Goal: Task Accomplishment & Management: Manage account settings

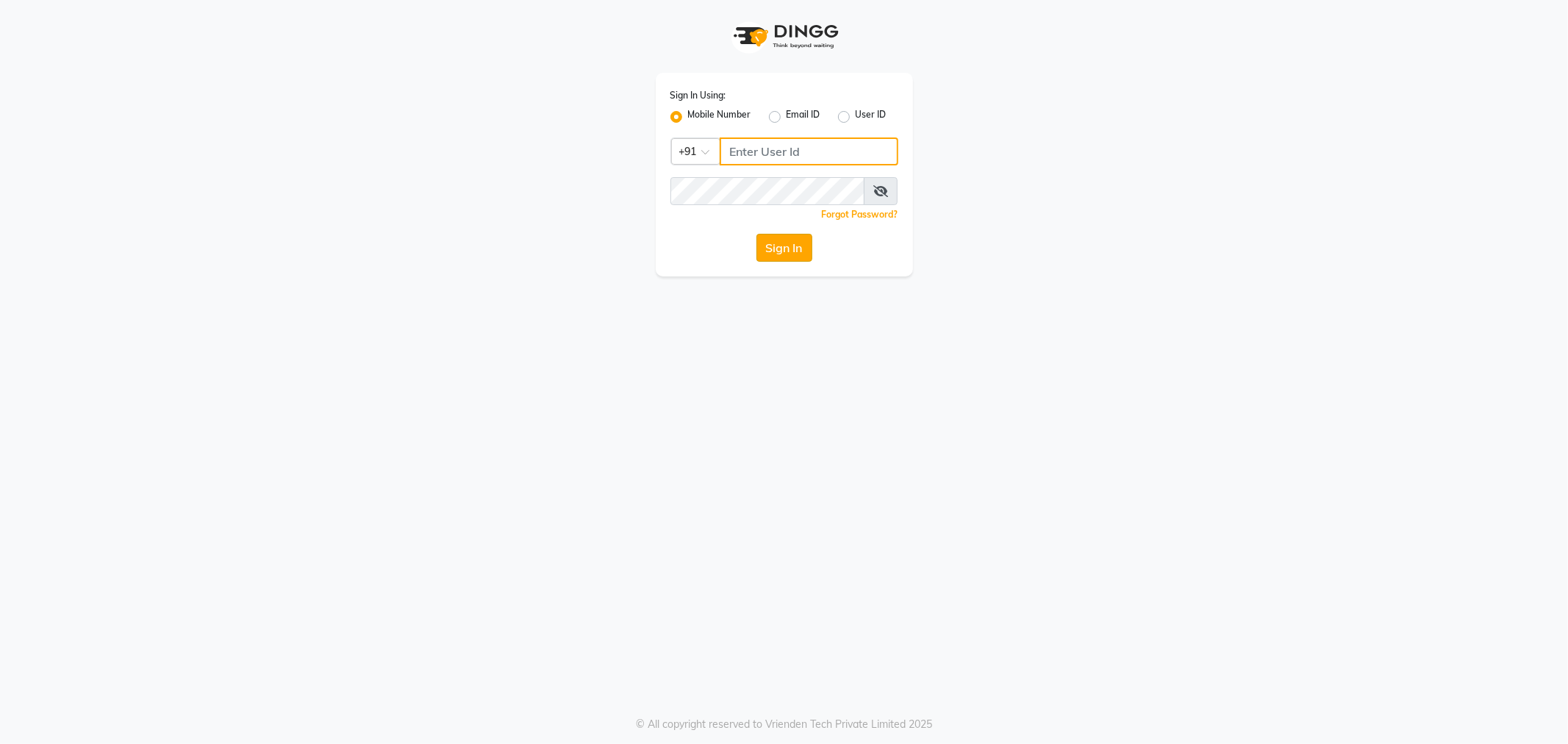
type input "9764841717"
click at [797, 255] on button "Sign In" at bounding box center [784, 248] width 56 height 28
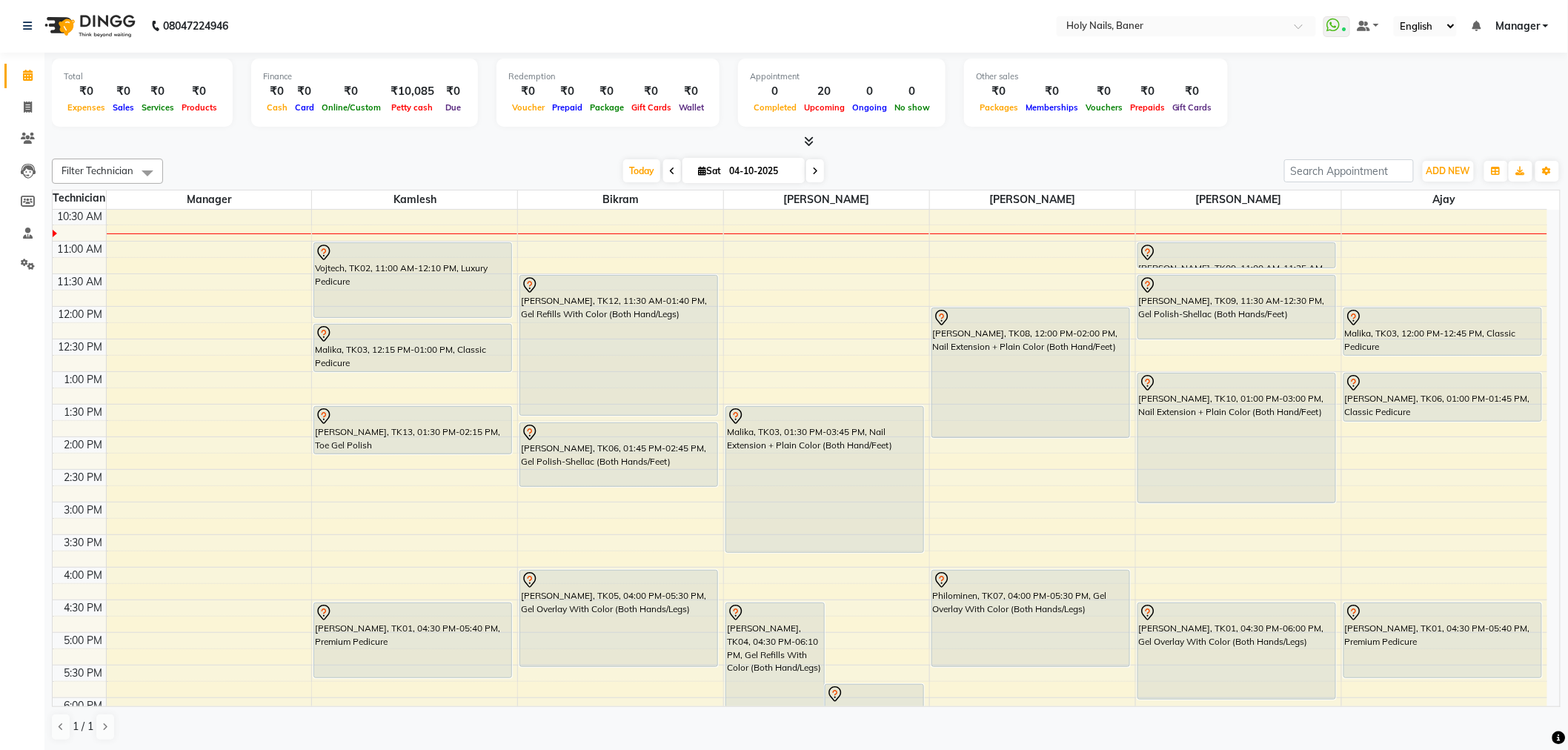
scroll to position [165, 0]
click at [809, 134] on span at bounding box center [806, 142] width 16 height 16
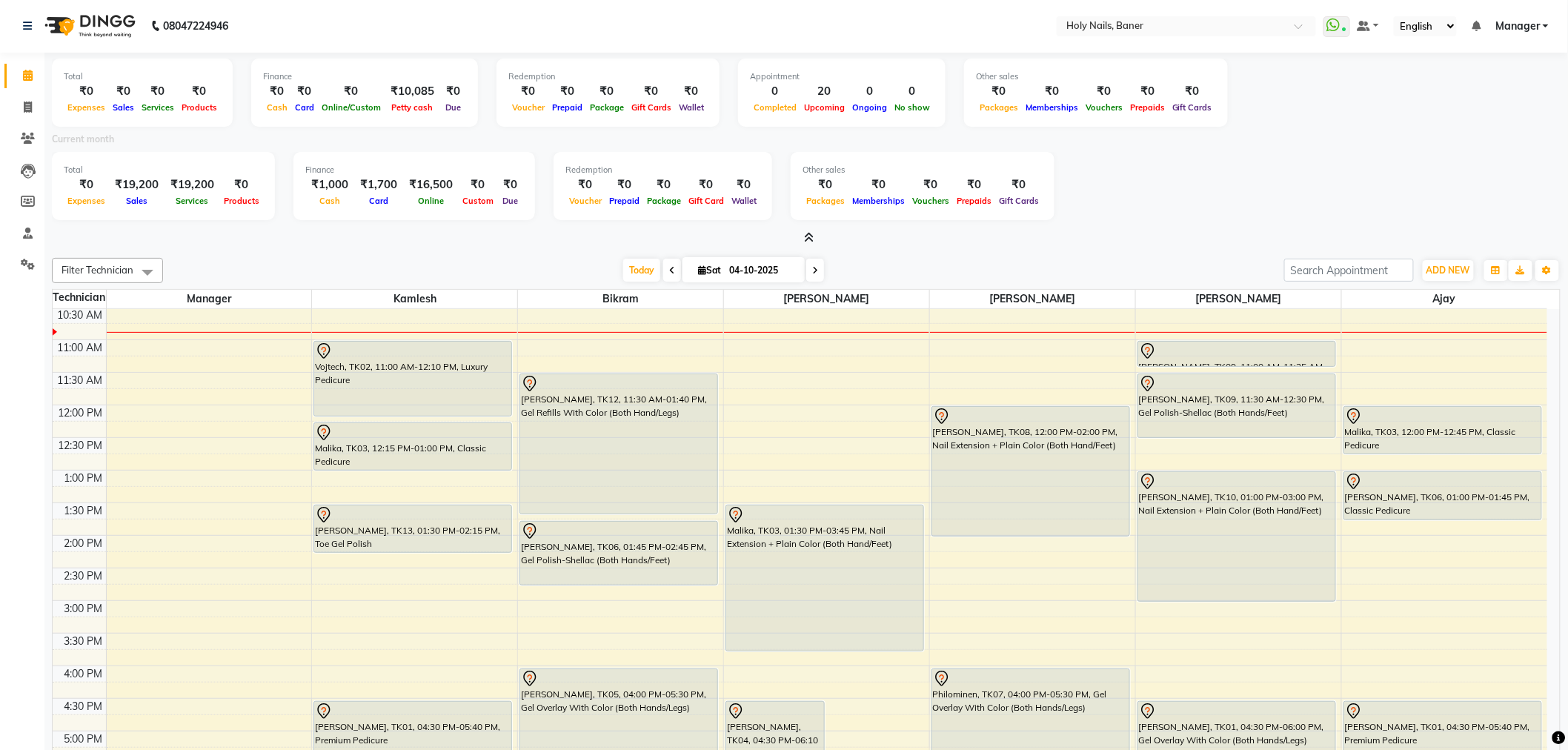
click at [316, 249] on div "Total ₹0 Expenses ₹0 Sales ₹0 Services ₹0 Products Finance ₹0 Cash ₹0 Card ₹0 O…" at bounding box center [806, 451] width 1524 height 797
click at [807, 234] on icon at bounding box center [809, 237] width 10 height 11
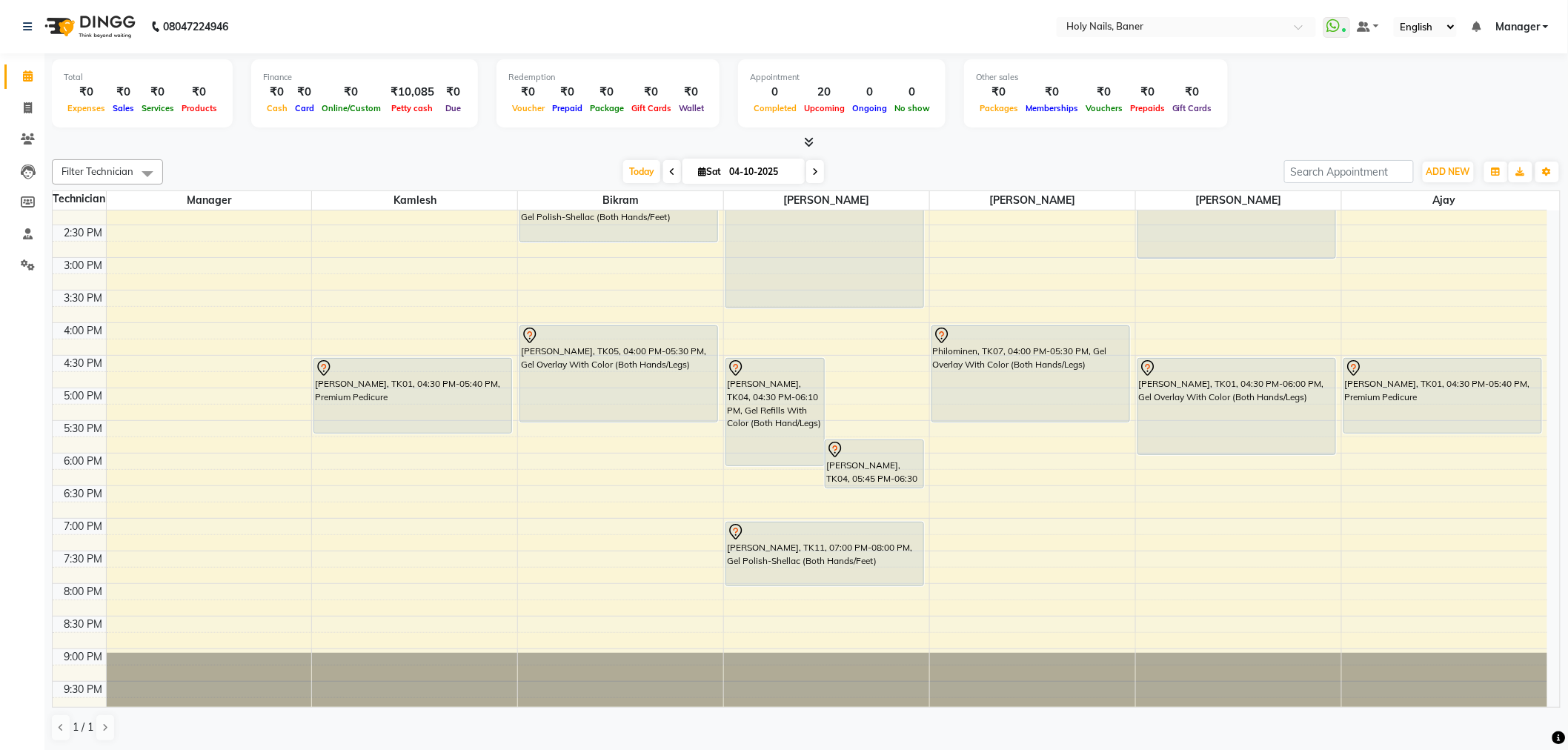
scroll to position [421, 0]
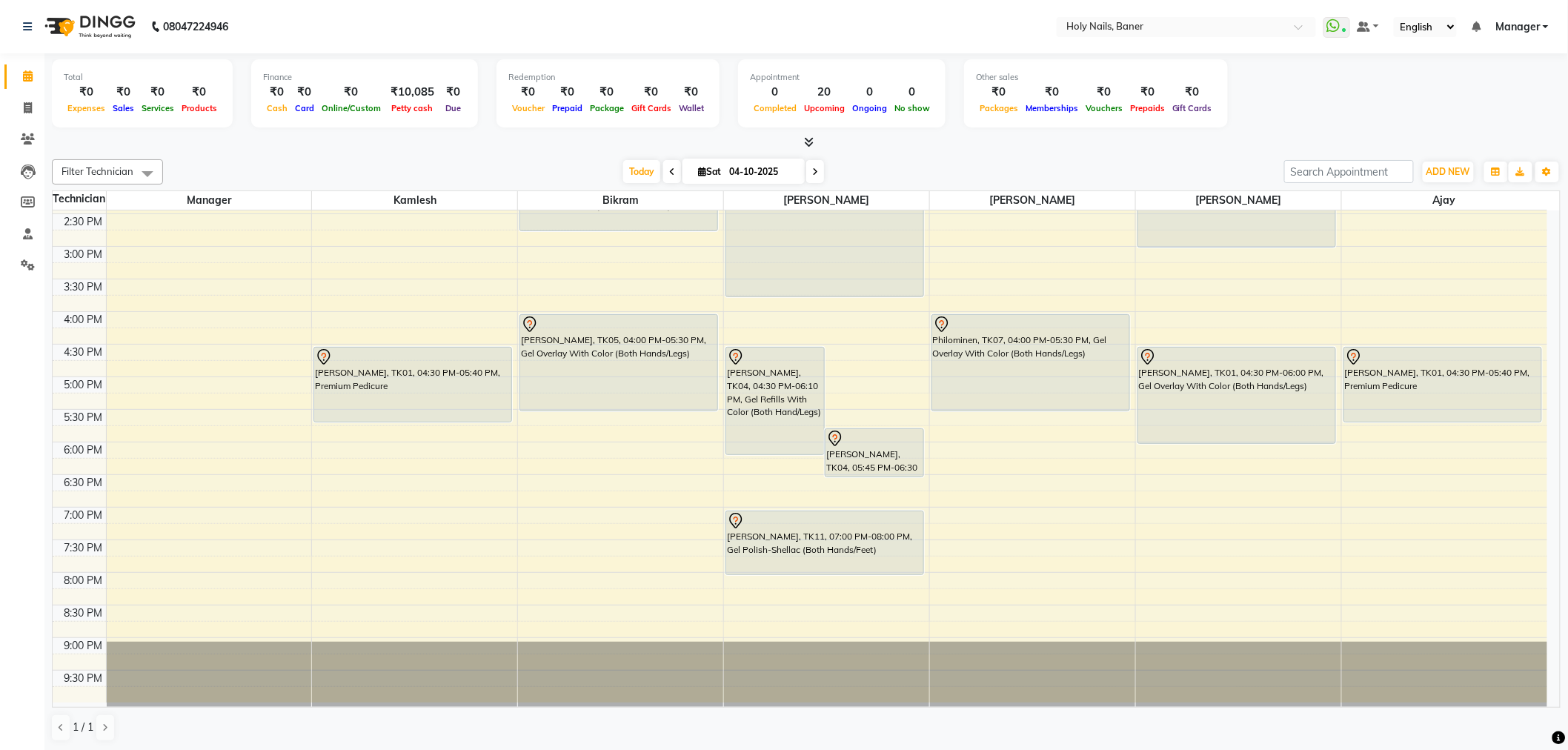
click at [337, 487] on div "8:00 AM 8:30 AM 9:00 AM 9:30 AM 10:00 AM 10:30 AM 11:00 AM 11:30 AM 12:00 PM 12…" at bounding box center [800, 246] width 1495 height 912
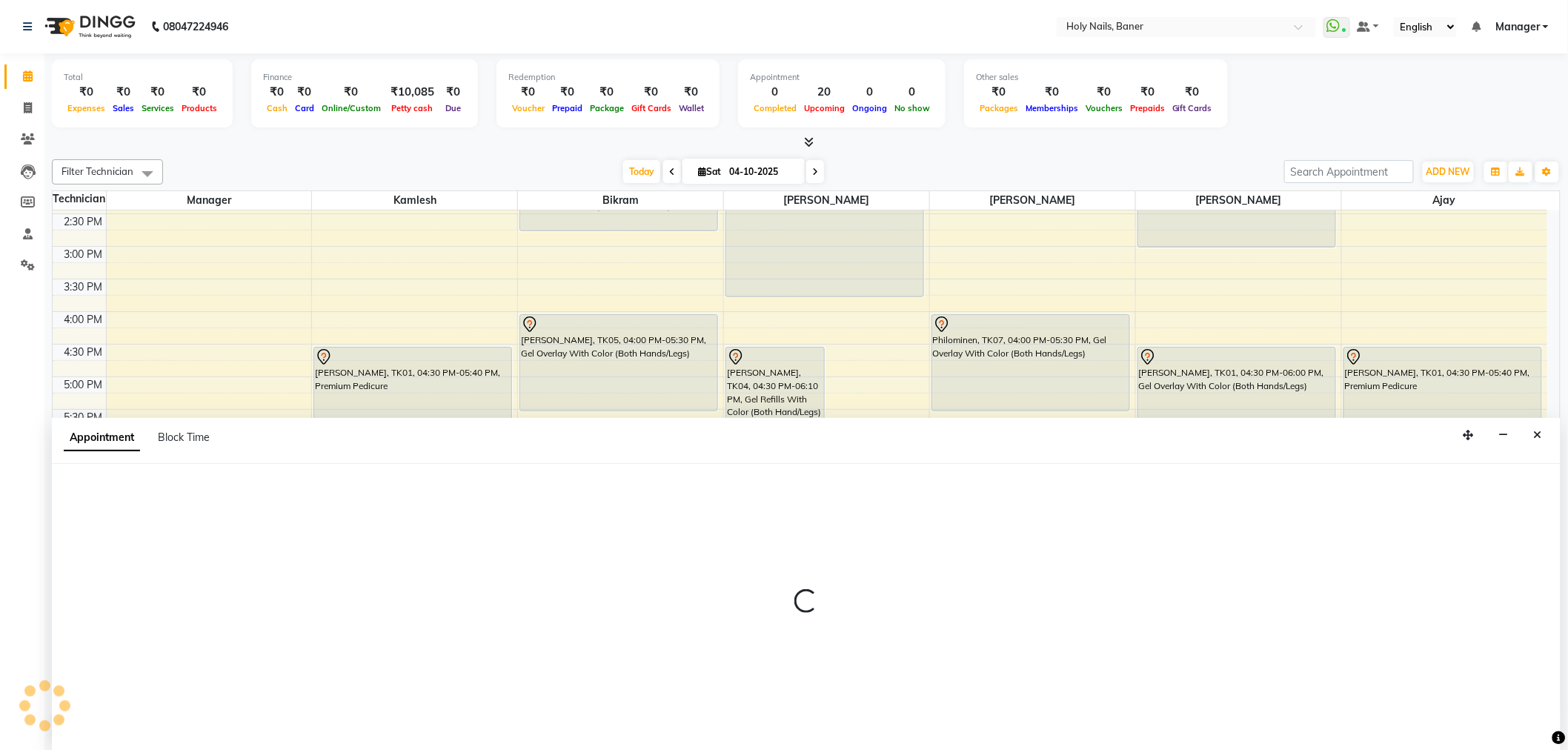
select select "36616"
select select "1110"
select select "tentative"
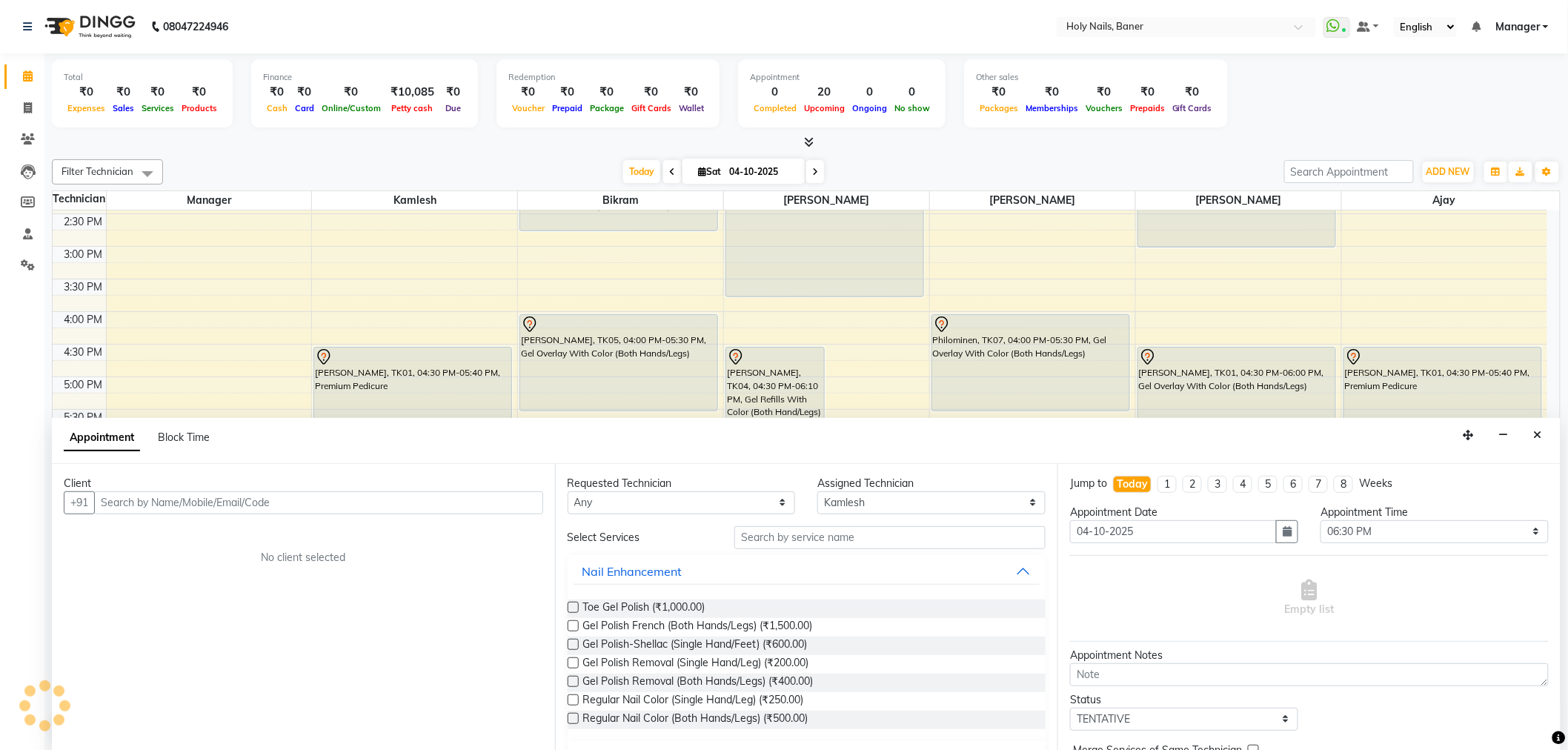
scroll to position [1, 0]
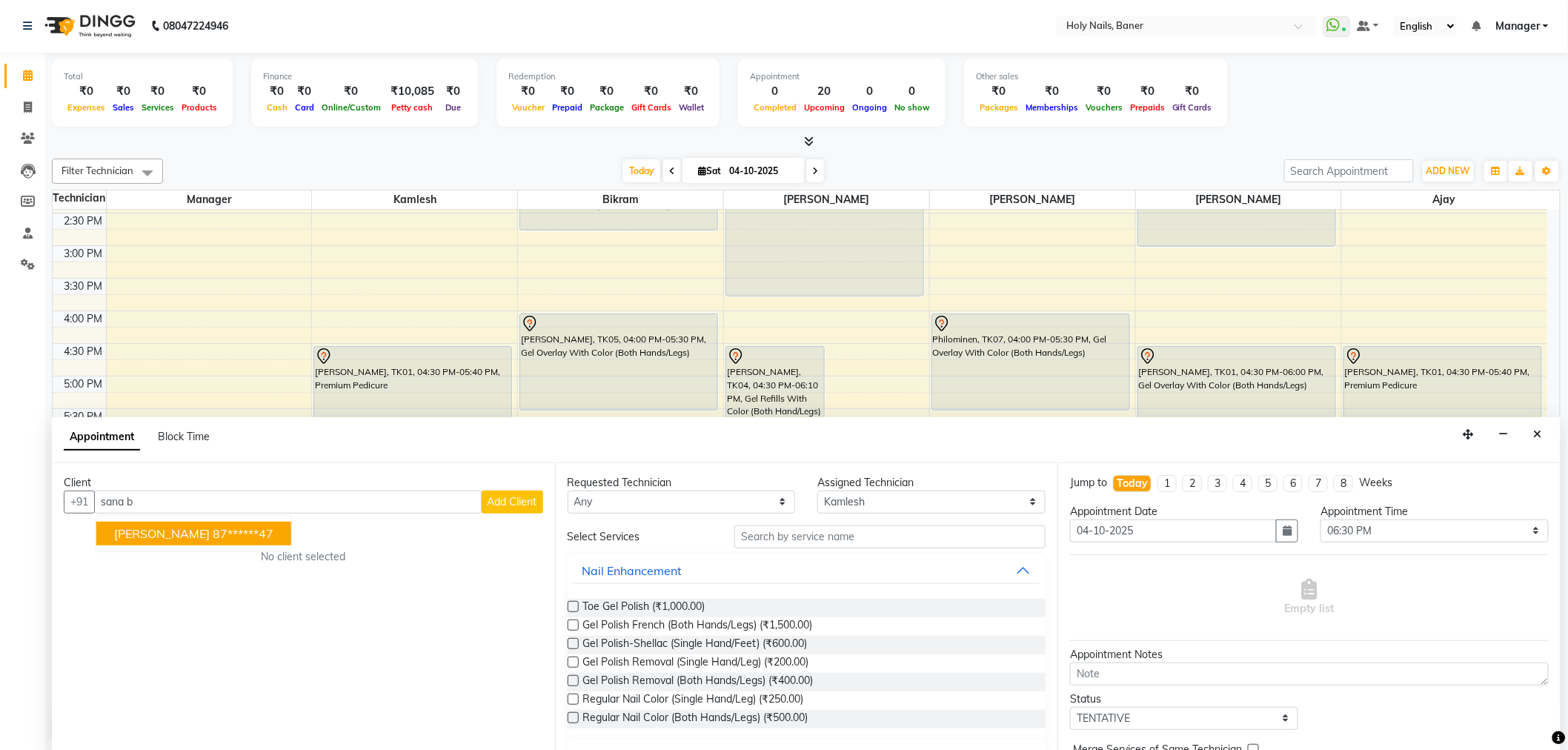
click at [213, 535] on ngb-highlight "87******47" at bounding box center [243, 534] width 61 height 15
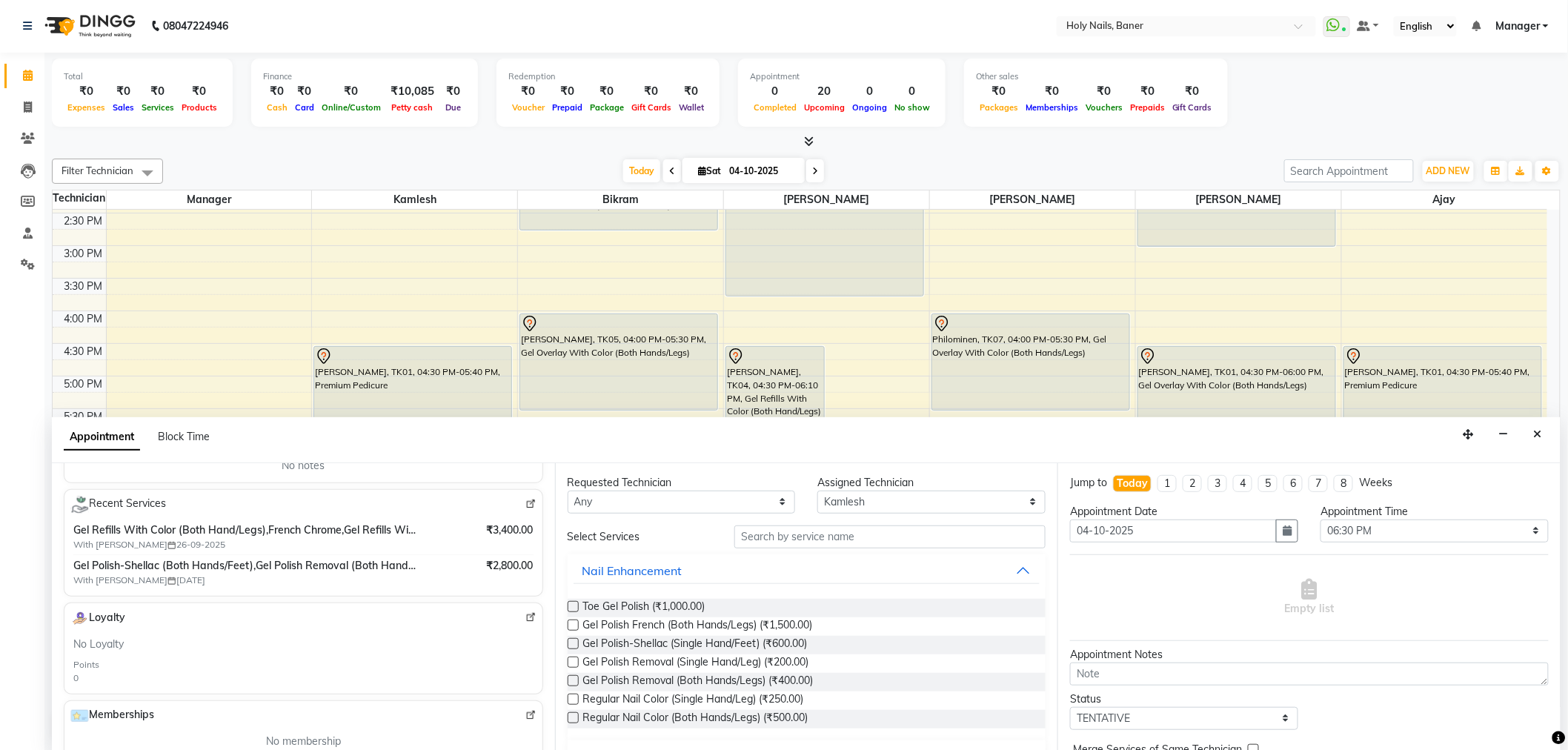
scroll to position [165, 0]
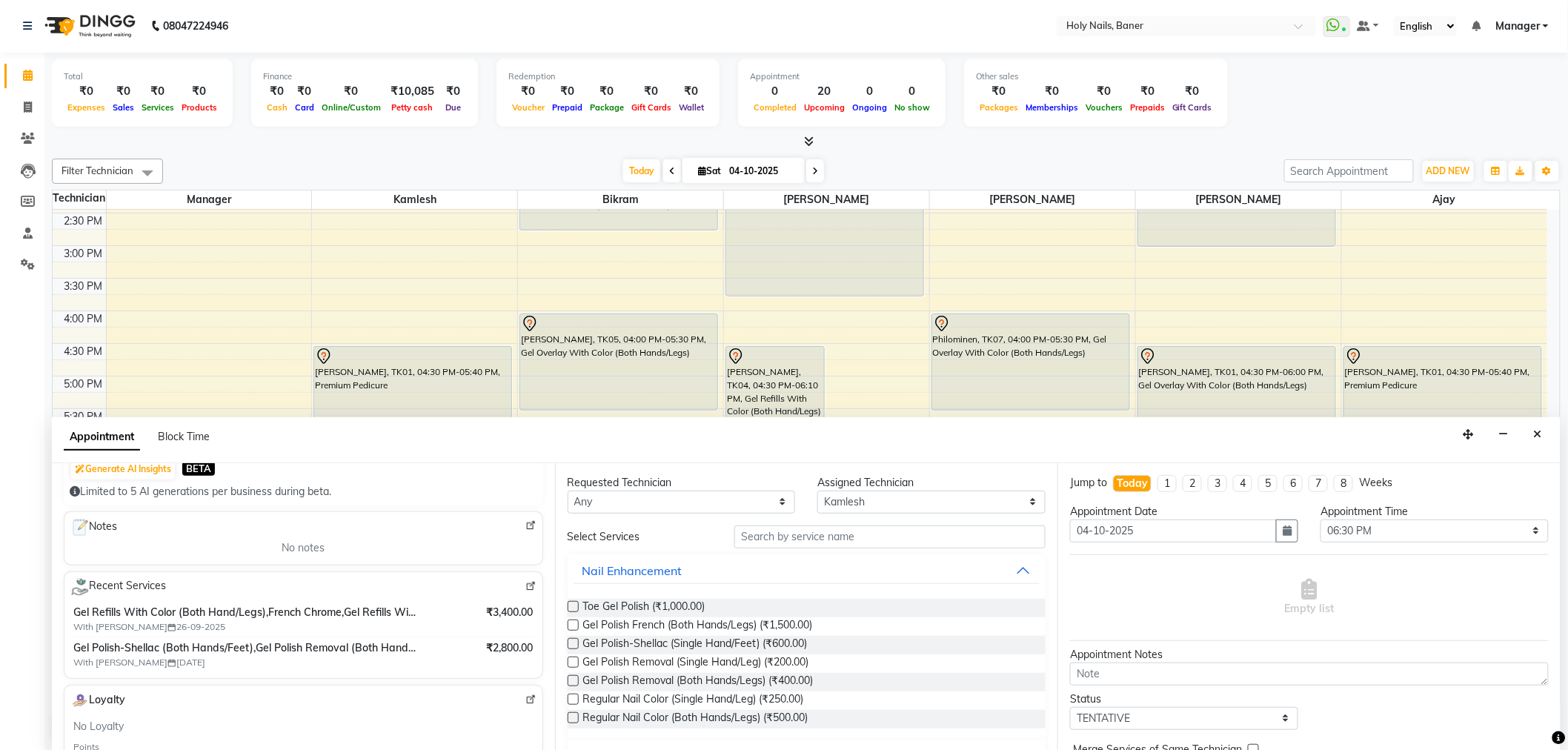
type input "87******47"
click at [856, 542] on input "text" at bounding box center [890, 537] width 311 height 23
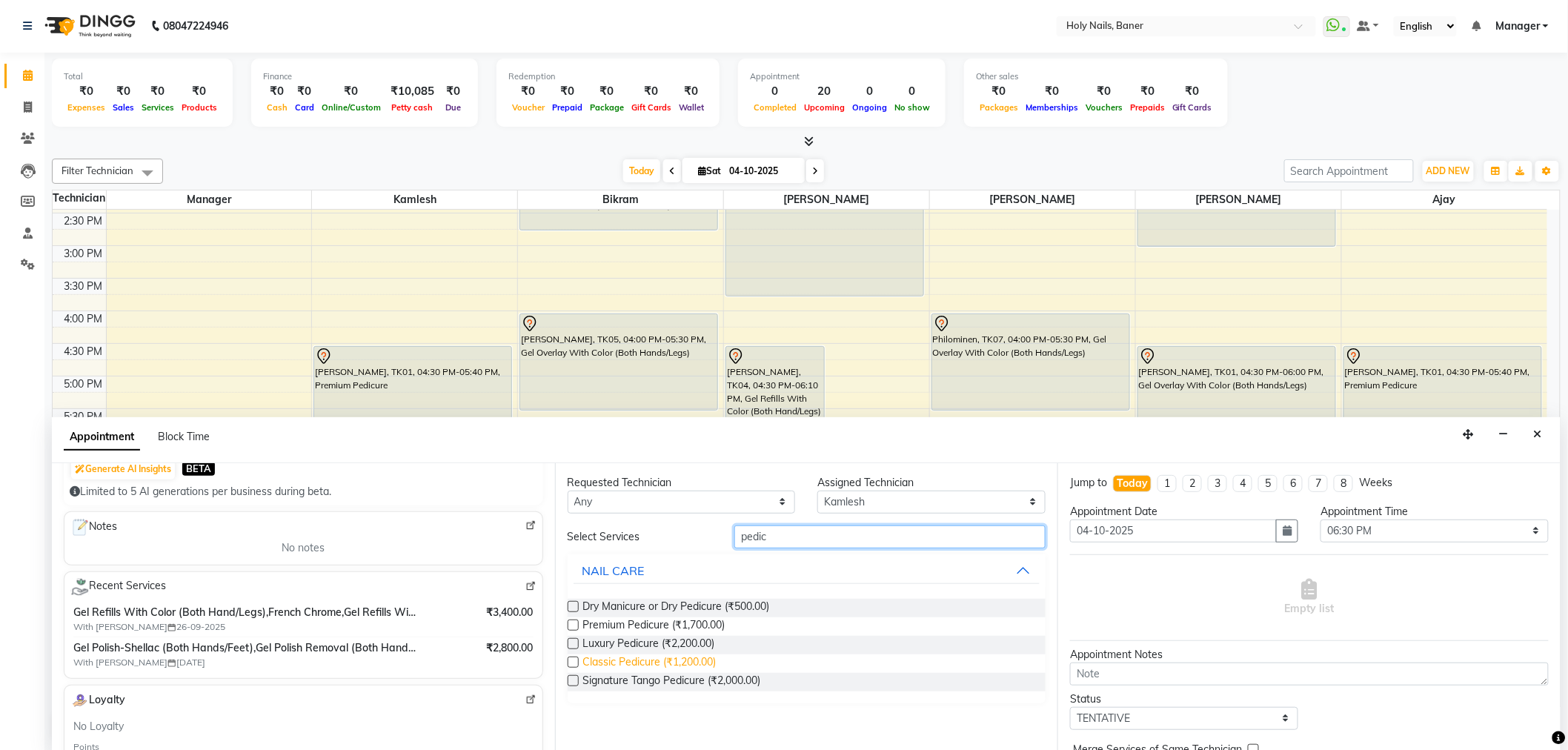
type input "pedic"
click at [661, 654] on span "Classic Pedicure (₹1,200.00)" at bounding box center [649, 663] width 133 height 19
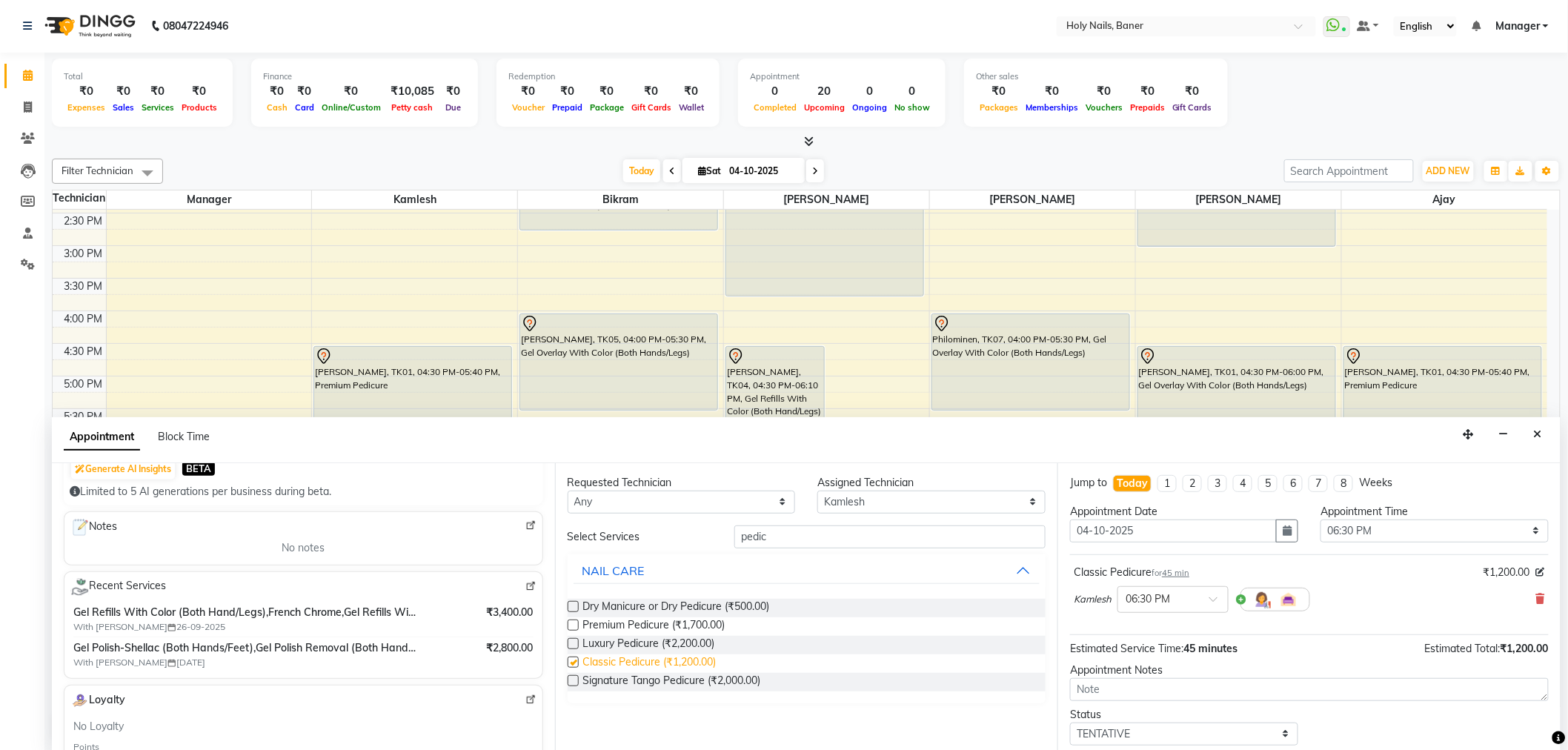
checkbox input "false"
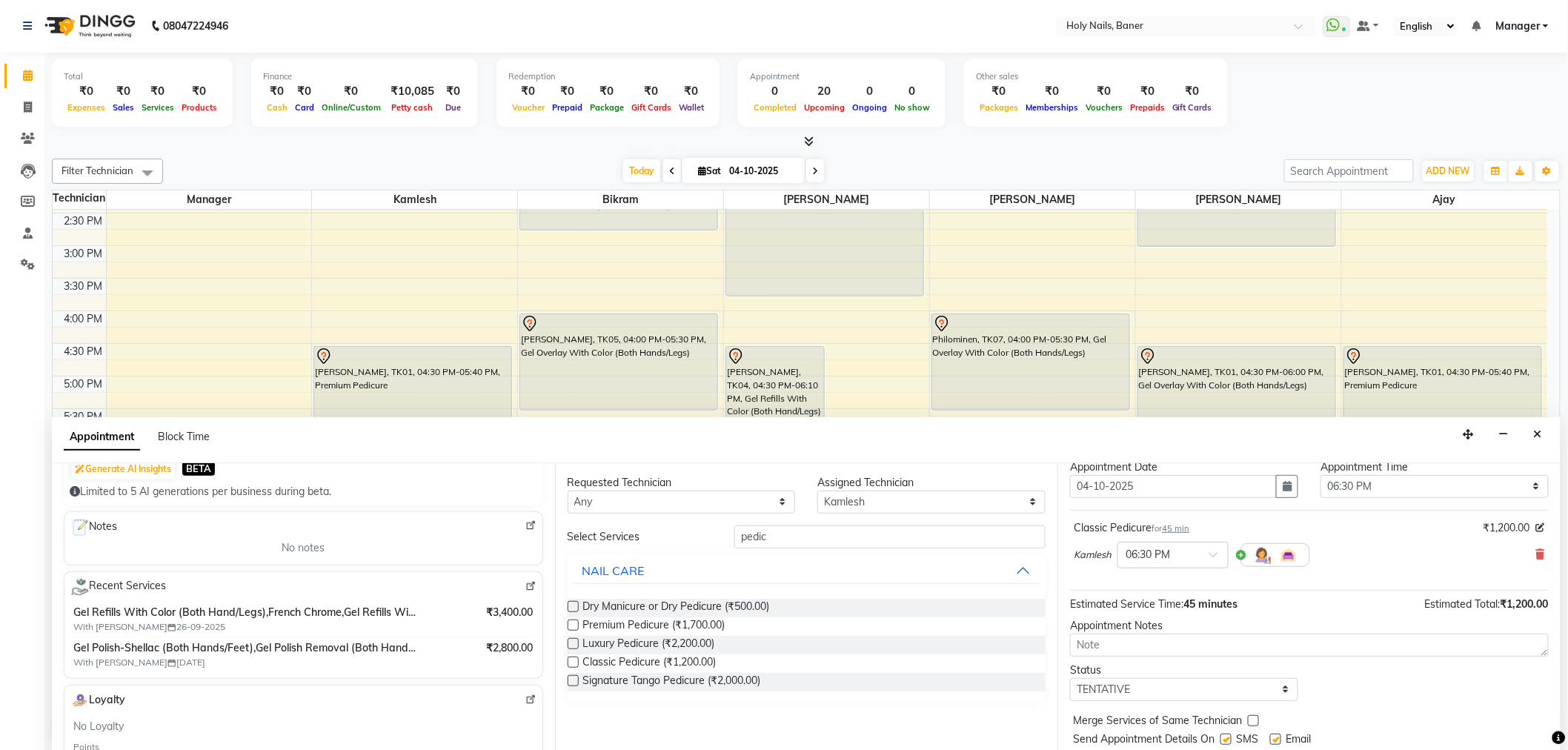
scroll to position [88, 0]
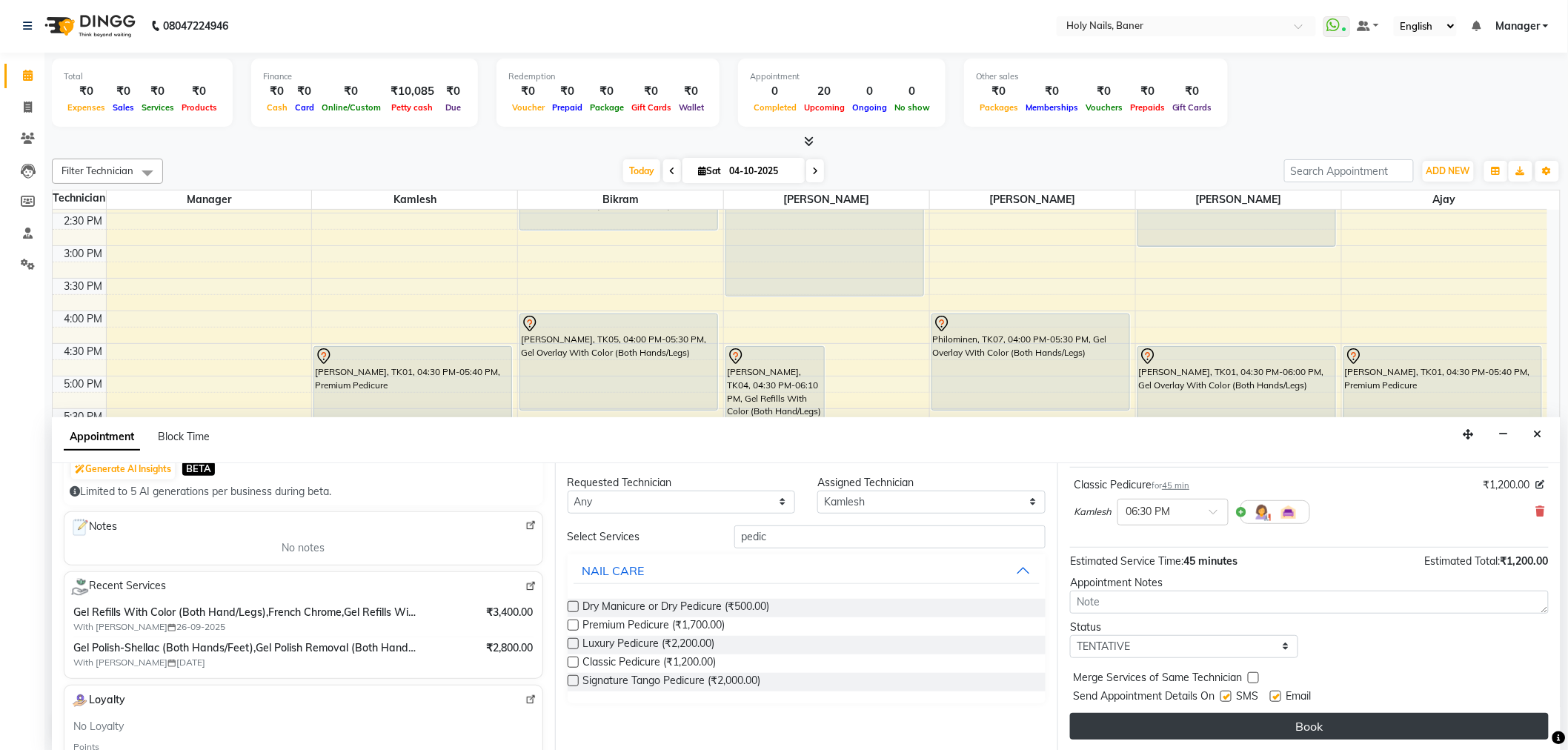
click at [1239, 721] on button "Book" at bounding box center [1309, 726] width 479 height 27
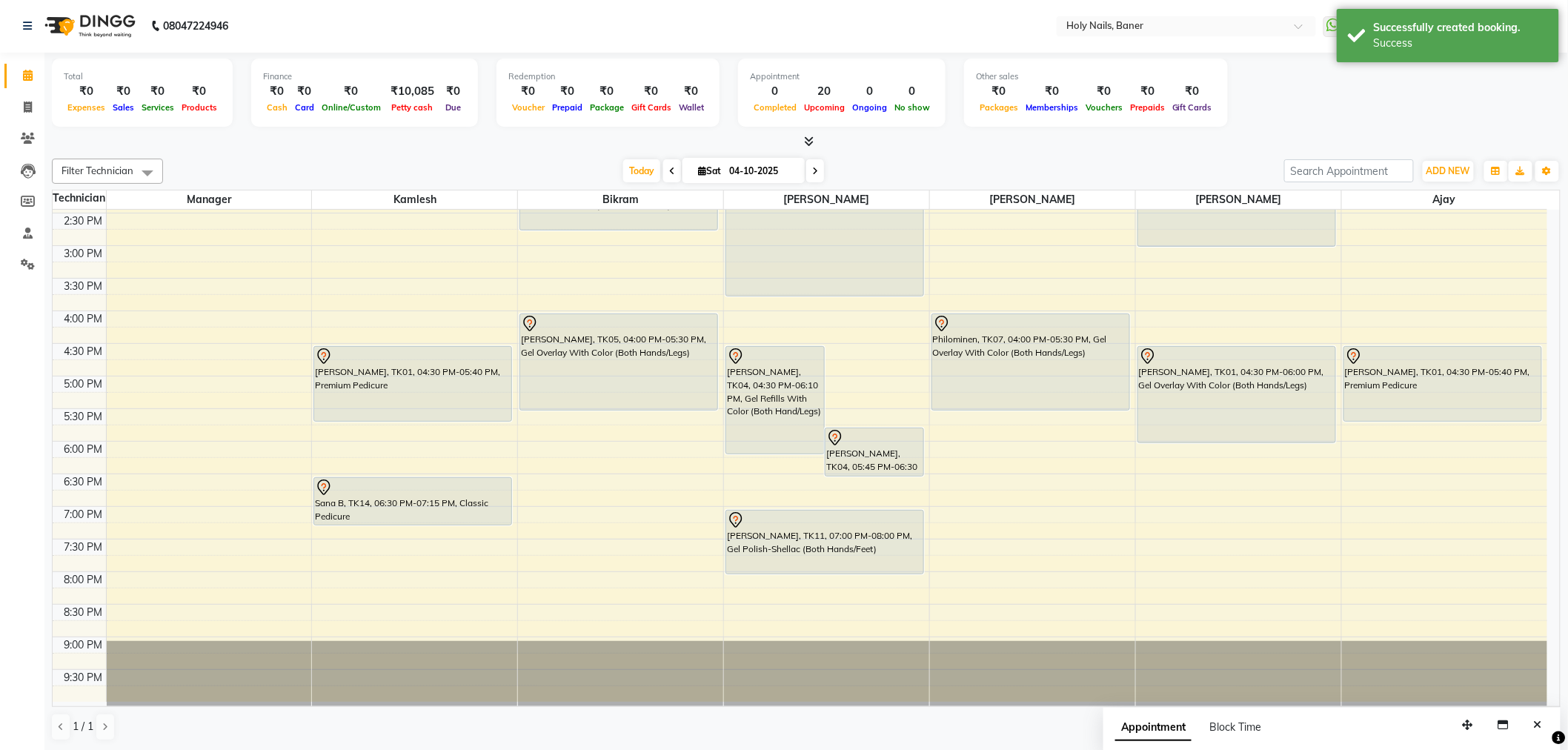
scroll to position [0, 0]
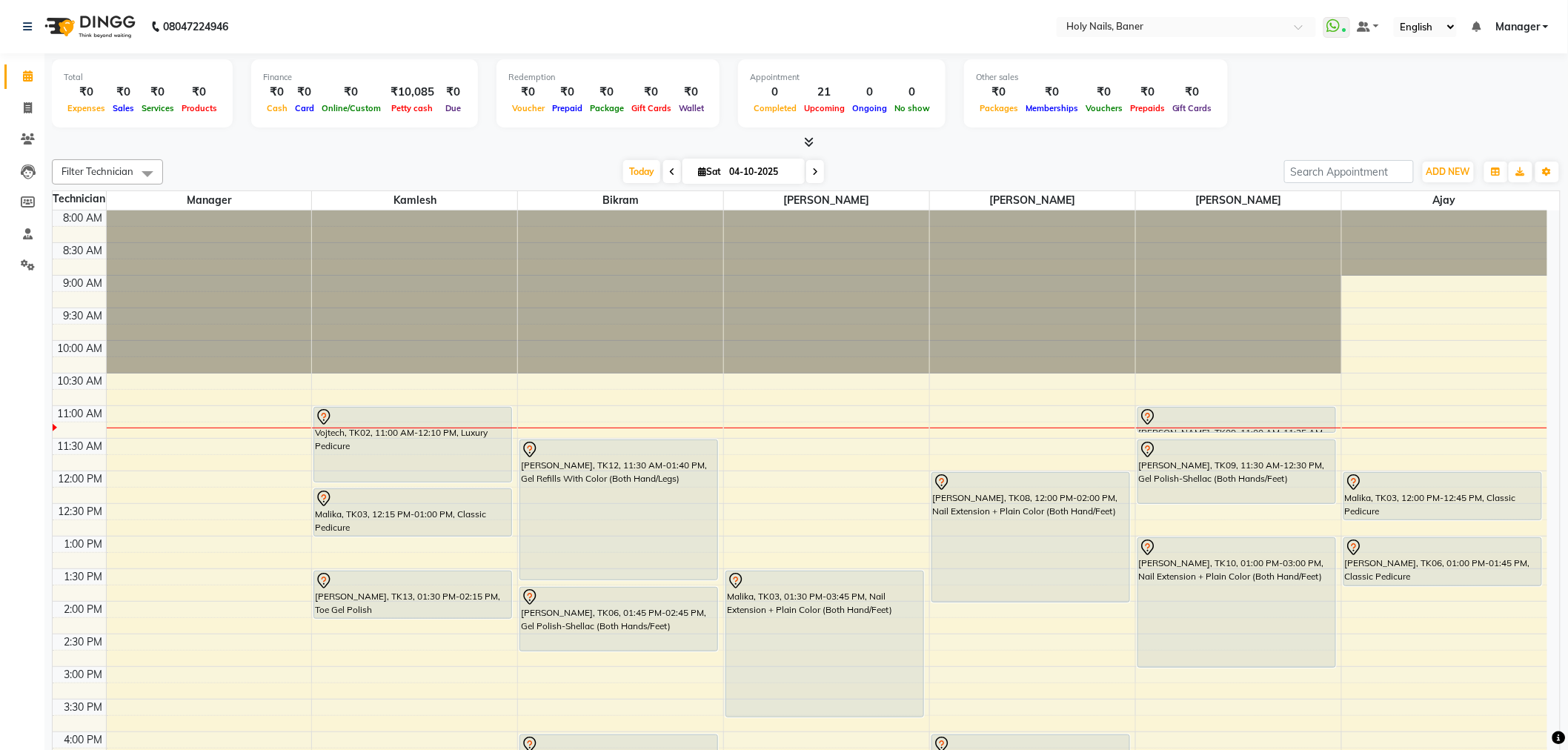
click at [726, 168] on input "04-10-2025" at bounding box center [761, 172] width 74 height 22
select select "10"
select select "2025"
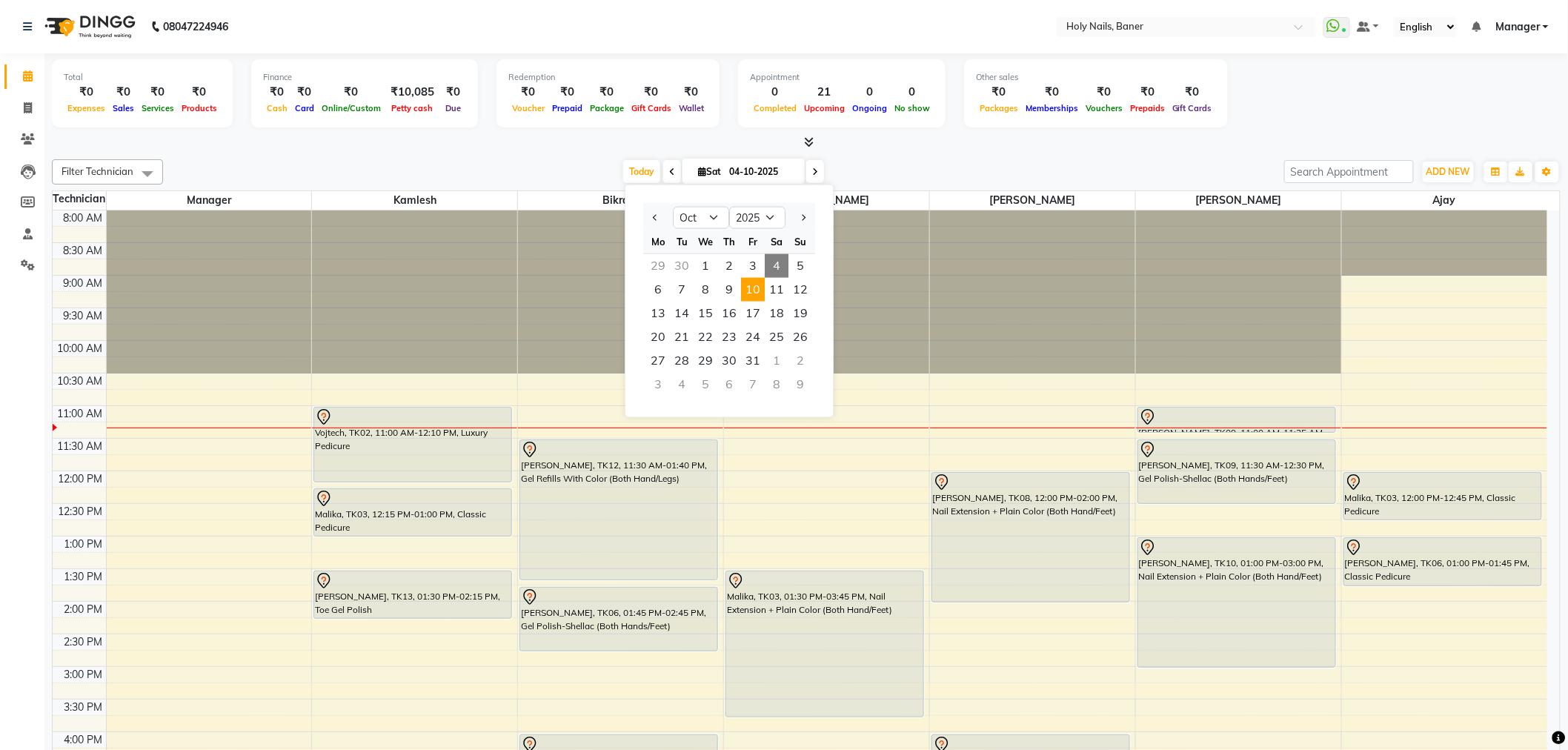
click at [745, 292] on span "10" at bounding box center [752, 290] width 24 height 24
type input "[DATE]"
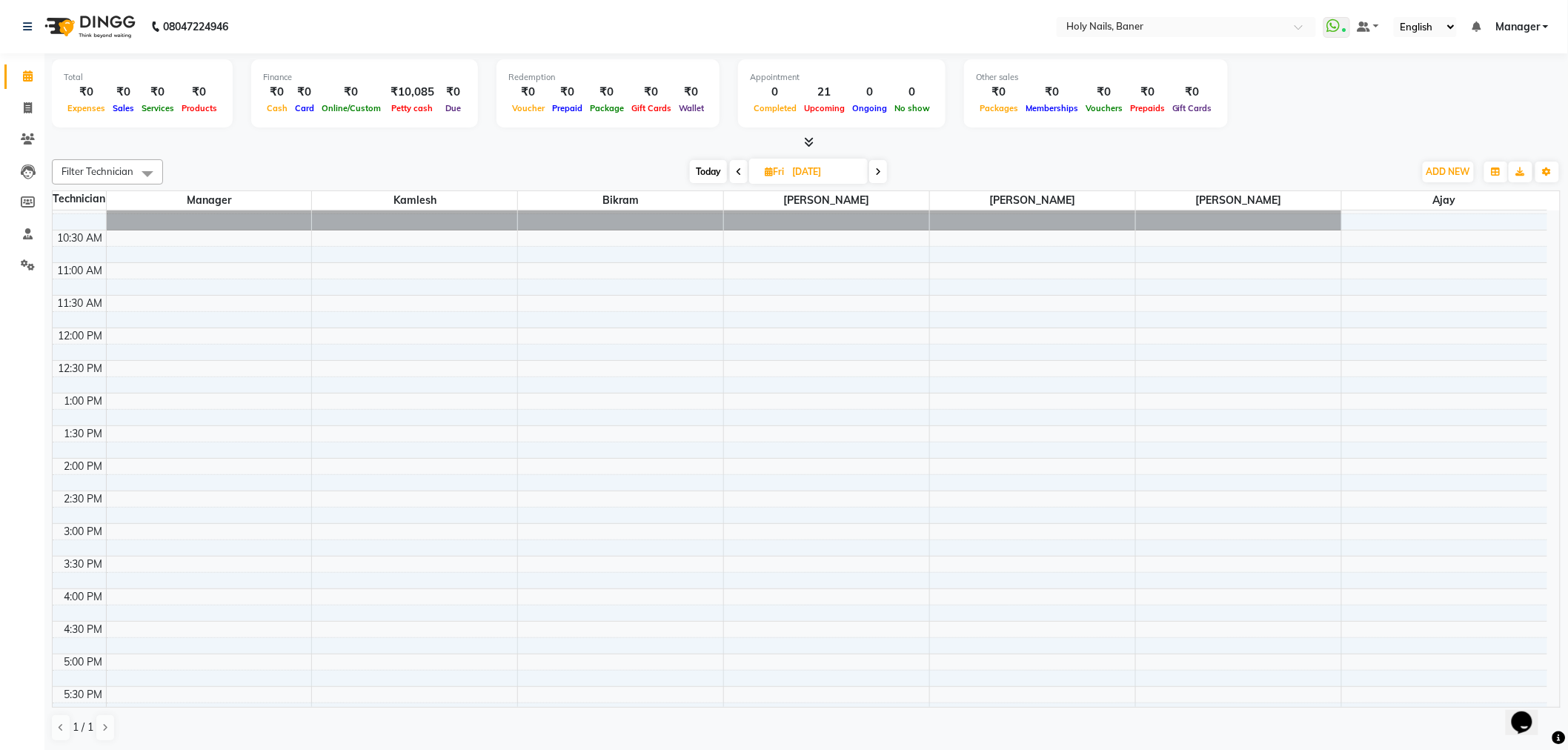
scroll to position [82, 0]
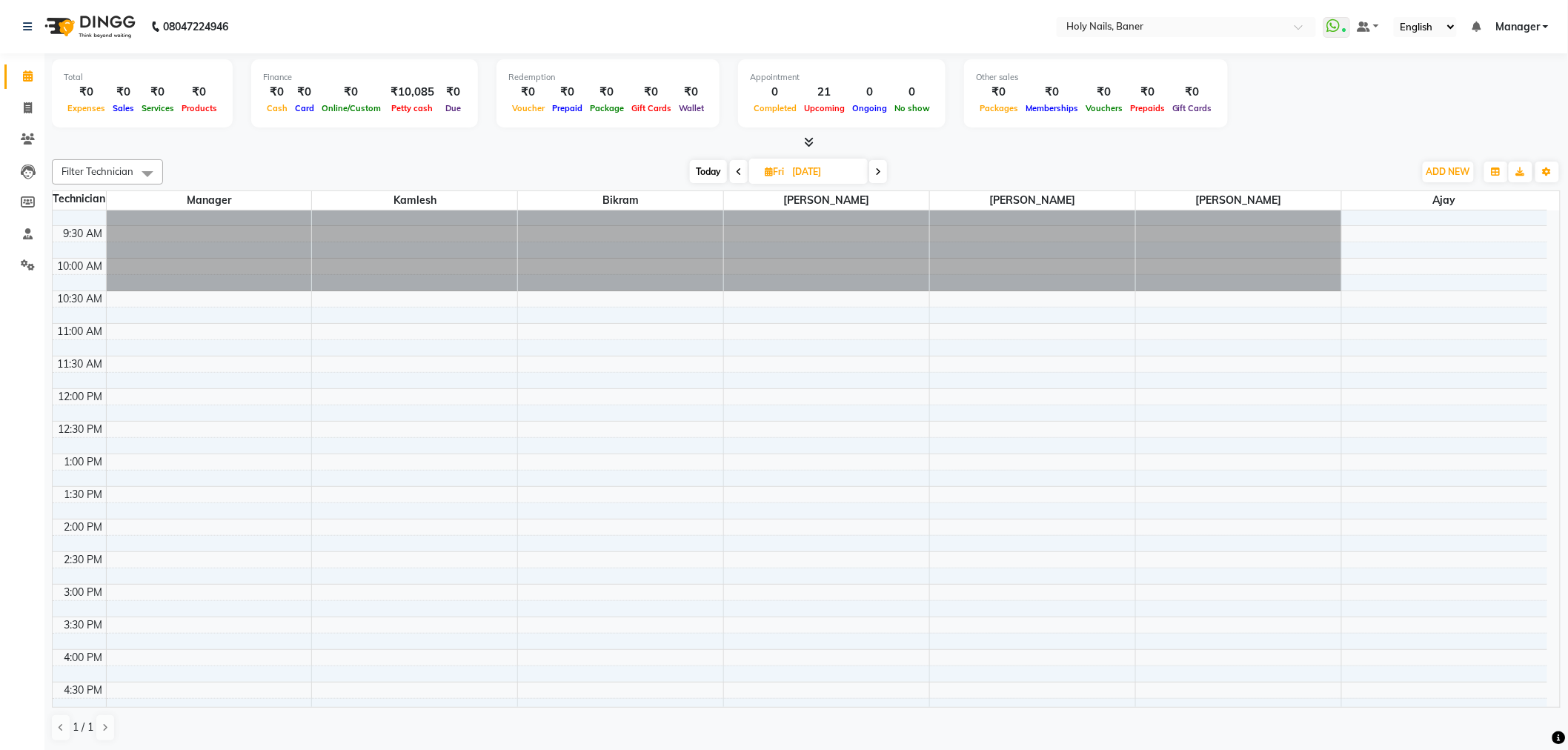
click at [767, 318] on div "8:00 AM 8:30 AM 9:00 AM 9:30 AM 10:00 AM 10:30 AM 11:00 AM 11:30 AM 12:00 PM 12…" at bounding box center [800, 585] width 1495 height 912
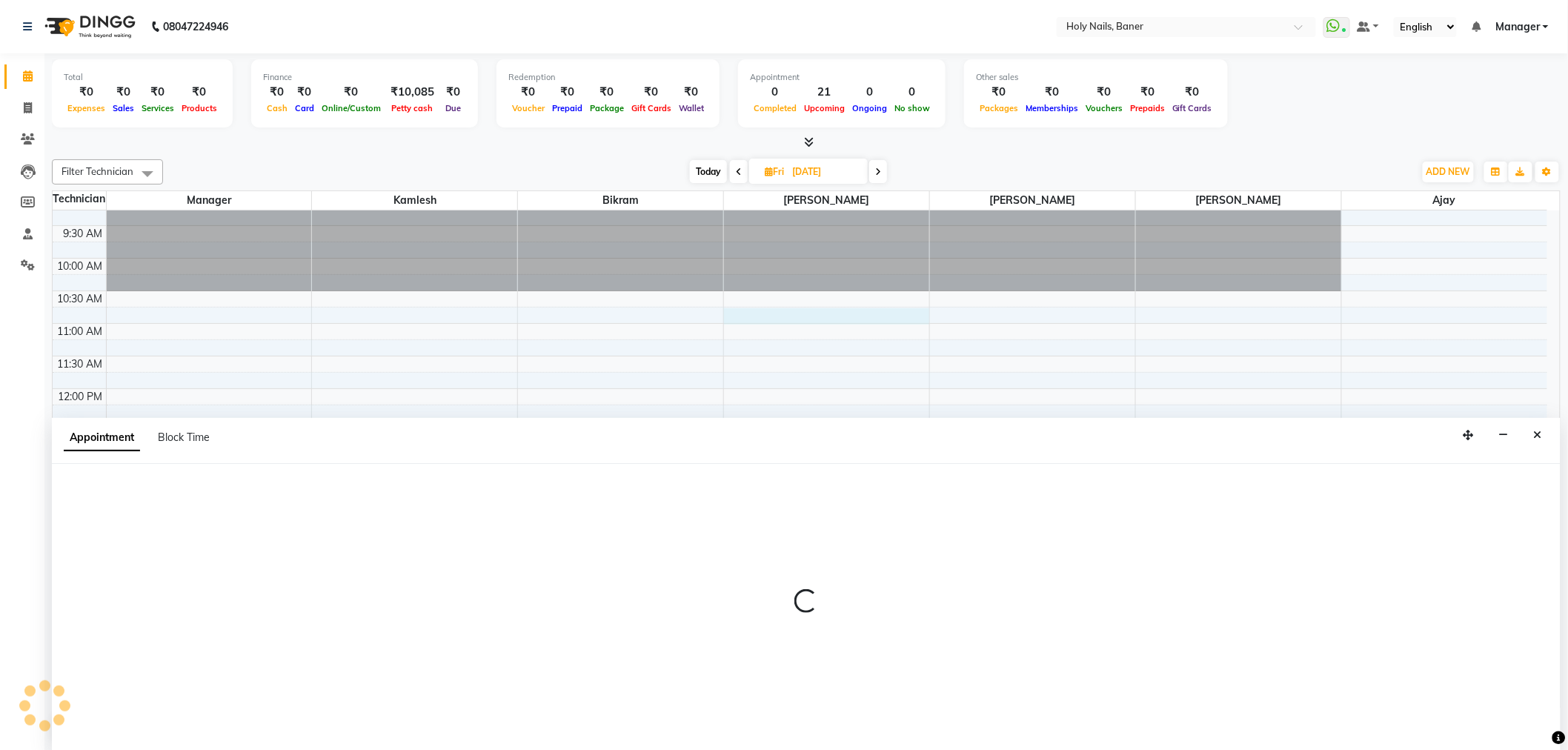
select select "36620"
select select "645"
select select "tentative"
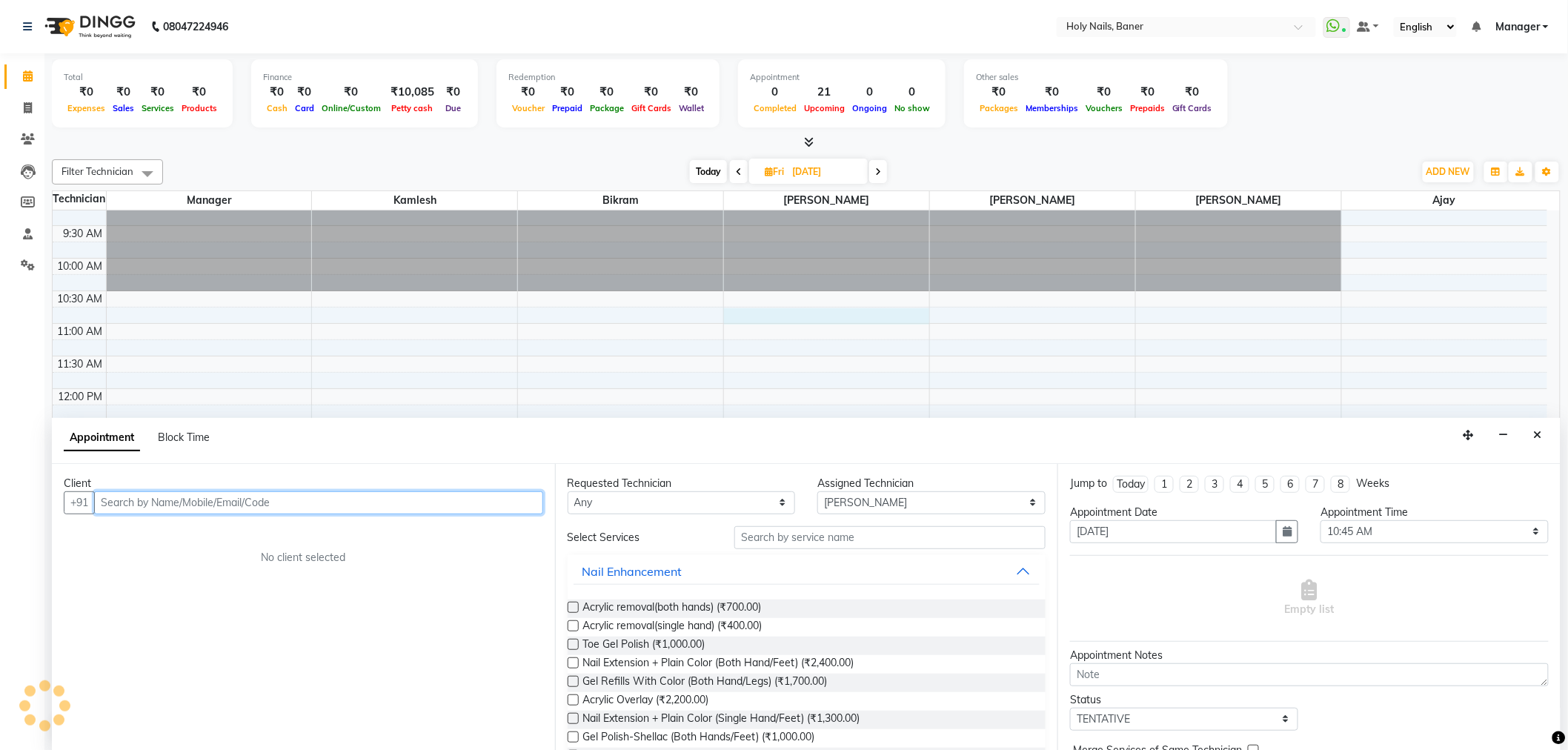
scroll to position [1, 0]
click at [152, 499] on input "8554997073" at bounding box center [288, 502] width 388 height 23
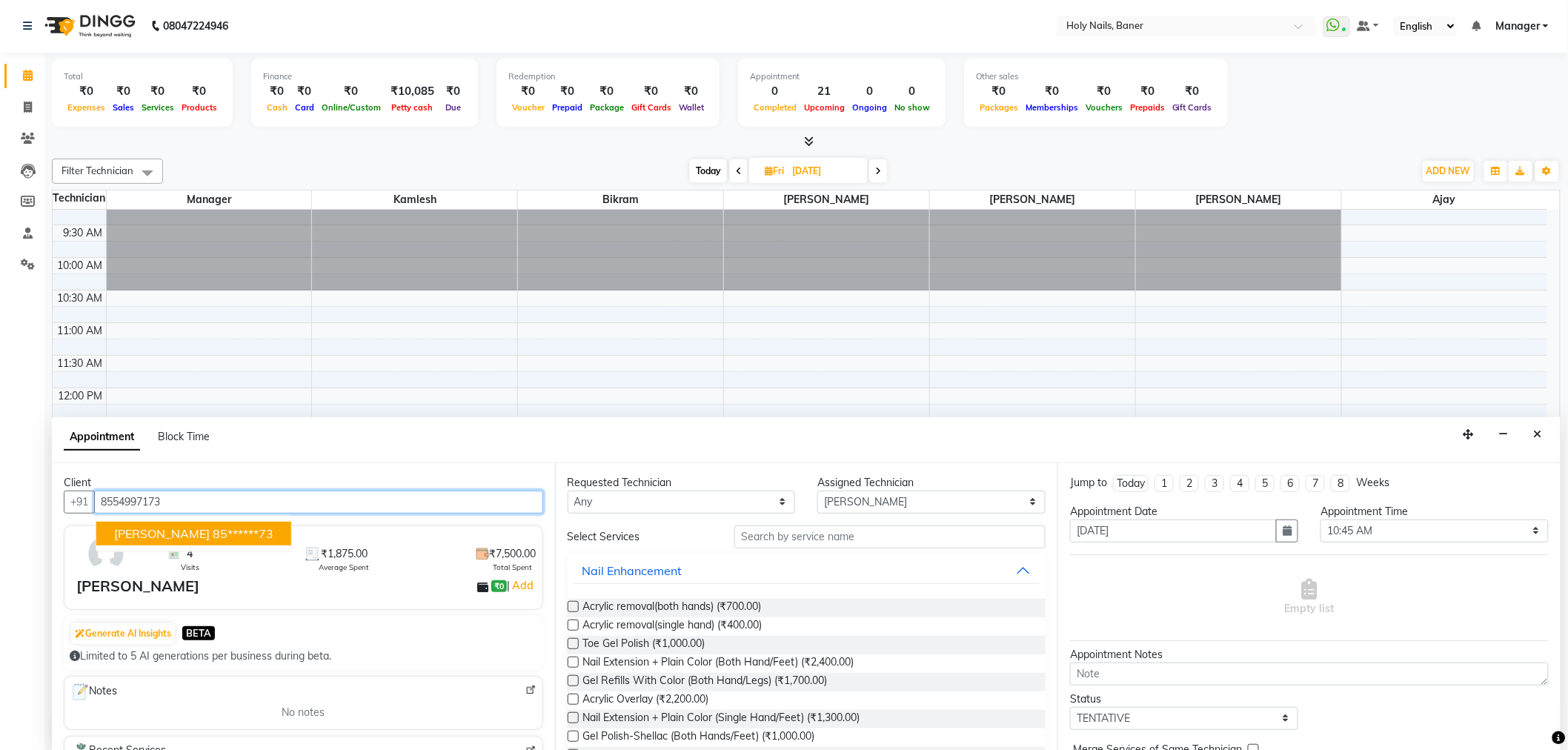
click at [216, 533] on ngb-highlight "85******73" at bounding box center [243, 534] width 61 height 15
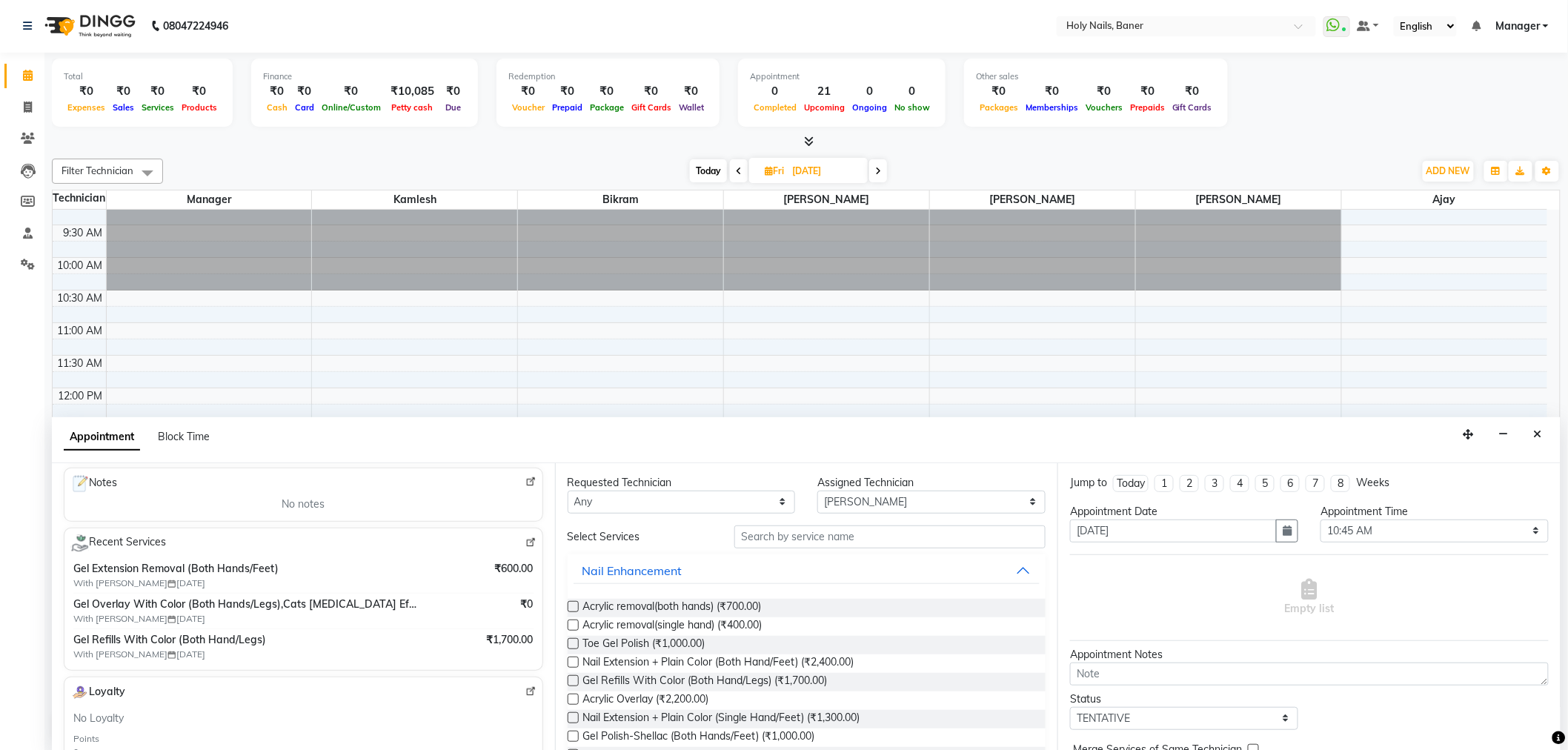
scroll to position [247, 0]
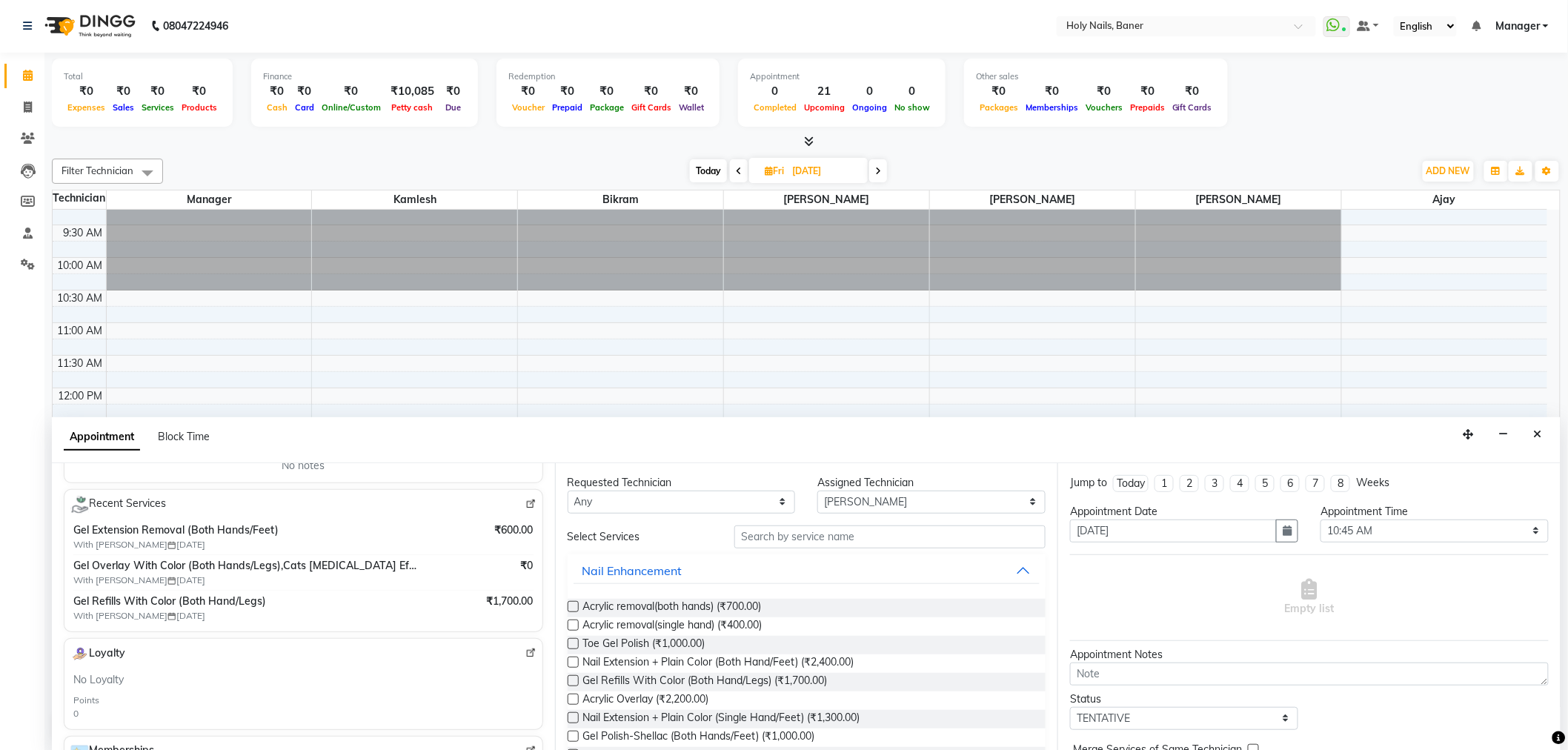
type input "85******73"
click at [857, 532] on input "text" at bounding box center [890, 537] width 311 height 23
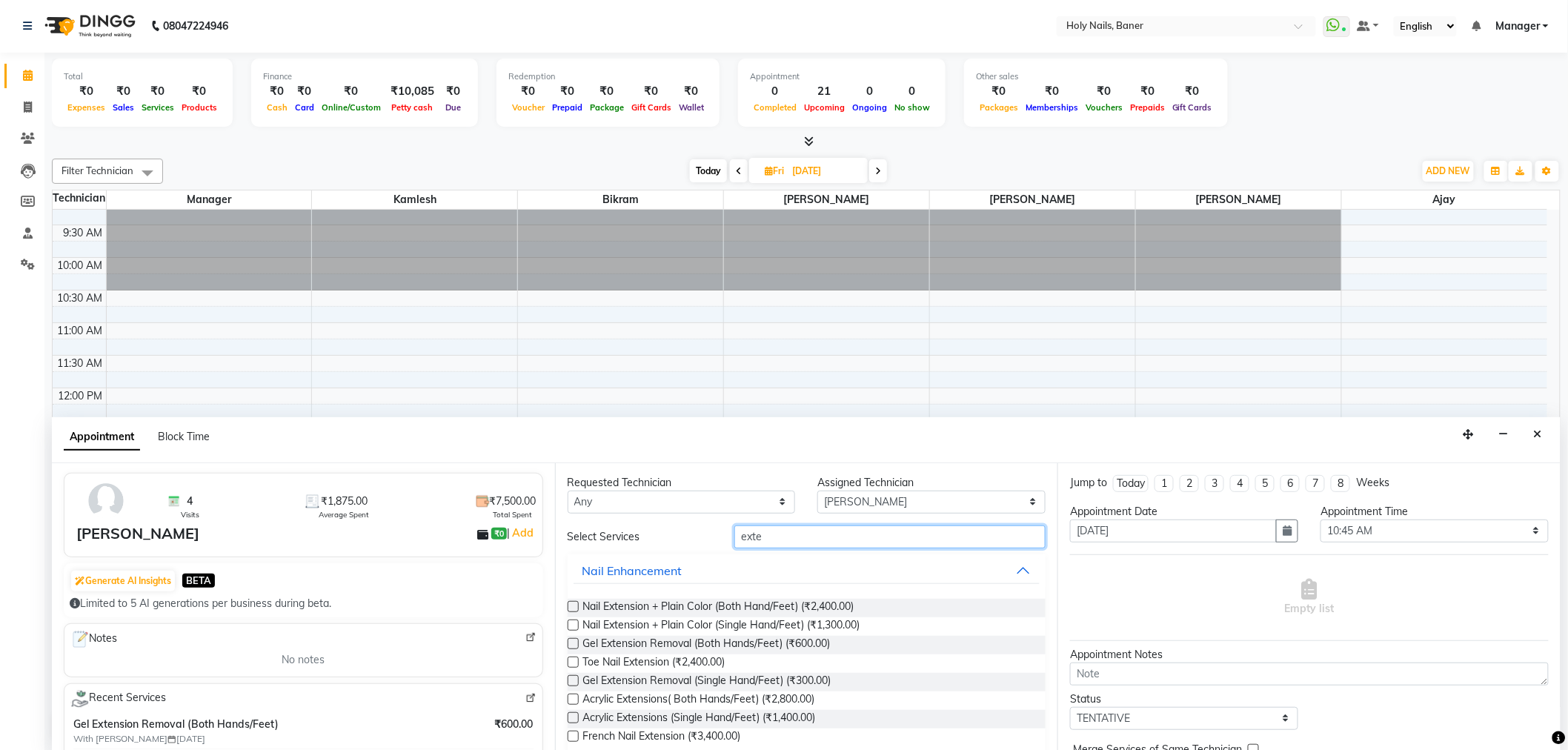
scroll to position [82, 0]
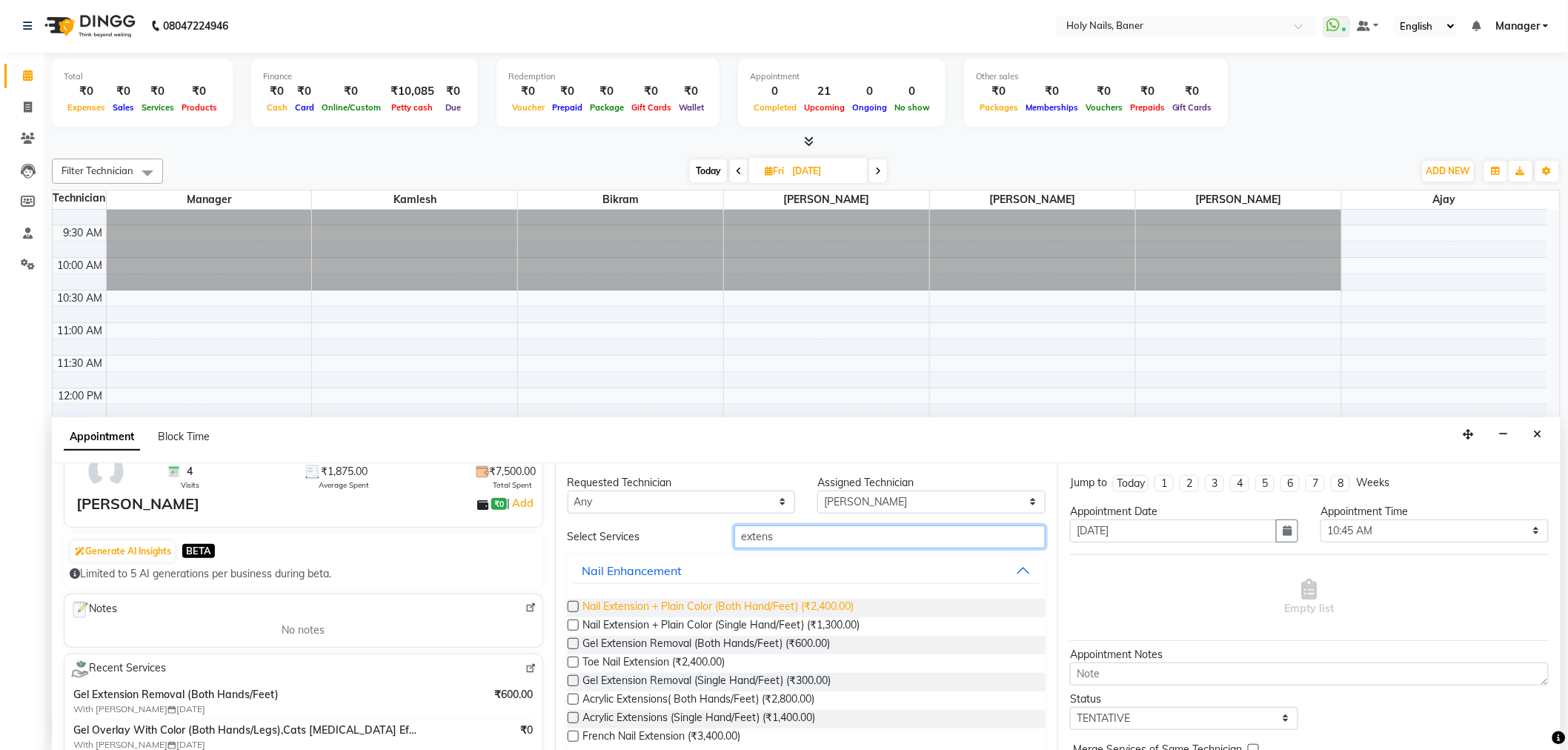
type input "extens"
click at [783, 603] on span "Nail Extension + Plain Color (Both Hand/Feet) (₹2,400.00)" at bounding box center [718, 608] width 271 height 19
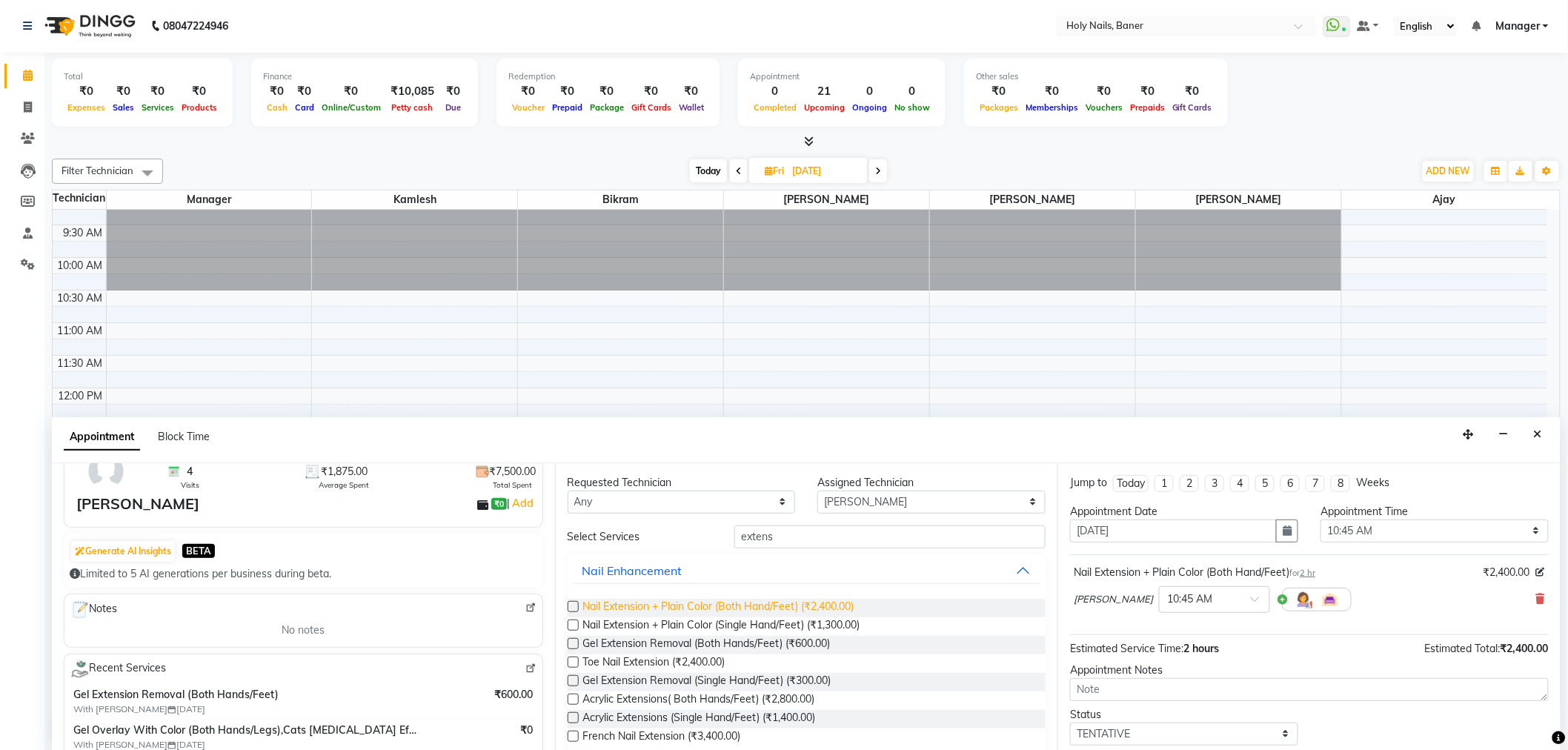
click at [783, 603] on span "Nail Extension + Plain Color (Both Hand/Feet) (₹2,400.00)" at bounding box center [718, 608] width 271 height 19
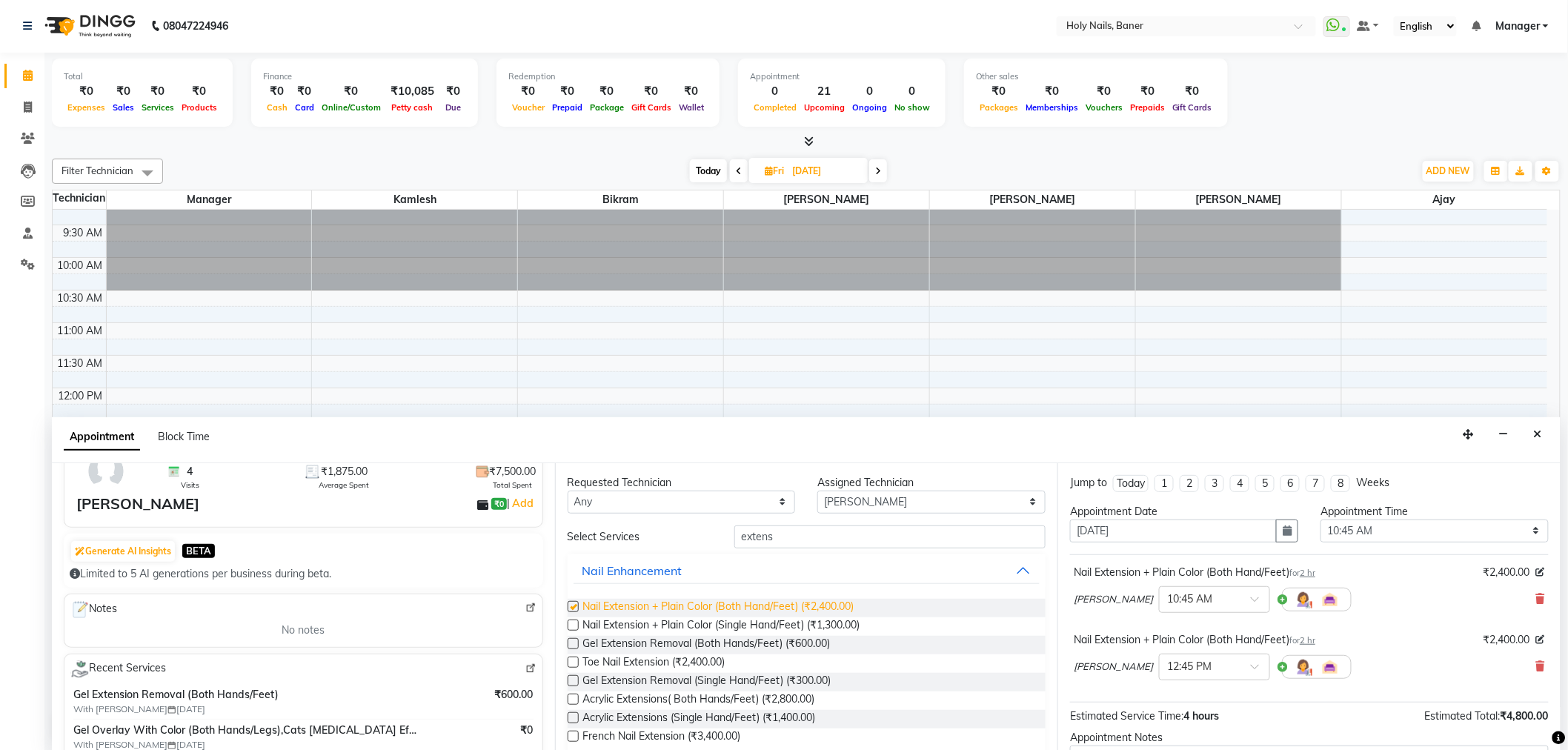
checkbox input "false"
drag, startPoint x: 916, startPoint y: 531, endPoint x: 913, endPoint y: 539, distance: 8.5
click at [913, 538] on input "extens" at bounding box center [890, 537] width 311 height 23
type input "e"
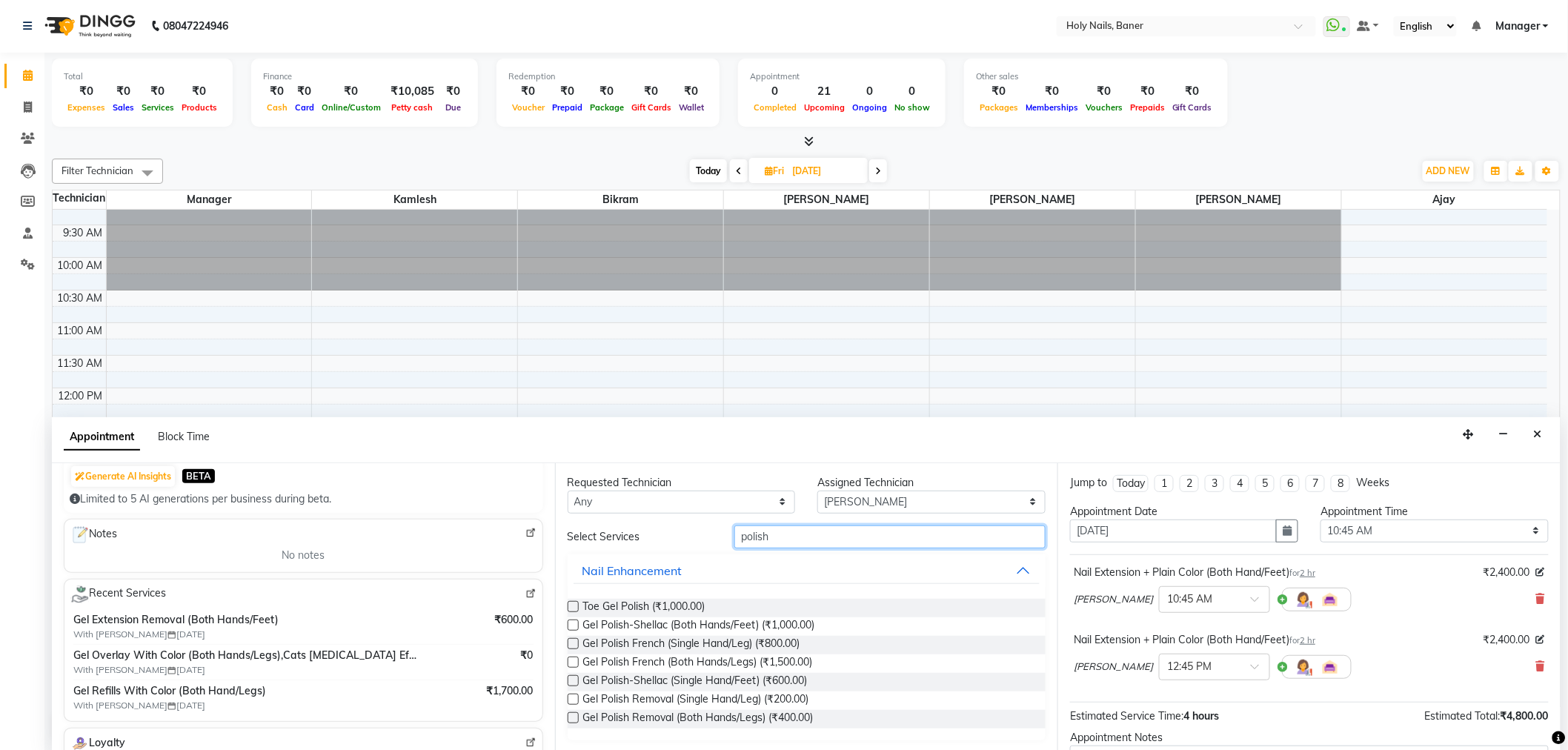
scroll to position [165, 0]
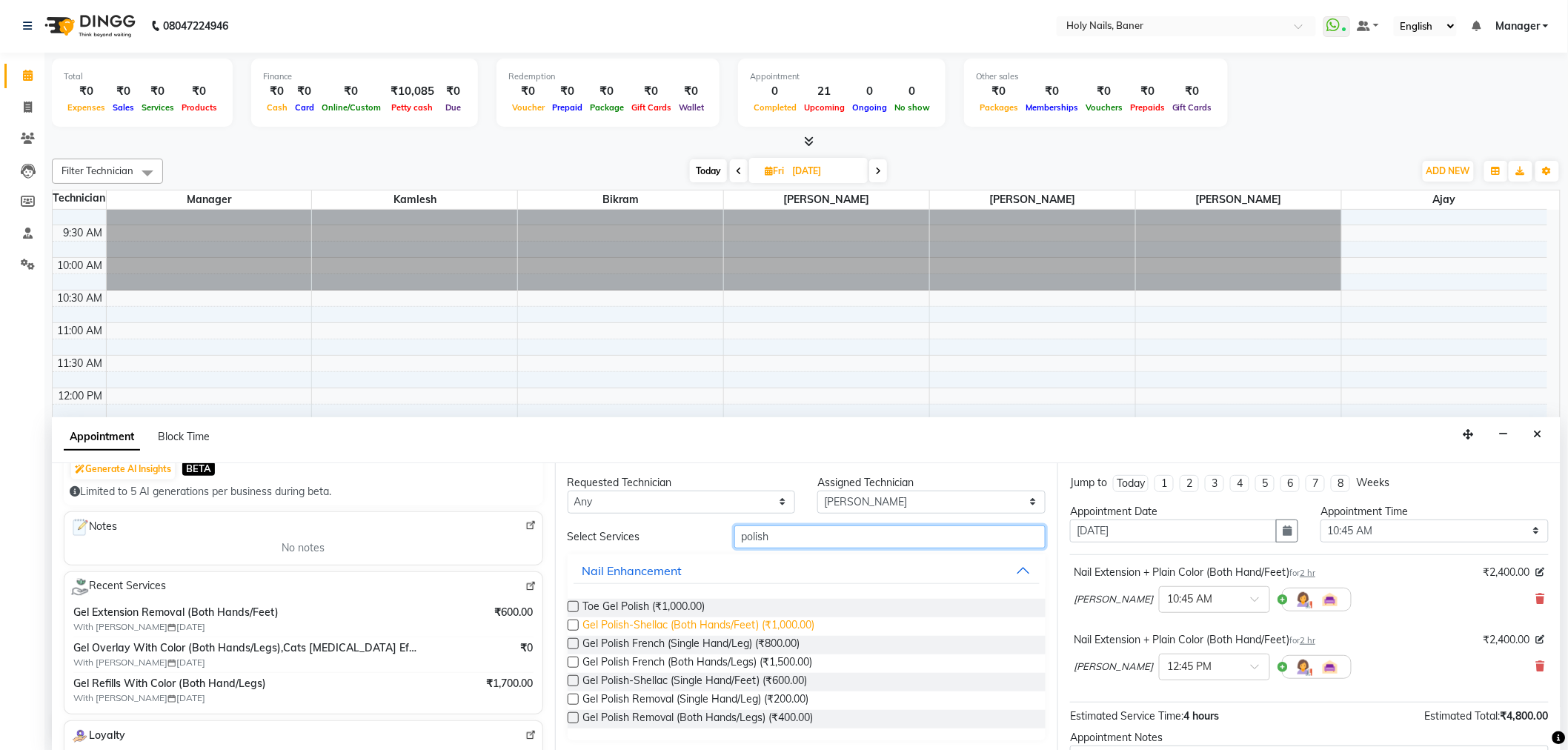
type input "polish"
click at [756, 619] on span "Gel Polish-Shellac (Both Hands/Feet) (₹1,000.00)" at bounding box center [698, 626] width 232 height 19
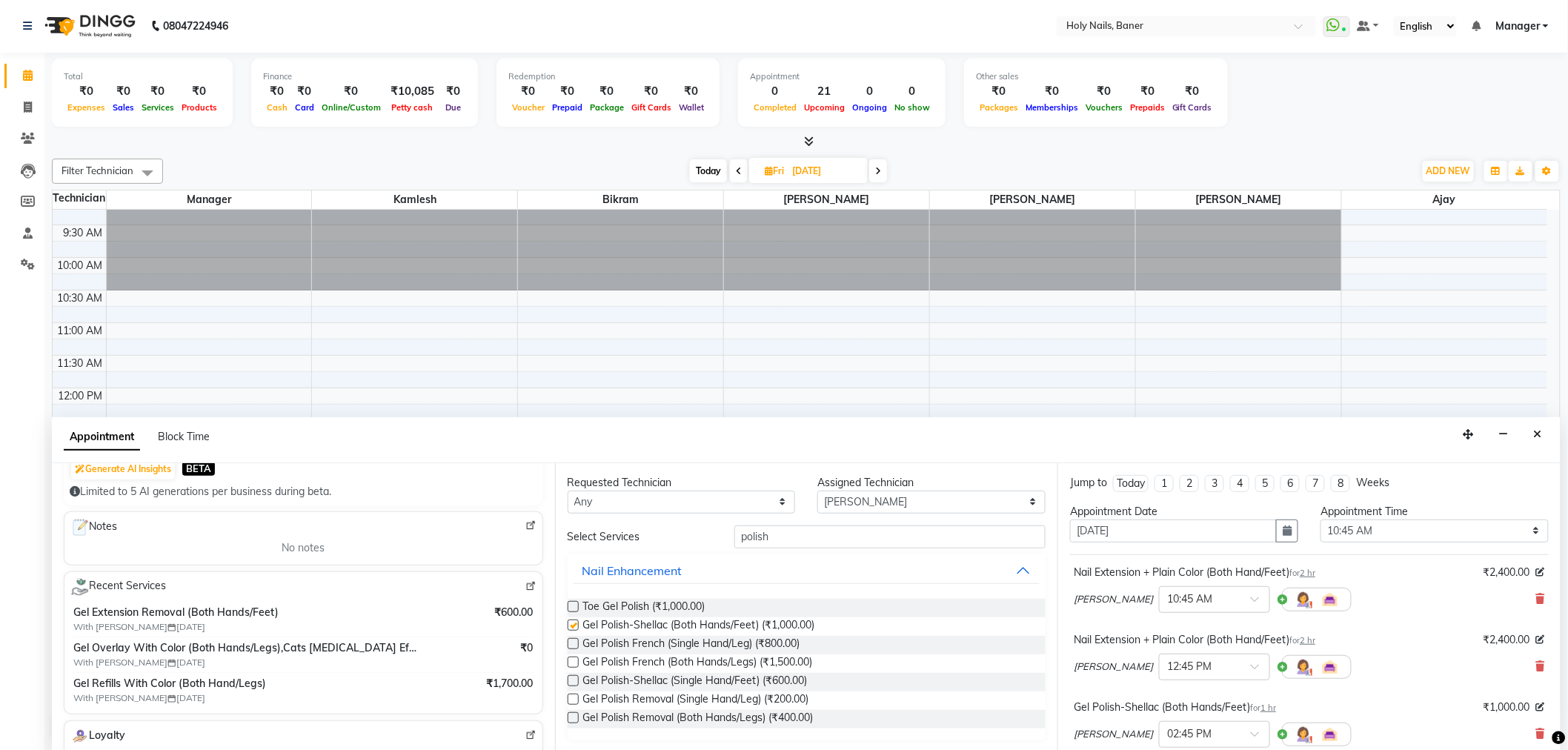
checkbox input "false"
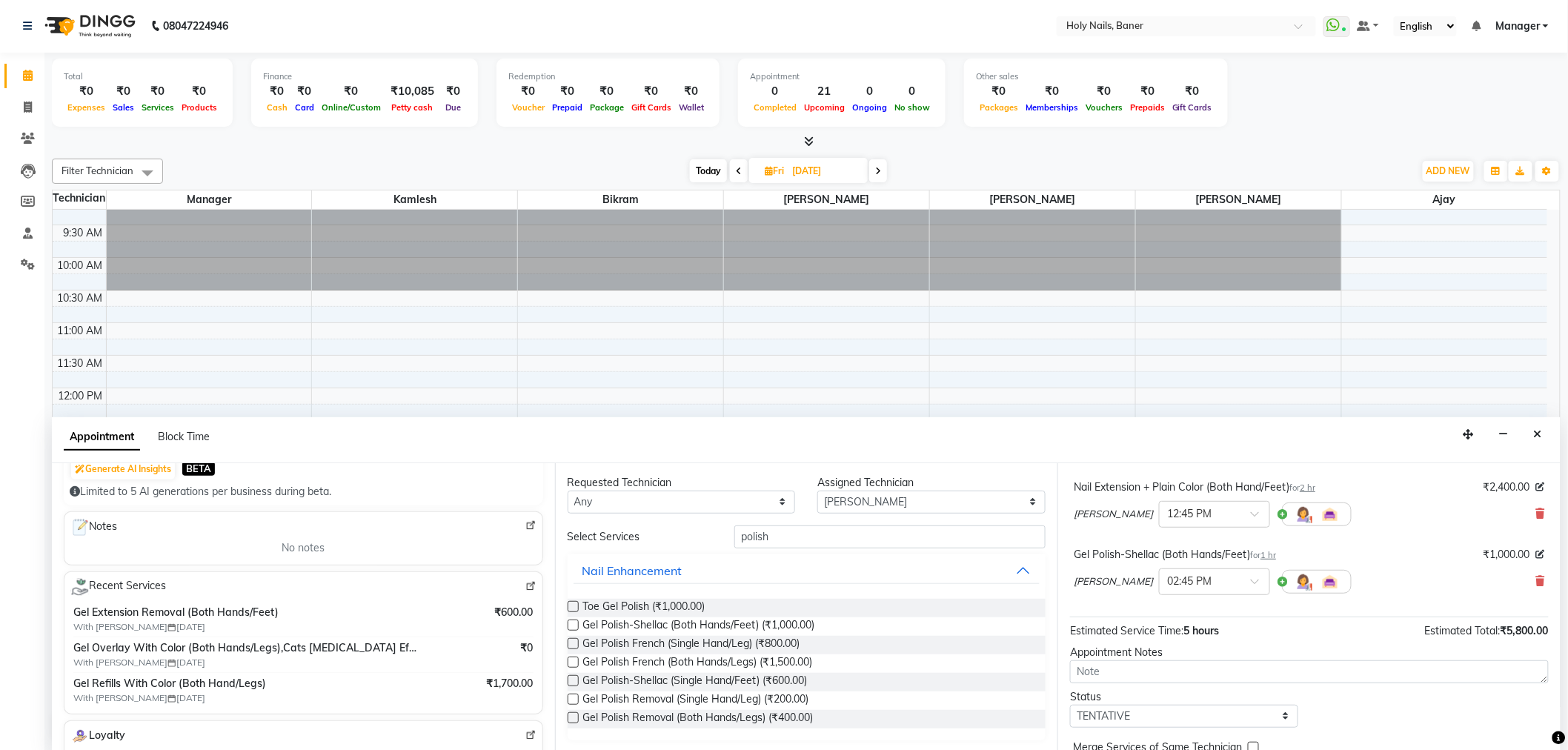
scroll to position [223, 0]
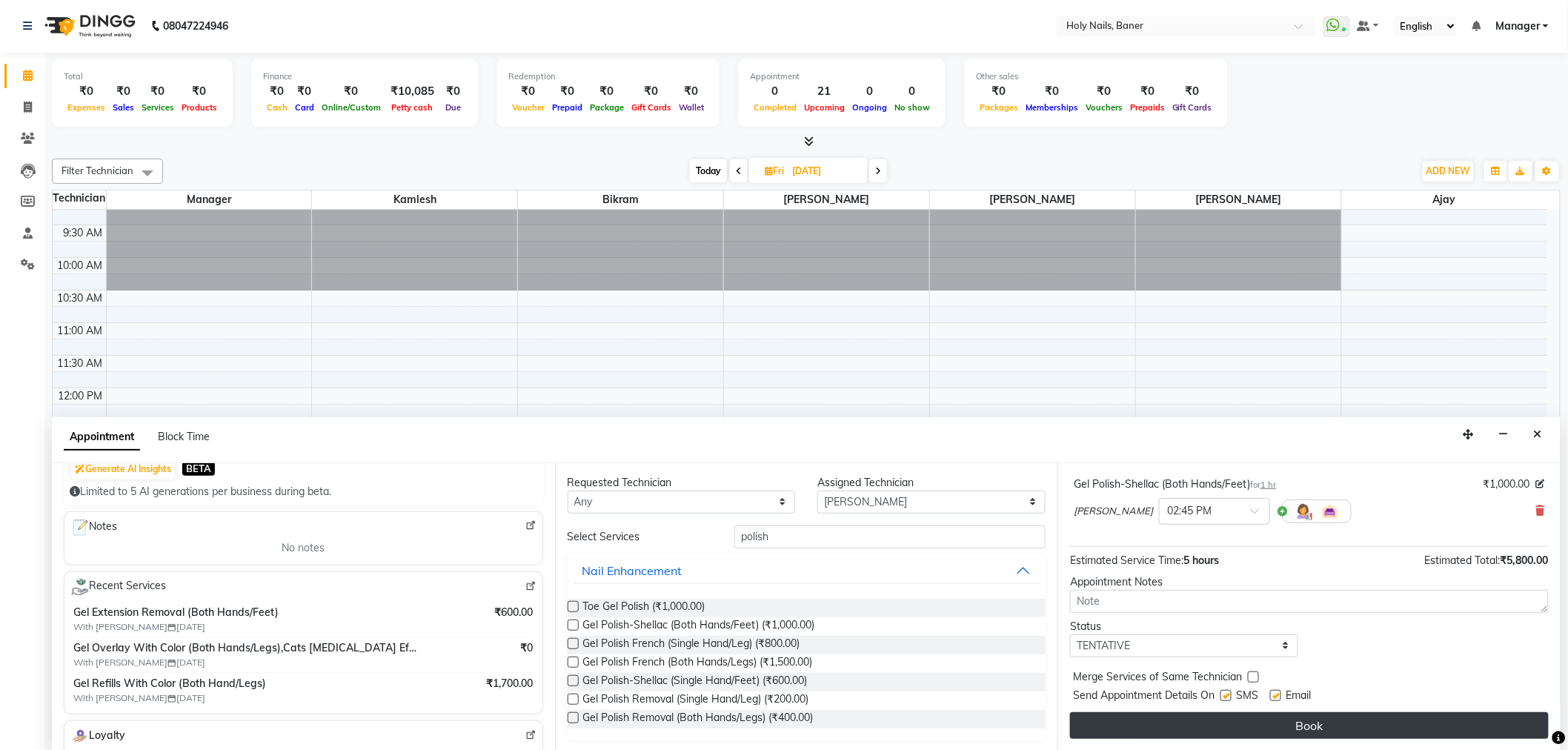
click at [1235, 719] on button "Book" at bounding box center [1309, 726] width 479 height 27
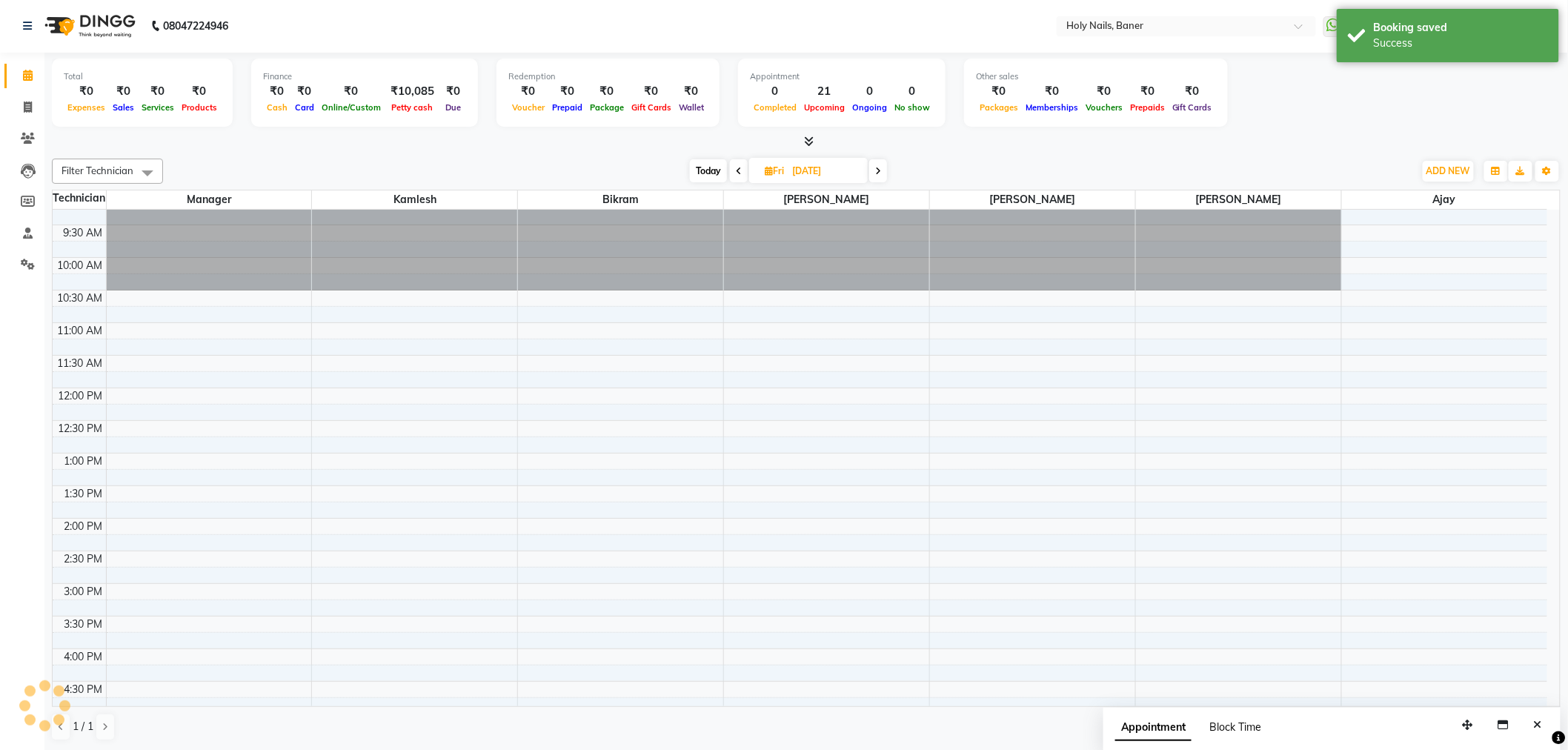
scroll to position [0, 0]
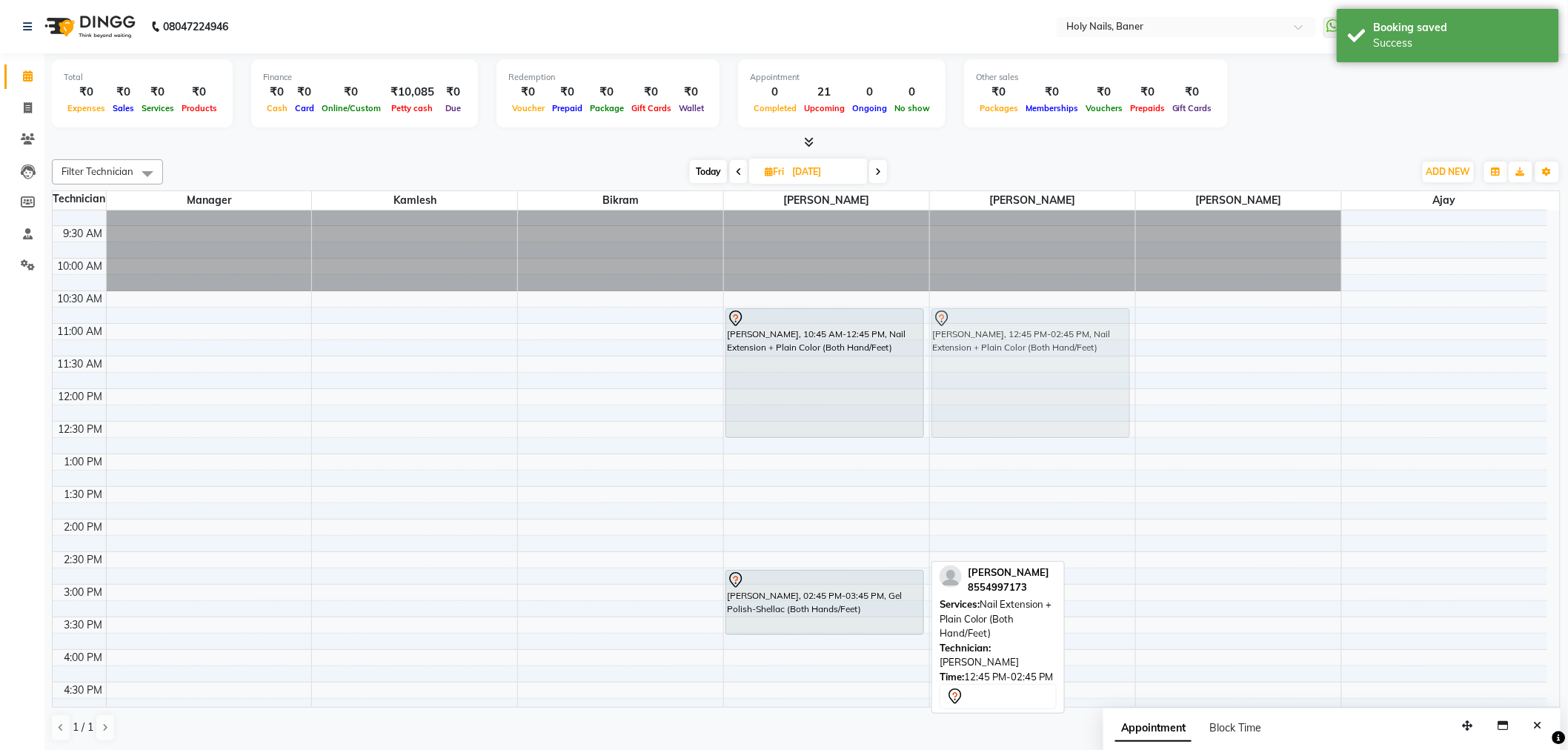
drag, startPoint x: 801, startPoint y: 484, endPoint x: 1002, endPoint y: 354, distance: 239.4
click at [1002, 354] on tr "Vanshika Dhanani, 10:45 AM-12:45 PM, Nail Extension + Plain Color (Both Hand/Fe…" at bounding box center [800, 585] width 1495 height 912
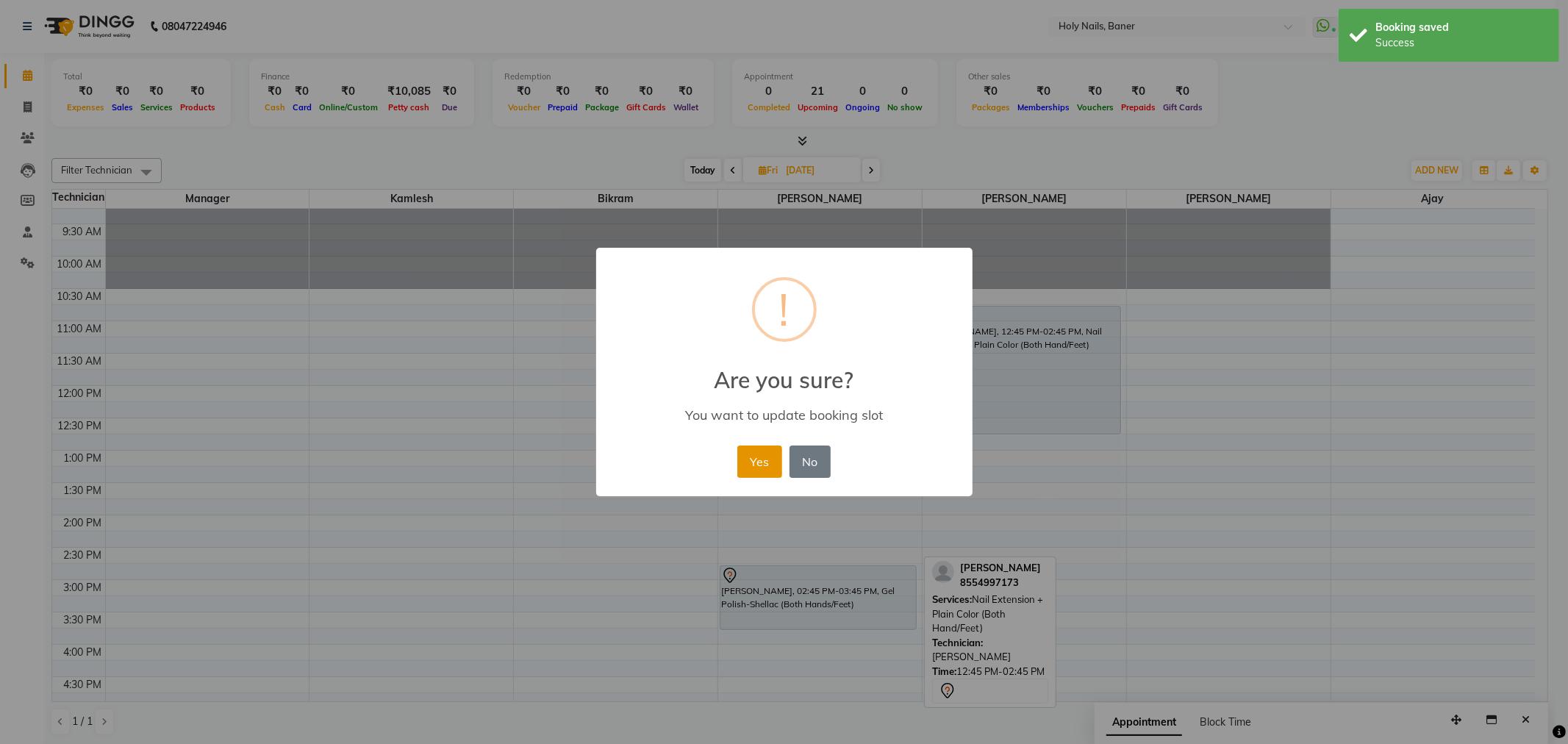
click at [770, 464] on button "Yes" at bounding box center [759, 462] width 45 height 32
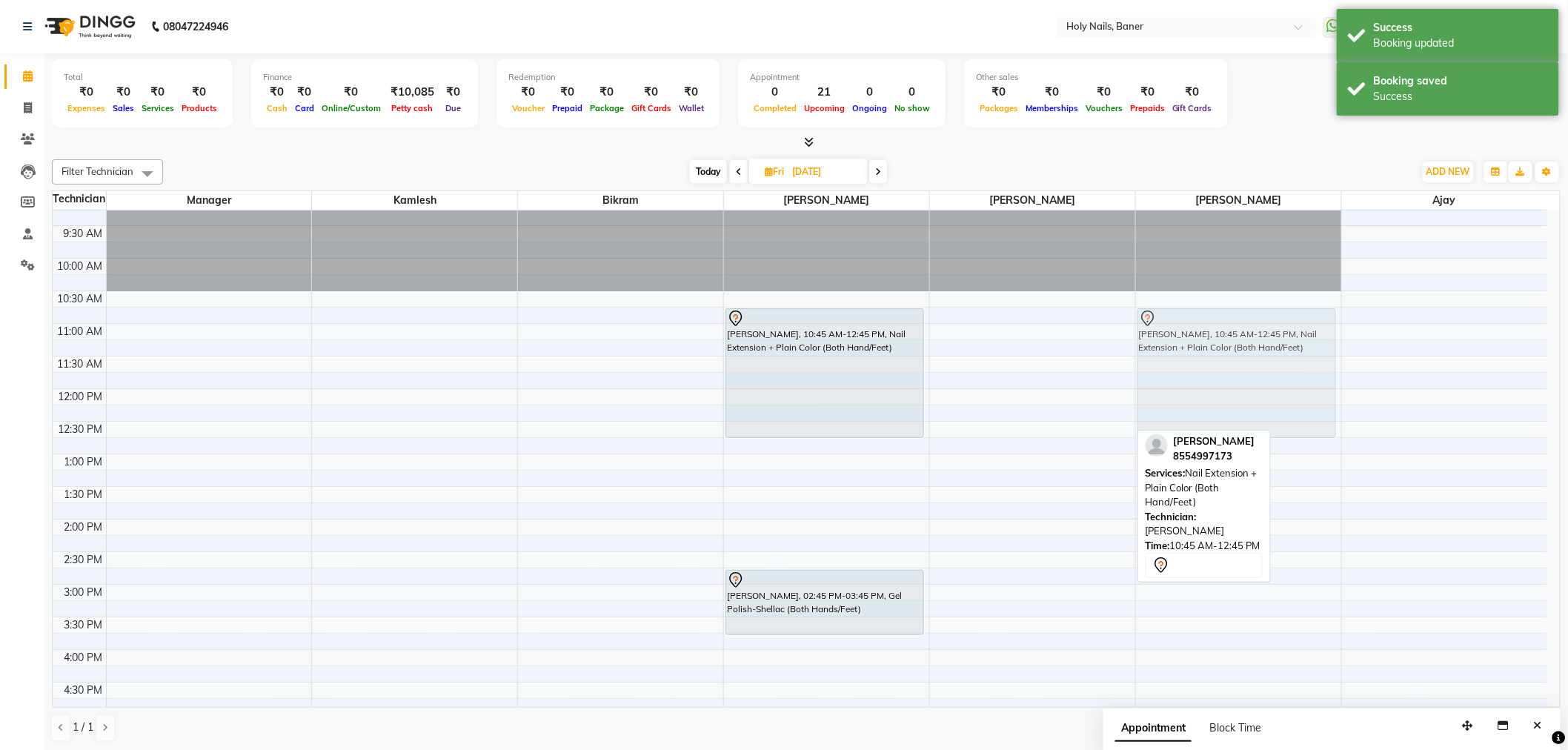
drag, startPoint x: 1051, startPoint y: 368, endPoint x: 1183, endPoint y: 361, distance: 132.2
click at [1183, 361] on tr "Vanshika Dhanani, 10:45 AM-12:45 PM, Nail Extension + Plain Color (Both Hand/Fe…" at bounding box center [800, 585] width 1495 height 912
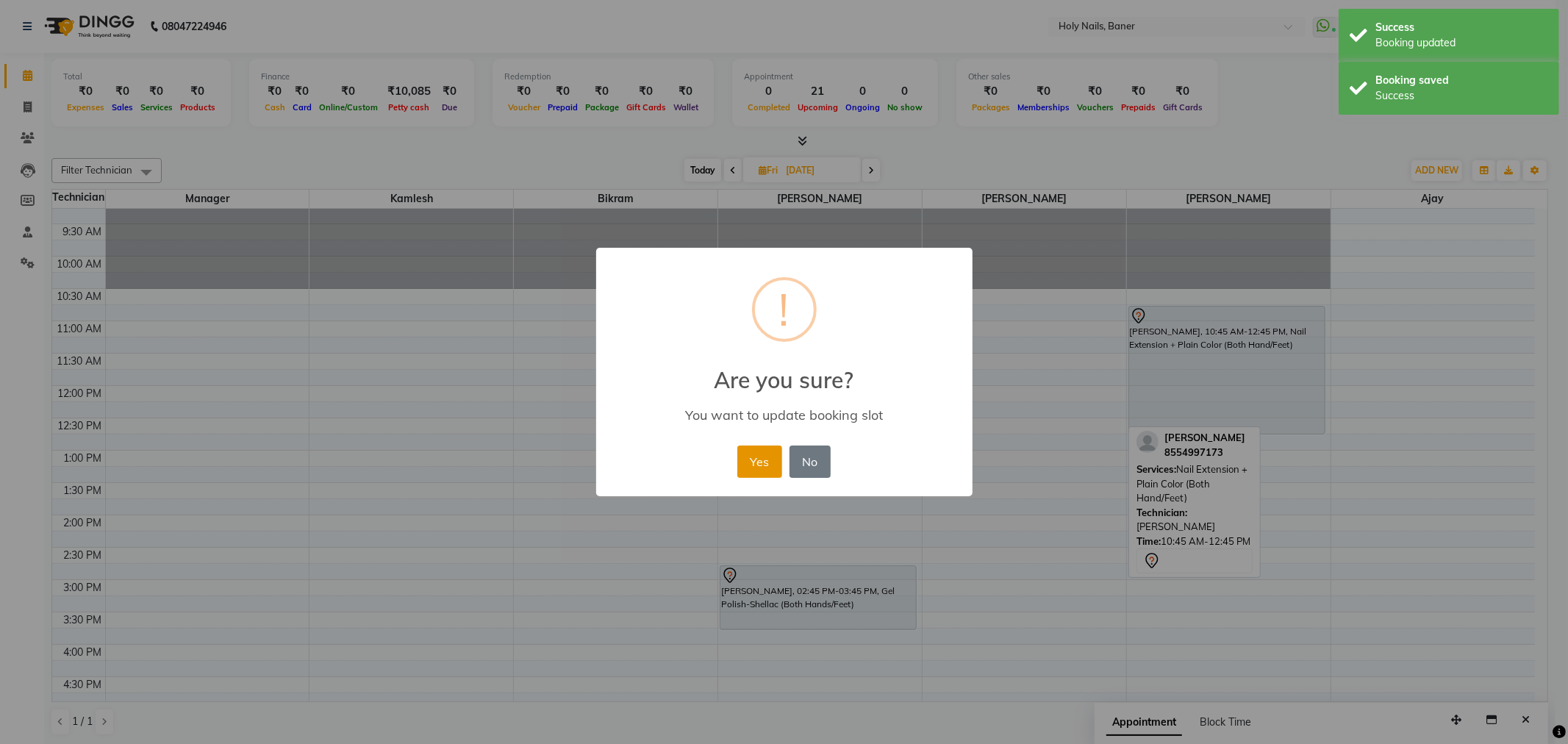
click at [760, 472] on button "Yes" at bounding box center [759, 462] width 45 height 32
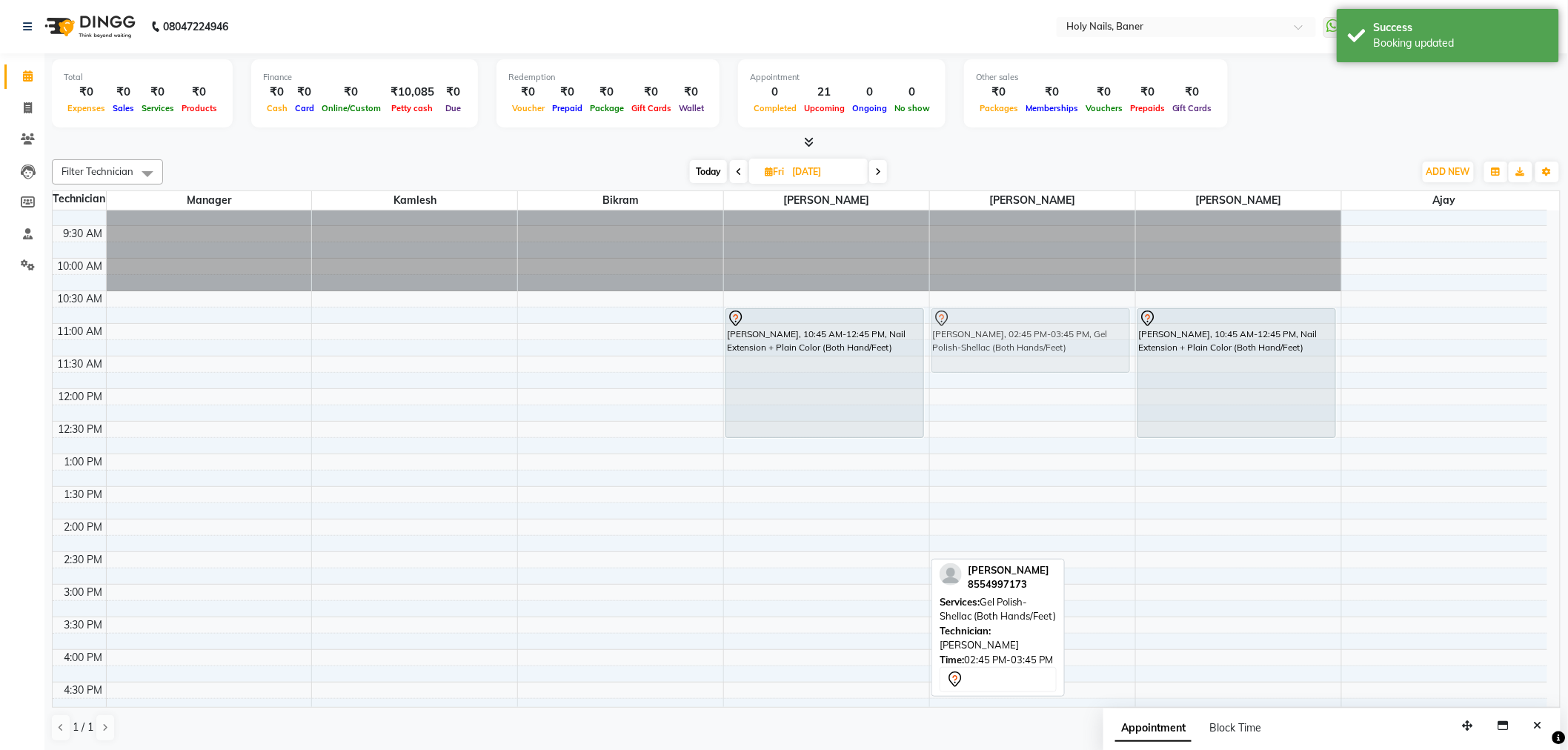
drag, startPoint x: 812, startPoint y: 596, endPoint x: 1032, endPoint y: 335, distance: 341.4
click at [1032, 335] on tr "Vanshika Dhanani, 10:45 AM-12:45 PM, Nail Extension + Plain Color (Both Hand/Fe…" at bounding box center [800, 585] width 1495 height 912
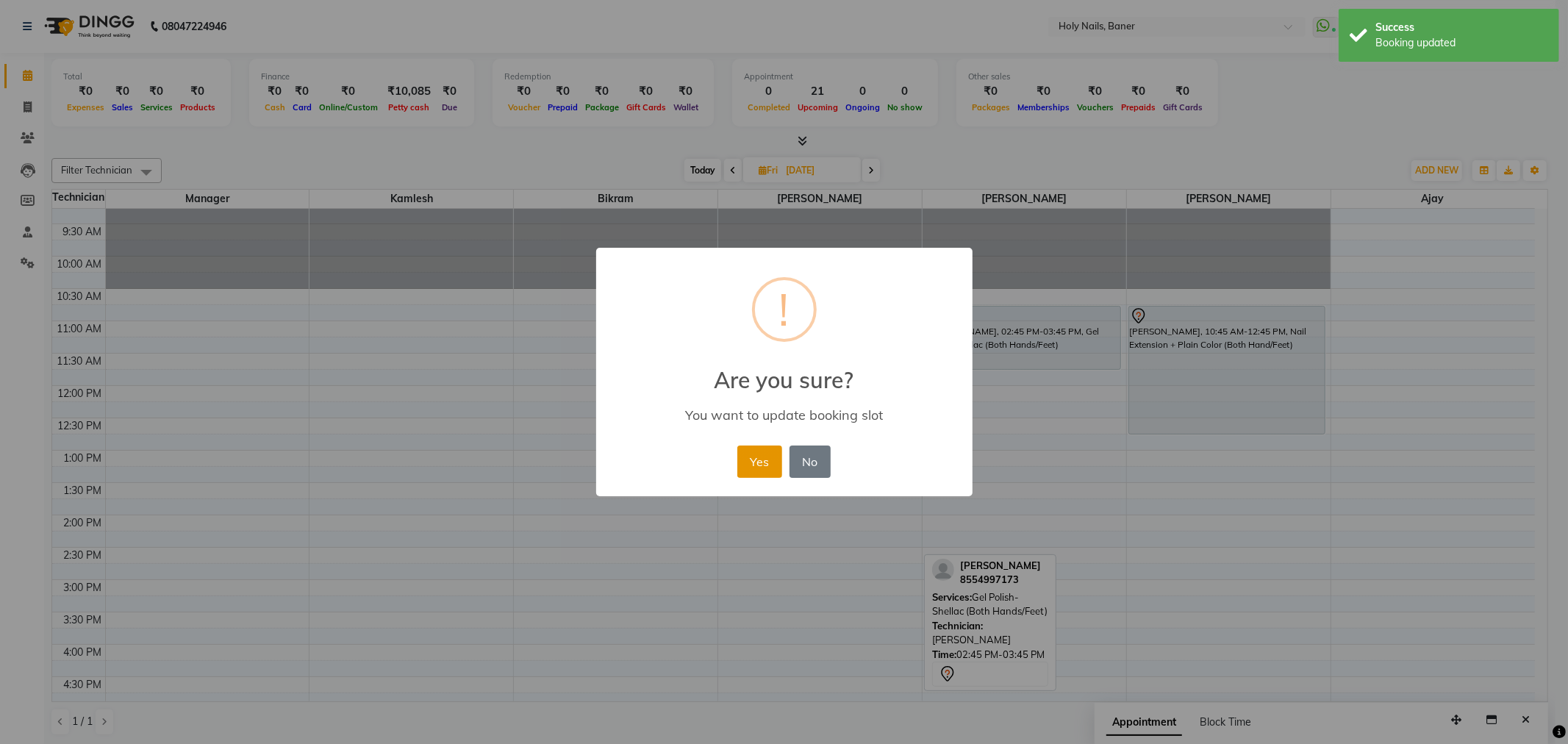
click at [746, 461] on button "Yes" at bounding box center [759, 462] width 45 height 32
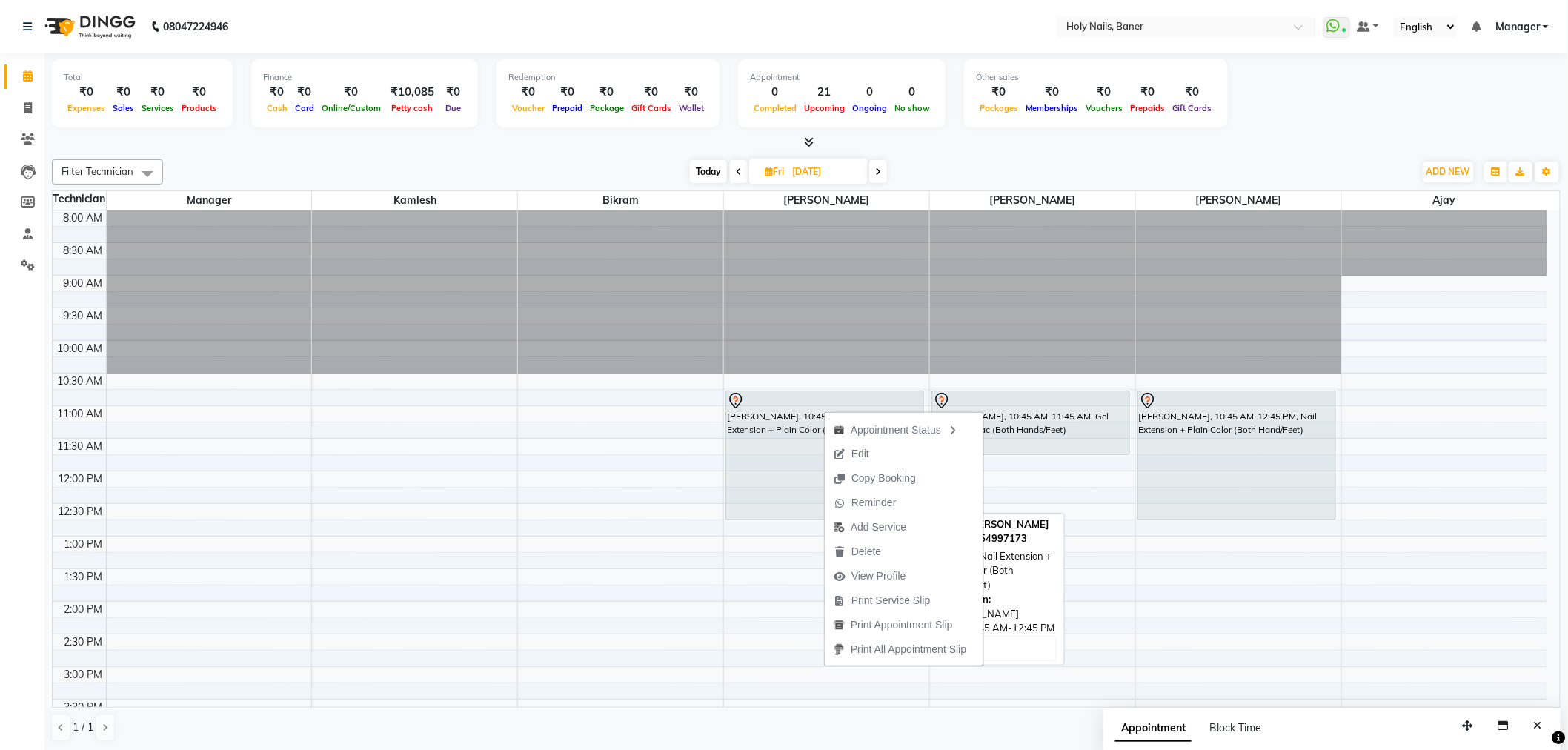
click at [763, 475] on div "Vanshika Dhanani, 10:45 AM-12:45 PM, Nail Extension + Plain Color (Both Hand/Fe…" at bounding box center [824, 455] width 197 height 128
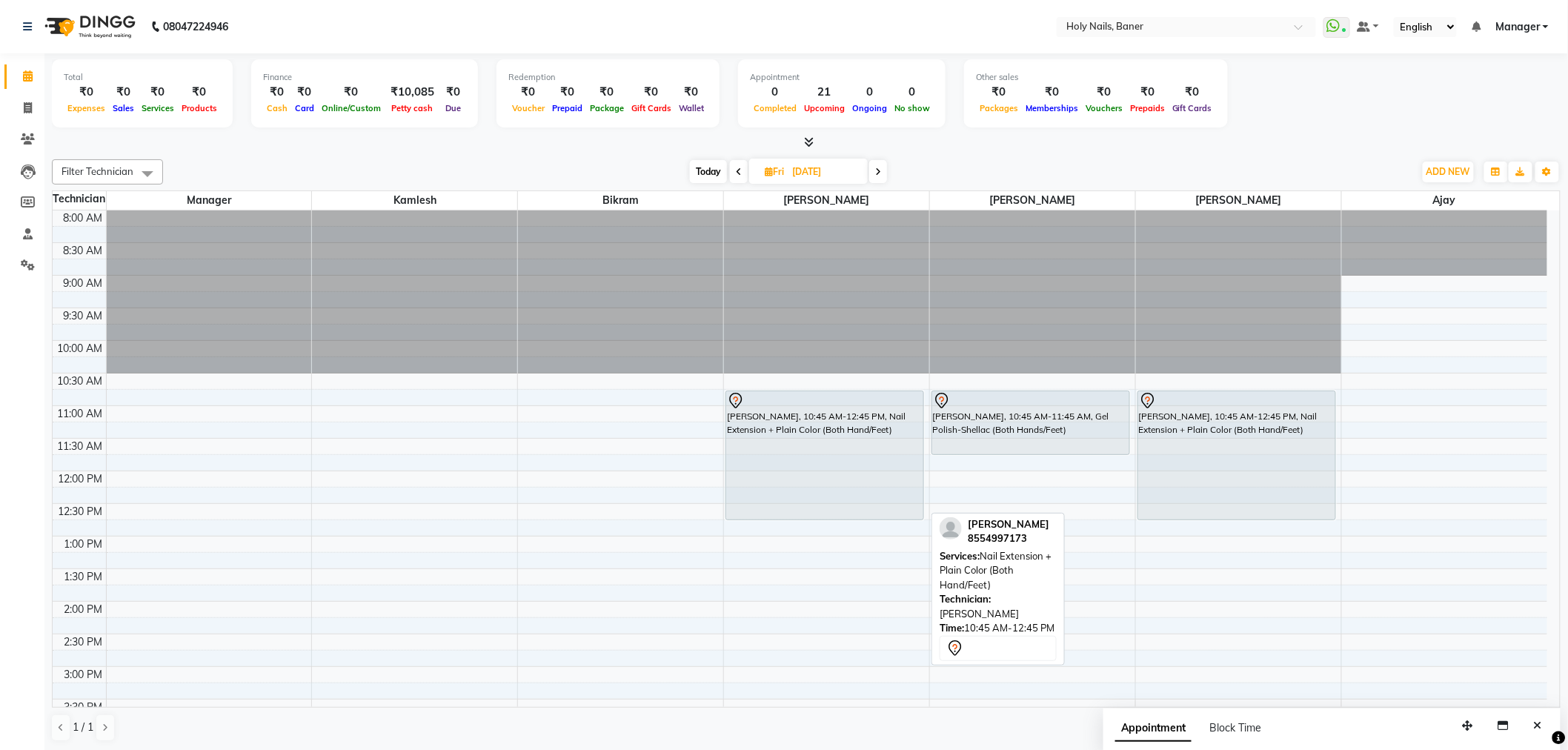
click at [765, 475] on div "Vanshika Dhanani, 10:45 AM-12:45 PM, Nail Extension + Plain Color (Both Hand/Fe…" at bounding box center [824, 455] width 197 height 128
select select "7"
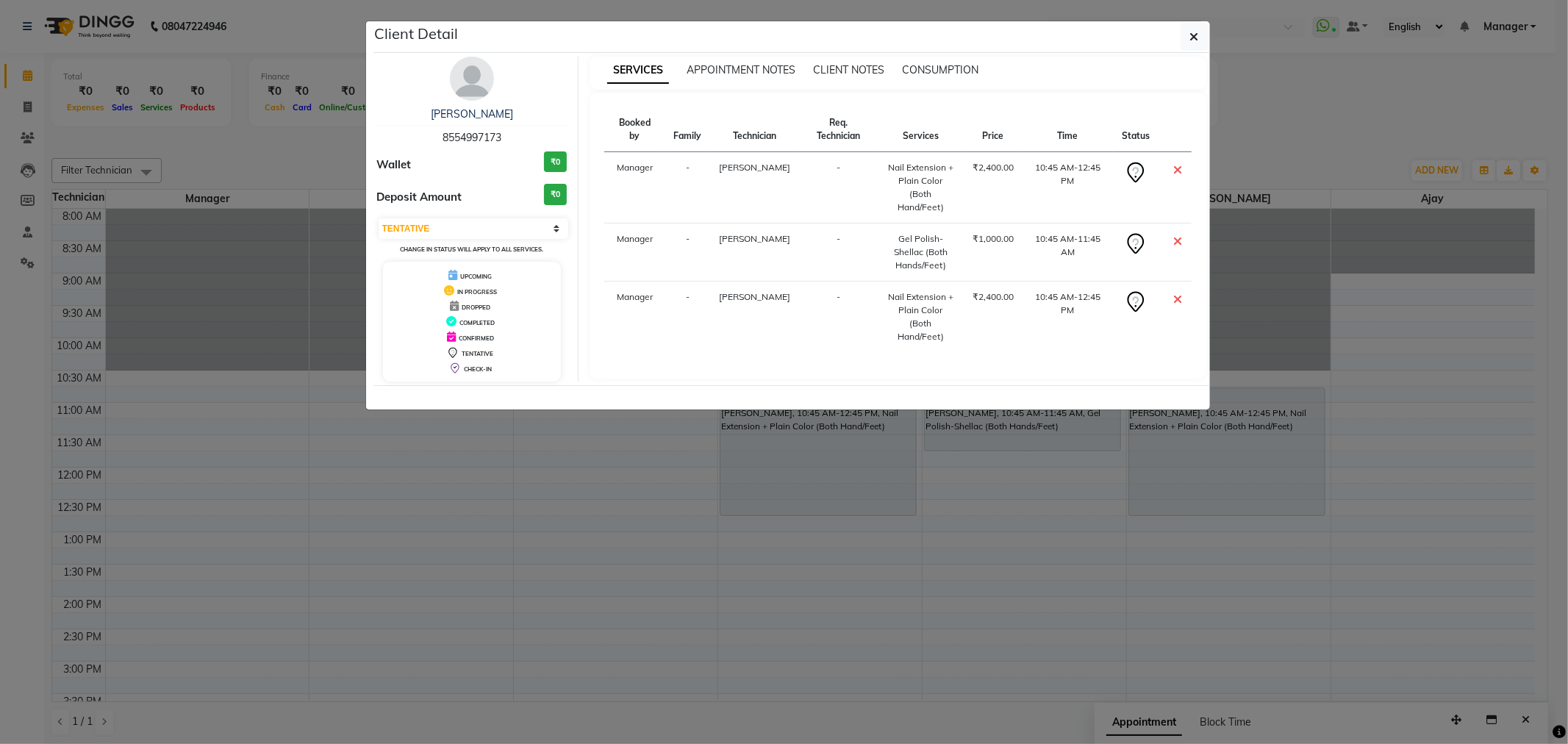
click at [445, 71] on div "Vanshika Dhanani 8554997173 Wallet ₹0 Deposit Amount ₹0 Select CONFIRMED TENTAT…" at bounding box center [473, 219] width 213 height 325
click at [472, 77] on img at bounding box center [472, 79] width 44 height 44
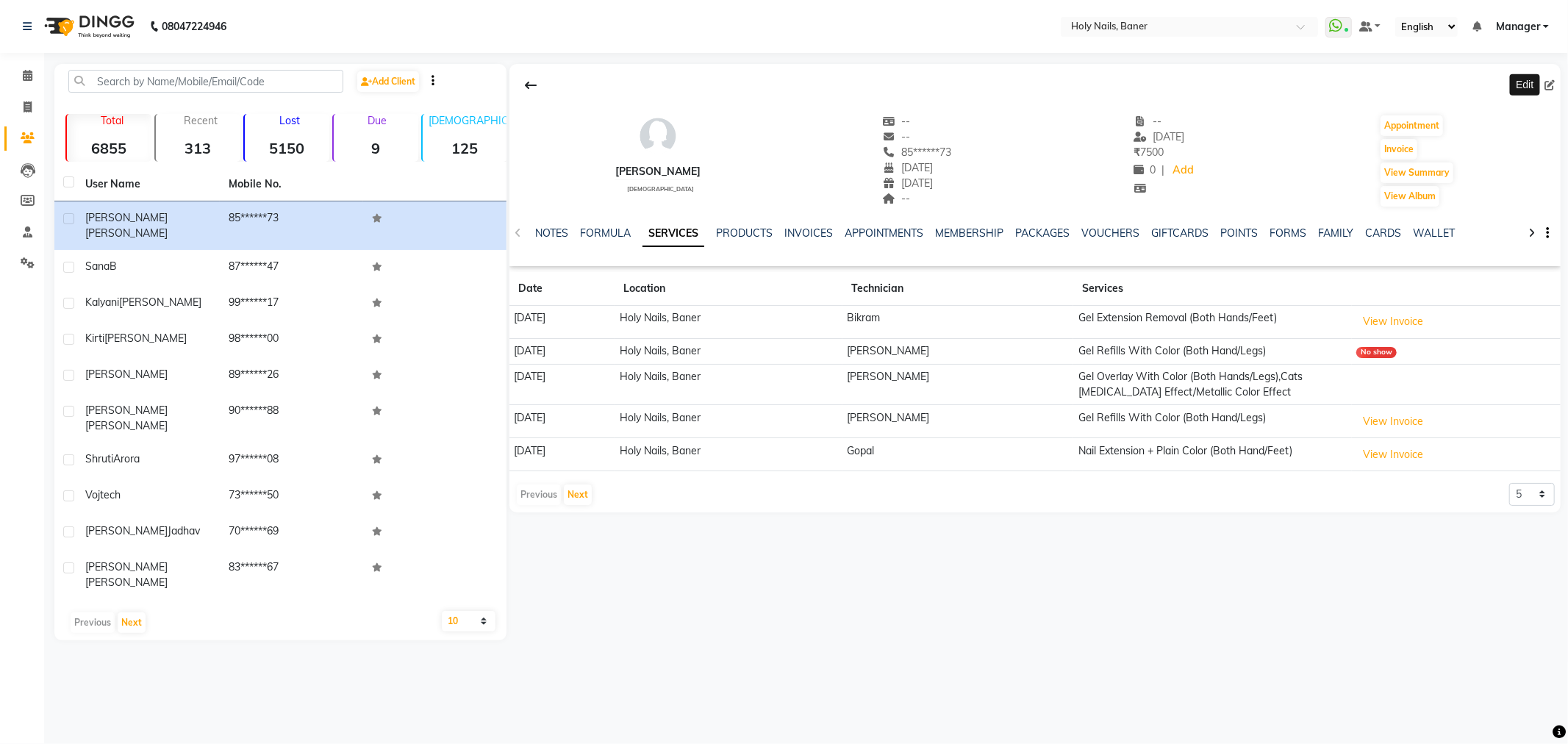
click at [1547, 81] on icon at bounding box center [1550, 85] width 10 height 10
select select "03"
select select "02"
select select "female"
select select "30"
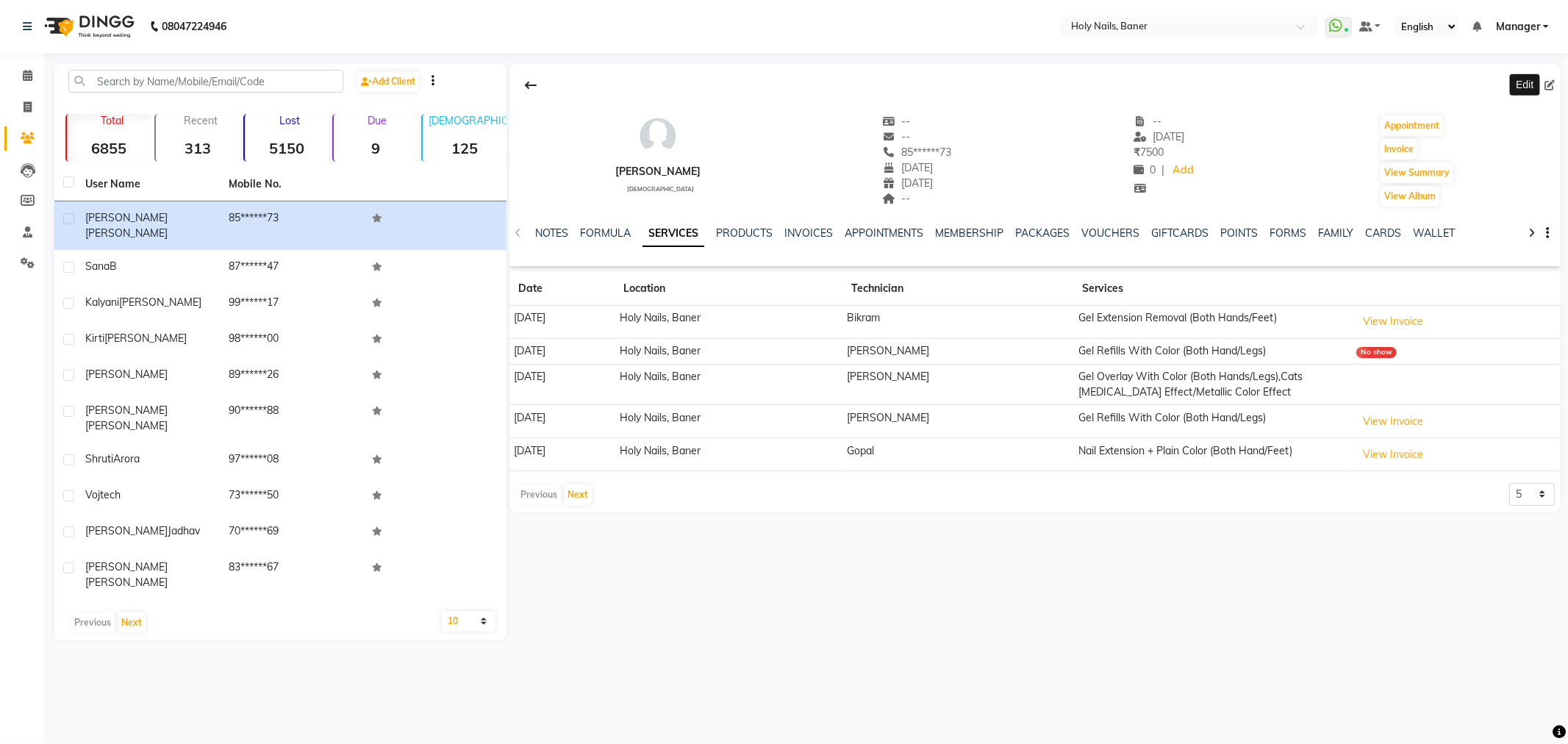
select select "11"
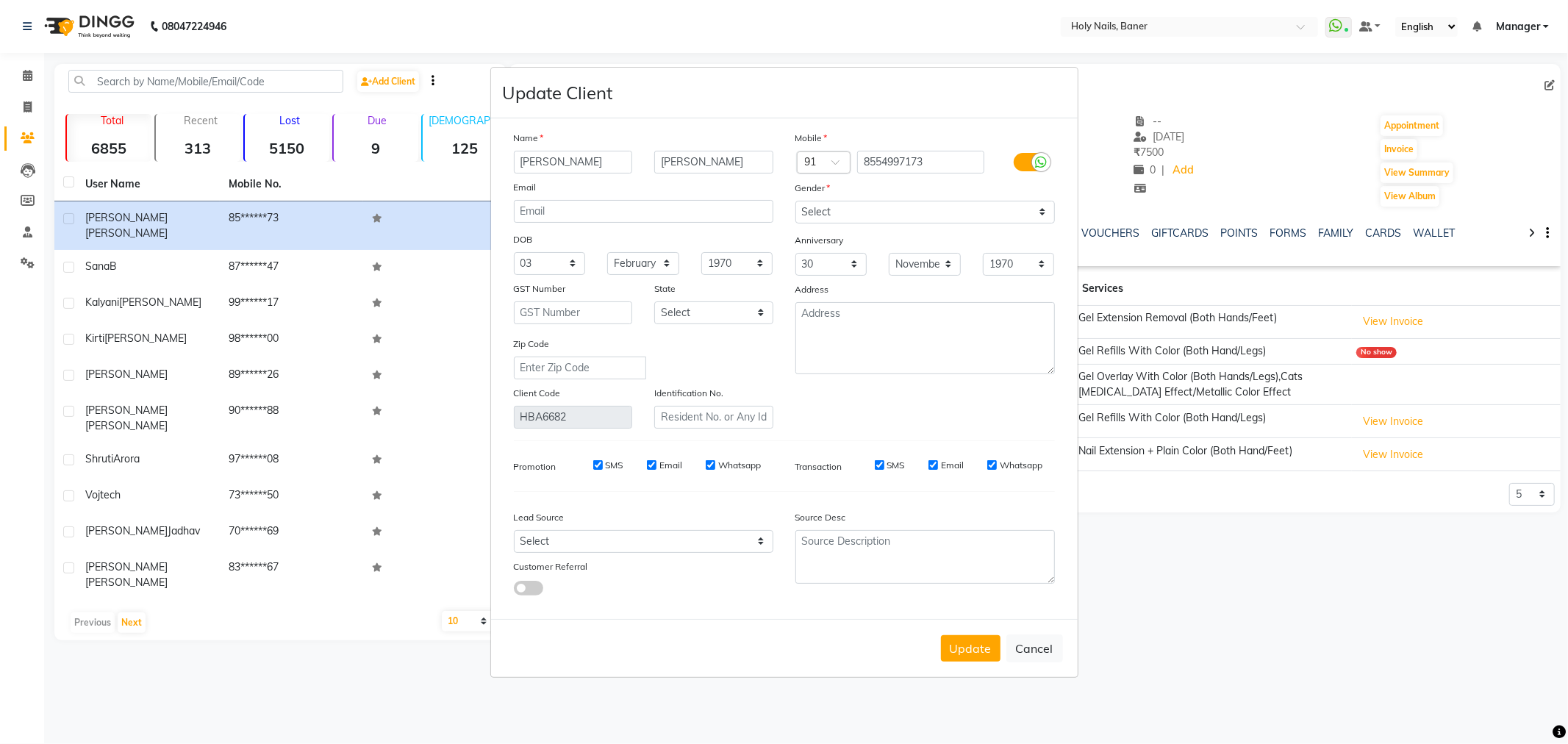
click at [1033, 160] on div at bounding box center [1041, 162] width 18 height 18
click at [0, 0] on input "checkbox" at bounding box center [0, 0] width 0 height 0
click at [1034, 160] on label at bounding box center [1030, 162] width 33 height 18
click at [0, 0] on input "checkbox" at bounding box center [0, 0] width 0 height 0
click at [963, 652] on button "Update" at bounding box center [970, 648] width 60 height 26
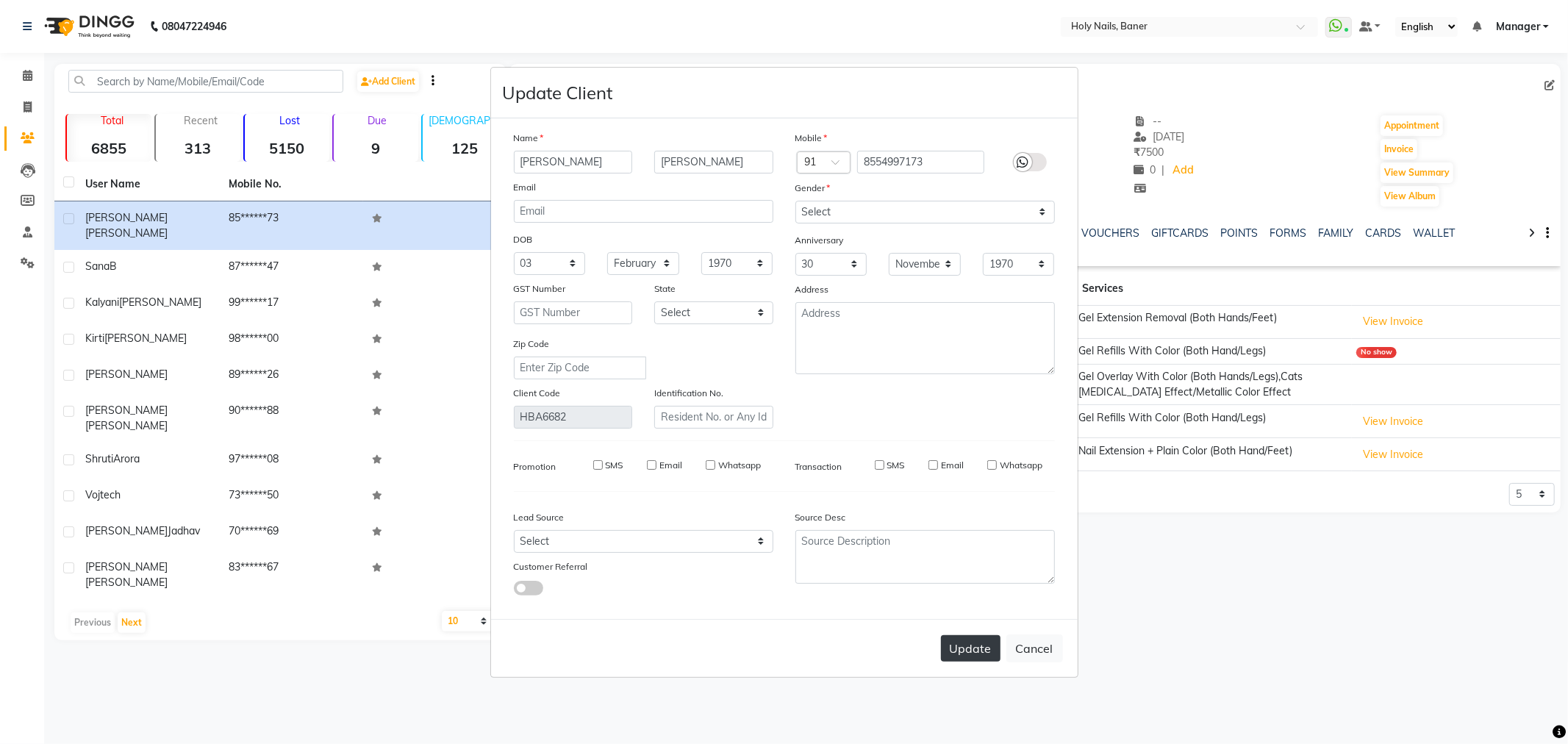
select select
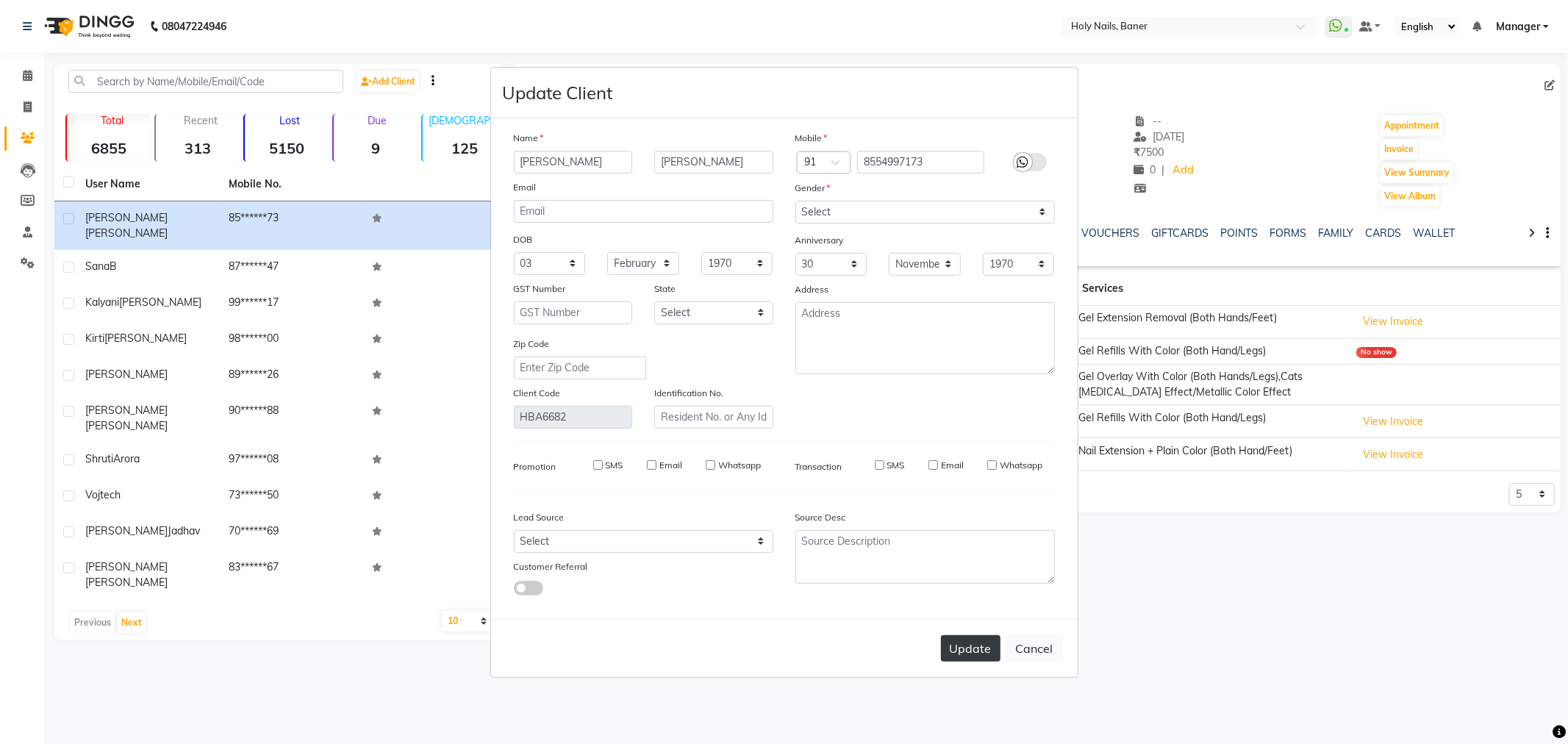
select select
checkbox input "false"
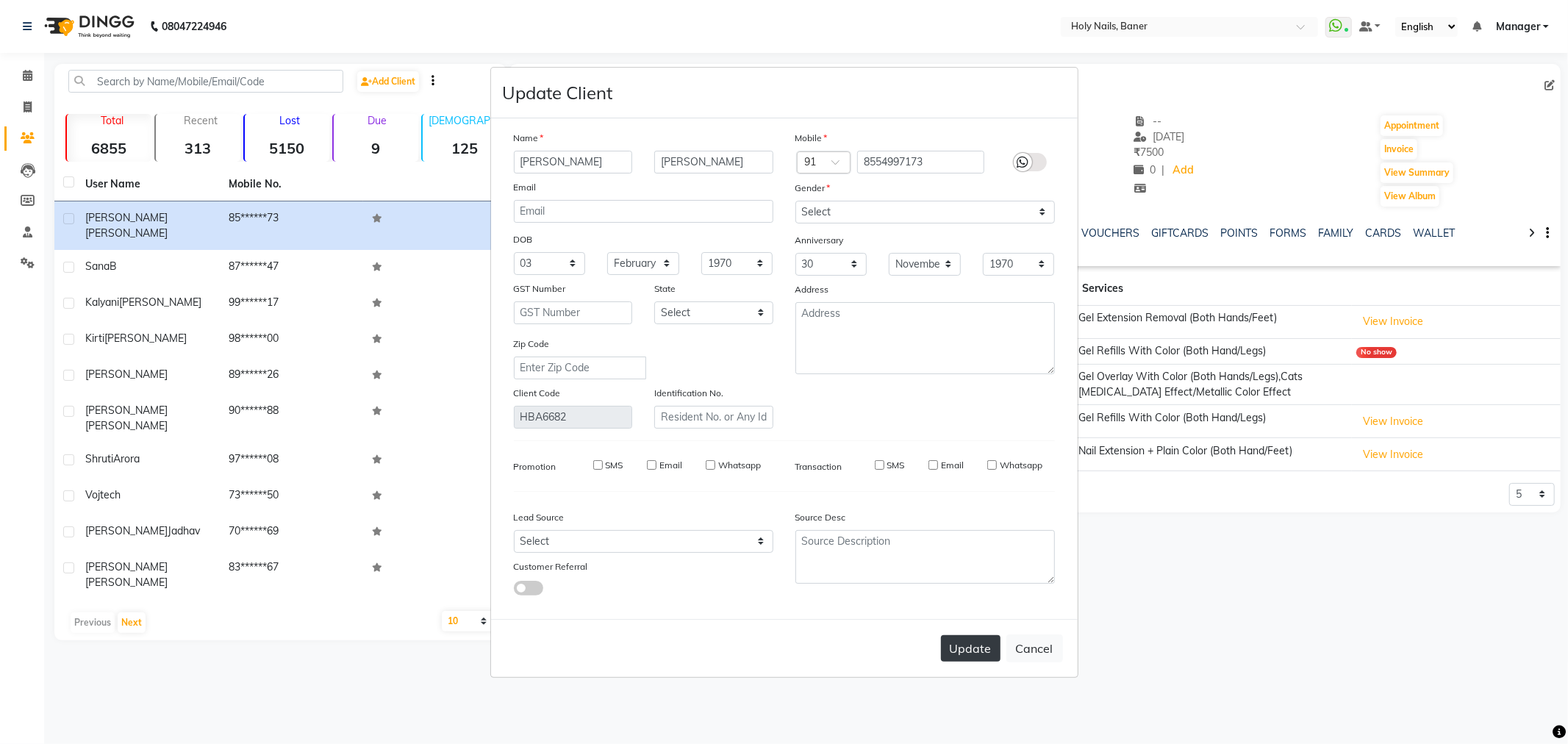
checkbox input "false"
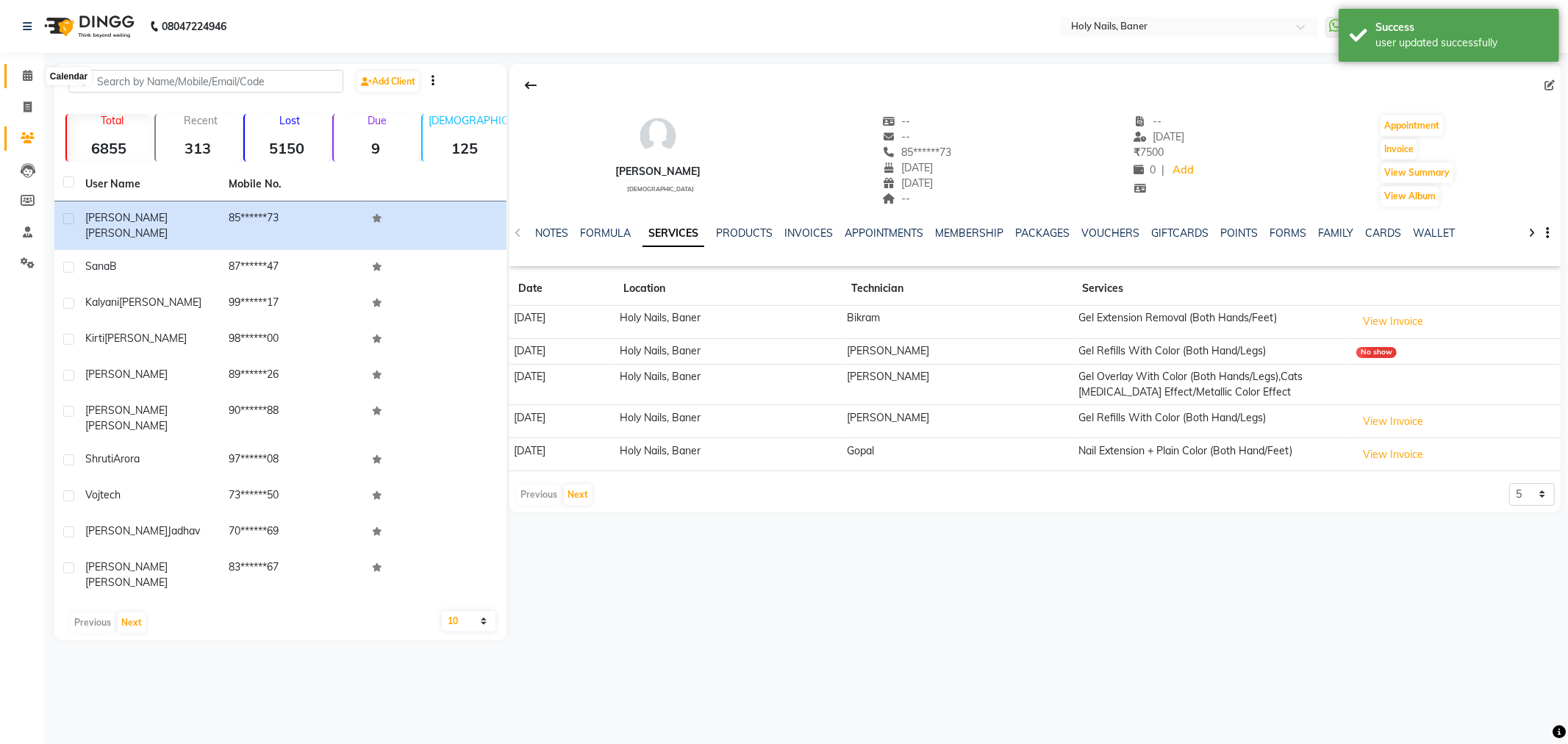
click at [25, 78] on icon at bounding box center [27, 75] width 10 height 11
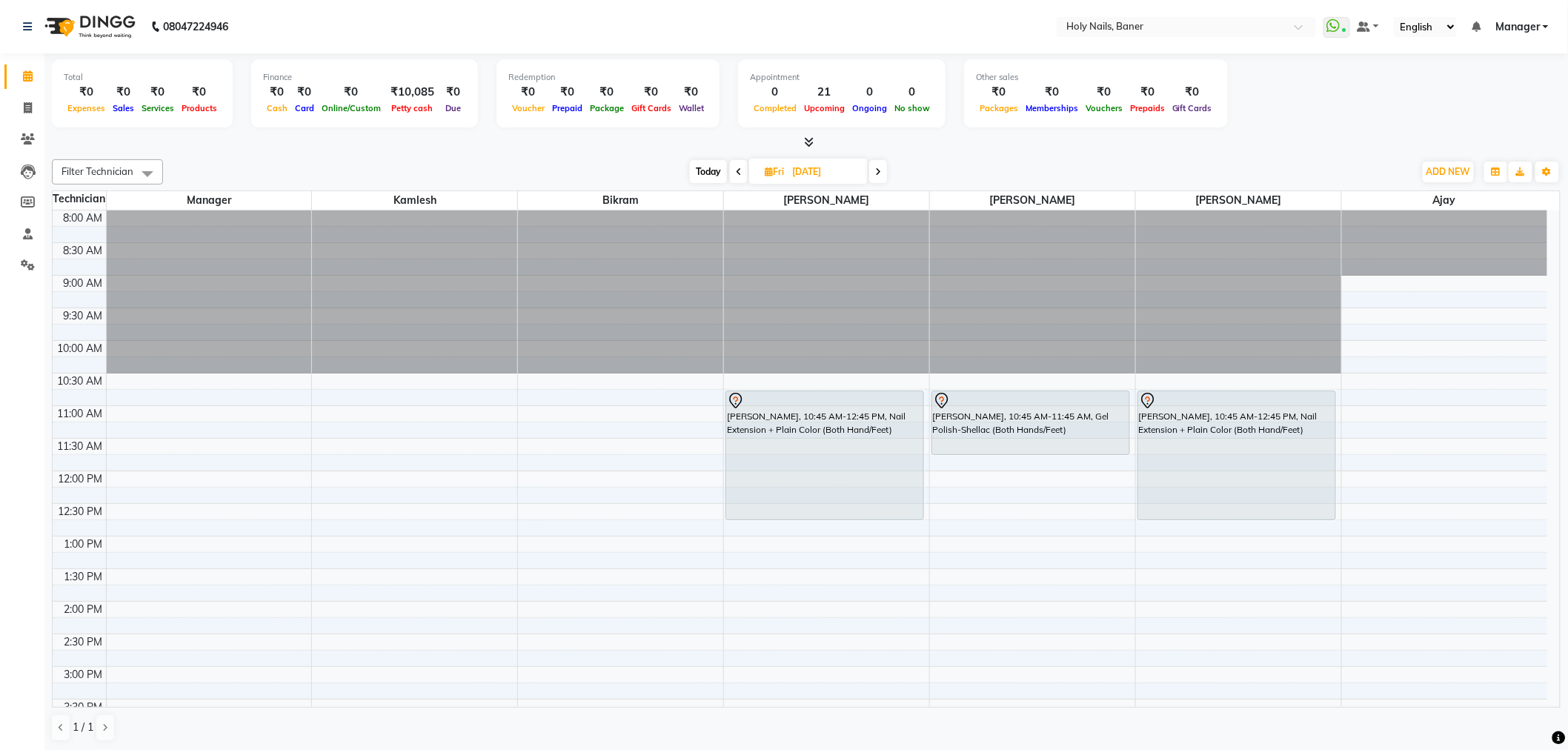
click at [711, 167] on span "Today" at bounding box center [708, 171] width 37 height 23
type input "04-10-2025"
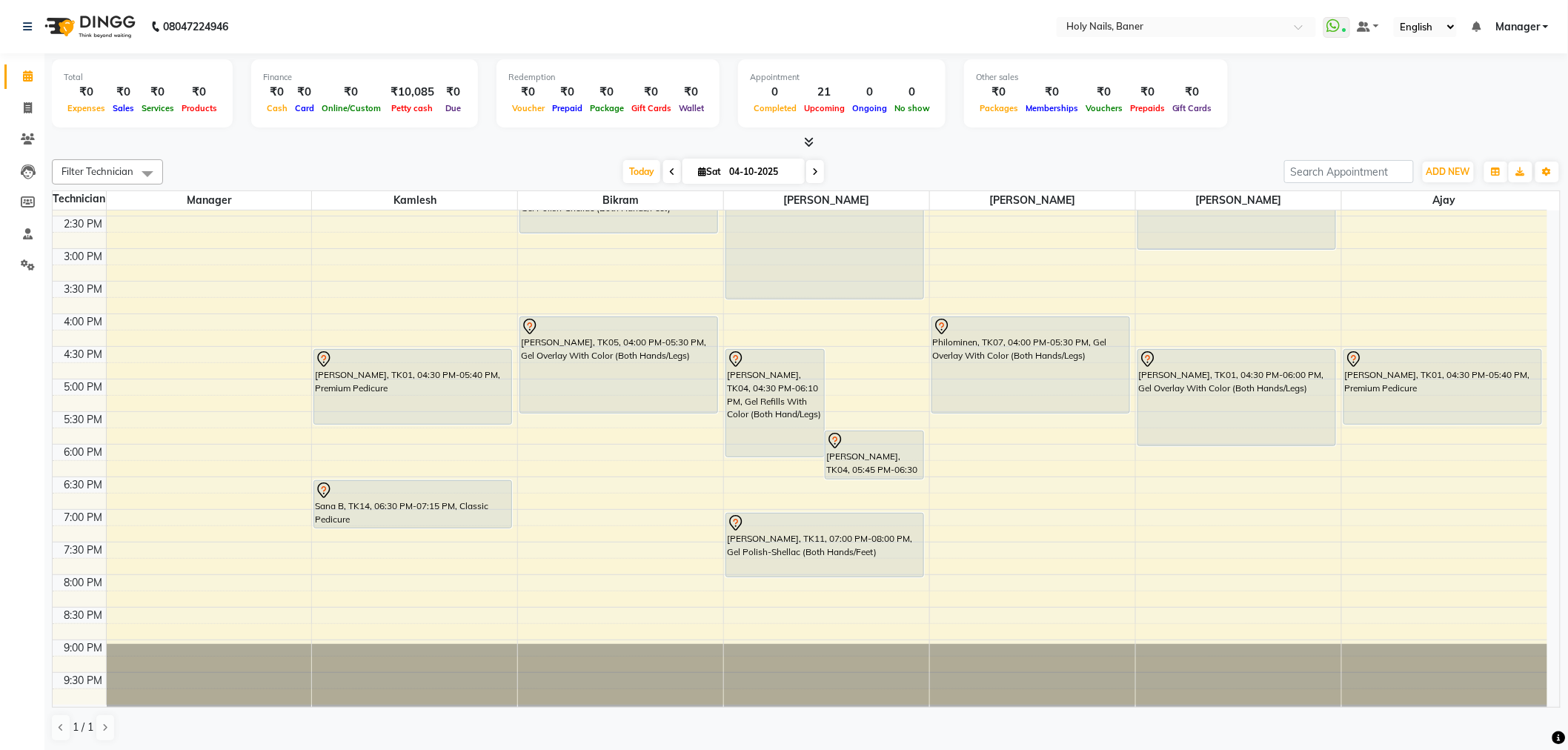
scroll to position [421, 0]
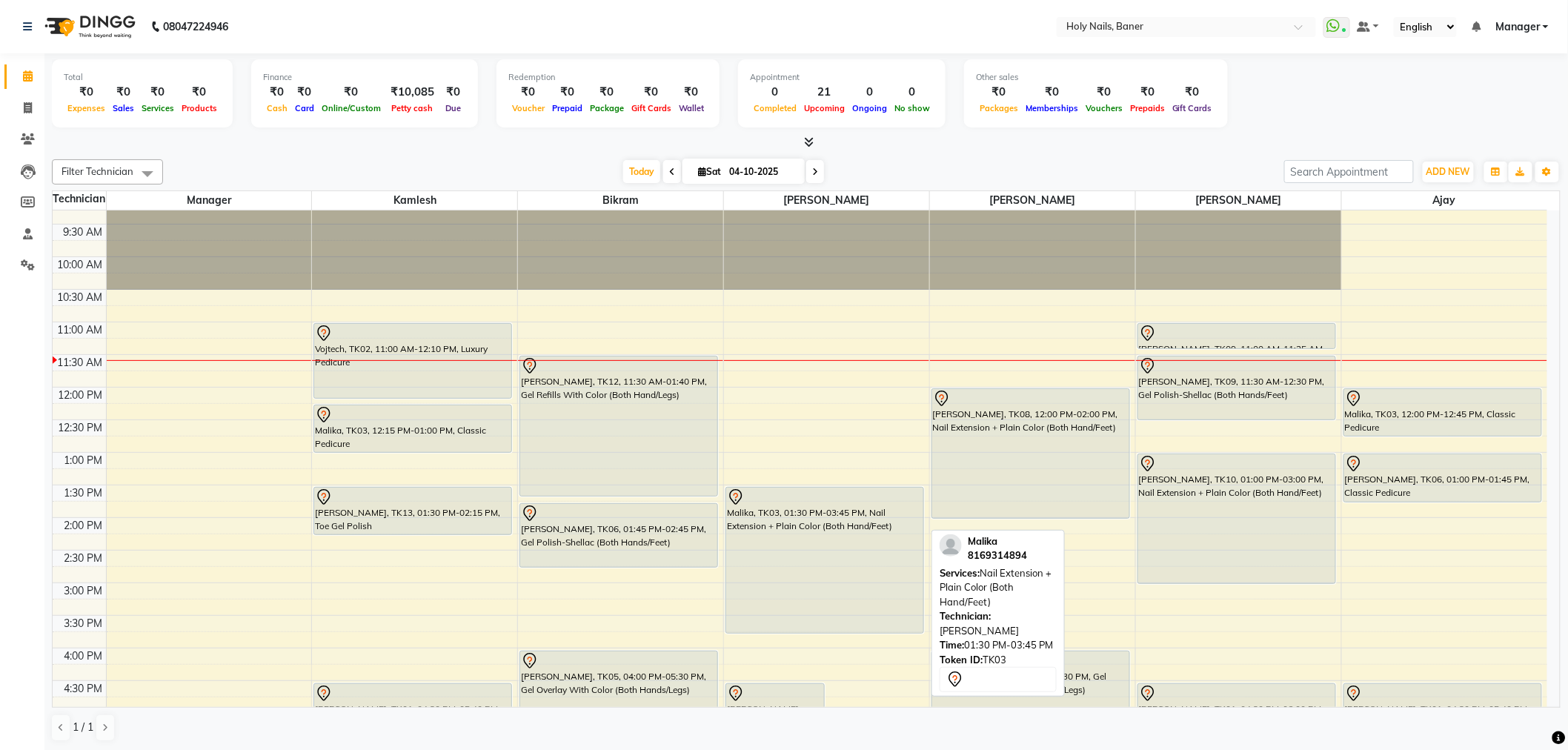
scroll to position [82, 0]
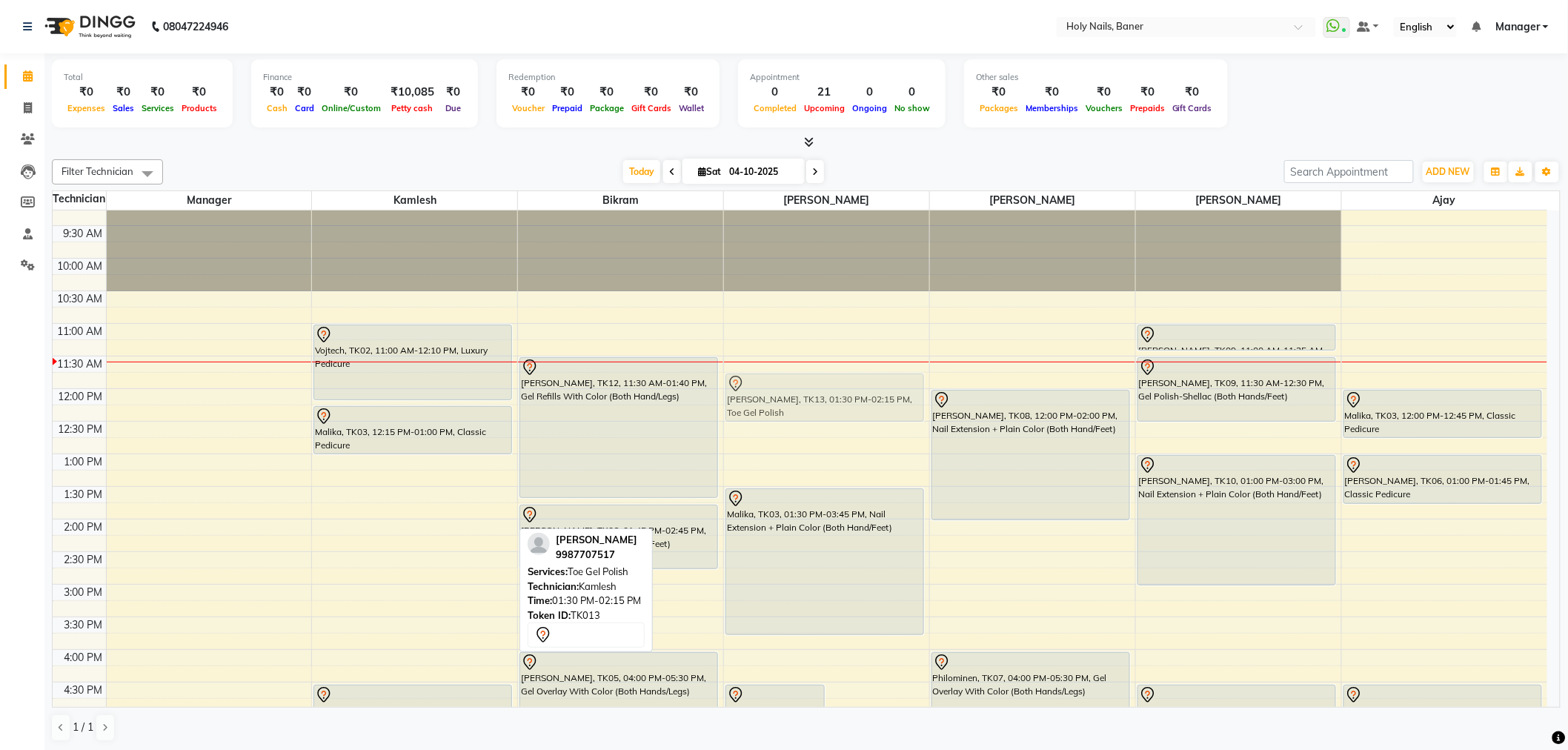
drag, startPoint x: 424, startPoint y: 510, endPoint x: 822, endPoint y: 401, distance: 412.7
click at [822, 401] on tr "Vojtech, TK02, 11:00 AM-12:10 PM, Luxury Pedicure Malika, TK03, 12:15 PM-01:00 …" at bounding box center [800, 585] width 1495 height 912
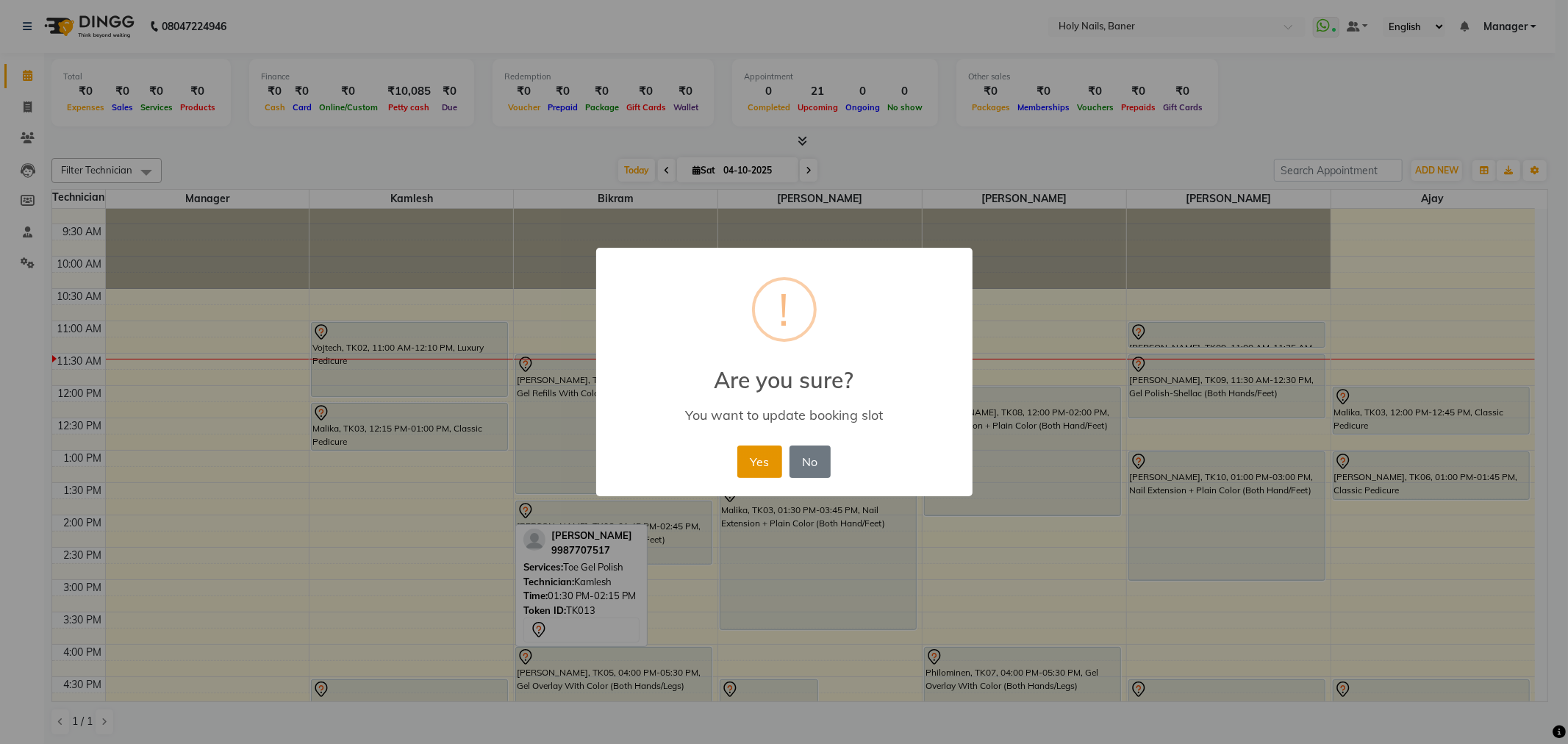
click at [769, 451] on button "Yes" at bounding box center [759, 462] width 45 height 32
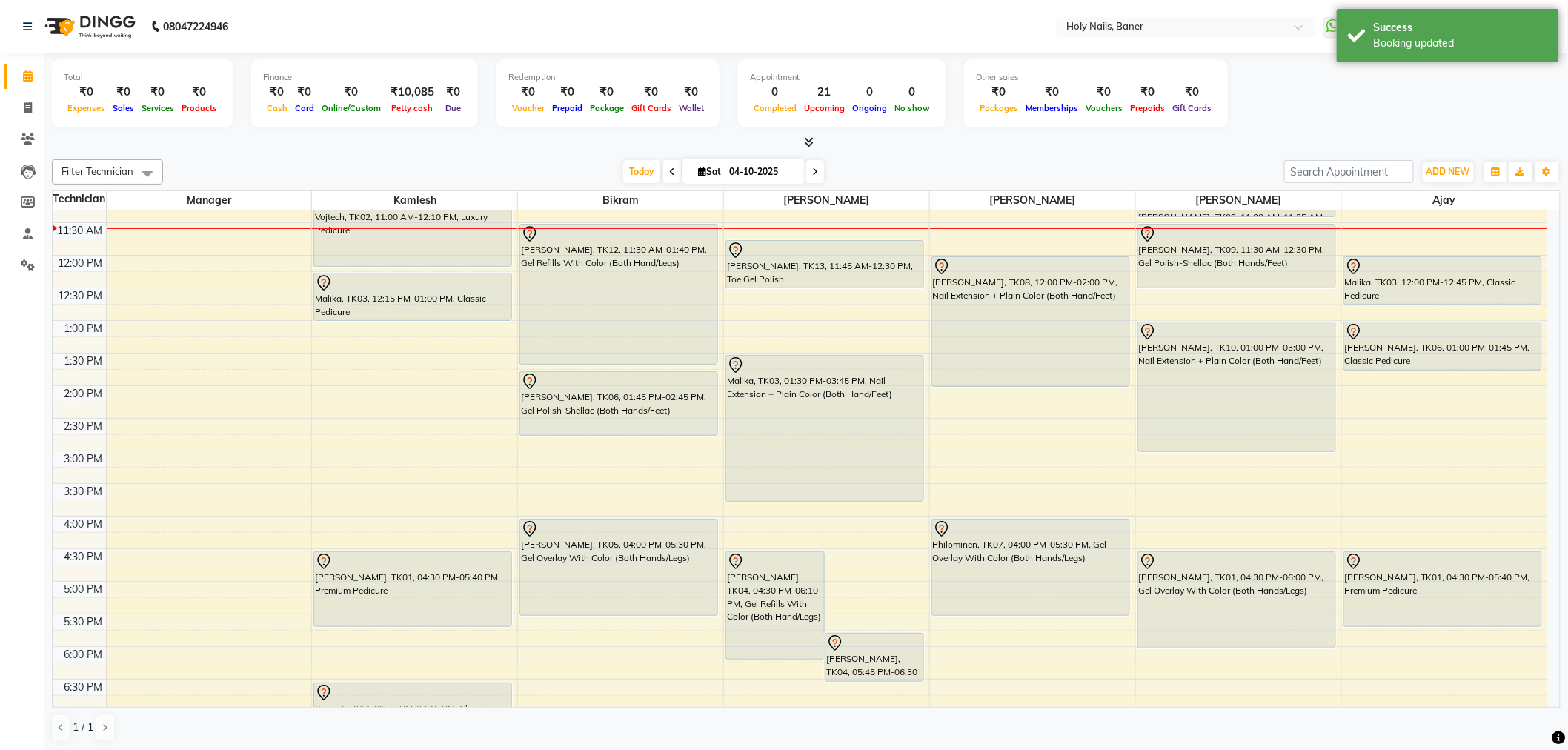
scroll to position [421, 0]
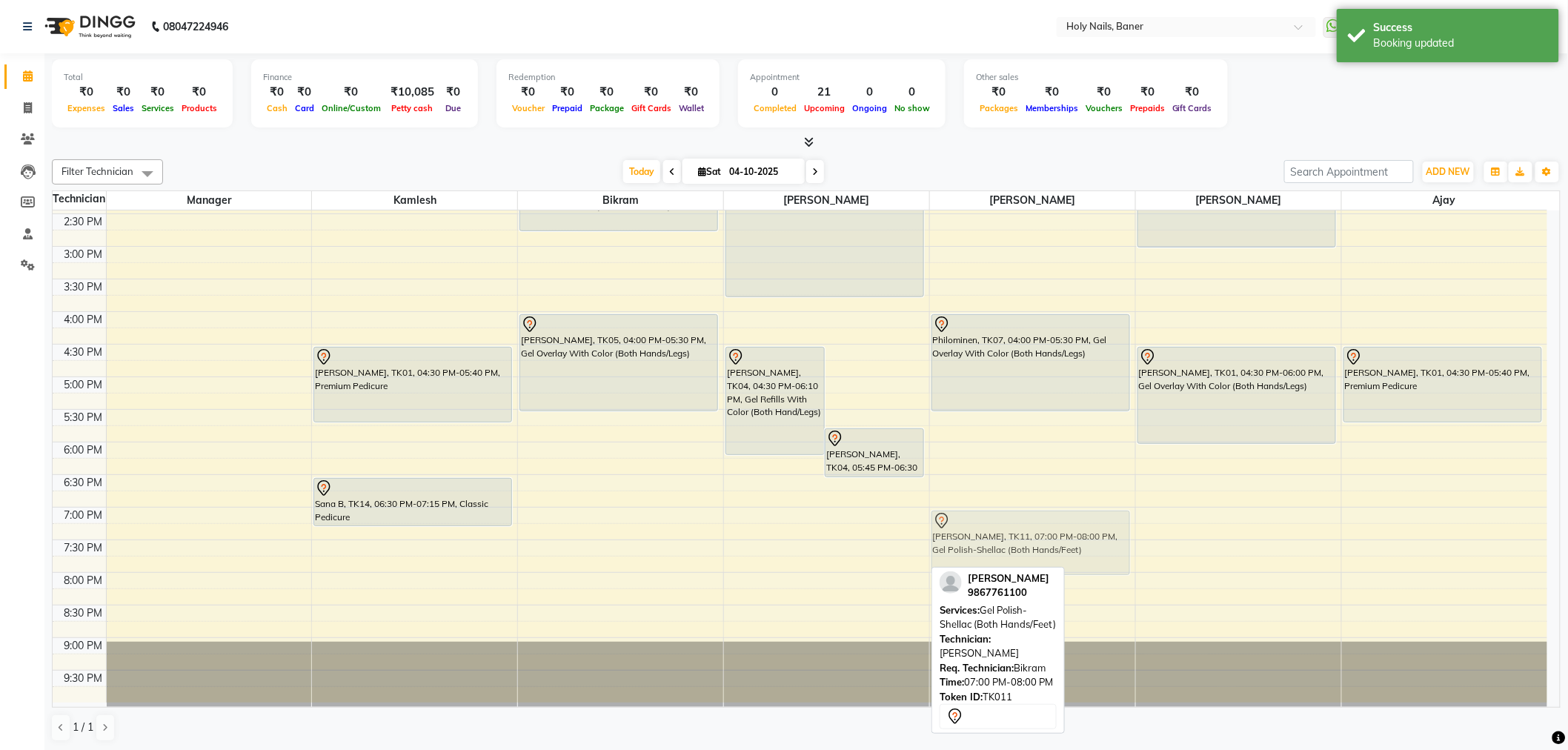
drag, startPoint x: 834, startPoint y: 538, endPoint x: 1031, endPoint y: 540, distance: 197.0
click at [1031, 540] on tr "Vojtech, TK02, 11:00 AM-12:10 PM, Luxury Pedicure Malika, TK03, 12:15 PM-01:00 …" at bounding box center [800, 246] width 1495 height 912
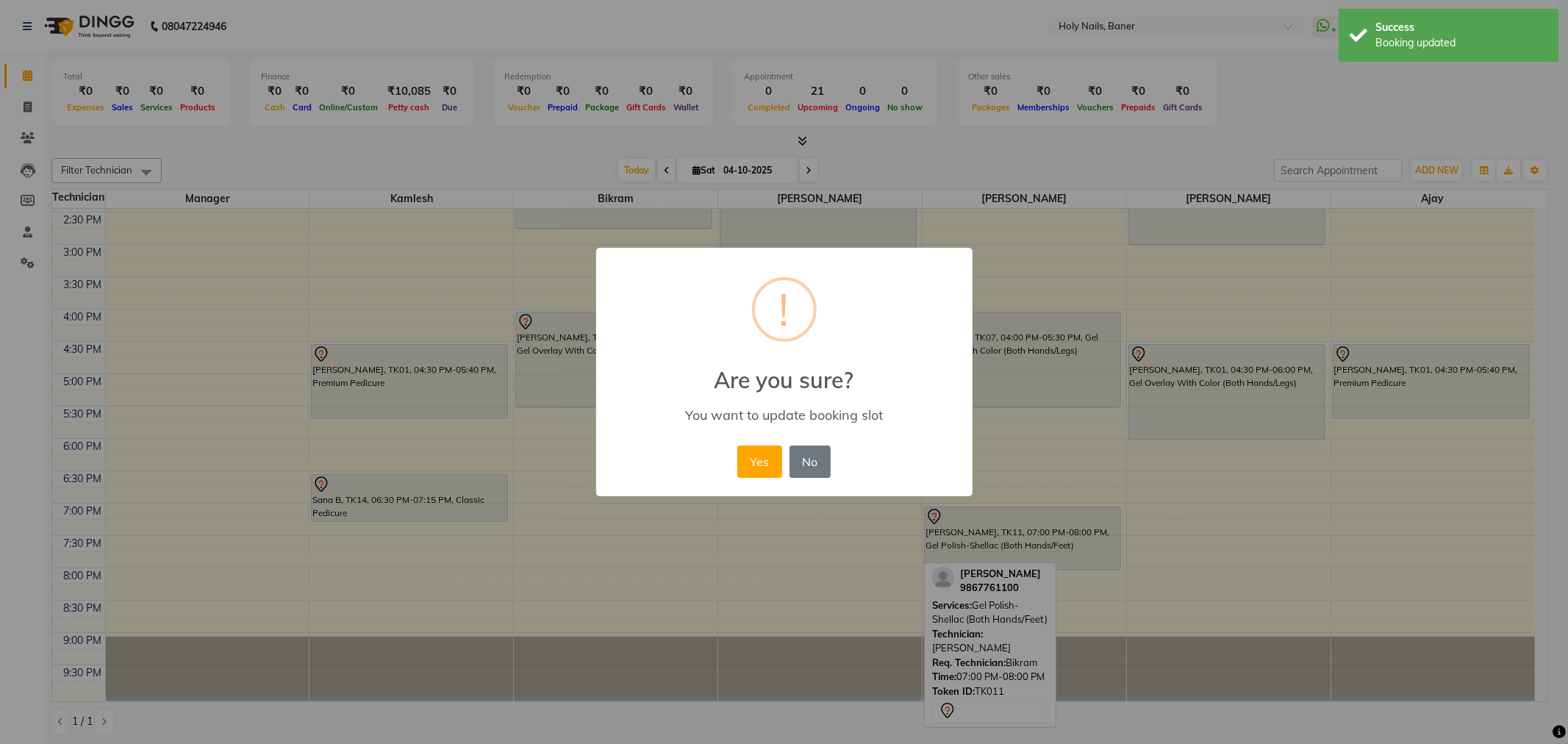
click at [733, 447] on div "Yes No No" at bounding box center [783, 462] width 101 height 40
click at [755, 455] on button "Yes" at bounding box center [759, 462] width 45 height 32
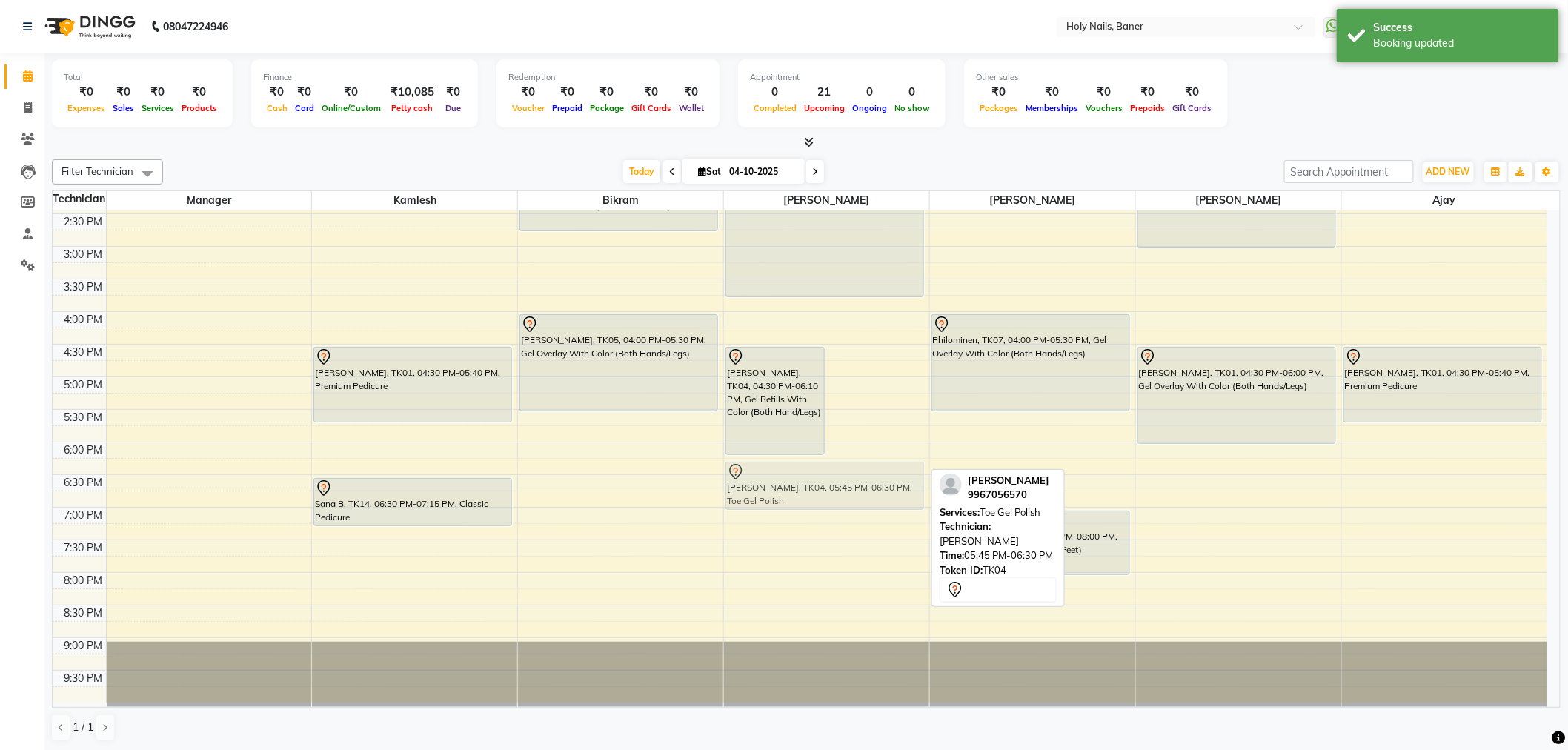
drag, startPoint x: 873, startPoint y: 435, endPoint x: 844, endPoint y: 469, distance: 44.7
click at [844, 470] on div "Priya Berde, TK04, 04:30 PM-06:10 PM, Gel Refills With Color (Both Hand/Legs) P…" at bounding box center [826, 246] width 205 height 912
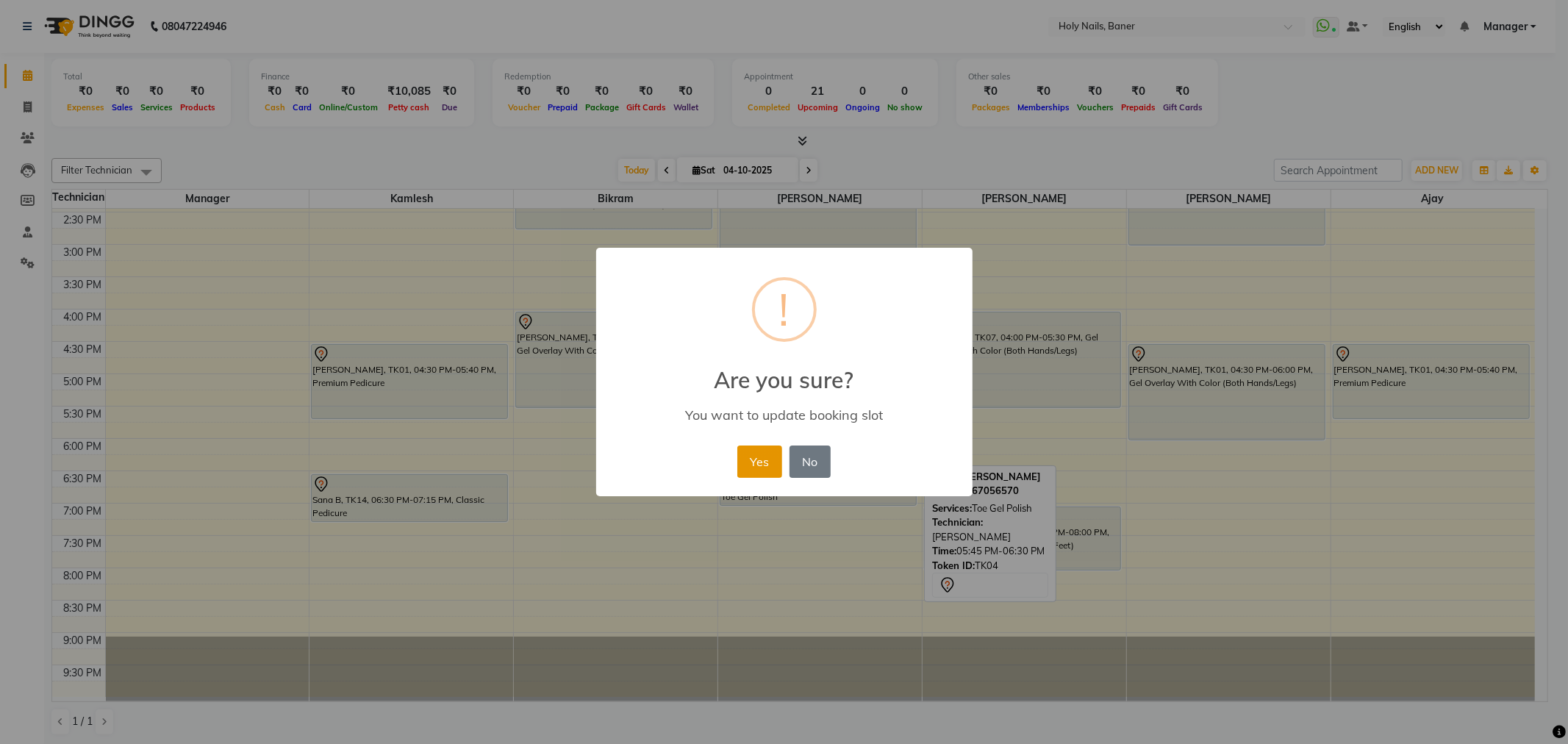
click at [751, 456] on button "Yes" at bounding box center [759, 462] width 45 height 32
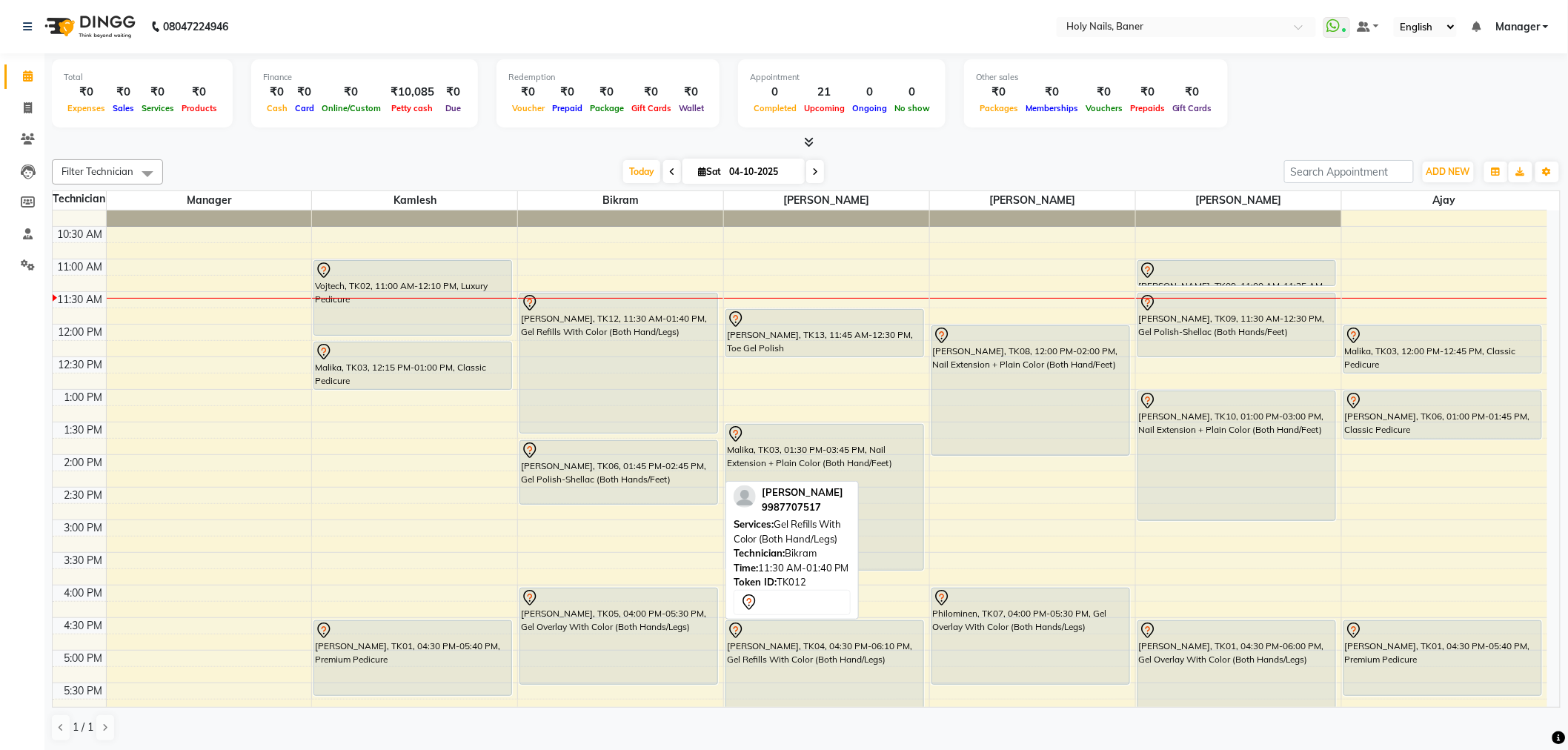
scroll to position [174, 0]
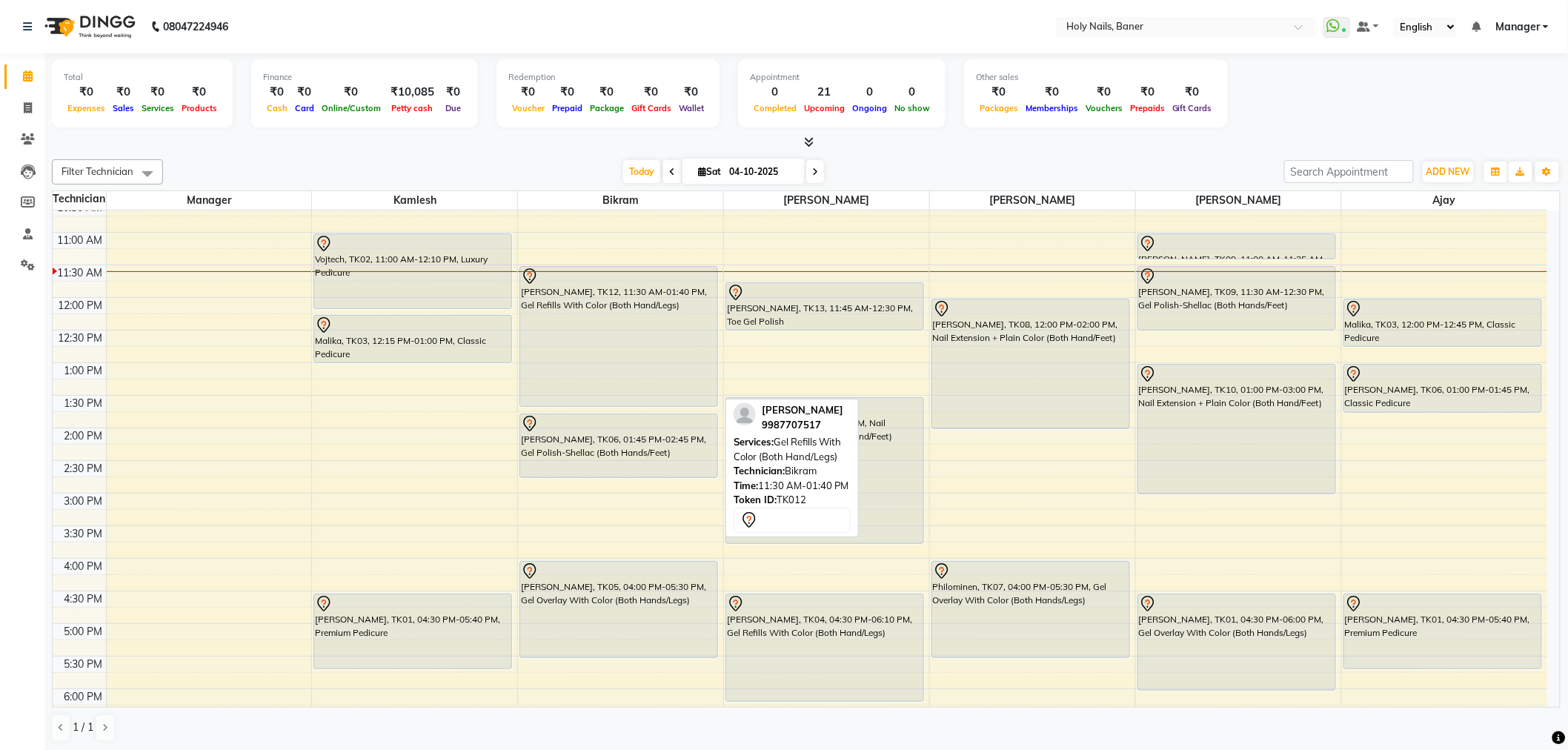
click at [646, 330] on div "[PERSON_NAME], TK12, 11:30 AM-01:40 PM, Gel Refills With Color (Both Hand/Legs)" at bounding box center [619, 337] width 197 height 139
click at [626, 332] on div "[PERSON_NAME], TK12, 11:30 AM-01:40 PM, Gel Refills With Color (Both Hand/Legs)" at bounding box center [619, 337] width 197 height 139
select select "7"
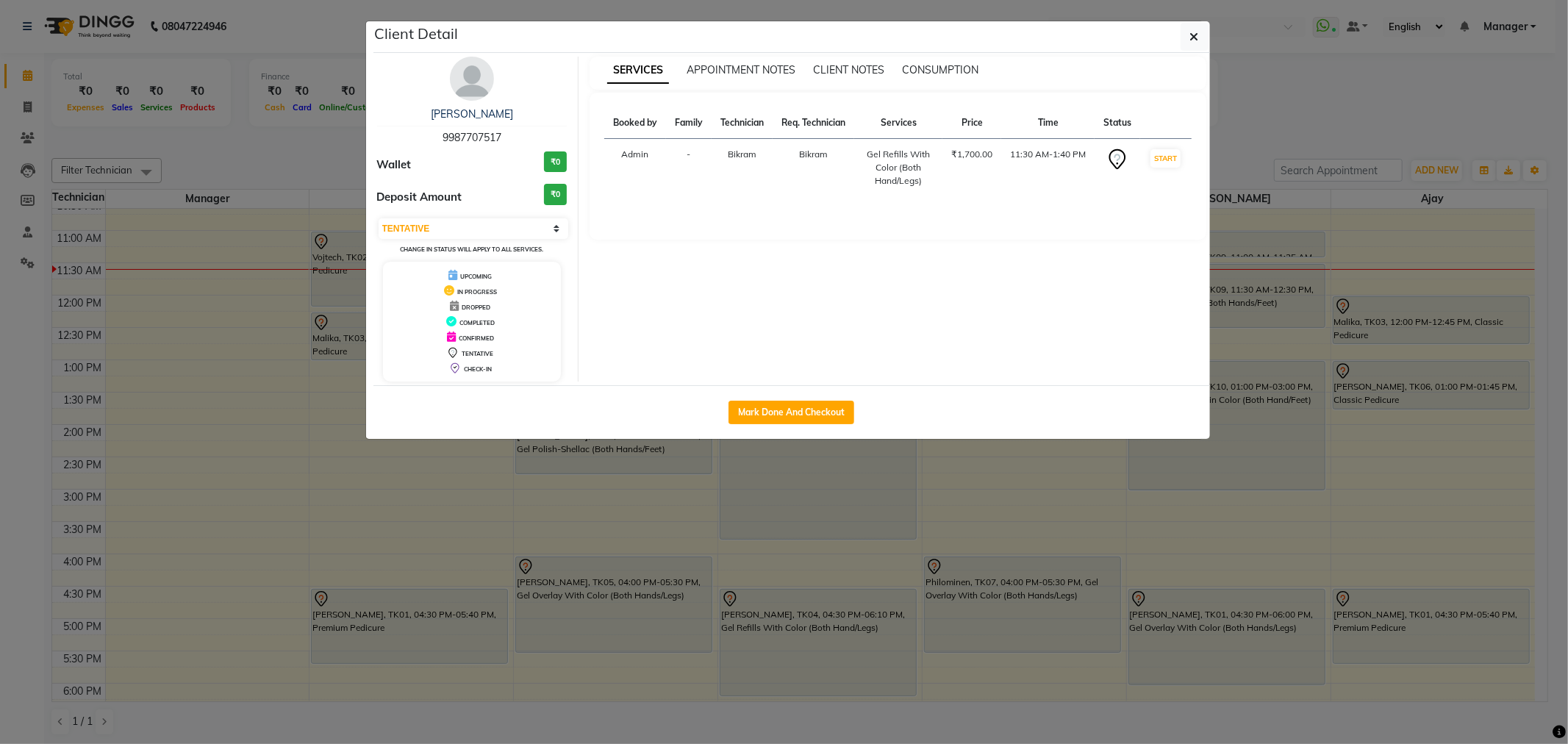
click at [473, 79] on img at bounding box center [472, 79] width 44 height 44
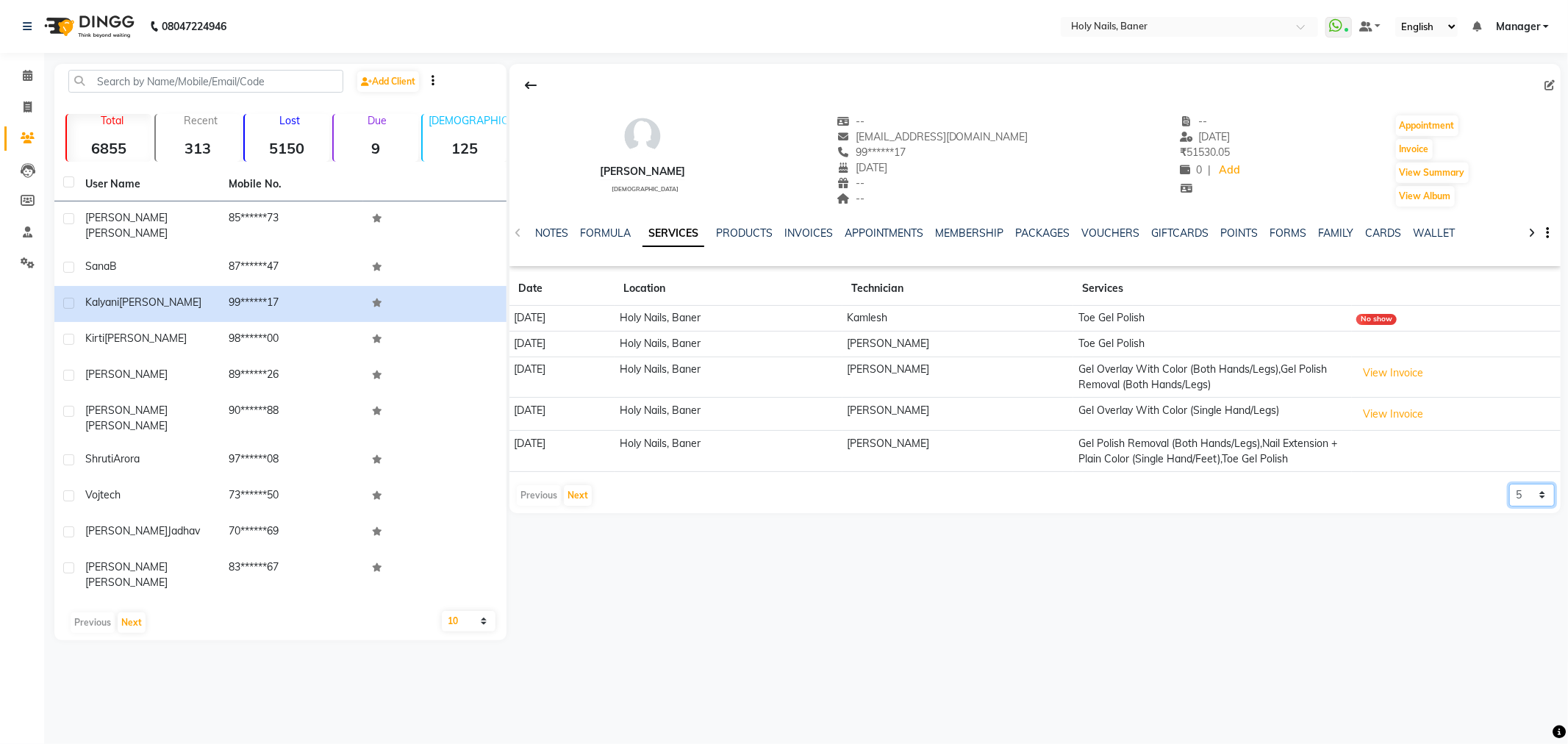
click at [1518, 490] on select "5 10 50 100 500" at bounding box center [1532, 495] width 46 height 23
select select "50"
click at [1509, 484] on select "5 10 50 100 500" at bounding box center [1532, 495] width 46 height 23
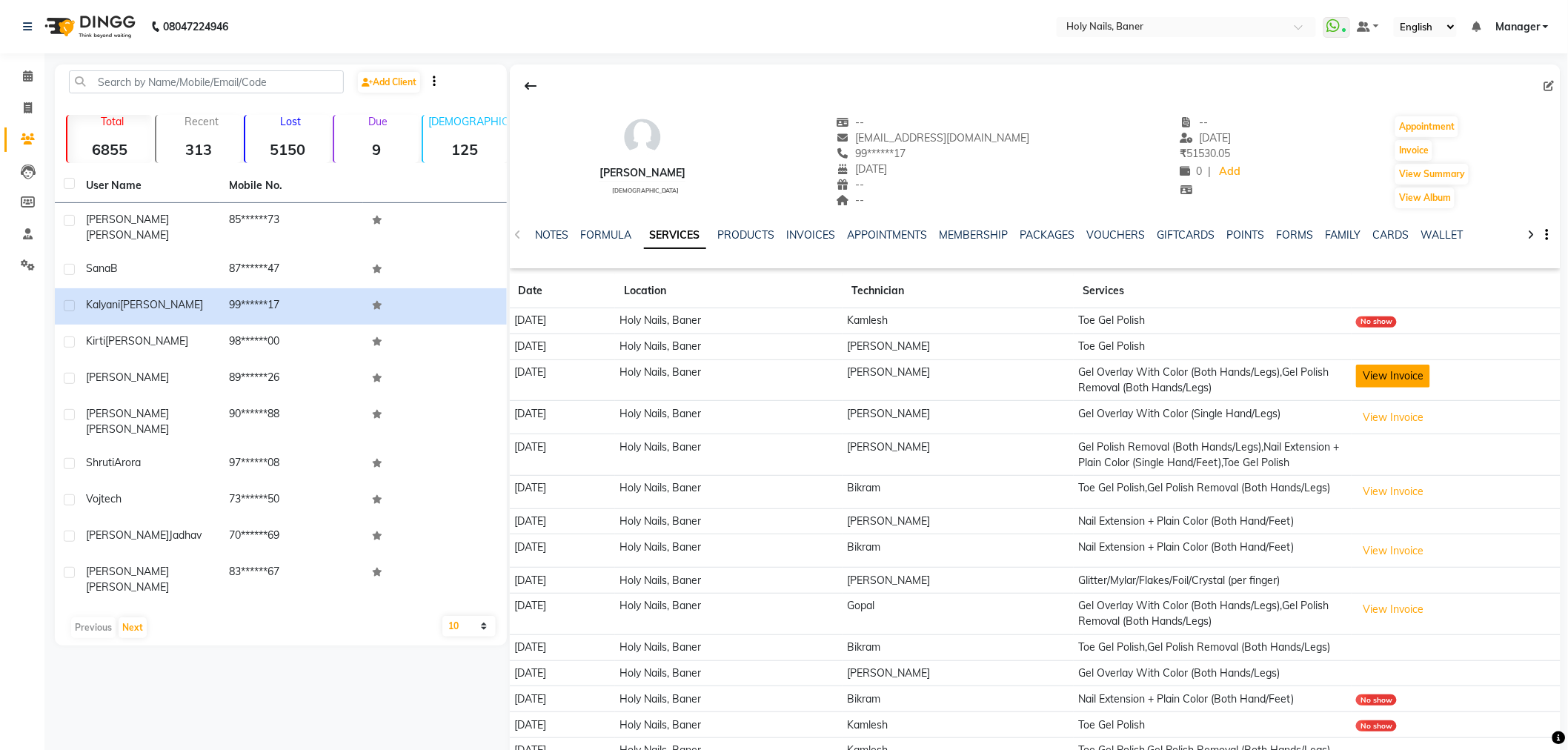
click at [1389, 369] on button "View Invoice" at bounding box center [1393, 376] width 74 height 23
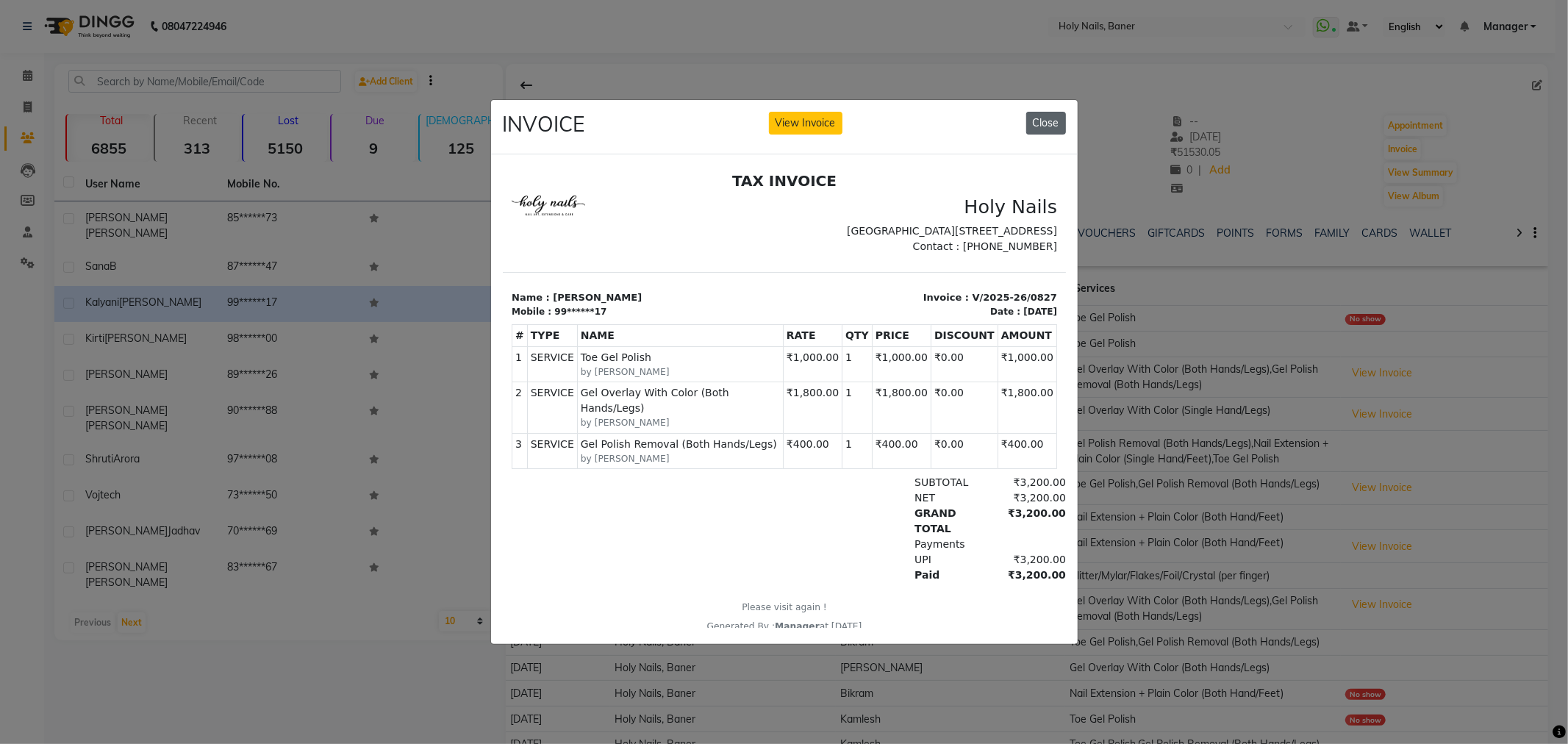
click at [1044, 112] on button "Close" at bounding box center [1046, 123] width 40 height 23
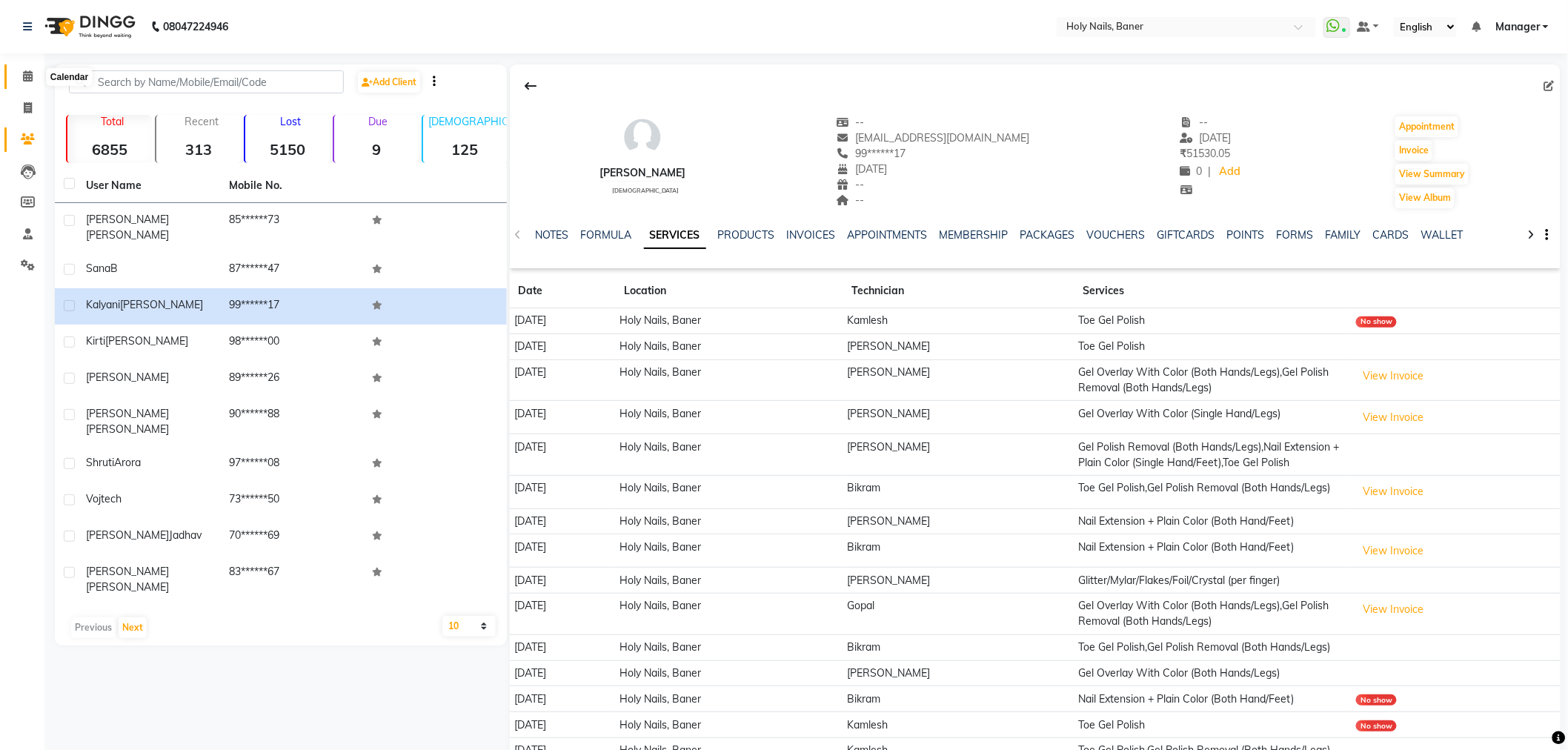
click at [19, 76] on span at bounding box center [27, 76] width 26 height 17
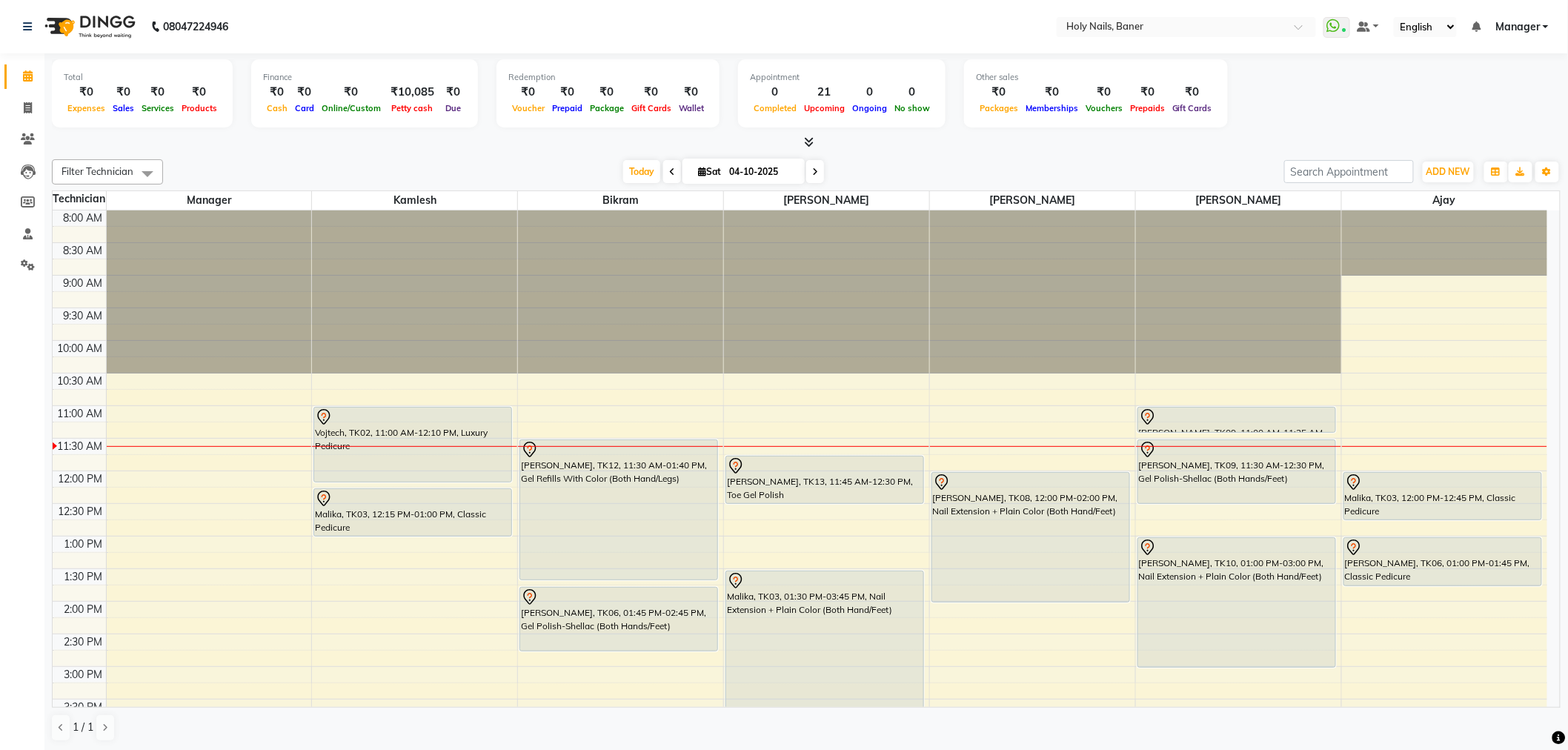
click at [815, 175] on span at bounding box center [815, 171] width 18 height 23
type input "05-10-2025"
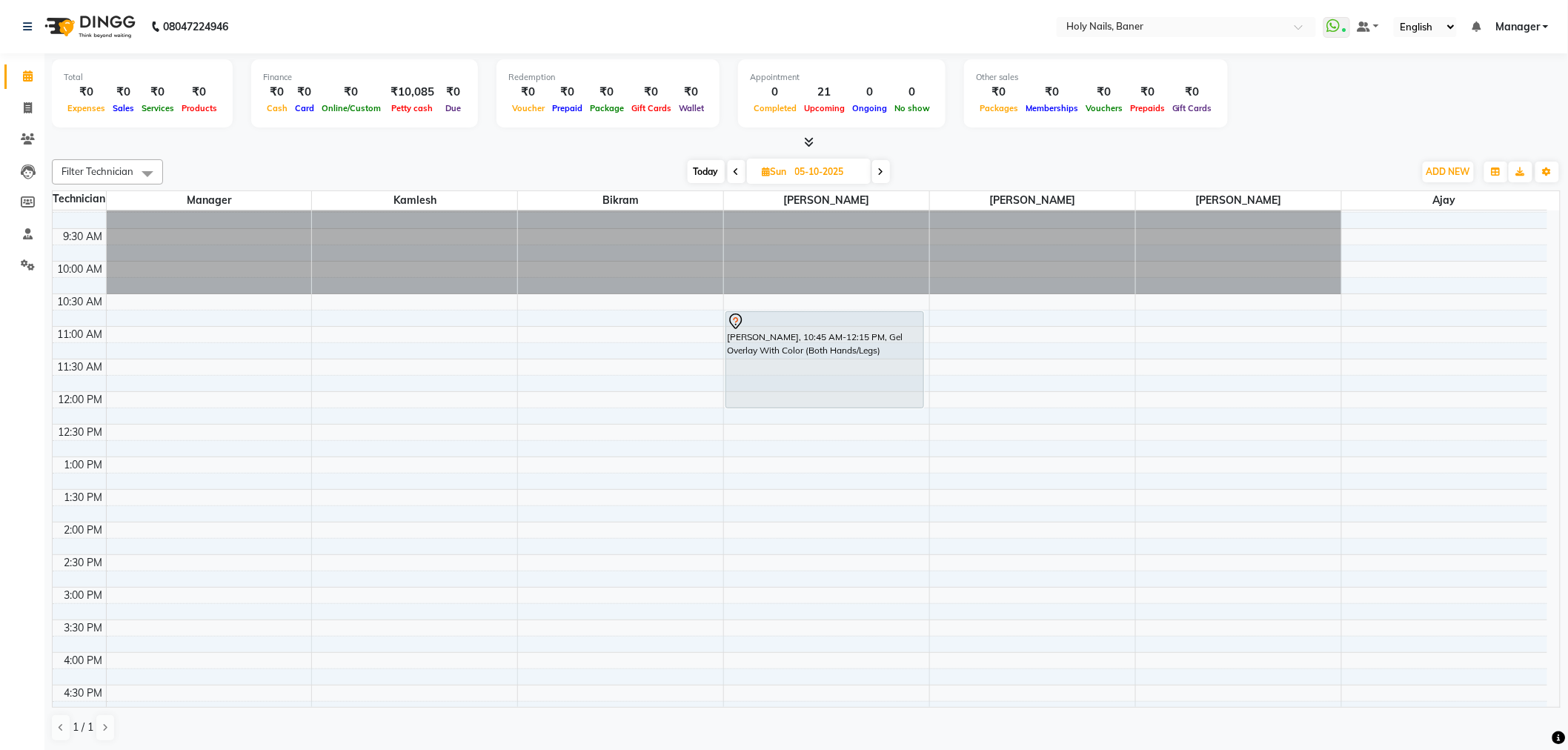
scroll to position [114, 0]
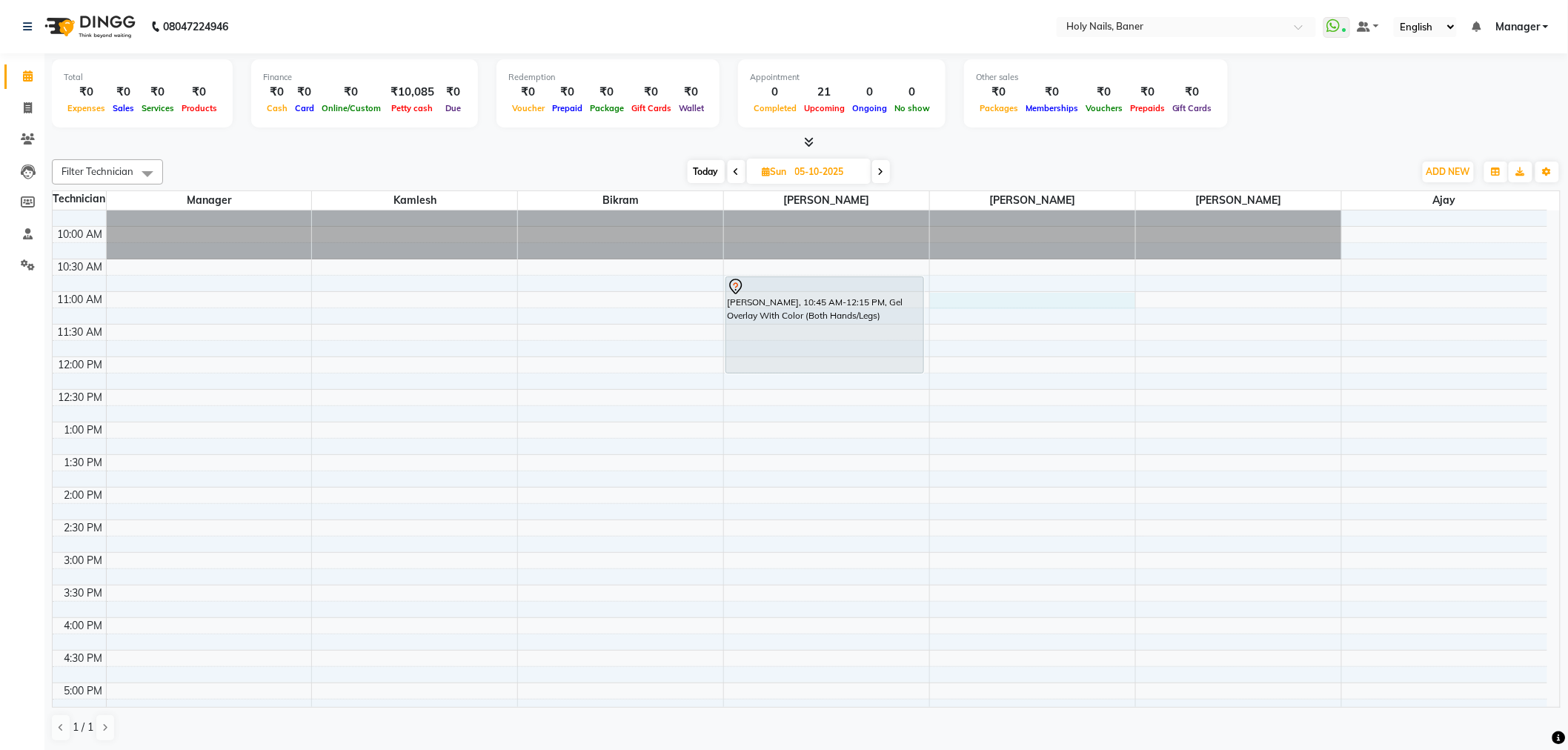
drag, startPoint x: 941, startPoint y: 303, endPoint x: 951, endPoint y: 306, distance: 10.4
click at [942, 303] on div "8:00 AM 8:30 AM 9:00 AM 9:30 AM 10:00 AM 10:30 AM 11:00 AM 11:30 AM 12:00 PM 12…" at bounding box center [800, 553] width 1495 height 912
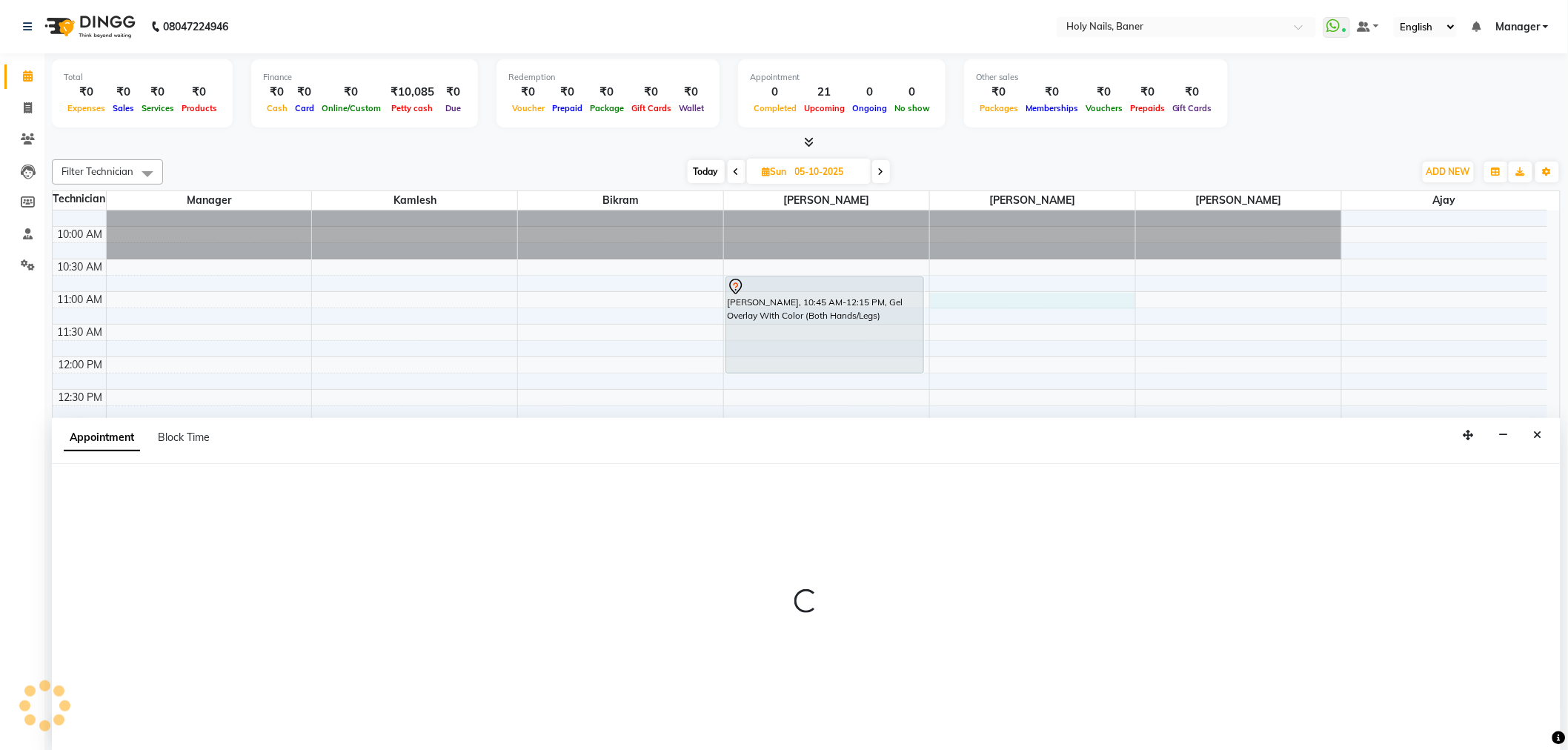
scroll to position [1, 0]
select select "66405"
select select "660"
select select "tentative"
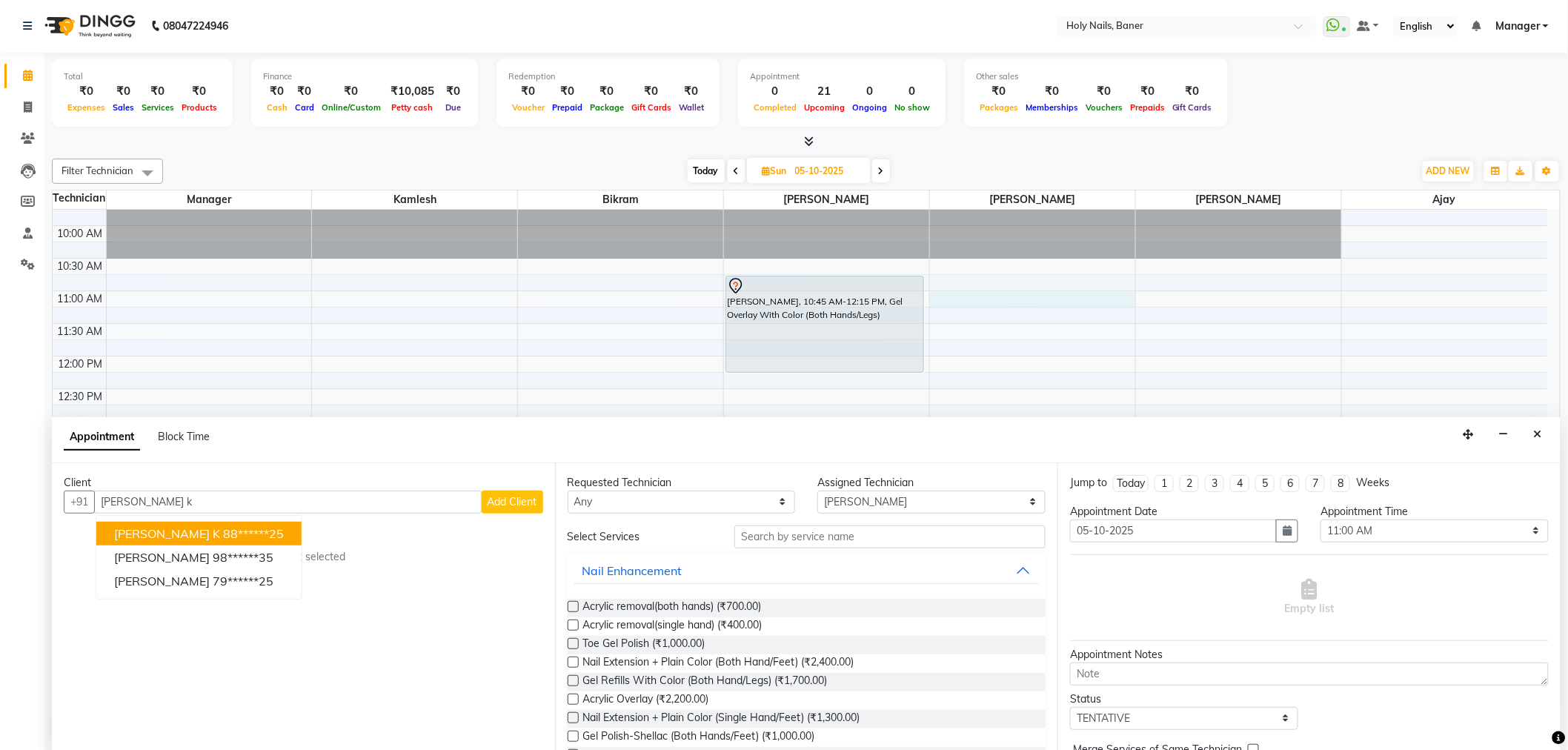
click at [223, 530] on ngb-highlight "88******25" at bounding box center [254, 534] width 61 height 15
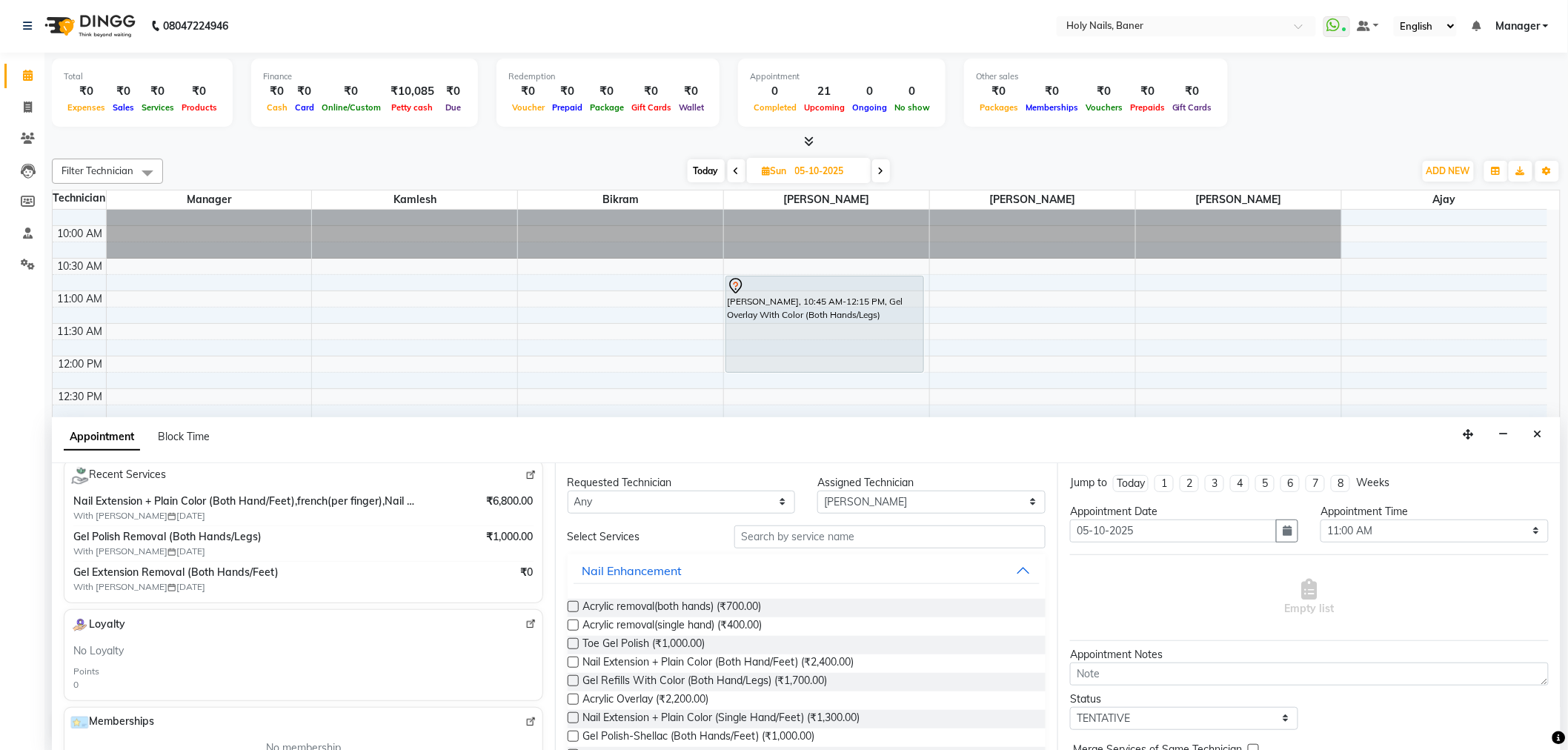
scroll to position [247, 0]
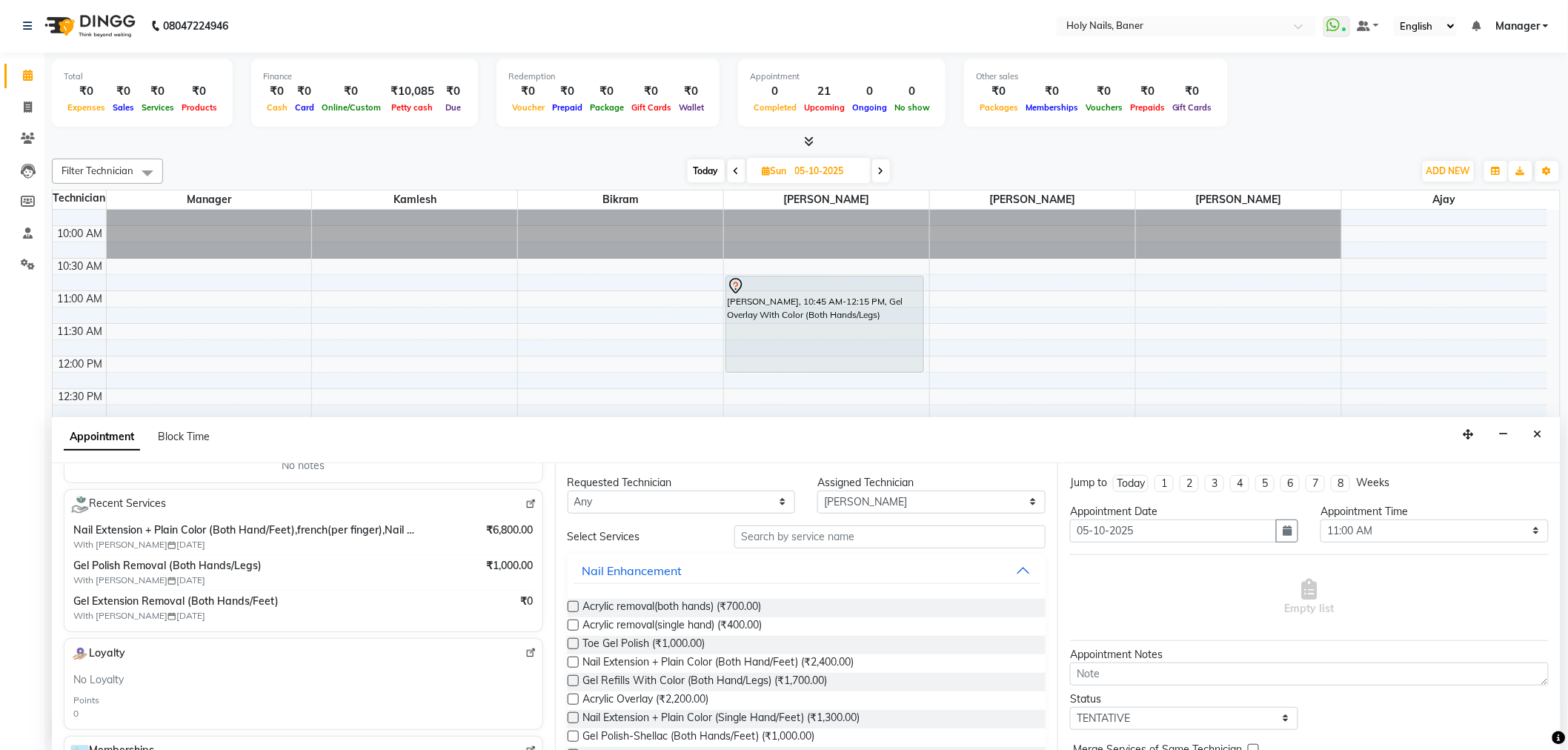
type input "88******25"
click at [810, 540] on input "text" at bounding box center [890, 537] width 311 height 23
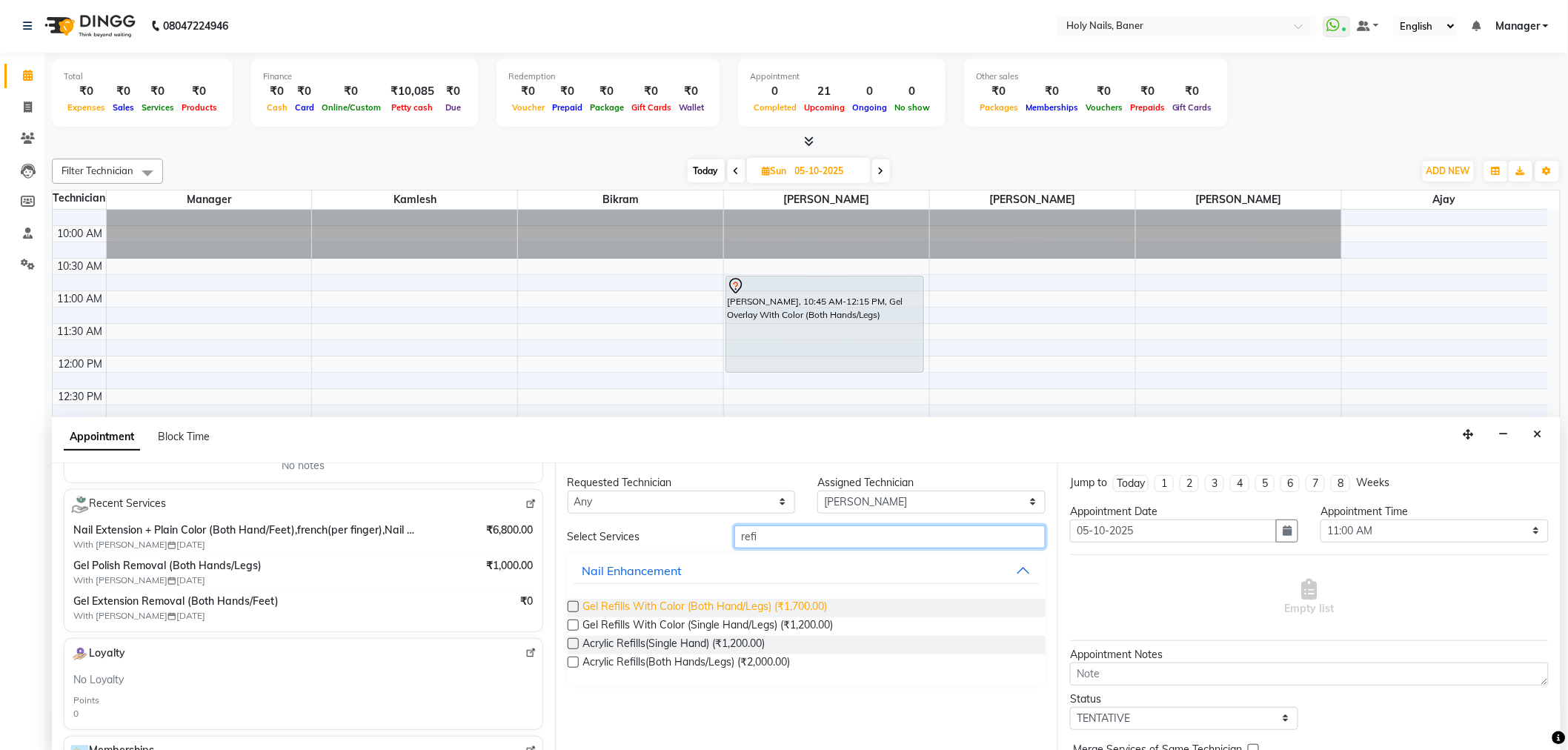
type input "refi"
click at [698, 605] on span "Gel Refills With Color (Both Hand/Legs) (₹1,700.00)" at bounding box center [705, 608] width 245 height 19
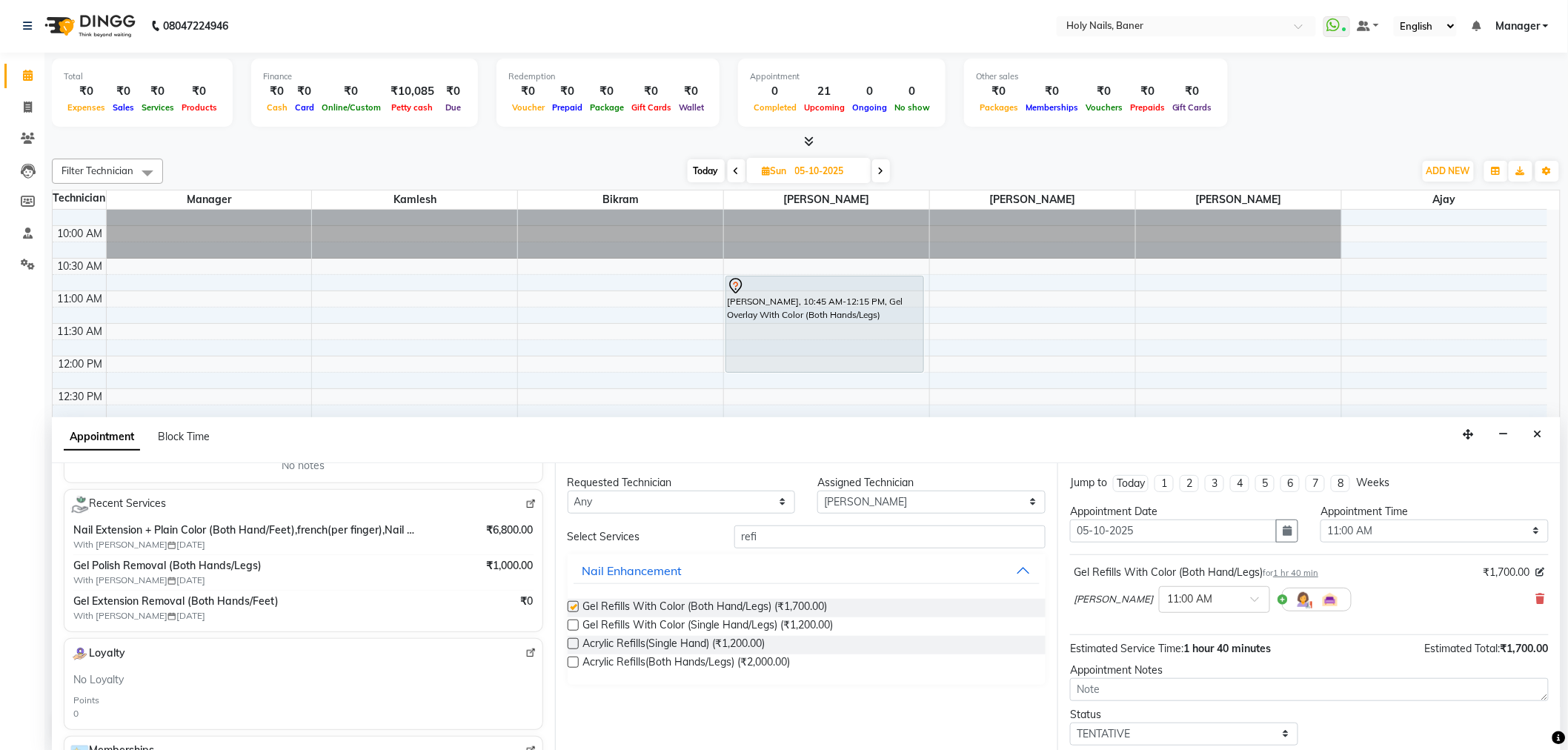
checkbox input "false"
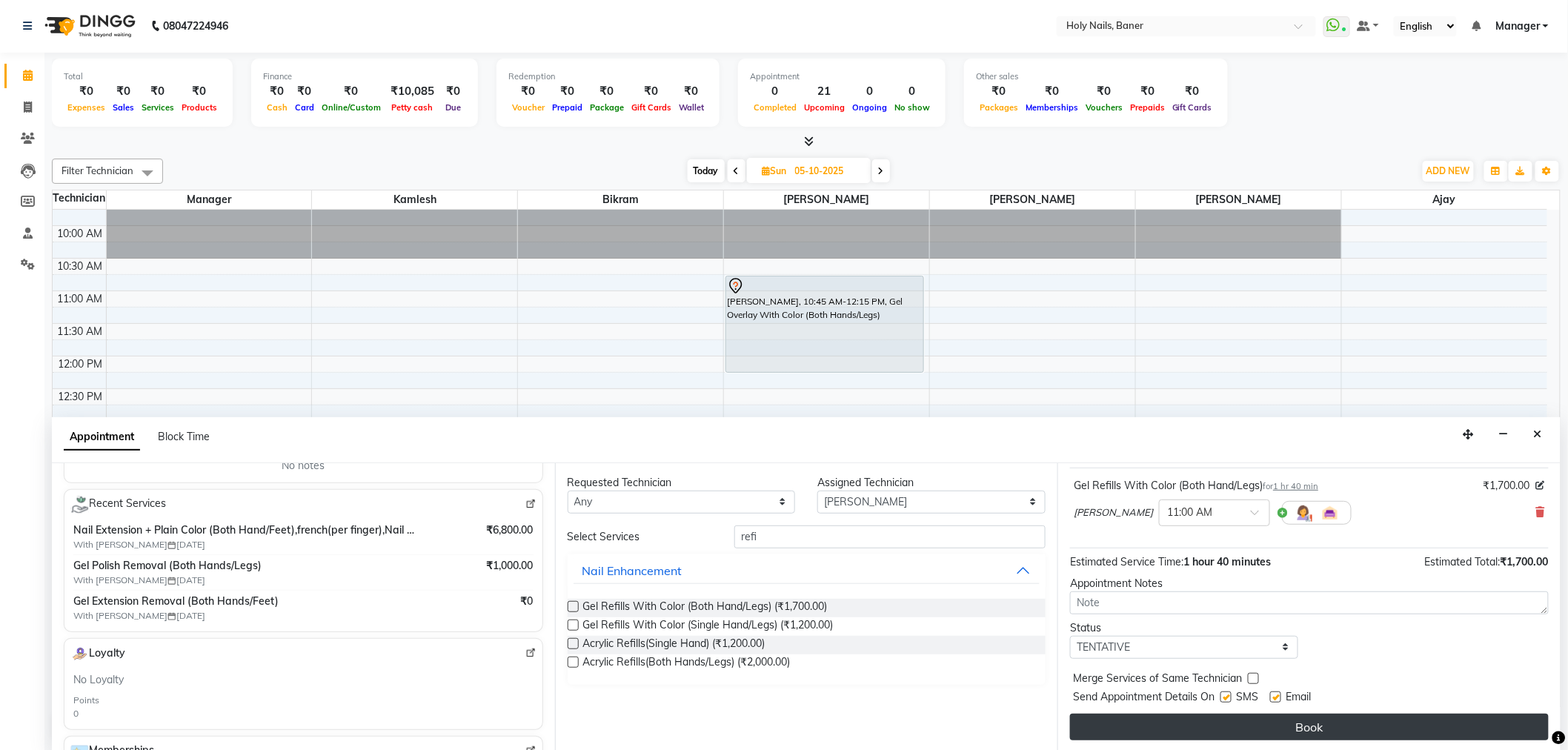
scroll to position [88, 0]
click at [1190, 727] on button "Book" at bounding box center [1309, 726] width 479 height 27
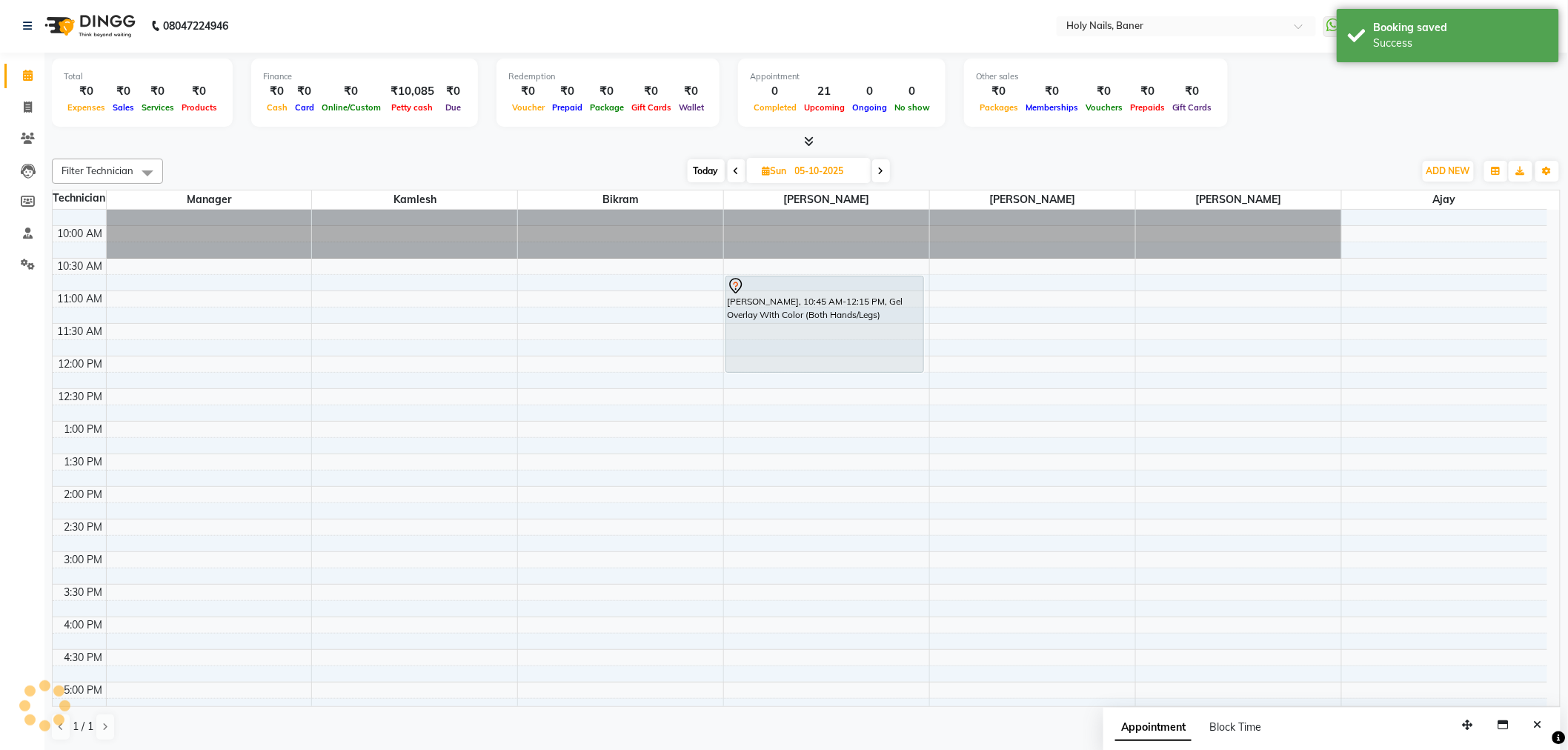
scroll to position [0, 0]
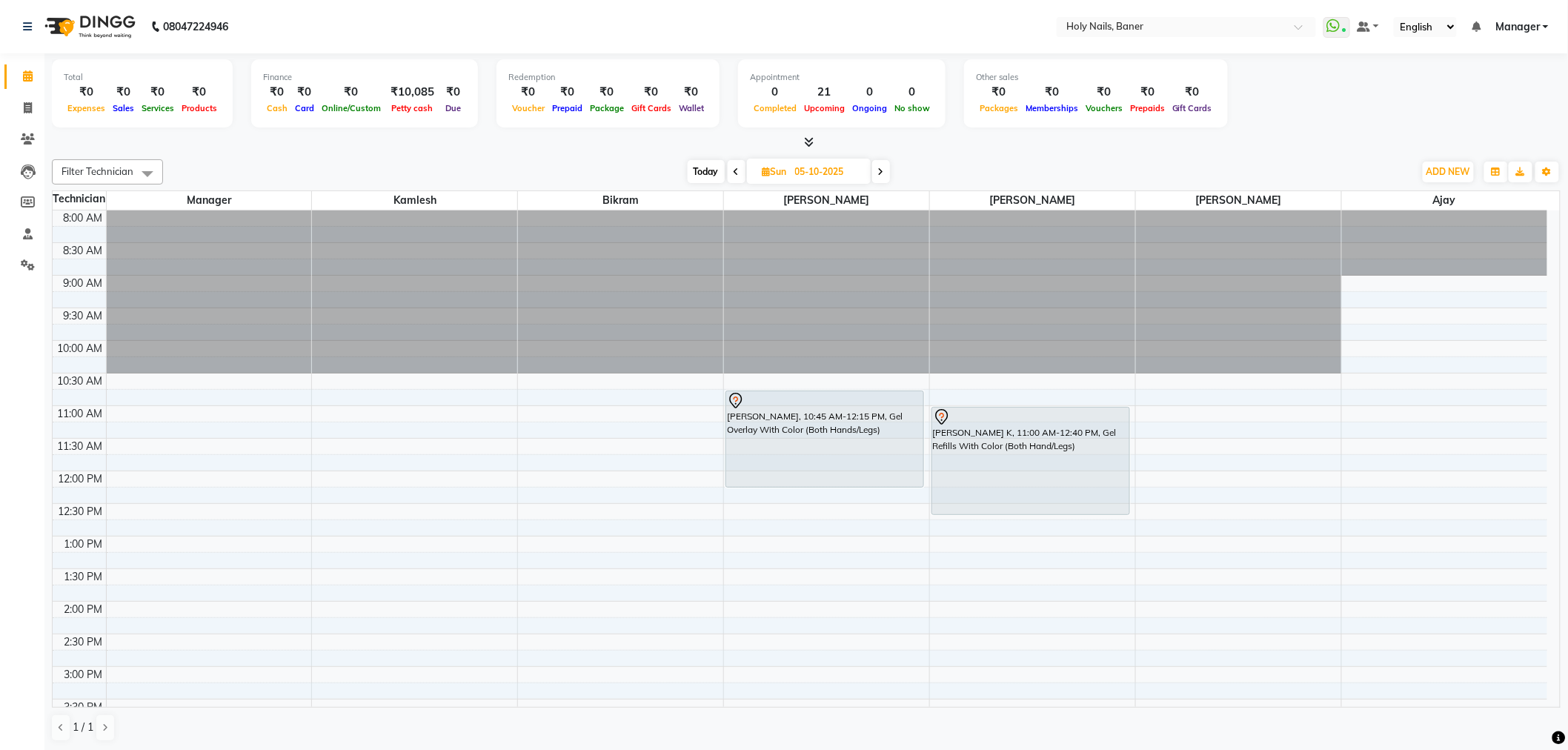
click at [712, 174] on span "Today" at bounding box center [706, 171] width 37 height 23
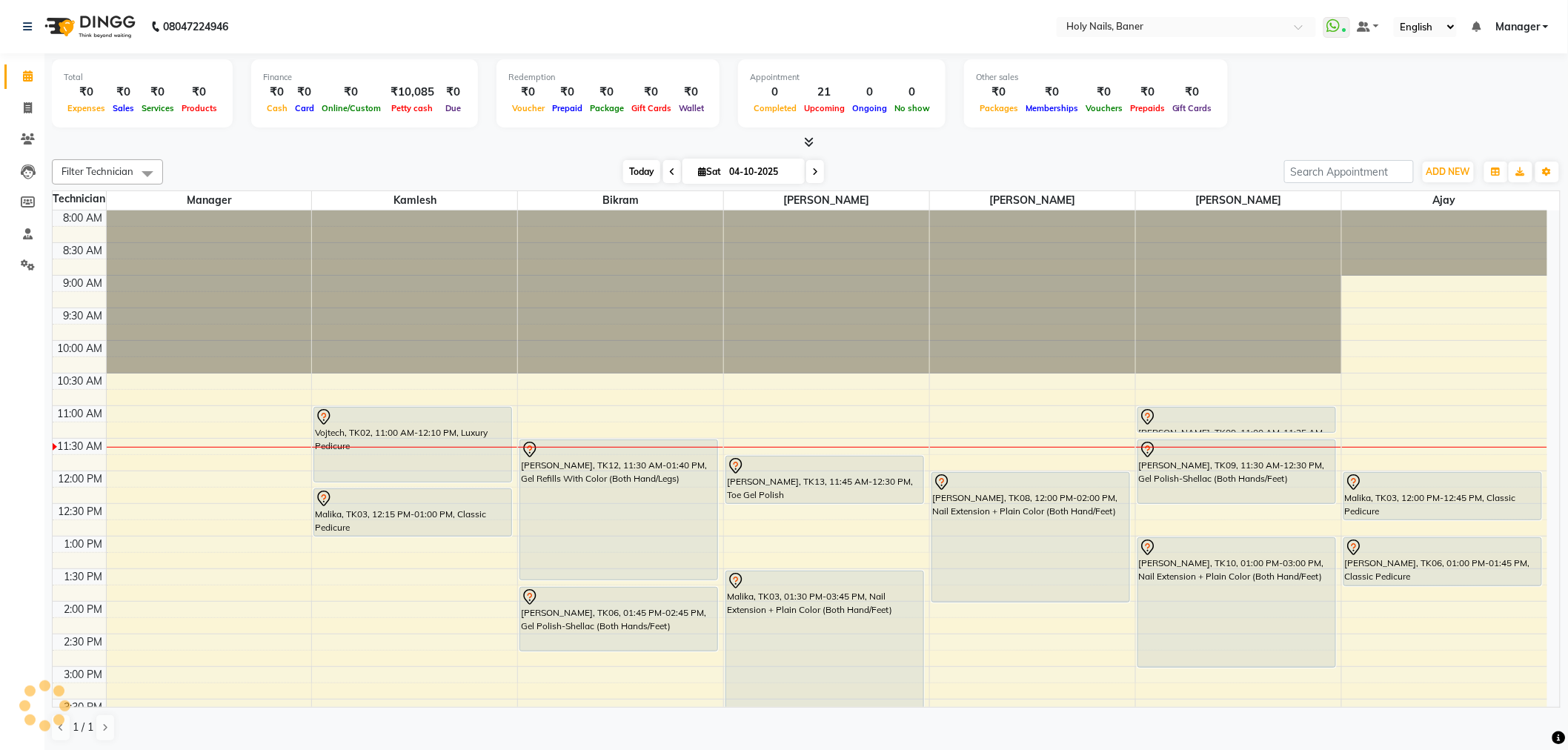
scroll to position [197, 0]
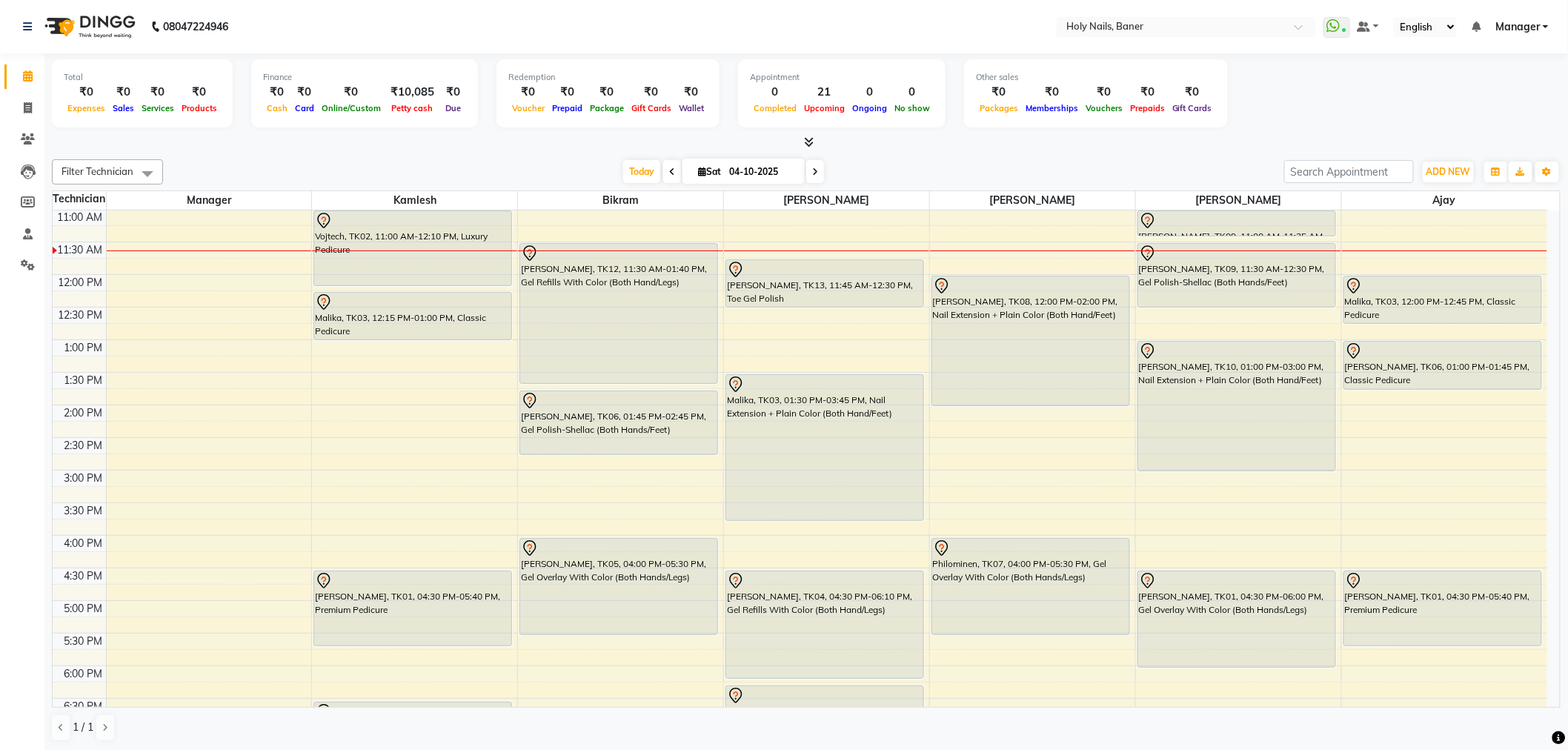
click at [815, 178] on span at bounding box center [815, 171] width 18 height 23
type input "05-10-2025"
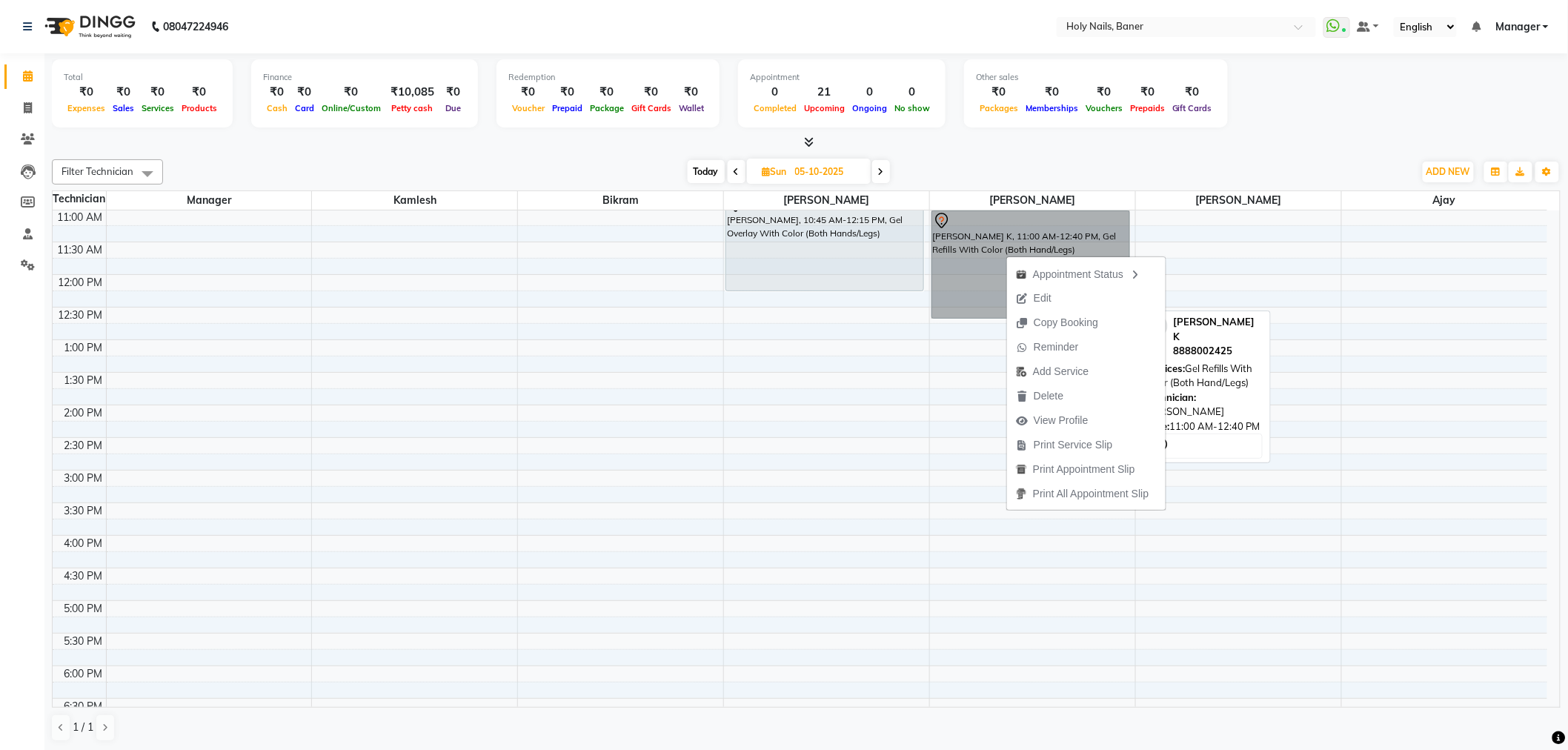
click at [964, 269] on link "[PERSON_NAME] K, 11:00 AM-12:40 PM, Gel Refills With Color (Both Hand/Legs)" at bounding box center [1031, 265] width 199 height 108
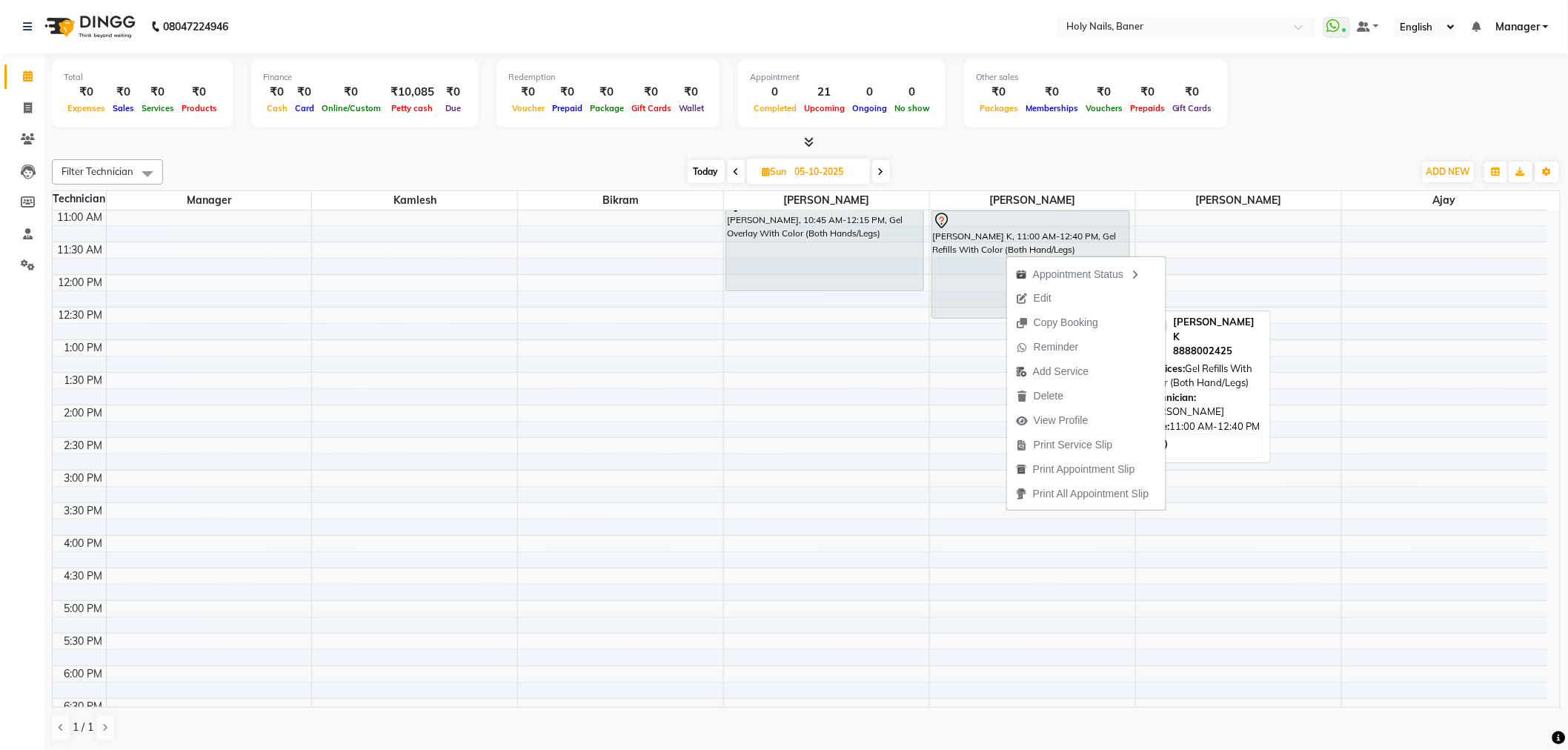
select select "7"
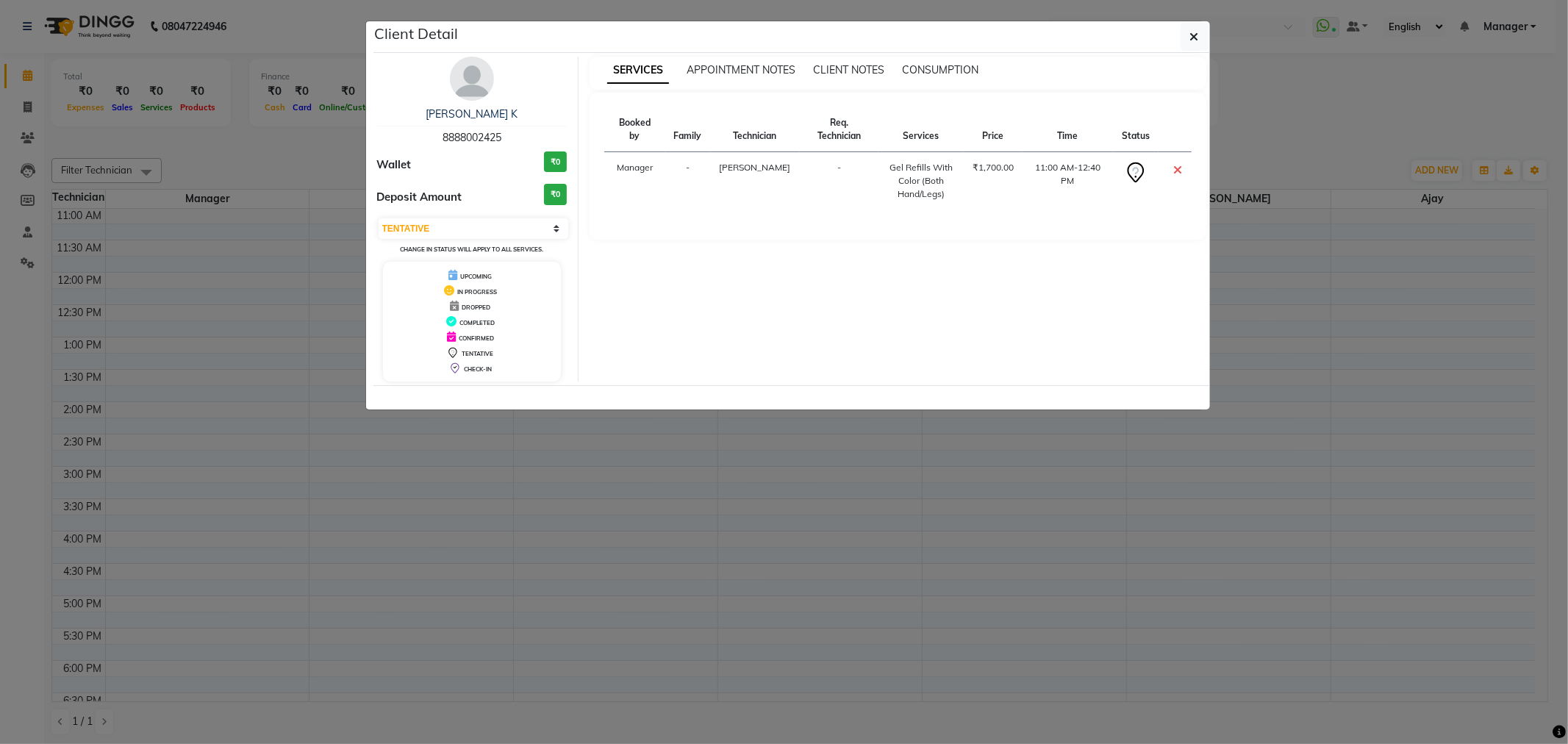
click at [481, 86] on img at bounding box center [472, 79] width 44 height 44
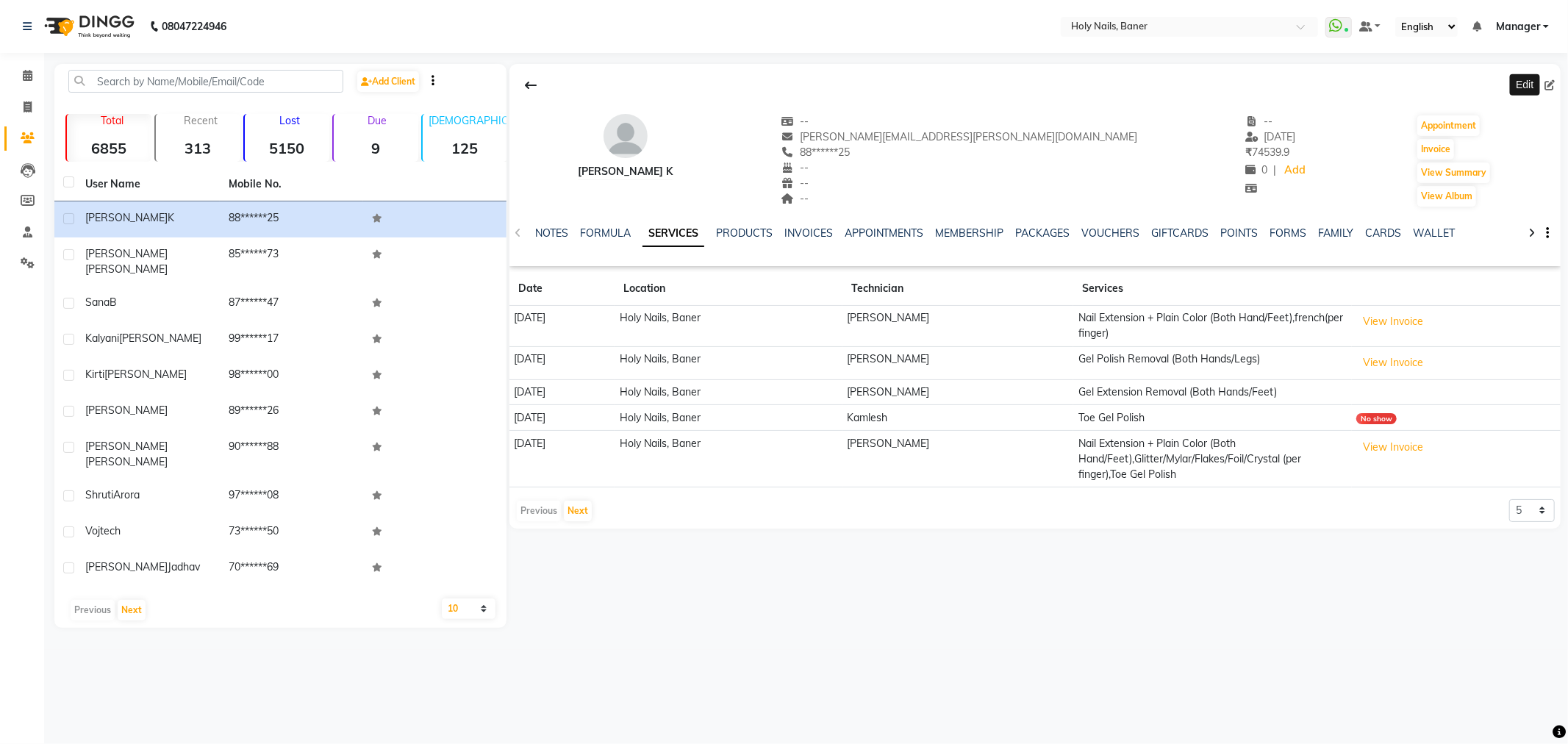
click at [1546, 86] on icon at bounding box center [1550, 85] width 10 height 10
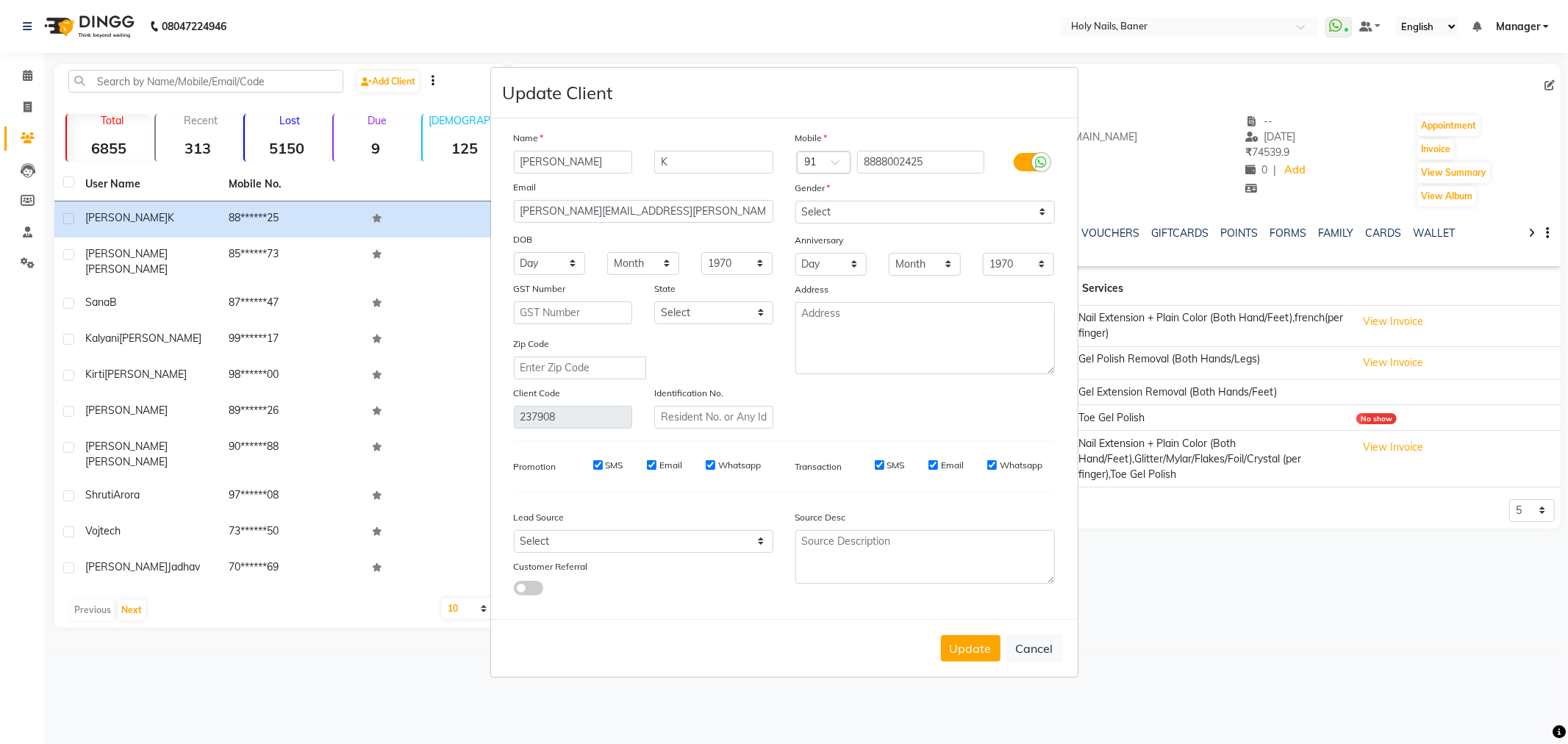
click at [1036, 166] on icon at bounding box center [1041, 163] width 12 height 13
click at [0, 0] on input "checkbox" at bounding box center [0, 0] width 0 height 0
click at [1035, 166] on label at bounding box center [1030, 162] width 33 height 18
click at [0, 0] on input "checkbox" at bounding box center [0, 0] width 0 height 0
click at [969, 648] on button "Update" at bounding box center [970, 648] width 60 height 26
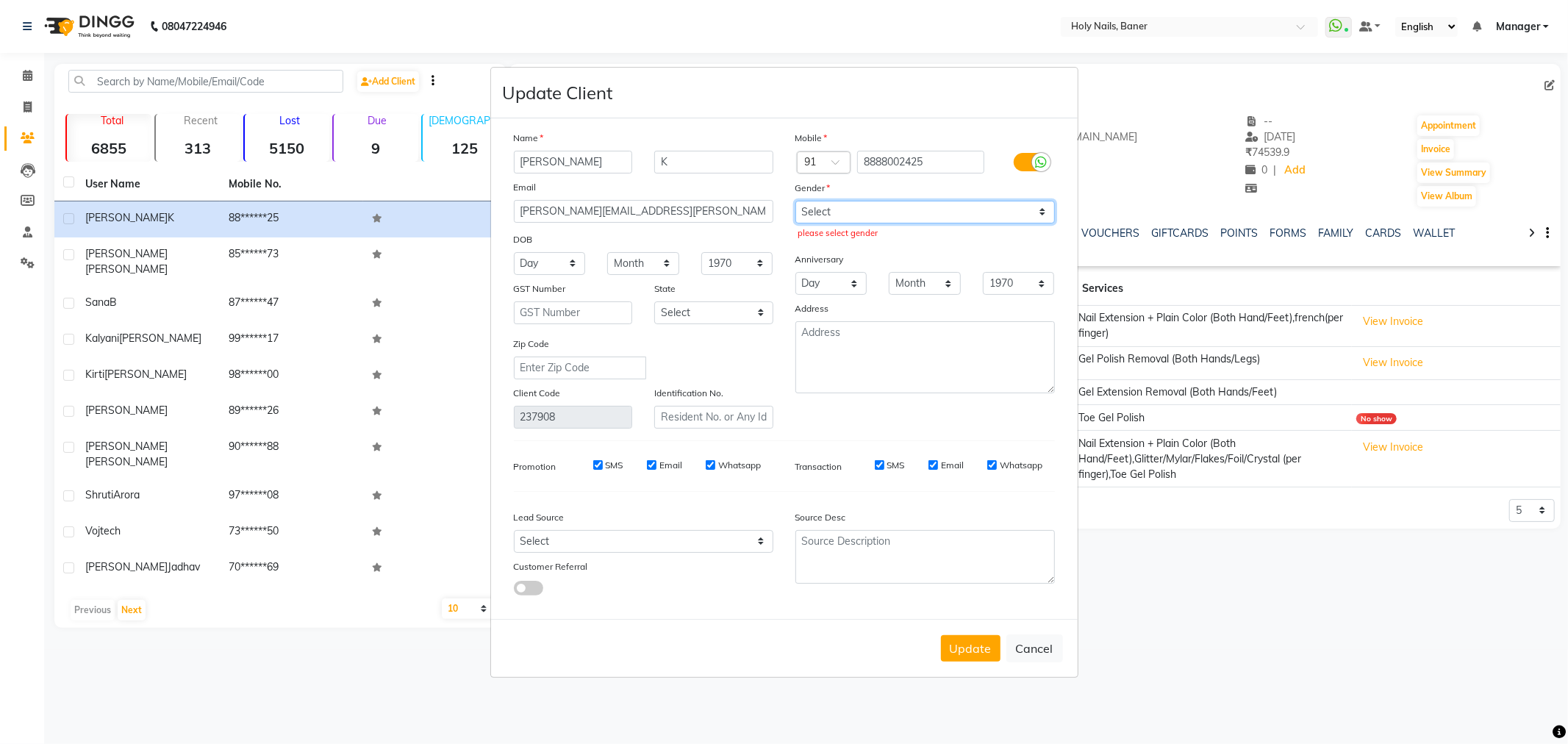
click at [987, 216] on select "Select [DEMOGRAPHIC_DATA] [DEMOGRAPHIC_DATA] Other Prefer Not To Say" at bounding box center [924, 212] width 260 height 23
select select "[DEMOGRAPHIC_DATA]"
click at [795, 201] on select "Select [DEMOGRAPHIC_DATA] [DEMOGRAPHIC_DATA] Other Prefer Not To Say" at bounding box center [924, 212] width 260 height 23
click at [974, 644] on button "Update" at bounding box center [970, 648] width 60 height 26
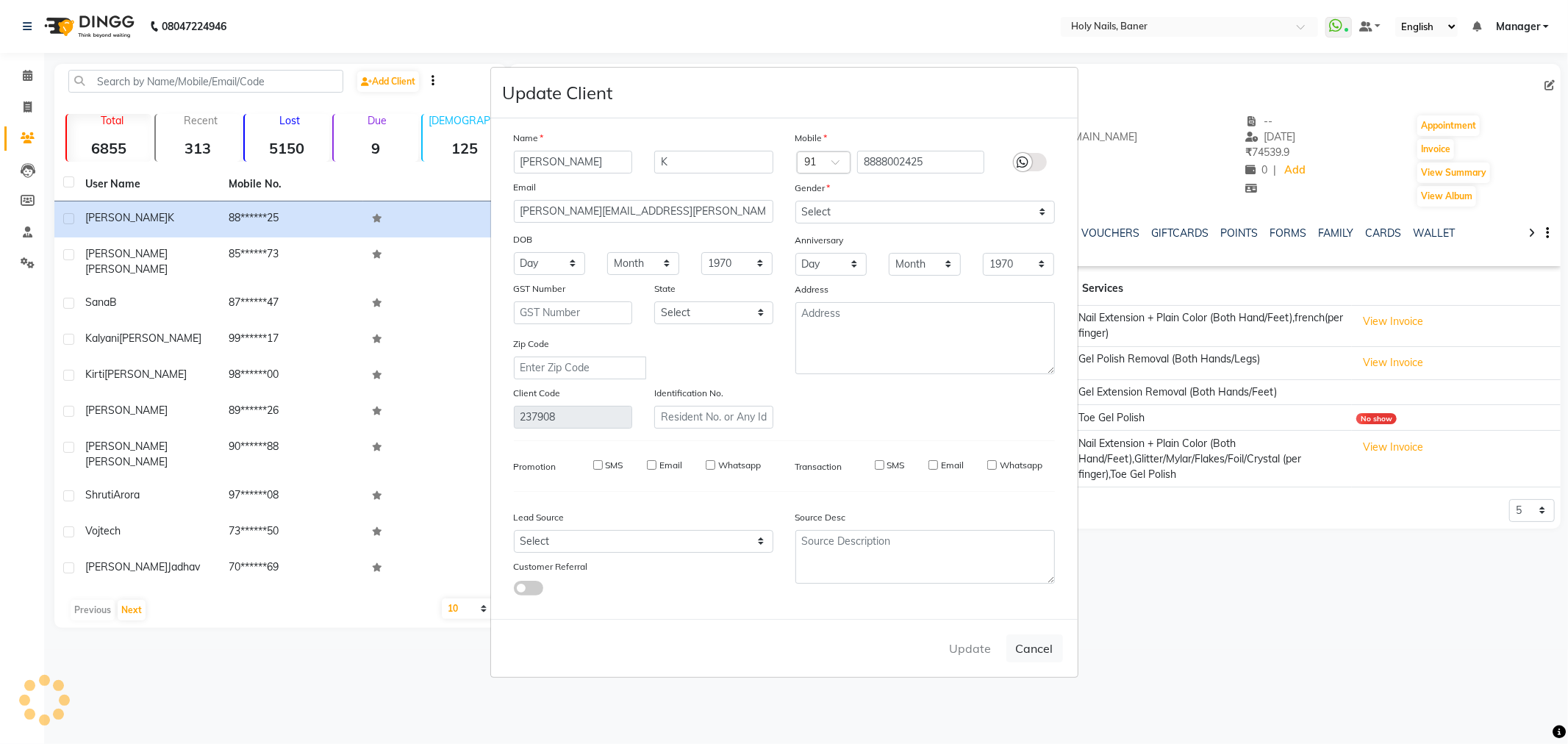
select select
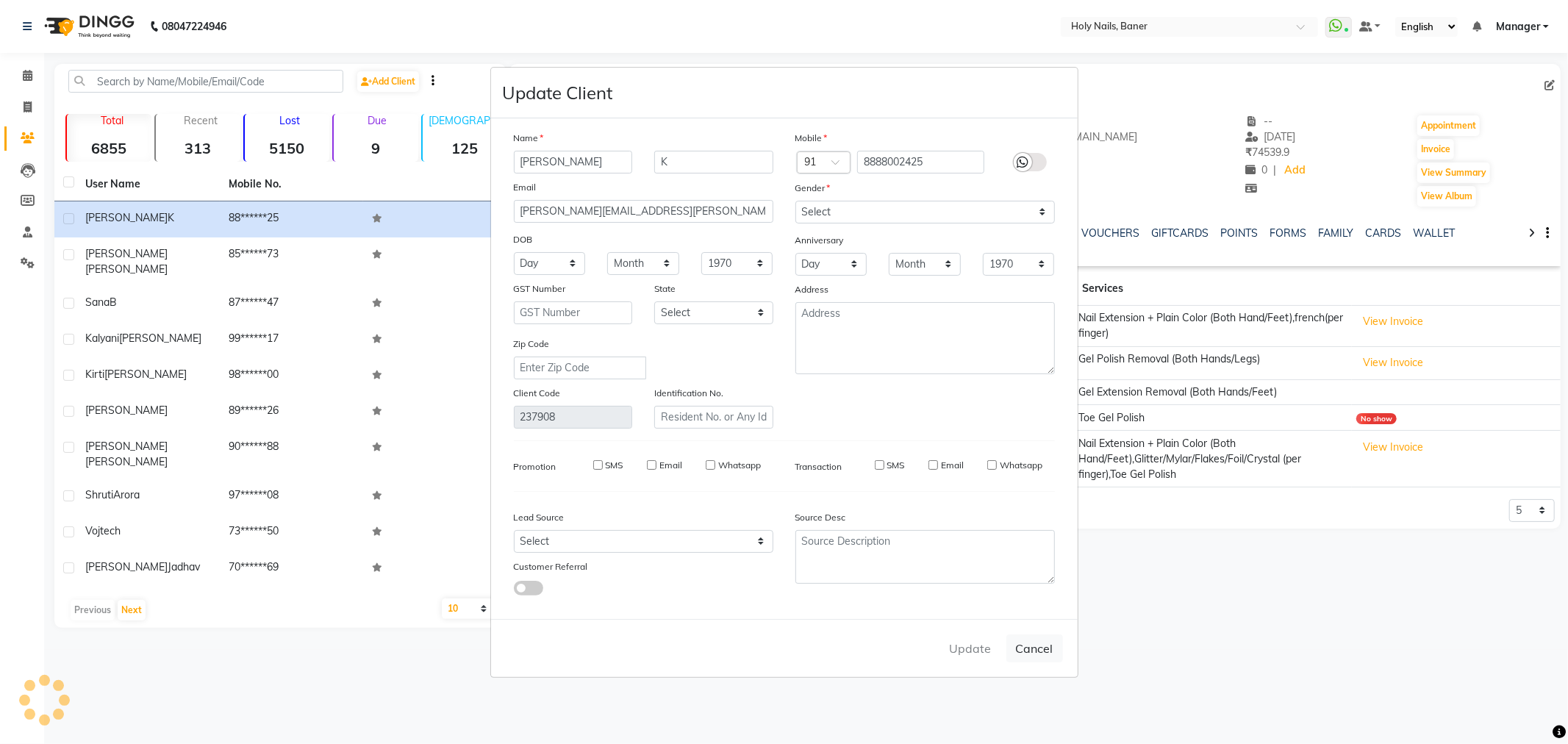
select select
checkbox input "false"
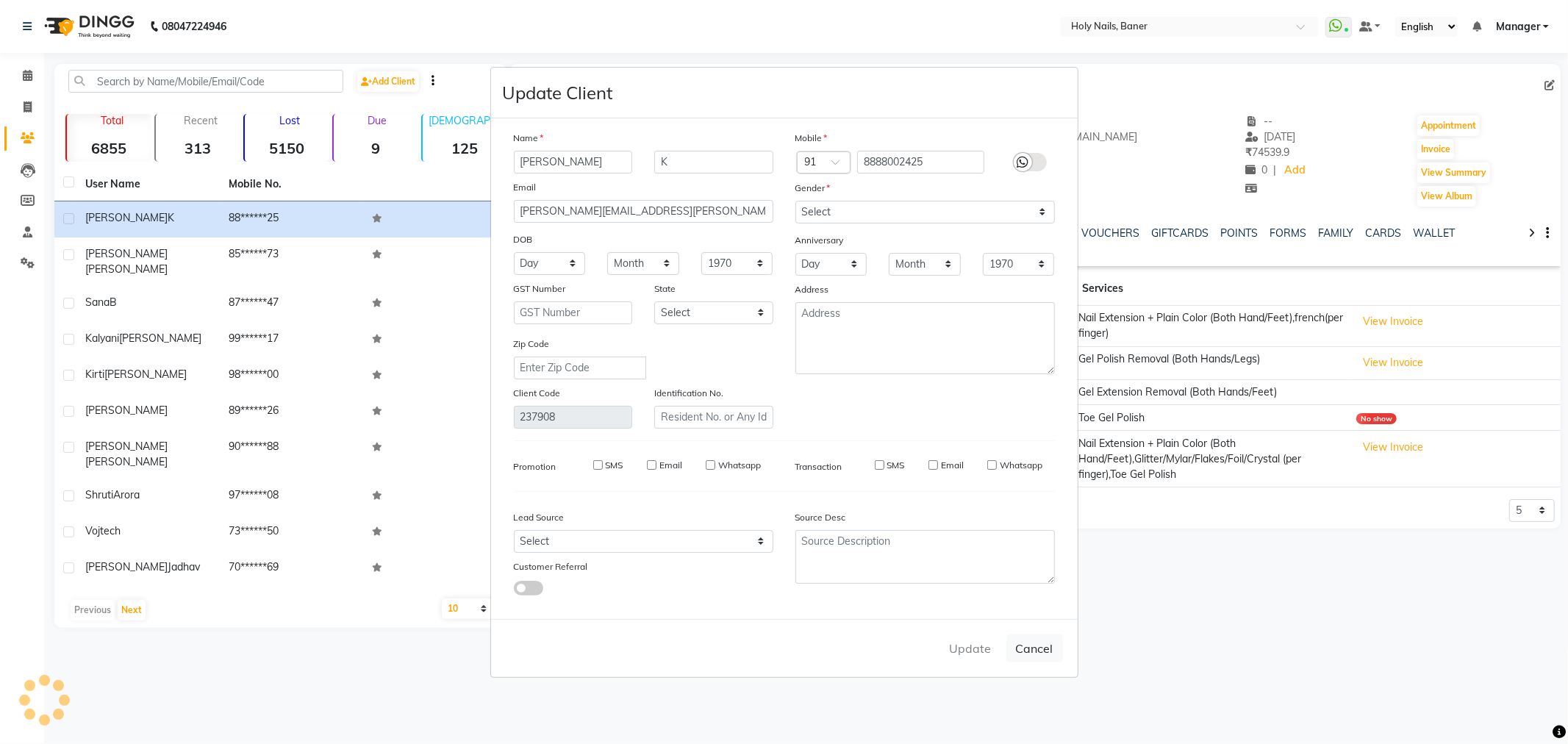
checkbox input "false"
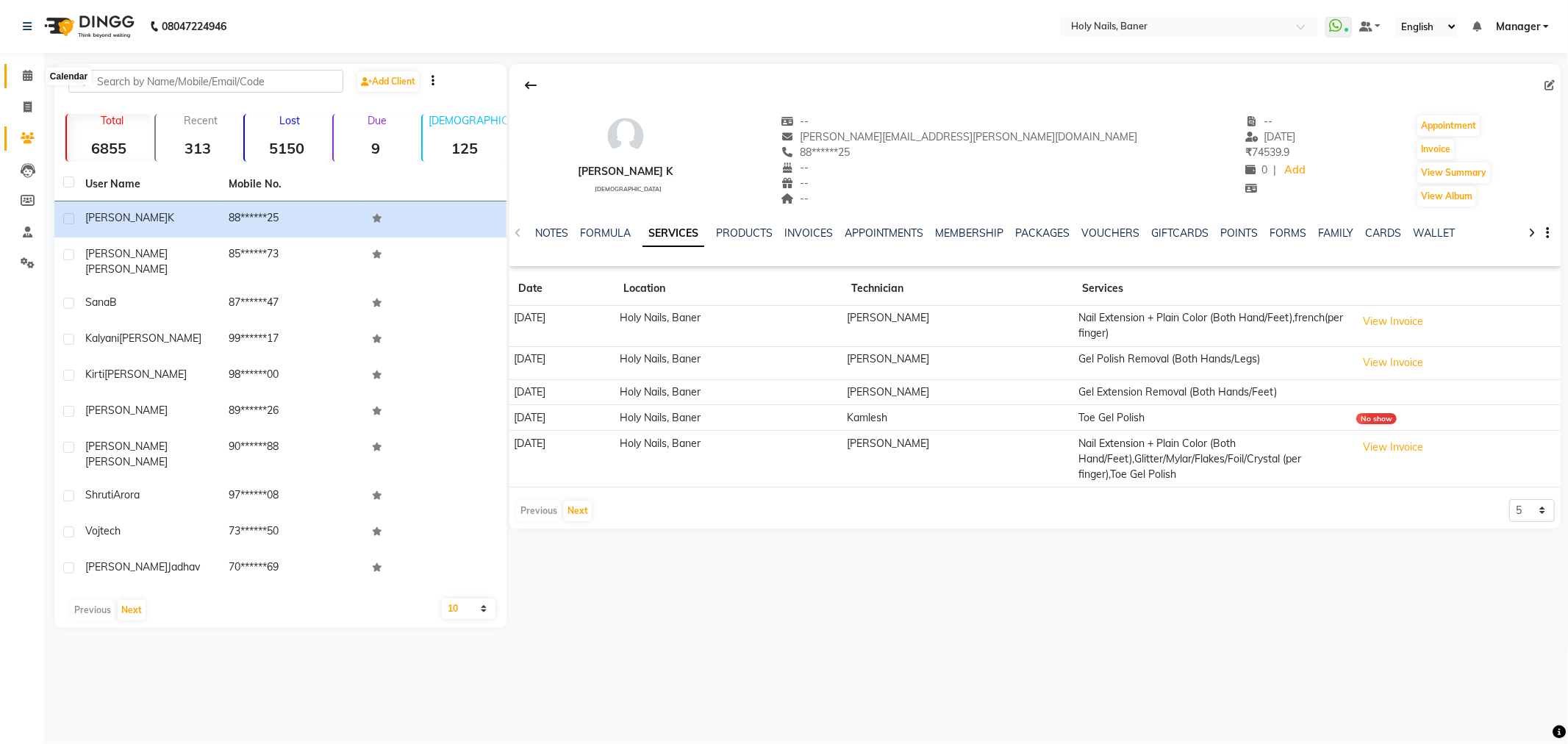
click at [31, 82] on span at bounding box center [27, 76] width 26 height 17
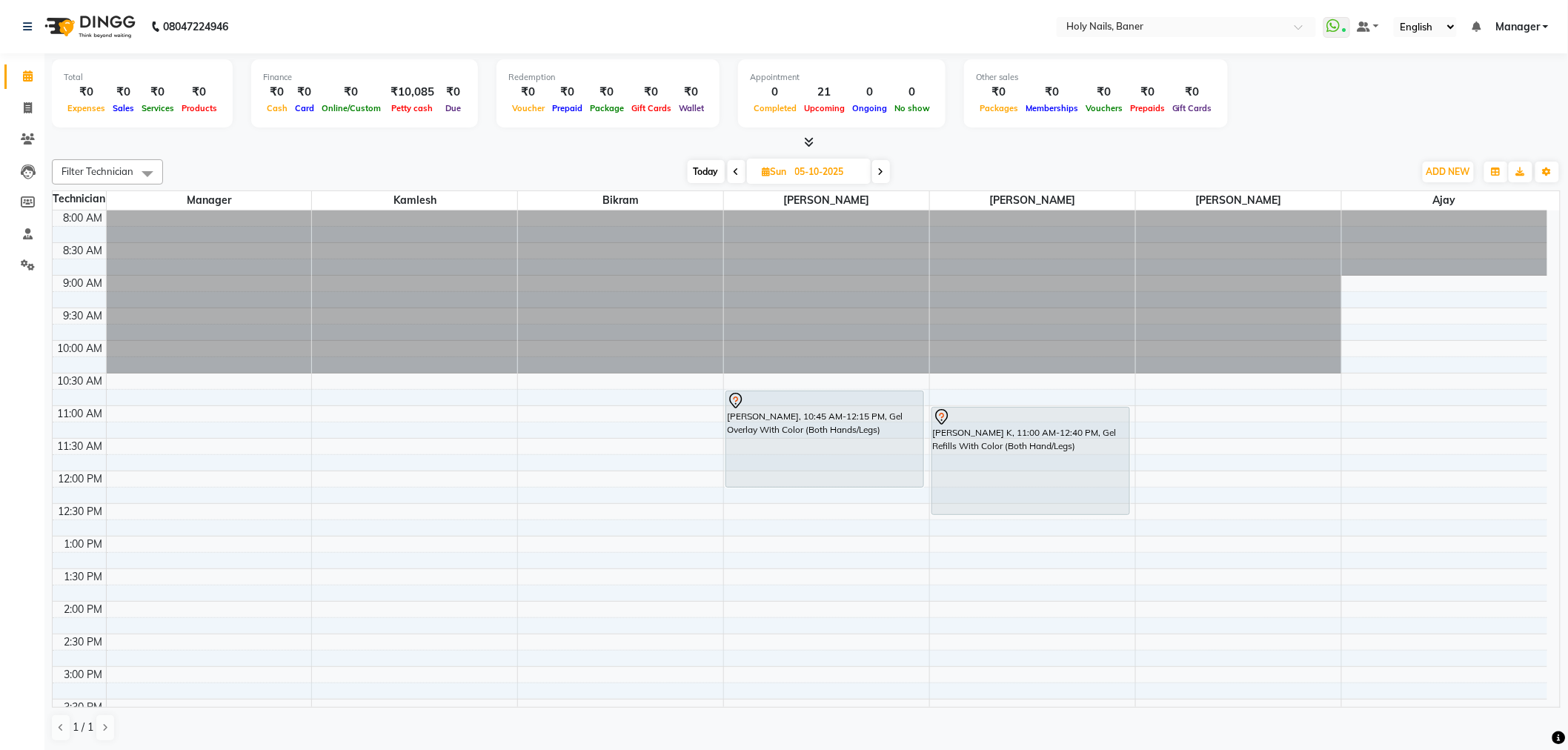
drag, startPoint x: 699, startPoint y: 164, endPoint x: 707, endPoint y: 238, distance: 74.4
click at [701, 164] on span "Today" at bounding box center [706, 171] width 37 height 23
type input "04-10-2025"
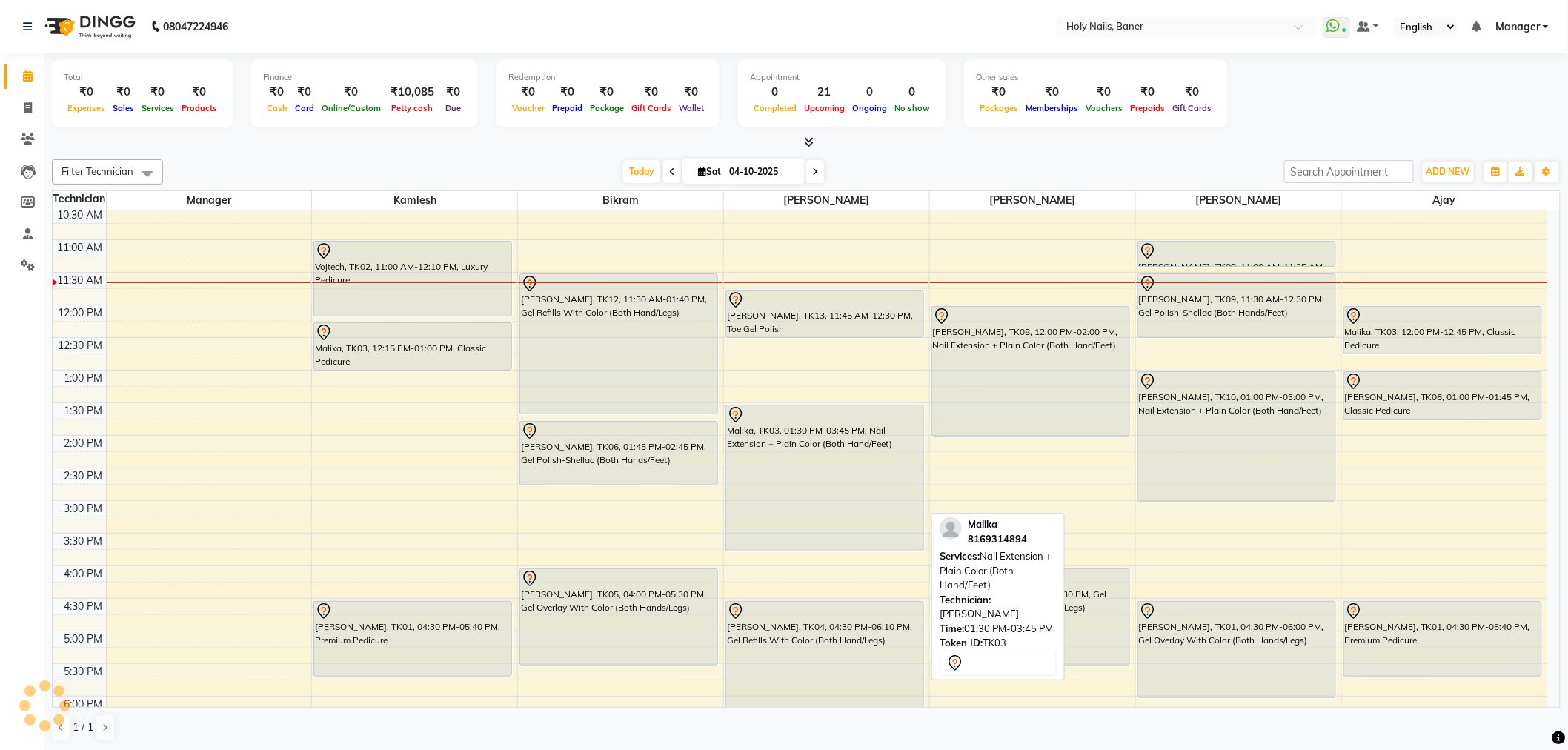
scroll to position [114, 0]
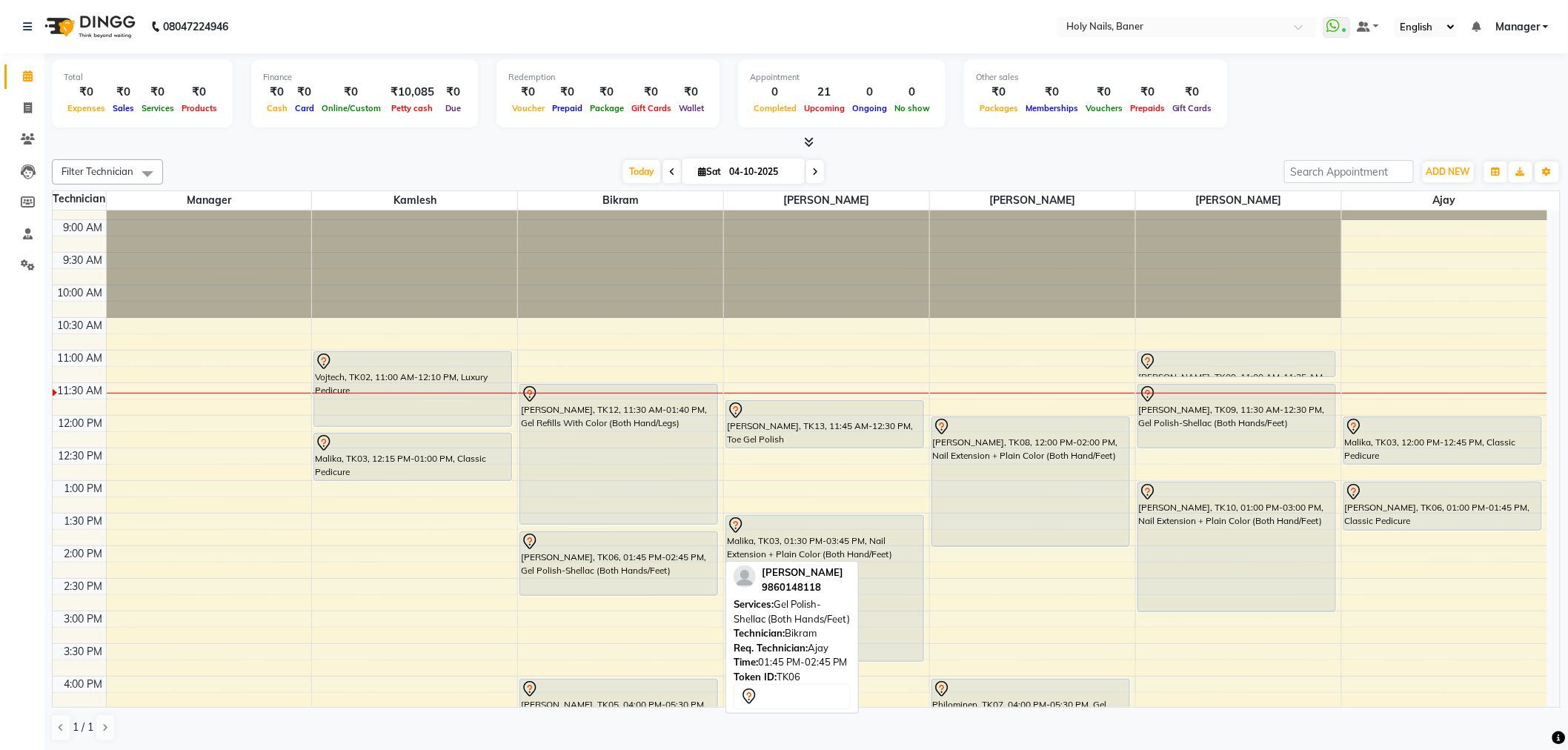
scroll to position [82, 0]
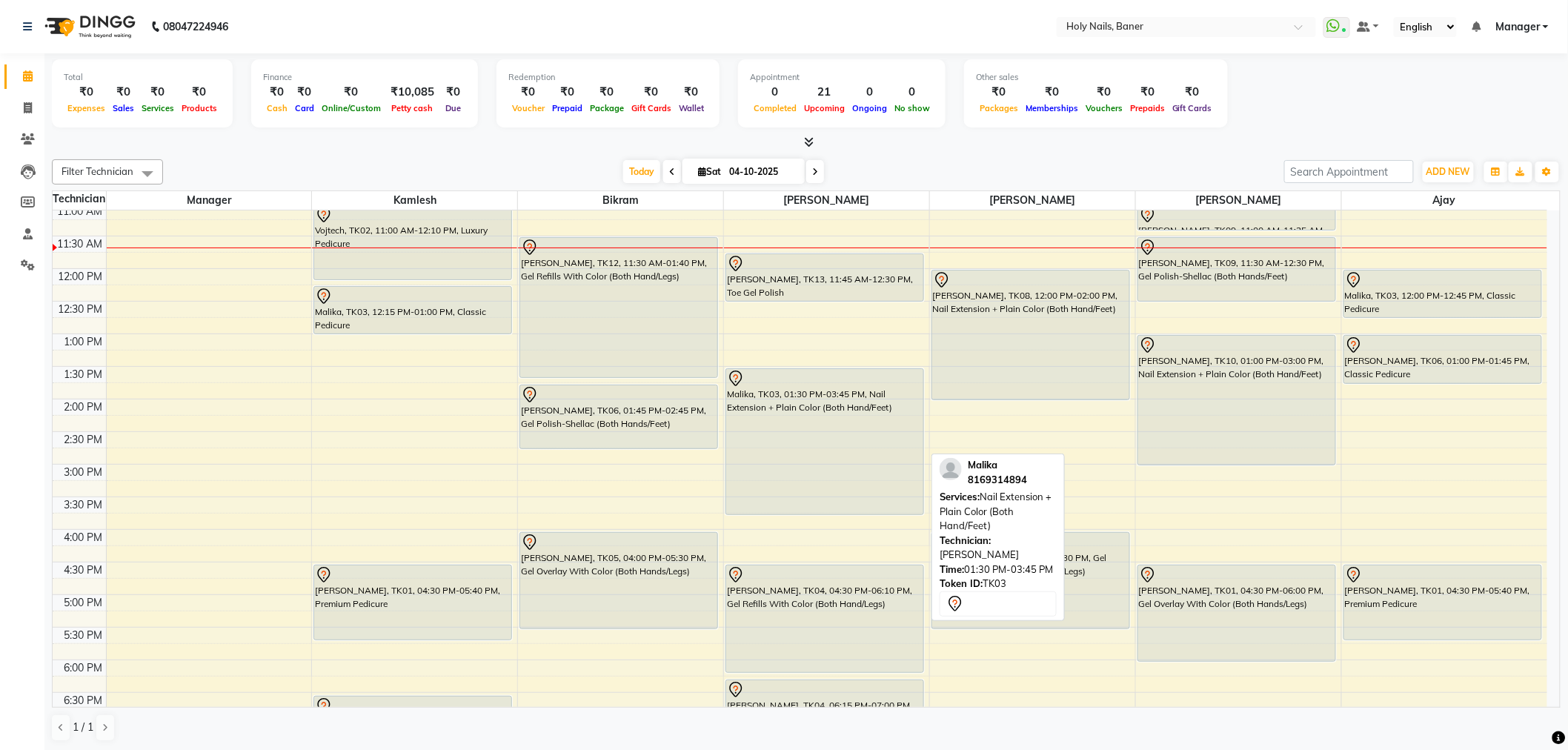
scroll to position [174, 0]
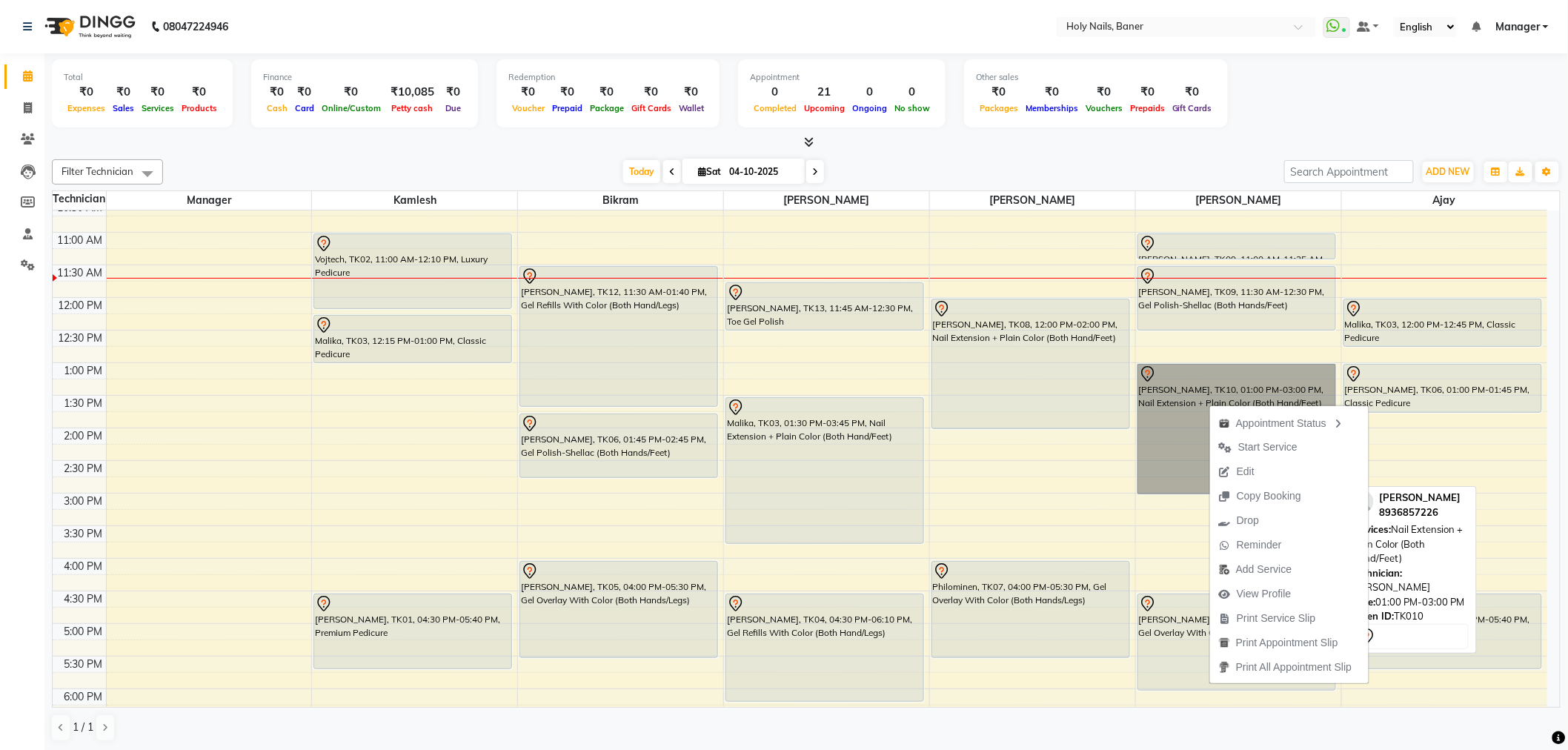
click at [1160, 449] on link "[PERSON_NAME], TK10, 01:00 PM-03:00 PM, Nail Extension + Plain Color (Both Hand…" at bounding box center [1237, 430] width 199 height 131
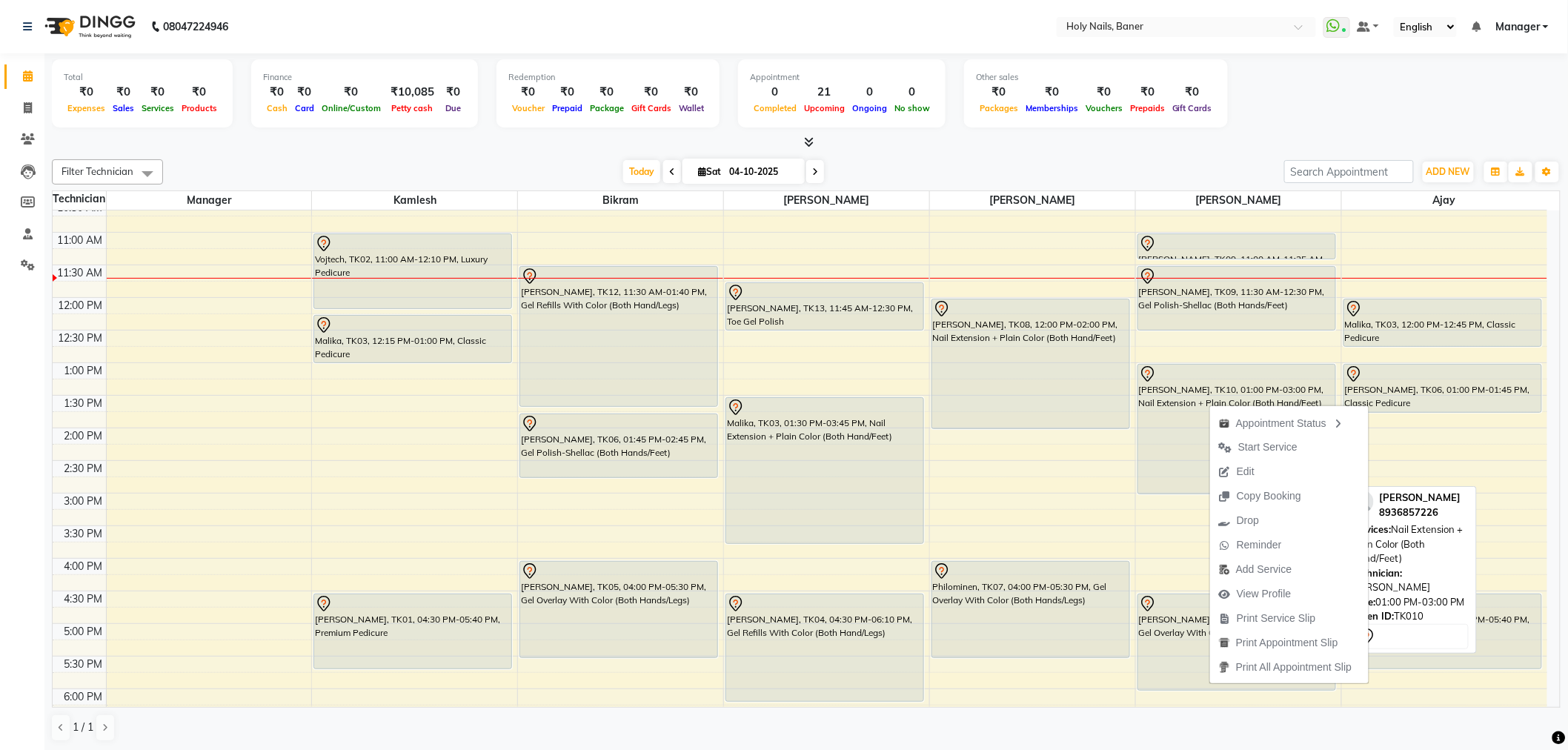
select select "7"
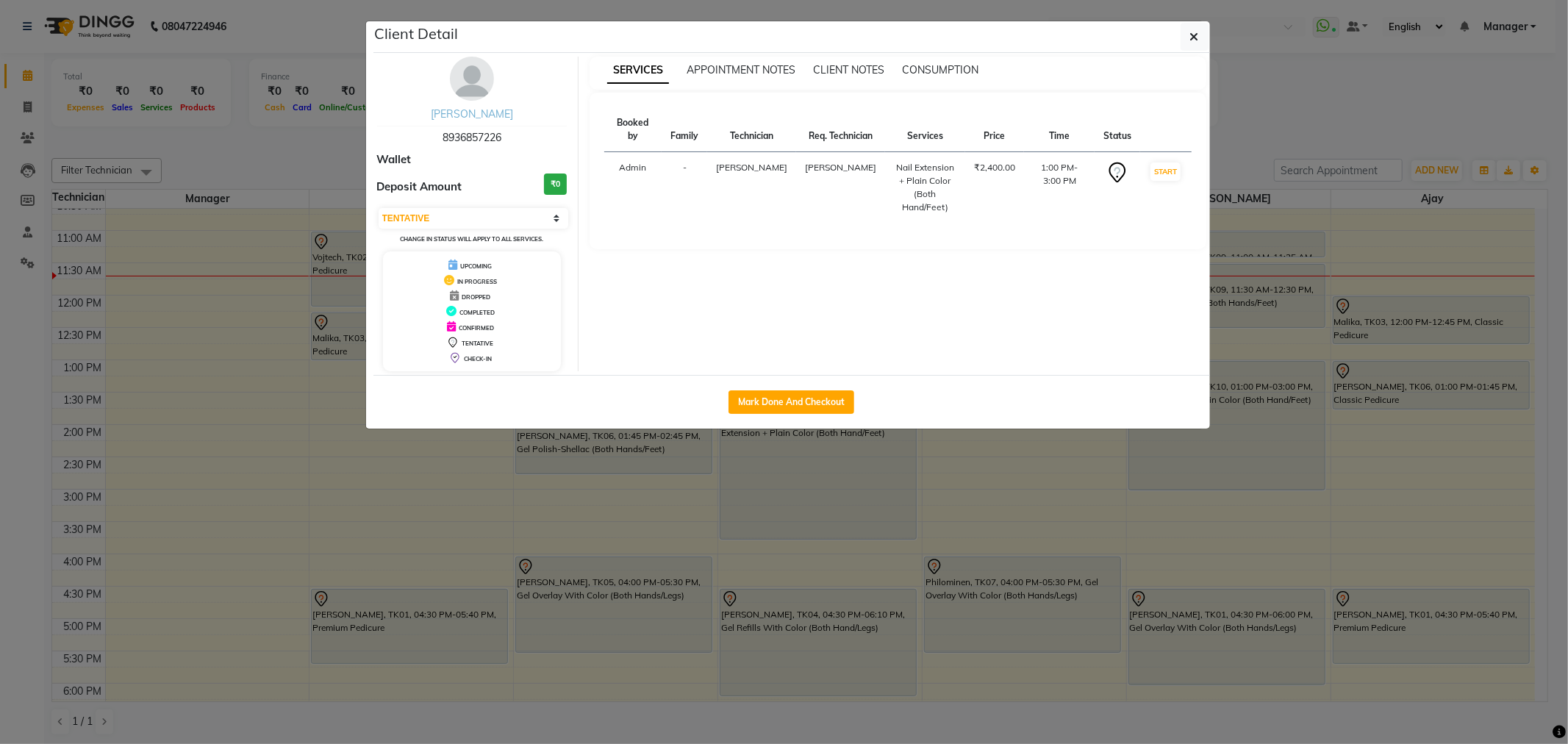
click at [474, 82] on img at bounding box center [472, 79] width 44 height 44
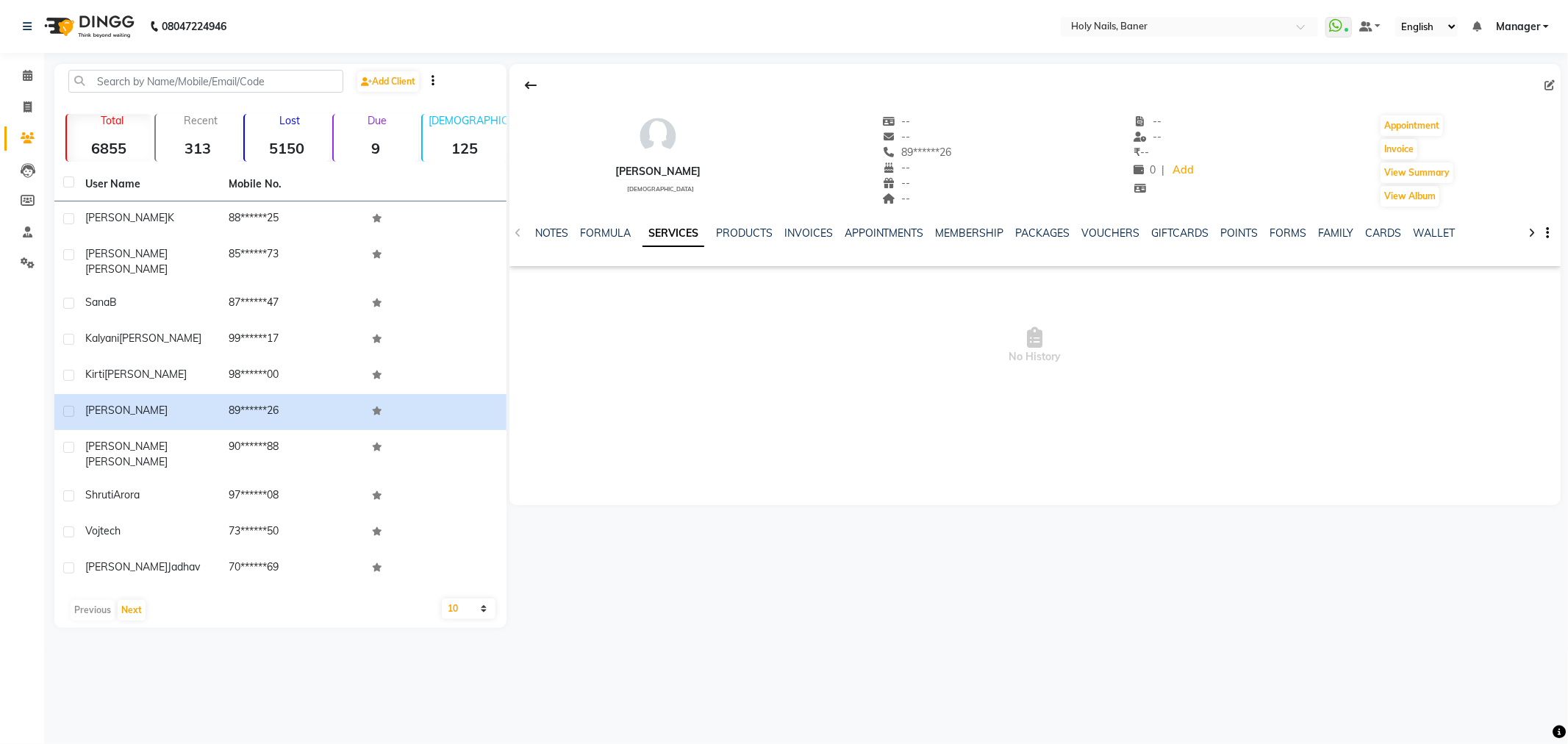
click at [1556, 76] on div at bounding box center [1035, 85] width 1051 height 28
click at [1555, 82] on span at bounding box center [1553, 85] width 16 height 15
click at [1547, 81] on icon at bounding box center [1550, 85] width 10 height 10
select select "female"
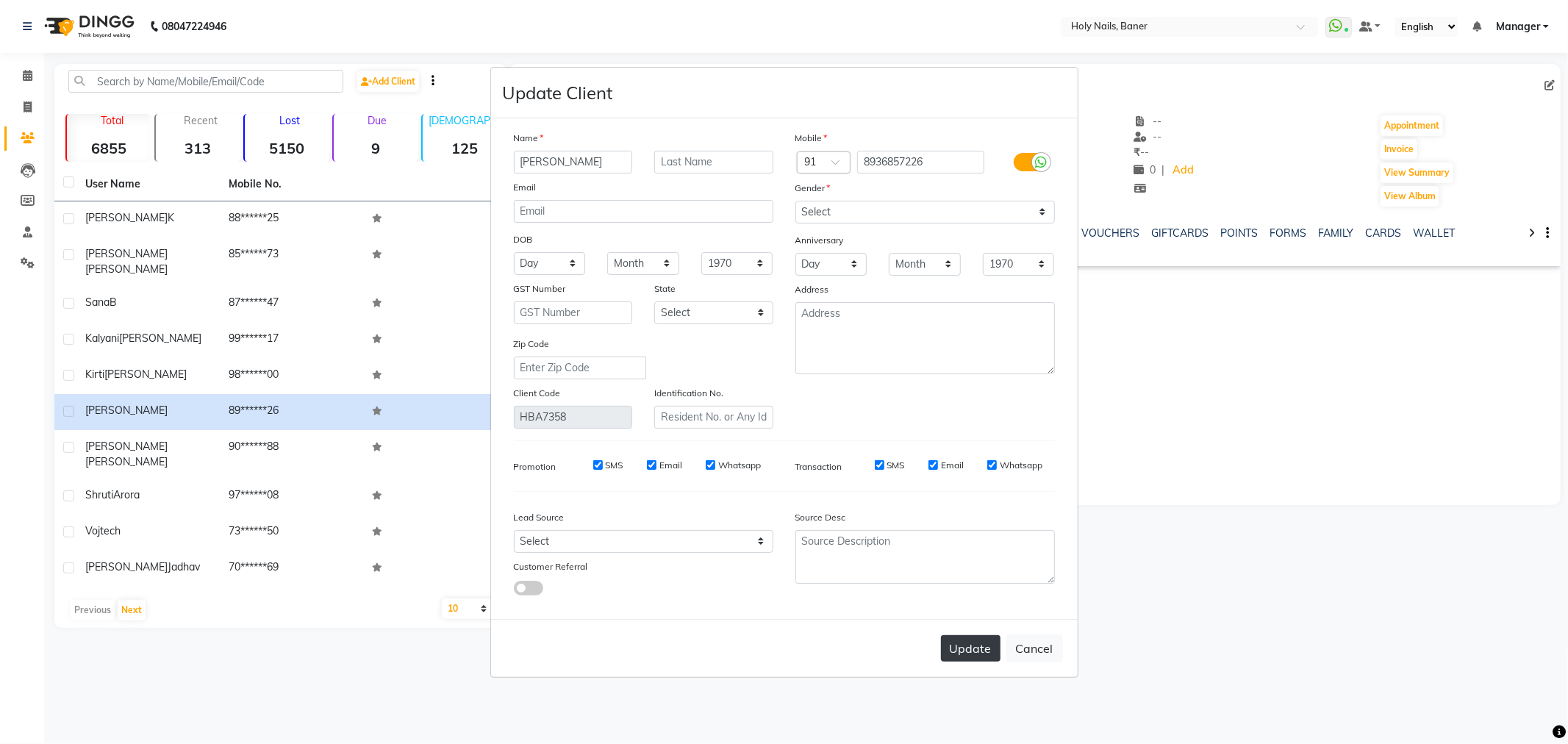
click at [966, 648] on button "Update" at bounding box center [970, 648] width 60 height 26
select select
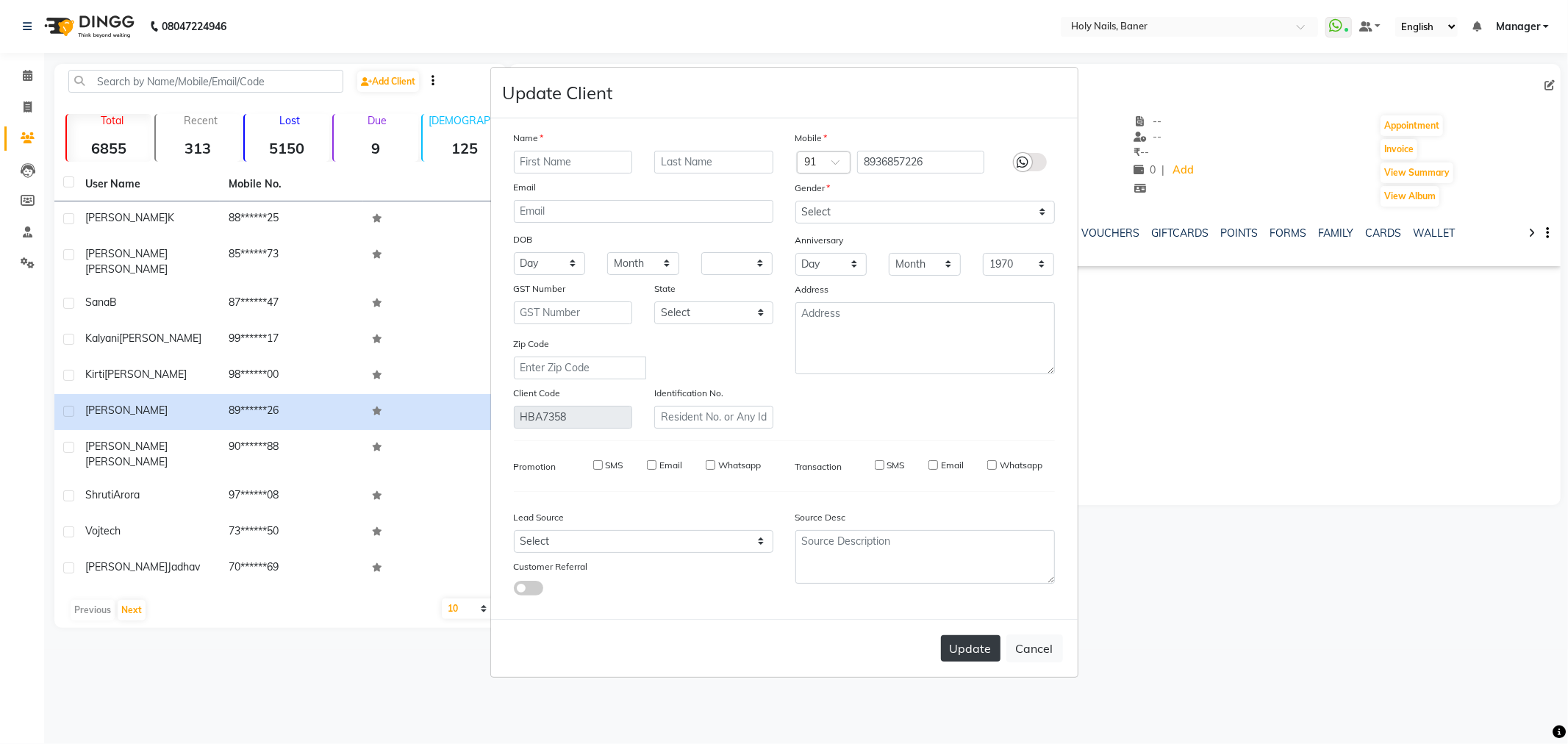
select select
checkbox input "false"
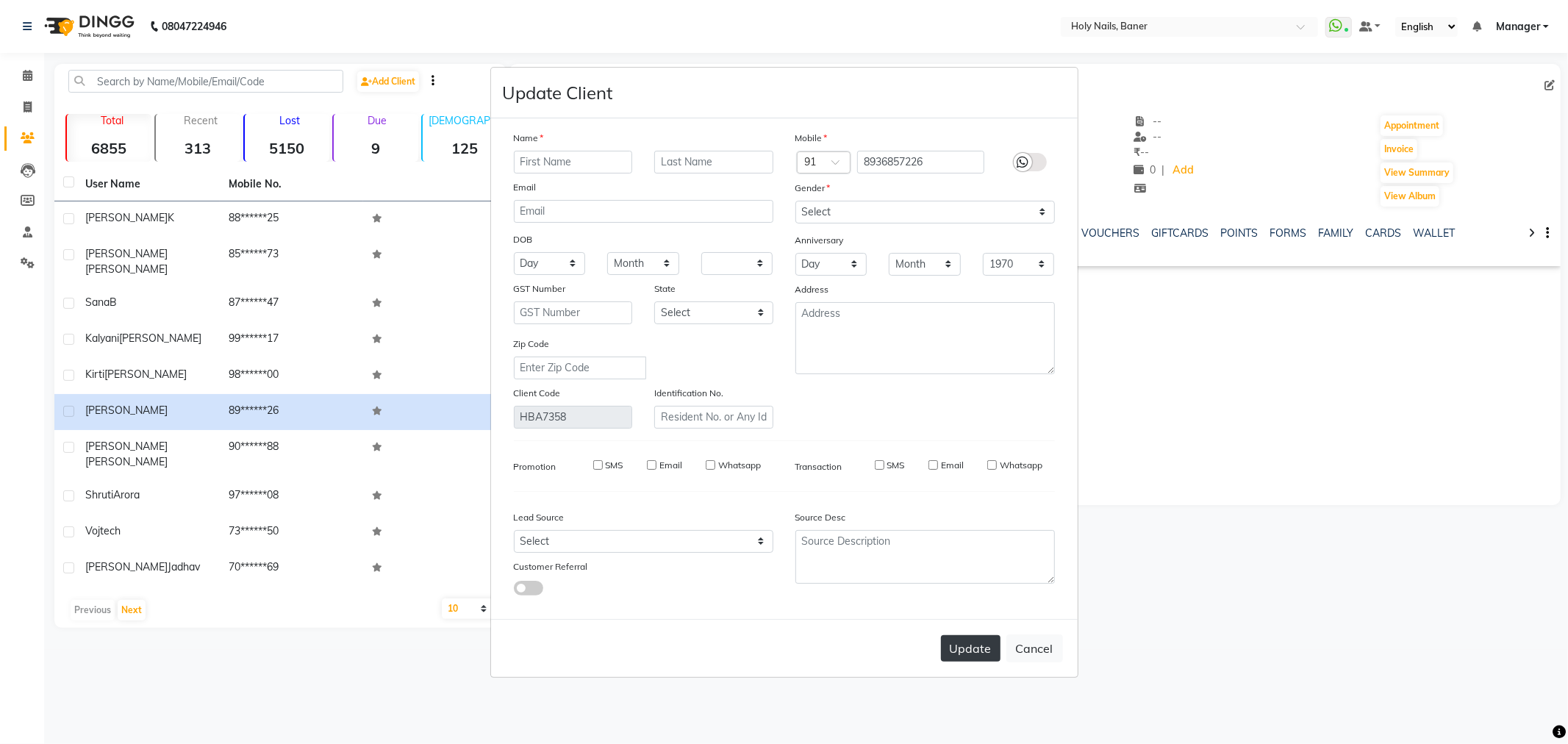
checkbox input "false"
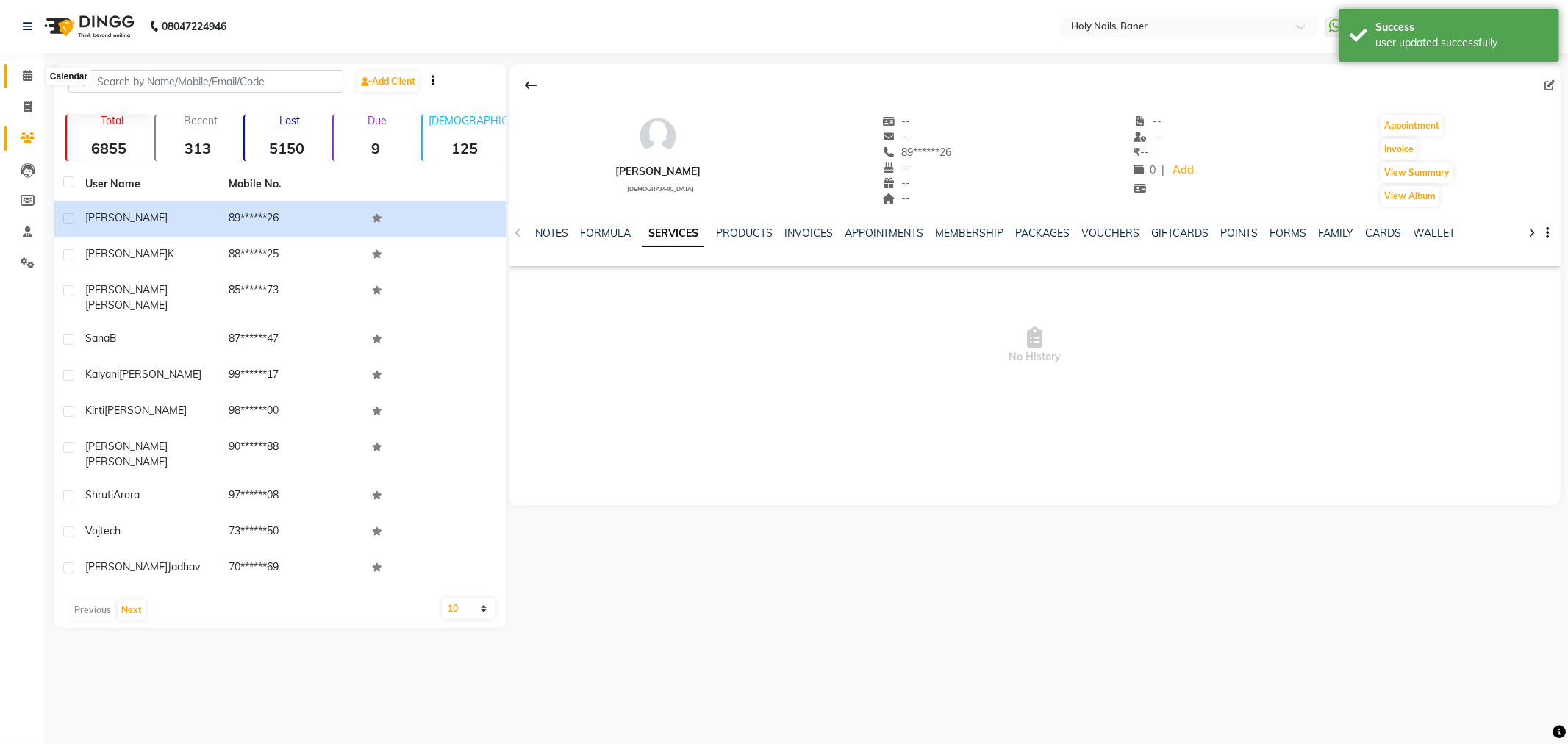
click at [23, 71] on icon at bounding box center [27, 75] width 10 height 11
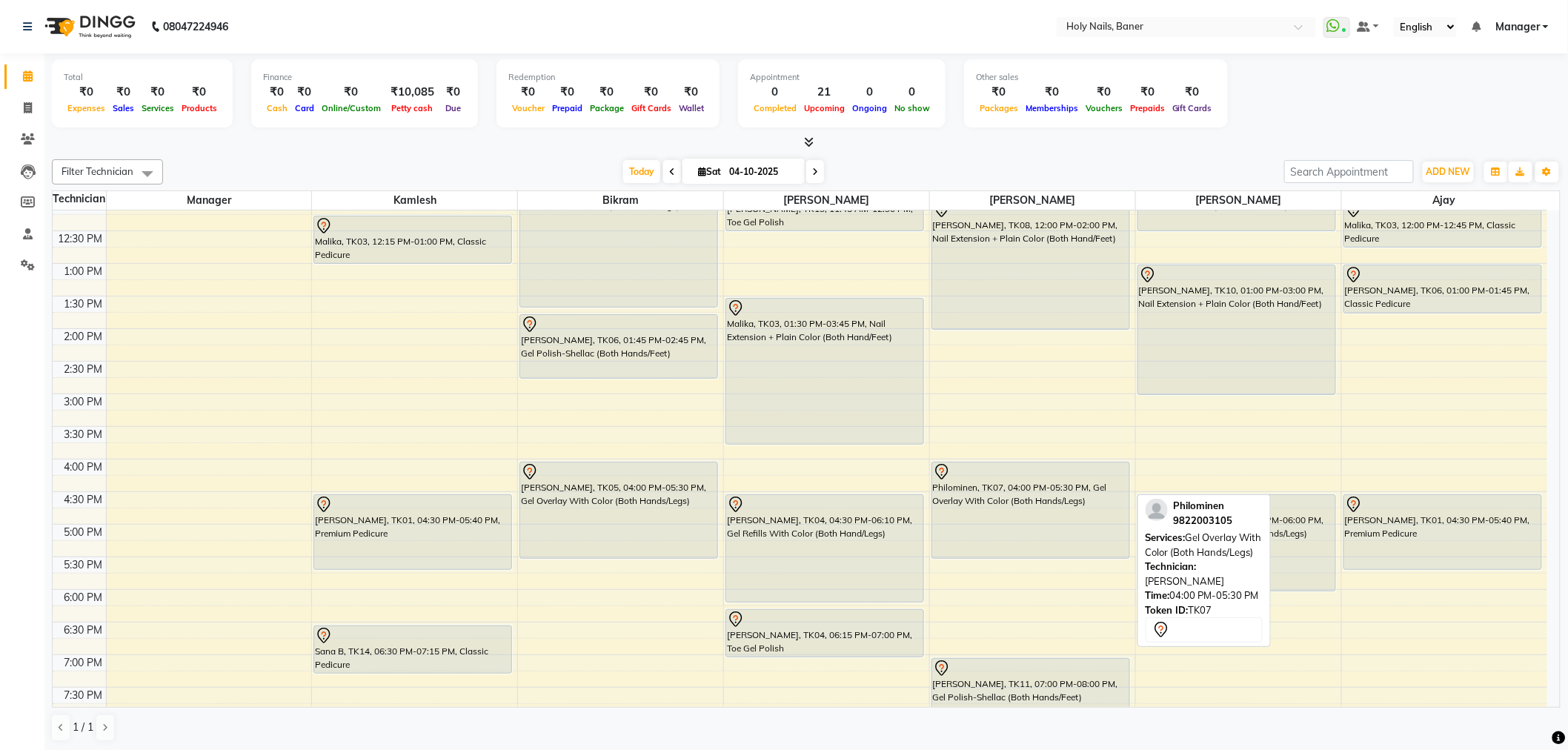
scroll to position [165, 0]
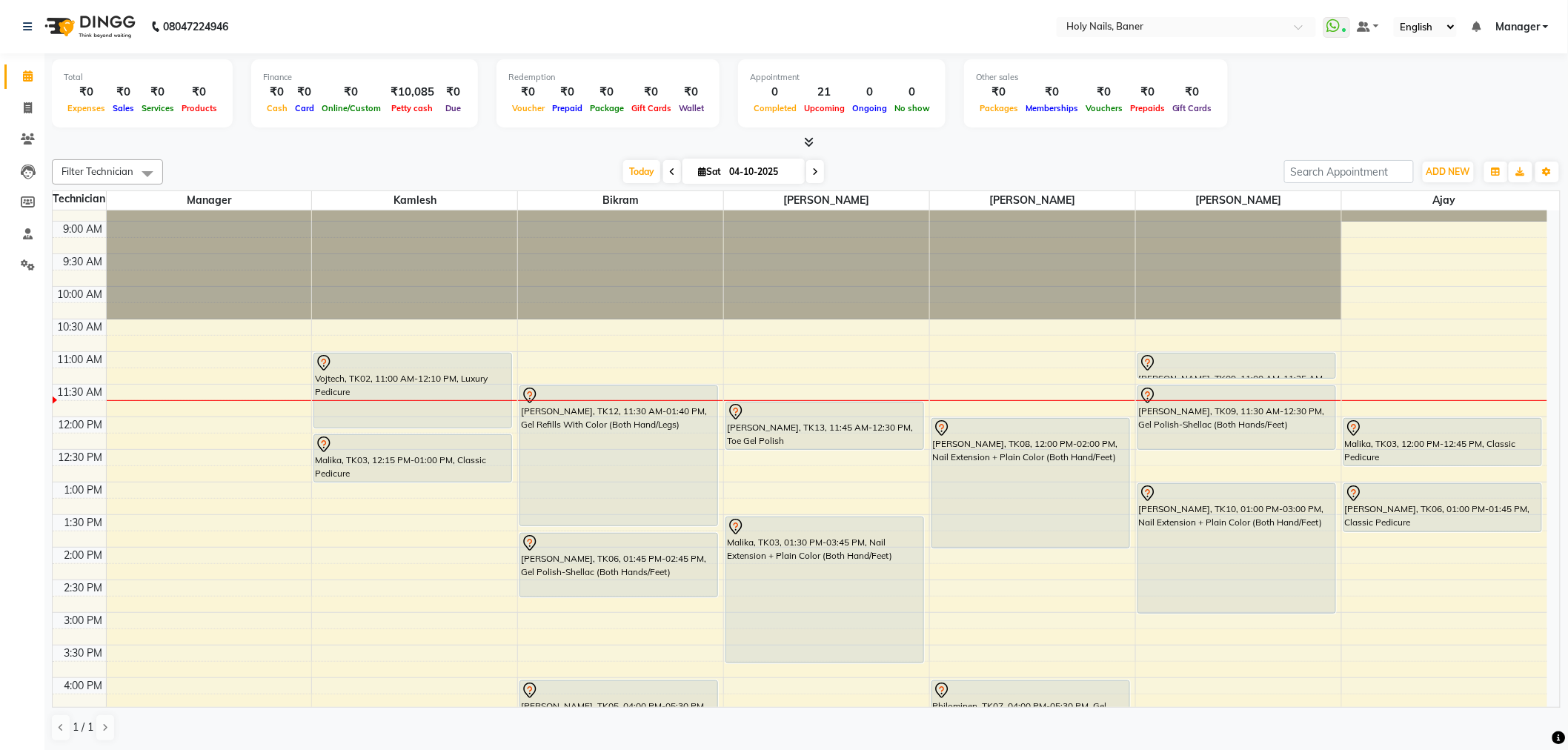
scroll to position [82, 0]
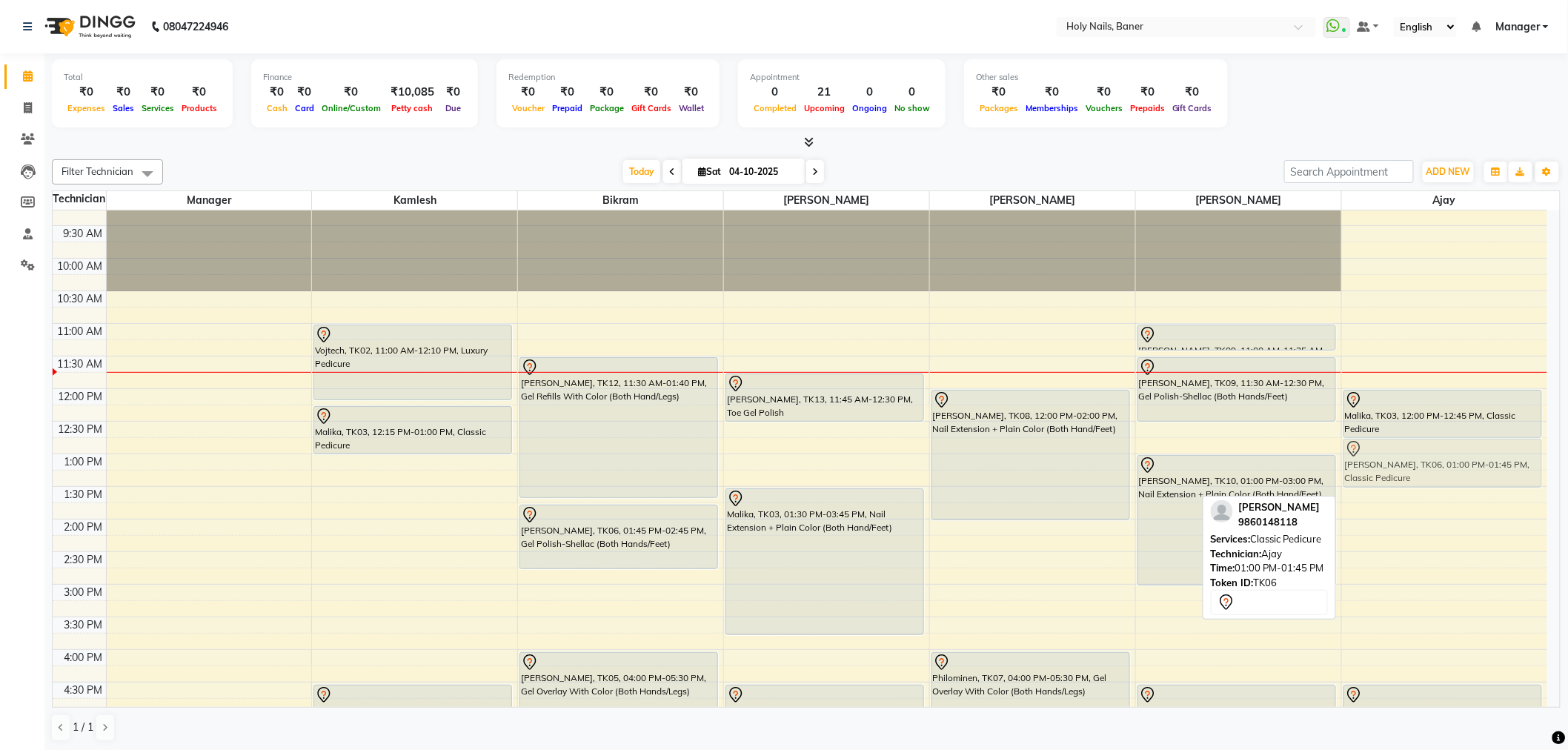
drag, startPoint x: 1406, startPoint y: 478, endPoint x: 1406, endPoint y: 464, distance: 14.0
click at [1406, 464] on div "Malika, TK03, 12:00 PM-12:45 PM, Classic Pedicure Pallavi Sharma, TK06, 01:00 P…" at bounding box center [1444, 585] width 205 height 912
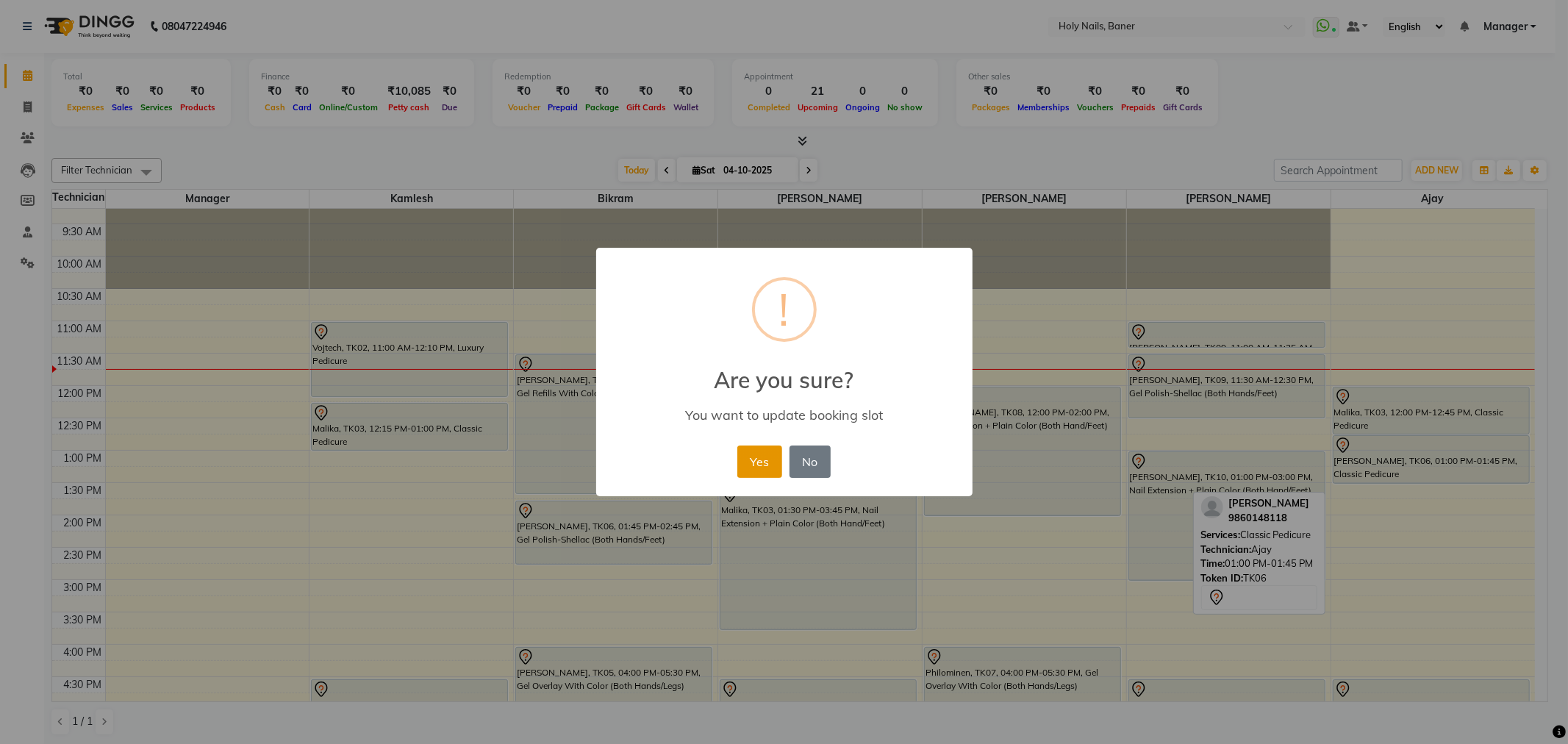
click at [741, 460] on button "Yes" at bounding box center [759, 462] width 45 height 32
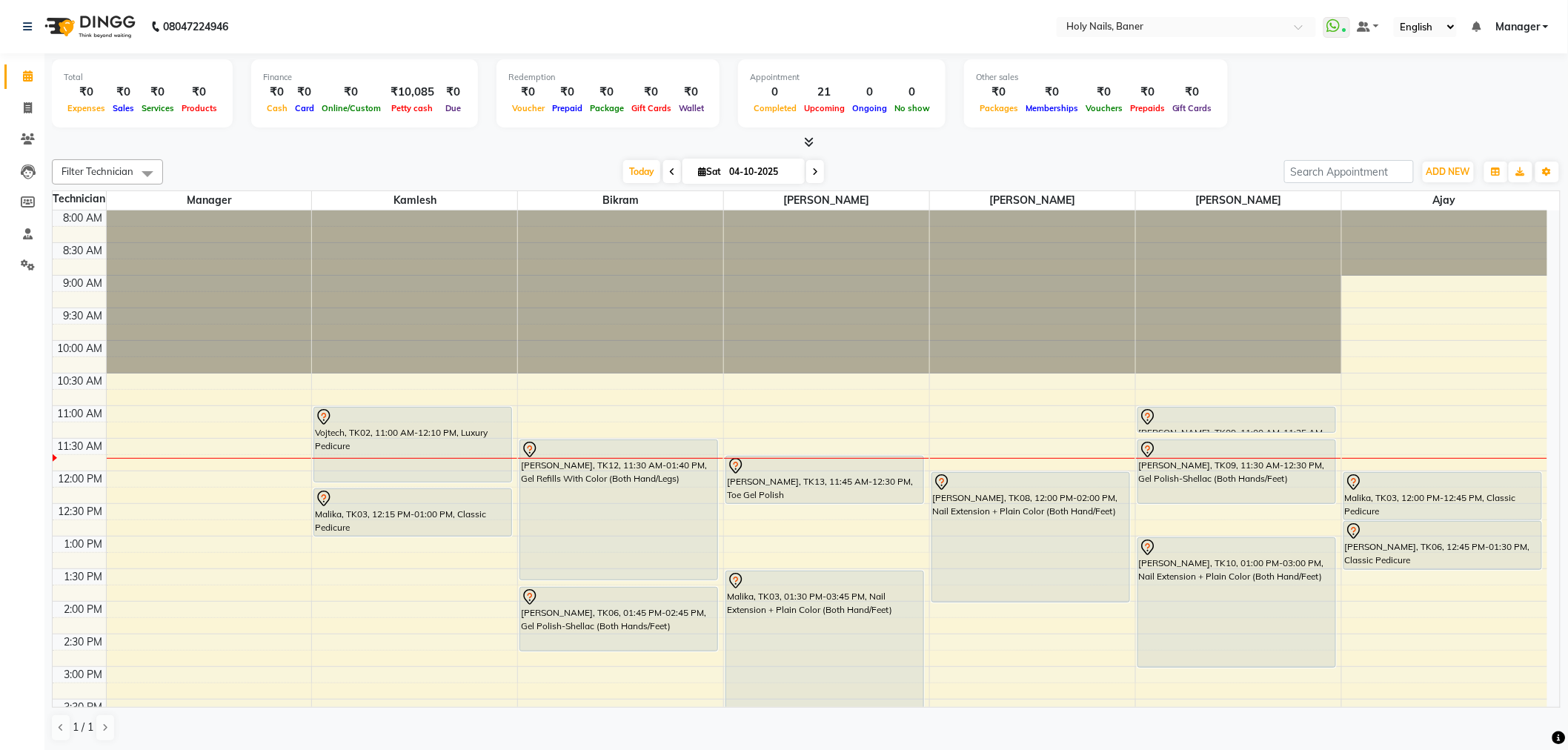
scroll to position [1, 0]
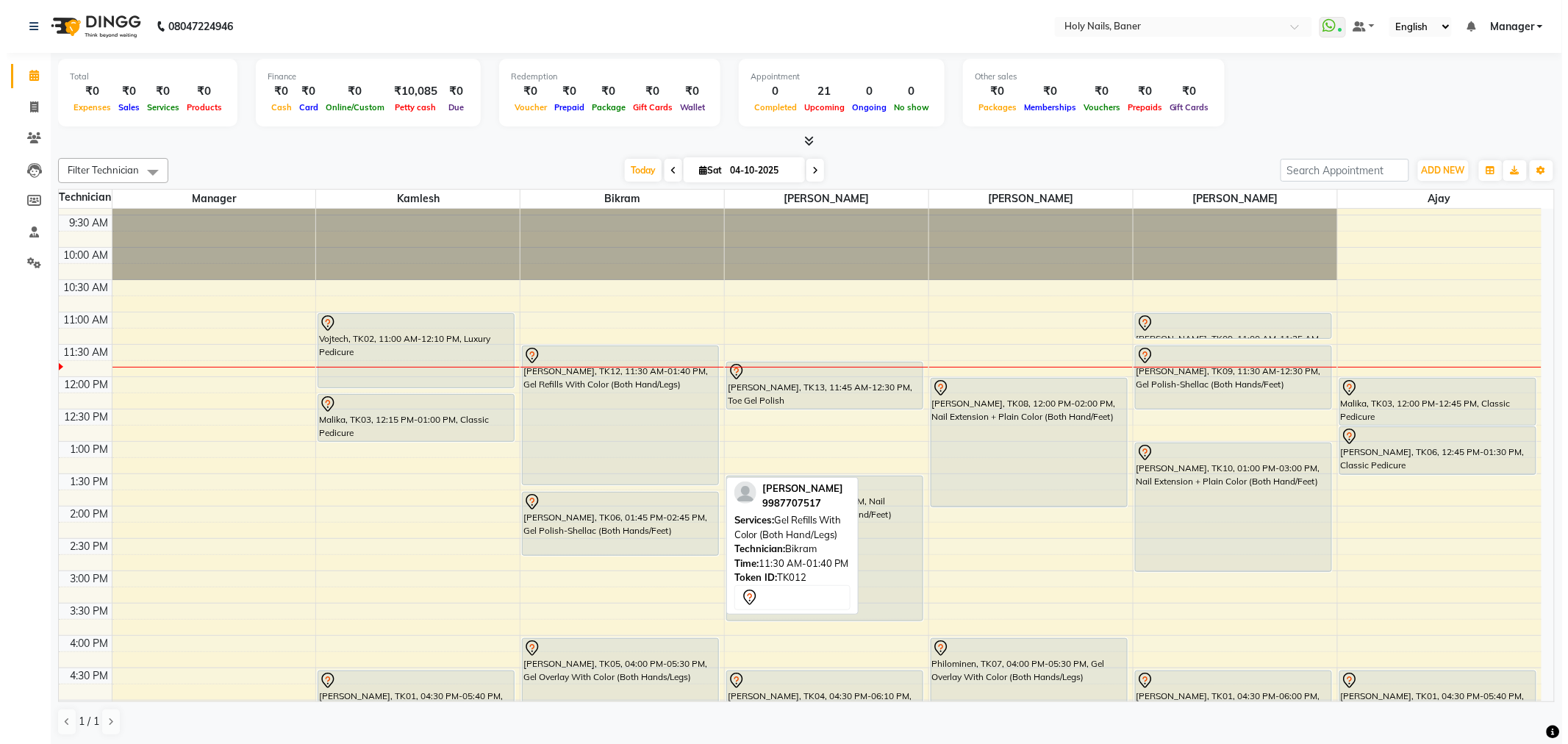
scroll to position [172, 0]
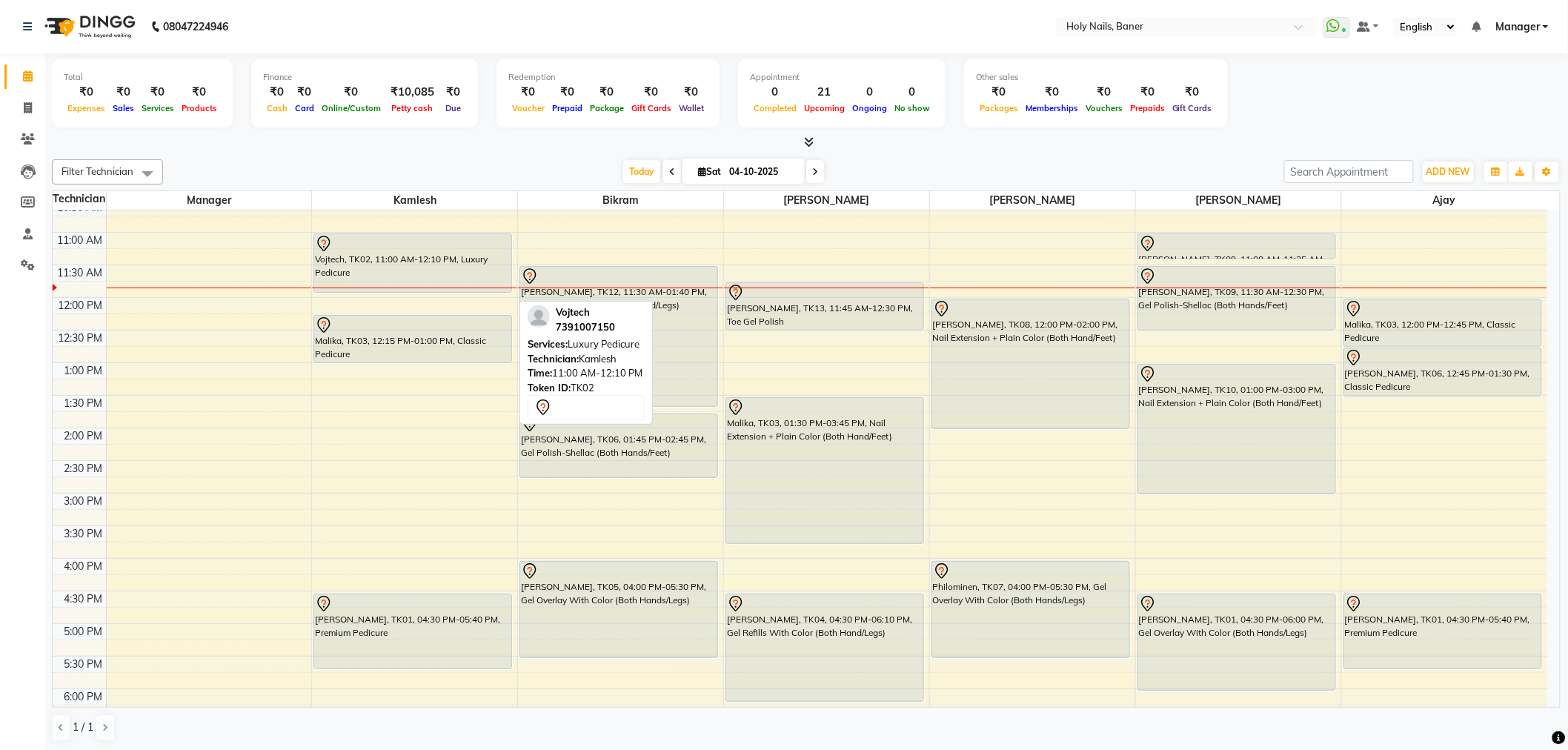
drag, startPoint x: 398, startPoint y: 308, endPoint x: 403, endPoint y: 292, distance: 16.8
click at [403, 292] on div "Vojtech, TK02, 11:00 AM-12:10 PM, Luxury Pedicure Malika, TK03, 12:15 PM-01:00 …" at bounding box center [414, 493] width 205 height 912
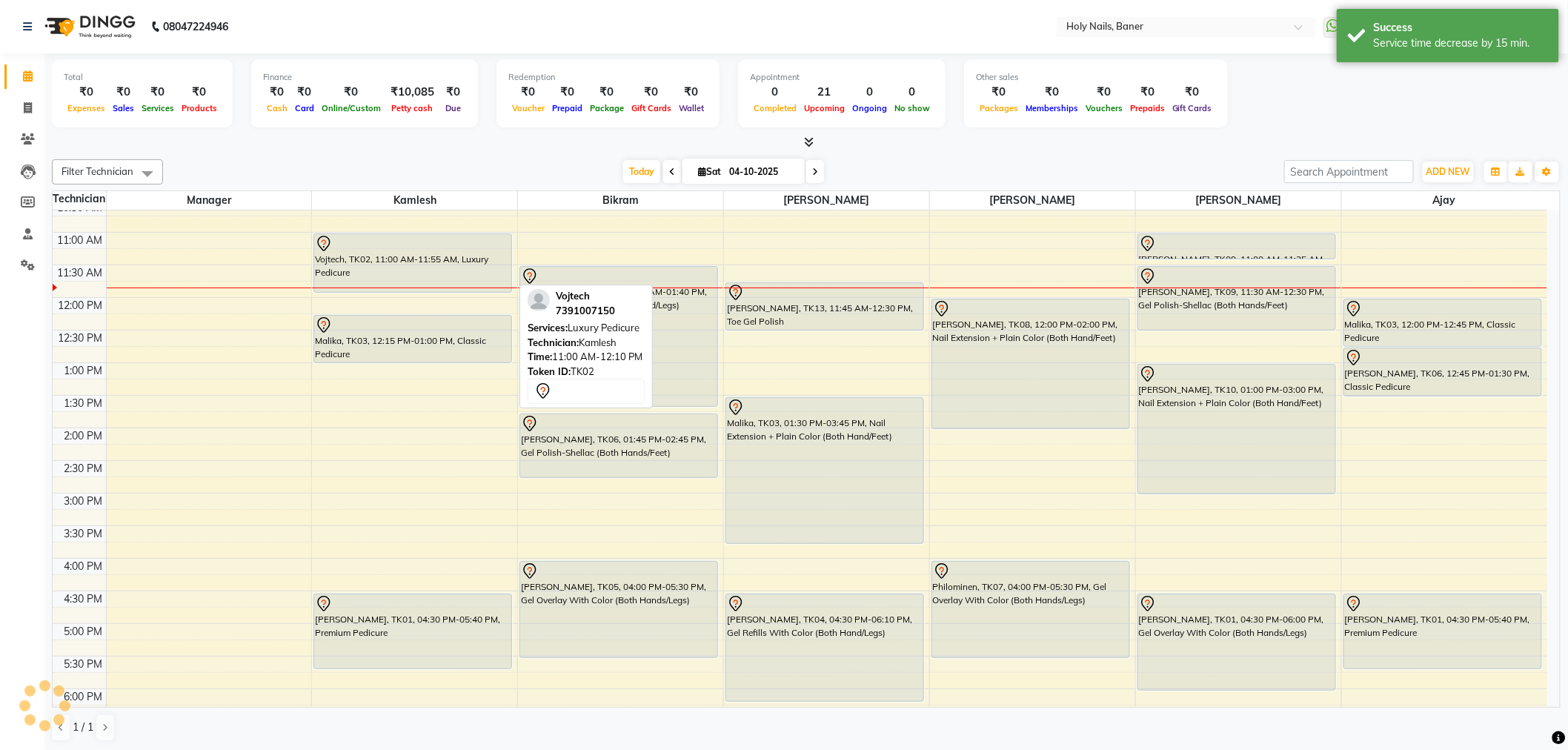
click at [417, 253] on div "Vojtech, TK02, 11:00 AM-11:55 AM, Luxury Pedicure" at bounding box center [413, 263] width 197 height 58
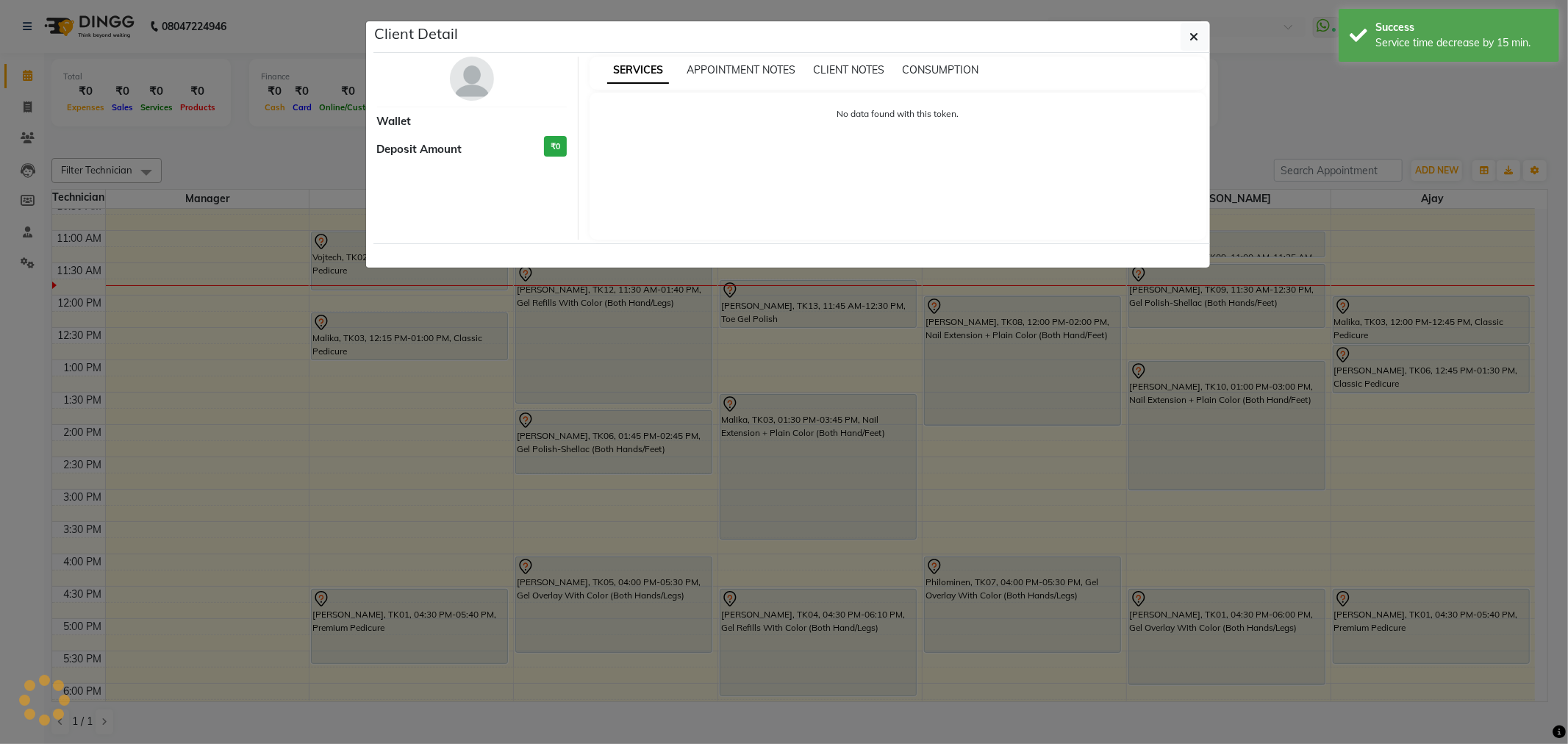
select select "7"
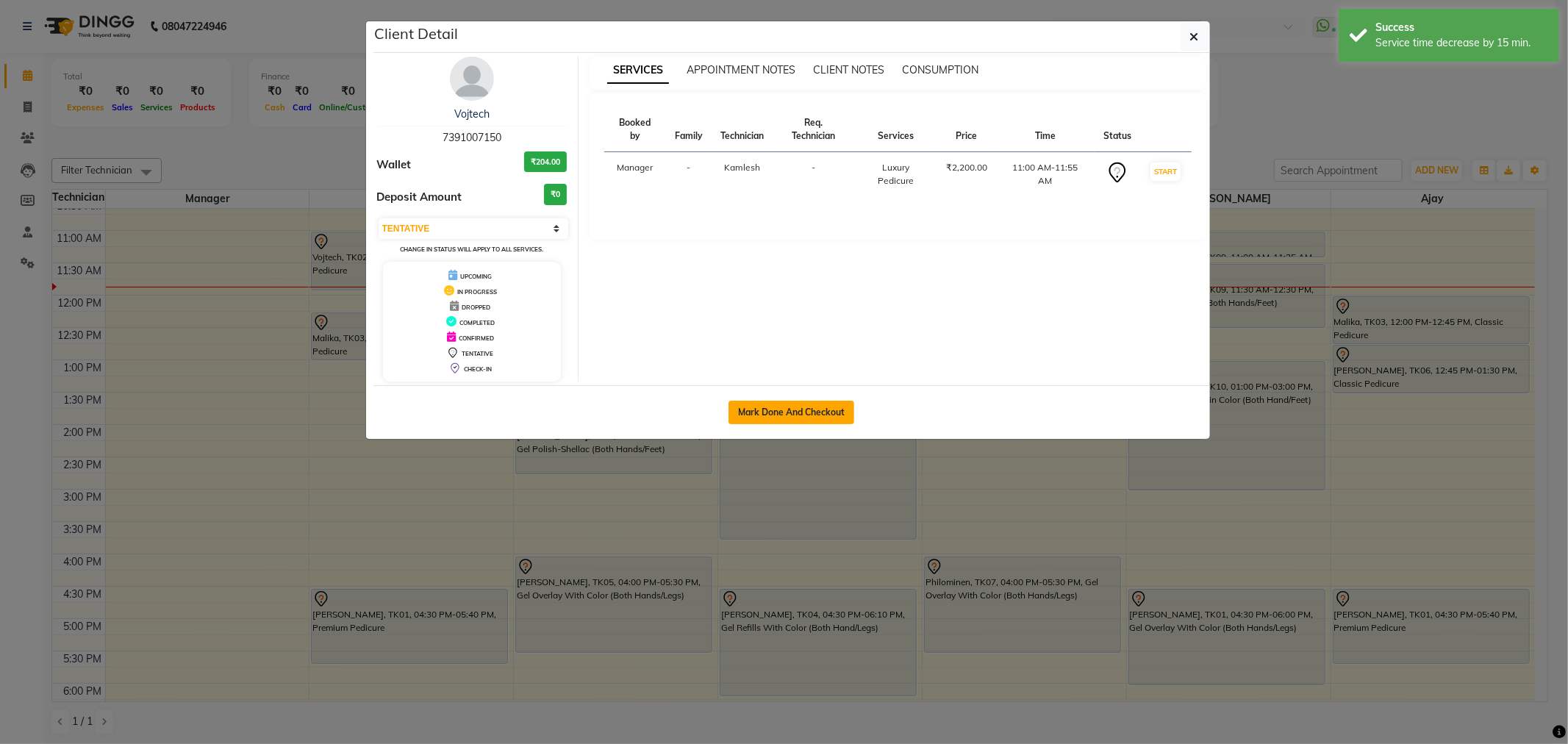
click at [763, 405] on button "Mark Done And Checkout" at bounding box center [791, 413] width 126 height 24
select select "5445"
select select "service"
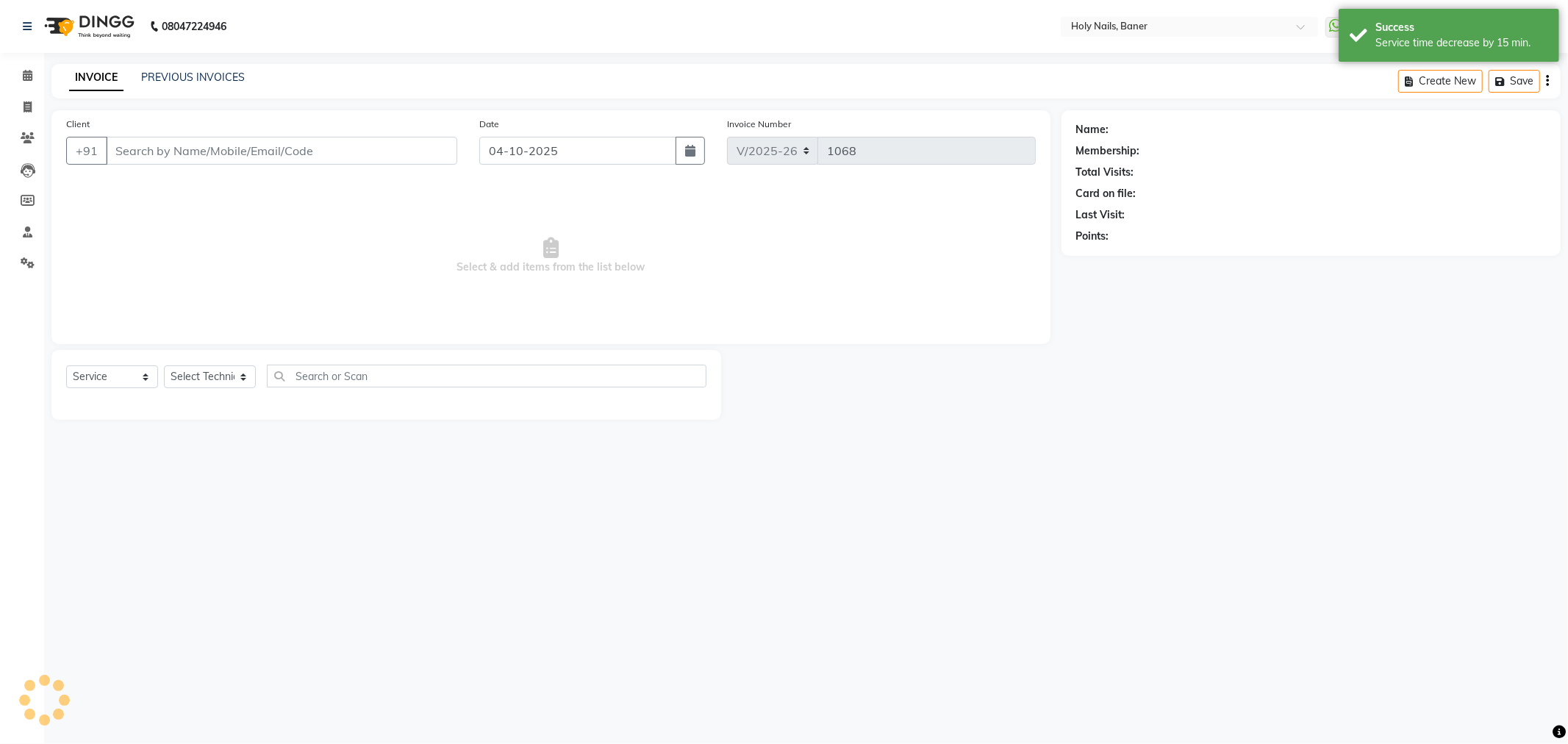
type input "73******50"
select select "36616"
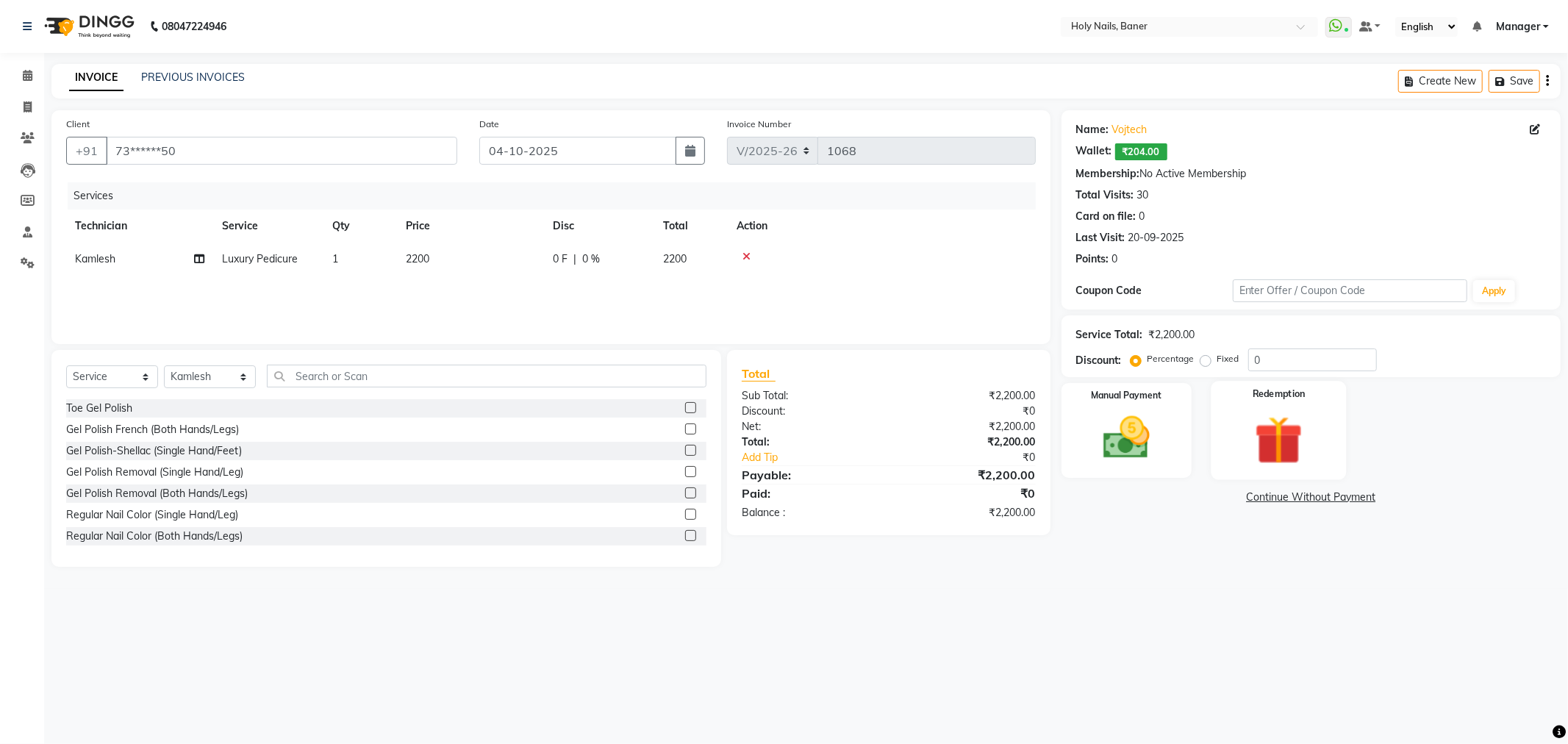
click at [1291, 433] on img at bounding box center [1278, 441] width 79 height 60
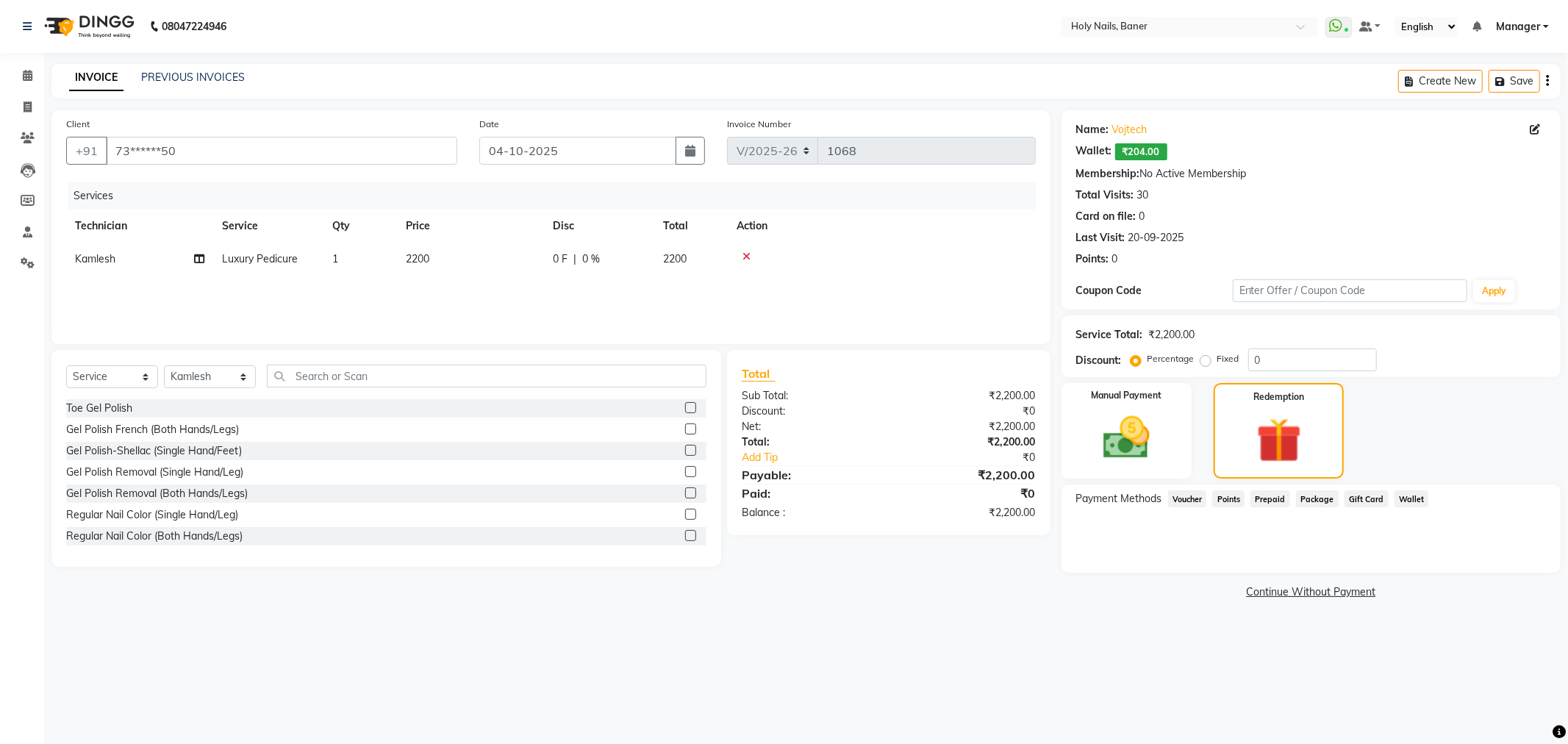
click at [1415, 495] on span "Wallet" at bounding box center [1411, 499] width 35 height 17
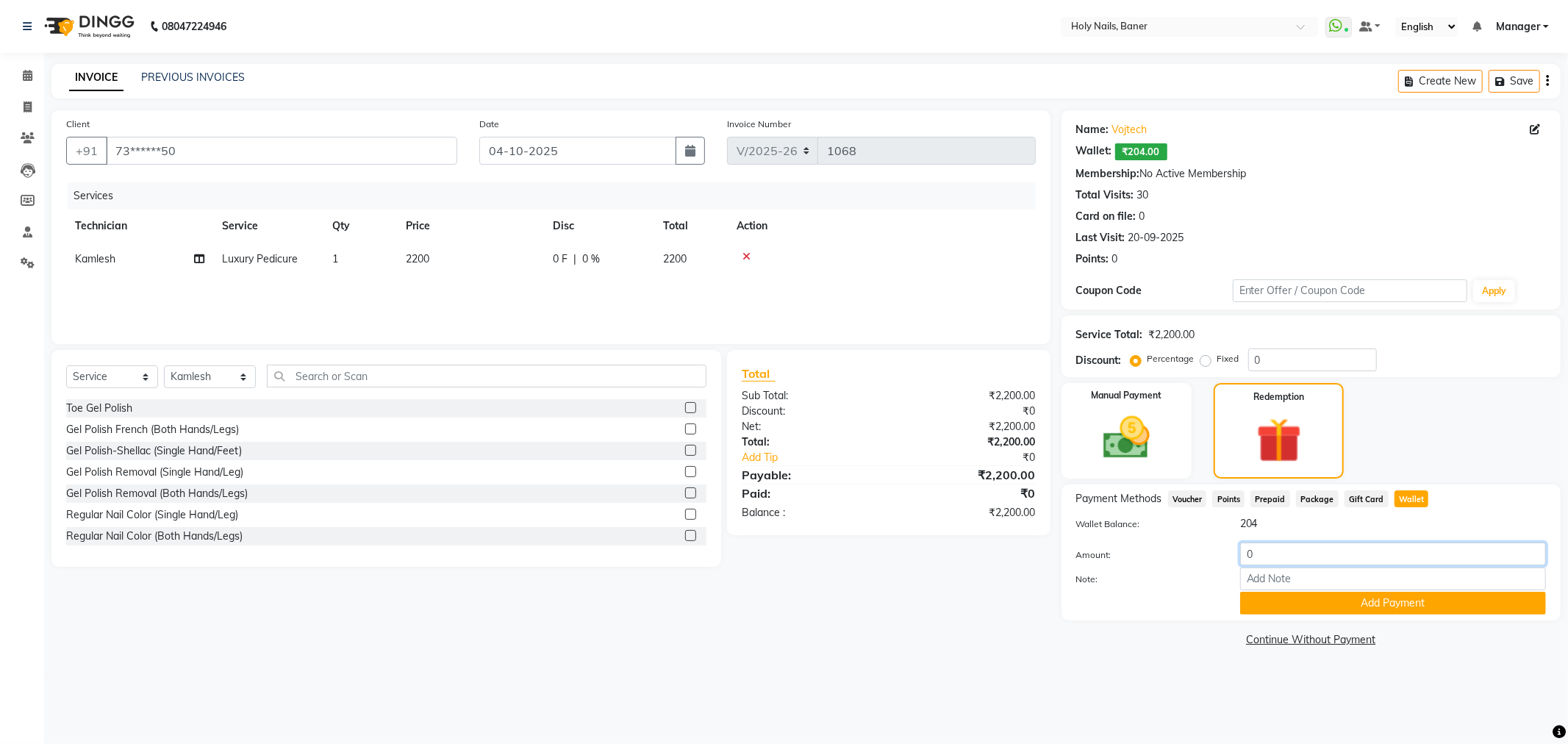
click at [1303, 559] on input "0" at bounding box center [1393, 554] width 306 height 23
type input "204"
click at [1325, 600] on button "Add Payment" at bounding box center [1393, 603] width 306 height 23
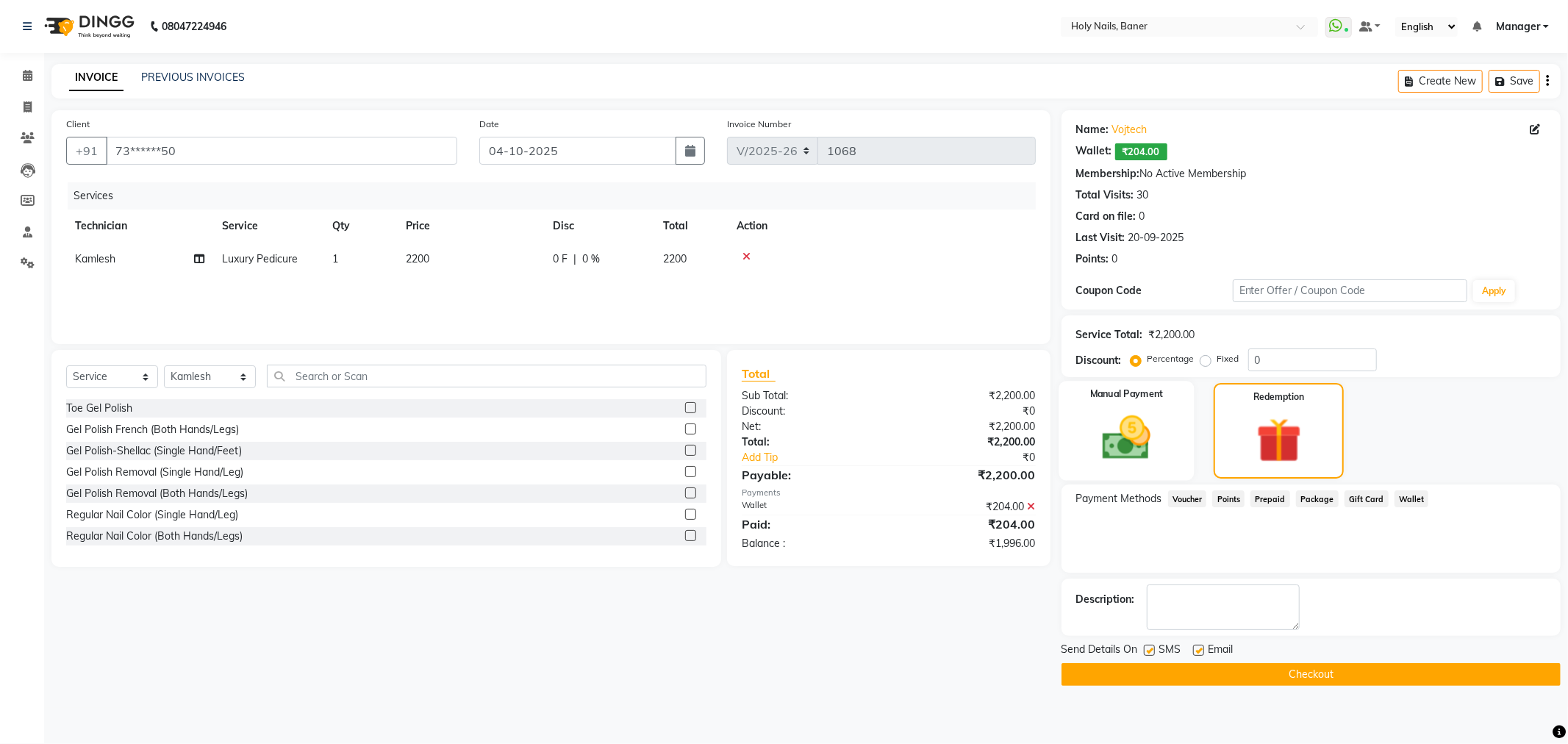
click at [1139, 446] on img at bounding box center [1126, 439] width 79 height 56
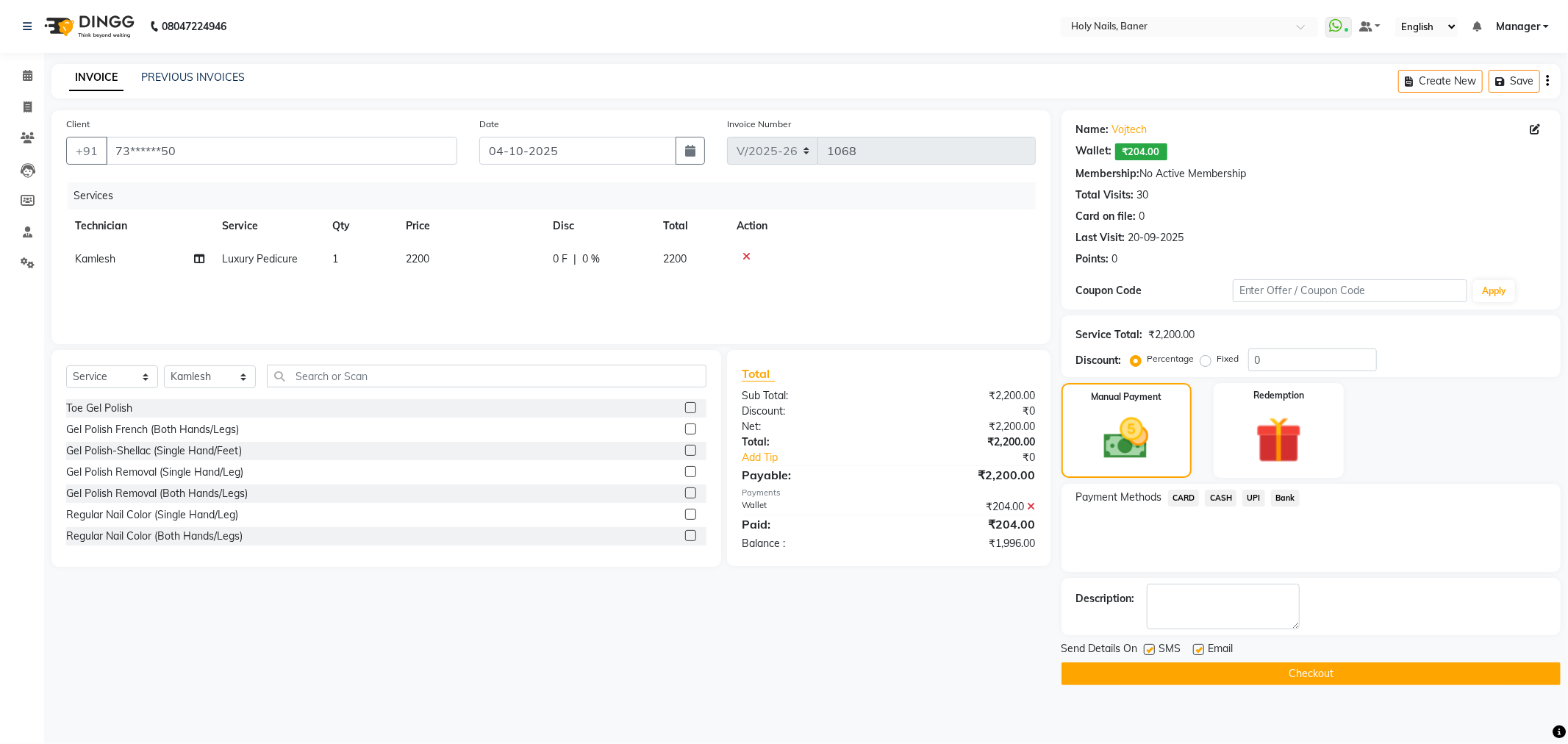
click at [1253, 497] on span "UPI" at bounding box center [1253, 498] width 23 height 17
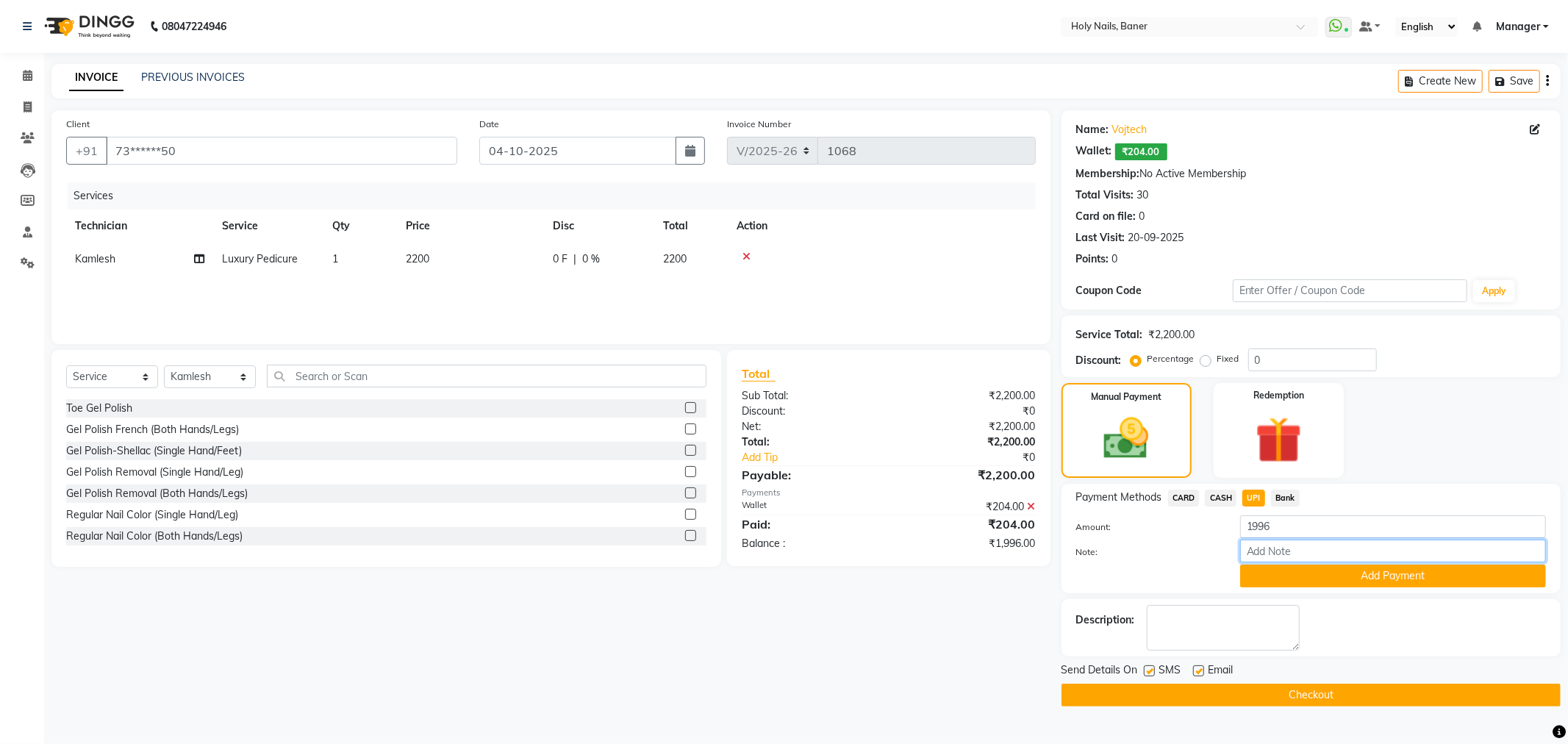
click at [1272, 548] on input "Note:" at bounding box center [1393, 551] width 306 height 23
type input "wallet redeemed"
click at [1343, 572] on button "Add Payment" at bounding box center [1393, 576] width 306 height 23
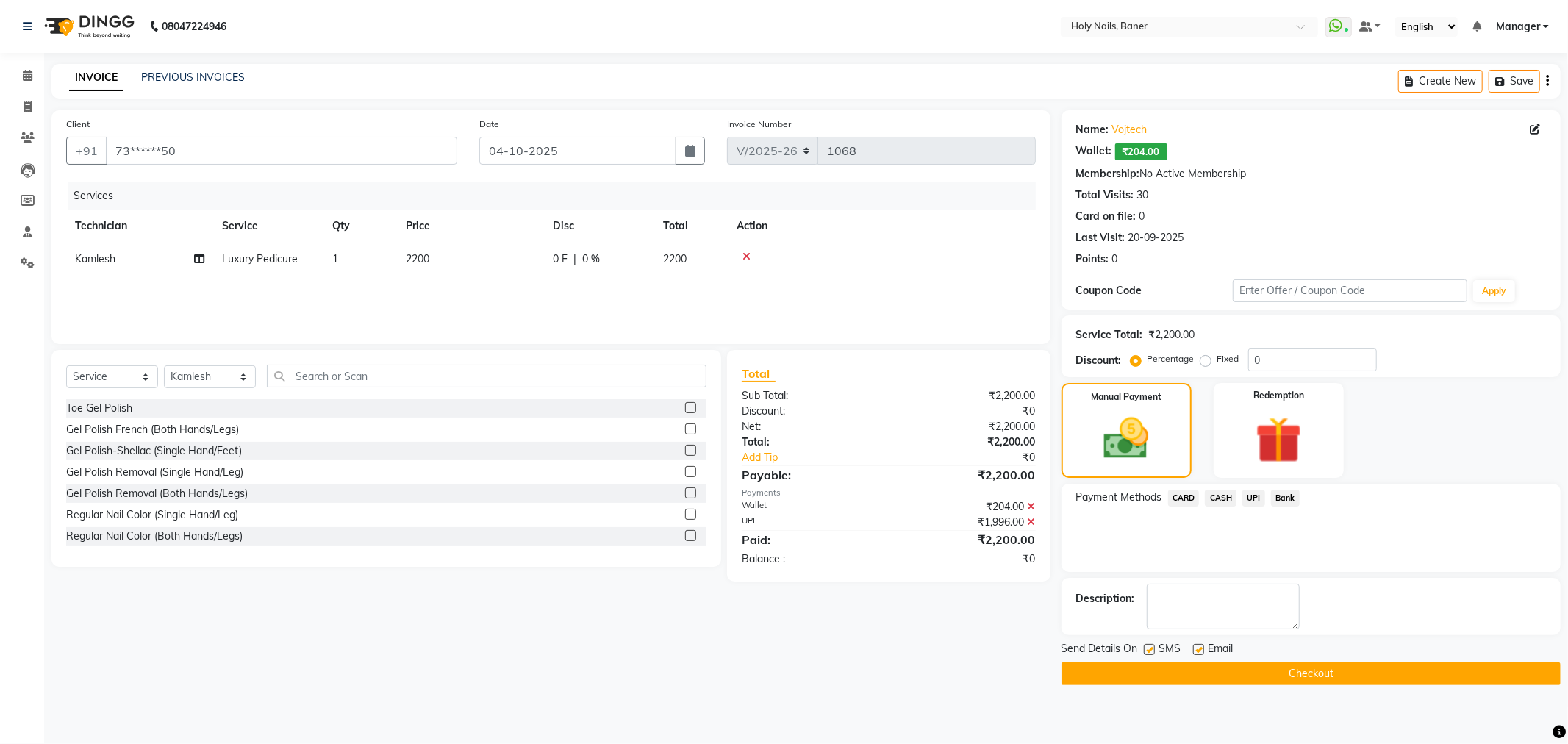
click at [1288, 666] on button "Checkout" at bounding box center [1311, 673] width 499 height 23
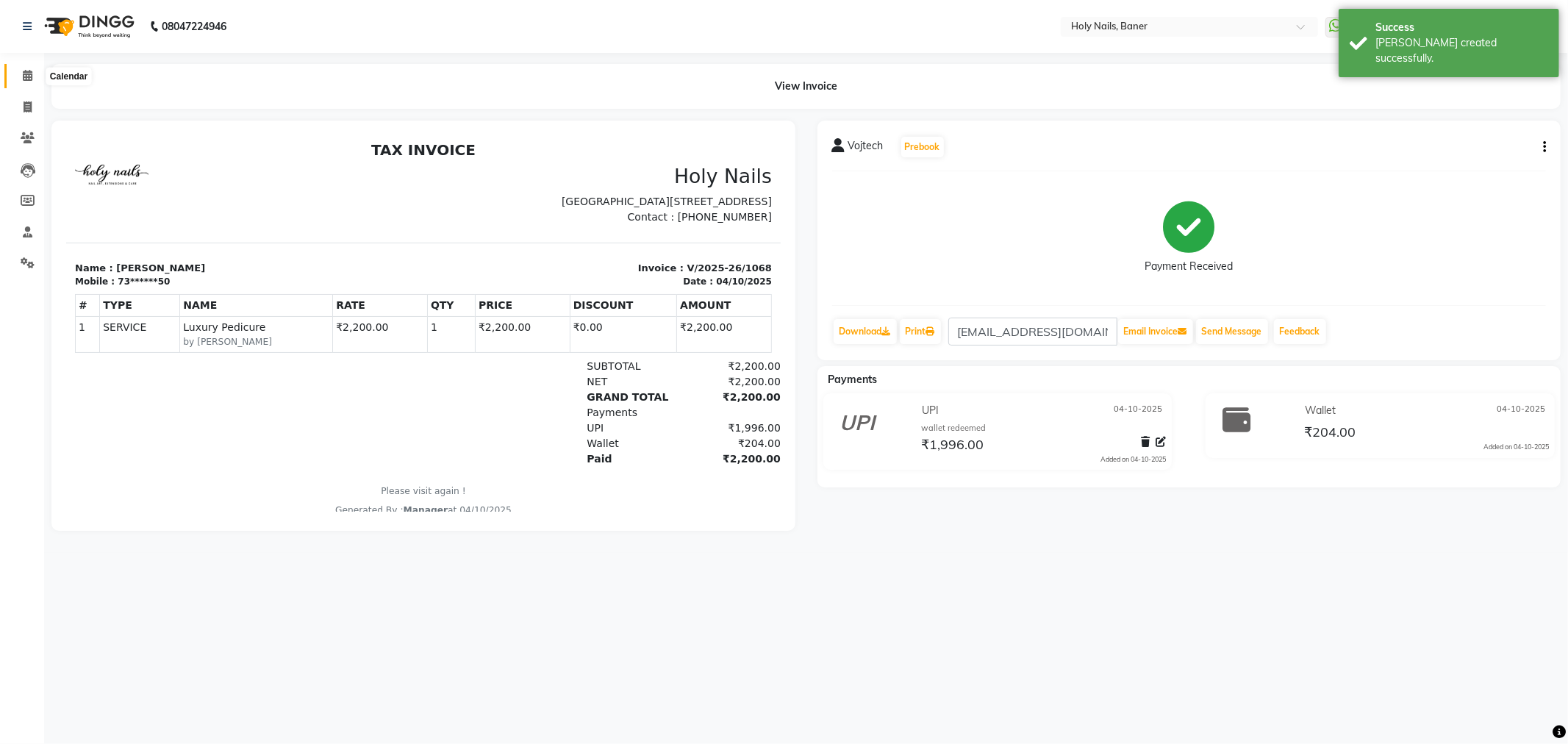
click at [24, 75] on icon at bounding box center [27, 75] width 10 height 11
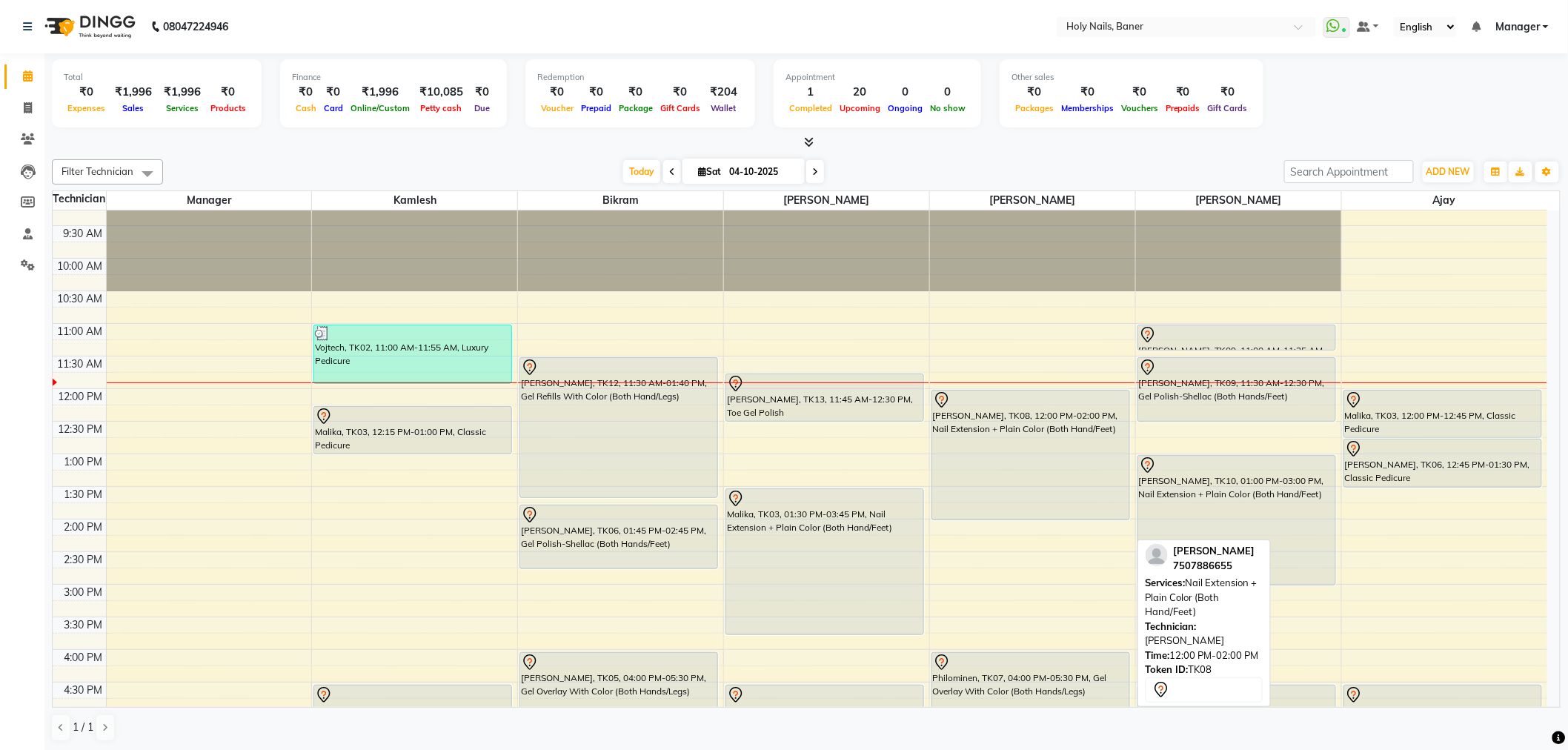
scroll to position [165, 0]
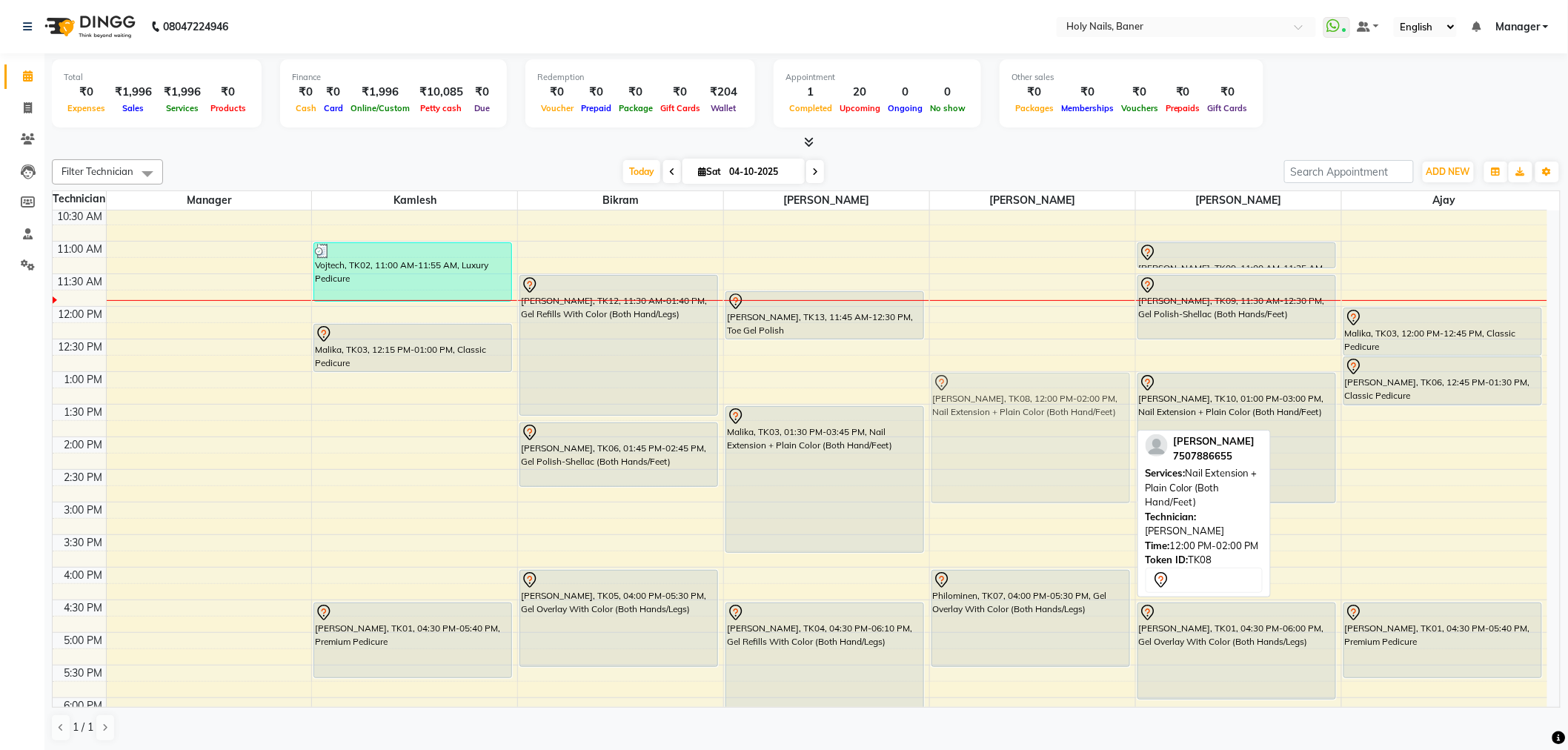
drag, startPoint x: 1019, startPoint y: 369, endPoint x: 1018, endPoint y: 430, distance: 61.0
click at [1018, 430] on div "Snehal Khandelwal, TK08, 12:00 PM-02:00 PM, Nail Extension + Plain Color (Both …" at bounding box center [1032, 502] width 205 height 912
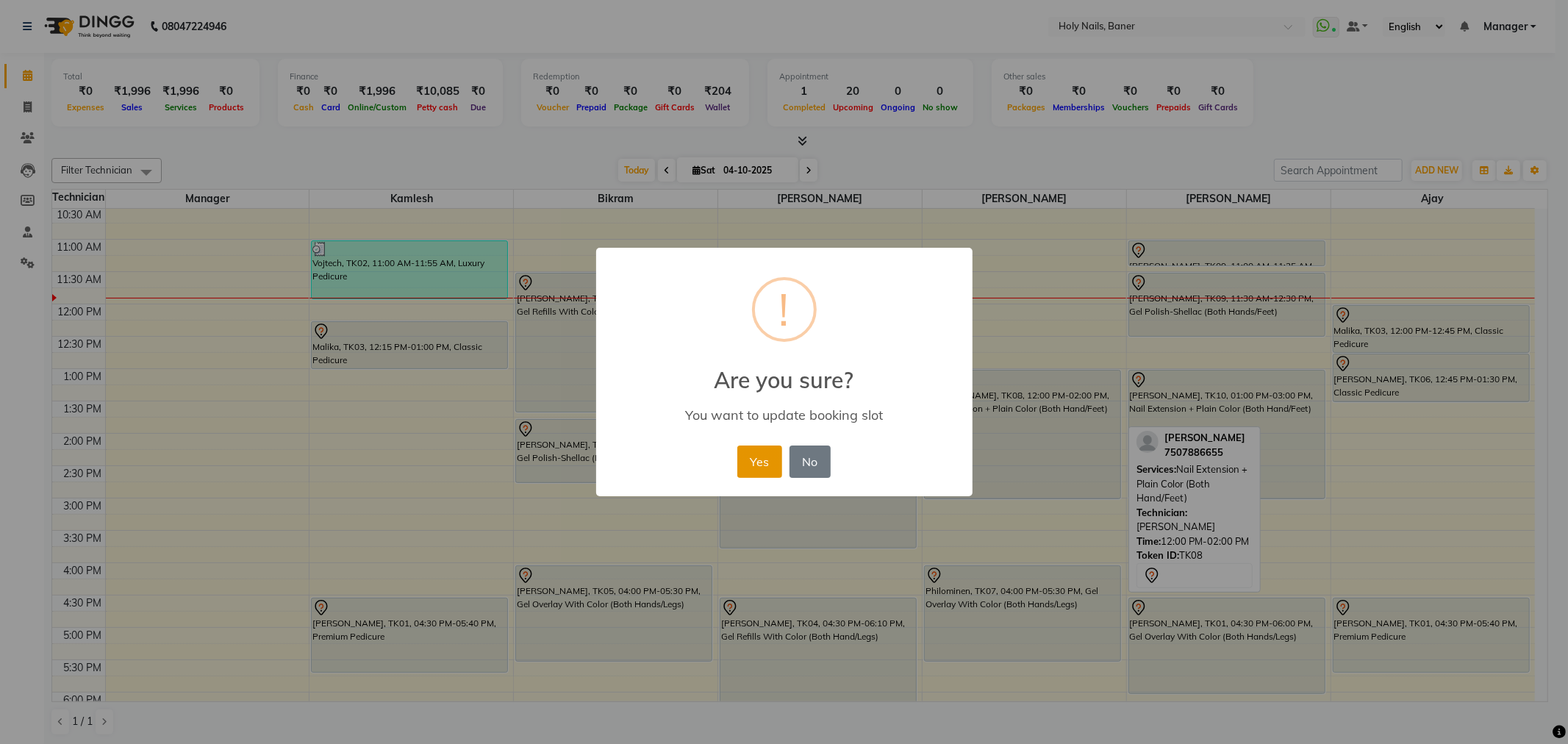
click at [771, 461] on button "Yes" at bounding box center [759, 462] width 45 height 32
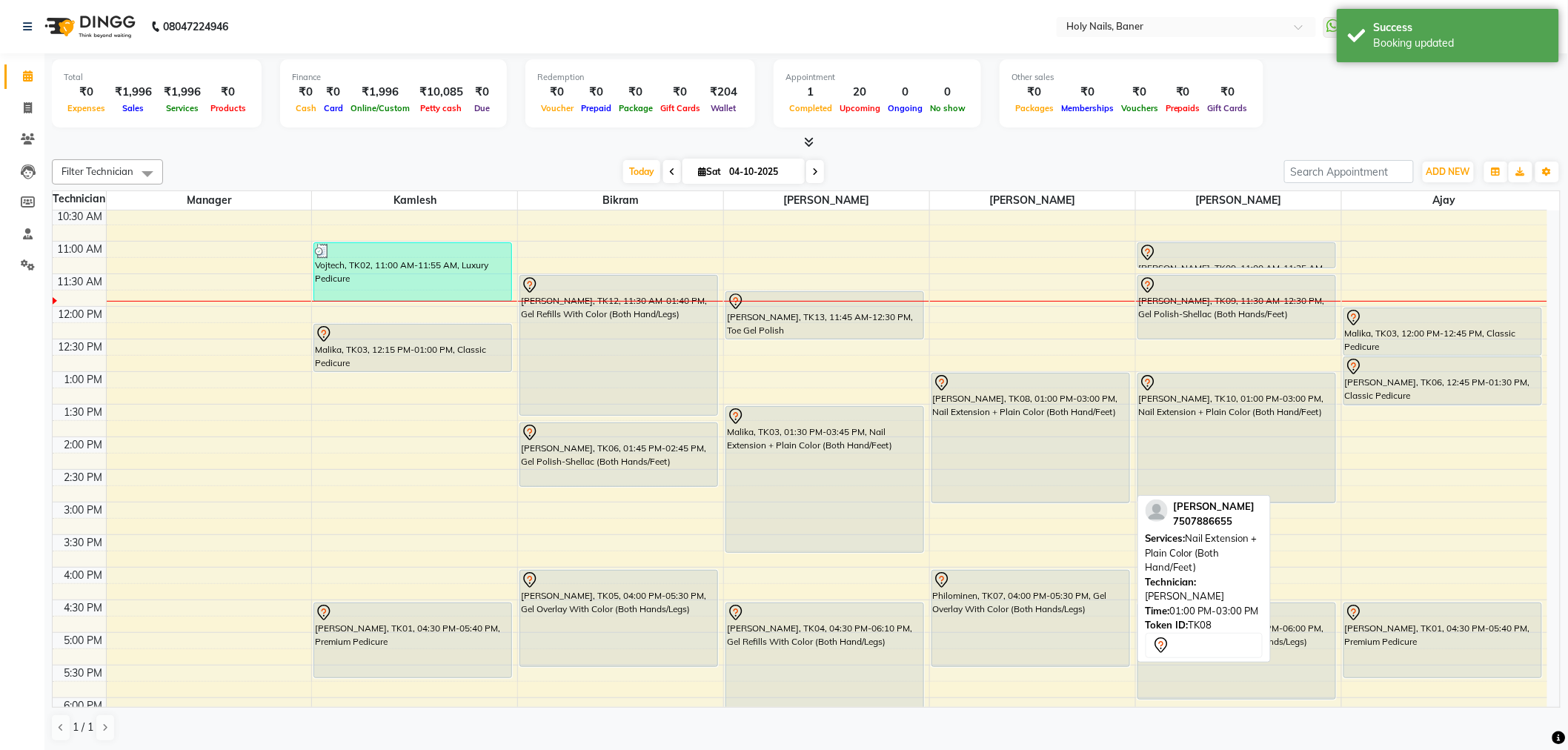
click at [996, 408] on div "Snehal Khandelwal, TK08, 01:00 PM-03:00 PM, Nail Extension + Plain Color (Both …" at bounding box center [1031, 438] width 197 height 129
click at [1000, 430] on div "Snehal Khandelwal, TK08, 01:00 PM-03:00 PM, Nail Extension + Plain Color (Both …" at bounding box center [1031, 438] width 197 height 129
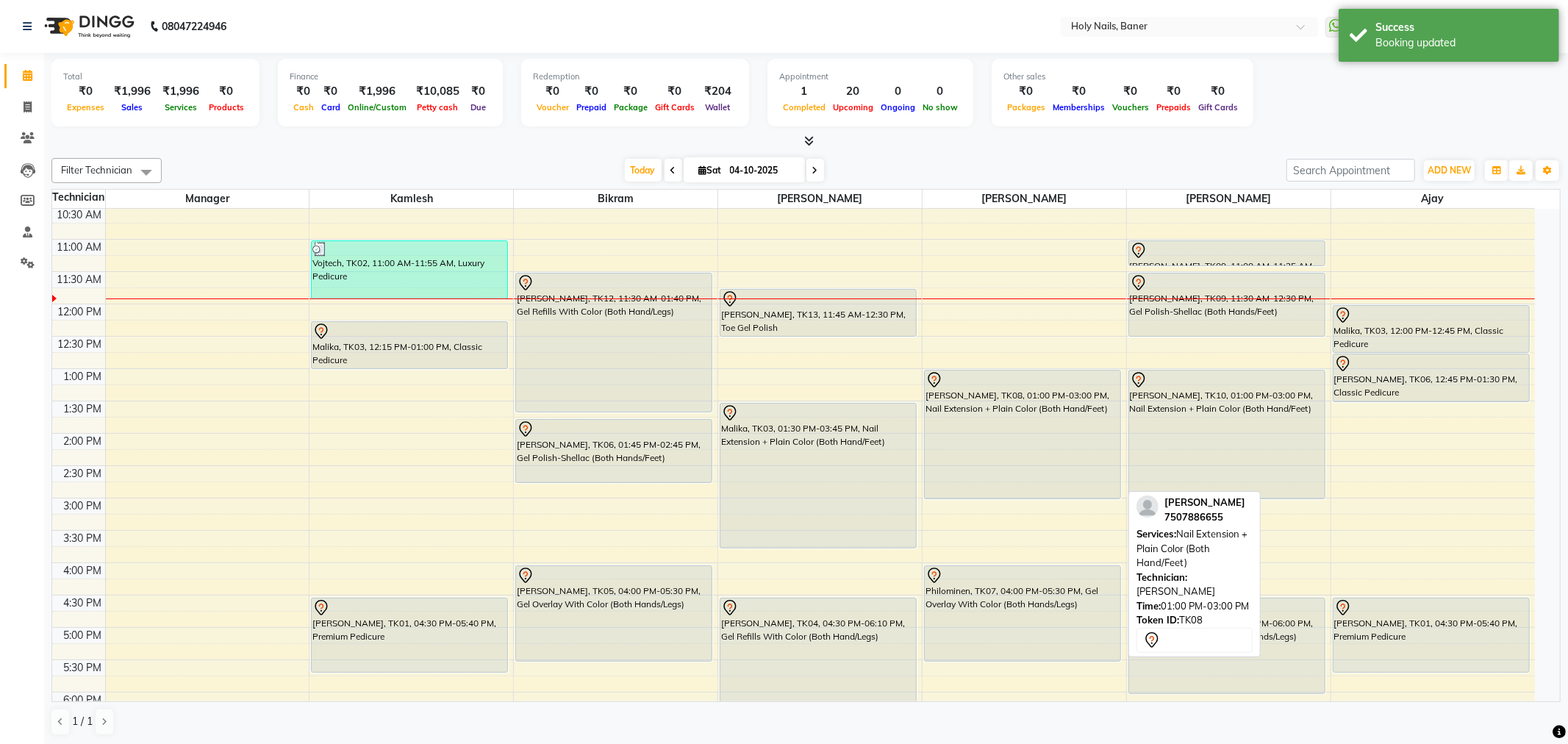
select select "7"
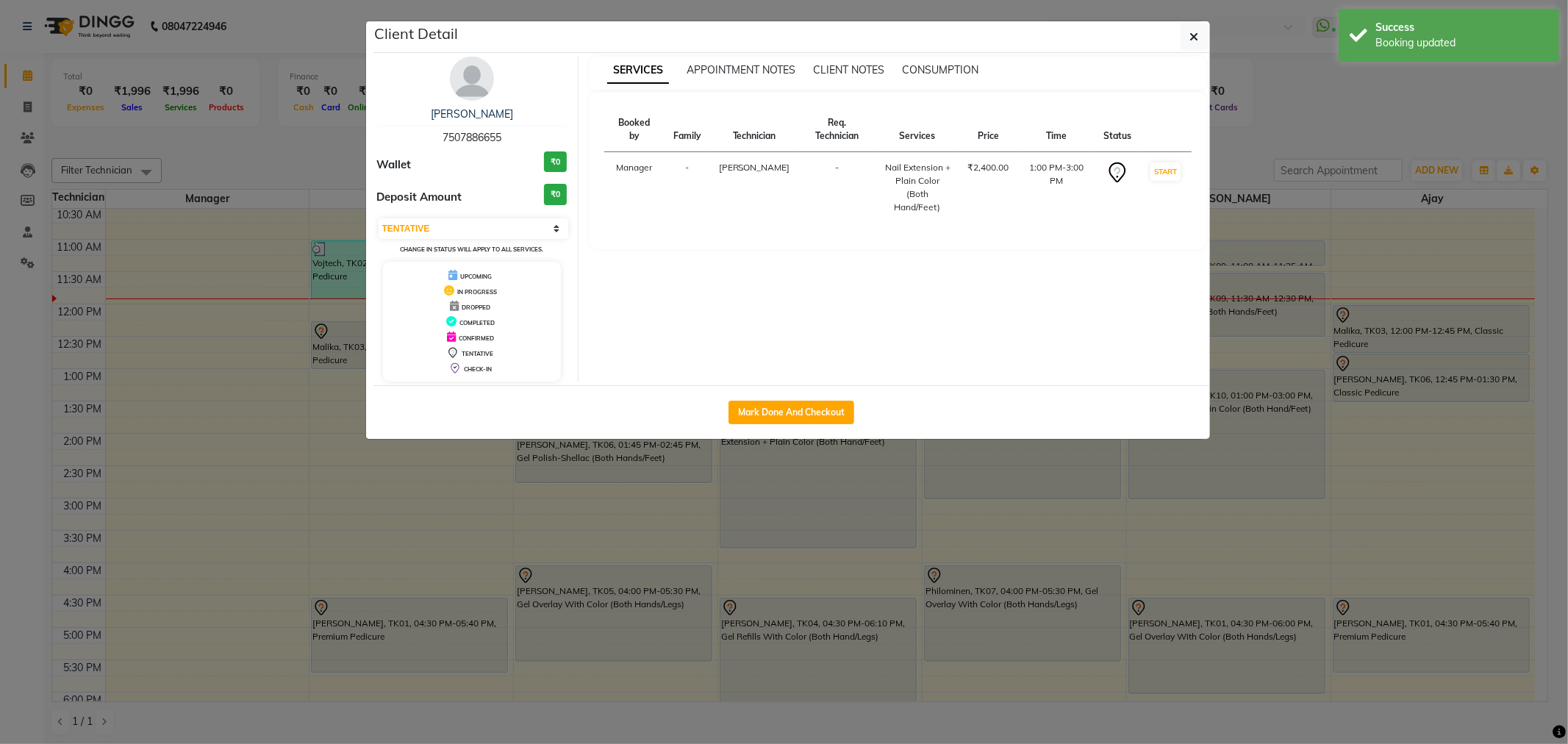
click at [472, 93] on img at bounding box center [472, 79] width 44 height 44
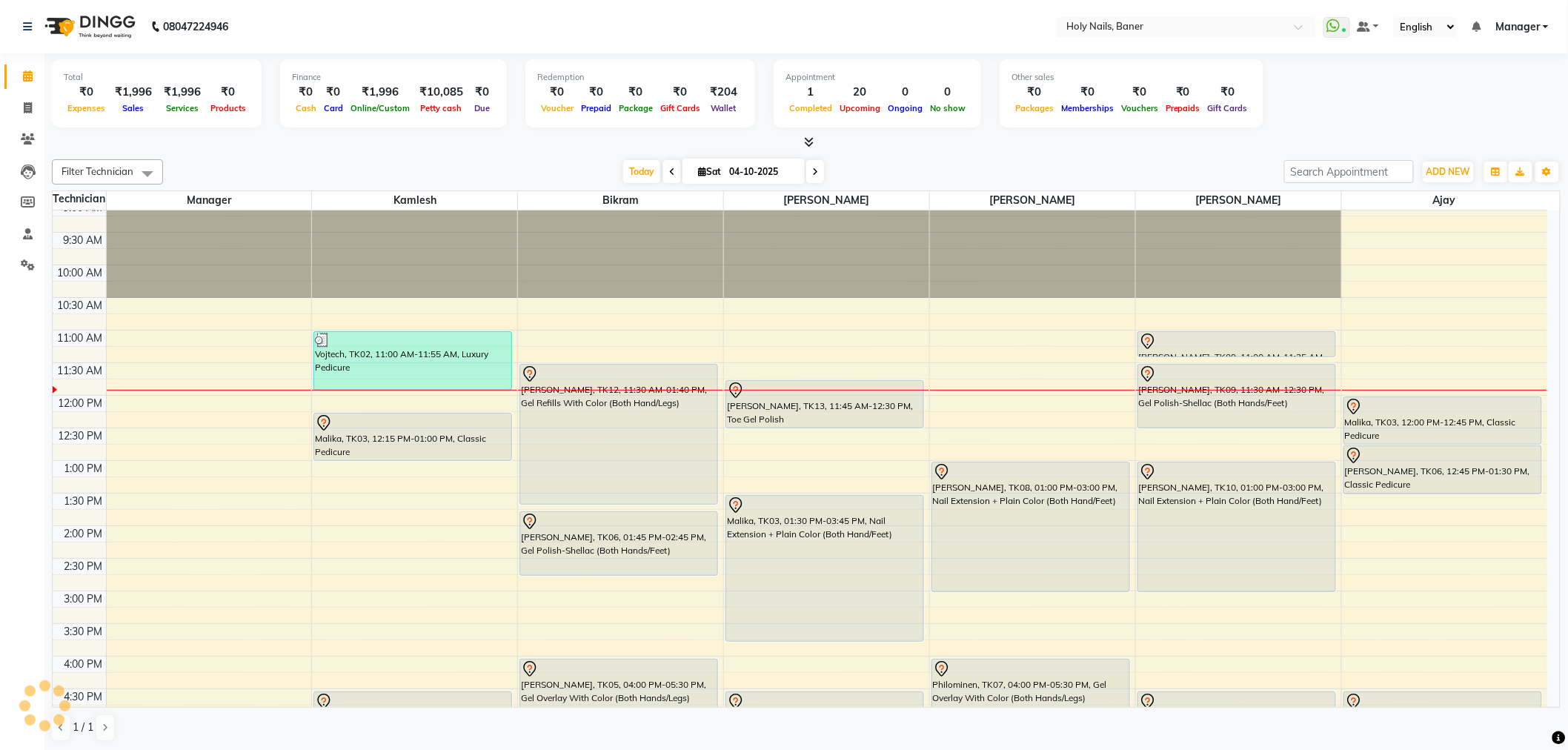
scroll to position [165, 0]
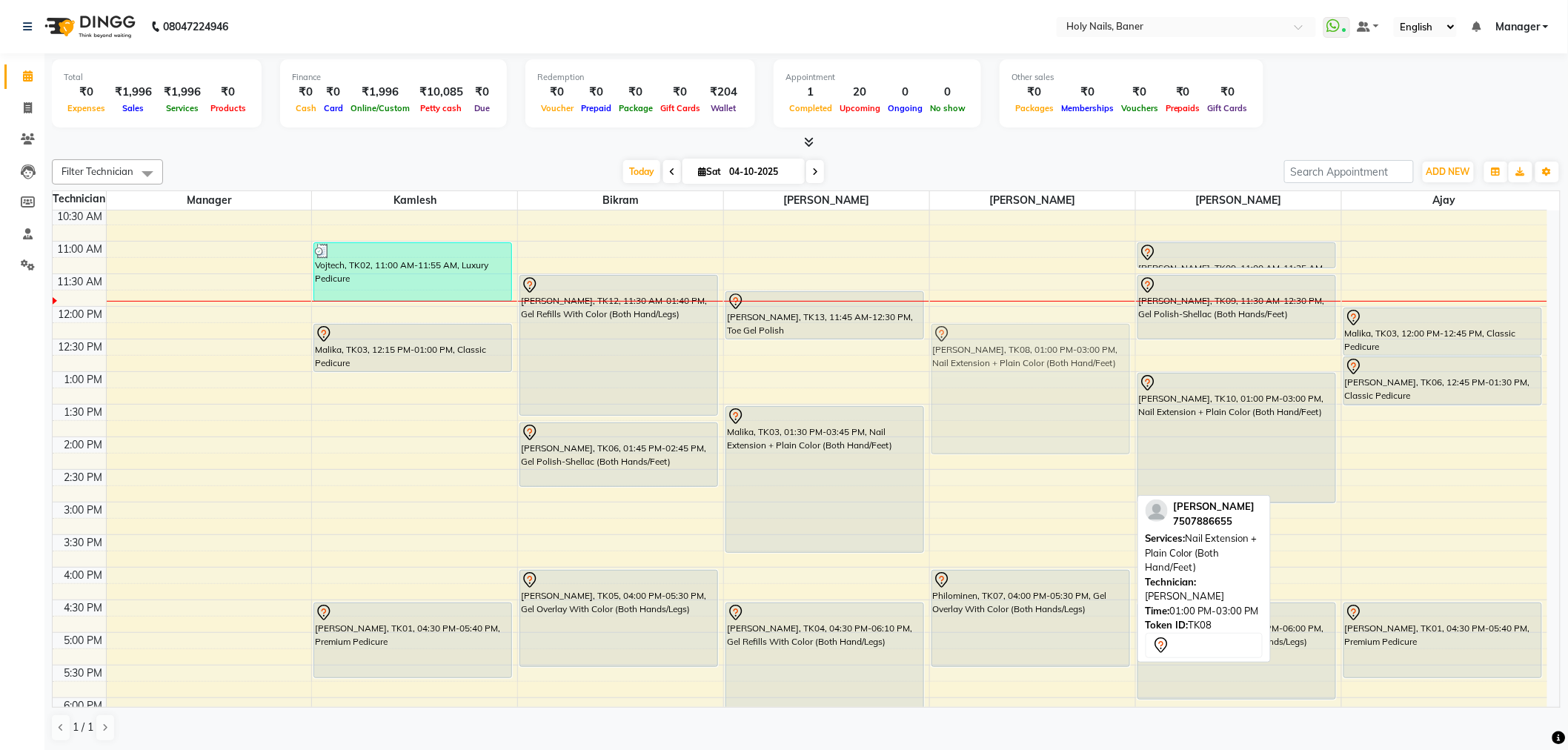
drag, startPoint x: 1028, startPoint y: 431, endPoint x: 1022, endPoint y: 389, distance: 42.4
click at [1022, 389] on div "Snehal Khandelwal, TK08, 01:00 PM-03:00 PM, Nail Extension + Plain Color (Both …" at bounding box center [1032, 502] width 205 height 912
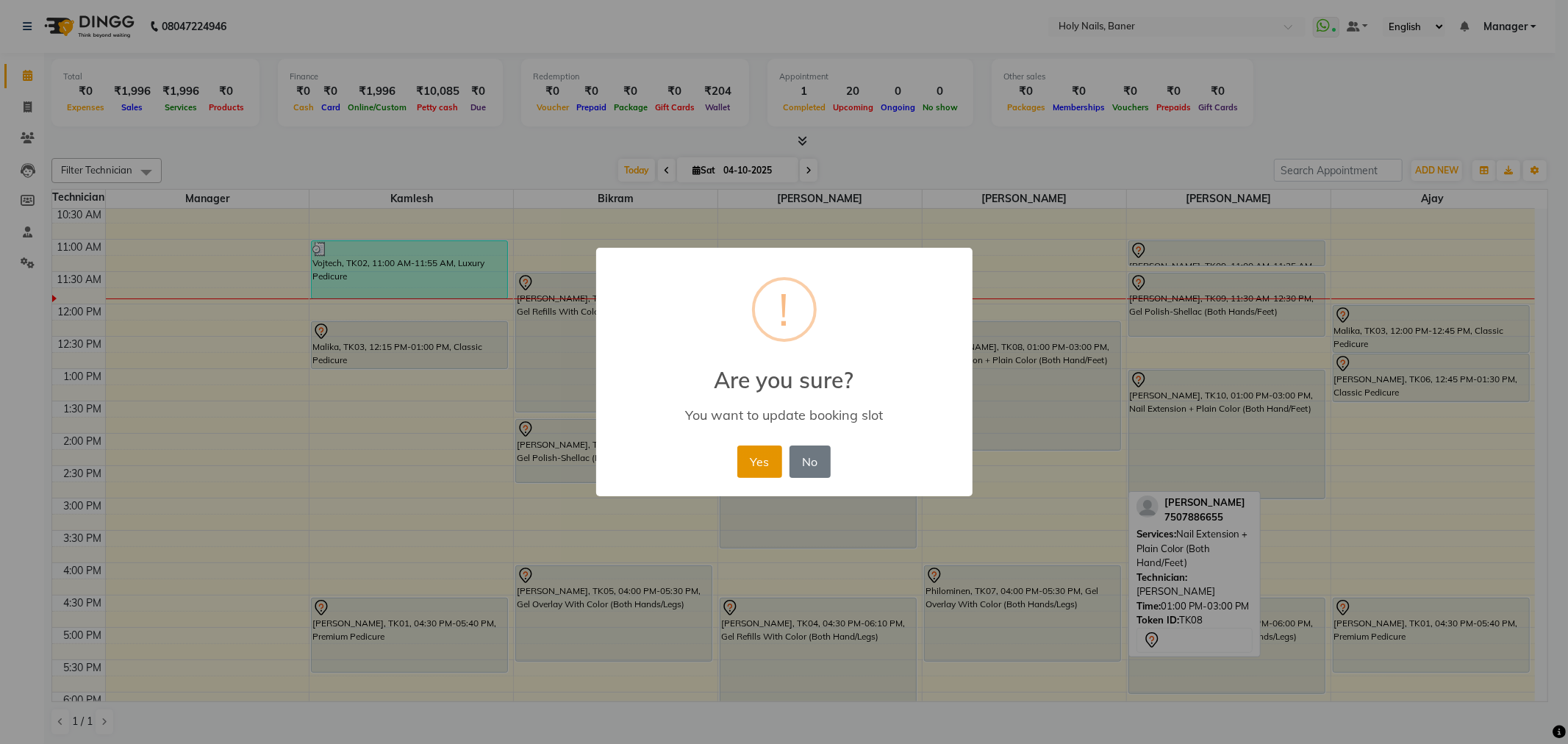
click at [760, 455] on button "Yes" at bounding box center [759, 462] width 45 height 32
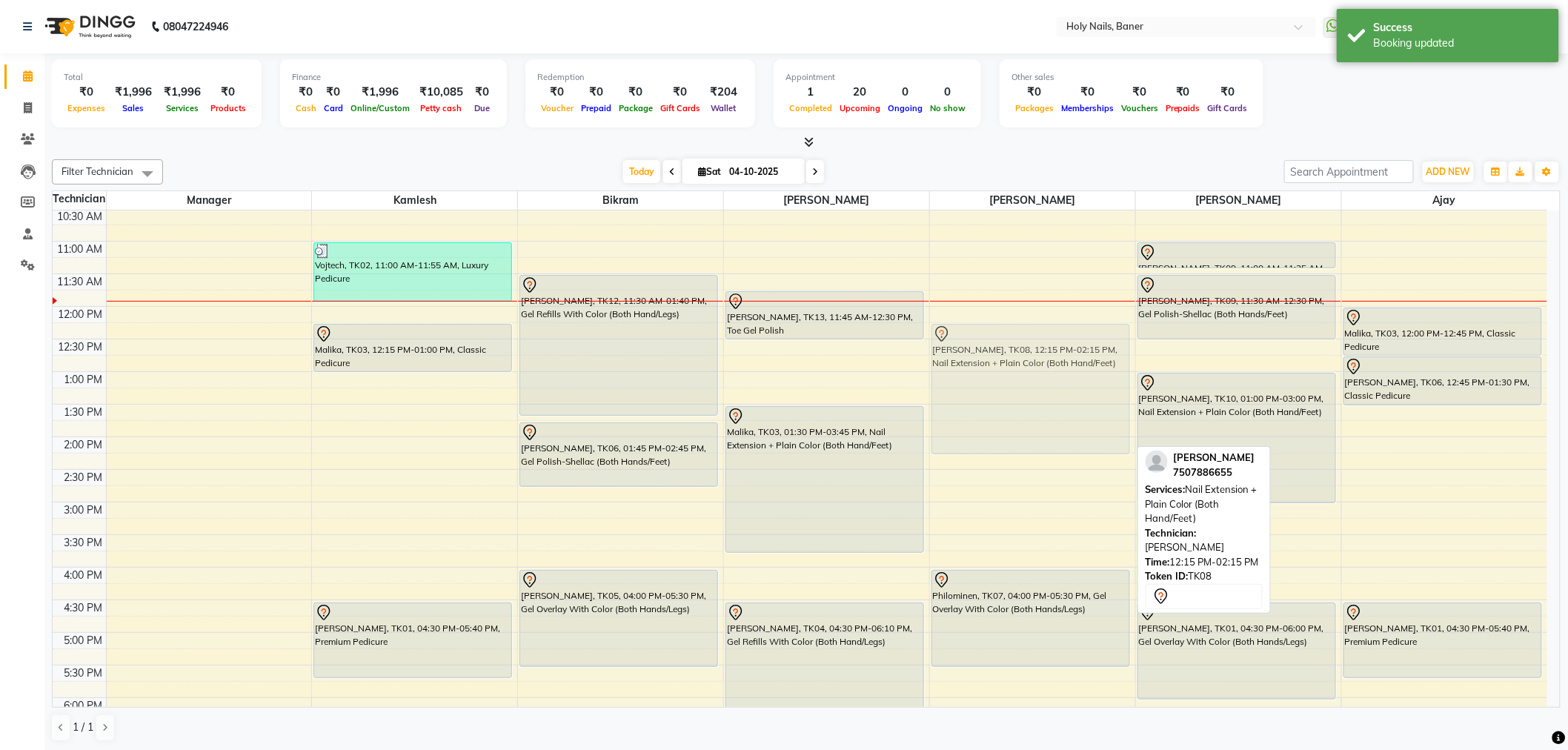
click at [1008, 383] on div "Snehal Khandelwal, TK08, 12:15 PM-02:15 PM, Nail Extension + Plain Color (Both …" at bounding box center [1032, 502] width 205 height 912
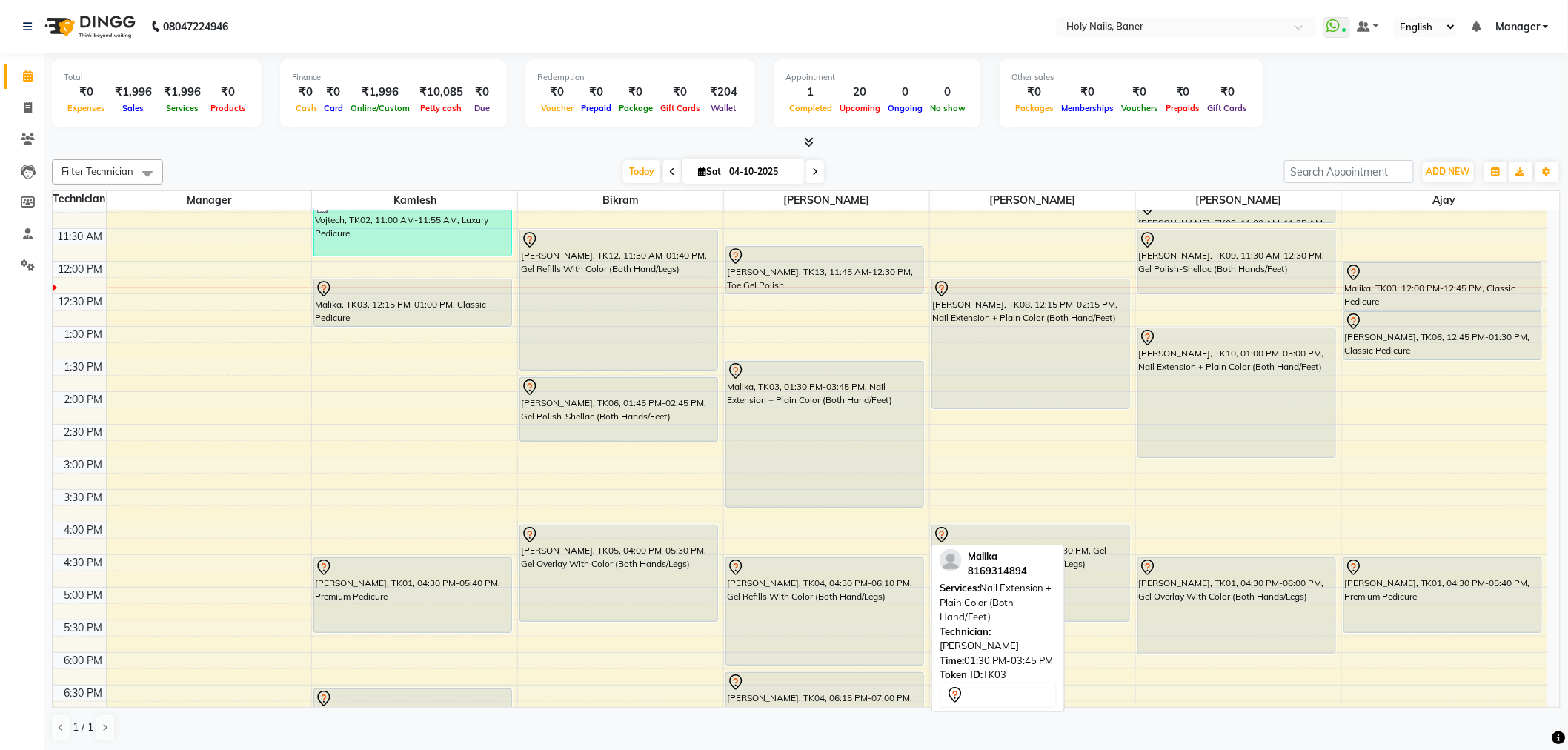
scroll to position [247, 0]
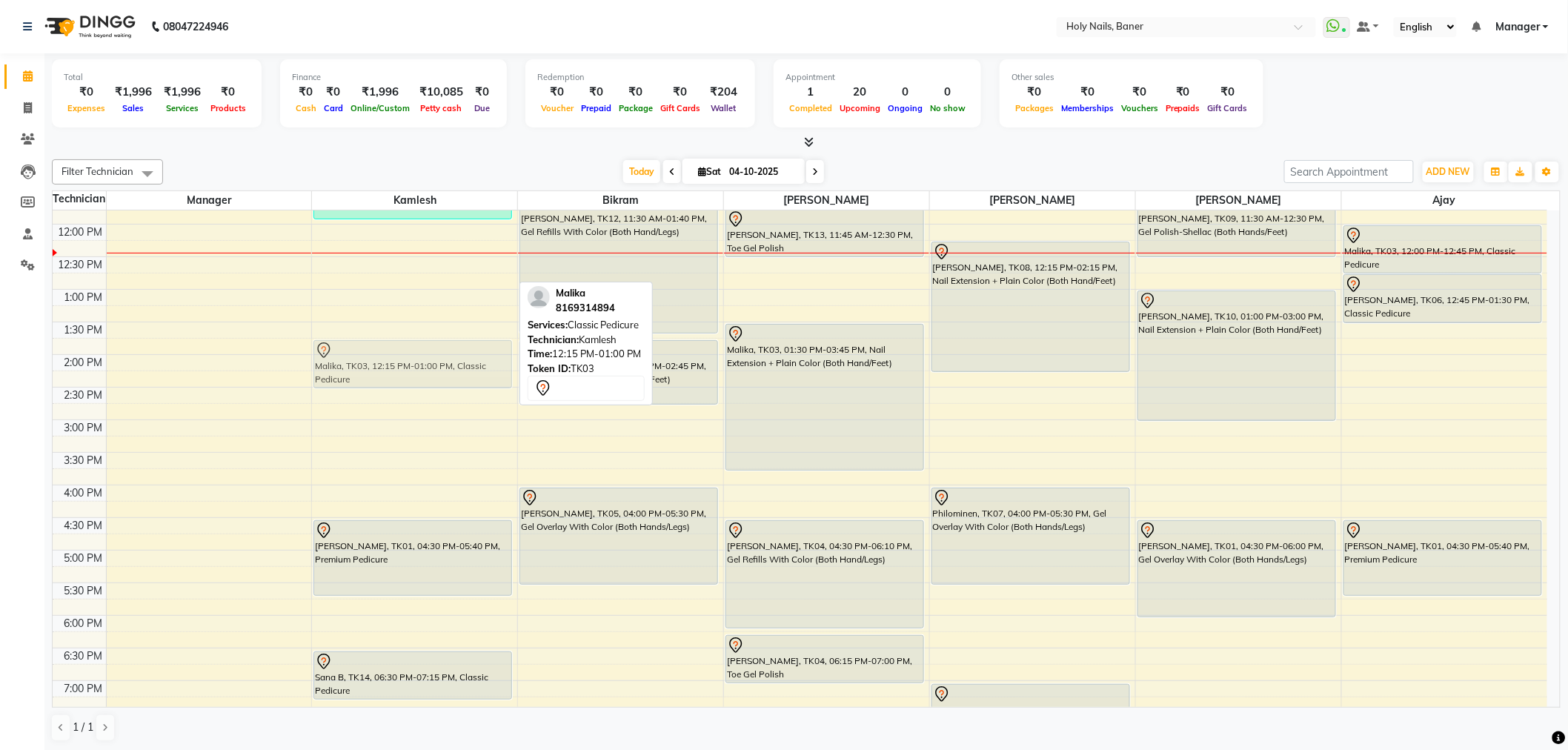
drag, startPoint x: 390, startPoint y: 274, endPoint x: 391, endPoint y: 375, distance: 101.0
click at [391, 375] on div "Vojtech, TK02, 11:00 AM-11:55 AM, Luxury Pedicure Malika, TK03, 12:15 PM-01:00 …" at bounding box center [414, 420] width 205 height 912
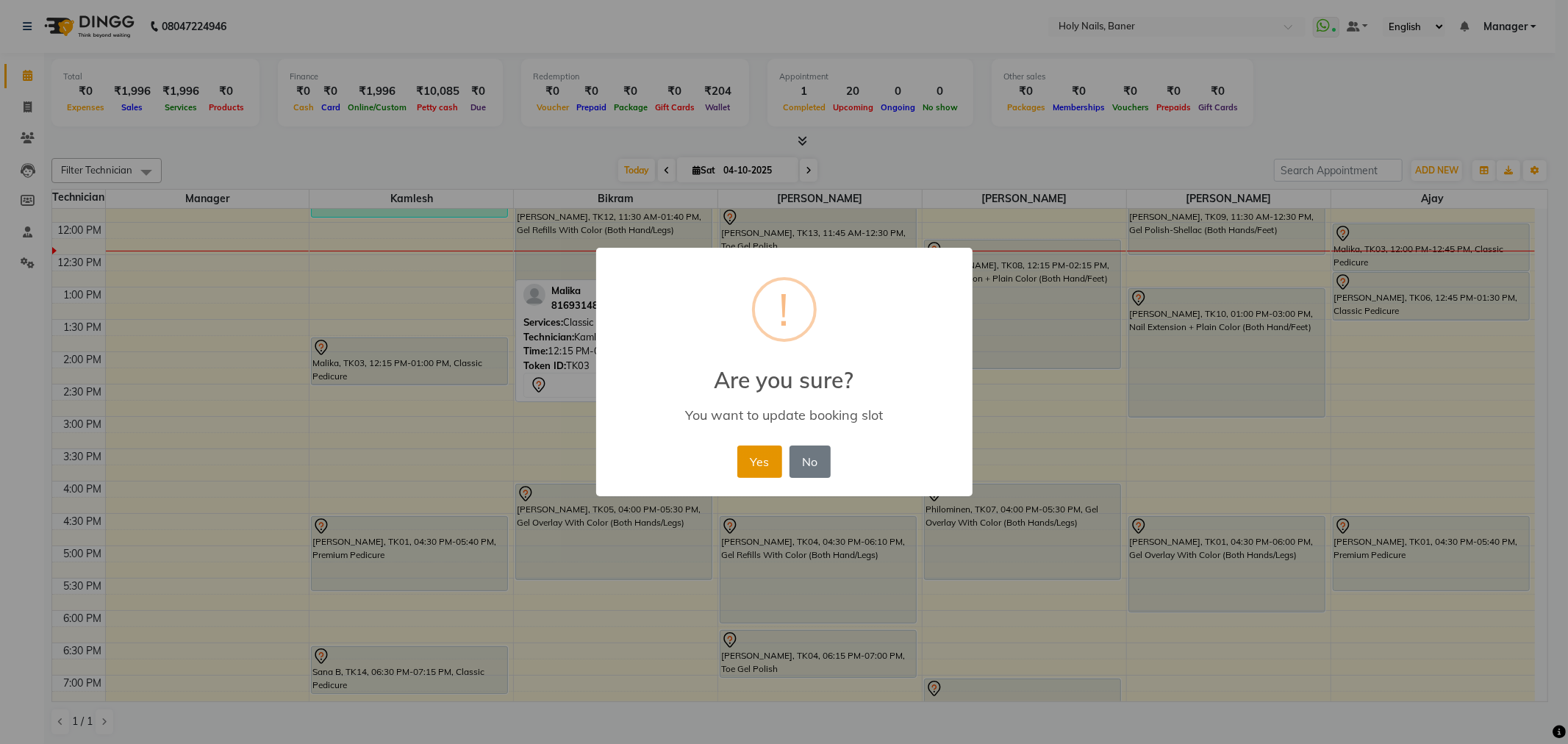
click at [744, 446] on button "Yes" at bounding box center [759, 462] width 45 height 32
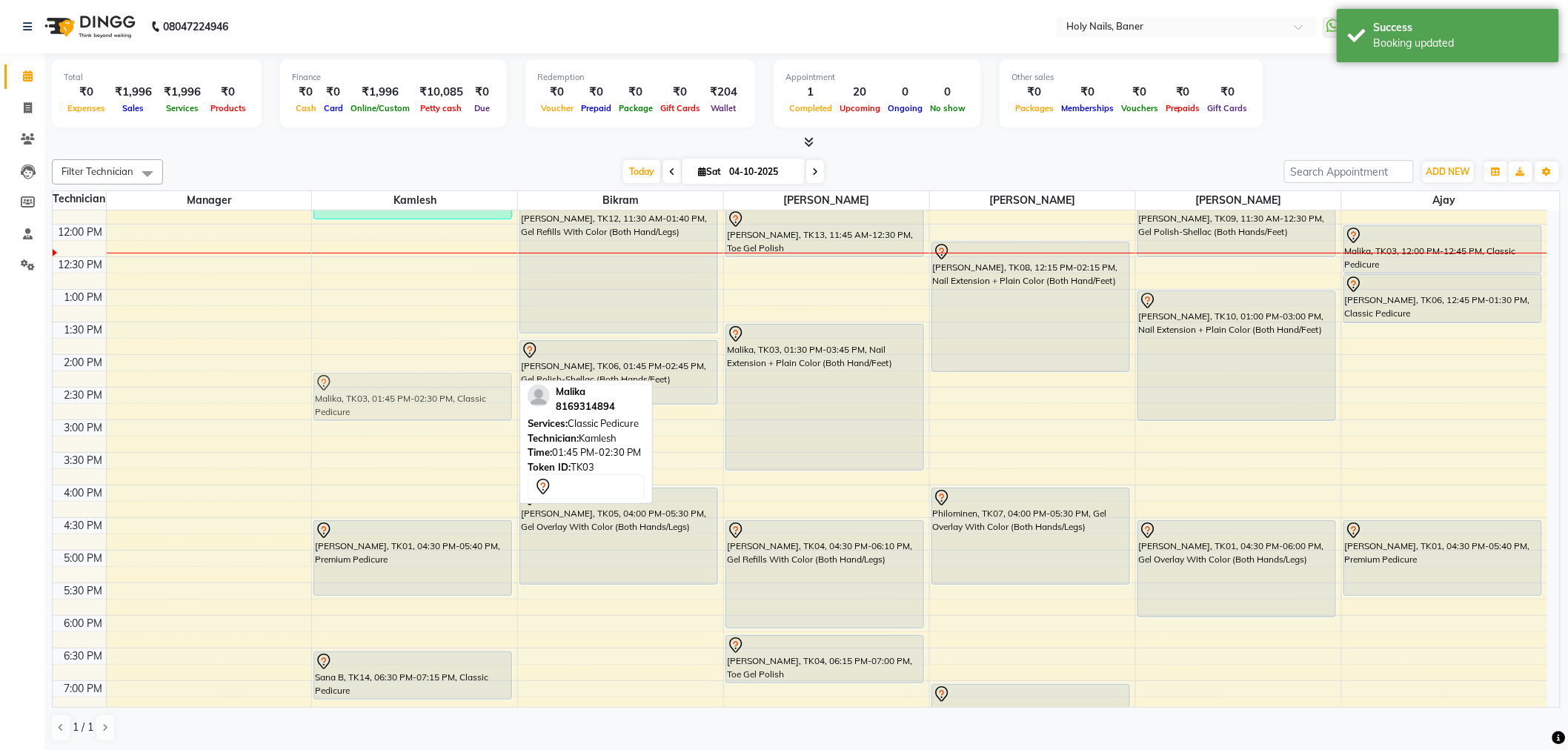
drag, startPoint x: 433, startPoint y: 367, endPoint x: 433, endPoint y: 408, distance: 41.0
click at [433, 409] on div "Vojtech, TK02, 11:00 AM-11:55 AM, Luxury Pedicure Malika, TK03, 01:45 PM-02:30 …" at bounding box center [414, 420] width 205 height 912
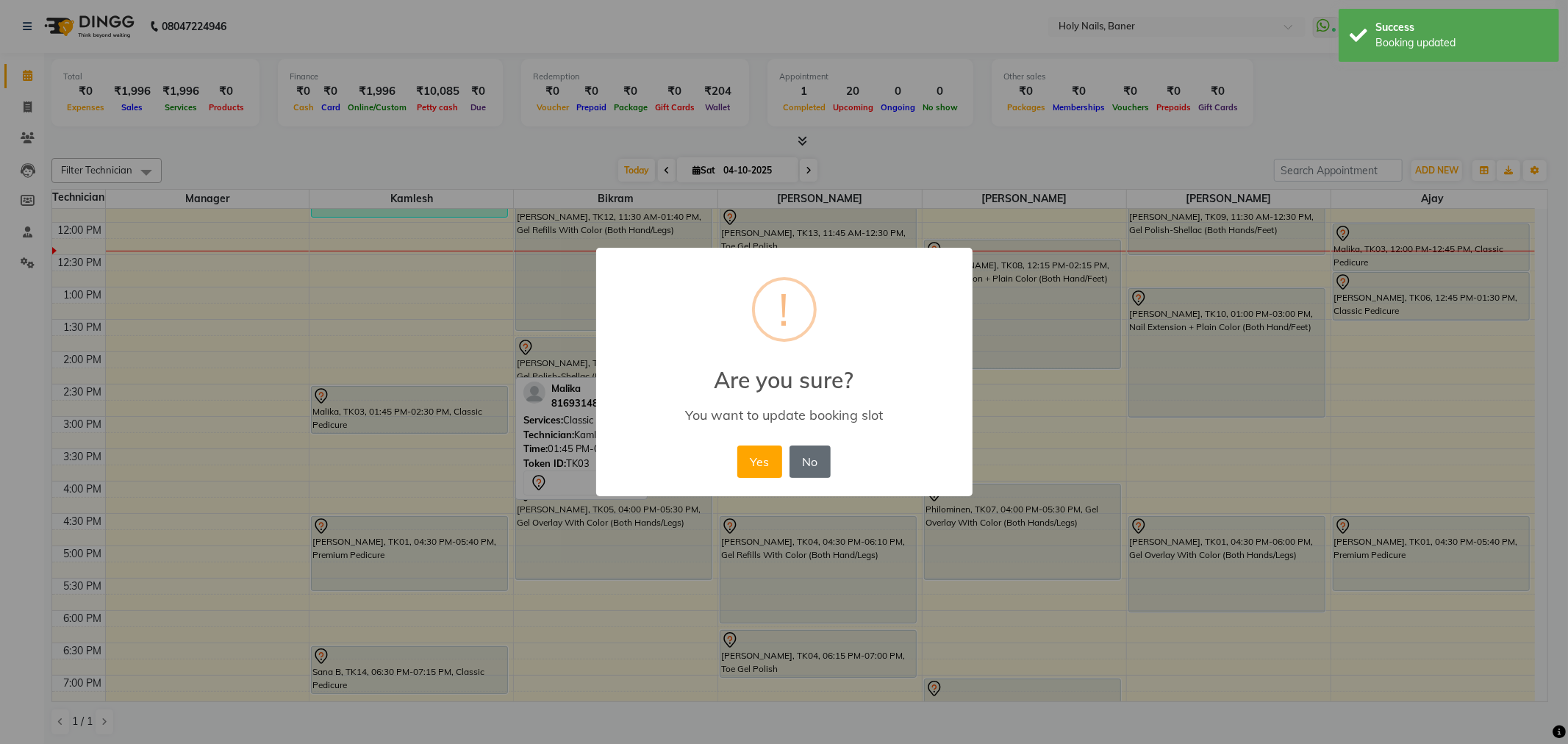
drag, startPoint x: 743, startPoint y: 457, endPoint x: 791, endPoint y: 450, distance: 48.5
click at [744, 457] on button "Yes" at bounding box center [759, 462] width 45 height 32
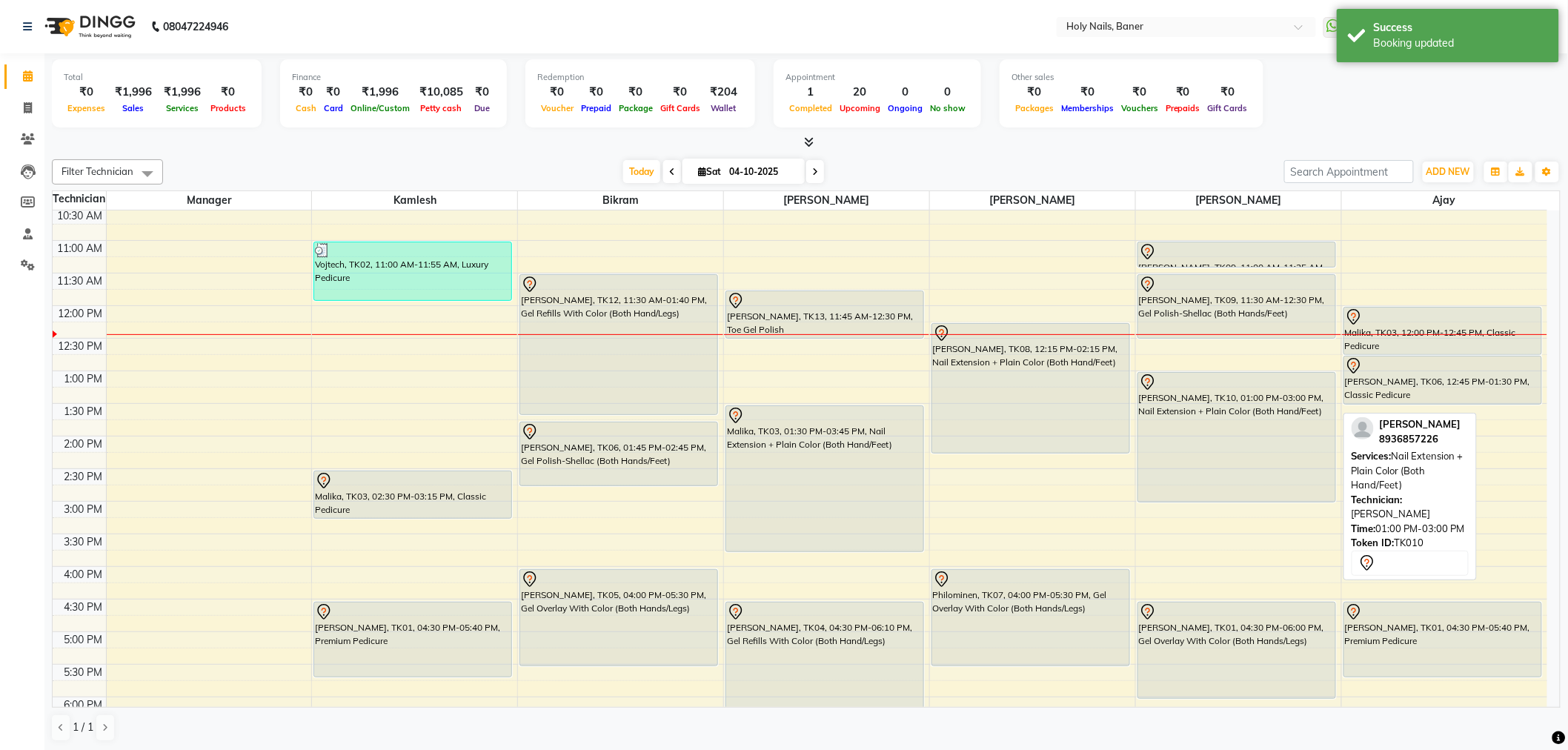
scroll to position [165, 0]
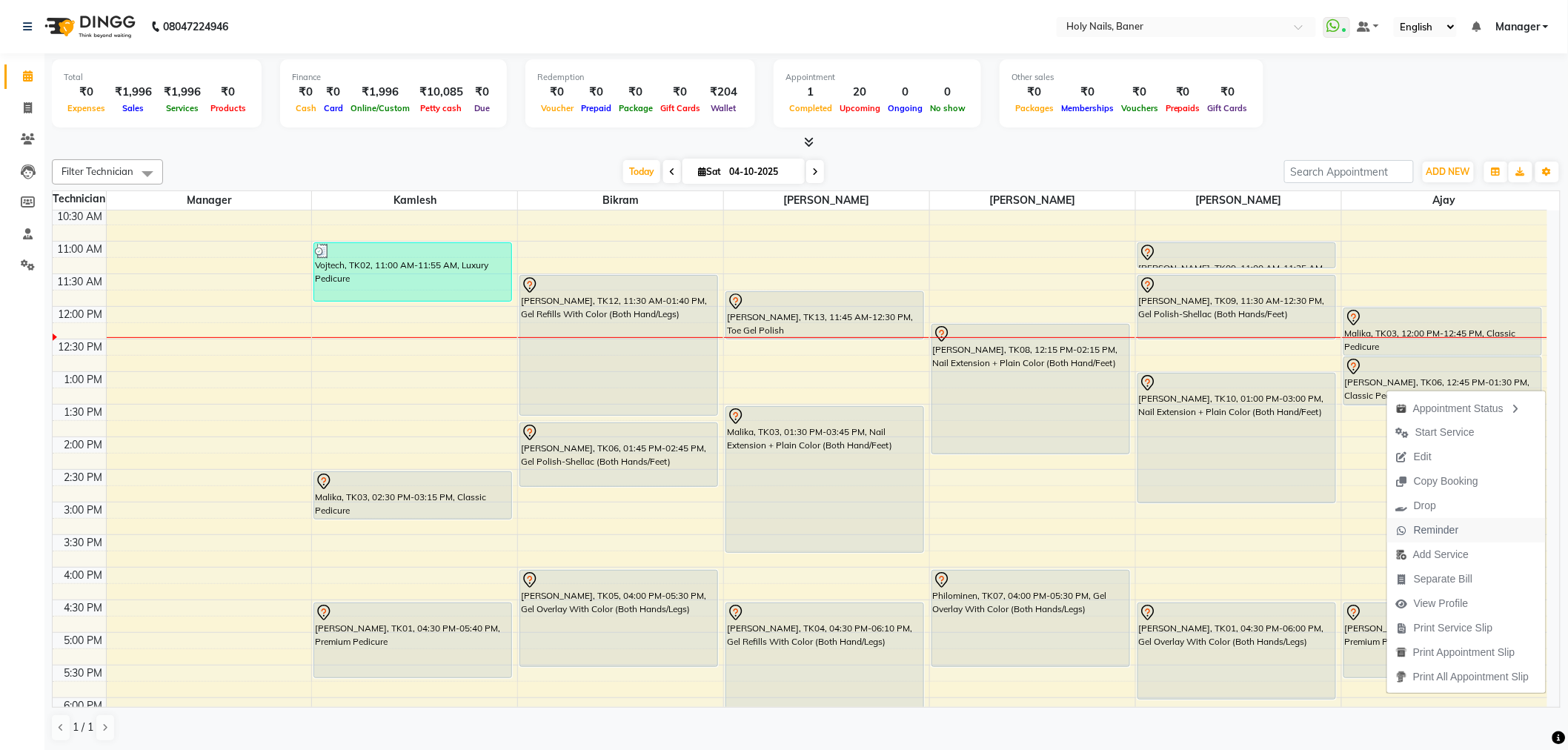
click at [1460, 527] on span "Reminder" at bounding box center [1427, 530] width 81 height 24
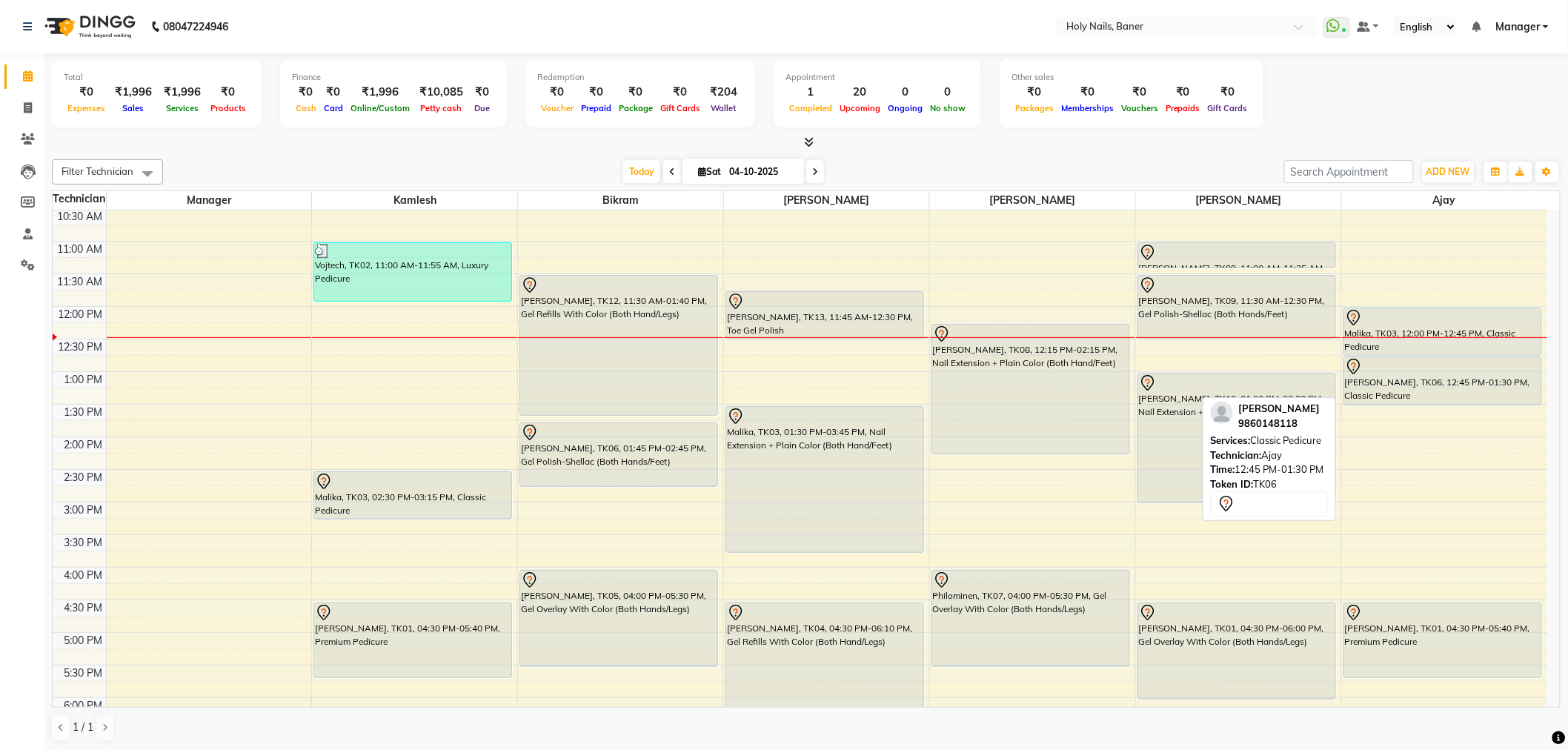
click at [1420, 382] on div "Pallavi Sharma, TK06, 12:45 PM-01:30 PM, Classic Pedicure" at bounding box center [1443, 381] width 198 height 47
click at [1420, 384] on div "Pallavi Sharma, TK06, 12:45 PM-01:30 PM, Classic Pedicure" at bounding box center [1443, 381] width 198 height 47
select select "7"
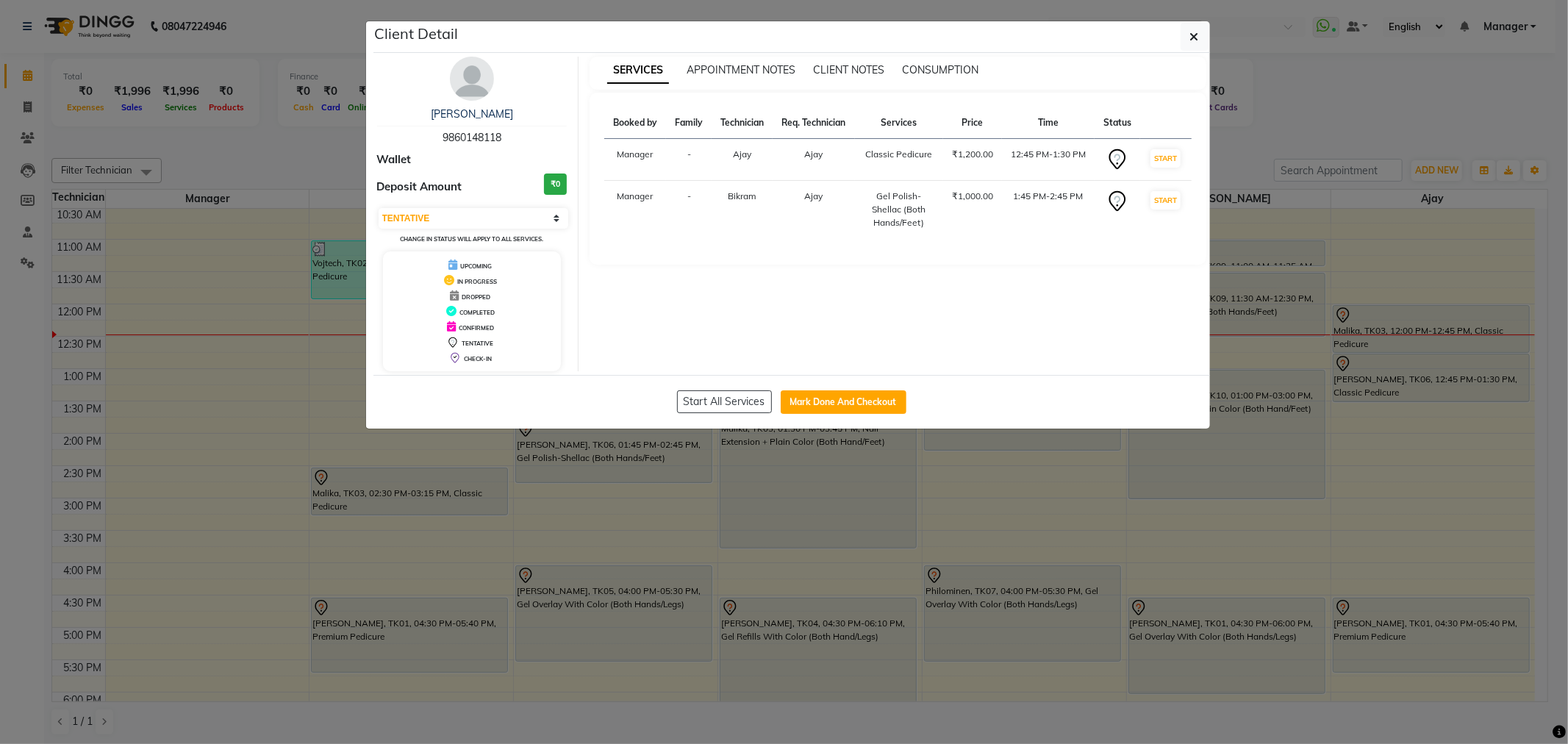
click at [459, 84] on img at bounding box center [472, 79] width 44 height 44
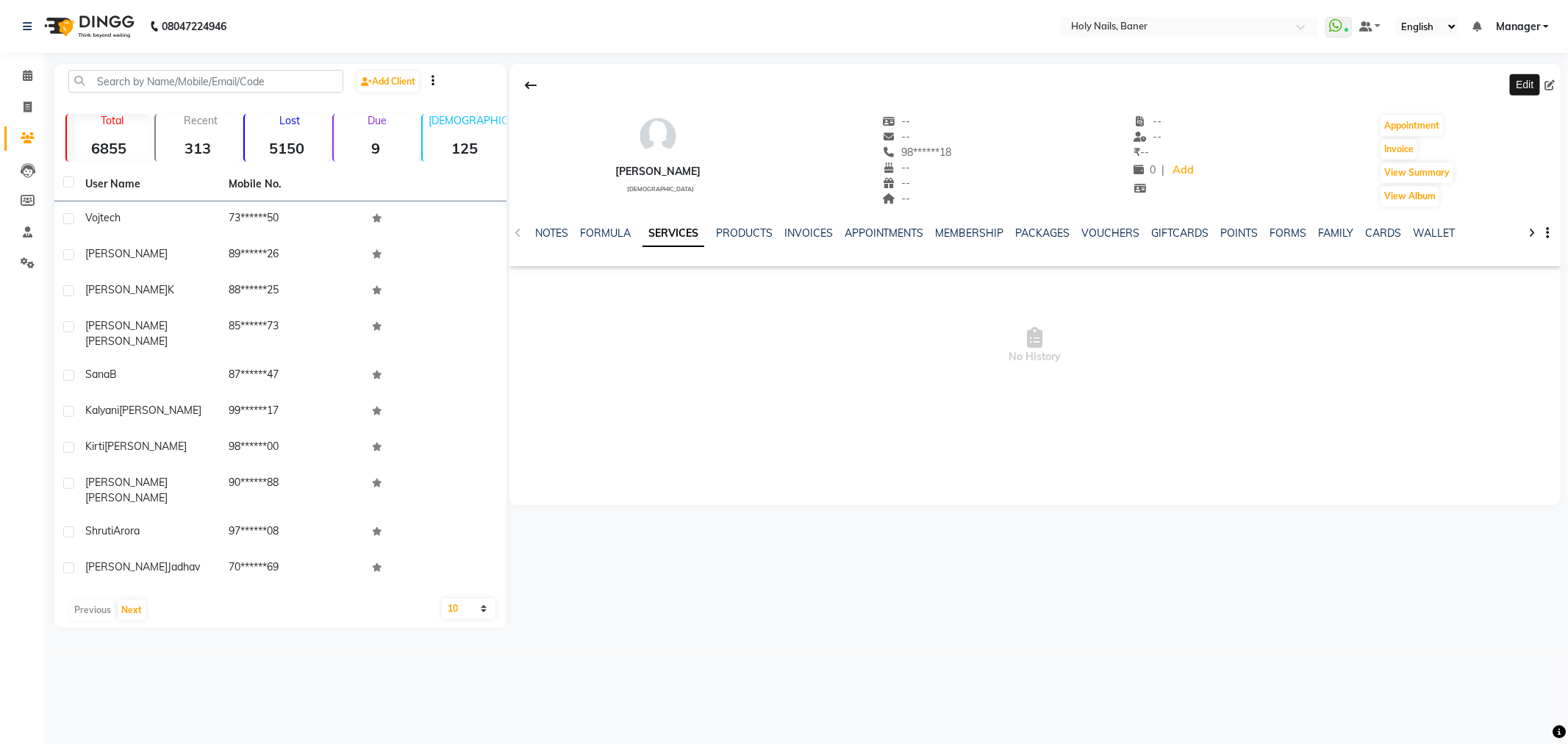
click at [1550, 84] on icon at bounding box center [1550, 85] width 10 height 10
select select "female"
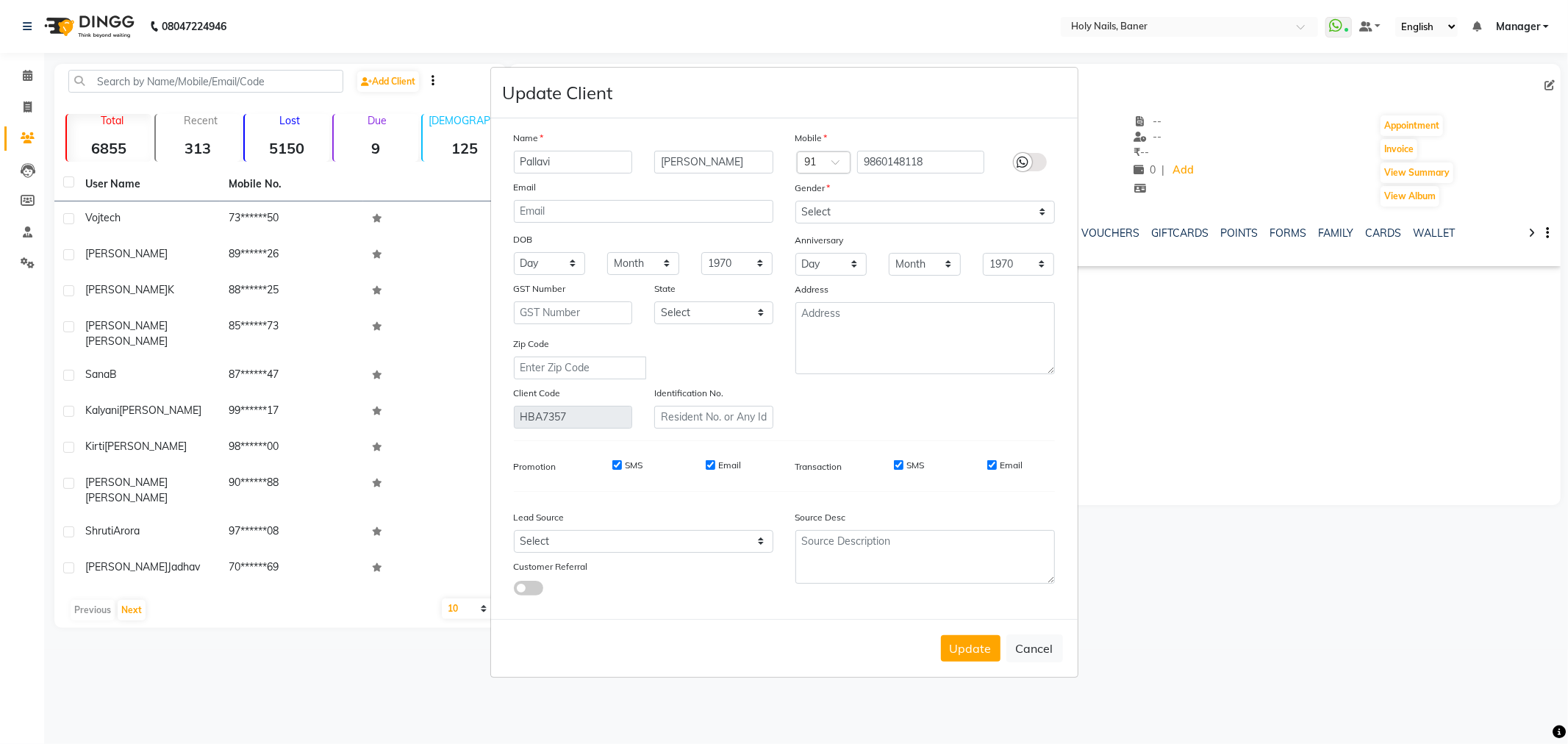
click at [1024, 166] on icon at bounding box center [1023, 163] width 12 height 13
click at [0, 0] on input "checkbox" at bounding box center [0, 0] width 0 height 0
click at [969, 651] on button "Update" at bounding box center [970, 648] width 60 height 26
select select
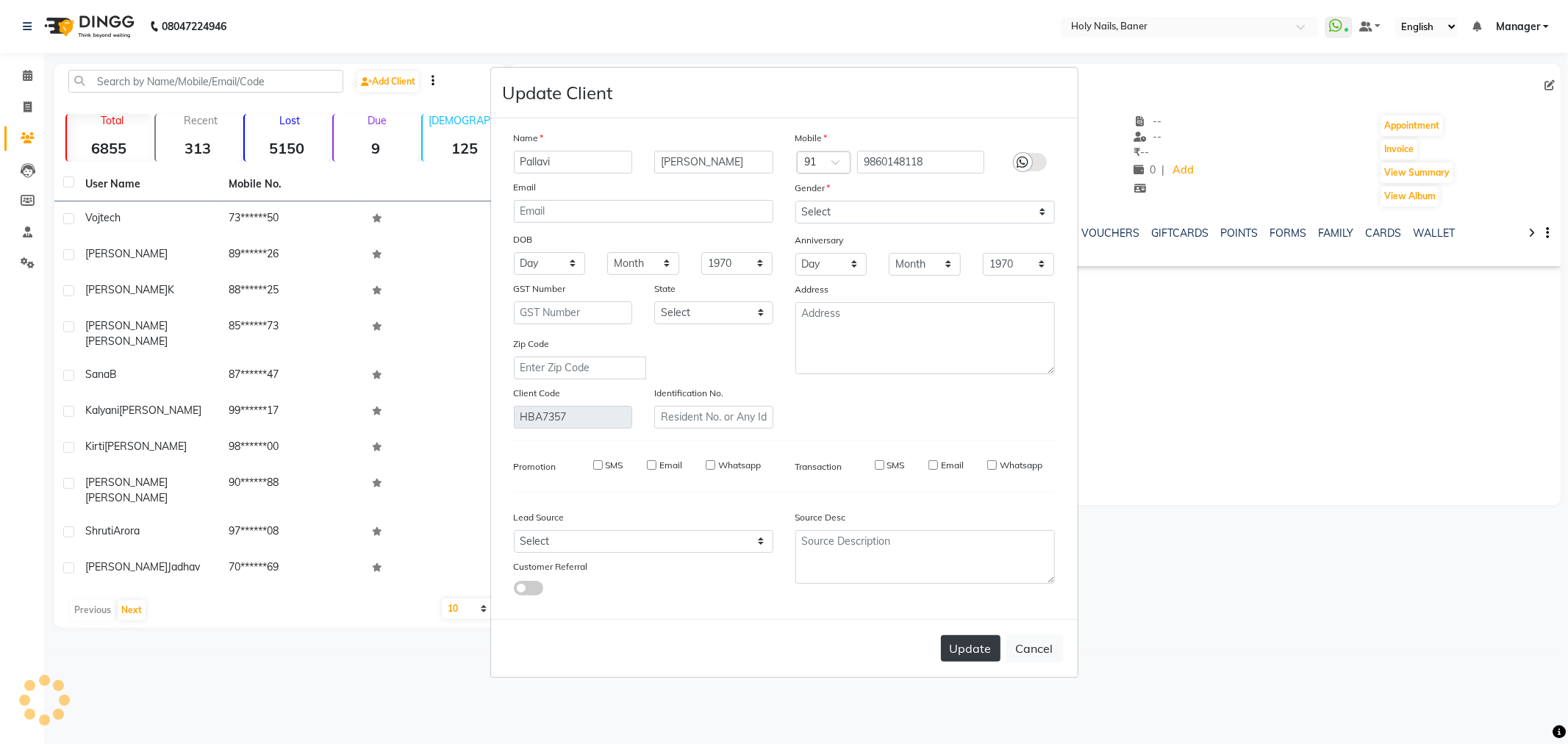
select select
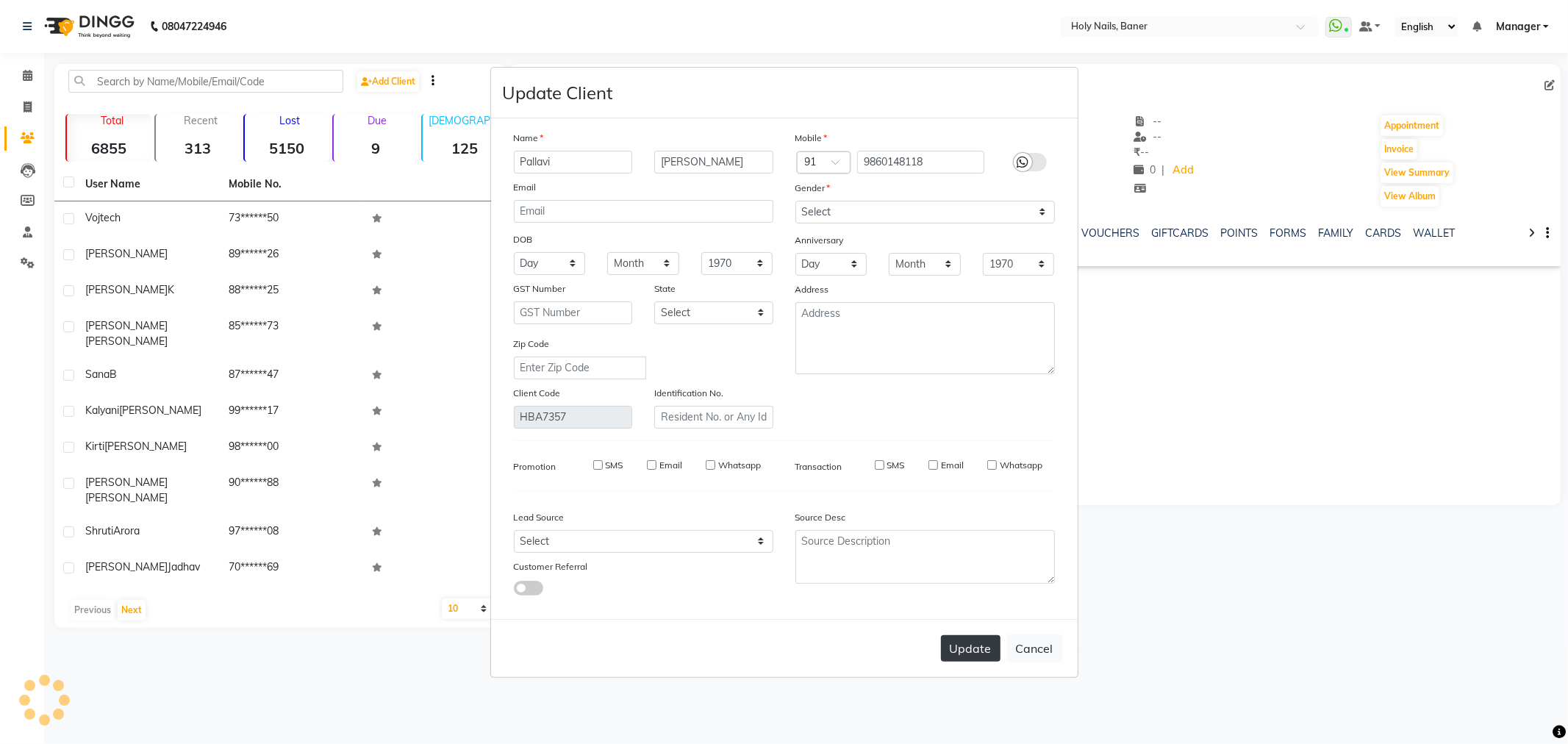
checkbox input "false"
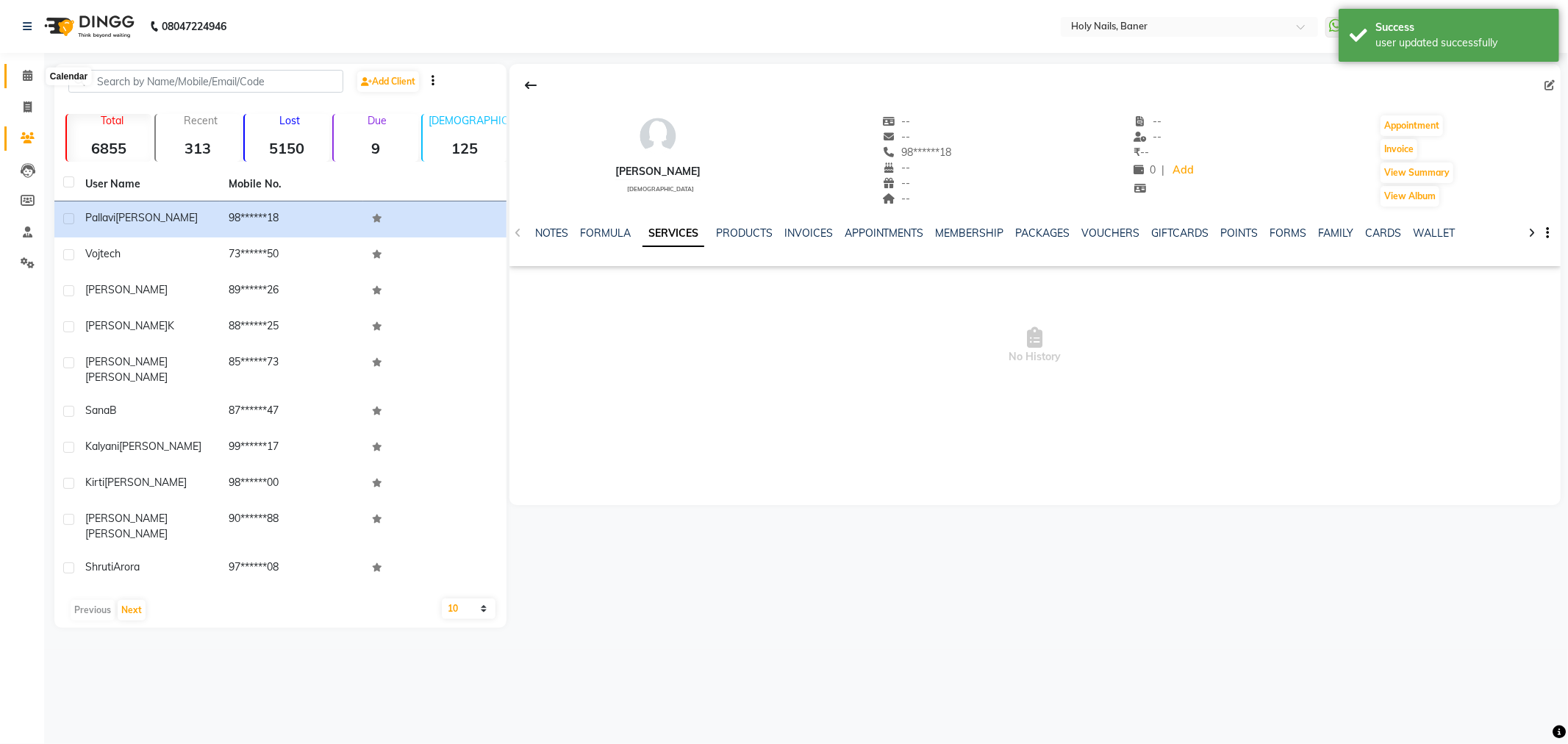
click at [26, 68] on span at bounding box center [27, 76] width 26 height 17
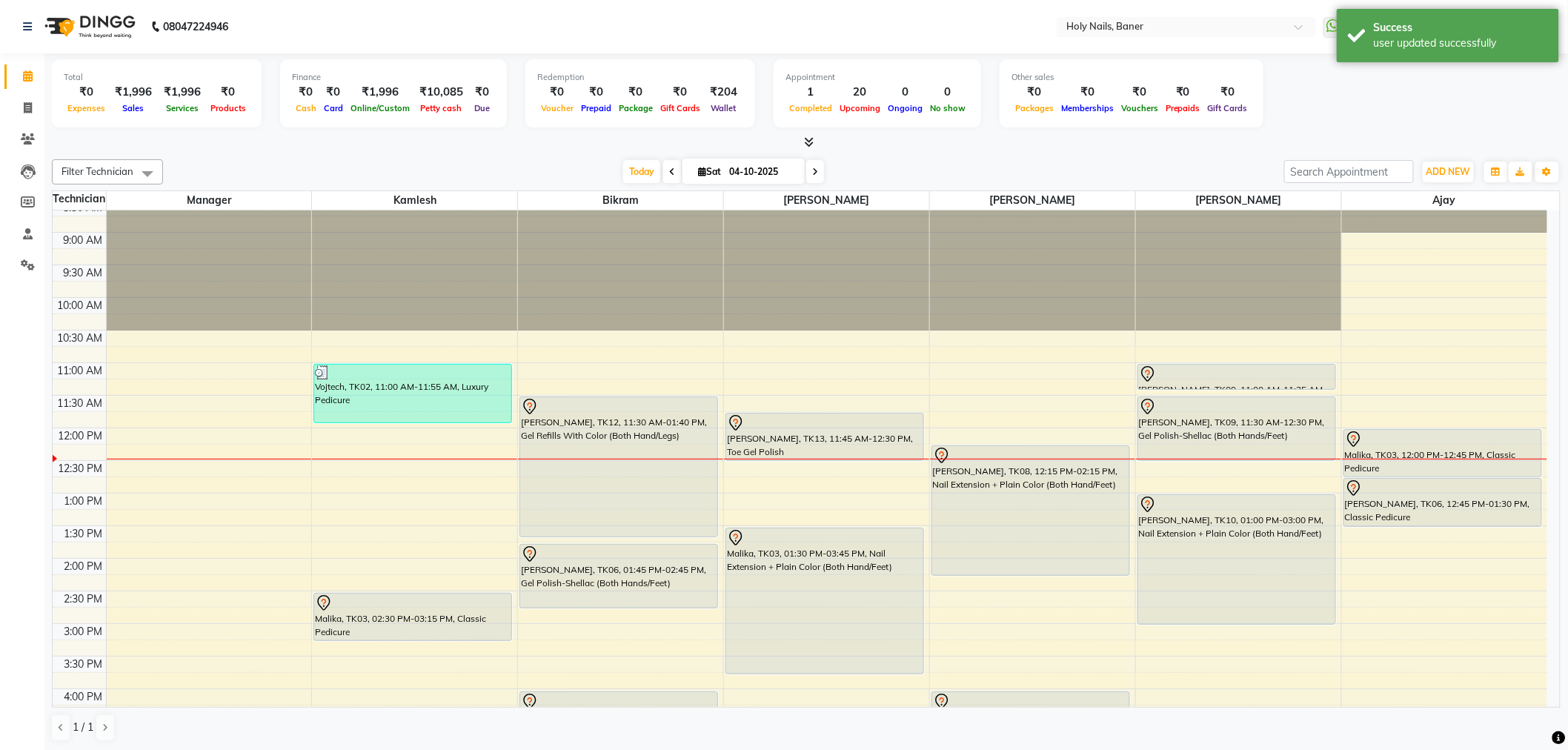
scroll to position [82, 0]
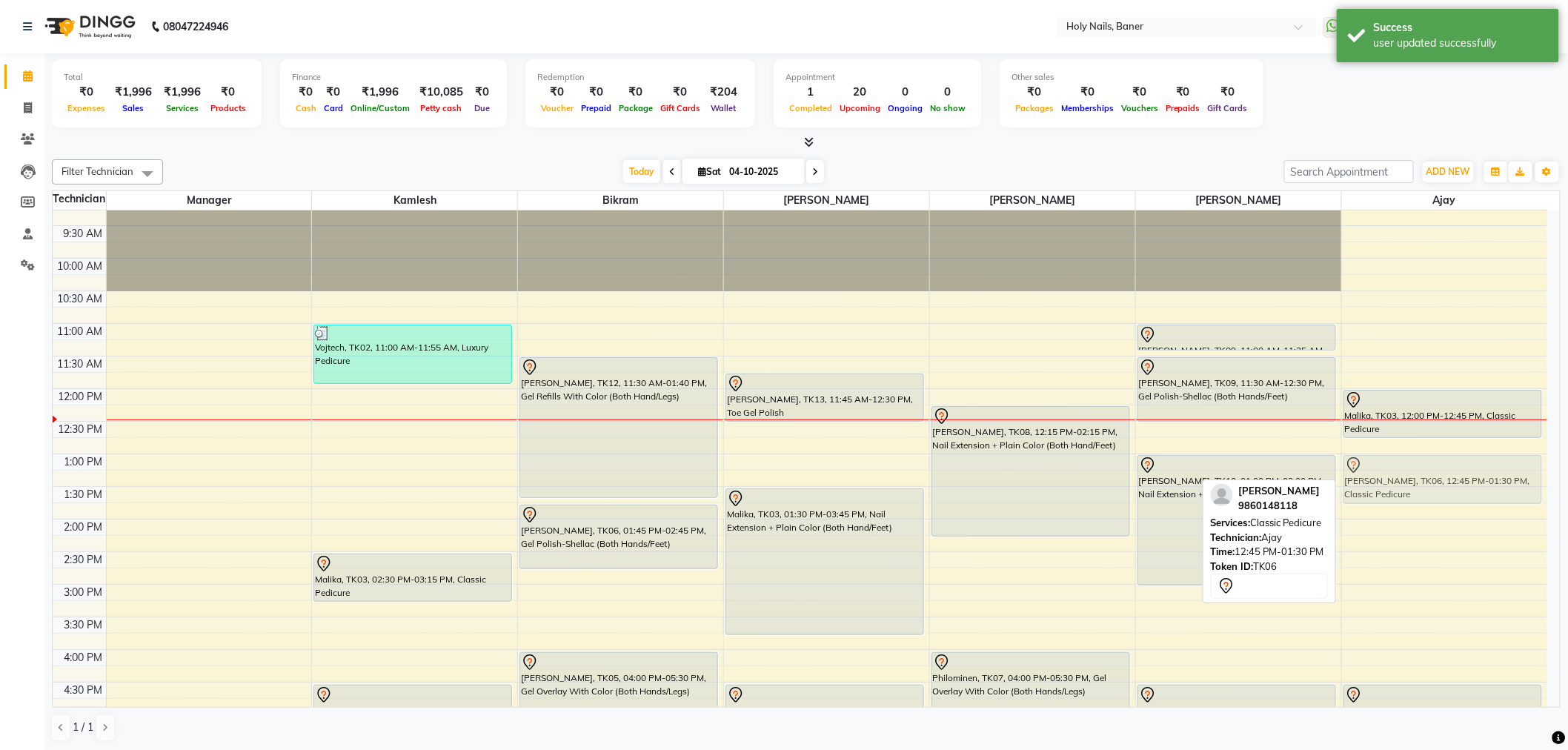
drag, startPoint x: 1465, startPoint y: 458, endPoint x: 1465, endPoint y: 473, distance: 15.0
click at [1465, 473] on div "Malika, TK03, 12:00 PM-12:45 PM, Classic Pedicure Pallavi Sharma, TK06, 12:45 P…" at bounding box center [1444, 585] width 205 height 912
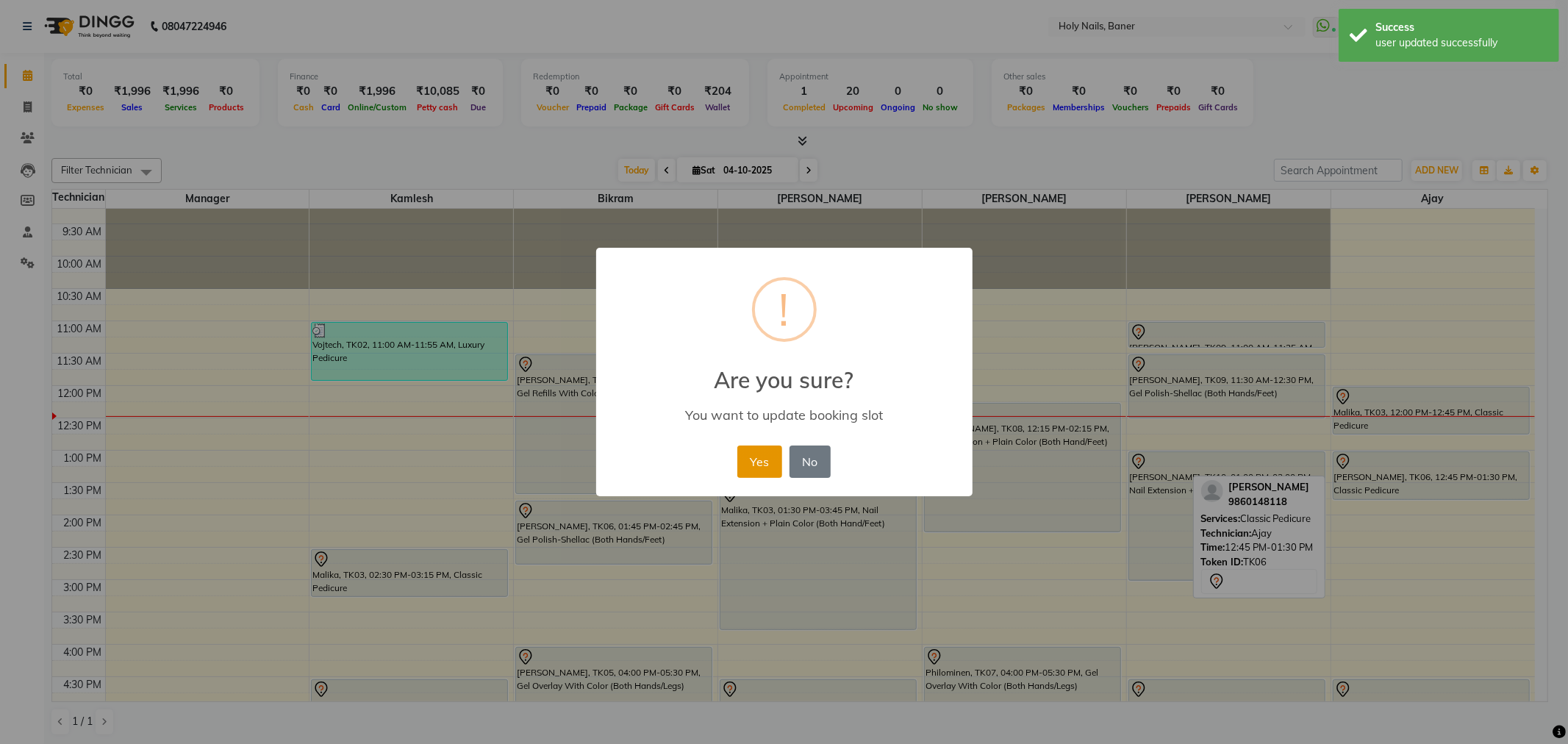
click at [763, 458] on button "Yes" at bounding box center [759, 462] width 45 height 32
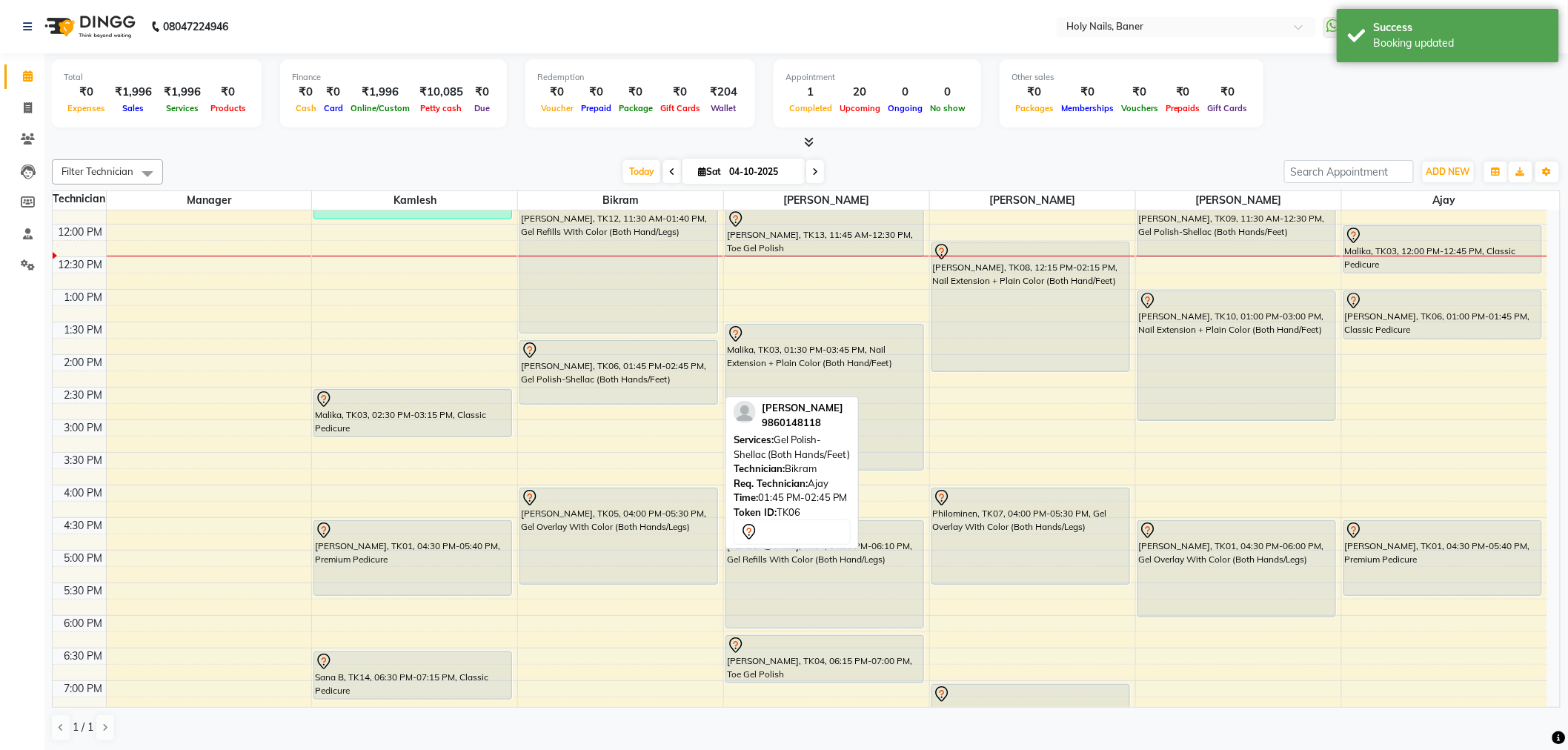
scroll to position [165, 0]
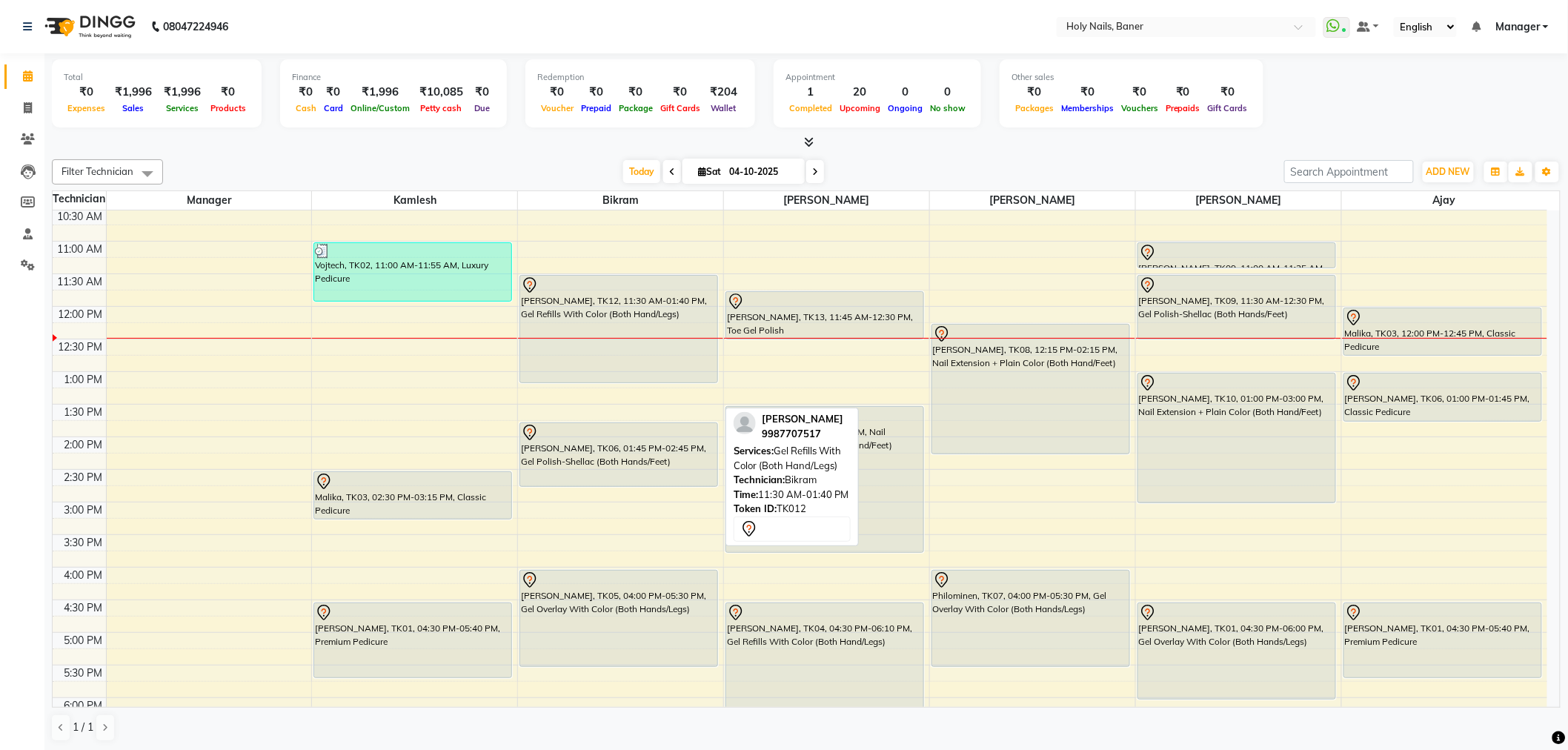
drag, startPoint x: 609, startPoint y: 412, endPoint x: 619, endPoint y: 384, distance: 29.7
click at [619, 384] on div "8:00 AM 8:30 AM 9:00 AM 9:30 AM 10:00 AM 10:30 AM 11:00 AM 11:30 AM 12:00 PM 12…" at bounding box center [800, 502] width 1495 height 912
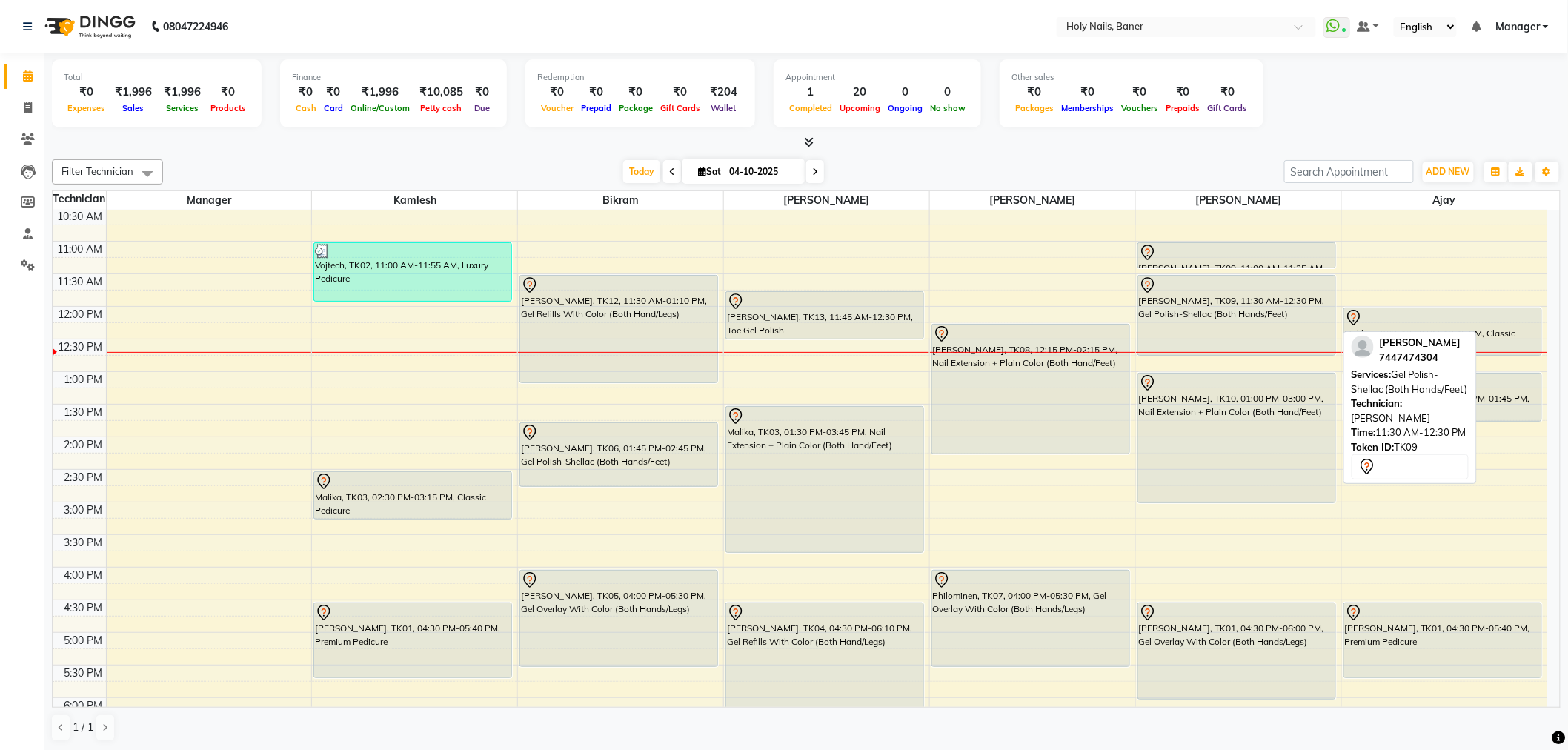
drag, startPoint x: 1231, startPoint y: 336, endPoint x: 1231, endPoint y: 347, distance: 11.0
click at [1231, 347] on div "Rupal Rathi, TK09, 11:00 AM-11:25 AM, Gel Polish Removal (Both Hands/Legs) Rupa…" at bounding box center [1238, 502] width 205 height 912
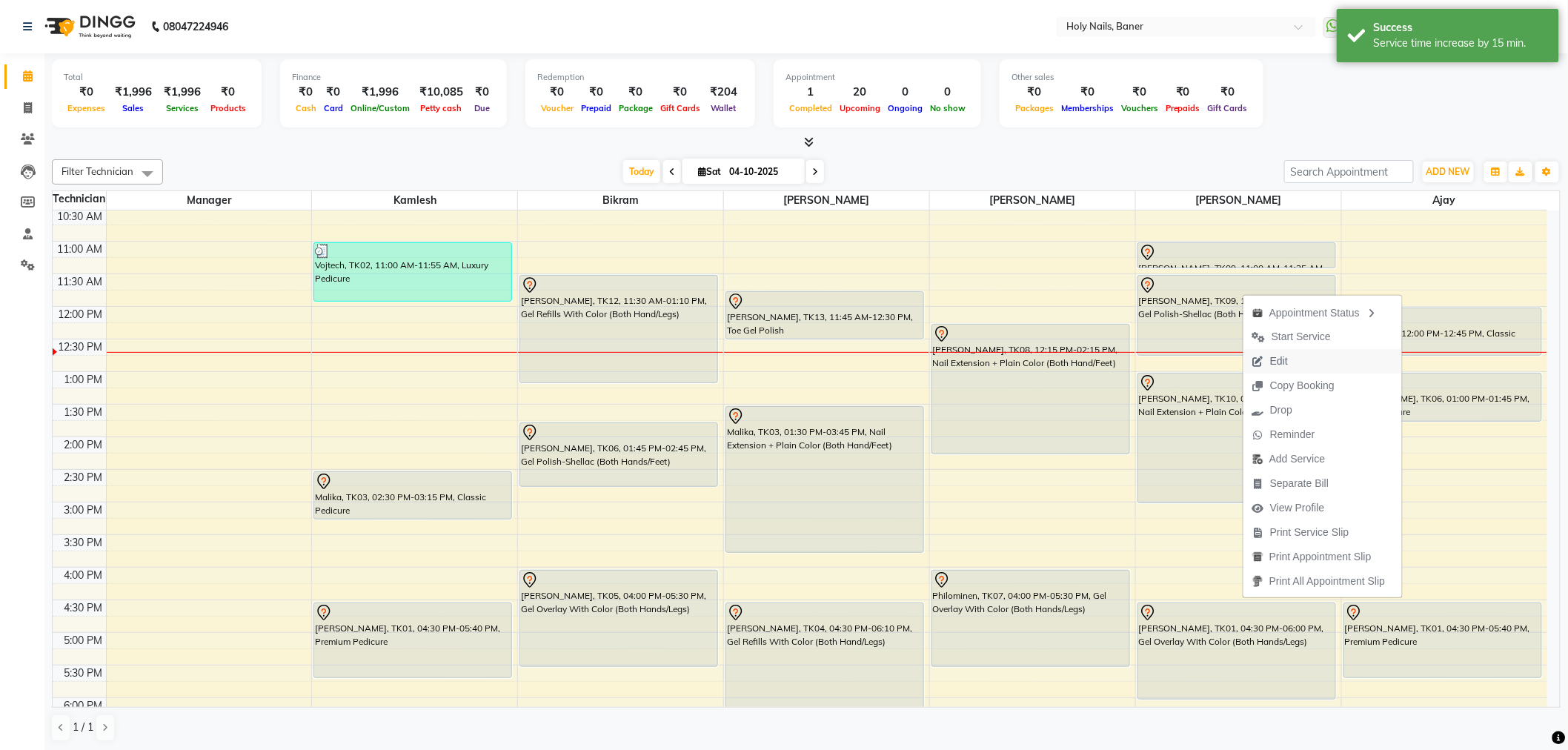
click at [1288, 361] on span "Edit" at bounding box center [1270, 361] width 53 height 24
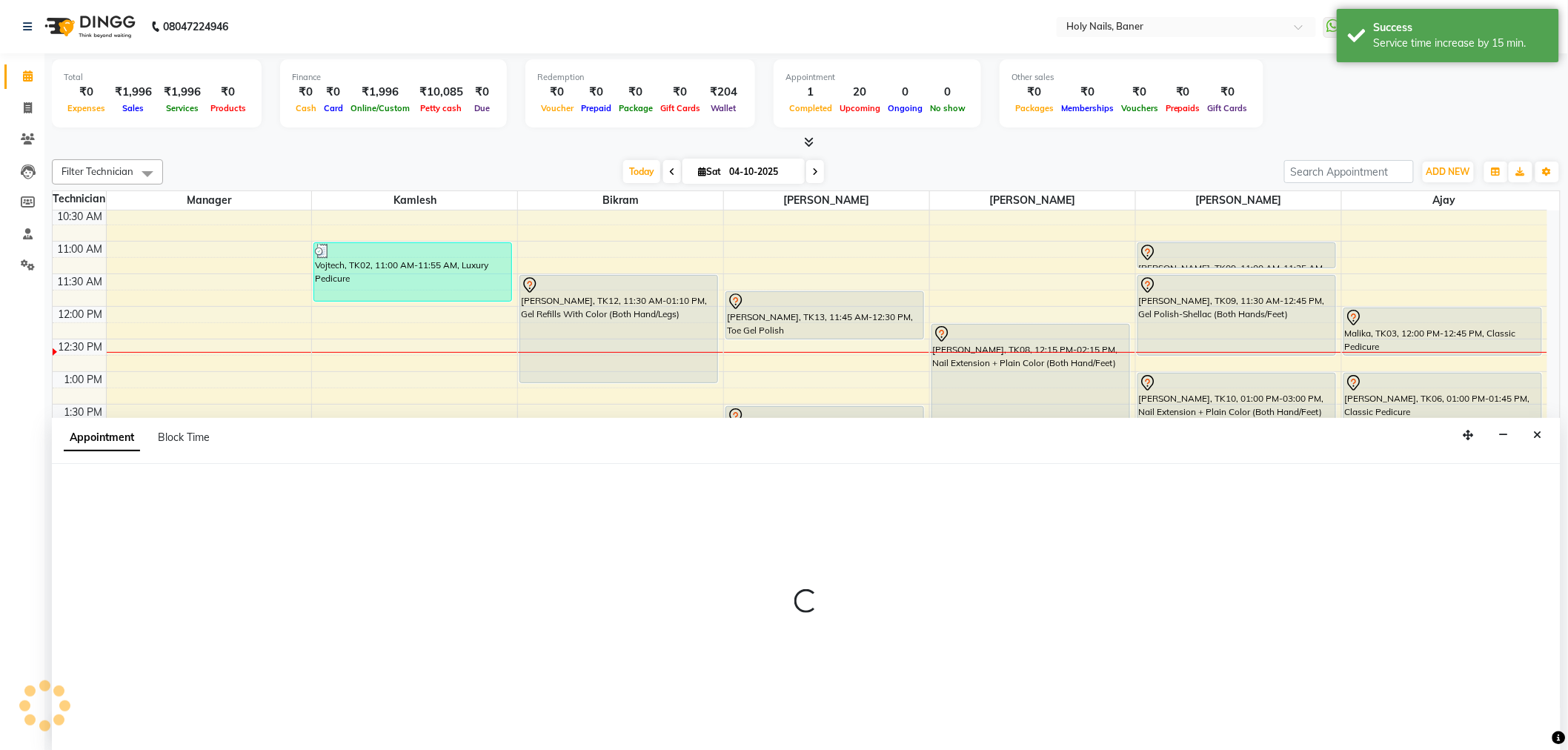
select select "tentative"
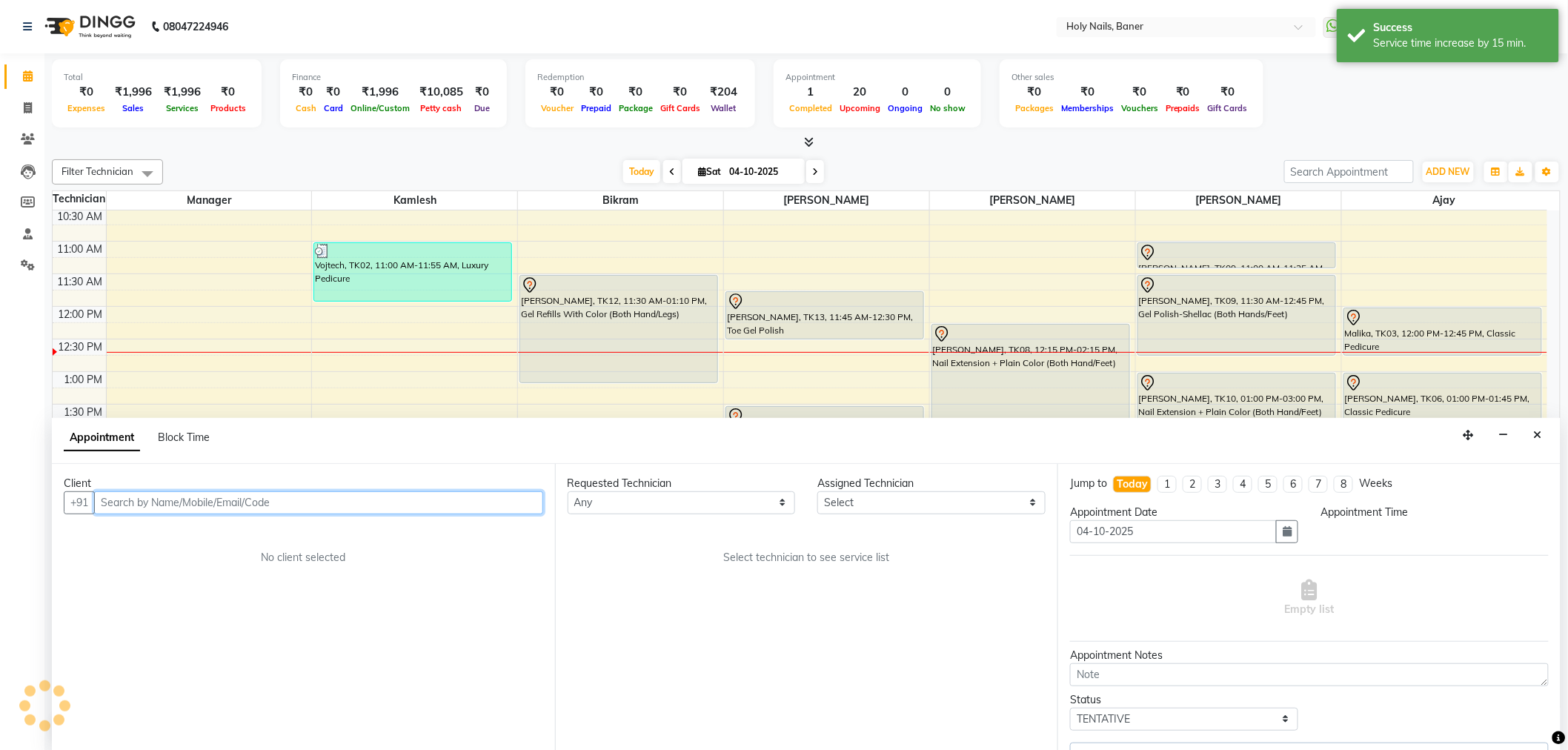
select select "660"
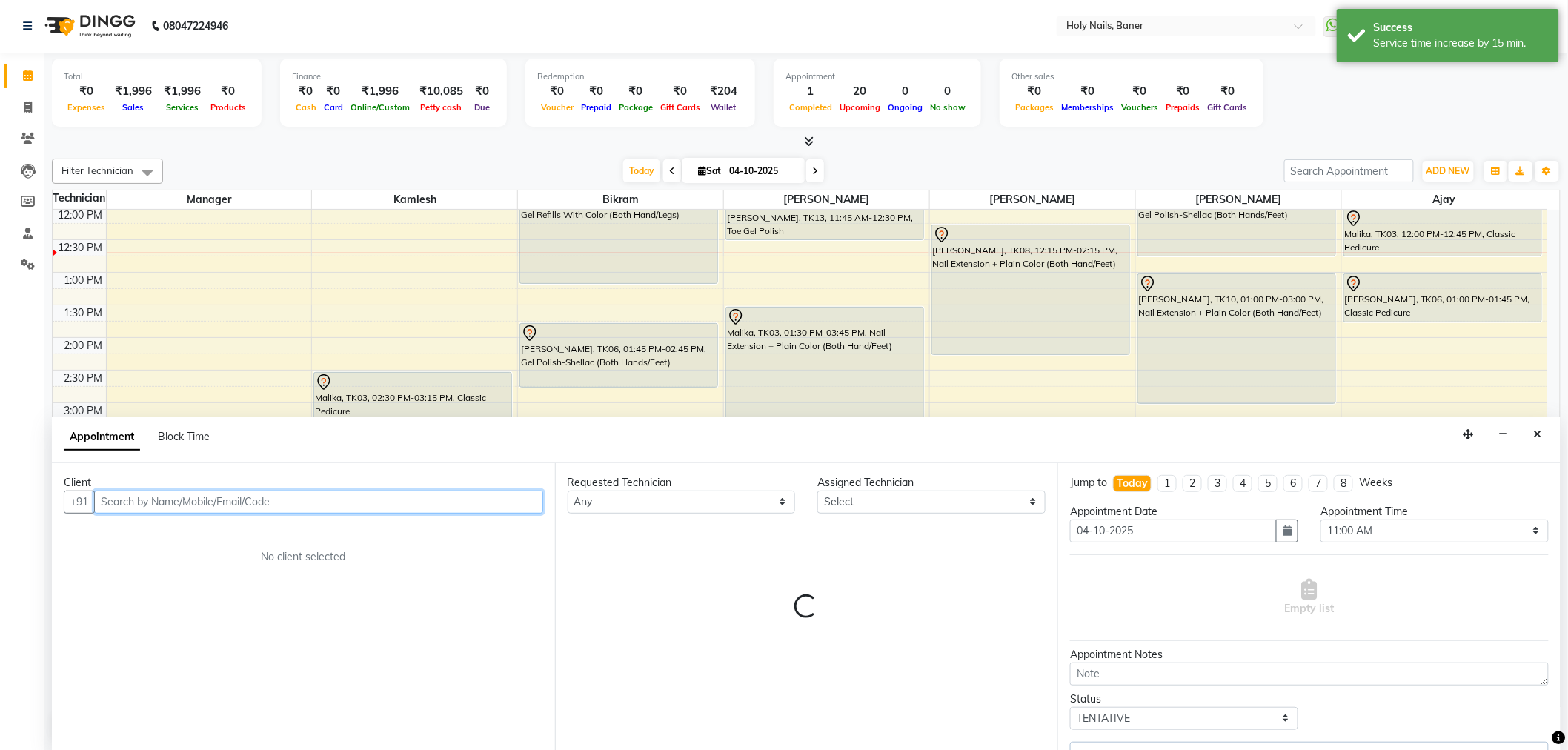
select select "66406"
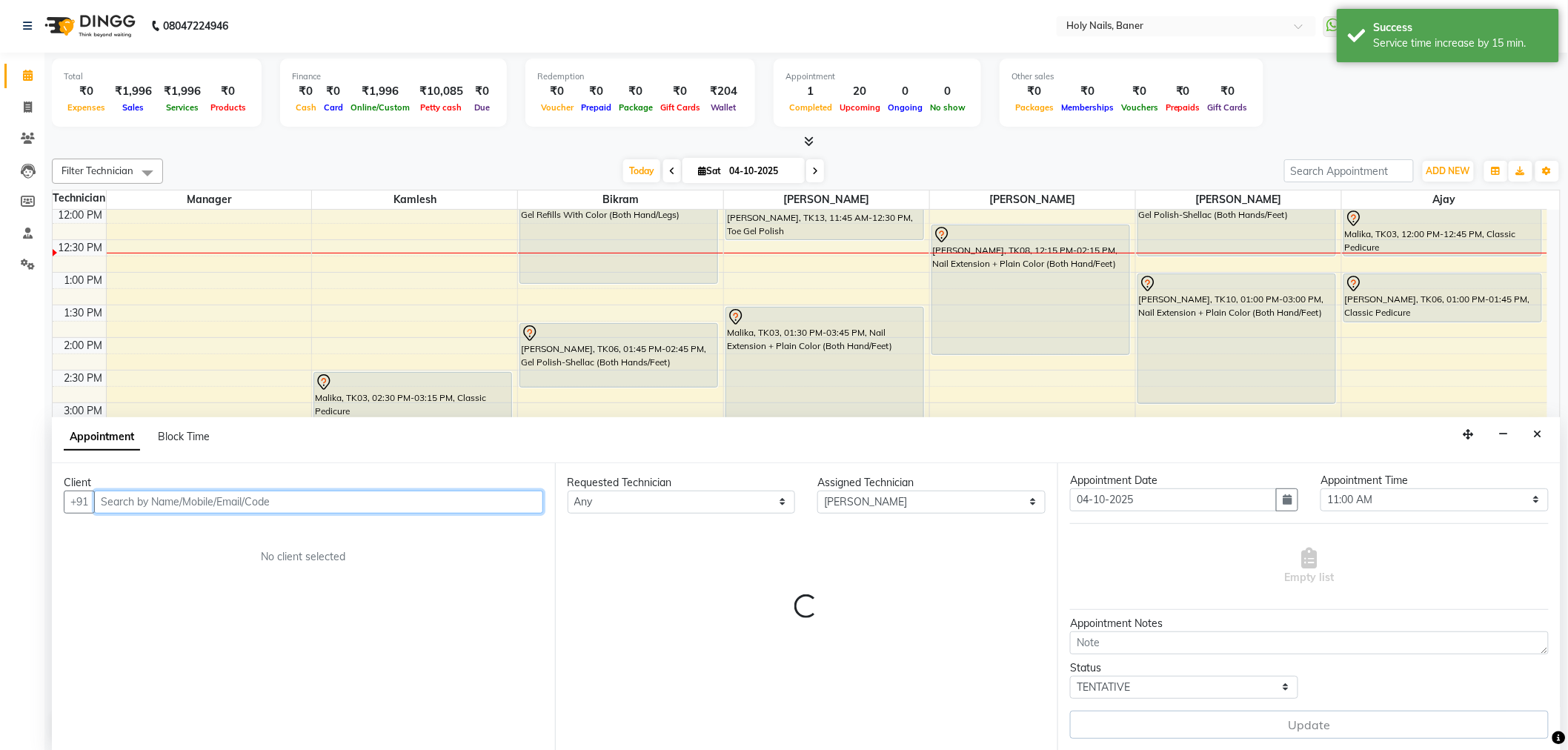
select select "2495"
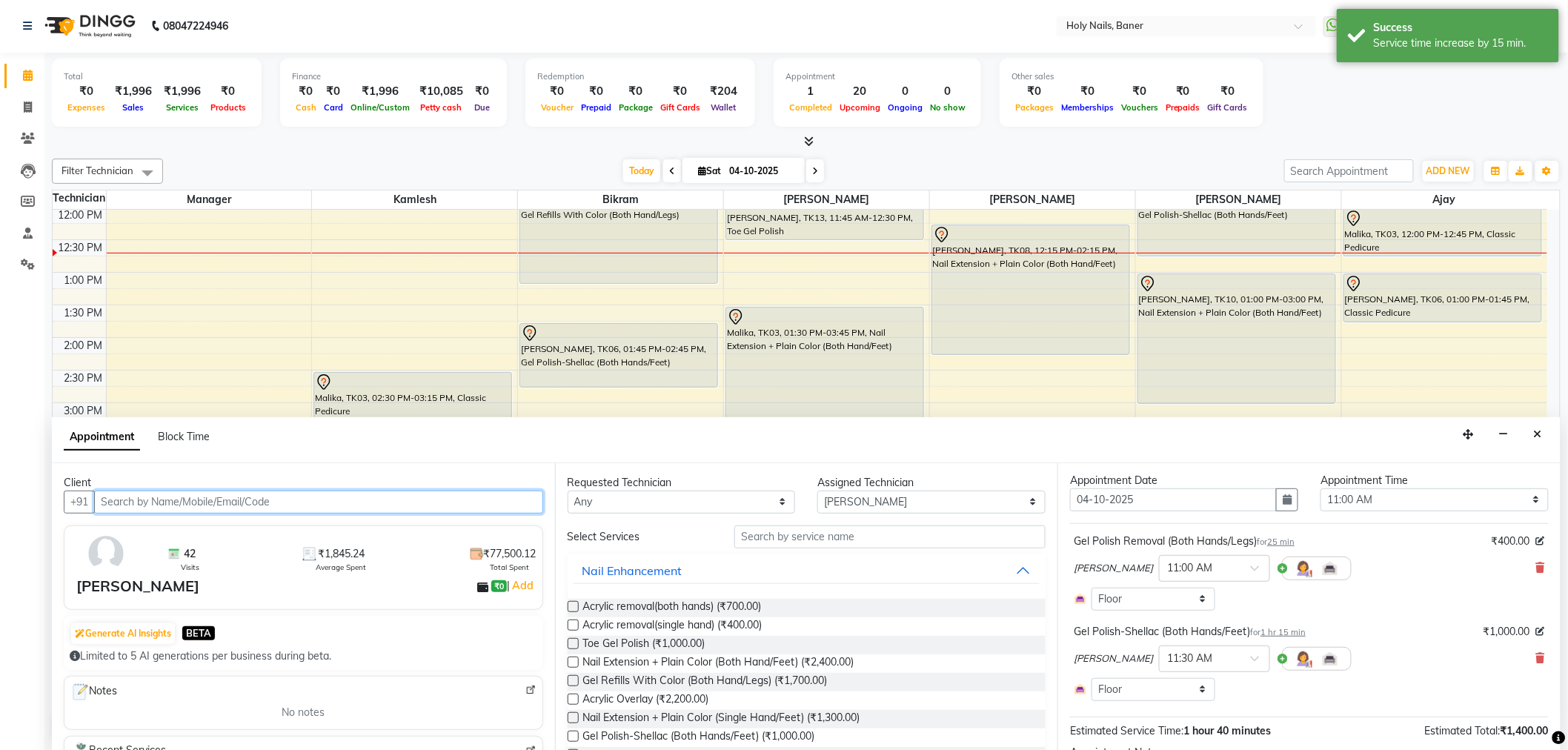
scroll to position [114, 0]
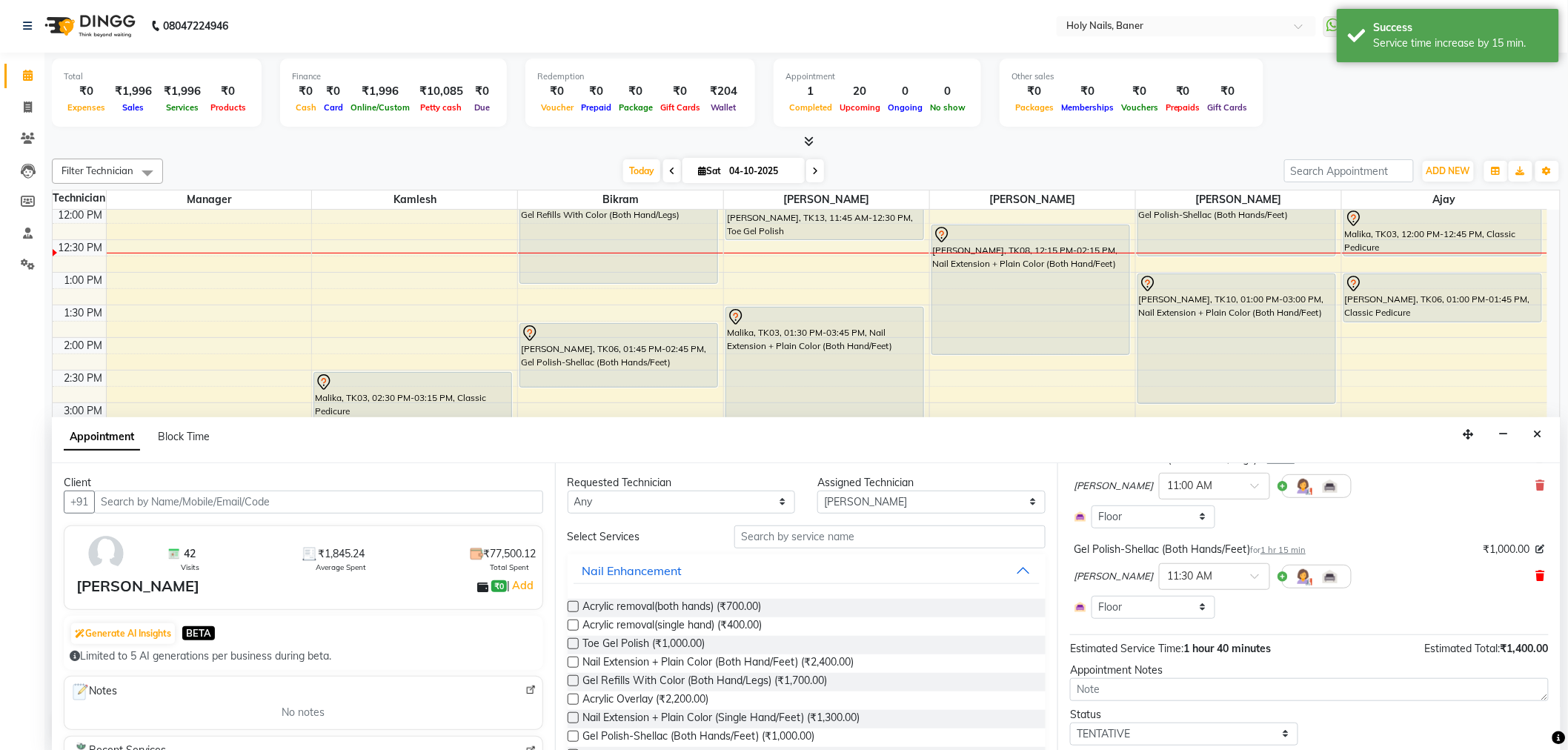
click at [1536, 570] on icon at bounding box center [1541, 576] width 9 height 10
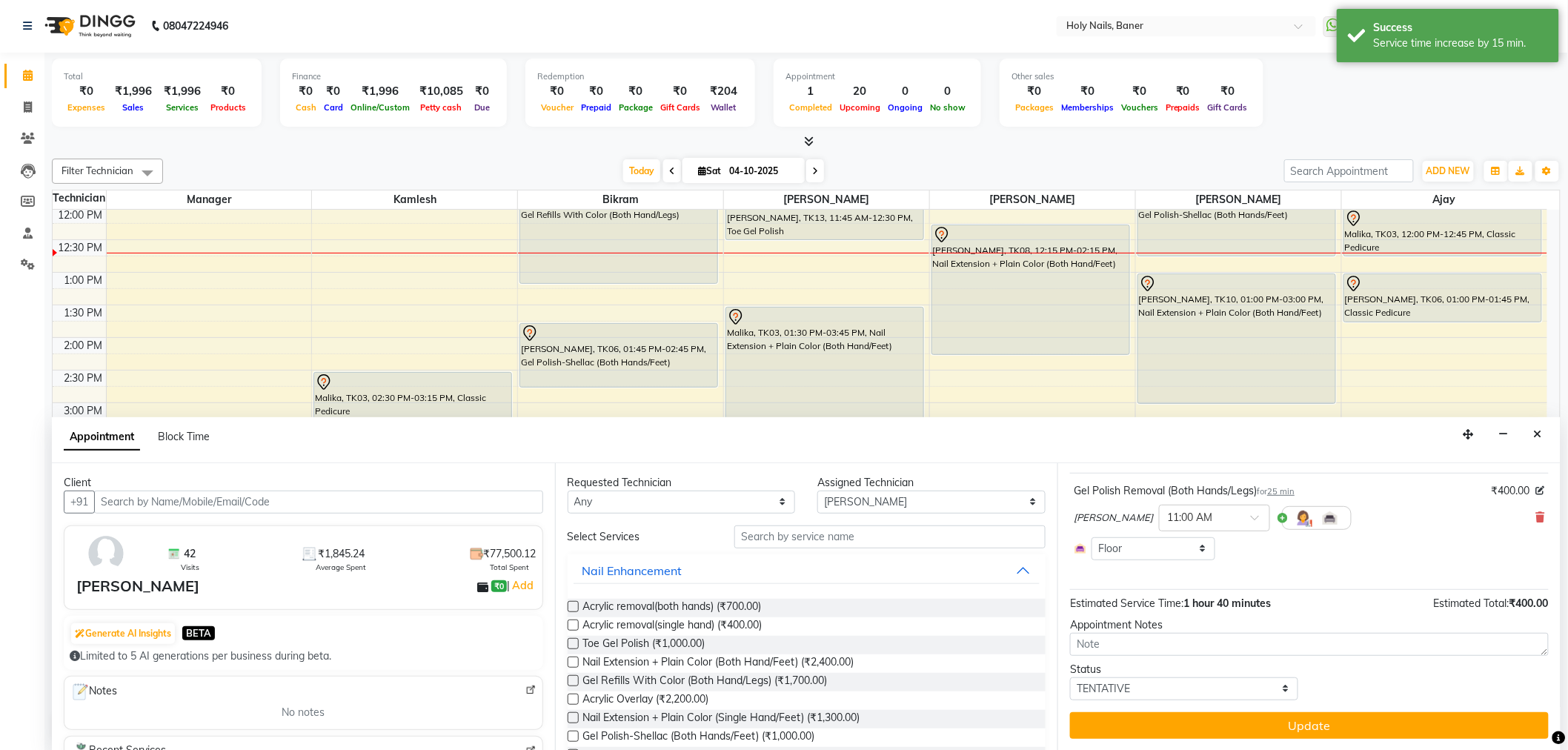
scroll to position [0, 0]
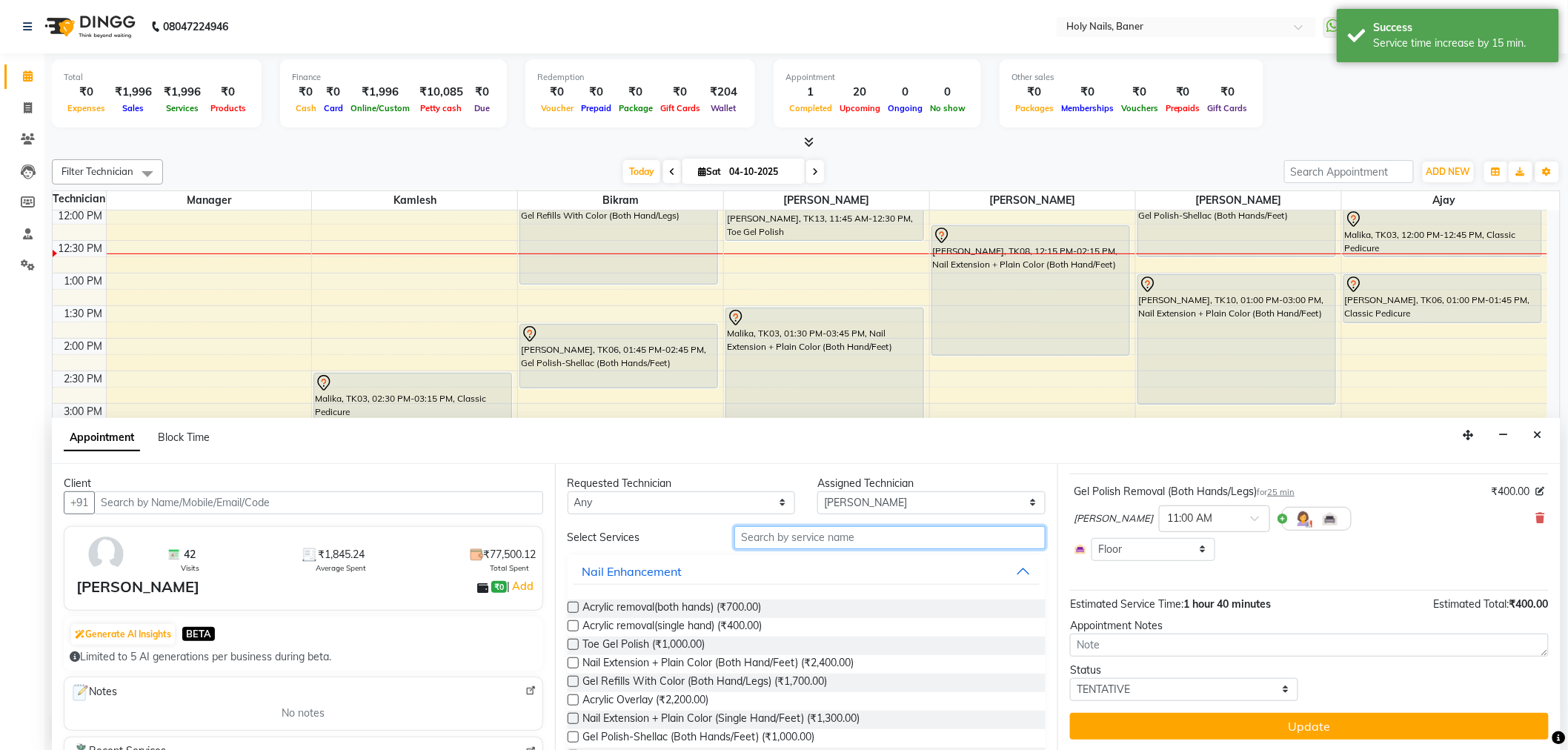
click at [934, 539] on input "text" at bounding box center [890, 538] width 311 height 23
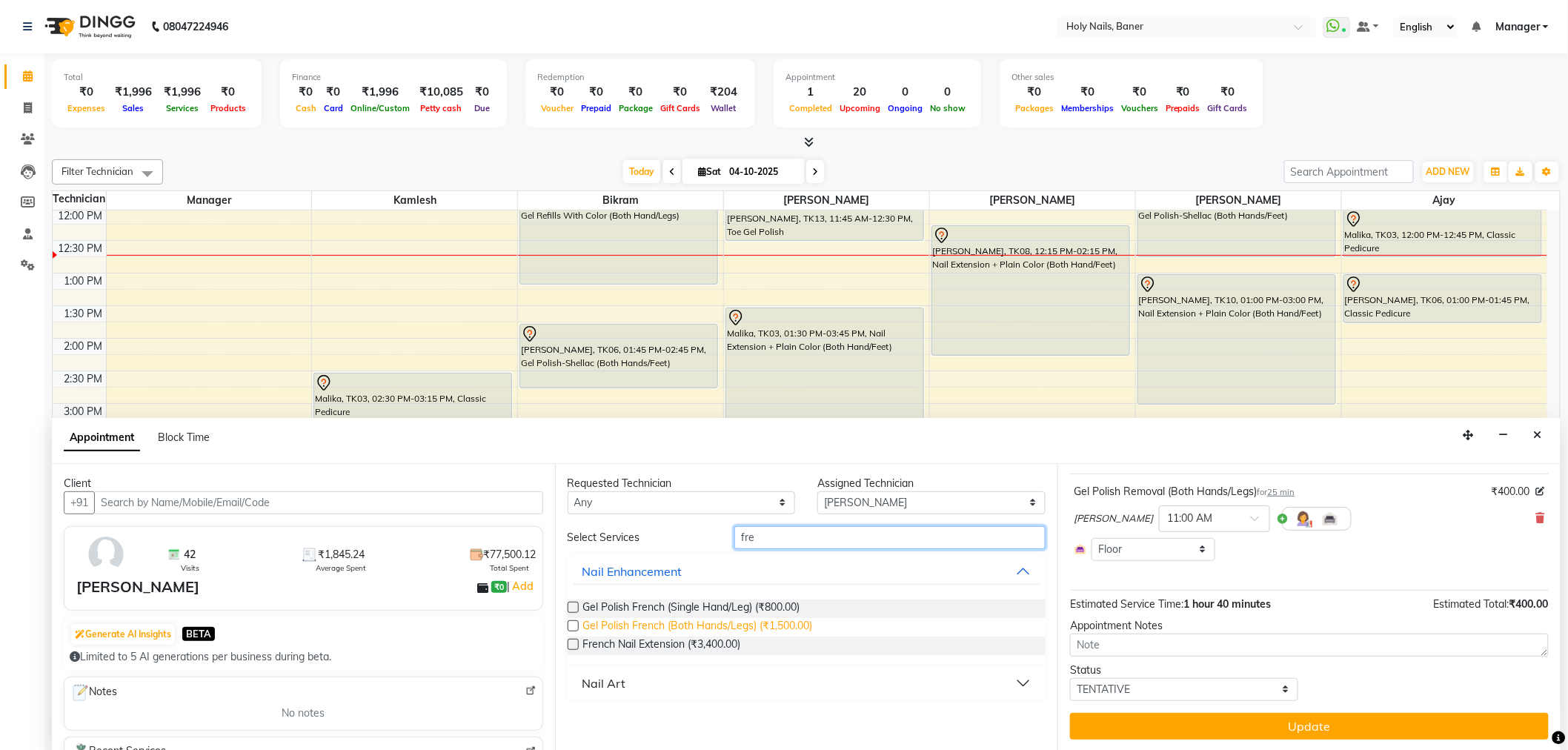
type input "fre"
drag, startPoint x: 735, startPoint y: 625, endPoint x: 752, endPoint y: 623, distance: 17.1
click at [736, 624] on span "Gel Polish French (Both Hands/Legs) (₹1,500.00)" at bounding box center [698, 627] width 230 height 19
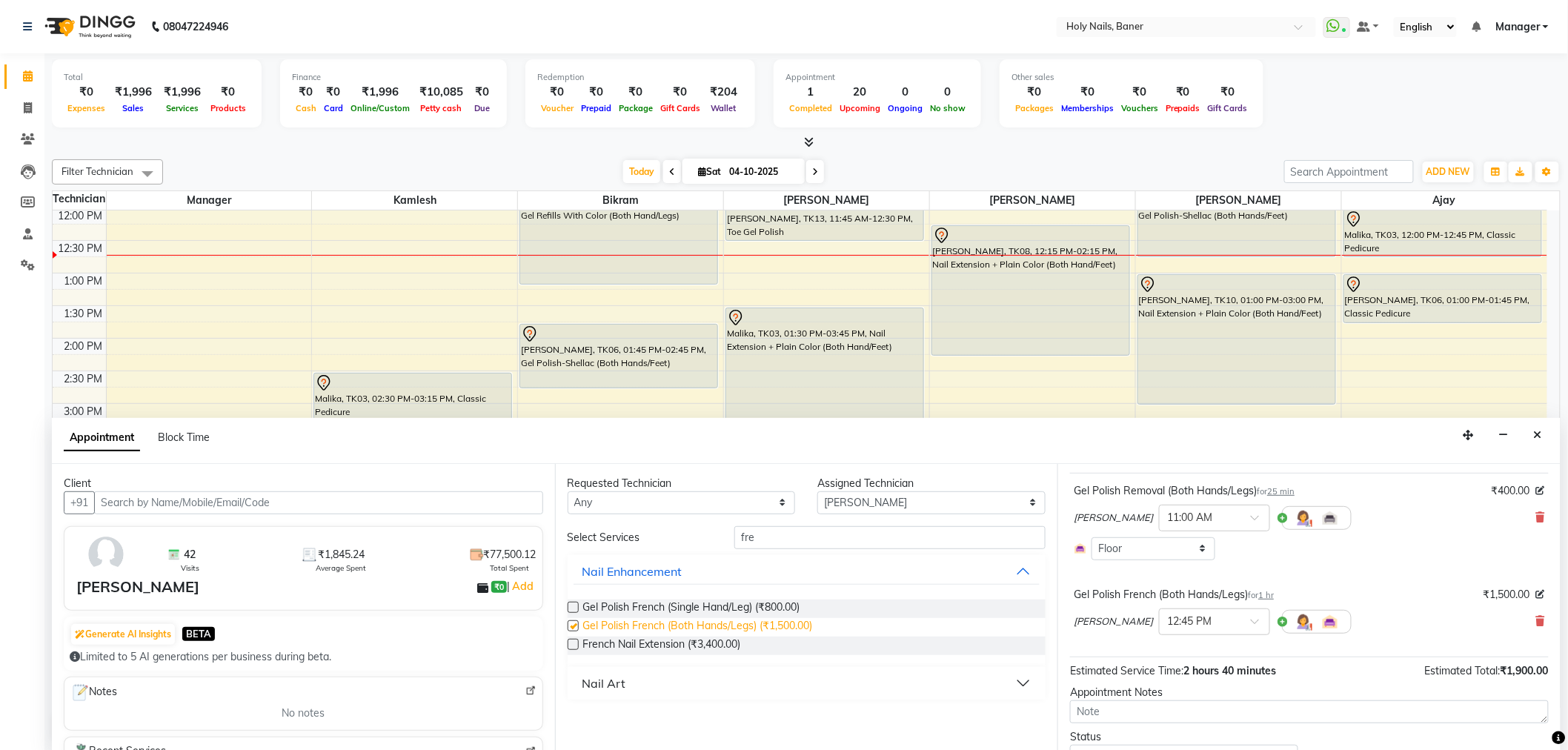
scroll to position [114, 0]
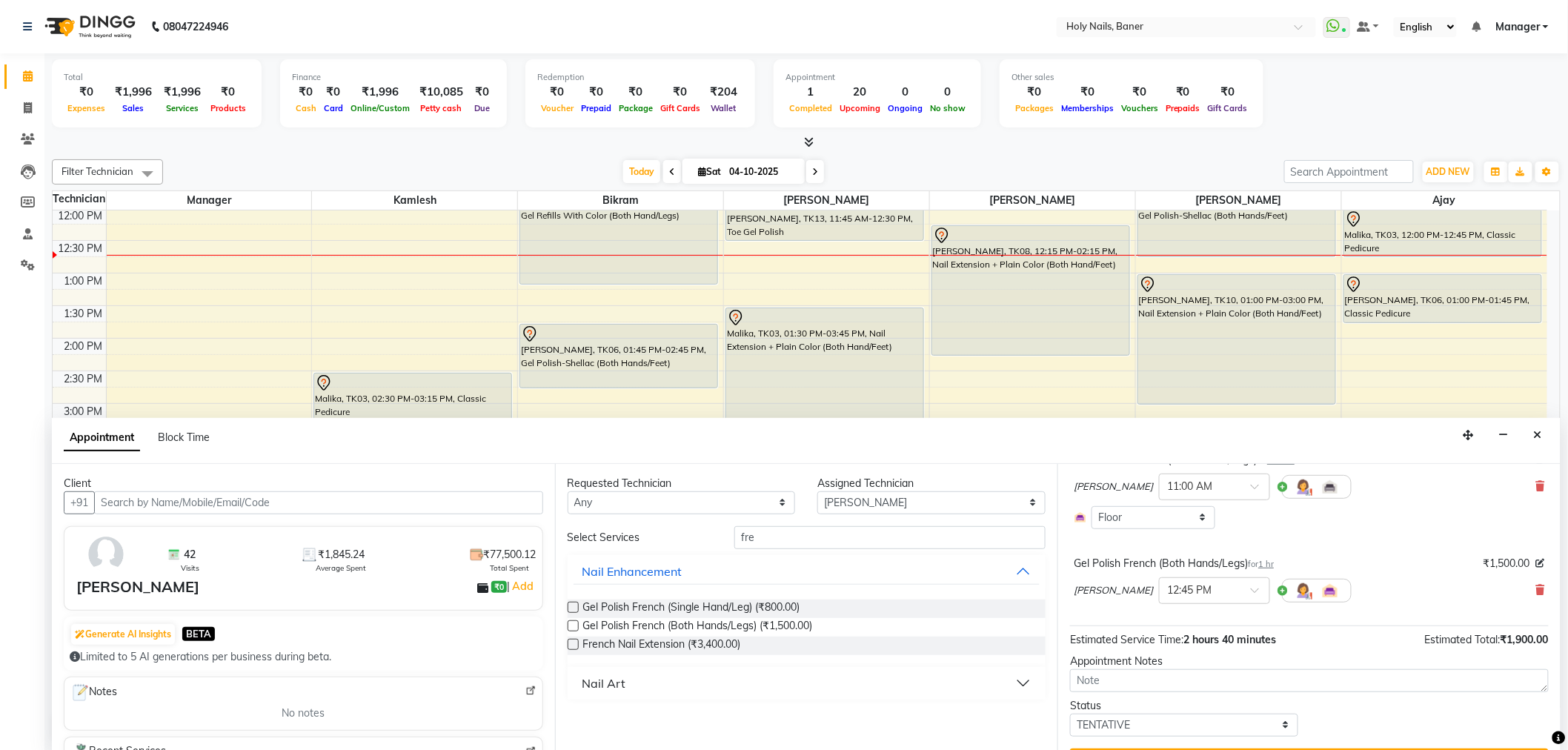
checkbox input "false"
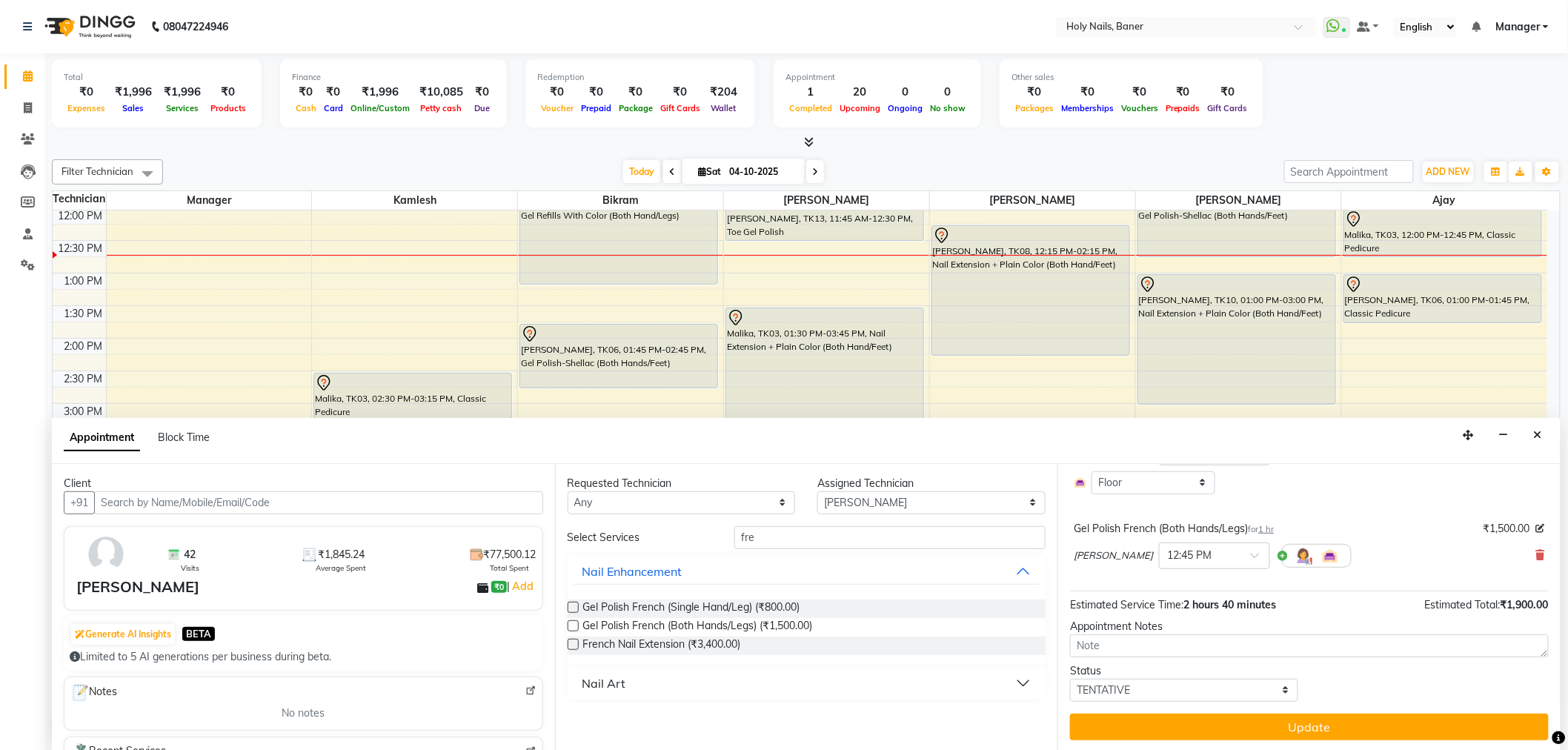
scroll to position [149, 0]
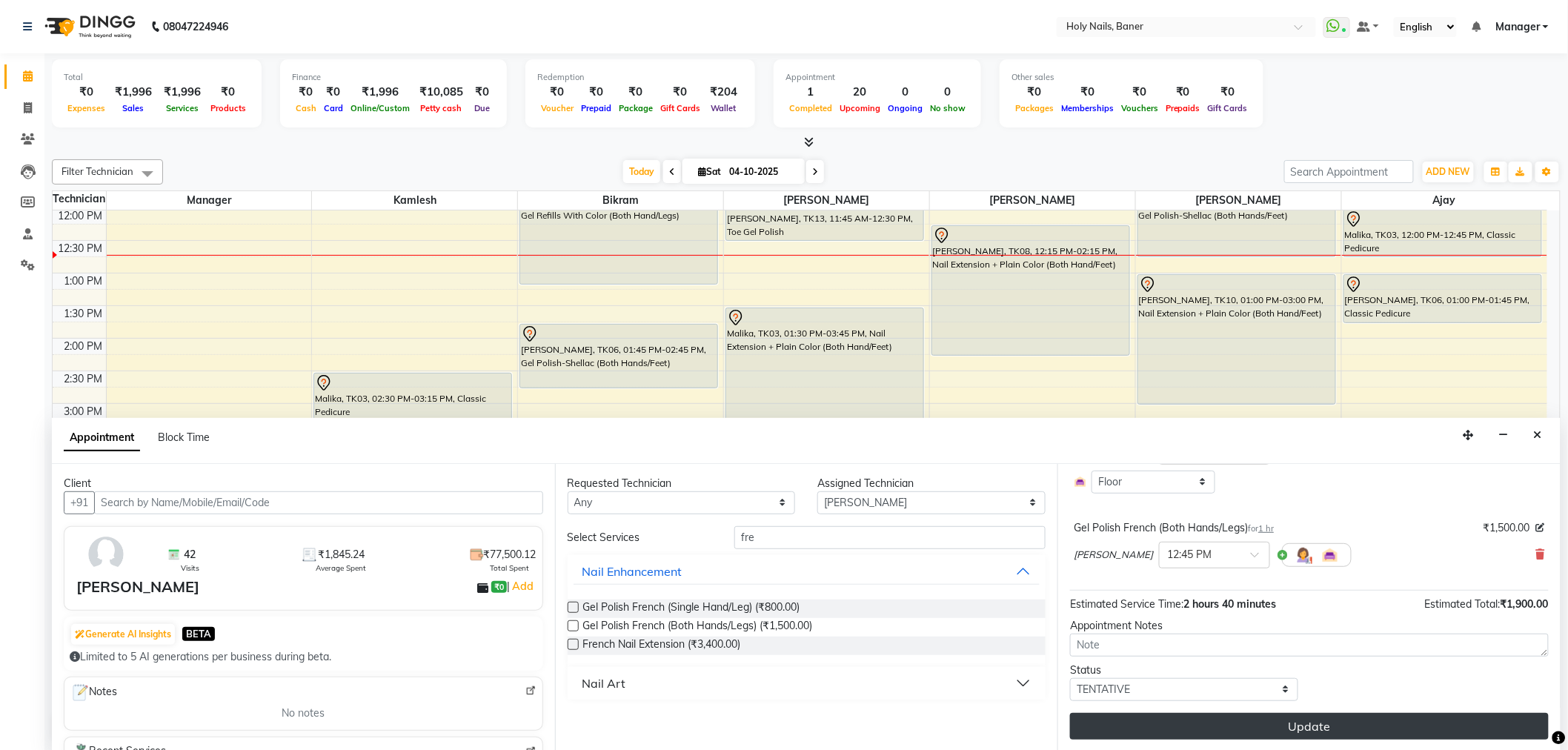
click at [1300, 724] on button "Update" at bounding box center [1309, 726] width 479 height 27
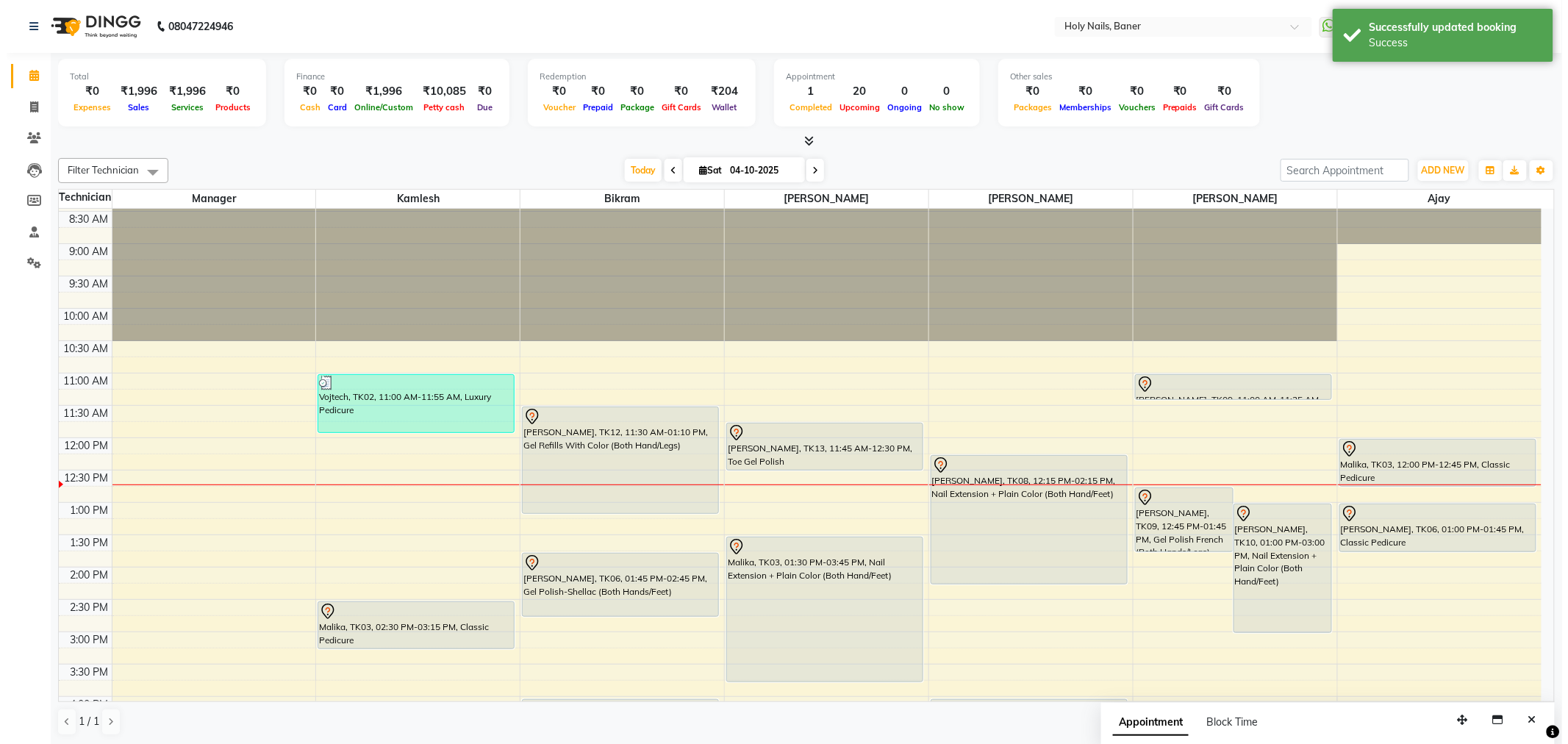
scroll to position [82, 0]
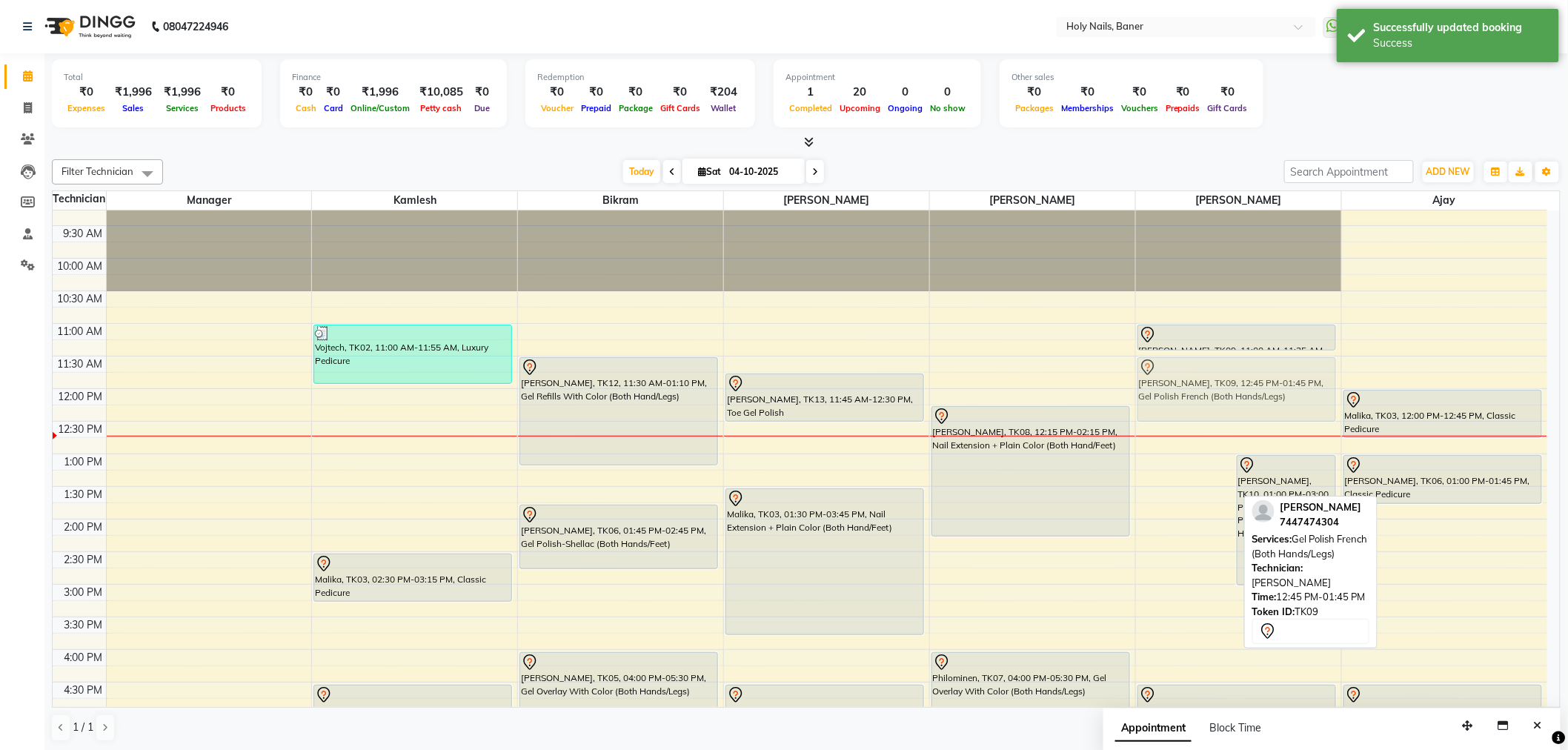
drag, startPoint x: 1178, startPoint y: 469, endPoint x: 1213, endPoint y: 381, distance: 94.7
click at [1213, 381] on div "Rupal Rathi, TK09, 12:45 PM-01:45 PM, Gel Polish French (Both Hands/Legs) Neha …" at bounding box center [1238, 585] width 205 height 912
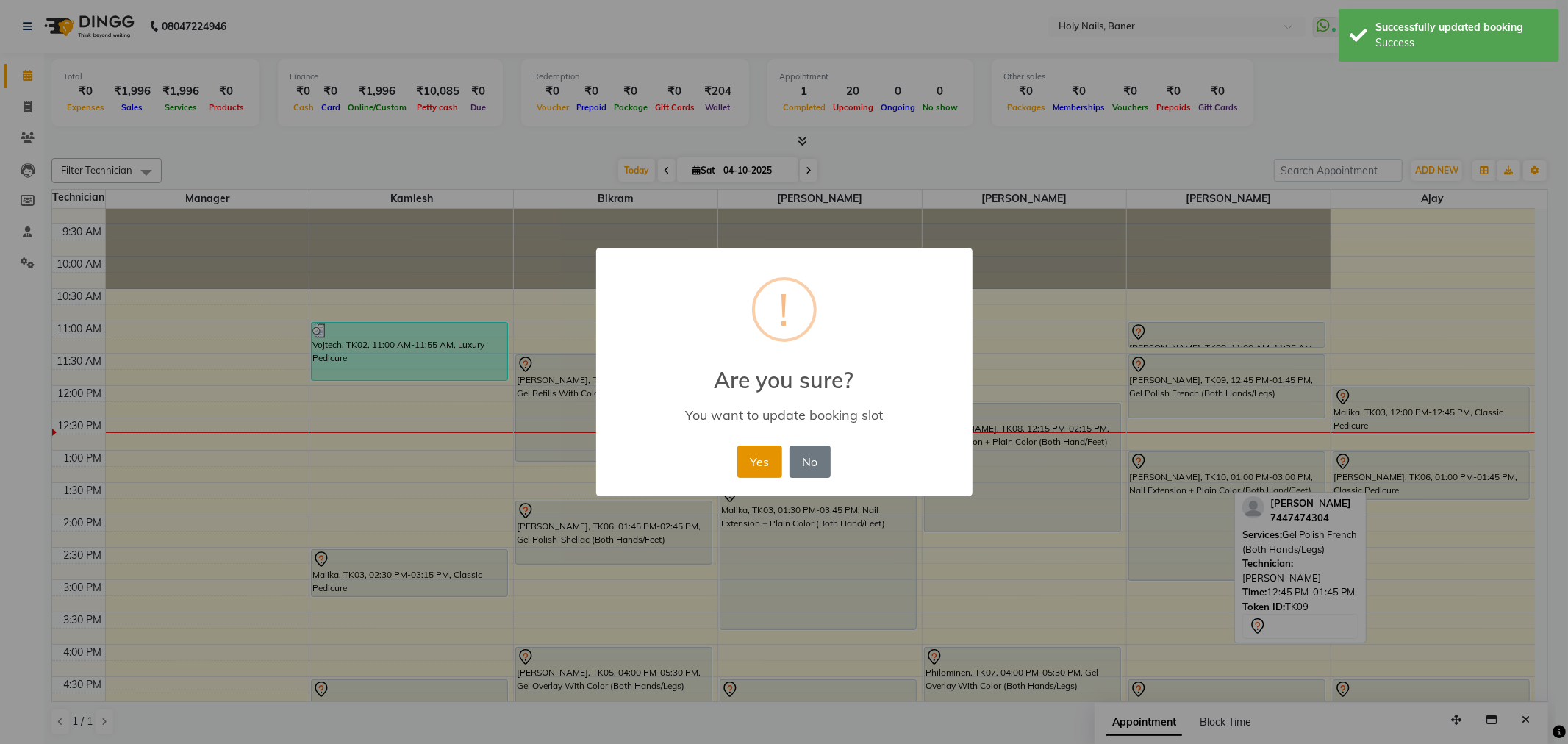
click at [766, 453] on button "Yes" at bounding box center [759, 462] width 45 height 32
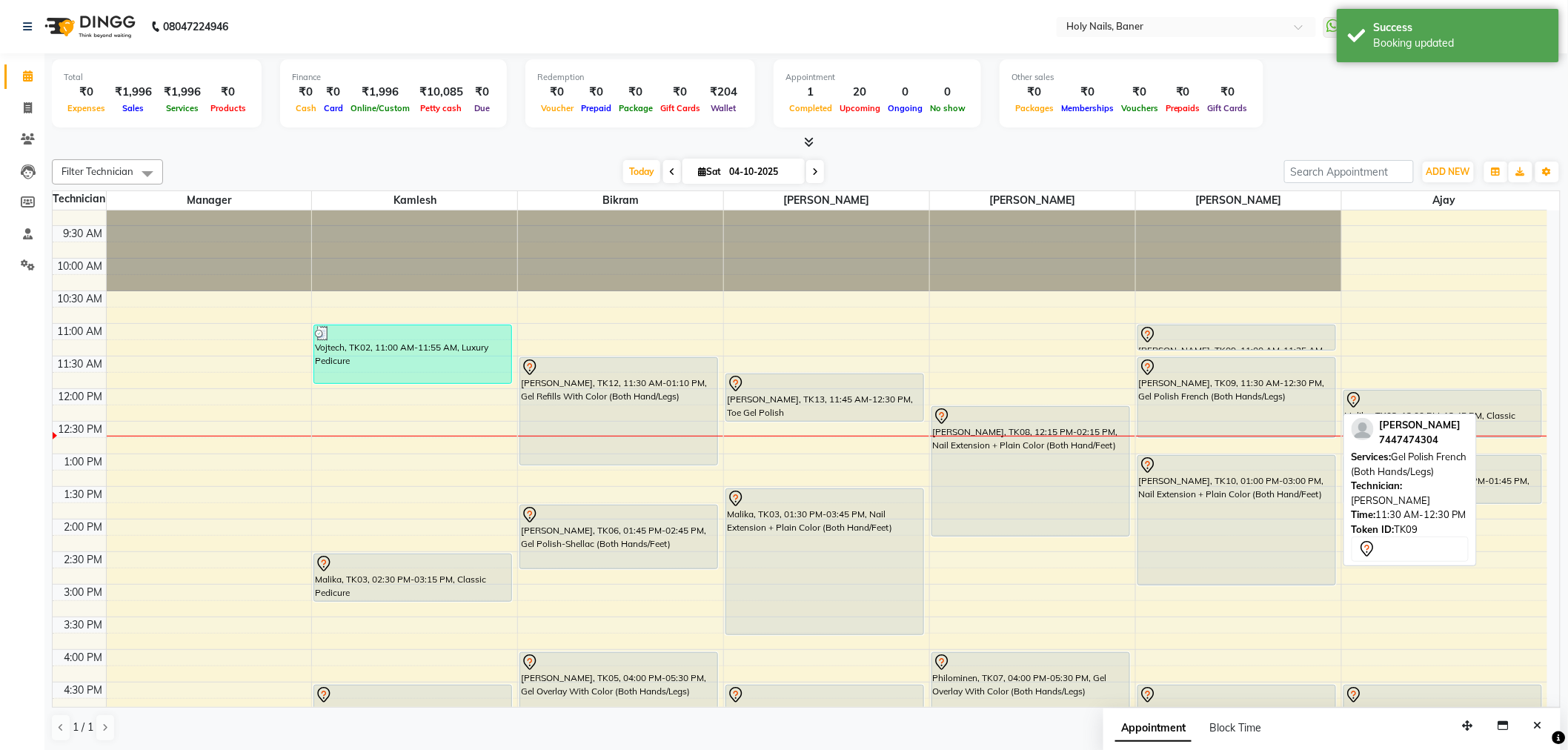
drag, startPoint x: 1224, startPoint y: 418, endPoint x: 1224, endPoint y: 432, distance: 14.0
click at [1224, 432] on div "Rupal Rathi, TK09, 11:00 AM-11:25 AM, Gel Polish Removal (Both Hands/Legs) Rupa…" at bounding box center [1238, 585] width 205 height 912
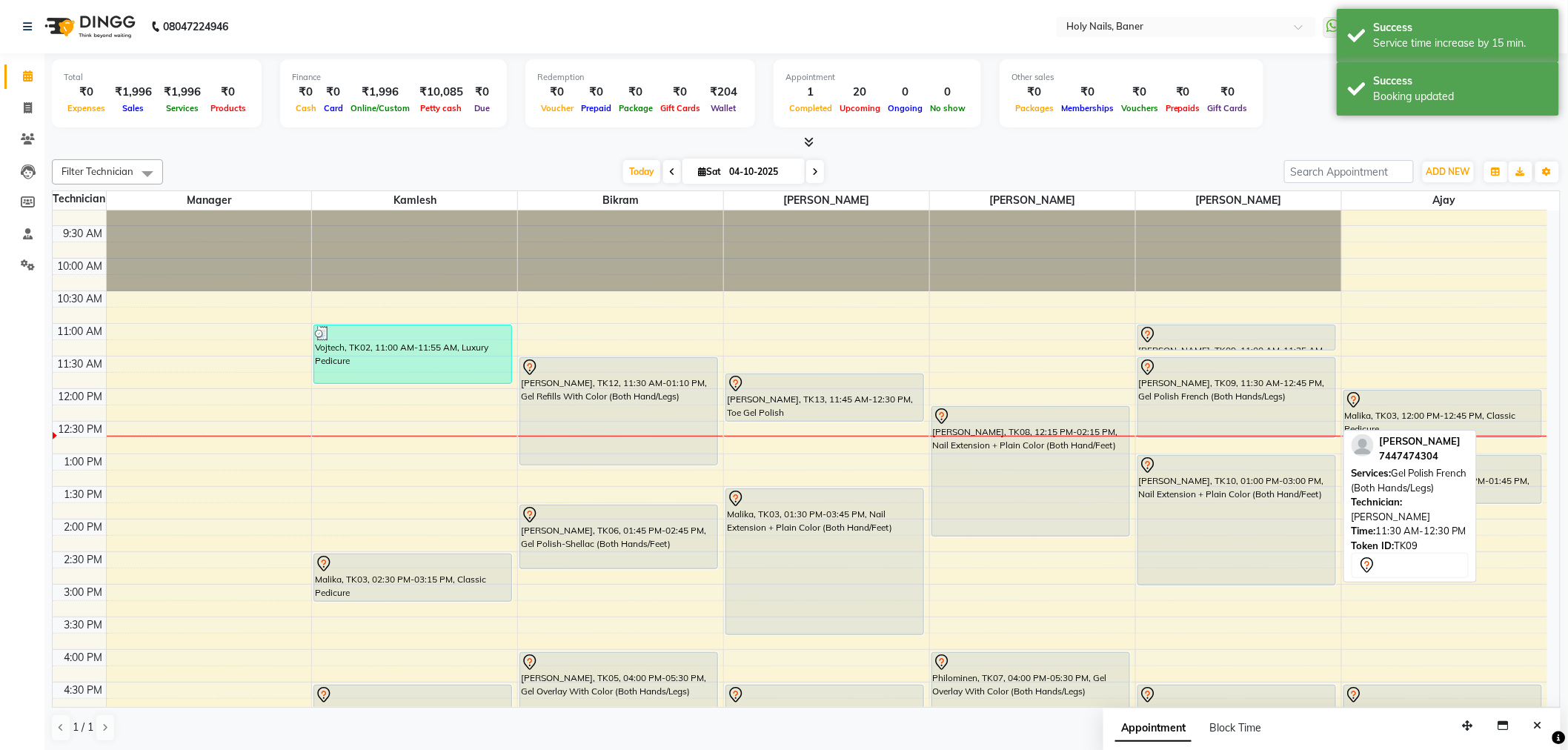
click at [1236, 404] on div "[PERSON_NAME], TK09, 11:30 AM-12:45 PM, Gel Polish French (Both Hands/Legs)" at bounding box center [1237, 398] width 197 height 79
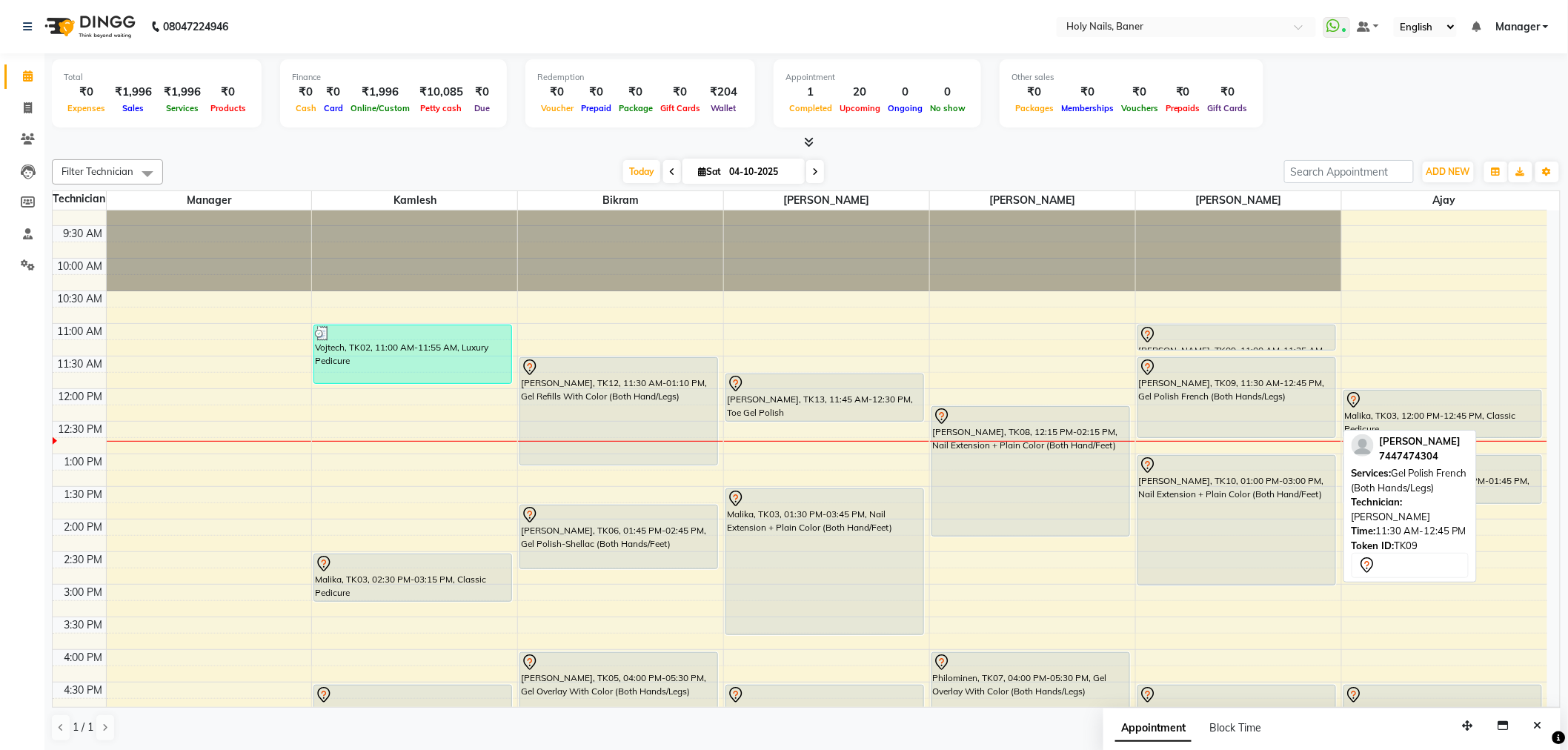
click at [1225, 405] on div "[PERSON_NAME], TK09, 11:30 AM-12:45 PM, Gel Polish French (Both Hands/Legs)" at bounding box center [1237, 398] width 197 height 79
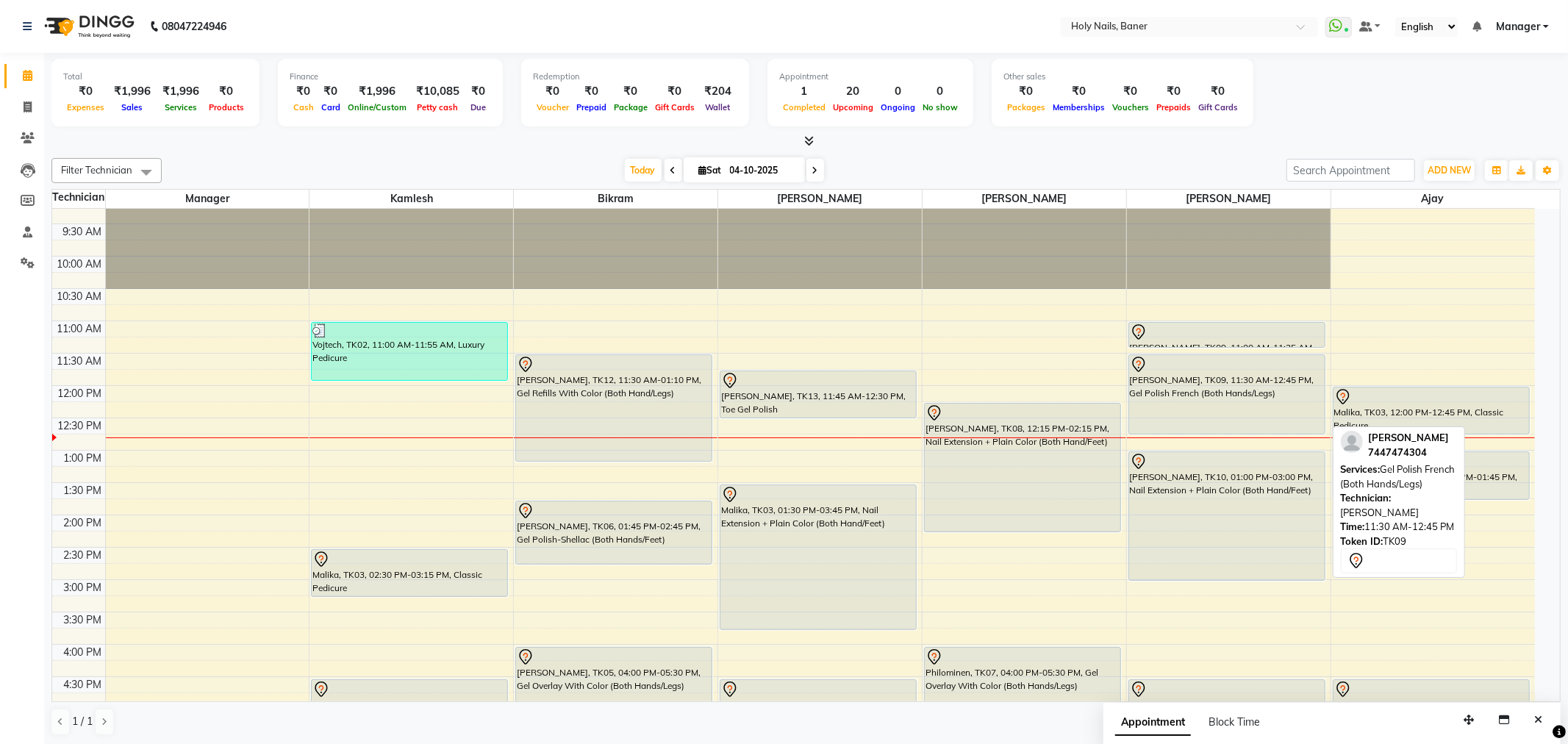
select select "7"
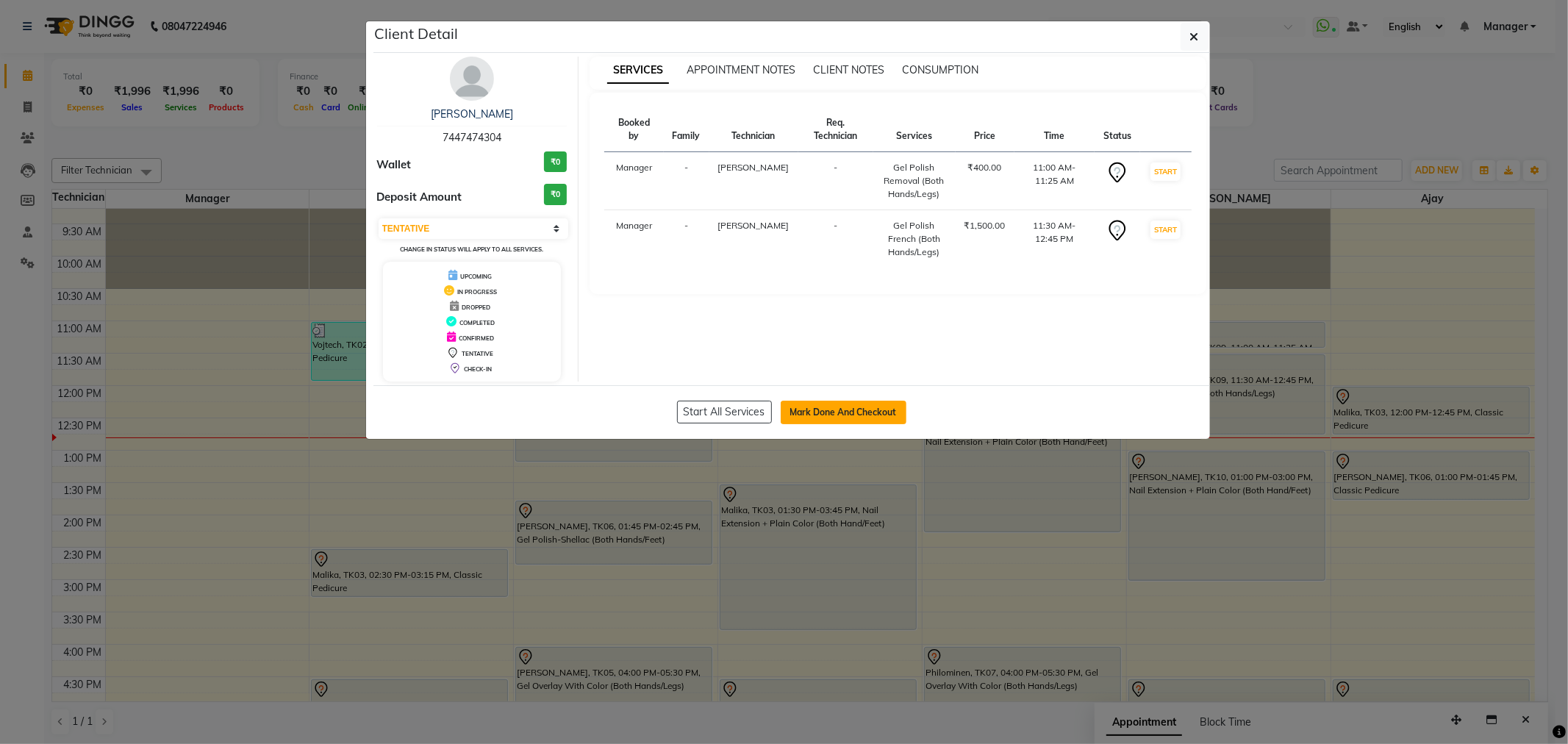
click at [840, 410] on button "Mark Done And Checkout" at bounding box center [843, 413] width 126 height 24
select select "5445"
select select "service"
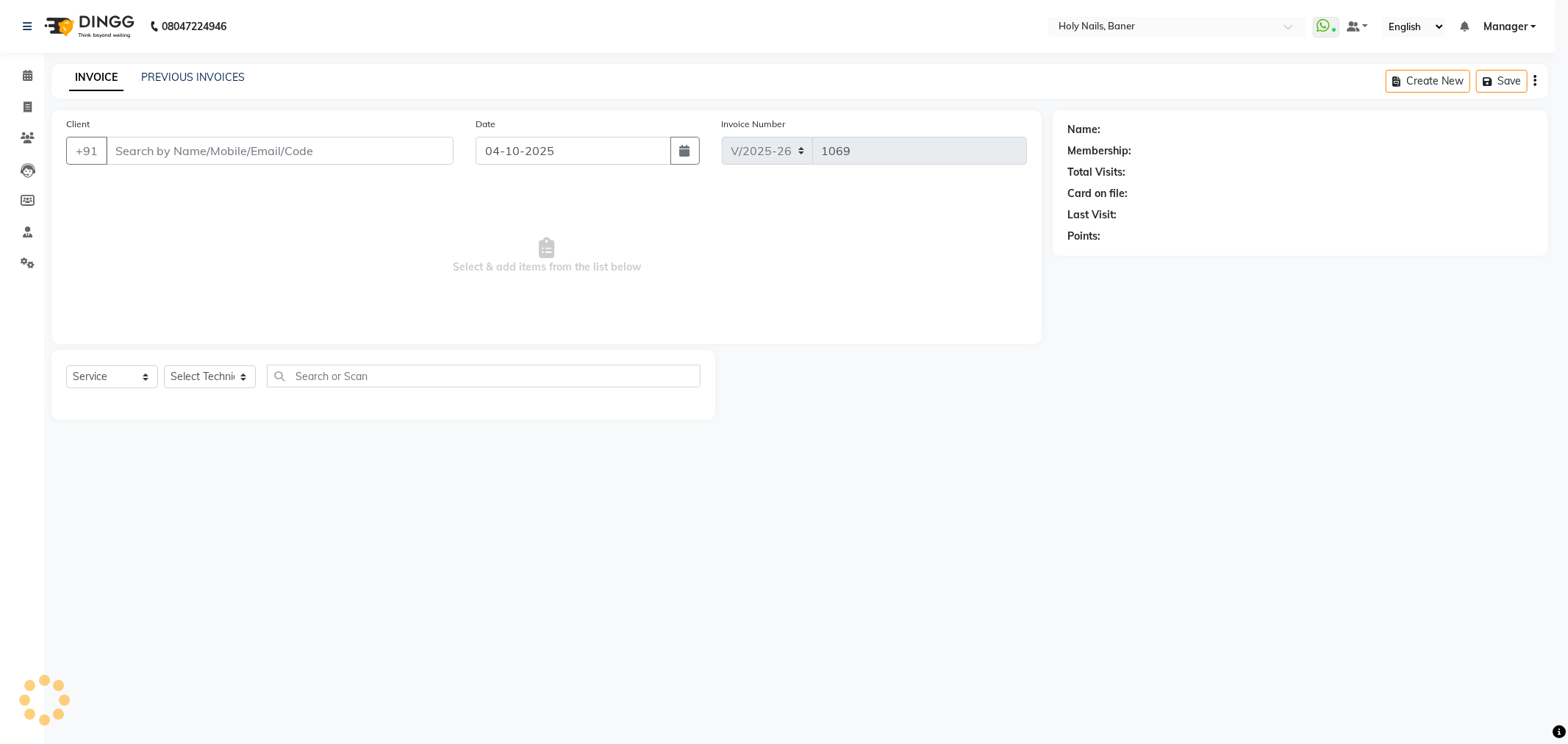
select select "3"
type input "74******04"
select select "66406"
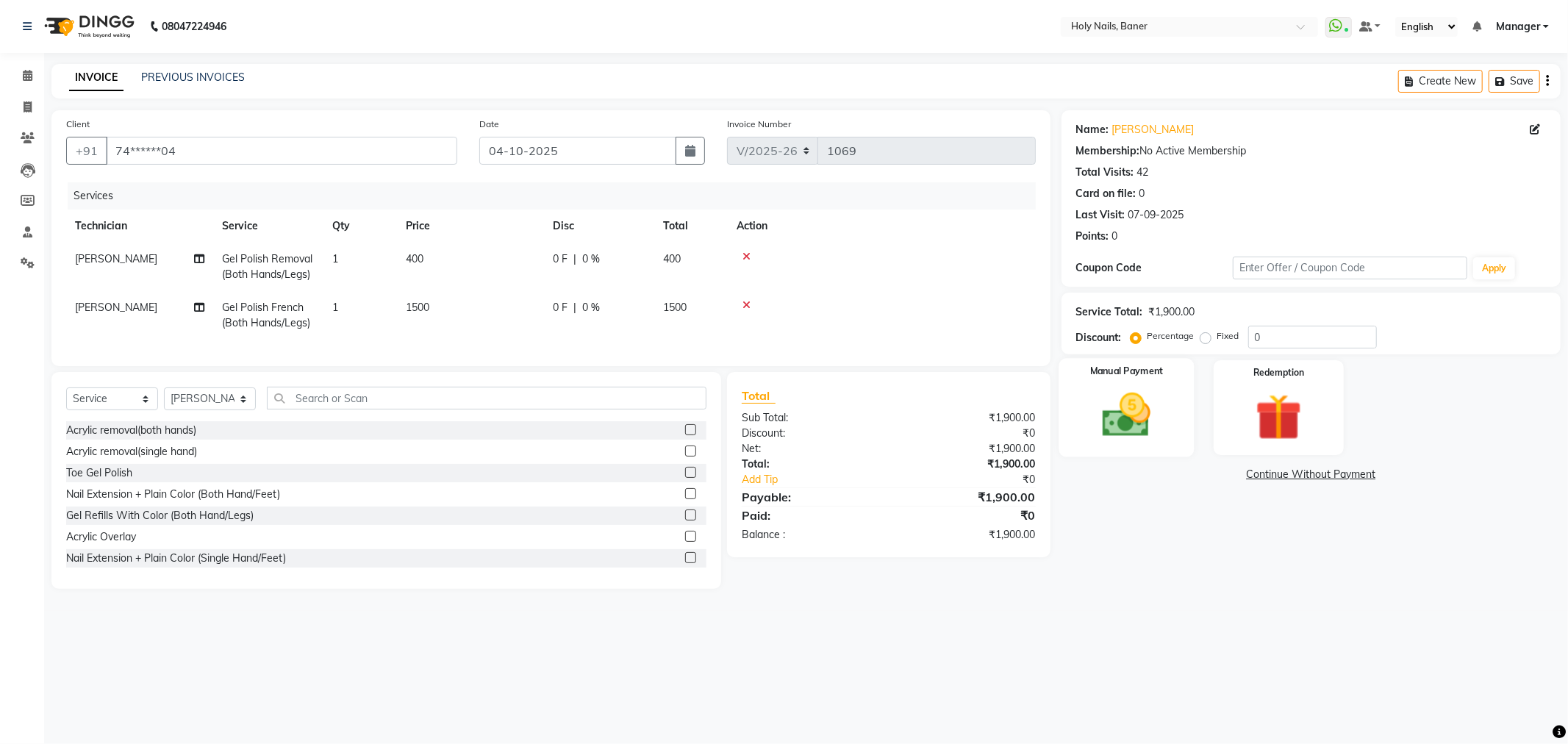
click at [1141, 394] on img at bounding box center [1126, 416] width 79 height 56
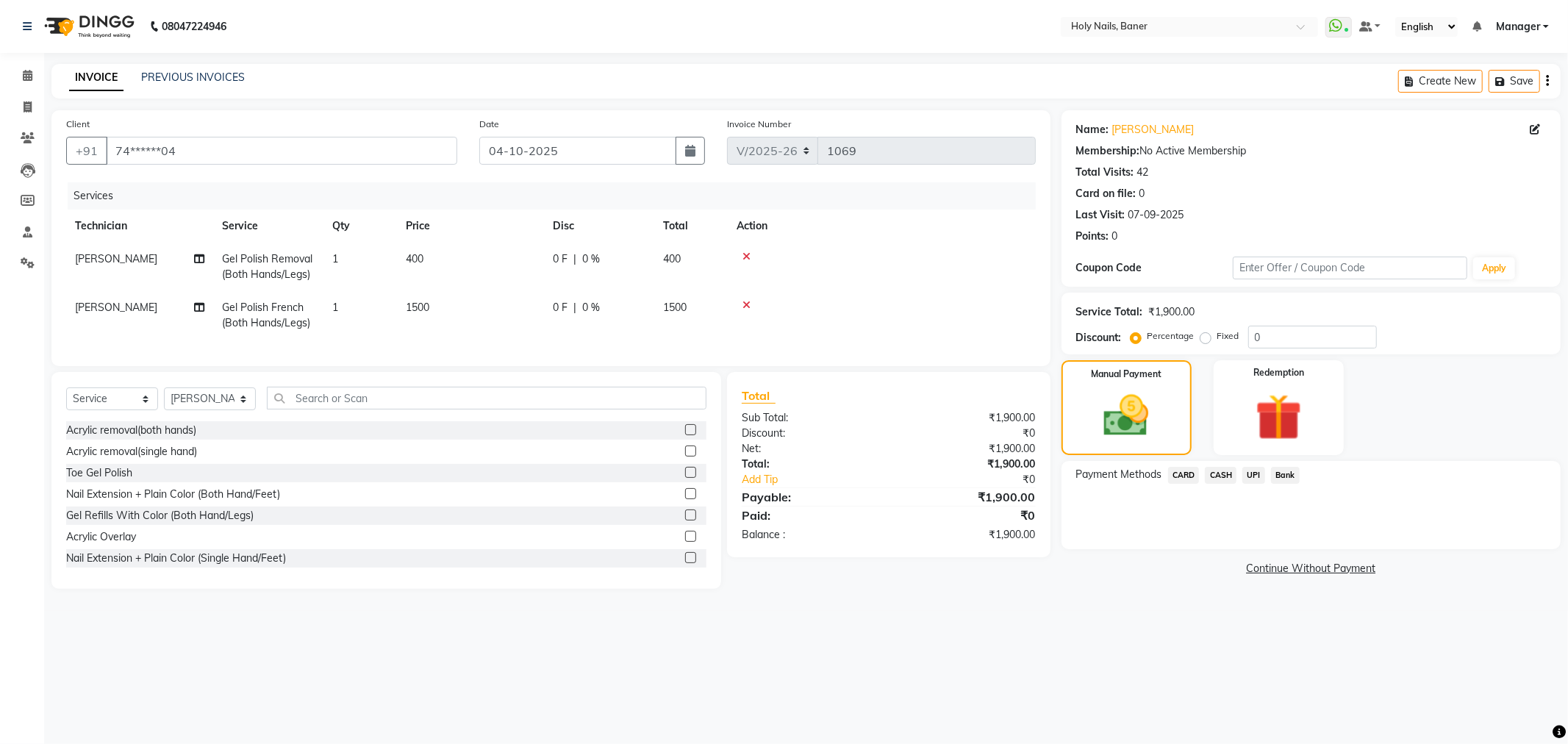
click at [1245, 477] on span "UPI" at bounding box center [1253, 475] width 23 height 17
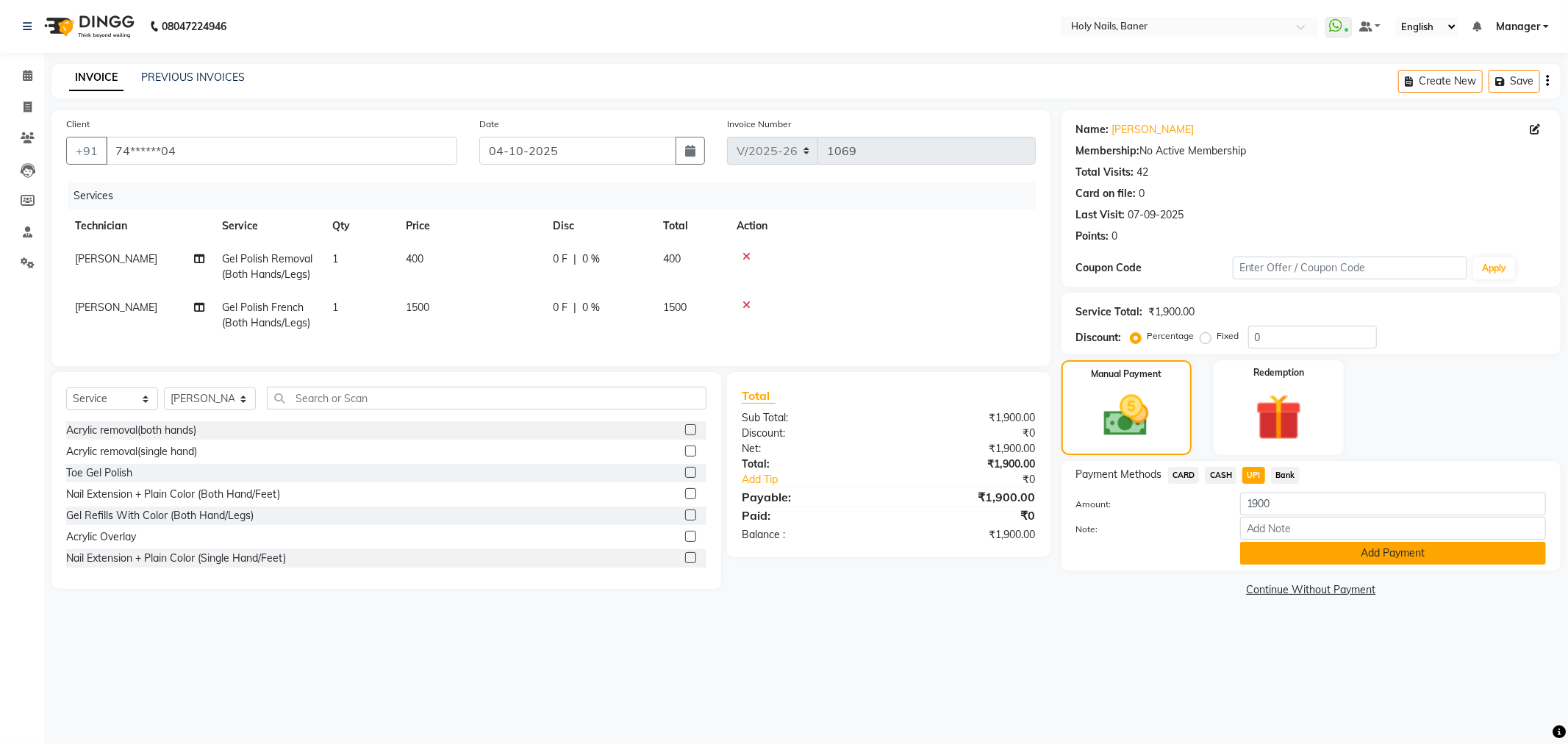
click at [1314, 555] on button "Add Payment" at bounding box center [1393, 553] width 306 height 23
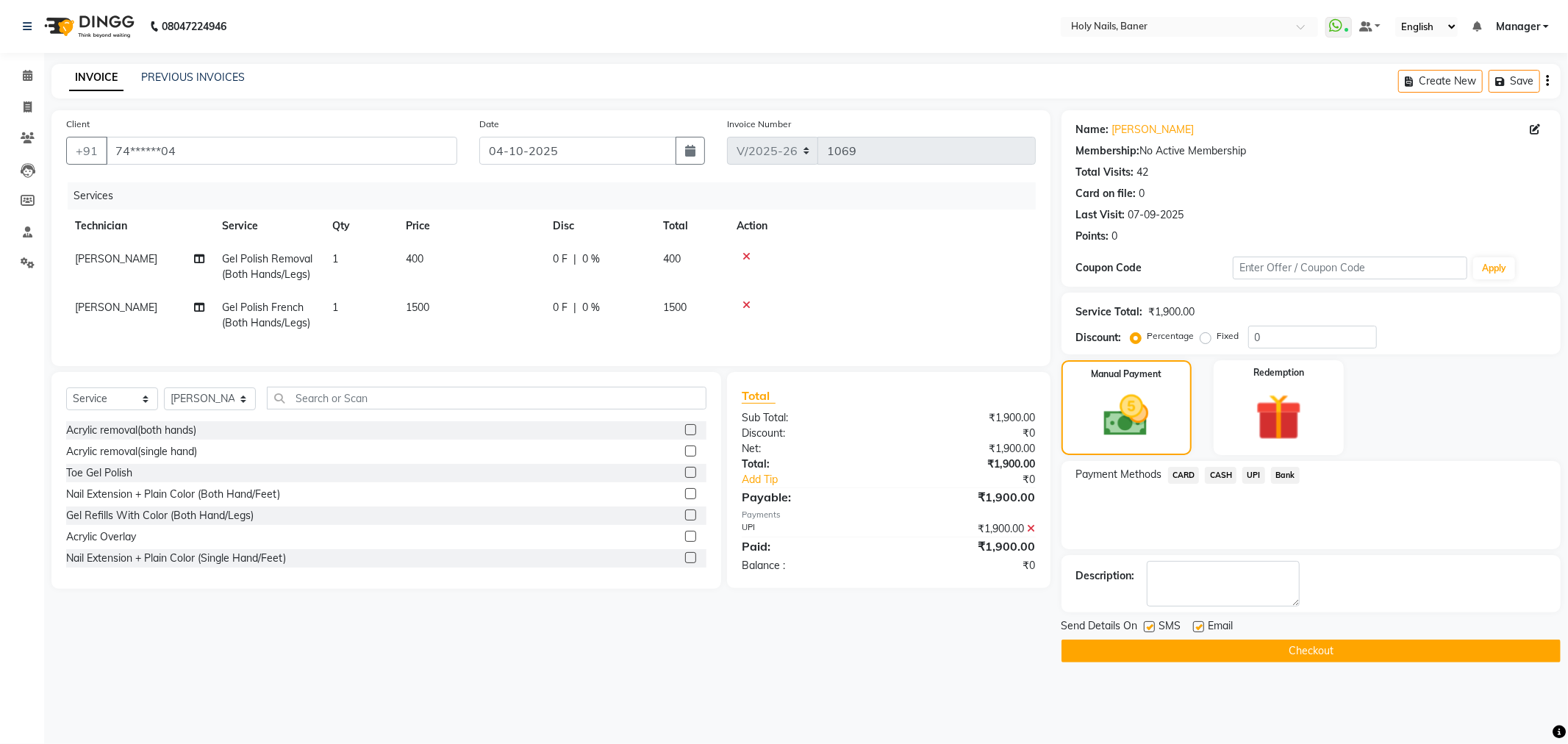
click at [1304, 657] on button "Checkout" at bounding box center [1311, 651] width 499 height 23
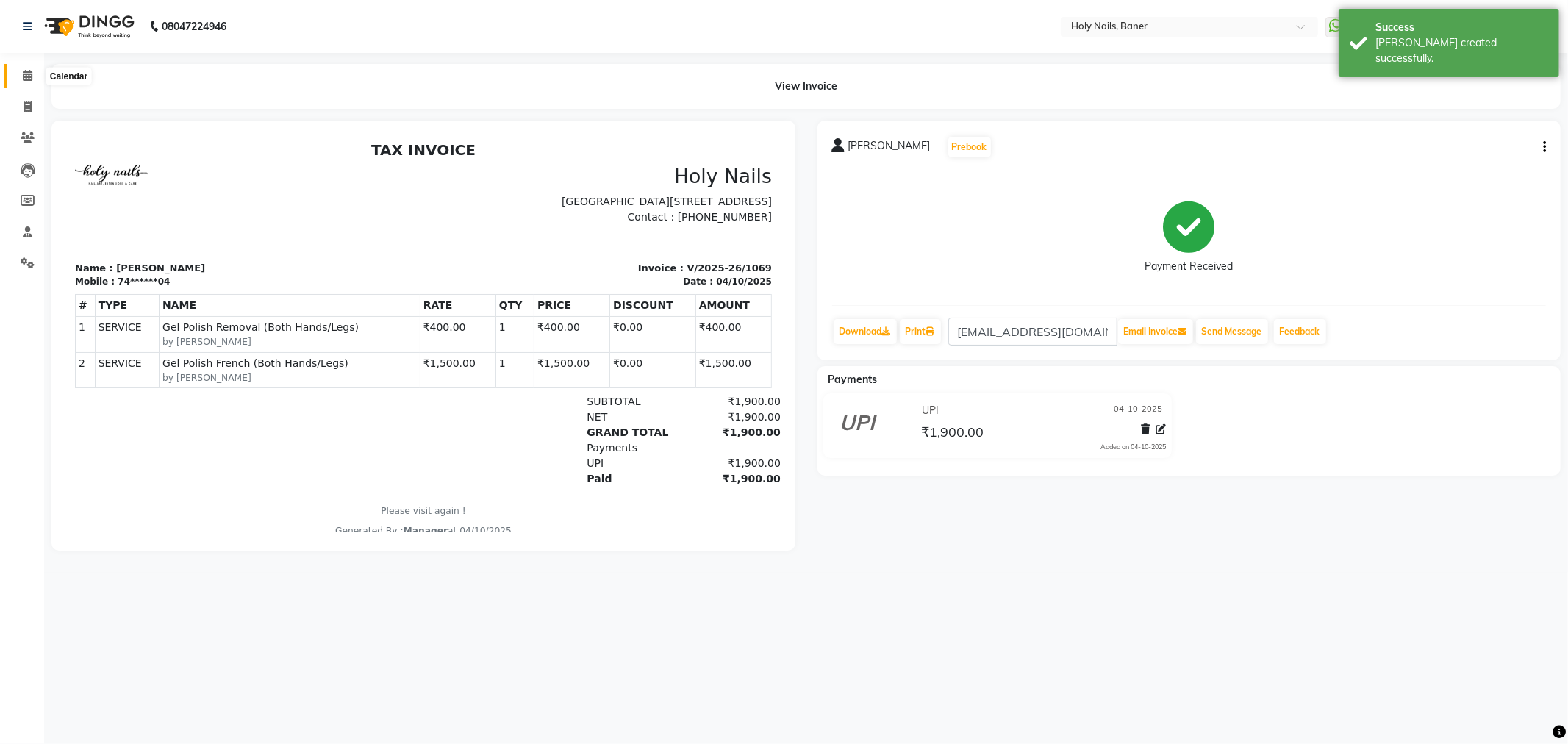
click at [26, 71] on icon at bounding box center [27, 75] width 10 height 11
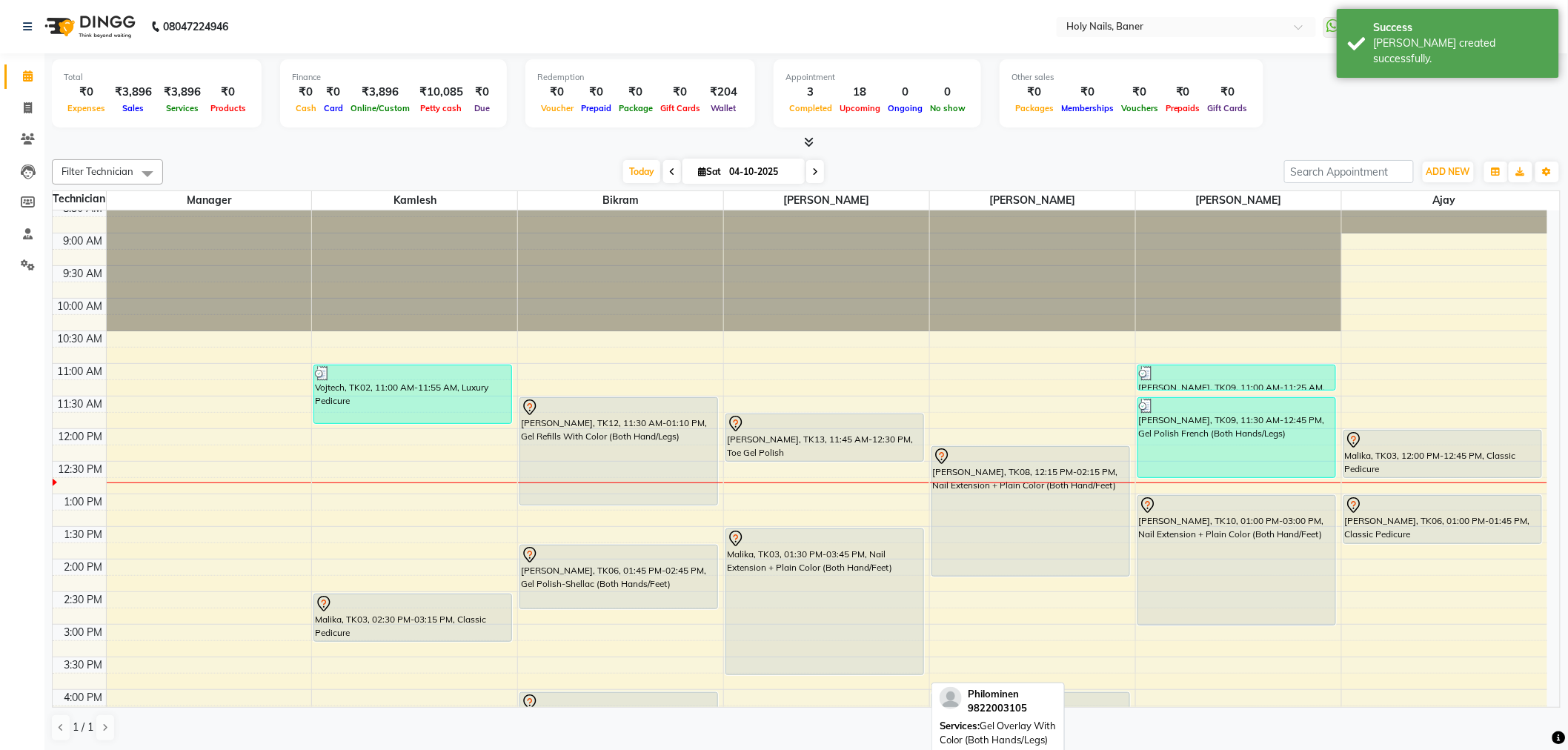
scroll to position [82, 0]
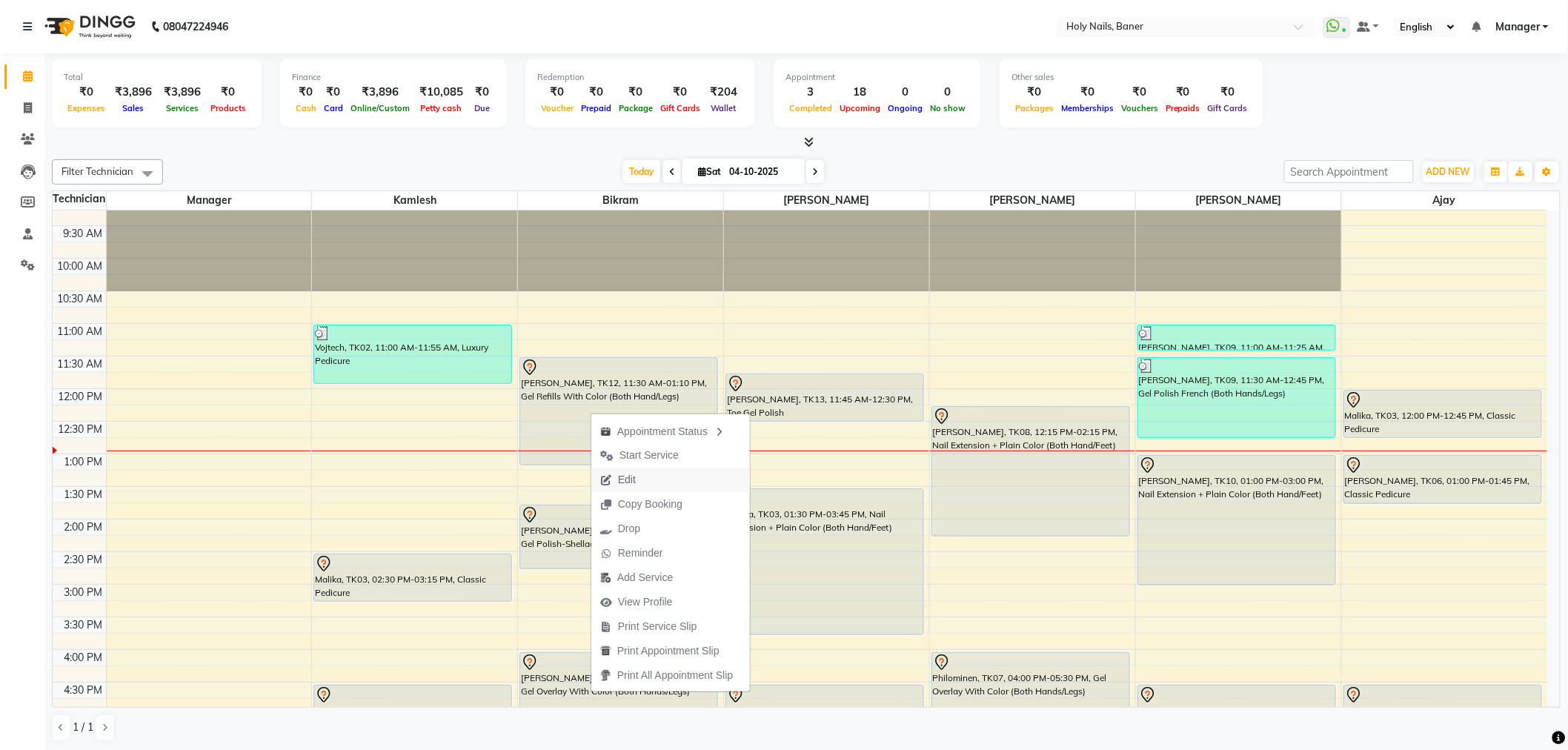
click at [641, 476] on span "Edit" at bounding box center [618, 480] width 53 height 24
select select "tentative"
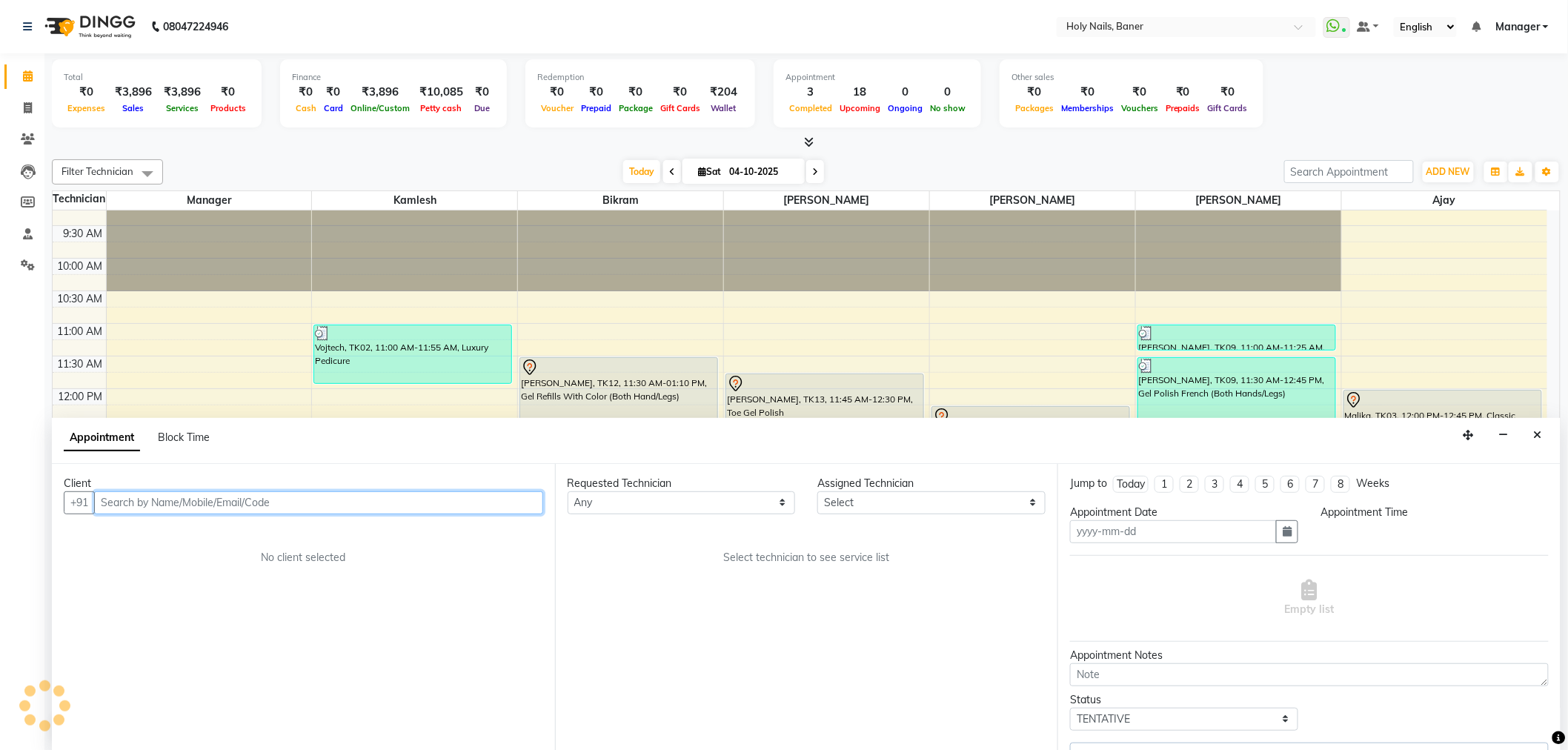
scroll to position [1, 0]
type input "04-10-2025"
select select "690"
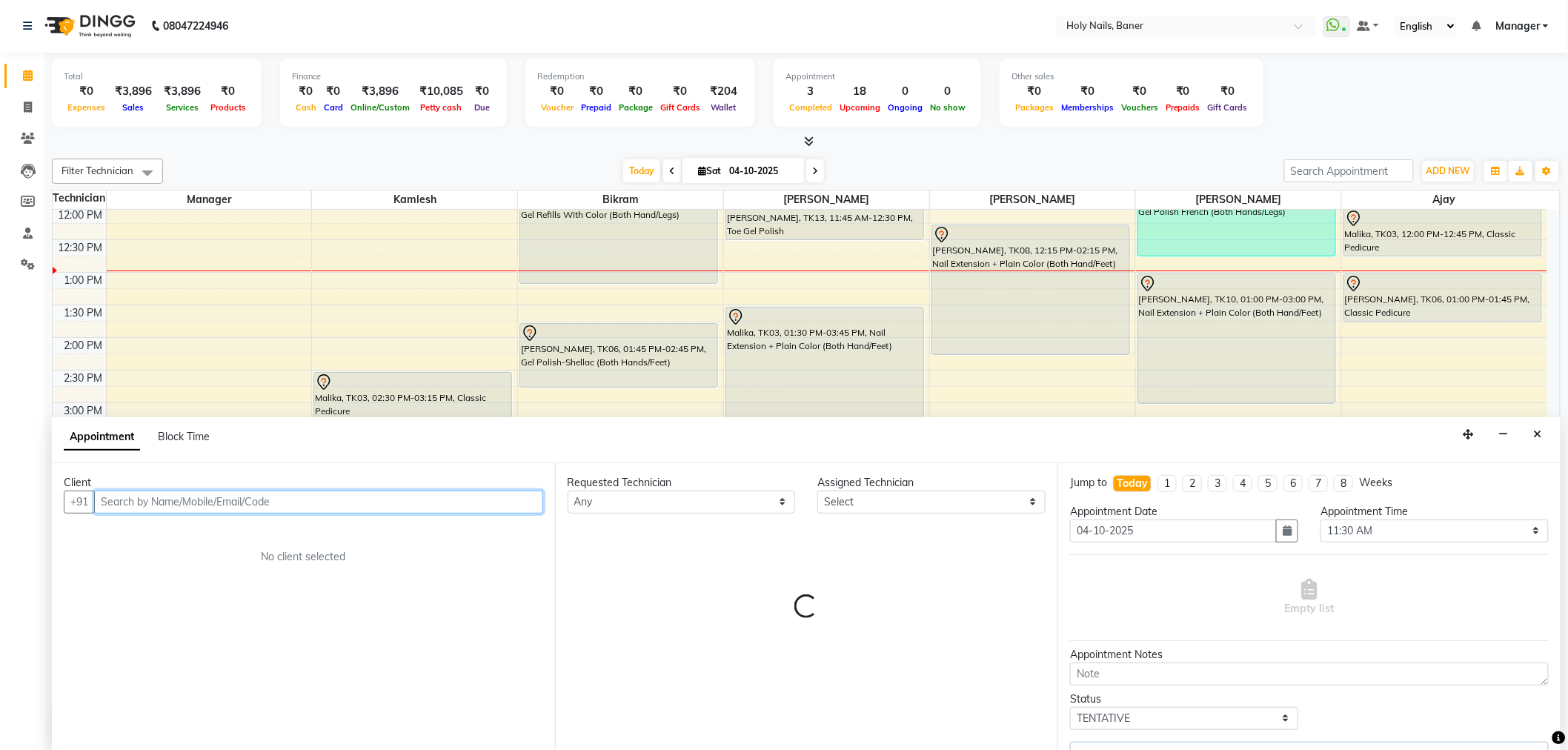
select select "58118"
select select "2495"
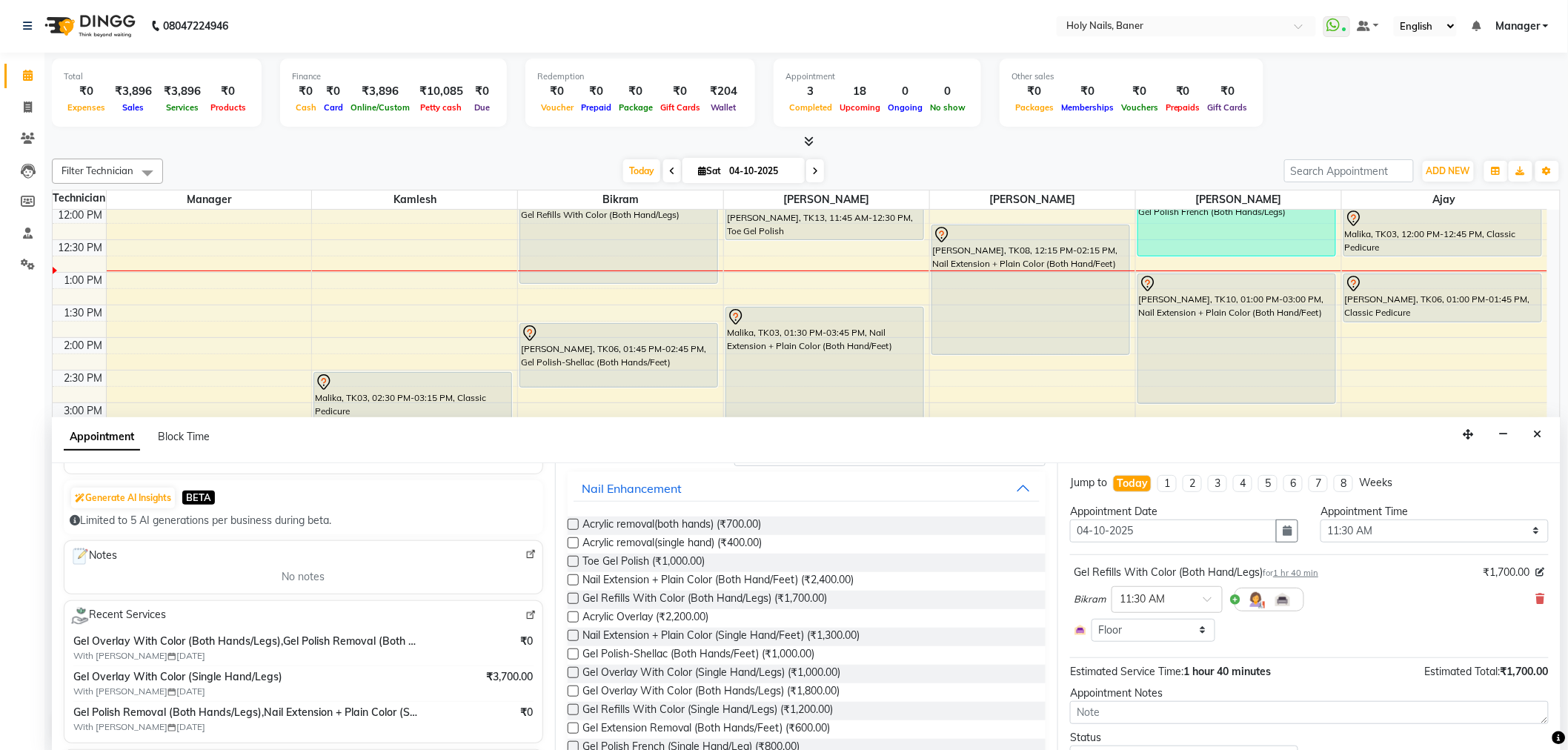
scroll to position [165, 0]
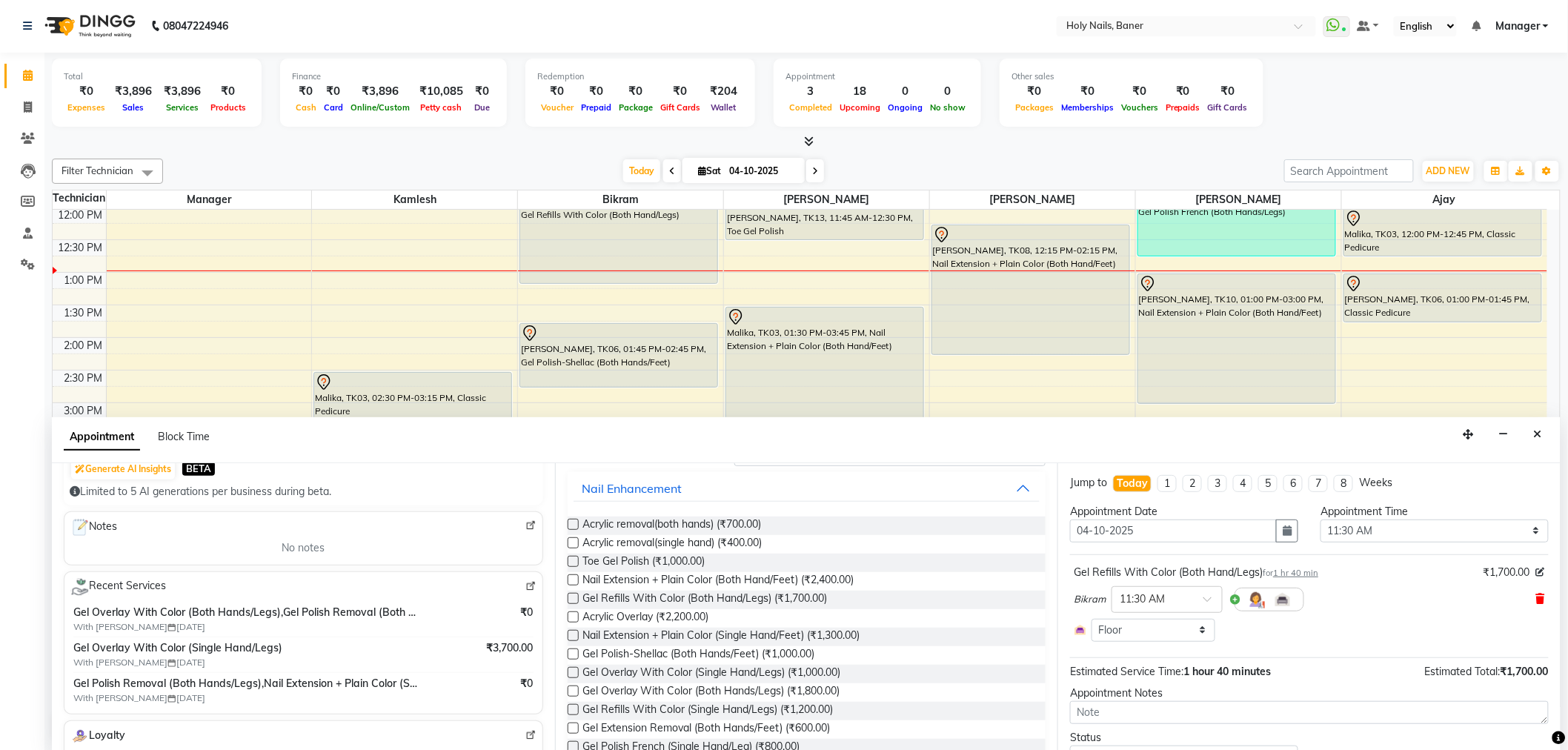
click at [1536, 599] on icon at bounding box center [1541, 599] width 9 height 10
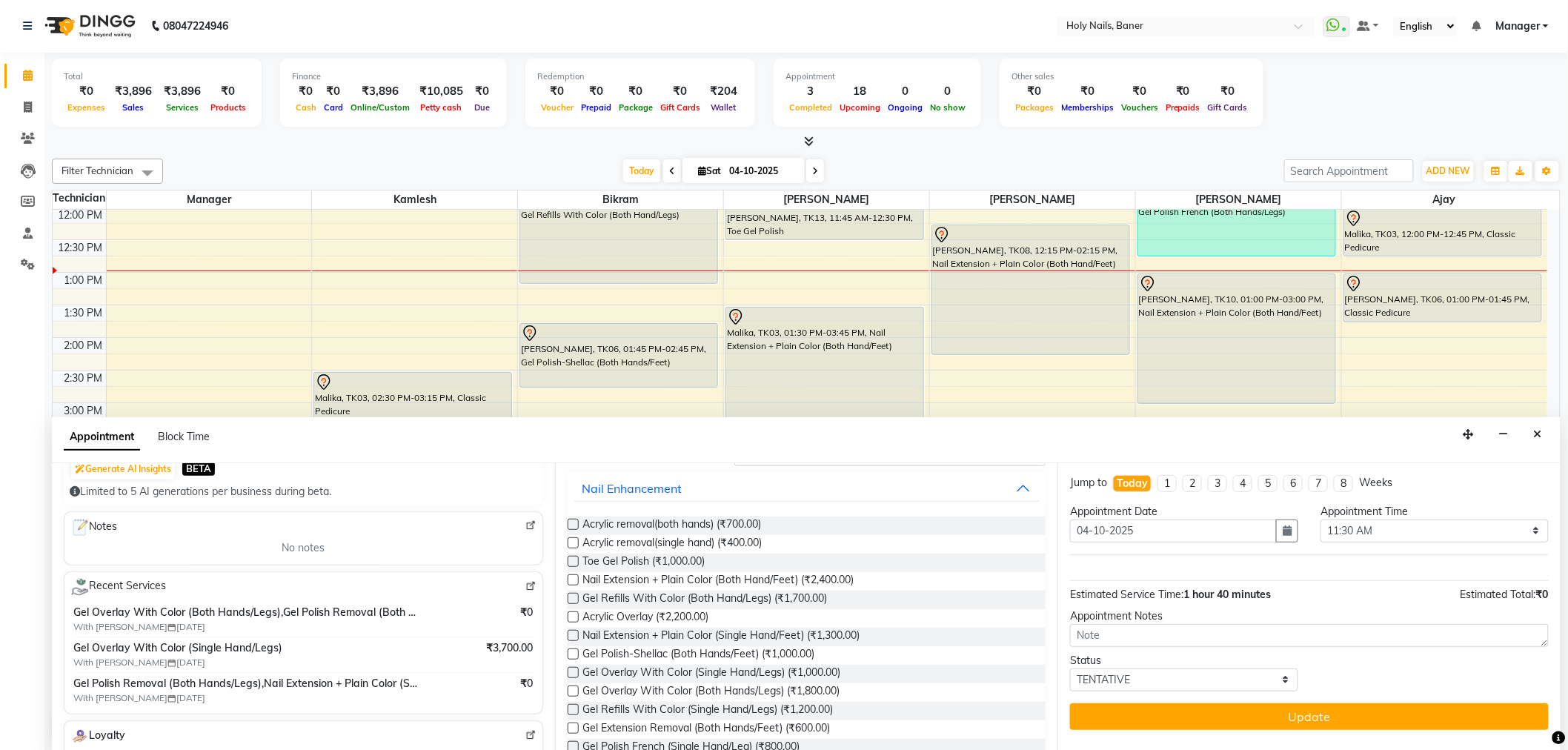
scroll to position [0, 0]
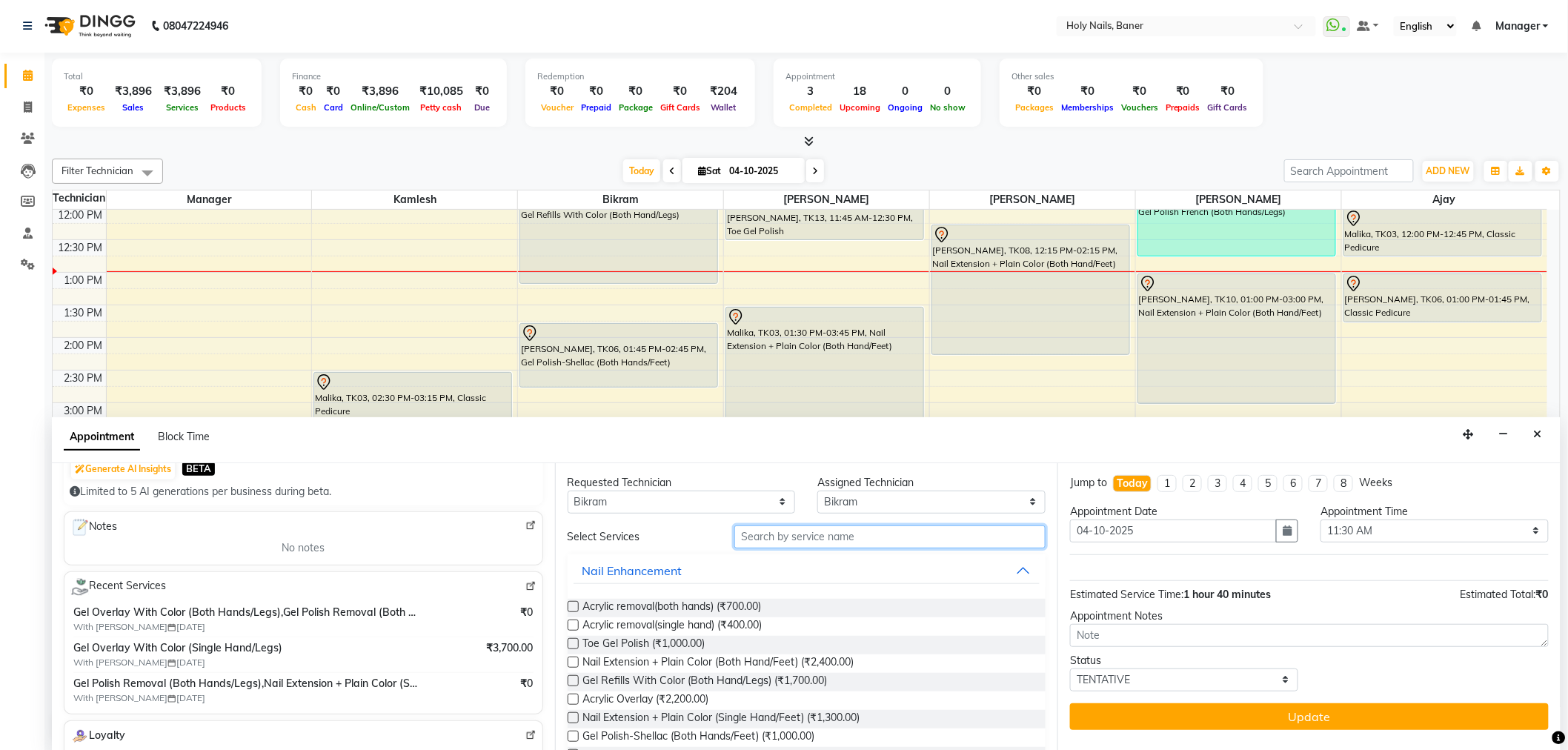
click at [860, 542] on input "text" at bounding box center [890, 537] width 311 height 23
type input "r"
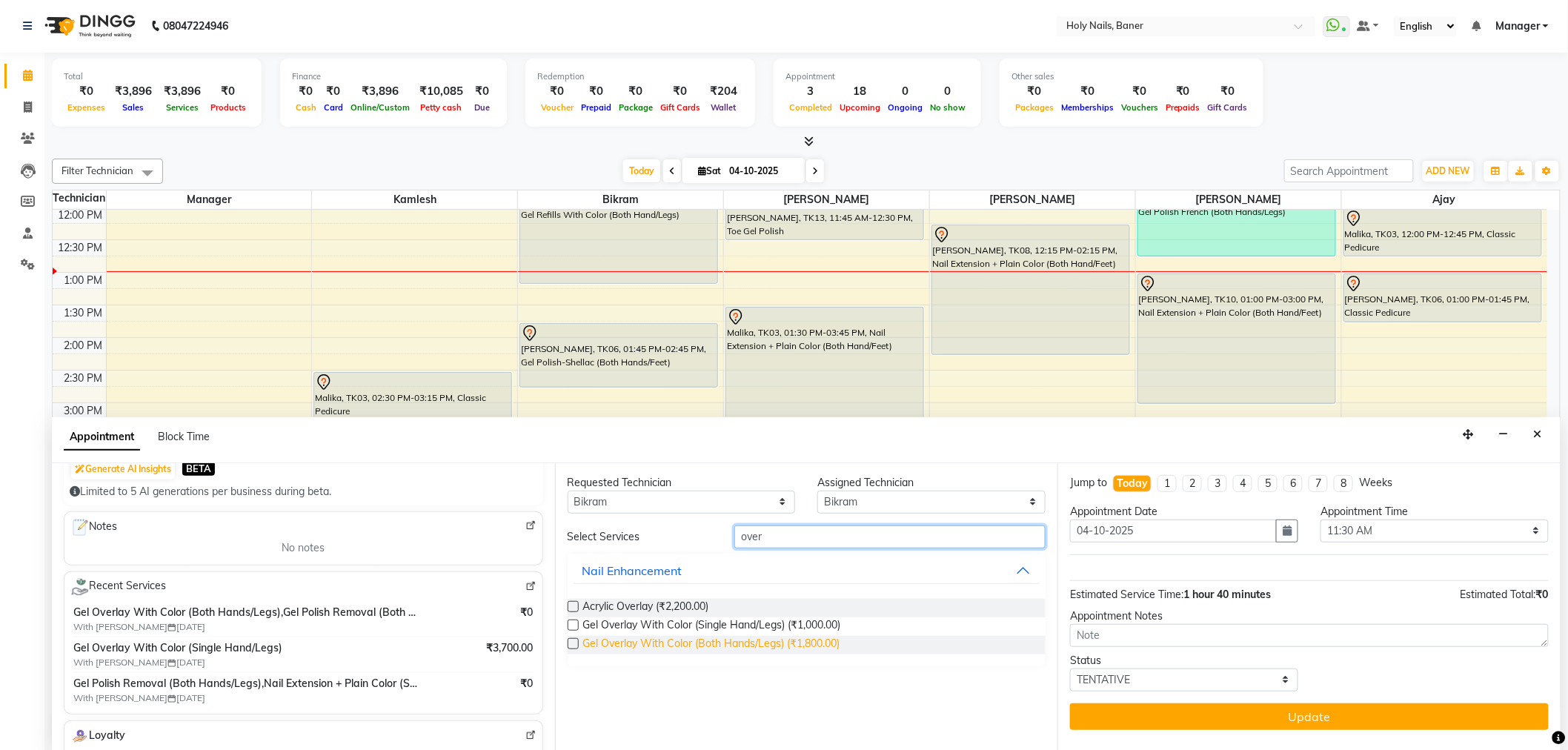
type input "over"
click at [779, 639] on span "Gel Overlay With Color (Both Hands/Legs) (₹1,800.00)" at bounding box center [711, 645] width 257 height 19
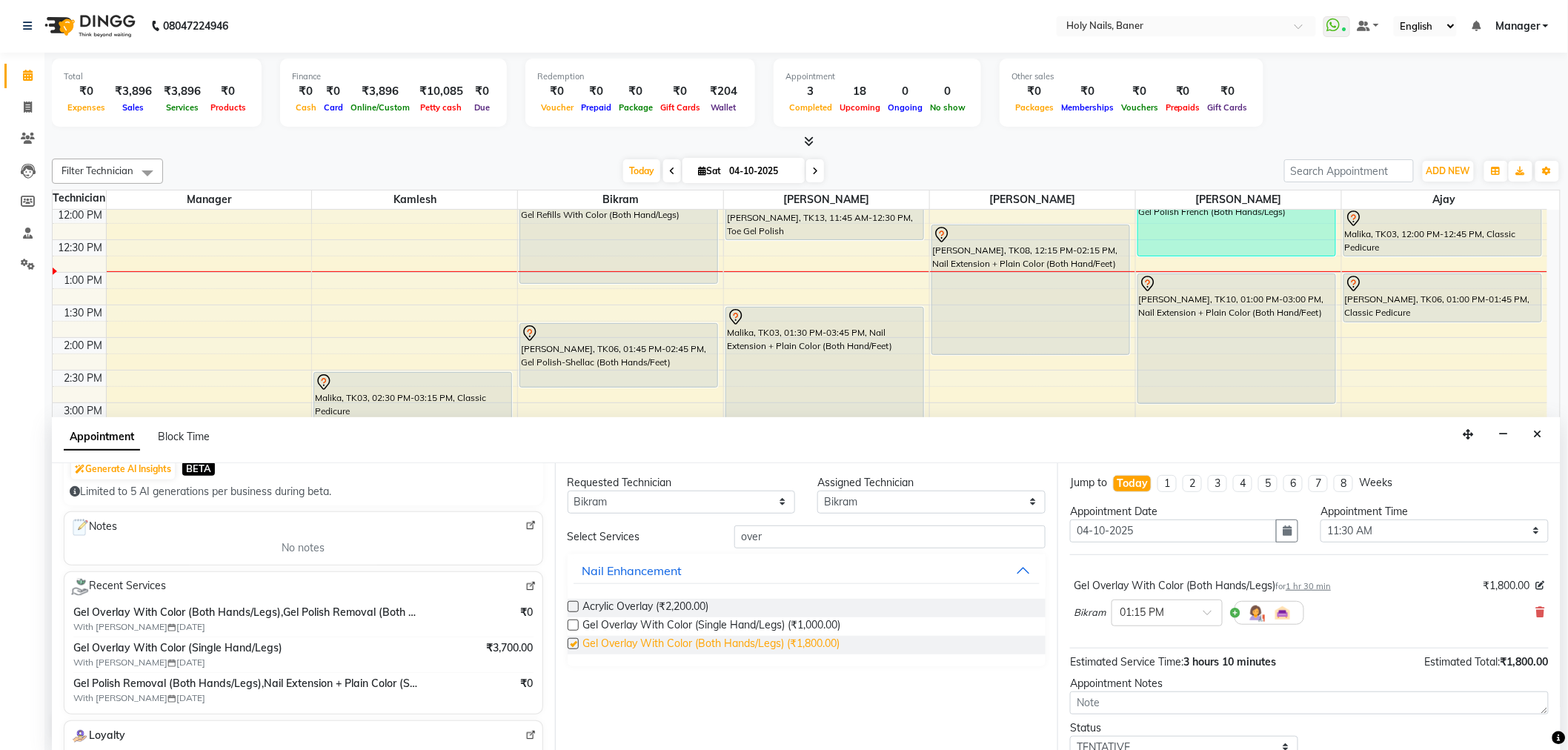
checkbox input "false"
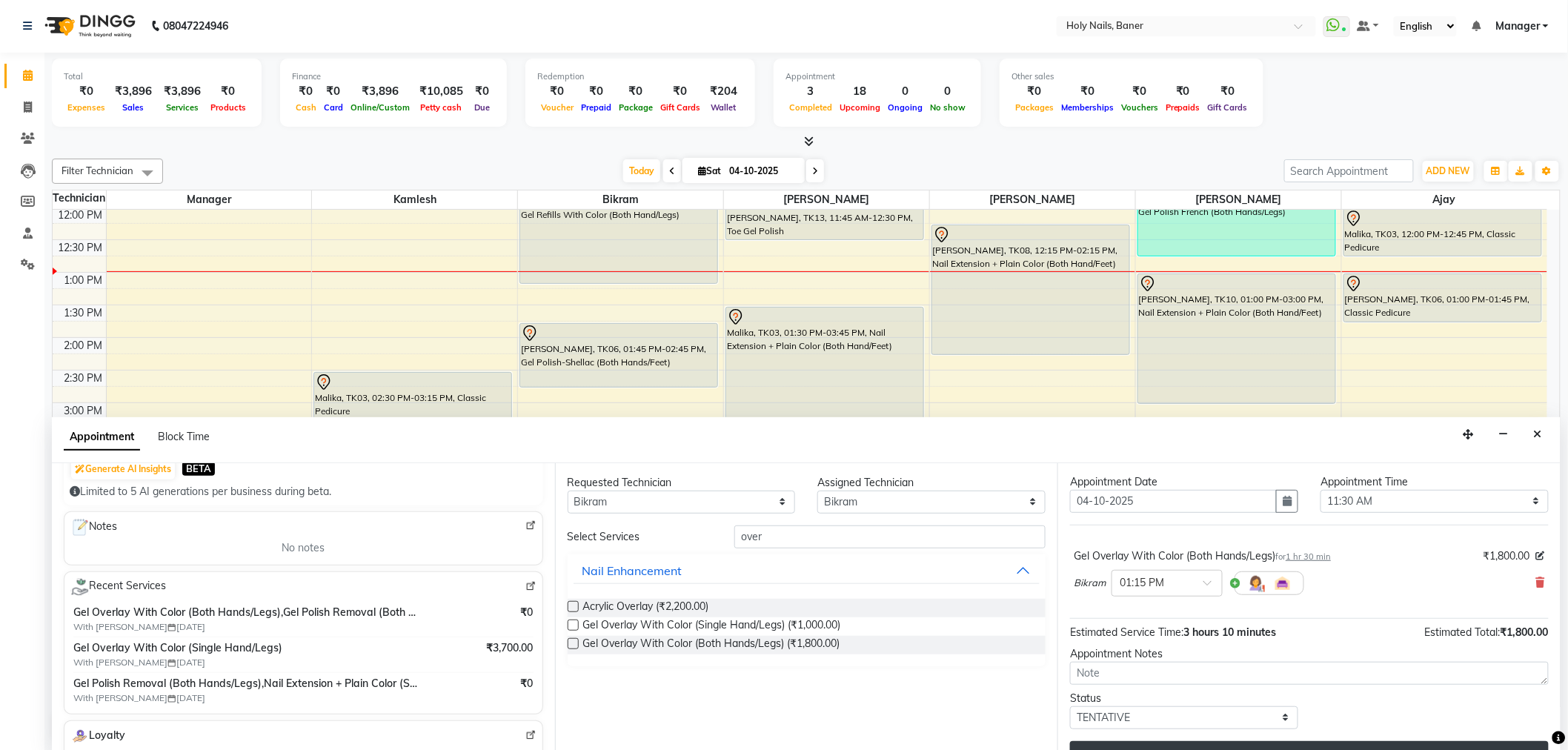
scroll to position [58, 0]
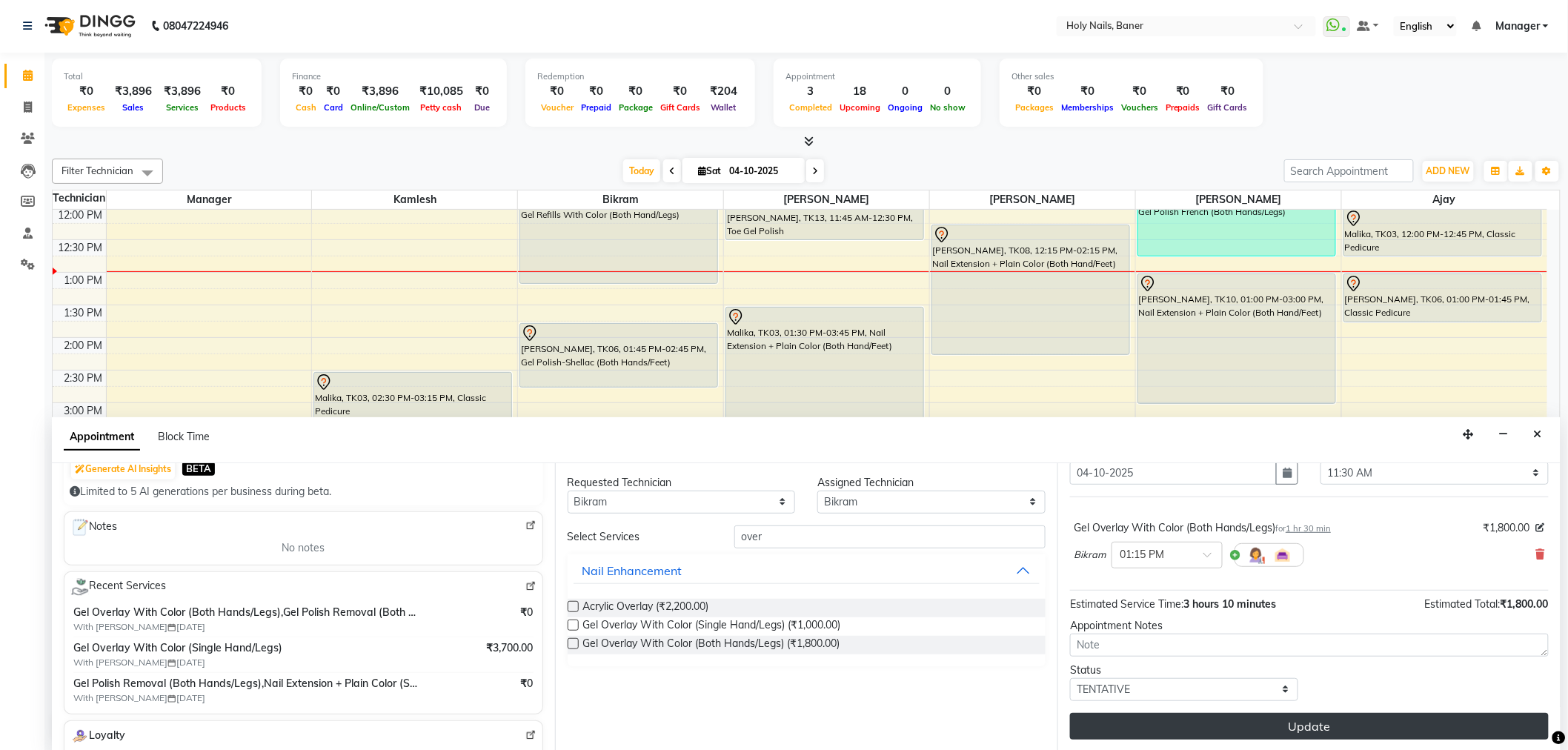
click at [1231, 720] on button "Update" at bounding box center [1309, 726] width 479 height 27
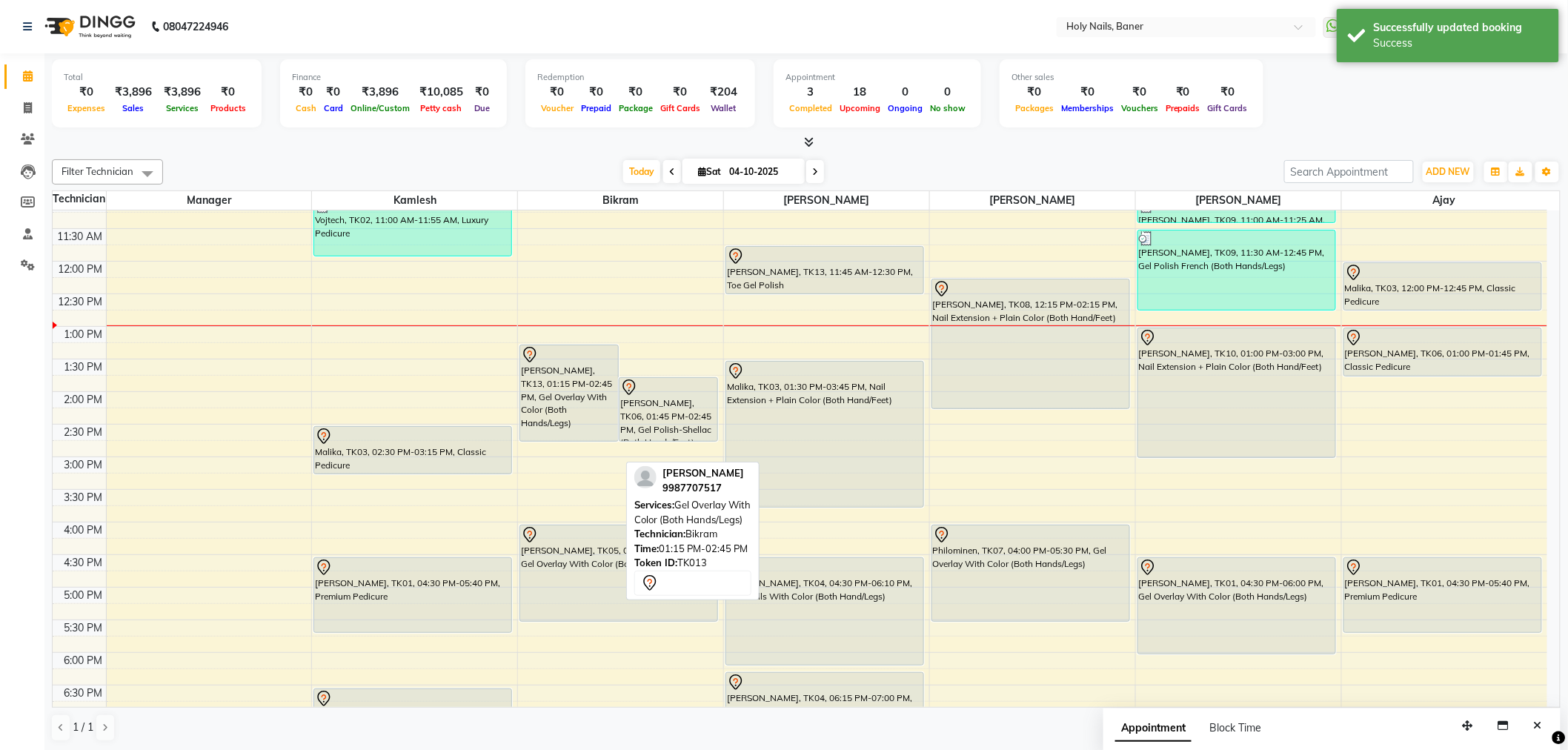
scroll to position [181, 0]
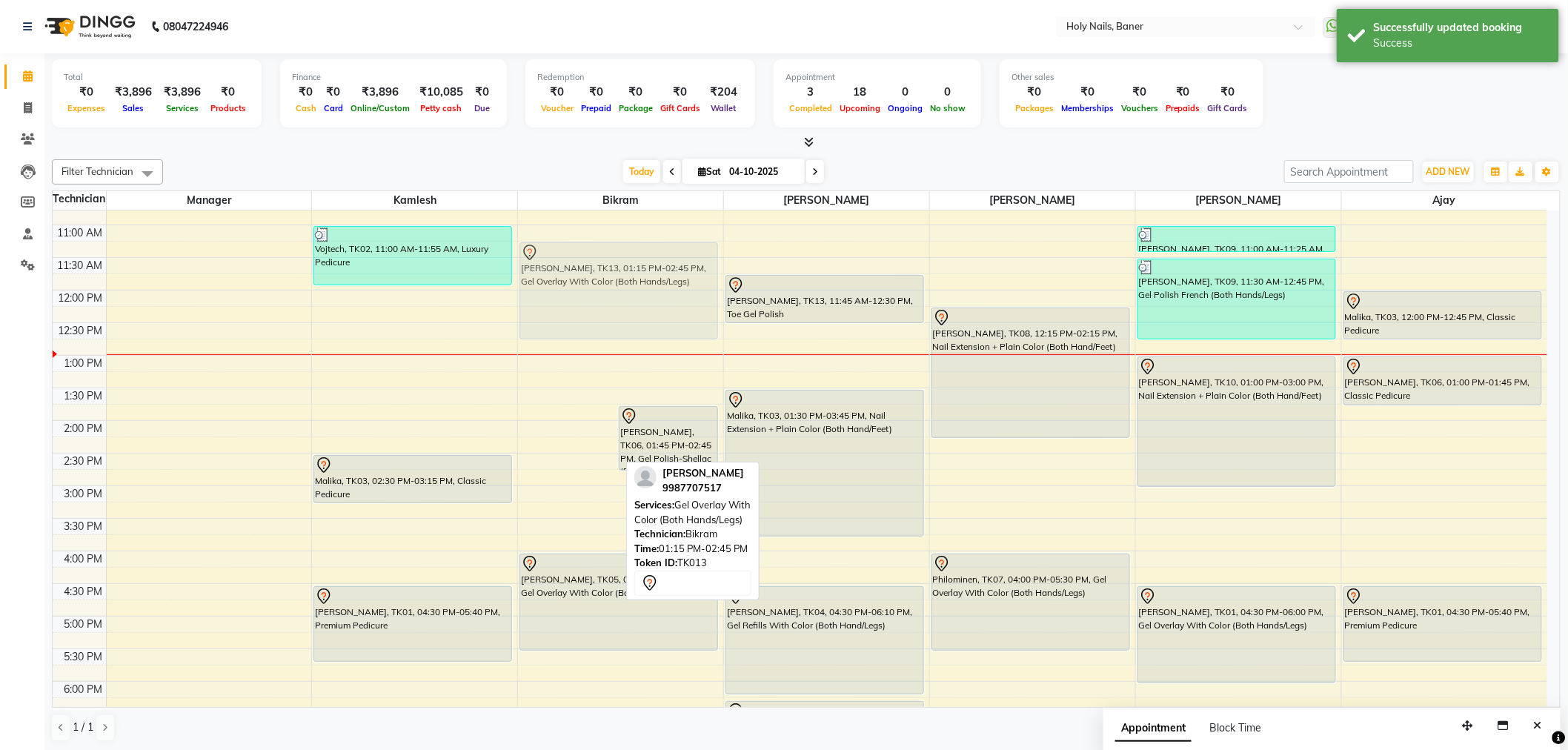
drag, startPoint x: 568, startPoint y: 427, endPoint x: 606, endPoint y: 289, distance: 143.1
click at [606, 289] on div "Kalyani Ghatge, TK13, 01:15 PM-02:45 PM, Gel Overlay With Color (Both Hands/Leg…" at bounding box center [621, 486] width 205 height 912
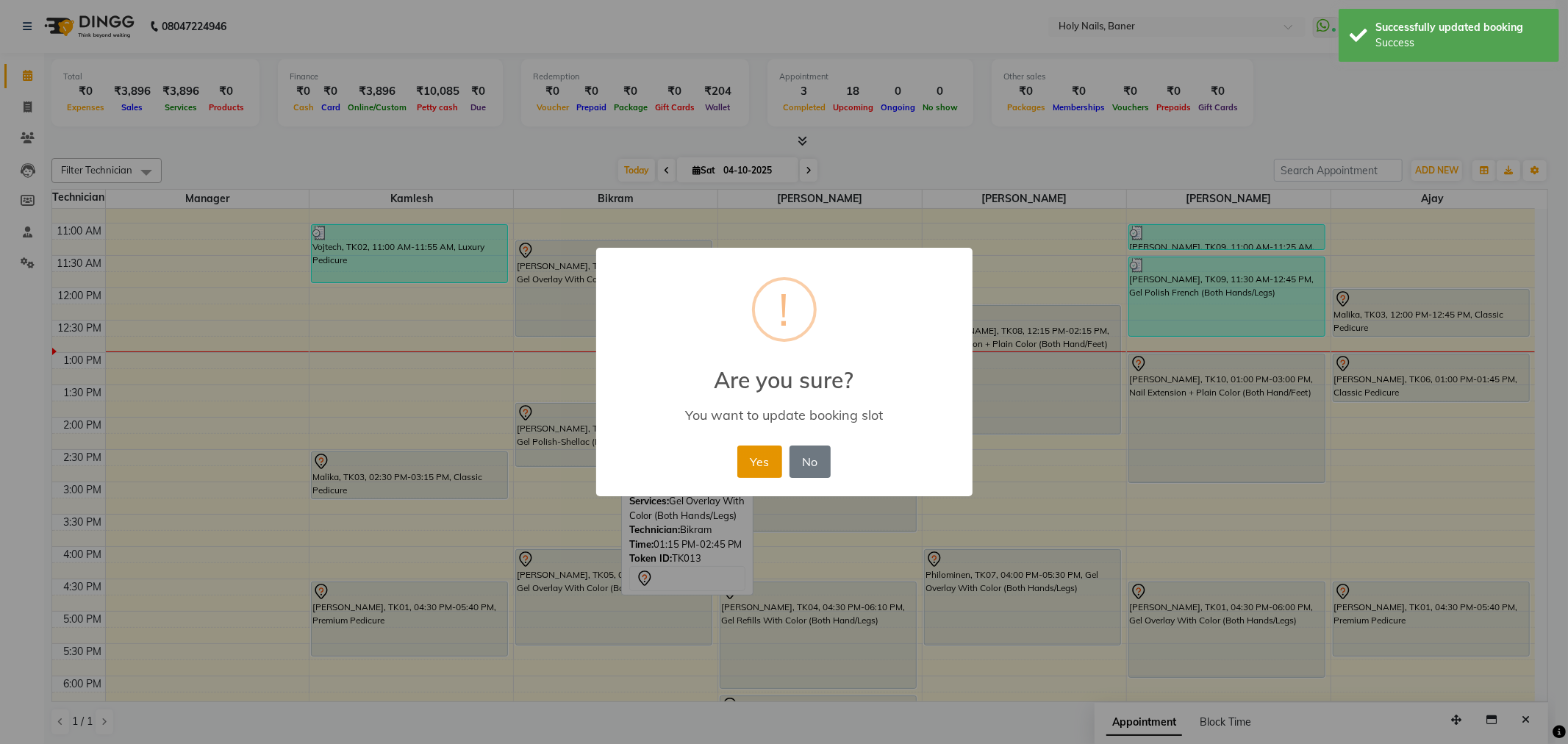
click at [760, 462] on button "Yes" at bounding box center [759, 462] width 45 height 32
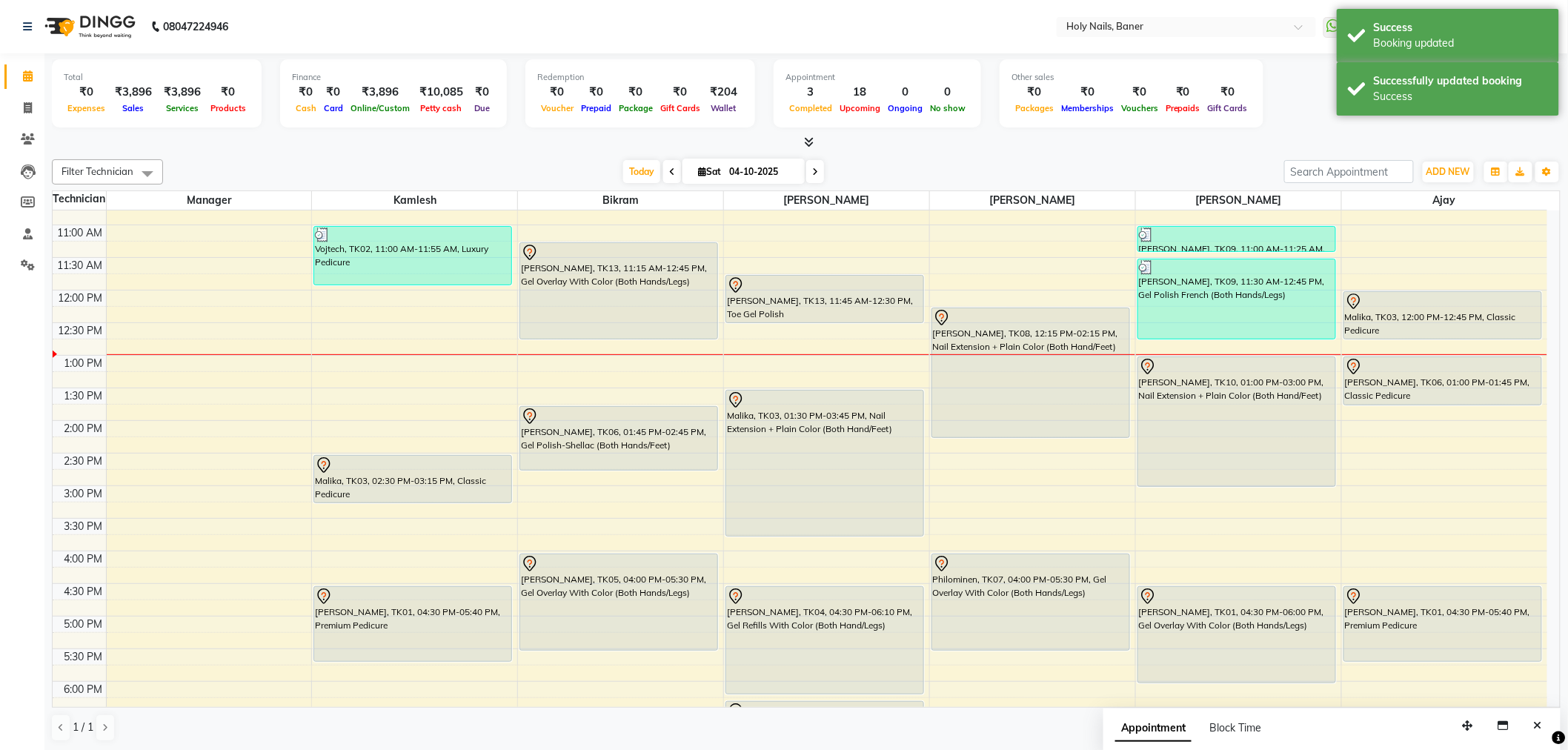
scroll to position [99, 0]
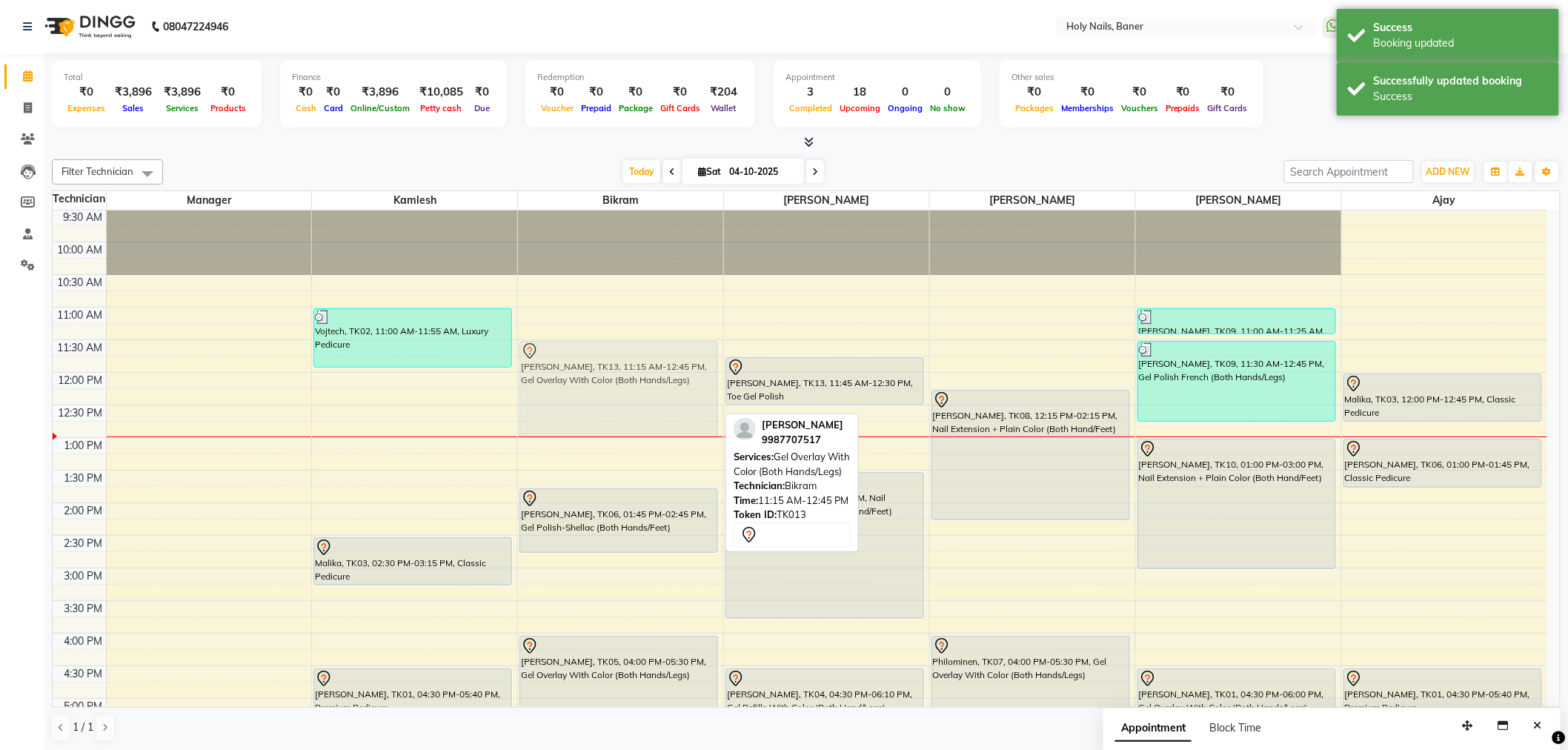
click at [605, 409] on div "Kalyani Ghatge, TK13, 11:15 AM-12:45 PM, Gel Overlay With Color (Both Hands/Leg…" at bounding box center [621, 568] width 205 height 912
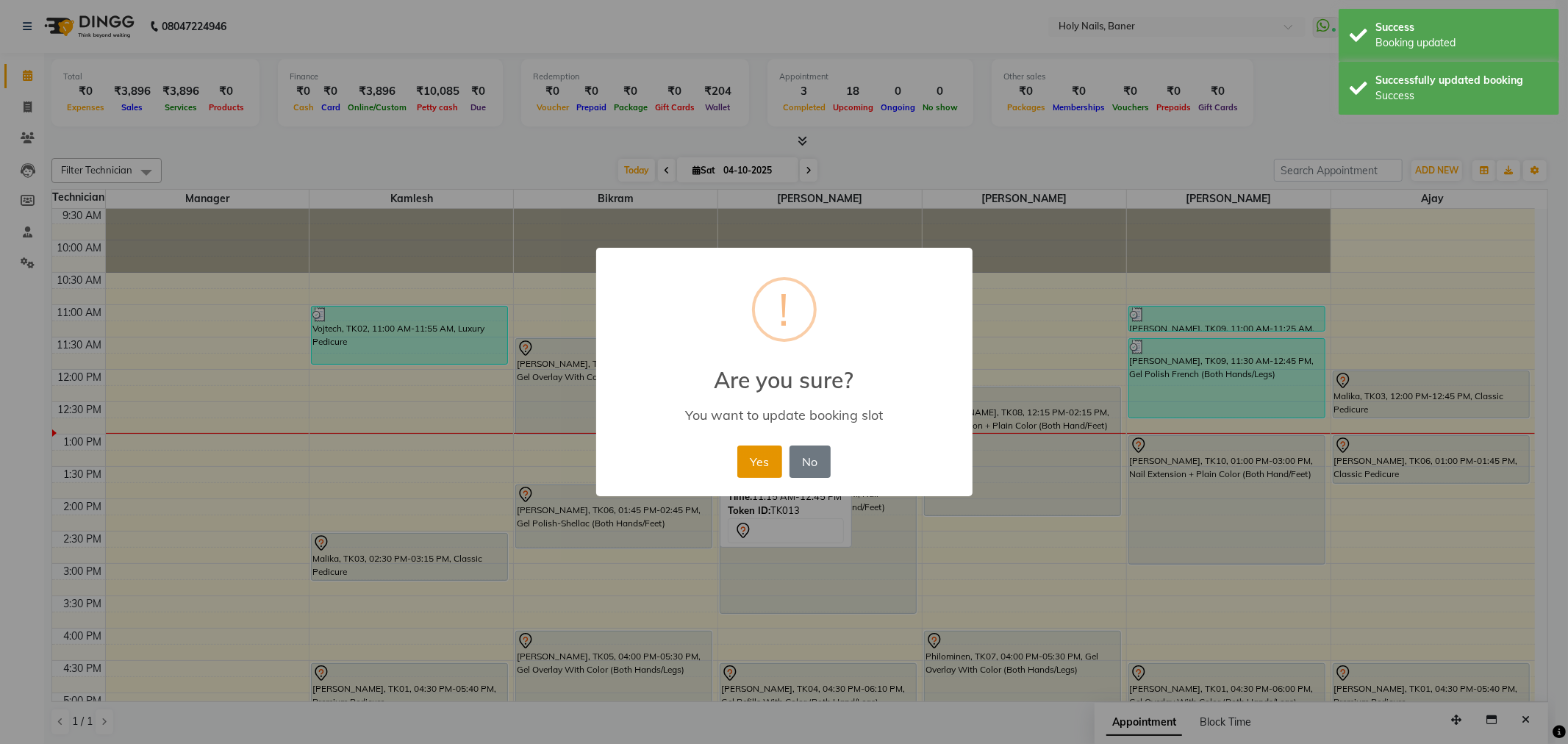
click at [775, 457] on button "Yes" at bounding box center [759, 462] width 45 height 32
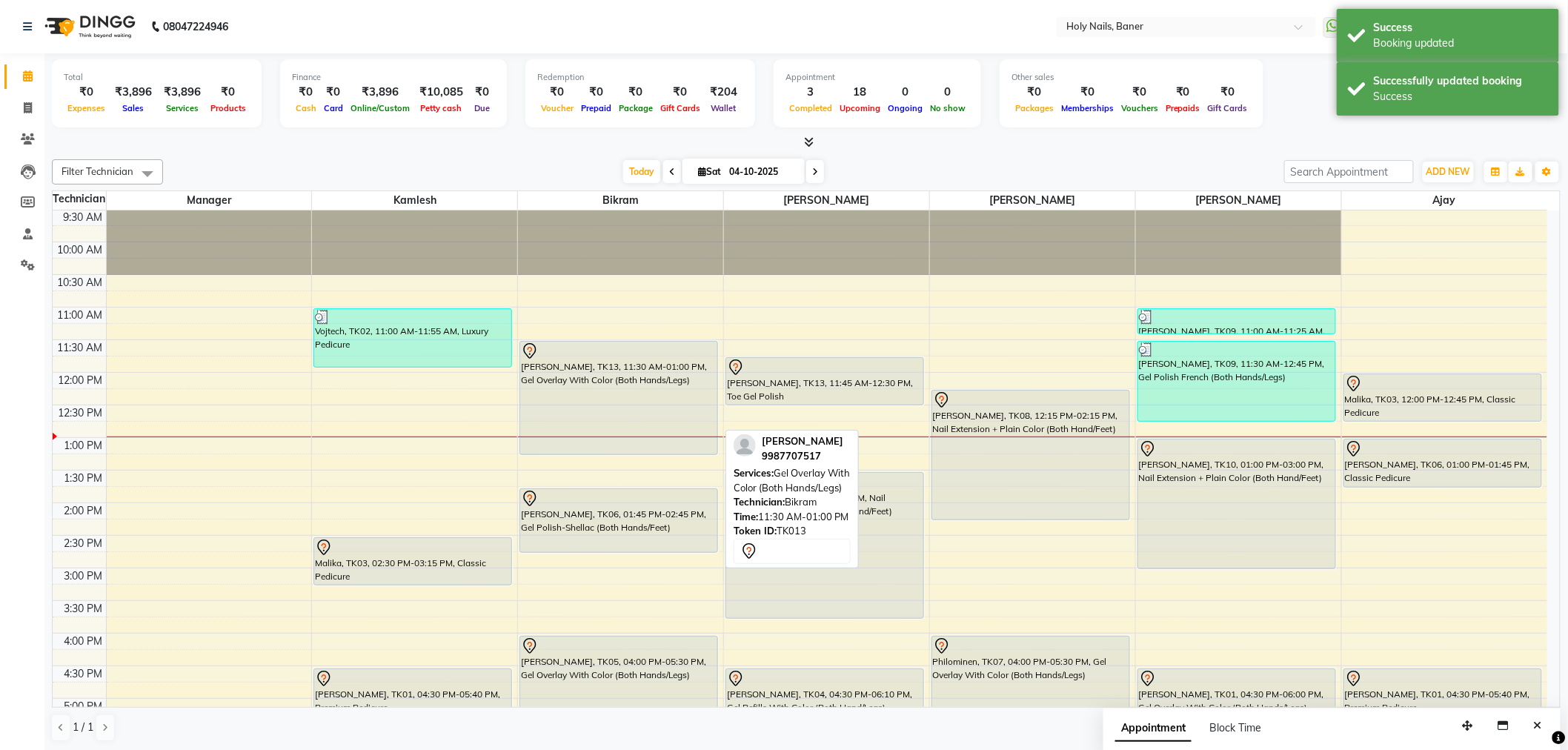
click at [611, 439] on div "Kalyani Ghatge, TK13, 11:30 AM-01:00 PM, Gel Overlay With Color (Both Hands/Leg…" at bounding box center [621, 568] width 205 height 912
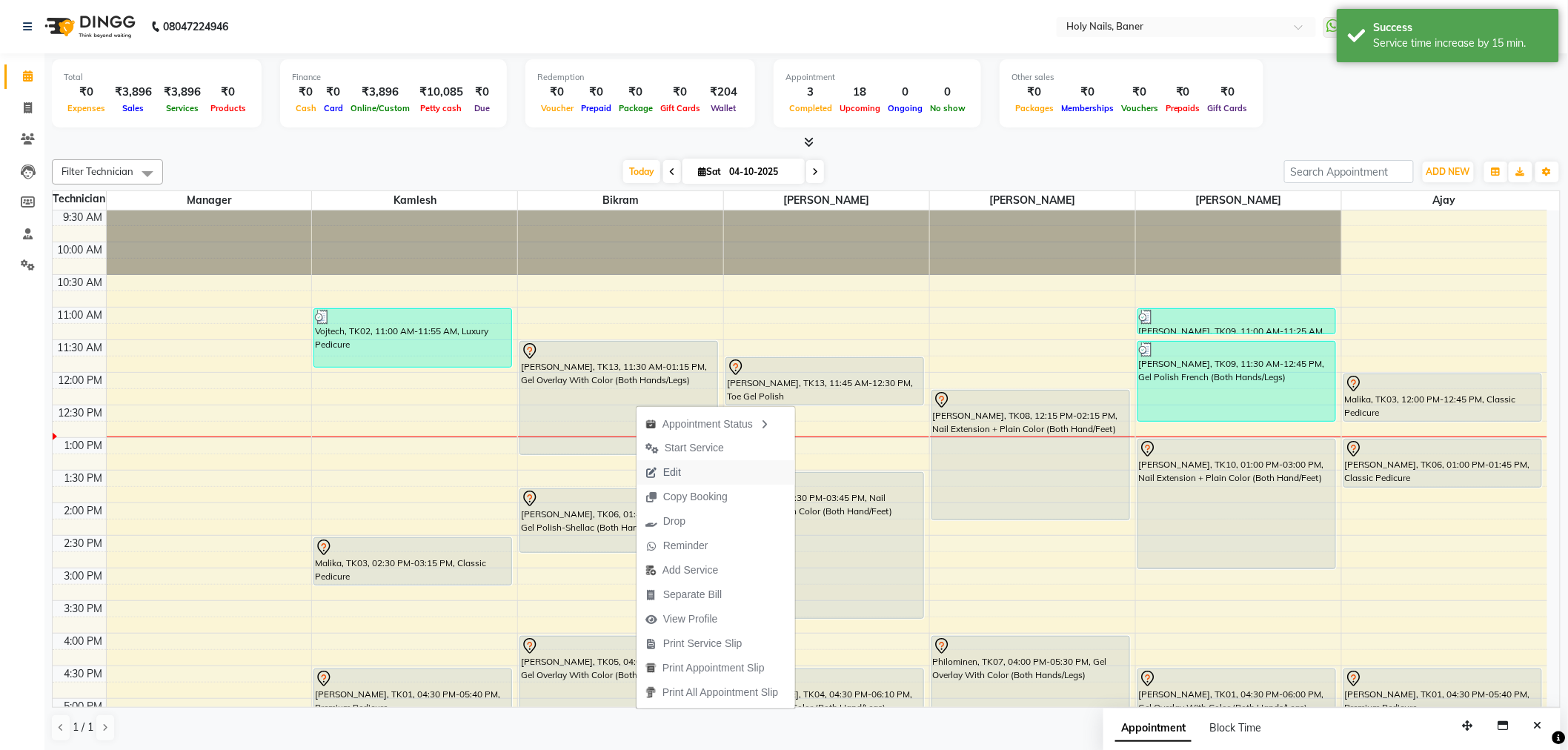
click at [655, 472] on icon "button" at bounding box center [651, 473] width 12 height 10
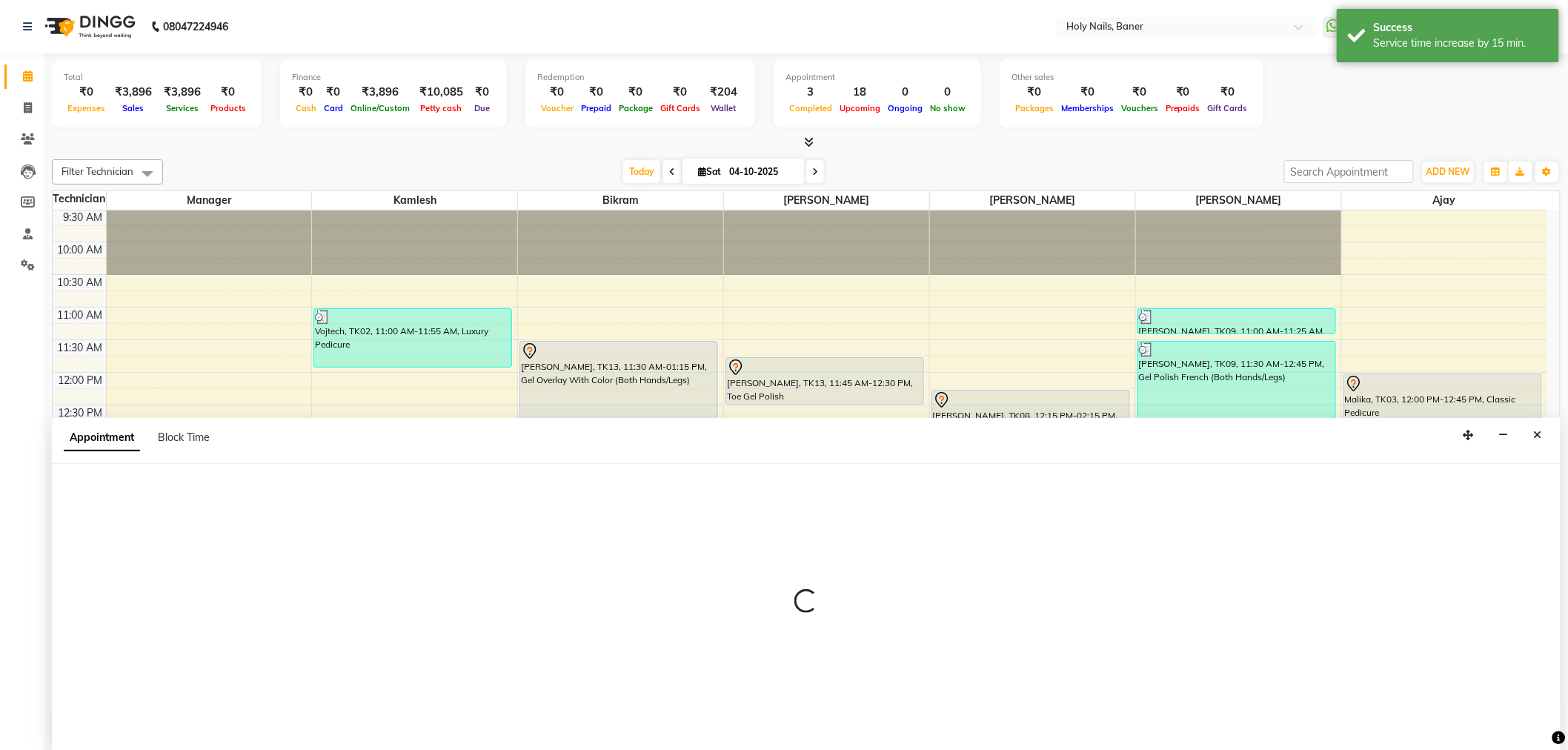
scroll to position [1, 0]
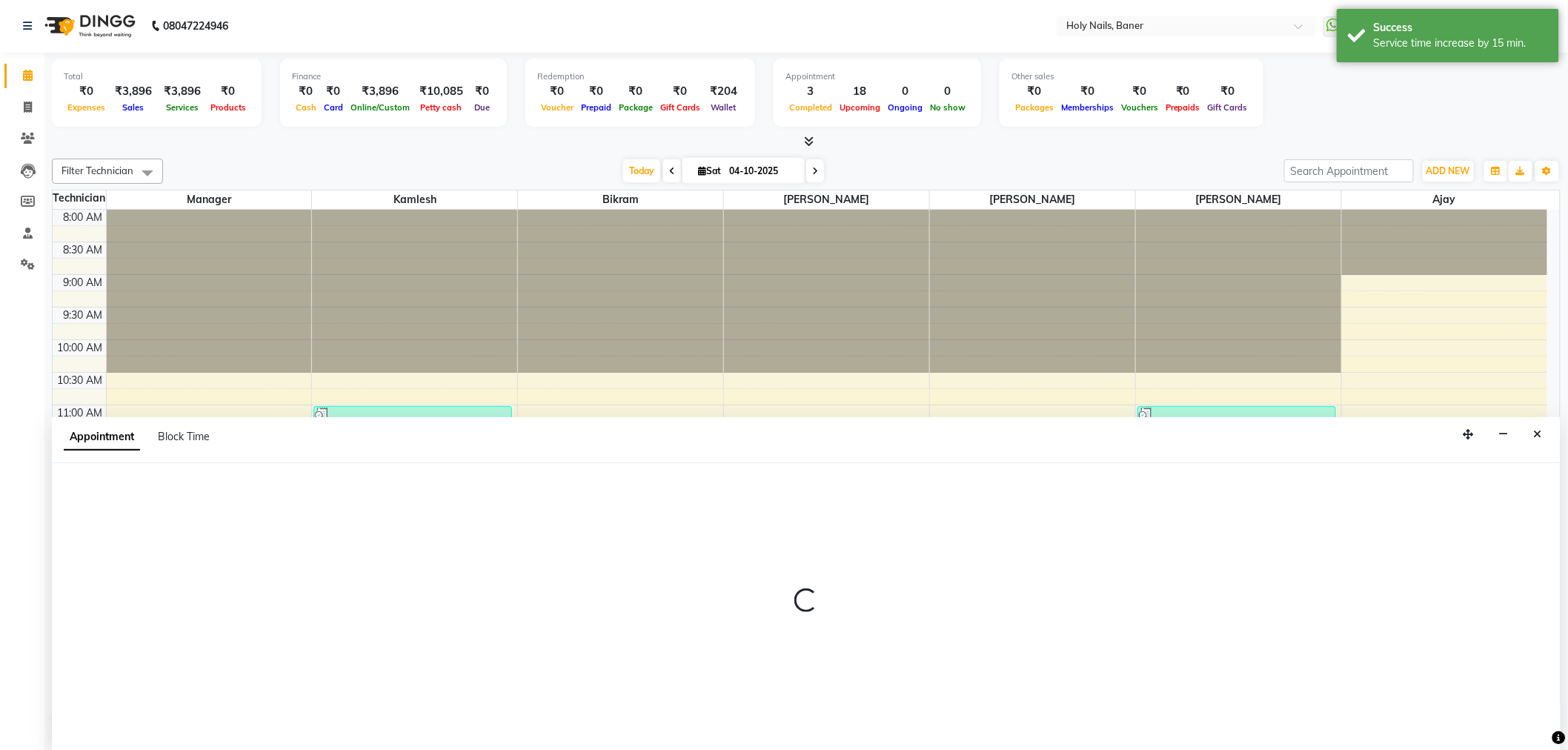
select select "690"
select select "tentative"
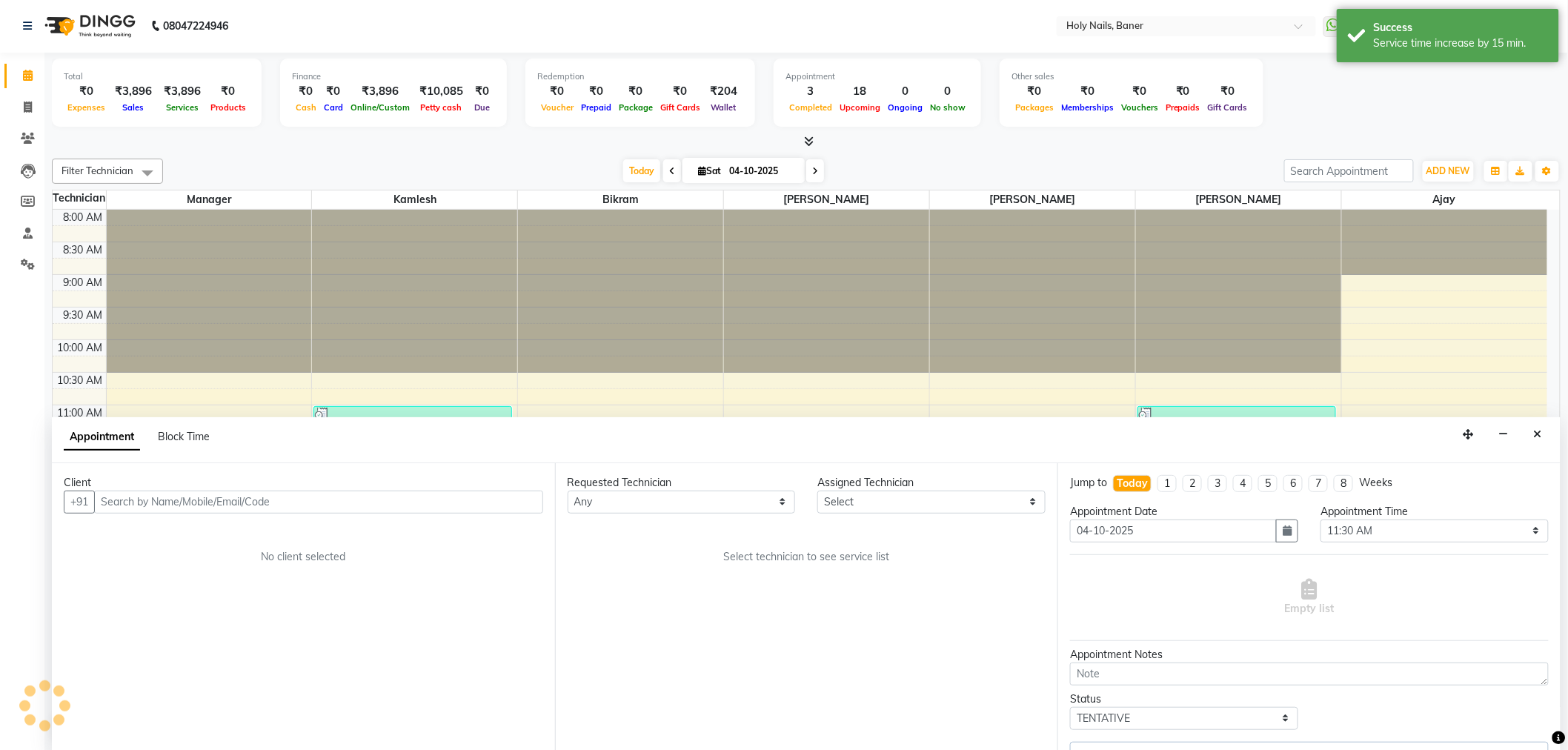
scroll to position [263, 0]
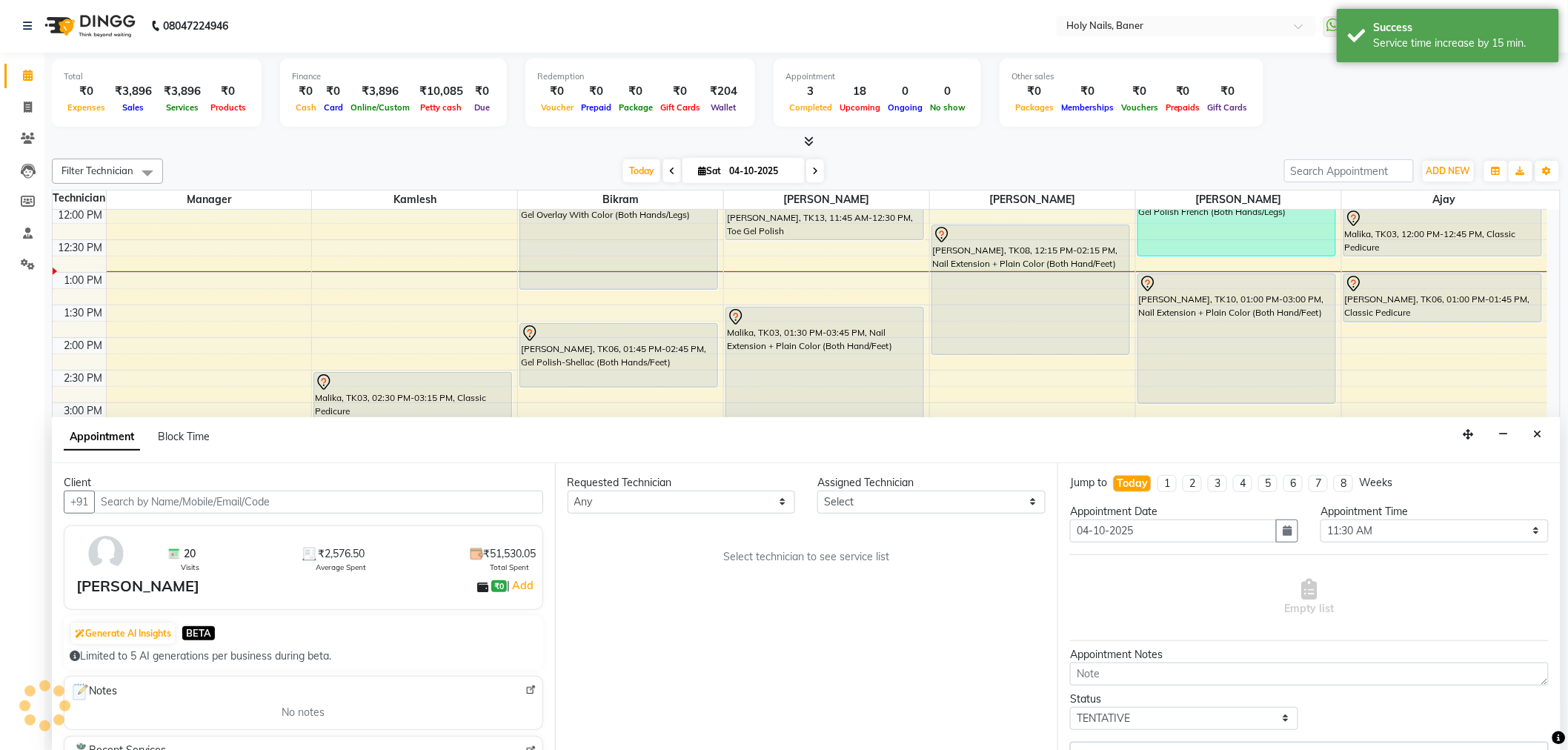
select select "36616"
select select "36620"
select select "2495"
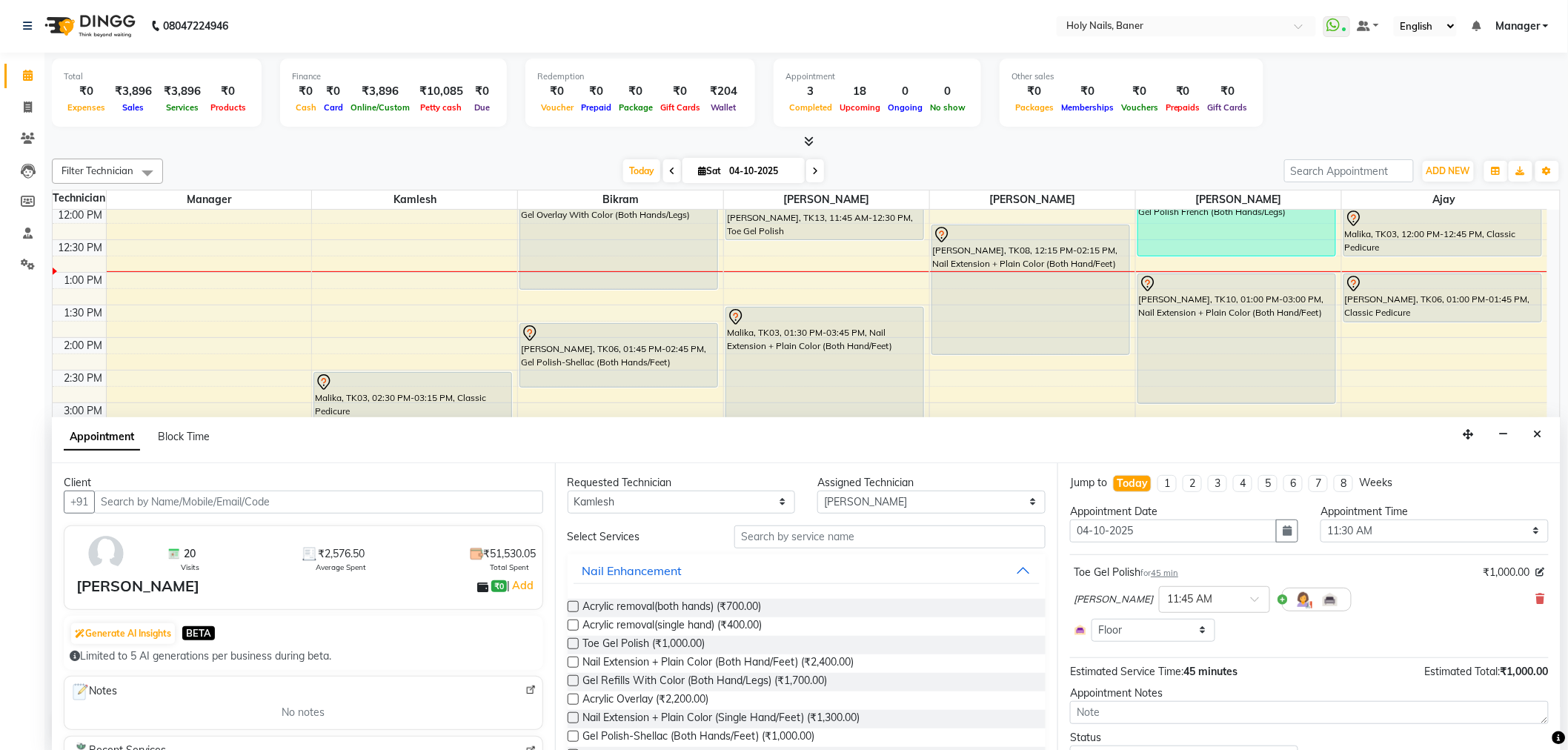
select select "2495"
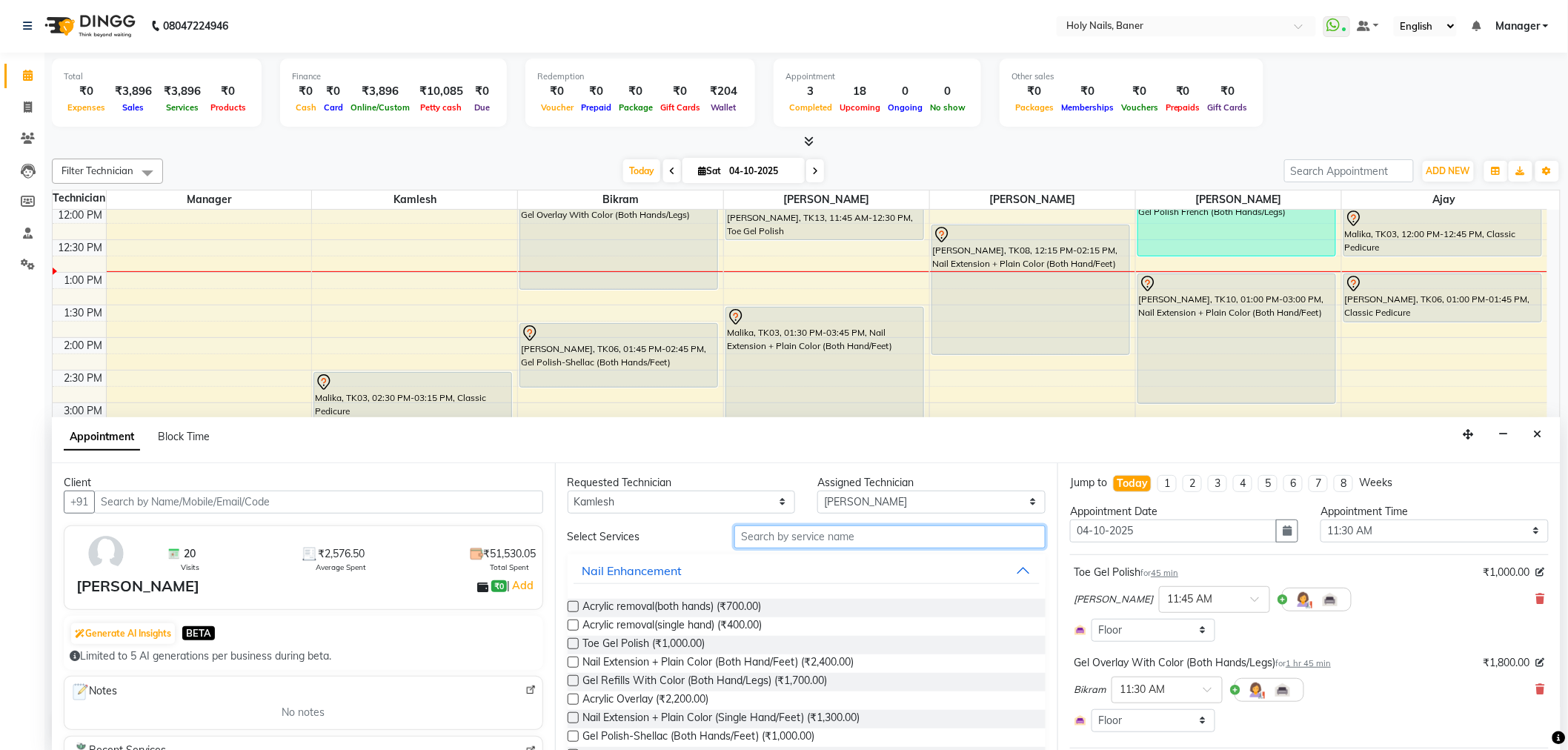
click at [957, 538] on input "text" at bounding box center [890, 537] width 311 height 23
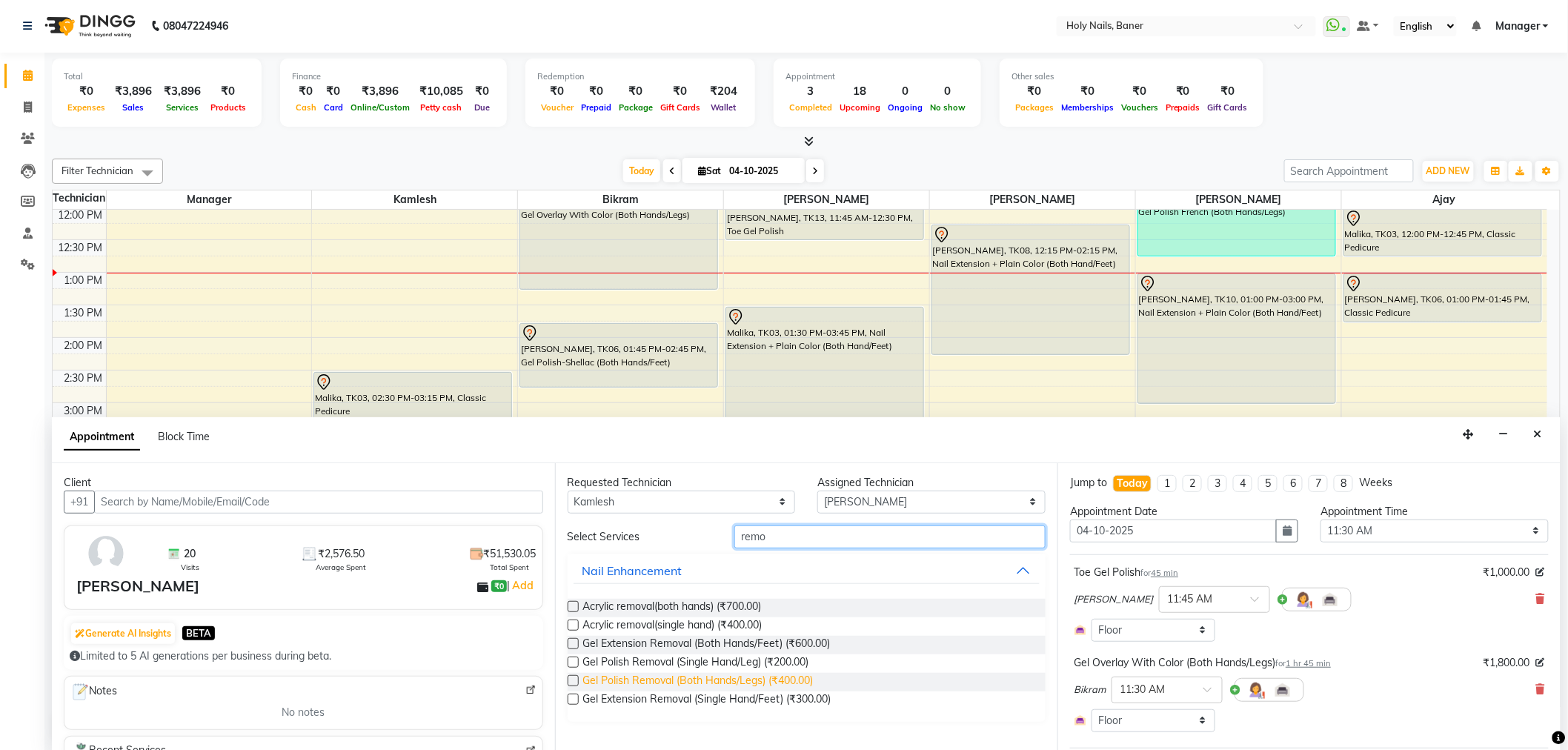
type input "remo"
click at [709, 675] on span "Gel Polish Removal (Both Hands/Legs) (₹400.00)" at bounding box center [698, 682] width 231 height 19
checkbox input "false"
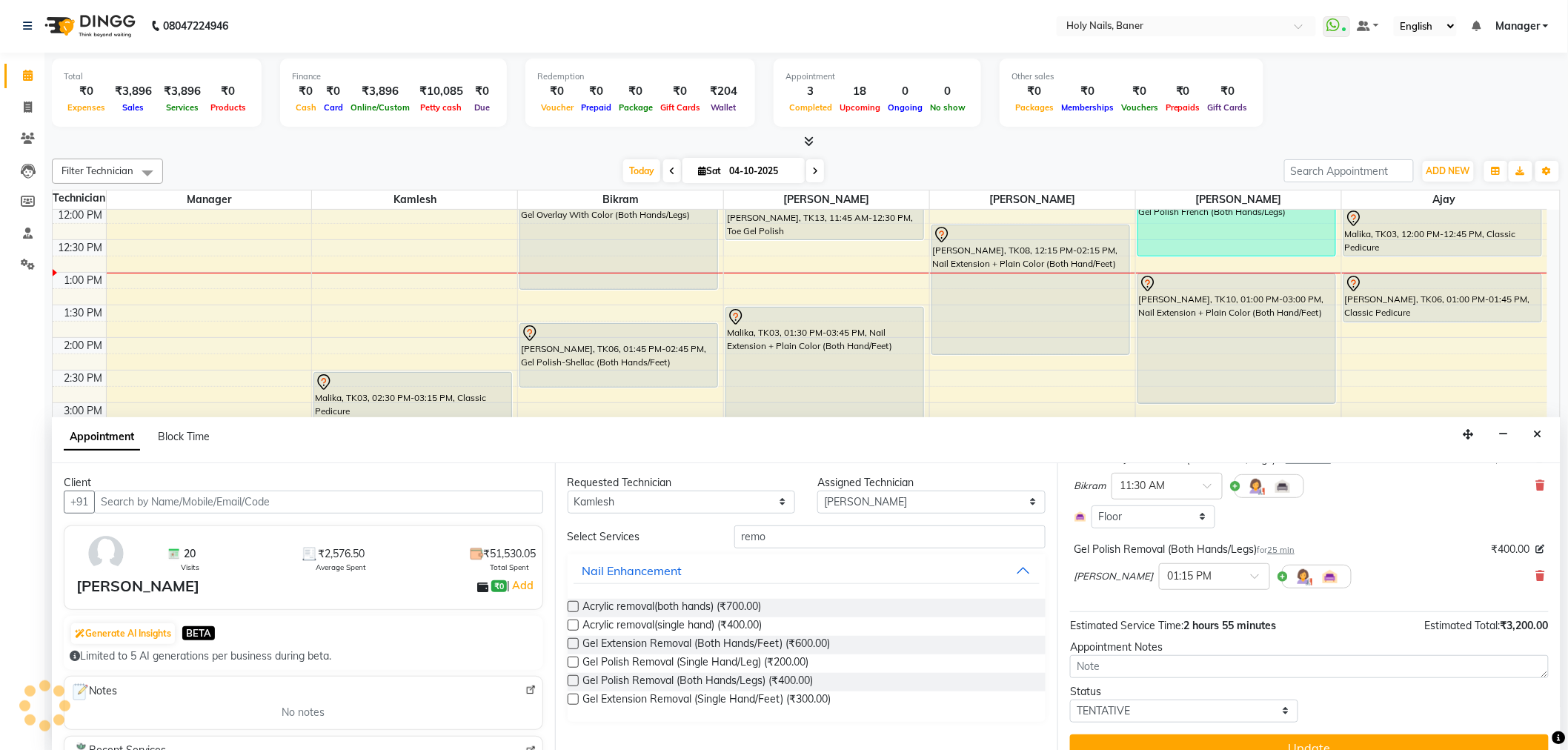
scroll to position [226, 0]
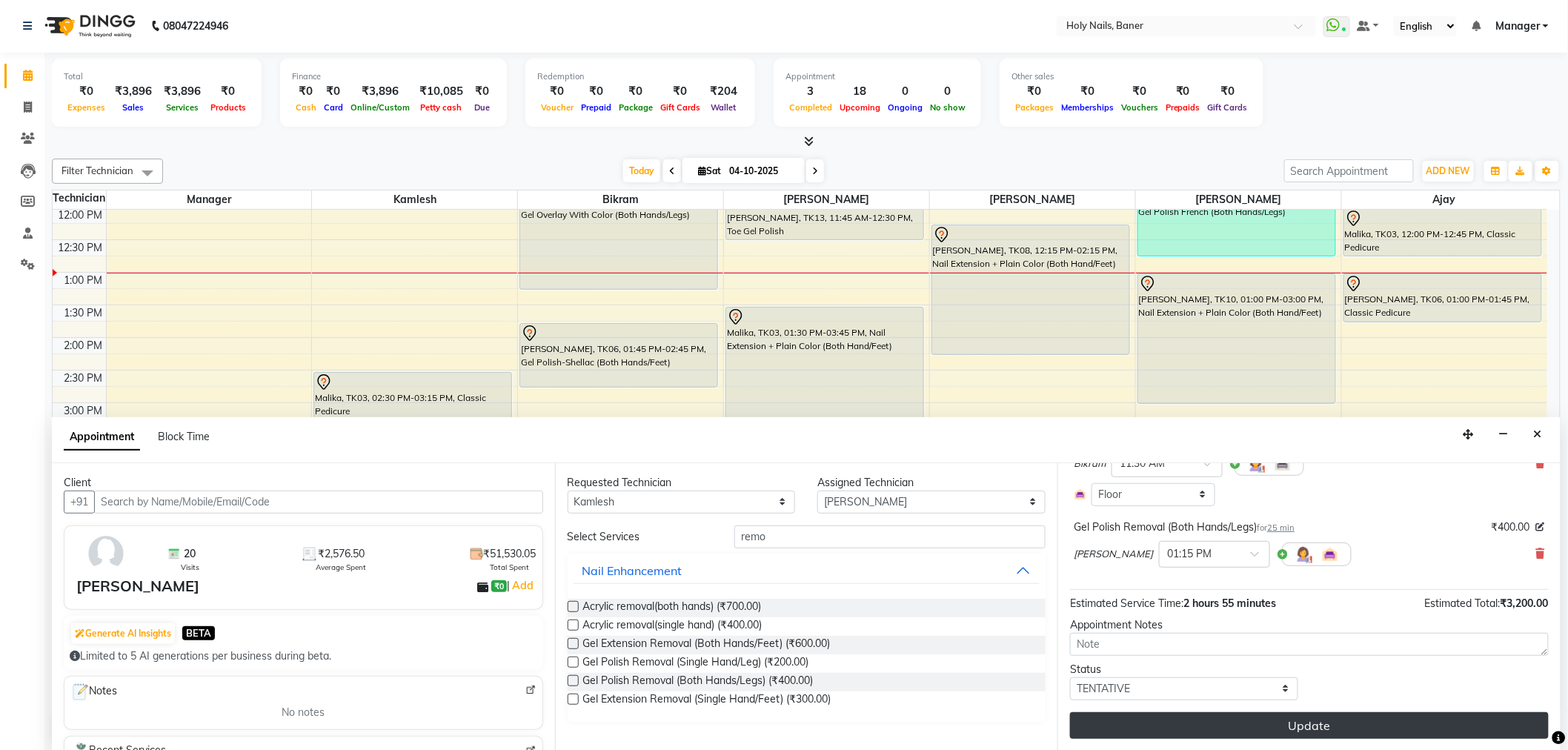
click at [1235, 729] on button "Update" at bounding box center [1309, 726] width 479 height 27
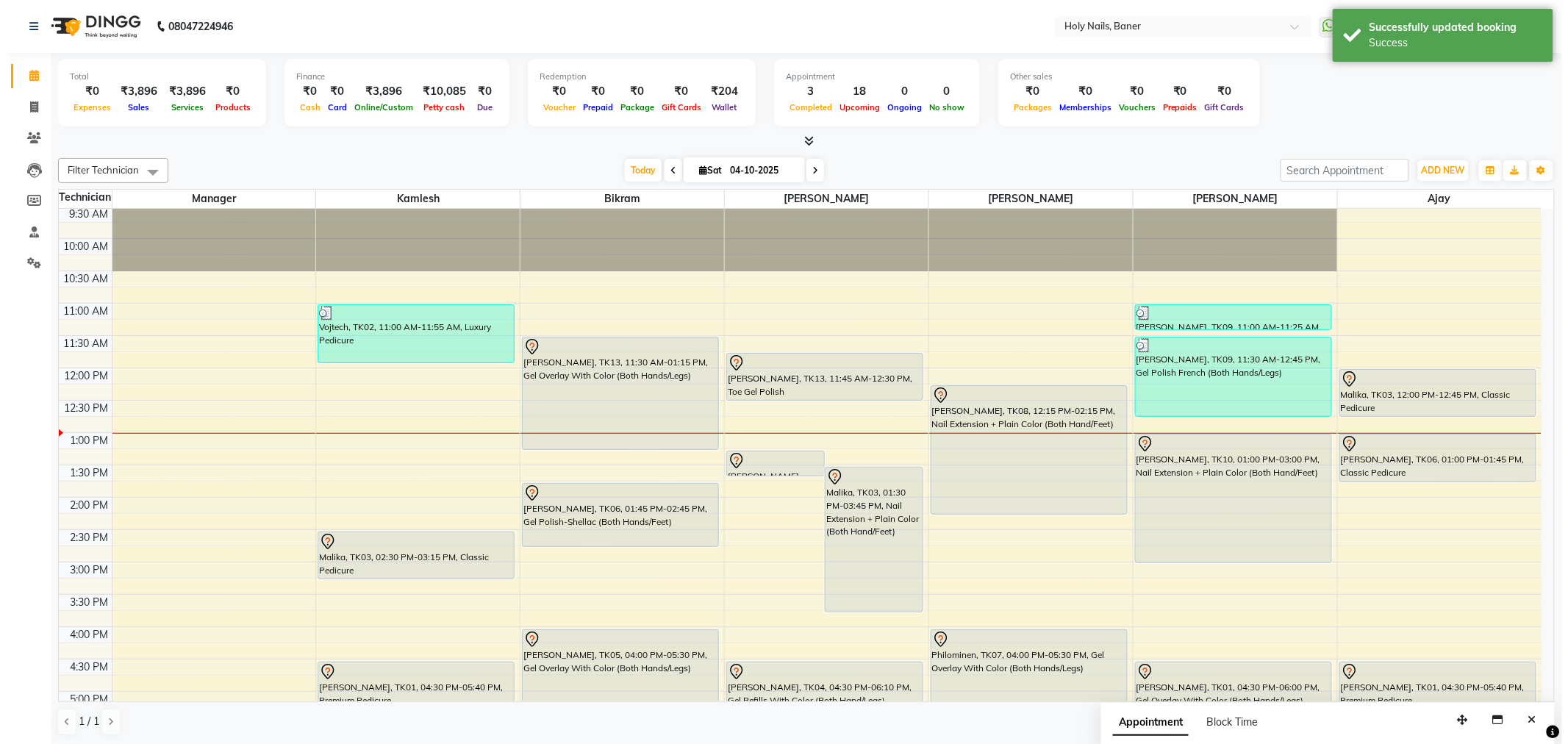
scroll to position [98, 0]
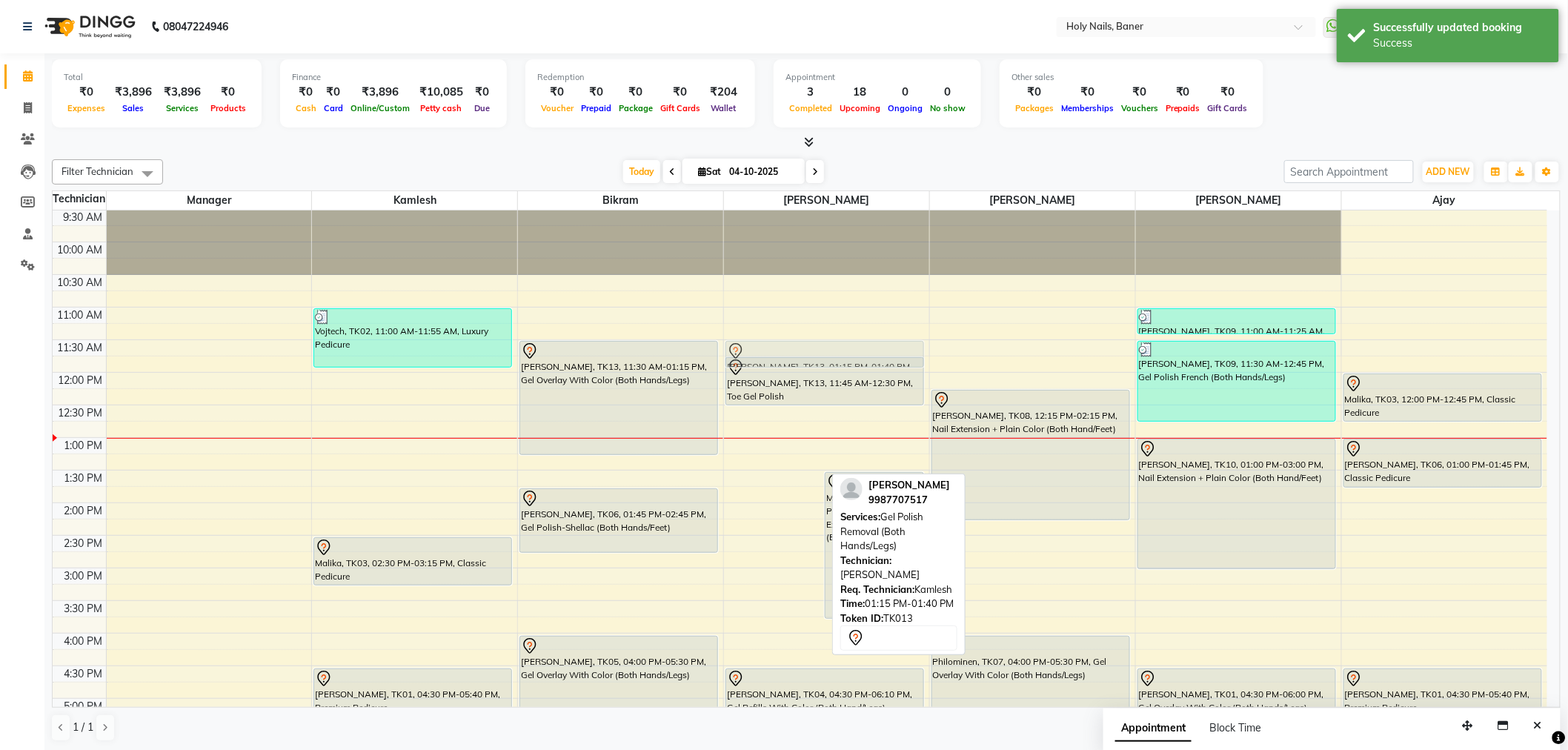
drag, startPoint x: 770, startPoint y: 468, endPoint x: 813, endPoint y: 359, distance: 117.2
click at [813, 359] on div "Kalyani Ghatge, TK13, 01:15 PM-01:40 PM, Gel Polish Removal (Both Hands/Legs) M…" at bounding box center [826, 568] width 205 height 912
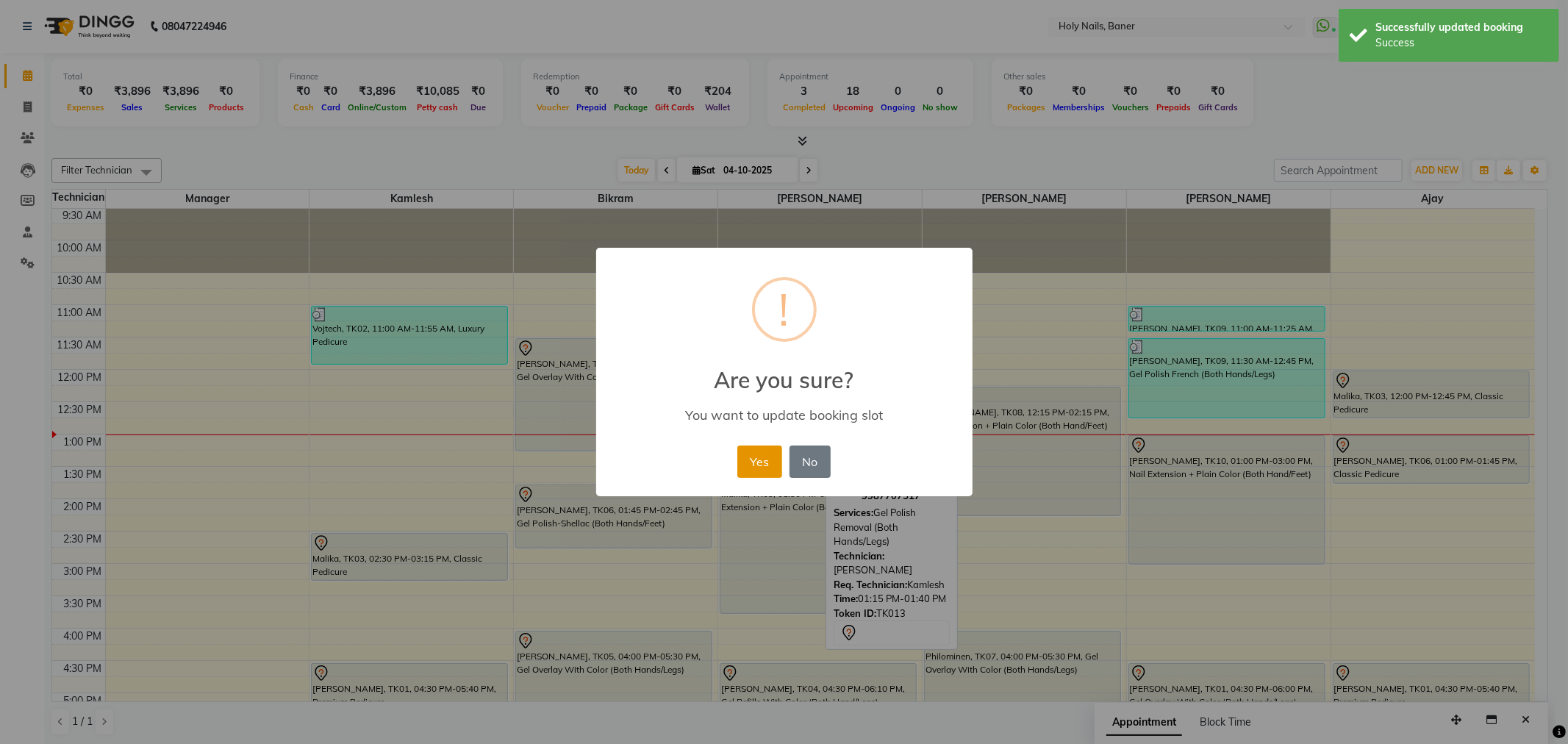
click at [761, 464] on button "Yes" at bounding box center [759, 462] width 45 height 32
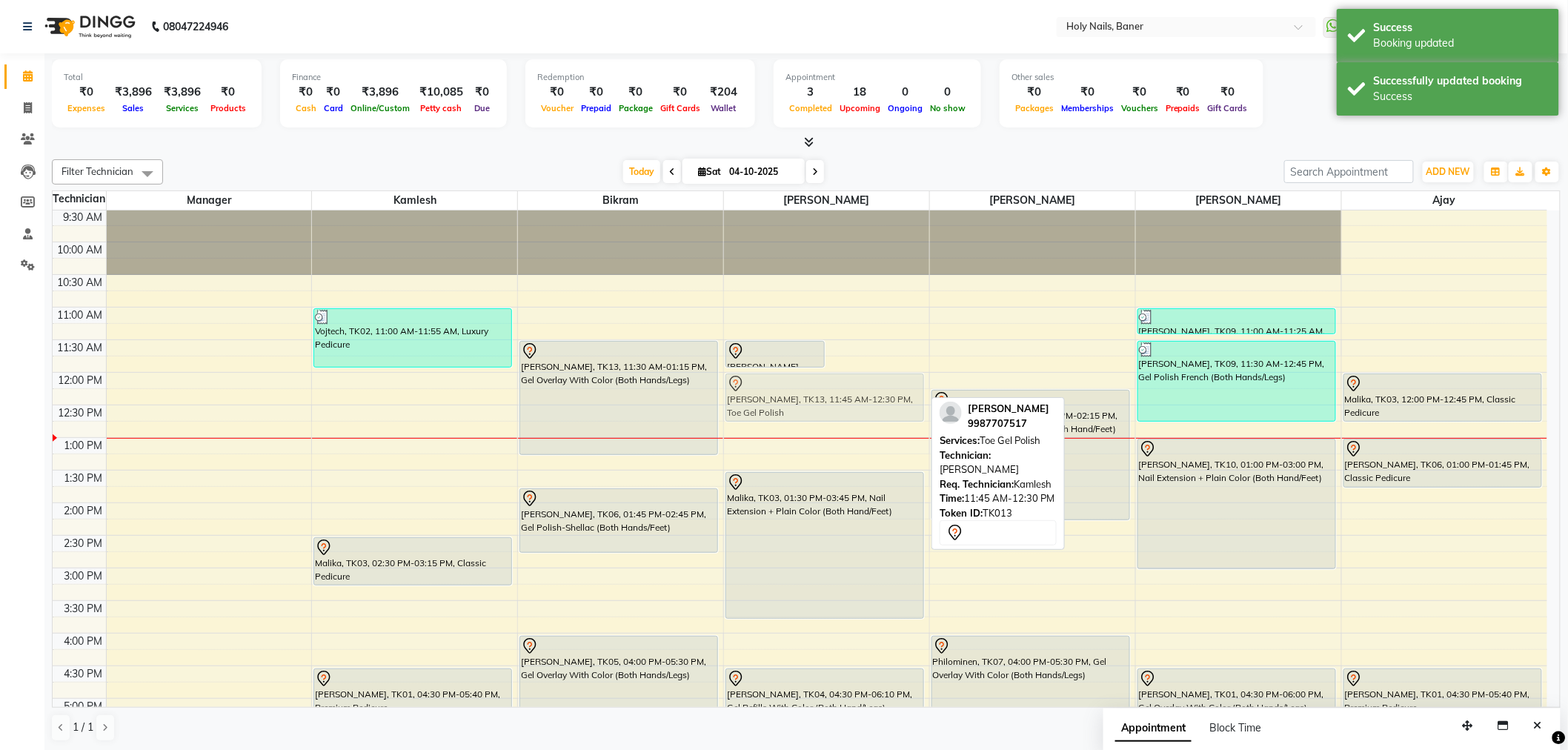
drag, startPoint x: 854, startPoint y: 375, endPoint x: 840, endPoint y: 391, distance: 21.3
click at [840, 391] on div "Kalyani Ghatge, TK13, 11:30 AM-11:55 AM, Gel Polish Removal (Both Hands/Legs) K…" at bounding box center [826, 568] width 205 height 912
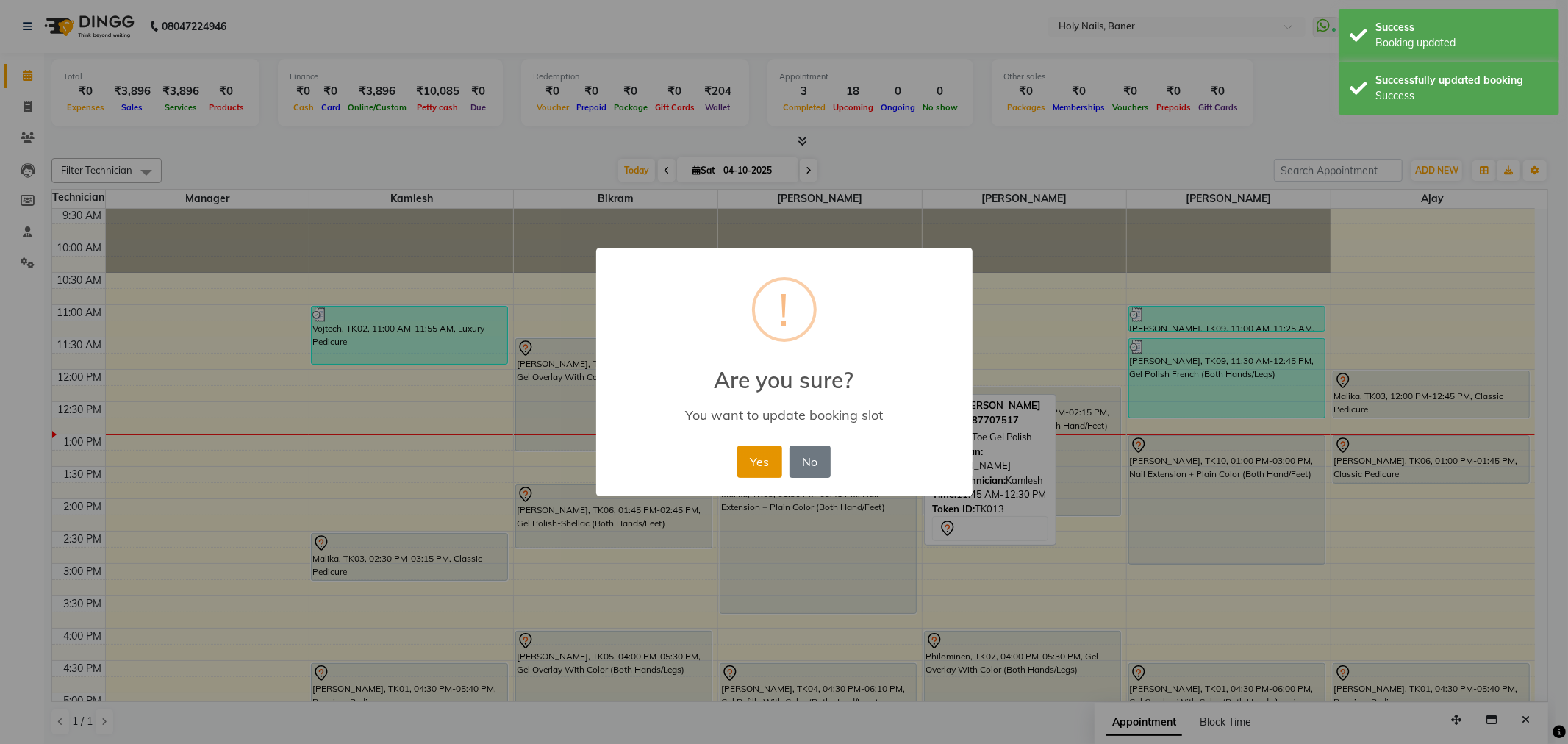
click at [767, 454] on button "Yes" at bounding box center [759, 462] width 45 height 32
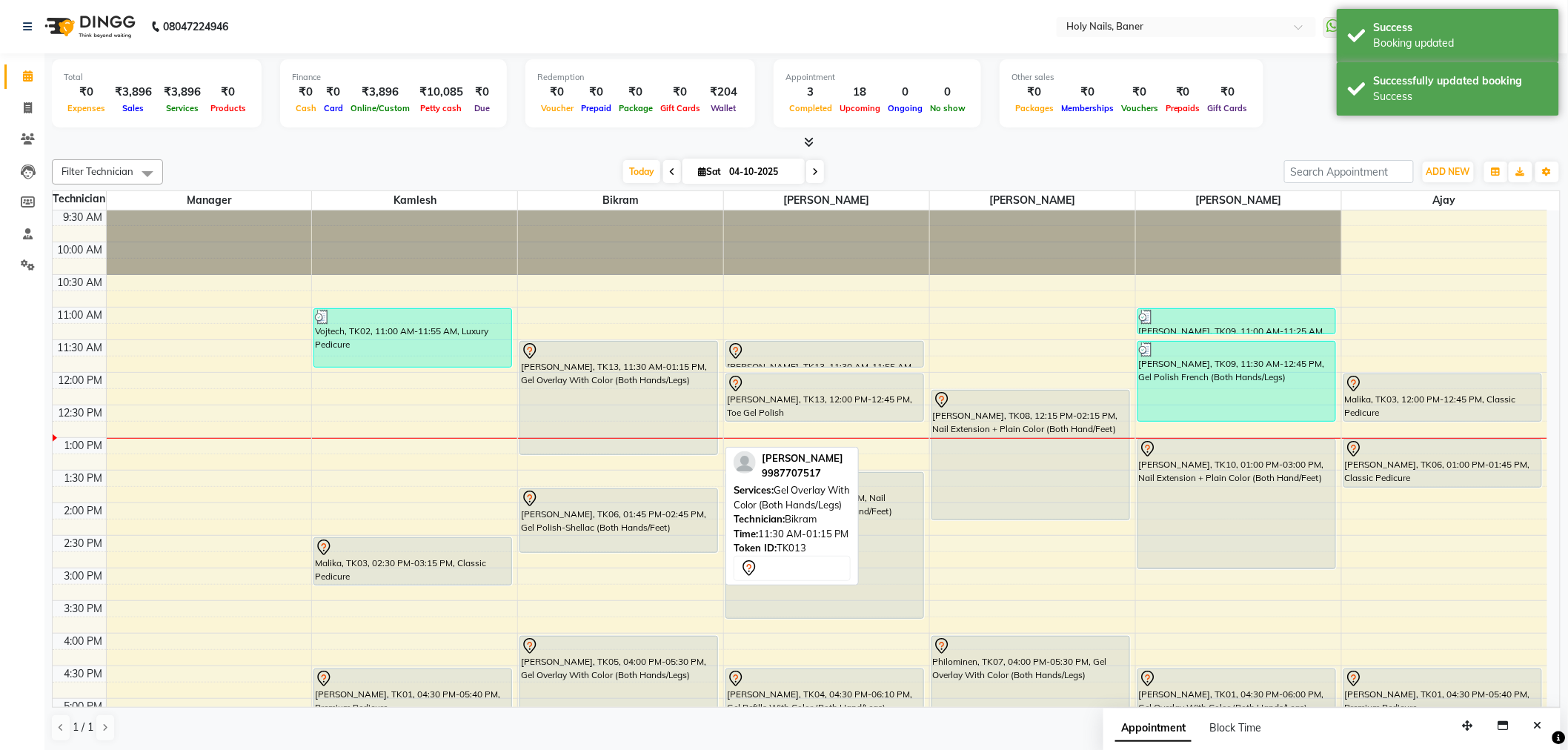
click at [587, 412] on div "Kalyani Ghatge, TK13, 11:30 AM-01:15 PM, Gel Overlay With Color (Both Hands/Leg…" at bounding box center [621, 568] width 205 height 912
click at [601, 411] on div "[PERSON_NAME], TK13, 11:30 AM-01:15 PM, Gel Overlay With Color (Both Hands/Legs)" at bounding box center [619, 398] width 197 height 113
click at [622, 382] on div "[PERSON_NAME], TK13, 11:30 AM-01:15 PM, Gel Overlay With Color (Both Hands/Legs)" at bounding box center [619, 398] width 197 height 113
select select "7"
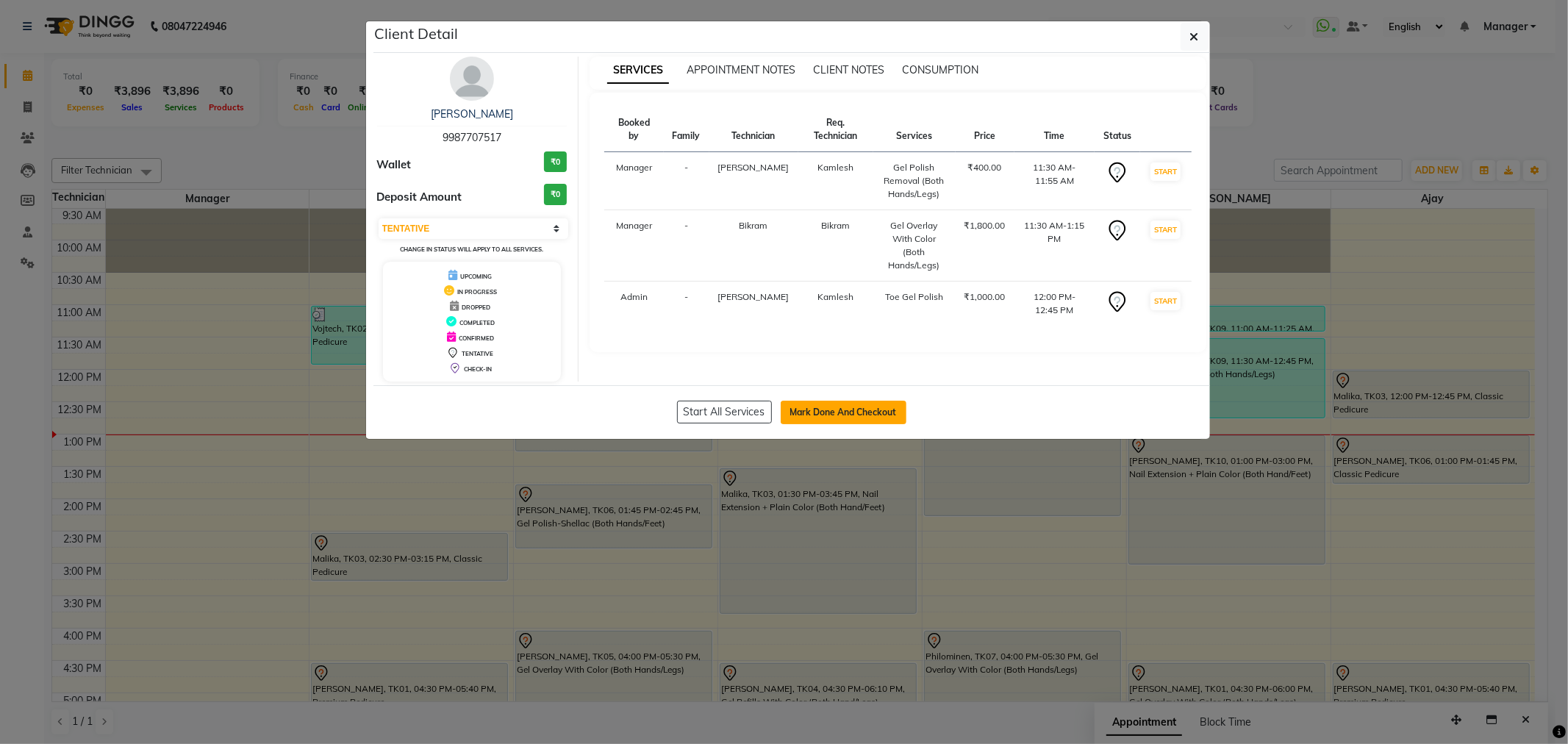
click at [863, 405] on button "Mark Done And Checkout" at bounding box center [843, 413] width 126 height 24
select select "service"
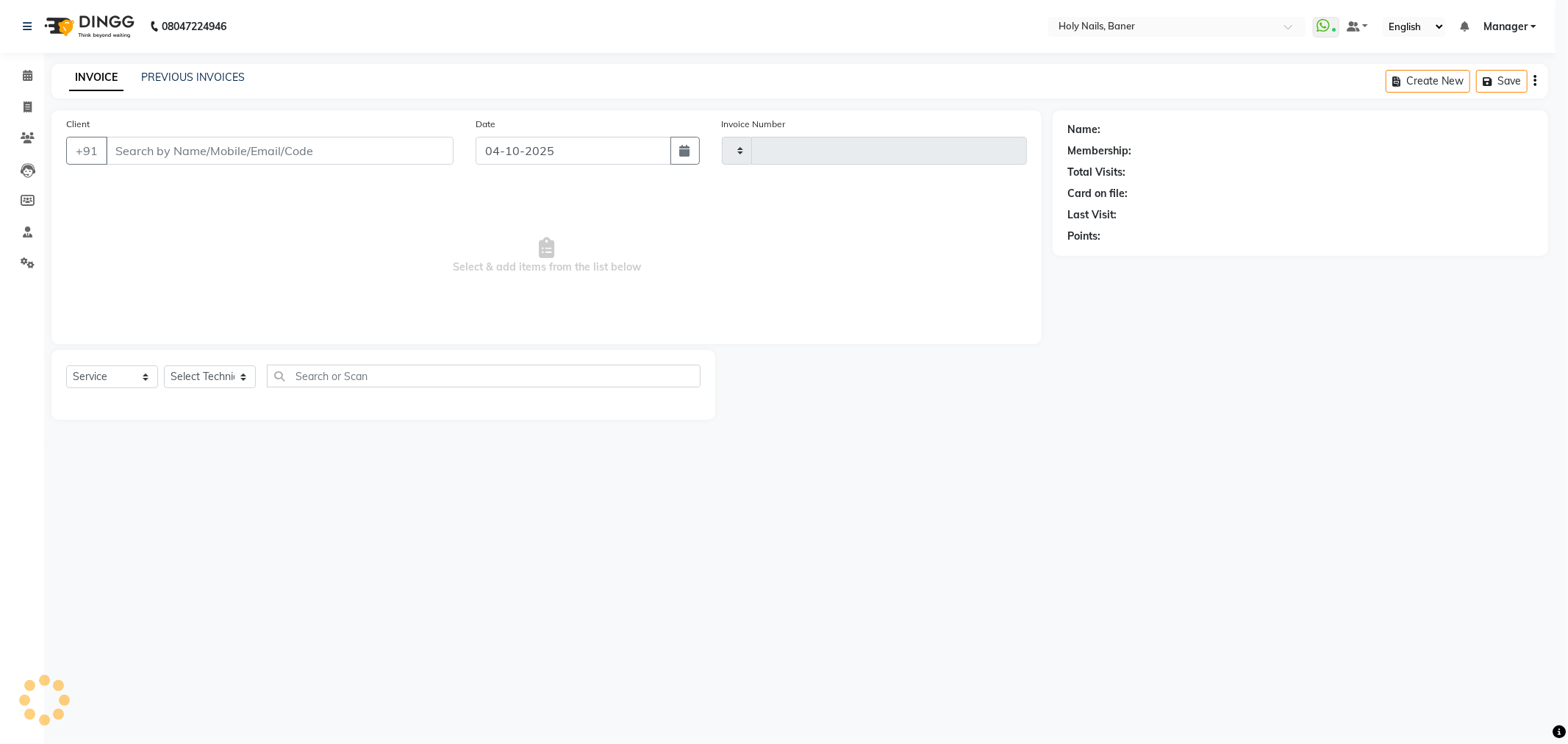
type input "1070"
select select "5445"
type input "99******17"
select select "36620"
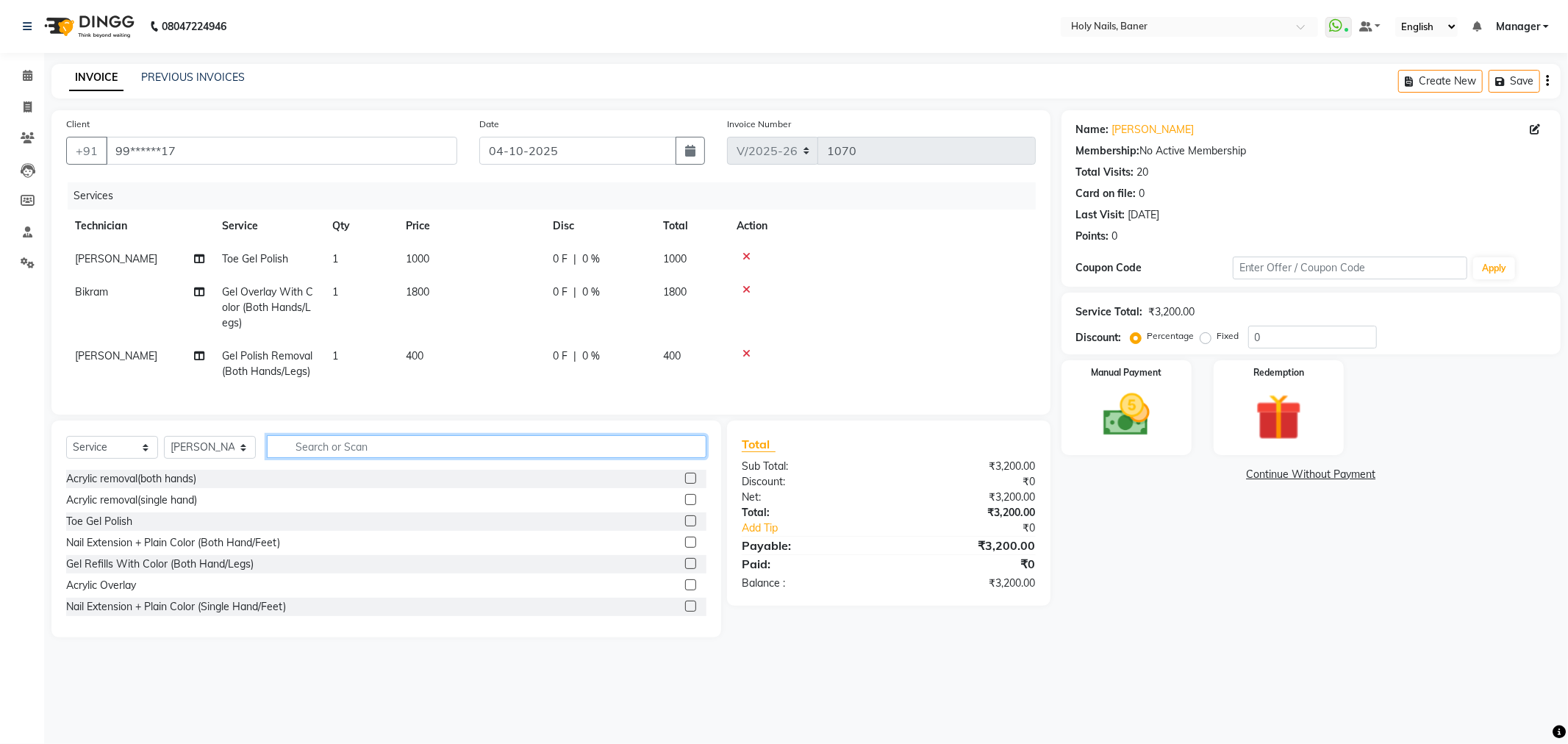
click at [555, 458] on input "text" at bounding box center [487, 447] width 440 height 23
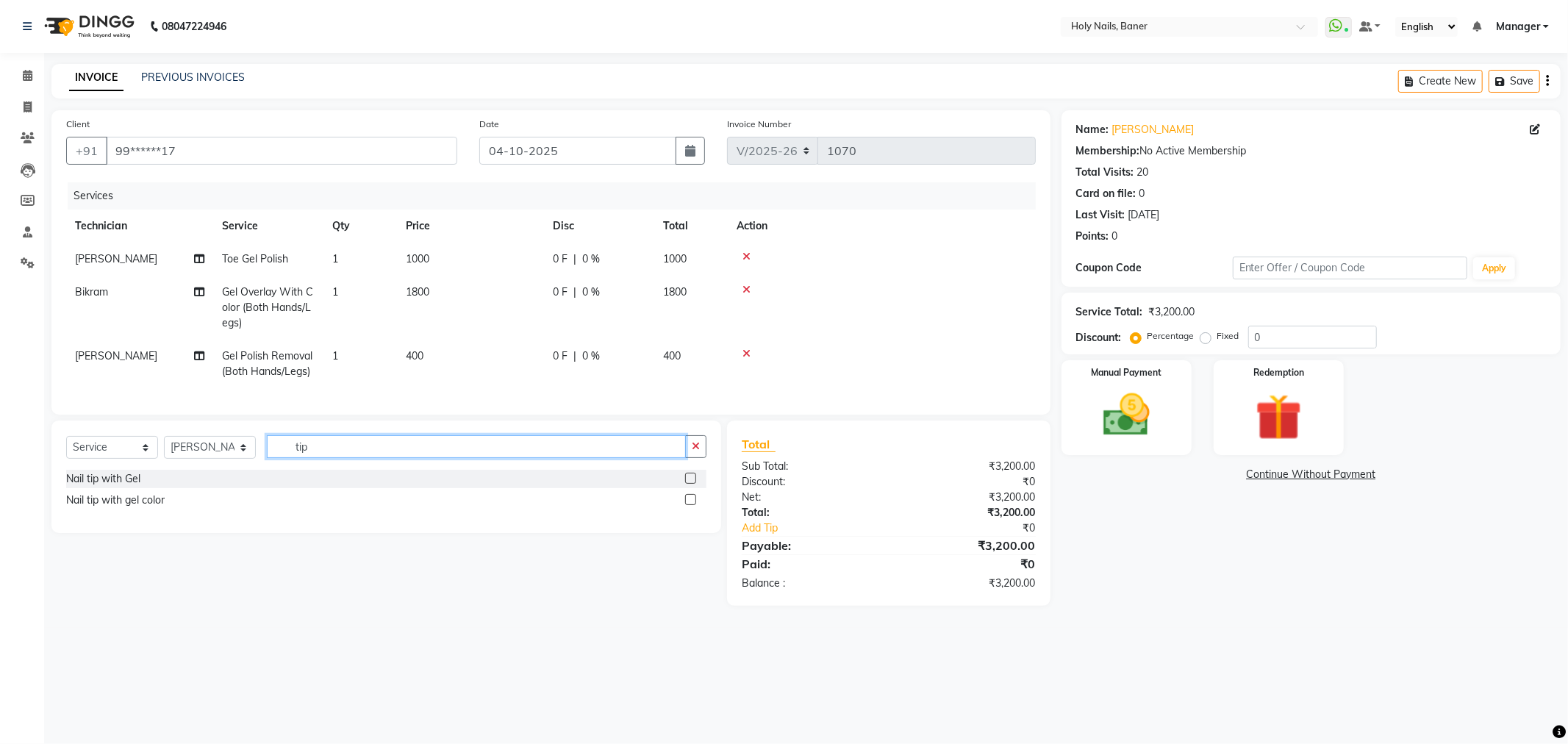
type input "tip"
click at [688, 484] on label at bounding box center [690, 478] width 11 height 11
click at [688, 484] on input "checkbox" at bounding box center [689, 479] width 10 height 10
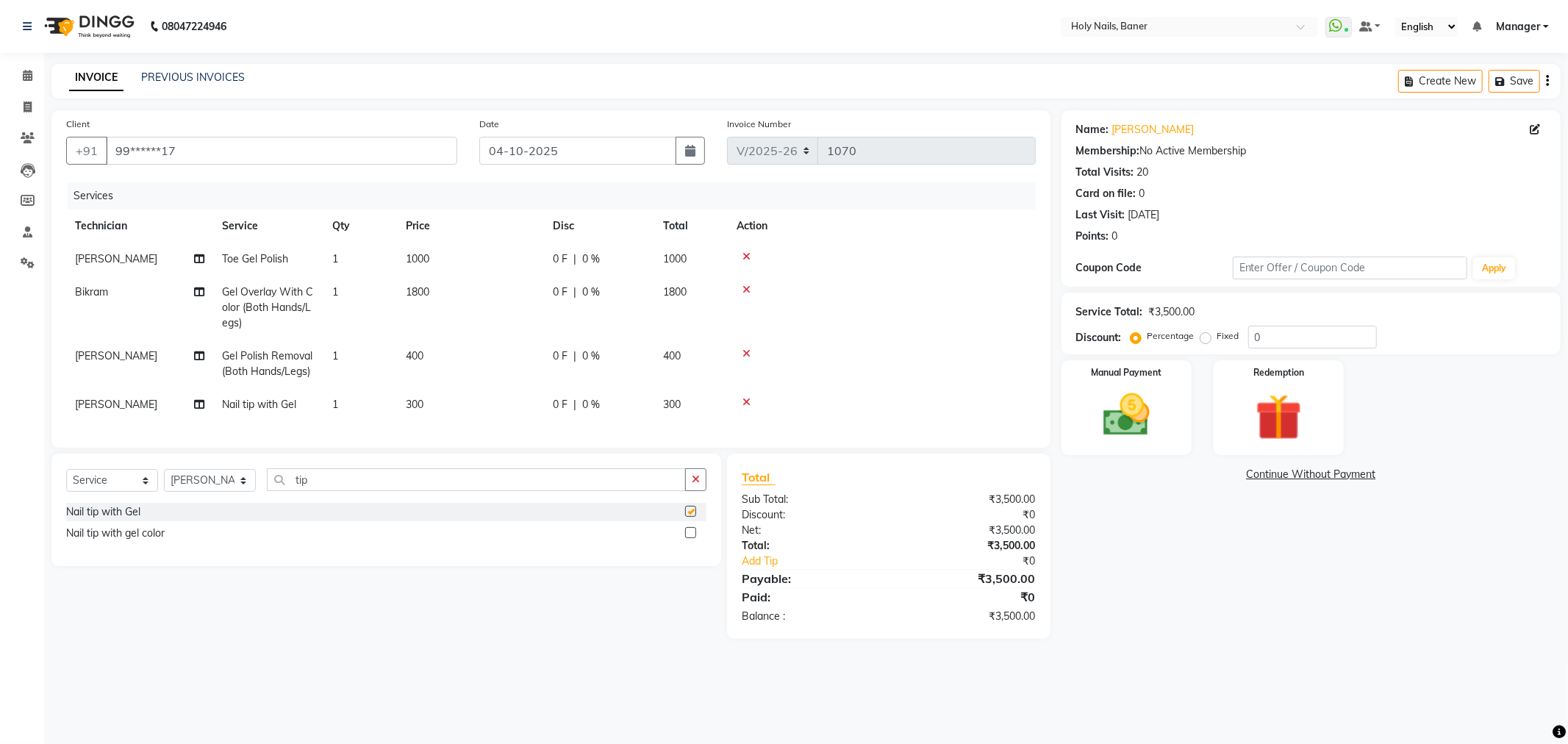
checkbox input "false"
click at [880, 325] on td at bounding box center [881, 308] width 308 height 64
click at [1151, 407] on img at bounding box center [1126, 416] width 79 height 56
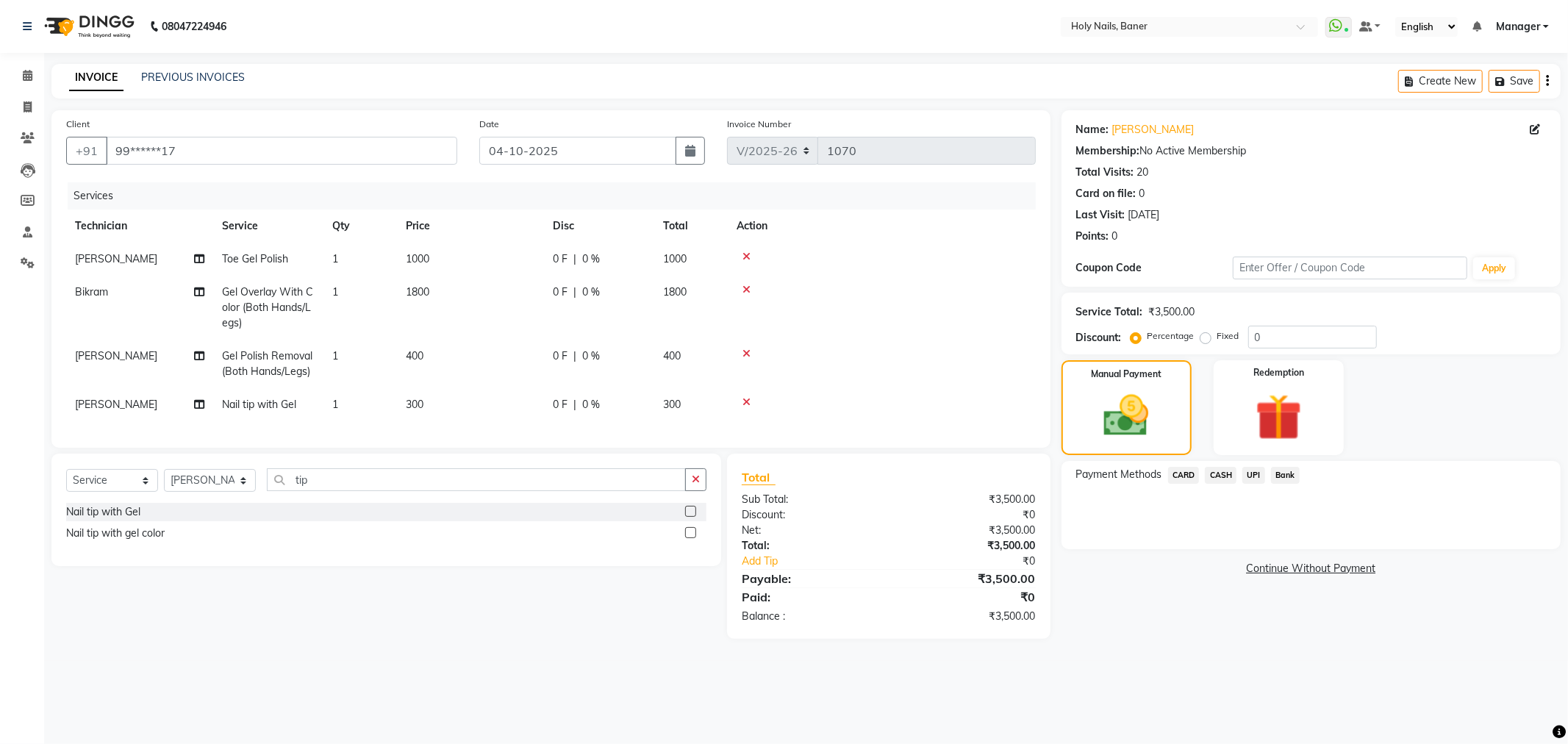
click at [1258, 479] on span "UPI" at bounding box center [1253, 475] width 23 height 17
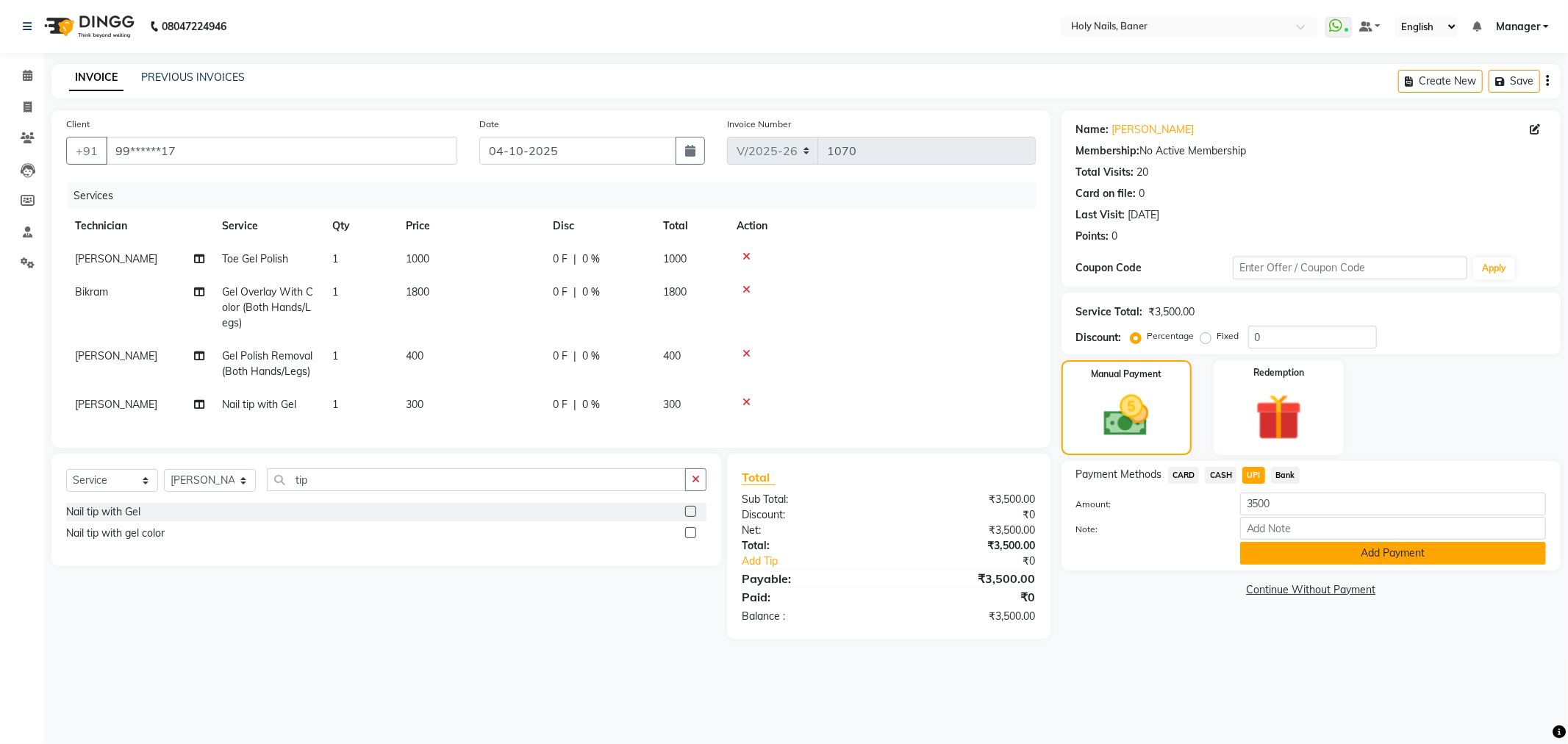
click at [1400, 556] on button "Add Payment" at bounding box center [1393, 553] width 306 height 23
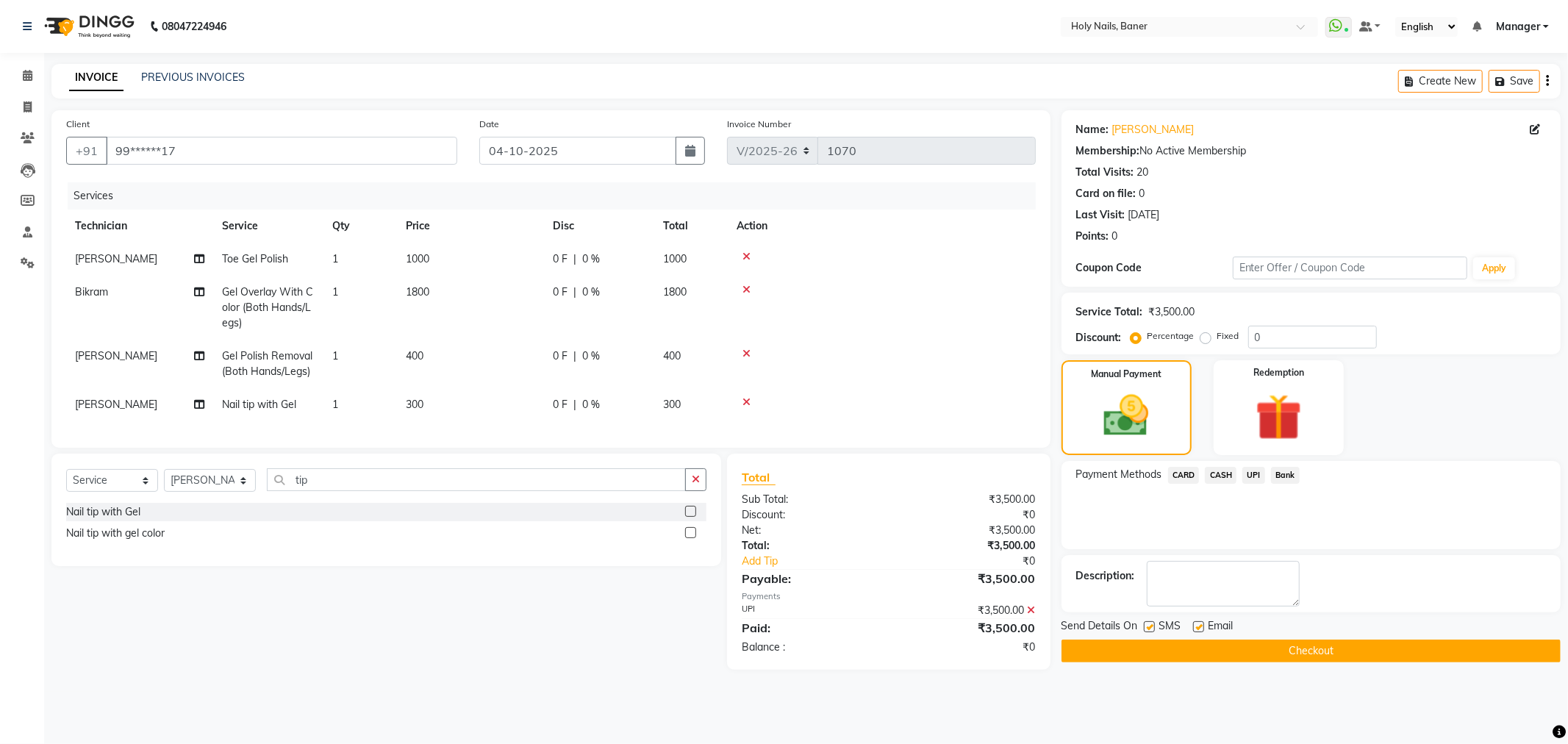
click at [1274, 649] on button "Checkout" at bounding box center [1311, 651] width 499 height 23
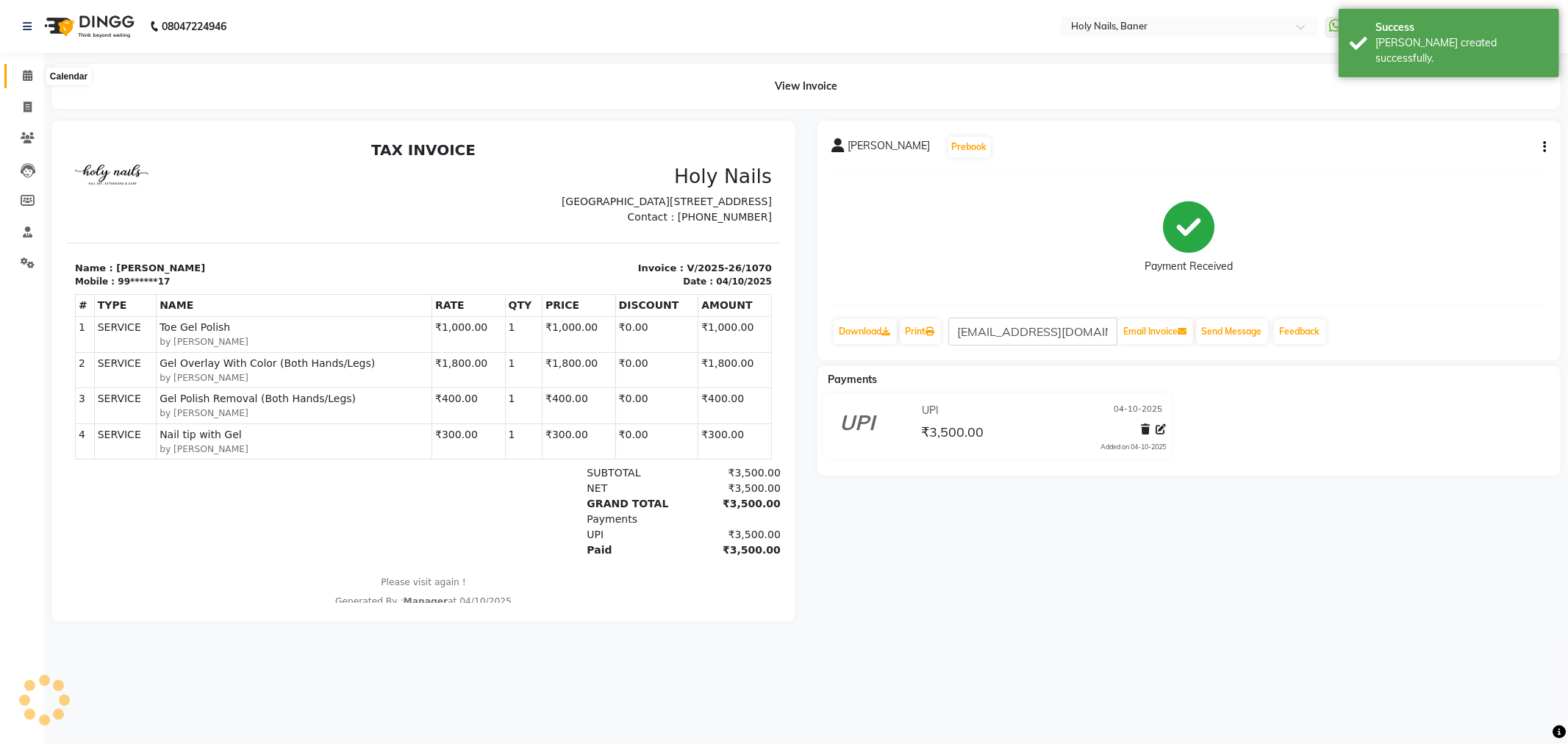
click at [29, 78] on icon at bounding box center [27, 75] width 10 height 11
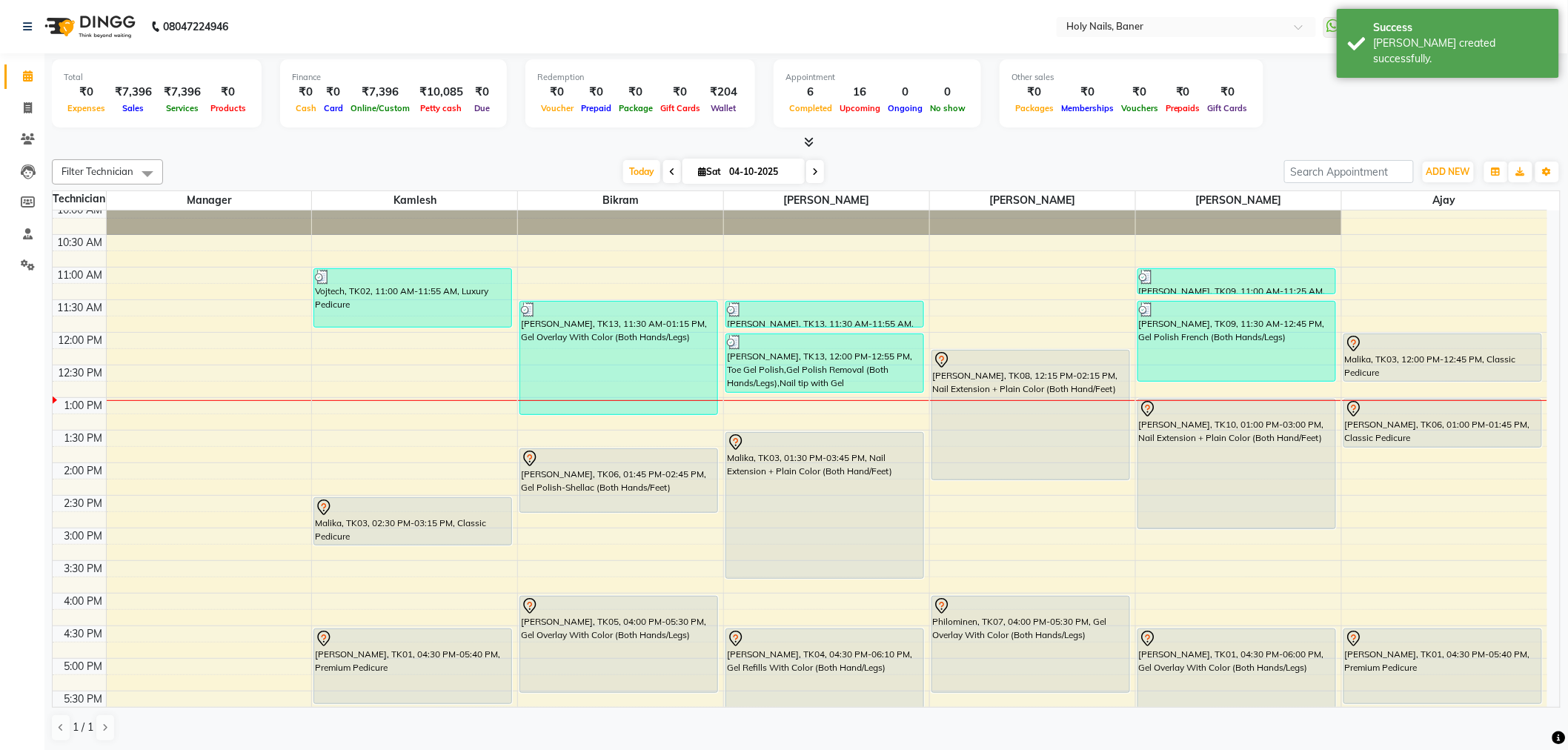
scroll to position [165, 0]
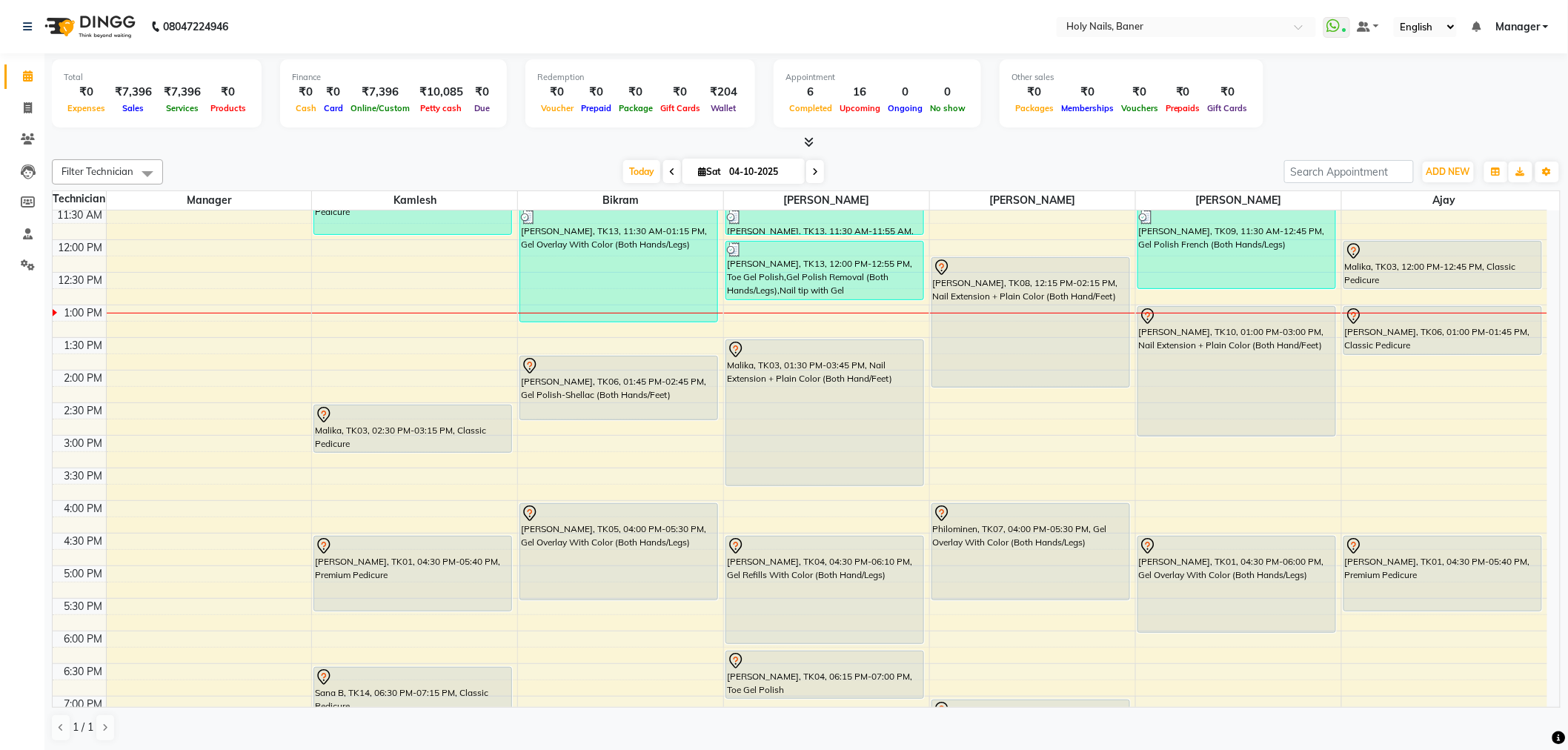
scroll to position [256, 0]
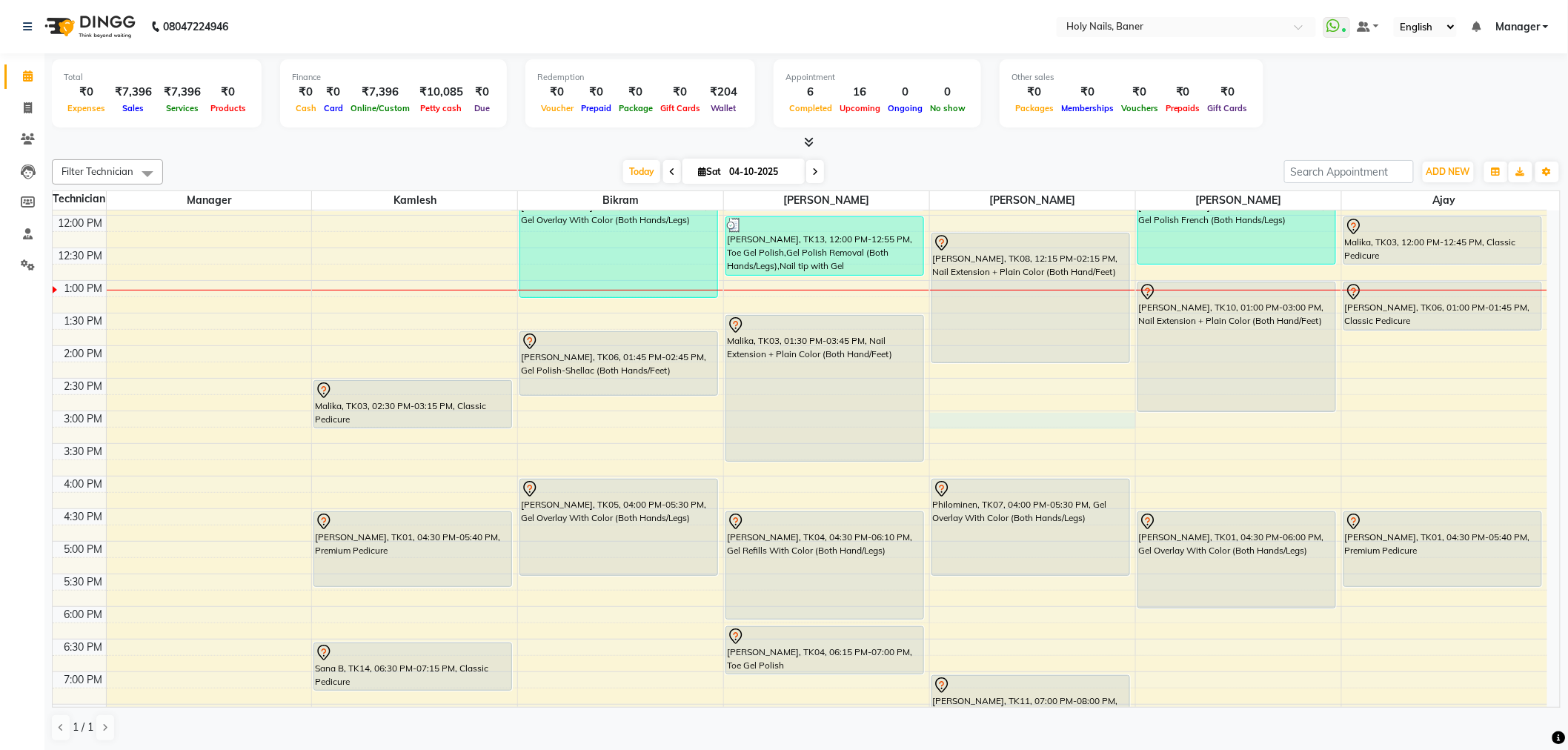
click at [954, 421] on div "8:00 AM 8:30 AM 9:00 AM 9:30 AM 10:00 AM 10:30 AM 11:00 AM 11:30 AM 12:00 PM 12…" at bounding box center [800, 411] width 1495 height 912
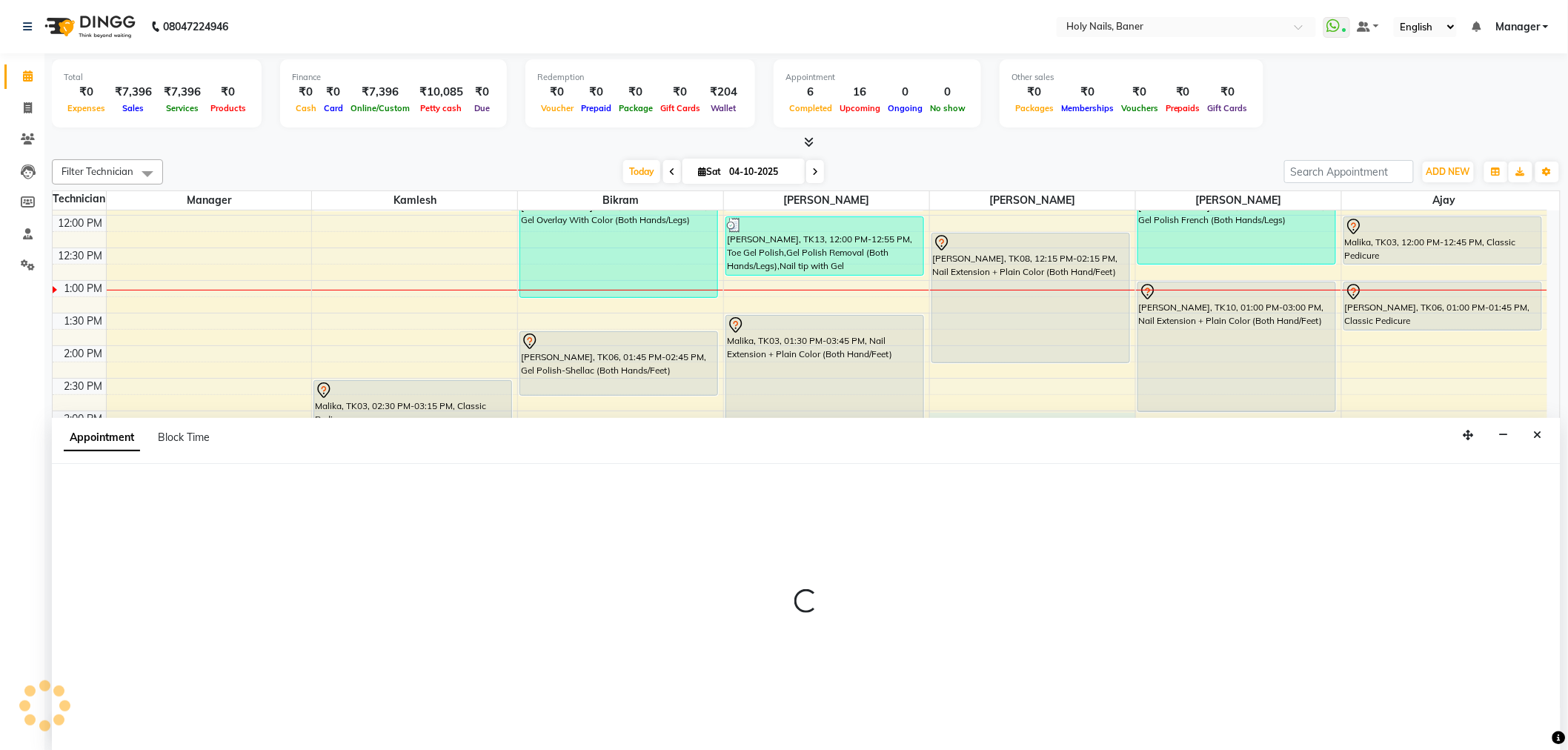
select select "66405"
select select "900"
select select "tentative"
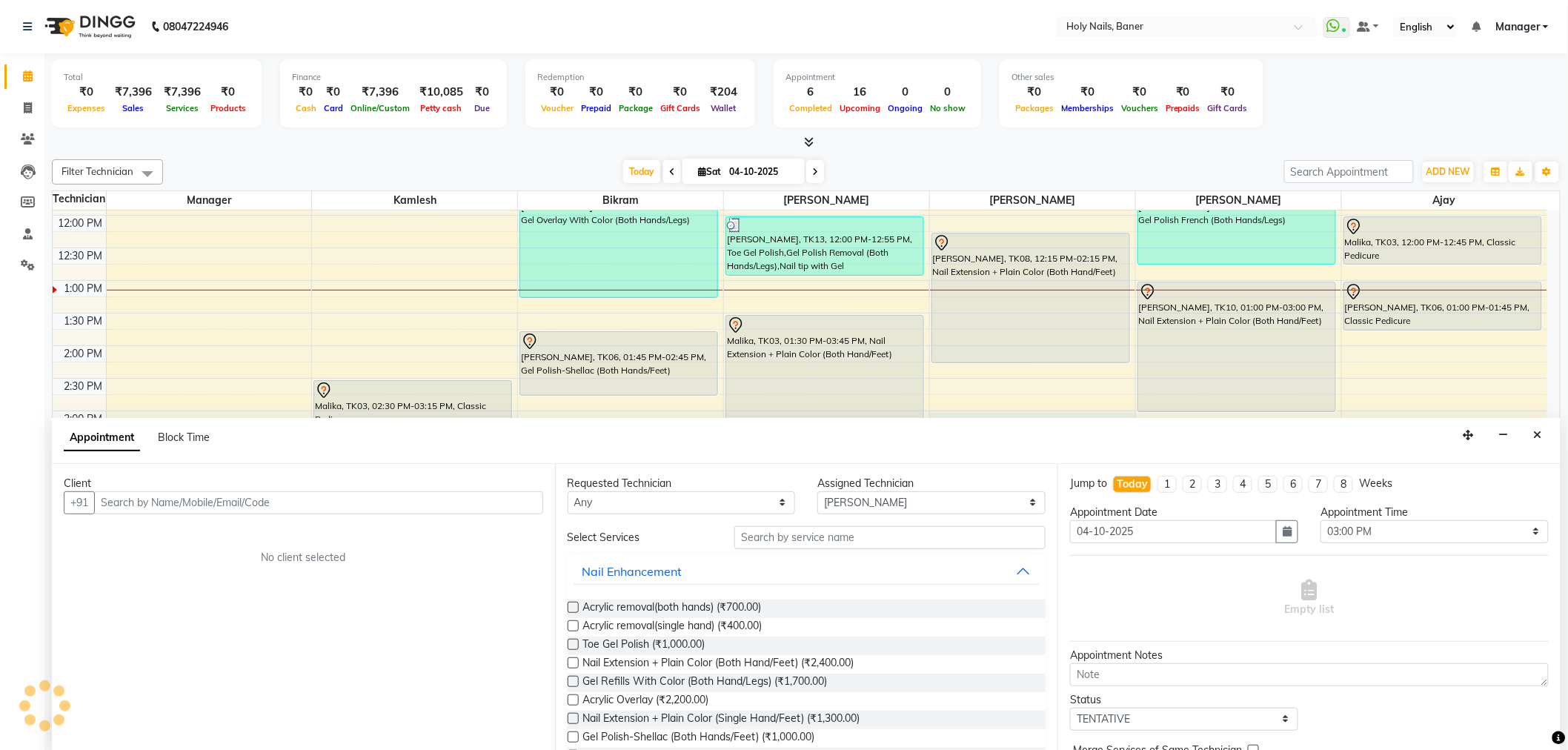
scroll to position [1, 0]
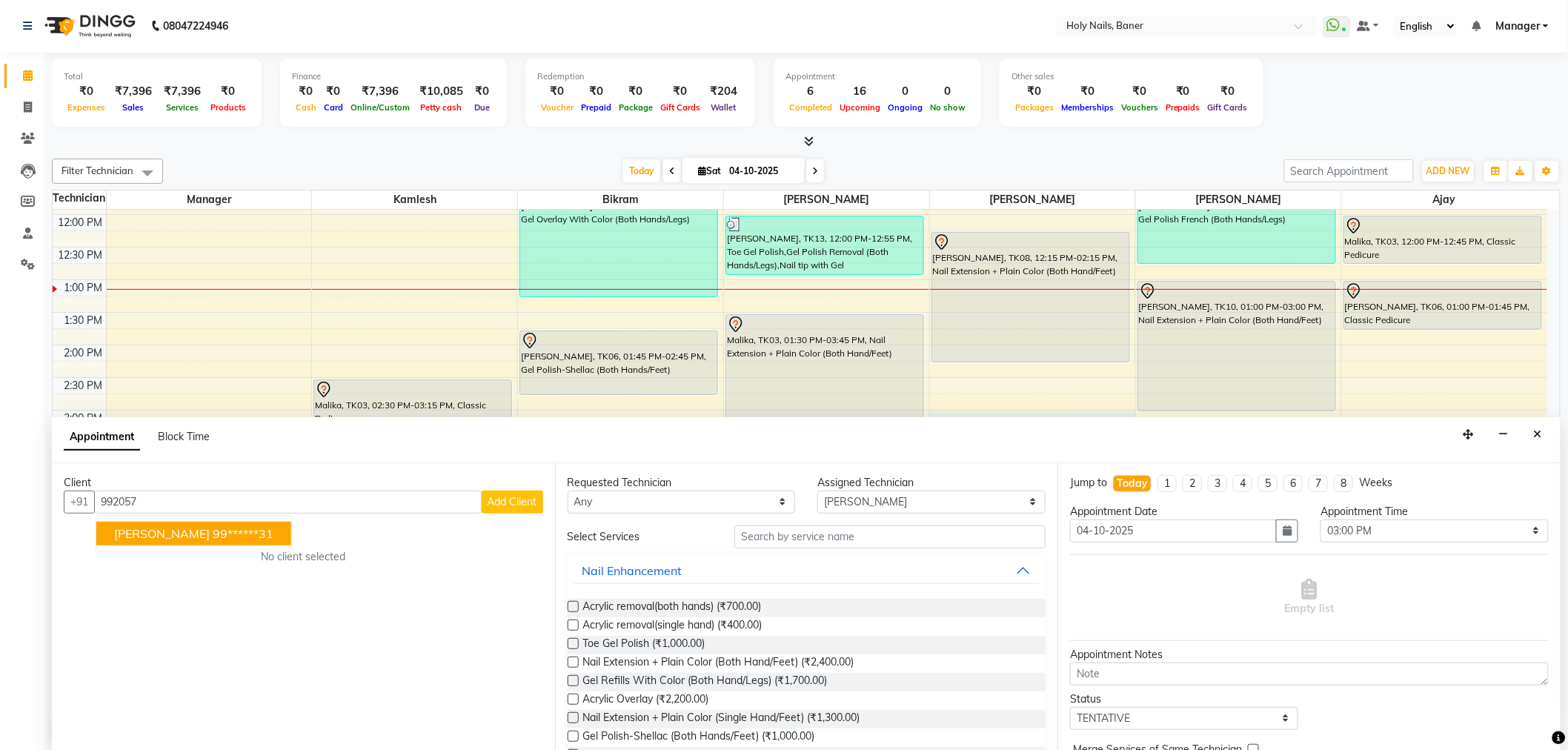
click at [235, 532] on ngb-highlight "99******31" at bounding box center [243, 534] width 61 height 15
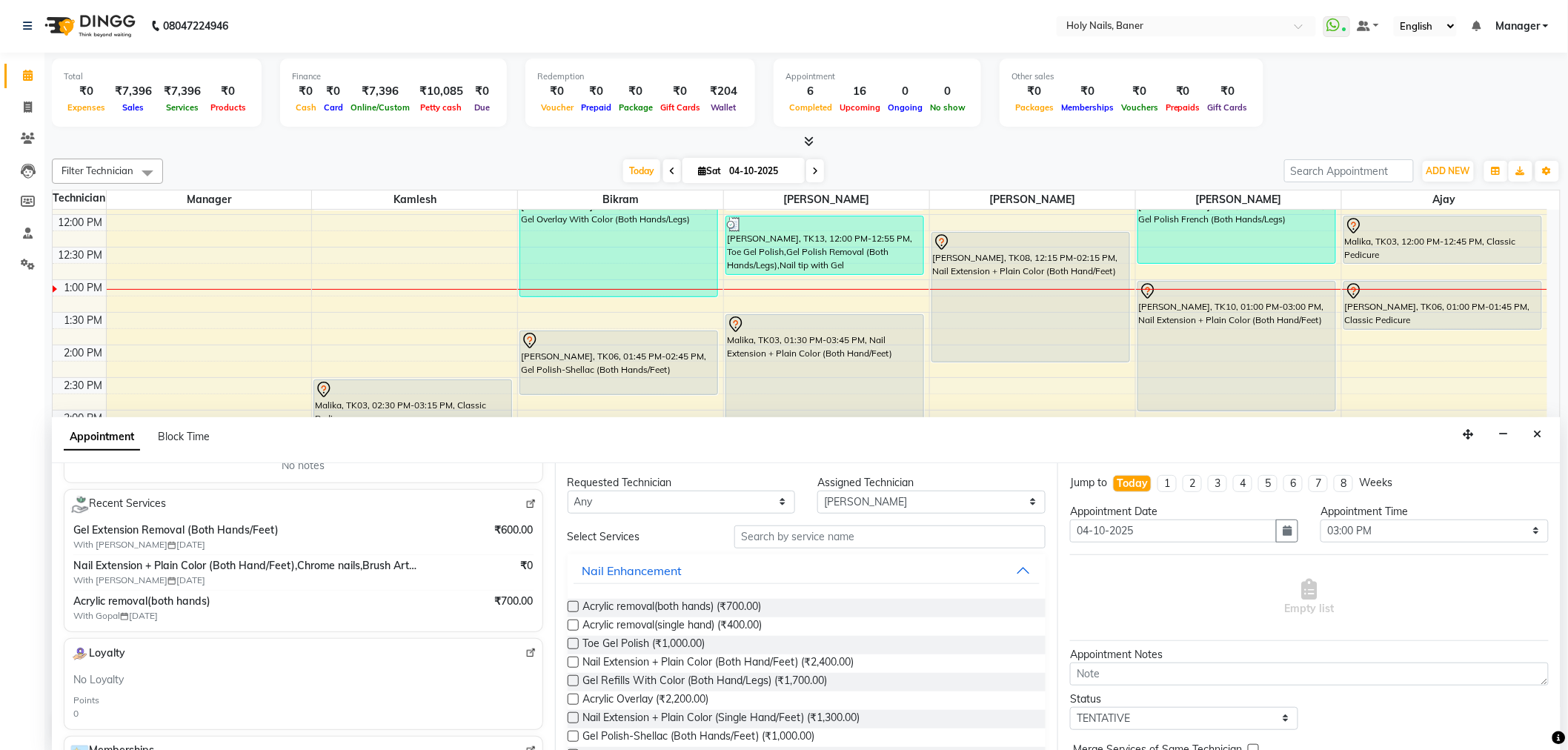
scroll to position [0, 0]
type input "99******31"
click at [804, 542] on input "text" at bounding box center [890, 538] width 311 height 23
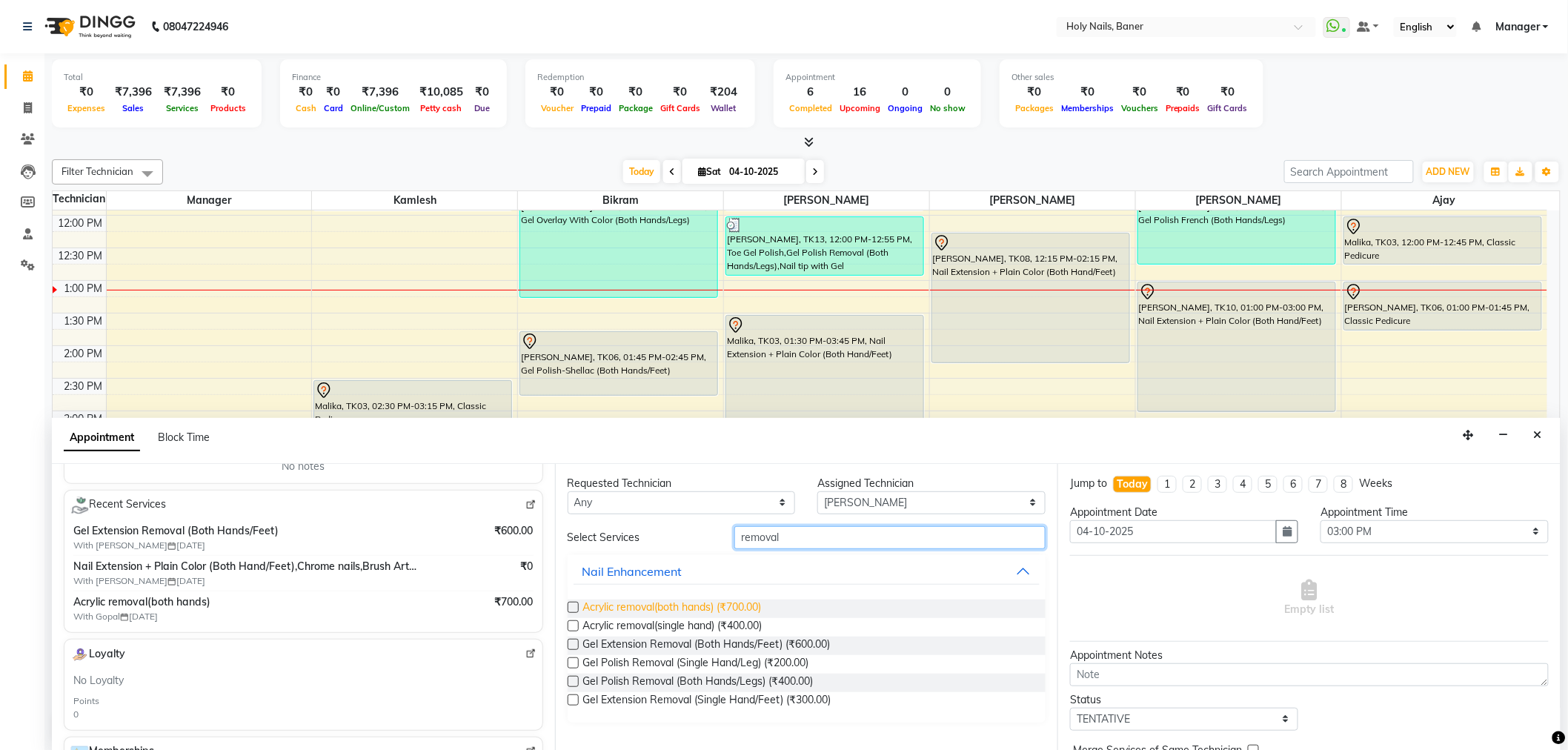
type input "removal"
click at [728, 602] on span "Acrylic removal(both hands) (₹700.00)" at bounding box center [672, 608] width 179 height 19
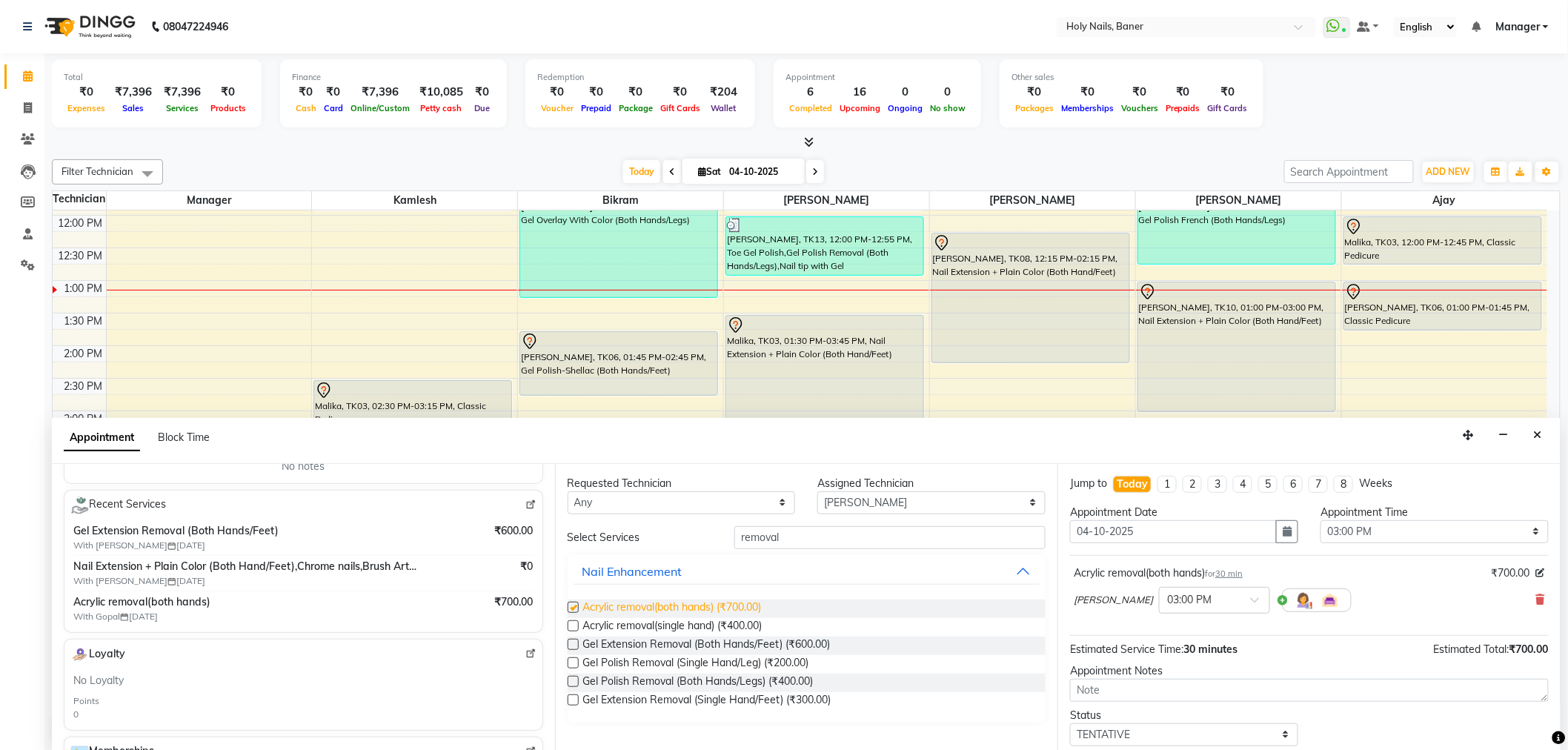
checkbox input "false"
click at [892, 534] on input "removal" at bounding box center [890, 538] width 311 height 23
type input "r"
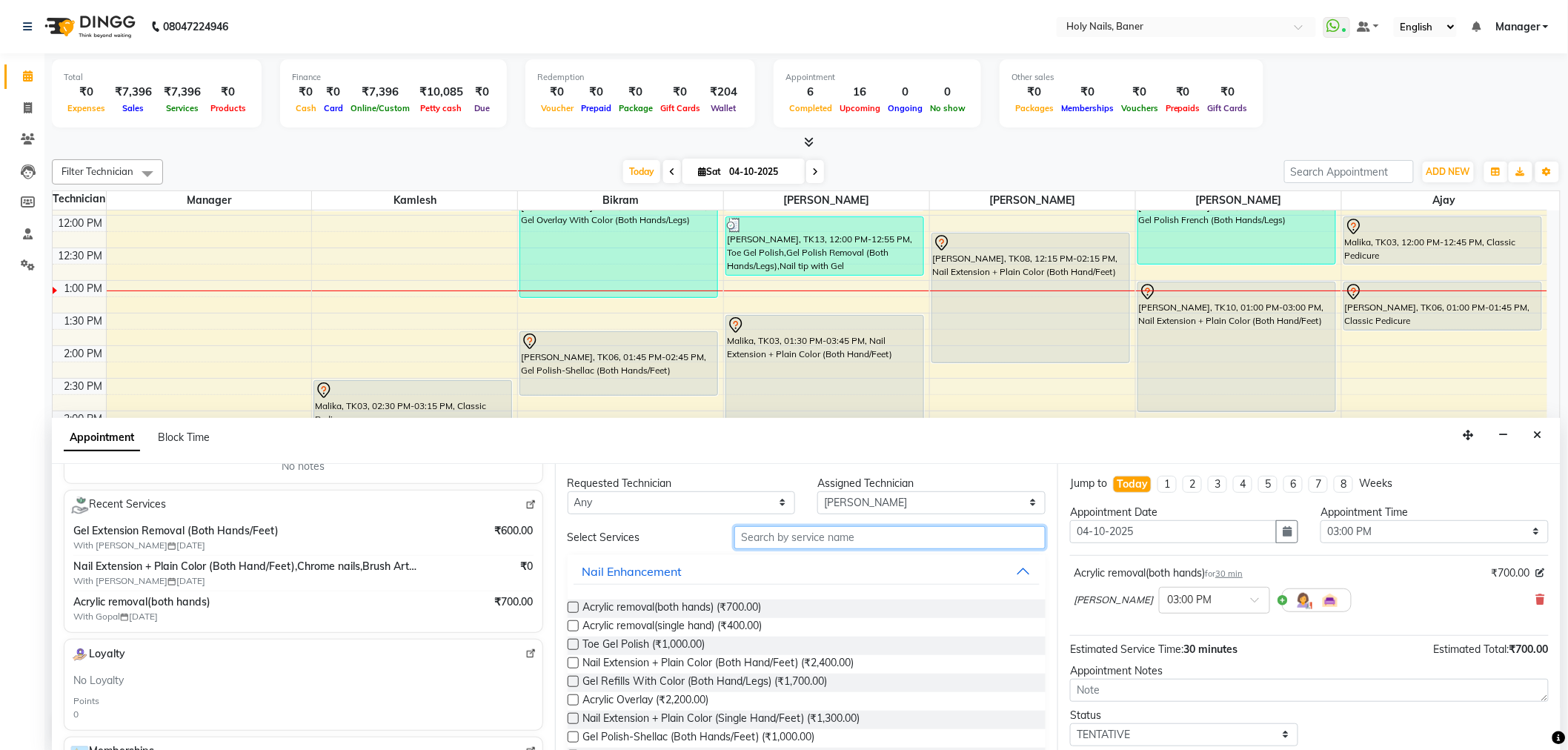
type input "s"
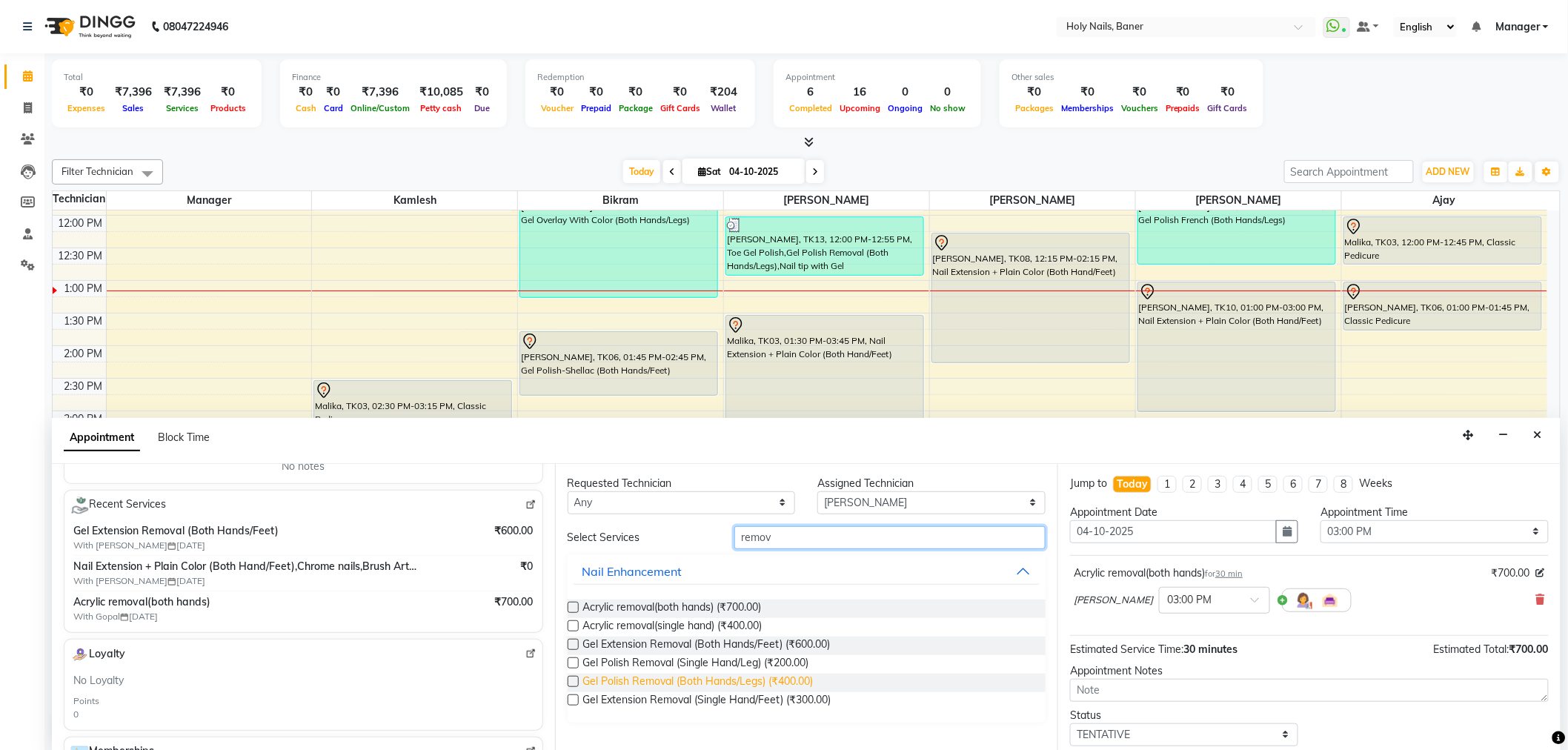
type input "remov"
click at [758, 674] on span "Gel Polish Removal (Both Hands/Legs) (₹400.00)" at bounding box center [698, 682] width 231 height 19
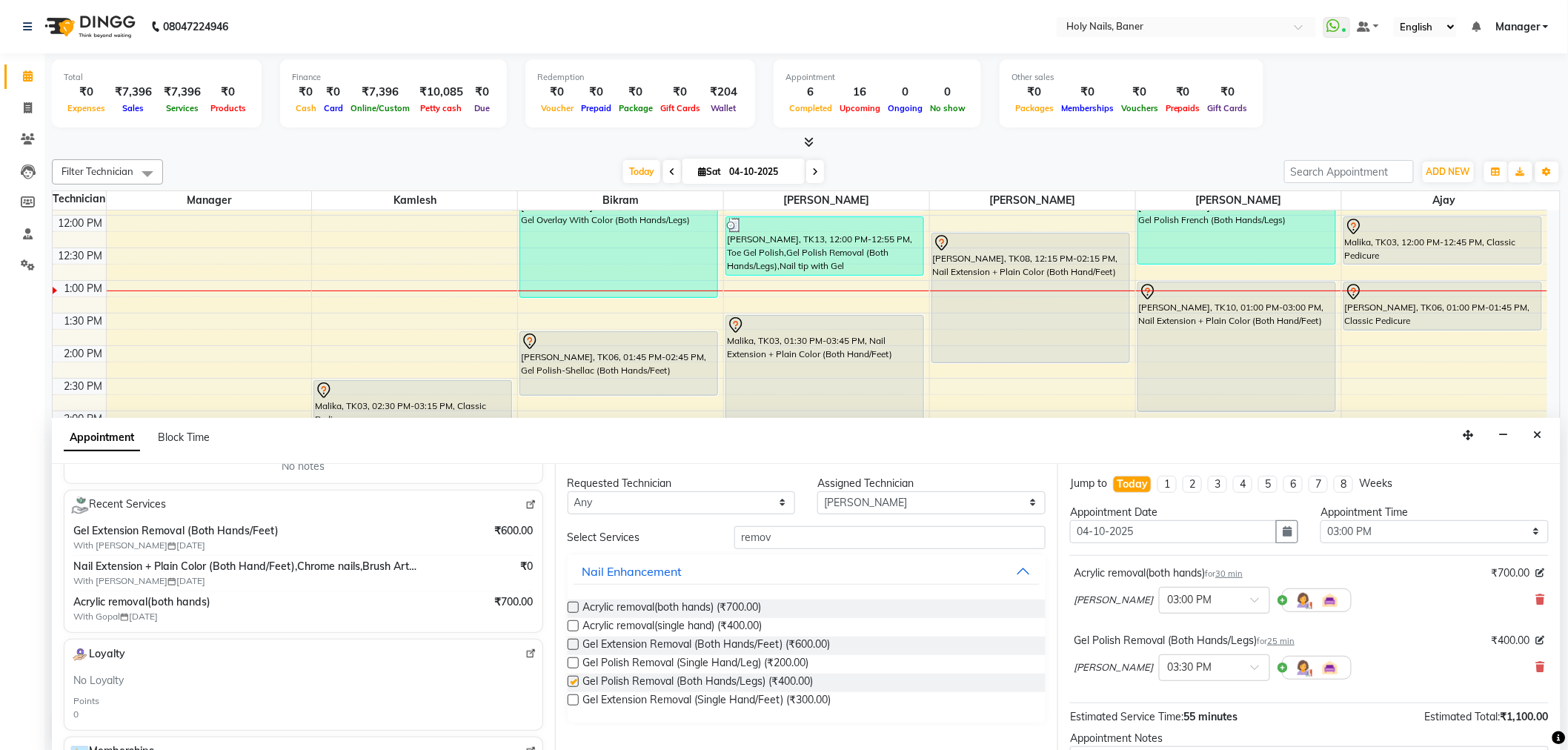
checkbox input "false"
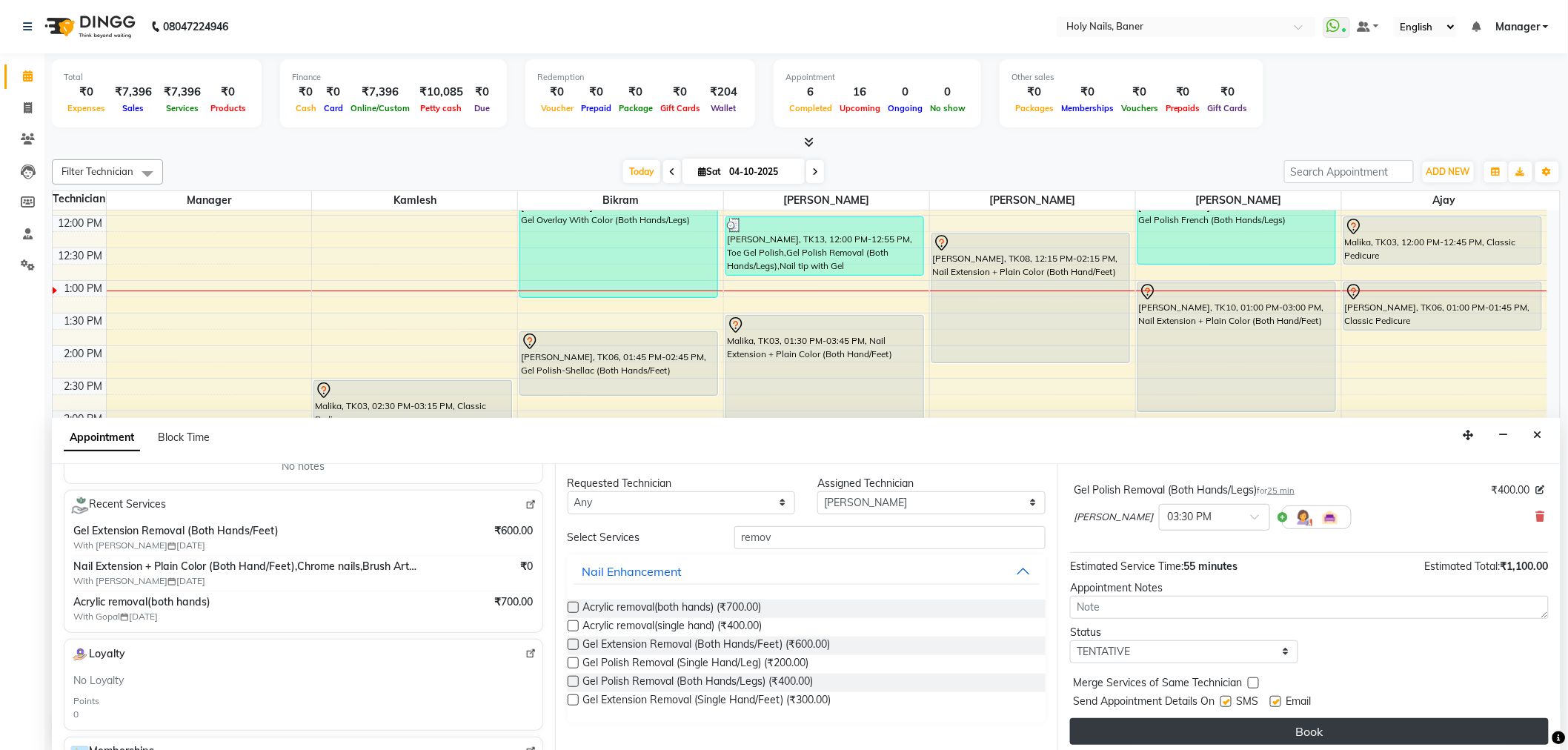
scroll to position [156, 0]
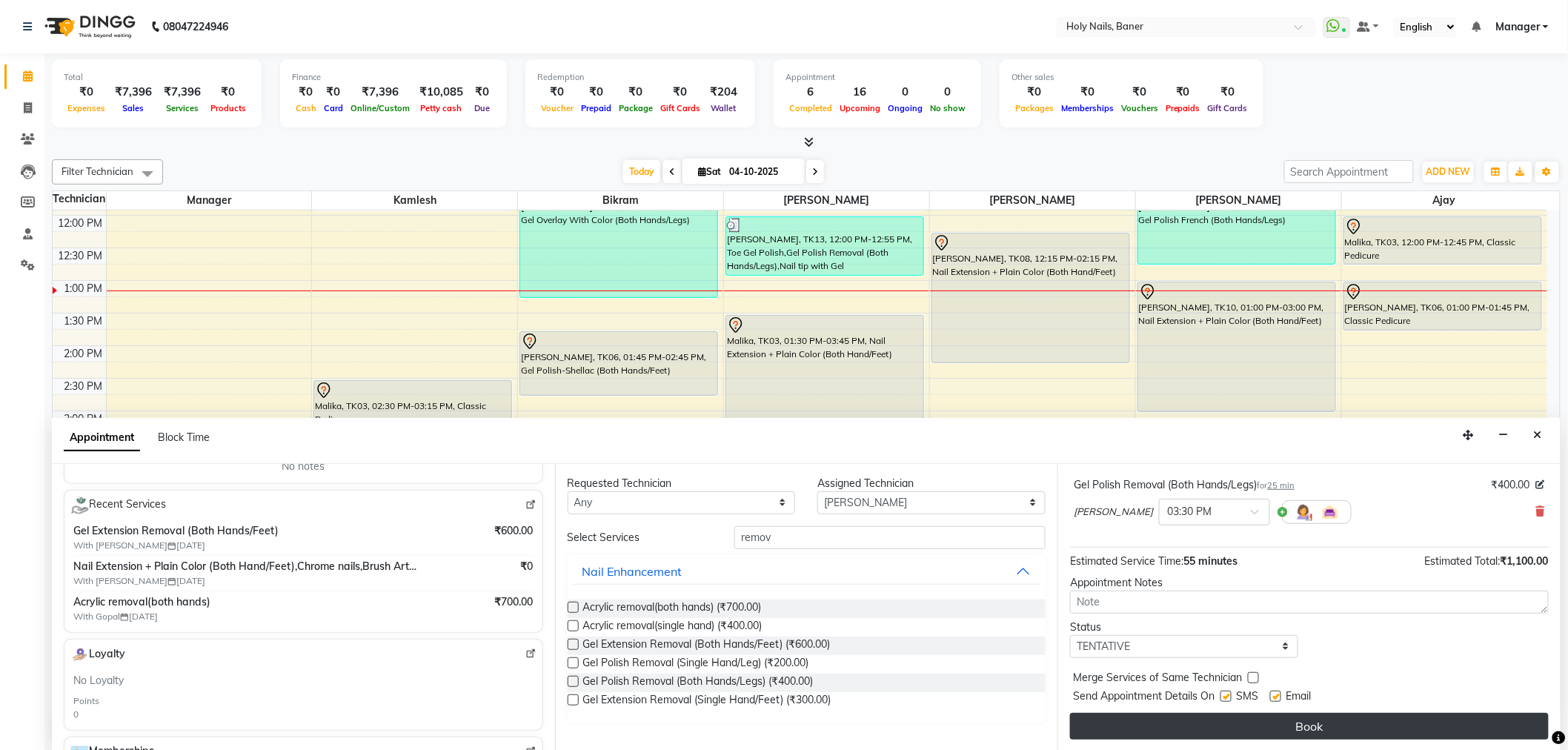
click at [1200, 721] on button "Book" at bounding box center [1309, 726] width 479 height 27
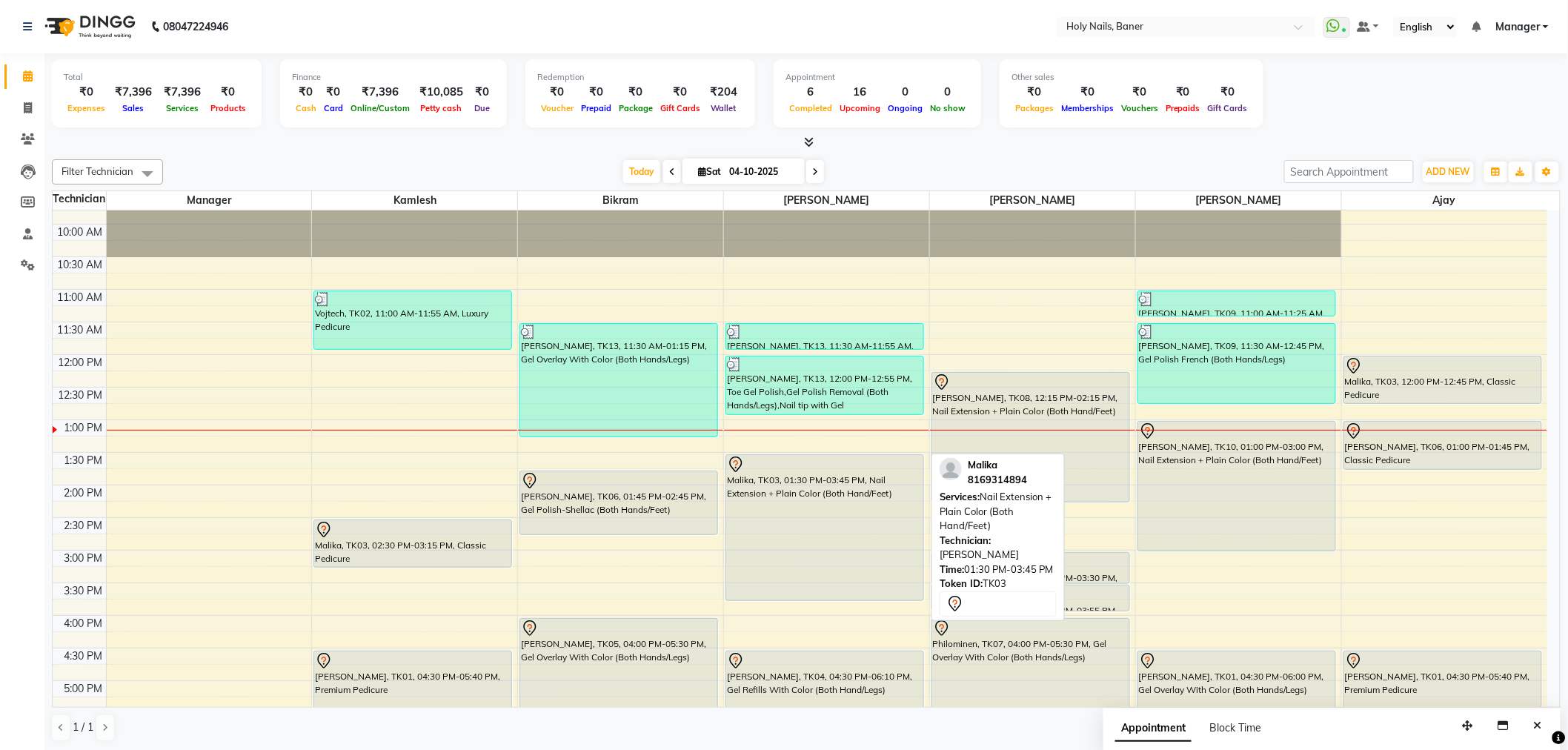
scroll to position [91, 0]
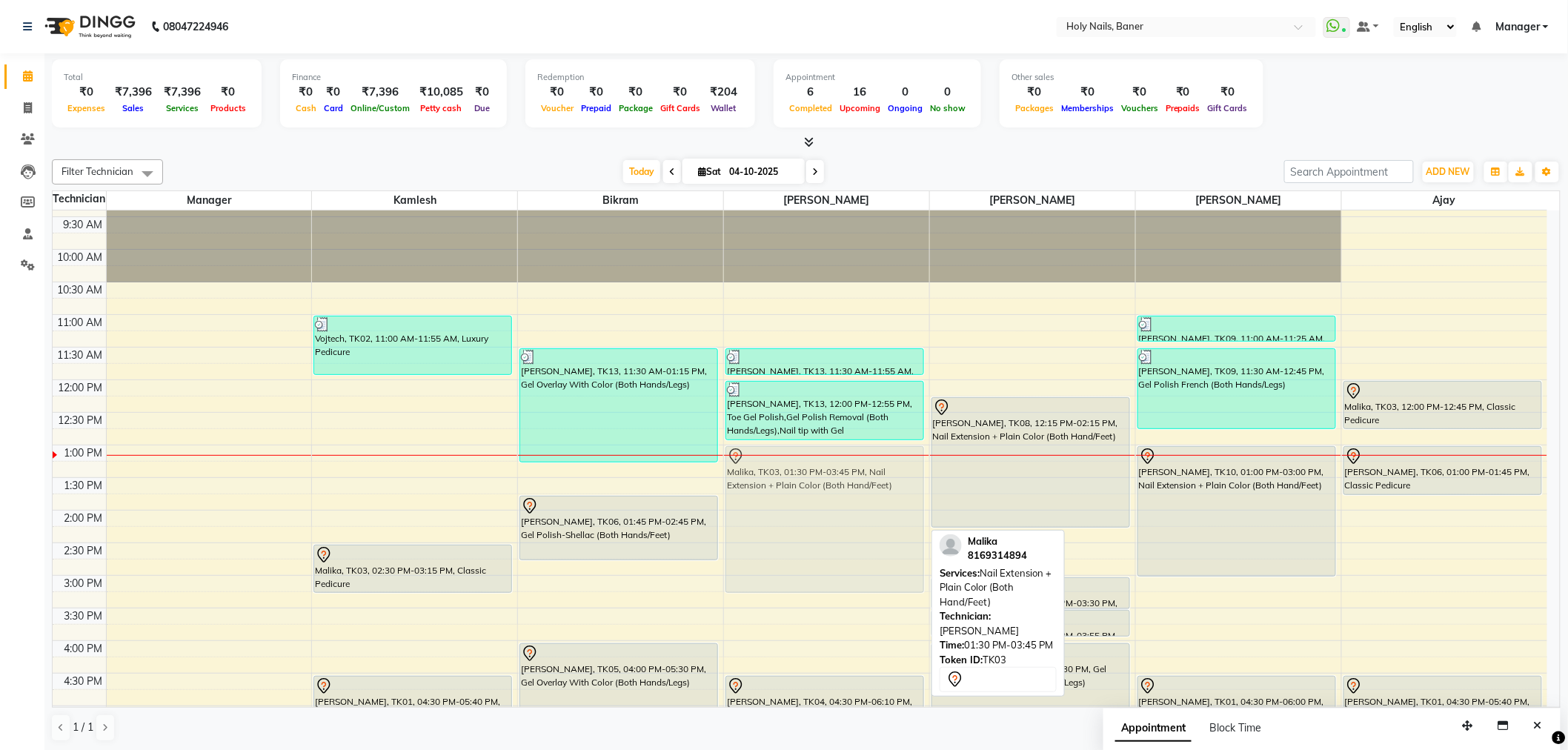
drag, startPoint x: 795, startPoint y: 556, endPoint x: 798, endPoint y: 527, distance: 29.2
click at [798, 527] on div "Kalyani Ghatge, TK13, 11:30 AM-11:55 AM, Gel Polish Removal (Both Hands/Legs) K…" at bounding box center [826, 576] width 205 height 912
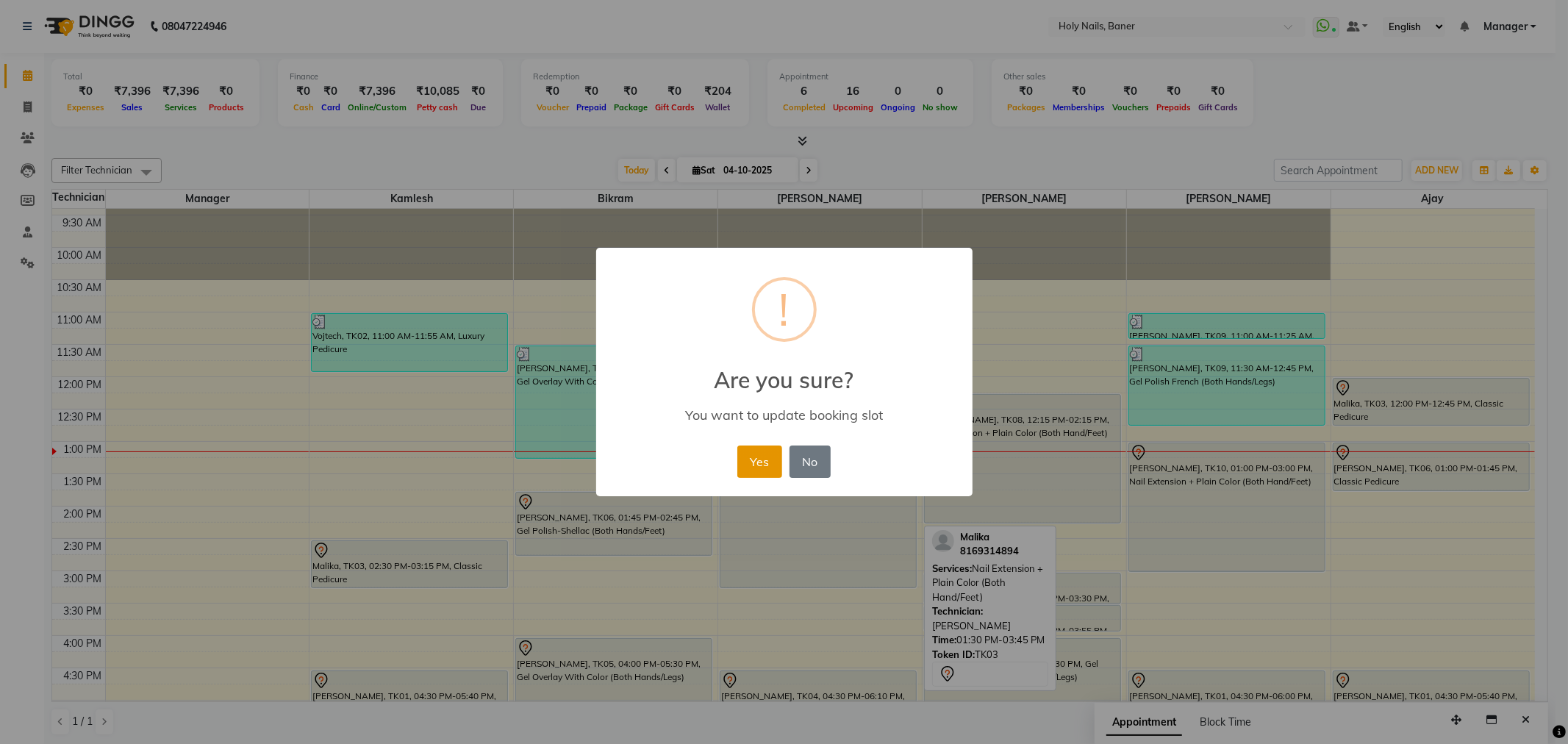
click at [752, 466] on button "Yes" at bounding box center [759, 462] width 45 height 32
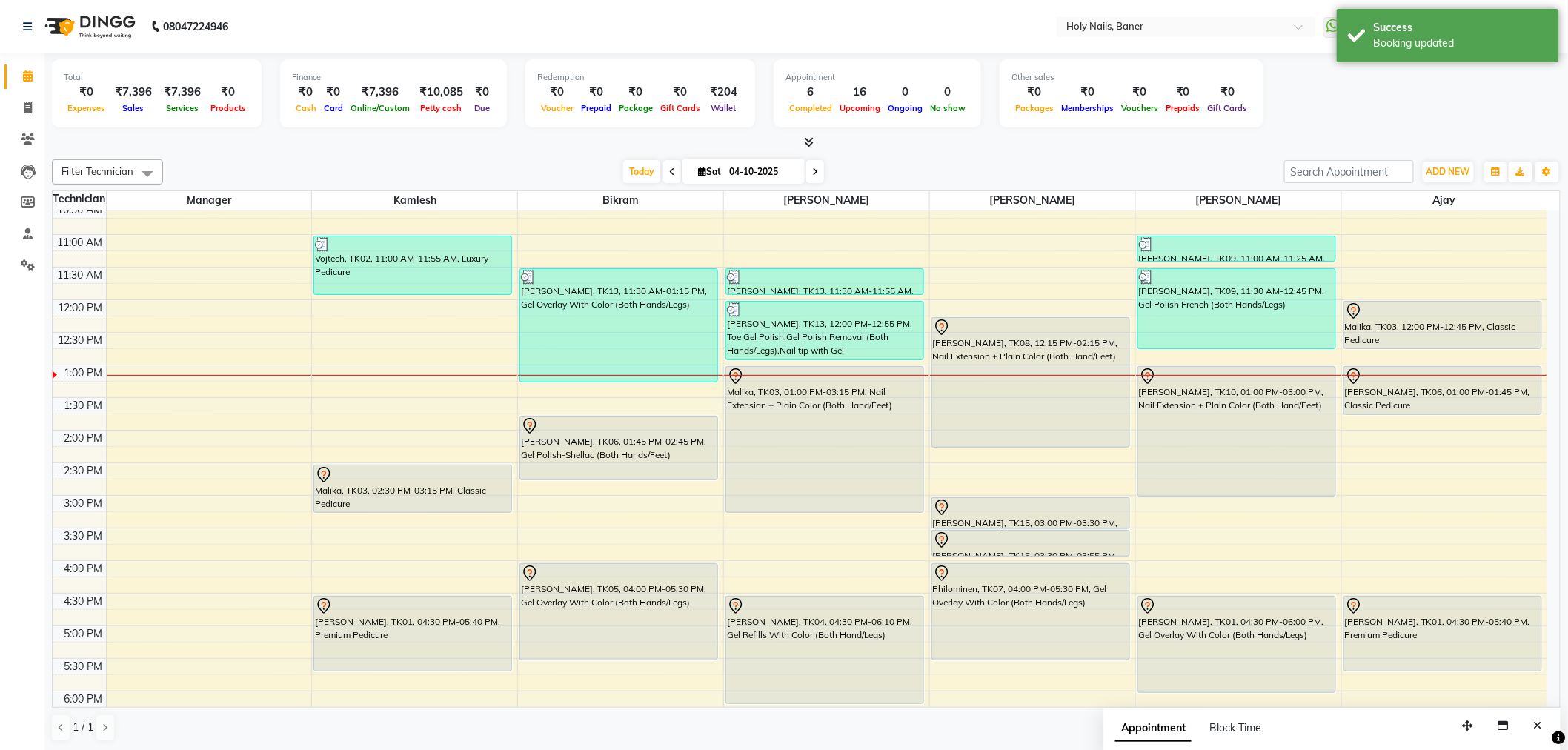
scroll to position [174, 0]
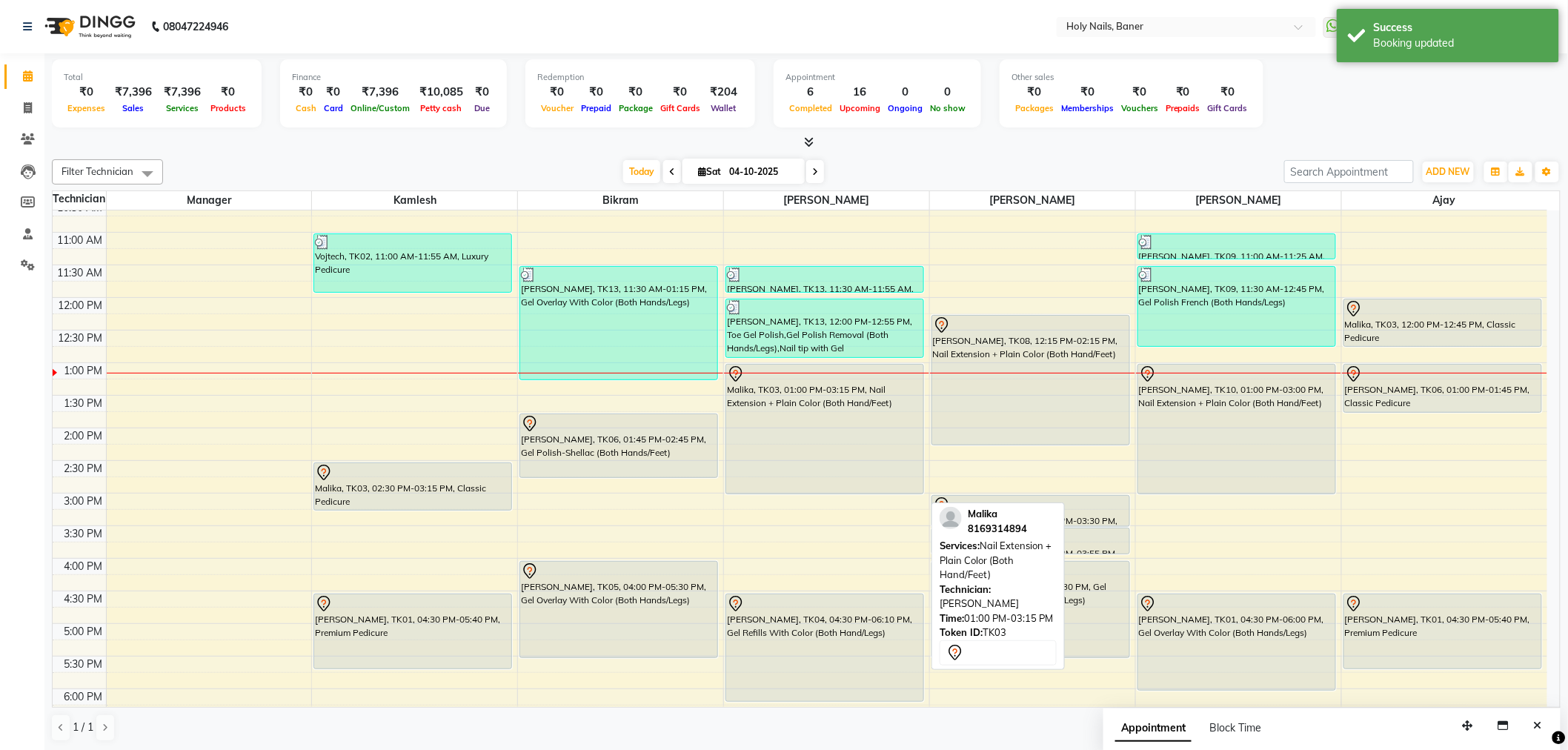
drag, startPoint x: 824, startPoint y: 508, endPoint x: 825, endPoint y: 488, distance: 20.0
click at [825, 488] on div "Kalyani Ghatge, TK13, 11:30 AM-11:55 AM, Gel Polish Removal (Both Hands/Legs) K…" at bounding box center [826, 493] width 205 height 912
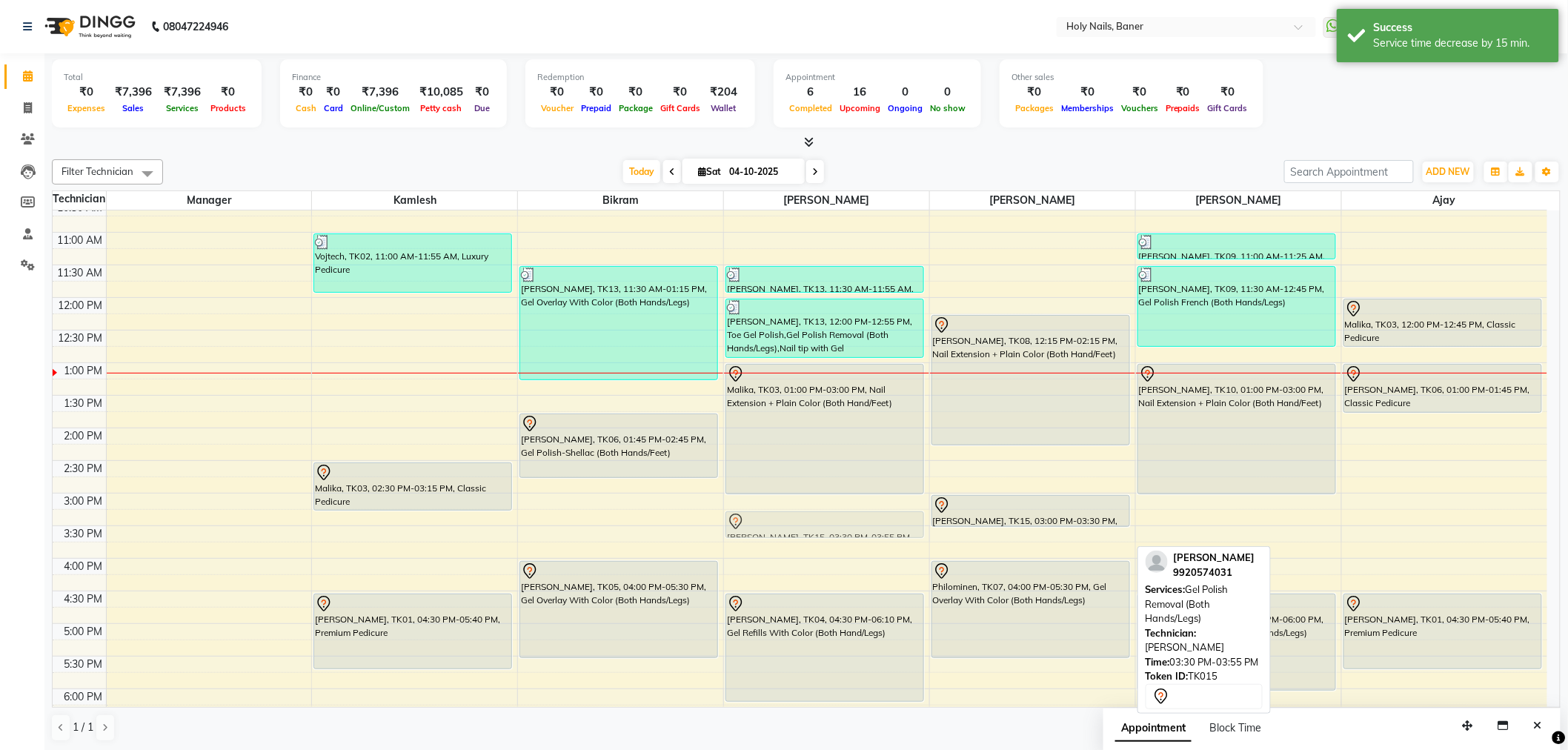
drag, startPoint x: 976, startPoint y: 540, endPoint x: 830, endPoint y: 528, distance: 146.5
click at [830, 528] on tr "Vojtech, TK02, 11:00 AM-11:55 AM, Luxury Pedicure Malika, TK03, 02:30 PM-03:15 …" at bounding box center [800, 493] width 1495 height 912
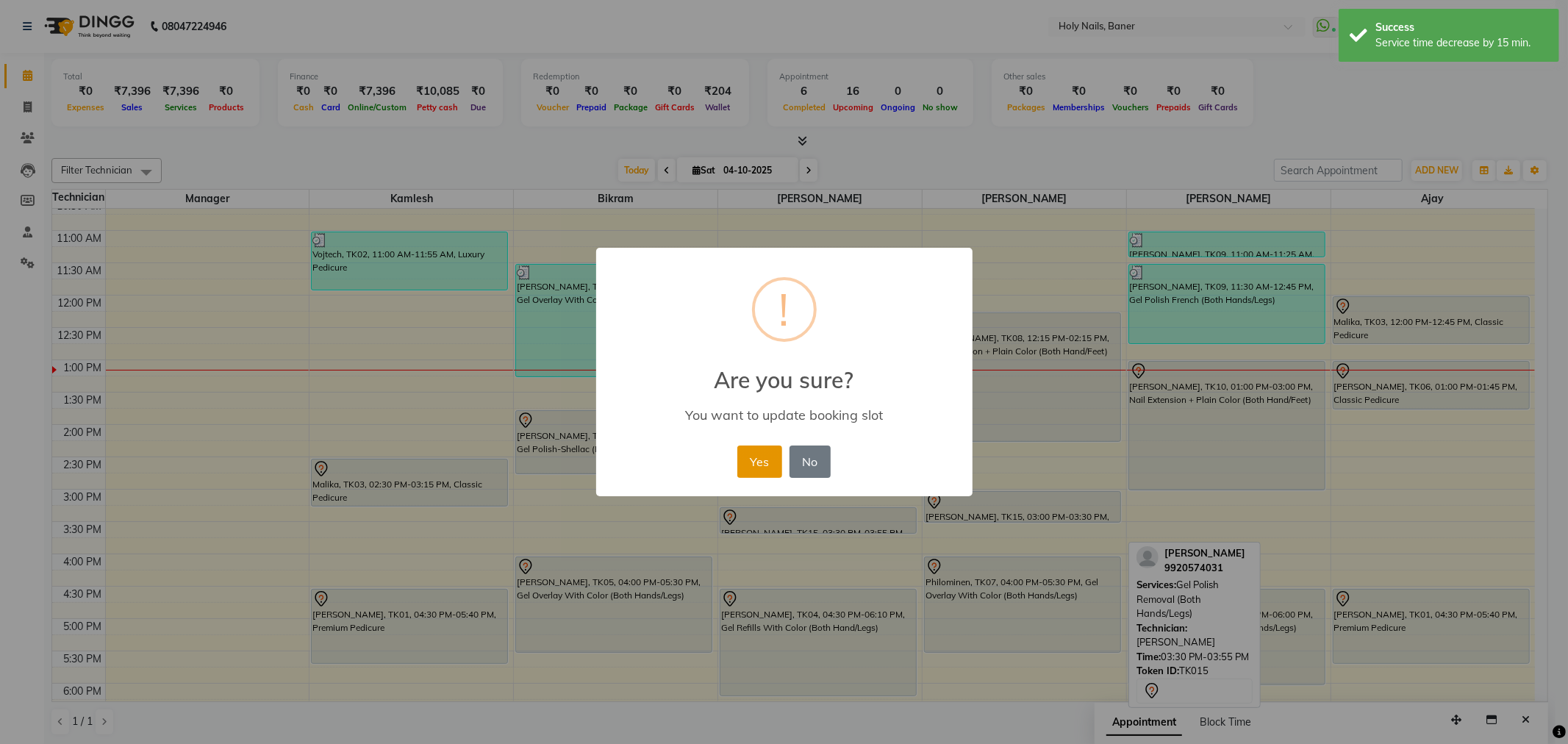
click at [766, 464] on button "Yes" at bounding box center [759, 462] width 45 height 32
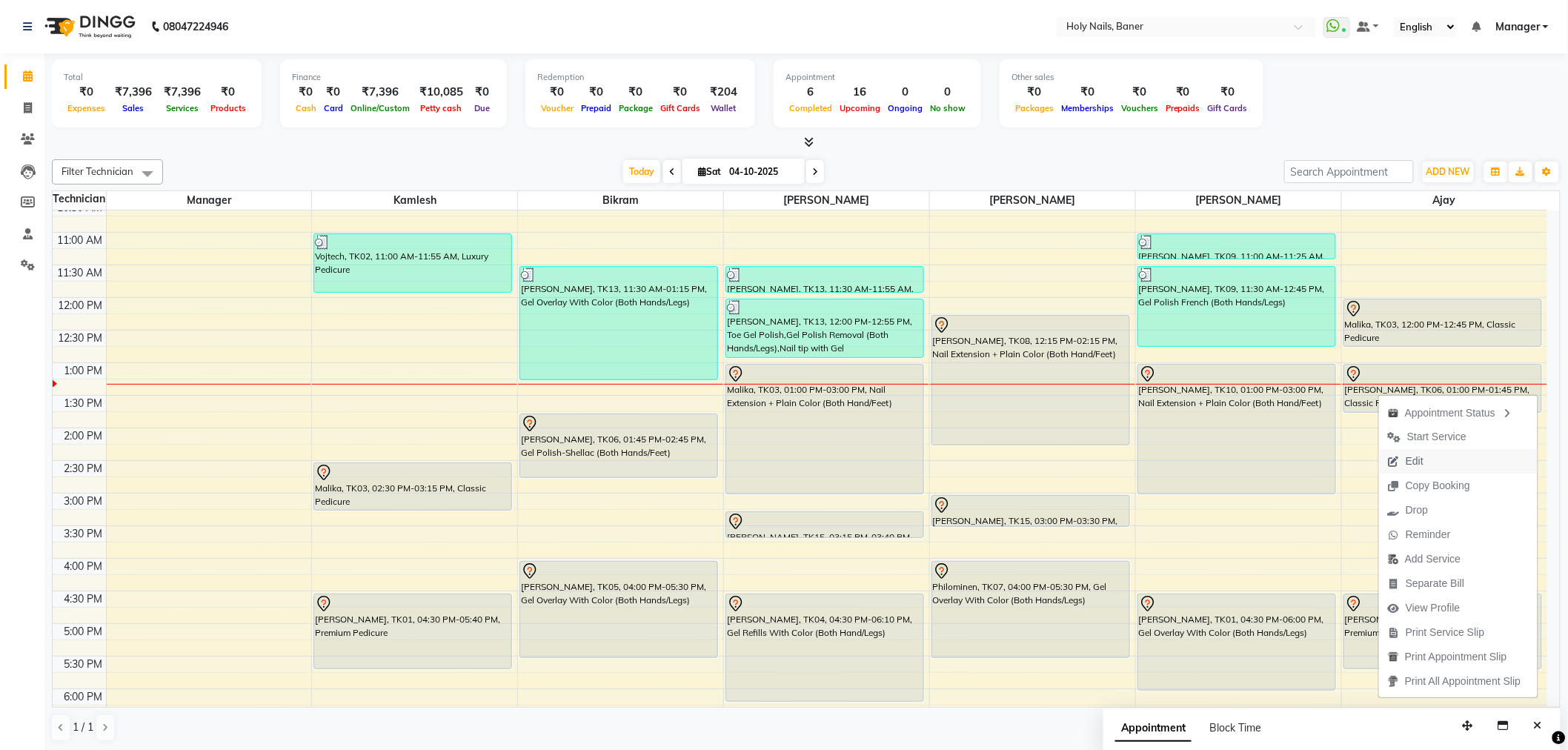
click at [1406, 454] on span "Edit" at bounding box center [1415, 461] width 18 height 16
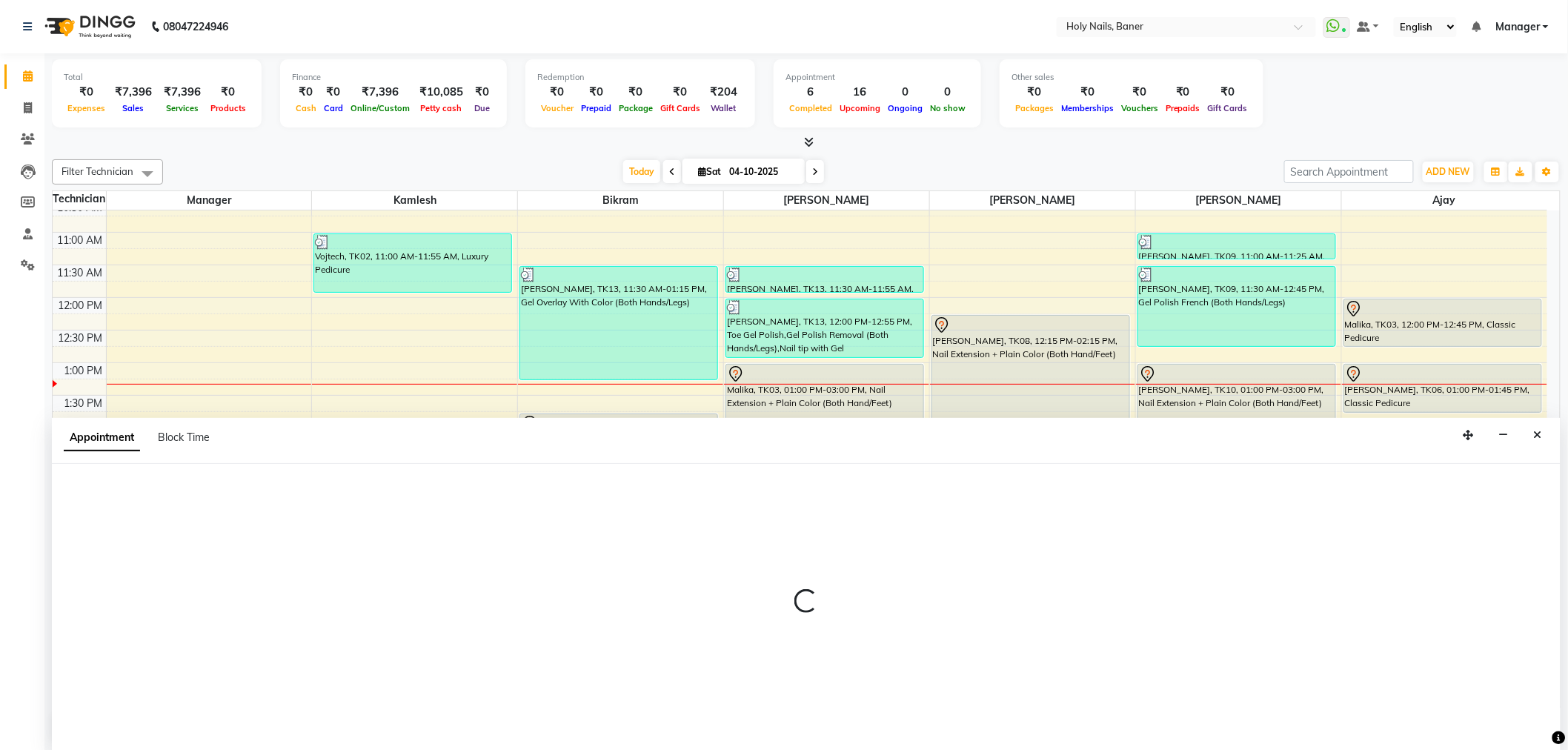
scroll to position [1, 0]
select select "tentative"
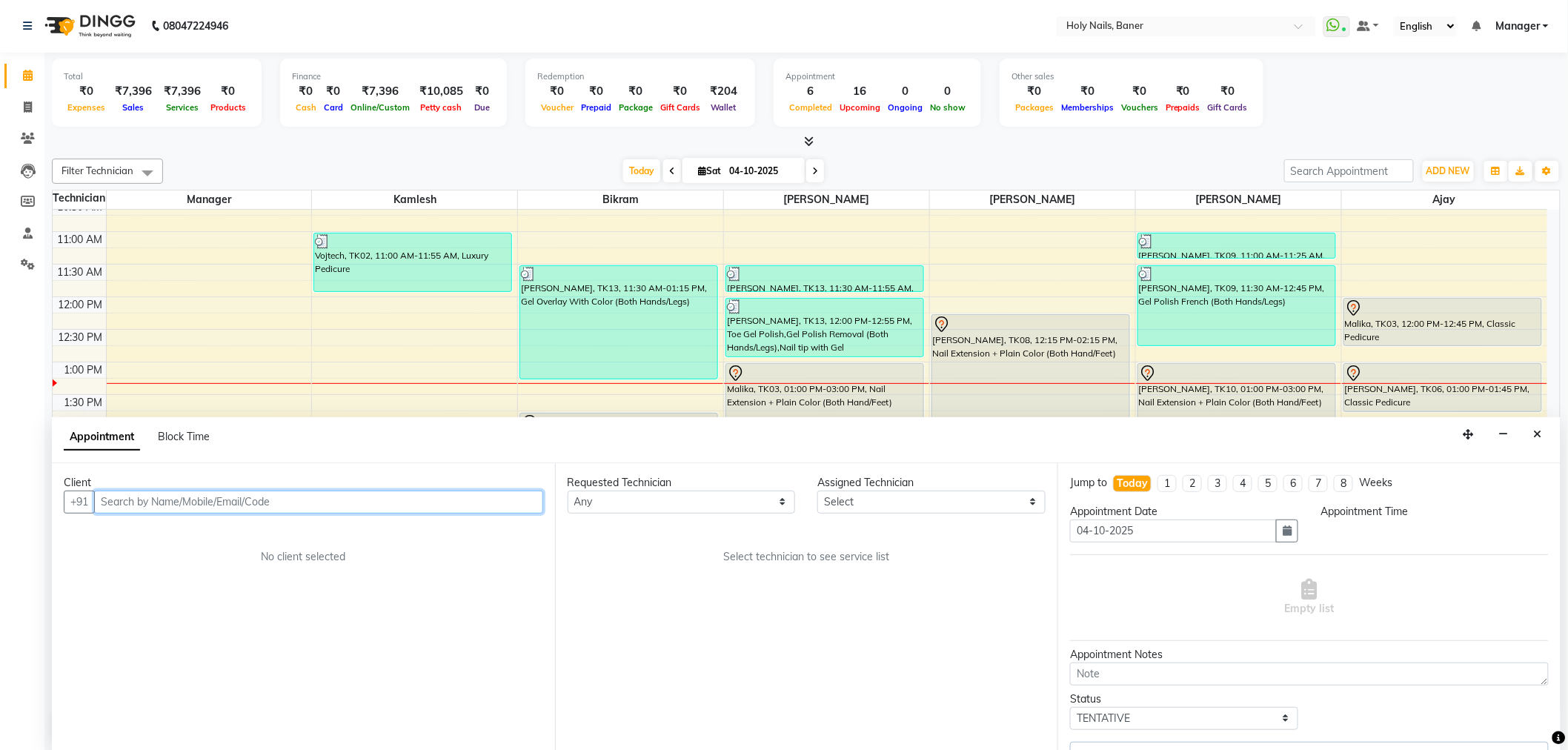
scroll to position [329, 0]
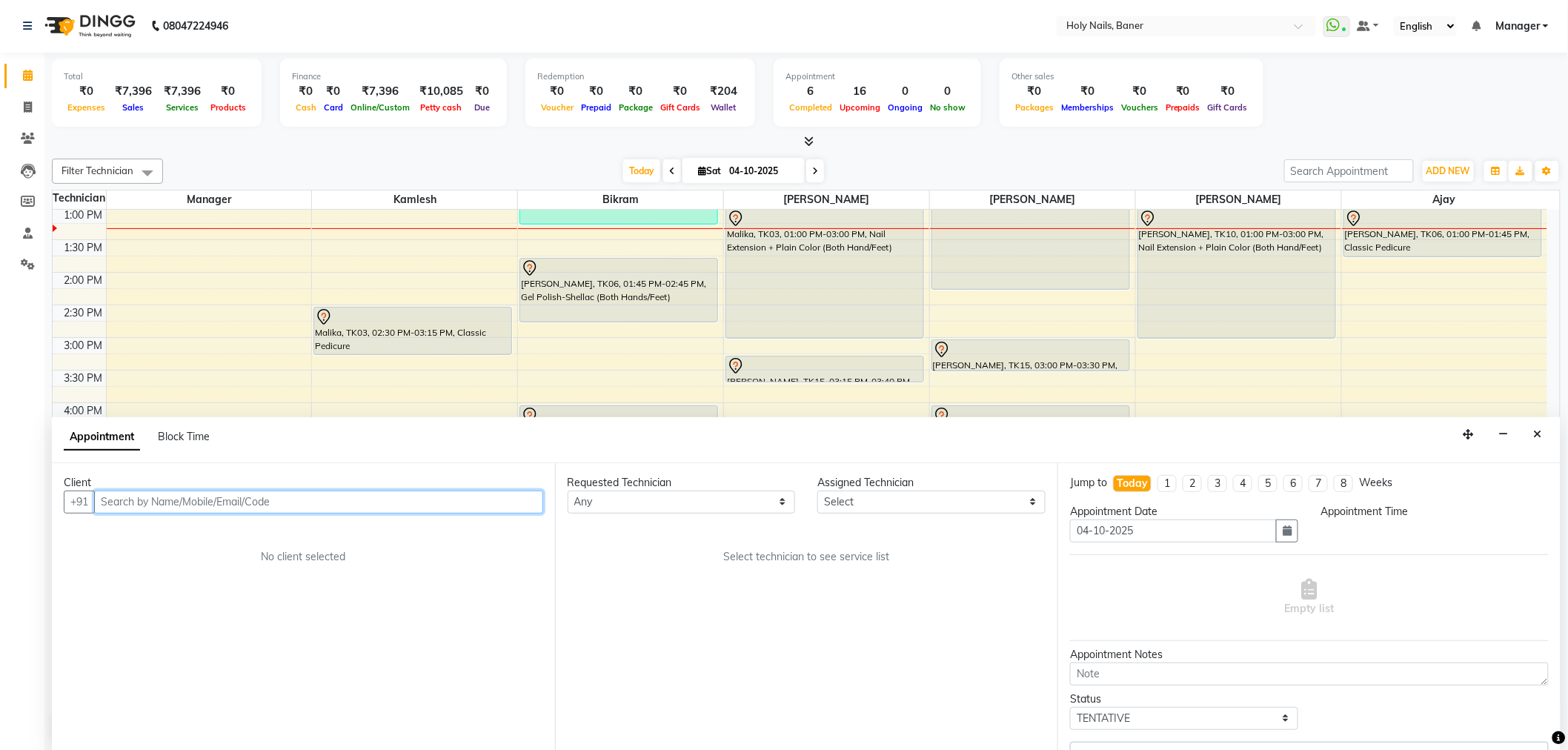
select select "76369"
select select "58118"
select select "780"
select select "2495"
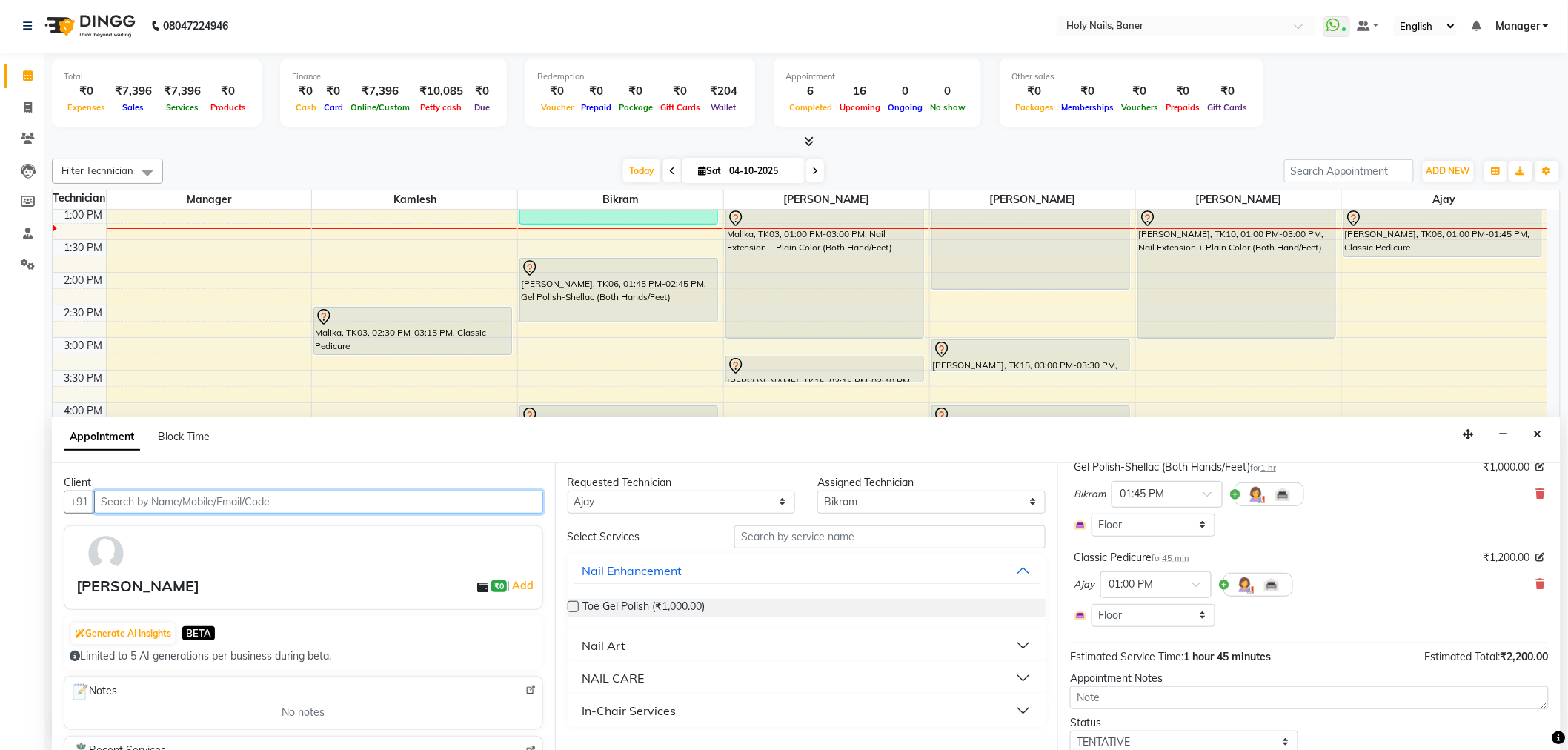
scroll to position [76, 0]
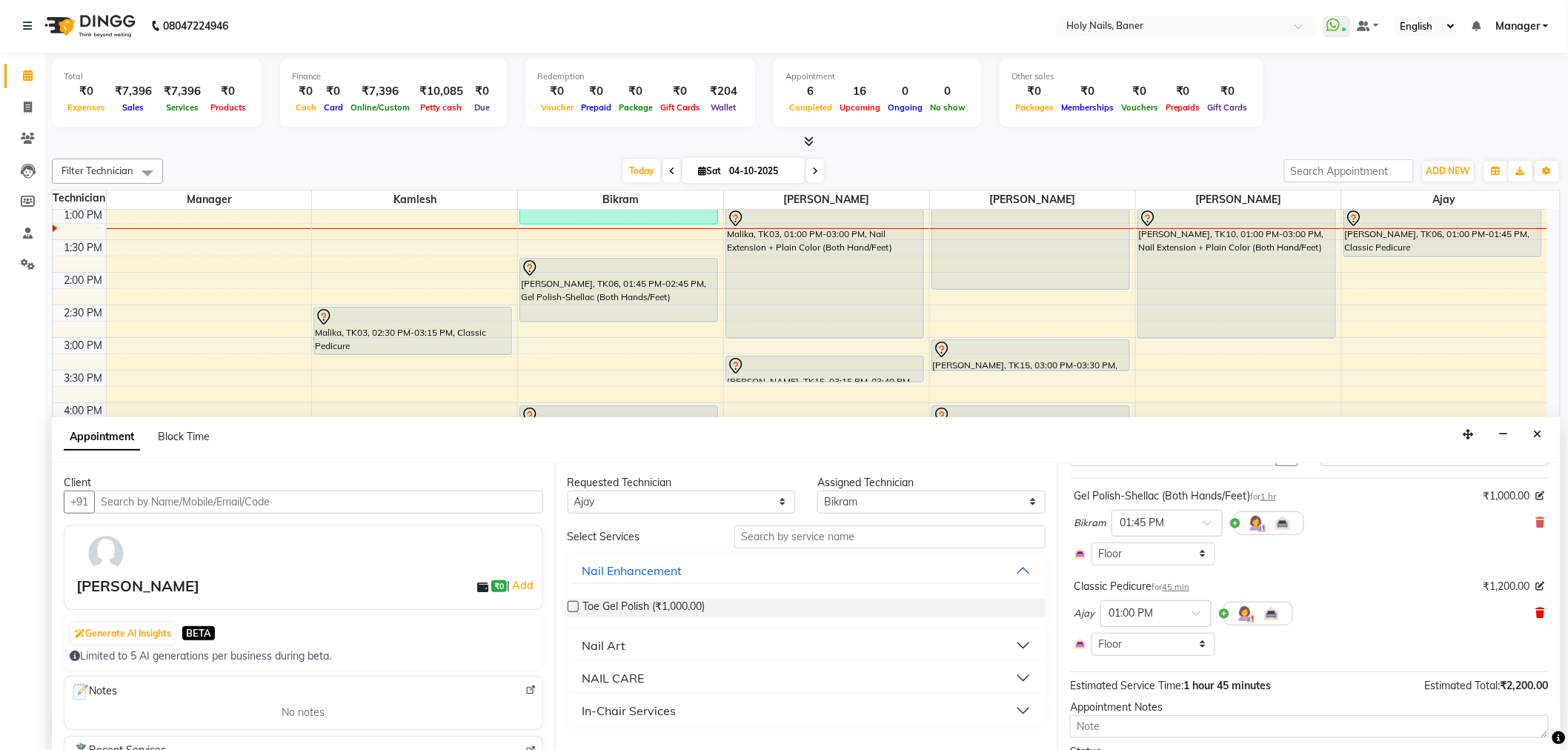
click at [1536, 610] on icon at bounding box center [1541, 613] width 9 height 10
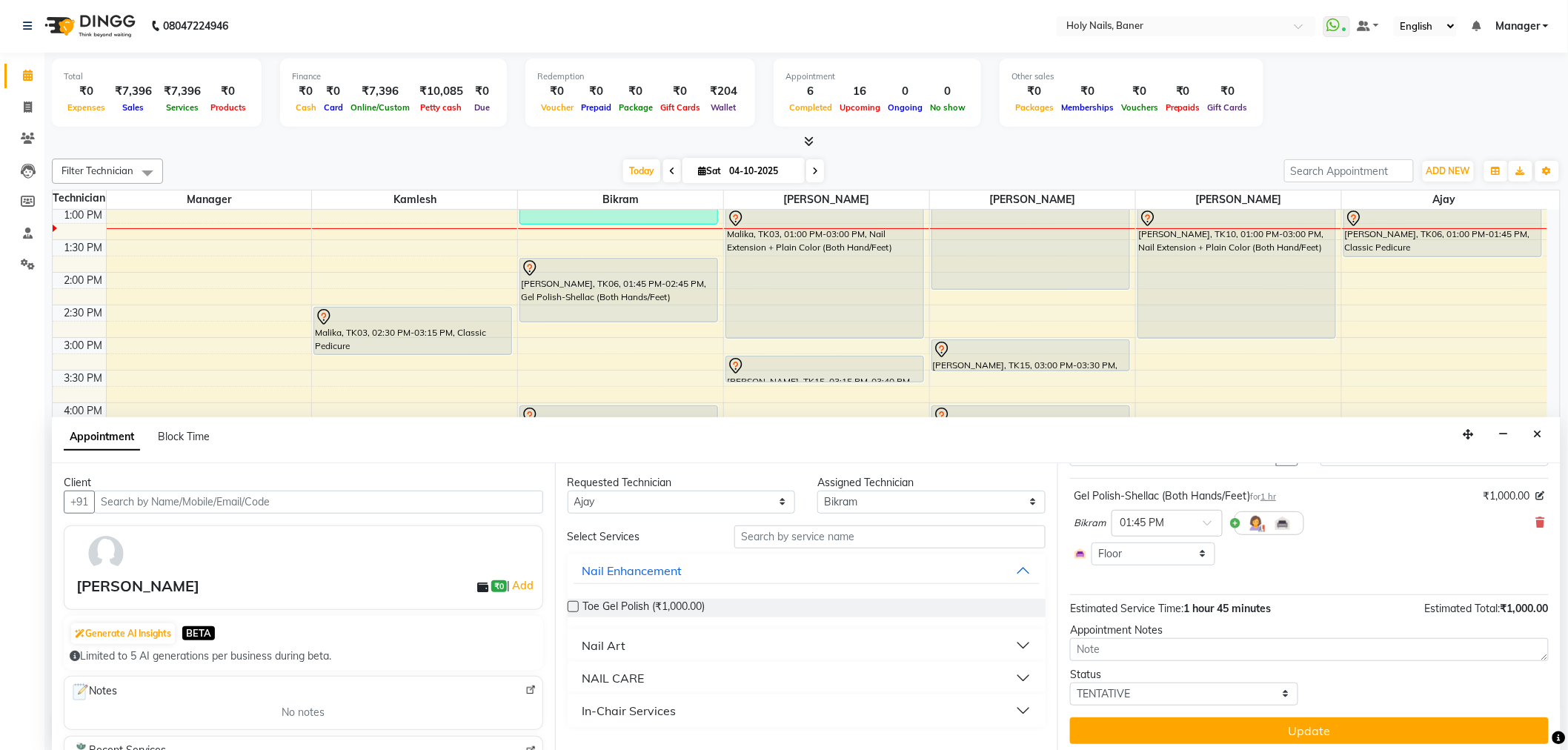
scroll to position [0, 0]
click at [970, 502] on select "Select [PERSON_NAME] [PERSON_NAME] [PERSON_NAME] Manager [PERSON_NAME]" at bounding box center [931, 503] width 228 height 23
click at [817, 492] on select "Select [PERSON_NAME] [PERSON_NAME] [PERSON_NAME] Manager [PERSON_NAME]" at bounding box center [931, 503] width 228 height 23
click at [952, 500] on select "Select [PERSON_NAME] [PERSON_NAME] [PERSON_NAME] Manager [PERSON_NAME]" at bounding box center [931, 503] width 228 height 23
select select "36616"
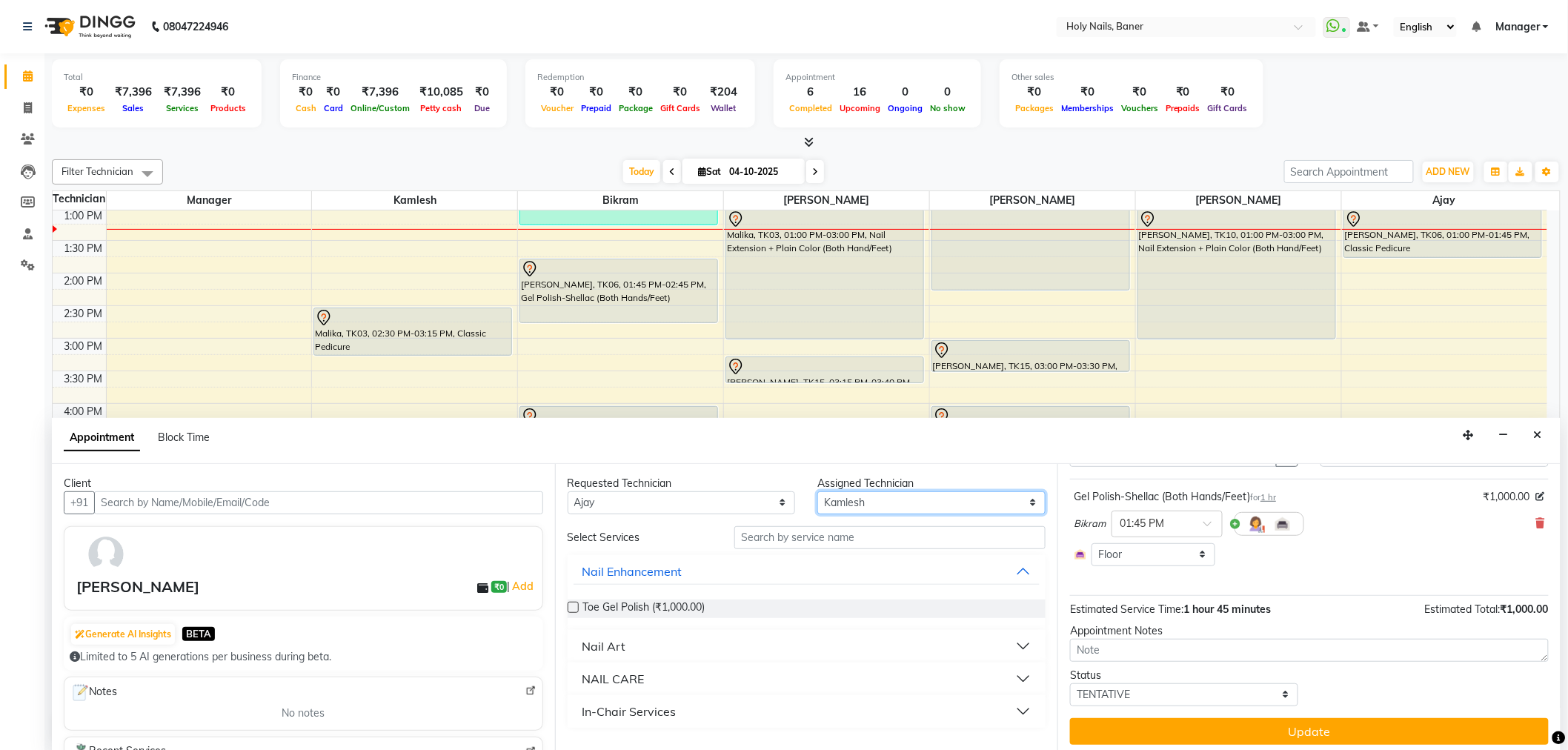
click at [817, 492] on select "Select [PERSON_NAME] [PERSON_NAME] [PERSON_NAME] Manager [PERSON_NAME]" at bounding box center [931, 503] width 228 height 23
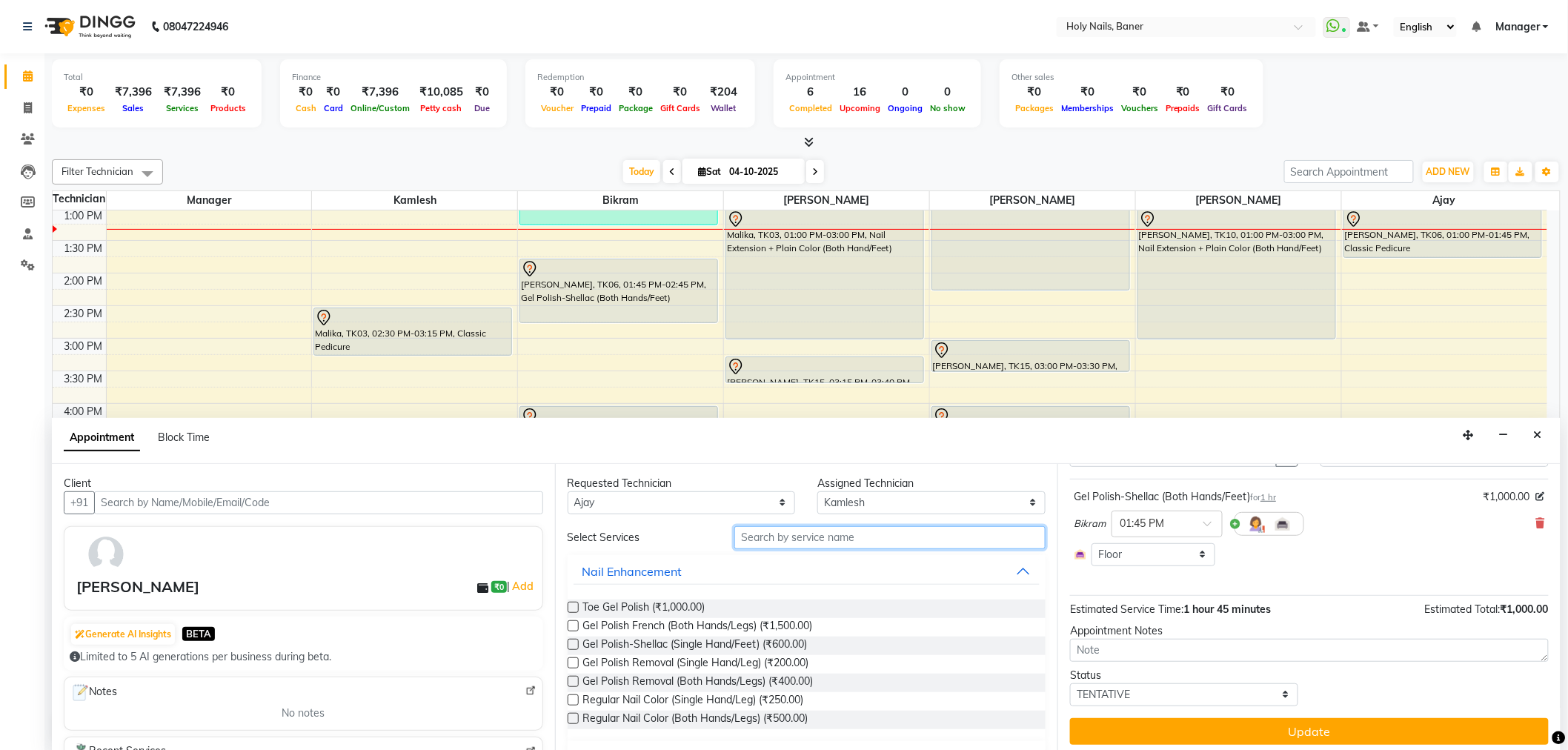
click at [884, 545] on input "text" at bounding box center [890, 538] width 311 height 23
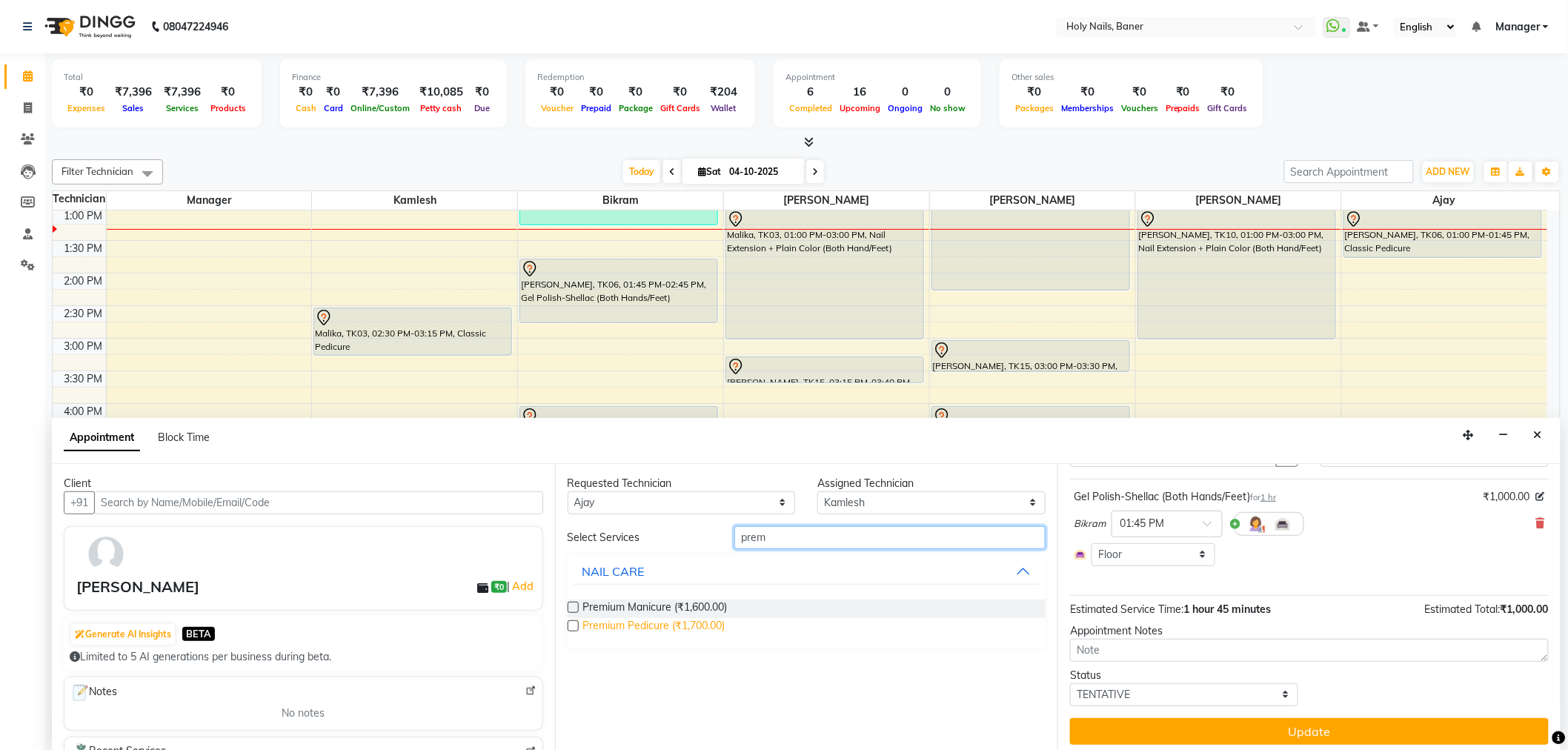
type input "prem"
click at [640, 628] on span "Premium Pedicure (₹1,700.00)" at bounding box center [654, 627] width 142 height 19
checkbox input "false"
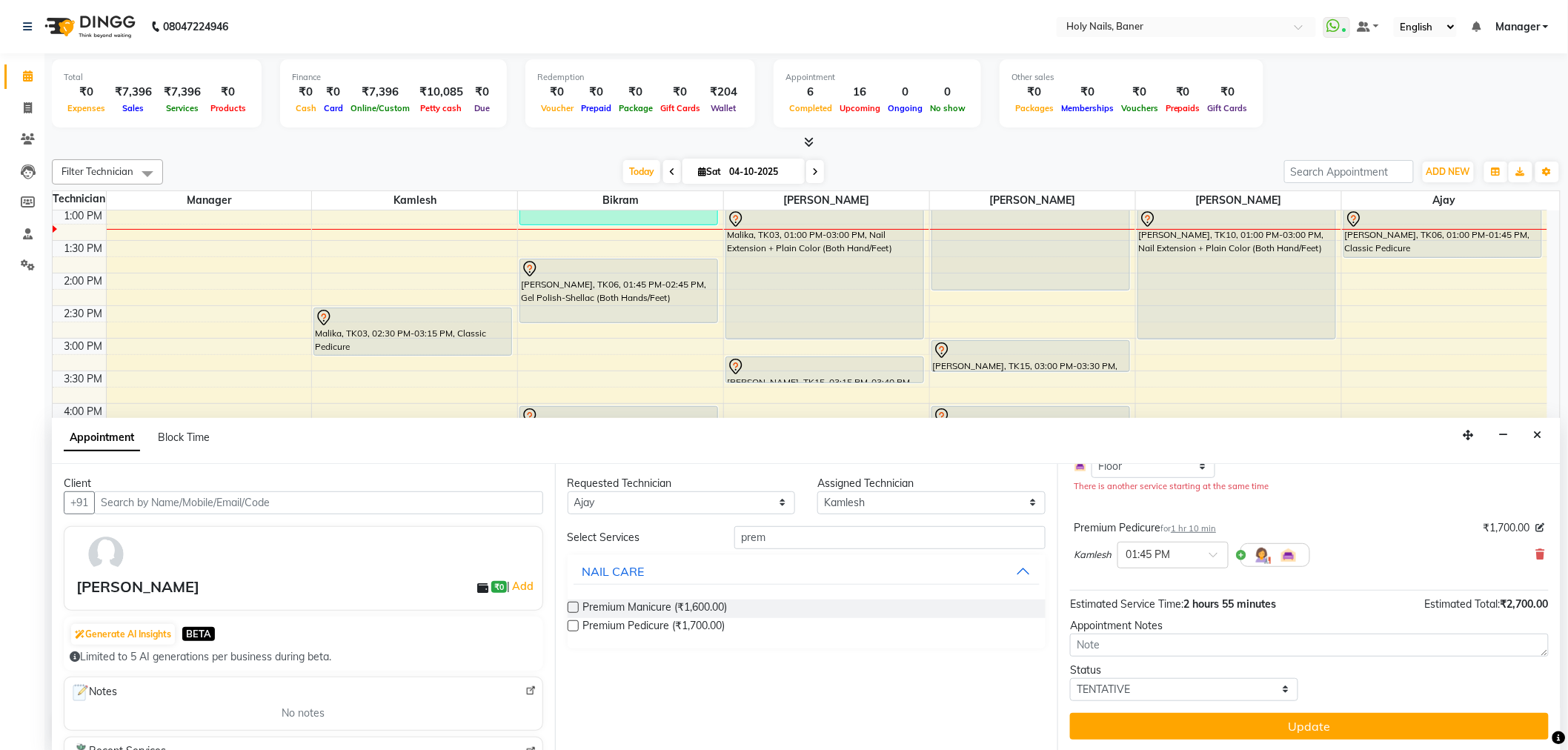
scroll to position [1, 0]
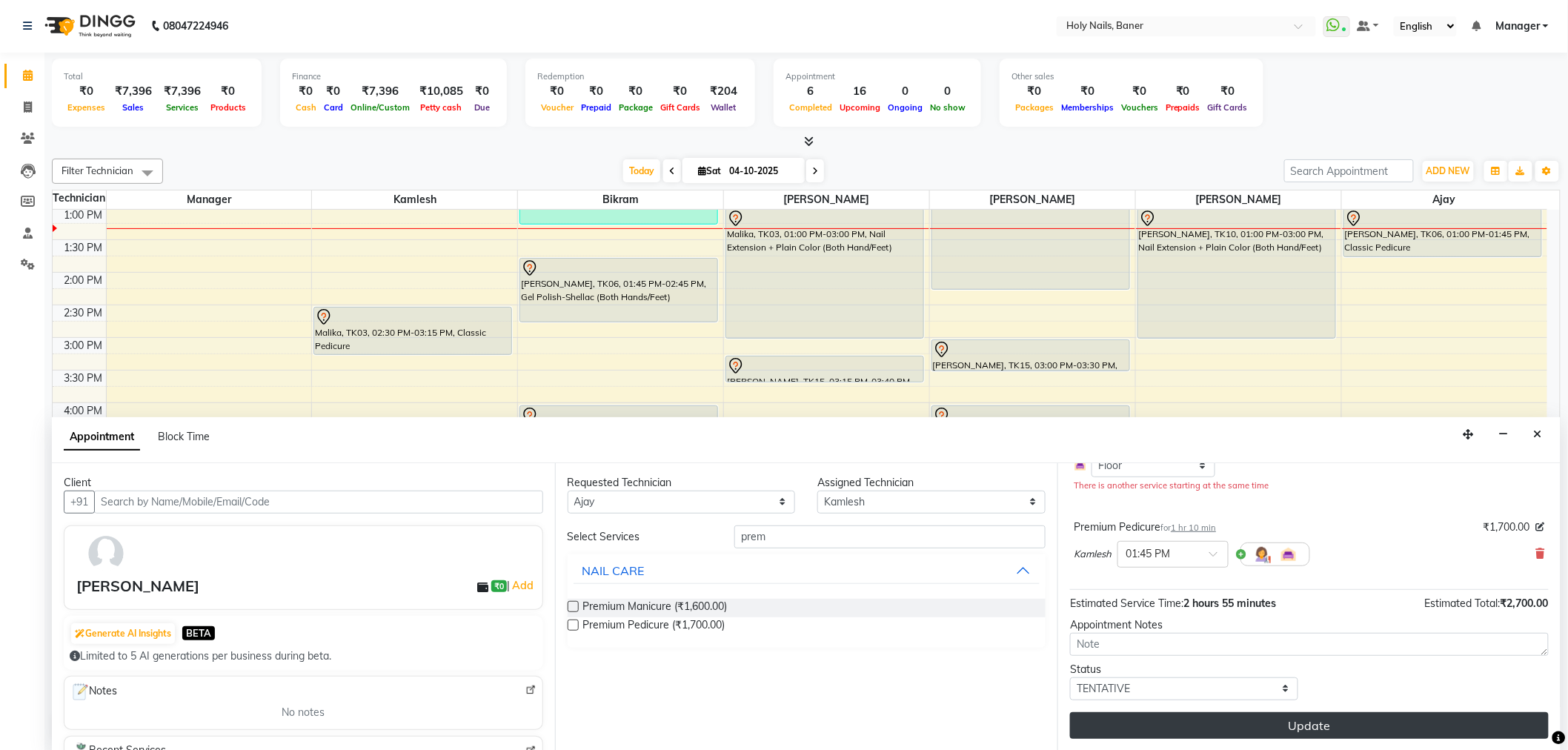
click at [1208, 728] on button "Update" at bounding box center [1309, 726] width 479 height 27
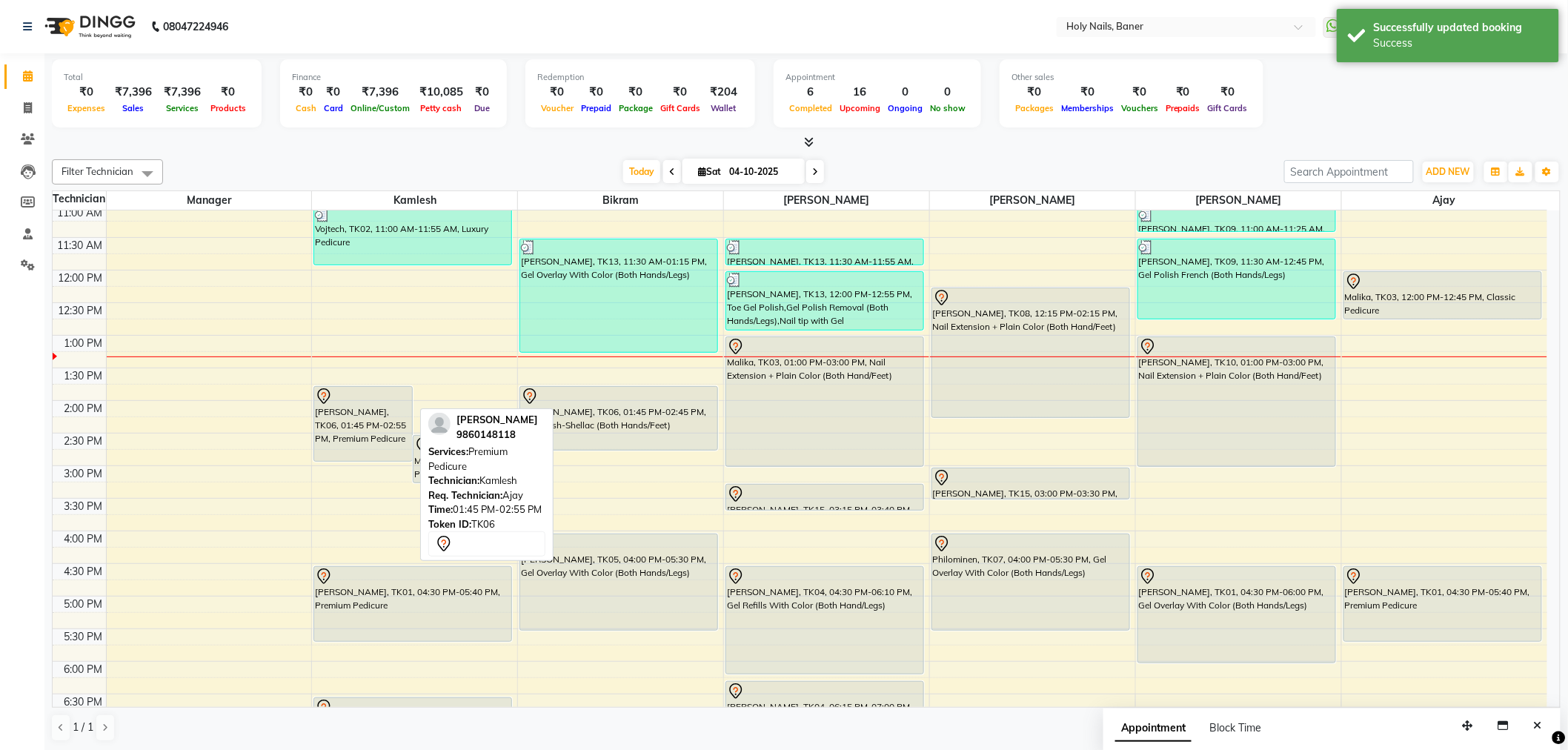
scroll to position [164, 0]
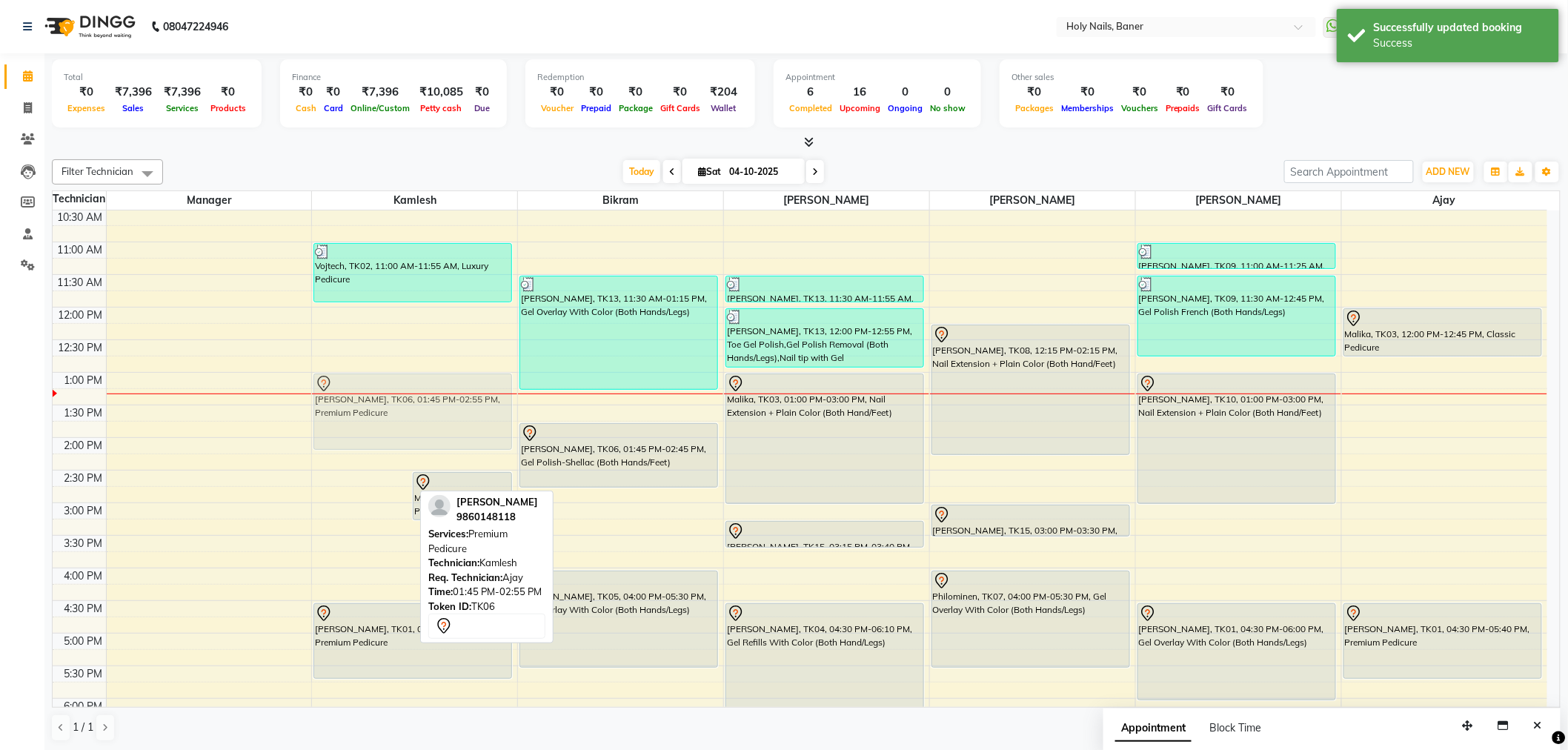
drag, startPoint x: 363, startPoint y: 455, endPoint x: 405, endPoint y: 409, distance: 62.3
click at [405, 409] on div "Pallavi Sharma, TK06, 01:45 PM-02:55 PM, Premium Pedicure Malika, TK03, 02:30 P…" at bounding box center [414, 503] width 205 height 912
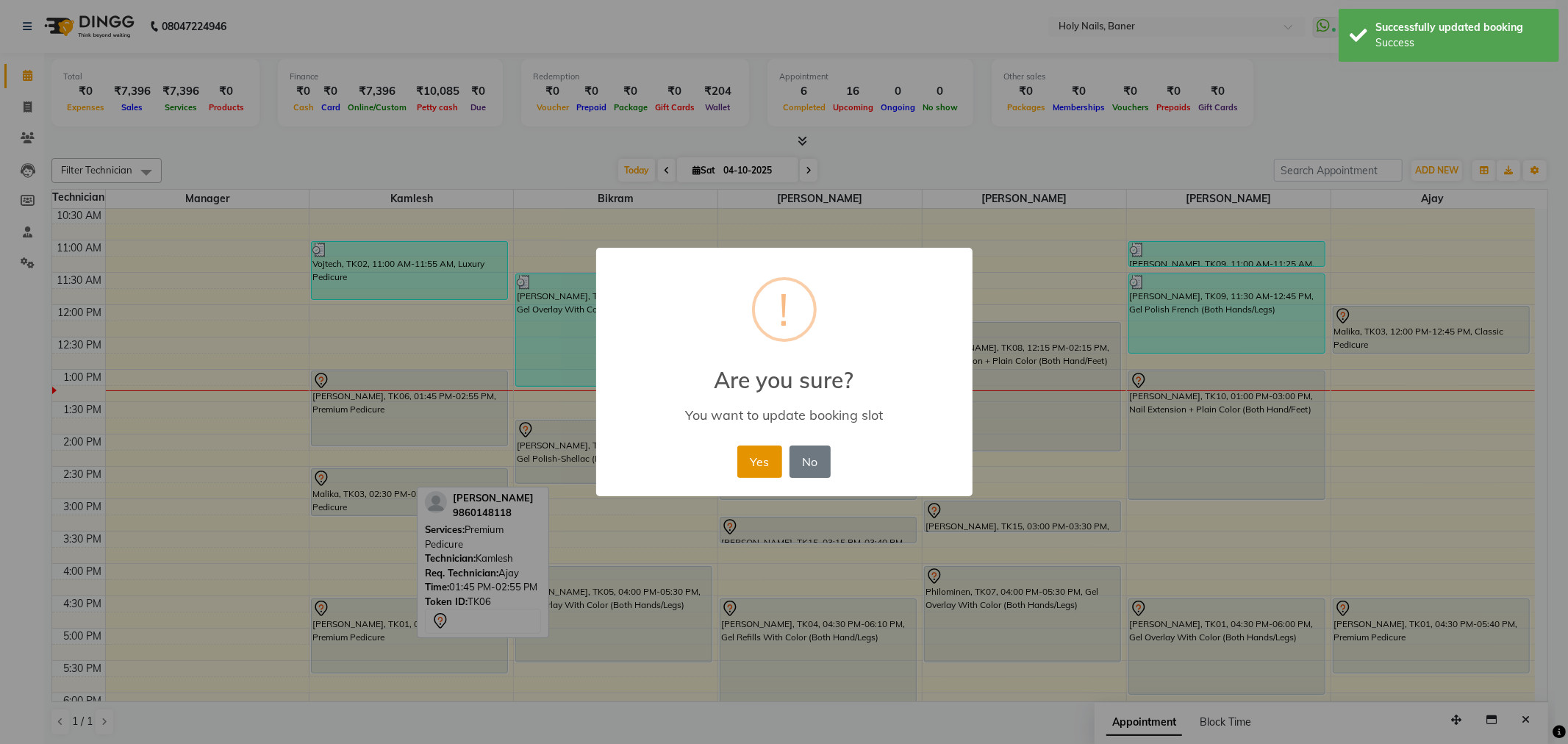
click at [767, 457] on button "Yes" at bounding box center [759, 462] width 45 height 32
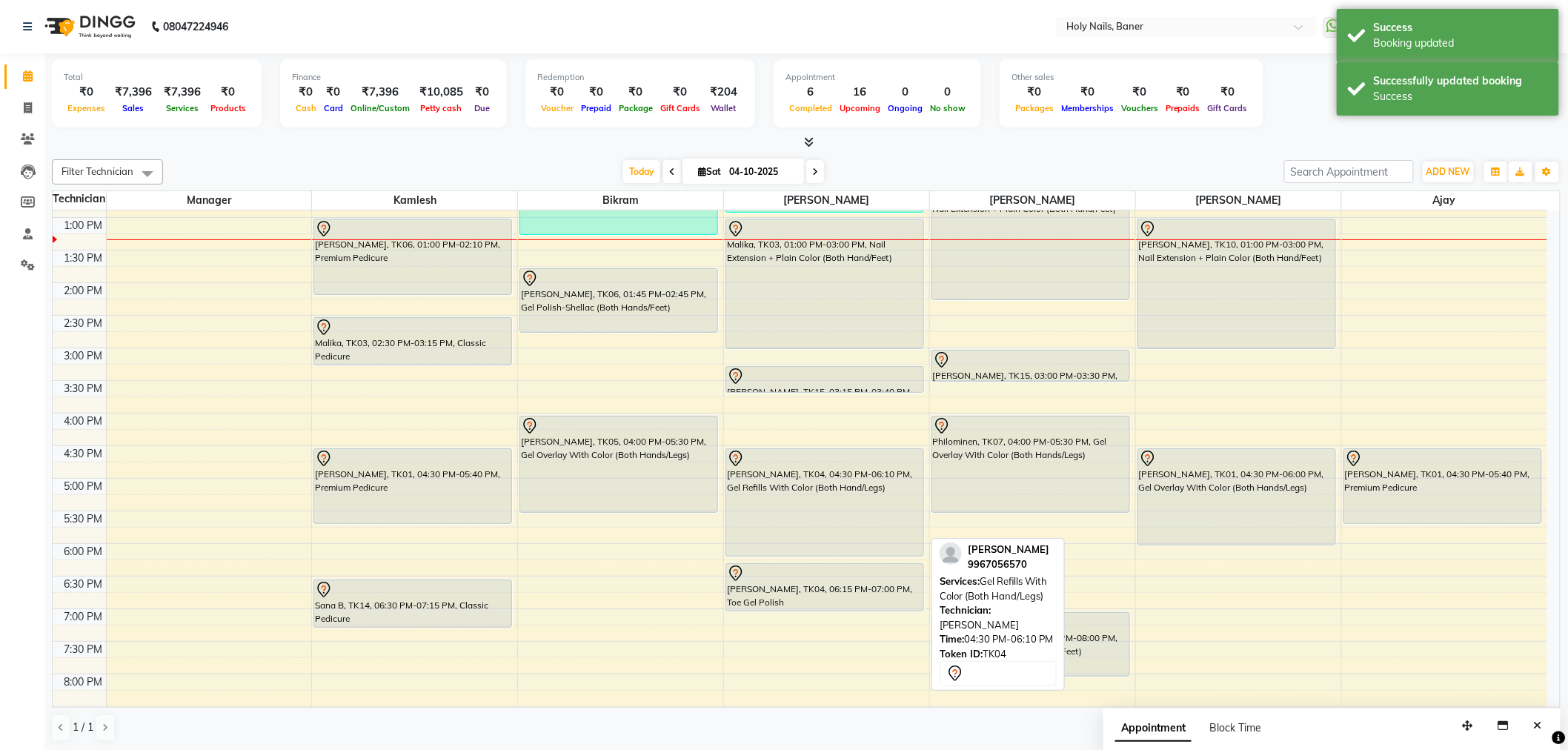
scroll to position [329, 0]
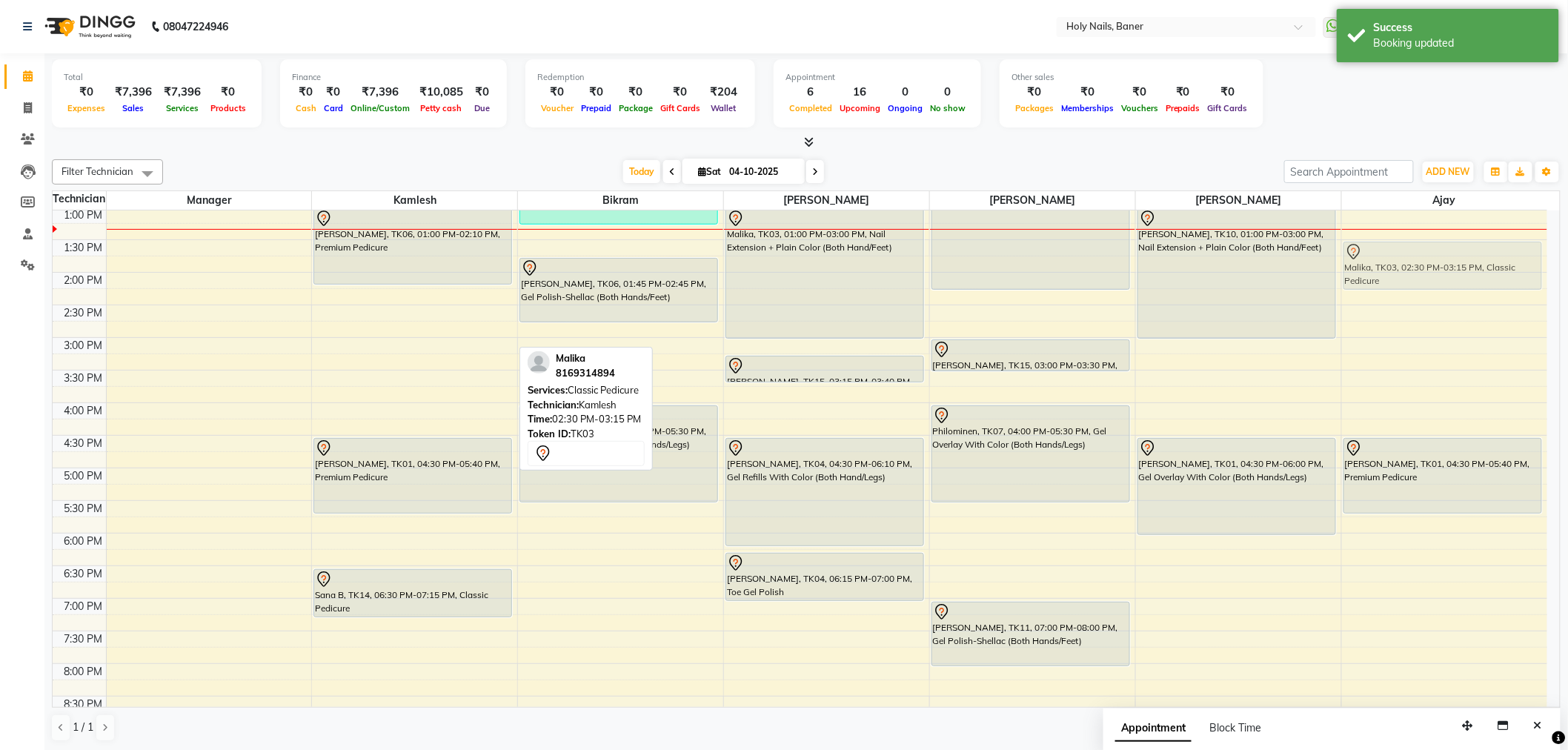
drag, startPoint x: 424, startPoint y: 320, endPoint x: 1492, endPoint y: 248, distance: 1070.4
click at [1492, 248] on tr "Vojtech, TK02, 11:00 AM-11:55 AM, Luxury Pedicure Pallavi Sharma, TK06, 01:00 P…" at bounding box center [800, 338] width 1495 height 912
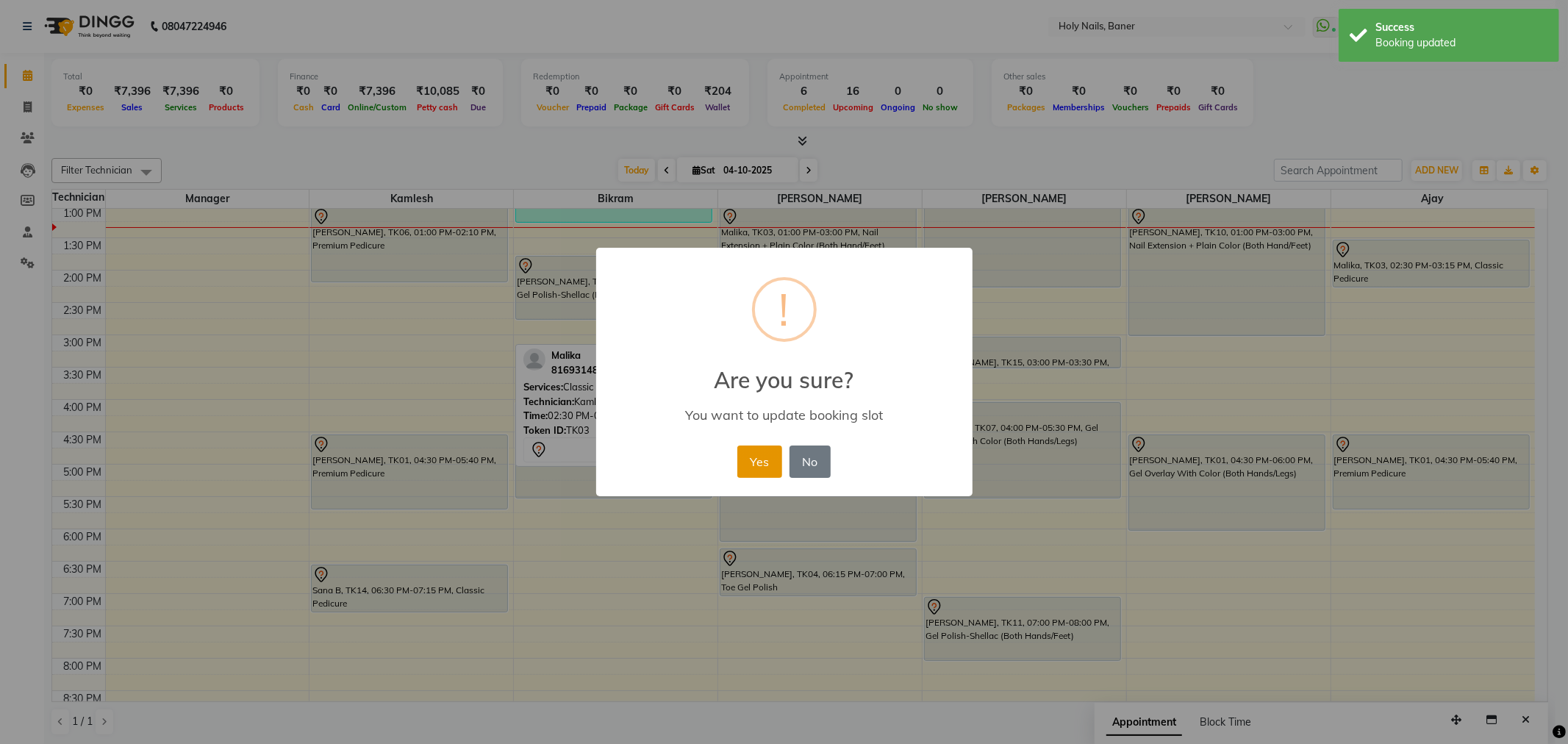
click at [762, 469] on button "Yes" at bounding box center [759, 462] width 45 height 32
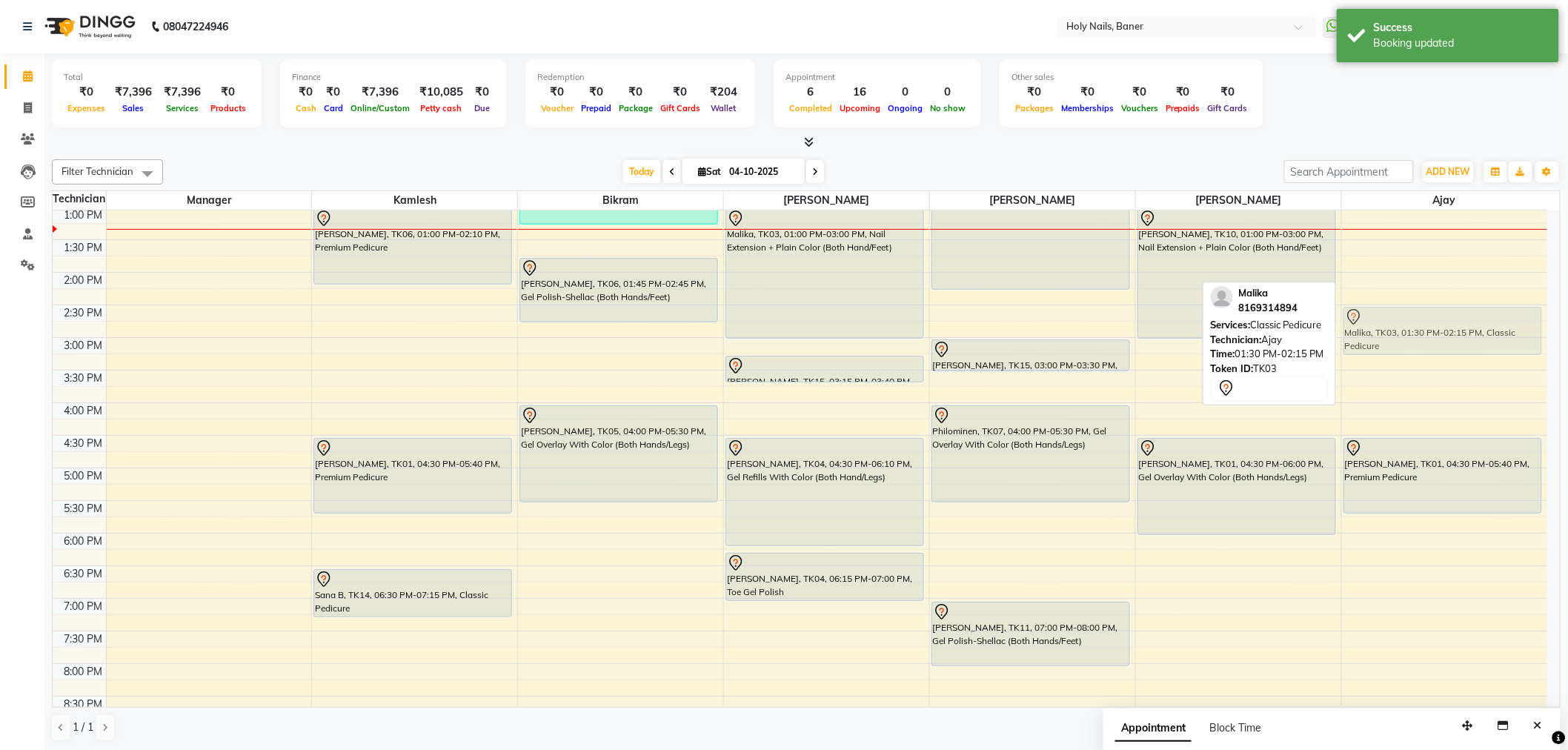
drag, startPoint x: 1456, startPoint y: 269, endPoint x: 1446, endPoint y: 340, distance: 71.7
click at [1446, 340] on div "Malika, TK03, 12:00 PM-12:45 PM, Classic Pedicure Malika, TK03, 01:30 PM-02:15 …" at bounding box center [1444, 338] width 205 height 912
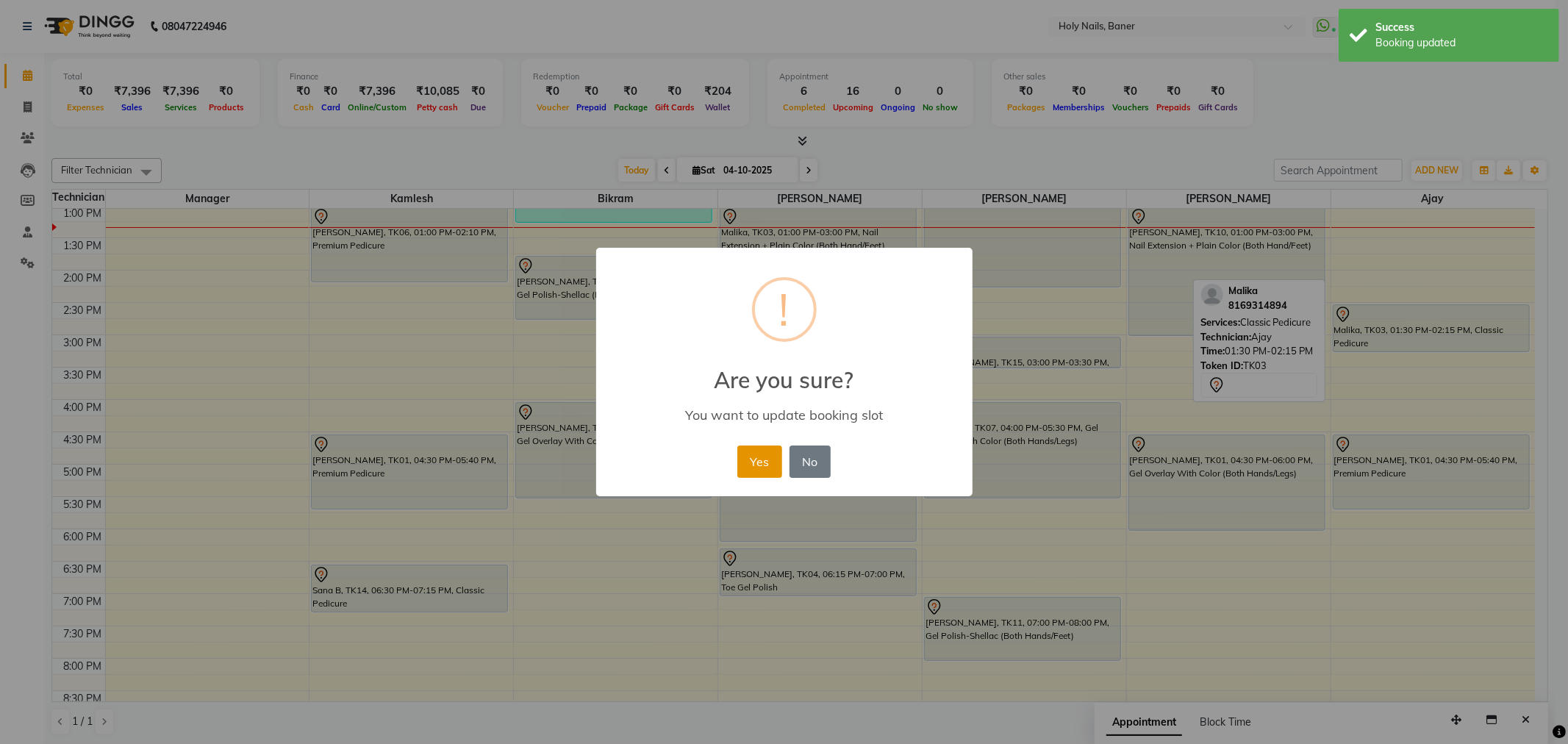
click at [746, 461] on button "Yes" at bounding box center [759, 462] width 45 height 32
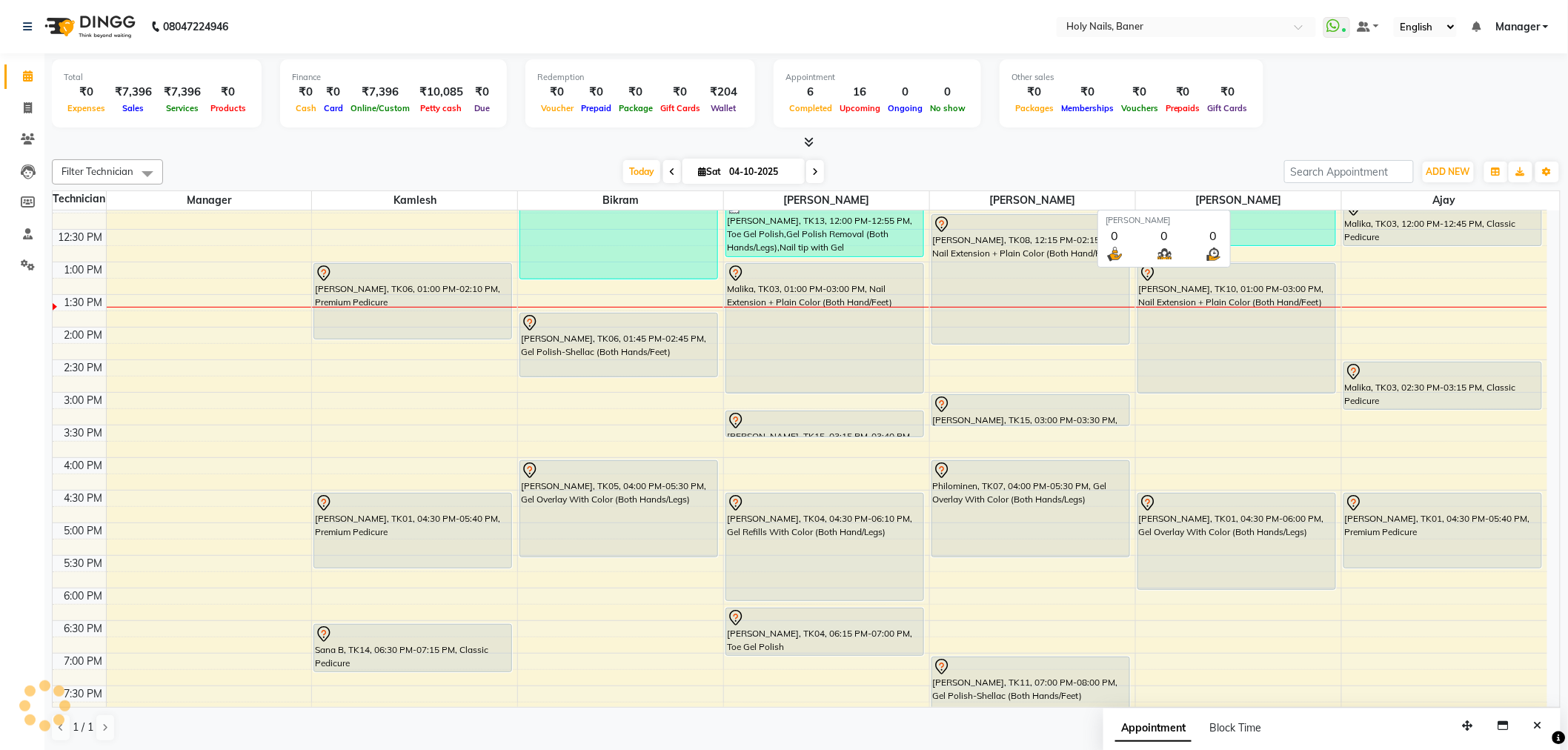
scroll to position [256, 0]
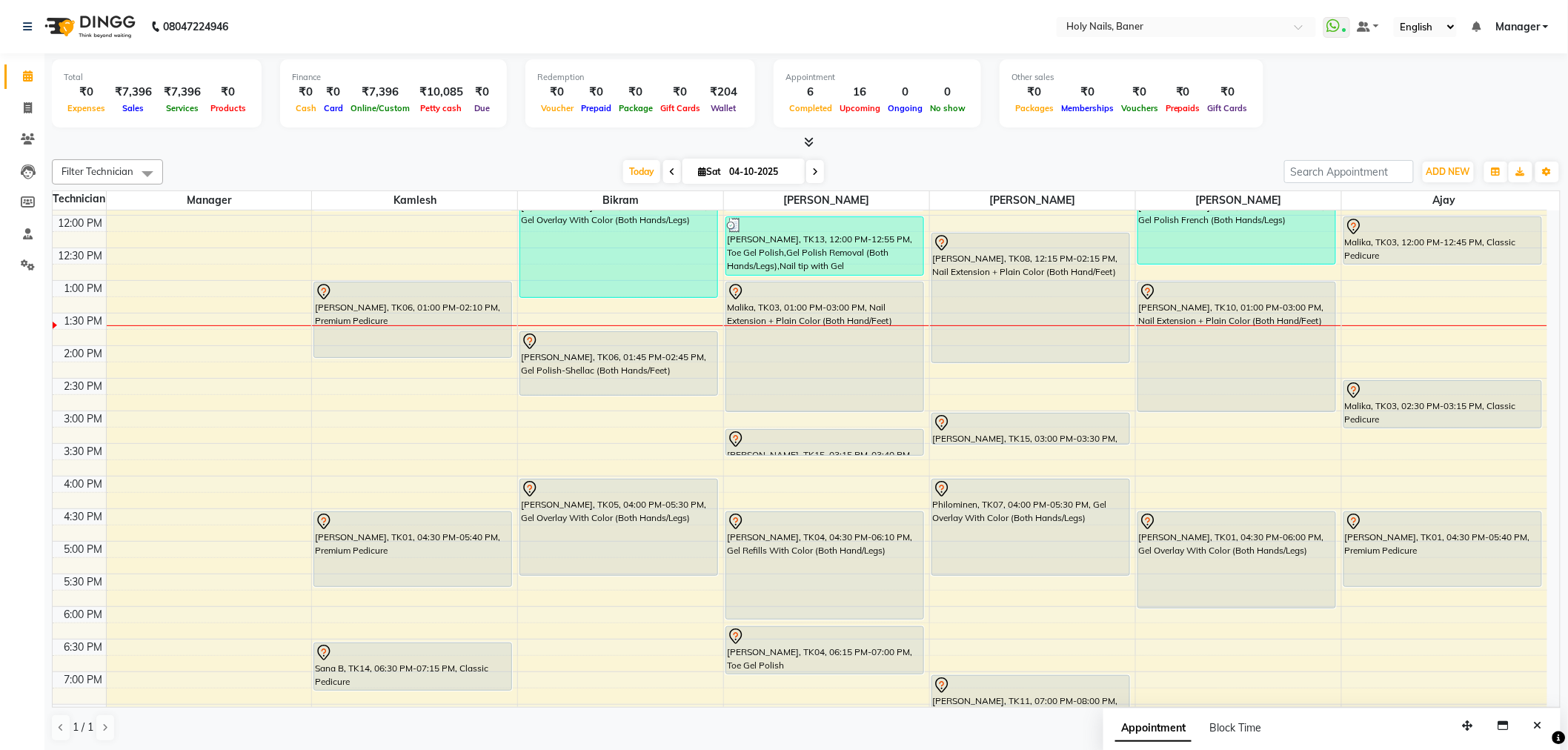
click at [813, 174] on span at bounding box center [815, 171] width 18 height 23
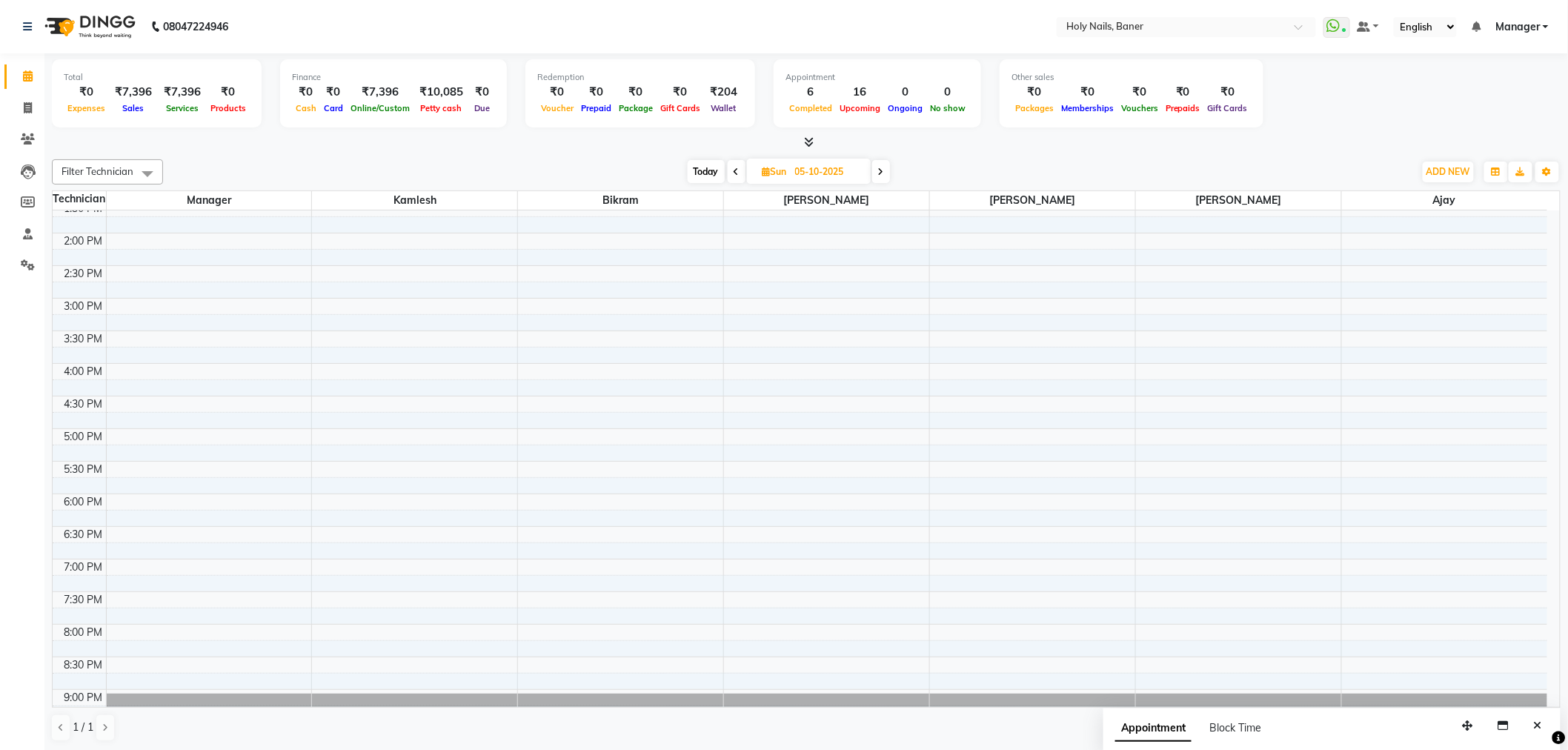
scroll to position [412, 0]
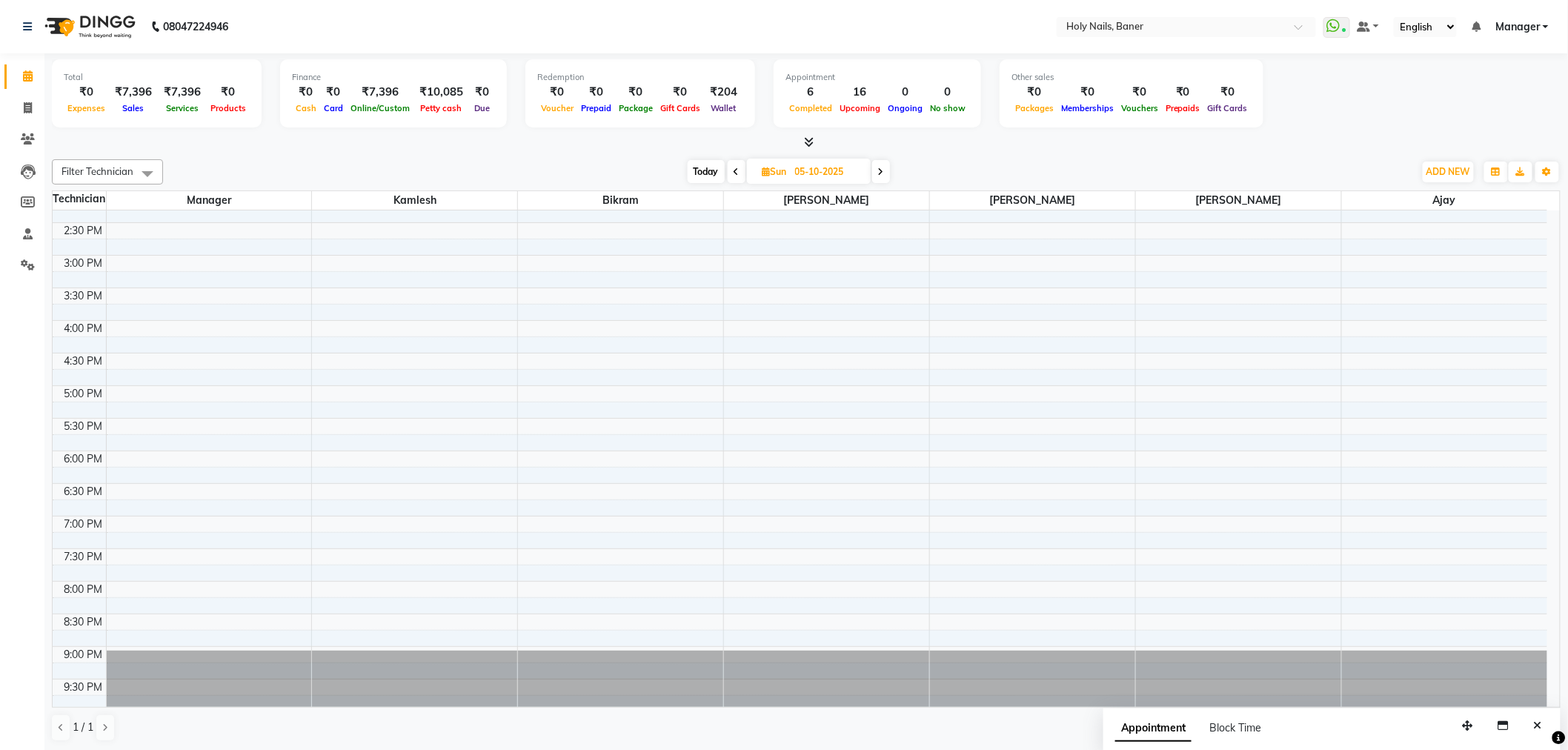
click at [709, 172] on span "Today" at bounding box center [706, 171] width 37 height 23
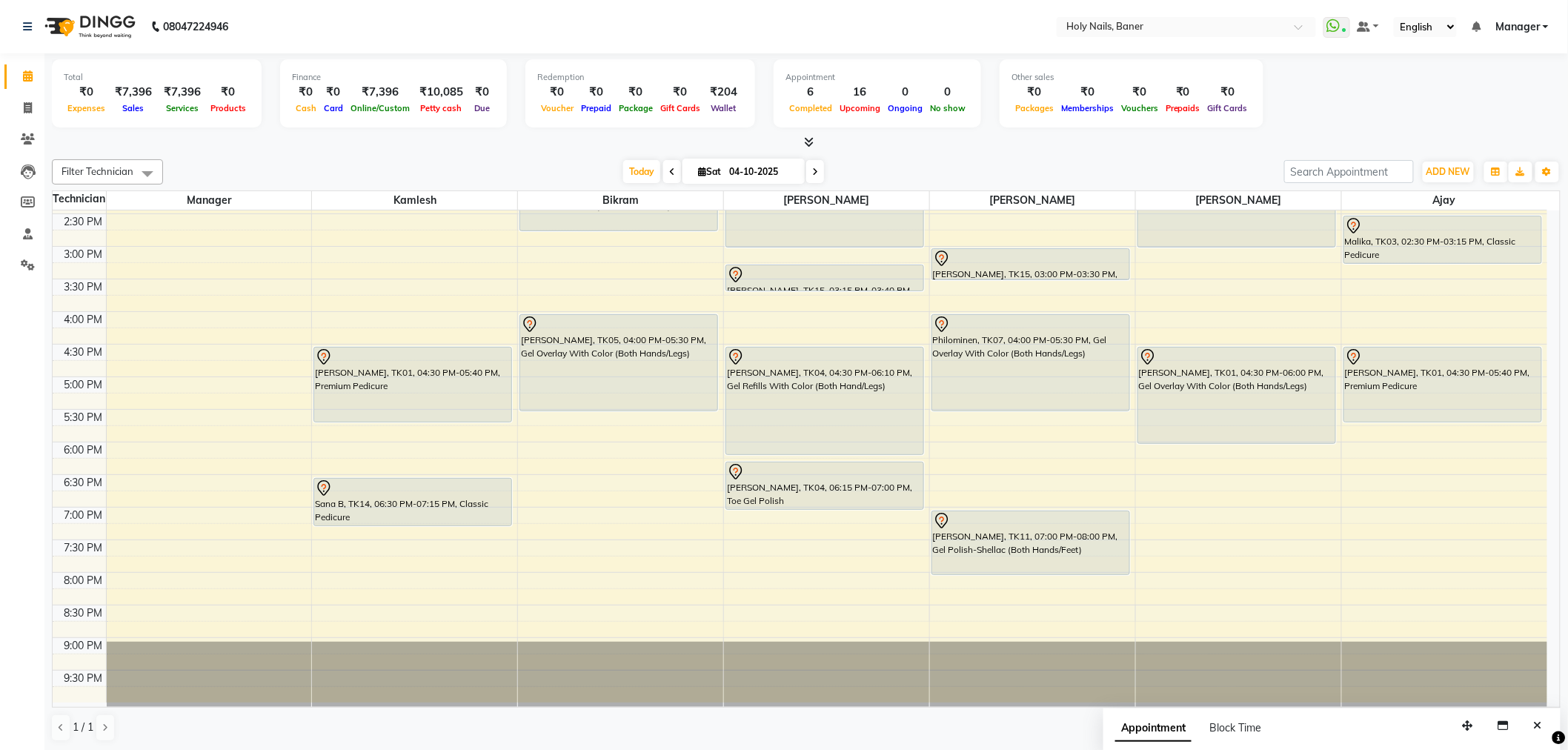
scroll to position [1, 0]
click at [812, 172] on icon at bounding box center [815, 171] width 6 height 9
type input "05-10-2025"
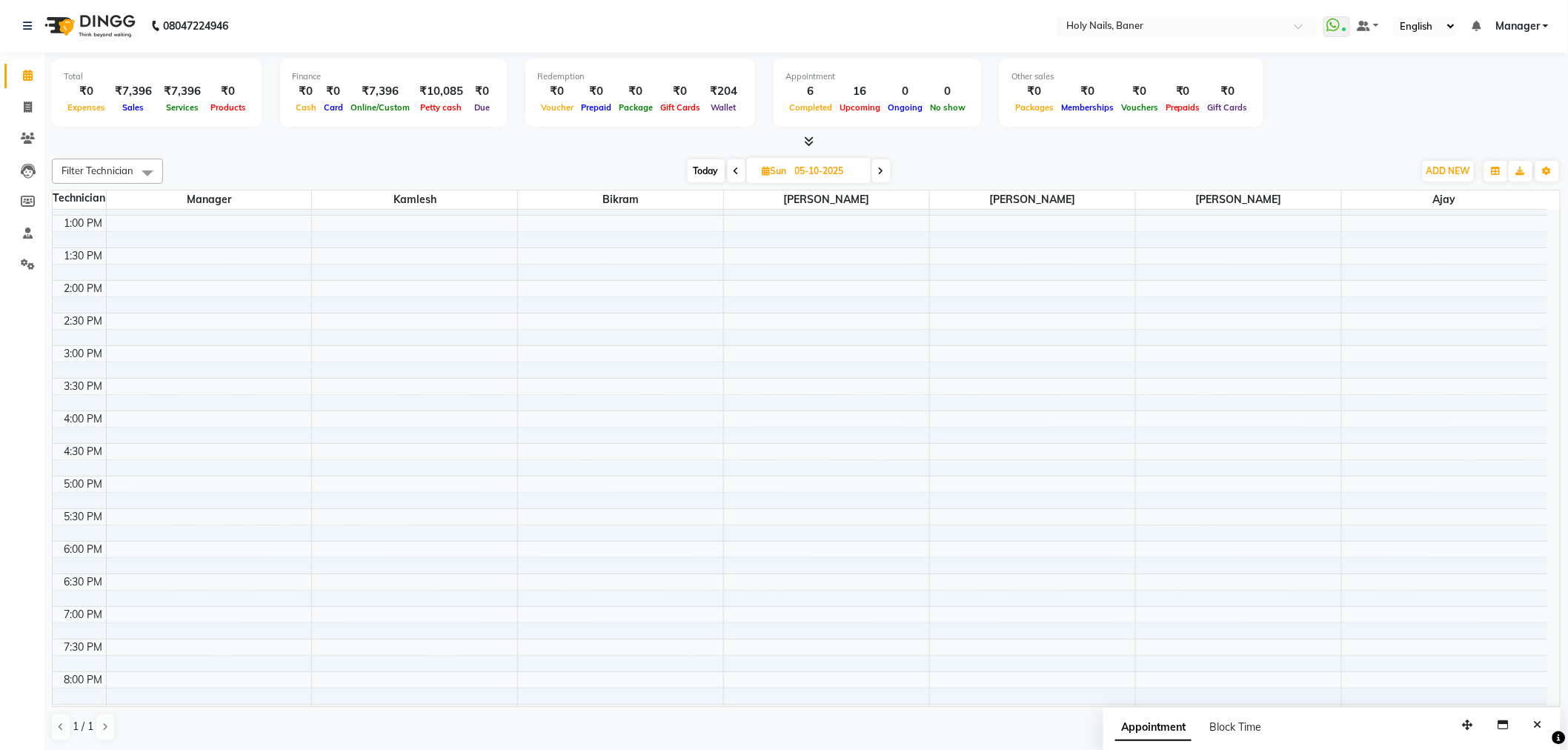
scroll to position [329, 0]
click at [1180, 544] on div "8:00 AM 8:30 AM 9:00 AM 9:30 AM 10:00 AM 10:30 AM 11:00 AM 11:30 AM 12:00 PM 12…" at bounding box center [800, 338] width 1495 height 912
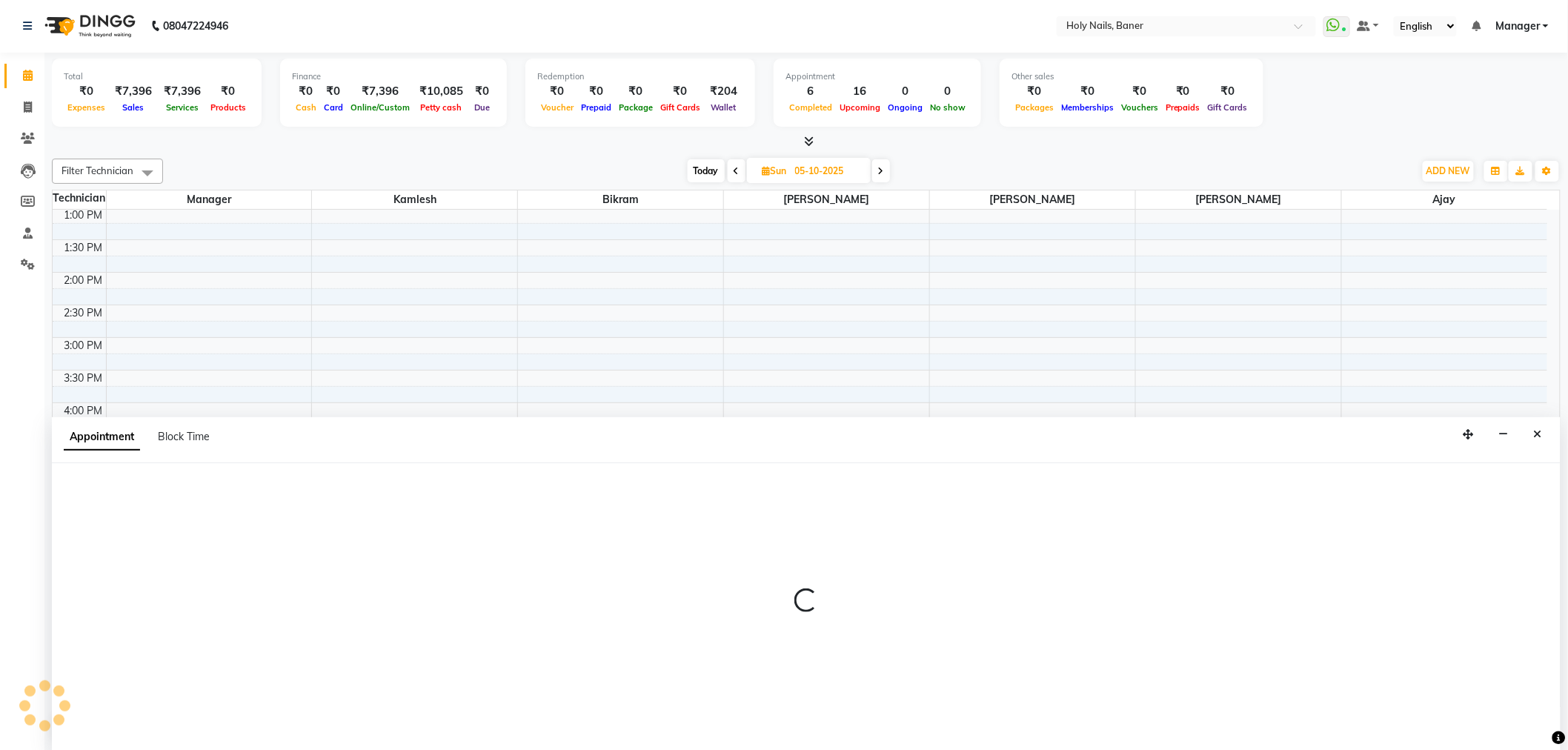
select select "66406"
select select "1080"
select select "tentative"
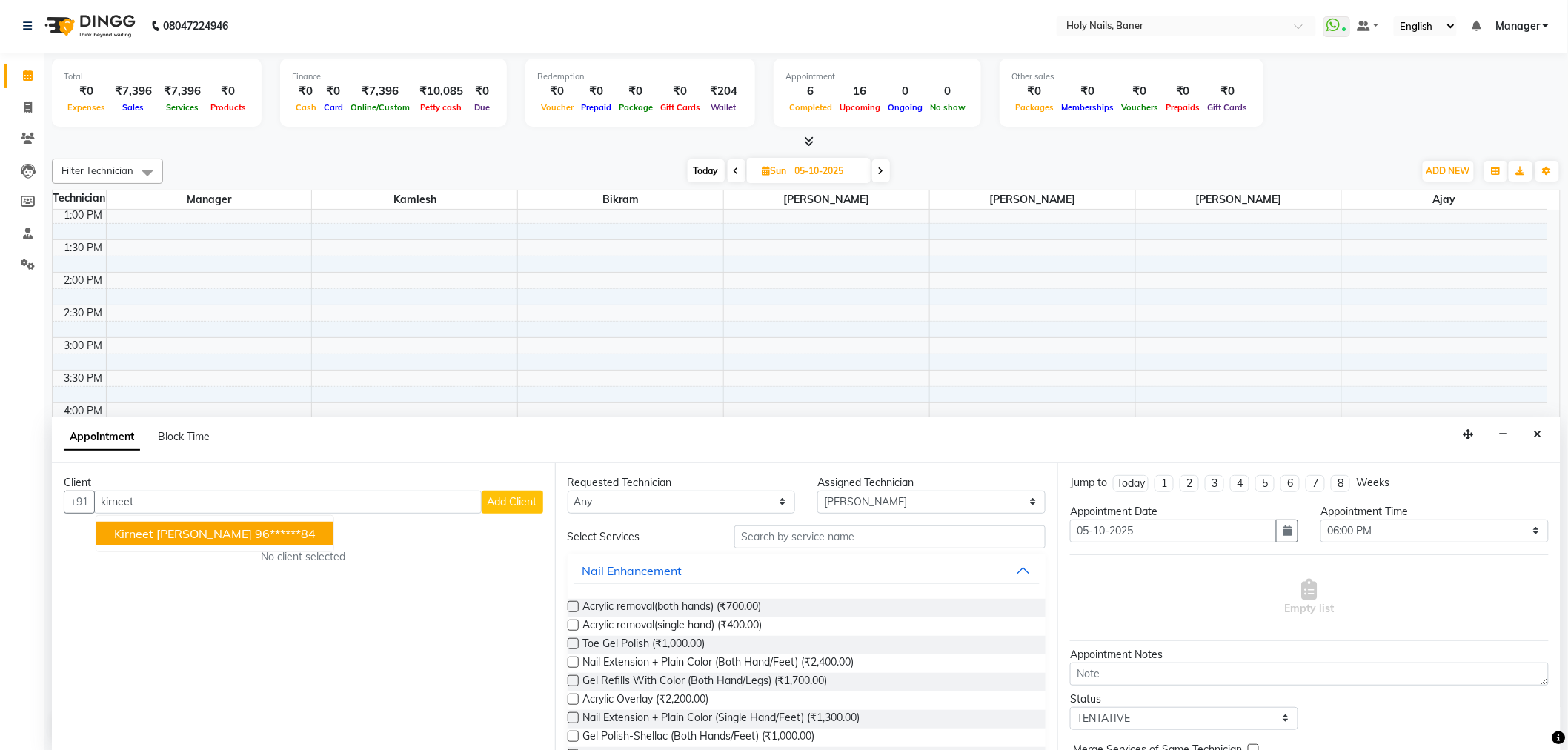
click at [255, 536] on ngb-highlight "96******84" at bounding box center [285, 534] width 61 height 15
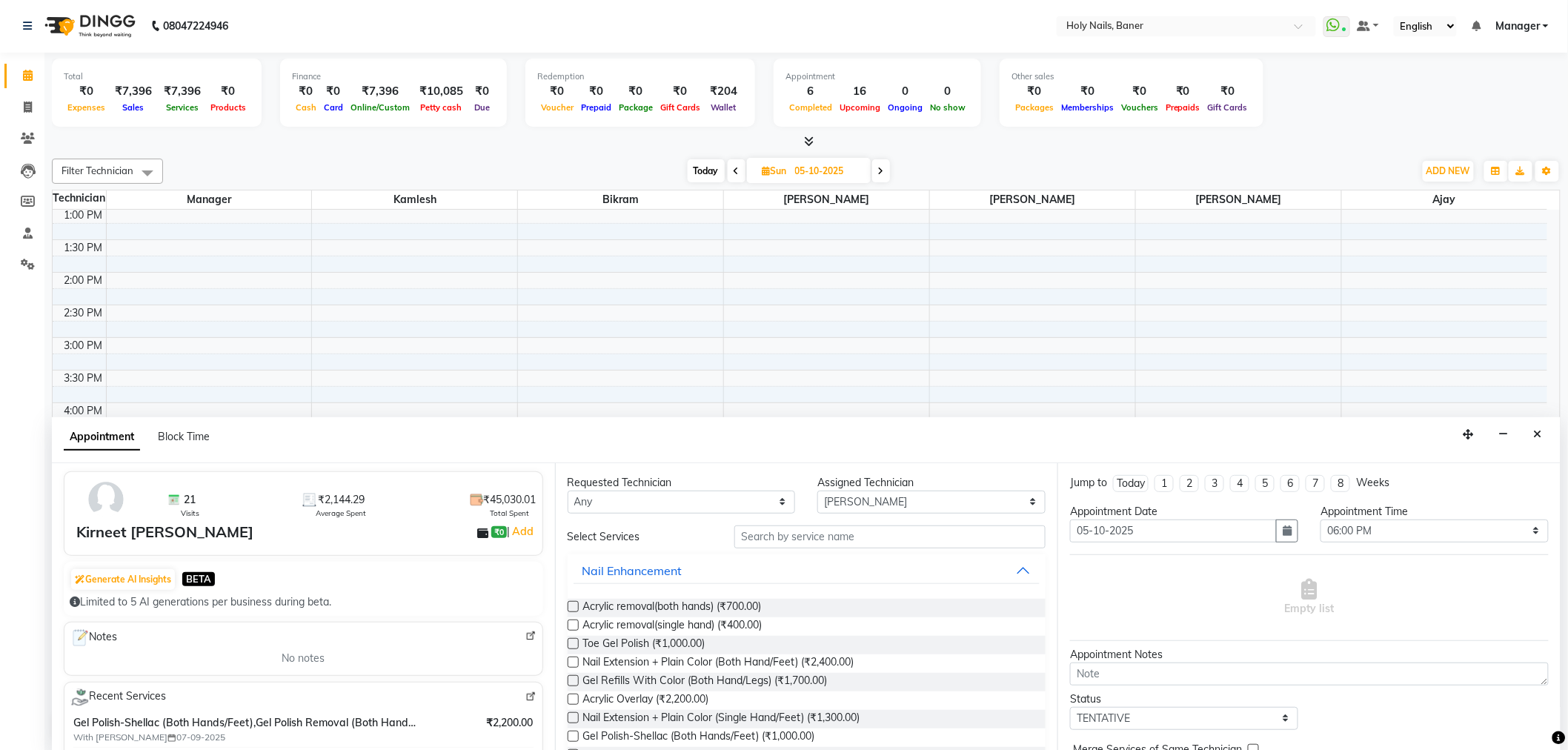
scroll to position [165, 0]
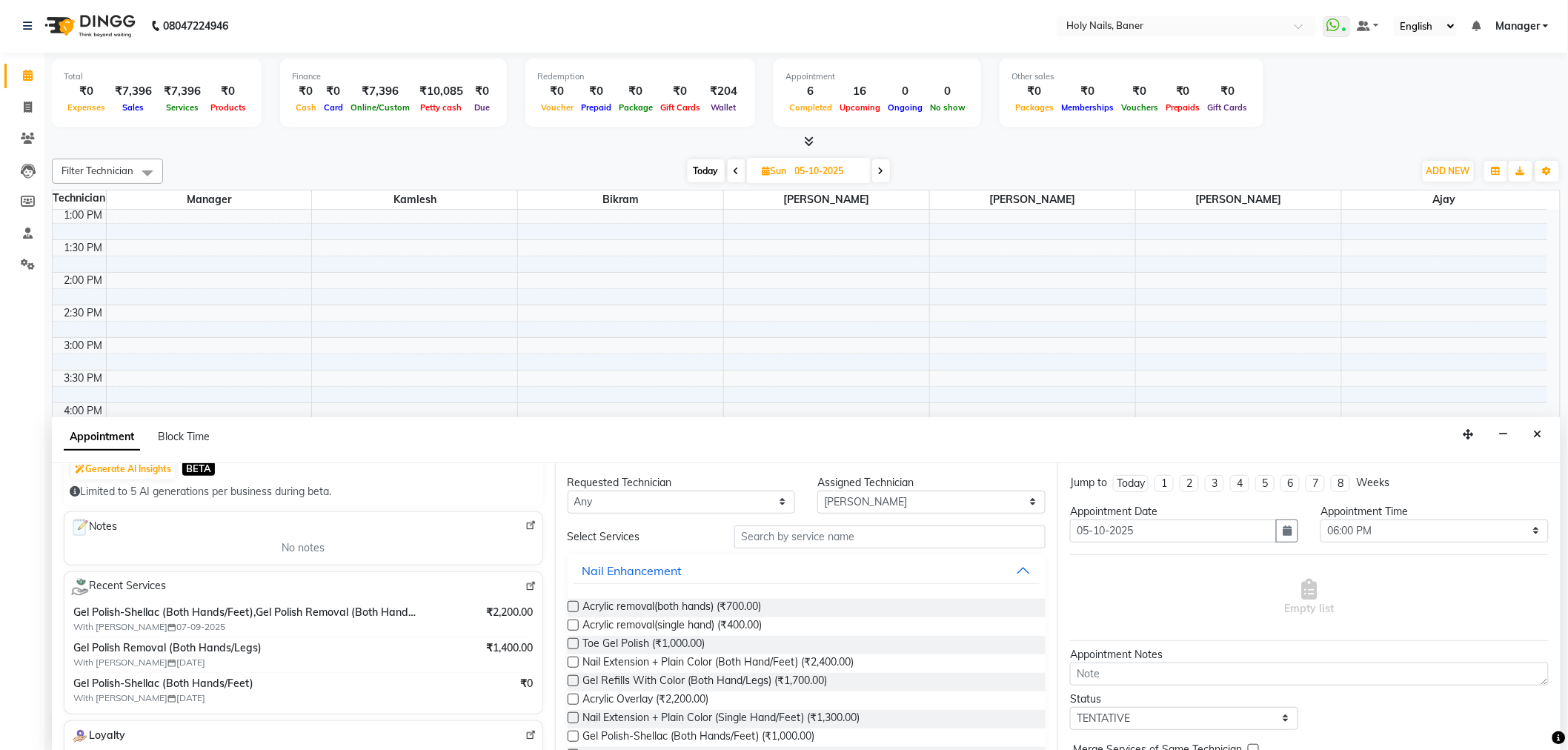
type input "96******84"
click at [786, 534] on input "text" at bounding box center [890, 537] width 311 height 23
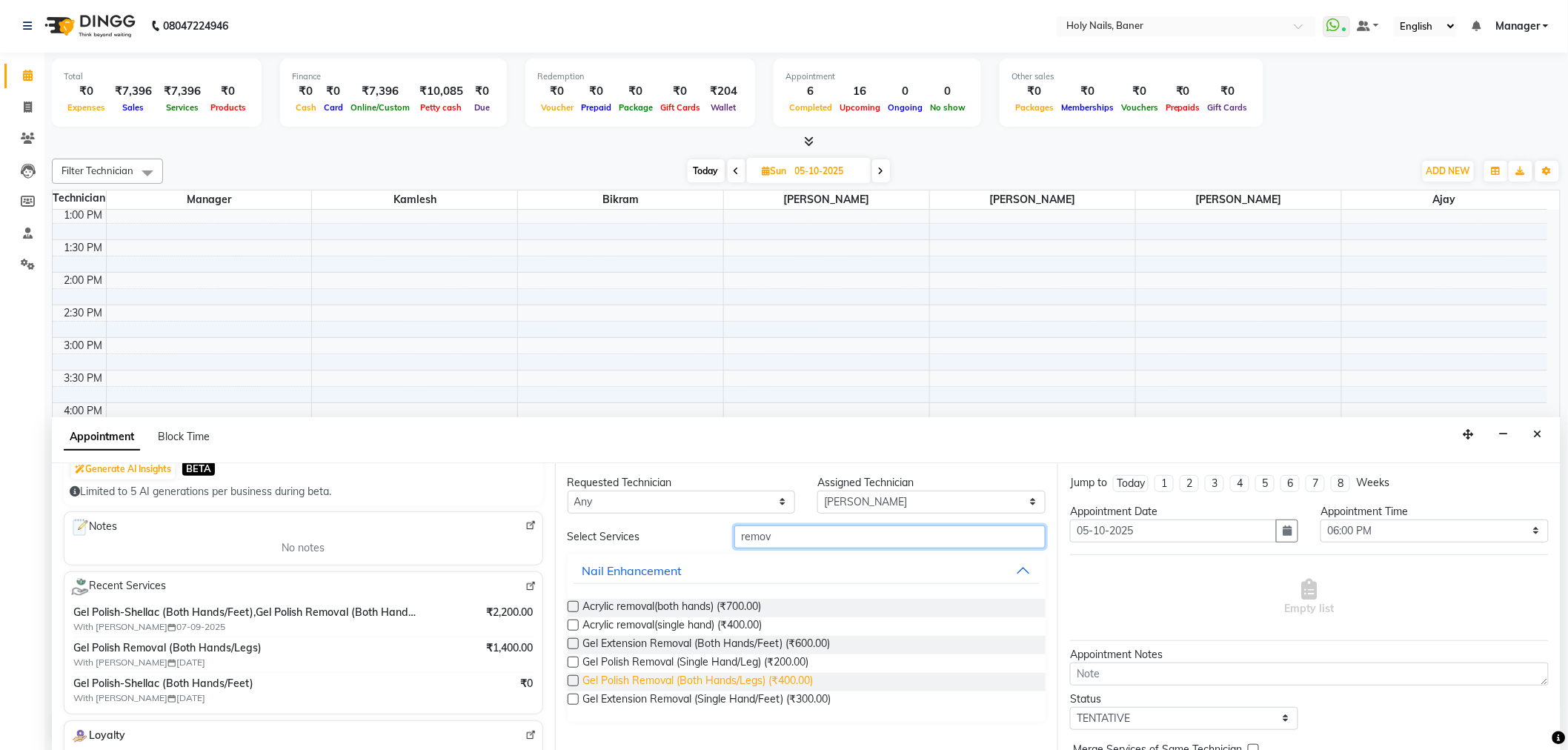
type input "remov"
click at [741, 677] on span "Gel Polish Removal (Both Hands/Legs) (₹400.00)" at bounding box center [698, 682] width 231 height 19
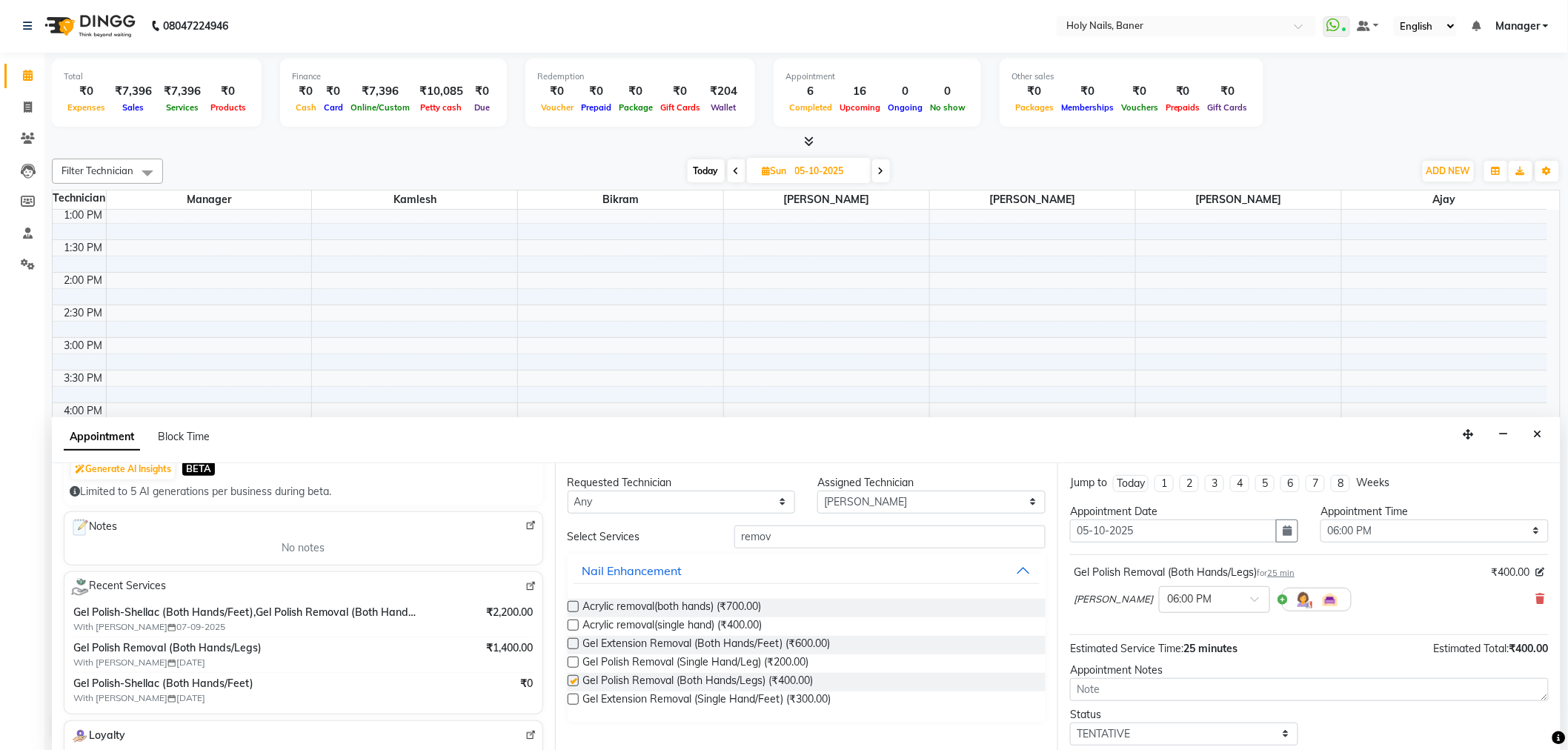
checkbox input "false"
click at [810, 531] on input "remov" at bounding box center [890, 537] width 311 height 23
type input "r"
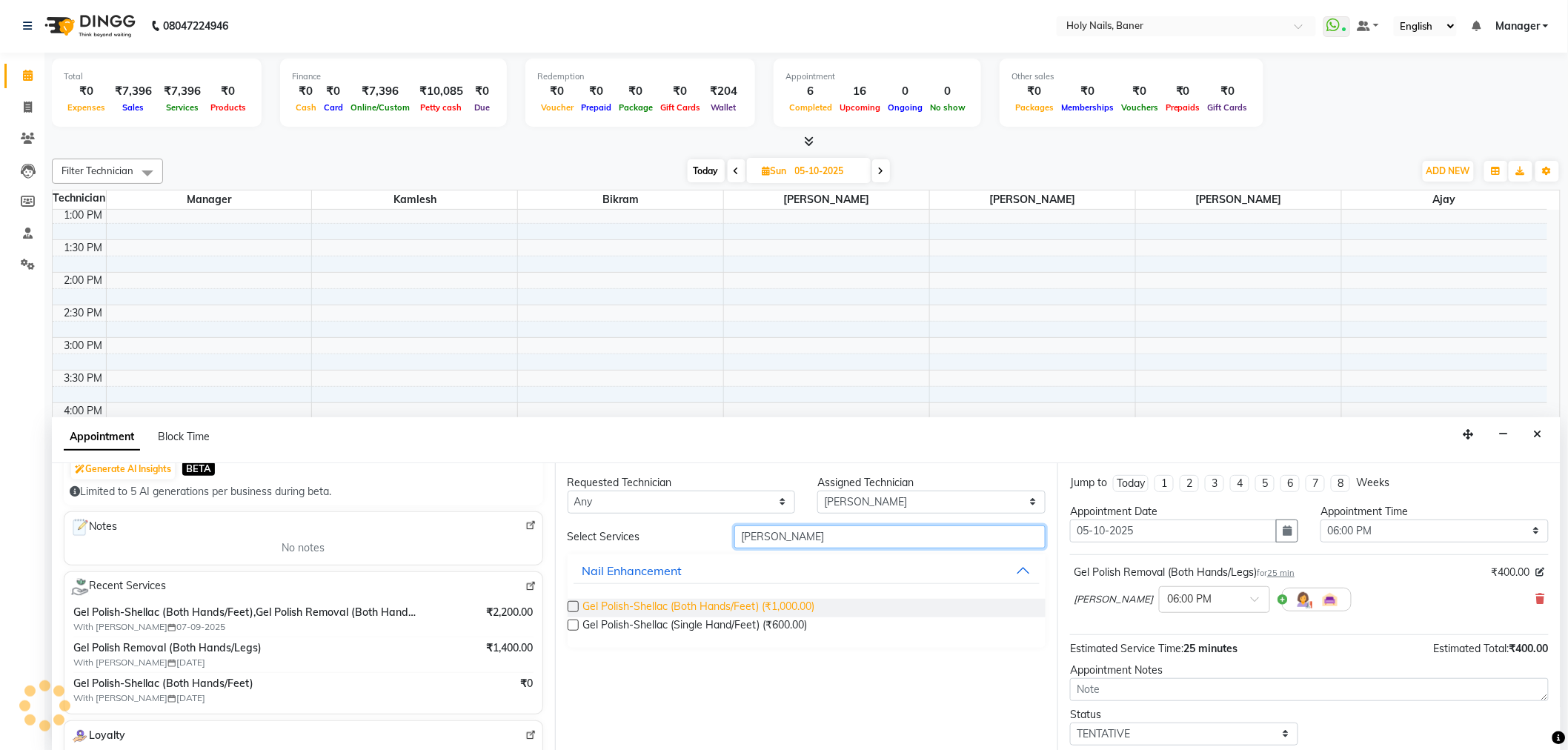
type input "shella"
click at [781, 606] on span "Gel Polish-Shellac (Both Hands/Feet) (₹1,000.00)" at bounding box center [698, 608] width 232 height 19
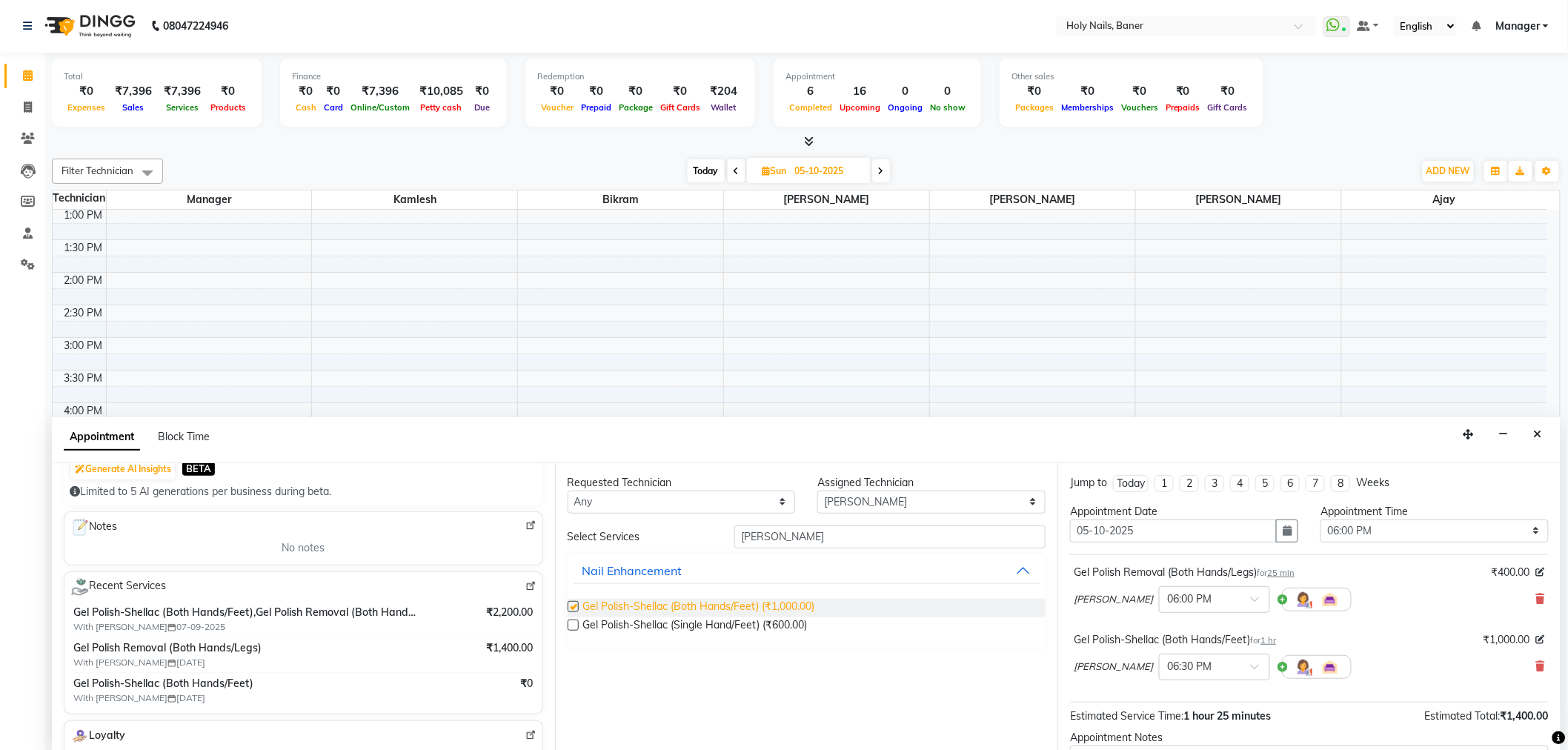
checkbox input "false"
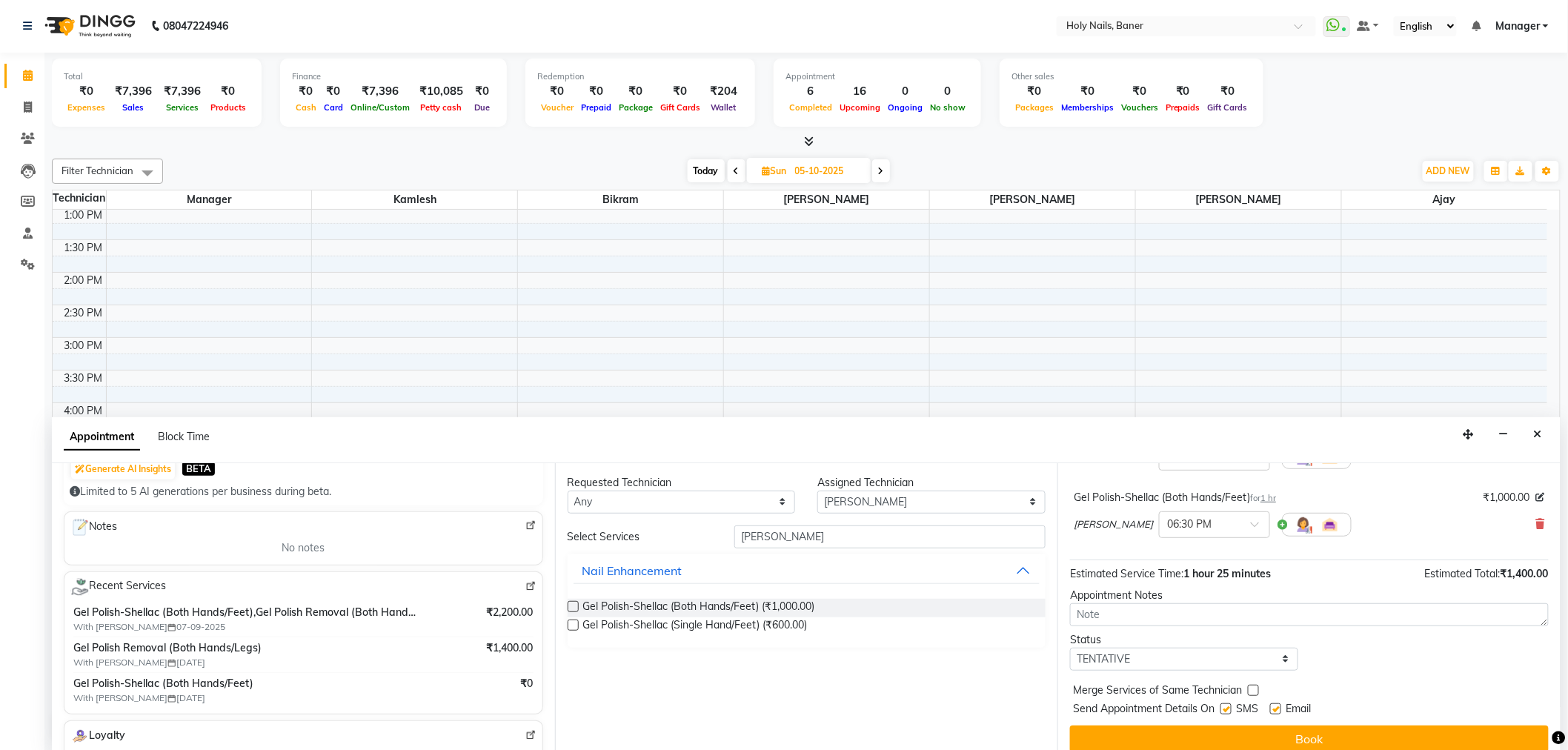
scroll to position [156, 0]
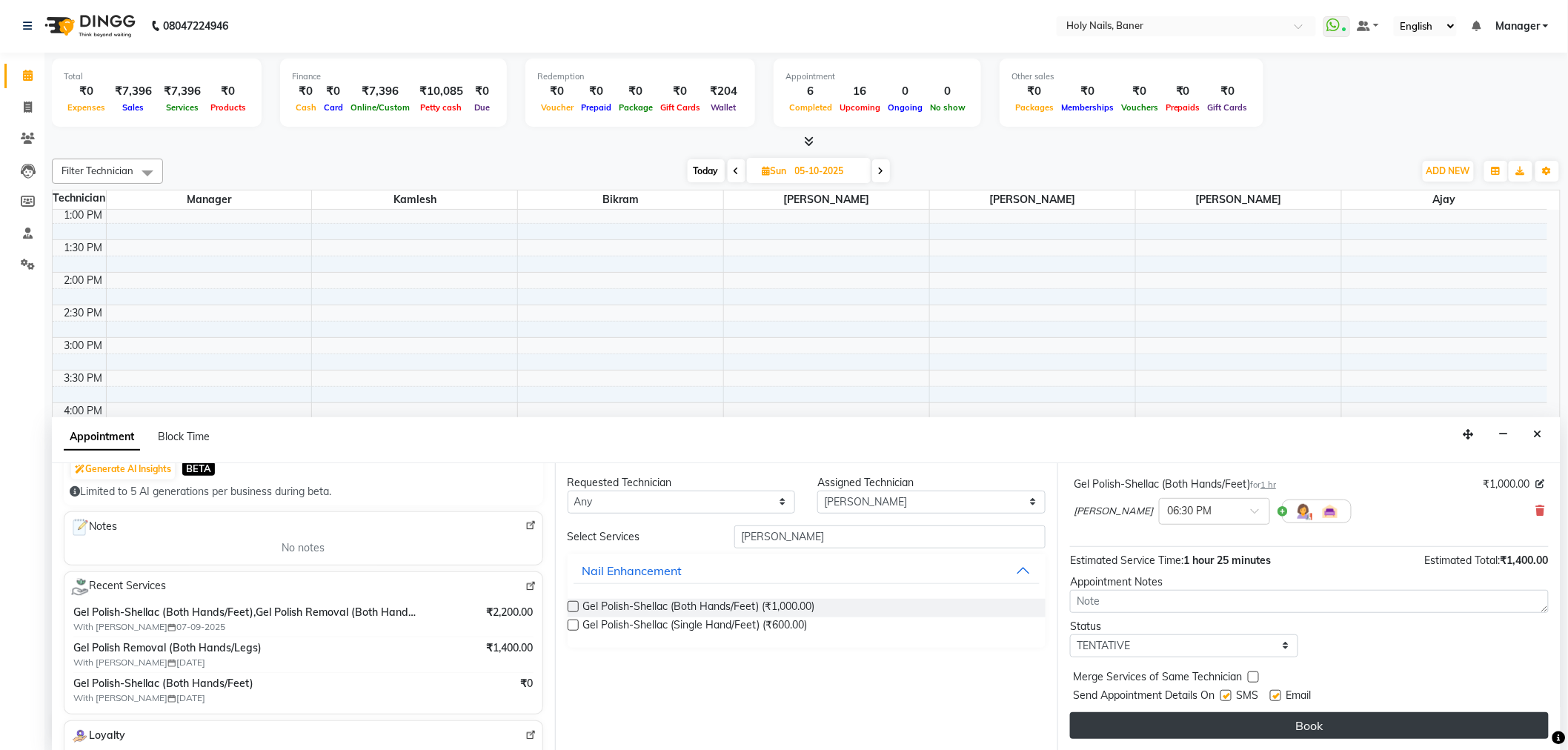
click at [1205, 731] on button "Book" at bounding box center [1309, 726] width 479 height 27
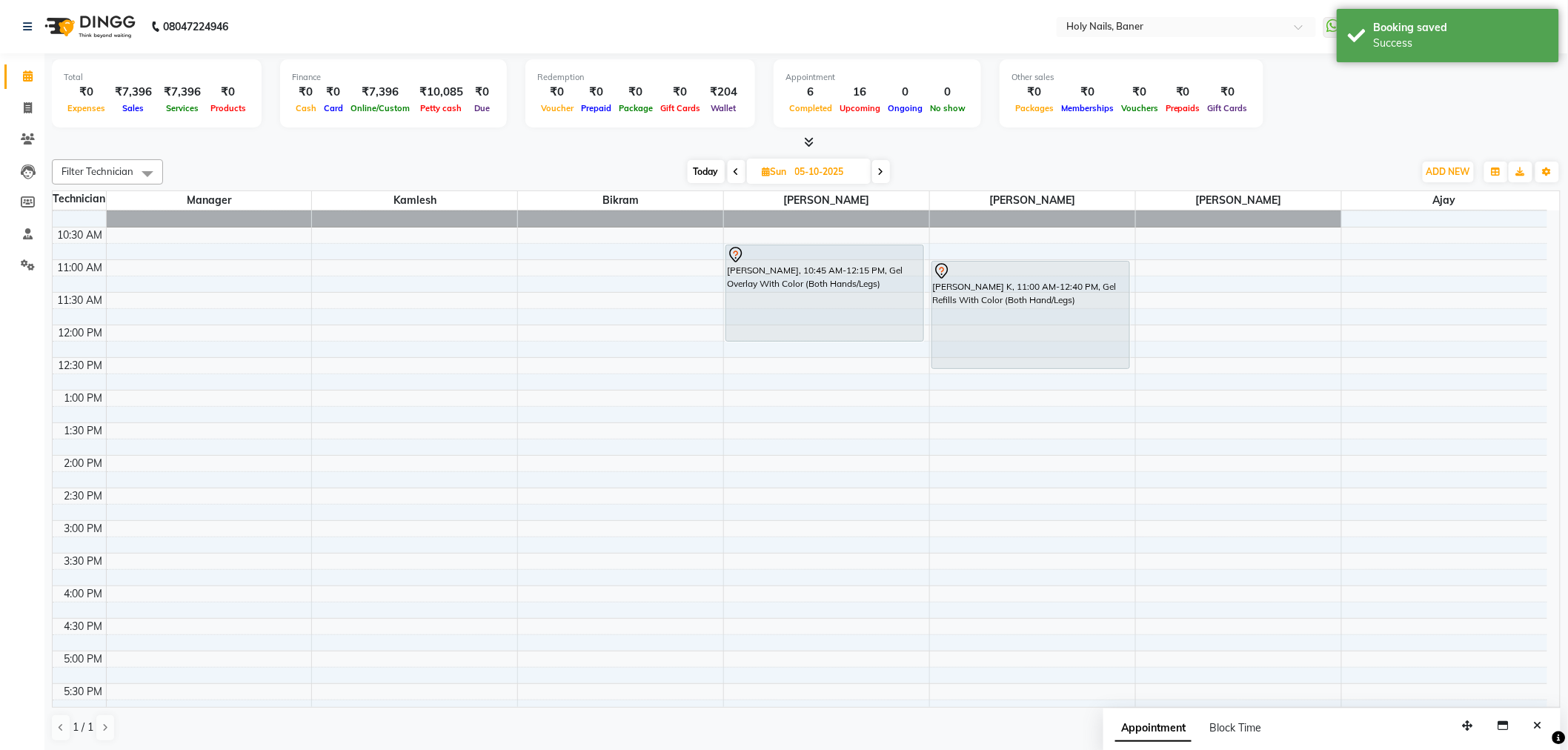
scroll to position [82, 0]
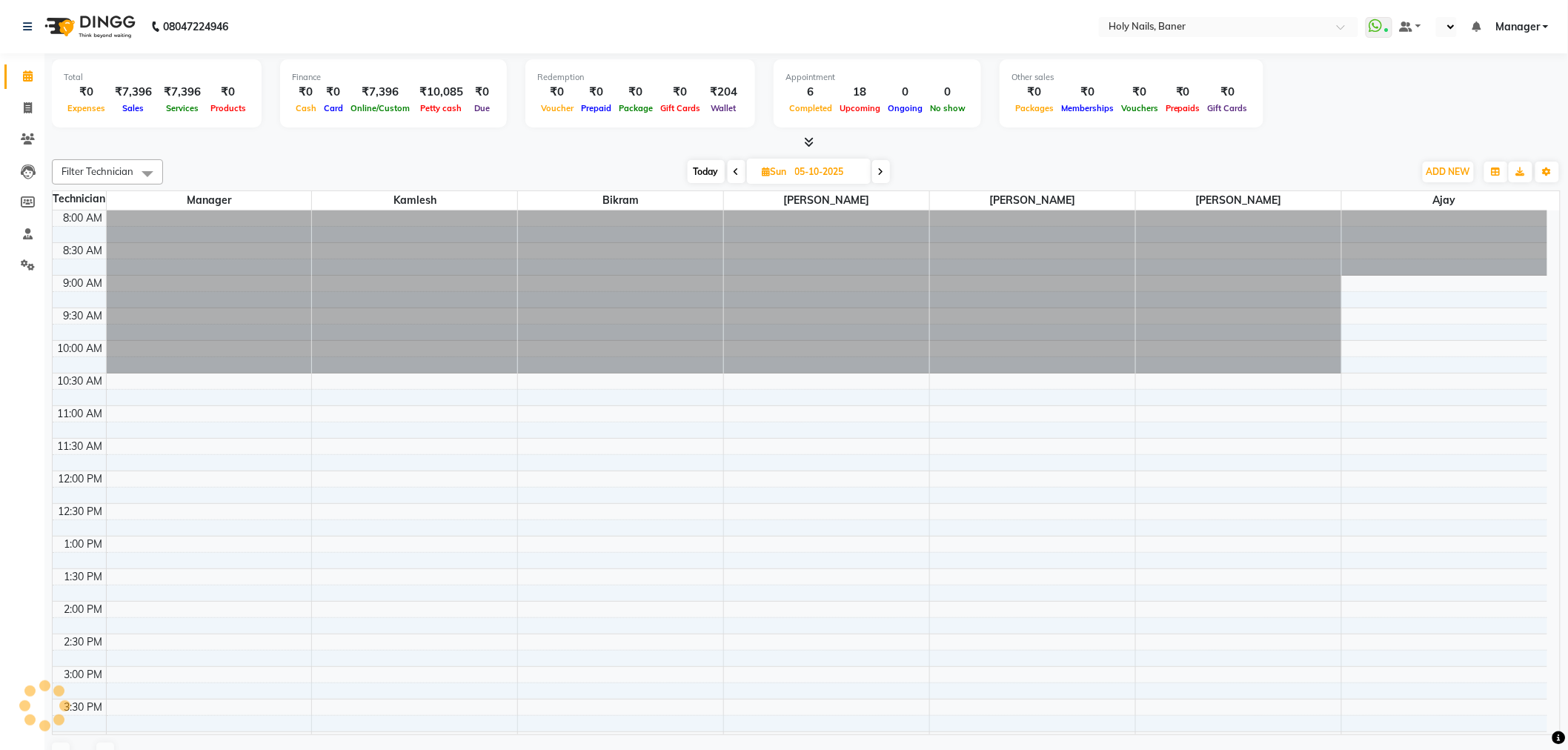
select select "en"
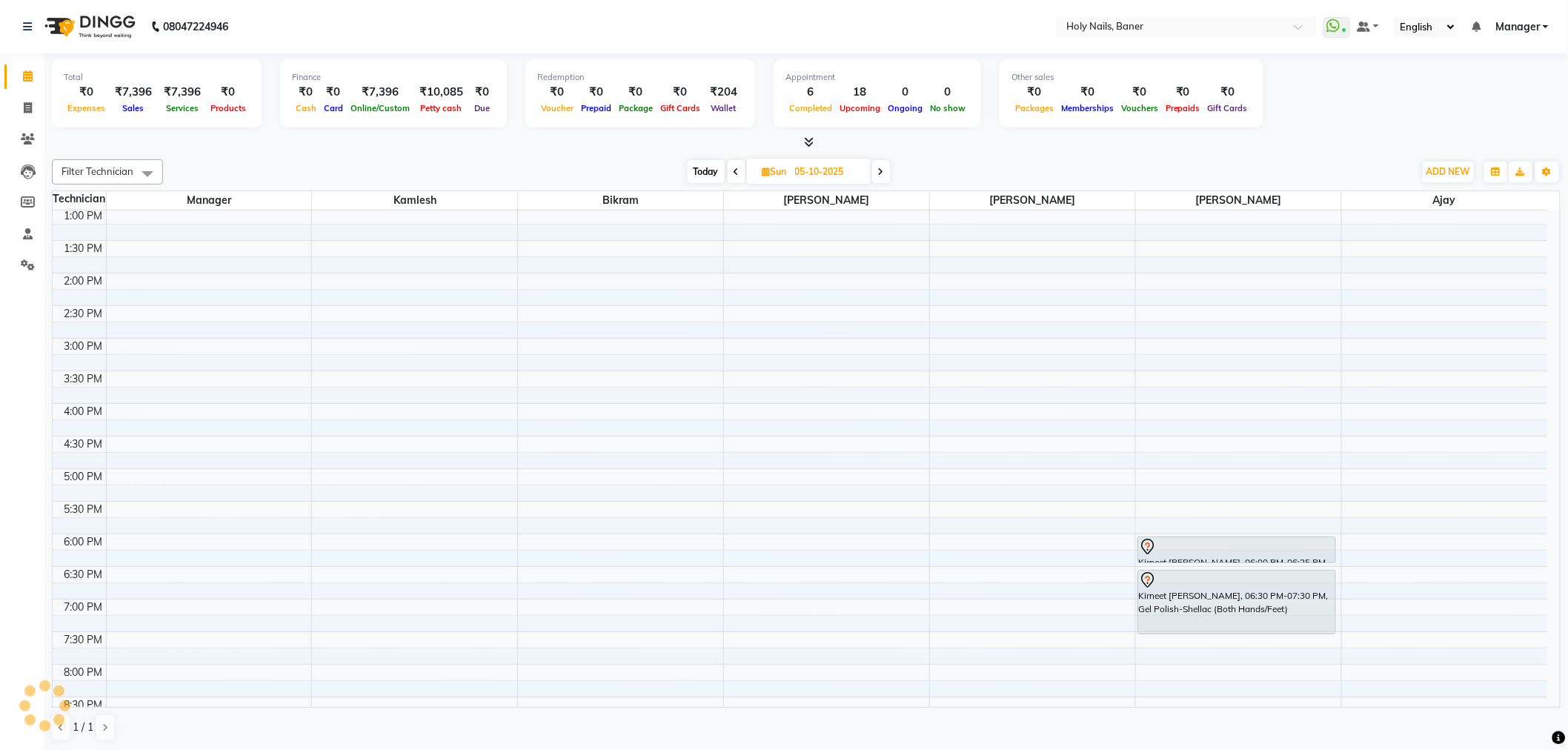
click at [700, 171] on span "Today" at bounding box center [706, 171] width 37 height 23
type input "04-10-2025"
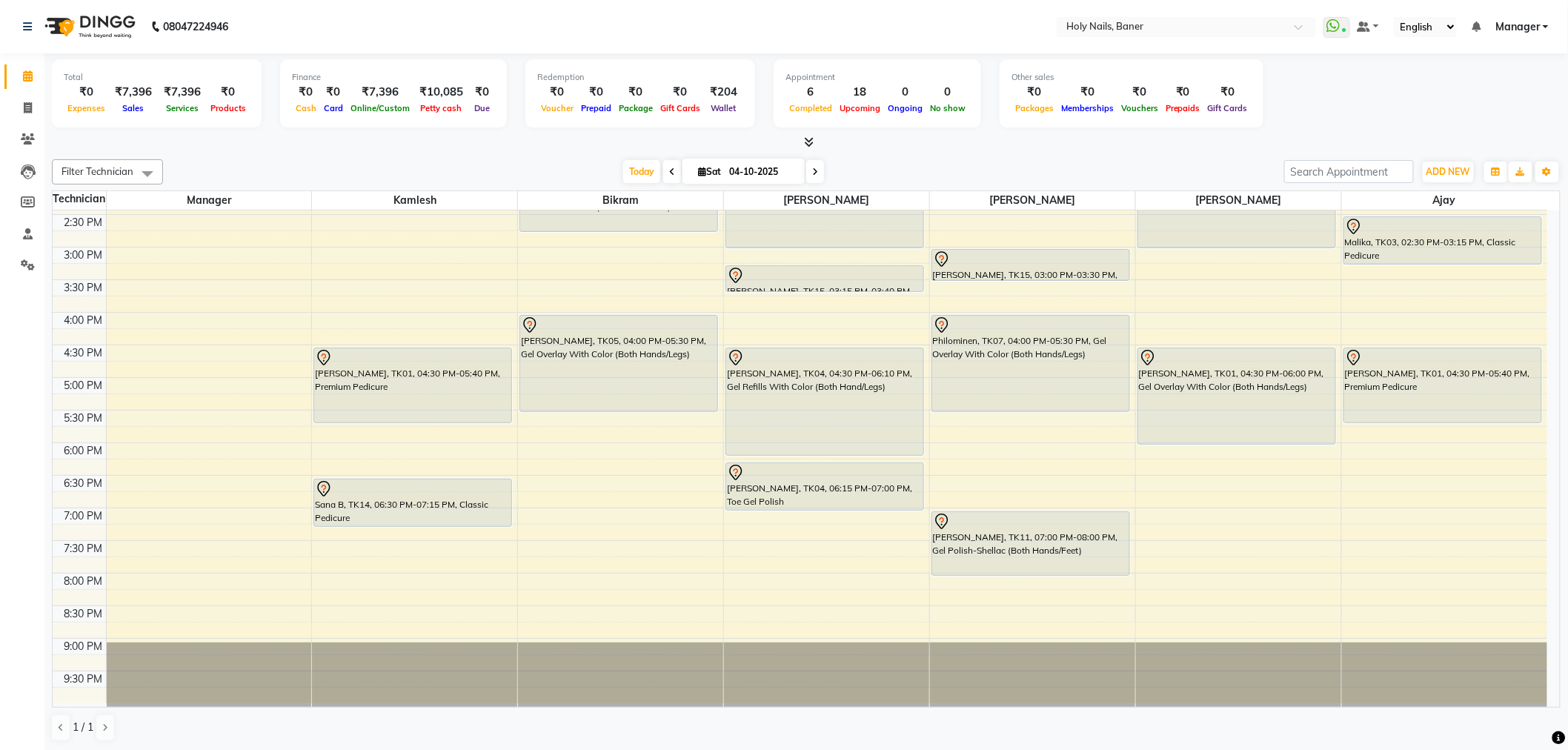
scroll to position [421, 0]
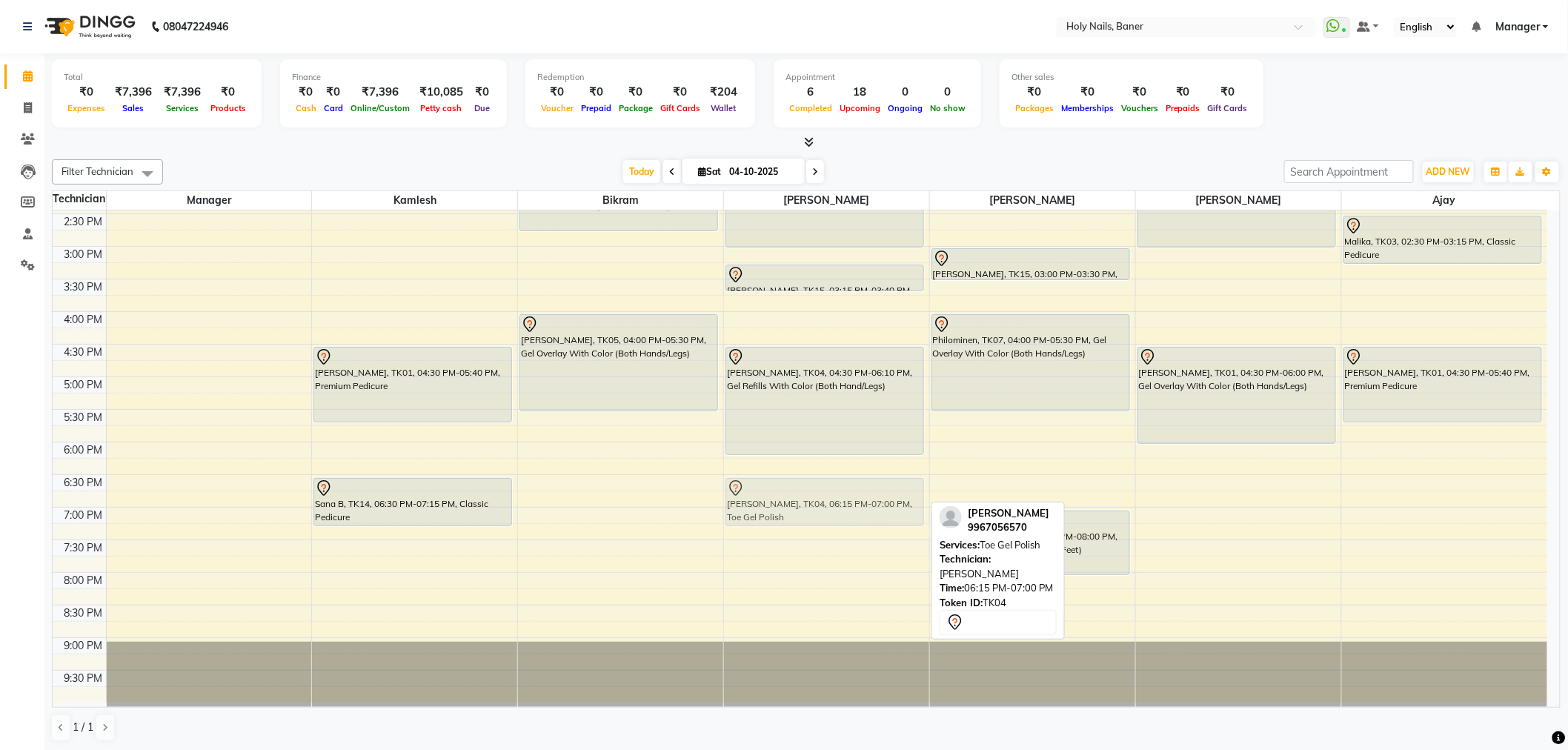
drag, startPoint x: 806, startPoint y: 484, endPoint x: 807, endPoint y: 500, distance: 16.0
click at [806, 501] on div "[PERSON_NAME], TK13, 11:30 AM-11:55 AM, Gel Polish Removal (Both Hands/Legs) [P…" at bounding box center [826, 246] width 205 height 912
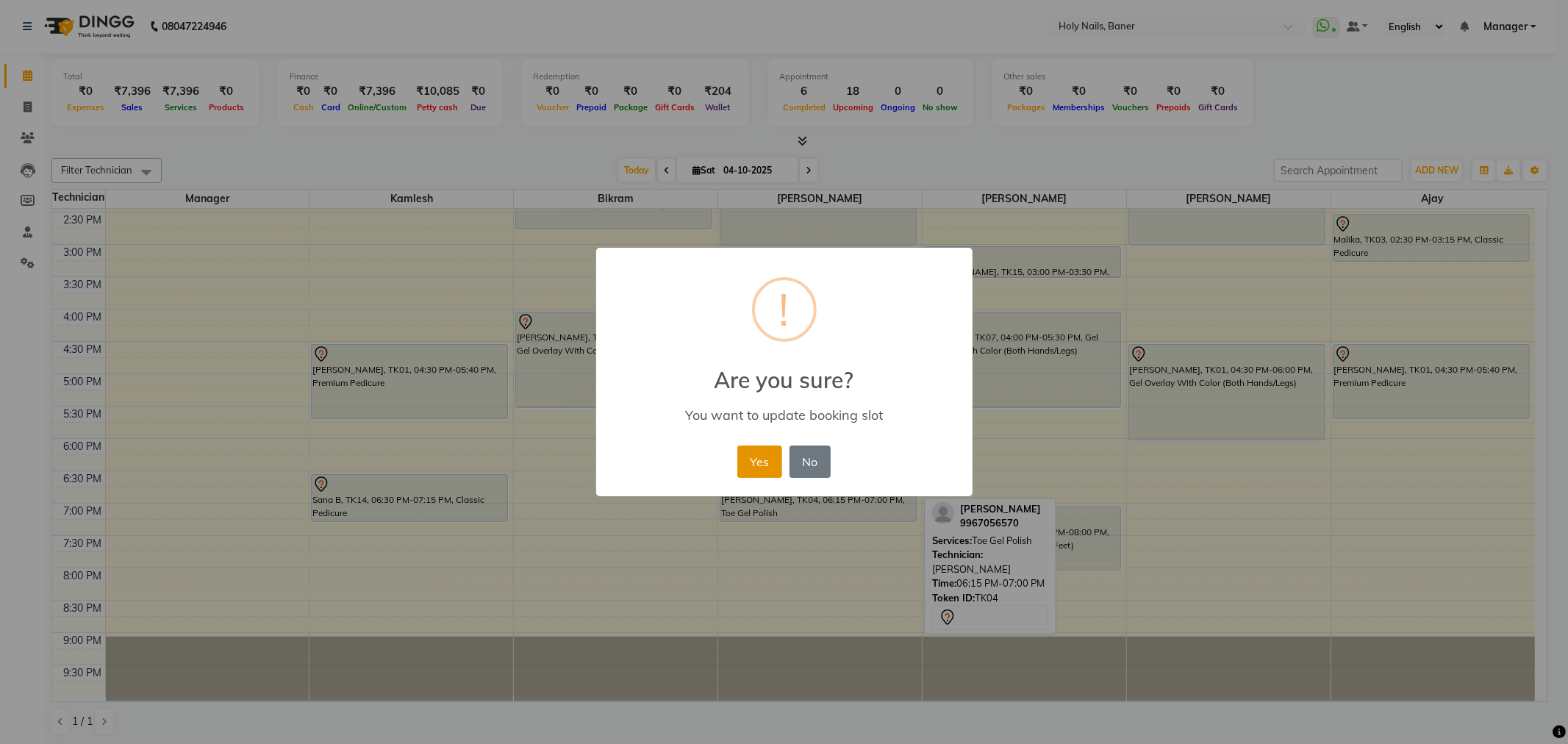
click at [749, 459] on button "Yes" at bounding box center [759, 462] width 45 height 32
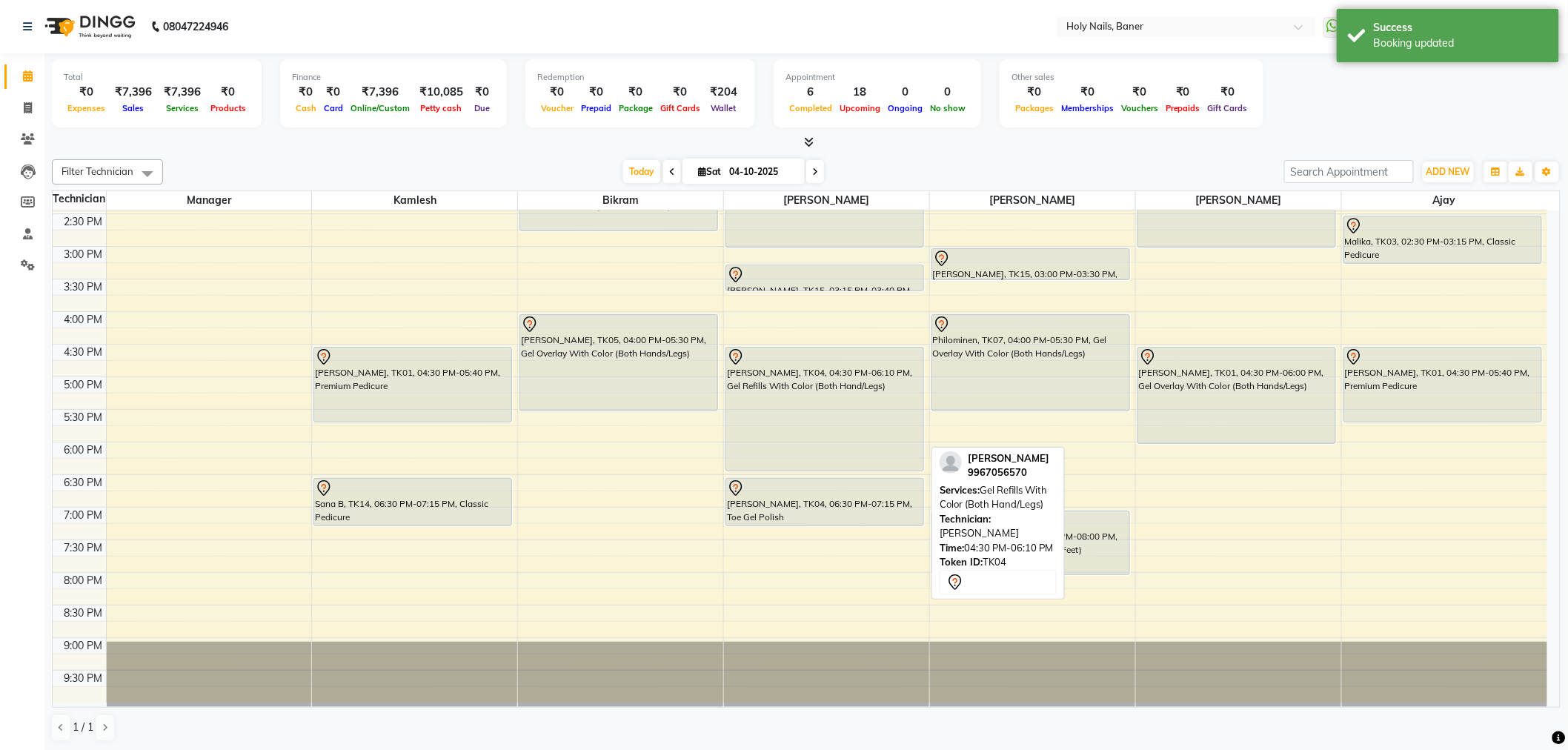
drag, startPoint x: 822, startPoint y: 451, endPoint x: 824, endPoint y: 468, distance: 17.1
click at [824, 468] on div "[PERSON_NAME], TK13, 11:30 AM-11:55 AM, Gel Polish Removal (Both Hands/Legs) [P…" at bounding box center [826, 246] width 205 height 912
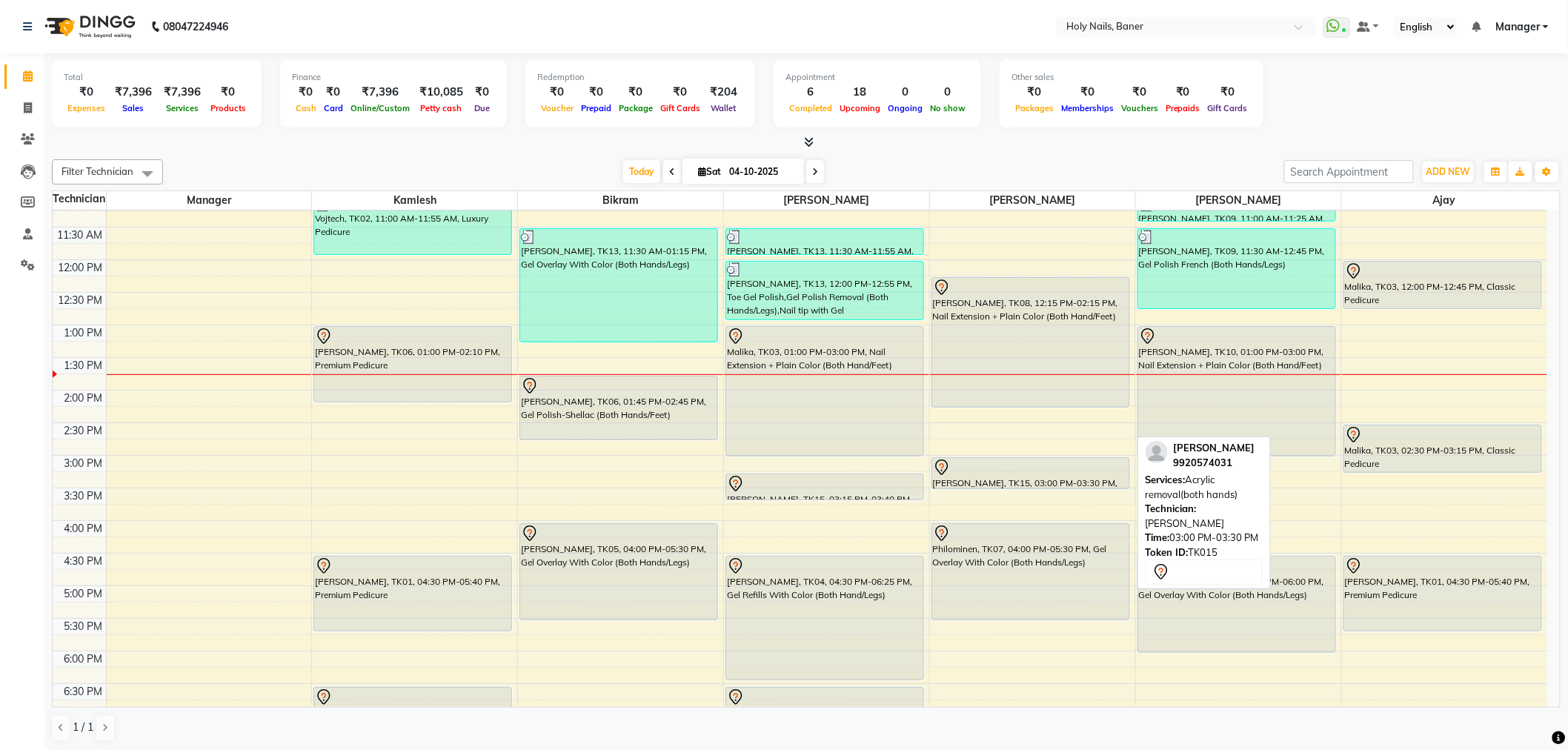
scroll to position [174, 0]
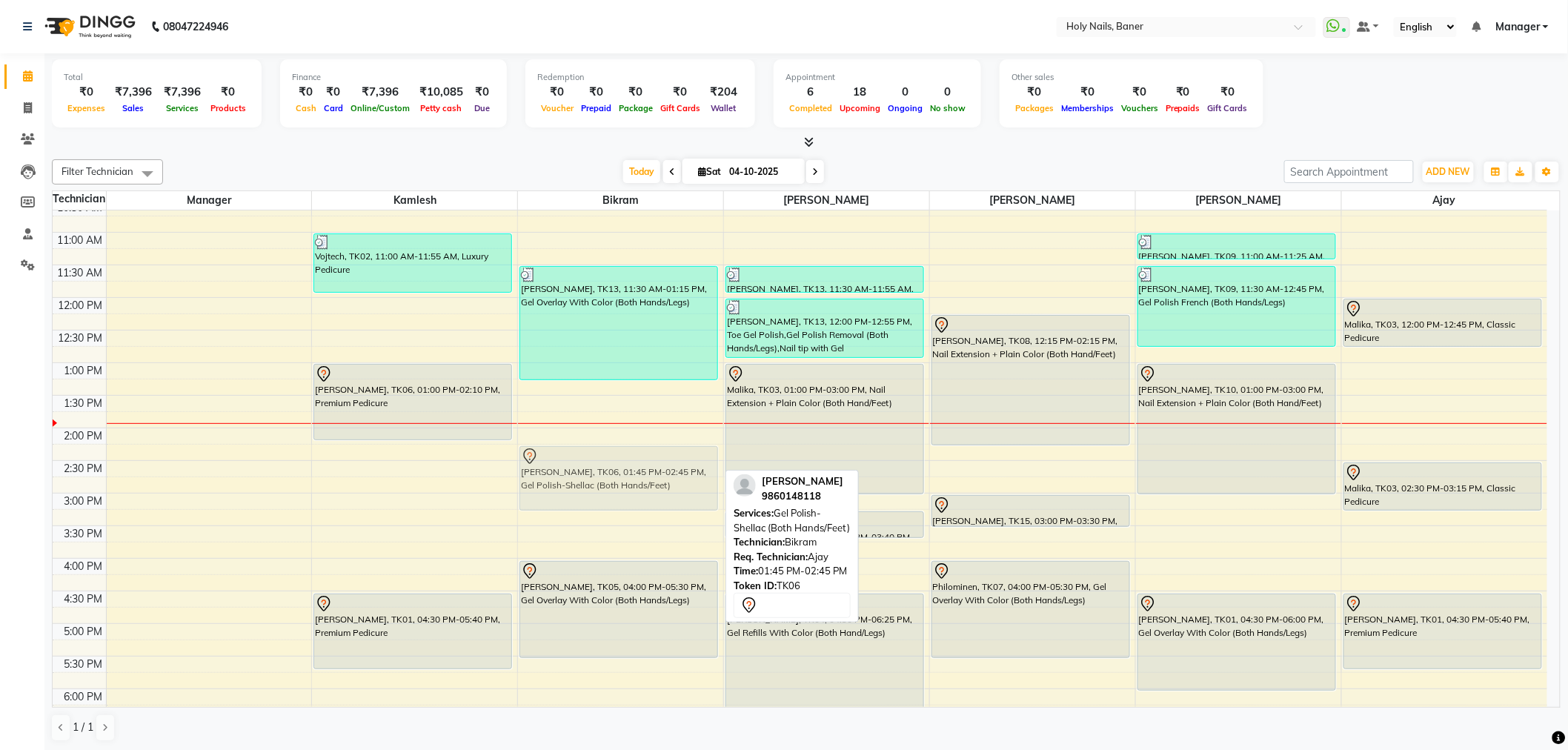
drag, startPoint x: 593, startPoint y: 449, endPoint x: 590, endPoint y: 476, distance: 27.2
click at [590, 476] on div "[PERSON_NAME], TK13, 11:30 AM-01:15 PM, Gel Overlay With Color (Both Hands/Legs…" at bounding box center [621, 493] width 205 height 912
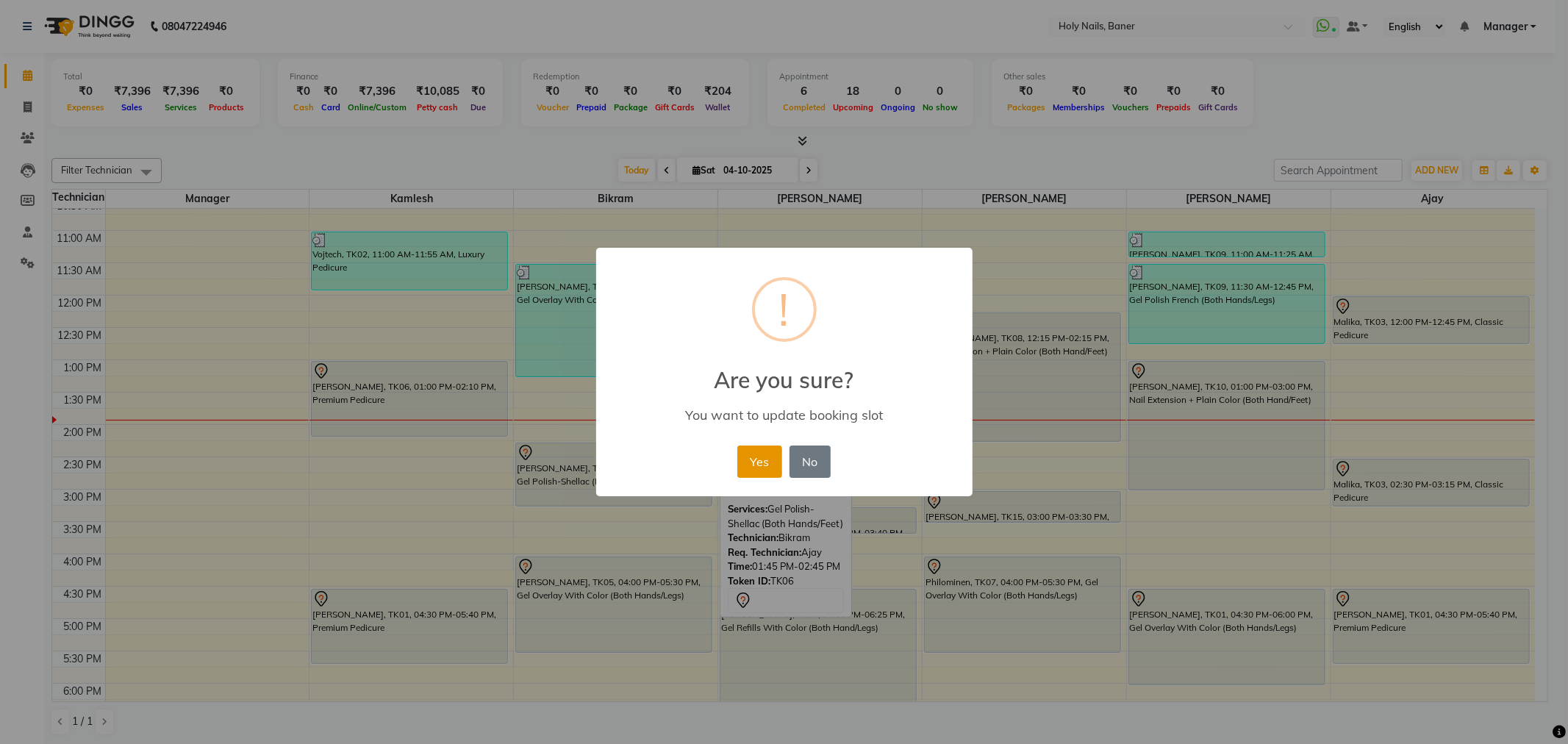
click at [760, 453] on button "Yes" at bounding box center [759, 462] width 45 height 32
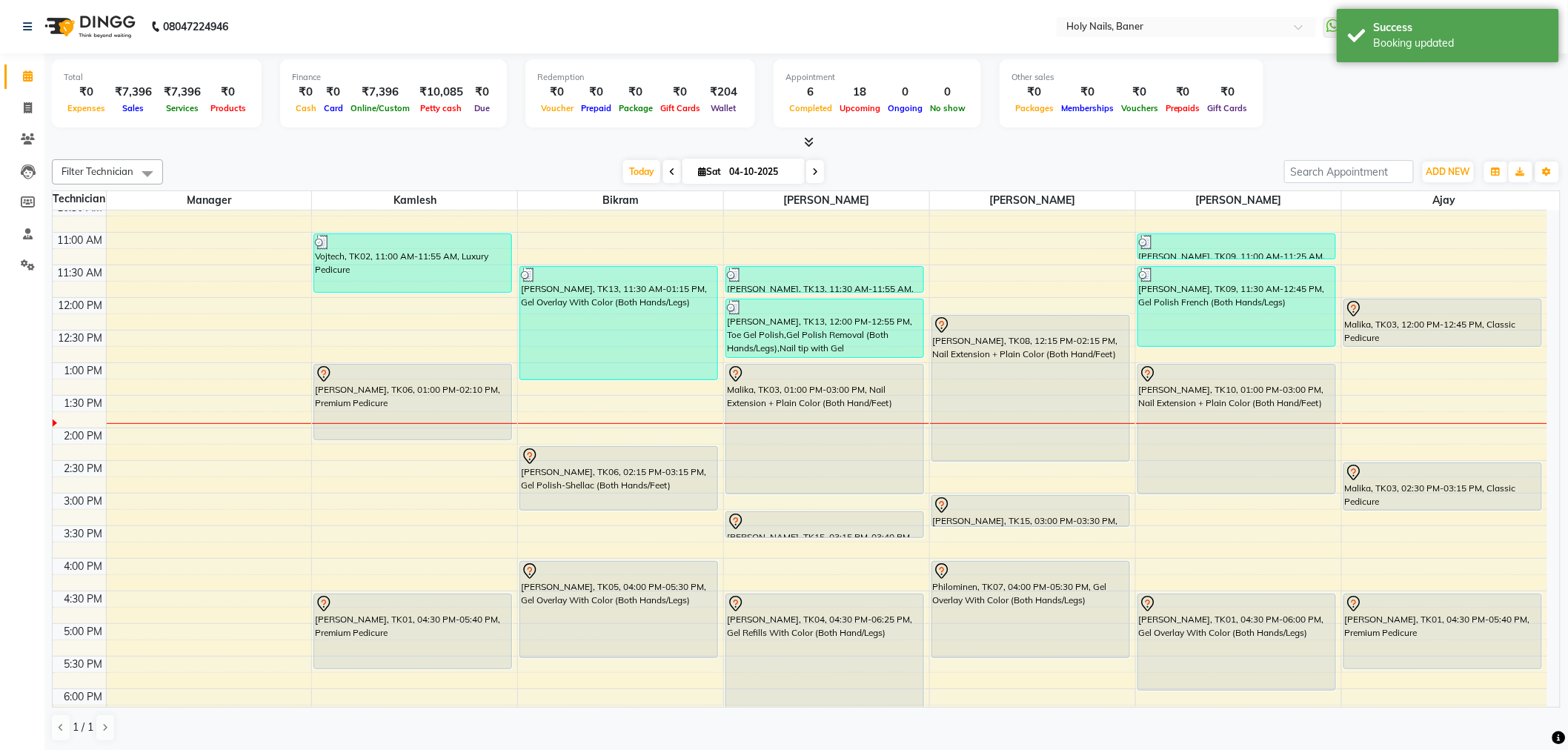
drag, startPoint x: 1013, startPoint y: 446, endPoint x: 1028, endPoint y: 419, distance: 30.9
click at [1016, 455] on div "[PERSON_NAME], TK08, 12:15 PM-02:15 PM, Nail Extension + Plain Color (Both Hand…" at bounding box center [1032, 493] width 205 height 912
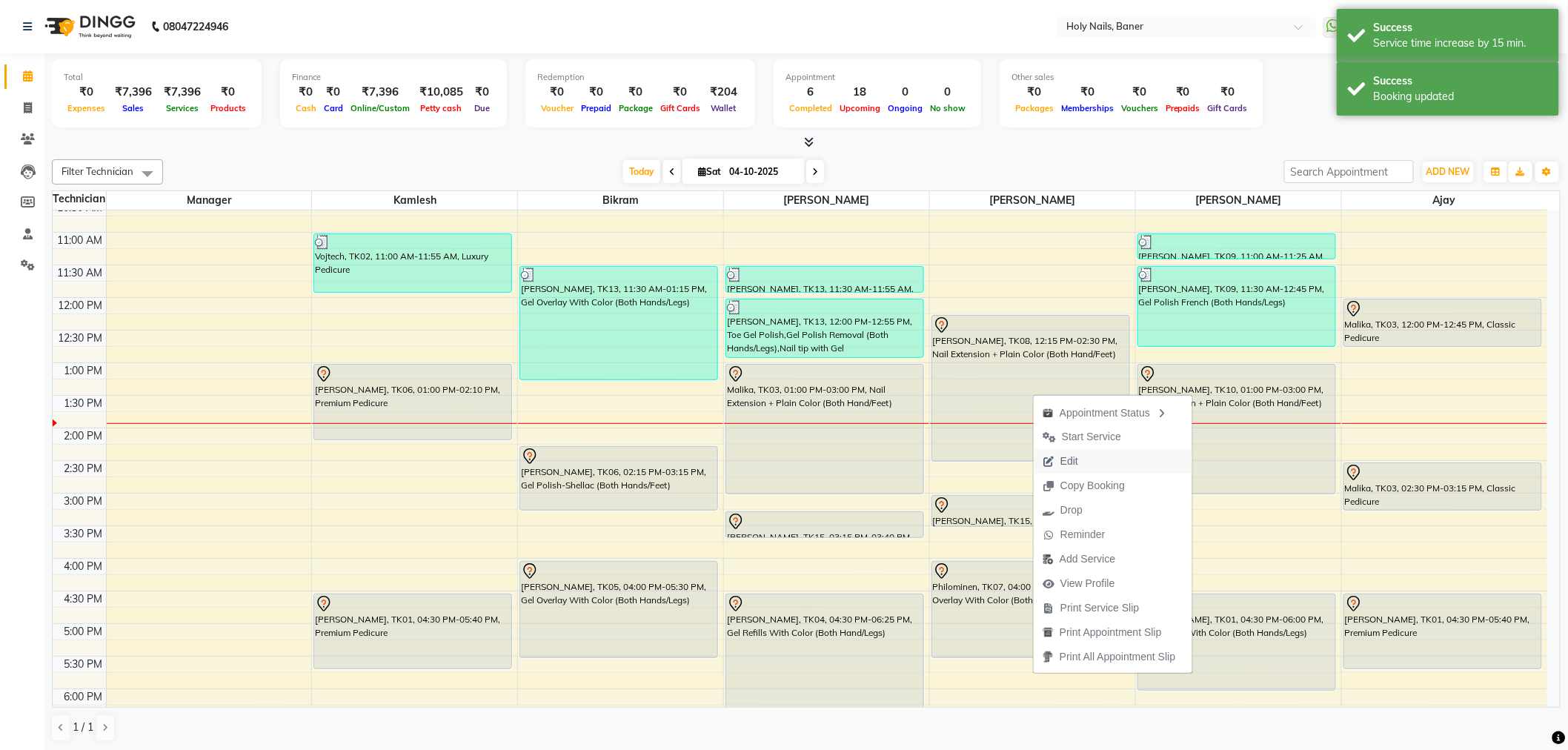
click at [1076, 457] on span "Edit" at bounding box center [1069, 461] width 18 height 16
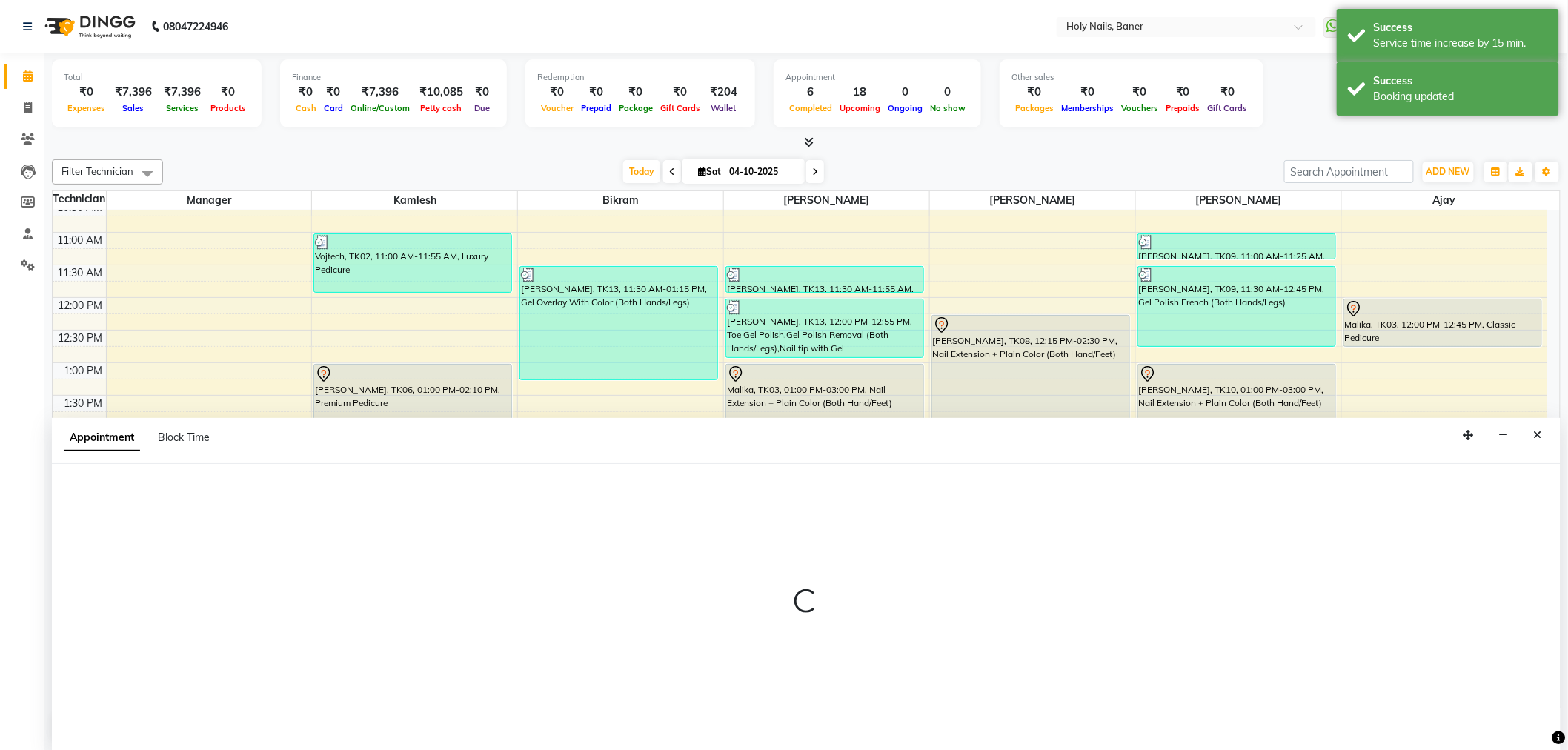
select select "tentative"
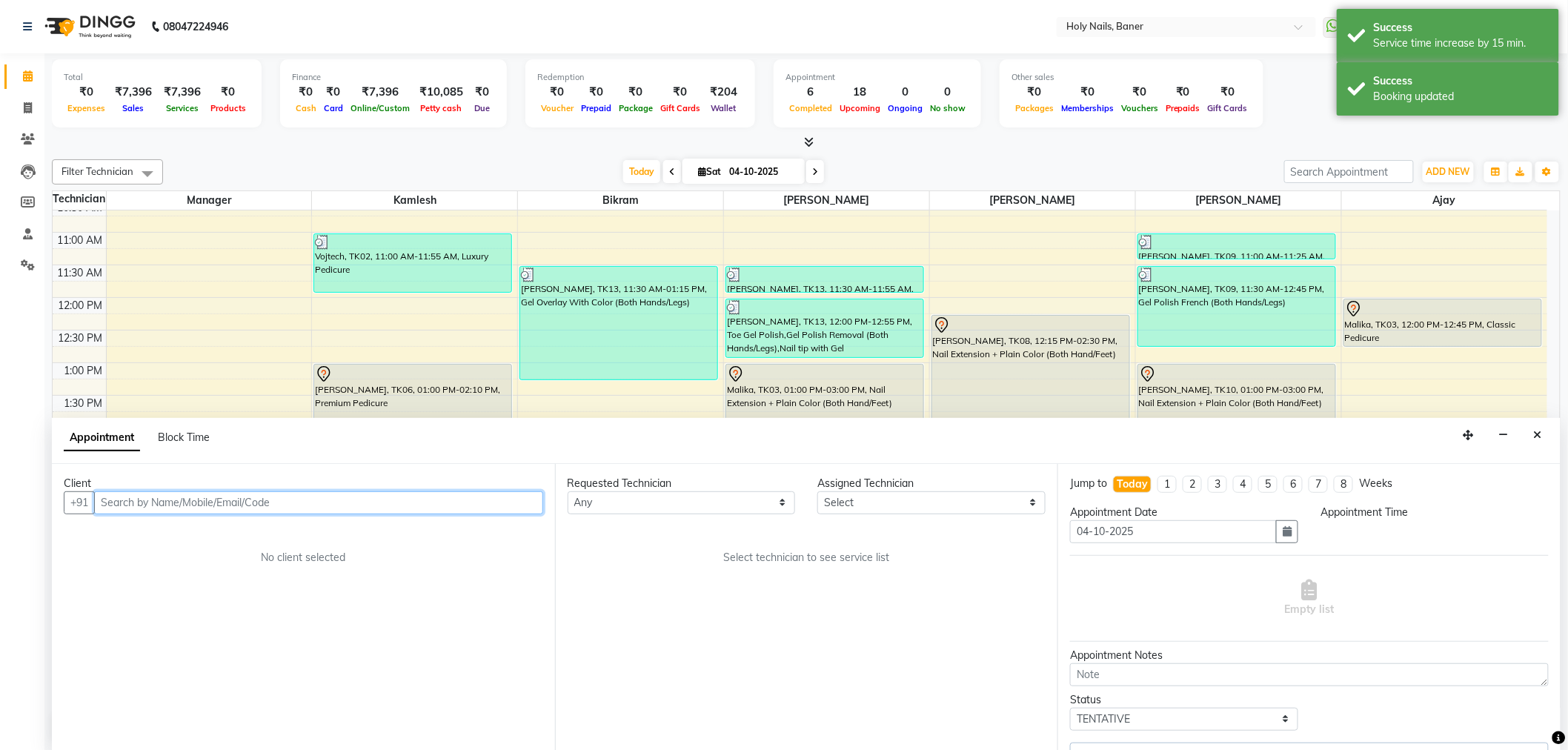
select select "66405"
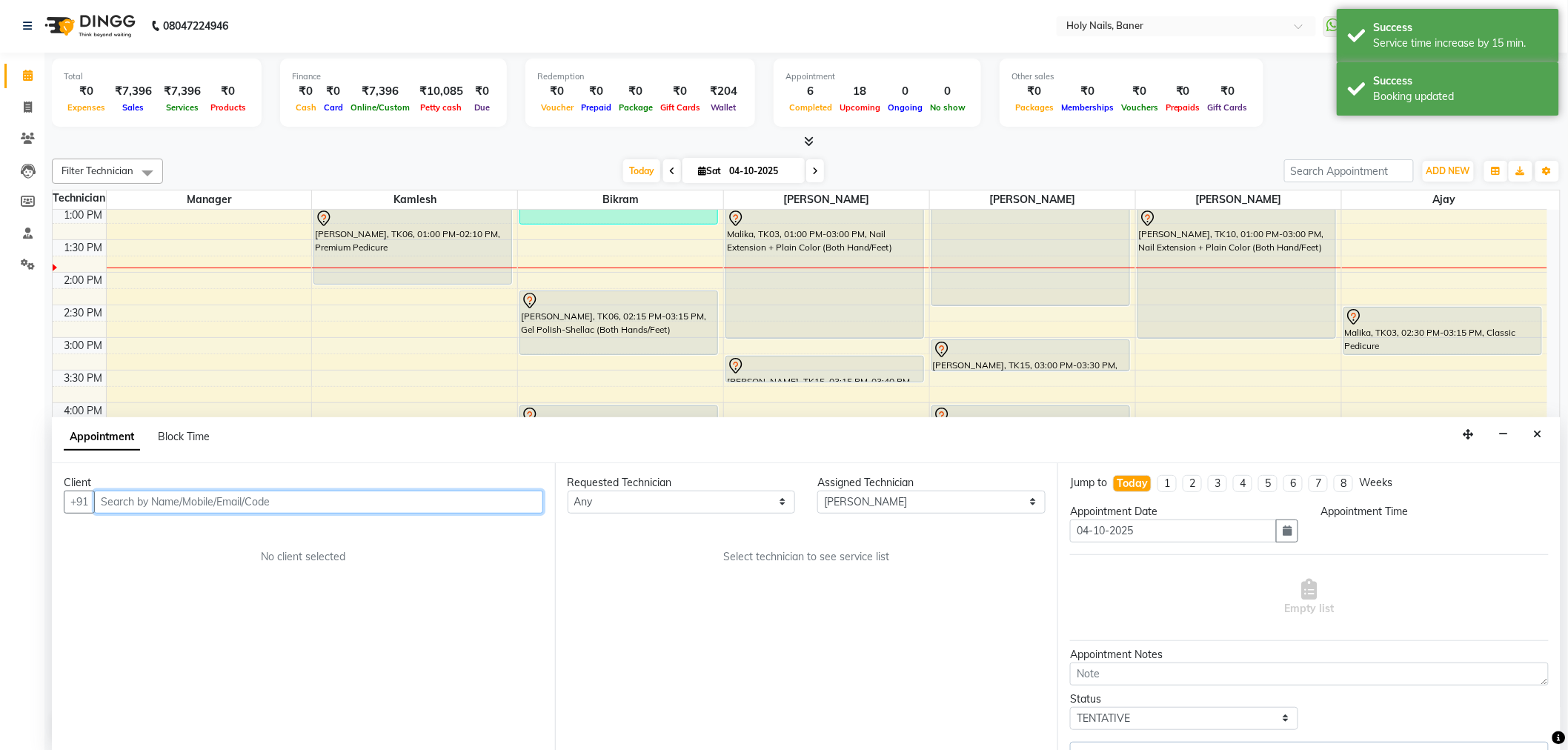
select select "735"
select select "2495"
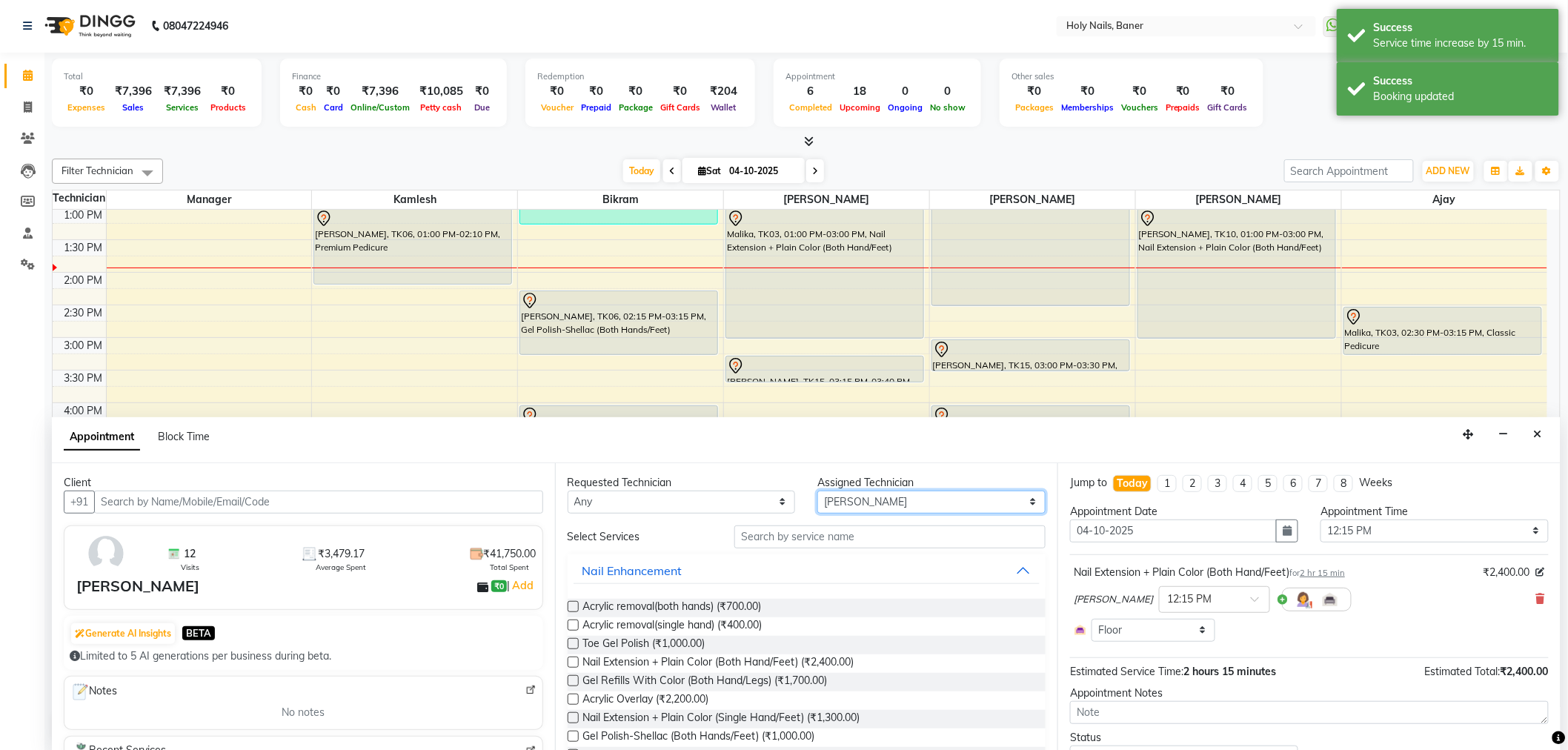
click at [993, 501] on select "Select [PERSON_NAME] [PERSON_NAME] [PERSON_NAME] Manager [PERSON_NAME]" at bounding box center [931, 502] width 228 height 23
select select "58118"
click at [817, 491] on select "Select [PERSON_NAME] [PERSON_NAME] [PERSON_NAME] Manager [PERSON_NAME]" at bounding box center [931, 502] width 228 height 23
drag, startPoint x: 944, startPoint y: 527, endPoint x: 943, endPoint y: 535, distance: 8.1
click at [944, 530] on input "text" at bounding box center [890, 537] width 311 height 23
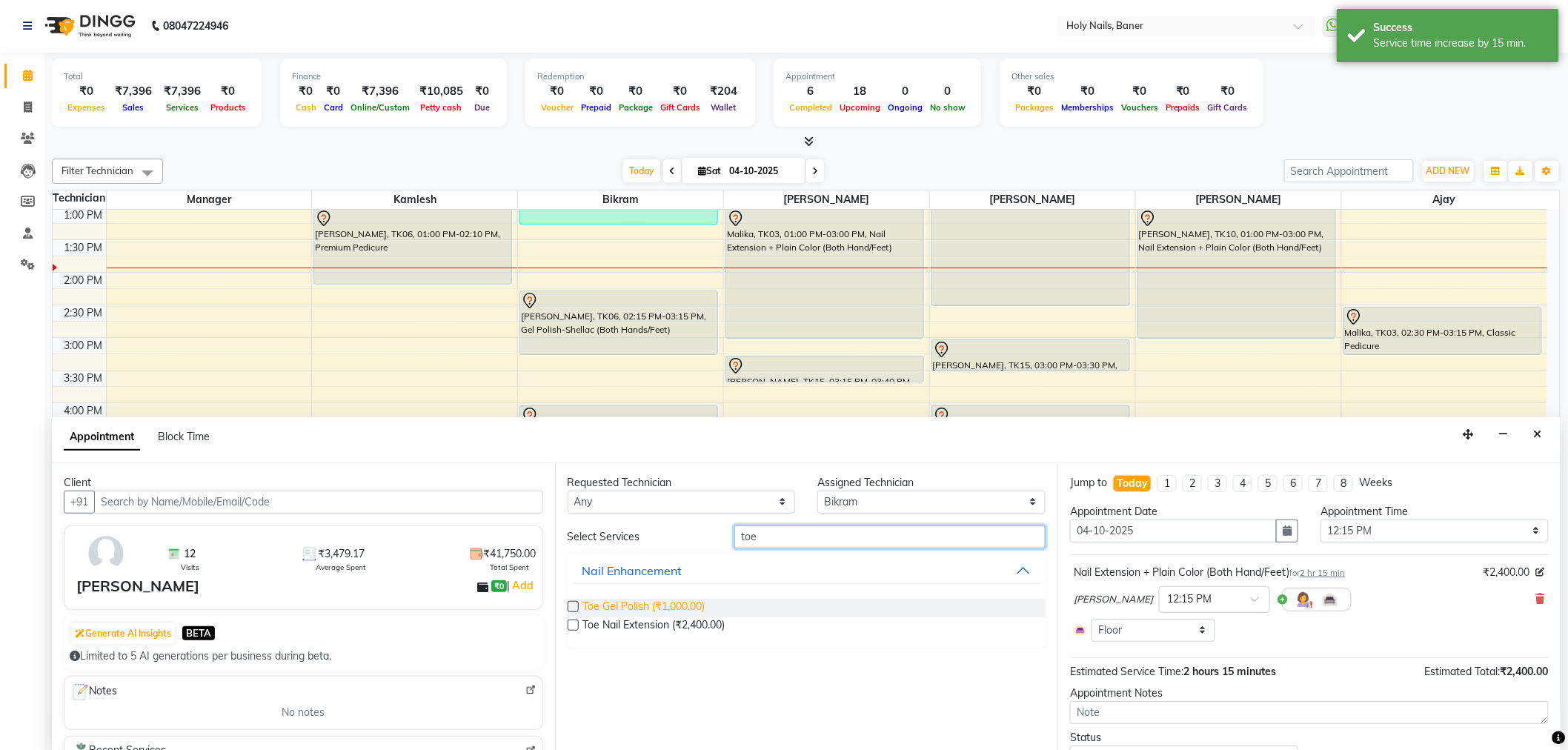
type input "toe"
click at [661, 603] on span "Toe Gel Polish (₹1,000.00)" at bounding box center [644, 608] width 122 height 19
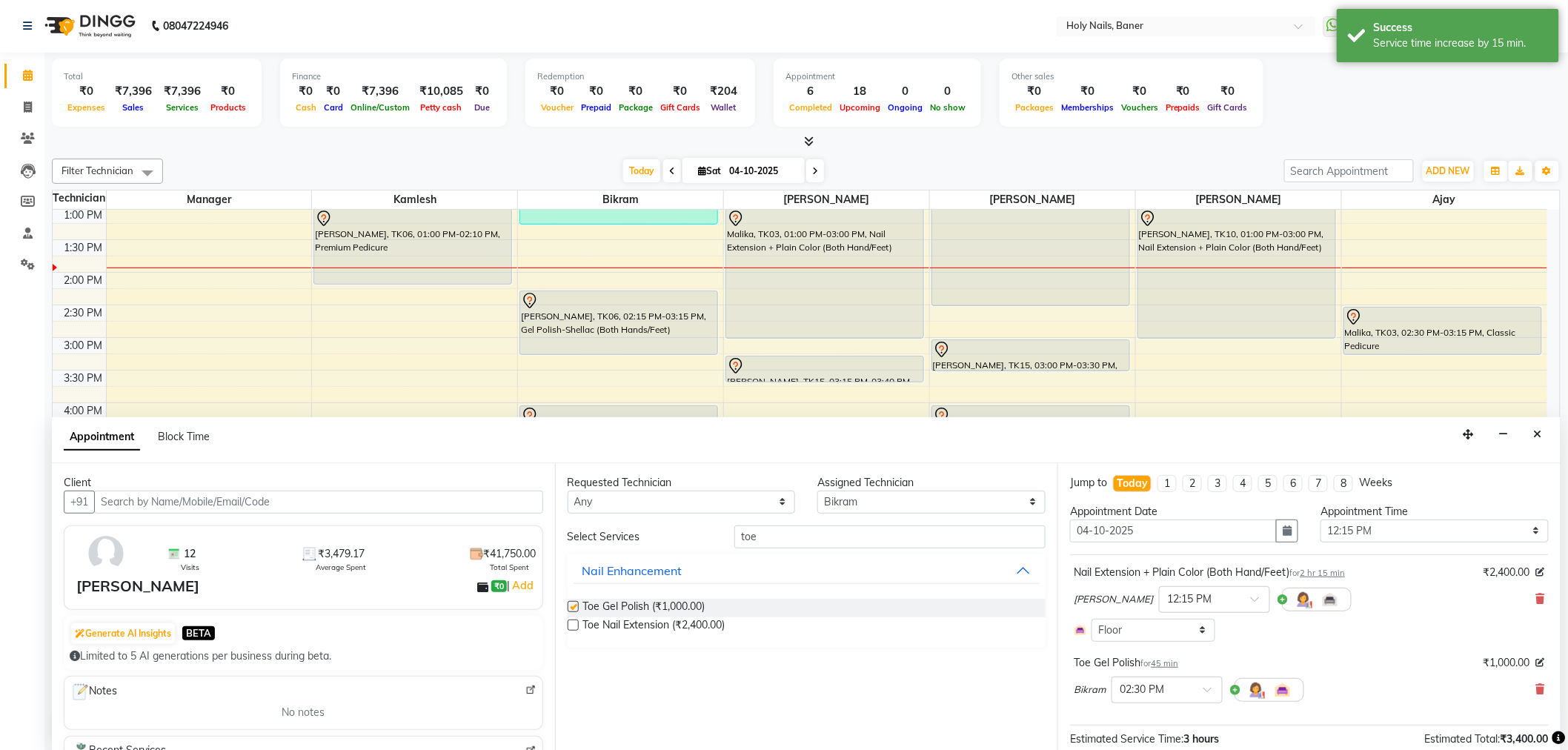
checkbox input "false"
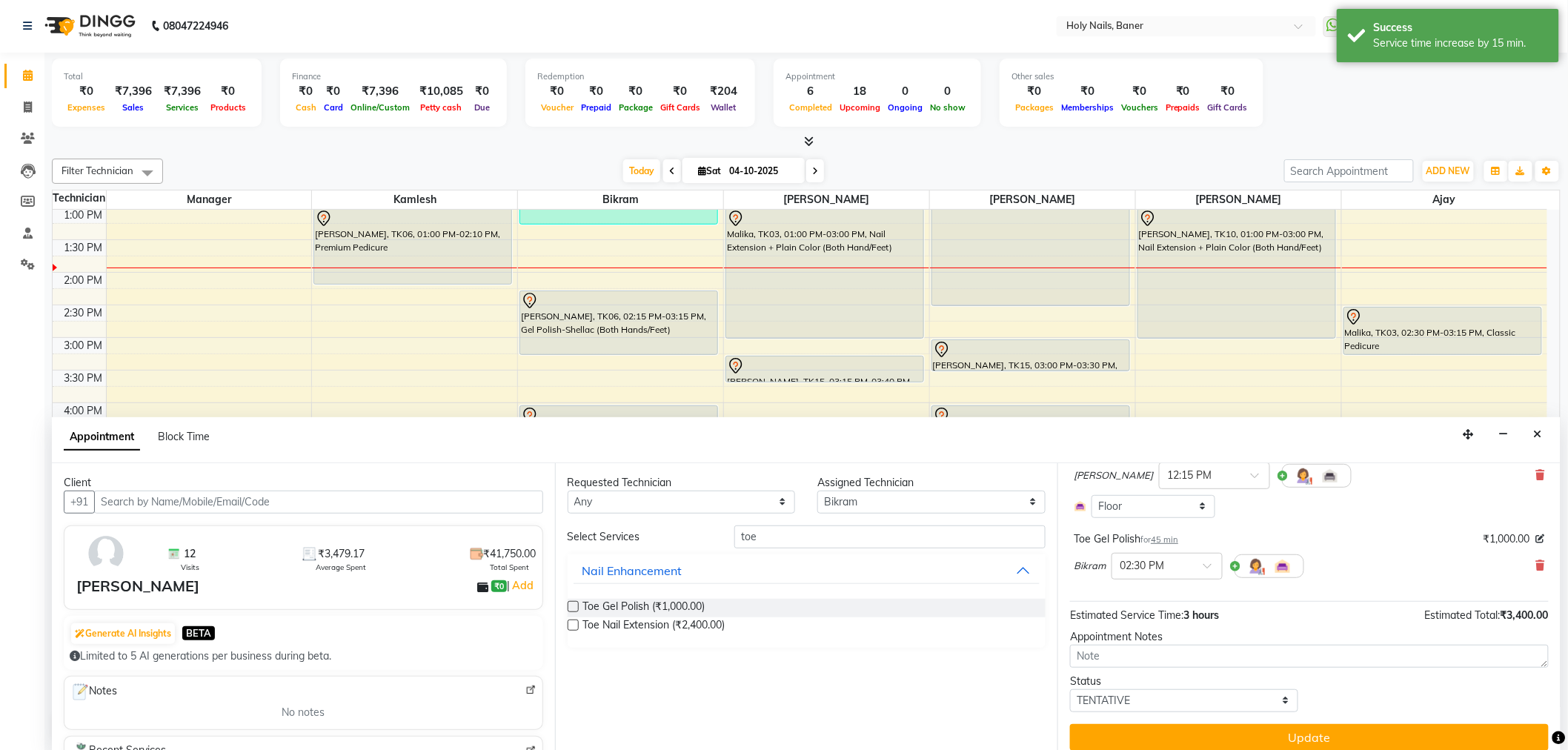
scroll to position [136, 0]
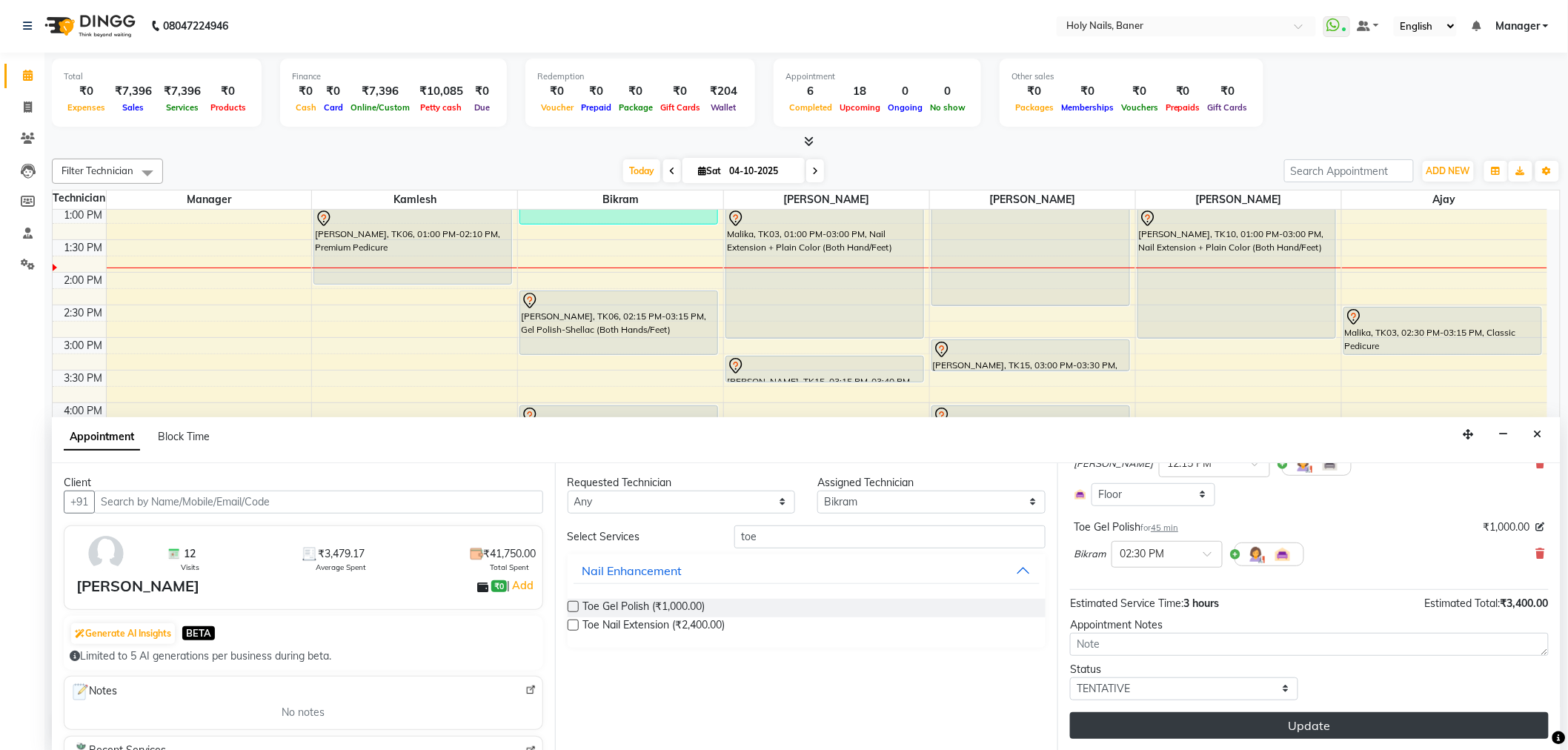
click at [1272, 720] on button "Update" at bounding box center [1309, 726] width 479 height 27
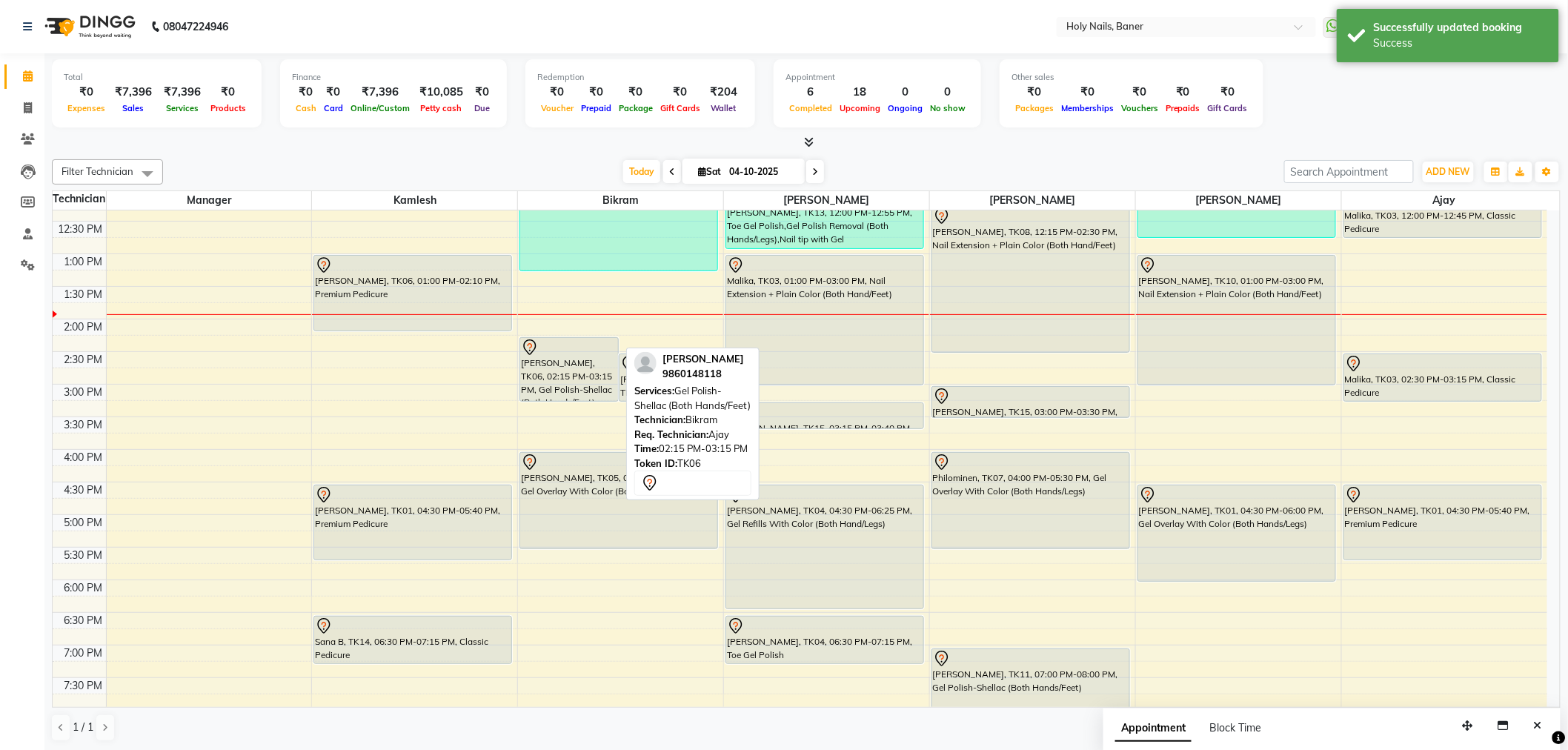
scroll to position [246, 0]
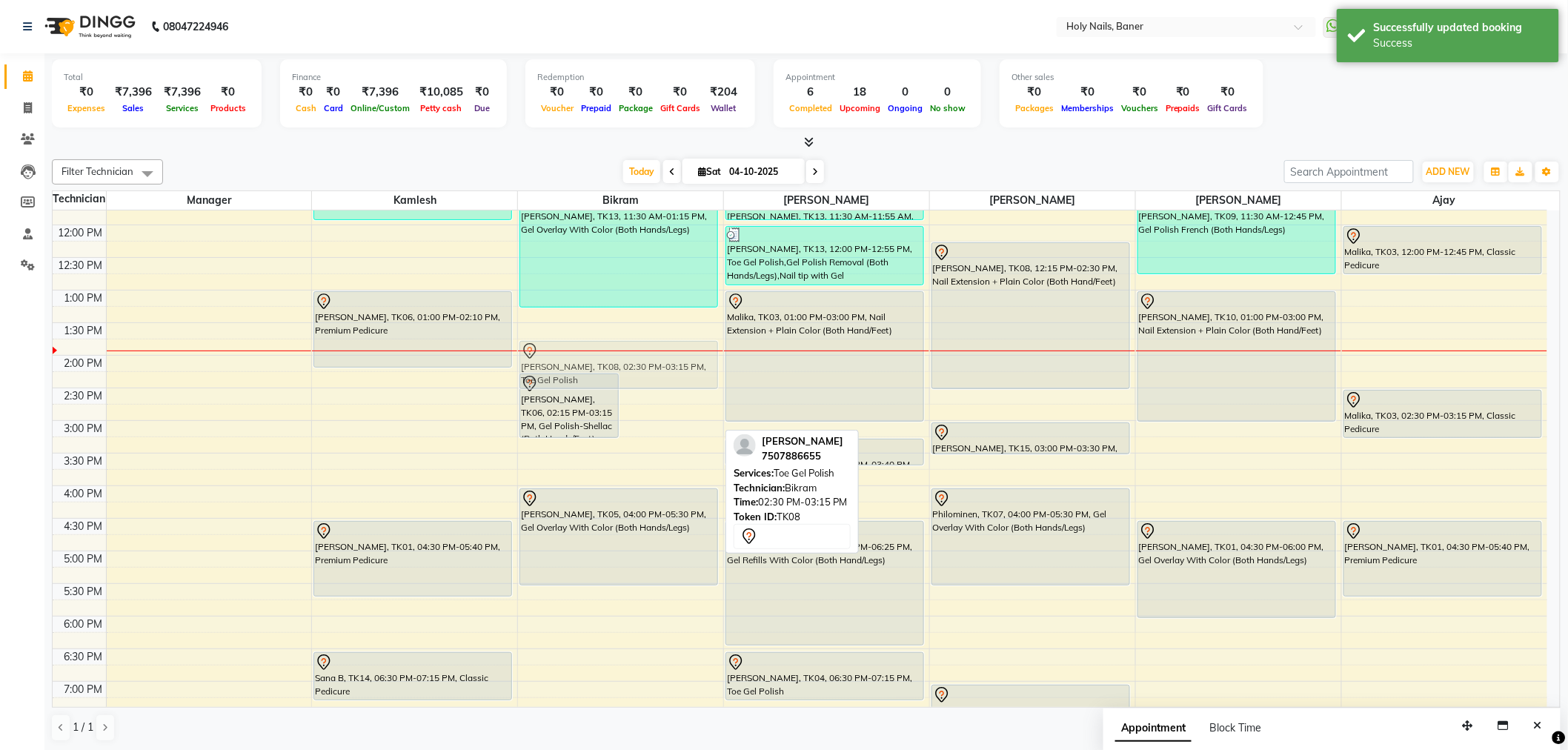
drag, startPoint x: 674, startPoint y: 421, endPoint x: 680, endPoint y: 378, distance: 43.4
click at [680, 378] on div "Pallavi Sharma, TK06, 02:15 PM-03:15 PM, Gel Polish-Shellac (Both Hands/Feet) S…" at bounding box center [621, 421] width 205 height 912
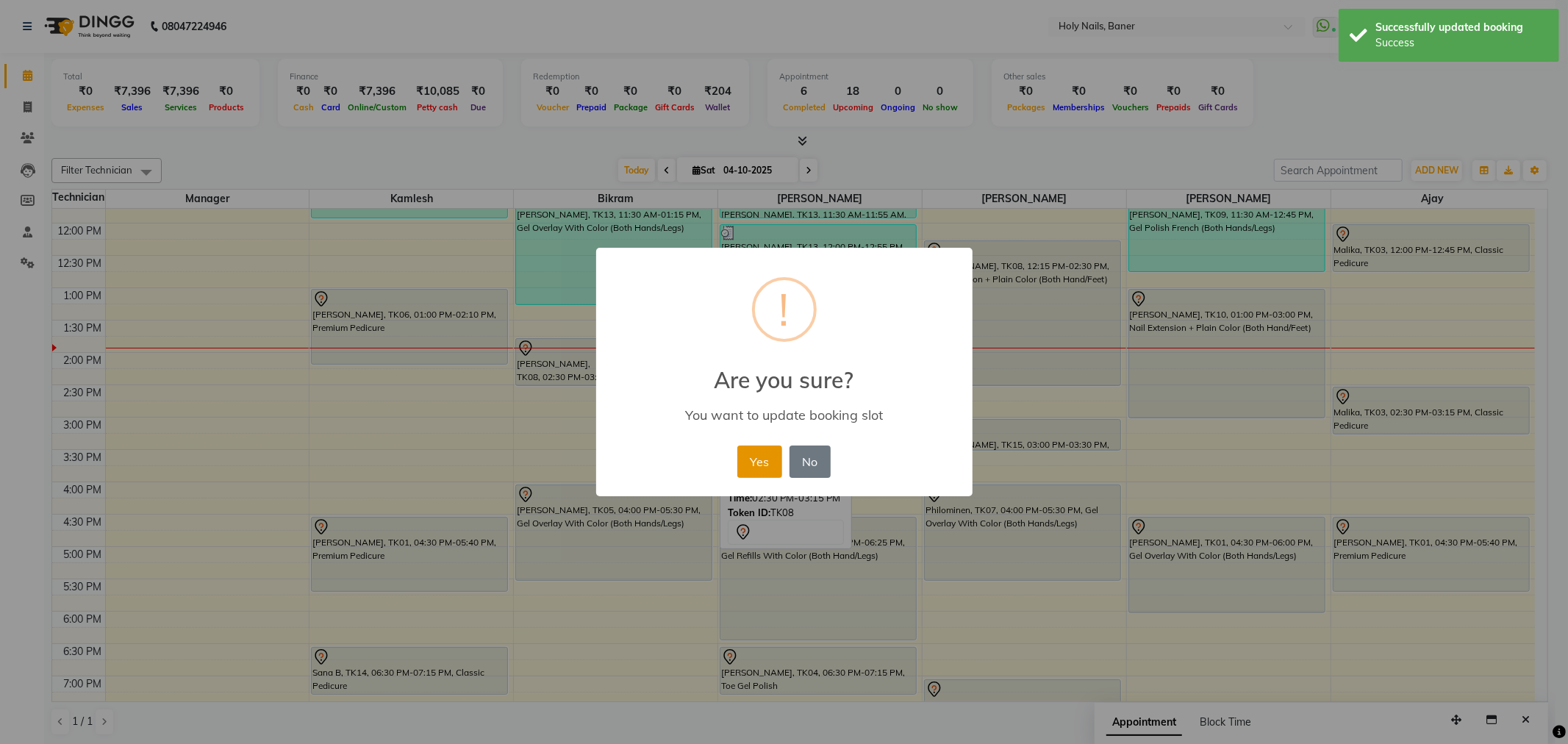
click at [752, 464] on button "Yes" at bounding box center [759, 462] width 45 height 32
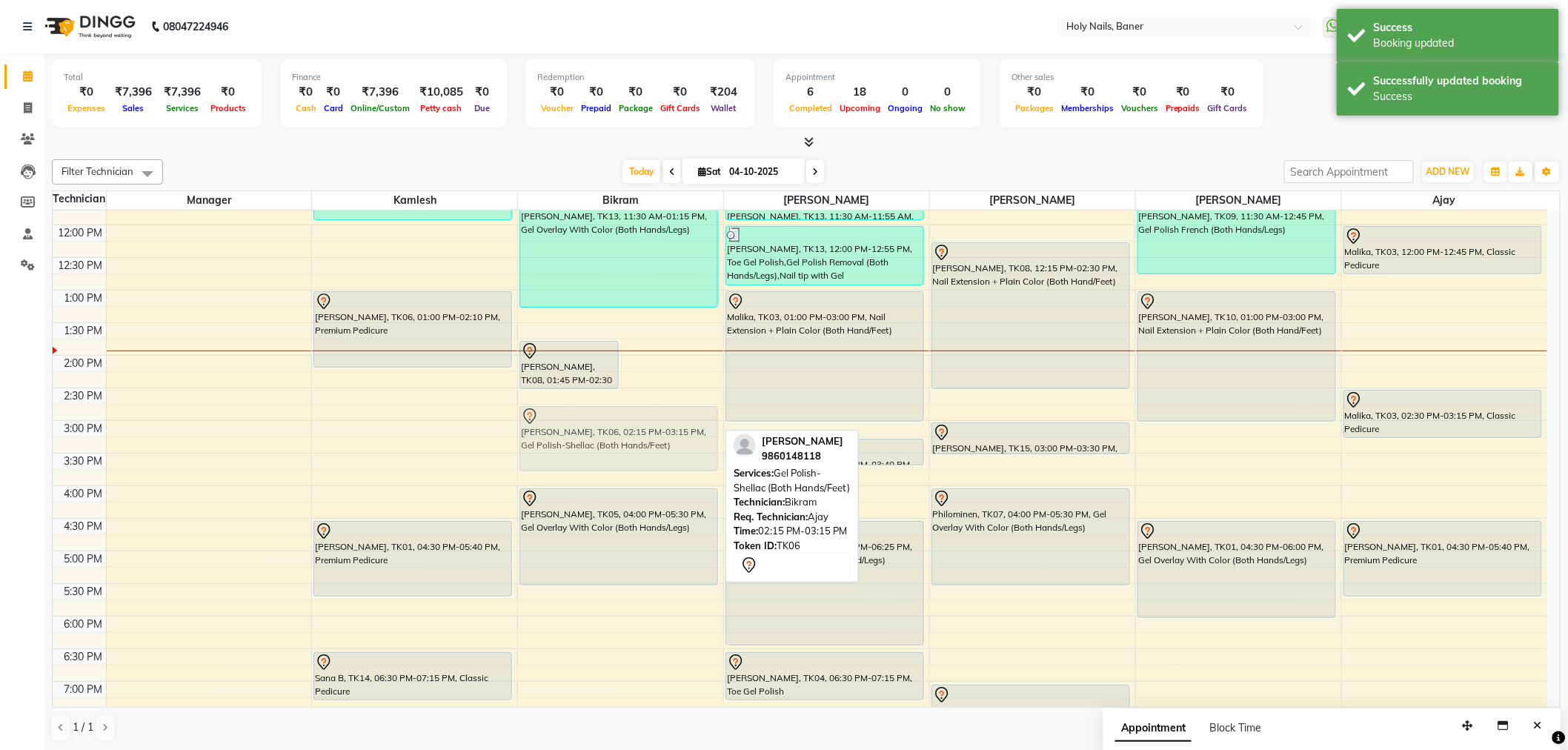
drag, startPoint x: 669, startPoint y: 417, endPoint x: 658, endPoint y: 444, distance: 29.2
click at [658, 444] on div "Snehal Khandelwal, TK08, 01:45 PM-02:30 PM, Toe Gel Polish Pallavi Sharma, TK06…" at bounding box center [621, 421] width 205 height 912
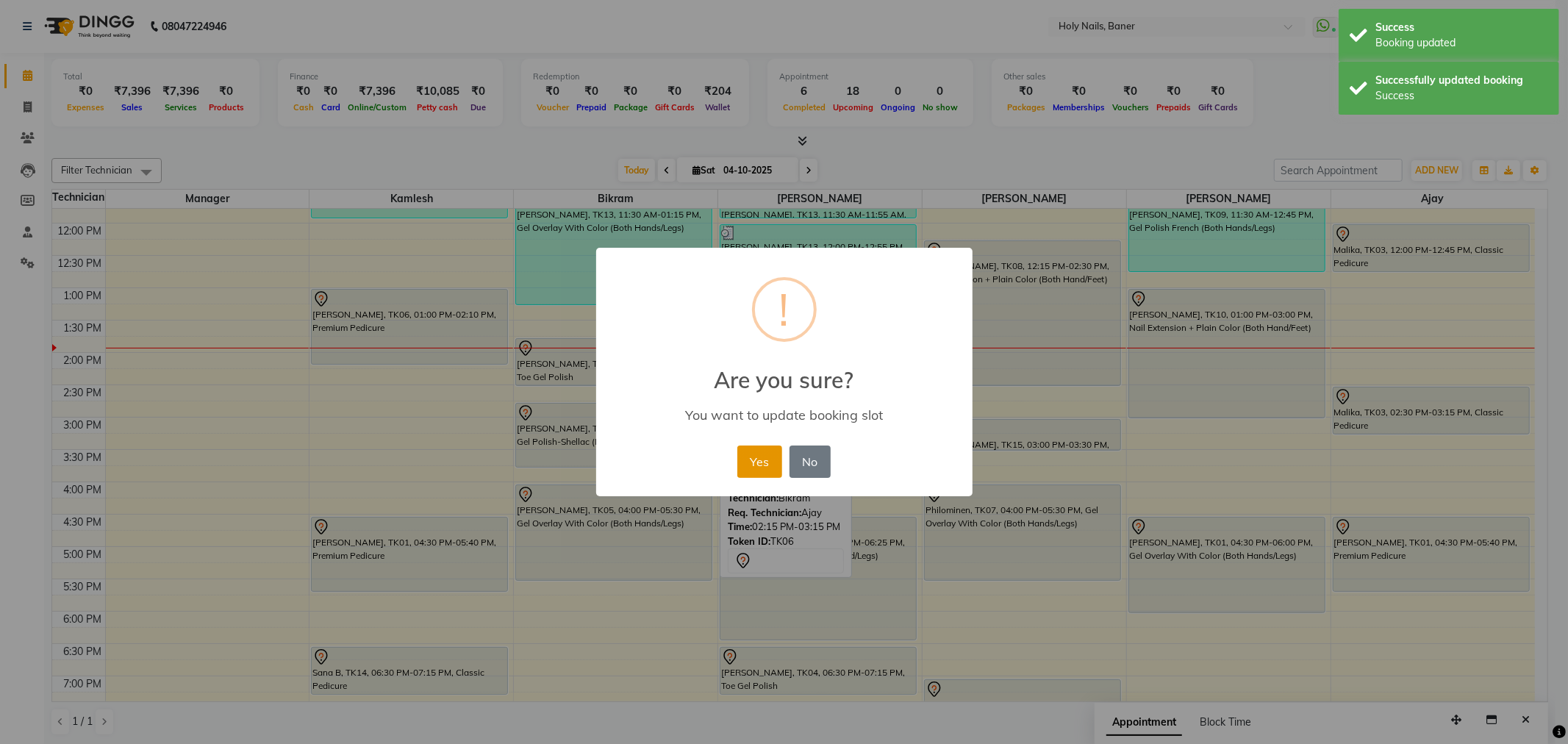
click at [753, 465] on button "Yes" at bounding box center [759, 462] width 45 height 32
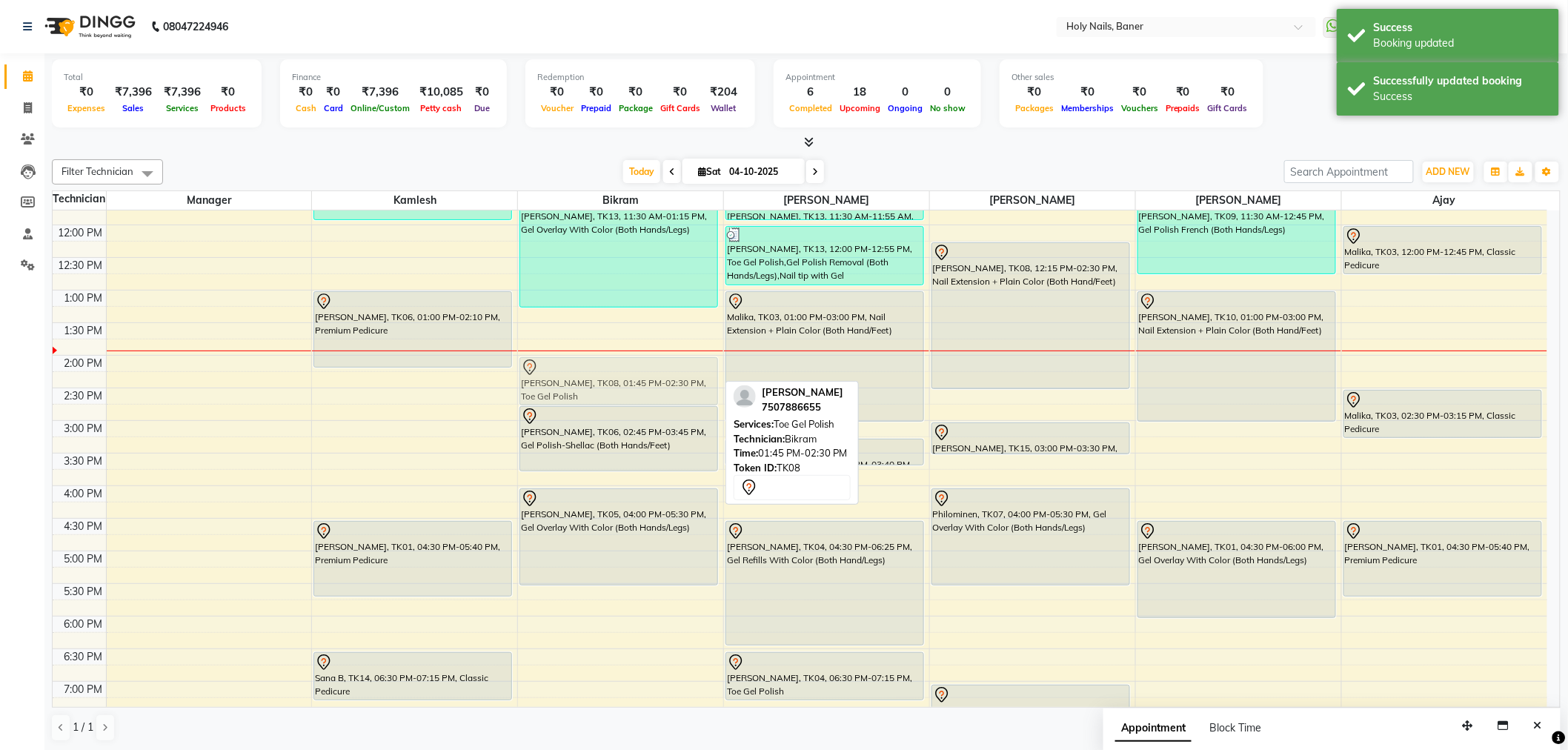
drag, startPoint x: 619, startPoint y: 362, endPoint x: 619, endPoint y: 371, distance: 9.0
click at [619, 371] on div "Kalyani Ghatge, TK13, 11:30 AM-01:15 PM, Gel Overlay With Color (Both Hands/Leg…" at bounding box center [621, 421] width 205 height 912
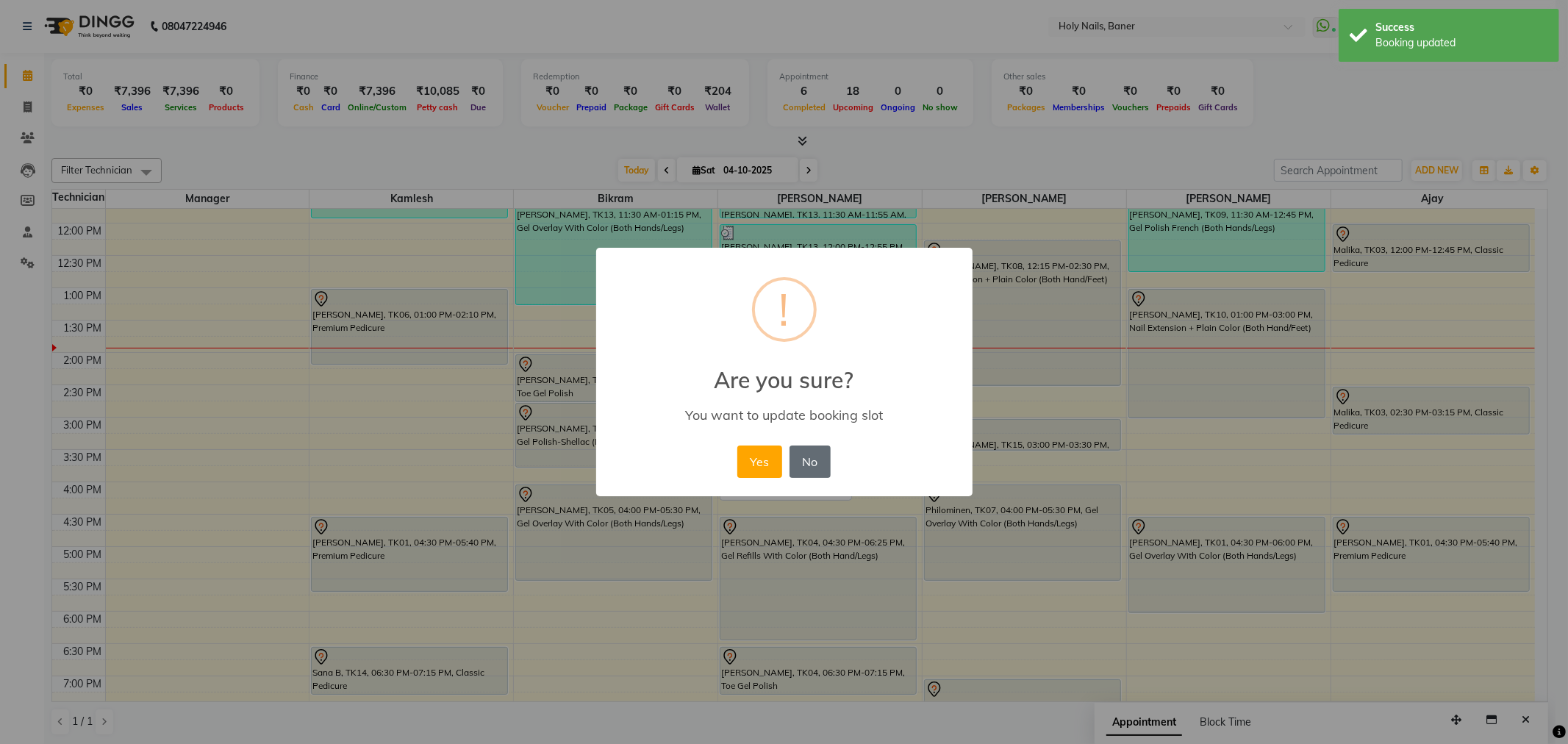
drag, startPoint x: 802, startPoint y: 467, endPoint x: 655, endPoint y: 408, distance: 158.4
click at [801, 467] on button "No" at bounding box center [810, 462] width 41 height 32
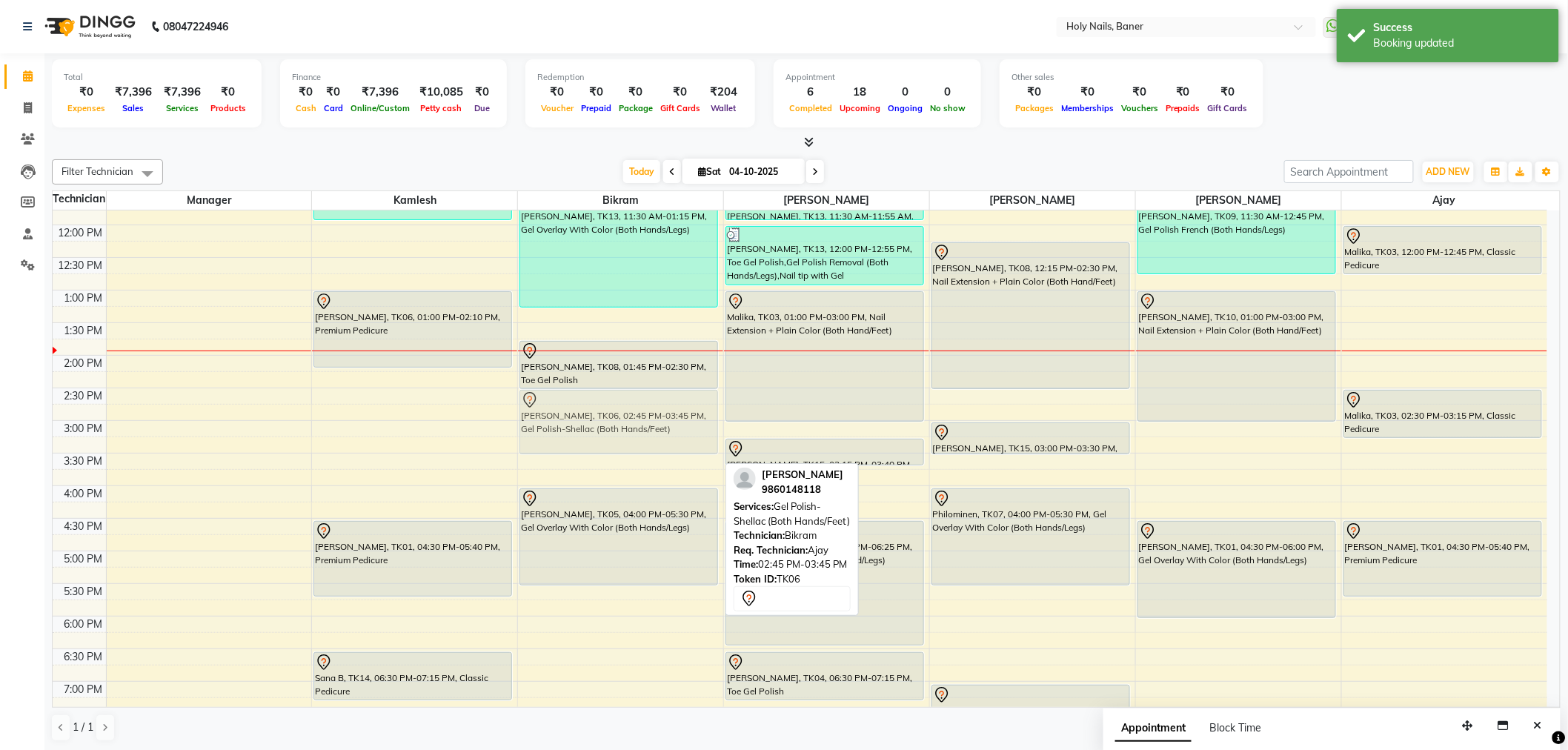
click at [632, 419] on div "Kalyani Ghatge, TK13, 11:30 AM-01:15 PM, Gel Overlay With Color (Both Hands/Leg…" at bounding box center [621, 421] width 205 height 912
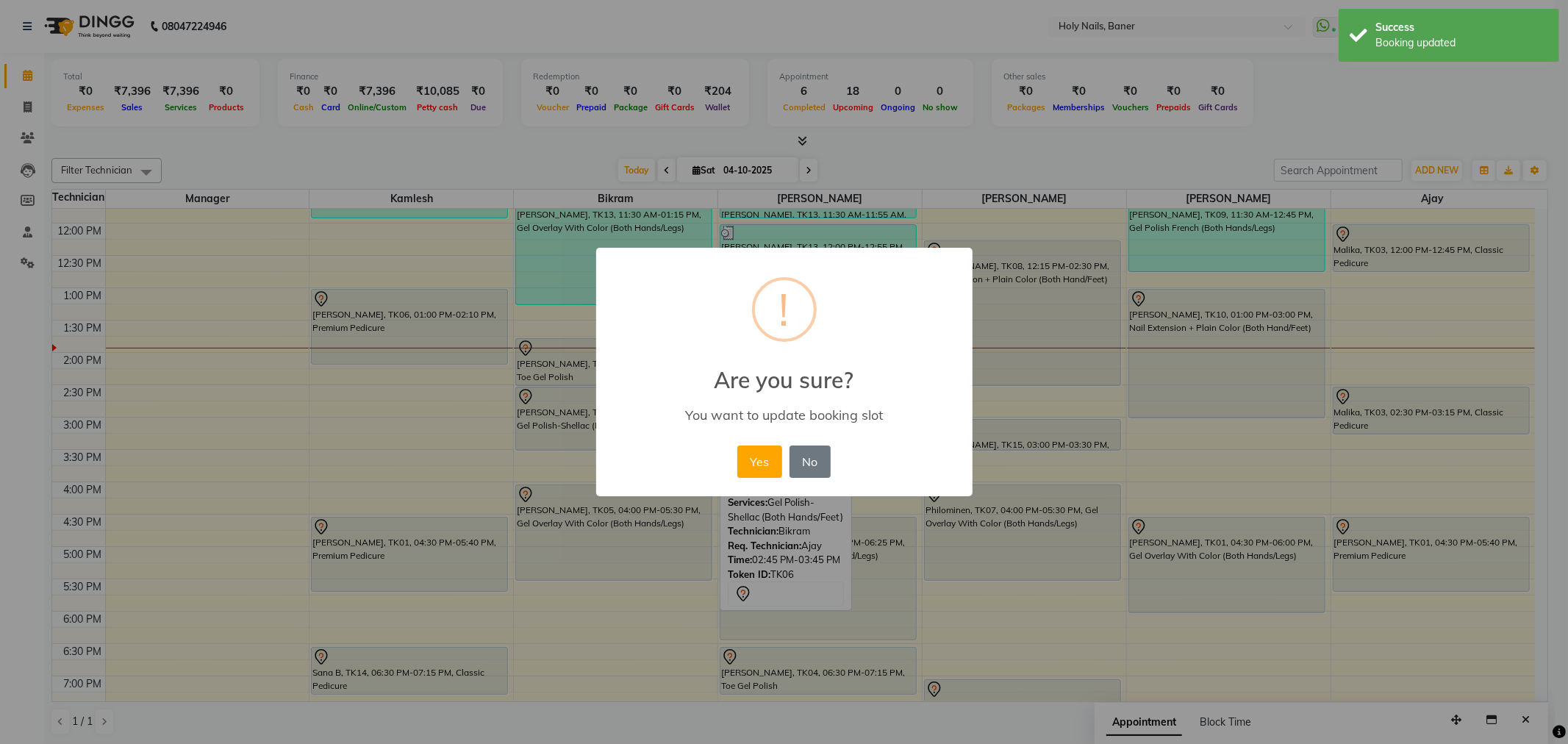
click at [758, 468] on button "Yes" at bounding box center [759, 462] width 45 height 32
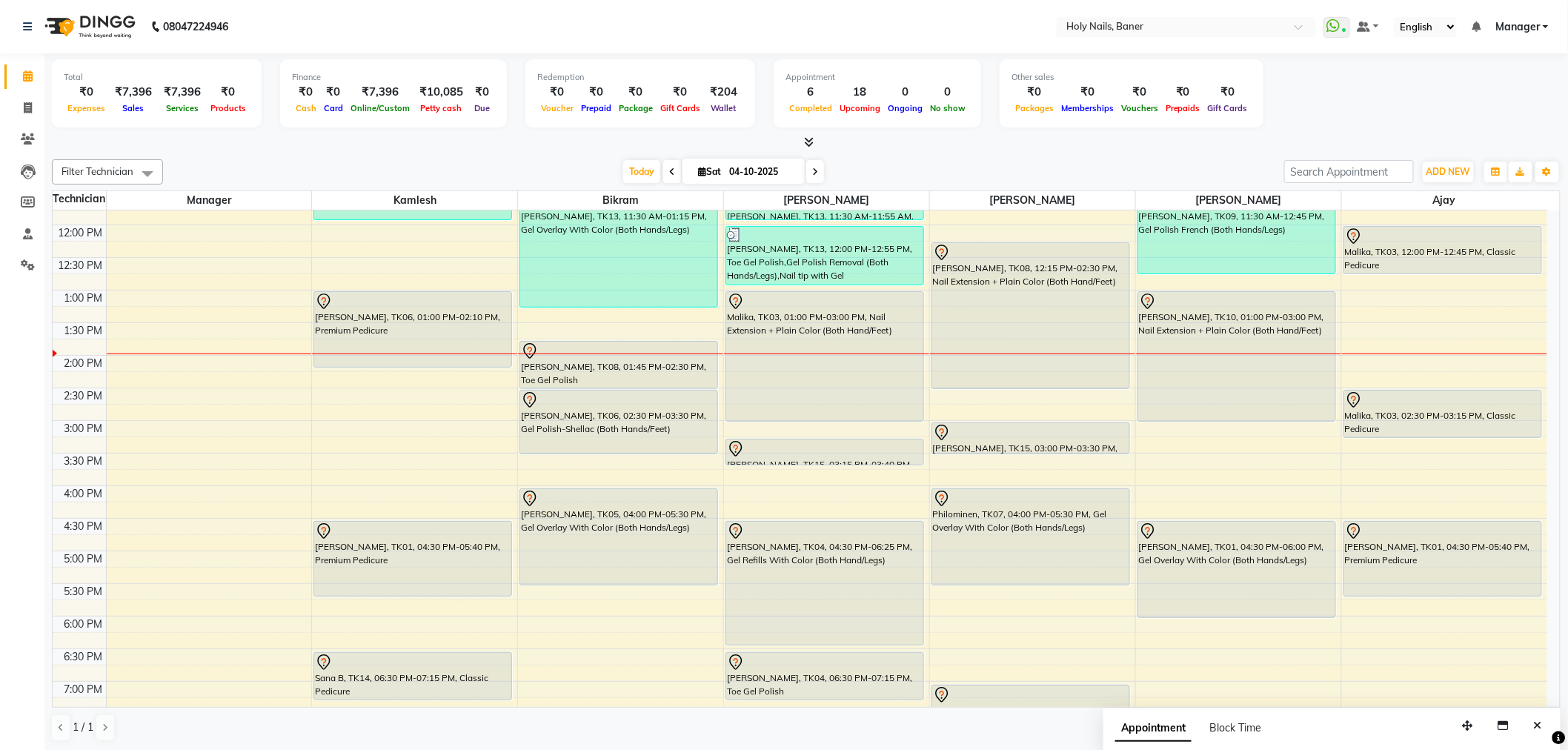
click at [806, 163] on span at bounding box center [815, 171] width 18 height 23
type input "05-10-2025"
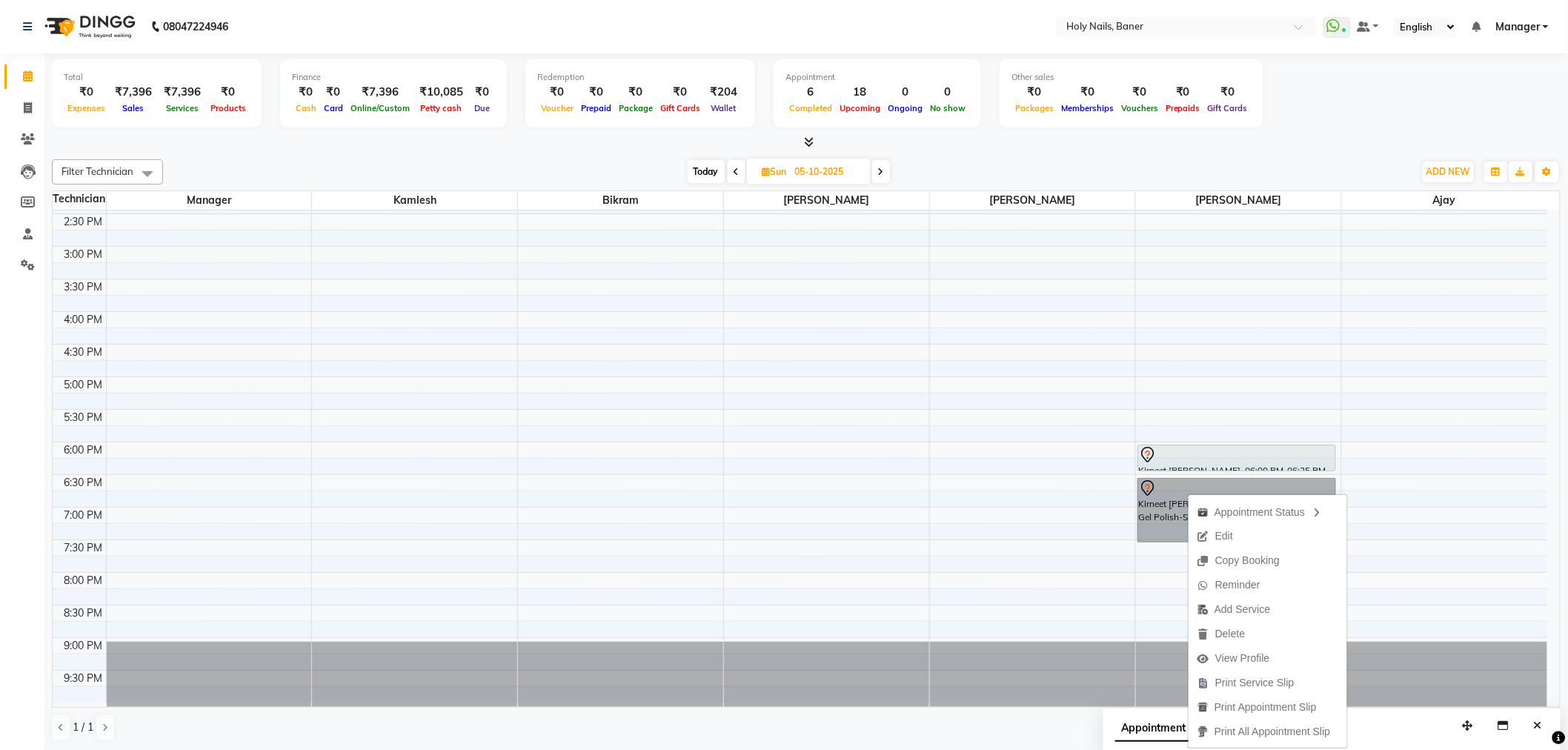
scroll to position [338, 0]
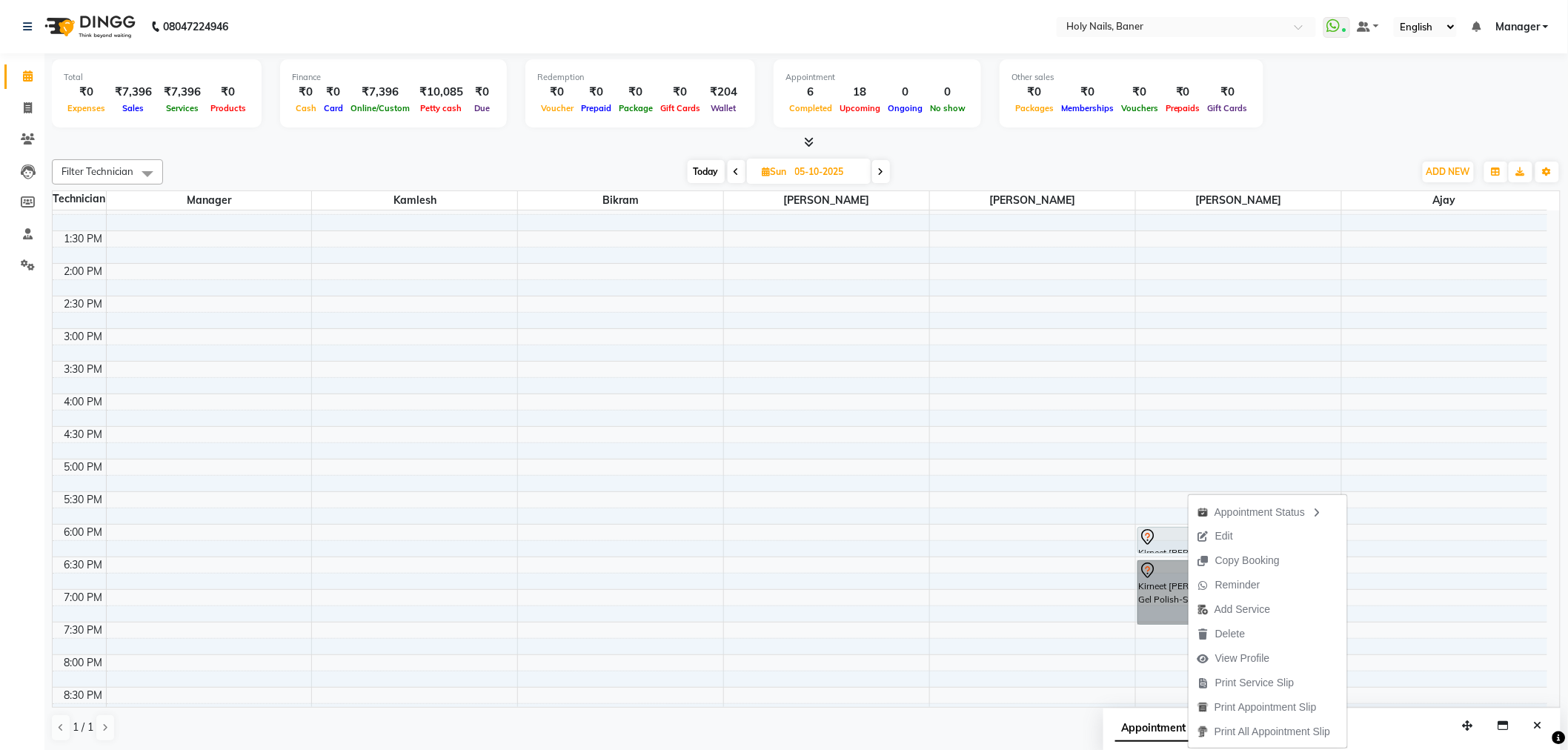
click at [1084, 540] on div "8:00 AM 8:30 AM 9:00 AM 9:30 AM 10:00 AM 10:30 AM 11:00 AM 11:30 AM 12:00 PM 12…" at bounding box center [800, 329] width 1495 height 912
select select "66405"
select select "tentative"
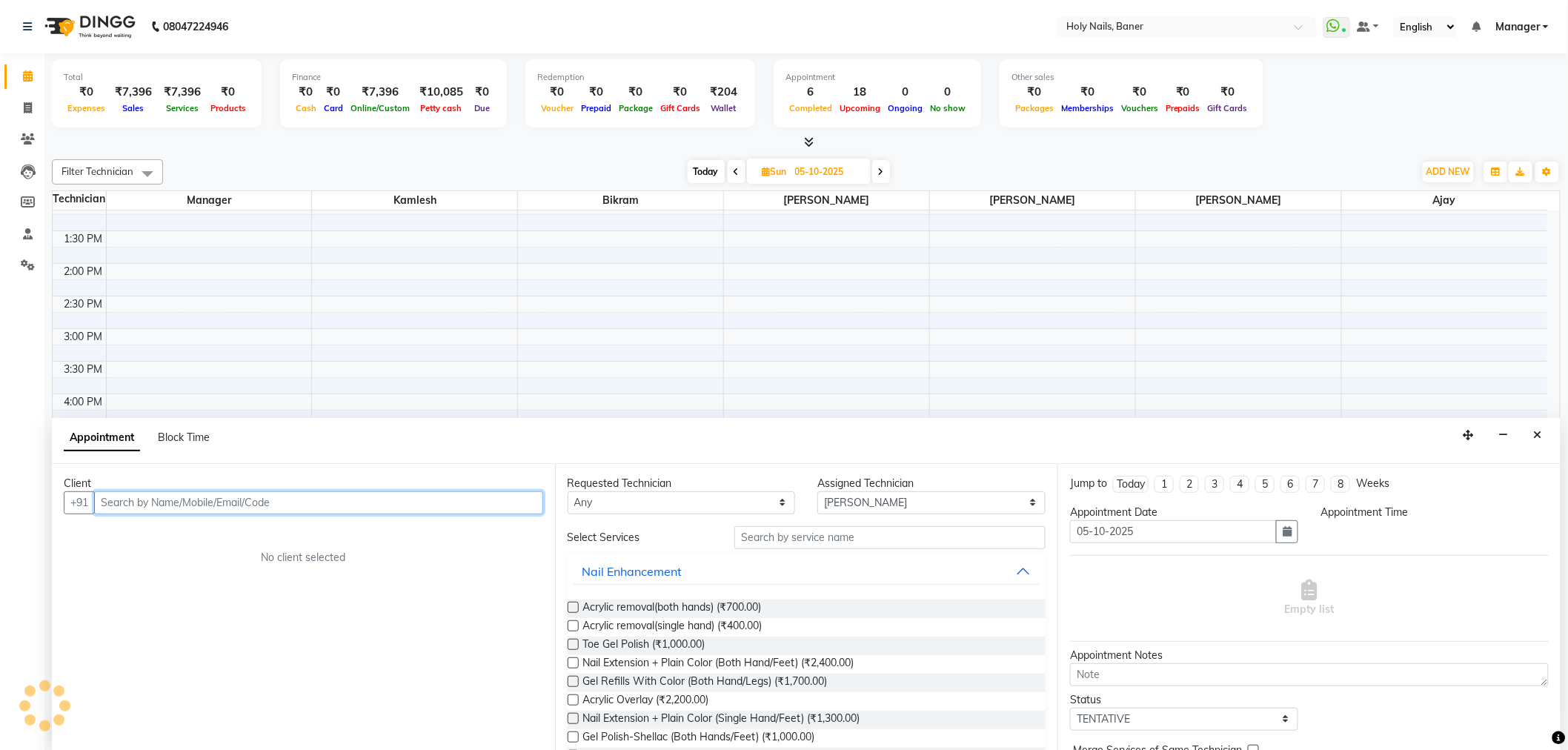
scroll to position [1, 0]
select select "1080"
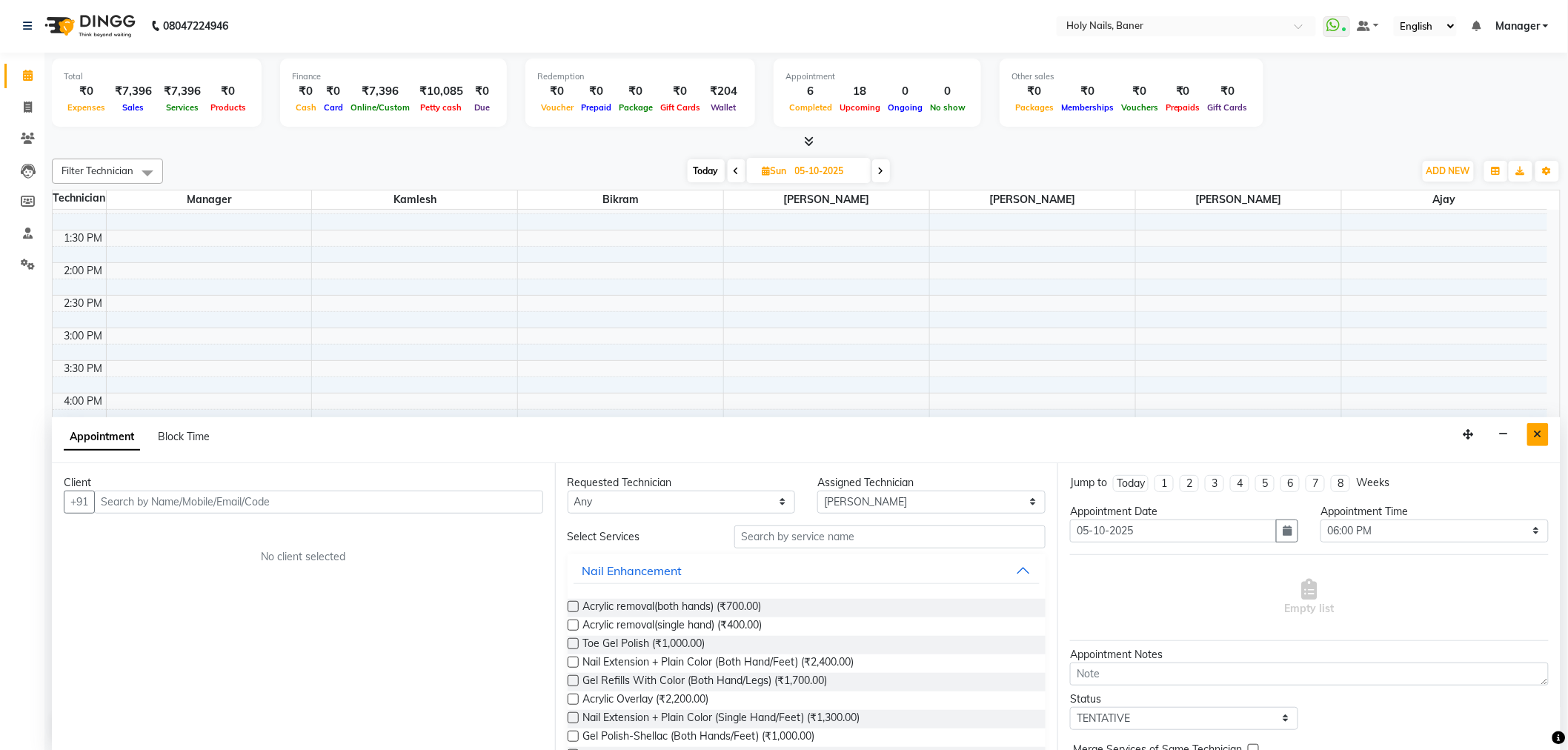
click at [1538, 433] on icon "Close" at bounding box center [1538, 435] width 8 height 10
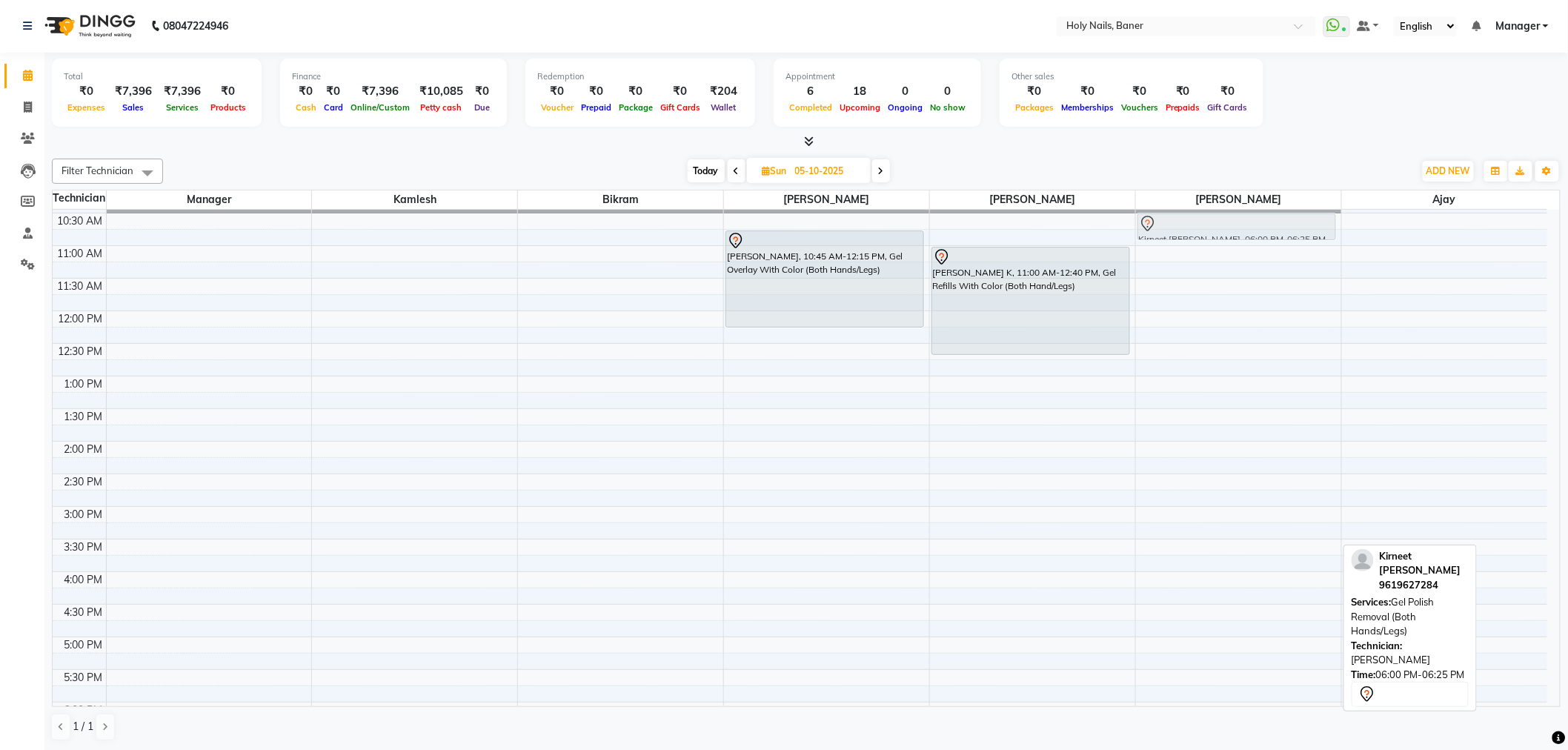
scroll to position [157, 0]
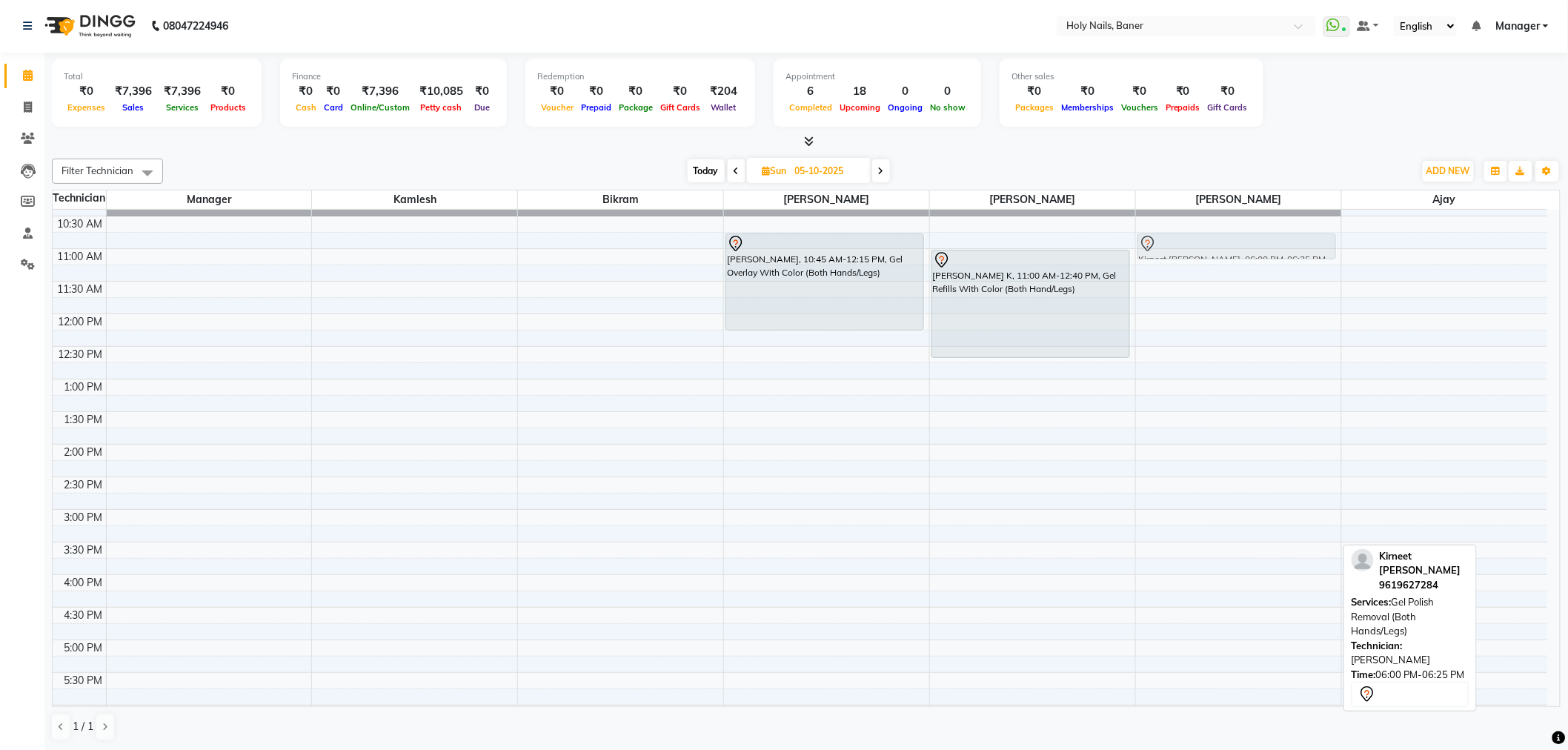
drag, startPoint x: 1252, startPoint y: 542, endPoint x: 1280, endPoint y: 254, distance: 289.4
click at [1280, 254] on div "Kirneet Tiwana, 06:00 PM-06:25 PM, Gel Polish Removal (Both Hands/Legs) Kirneet…" at bounding box center [1238, 510] width 205 height 912
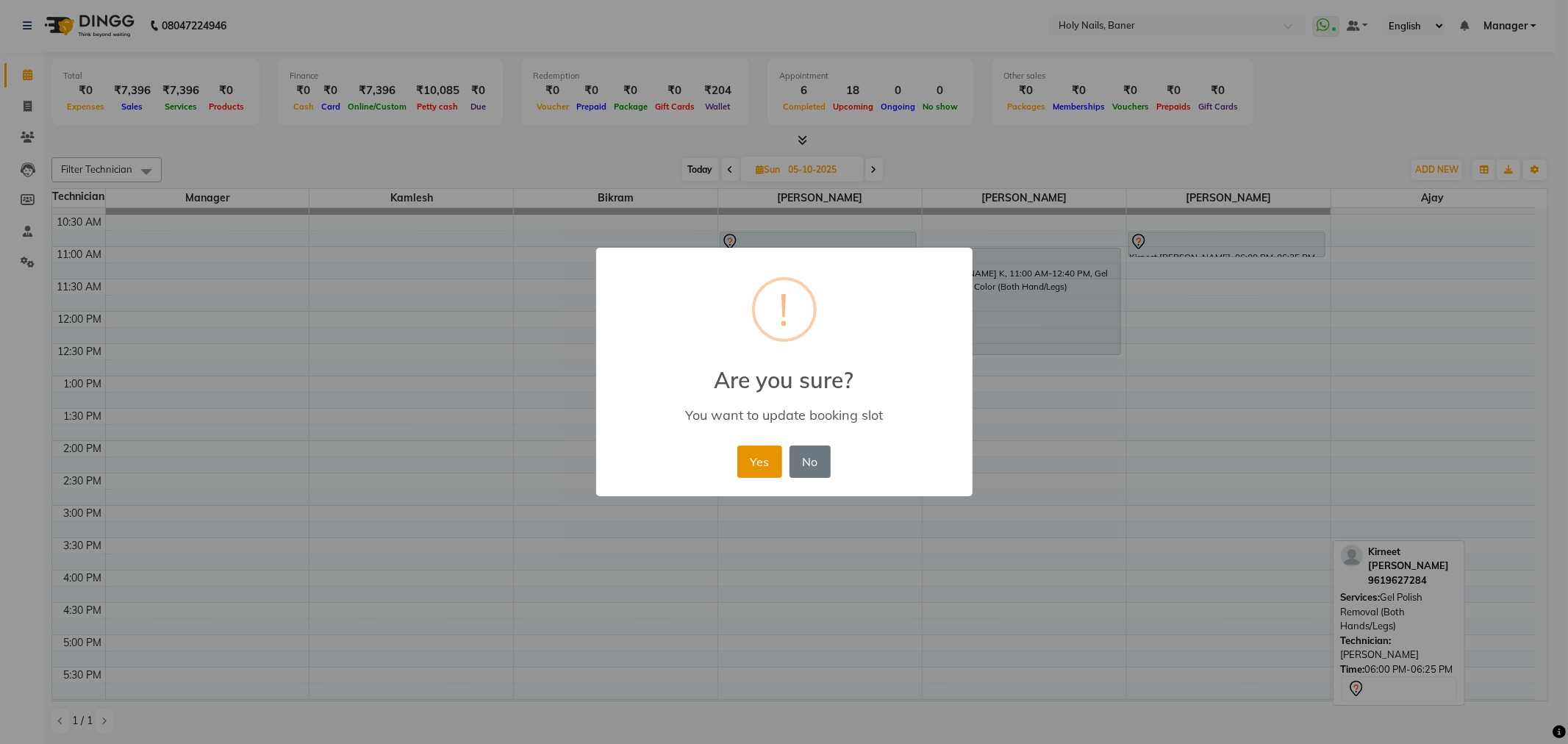
click at [779, 461] on button "Yes" at bounding box center [759, 462] width 45 height 32
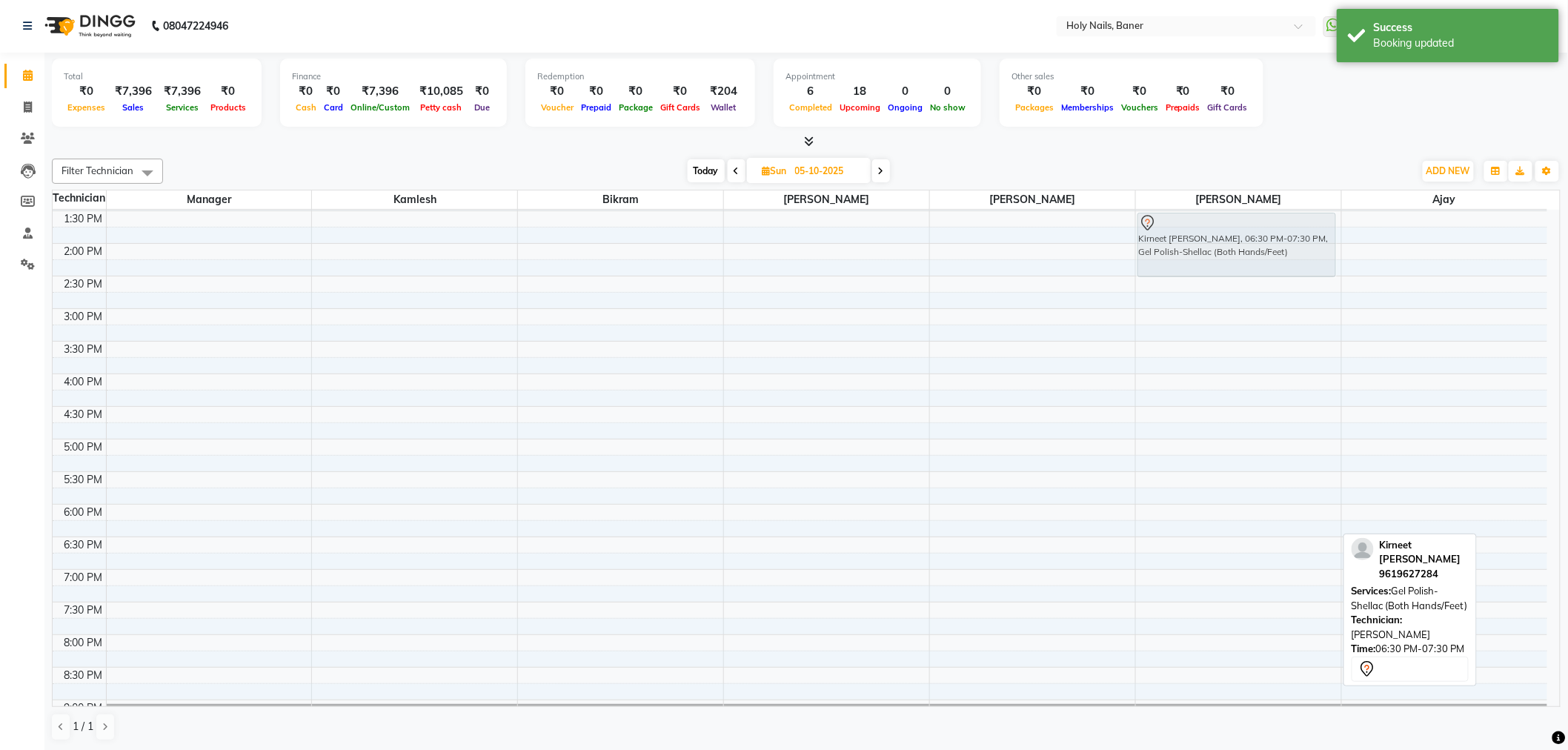
scroll to position [356, 0]
drag, startPoint x: 1248, startPoint y: 499, endPoint x: 1221, endPoint y: 254, distance: 246.5
click at [1221, 254] on div "Kirneet Tiwana, 10:45 AM-11:10 AM, Gel Polish Removal (Both Hands/Legs) Kirneet…" at bounding box center [1238, 310] width 205 height 912
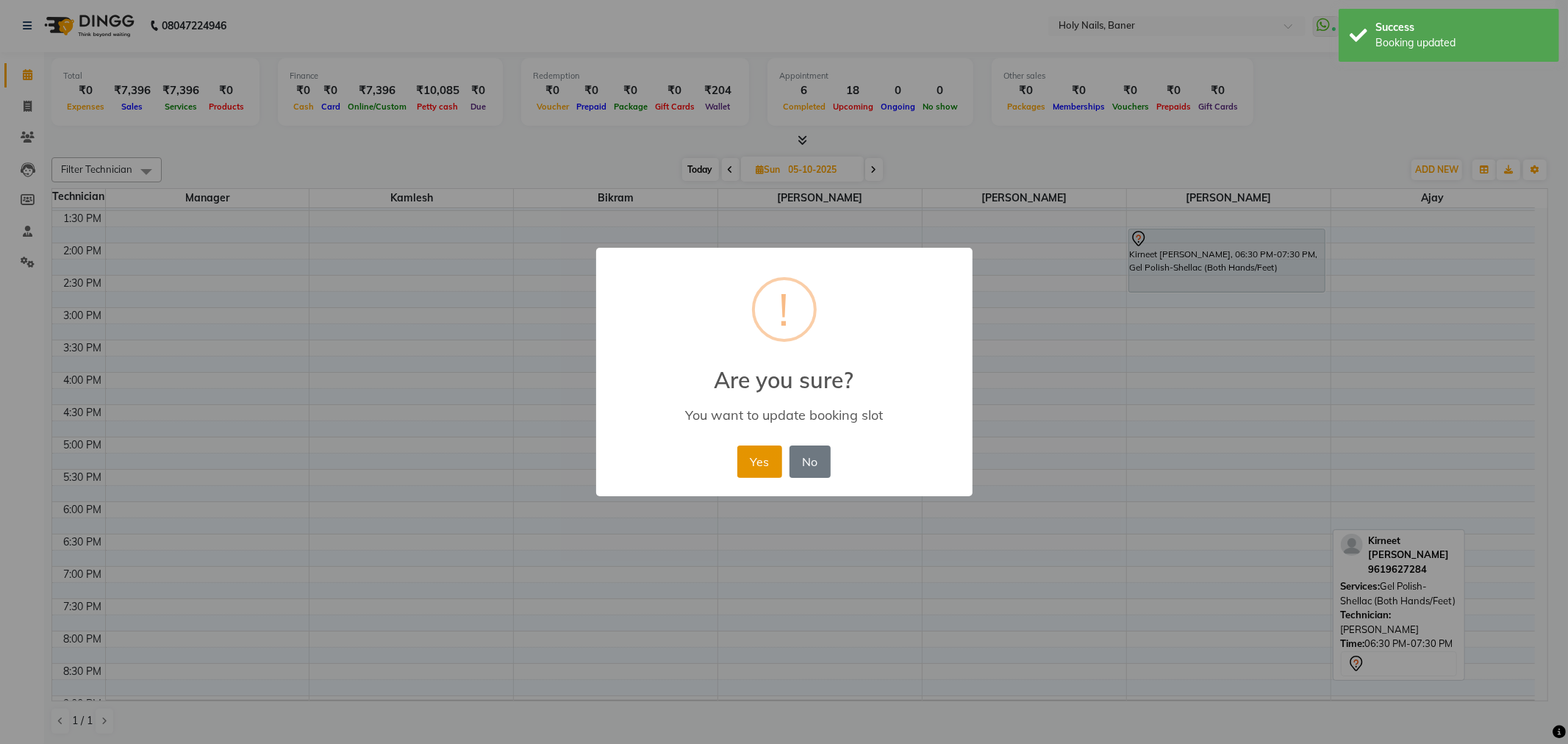
click at [758, 467] on button "Yes" at bounding box center [759, 462] width 45 height 32
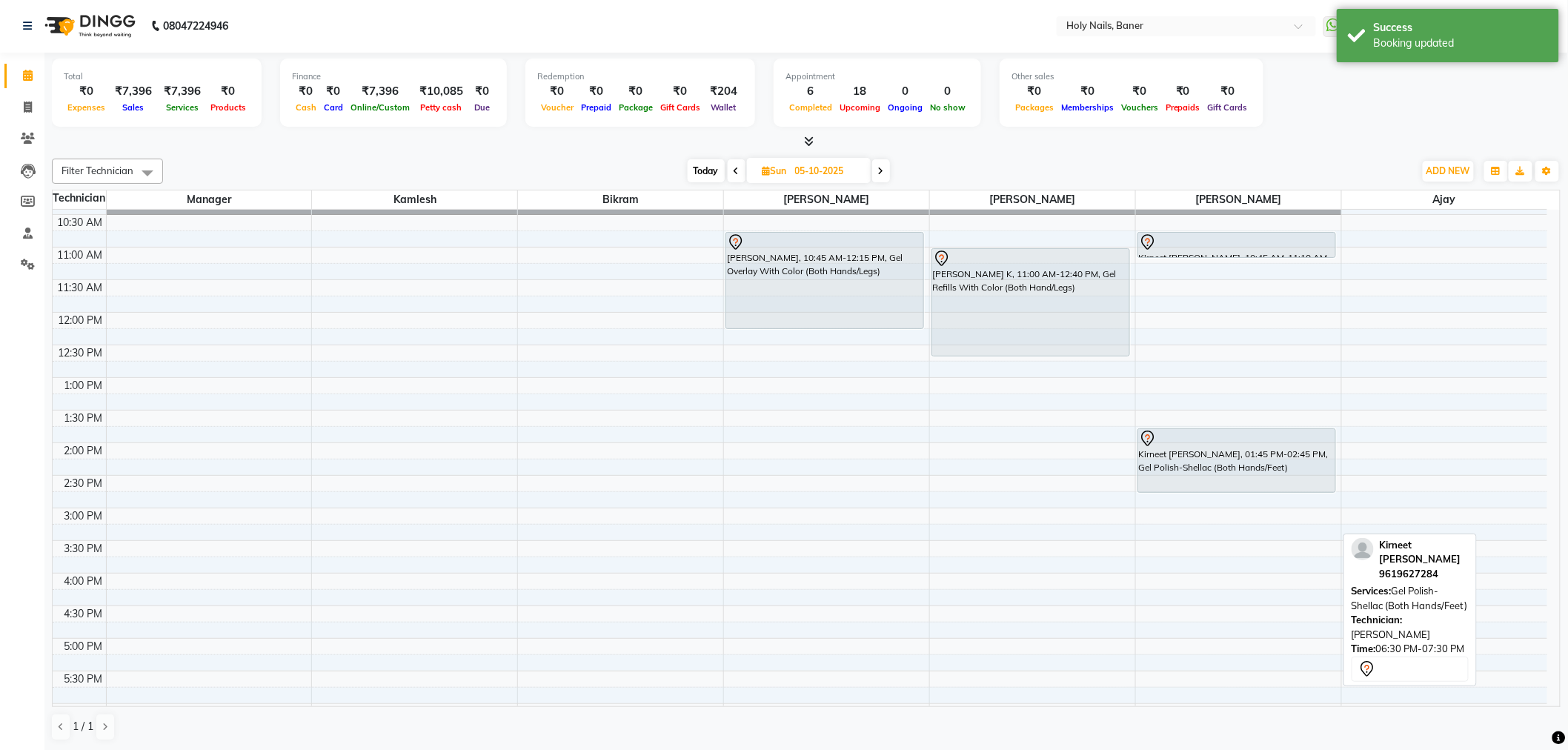
scroll to position [108, 0]
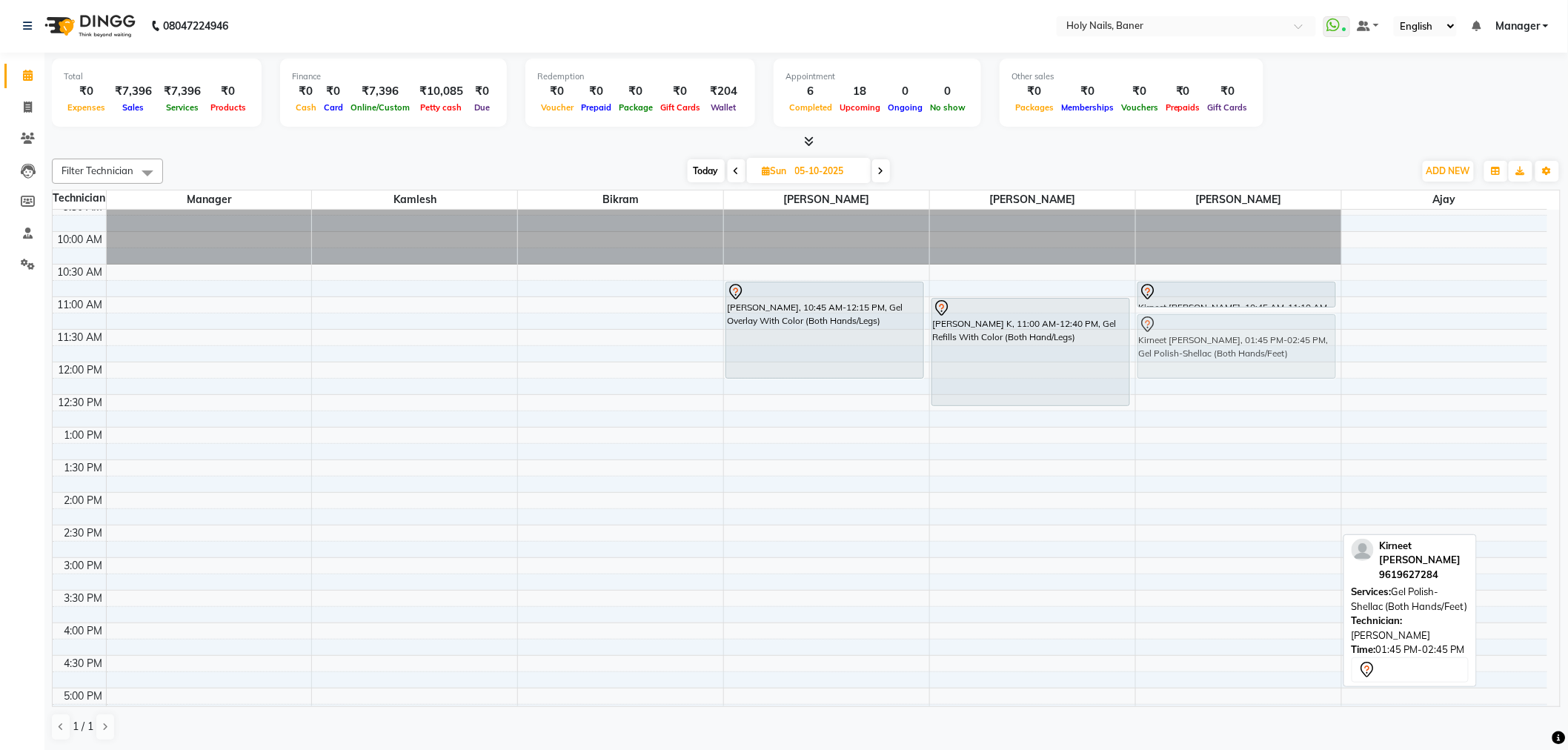
drag, startPoint x: 1212, startPoint y: 516, endPoint x: 1224, endPoint y: 343, distance: 173.4
click at [1224, 343] on div "Kirneet Tiwana, 10:45 AM-11:10 AM, Gel Polish Removal (Both Hands/Legs) Kirneet…" at bounding box center [1238, 558] width 205 height 912
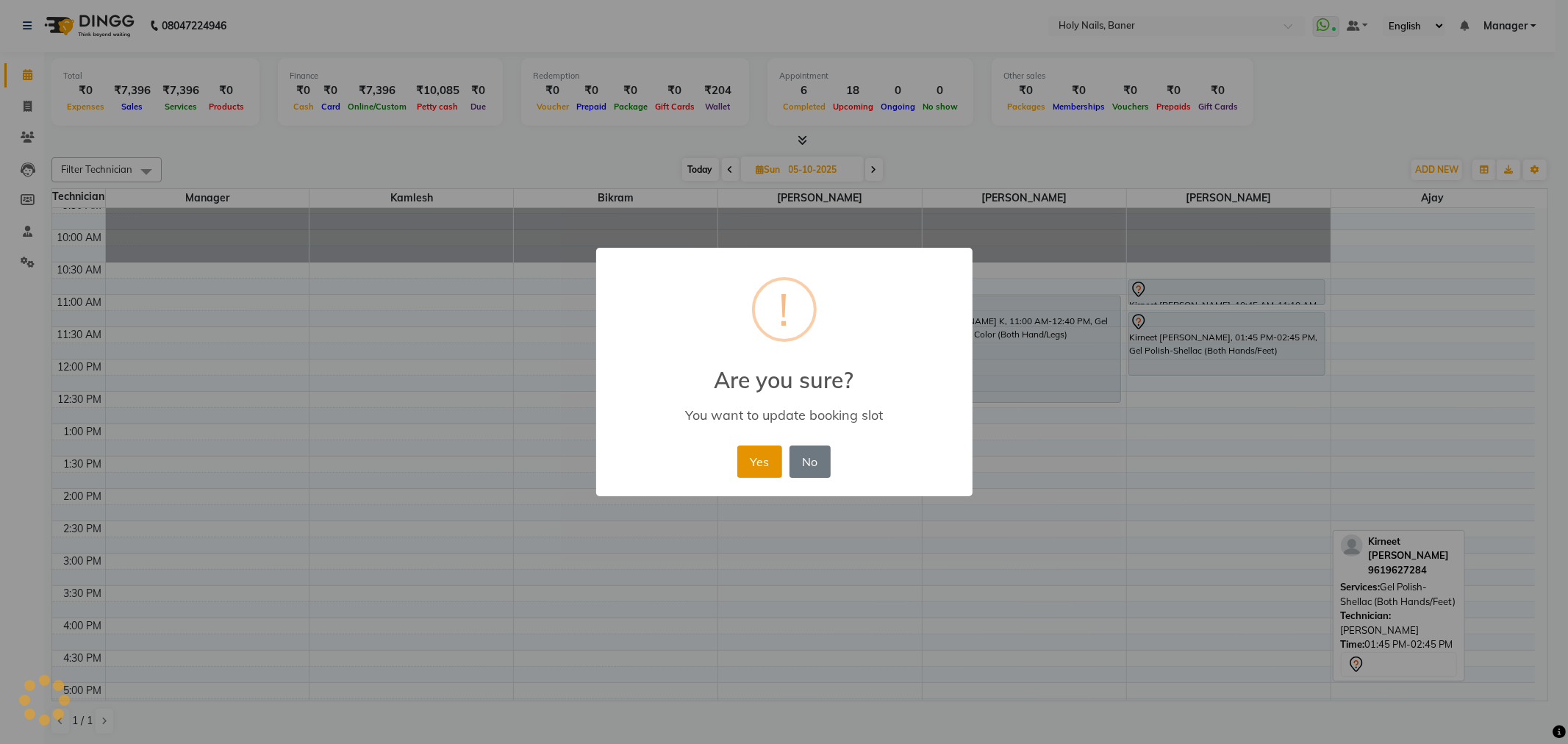
click at [770, 473] on button "Yes" at bounding box center [759, 462] width 45 height 32
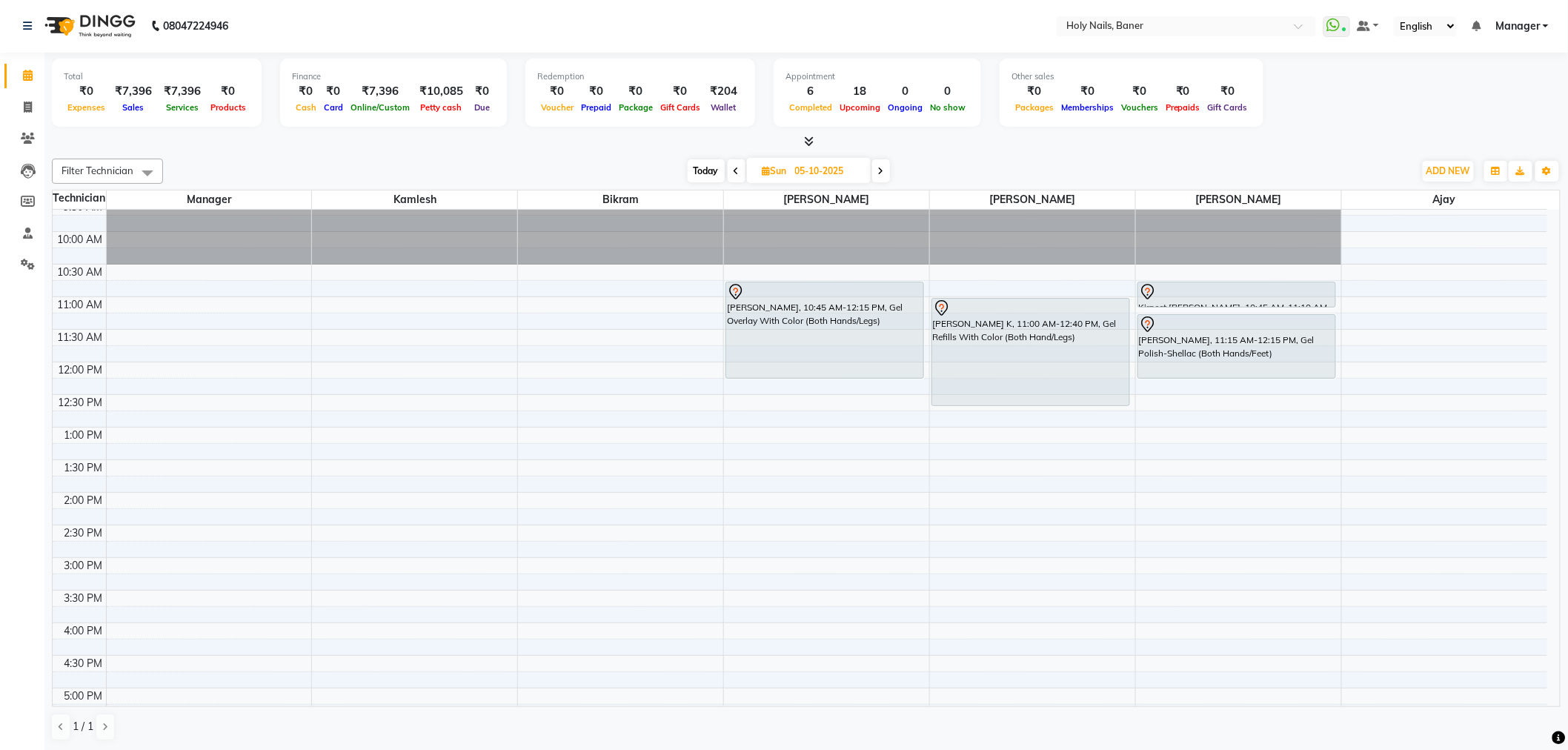
click at [704, 166] on span "Today" at bounding box center [706, 171] width 37 height 23
type input "04-10-2025"
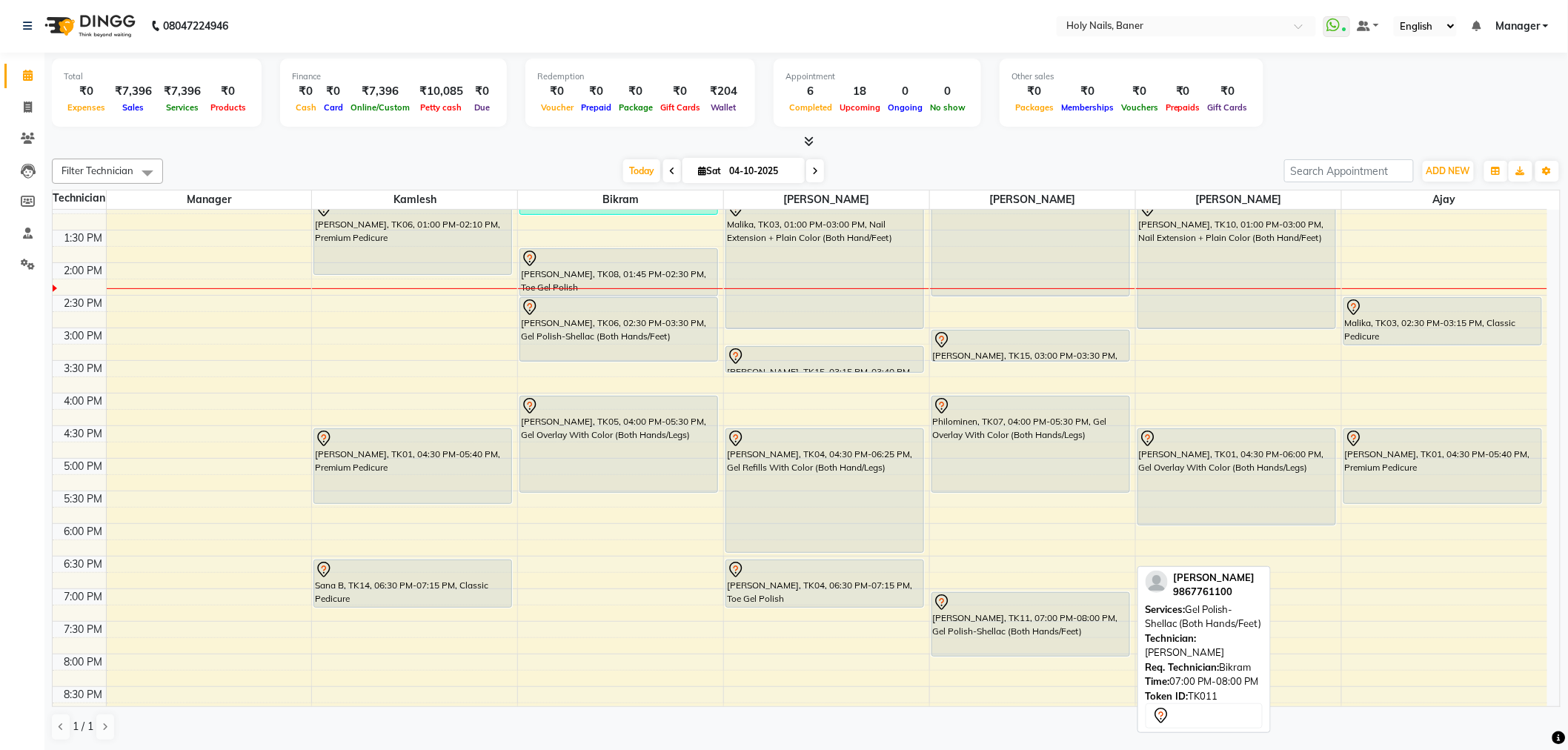
scroll to position [256, 0]
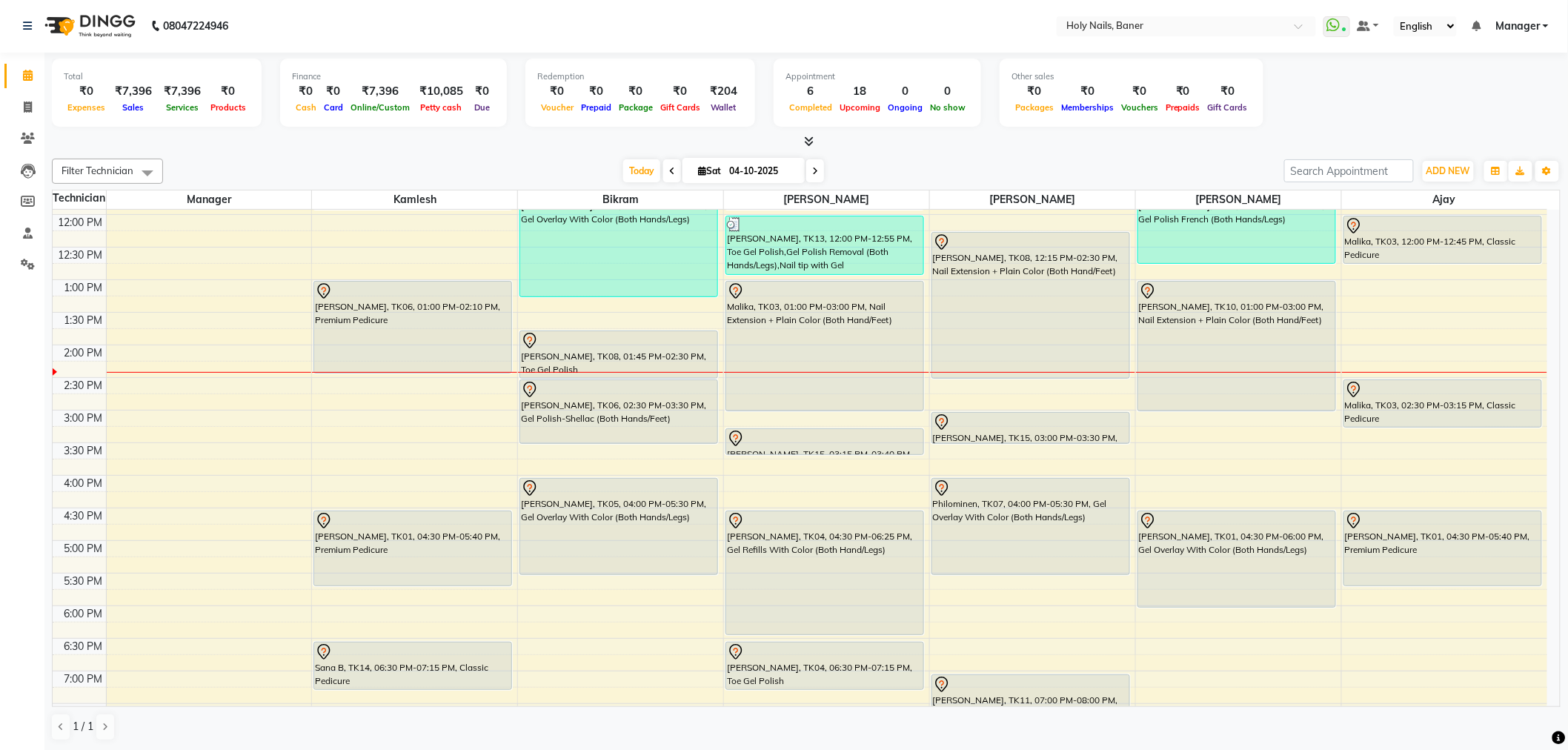
drag, startPoint x: 404, startPoint y: 355, endPoint x: 403, endPoint y: 372, distance: 17.0
click at [403, 372] on div "Vojtech, TK02, 11:00 AM-11:55 AM, Luxury Pedicure Pallavi Sharma, TK06, 01:00 P…" at bounding box center [414, 410] width 205 height 912
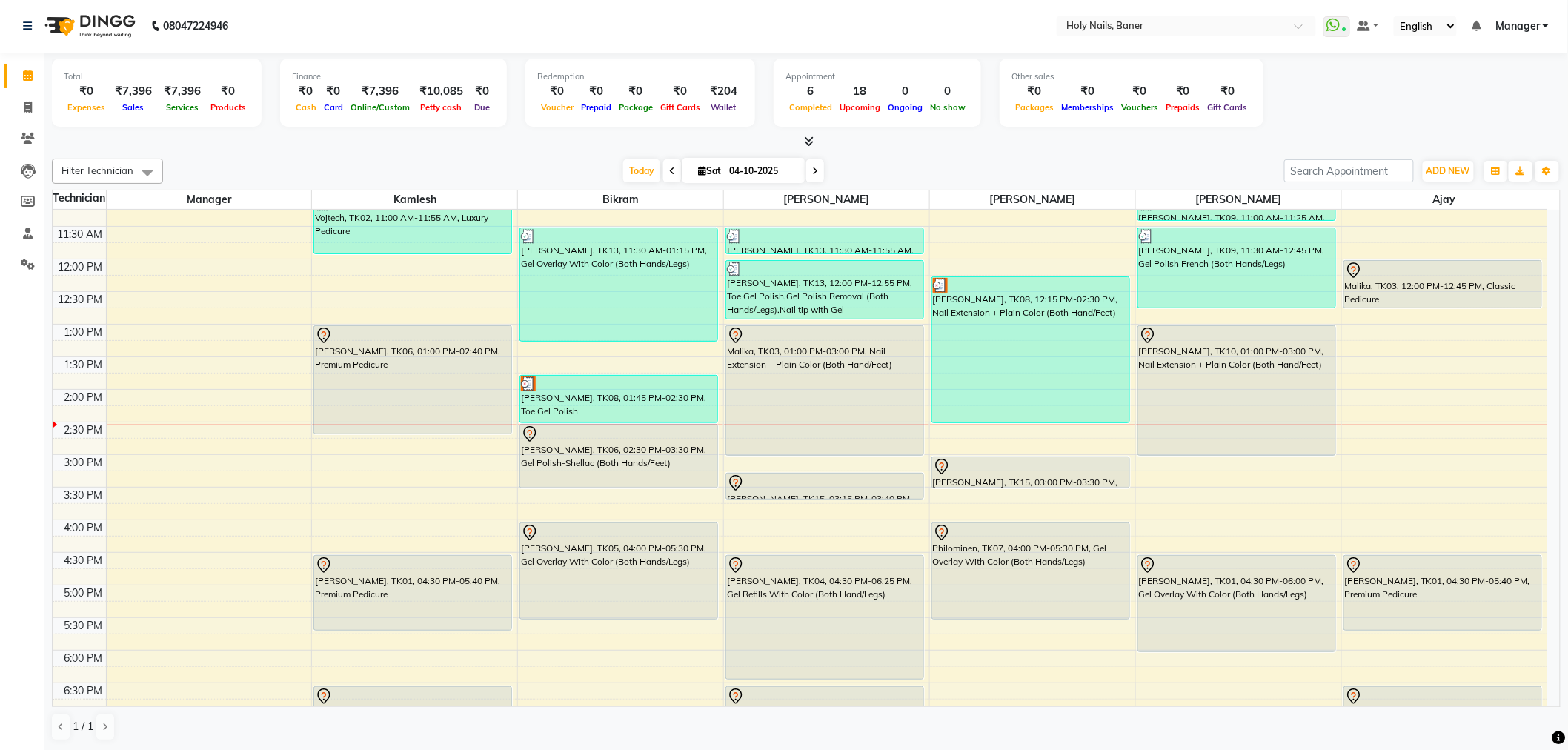
scroll to position [174, 0]
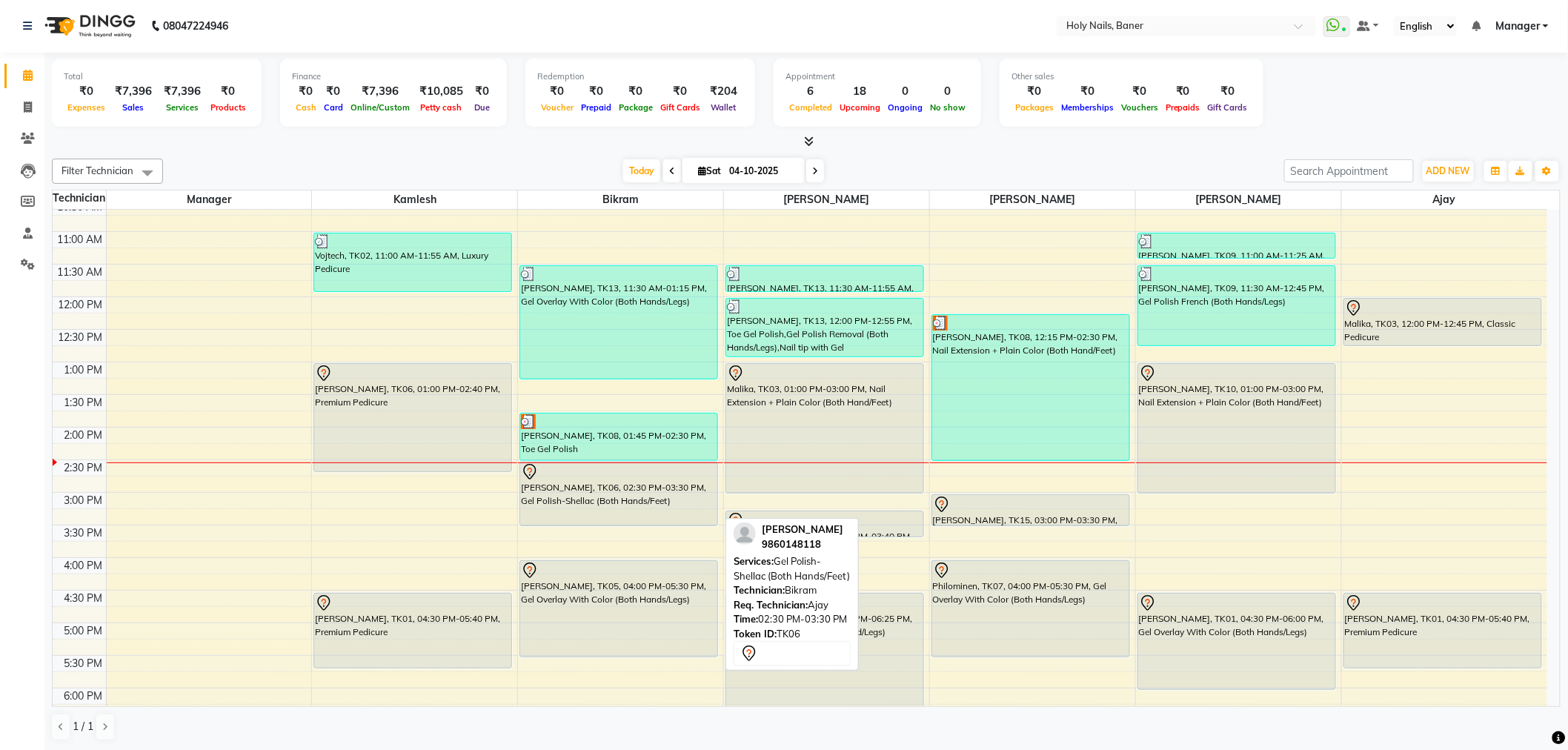
click at [586, 502] on div "Pallavi Sharma, TK06, 02:30 PM-03:30 PM, Gel Polish-Shellac (Both Hands/Feet)" at bounding box center [619, 494] width 197 height 63
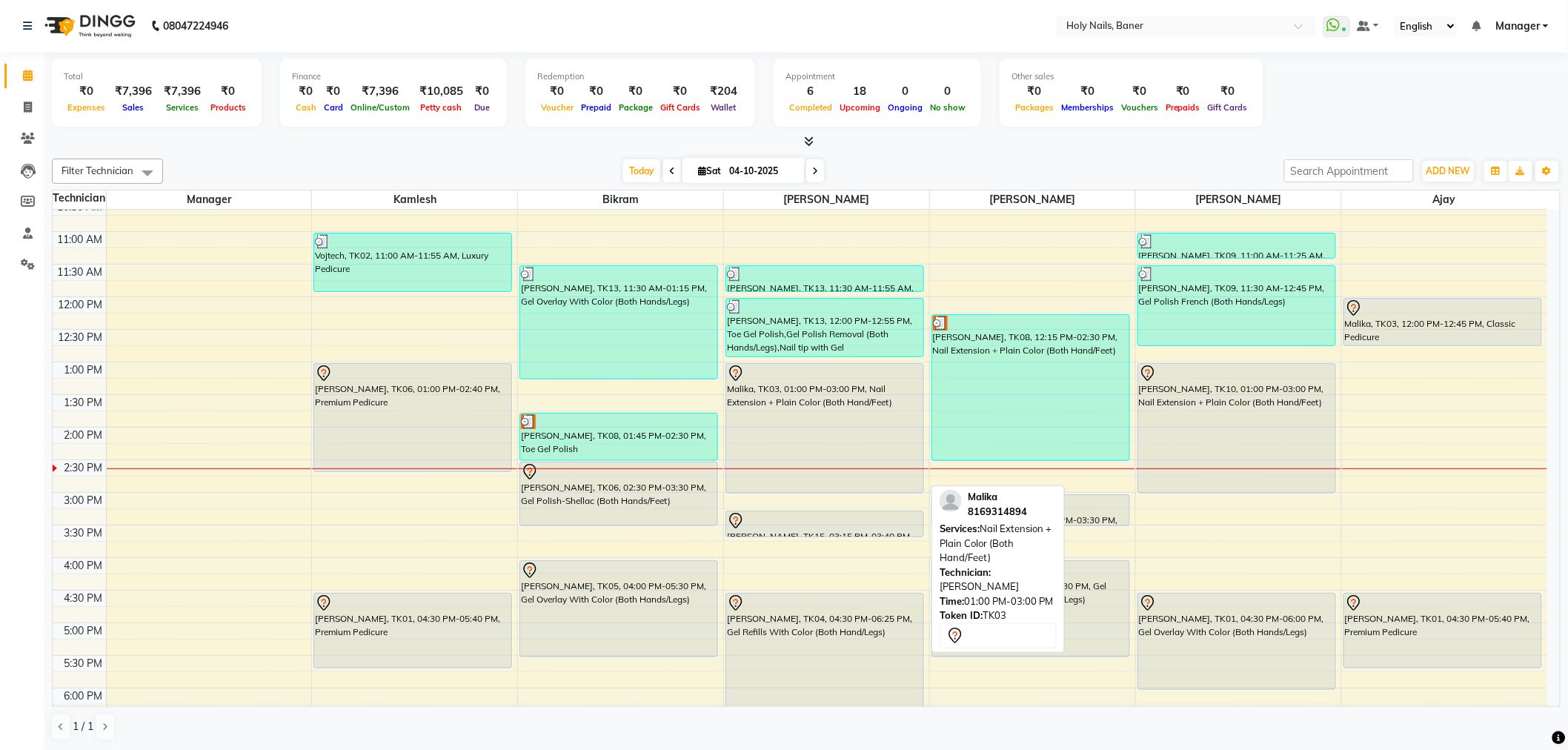
click at [856, 423] on div "Malika, TK03, 01:00 PM-03:00 PM, Nail Extension + Plain Color (Both Hand/Feet)" at bounding box center [824, 429] width 197 height 129
select select "7"
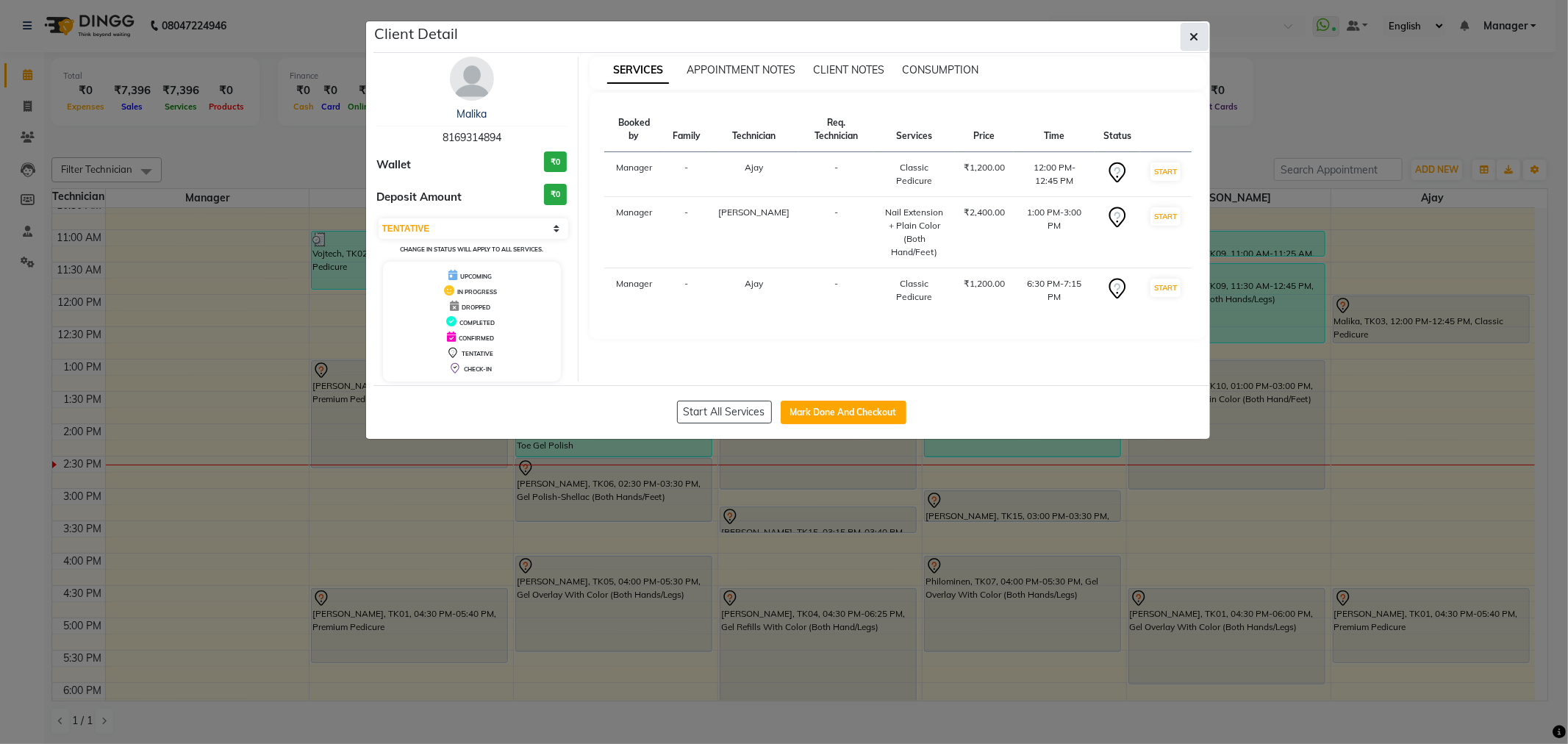
click at [1193, 37] on icon "button" at bounding box center [1194, 37] width 9 height 12
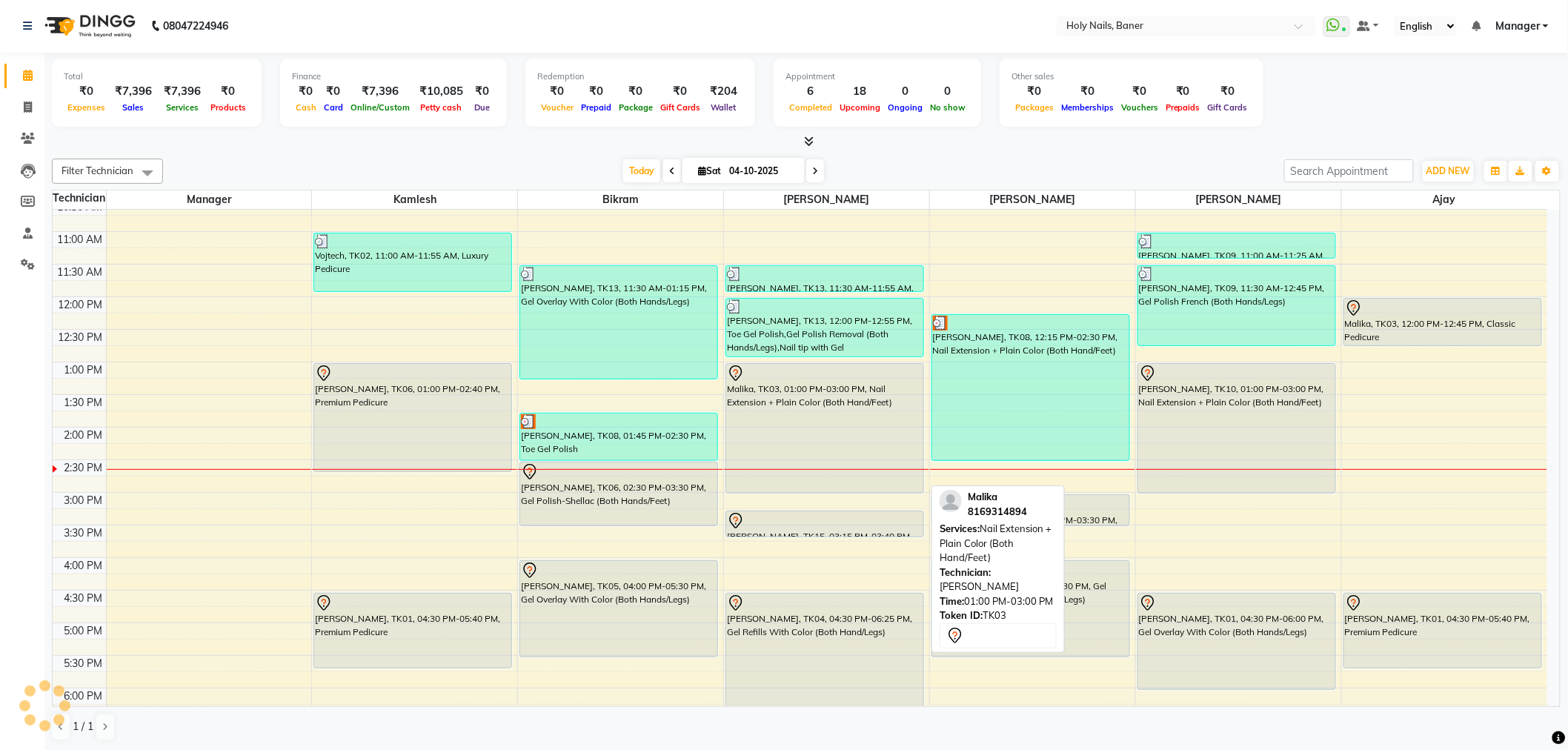
click at [871, 425] on div "Malika, TK03, 01:00 PM-03:00 PM, Nail Extension + Plain Color (Both Hand/Feet)" at bounding box center [824, 429] width 197 height 129
select select "7"
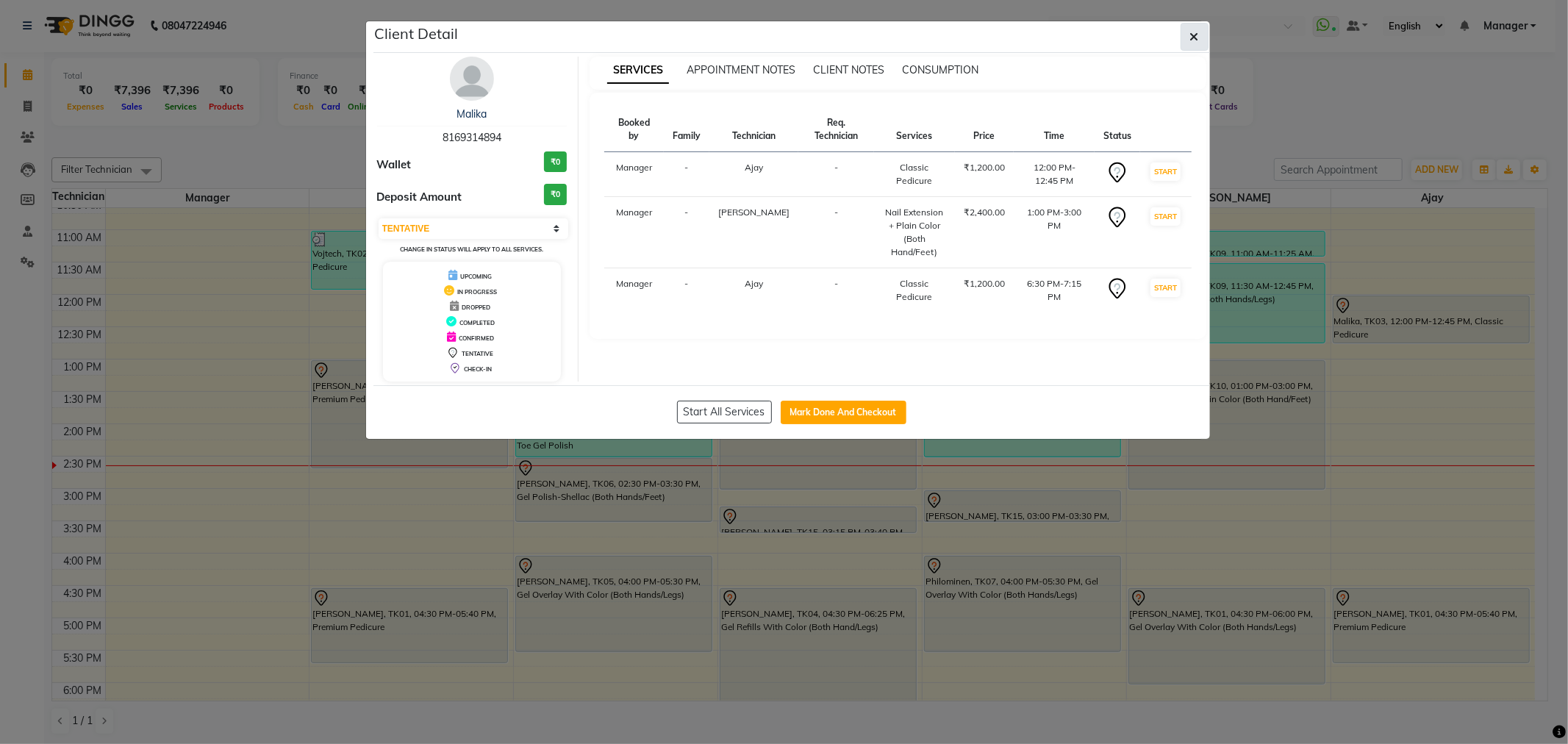
click at [1200, 40] on button "button" at bounding box center [1194, 37] width 28 height 28
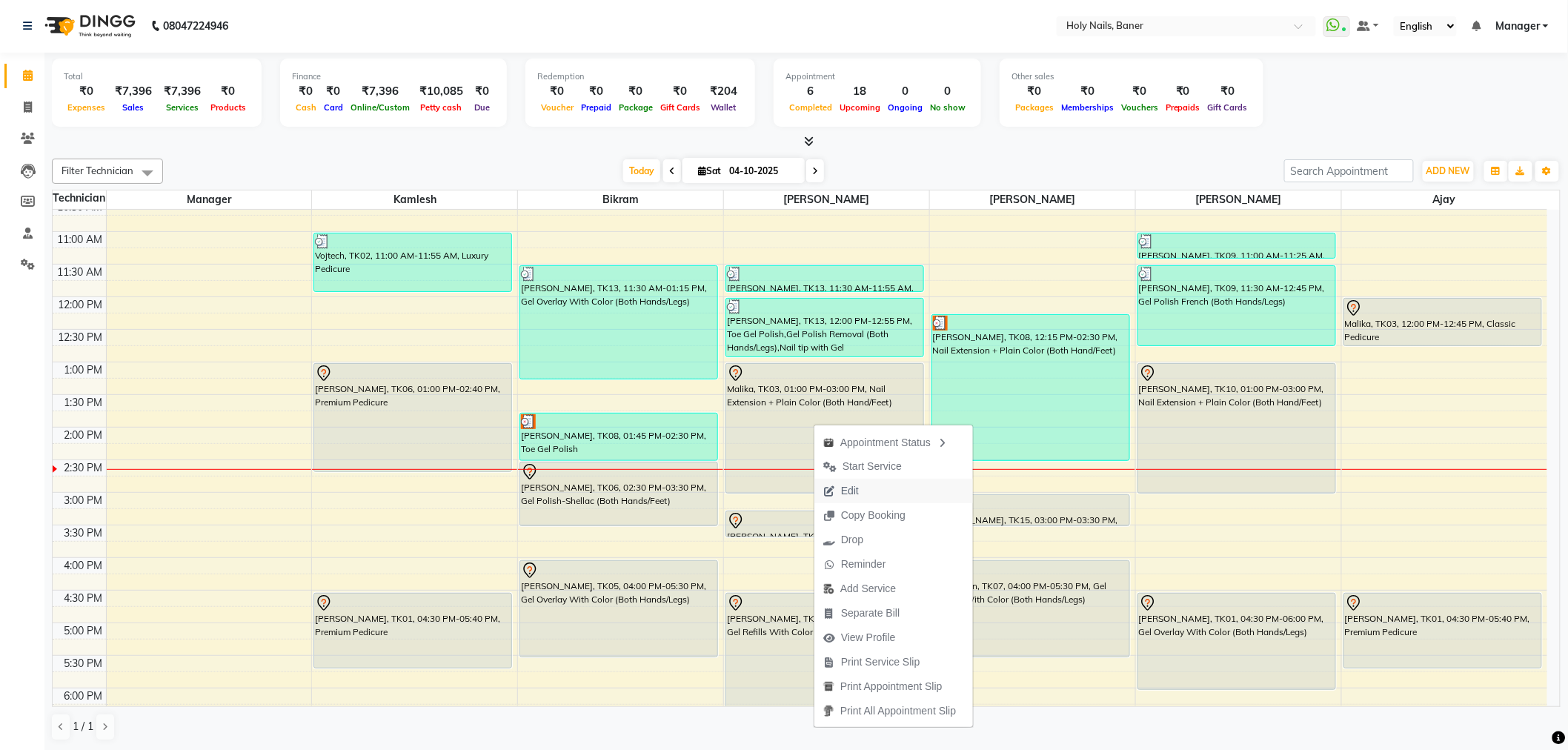
click at [859, 486] on span "Edit" at bounding box center [841, 491] width 53 height 24
select select "tentative"
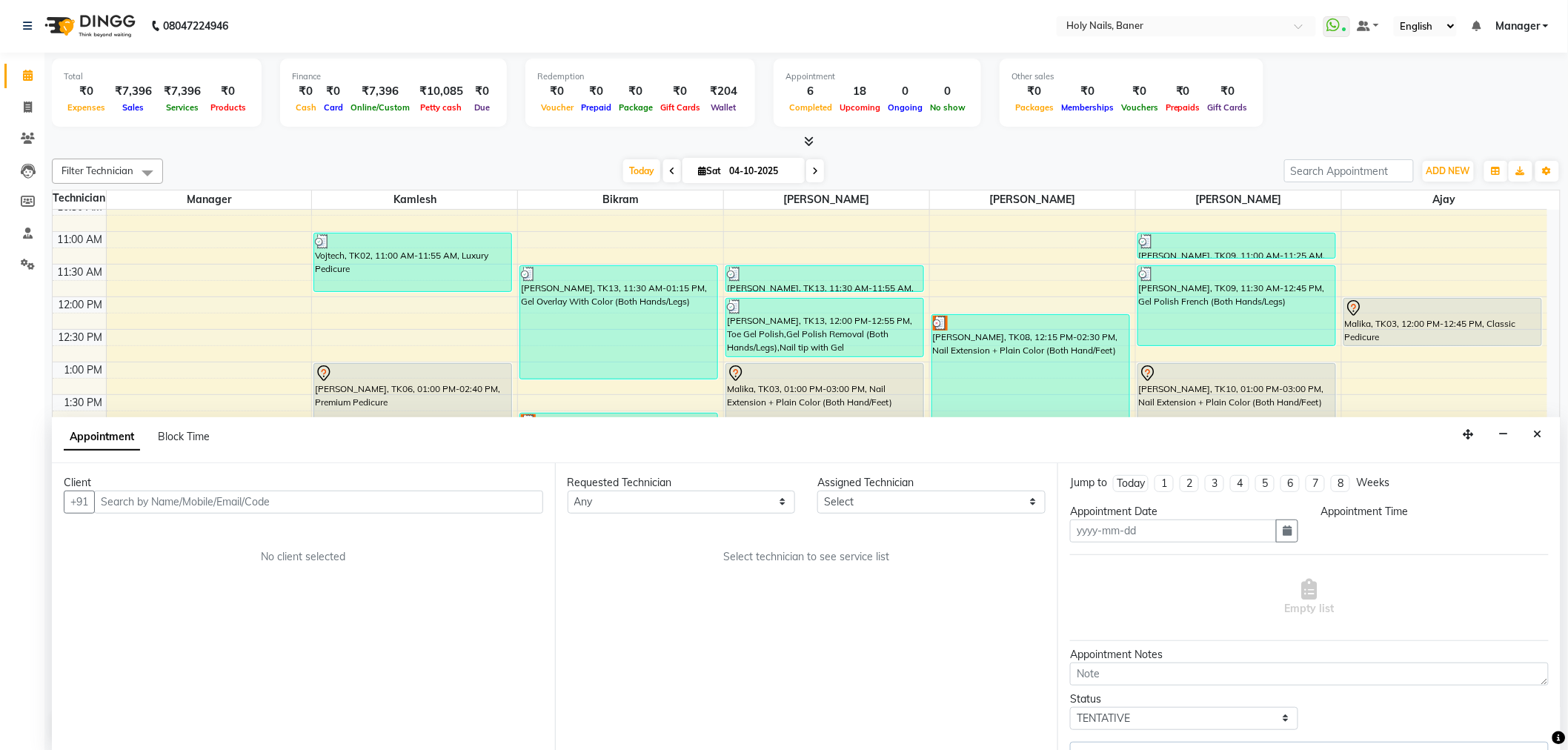
type input "04-10-2025"
select select "76369"
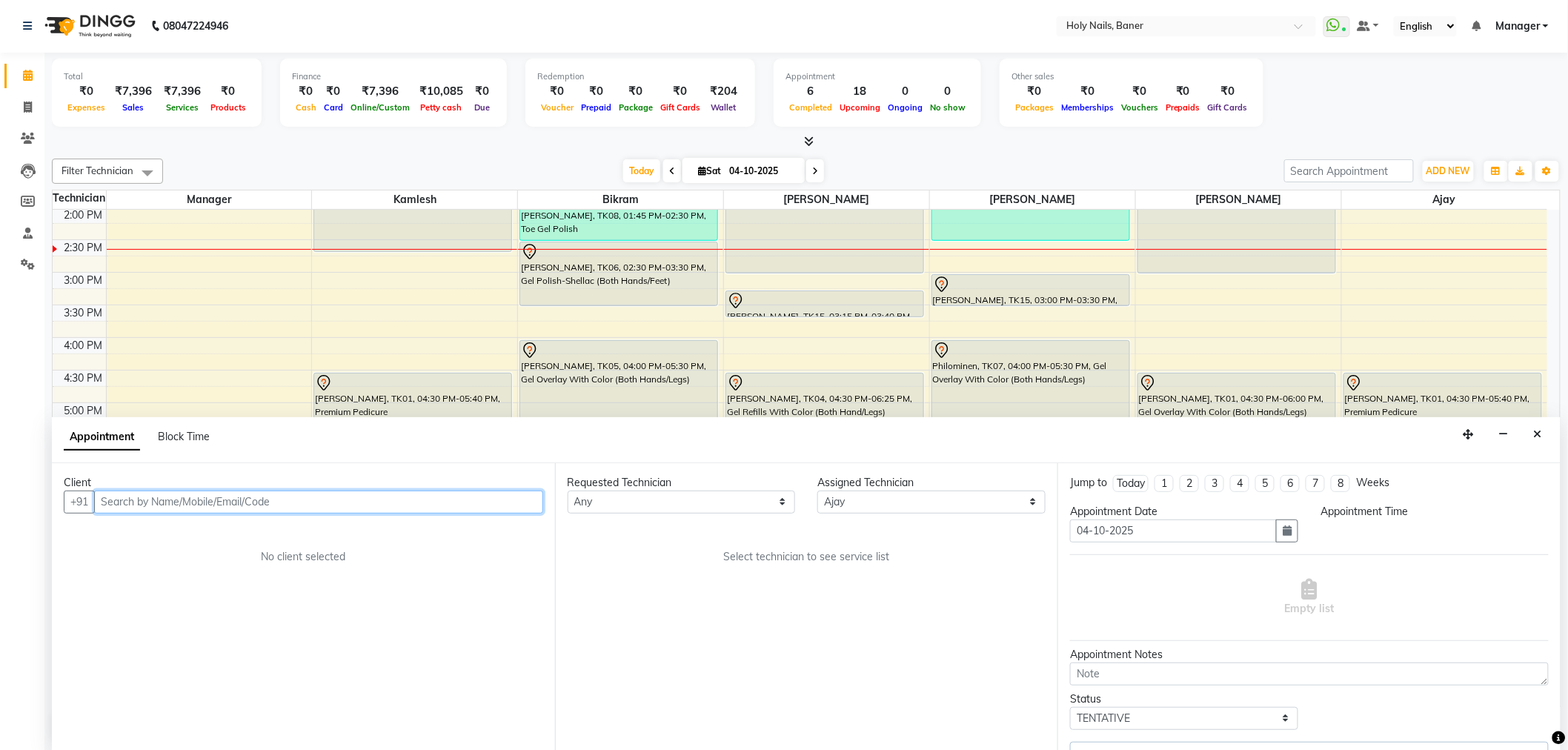
select select "720"
select select "2495"
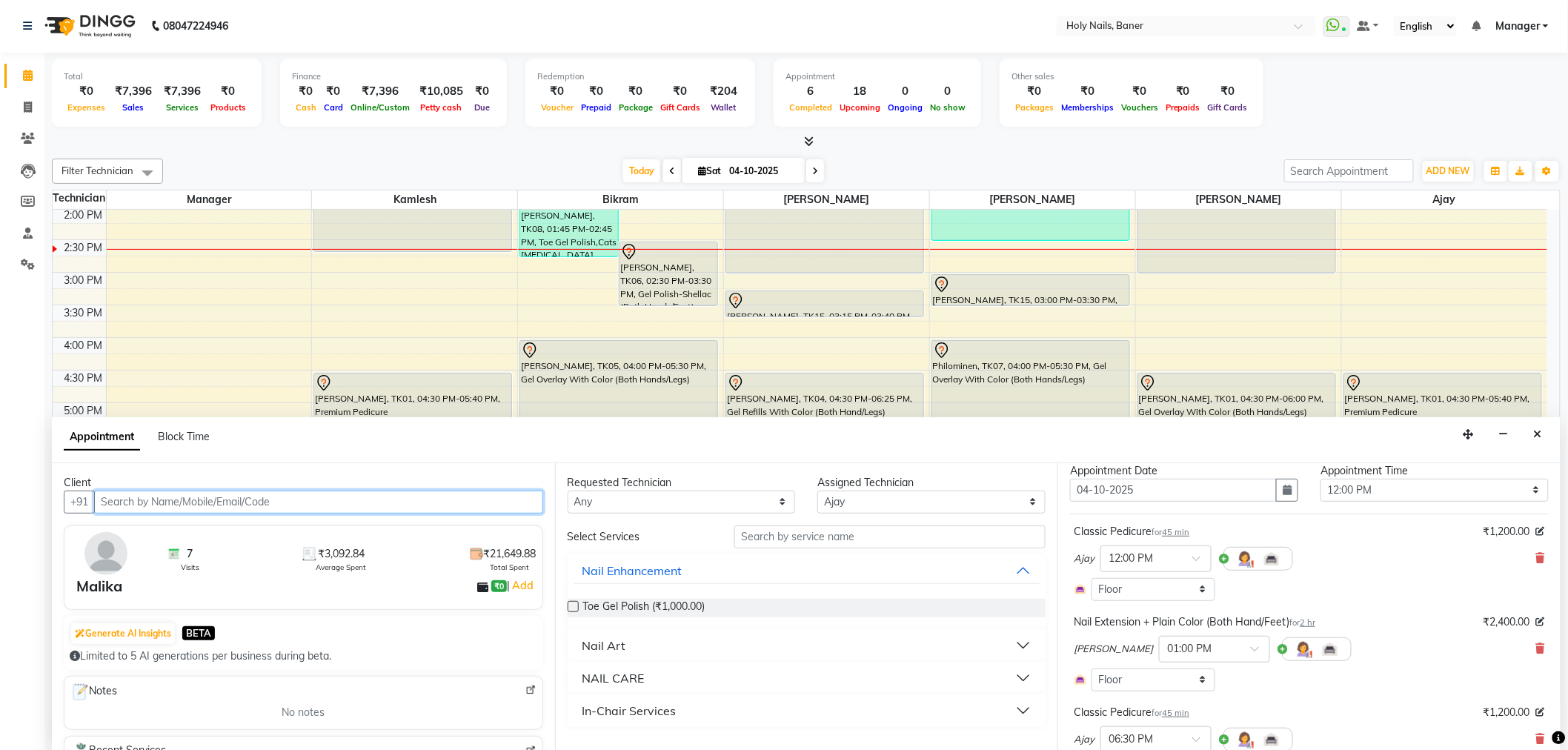
scroll to position [82, 0]
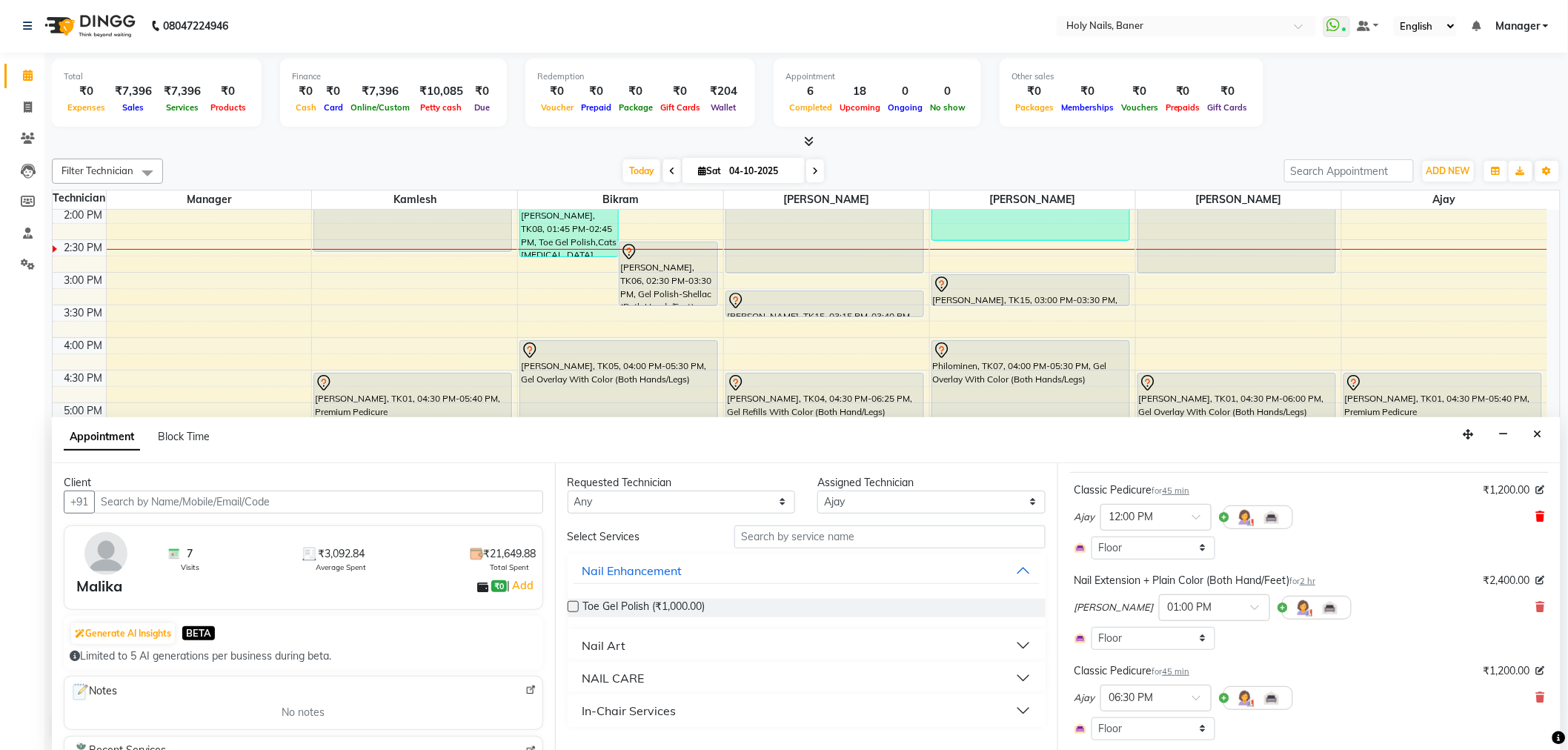
click at [1536, 515] on icon at bounding box center [1541, 517] width 9 height 10
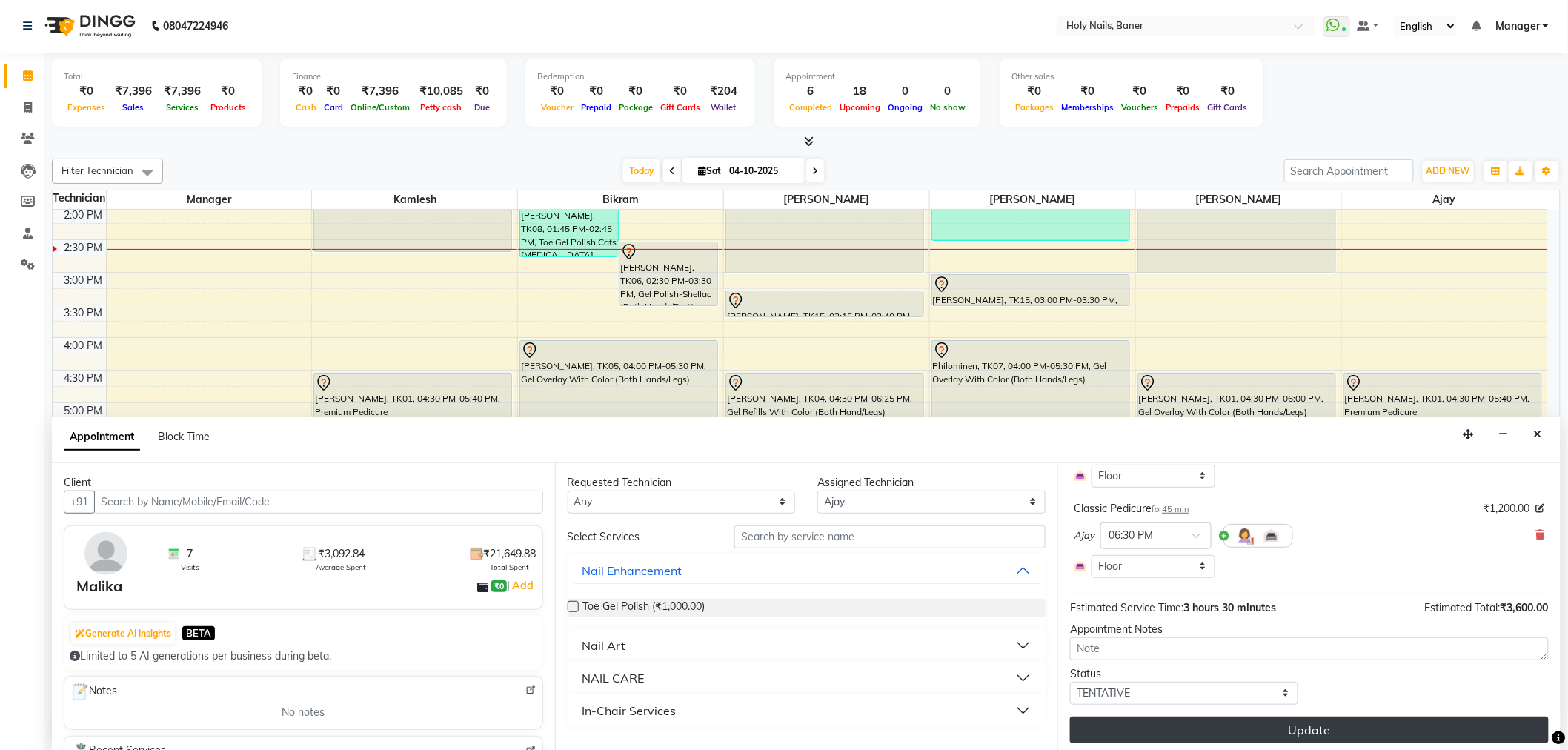
scroll to position [172, 0]
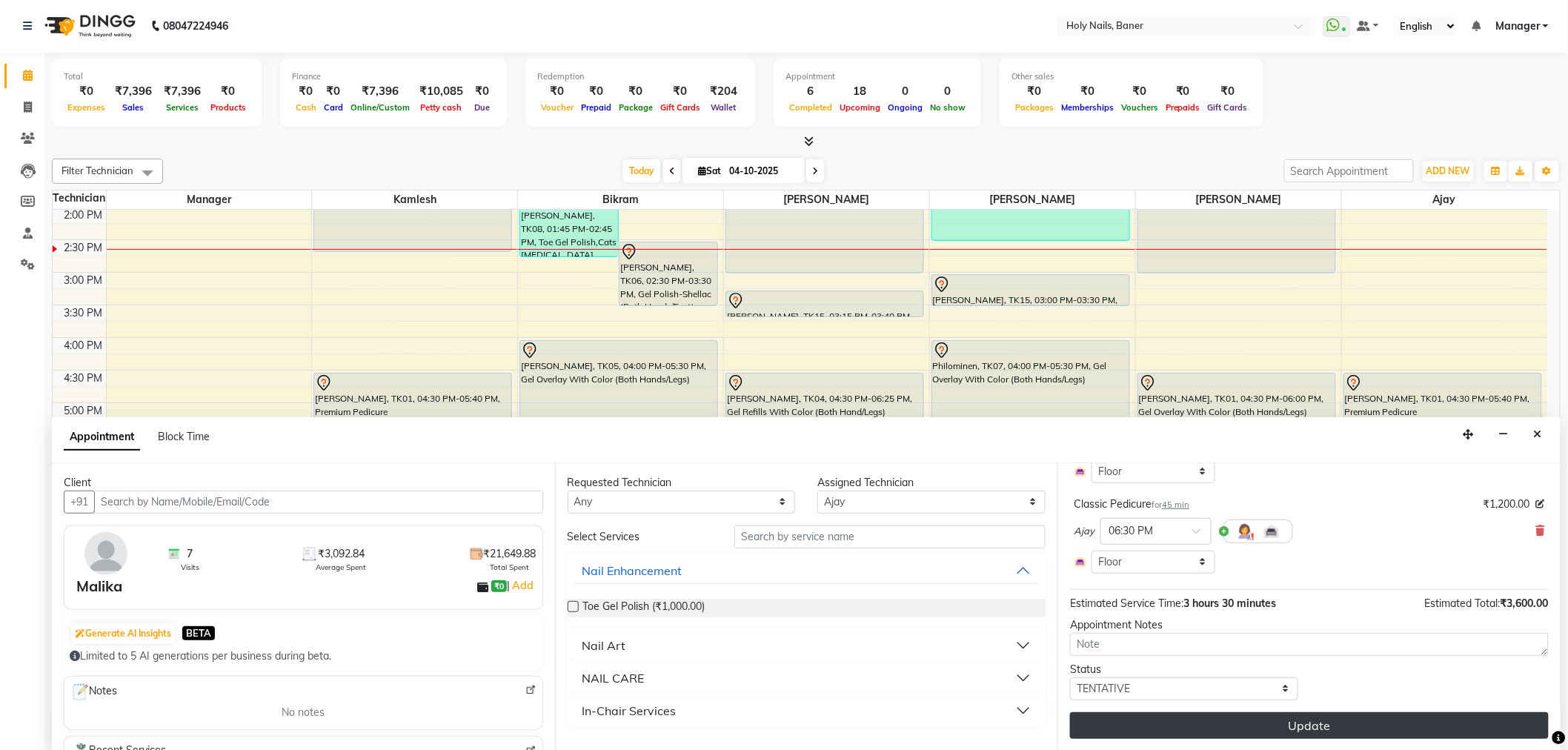
click at [1256, 714] on button "Update" at bounding box center [1309, 726] width 479 height 27
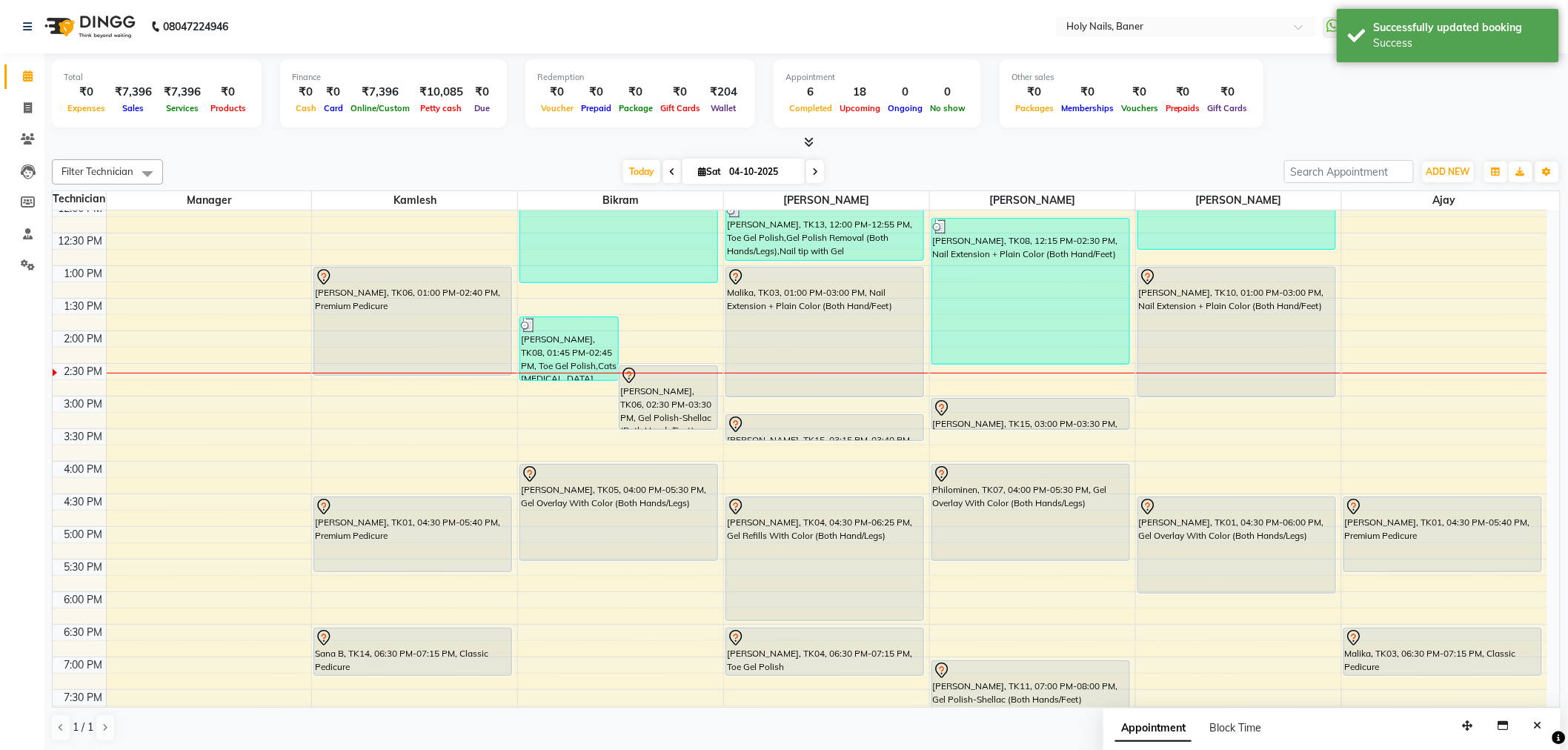
scroll to position [312, 0]
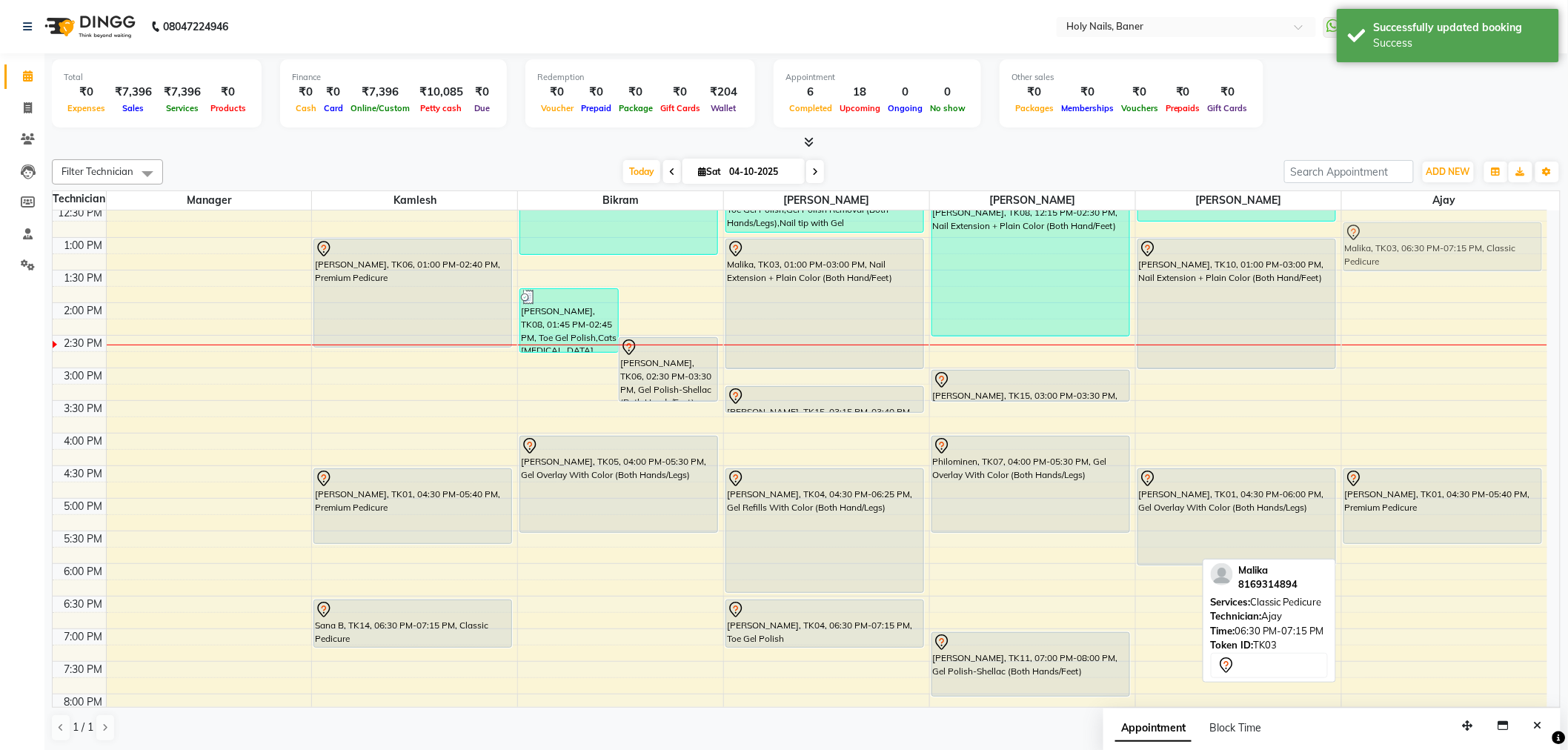
drag, startPoint x: 1421, startPoint y: 608, endPoint x: 1405, endPoint y: 230, distance: 378.3
click at [1405, 230] on div "Shruti Jagtiani, TK01, 04:30 PM-05:40 PM, Premium Pedicure Malika, TK03, 06:30 …" at bounding box center [1444, 368] width 205 height 912
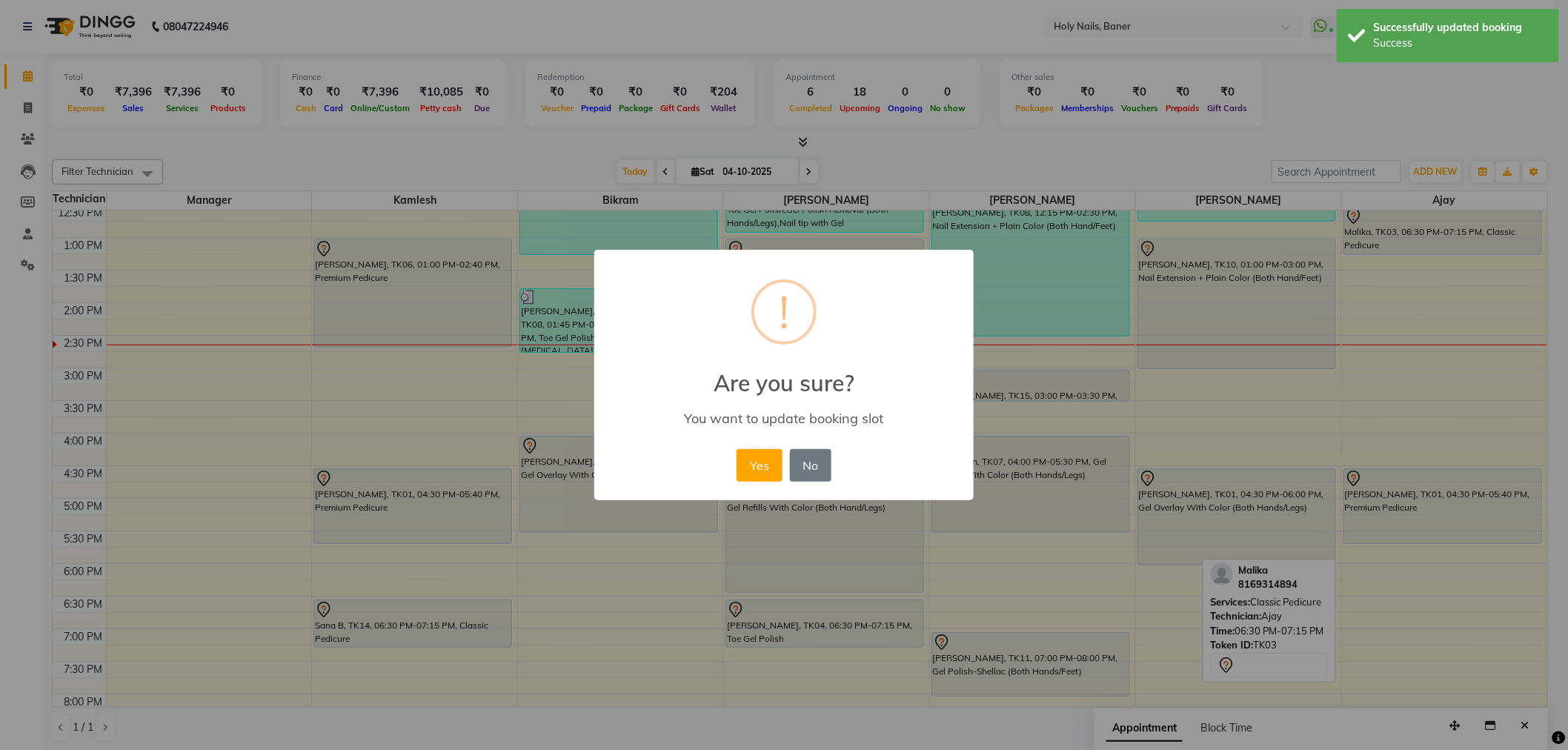
scroll to position [297, 0]
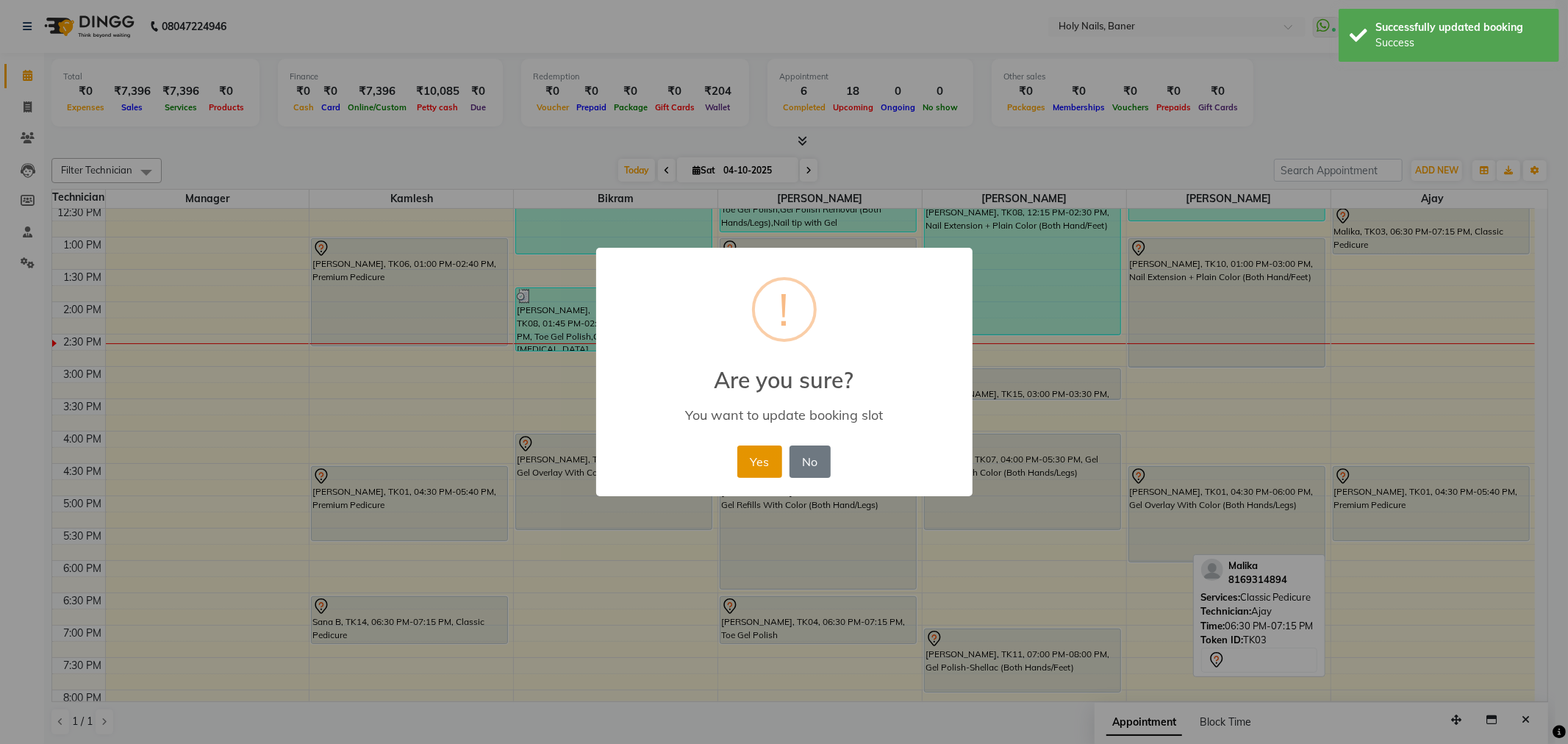
click at [745, 464] on button "Yes" at bounding box center [759, 462] width 45 height 32
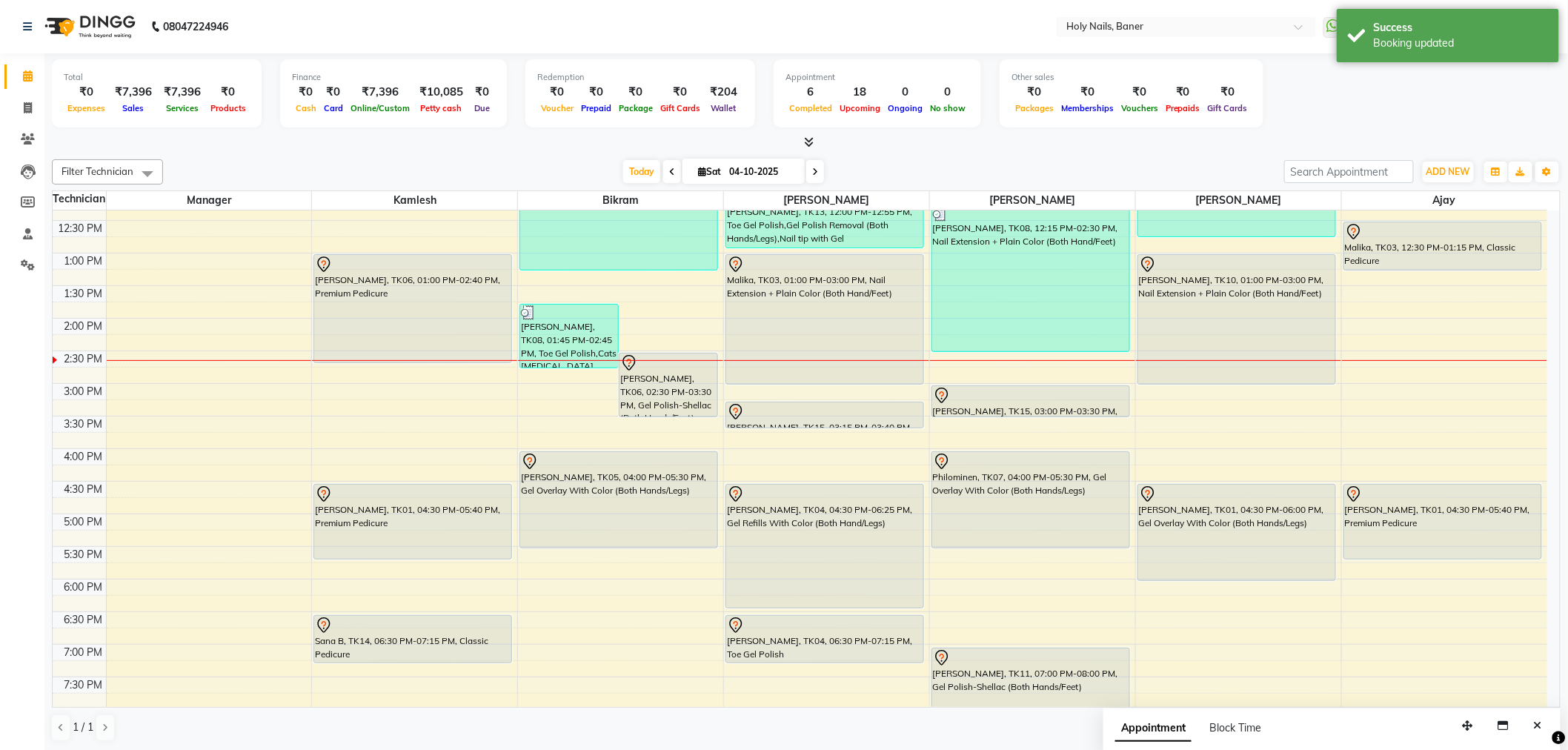
scroll to position [380, 0]
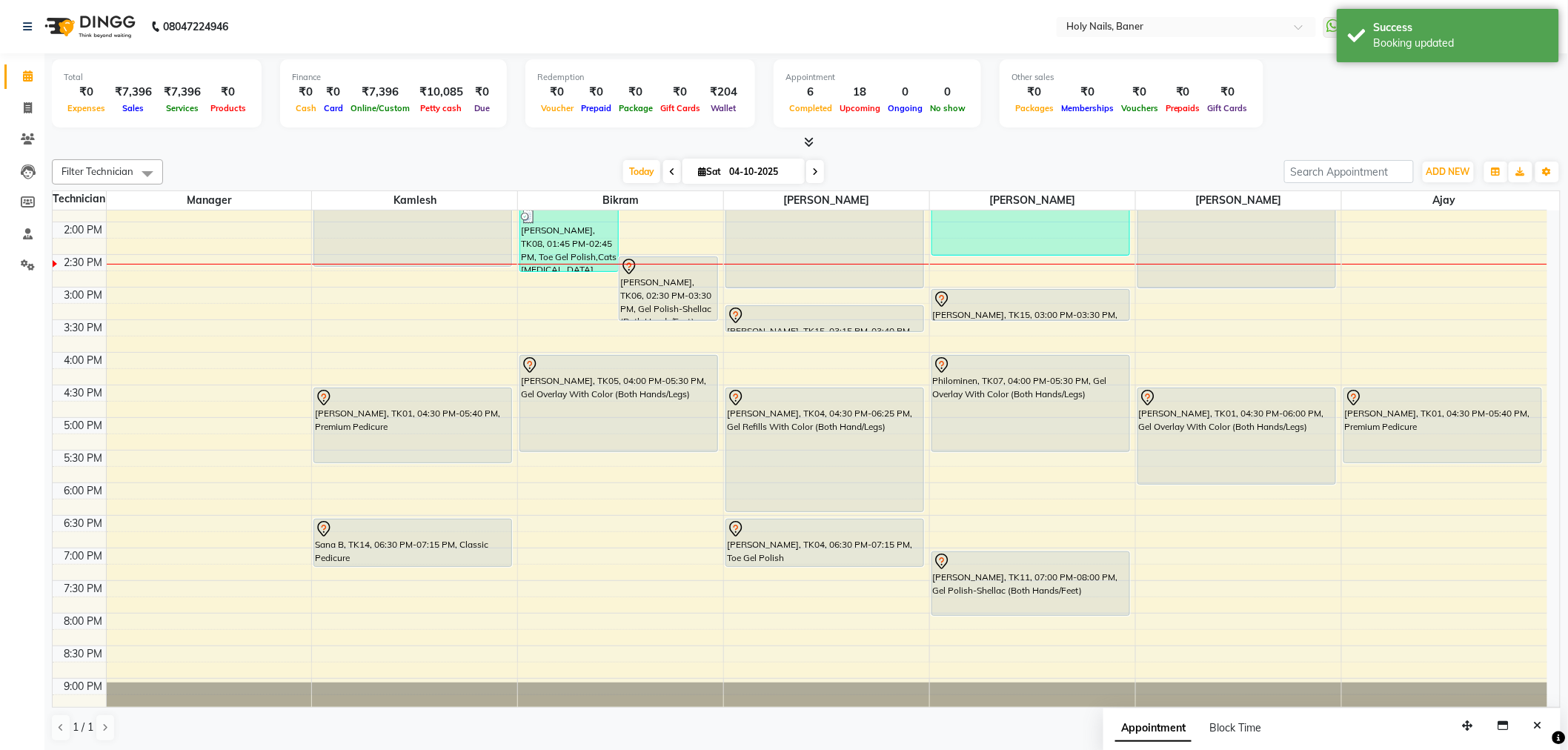
click at [1380, 523] on div "8:00 AM 8:30 AM 9:00 AM 9:30 AM 10:00 AM 10:30 AM 11:00 AM 11:30 AM 12:00 PM 12…" at bounding box center [800, 287] width 1495 height 912
select select "76369"
select select "tentative"
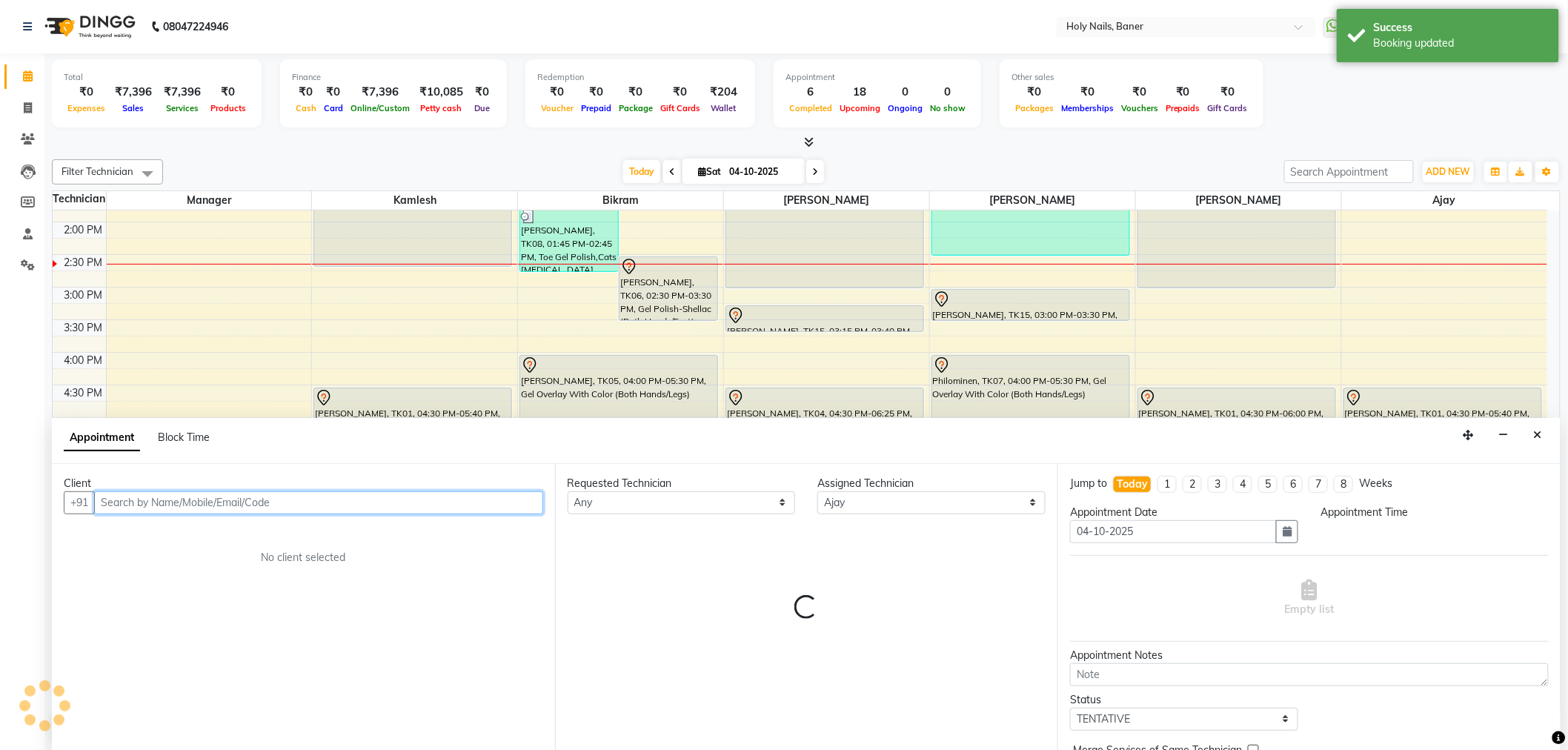
scroll to position [1, 0]
select select "1110"
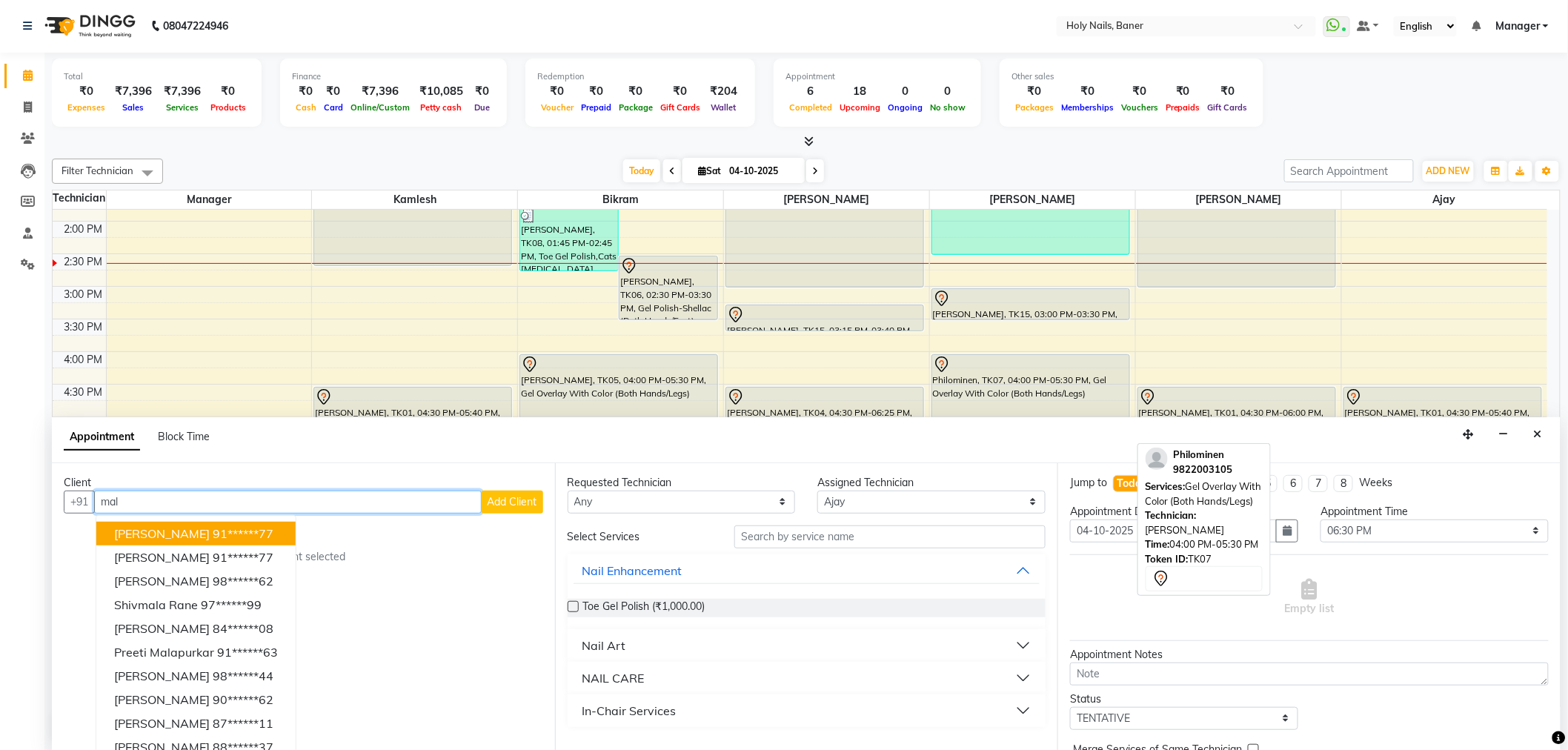
scroll to position [297, 0]
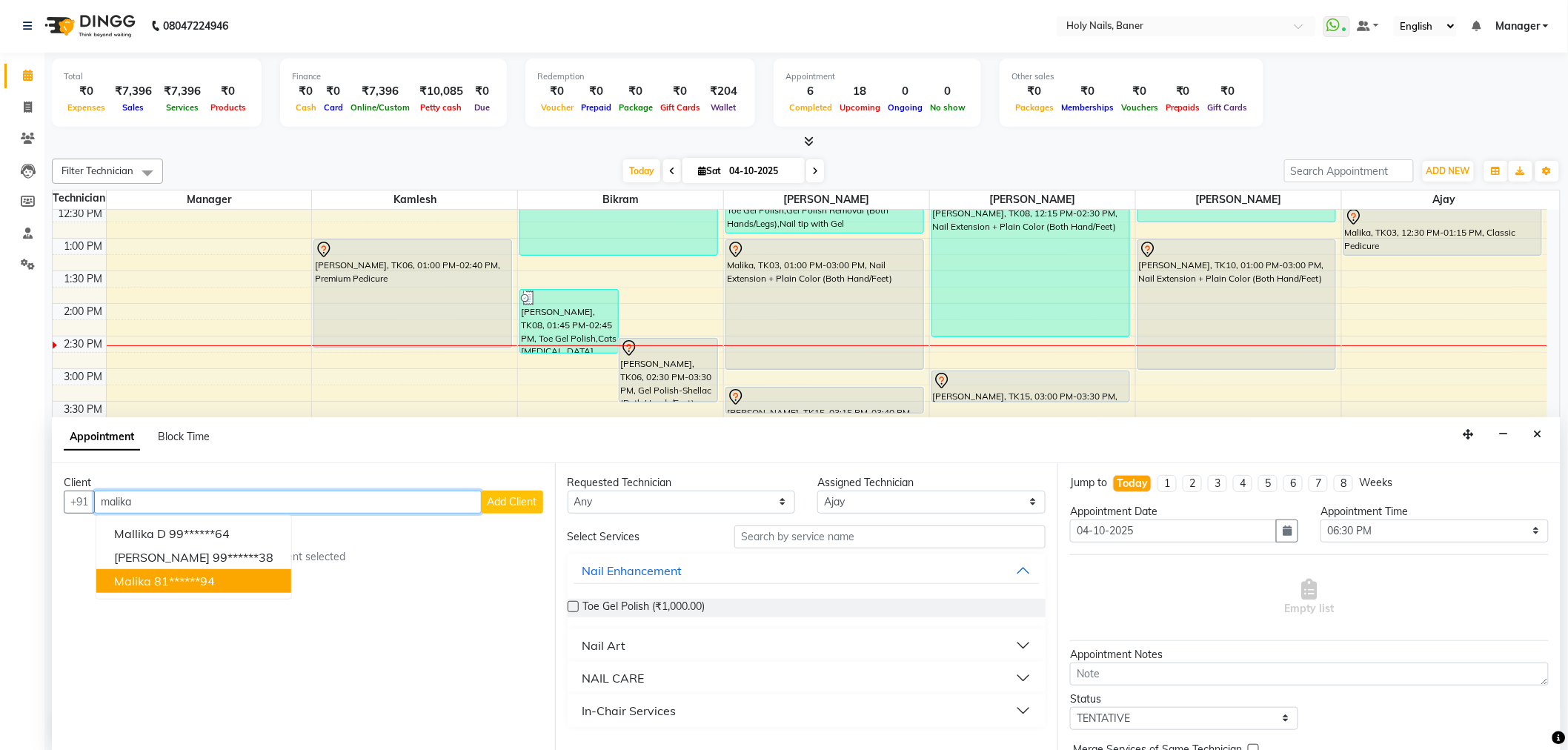
click at [234, 583] on button "Malika 81******94" at bounding box center [193, 582] width 195 height 24
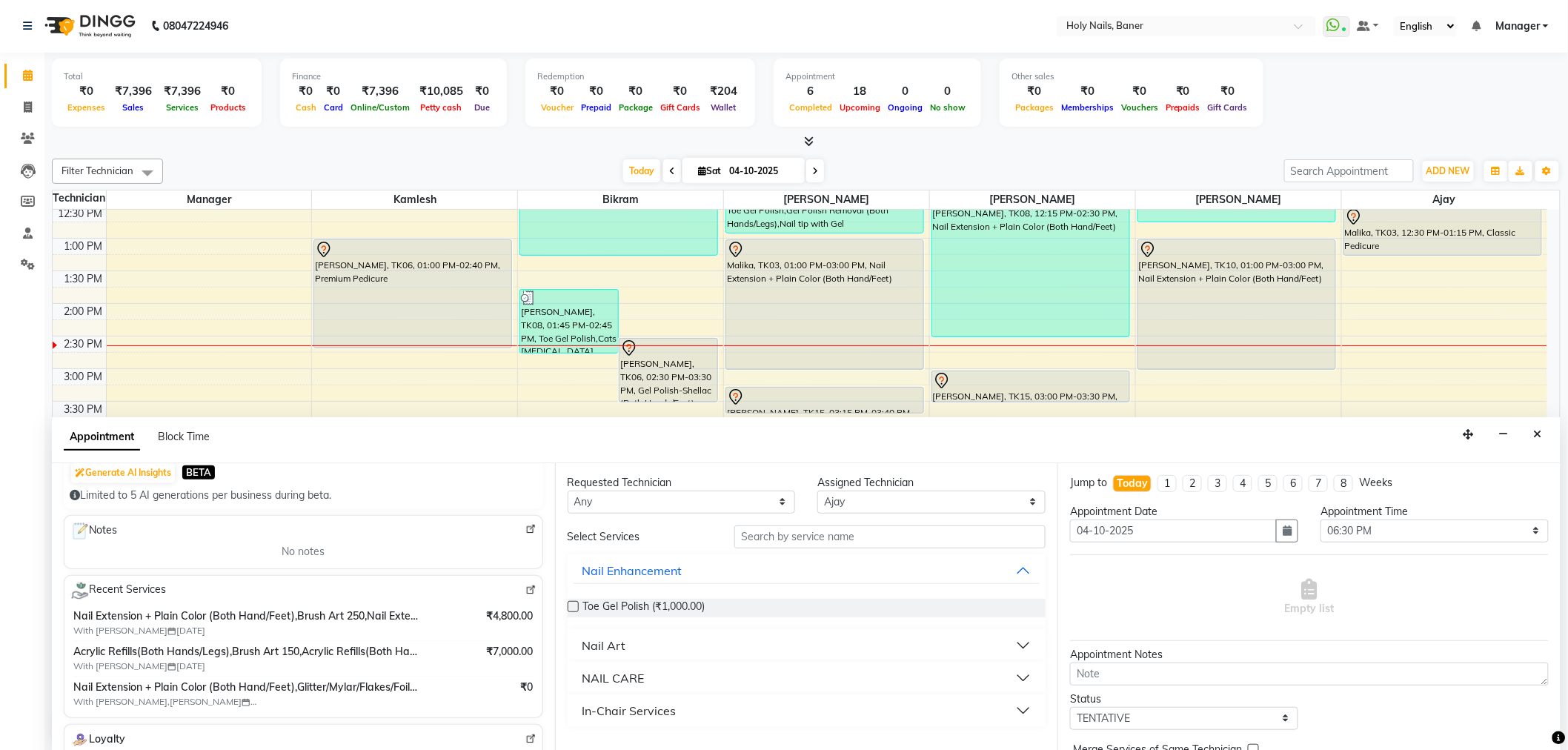
scroll to position [247, 0]
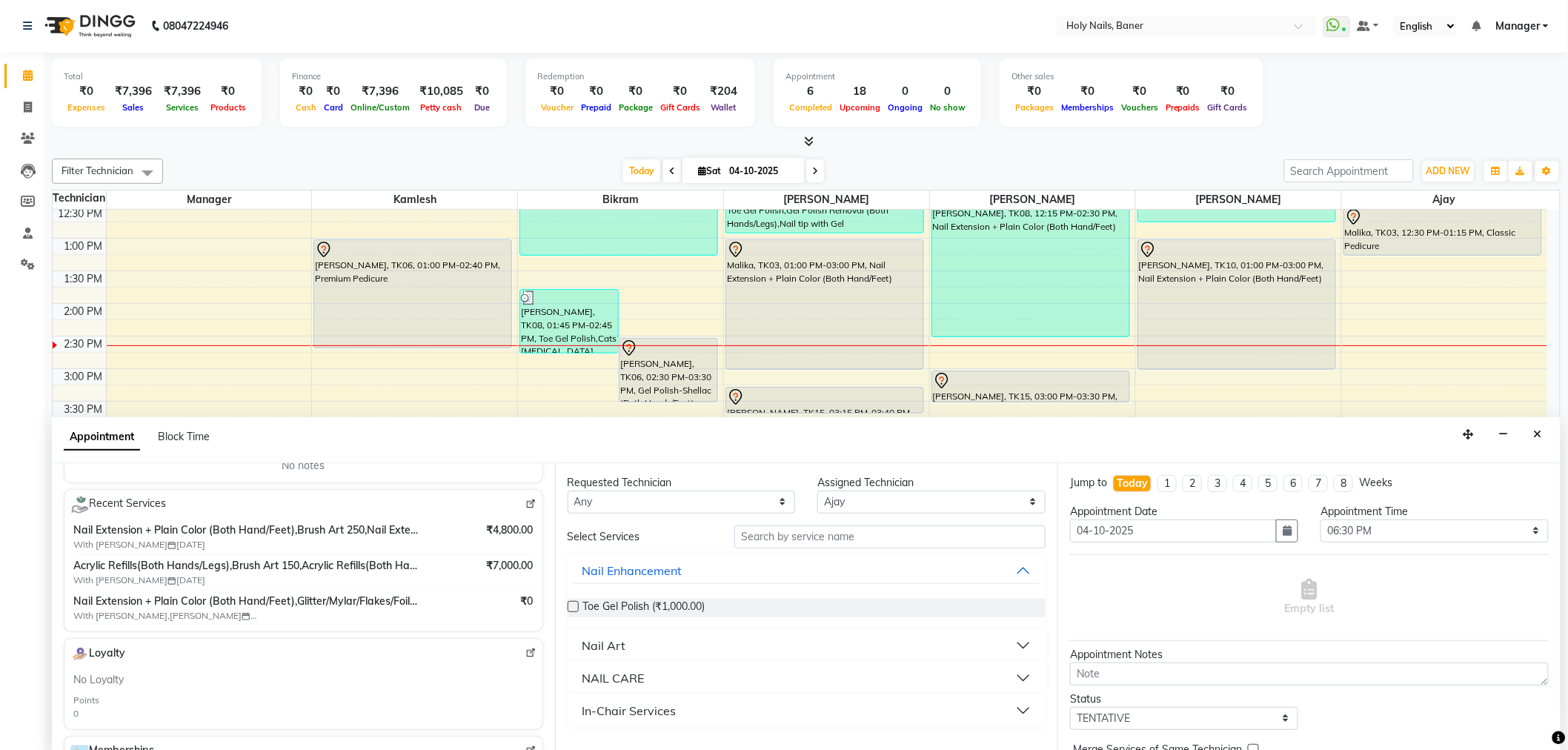
type input "81******94"
click at [837, 539] on input "text" at bounding box center [890, 537] width 311 height 23
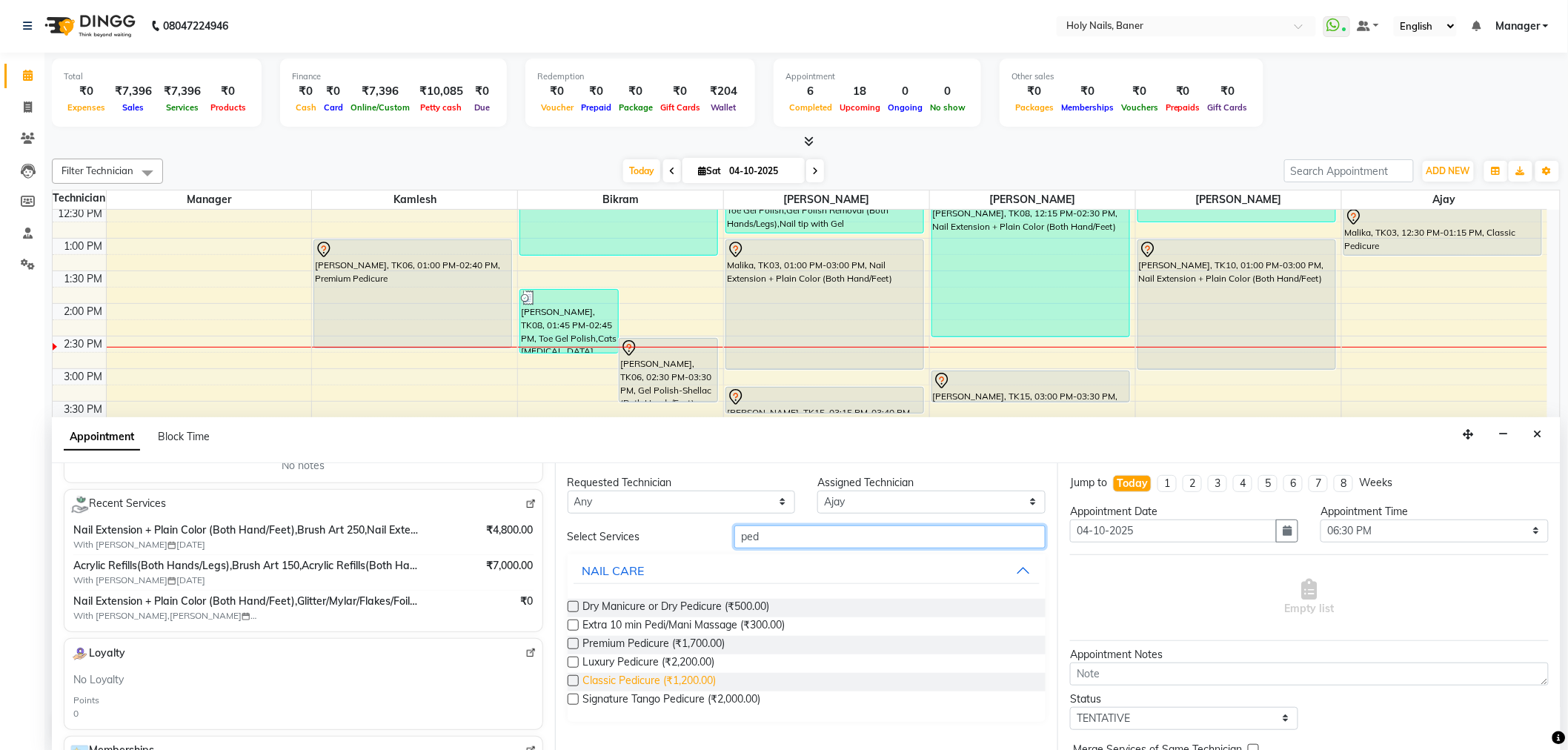
type input "ped"
click at [687, 674] on span "Classic Pedicure (₹1,200.00)" at bounding box center [649, 682] width 133 height 19
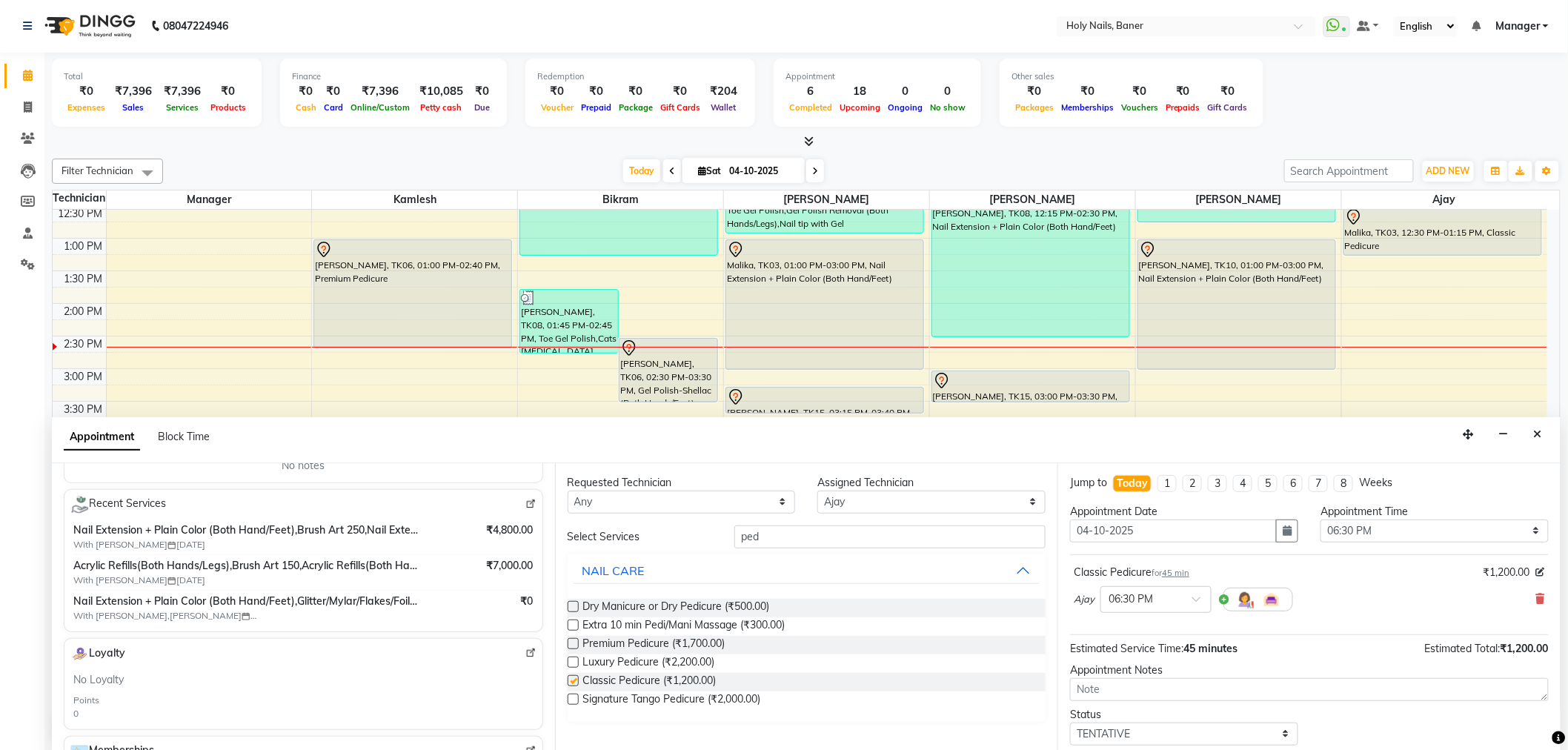
checkbox input "false"
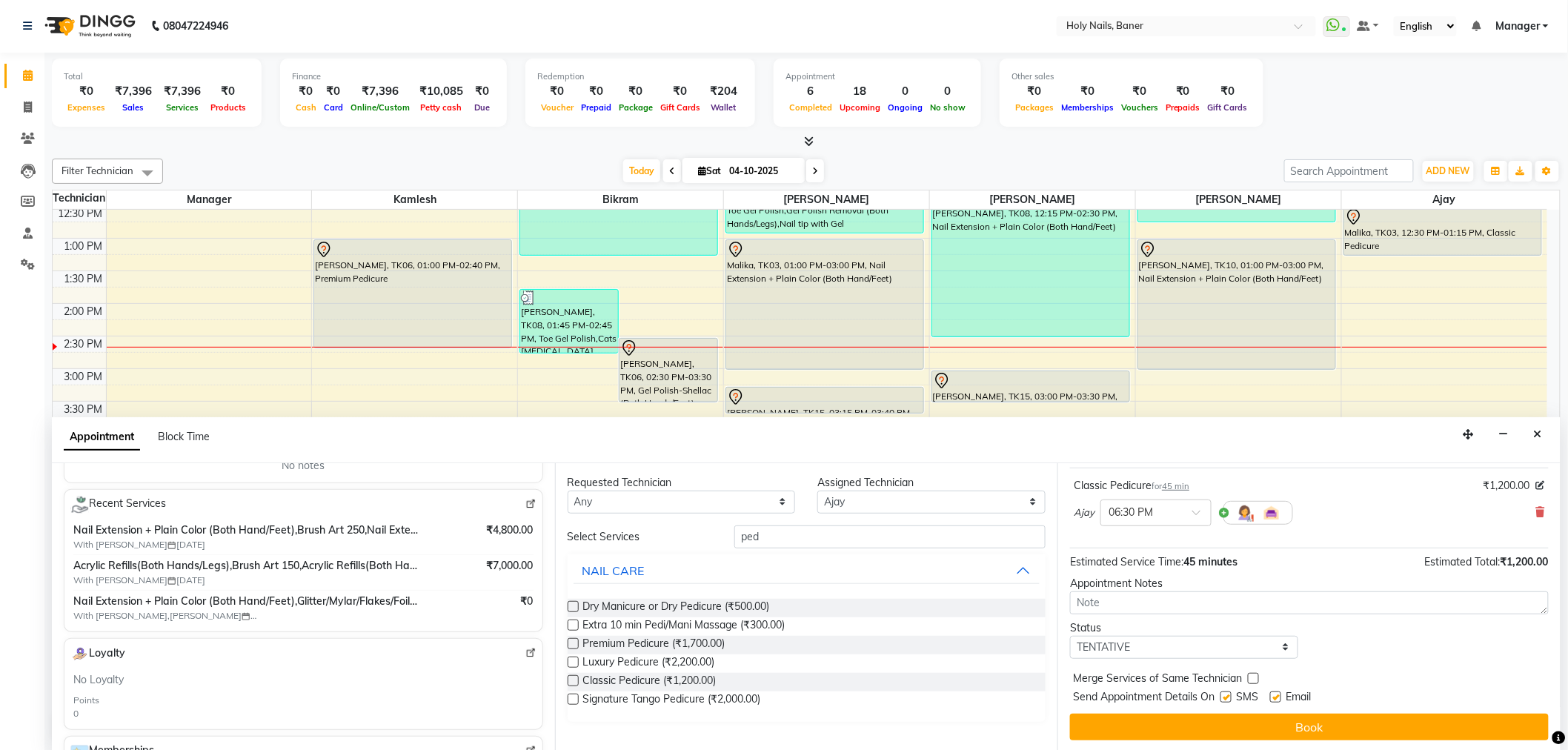
scroll to position [88, 0]
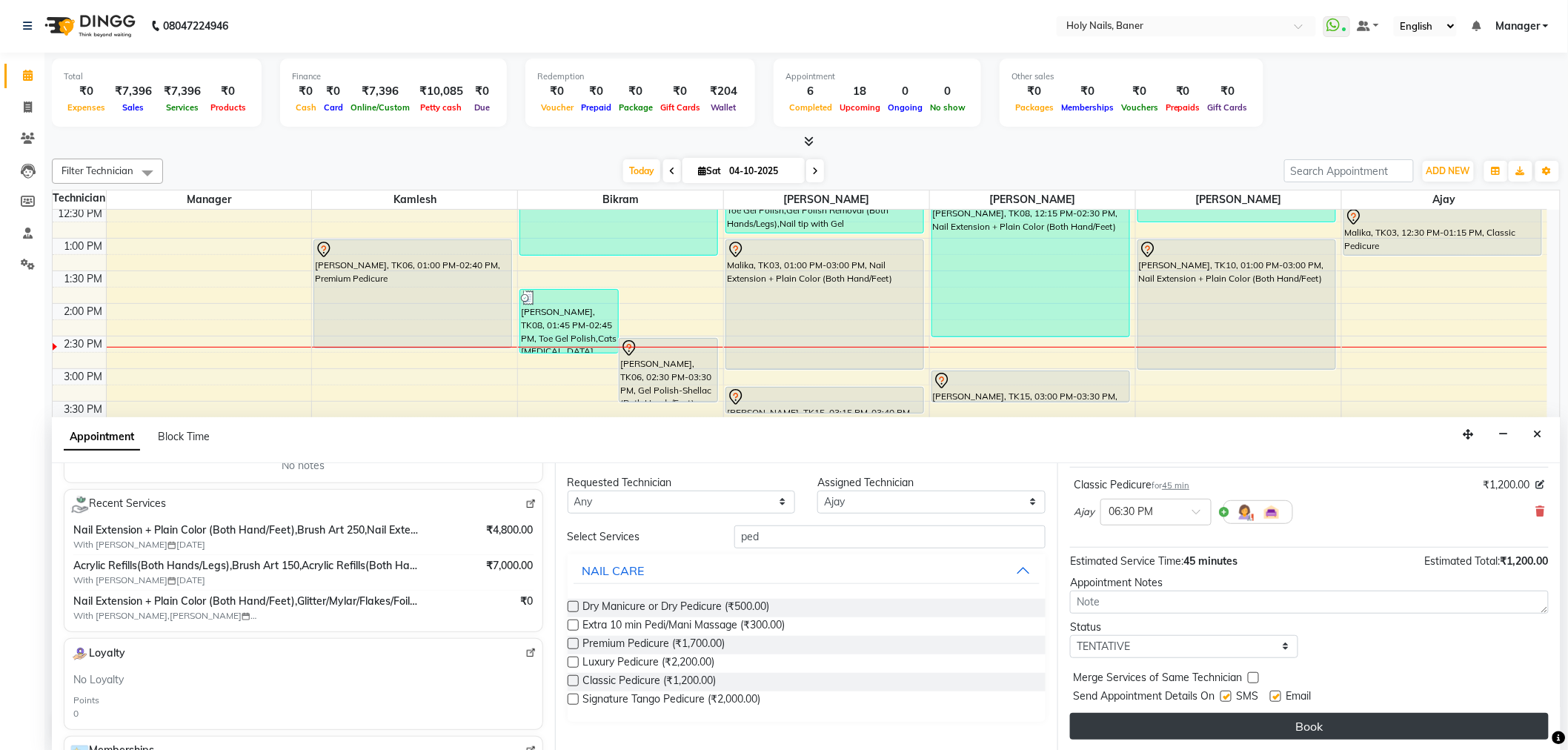
click at [1194, 720] on button "Book" at bounding box center [1309, 726] width 479 height 27
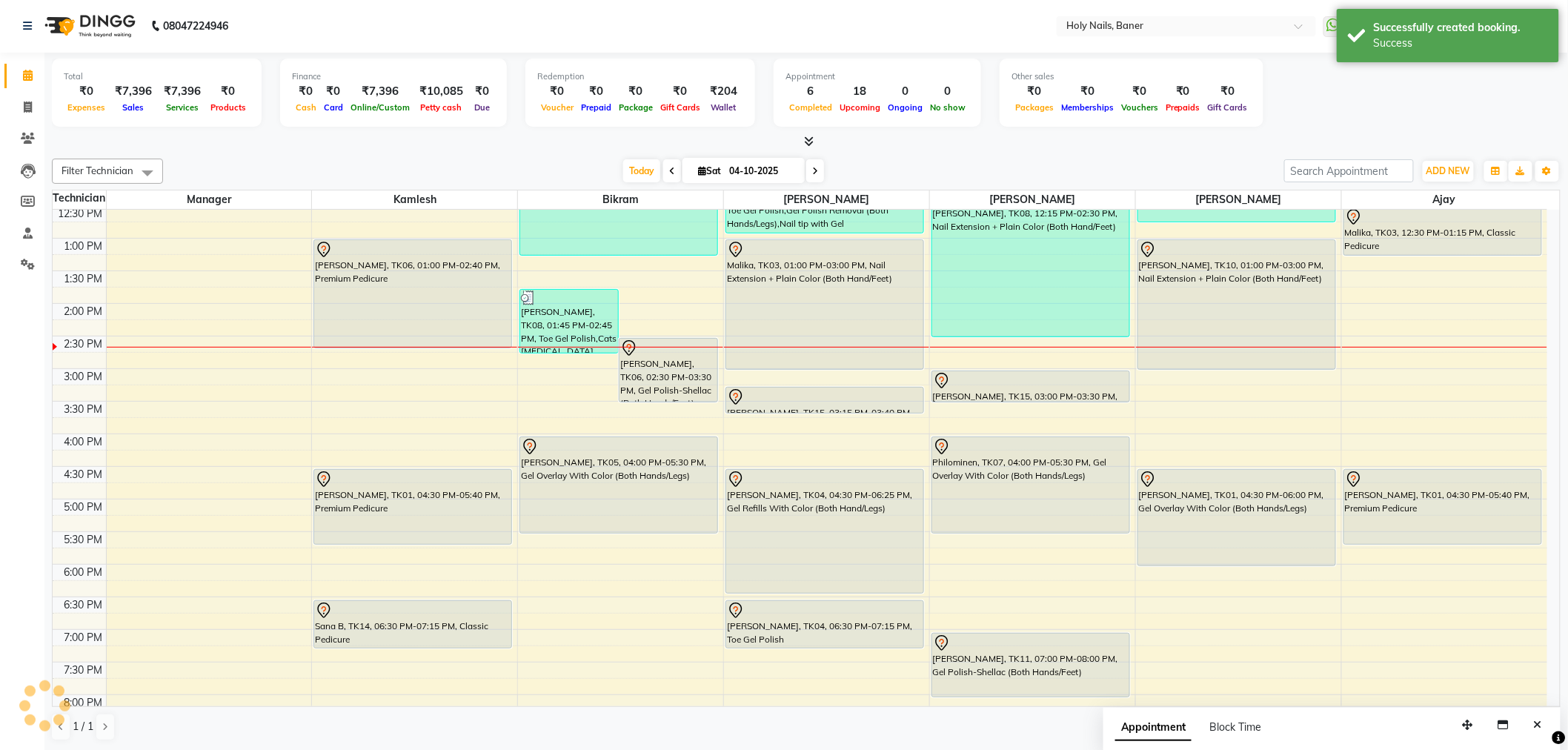
scroll to position [0, 0]
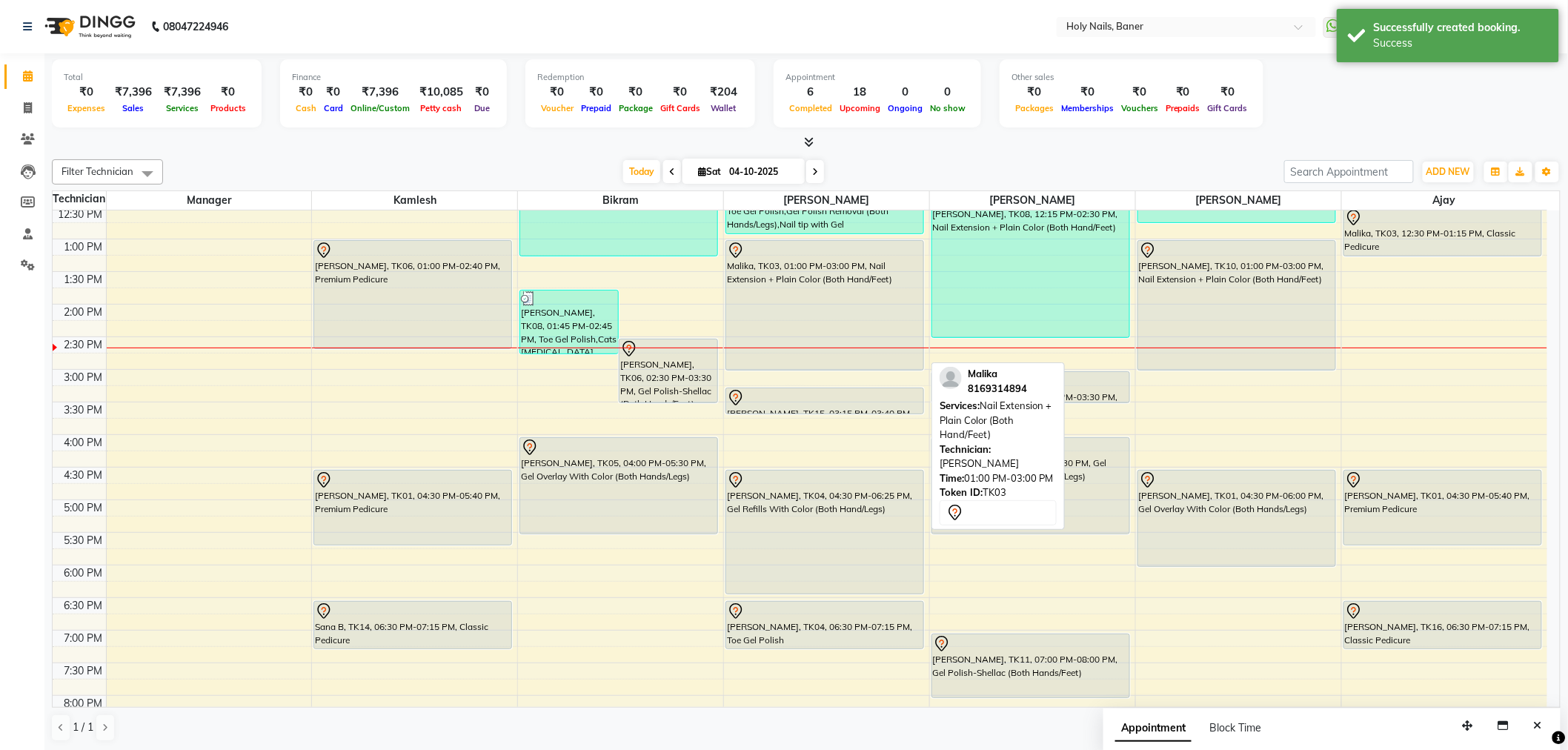
click at [788, 304] on div "Malika, TK03, 01:00 PM-03:00 PM, Nail Extension + Plain Color (Both Hand/Feet)" at bounding box center [824, 306] width 197 height 129
click at [804, 300] on div "Malika, TK03, 01:00 PM-03:00 PM, Nail Extension + Plain Color (Both Hand/Feet)" at bounding box center [824, 306] width 197 height 129
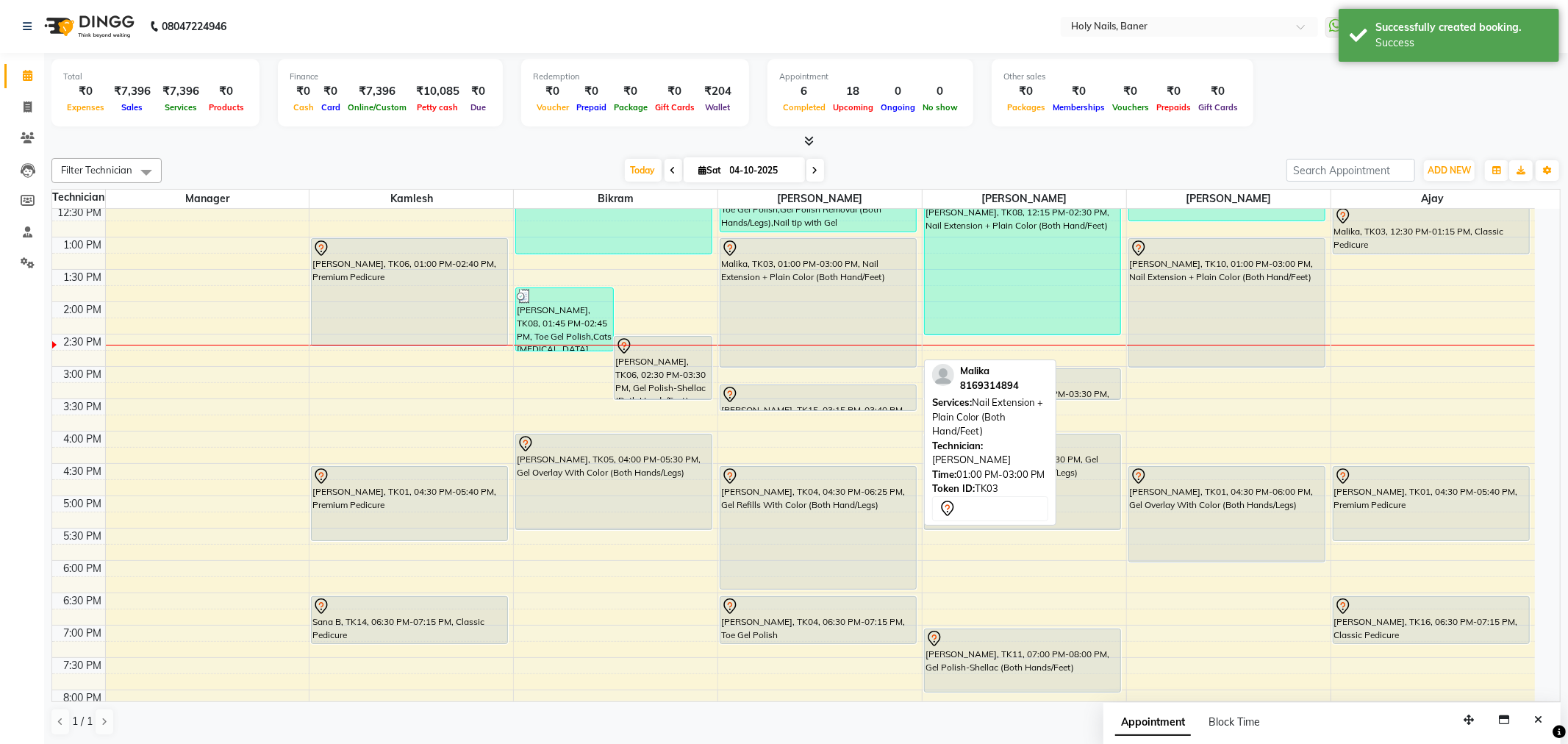
select select "7"
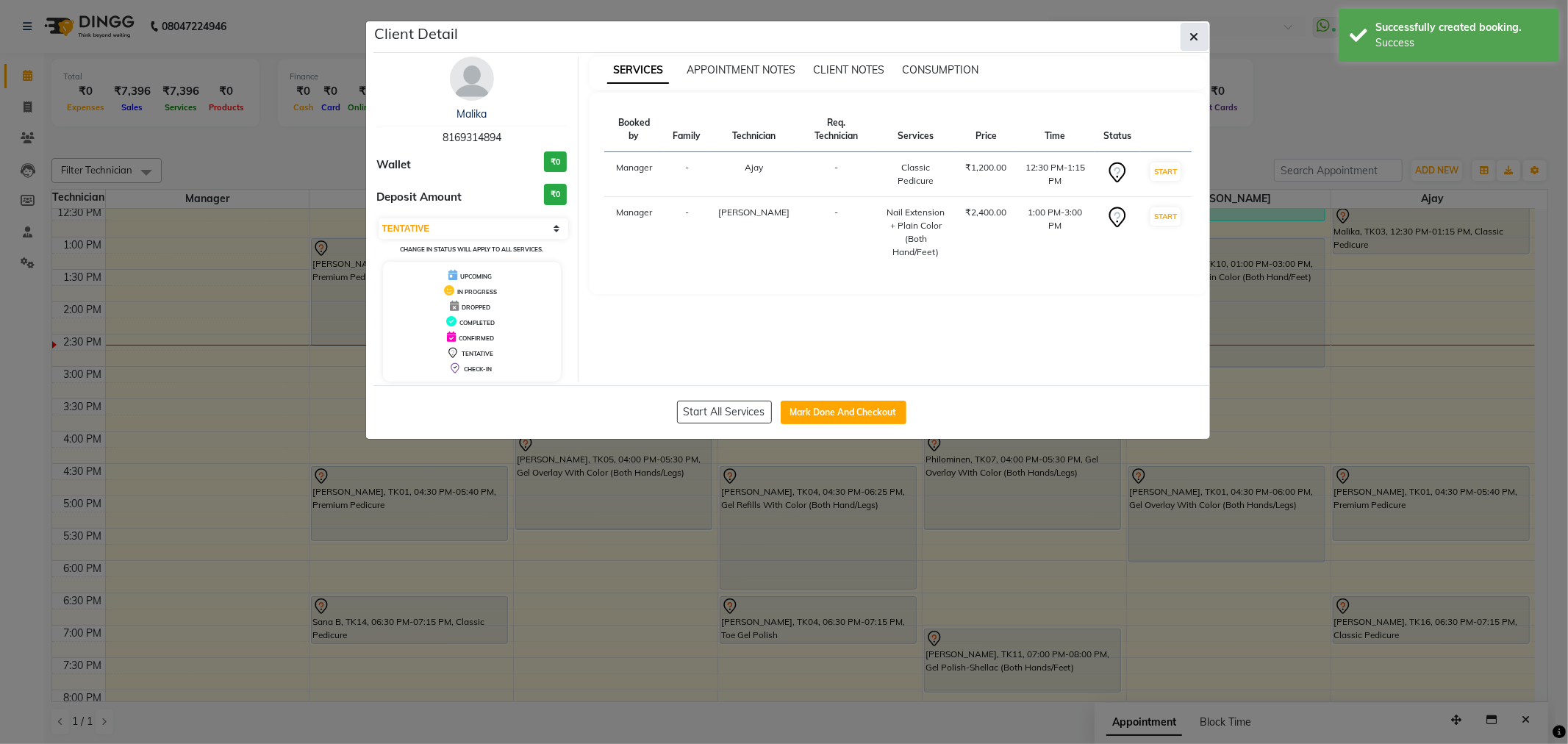
click at [1190, 31] on icon "button" at bounding box center [1194, 37] width 9 height 12
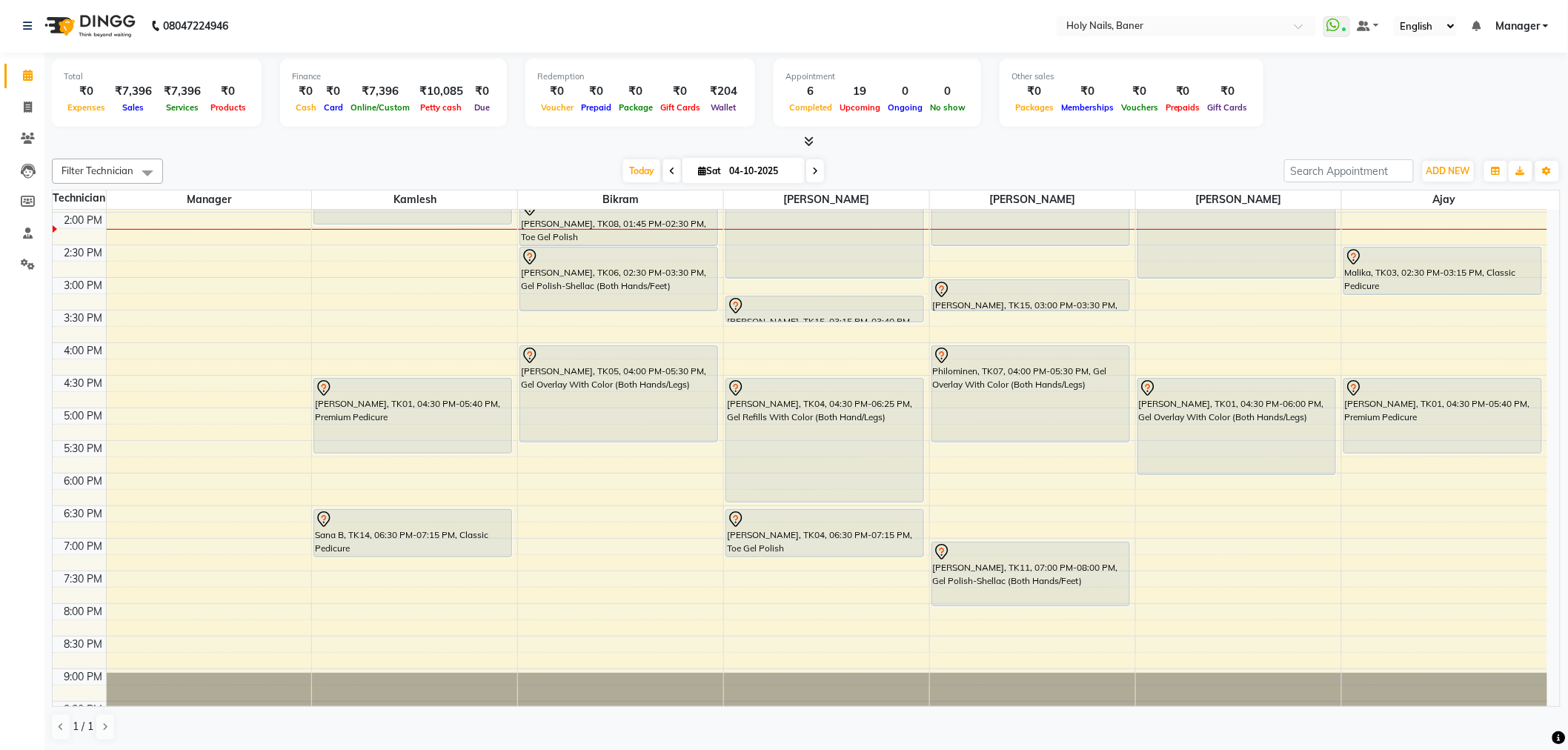
scroll to position [412, 0]
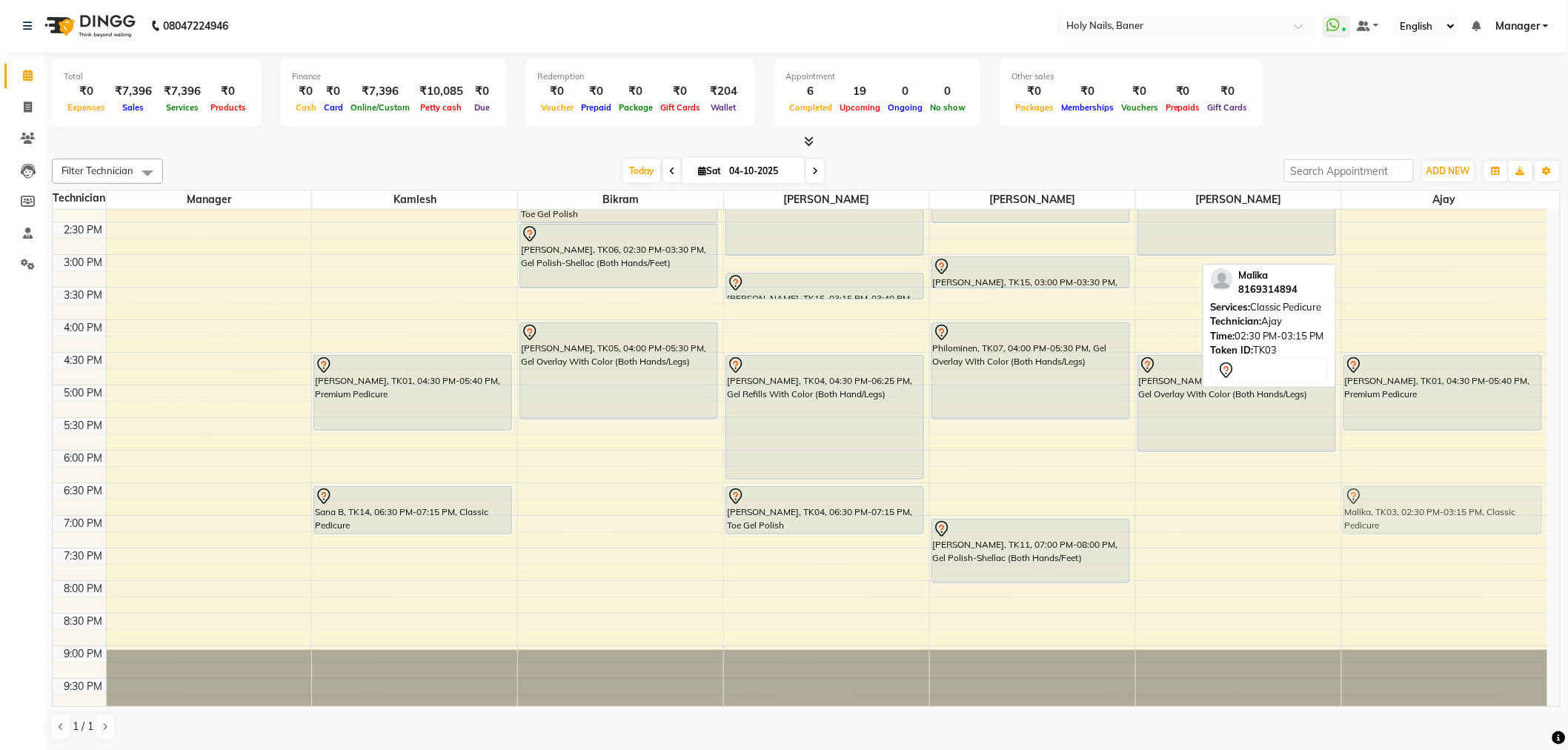
drag, startPoint x: 1389, startPoint y: 249, endPoint x: 1381, endPoint y: 507, distance: 258.1
click at [1381, 507] on div "Malika, TK03, 12:00 PM-12:45 PM, Classic Pedicure Malika, TK03, 02:30 PM-03:15 …" at bounding box center [1444, 254] width 205 height 912
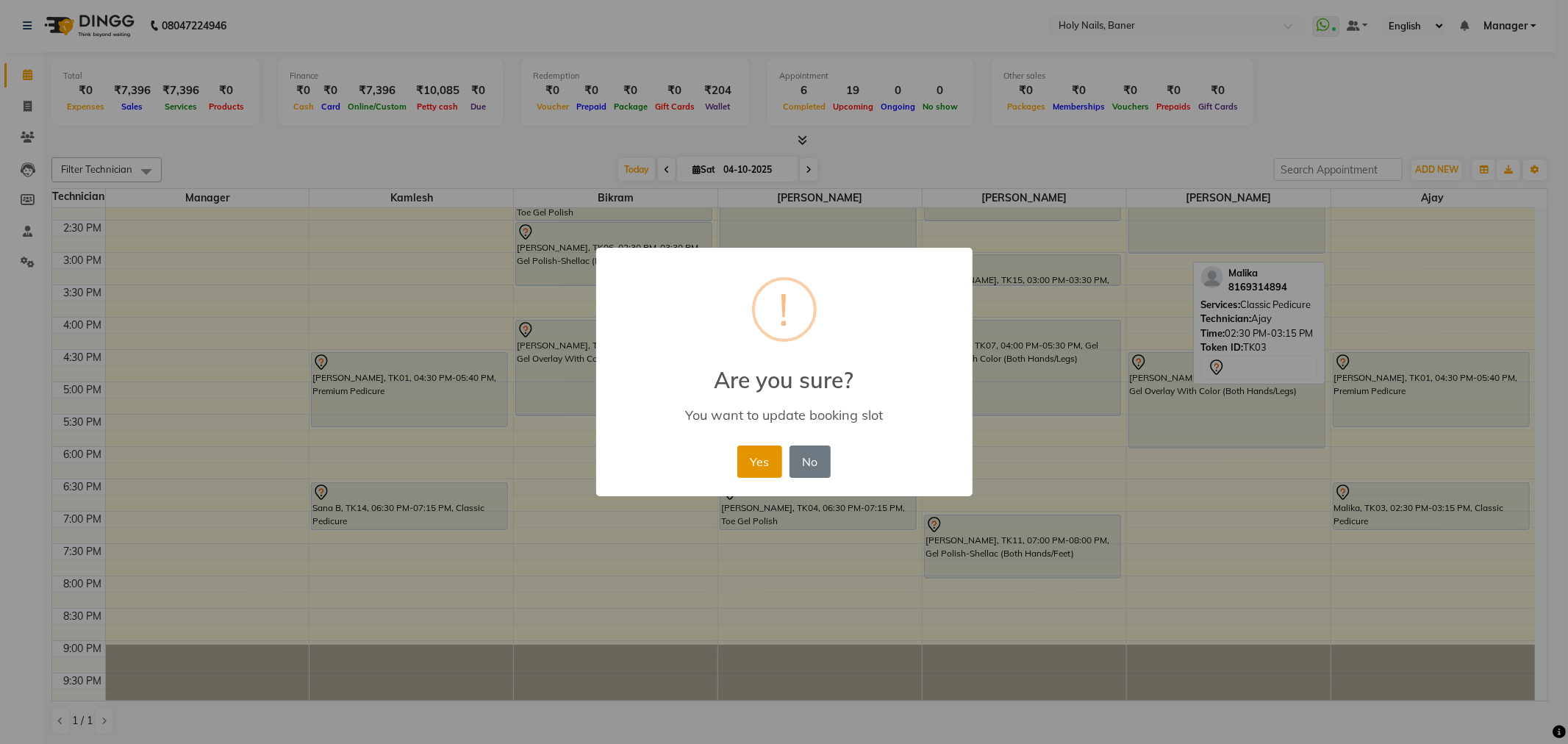
click at [742, 460] on button "Yes" at bounding box center [759, 462] width 45 height 32
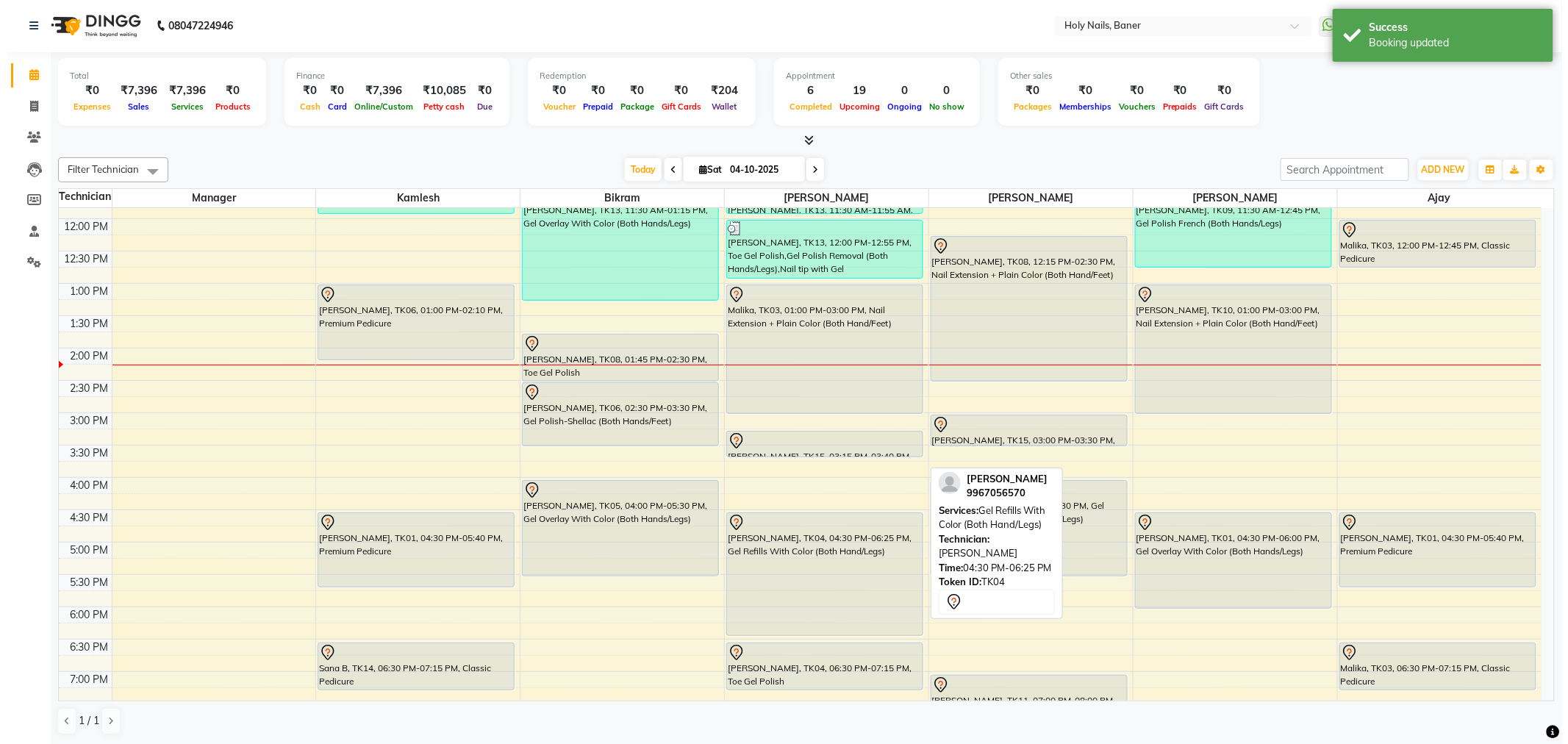
scroll to position [163, 0]
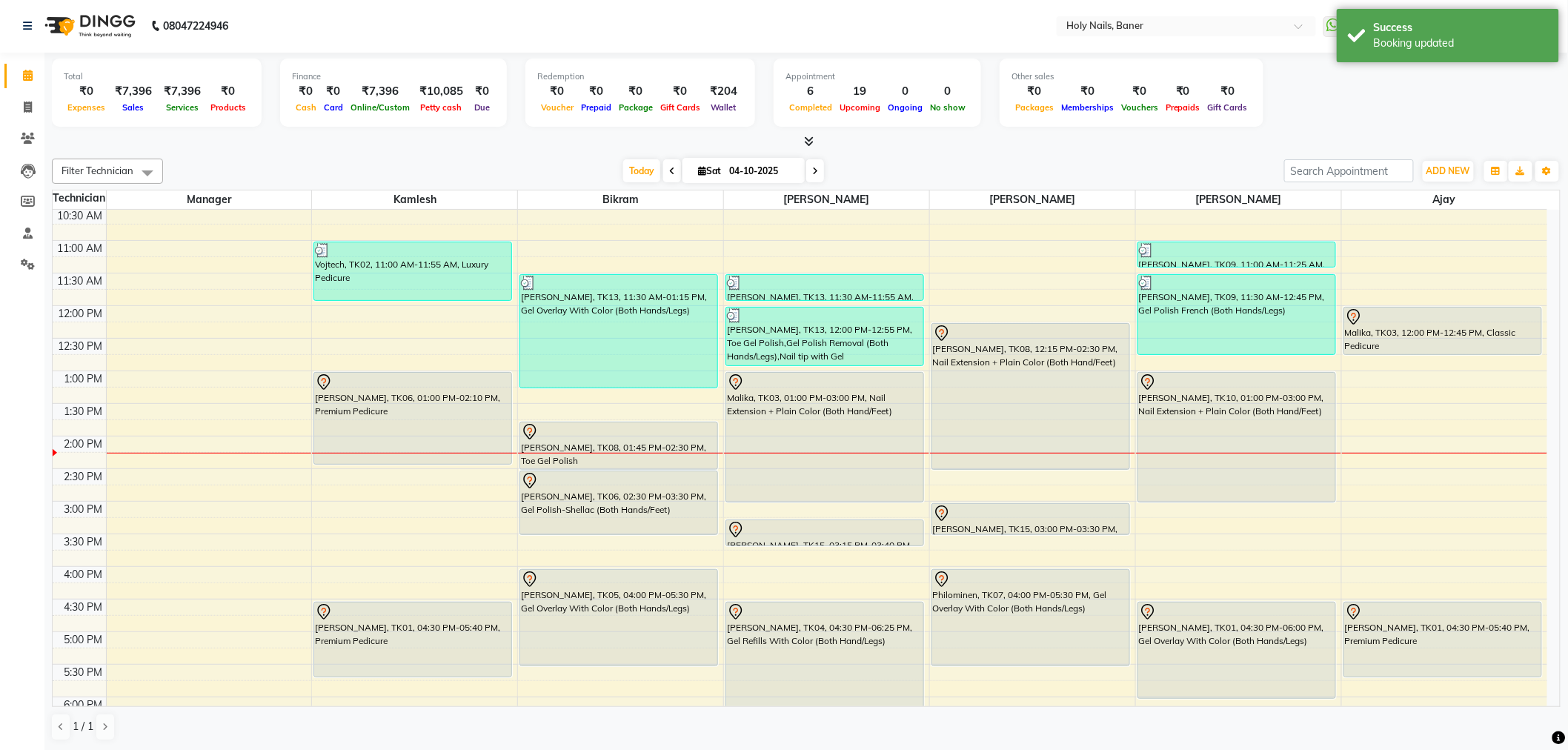
click at [397, 455] on div "Vojtech, TK02, 11:00 AM-11:55 AM, Luxury Pedicure [PERSON_NAME], TK06, 01:00 PM…" at bounding box center [414, 501] width 205 height 912
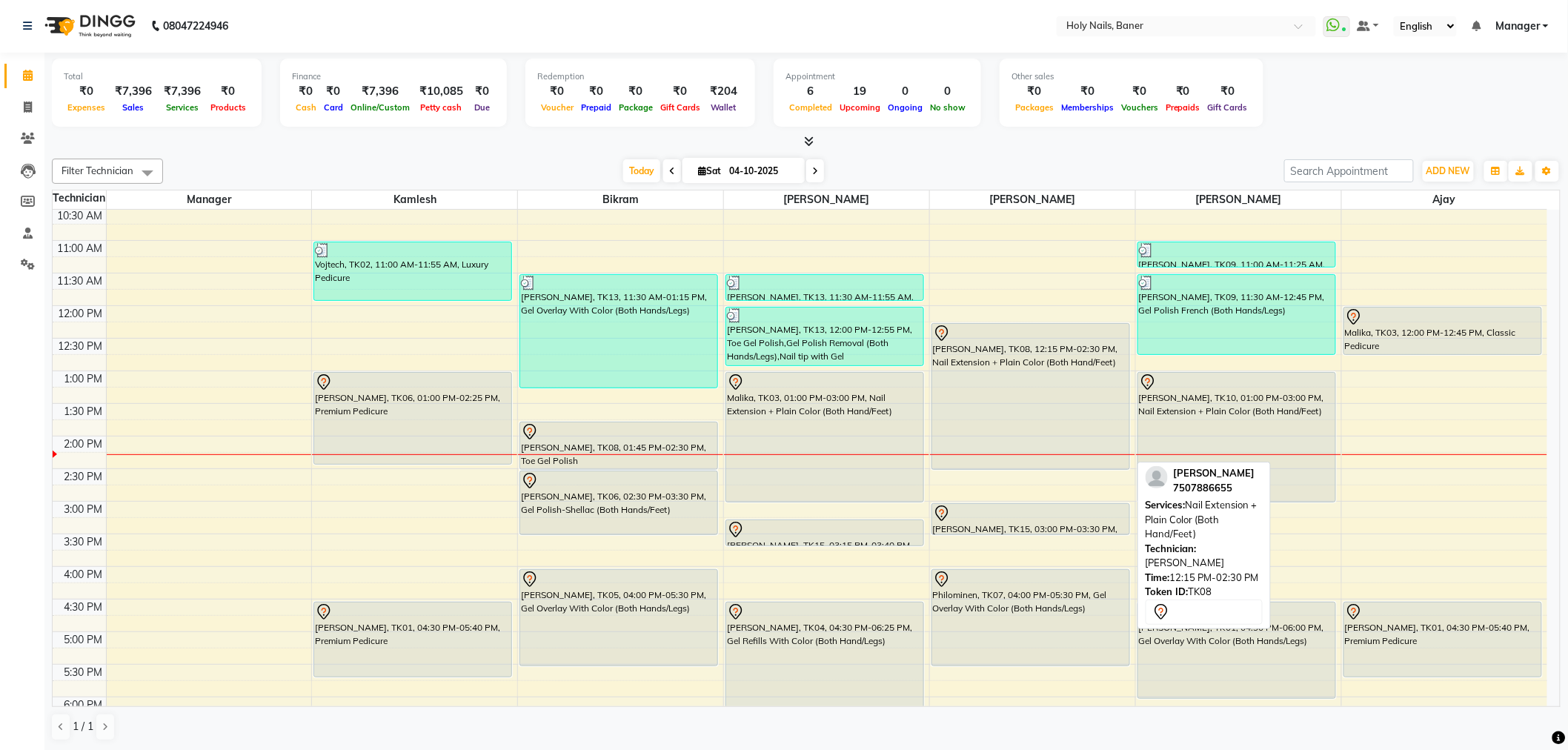
click at [1023, 416] on div "[PERSON_NAME], TK08, 12:15 PM-02:30 PM, Nail Extension + Plain Color (Both Hand…" at bounding box center [1031, 397] width 197 height 145
click at [1020, 404] on div "[PERSON_NAME], TK08, 12:15 PM-02:30 PM, Nail Extension + Plain Color (Both Hand…" at bounding box center [1031, 397] width 197 height 145
select select "7"
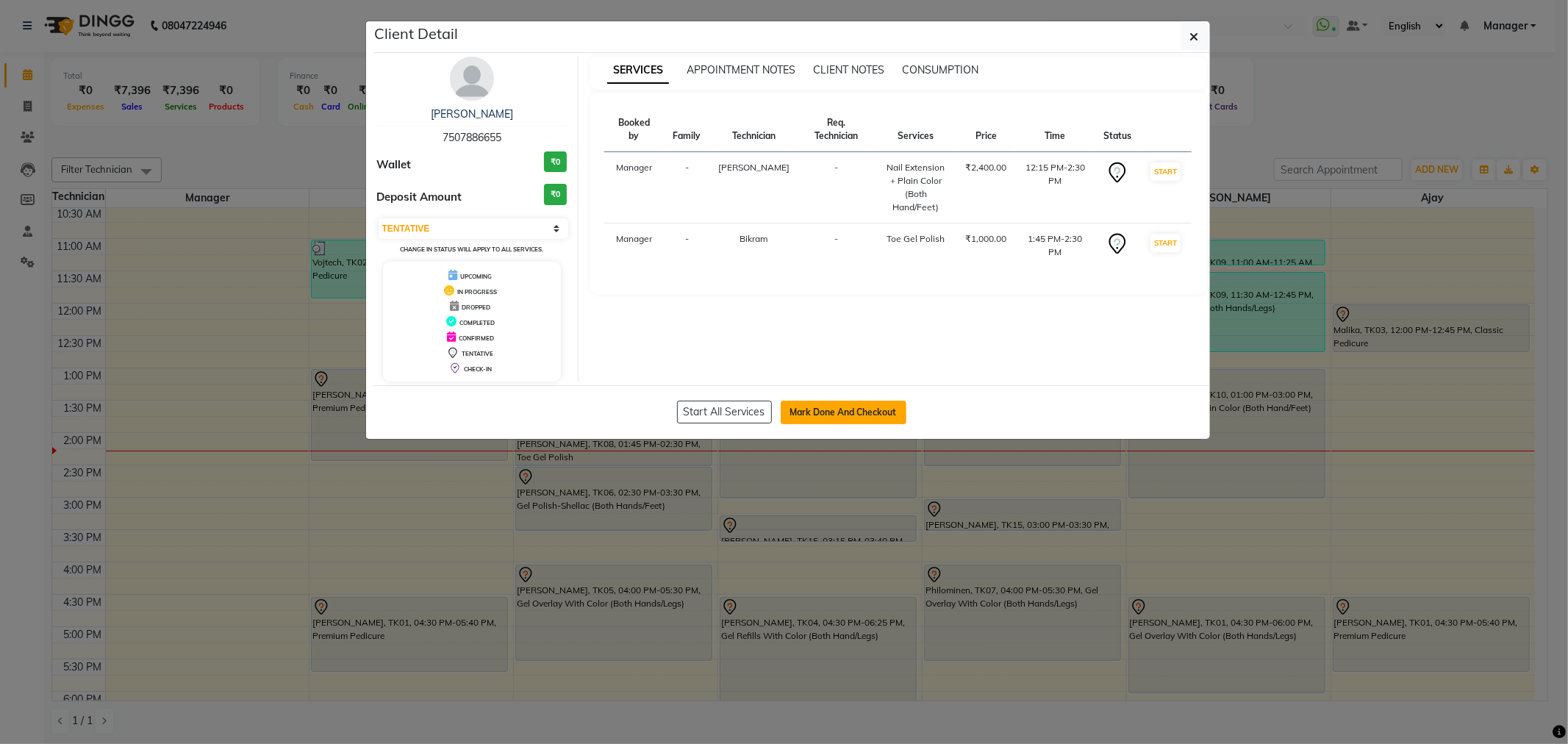
click at [872, 411] on button "Mark Done And Checkout" at bounding box center [843, 413] width 126 height 24
select select "service"
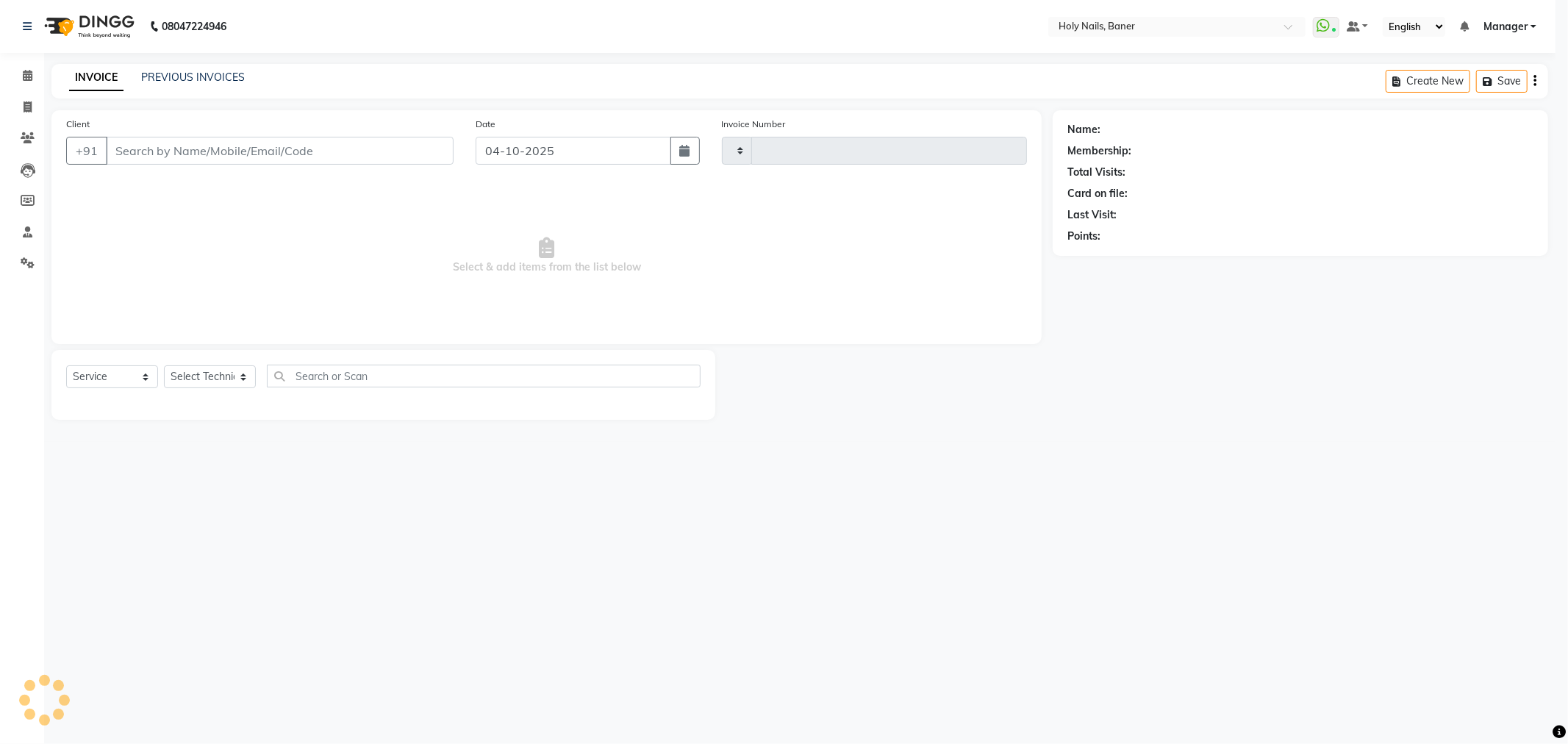
type input "1071"
select select "5445"
type input "75******55"
select select "58118"
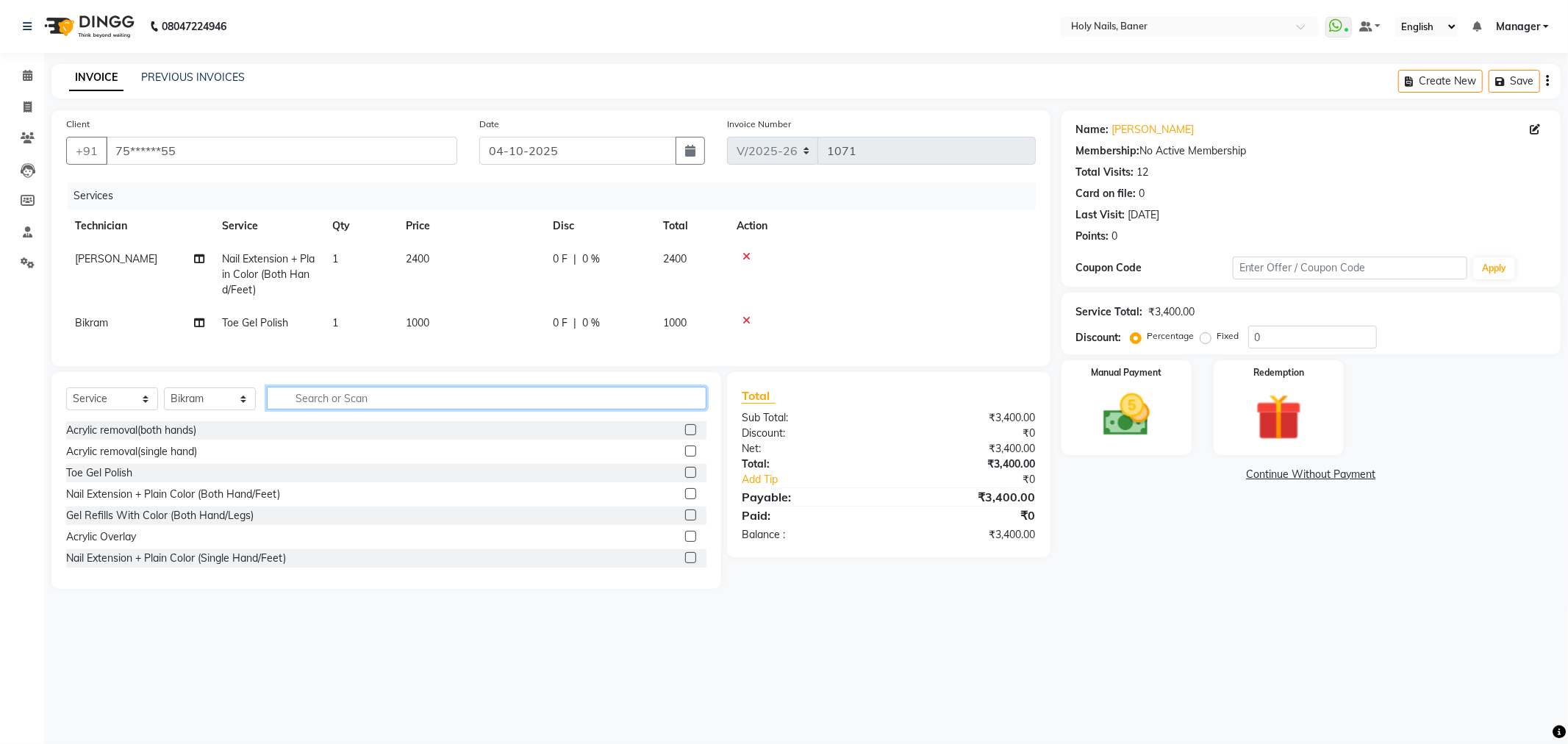
click at [483, 402] on input "text" at bounding box center [487, 398] width 440 height 23
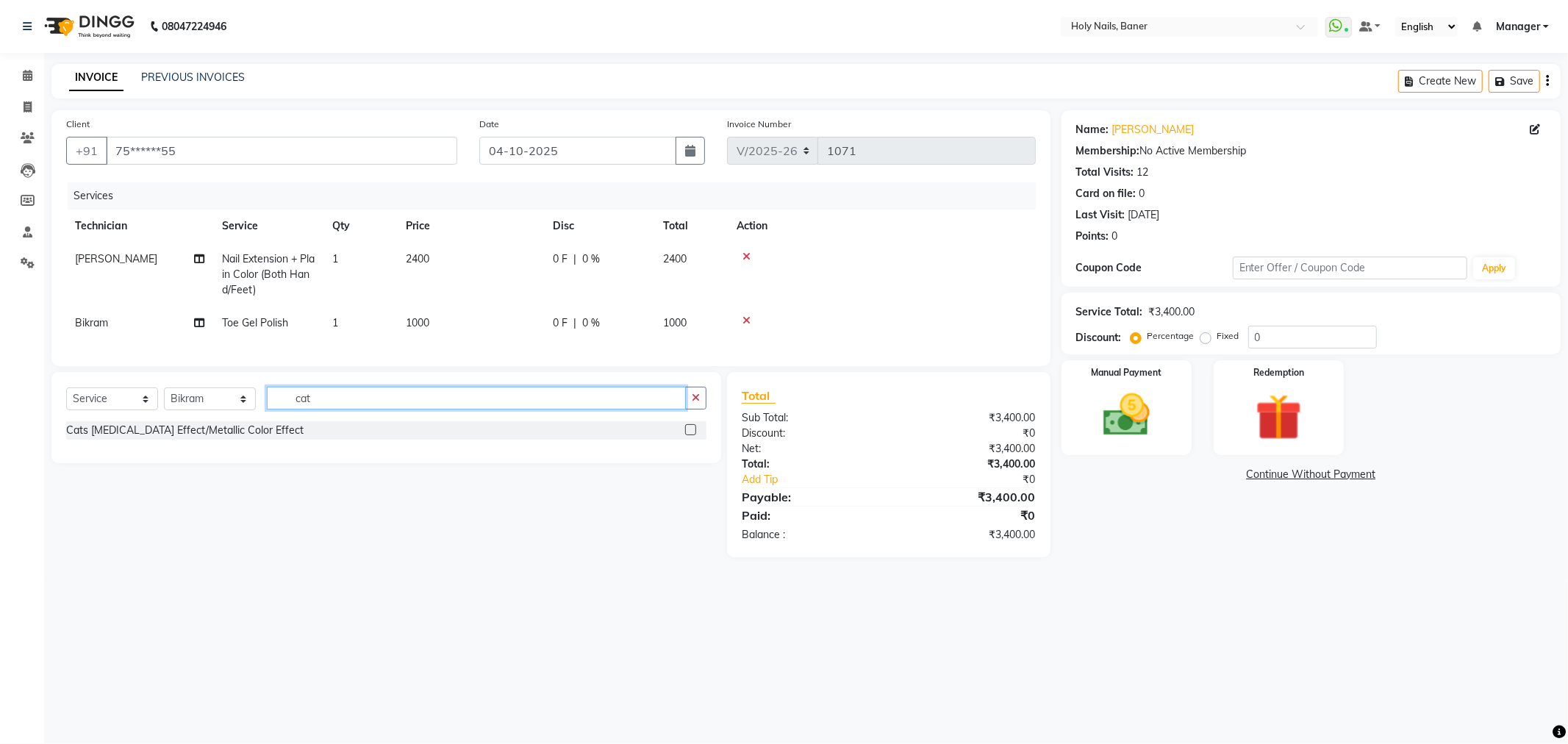
type input "cat"
click at [696, 440] on div at bounding box center [695, 431] width 21 height 18
click at [691, 436] on label at bounding box center [690, 430] width 11 height 11
click at [691, 436] on input "checkbox" at bounding box center [689, 431] width 10 height 10
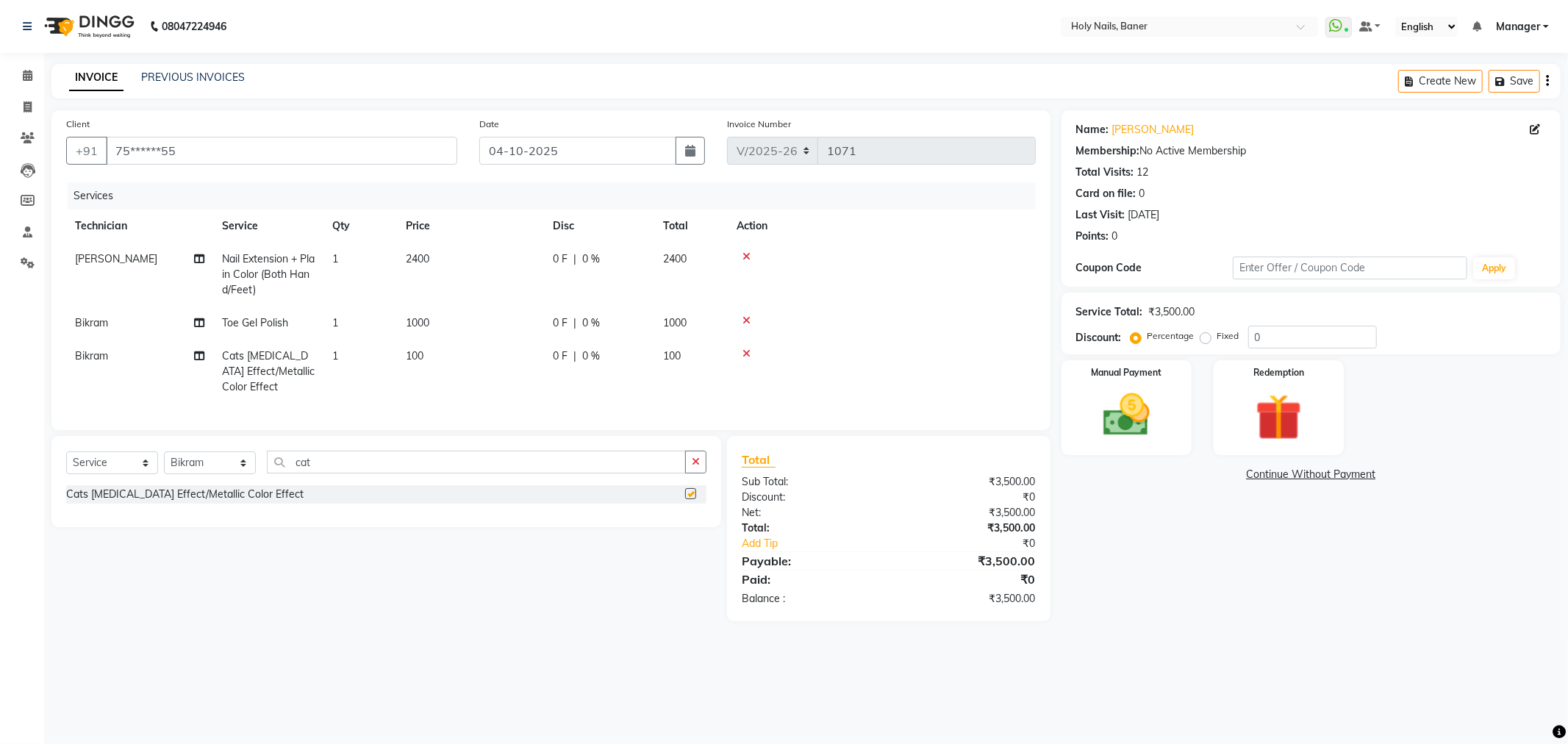
checkbox input "false"
click at [402, 363] on td "100" at bounding box center [471, 372] width 147 height 64
select select "58118"
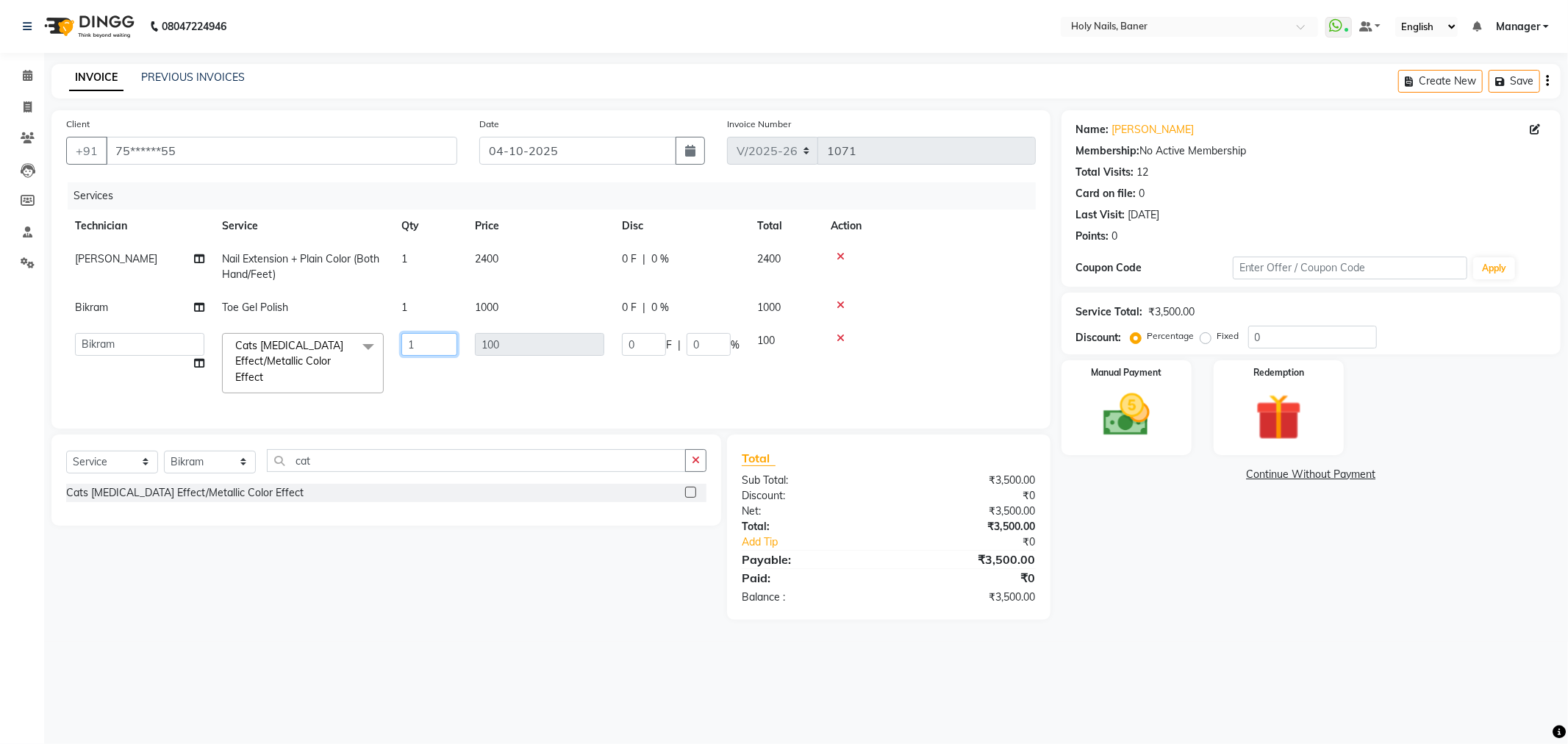
click at [438, 347] on input "1" at bounding box center [430, 344] width 56 height 23
type input "10"
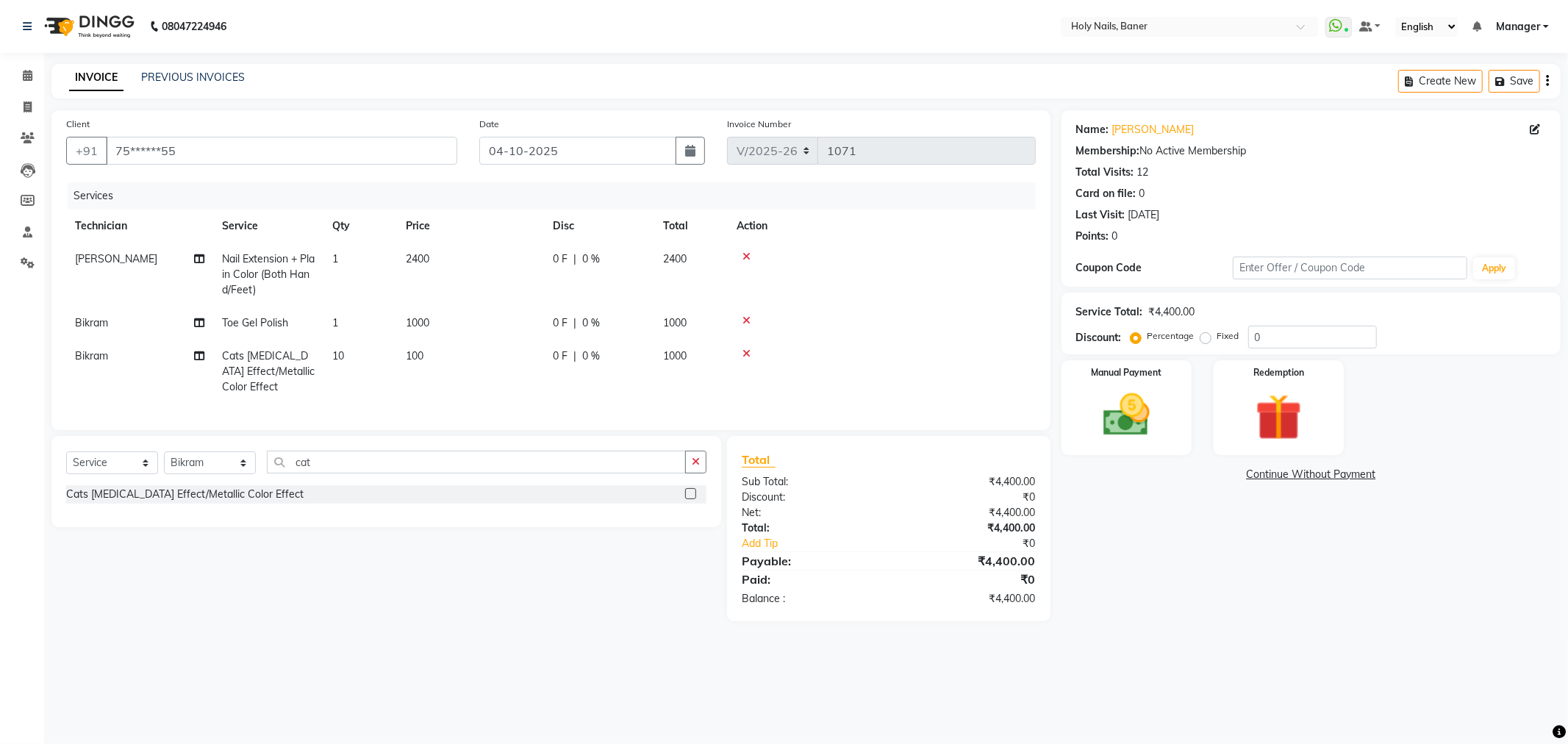
click at [908, 317] on td at bounding box center [881, 323] width 308 height 33
click at [577, 351] on div "0 F | 0 %" at bounding box center [599, 356] width 93 height 15
select select "58118"
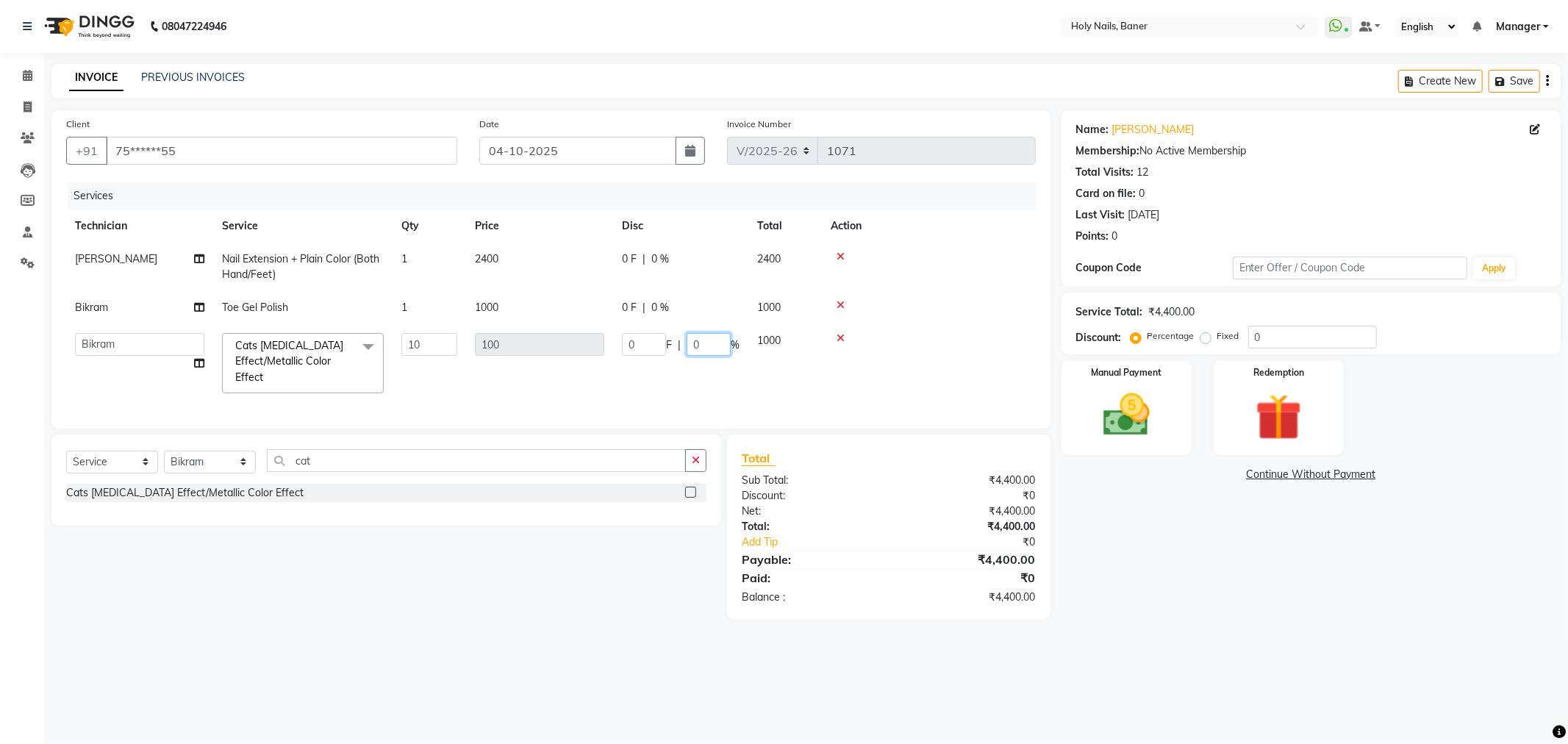
click at [717, 349] on input "0" at bounding box center [708, 344] width 44 height 23
type input "100"
click at [959, 332] on tbody "Bijoy Nail Extension + Plain Color (Both Hand/Feet) 1 2400 0 F | 0 % 2400 Bikra…" at bounding box center [551, 322] width 969 height 160
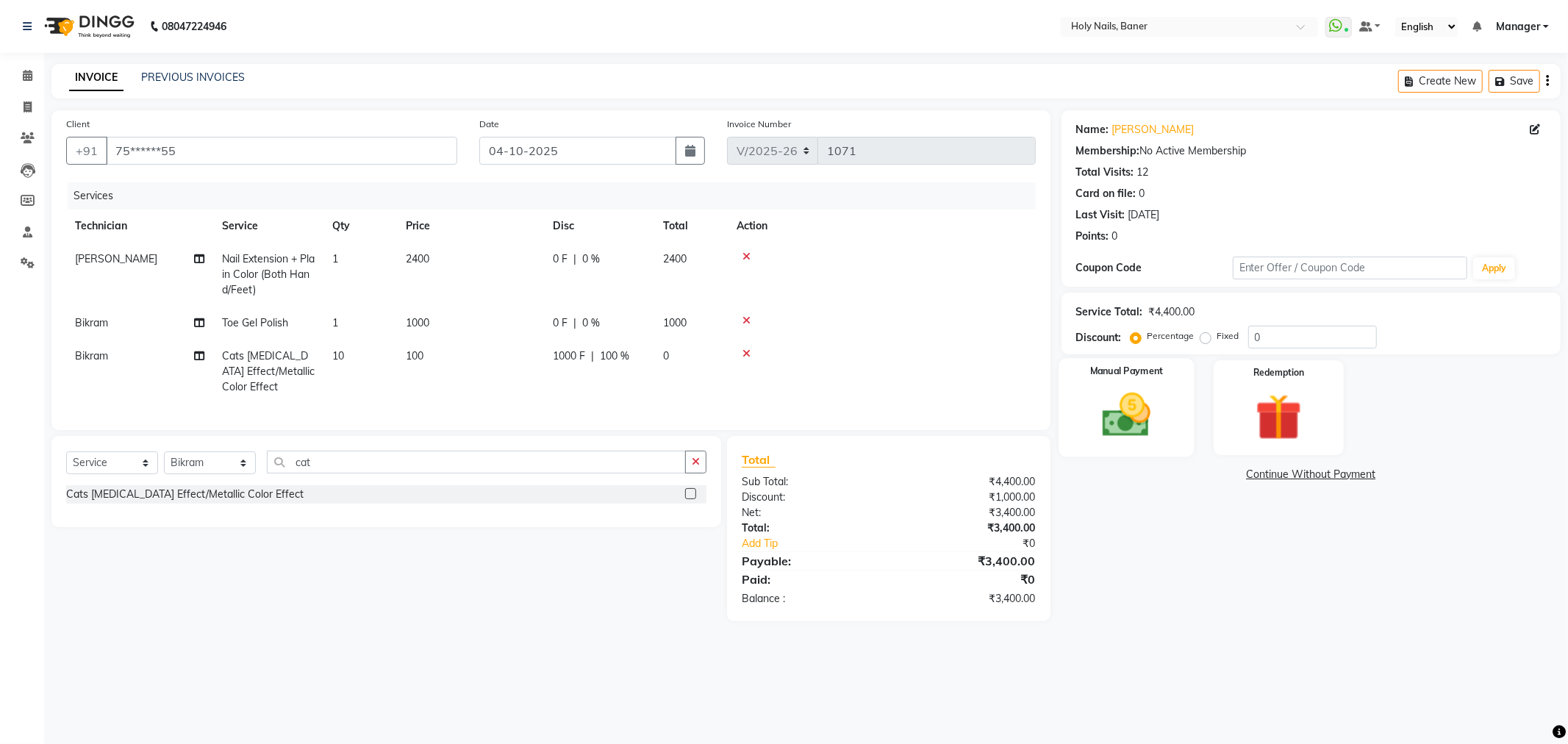
click at [1125, 403] on img at bounding box center [1126, 416] width 79 height 56
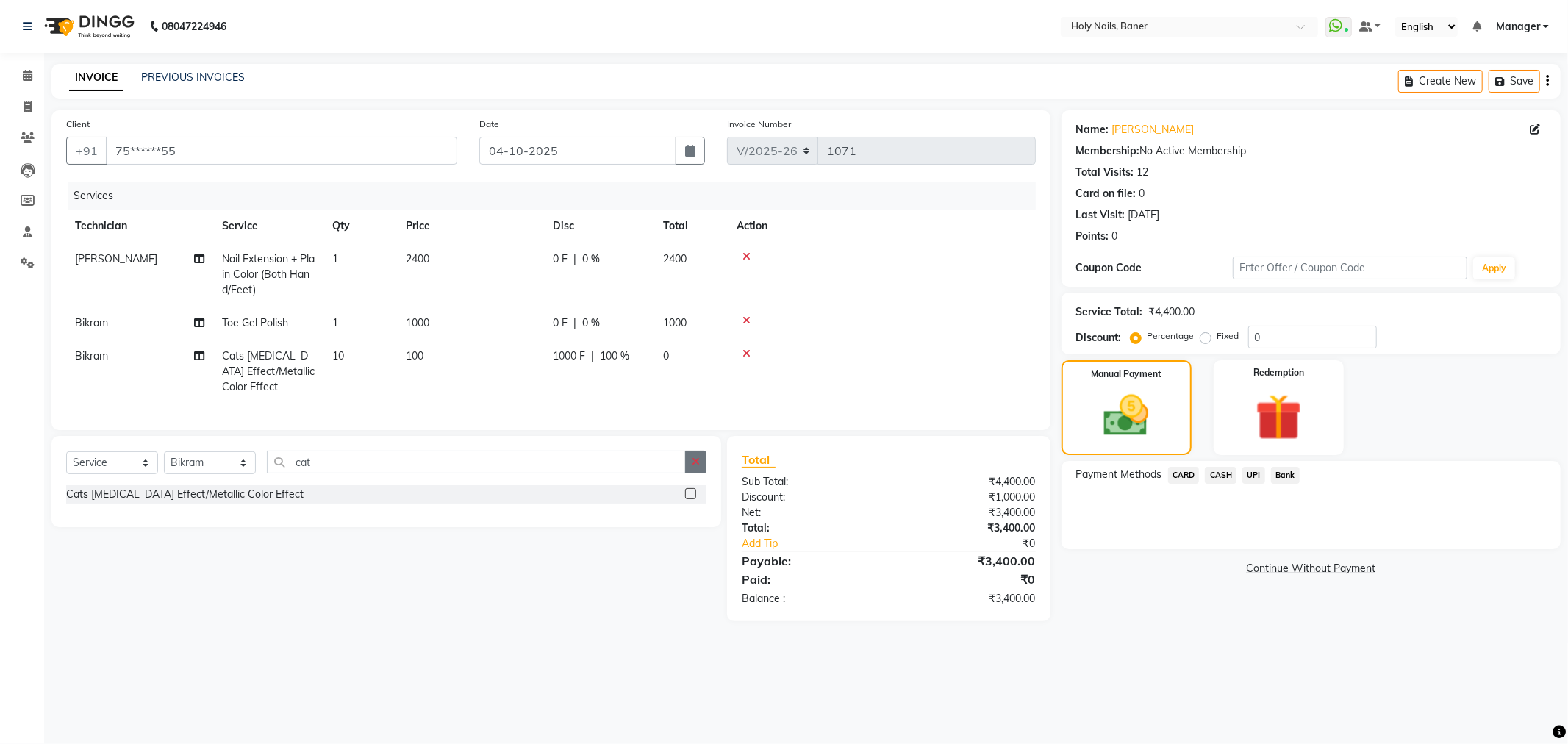
click at [696, 474] on button "button" at bounding box center [695, 462] width 21 height 23
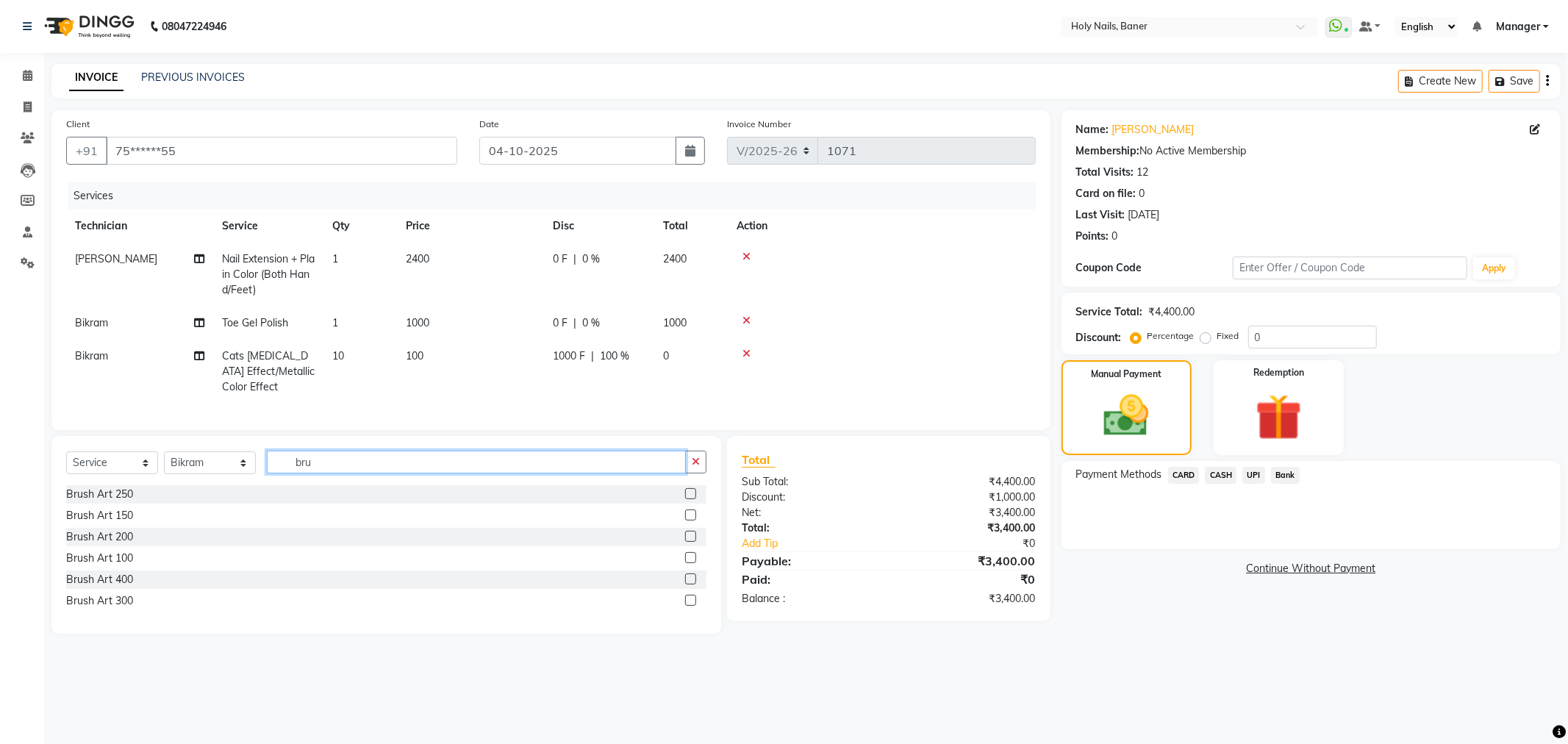
type input "bru"
click at [686, 564] on label at bounding box center [690, 558] width 11 height 11
click at [686, 564] on input "checkbox" at bounding box center [689, 559] width 10 height 10
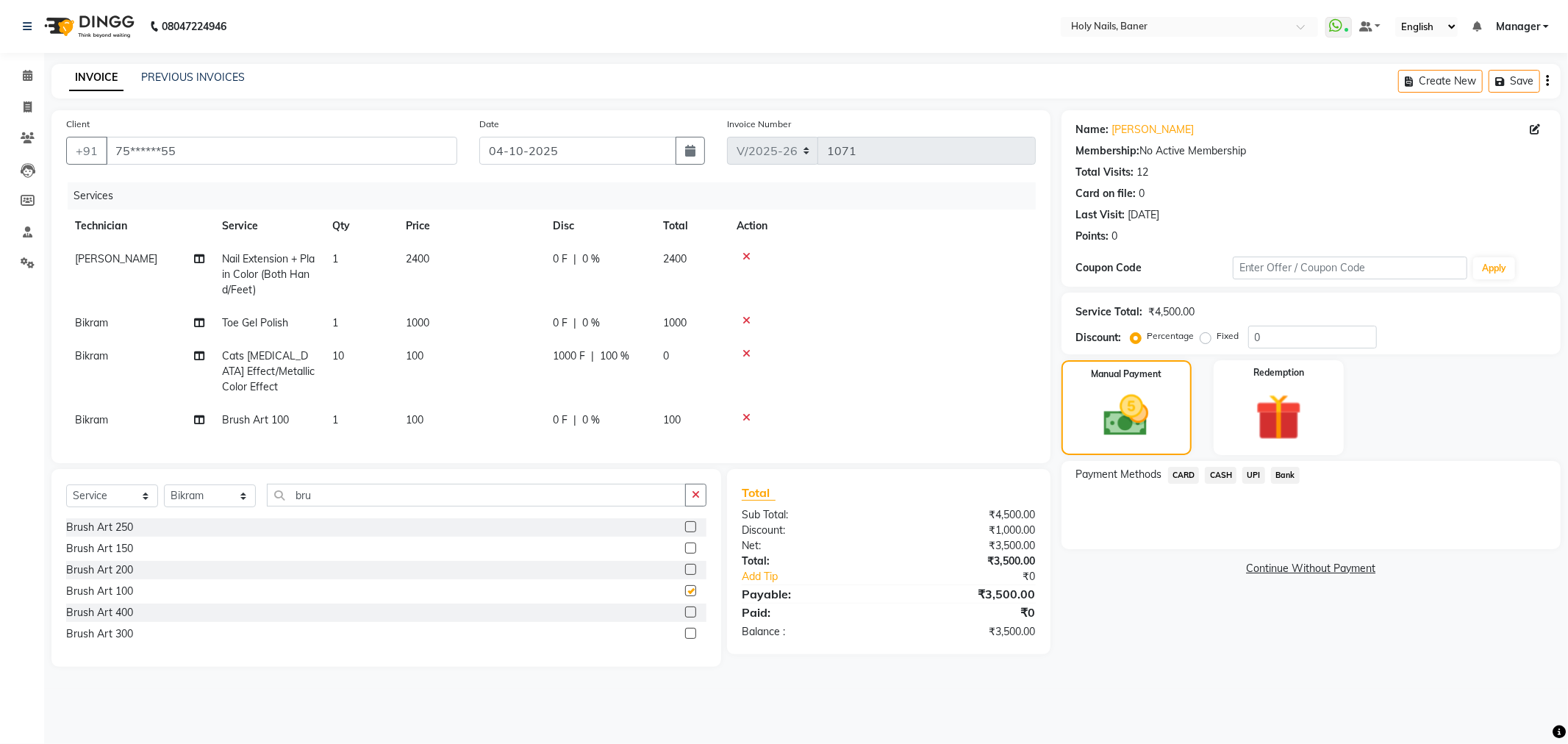
checkbox input "false"
click at [374, 422] on td "1" at bounding box center [360, 420] width 74 height 33
select select "58118"
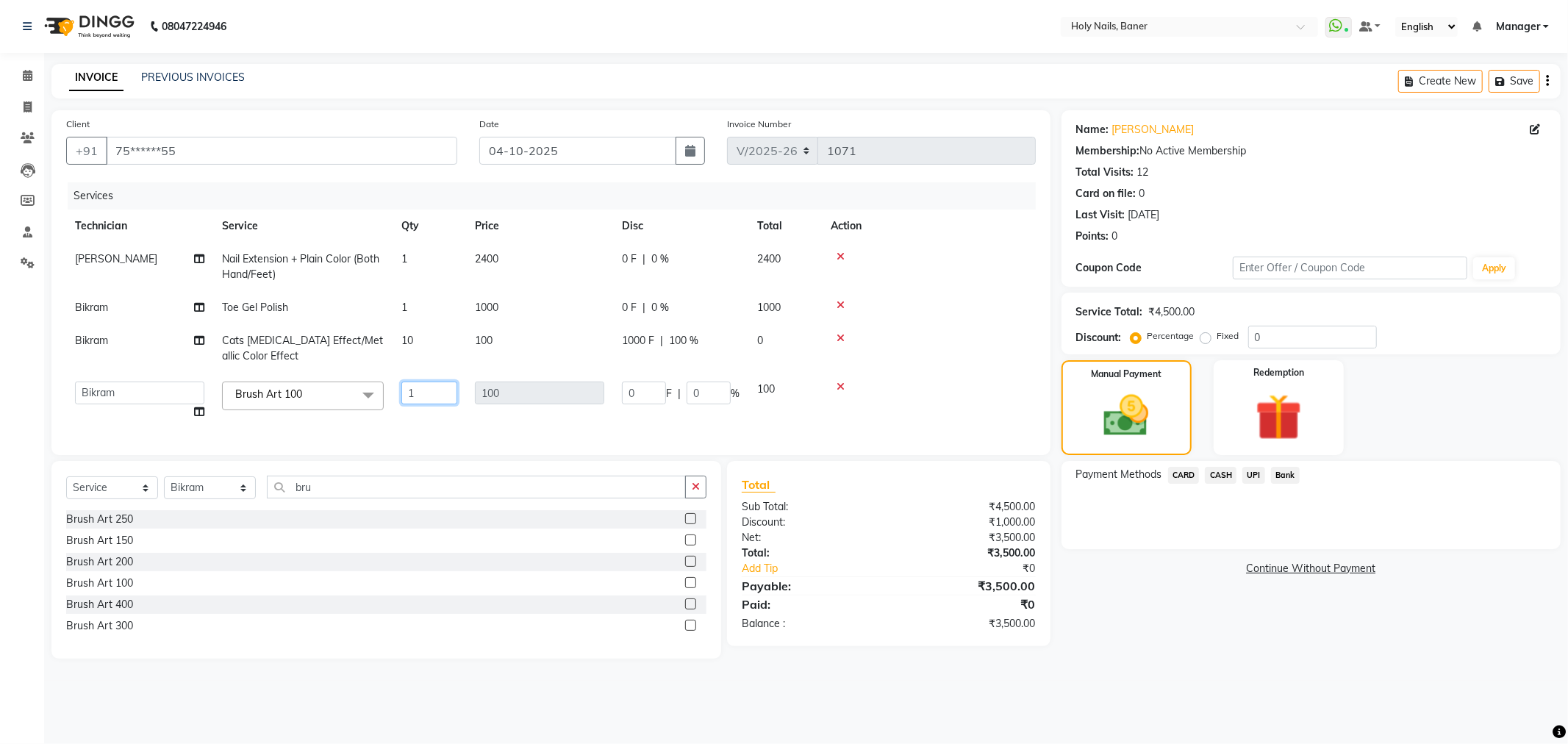
click at [427, 386] on input "1" at bounding box center [430, 393] width 56 height 23
type input "2"
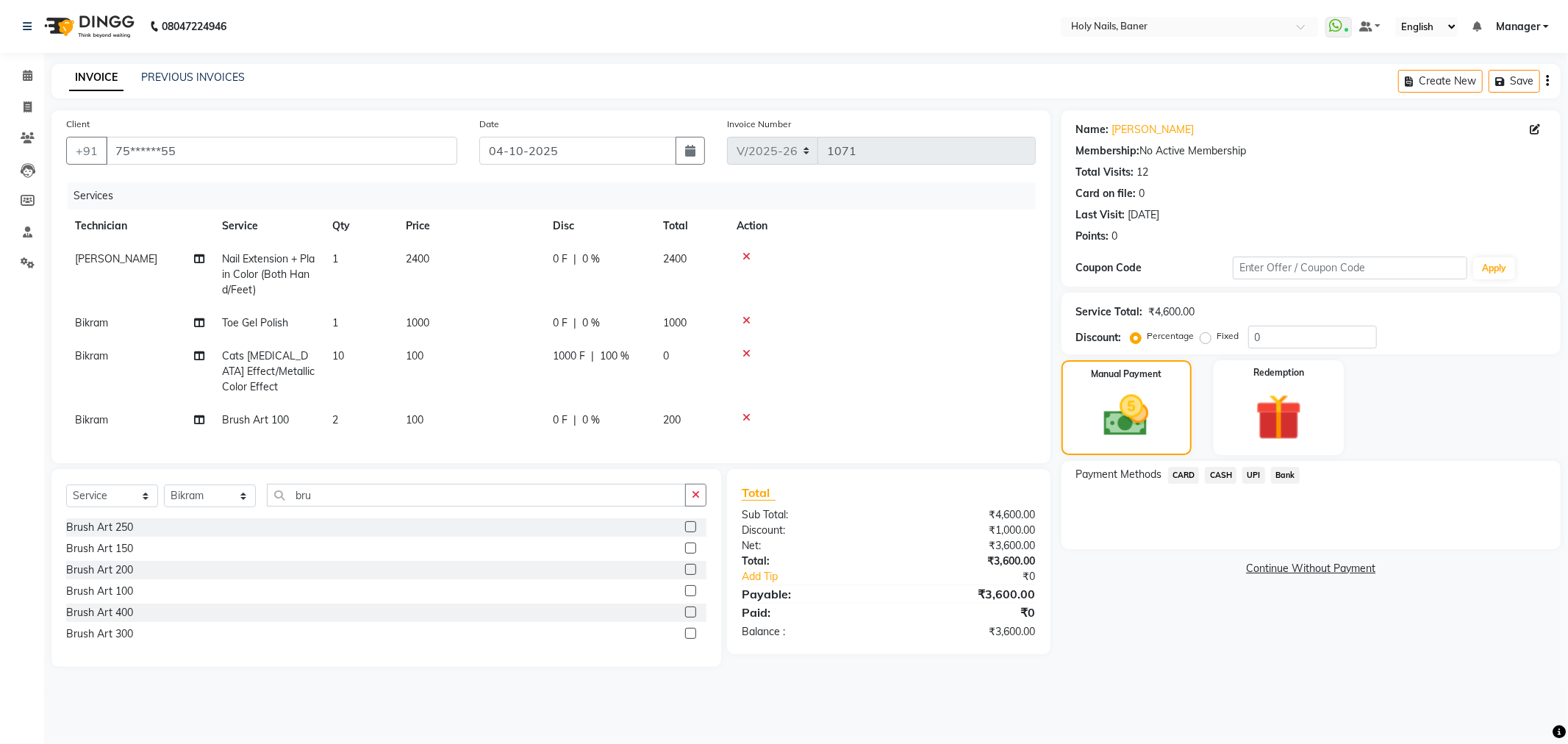
click at [983, 368] on td at bounding box center [881, 372] width 308 height 64
click at [586, 431] on td "0 F | 0 %" at bounding box center [599, 420] width 110 height 33
select select "58118"
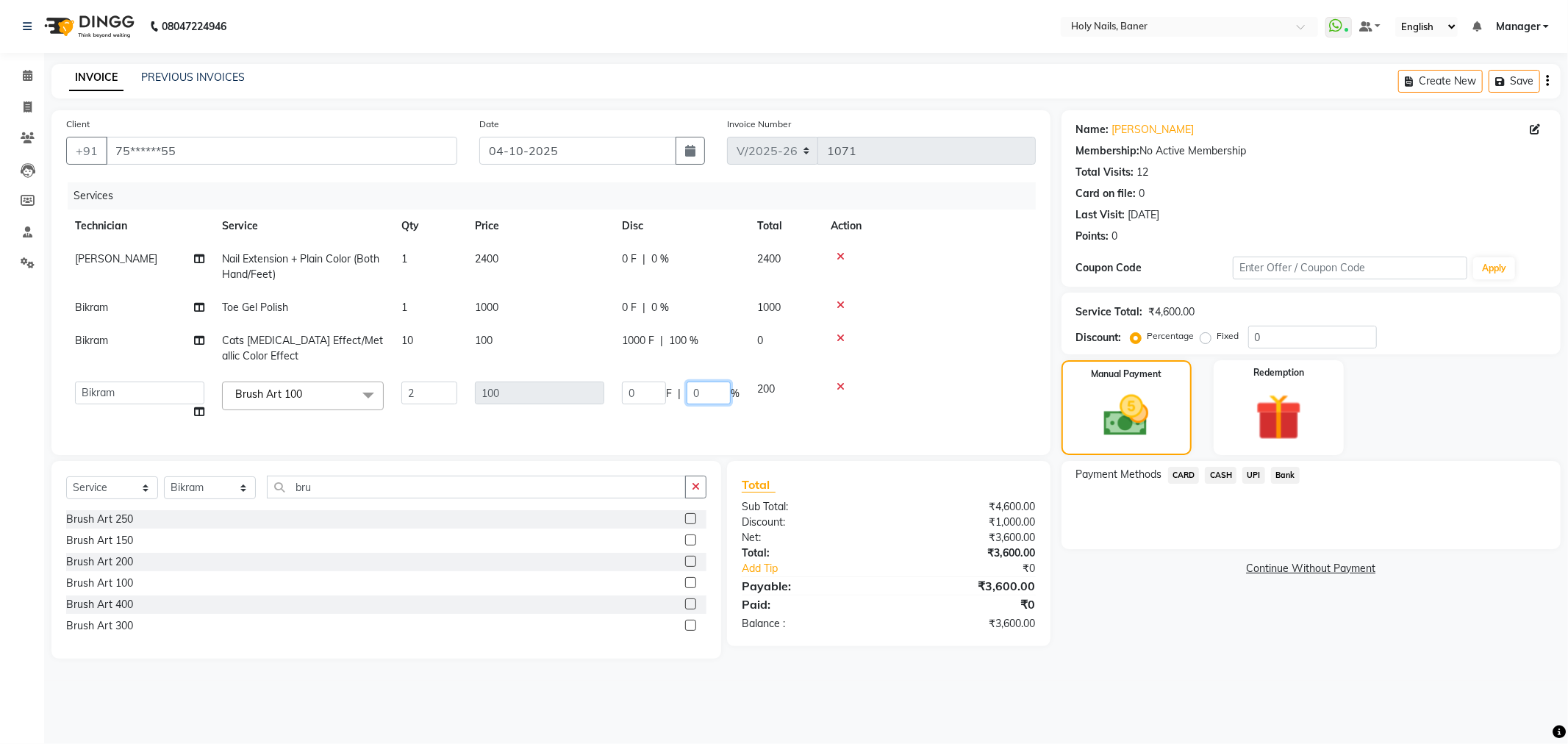
click at [701, 394] on input "0" at bounding box center [708, 393] width 44 height 23
type input "100"
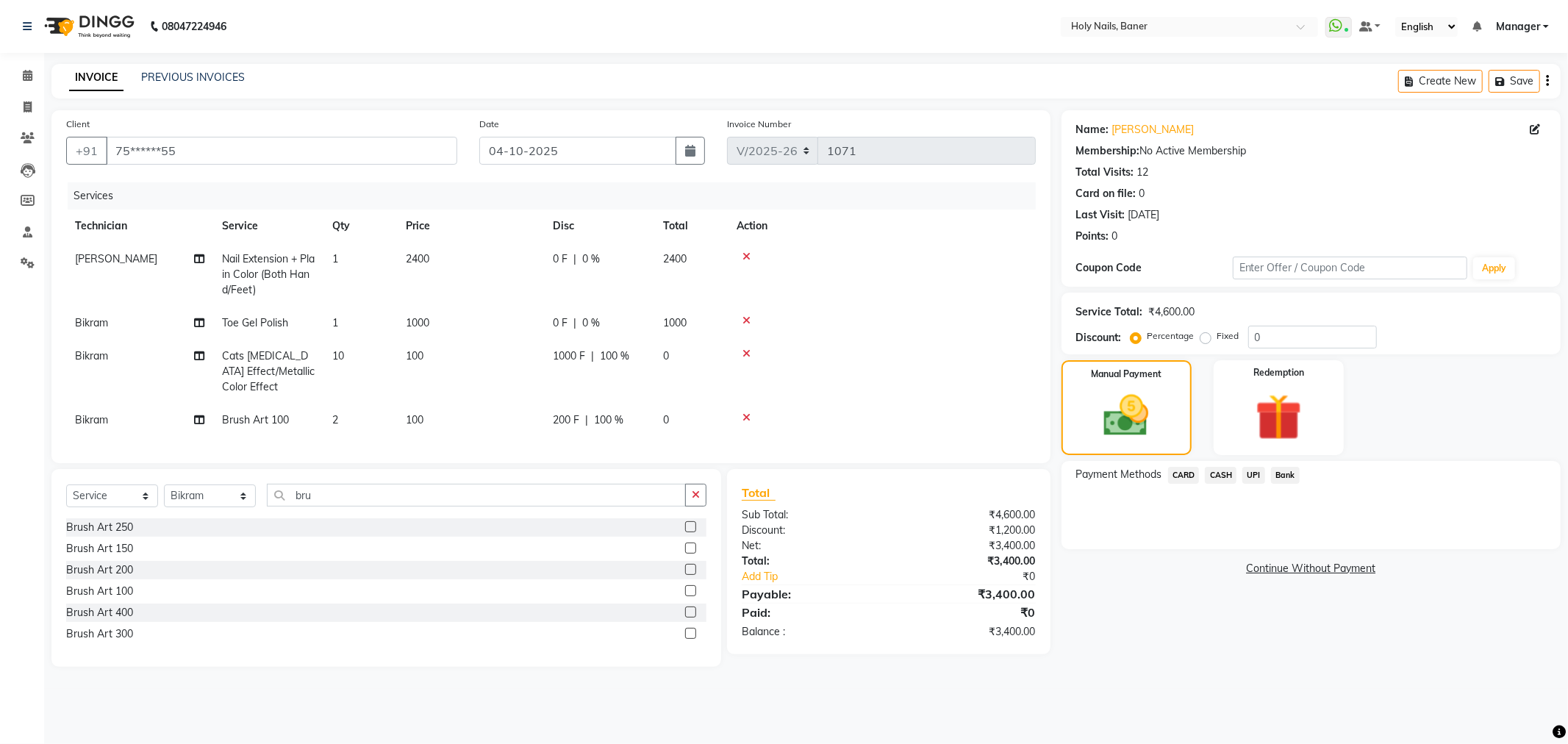
click at [932, 349] on td at bounding box center [881, 372] width 308 height 64
click at [936, 328] on td at bounding box center [881, 323] width 308 height 33
click at [1252, 468] on span "UPI" at bounding box center [1253, 475] width 23 height 17
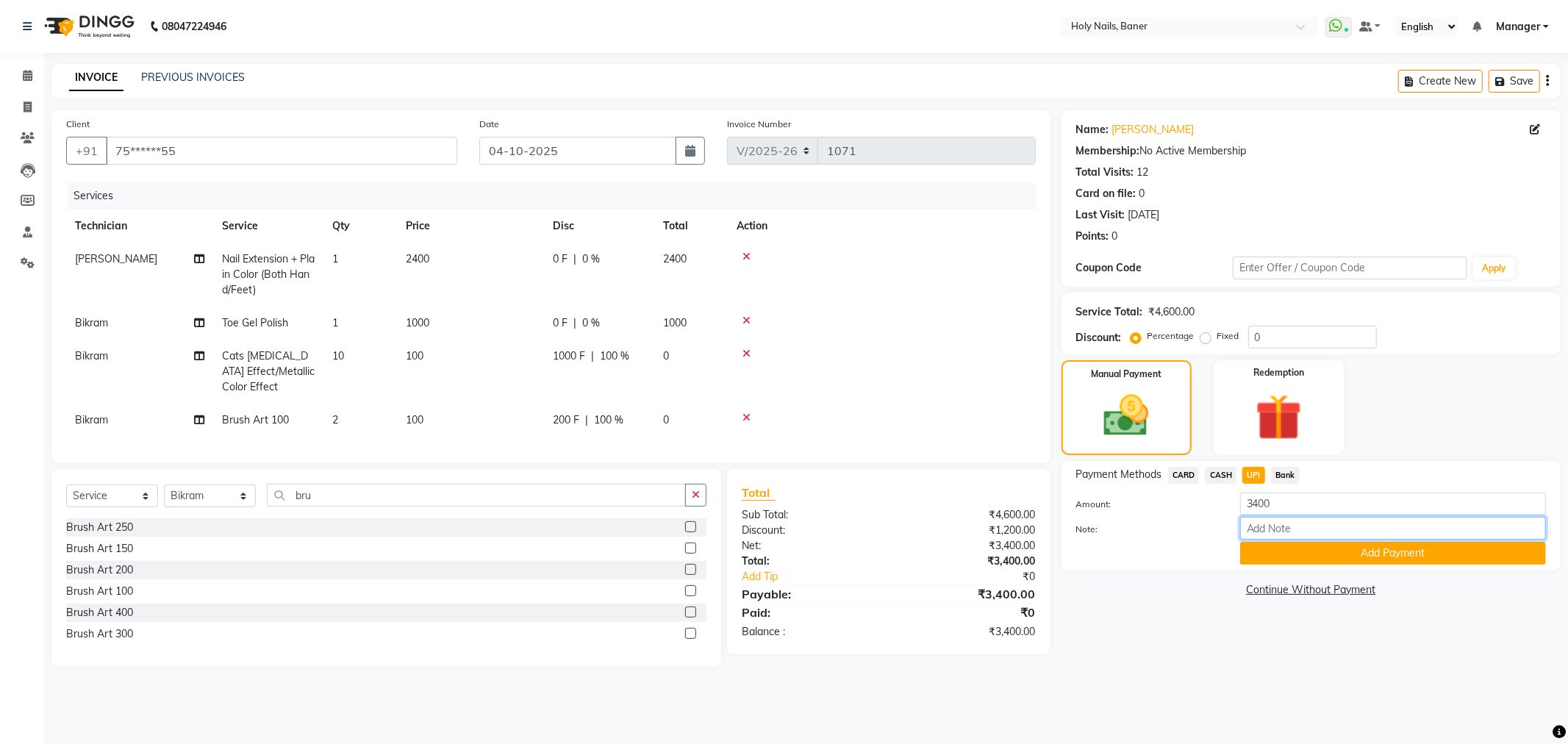
click at [1287, 538] on input "Note:" at bounding box center [1393, 528] width 306 height 23
type input "FREE NAIL ART OFFER APPLIED"
click at [1281, 553] on button "Add Payment" at bounding box center [1393, 553] width 306 height 23
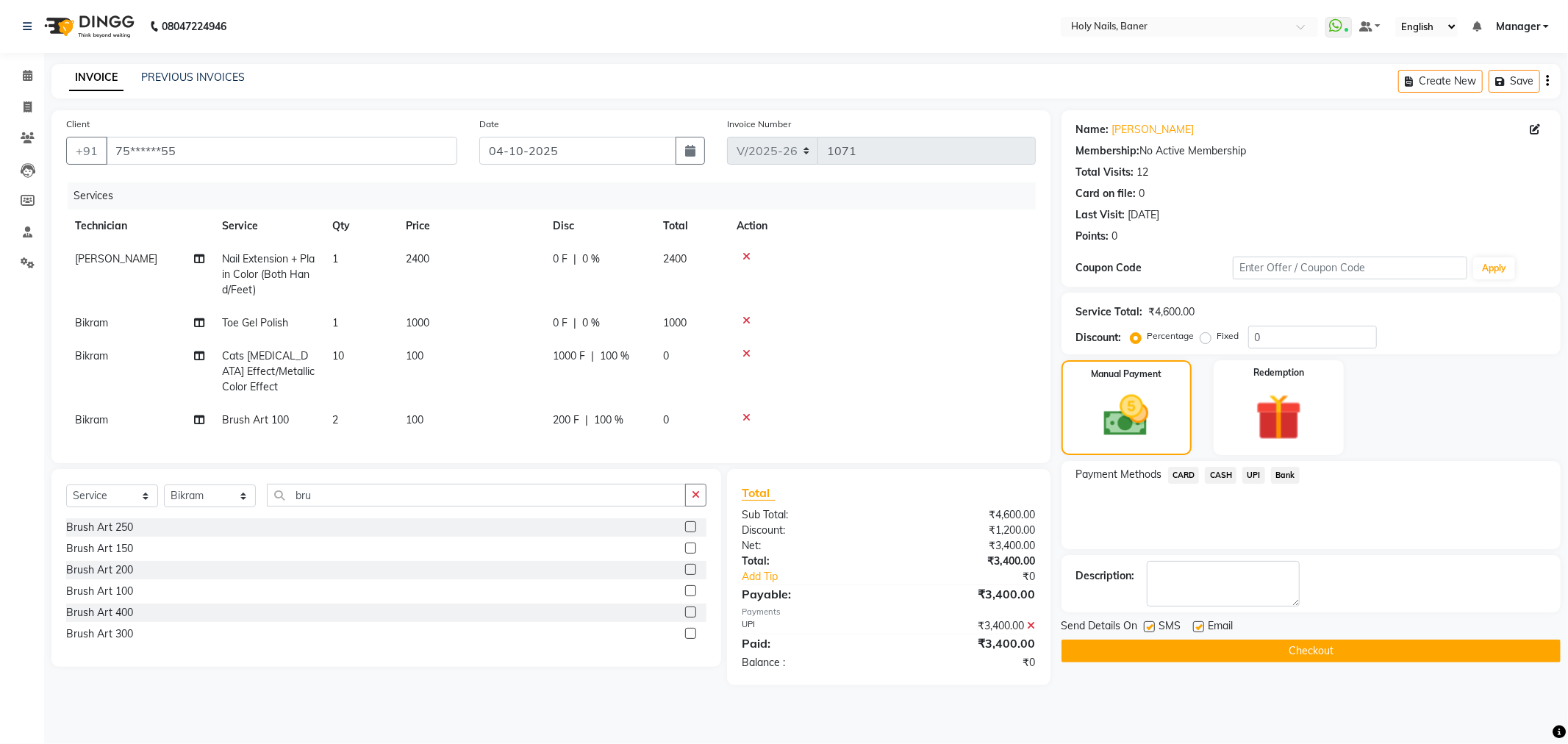
click at [1222, 642] on button "Checkout" at bounding box center [1311, 651] width 499 height 23
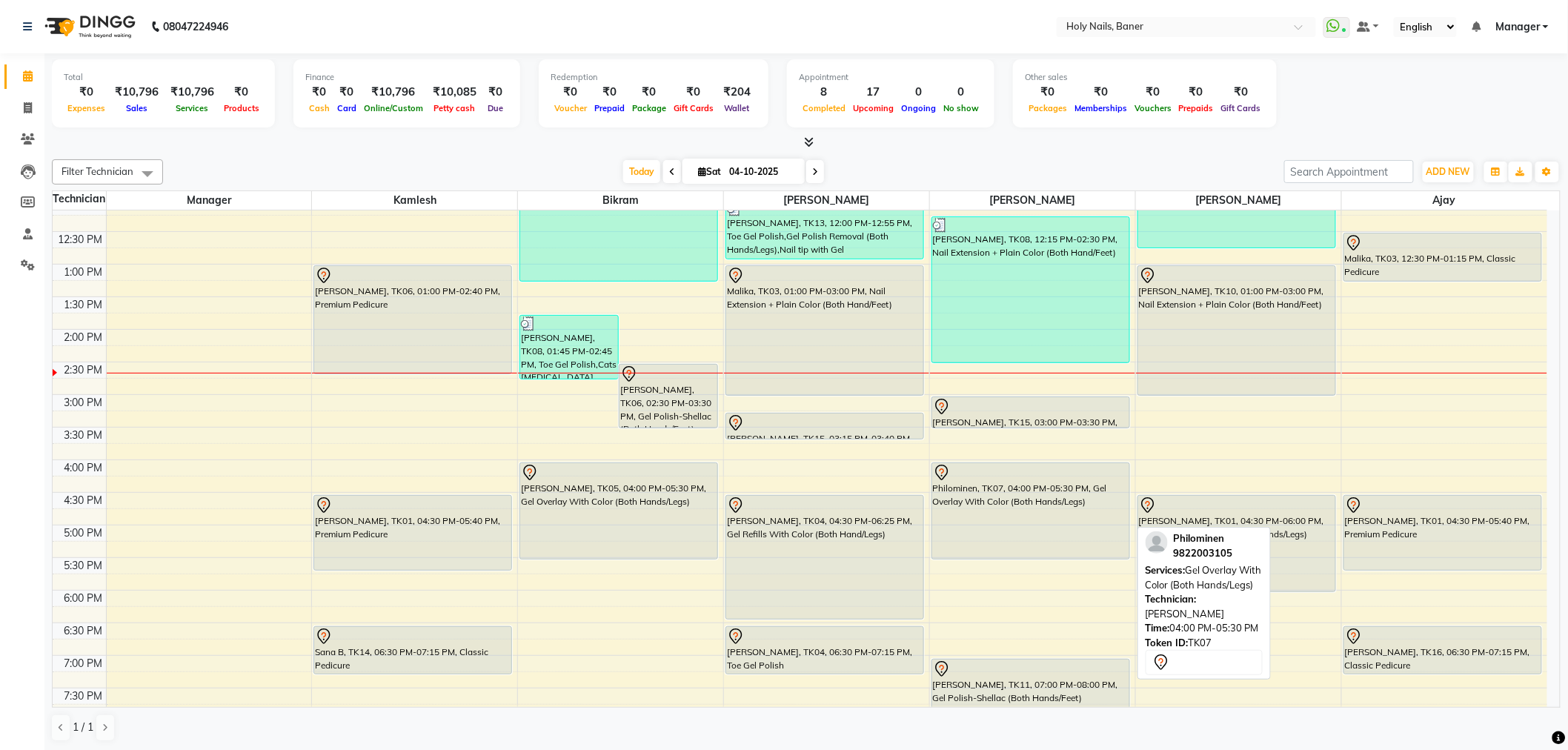
scroll to position [247, 0]
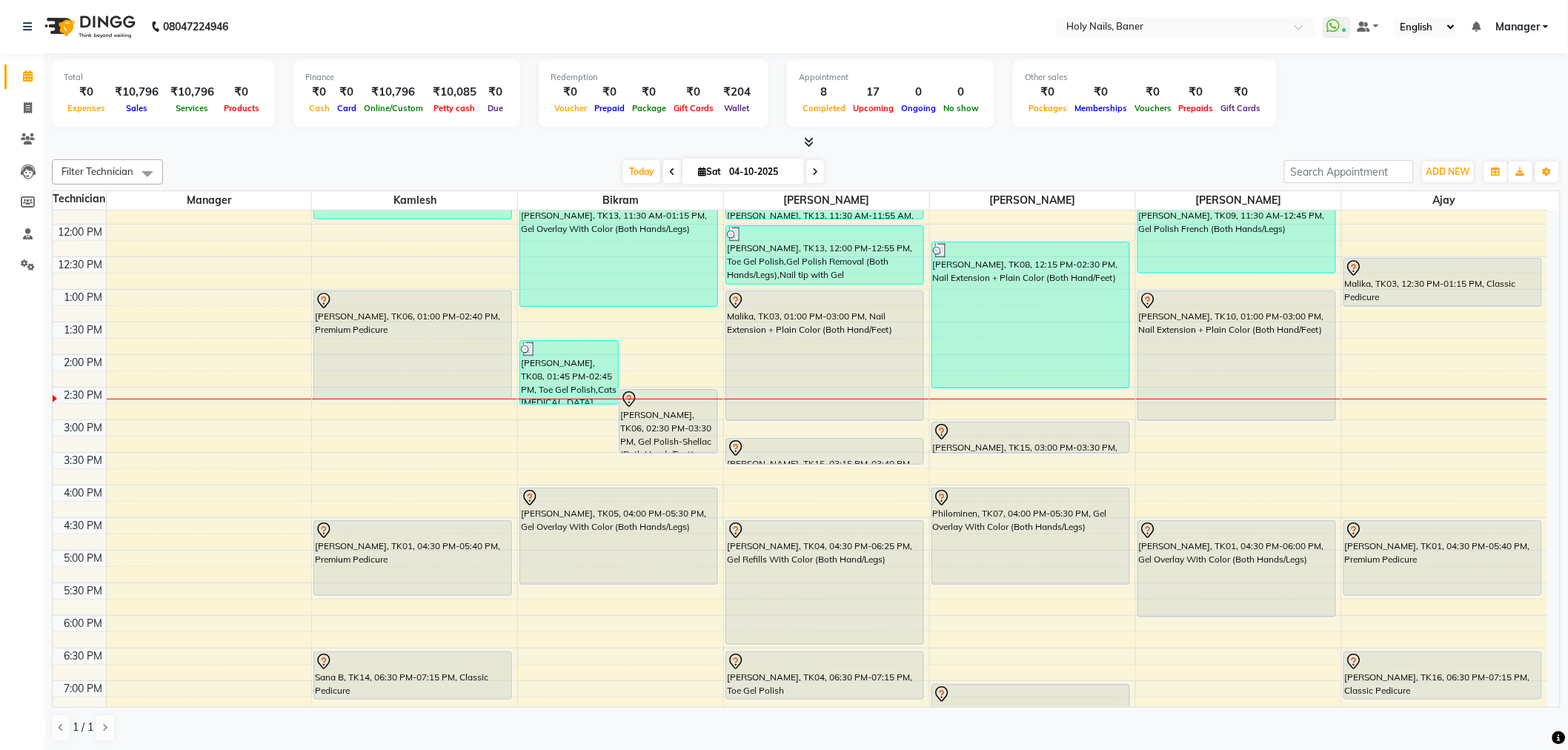
click at [734, 169] on input "04-10-2025" at bounding box center [761, 172] width 74 height 22
select select "10"
select select "2025"
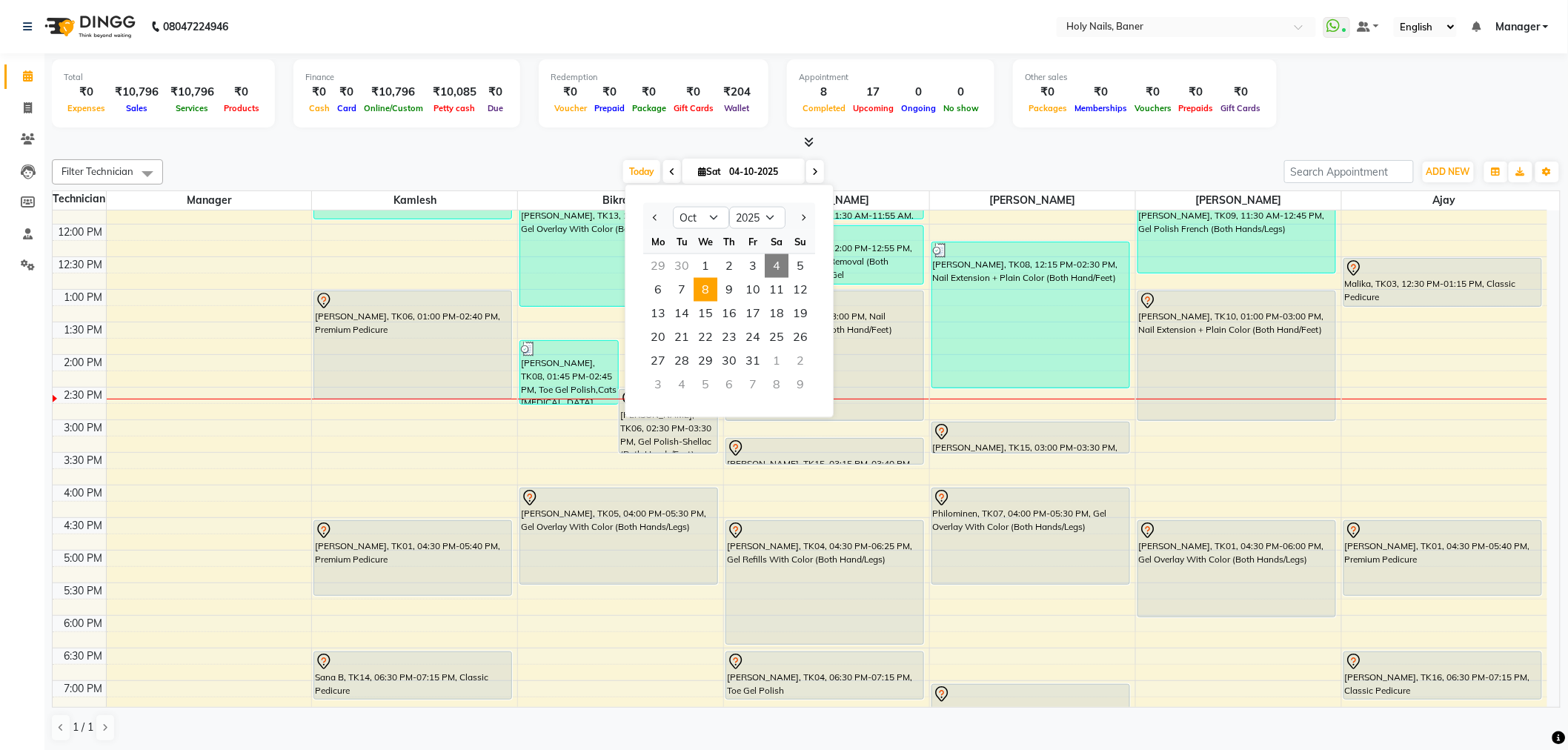
click at [712, 286] on span "8" at bounding box center [705, 290] width 24 height 24
type input "[DATE]"
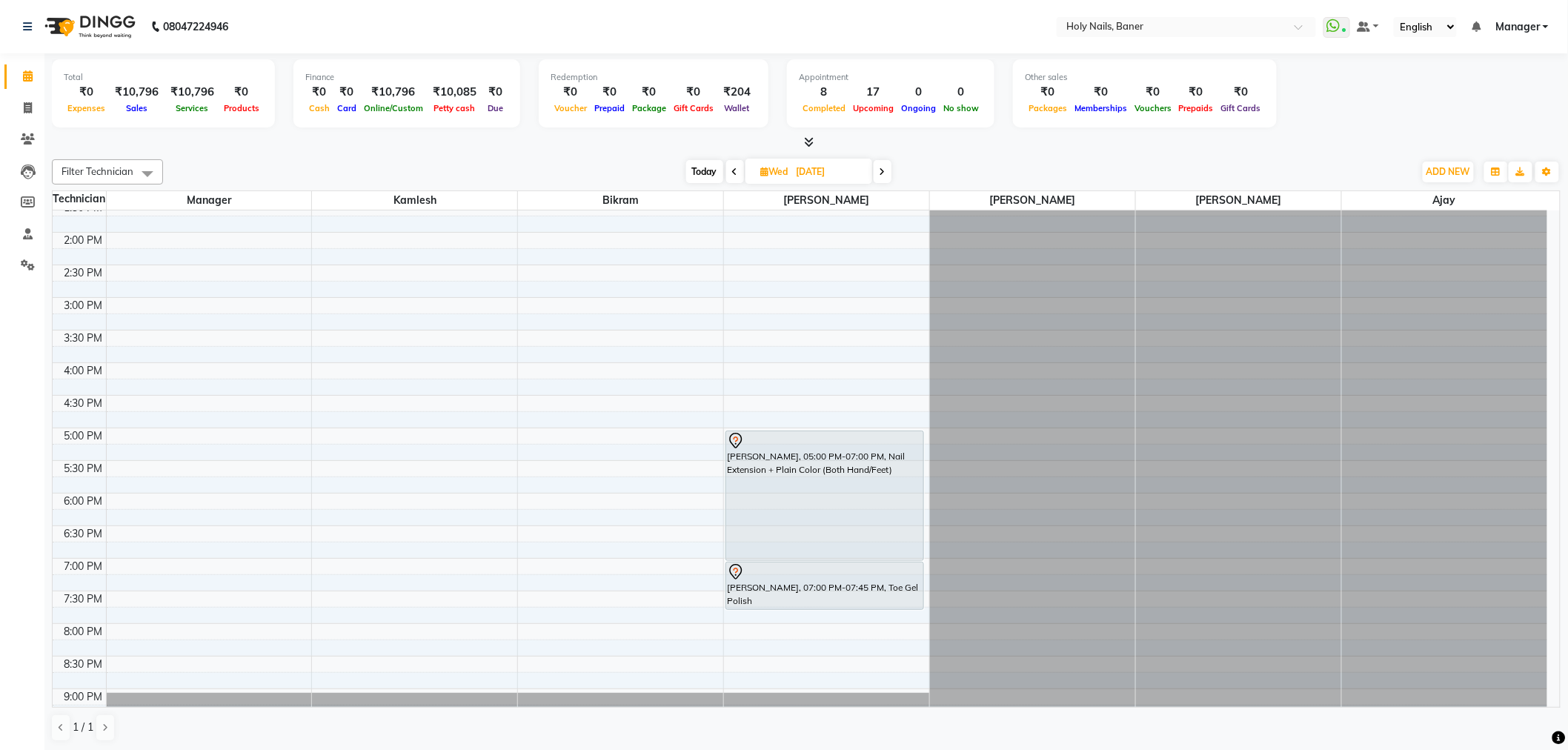
scroll to position [394, 0]
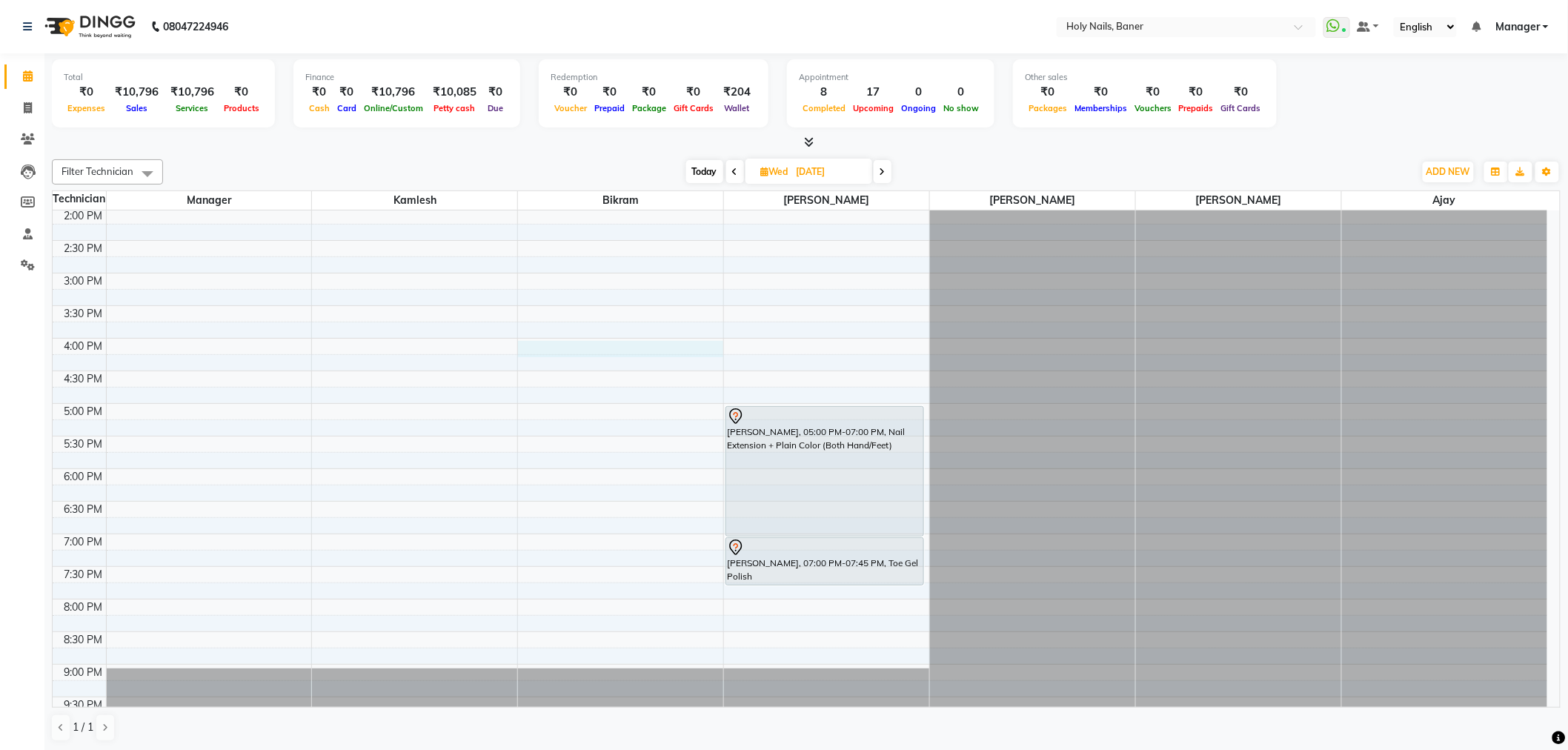
click at [549, 355] on div "8:00 AM 8:30 AM 9:00 AM 9:30 AM 10:00 AM 10:30 AM 11:00 AM 11:30 AM 12:00 PM 12…" at bounding box center [800, 273] width 1495 height 912
select select "58118"
select select "960"
select select "tentative"
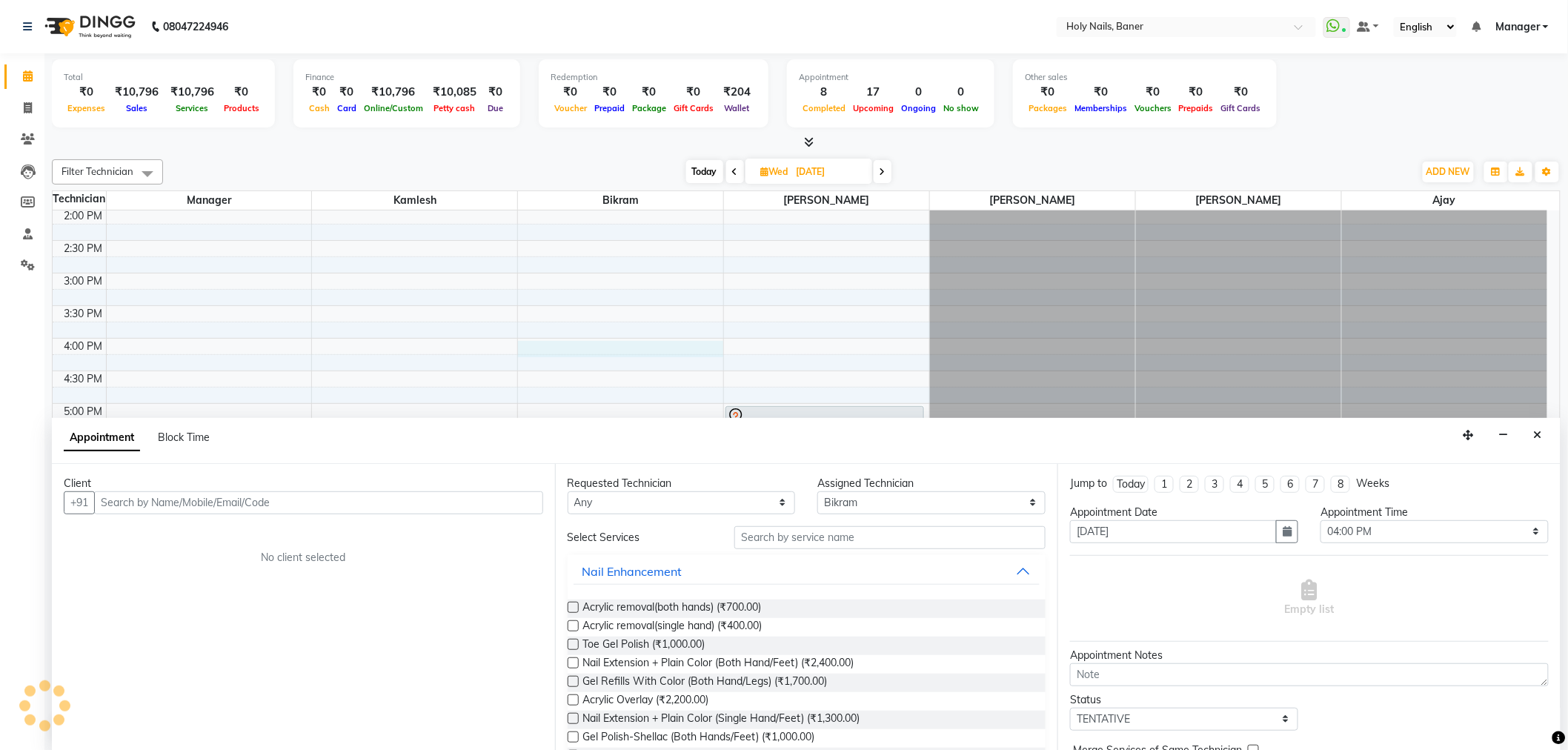
scroll to position [1, 0]
click at [397, 505] on input "text" at bounding box center [319, 502] width 449 height 23
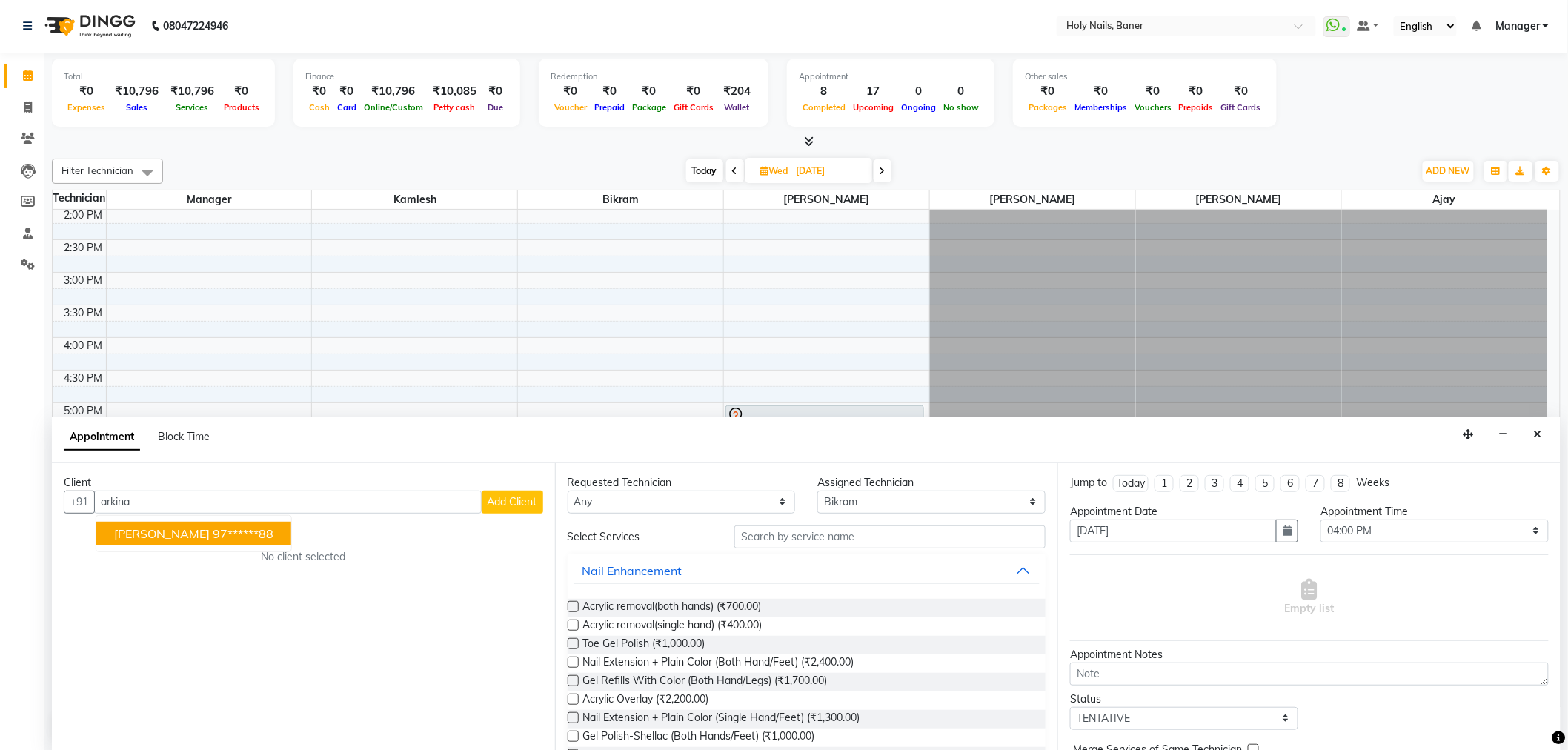
click at [176, 529] on span "[PERSON_NAME]" at bounding box center [162, 534] width 96 height 15
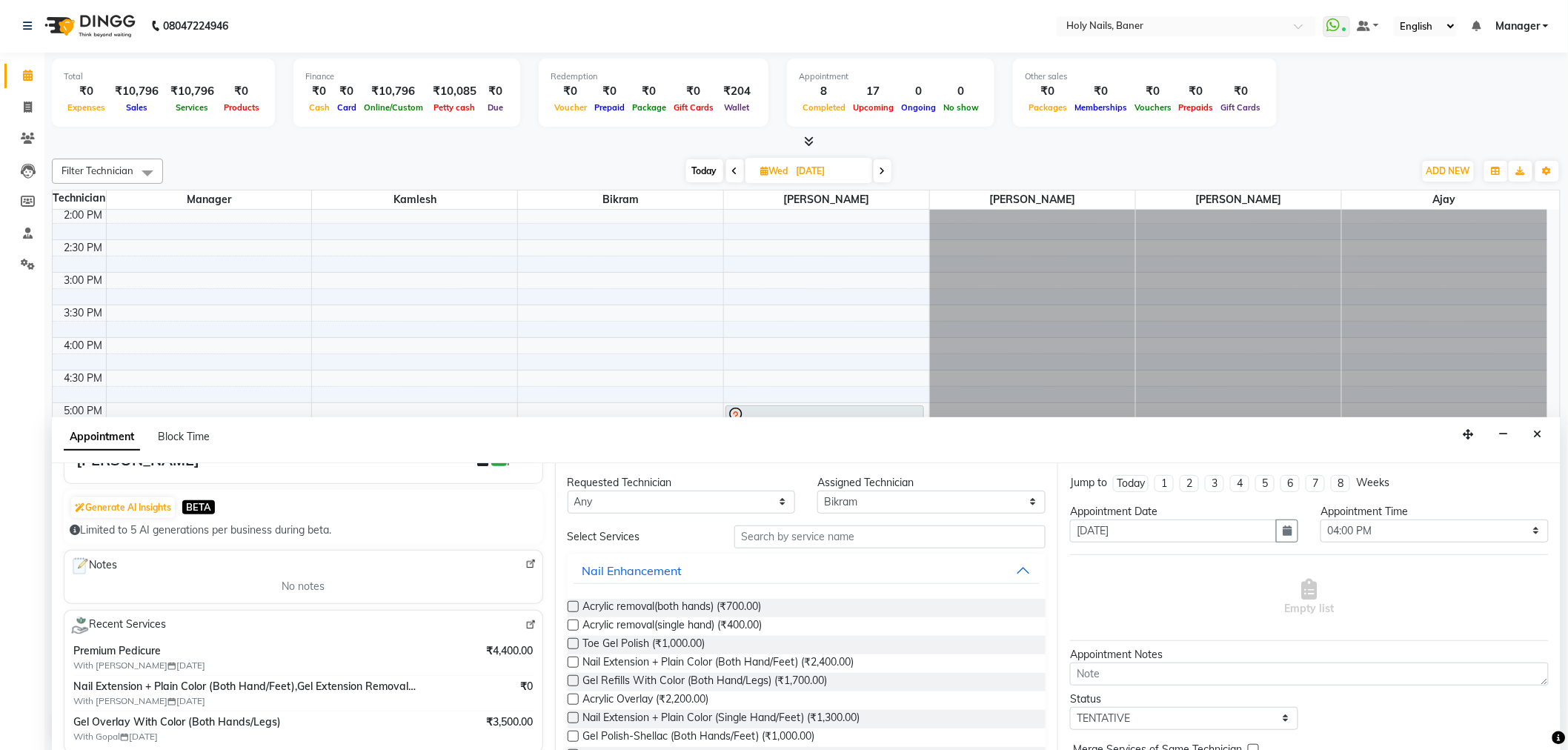
scroll to position [165, 0]
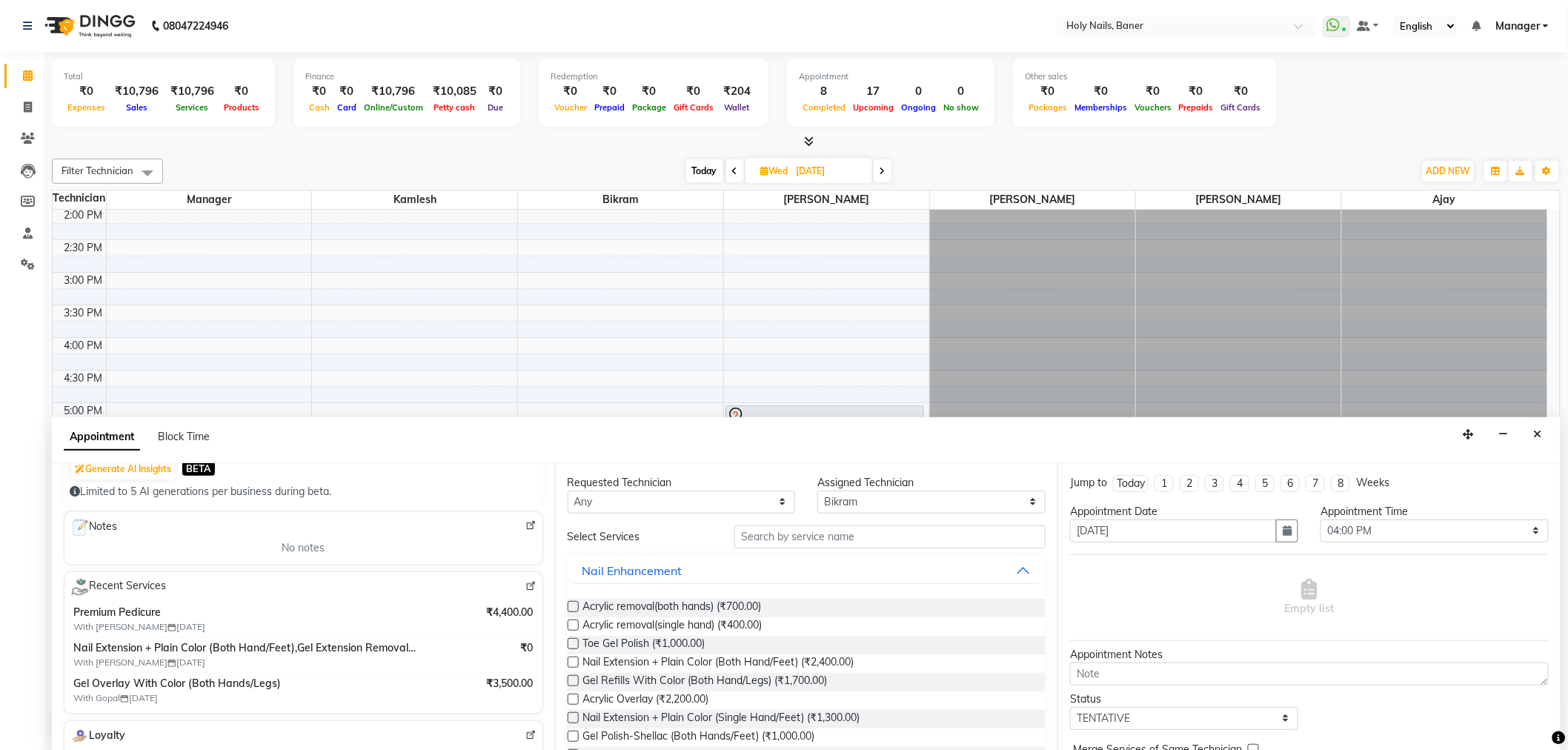
type input "97******88"
click at [904, 537] on input "text" at bounding box center [890, 537] width 311 height 23
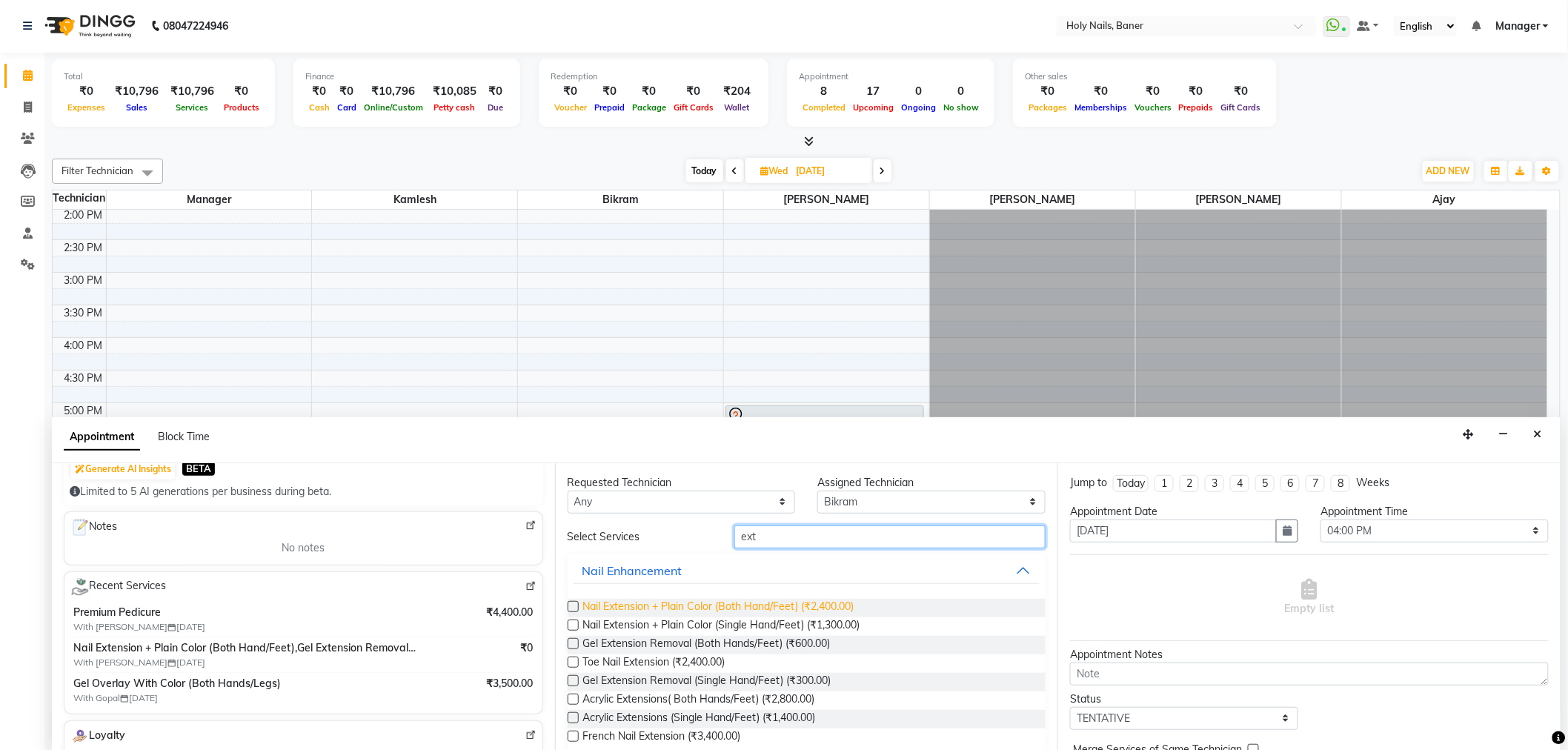
type input "ext"
click at [730, 603] on span "Nail Extension + Plain Color (Both Hand/Feet) (₹2,400.00)" at bounding box center [718, 608] width 271 height 19
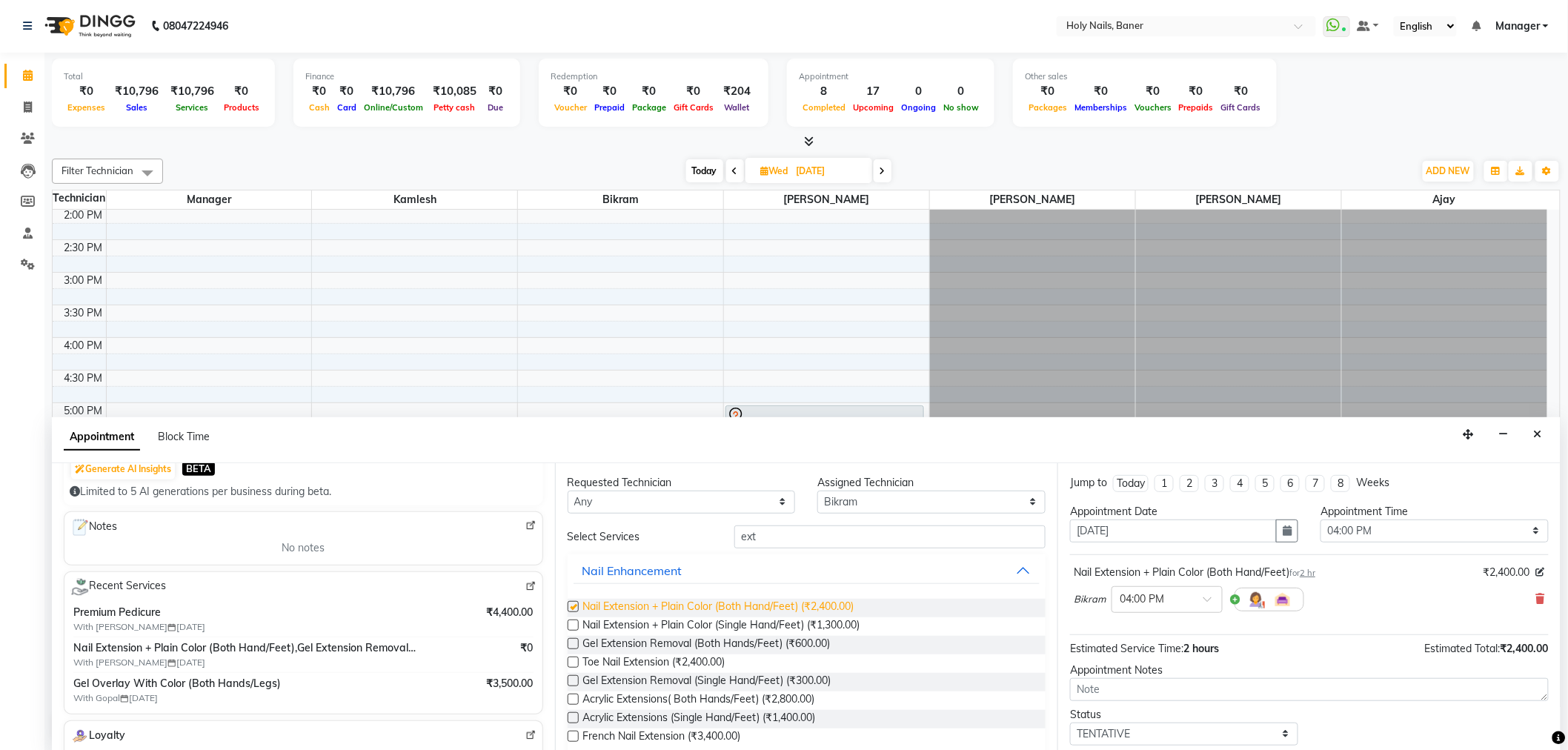
checkbox input "false"
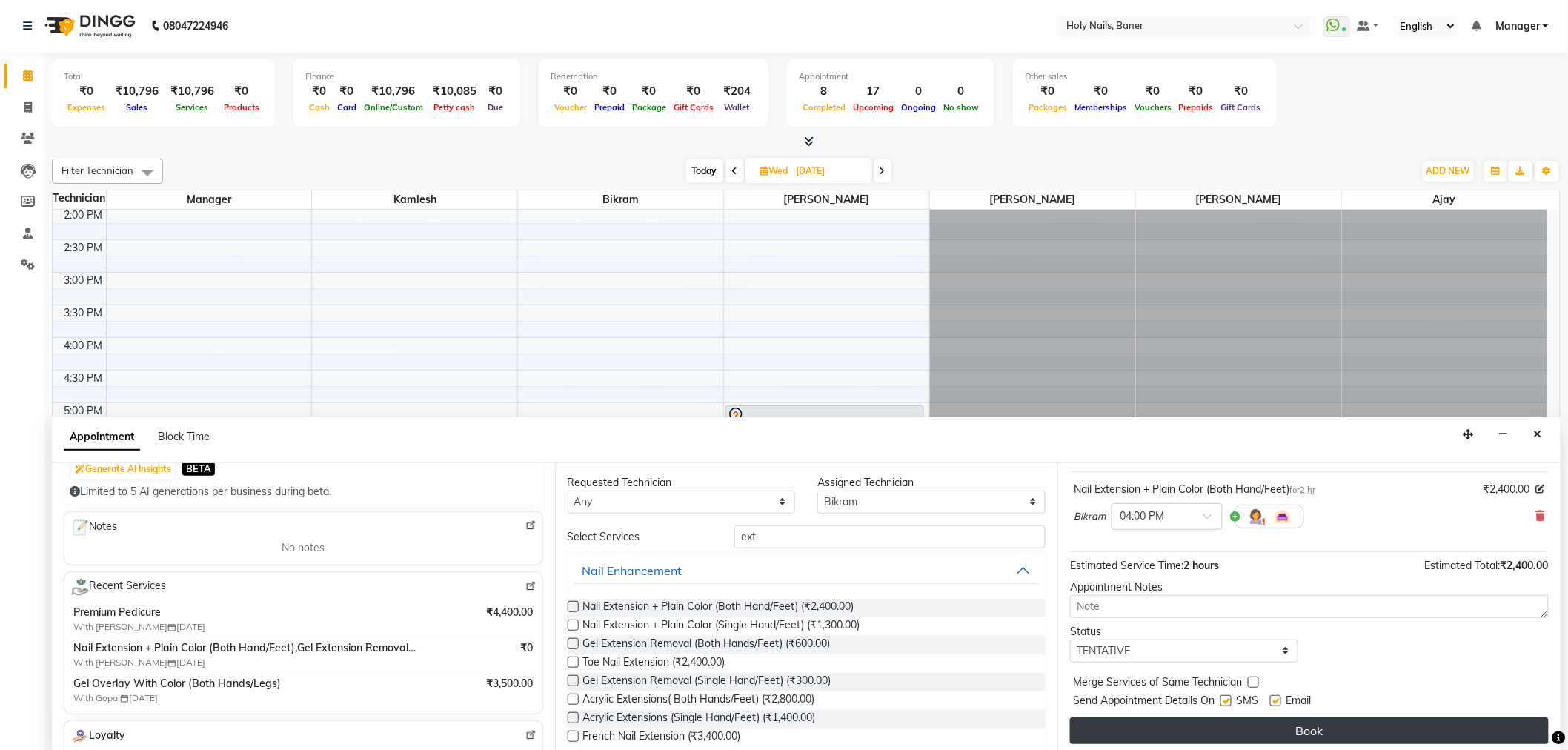
scroll to position [88, 0]
click at [1258, 729] on button "Book" at bounding box center [1309, 726] width 479 height 27
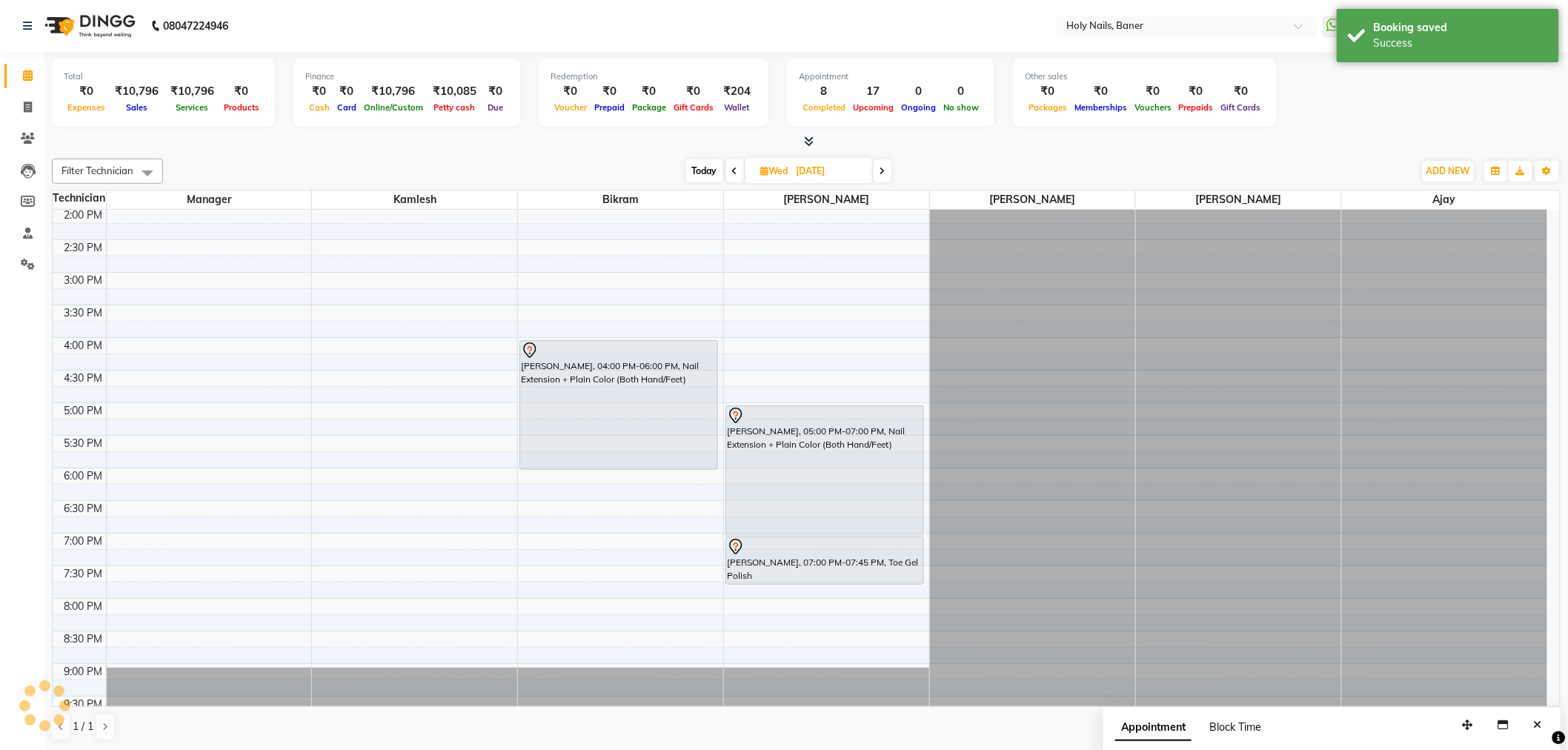
scroll to position [0, 0]
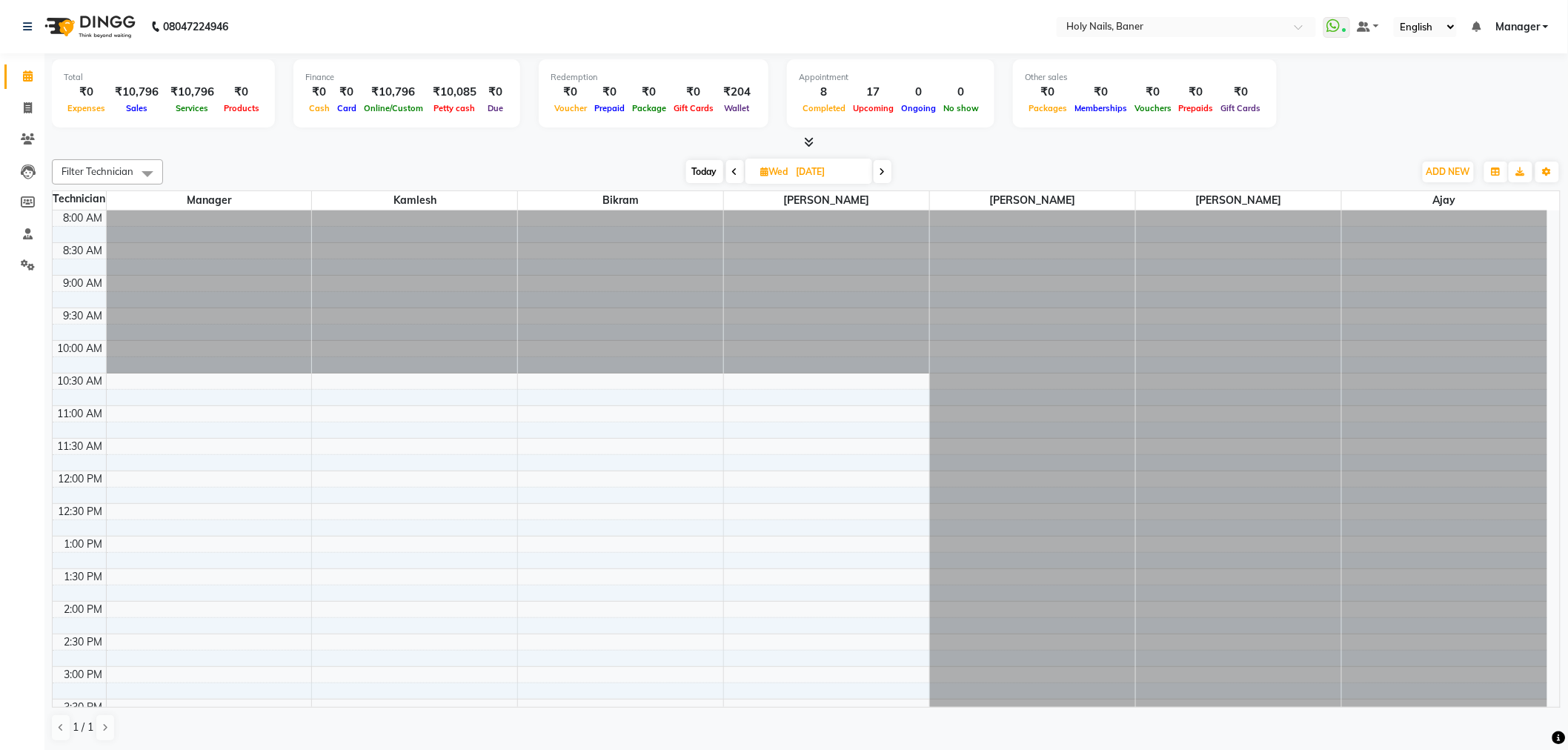
click at [702, 168] on span "Today" at bounding box center [704, 171] width 37 height 23
type input "04-10-2025"
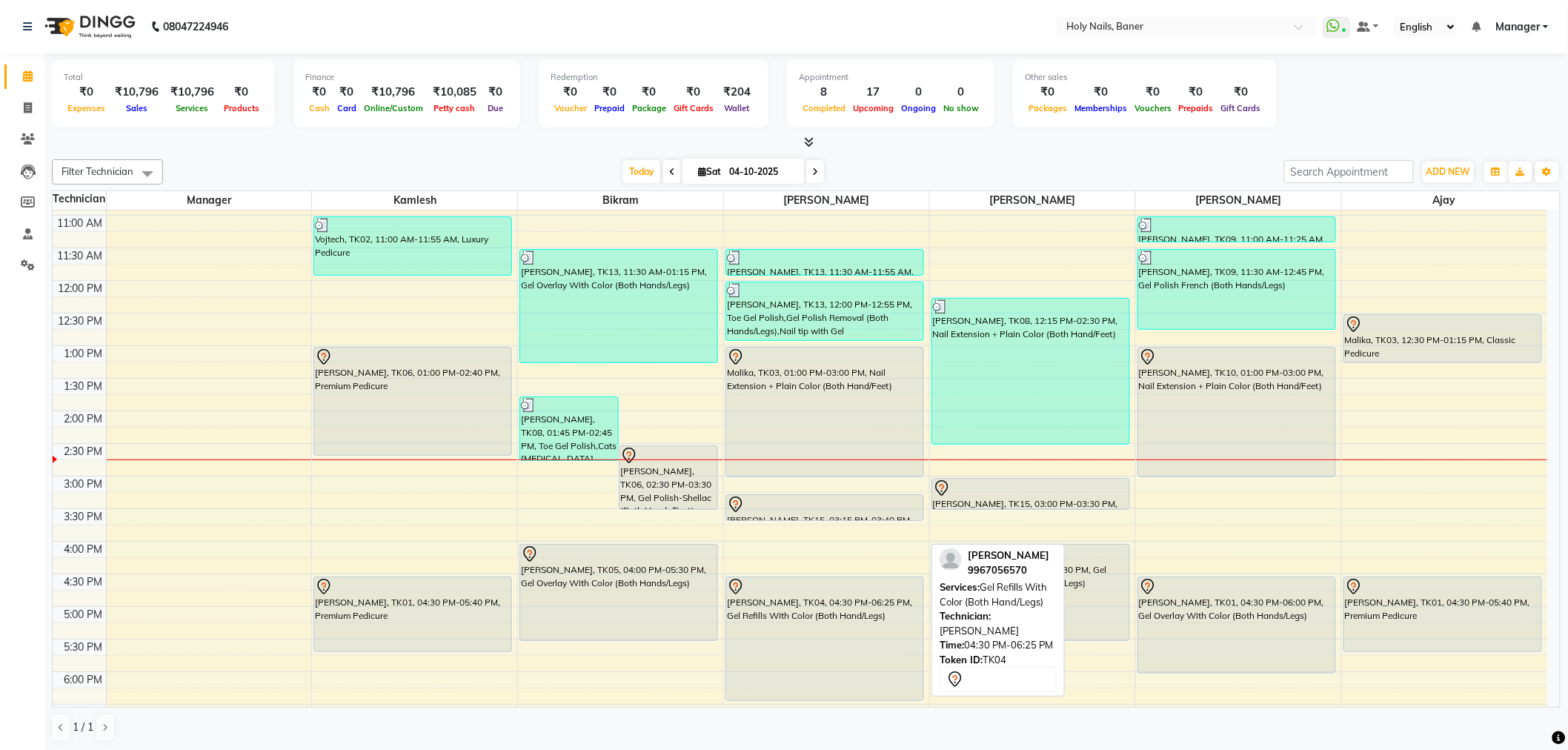
scroll to position [165, 0]
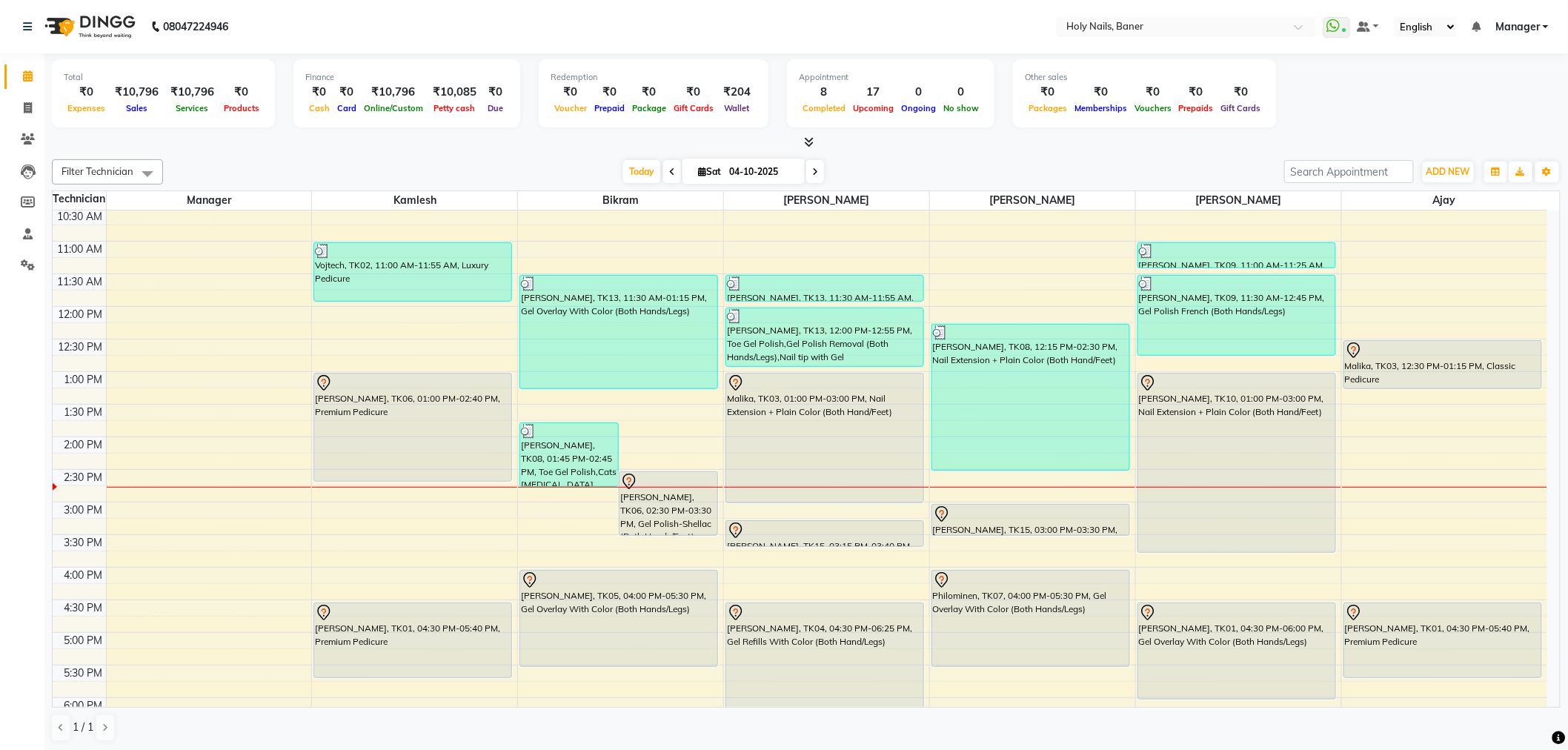
drag, startPoint x: 1228, startPoint y: 502, endPoint x: 1228, endPoint y: 549, distance: 47.0
click at [1228, 549] on div "[PERSON_NAME], TK09, 11:00 AM-11:25 AM, Gel Polish Removal (Both Hands/Legs) [P…" at bounding box center [1238, 502] width 205 height 912
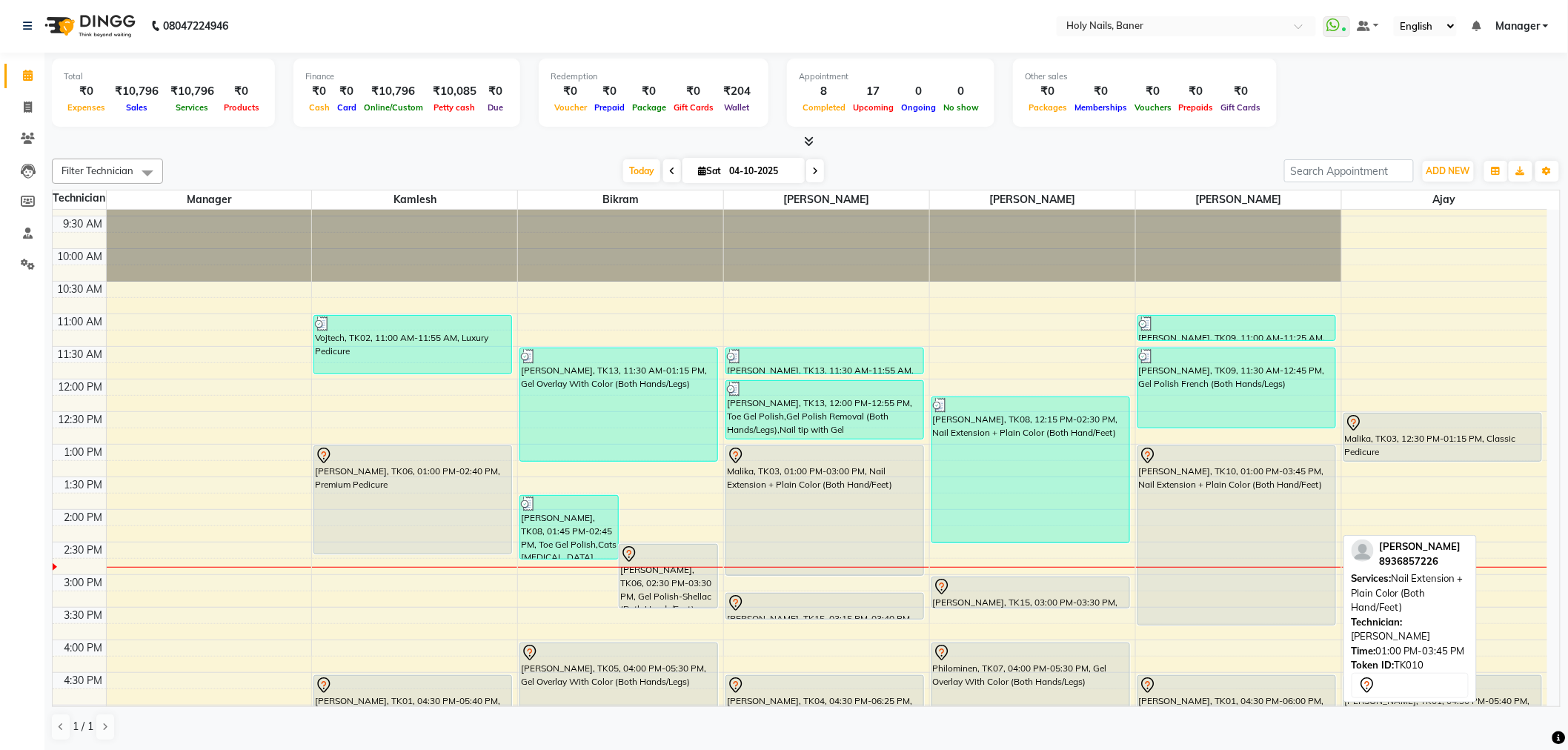
scroll to position [174, 0]
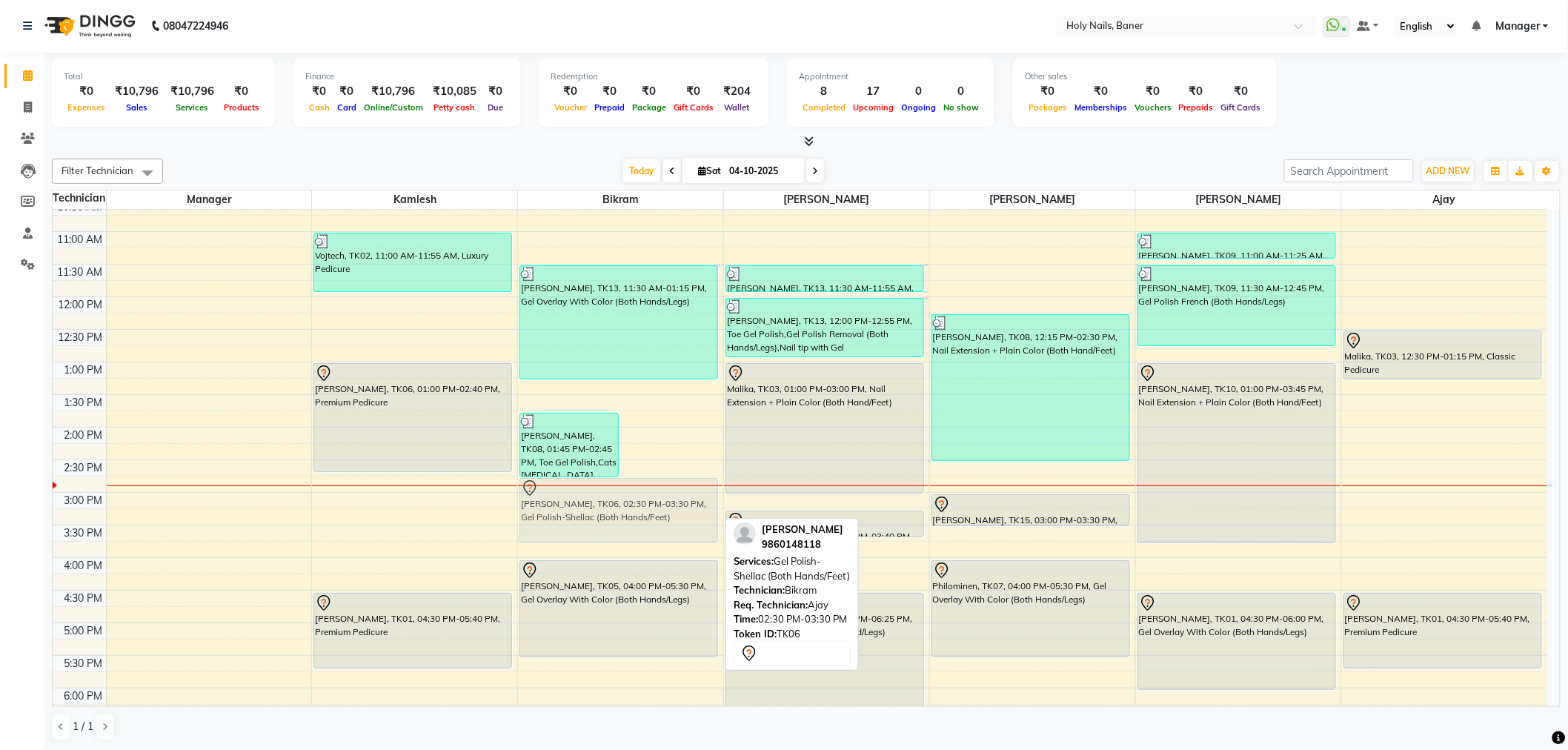
drag, startPoint x: 661, startPoint y: 492, endPoint x: 649, endPoint y: 506, distance: 18.4
click at [649, 506] on div "Snehal Khandelwal, TK08, 01:45 PM-02:45 PM, Toe Gel Polish,Cats Eye Color Effec…" at bounding box center [621, 493] width 205 height 912
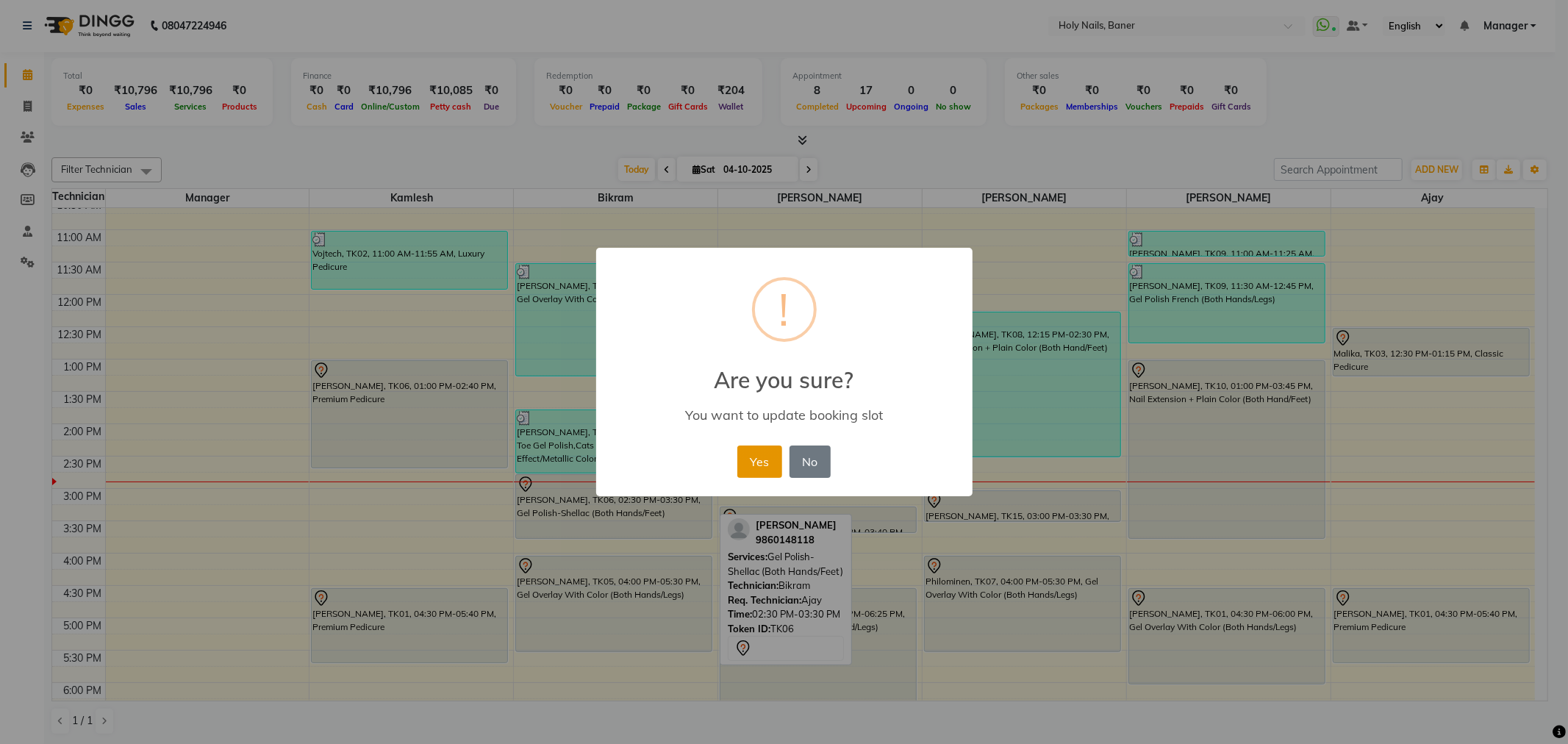
click at [764, 461] on button "Yes" at bounding box center [759, 462] width 45 height 32
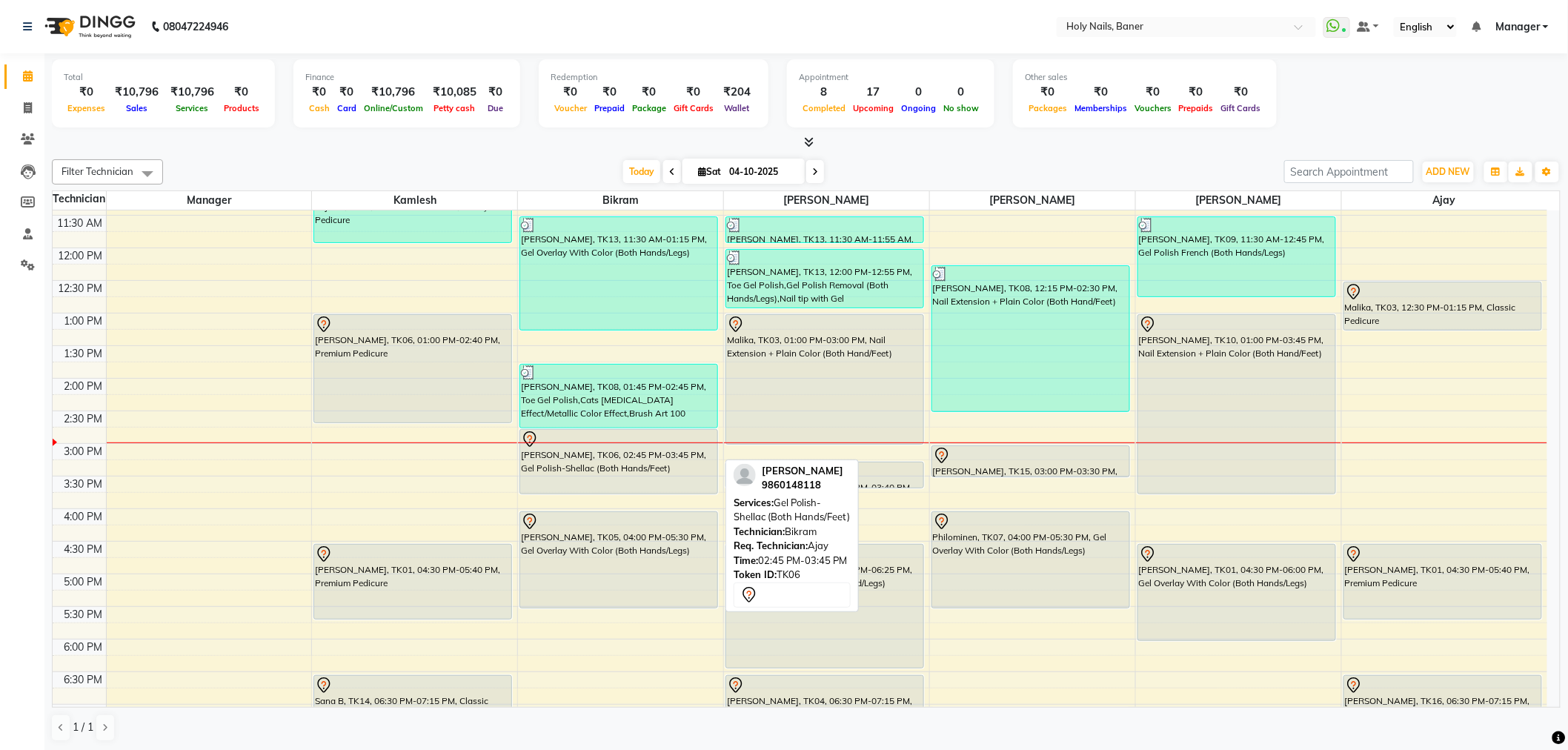
scroll to position [165, 0]
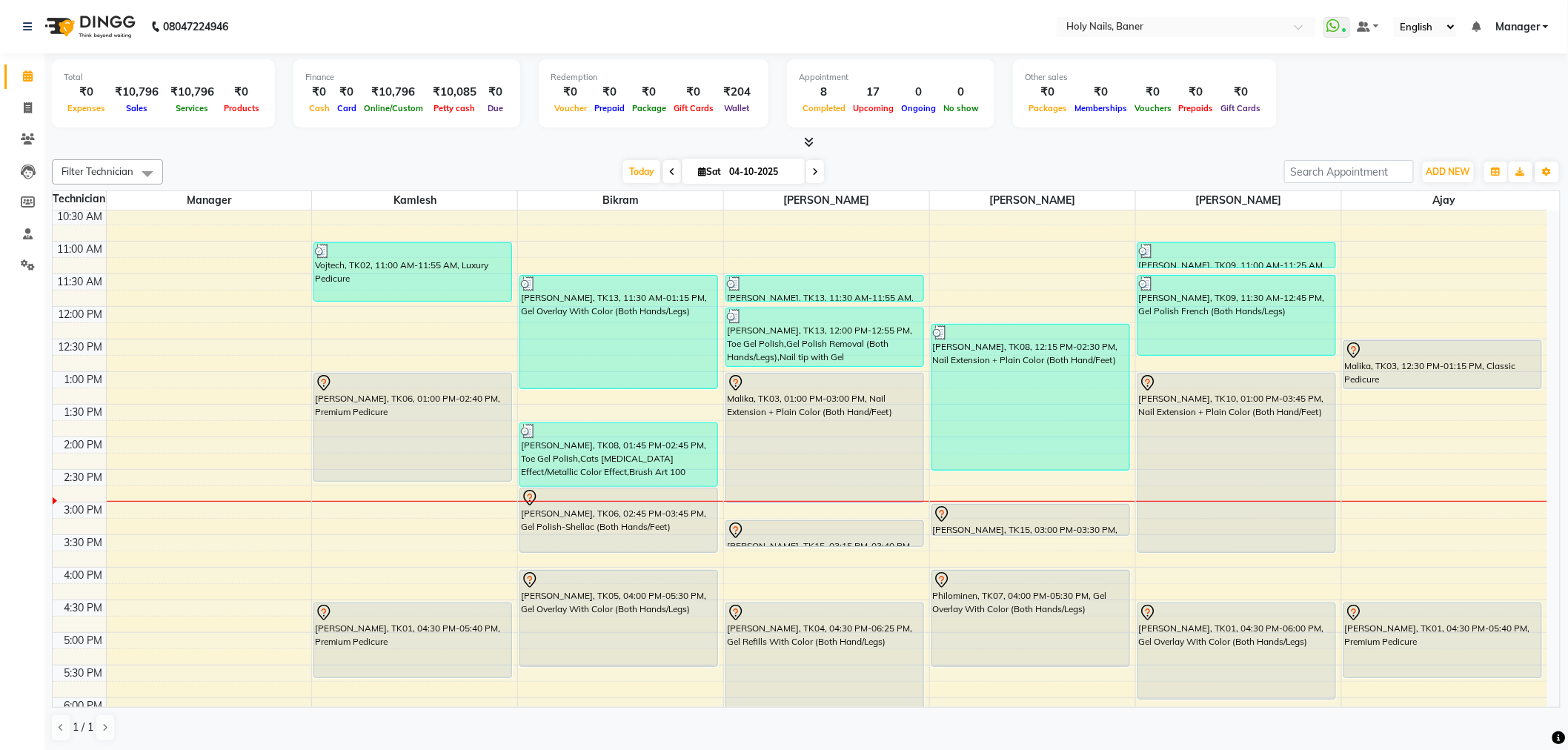
click at [813, 173] on span at bounding box center [815, 171] width 18 height 23
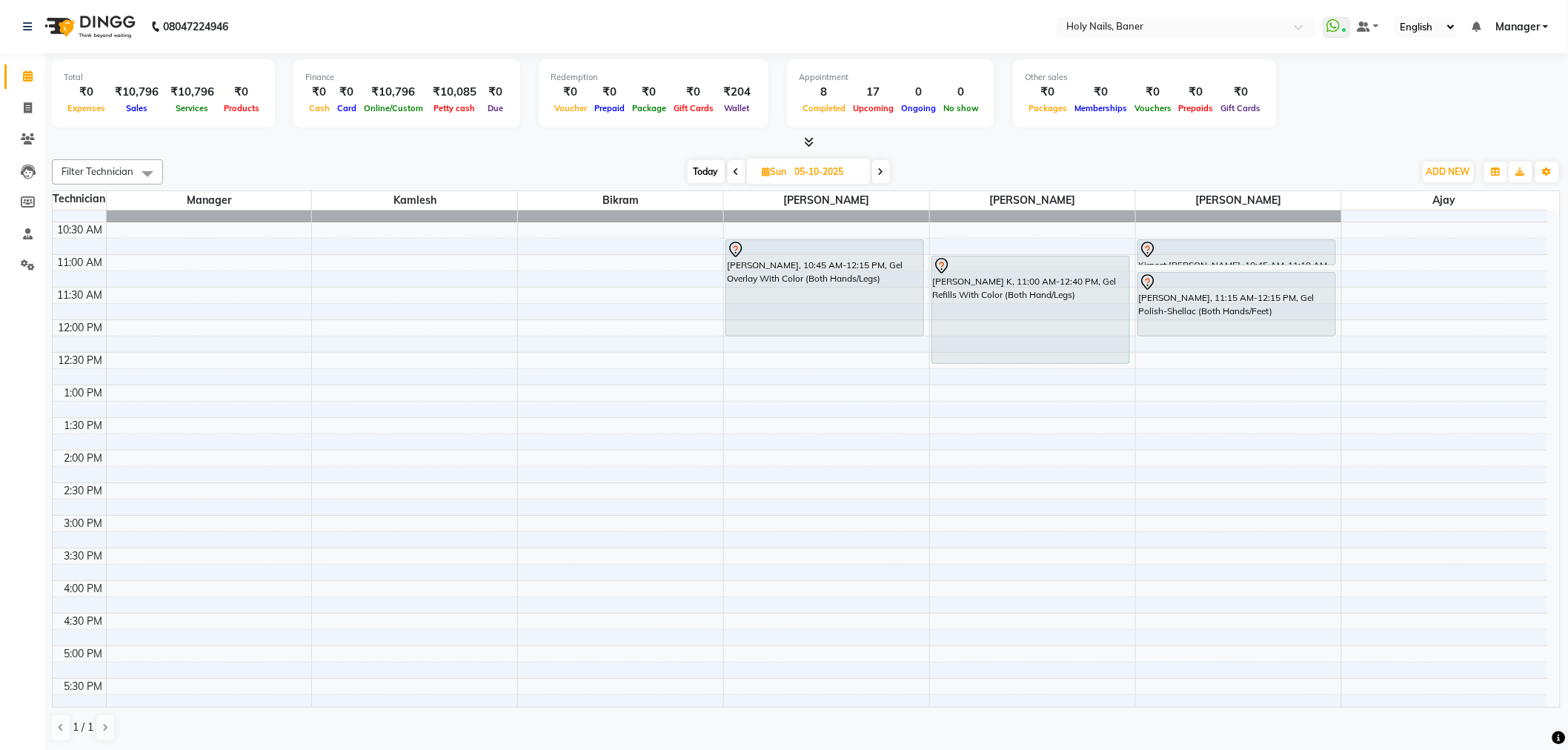
scroll to position [64, 0]
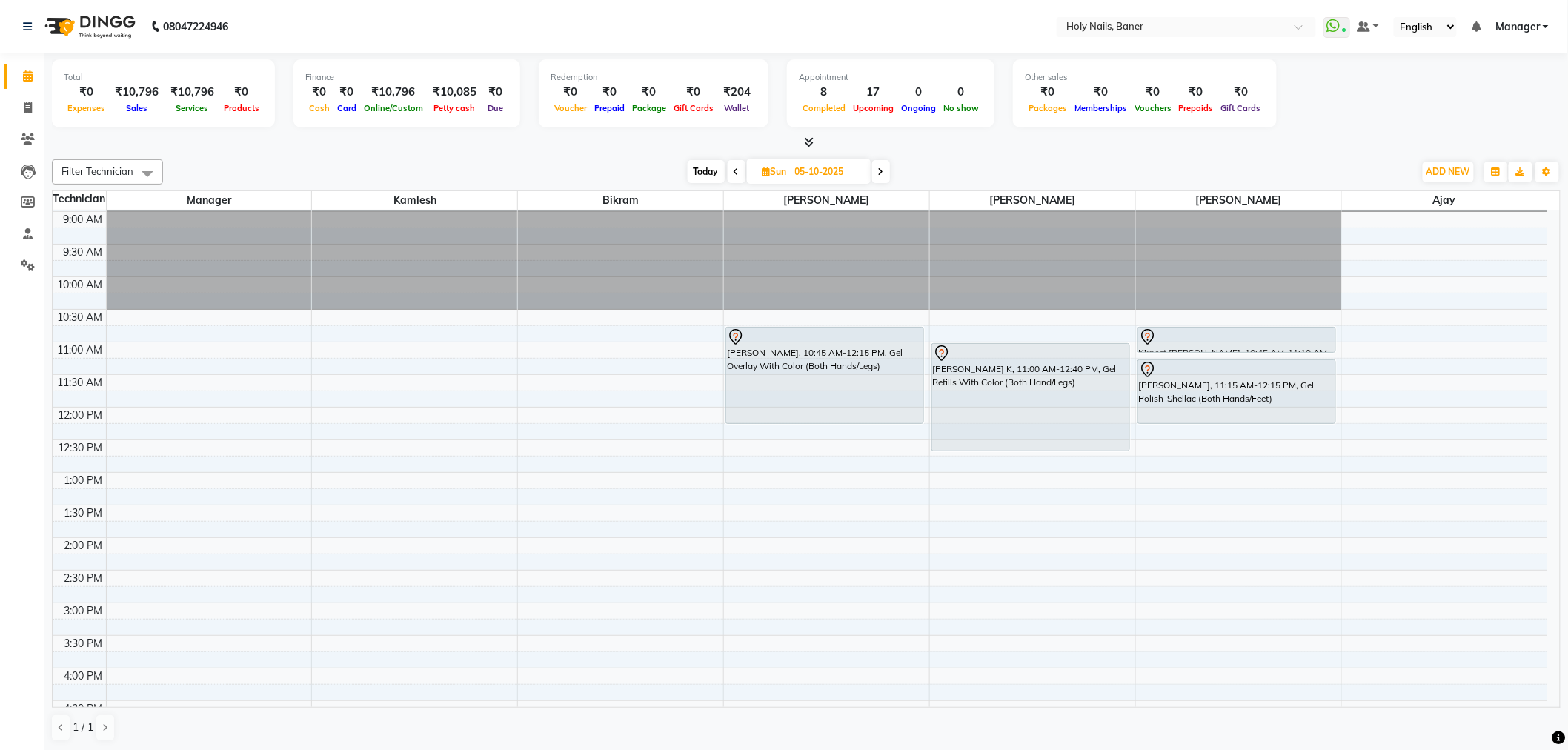
click at [878, 166] on span at bounding box center [881, 171] width 18 height 23
type input "06-10-2025"
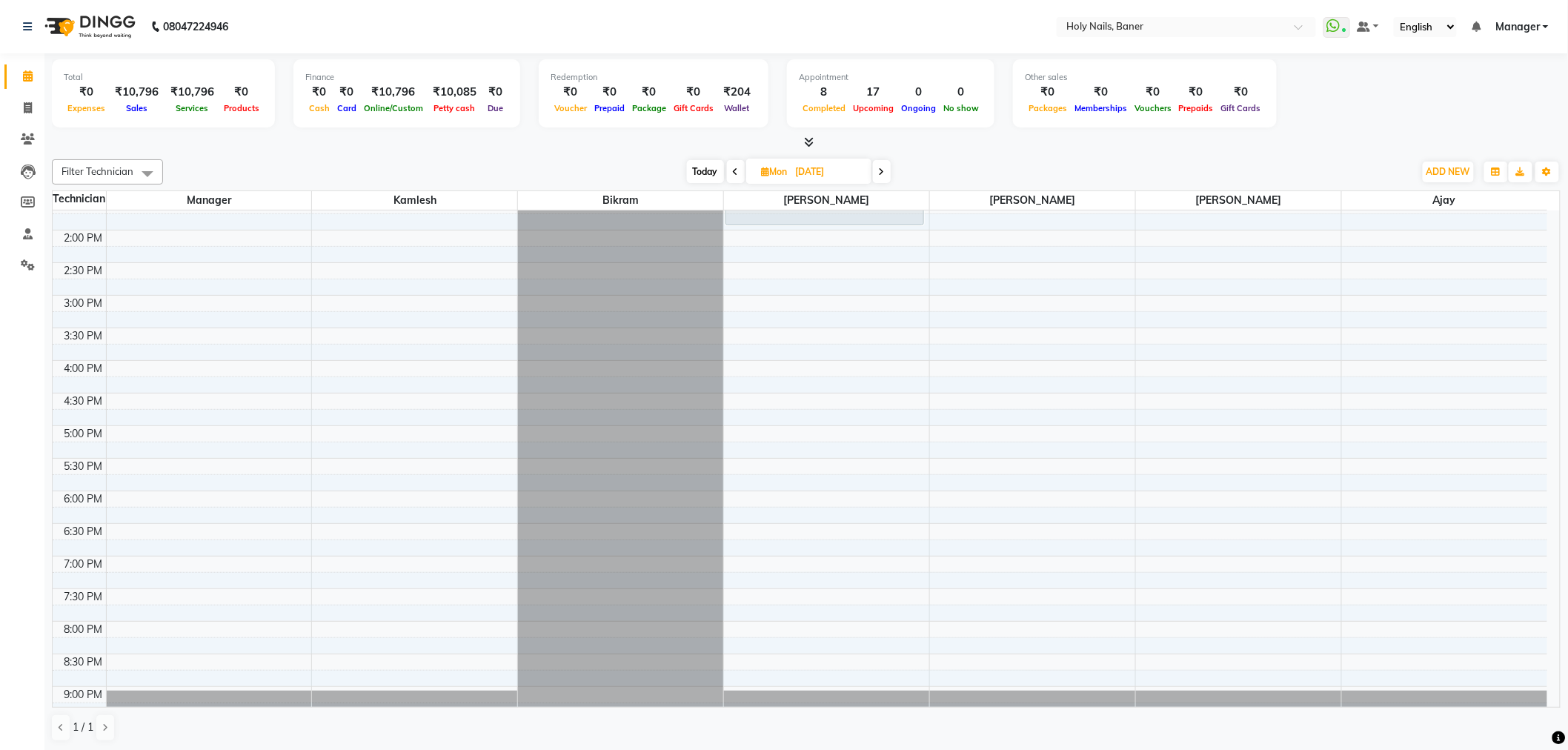
scroll to position [394, 0]
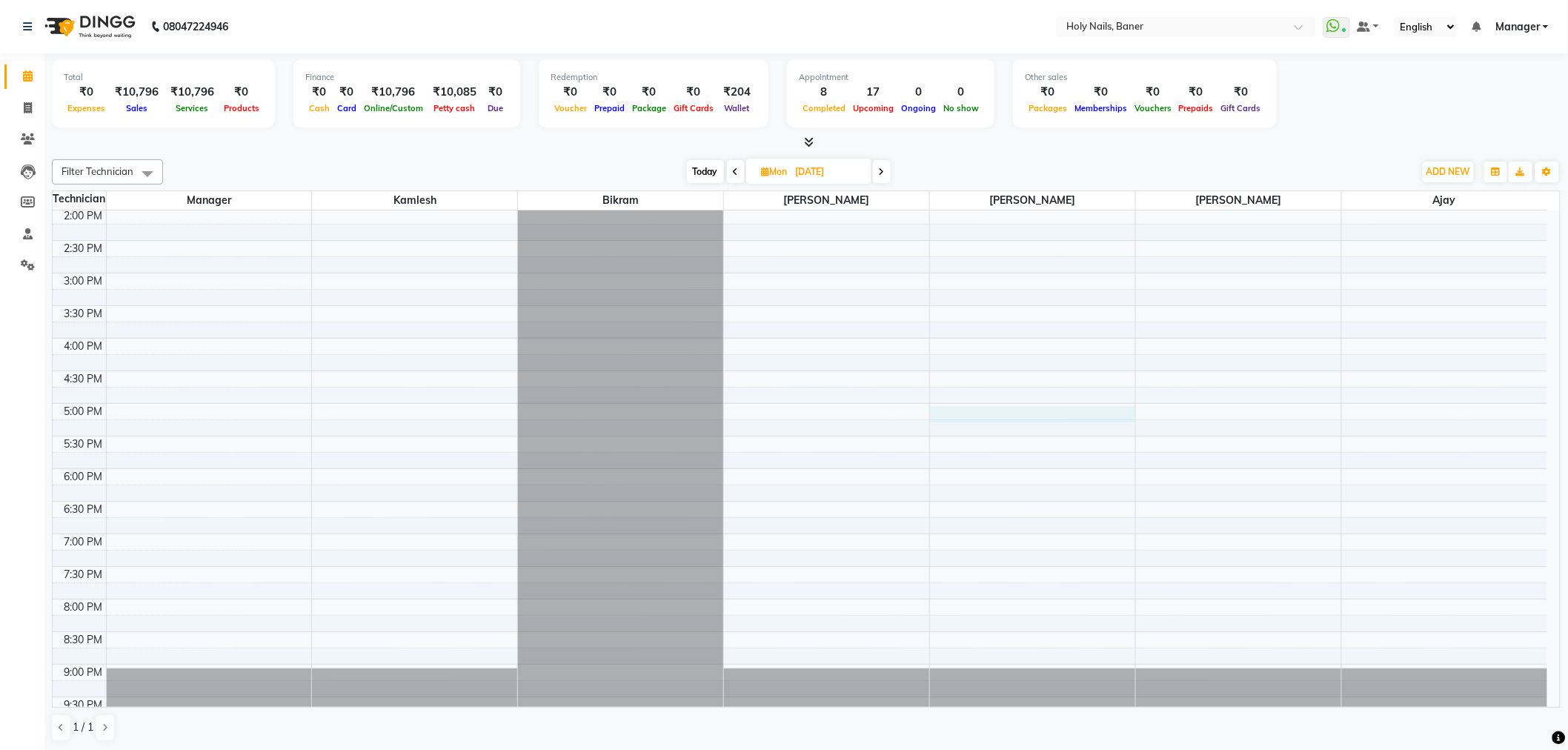
click at [963, 413] on div "8:00 AM 8:30 AM 9:00 AM 9:30 AM 10:00 AM 10:30 AM 11:00 AM 11:30 AM 12:00 PM 12…" at bounding box center [800, 273] width 1495 height 912
select select "66405"
select select "tentative"
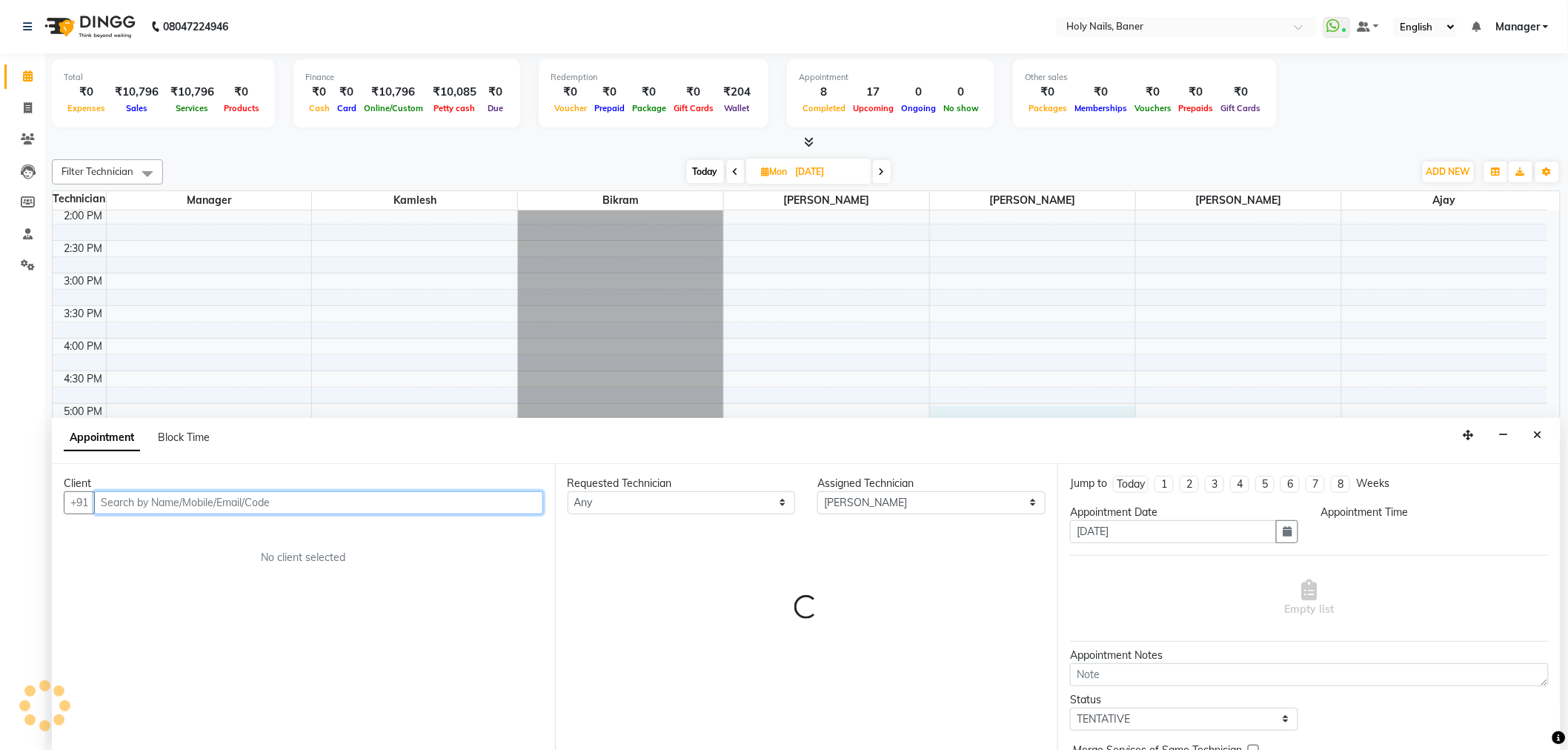
scroll to position [1, 0]
select select "1020"
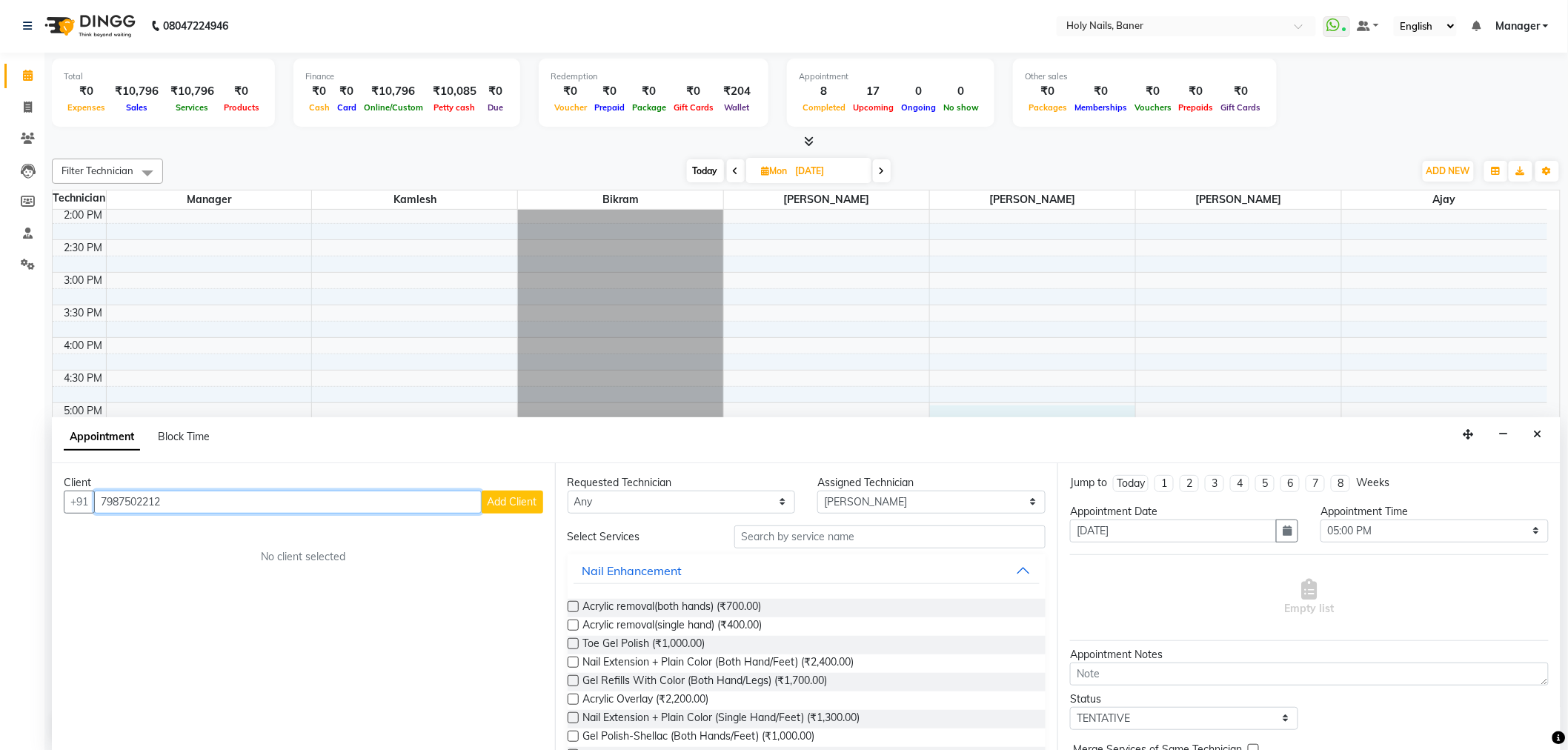
type input "7987502212"
click at [502, 509] on button "Add Client" at bounding box center [512, 502] width 62 height 23
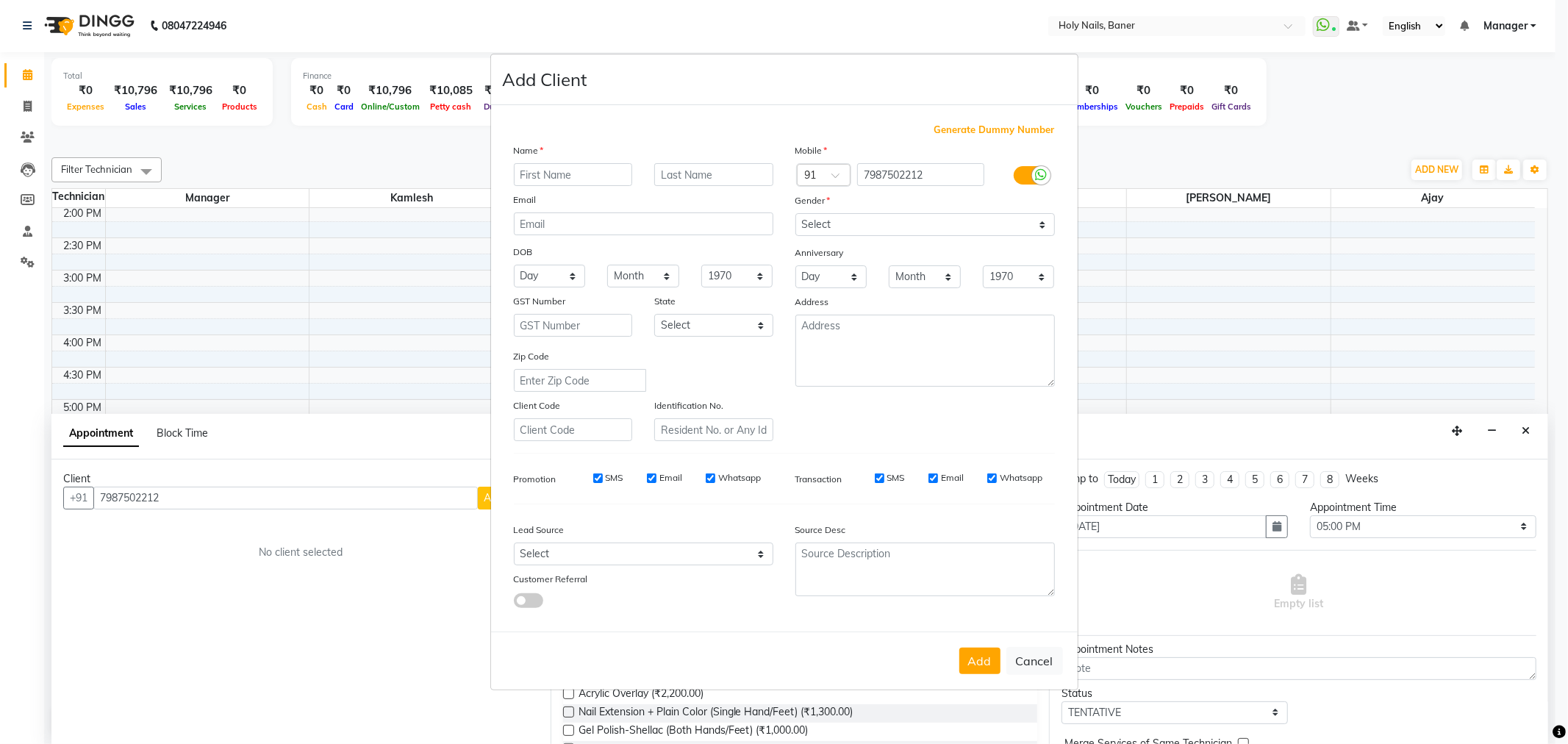
type input "s"
type input "Shweta"
click at [708, 174] on input "text" at bounding box center [713, 174] width 119 height 23
type input "k"
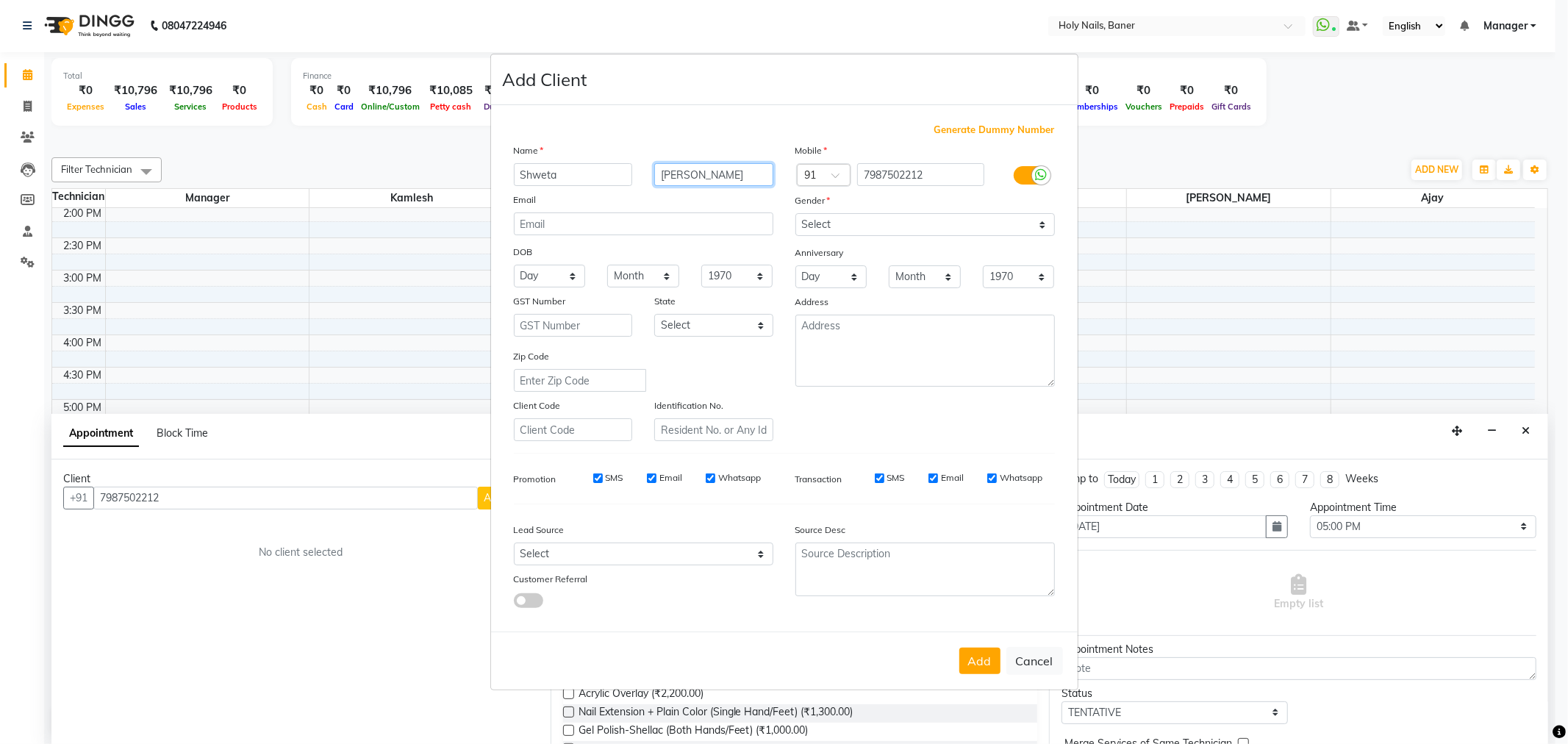
type input "Khandelwal"
click at [857, 222] on select "Select Male Female Other Prefer Not To Say" at bounding box center [924, 224] width 260 height 23
select select "female"
click at [795, 213] on select "Select Male Female Other Prefer Not To Say" at bounding box center [924, 224] width 260 height 23
click at [985, 667] on button "Add" at bounding box center [980, 661] width 41 height 26
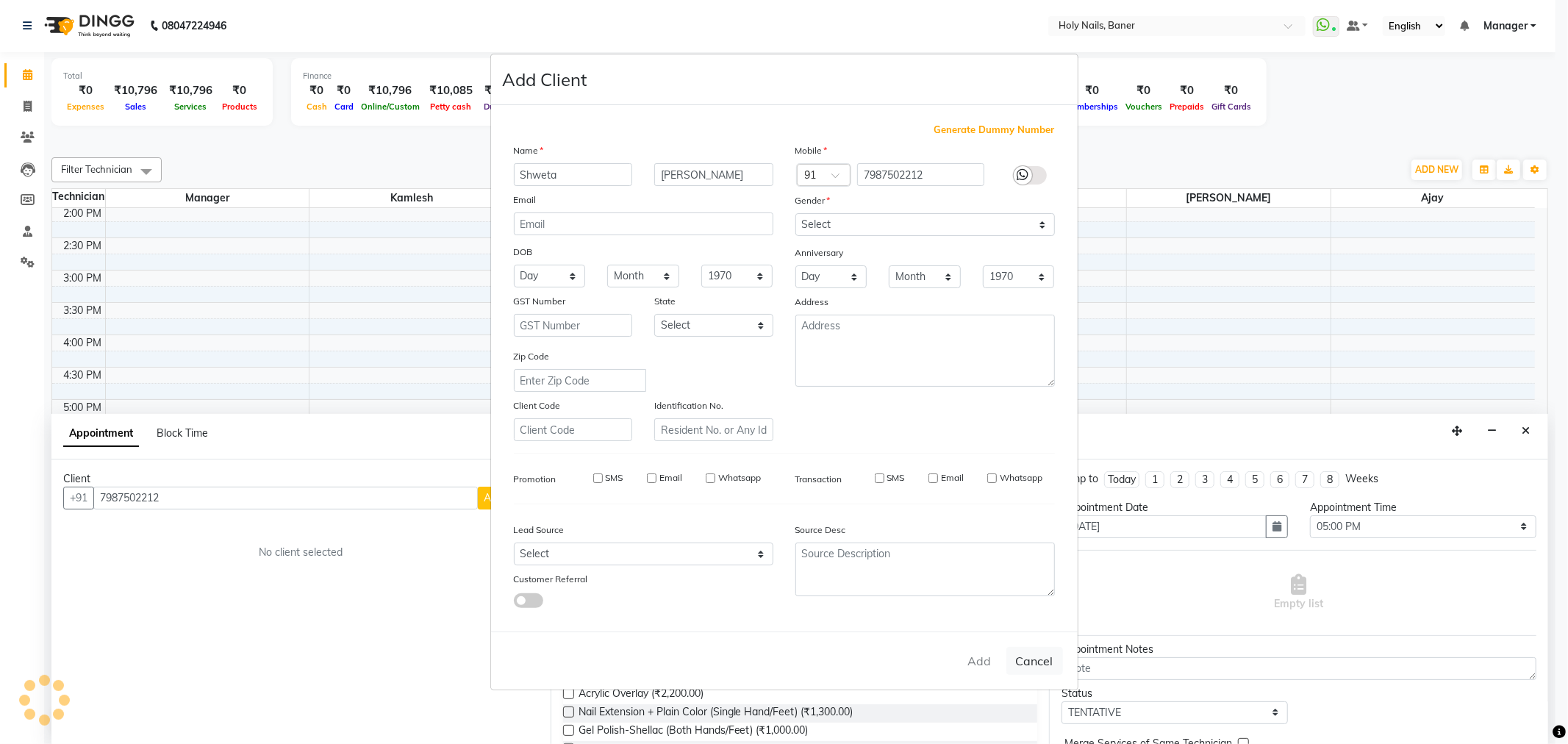
type input "79******12"
select select
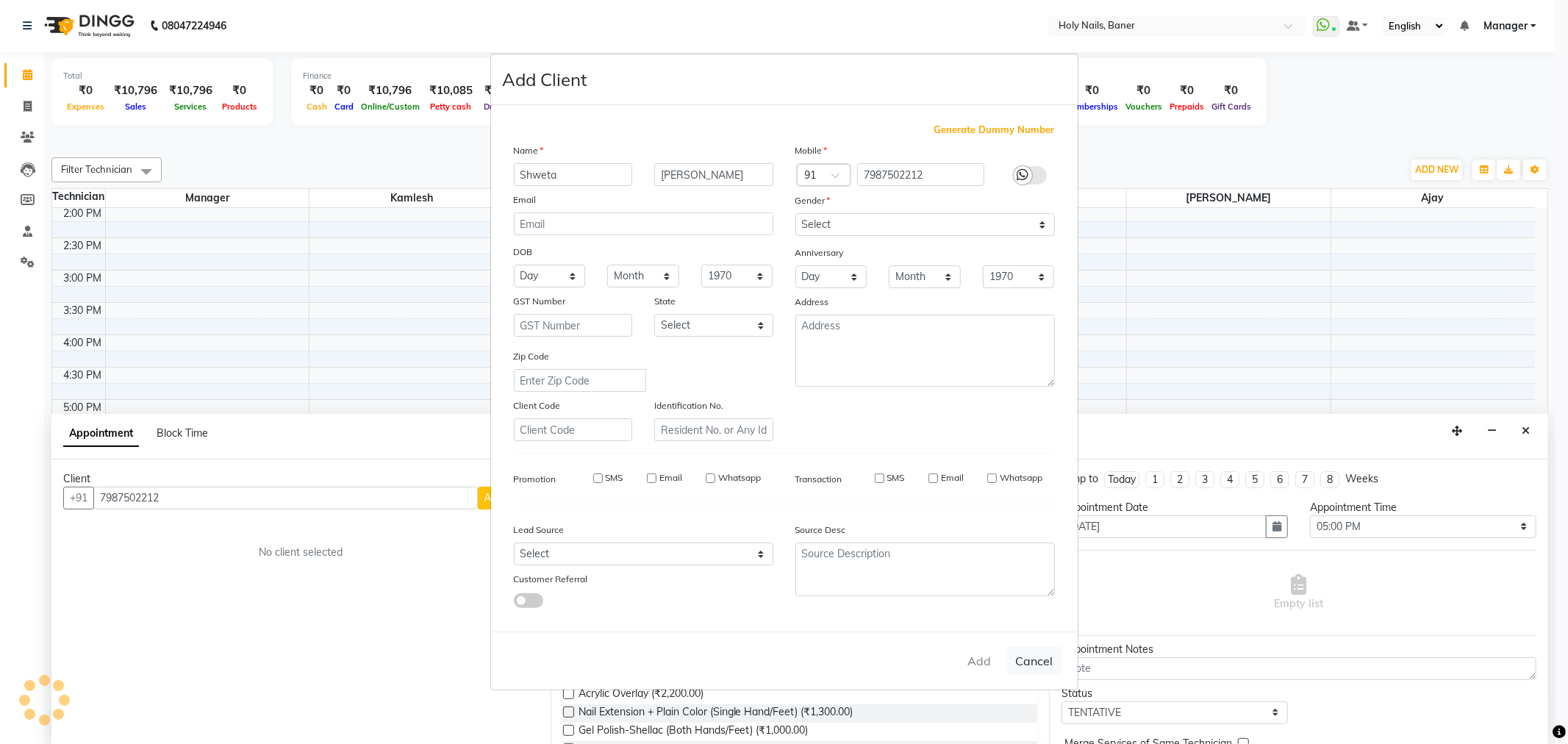
select select
checkbox input "false"
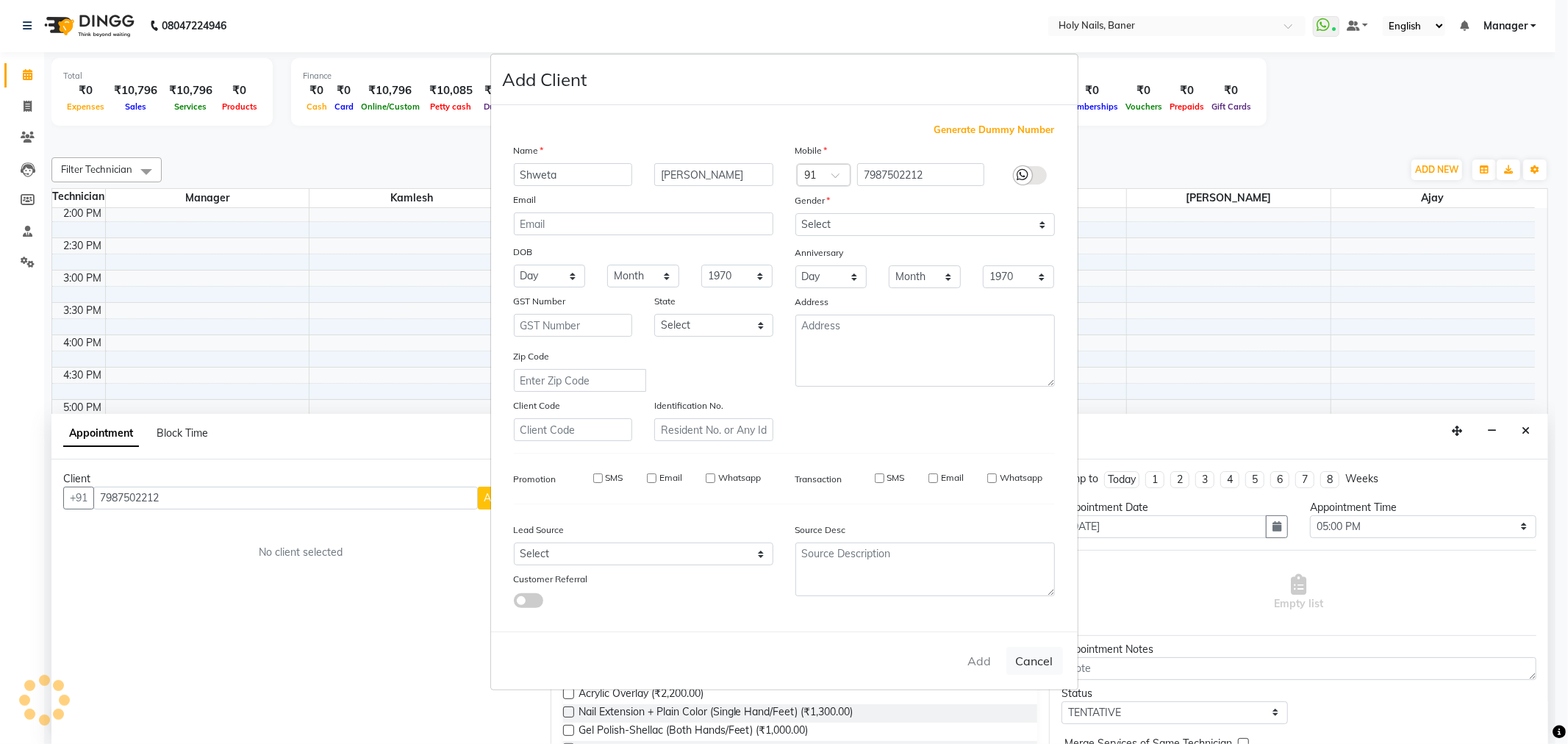
checkbox input "false"
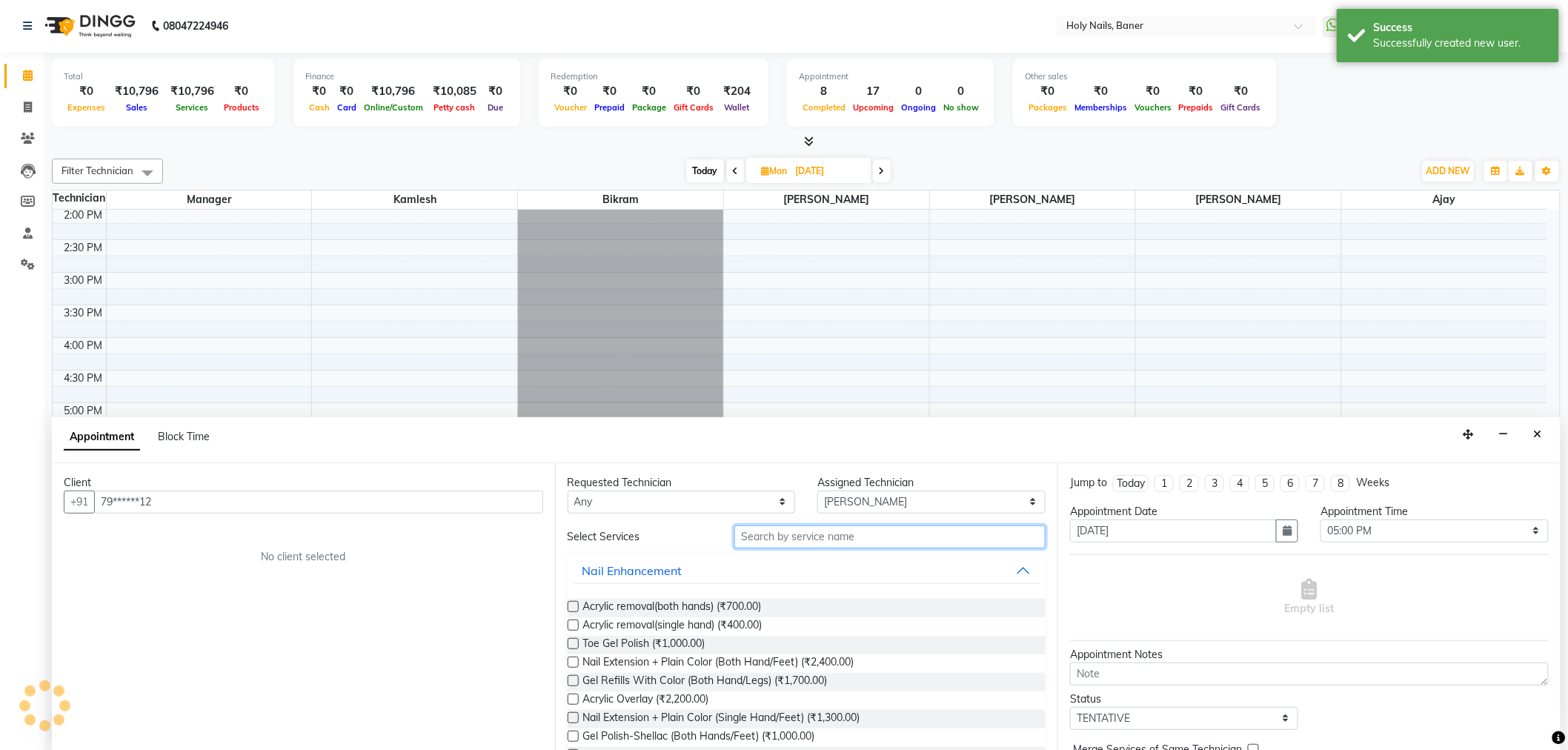
click at [818, 542] on input "text" at bounding box center [890, 537] width 311 height 23
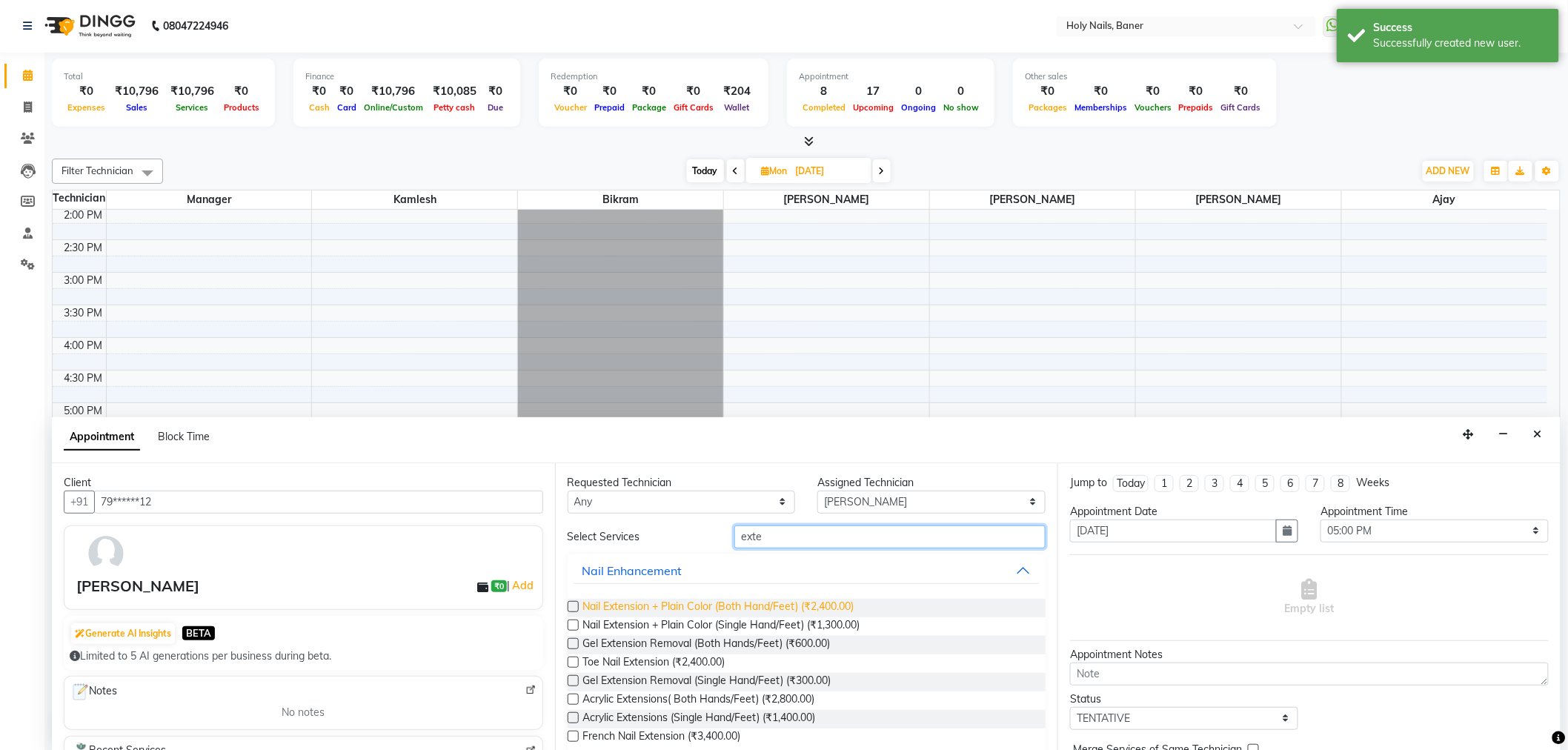
type input "exte"
click at [813, 608] on span "Nail Extension + Plain Color (Both Hand/Feet) (₹2,400.00)" at bounding box center [718, 608] width 271 height 19
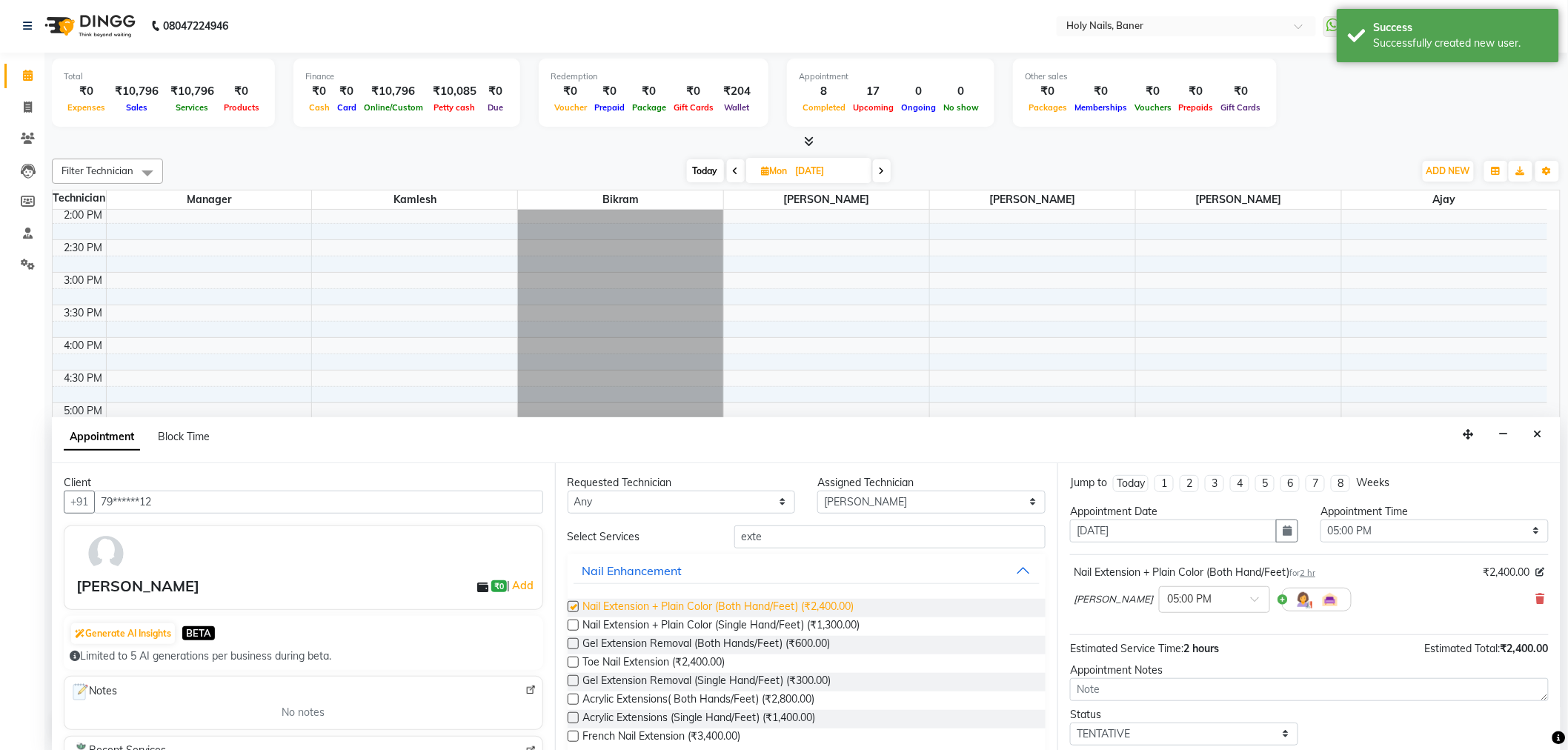
checkbox input "false"
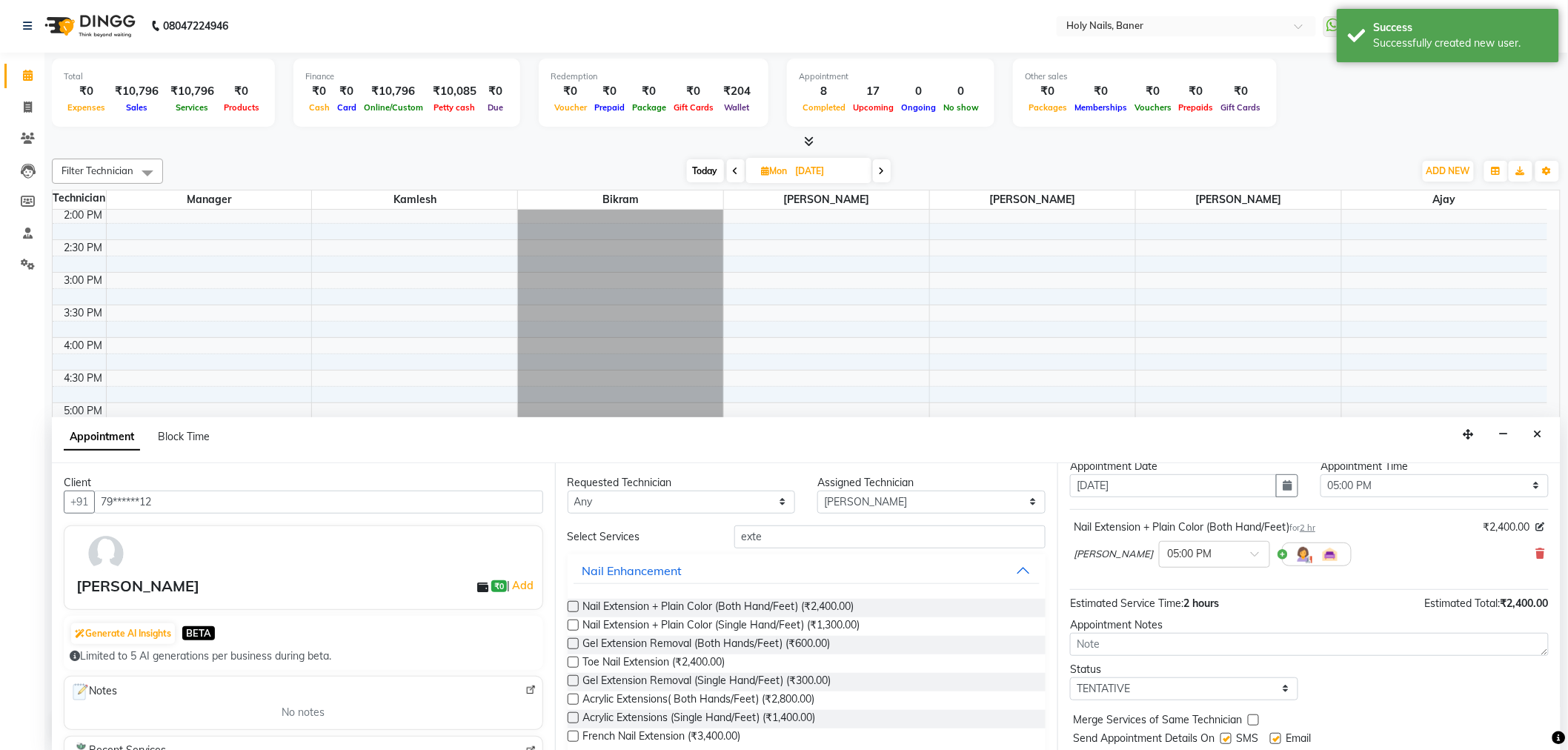
scroll to position [88, 0]
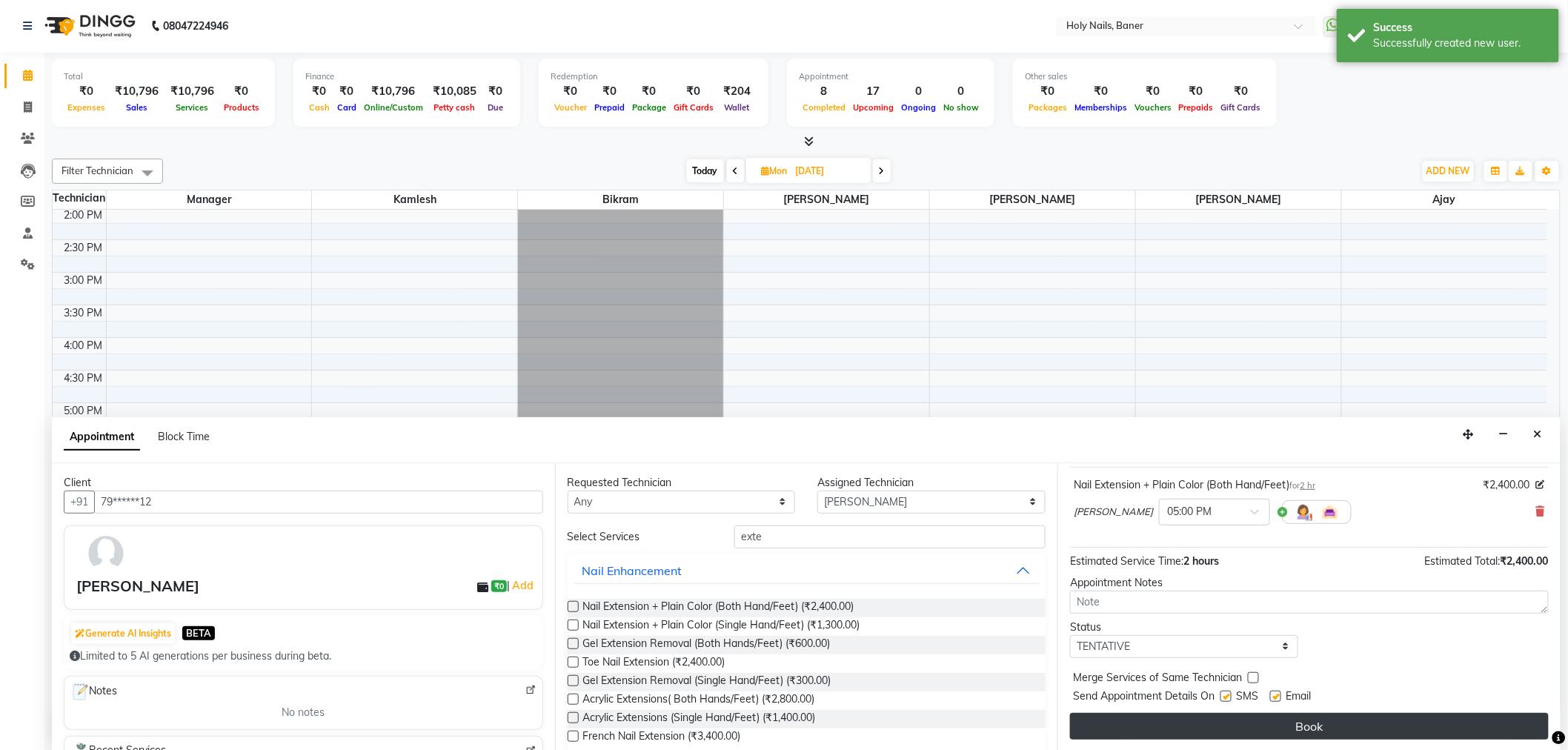
click at [1232, 717] on button "Book" at bounding box center [1309, 726] width 479 height 27
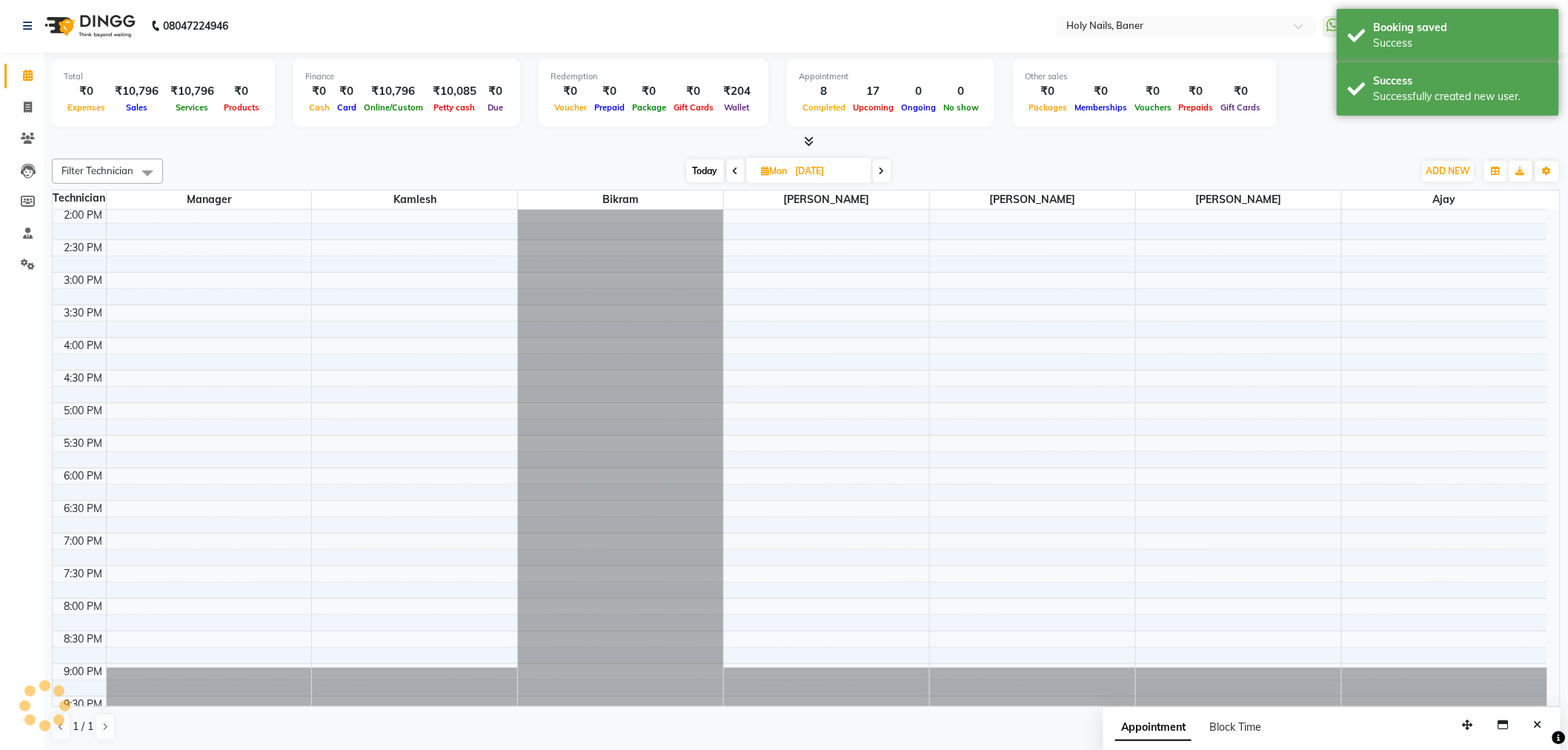
scroll to position [0, 0]
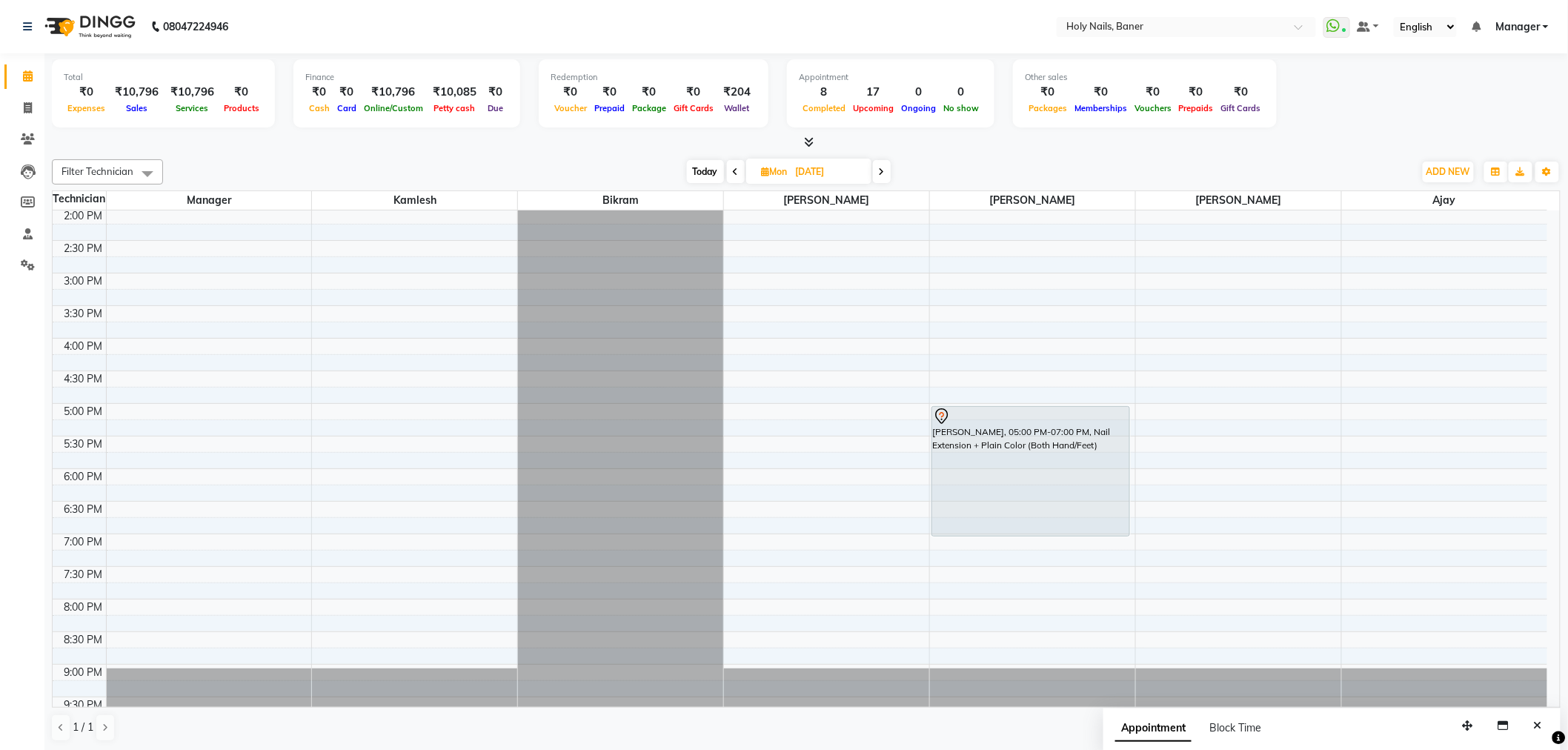
click at [735, 172] on icon at bounding box center [735, 172] width 6 height 9
type input "05-10-2025"
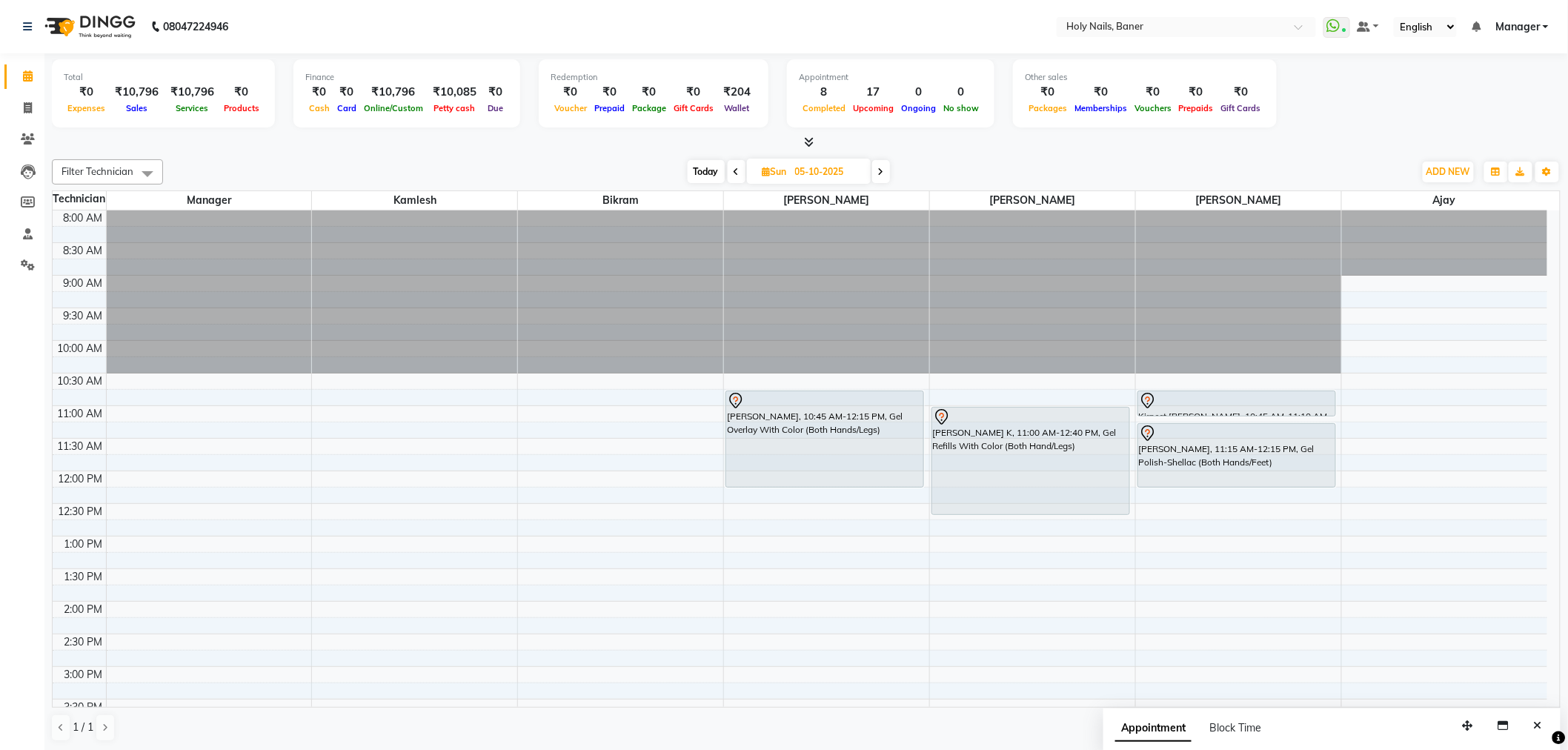
drag, startPoint x: 824, startPoint y: 172, endPoint x: 813, endPoint y: 171, distance: 11.0
click at [820, 172] on input "05-10-2025" at bounding box center [827, 172] width 74 height 22
select select "10"
select select "2025"
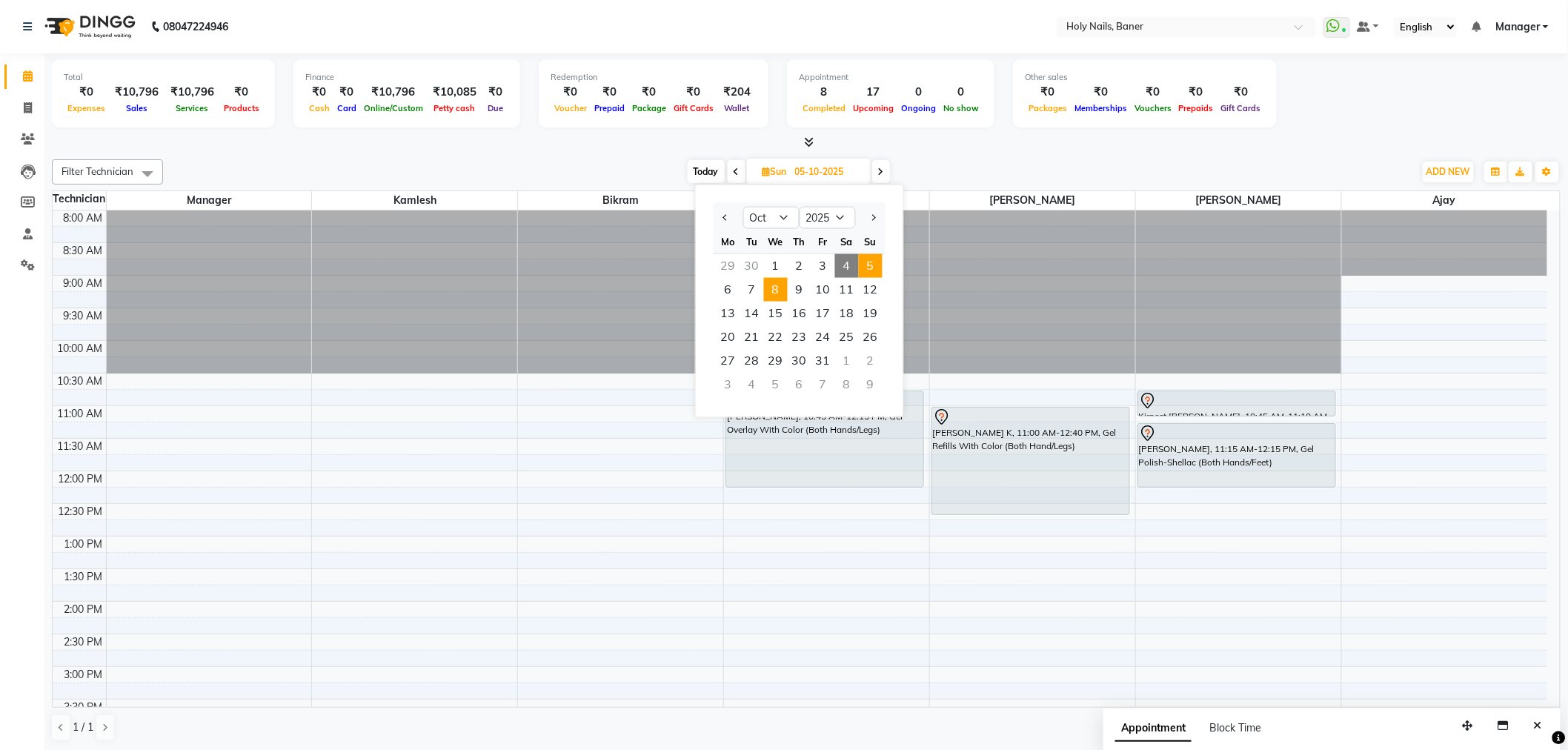
click at [782, 286] on span "8" at bounding box center [775, 290] width 24 height 24
type input "08-10-2025"
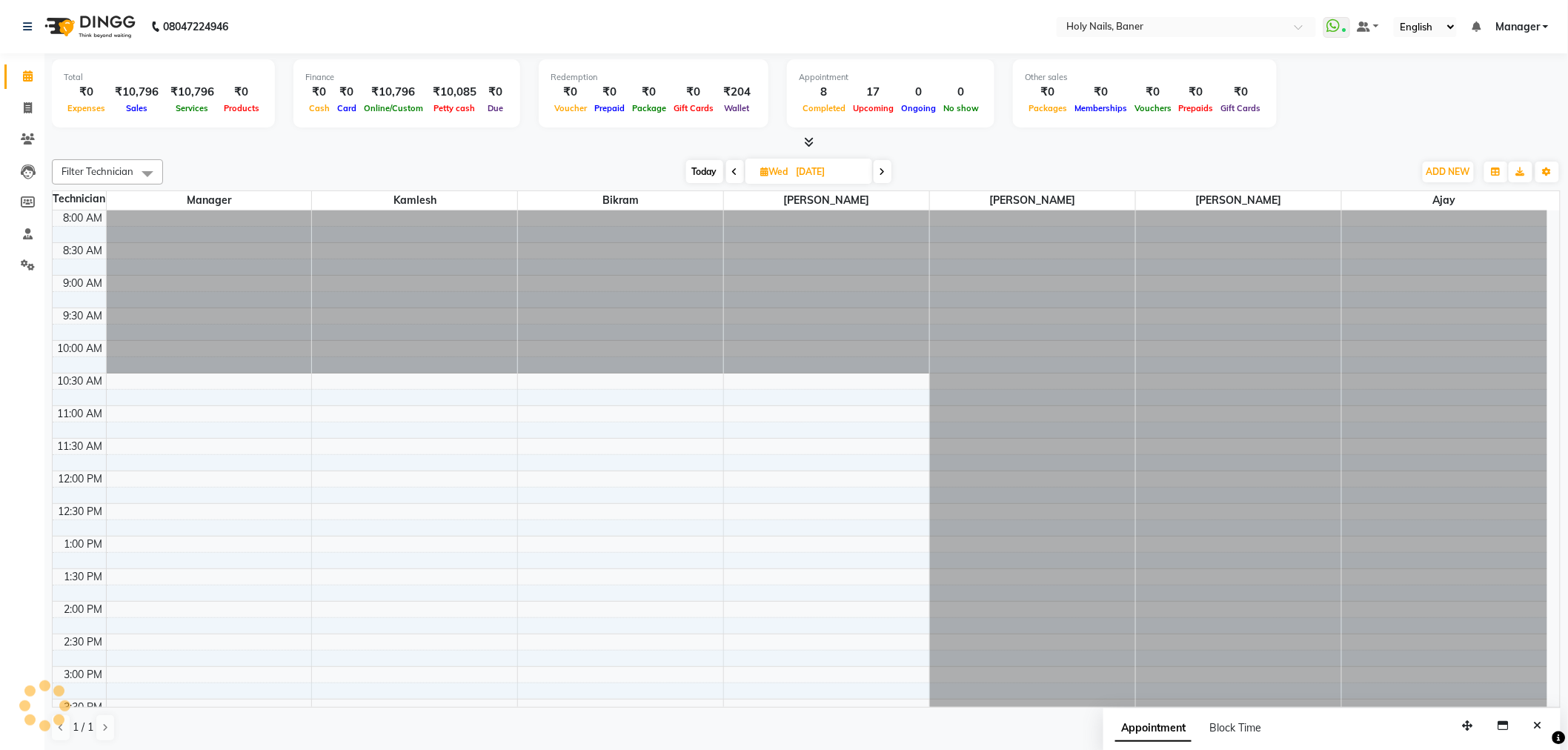
scroll to position [394, 0]
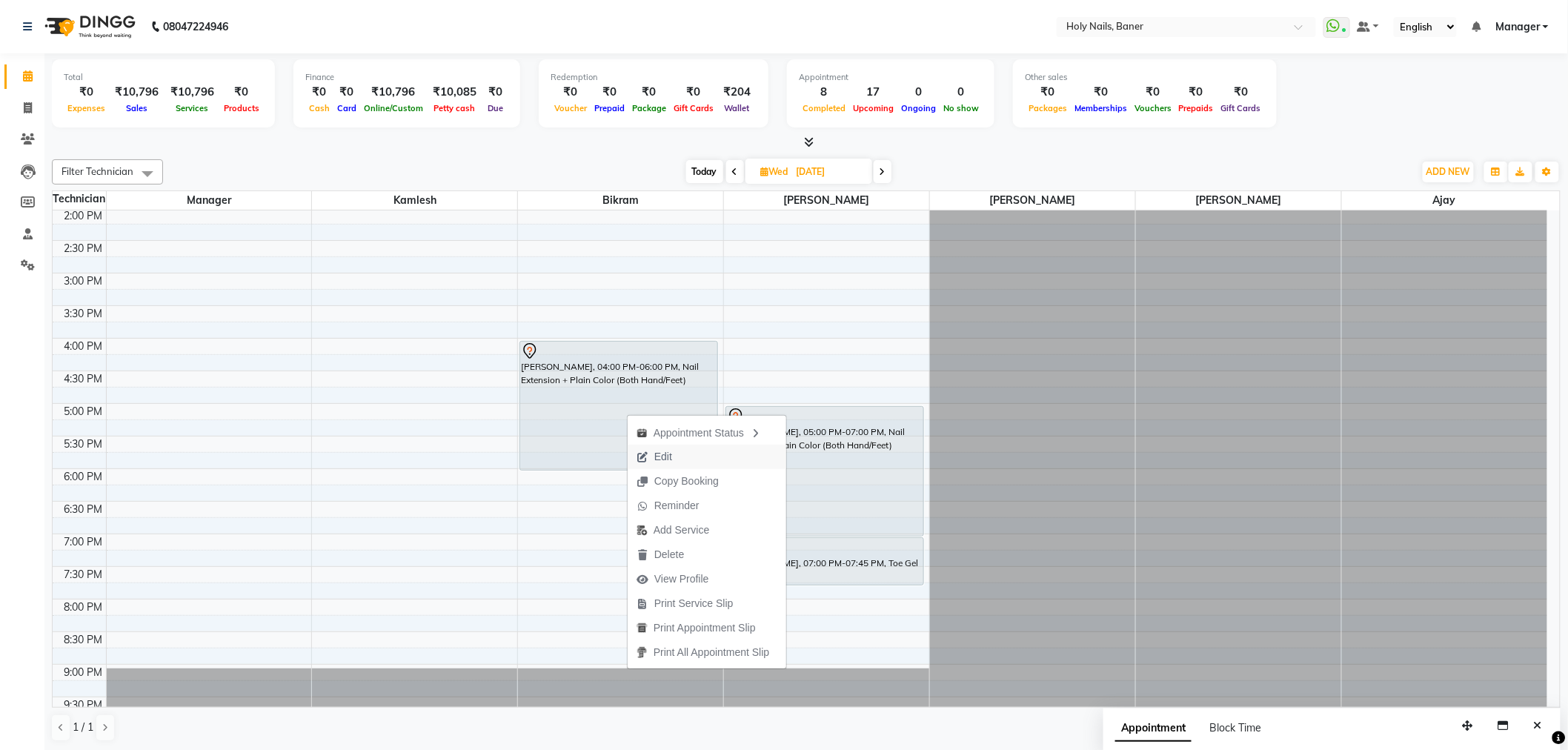
click at [675, 451] on span "Edit" at bounding box center [654, 457] width 53 height 24
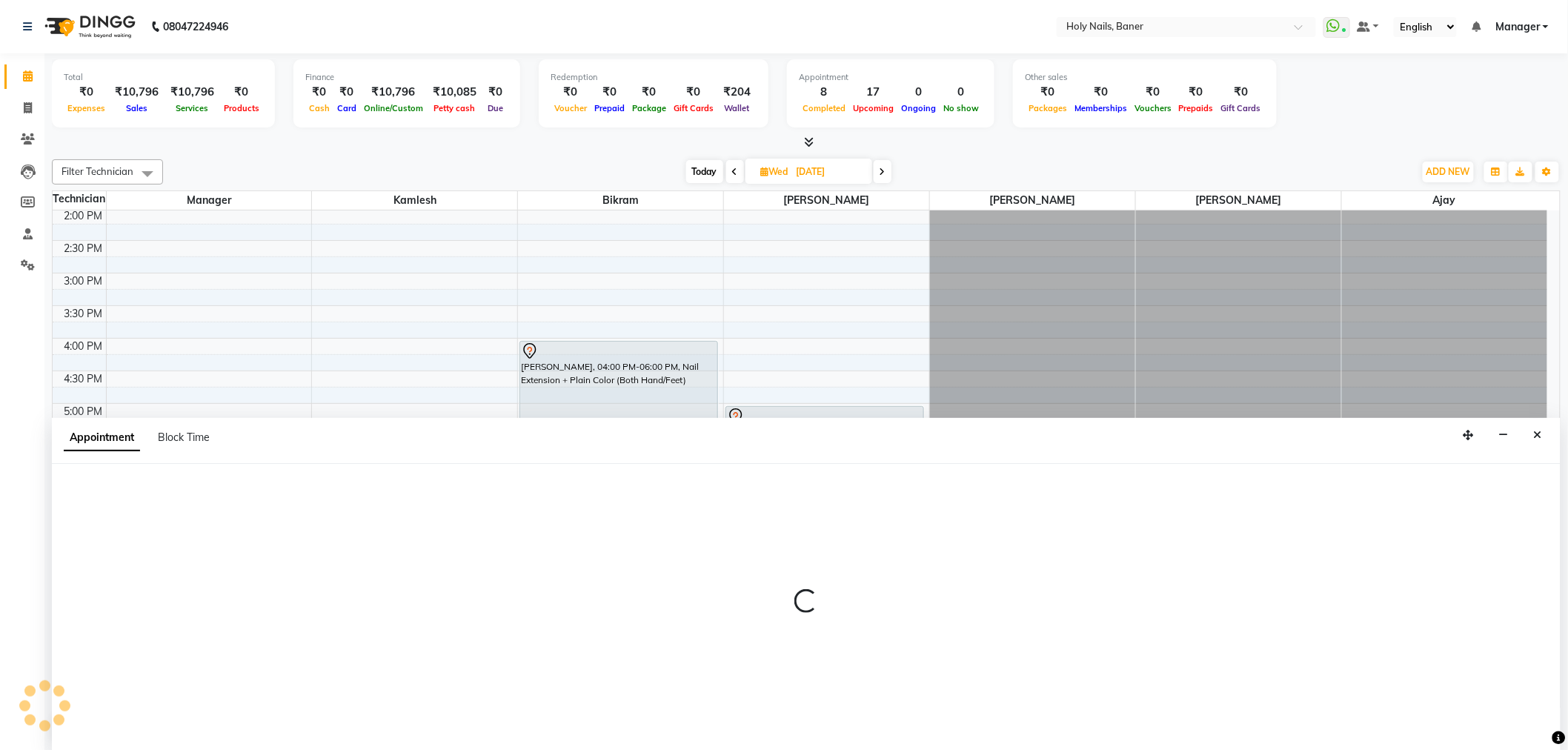
scroll to position [1, 0]
select select "tentative"
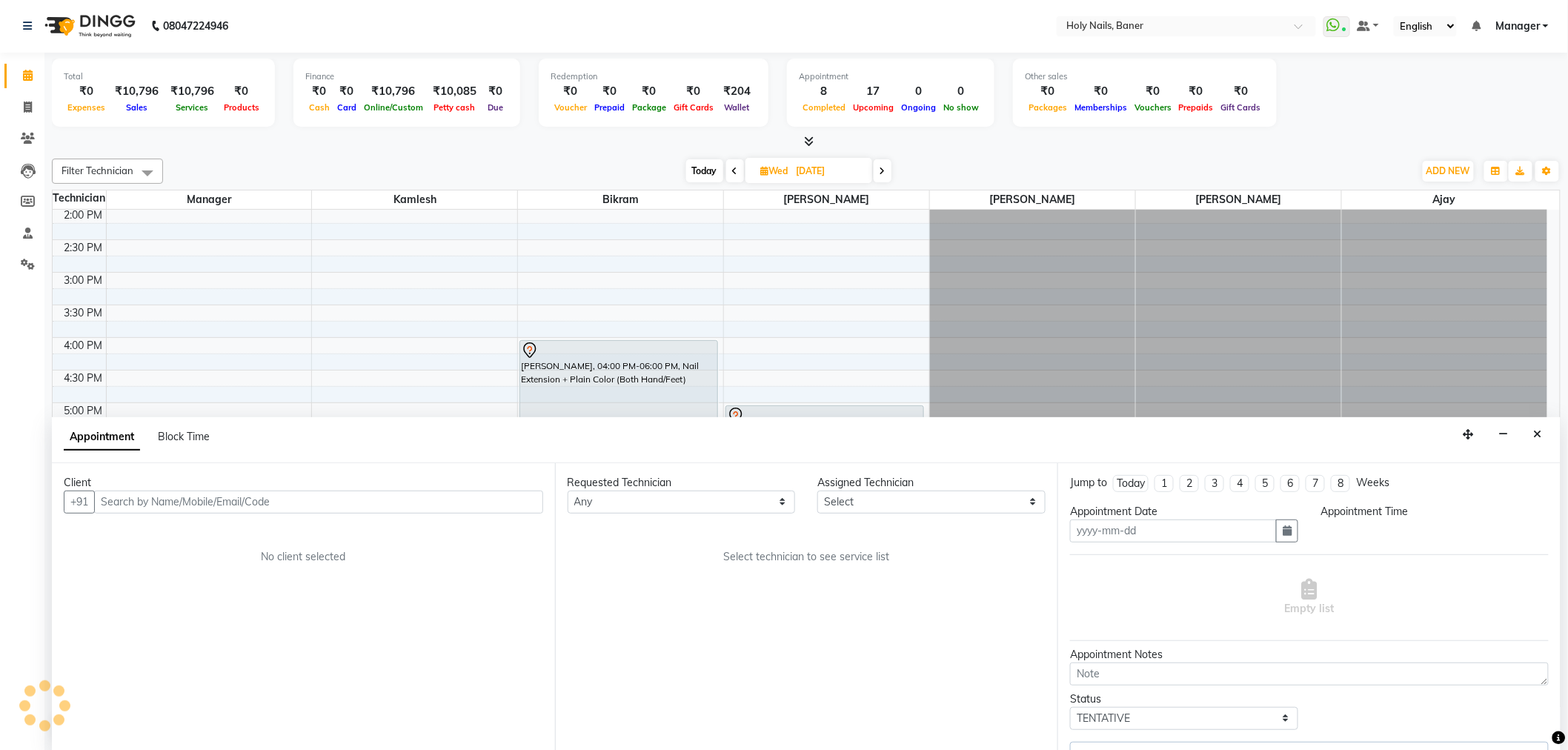
type input "08-10-2025"
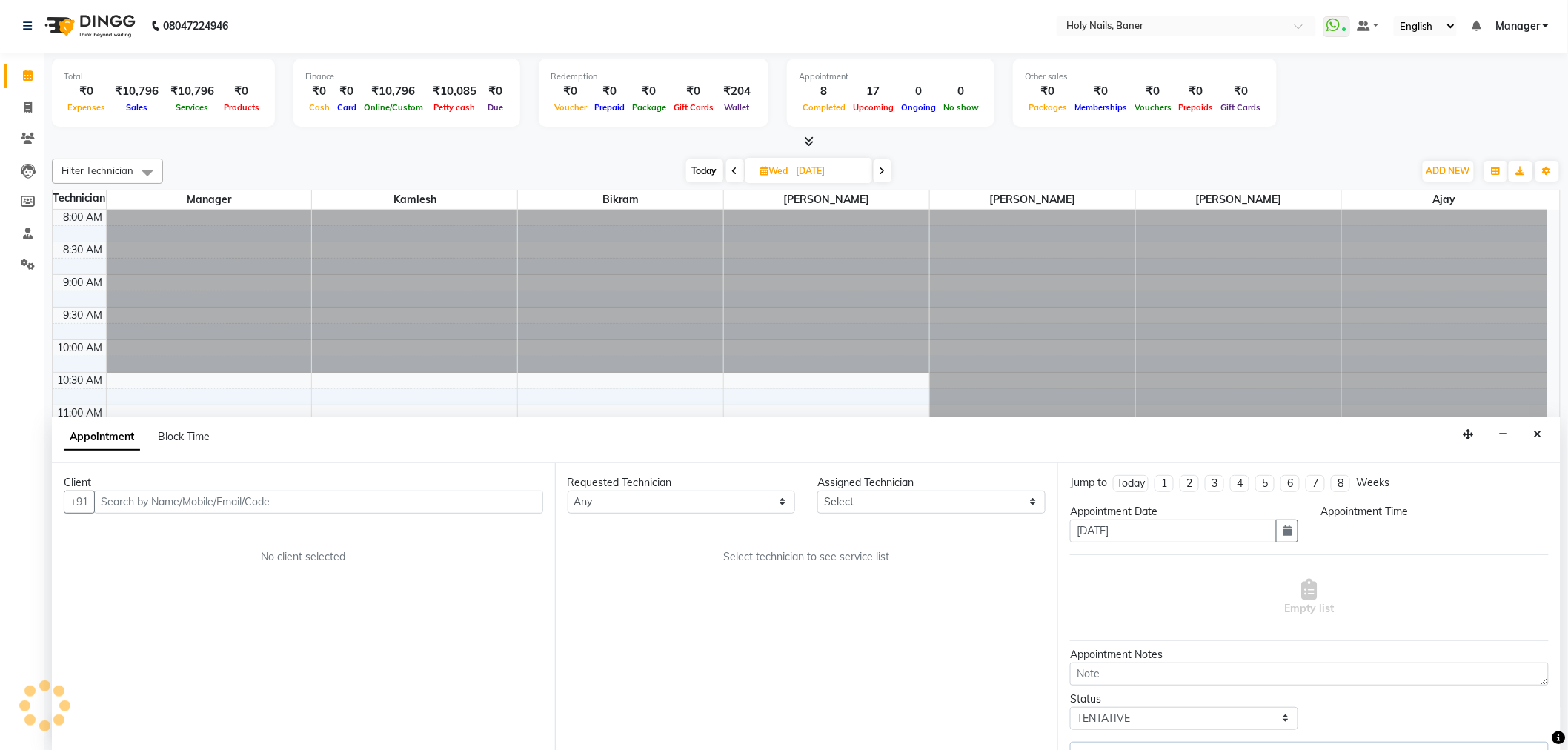
select select "960"
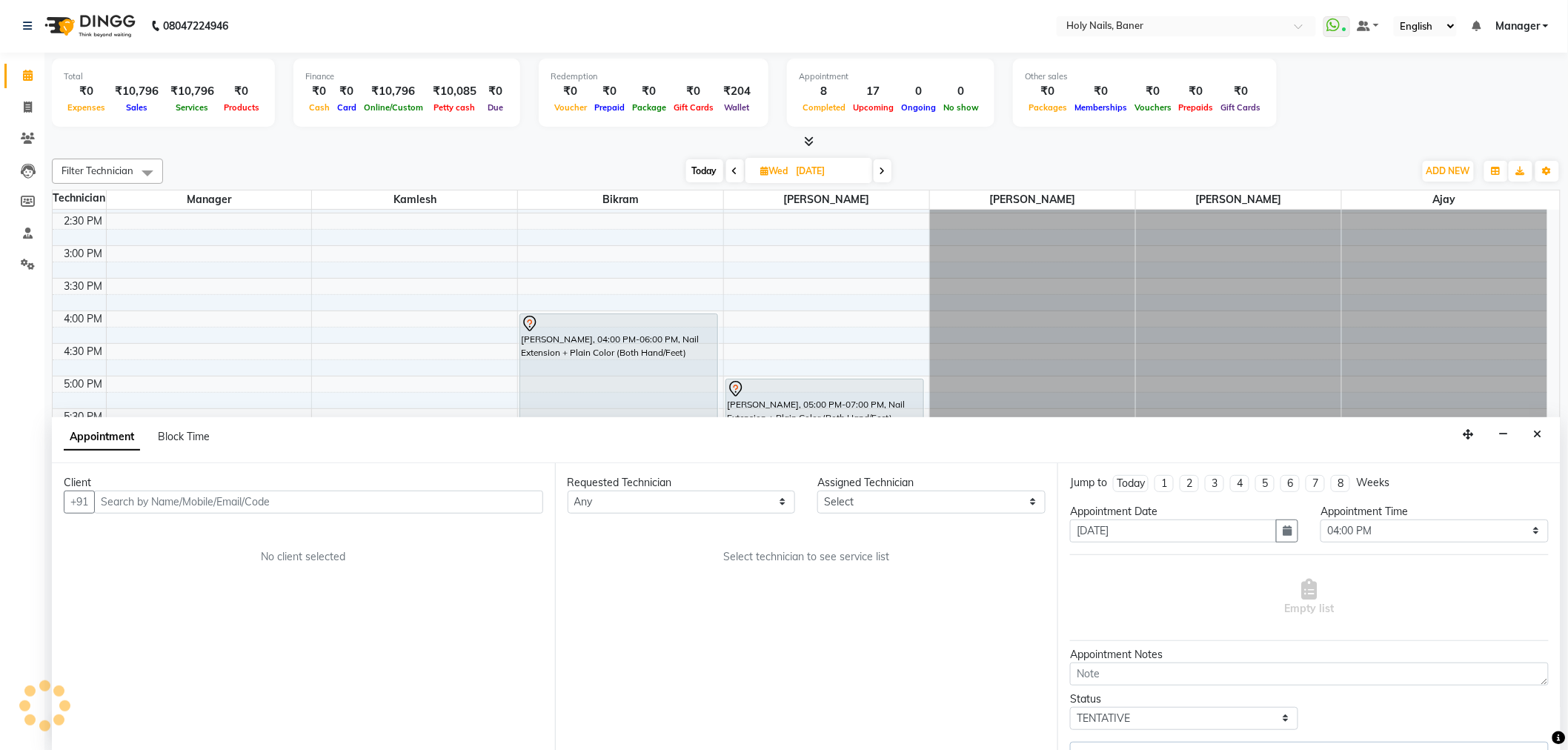
select select "58118"
select select "2495"
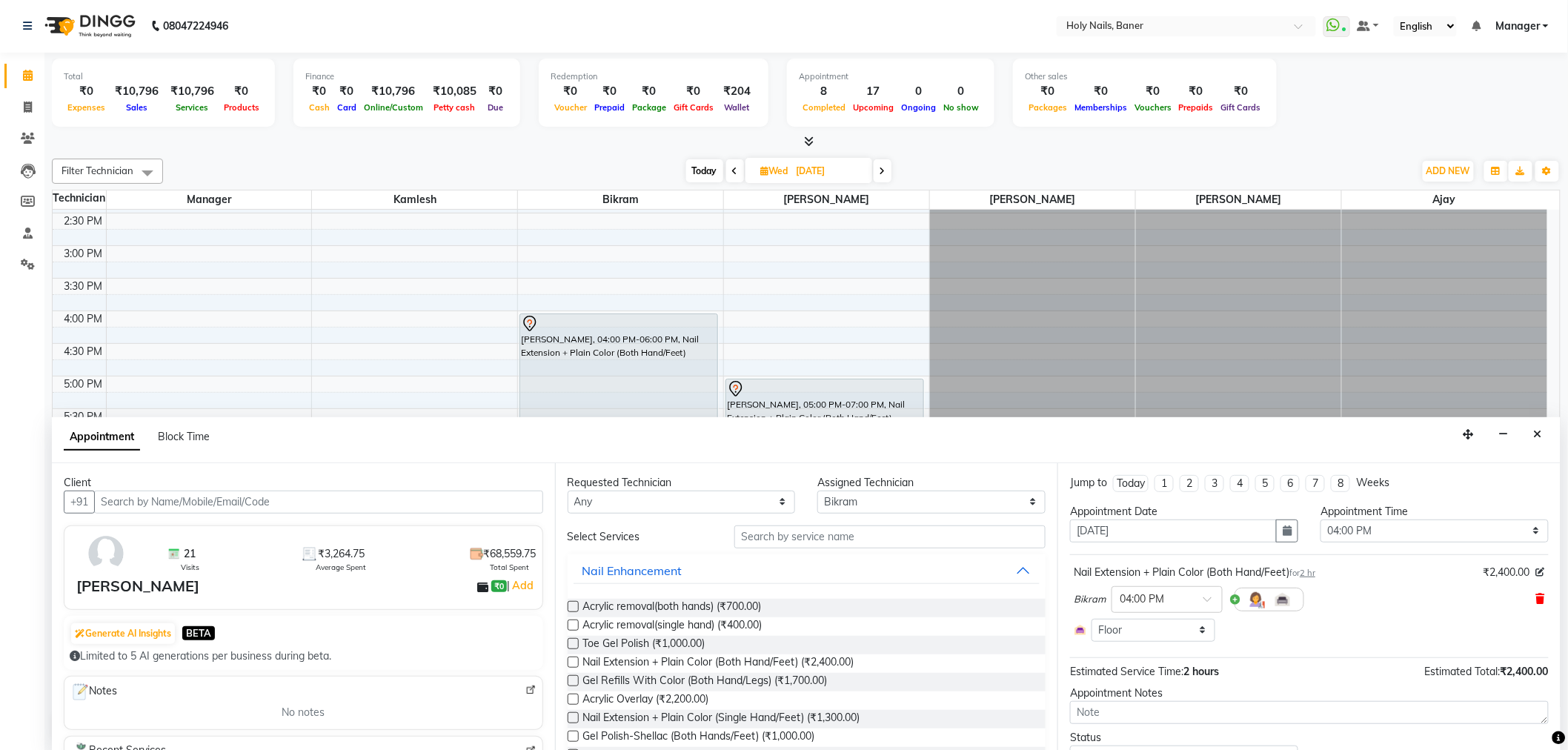
click at [1526, 591] on div "Bikram × 04:00 PM" at bounding box center [1309, 599] width 472 height 39
click at [1536, 600] on icon at bounding box center [1541, 599] width 9 height 10
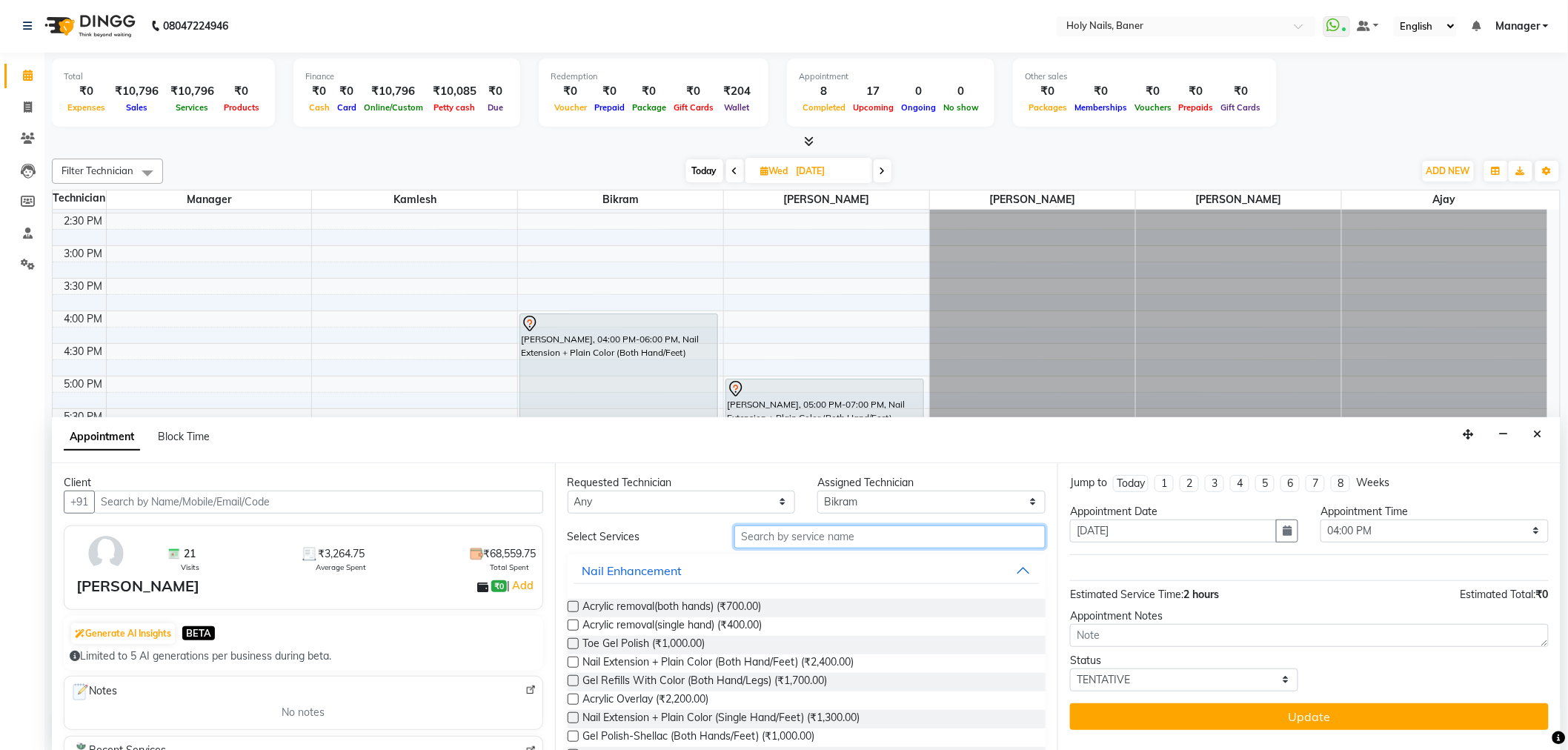
click at [786, 534] on input "text" at bounding box center [890, 537] width 311 height 23
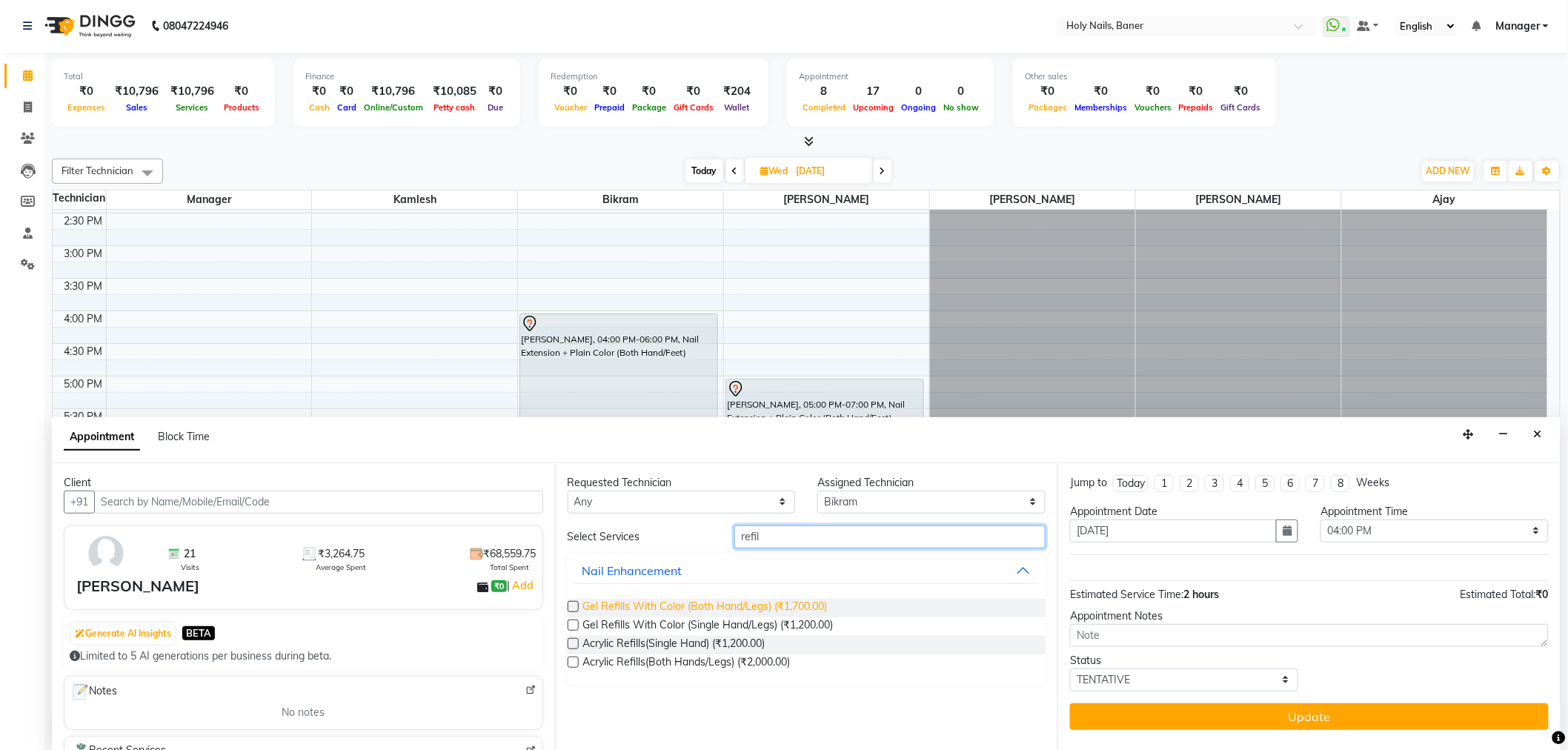
type input "refil"
click at [773, 601] on span "Gel Refills With Color (Both Hand/Legs) (₹1,700.00)" at bounding box center [705, 608] width 245 height 19
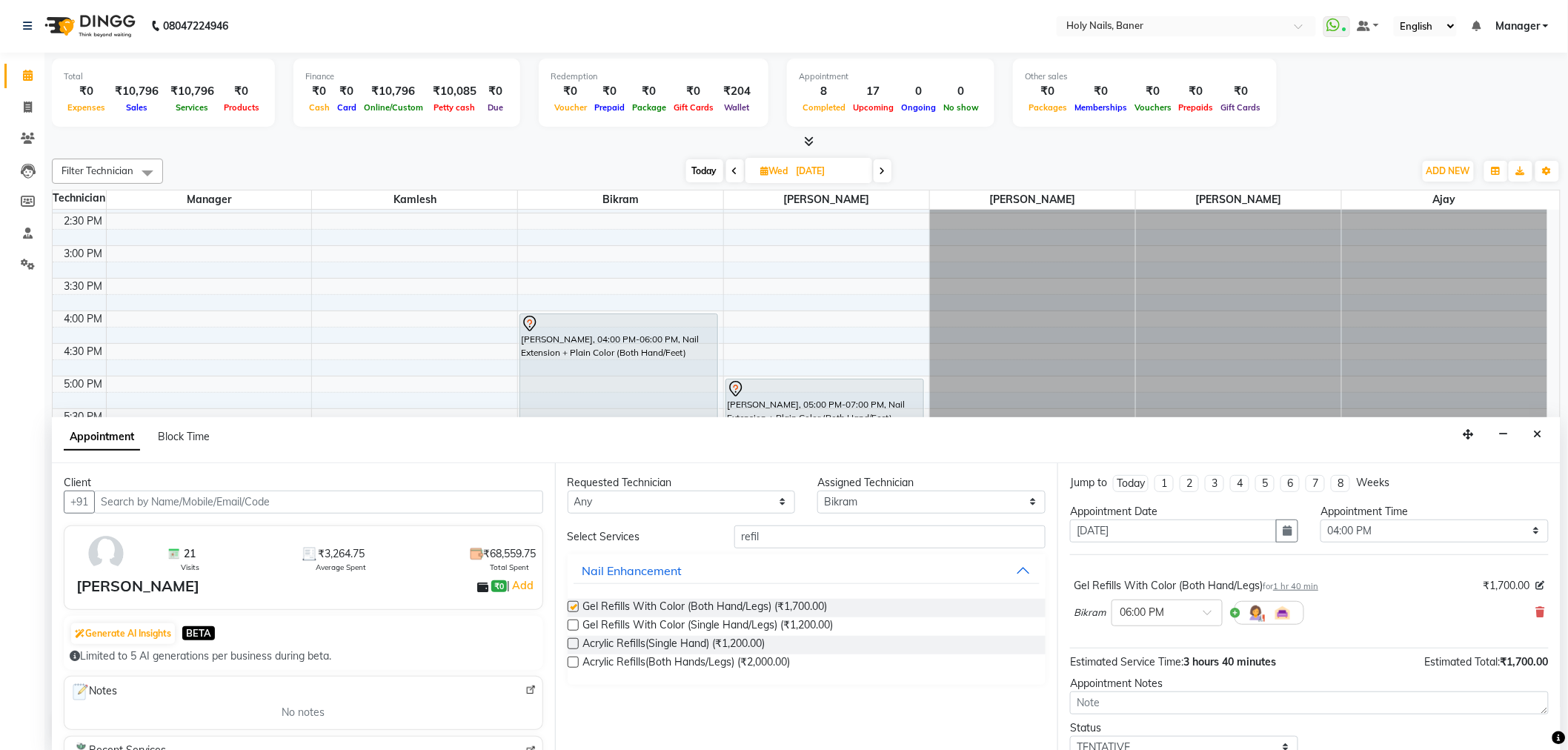
checkbox input "false"
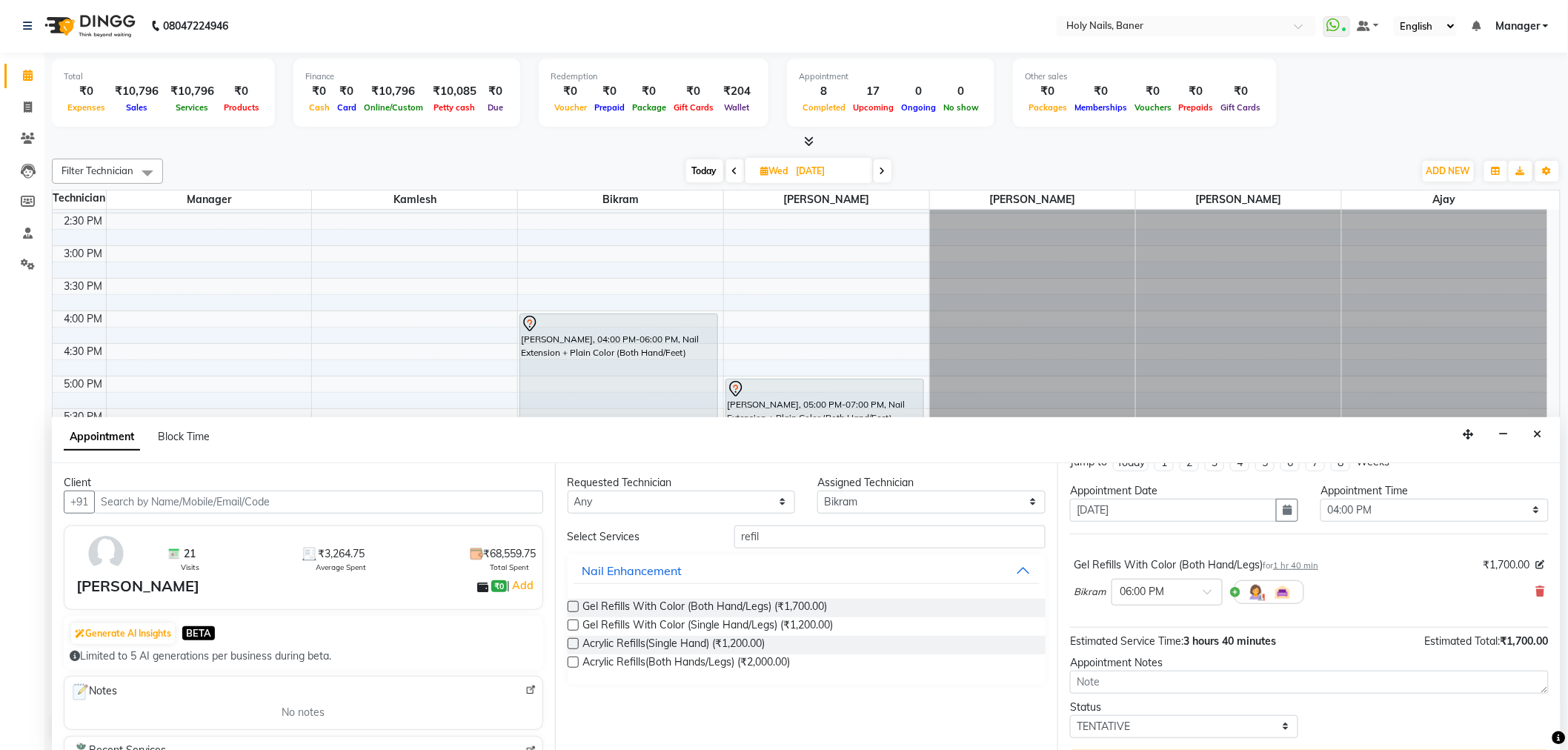
scroll to position [58, 0]
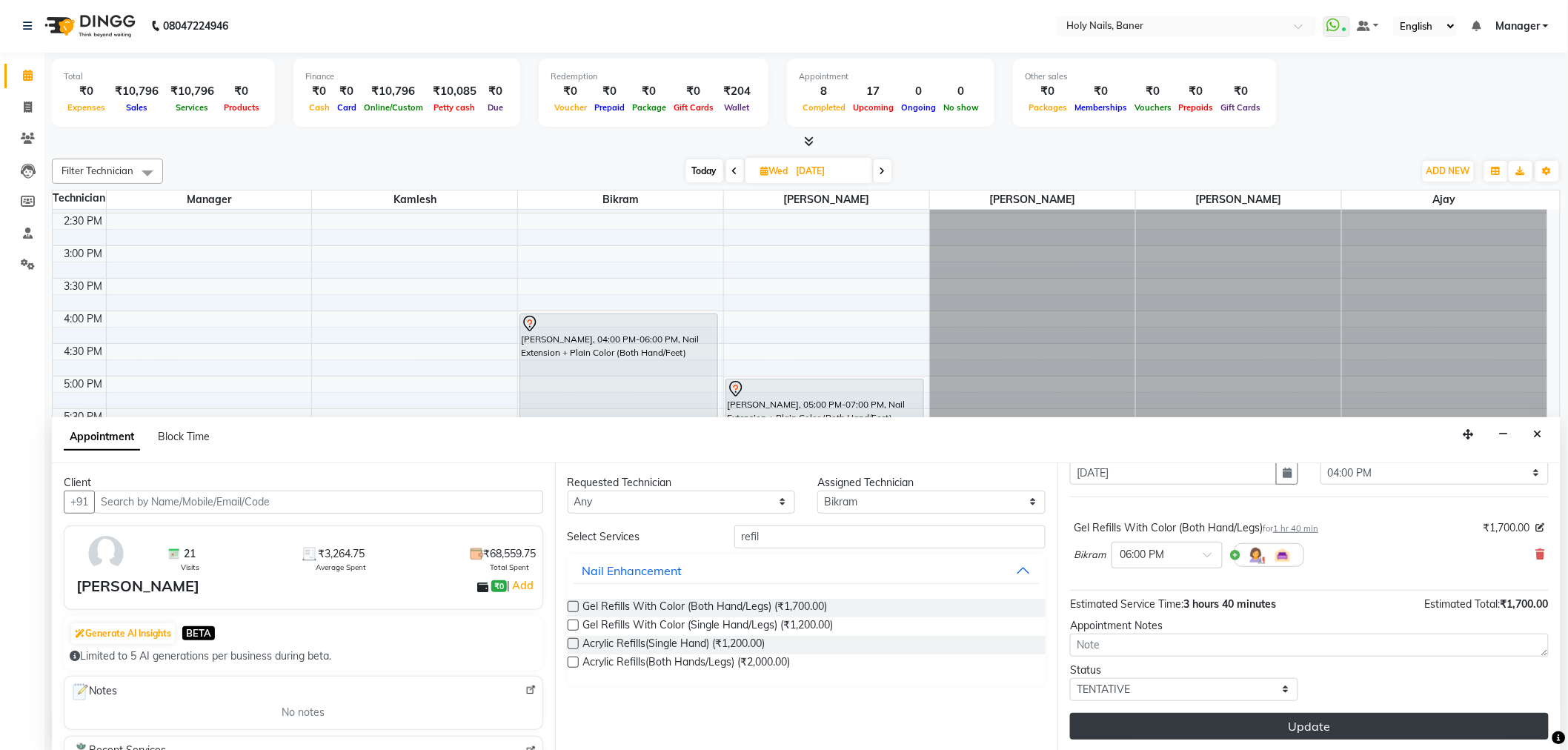
click at [1290, 730] on button "Update" at bounding box center [1309, 726] width 479 height 27
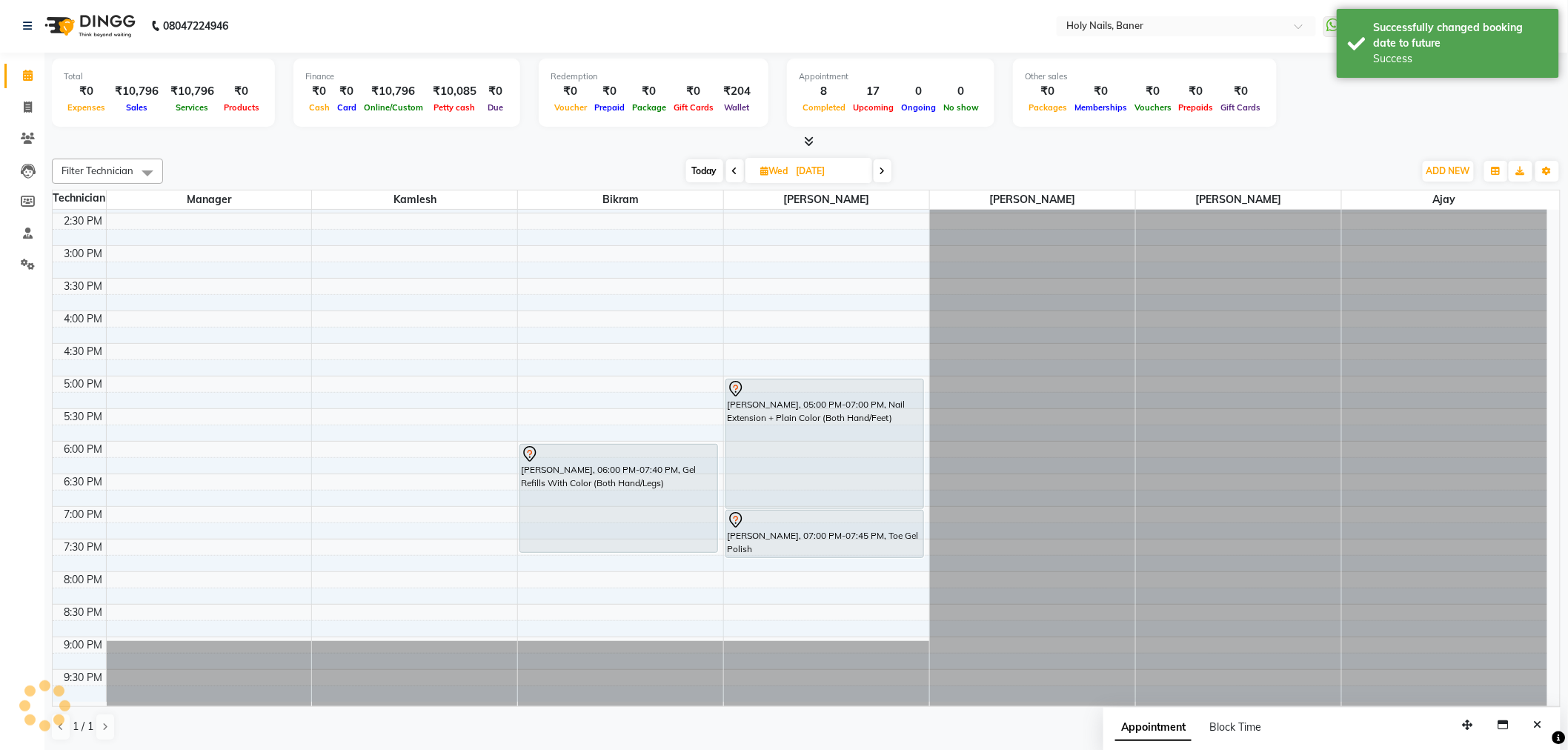
scroll to position [0, 0]
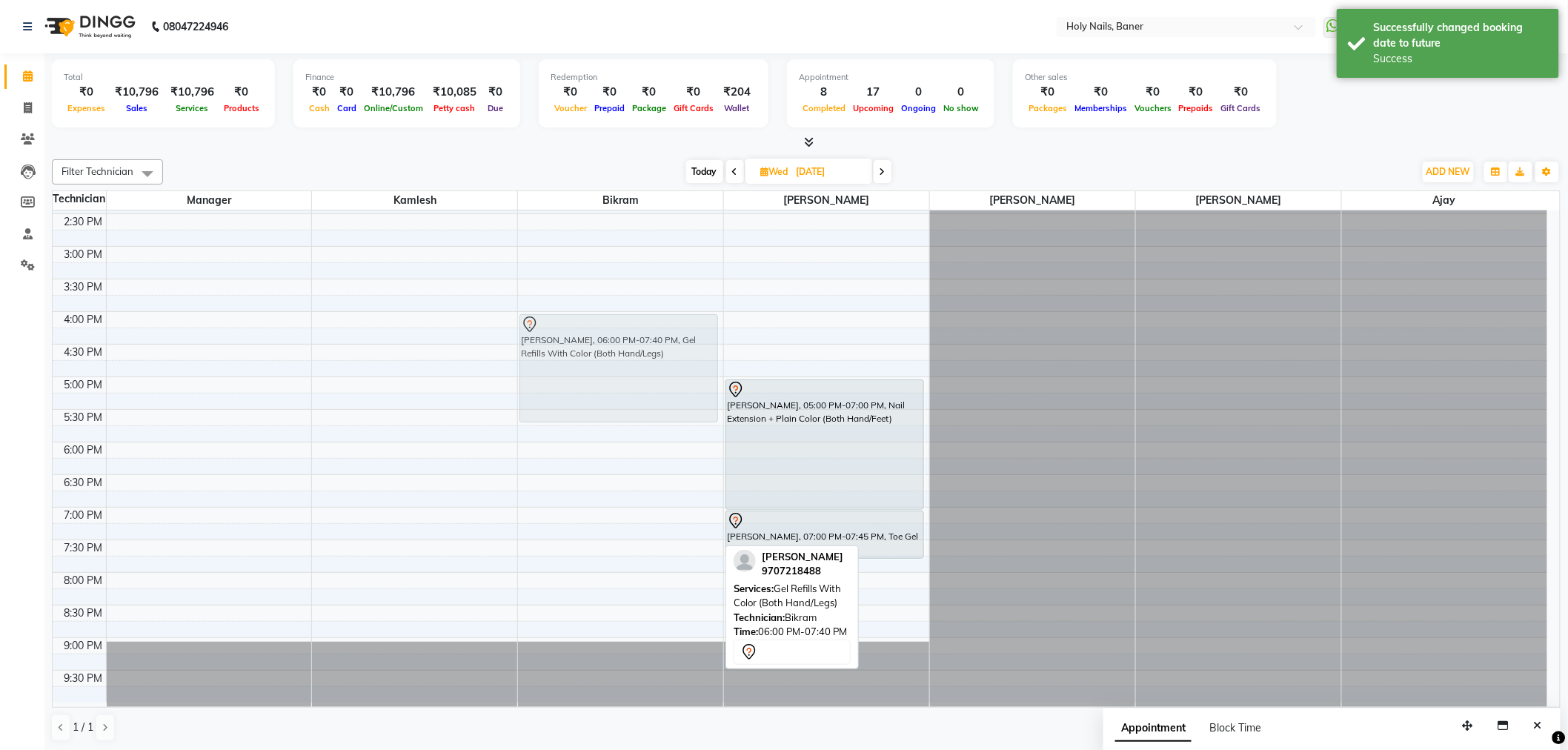
drag, startPoint x: 616, startPoint y: 485, endPoint x: 616, endPoint y: 359, distance: 126.0
click at [616, 359] on div "Arkina Goswami, 06:00 PM-07:40 PM, Gel Refills With Color (Both Hand/Legs) Arki…" at bounding box center [621, 246] width 205 height 912
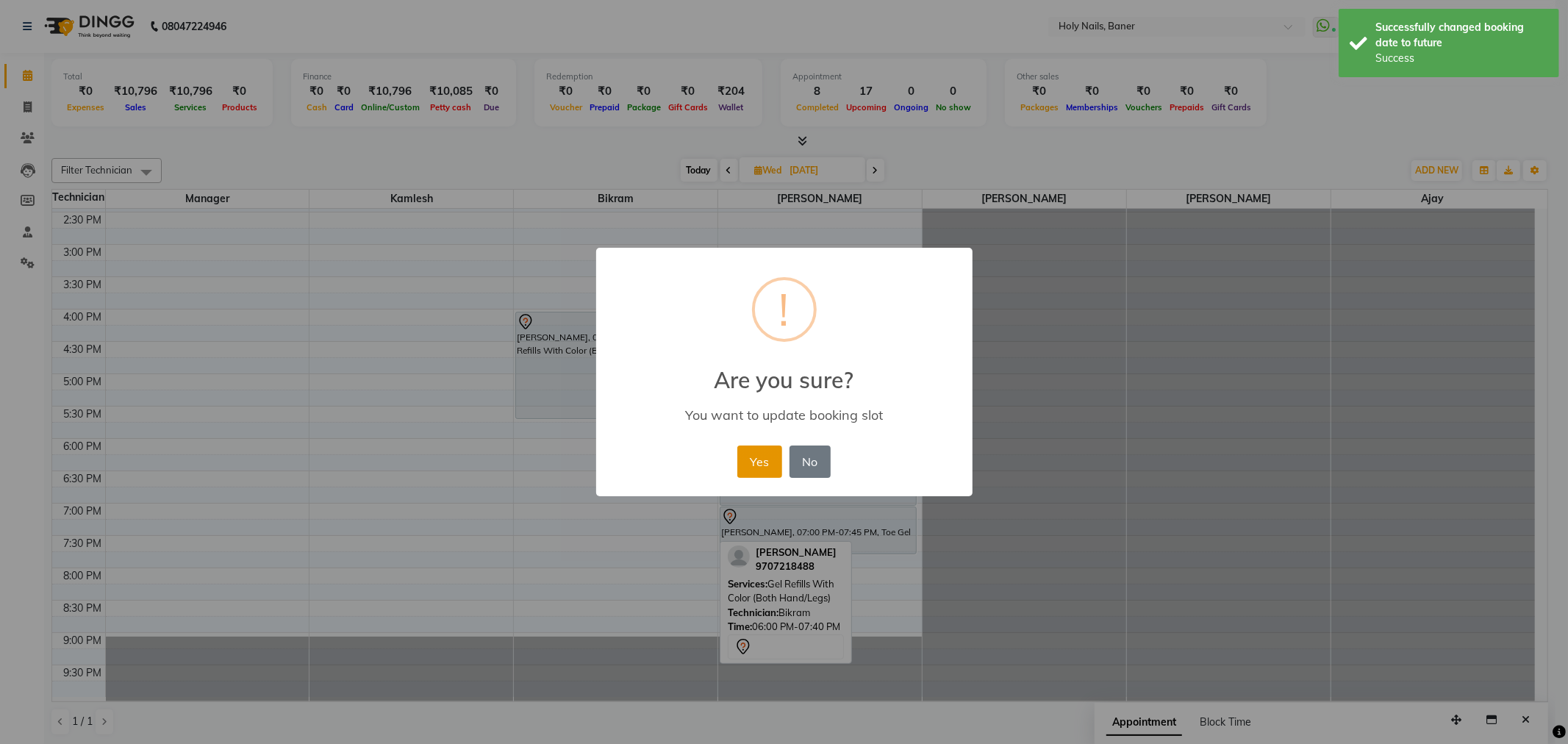
click at [752, 456] on button "Yes" at bounding box center [759, 462] width 45 height 32
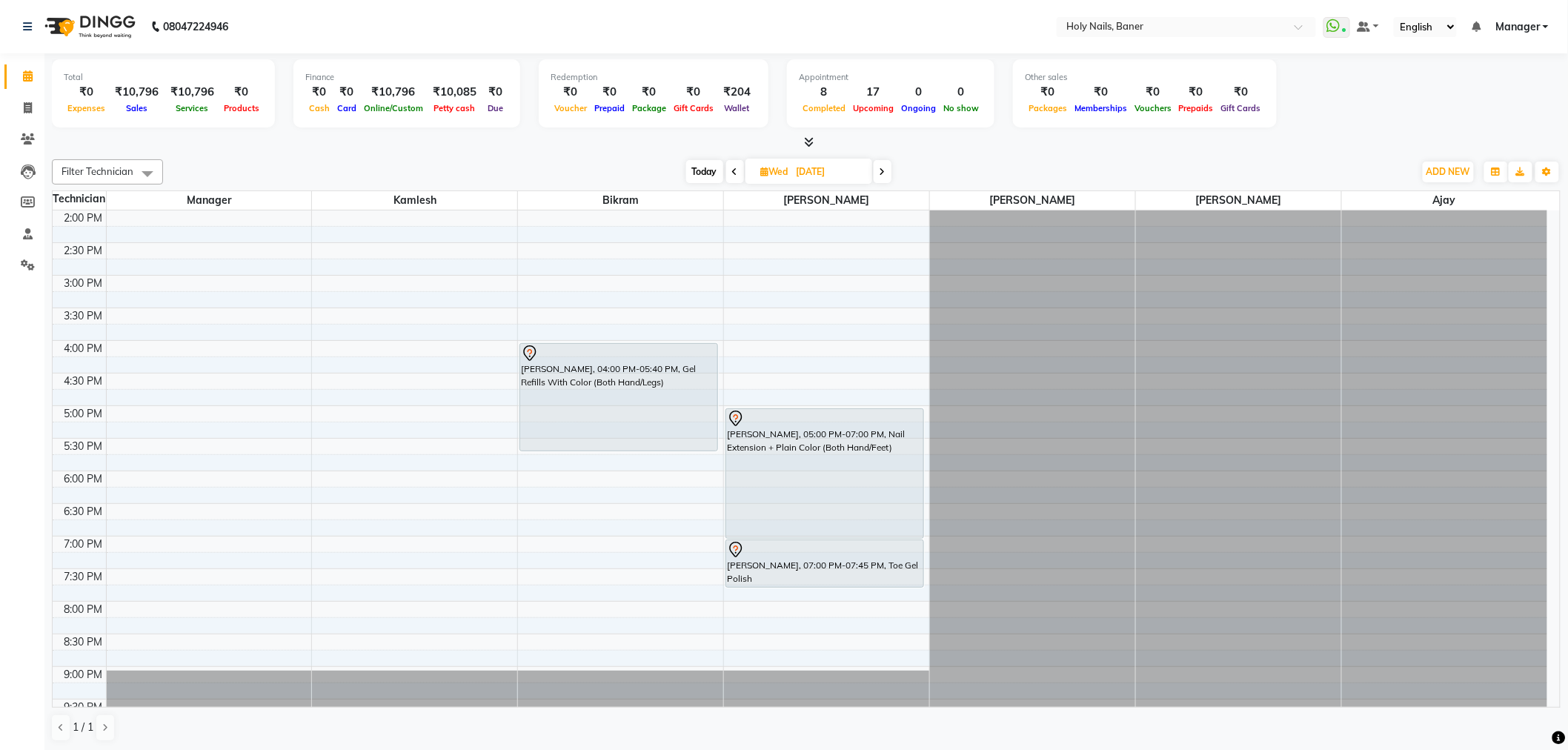
scroll to position [412, 0]
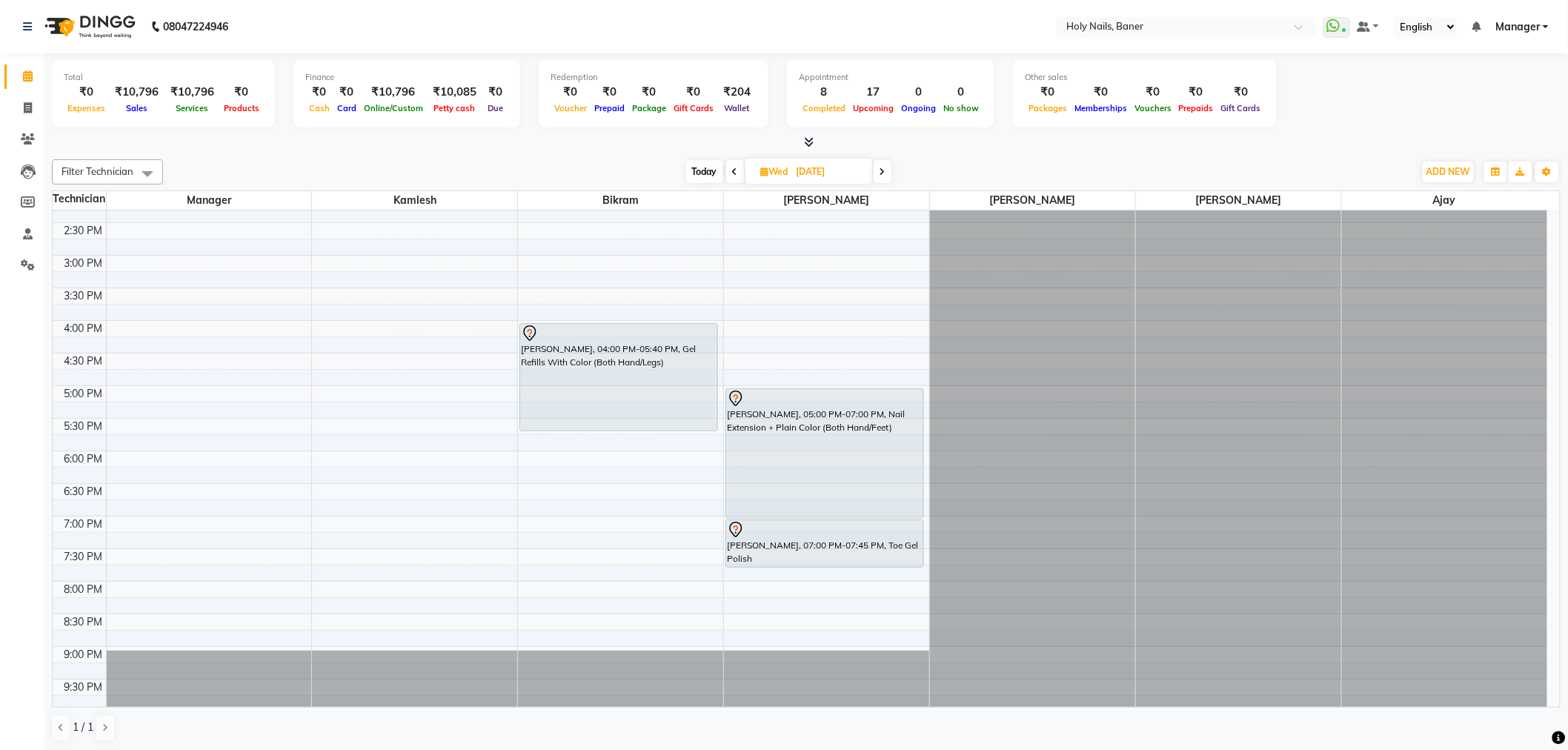
click at [701, 167] on span "Today" at bounding box center [704, 171] width 37 height 23
type input "04-10-2025"
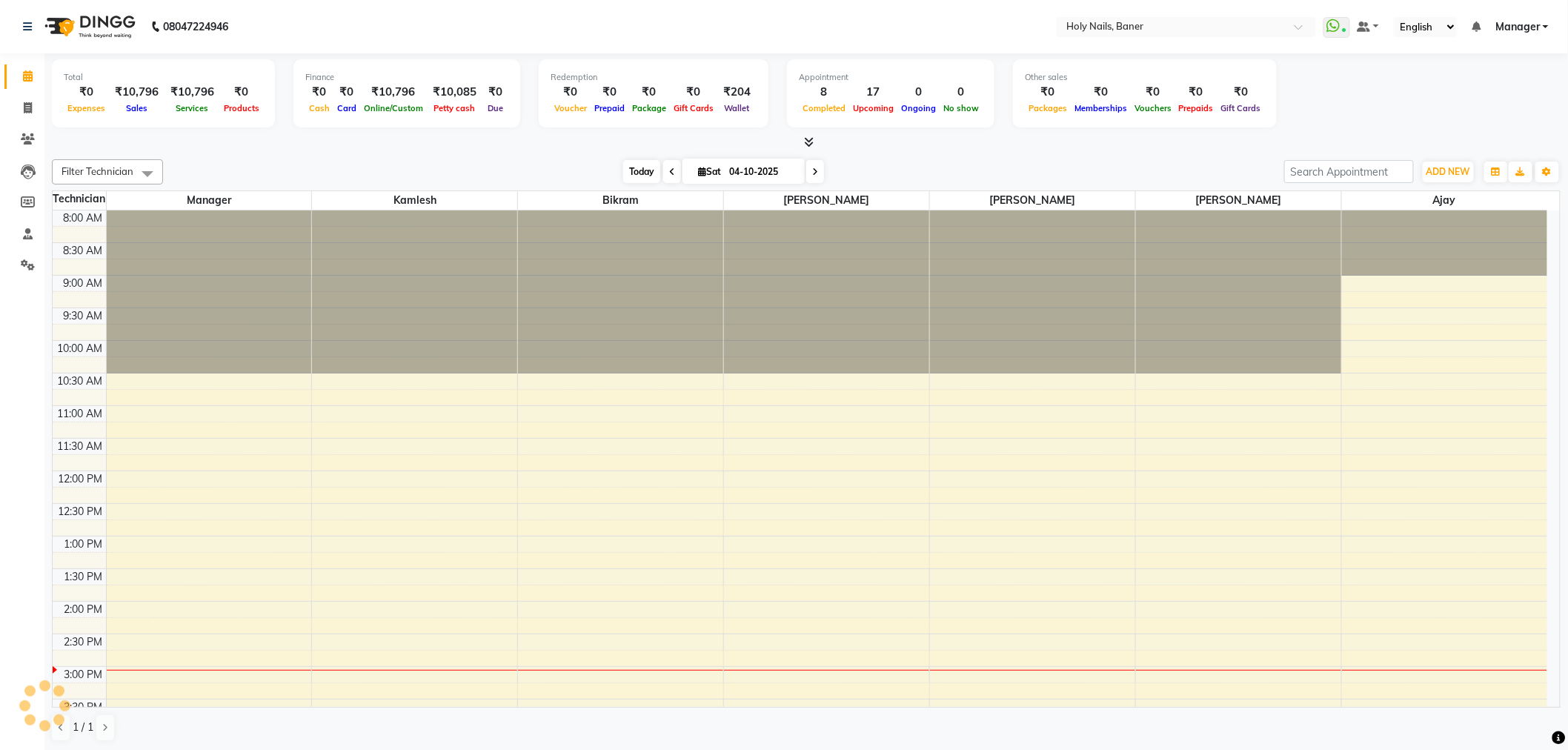
scroll to position [421, 0]
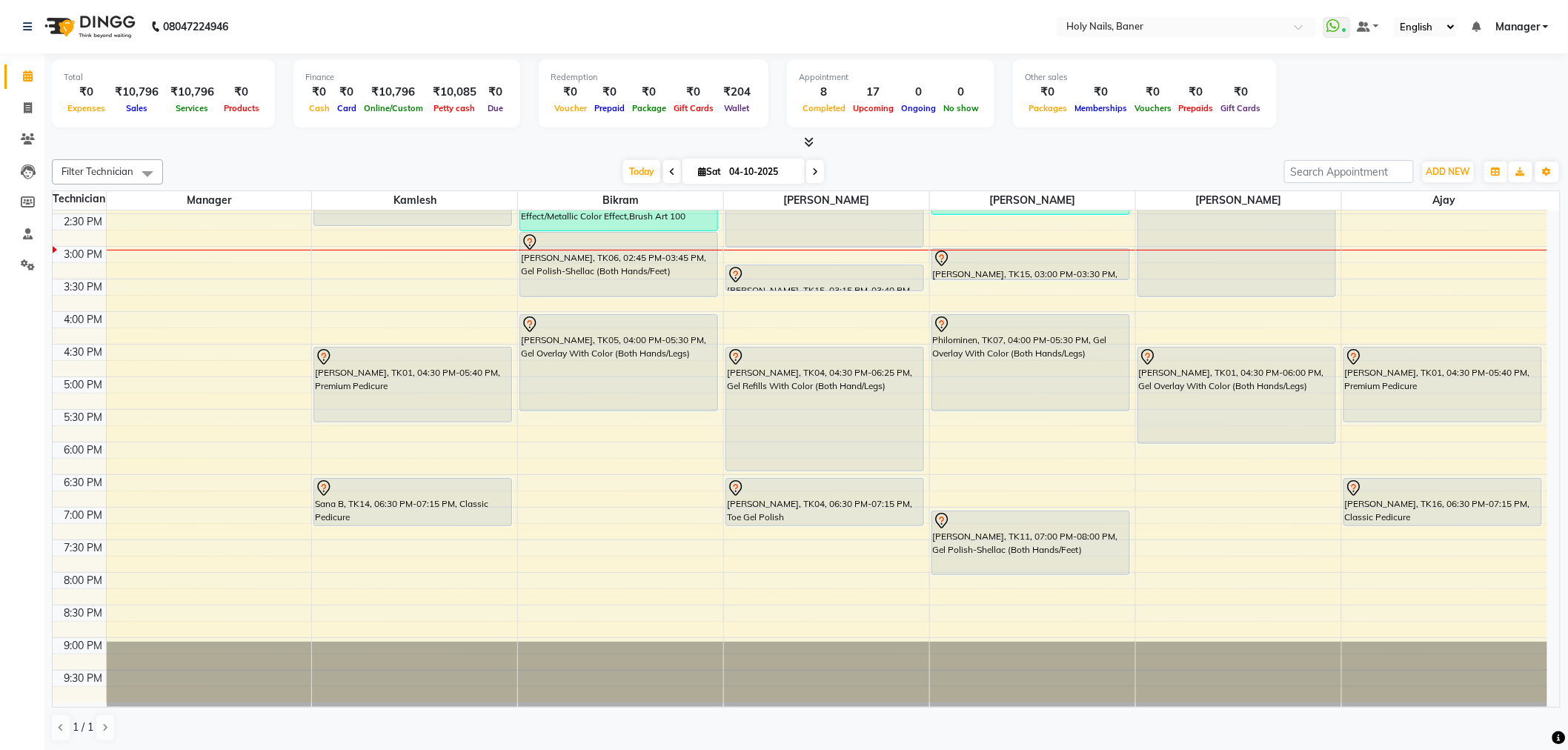
click at [727, 164] on input "04-10-2025" at bounding box center [761, 172] width 74 height 22
select select "10"
select select "2025"
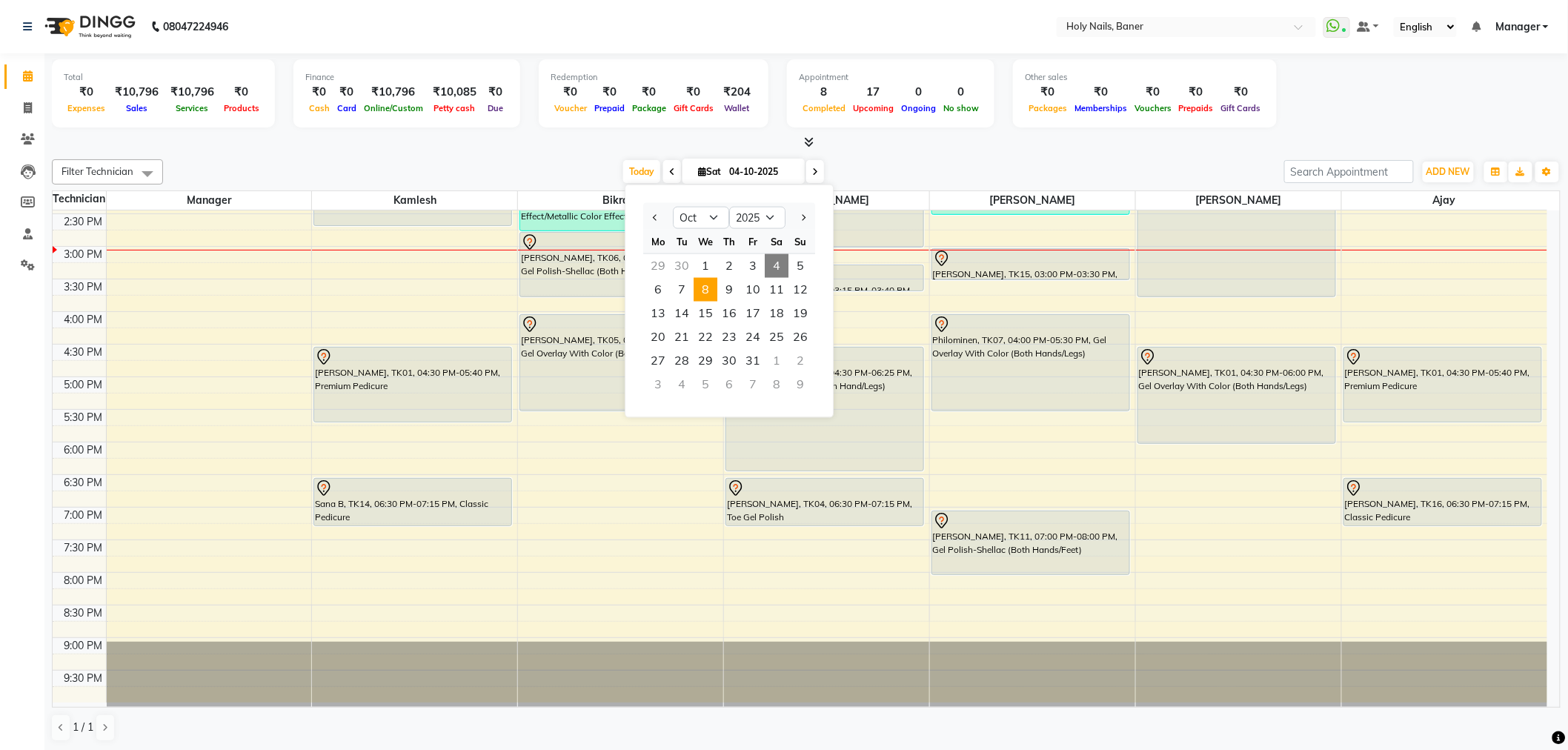
click at [705, 292] on span "8" at bounding box center [705, 290] width 24 height 24
type input "[DATE]"
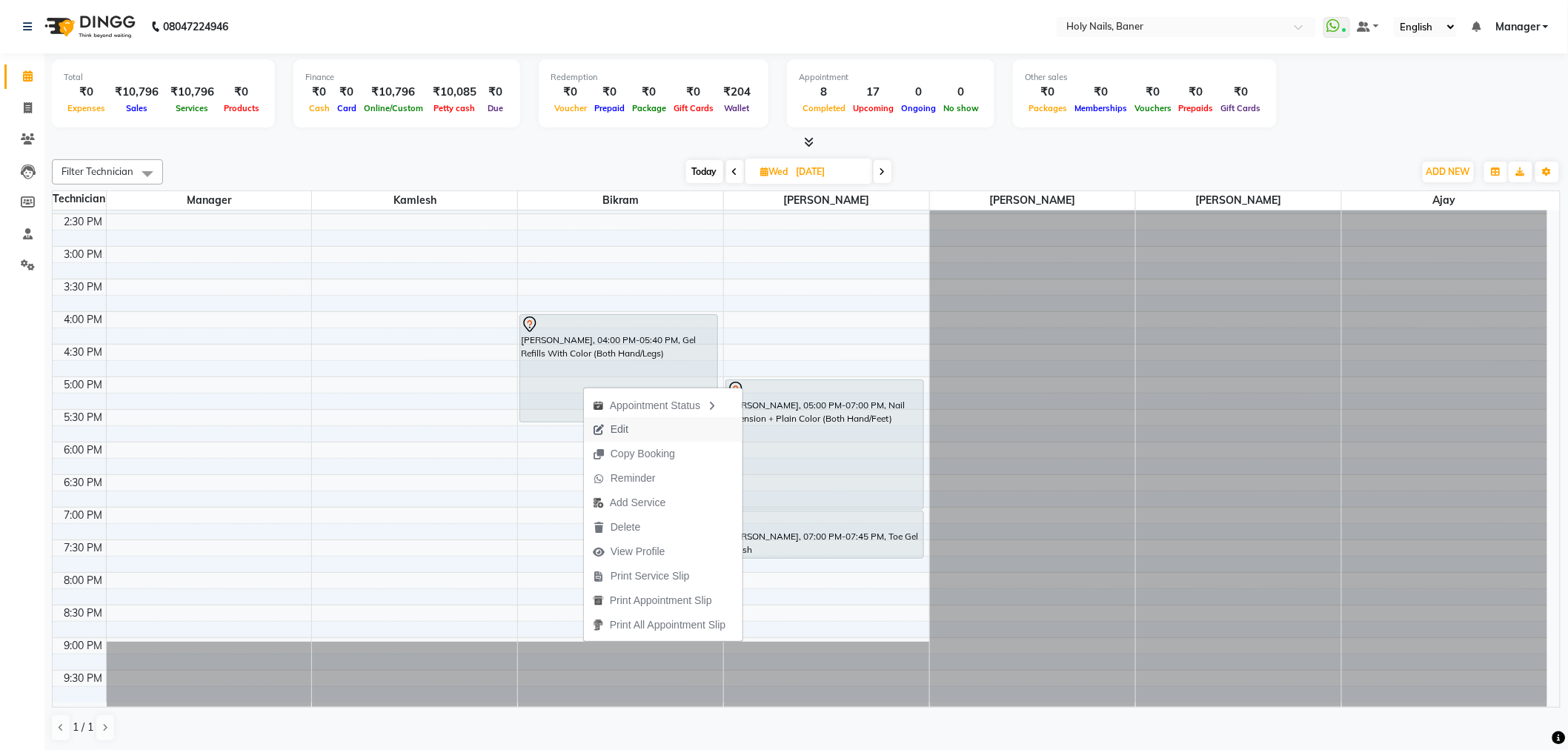
click at [644, 430] on button "Edit" at bounding box center [663, 430] width 159 height 24
select select "58118"
select select "tentative"
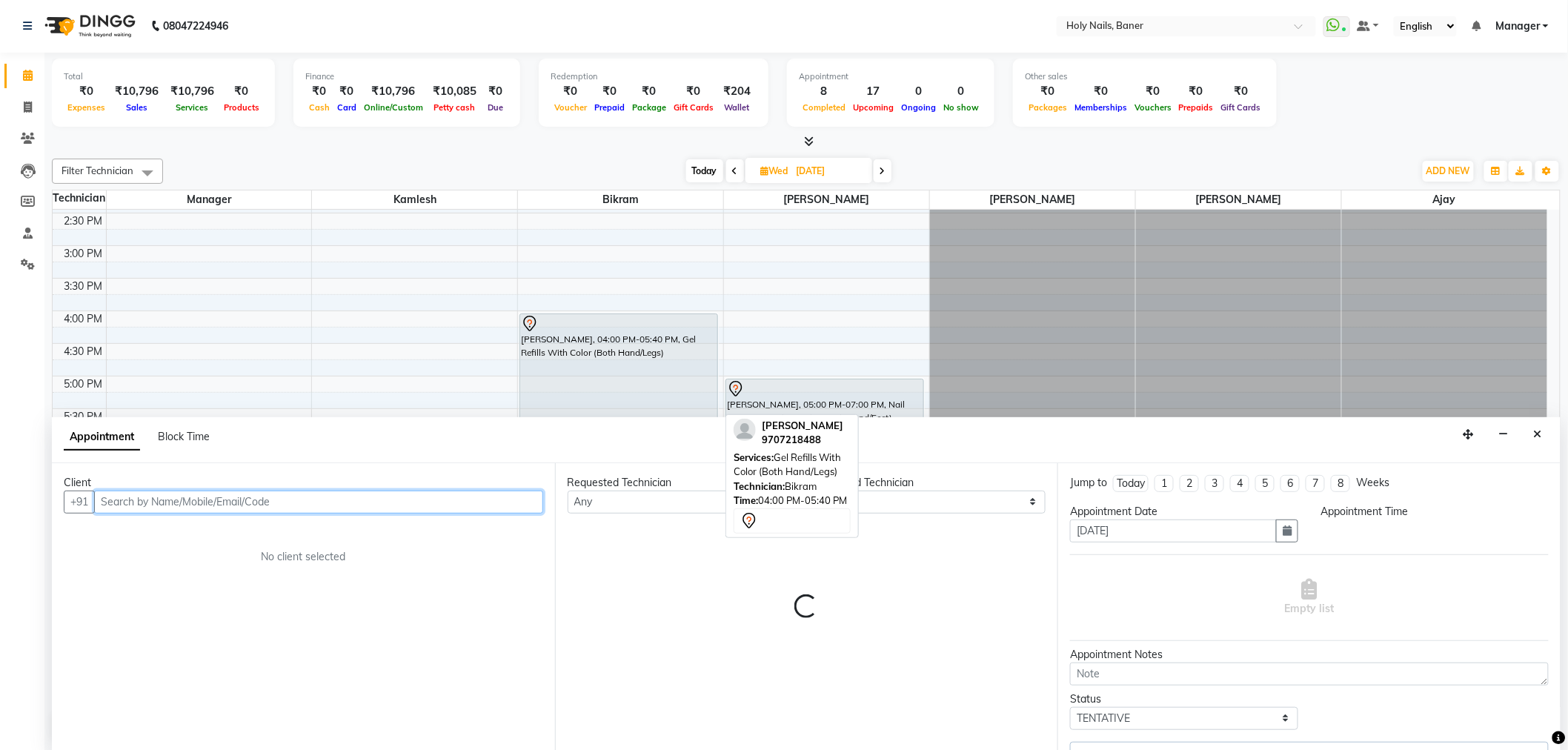
select select "960"
select select "2495"
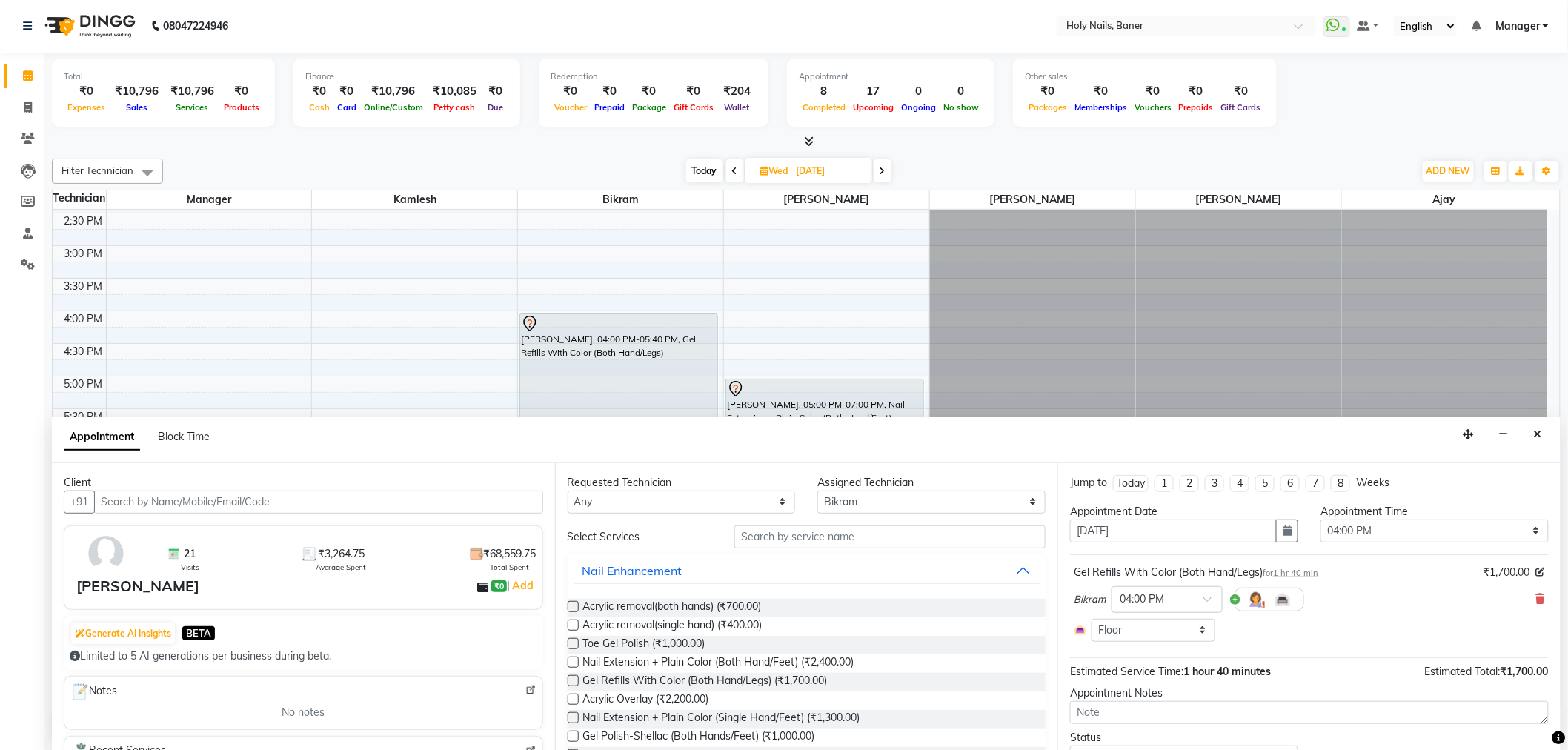
click at [96, 553] on img at bounding box center [106, 554] width 43 height 43
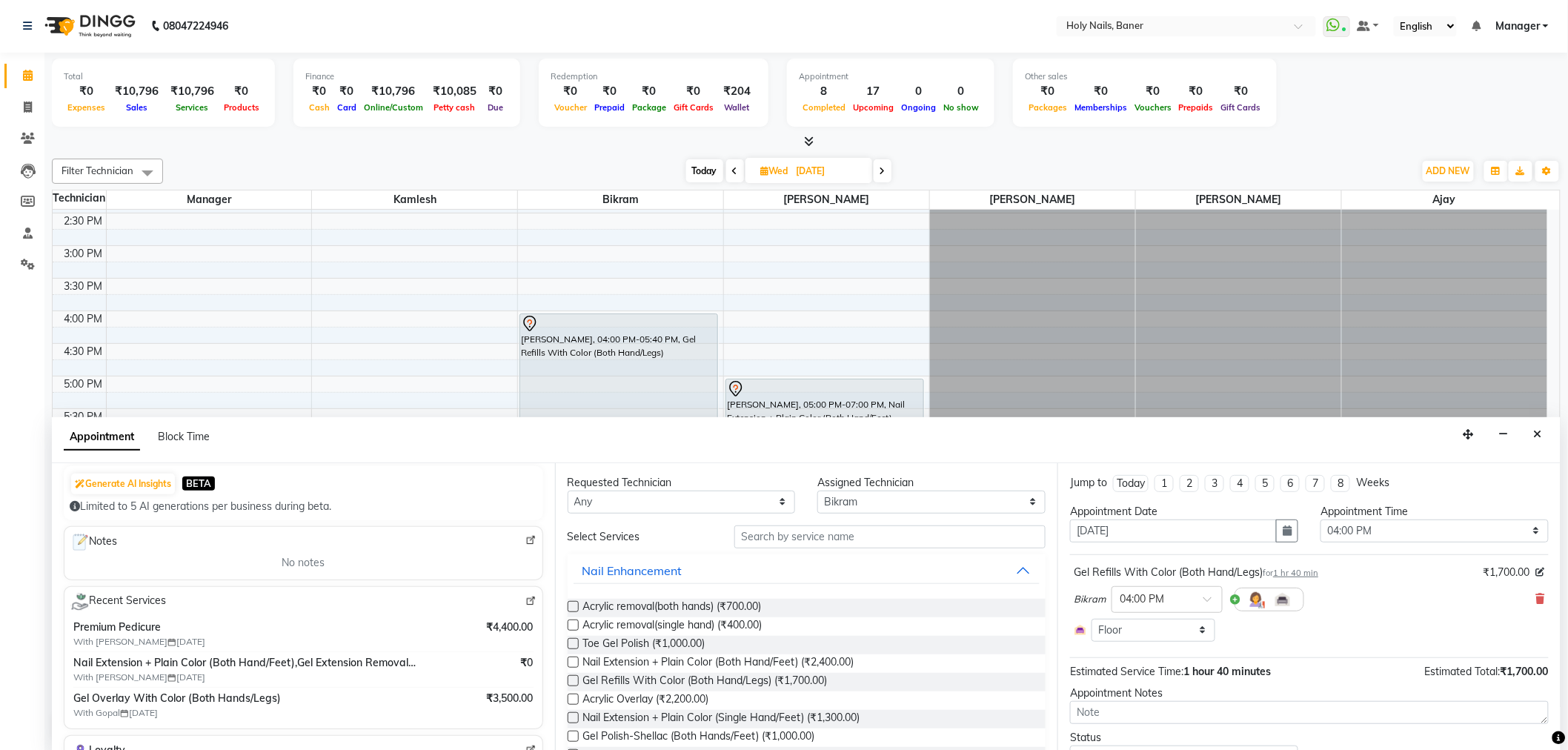
scroll to position [165, 0]
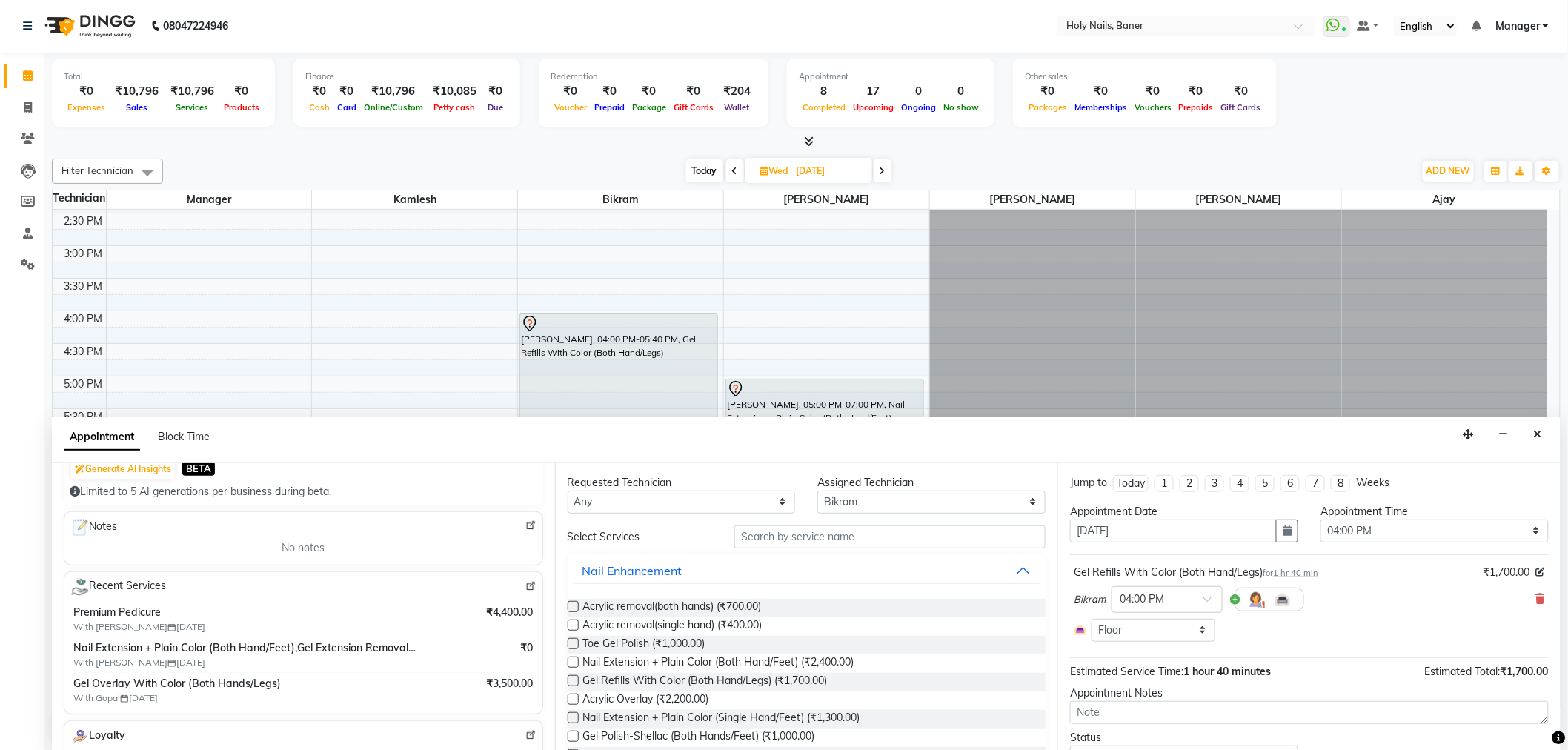
click at [526, 588] on img at bounding box center [531, 586] width 11 height 11
click at [1535, 433] on icon "Close" at bounding box center [1538, 435] width 8 height 10
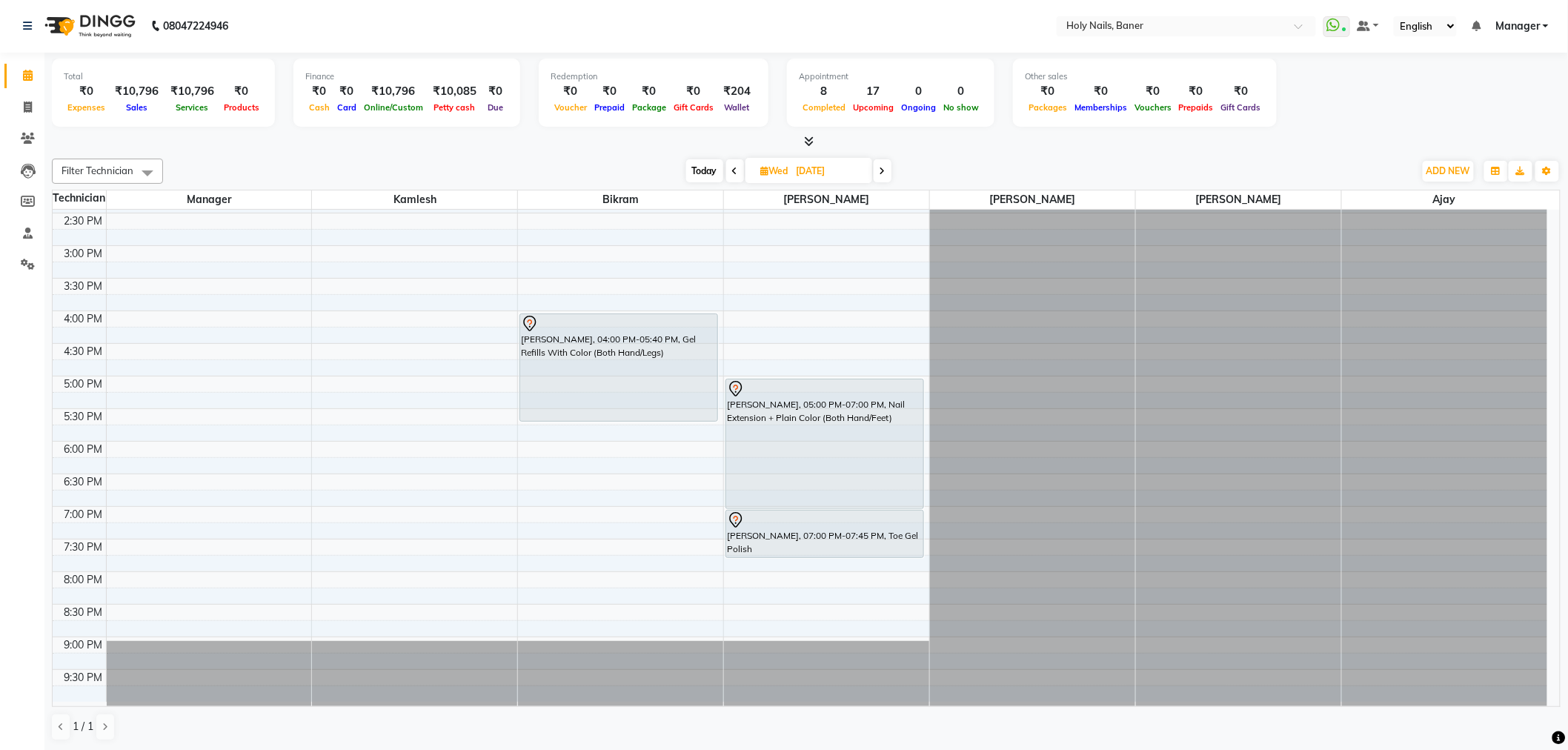
click at [695, 168] on span "Today" at bounding box center [704, 171] width 37 height 23
type input "04-10-2025"
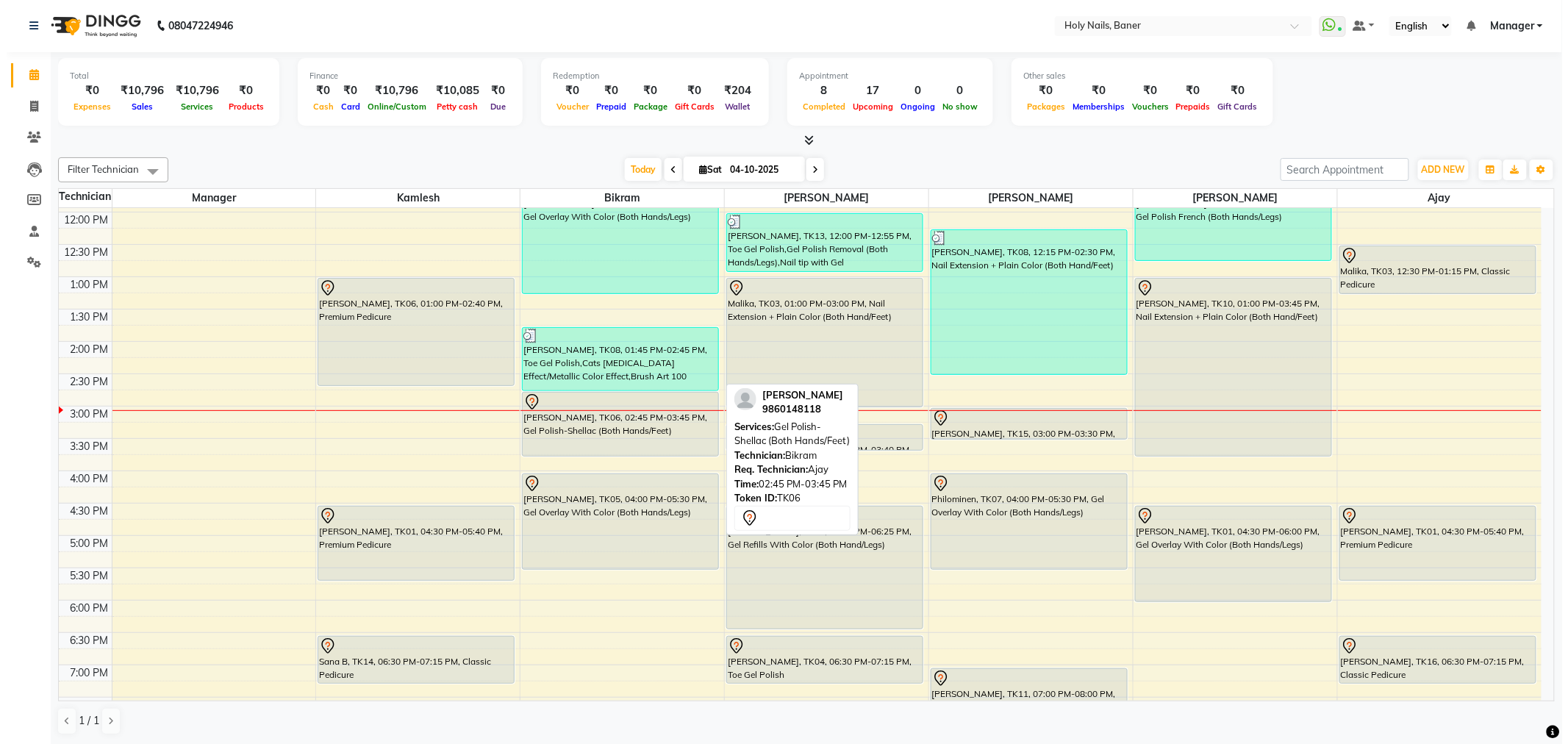
scroll to position [254, 0]
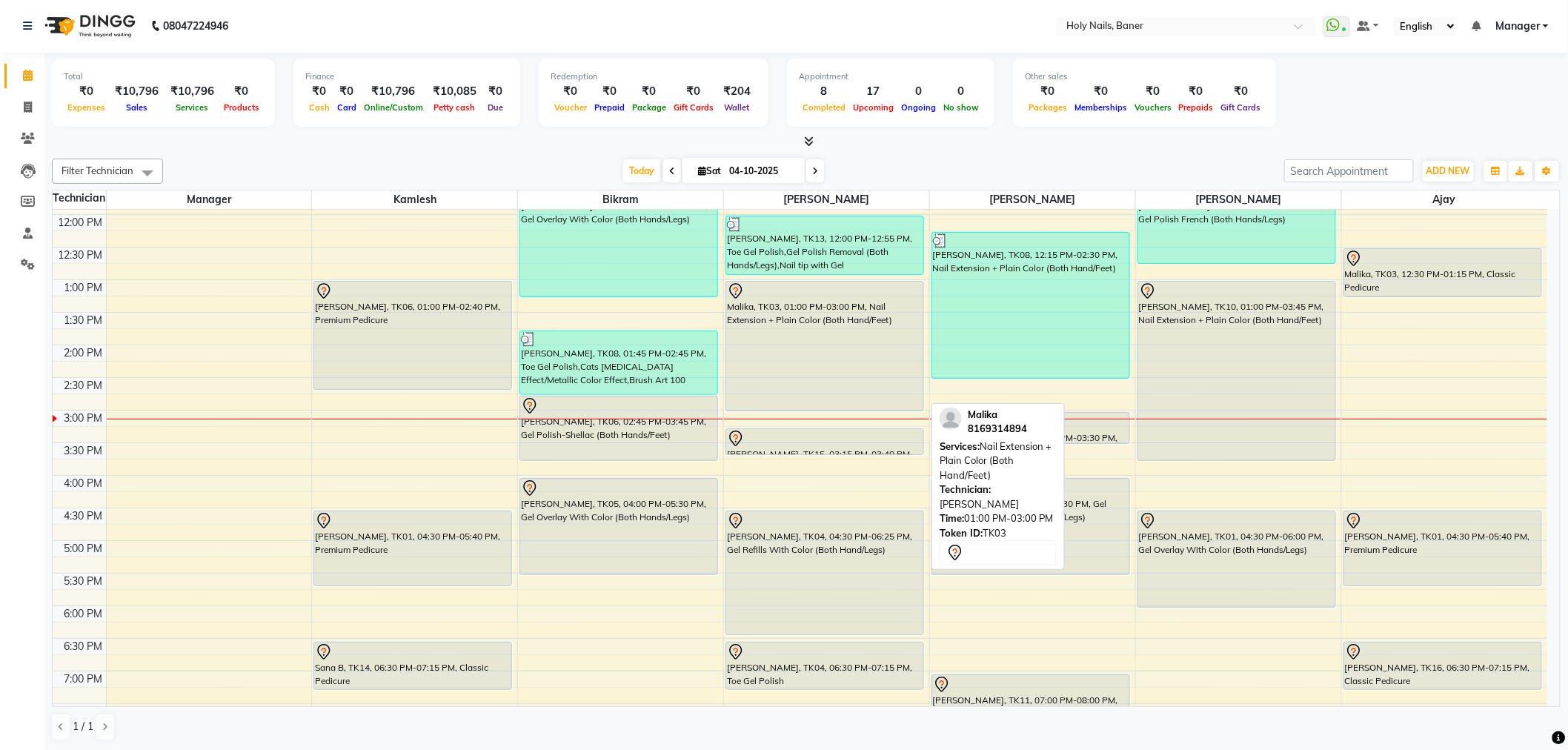
click at [802, 346] on div "Malika, TK03, 01:00 PM-03:00 PM, Nail Extension + Plain Color (Both Hand/Feet)" at bounding box center [824, 346] width 197 height 129
select select "7"
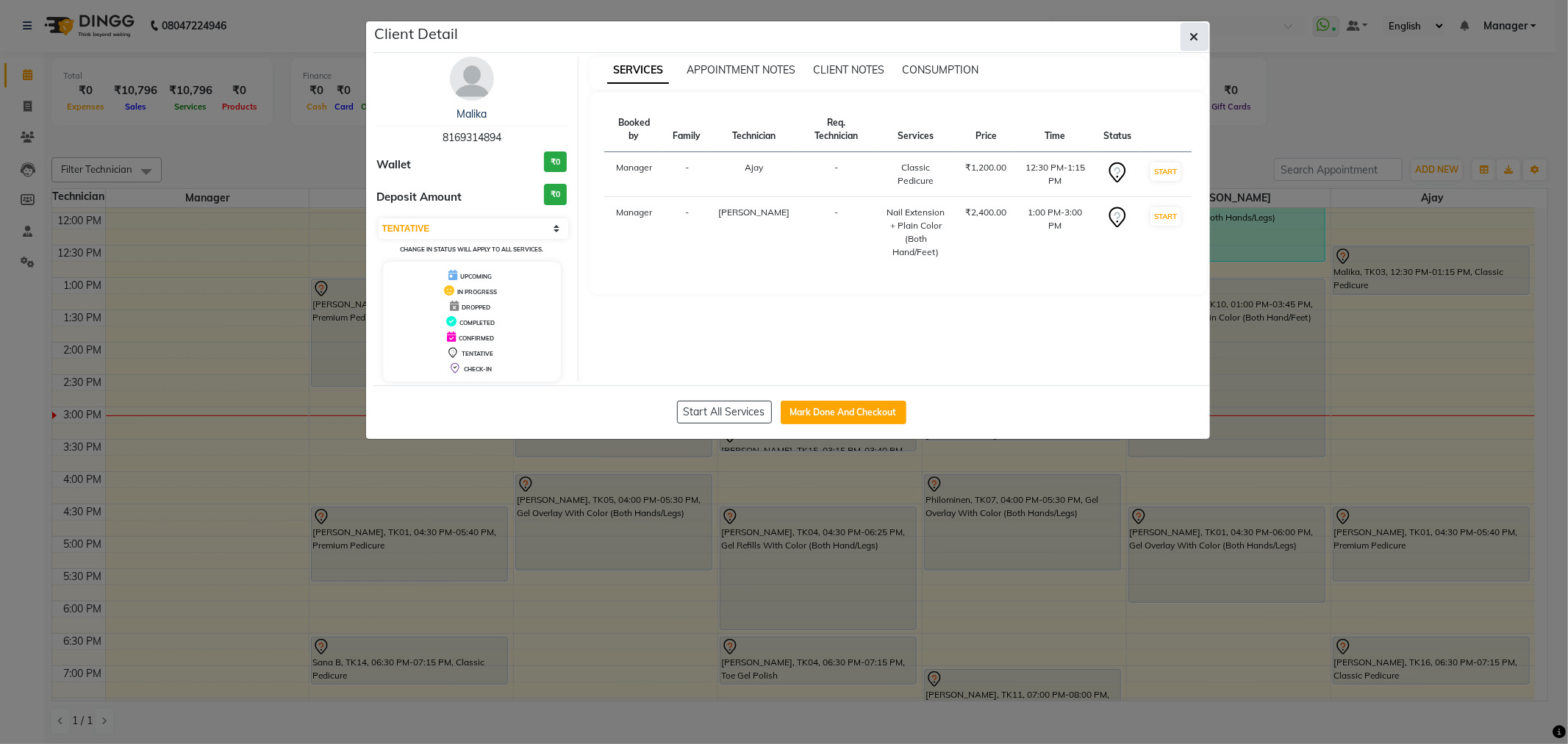
click at [1190, 34] on icon "button" at bounding box center [1194, 37] width 9 height 12
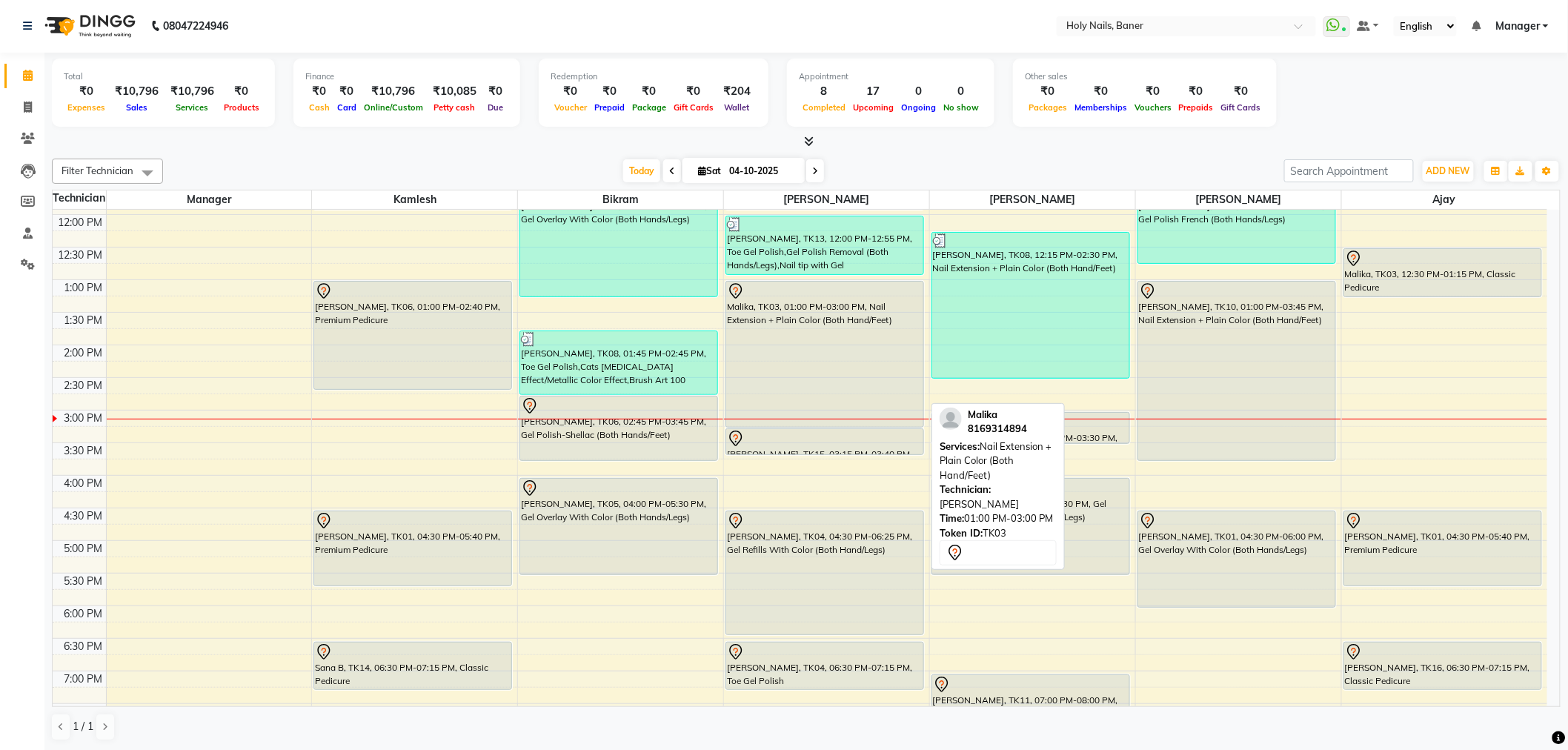
drag, startPoint x: 810, startPoint y: 407, endPoint x: 810, endPoint y: 418, distance: 11.0
click at [810, 418] on div "Kalyani Ghatge, TK13, 11:30 AM-11:55 AM, Gel Polish Removal (Both Hands/Legs) K…" at bounding box center [826, 410] width 205 height 912
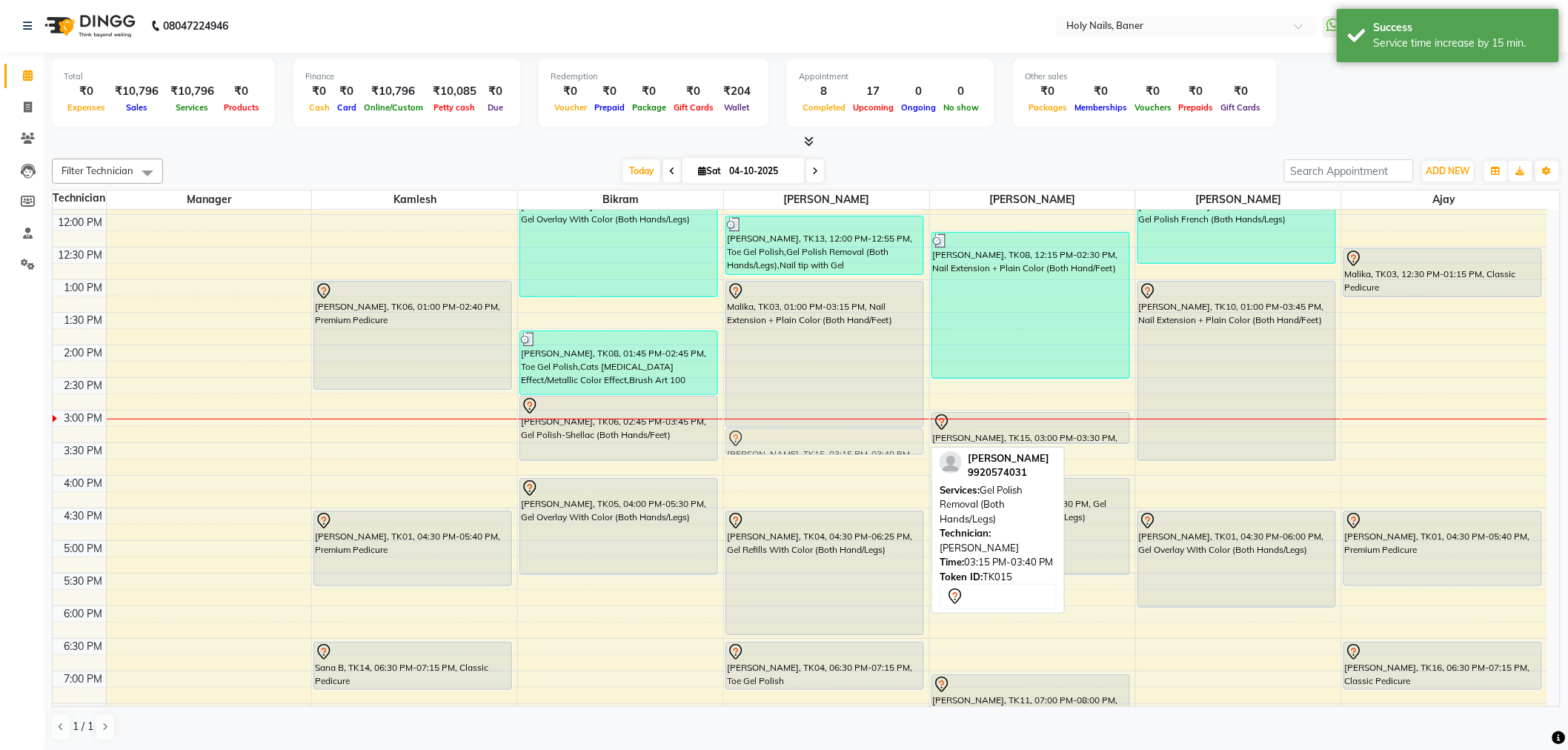
drag, startPoint x: 804, startPoint y: 436, endPoint x: 813, endPoint y: 429, distance: 11.4
click at [813, 429] on div "Kalyani Ghatge, TK13, 11:30 AM-11:55 AM, Gel Polish Removal (Both Hands/Legs) K…" at bounding box center [826, 410] width 205 height 912
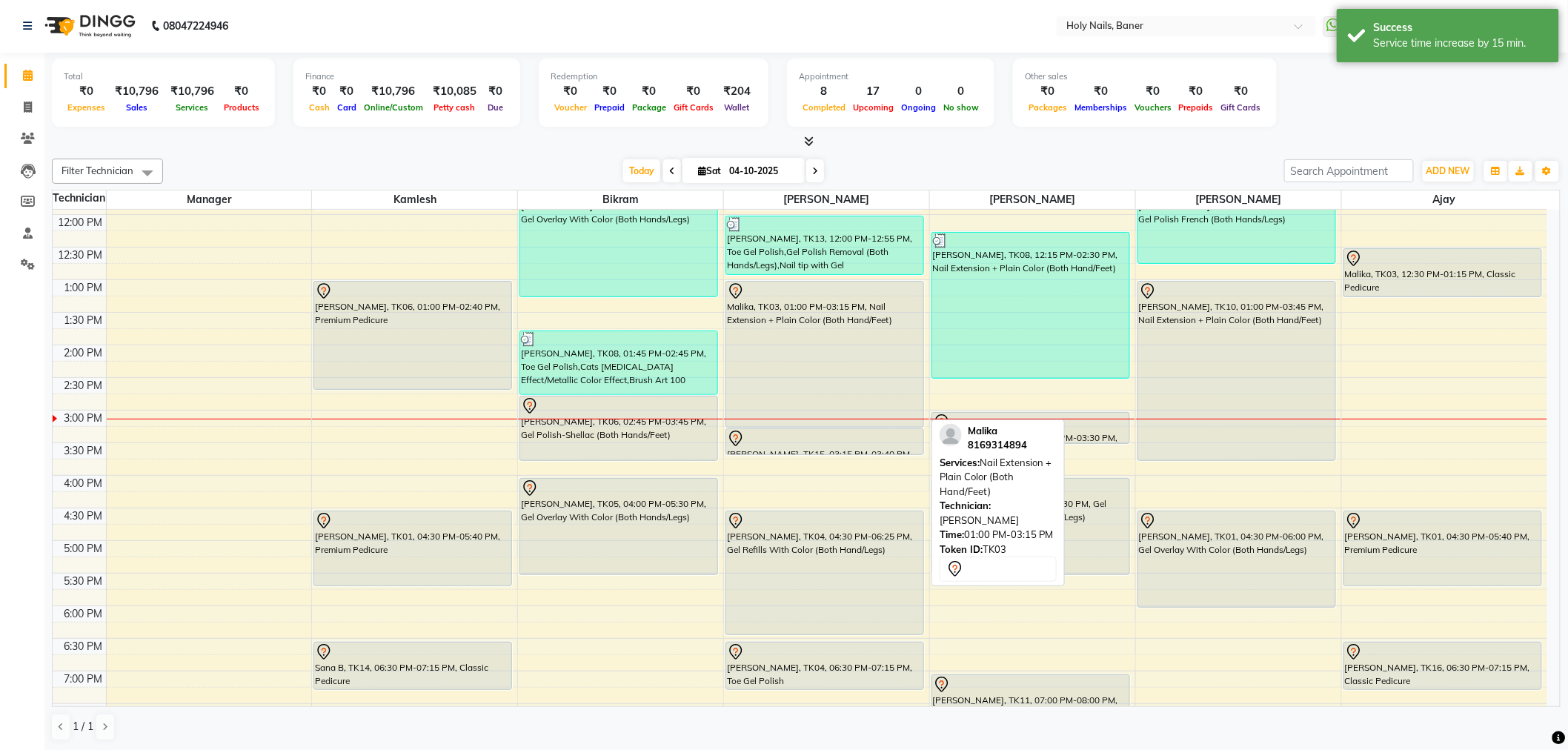
drag, startPoint x: 805, startPoint y: 423, endPoint x: 809, endPoint y: 412, distance: 11.7
click at [809, 412] on div "Kalyani Ghatge, TK13, 11:30 AM-11:55 AM, Gel Polish Removal (Both Hands/Legs) K…" at bounding box center [826, 410] width 205 height 912
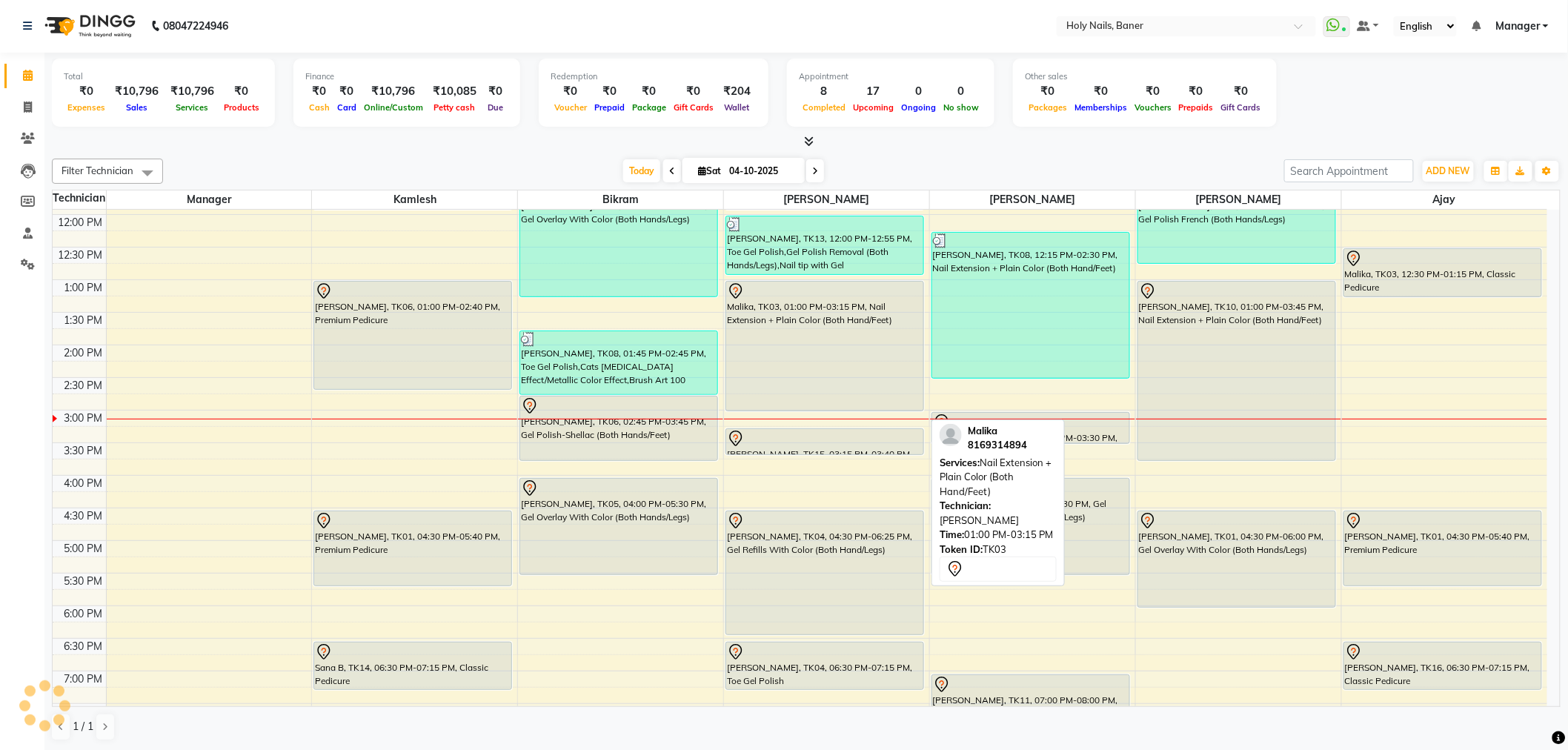
drag, startPoint x: 810, startPoint y: 423, endPoint x: 811, endPoint y: 411, distance: 12.0
click at [811, 411] on div "Kalyani Ghatge, TK13, 11:30 AM-11:55 AM, Gel Polish Removal (Both Hands/Legs) K…" at bounding box center [826, 410] width 205 height 912
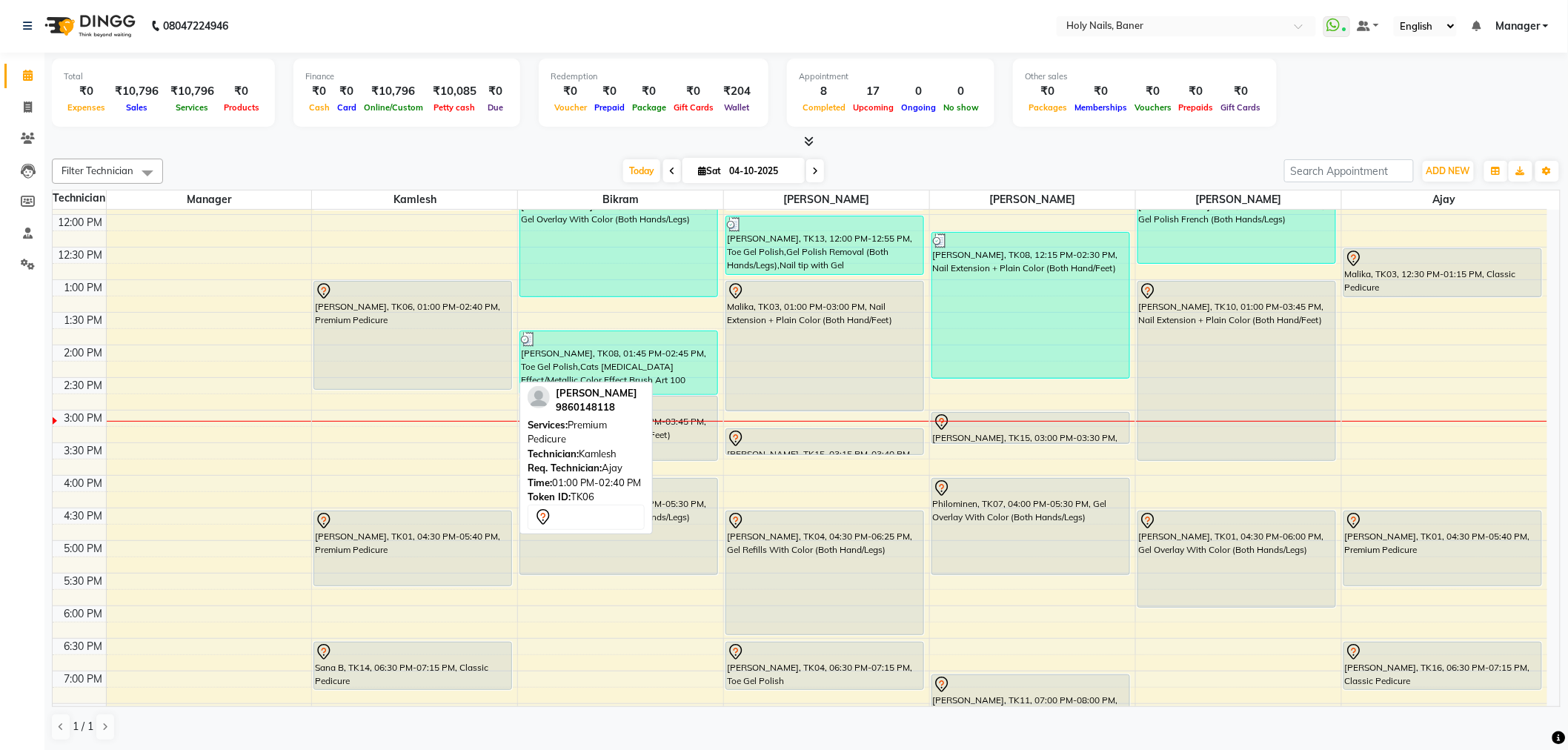
click at [473, 346] on div "[PERSON_NAME], TK06, 01:00 PM-02:40 PM, Premium Pedicure" at bounding box center [413, 335] width 197 height 108
select select "7"
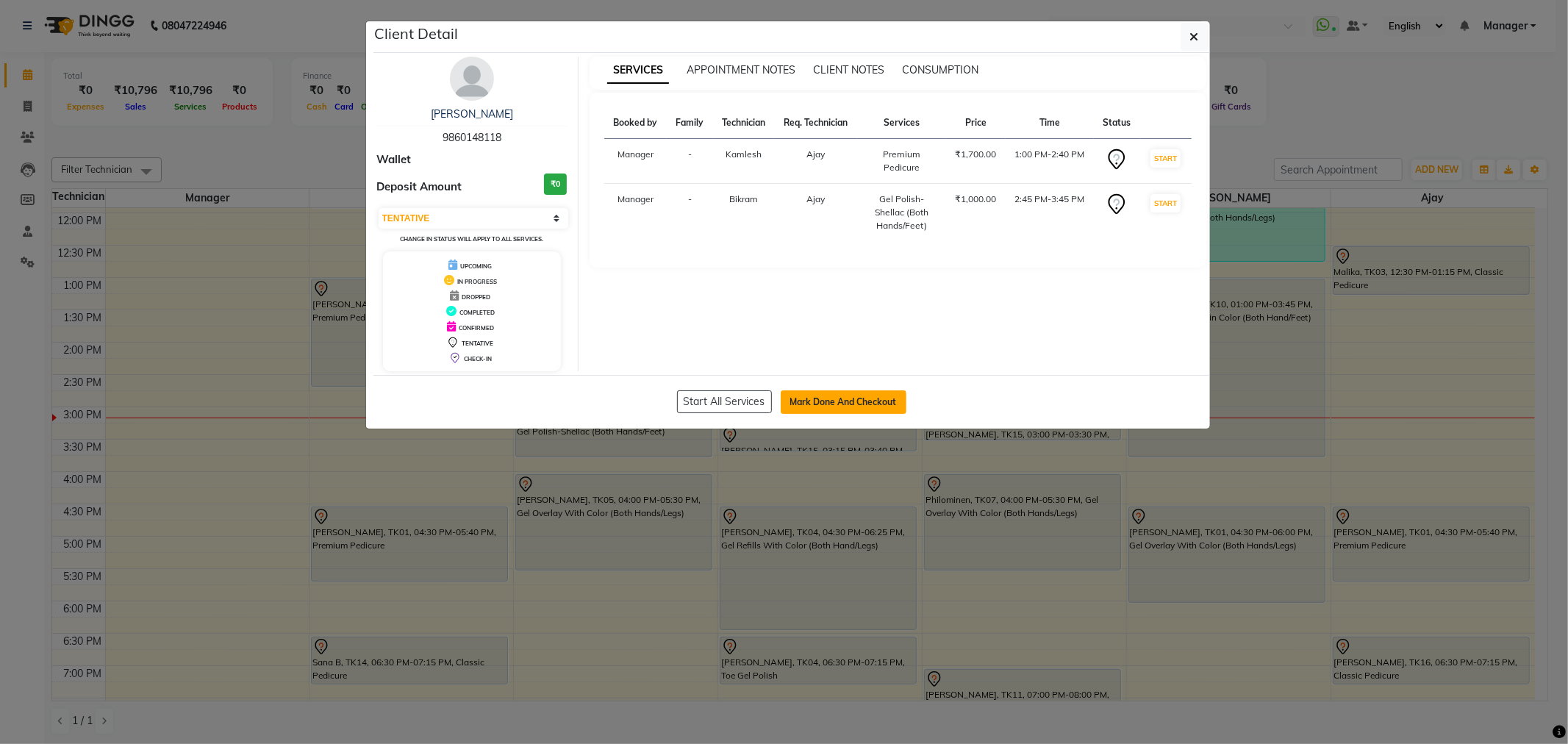
click at [843, 398] on button "Mark Done And Checkout" at bounding box center [843, 403] width 126 height 24
select select "5445"
select select "service"
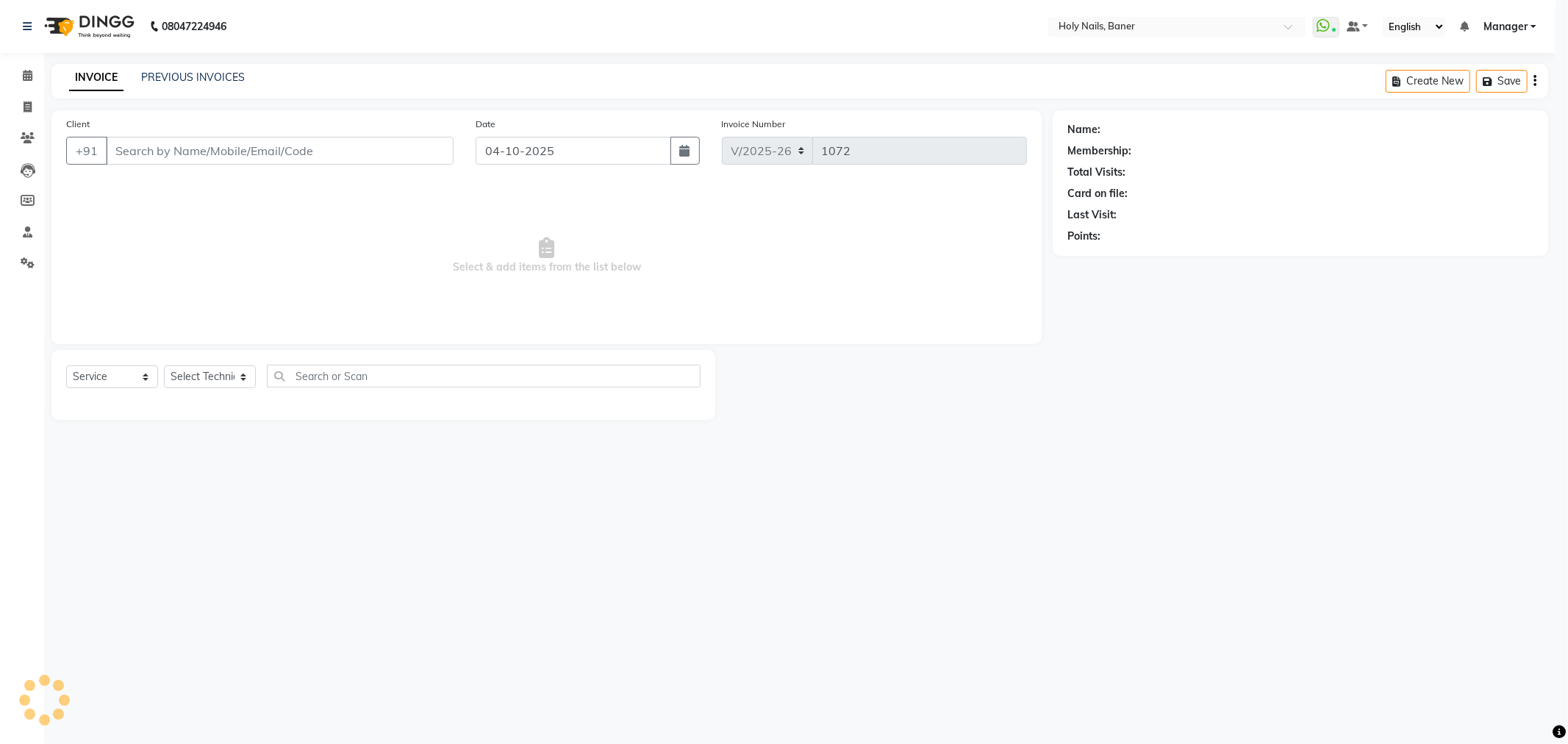
select select "3"
type input "98******18"
select select "36616"
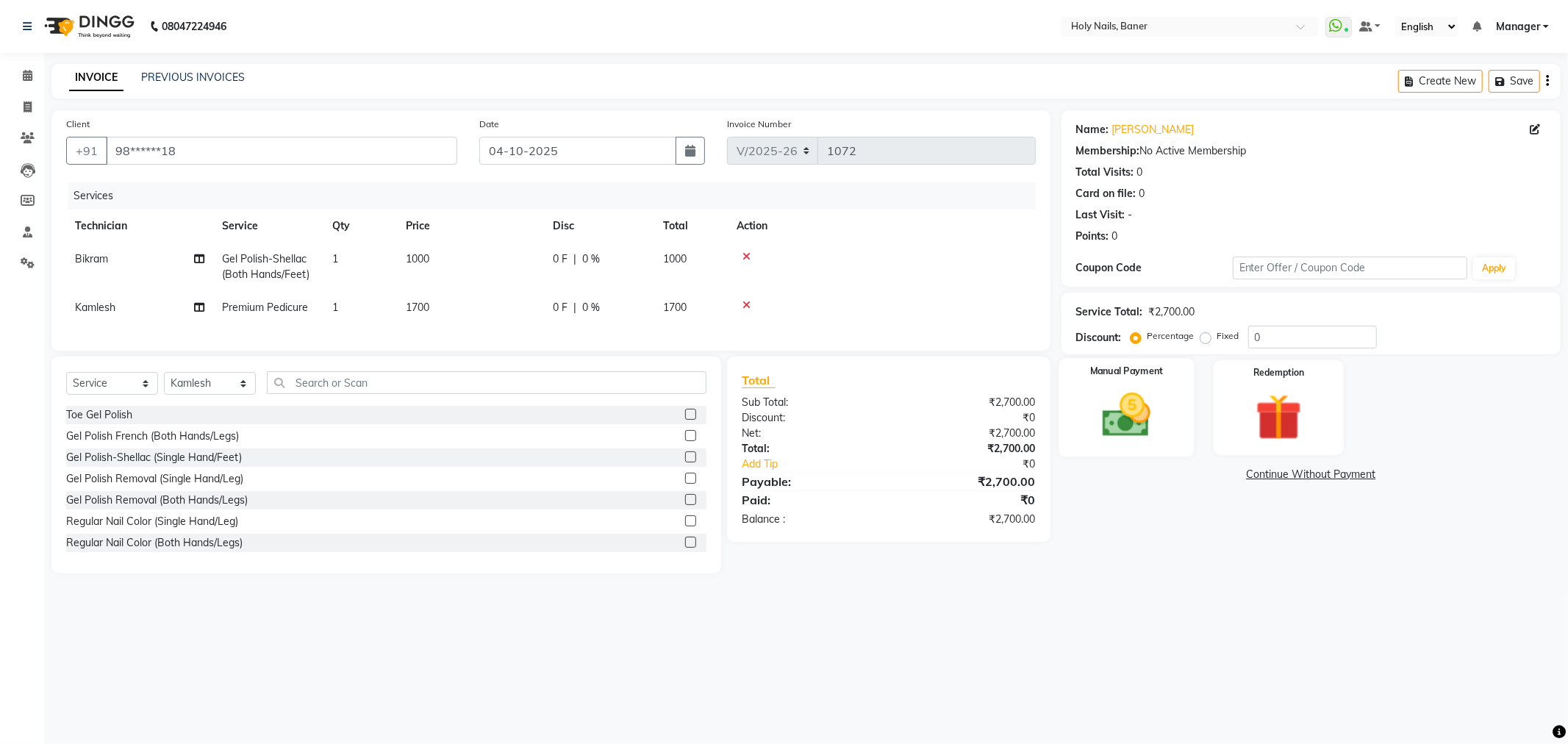
click at [1114, 400] on img at bounding box center [1126, 416] width 79 height 56
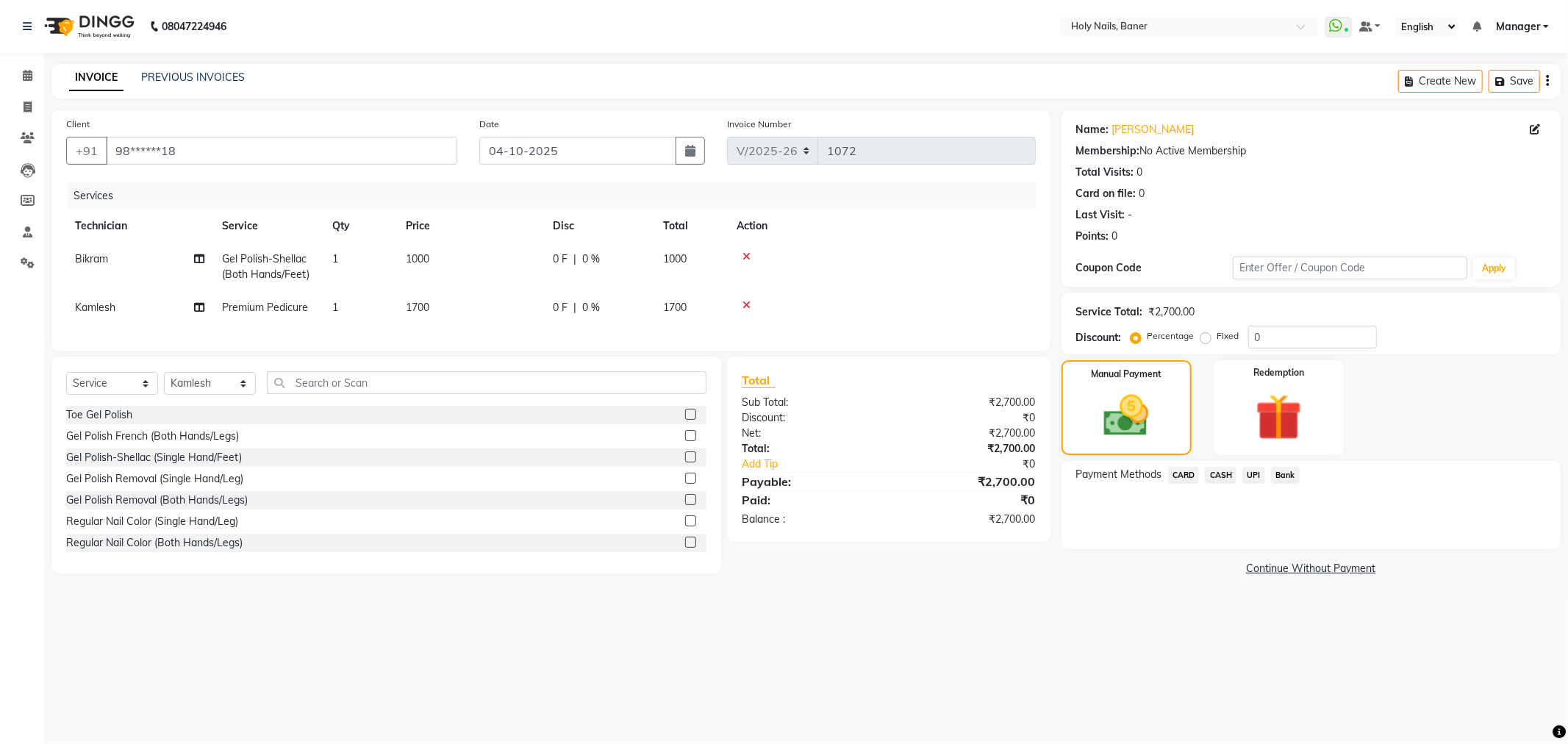
click at [1255, 474] on span "UPI" at bounding box center [1253, 475] width 23 height 17
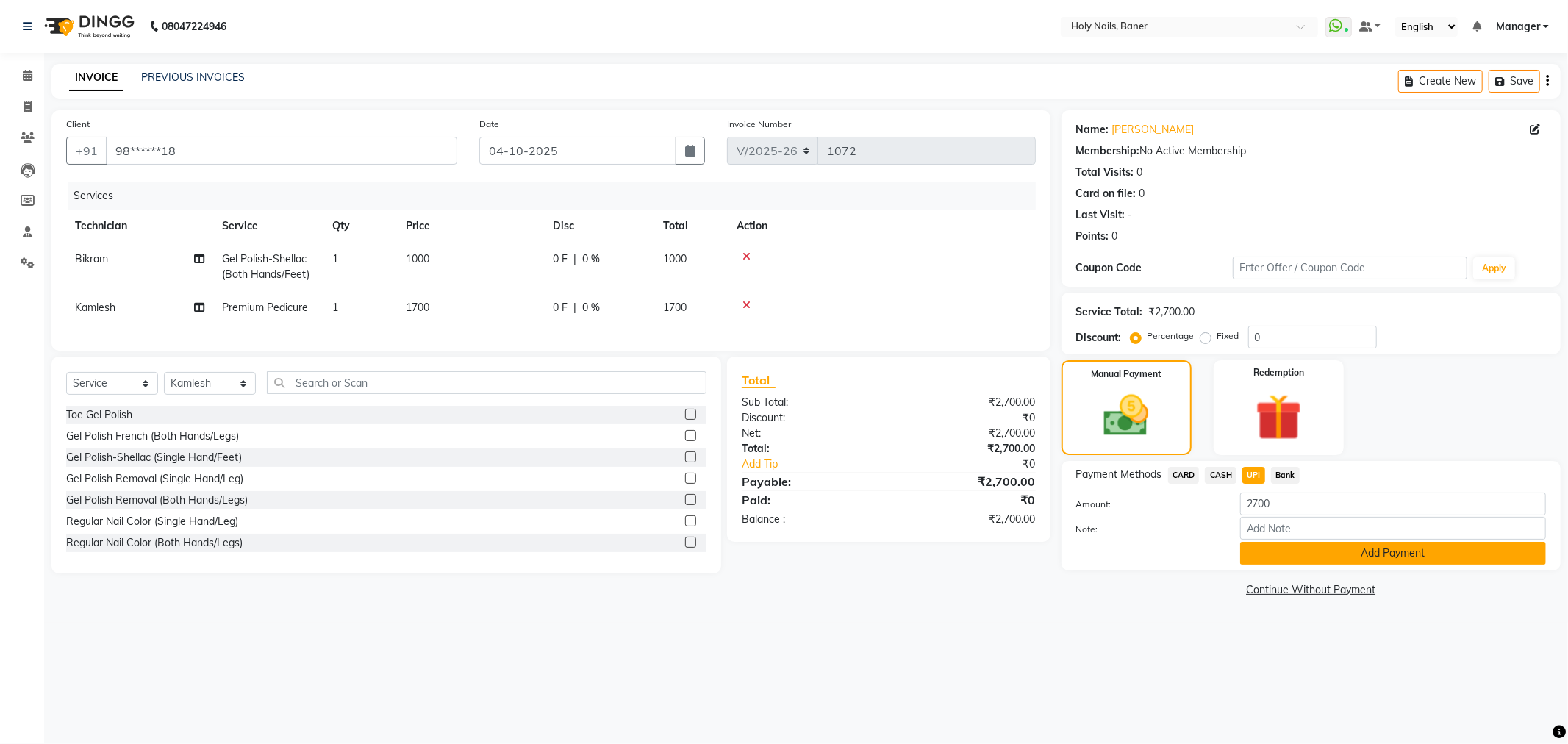
click at [1341, 552] on button "Add Payment" at bounding box center [1393, 553] width 306 height 23
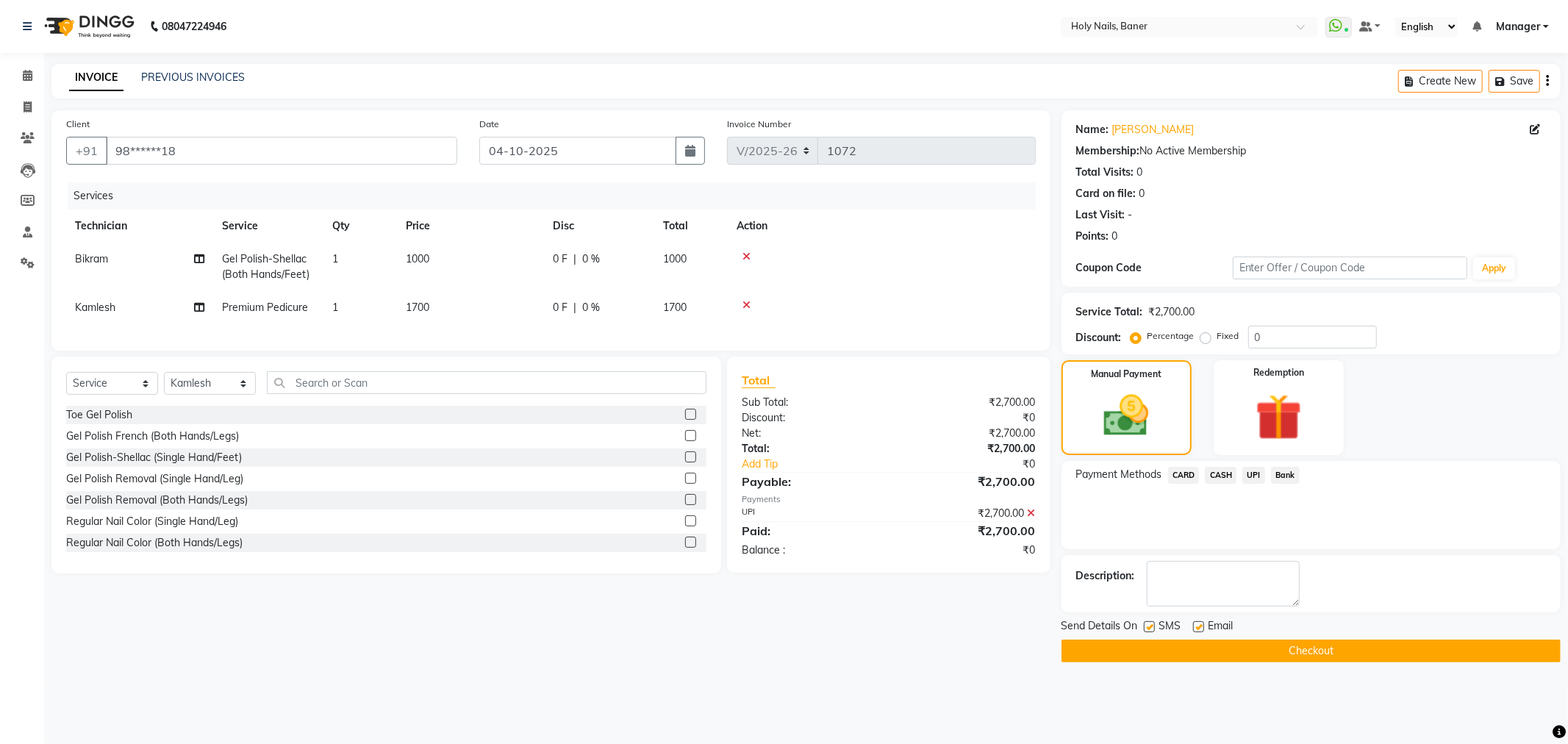
click at [1224, 651] on button "Checkout" at bounding box center [1311, 651] width 499 height 23
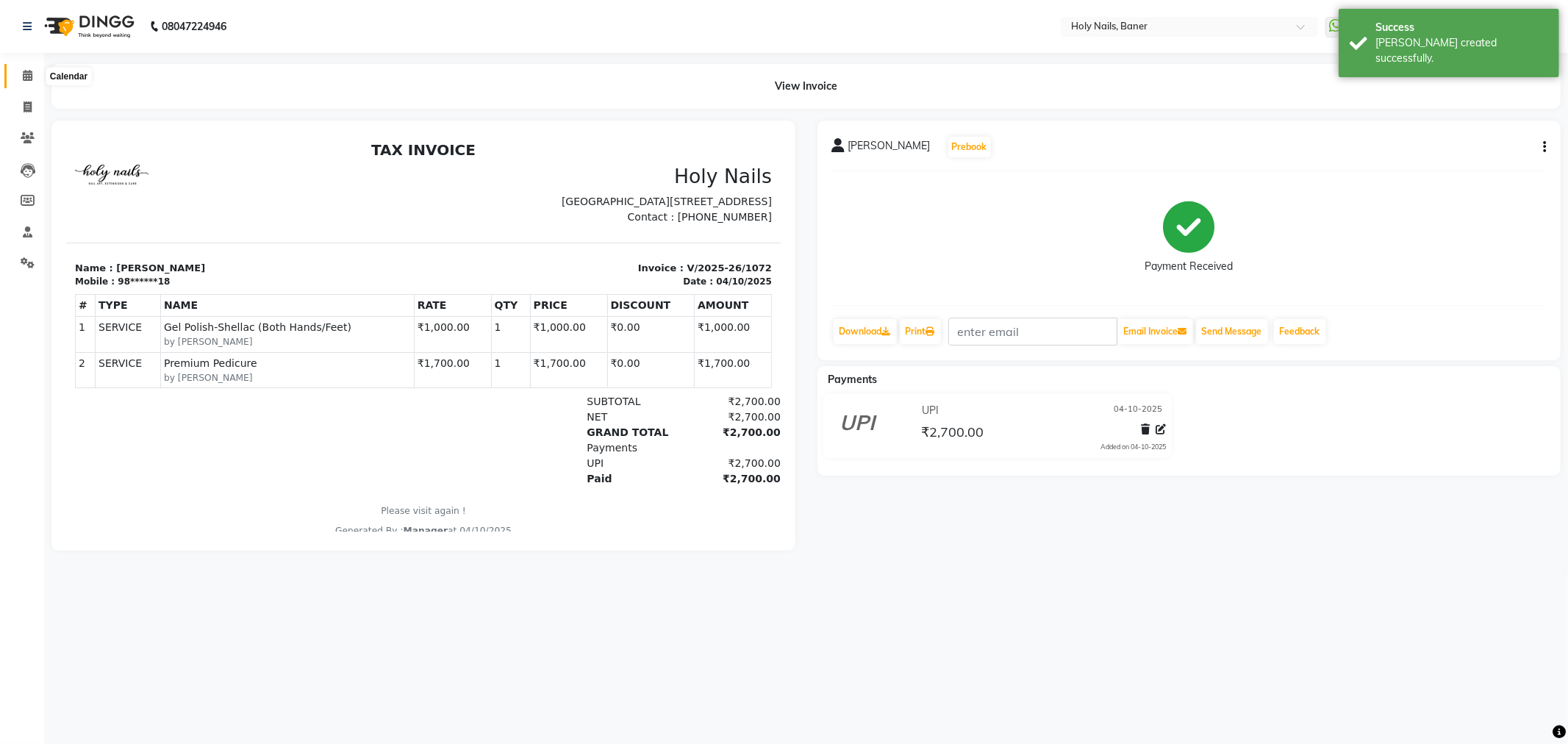
click at [27, 72] on icon at bounding box center [27, 75] width 10 height 11
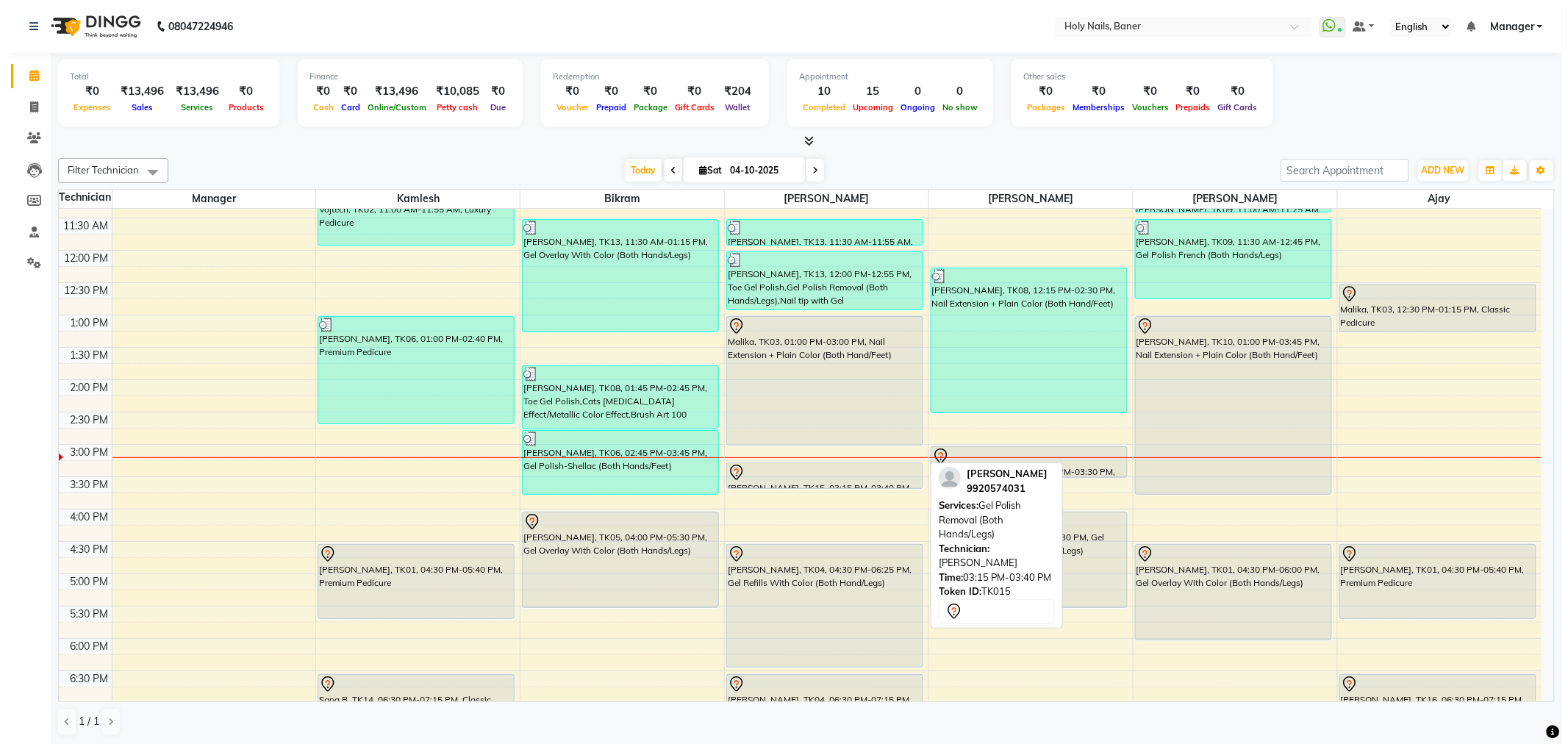
scroll to position [245, 0]
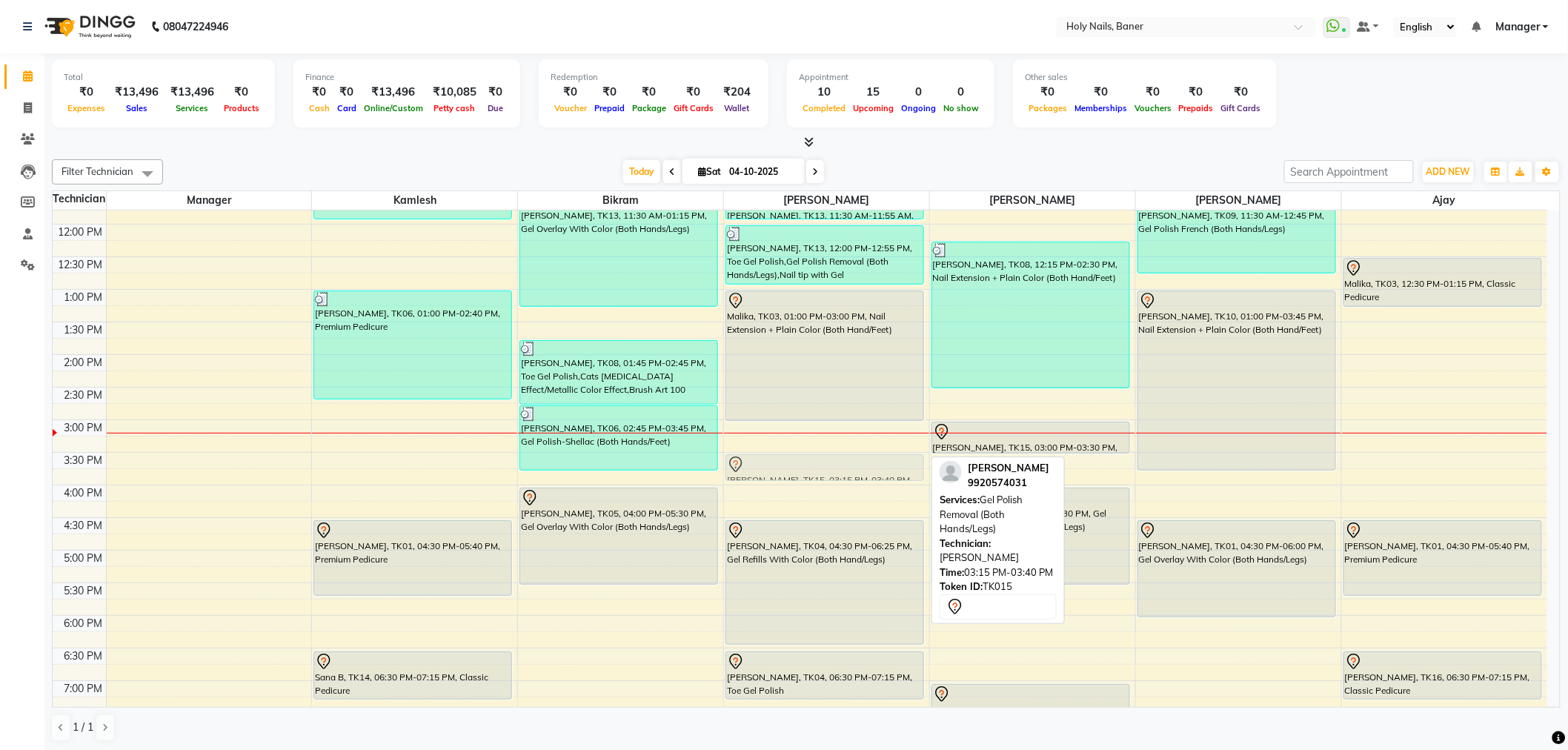
click at [824, 469] on div "Kalyani Ghatge, TK13, 11:30 AM-11:55 AM, Gel Polish Removal (Both Hands/Legs) K…" at bounding box center [826, 420] width 205 height 912
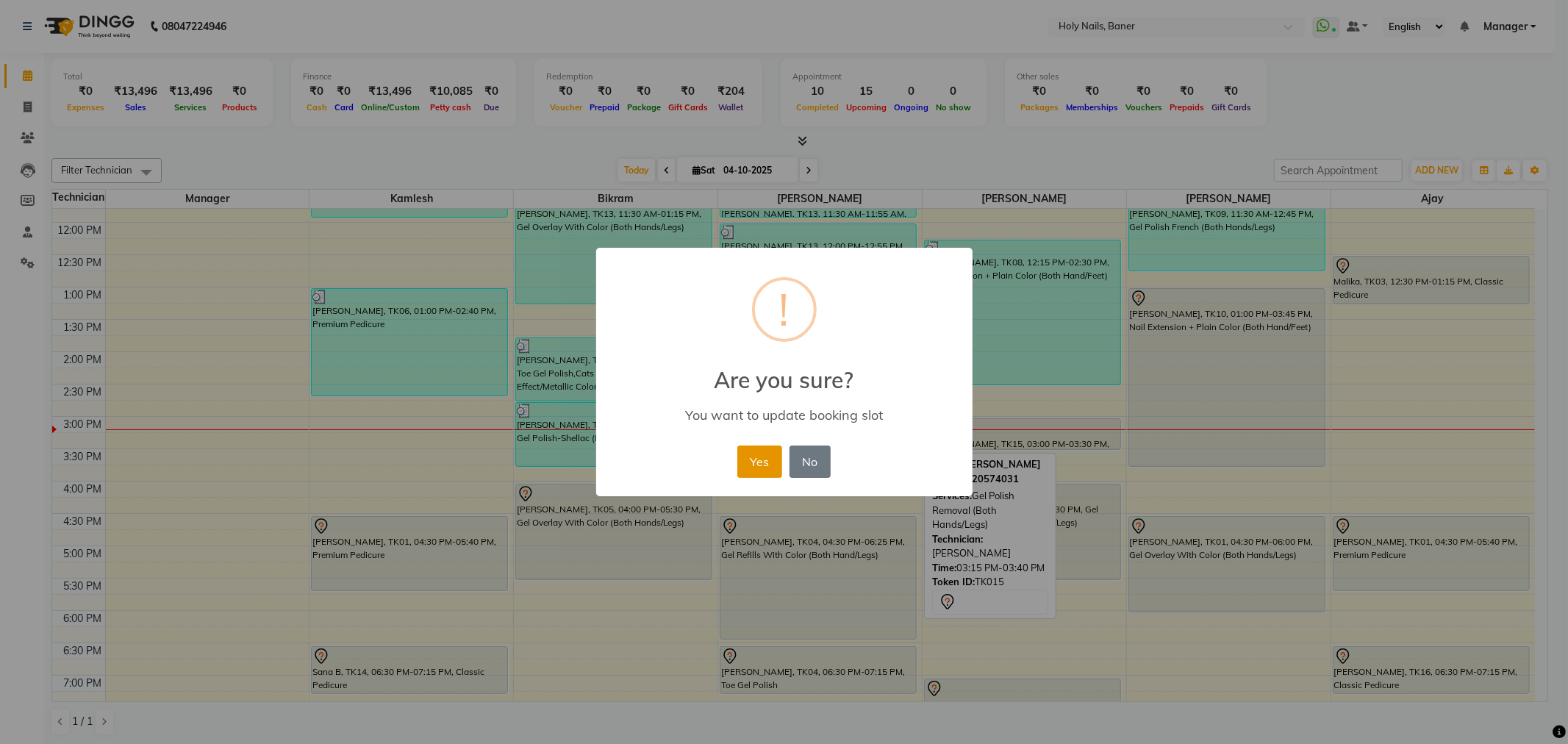
click at [770, 471] on button "Yes" at bounding box center [759, 462] width 45 height 32
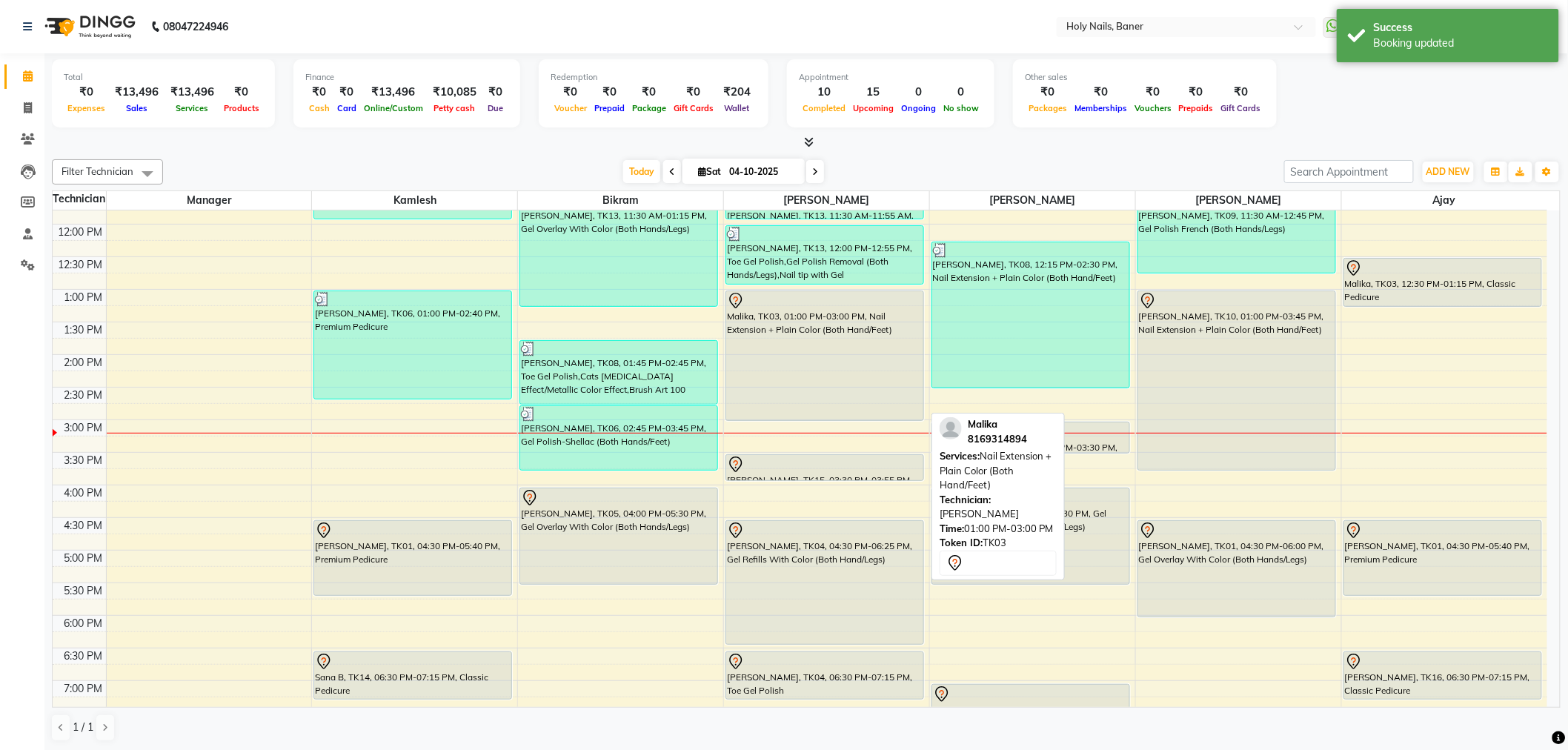
click at [813, 367] on div "Malika, TK03, 01:00 PM-03:00 PM, Nail Extension + Plain Color (Both Hand/Feet)" at bounding box center [824, 356] width 197 height 129
click at [812, 368] on div "Malika, TK03, 01:00 PM-03:00 PM, Nail Extension + Plain Color (Both Hand/Feet)" at bounding box center [824, 356] width 197 height 129
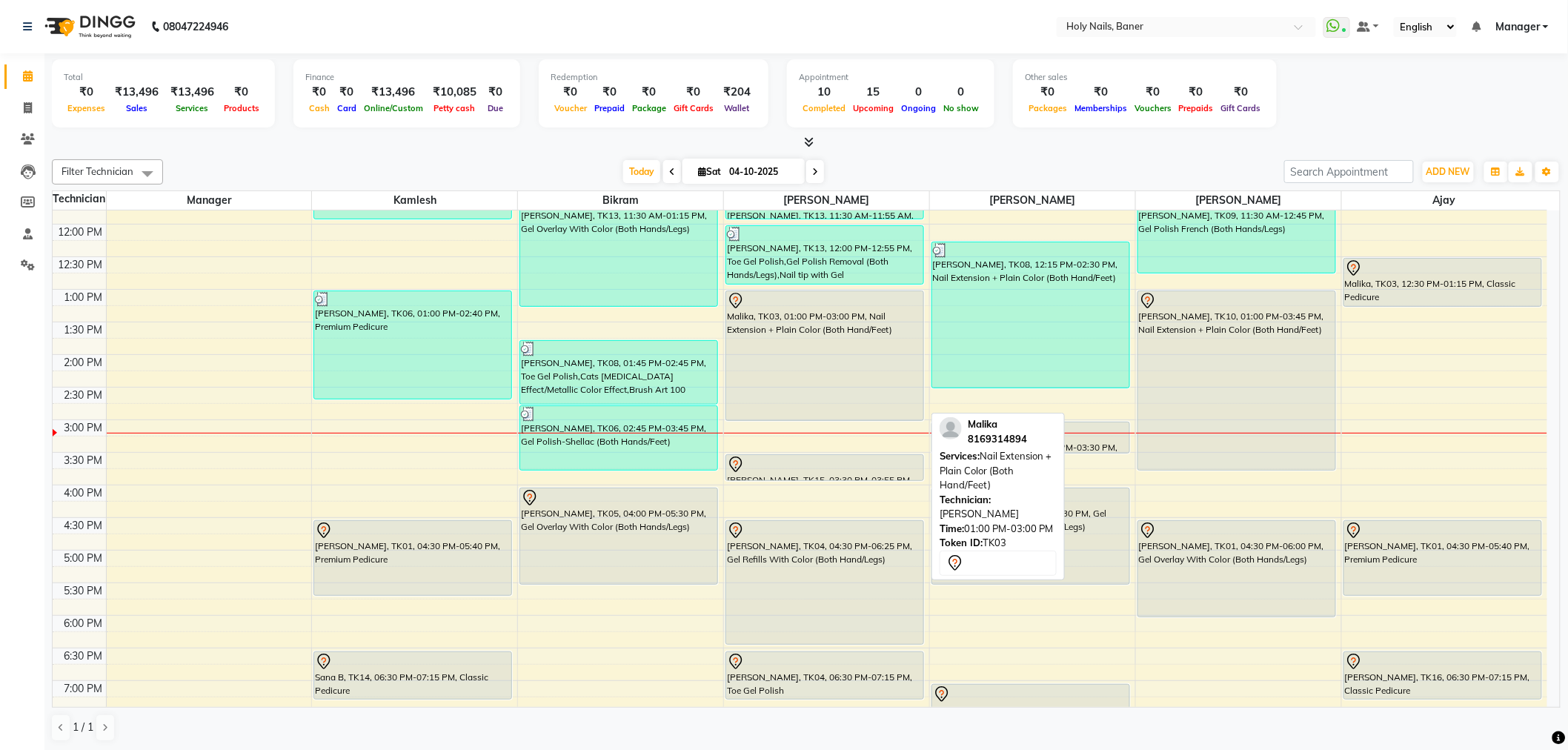
select select "7"
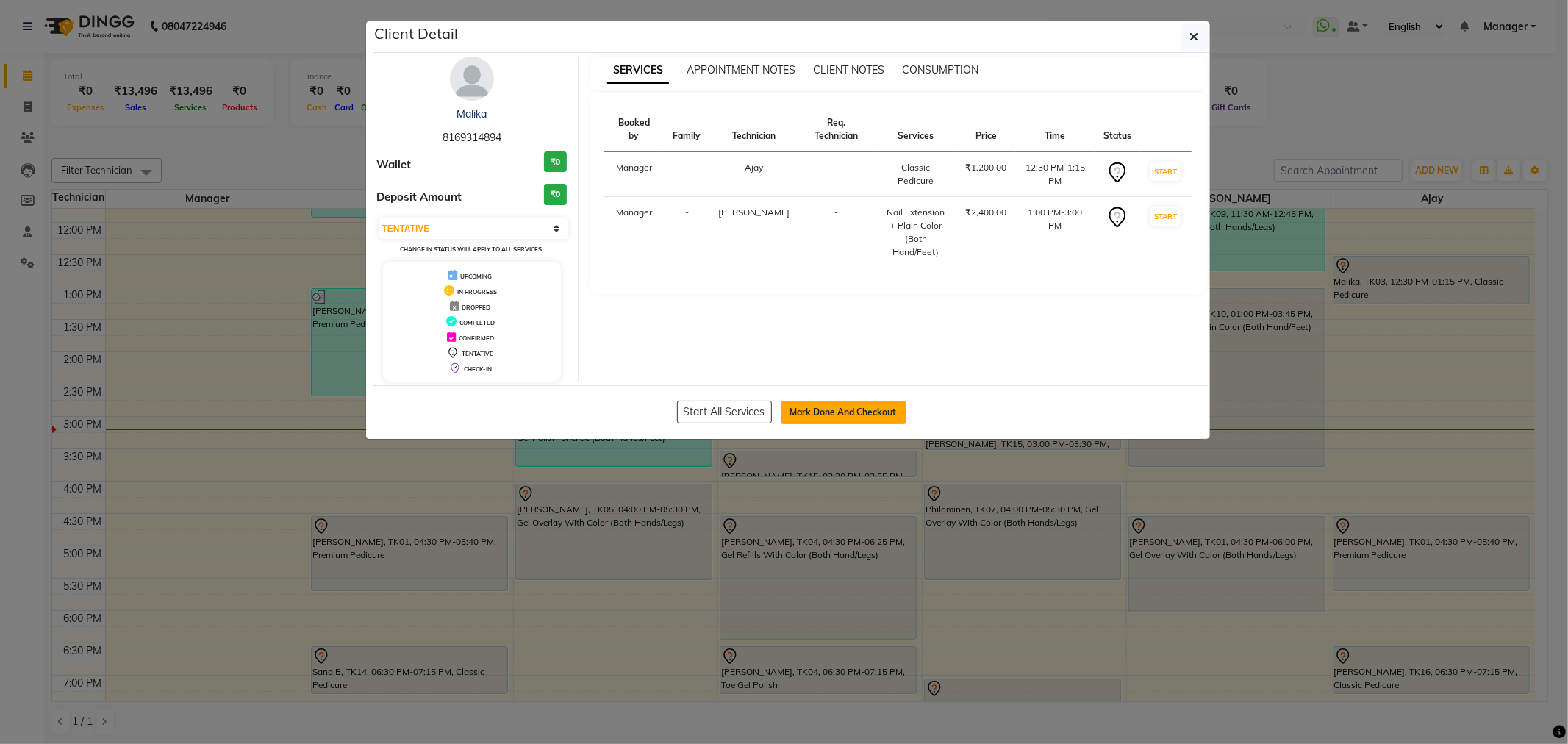
click at [803, 410] on button "Mark Done And Checkout" at bounding box center [843, 413] width 126 height 24
select select "5445"
select select "service"
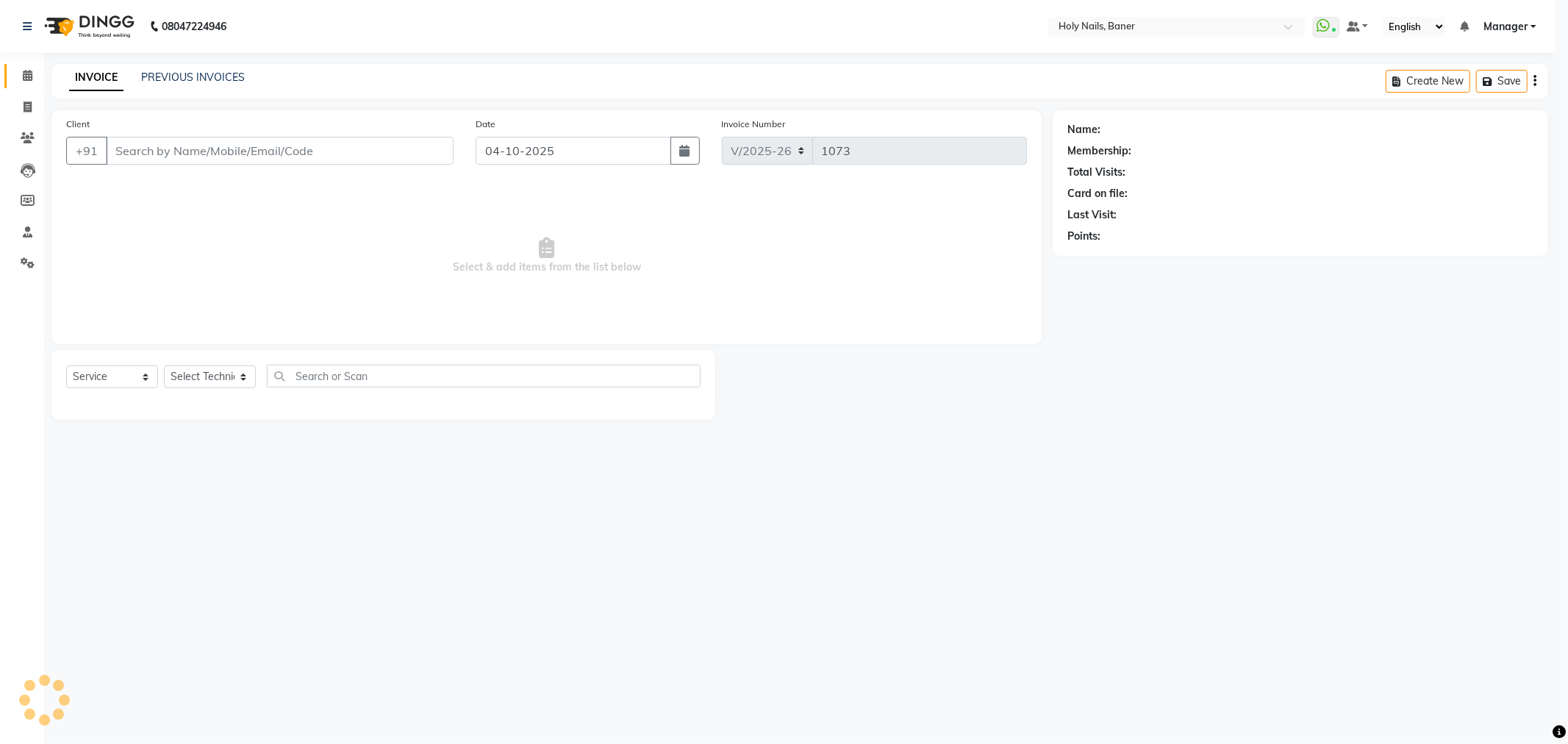
select select "select"
type input "81******94"
select select "36620"
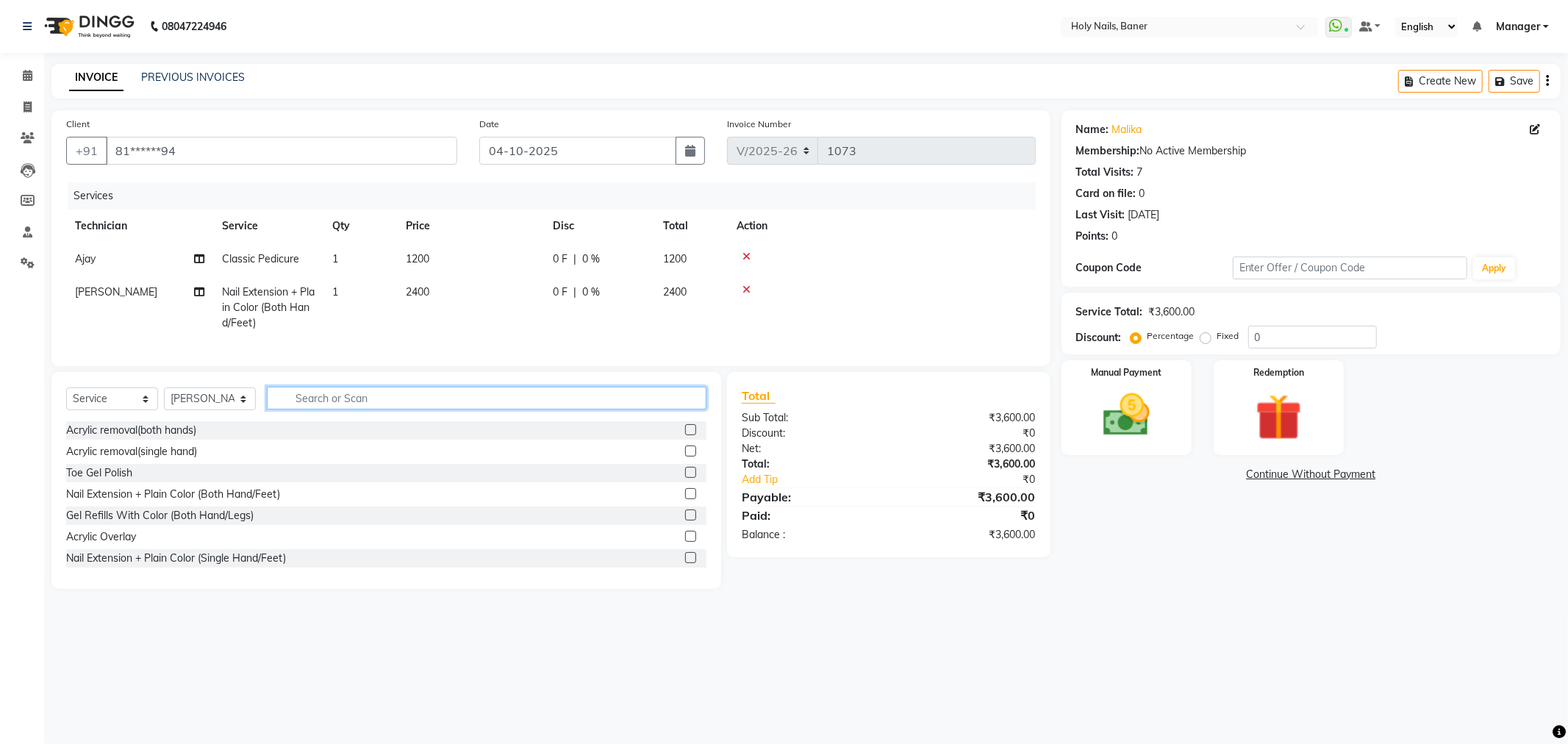
click at [475, 405] on input "text" at bounding box center [487, 398] width 440 height 23
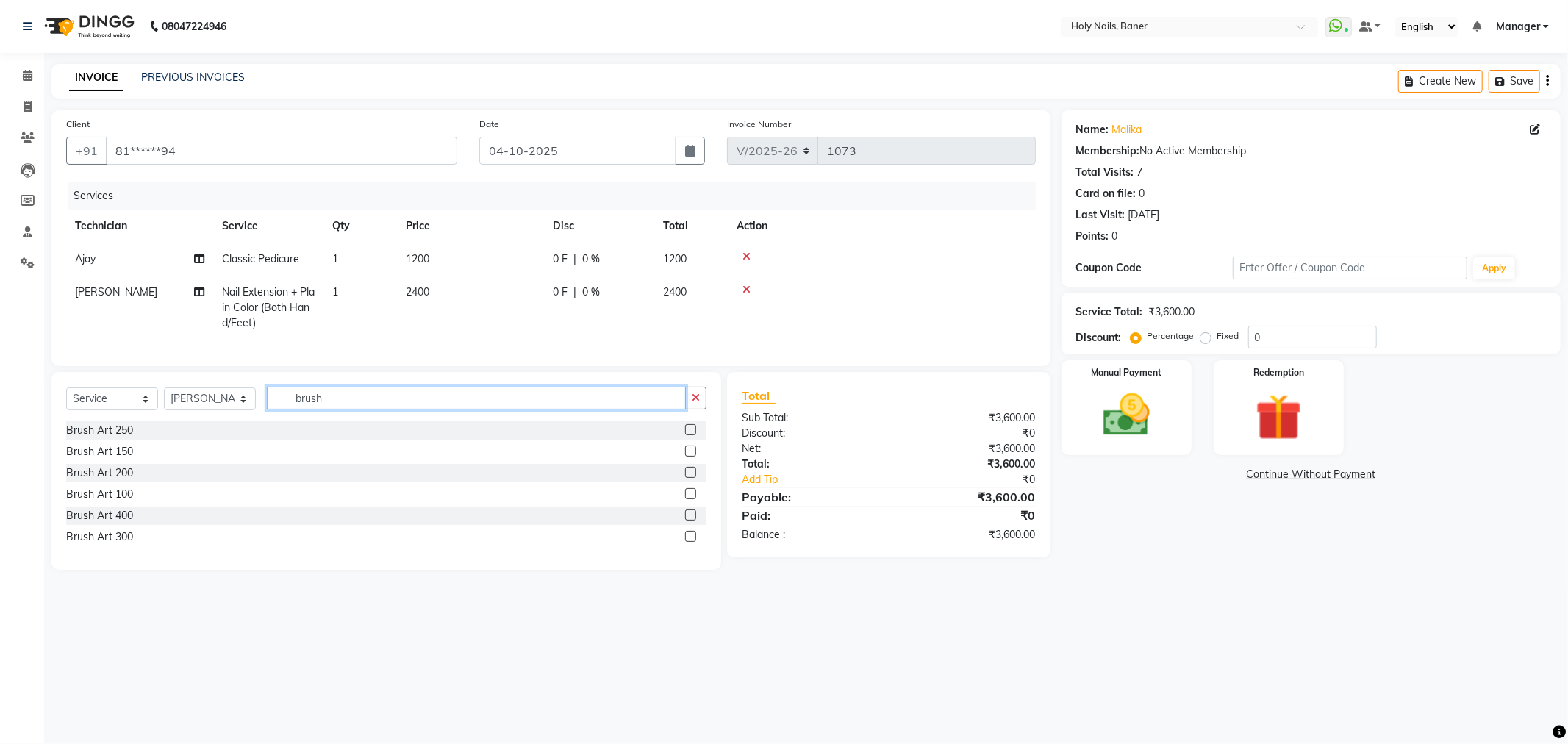
type input "brush"
click at [691, 542] on label at bounding box center [690, 536] width 11 height 11
click at [691, 542] on input "checkbox" at bounding box center [689, 537] width 10 height 10
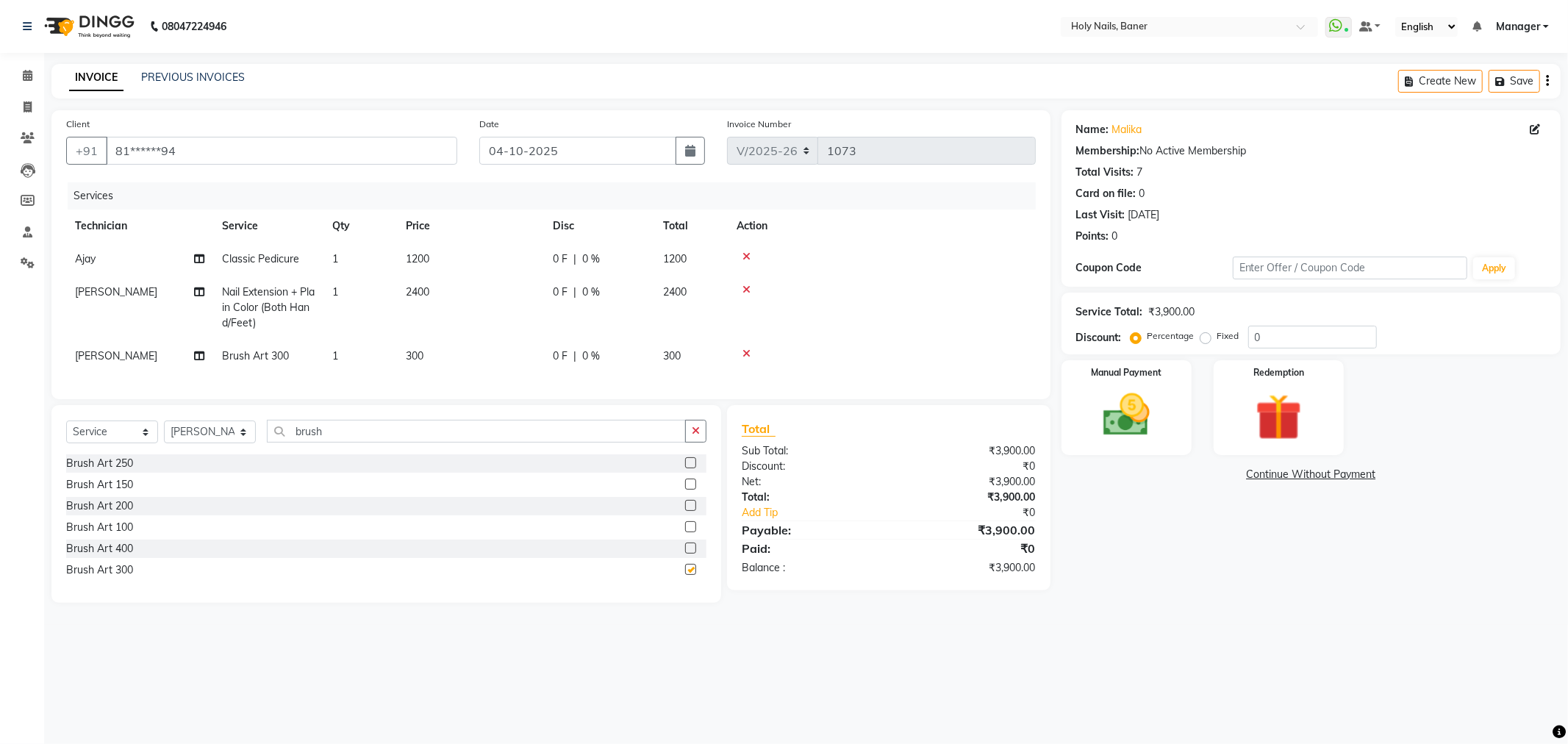
checkbox input "false"
click at [361, 351] on td "1" at bounding box center [360, 356] width 74 height 33
select select "36620"
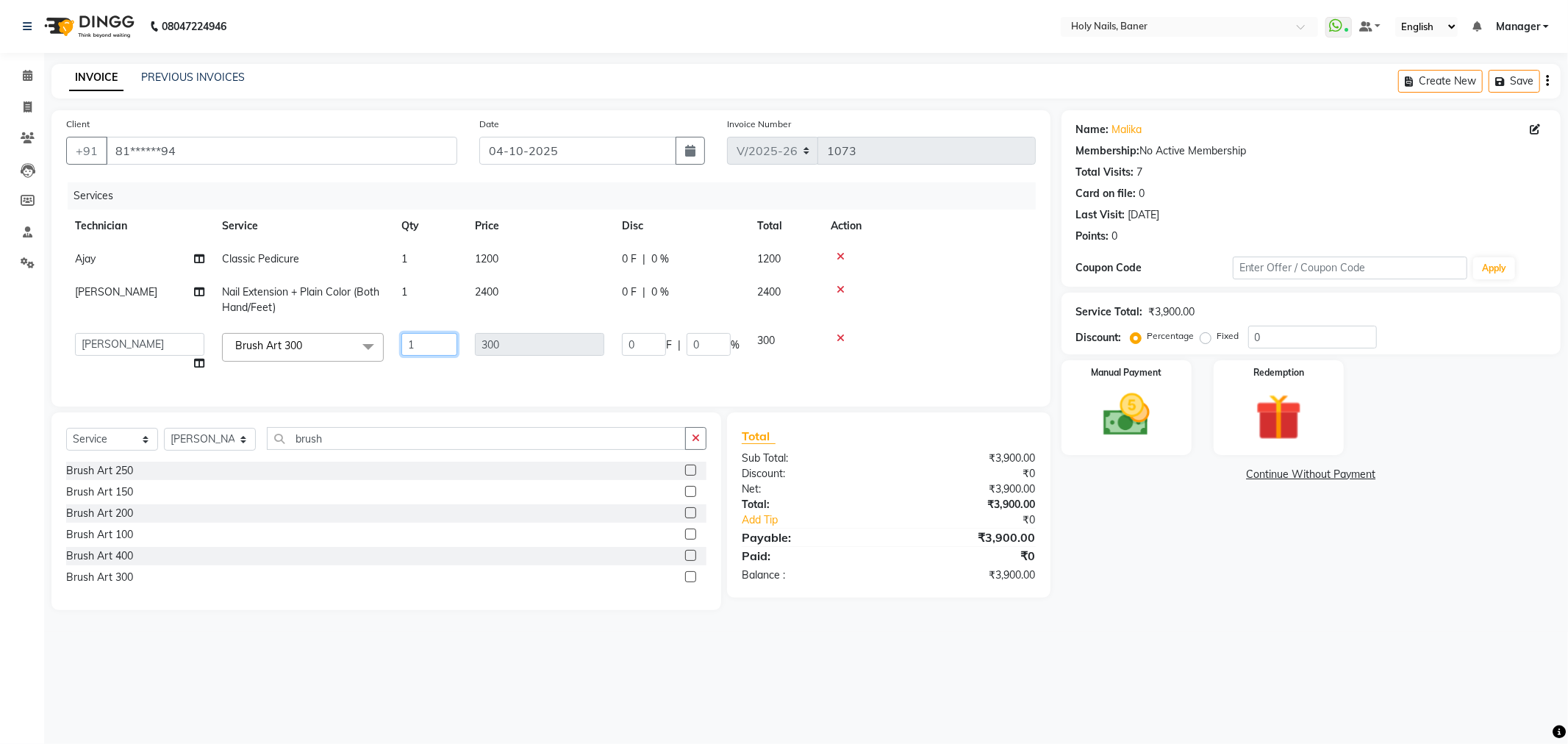
click at [420, 342] on input "1" at bounding box center [430, 344] width 56 height 23
type input "2"
click at [696, 450] on button "button" at bounding box center [695, 439] width 21 height 23
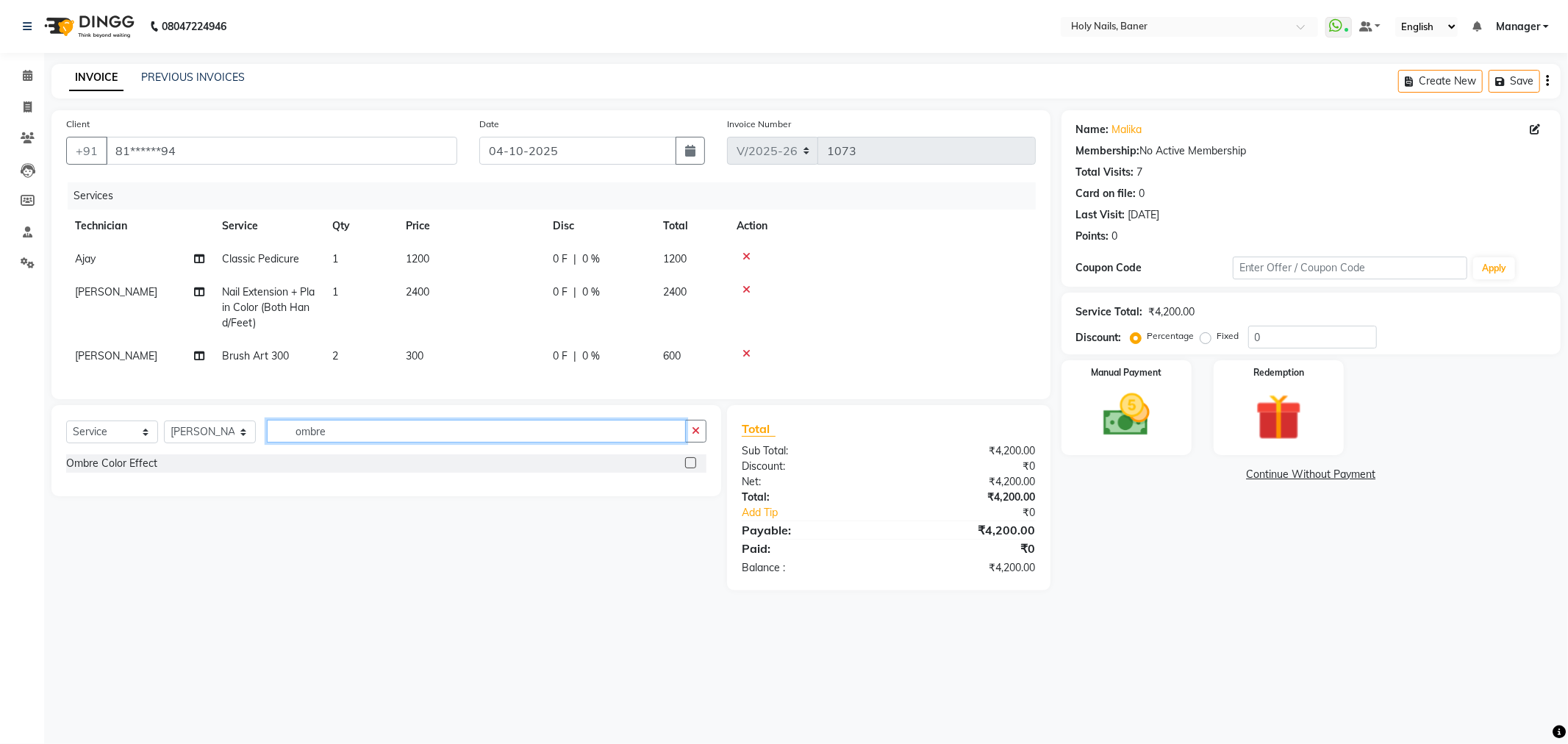
type input "ombre"
click at [688, 469] on label at bounding box center [690, 463] width 11 height 11
click at [688, 469] on input "checkbox" at bounding box center [689, 464] width 10 height 10
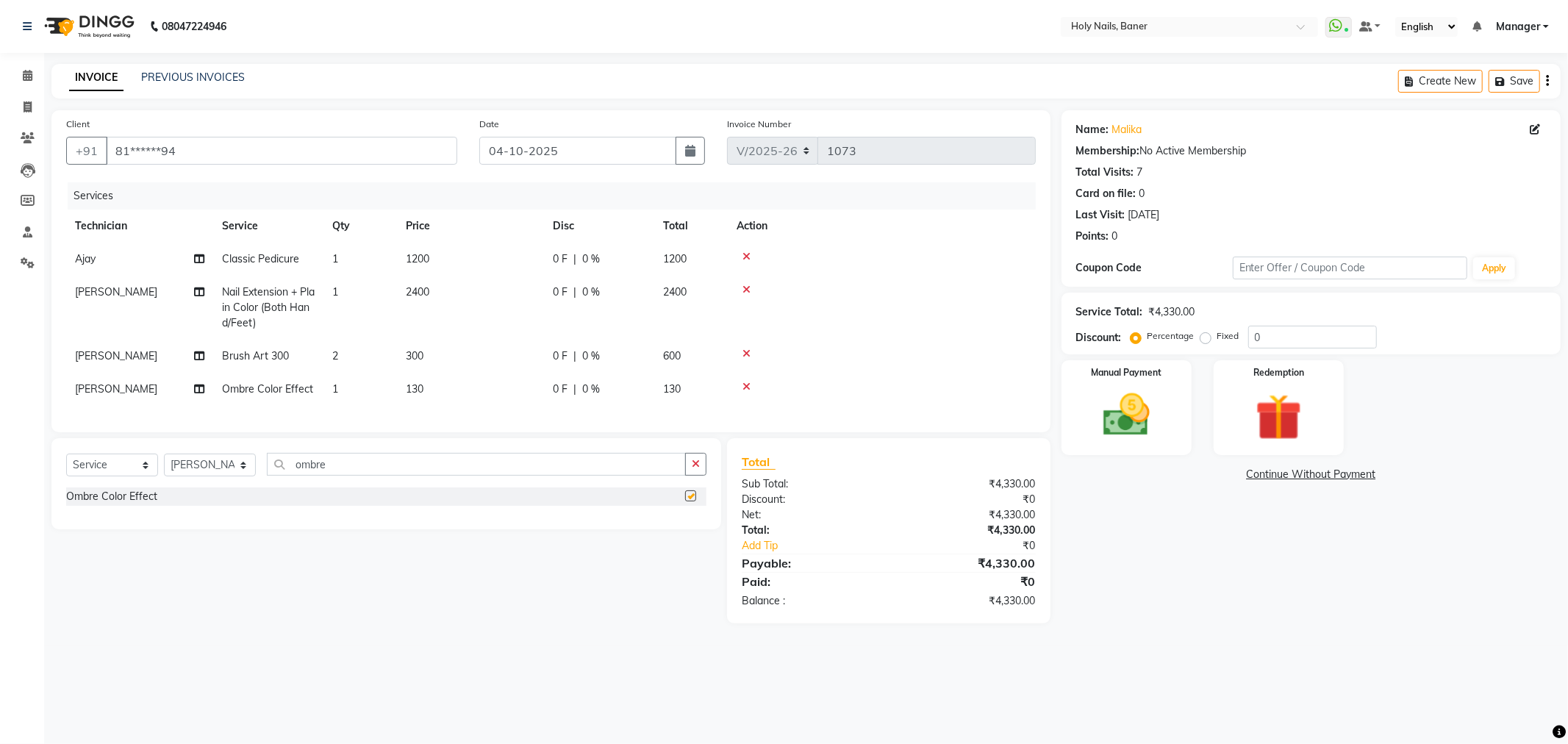
checkbox input "false"
click at [328, 378] on td "1" at bounding box center [360, 389] width 74 height 33
select select "36620"
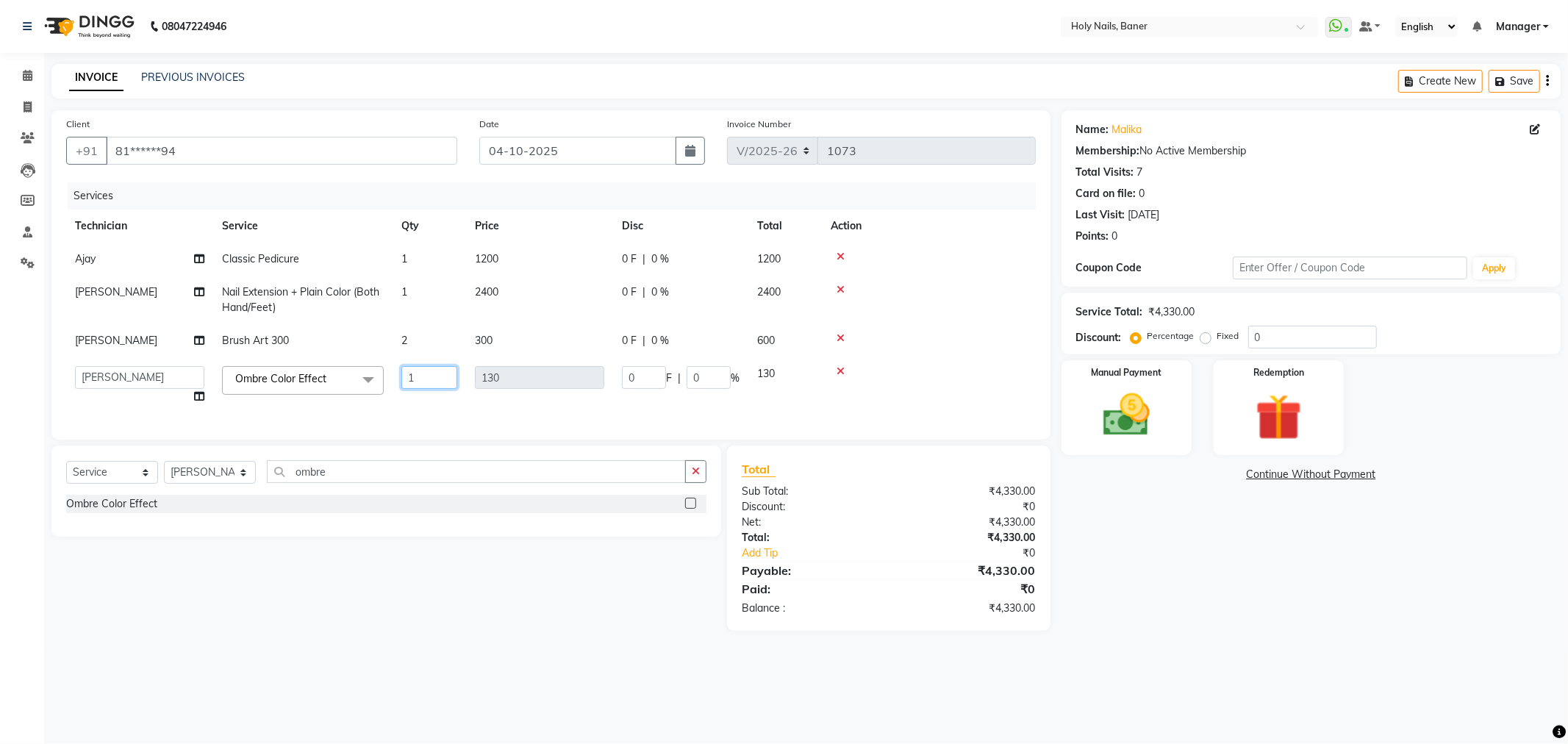
click at [440, 372] on input "1" at bounding box center [430, 378] width 56 height 23
type input "2"
click at [974, 322] on td at bounding box center [928, 300] width 214 height 49
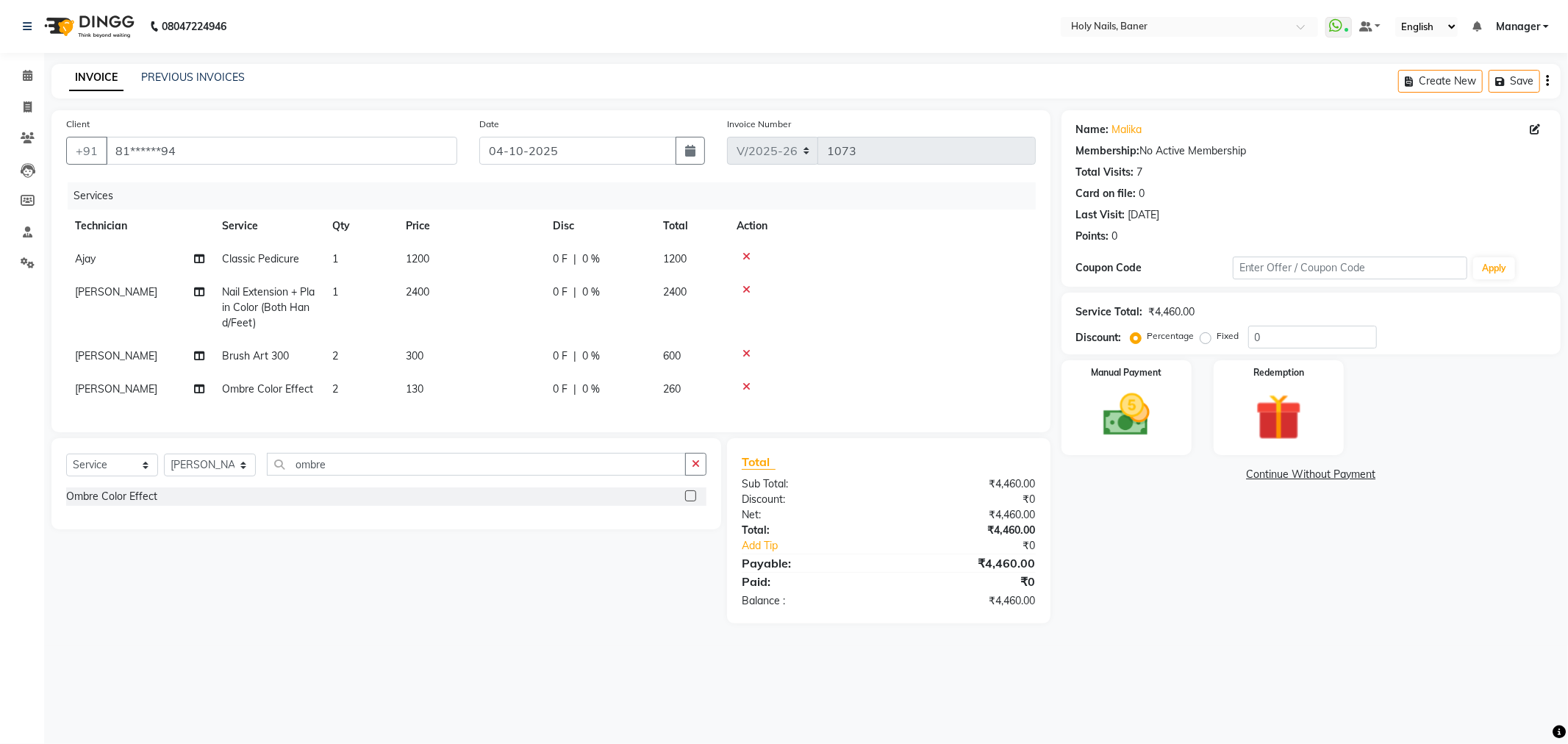
click at [674, 362] on span "600" at bounding box center [671, 356] width 18 height 13
select select "36620"
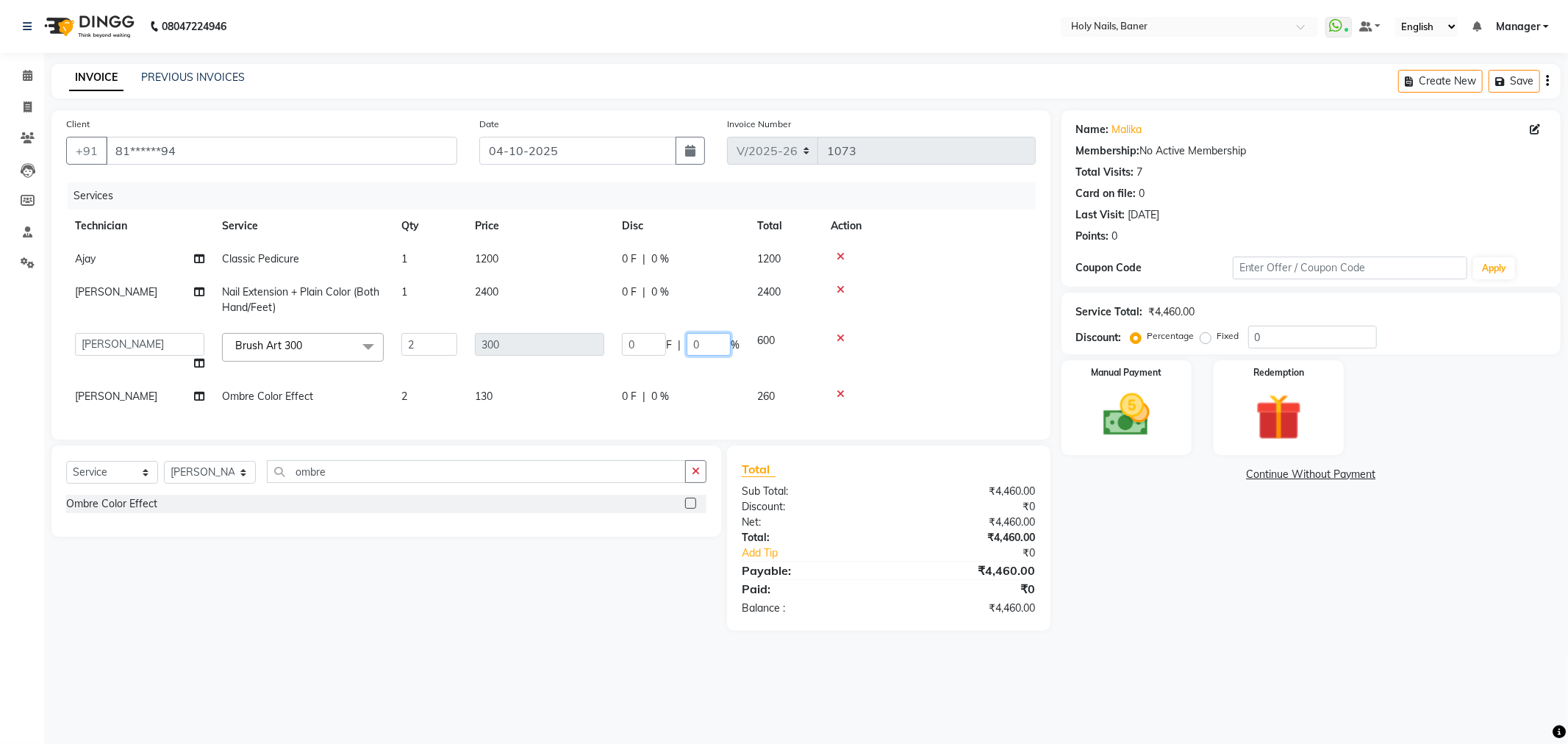
click at [723, 343] on input "0" at bounding box center [708, 344] width 44 height 23
type input "100"
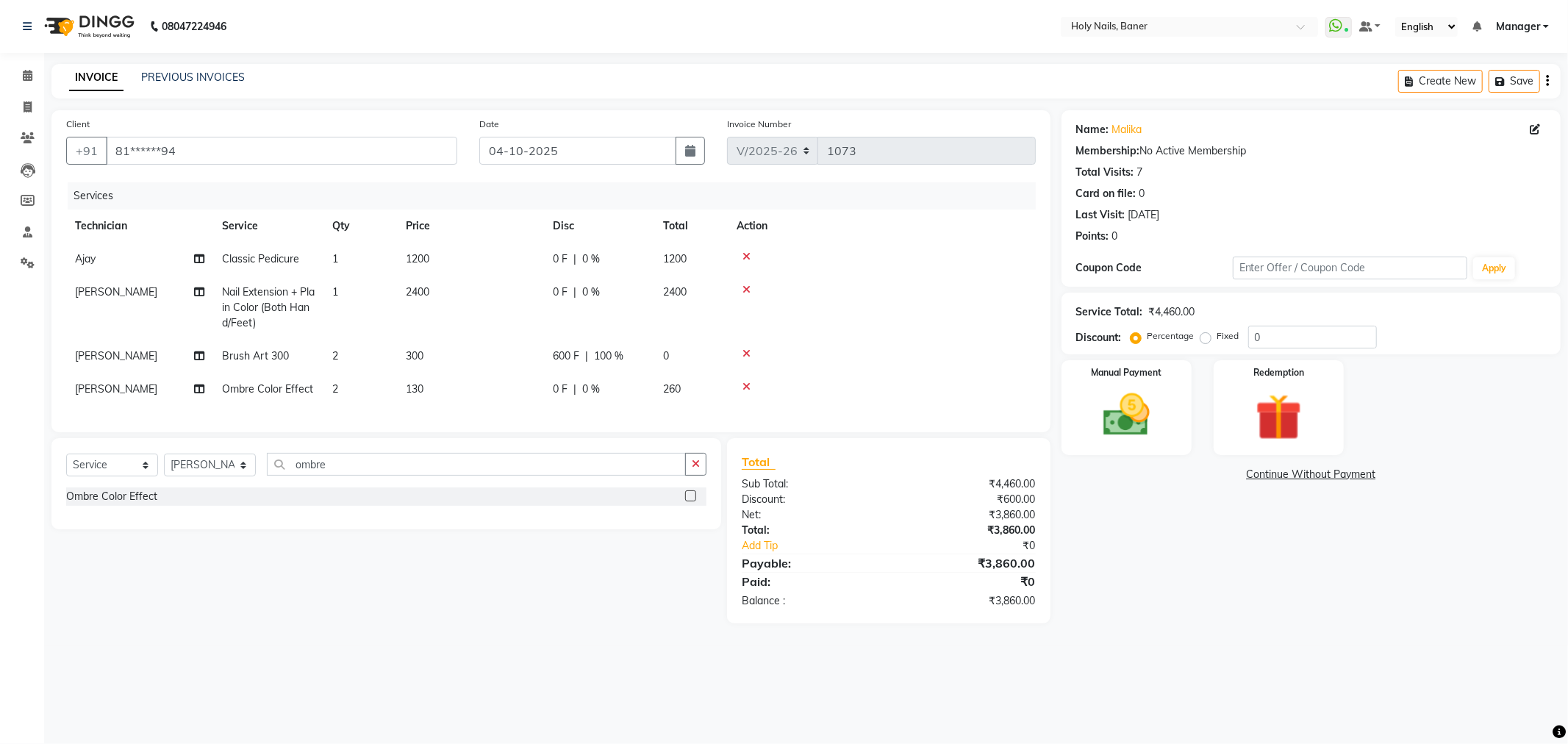
drag, startPoint x: 889, startPoint y: 341, endPoint x: 598, endPoint y: 400, distance: 296.9
click at [884, 343] on td at bounding box center [881, 356] width 308 height 33
click at [607, 394] on div "0 F | 0 %" at bounding box center [599, 389] width 93 height 15
select select "36620"
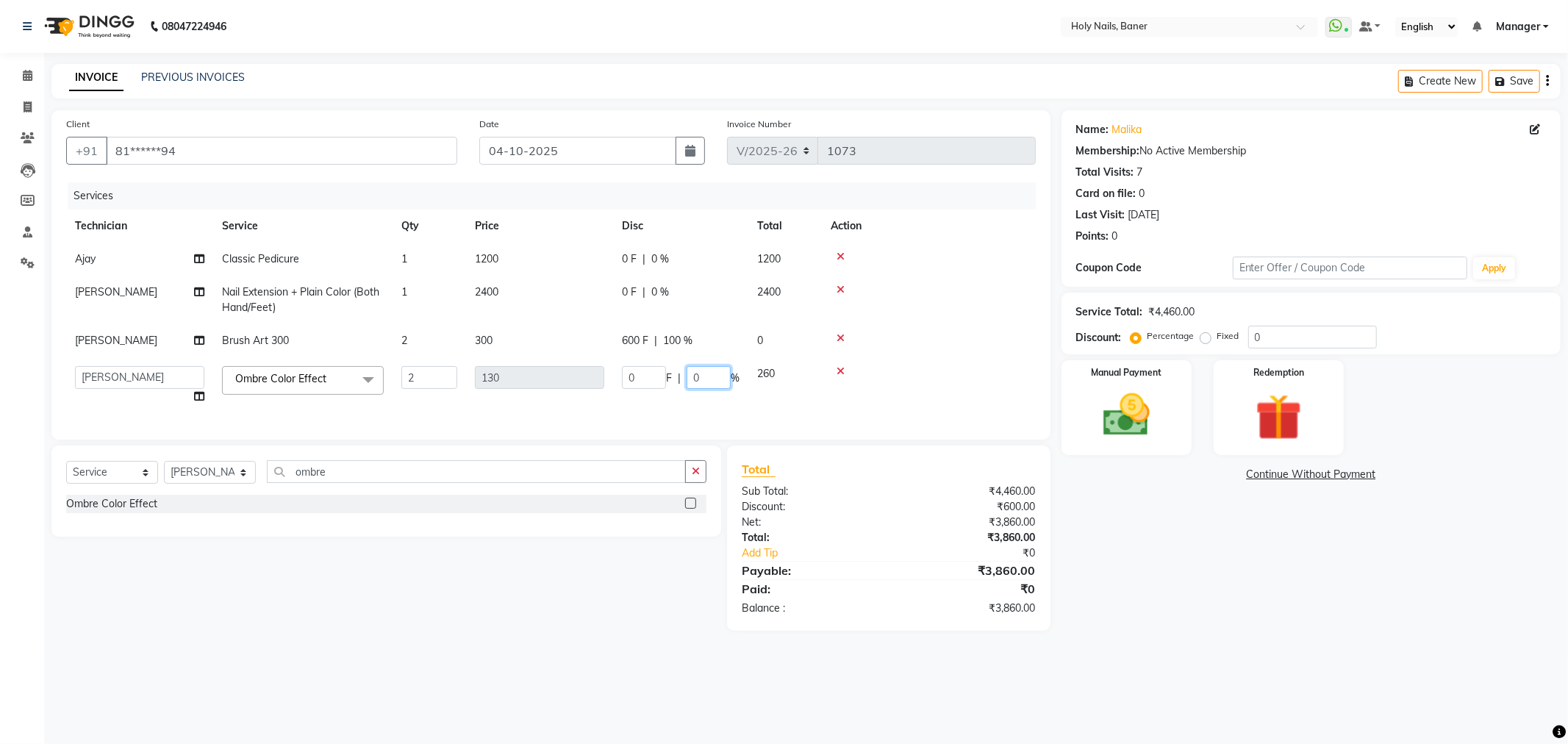
click at [724, 384] on input "0" at bounding box center [708, 378] width 44 height 23
type input "100"
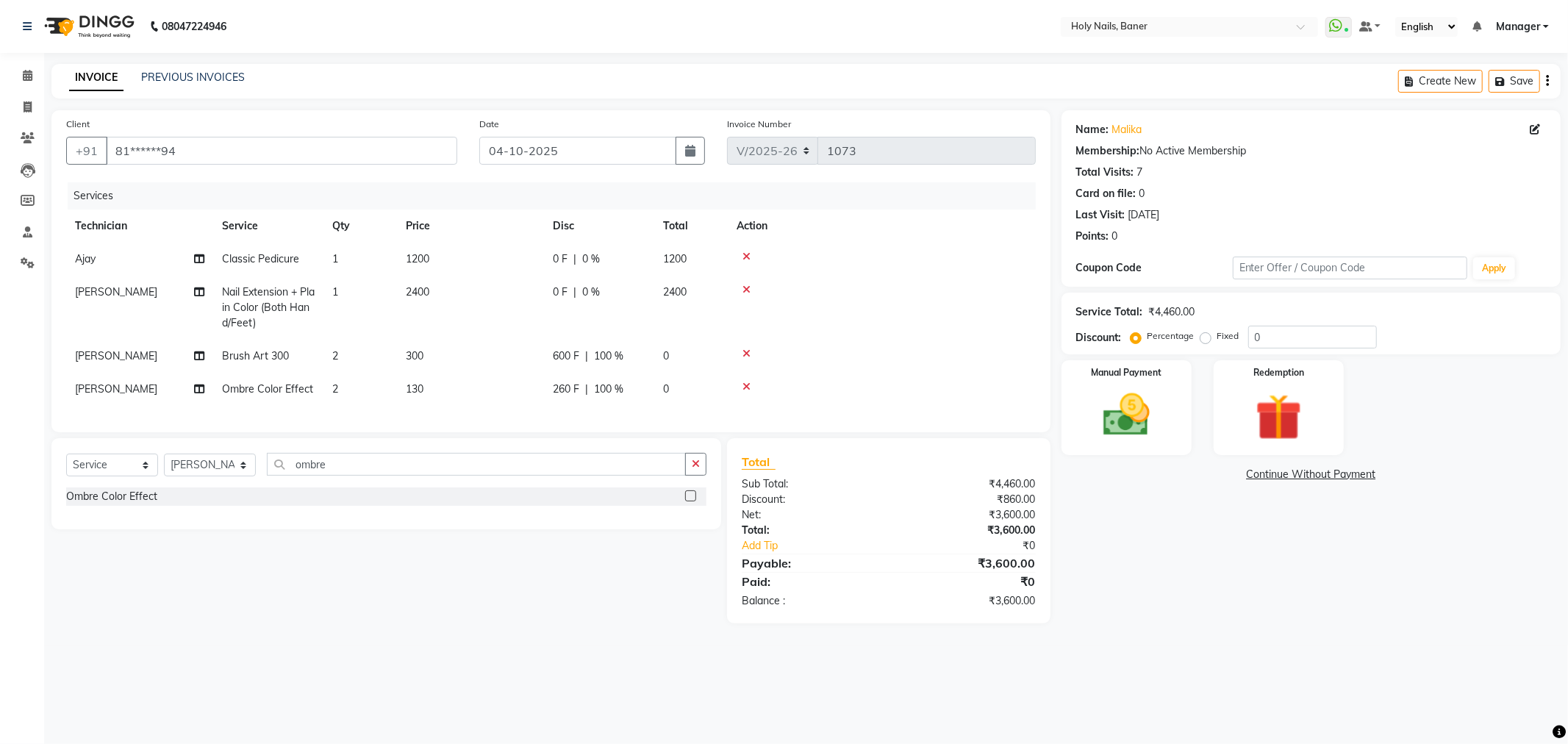
click at [909, 303] on td at bounding box center [881, 308] width 308 height 64
click at [1130, 412] on img at bounding box center [1126, 416] width 79 height 56
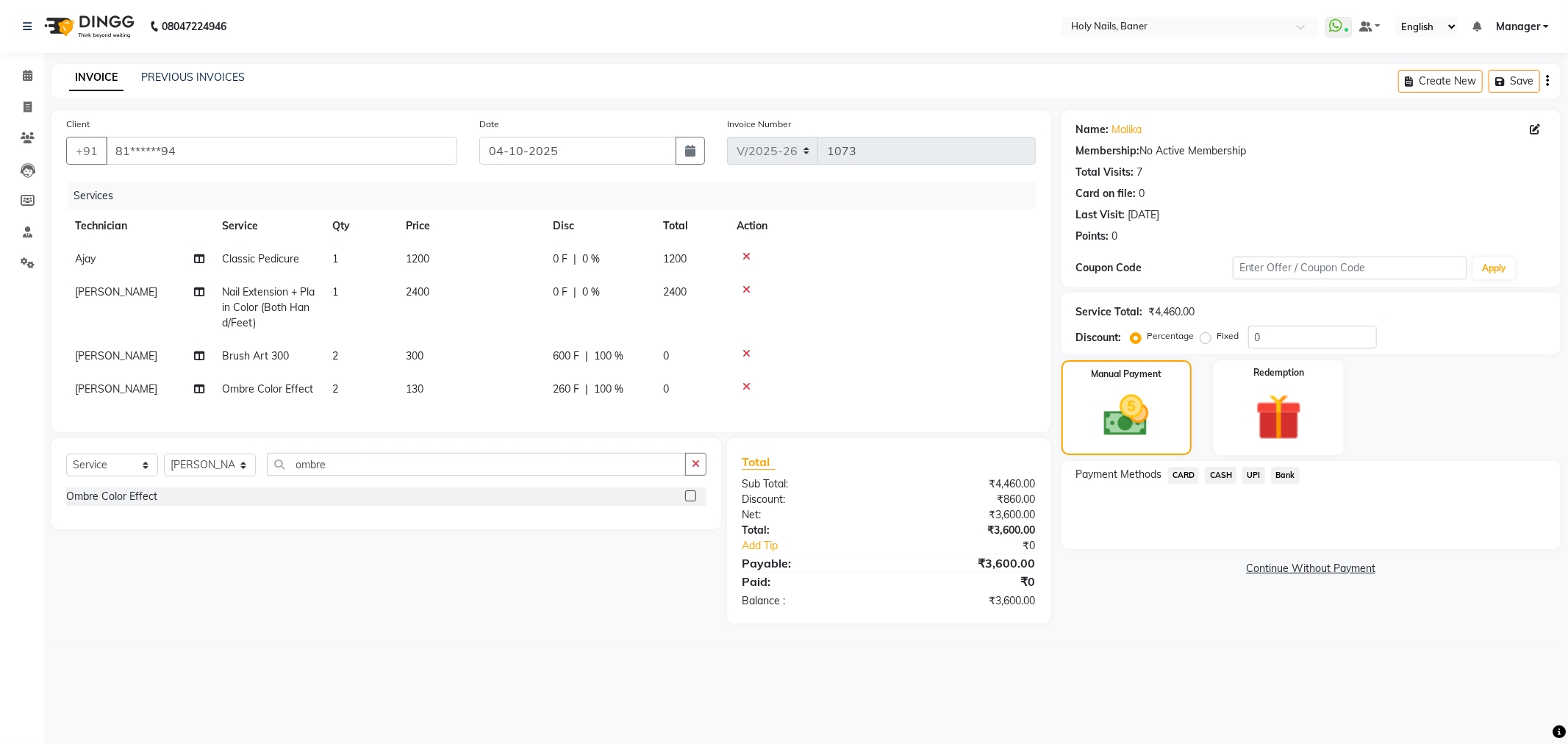
click at [1180, 471] on span "CARD" at bounding box center [1183, 475] width 32 height 17
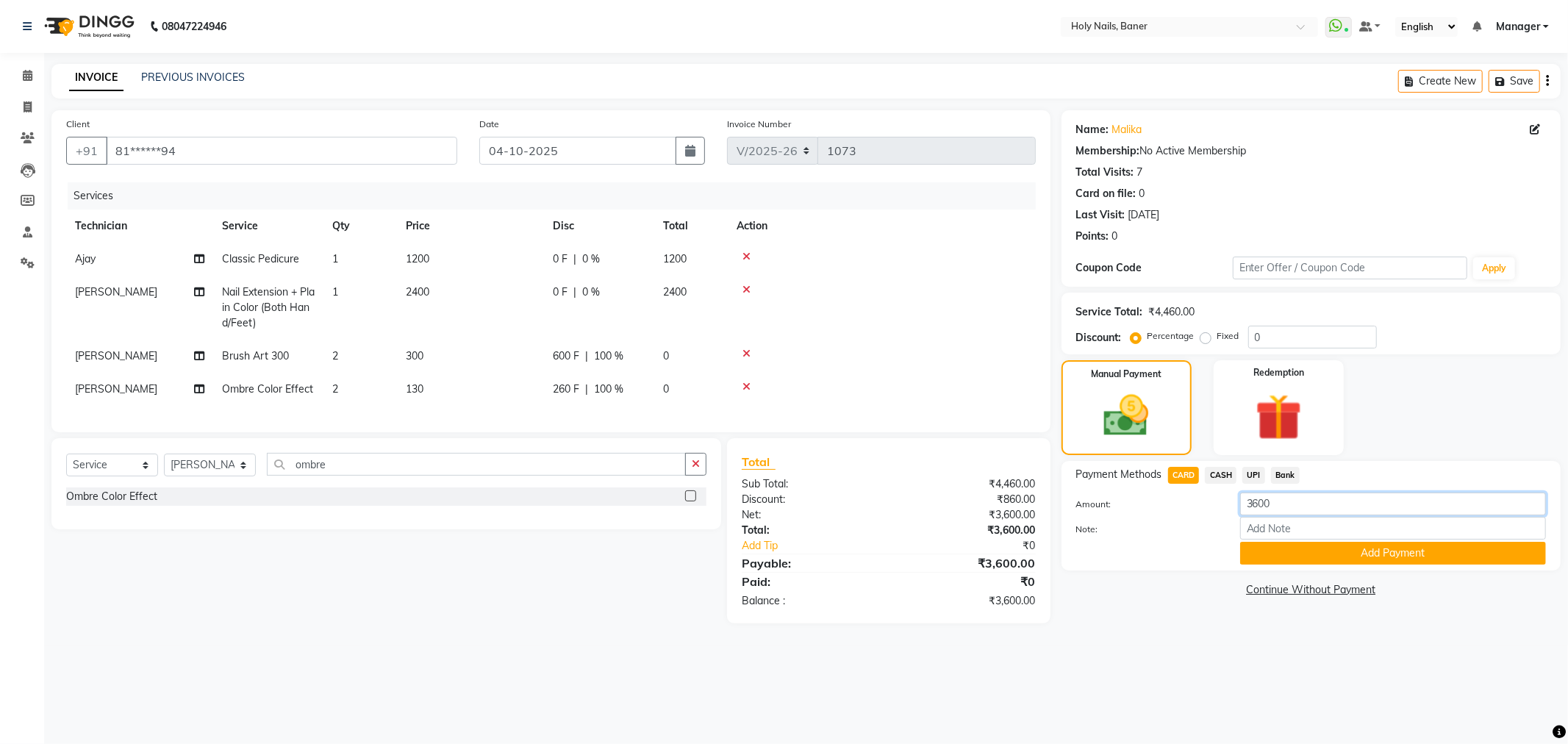
click at [1302, 505] on input "3600" at bounding box center [1393, 504] width 306 height 23
type input "3"
type input "1200"
click at [1305, 553] on button "Add Payment" at bounding box center [1393, 553] width 306 height 23
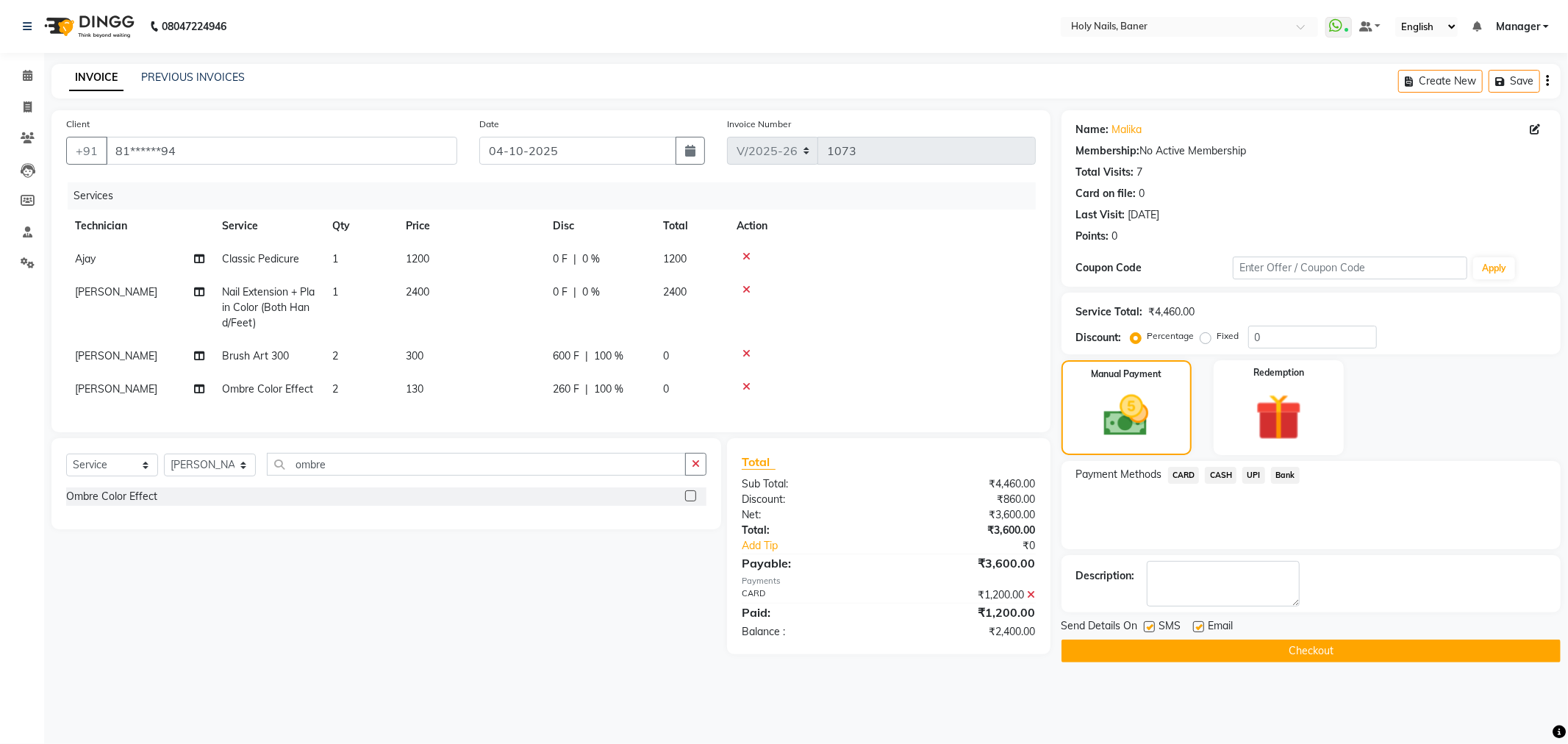
click at [1252, 471] on span "UPI" at bounding box center [1253, 475] width 23 height 17
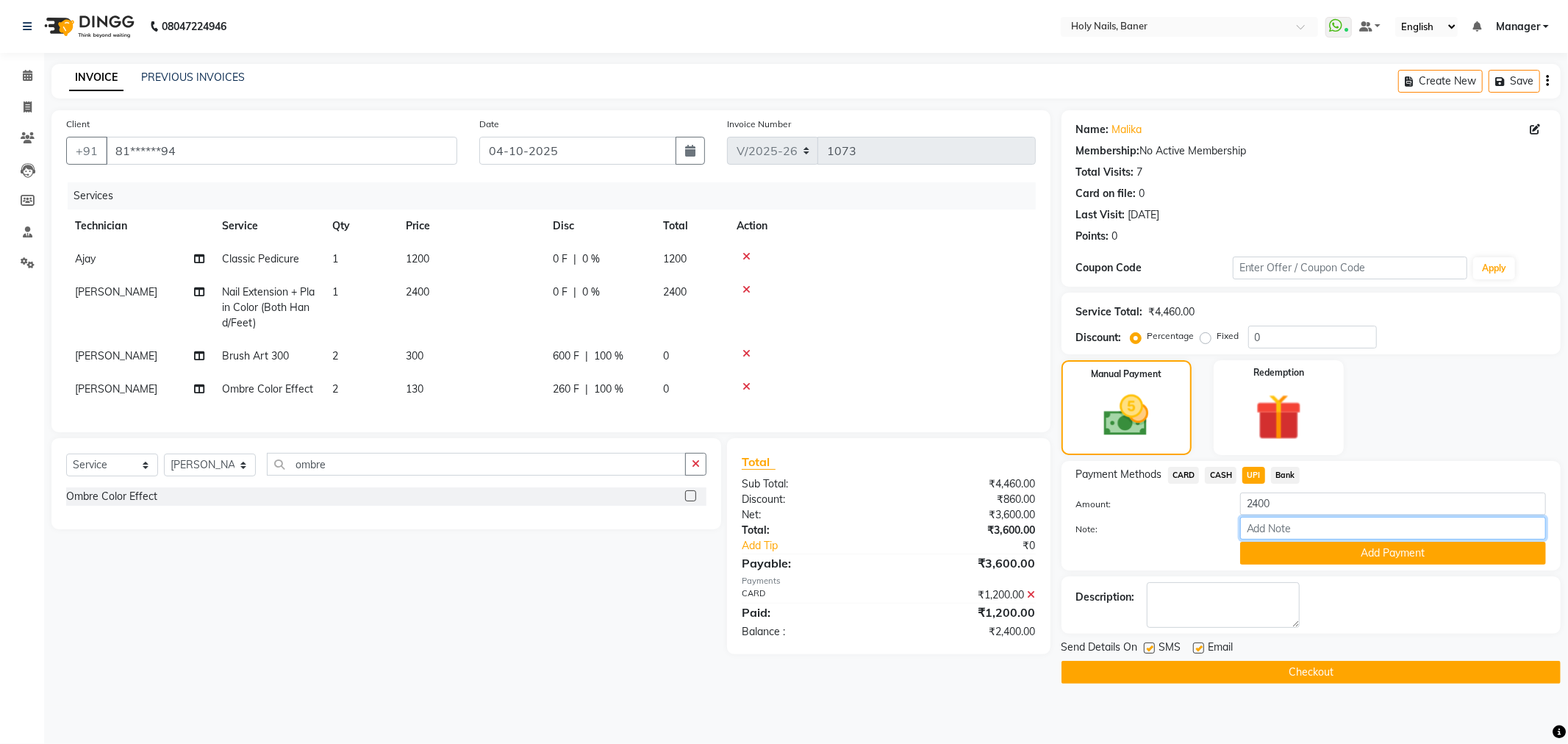
click at [1270, 528] on input "Note:" at bounding box center [1393, 528] width 306 height 23
type input "FREE NAIL ART OFFER APPLIED"
click at [1341, 554] on button "Add Payment" at bounding box center [1393, 553] width 306 height 23
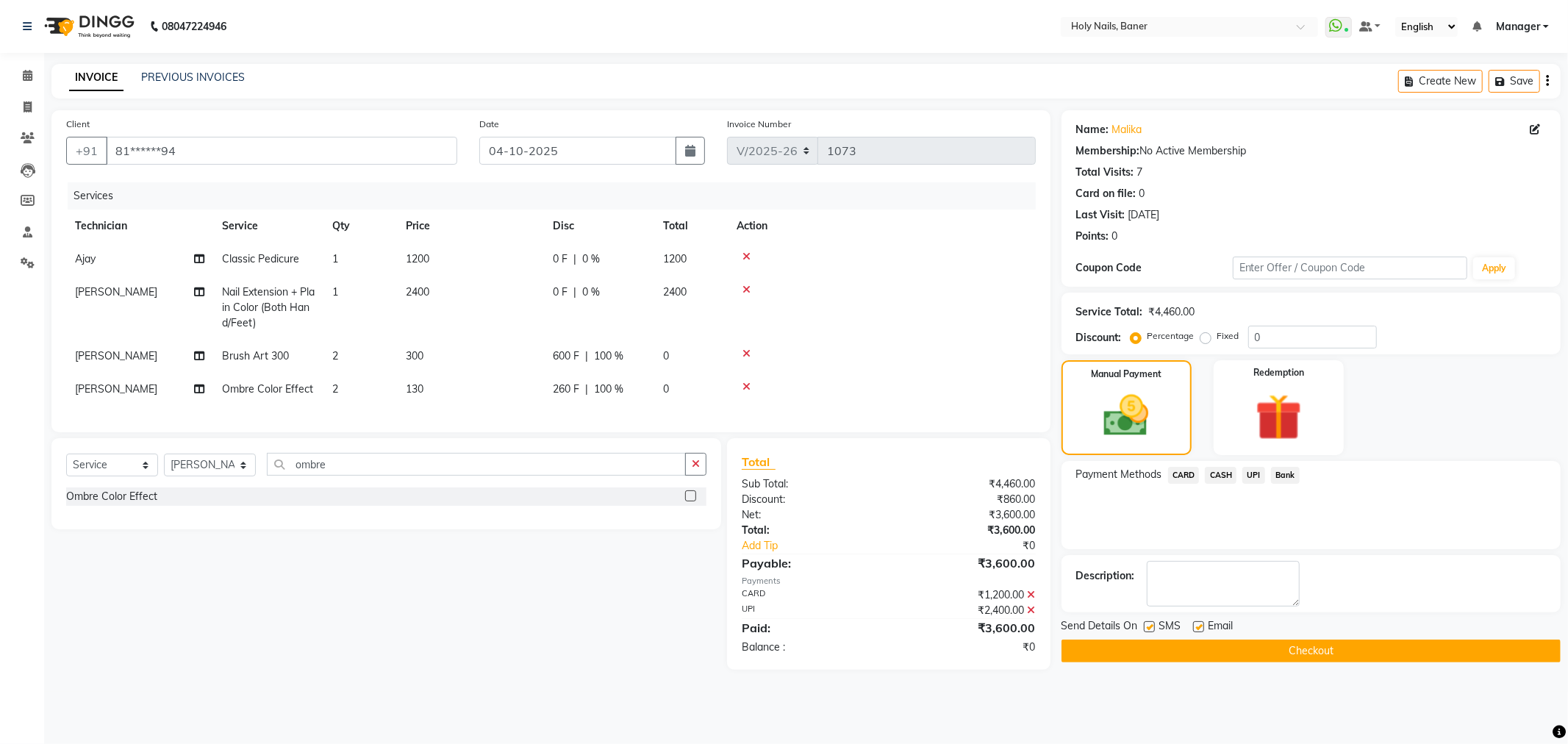
click at [1336, 652] on button "Checkout" at bounding box center [1311, 651] width 499 height 23
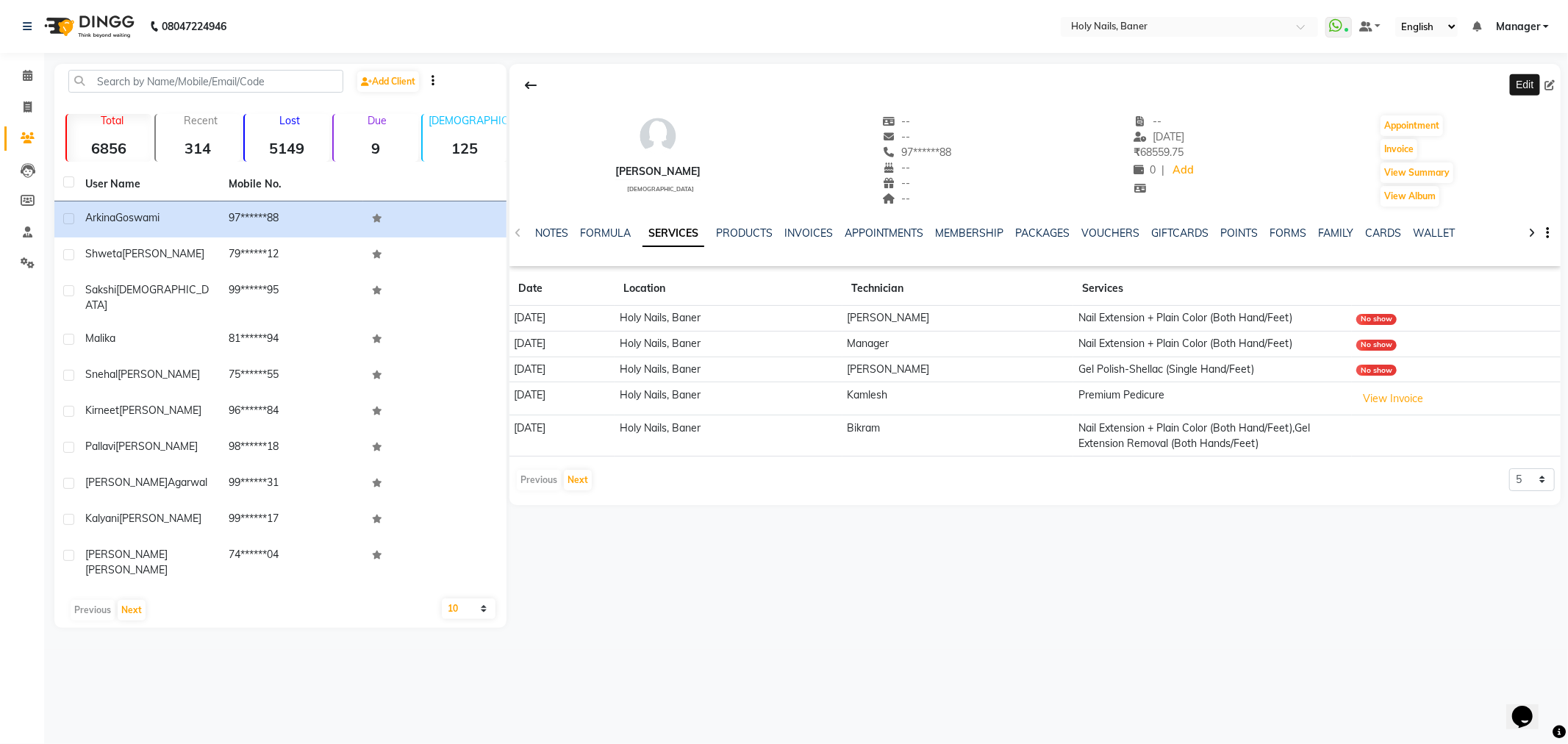
click at [1553, 84] on icon at bounding box center [1550, 85] width 10 height 10
select select "[DEMOGRAPHIC_DATA]"
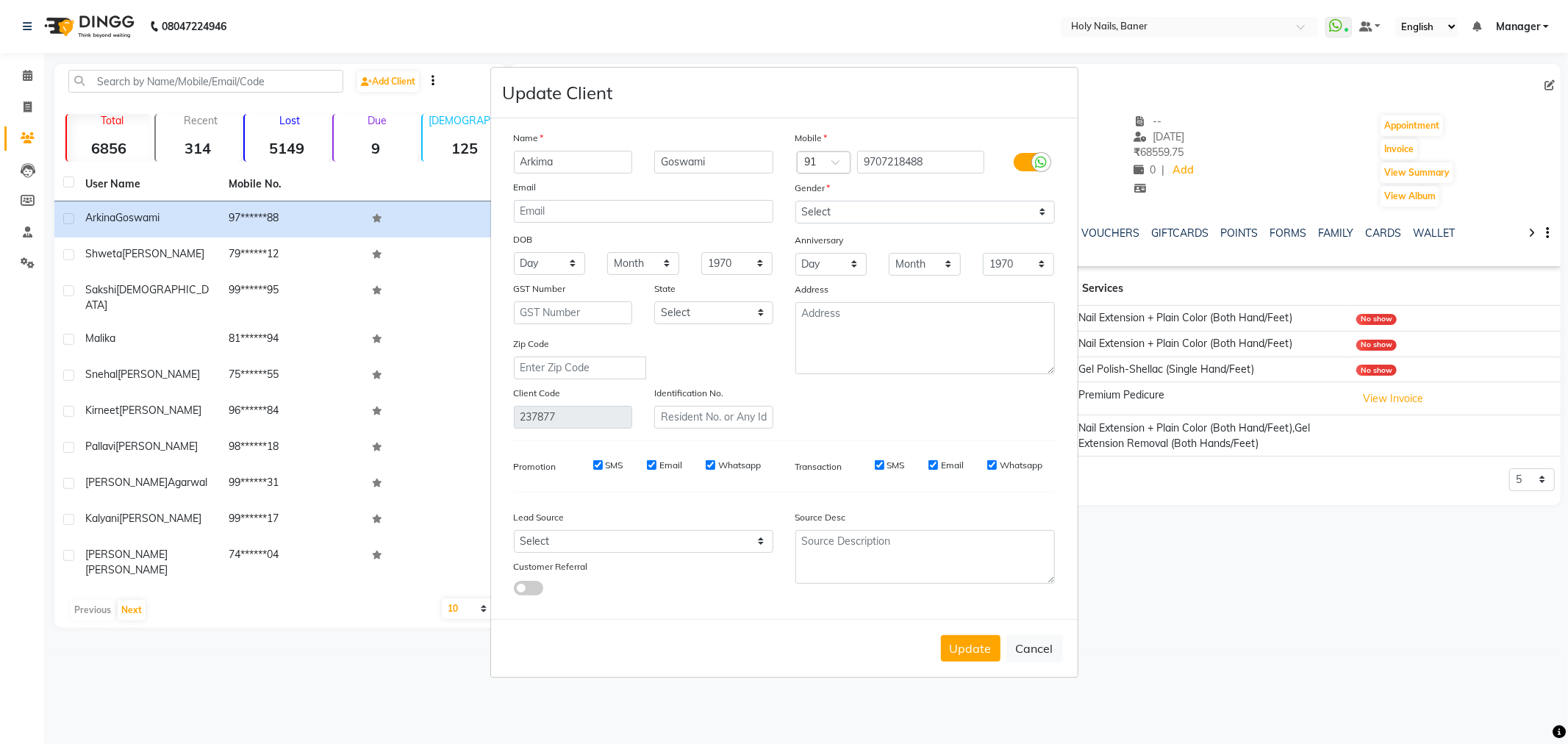
type input "Arkima"
click at [928, 640] on div "Update Cancel" at bounding box center [784, 648] width 586 height 58
click at [970, 642] on button "Update" at bounding box center [970, 648] width 60 height 26
select select
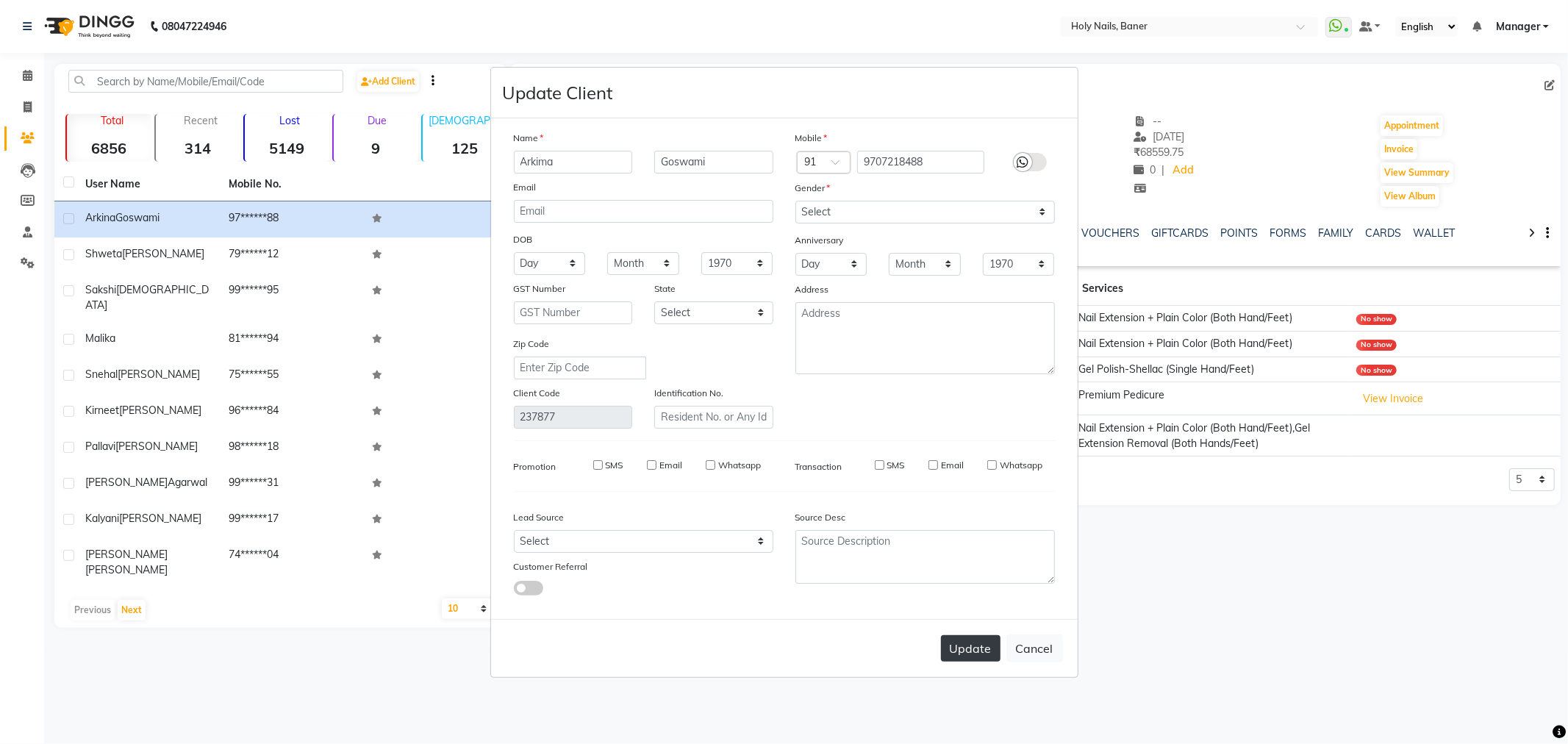
select select
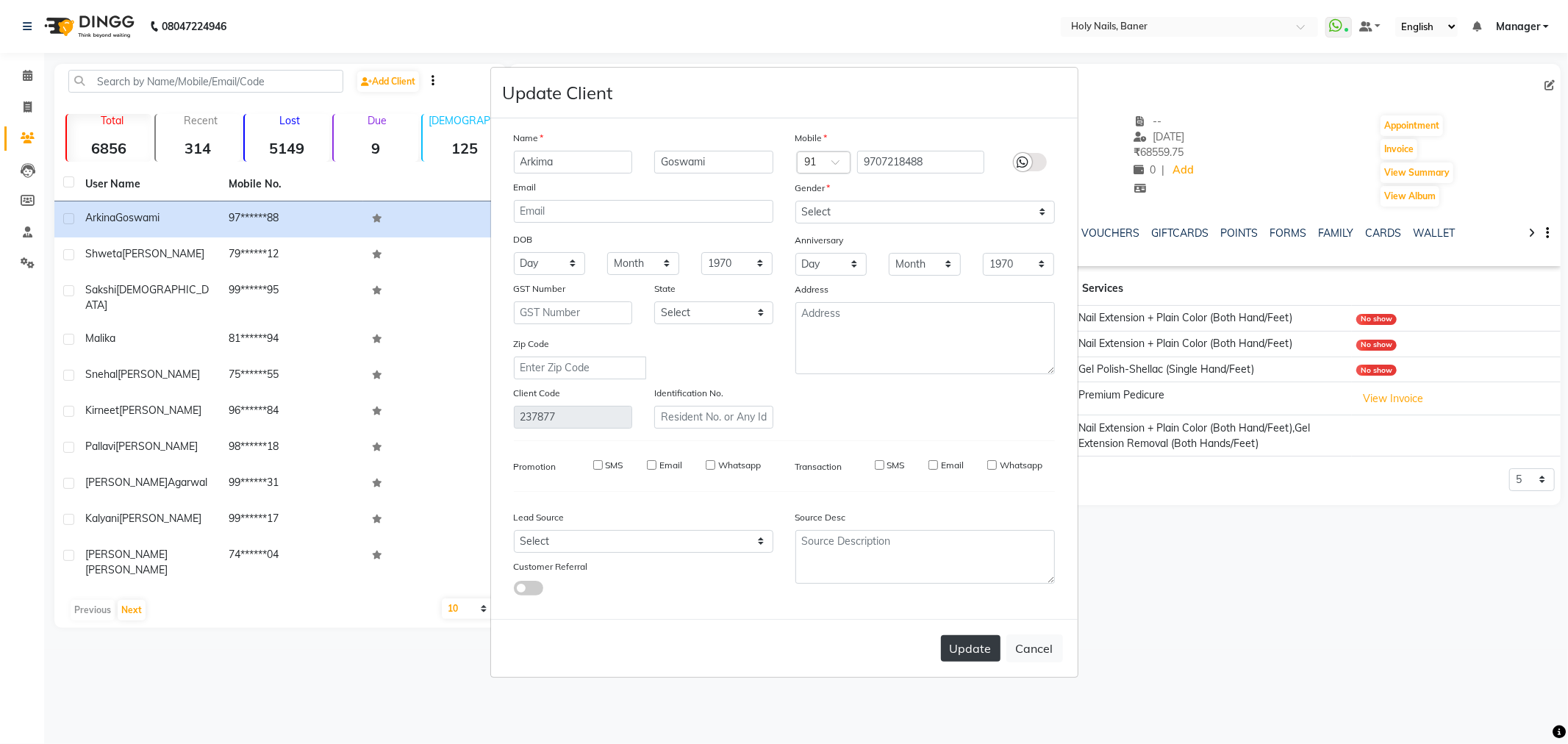
checkbox input "false"
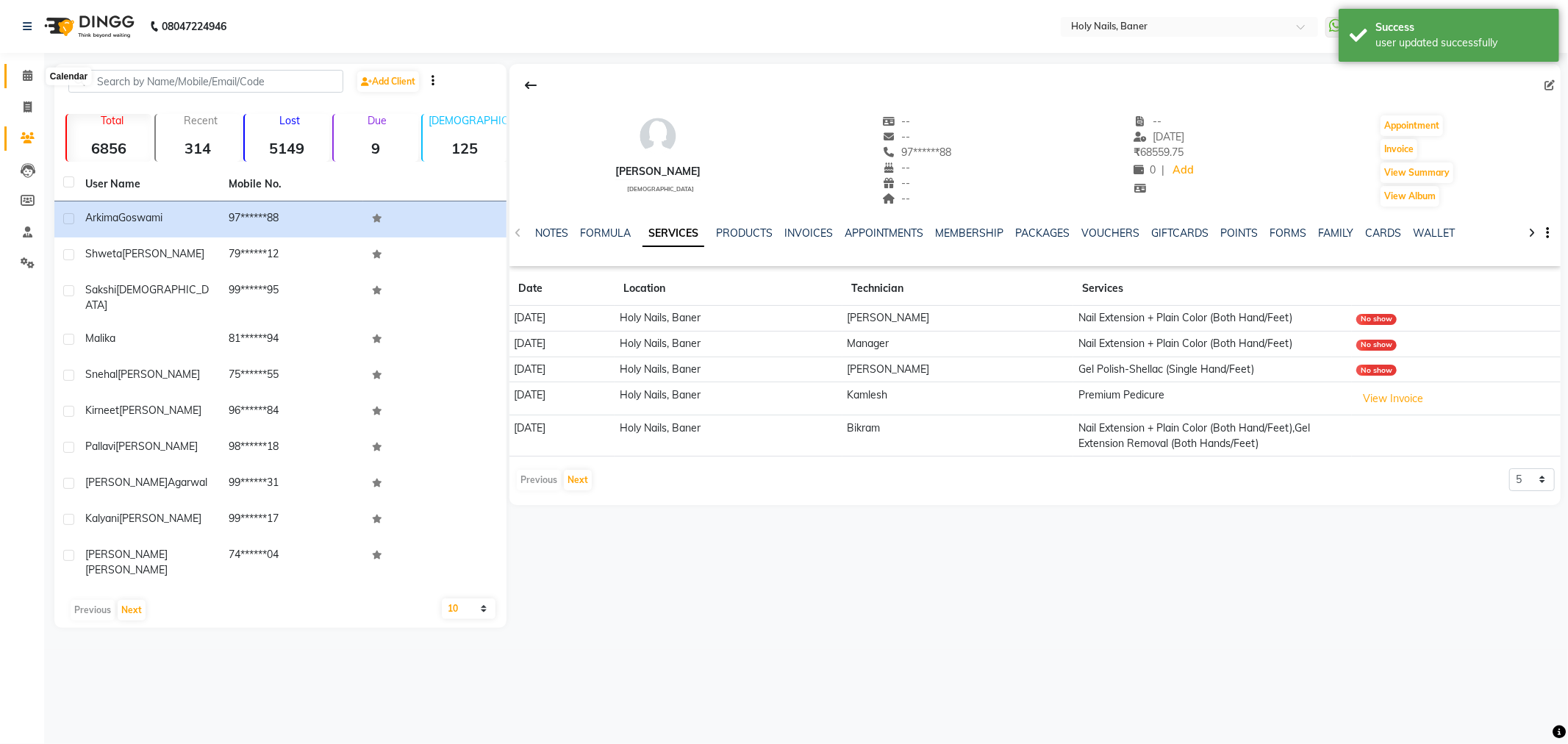
click at [25, 81] on icon at bounding box center [27, 75] width 10 height 11
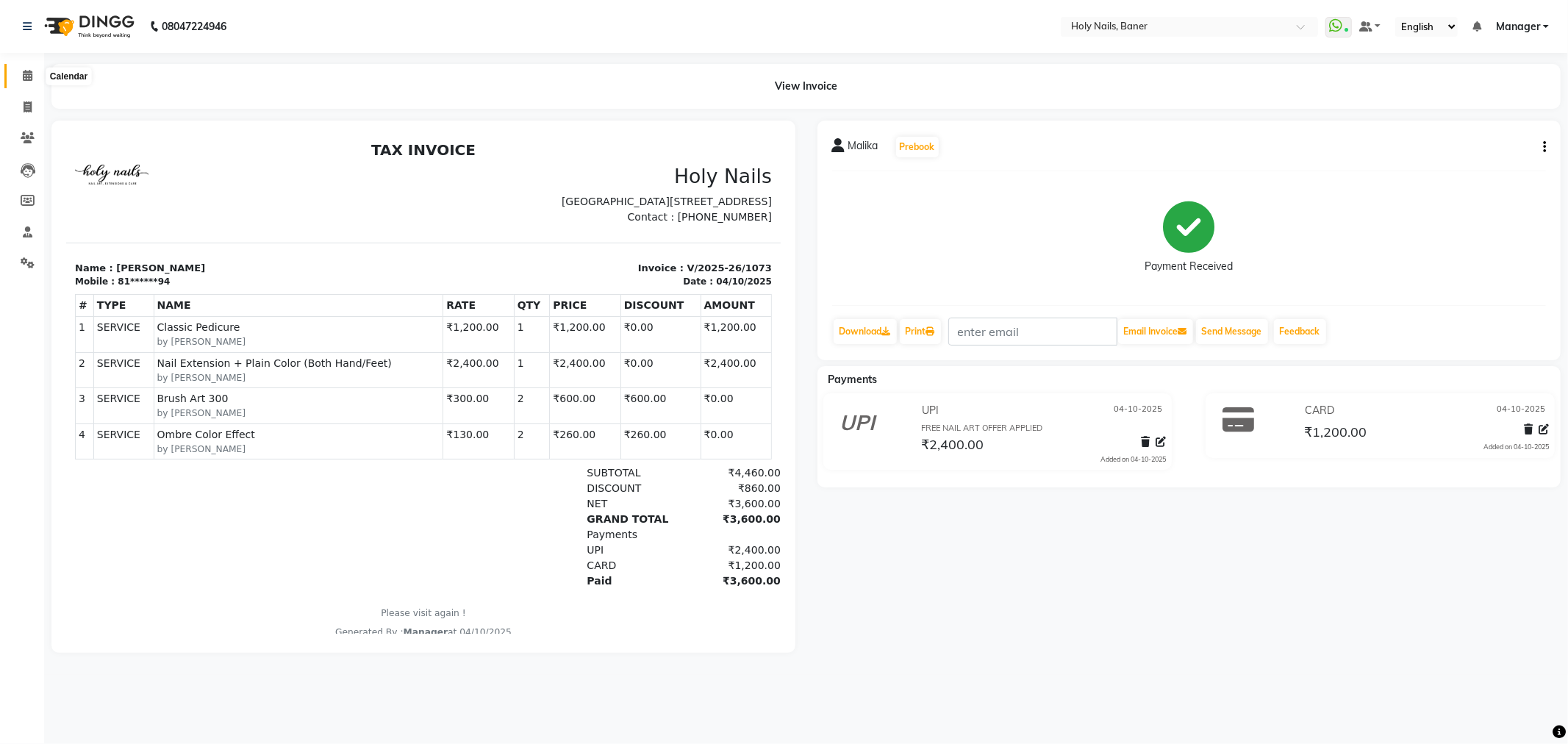
click at [24, 75] on icon at bounding box center [27, 75] width 10 height 11
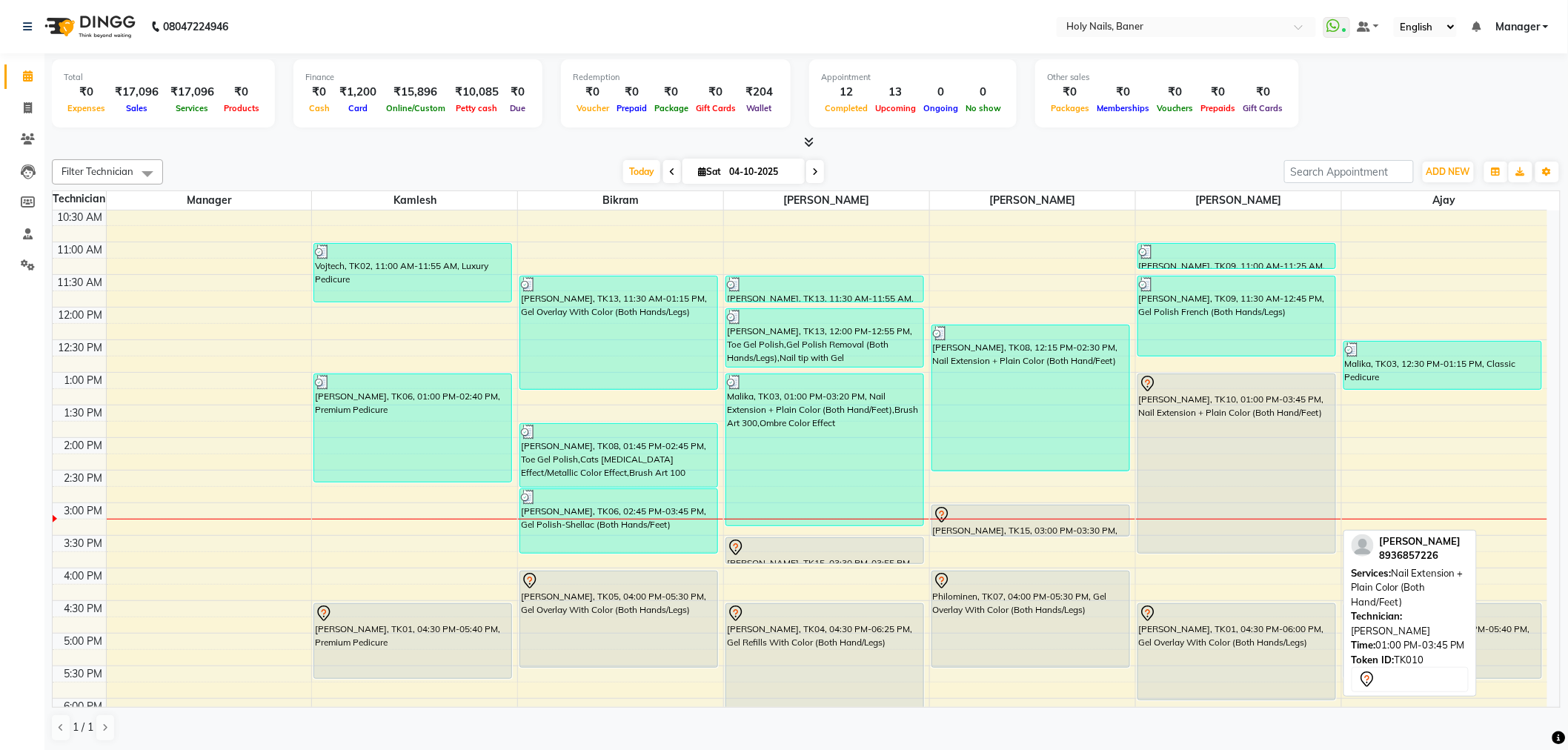
scroll to position [165, 0]
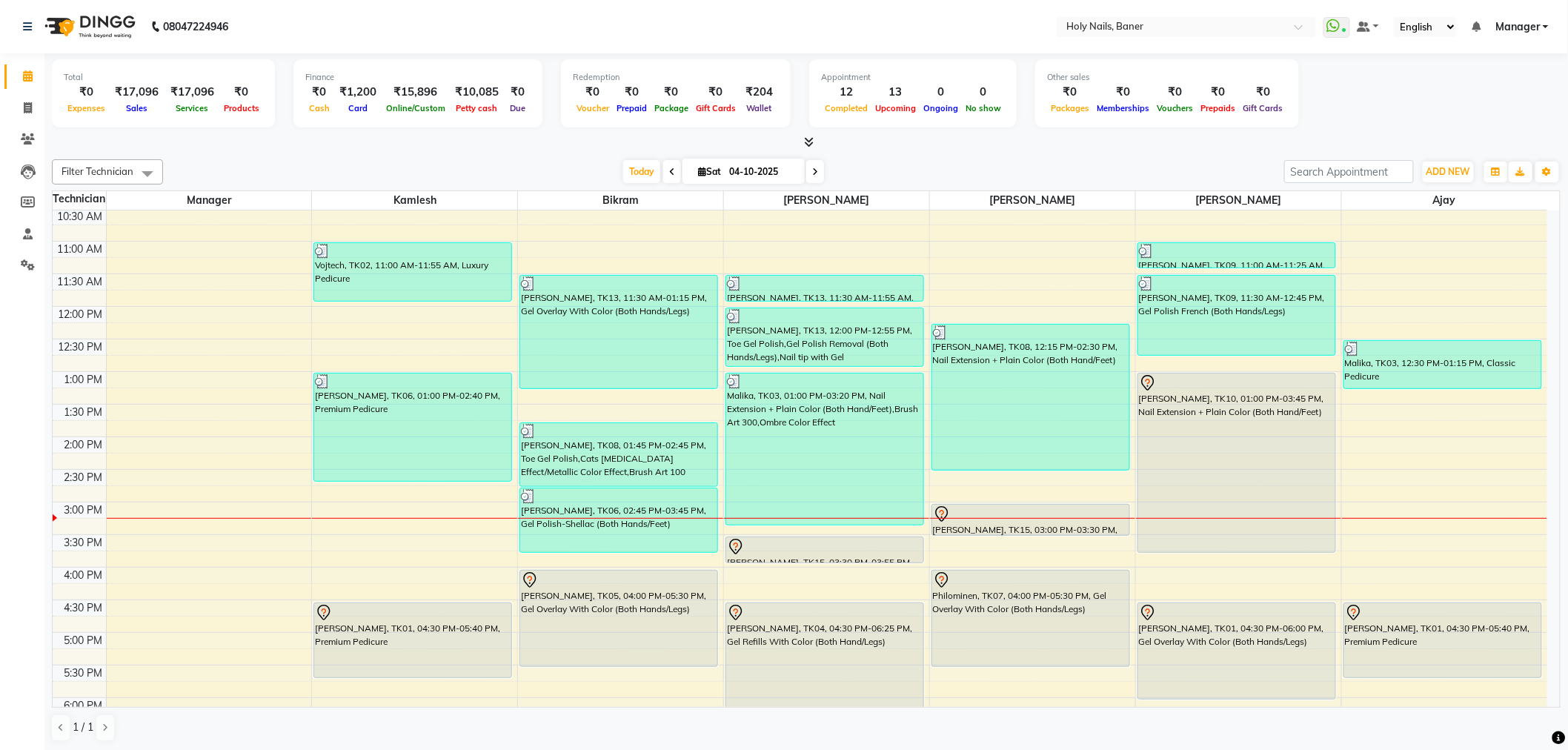
drag, startPoint x: 1079, startPoint y: 518, endPoint x: 1010, endPoint y: 528, distance: 69.7
click at [1010, 528] on div "[PERSON_NAME], TK15, 03:00 PM-03:30 PM, Acrylic removal(both hands)" at bounding box center [1031, 520] width 197 height 30
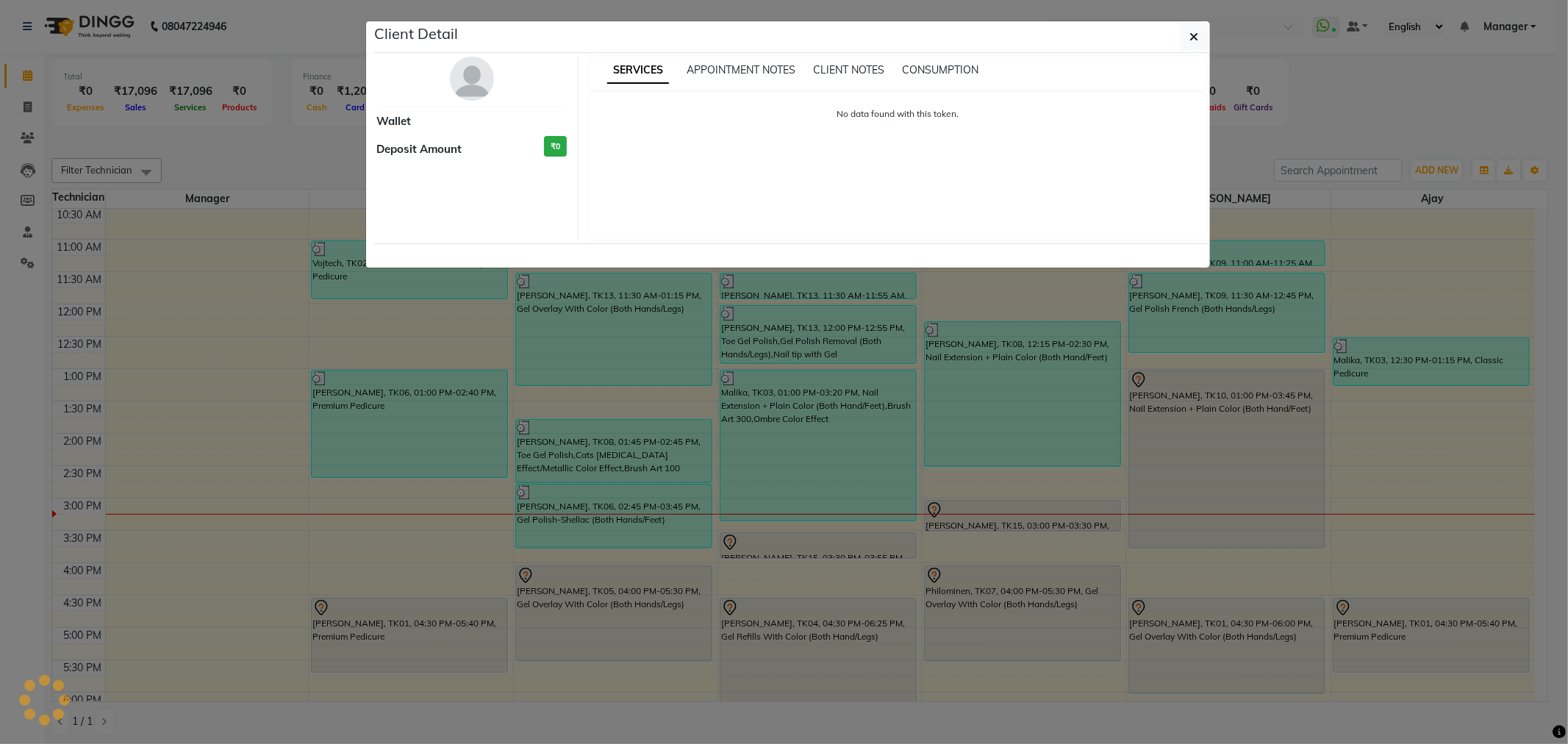
select select "7"
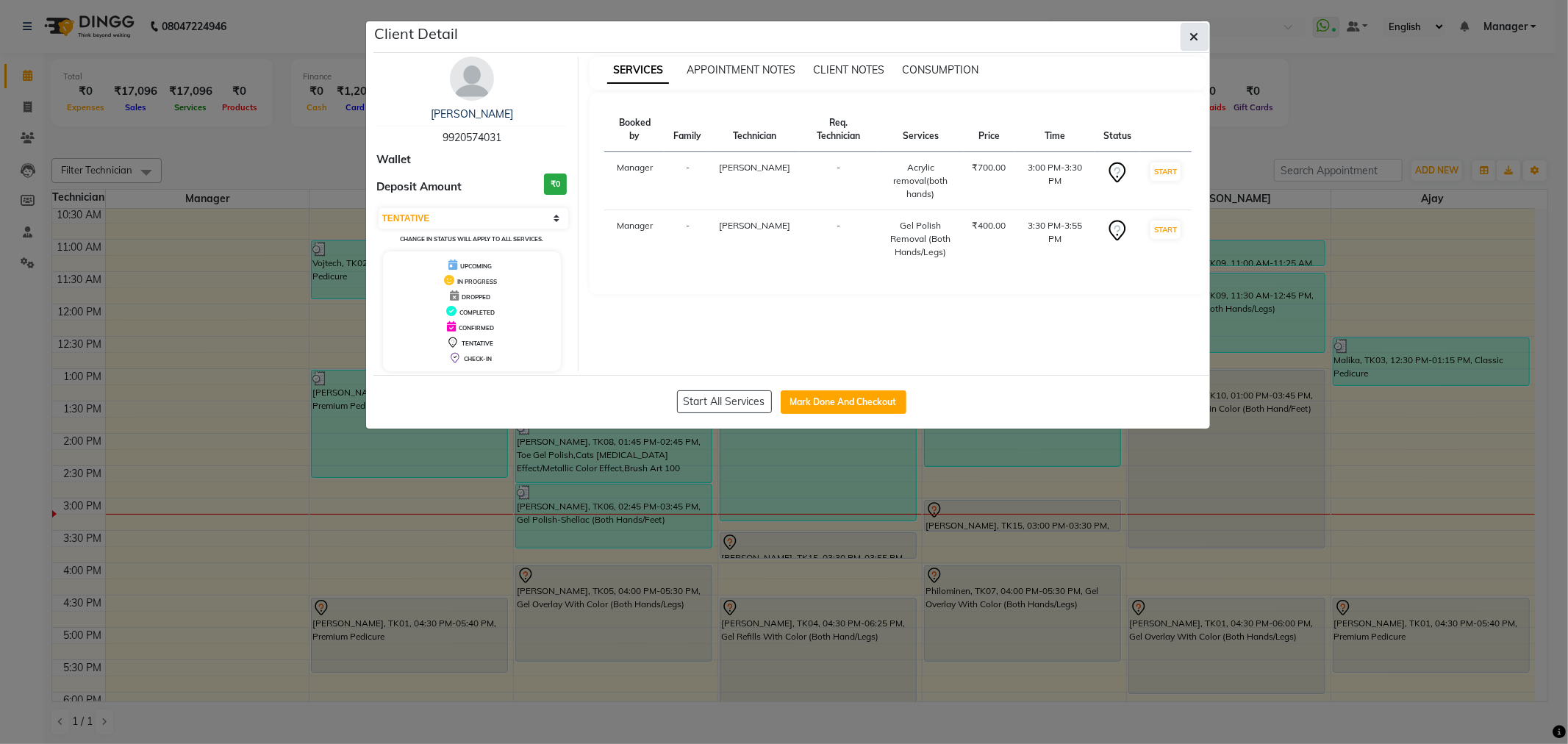
click at [1195, 29] on span "button" at bounding box center [1194, 37] width 9 height 15
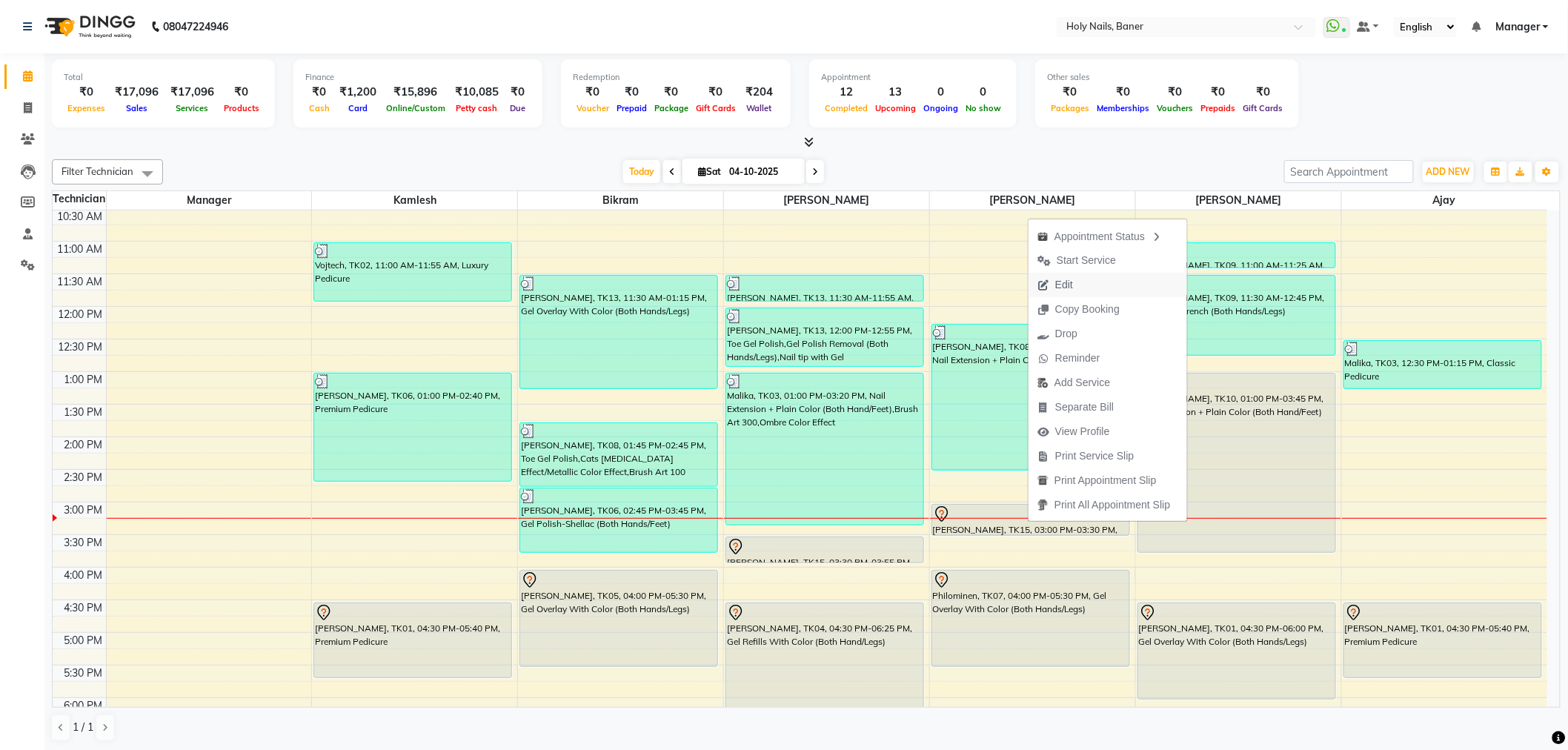
click at [1096, 284] on button "Edit" at bounding box center [1108, 285] width 159 height 24
select select "tentative"
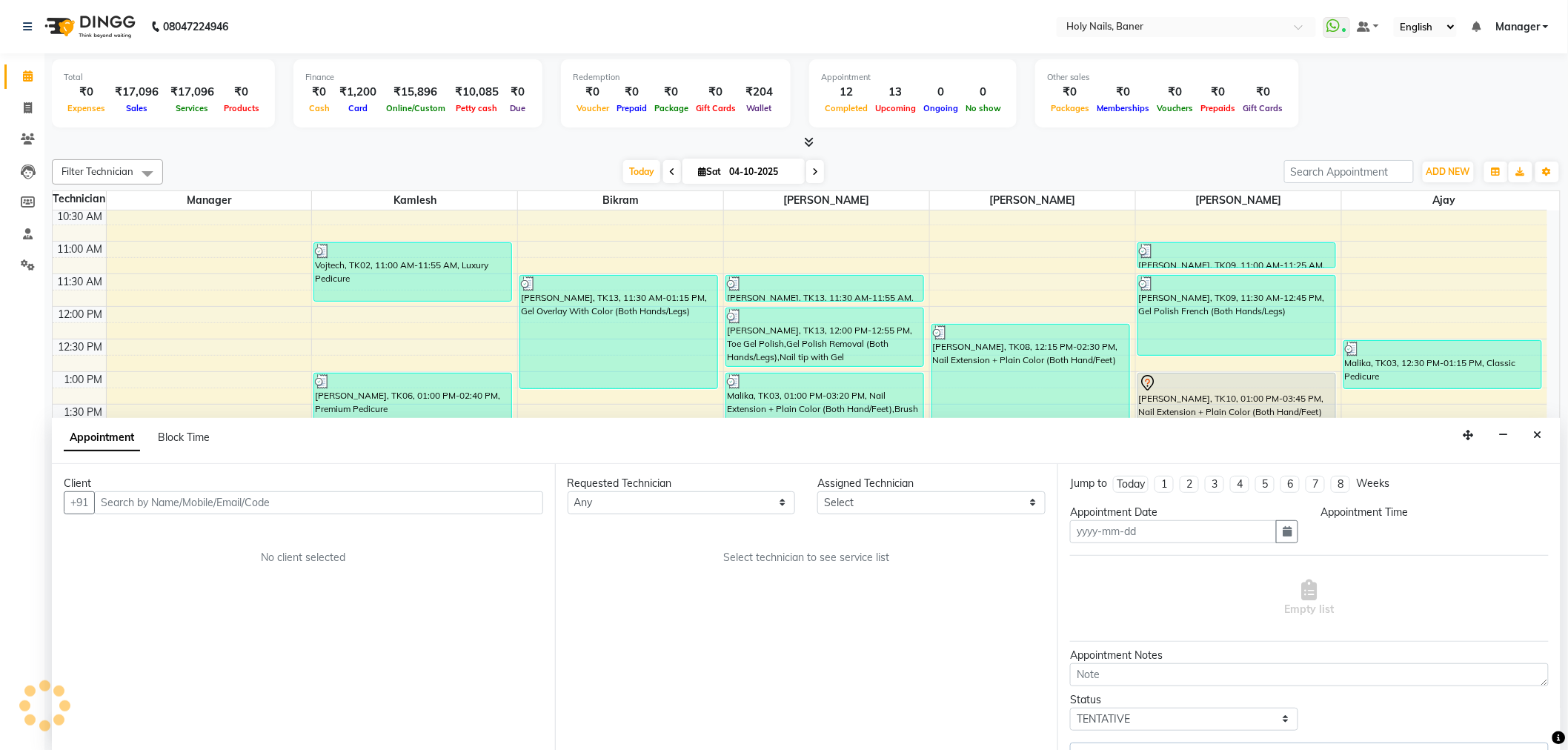
type input "04-10-2025"
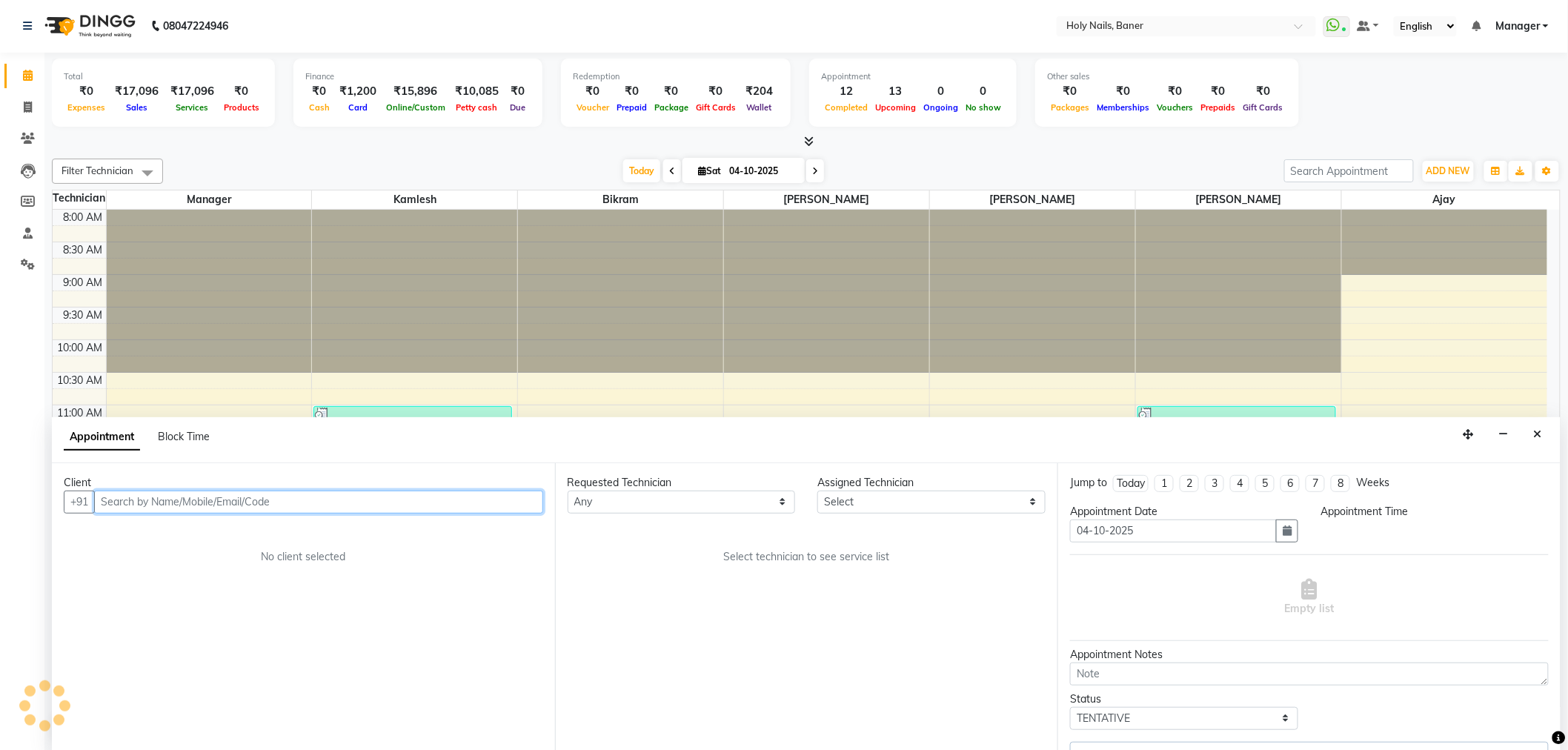
select select "900"
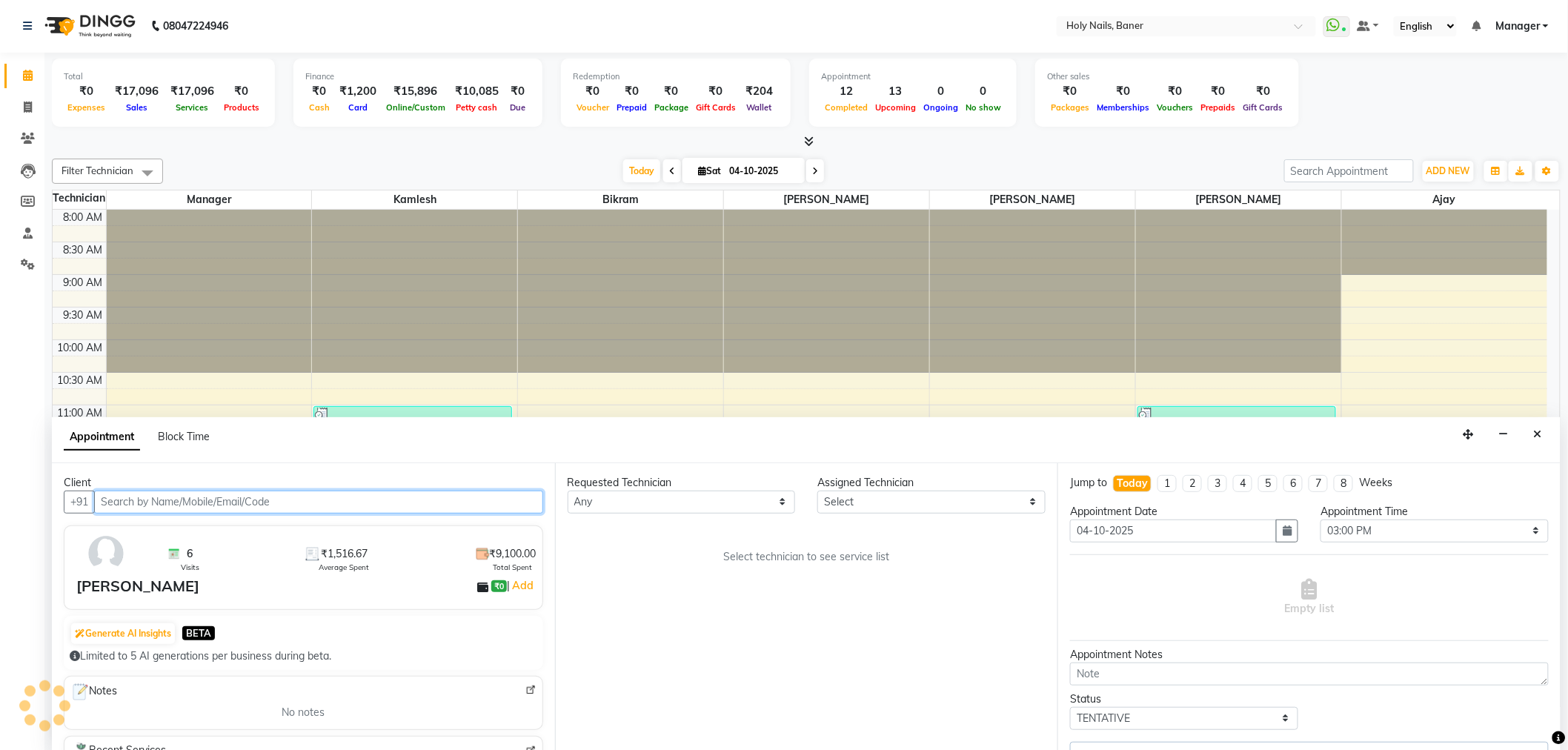
scroll to position [421, 0]
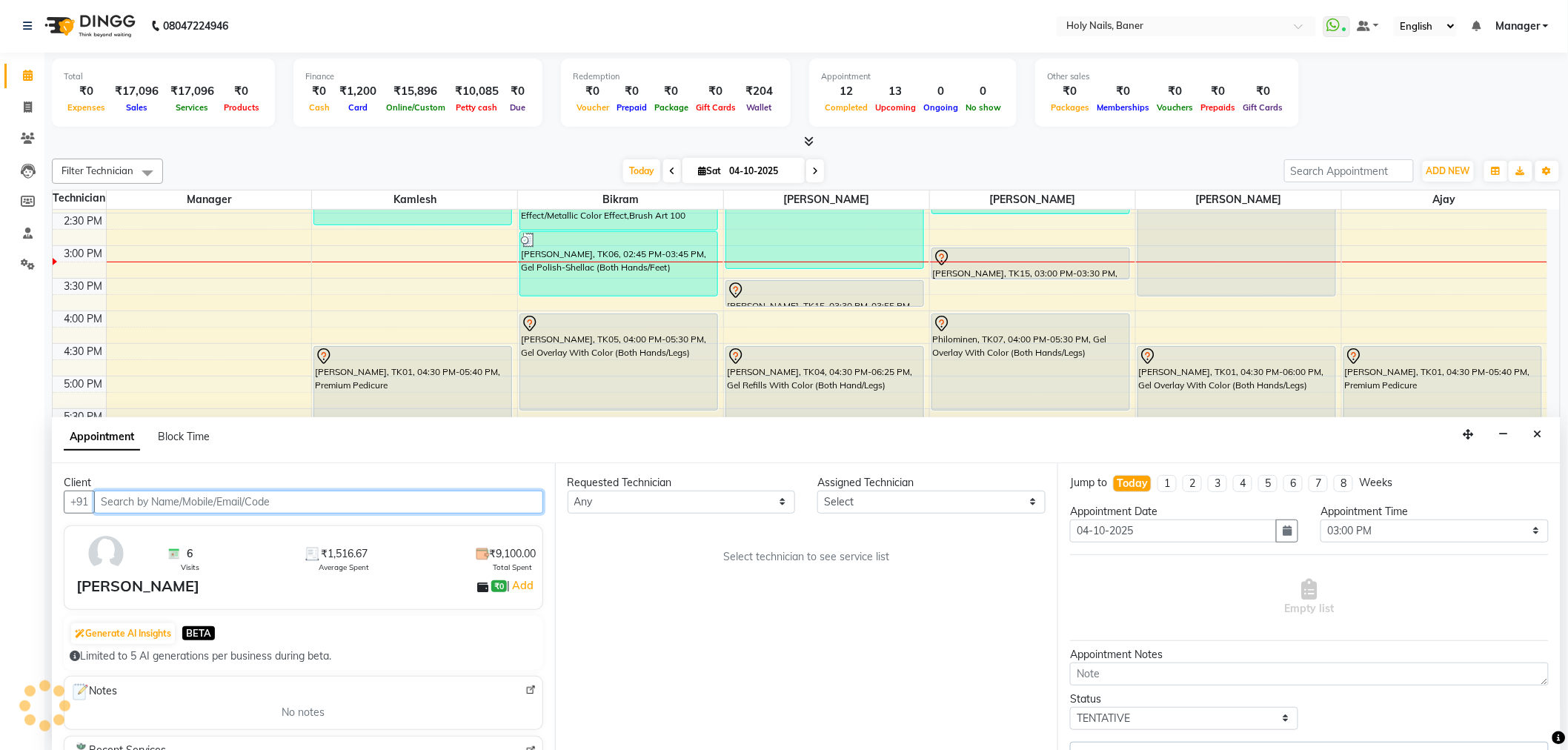
select select "36620"
select select "2495"
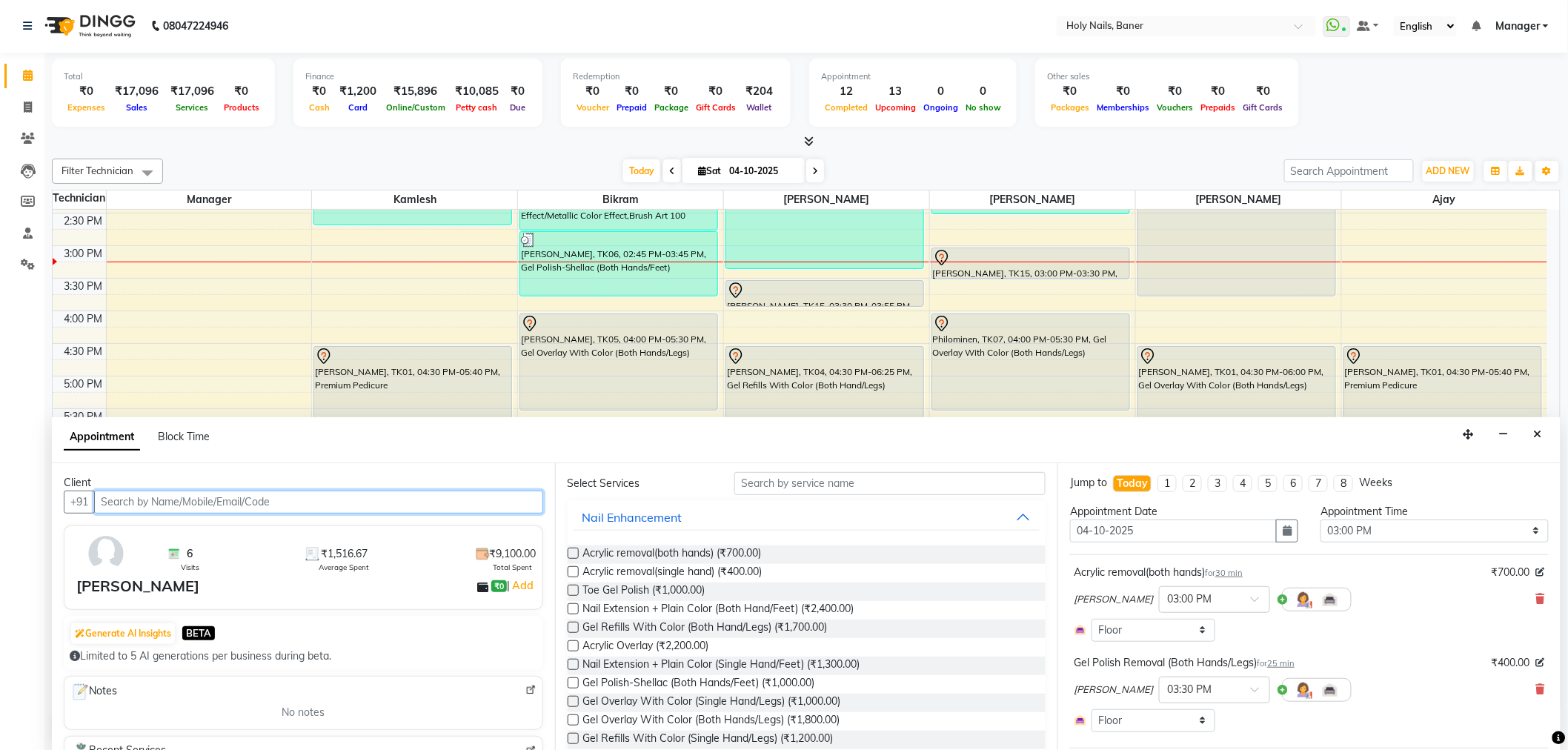
scroll to position [82, 0]
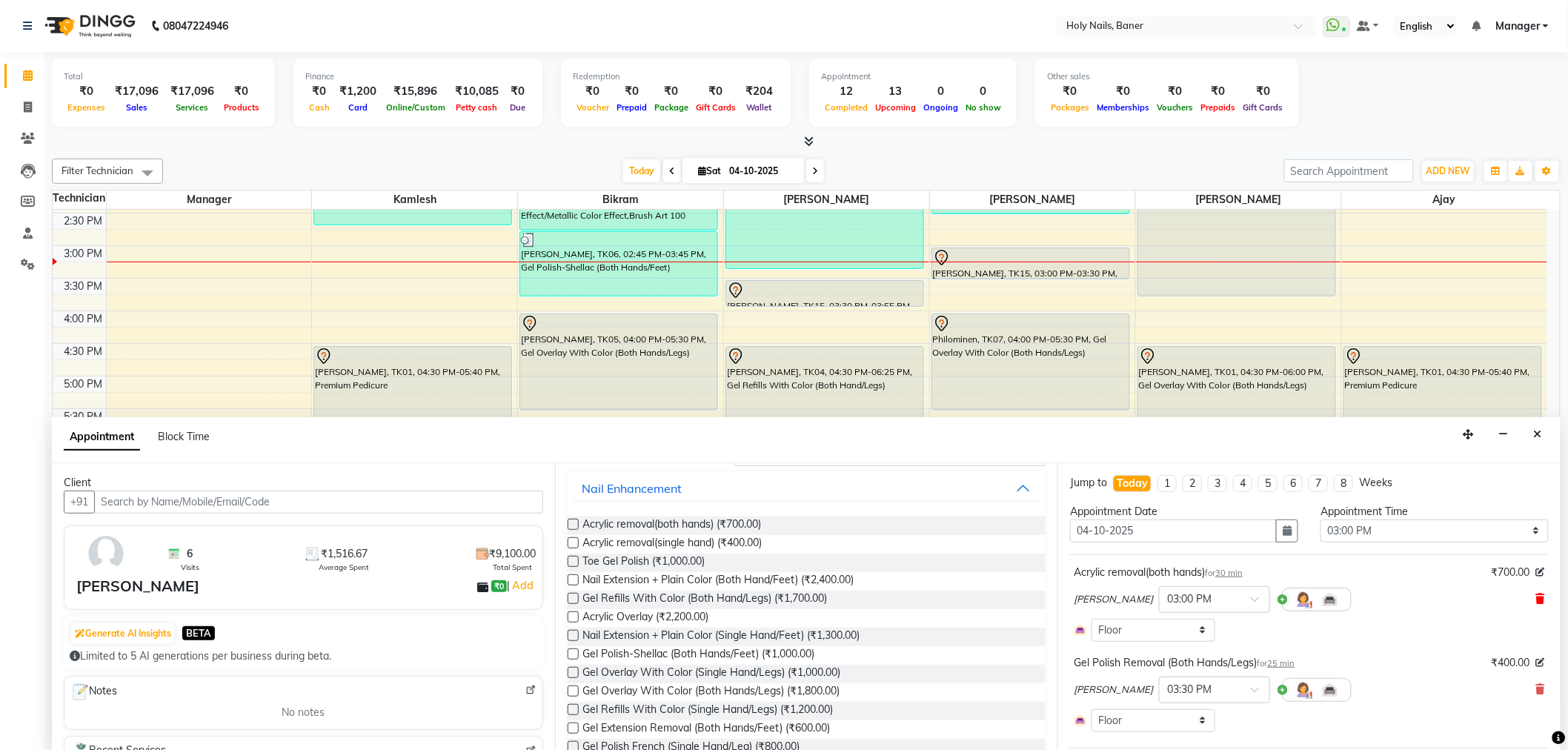
click at [1536, 600] on icon at bounding box center [1541, 599] width 9 height 10
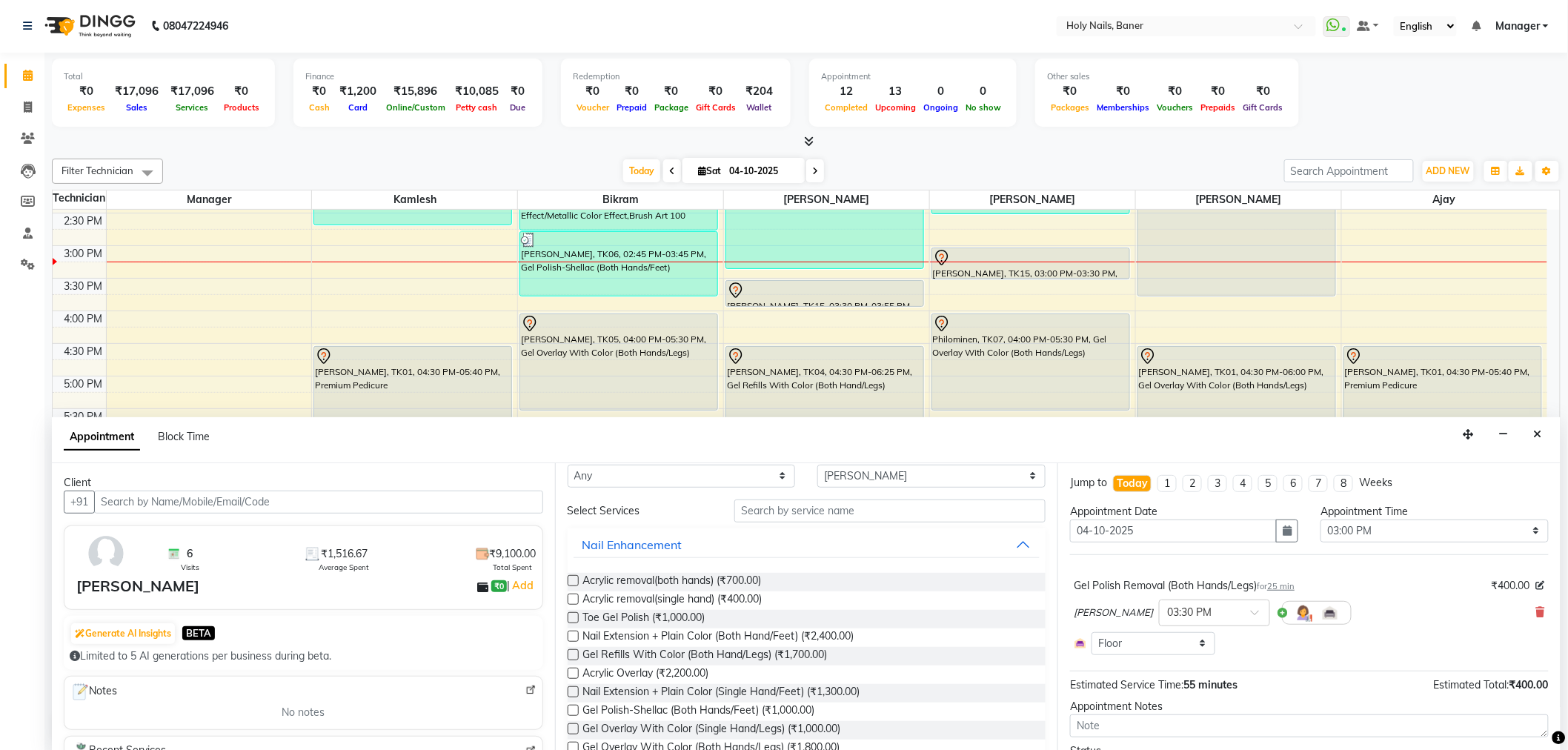
scroll to position [0, 0]
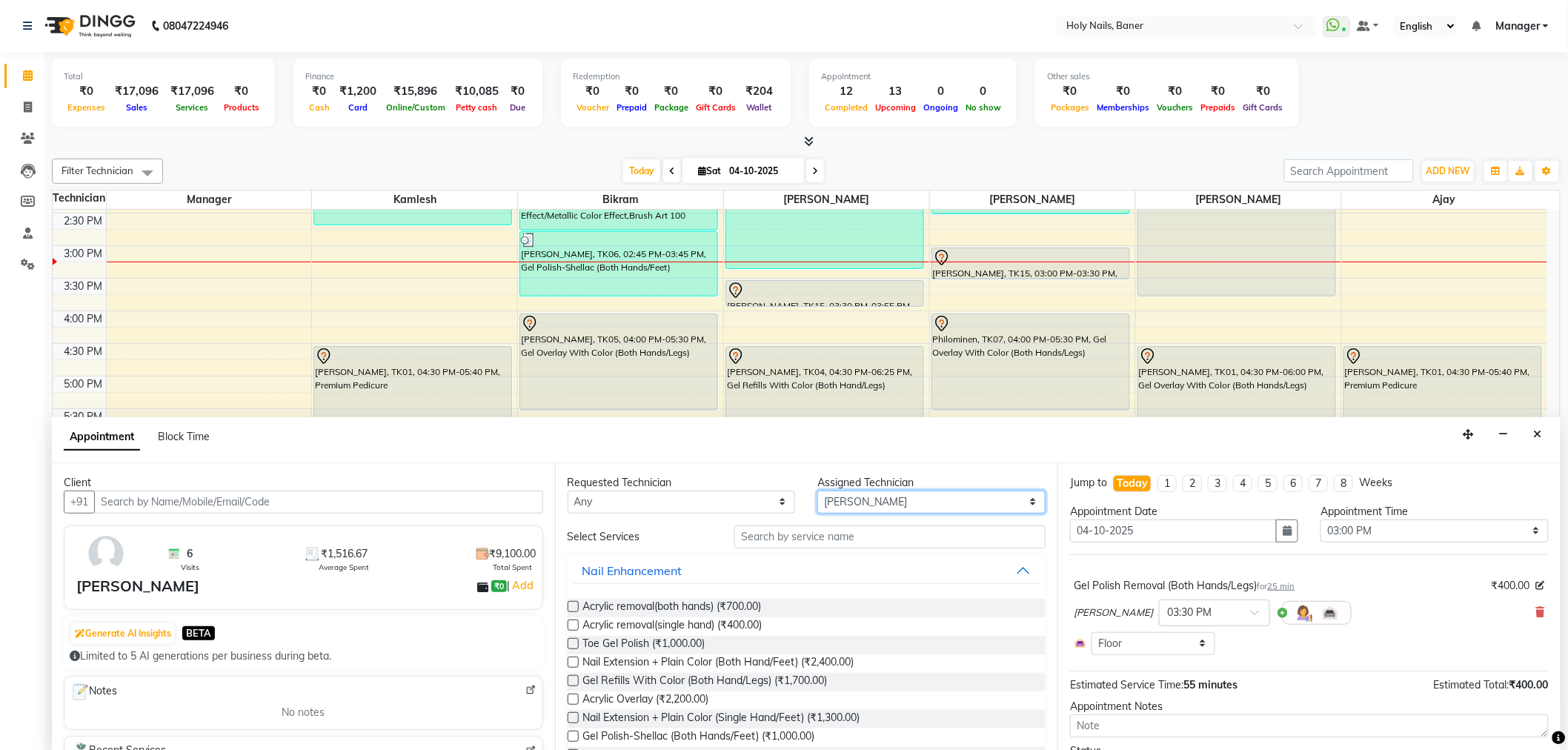
click at [978, 501] on select "Select [PERSON_NAME] [PERSON_NAME] [PERSON_NAME] Manager [PERSON_NAME]" at bounding box center [931, 502] width 228 height 23
select select "66405"
click at [817, 491] on select "Select [PERSON_NAME] [PERSON_NAME] [PERSON_NAME] Manager [PERSON_NAME]" at bounding box center [931, 502] width 228 height 23
click at [856, 543] on input "text" at bounding box center [890, 537] width 311 height 23
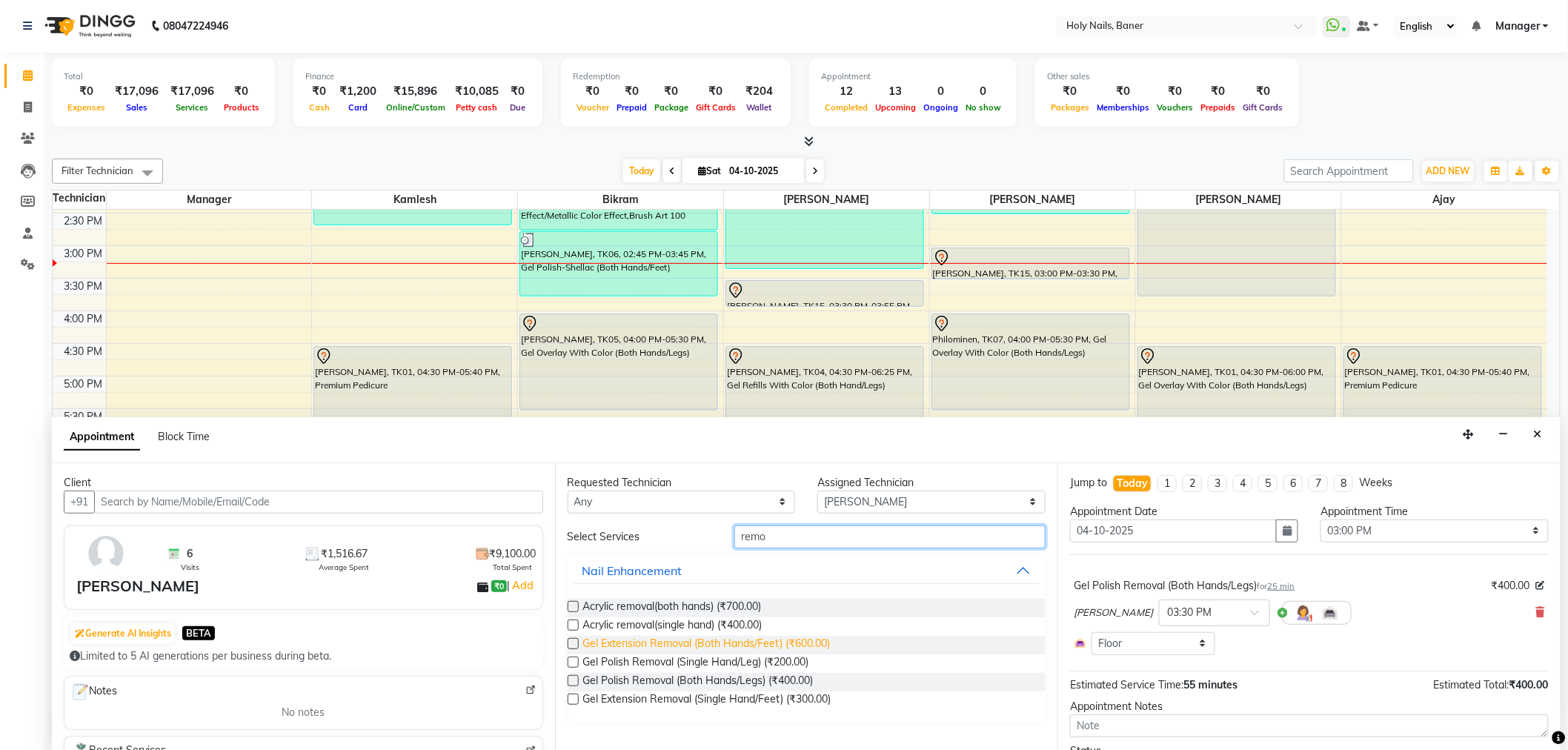
type input "remo"
click at [672, 640] on span "Gel Extension Removal (Both Hands/Feet) (₹600.00)" at bounding box center [707, 645] width 248 height 19
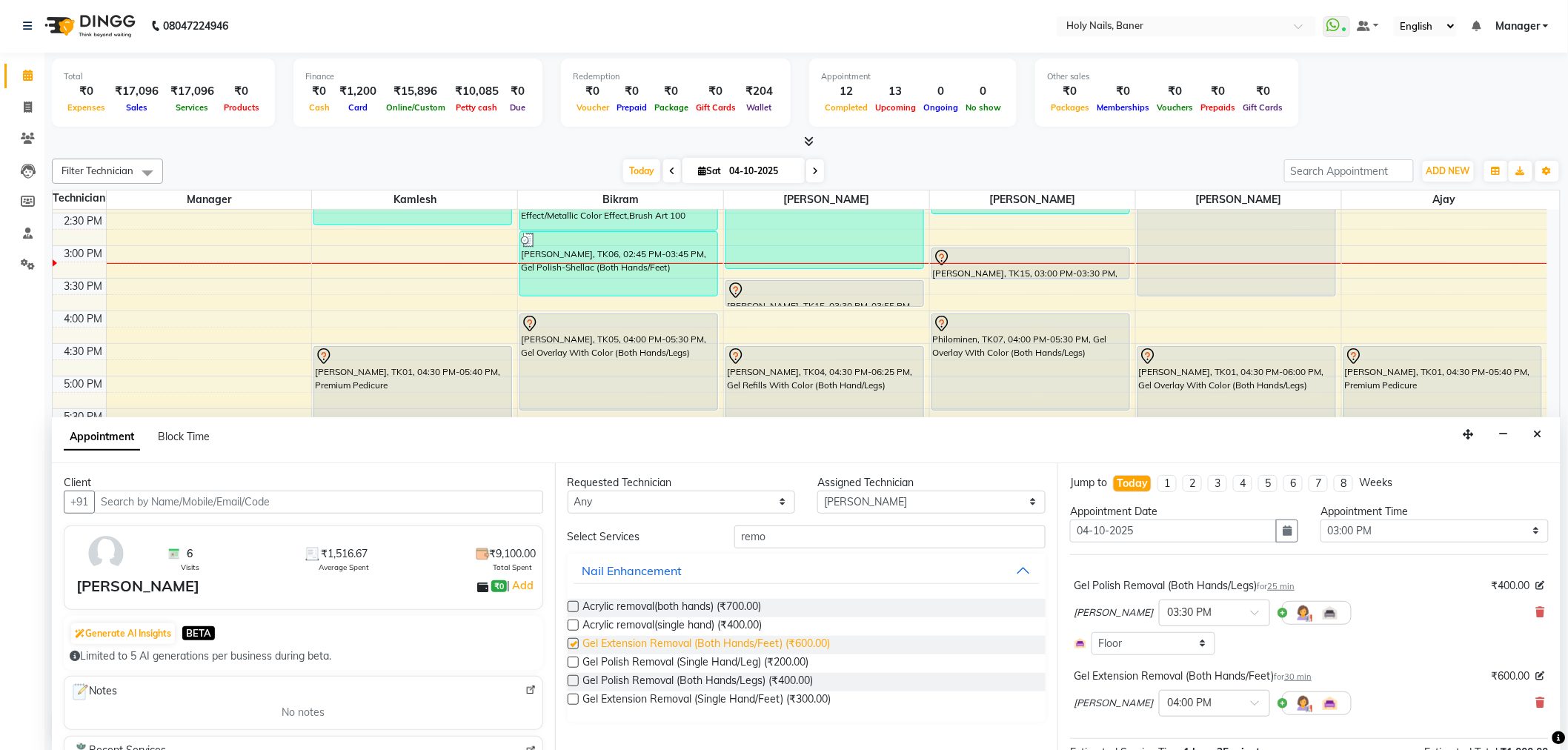
checkbox input "false"
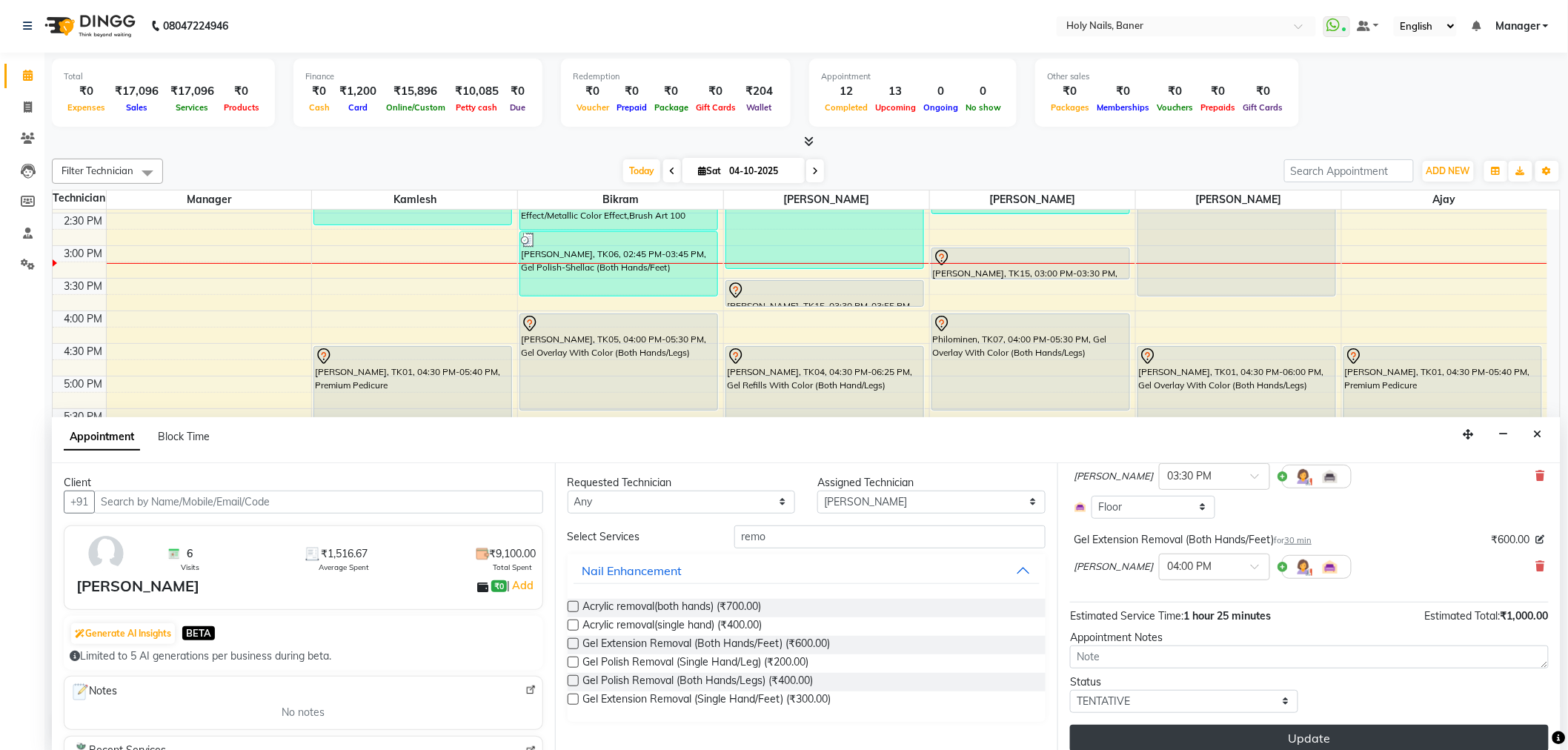
scroll to position [149, 0]
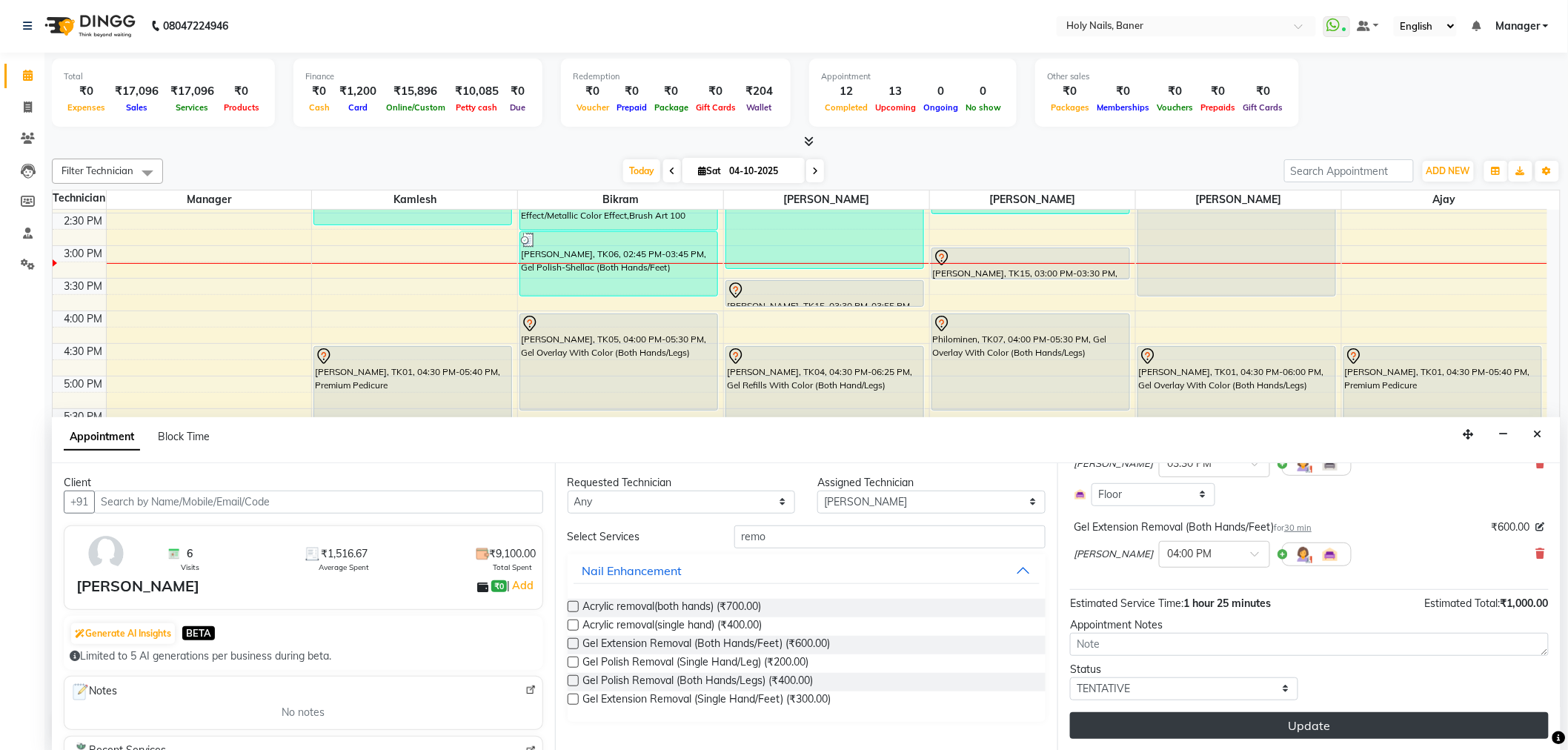
click at [1214, 729] on button "Update" at bounding box center [1309, 726] width 479 height 27
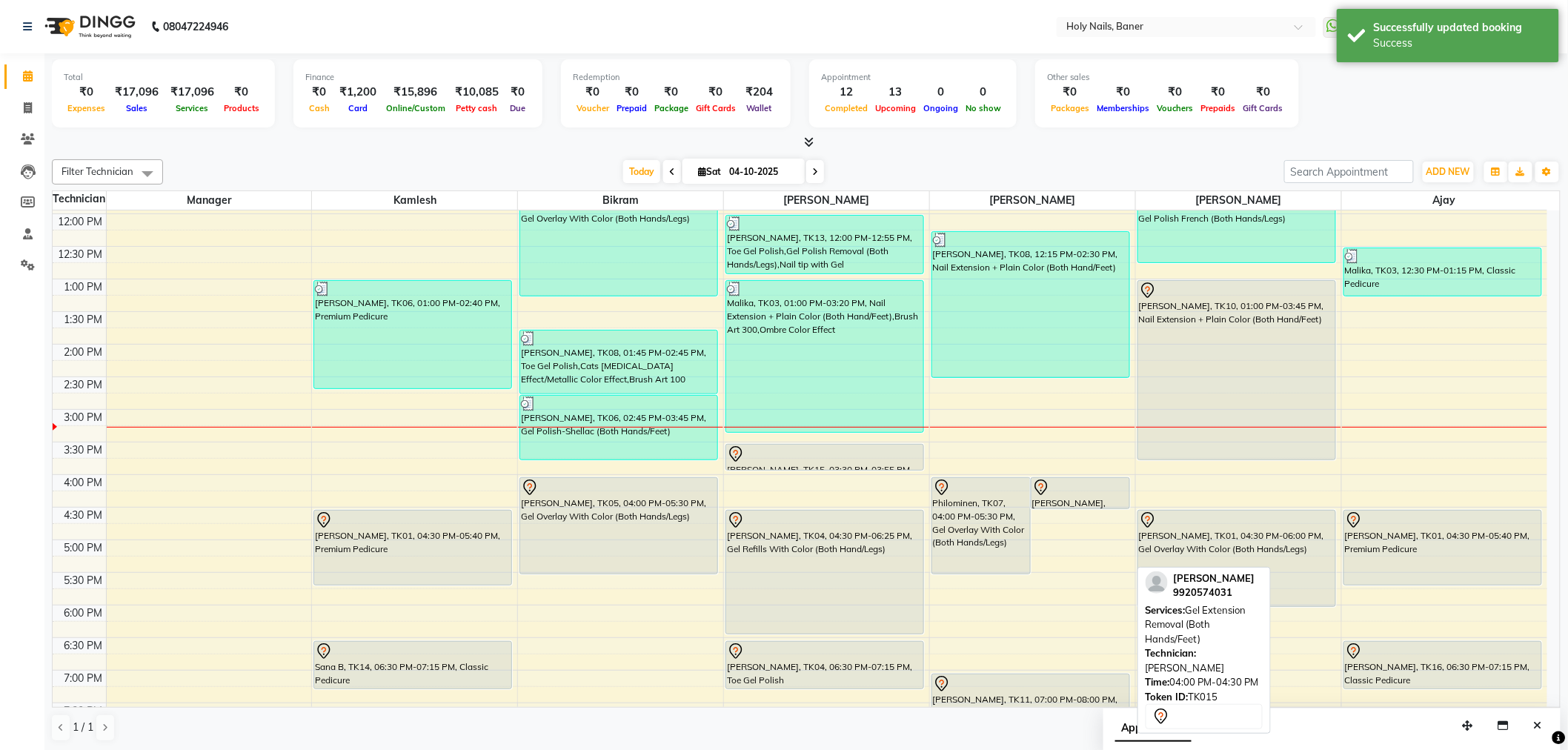
scroll to position [256, 0]
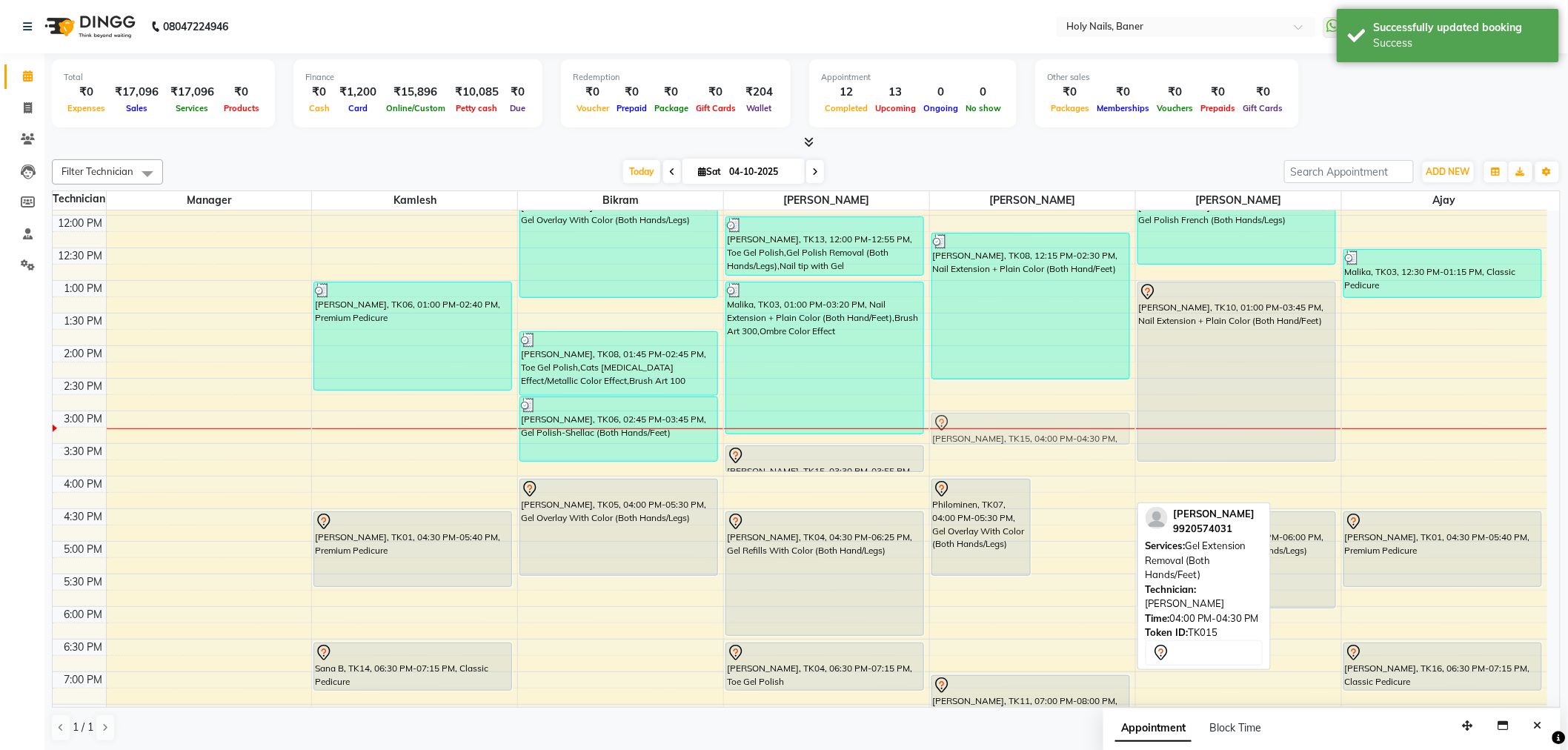
drag, startPoint x: 1067, startPoint y: 493, endPoint x: 1048, endPoint y: 427, distance: 68.7
click at [1048, 427] on div "Philominen, TK07, 04:00 PM-05:30 PM, Gel Overlay With Color (Both Hands/Legs) s…" at bounding box center [1032, 411] width 205 height 912
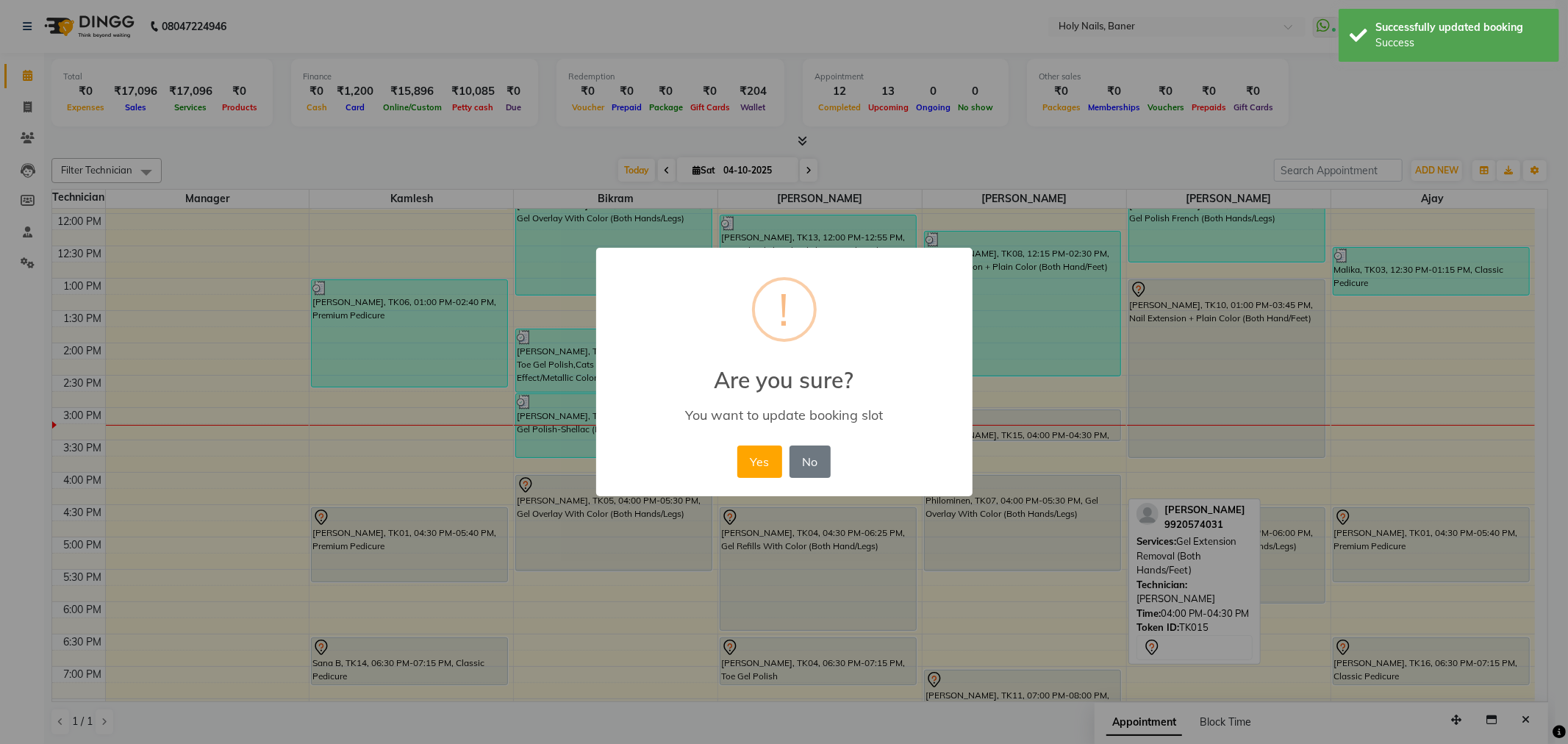
click at [733, 466] on div "Yes No No" at bounding box center [783, 462] width 101 height 40
click at [760, 465] on button "Yes" at bounding box center [759, 462] width 45 height 32
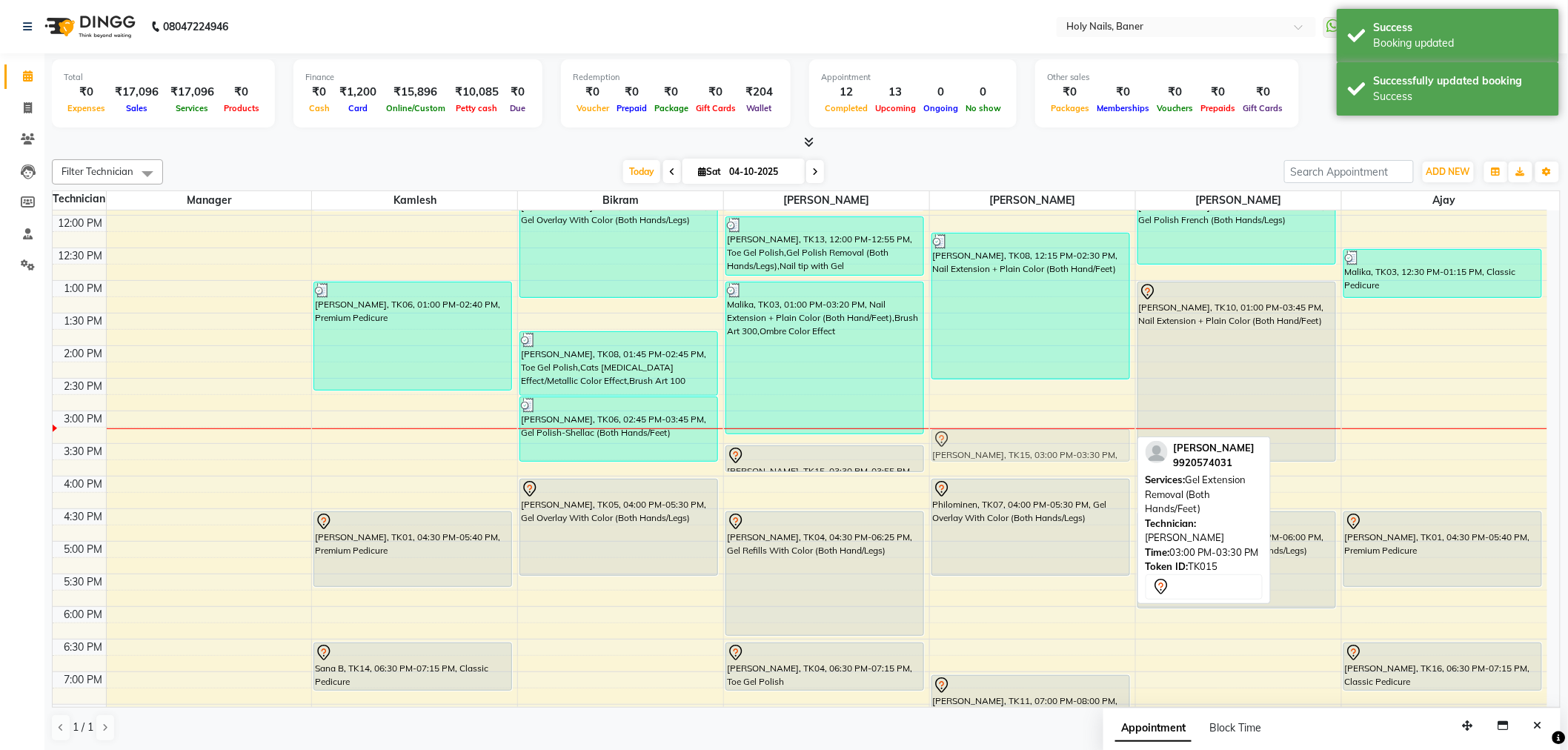
drag, startPoint x: 1019, startPoint y: 425, endPoint x: 1019, endPoint y: 439, distance: 14.0
click at [1019, 439] on div "Snehal Khandelwal, TK08, 12:15 PM-02:30 PM, Nail Extension + Plain Color (Both …" at bounding box center [1032, 411] width 205 height 912
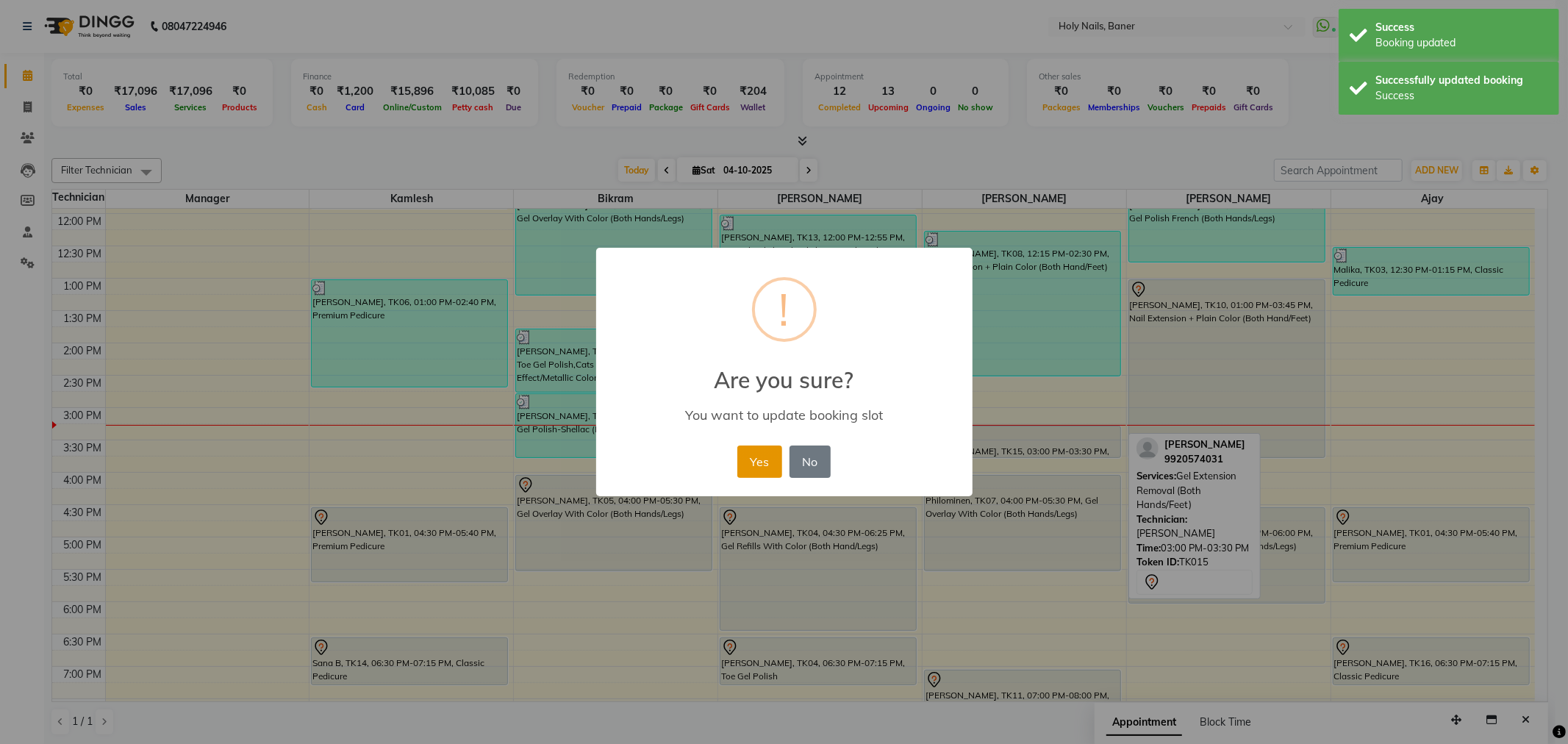
click at [748, 459] on button "Yes" at bounding box center [759, 462] width 45 height 32
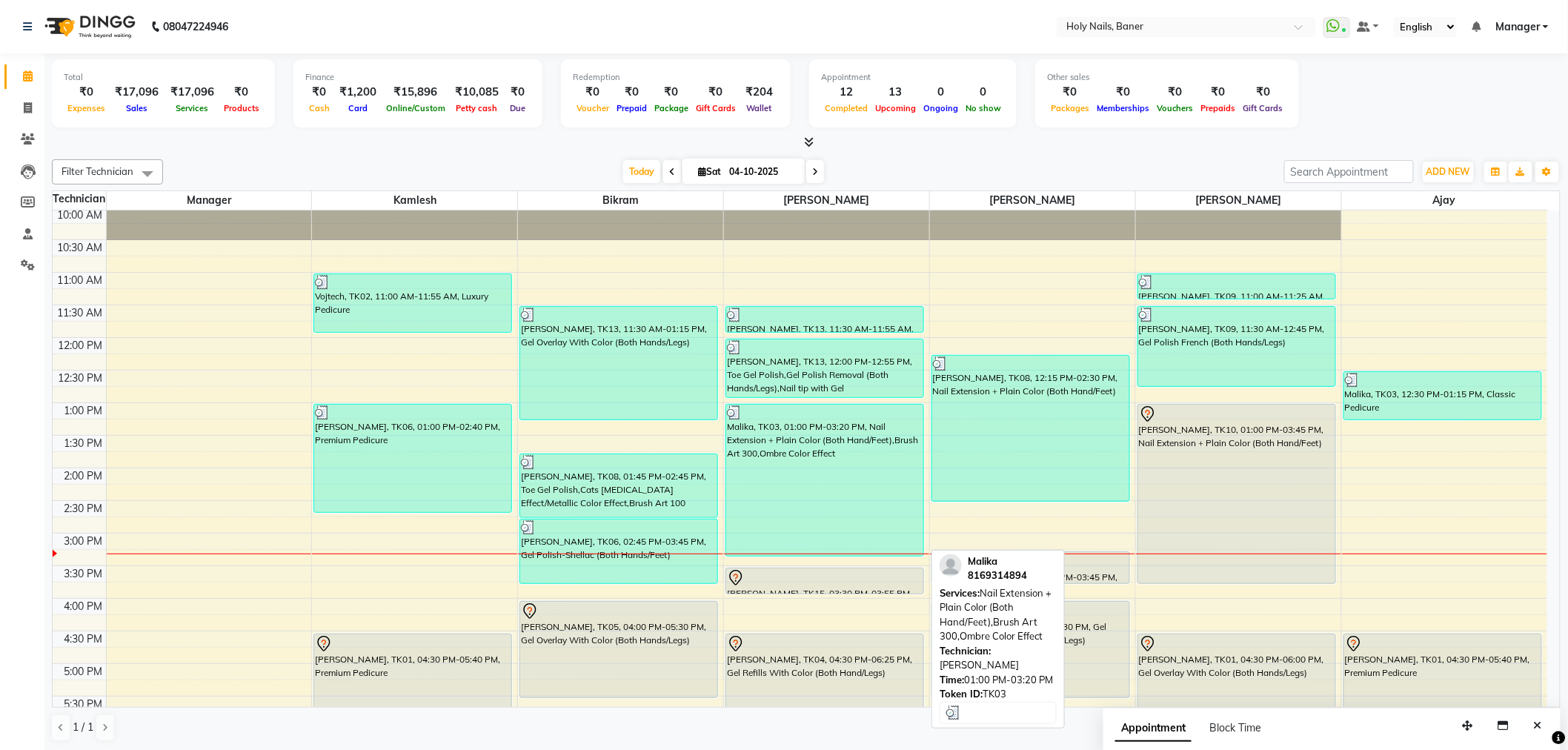
scroll to position [174, 0]
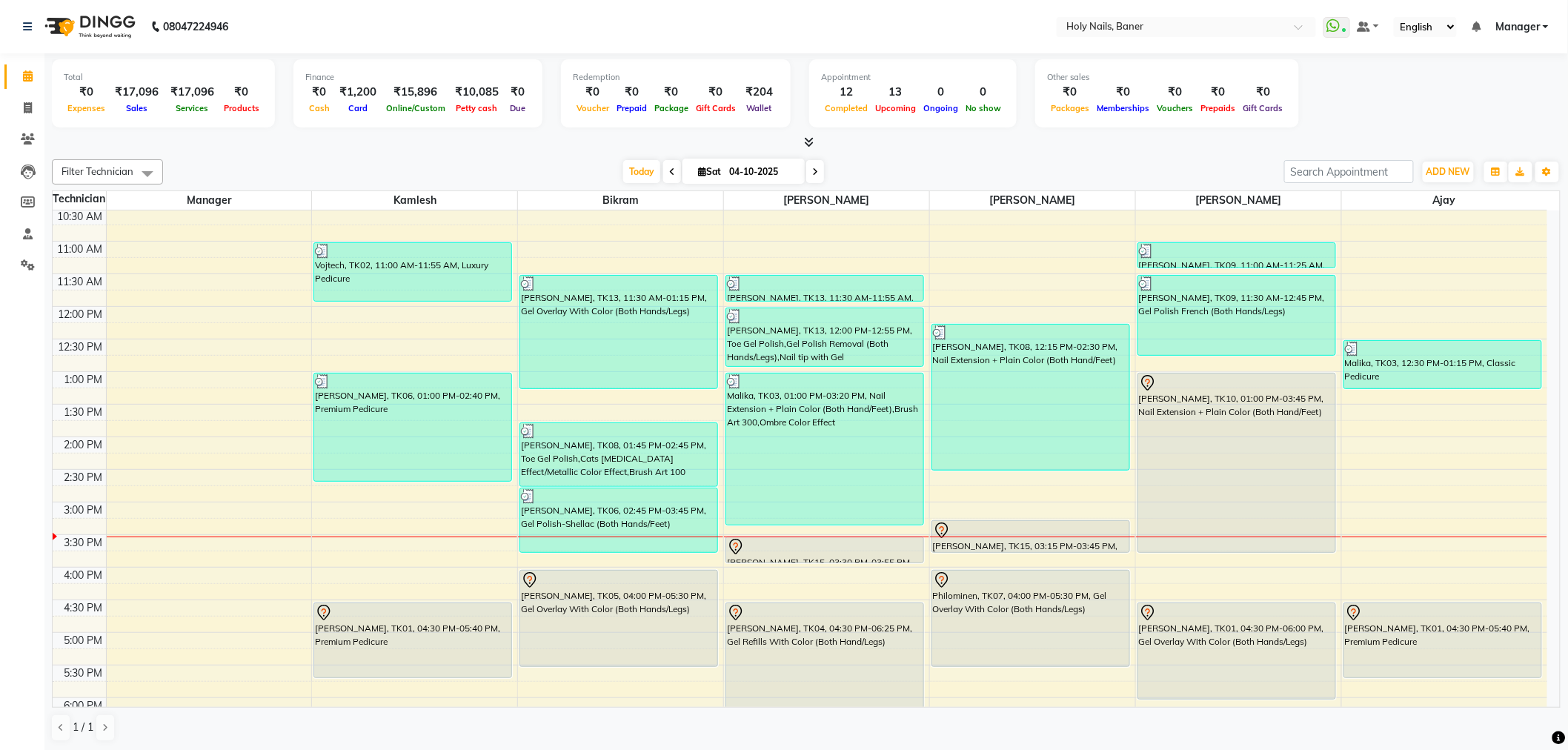
scroll to position [1, 0]
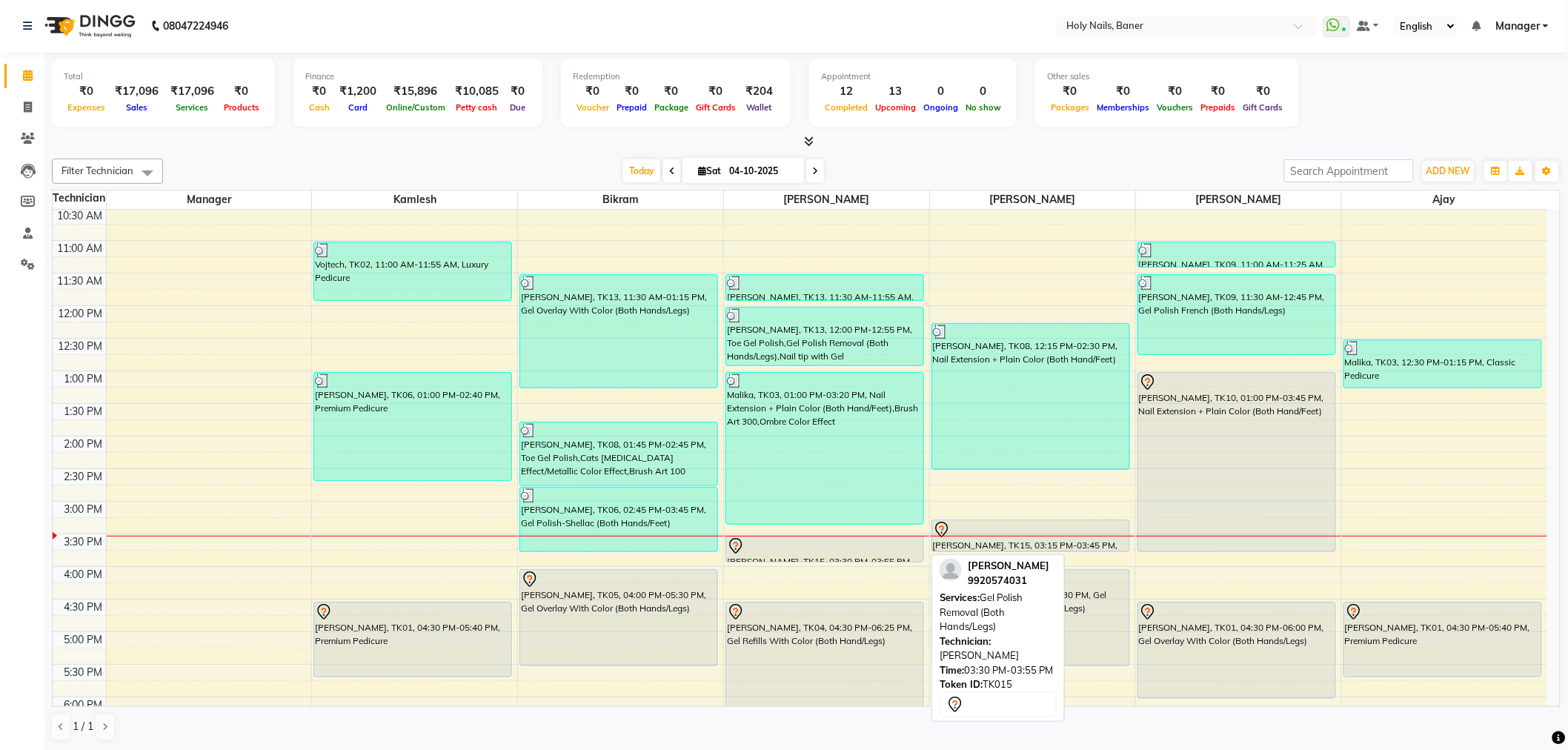
click at [816, 557] on div "[PERSON_NAME], TK15, 03:30 PM-03:55 PM, Gel Polish Removal (Both Hands/Legs)" at bounding box center [824, 550] width 197 height 25
select select "7"
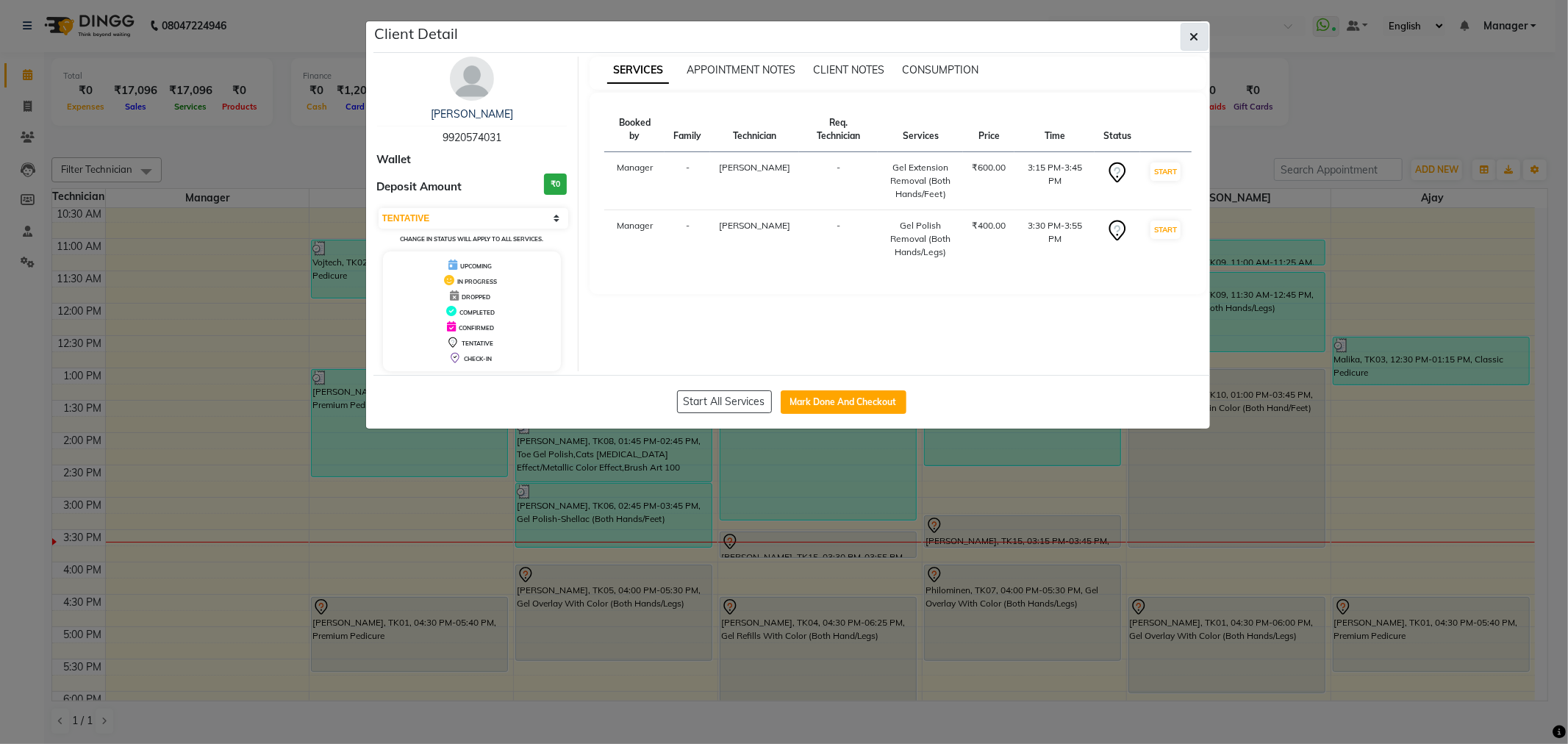
click at [1195, 32] on icon "button" at bounding box center [1194, 37] width 9 height 12
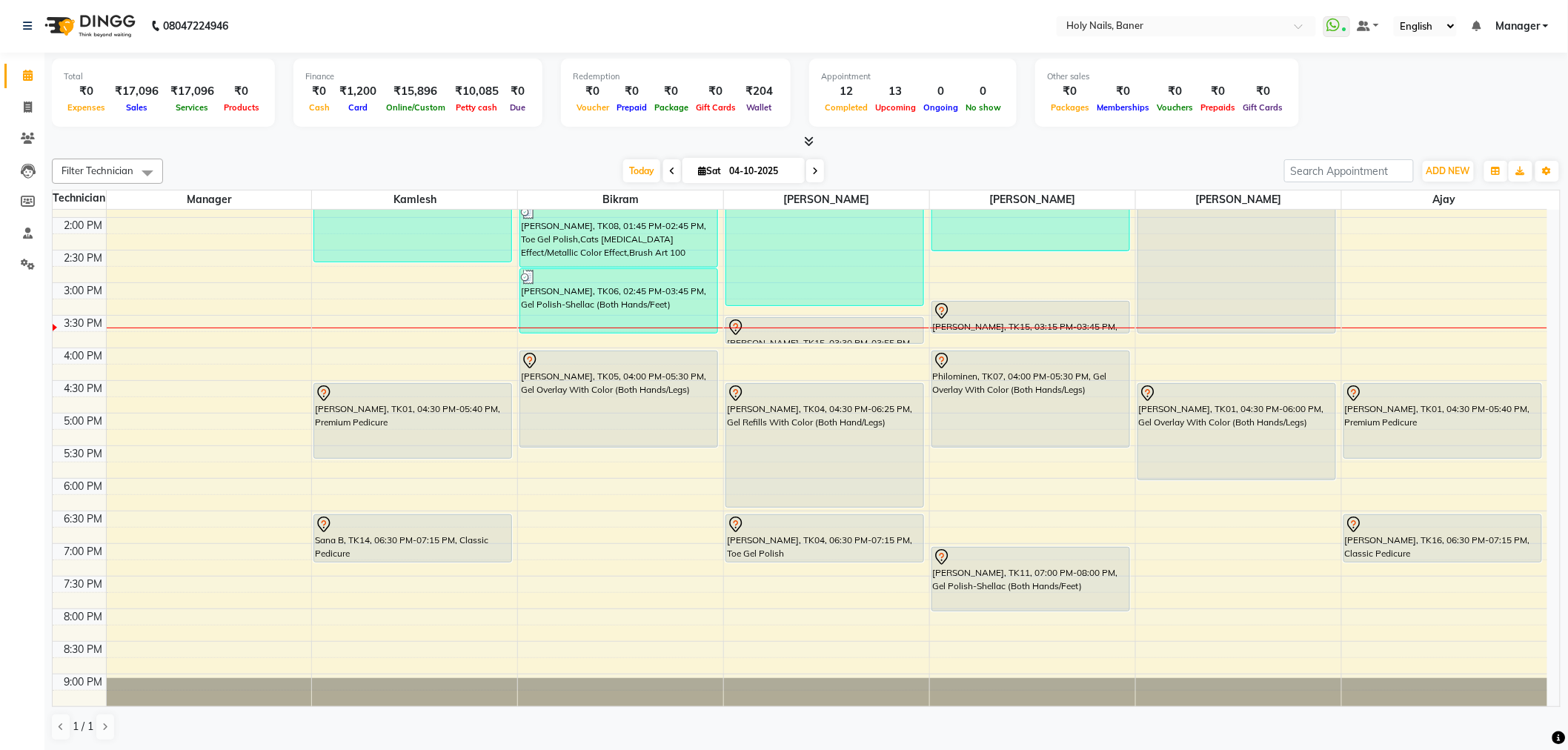
scroll to position [421, 0]
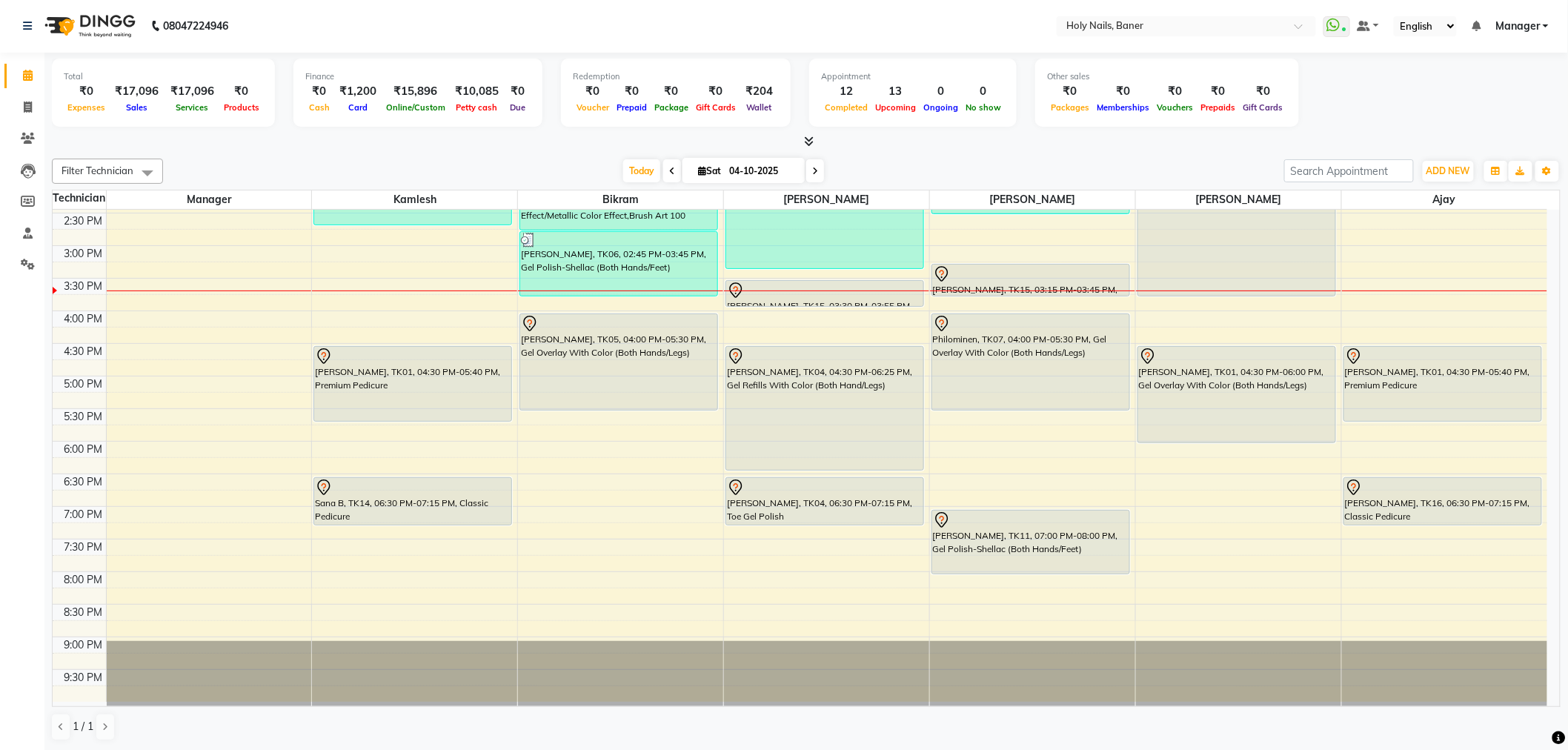
drag, startPoint x: 1013, startPoint y: 574, endPoint x: 1024, endPoint y: 568, distance: 12.5
click at [1024, 568] on div "Snehal Khandelwal, TK08, 12:15 PM-02:30 PM, Nail Extension + Plain Color (Both …" at bounding box center [1032, 246] width 205 height 912
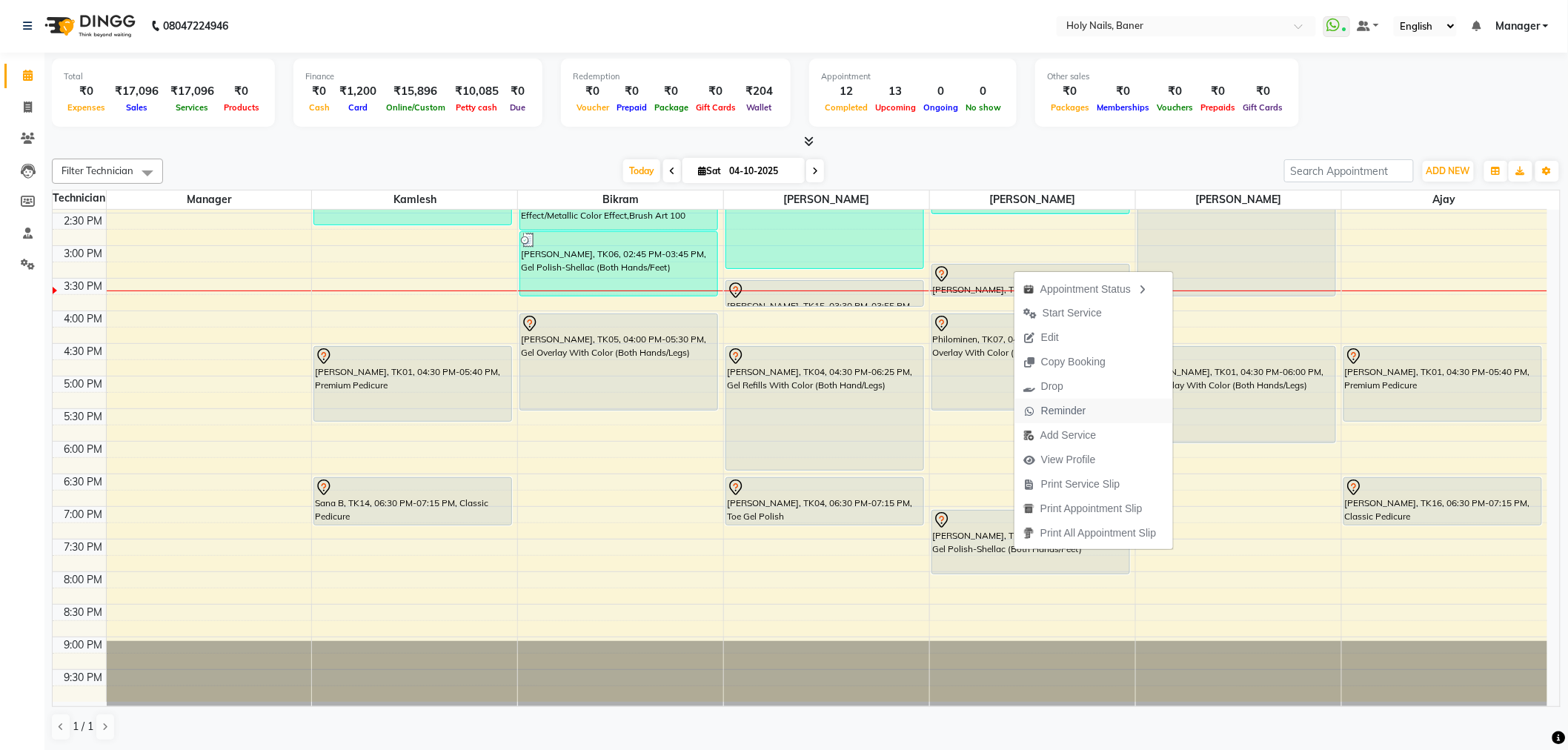
click at [1079, 412] on span "Reminder" at bounding box center [1063, 411] width 45 height 16
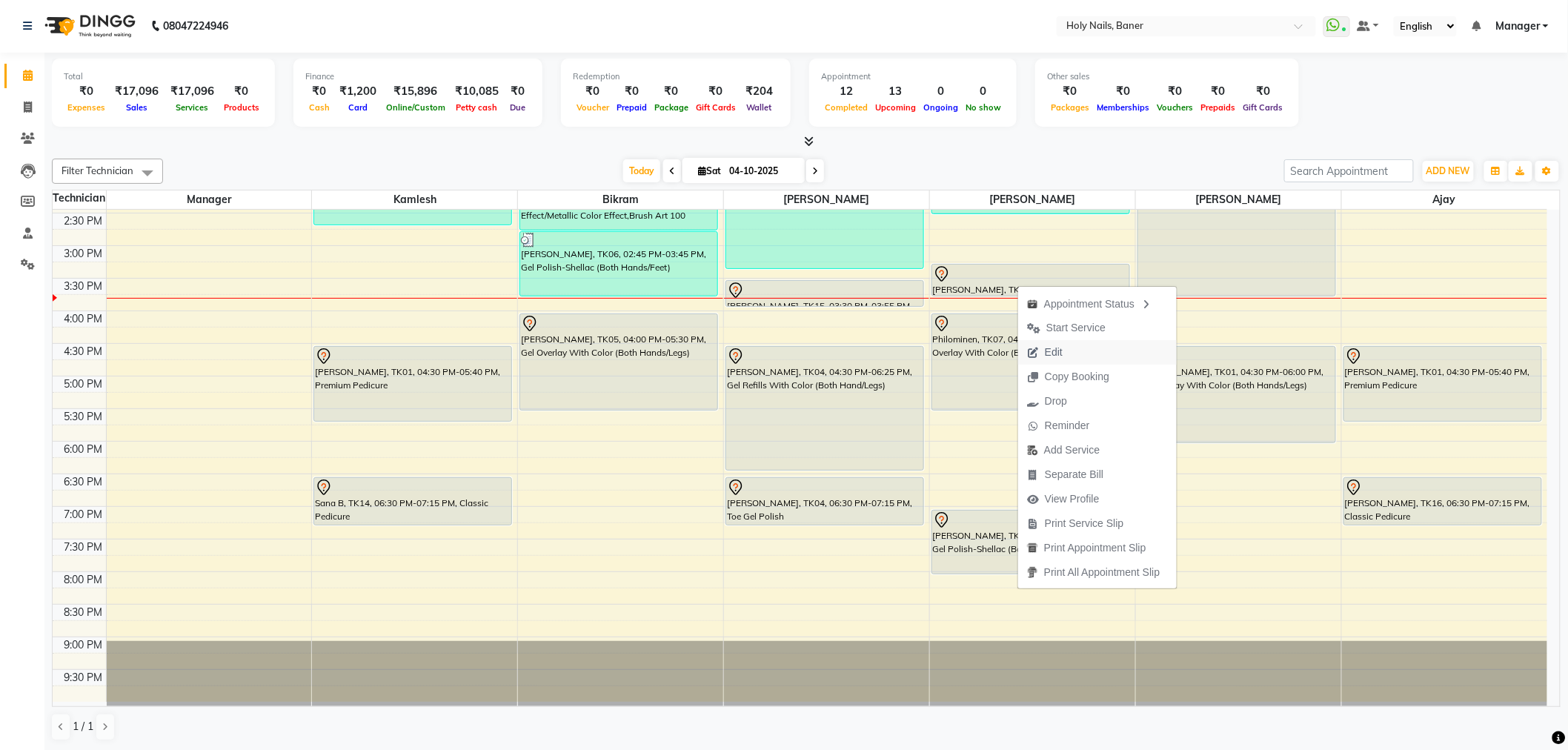
click at [1059, 346] on span "Edit" at bounding box center [1053, 352] width 18 height 16
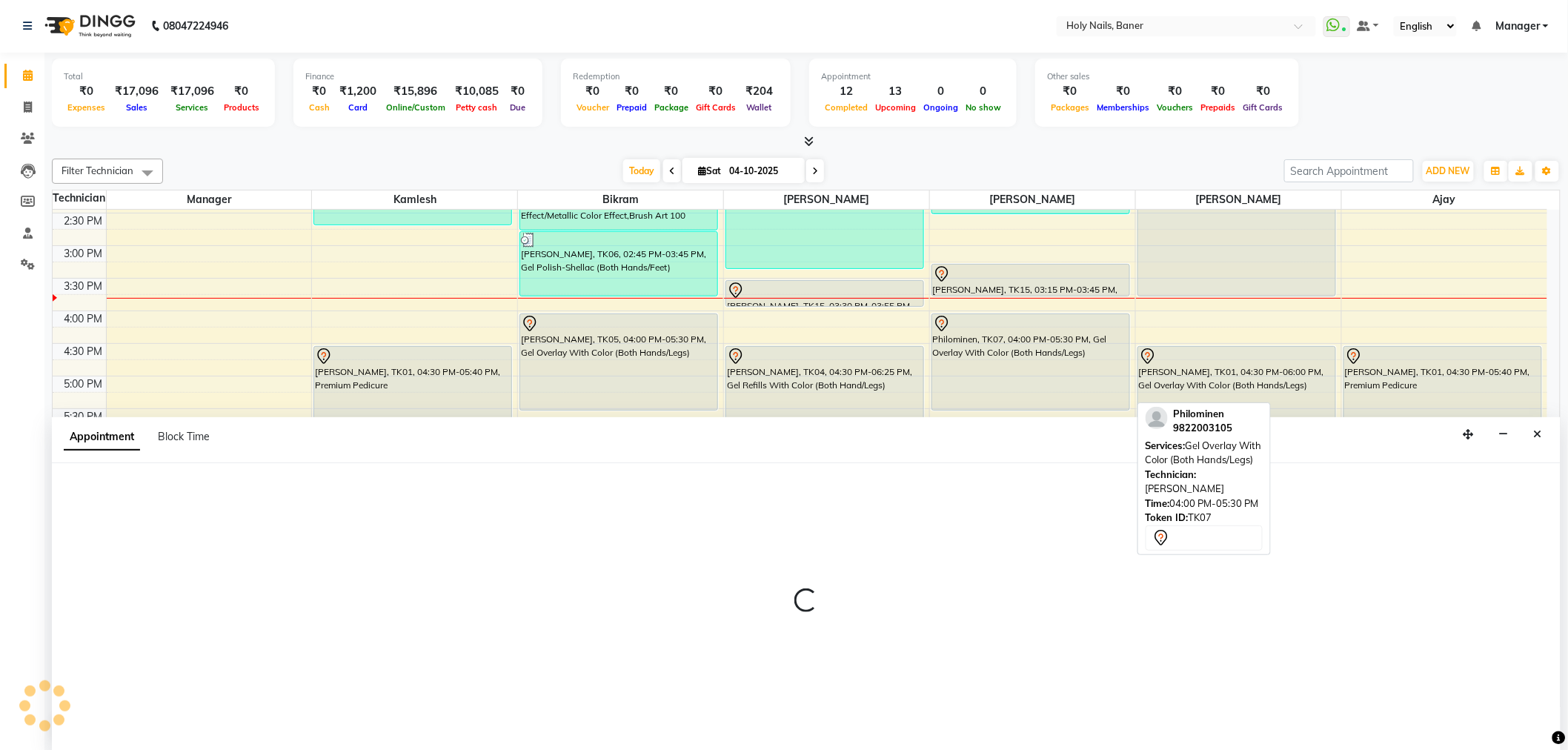
select select "tentative"
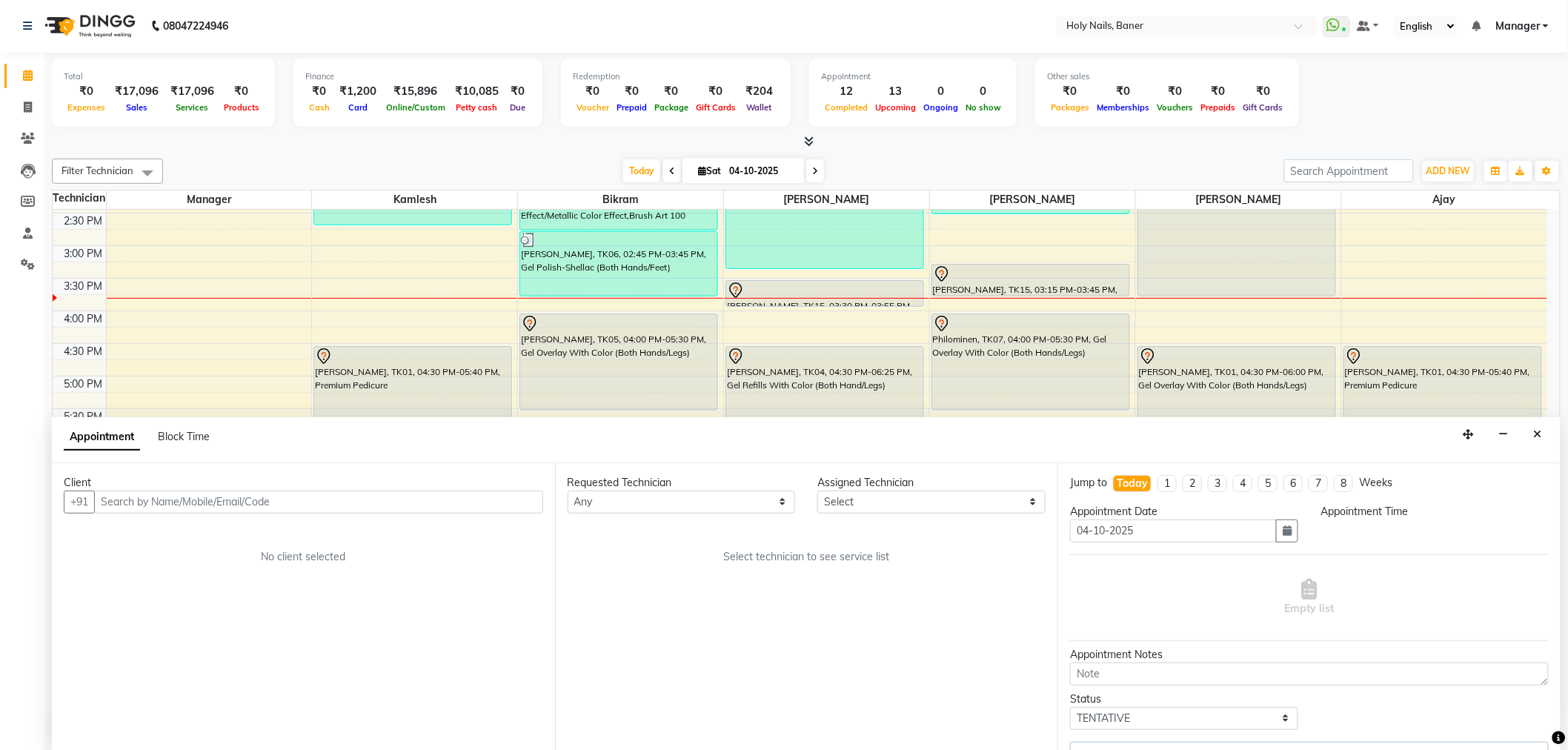
select select "36620"
select select "915"
select select "2495"
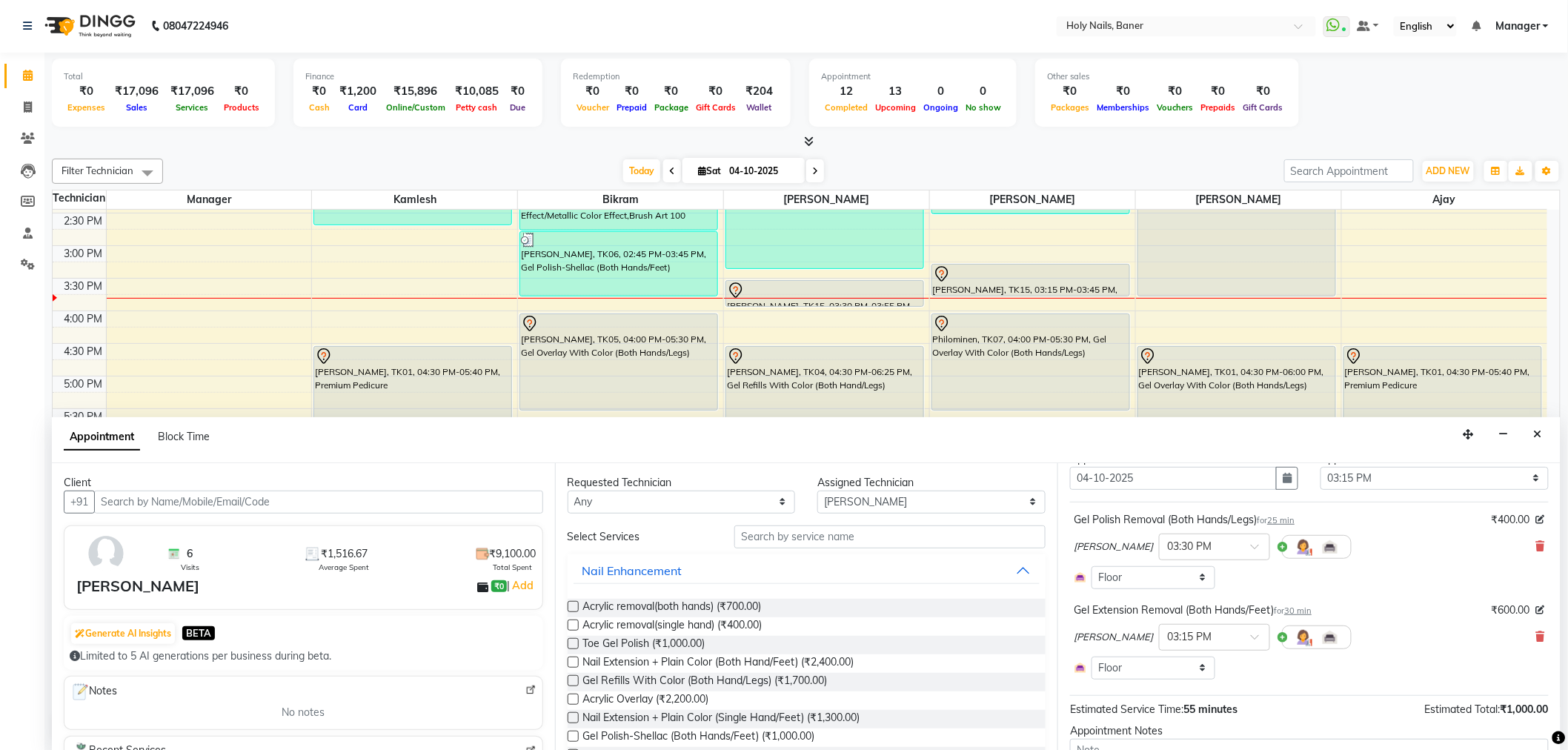
scroll to position [82, 0]
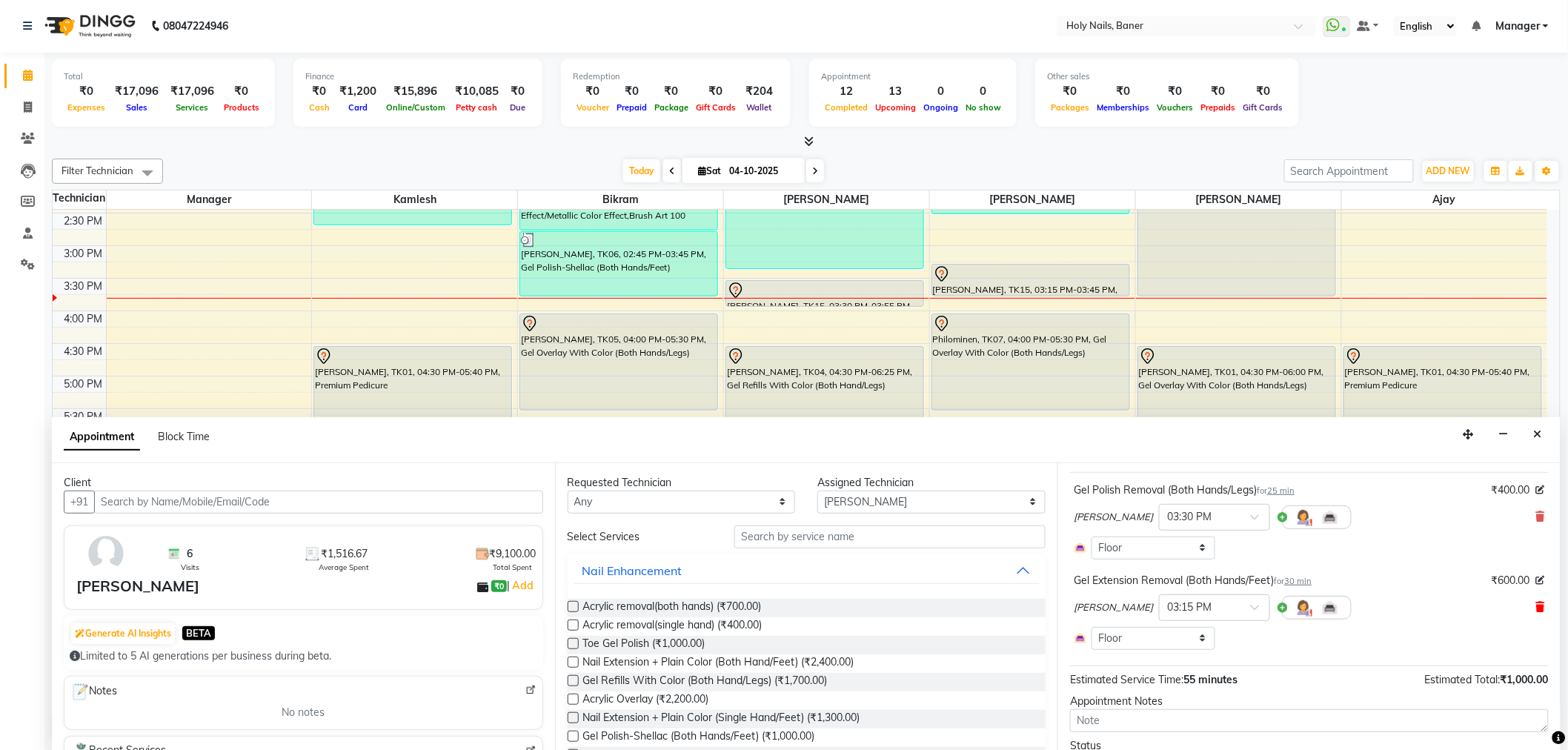
click at [1536, 604] on icon at bounding box center [1541, 607] width 9 height 10
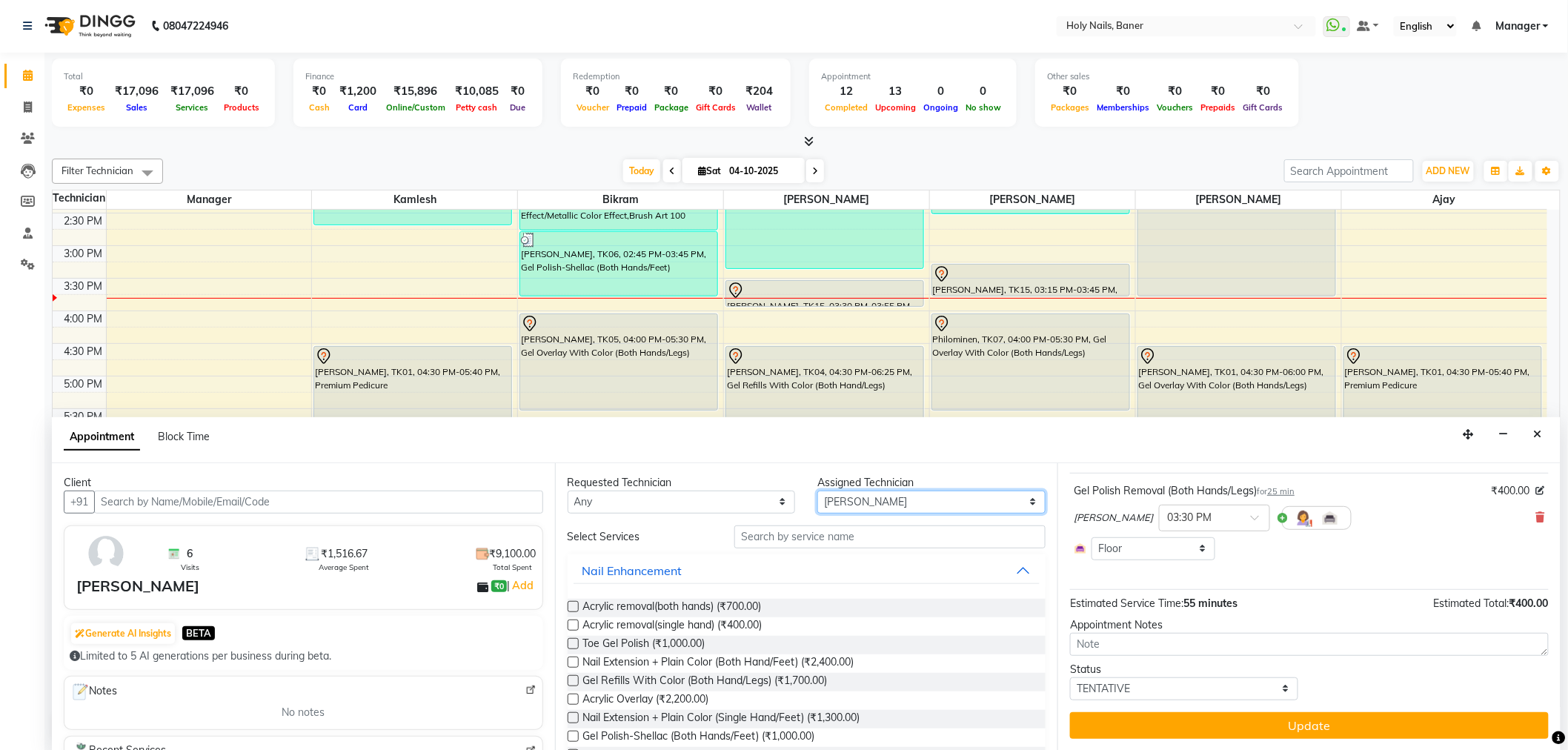
click at [956, 506] on select "Select [PERSON_NAME] [PERSON_NAME] [PERSON_NAME] Manager [PERSON_NAME]" at bounding box center [931, 502] width 228 height 23
select select "66405"
click at [817, 491] on select "Select [PERSON_NAME] [PERSON_NAME] [PERSON_NAME] Manager [PERSON_NAME]" at bounding box center [931, 502] width 228 height 23
click at [886, 542] on input "text" at bounding box center [890, 537] width 311 height 23
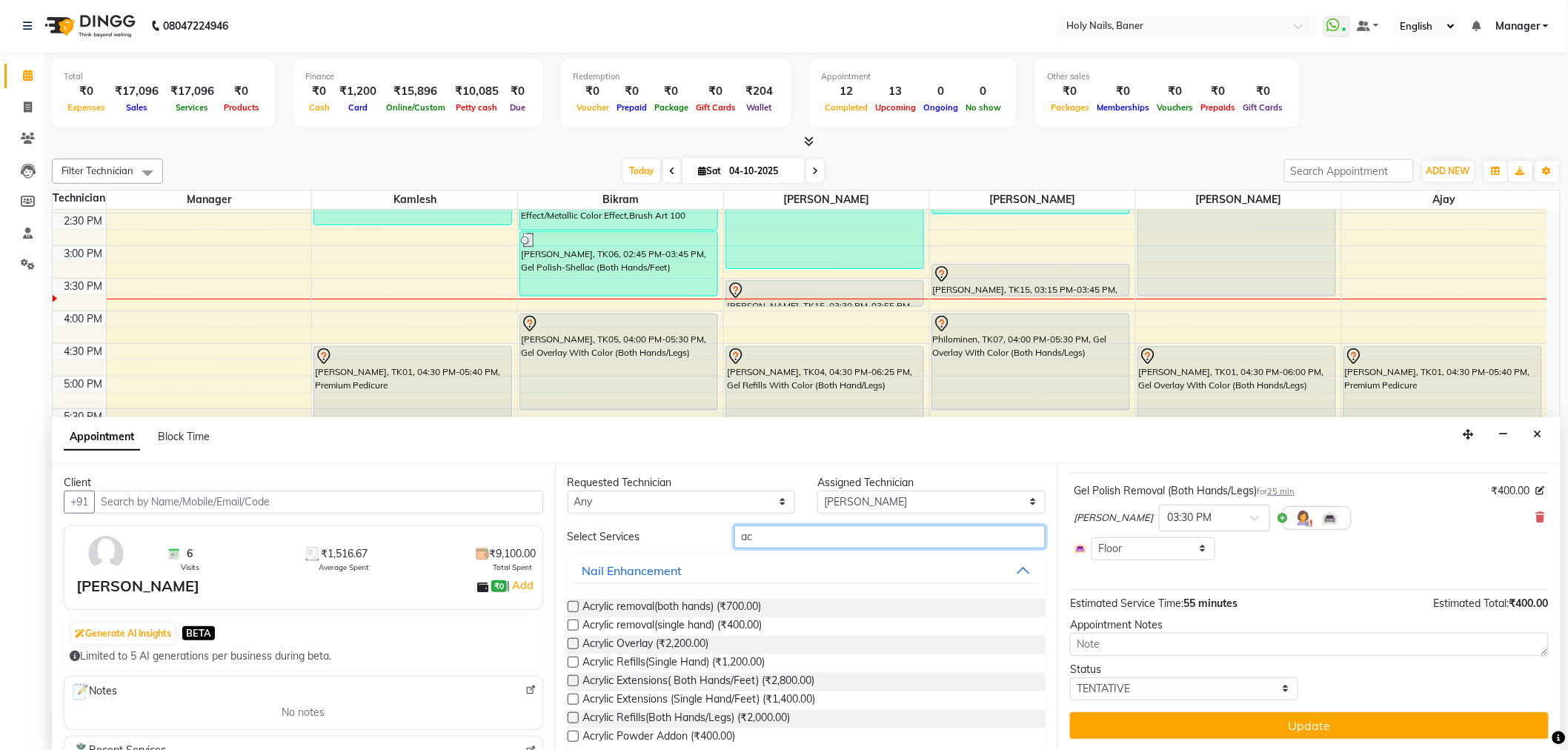
type input "a"
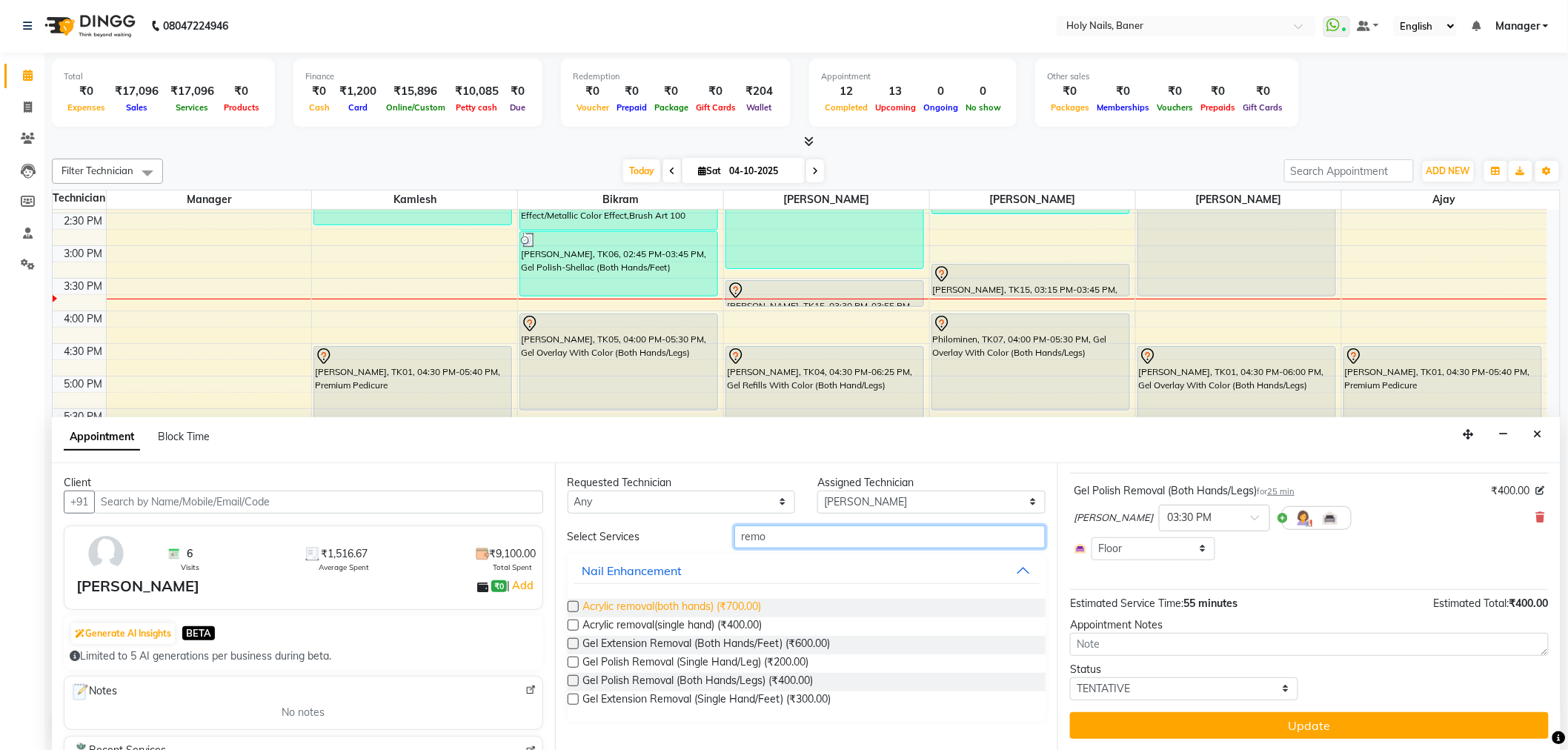
type input "remo"
click at [712, 605] on span "Acrylic removal(both hands) (₹700.00)" at bounding box center [672, 608] width 179 height 19
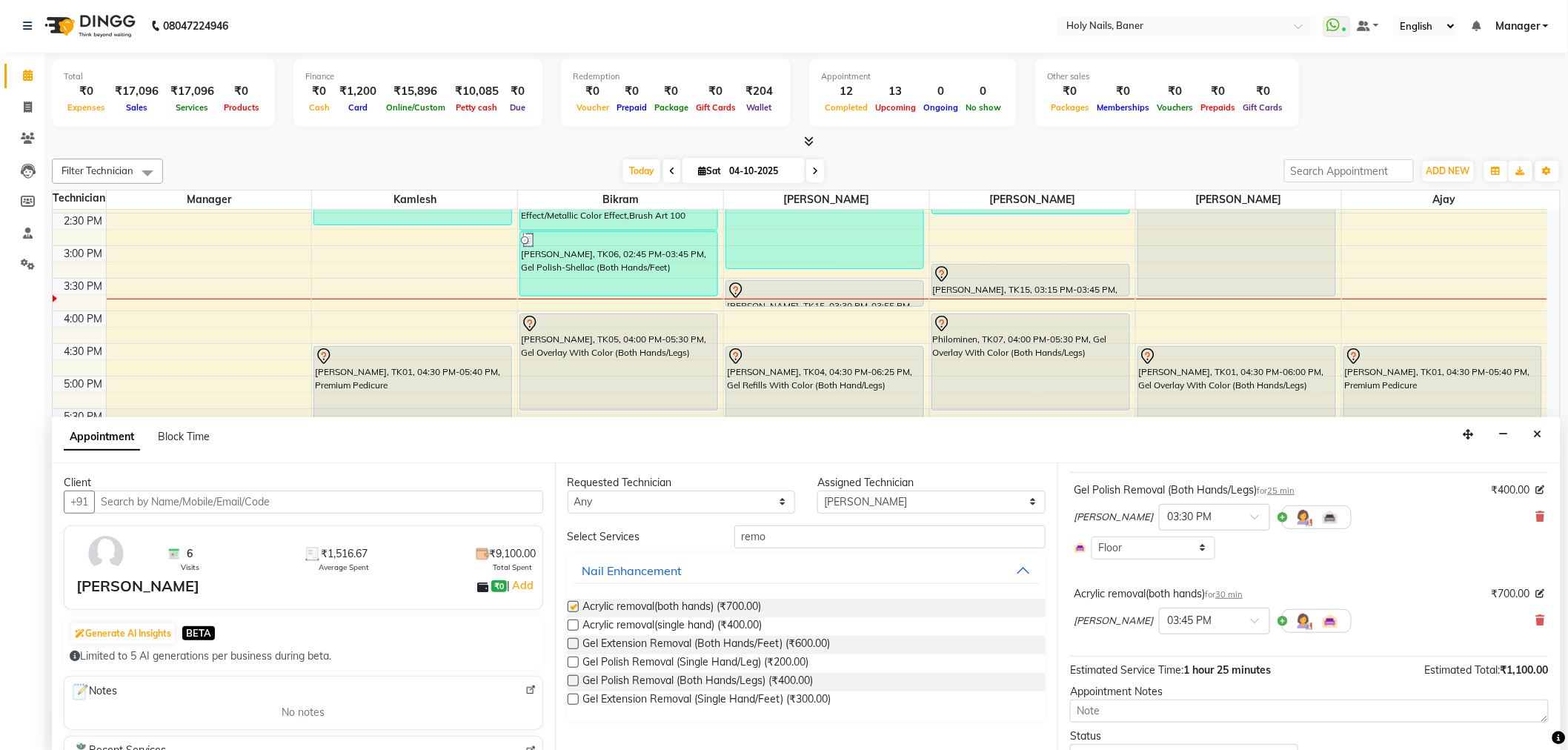
checkbox input "false"
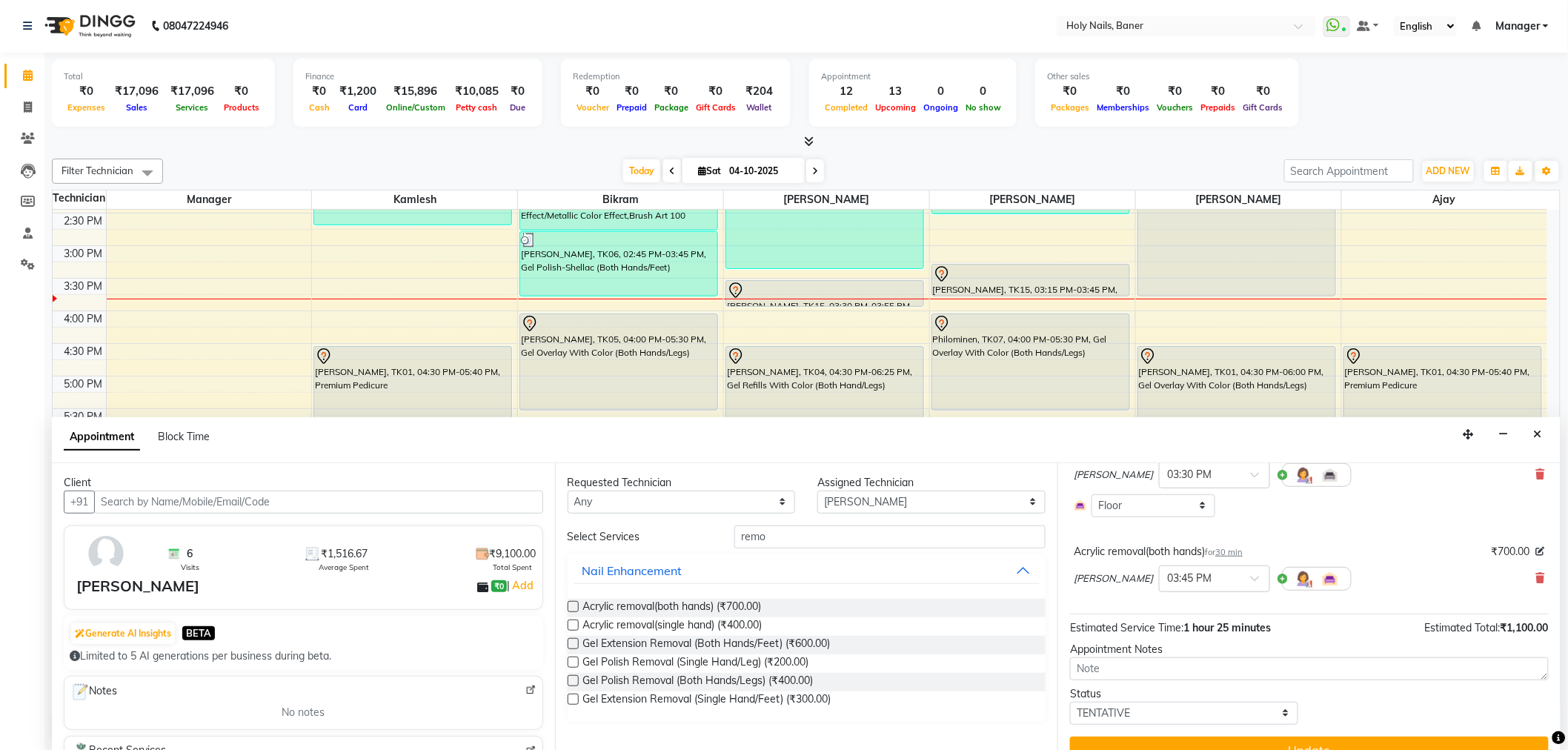
scroll to position [149, 0]
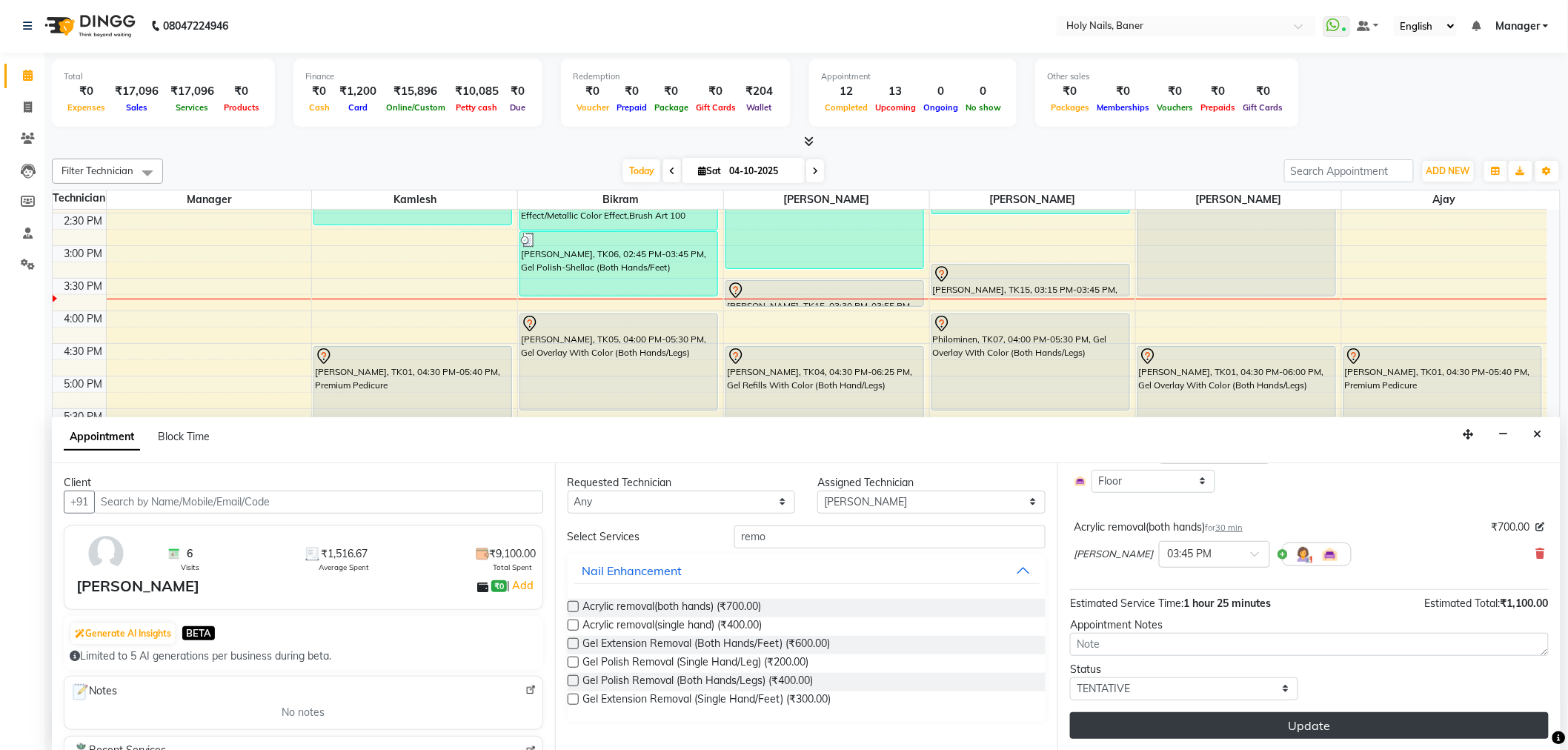
click at [1269, 722] on button "Update" at bounding box center [1309, 726] width 479 height 27
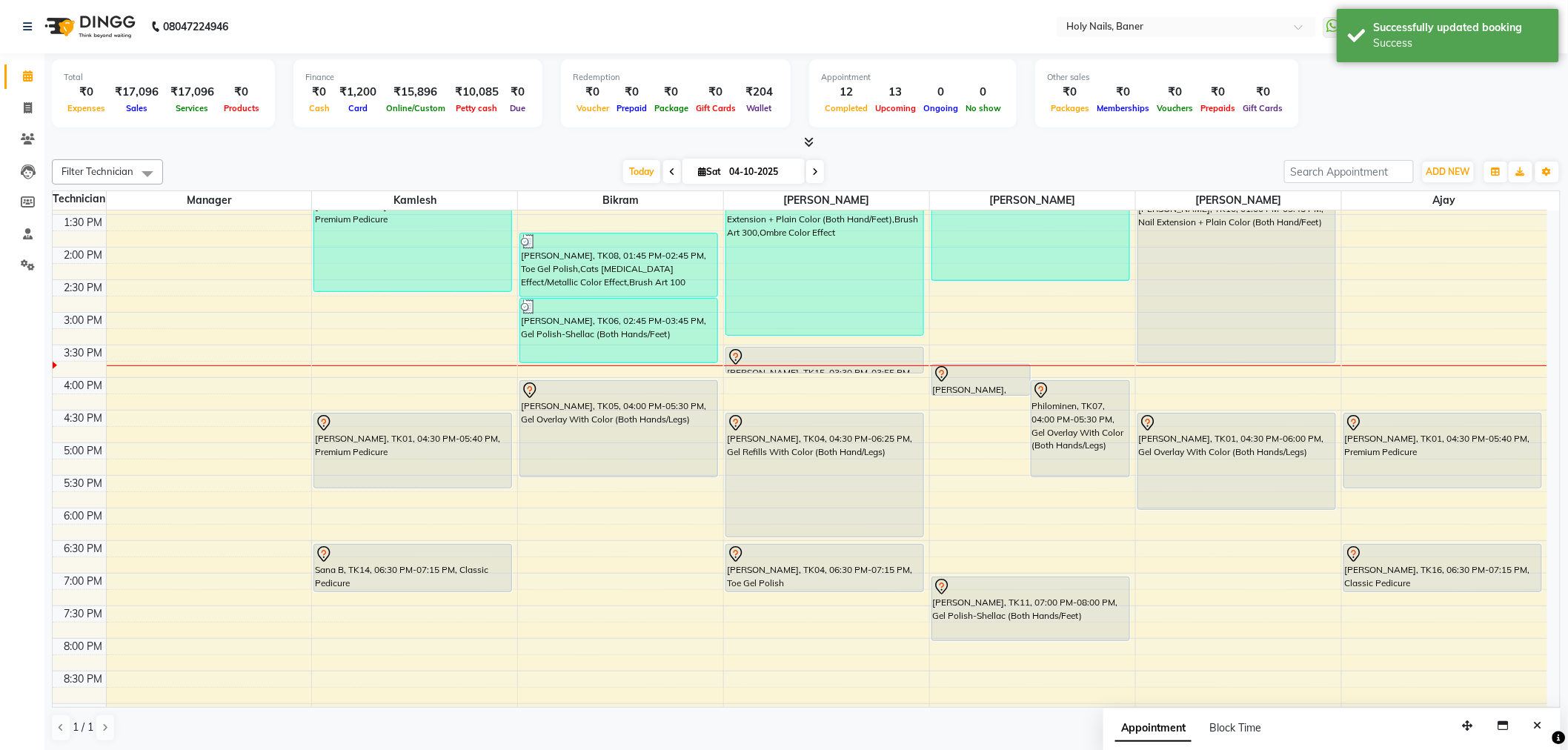
scroll to position [256, 0]
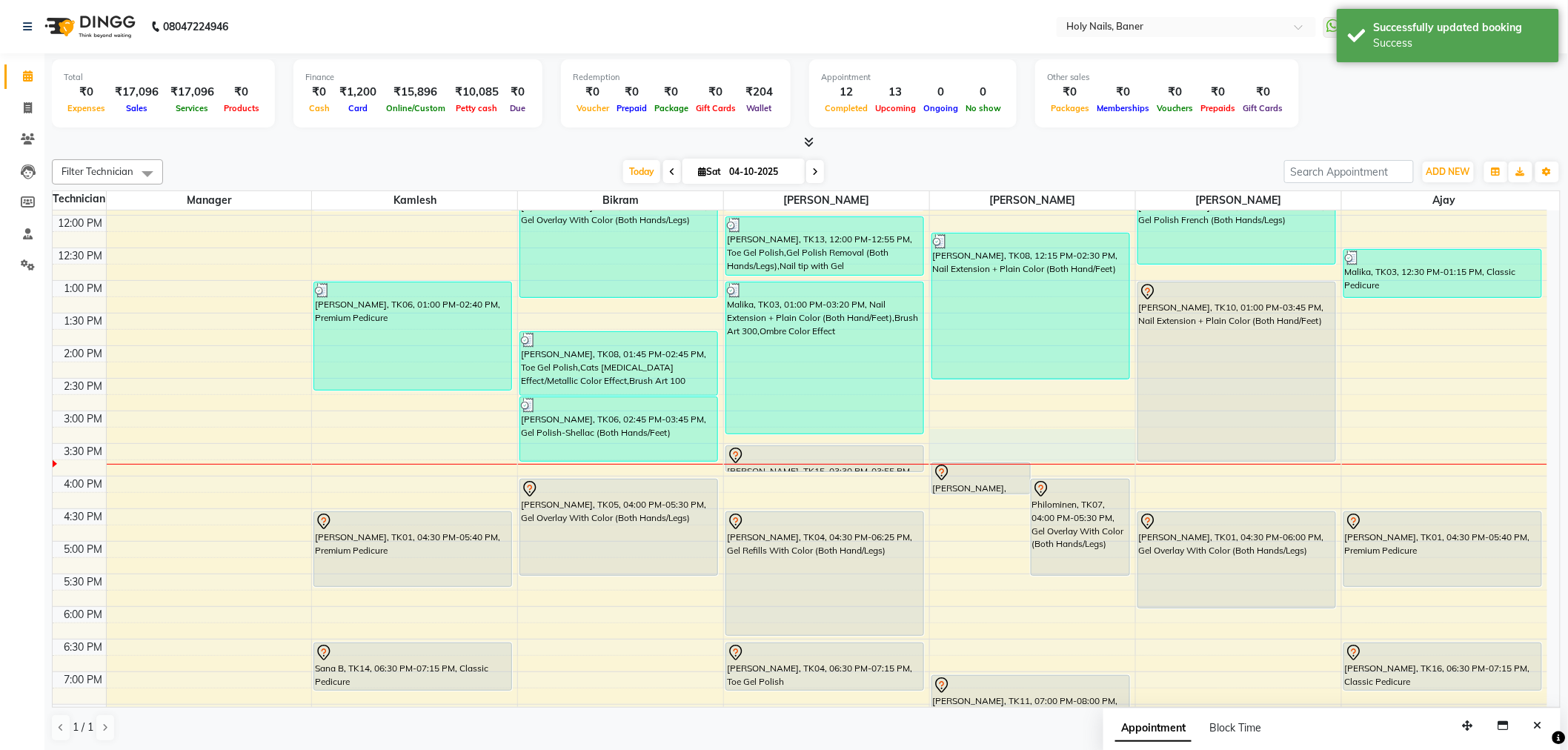
drag, startPoint x: 1016, startPoint y: 458, endPoint x: 1021, endPoint y: 442, distance: 16.8
click at [1021, 442] on div "8:00 AM 8:30 AM 9:00 AM 9:30 AM 10:00 AM 10:30 AM 11:00 AM 11:30 AM 12:00 PM 12…" at bounding box center [800, 411] width 1495 height 912
select select "66405"
select select "tentative"
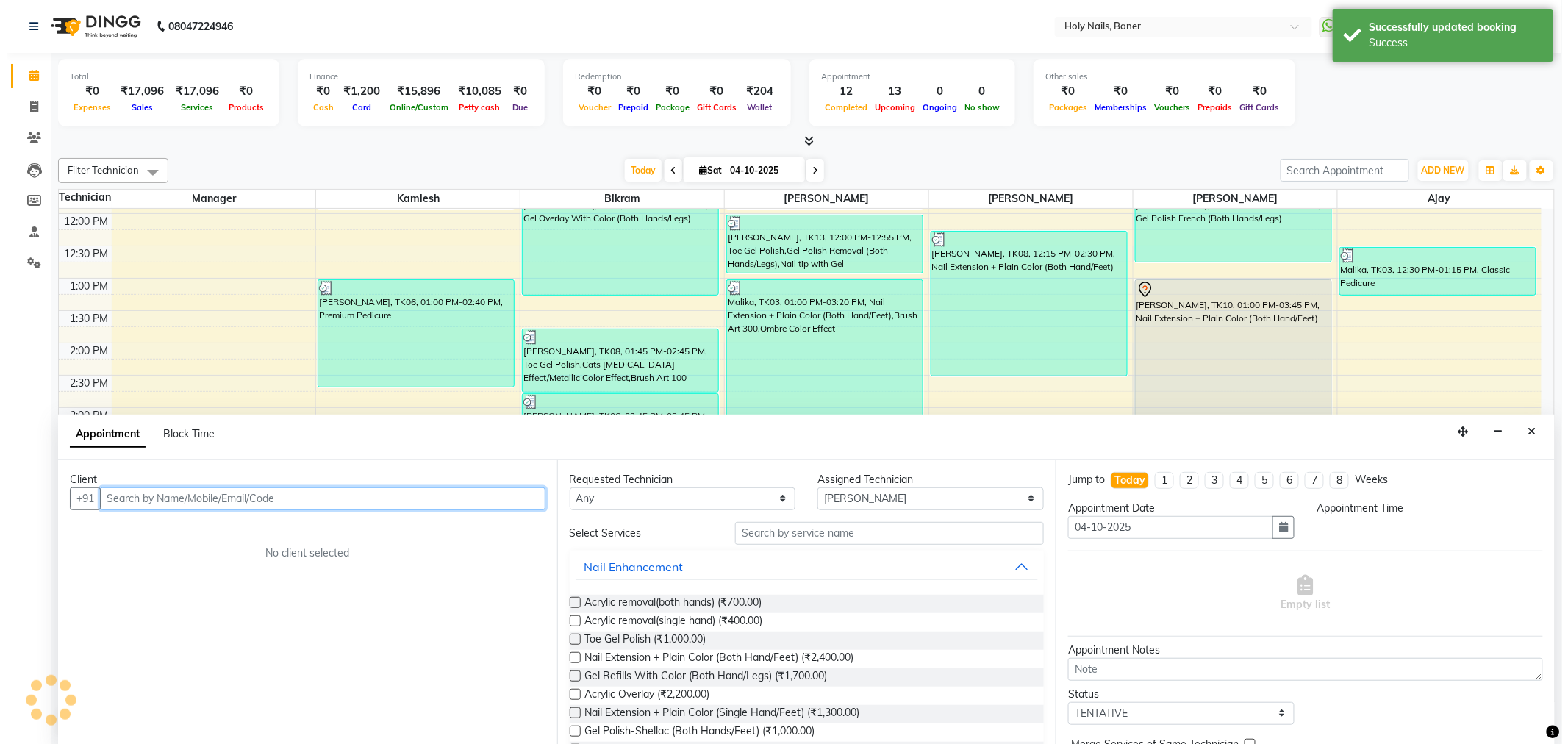
scroll to position [1, 0]
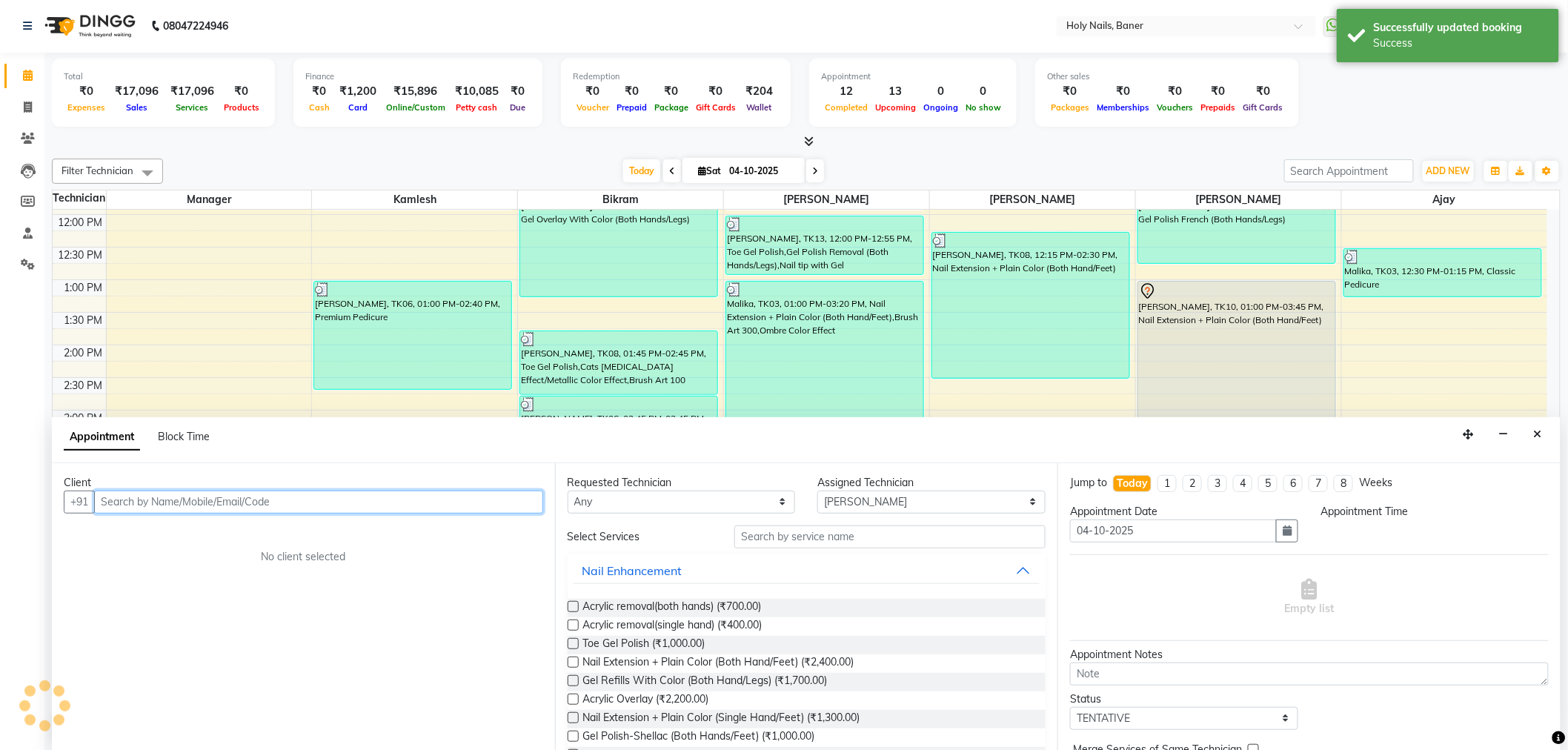
select select "915"
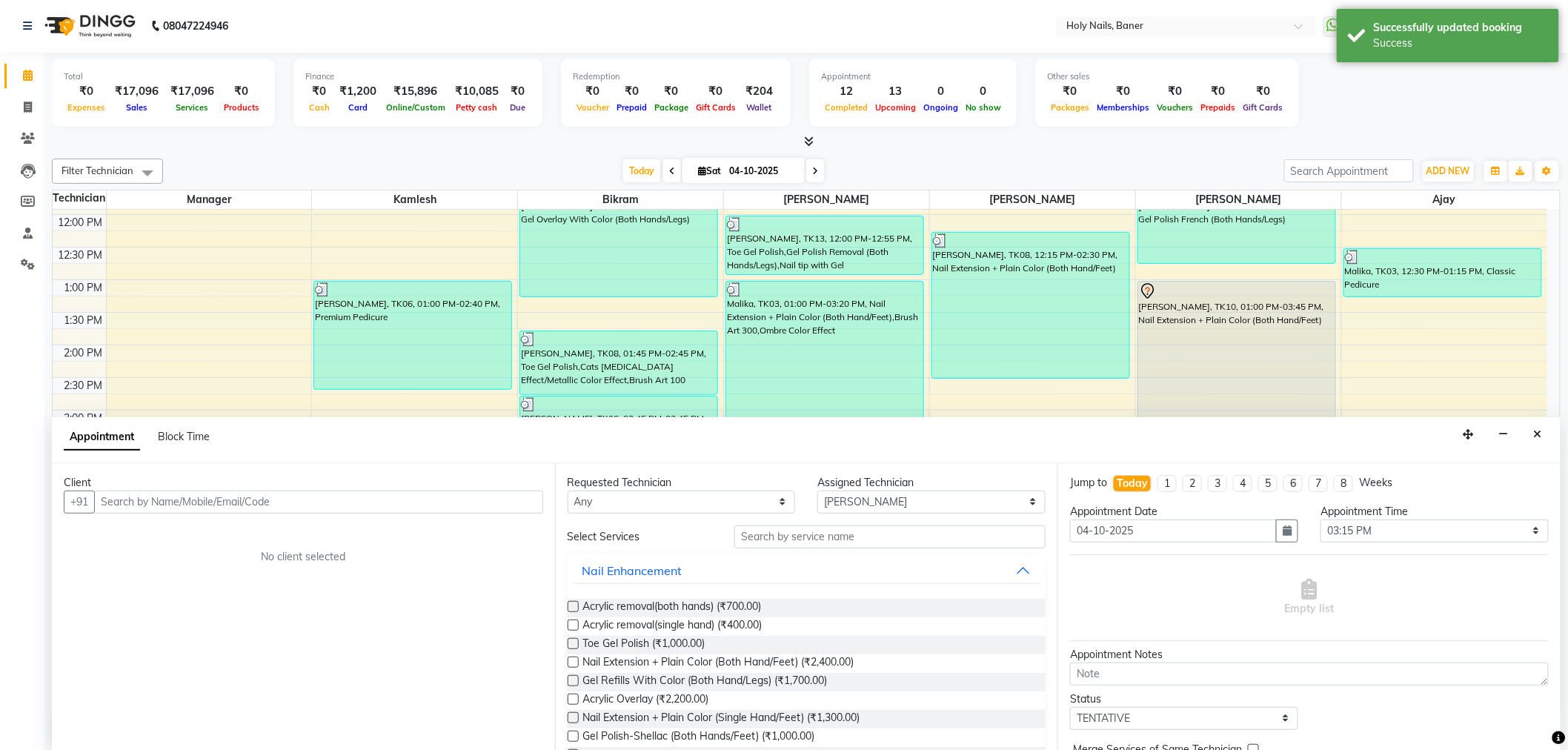
drag, startPoint x: 1541, startPoint y: 432, endPoint x: 1506, endPoint y: 428, distance: 35.2
click at [1540, 433] on icon "Close" at bounding box center [1538, 435] width 8 height 10
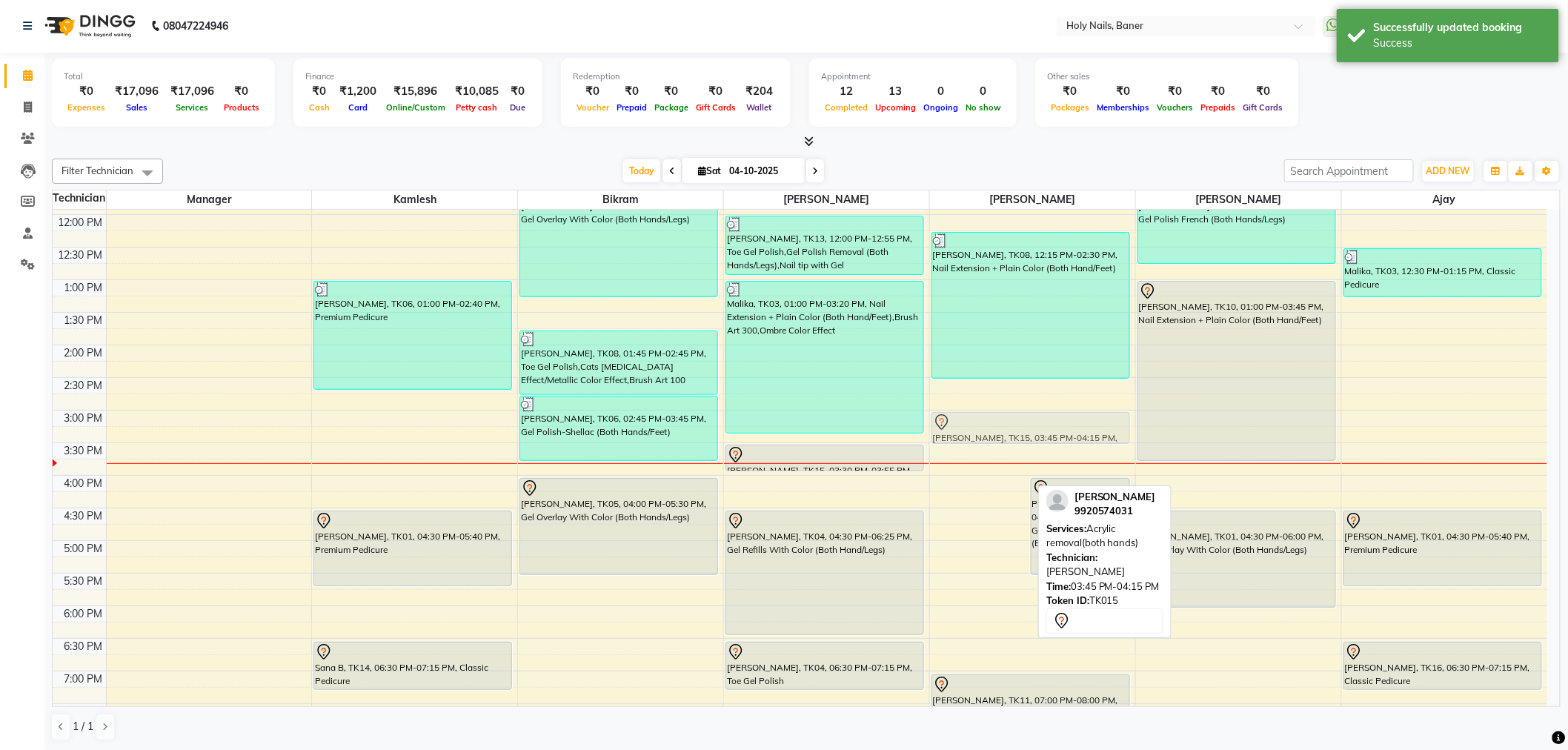
drag, startPoint x: 989, startPoint y: 477, endPoint x: 1002, endPoint y: 431, distance: 47.8
click at [1002, 431] on div "shikha agarwal, TK15, 03:45 PM-04:15 PM, Acrylic removal(both hands) Philominen…" at bounding box center [1032, 410] width 205 height 912
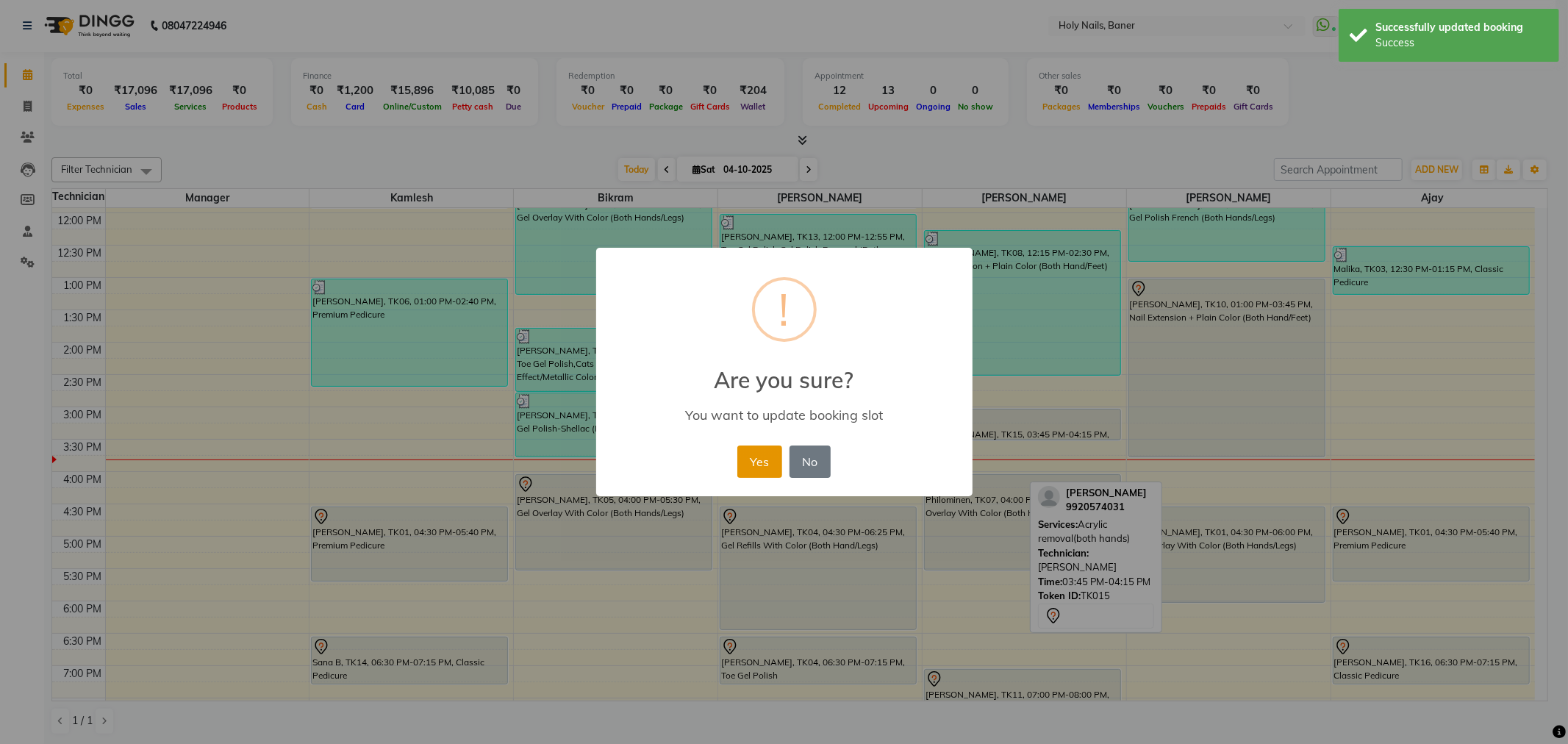
click at [762, 462] on button "Yes" at bounding box center [759, 462] width 45 height 32
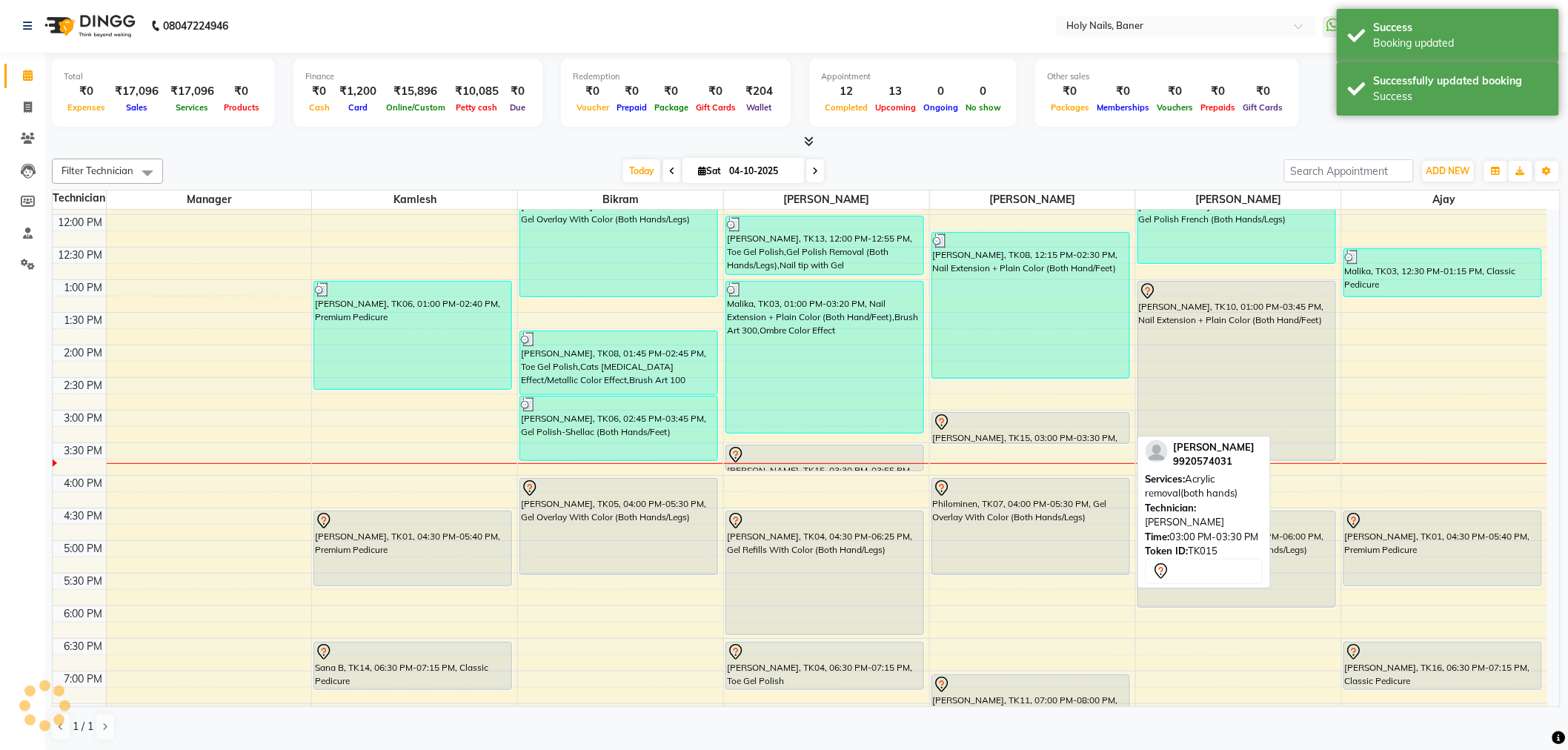
click at [976, 433] on div "[PERSON_NAME], TK15, 03:00 PM-03:30 PM, Acrylic removal(both hands)" at bounding box center [1031, 428] width 197 height 30
click at [999, 428] on div at bounding box center [1031, 423] width 196 height 18
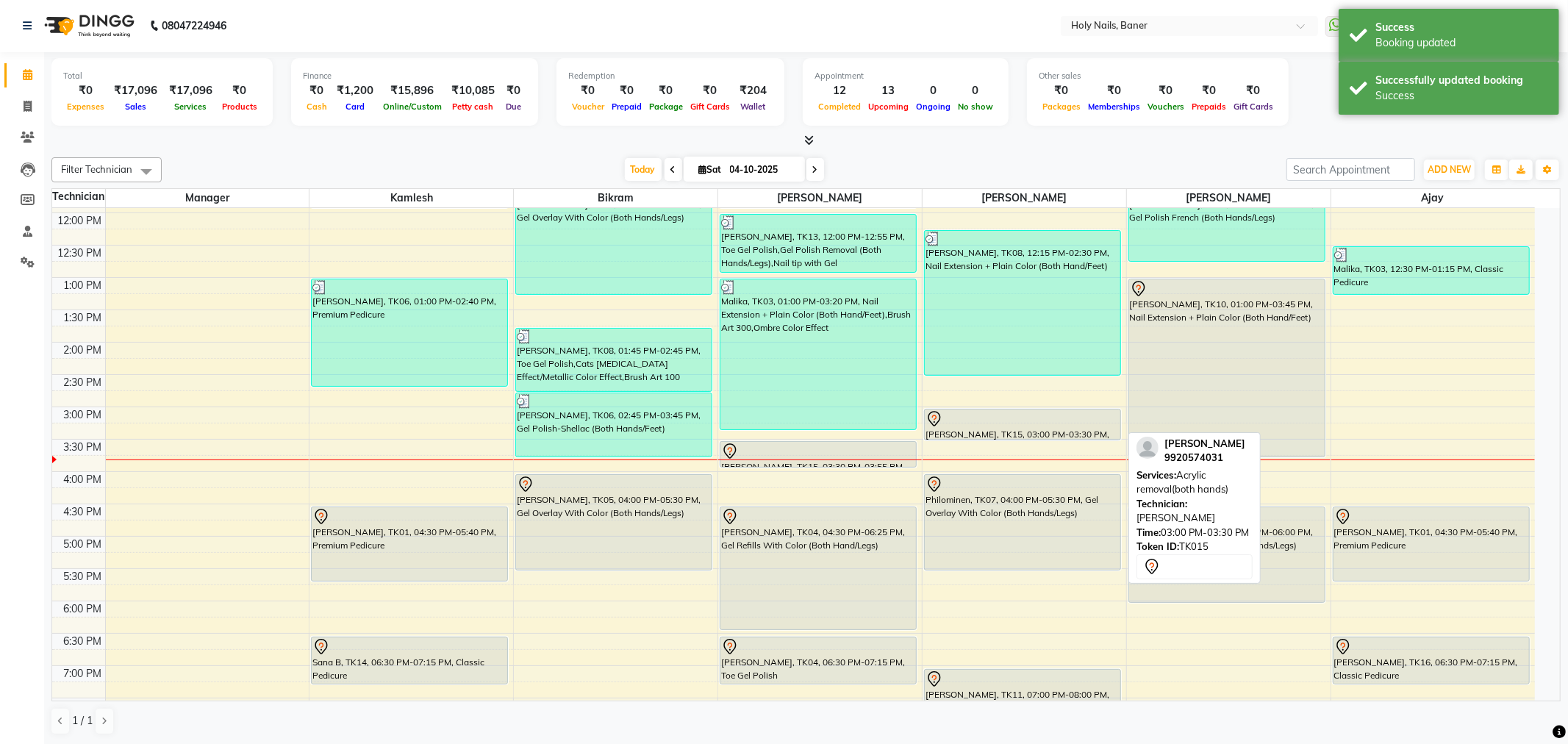
select select "7"
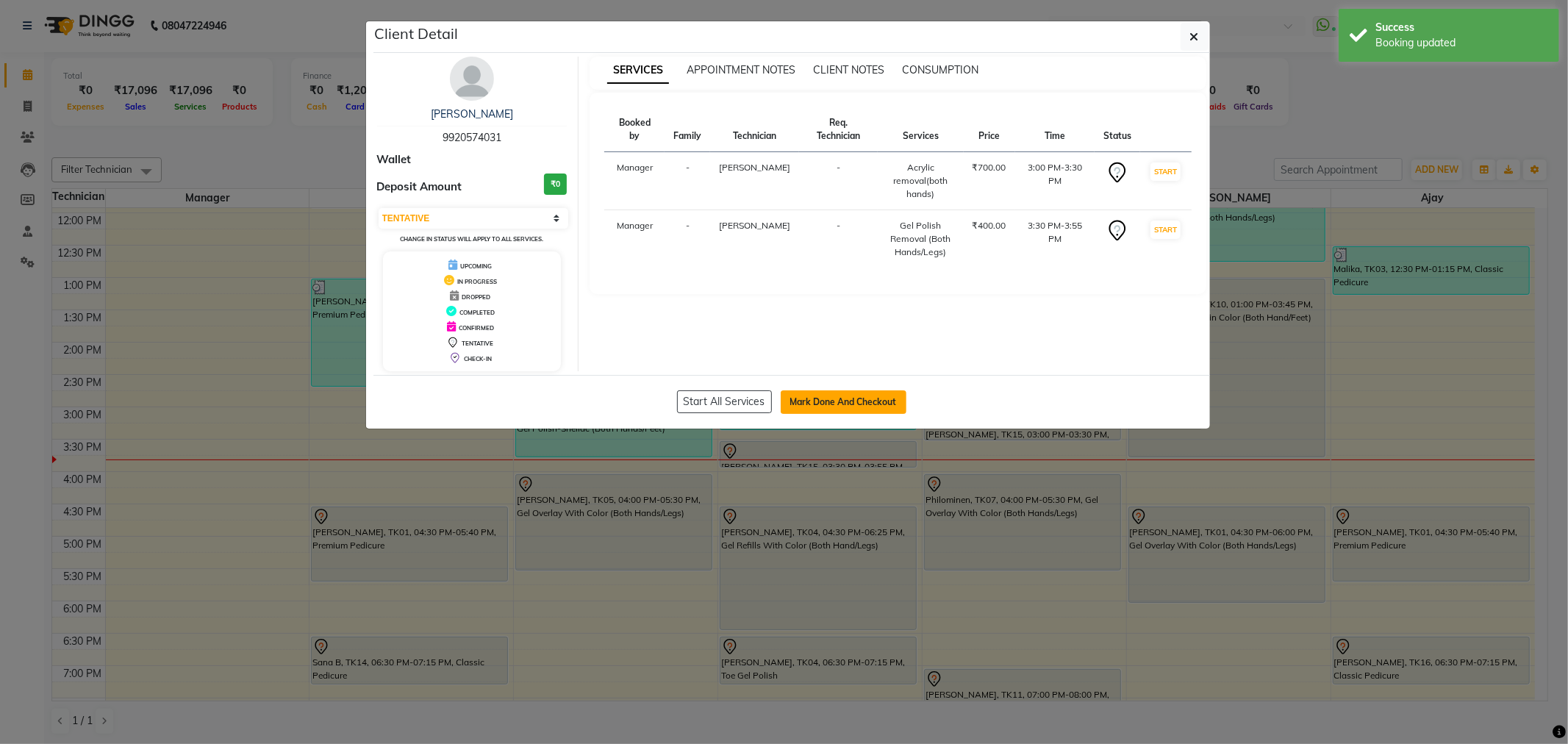
click at [872, 408] on button "Mark Done And Checkout" at bounding box center [843, 403] width 126 height 24
select select "5445"
select select "service"
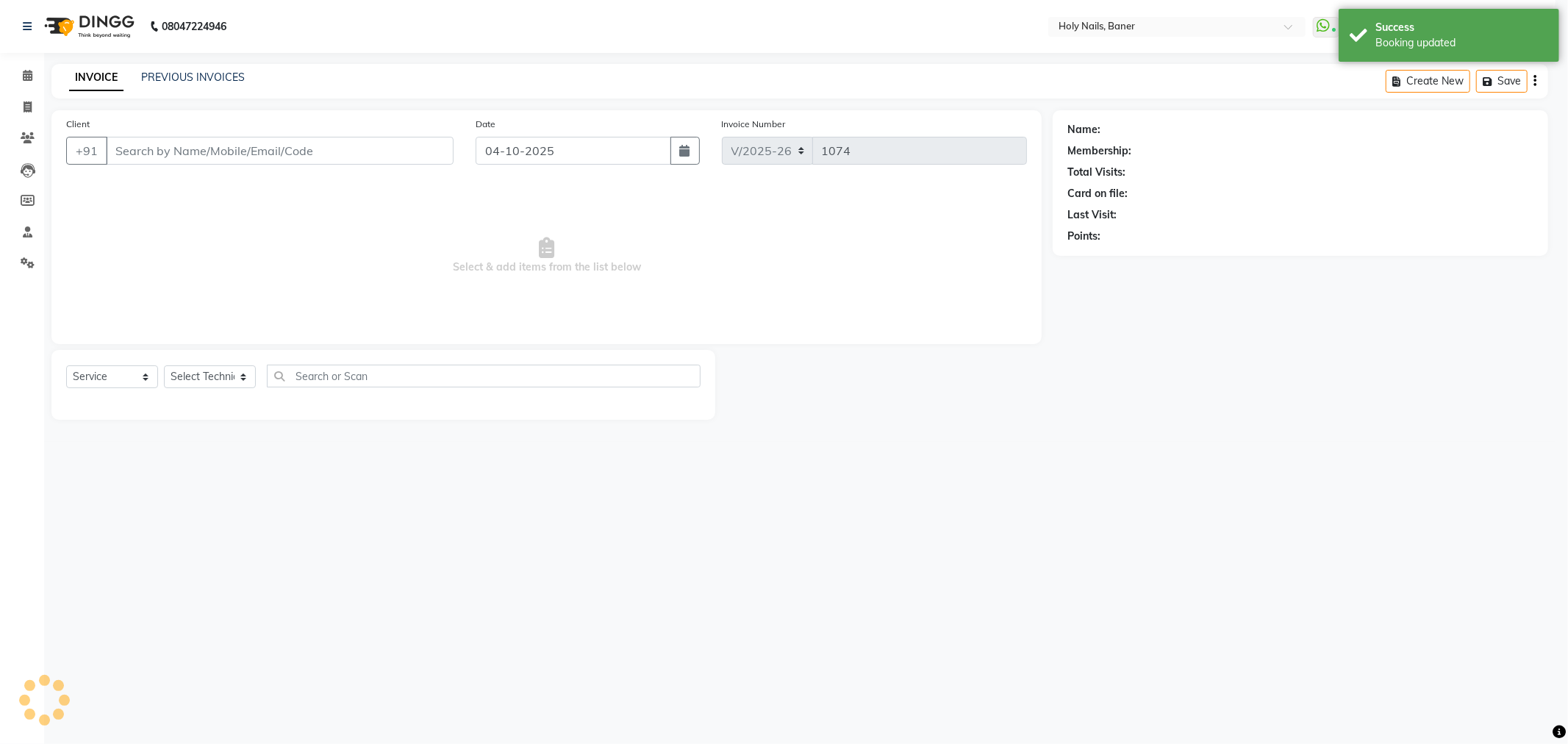
select select "3"
type input "99******31"
select select "66405"
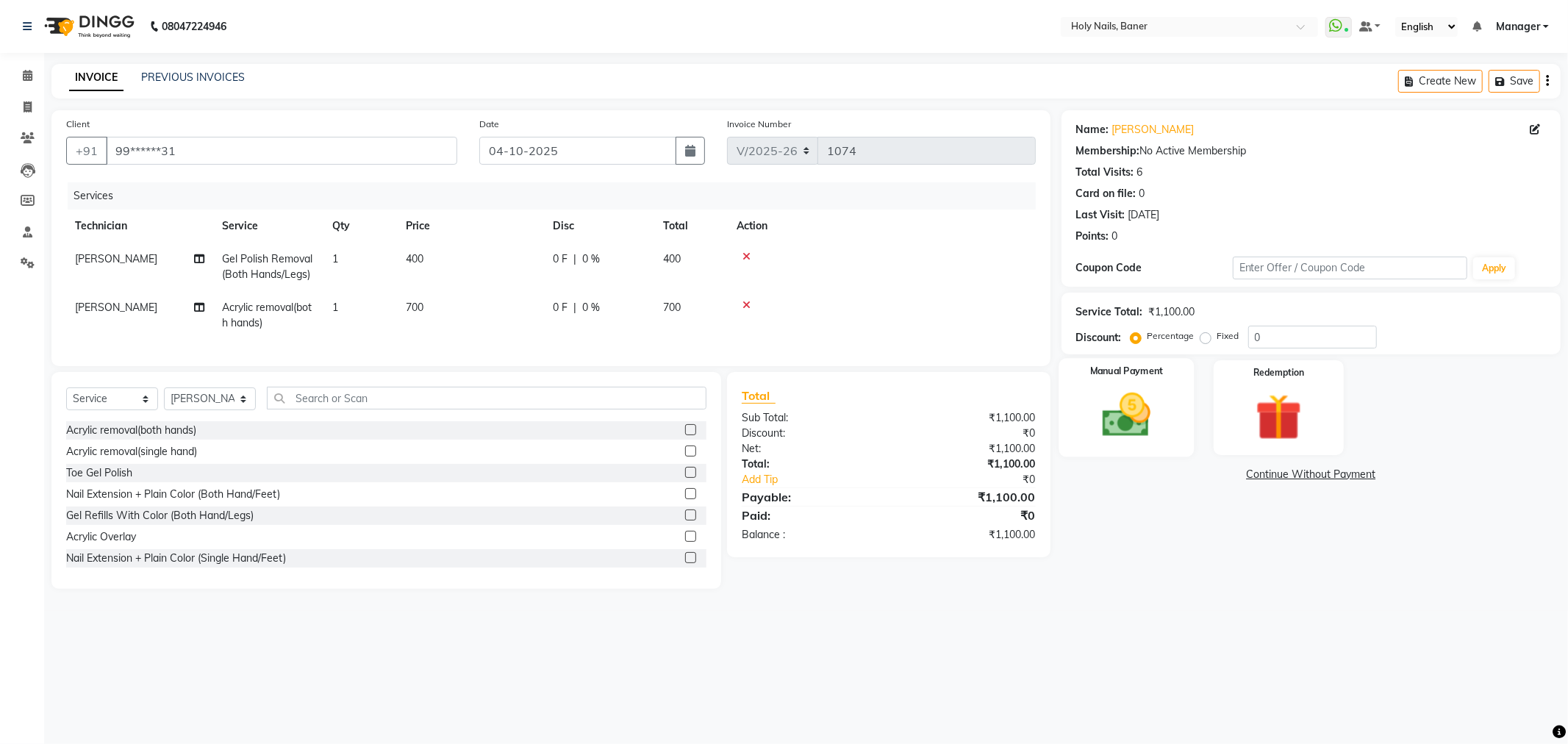
click at [1172, 416] on div "Manual Payment" at bounding box center [1126, 408] width 135 height 99
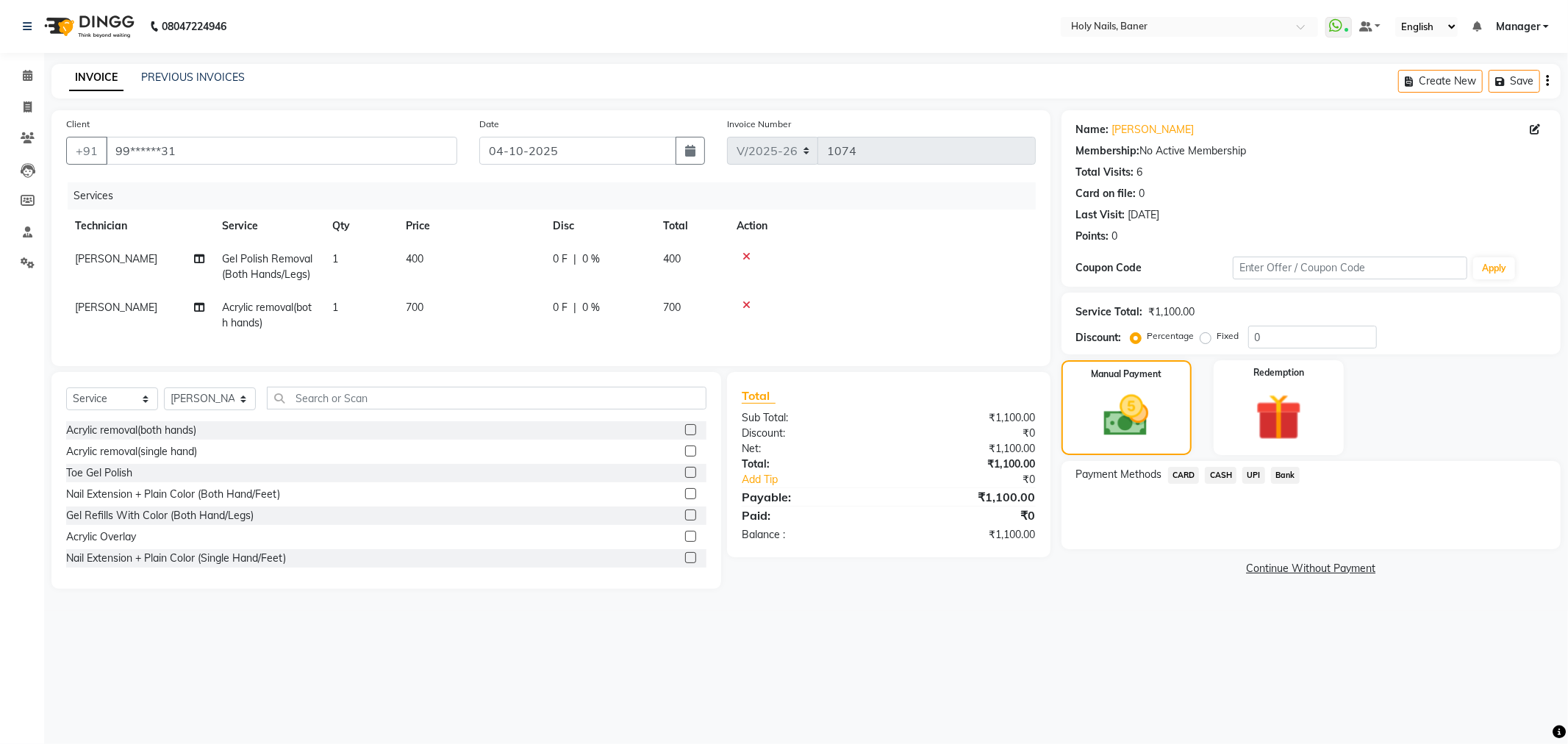
click at [1224, 478] on span "CASH" at bounding box center [1220, 475] width 32 height 17
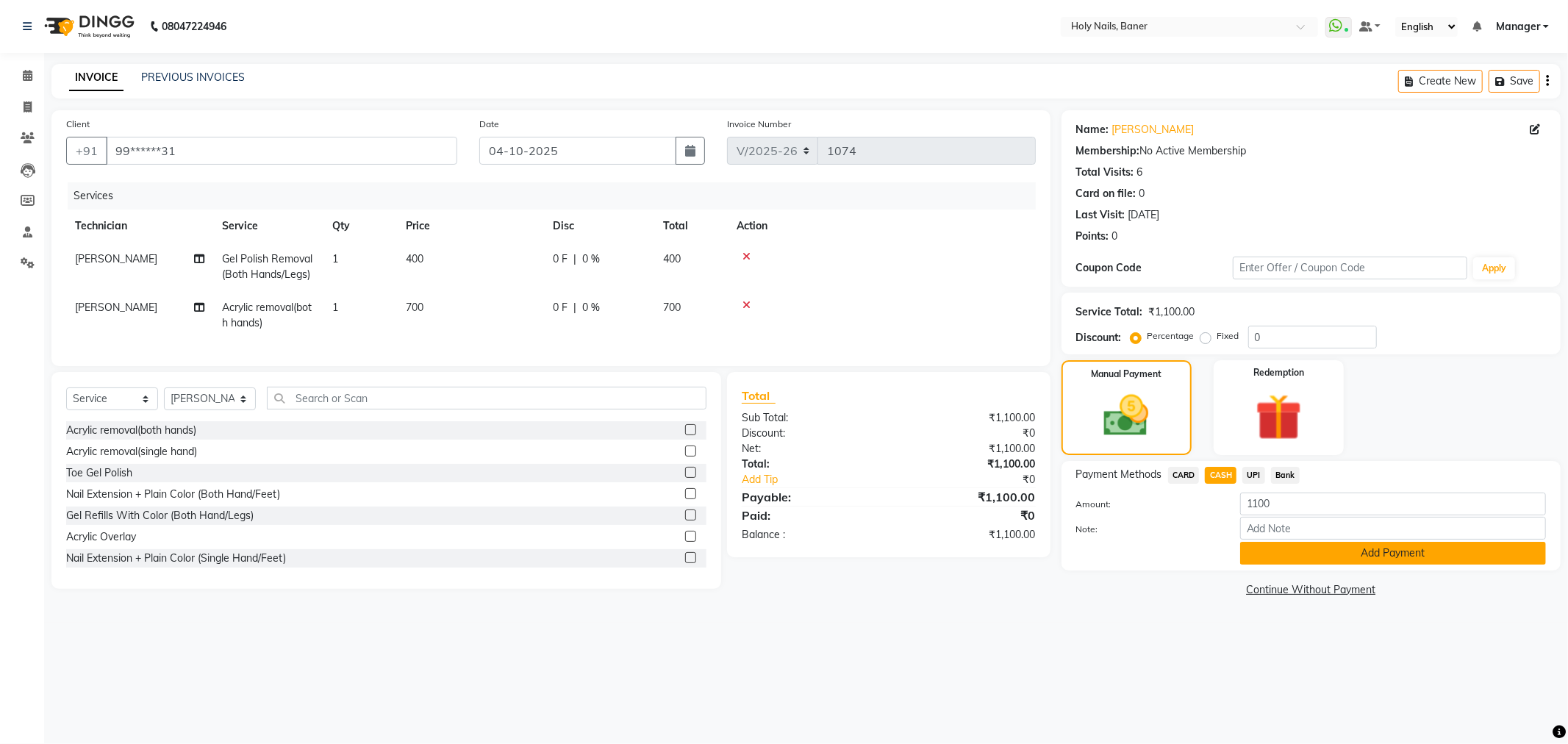
click at [1296, 554] on button "Add Payment" at bounding box center [1393, 553] width 306 height 23
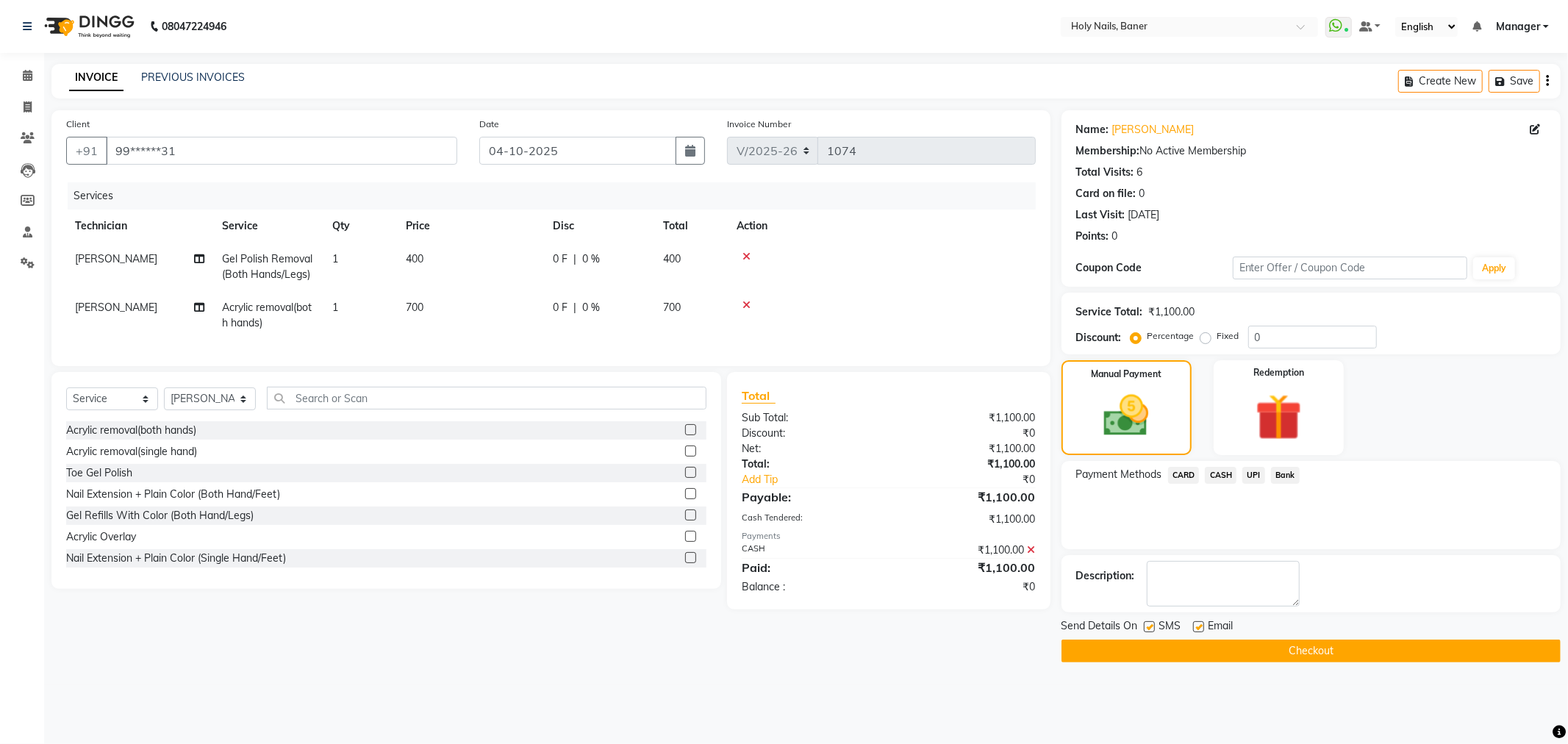
click at [1282, 656] on button "Checkout" at bounding box center [1311, 651] width 499 height 23
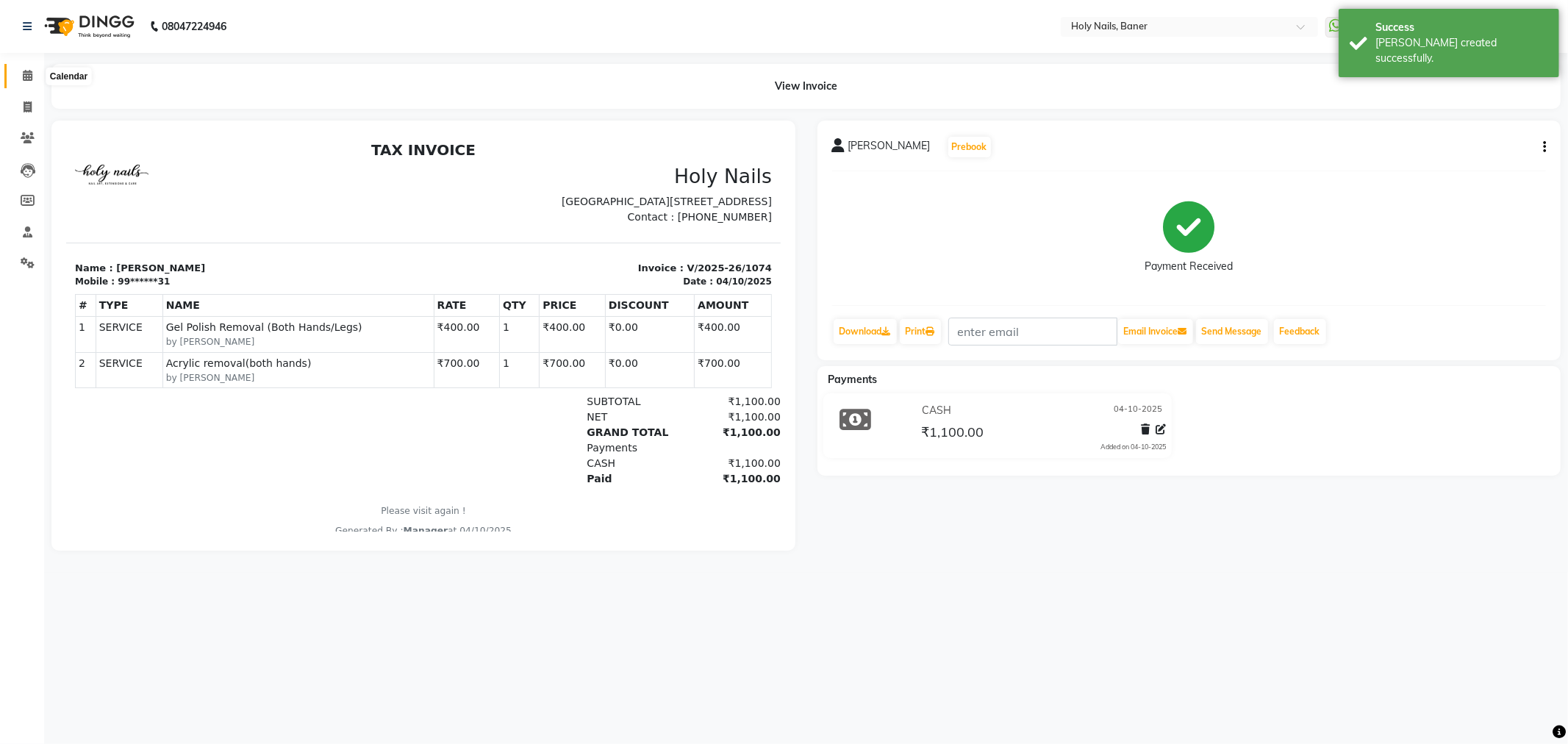
click at [25, 79] on icon at bounding box center [27, 75] width 10 height 11
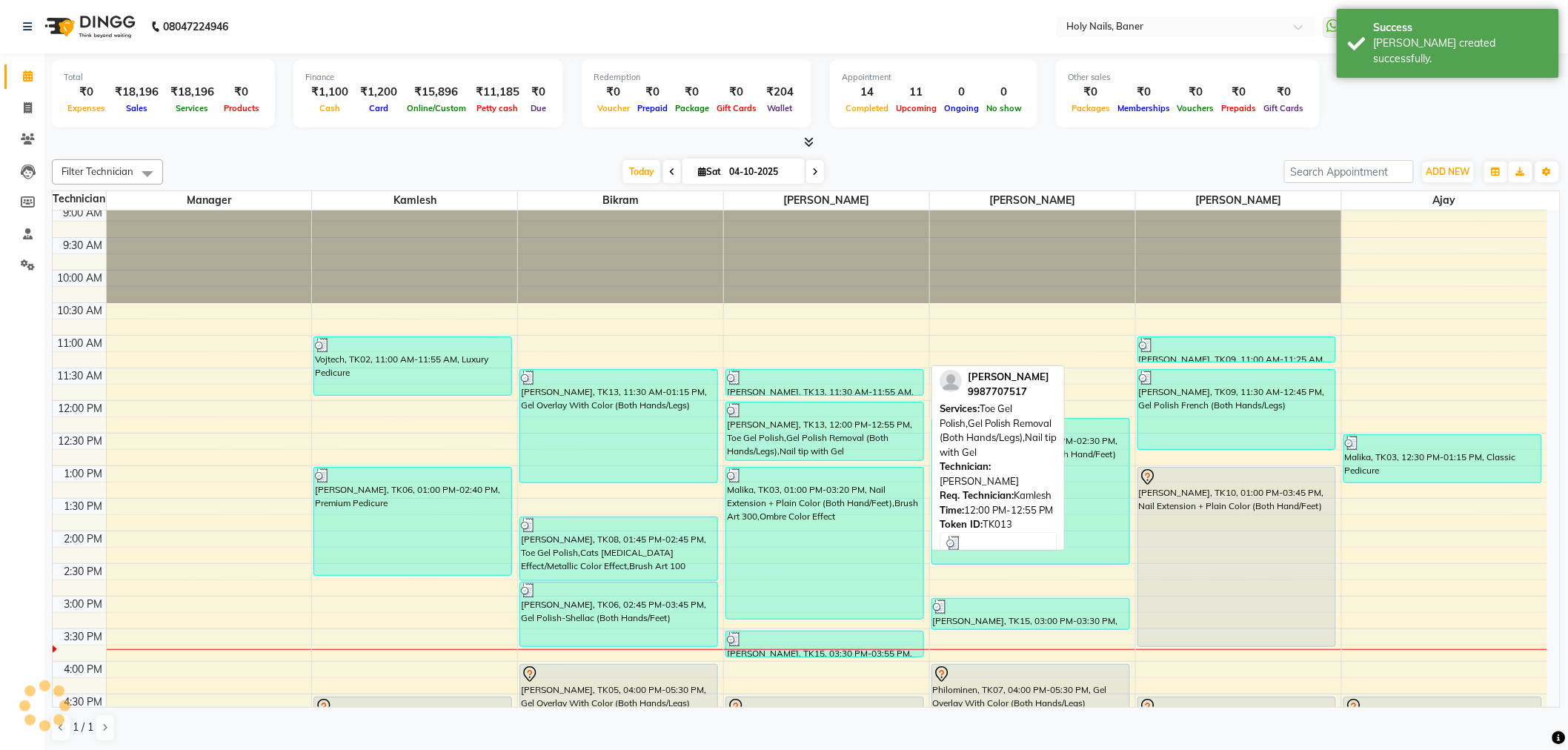
scroll to position [247, 0]
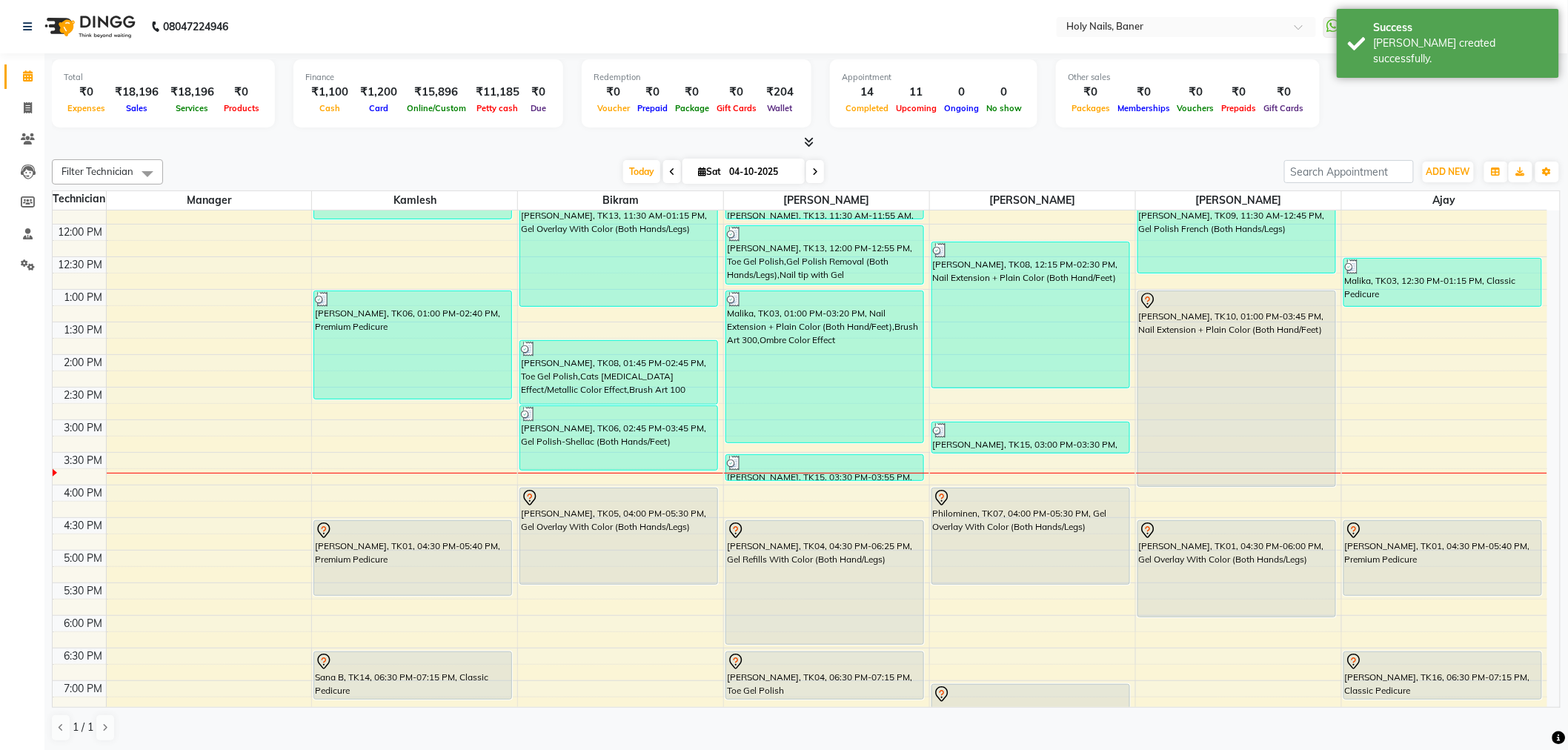
click at [1219, 476] on div "Rupal Rathi, TK09, 11:00 AM-11:25 AM, Gel Polish Removal (Both Hands/Legs) Rupa…" at bounding box center [1238, 420] width 205 height 912
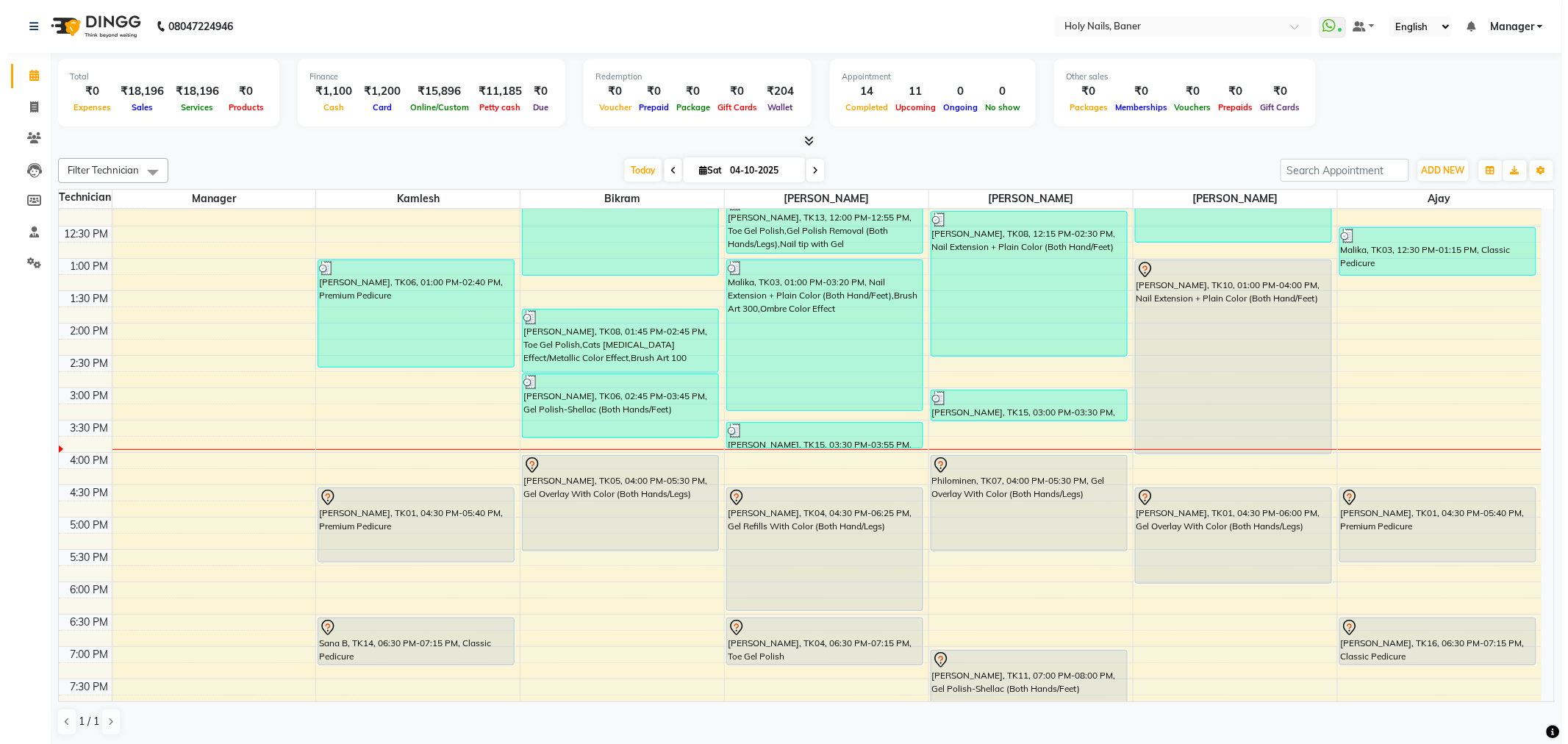
scroll to position [254, 0]
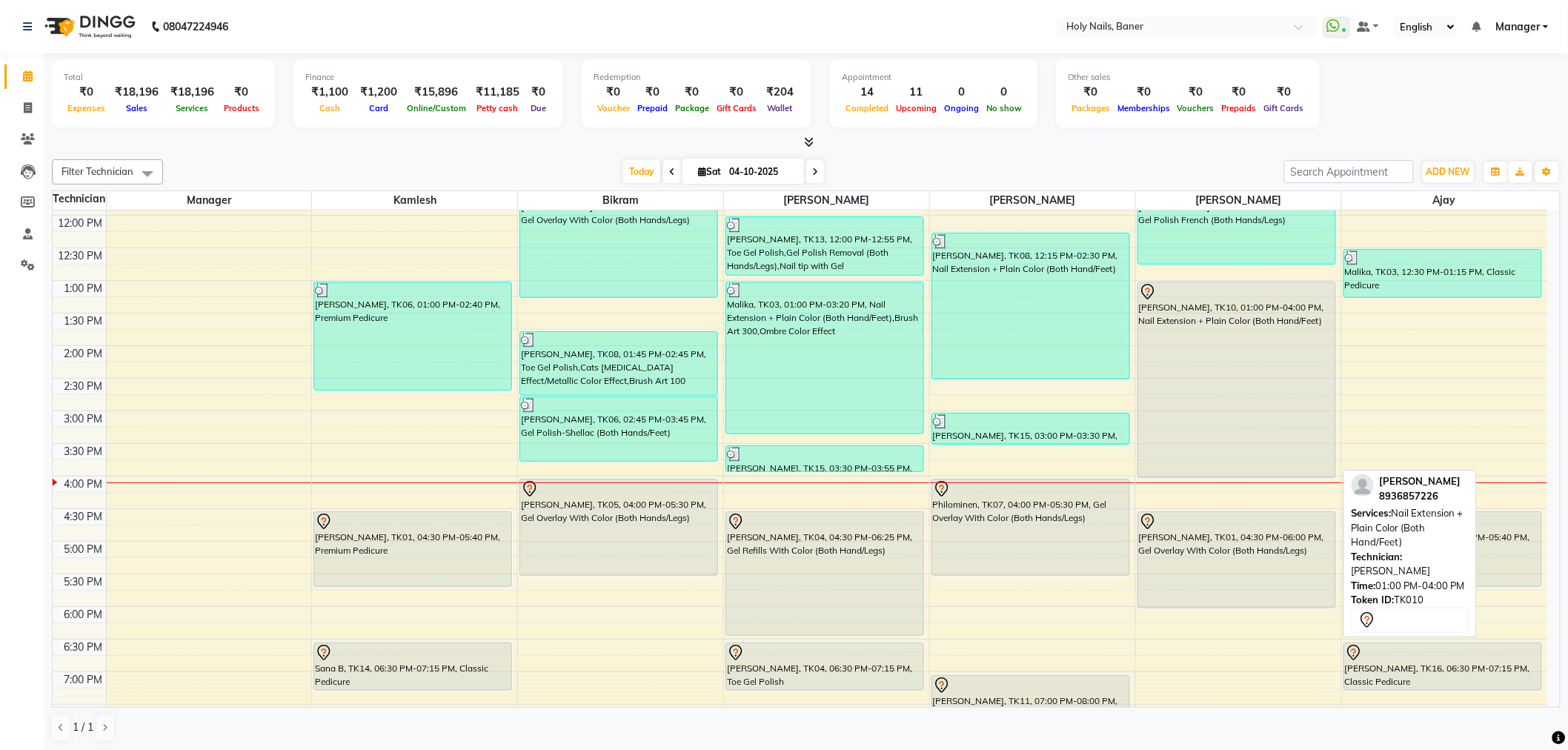
click at [1190, 386] on div "Neha Singh, TK10, 01:00 PM-04:00 PM, Nail Extension + Plain Color (Both Hand/Fe…" at bounding box center [1237, 380] width 197 height 195
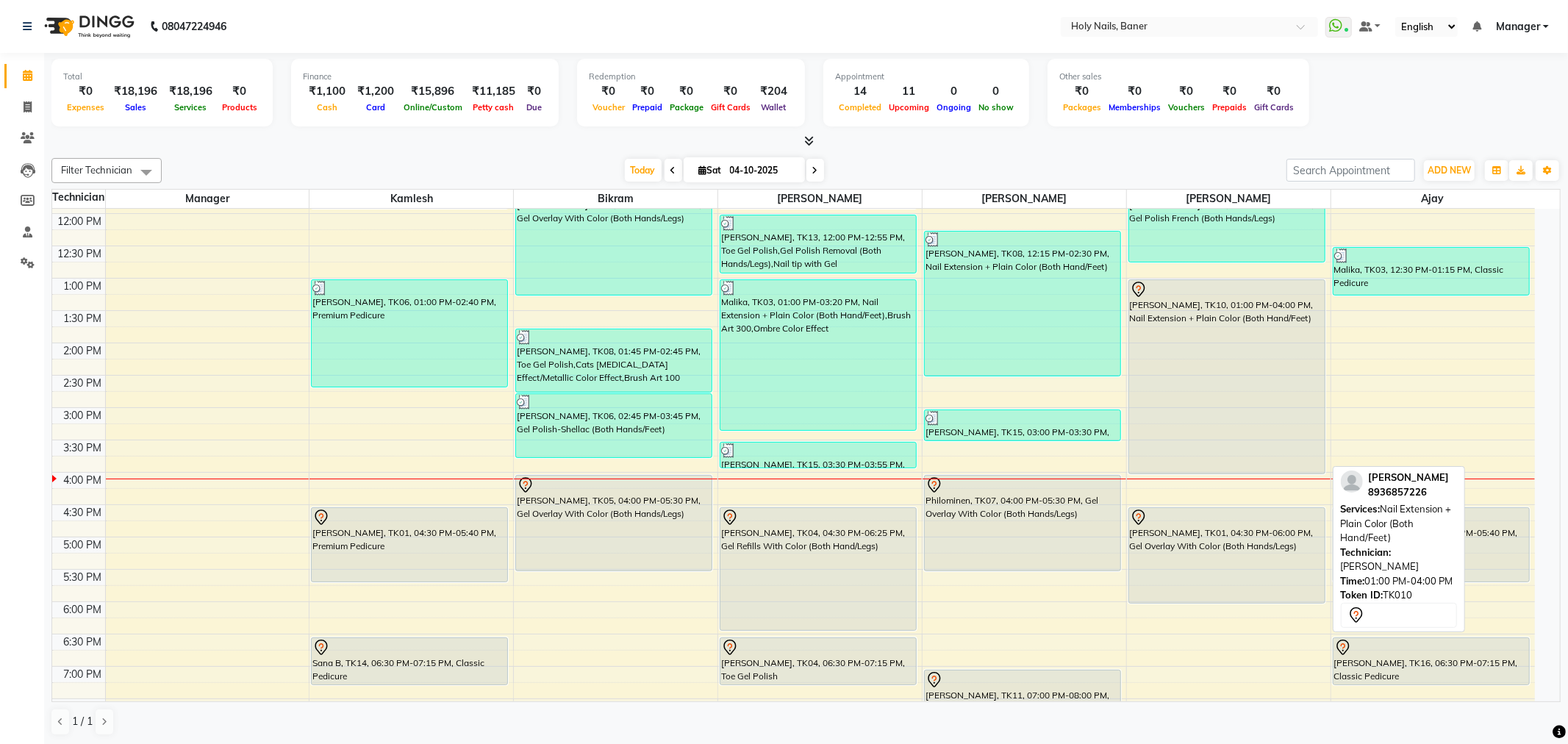
select select "7"
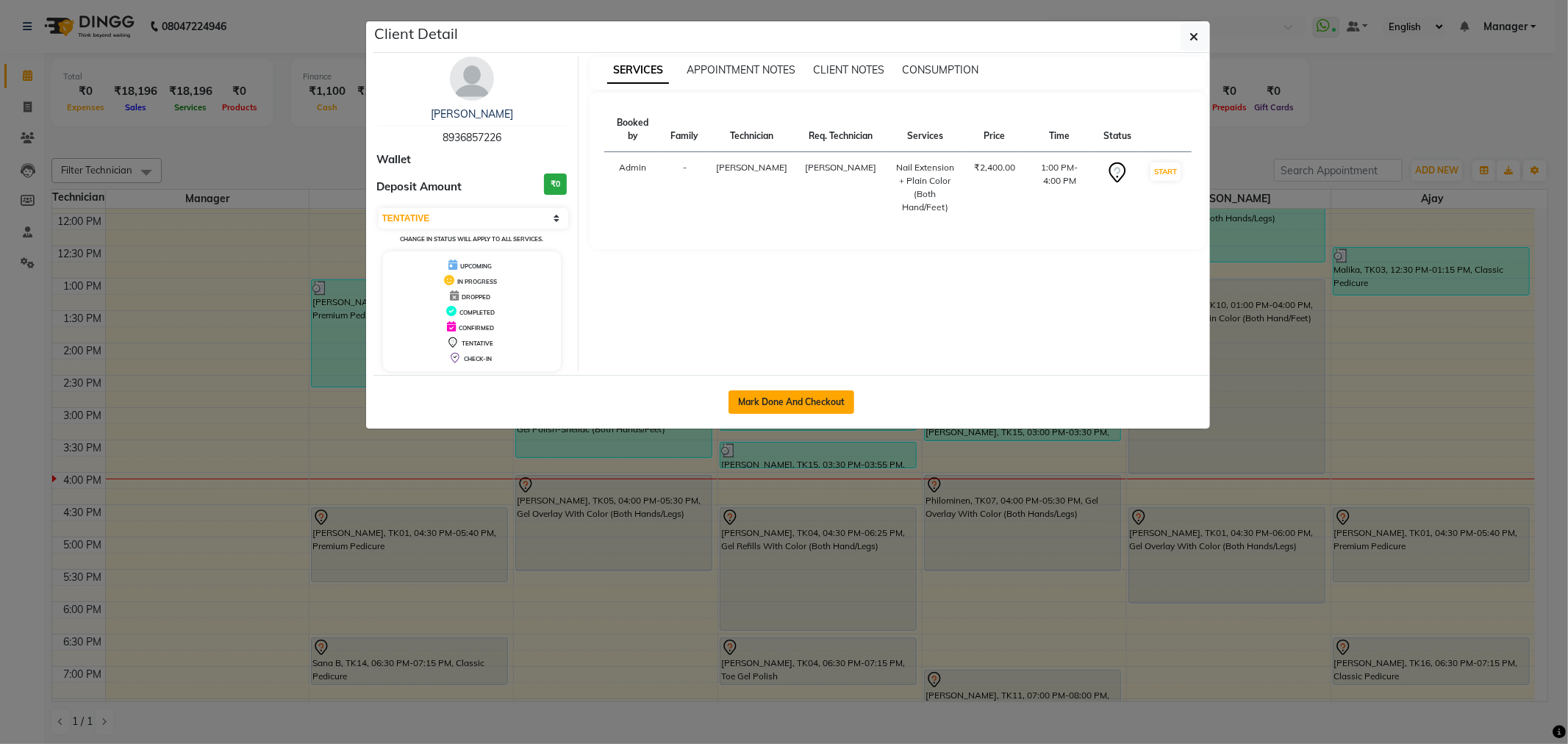
click at [779, 400] on button "Mark Done And Checkout" at bounding box center [791, 403] width 126 height 24
select select "service"
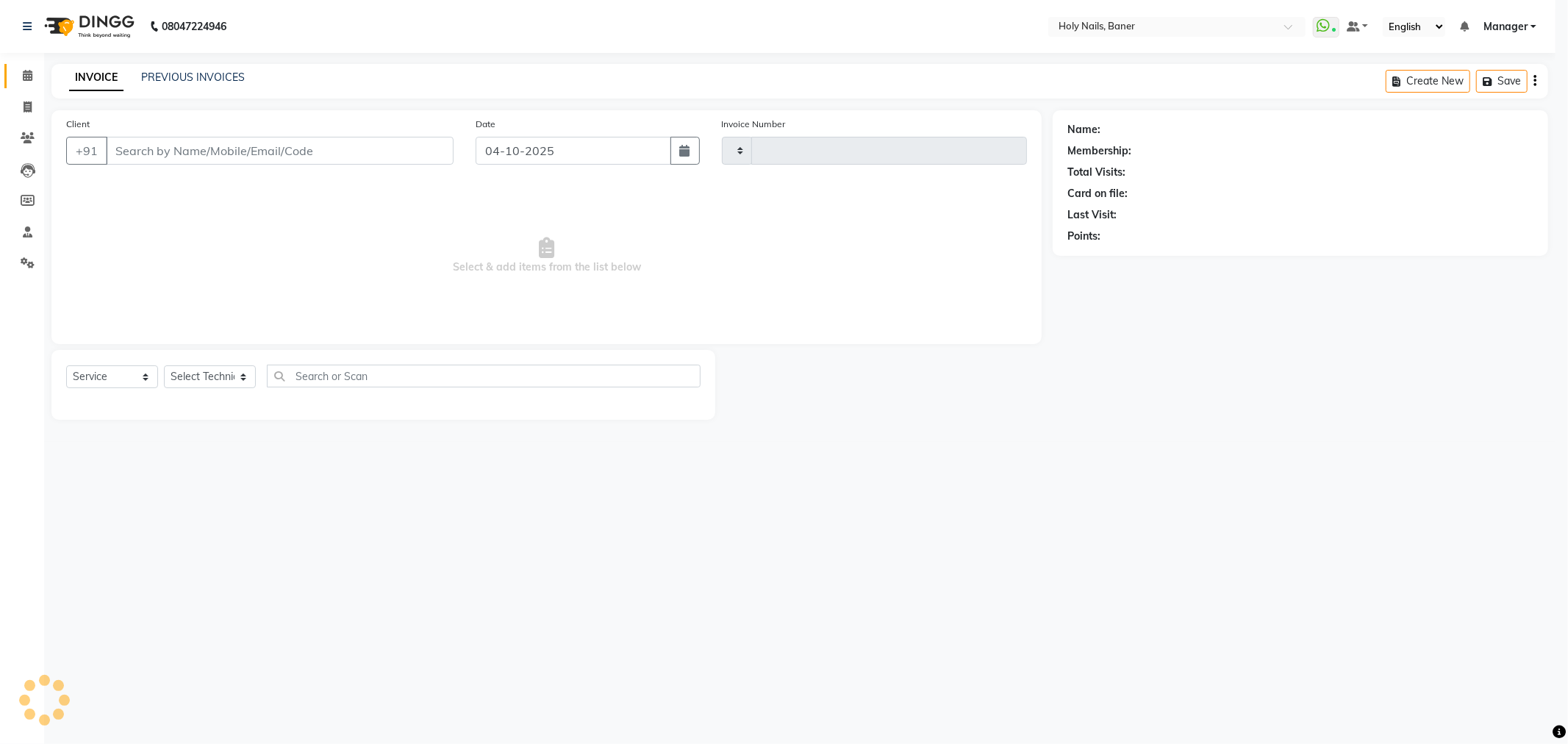
type input "1075"
select select "3"
select select "5445"
type input "89******26"
select select "66406"
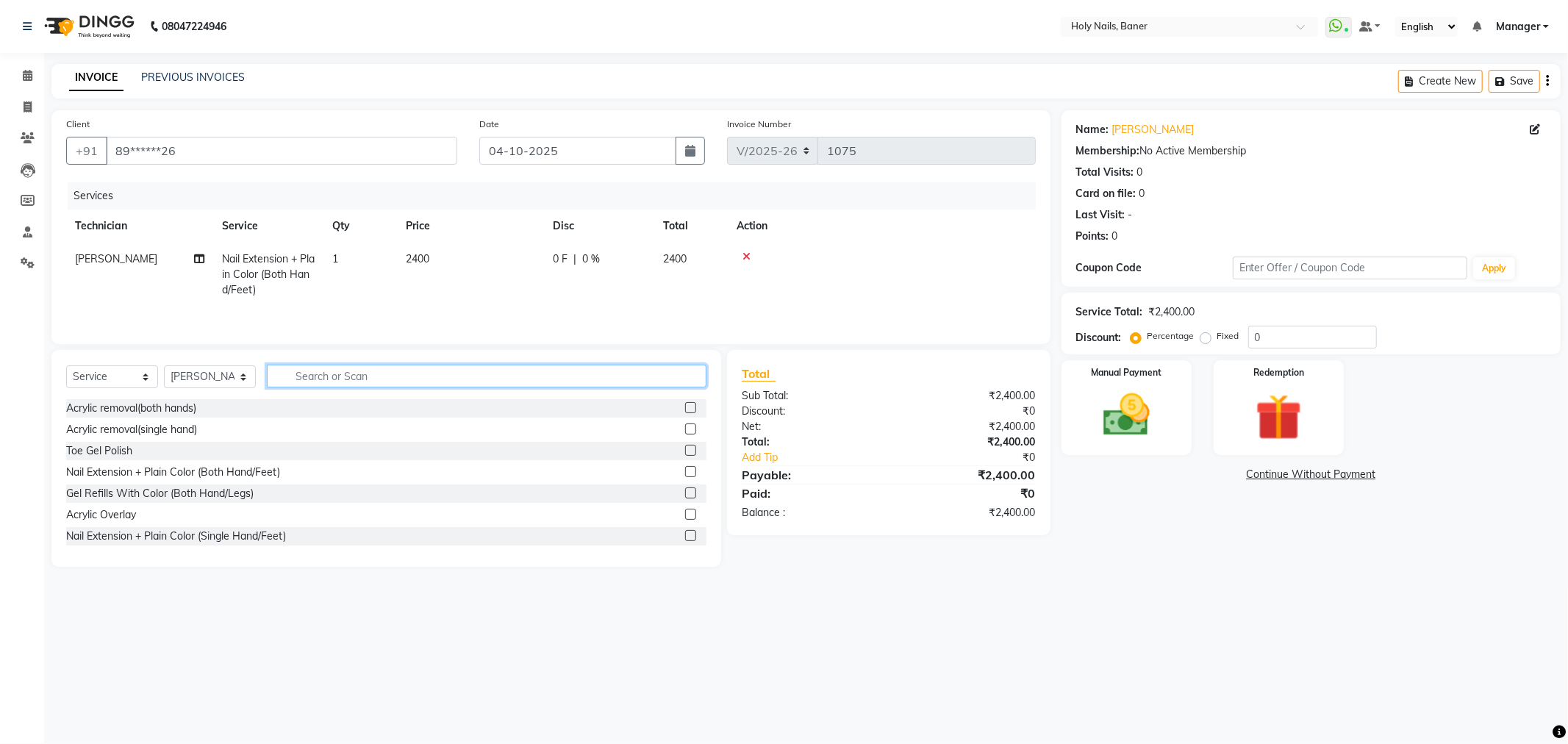
click at [468, 378] on input "text" at bounding box center [487, 376] width 440 height 23
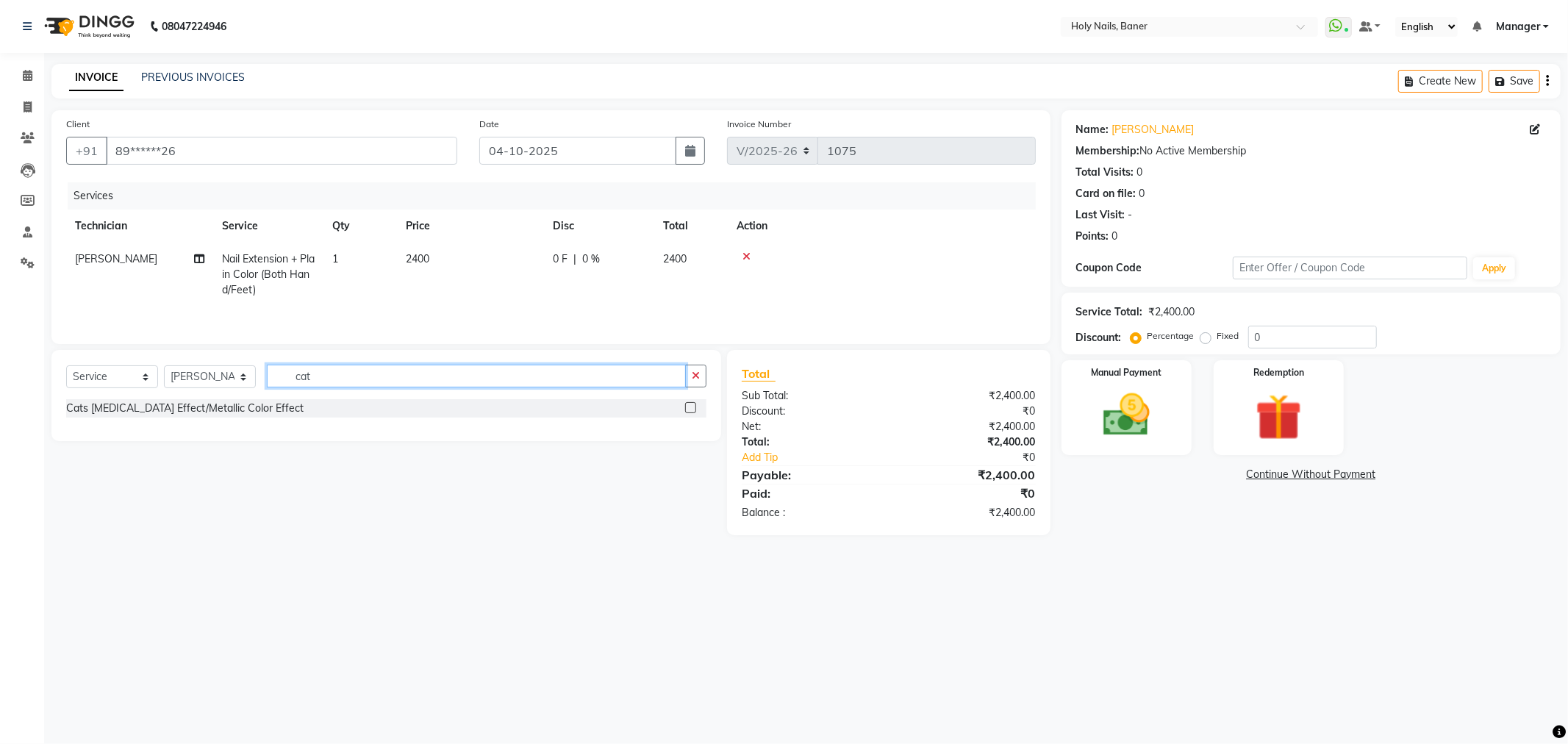
type input "cat"
click at [226, 400] on div "Cats Eye Color Effect/Metallic Color Effect" at bounding box center [386, 408] width 640 height 18
click at [248, 411] on div "Cats Eye Color Effect/Metallic Color Effect" at bounding box center [185, 408] width 238 height 15
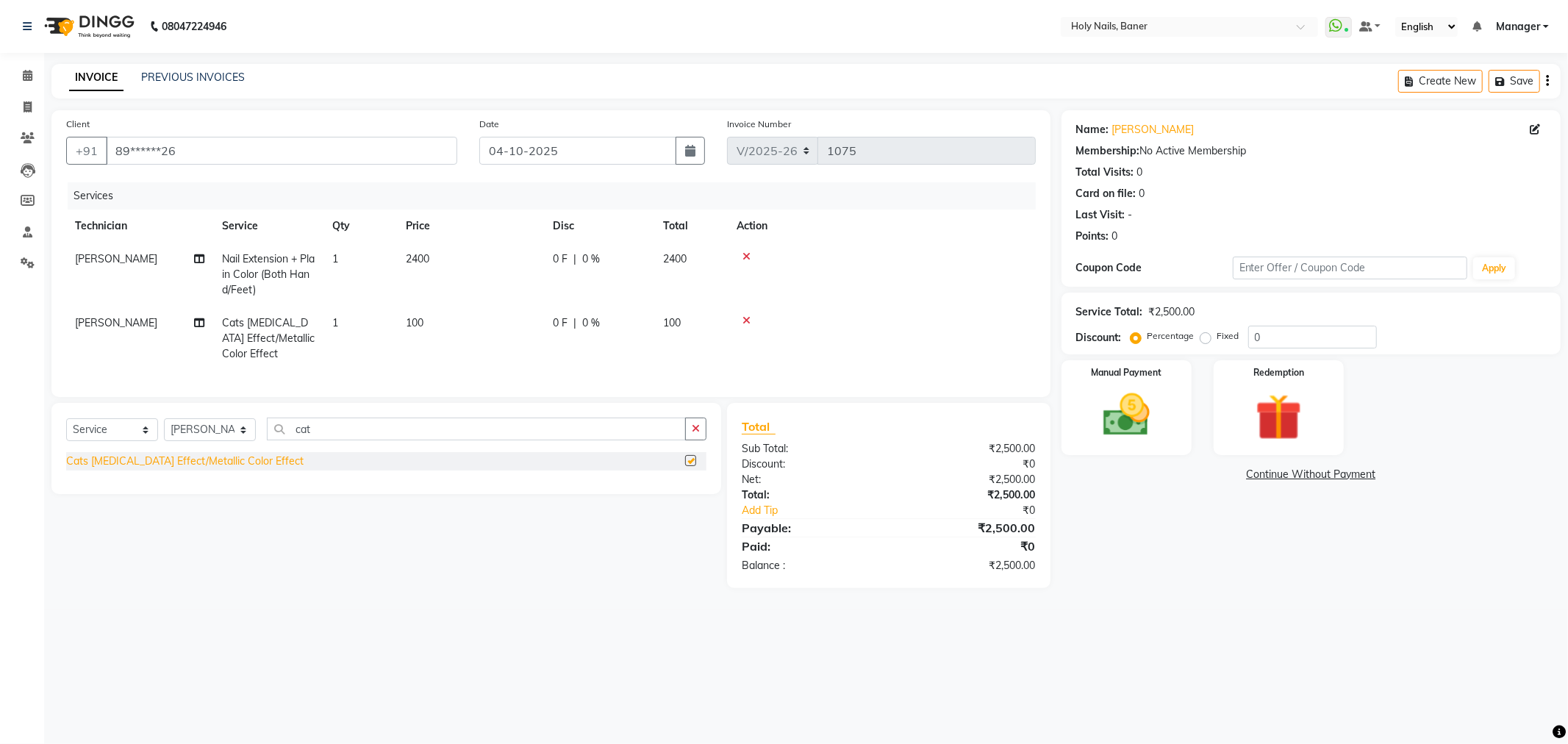
checkbox input "false"
drag, startPoint x: 313, startPoint y: 308, endPoint x: 369, endPoint y: 320, distance: 57.3
click at [324, 311] on tr "Suchitra Cats Eye Color Effect/Metallic Color Effect 1 100 0 F | 0 % 100" at bounding box center [551, 339] width 969 height 64
click at [348, 330] on td "1" at bounding box center [360, 339] width 74 height 64
select select "66406"
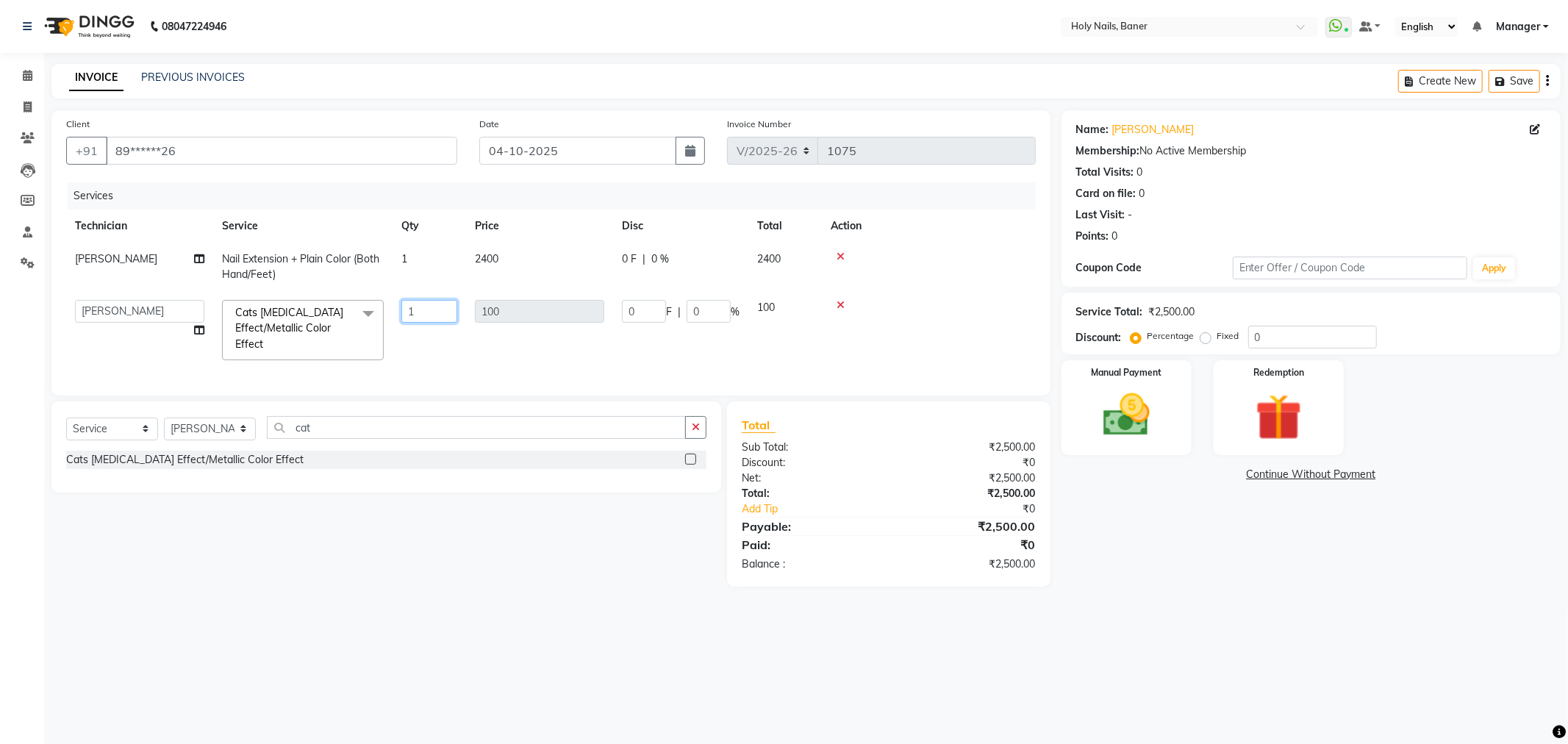
click at [424, 317] on input "1" at bounding box center [430, 311] width 56 height 23
type input "10"
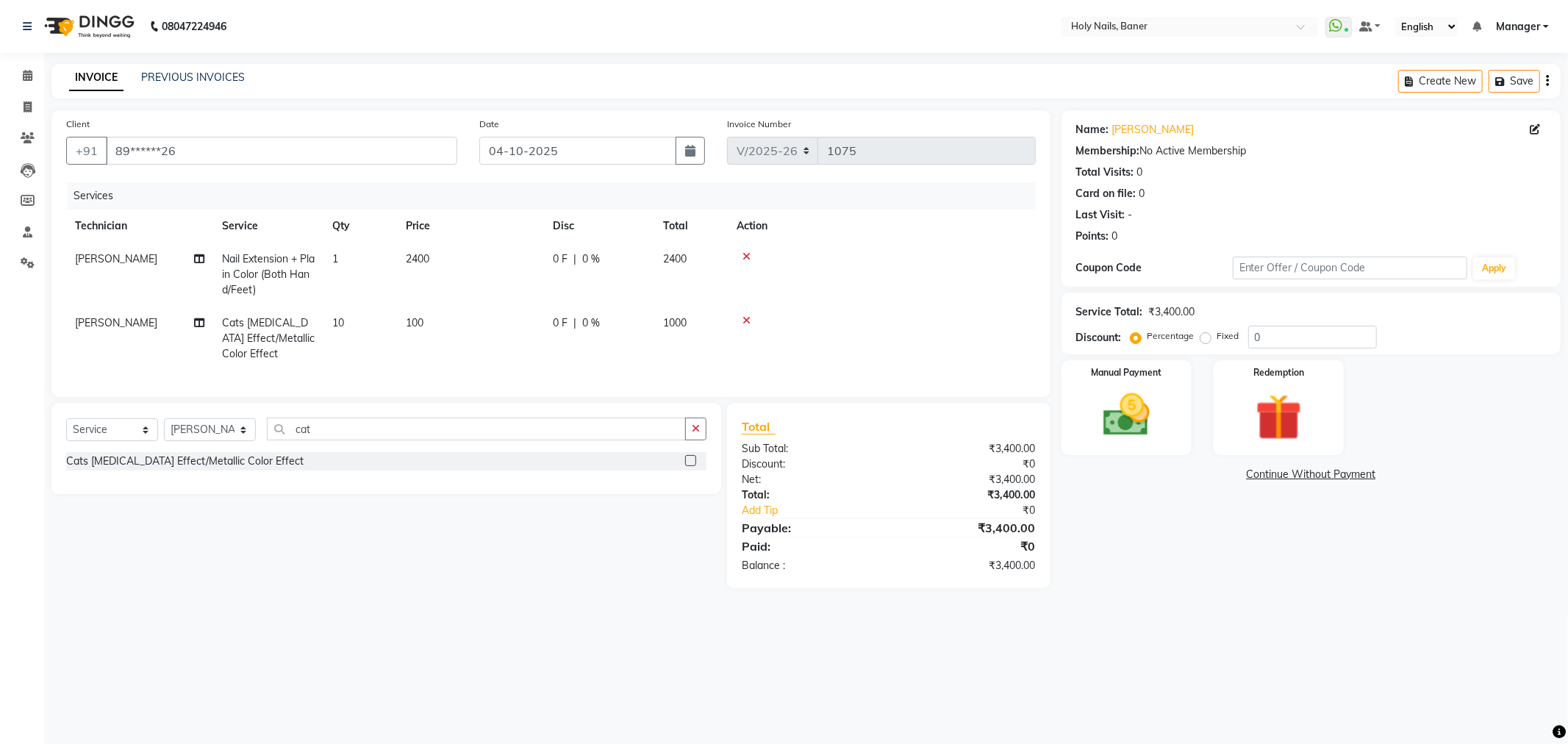
click at [942, 315] on td at bounding box center [881, 339] width 308 height 64
drag, startPoint x: 699, startPoint y: 439, endPoint x: 596, endPoint y: 445, distance: 103.2
click at [696, 434] on icon "button" at bounding box center [695, 429] width 8 height 10
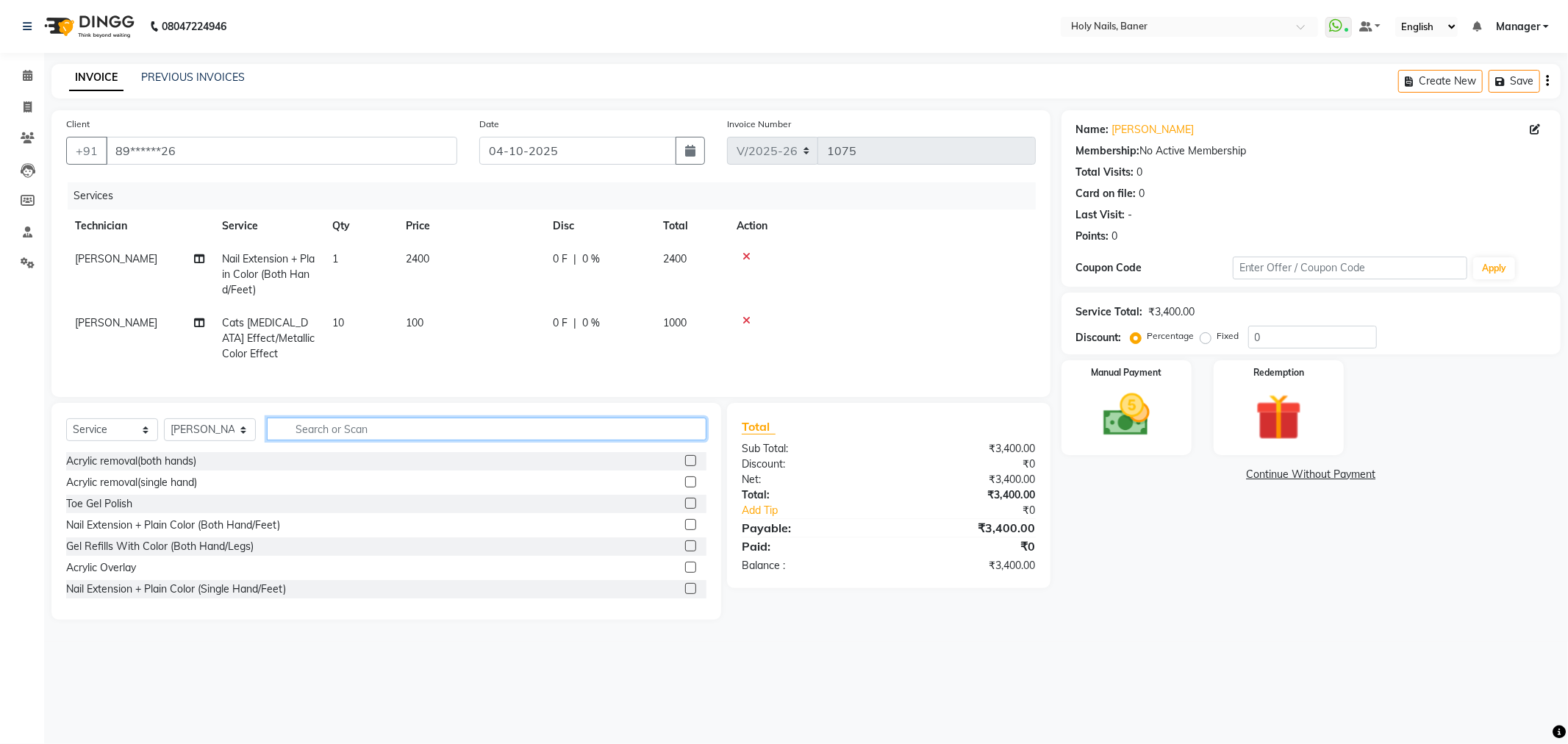
click at [544, 441] on input "text" at bounding box center [487, 429] width 440 height 23
click at [349, 441] on input "text" at bounding box center [487, 429] width 440 height 23
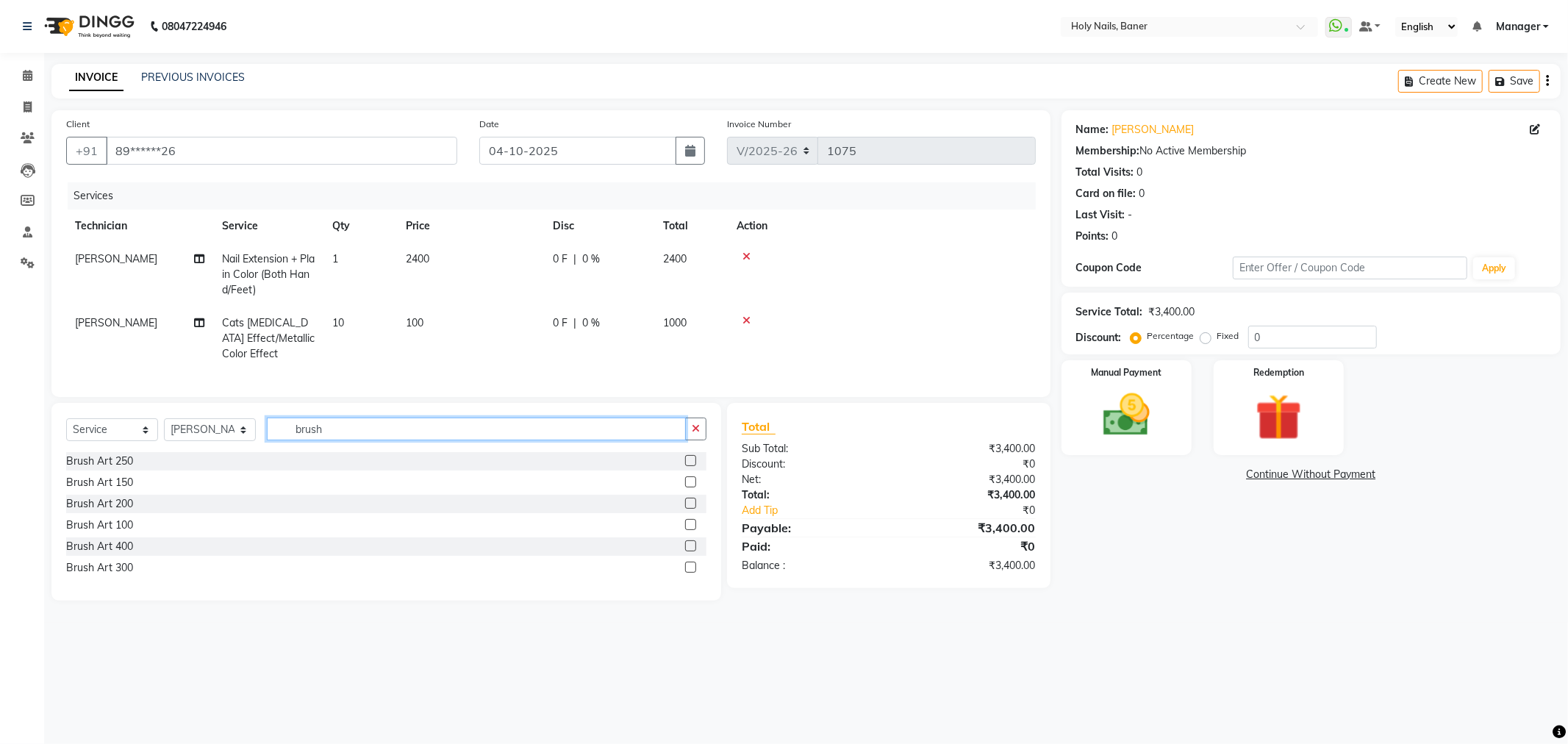
type input "brush"
click at [688, 467] on label at bounding box center [690, 461] width 11 height 11
click at [688, 467] on input "checkbox" at bounding box center [689, 461] width 10 height 10
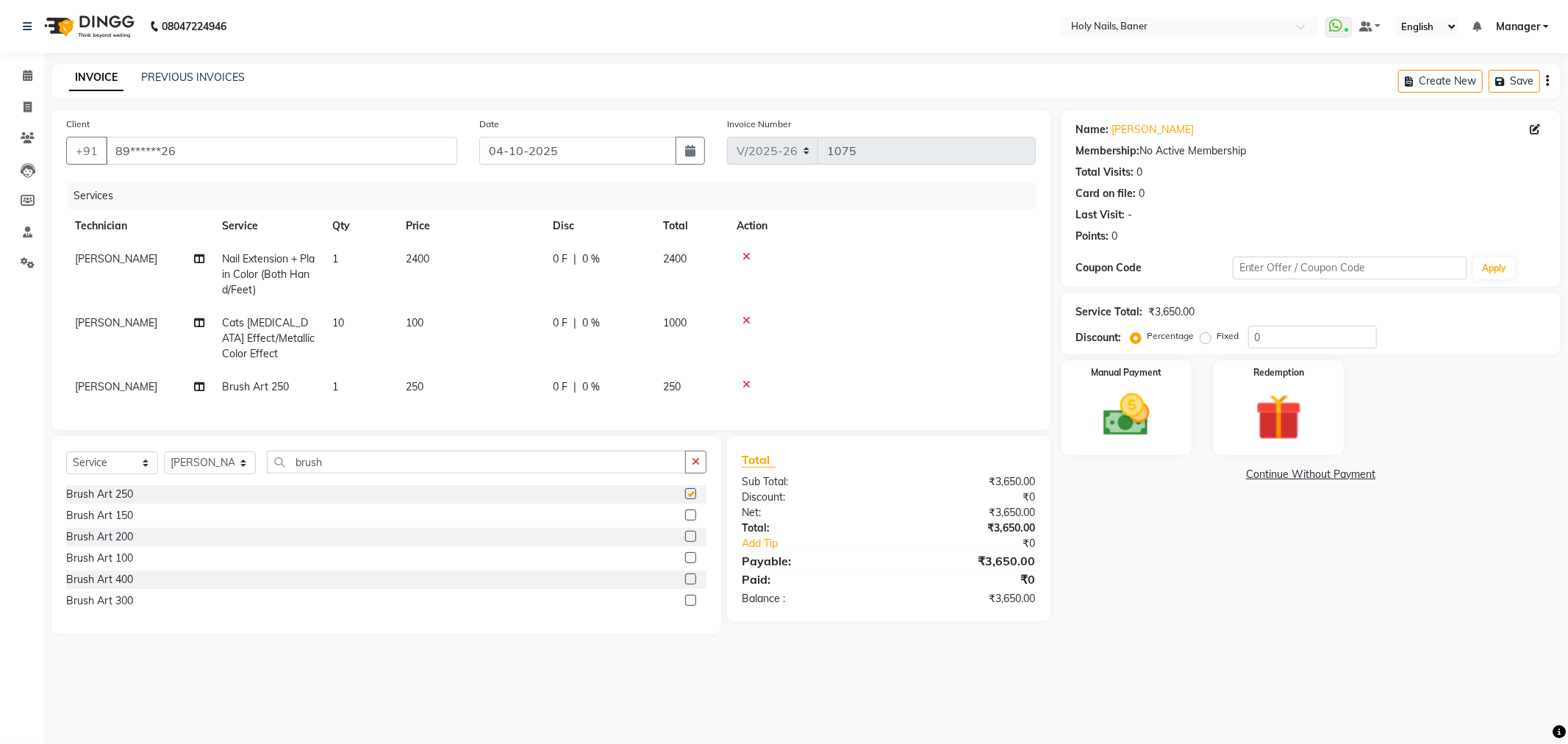
checkbox input "false"
drag, startPoint x: 402, startPoint y: 371, endPoint x: 399, endPoint y: 385, distance: 14.3
click at [402, 372] on td "250" at bounding box center [471, 387] width 147 height 33
select select "66406"
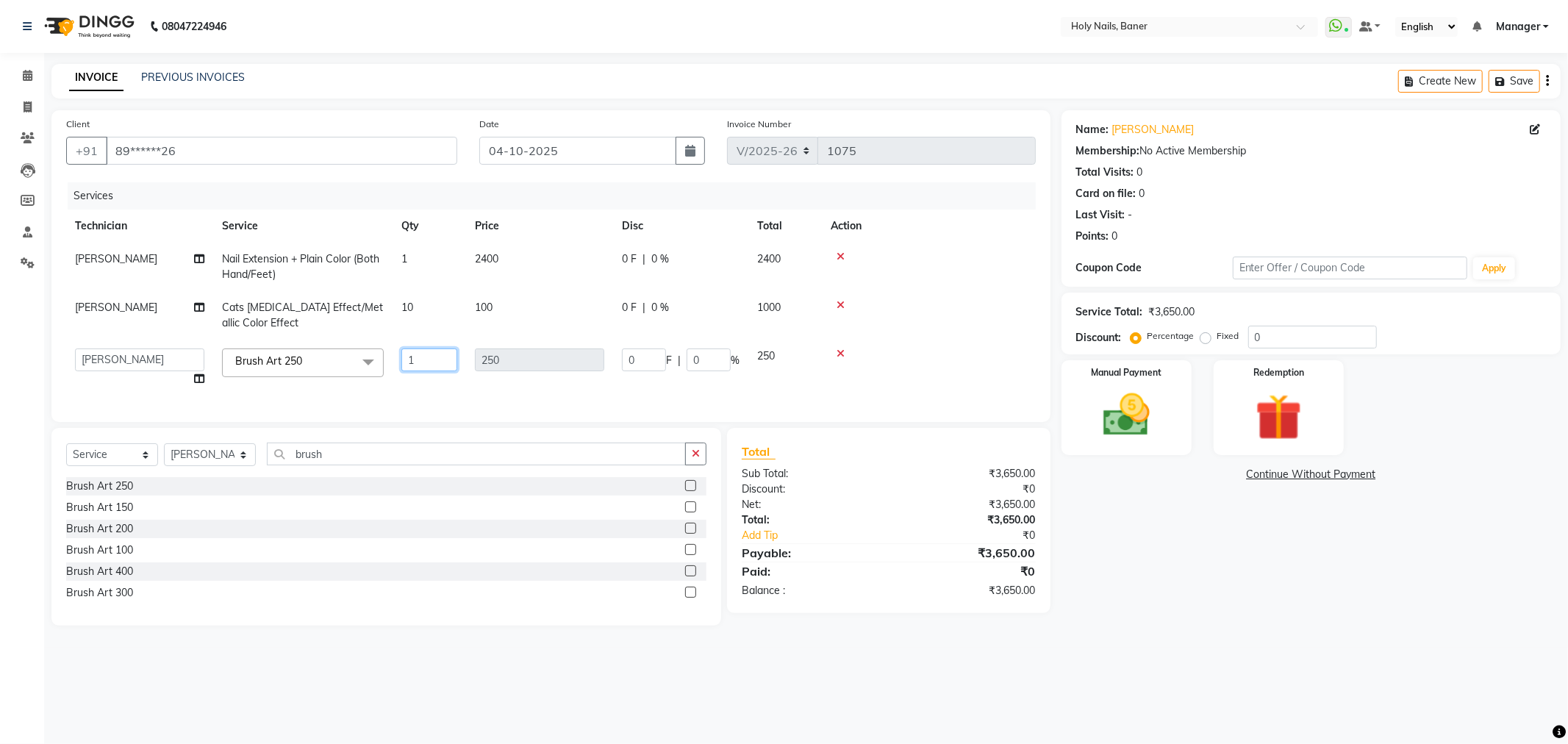
click at [432, 358] on input "1" at bounding box center [430, 360] width 56 height 23
type input "10"
click at [977, 337] on td at bounding box center [928, 316] width 214 height 49
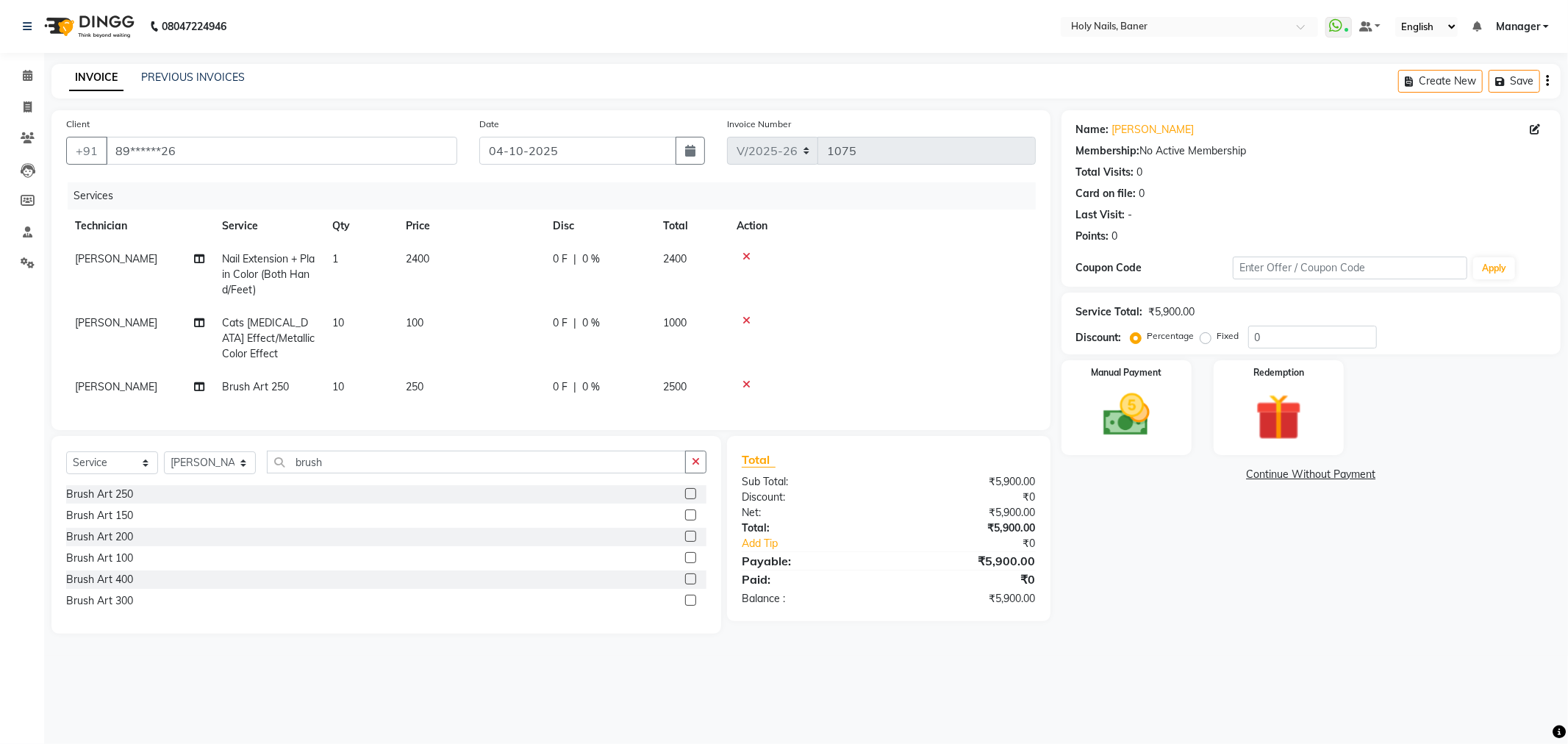
click at [595, 324] on span "0 %" at bounding box center [591, 323] width 18 height 15
select select "66406"
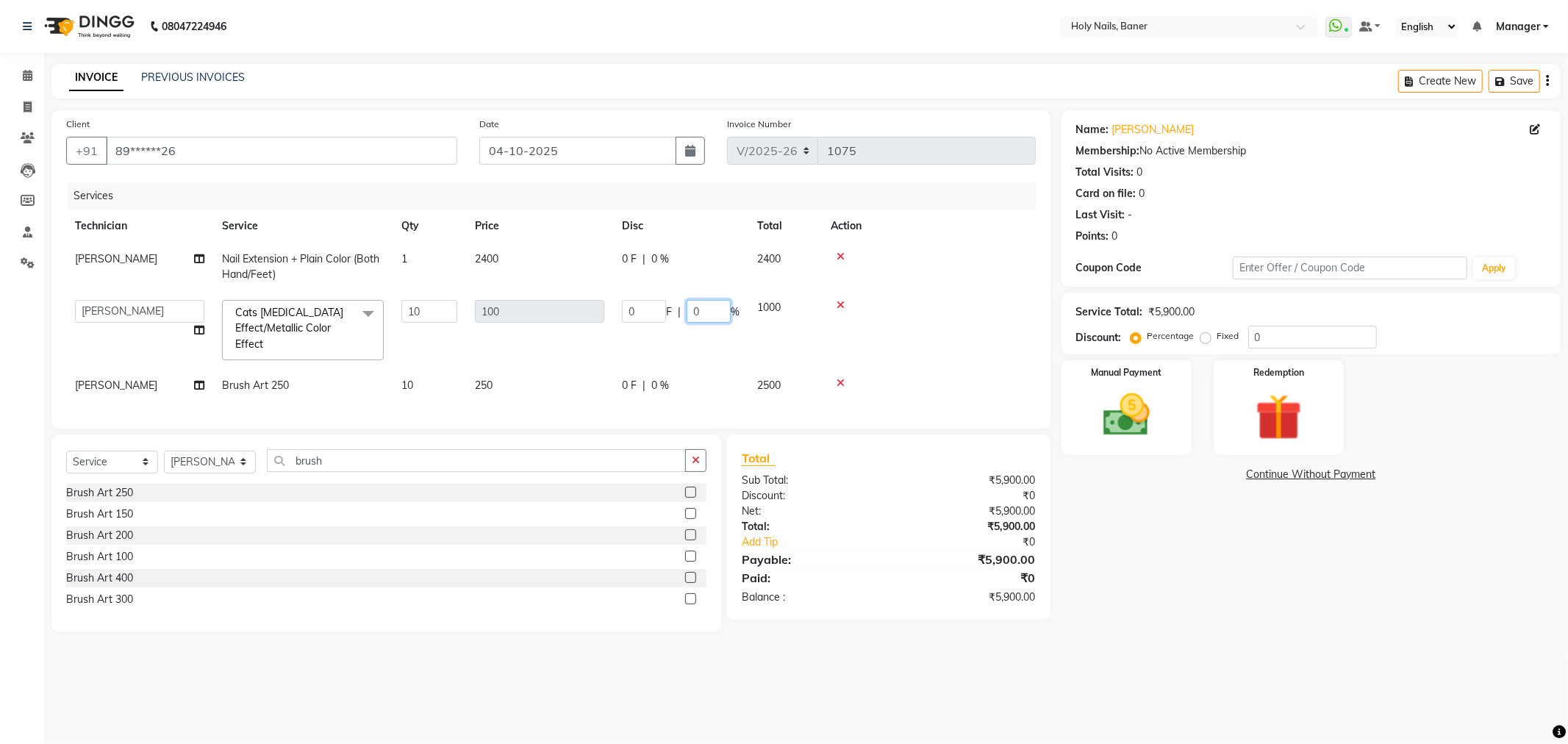
click at [713, 317] on input "0" at bounding box center [708, 311] width 44 height 23
type input "100"
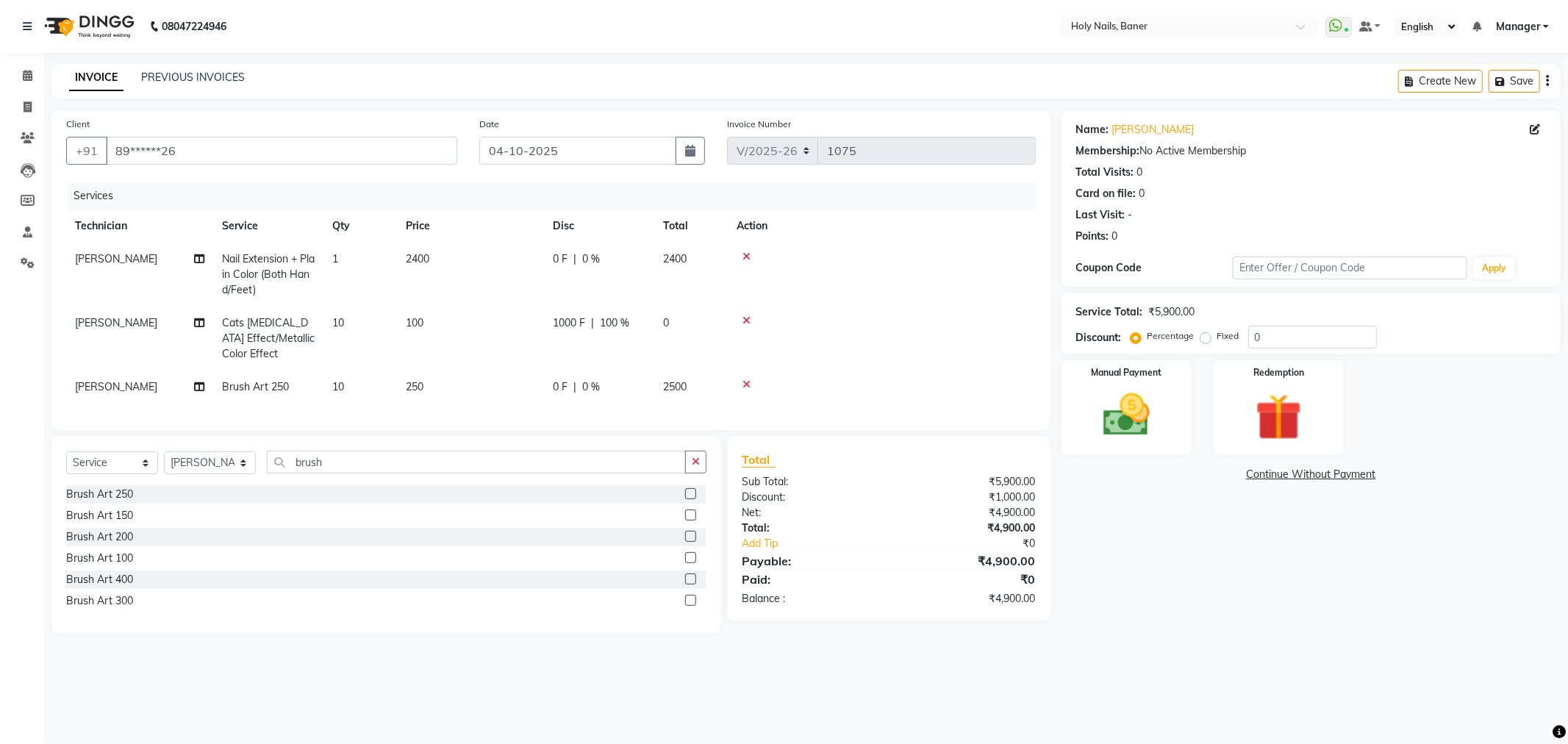
click at [948, 337] on td at bounding box center [881, 339] width 308 height 64
click at [589, 386] on span "0 %" at bounding box center [591, 387] width 18 height 15
select select "66406"
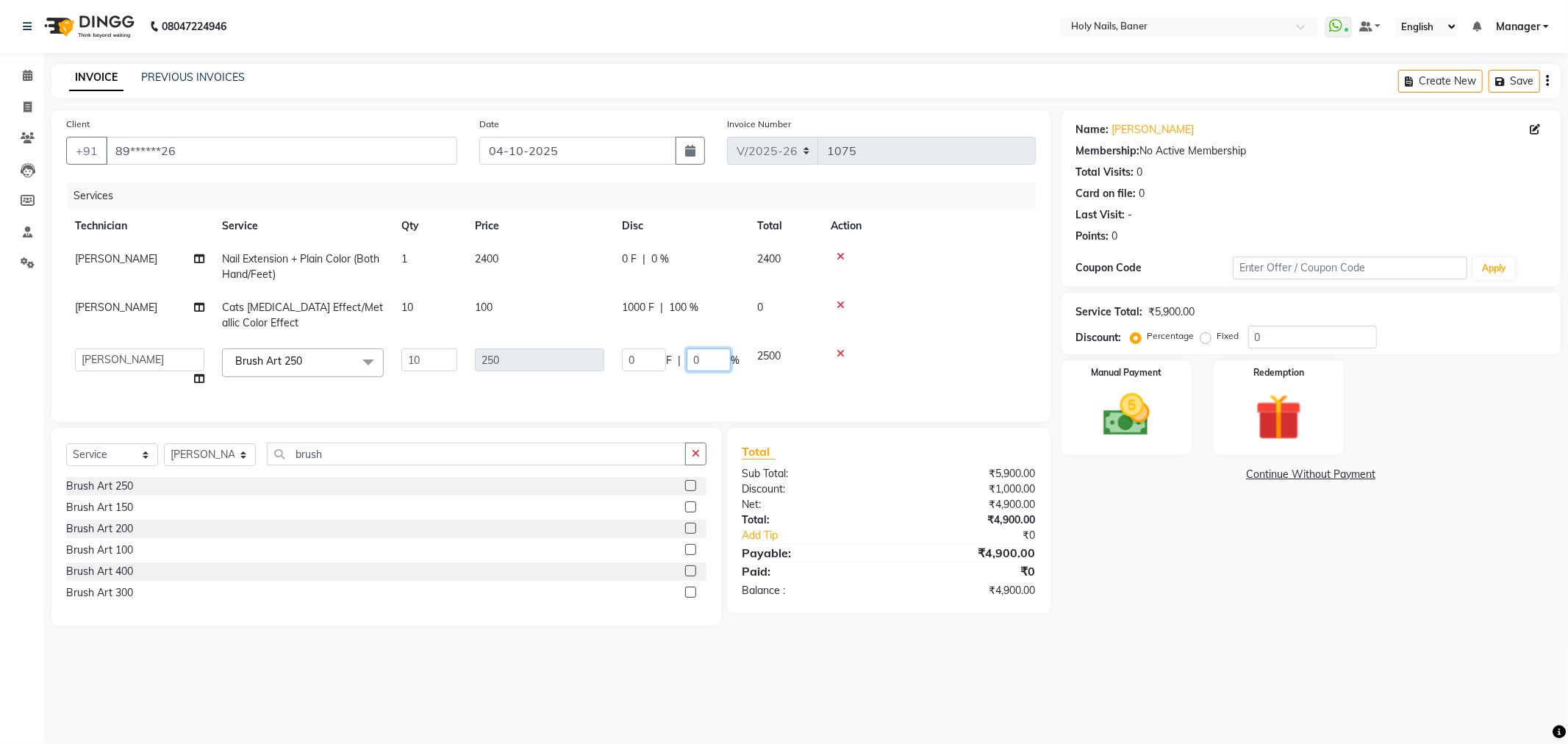
click at [704, 358] on input "0" at bounding box center [708, 360] width 44 height 23
type input "100"
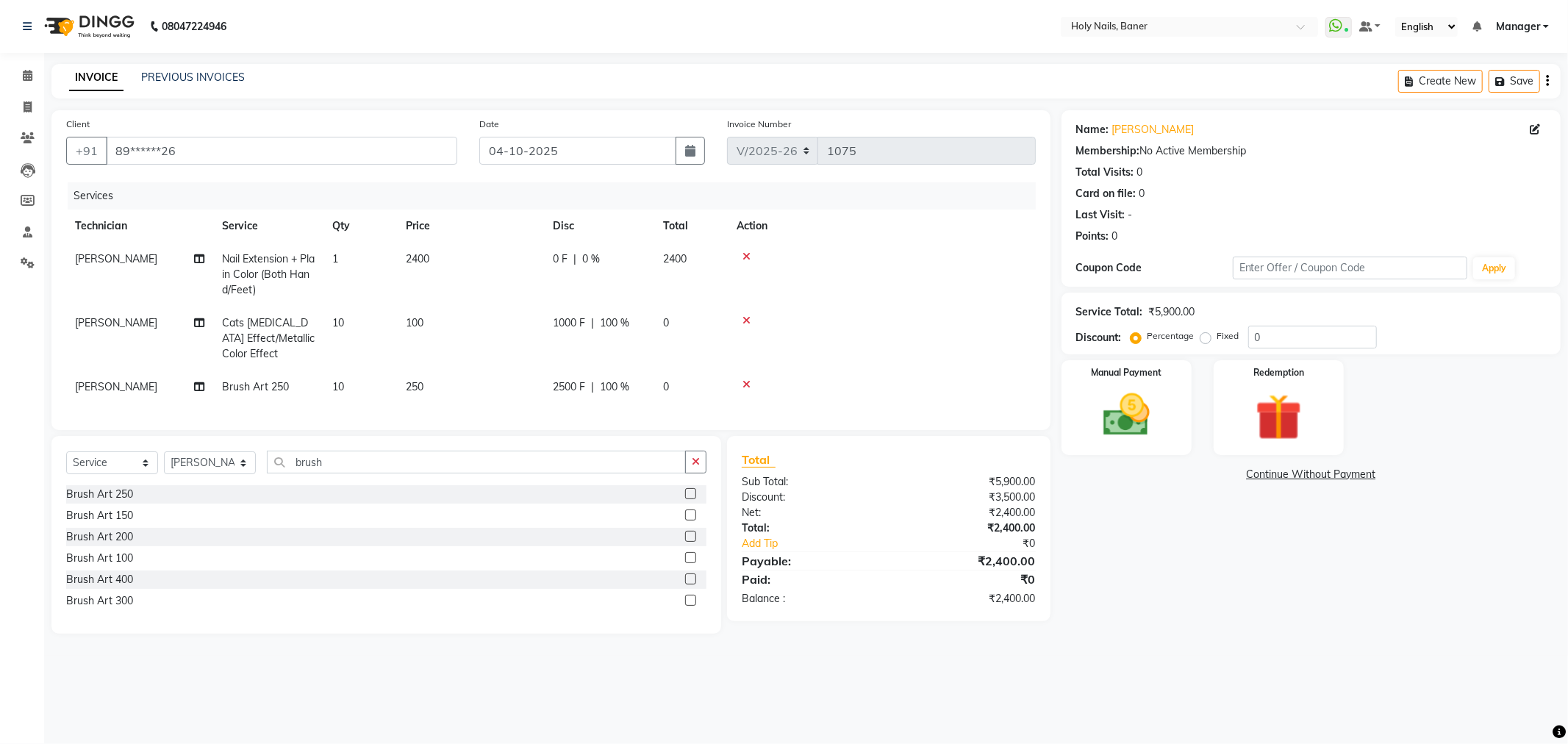
click at [963, 322] on td at bounding box center [881, 339] width 308 height 64
click at [1128, 394] on img at bounding box center [1126, 416] width 79 height 56
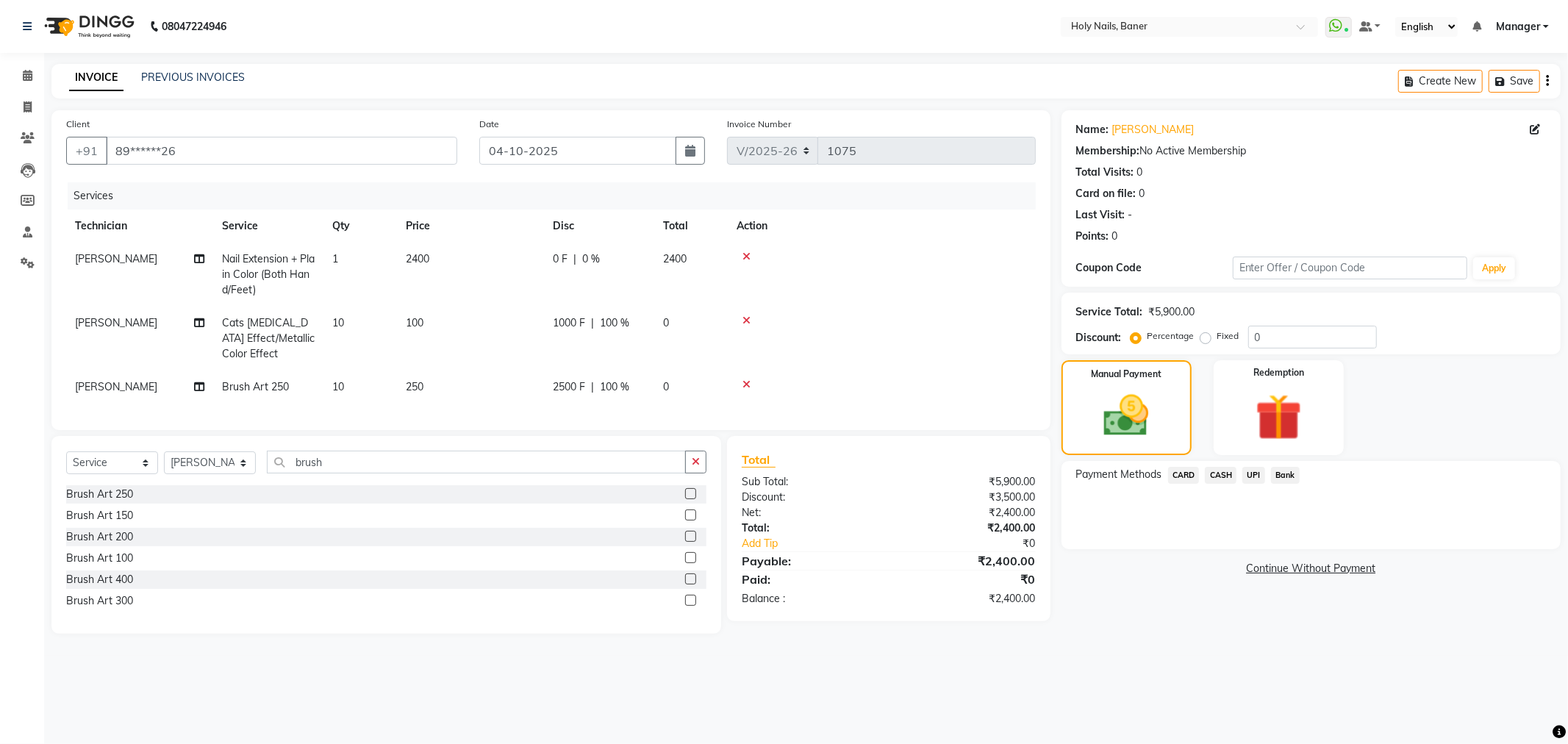
click at [1222, 477] on span "CASH" at bounding box center [1220, 475] width 32 height 17
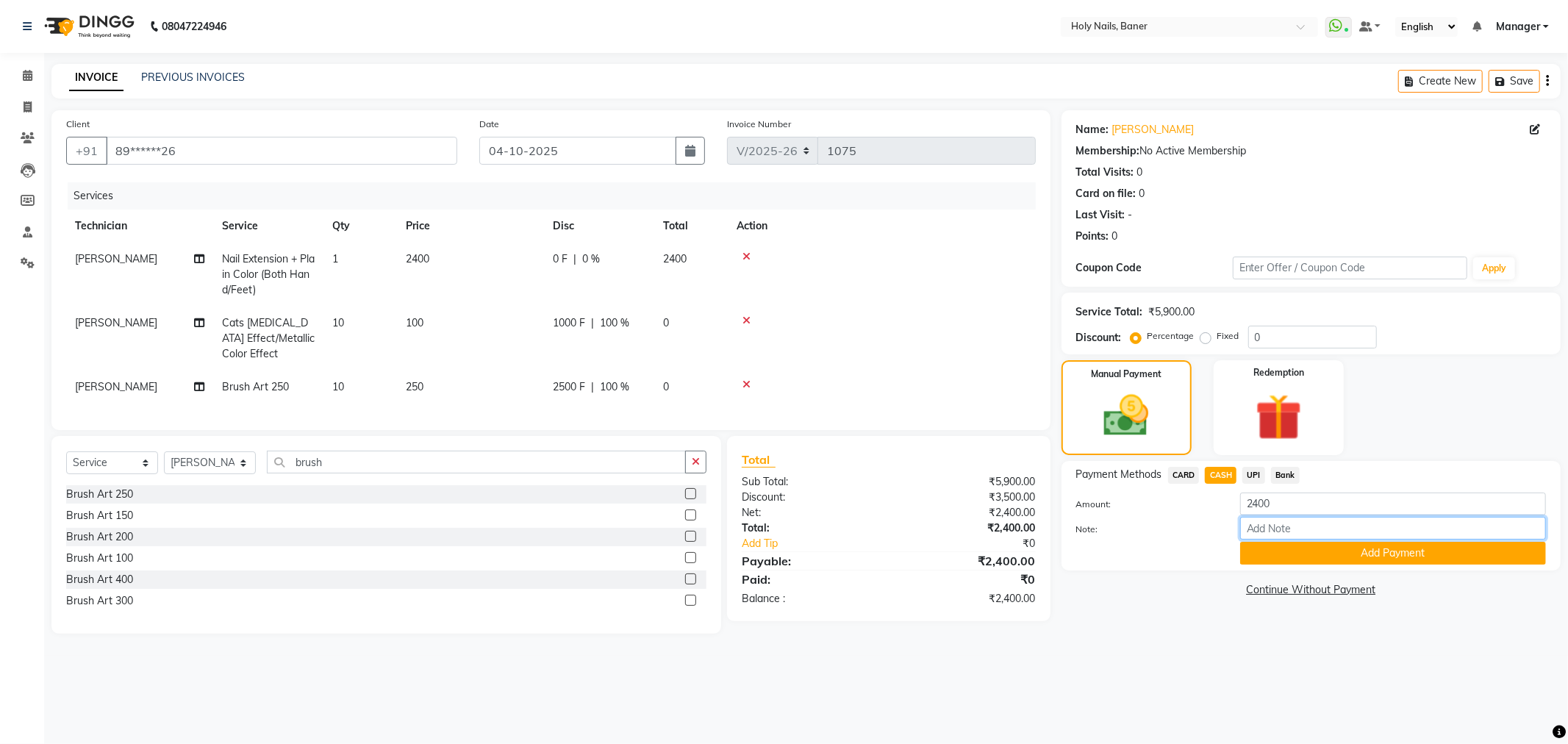
click at [1272, 526] on input "Note:" at bounding box center [1393, 528] width 306 height 23
type input "FREE NAIL ART OFFER APPLIED"
click at [1299, 554] on button "Add Payment" at bounding box center [1393, 553] width 306 height 23
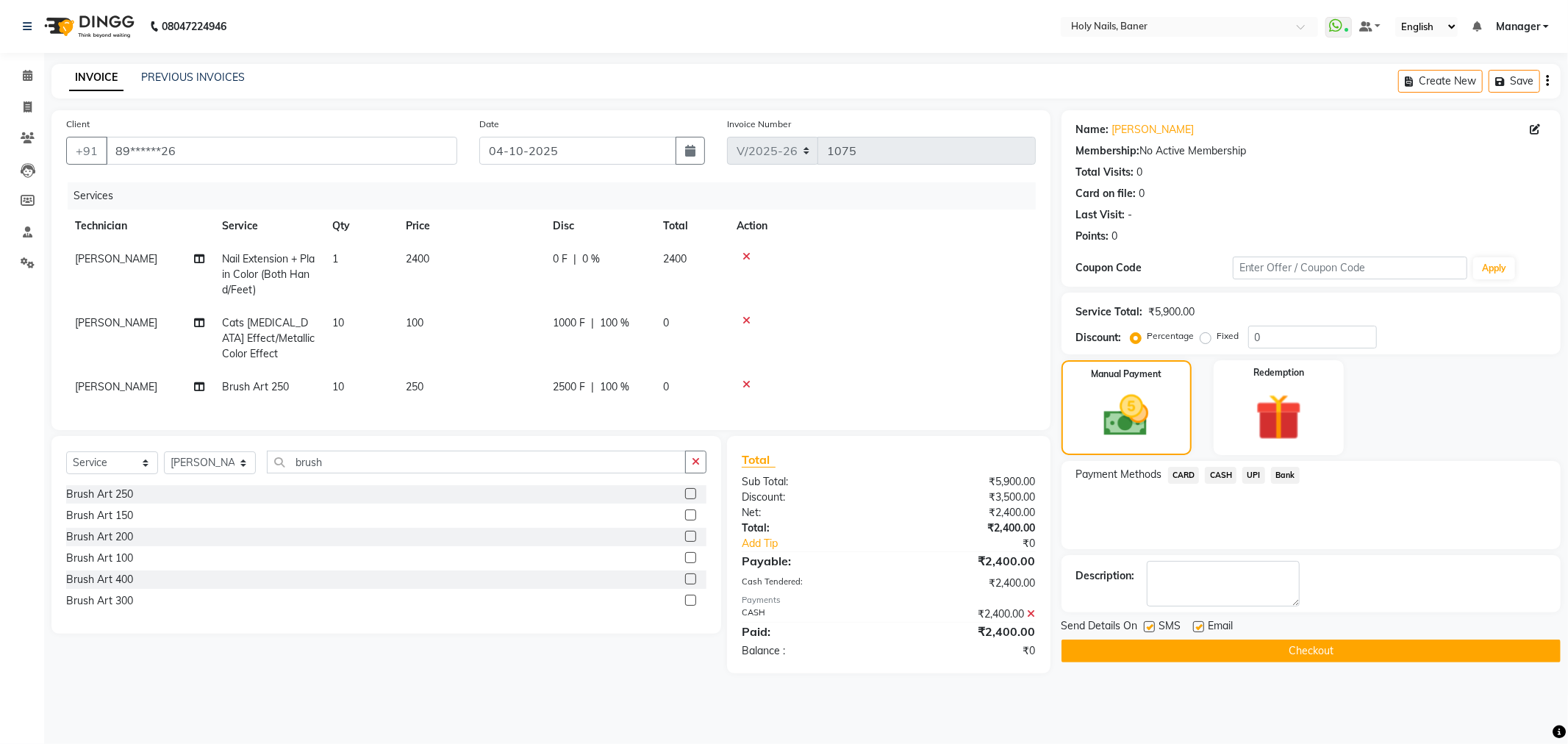
click at [1243, 654] on button "Checkout" at bounding box center [1311, 651] width 499 height 23
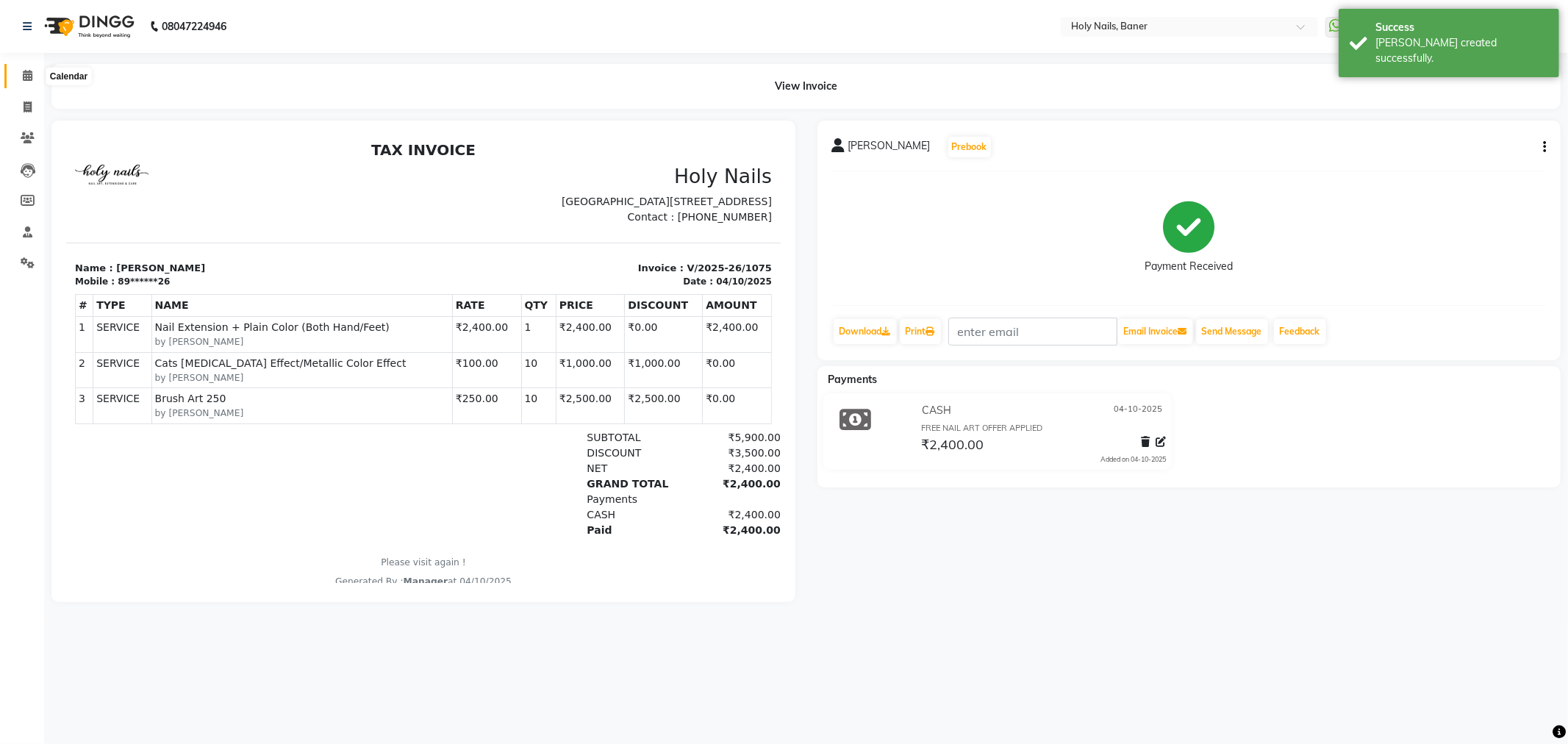
click at [28, 78] on icon at bounding box center [27, 75] width 10 height 11
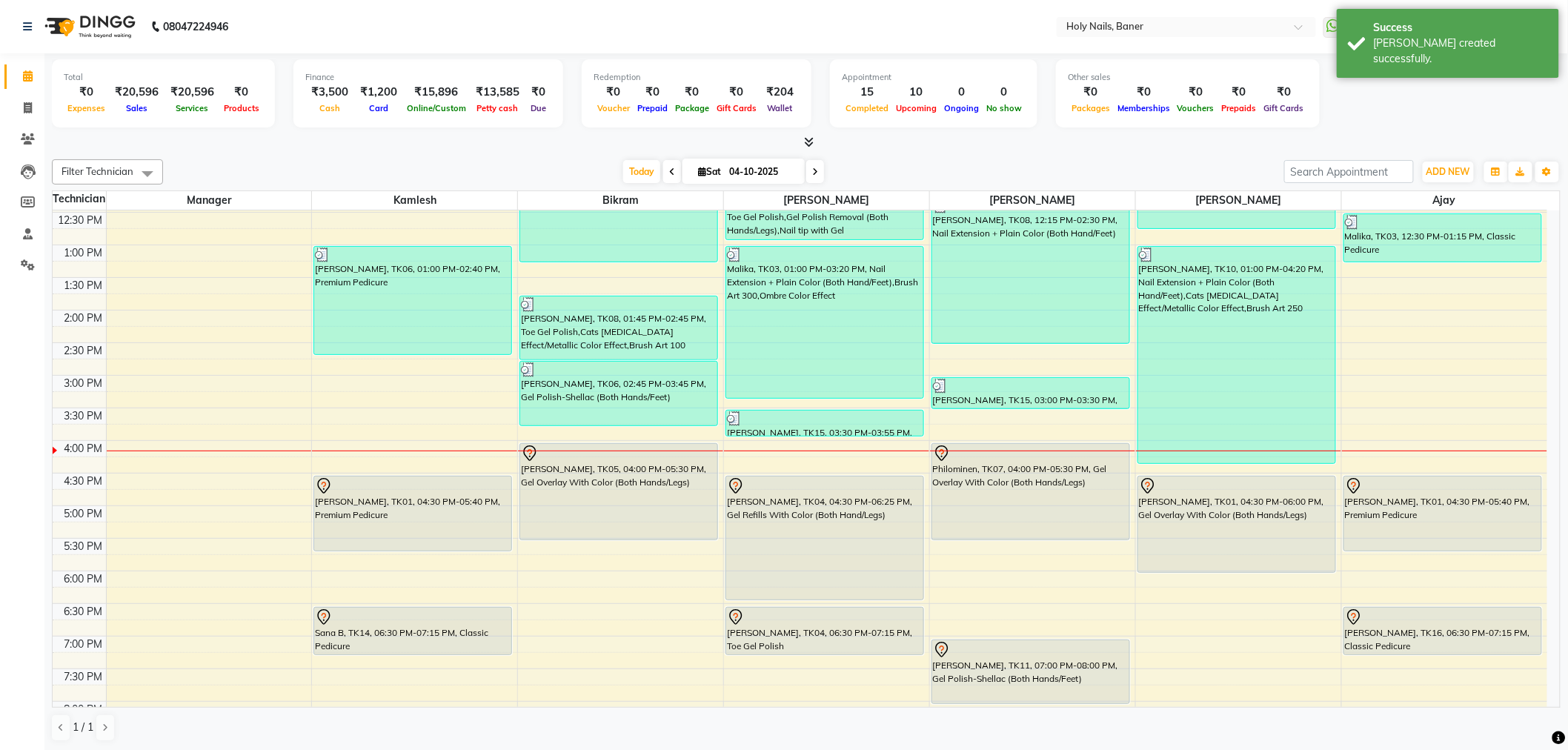
scroll to position [329, 0]
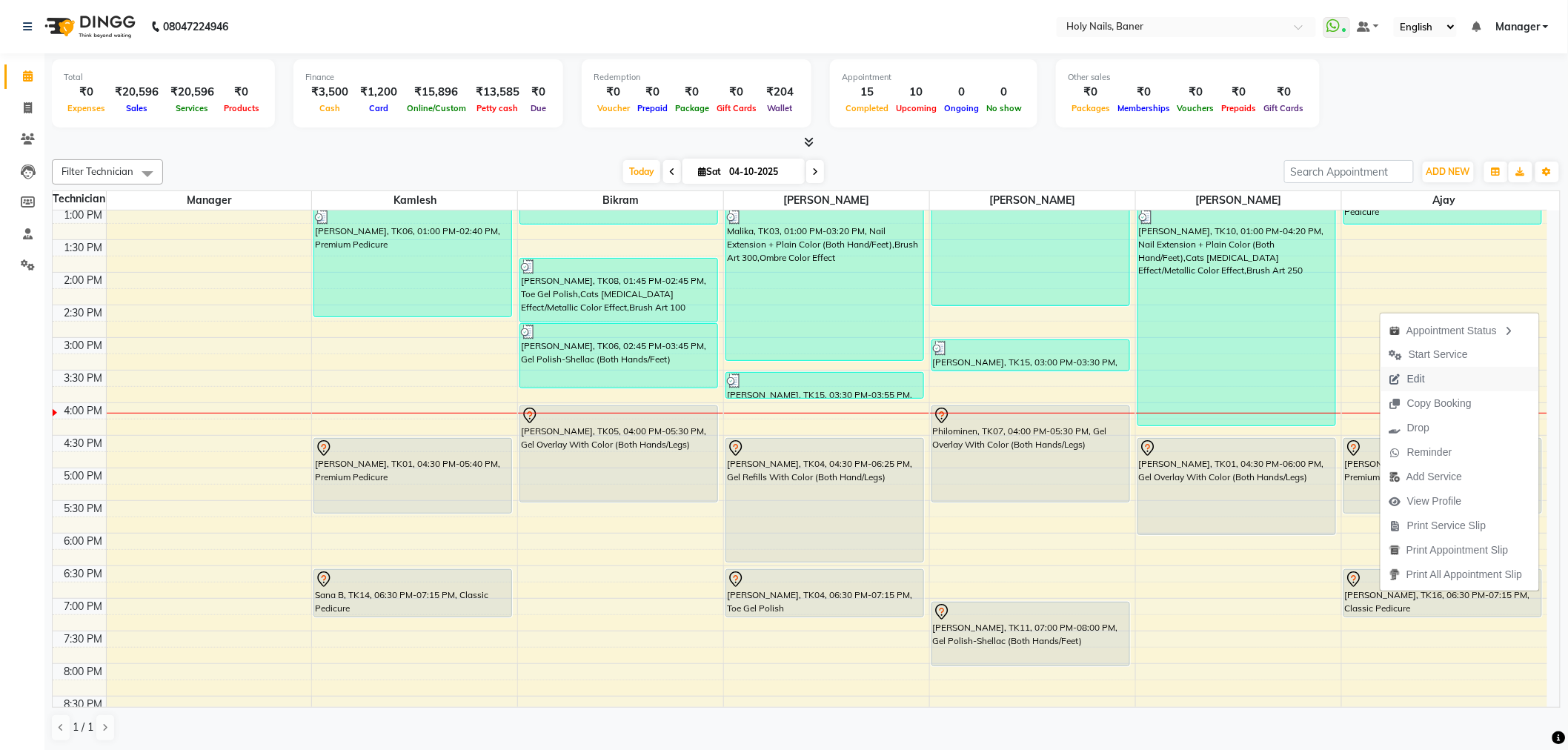
click at [1434, 379] on button "Edit" at bounding box center [1460, 379] width 159 height 24
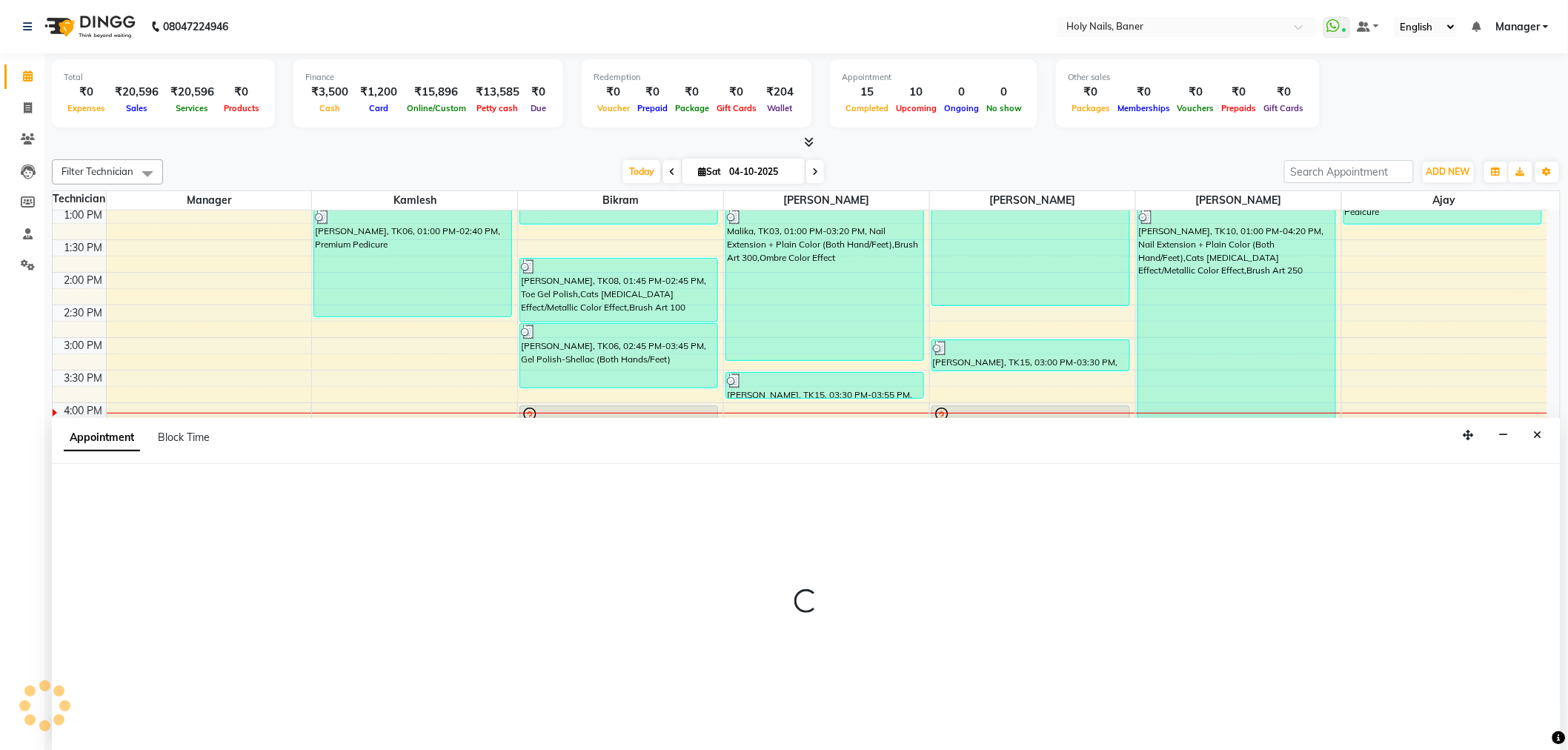
scroll to position [1, 0]
select select "tentative"
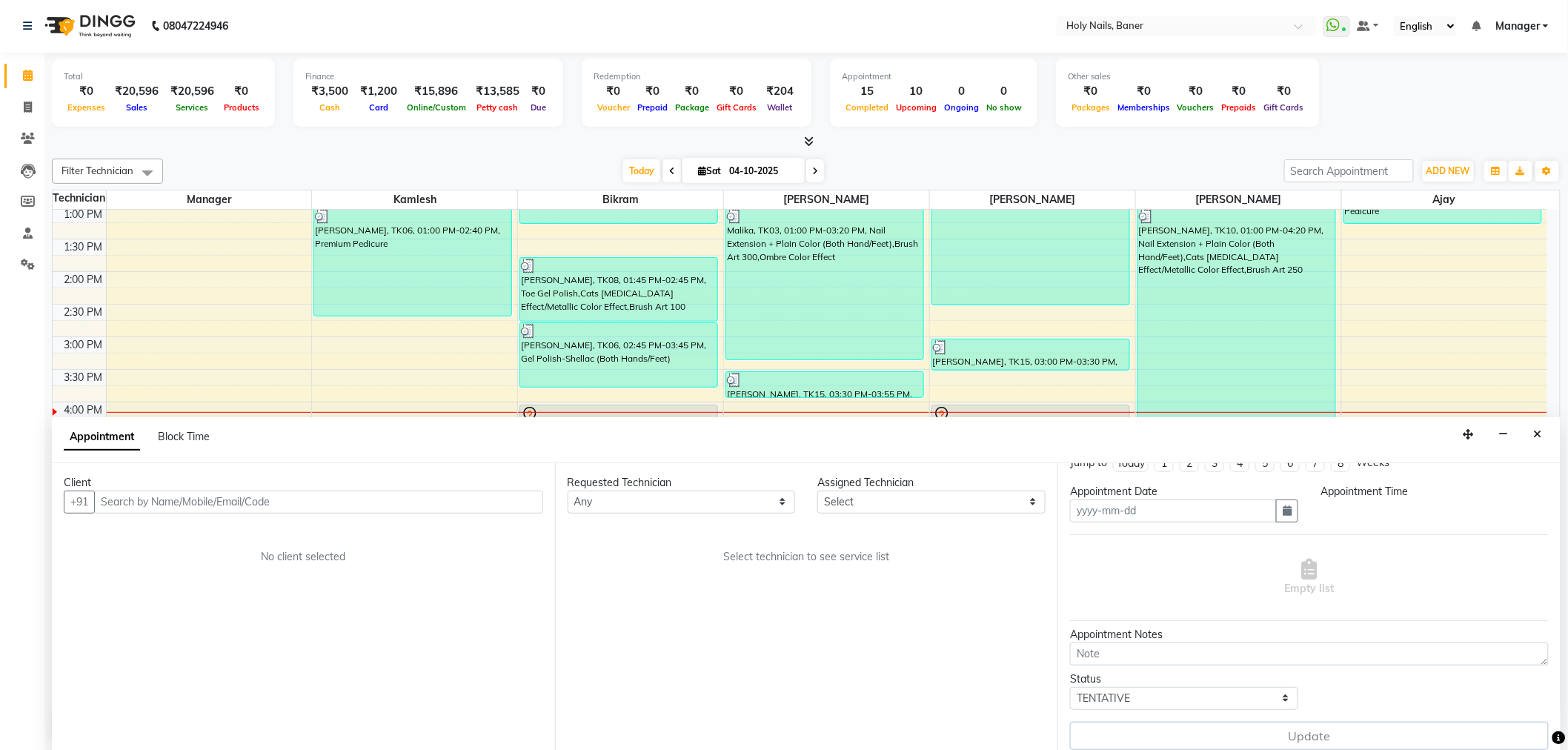
scroll to position [31, 0]
type input "04-10-2025"
select select "76369"
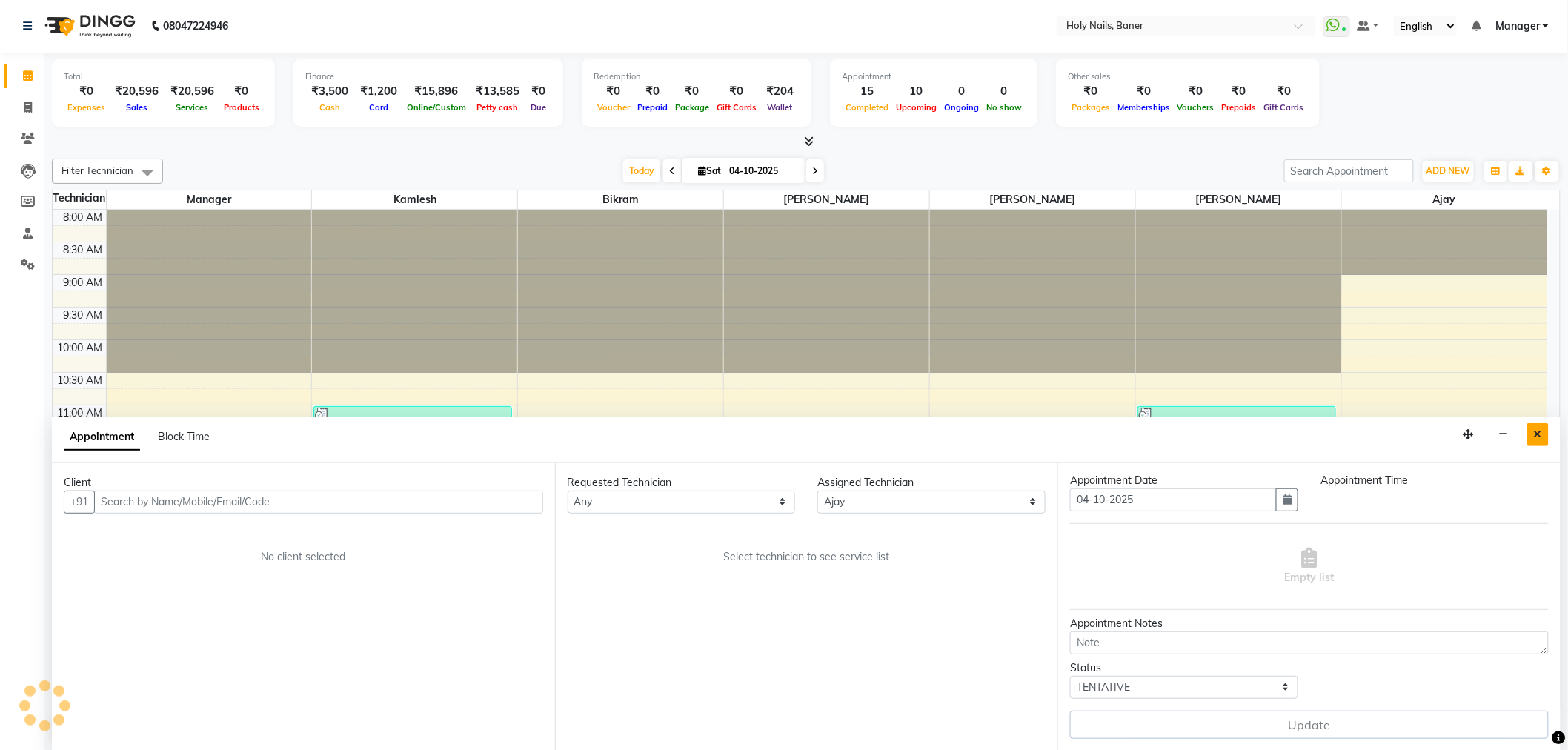
select select "1110"
select select "2495"
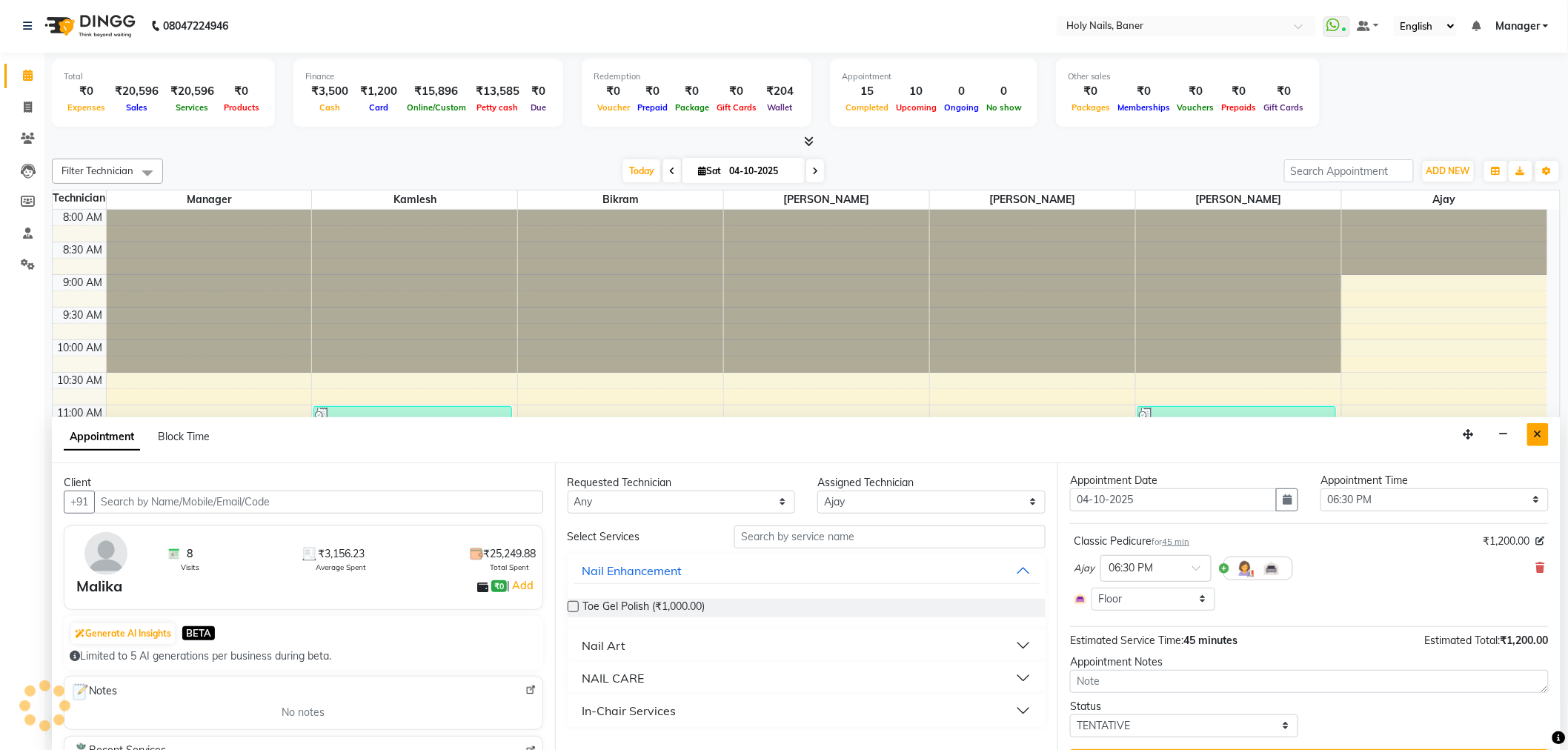
scroll to position [421, 0]
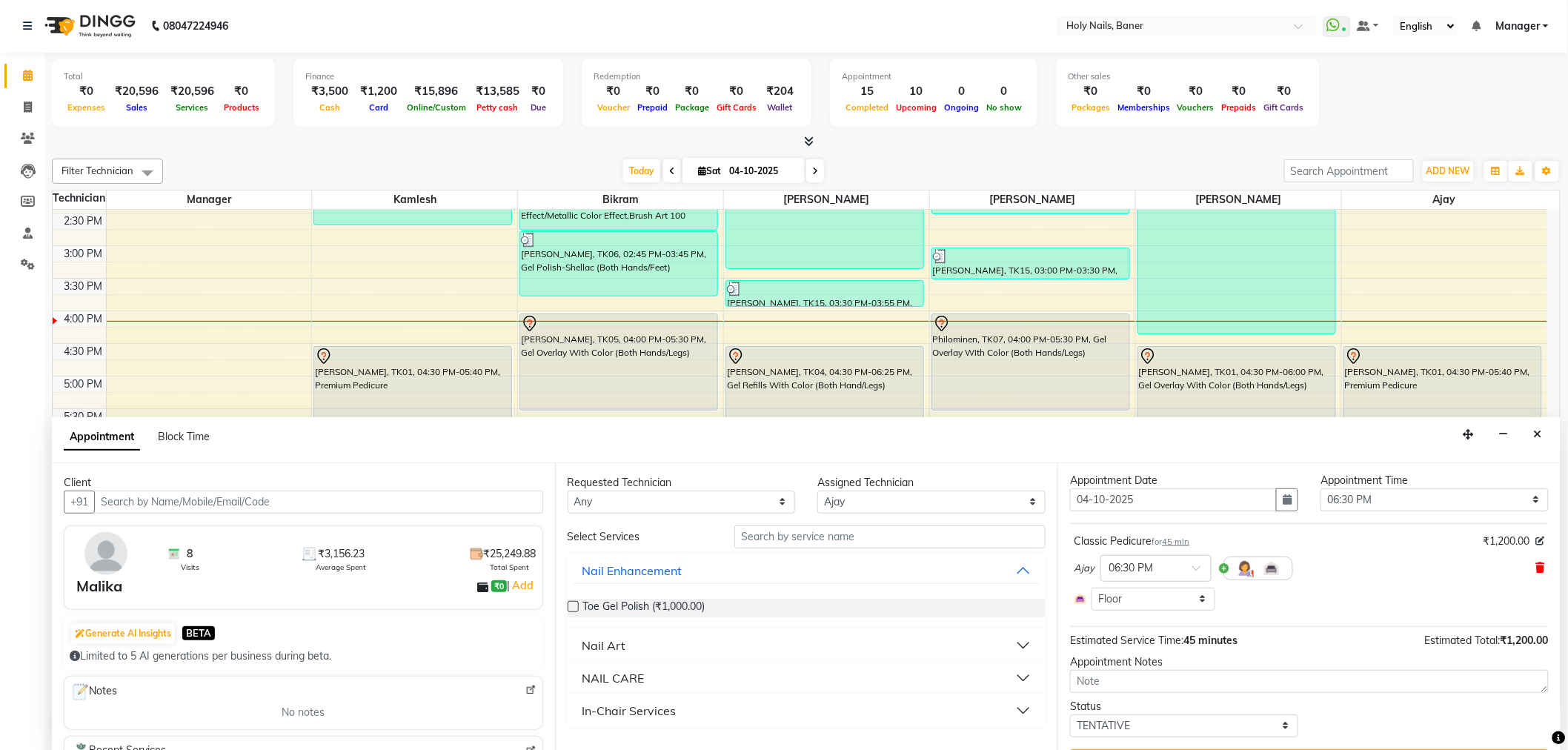
click at [1536, 566] on icon at bounding box center [1541, 568] width 9 height 10
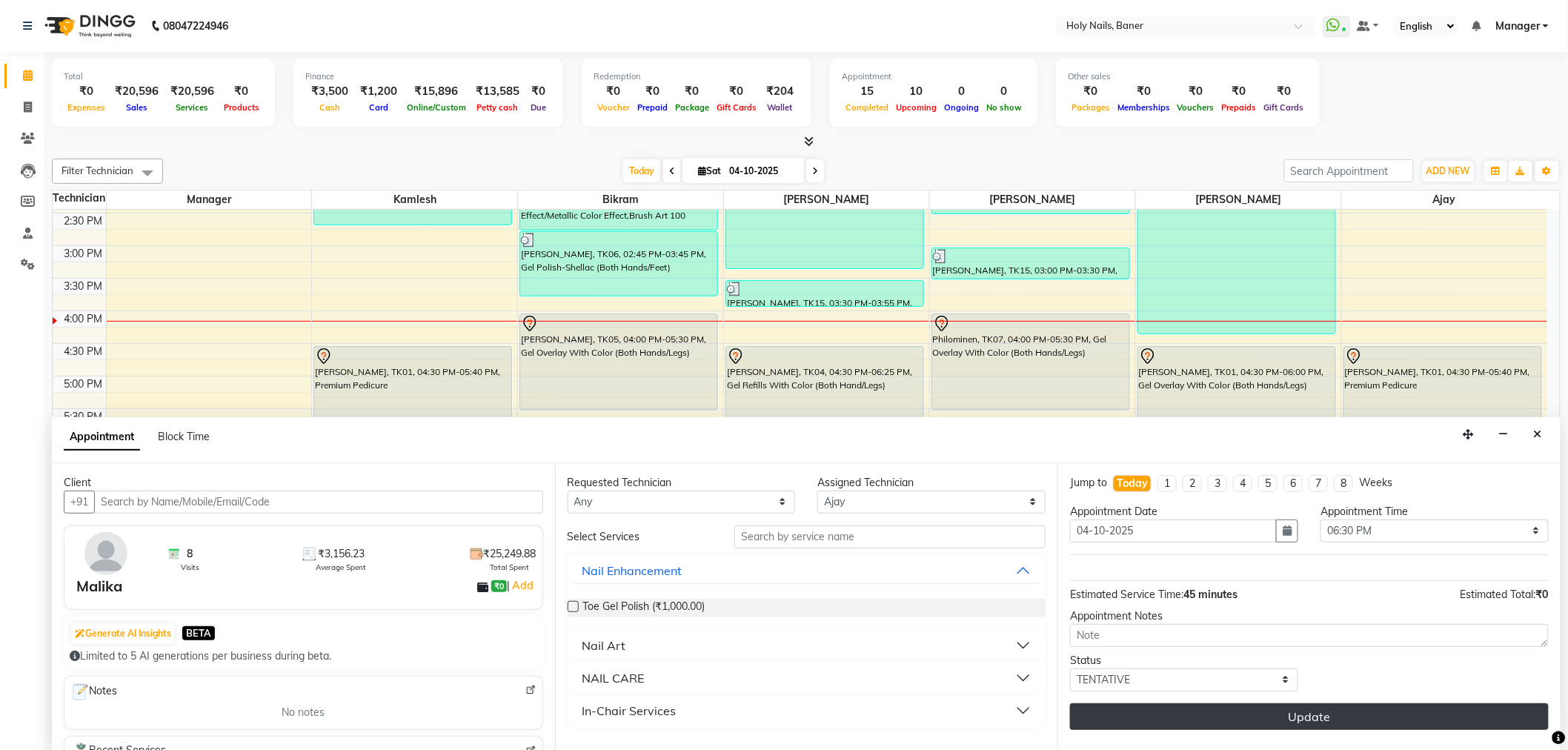
click at [1334, 711] on button "Update" at bounding box center [1309, 717] width 479 height 27
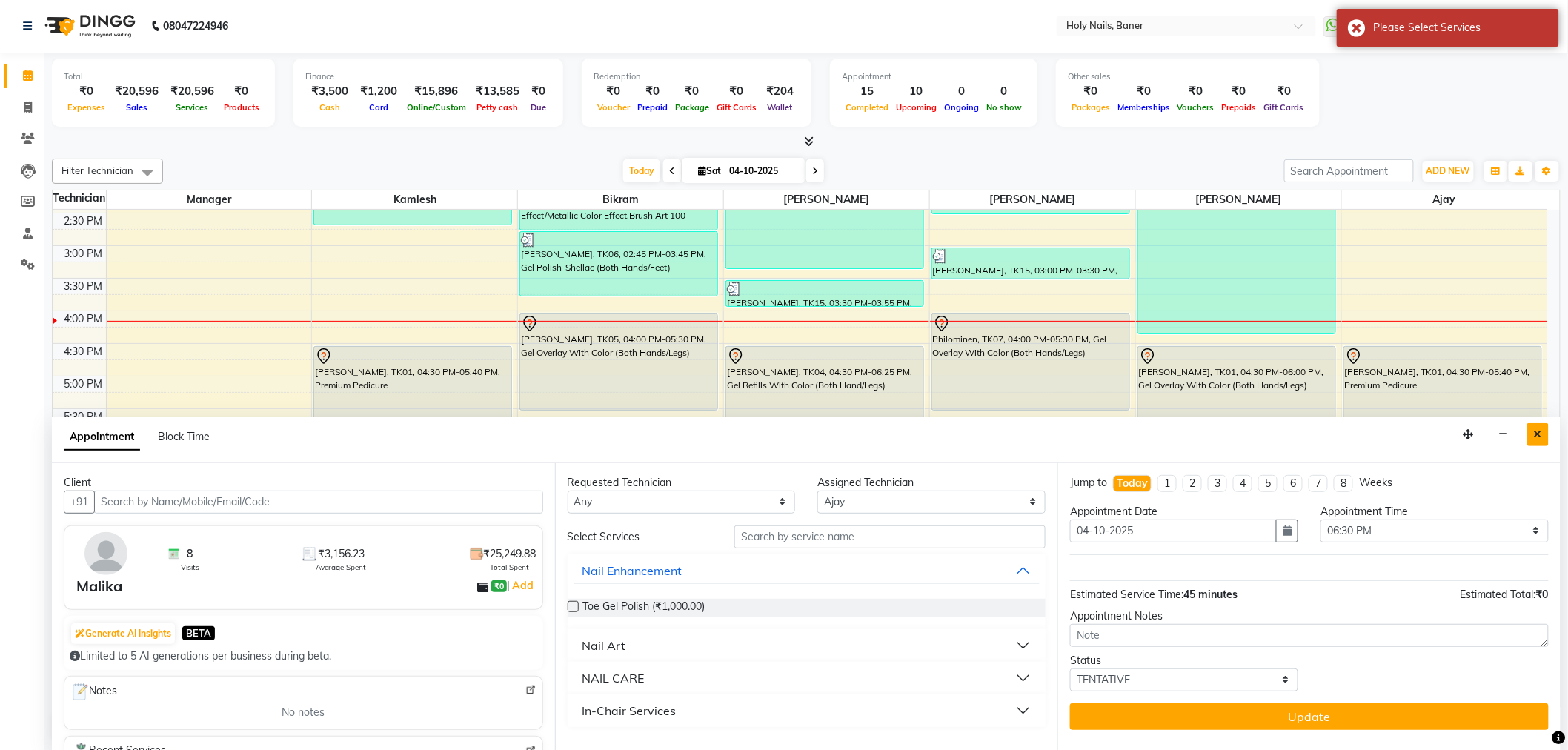
click at [1543, 433] on button "Close" at bounding box center [1538, 435] width 21 height 23
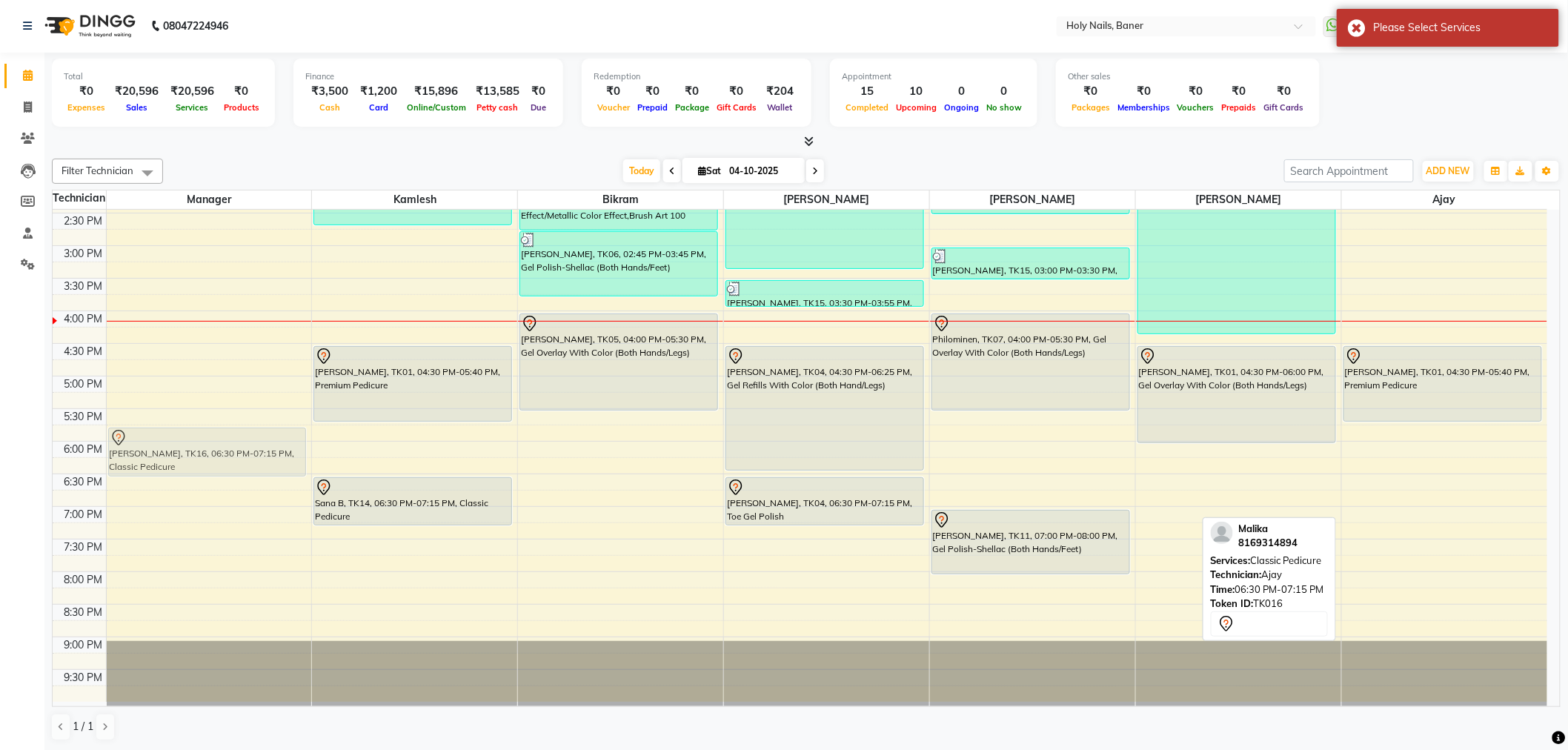
drag, startPoint x: 1397, startPoint y: 493, endPoint x: 225, endPoint y: 438, distance: 1173.3
click at [225, 438] on tr "Malika, TK16, 06:30 PM-07:15 PM, Classic Pedicure Vojtech, TK02, 11:00 AM-11:55…" at bounding box center [800, 246] width 1495 height 912
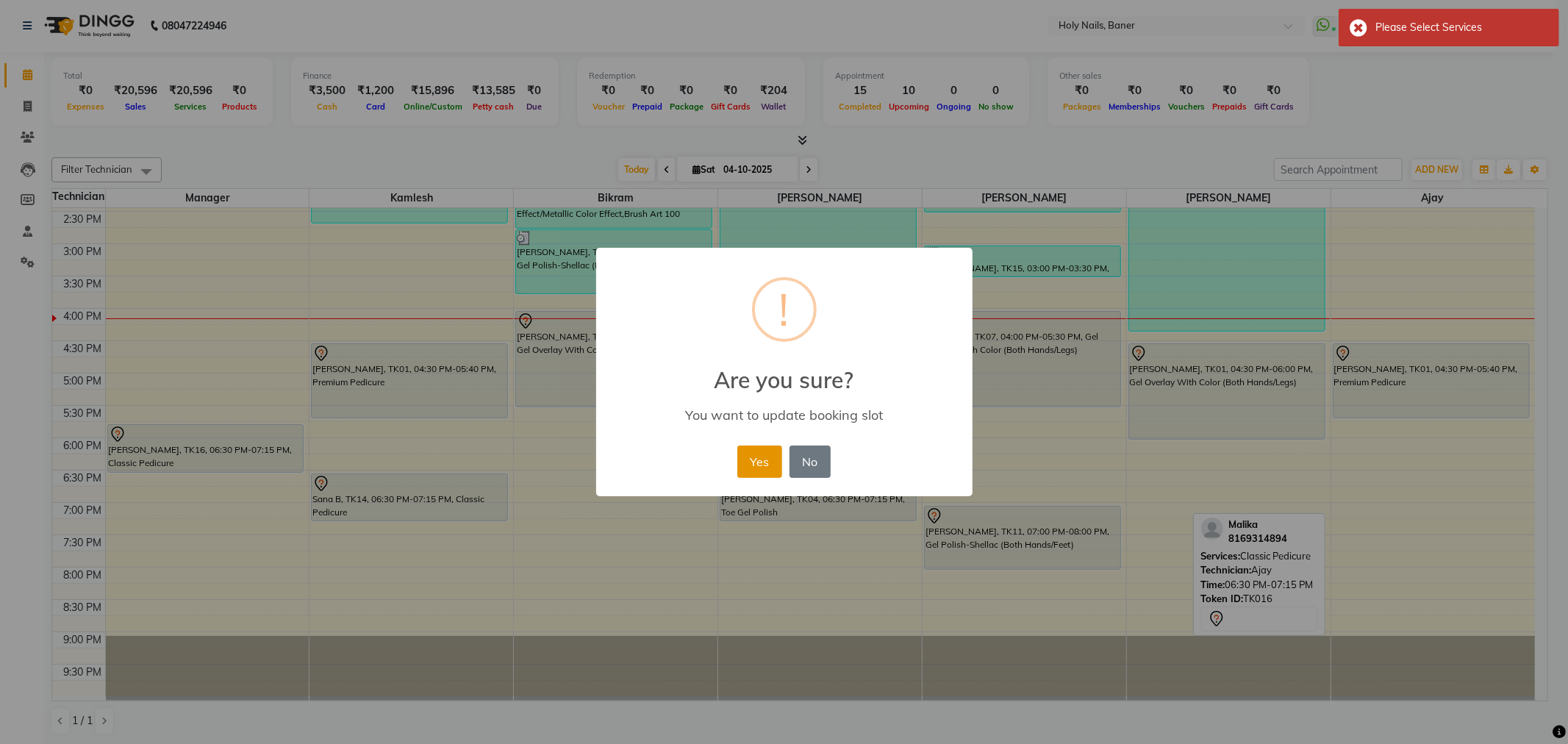
click at [752, 458] on button "Yes" at bounding box center [759, 462] width 45 height 32
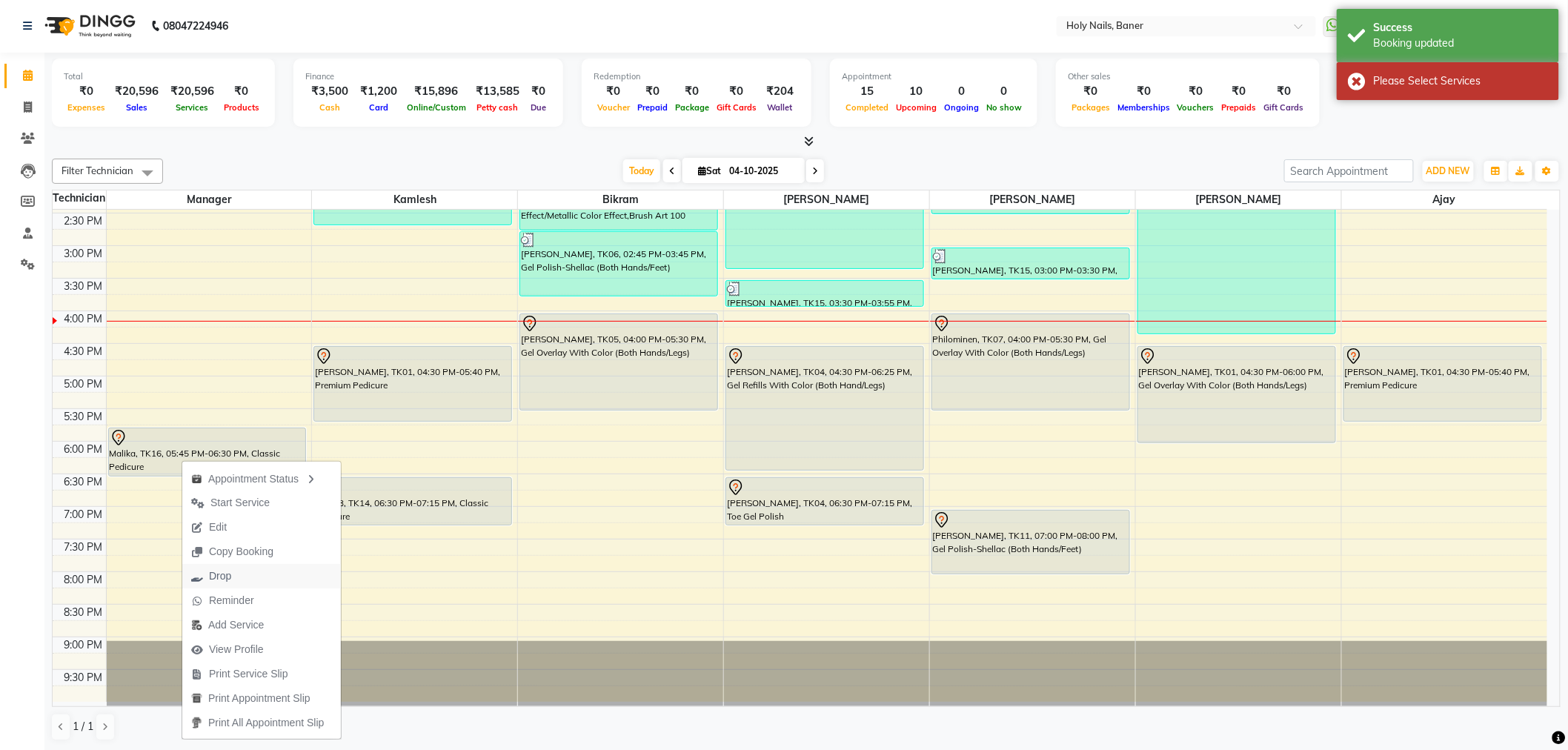
click at [228, 573] on span "Drop" at bounding box center [220, 576] width 22 height 16
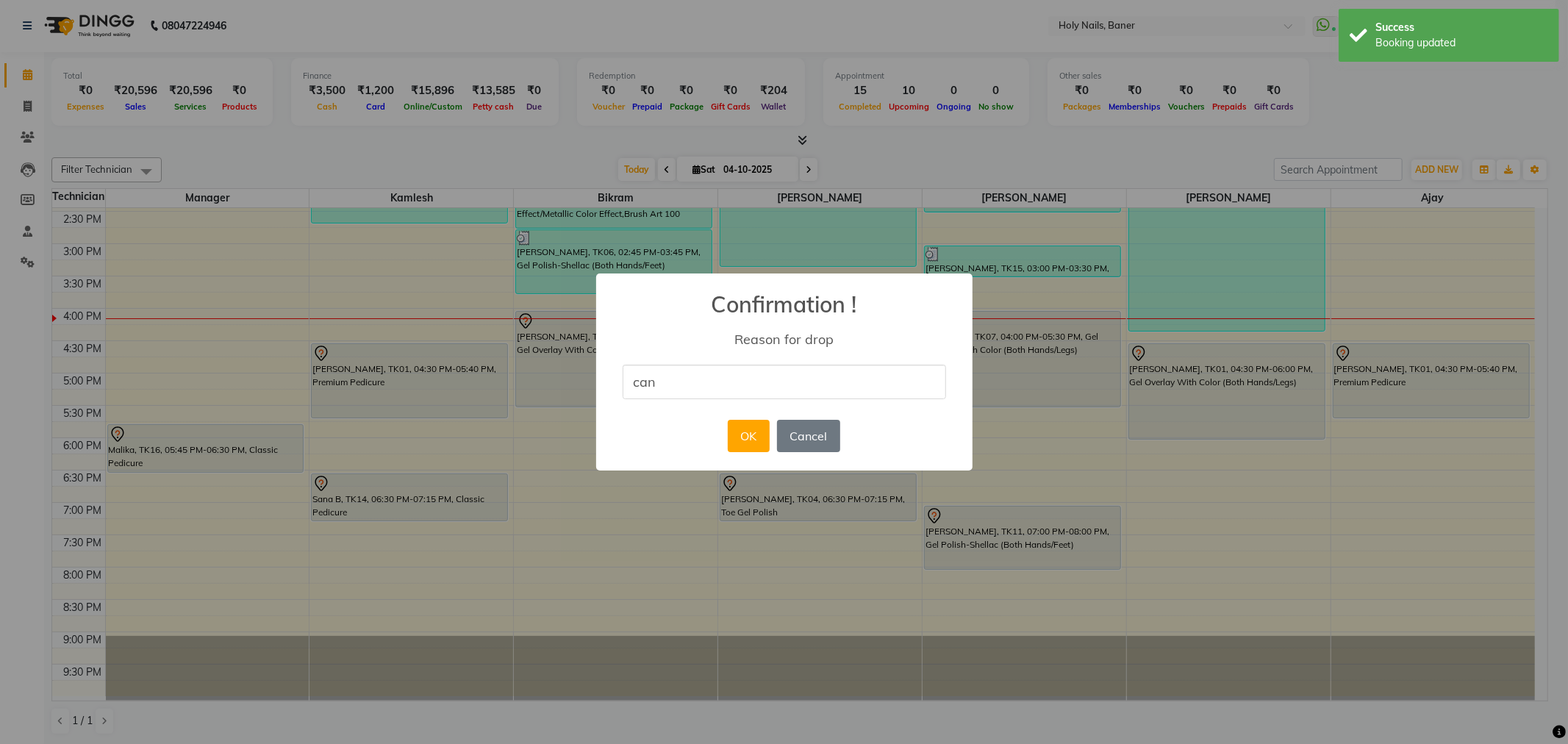
type input "Cancelled by Customer"
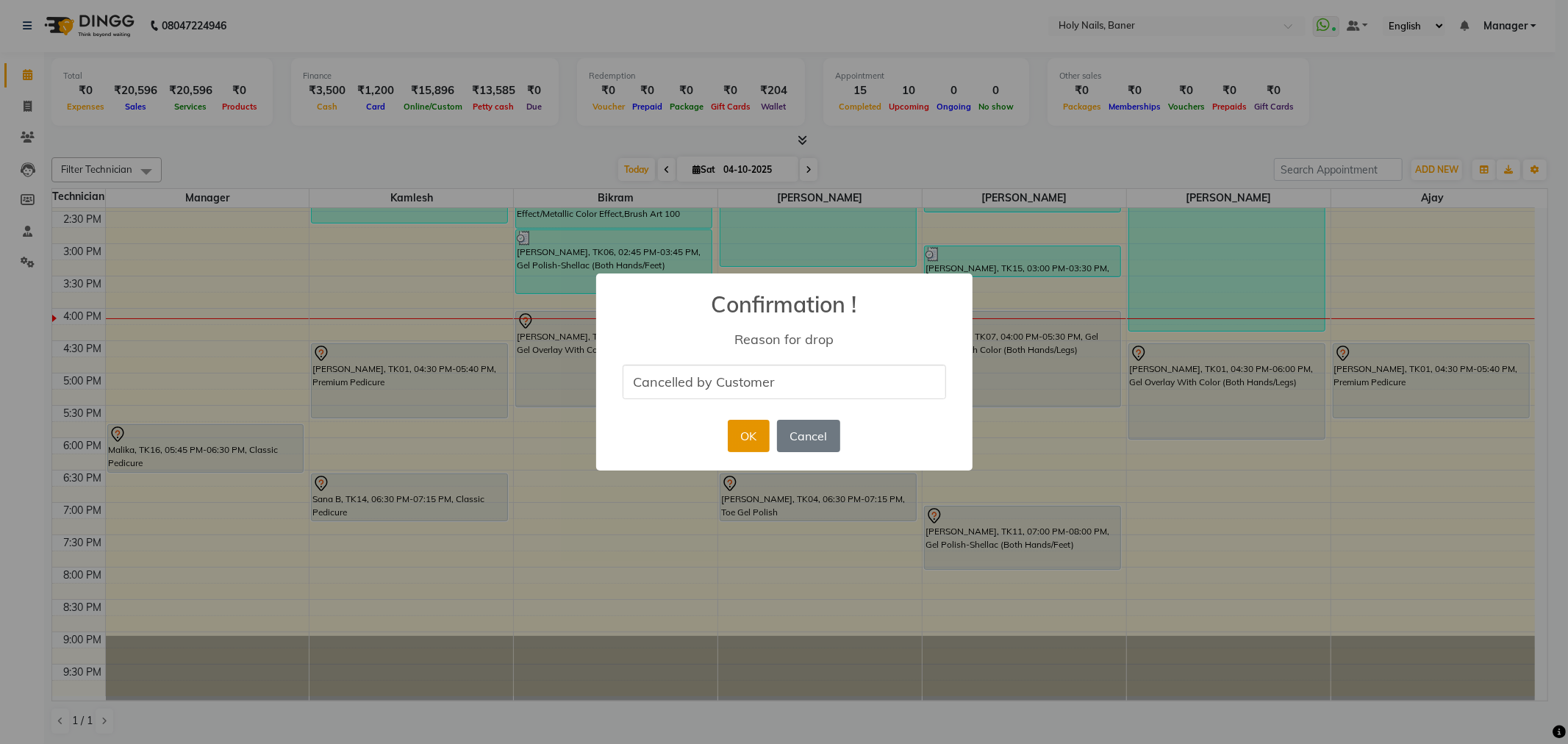
click at [751, 445] on button "OK" at bounding box center [748, 436] width 42 height 32
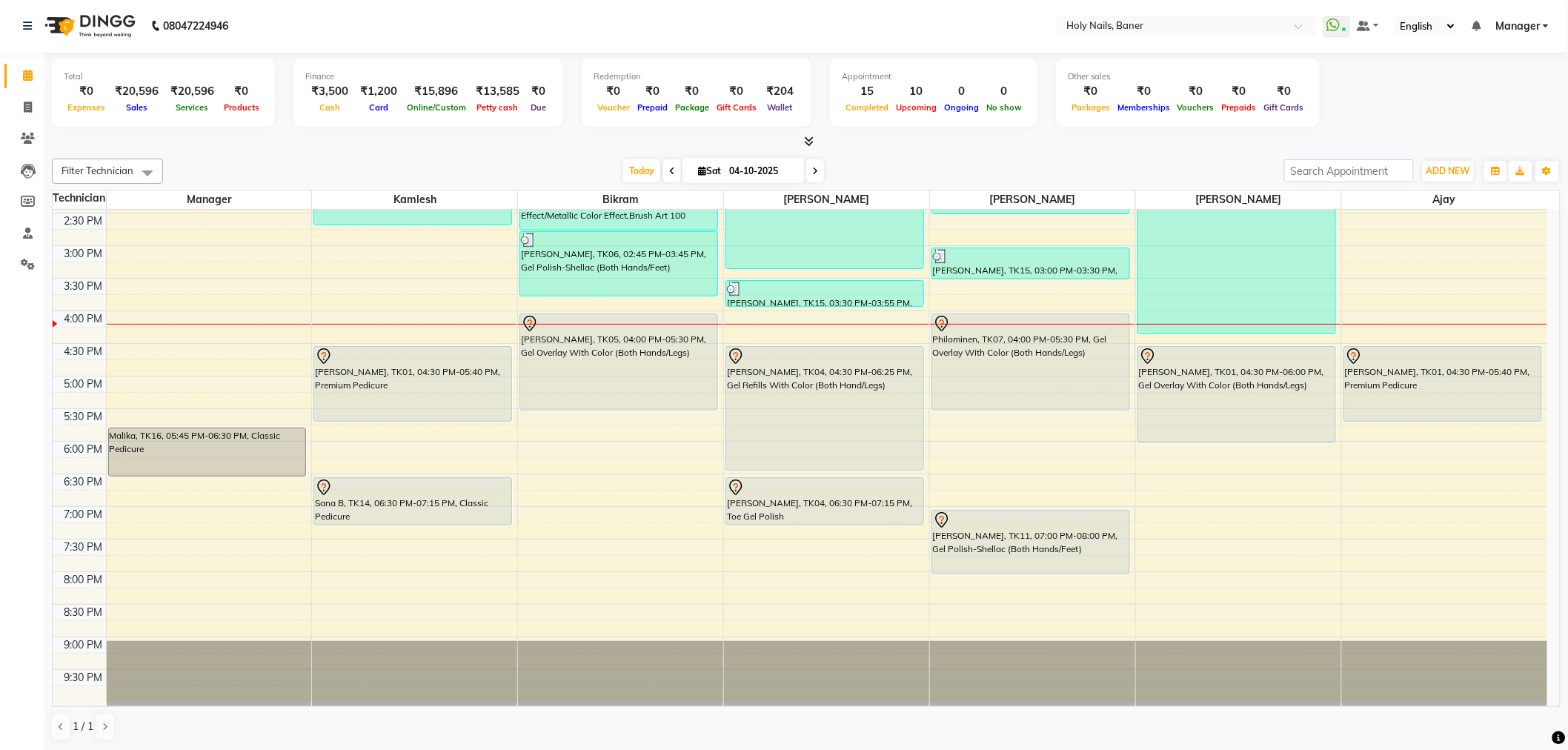
click at [816, 168] on span at bounding box center [815, 171] width 18 height 23
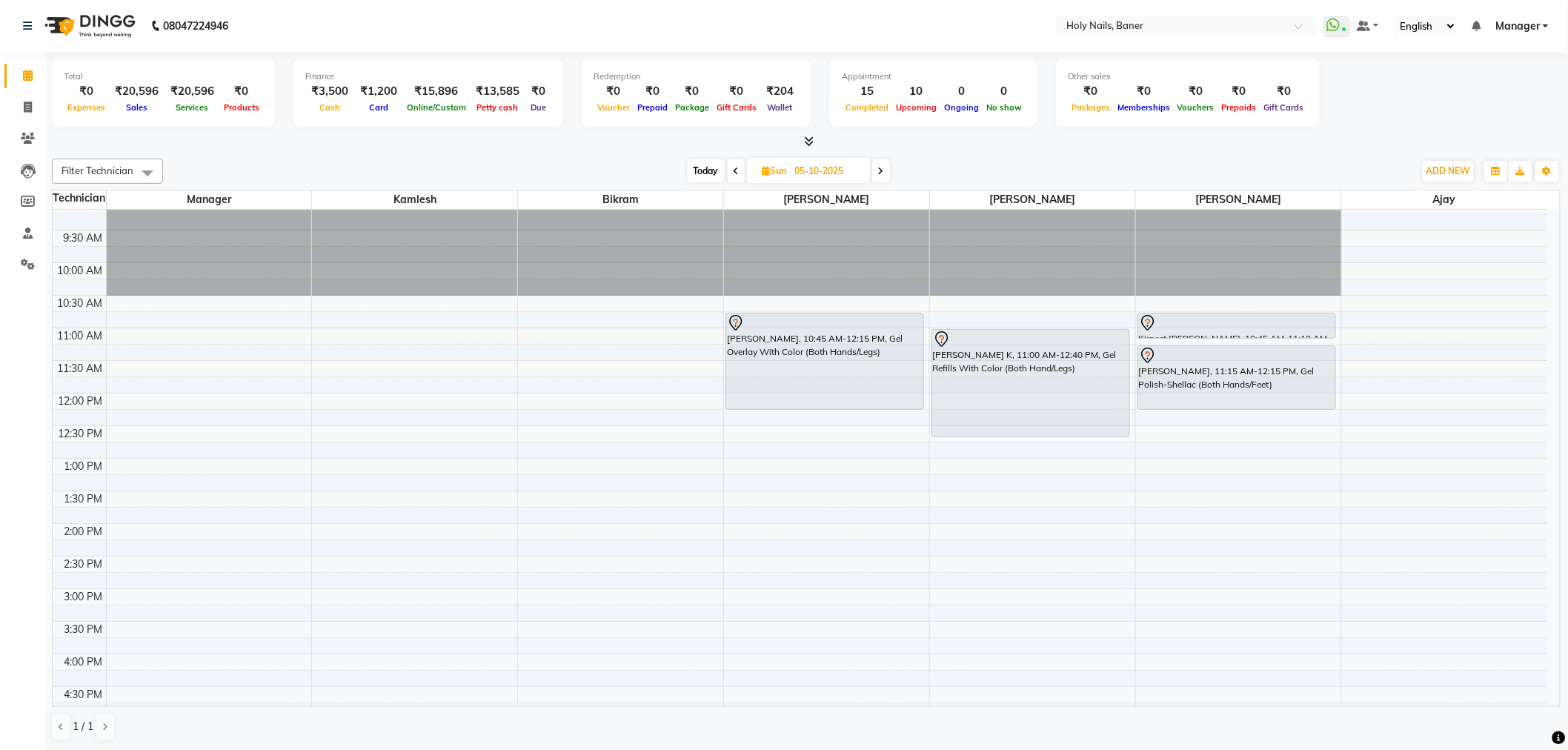
scroll to position [9, 0]
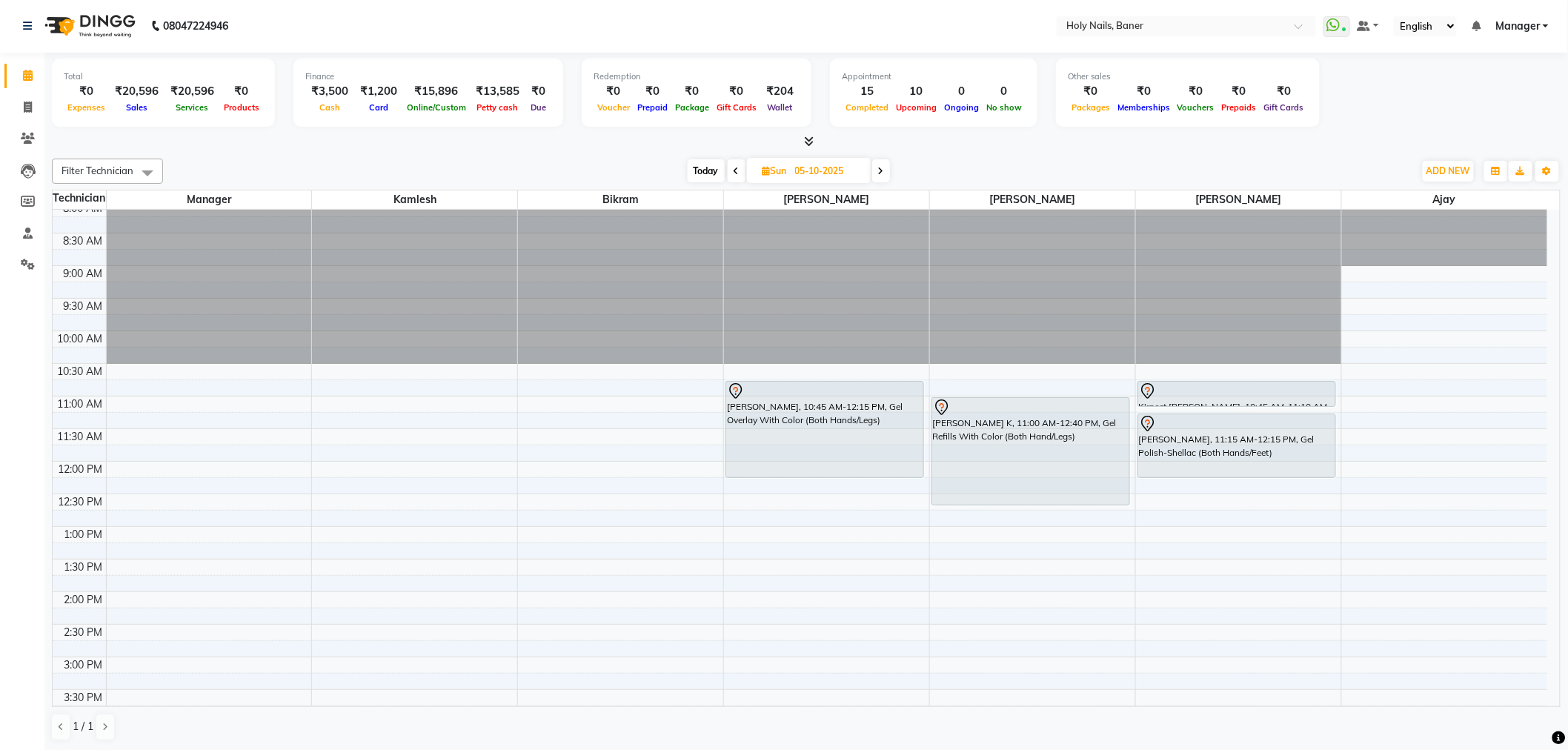
click at [743, 167] on span at bounding box center [736, 171] width 18 height 23
type input "04-10-2025"
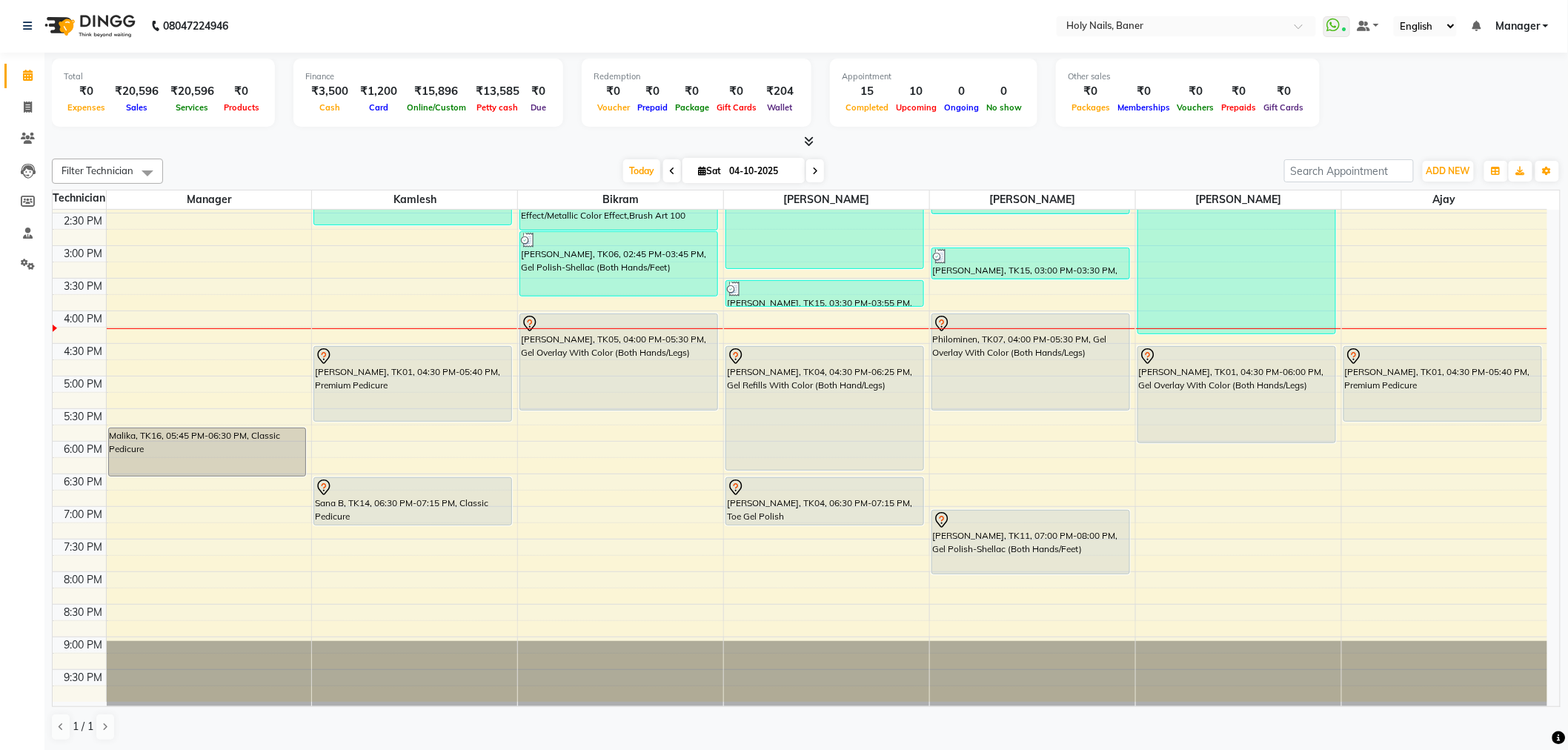
click at [535, 524] on div "8:00 AM 8:30 AM 9:00 AM 9:30 AM 10:00 AM 10:30 AM 11:00 AM 11:30 AM 12:00 PM 12…" at bounding box center [800, 246] width 1495 height 912
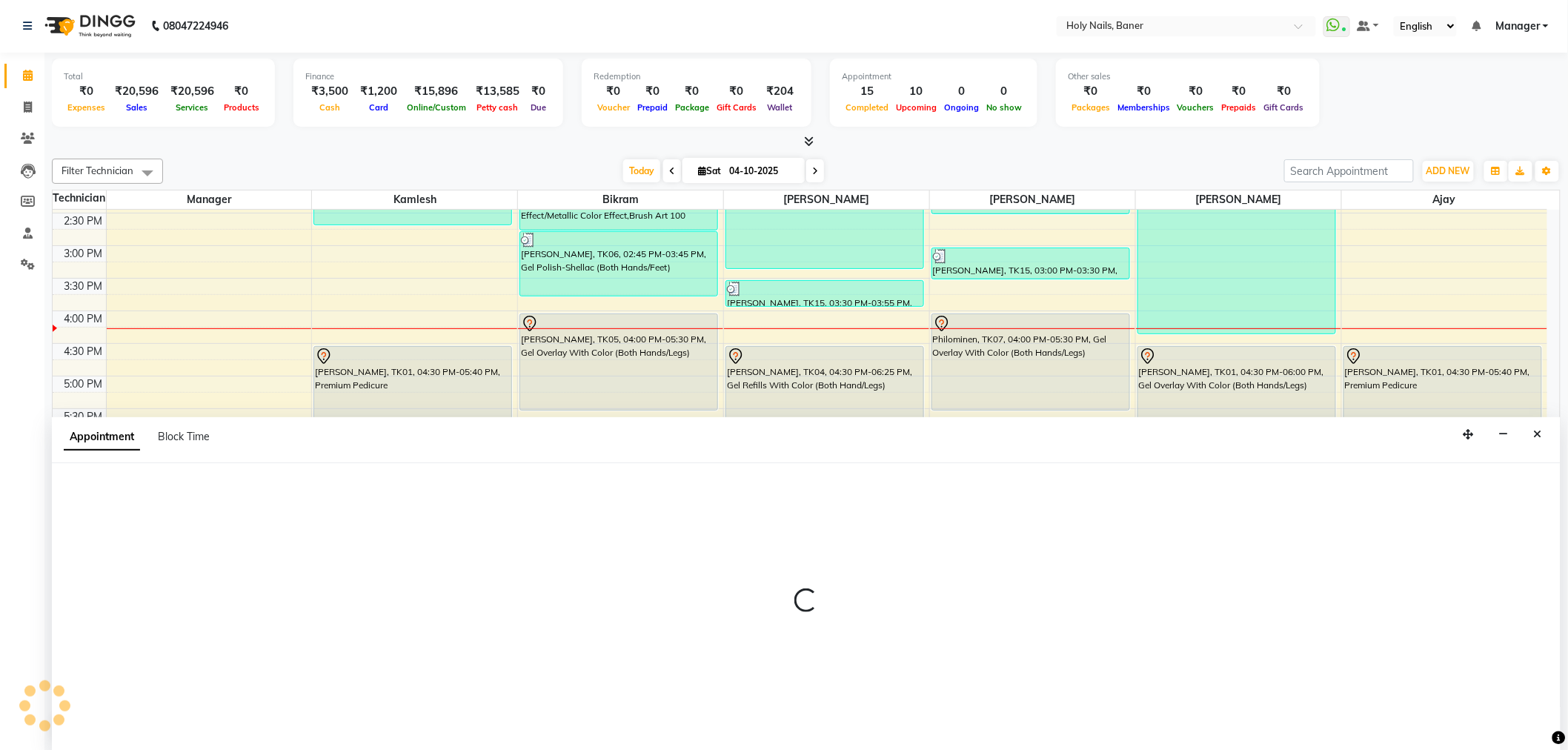
select select "58118"
select select "1140"
select select "tentative"
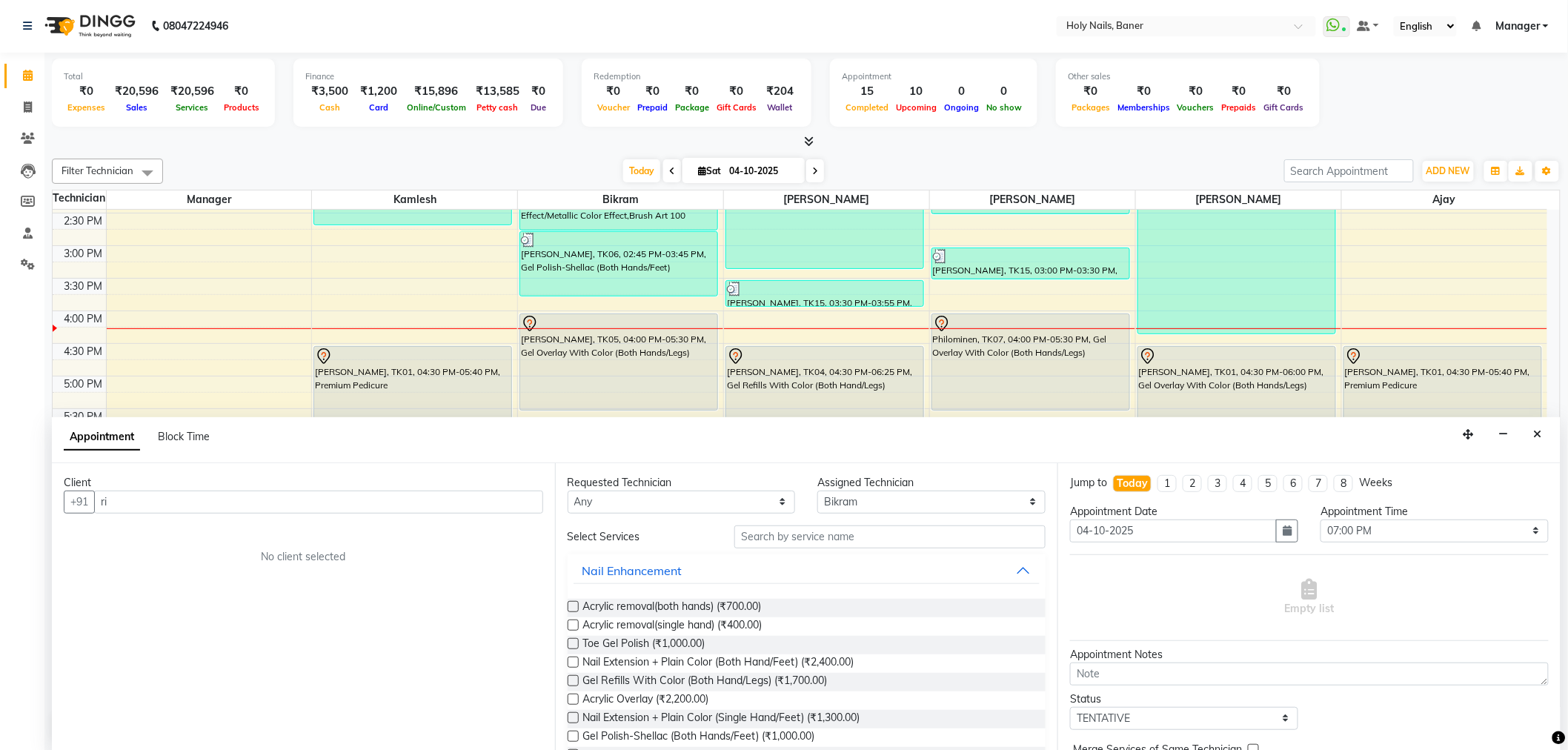
type input "r"
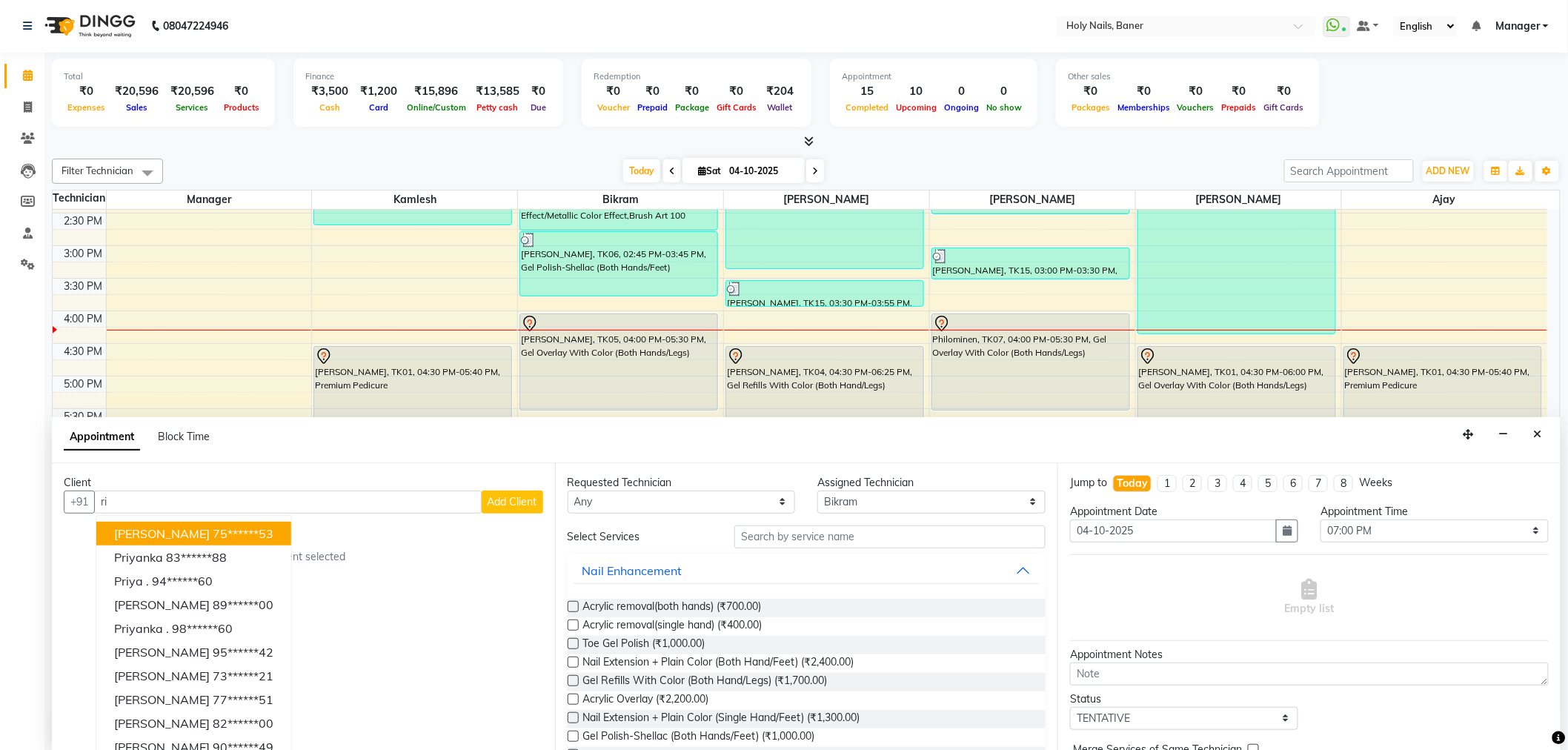
type input "r"
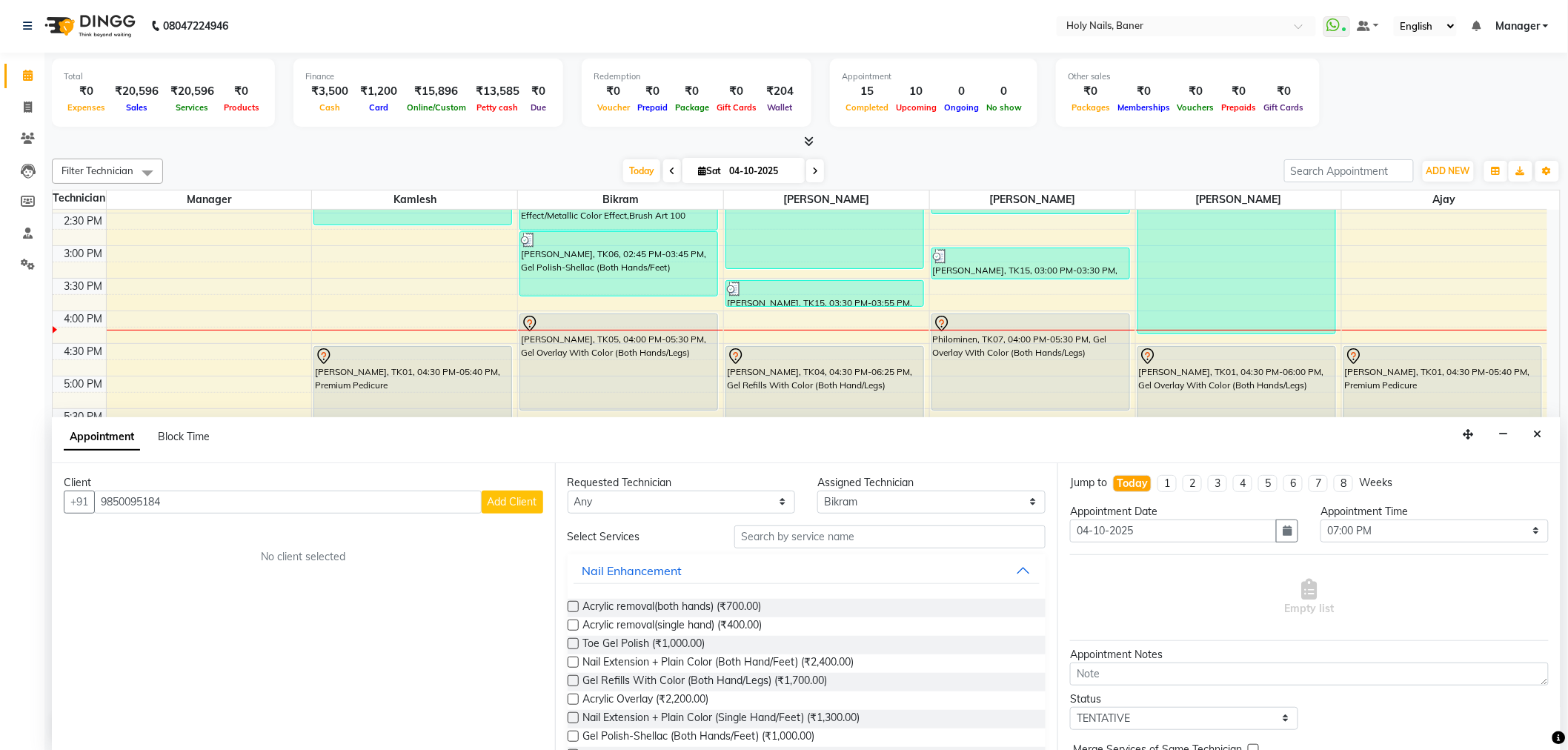
type input "9850095184"
click at [506, 503] on span "Add Client" at bounding box center [512, 502] width 50 height 13
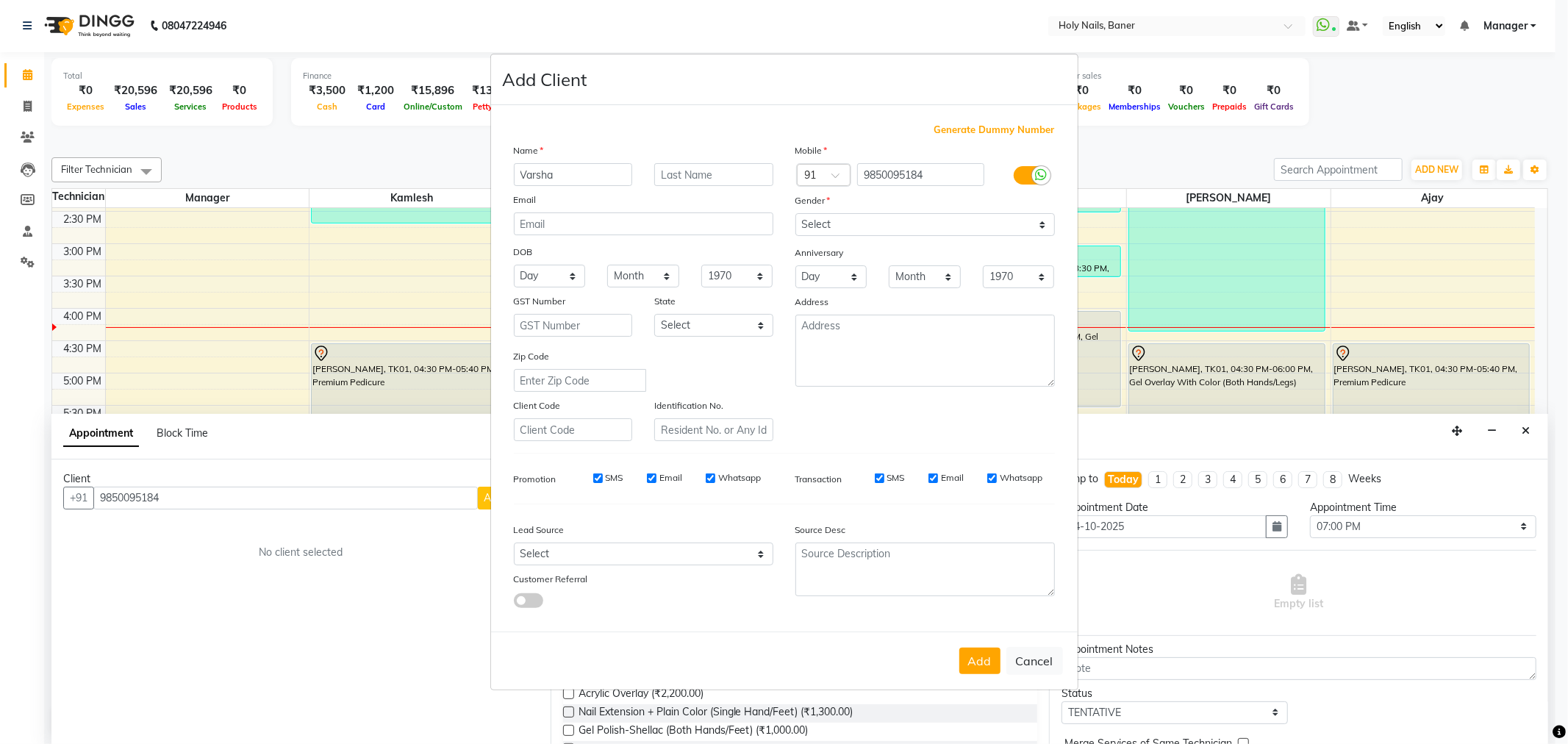
type input "Varsha"
click at [713, 179] on input "text" at bounding box center [713, 174] width 119 height 23
type input "Mittal"
click at [850, 219] on select "Select Male Female Other Prefer Not To Say" at bounding box center [924, 224] width 260 height 23
select select "female"
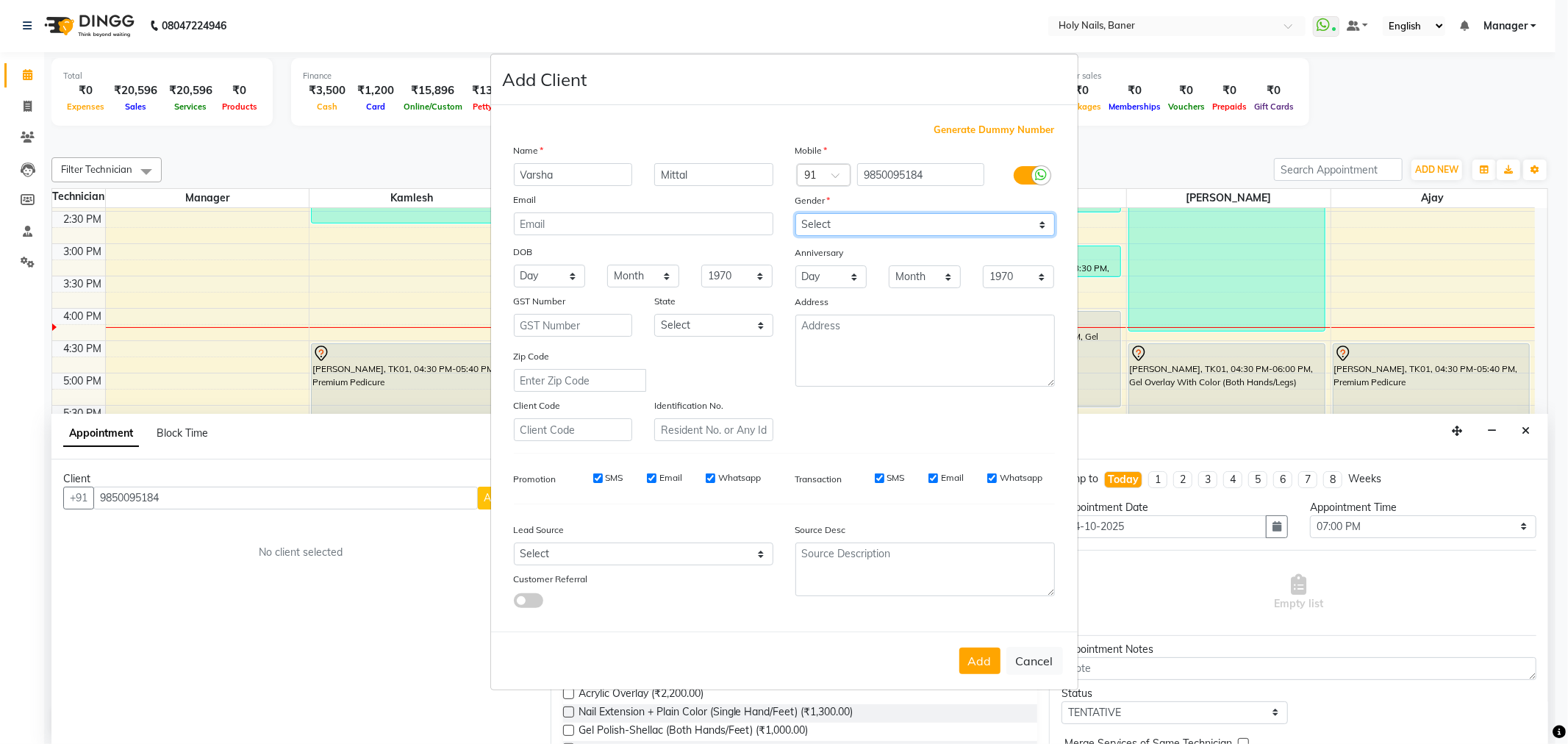
click at [795, 213] on select "Select Male Female Other Prefer Not To Say" at bounding box center [924, 224] width 260 height 23
click at [969, 659] on button "Add" at bounding box center [980, 661] width 41 height 26
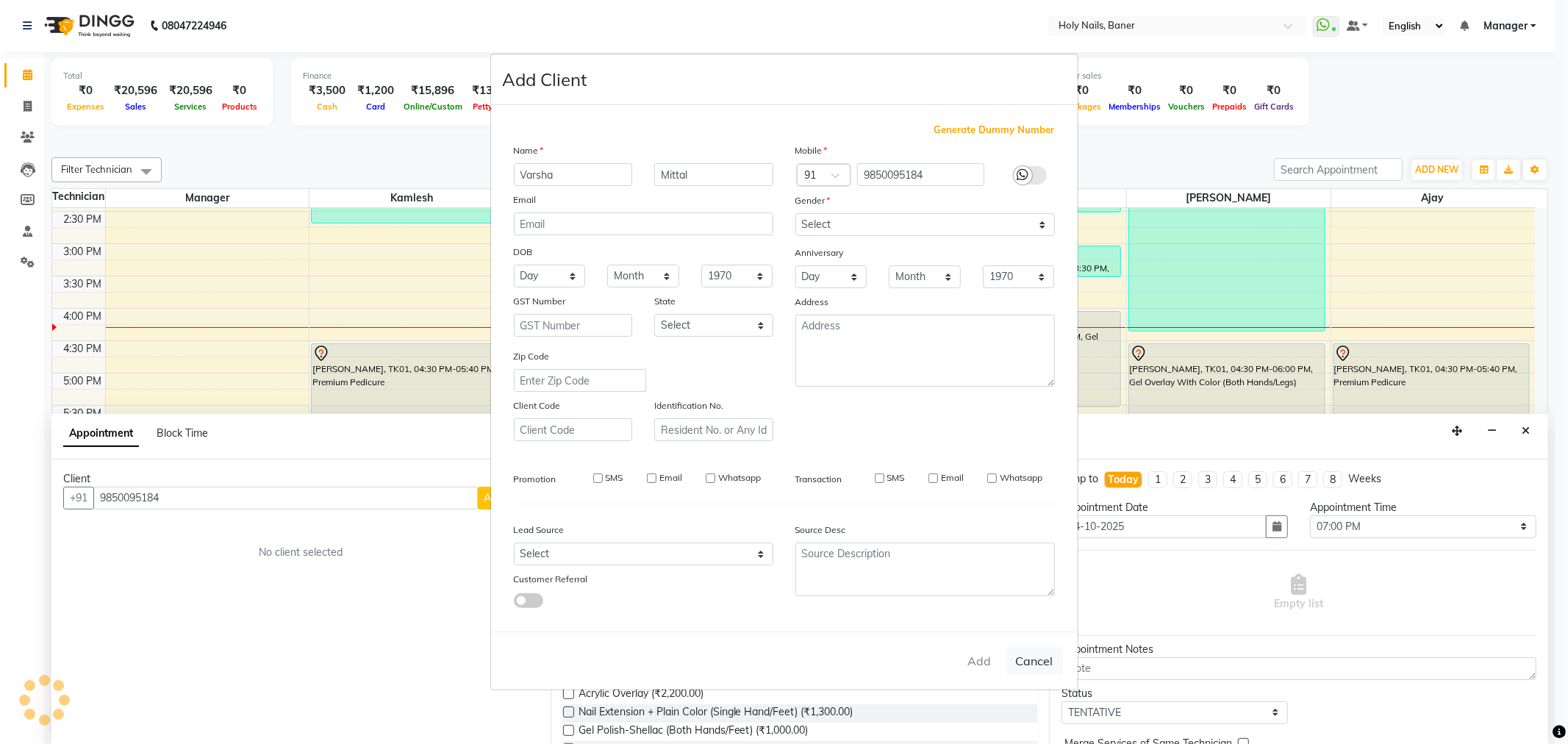
type input "98******84"
select select
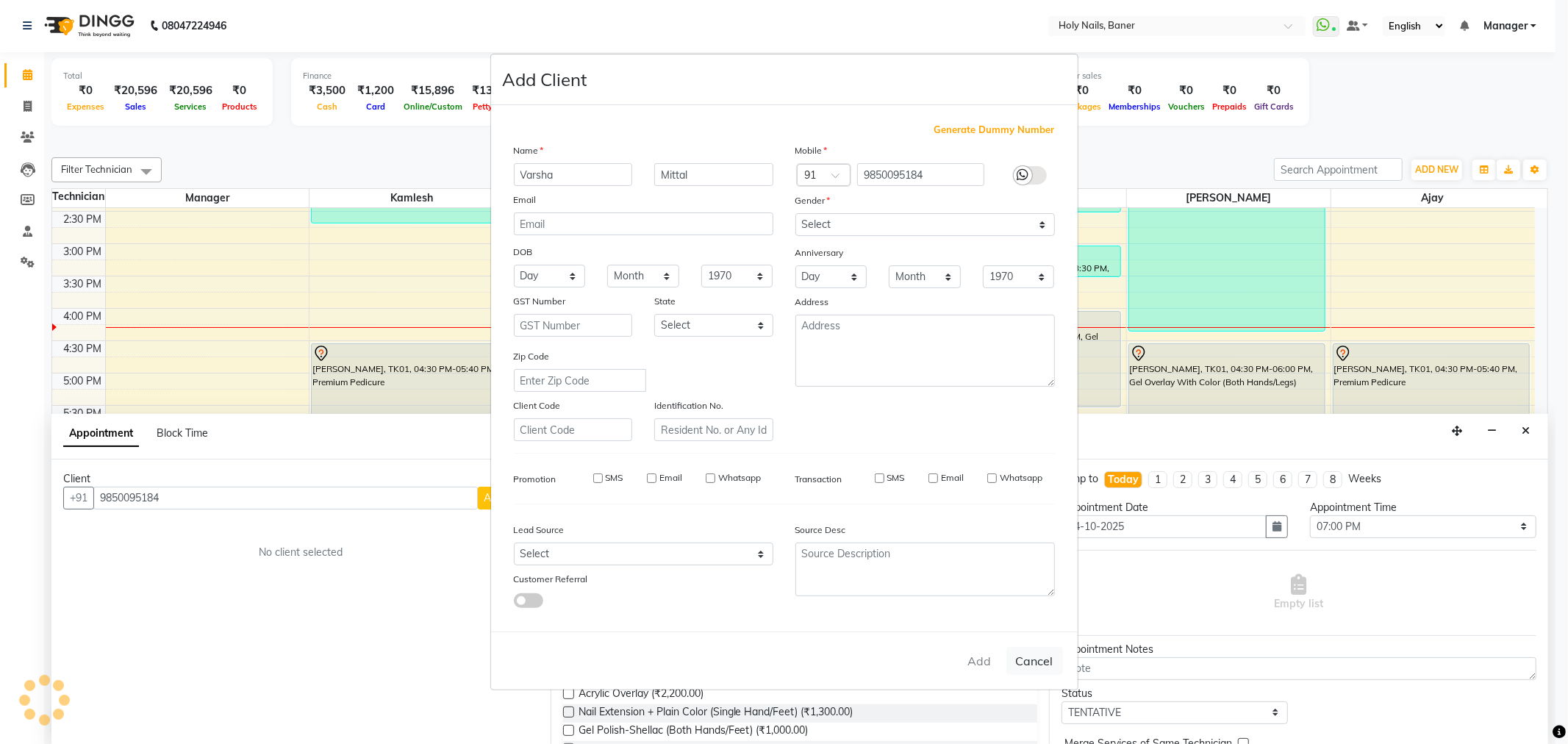
select select
checkbox input "false"
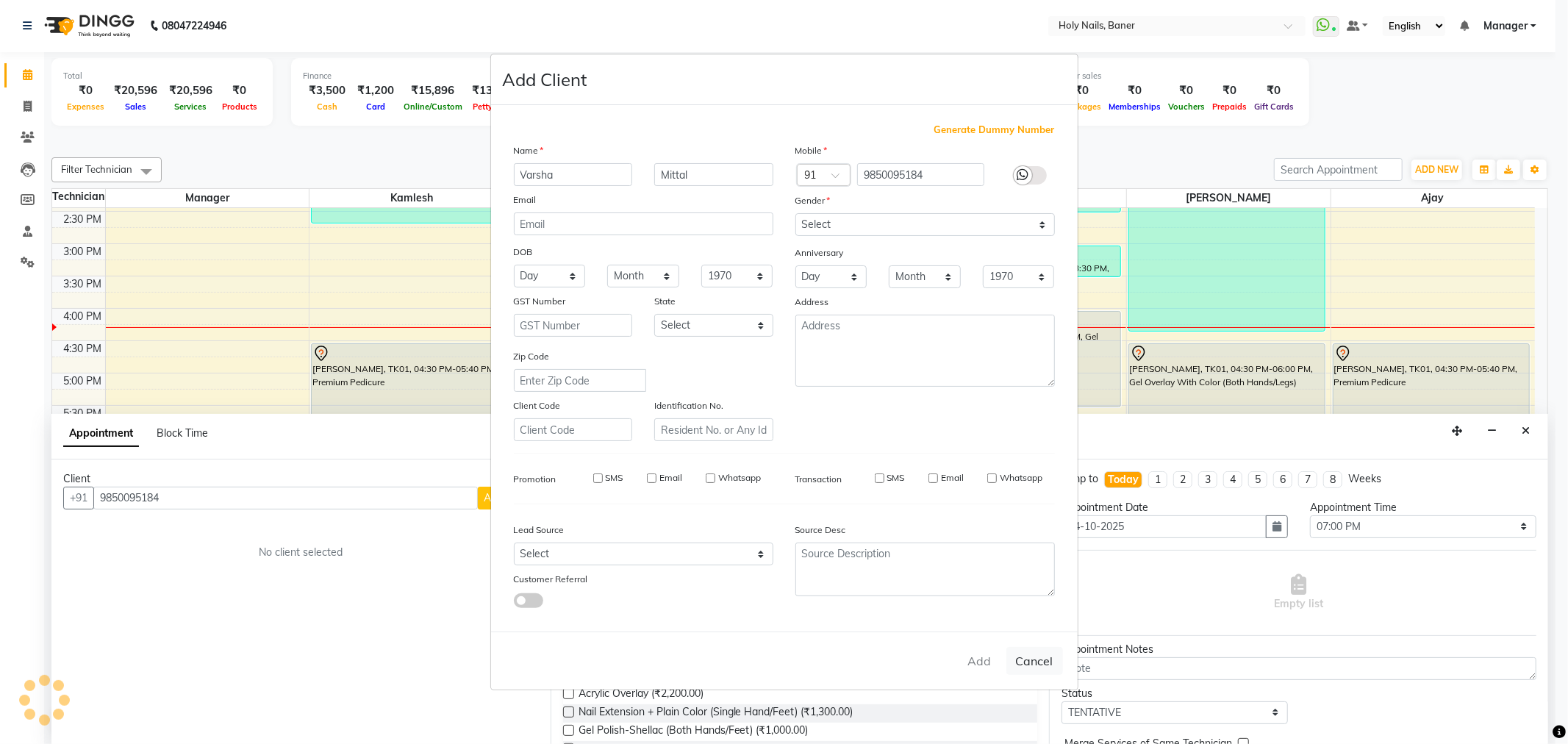
checkbox input "false"
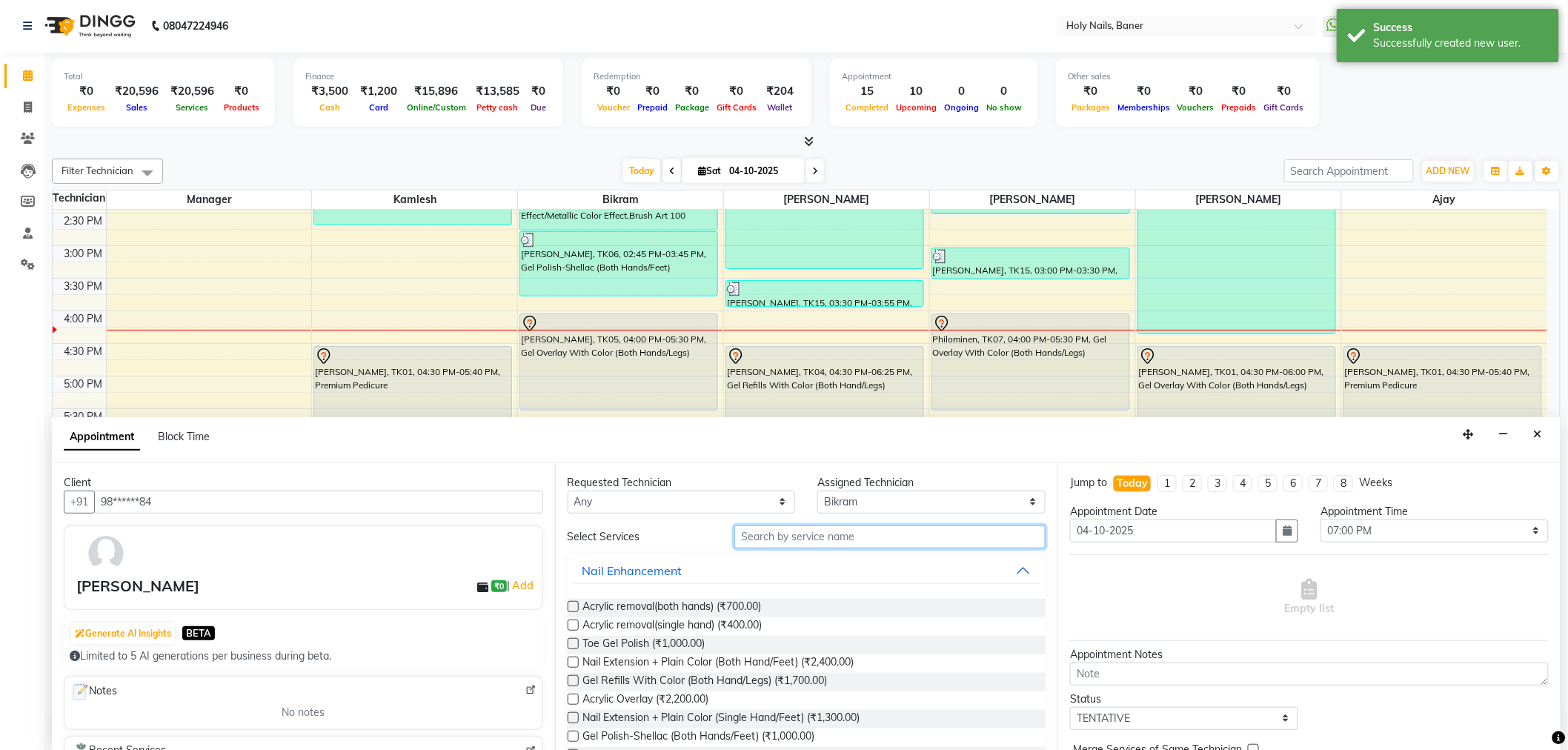
click at [782, 537] on input "text" at bounding box center [890, 537] width 311 height 23
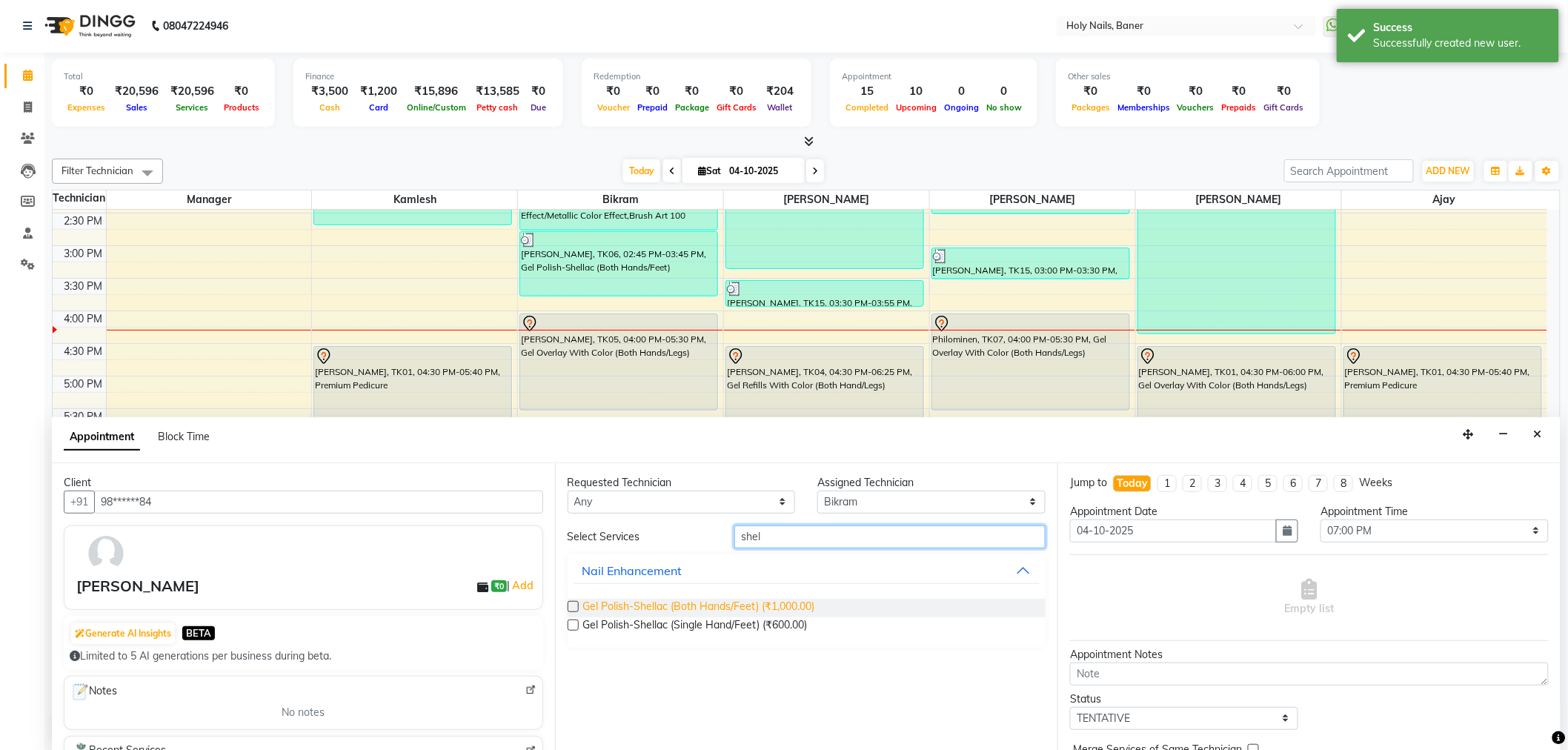
type input "shel"
click at [760, 605] on span "Gel Polish-Shellac (Both Hands/Feet) (₹1,000.00)" at bounding box center [698, 608] width 232 height 19
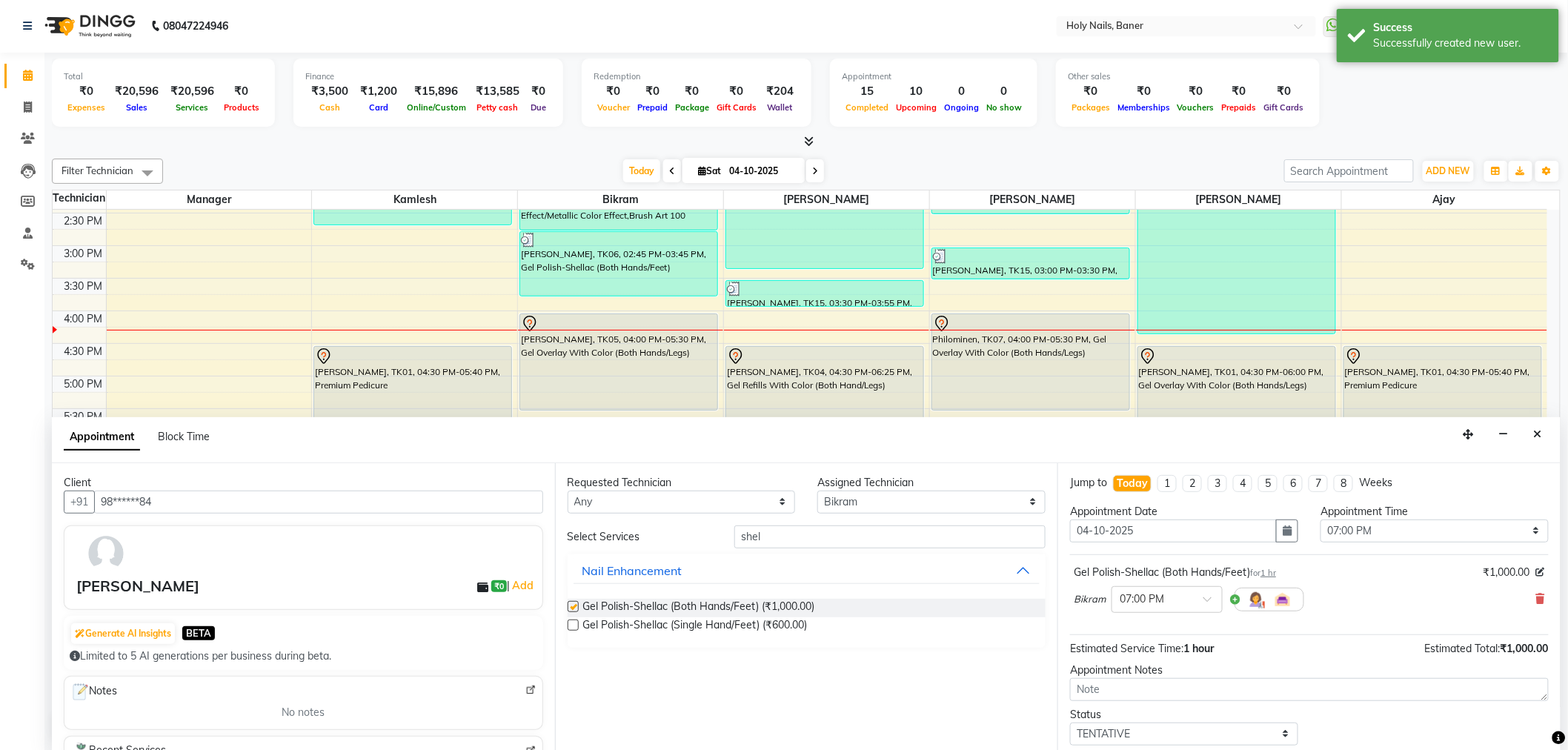
checkbox input "false"
click at [810, 538] on input "shel" at bounding box center [890, 537] width 311 height 23
type input "s"
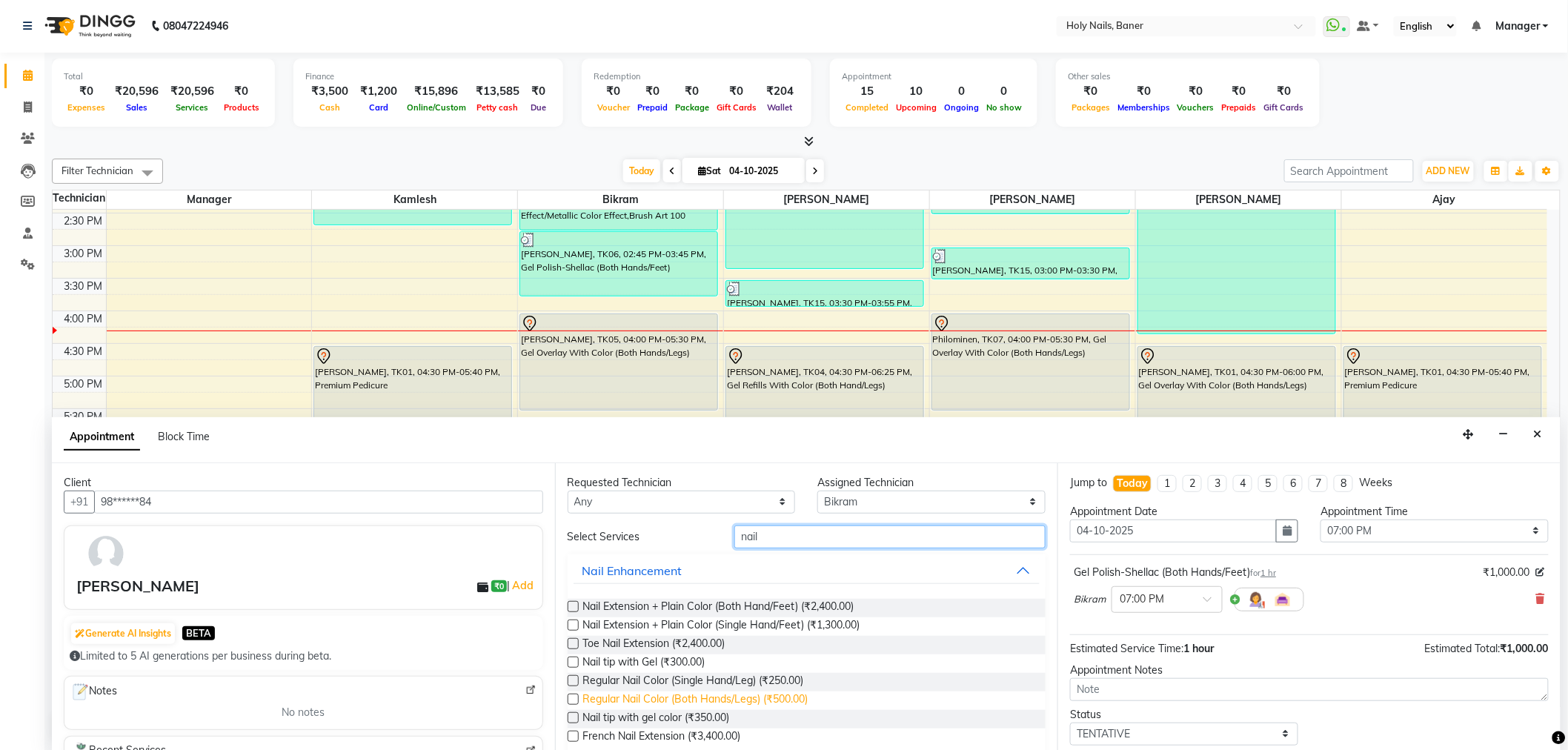
type input "nail"
click at [726, 691] on span "Regular Nail Color (Both Hands/Legs) (₹500.00)" at bounding box center [695, 700] width 225 height 19
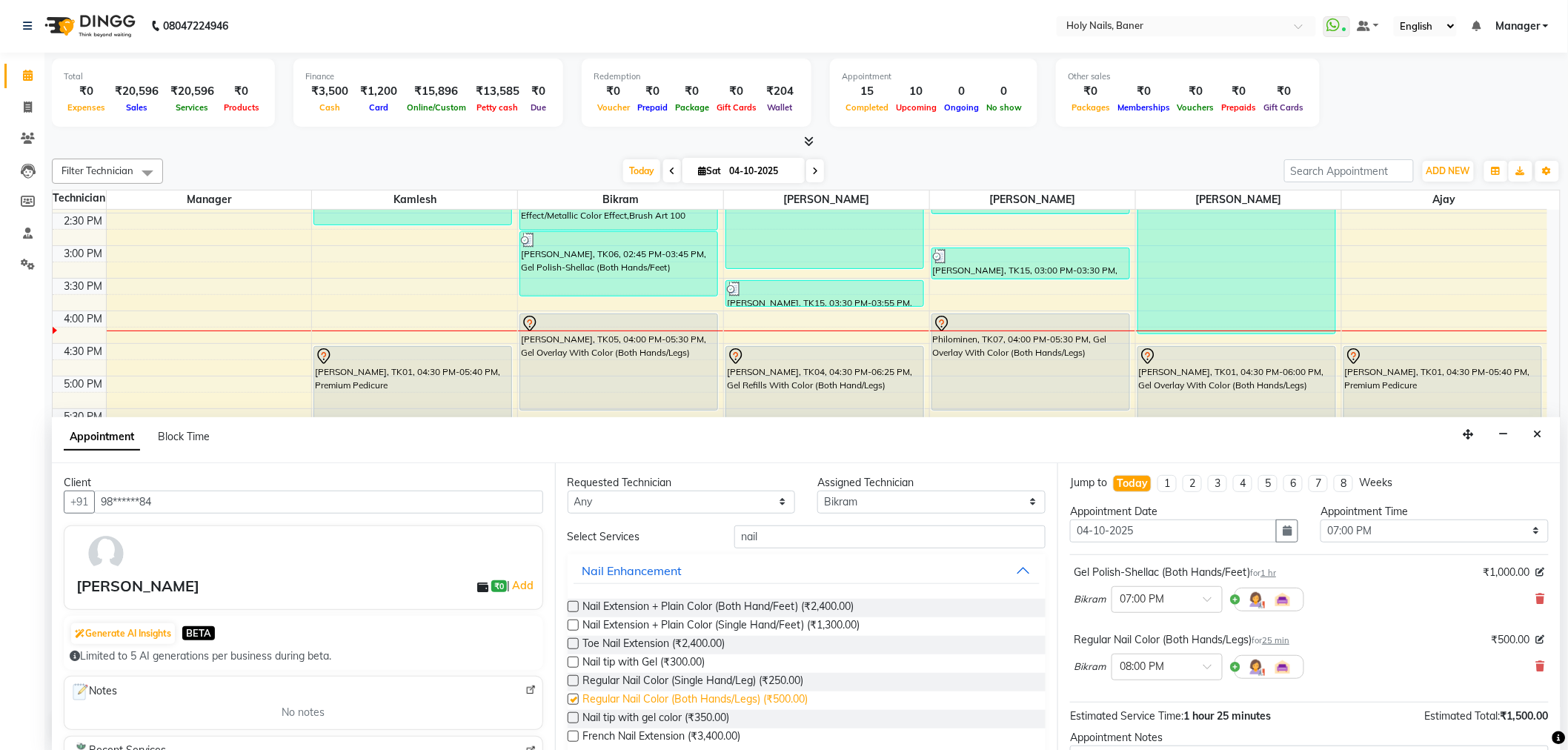
checkbox input "false"
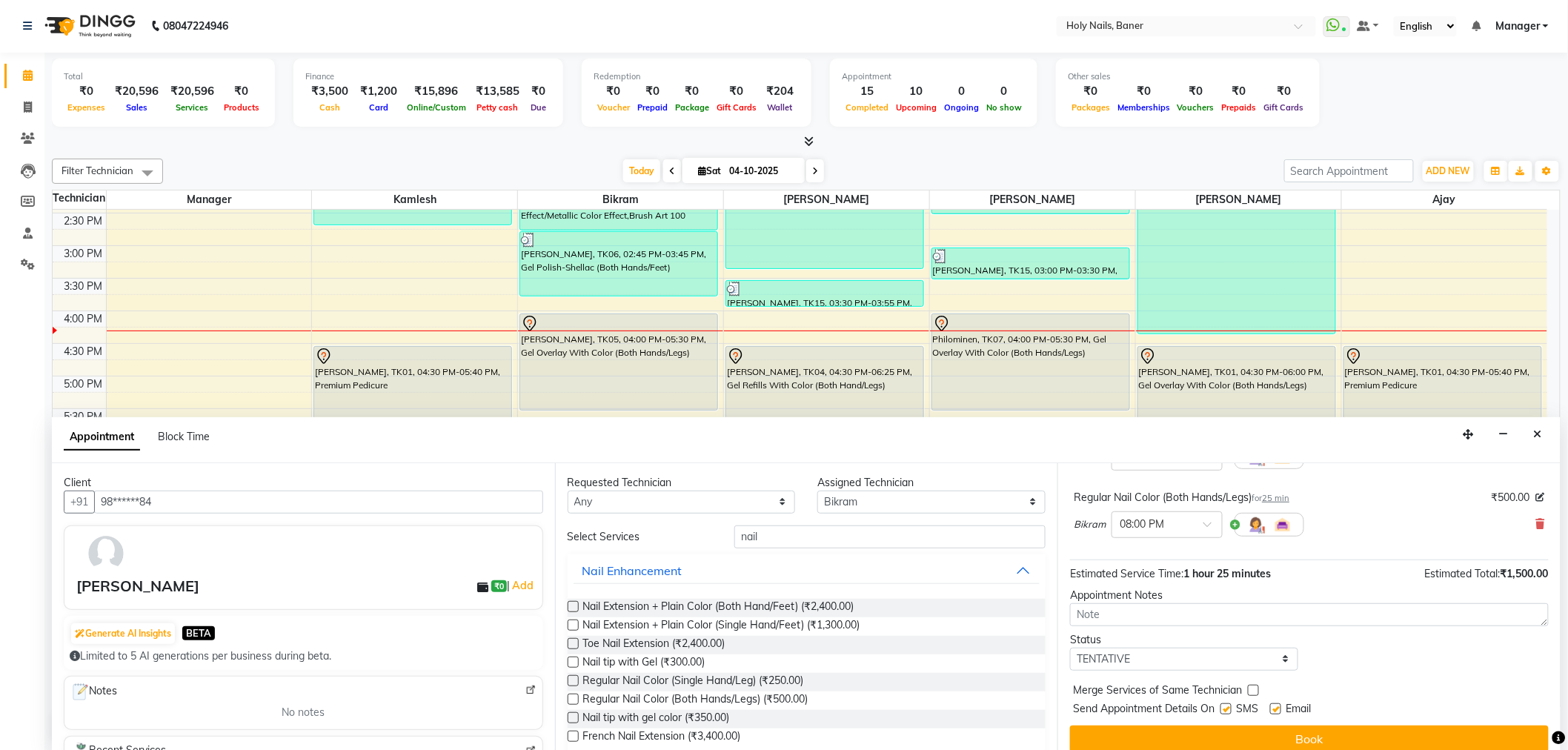
scroll to position [156, 0]
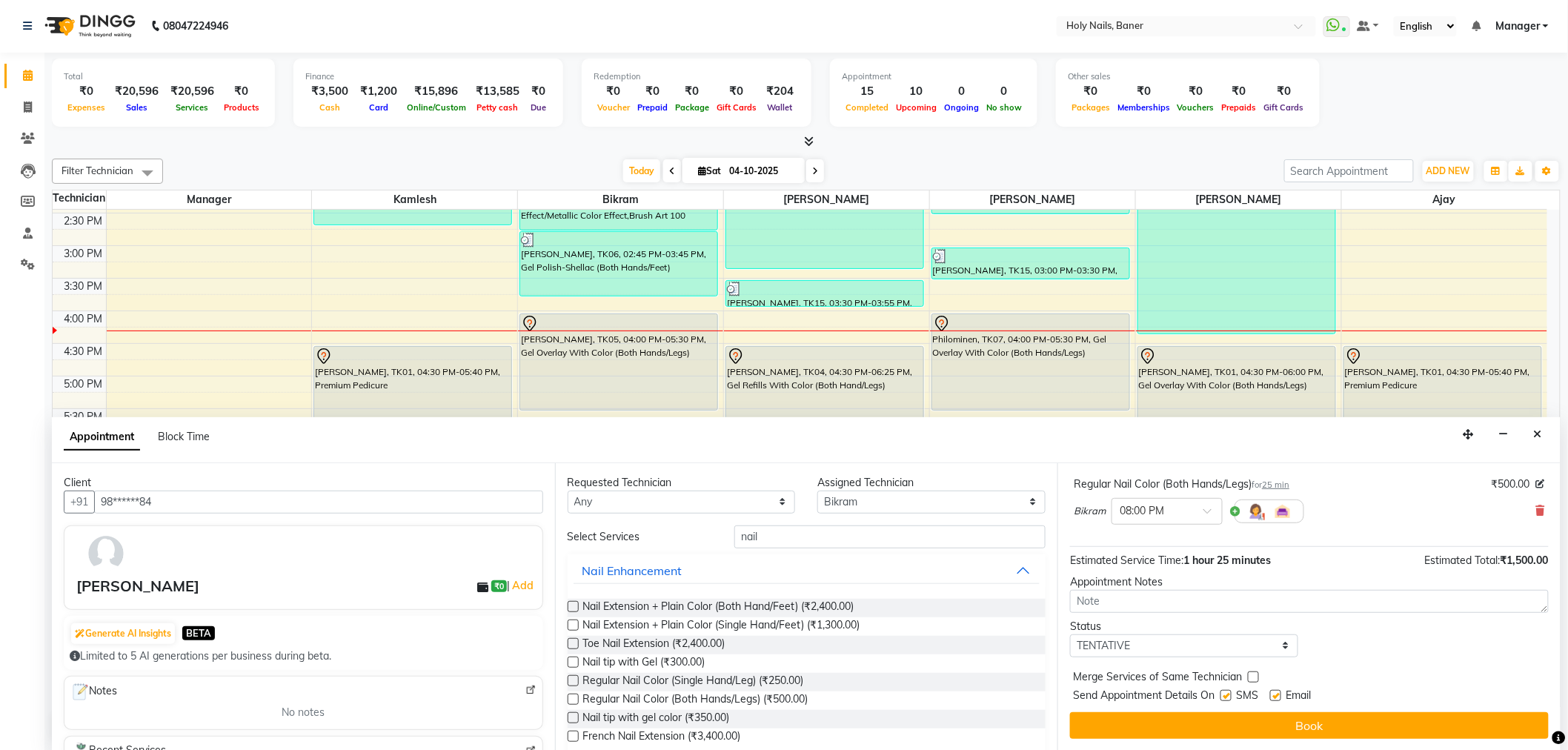
click at [1298, 723] on button "Book" at bounding box center [1309, 726] width 479 height 27
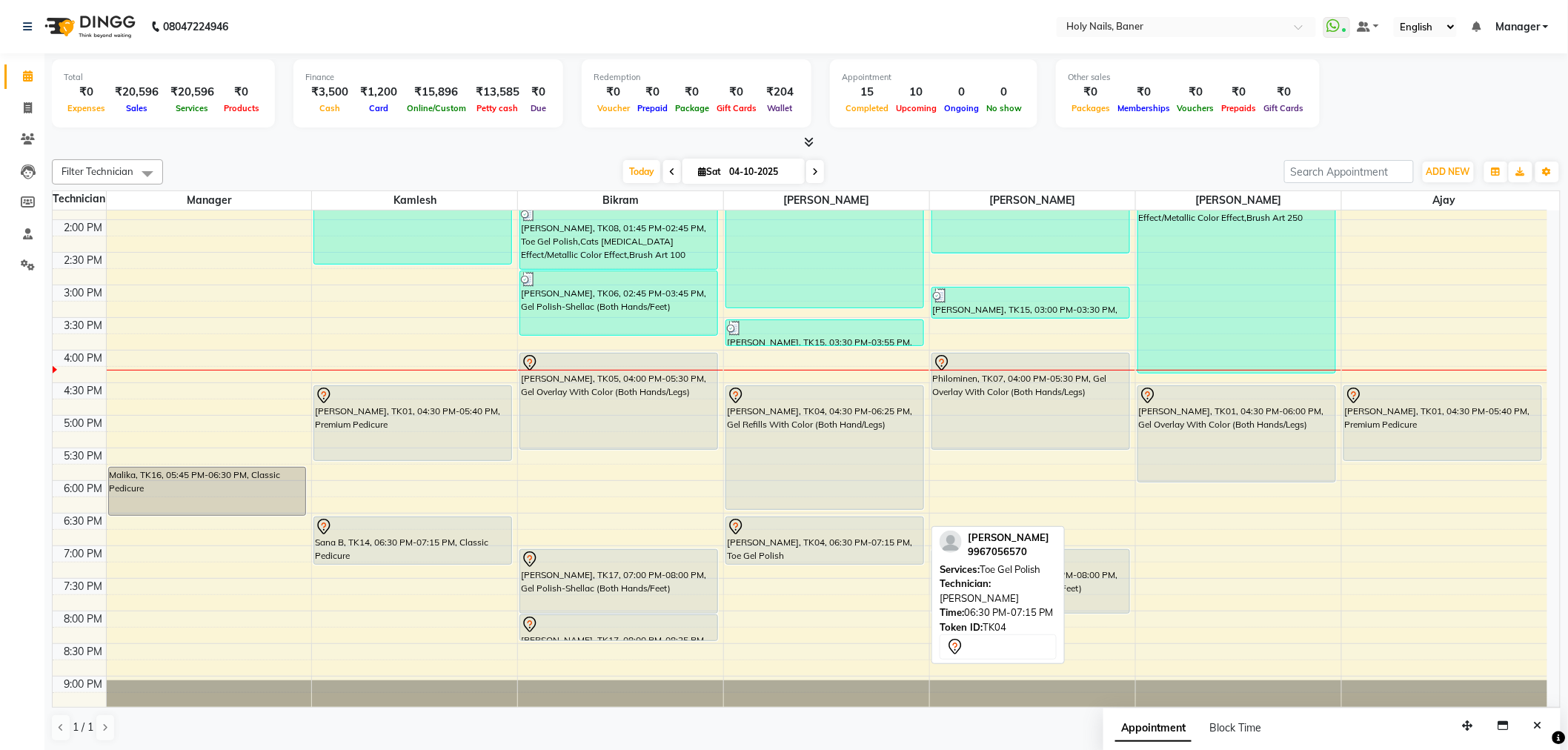
scroll to position [421, 0]
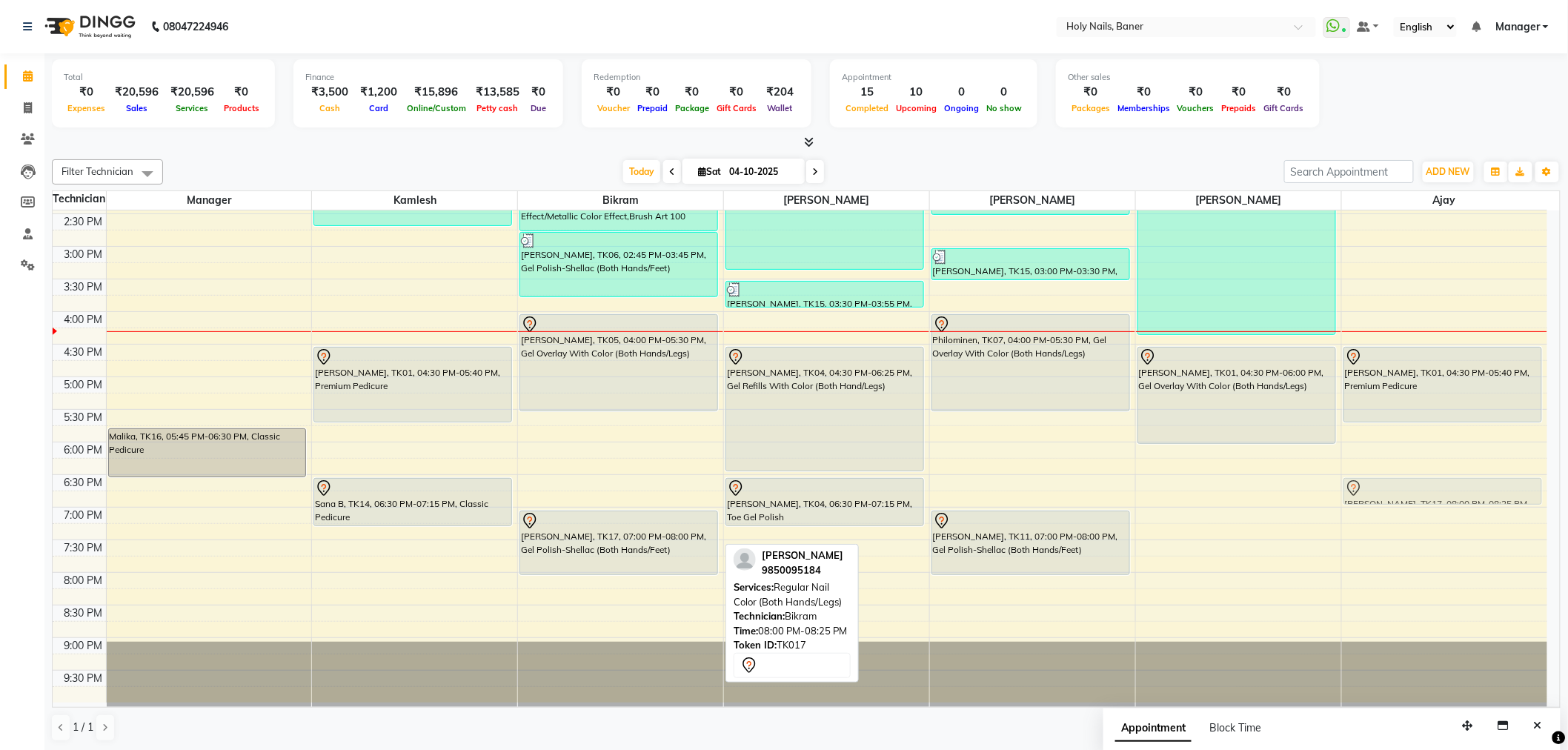
drag, startPoint x: 633, startPoint y: 588, endPoint x: 1411, endPoint y: 487, distance: 784.5
click at [1411, 487] on tr "Malika, TK16, 05:45 PM-06:30 PM, Classic Pedicure Vojtech, TK02, 11:00 AM-11:55…" at bounding box center [800, 246] width 1495 height 912
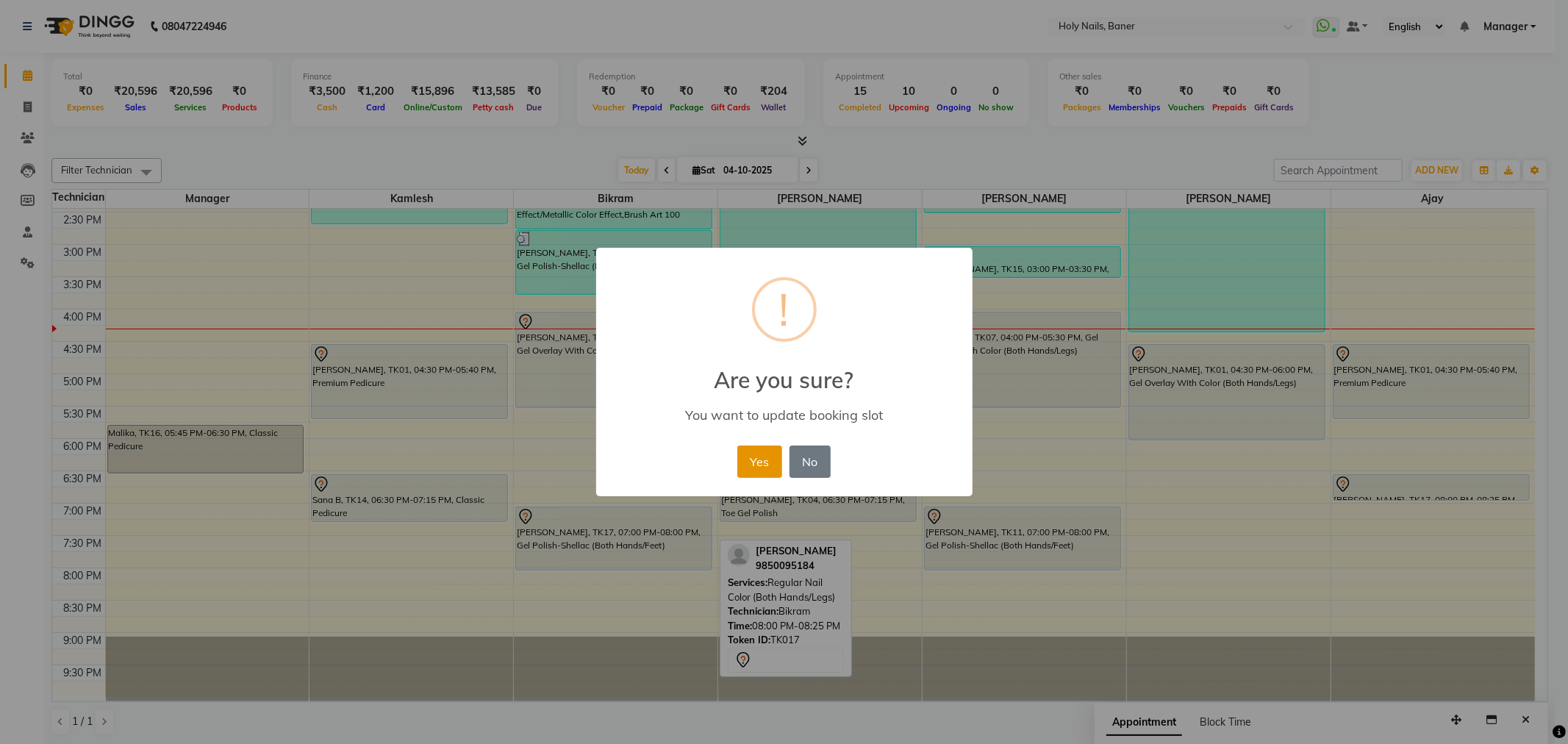
click at [766, 461] on button "Yes" at bounding box center [759, 462] width 45 height 32
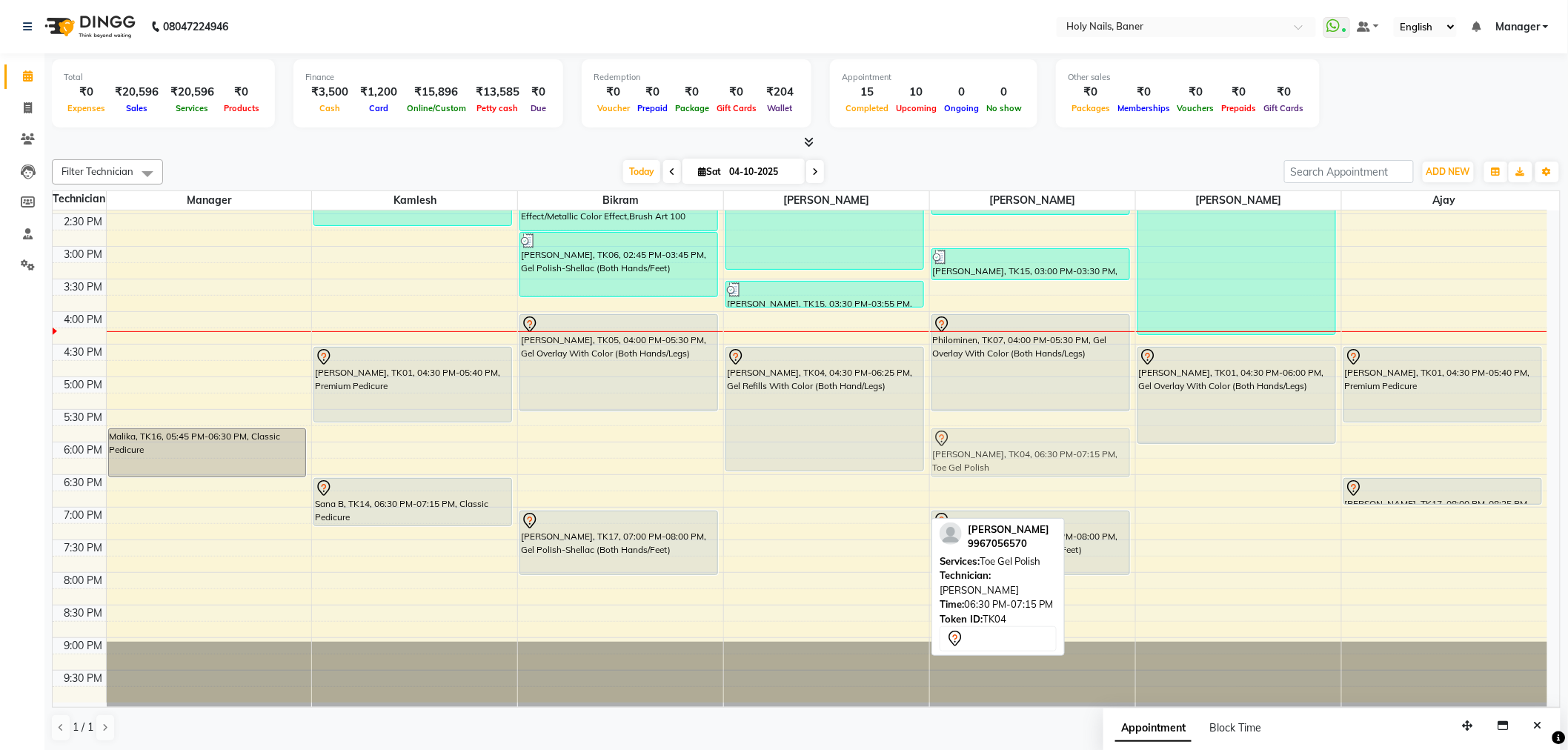
drag, startPoint x: 854, startPoint y: 505, endPoint x: 1002, endPoint y: 461, distance: 154.4
click at [1002, 461] on tr "Malika, TK16, 05:45 PM-06:30 PM, Classic Pedicure Vojtech, TK02, 11:00 AM-11:55…" at bounding box center [800, 246] width 1495 height 912
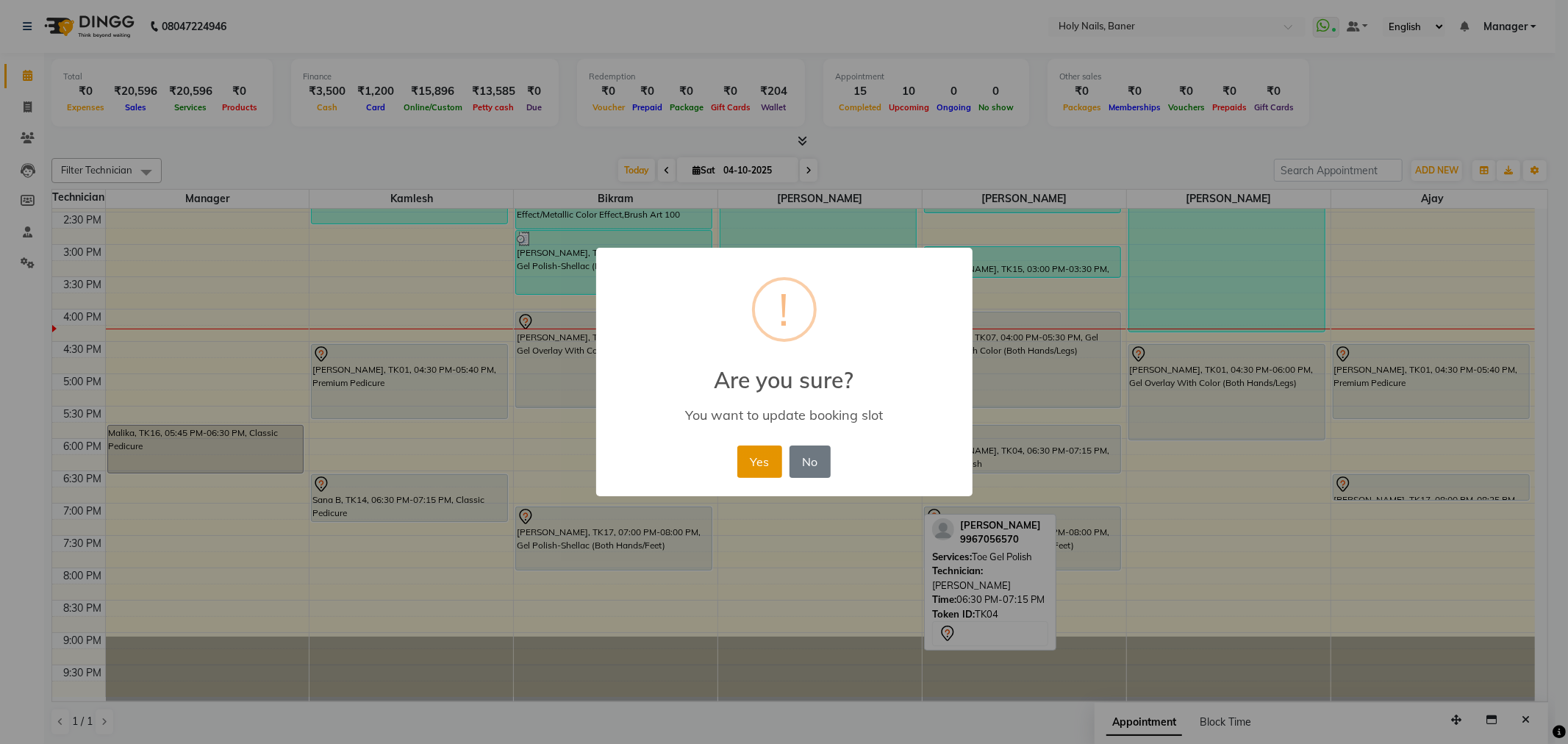
click at [759, 465] on button "Yes" at bounding box center [759, 462] width 45 height 32
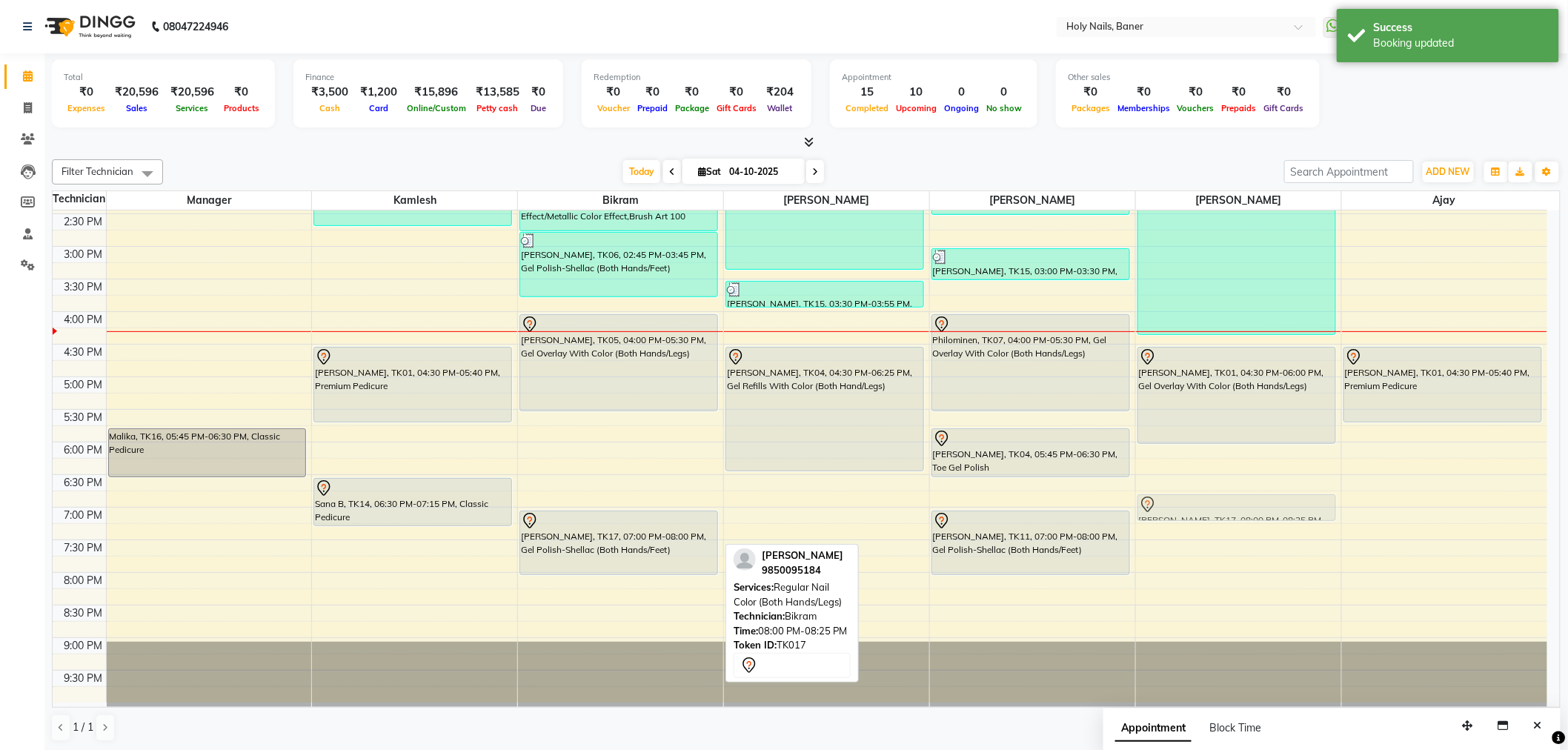
drag, startPoint x: 607, startPoint y: 586, endPoint x: 1199, endPoint y: 510, distance: 596.9
click at [1199, 510] on tr "Malika, TK16, 05:45 PM-06:30 PM, Classic Pedicure Vojtech, TK02, 11:00 AM-11:55…" at bounding box center [800, 246] width 1495 height 912
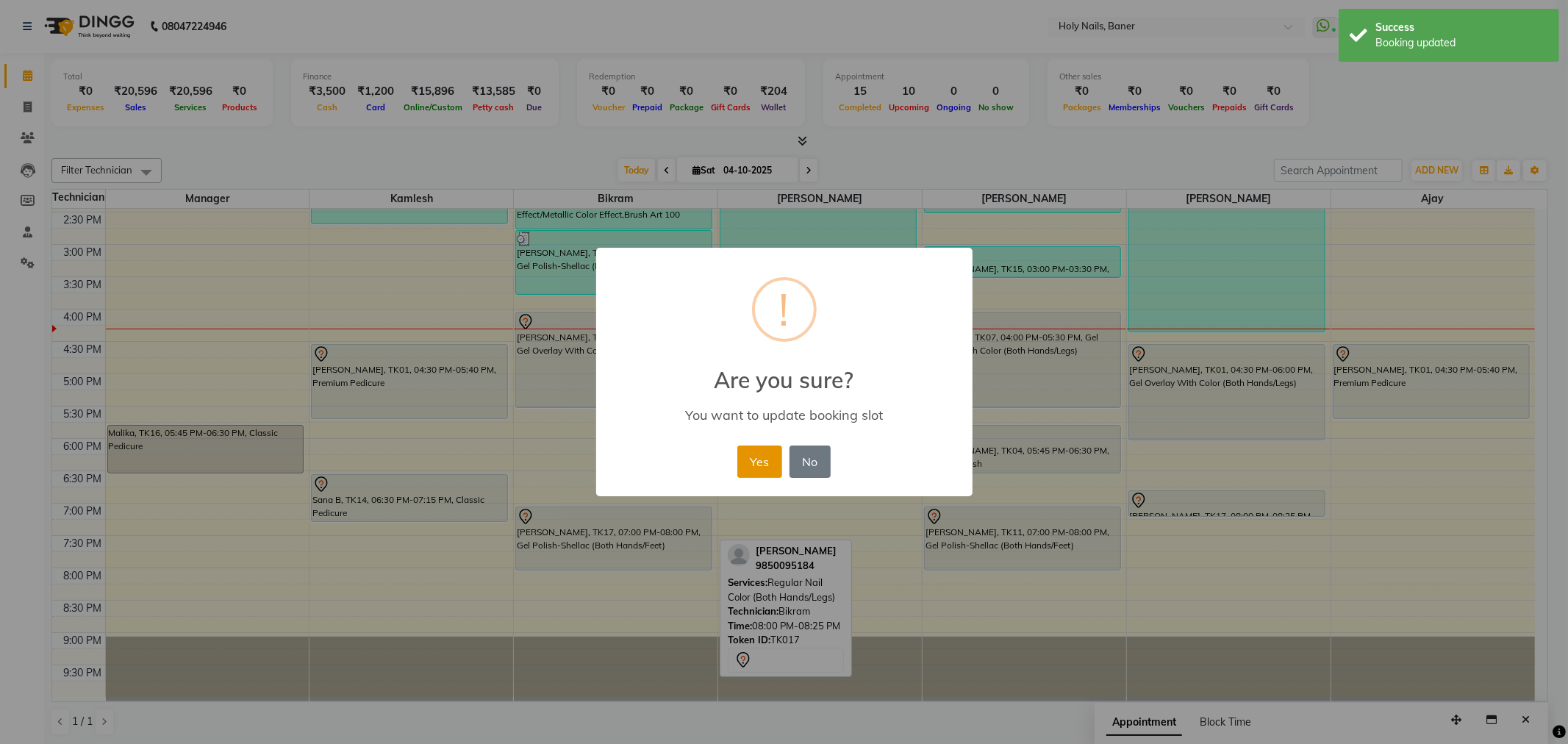
click at [759, 467] on button "Yes" at bounding box center [759, 462] width 45 height 32
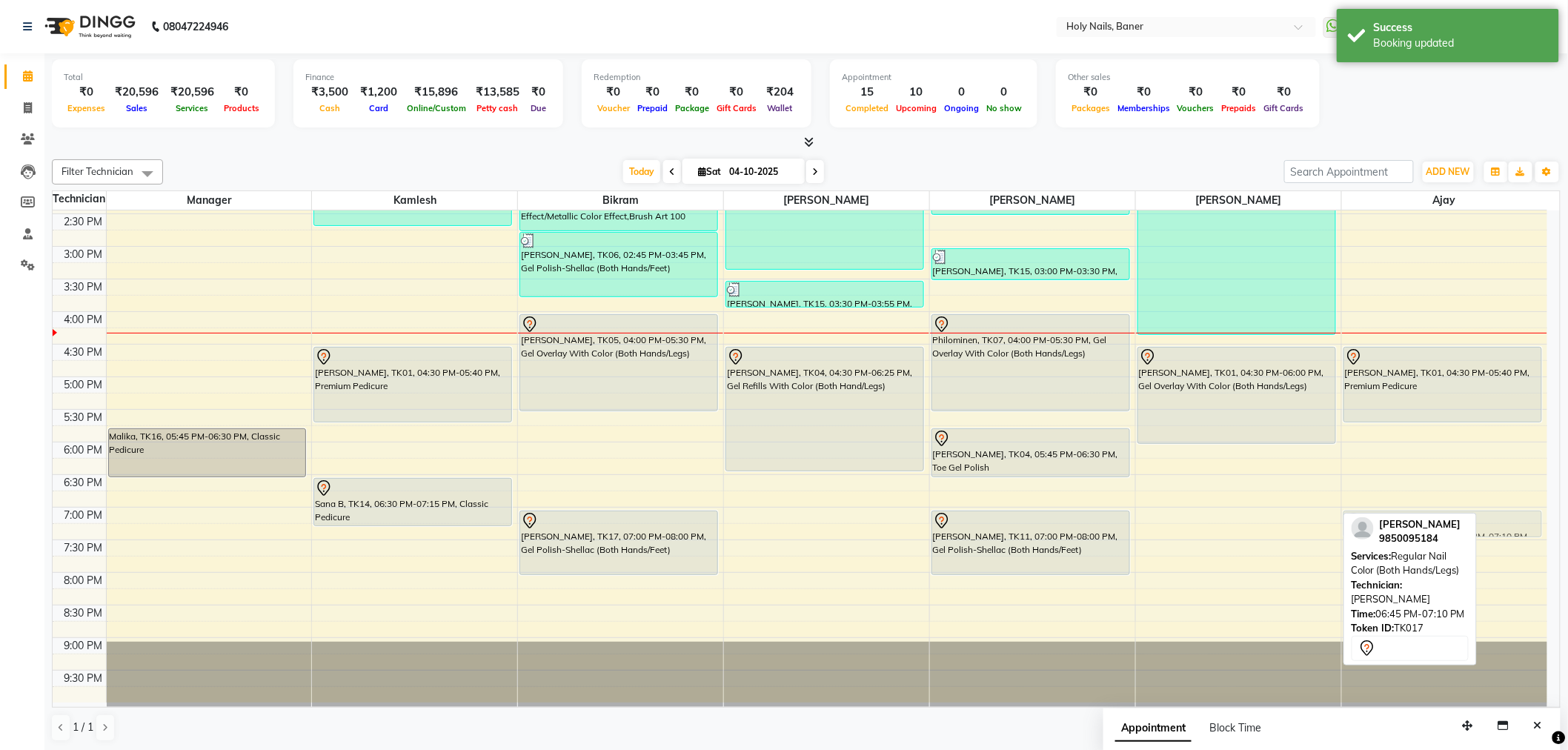
drag, startPoint x: 1232, startPoint y: 509, endPoint x: 1386, endPoint y: 532, distance: 155.7
click at [1386, 532] on div "Filter Technician Select All Manager Kamlesh Bikram Vishwajeet Bijoy Suchitra A…" at bounding box center [806, 450] width 1509 height 594
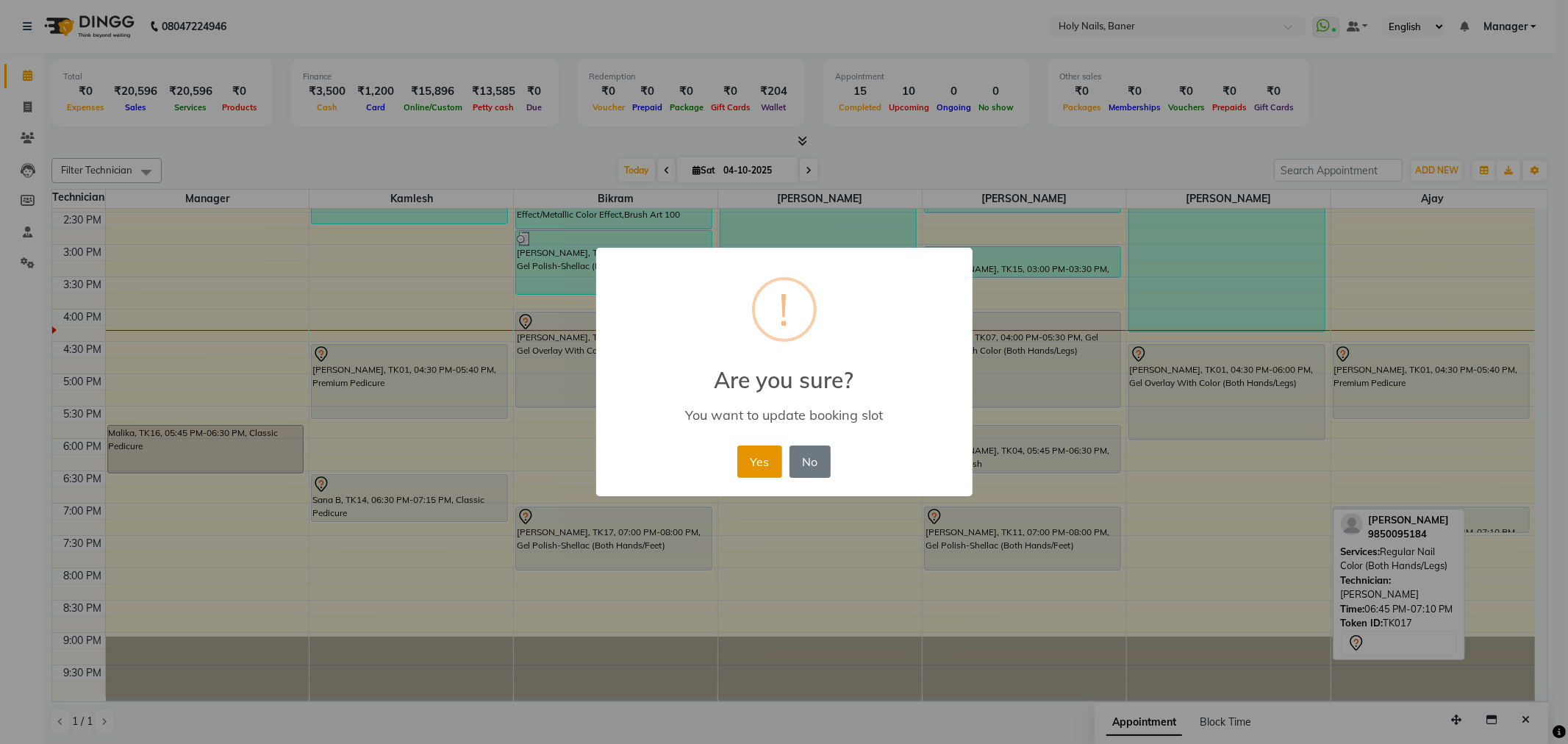
click at [766, 467] on button "Yes" at bounding box center [759, 462] width 45 height 32
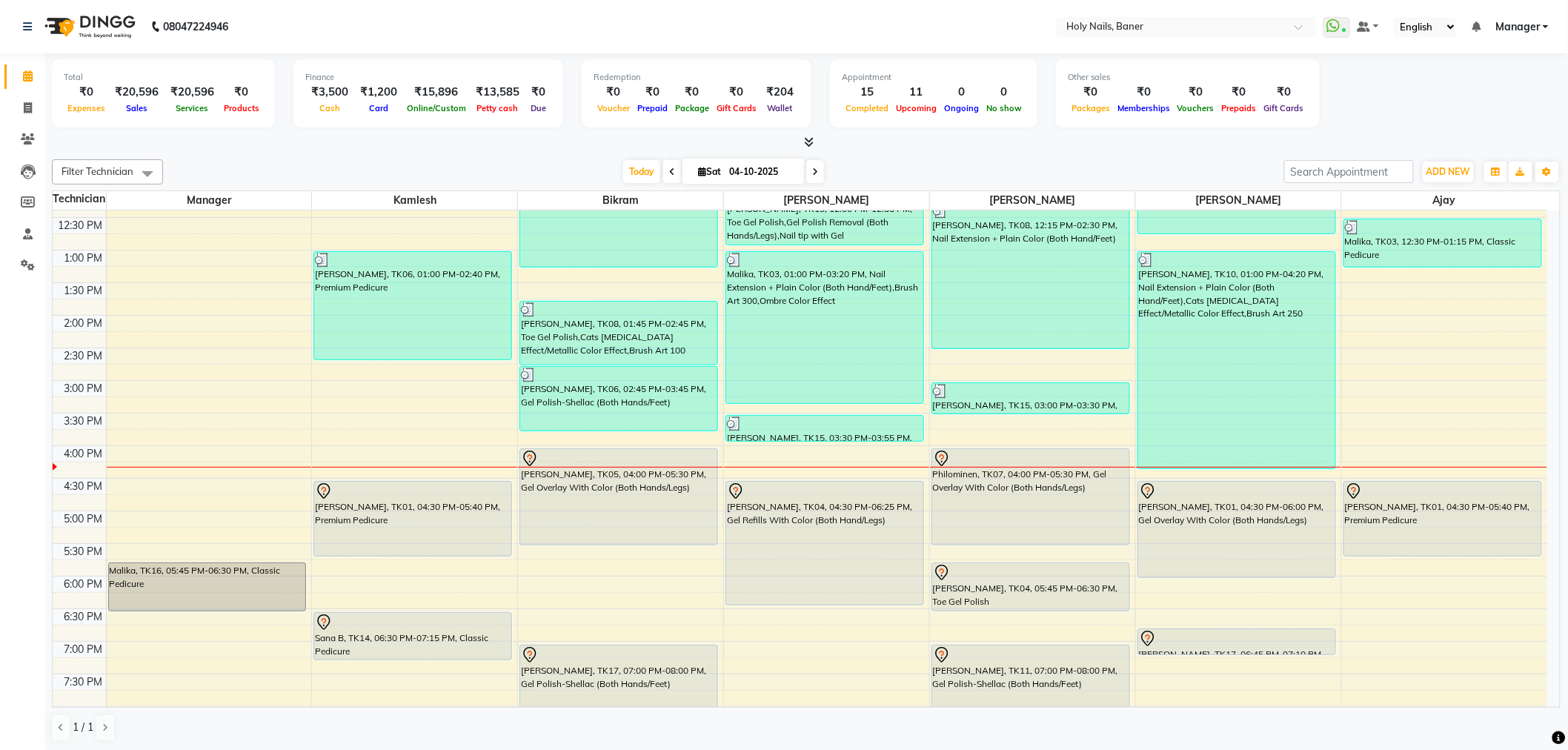
scroll to position [421, 0]
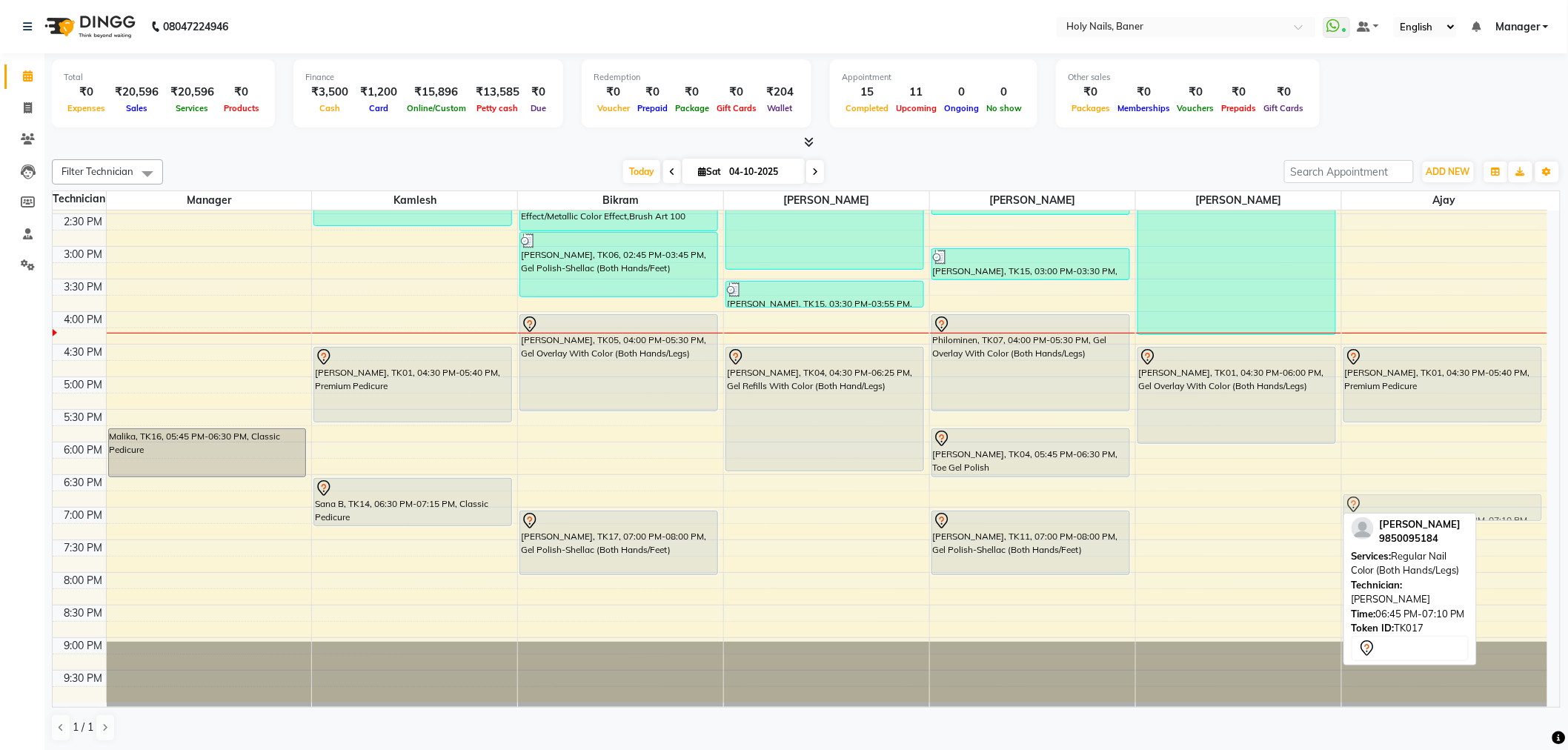
drag, startPoint x: 1235, startPoint y: 504, endPoint x: 1382, endPoint y: 508, distance: 147.1
click at [1382, 508] on tr "Malika, TK16, 05:45 PM-06:30 PM, Classic Pedicure Vojtech, TK02, 11:00 AM-11:55…" at bounding box center [800, 246] width 1495 height 912
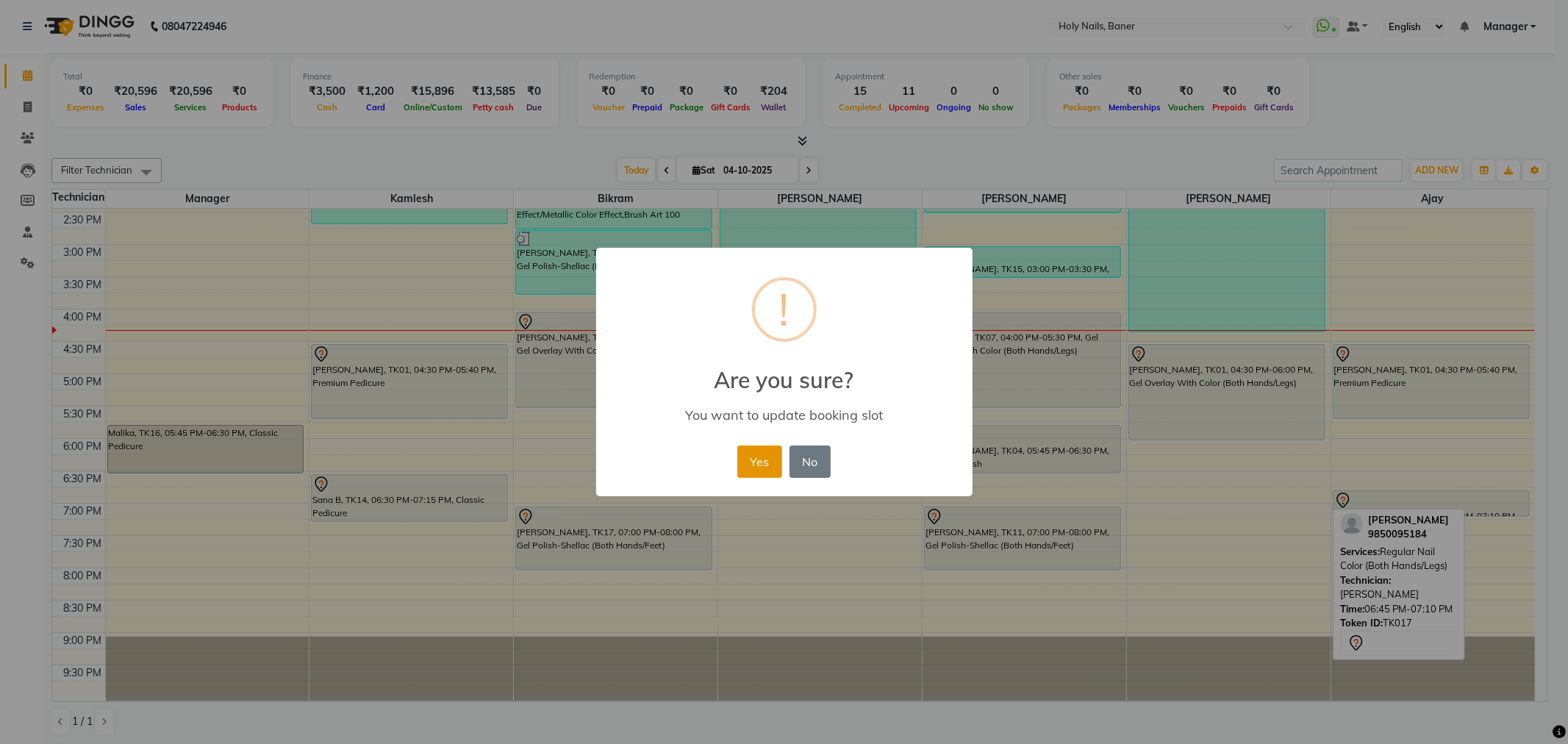
click at [767, 453] on button "Yes" at bounding box center [759, 462] width 45 height 32
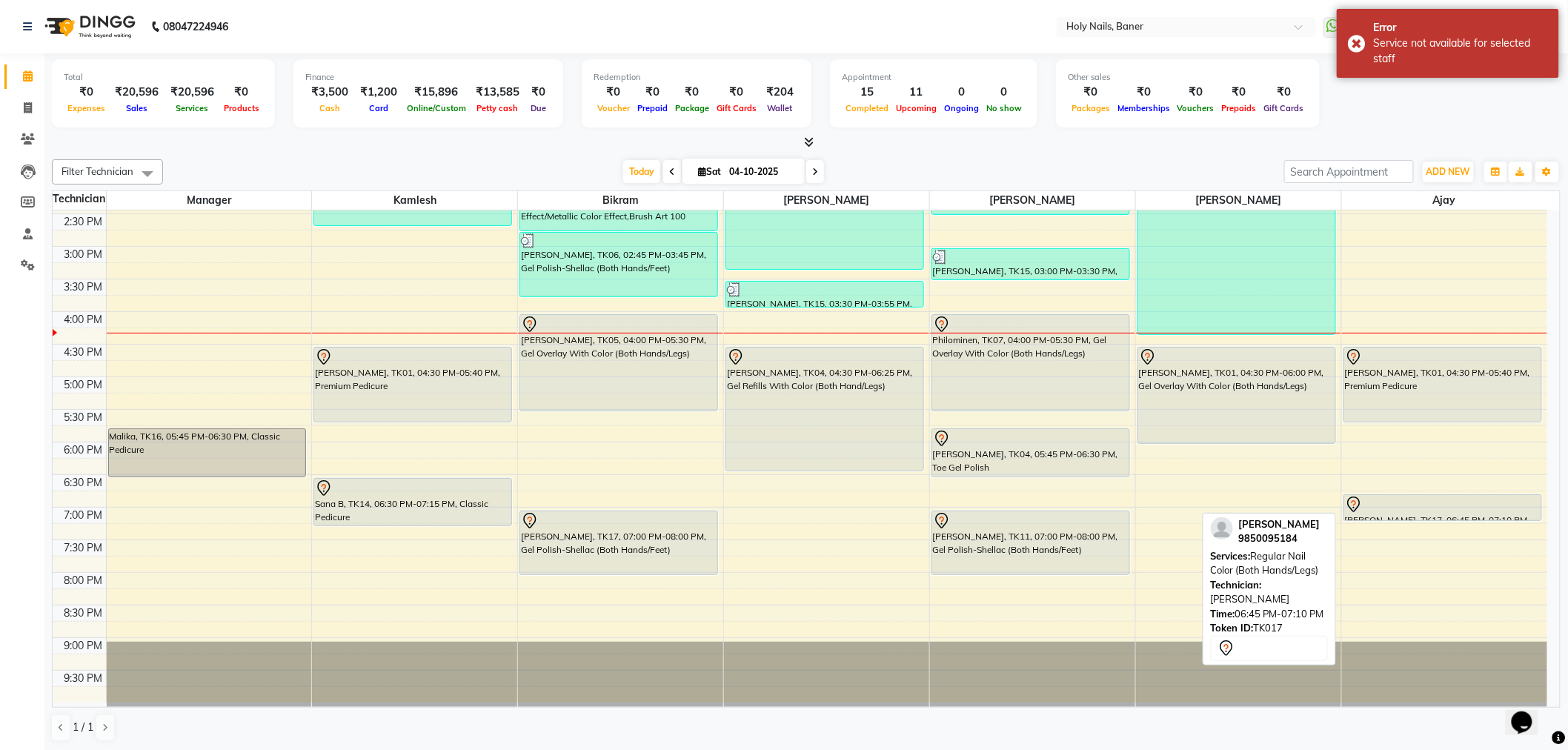
scroll to position [0, 0]
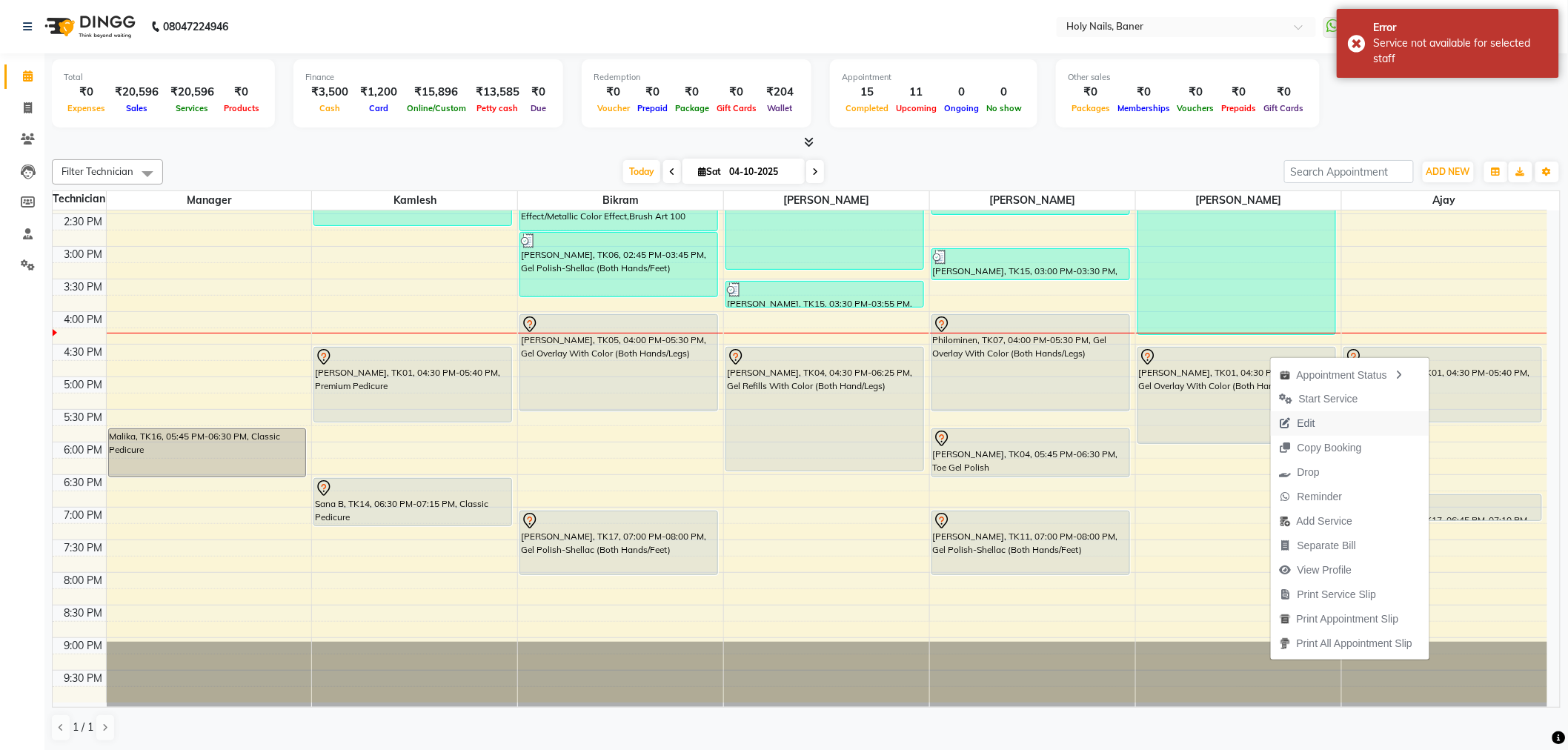
click at [1314, 421] on span "Edit" at bounding box center [1297, 424] width 53 height 24
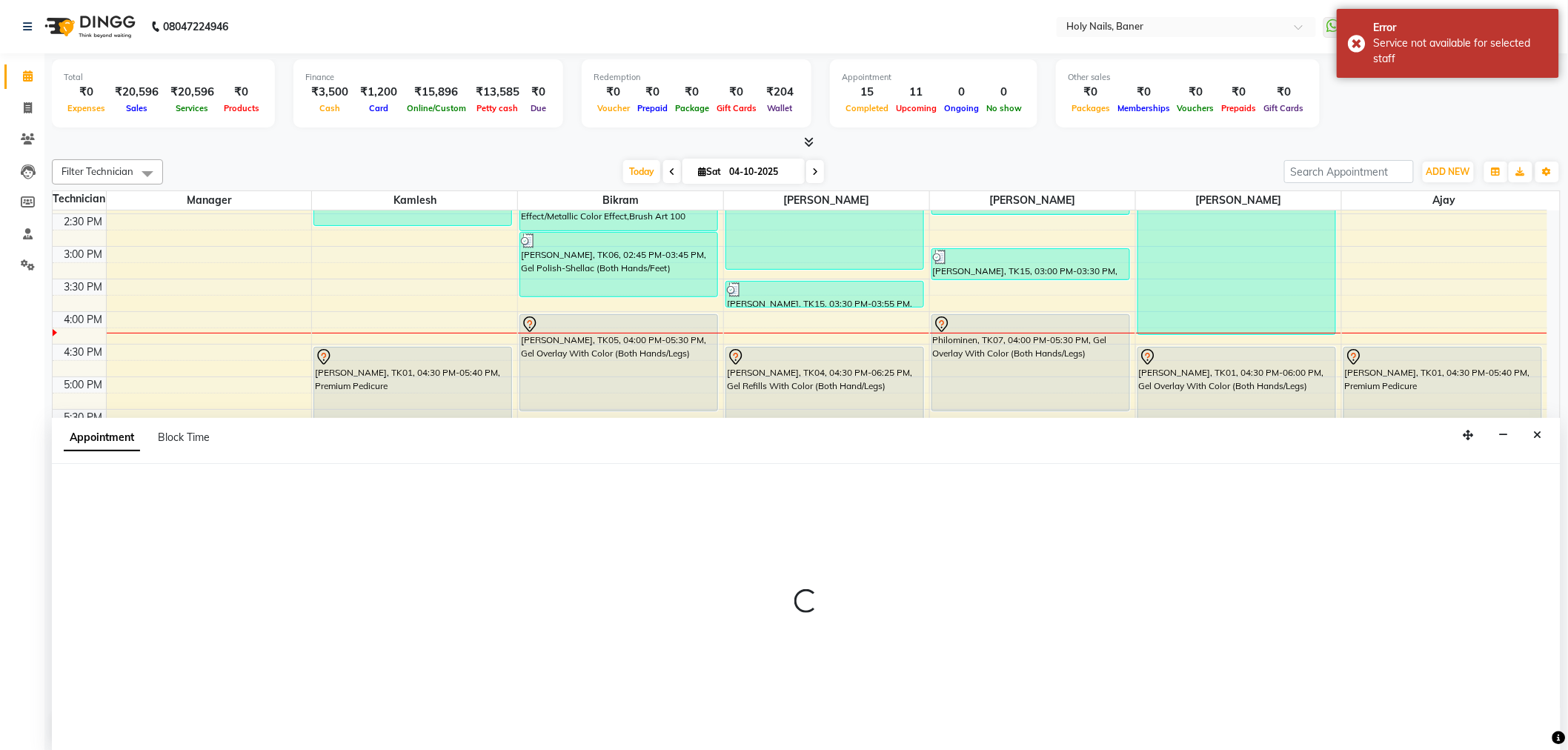
scroll to position [1, 0]
select select "tentative"
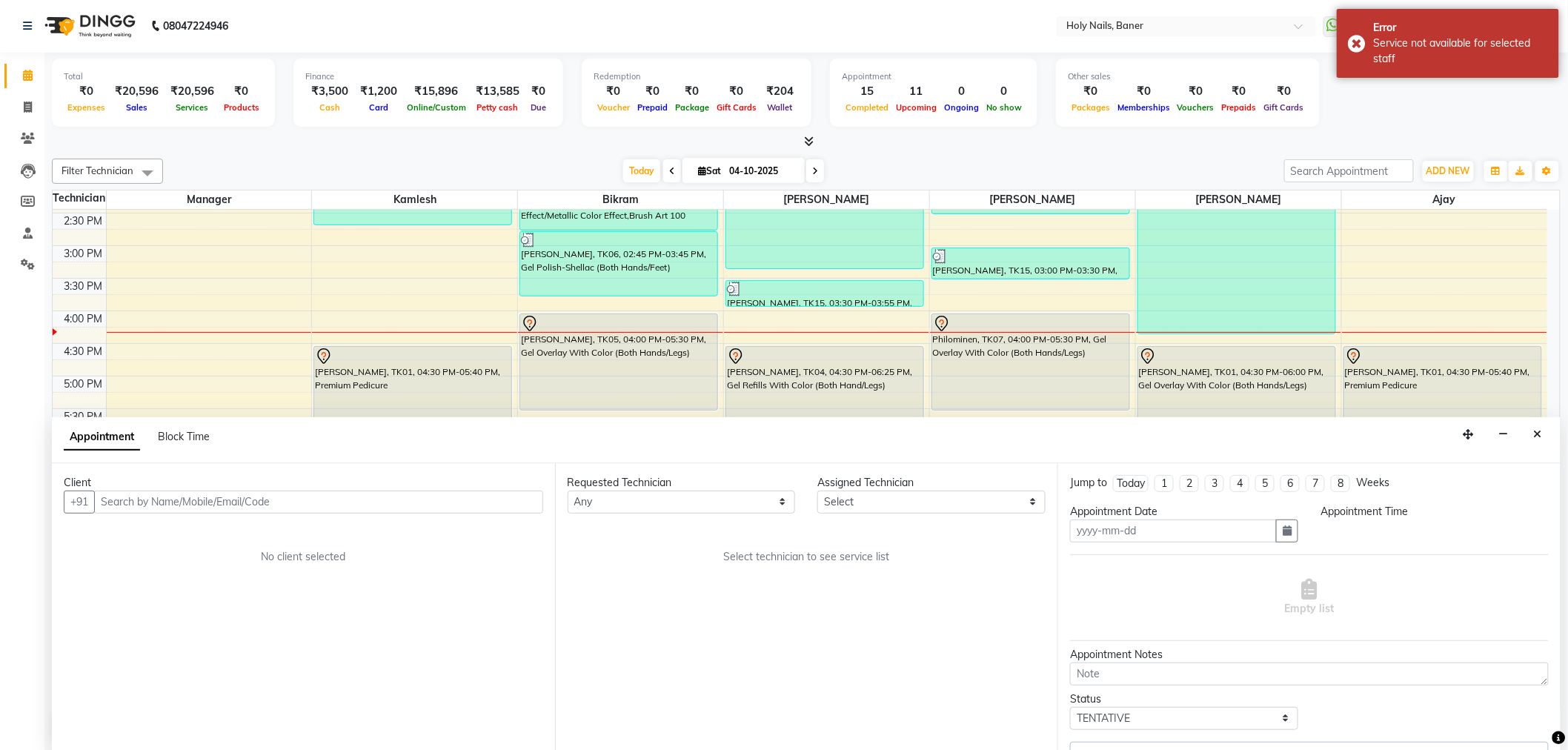
type input "04-10-2025"
select select "58118"
select select "1125"
select select "2495"
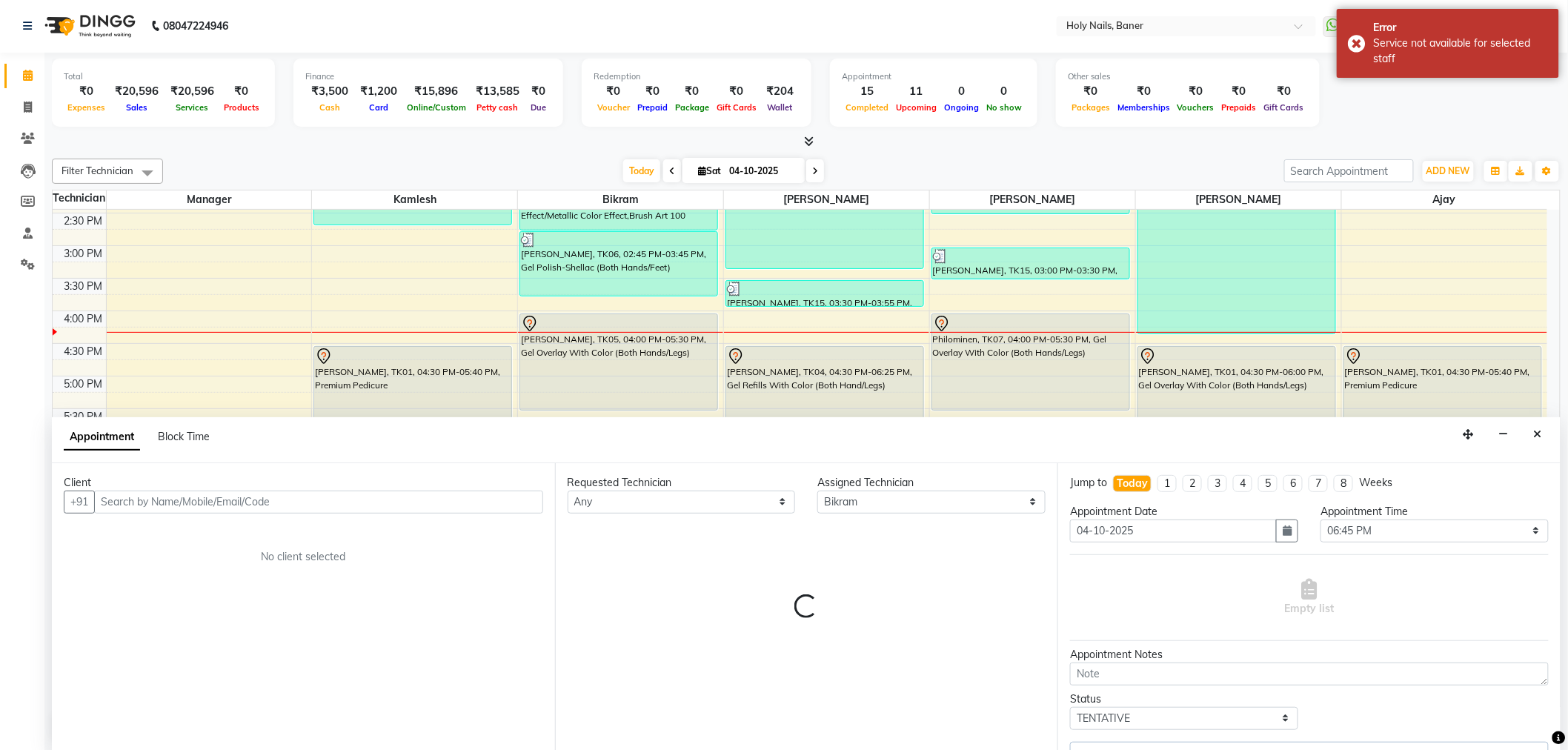
select select "2495"
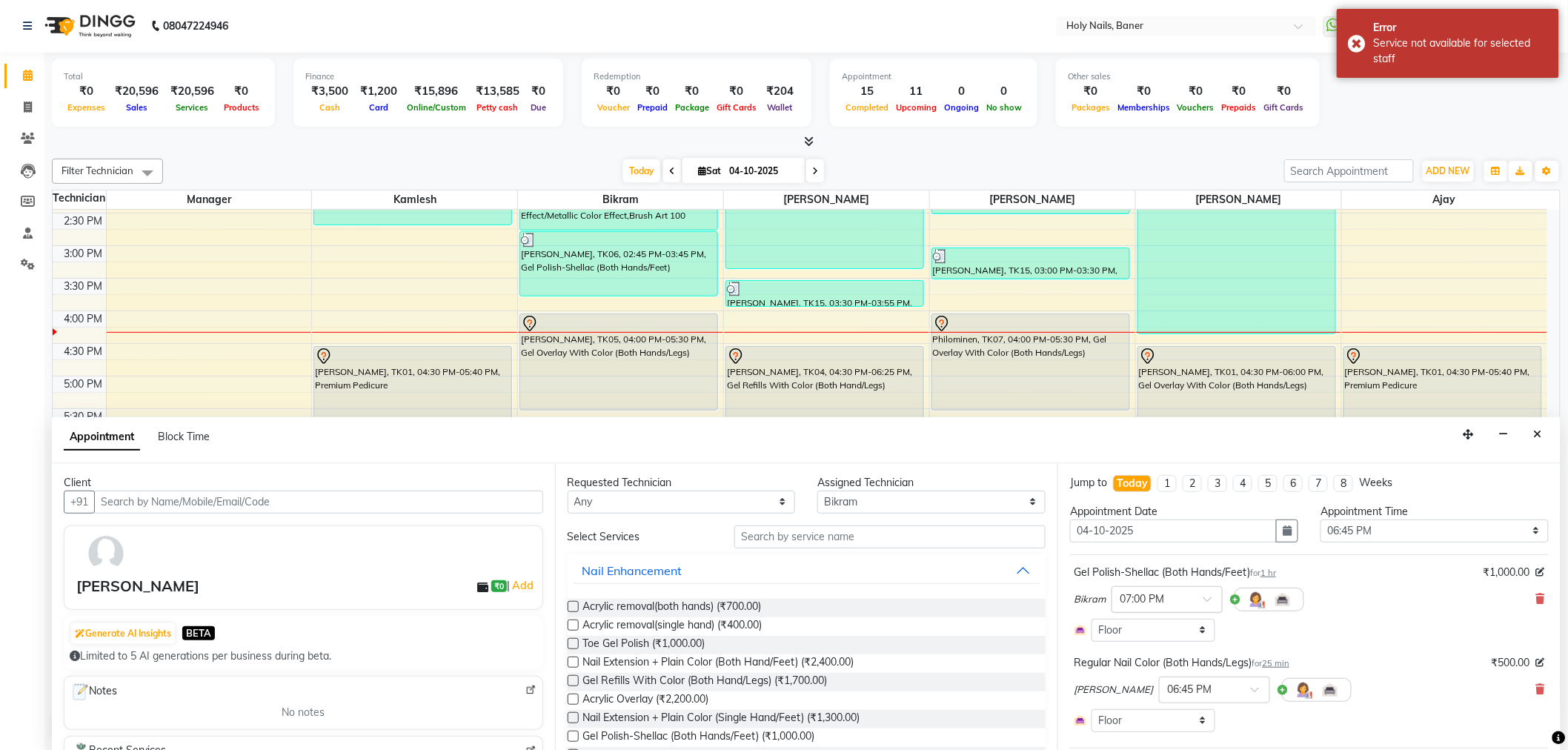
scroll to position [82, 0]
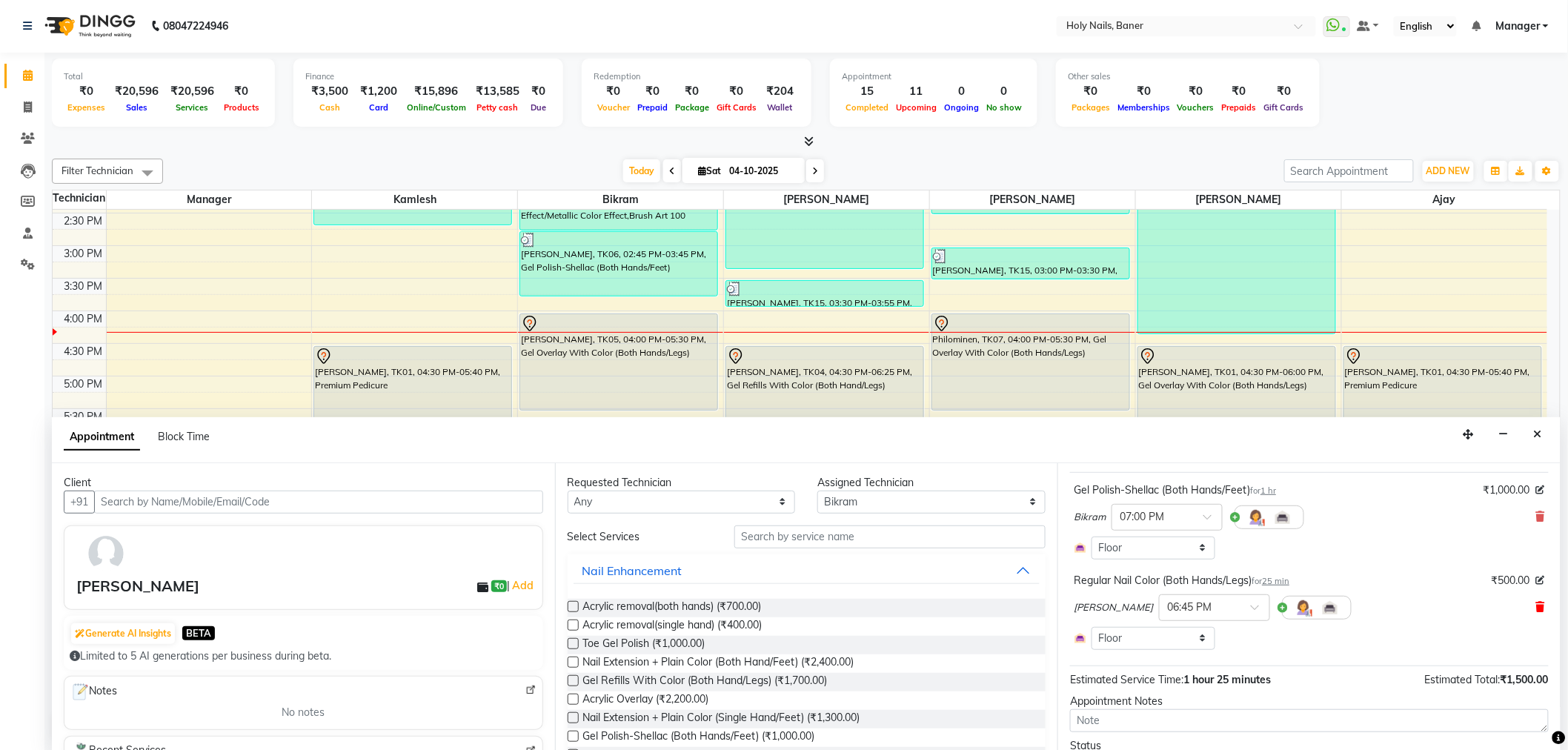
click at [1536, 609] on icon at bounding box center [1541, 607] width 9 height 10
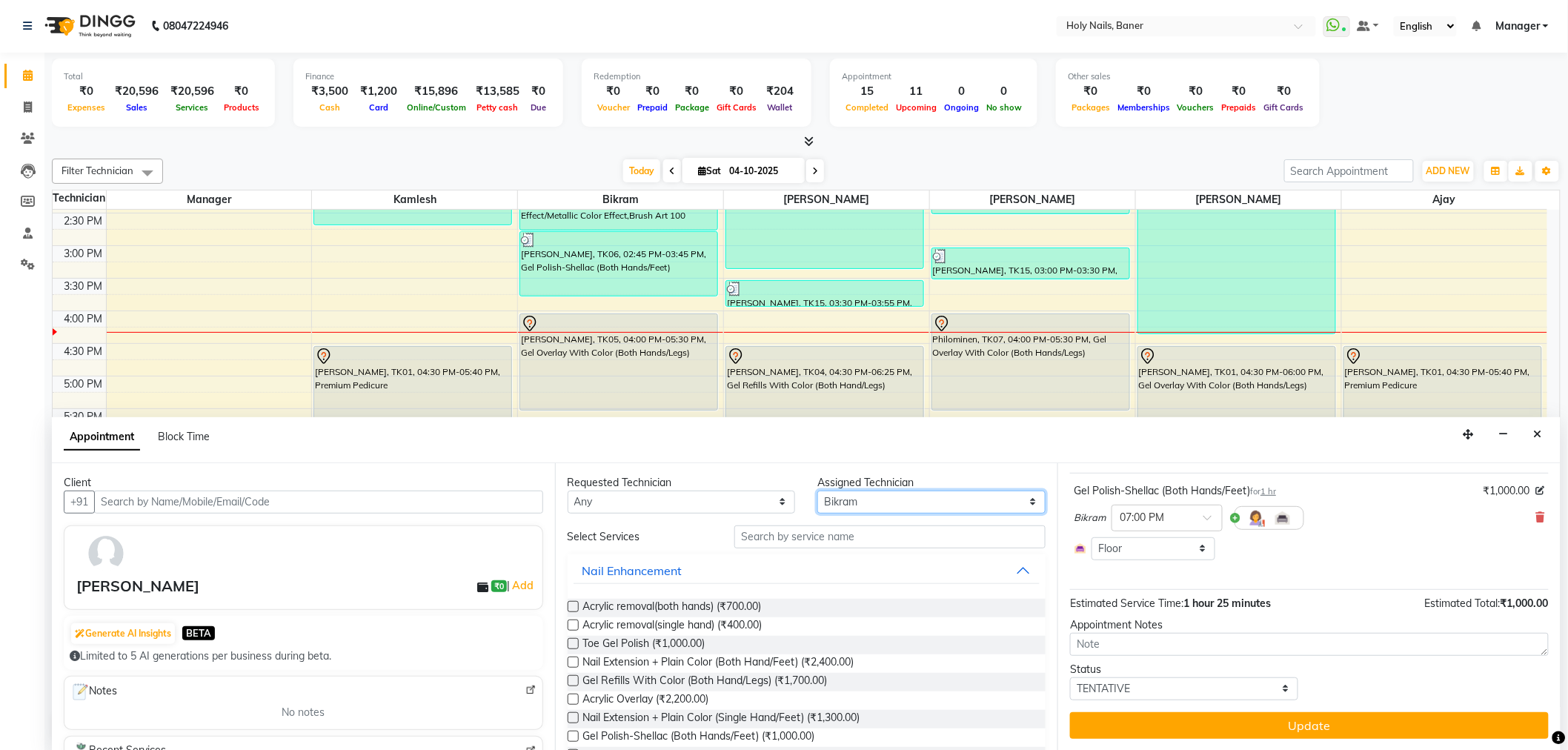
click at [884, 500] on select "Select [PERSON_NAME] [PERSON_NAME] [PERSON_NAME] Manager [PERSON_NAME]" at bounding box center [931, 502] width 228 height 23
click at [817, 491] on select "Select [PERSON_NAME] [PERSON_NAME] [PERSON_NAME] Manager [PERSON_NAME]" at bounding box center [931, 502] width 228 height 23
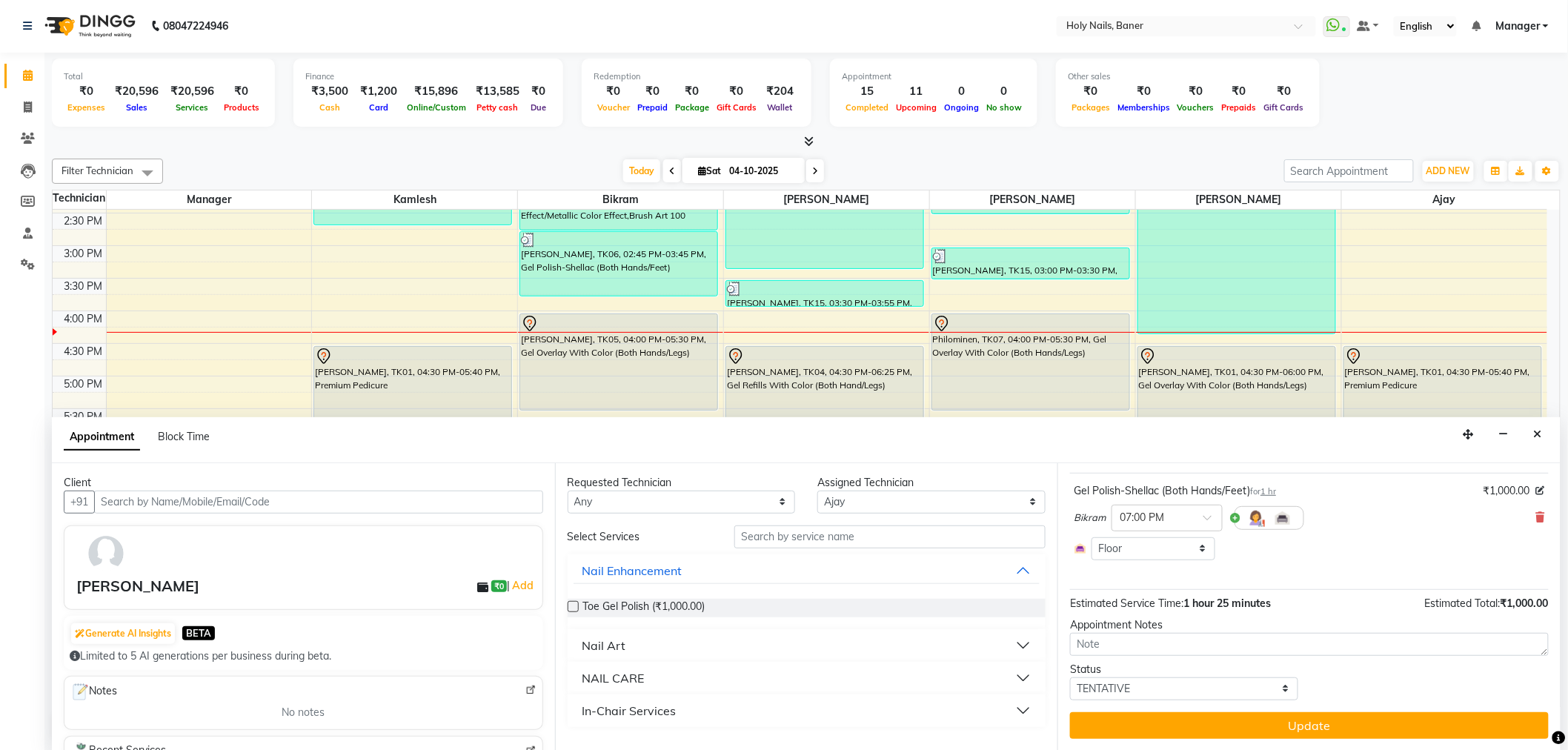
click at [1020, 636] on button "Nail Art" at bounding box center [807, 645] width 467 height 27
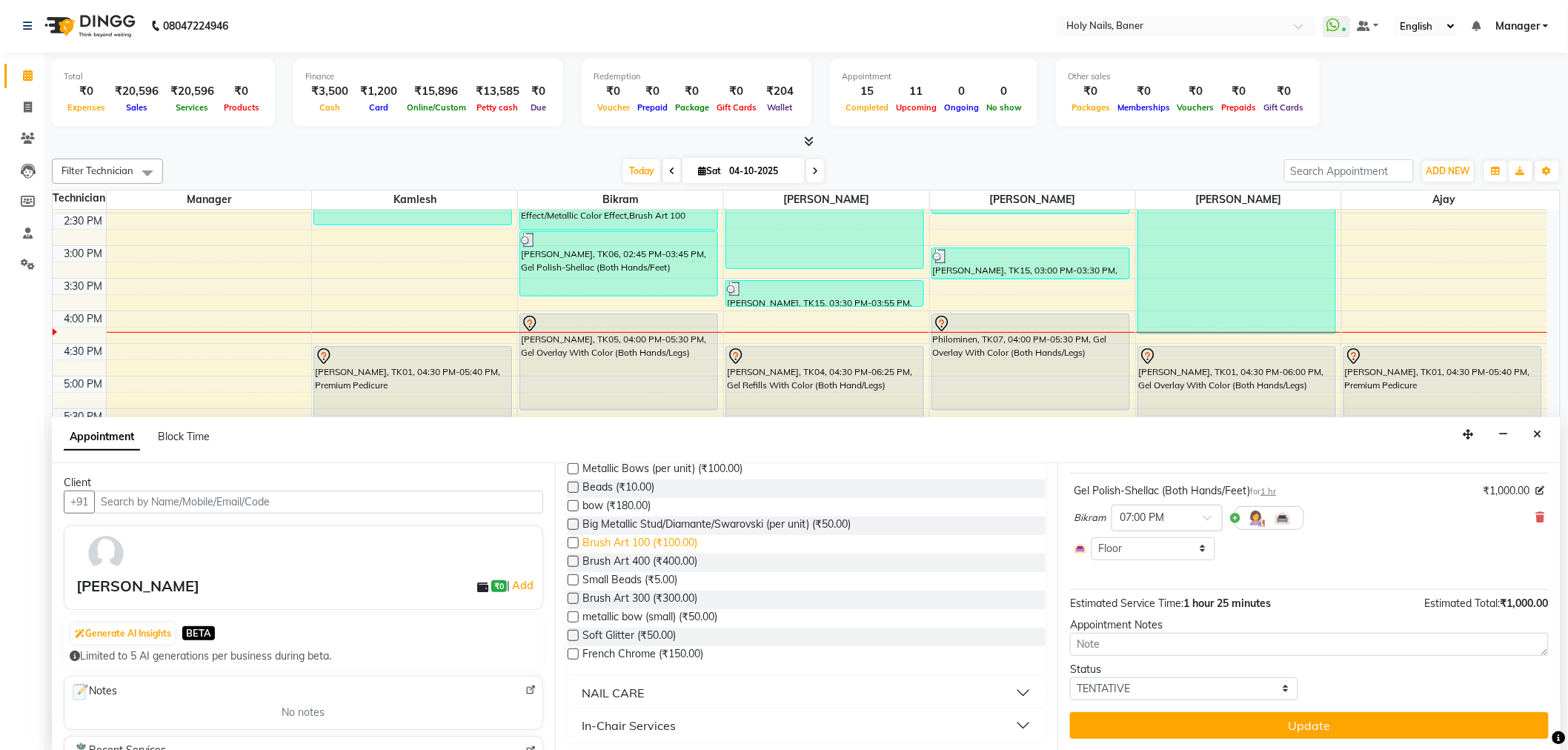
scroll to position [603, 0]
click at [998, 685] on button "NAIL CARE" at bounding box center [807, 691] width 467 height 27
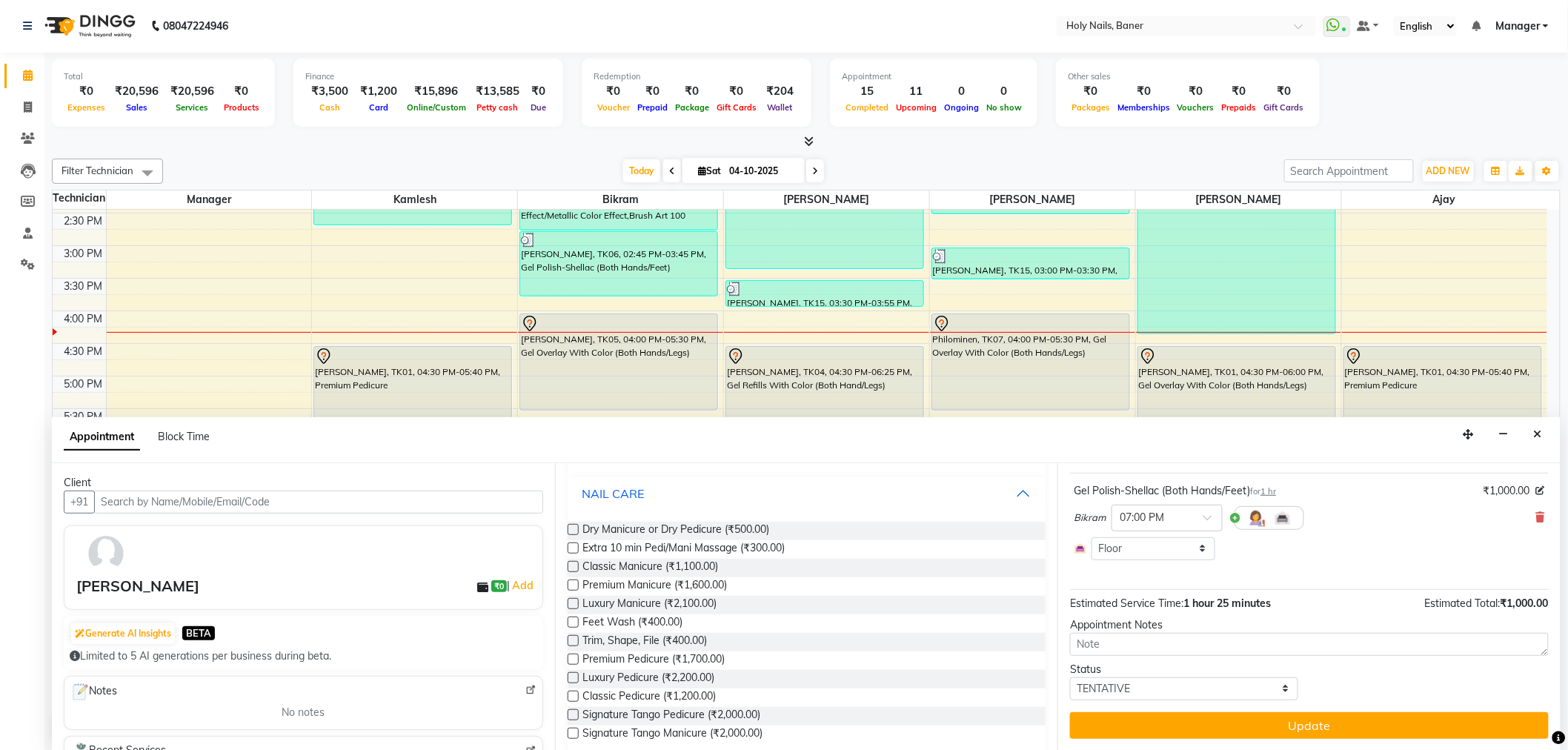
scroll to position [849, 0]
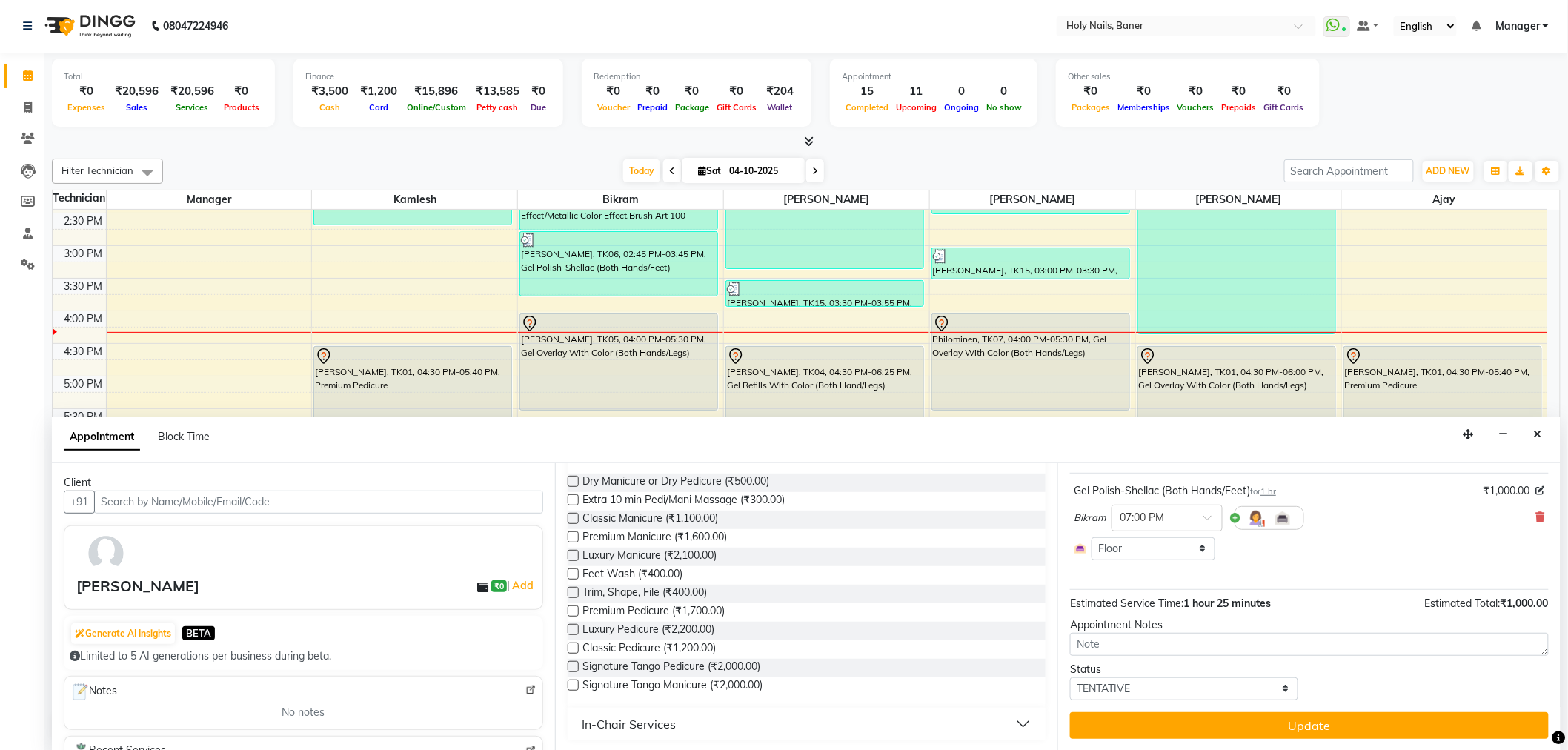
click at [1013, 720] on button "In-Chair Services" at bounding box center [807, 724] width 467 height 27
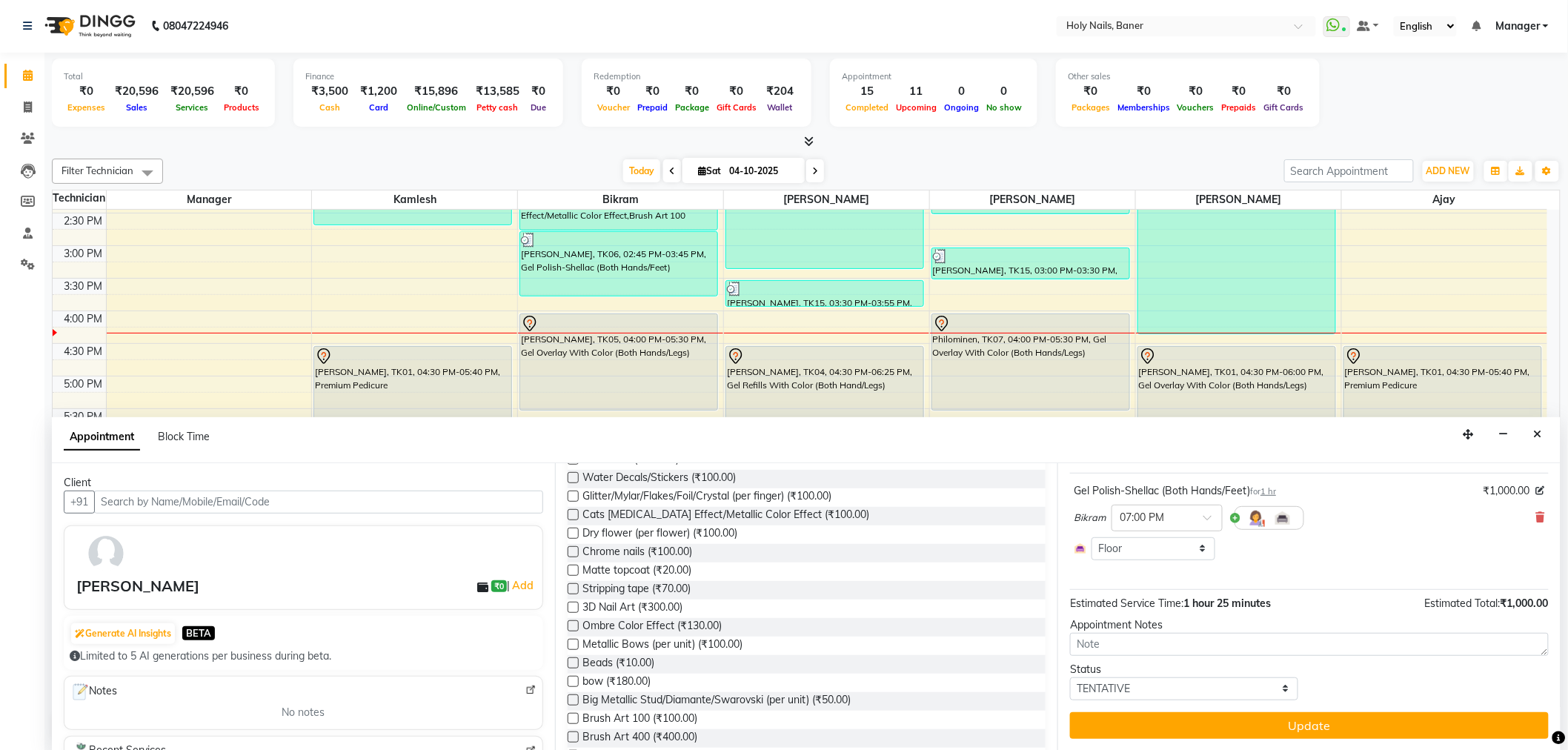
scroll to position [0, 0]
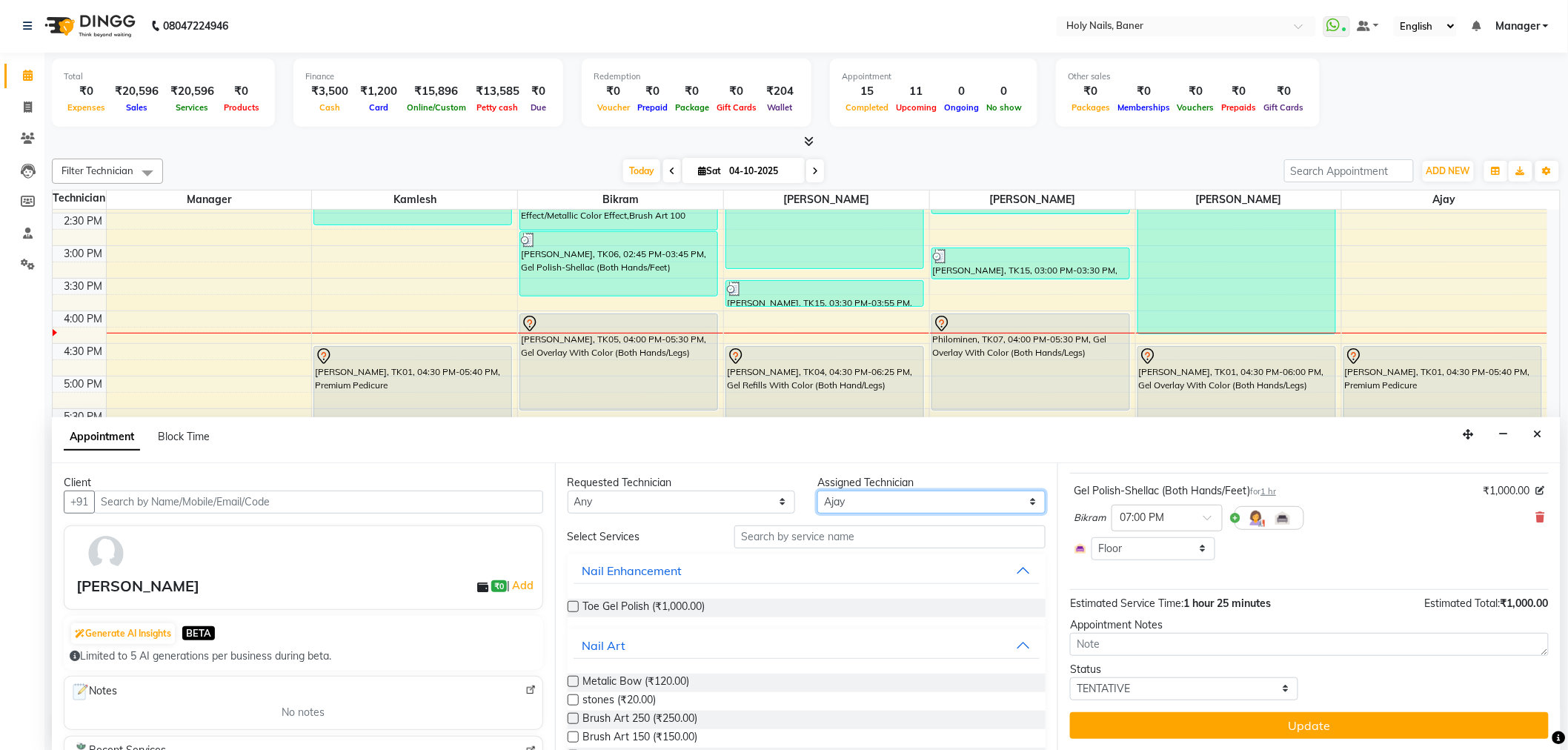
click at [910, 499] on select "Select [PERSON_NAME] [PERSON_NAME] [PERSON_NAME] Manager [PERSON_NAME]" at bounding box center [931, 502] width 228 height 23
select select "36616"
click at [817, 491] on select "Select [PERSON_NAME] [PERSON_NAME] [PERSON_NAME] Manager [PERSON_NAME]" at bounding box center [931, 502] width 228 height 23
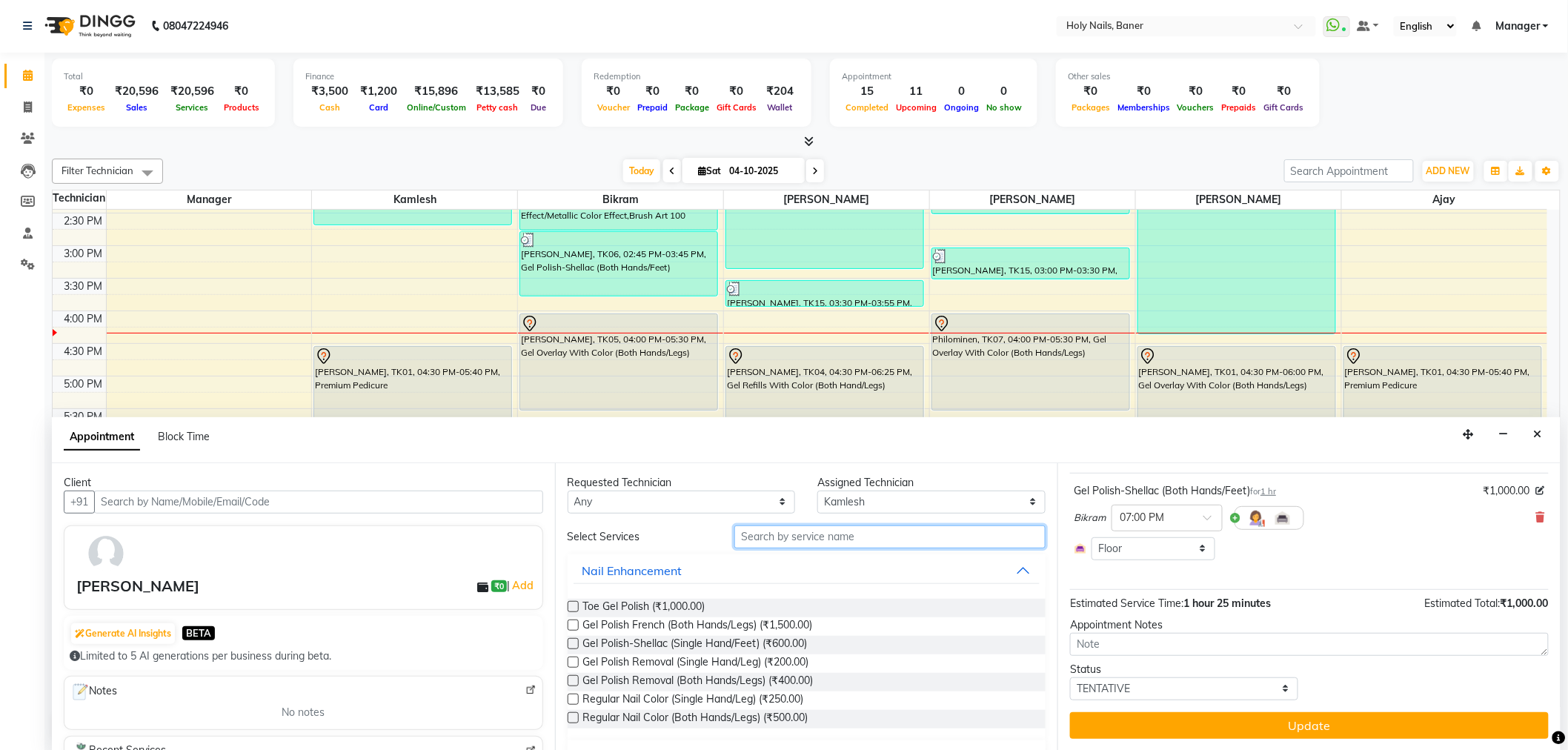
click at [811, 527] on input "text" at bounding box center [890, 537] width 311 height 23
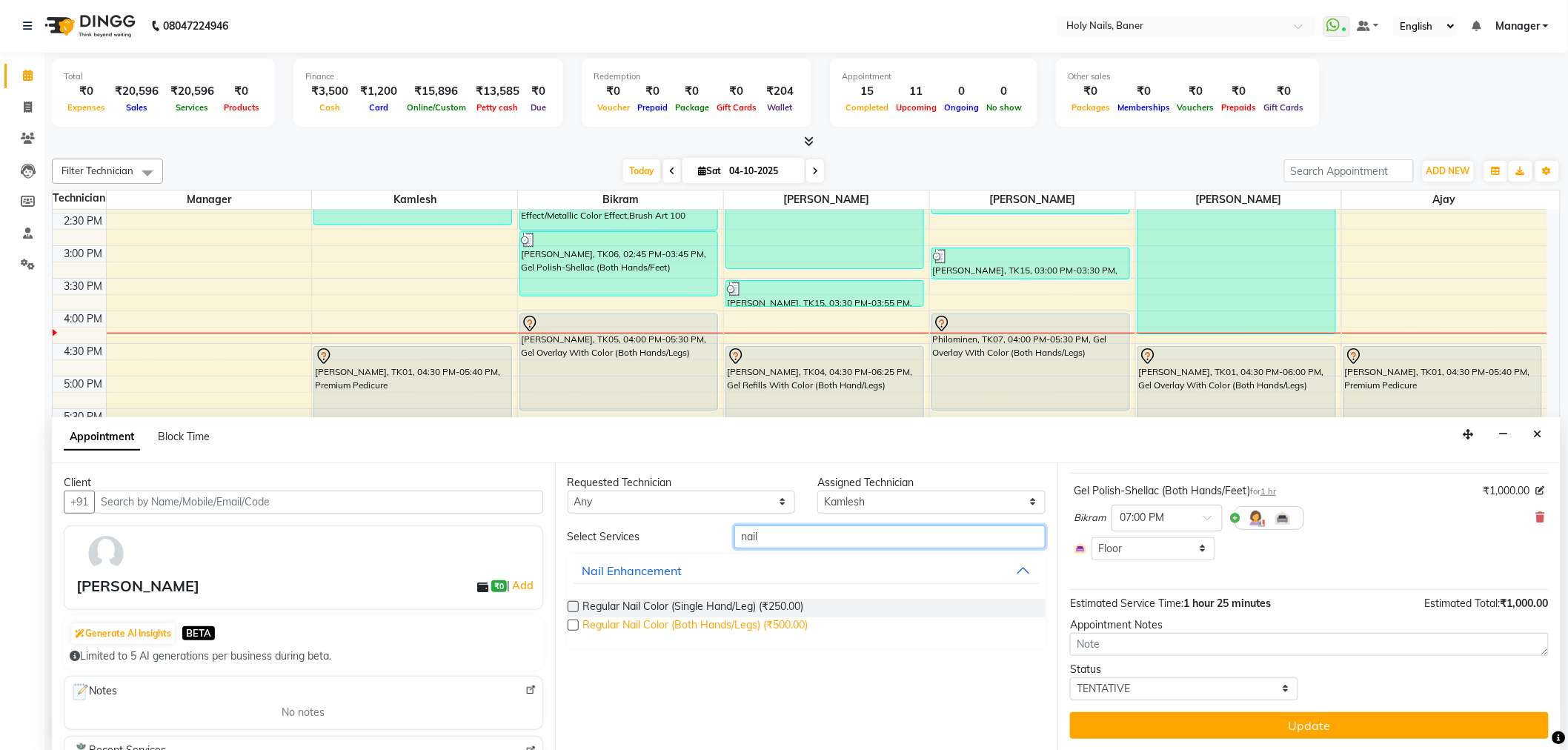
type input "nail"
click at [751, 617] on span "Regular Nail Color (Both Hands/Legs) (₹500.00)" at bounding box center [695, 626] width 225 height 19
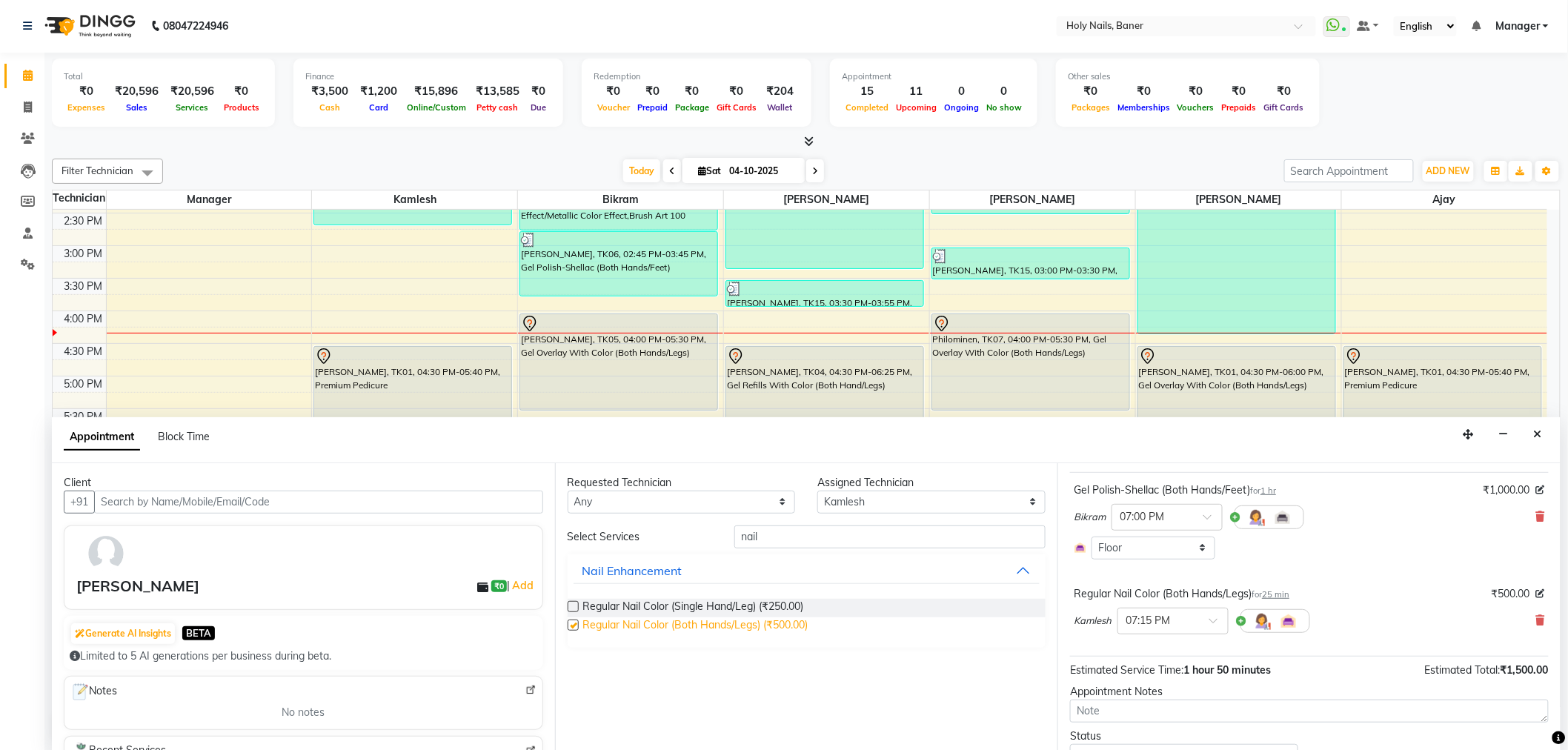
checkbox input "false"
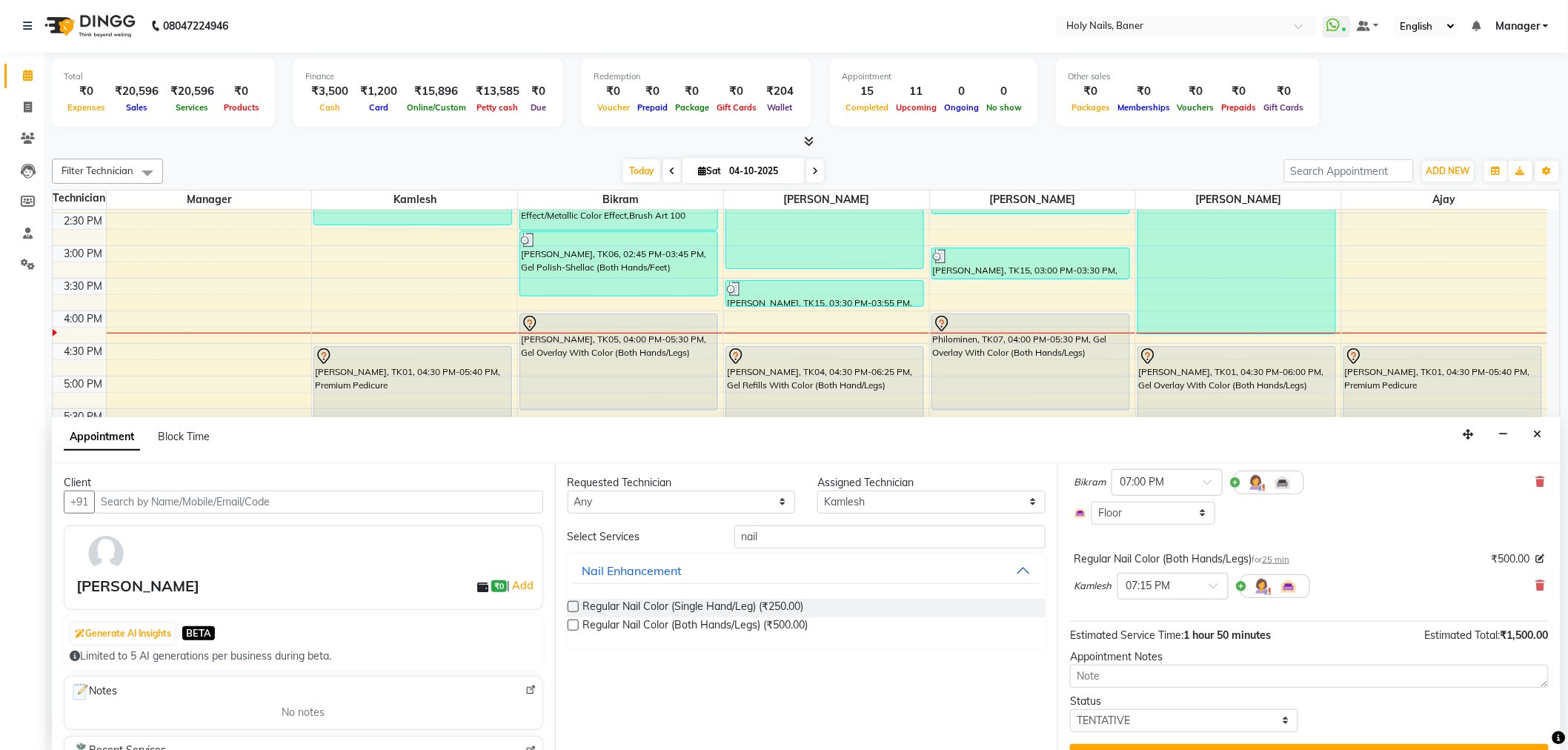
scroll to position [149, 0]
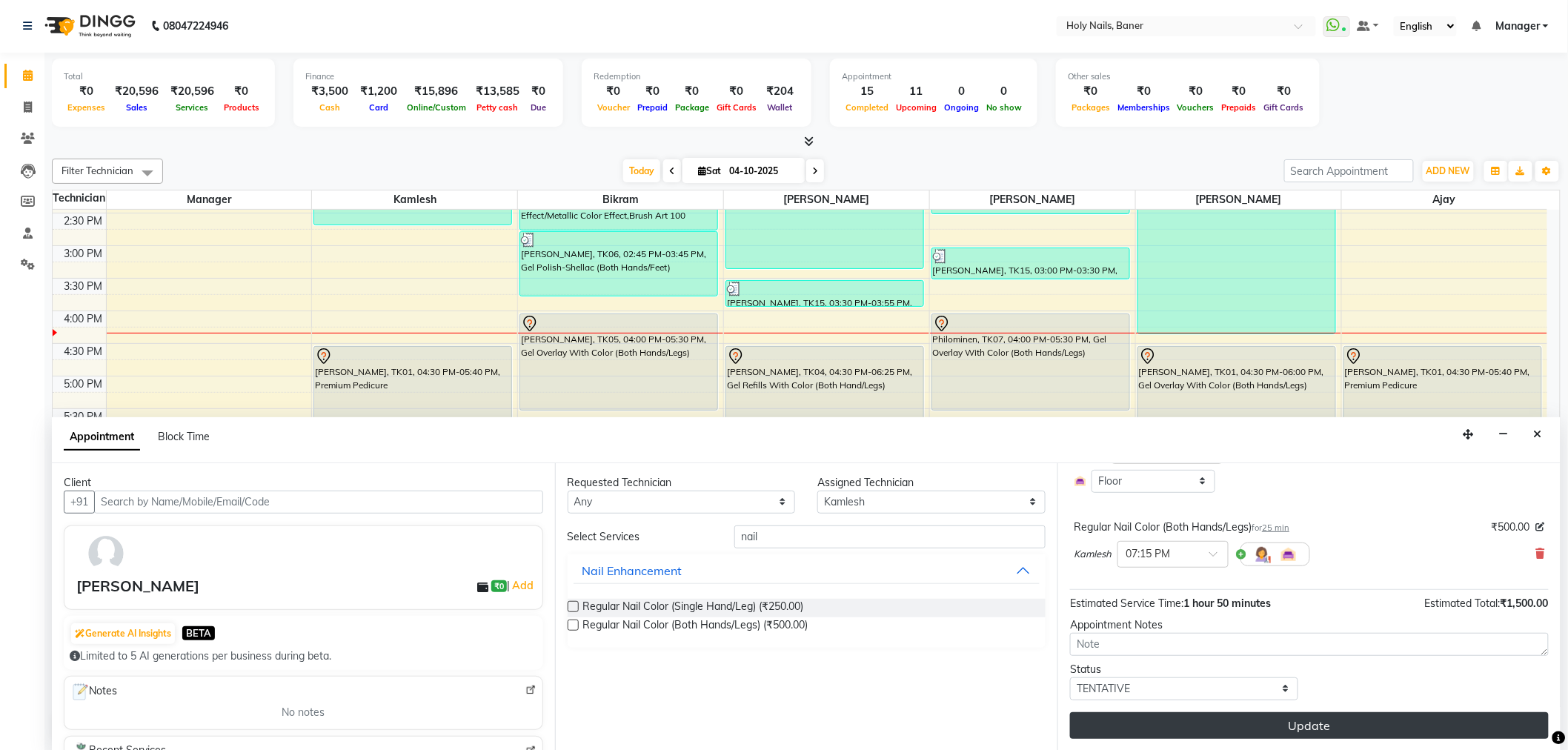
click at [1194, 723] on button "Update" at bounding box center [1309, 726] width 479 height 27
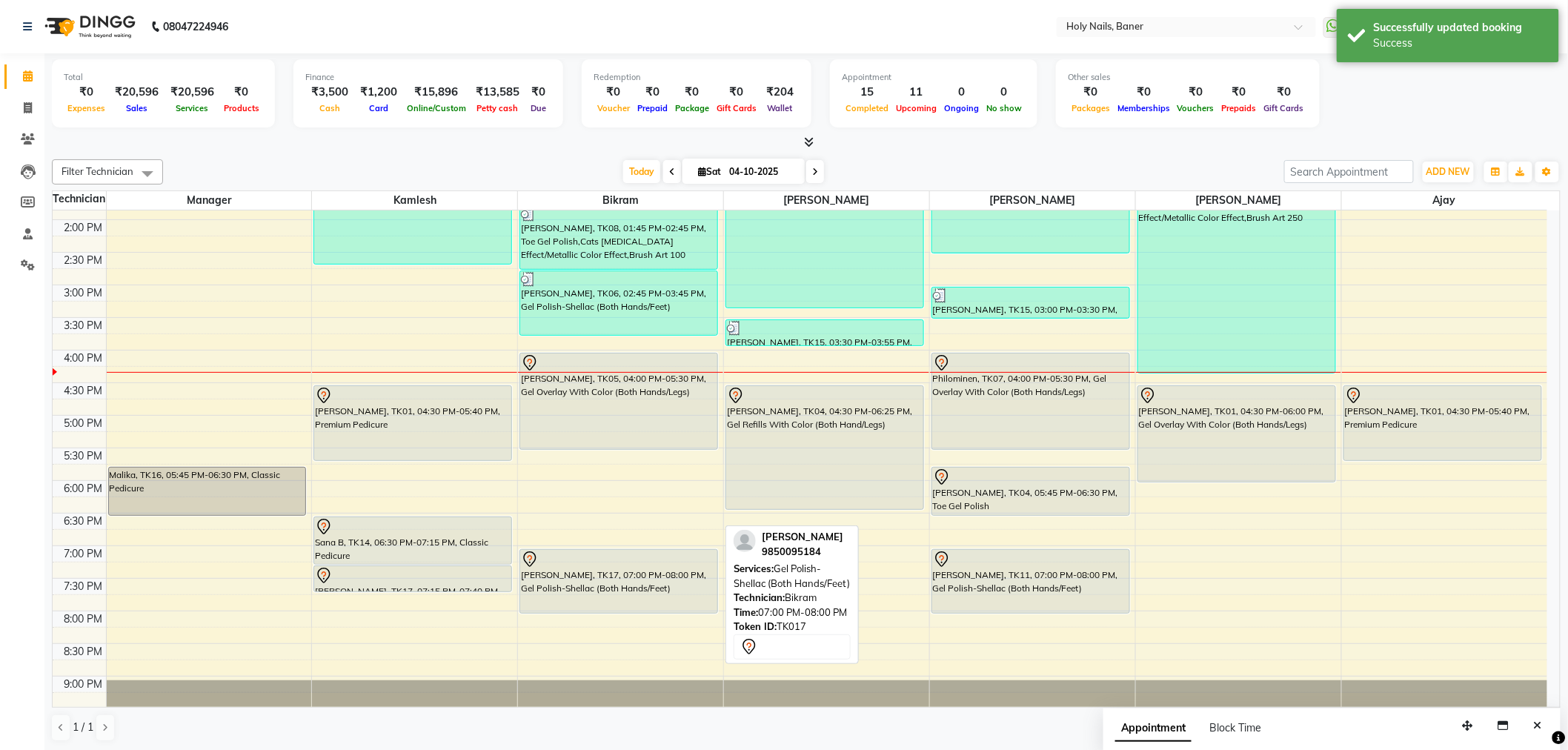
scroll to position [421, 0]
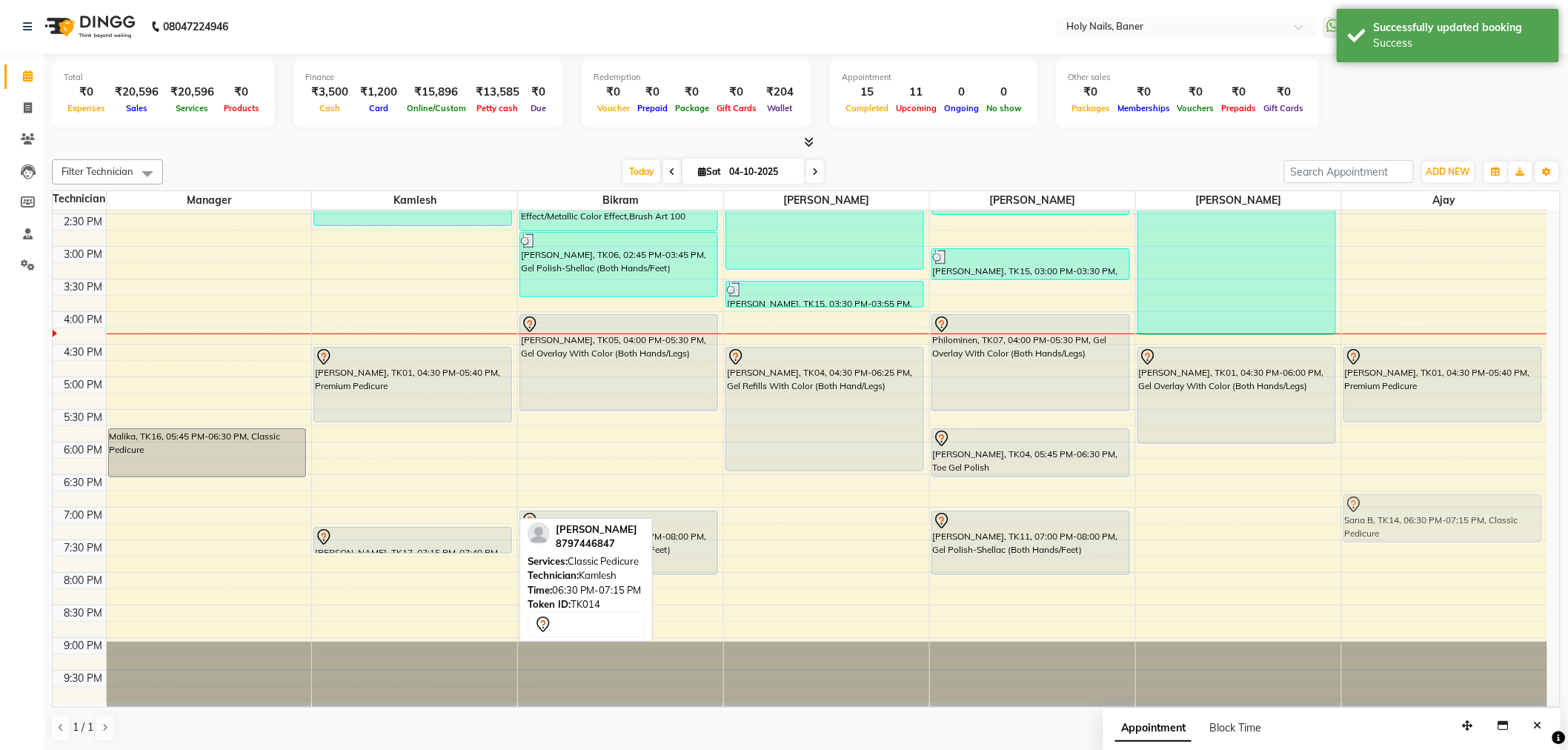
drag, startPoint x: 438, startPoint y: 497, endPoint x: 1420, endPoint y: 510, distance: 982.1
click at [1420, 510] on tr "Malika, TK16, 05:45 PM-06:30 PM, Classic Pedicure Vojtech, TK02, 11:00 AM-11:55…" at bounding box center [800, 246] width 1495 height 912
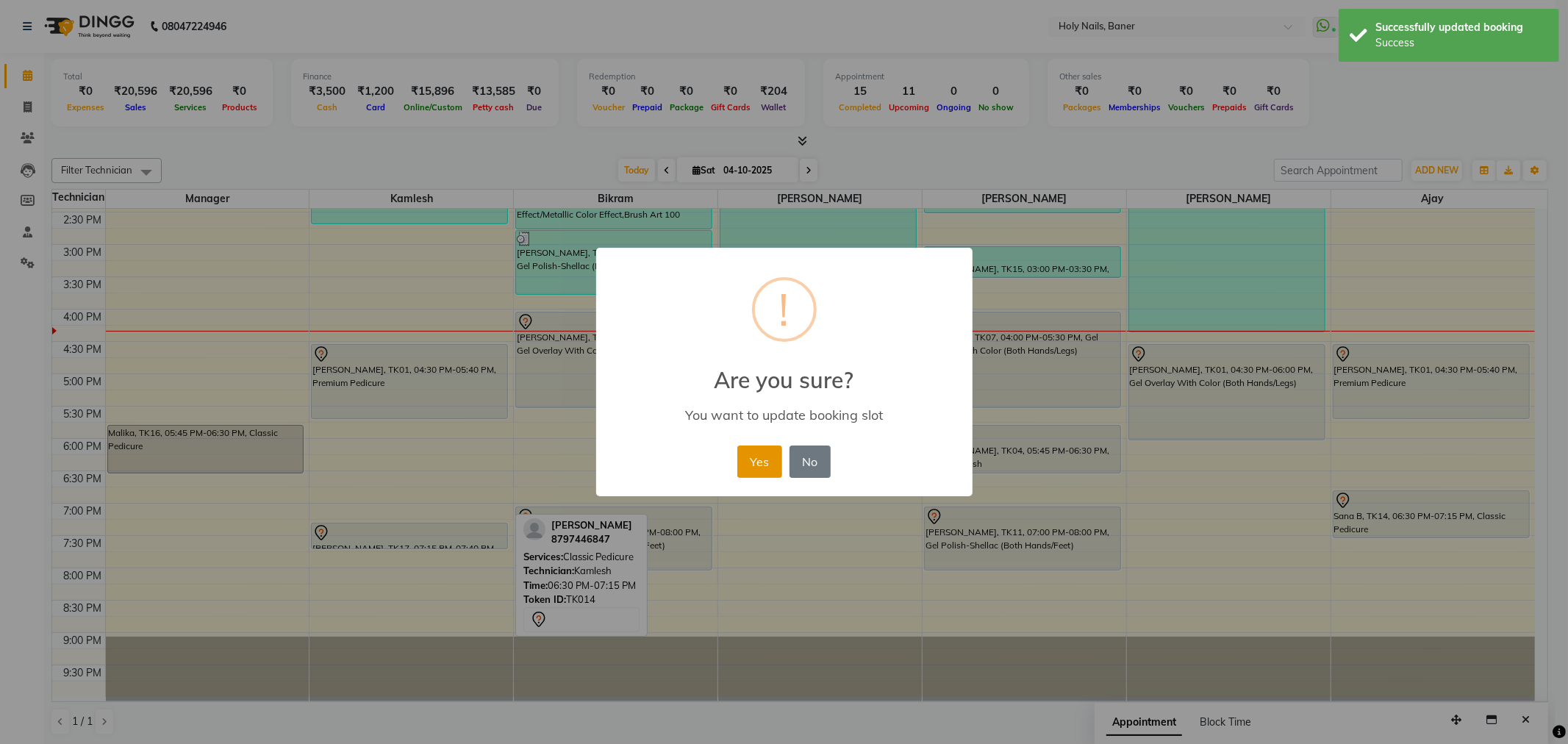
click at [761, 471] on button "Yes" at bounding box center [759, 462] width 45 height 32
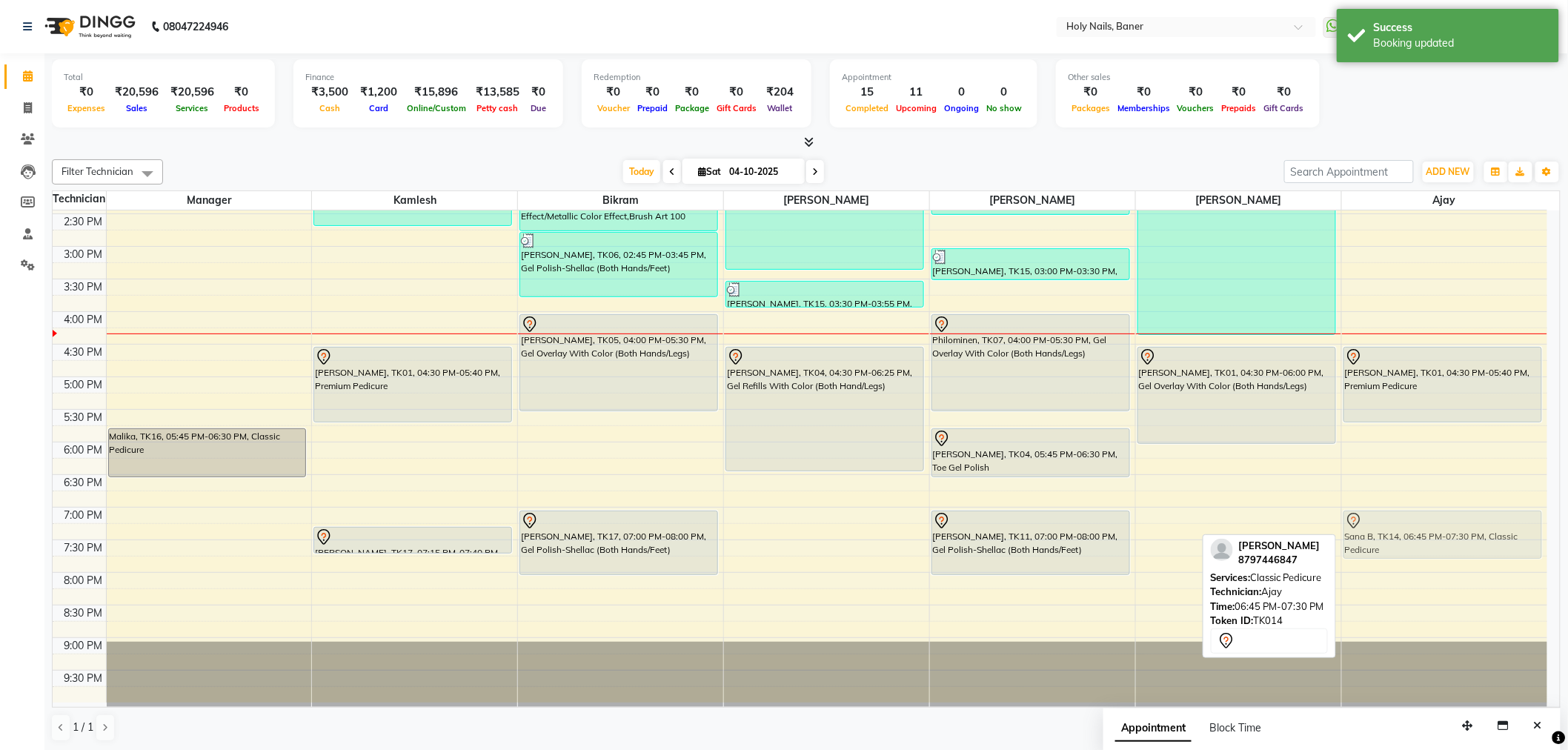
drag, startPoint x: 1431, startPoint y: 523, endPoint x: 1430, endPoint y: 533, distance: 10.0
click at [1430, 533] on div "Malika, TK03, 12:30 PM-01:15 PM, Classic Pedicure Shruti [PERSON_NAME], TK01, 0…" at bounding box center [1444, 246] width 205 height 912
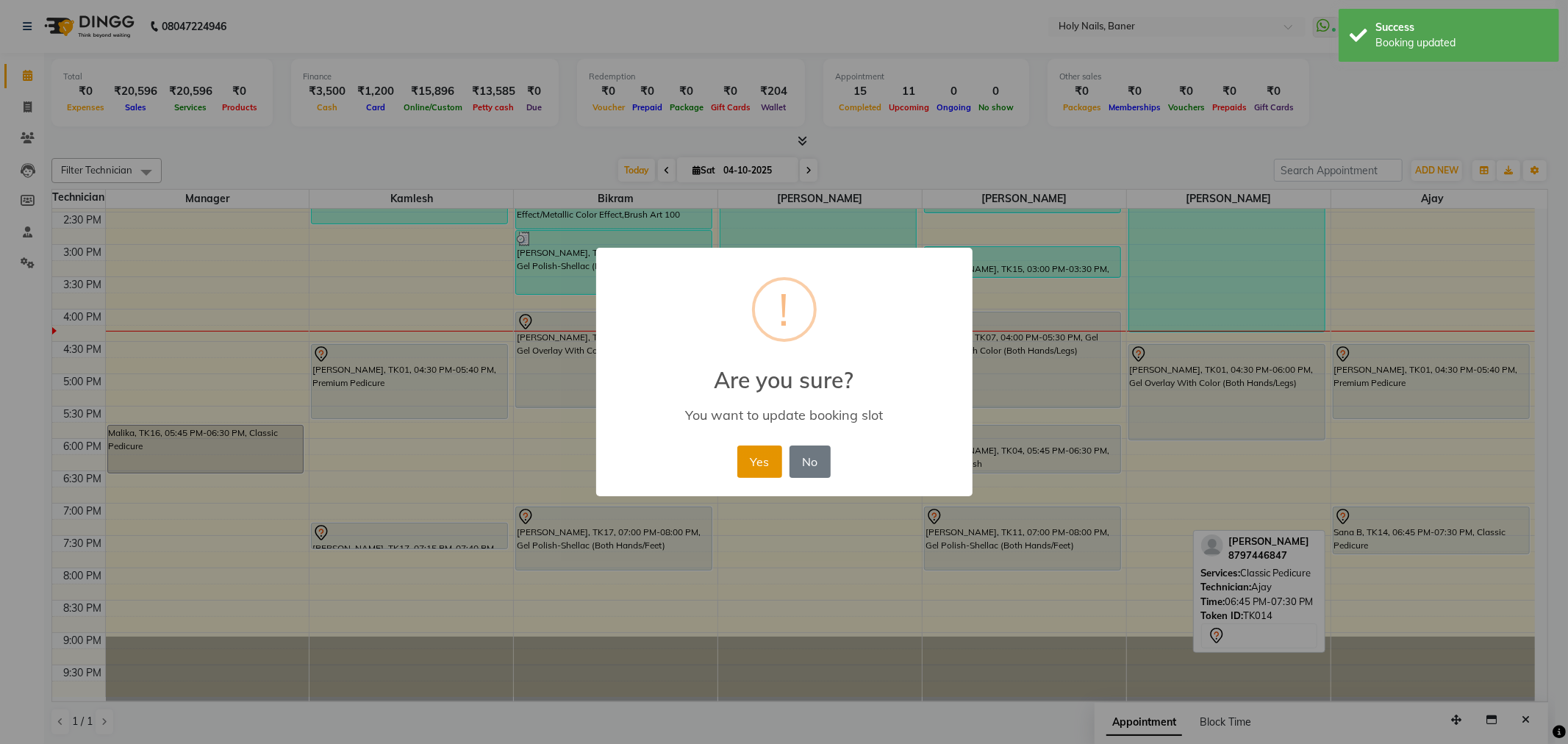
click at [758, 461] on button "Yes" at bounding box center [759, 462] width 45 height 32
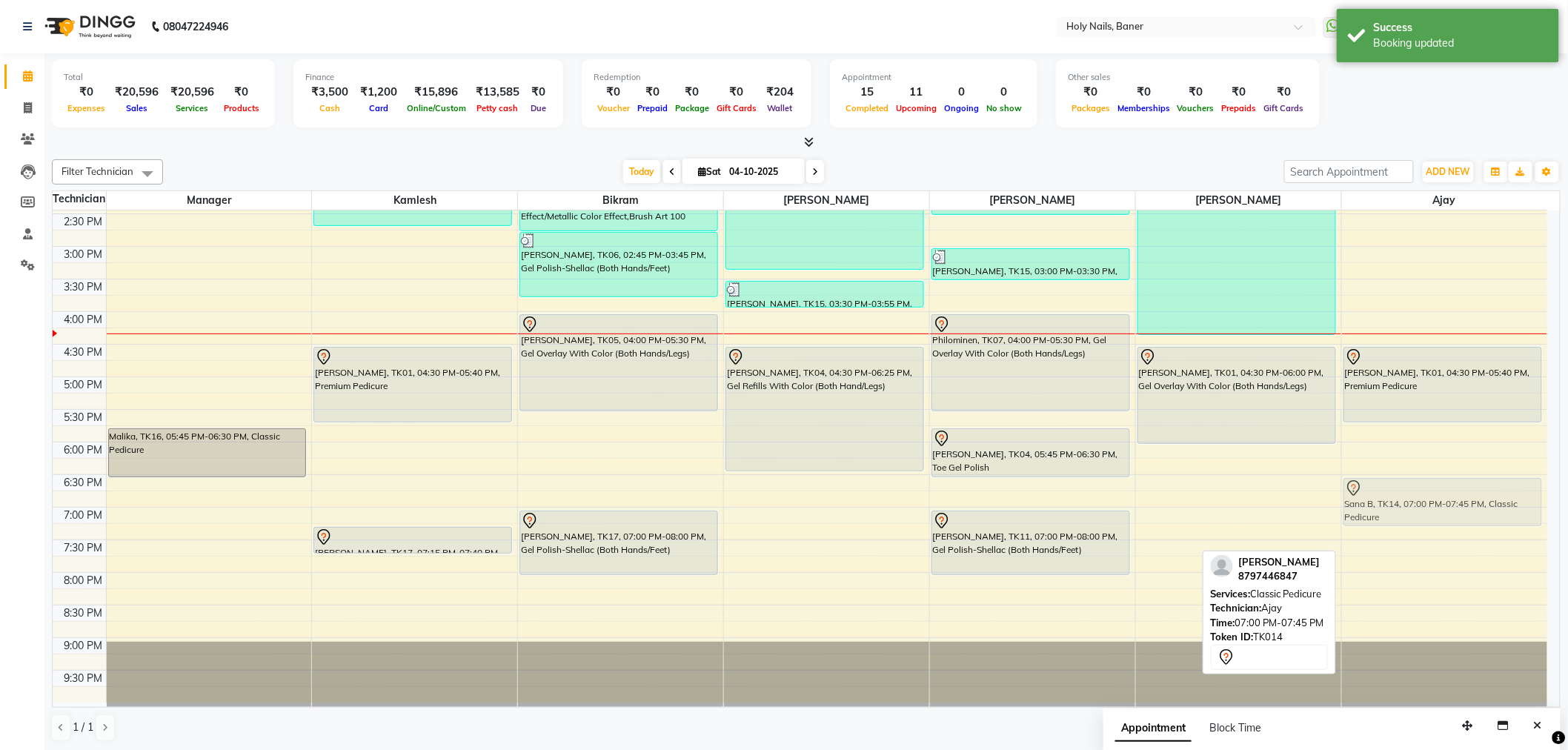
drag, startPoint x: 1412, startPoint y: 535, endPoint x: 1409, endPoint y: 510, distance: 25.2
click at [1409, 510] on div "Malika, TK03, 12:30 PM-01:15 PM, Classic Pedicure Shruti [PERSON_NAME], TK01, 0…" at bounding box center [1444, 246] width 205 height 912
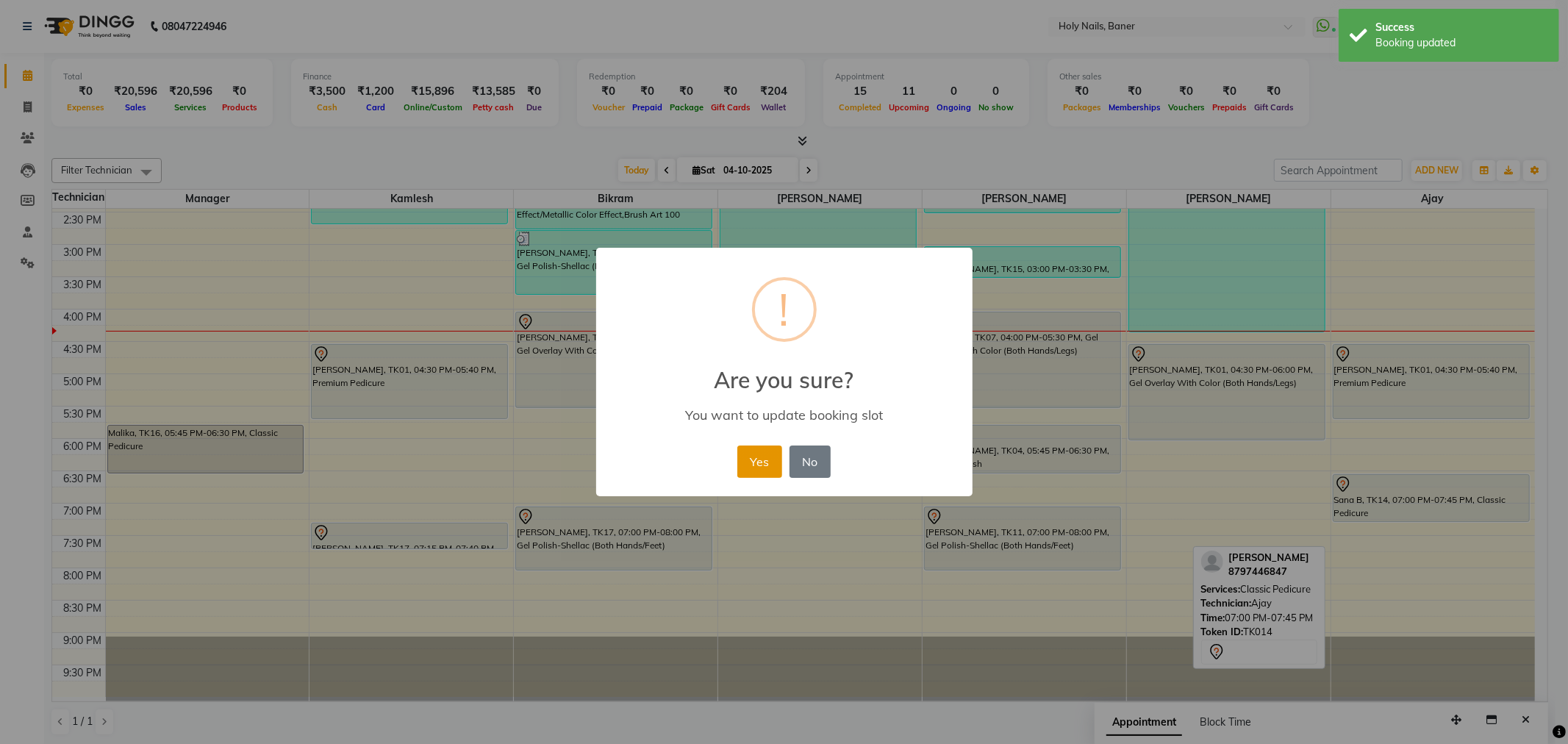
click at [766, 461] on button "Yes" at bounding box center [759, 462] width 45 height 32
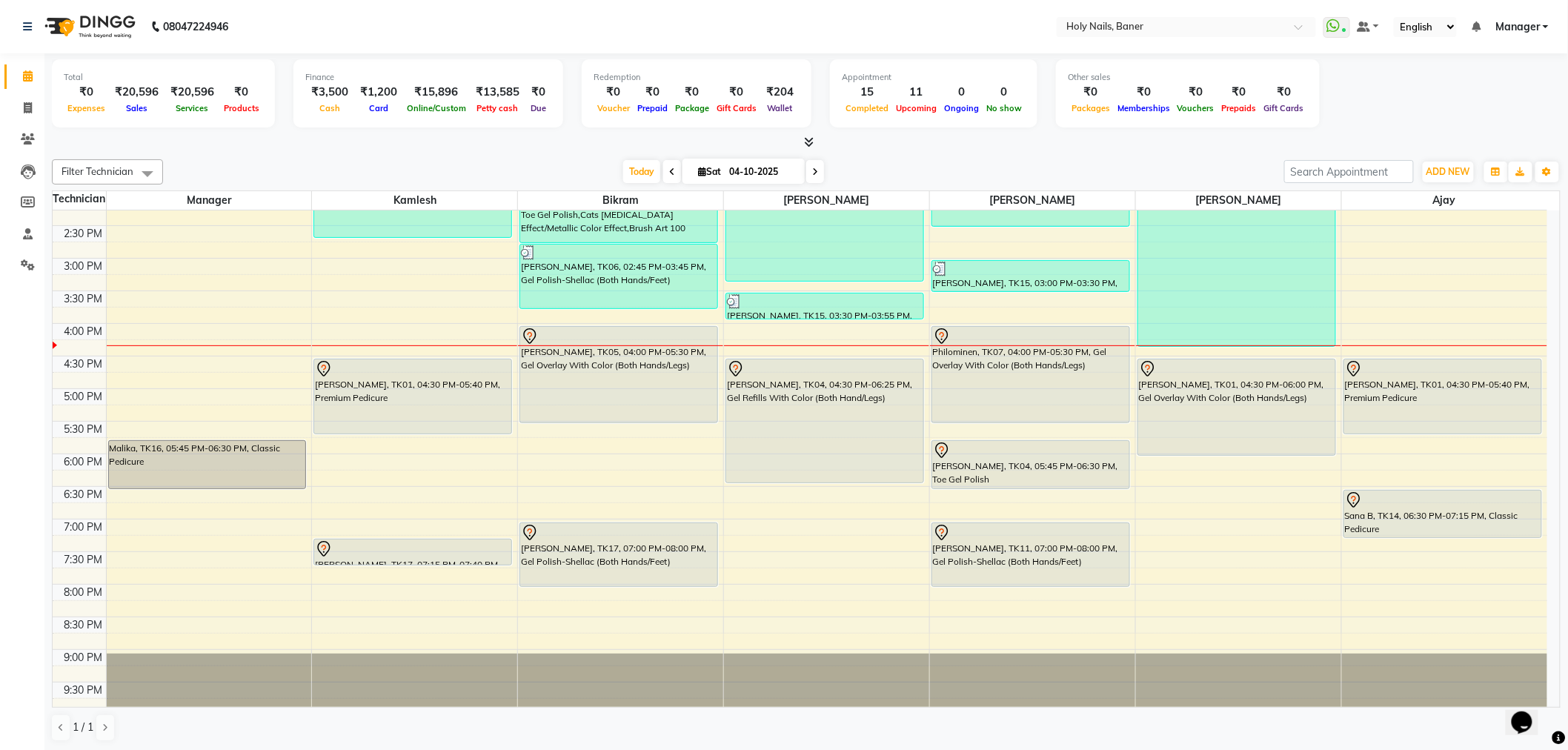
scroll to position [412, 0]
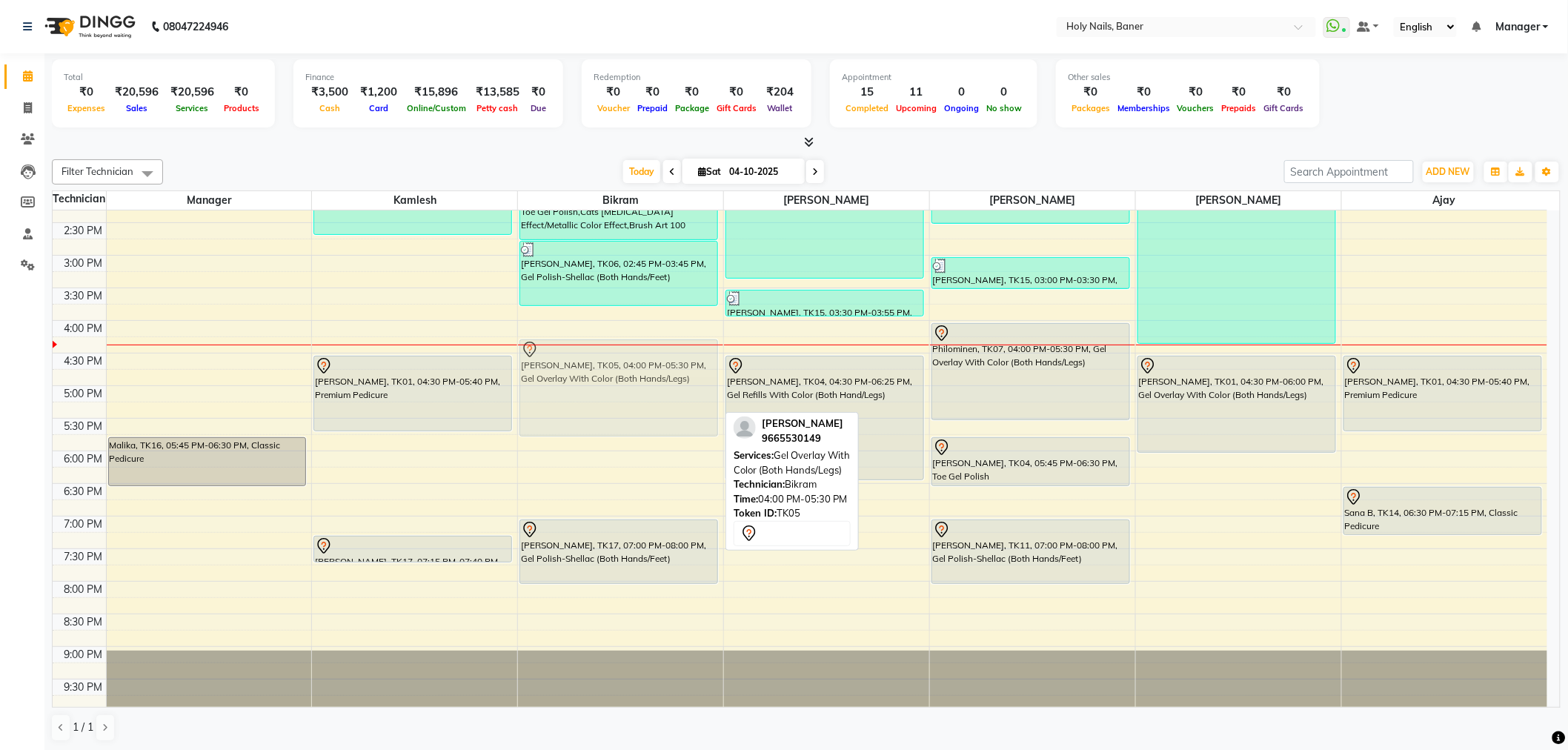
drag, startPoint x: 620, startPoint y: 381, endPoint x: 618, endPoint y: 390, distance: 9.2
click at [618, 390] on div "Kalyani Ghatge, TK13, 11:30 AM-01:15 PM, Gel Overlay With Color (Both Hands/Leg…" at bounding box center [621, 255] width 205 height 912
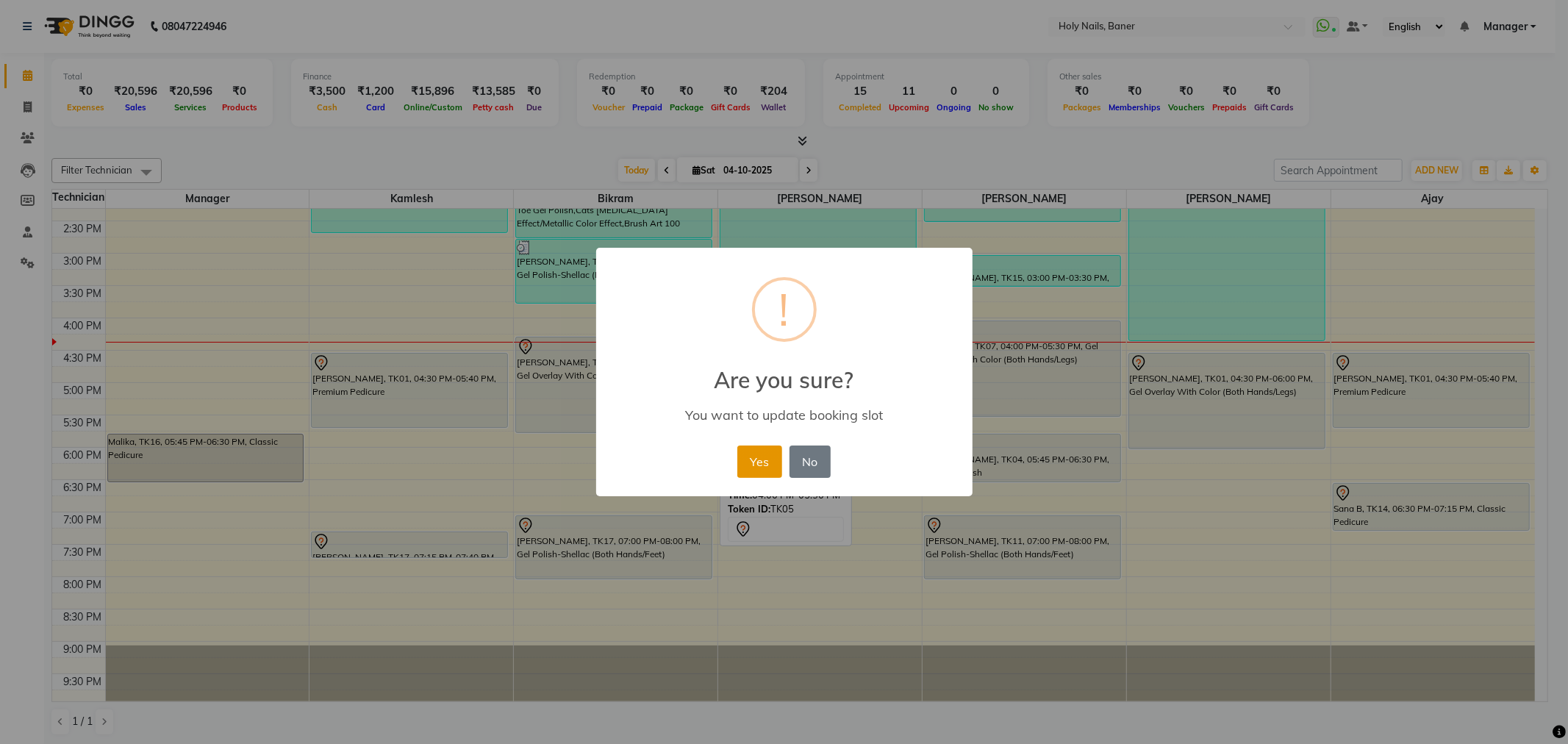
click at [760, 462] on button "Yes" at bounding box center [759, 462] width 45 height 32
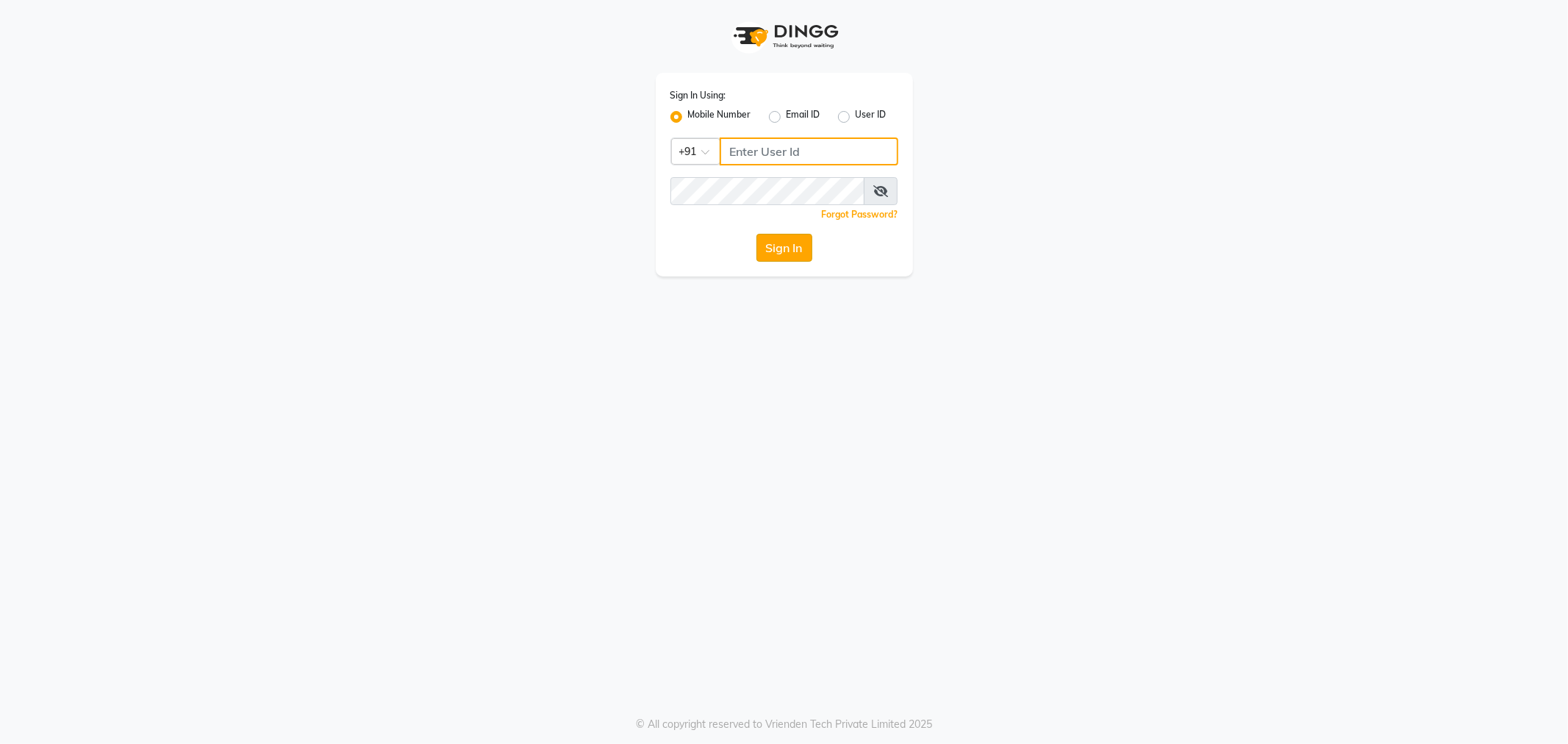
type input "9764841717"
click at [797, 256] on button "Sign In" at bounding box center [784, 248] width 56 height 28
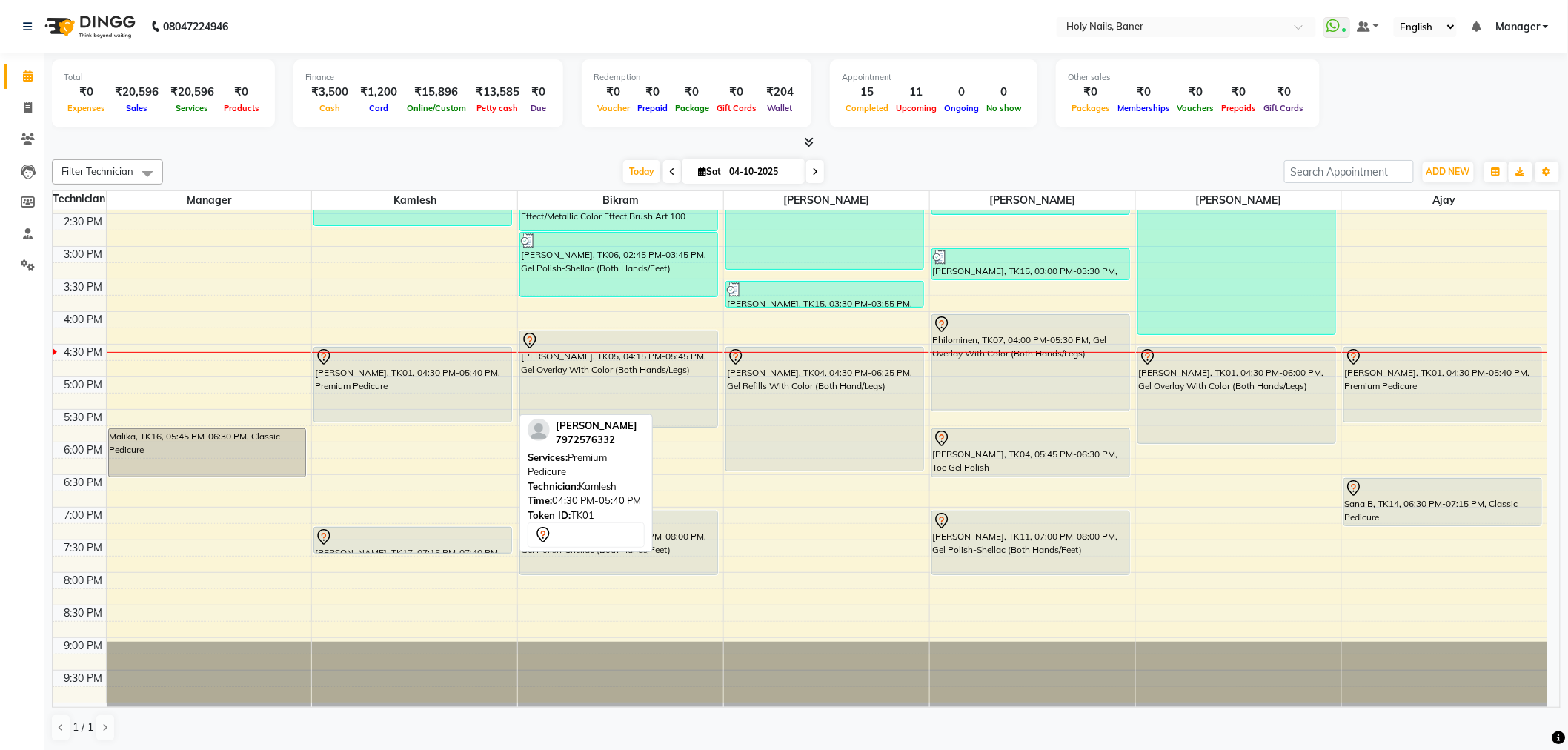
scroll to position [1, 0]
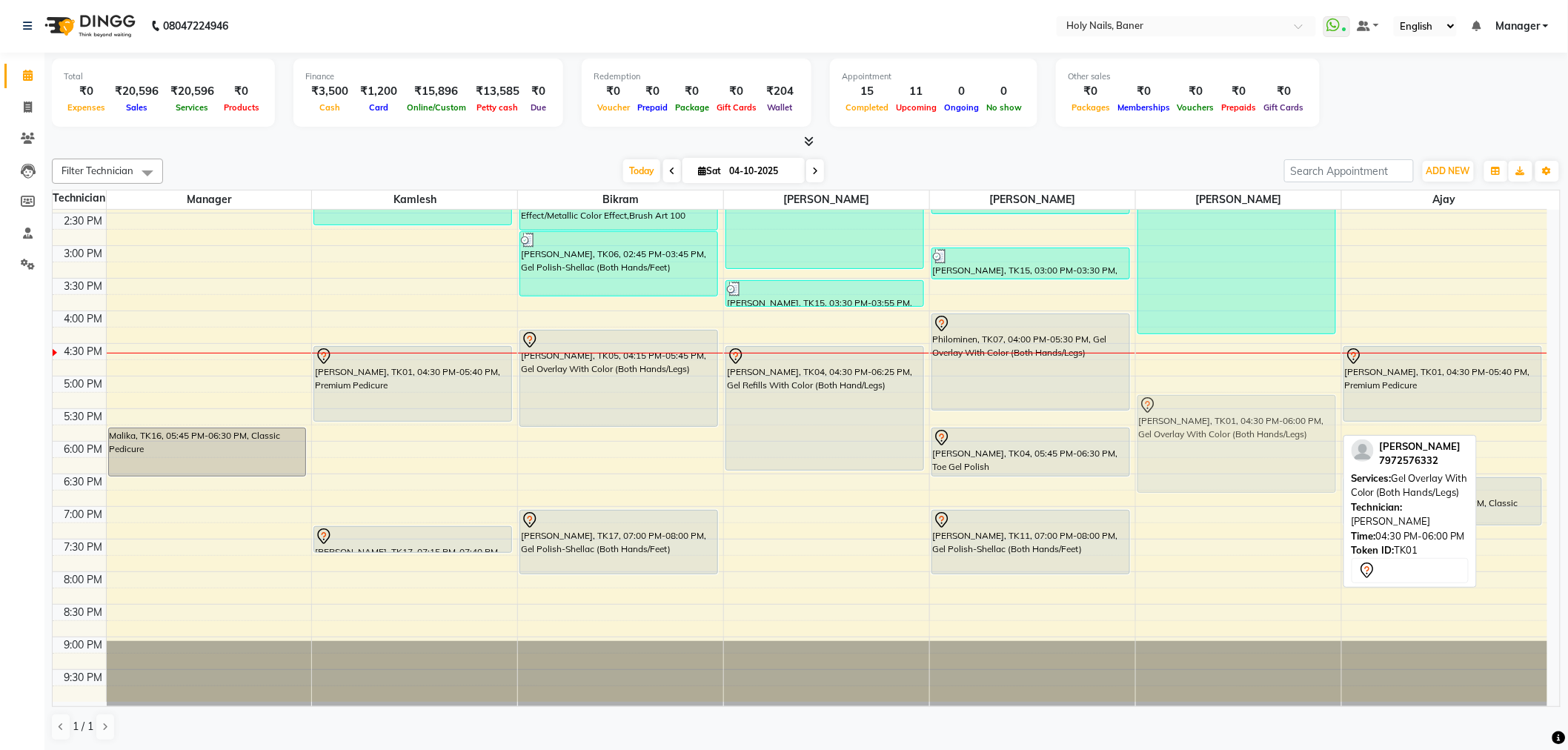
drag, startPoint x: 1225, startPoint y: 409, endPoint x: 1221, endPoint y: 455, distance: 46.2
click at [1221, 455] on div "Rupal Rathi, TK09, 11:00 AM-11:25 AM, Gel Polish Removal (Both Hands/Legs) Rupa…" at bounding box center [1238, 246] width 205 height 912
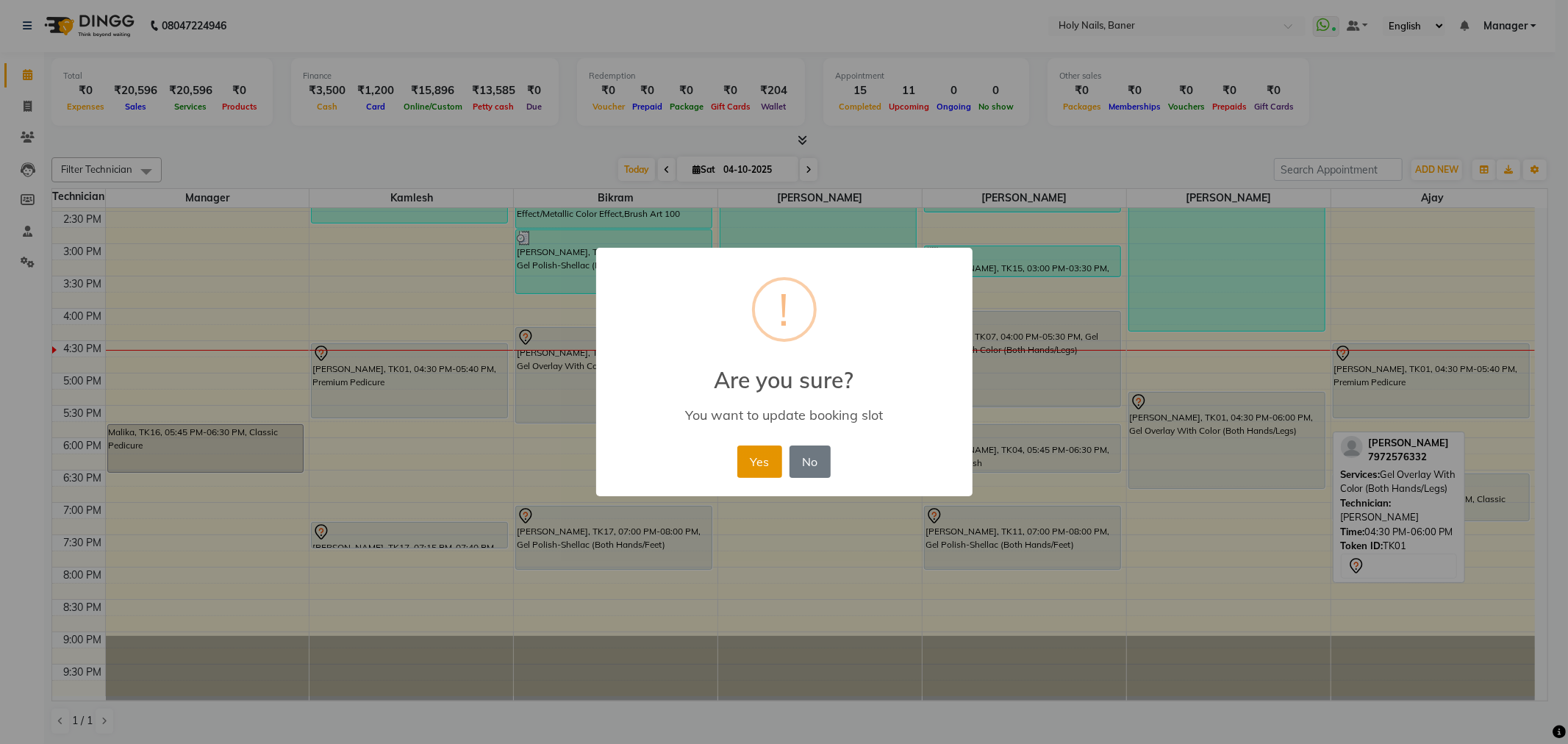
click at [755, 466] on button "Yes" at bounding box center [759, 462] width 45 height 32
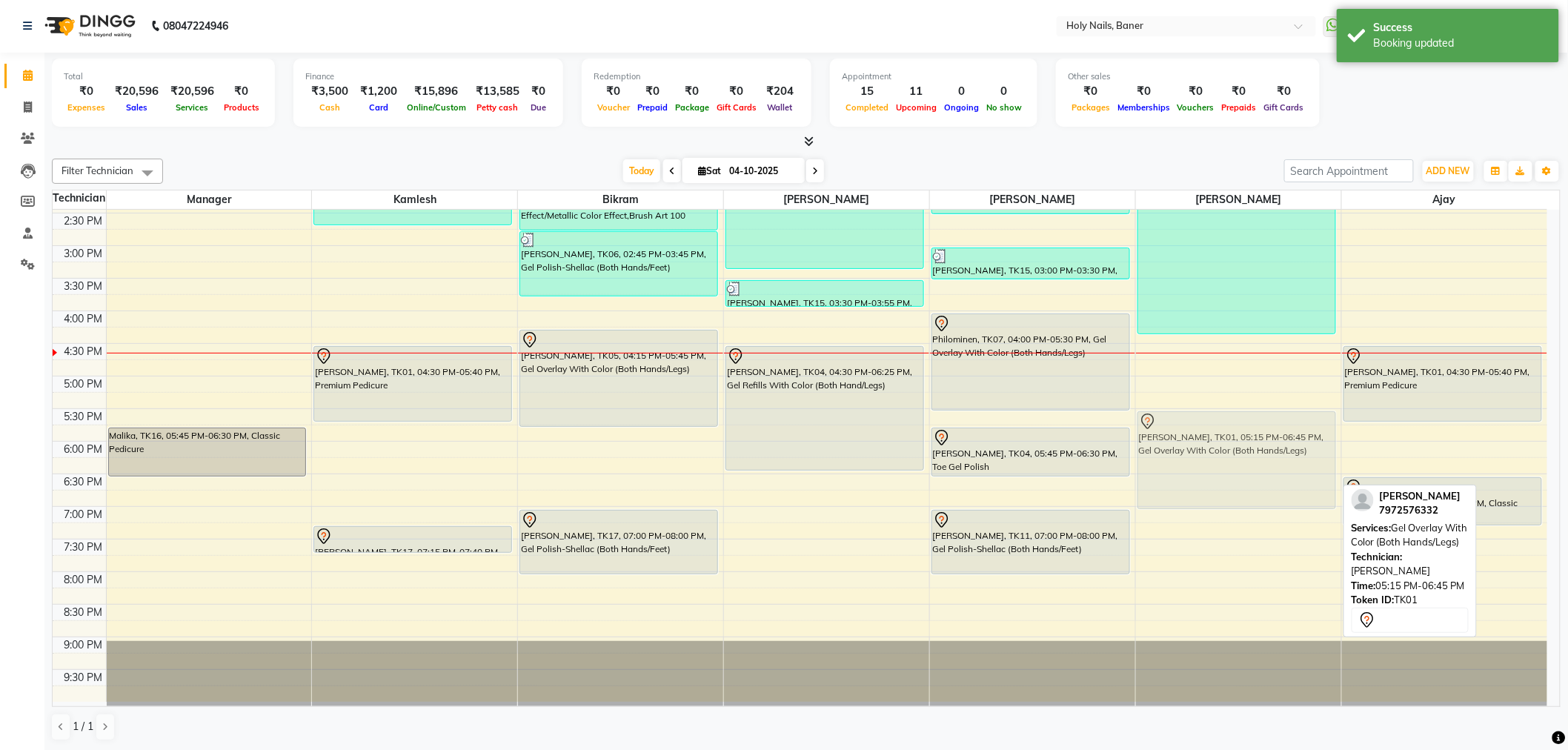
drag, startPoint x: 1220, startPoint y: 436, endPoint x: 1220, endPoint y: 450, distance: 14.0
click at [1220, 450] on div "Rupal Rathi, TK09, 11:00 AM-11:25 AM, Gel Polish Removal (Both Hands/Legs) Rupa…" at bounding box center [1238, 246] width 205 height 912
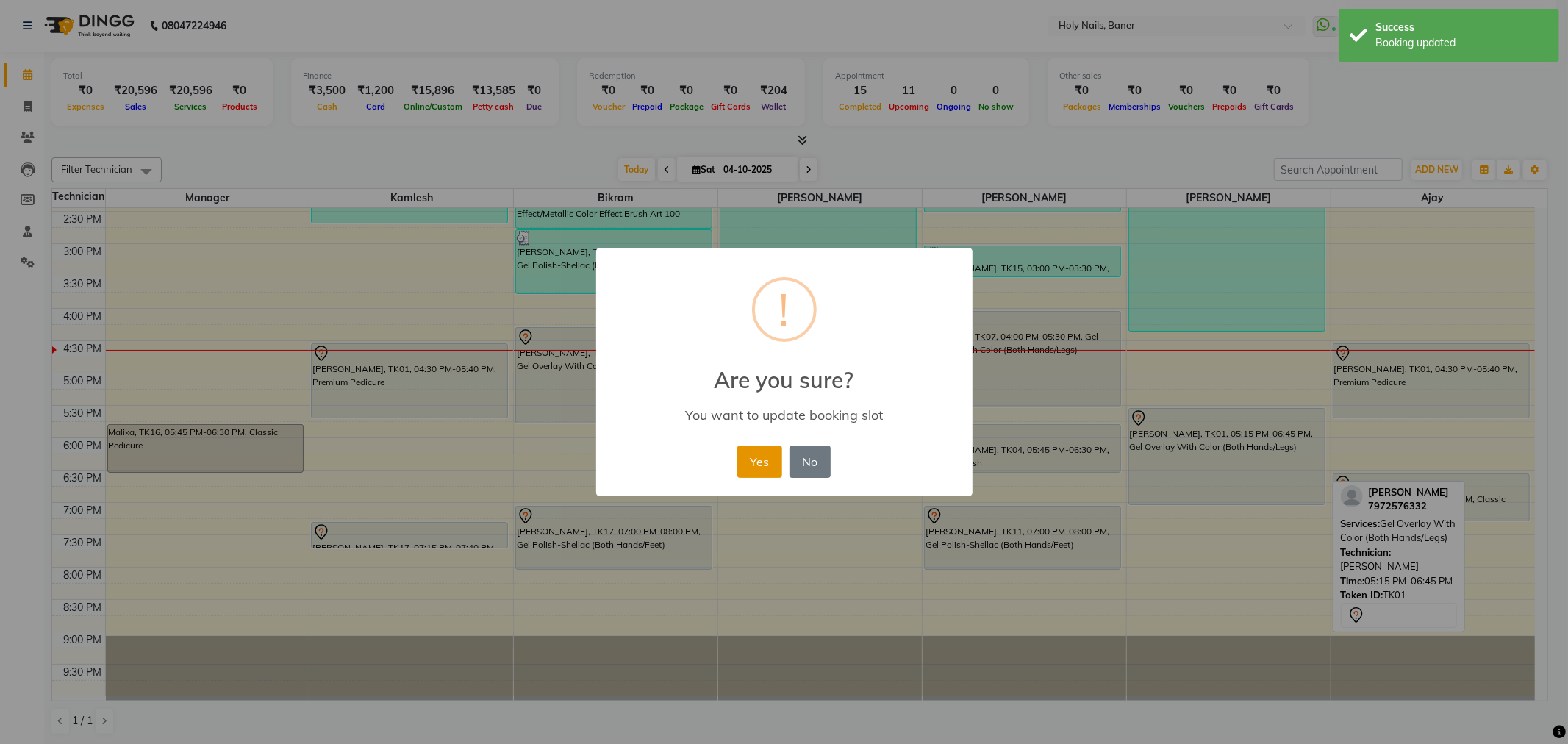
click at [761, 464] on button "Yes" at bounding box center [759, 462] width 45 height 32
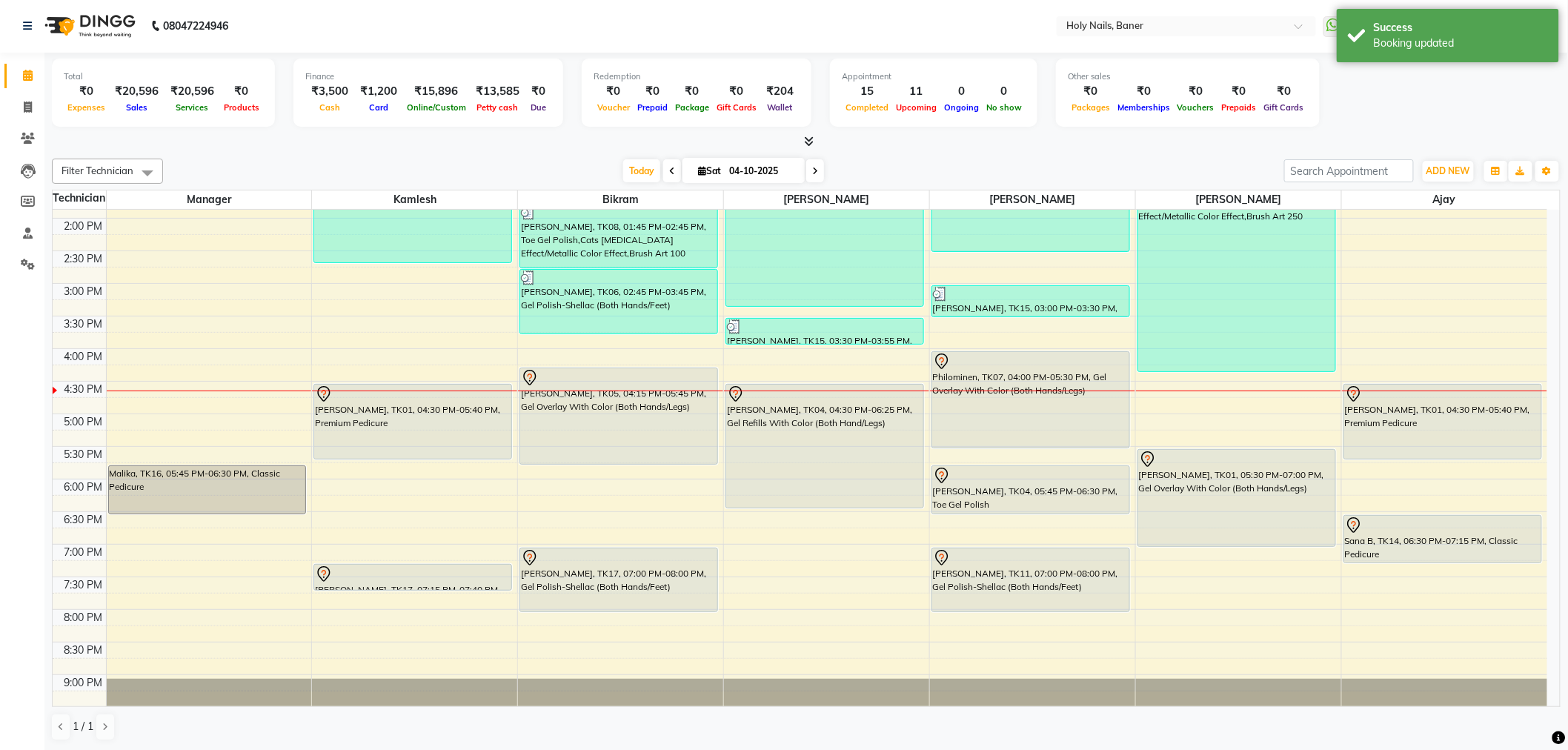
scroll to position [421, 0]
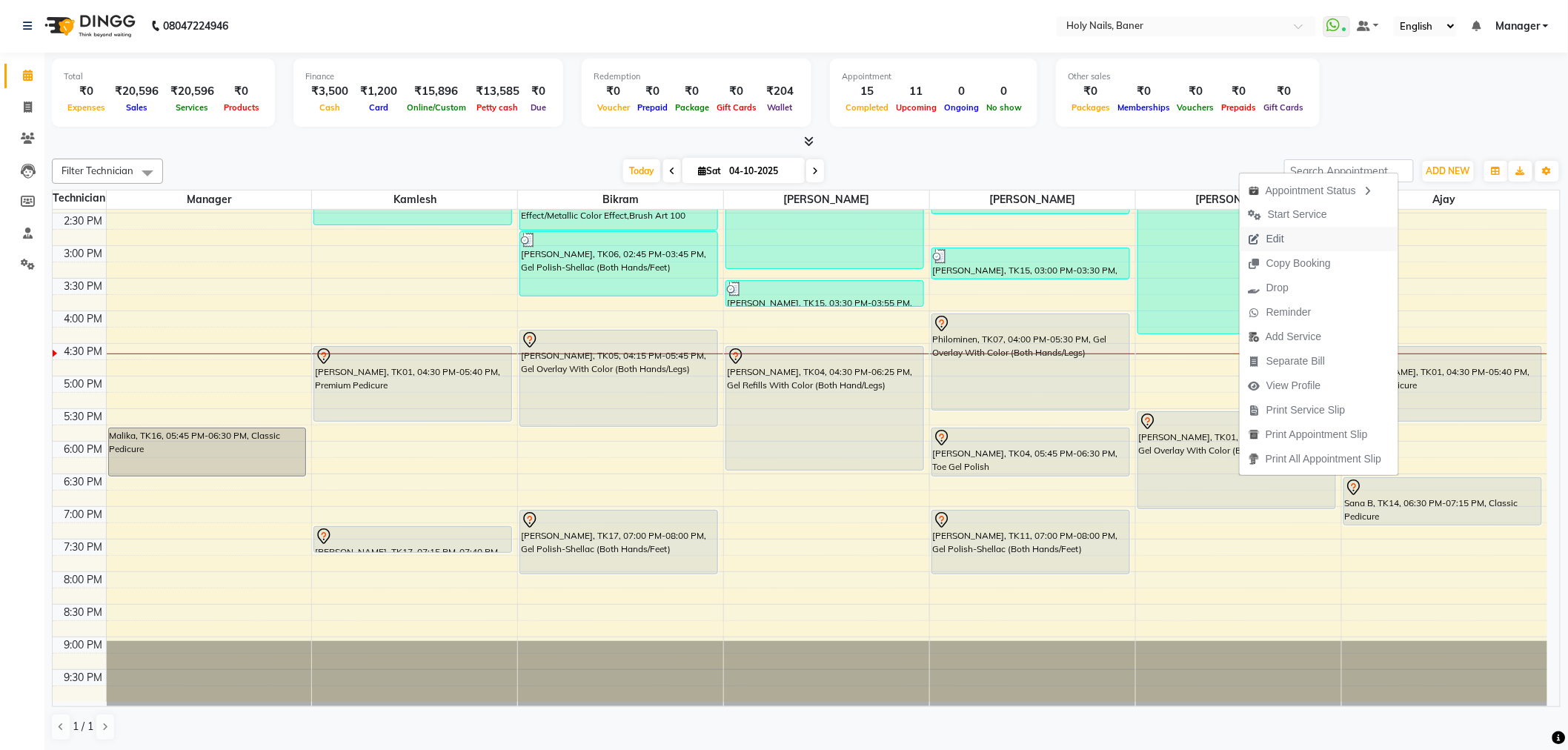
click at [1287, 236] on span "Edit" at bounding box center [1266, 239] width 53 height 24
select select "tentative"
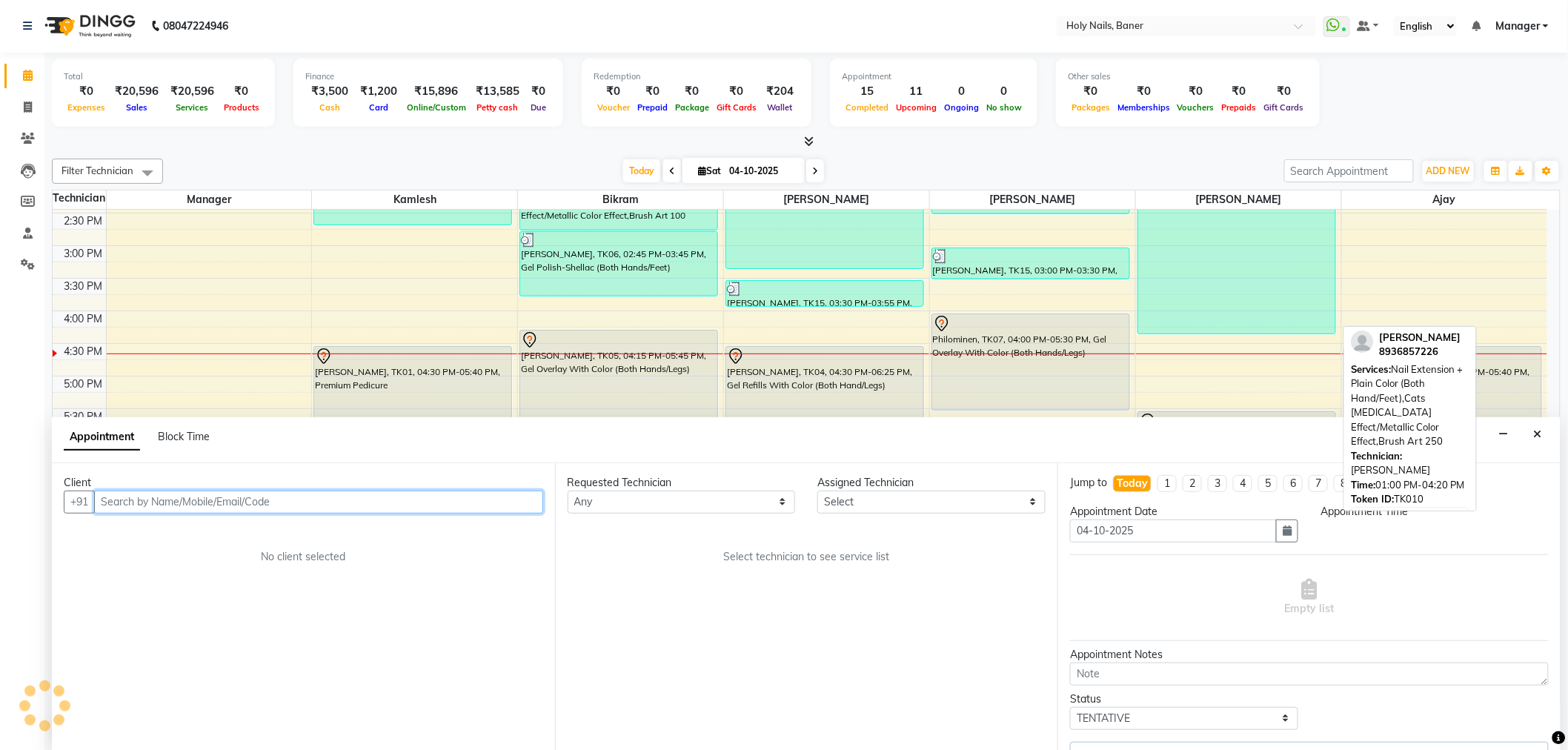
select select "990"
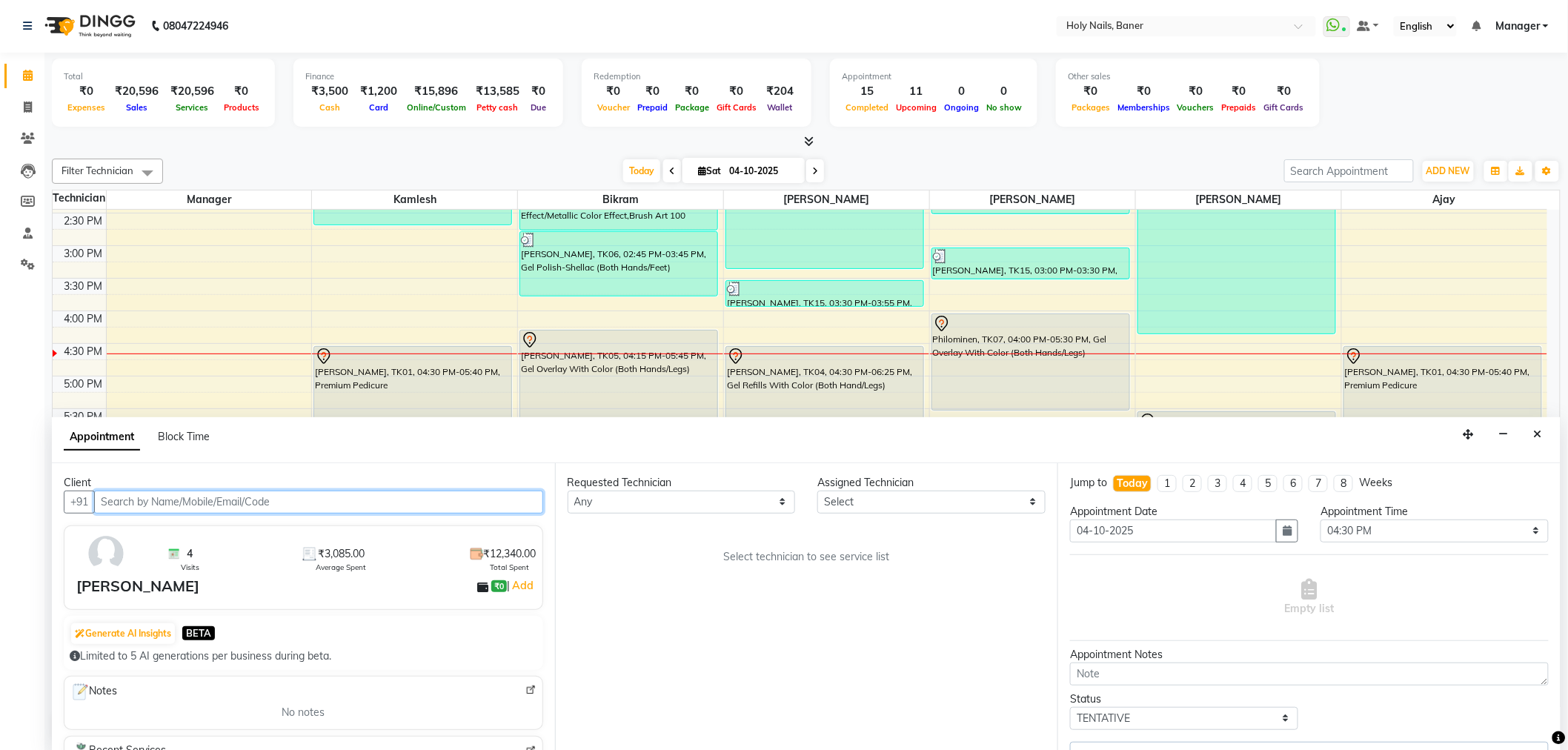
select select "66406"
select select "2495"
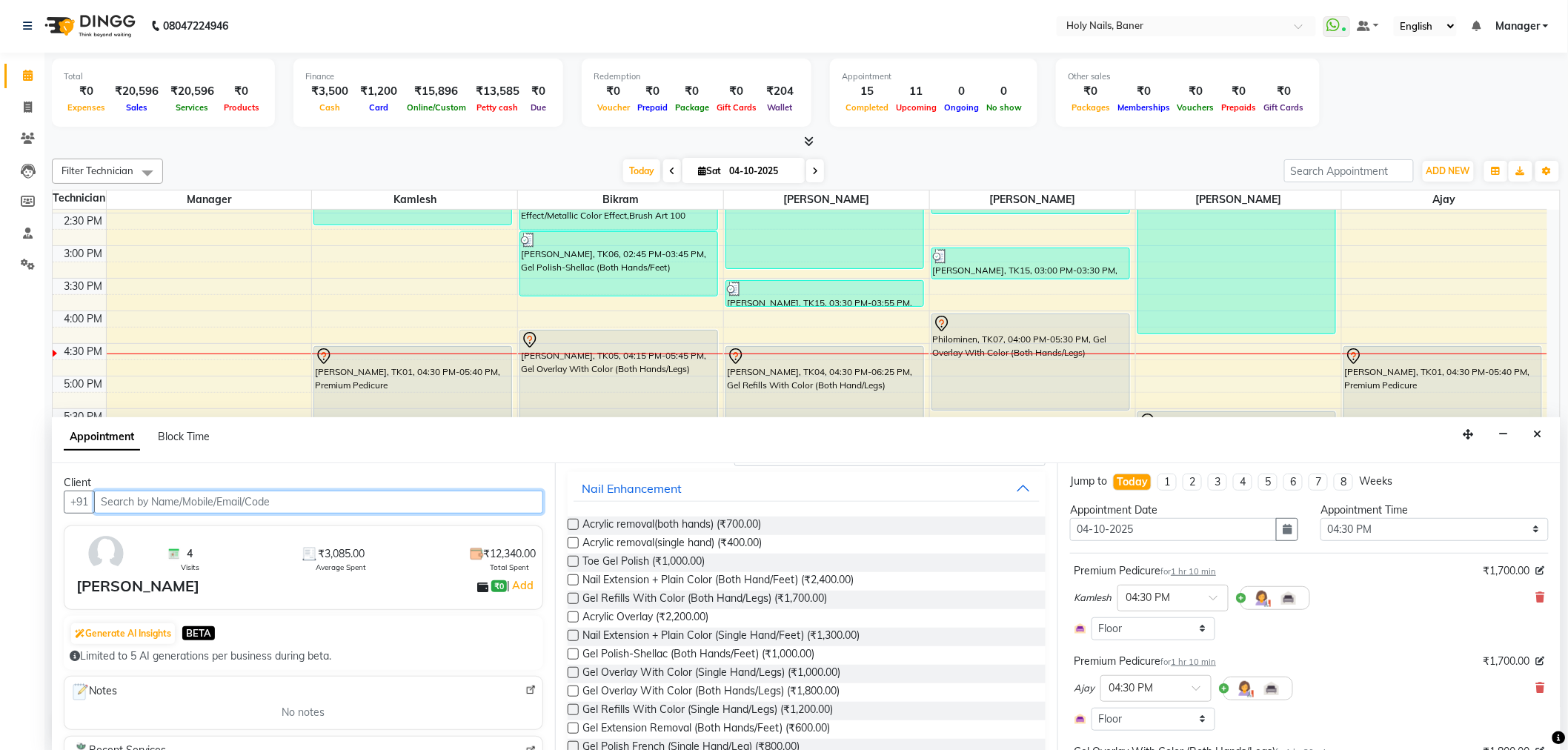
scroll to position [0, 0]
click at [1536, 596] on icon at bounding box center [1541, 599] width 9 height 10
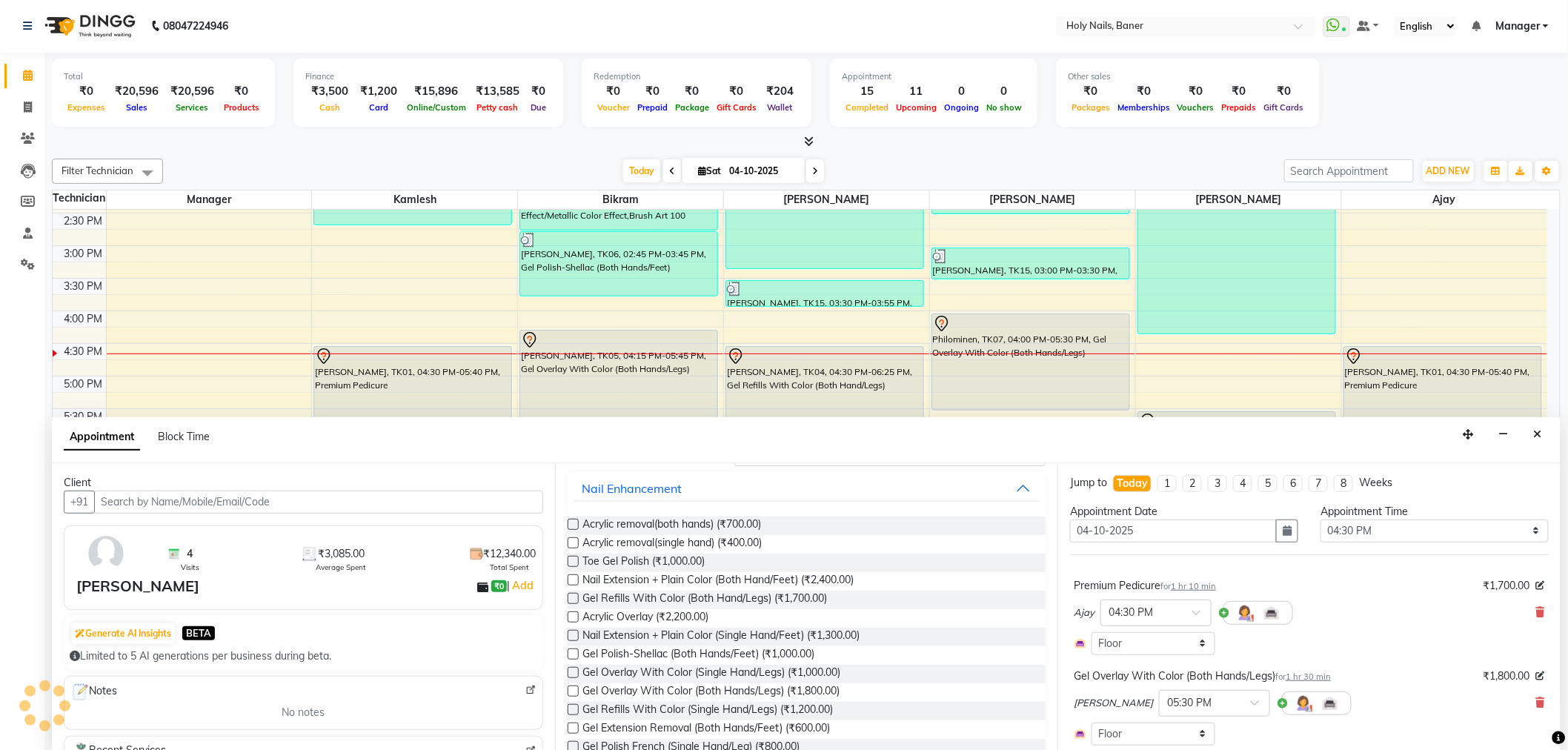
scroll to position [82, 0]
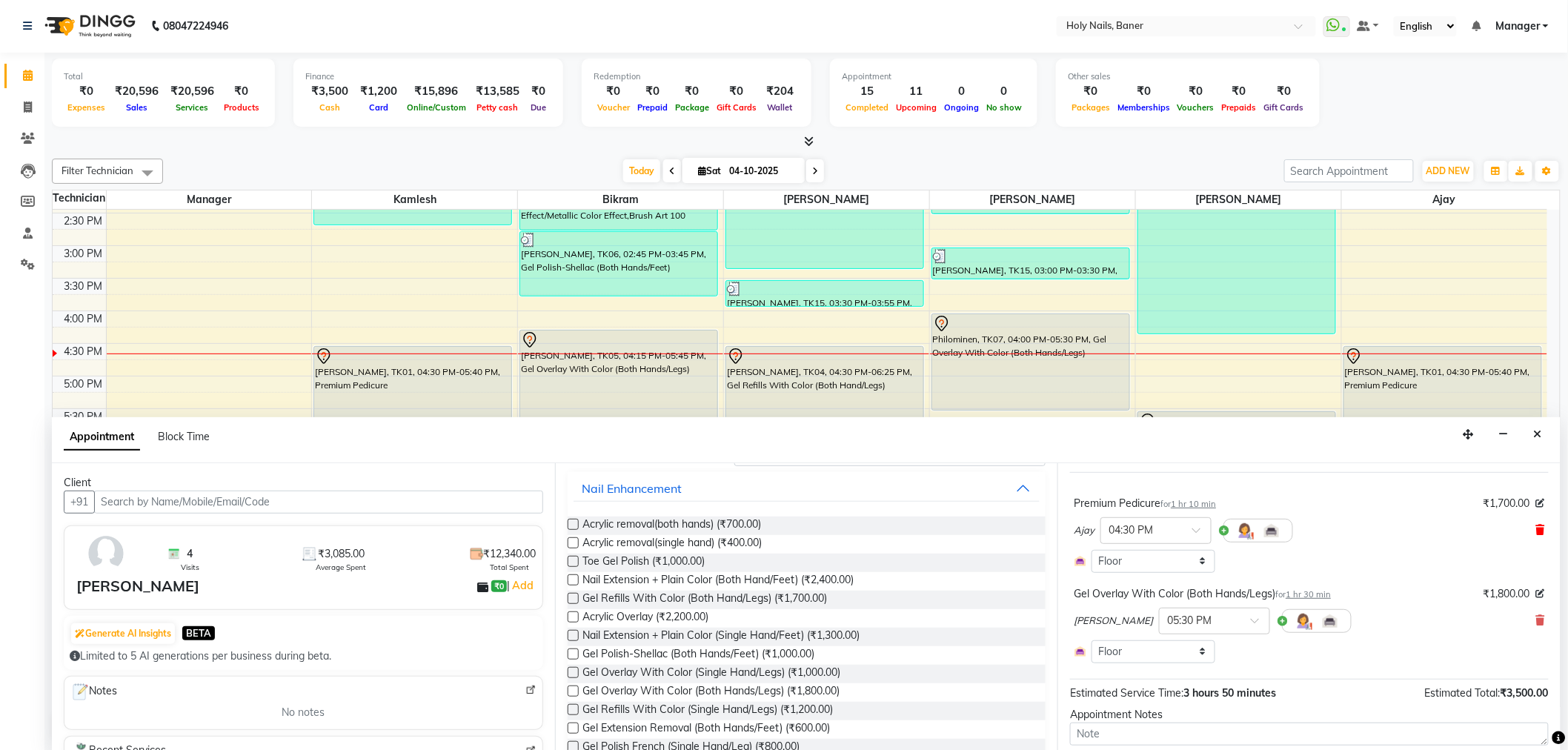
click at [1536, 530] on icon at bounding box center [1541, 530] width 9 height 10
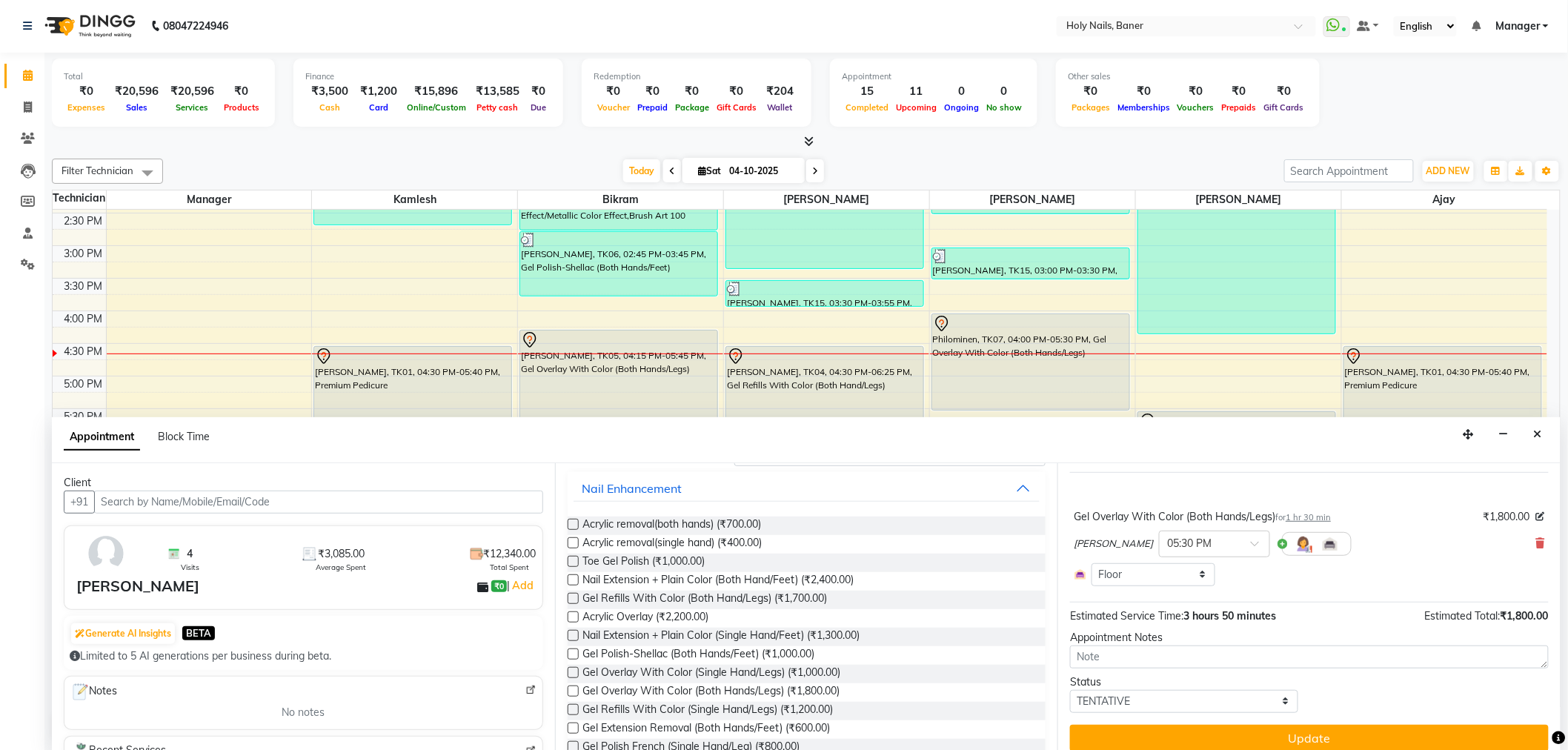
scroll to position [0, 0]
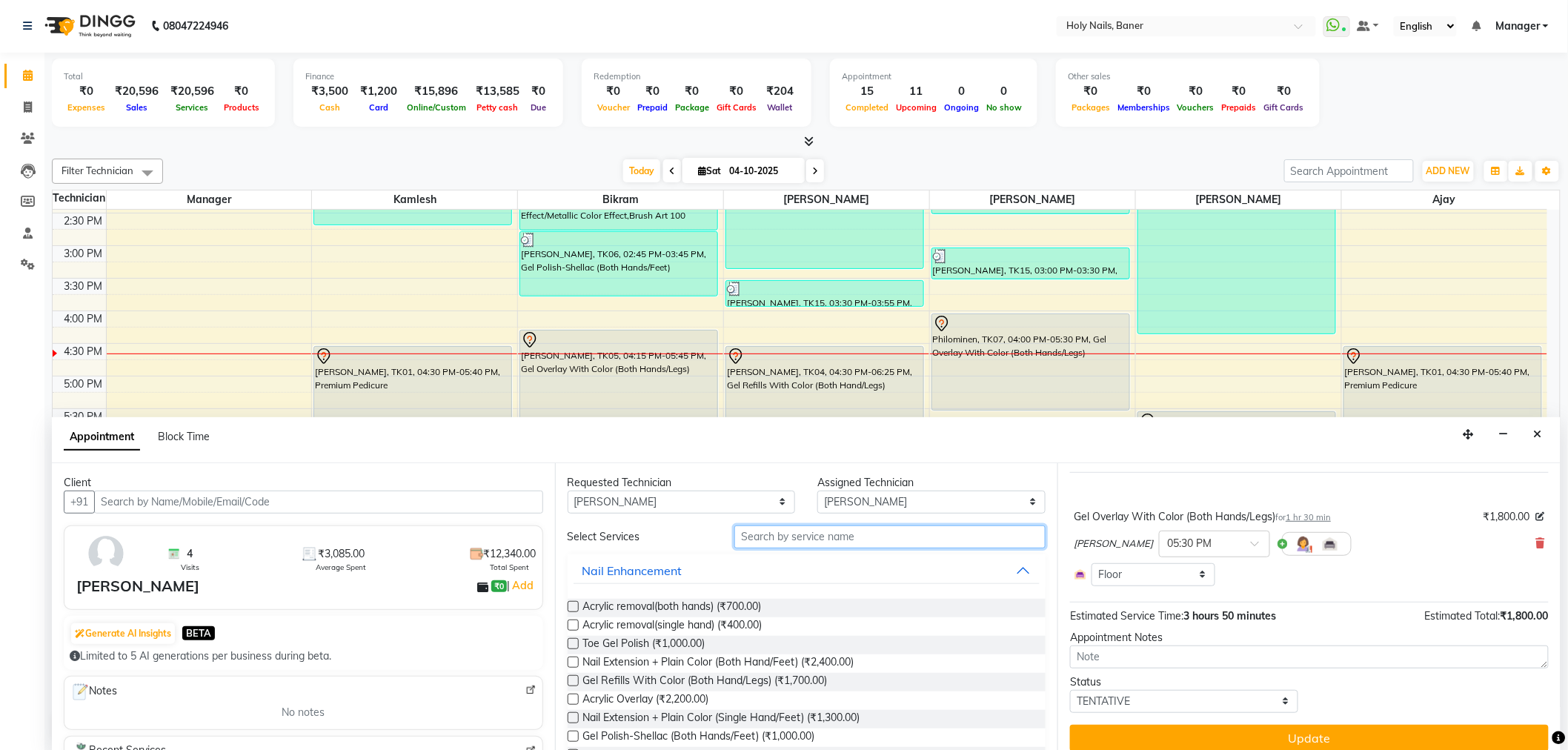
click at [817, 545] on input "text" at bounding box center [890, 537] width 311 height 23
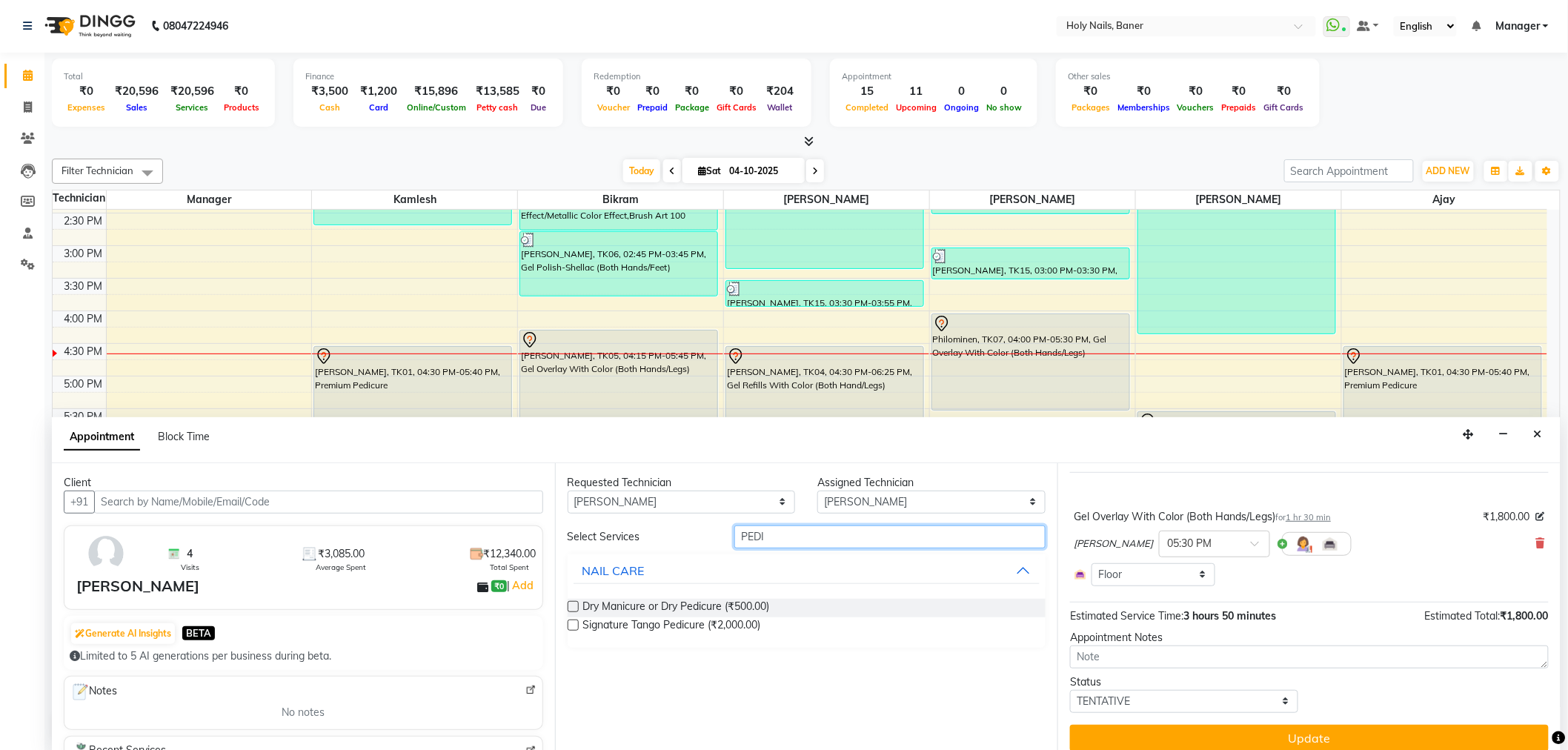
type input "PEDI"
click at [920, 499] on select "Select Ajay Bijoy Bikram Kamlesh Manager Suchitra Vishwajeet" at bounding box center [931, 502] width 228 height 23
select select "36616"
click at [817, 491] on select "Select Ajay Bijoy Bikram Kamlesh Manager Suchitra Vishwajeet" at bounding box center [931, 502] width 228 height 23
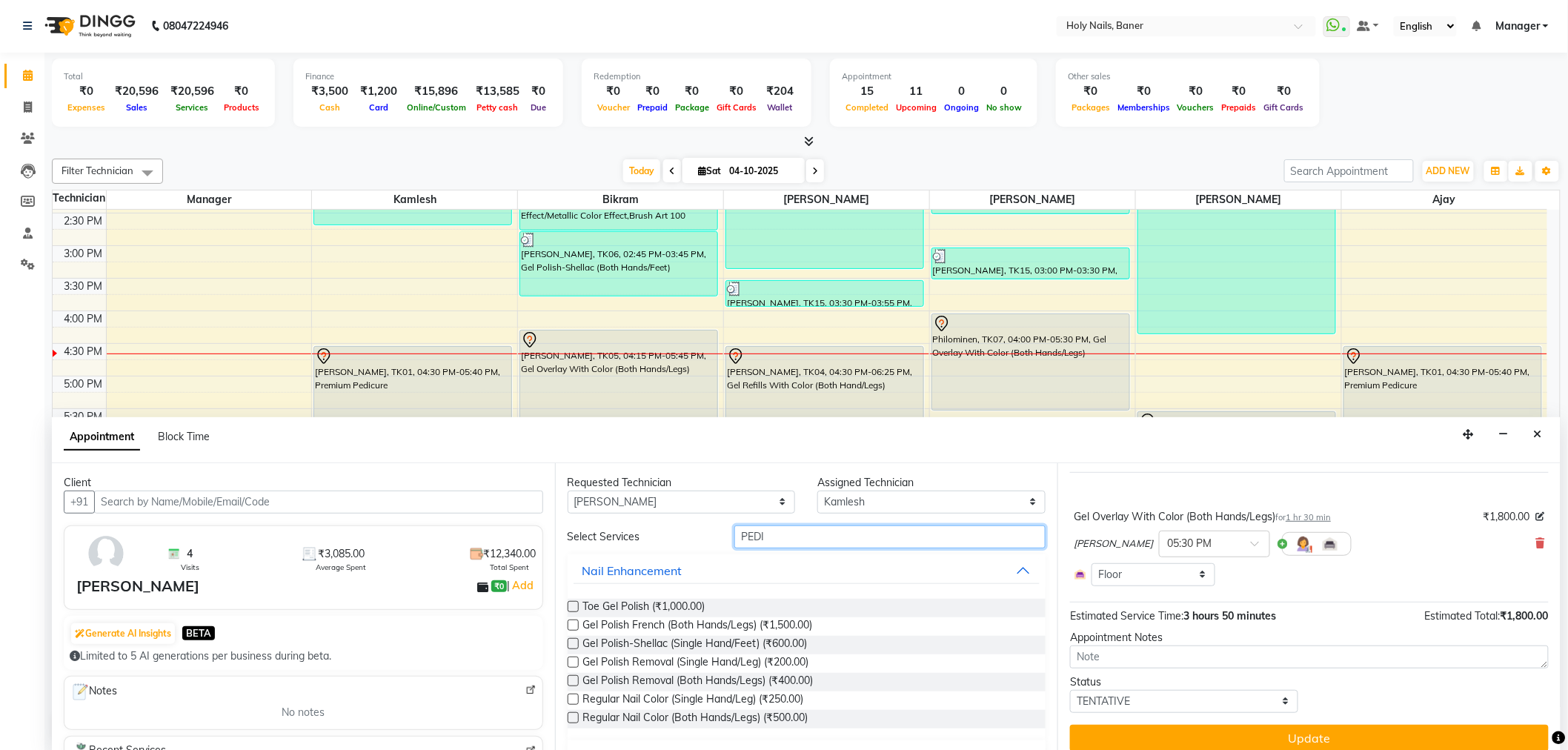
click at [801, 535] on input "PEDI" at bounding box center [890, 537] width 311 height 23
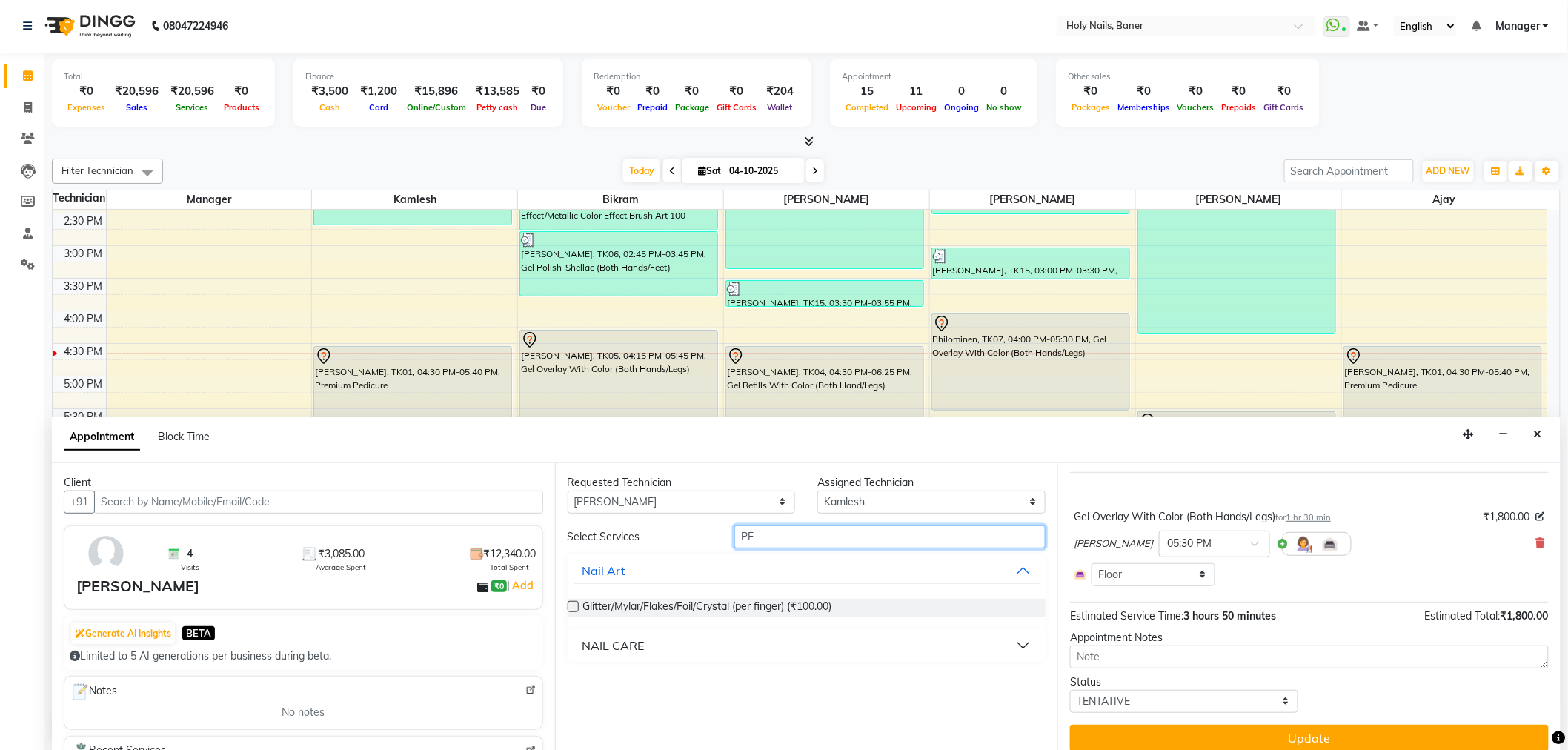
type input "P"
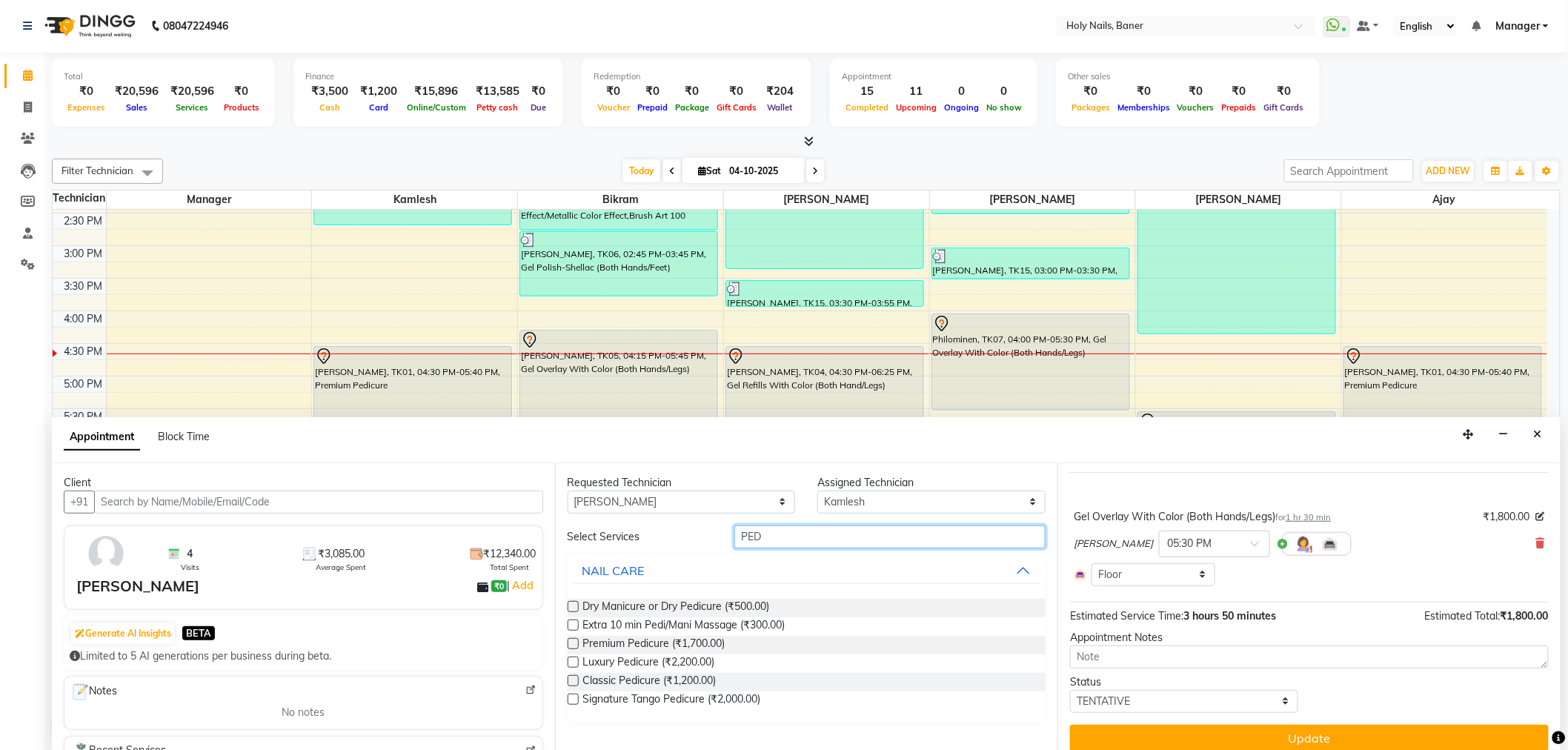
type input "PEDI"
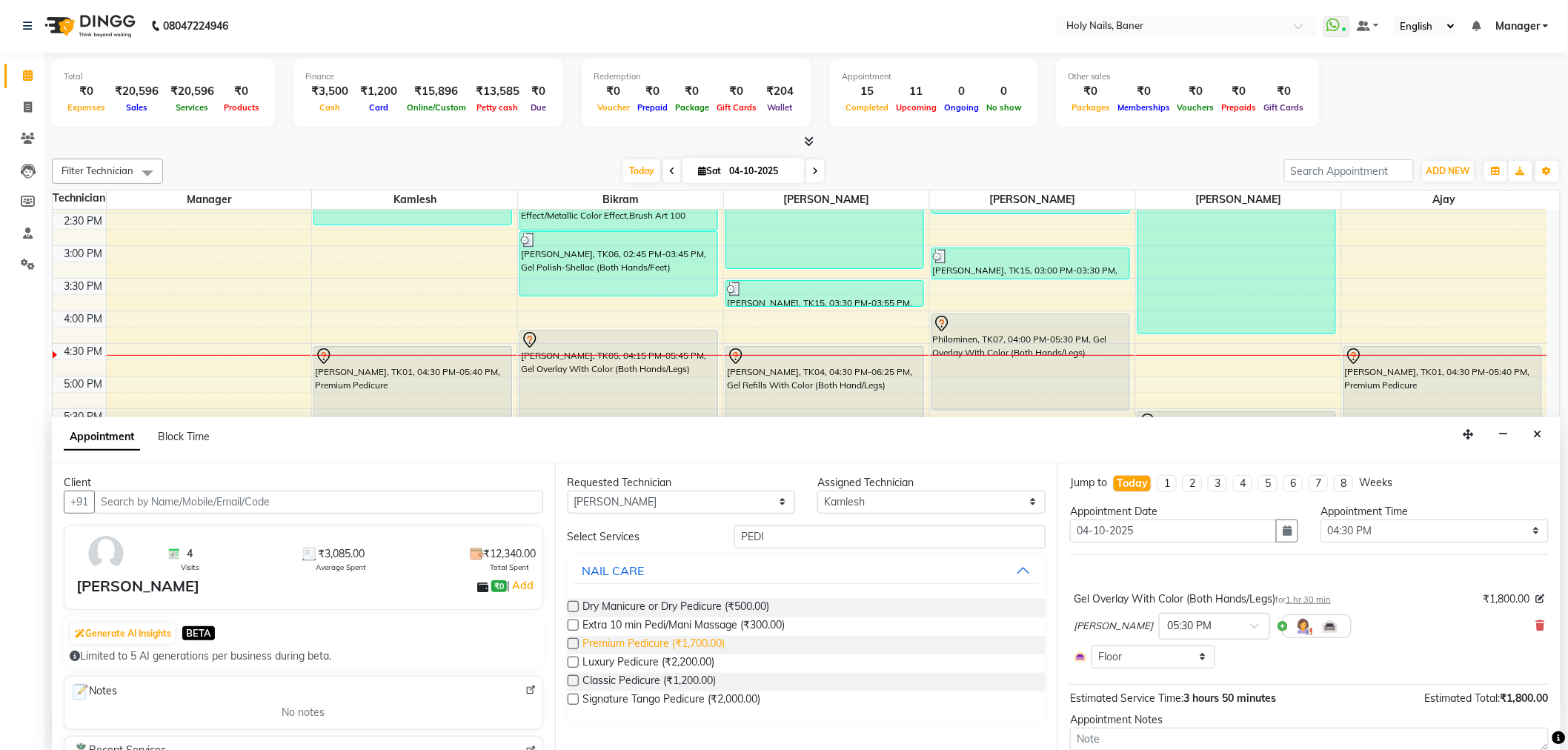
click at [672, 640] on span "Premium Pedicure (₹1,700.00)" at bounding box center [654, 645] width 142 height 19
checkbox input "false"
click at [677, 676] on span "Classic Pedicure (₹1,200.00)" at bounding box center [649, 682] width 133 height 19
checkbox input "false"
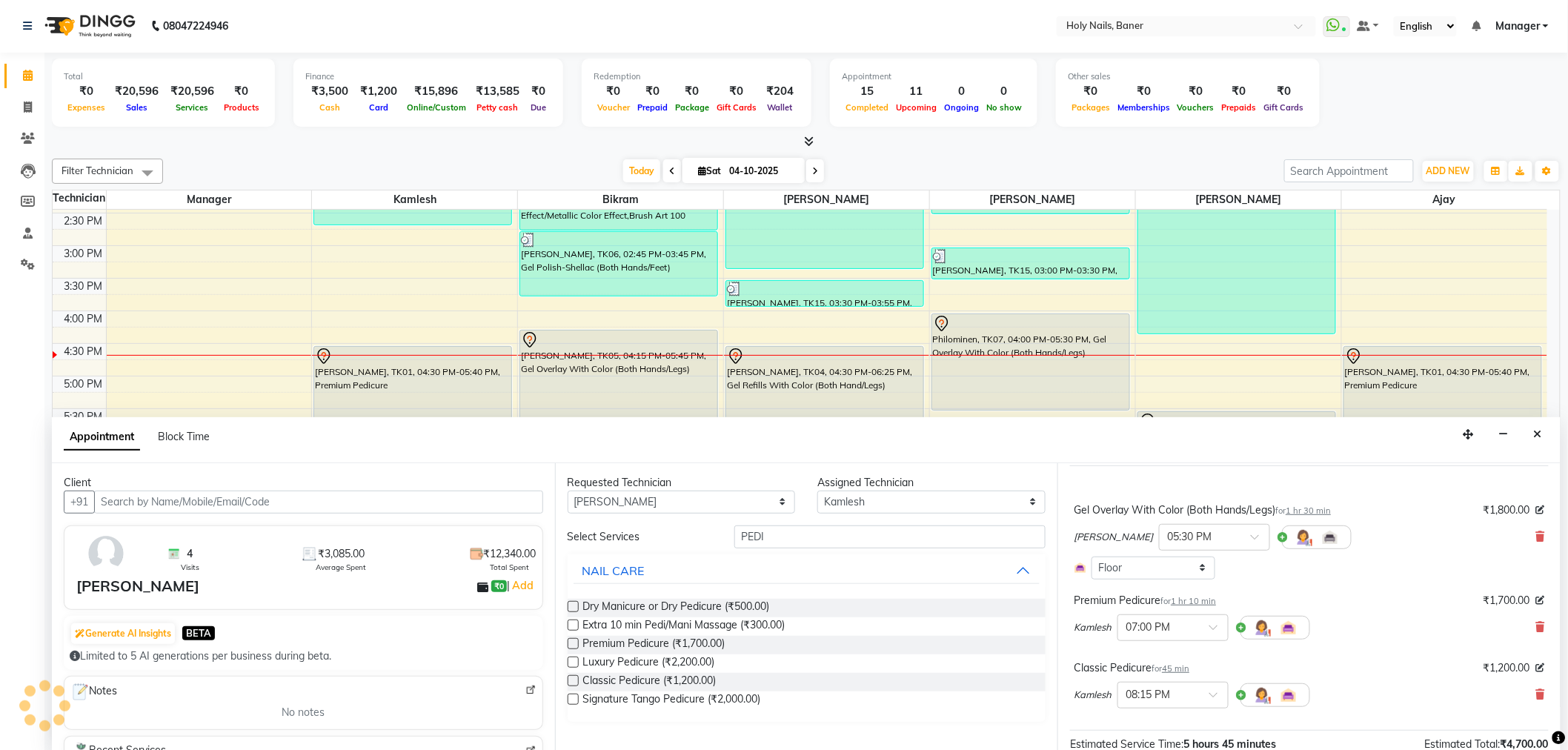
scroll to position [230, 0]
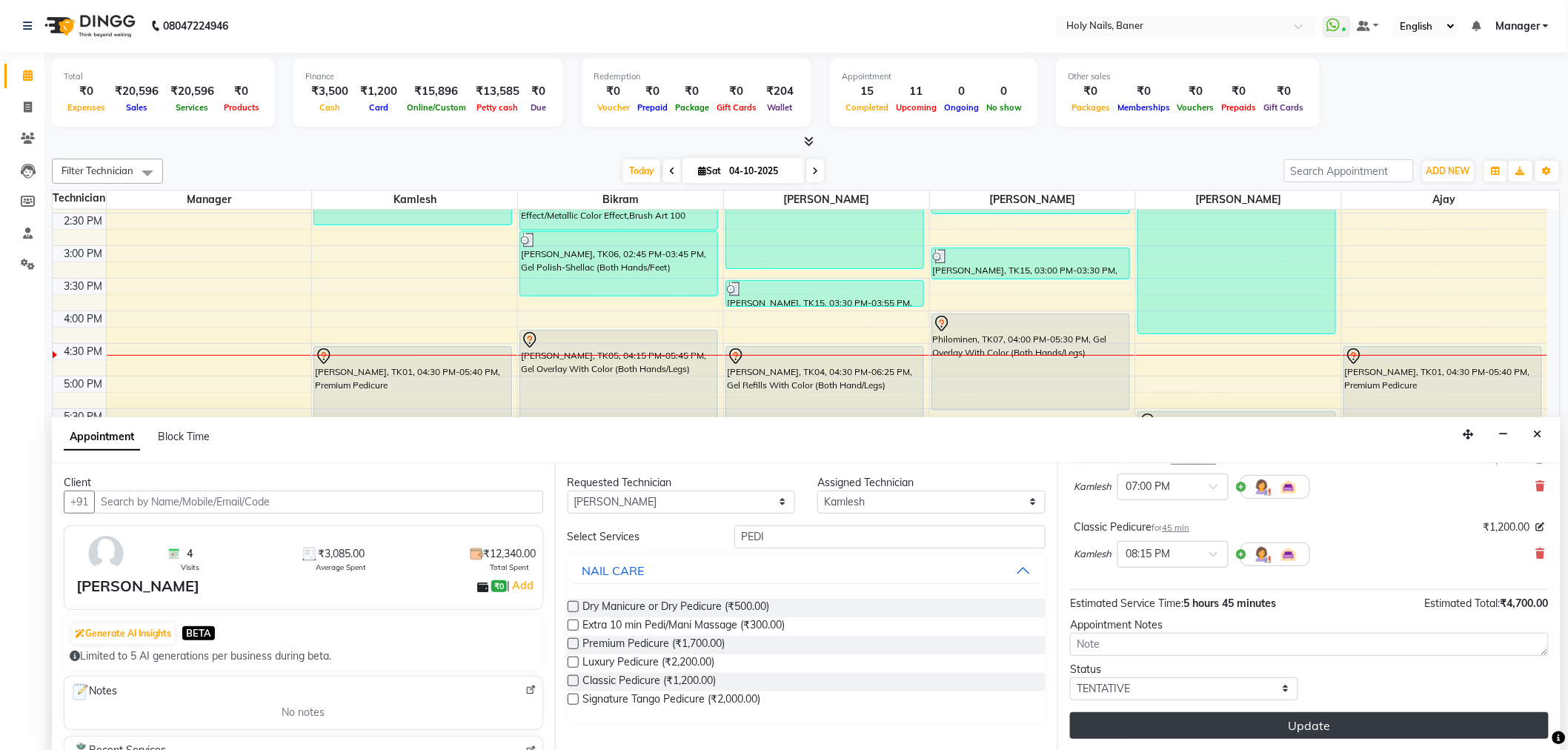
click at [1321, 714] on button "Update" at bounding box center [1309, 726] width 479 height 27
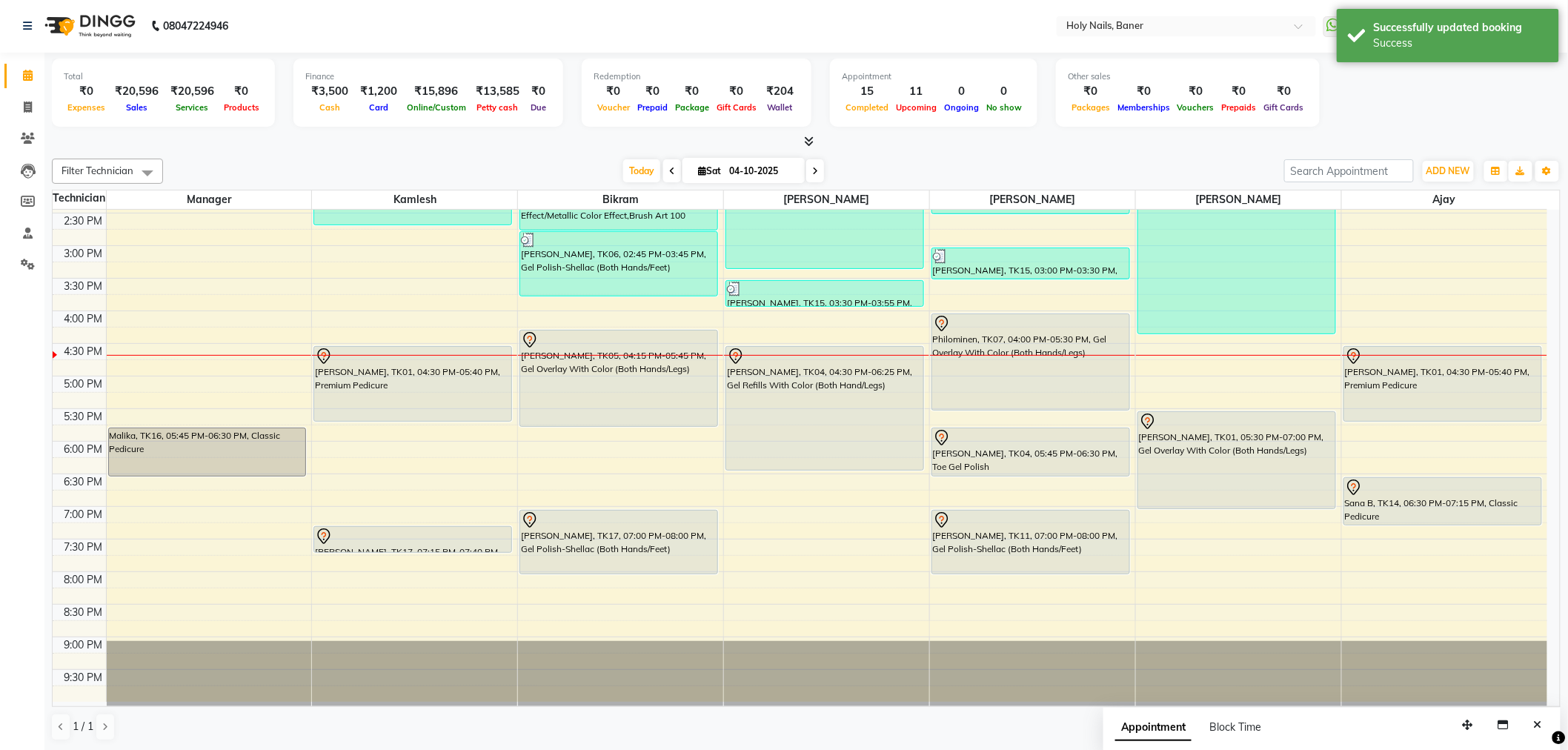
scroll to position [0, 0]
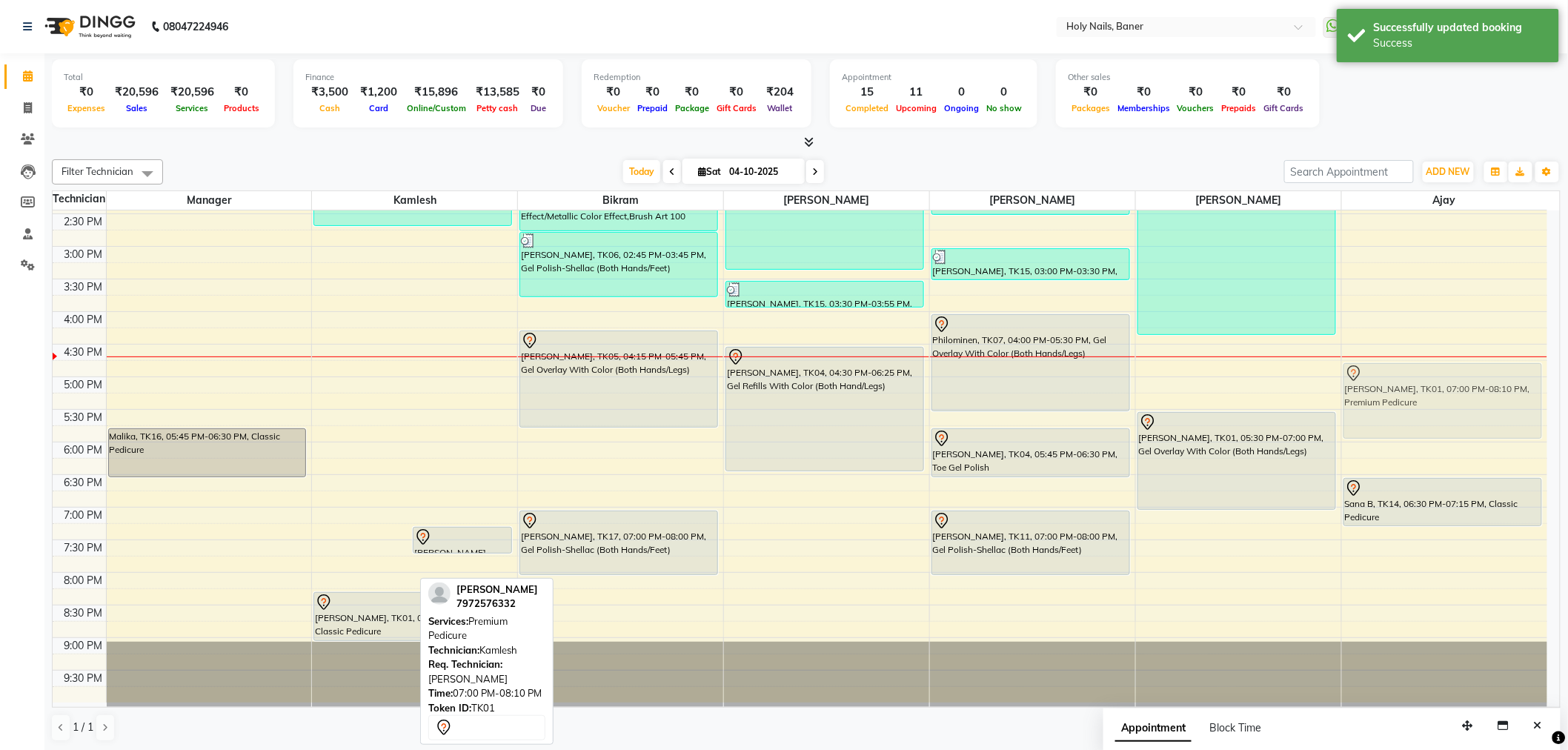
drag, startPoint x: 376, startPoint y: 559, endPoint x: 1488, endPoint y: 408, distance: 1122.2
click at [1488, 408] on tr "Malika, TK16, 05:45 PM-06:30 PM, Classic Pedicure Shruti Jagtiani, TK01, 07:00 …" at bounding box center [800, 246] width 1495 height 912
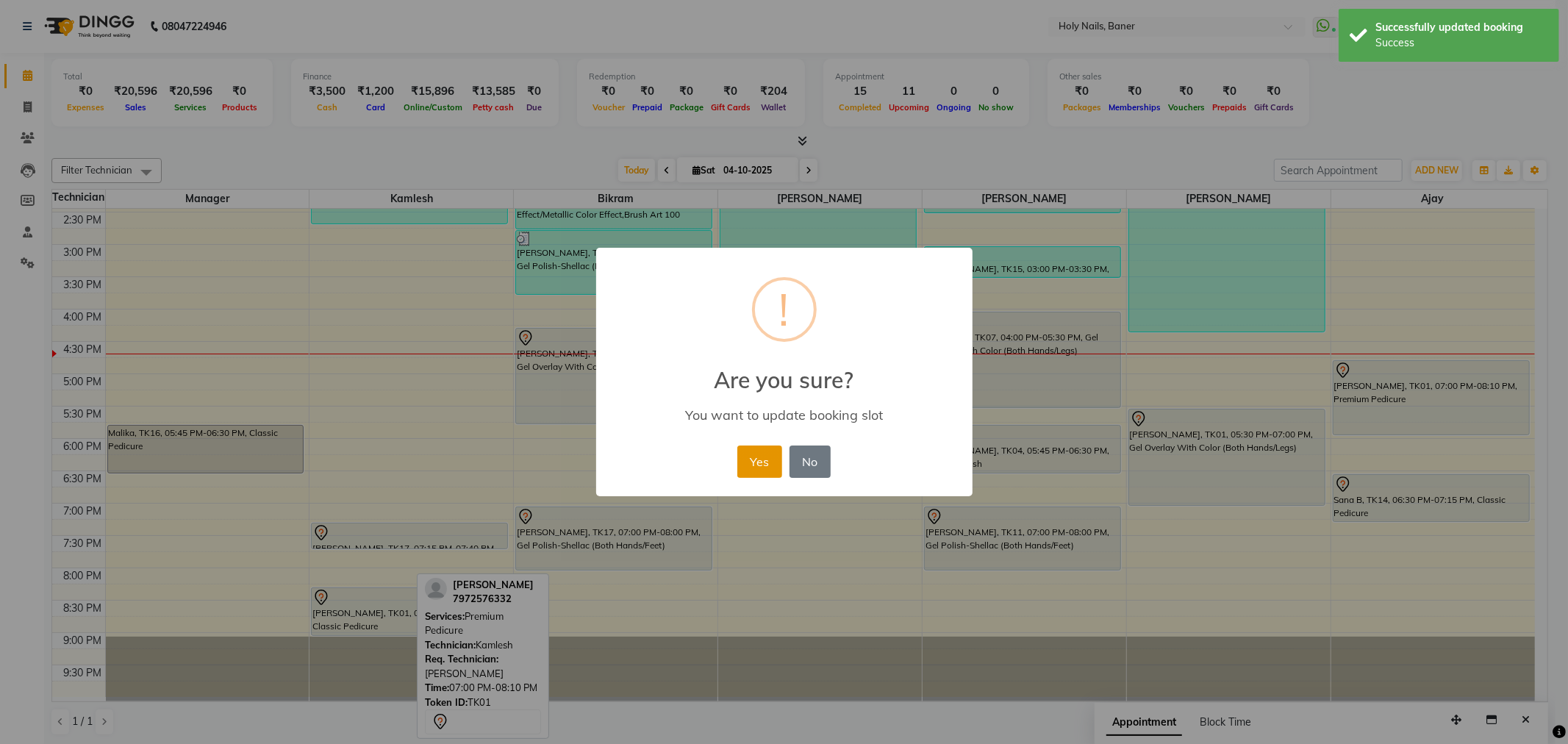
click at [755, 452] on button "Yes" at bounding box center [759, 462] width 45 height 32
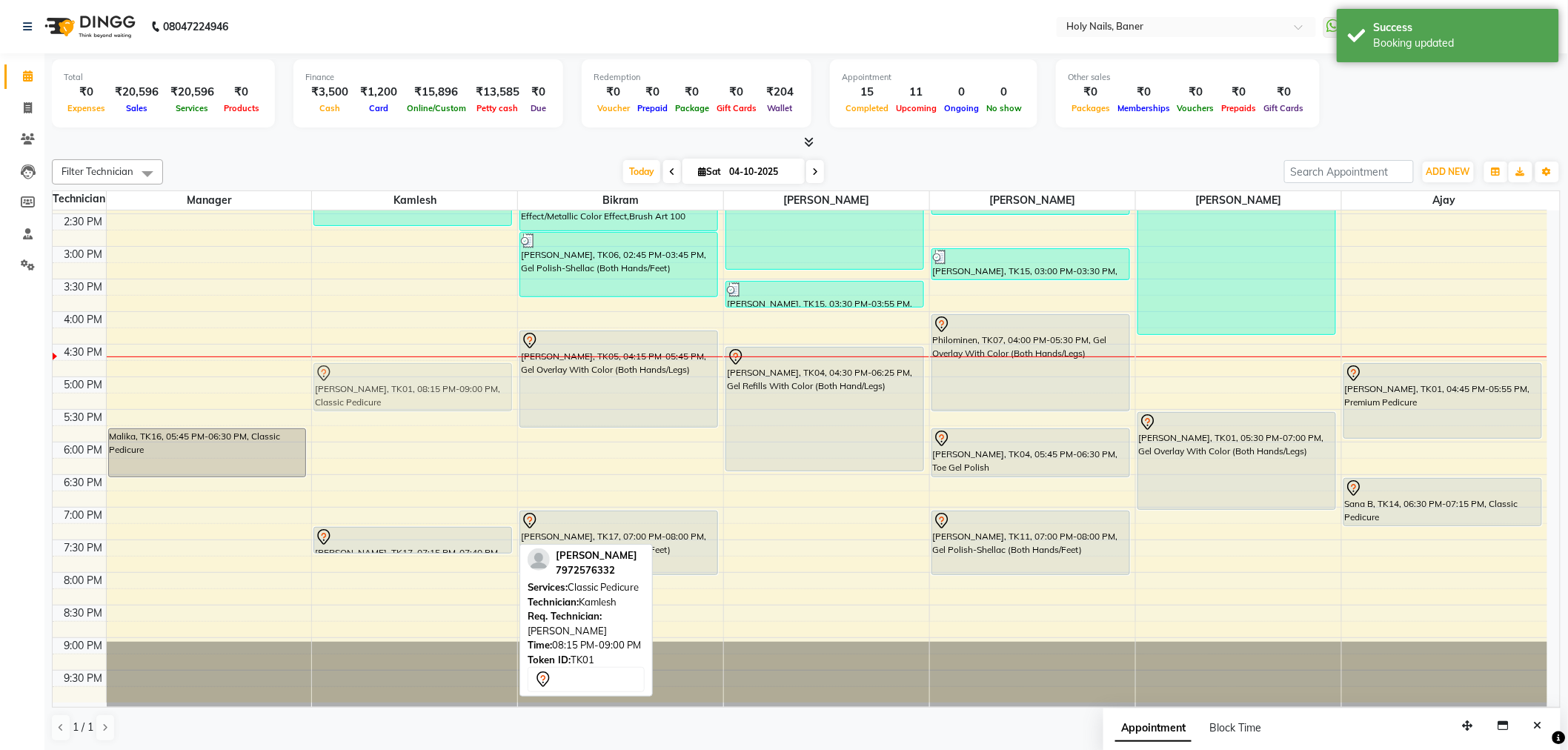
drag, startPoint x: 394, startPoint y: 630, endPoint x: 458, endPoint y: 401, distance: 237.8
click at [458, 401] on div "Vojtech, TK02, 11:00 AM-11:55 AM, Luxury Pedicure Pallavi Sharma, TK06, 01:00 P…" at bounding box center [414, 246] width 205 height 912
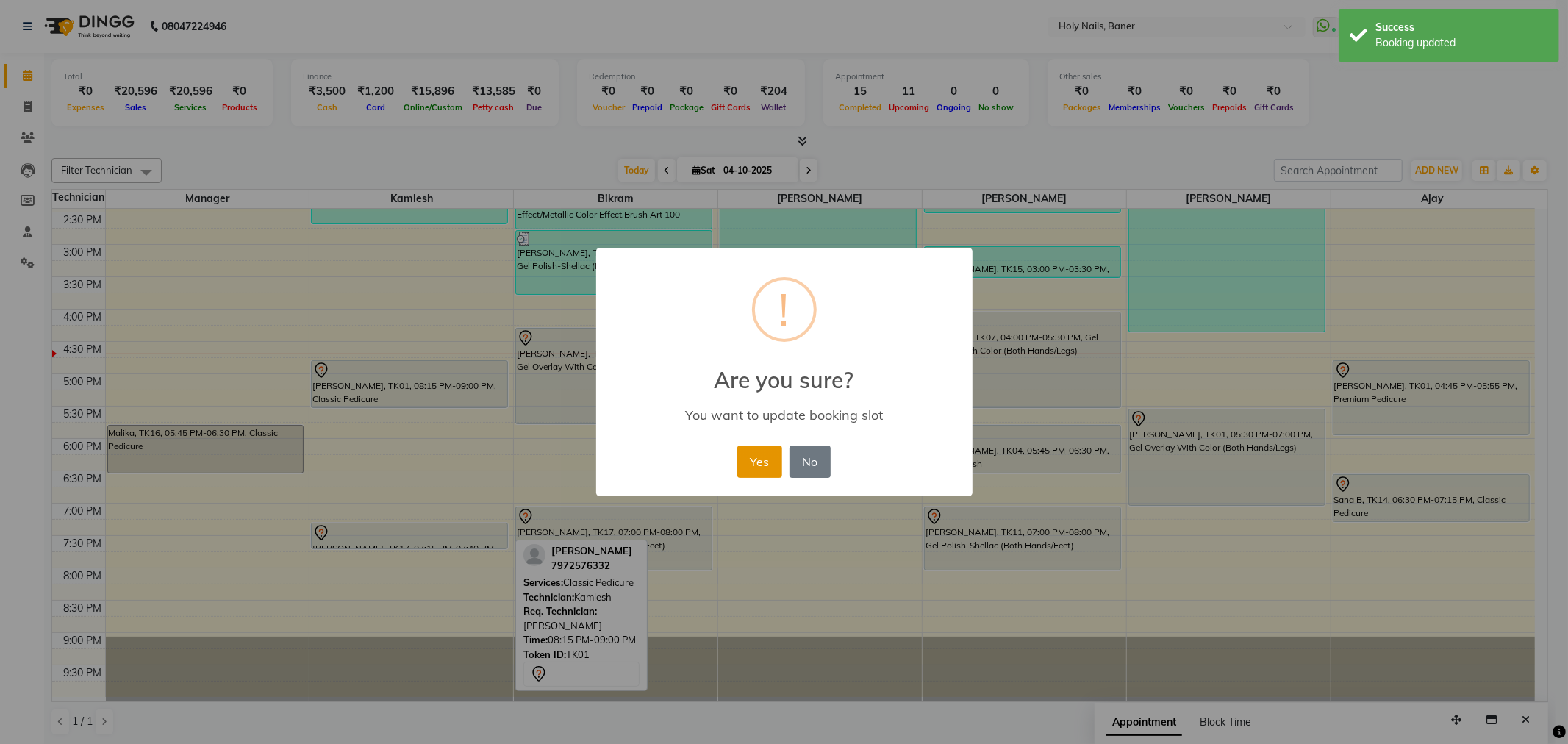
click at [758, 468] on button "Yes" at bounding box center [759, 462] width 45 height 32
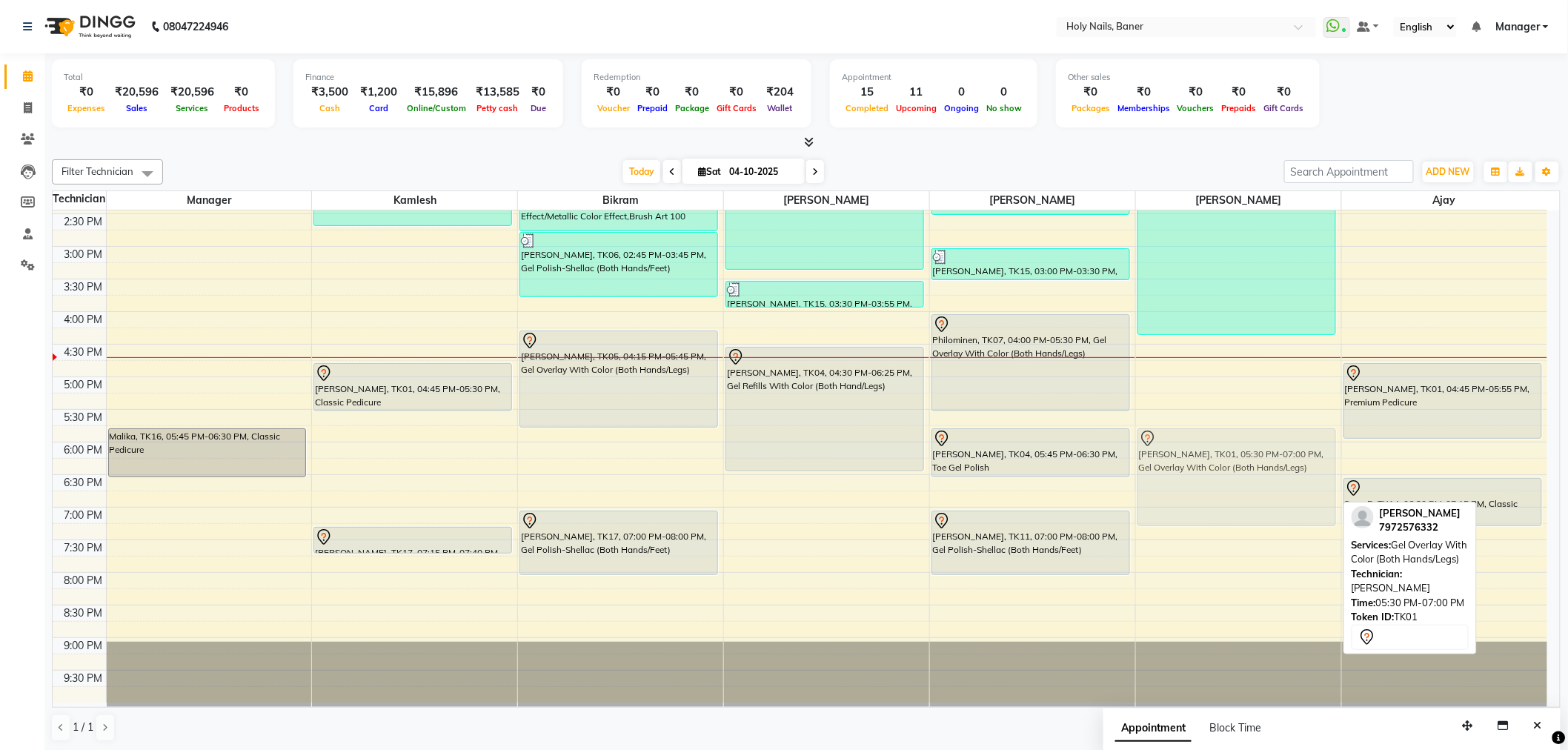
drag, startPoint x: 1171, startPoint y: 496, endPoint x: 1202, endPoint y: 507, distance: 32.9
click at [1202, 507] on div "Rupal Rathi, TK09, 11:00 AM-11:25 AM, Gel Polish Removal (Both Hands/Legs) Rupa…" at bounding box center [1238, 246] width 205 height 912
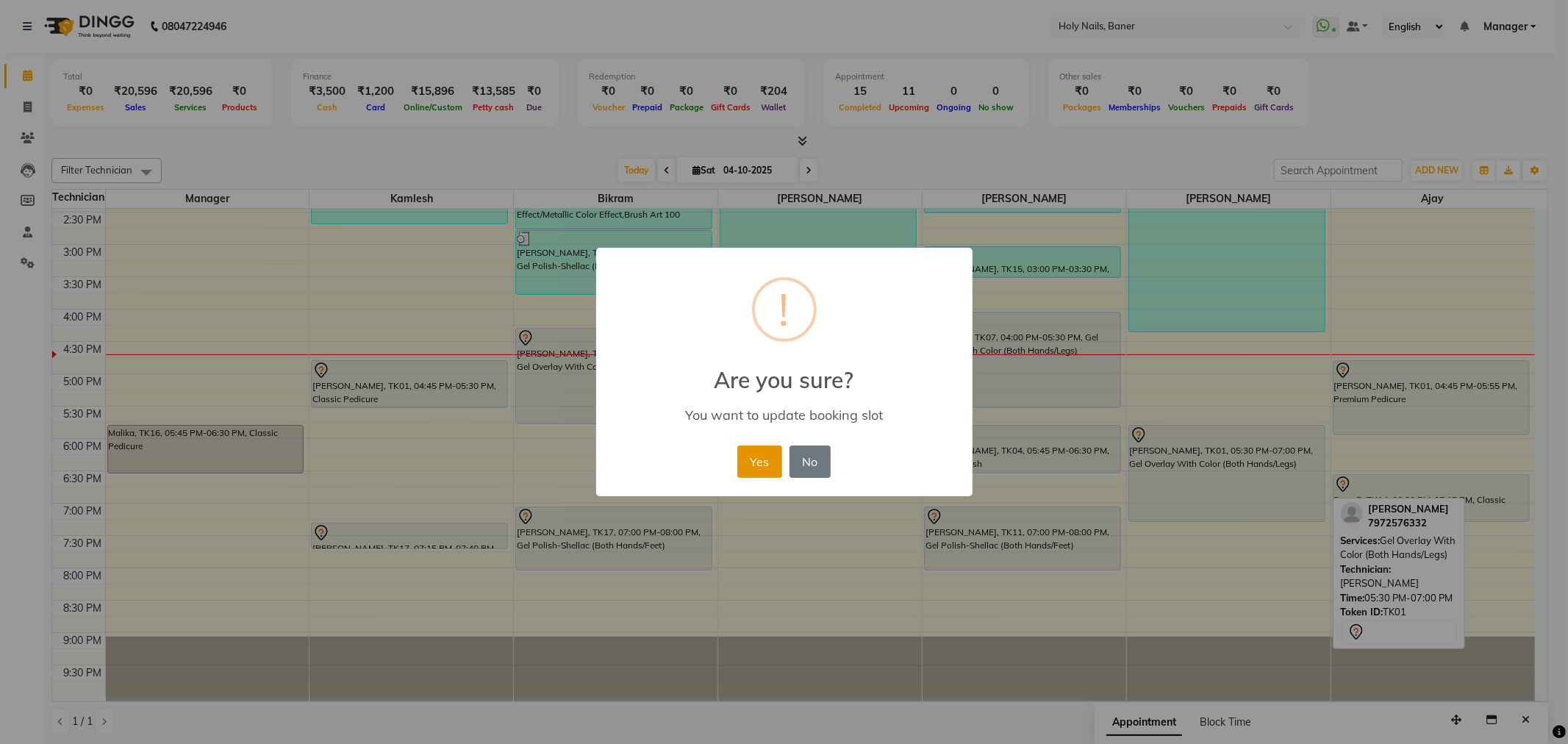
click at [748, 469] on button "Yes" at bounding box center [759, 462] width 45 height 32
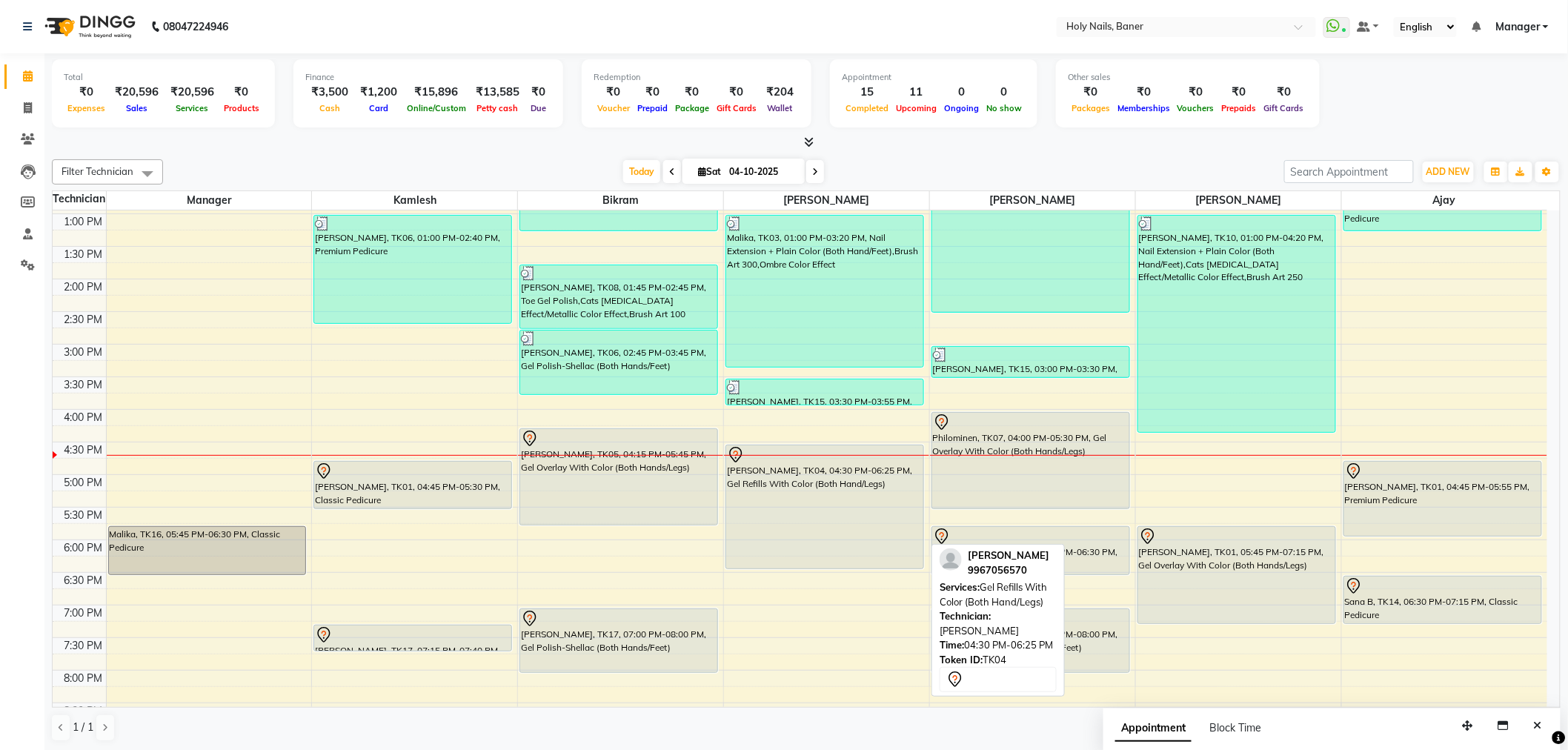
scroll to position [421, 0]
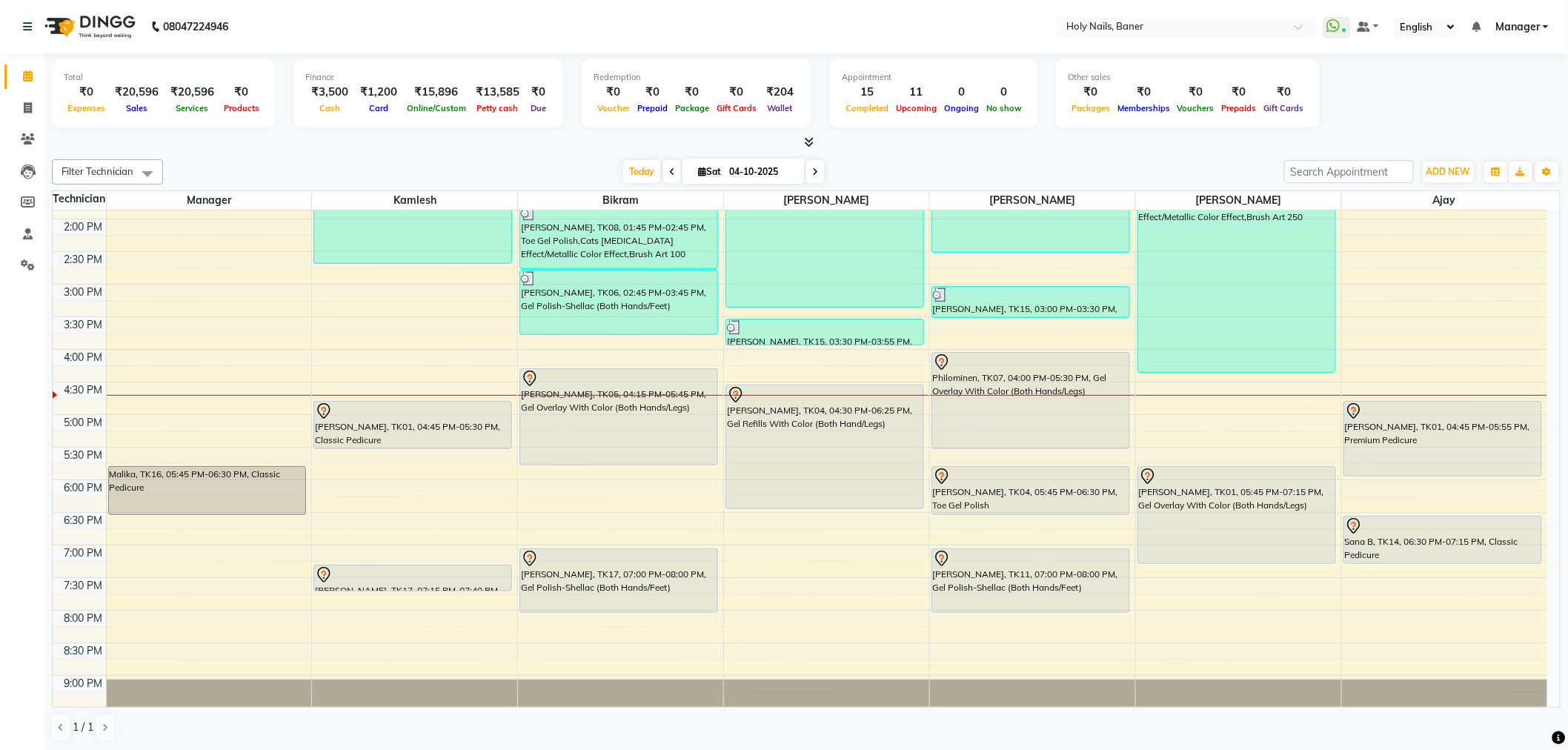
scroll to position [421, 0]
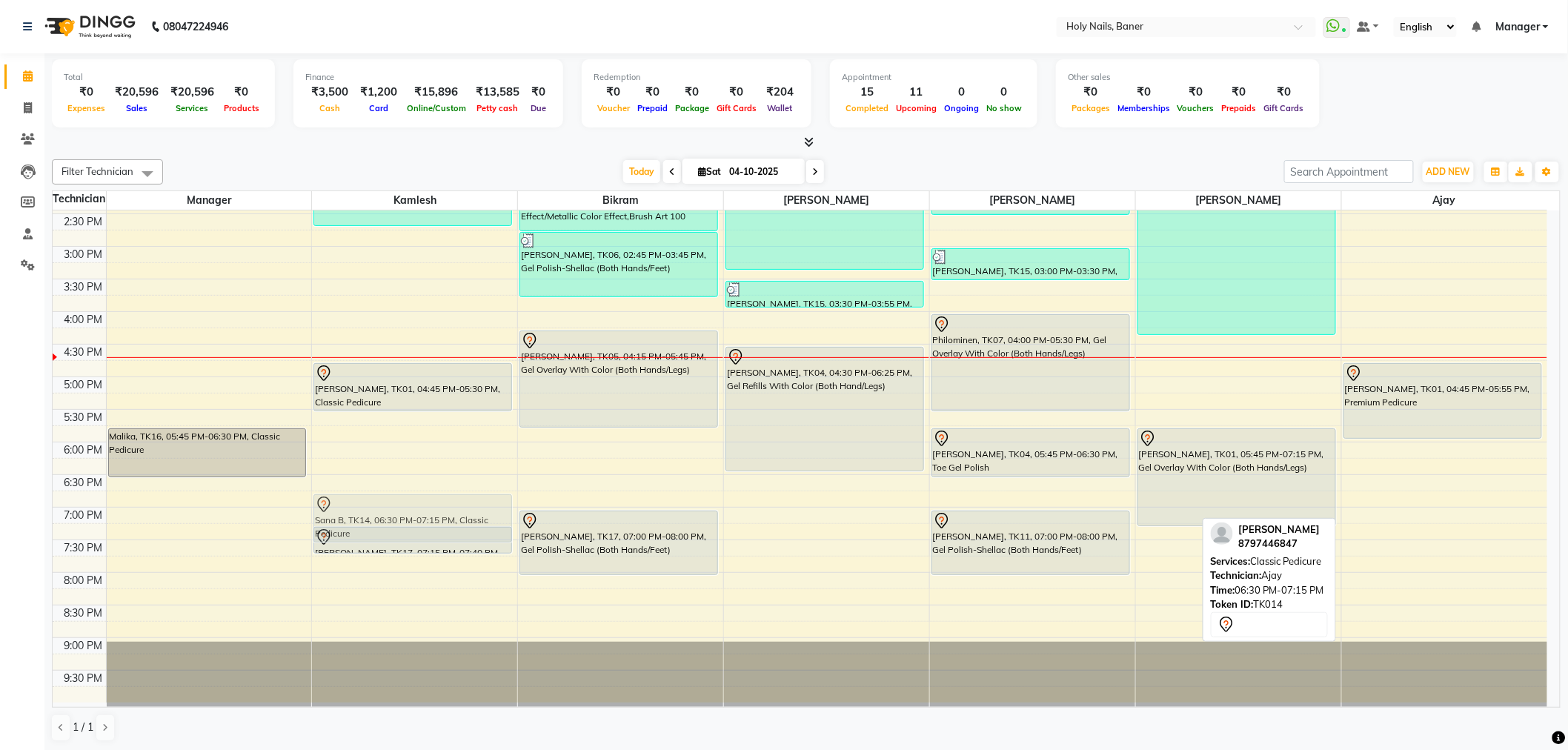
drag, startPoint x: 1380, startPoint y: 502, endPoint x: 394, endPoint y: 522, distance: 986.2
click at [394, 522] on tr "Malika, TK16, 05:45 PM-06:30 PM, Classic Pedicure Vojtech, TK02, 11:00 AM-11:55…" at bounding box center [800, 246] width 1495 height 912
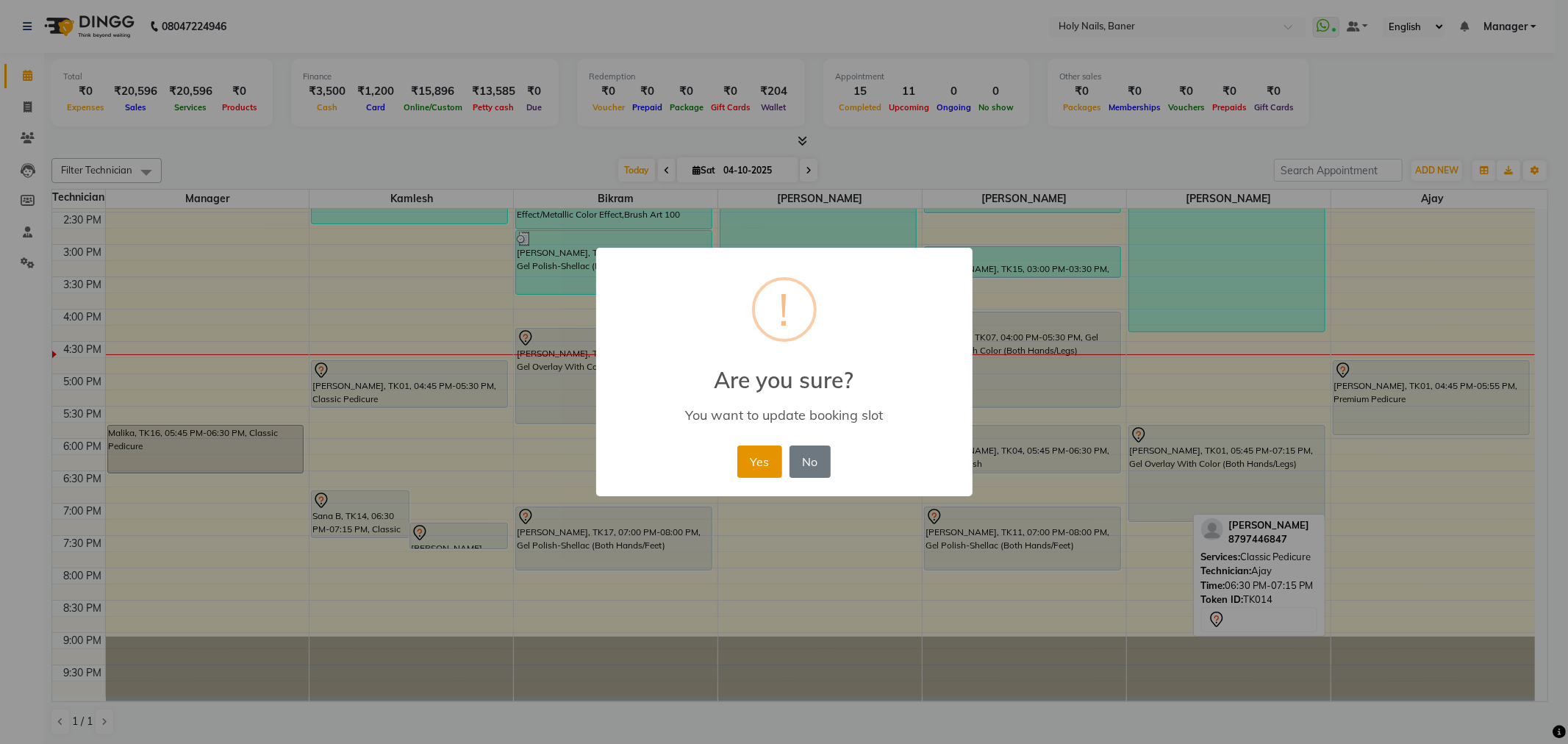
click at [766, 459] on button "Yes" at bounding box center [759, 462] width 45 height 32
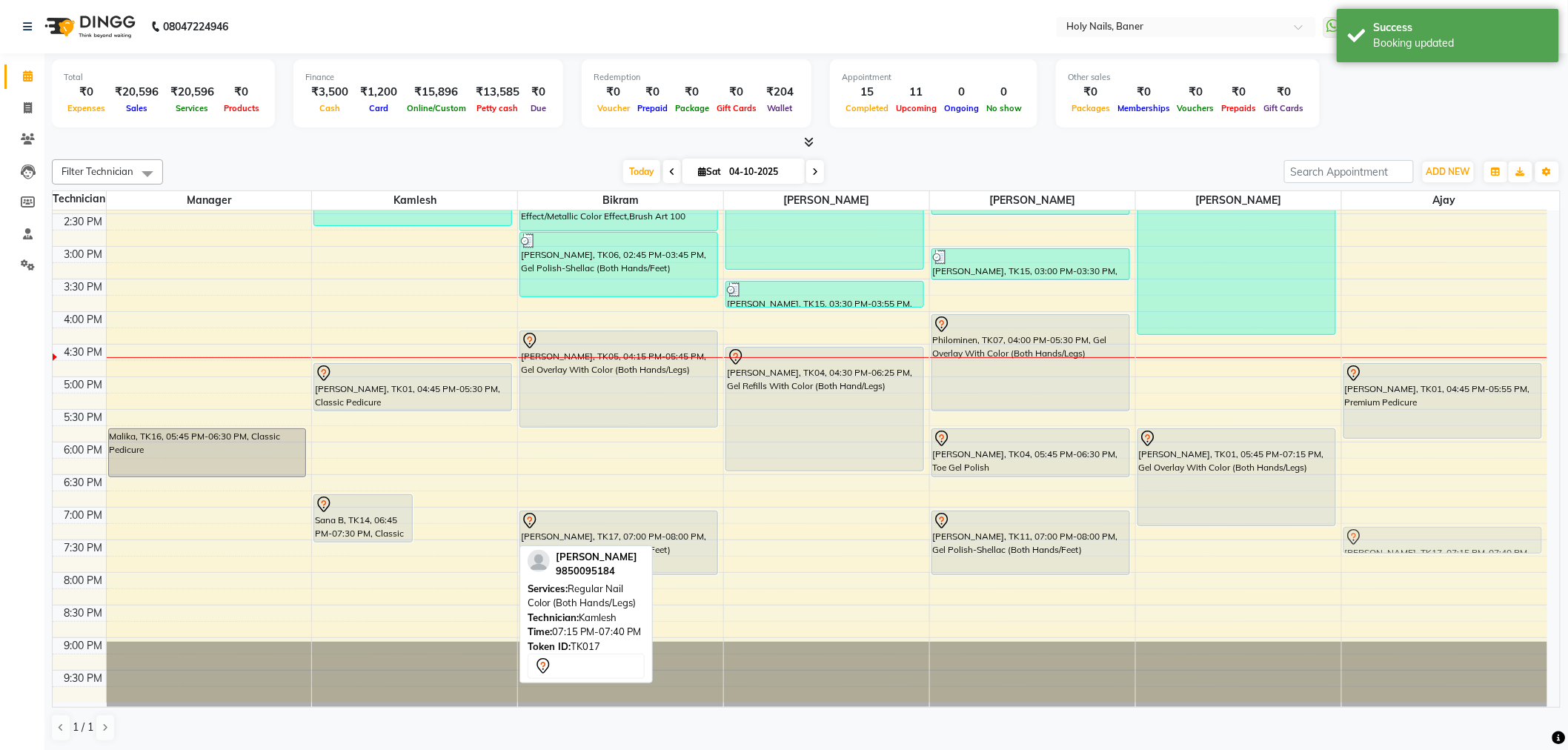
drag, startPoint x: 451, startPoint y: 544, endPoint x: 1389, endPoint y: 543, distance: 938.0
click at [1389, 543] on tr "Malika, TK16, 05:45 PM-06:30 PM, Classic Pedicure Sana B, TK14, 06:45 PM-07:30 …" at bounding box center [800, 246] width 1495 height 912
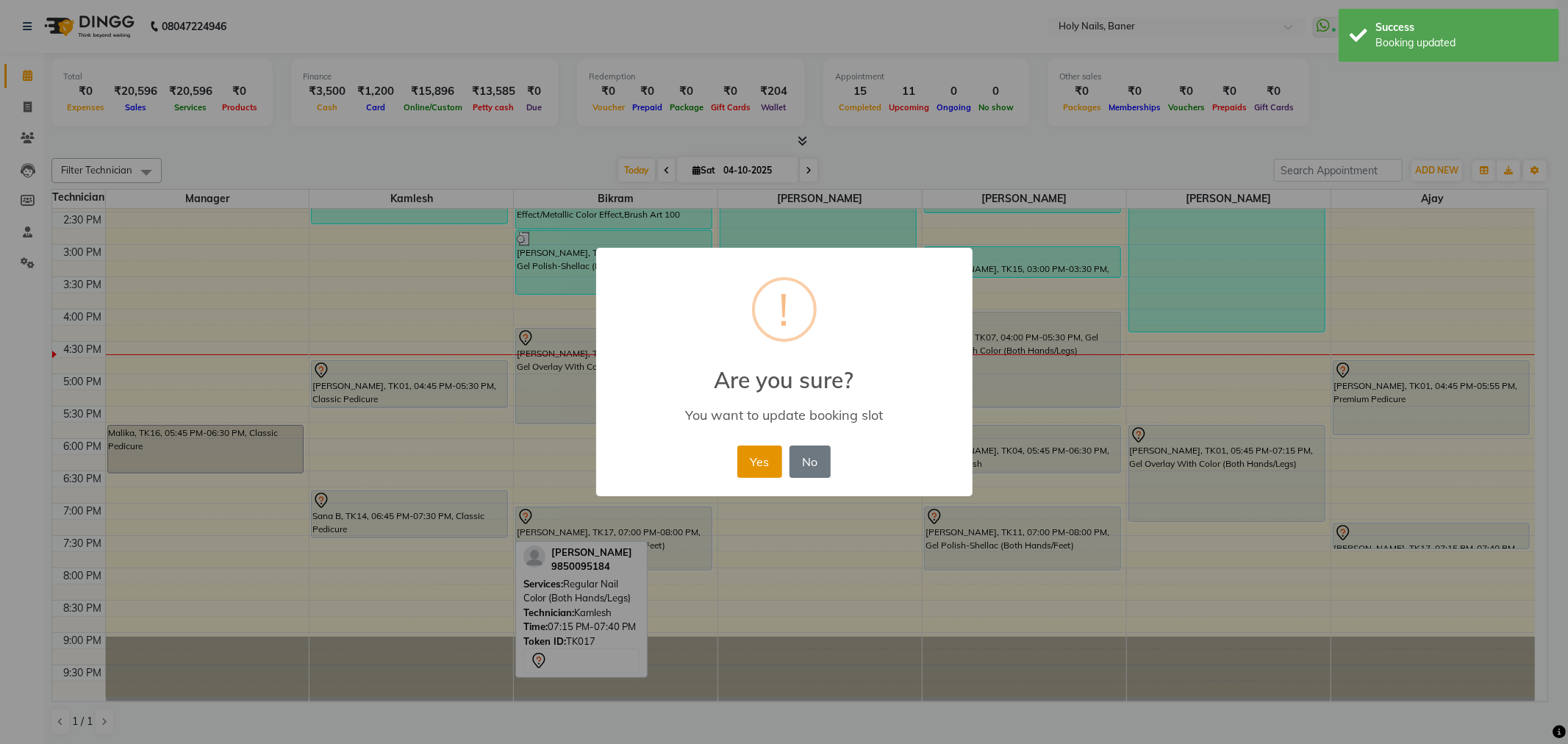
click at [755, 460] on button "Yes" at bounding box center [759, 462] width 45 height 32
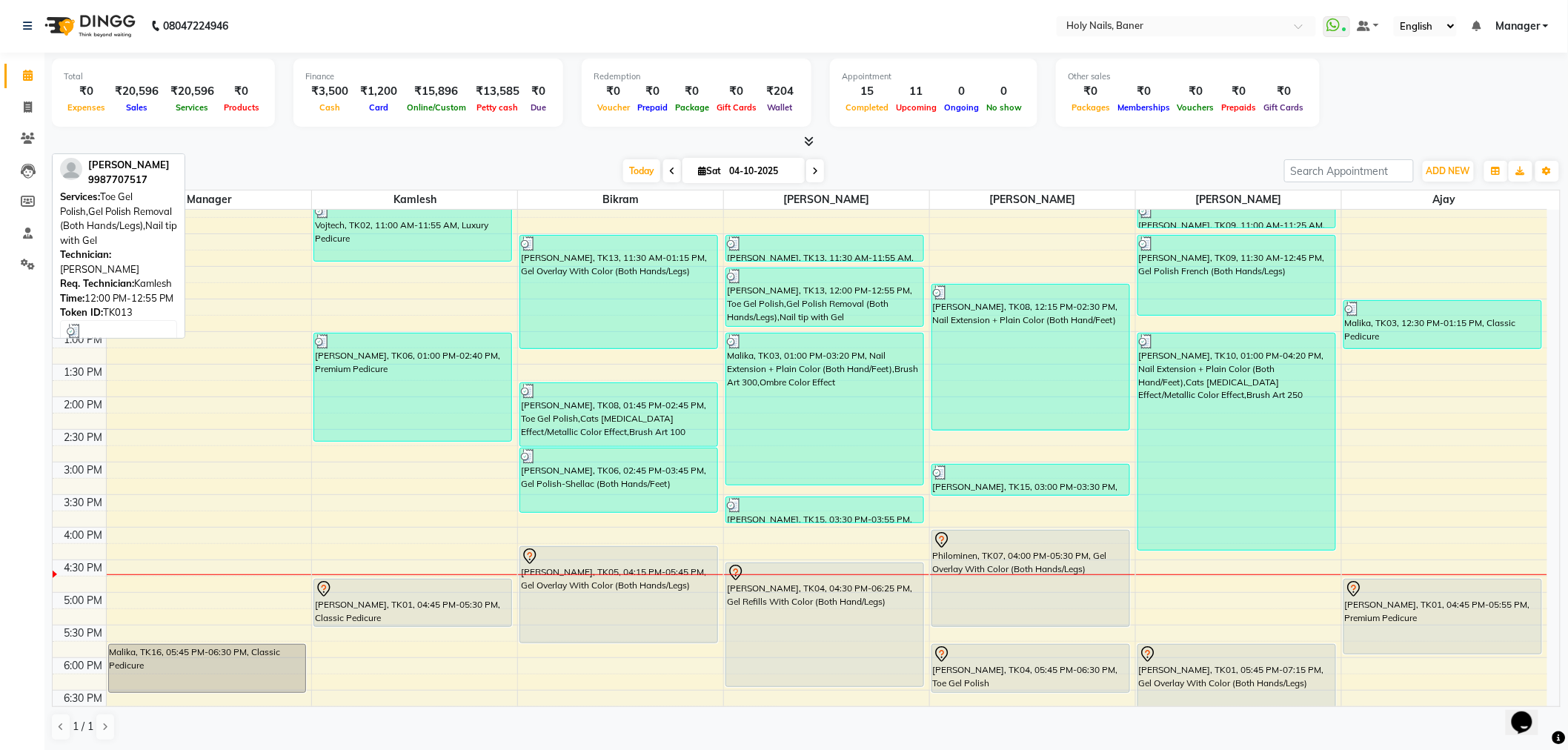
scroll to position [421, 0]
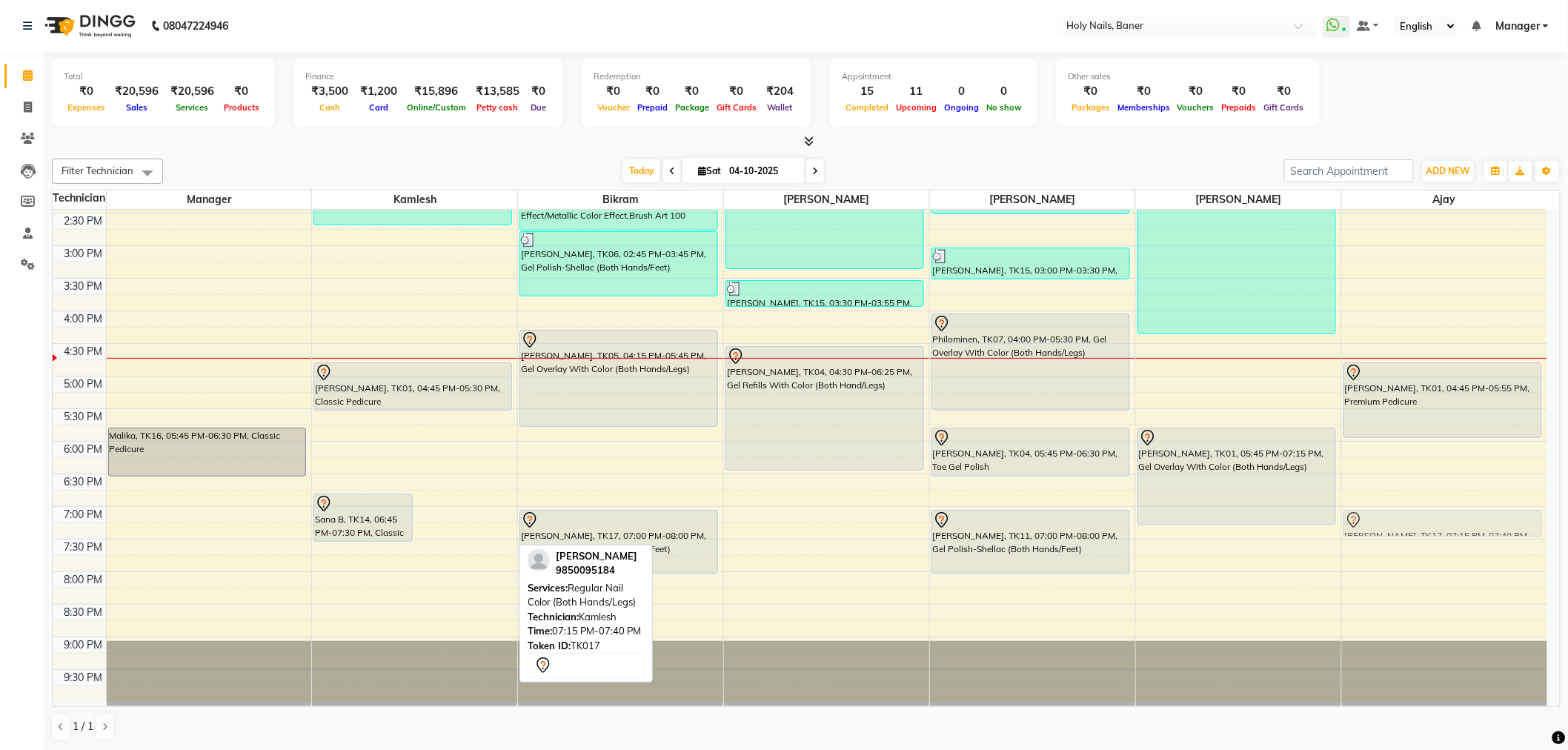
drag, startPoint x: 456, startPoint y: 534, endPoint x: 1434, endPoint y: 515, distance: 978.2
click at [1434, 515] on tr "Malika, TK16, 05:45 PM-06:30 PM, Classic Pedicure Sana B, TK14, 06:45 PM-07:30 …" at bounding box center [800, 246] width 1495 height 912
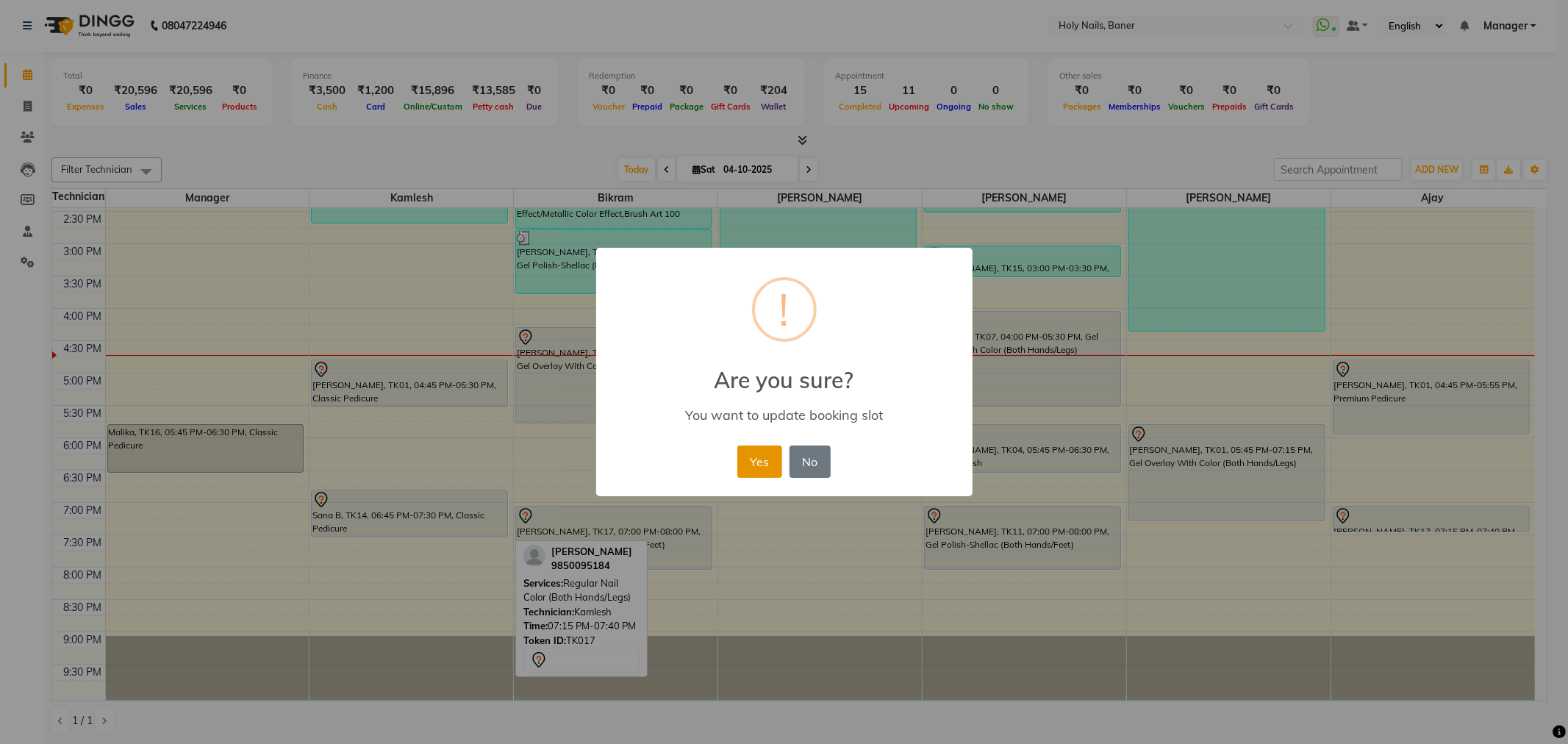
click at [754, 459] on button "Yes" at bounding box center [759, 462] width 45 height 32
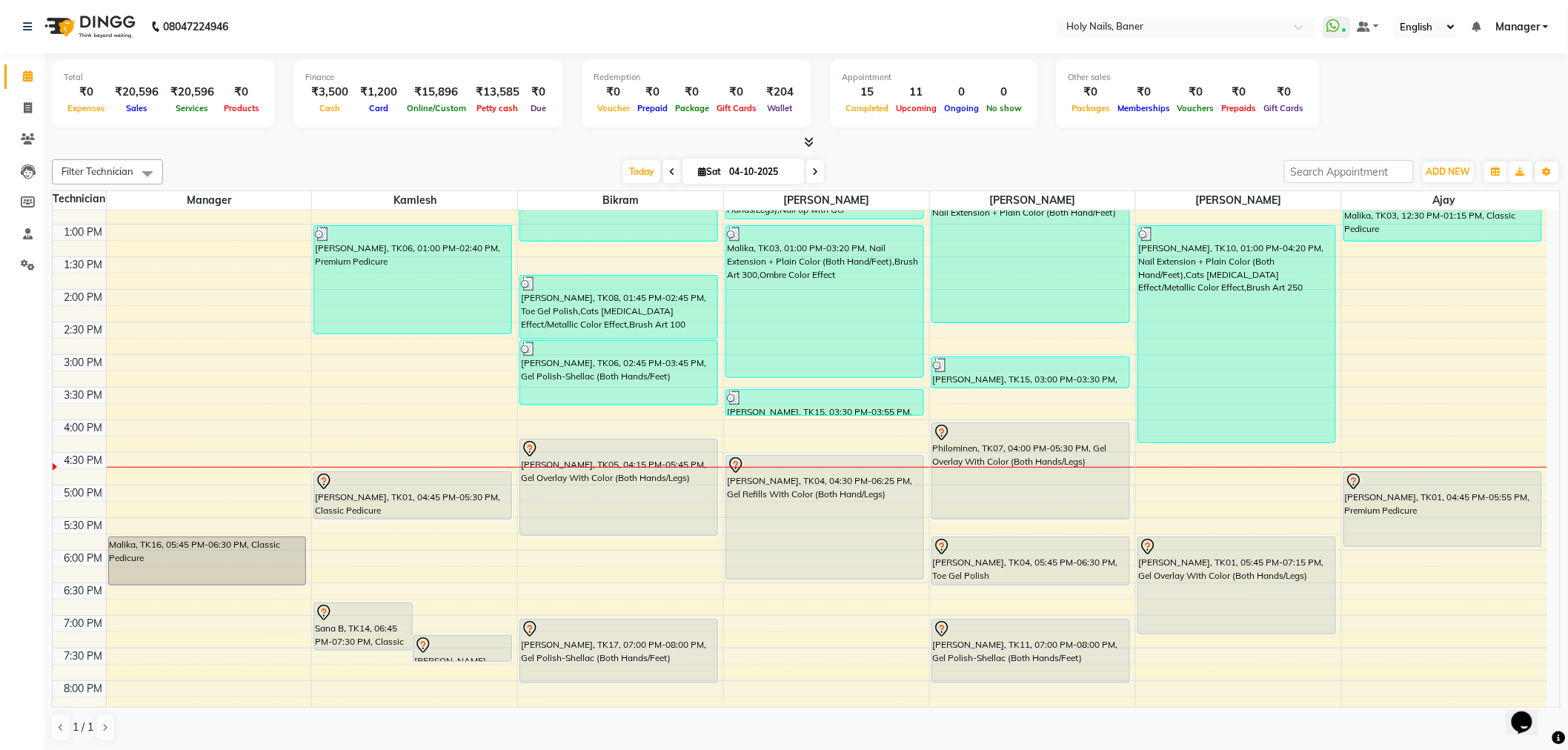
scroll to position [421, 0]
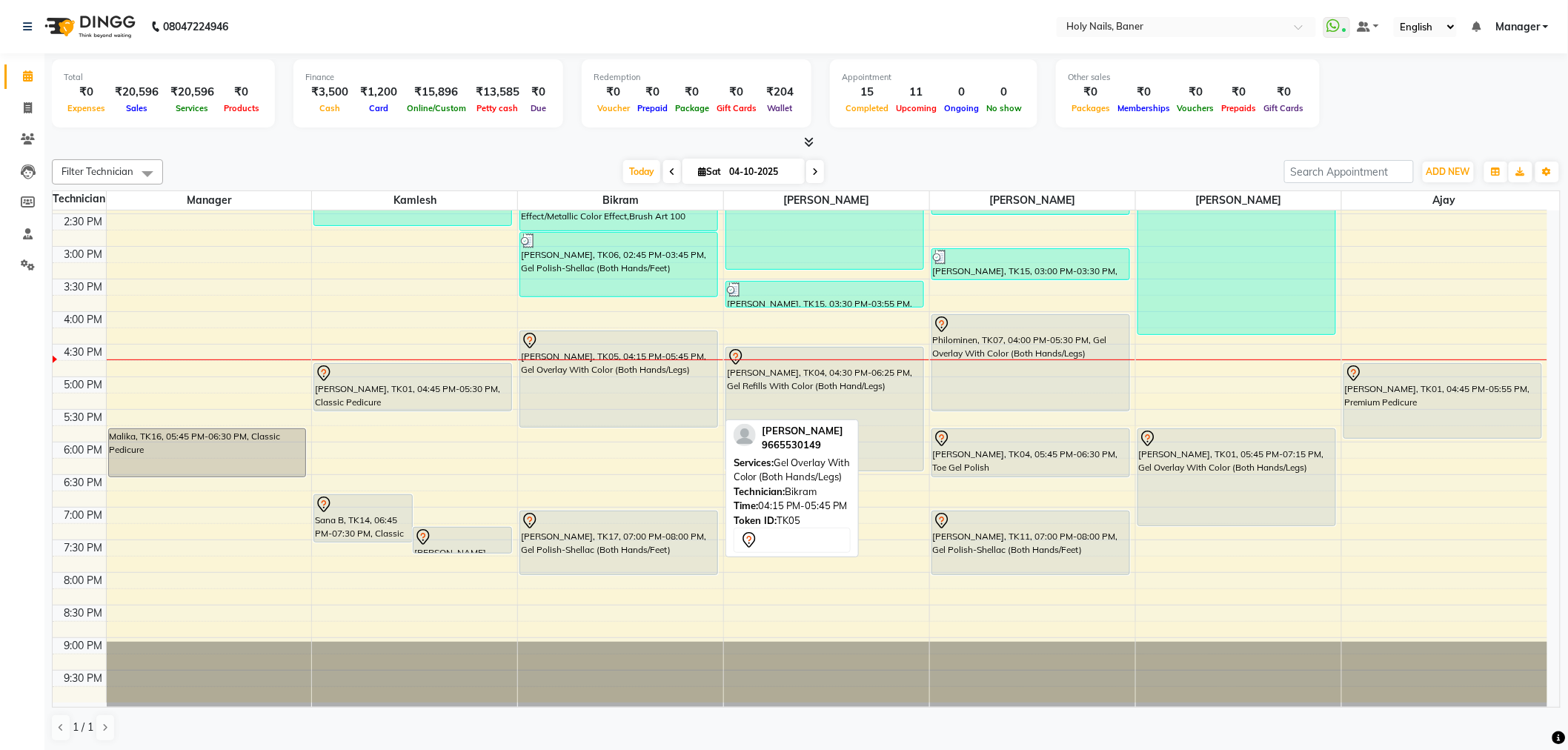
click at [588, 399] on div "[PERSON_NAME], TK05, 04:15 PM-05:45 PM, Gel Overlay With Color (Both Hands/Legs)" at bounding box center [619, 379] width 197 height 96
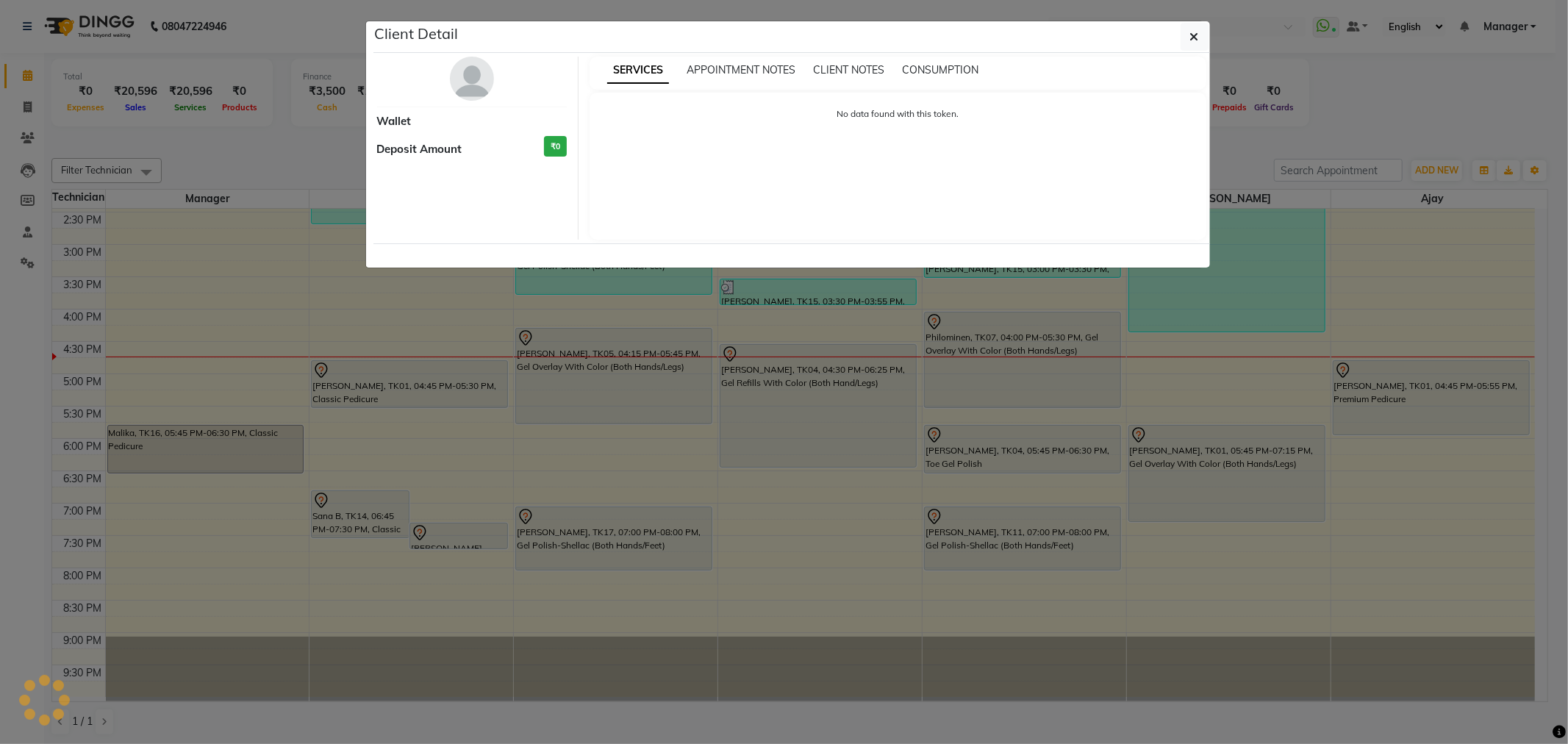
select select "7"
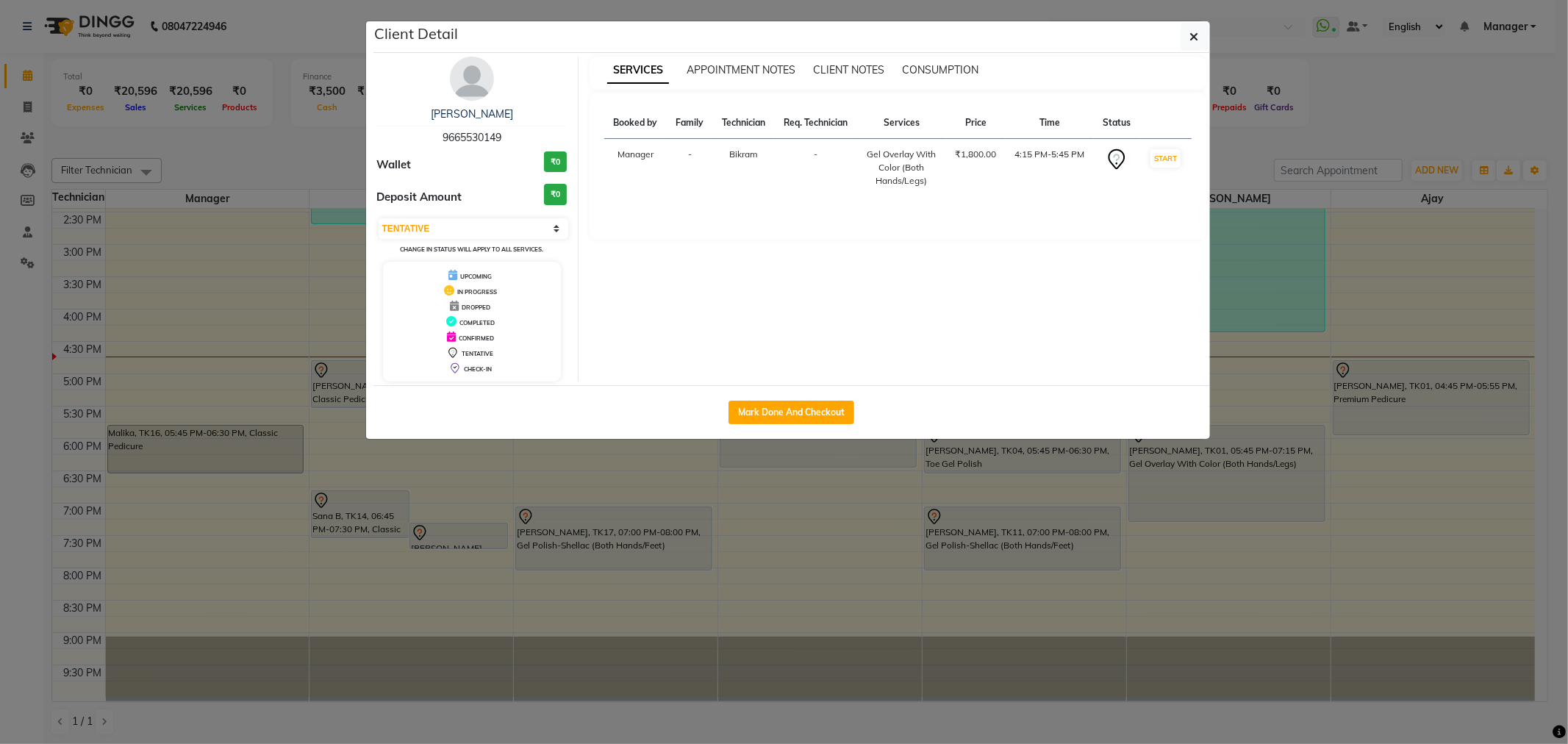
click at [473, 83] on img at bounding box center [472, 79] width 44 height 44
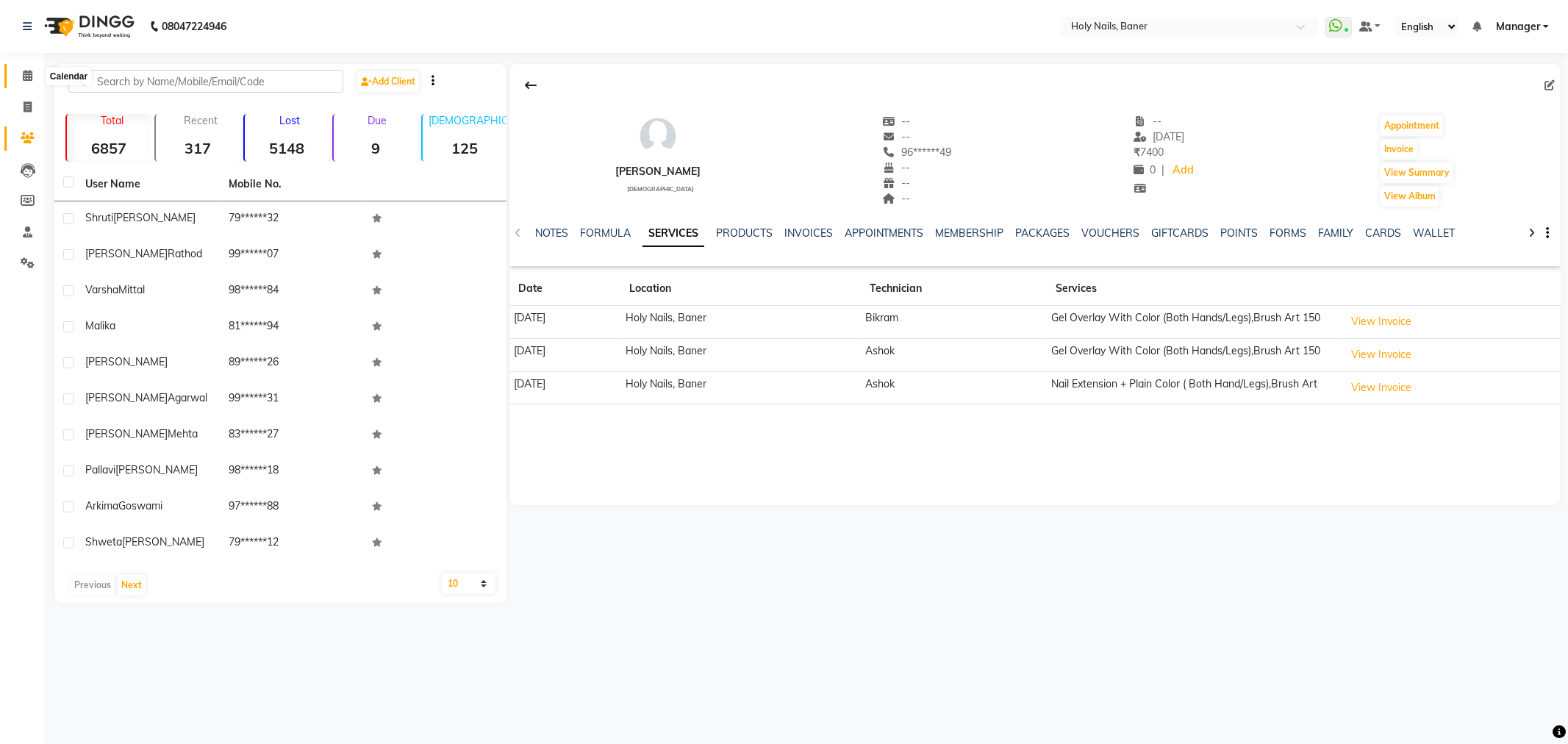
click at [37, 77] on span at bounding box center [27, 76] width 26 height 17
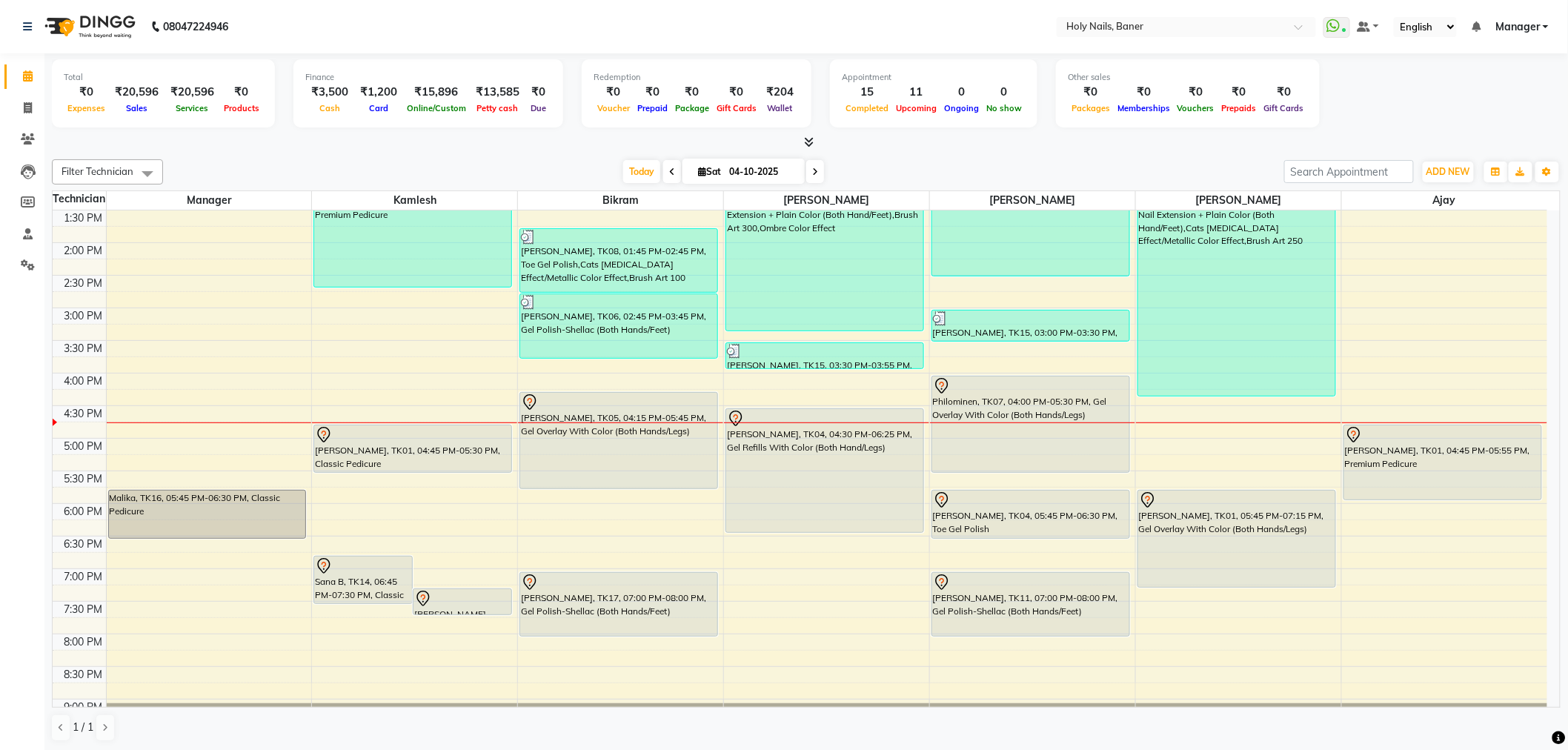
scroll to position [412, 0]
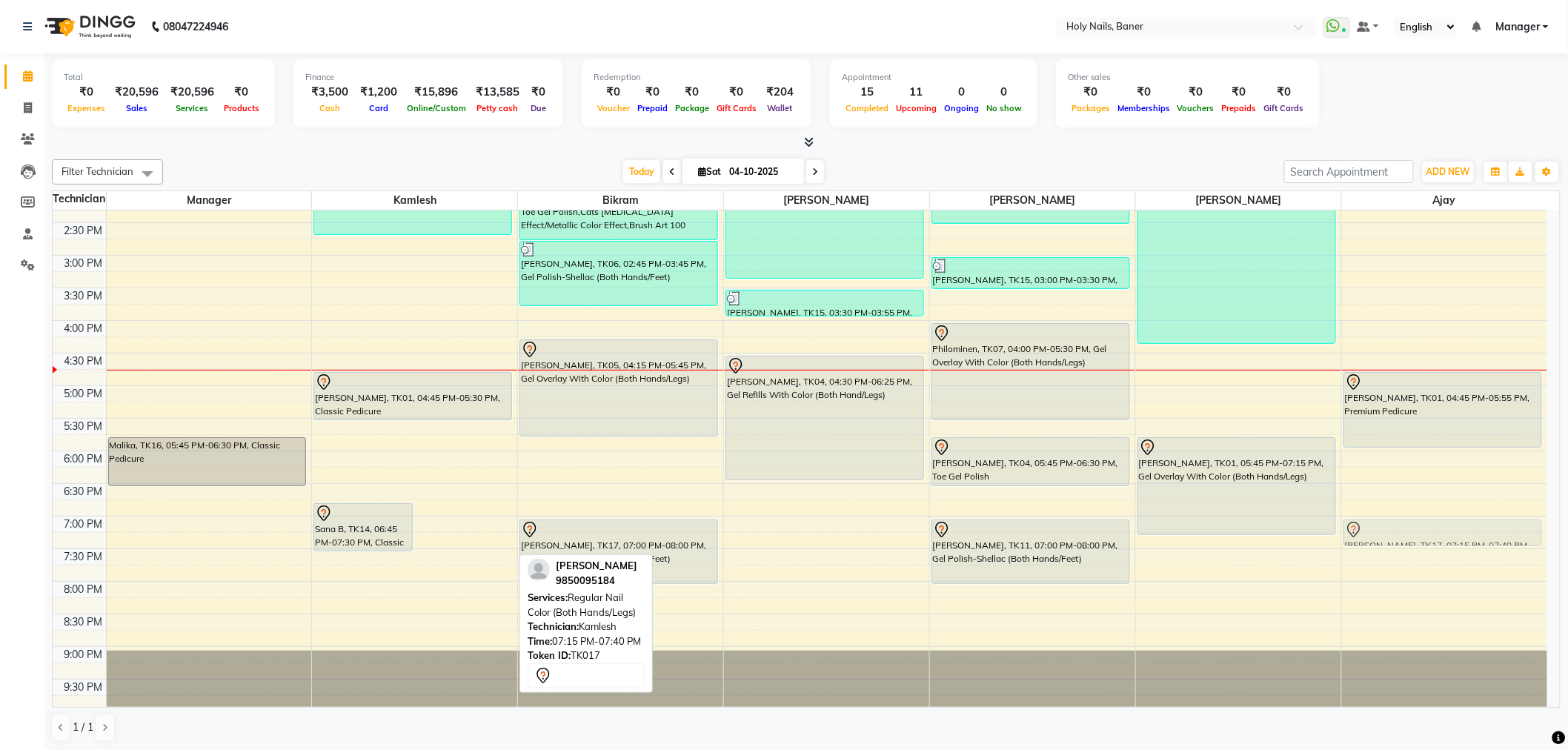
drag, startPoint x: 439, startPoint y: 545, endPoint x: 1446, endPoint y: 527, distance: 1007.2
click at [1446, 527] on tr "Malika, TK16, 05:45 PM-06:30 PM, Classic Pedicure Sana B, TK14, 06:45 PM-07:30 …" at bounding box center [800, 255] width 1495 height 912
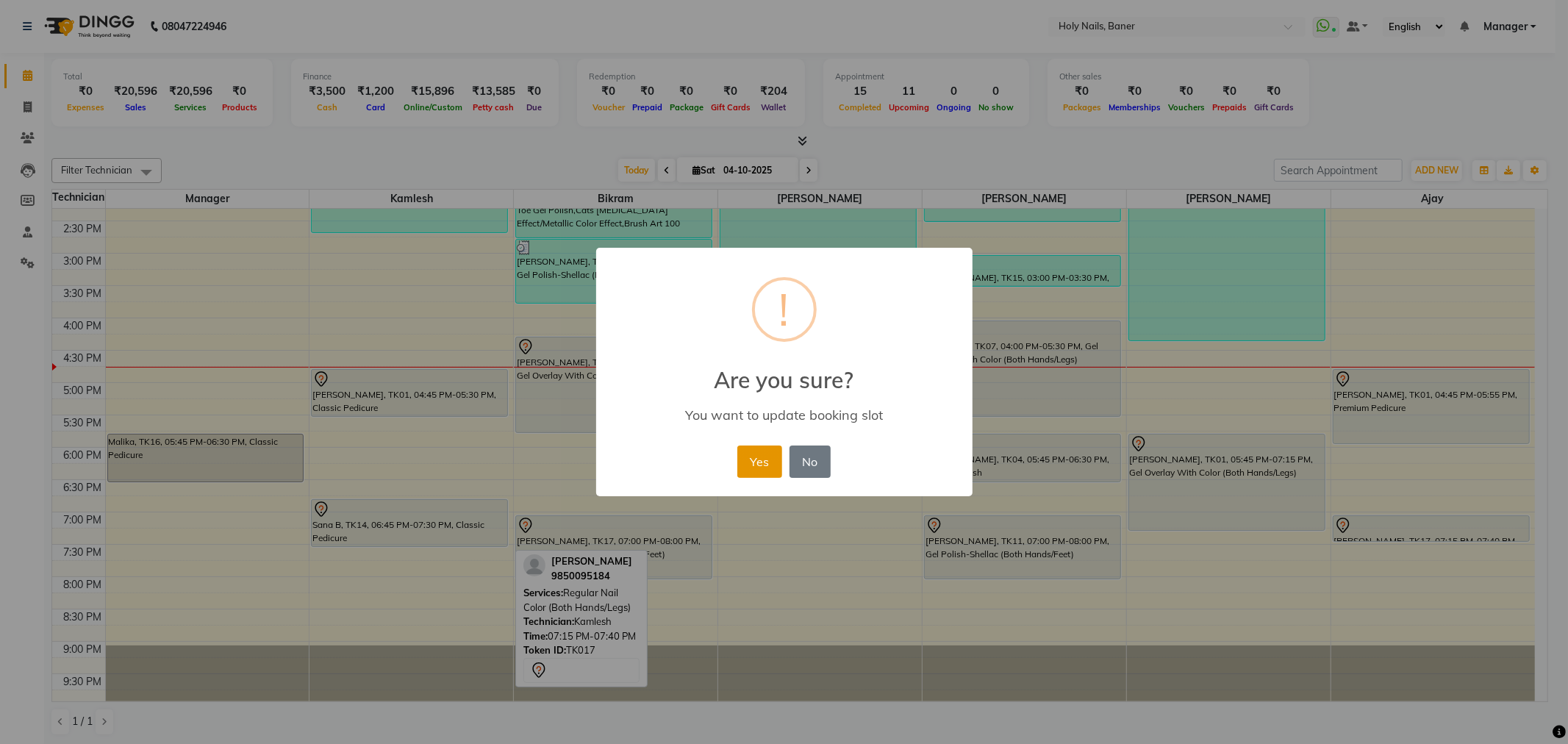
click at [759, 464] on button "Yes" at bounding box center [759, 462] width 45 height 32
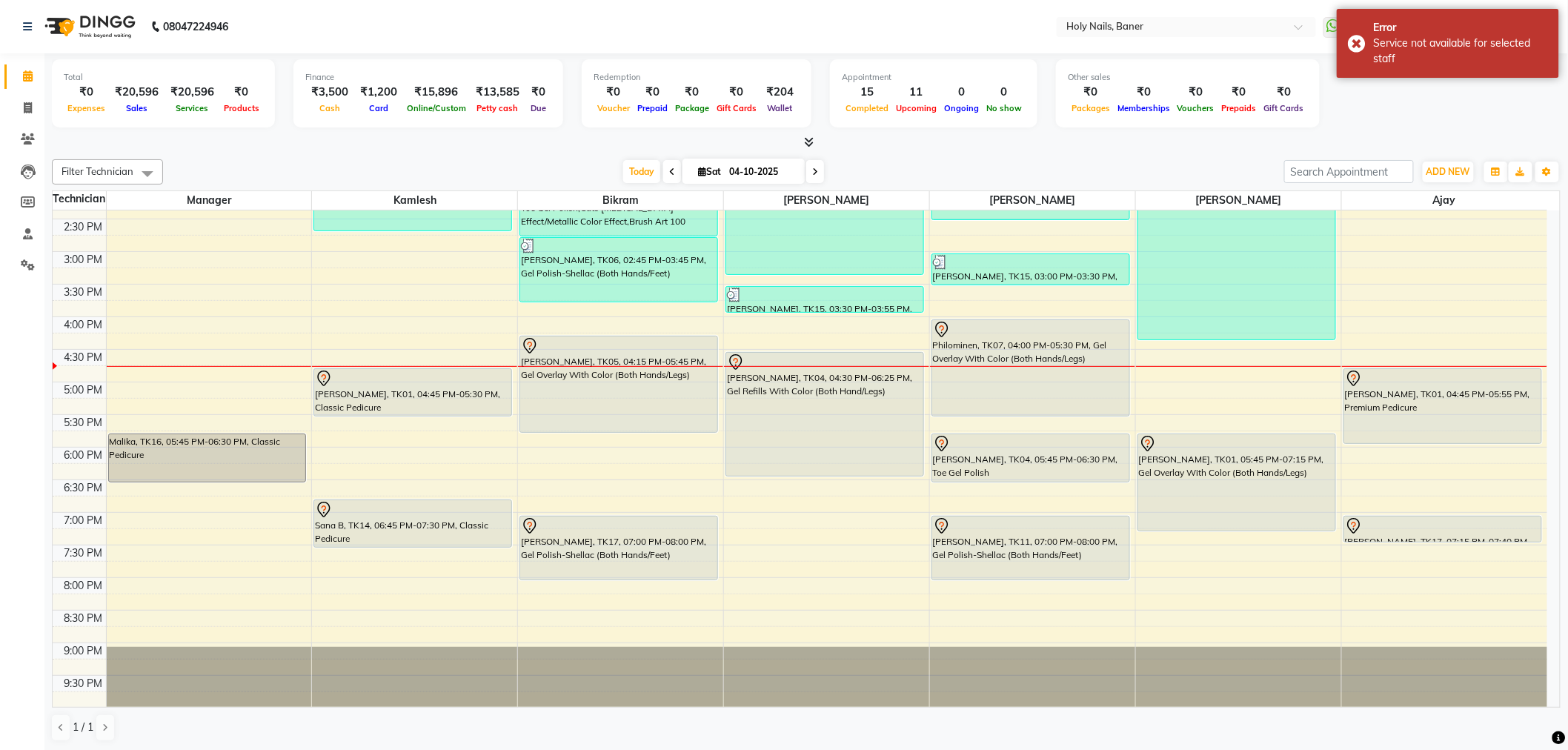
scroll to position [421, 0]
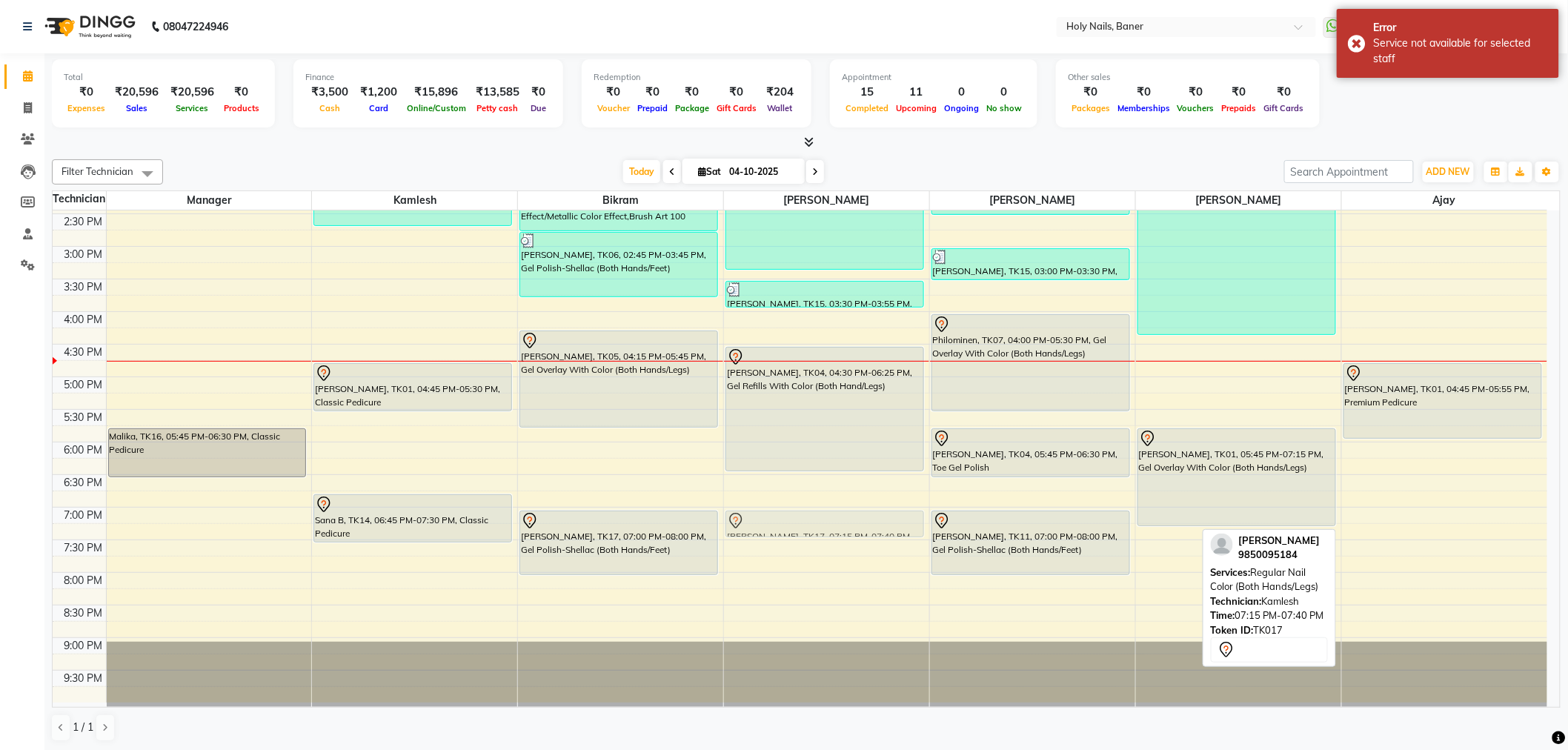
drag, startPoint x: 1435, startPoint y: 529, endPoint x: 864, endPoint y: 535, distance: 571.0
click at [864, 535] on tr "Malika, TK16, 05:45 PM-06:30 PM, Classic Pedicure Vojtech, TK02, 11:00 AM-11:55…" at bounding box center [800, 246] width 1495 height 912
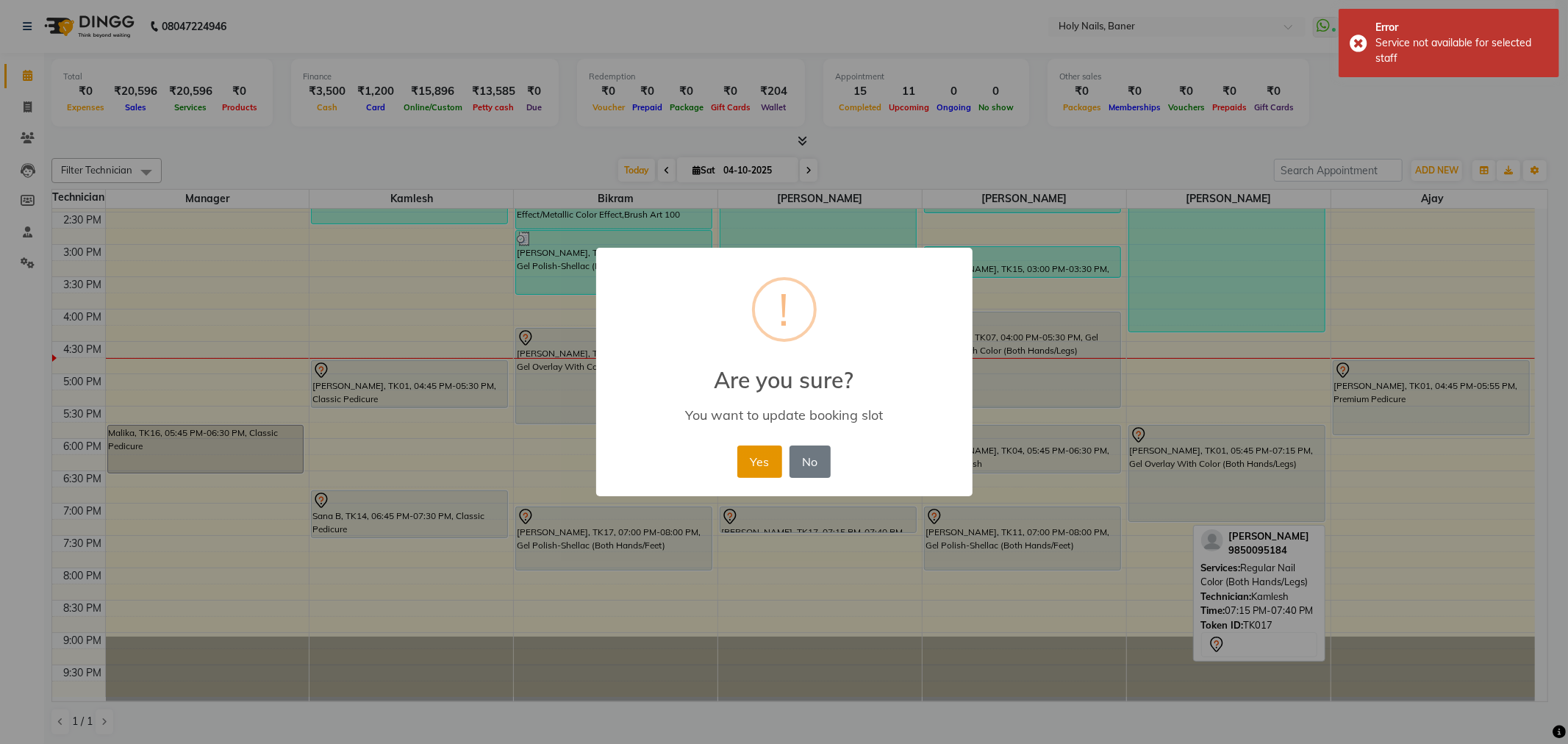
click at [767, 461] on button "Yes" at bounding box center [759, 462] width 45 height 32
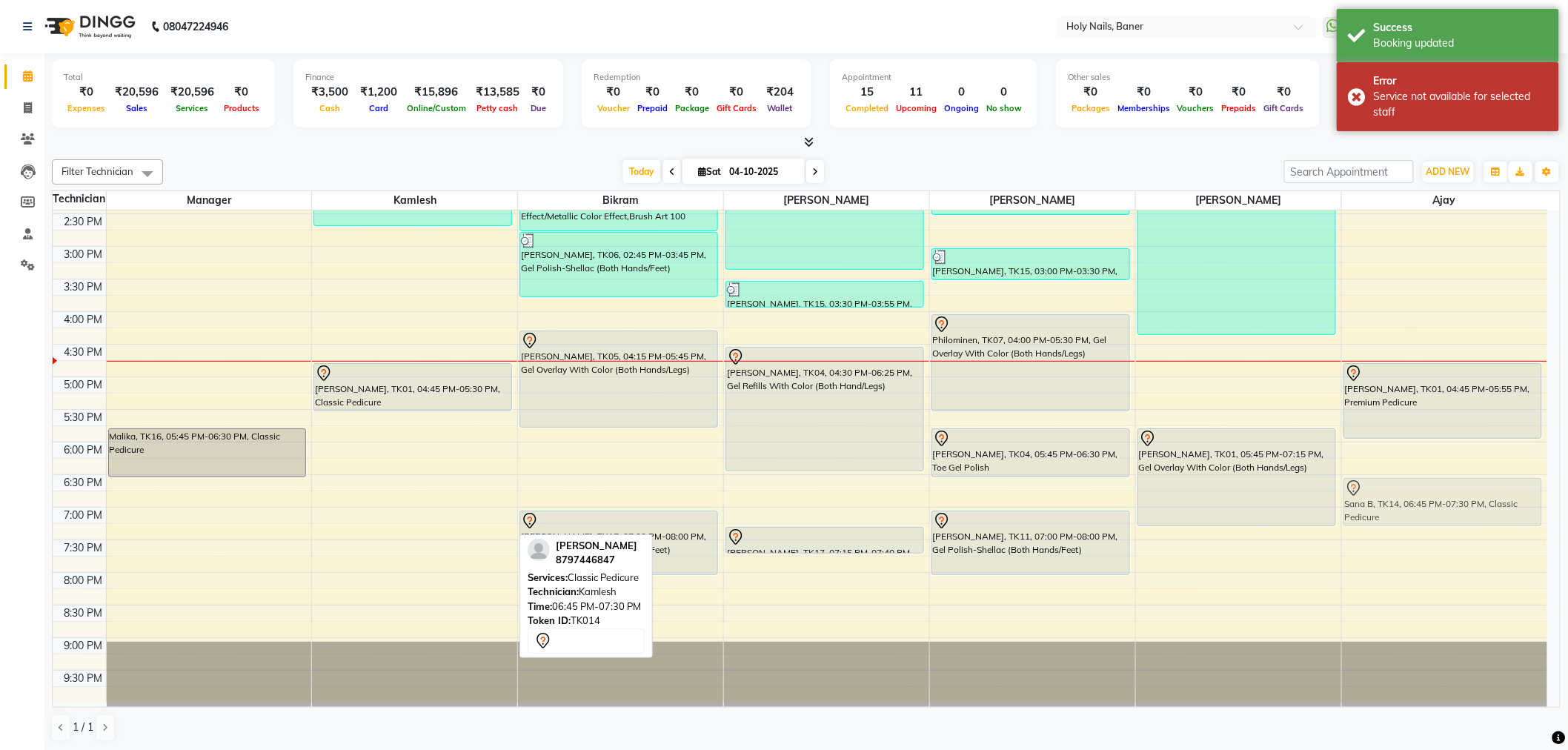
drag, startPoint x: 372, startPoint y: 514, endPoint x: 1402, endPoint y: 492, distance: 1030.2
click at [1402, 492] on tr "Malika, TK16, 05:45 PM-06:30 PM, Classic Pedicure Vojtech, TK02, 11:00 AM-11:55…" at bounding box center [800, 246] width 1495 height 912
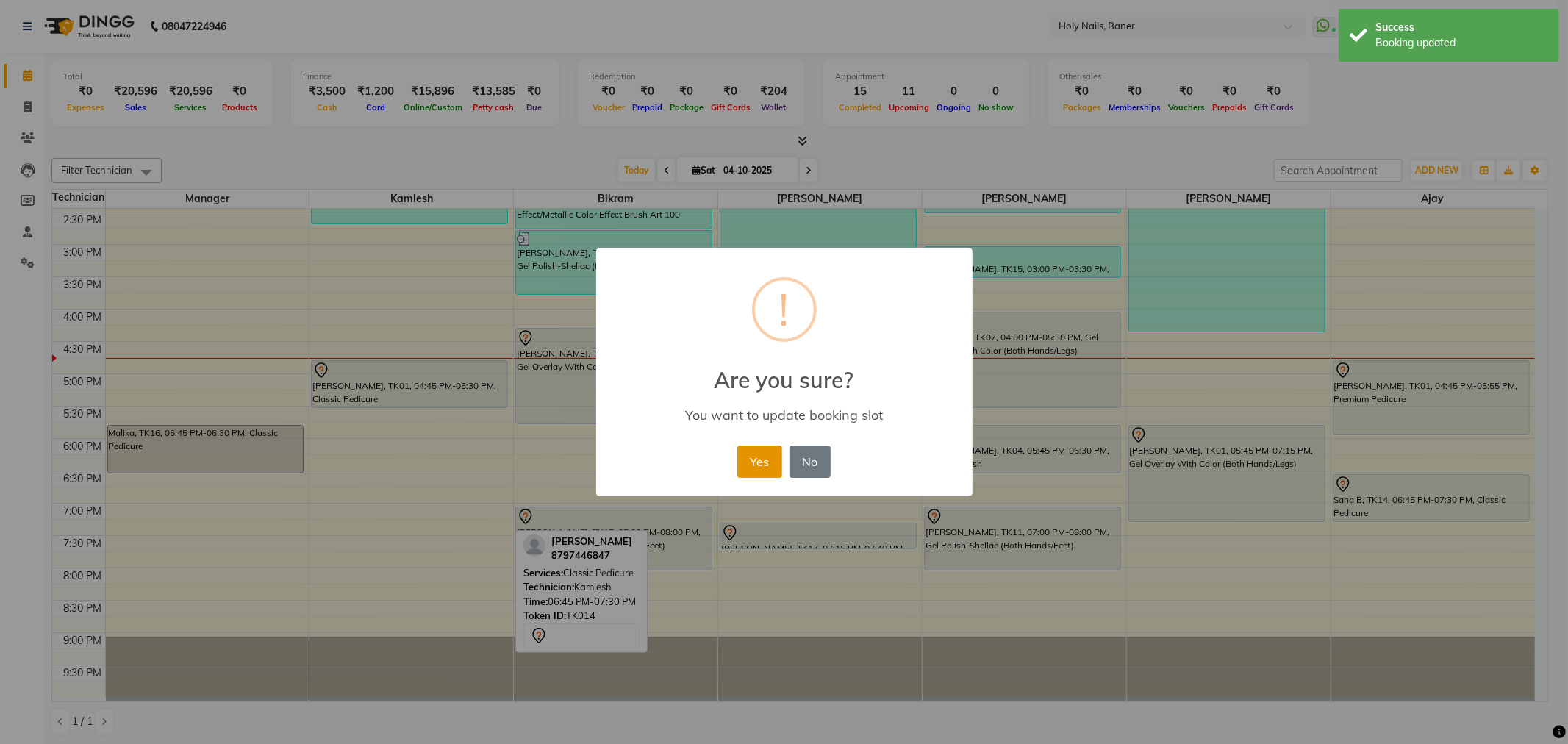
click at [750, 452] on button "Yes" at bounding box center [759, 462] width 45 height 32
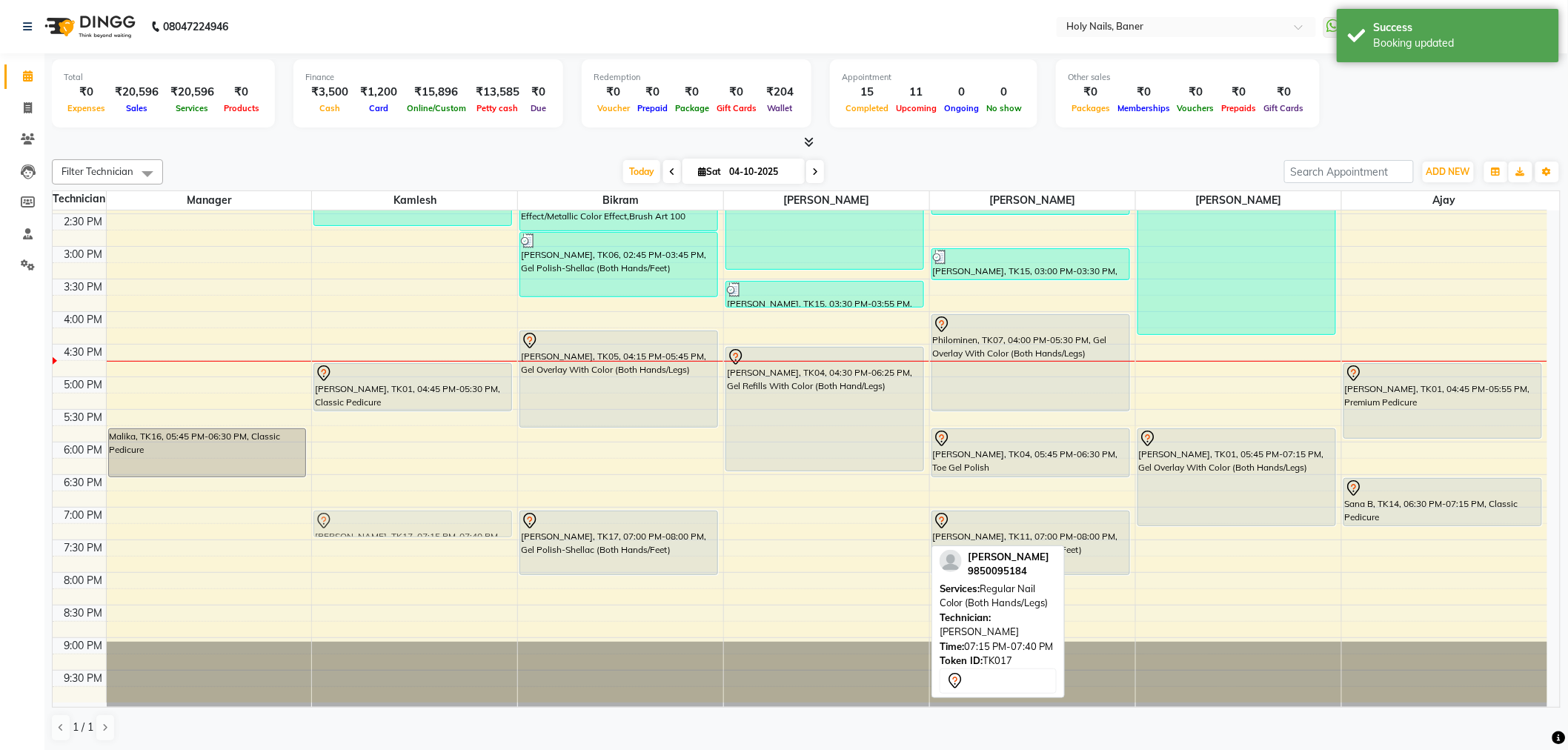
drag, startPoint x: 681, startPoint y: 537, endPoint x: 448, endPoint y: 514, distance: 234.1
click at [448, 514] on tr "Malika, TK16, 05:45 PM-06:30 PM, Classic Pedicure Vojtech, TK02, 11:00 AM-11:55…" at bounding box center [800, 246] width 1495 height 912
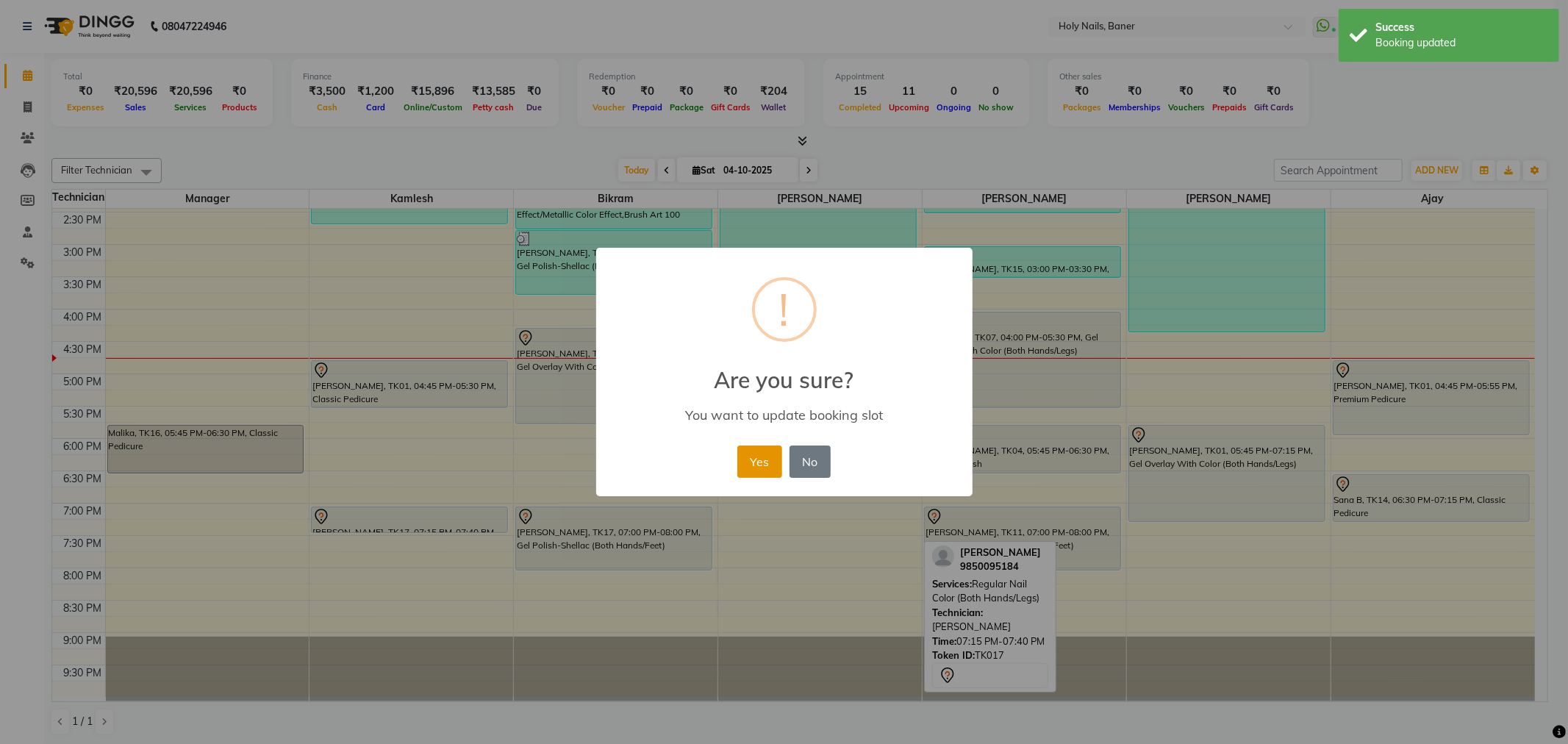
click at [768, 471] on button "Yes" at bounding box center [759, 462] width 45 height 32
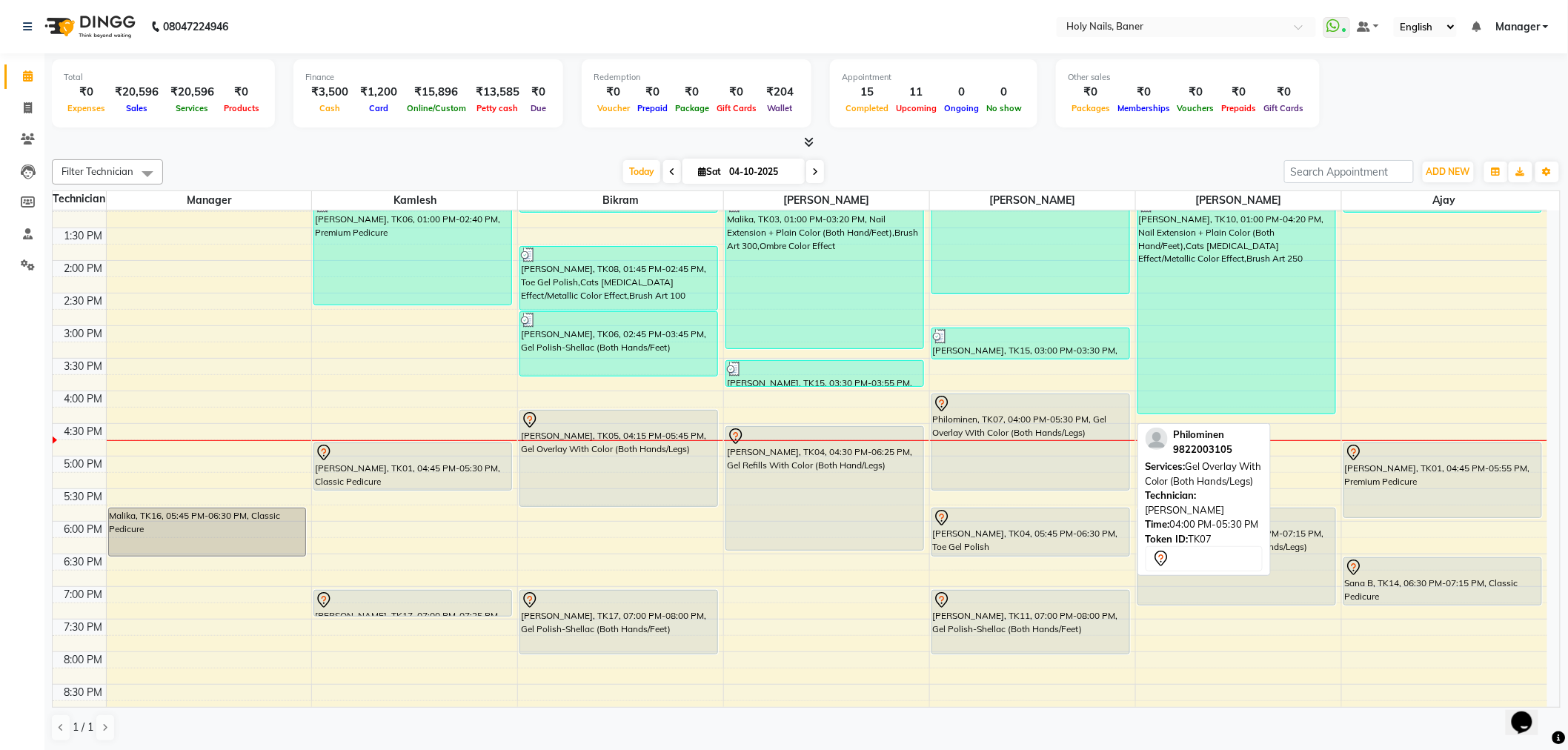
scroll to position [421, 0]
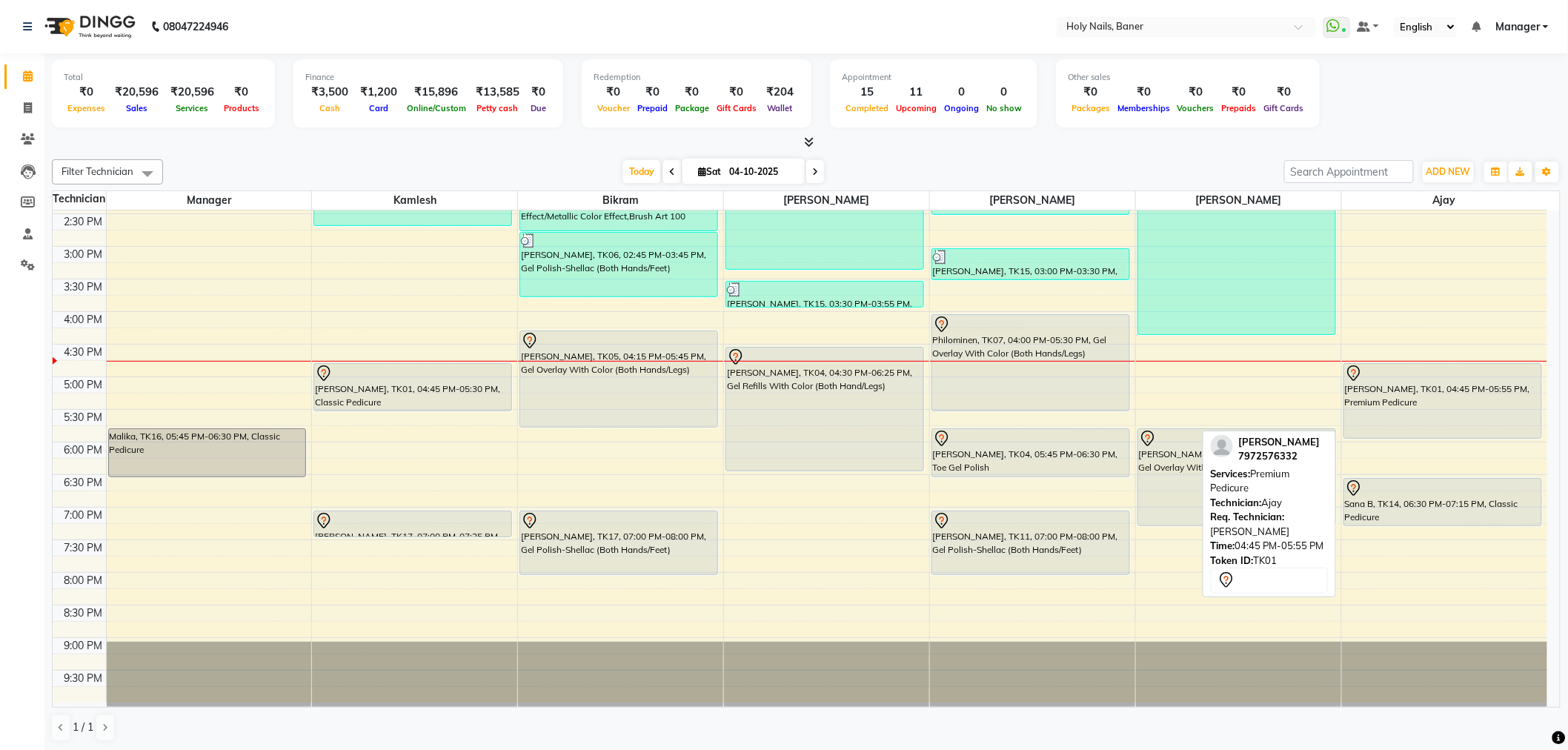
click at [1428, 412] on div "[PERSON_NAME], TK01, 04:45 PM-05:55 PM, Premium Pedicure" at bounding box center [1443, 401] width 198 height 74
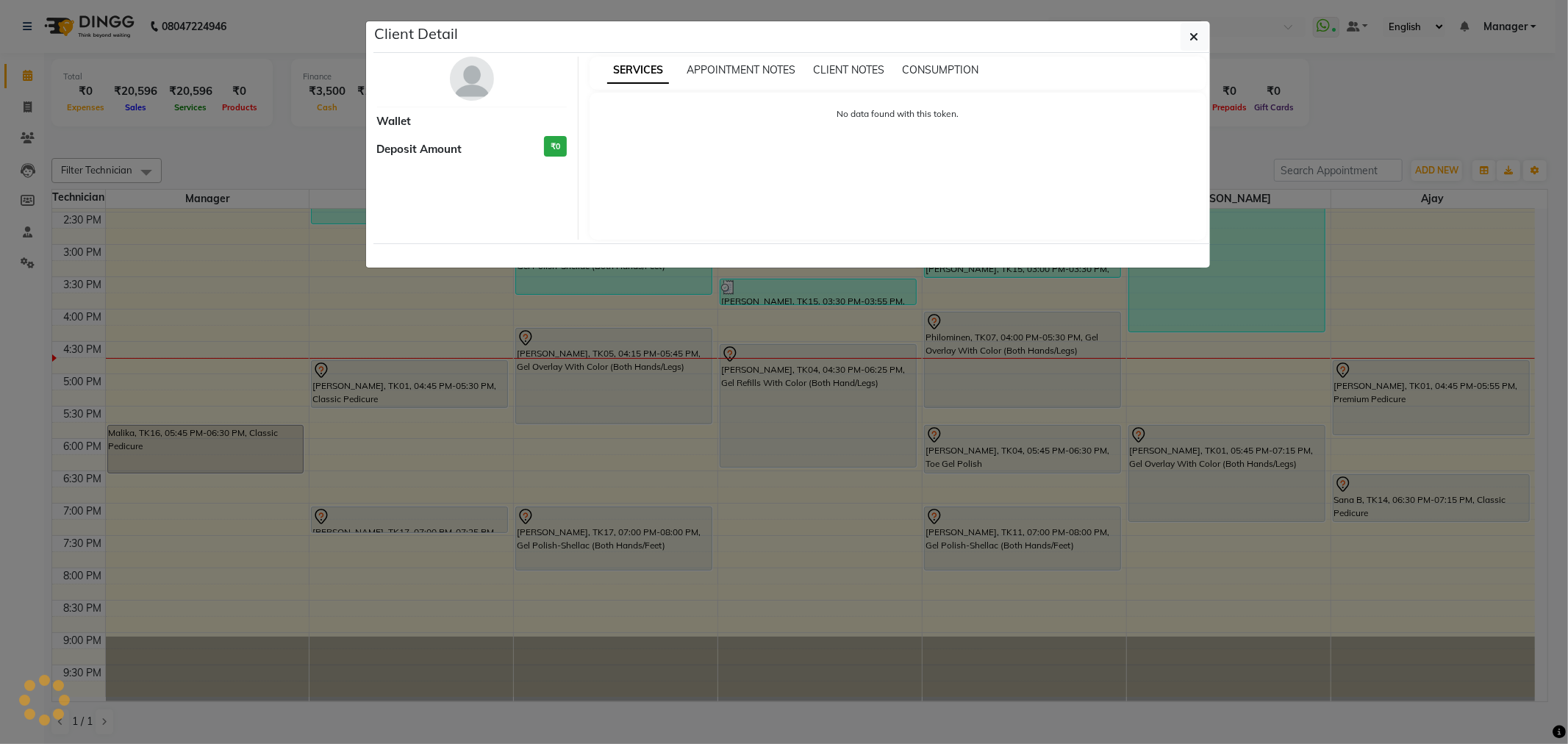
select select "7"
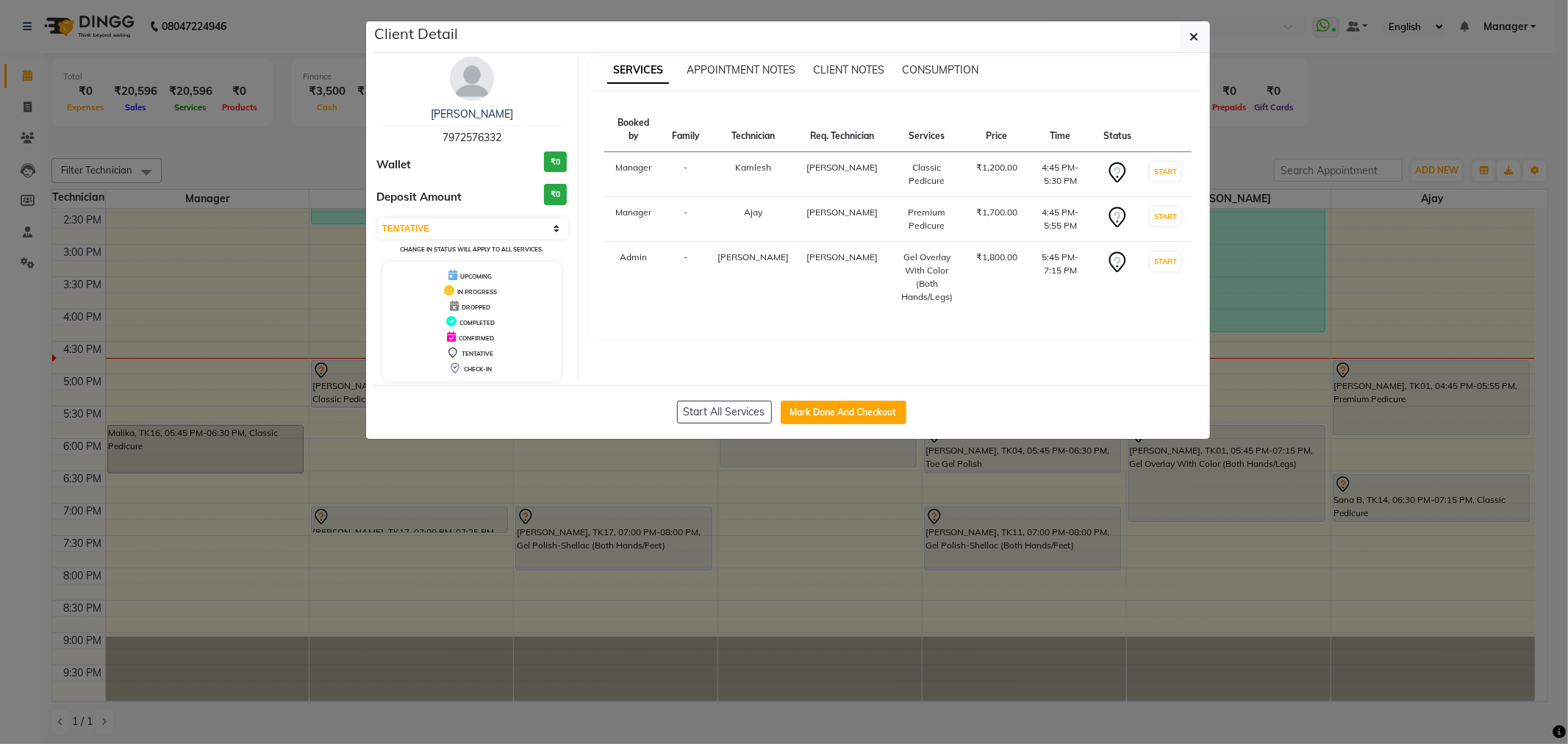
click at [475, 90] on img at bounding box center [472, 79] width 44 height 44
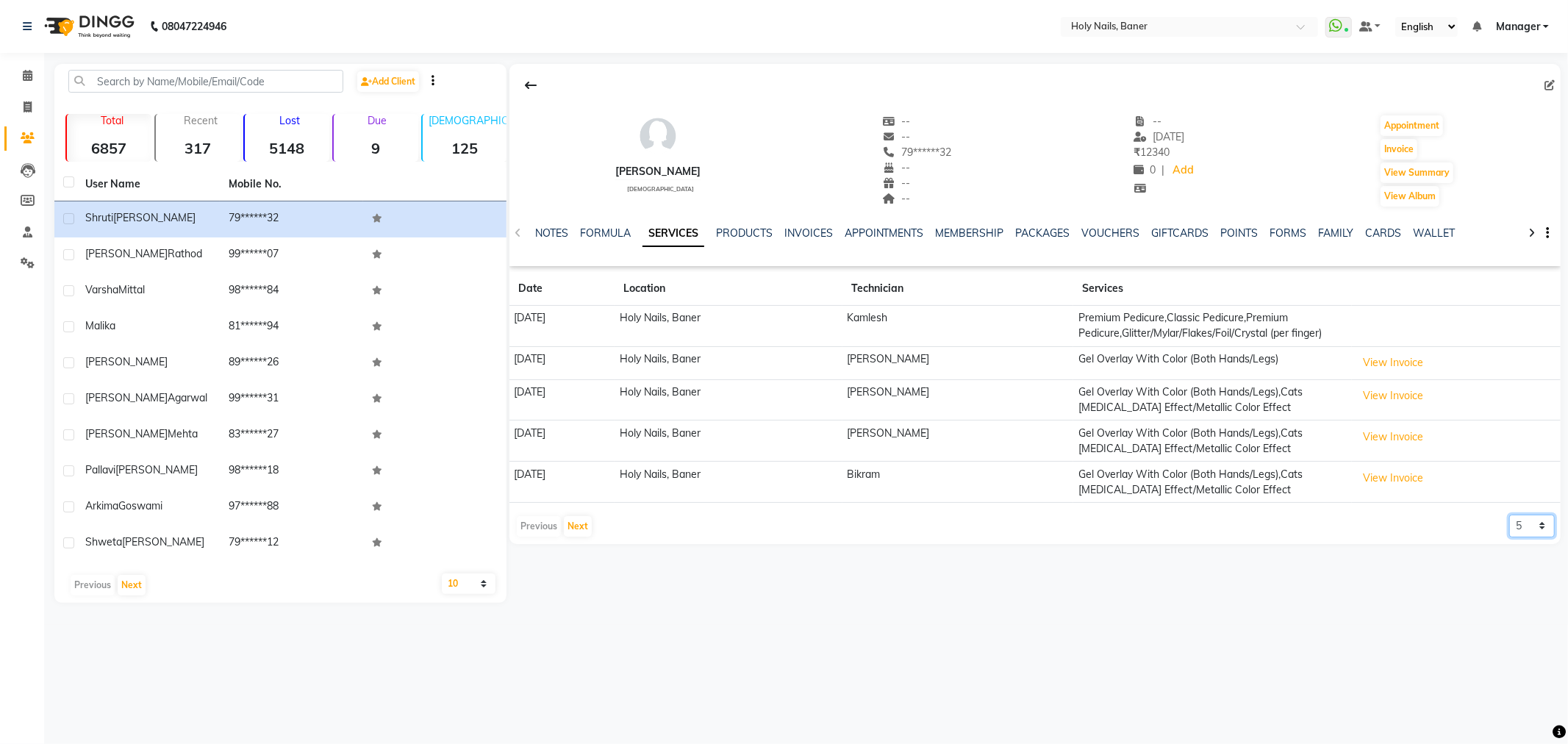
click at [1522, 527] on select "5 10 50 100 500" at bounding box center [1532, 526] width 46 height 23
click at [1509, 515] on select "5 10 50 100 500" at bounding box center [1532, 526] width 46 height 23
click at [1526, 524] on select "5 10 50 100 500" at bounding box center [1532, 526] width 46 height 23
select select "50"
click at [1509, 515] on select "5 10 50 100 500" at bounding box center [1532, 526] width 46 height 23
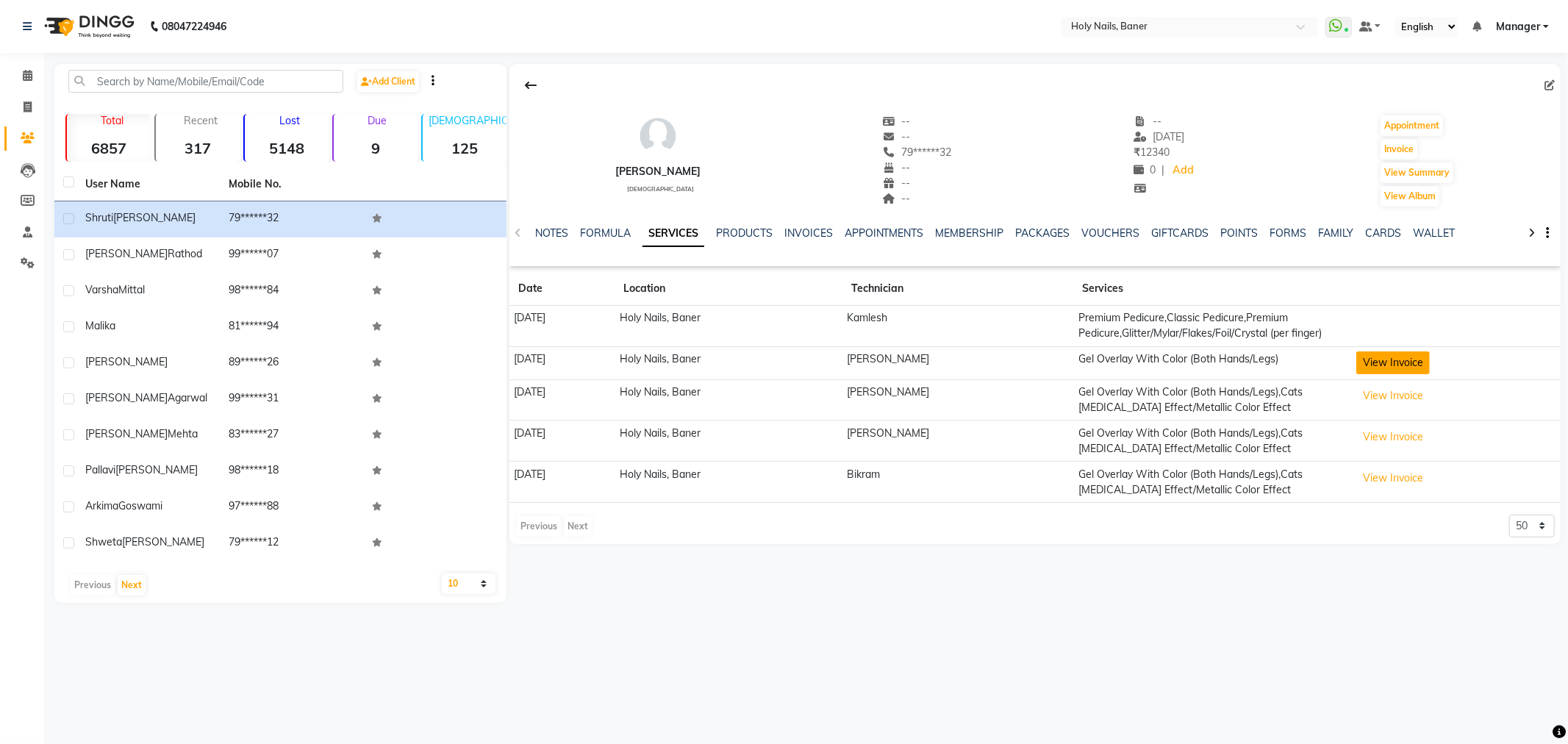
click at [1419, 368] on button "View Invoice" at bounding box center [1393, 363] width 74 height 23
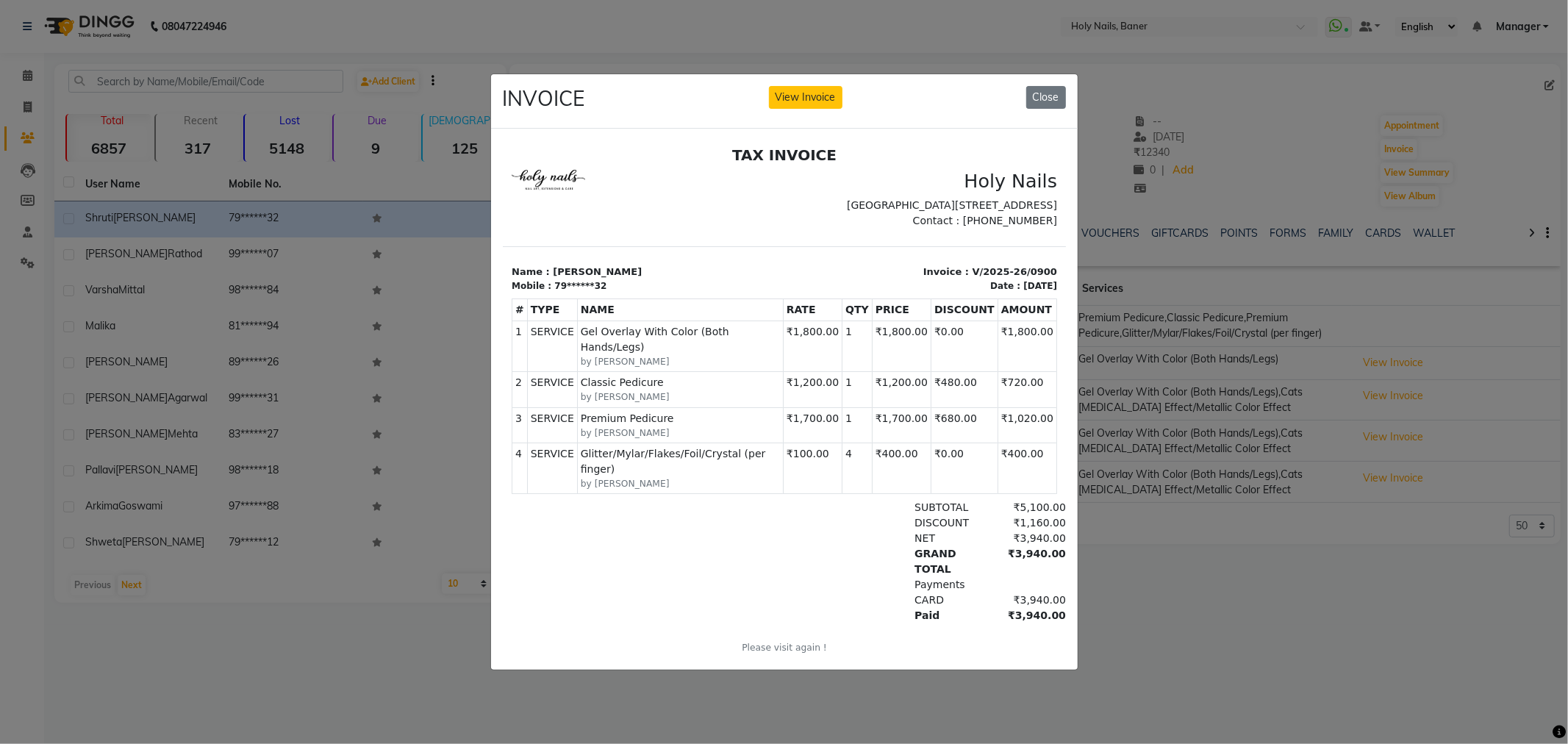
click at [1044, 89] on button "Close" at bounding box center [1046, 97] width 40 height 23
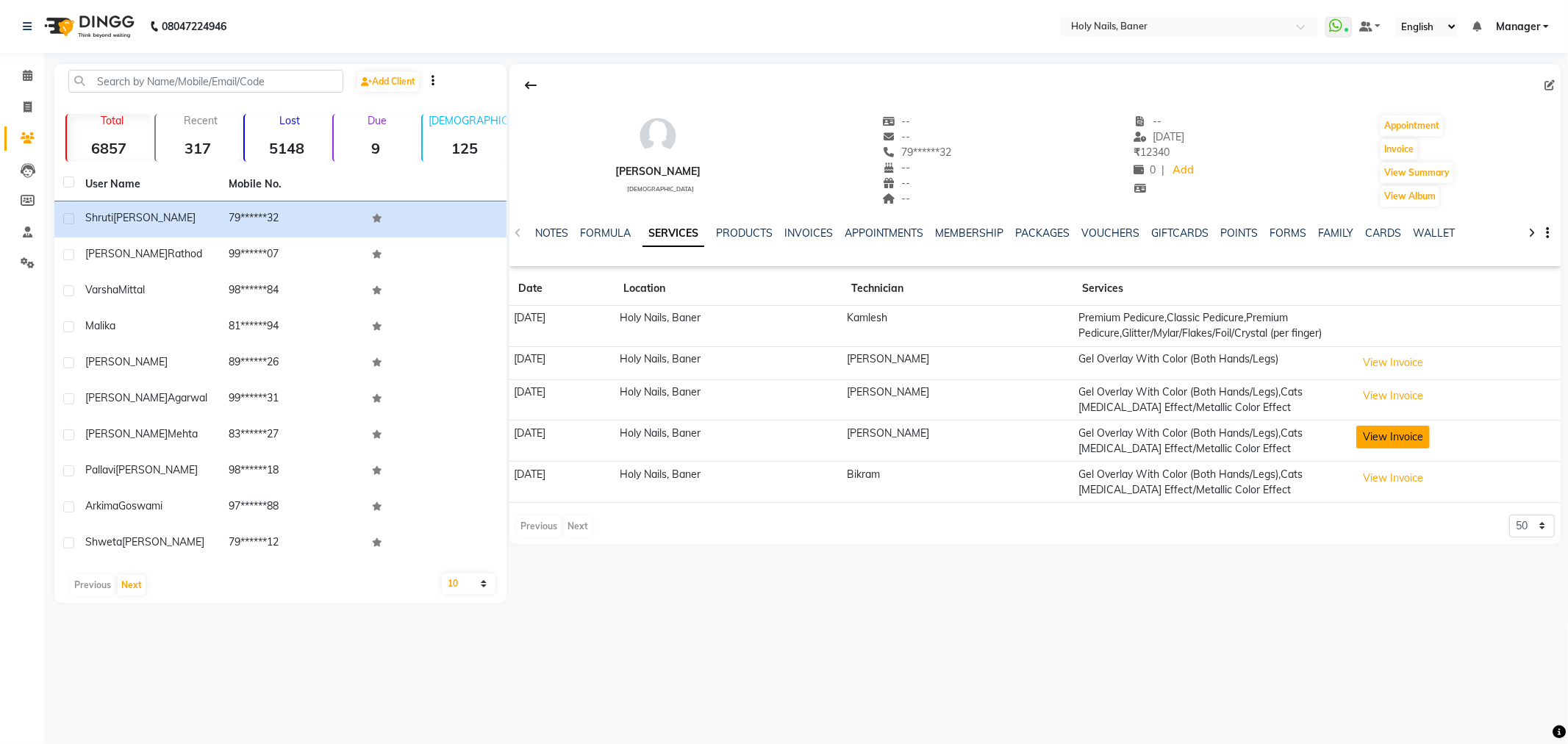
click at [1384, 432] on button "View Invoice" at bounding box center [1393, 437] width 74 height 23
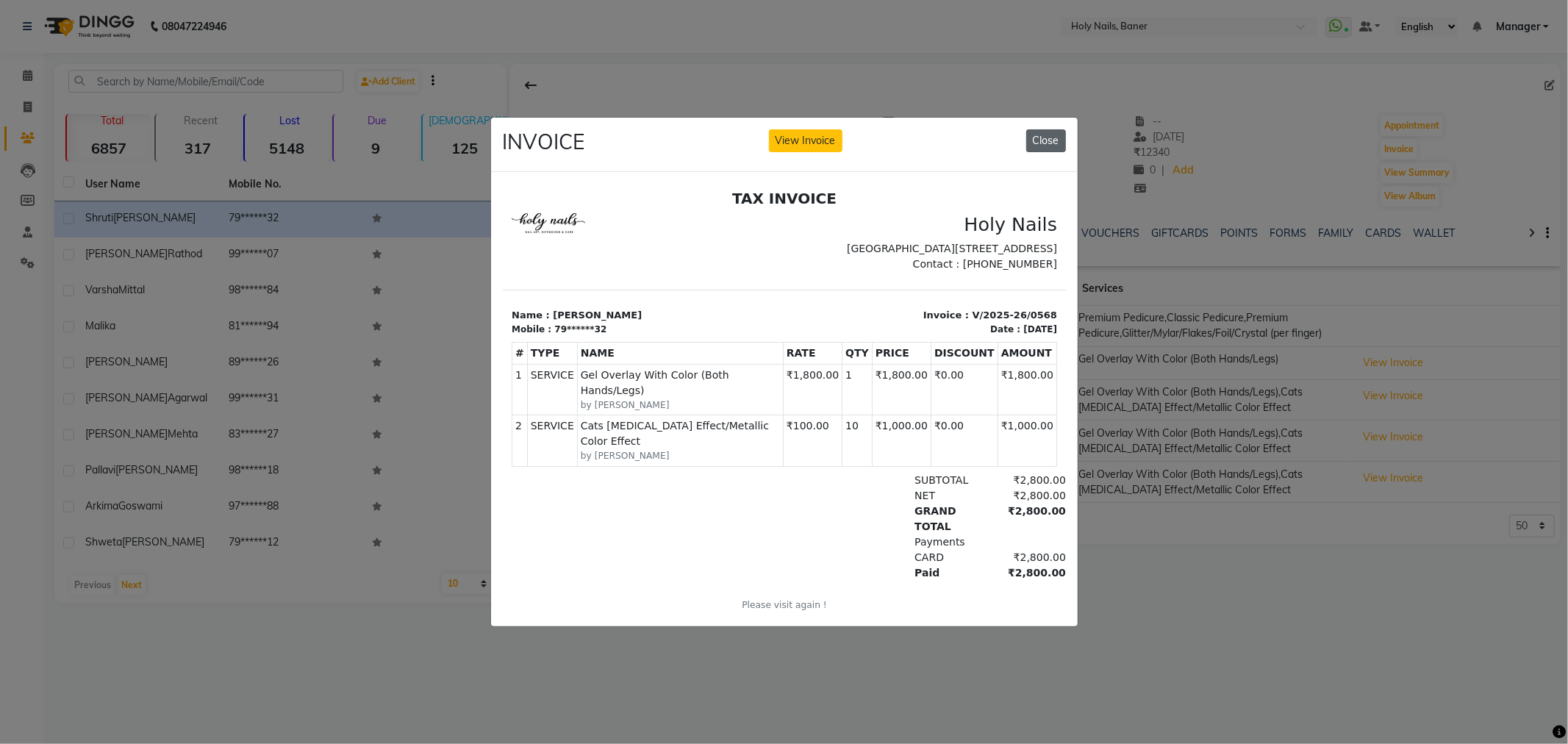
click at [1051, 137] on button "Close" at bounding box center [1046, 141] width 40 height 23
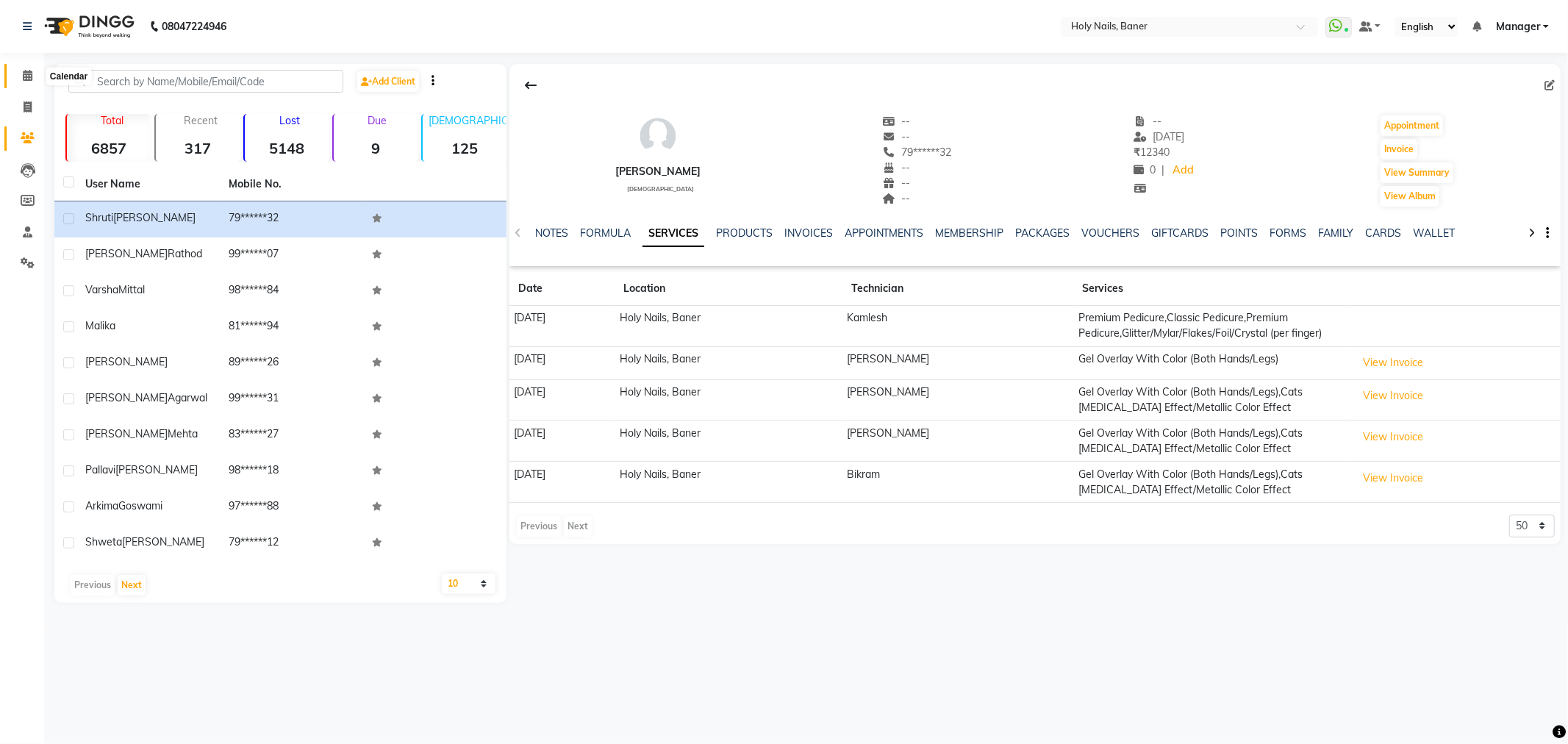
click at [23, 71] on icon at bounding box center [27, 75] width 10 height 11
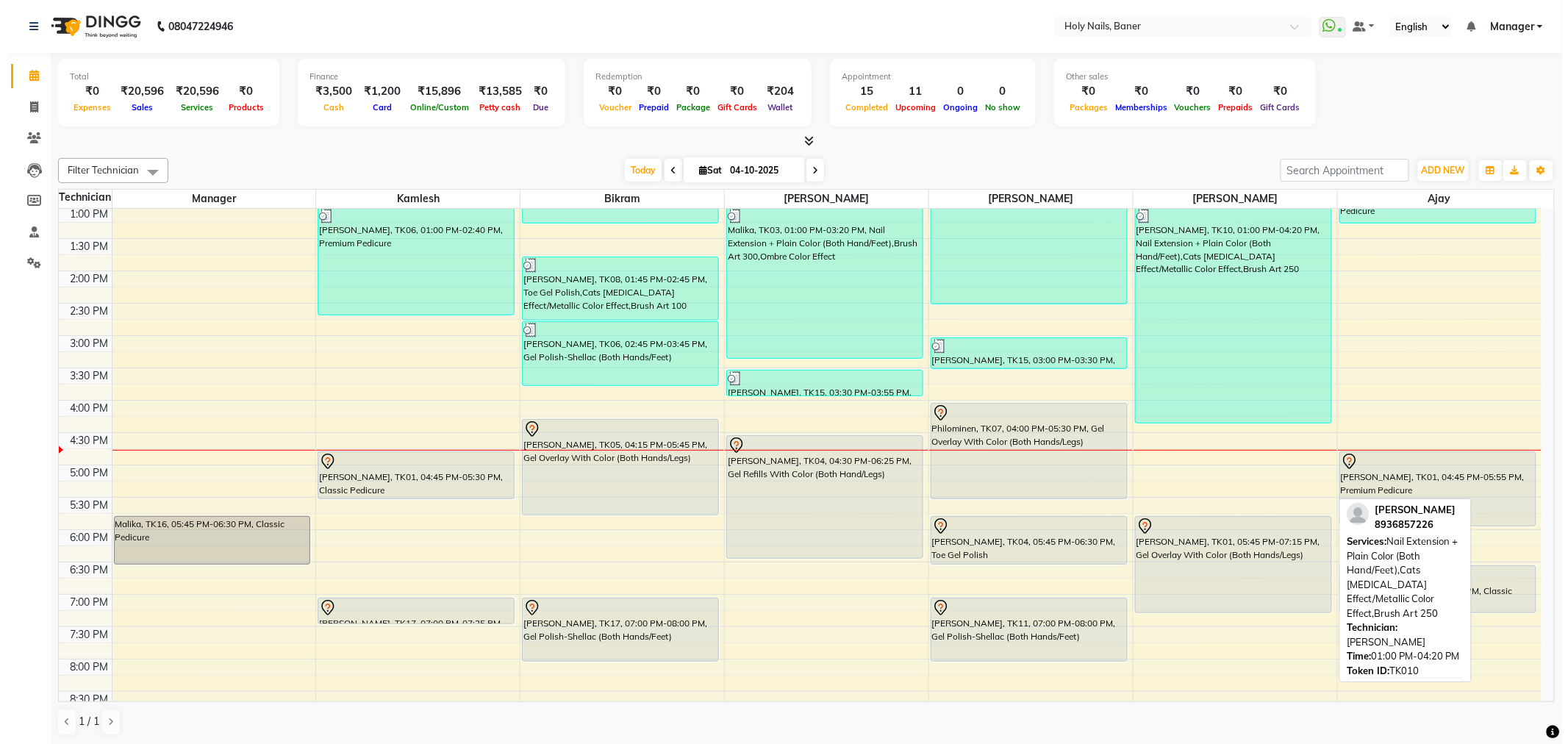
scroll to position [327, 0]
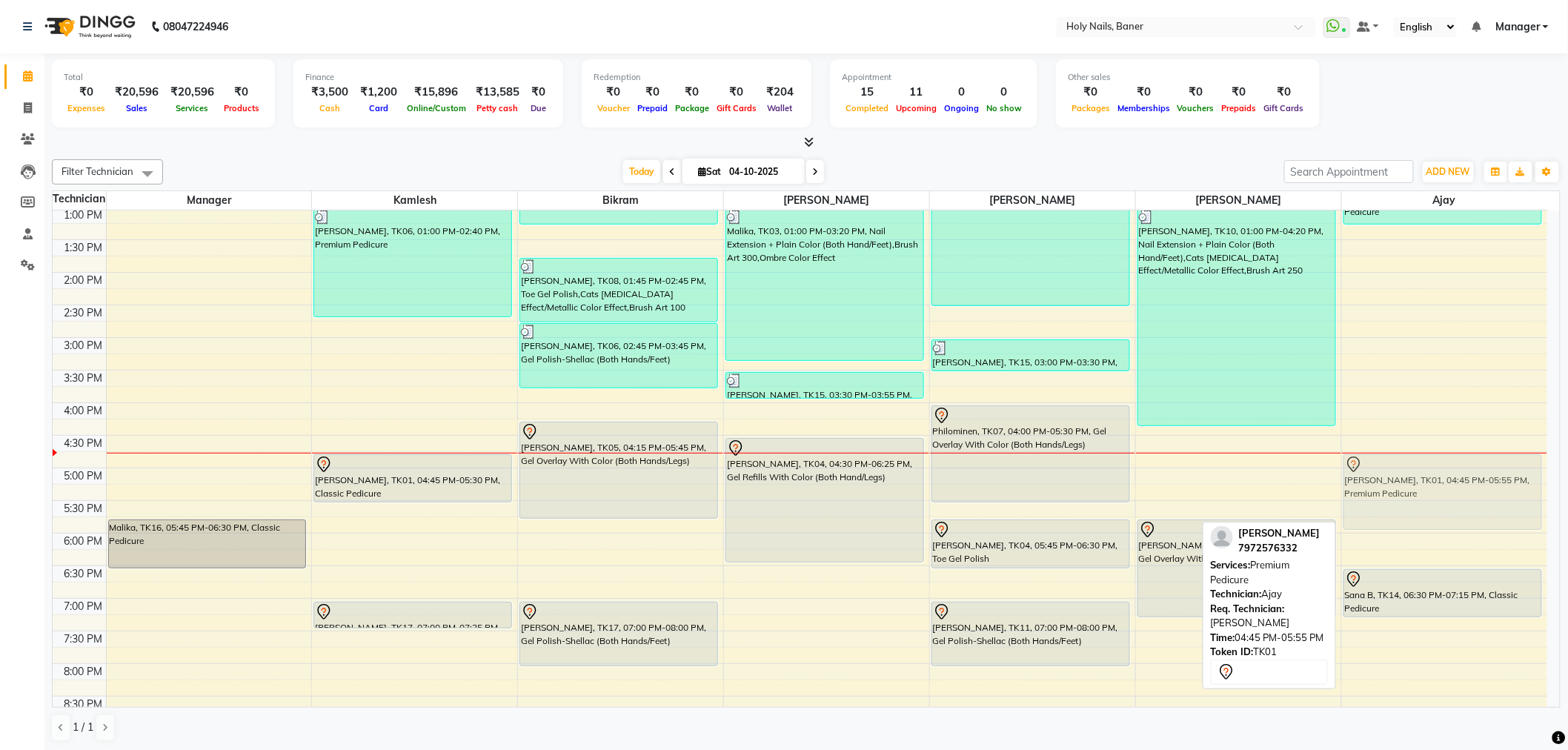
click at [1423, 485] on div "Malika, TK03, 12:30 PM-01:15 PM, Classic Pedicure Shruti Jagtiani, TK01, 04:45 …" at bounding box center [1444, 338] width 205 height 912
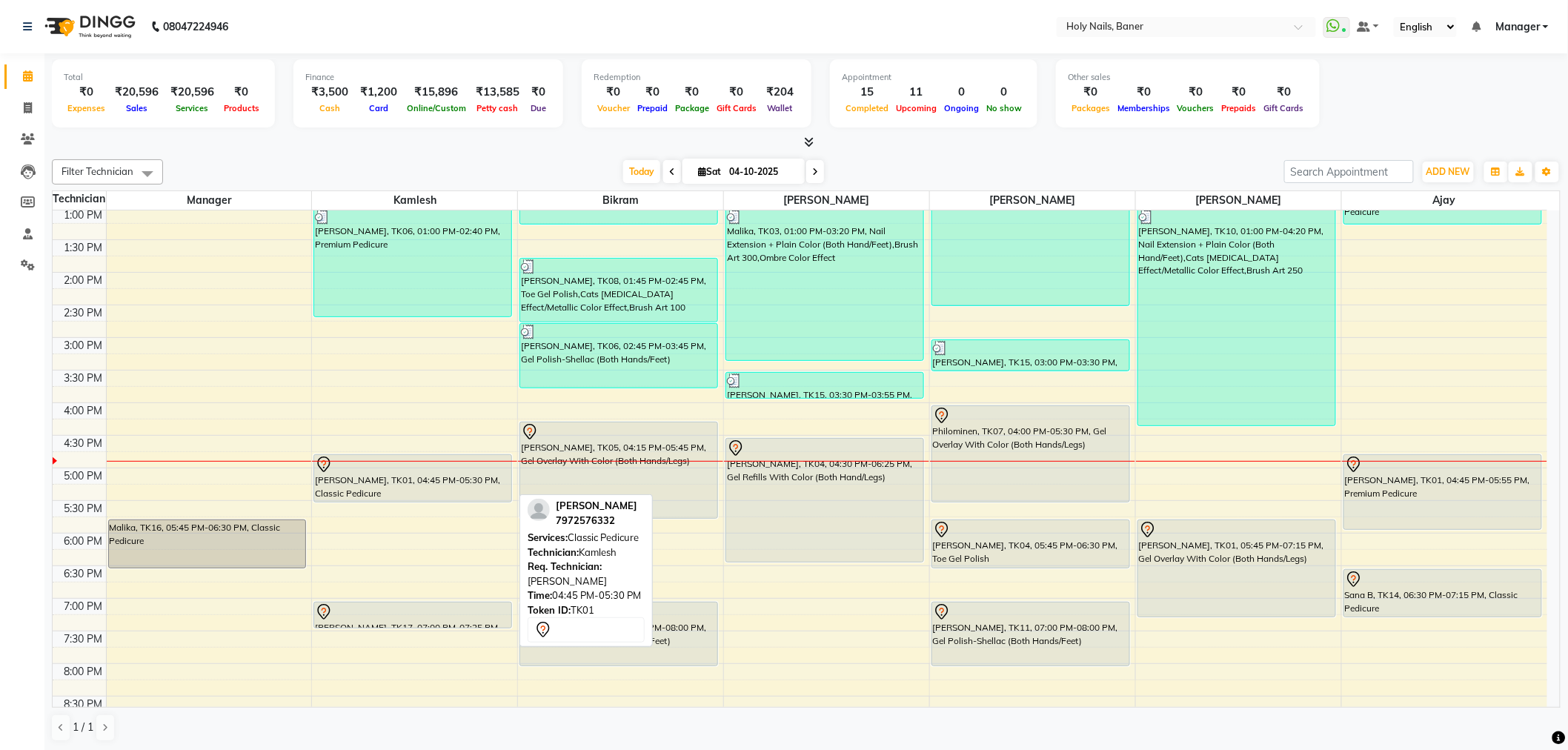
click at [379, 463] on div at bounding box center [413, 465] width 196 height 18
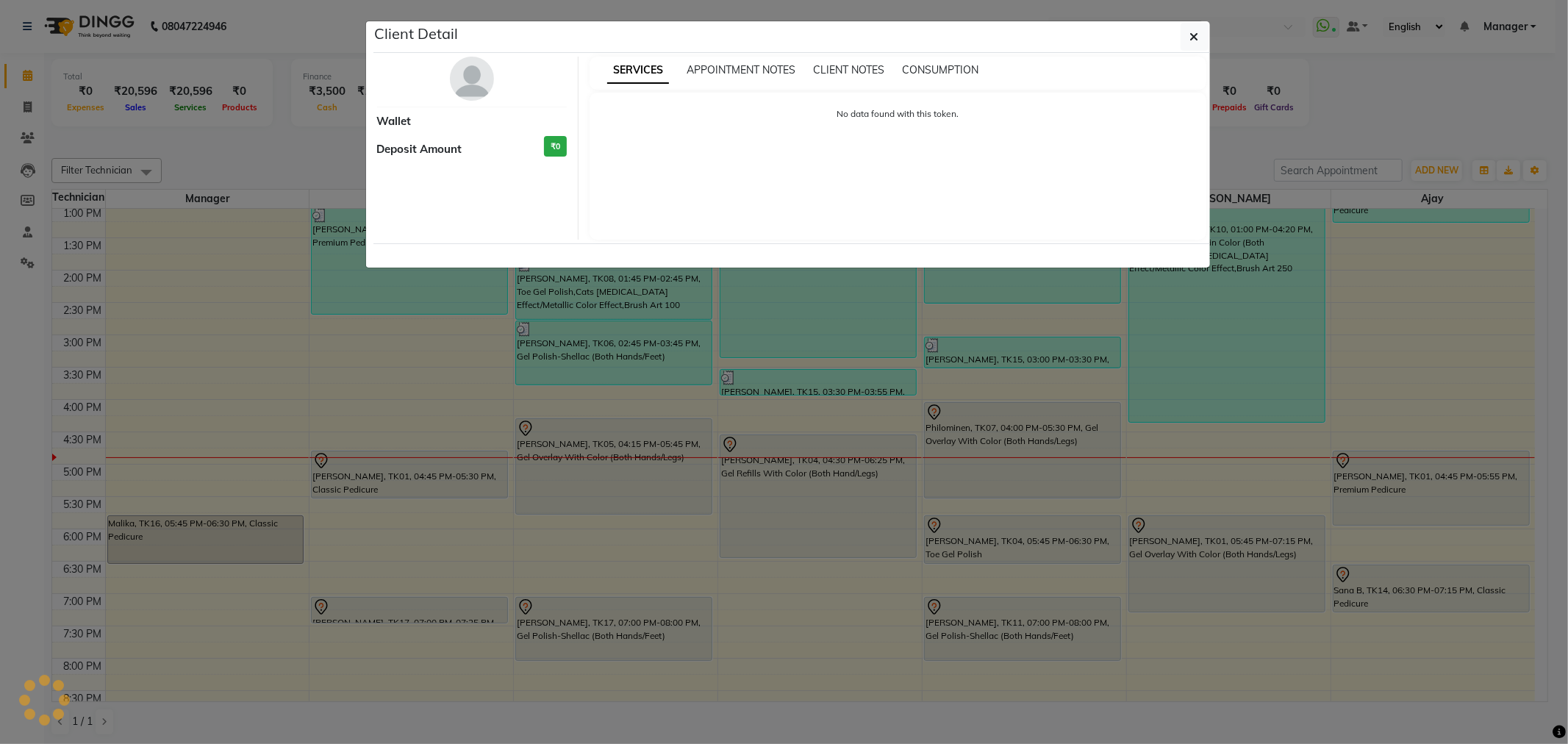
select select "7"
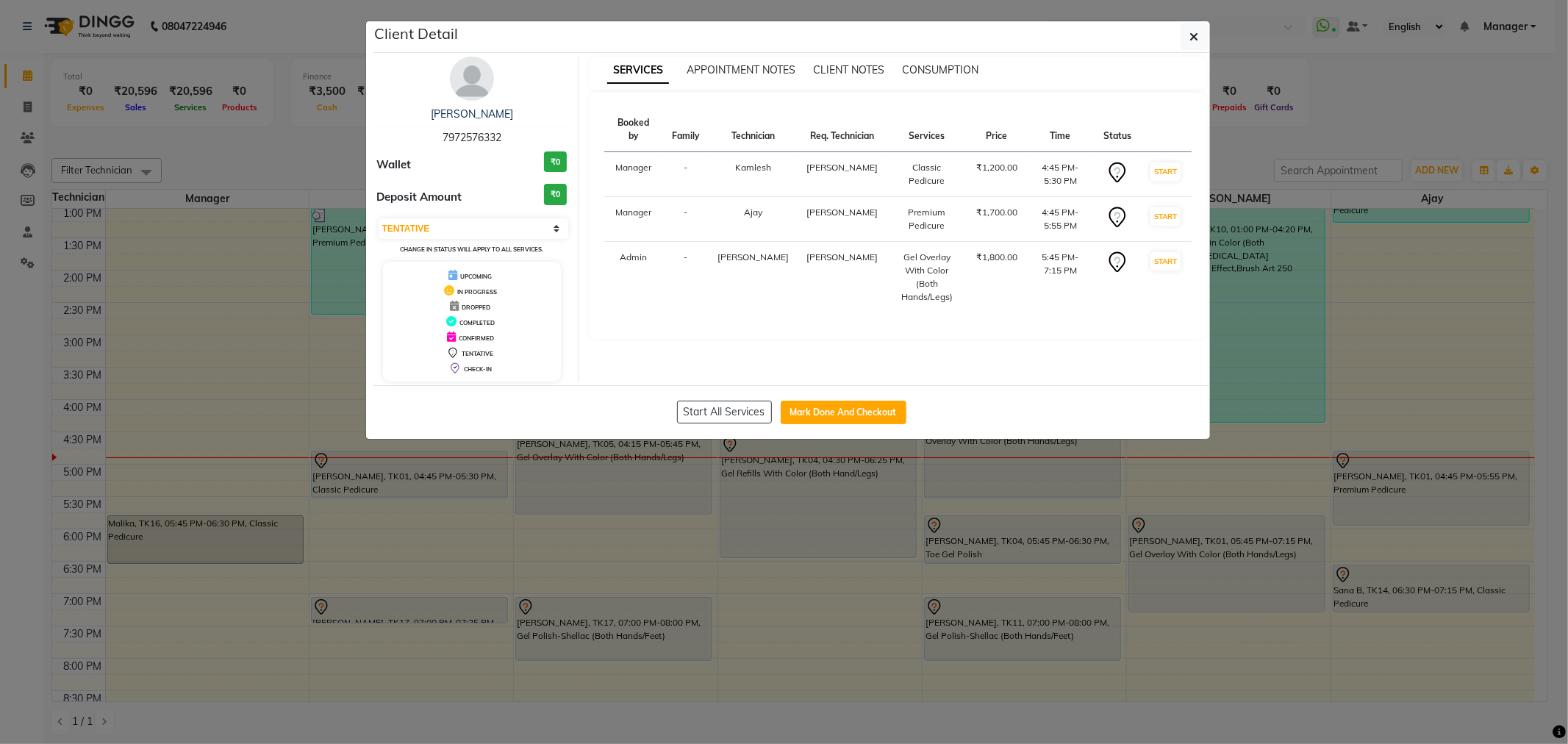
click at [479, 88] on img at bounding box center [472, 79] width 44 height 44
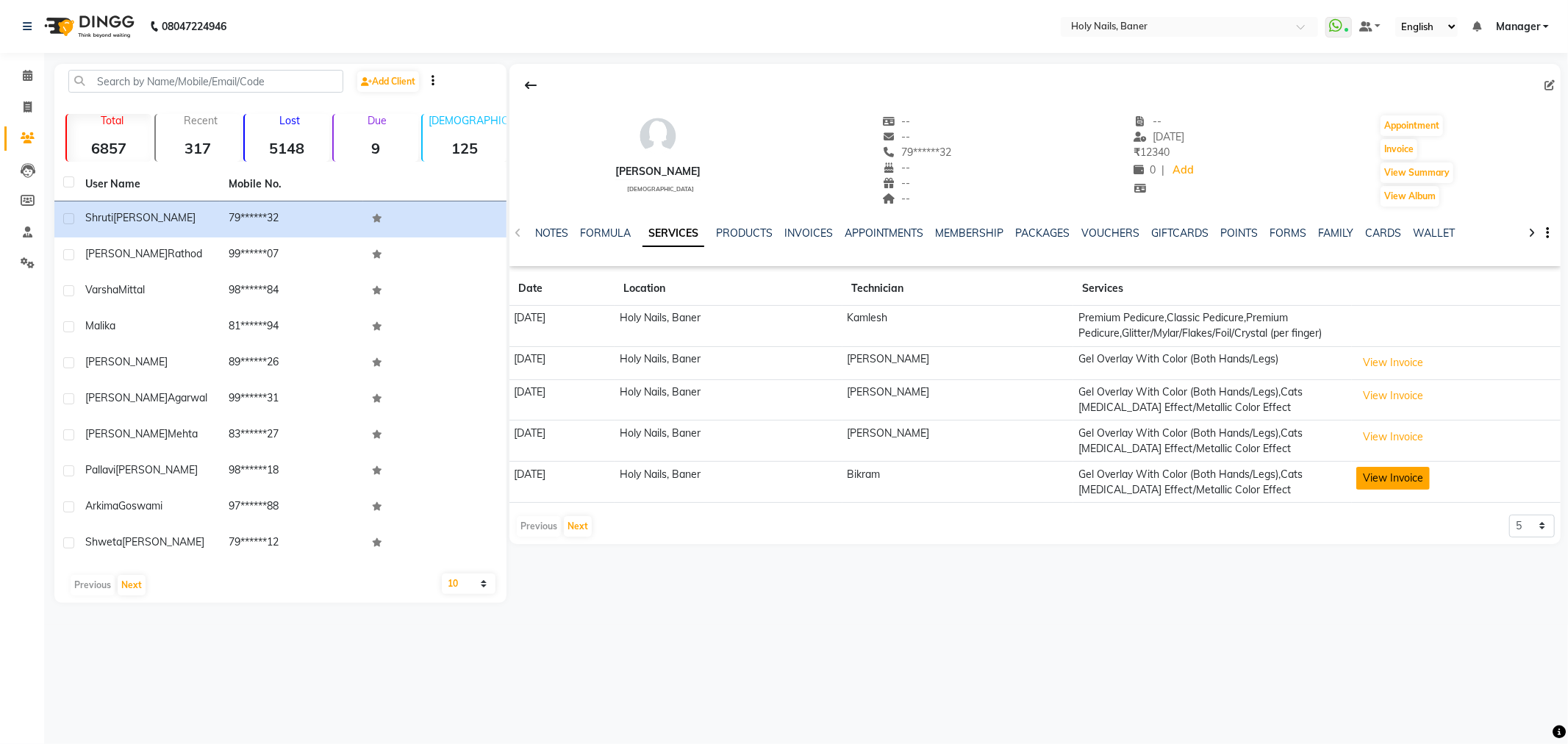
click at [1380, 472] on button "View Invoice" at bounding box center [1393, 478] width 74 height 23
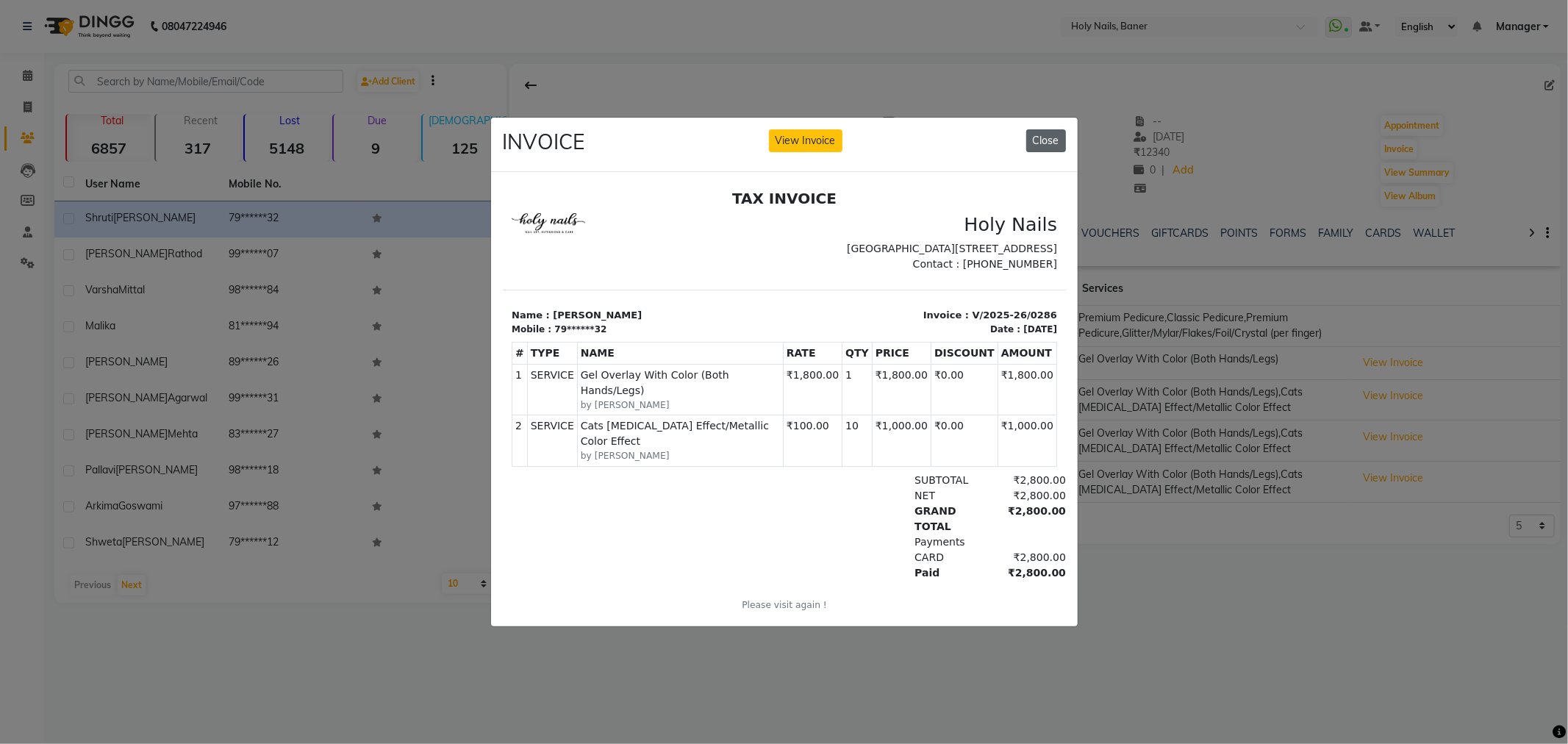
click at [1049, 134] on button "Close" at bounding box center [1046, 141] width 40 height 23
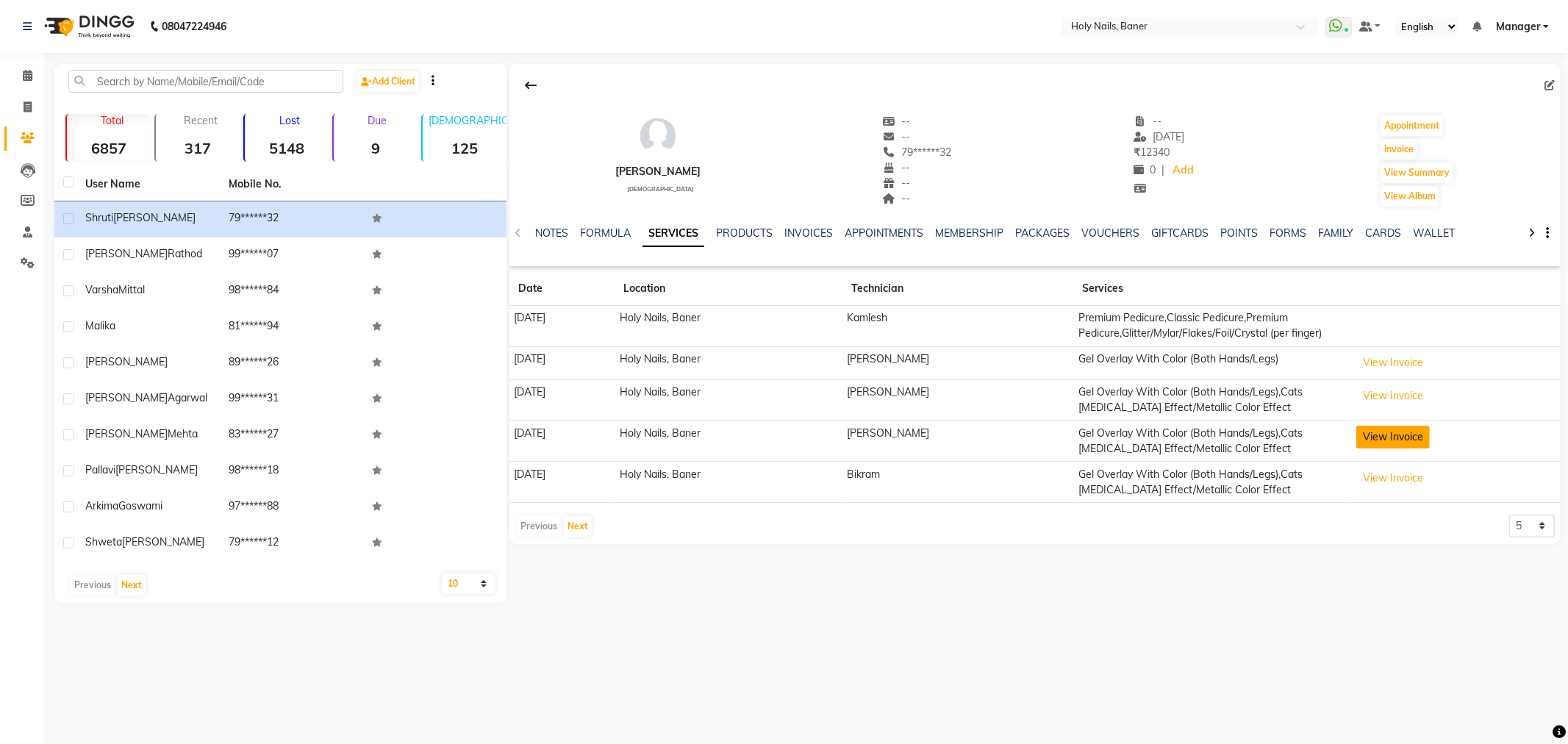
click at [1419, 436] on button "View Invoice" at bounding box center [1393, 437] width 74 height 23
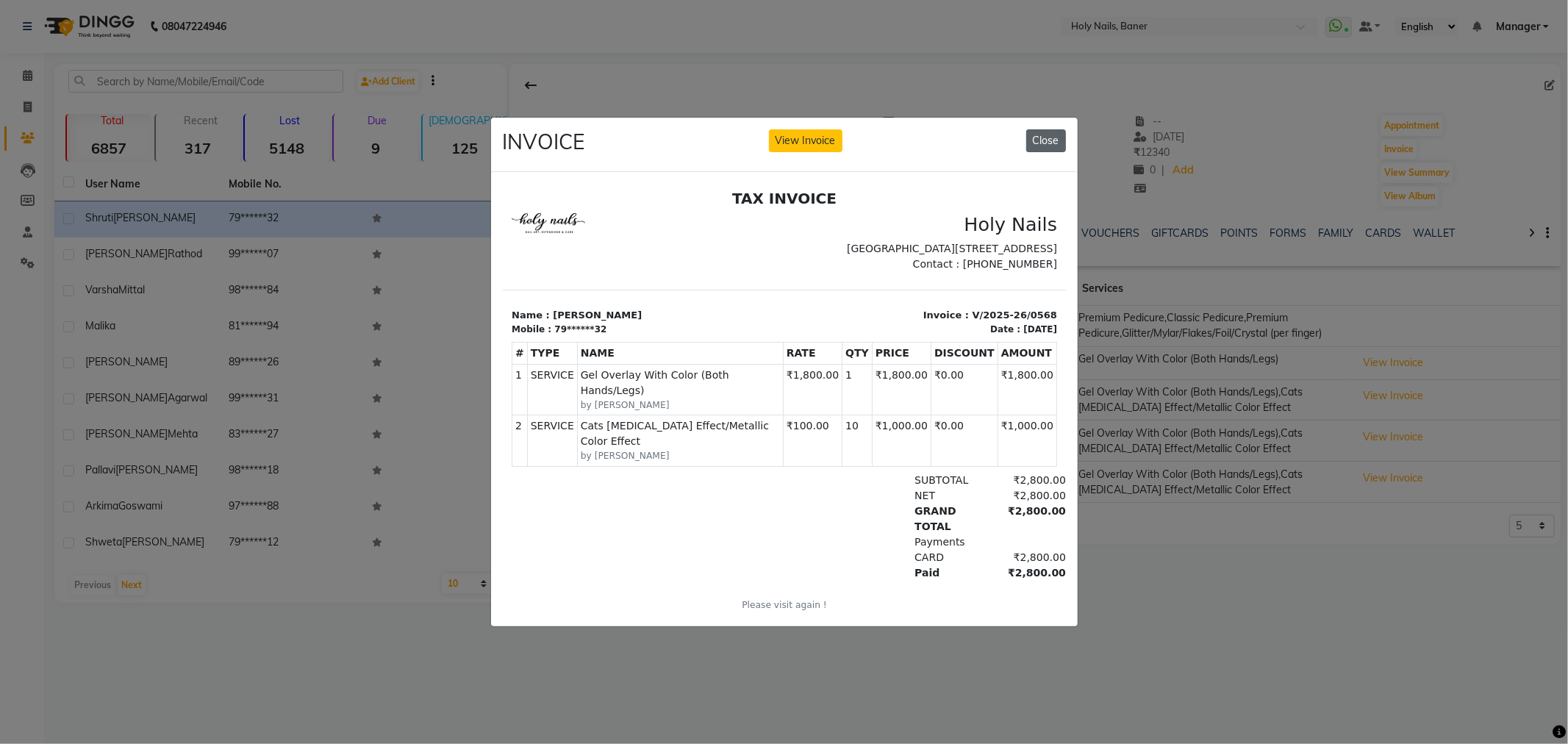
click at [1047, 130] on button "Close" at bounding box center [1046, 141] width 40 height 23
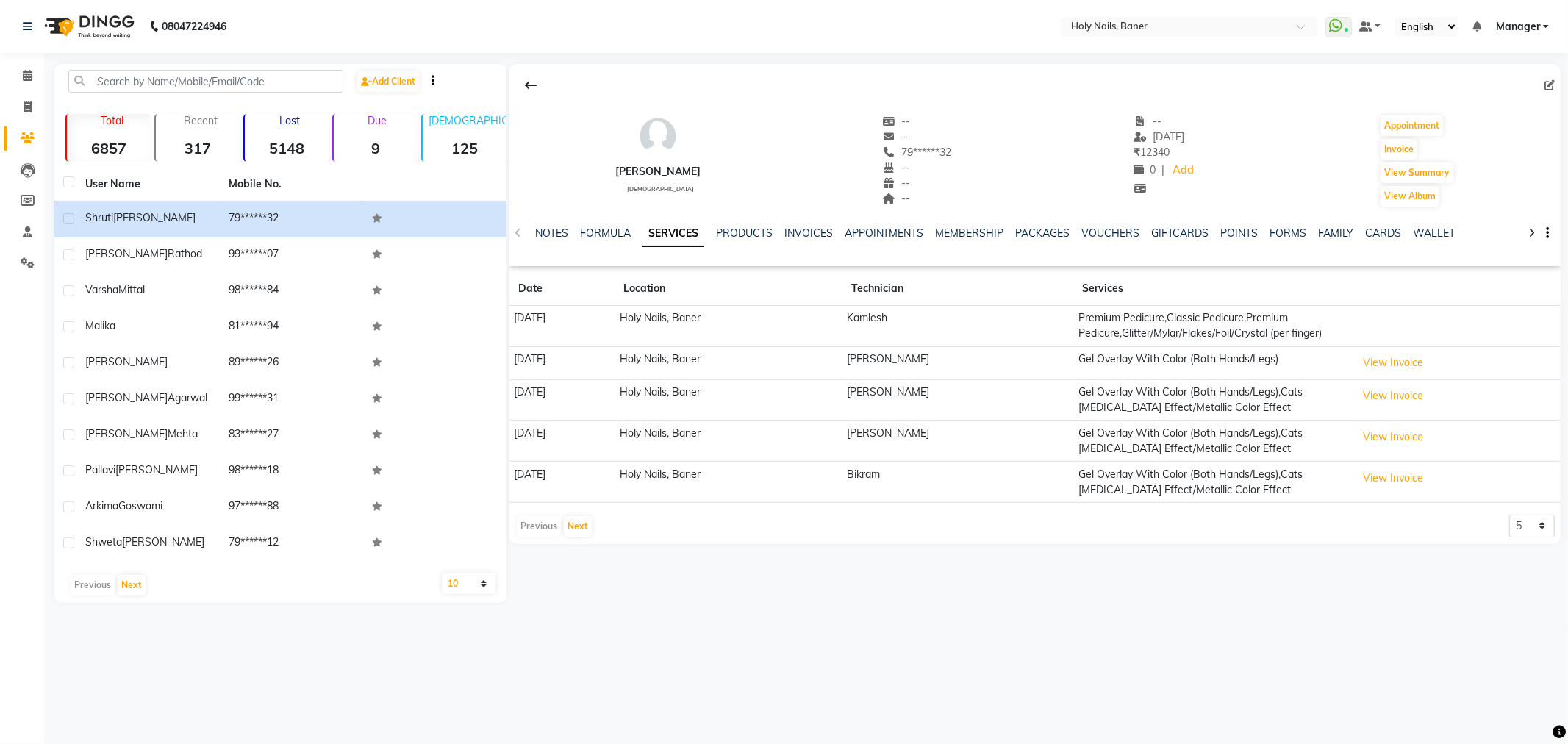
click at [1551, 236] on div "NOTES FORMULA SERVICES PRODUCTS INVOICES APPOINTMENTS MEMBERSHIP PACKAGES VOUCH…" at bounding box center [1035, 233] width 1051 height 51
click at [1544, 233] on button "button" at bounding box center [1544, 233] width 9 height 15
click at [548, 219] on div "NOTES FORMULA SERVICES PRODUCTS INVOICES APPOINTMENTS MEMBERSHIP PACKAGES VOUCH…" at bounding box center [1035, 233] width 1051 height 51
click at [547, 222] on div "NOTES FORMULA SERVICES PRODUCTS INVOICES APPOINTMENTS MEMBERSHIP PACKAGES VOUCH…" at bounding box center [1035, 233] width 1051 height 51
click at [547, 230] on link "NOTES" at bounding box center [552, 233] width 33 height 13
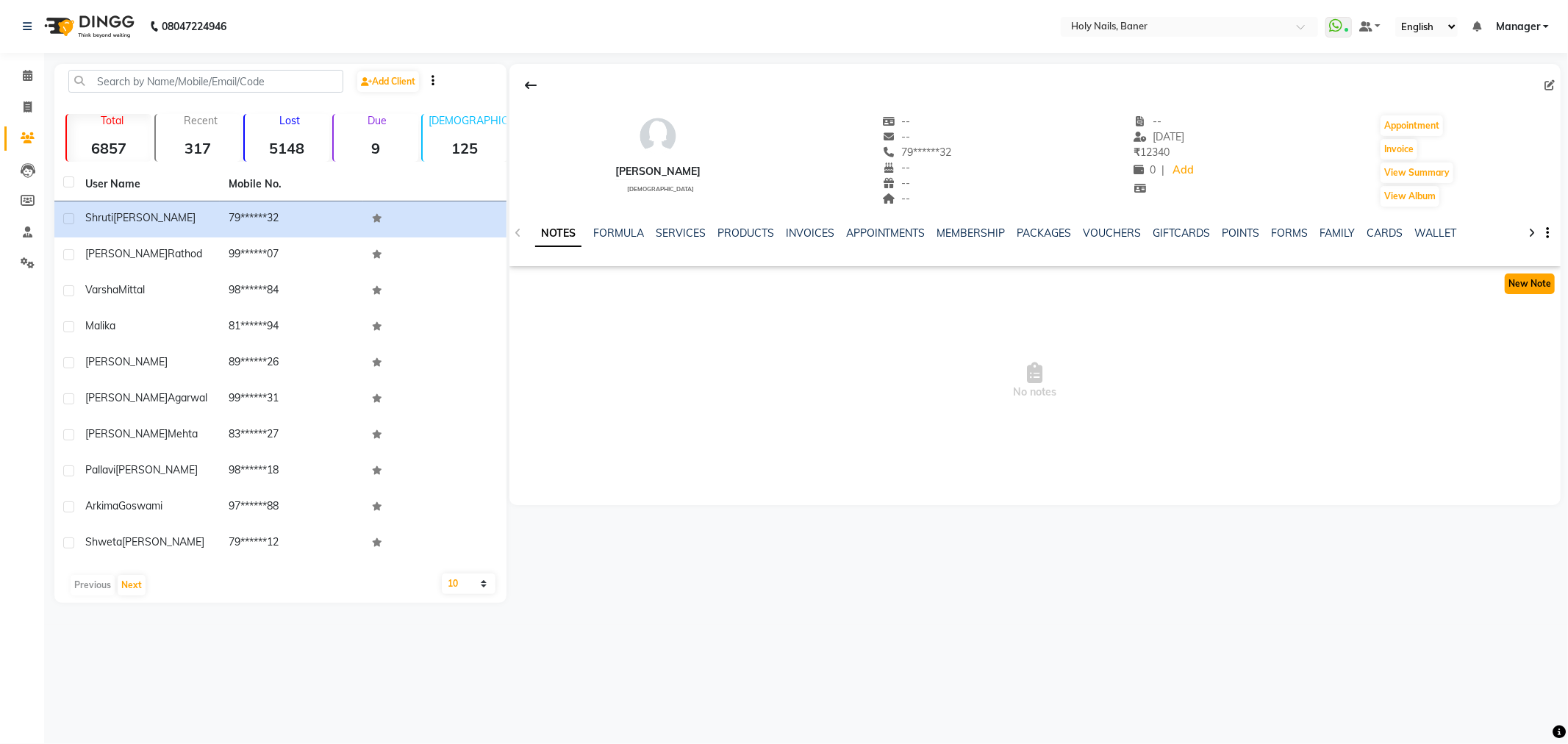
click at [1542, 287] on button "New Note" at bounding box center [1530, 284] width 50 height 21
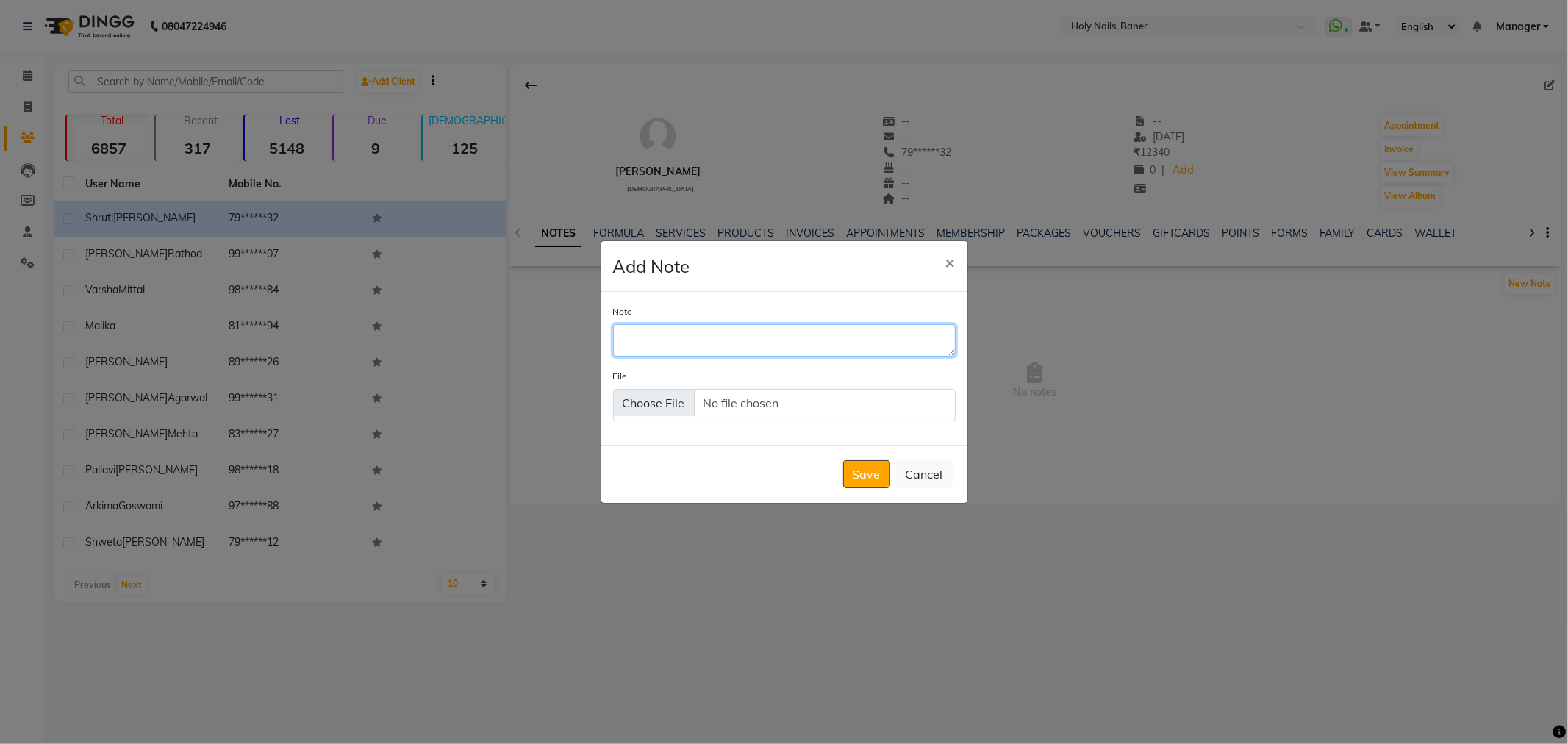
click at [755, 327] on textarea "Note" at bounding box center [784, 341] width 343 height 32
type textarea "NEVER PAYS CARD CHARGES"
click at [872, 467] on button "Save" at bounding box center [866, 475] width 47 height 28
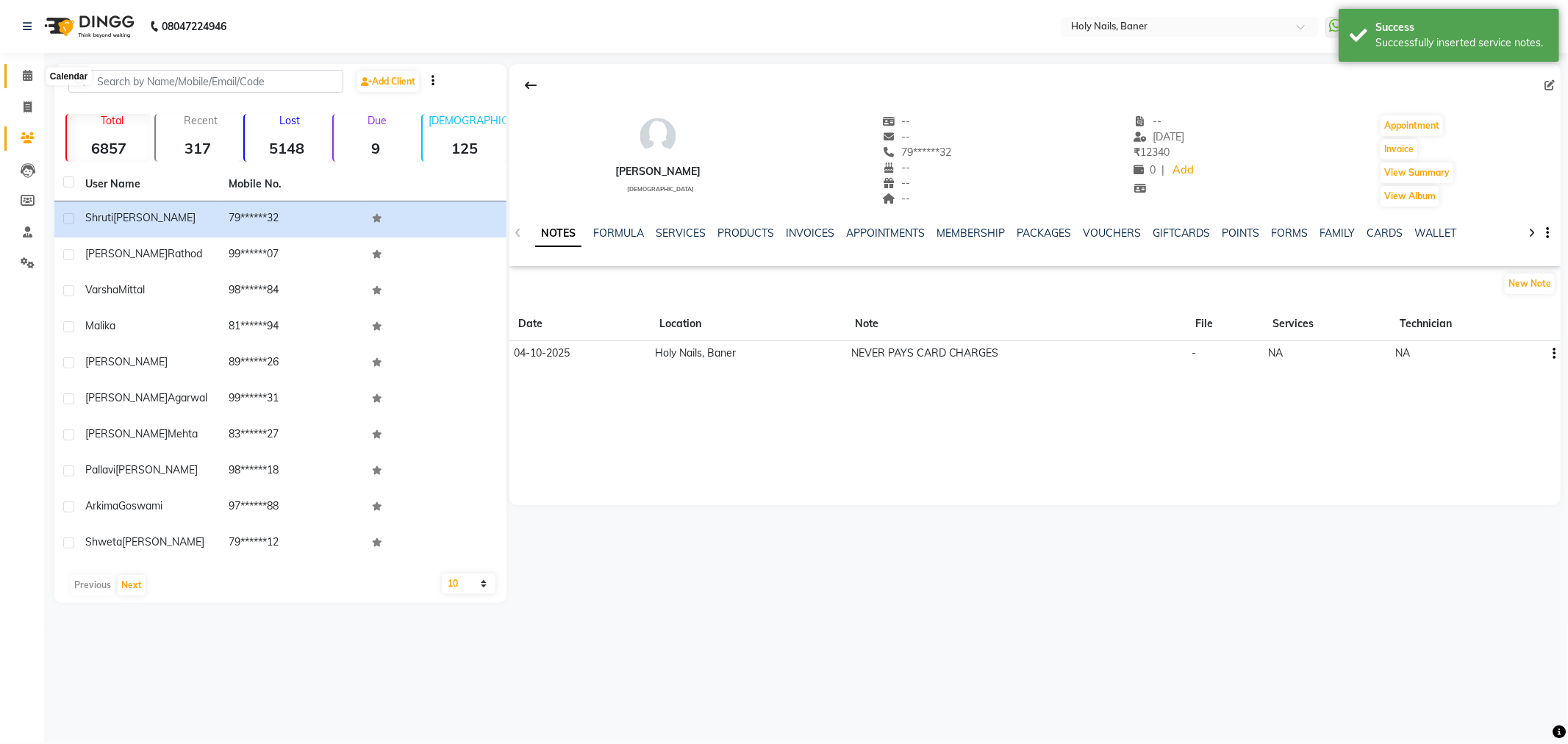
click at [23, 70] on icon at bounding box center [27, 75] width 10 height 11
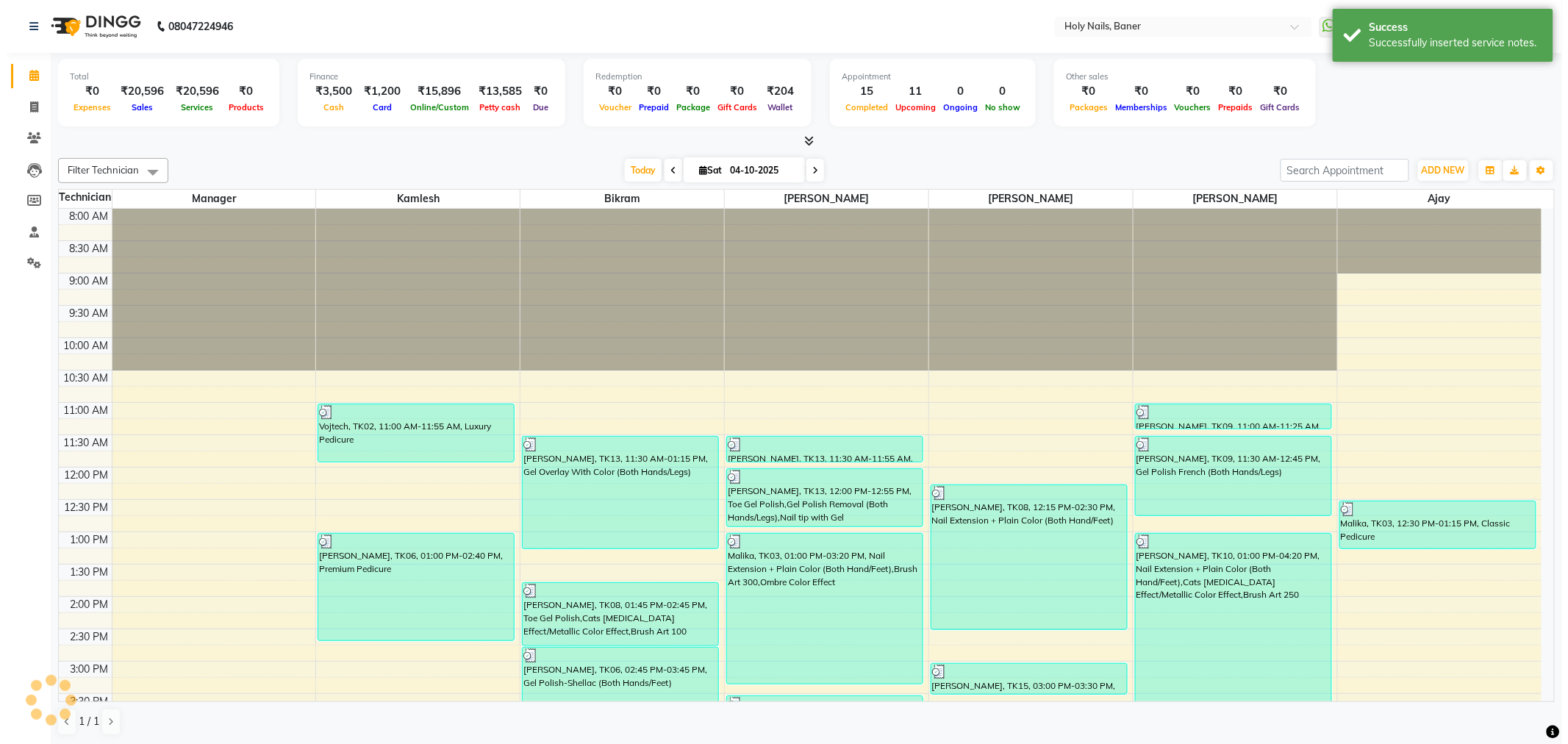
scroll to position [417, 0]
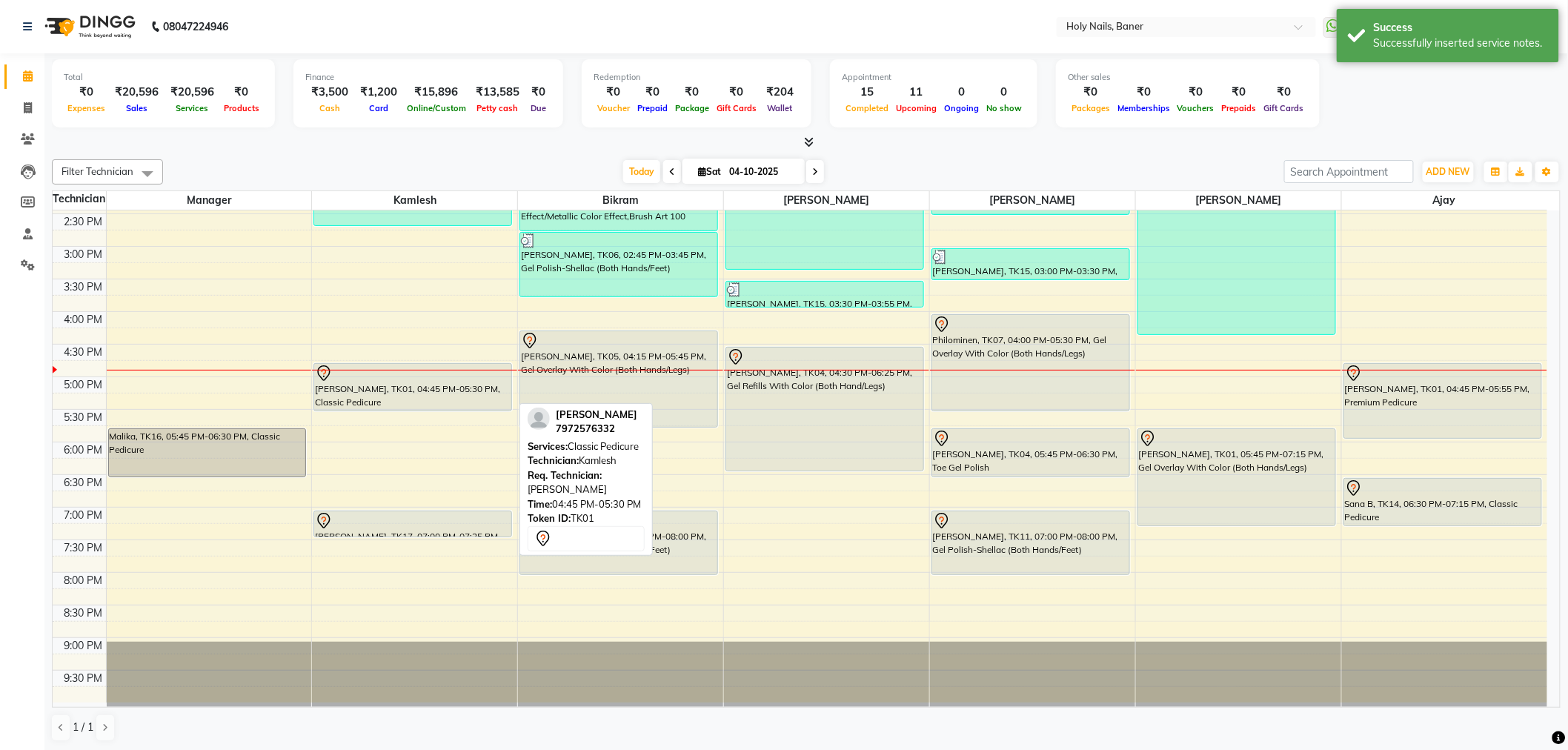
click at [472, 395] on div "[PERSON_NAME], TK01, 04:45 PM-05:30 PM, Classic Pedicure" at bounding box center [413, 387] width 197 height 47
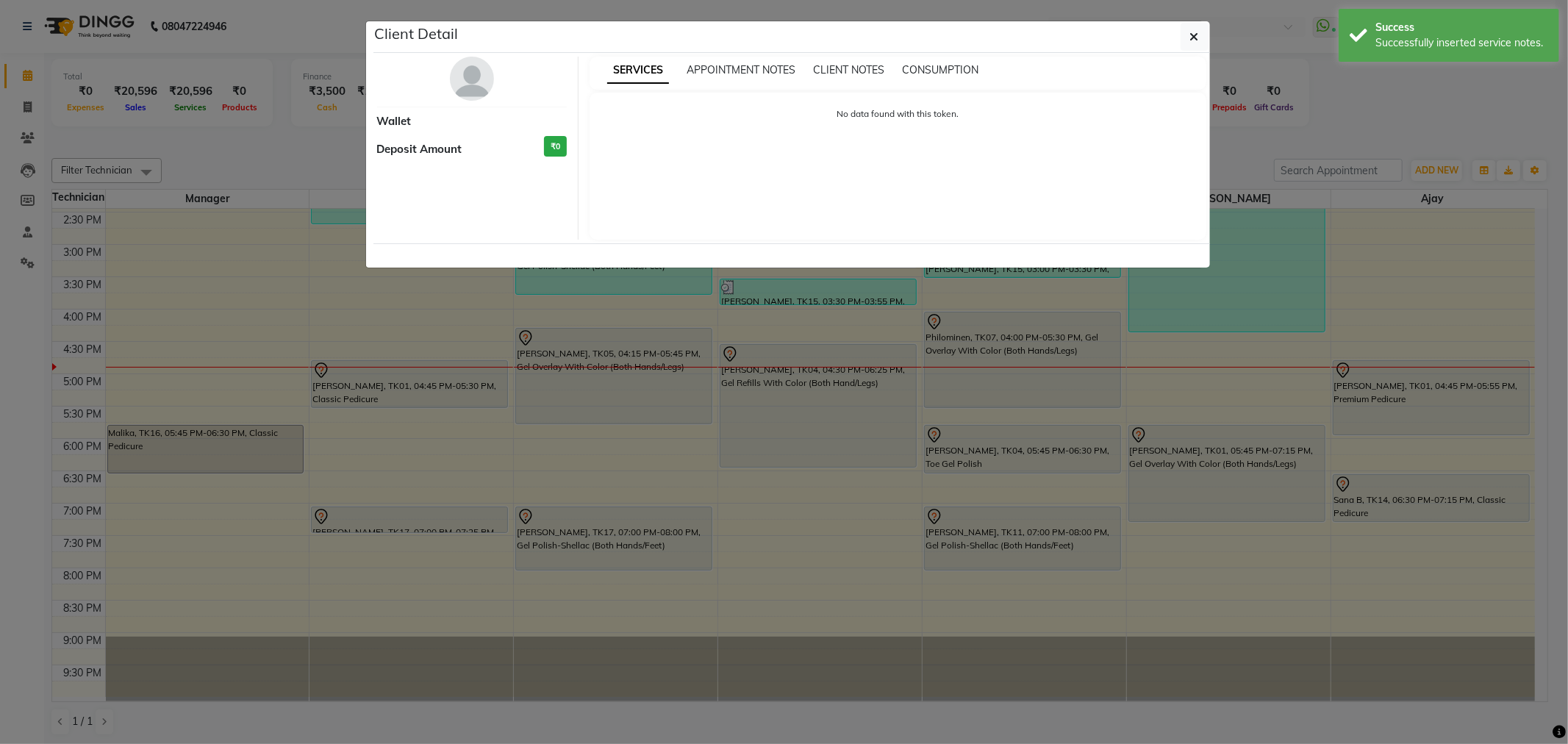
select select "7"
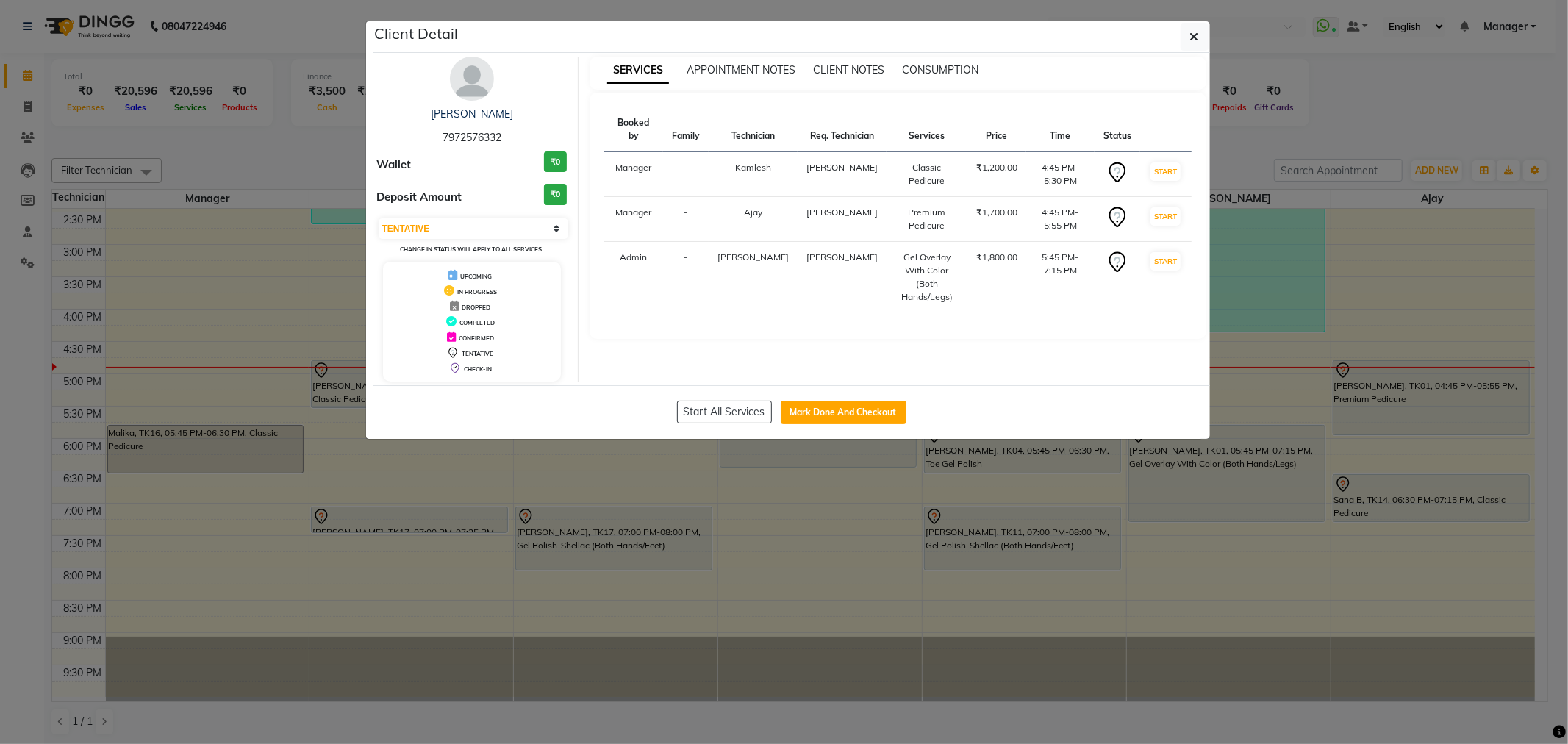
click at [472, 82] on img at bounding box center [472, 79] width 44 height 44
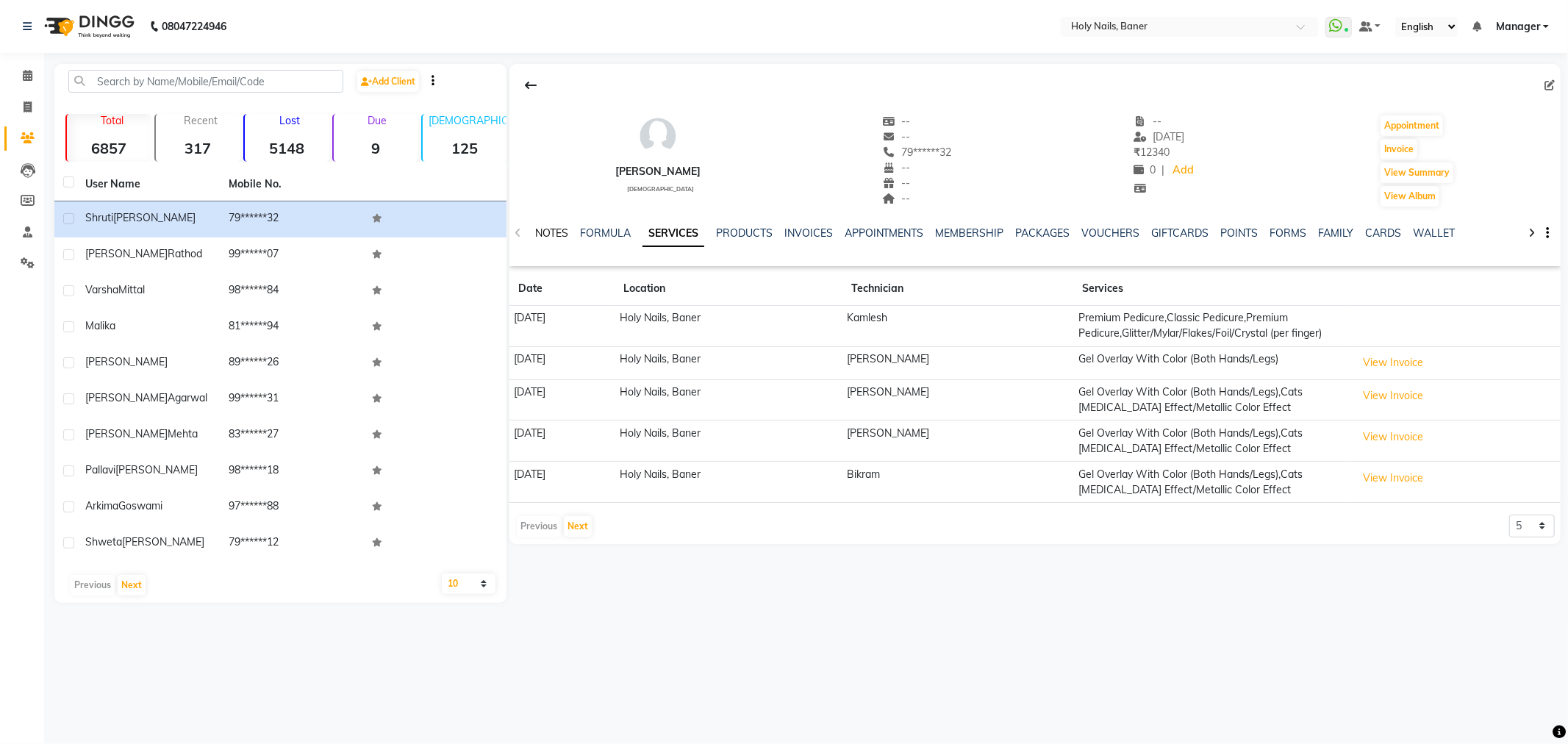
click at [541, 230] on link "NOTES" at bounding box center [552, 233] width 33 height 13
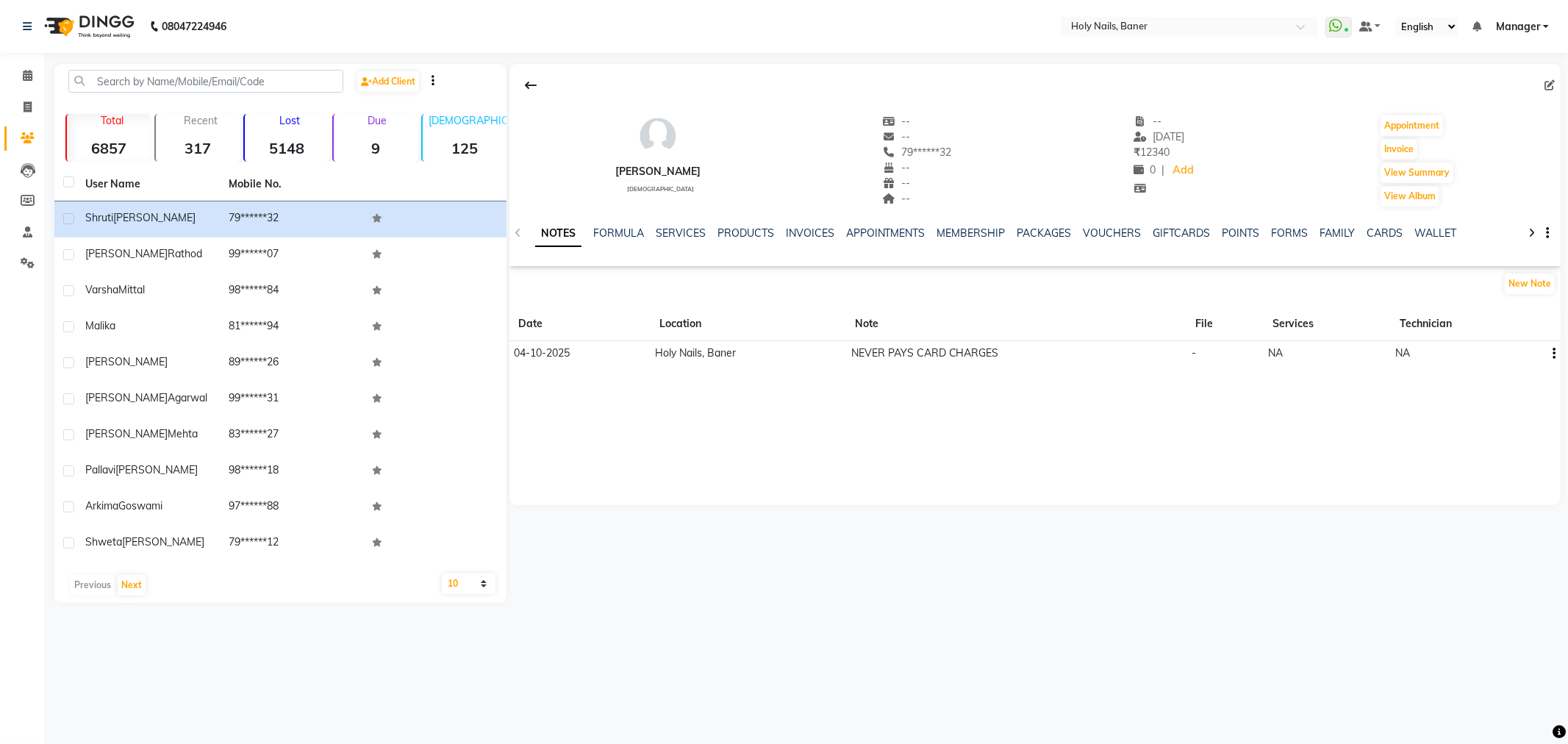
click at [1554, 354] on icon "button" at bounding box center [1555, 354] width 3 height 1
click at [1512, 356] on div "Edit" at bounding box center [1519, 353] width 24 height 18
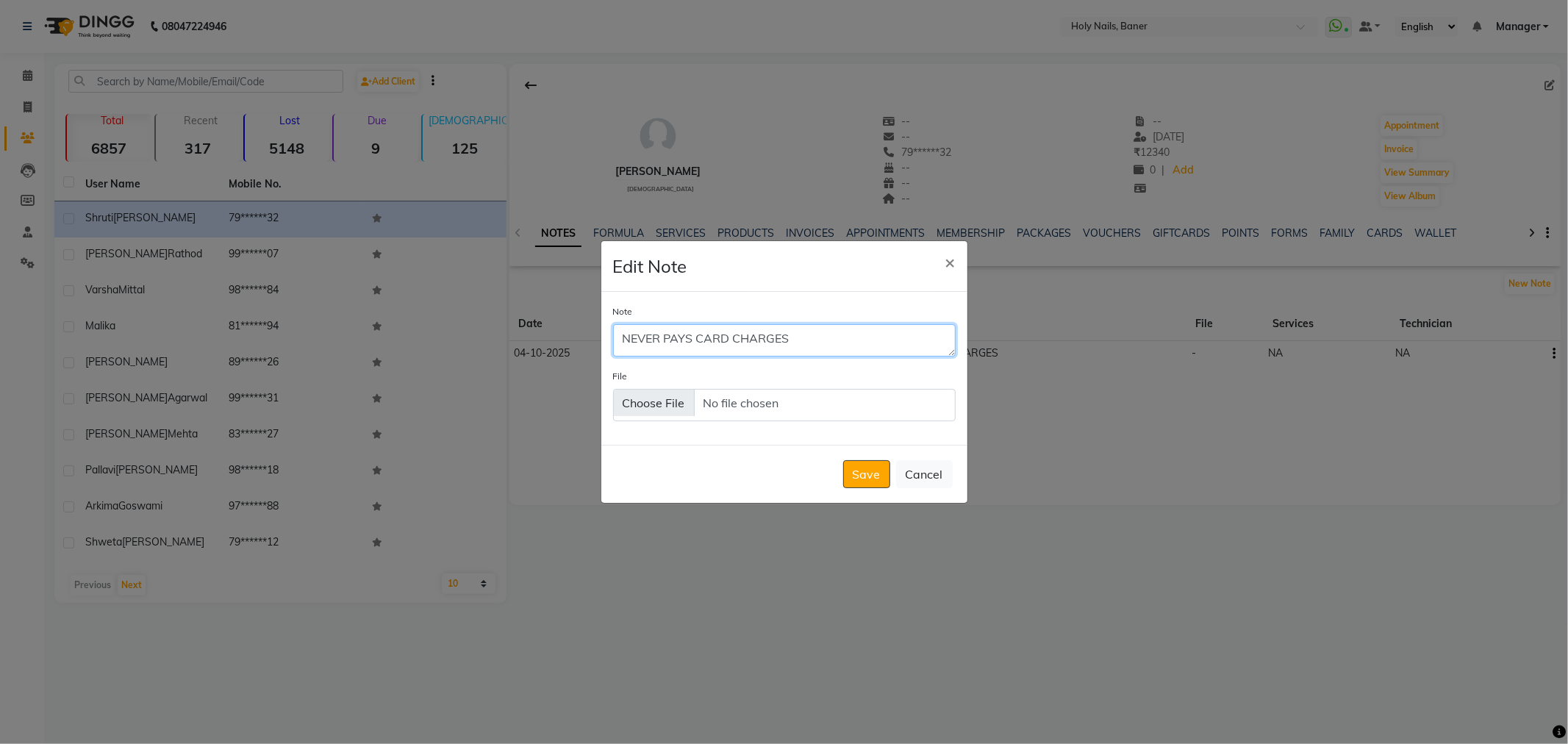
click at [833, 331] on textarea "NEVER PAYS CARD CHARGES" at bounding box center [784, 341] width 343 height 32
type textarea "N"
click at [863, 468] on button "Save" at bounding box center [866, 475] width 47 height 28
click at [1344, 365] on ngb-modal-window "Edit Note × Note File Save Cancel" at bounding box center [784, 372] width 1568 height 744
click at [914, 469] on button "Cancel" at bounding box center [924, 475] width 57 height 28
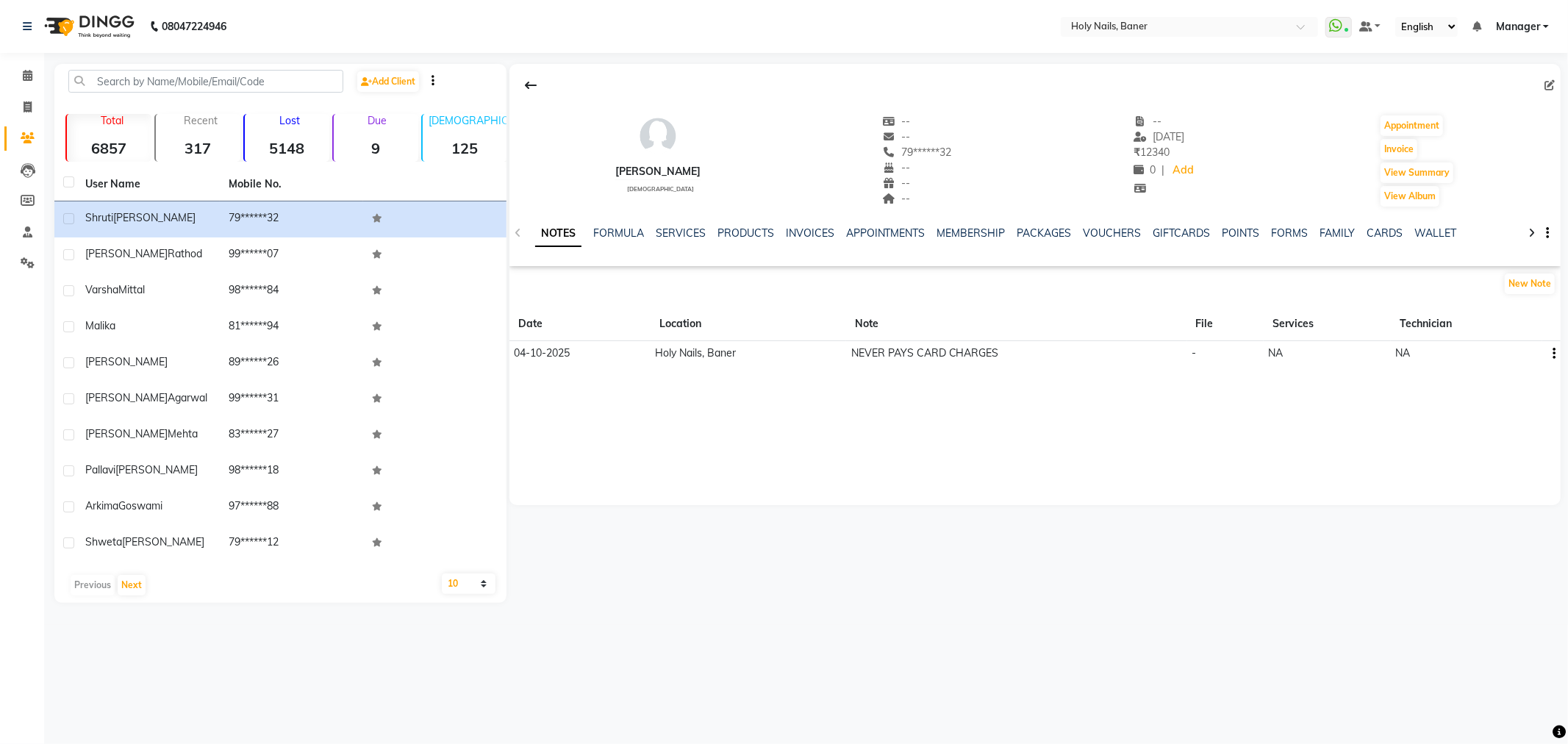
click at [923, 361] on td "NEVER PAYS CARD CHARGES" at bounding box center [1016, 354] width 341 height 25
click at [921, 358] on td "NEVER PAYS CARD CHARGES" at bounding box center [1016, 354] width 341 height 25
click at [546, 335] on th "Date" at bounding box center [580, 325] width 141 height 34
click at [538, 344] on td "04-10-2025" at bounding box center [580, 354] width 141 height 25
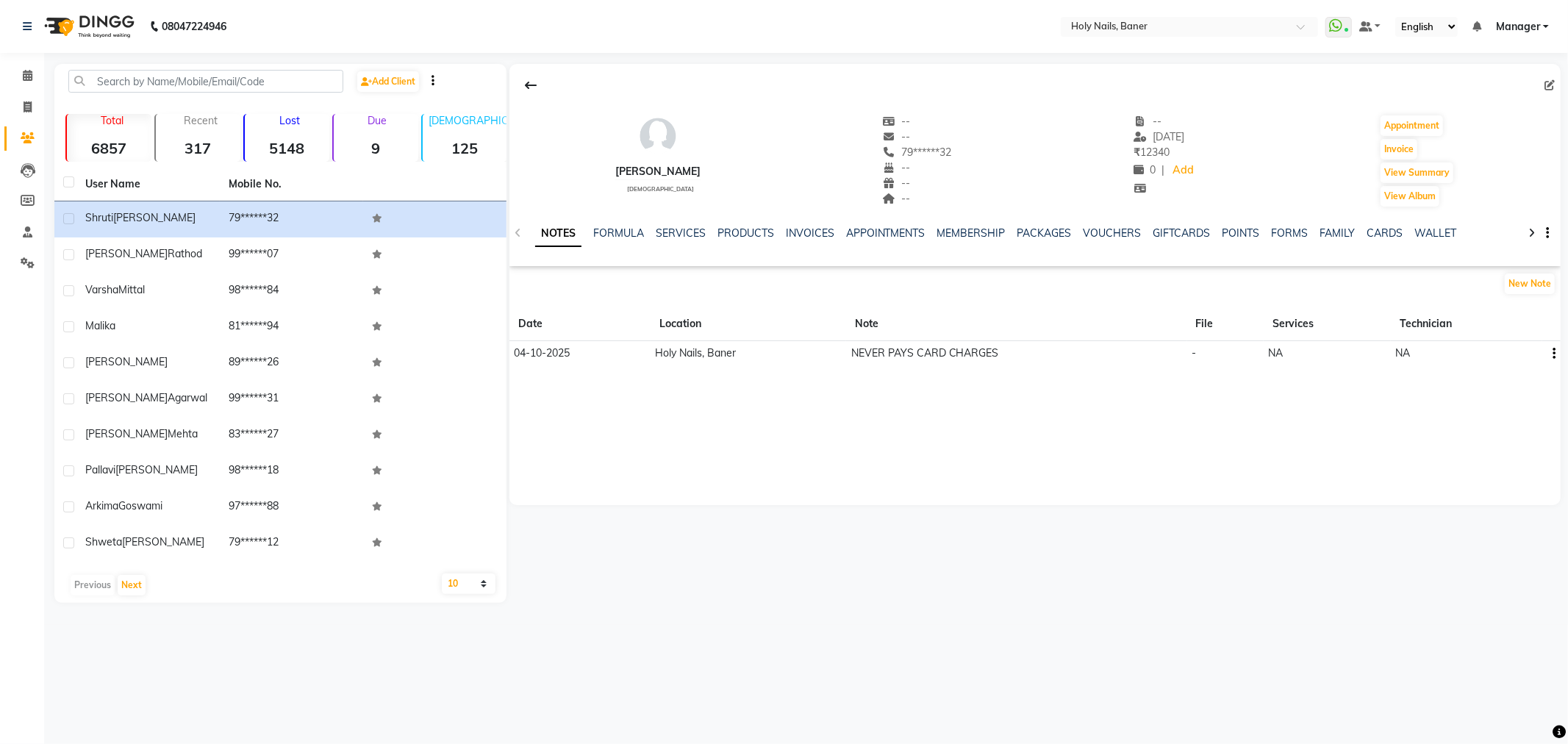
click at [702, 358] on td "Holy Nails, Baner" at bounding box center [748, 354] width 196 height 25
click at [1554, 354] on icon "button" at bounding box center [1555, 354] width 3 height 1
click at [1551, 233] on div "NOTES FORMULA SERVICES PRODUCTS INVOICES APPOINTMENTS MEMBERSHIP PACKAGES VOUCH…" at bounding box center [1035, 233] width 1051 height 51
click at [1547, 233] on icon "button" at bounding box center [1547, 233] width 3 height 1
click at [1371, 467] on div "Shruti Jagtiani female -- -- 79******32 -- -- -- -- 31-08-2025 ₹ 12340 0 | Add …" at bounding box center [1035, 285] width 1051 height 442
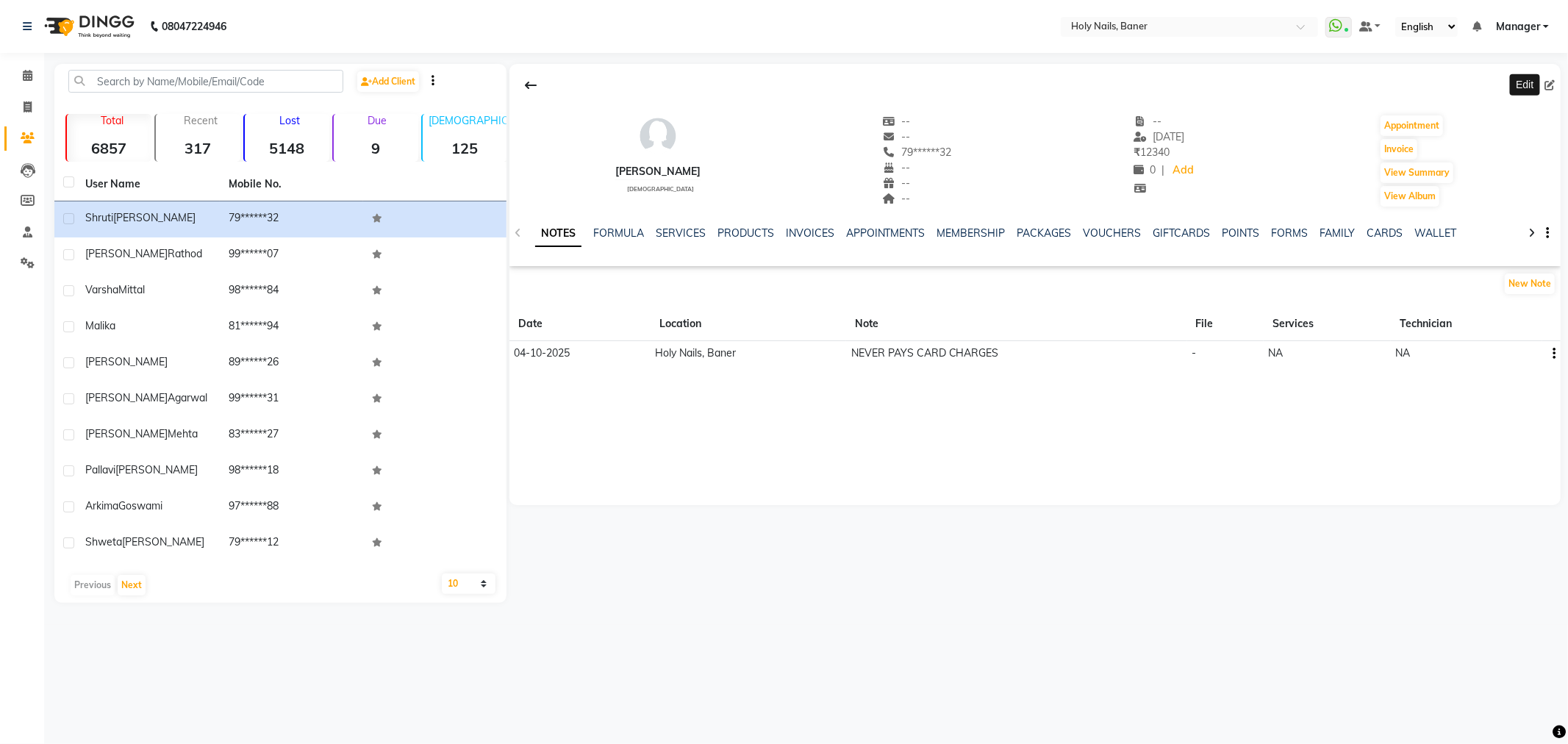
click at [1547, 85] on icon at bounding box center [1550, 85] width 10 height 10
select select "[DEMOGRAPHIC_DATA]"
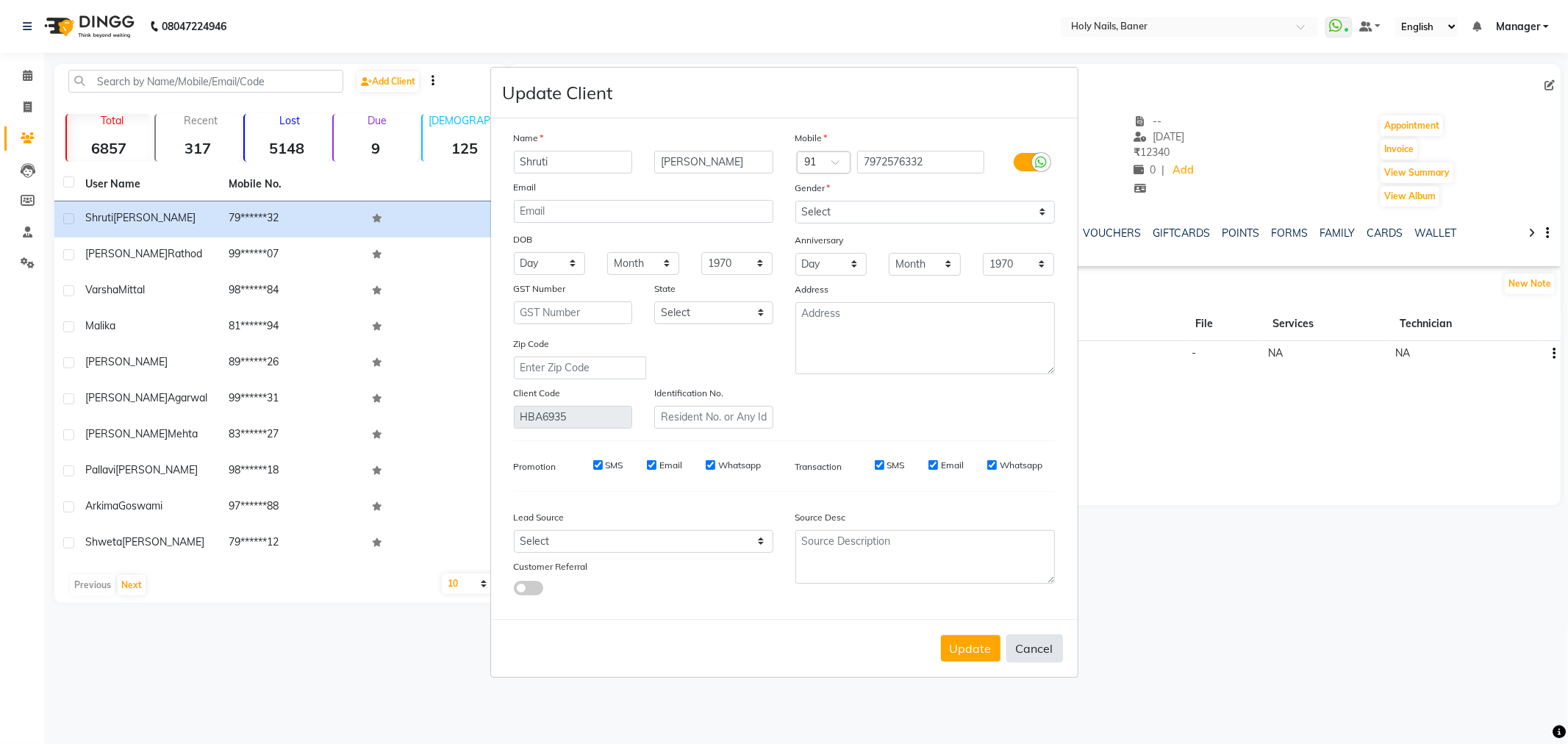
click at [1034, 642] on button "Cancel" at bounding box center [1034, 648] width 57 height 28
select select
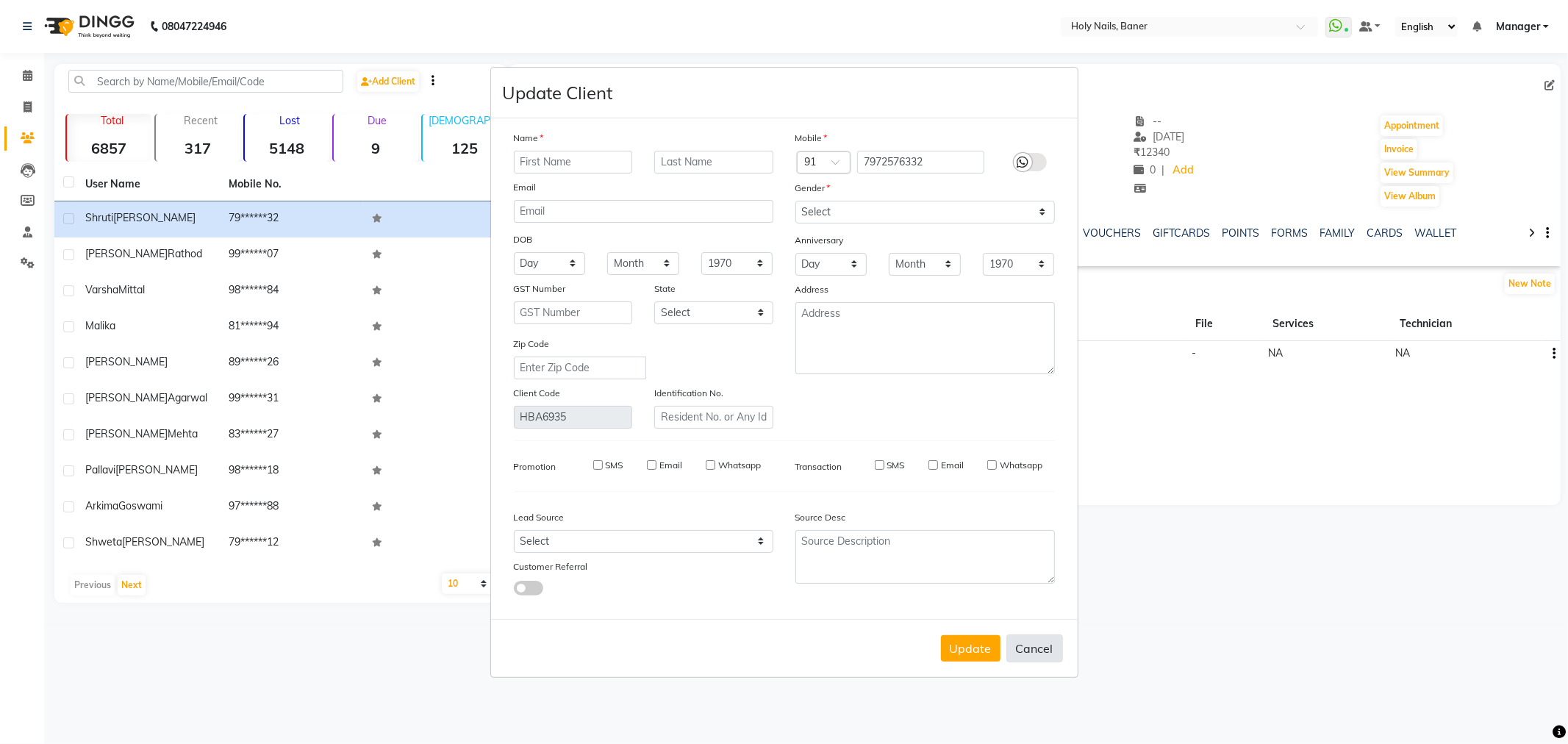
select select
checkbox input "false"
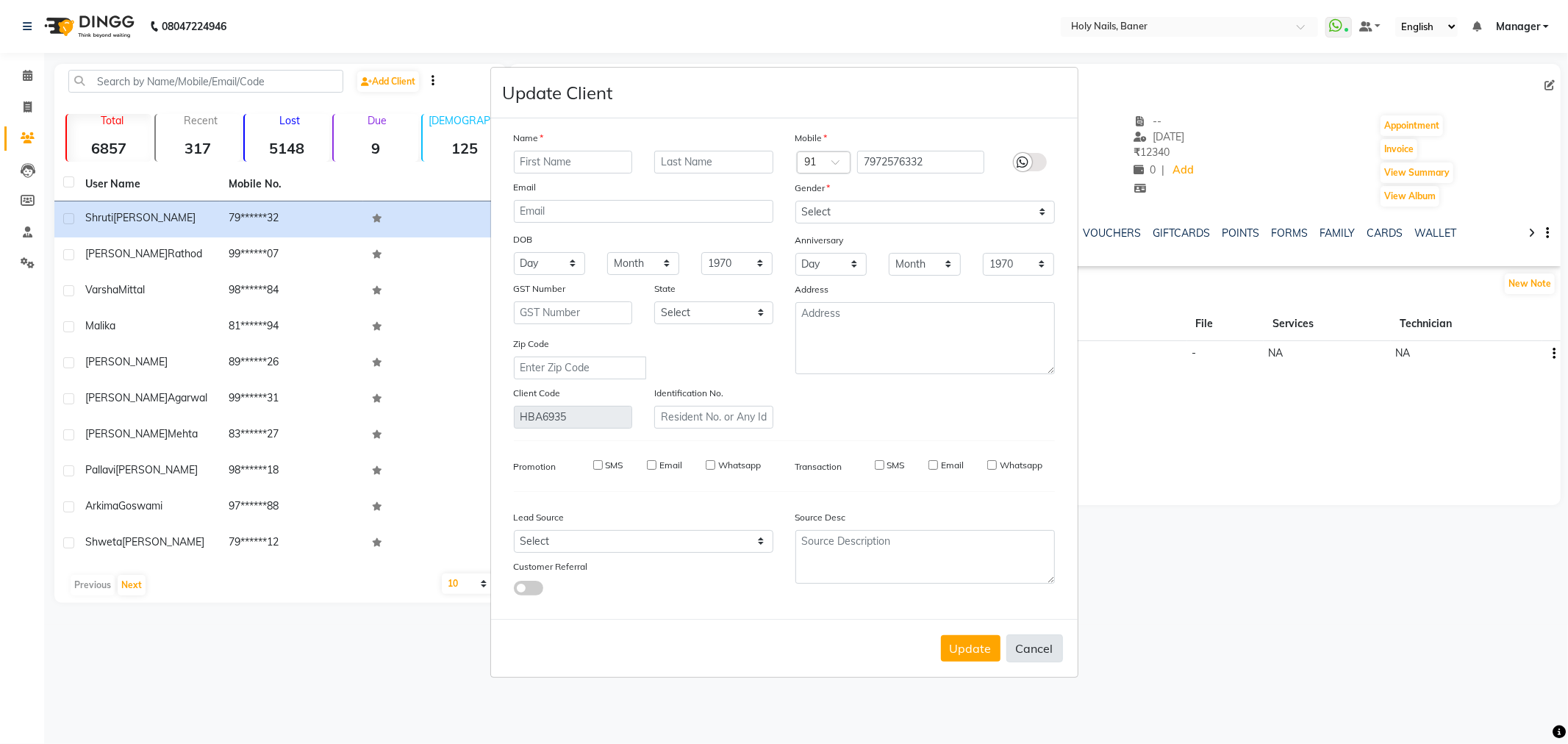
checkbox input "false"
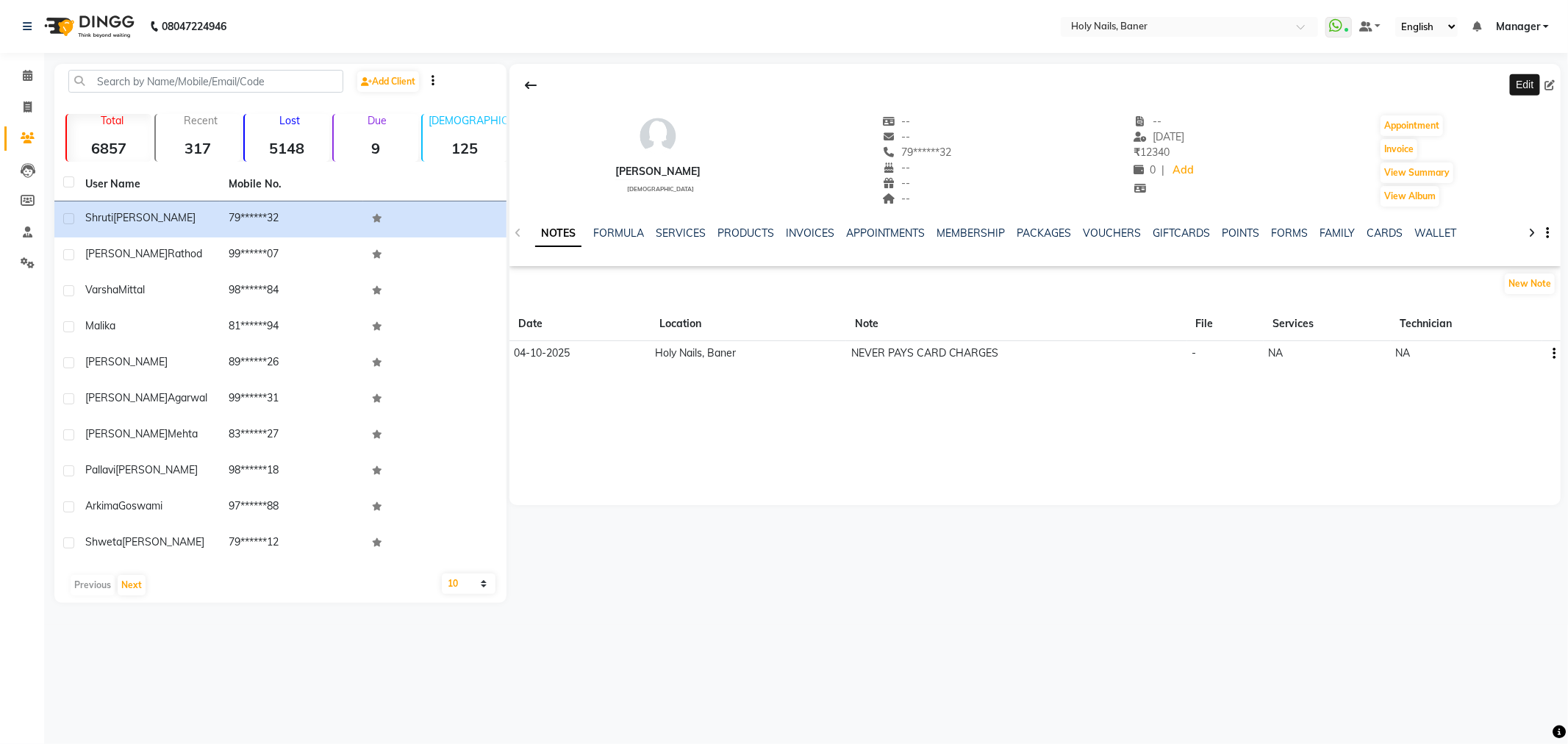
click at [1034, 642] on div "Update Cancel" at bounding box center [784, 618] width 586 height 58
click at [24, 104] on icon at bounding box center [27, 107] width 8 height 11
select select "service"
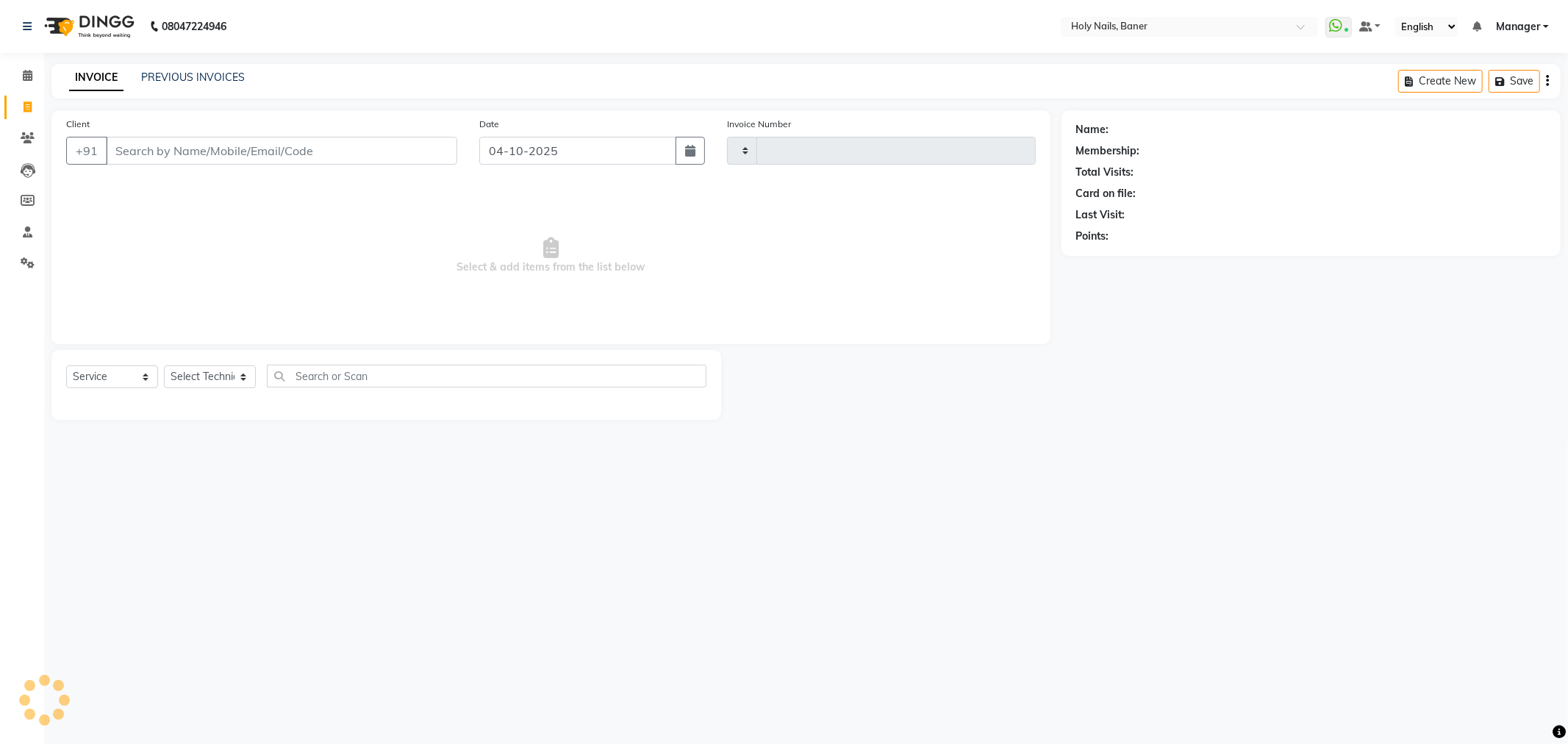
type input "1076"
select select "5445"
click at [177, 74] on link "PREVIOUS INVOICES" at bounding box center [193, 77] width 104 height 13
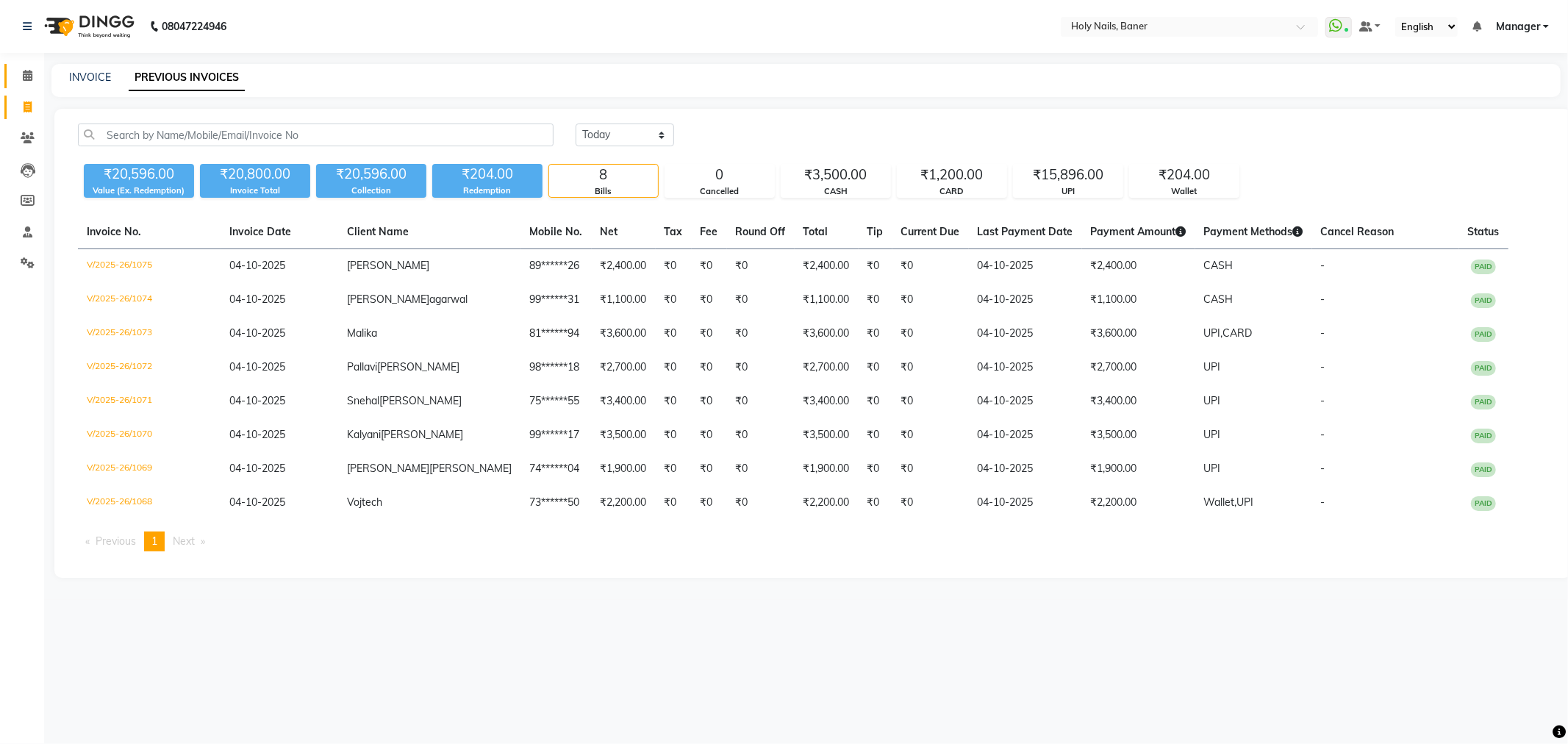
click at [22, 66] on link "Calendar" at bounding box center [22, 76] width 35 height 24
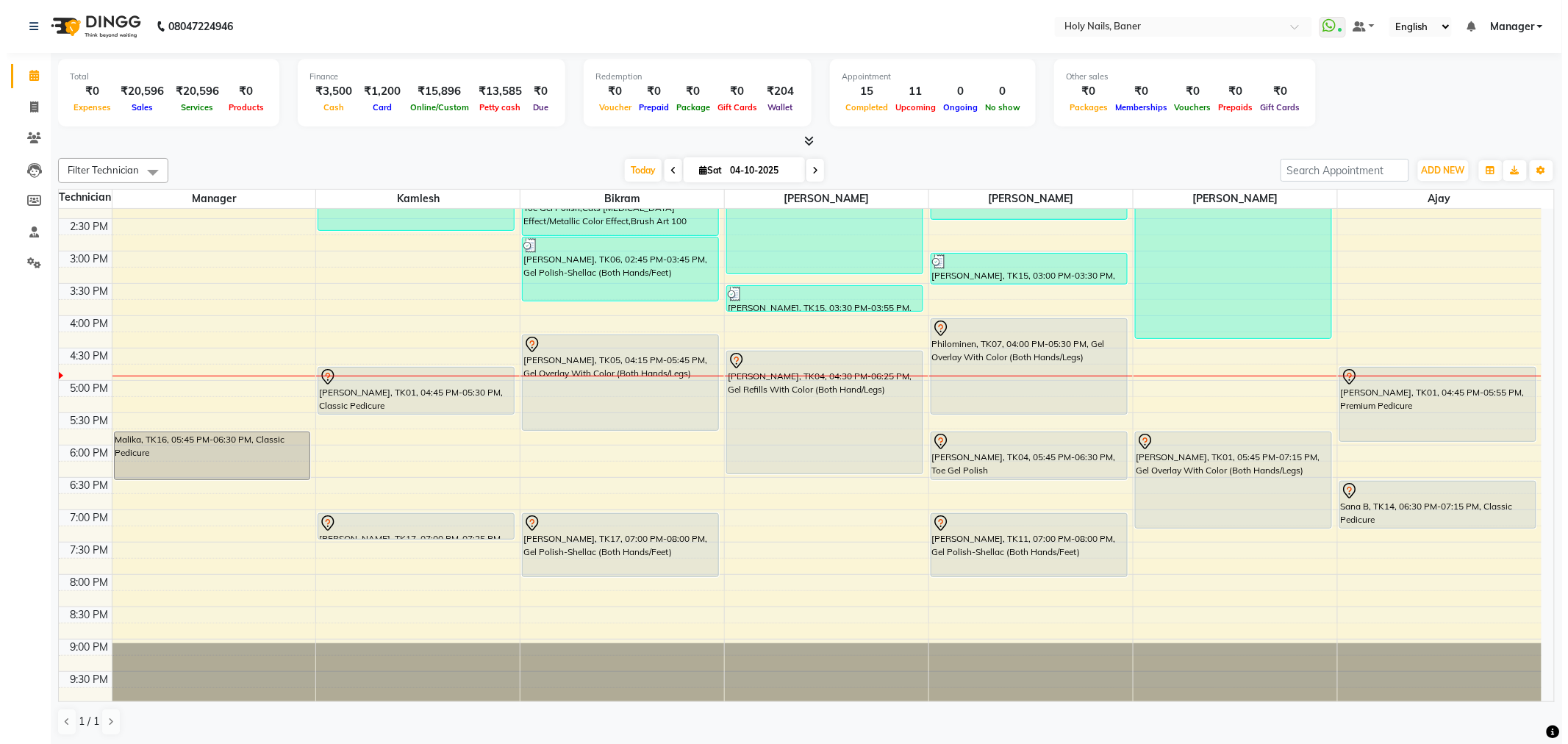
scroll to position [417, 0]
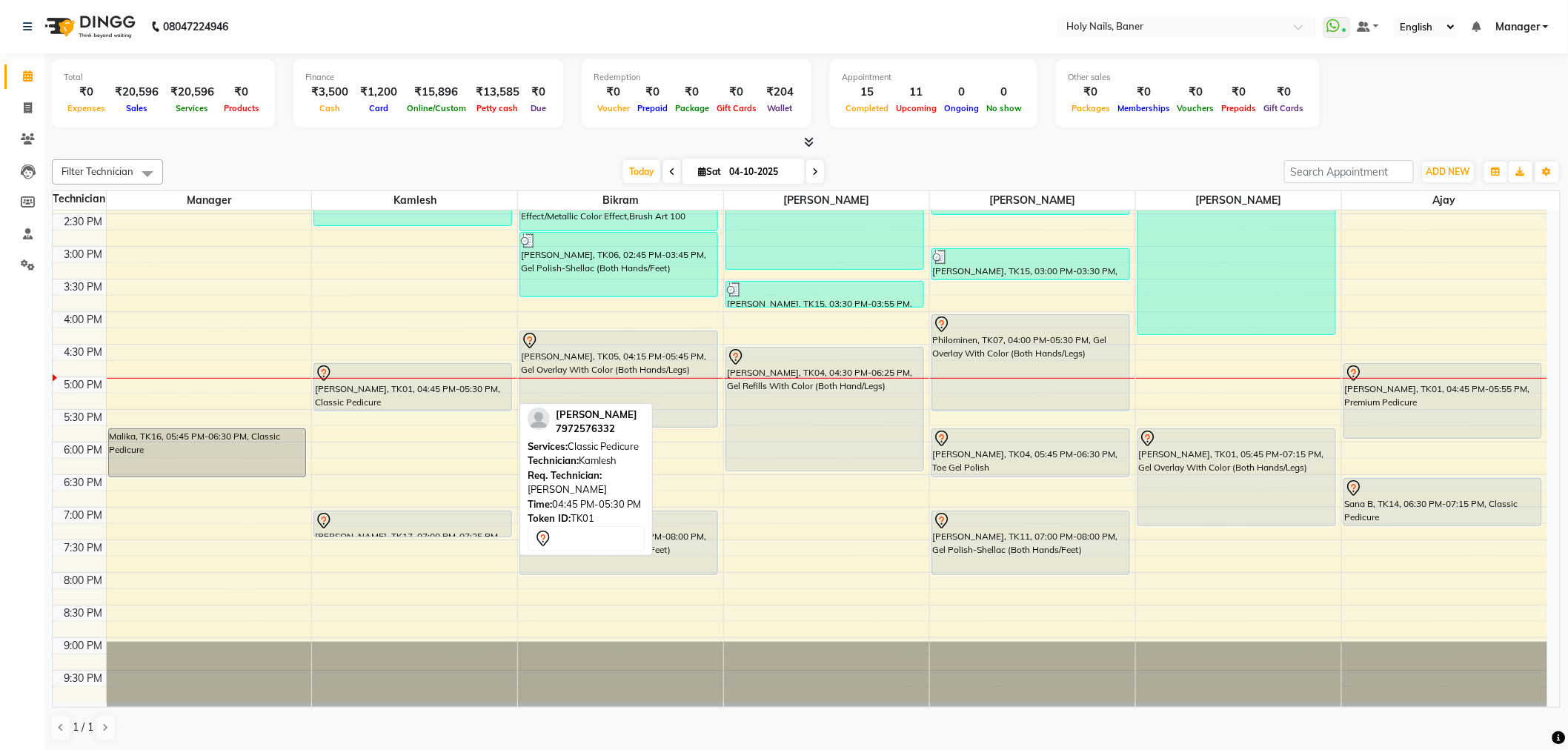
click at [402, 372] on div at bounding box center [413, 374] width 196 height 18
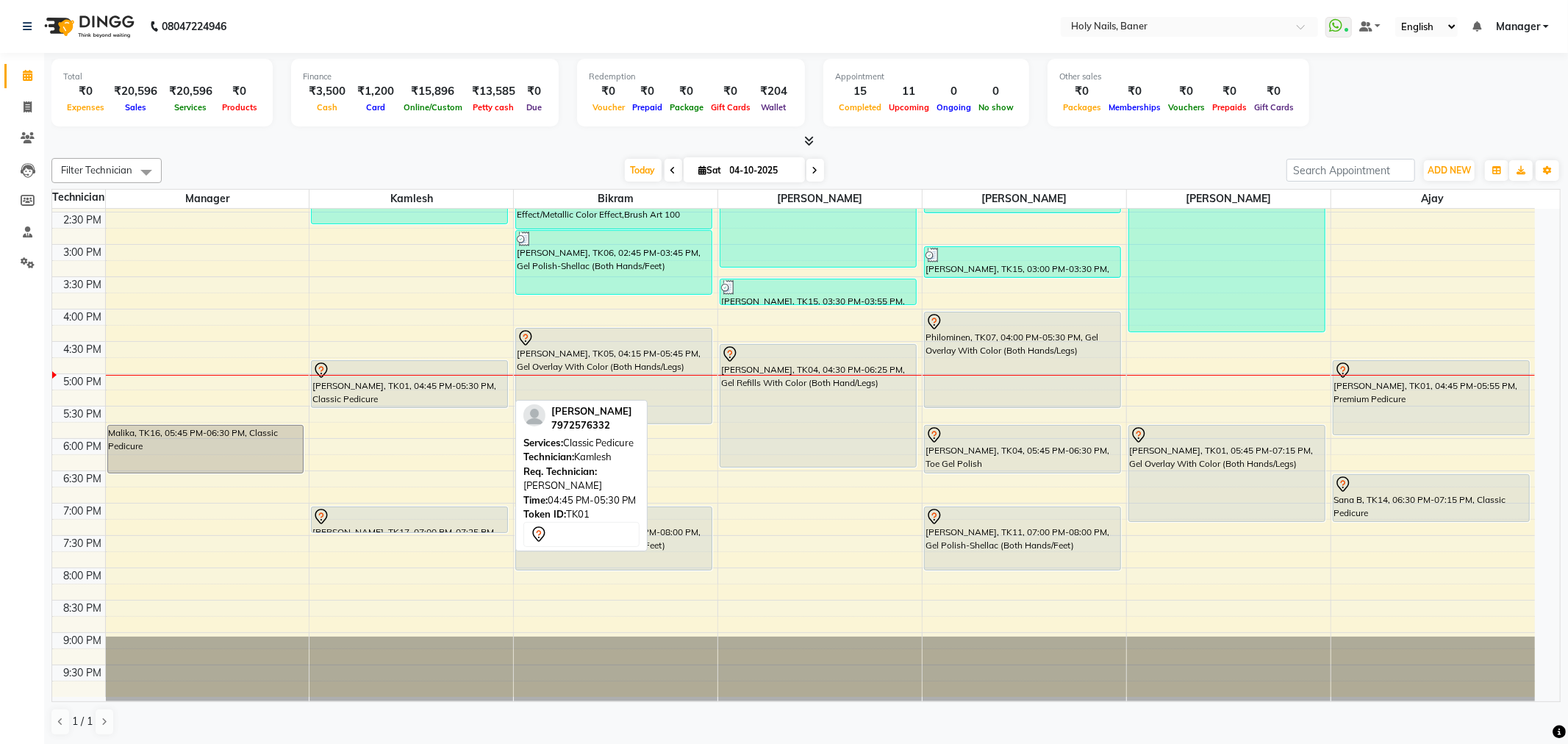
select select "7"
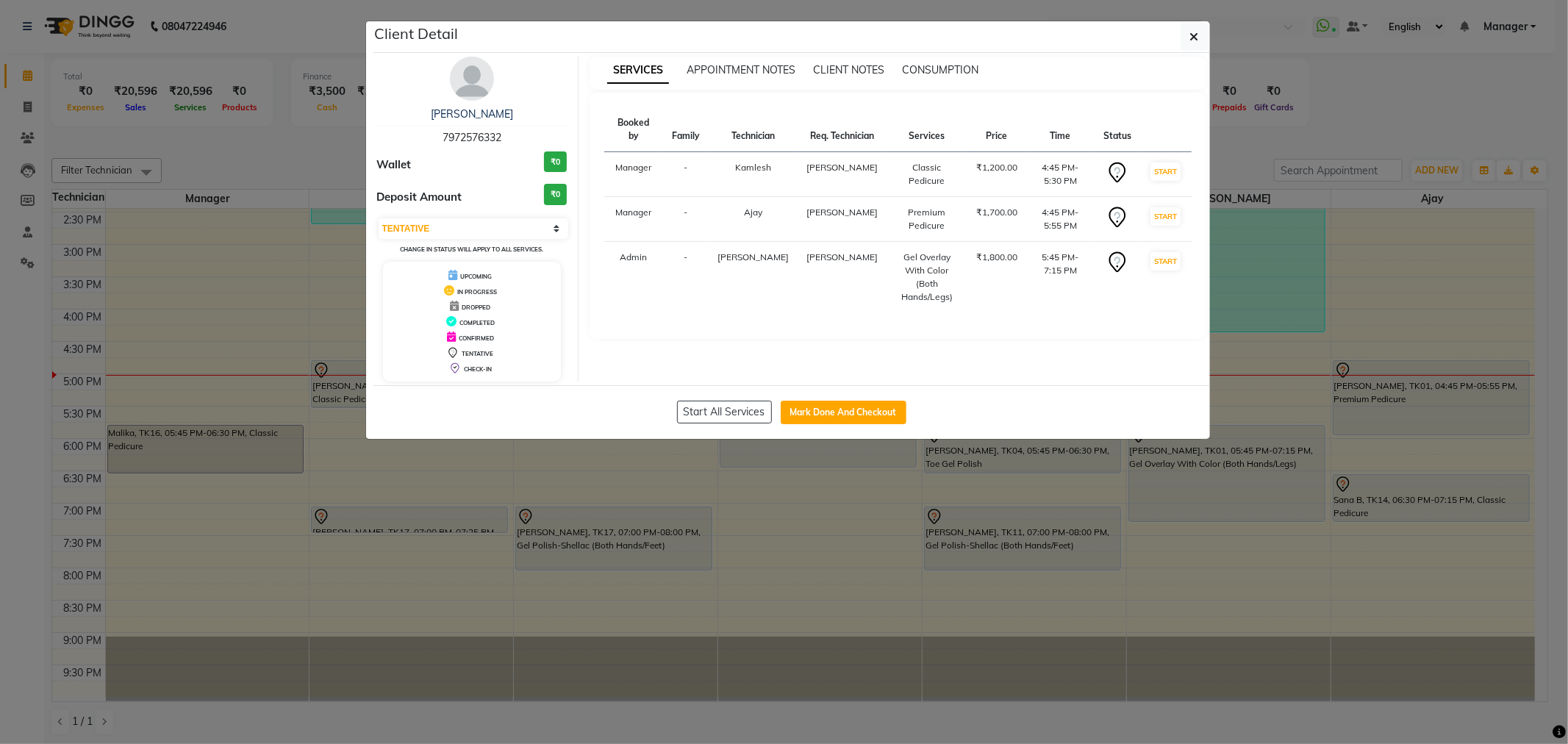
click at [473, 71] on img at bounding box center [472, 79] width 44 height 44
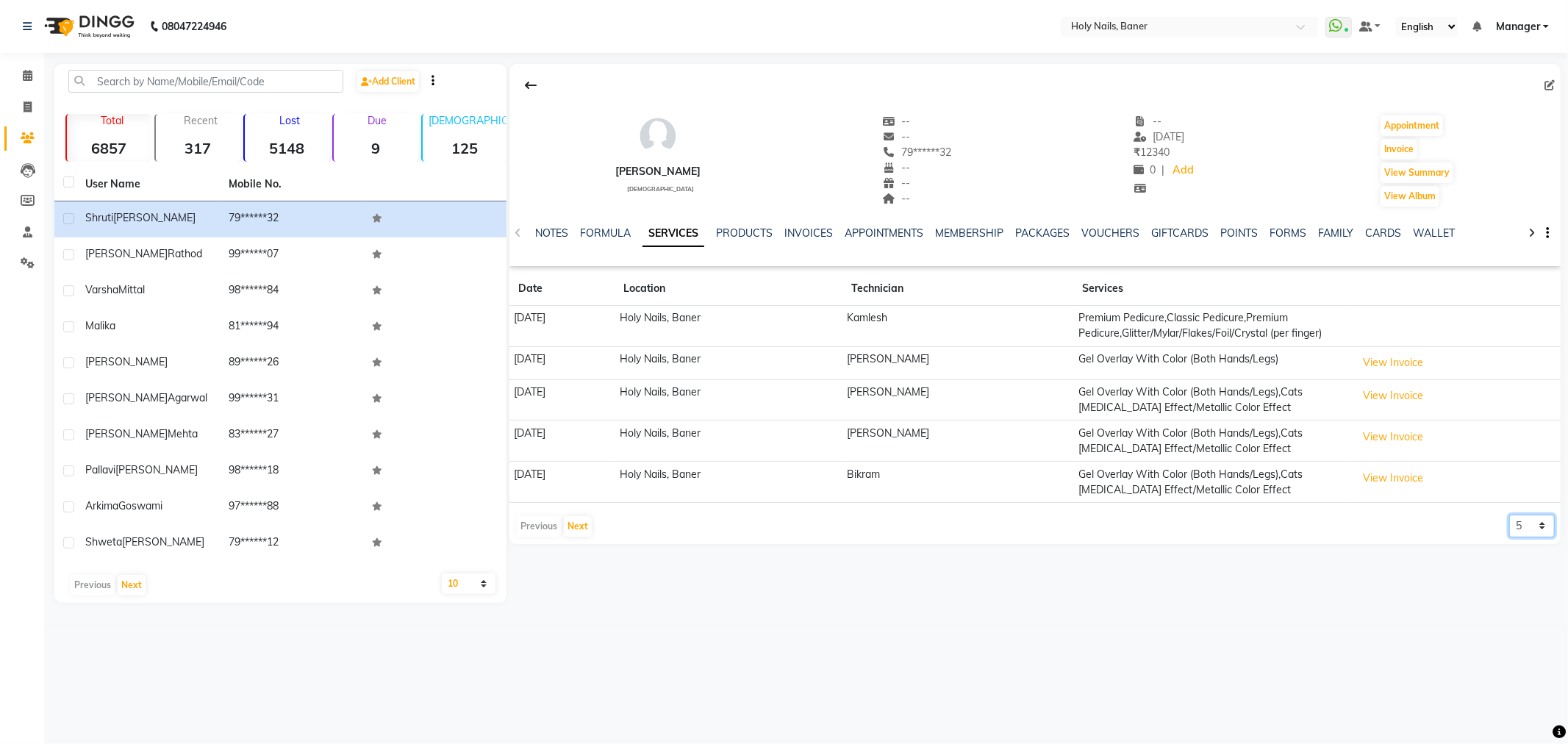
click at [1522, 522] on select "5 10 50 100 500" at bounding box center [1532, 526] width 46 height 23
select select "10"
click at [1509, 515] on select "5 10 50 100 500" at bounding box center [1532, 526] width 46 height 23
click at [1380, 355] on button "View Invoice" at bounding box center [1393, 363] width 74 height 23
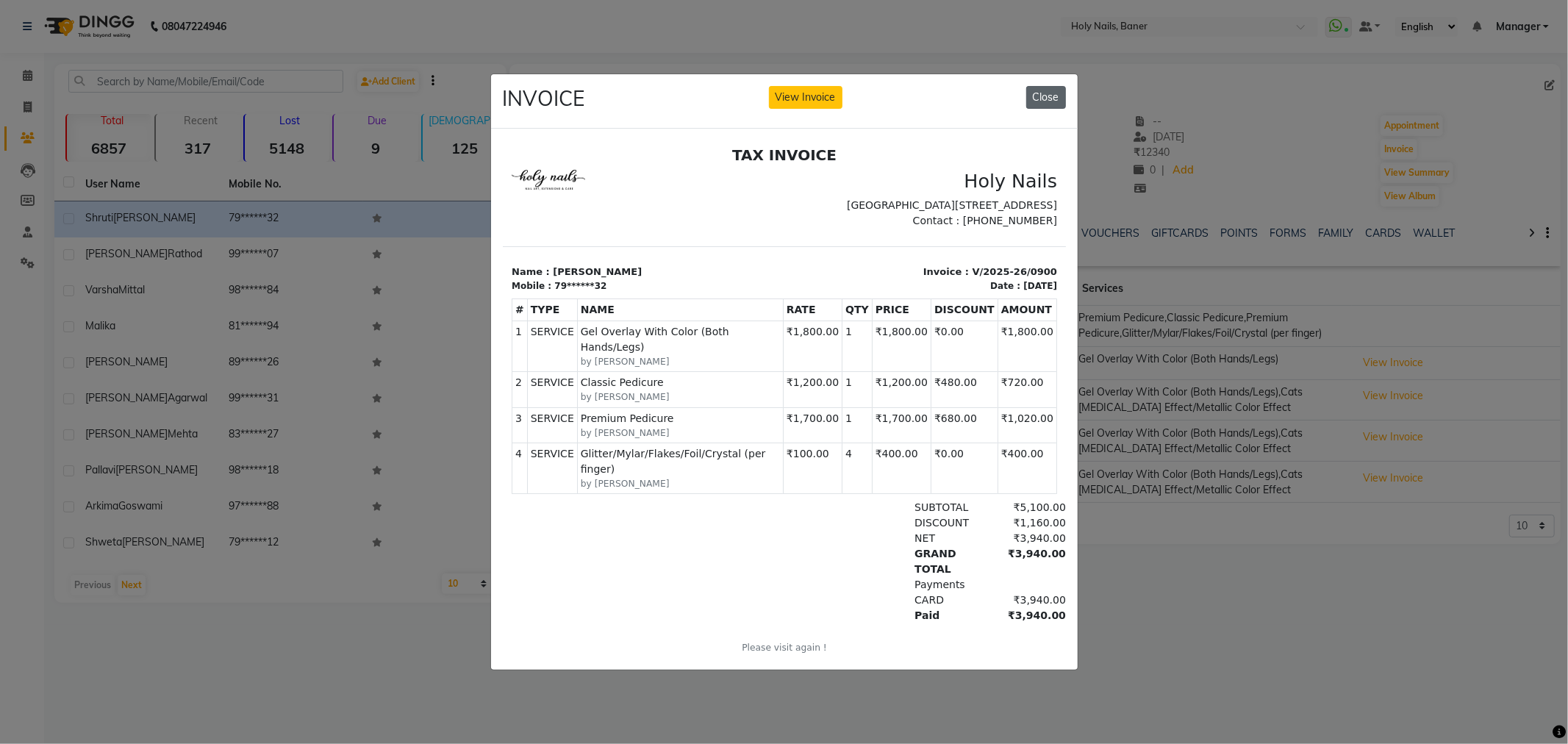
click at [1032, 97] on button "Close" at bounding box center [1046, 97] width 40 height 23
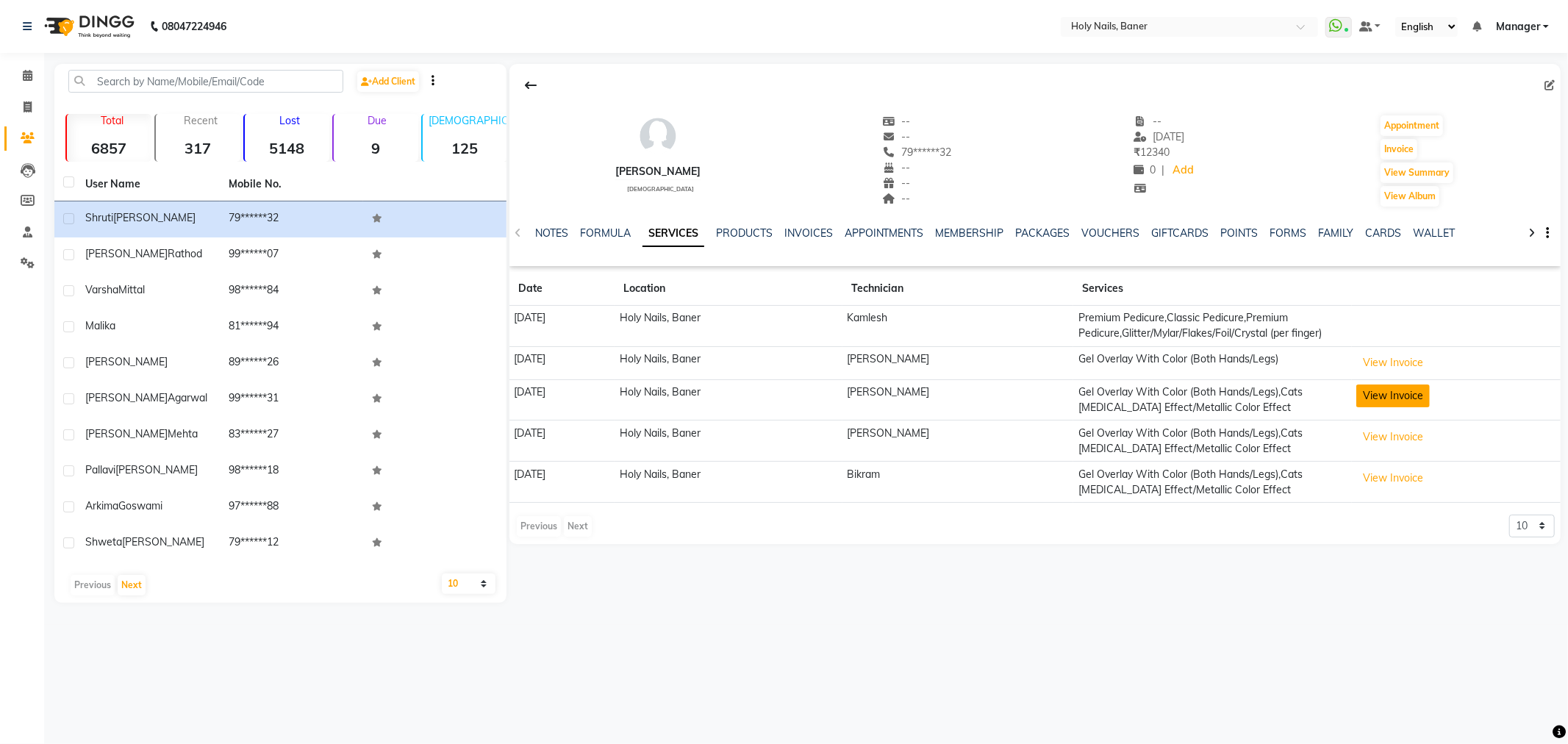
click at [1392, 395] on button "View Invoice" at bounding box center [1393, 396] width 74 height 23
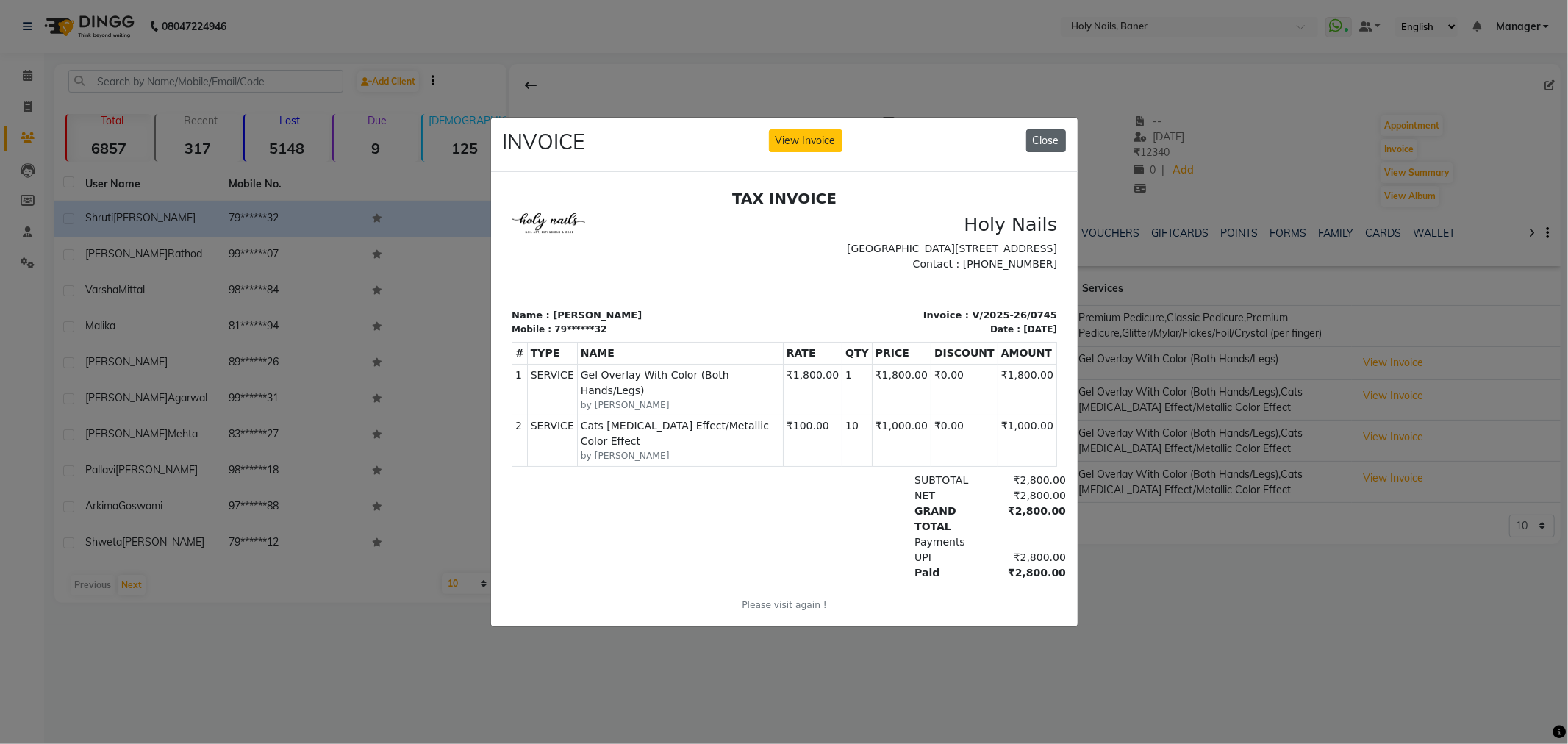
click at [1047, 143] on button "Close" at bounding box center [1046, 141] width 40 height 23
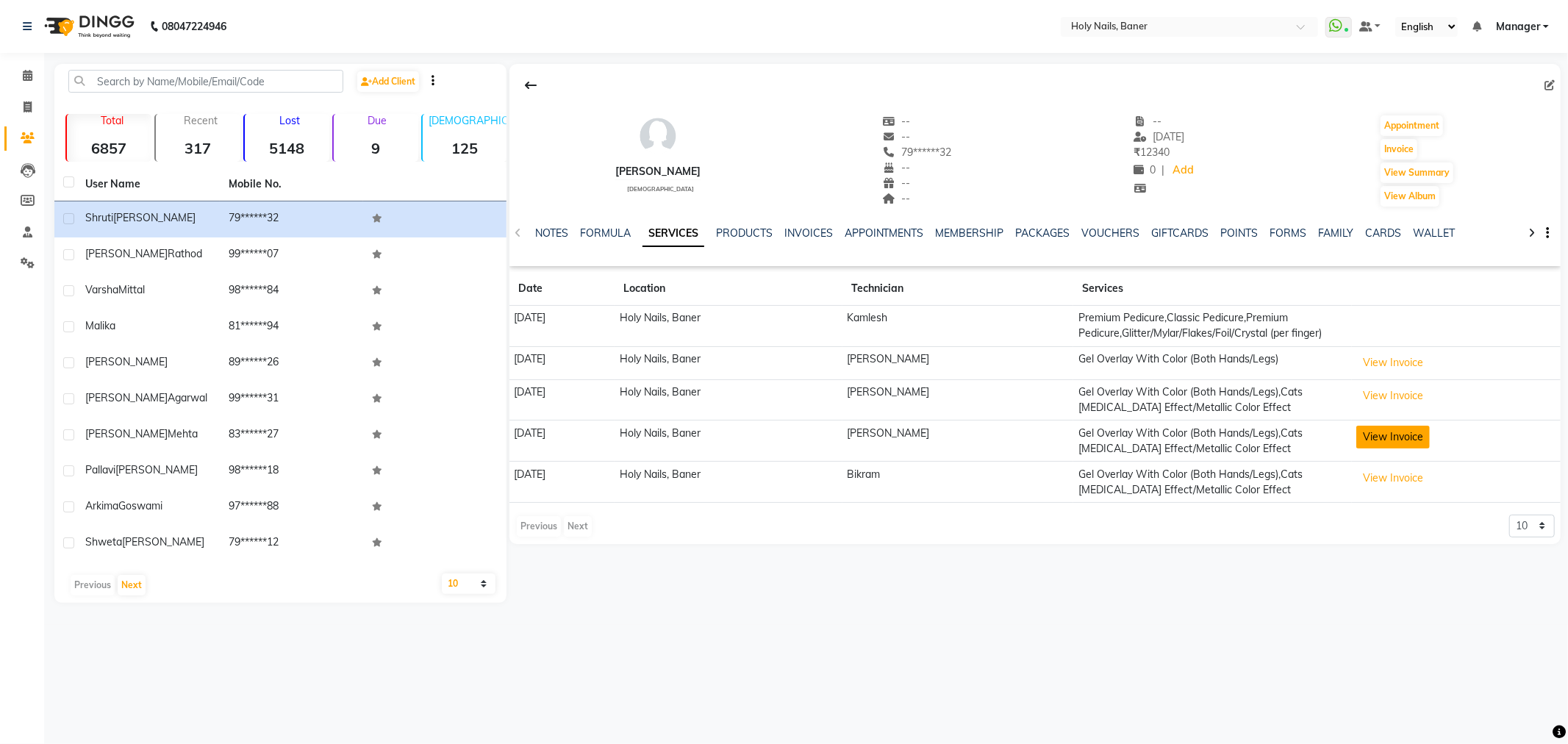
click at [1375, 445] on button "View Invoice" at bounding box center [1393, 437] width 74 height 23
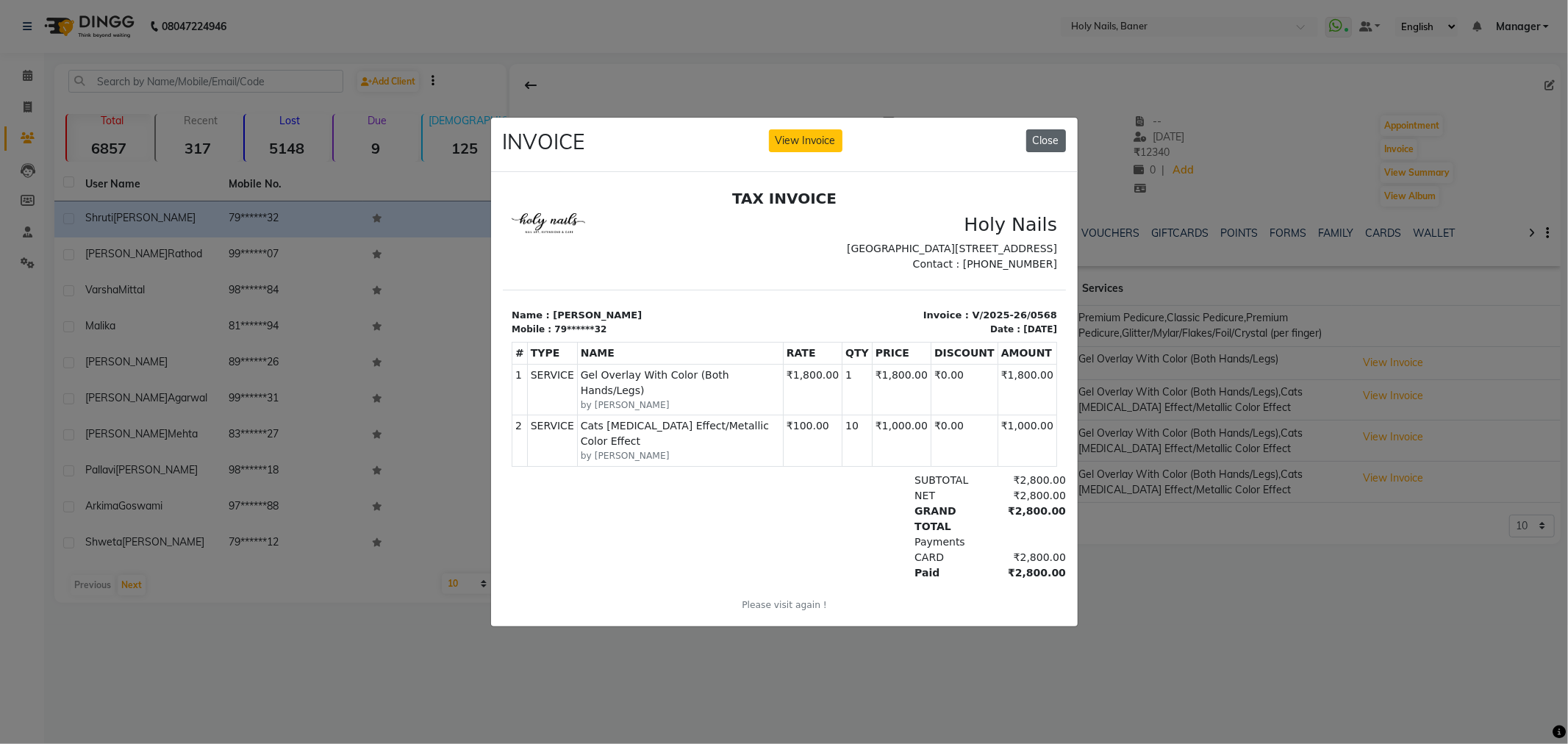
click at [1062, 130] on button "Close" at bounding box center [1046, 141] width 40 height 23
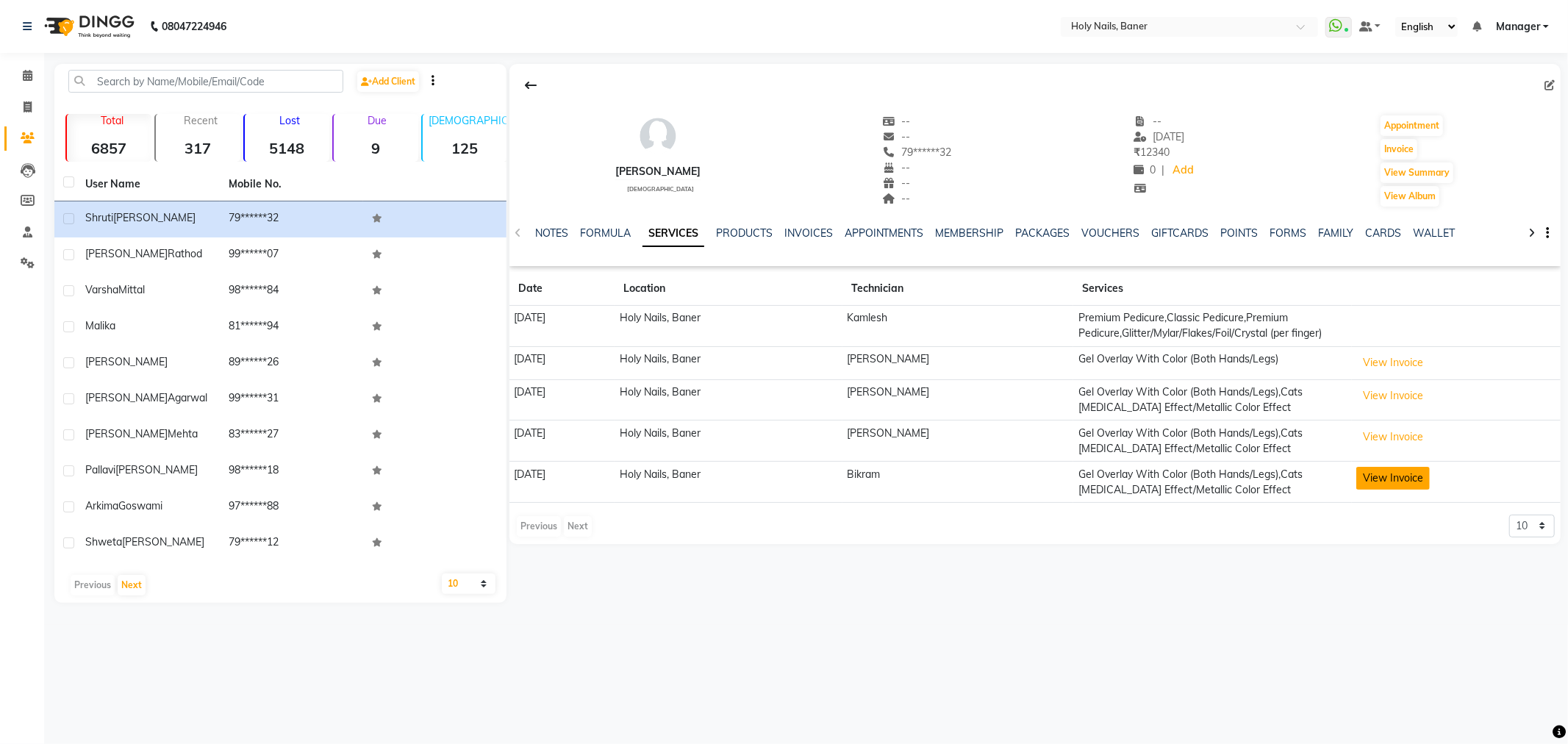
click at [1373, 475] on button "View Invoice" at bounding box center [1393, 478] width 74 height 23
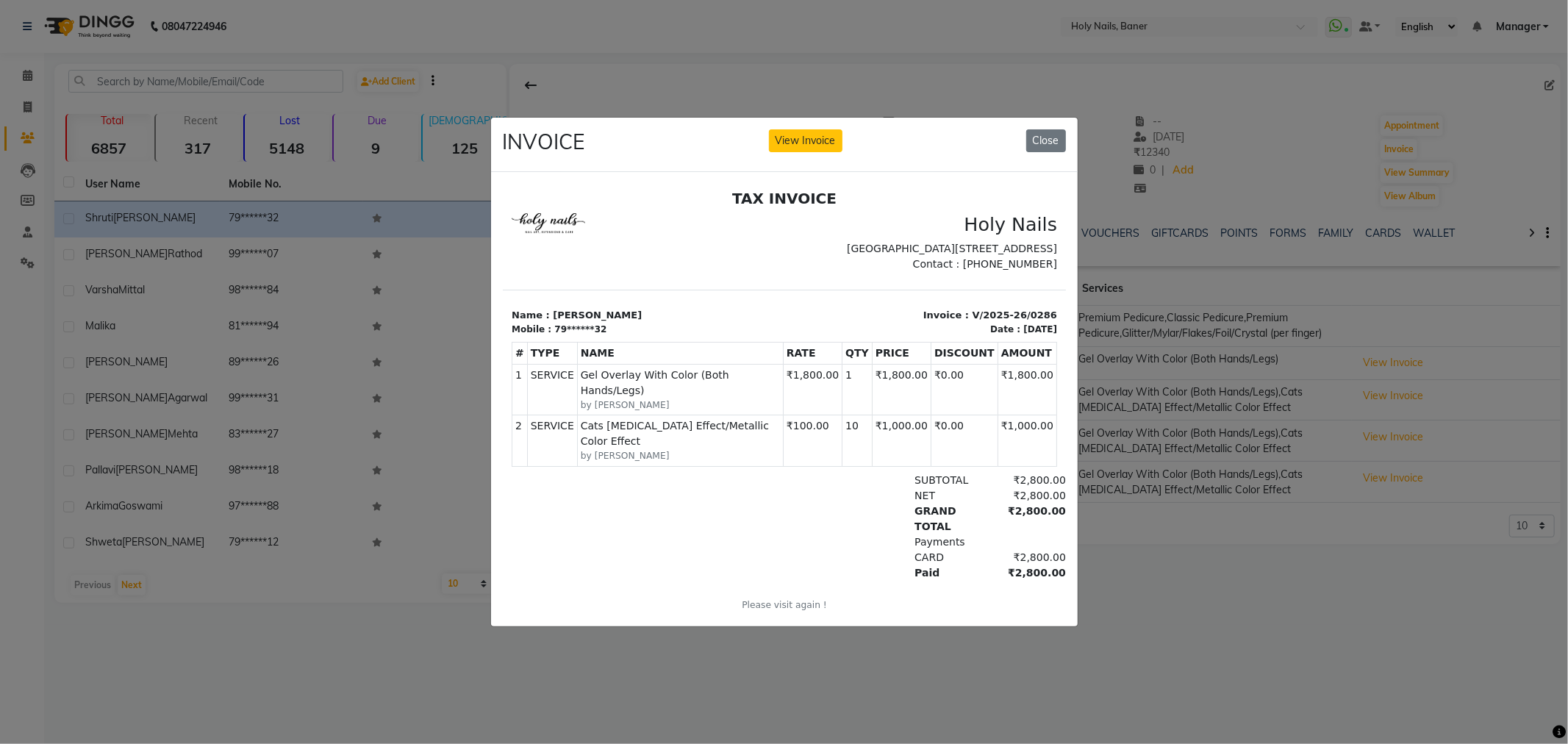
click at [1041, 130] on button "Close" at bounding box center [1046, 141] width 40 height 23
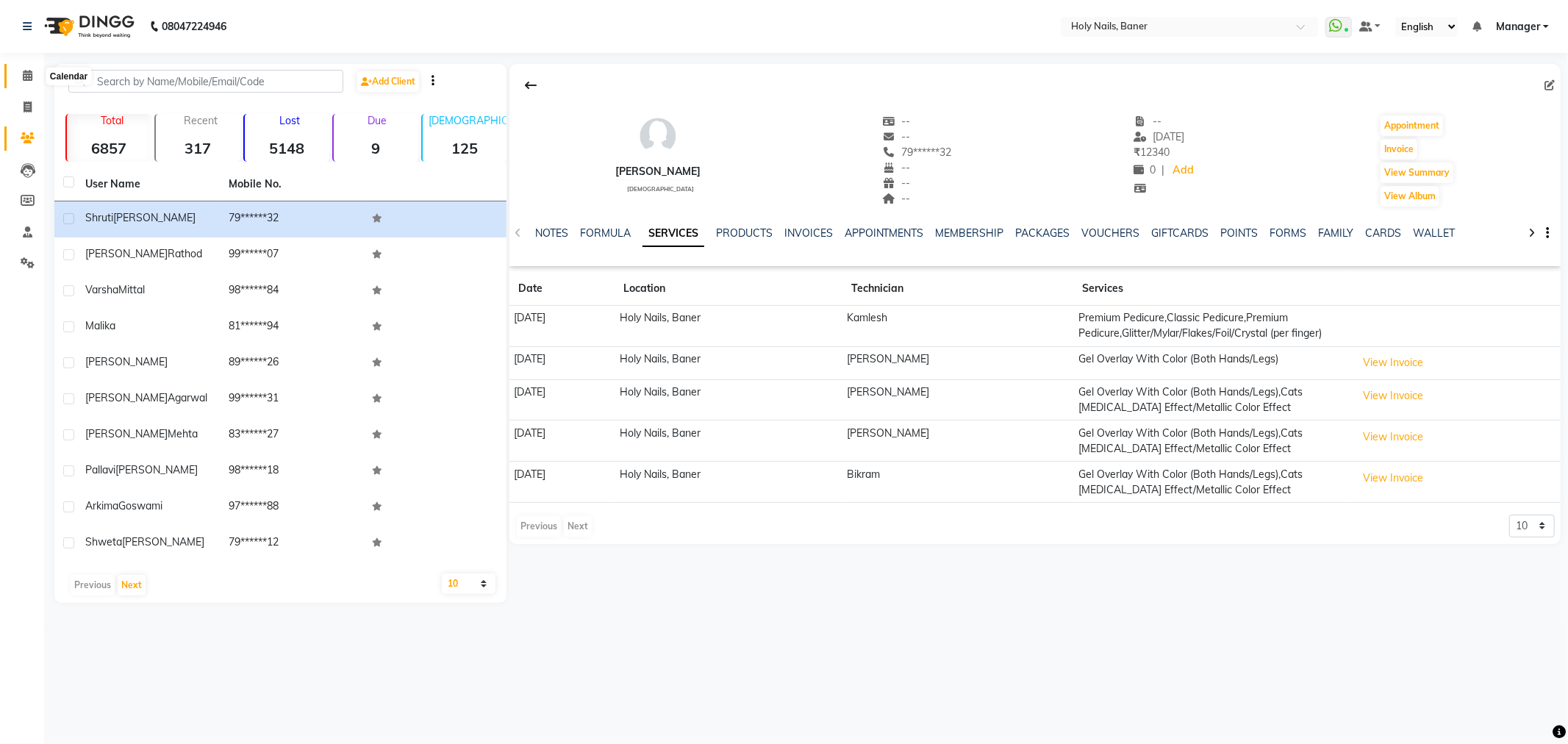
drag, startPoint x: 22, startPoint y: 68, endPoint x: 30, endPoint y: 78, distance: 12.8
click at [22, 68] on span at bounding box center [27, 76] width 26 height 17
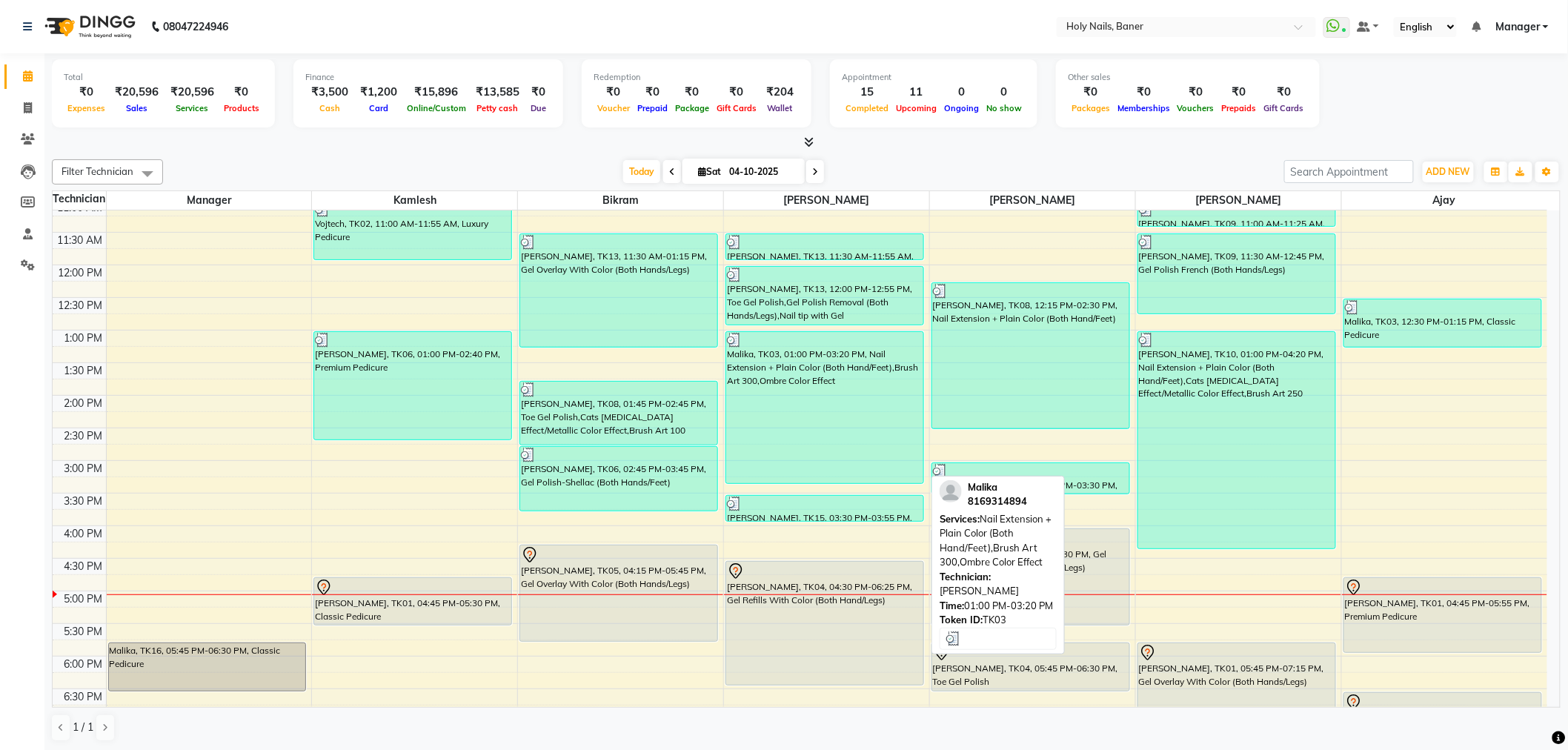
scroll to position [247, 0]
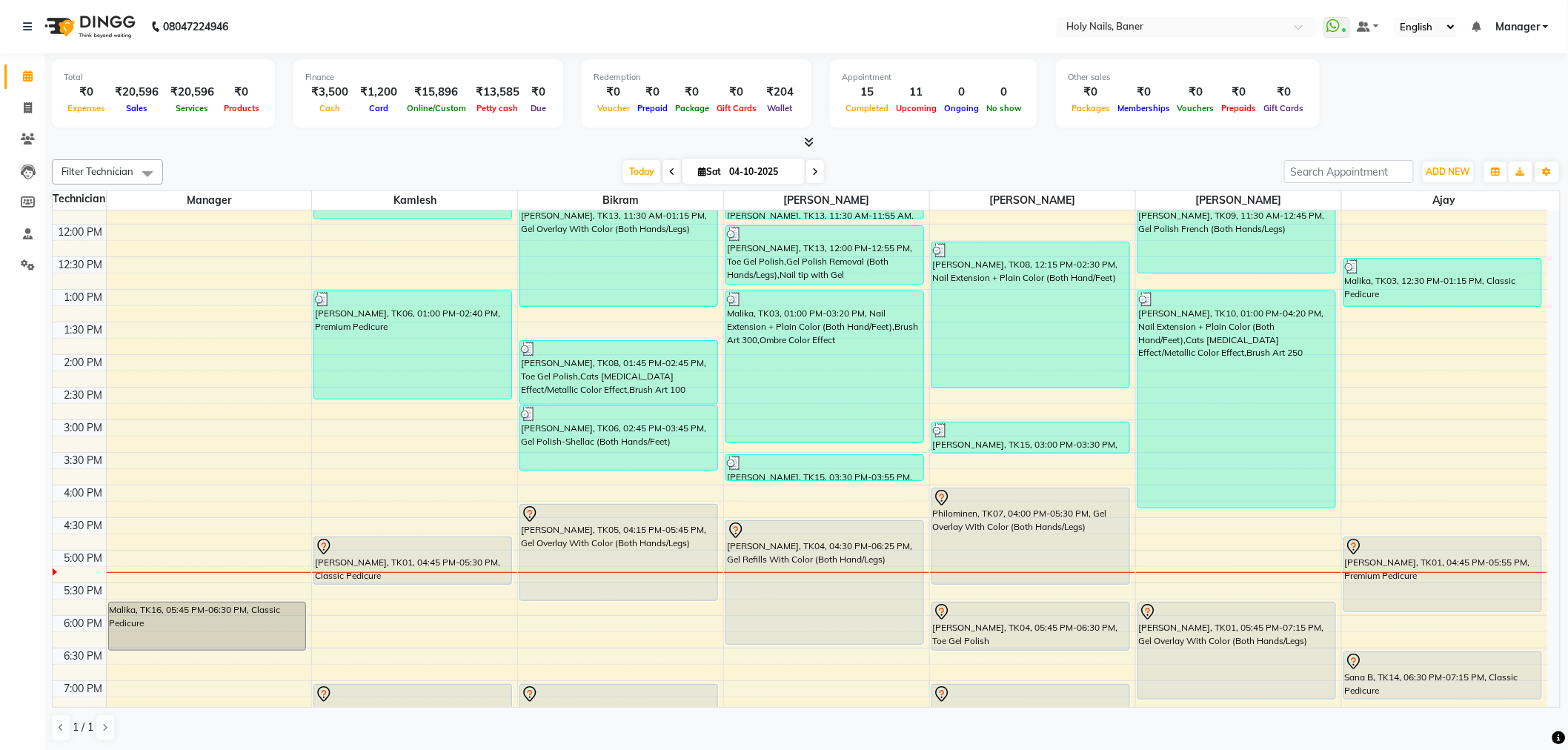
click at [806, 167] on span at bounding box center [815, 171] width 18 height 23
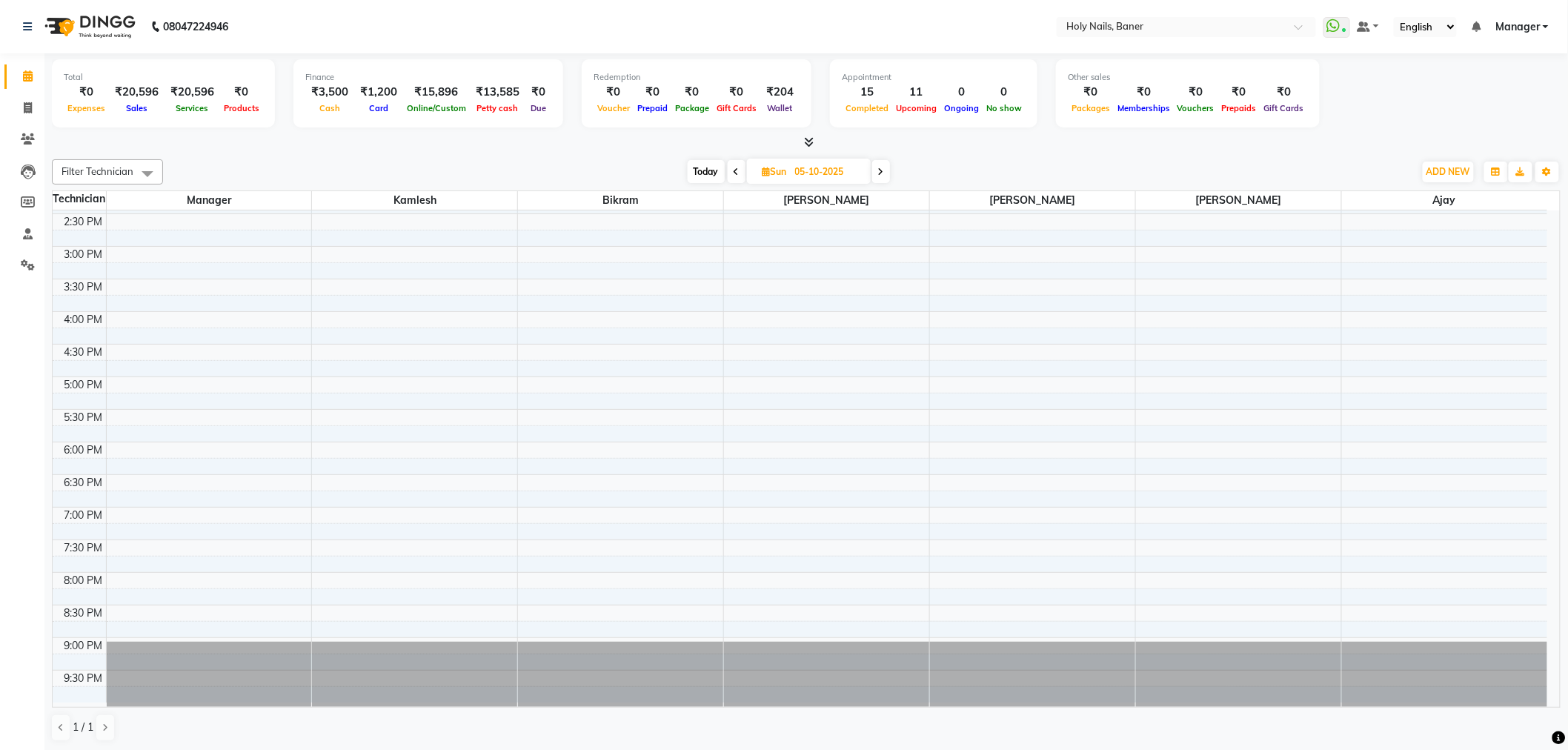
scroll to position [1, 0]
click at [885, 174] on span at bounding box center [881, 171] width 18 height 23
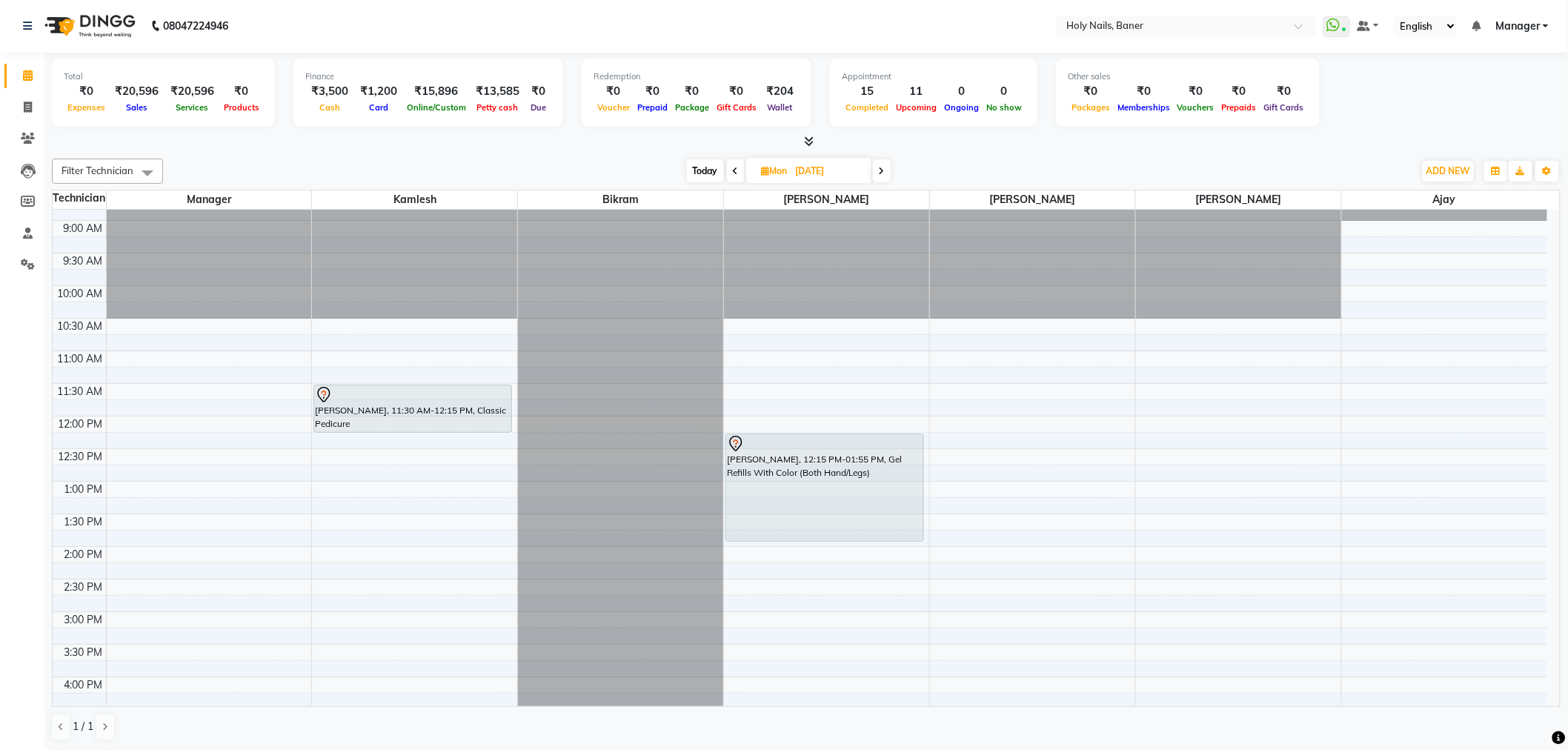
scroll to position [247, 0]
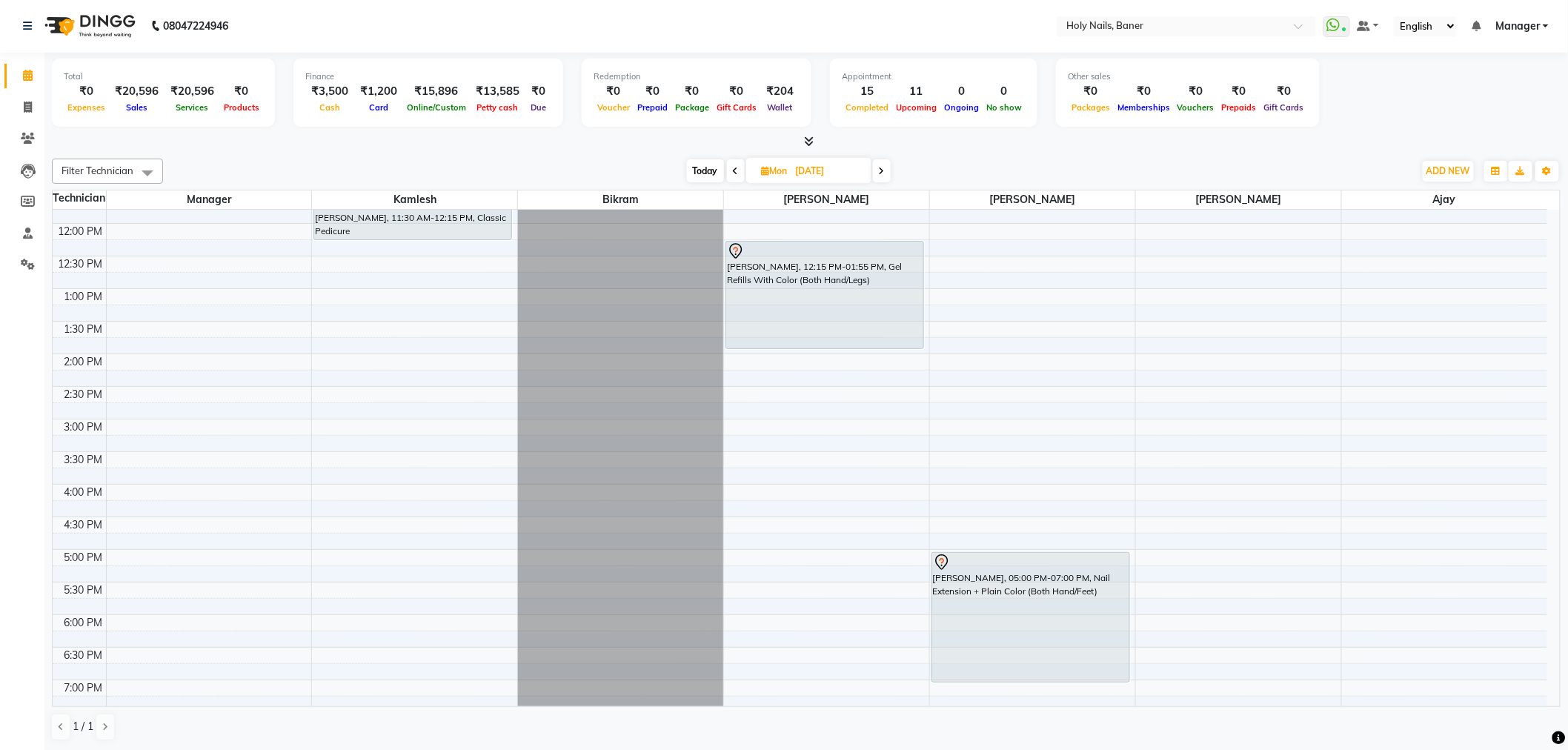
click at [714, 167] on span "Today" at bounding box center [705, 171] width 37 height 23
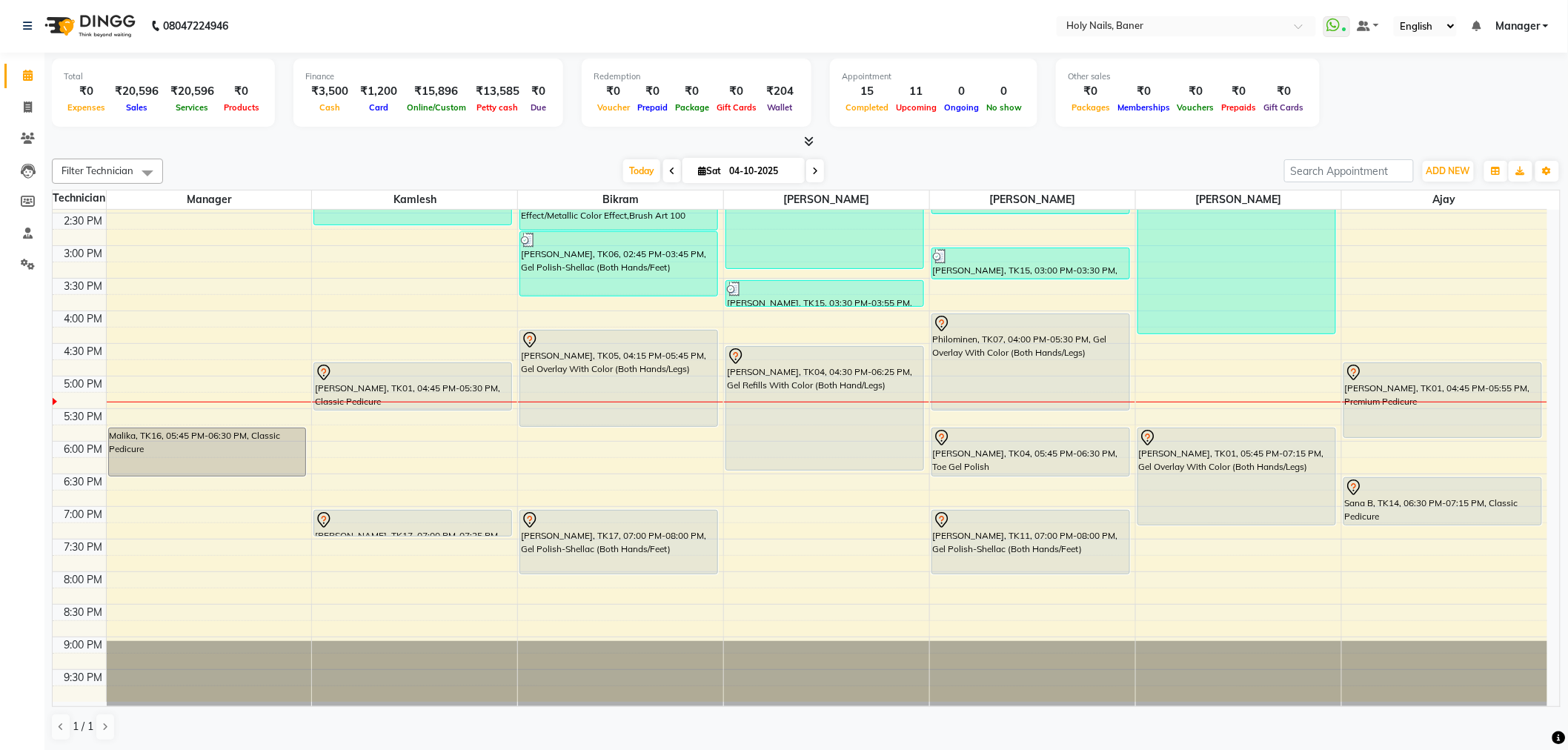
click at [813, 174] on icon at bounding box center [815, 171] width 6 height 9
type input "05-10-2025"
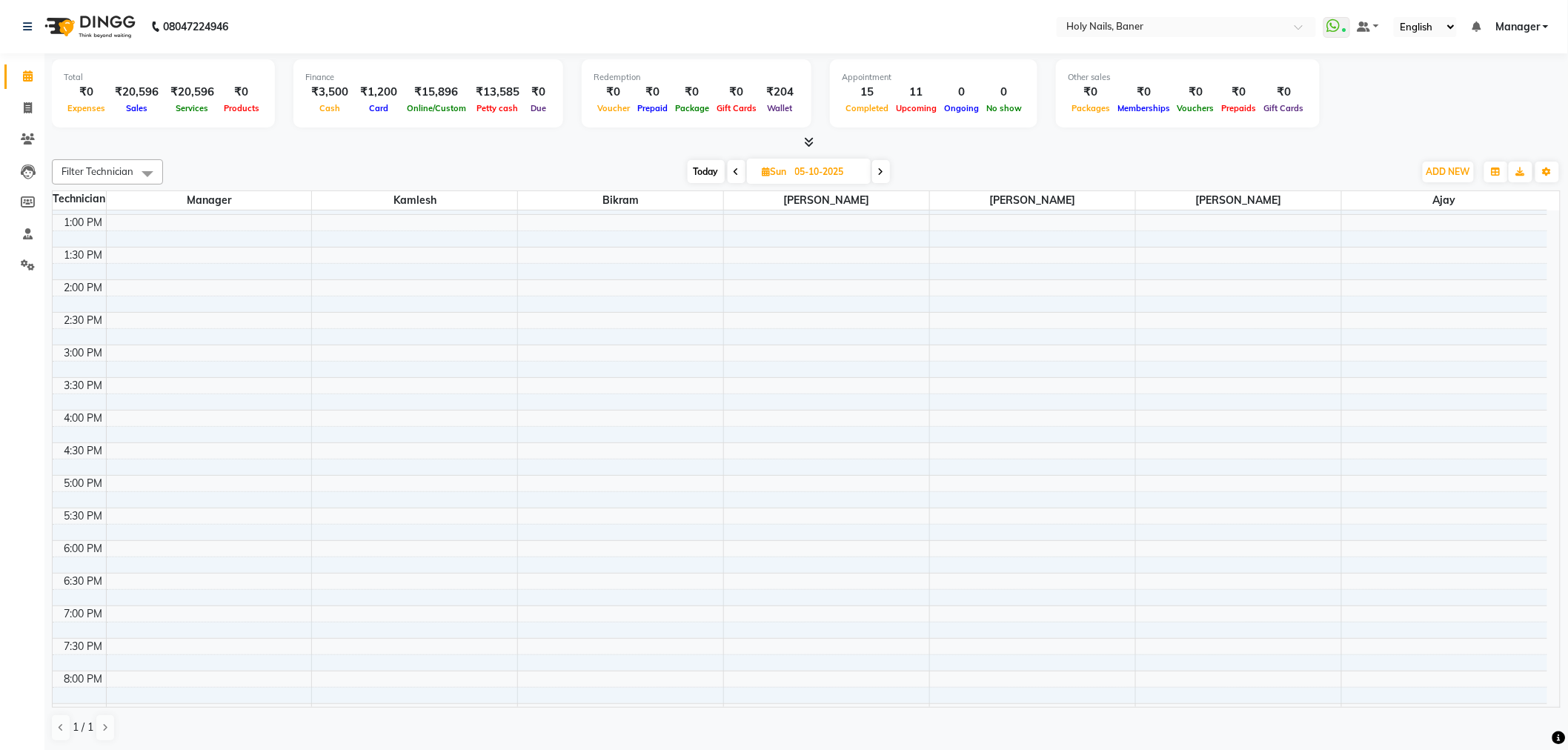
scroll to position [338, 0]
click at [605, 409] on div "8:00 AM 8:30 AM 9:00 AM 9:30 AM 10:00 AM 10:30 AM 11:00 AM 11:30 AM 12:00 PM 12…" at bounding box center [800, 329] width 1495 height 912
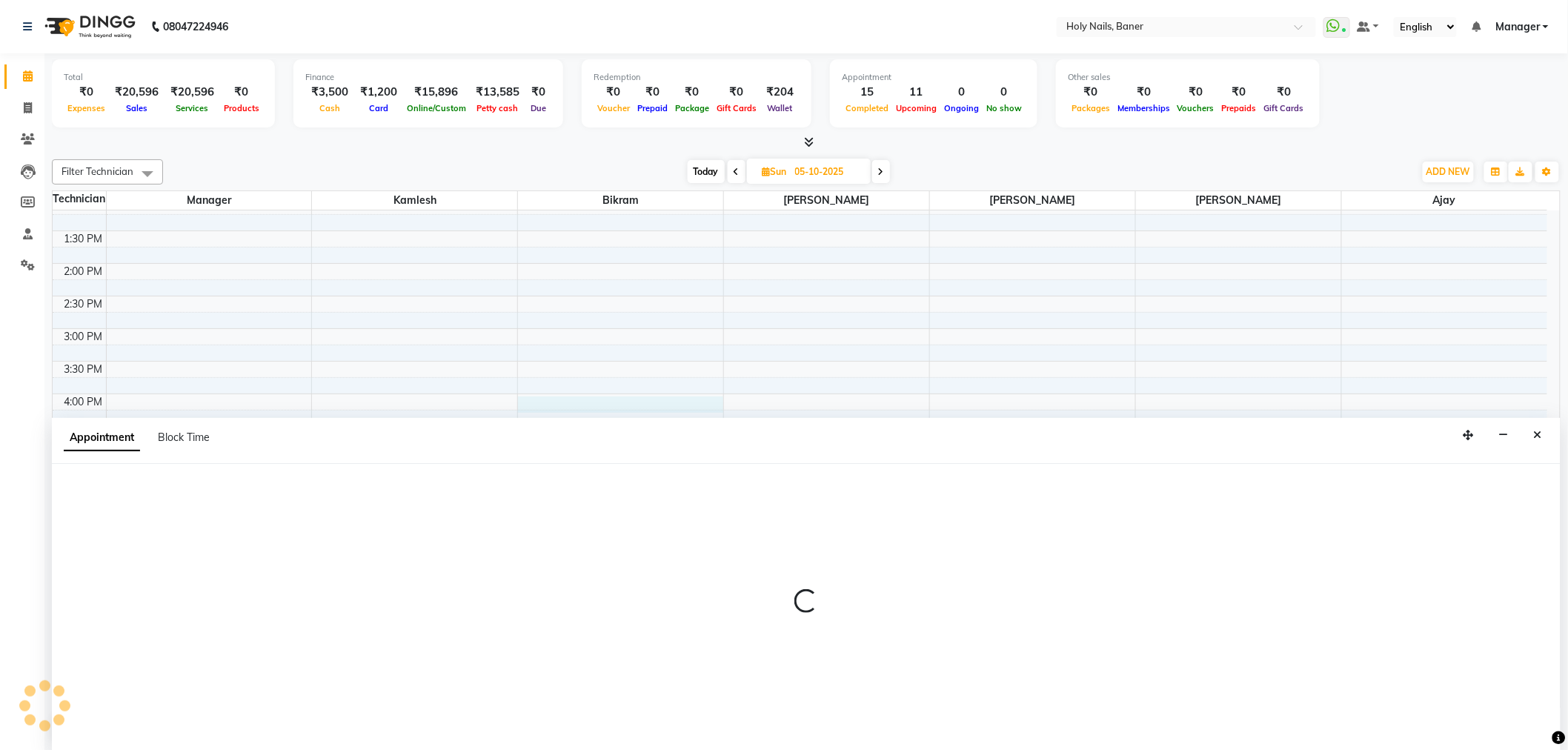
select select "58118"
select select "960"
select select "tentative"
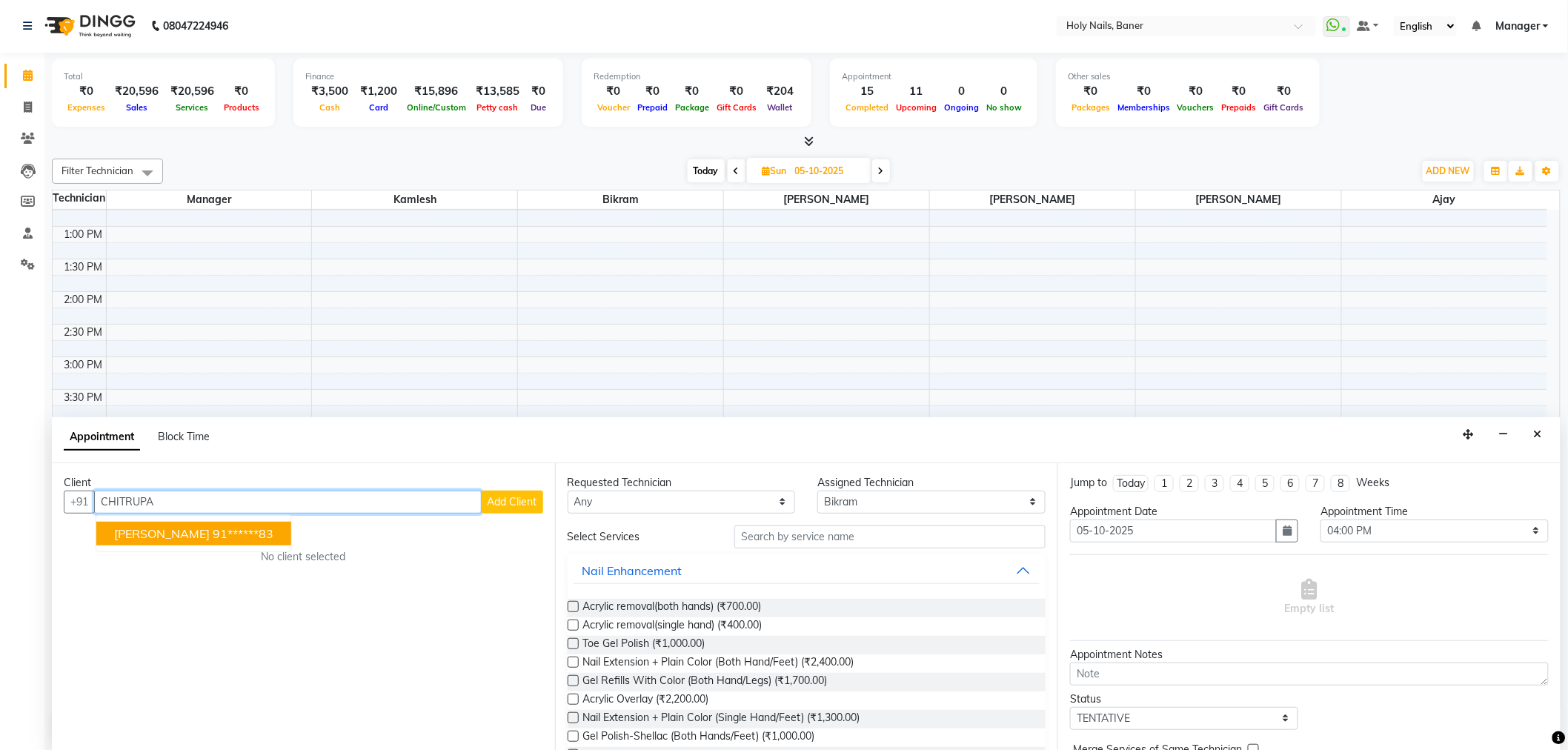
scroll to position [421, 0]
click at [213, 536] on ngb-highlight "91******83" at bounding box center [243, 534] width 61 height 15
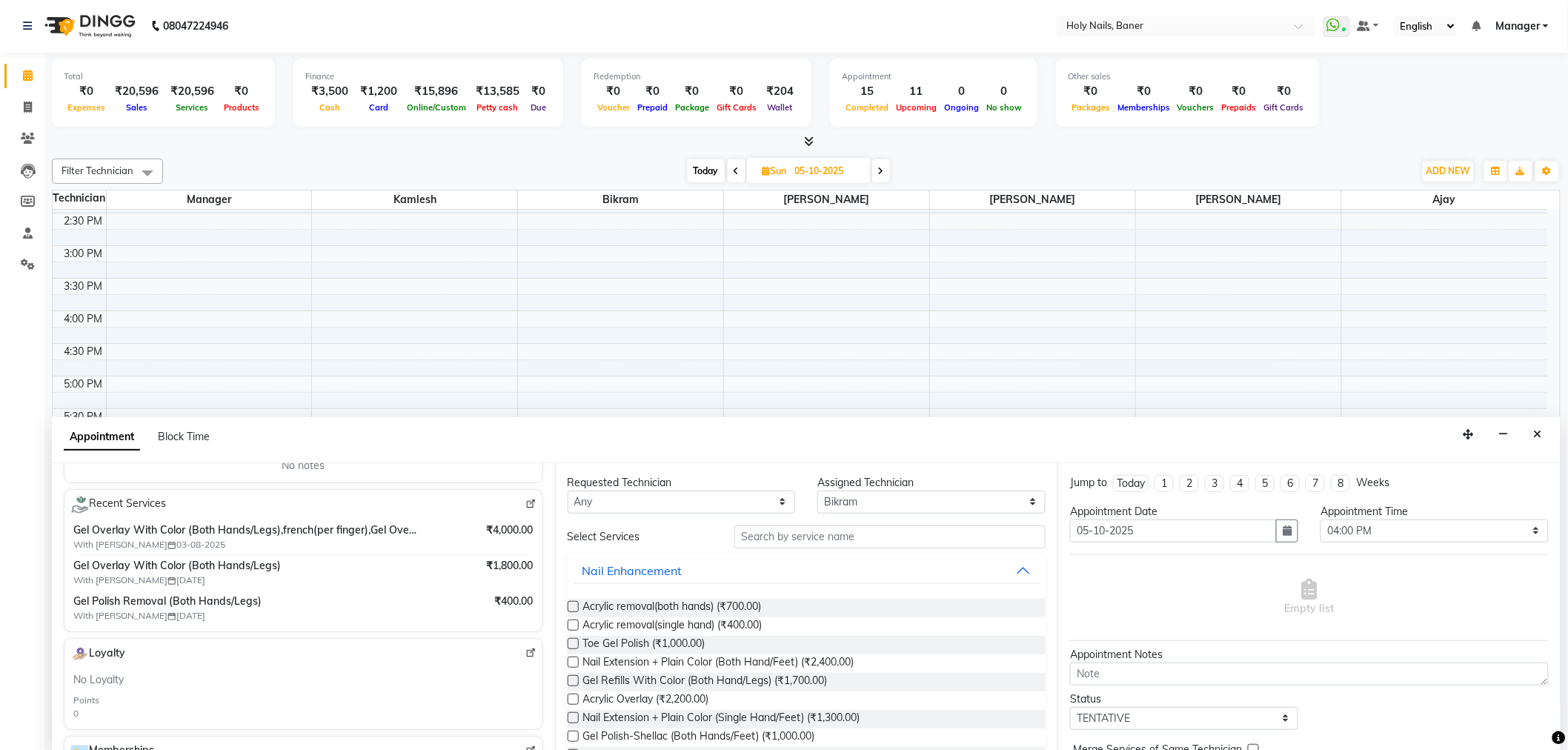
scroll to position [165, 0]
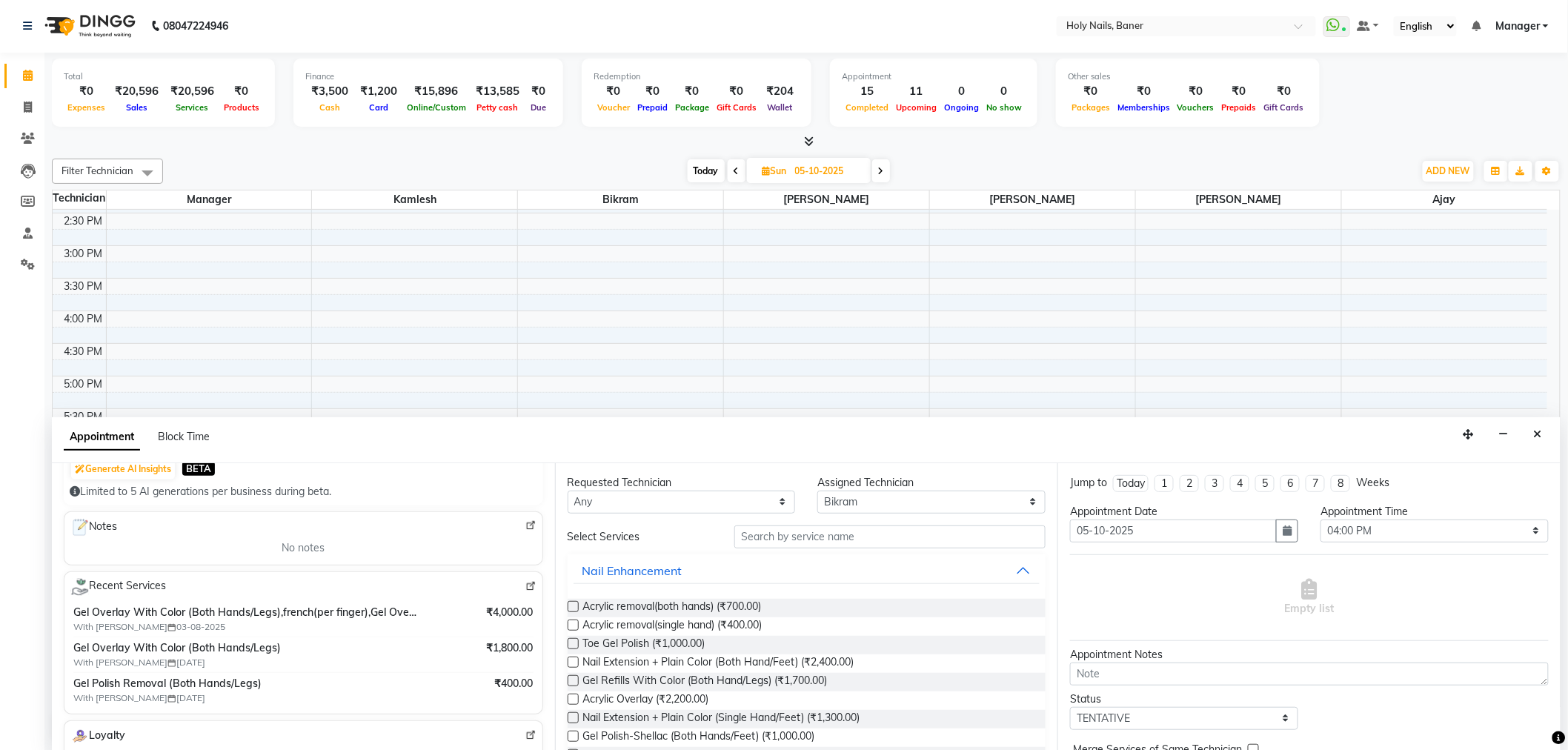
type input "91******83"
click at [887, 494] on select "Select Ajay Bijoy Bikram Kamlesh Manager Suchitra Vishwajeet" at bounding box center [931, 502] width 228 height 23
select select "36620"
click at [817, 491] on select "Select Ajay Bijoy Bikram Kamlesh Manager Suchitra Vishwajeet" at bounding box center [931, 502] width 228 height 23
click at [864, 536] on input "text" at bounding box center [890, 537] width 311 height 23
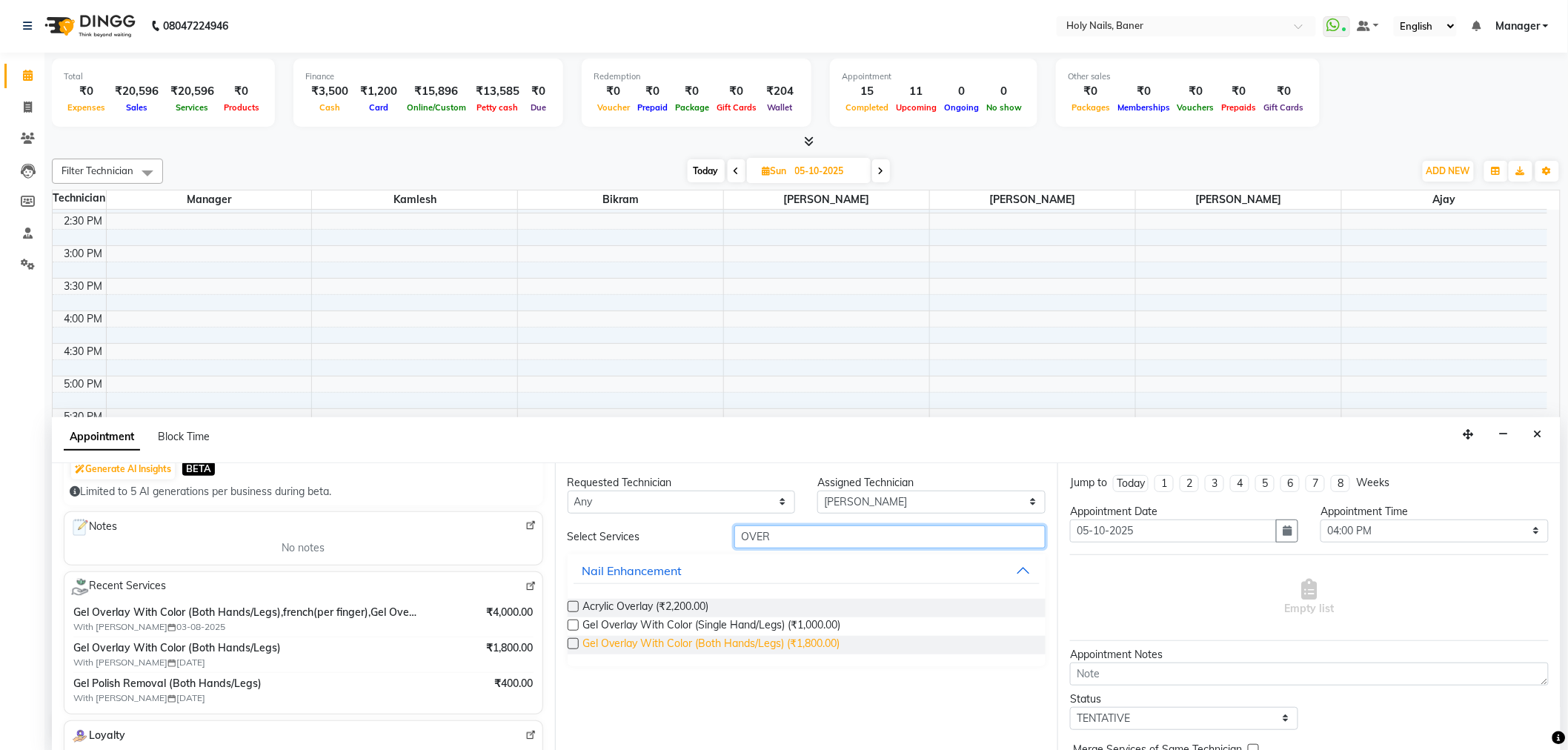
type input "OVER"
click at [789, 638] on span "Gel Overlay With Color (Both Hands/Legs) (₹1,800.00)" at bounding box center [711, 645] width 257 height 19
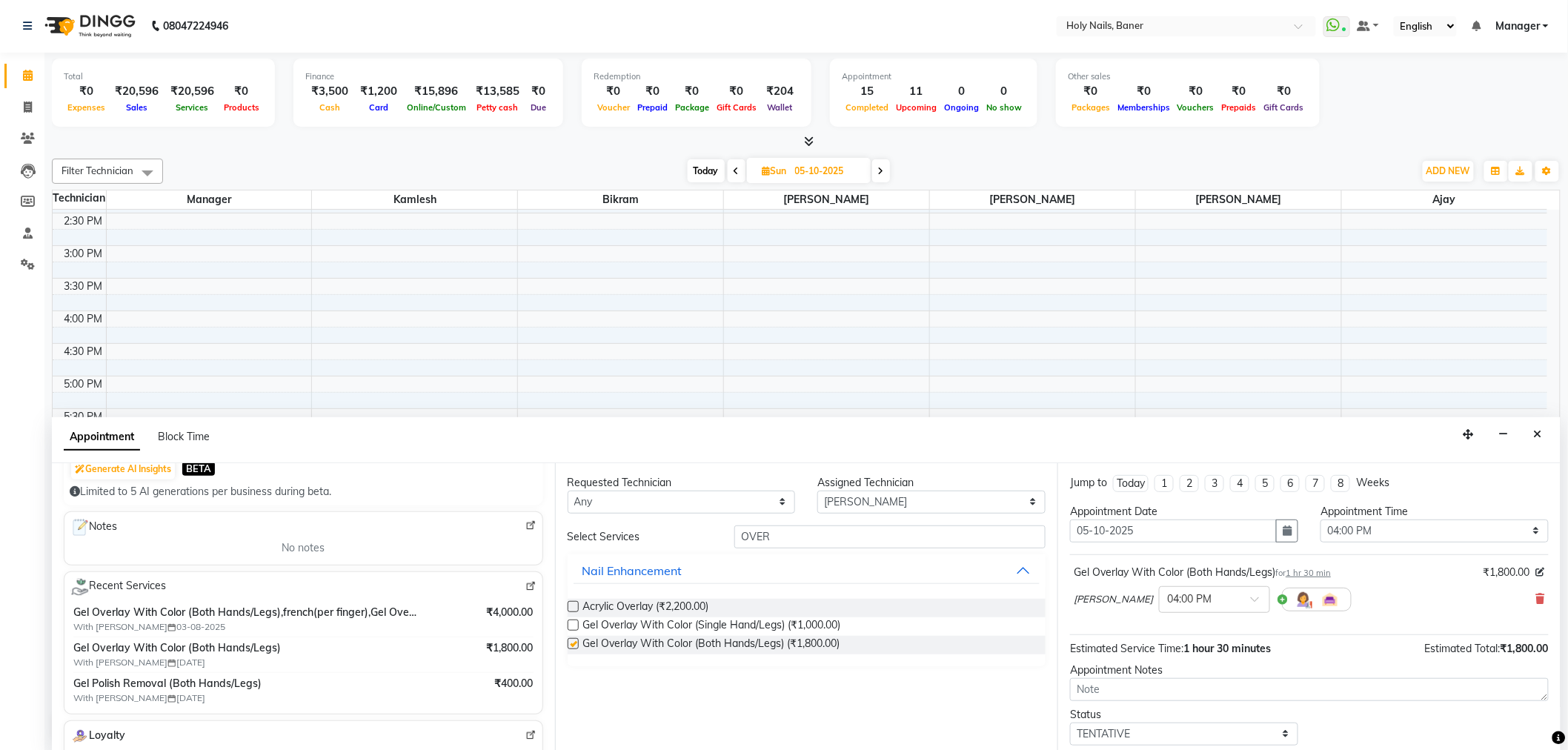
checkbox input "false"
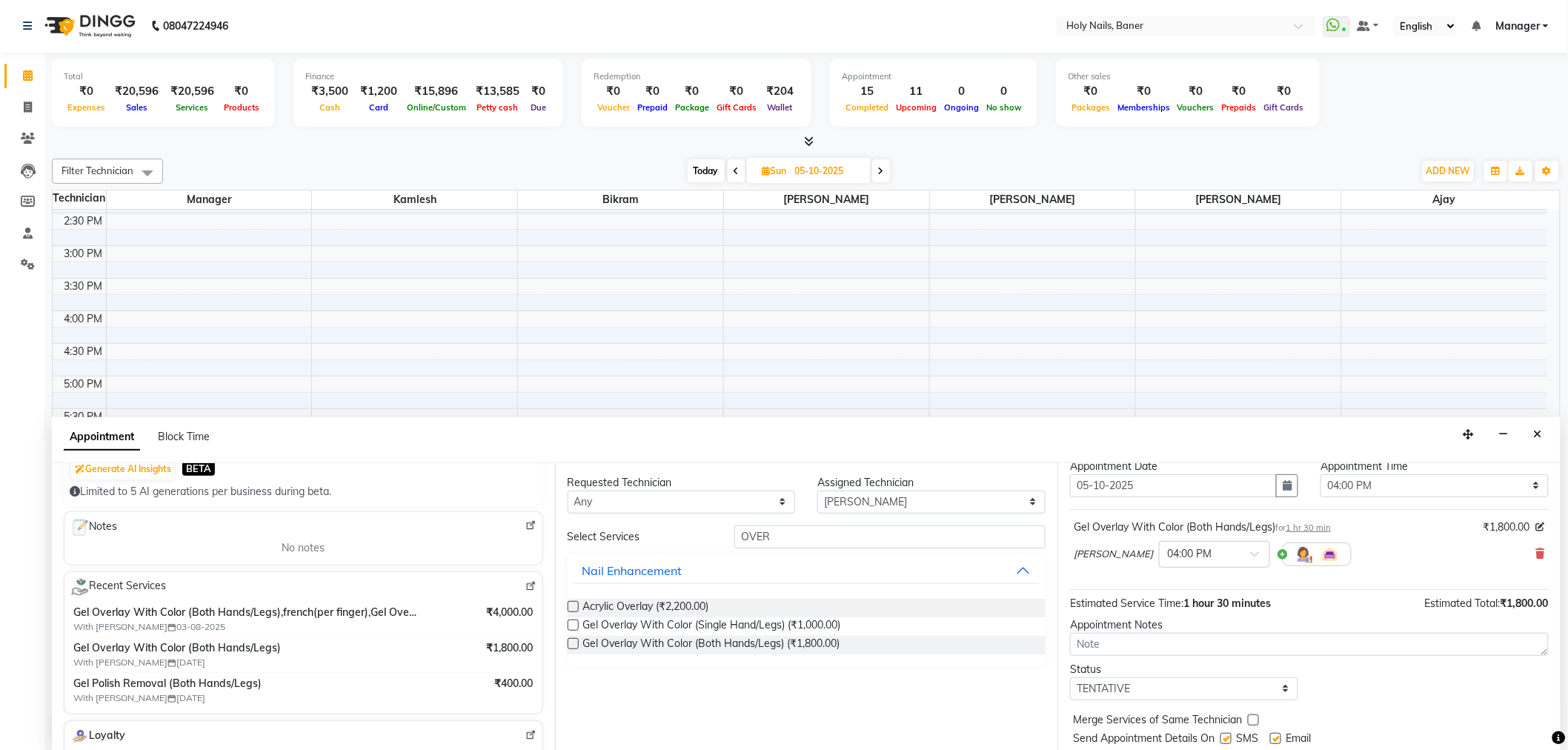
scroll to position [88, 0]
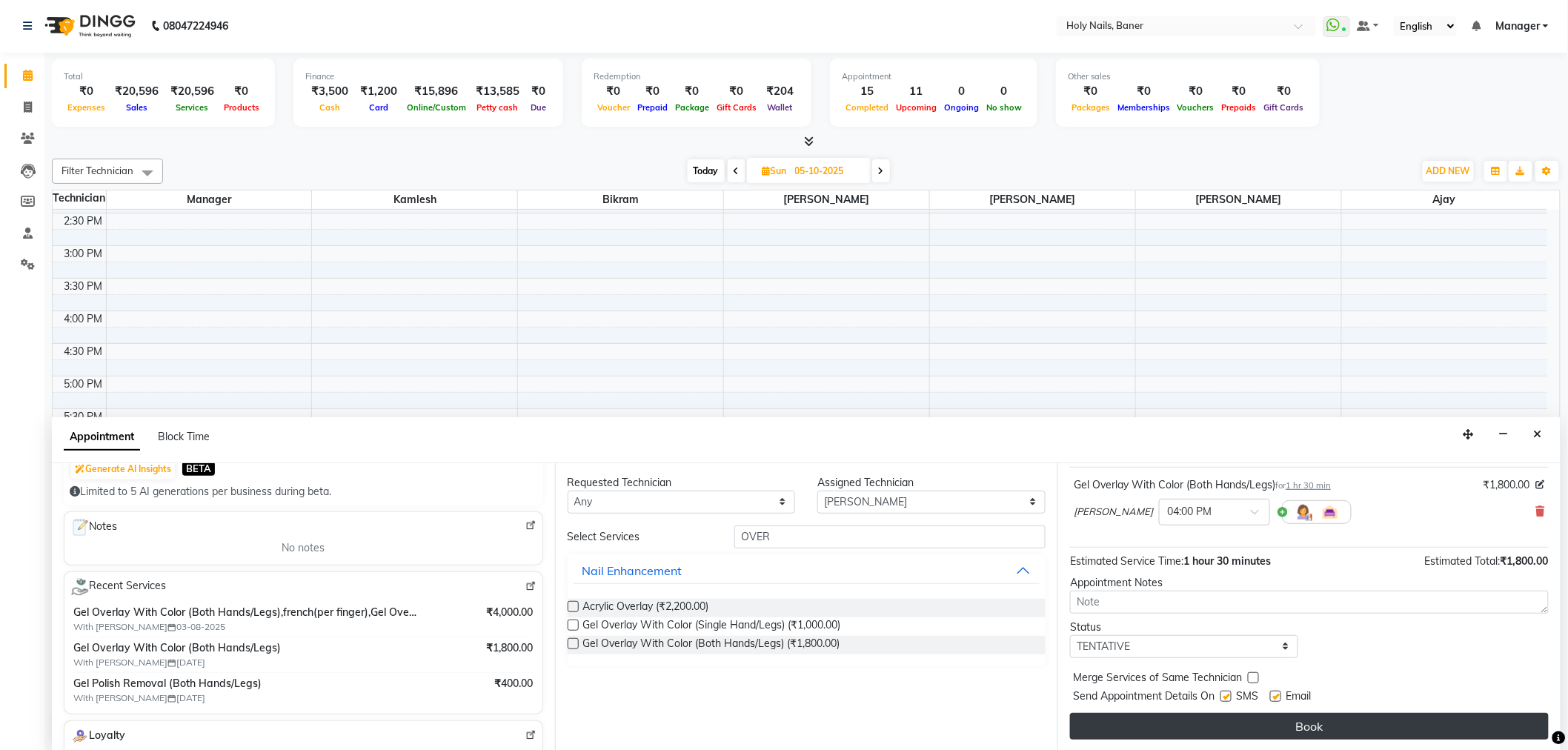
click at [1224, 723] on button "Book" at bounding box center [1309, 726] width 479 height 27
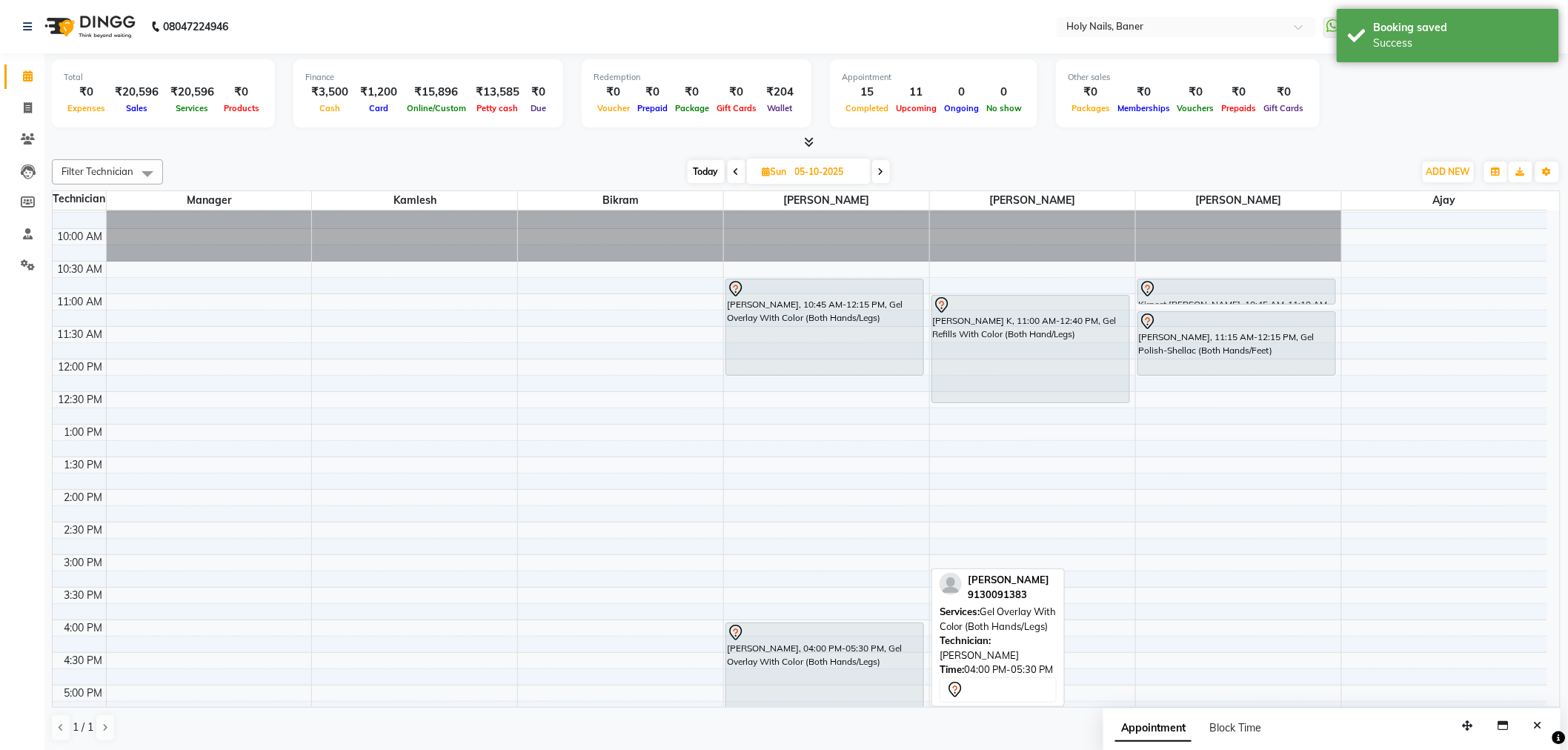
scroll to position [0, 0]
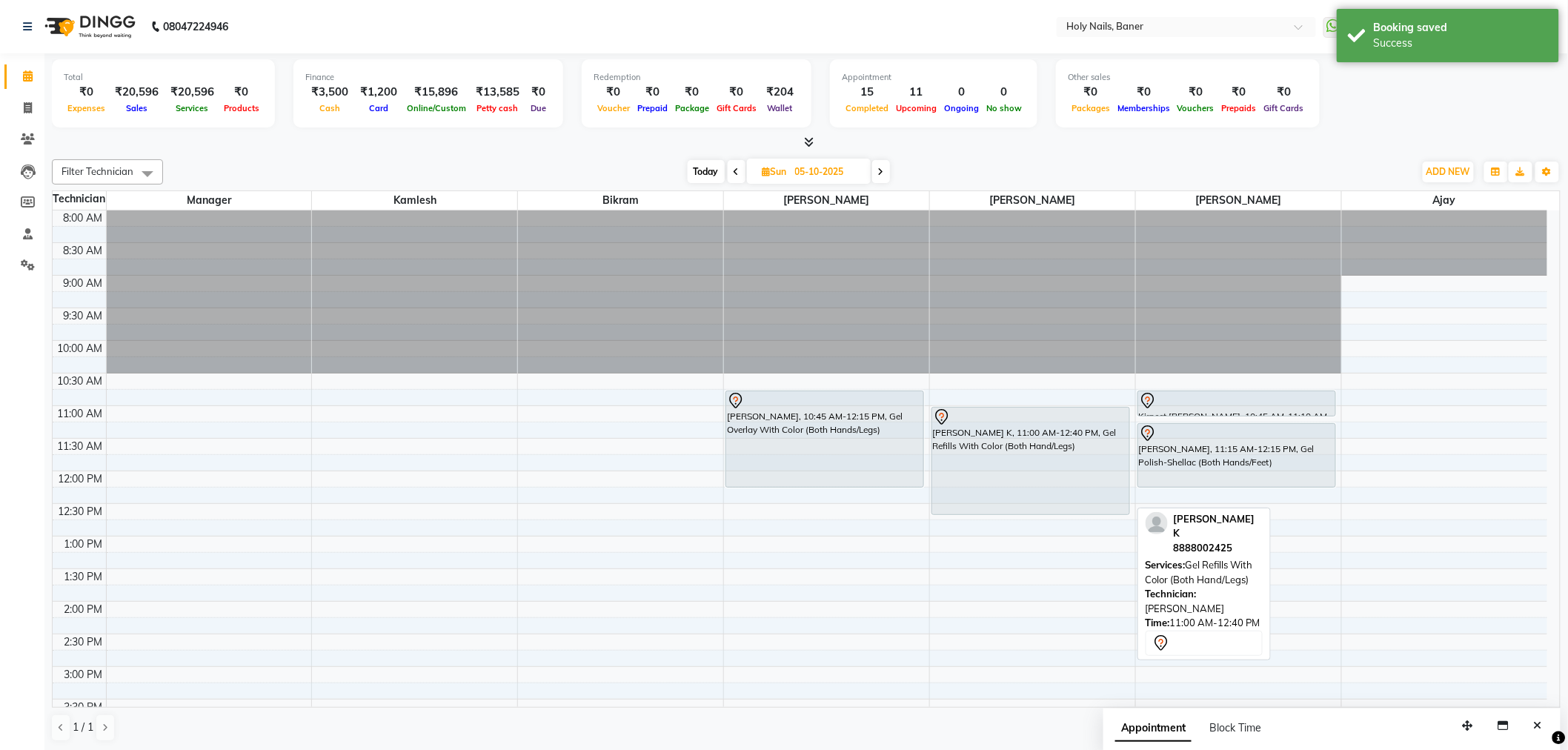
click at [1048, 478] on div "Saumya K, 11:00 AM-12:40 PM, Gel Refills With Color (Both Hand/Legs)" at bounding box center [1031, 461] width 197 height 107
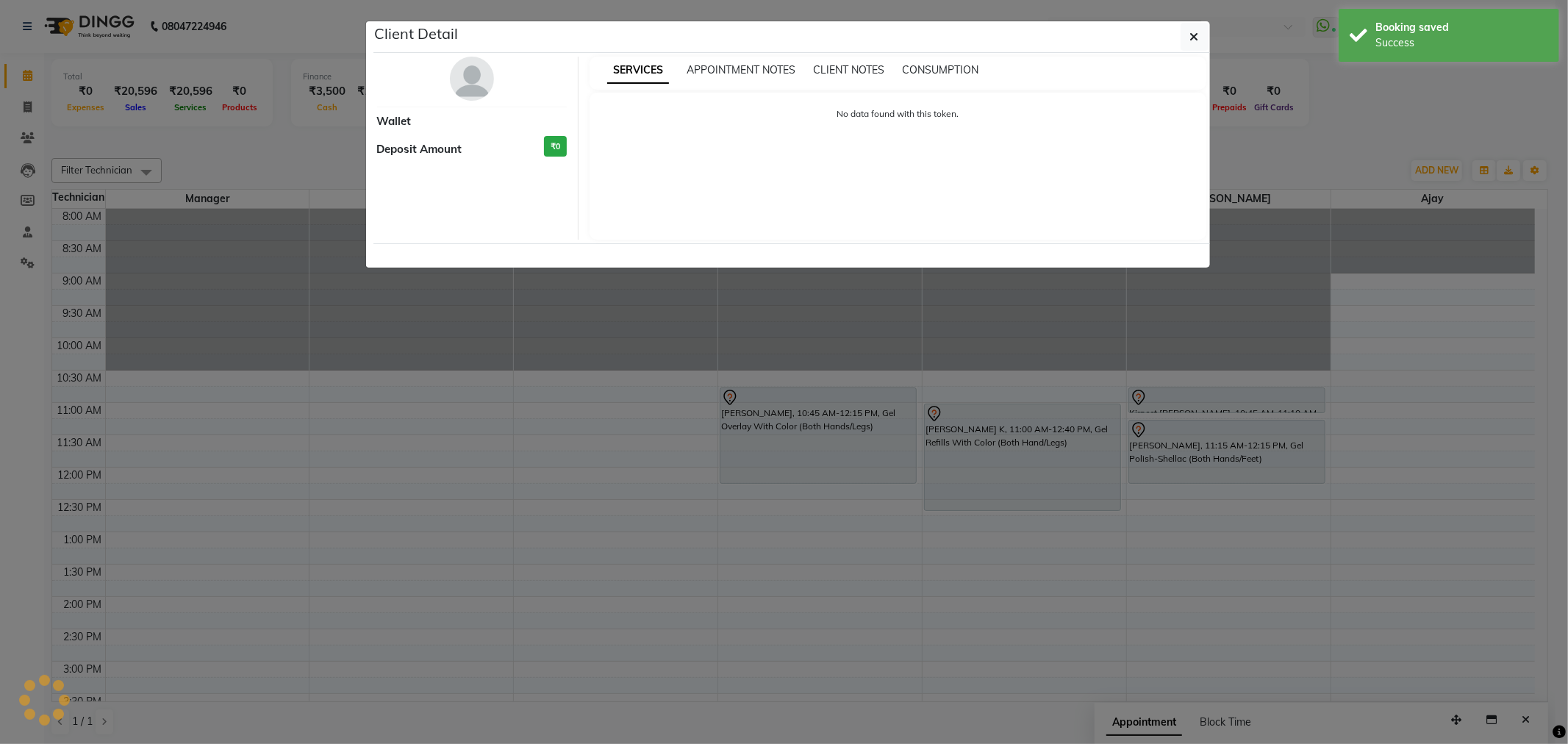
select select "7"
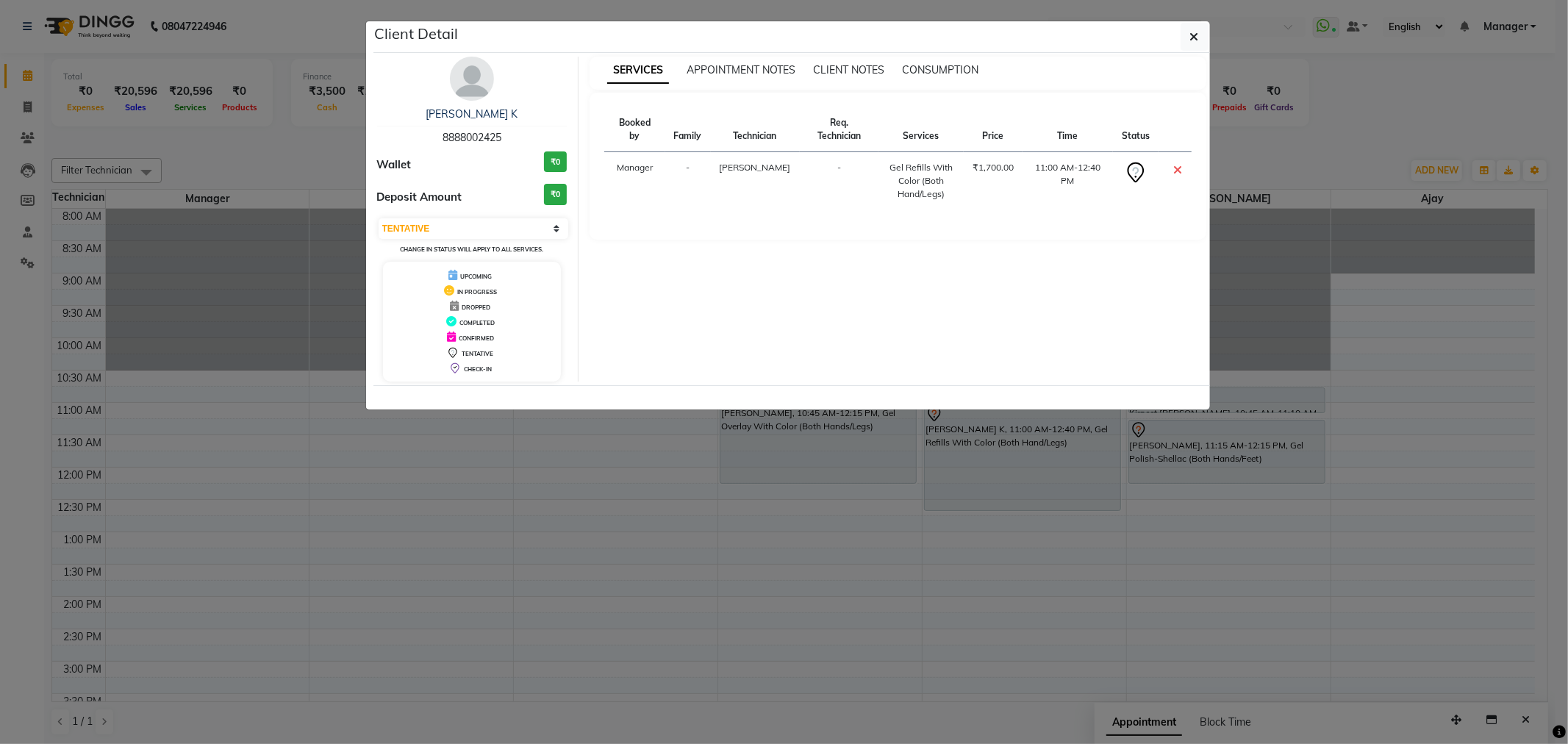
click at [466, 86] on img at bounding box center [472, 79] width 44 height 44
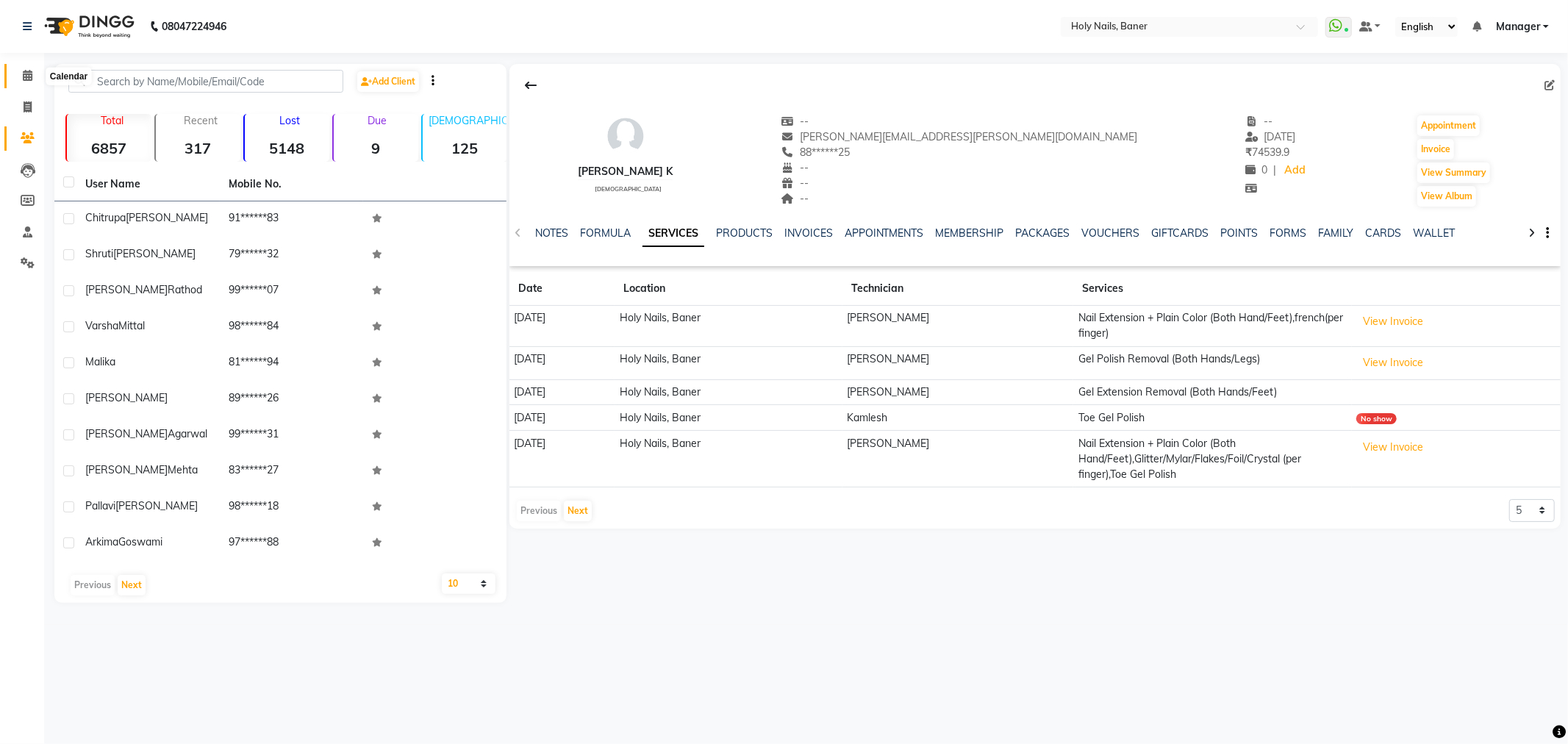
click at [30, 69] on span at bounding box center [27, 76] width 26 height 17
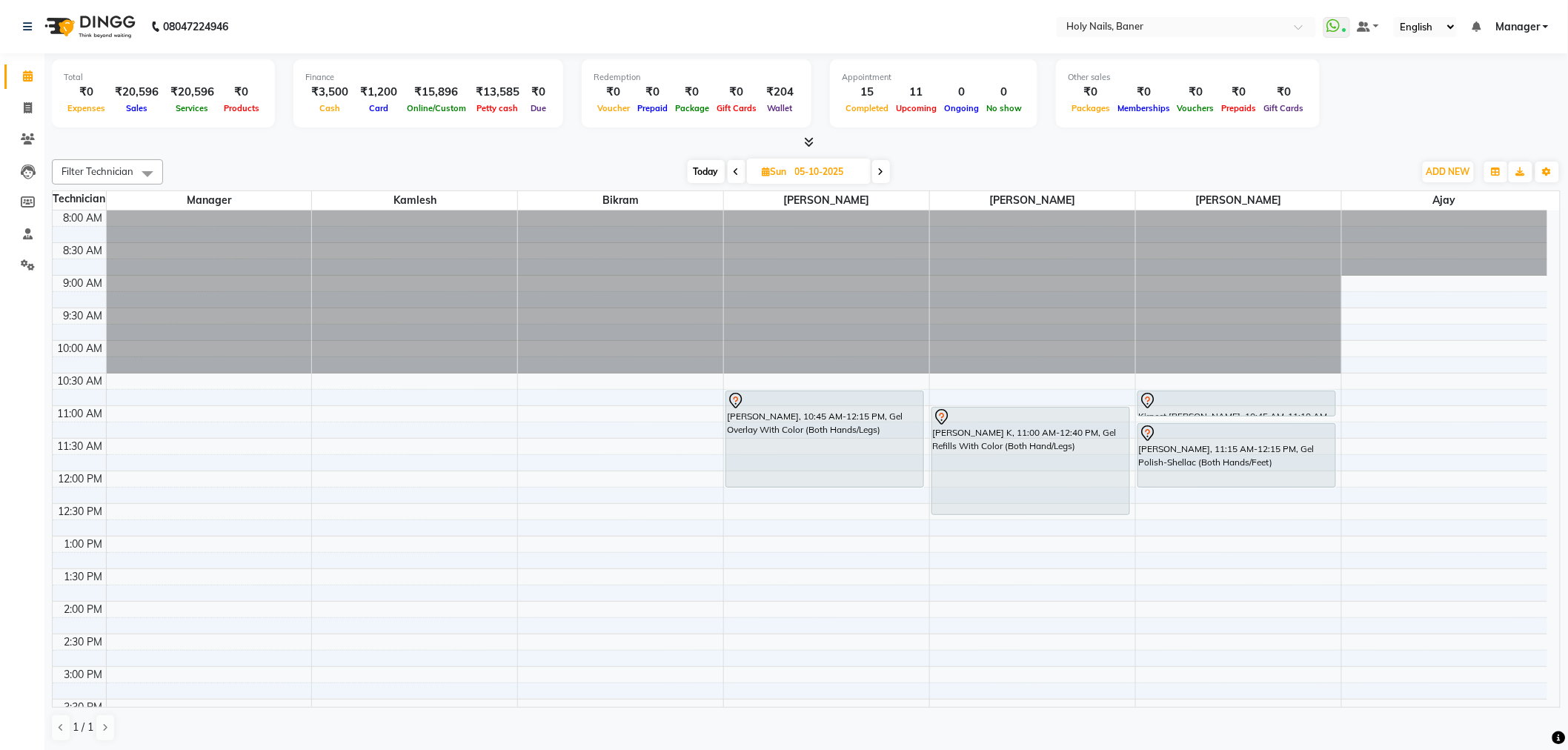
click at [698, 175] on span "Today" at bounding box center [706, 171] width 37 height 23
type input "04-10-2025"
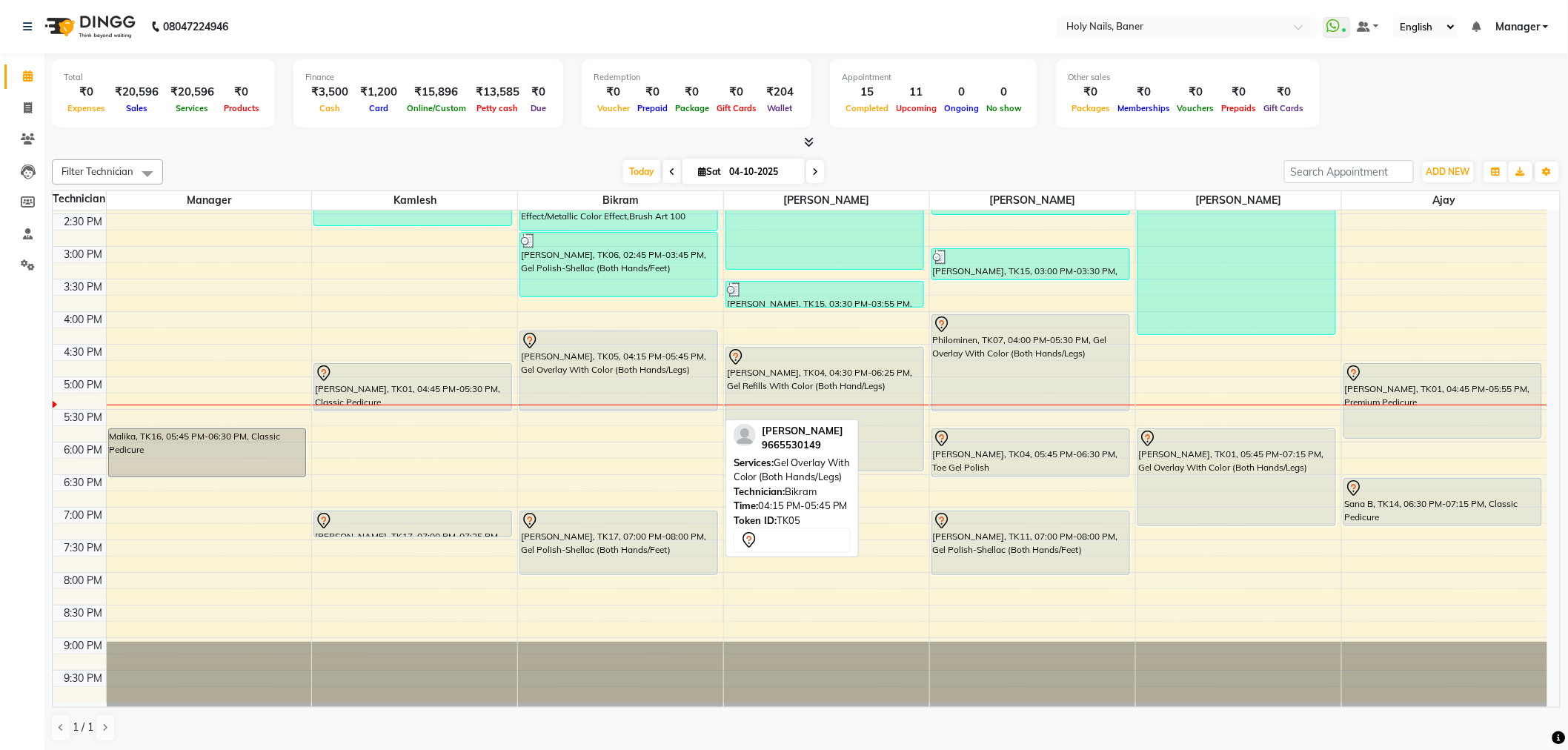
drag, startPoint x: 605, startPoint y: 423, endPoint x: 604, endPoint y: 408, distance: 15.0
click at [604, 408] on div "Kalyani Ghatge, TK13, 11:30 AM-01:15 PM, Gel Overlay With Color (Both Hands/Leg…" at bounding box center [621, 246] width 205 height 912
click at [656, 376] on div "Sunayana Giroti, TK05, 04:15 PM-05:30 PM, Gel Overlay With Color (Both Hands/Le…" at bounding box center [619, 371] width 197 height 79
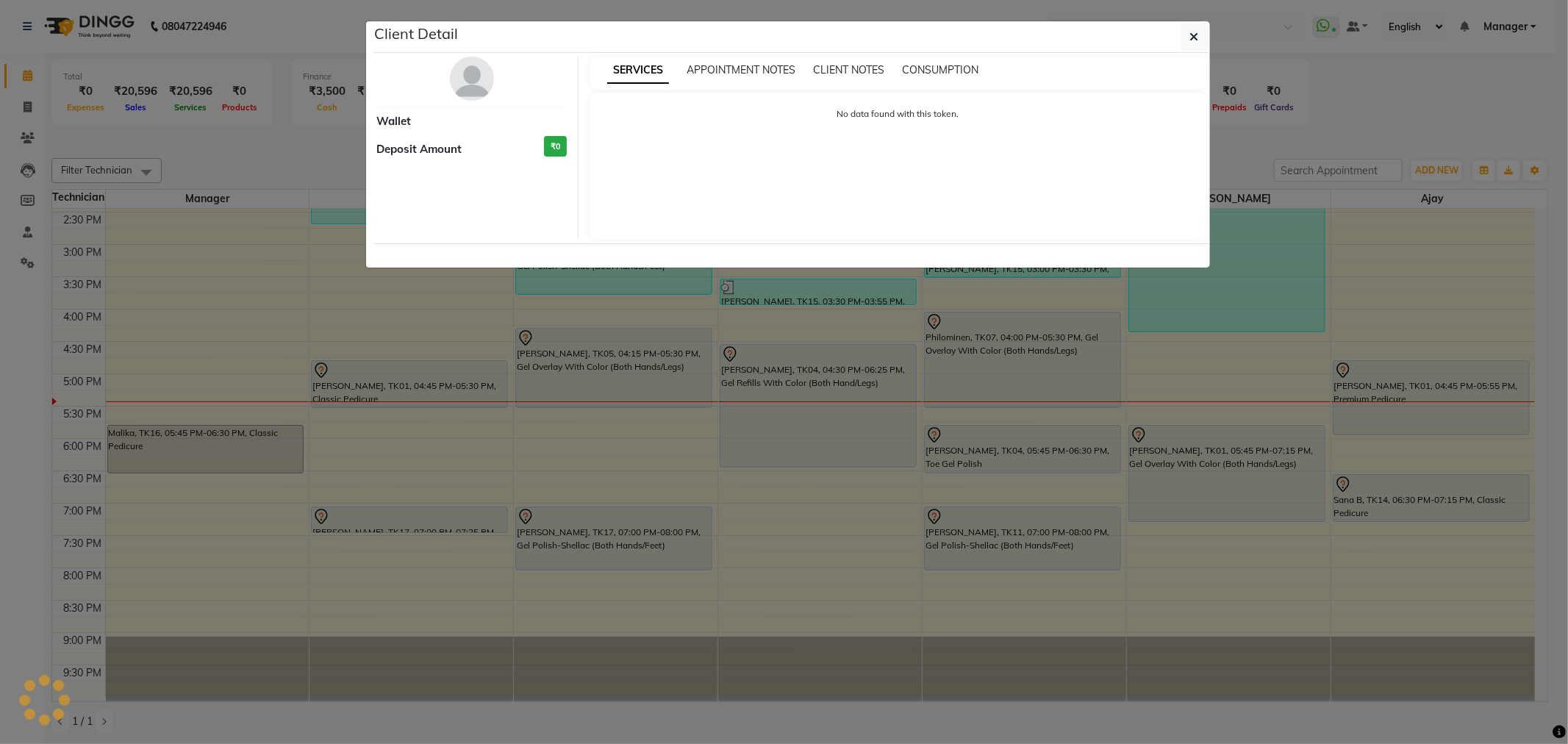
select select "7"
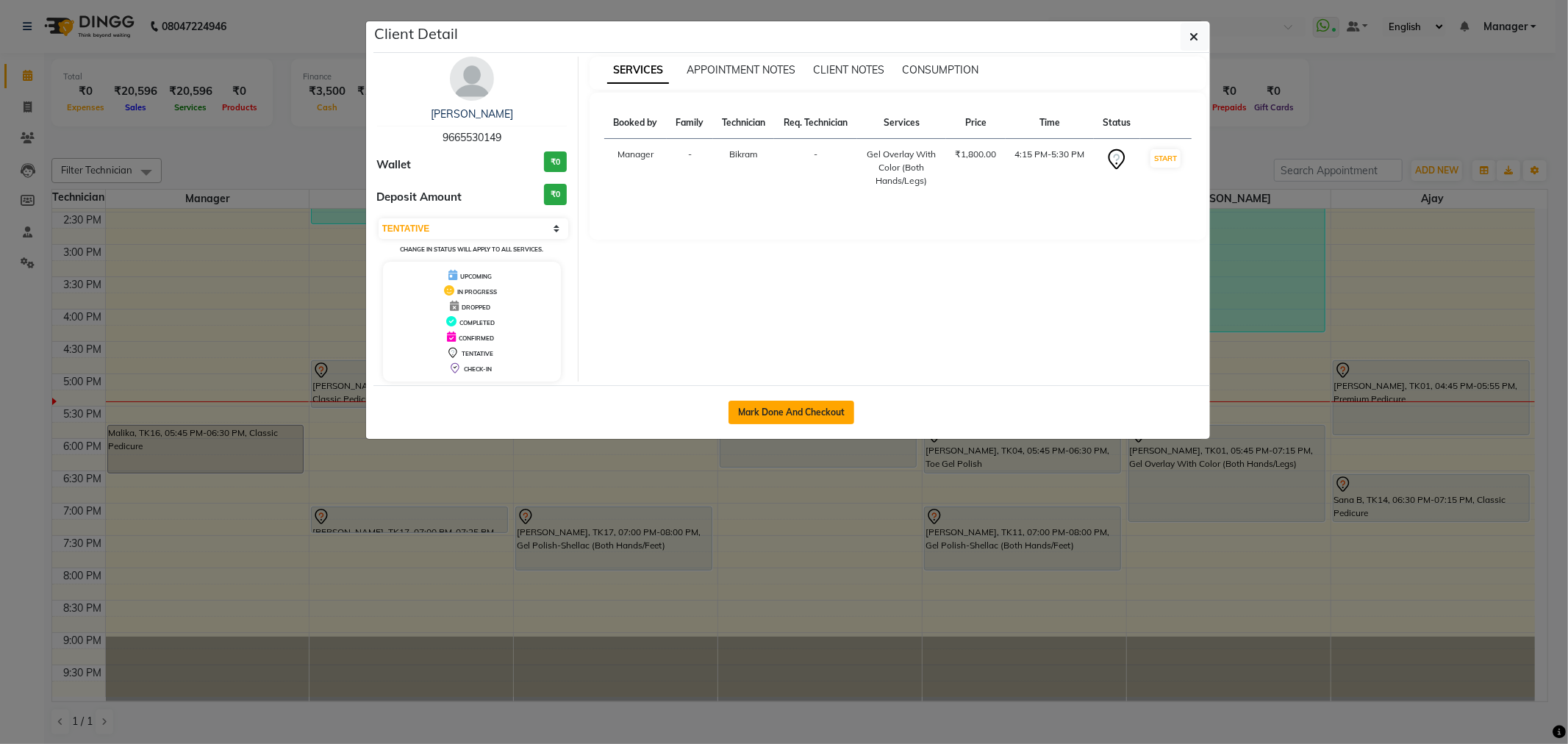
click at [831, 413] on button "Mark Done And Checkout" at bounding box center [791, 413] width 126 height 24
select select "5445"
select select "service"
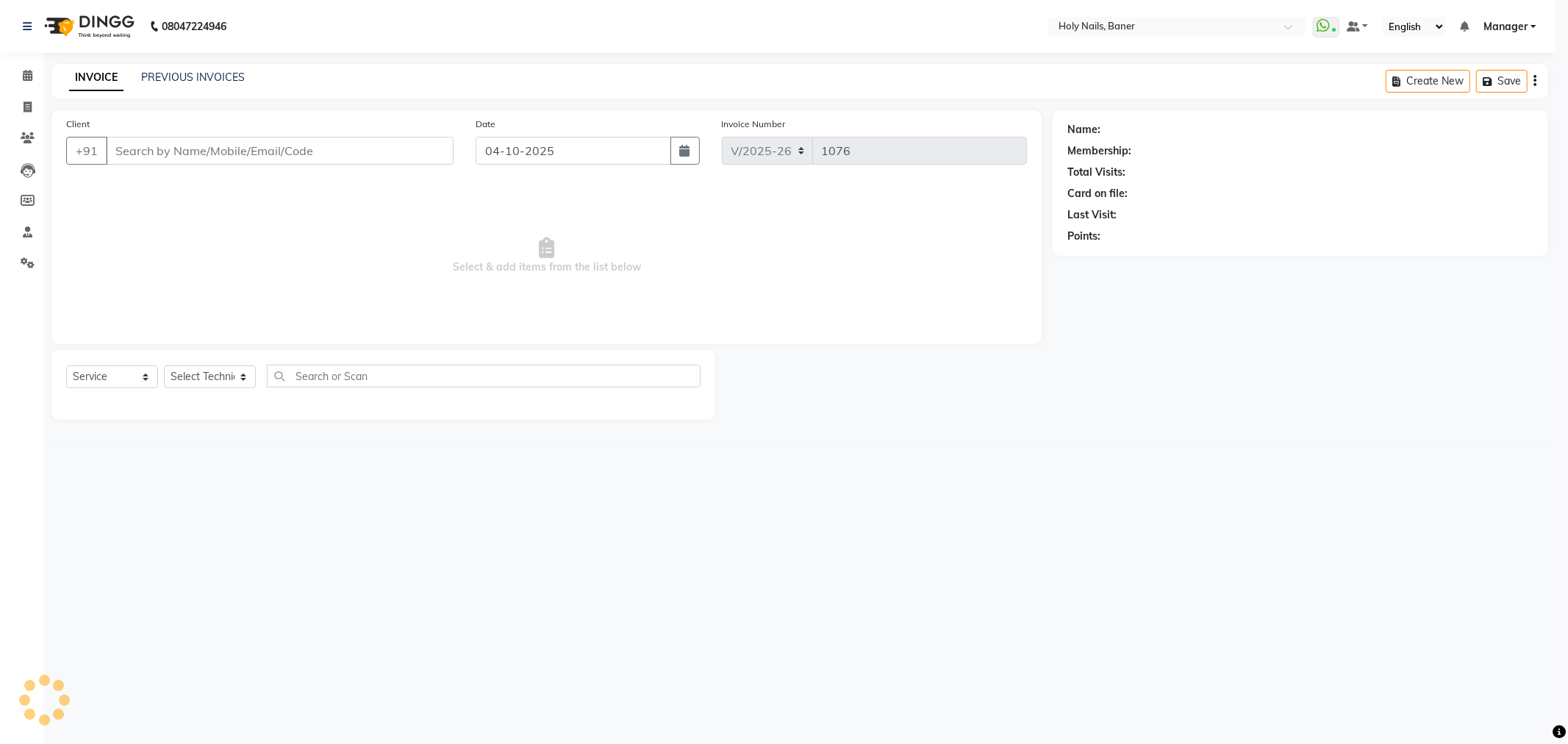
select select "3"
type input "96******49"
select select "58118"
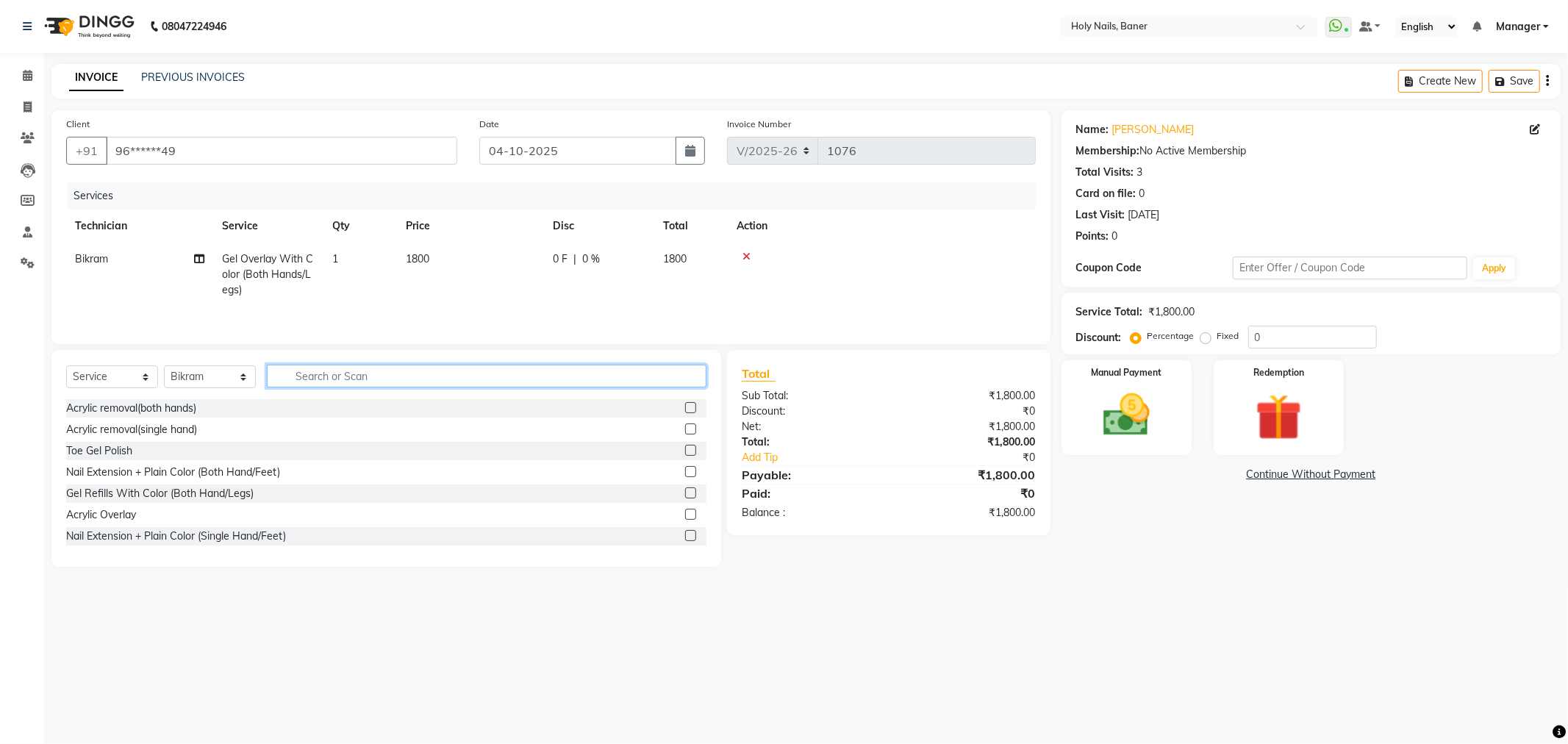
click at [576, 383] on input "text" at bounding box center [487, 376] width 440 height 23
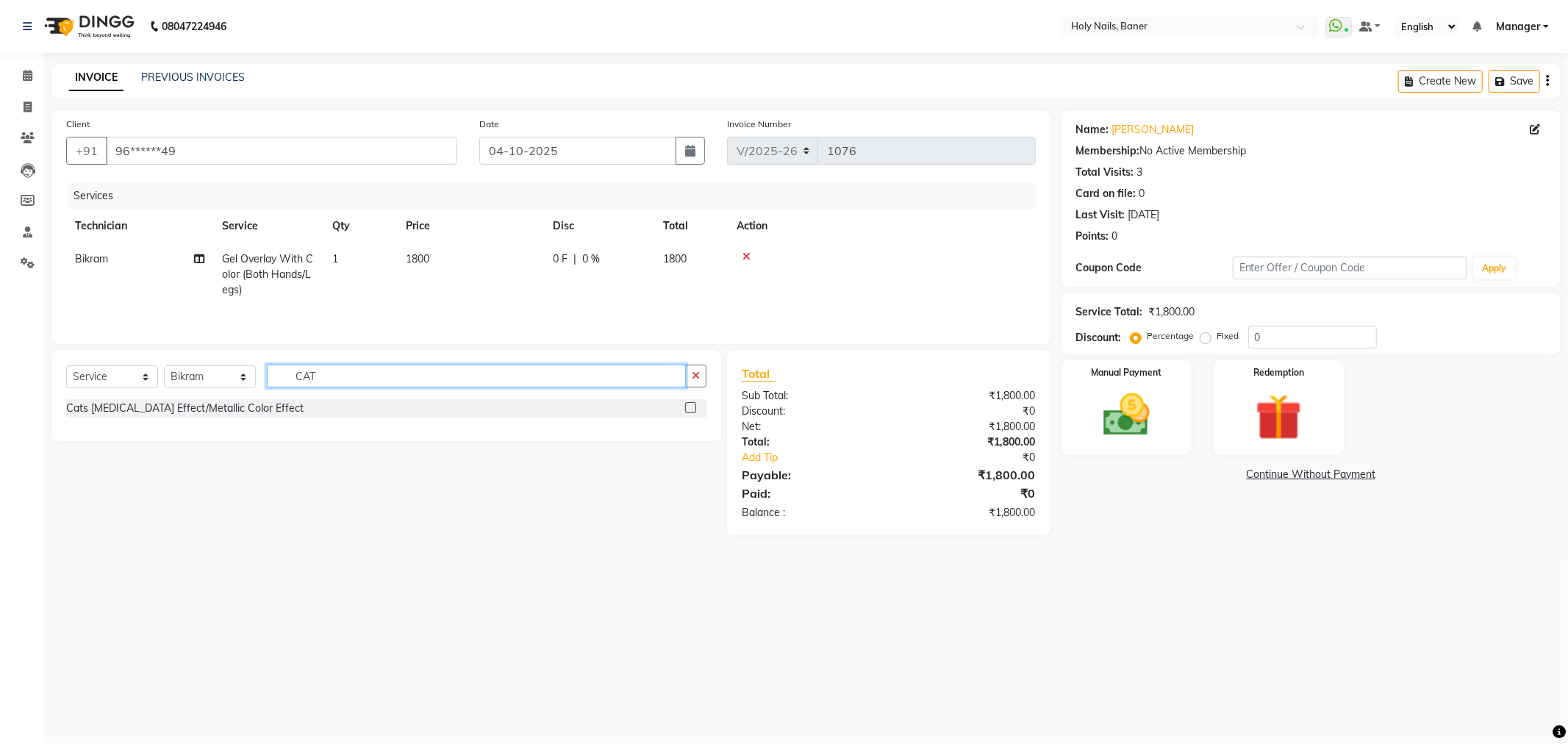
type input "CAT"
click at [687, 407] on label at bounding box center [690, 408] width 11 height 11
click at [687, 407] on input "checkbox" at bounding box center [689, 408] width 10 height 10
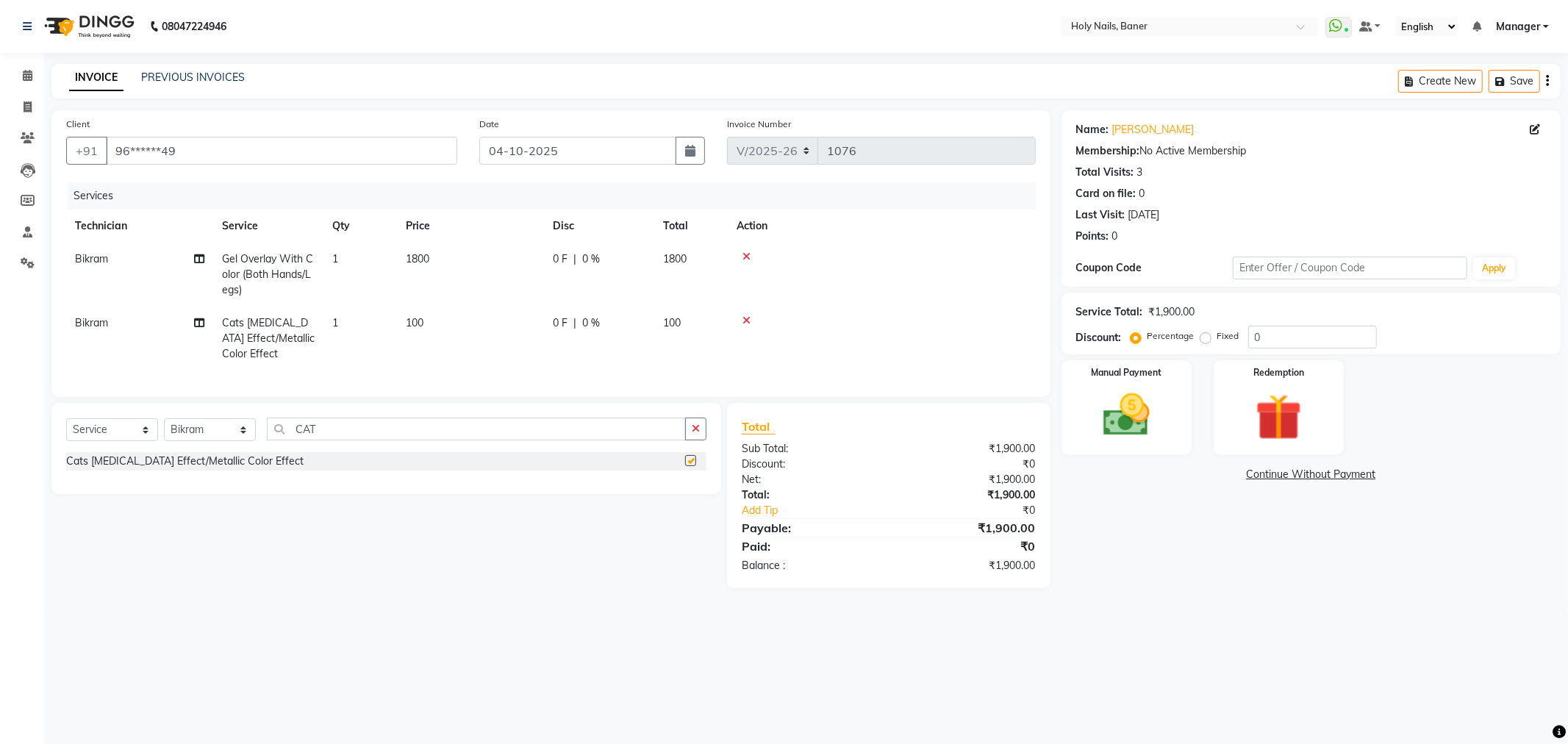
checkbox input "false"
click at [354, 331] on td "1" at bounding box center [360, 339] width 74 height 64
select select "58118"
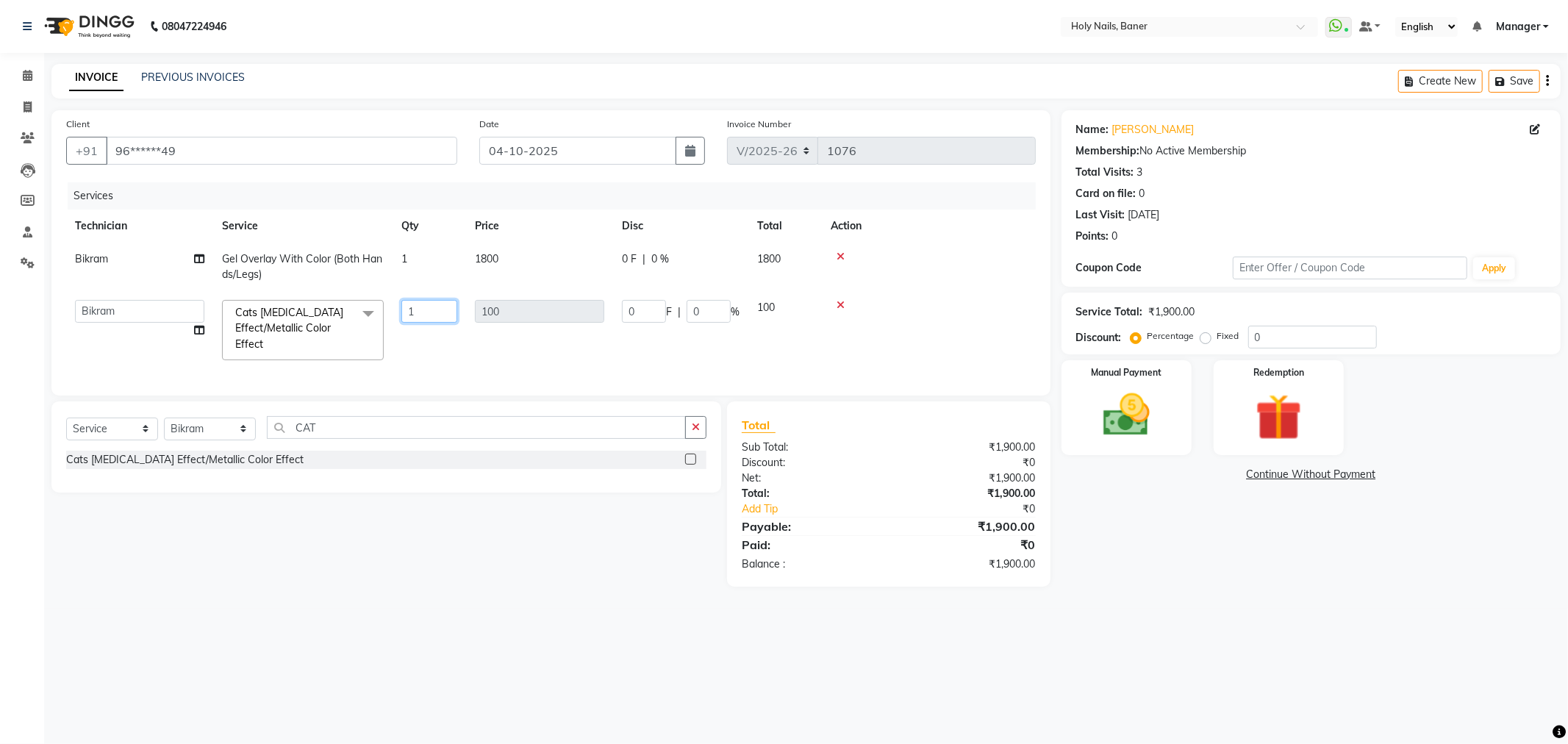
drag, startPoint x: 440, startPoint y: 313, endPoint x: 447, endPoint y: 312, distance: 7.1
click at [444, 312] on input "1" at bounding box center [430, 311] width 56 height 23
type input "10"
drag, startPoint x: 927, startPoint y: 322, endPoint x: 730, endPoint y: 412, distance: 216.6
click at [892, 336] on td at bounding box center [928, 330] width 214 height 78
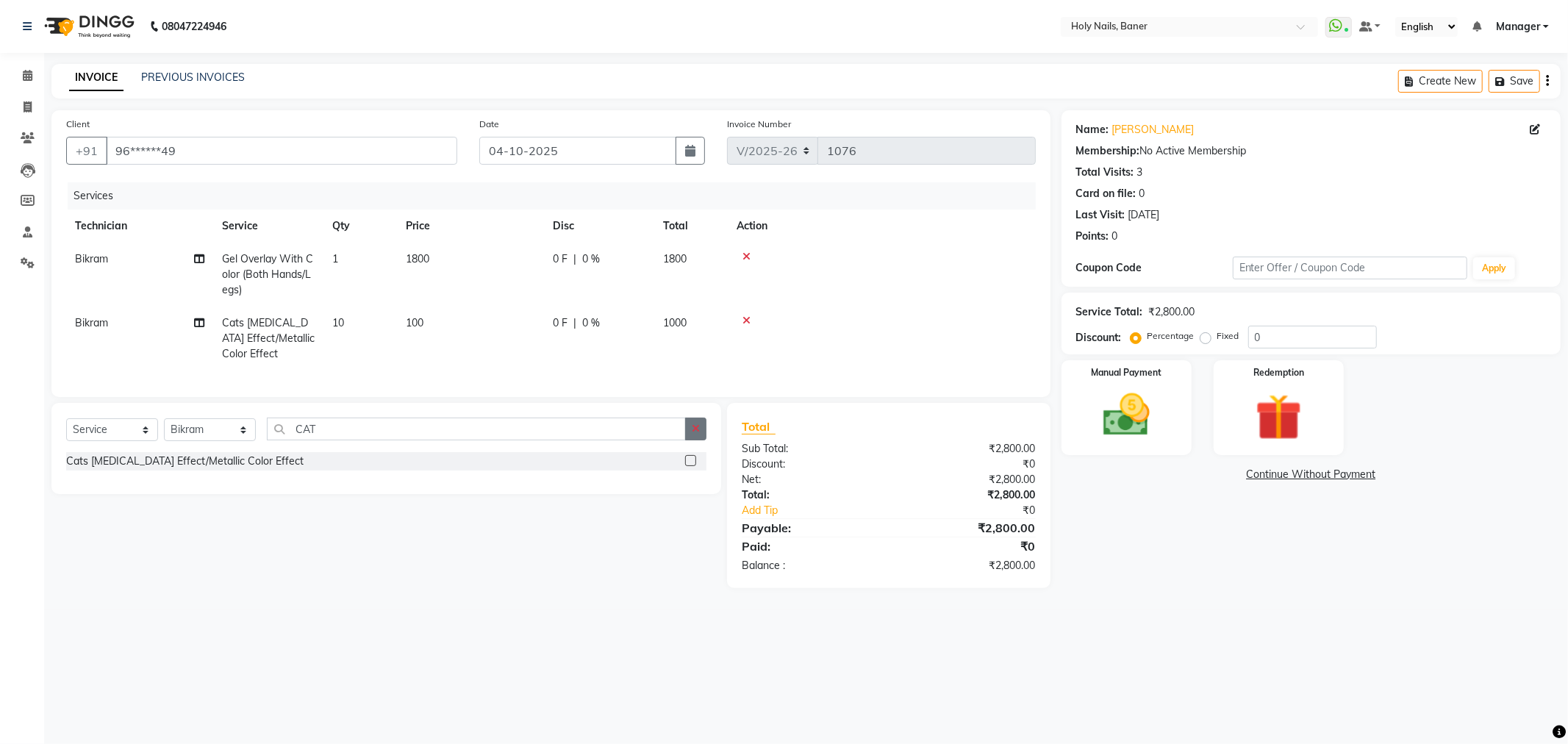
click at [693, 434] on icon "button" at bounding box center [695, 429] width 8 height 10
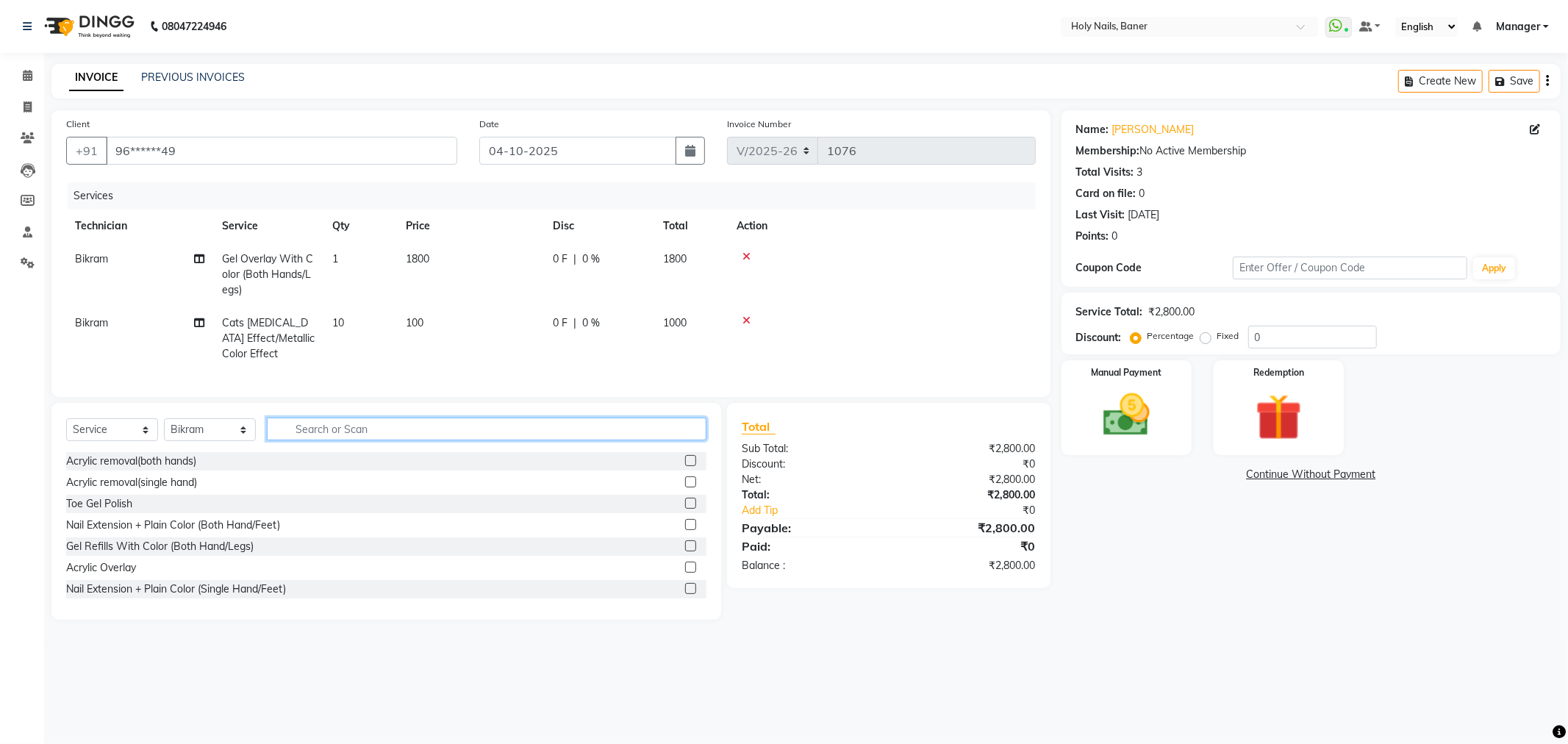
click at [540, 440] on input "text" at bounding box center [487, 429] width 440 height 23
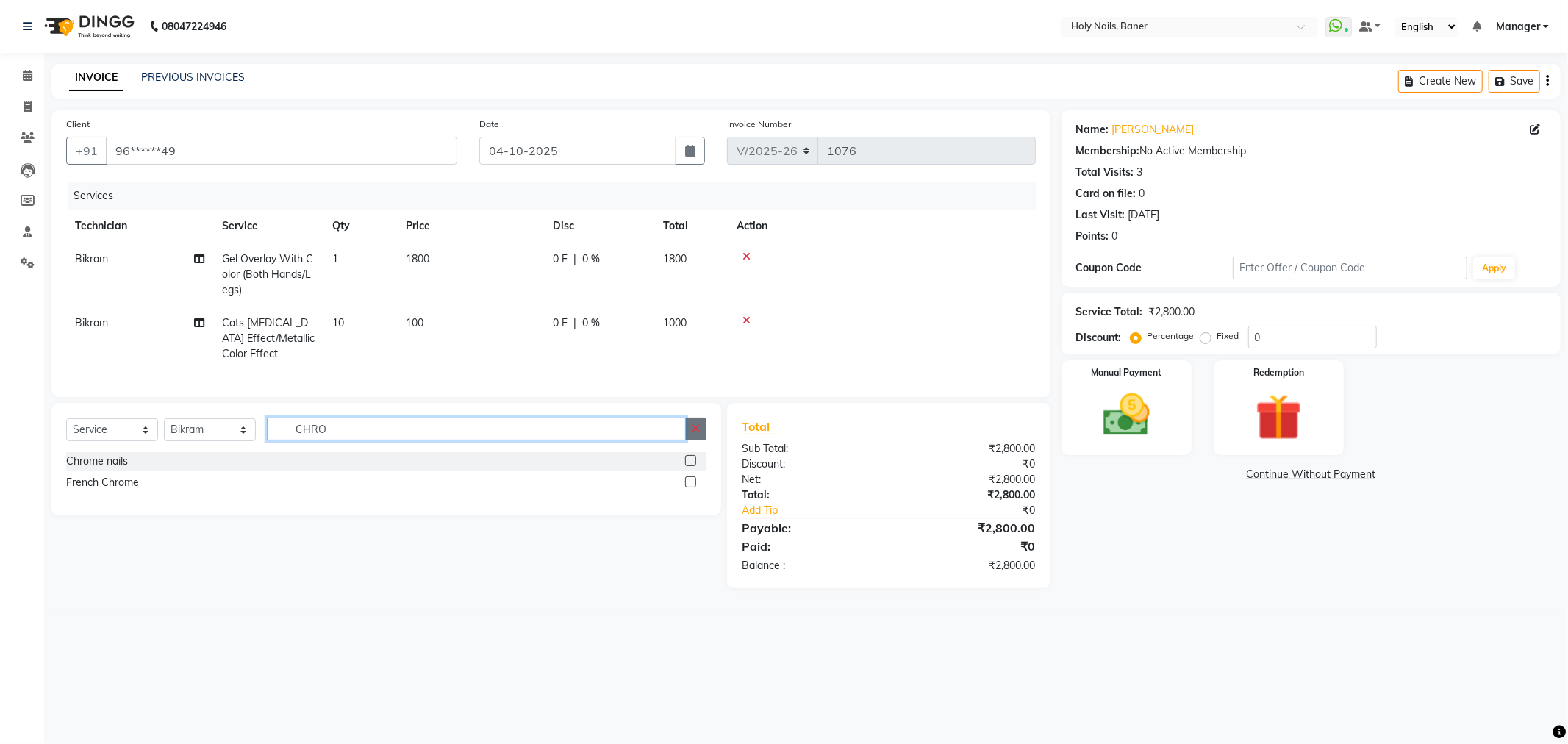
type input "CHRO"
click at [702, 441] on button "button" at bounding box center [695, 429] width 21 height 23
type input "BRU"
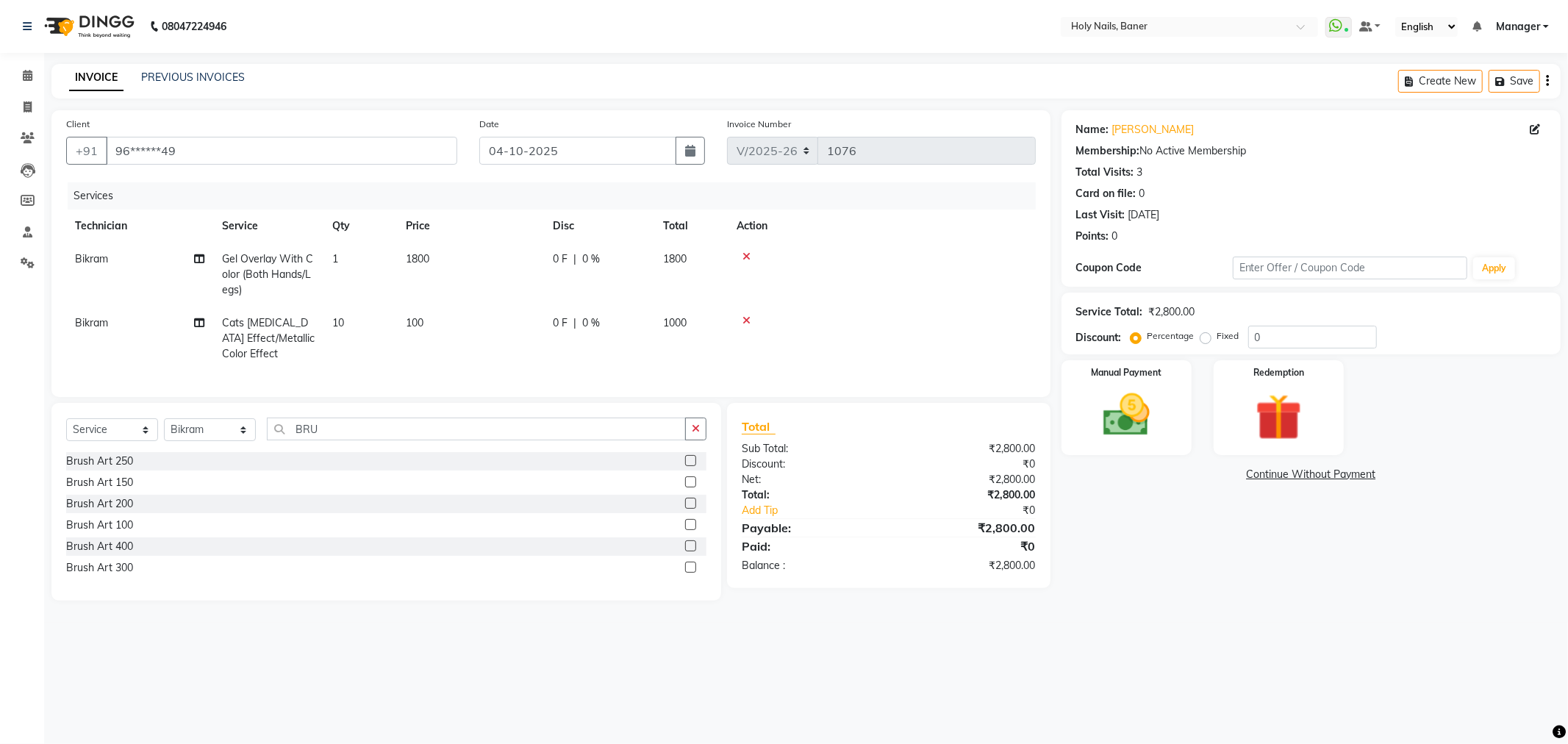
click at [688, 488] on label at bounding box center [690, 482] width 11 height 11
click at [688, 488] on input "checkbox" at bounding box center [689, 483] width 10 height 10
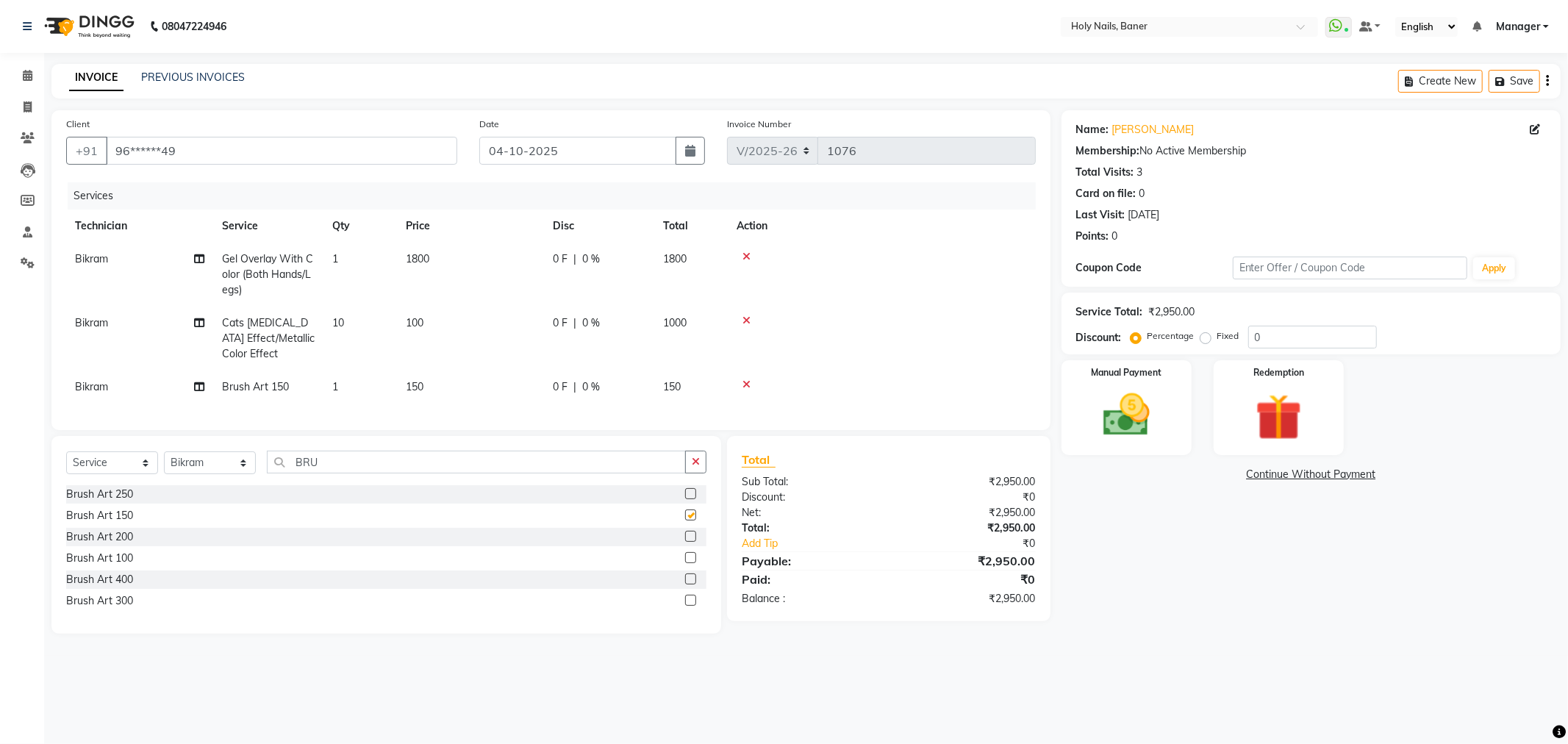
checkbox input "false"
click at [346, 394] on td "1" at bounding box center [360, 387] width 74 height 33
select select "58118"
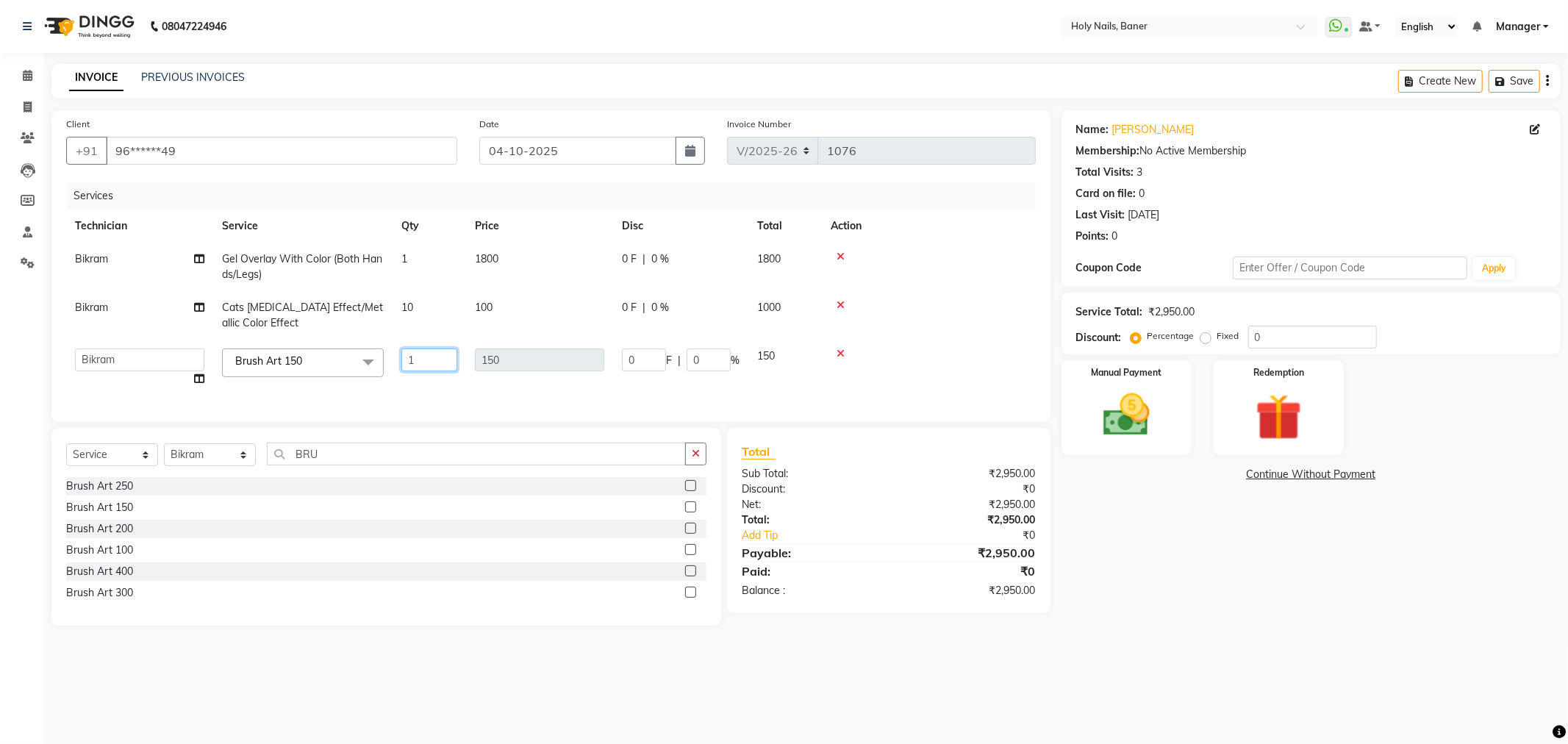
click at [443, 365] on input "1" at bounding box center [430, 360] width 56 height 23
type input "10"
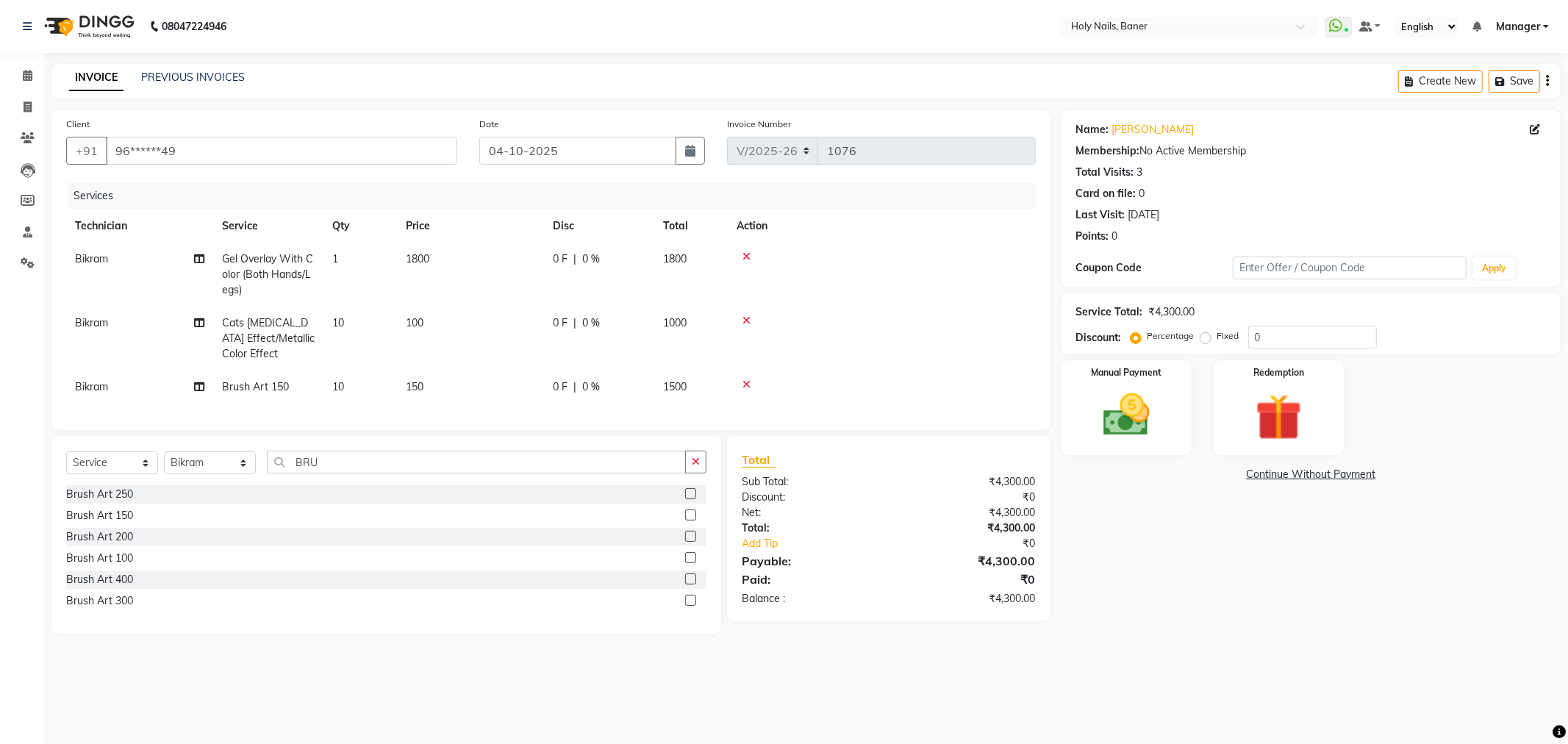
click at [952, 299] on tbody "Bikram Gel Overlay With Color (Both Hands/Legs) 1 1800 0 F | 0 % 1800 Bikram Ca…" at bounding box center [551, 323] width 969 height 161
click at [607, 322] on div "0 F | 0 %" at bounding box center [599, 323] width 93 height 15
select select "58118"
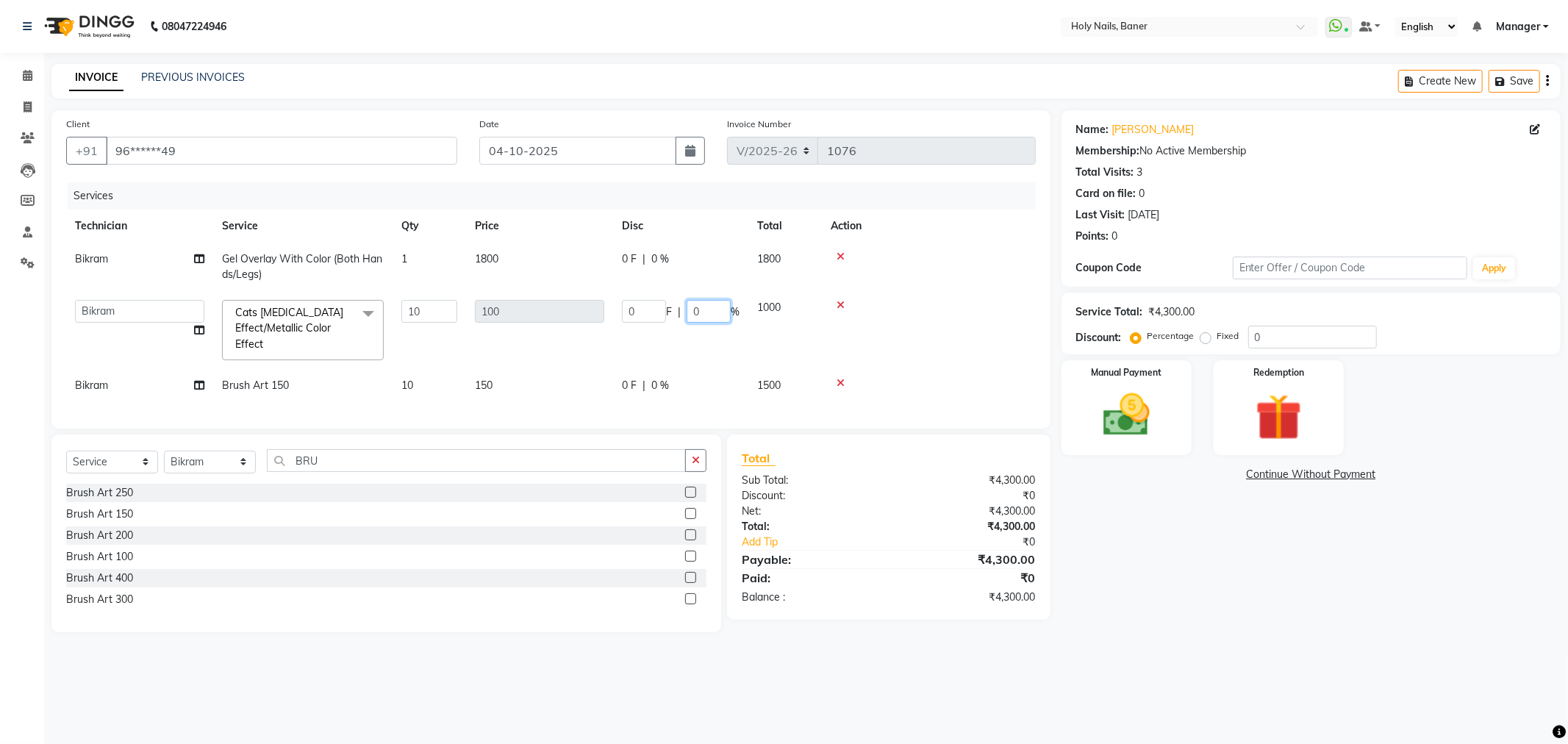
click at [713, 311] on input "0" at bounding box center [708, 311] width 44 height 23
type input "100"
click at [917, 354] on td at bounding box center [928, 330] width 214 height 78
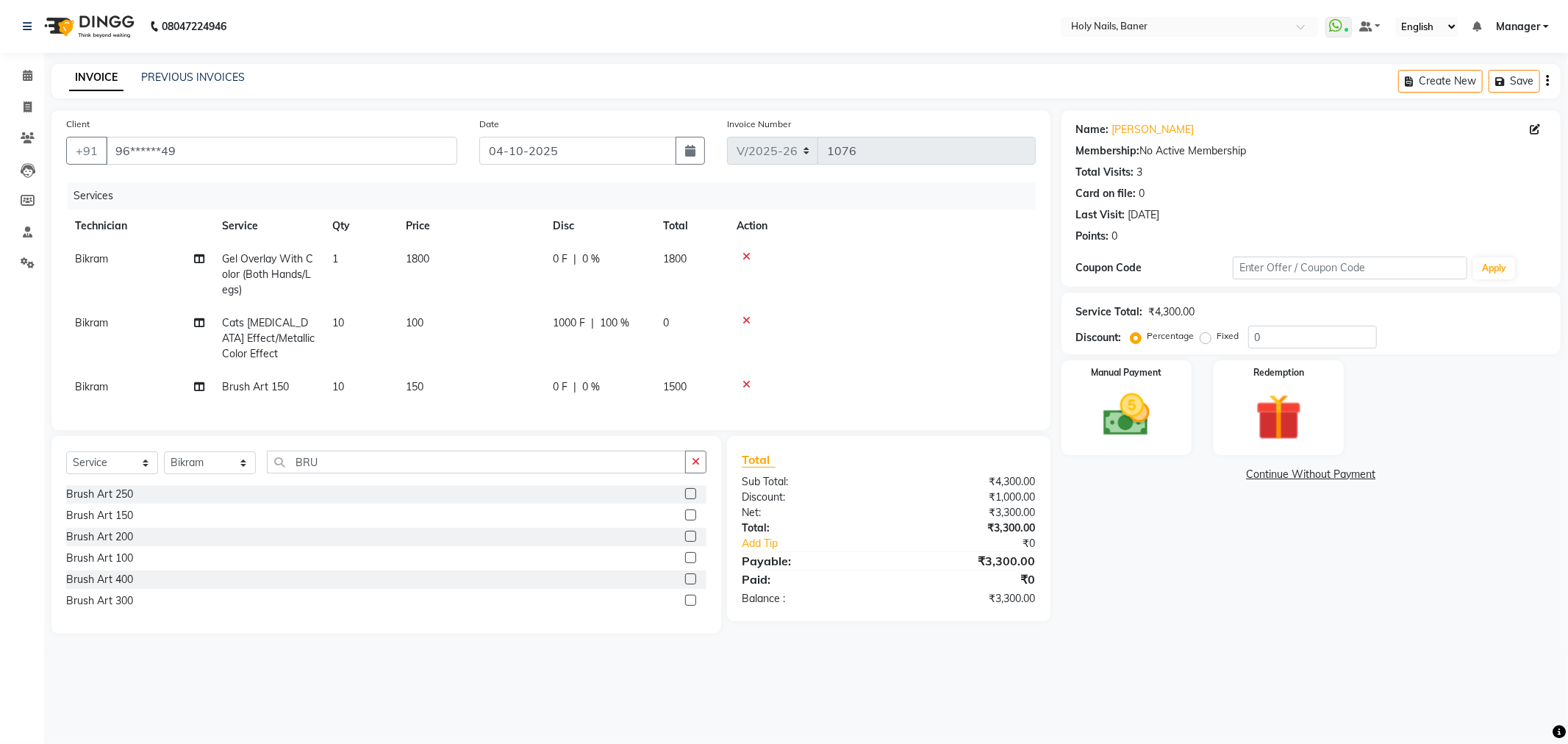
drag, startPoint x: 578, startPoint y: 394, endPoint x: 605, endPoint y: 384, distance: 28.8
click at [585, 391] on div "0 F | 0 %" at bounding box center [599, 387] width 93 height 15
select select "58118"
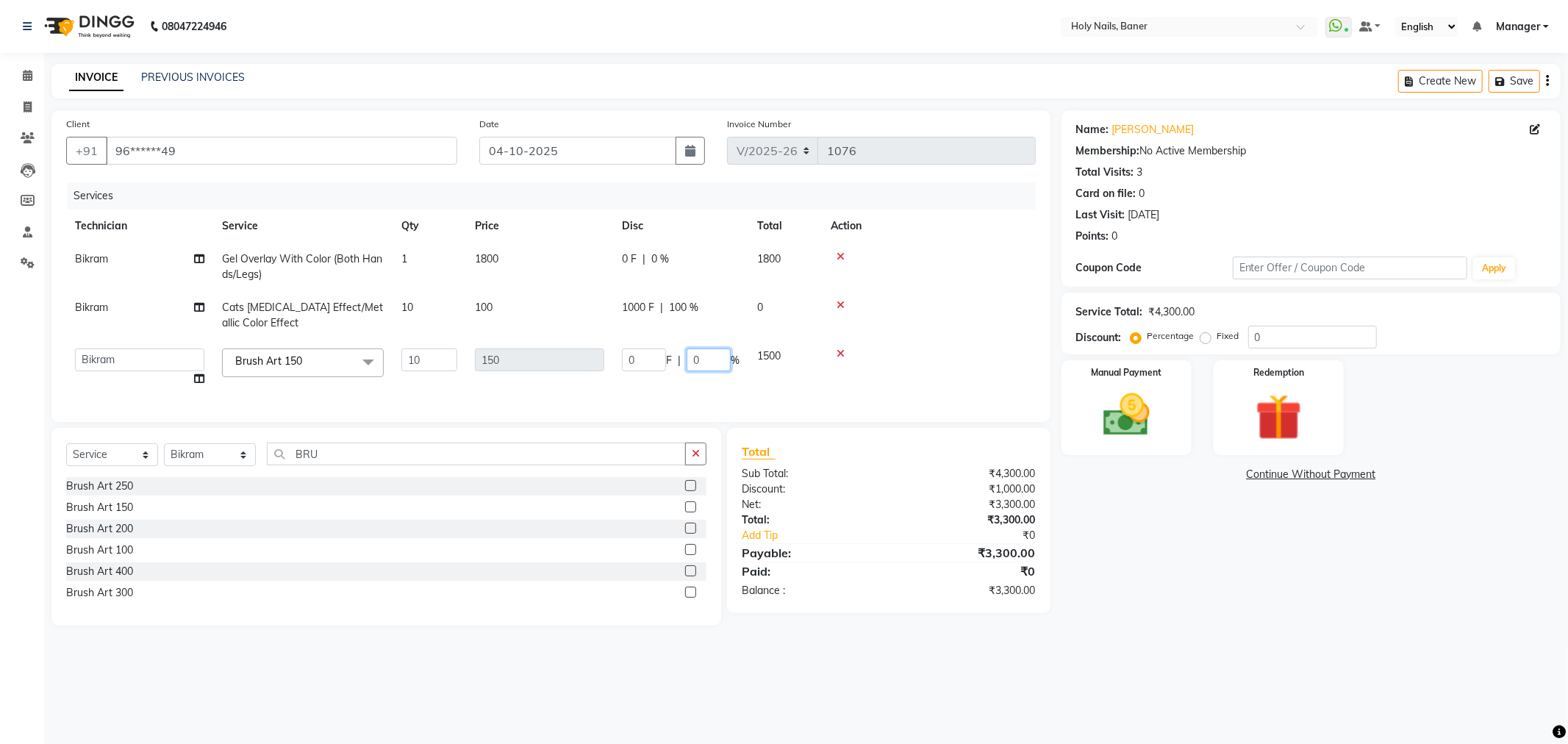
click at [714, 358] on input "0" at bounding box center [708, 360] width 44 height 23
type input "100"
click at [937, 341] on tbody "Bikram Gel Overlay With Color (Both Hands/Legs) 1 1800 0 F | 0 % 1800 Bikram Ca…" at bounding box center [551, 319] width 969 height 153
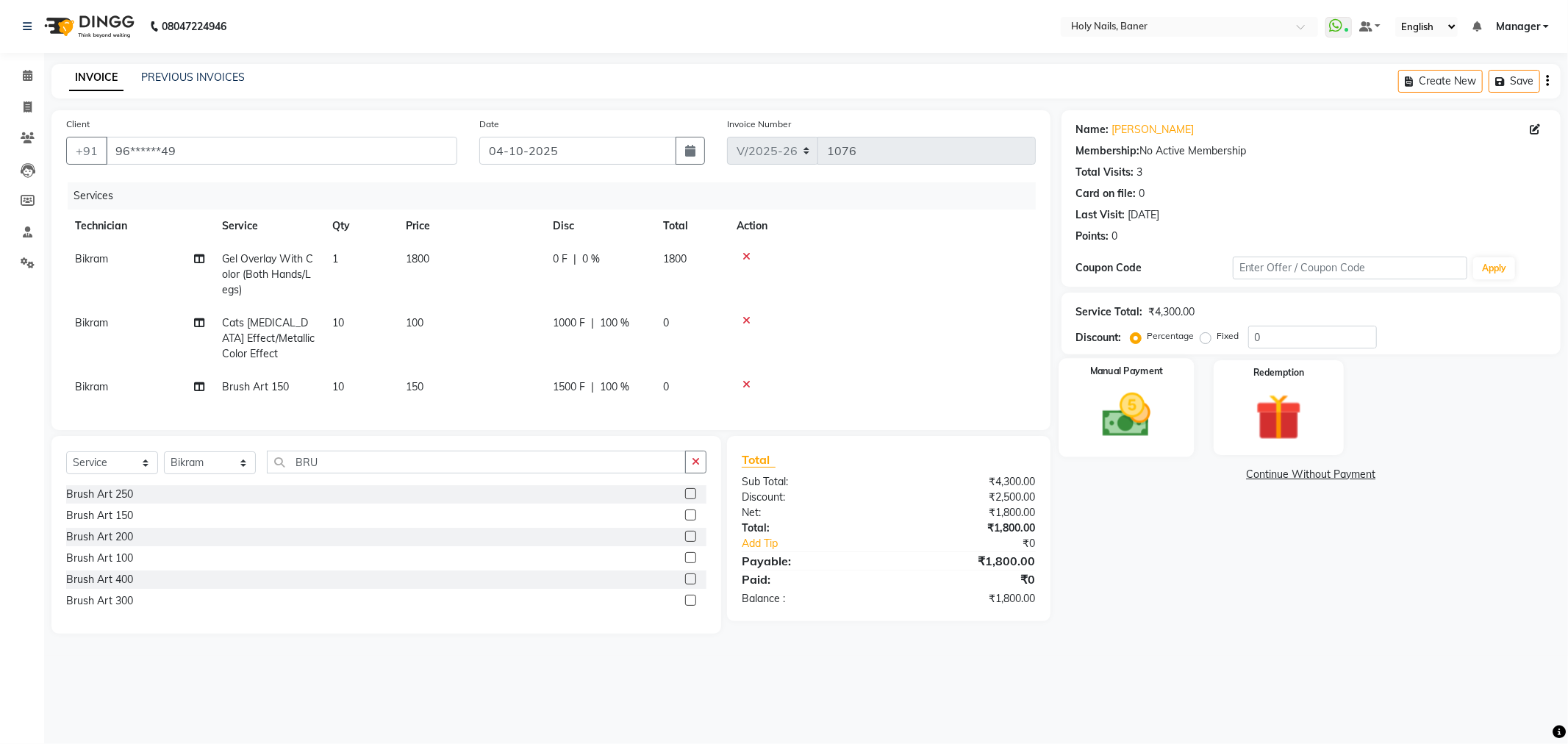
click at [1136, 427] on img at bounding box center [1126, 416] width 79 height 56
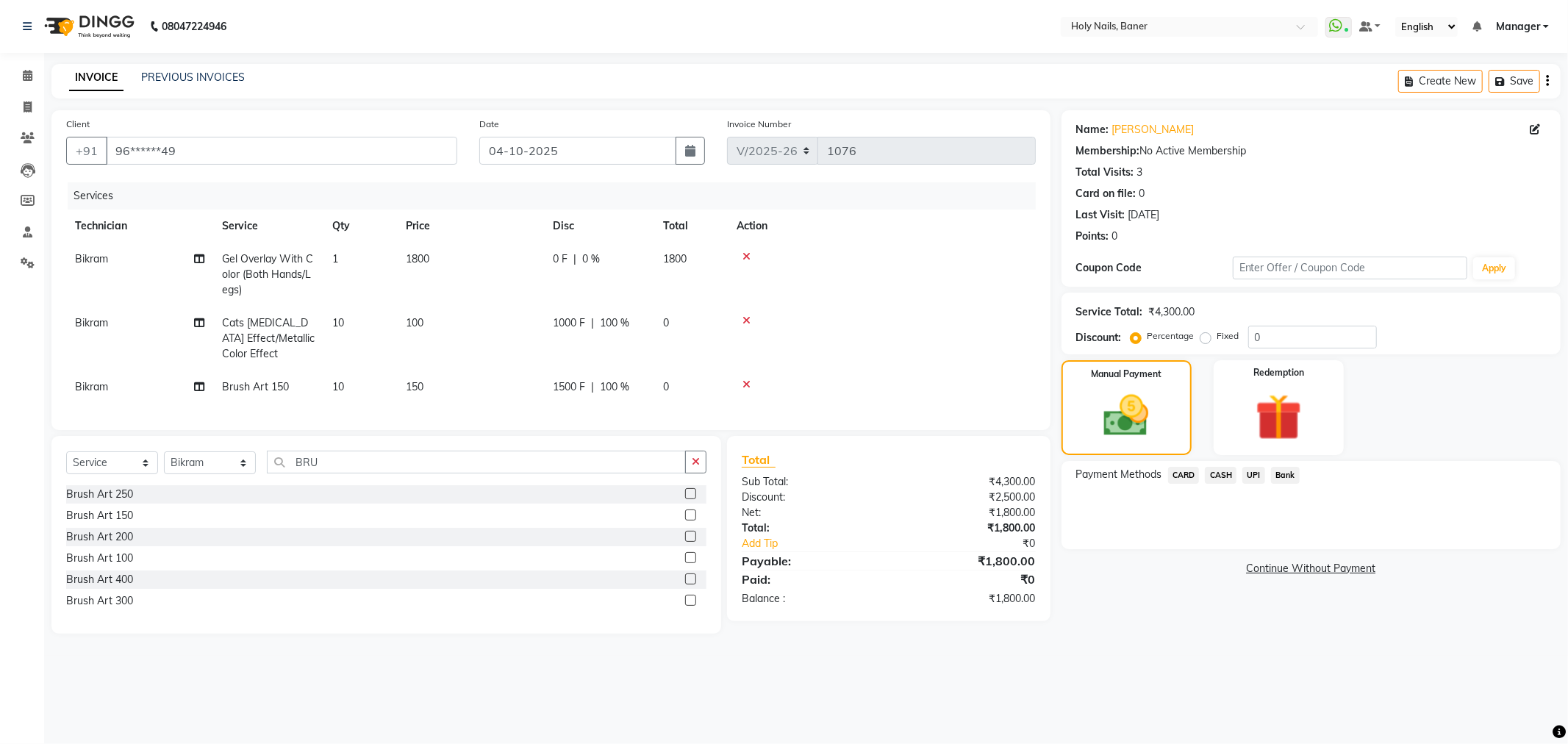
click at [1189, 478] on span "CARD" at bounding box center [1183, 475] width 32 height 17
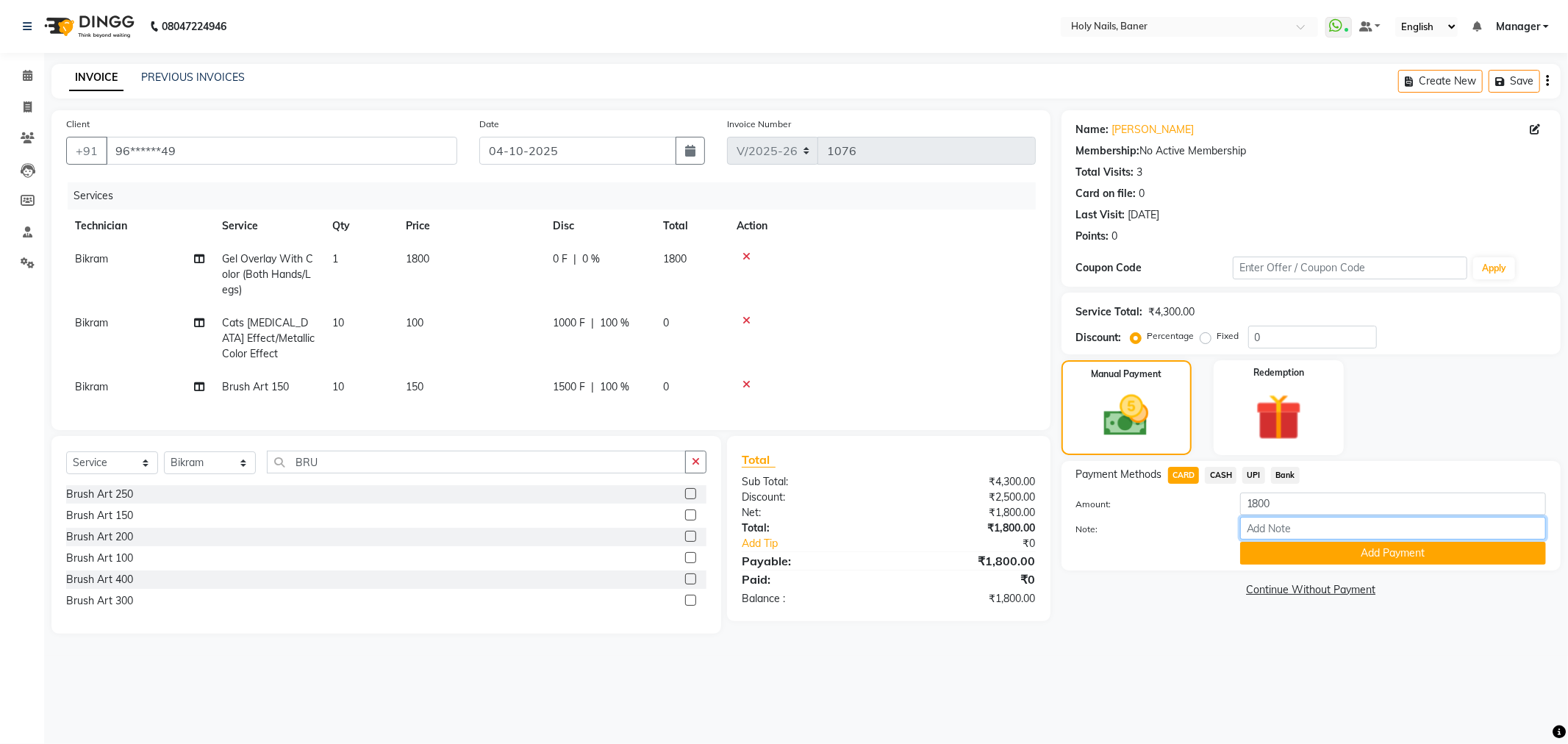
click at [1311, 526] on input "Note:" at bounding box center [1393, 528] width 306 height 23
type input "FREE NAIL ART OFFER APPLIED"
click at [1361, 552] on button "Add Payment" at bounding box center [1393, 553] width 306 height 23
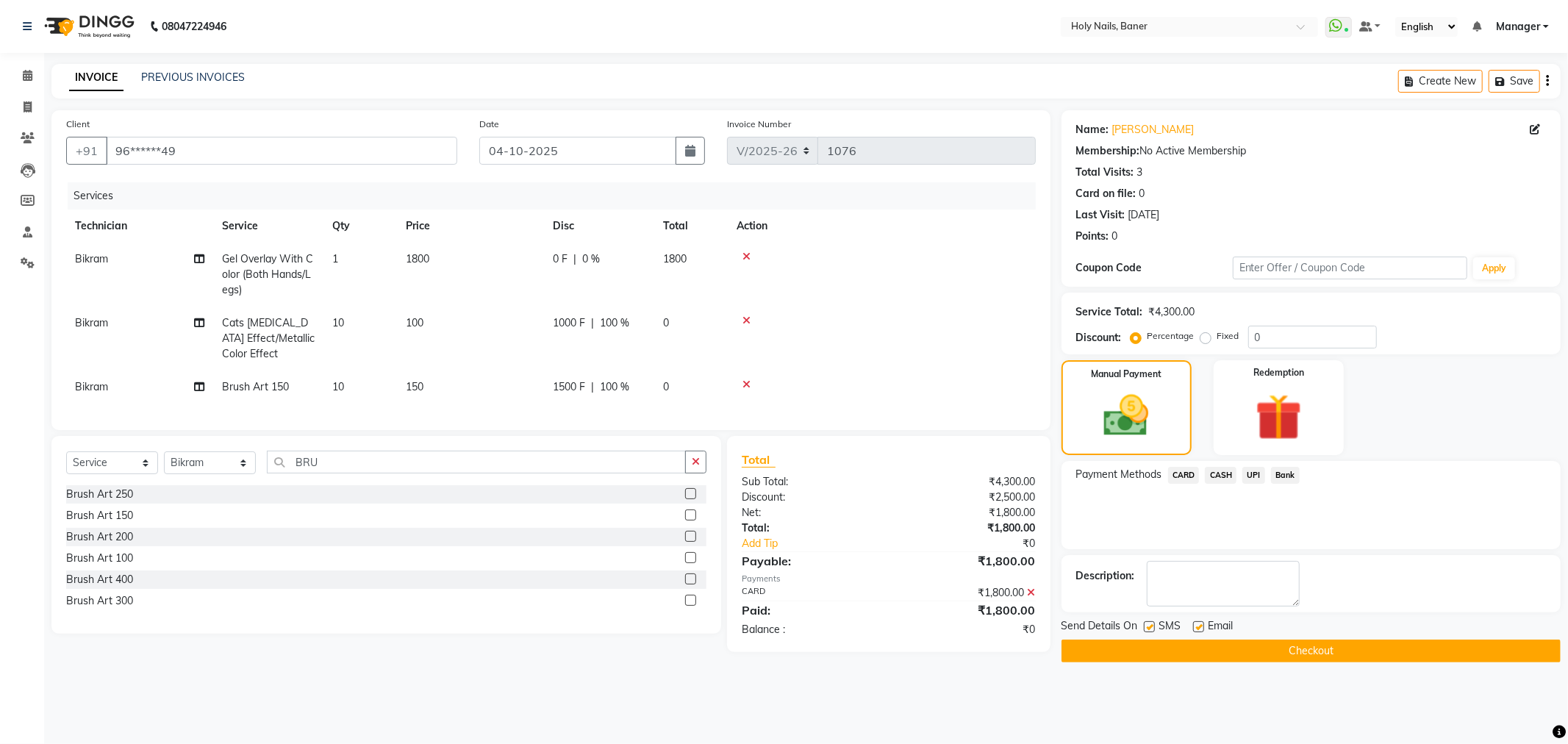
click at [1333, 647] on button "Checkout" at bounding box center [1311, 651] width 499 height 23
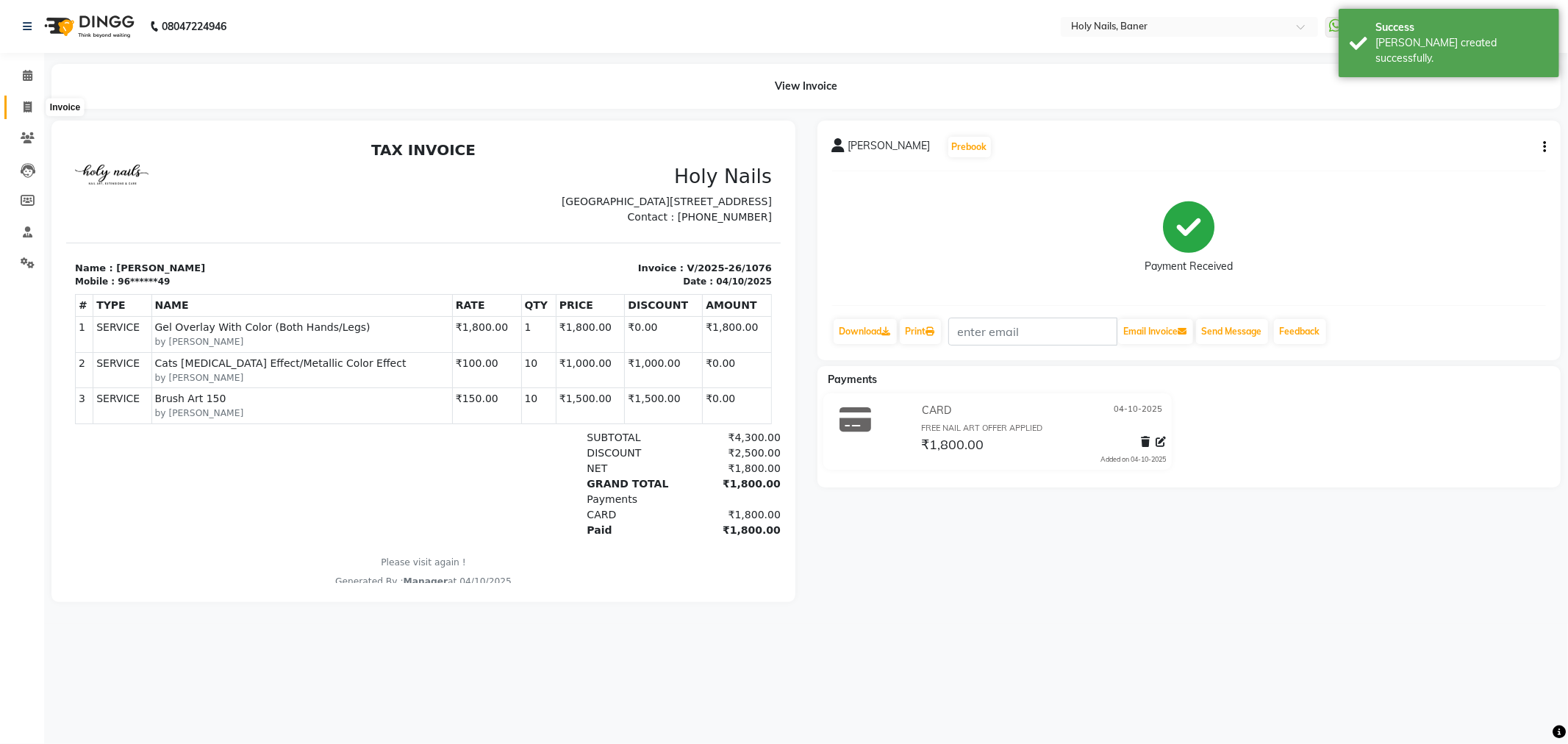
click at [26, 104] on icon at bounding box center [27, 107] width 8 height 11
select select "service"
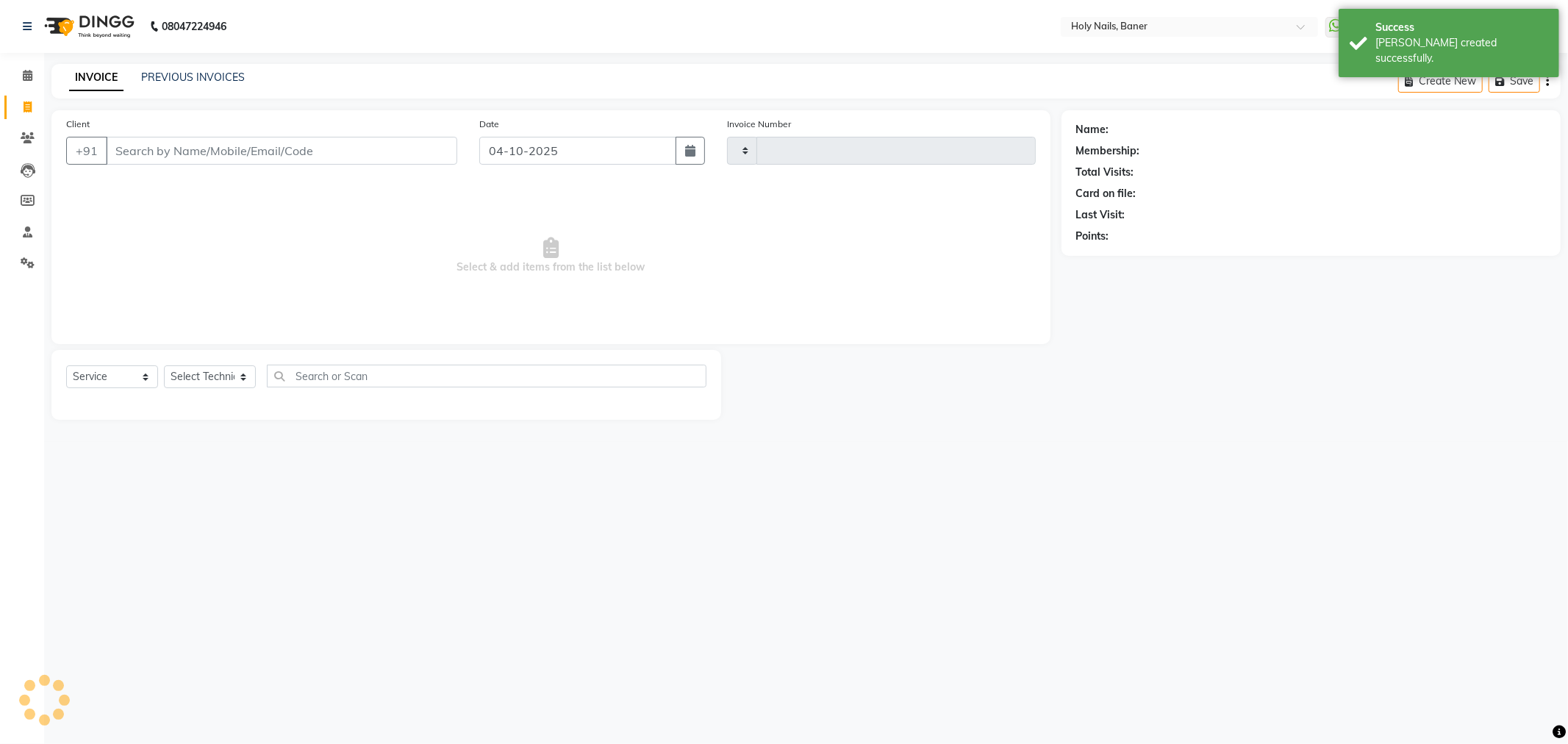
type input "1077"
select select "5445"
click at [23, 77] on icon at bounding box center [27, 75] width 10 height 11
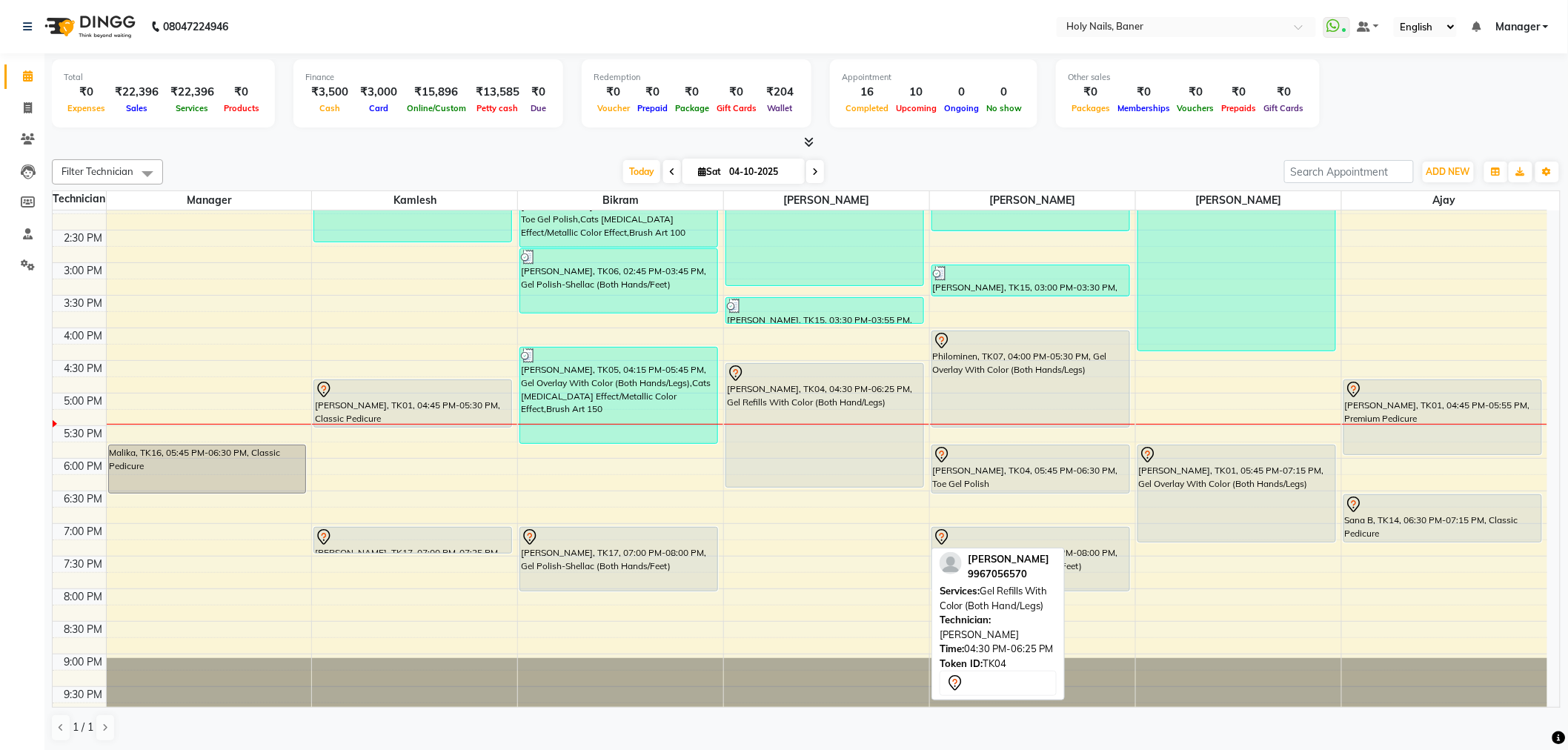
scroll to position [421, 0]
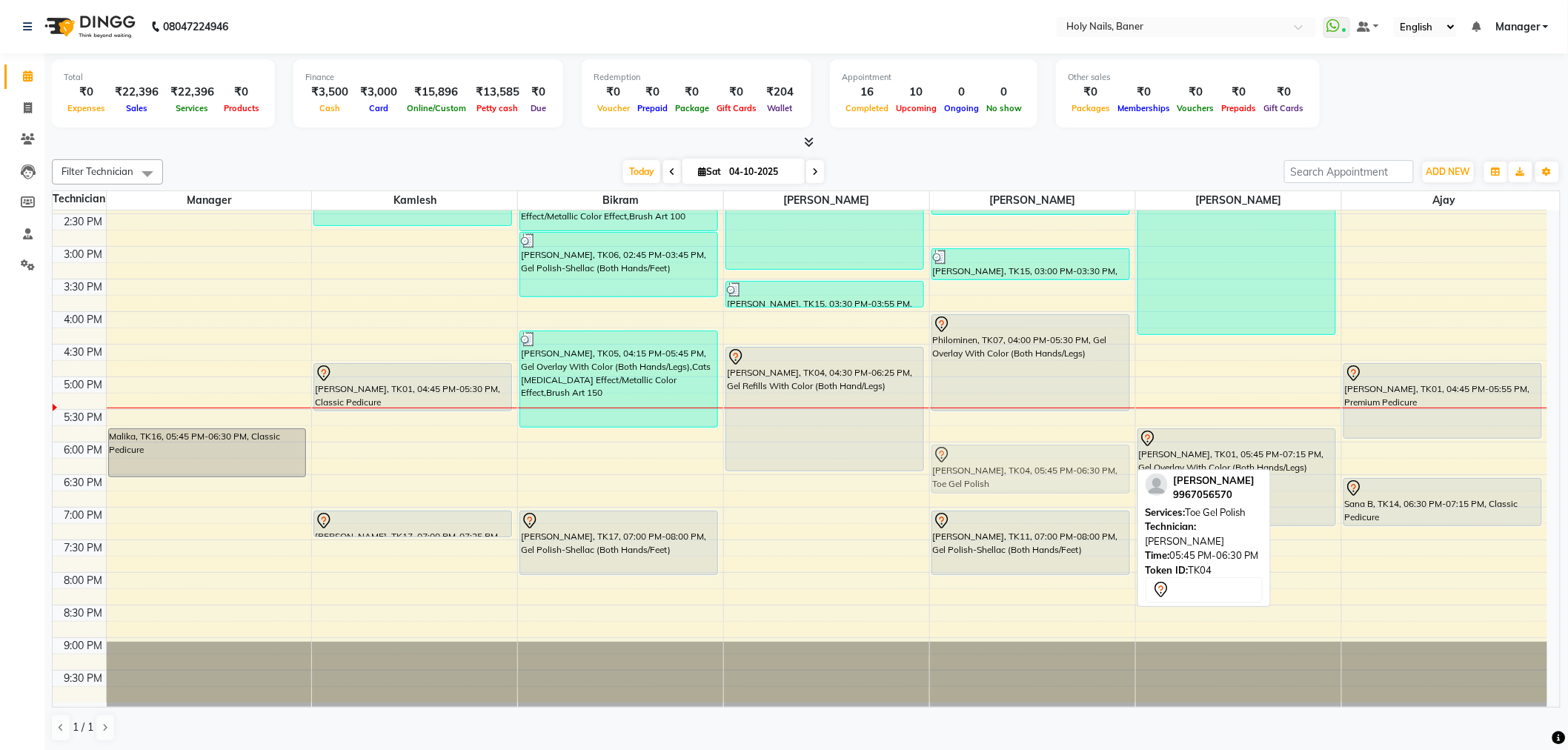
click at [998, 465] on div "[PERSON_NAME], TK08, 12:15 PM-02:30 PM, Nail Extension + Plain Color (Both Hand…" at bounding box center [1032, 246] width 205 height 912
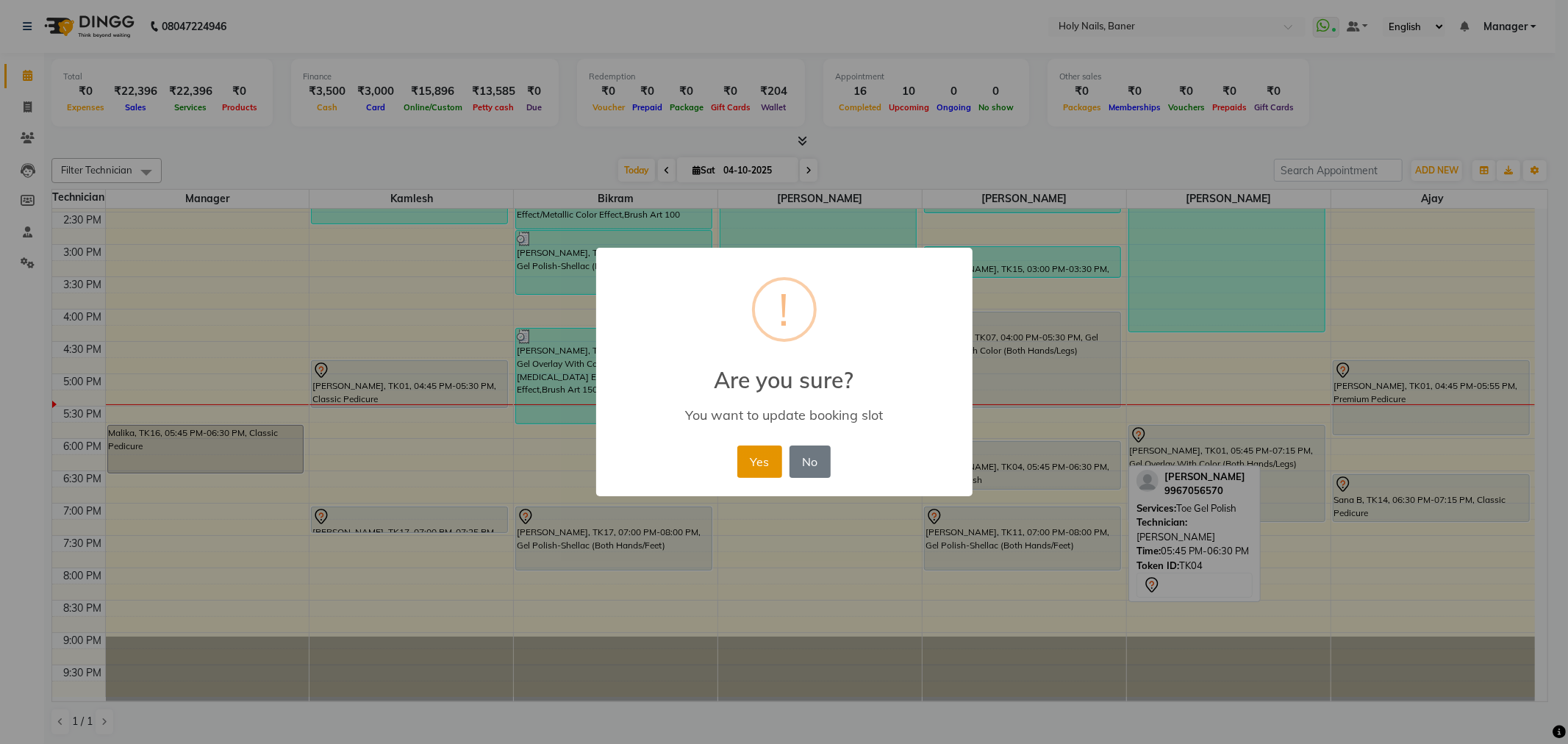
click at [750, 458] on button "Yes" at bounding box center [759, 462] width 45 height 32
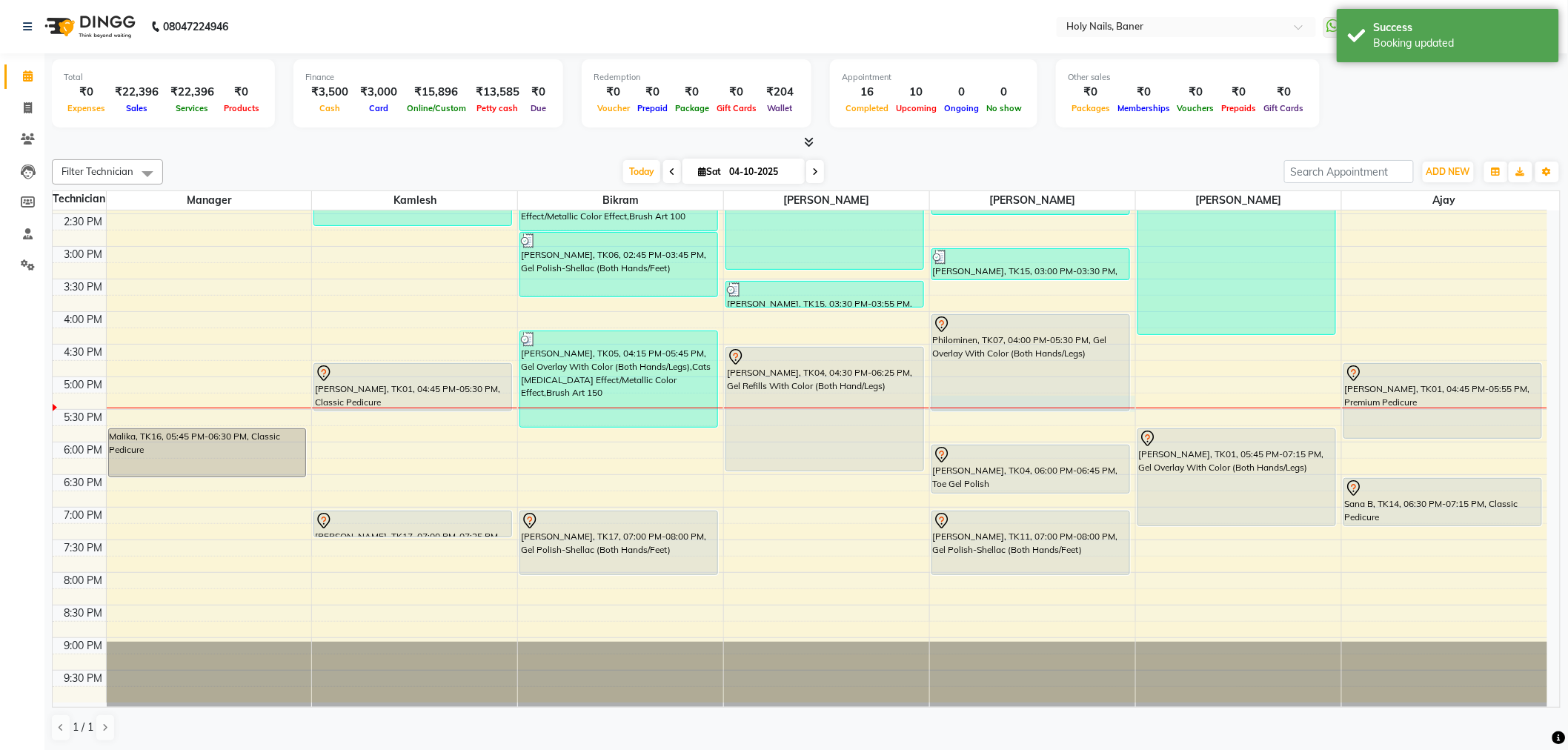
click at [1013, 408] on div at bounding box center [1032, 408] width 205 height 1
select select "66405"
select select "tentative"
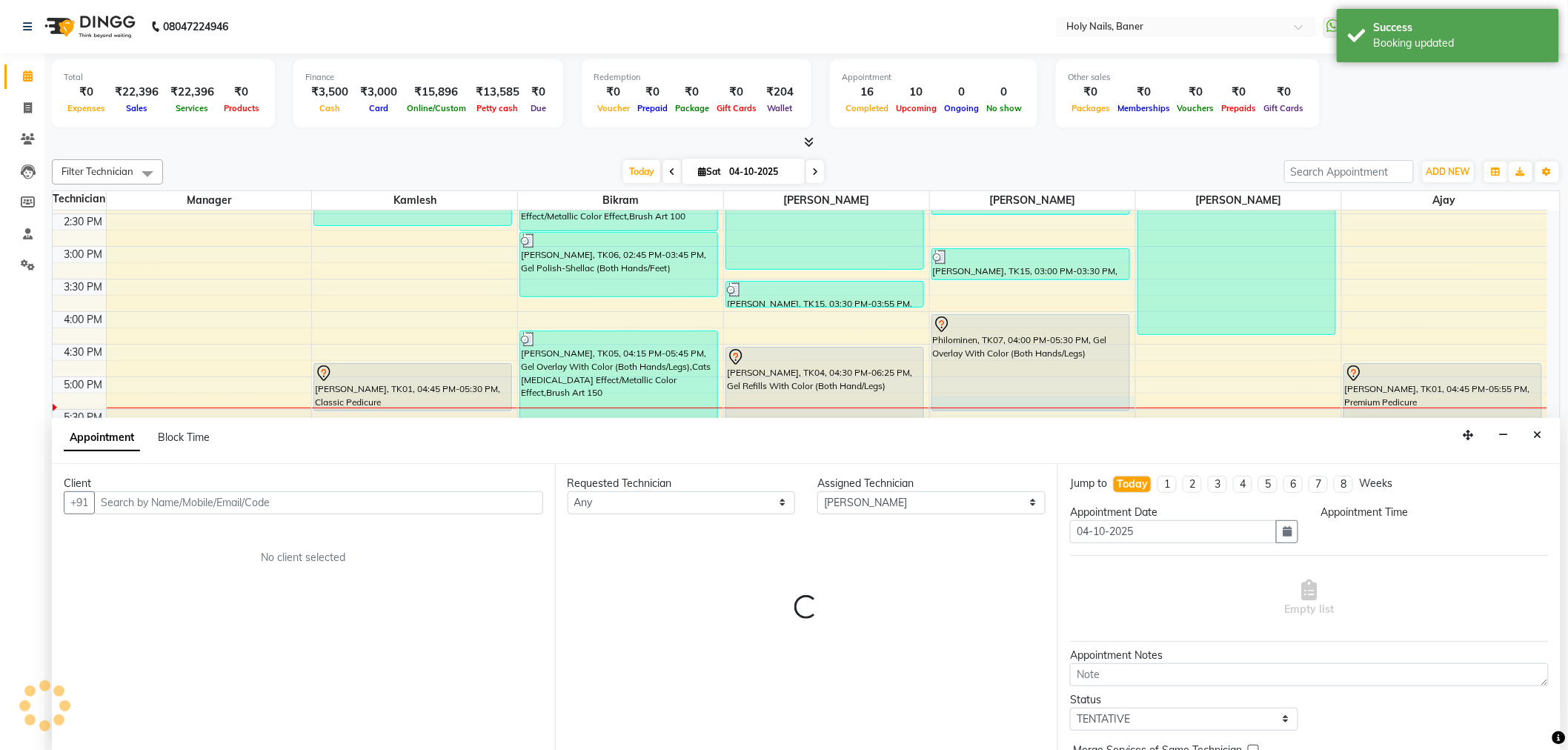
scroll to position [1, 0]
select select "1035"
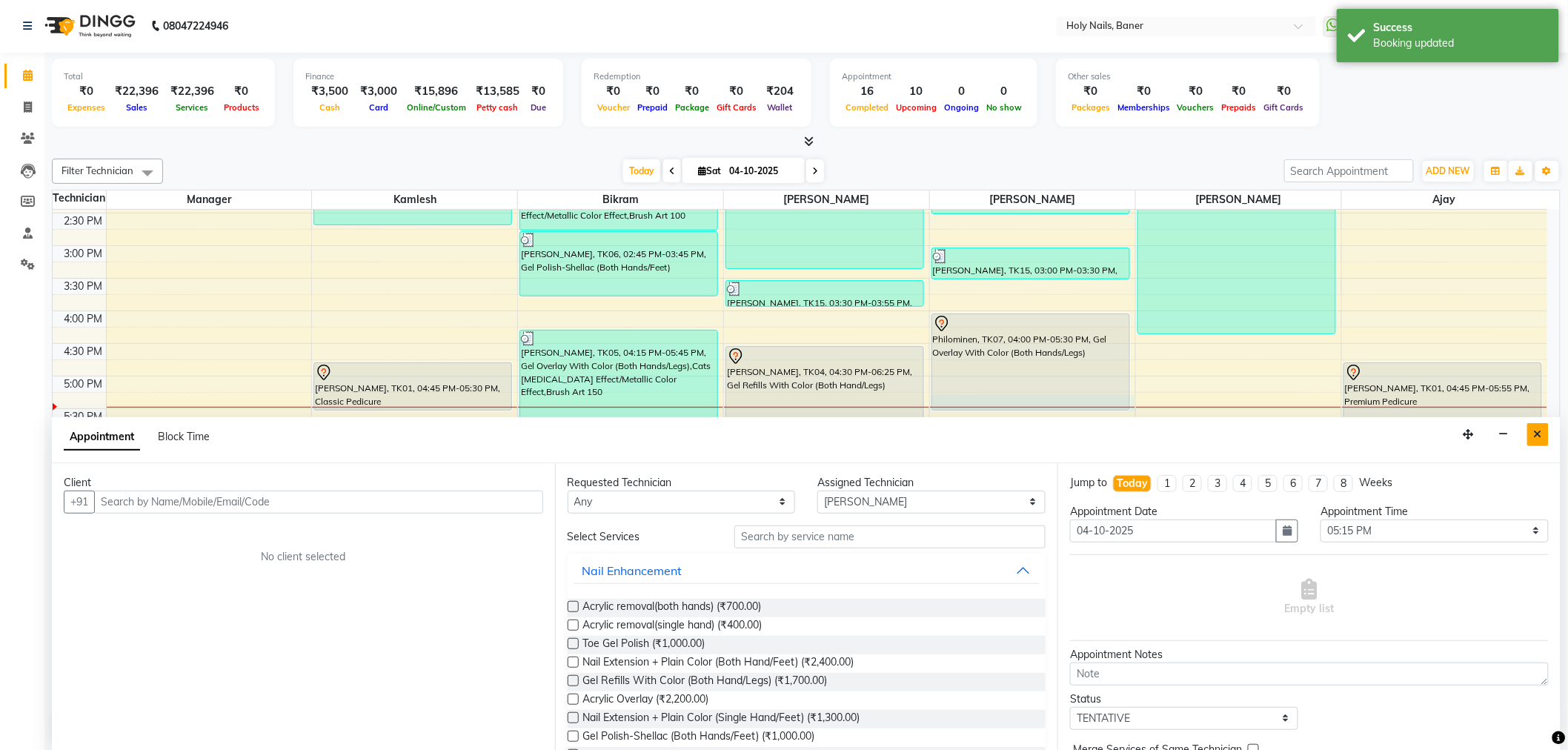
drag, startPoint x: 1540, startPoint y: 435, endPoint x: 1466, endPoint y: 427, distance: 74.4
click at [1539, 435] on icon "Close" at bounding box center [1538, 435] width 8 height 10
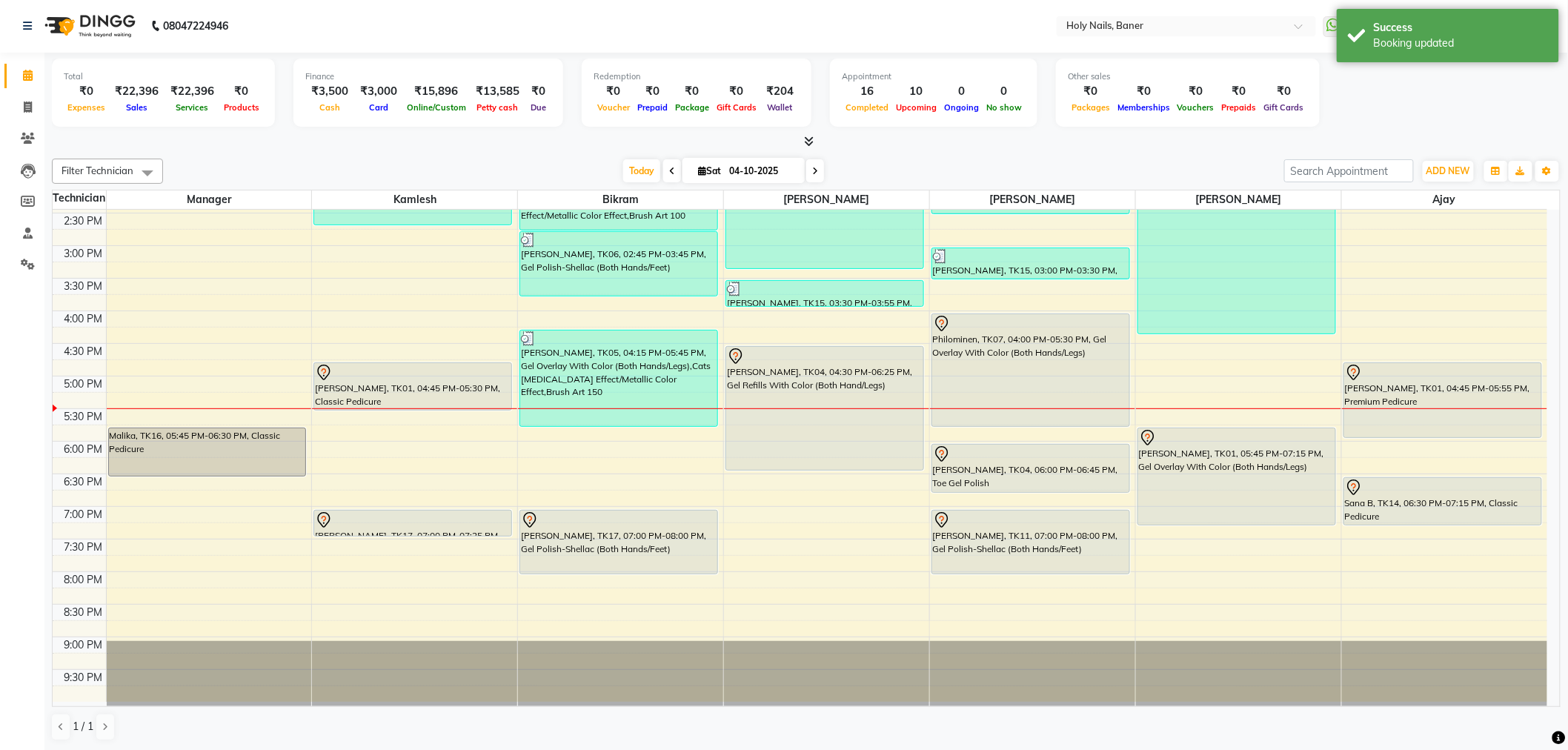
drag, startPoint x: 1013, startPoint y: 410, endPoint x: 1016, endPoint y: 420, distance: 10.4
click at [1013, 426] on div "[PERSON_NAME], TK08, 12:15 PM-02:30 PM, Nail Extension + Plain Color (Both Hand…" at bounding box center [1032, 246] width 205 height 912
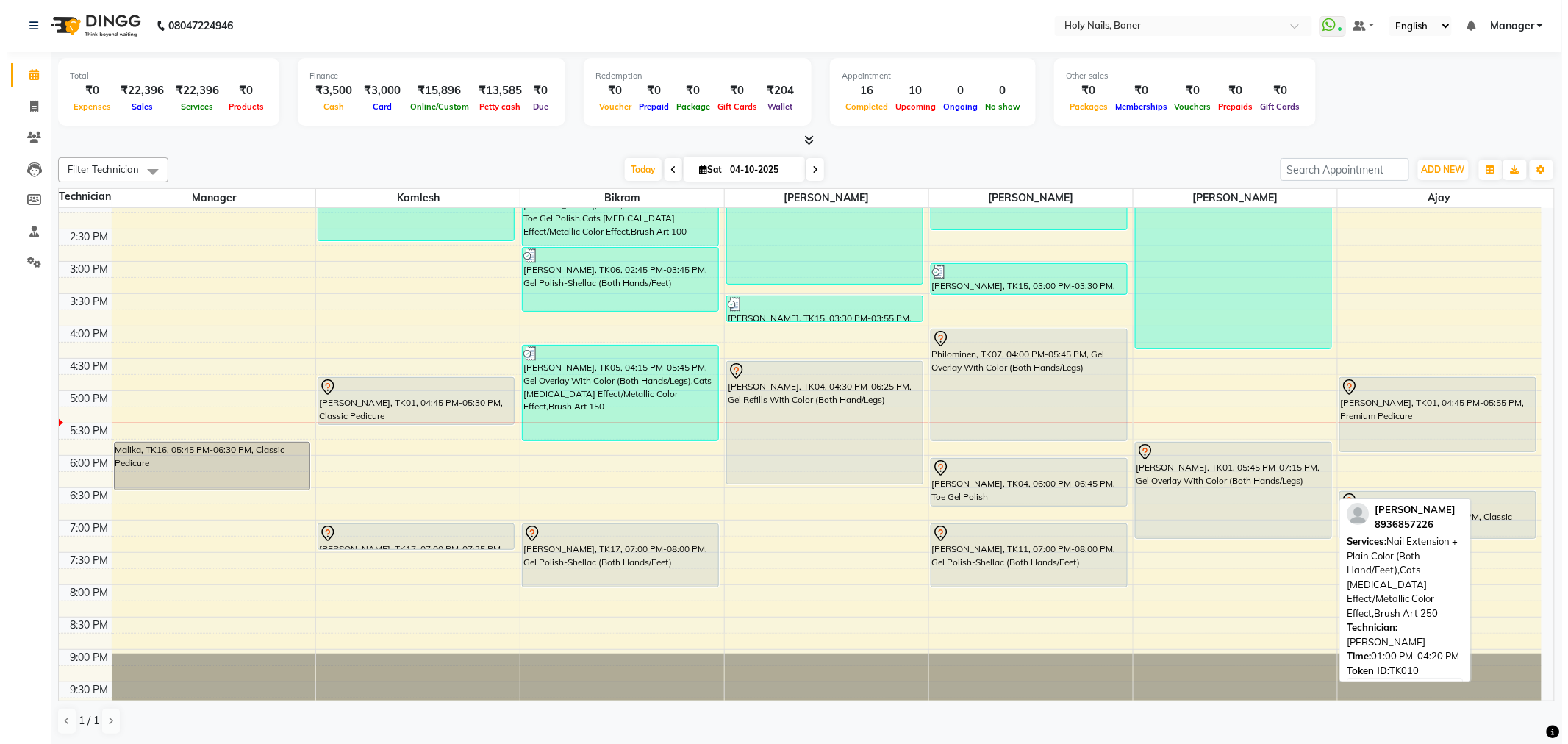
scroll to position [417, 0]
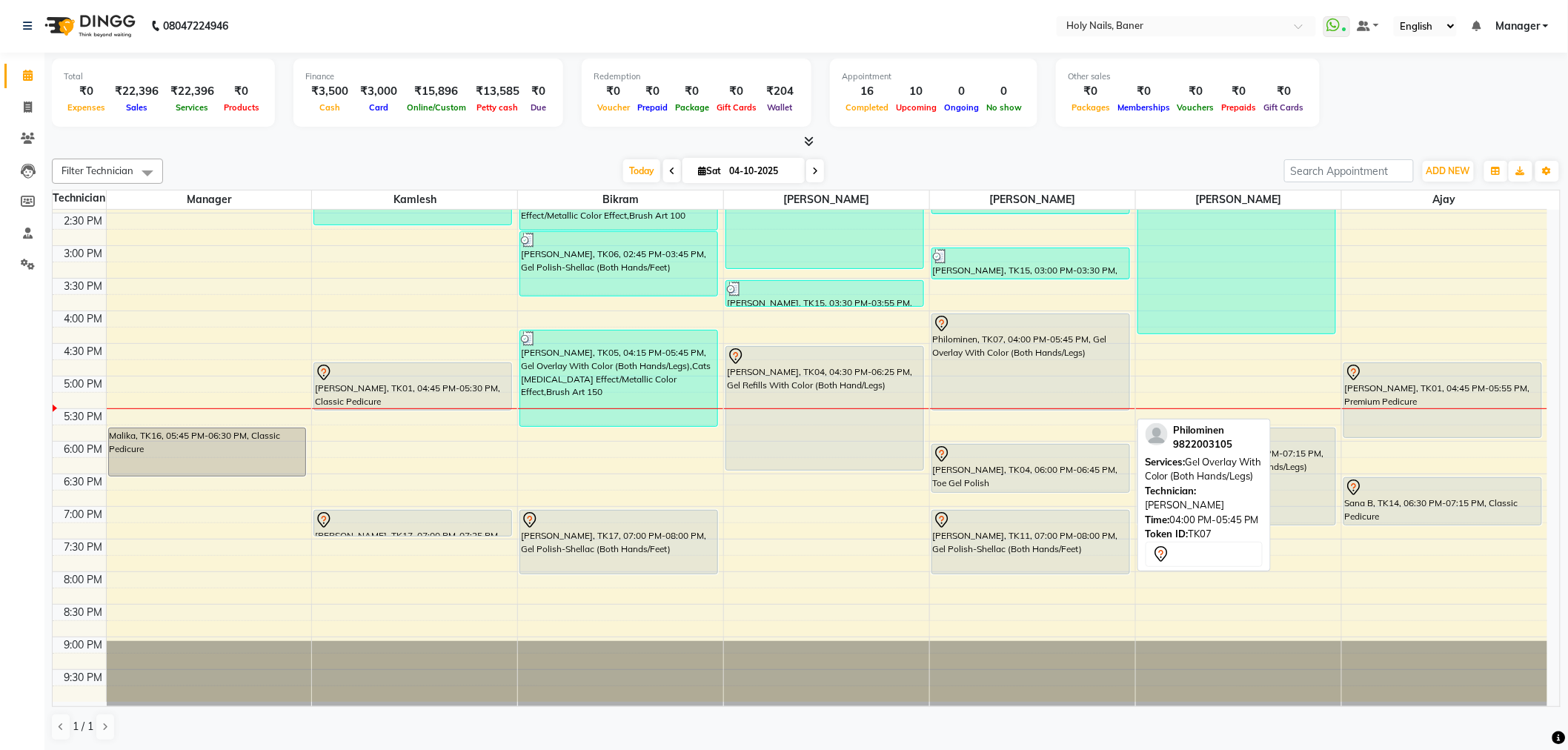
drag, startPoint x: 1024, startPoint y: 421, endPoint x: 1026, endPoint y: 398, distance: 23.1
click at [1024, 408] on div "[PERSON_NAME], TK08, 12:15 PM-02:30 PM, Nail Extension + Plain Color (Both Hand…" at bounding box center [1032, 246] width 205 height 912
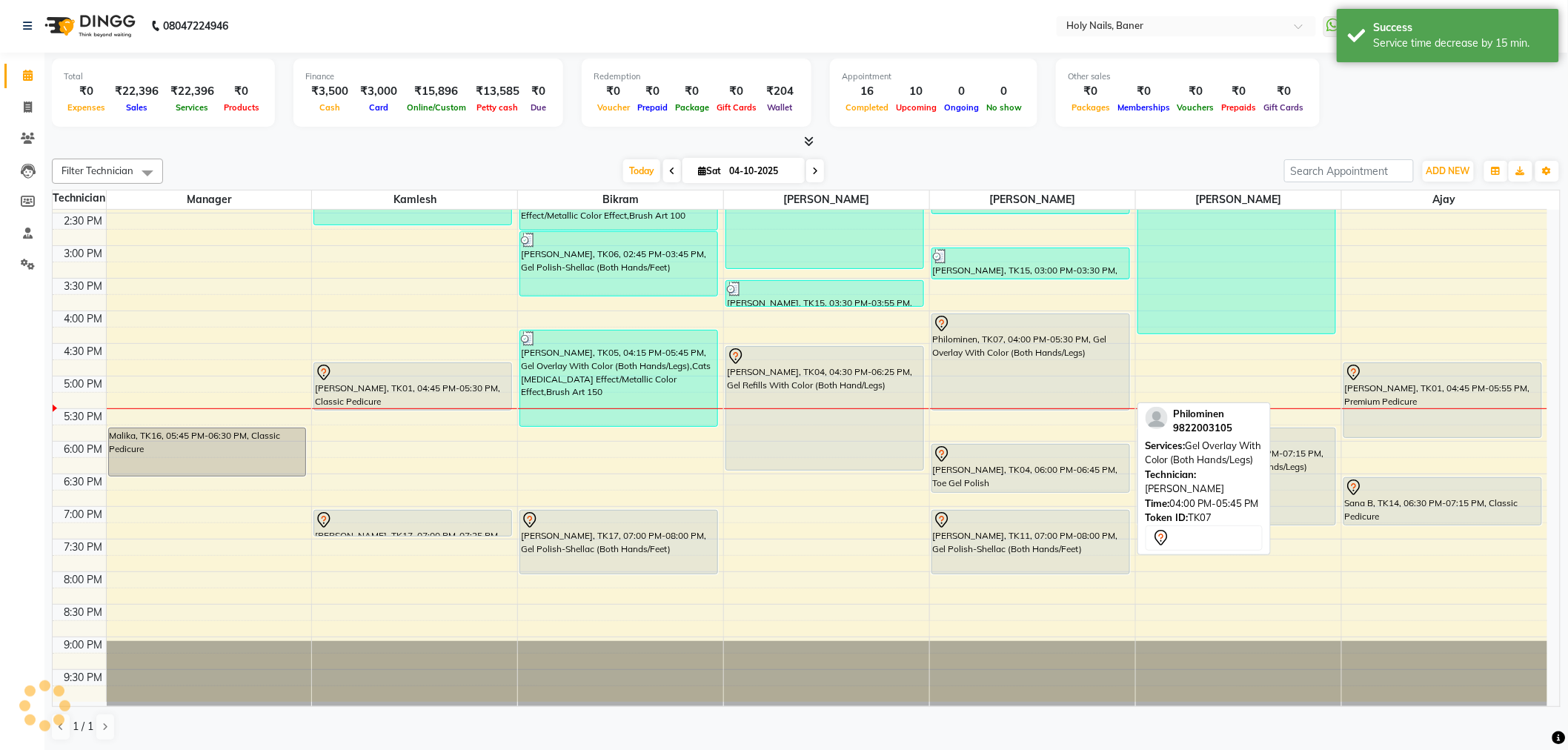
click at [1033, 365] on div "Philominen, TK07, 04:00 PM-05:30 PM, Gel Overlay With Color (Both Hands/Legs)" at bounding box center [1031, 362] width 197 height 96
click at [1038, 366] on div "Philominen, TK07, 04:00 PM-05:30 PM, Gel Overlay With Color (Both Hands/Legs)" at bounding box center [1031, 362] width 197 height 96
select select "7"
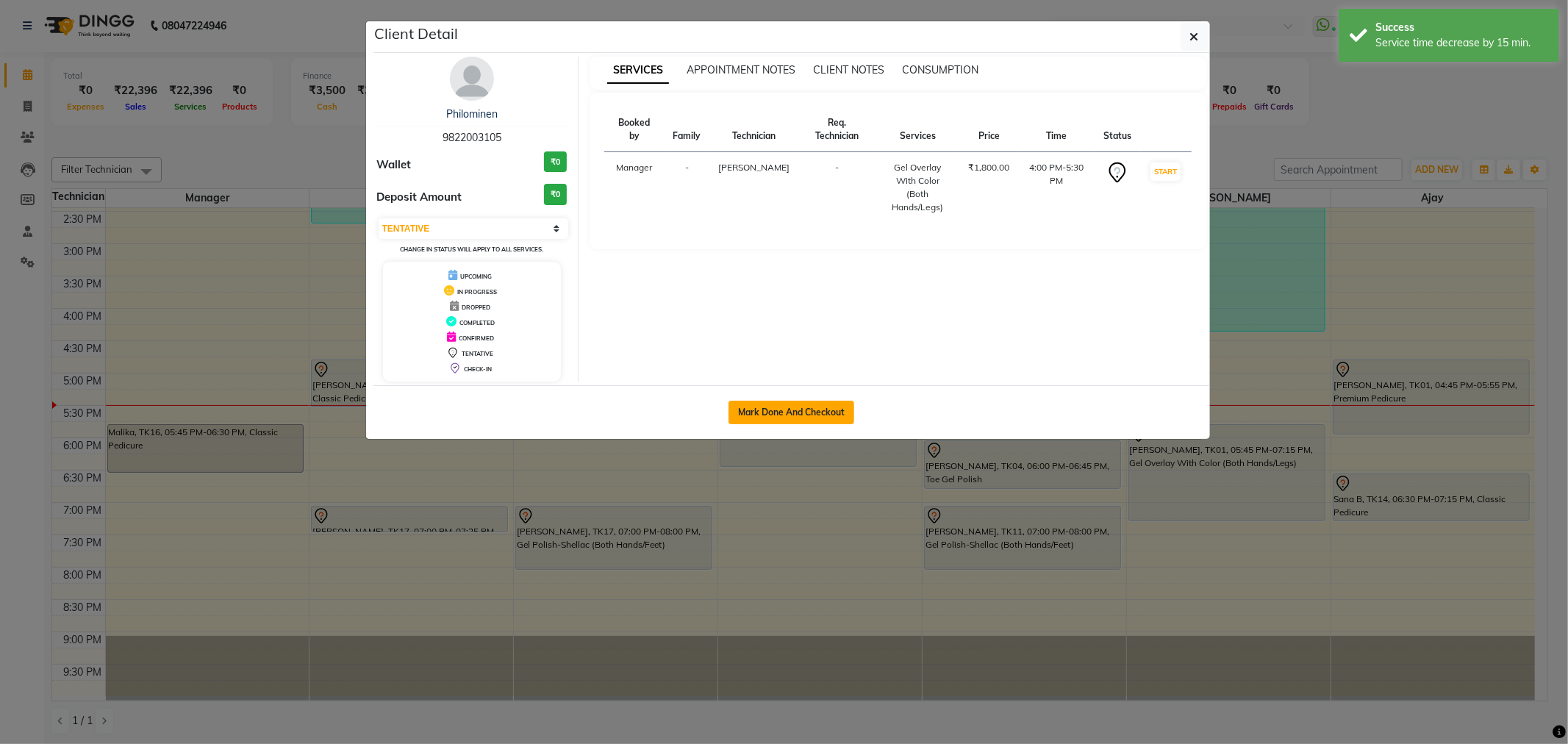
click at [775, 405] on button "Mark Done And Checkout" at bounding box center [791, 413] width 126 height 24
select select "service"
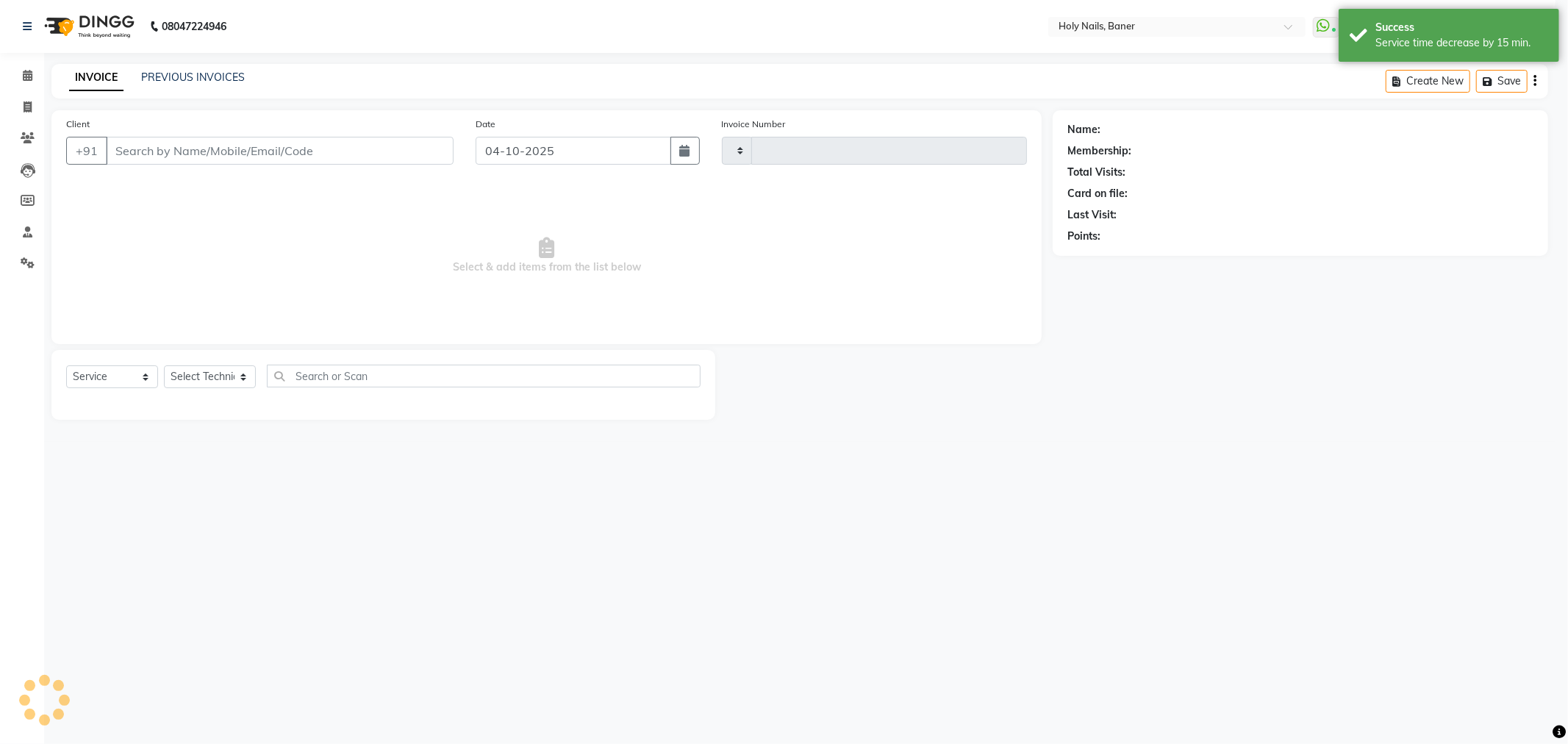
type input "1077"
select select "3"
select select "5445"
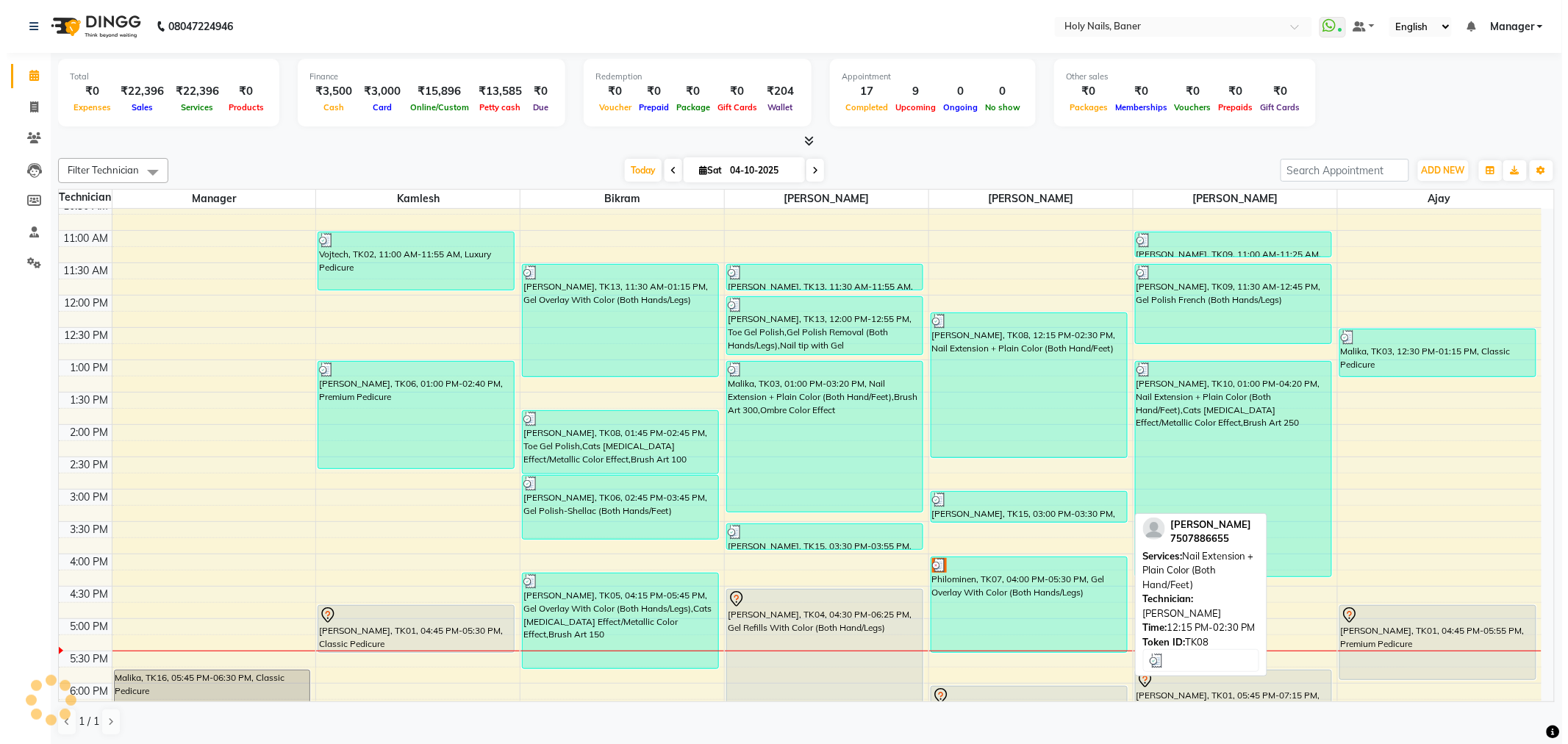
scroll to position [408, 0]
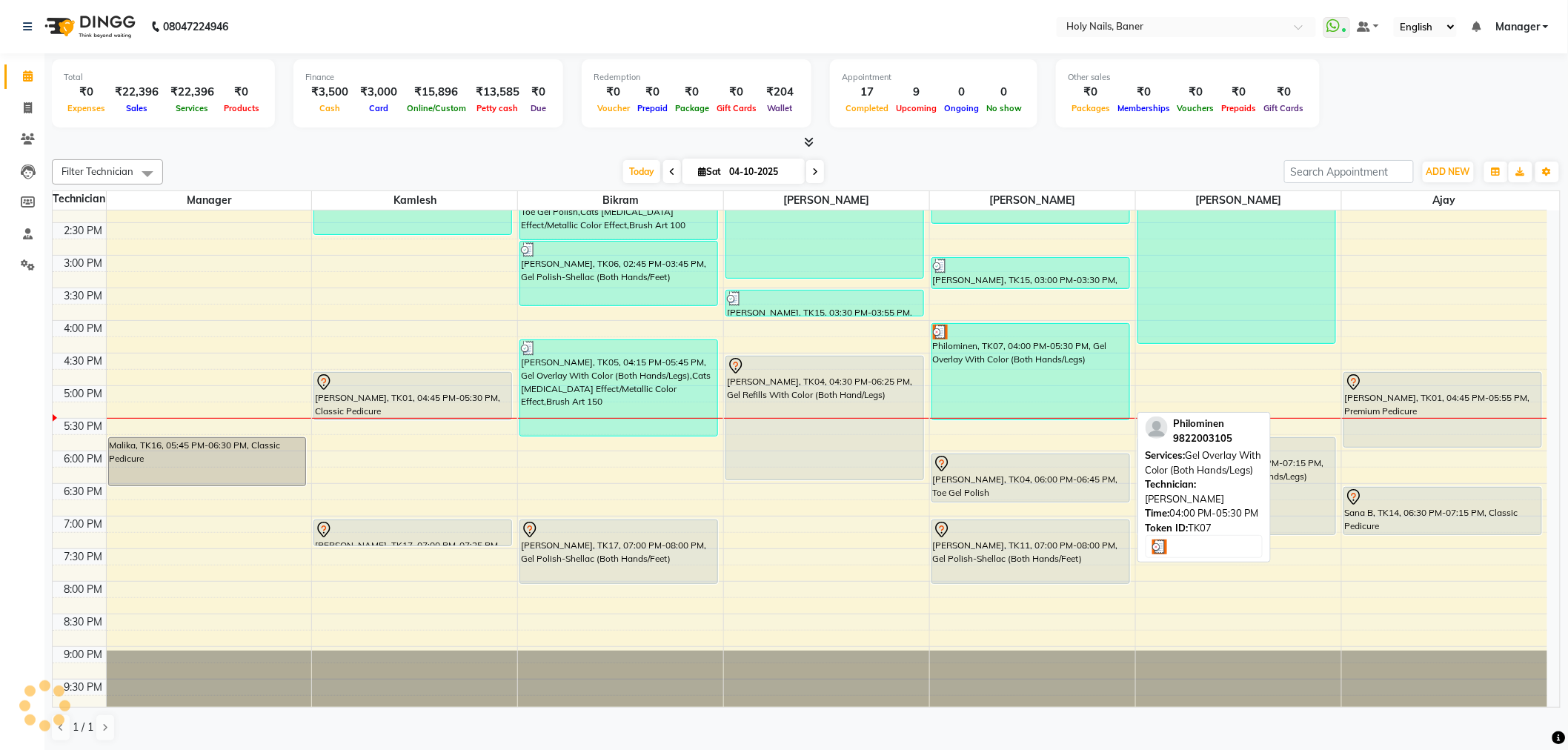
click at [1049, 401] on div "Philominen, TK07, 04:00 PM-05:30 PM, Gel Overlay With Color (Both Hands/Legs)" at bounding box center [1031, 372] width 197 height 96
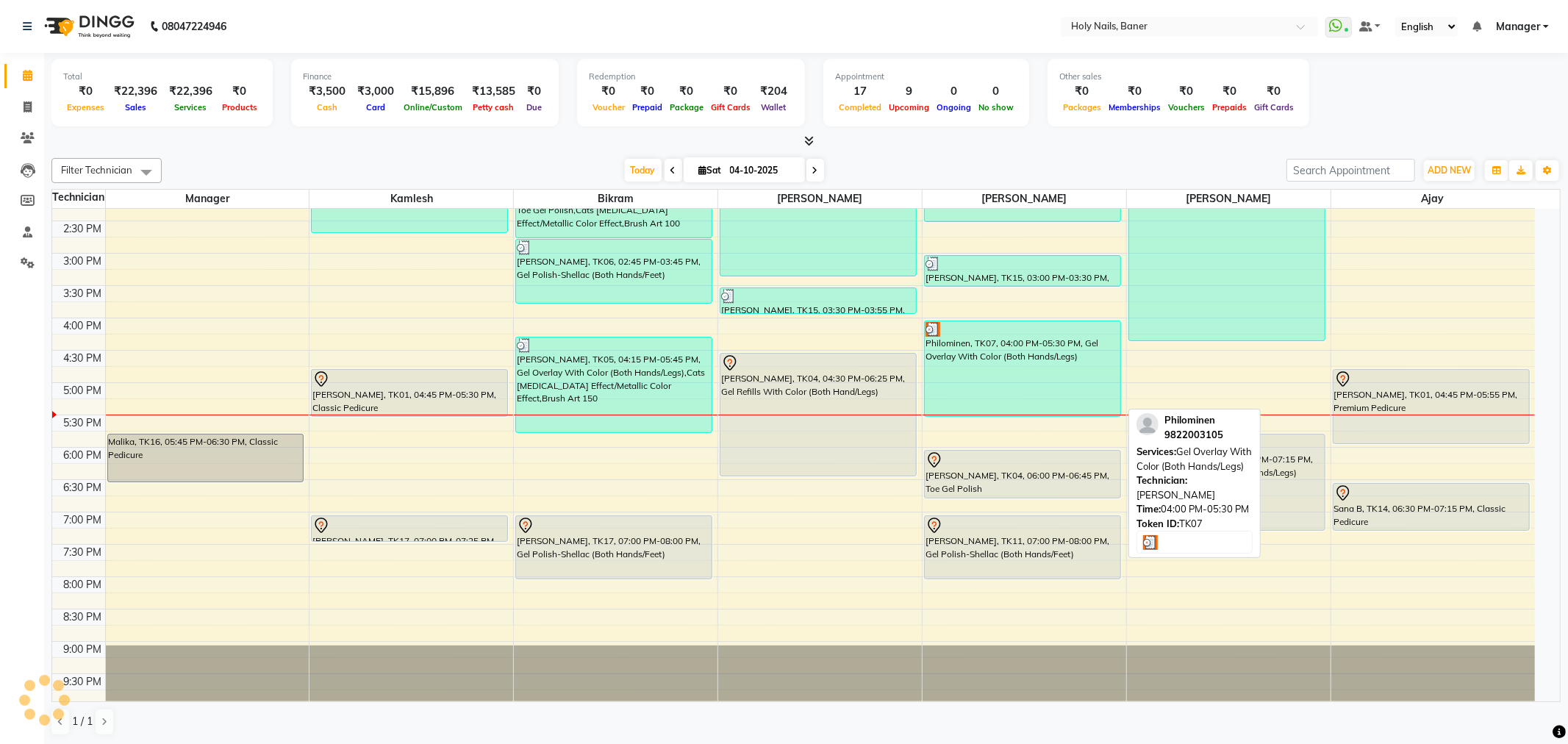
select select "3"
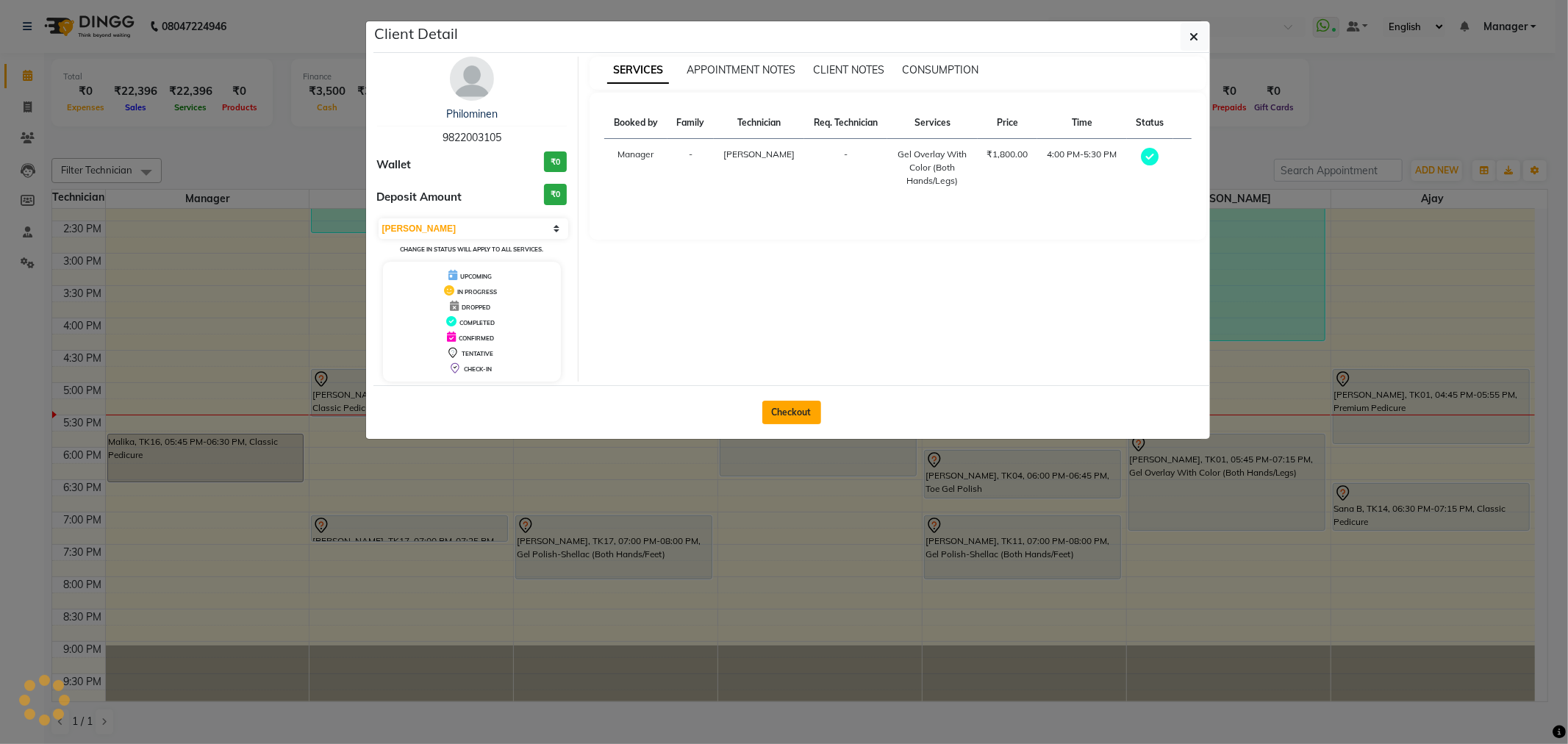
click at [774, 402] on button "Checkout" at bounding box center [791, 413] width 59 height 24
select select "service"
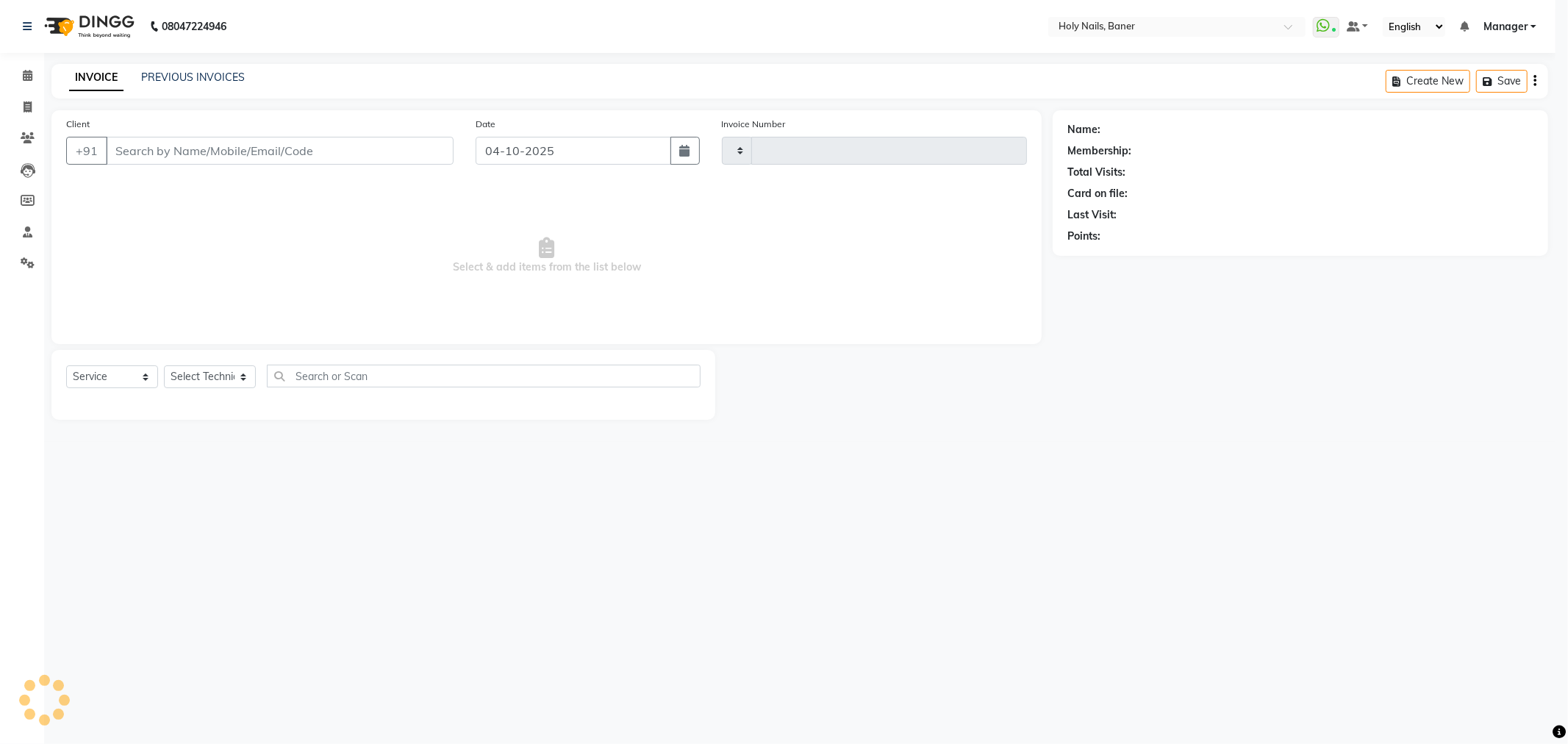
type input "1077"
select select "5445"
type input "98******05"
select select "66405"
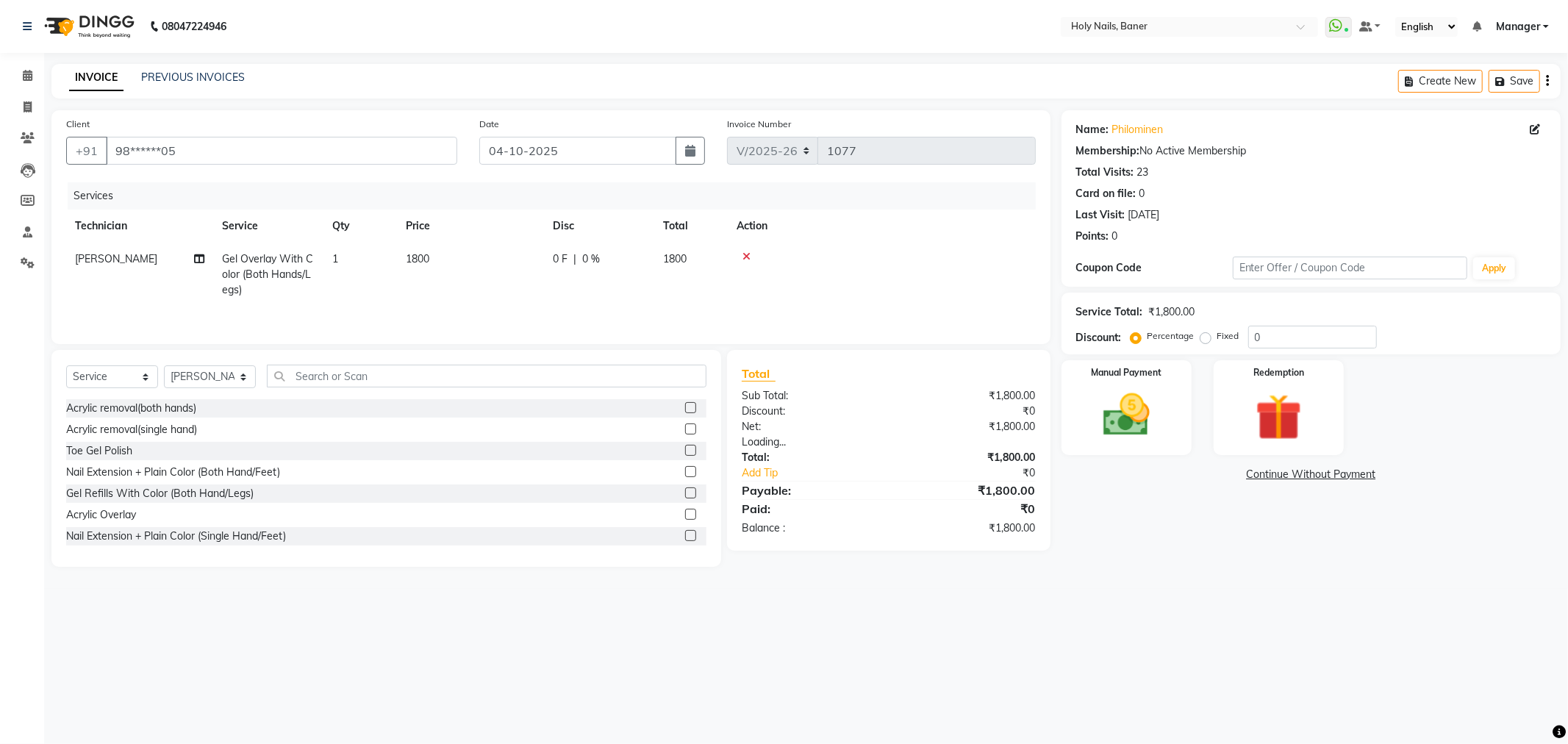
drag, startPoint x: 1083, startPoint y: 667, endPoint x: 1082, endPoint y: 660, distance: 7.1
click at [1083, 667] on div "08047224946 Select Location × Holy Nails, Baner WhatsApp Status ✕ Status: Conne…" at bounding box center [784, 372] width 1568 height 744
click at [578, 371] on input "text" at bounding box center [487, 376] width 440 height 23
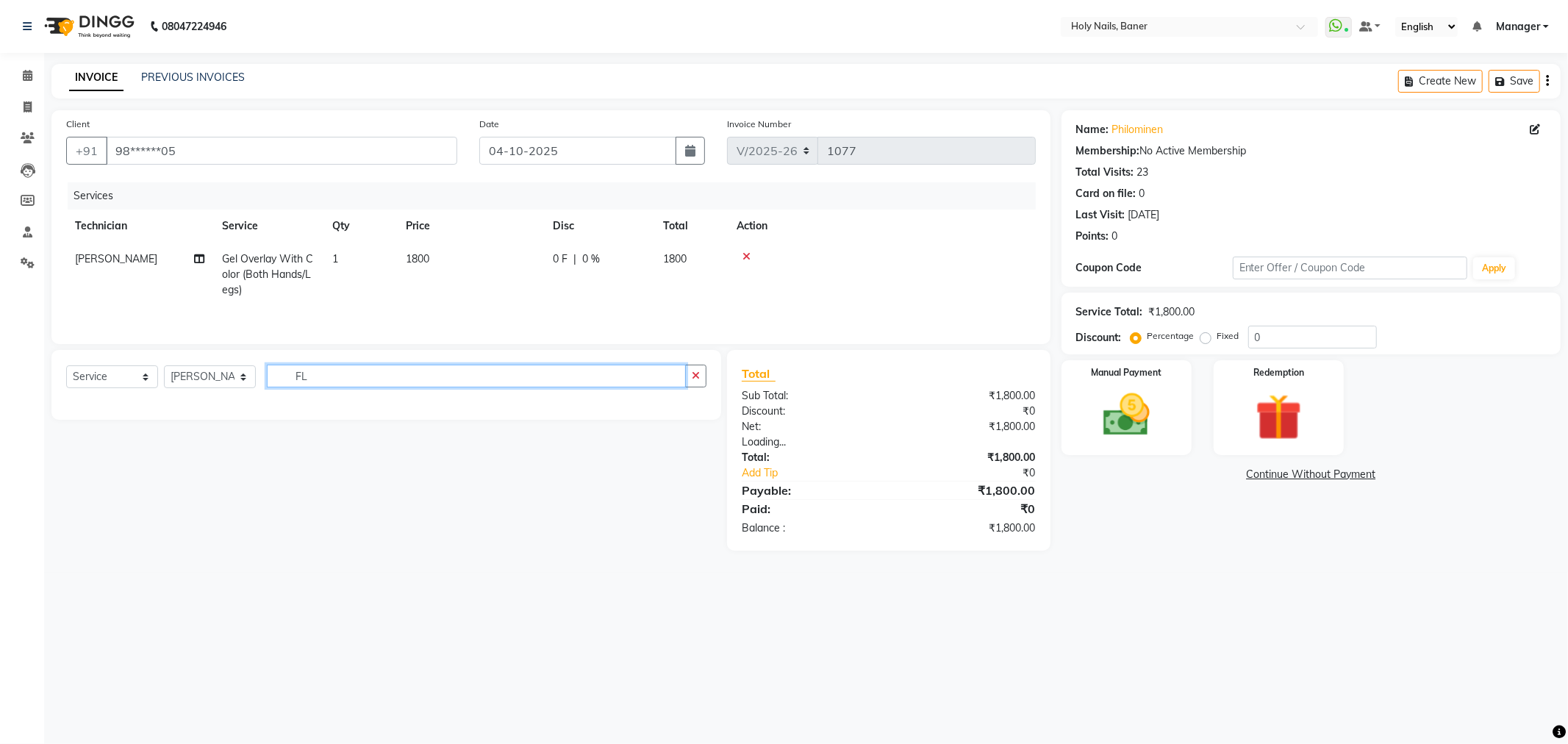
type input "F"
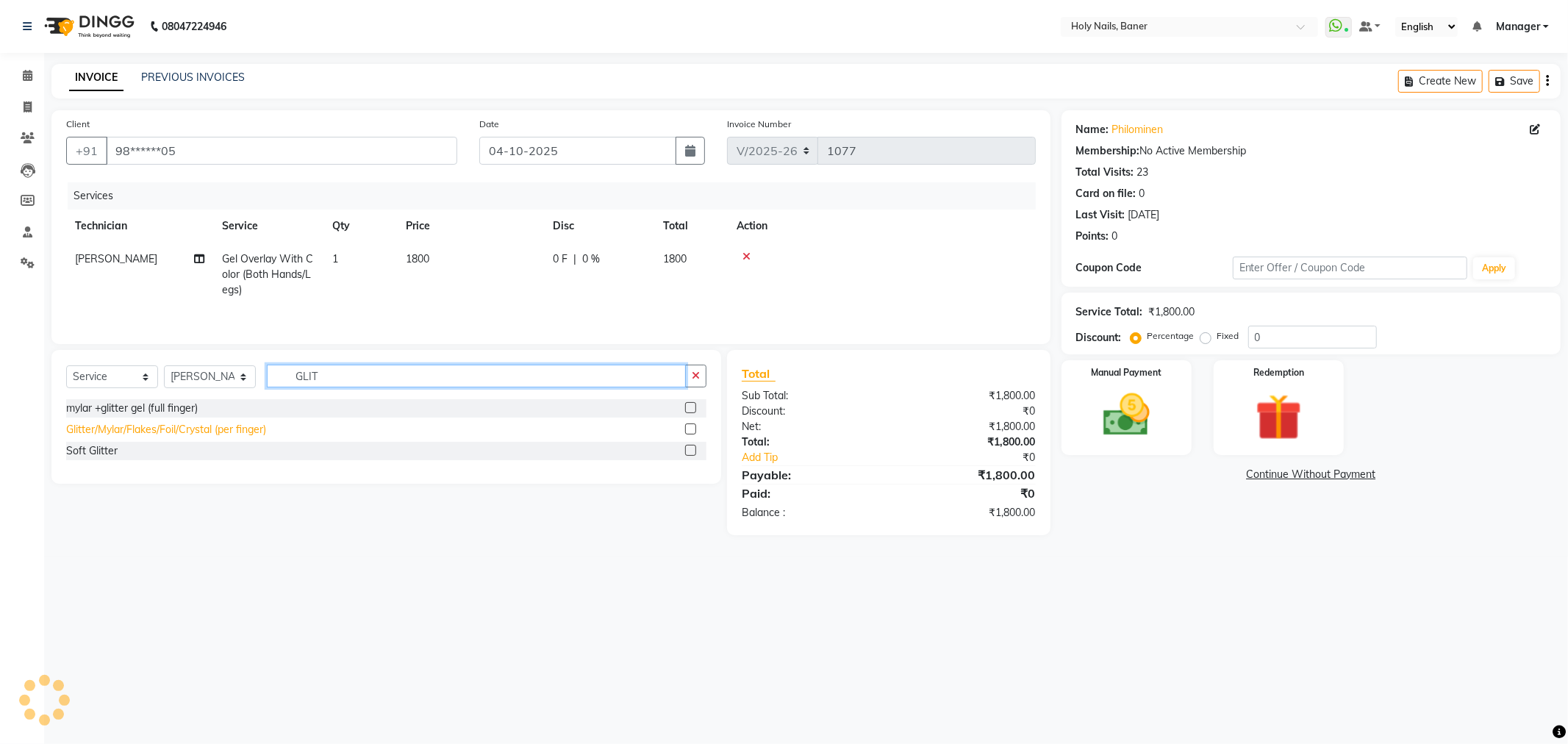
type input "GLIT"
click at [174, 432] on div "Glitter/Mylar/Flakes/Foil/Crystal (per finger)" at bounding box center [166, 430] width 200 height 15
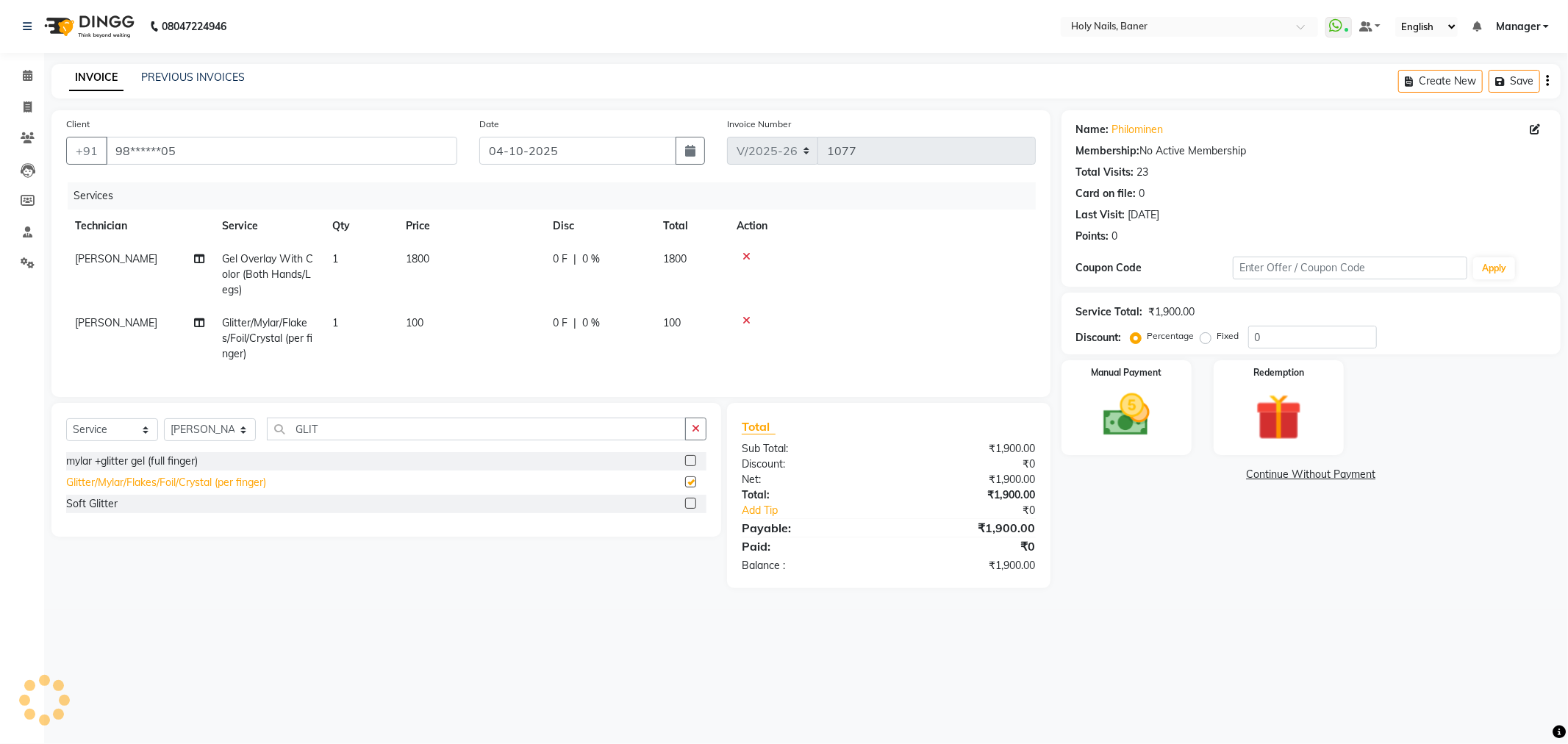
checkbox input "false"
click at [371, 322] on td "1" at bounding box center [360, 339] width 74 height 64
select select "66405"
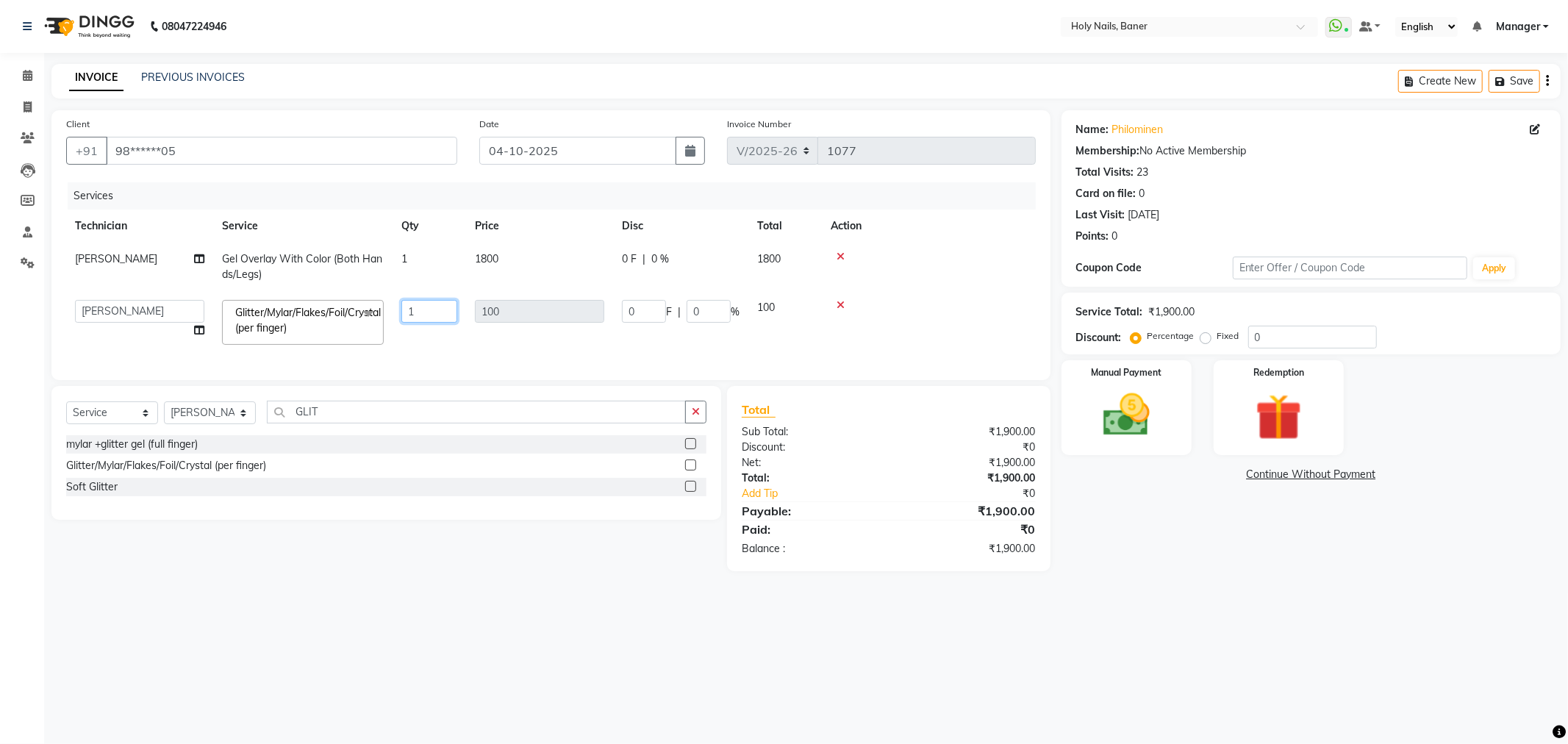
click at [446, 314] on input "1" at bounding box center [430, 311] width 56 height 23
type input "10"
click at [953, 291] on tbody "[PERSON_NAME] Gel Overlay With Color (Both Hands/Legs) 1 1800 0 F | 0 % 1800 Aj…" at bounding box center [551, 298] width 969 height 111
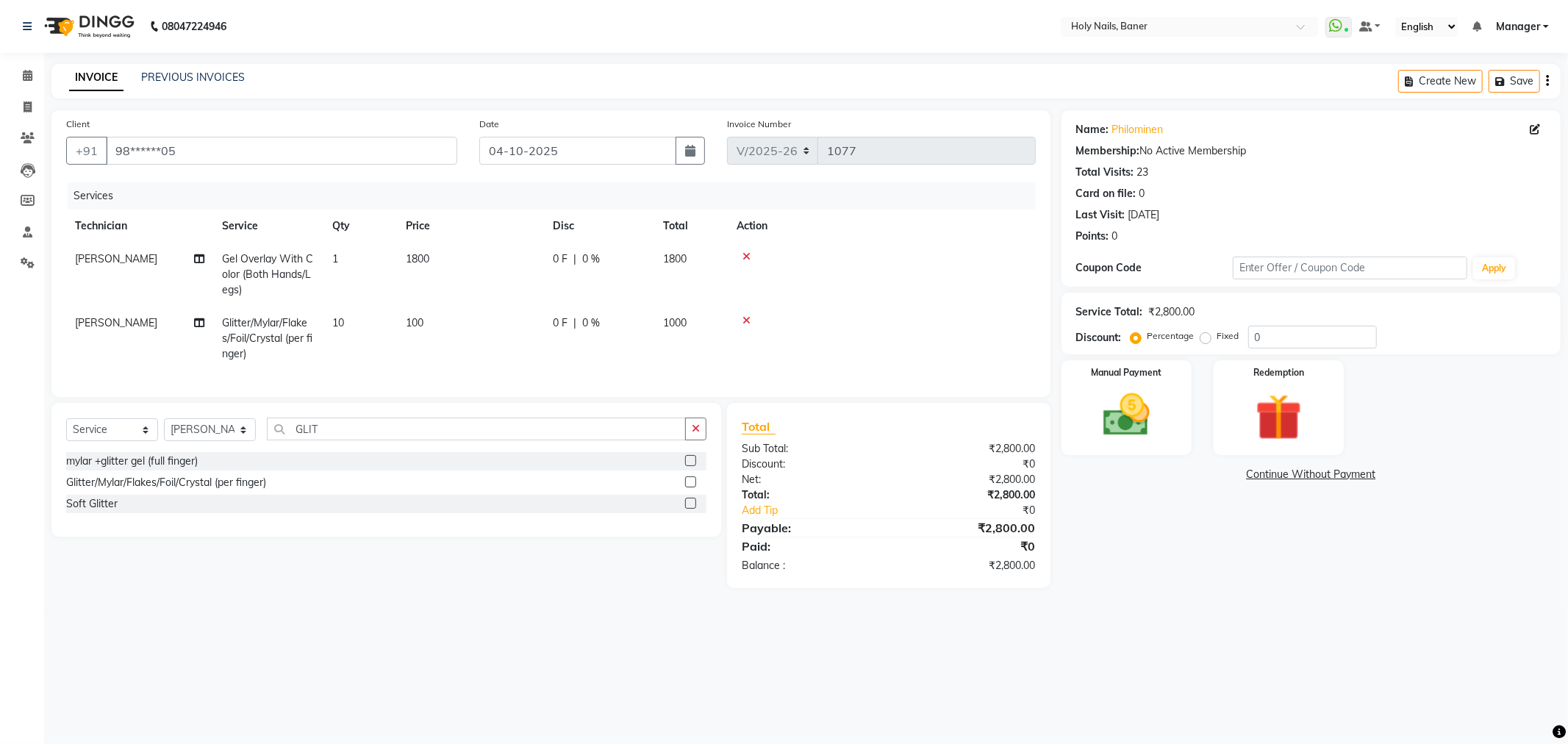
drag, startPoint x: 597, startPoint y: 322, endPoint x: 610, endPoint y: 322, distance: 13.0
click at [597, 324] on span "0 %" at bounding box center [591, 323] width 18 height 15
select select "66405"
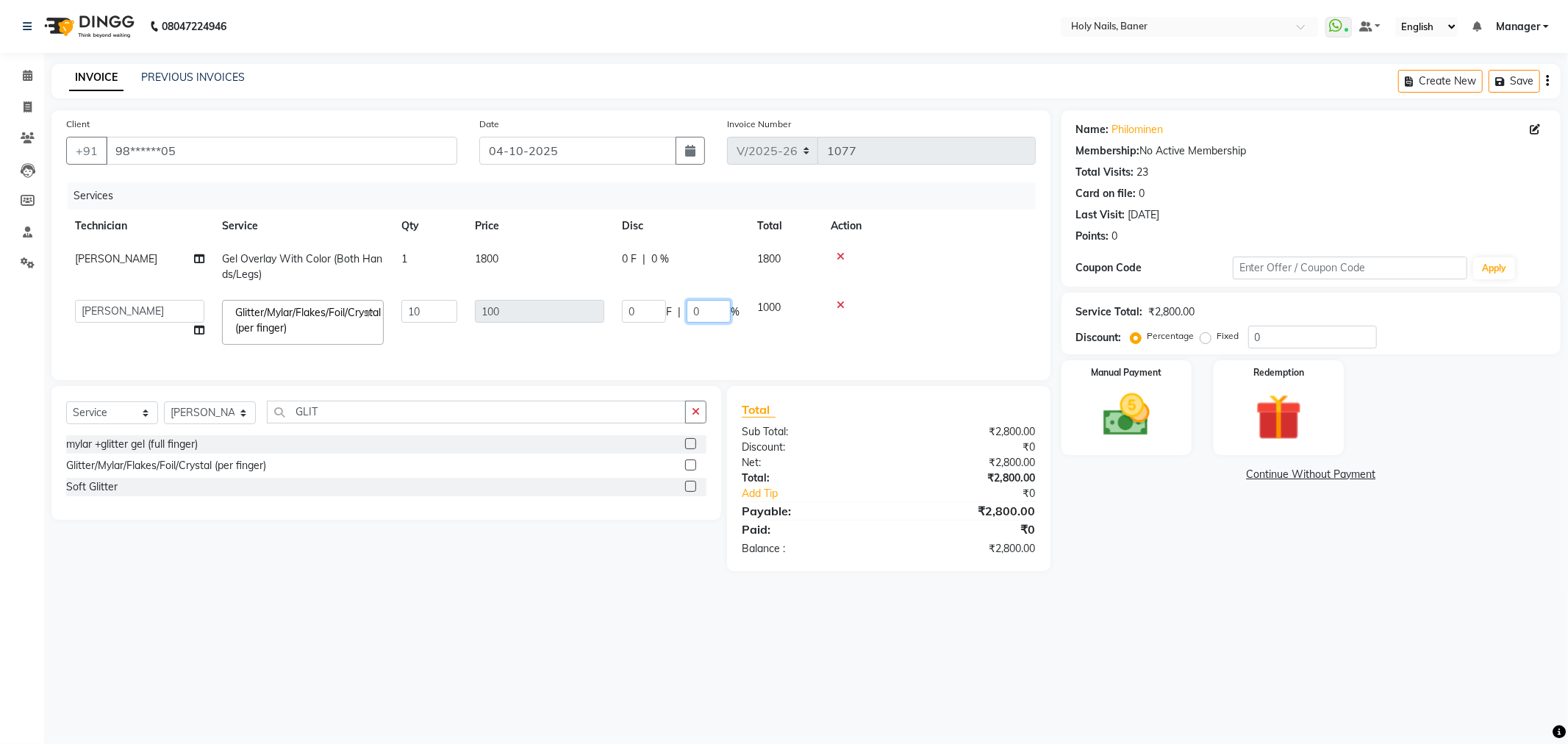
click at [708, 305] on input "0" at bounding box center [708, 311] width 44 height 23
type input "100"
click at [933, 281] on td at bounding box center [928, 267] width 214 height 49
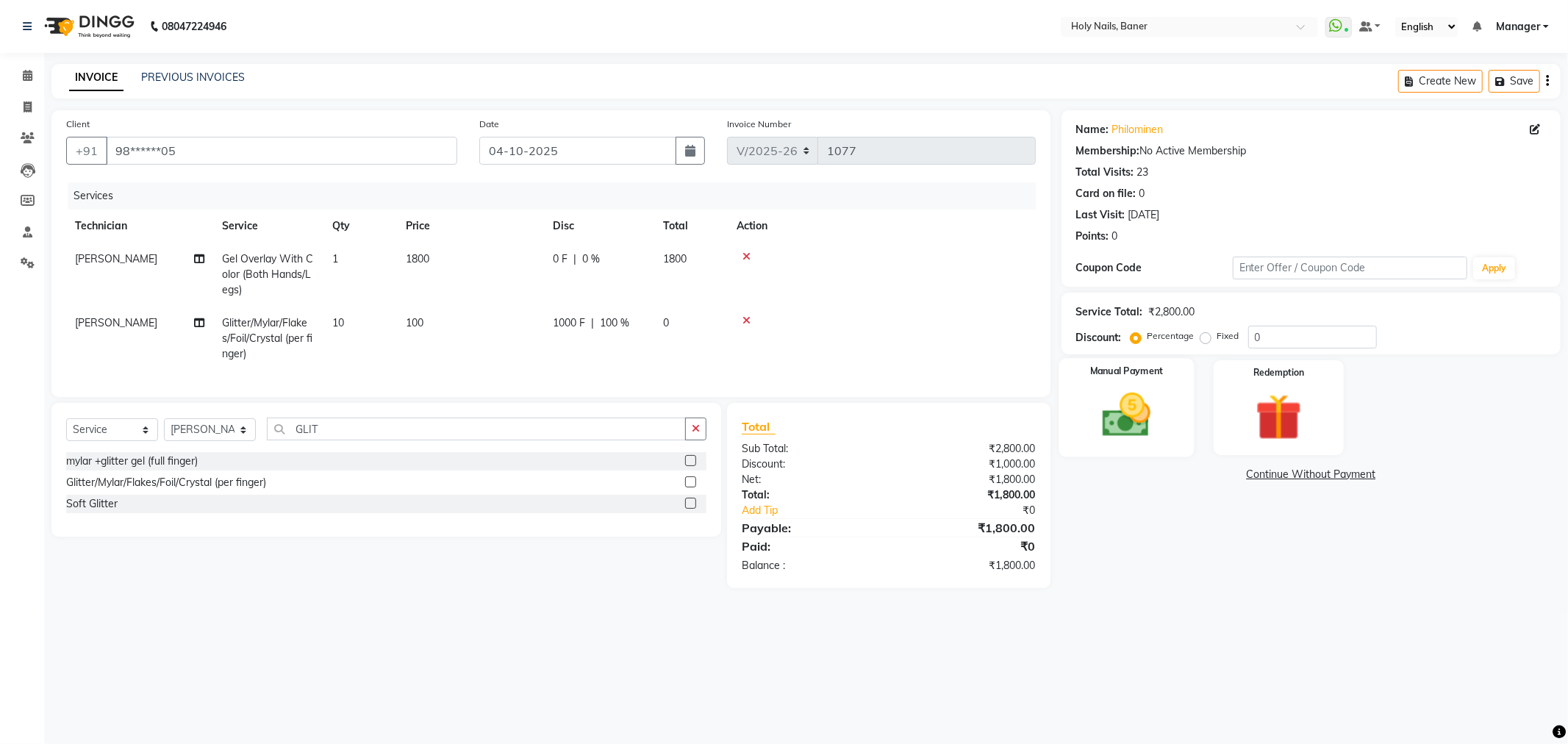
click at [1110, 392] on img at bounding box center [1126, 416] width 79 height 56
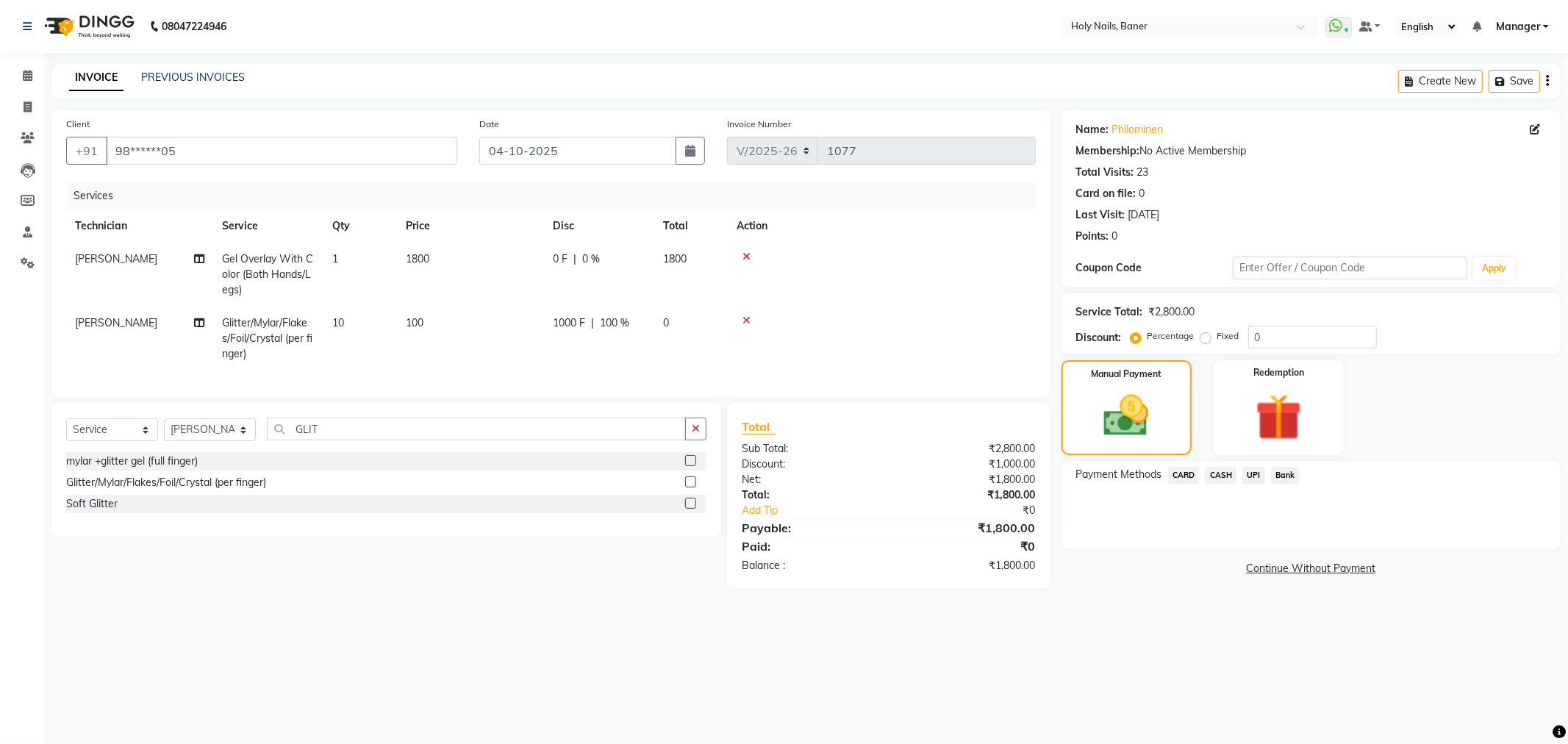
click at [1260, 479] on span "UPI" at bounding box center [1253, 475] width 23 height 17
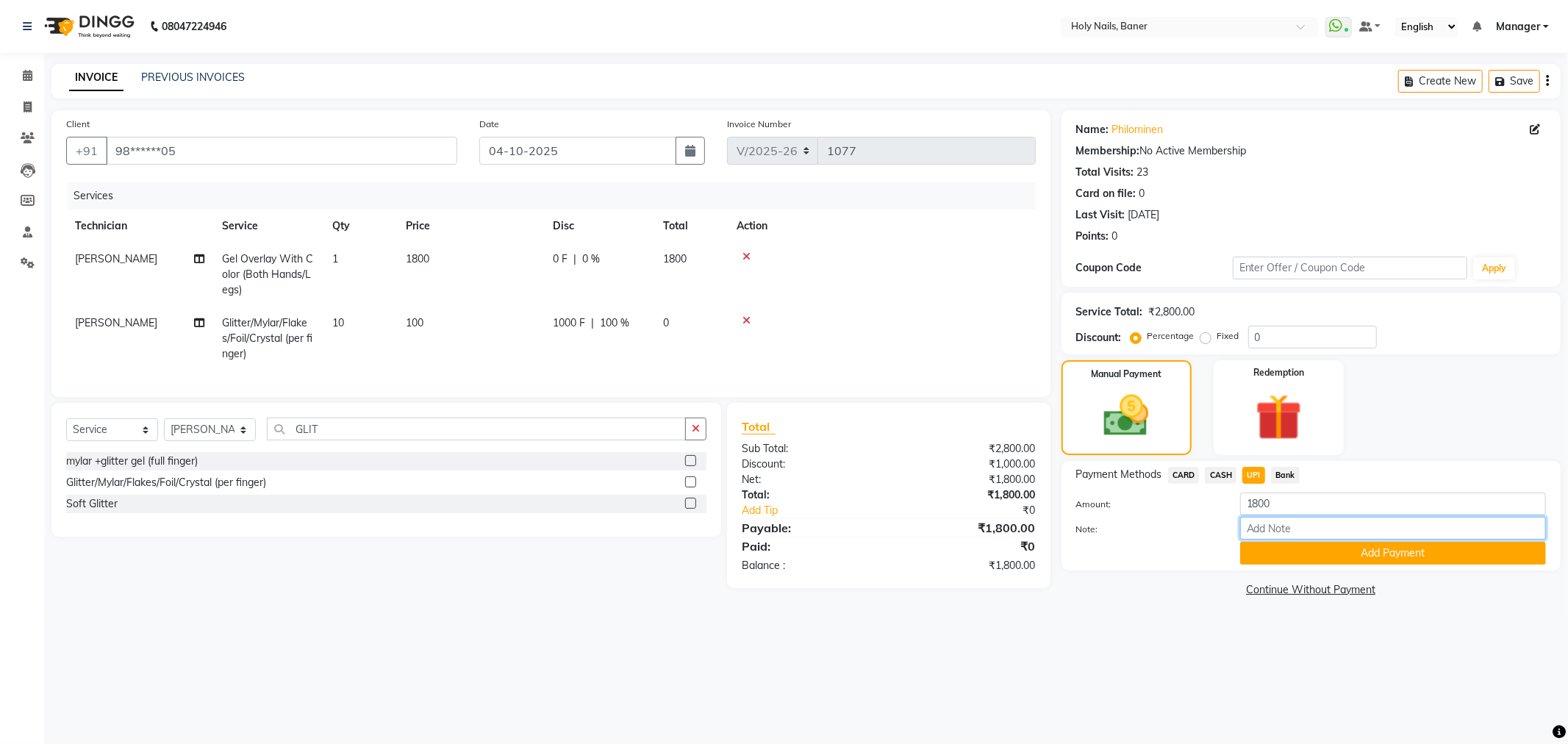
click at [1282, 528] on input "Note:" at bounding box center [1393, 528] width 306 height 23
type input "FREE NAIL ART OFFER APPLIED"
click at [1318, 555] on button "Add Payment" at bounding box center [1393, 553] width 306 height 23
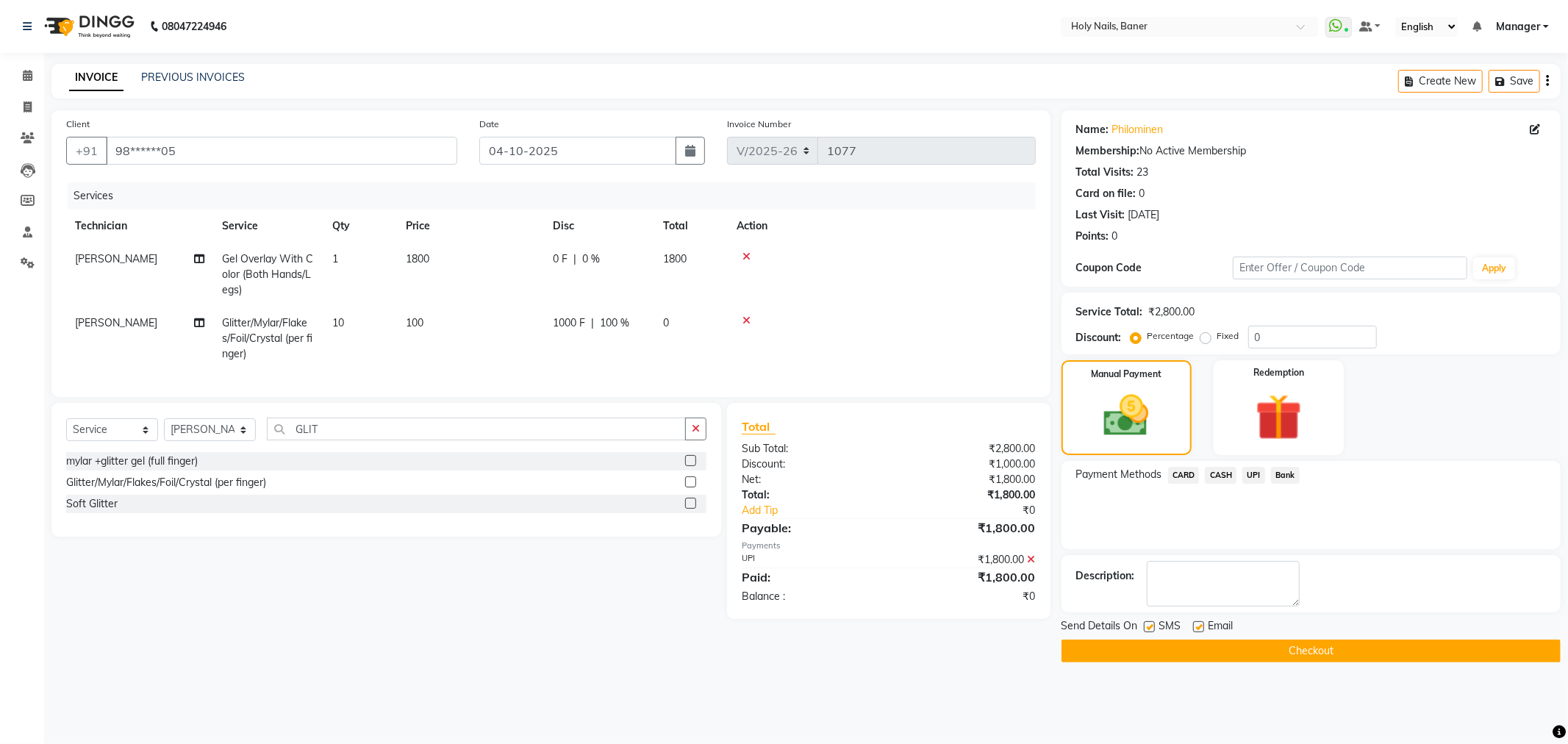
click at [1289, 647] on button "Checkout" at bounding box center [1311, 651] width 499 height 23
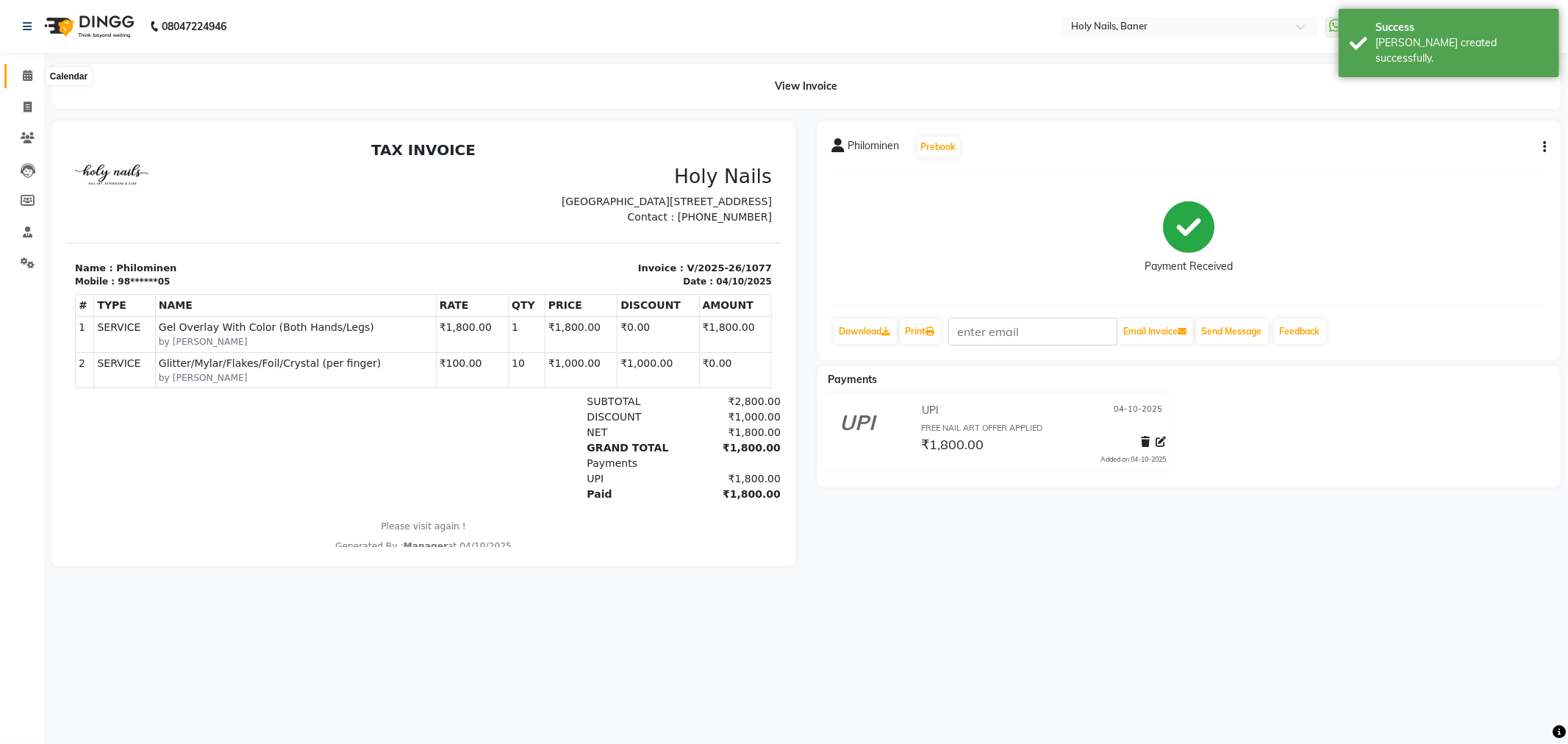
click at [24, 74] on icon at bounding box center [27, 75] width 10 height 11
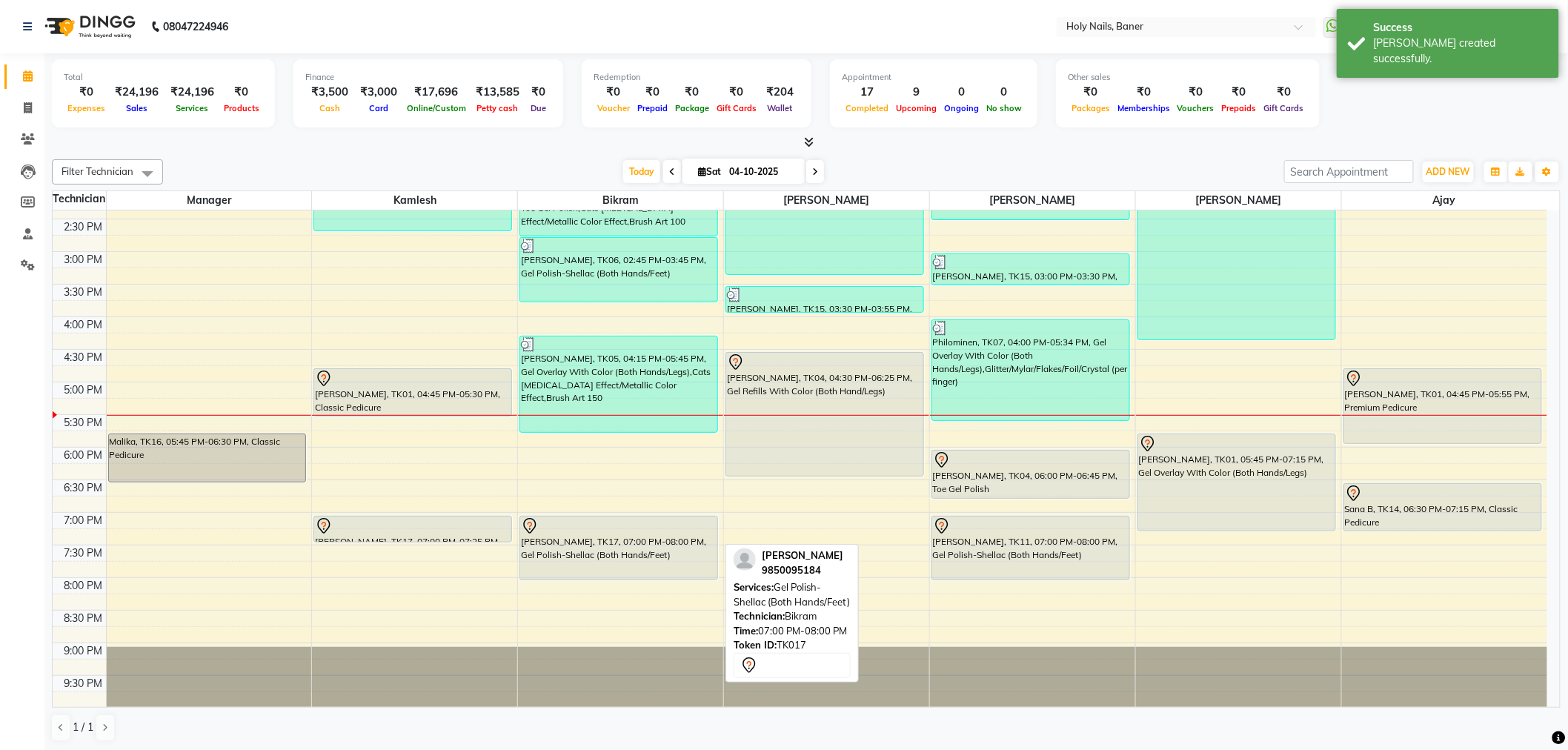
scroll to position [421, 0]
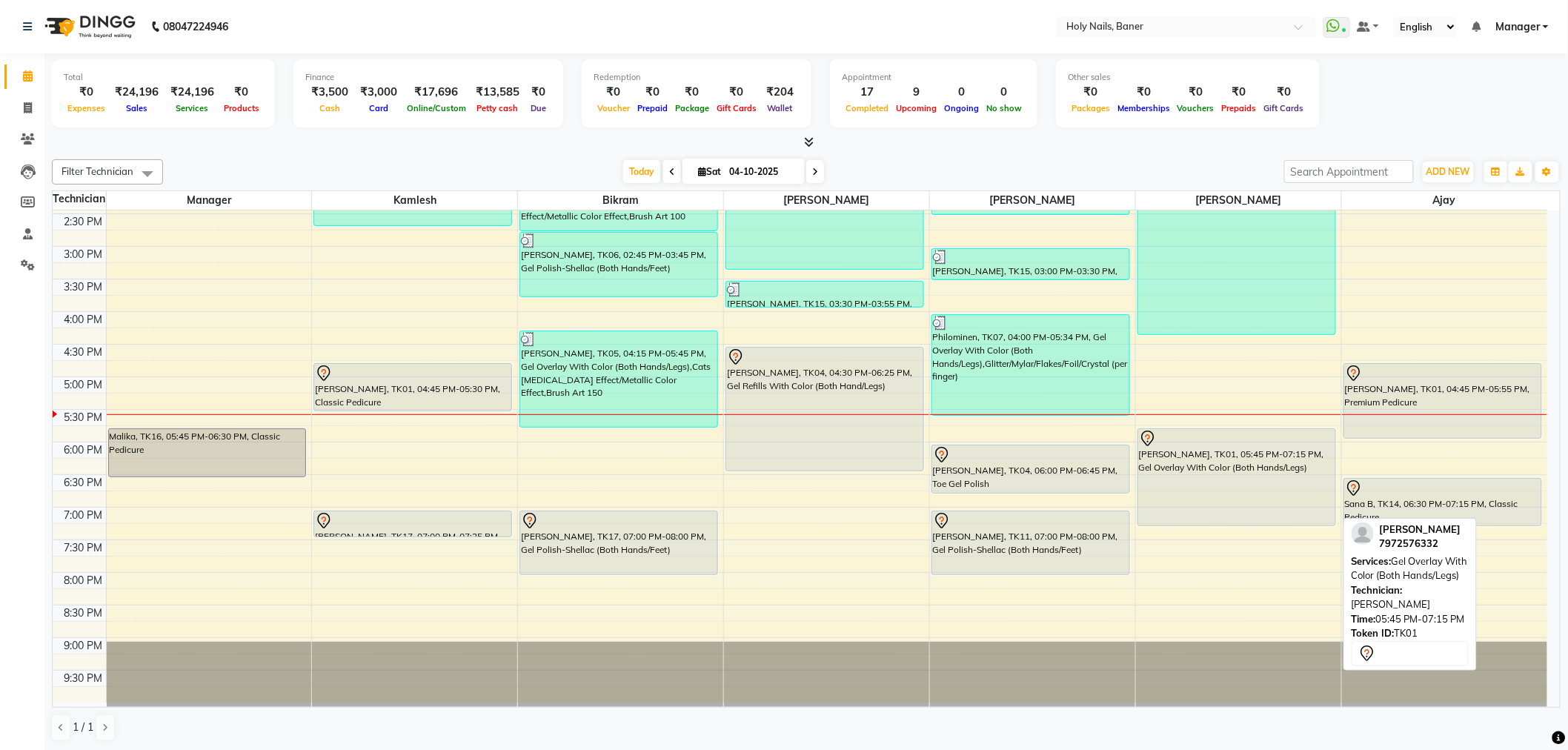
click at [1190, 504] on div "[PERSON_NAME], TK01, 05:45 PM-07:15 PM, Gel Overlay With Color (Both Hands/Legs)" at bounding box center [1237, 478] width 197 height 96
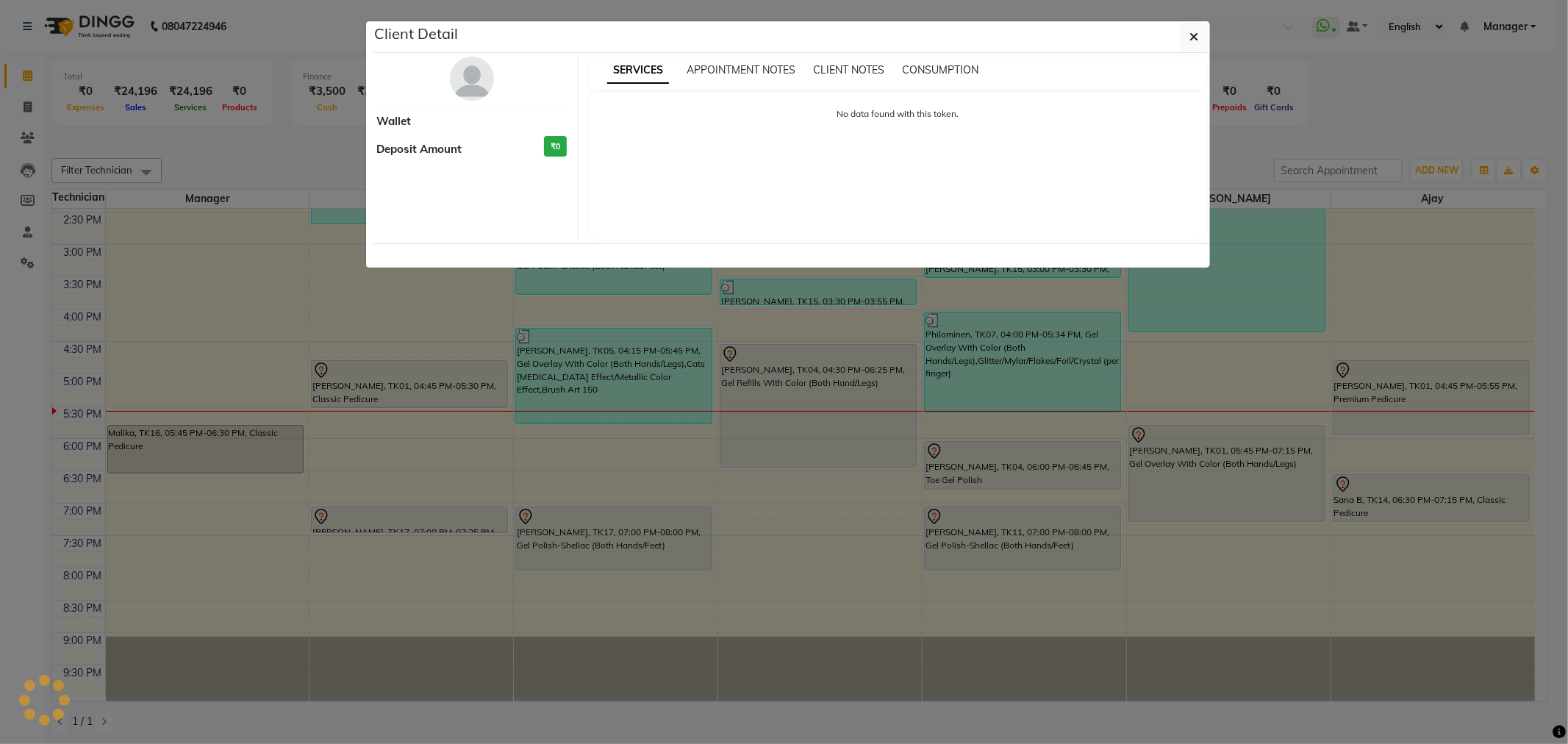
select select "7"
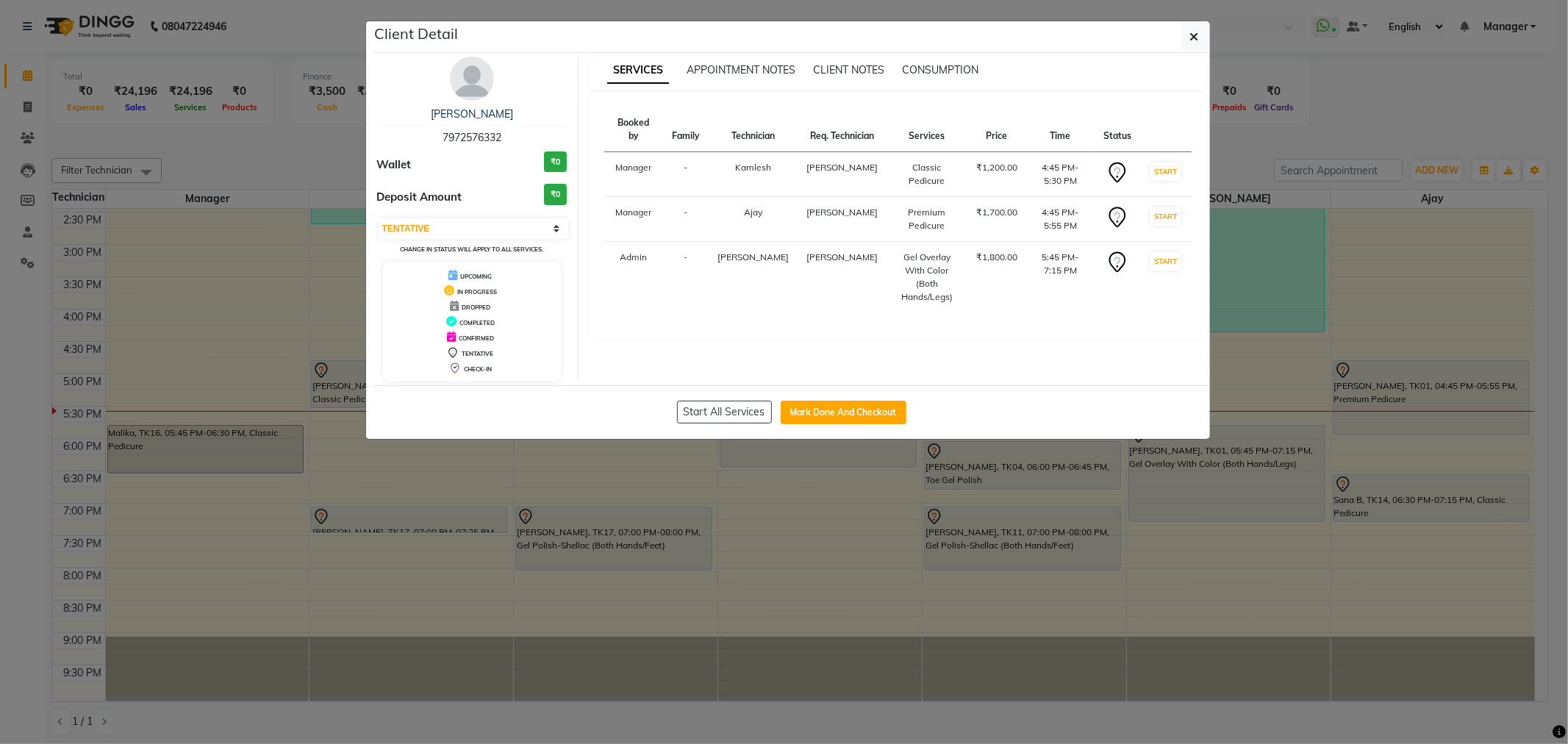
click at [474, 96] on img at bounding box center [472, 79] width 44 height 44
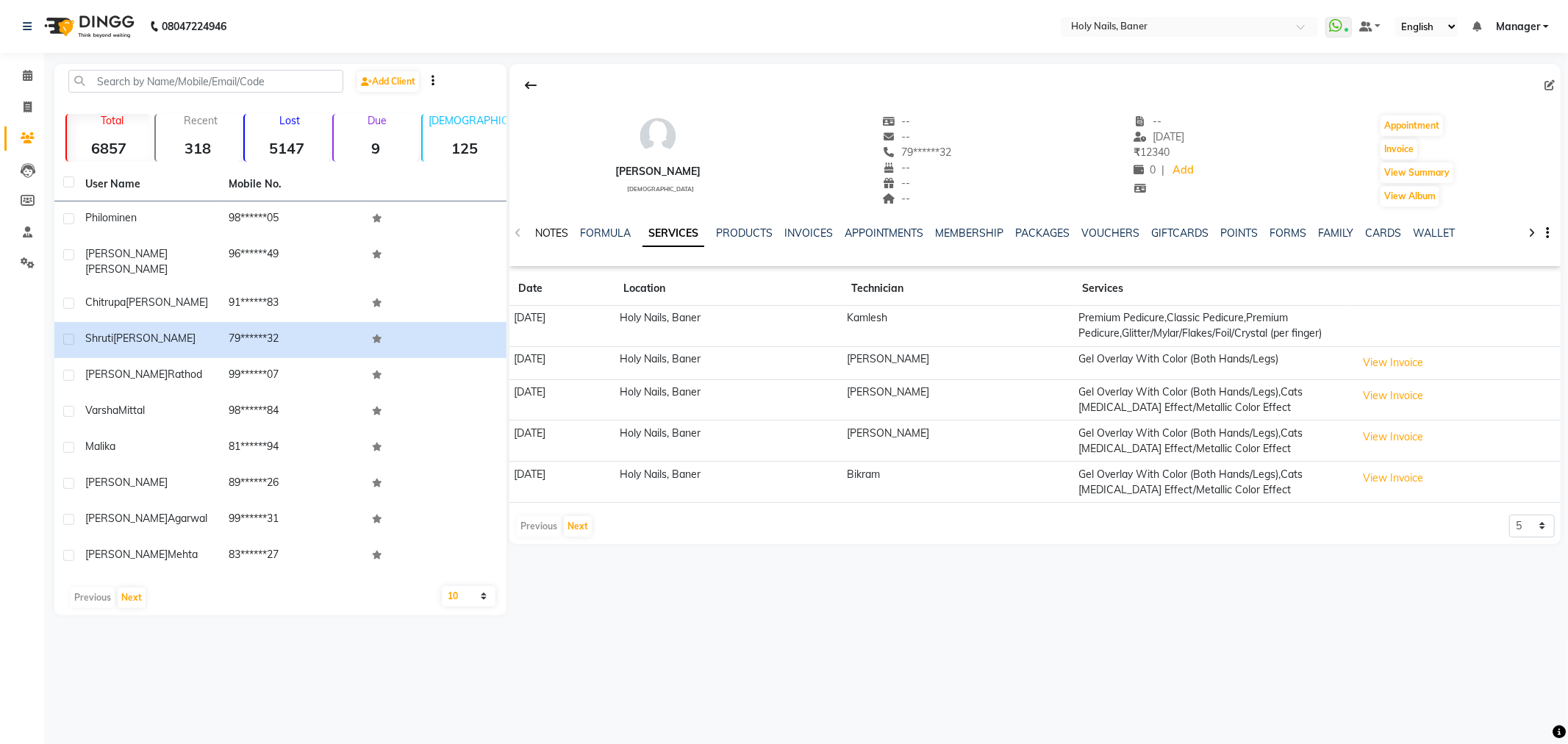
click at [560, 233] on link "NOTES" at bounding box center [552, 233] width 33 height 13
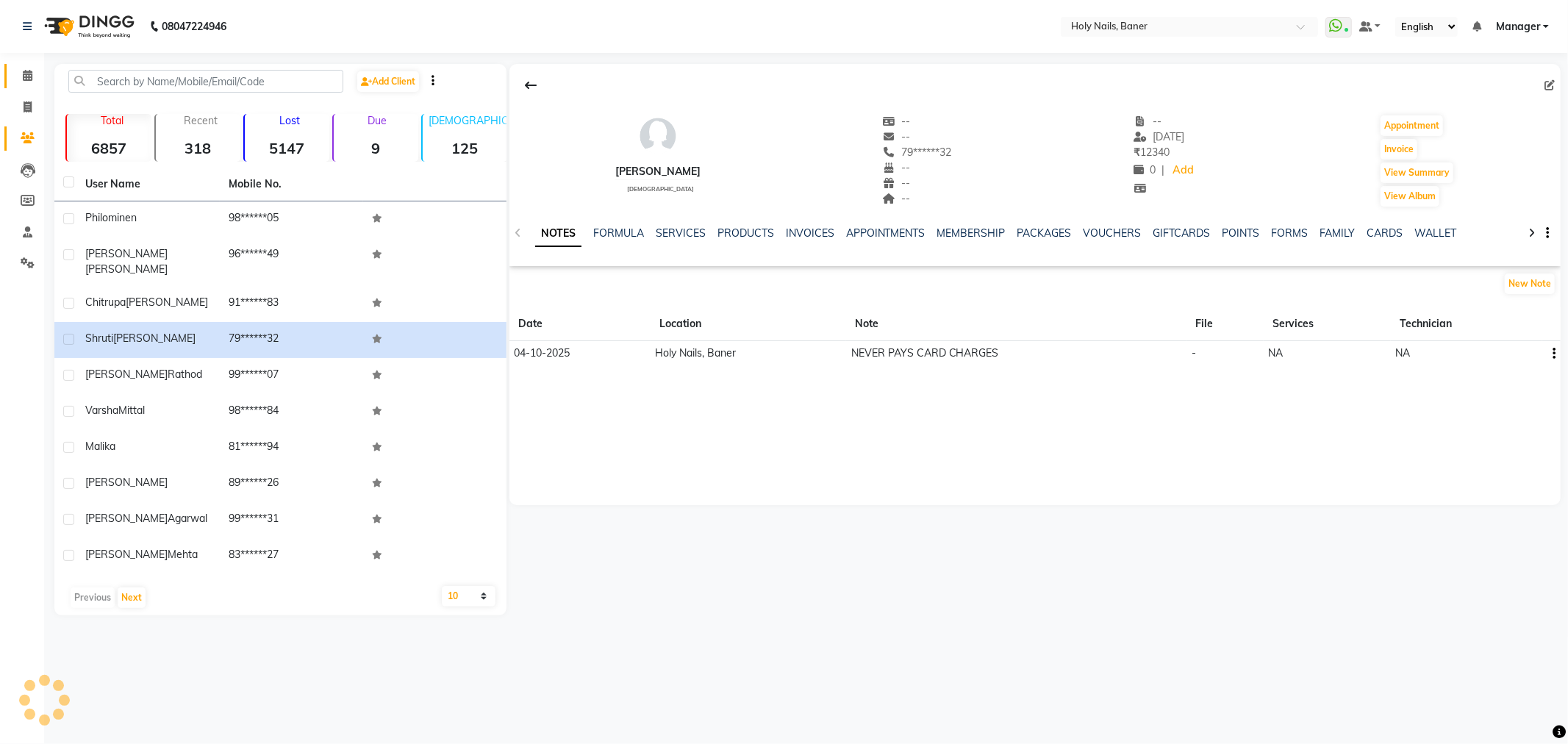
click at [26, 65] on link "Calendar" at bounding box center [22, 76] width 35 height 24
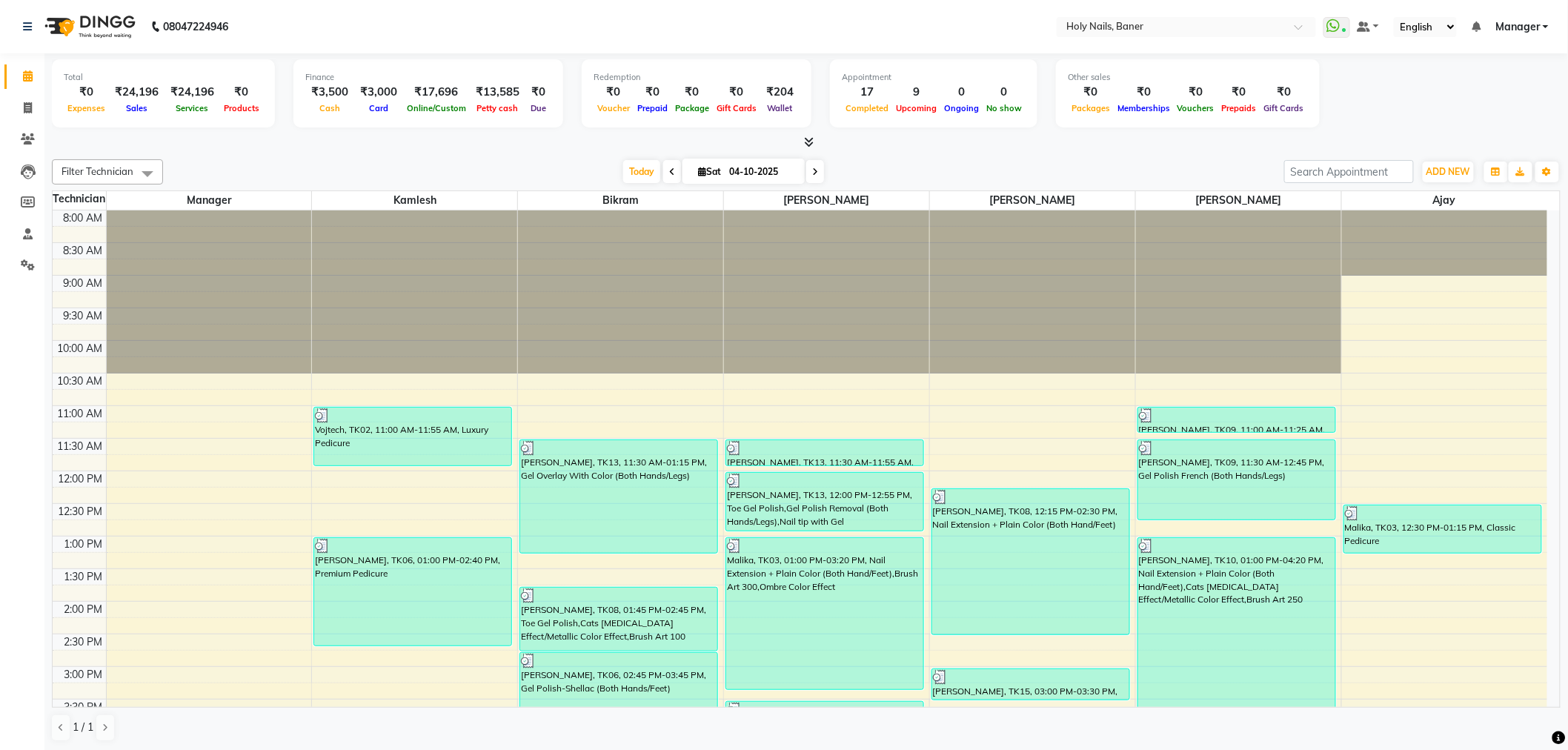
click at [812, 176] on span at bounding box center [815, 171] width 18 height 23
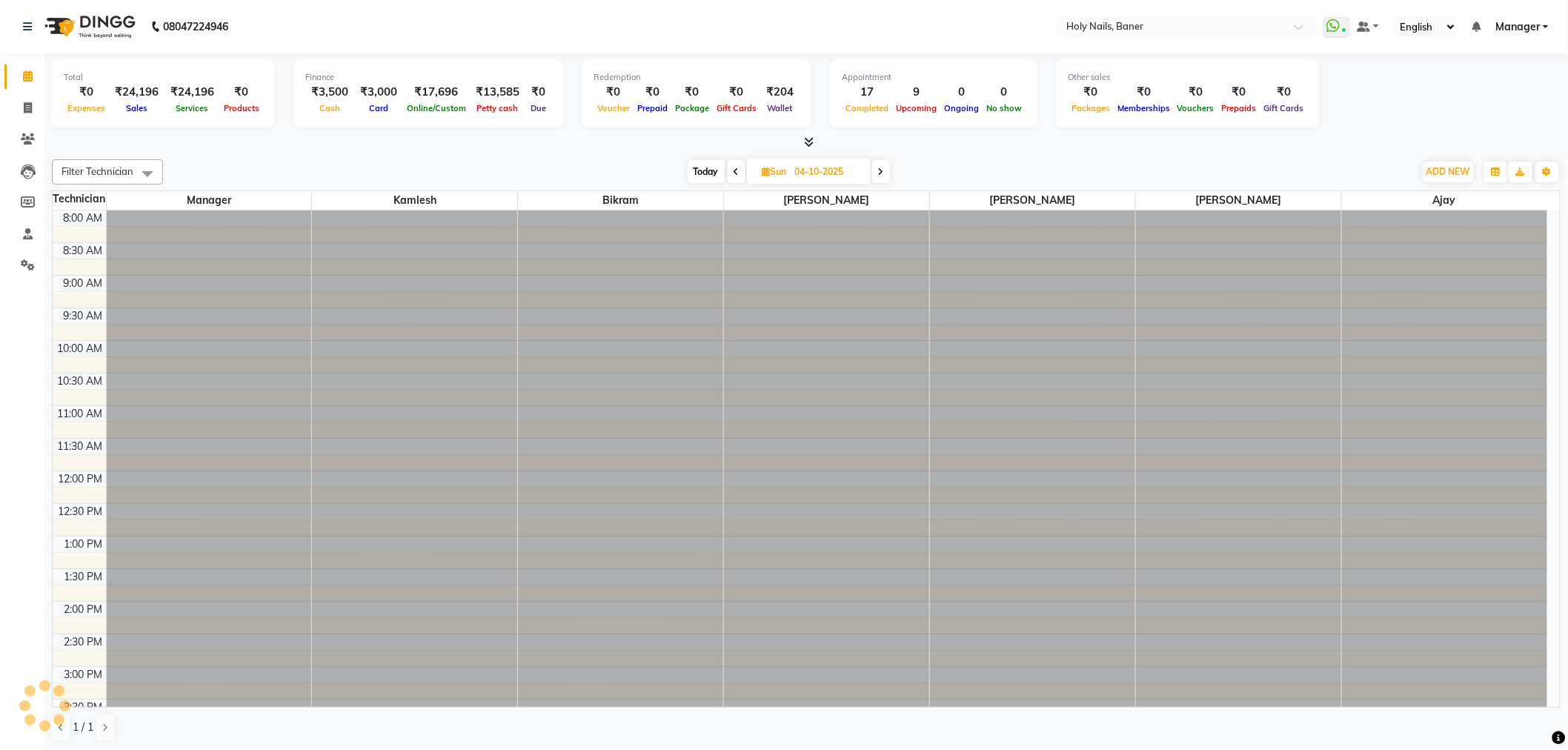
type input "05-10-2025"
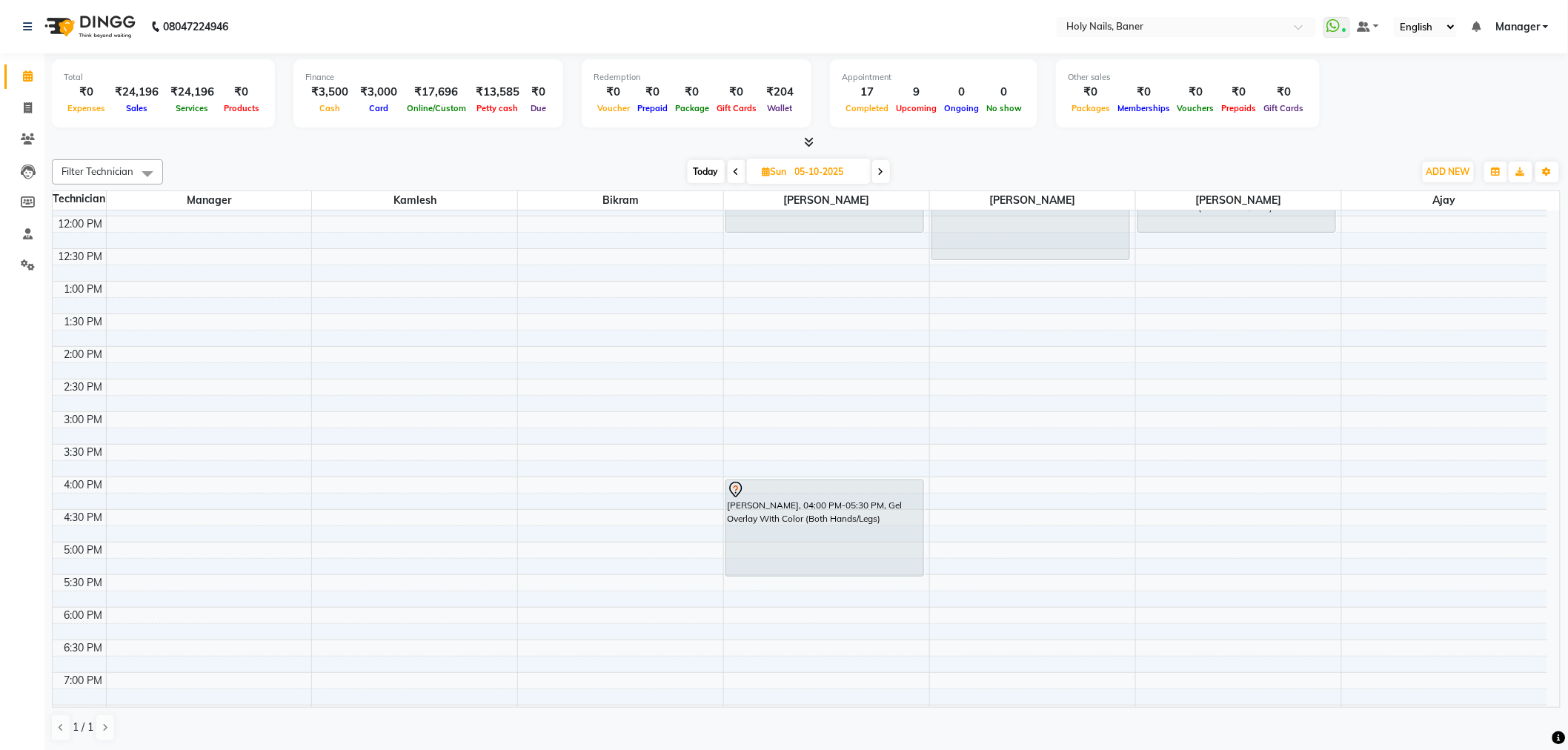
scroll to position [256, 0]
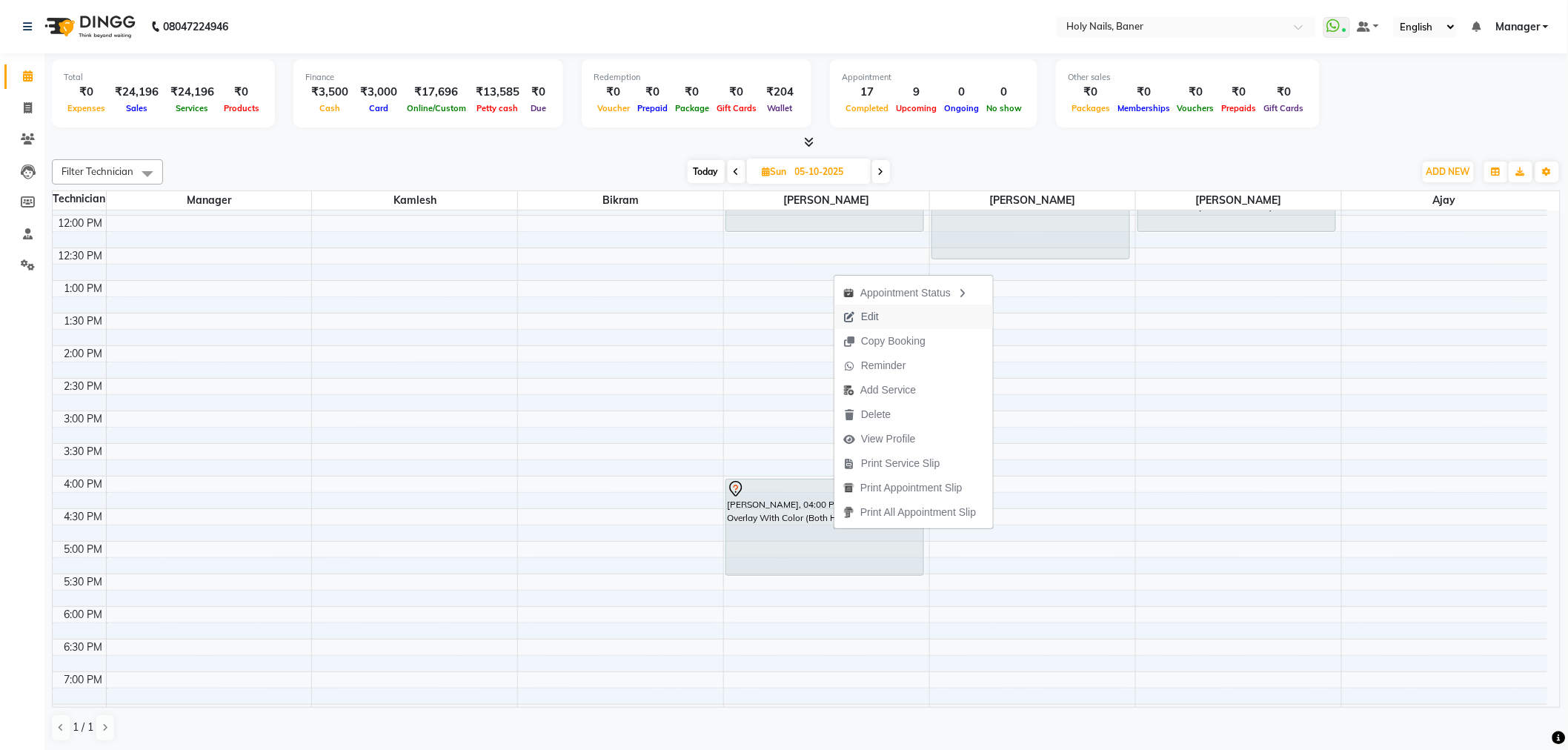
click at [884, 312] on span "Edit" at bounding box center [861, 317] width 53 height 24
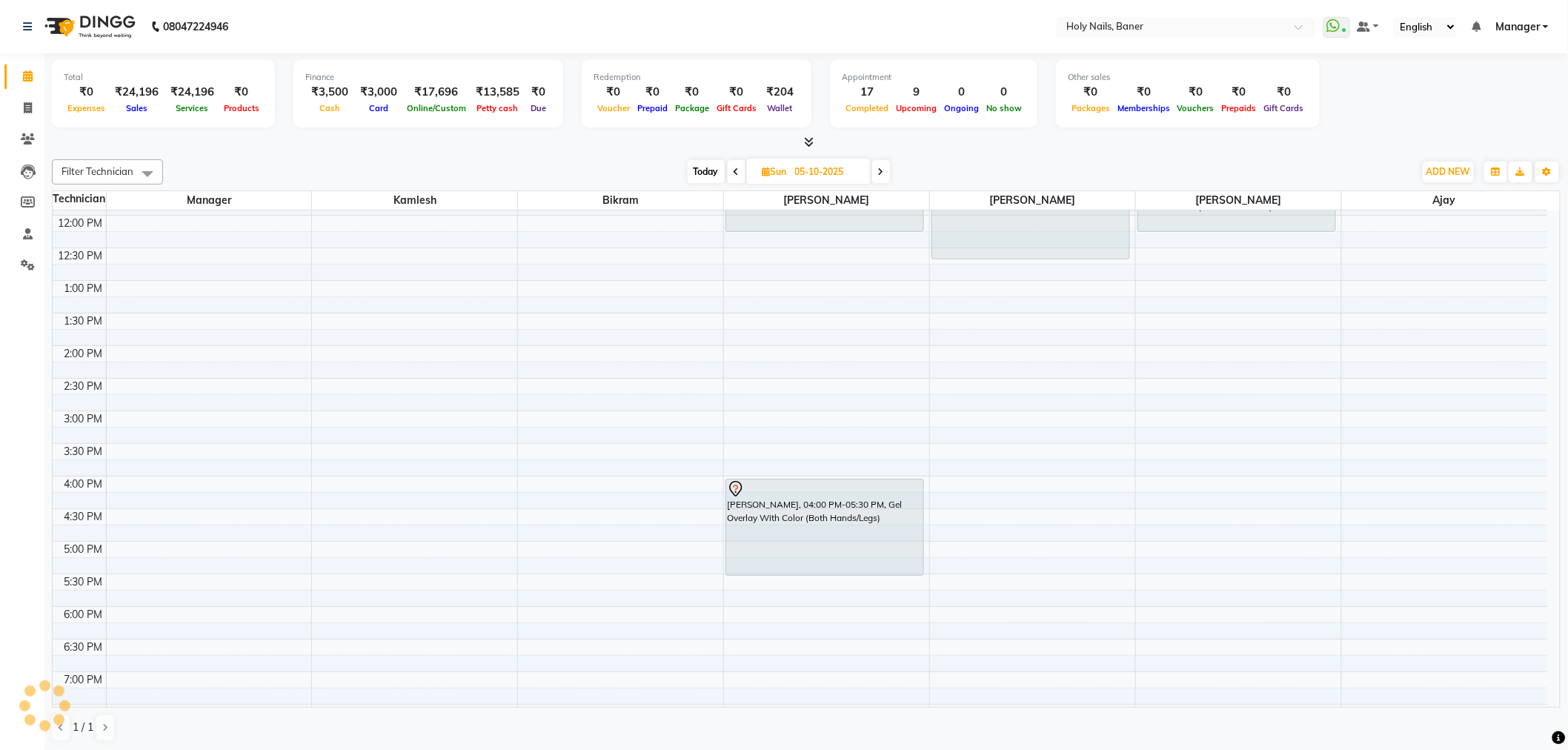
select select "tentative"
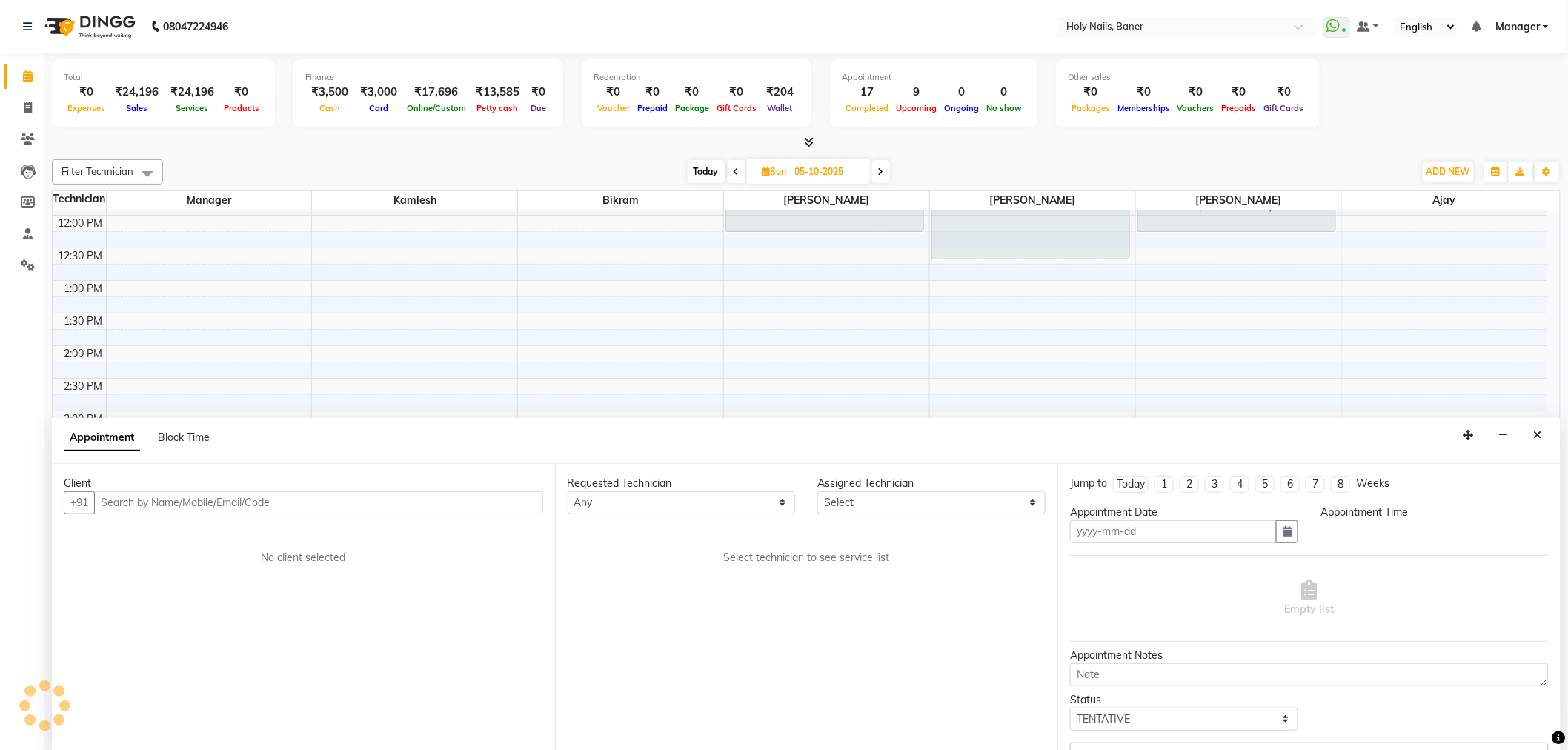
scroll to position [1, 0]
type input "05-10-2025"
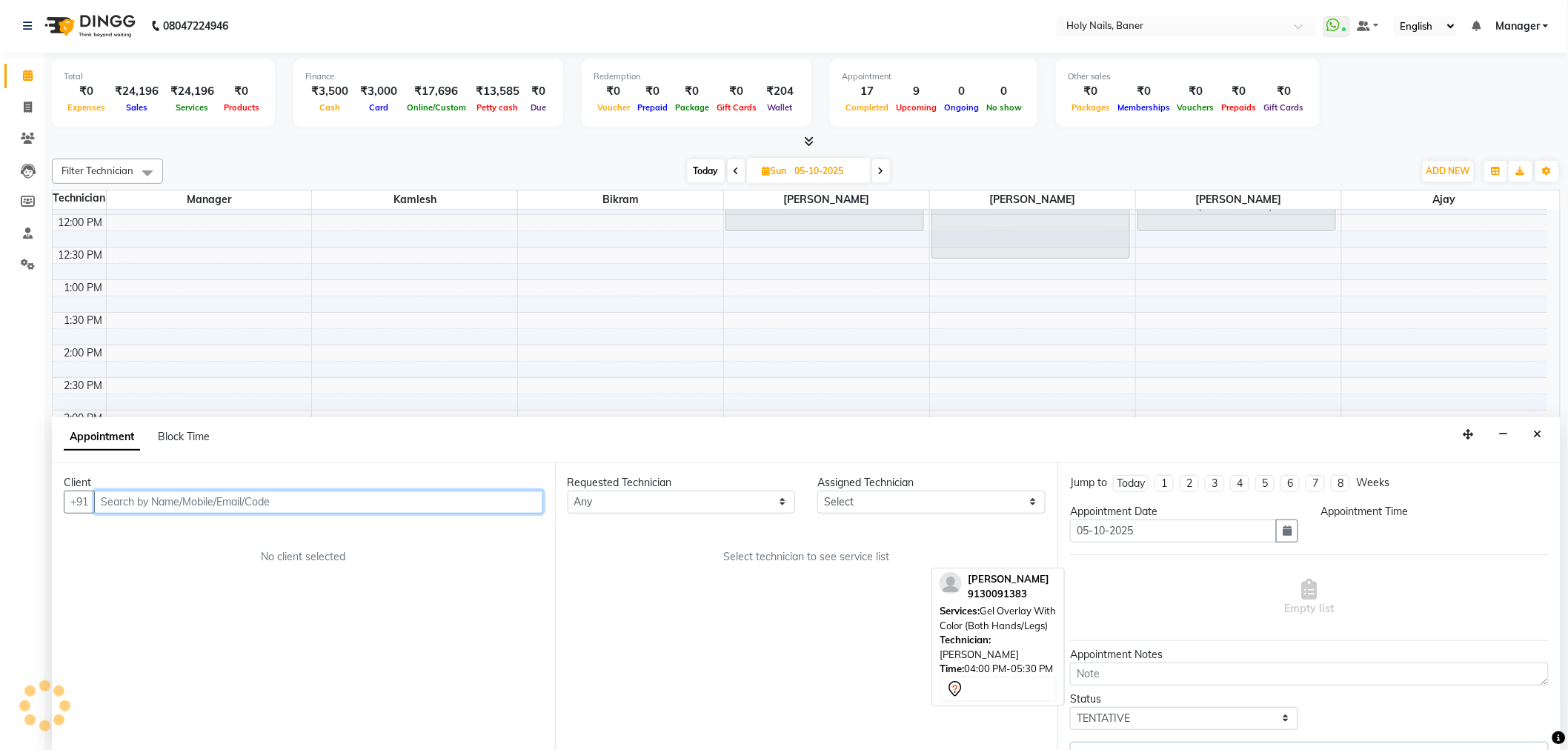
scroll to position [421, 0]
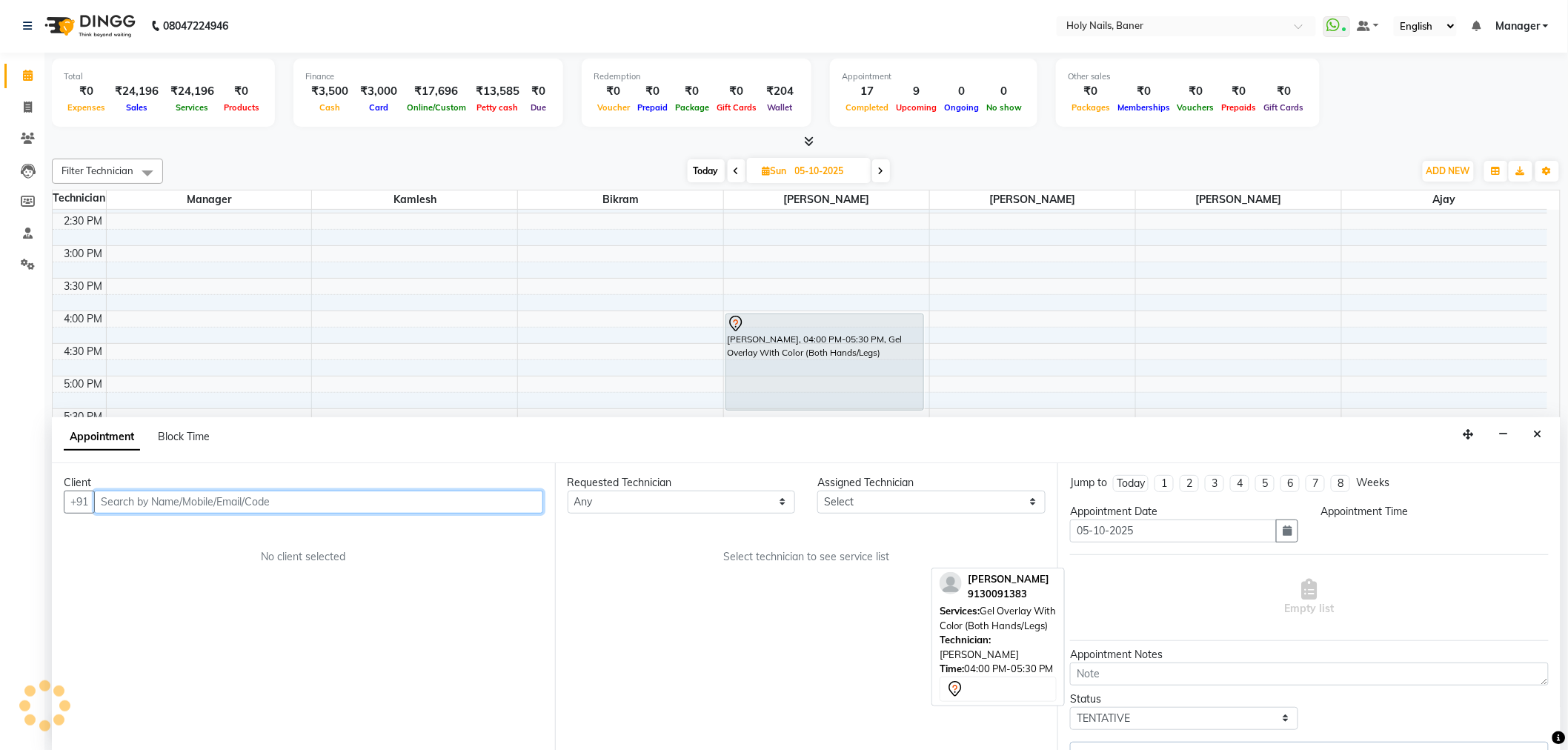
select select "36620"
select select "960"
select select "2495"
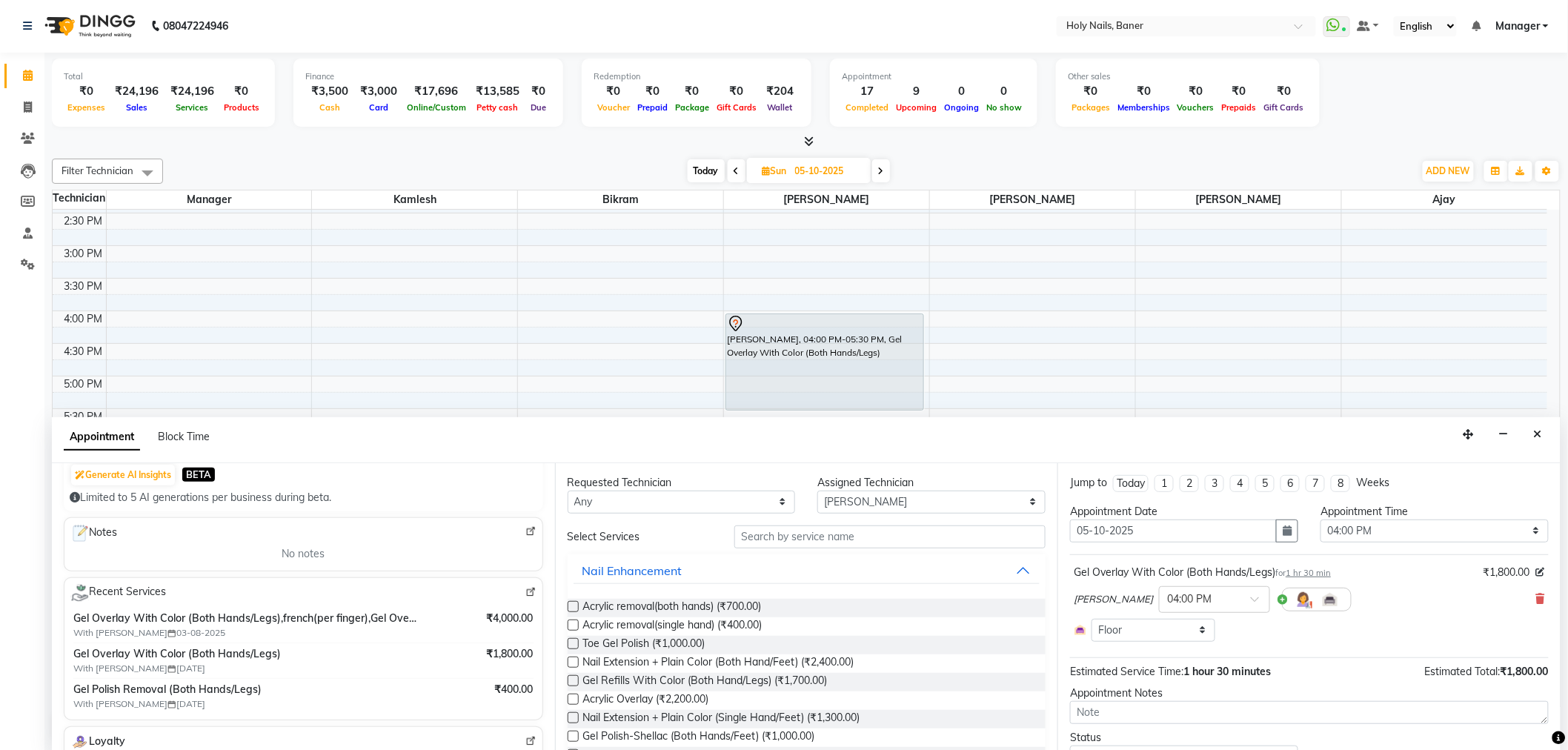
scroll to position [165, 0]
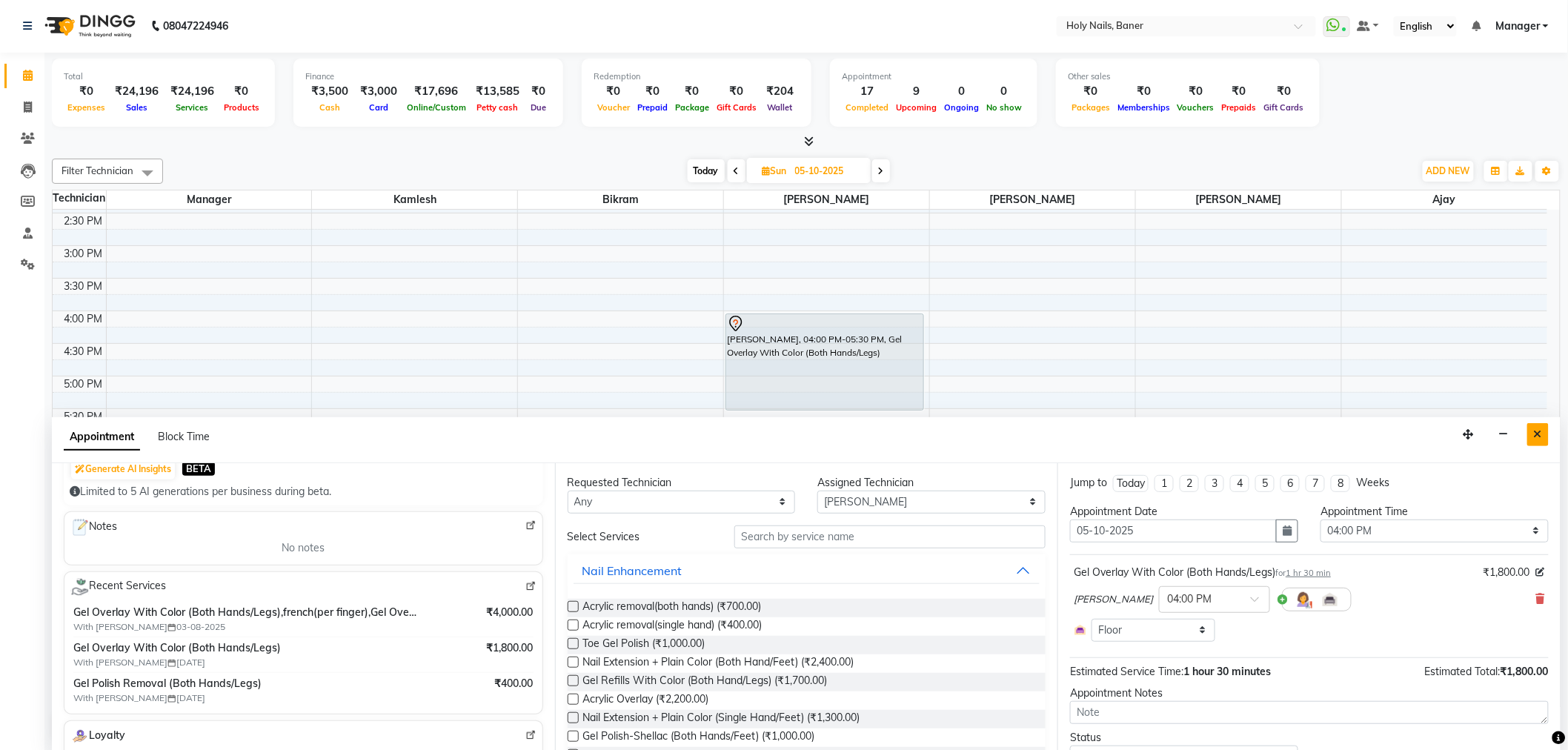
click at [1532, 430] on button "Close" at bounding box center [1538, 435] width 21 height 23
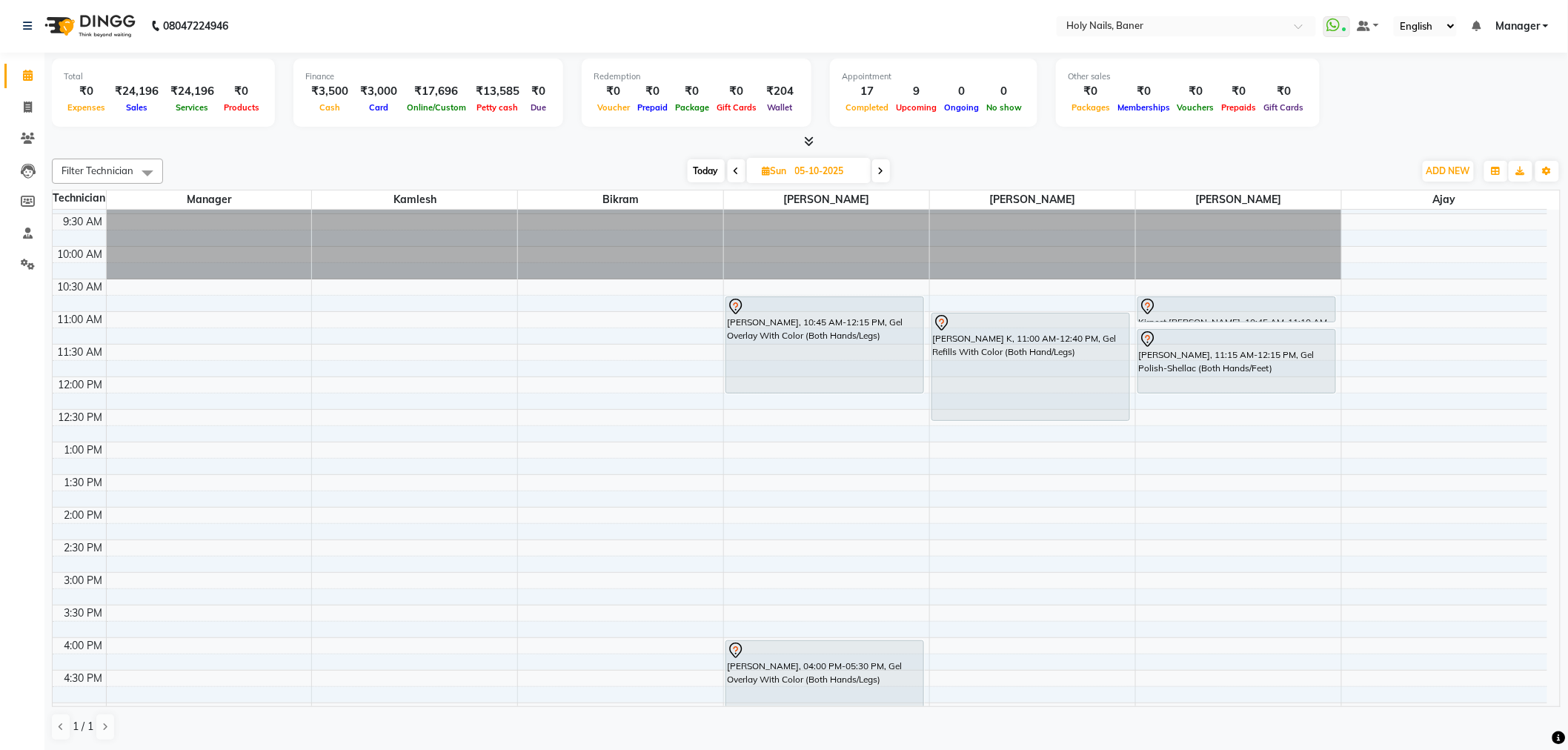
scroll to position [91, 0]
drag, startPoint x: 733, startPoint y: 171, endPoint x: 818, endPoint y: 232, distance: 104.6
click at [735, 171] on icon at bounding box center [736, 171] width 6 height 9
type input "04-10-2025"
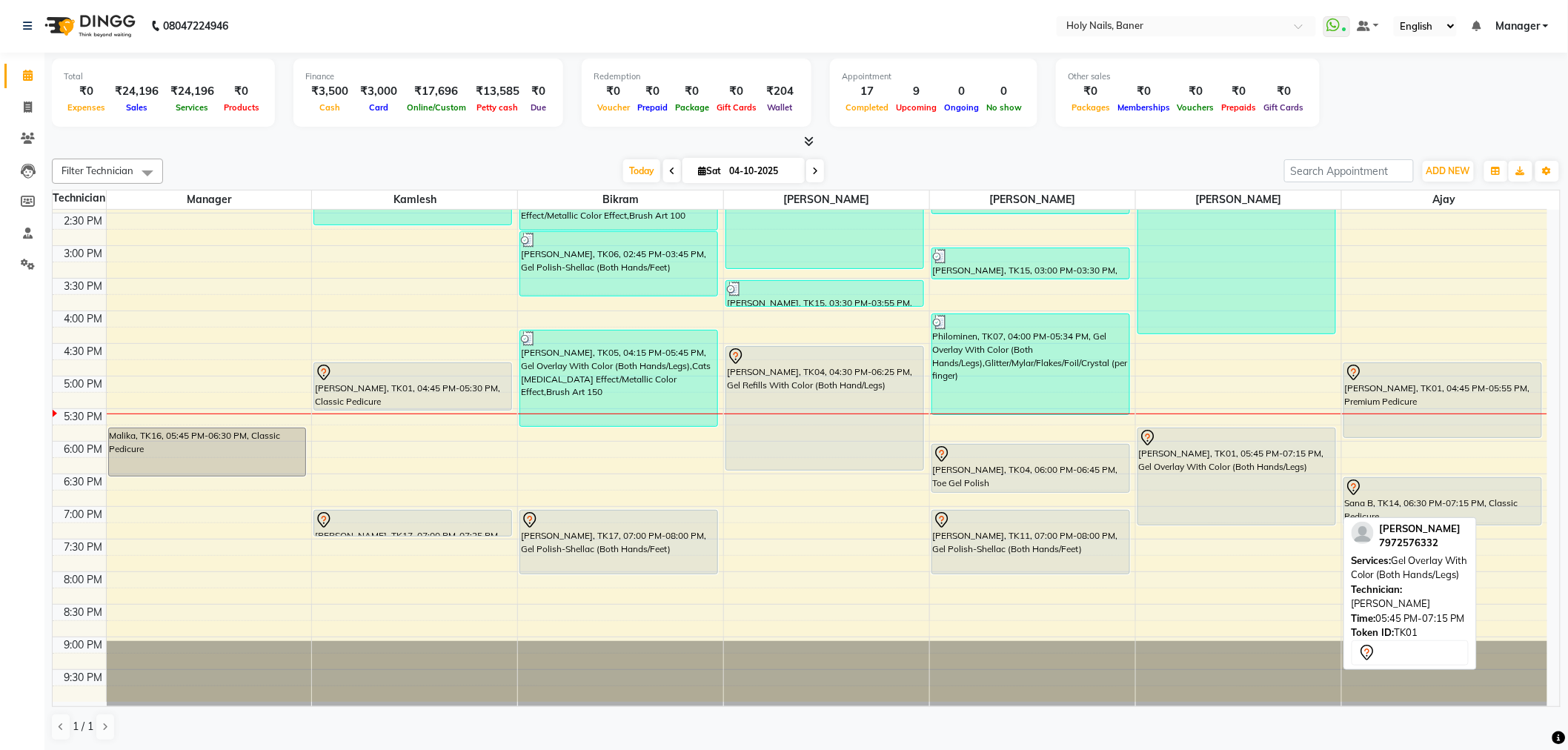
click at [1211, 455] on div "[PERSON_NAME], TK01, 05:45 PM-07:15 PM, Gel Overlay With Color (Both Hands/Legs)" at bounding box center [1237, 477] width 197 height 96
select select "7"
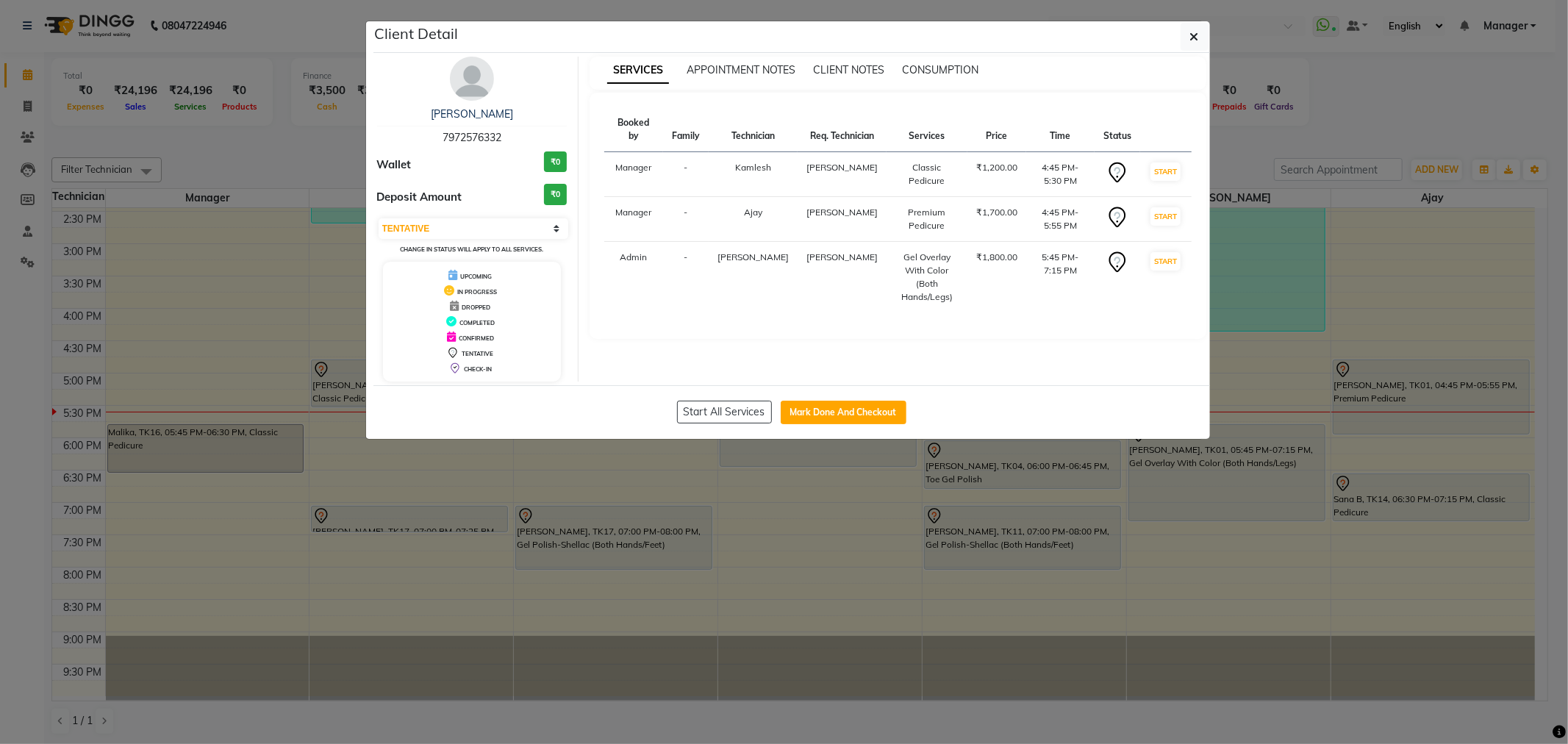
click at [466, 90] on img at bounding box center [472, 79] width 44 height 44
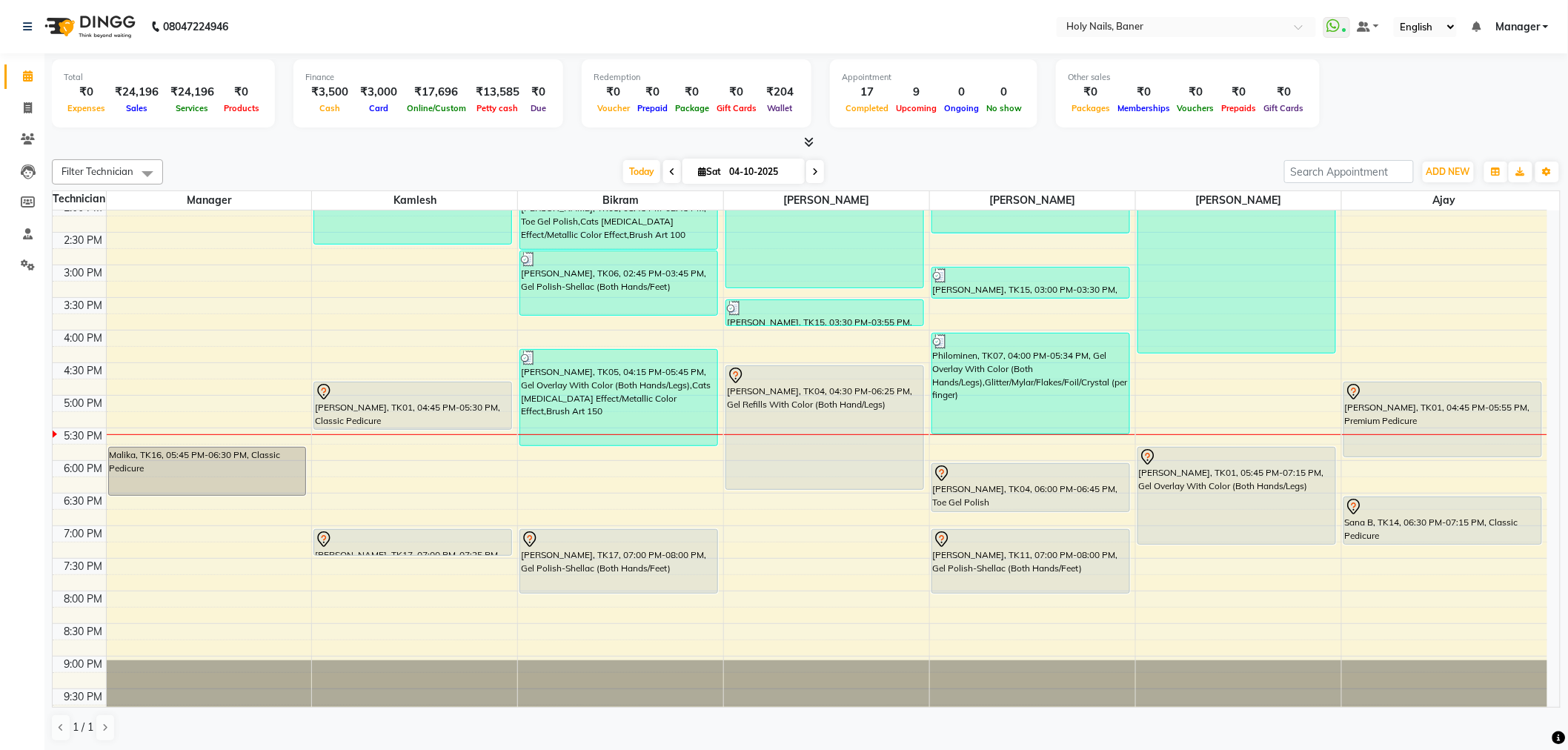
scroll to position [421, 0]
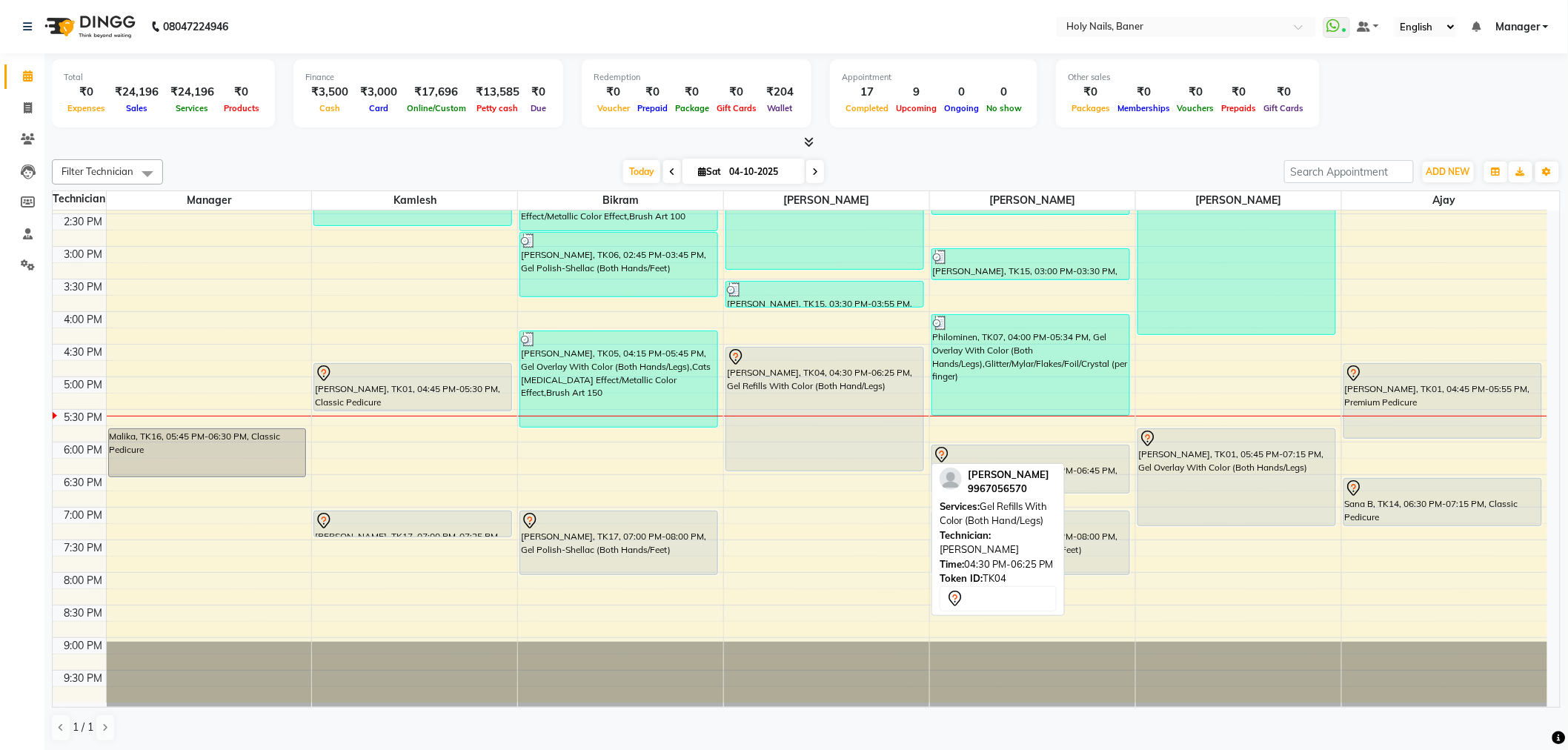
click at [798, 418] on div "[PERSON_NAME], TK04, 04:30 PM-06:25 PM, Gel Refills With Color (Both Hand/Legs)" at bounding box center [824, 409] width 197 height 123
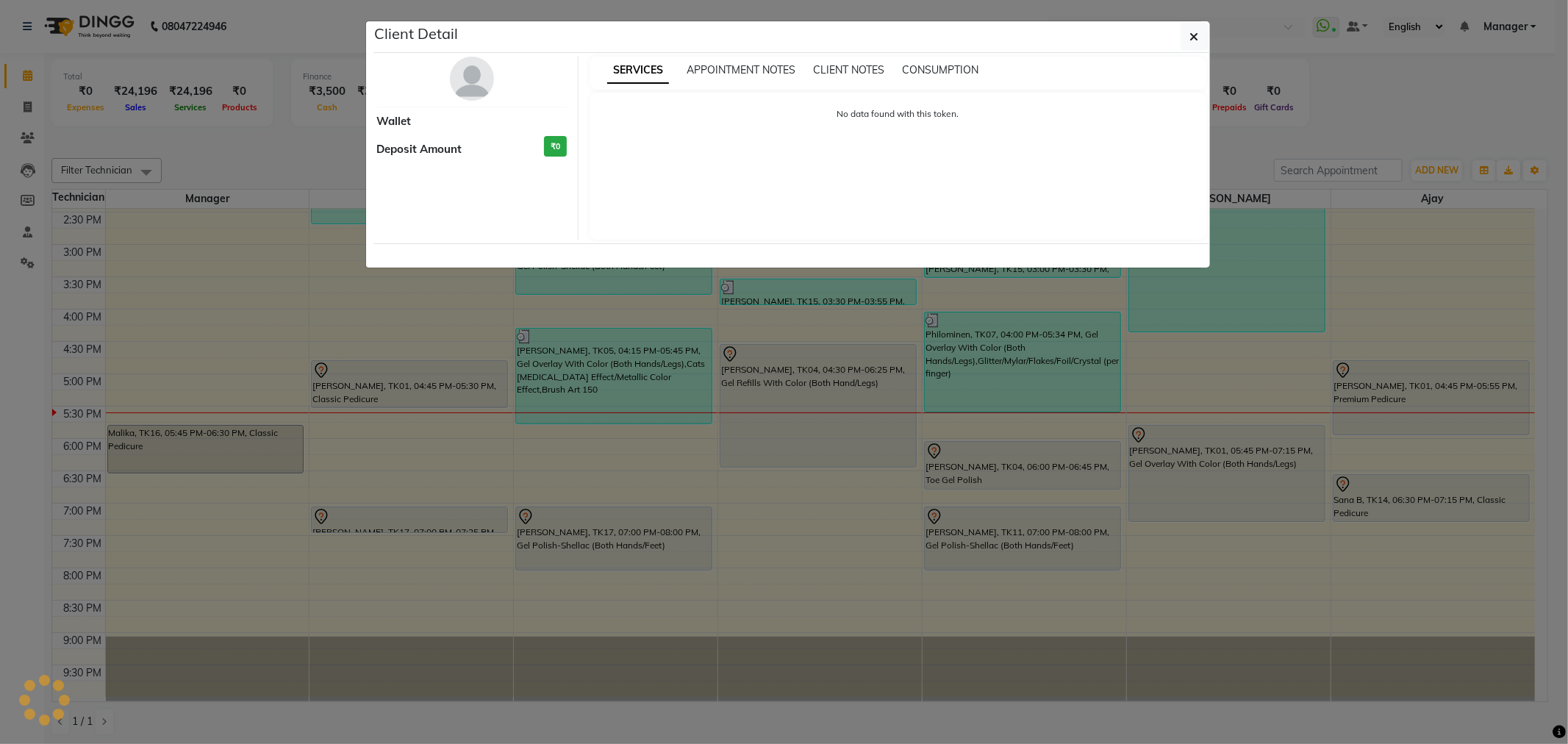
select select "7"
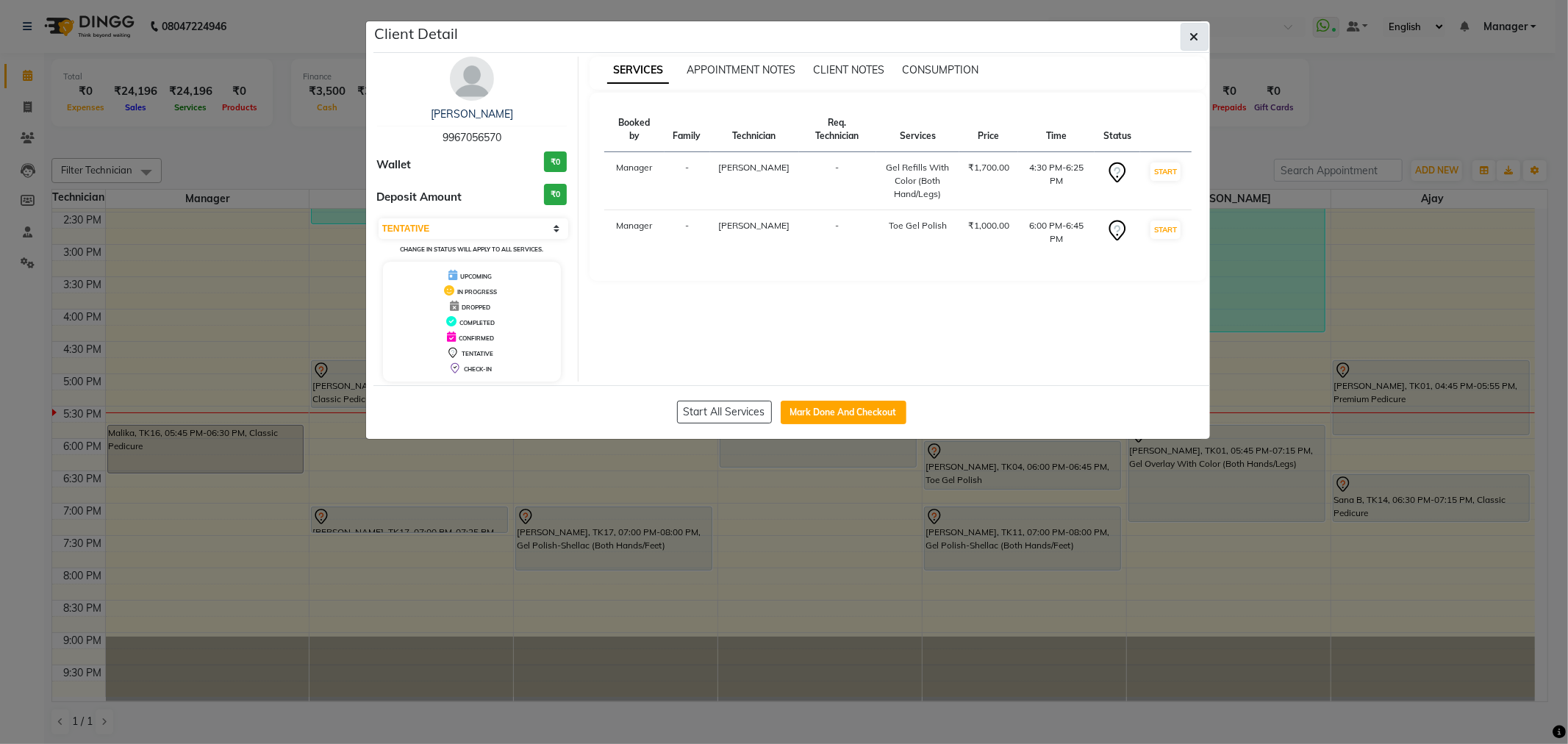
click at [1191, 41] on icon "button" at bounding box center [1194, 37] width 9 height 12
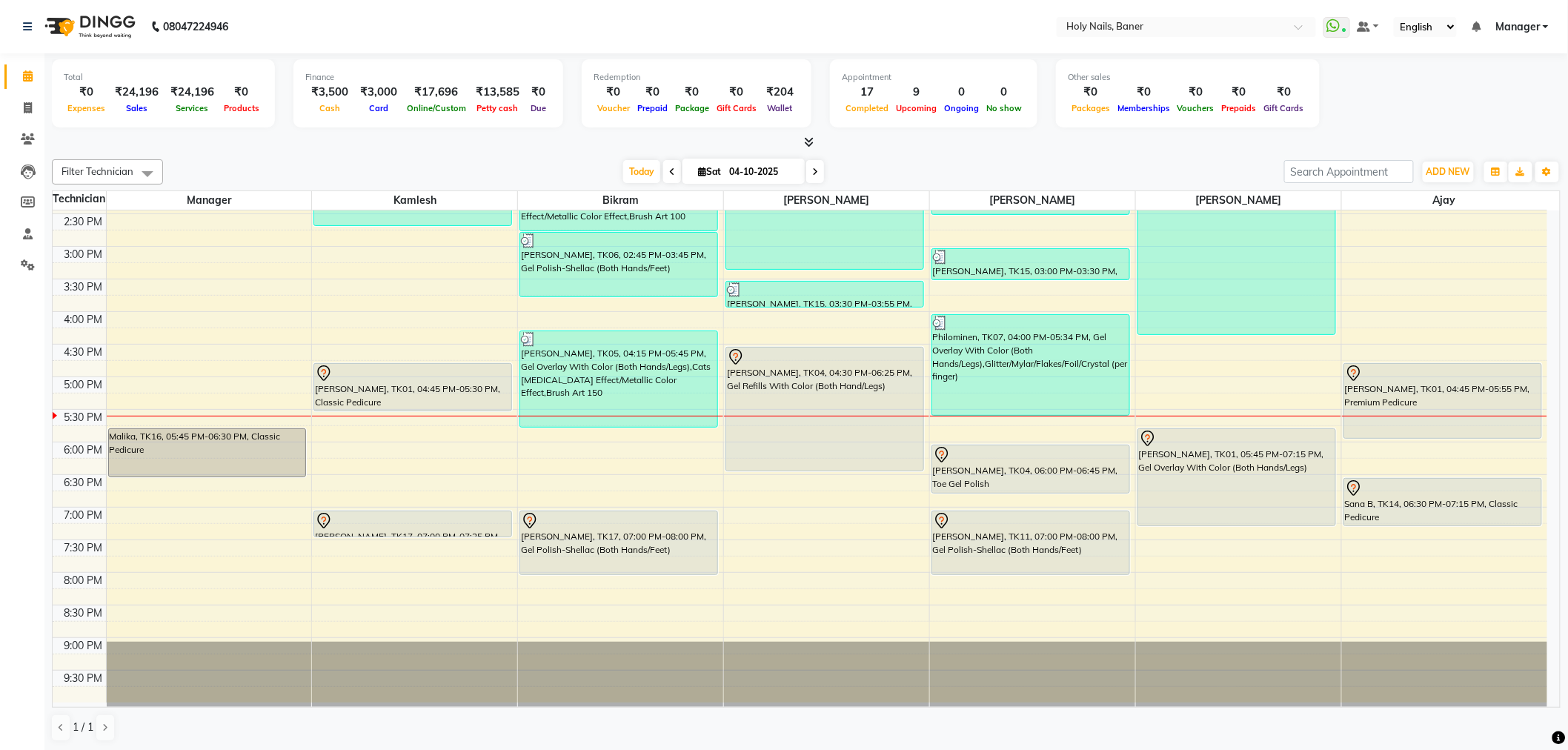
click at [812, 171] on icon at bounding box center [815, 172] width 6 height 9
type input "05-10-2025"
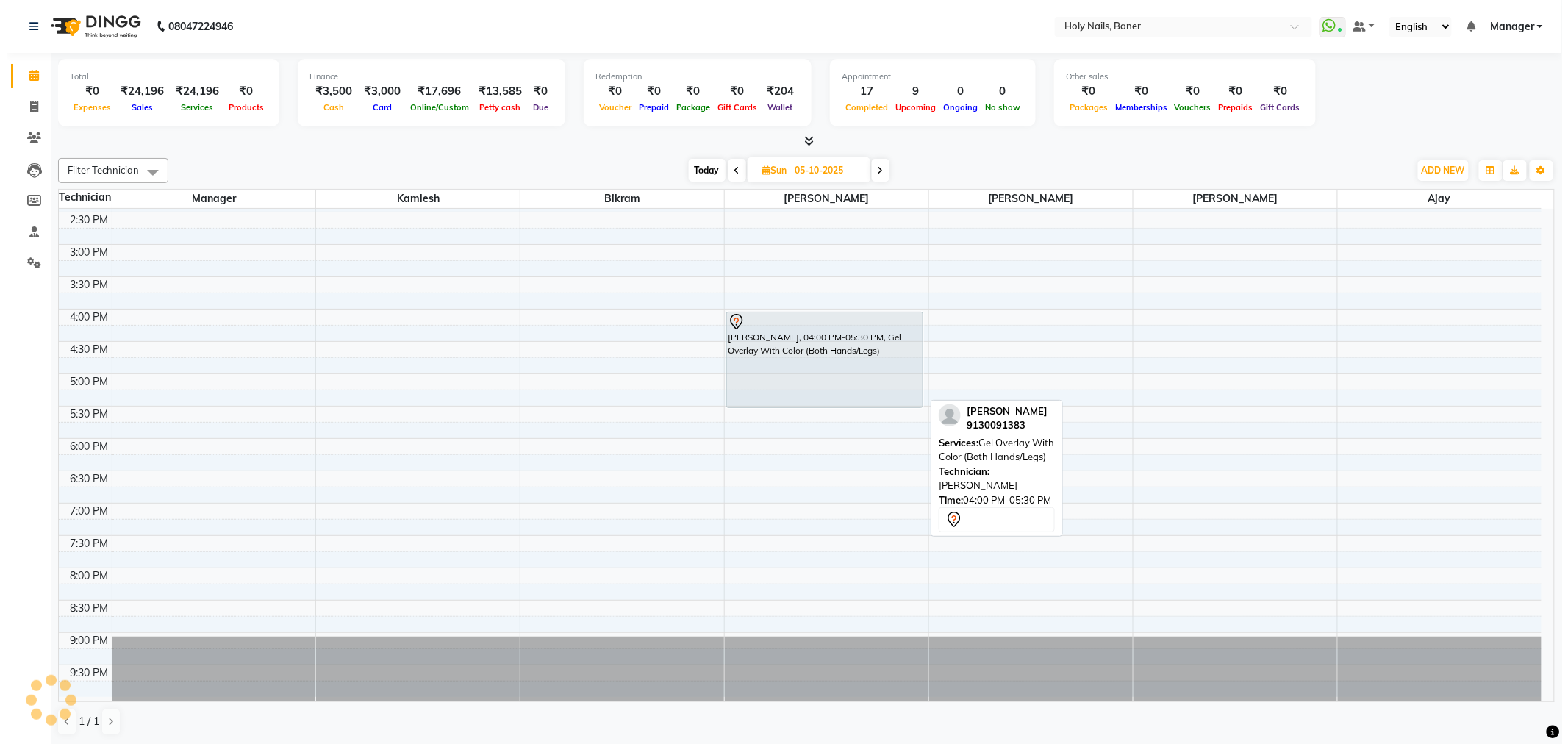
scroll to position [1, 0]
click at [851, 350] on div "Chitrupa Kapoor, 04:00 PM-05:30 PM, Gel Overlay With Color (Both Hands/Legs)" at bounding box center [818, 359] width 196 height 95
select select "7"
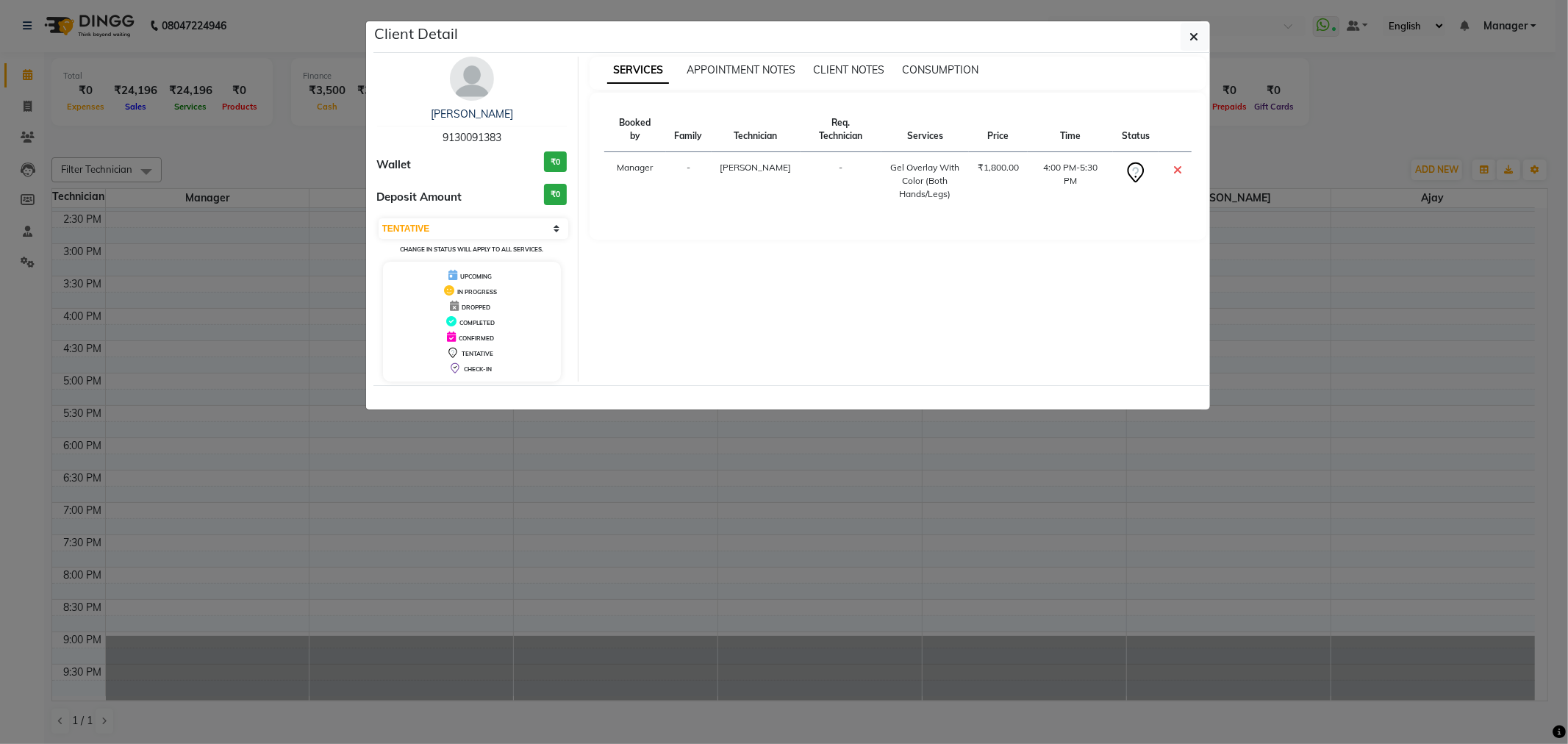
click at [476, 83] on img at bounding box center [472, 79] width 44 height 44
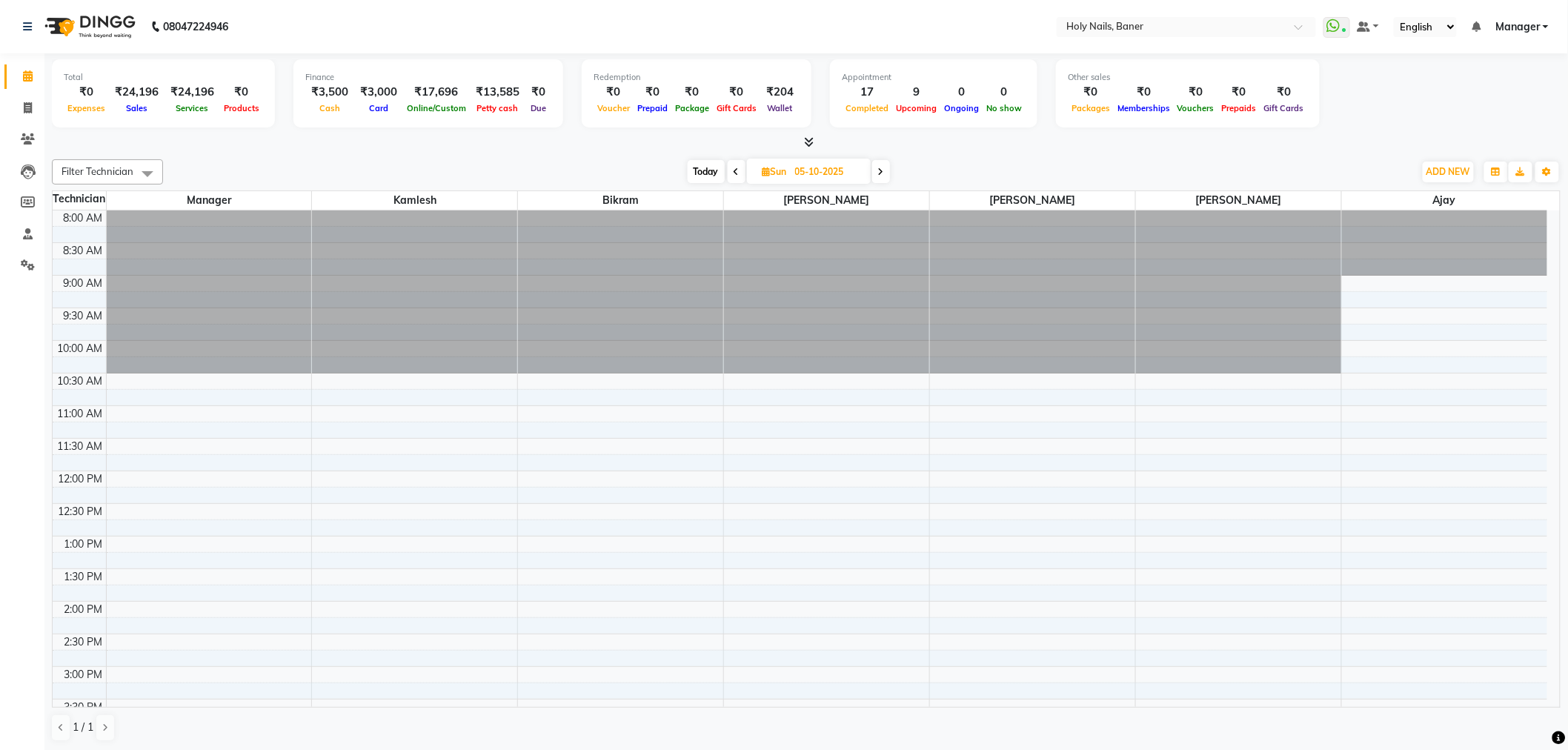
scroll to position [392, 0]
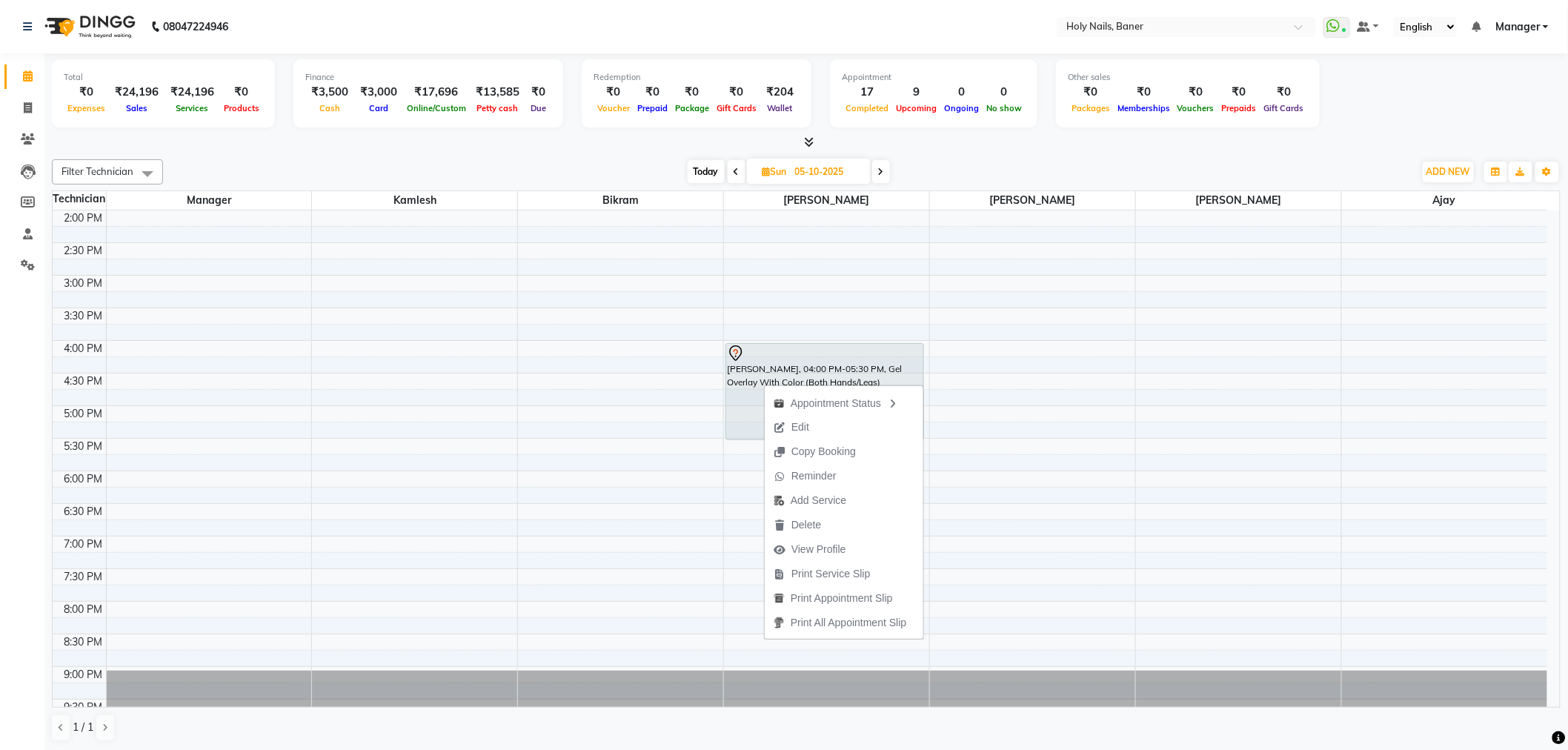
click at [730, 173] on span at bounding box center [736, 171] width 18 height 23
type input "04-10-2025"
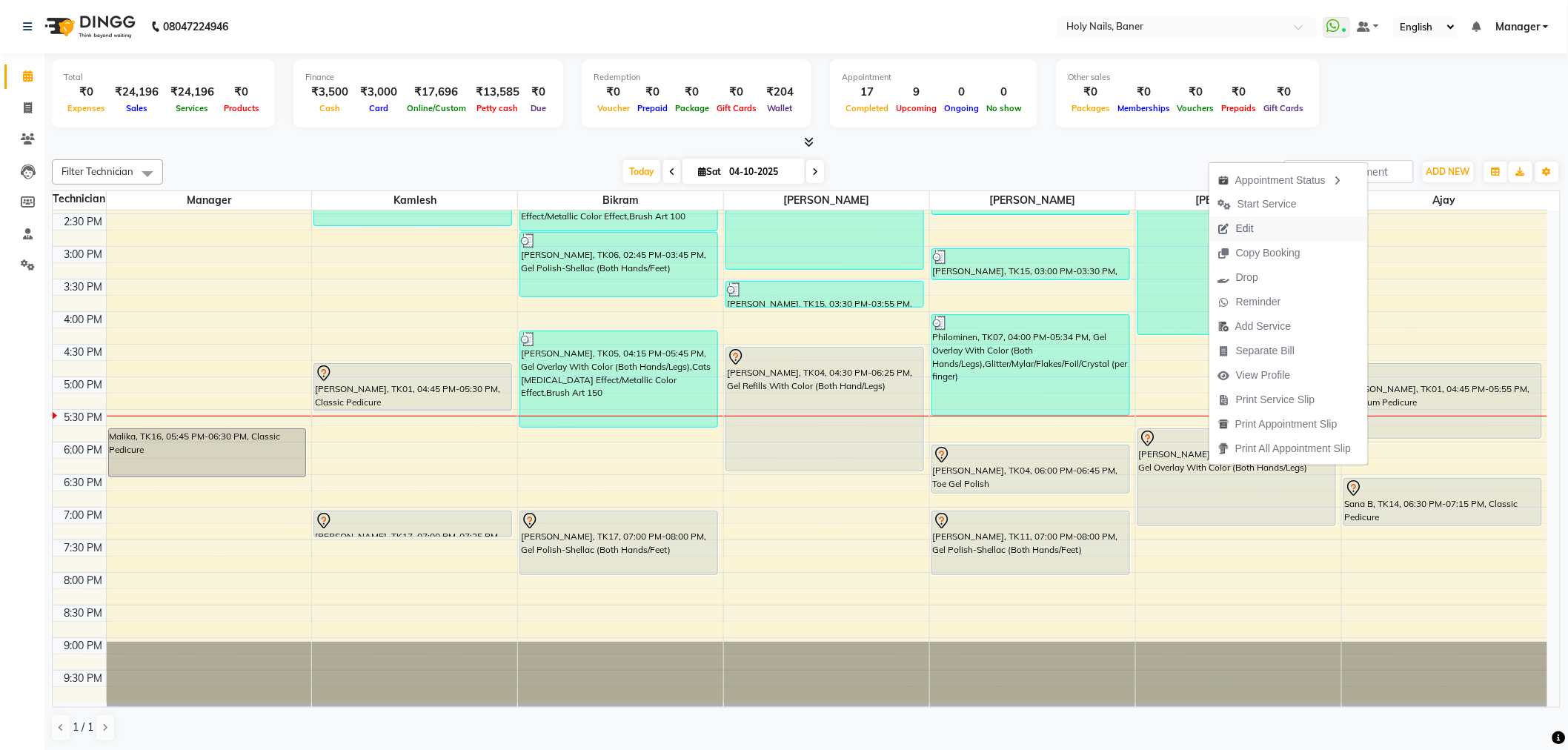
click at [1241, 224] on span "Edit" at bounding box center [1245, 228] width 18 height 16
select select "tentative"
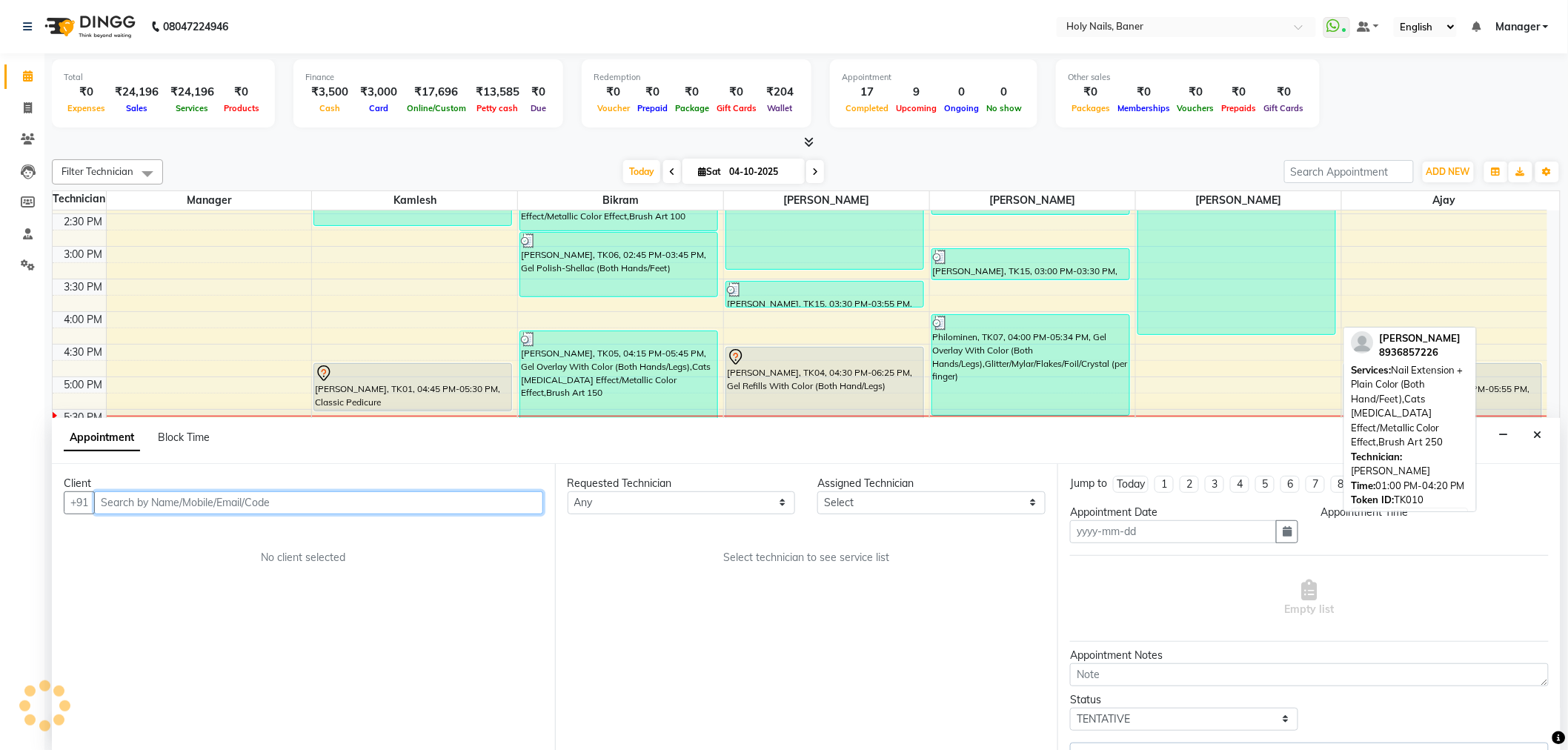
type input "04-10-2025"
select select "1005"
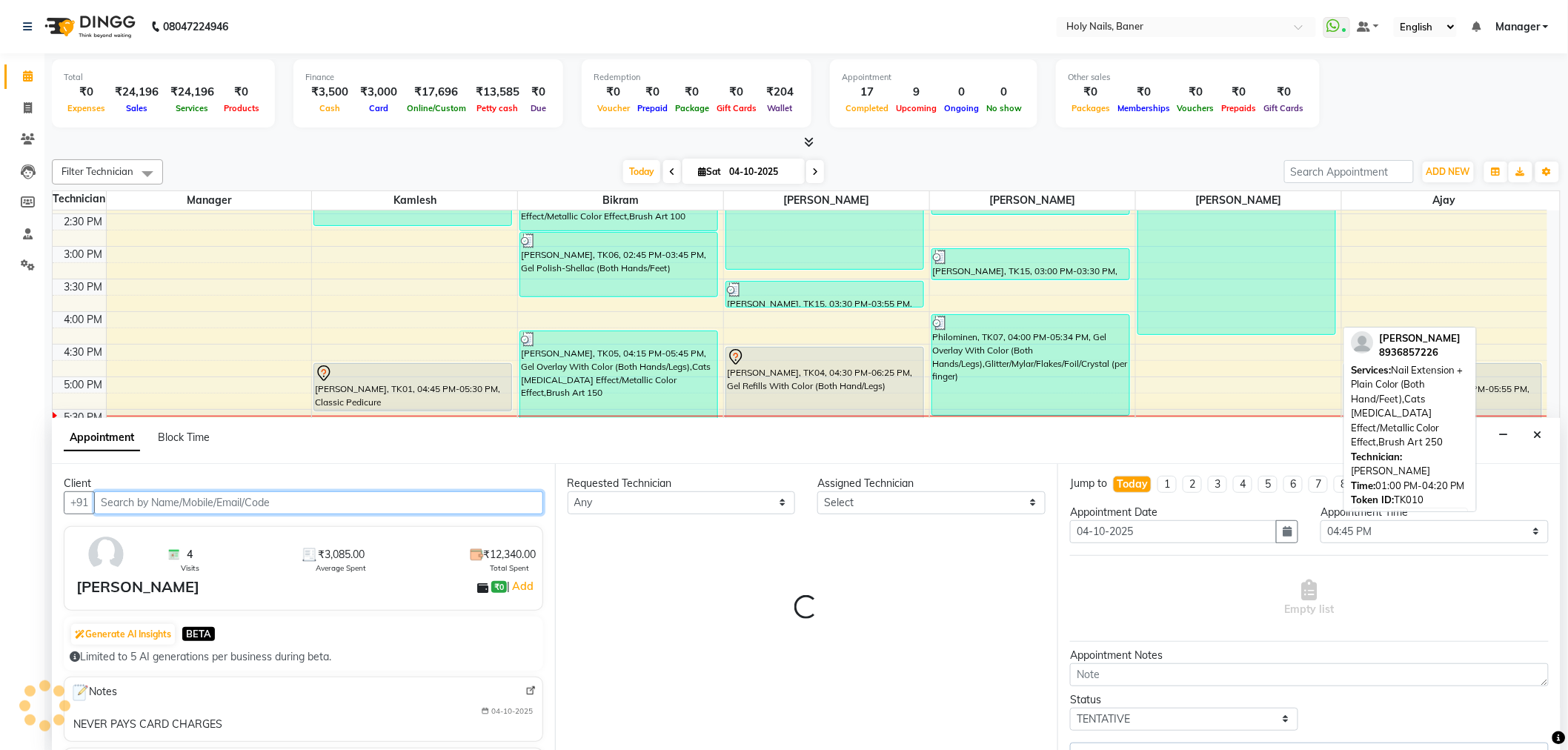
select select "66406"
select select "2495"
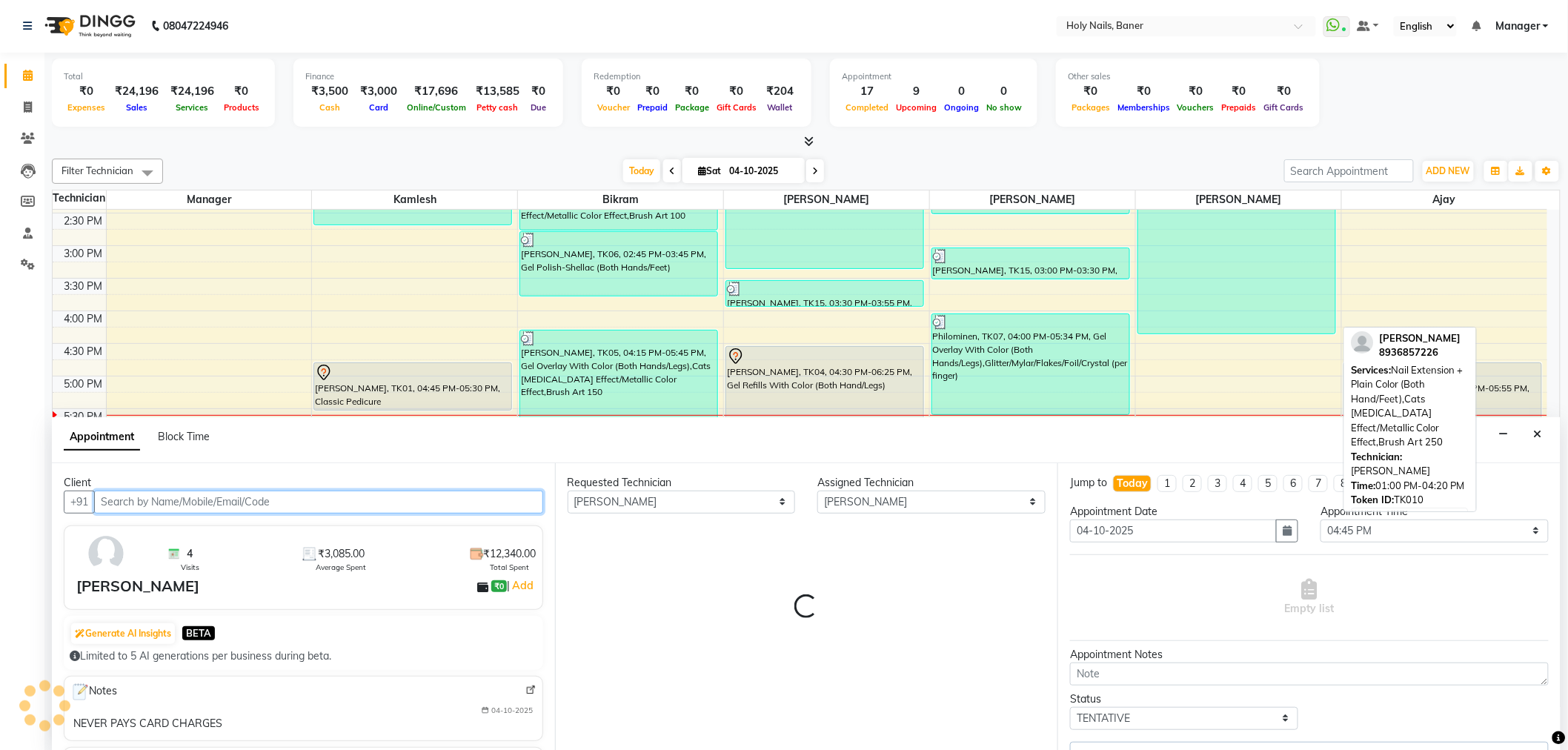
select select "2495"
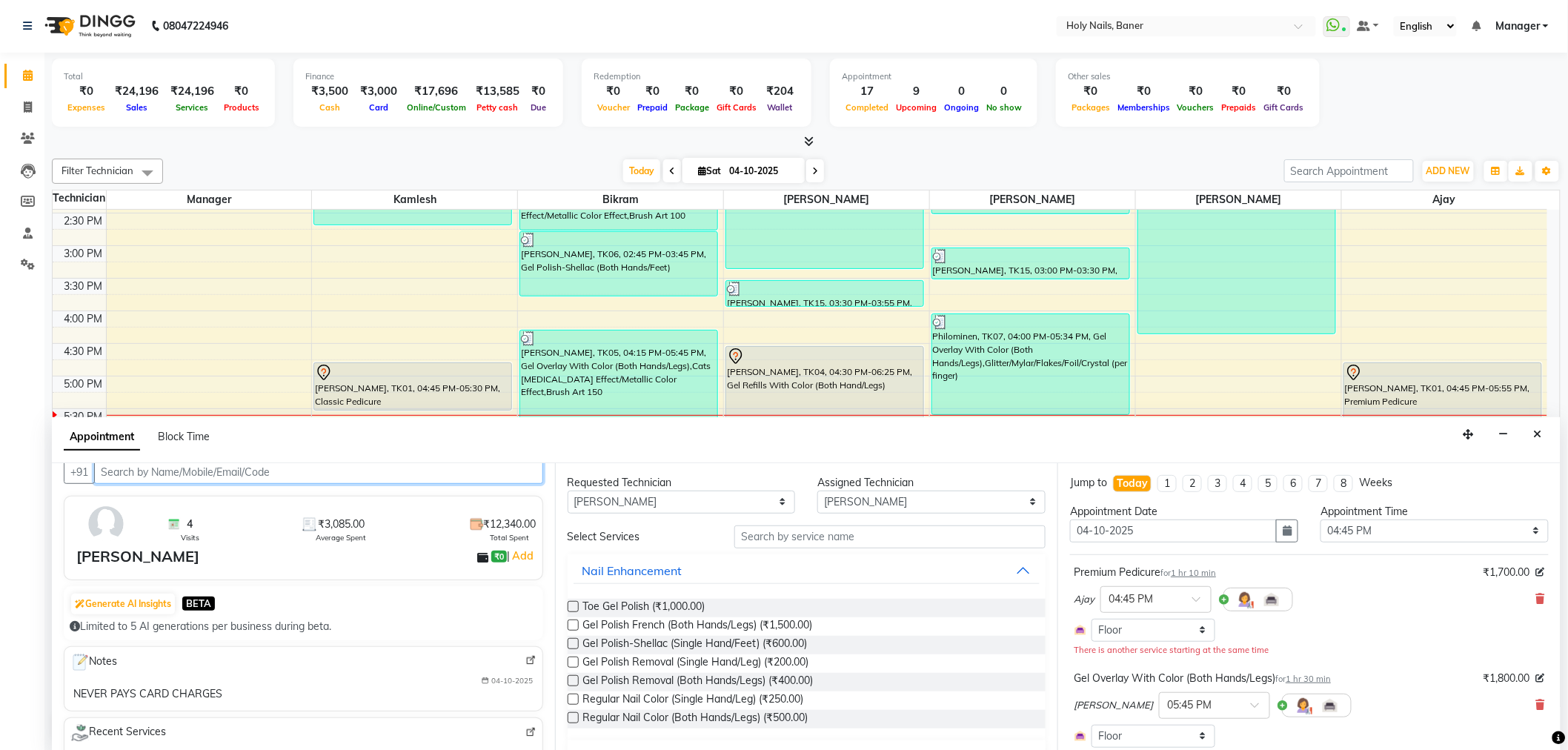
scroll to position [82, 0]
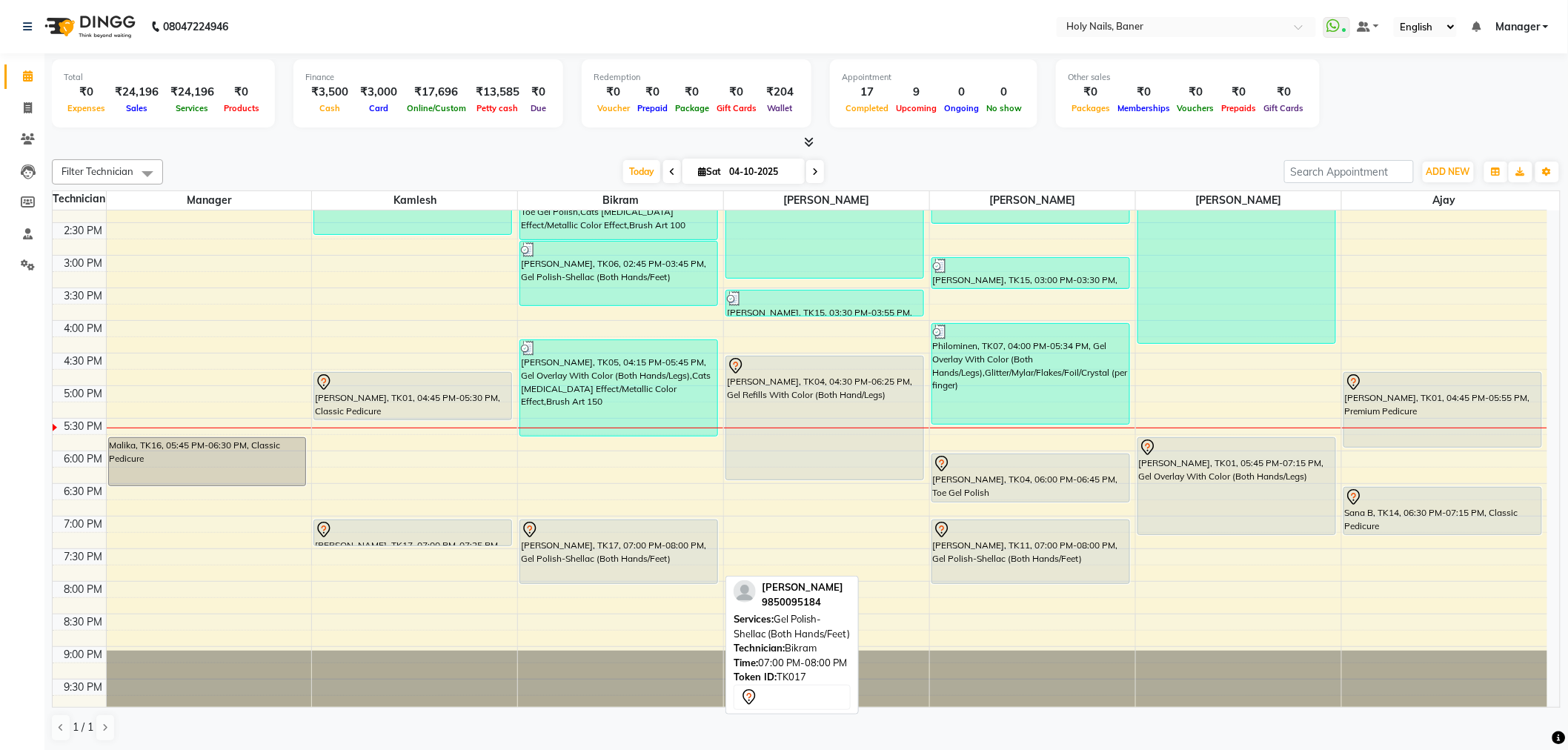
scroll to position [421, 0]
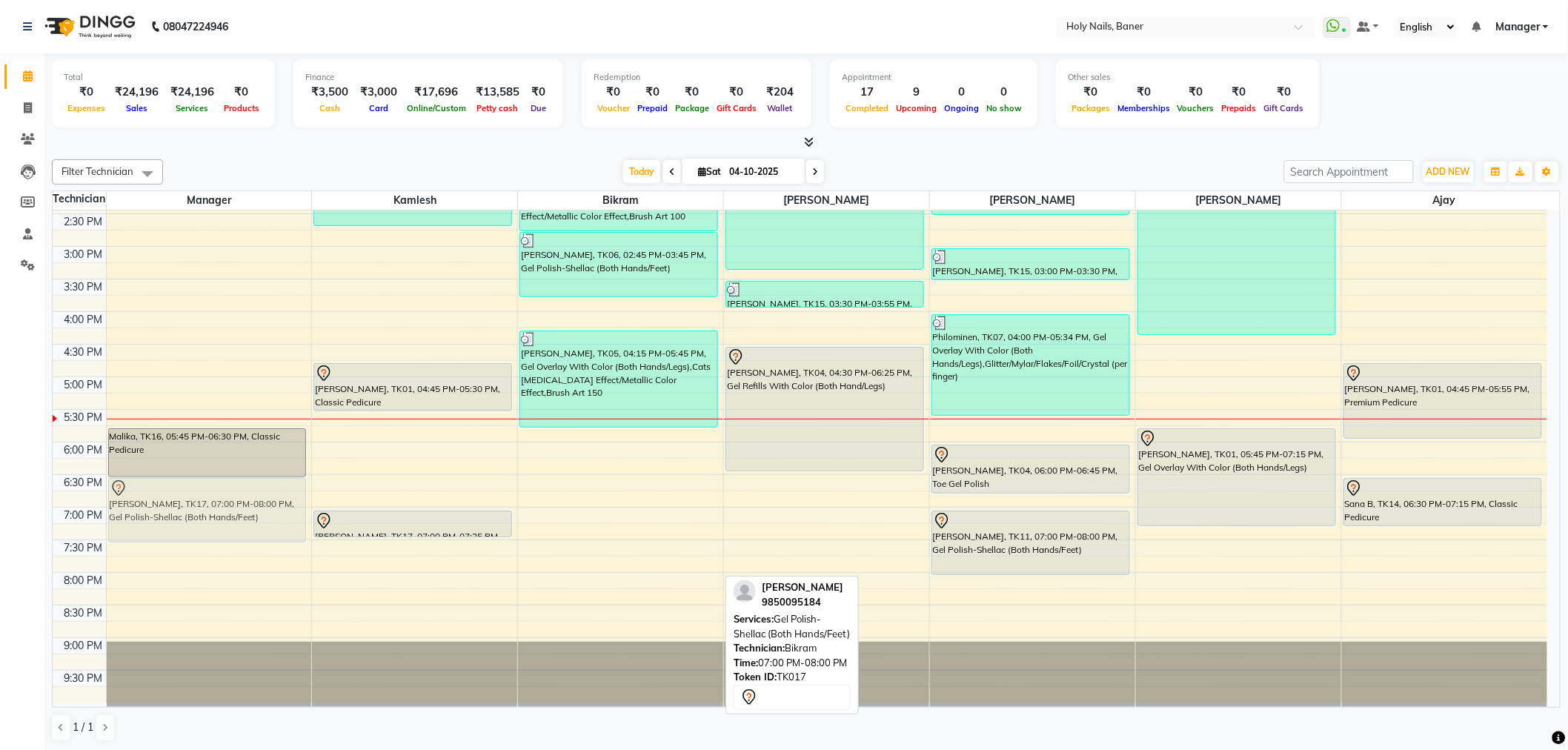
drag, startPoint x: 585, startPoint y: 542, endPoint x: 179, endPoint y: 510, distance: 407.3
click at [179, 510] on tr "Malika, TK16, 05:45 PM-06:30 PM, Classic Pedicure [PERSON_NAME], TK17, 07:00 PM…" at bounding box center [800, 246] width 1495 height 912
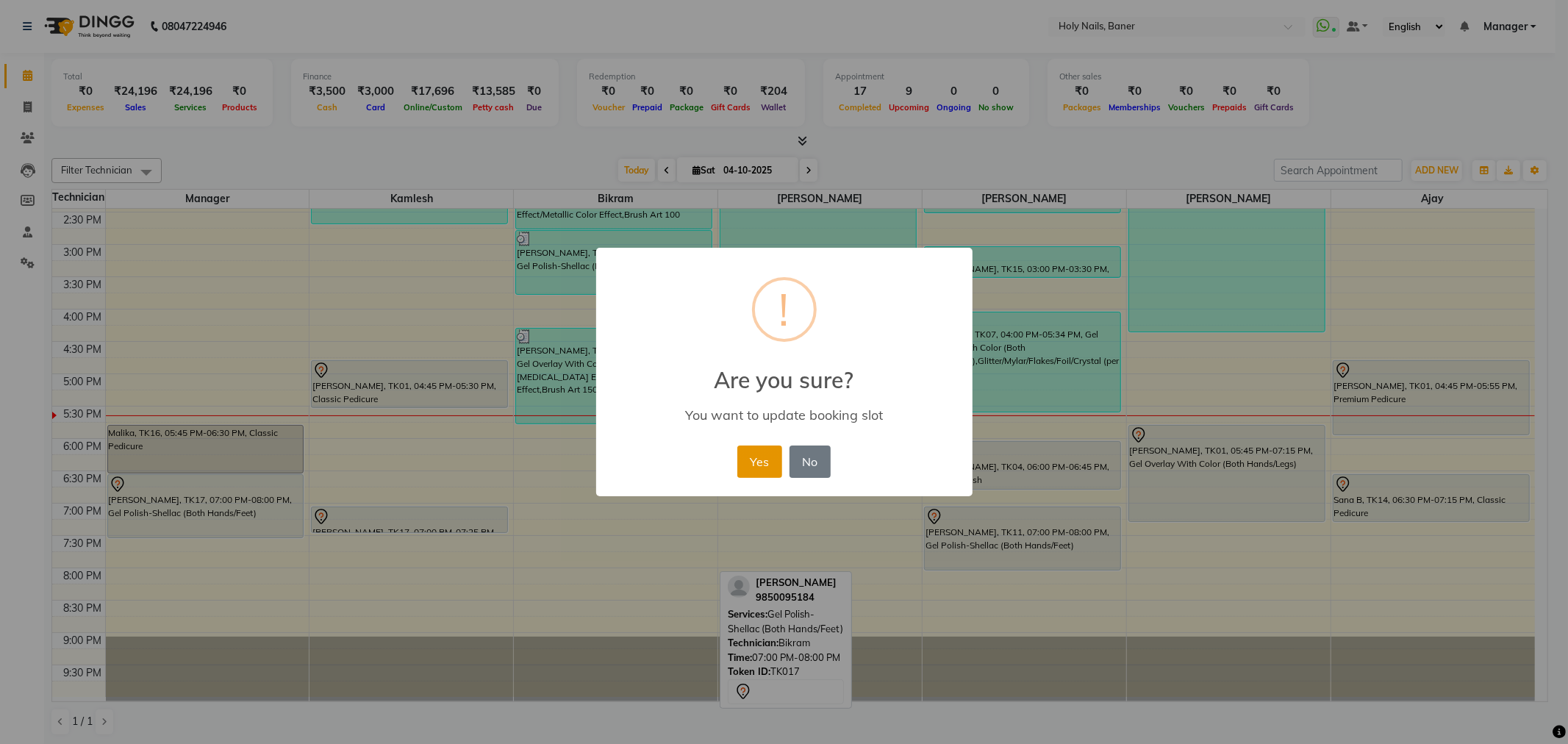
click at [761, 464] on button "Yes" at bounding box center [759, 462] width 45 height 32
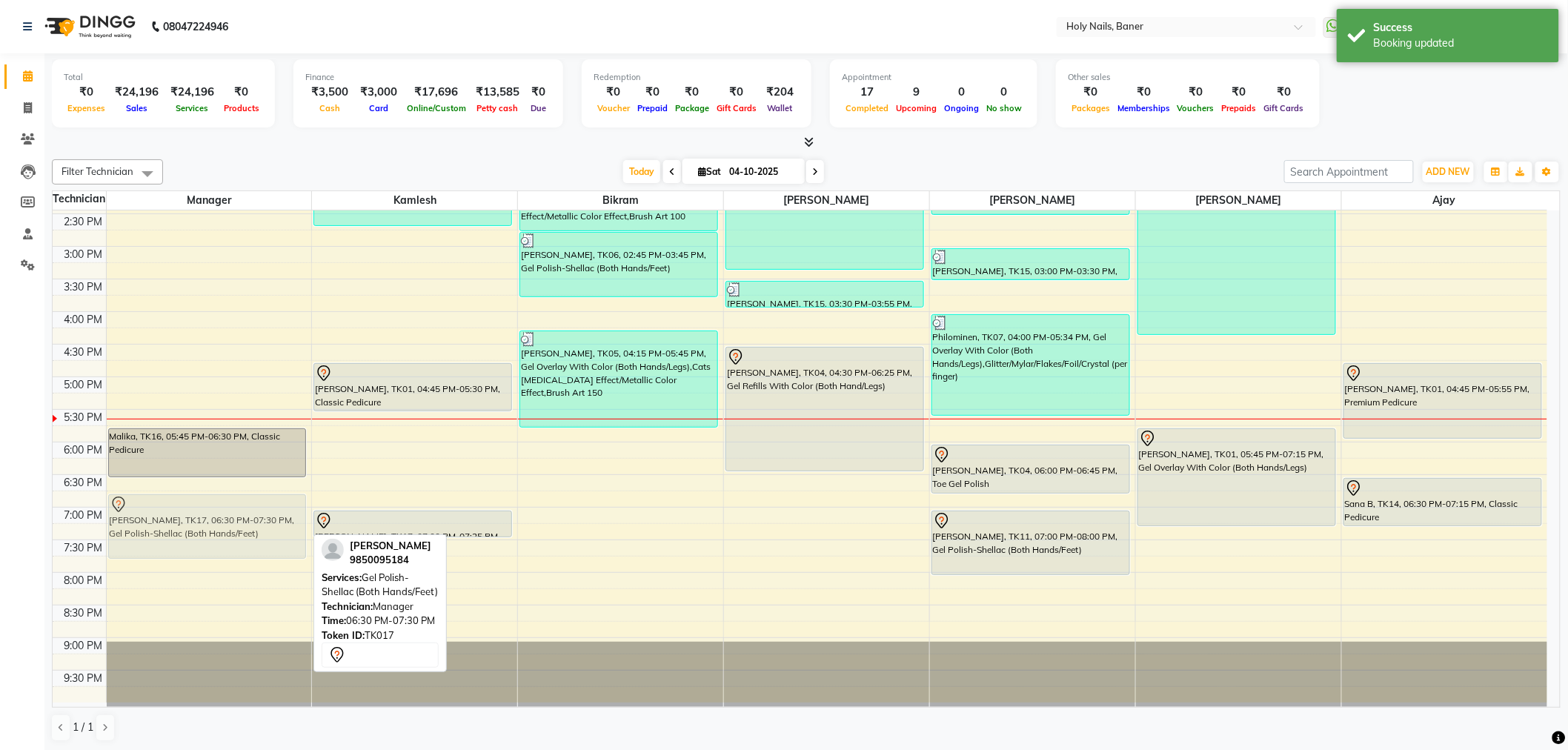
drag, startPoint x: 217, startPoint y: 513, endPoint x: 217, endPoint y: 524, distance: 11.0
click at [217, 524] on div "Malika, TK16, 05:45 PM-06:30 PM, Classic Pedicure [PERSON_NAME], TK17, 06:30 PM…" at bounding box center [209, 246] width 205 height 912
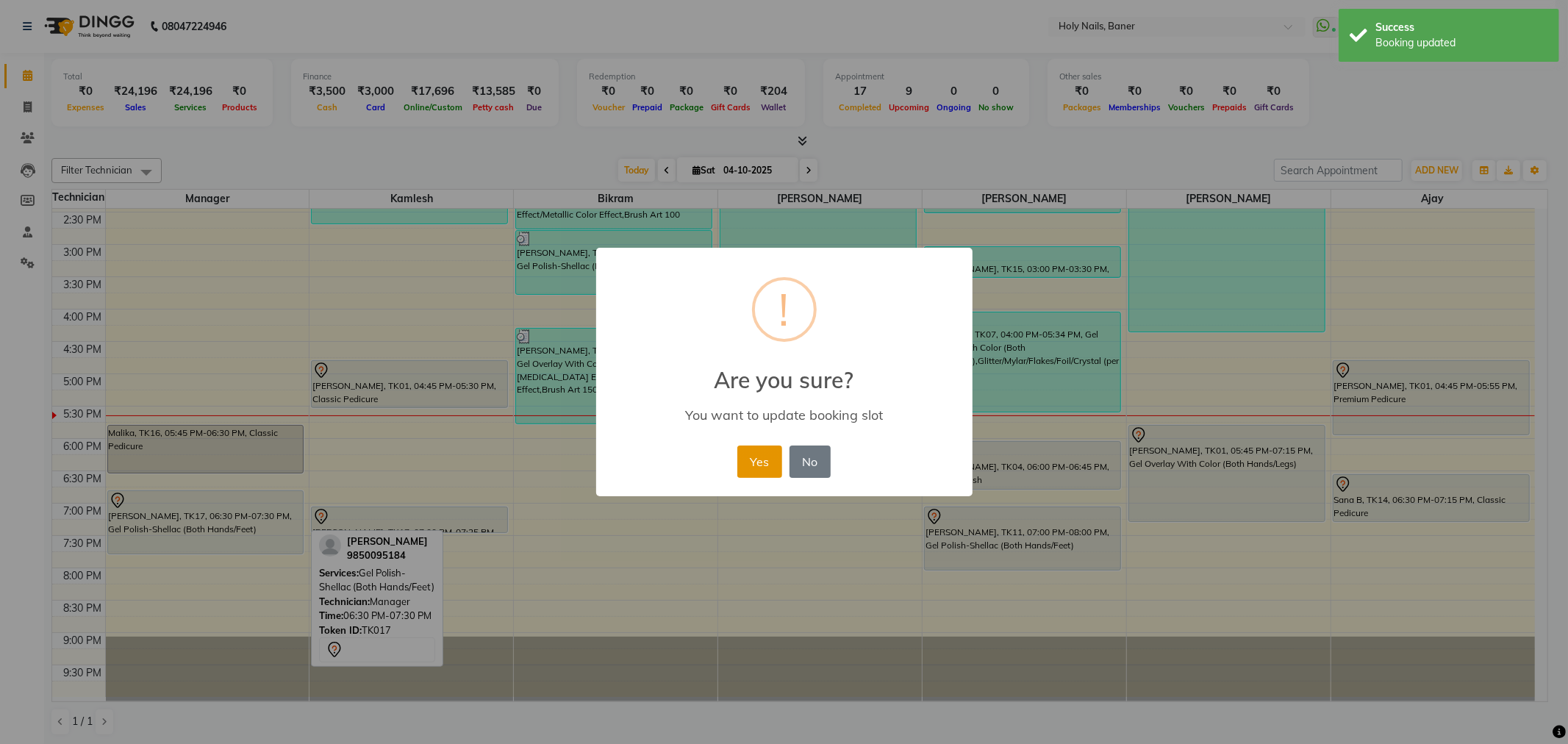
click at [750, 464] on button "Yes" at bounding box center [759, 462] width 45 height 32
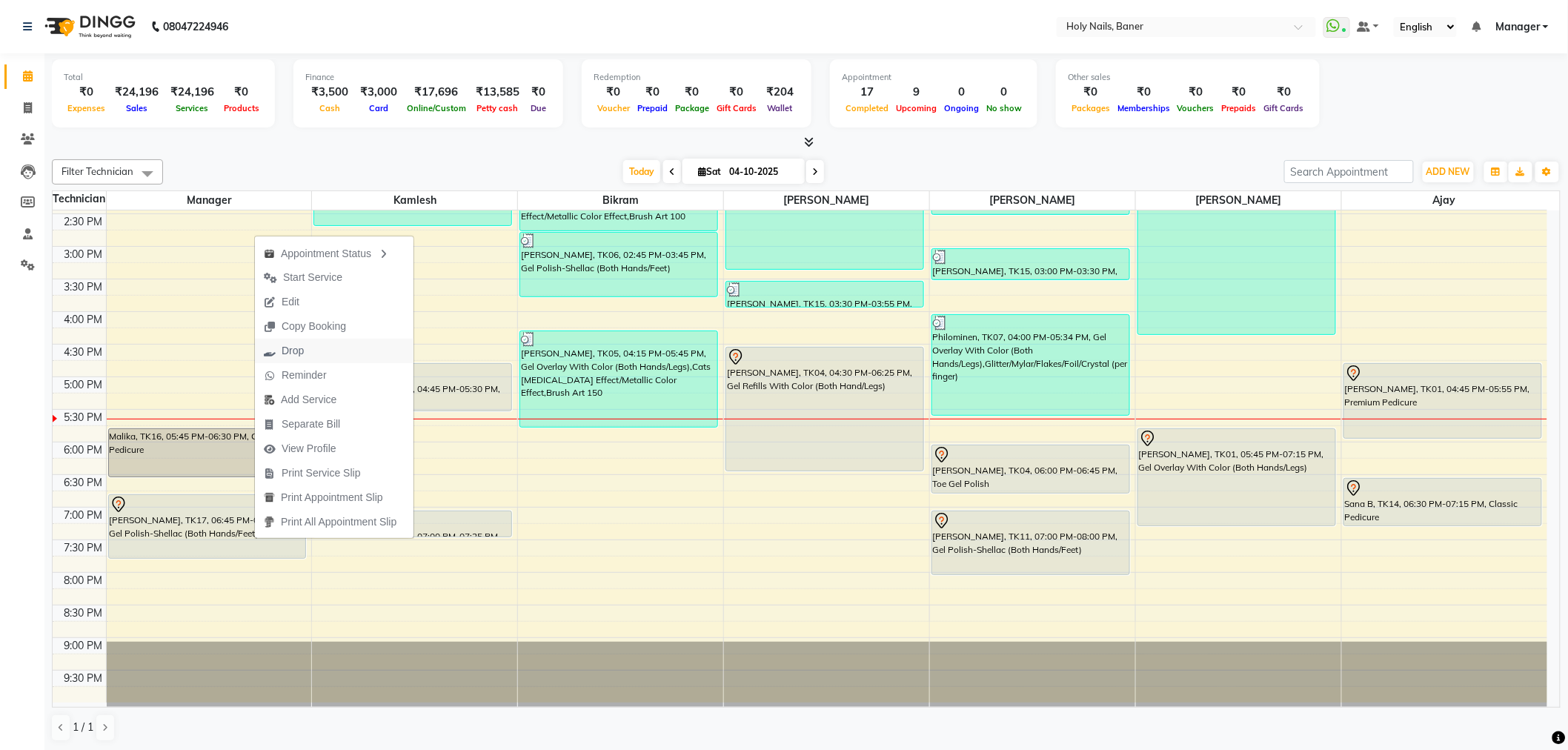
click at [304, 350] on span "Drop" at bounding box center [293, 351] width 22 height 16
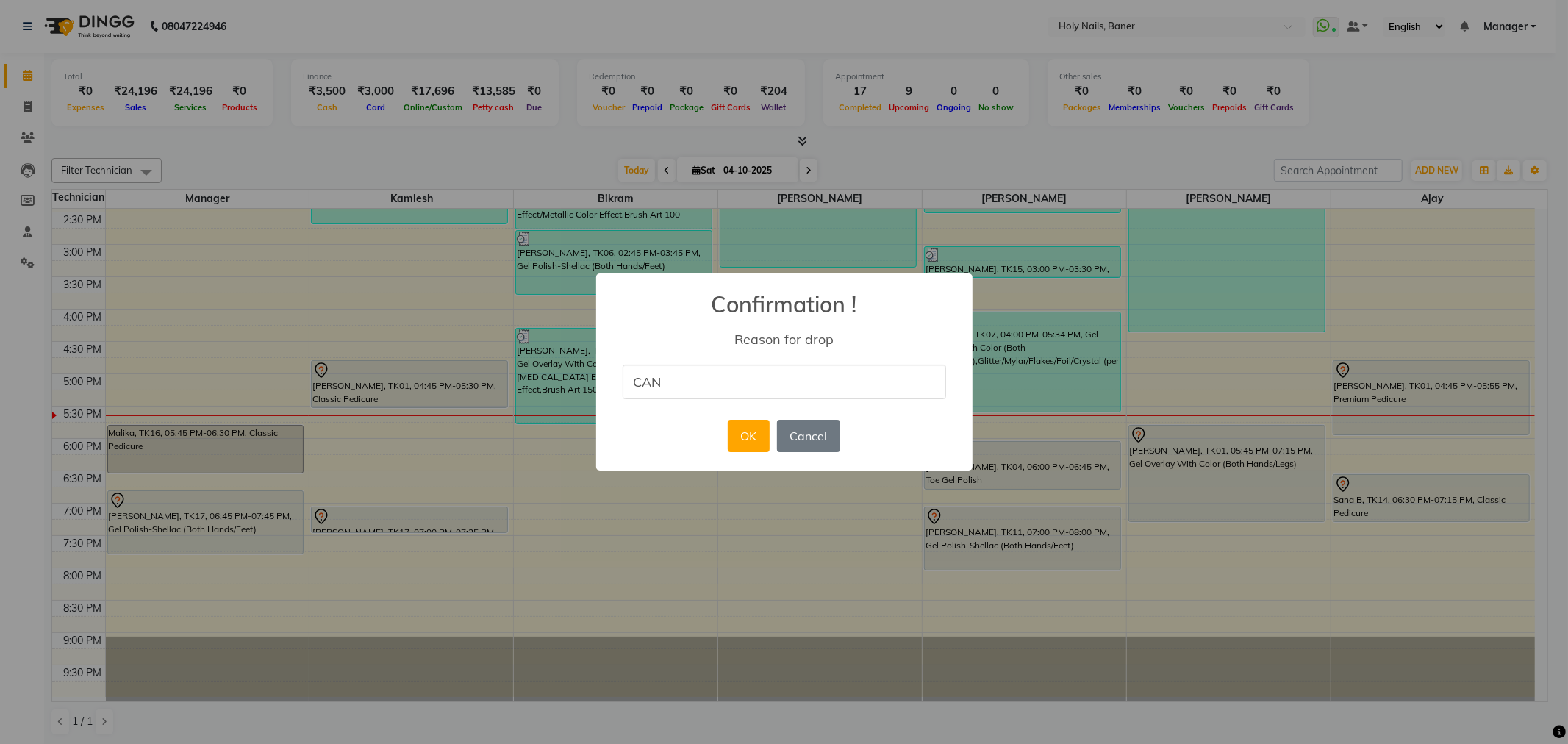
type input "Cancelled by Customer"
click at [726, 422] on div "OK No Cancel" at bounding box center [783, 436] width 120 height 40
click at [747, 430] on button "OK" at bounding box center [748, 436] width 42 height 32
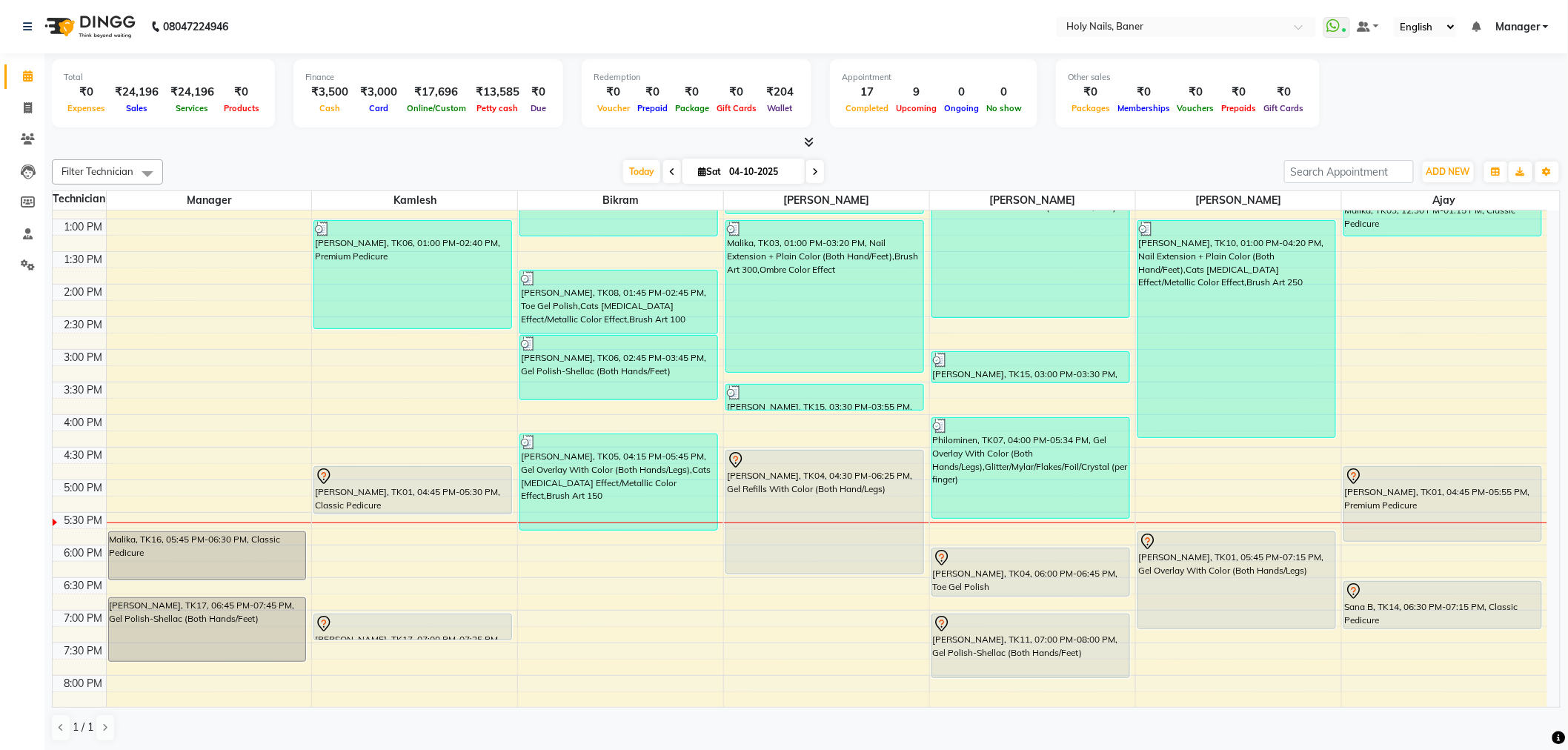
scroll to position [338, 0]
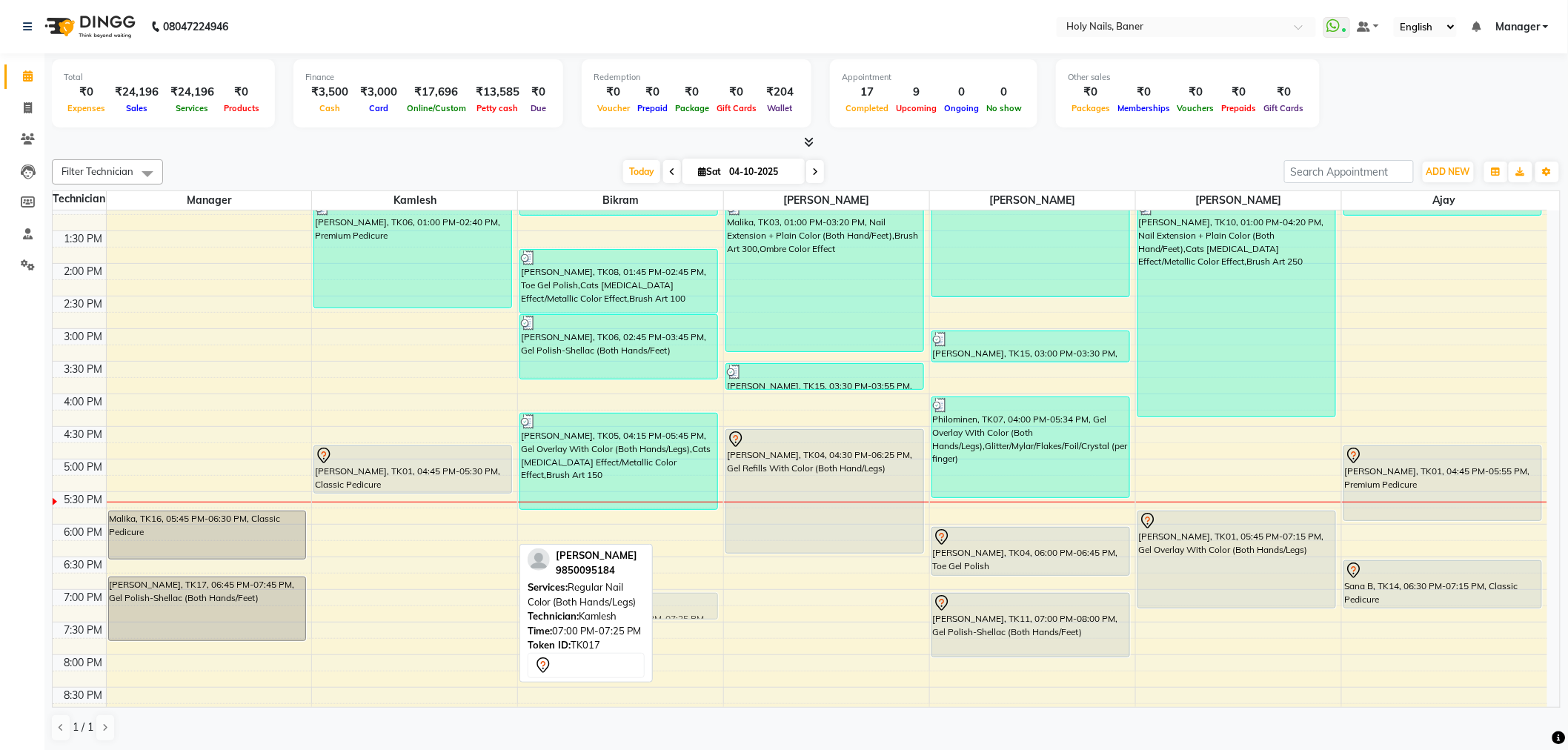
drag, startPoint x: 391, startPoint y: 602, endPoint x: 570, endPoint y: 602, distance: 179.0
click at [570, 602] on div "Filter Technician Select All Manager Kamlesh Bikram Vishwajeet Bijoy Suchitra A…" at bounding box center [806, 450] width 1509 height 594
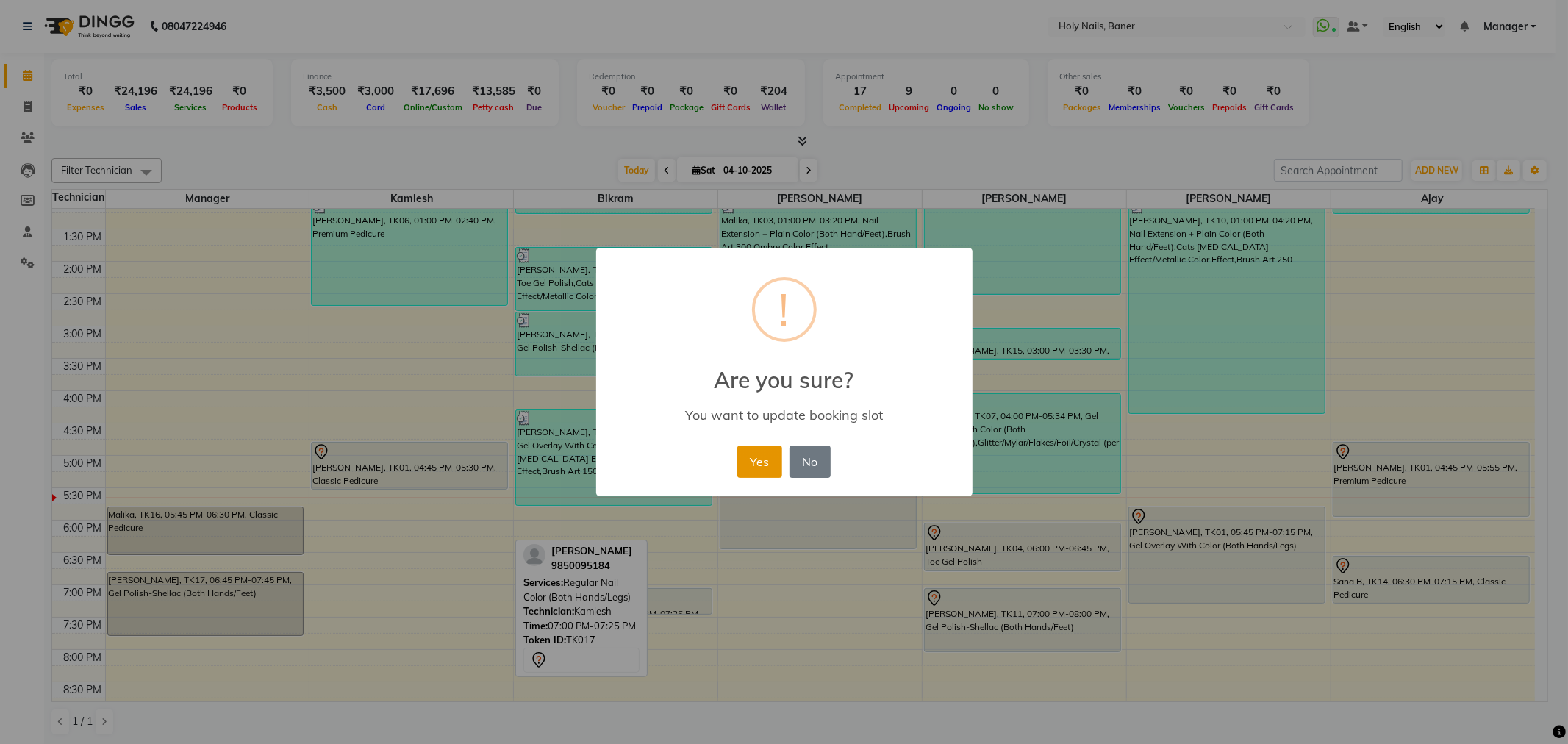
click at [774, 447] on button "Yes" at bounding box center [759, 462] width 45 height 32
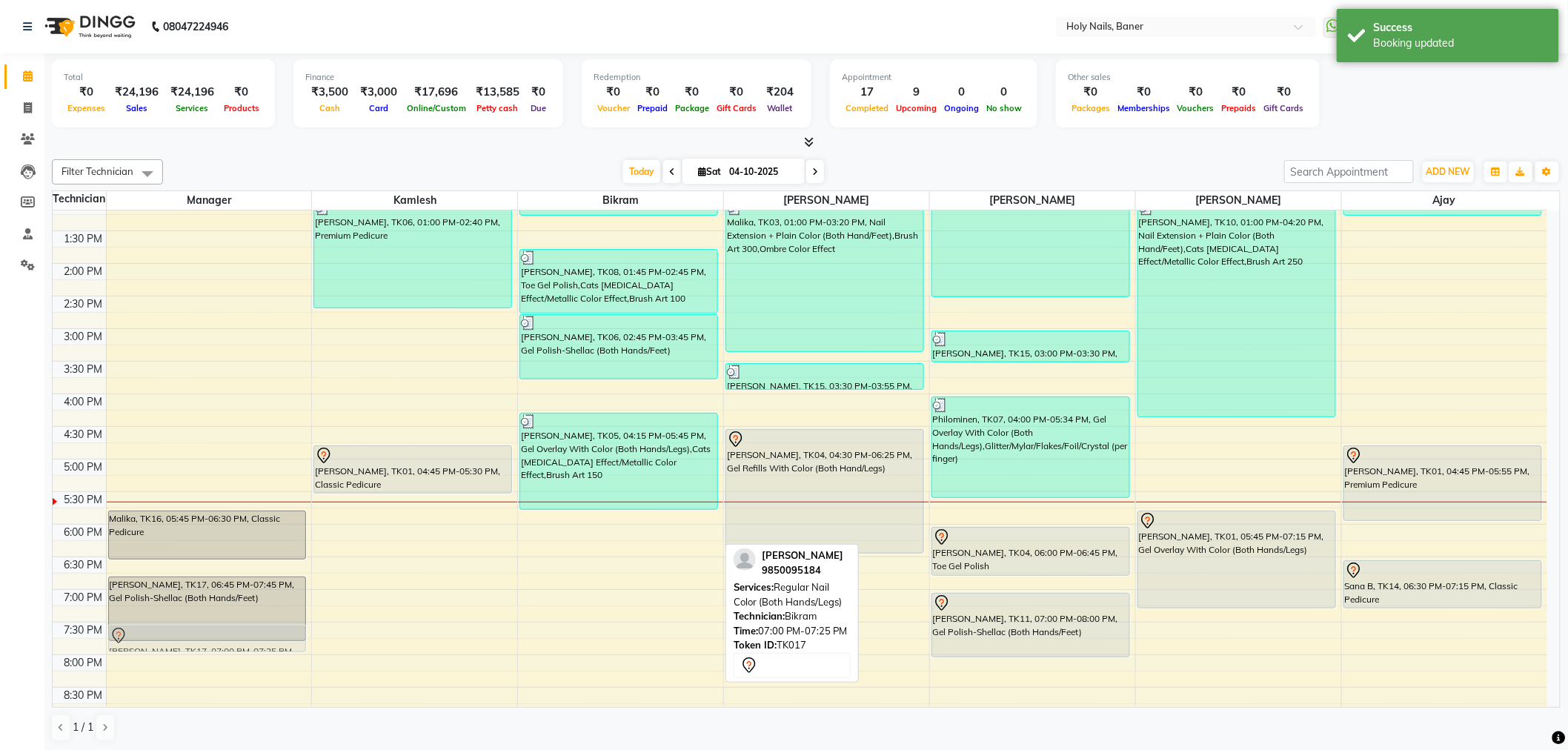
drag, startPoint x: 554, startPoint y: 608, endPoint x: 225, endPoint y: 648, distance: 331.4
click at [225, 648] on tr "Malika, TK16, 05:45 PM-06:30 PM, Classic Pedicure Varsha Mittal, TK17, 06:45 PM…" at bounding box center [800, 329] width 1495 height 912
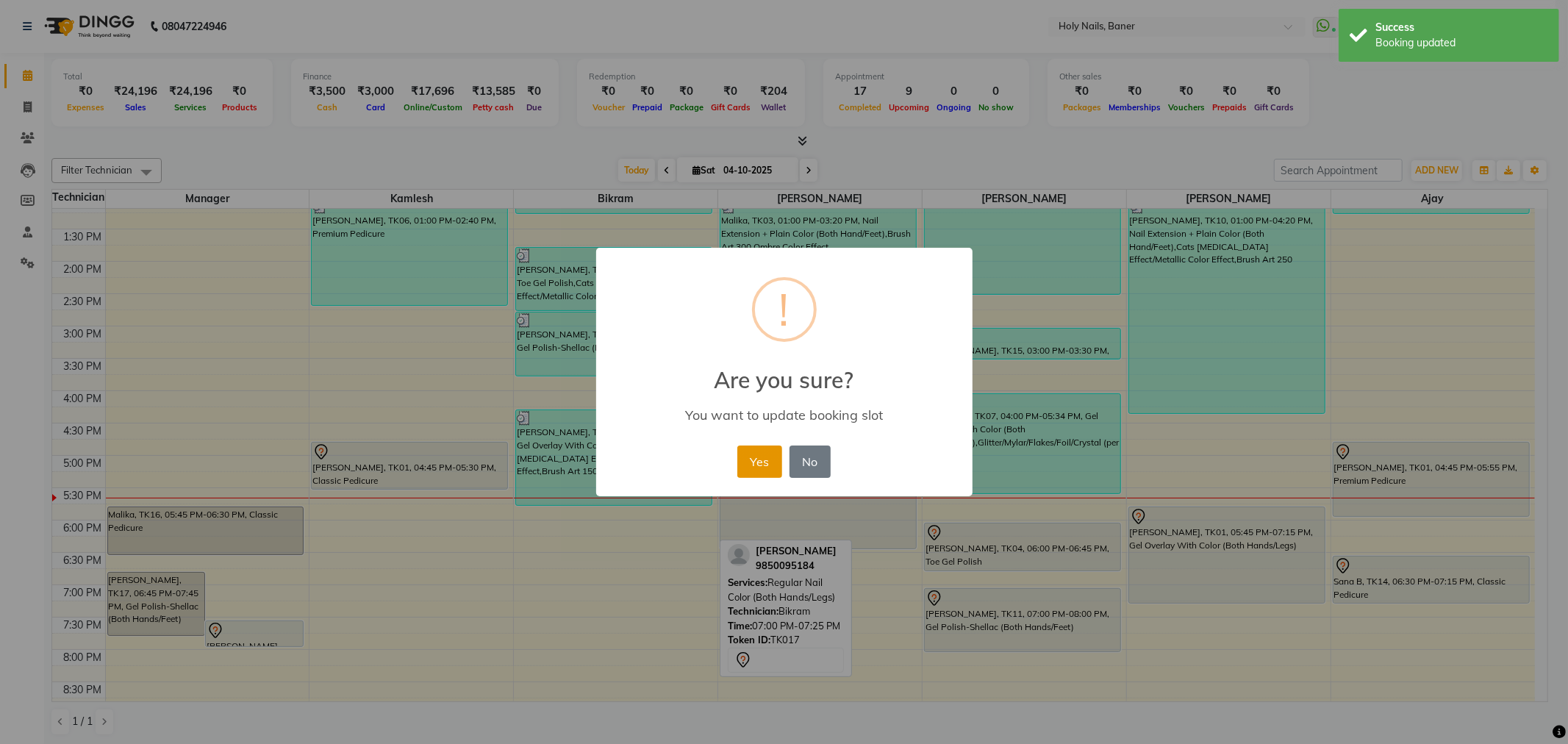
click at [767, 468] on button "Yes" at bounding box center [759, 462] width 45 height 32
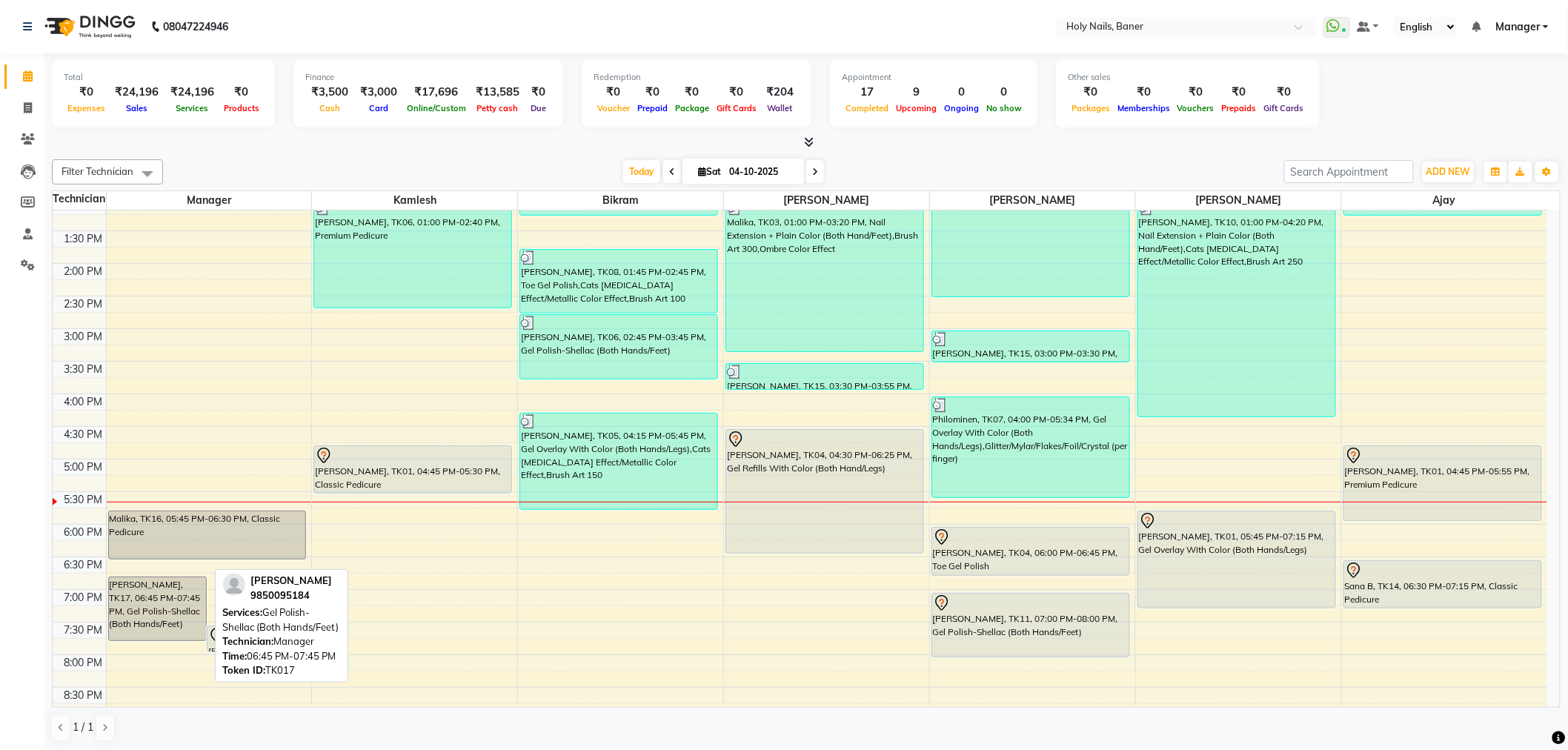
drag, startPoint x: 121, startPoint y: 603, endPoint x: 123, endPoint y: 588, distance: 15.1
click at [123, 588] on div "[PERSON_NAME], TK17, 06:45 PM-07:45 PM, Gel Polish-Shellac (Both Hands/Feet)" at bounding box center [158, 608] width 98 height 63
drag, startPoint x: 173, startPoint y: 612, endPoint x: 173, endPoint y: 603, distance: 9.0
click at [173, 603] on div "[PERSON_NAME], TK17, 06:45 PM-07:45 PM, Gel Polish-Shellac (Both Hands/Feet)" at bounding box center [158, 608] width 98 height 63
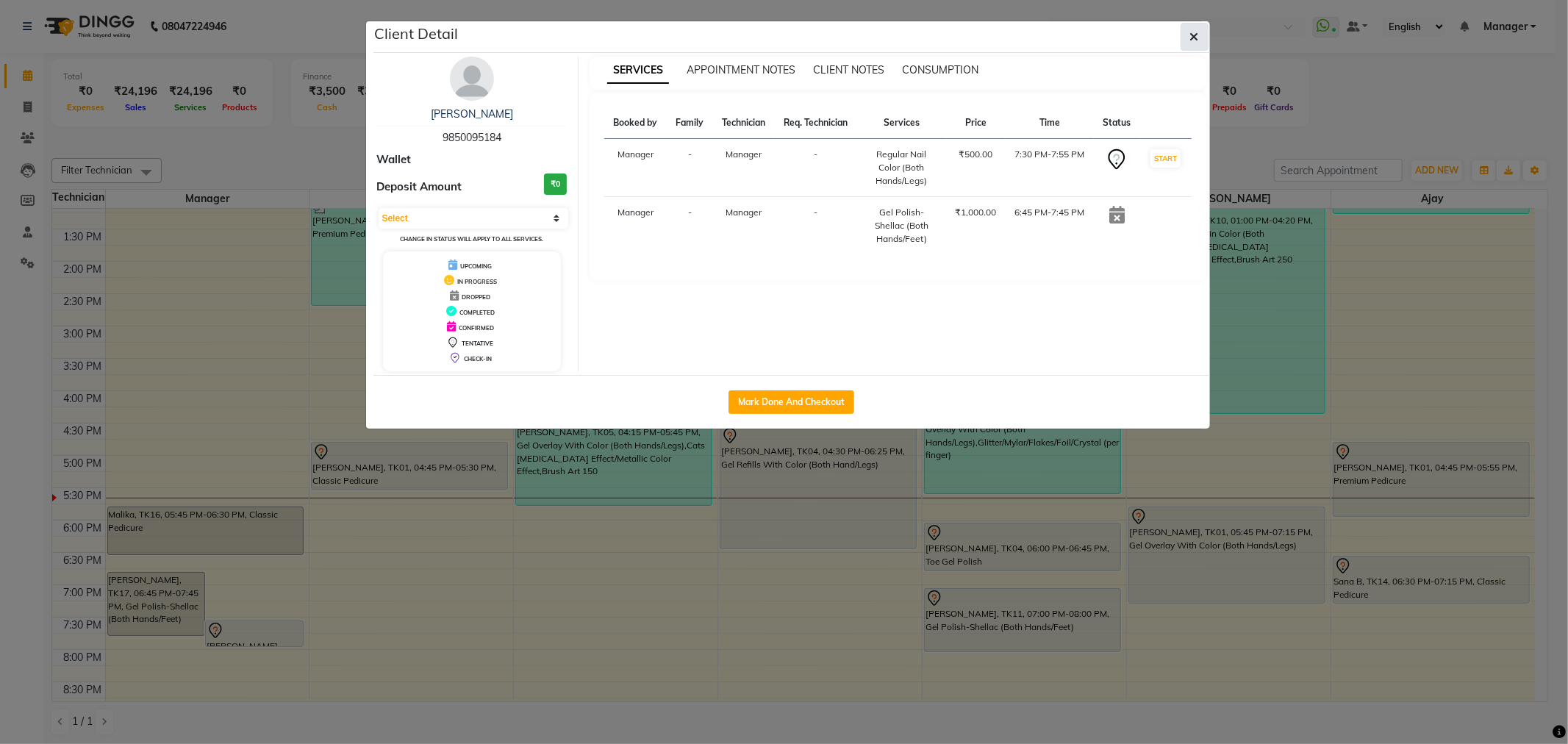
click at [1191, 40] on icon "button" at bounding box center [1194, 37] width 9 height 12
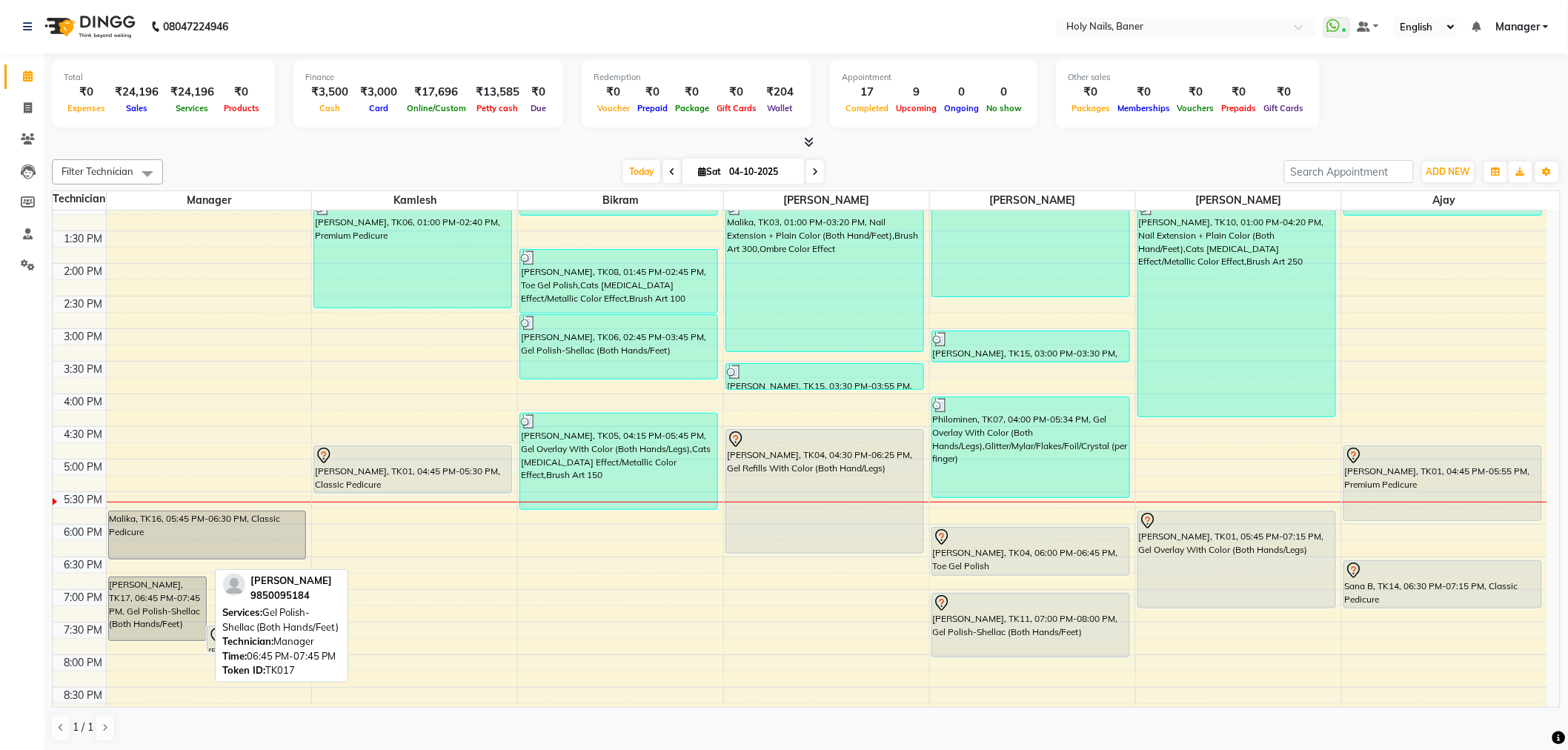
click at [137, 622] on div "[PERSON_NAME], TK17, 06:45 PM-07:45 PM, Gel Polish-Shellac (Both Hands/Feet)" at bounding box center [158, 608] width 98 height 63
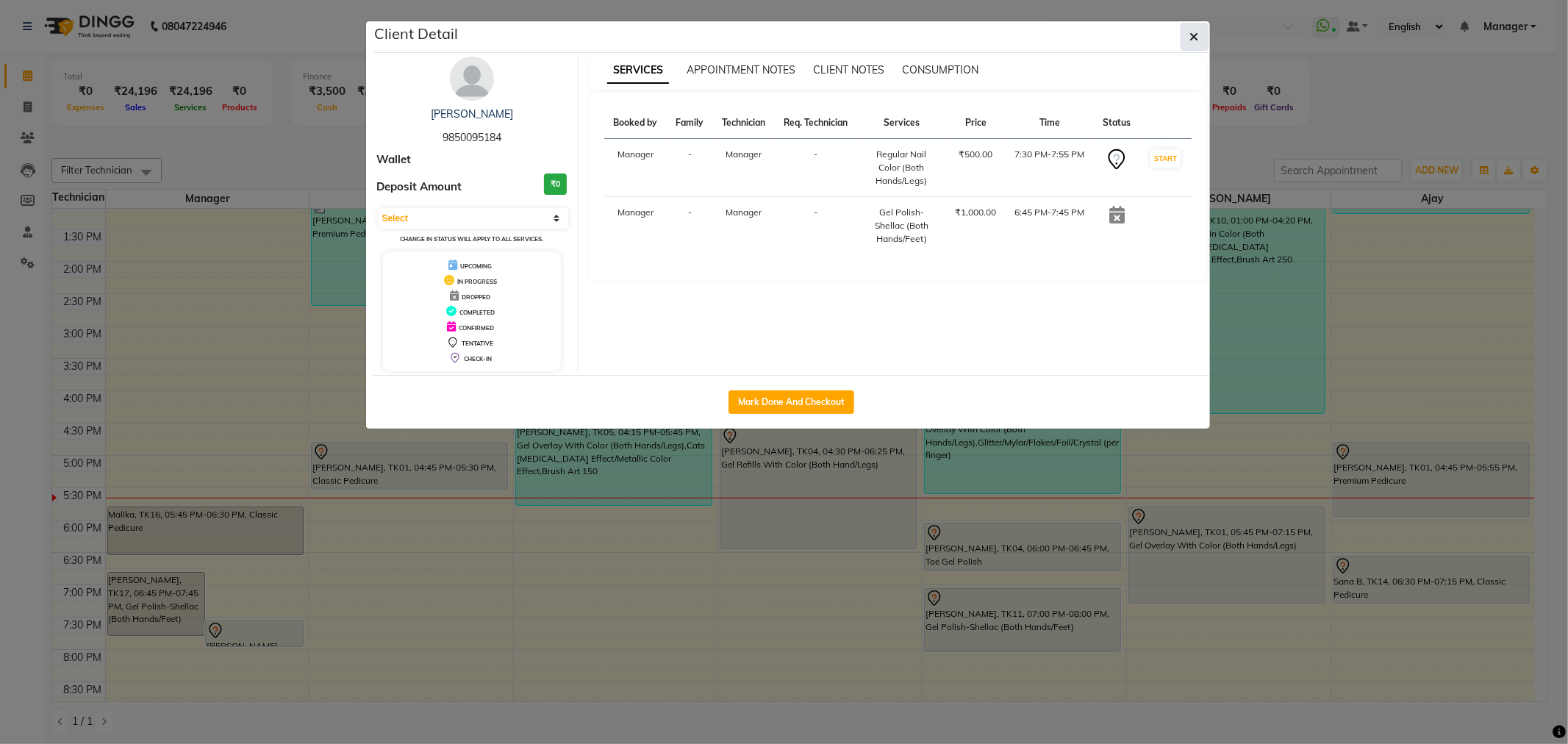
click at [1194, 39] on icon "button" at bounding box center [1194, 37] width 9 height 12
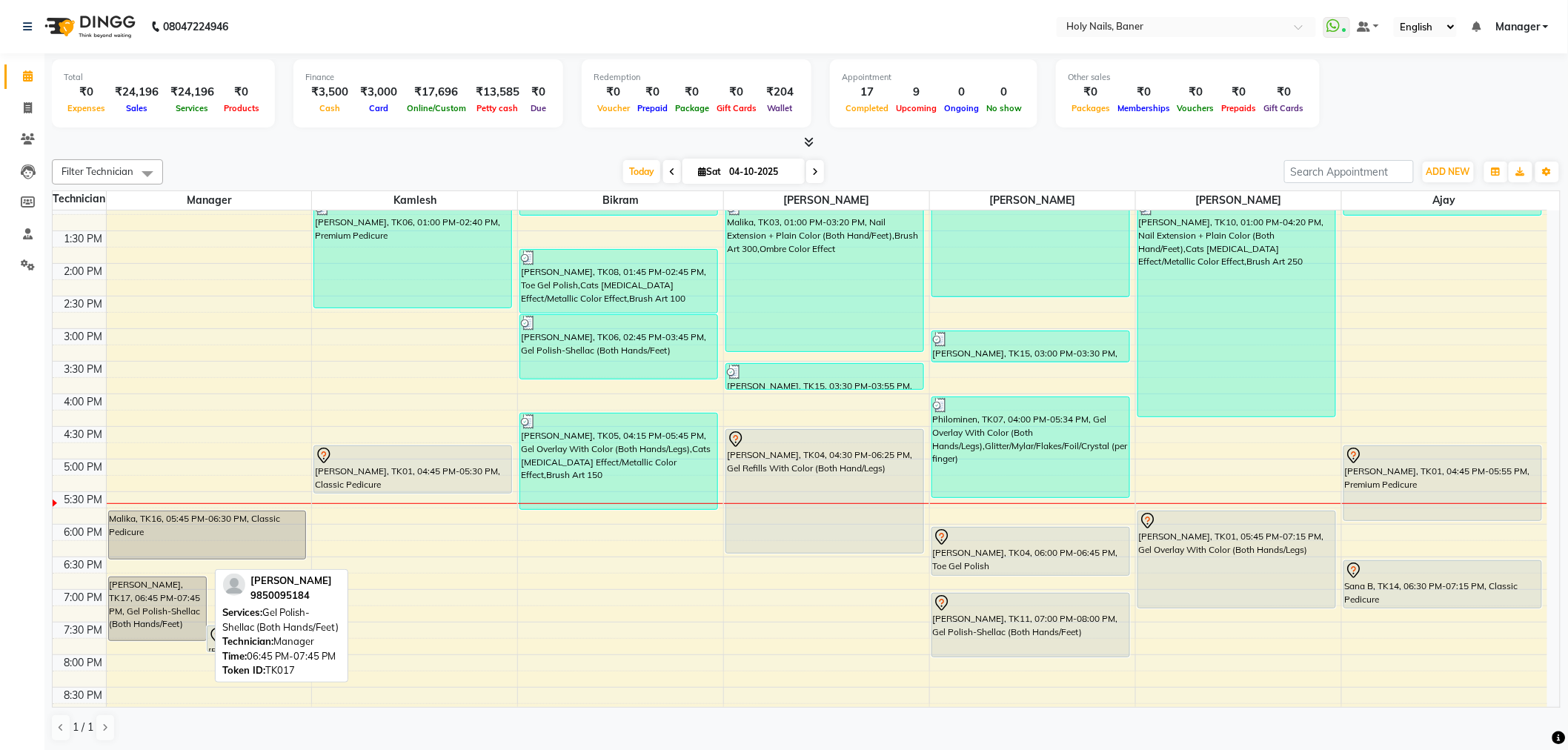
drag, startPoint x: 202, startPoint y: 608, endPoint x: 191, endPoint y: 596, distance: 16.3
click at [191, 596] on div "[PERSON_NAME], TK17, 06:45 PM-07:45 PM, Gel Polish-Shellac (Both Hands/Feet)" at bounding box center [158, 608] width 98 height 63
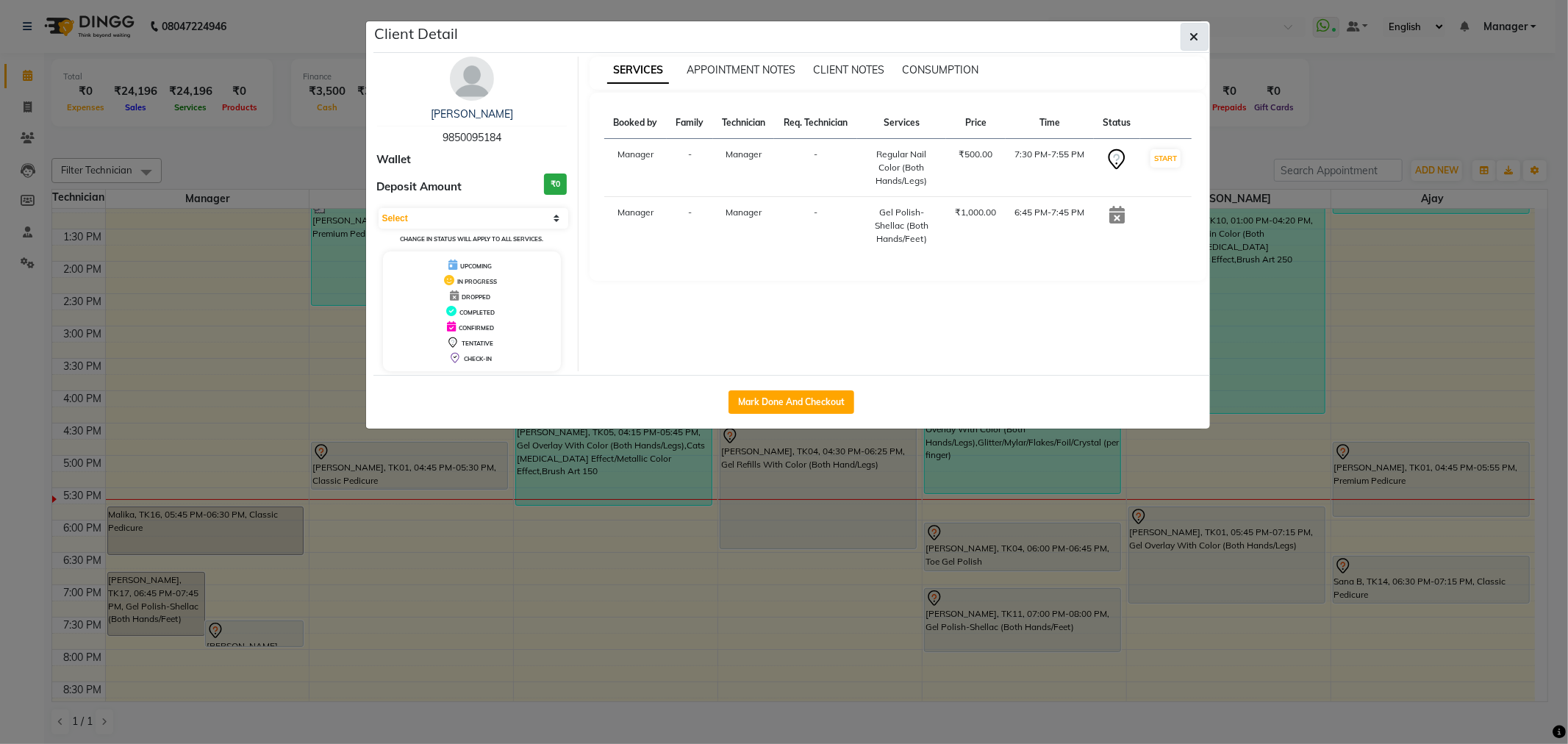
click at [1193, 25] on button "button" at bounding box center [1194, 37] width 28 height 28
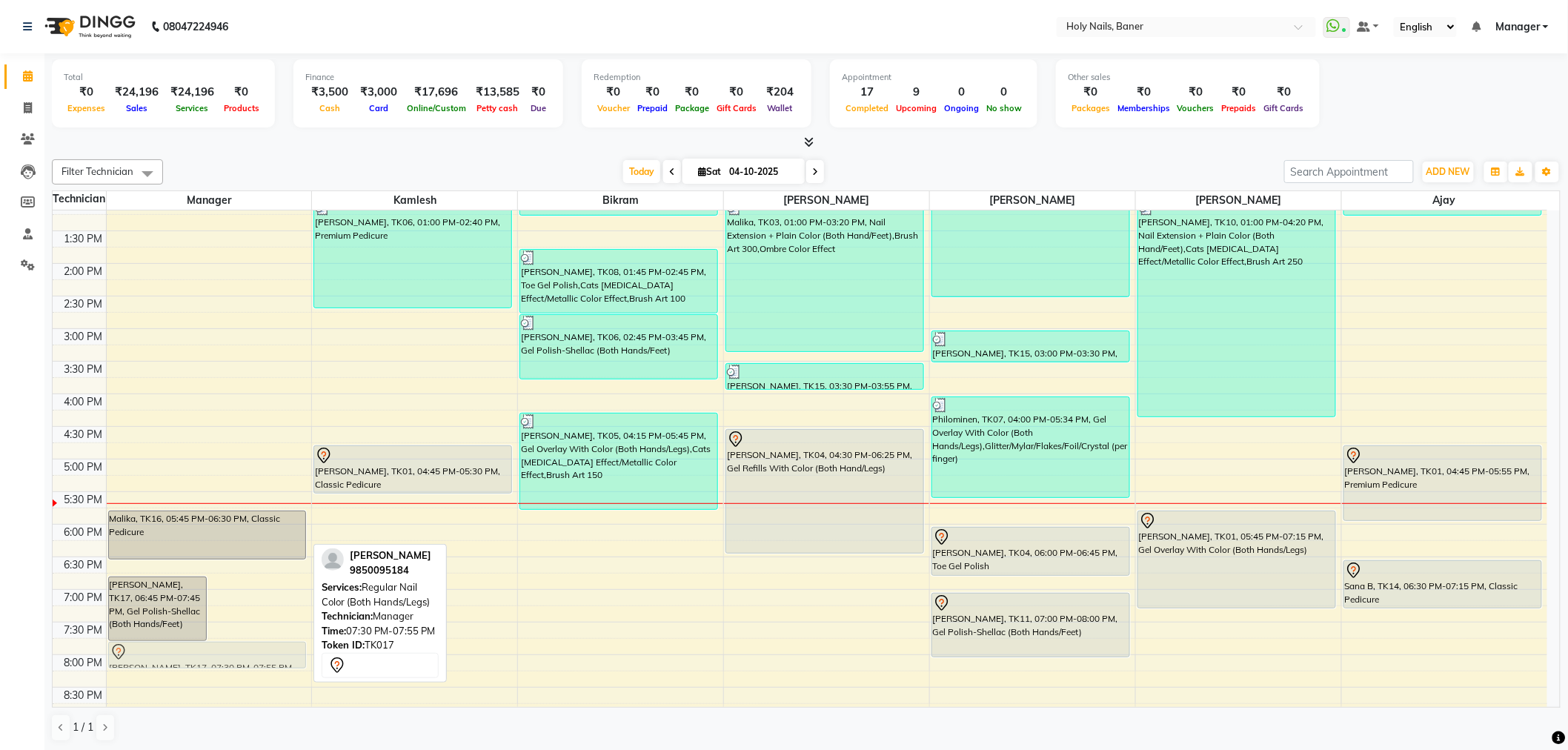
drag, startPoint x: 259, startPoint y: 635, endPoint x: 236, endPoint y: 649, distance: 26.9
click at [236, 649] on div "Varsha Mittal, TK17, 06:45 PM-07:45 PM, Gel Polish-Shellac (Both Hands/Feet) Va…" at bounding box center [209, 329] width 205 height 912
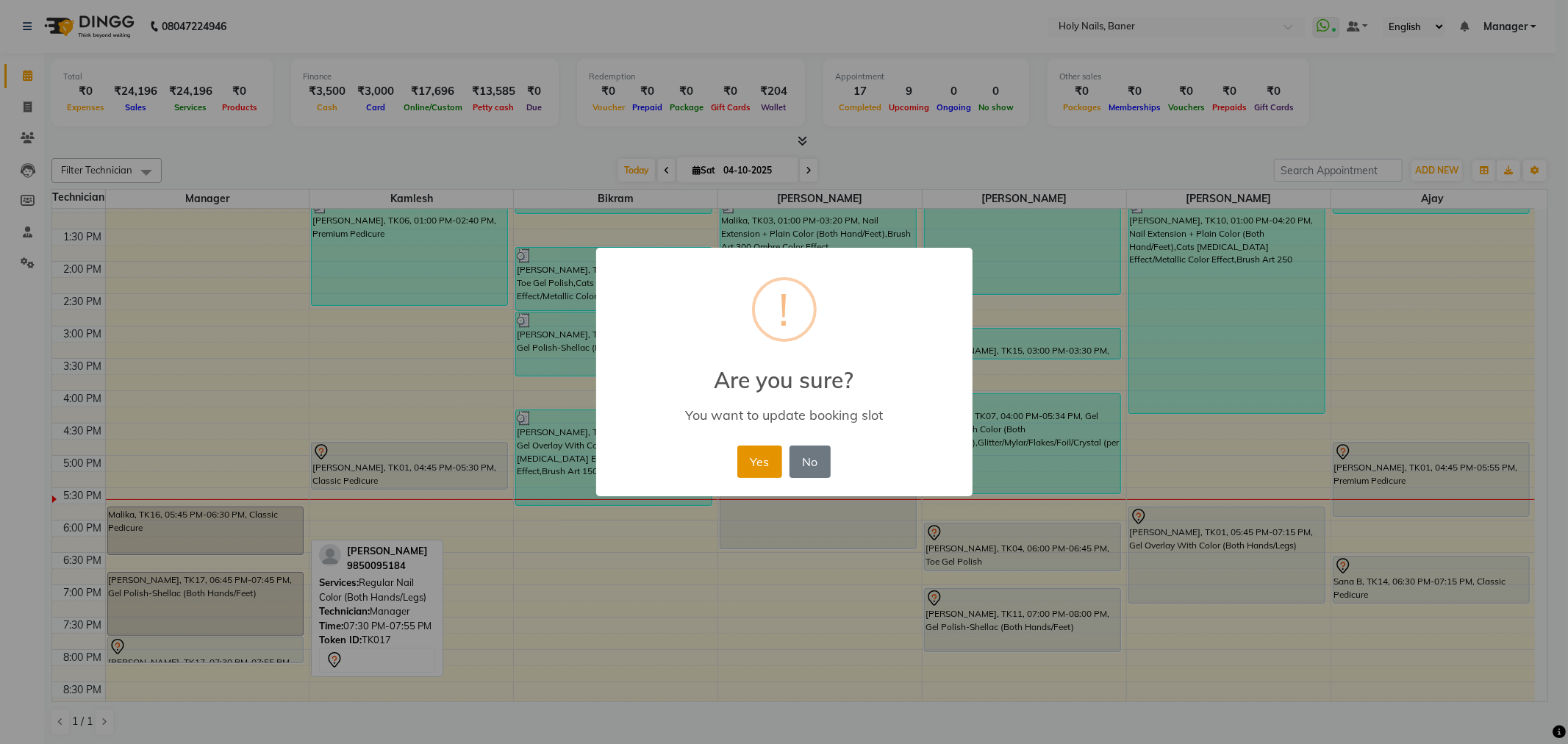
click at [763, 452] on button "Yes" at bounding box center [759, 462] width 45 height 32
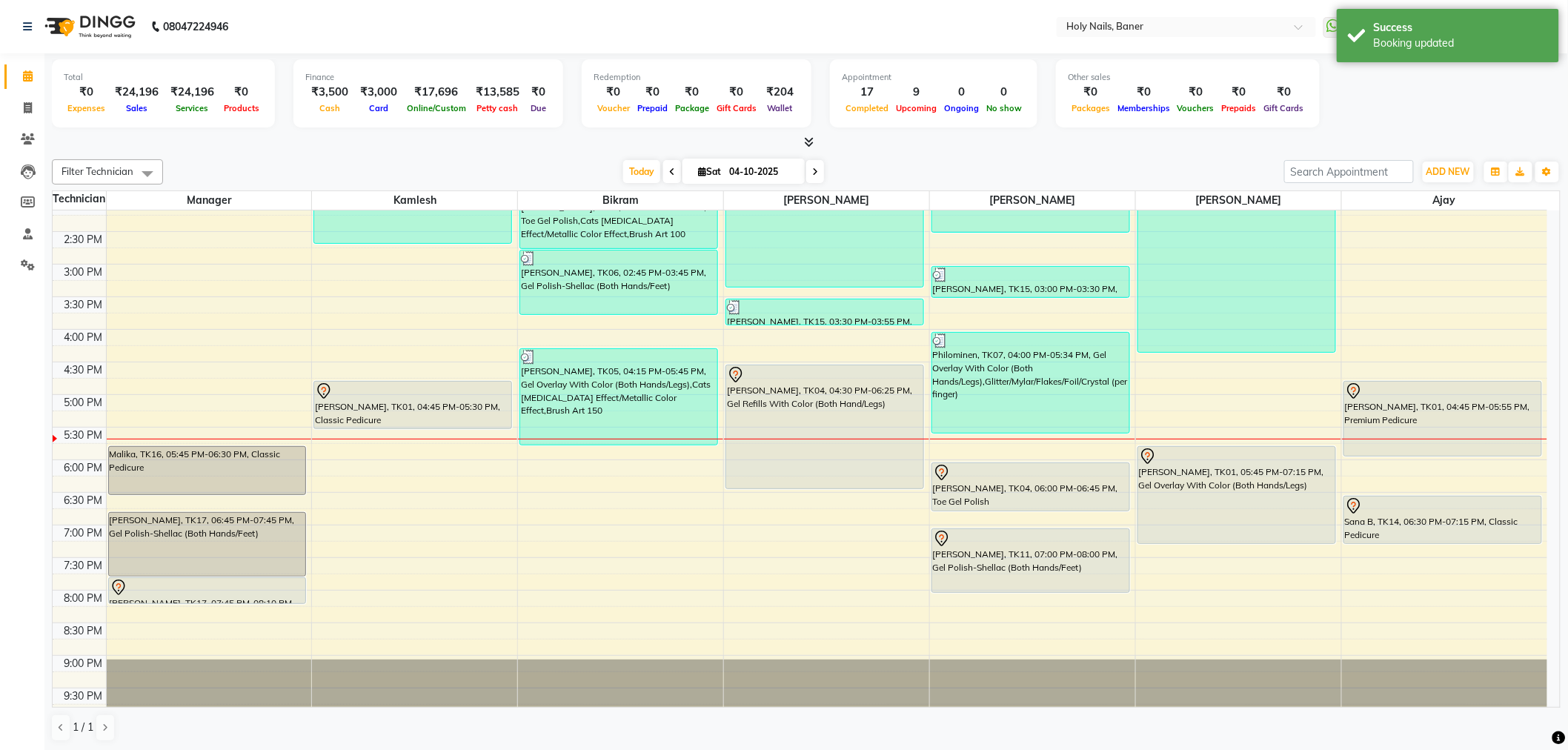
scroll to position [421, 0]
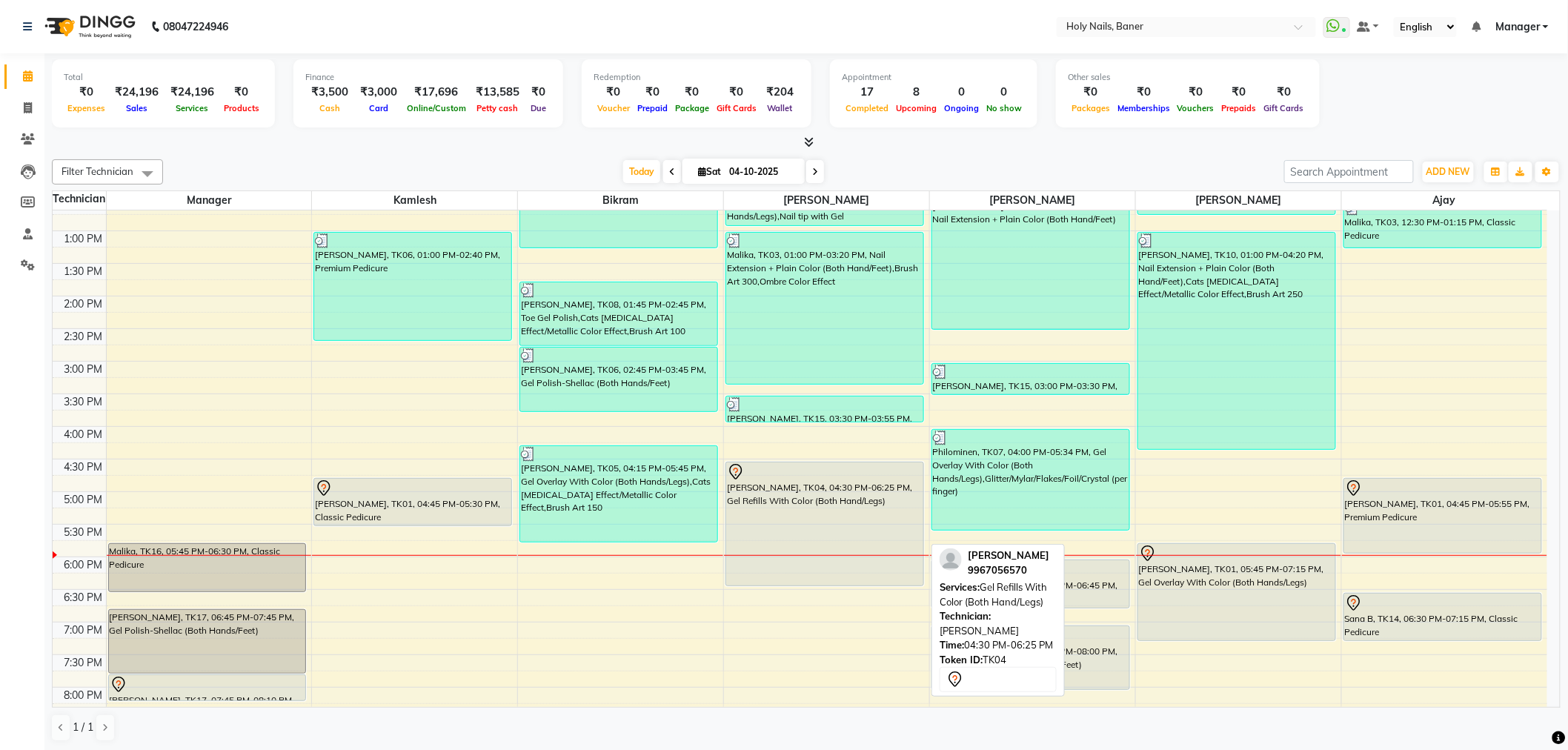
scroll to position [412, 0]
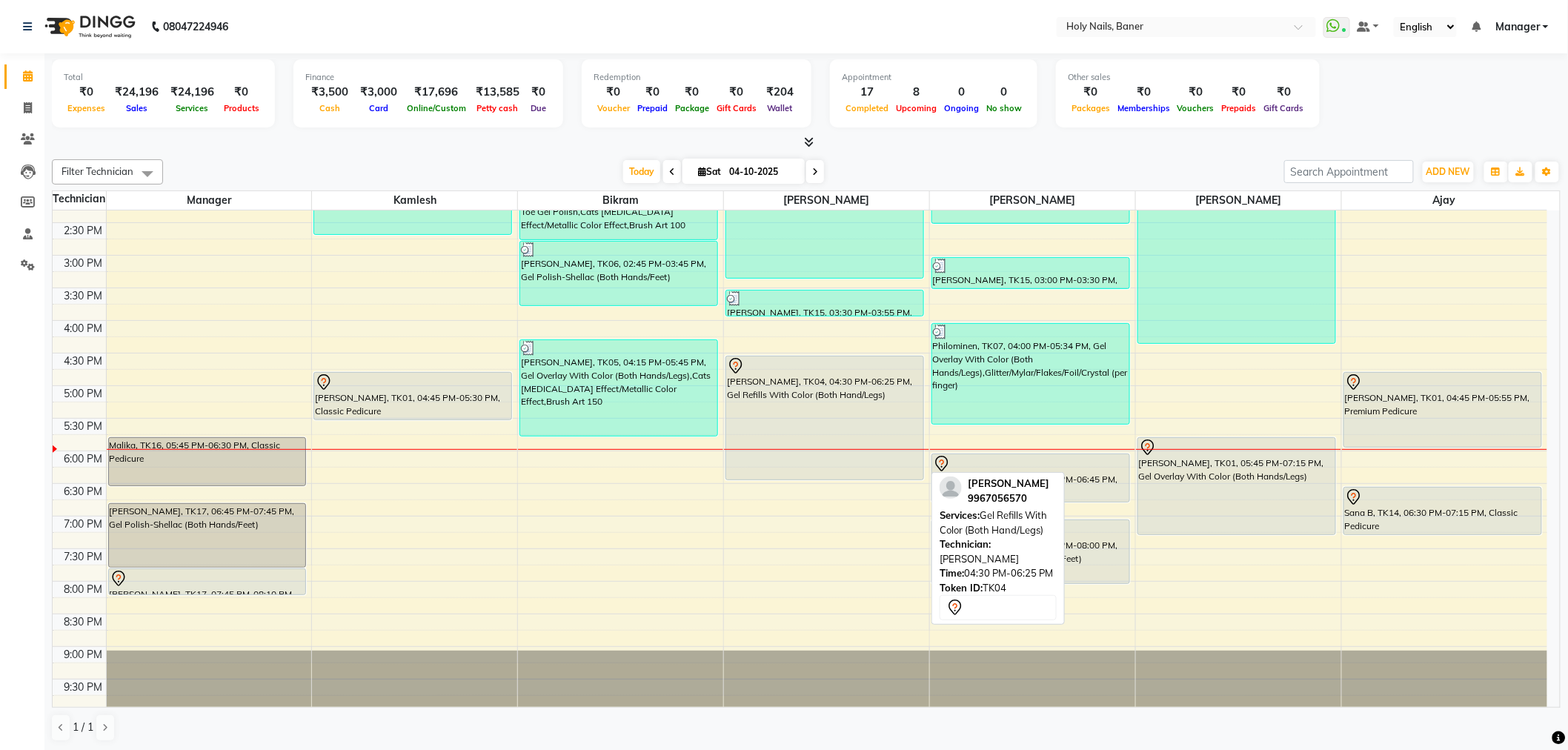
click at [816, 418] on div "[PERSON_NAME], TK04, 04:30 PM-06:25 PM, Gel Refills With Color (Both Hand/Legs)" at bounding box center [824, 418] width 197 height 123
select select "7"
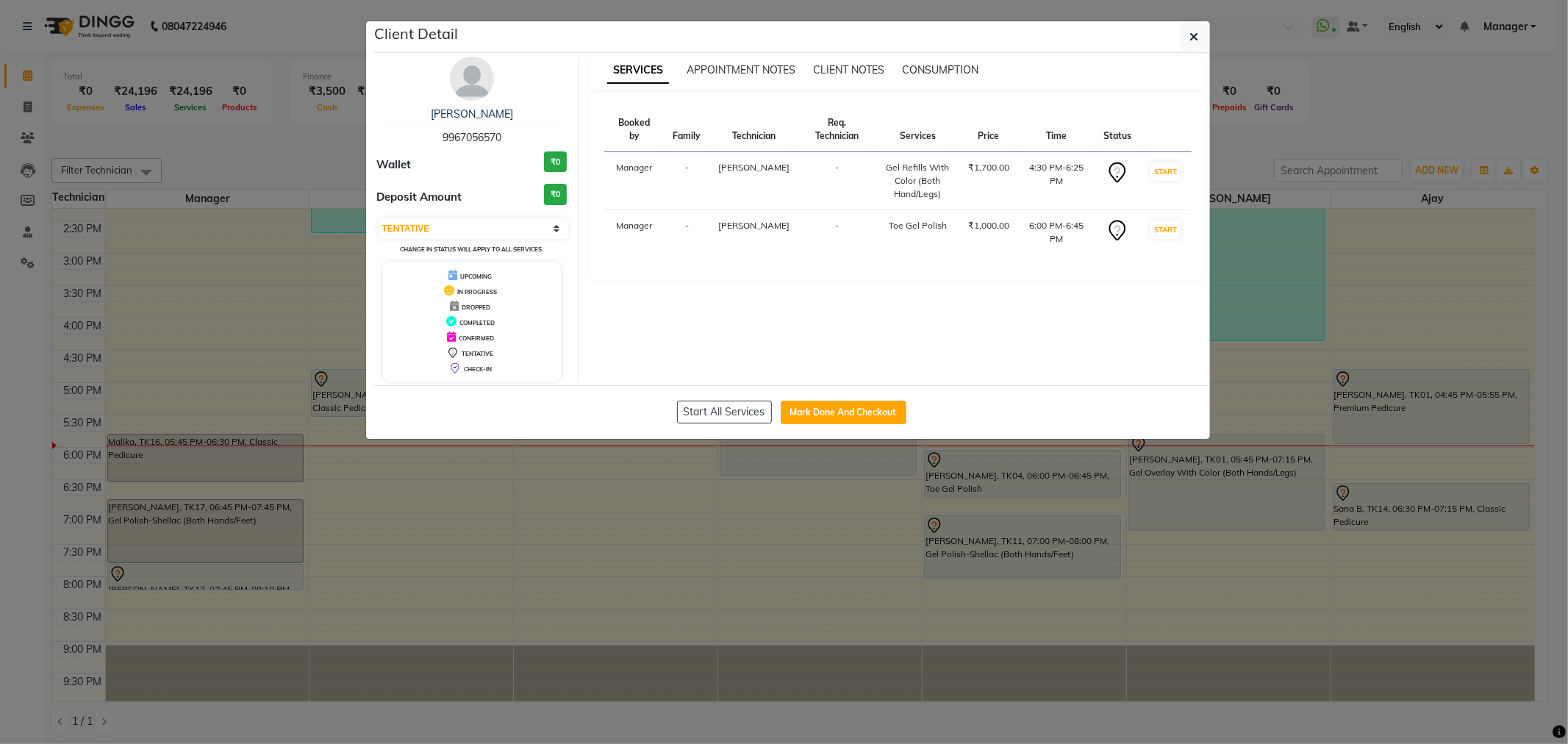
click at [460, 87] on img at bounding box center [472, 79] width 44 height 44
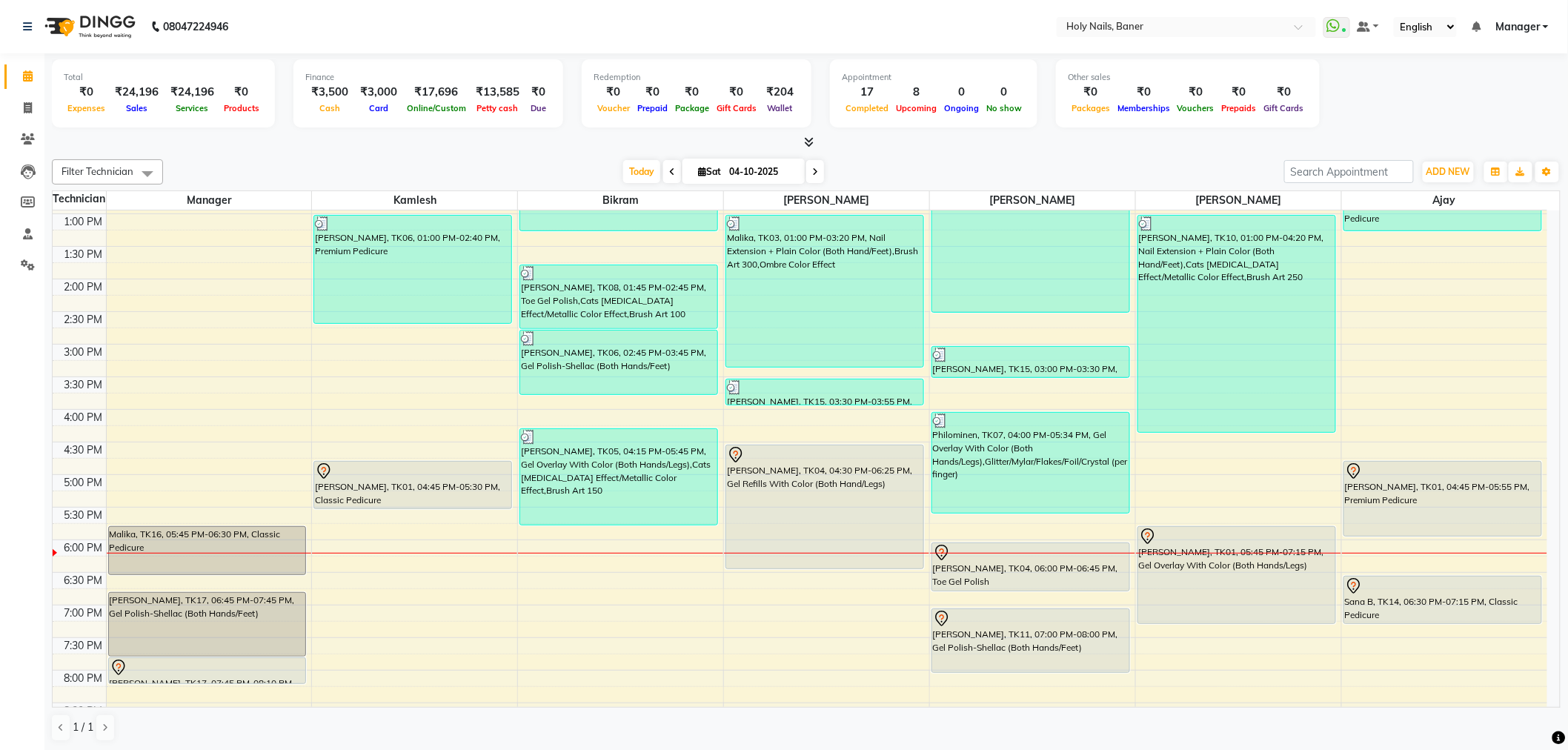
scroll to position [329, 0]
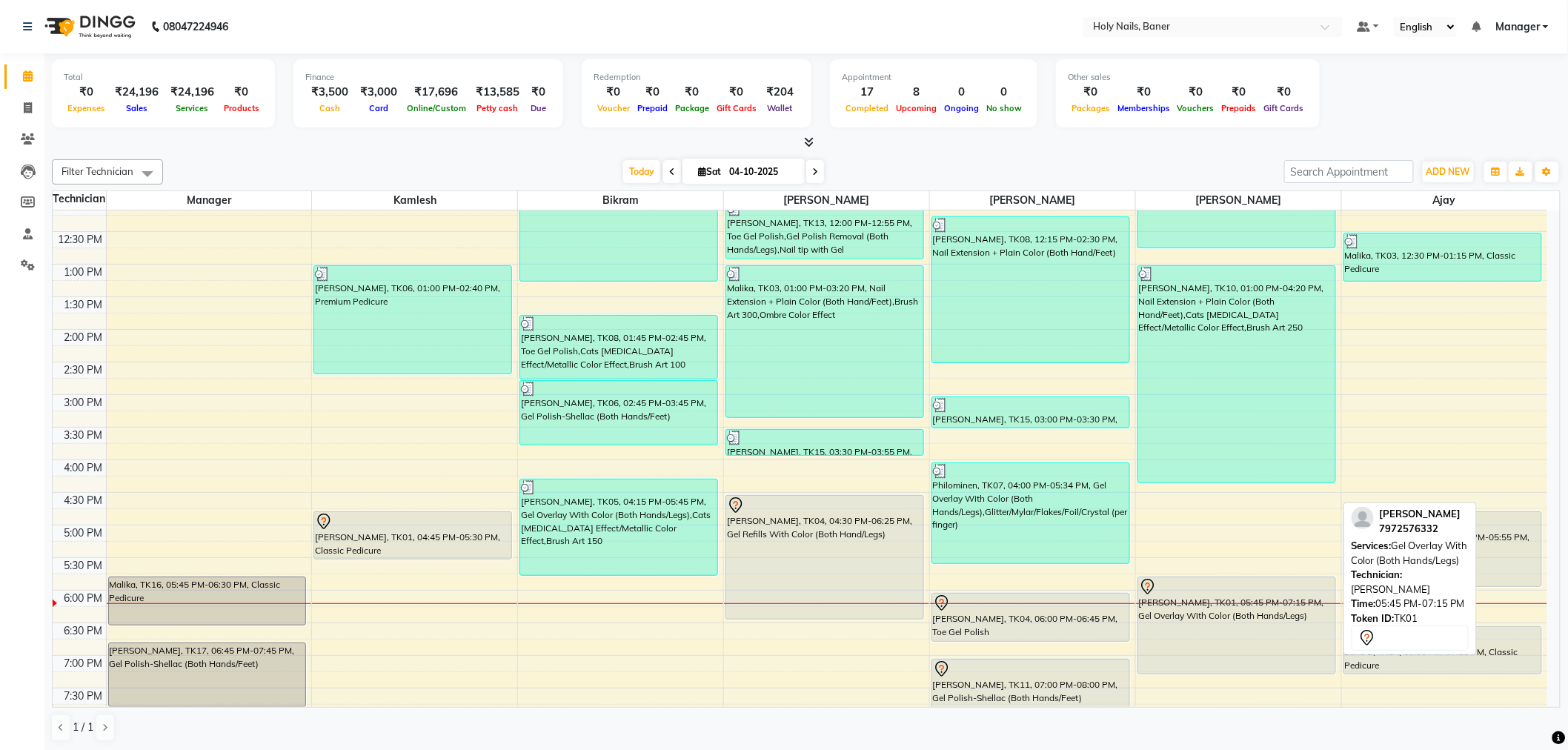
scroll to position [329, 0]
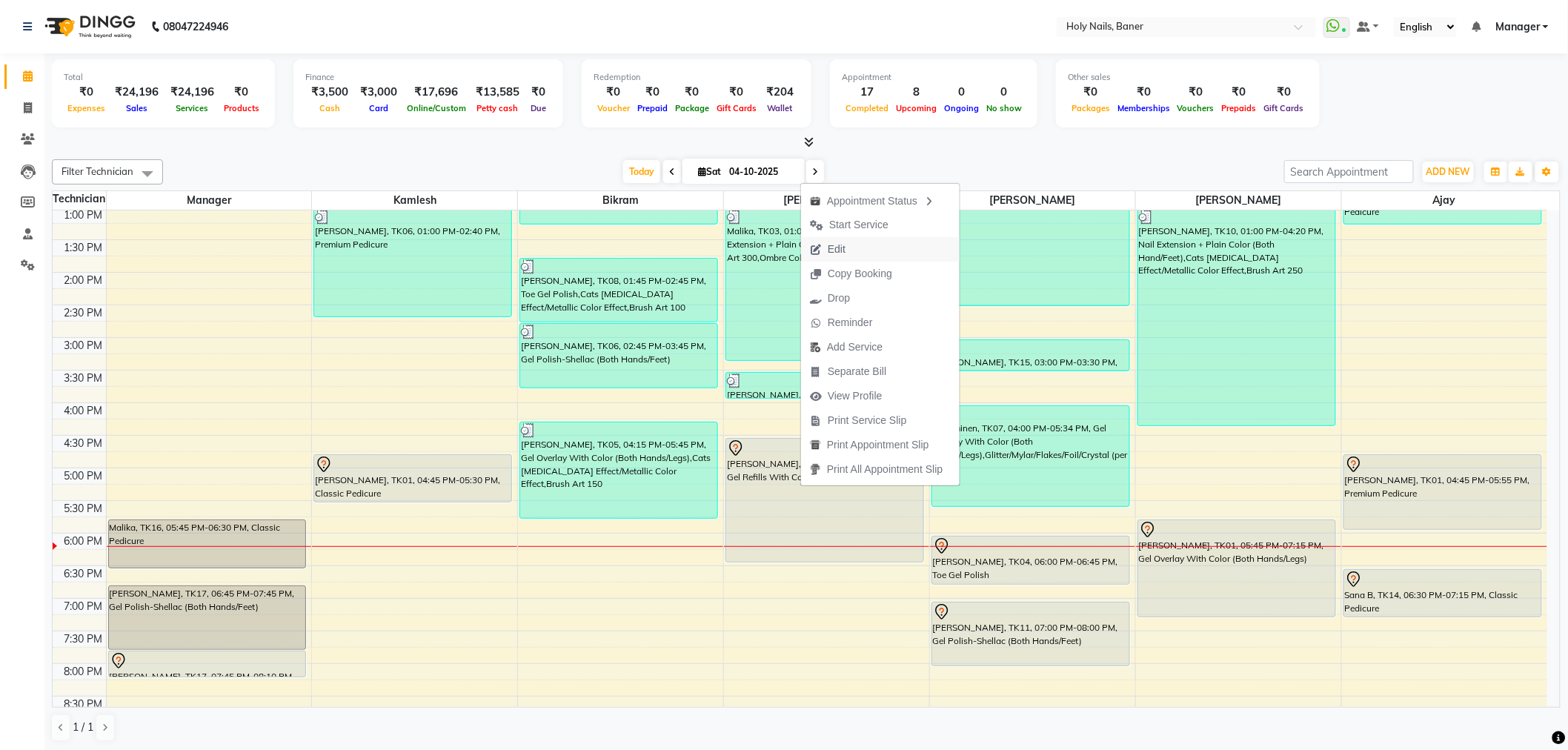
click at [876, 247] on button "Edit" at bounding box center [880, 249] width 159 height 24
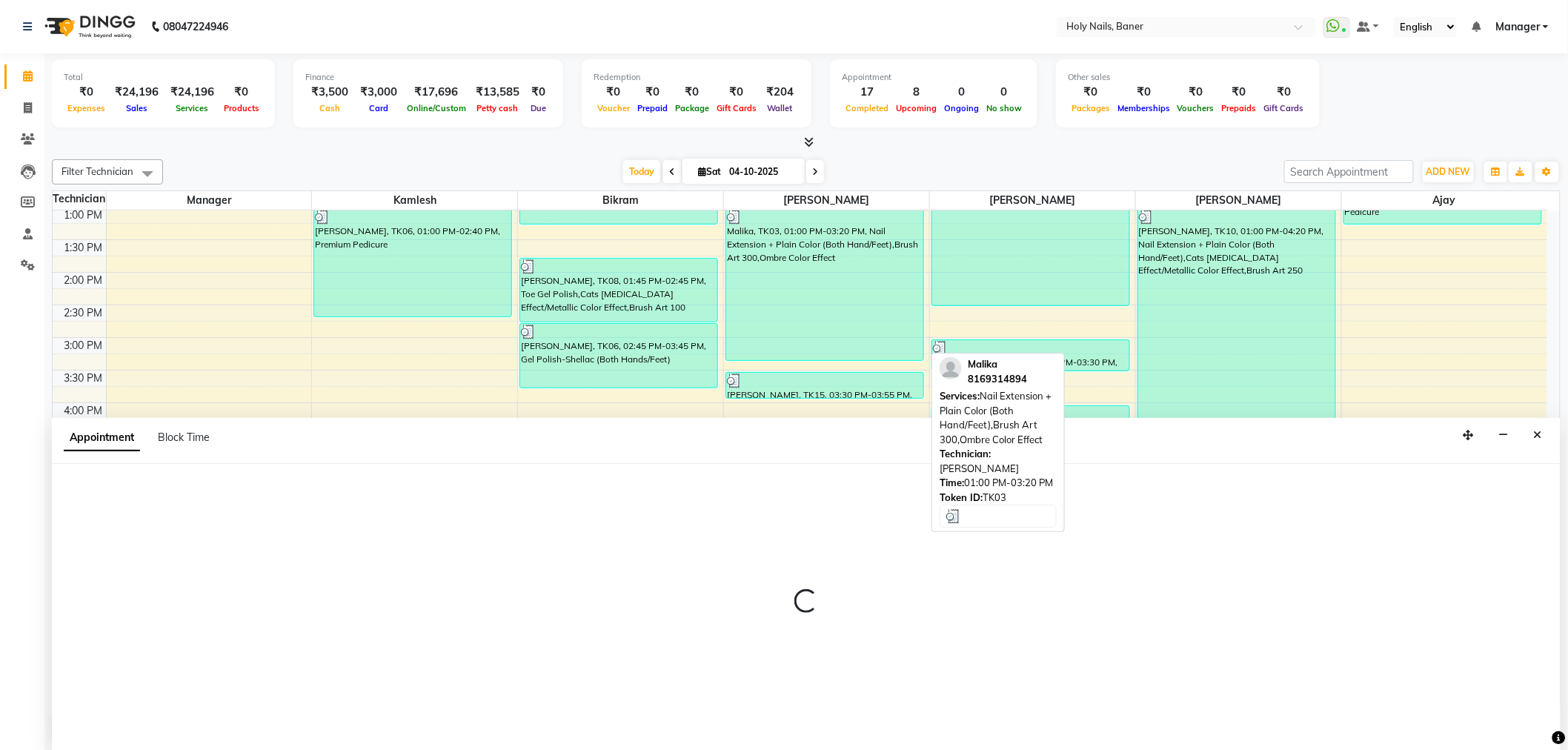
scroll to position [1, 0]
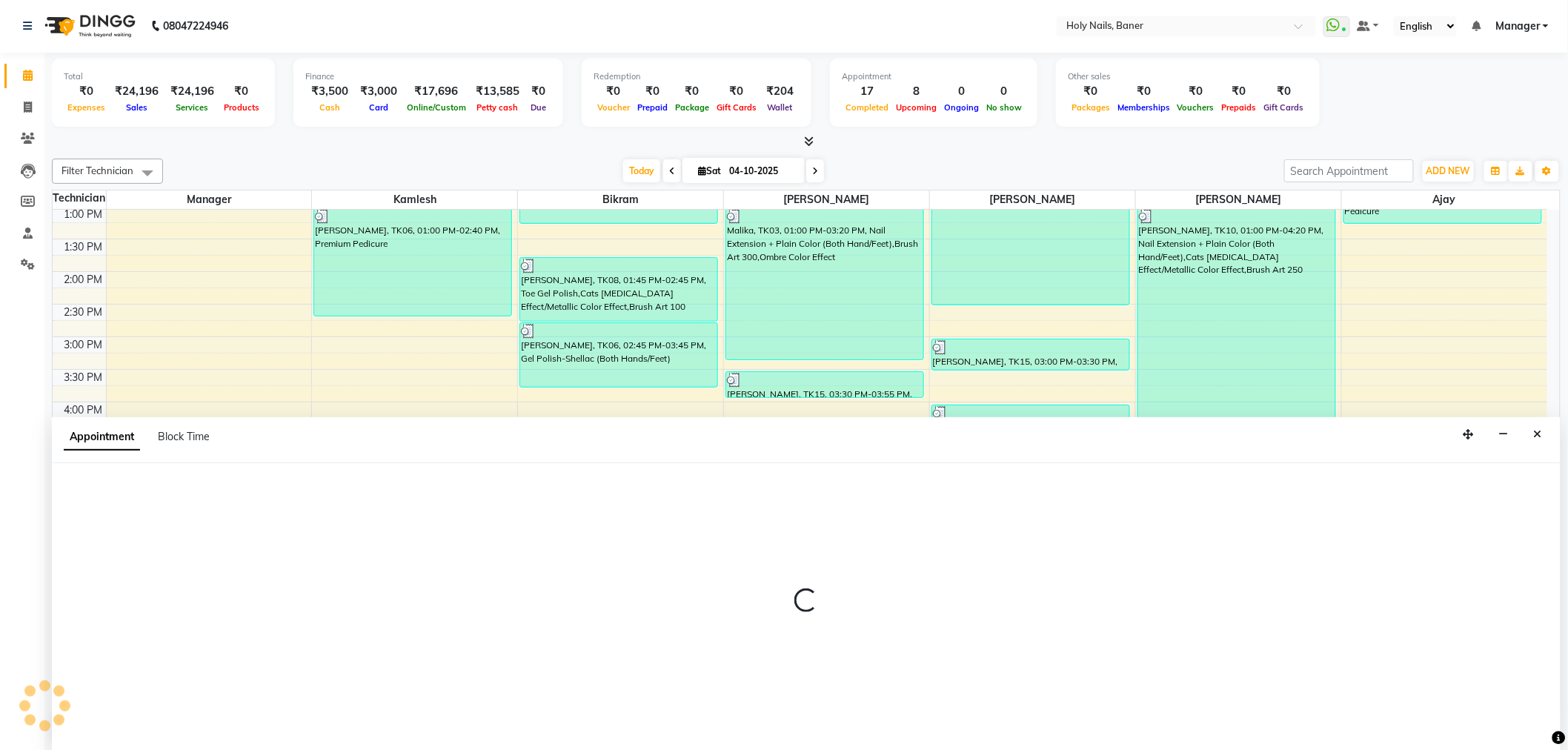
select select "66405"
select select "990"
select select "tentative"
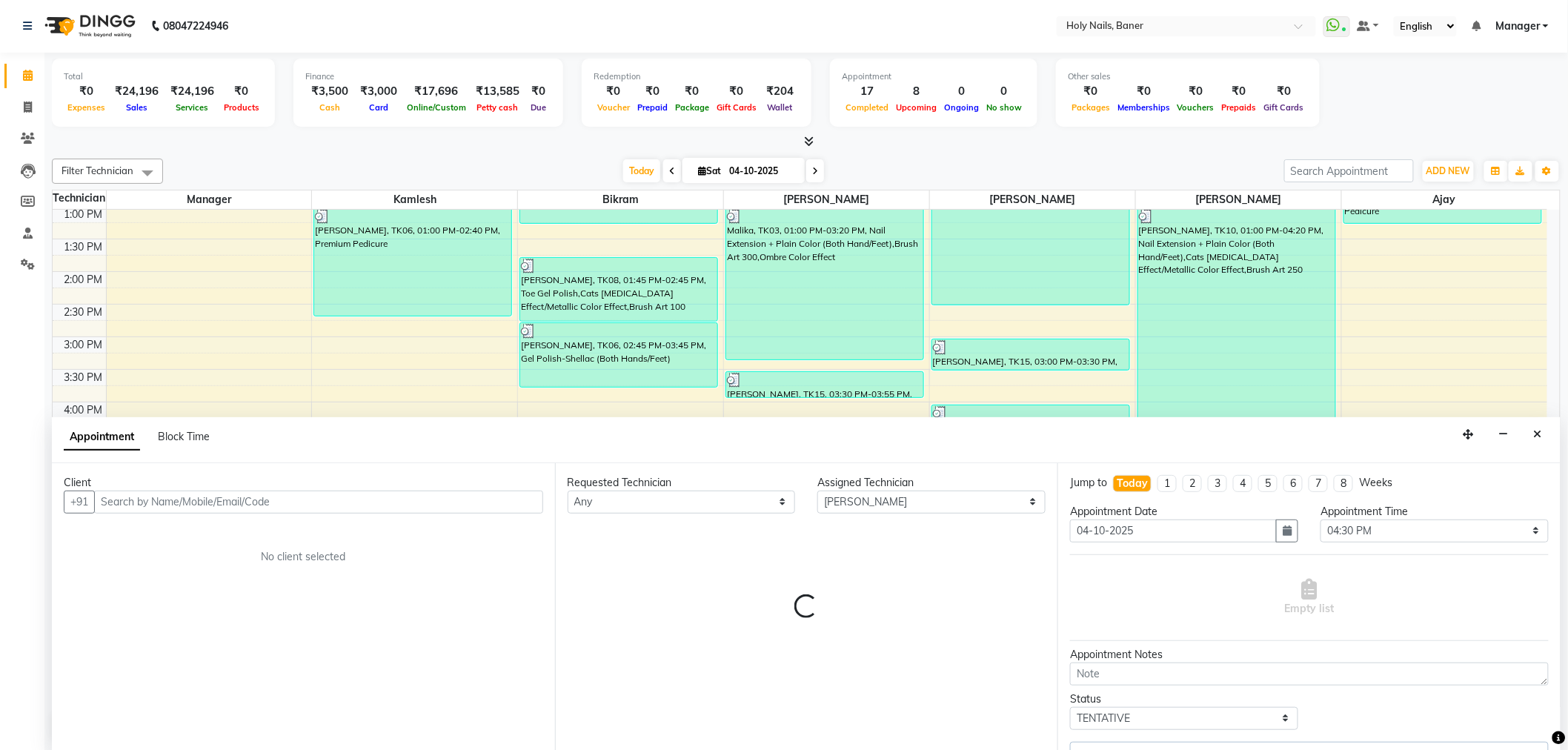
scroll to position [421, 0]
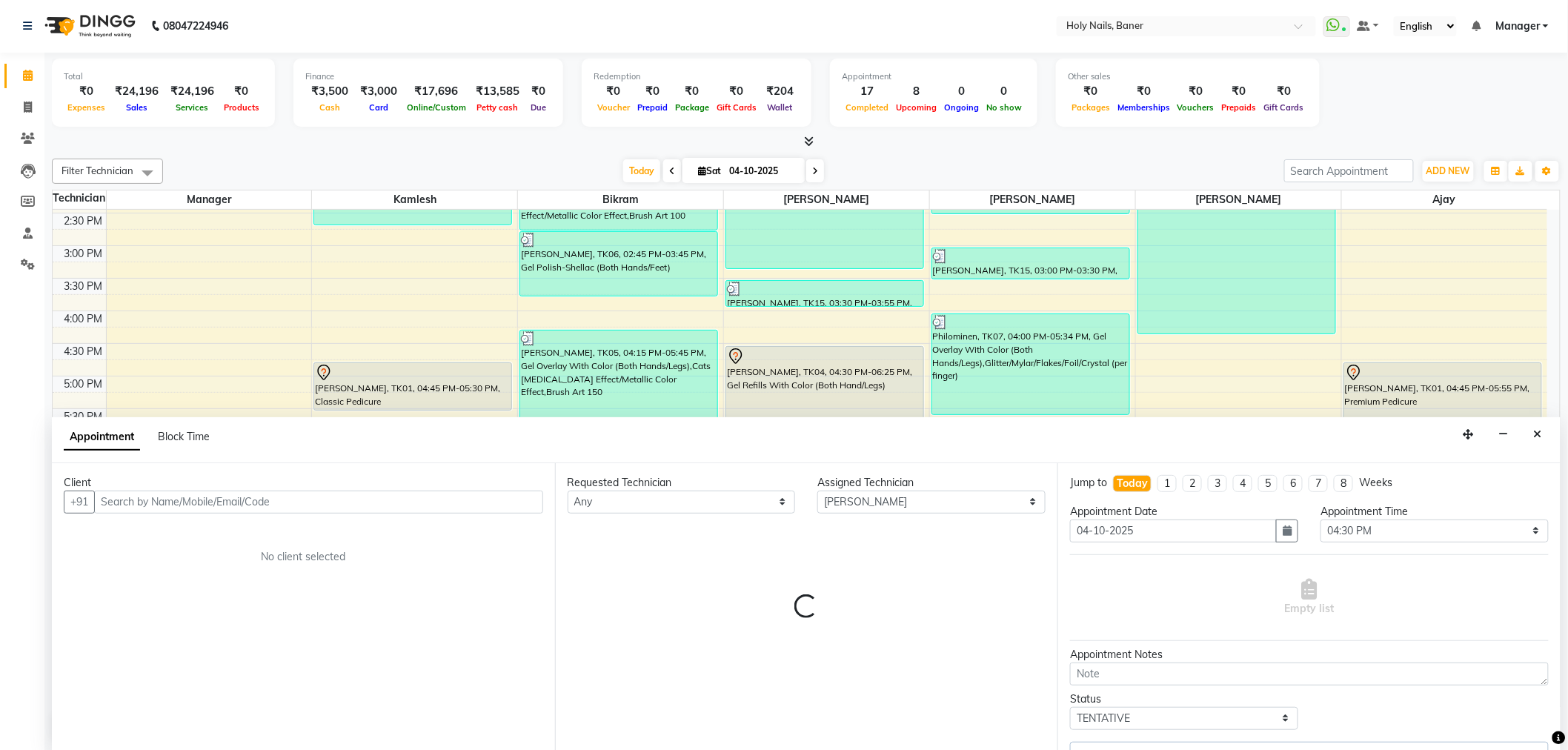
select select "2495"
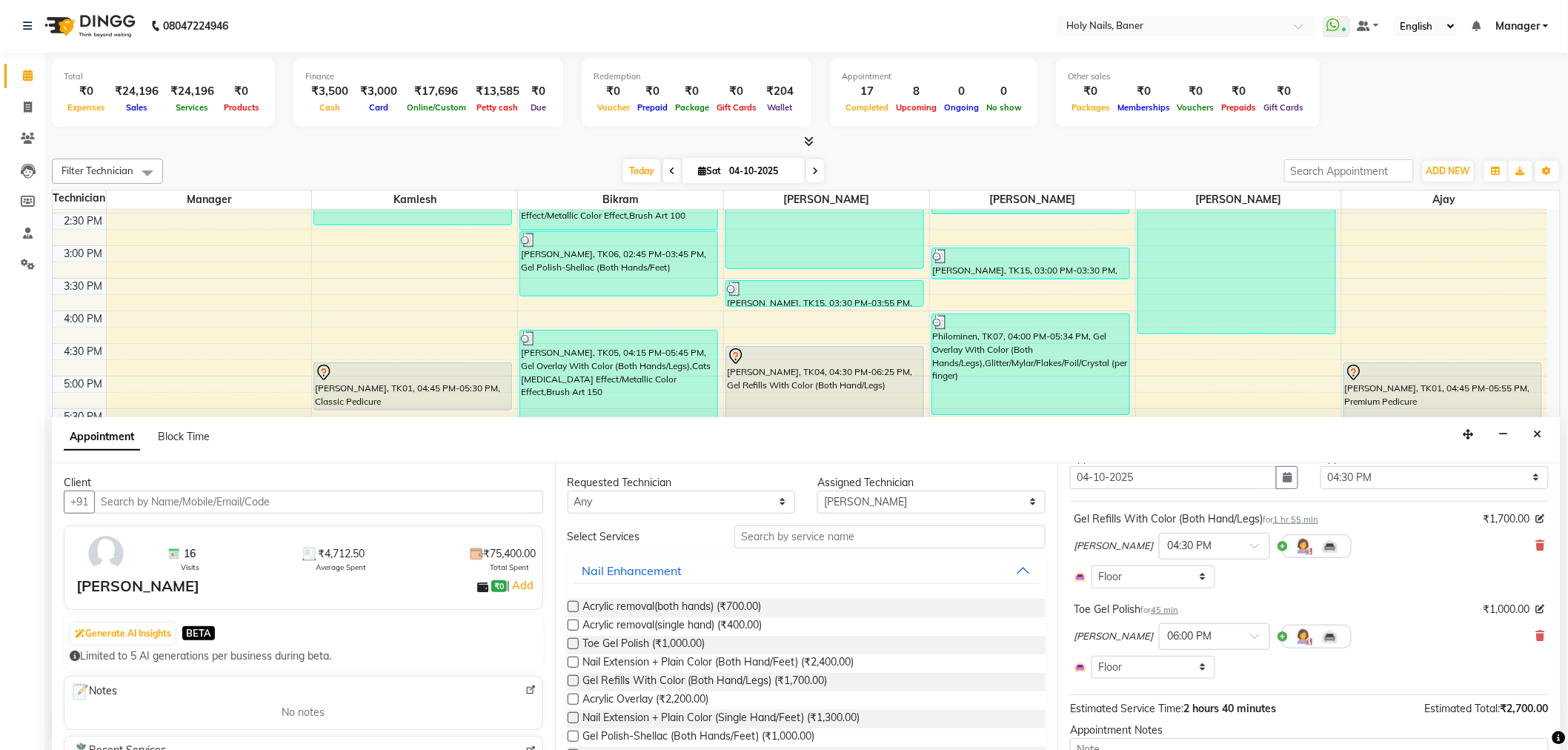
scroll to position [82, 0]
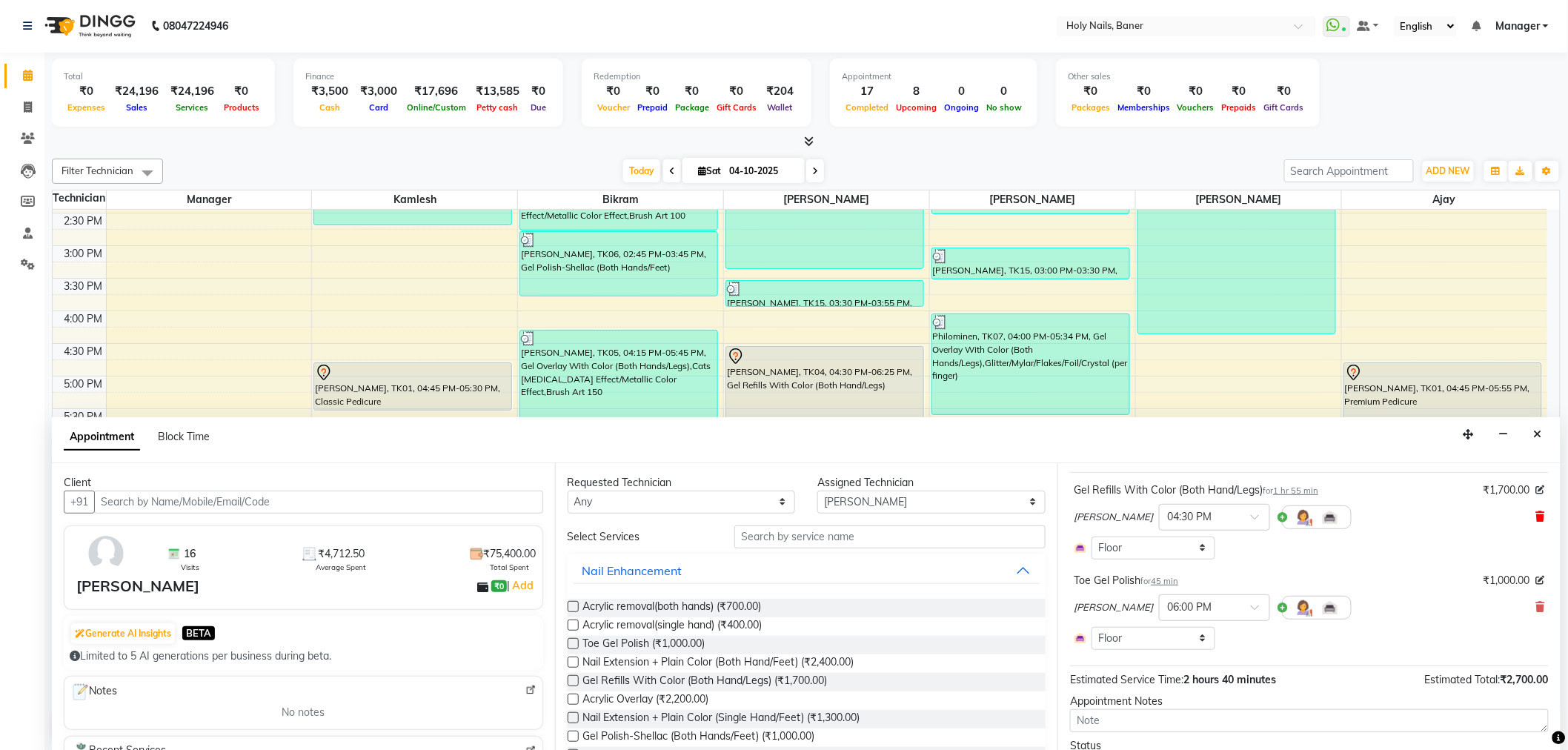
click at [1536, 520] on icon at bounding box center [1541, 517] width 9 height 10
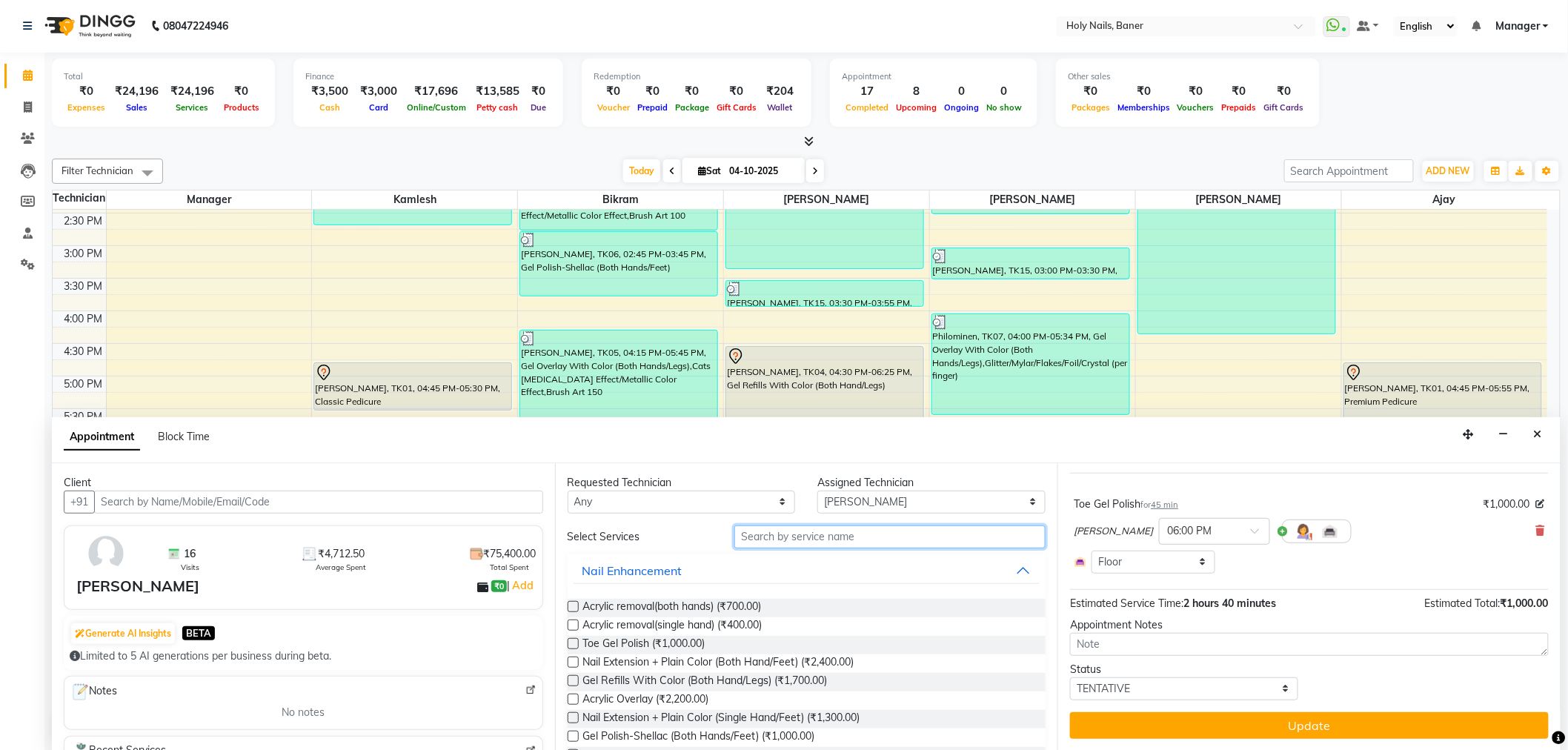
click at [830, 542] on input "text" at bounding box center [890, 537] width 311 height 23
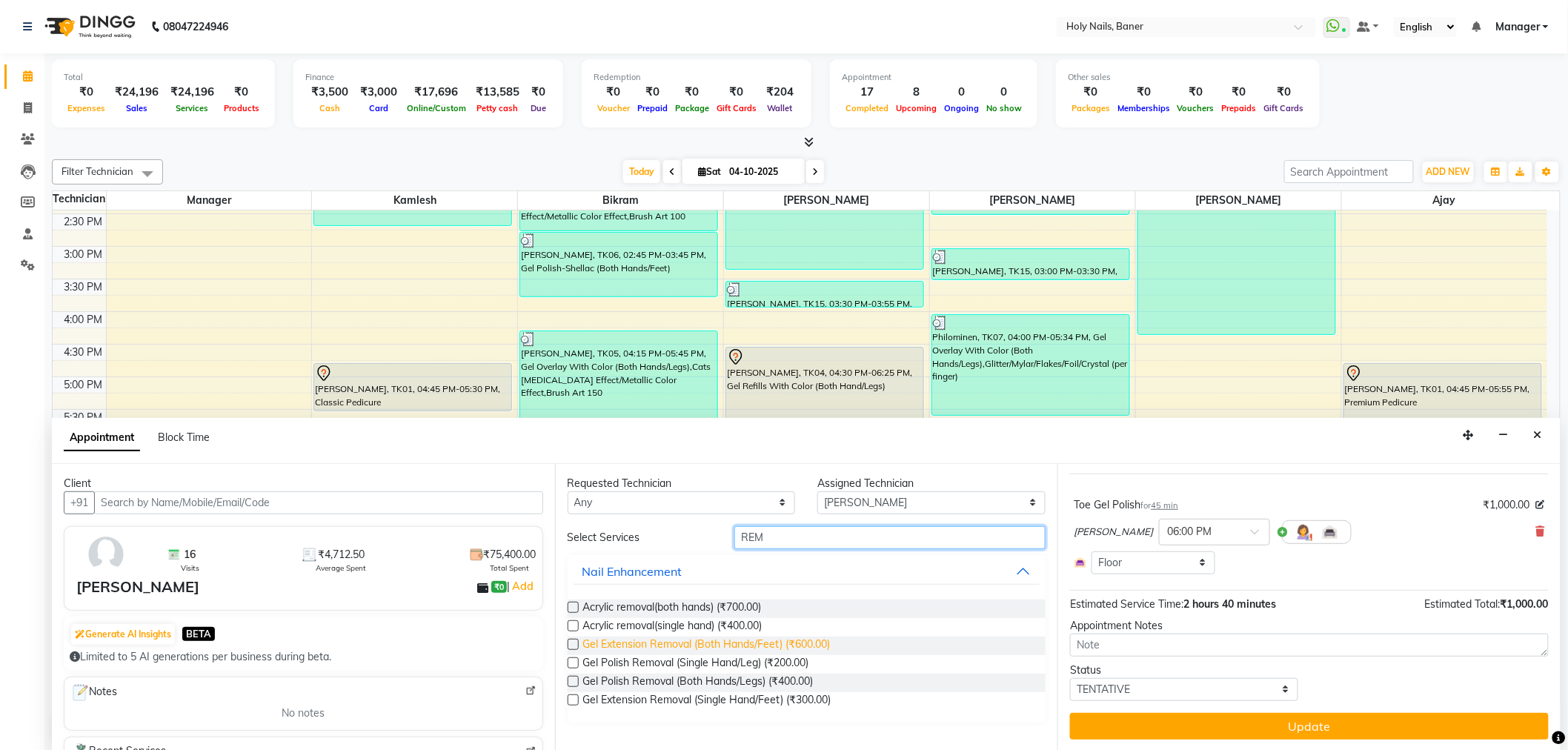
type input "REM"
click at [773, 642] on span "Gel Extension Removal (Both Hands/Feet) (₹600.00)" at bounding box center [707, 645] width 248 height 19
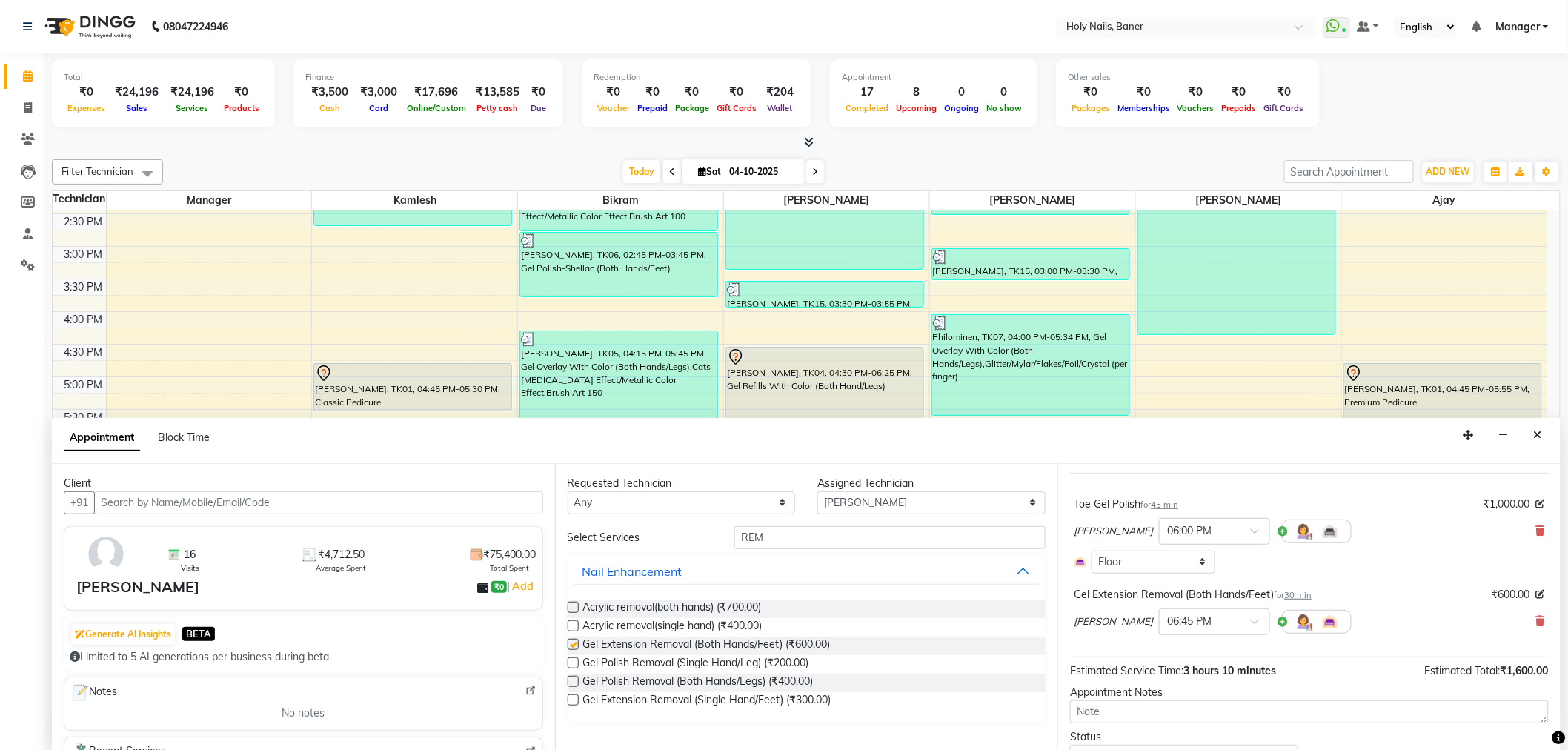
checkbox input "false"
click at [798, 533] on input "REM" at bounding box center [890, 538] width 311 height 23
type input "R"
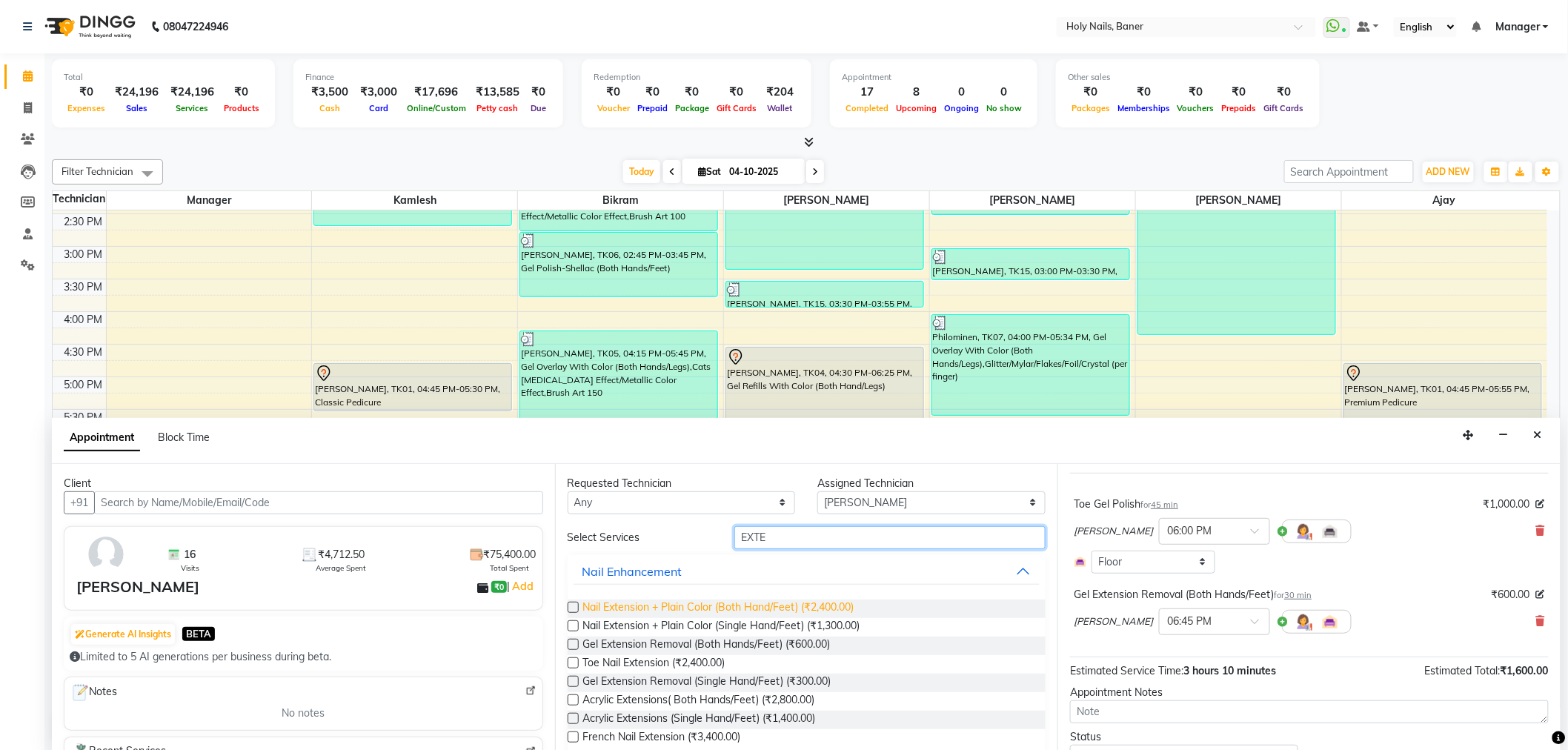
type input "EXTE"
click at [800, 605] on span "Nail Extension + Plain Color (Both Hand/Feet) (₹2,400.00)" at bounding box center [718, 608] width 271 height 19
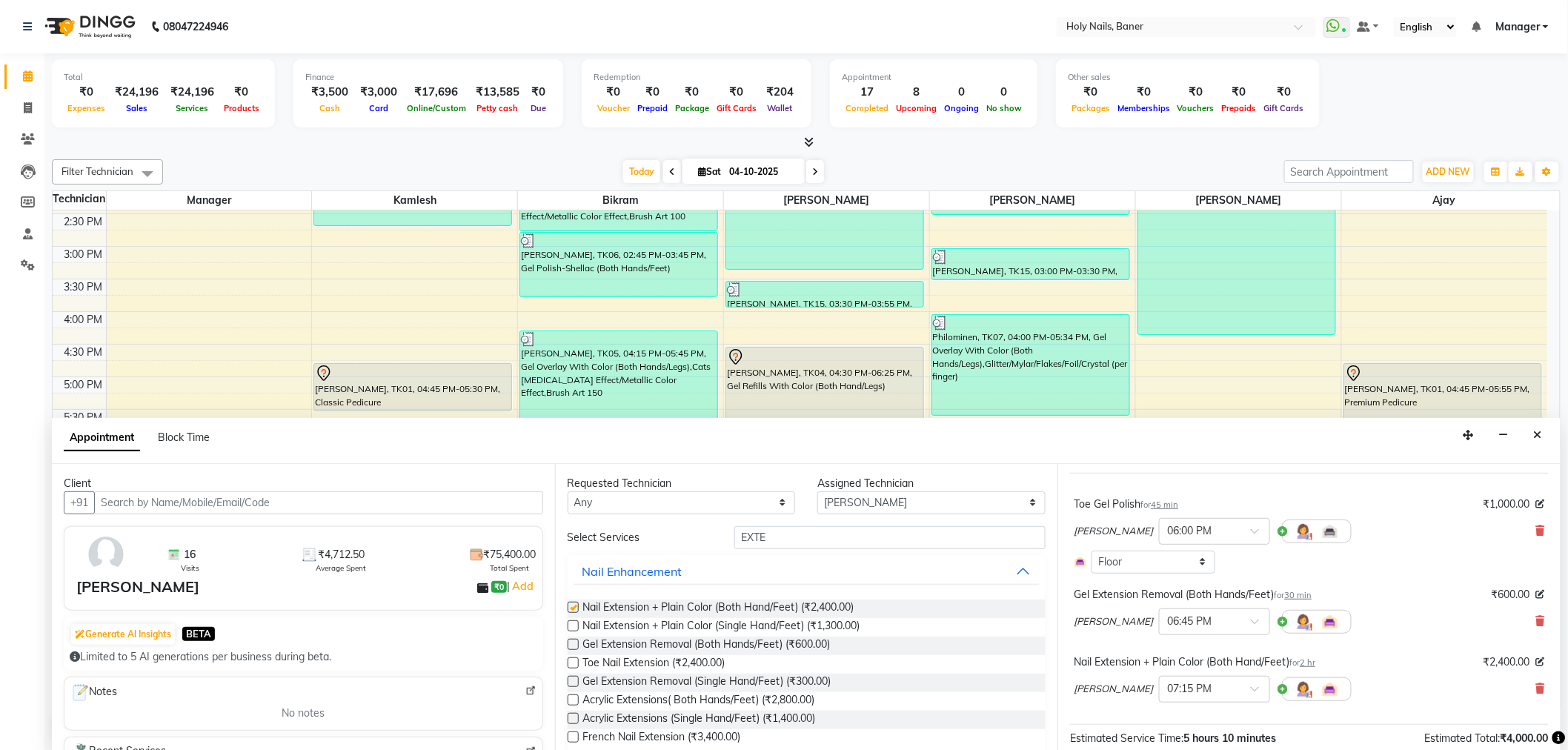
checkbox input "false"
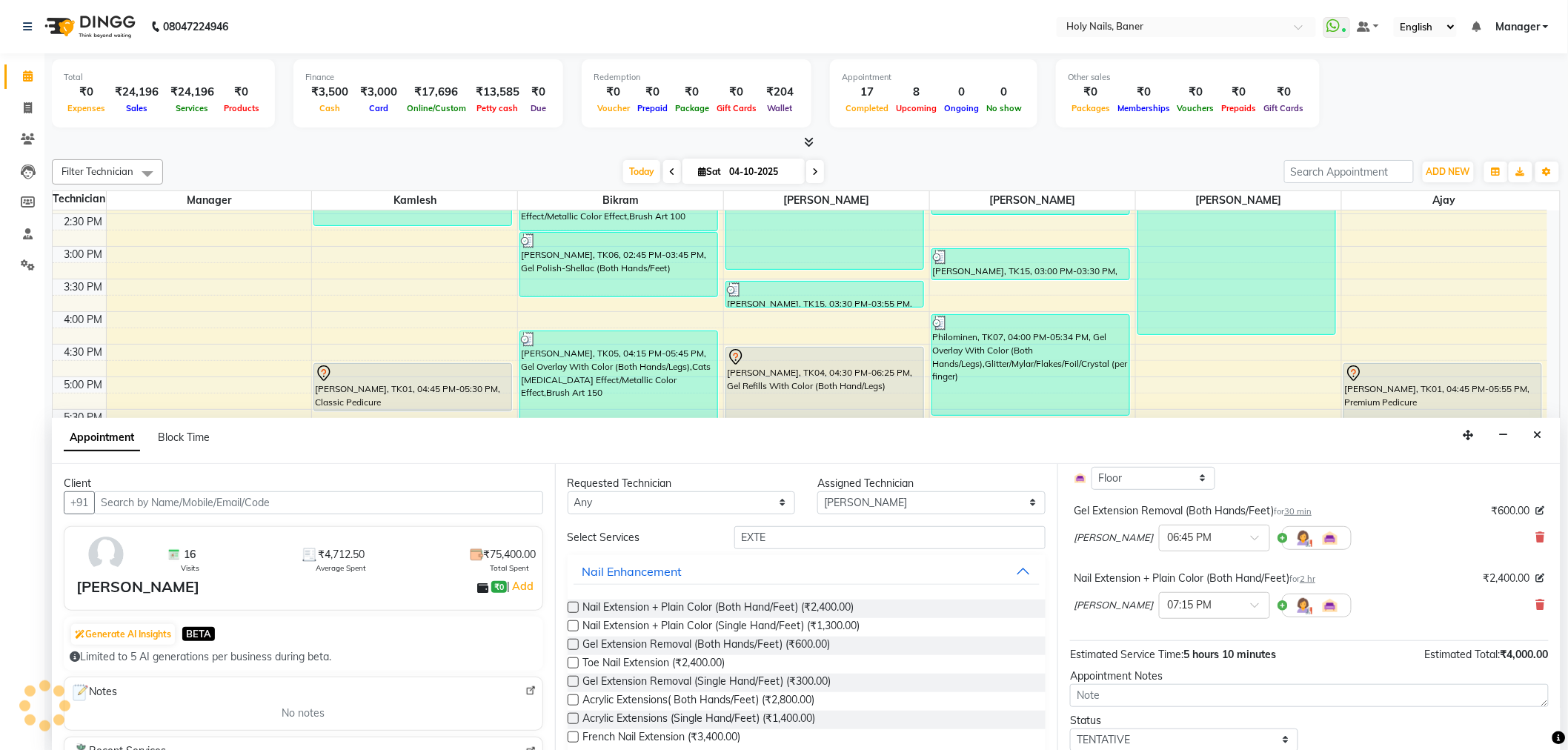
scroll to position [217, 0]
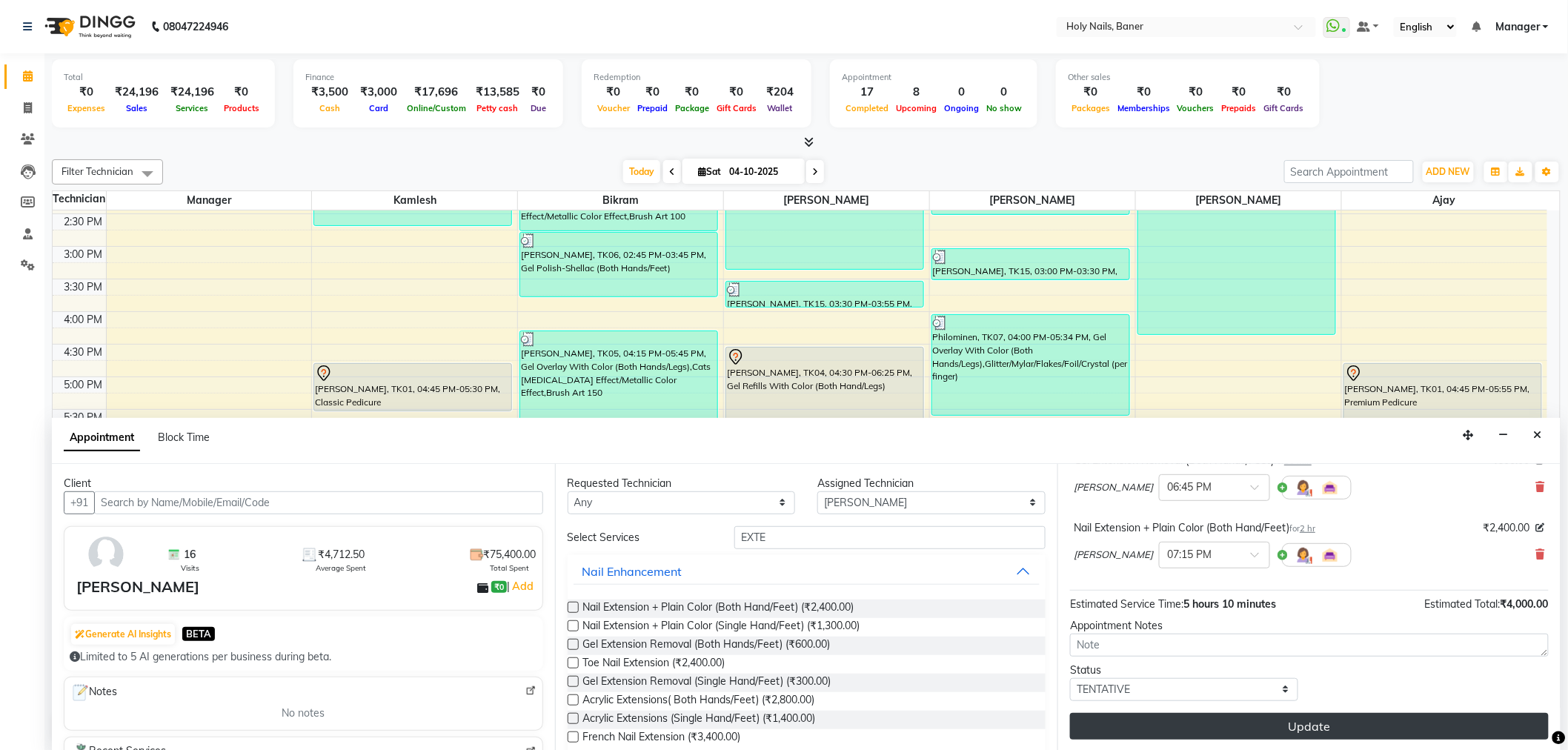
click at [1193, 716] on button "Update" at bounding box center [1309, 726] width 479 height 27
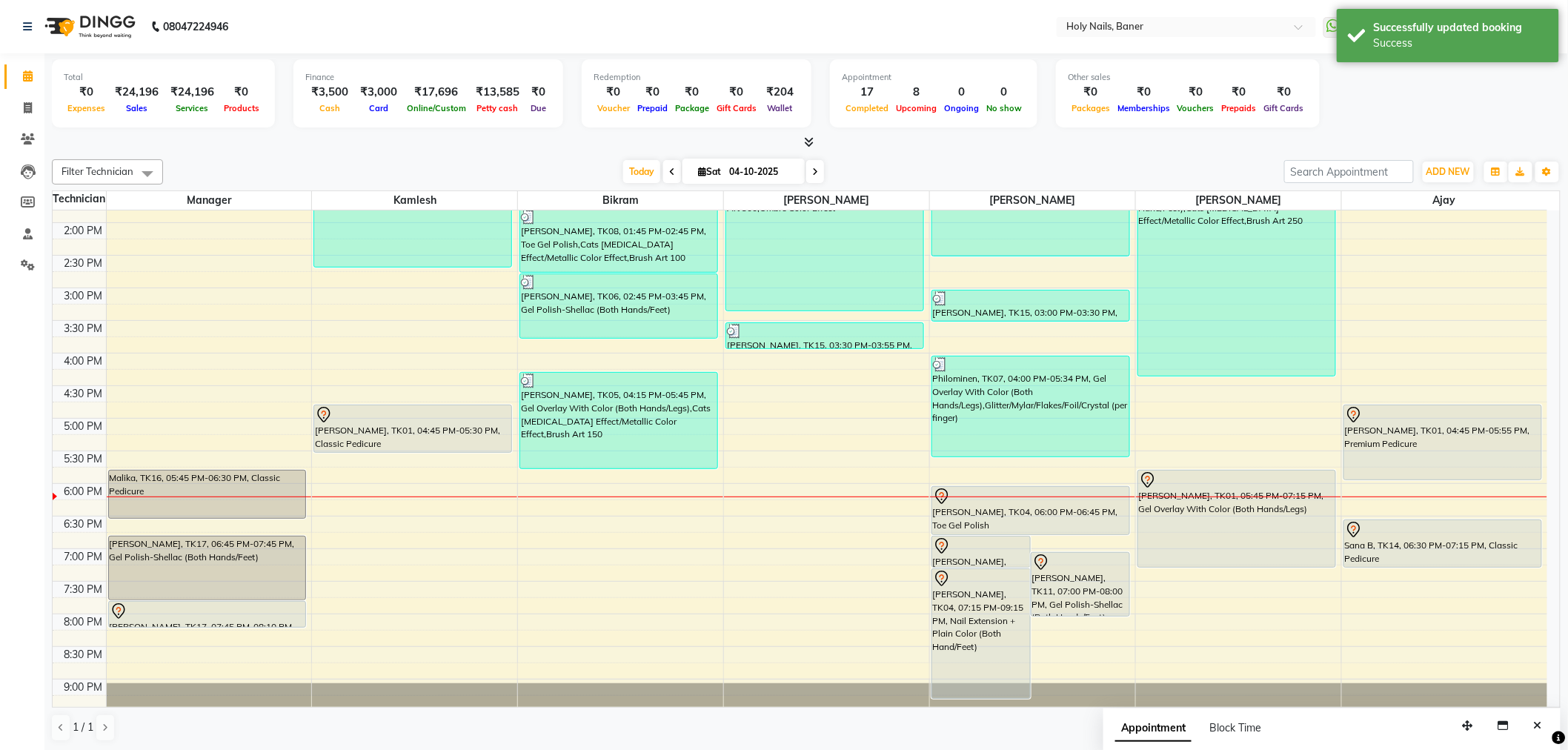
scroll to position [338, 0]
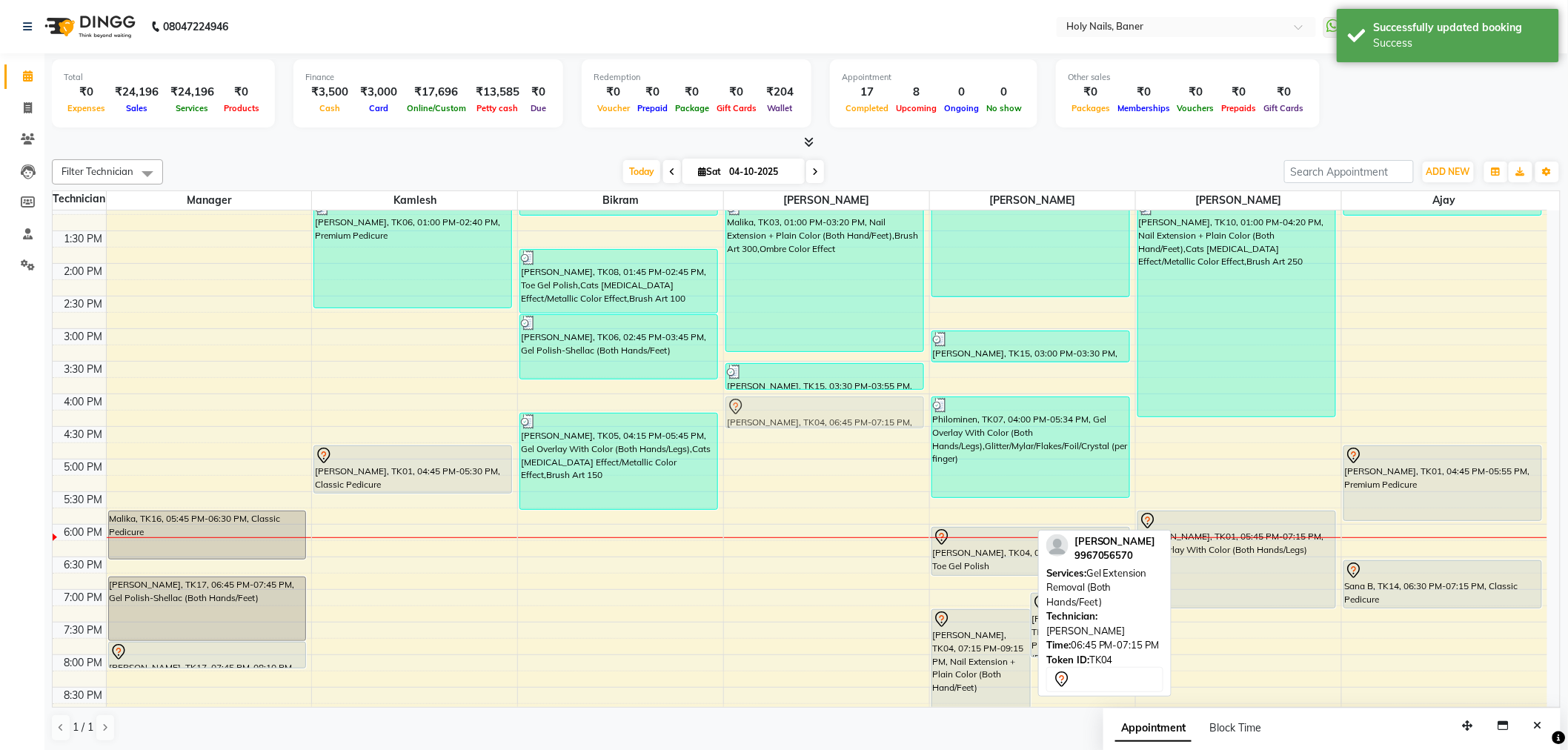
drag, startPoint x: 967, startPoint y: 591, endPoint x: 839, endPoint y: 413, distance: 219.2
click at [839, 413] on tr "Malika, TK16, 05:45 PM-06:30 PM, Classic Pedicure Varsha Mittal, TK17, 06:45 PM…" at bounding box center [800, 329] width 1495 height 912
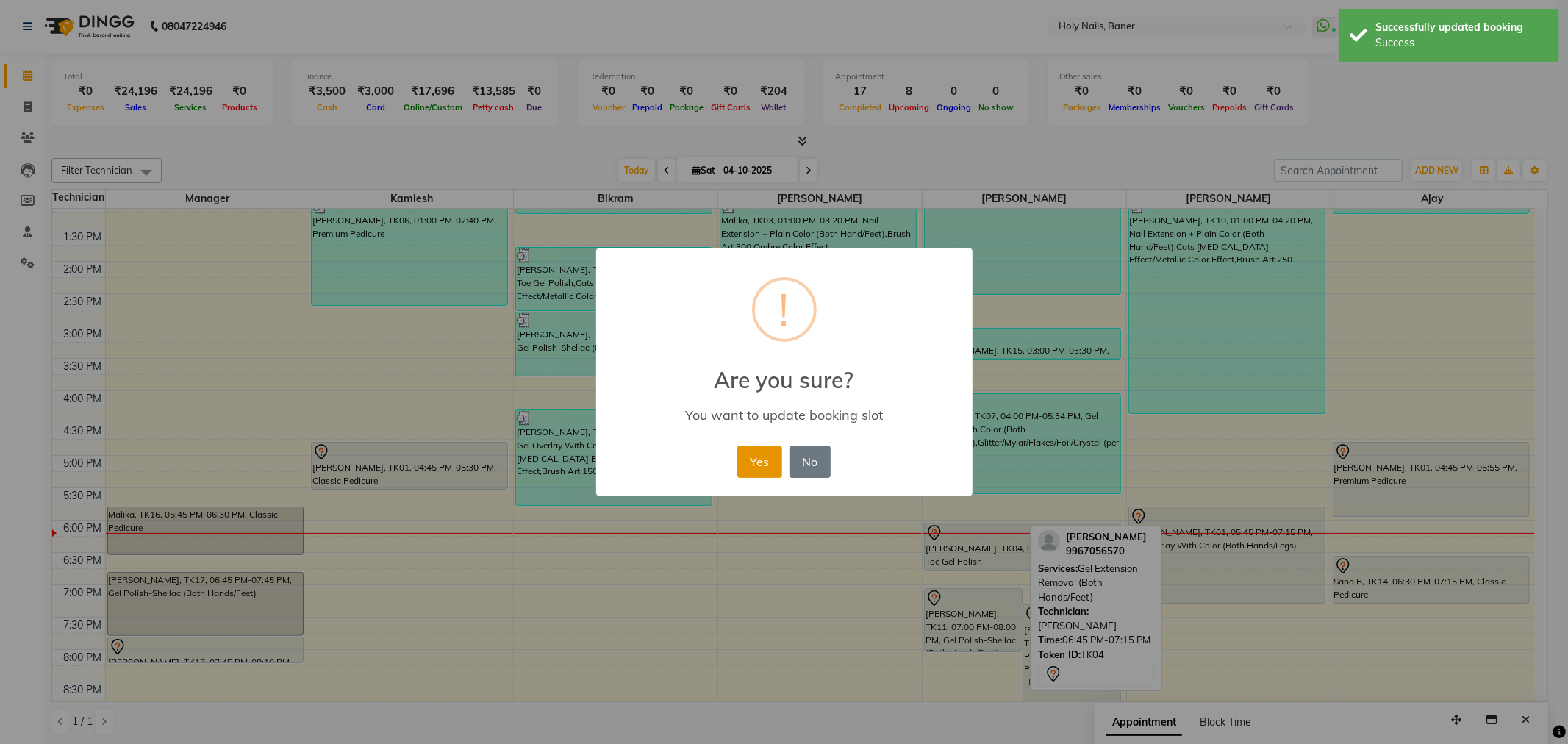
click at [771, 465] on button "Yes" at bounding box center [759, 462] width 45 height 32
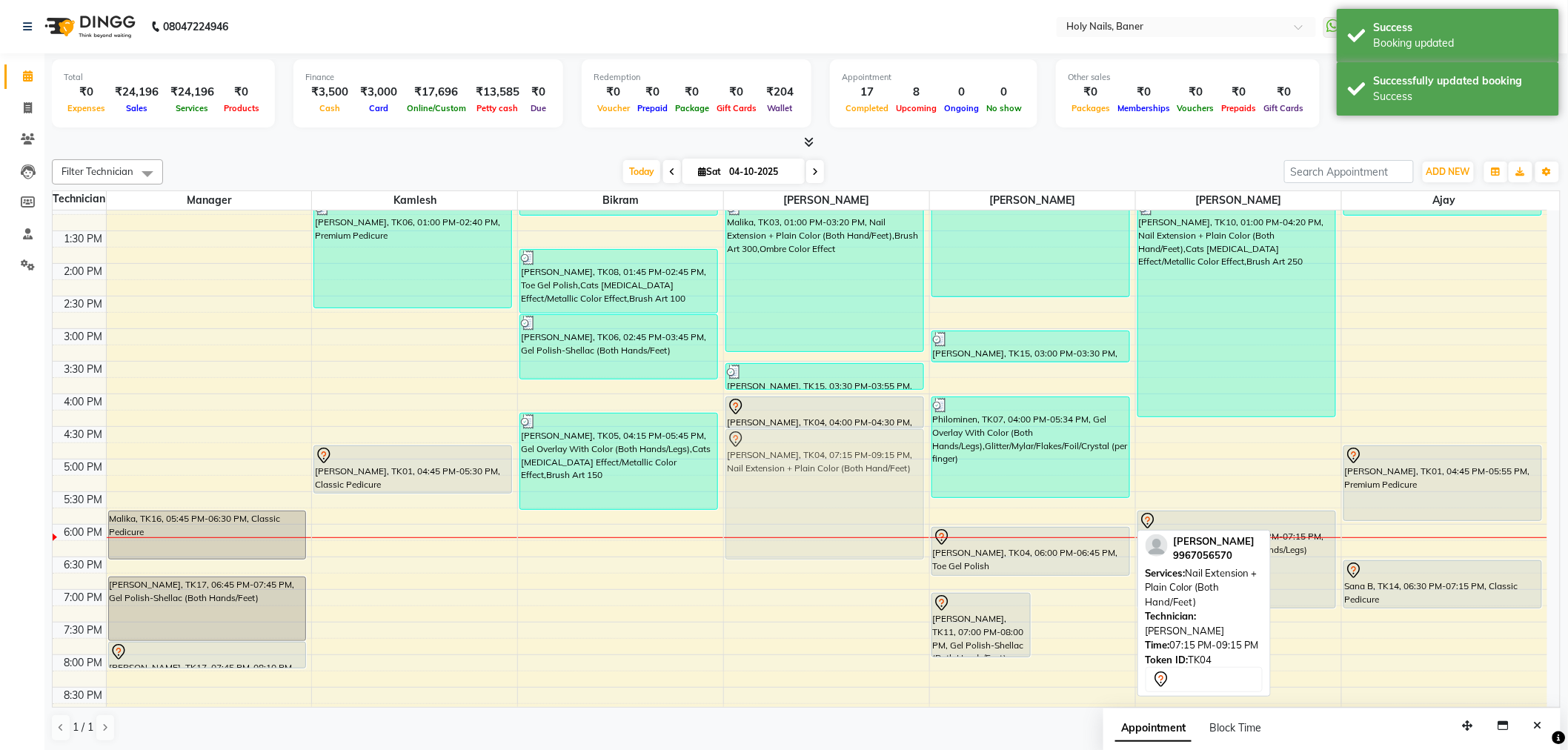
drag, startPoint x: 1074, startPoint y: 675, endPoint x: 783, endPoint y: 490, distance: 344.8
click at [783, 490] on tr "Malika, TK16, 05:45 PM-06:30 PM, Classic Pedicure Varsha Mittal, TK17, 06:45 PM…" at bounding box center [800, 329] width 1495 height 912
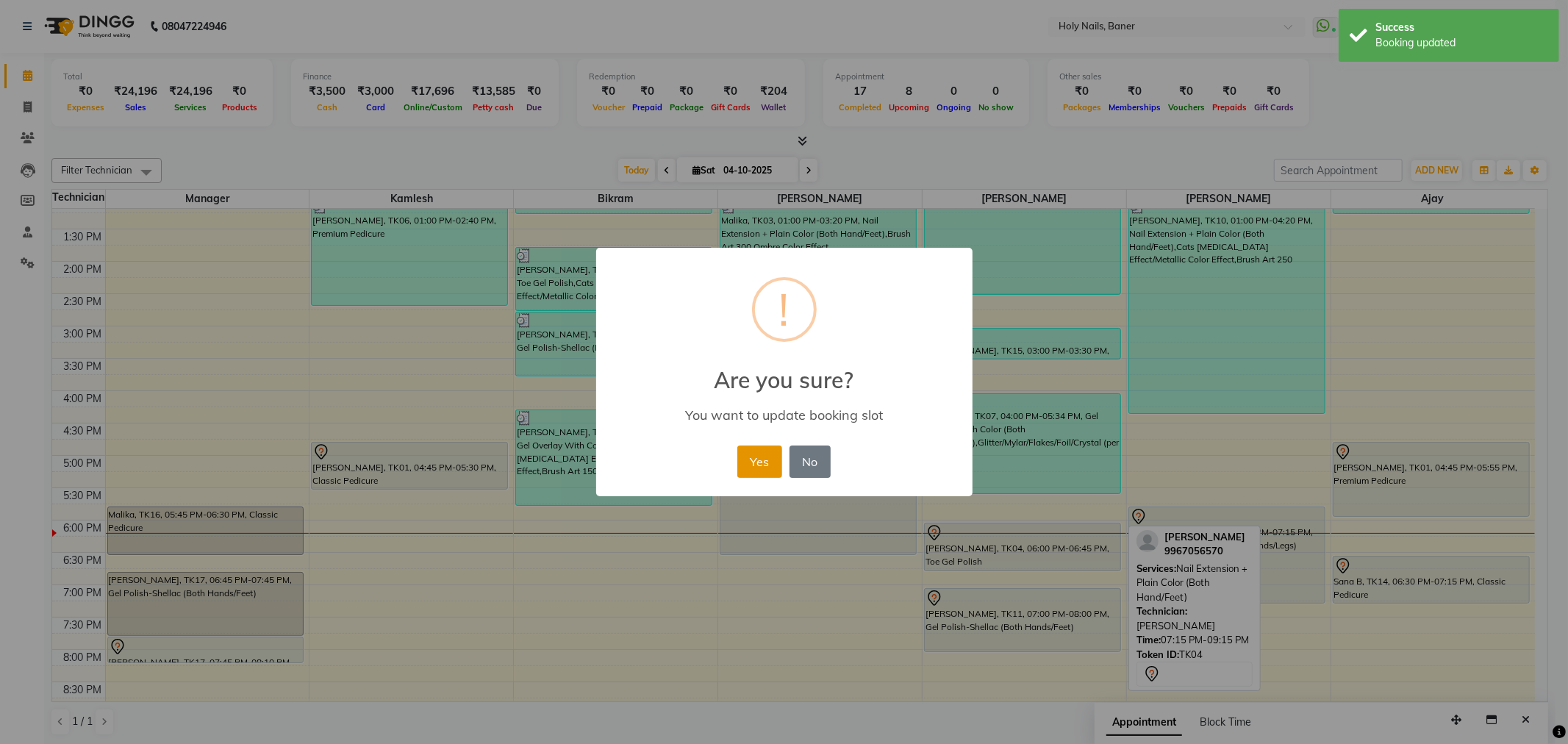
click at [763, 461] on button "Yes" at bounding box center [759, 462] width 45 height 32
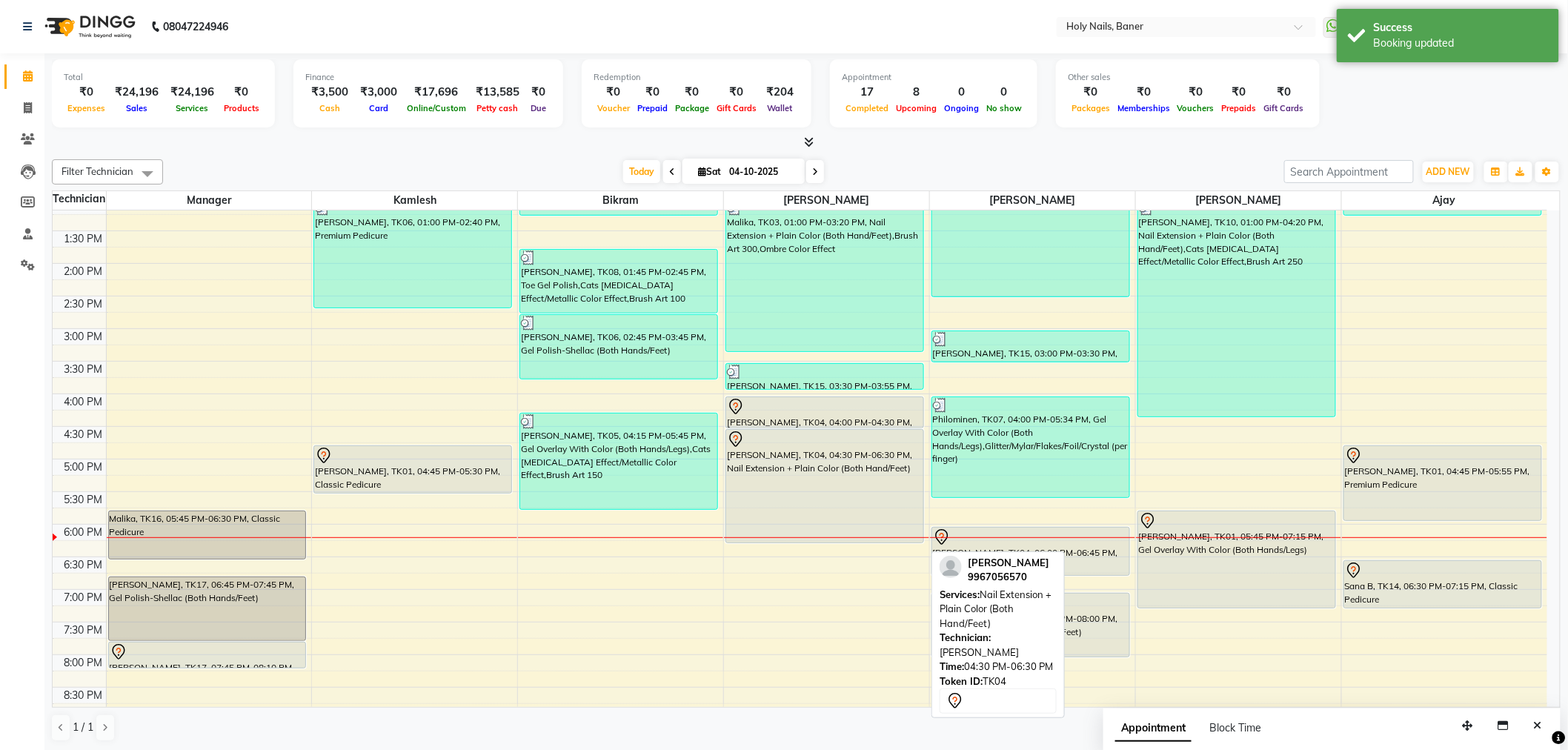
drag, startPoint x: 816, startPoint y: 559, endPoint x: 817, endPoint y: 539, distance: 20.0
click at [817, 539] on div "Kalyani Ghatge, TK13, 11:30 AM-11:55 AM, Gel Polish Removal (Both Hands/Legs) K…" at bounding box center [826, 329] width 205 height 912
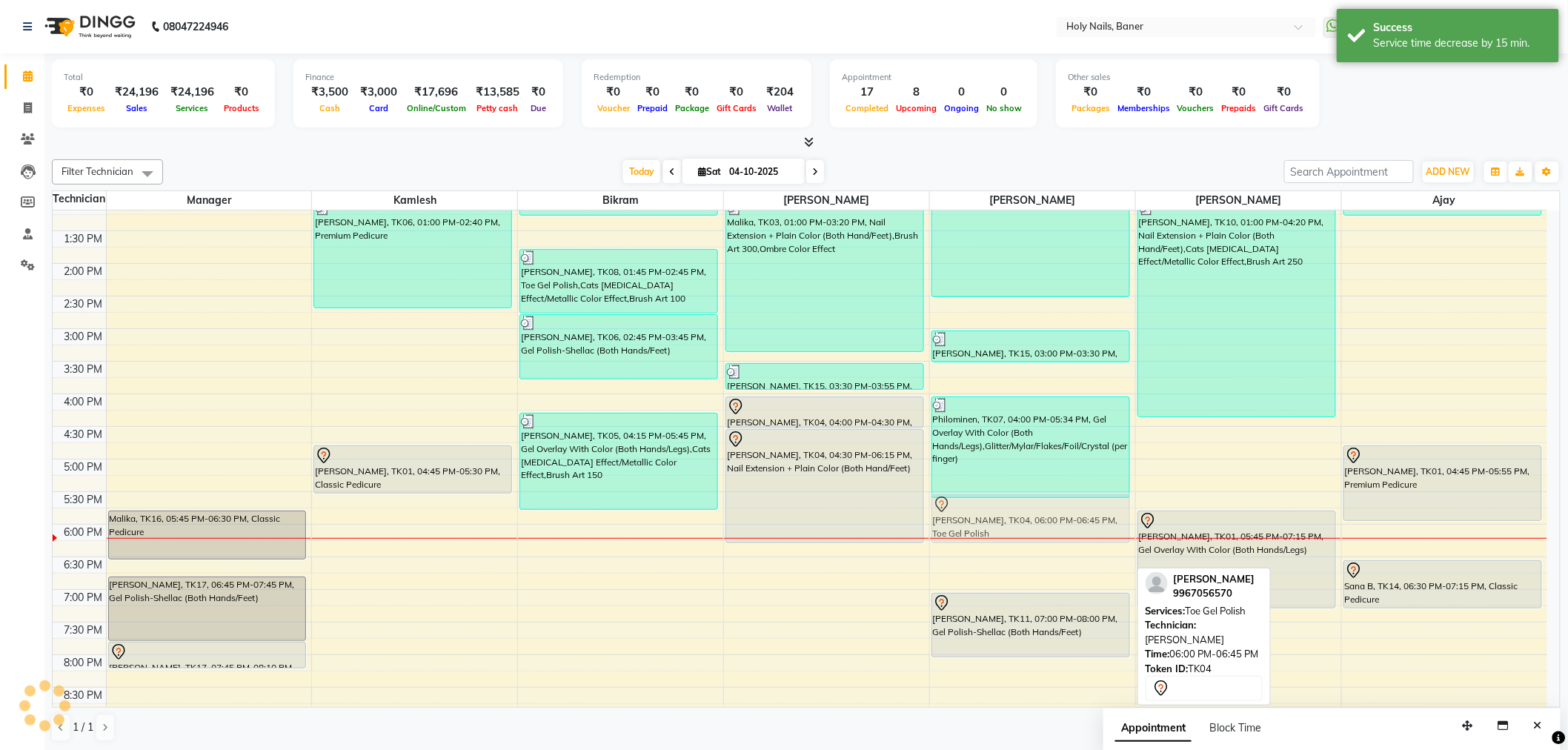
drag, startPoint x: 998, startPoint y: 547, endPoint x: 998, endPoint y: 518, distance: 29.0
click at [998, 518] on div "Snehal Khandelwal, TK08, 12:15 PM-02:30 PM, Nail Extension + Plain Color (Both …" at bounding box center [1032, 329] width 205 height 912
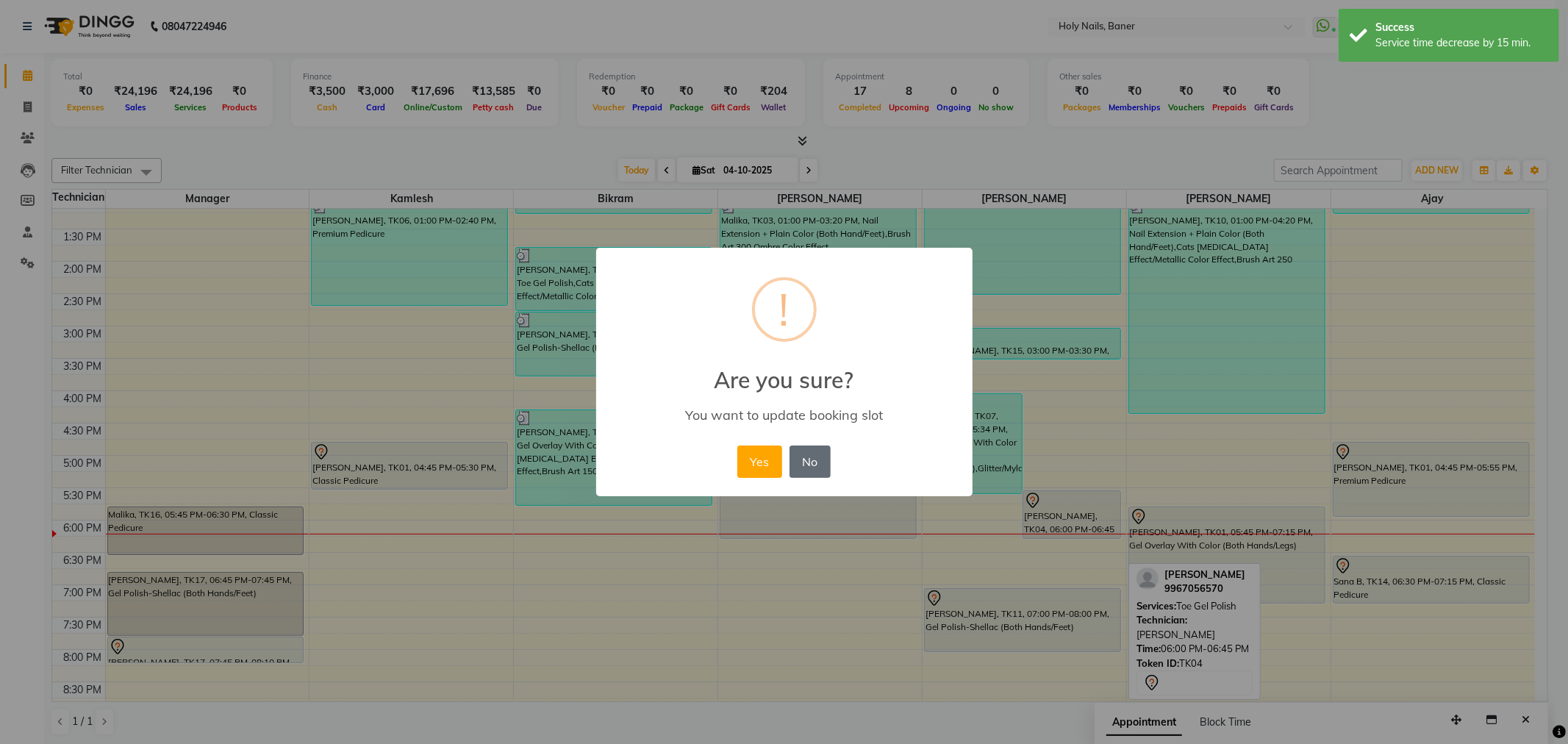
click at [813, 458] on button "No" at bounding box center [810, 462] width 41 height 32
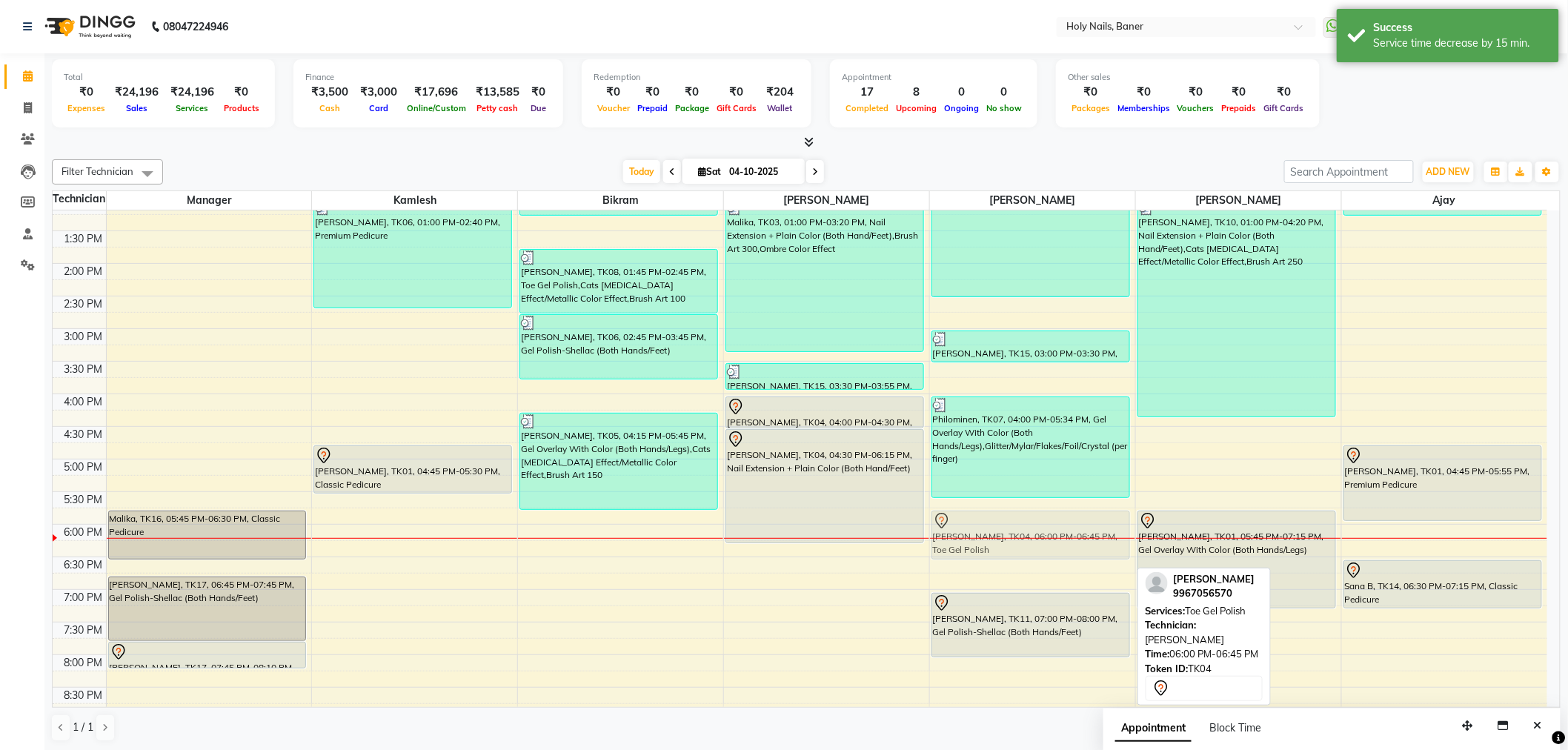
click at [1013, 540] on div "Snehal Khandelwal, TK08, 12:15 PM-02:30 PM, Nail Extension + Plain Color (Both …" at bounding box center [1032, 329] width 205 height 912
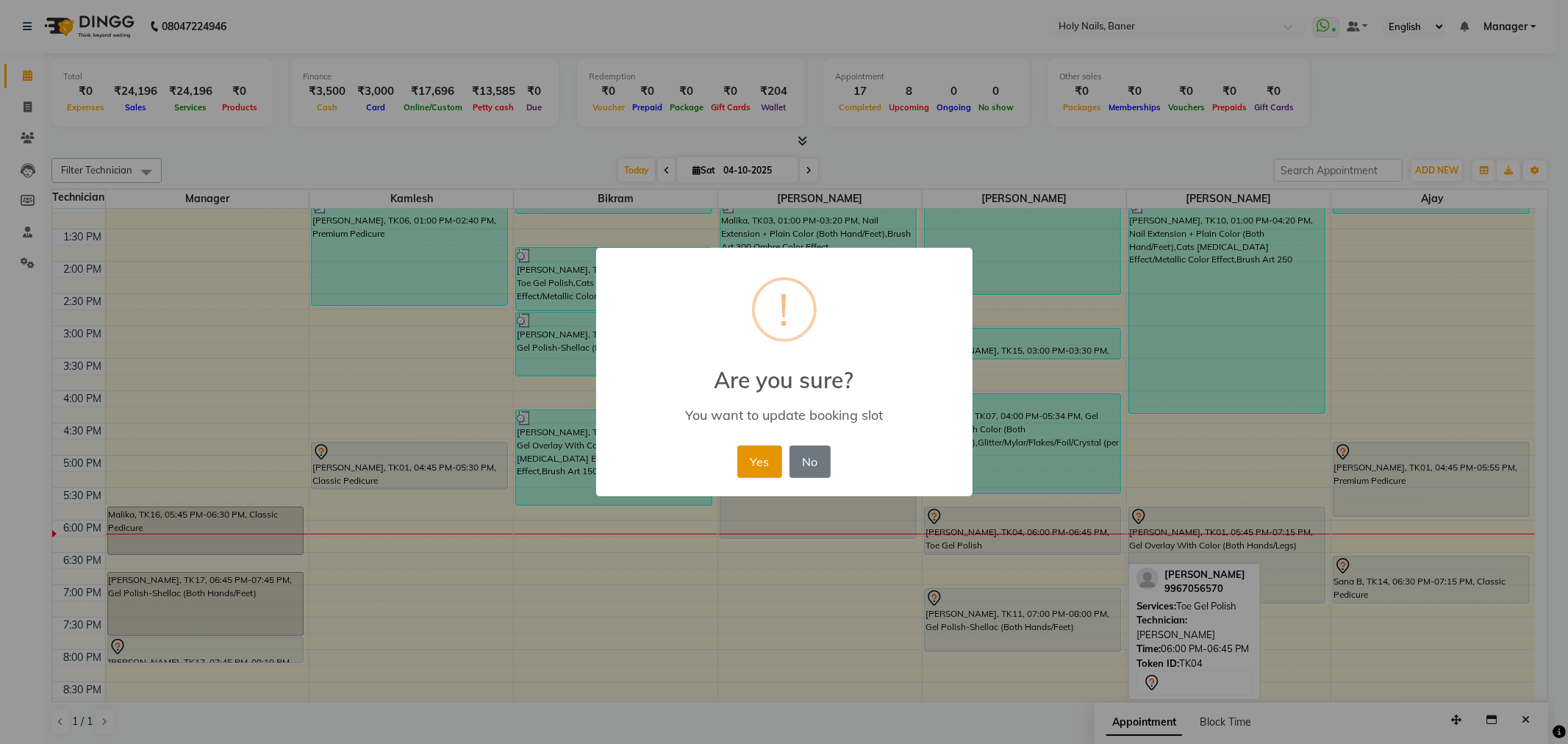
click at [767, 467] on button "Yes" at bounding box center [759, 462] width 45 height 32
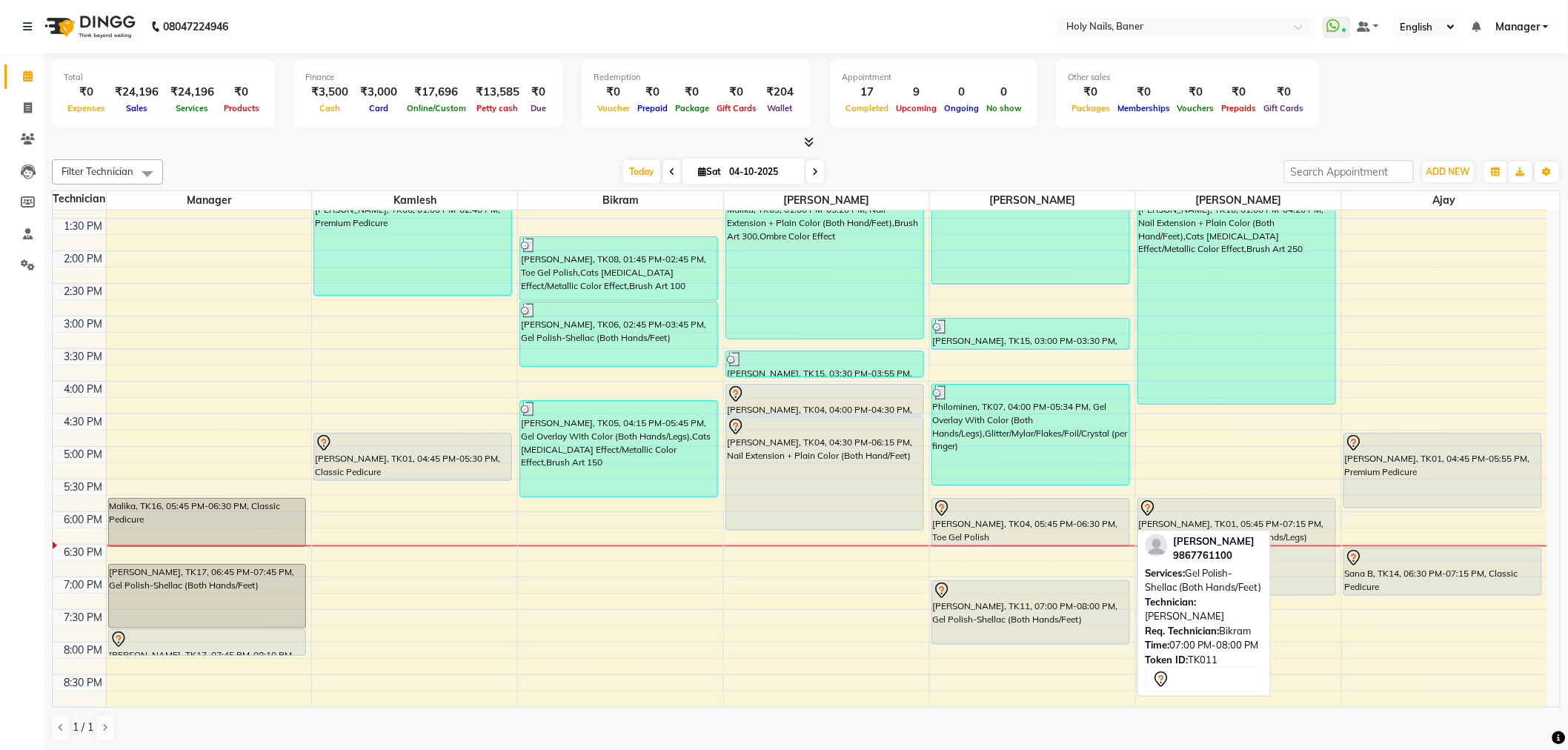
scroll to position [412, 0]
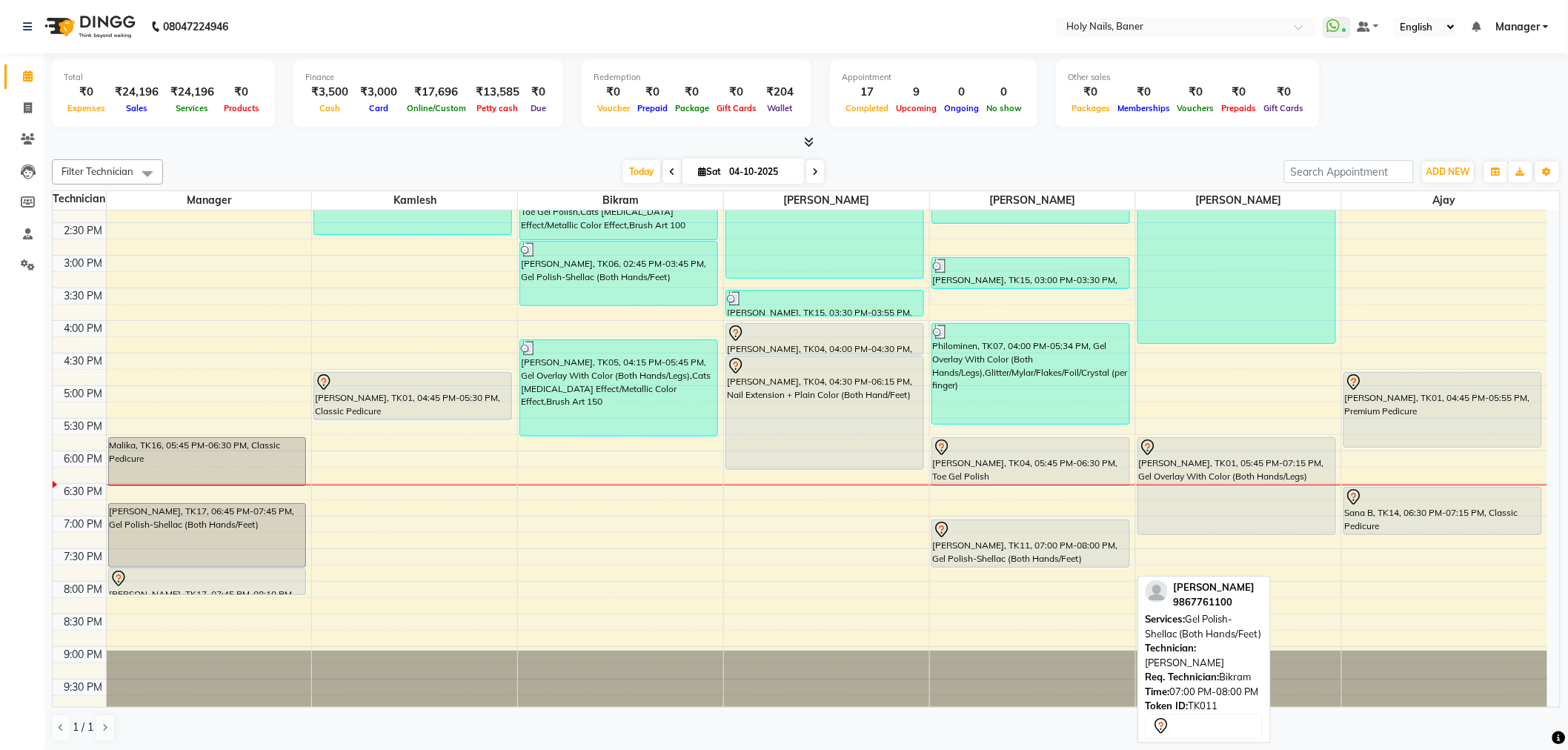
click at [1020, 567] on div "[PERSON_NAME], TK08, 12:15 PM-02:30 PM, Nail Extension + Plain Color (Both Hand…" at bounding box center [1032, 255] width 205 height 912
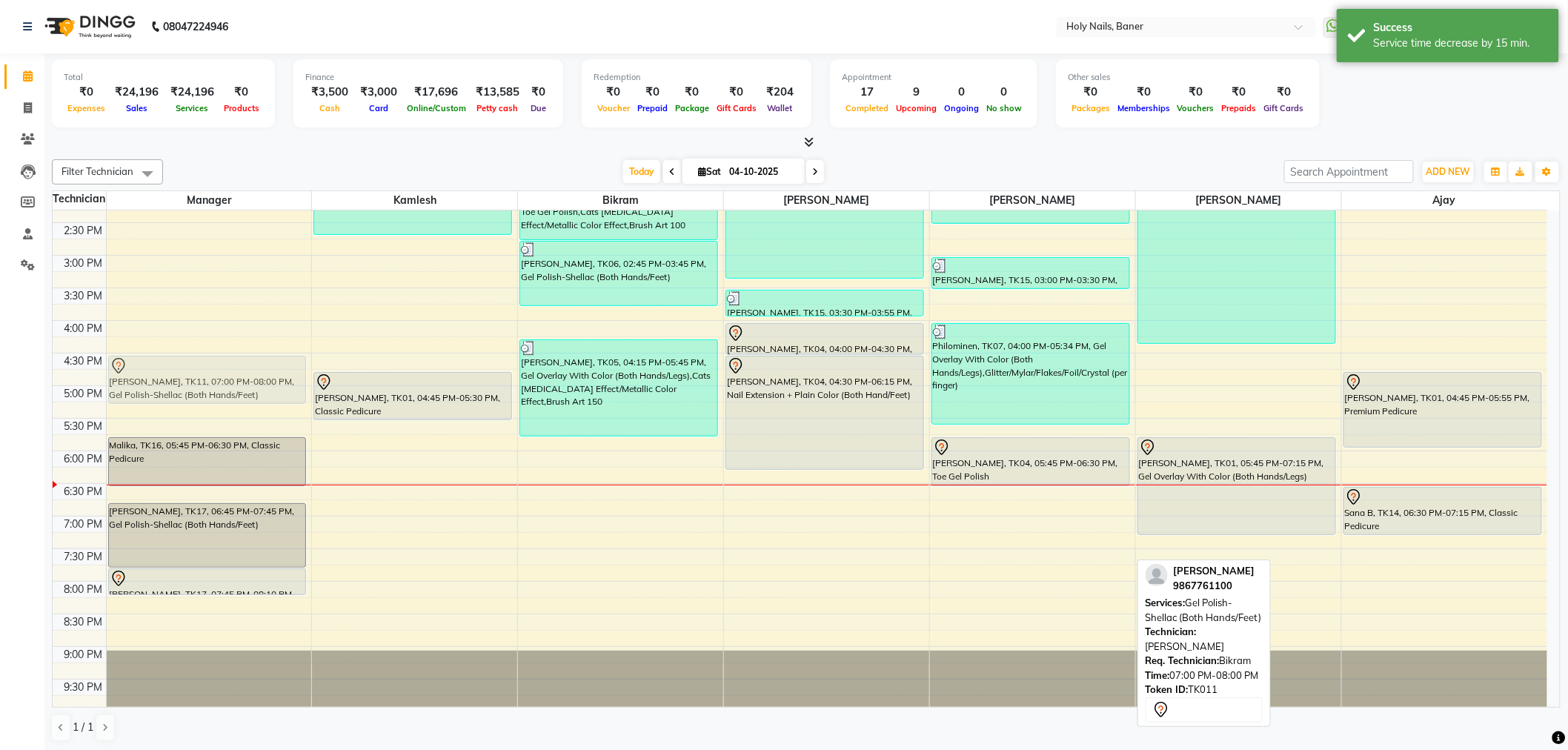
drag, startPoint x: 1016, startPoint y: 542, endPoint x: 165, endPoint y: 376, distance: 867.0
click at [159, 377] on tr "Malika, TK16, 05:45 PM-06:30 PM, Classic Pedicure [PERSON_NAME], TK17, 06:45 PM…" at bounding box center [800, 255] width 1495 height 912
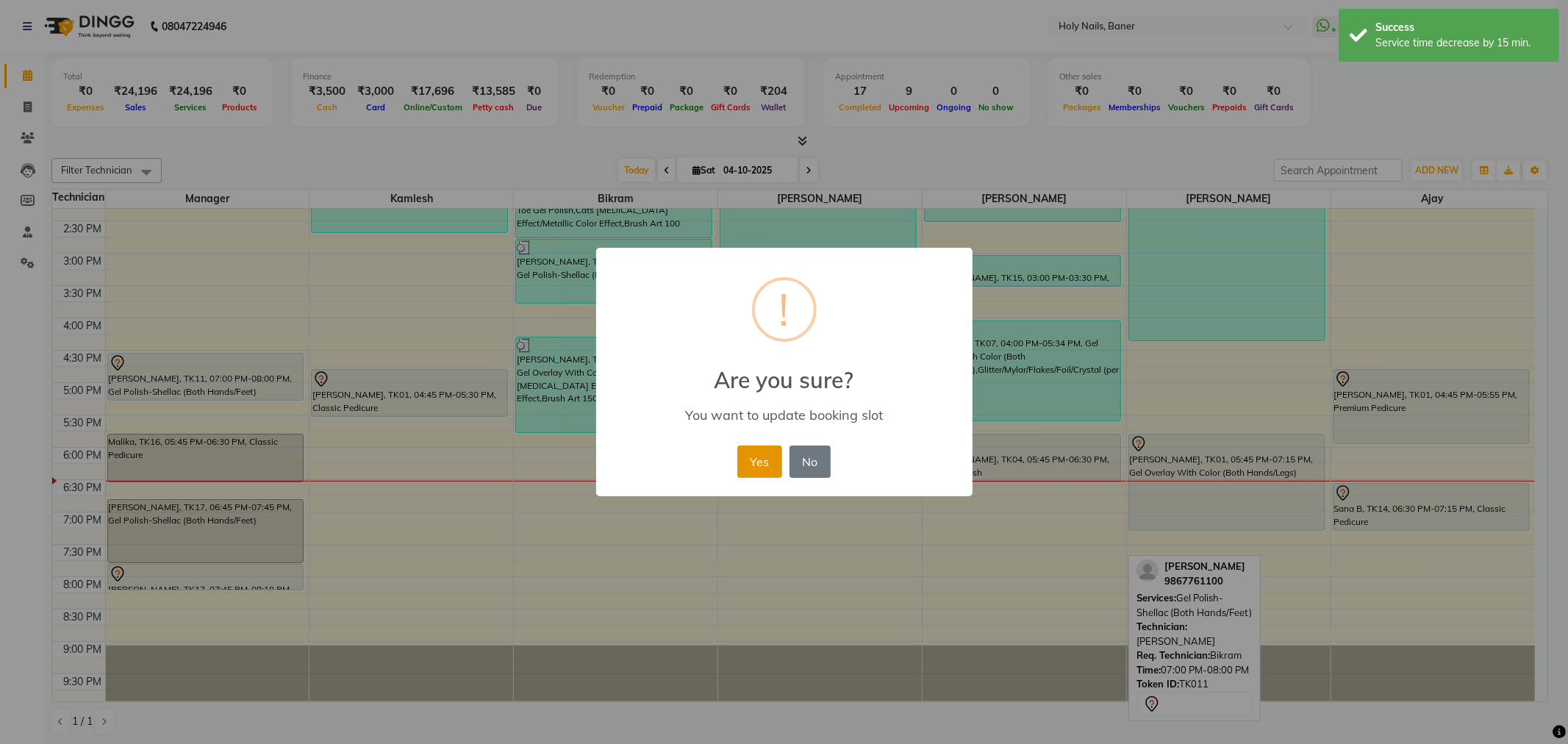
click at [766, 461] on button "Yes" at bounding box center [759, 462] width 45 height 32
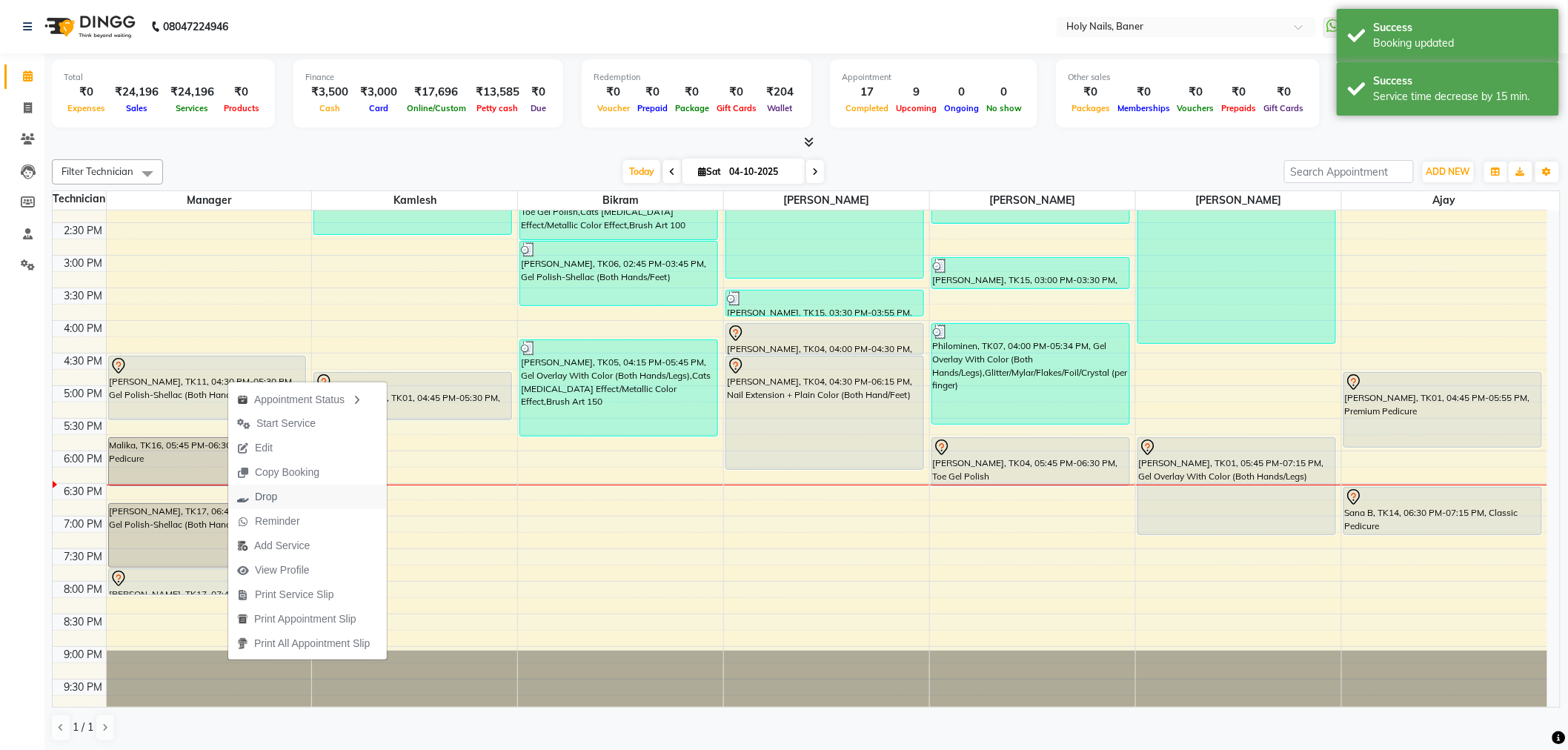
click at [268, 494] on span "Drop" at bounding box center [266, 497] width 22 height 16
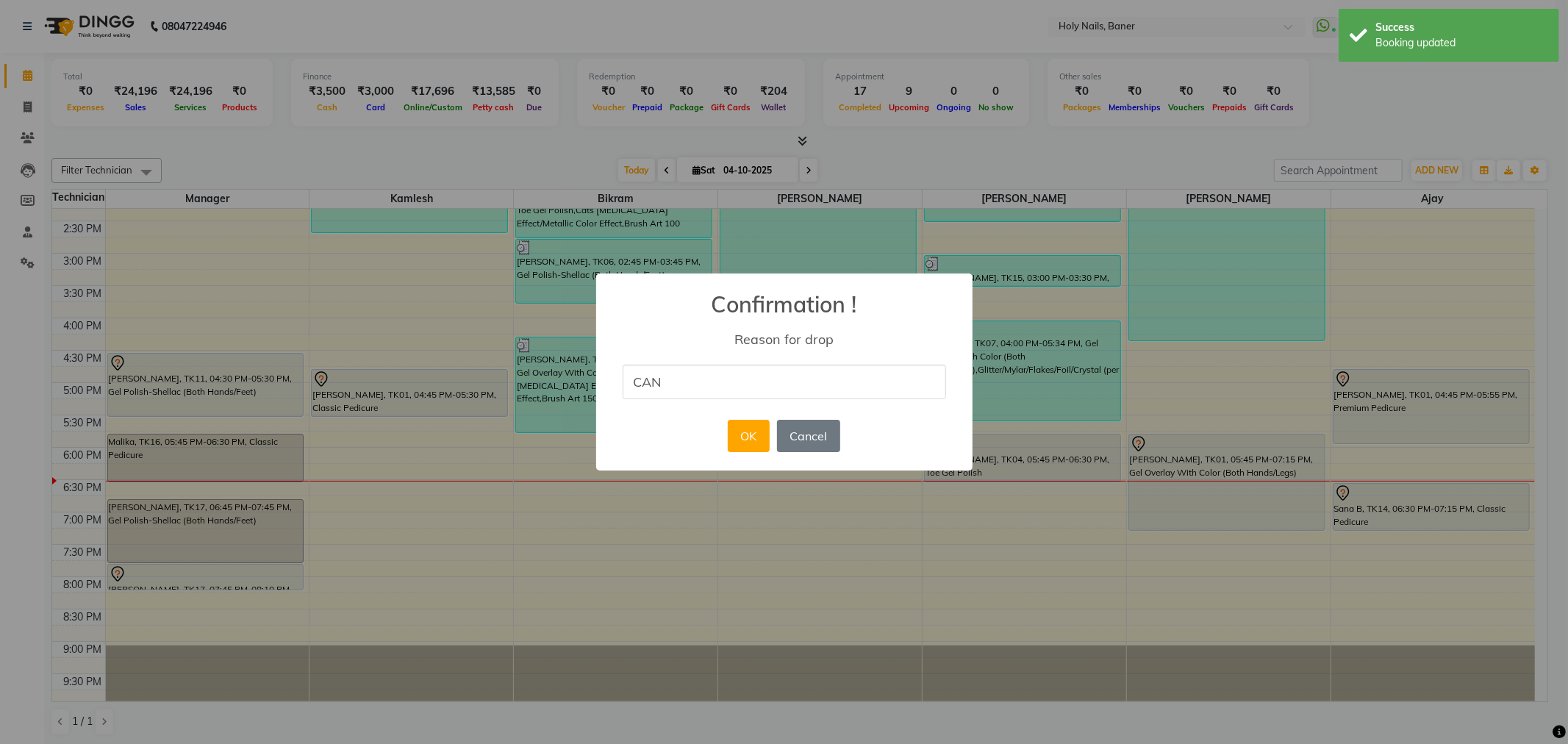
type input "Cancelled by Customer"
click at [759, 442] on button "OK" at bounding box center [748, 436] width 42 height 32
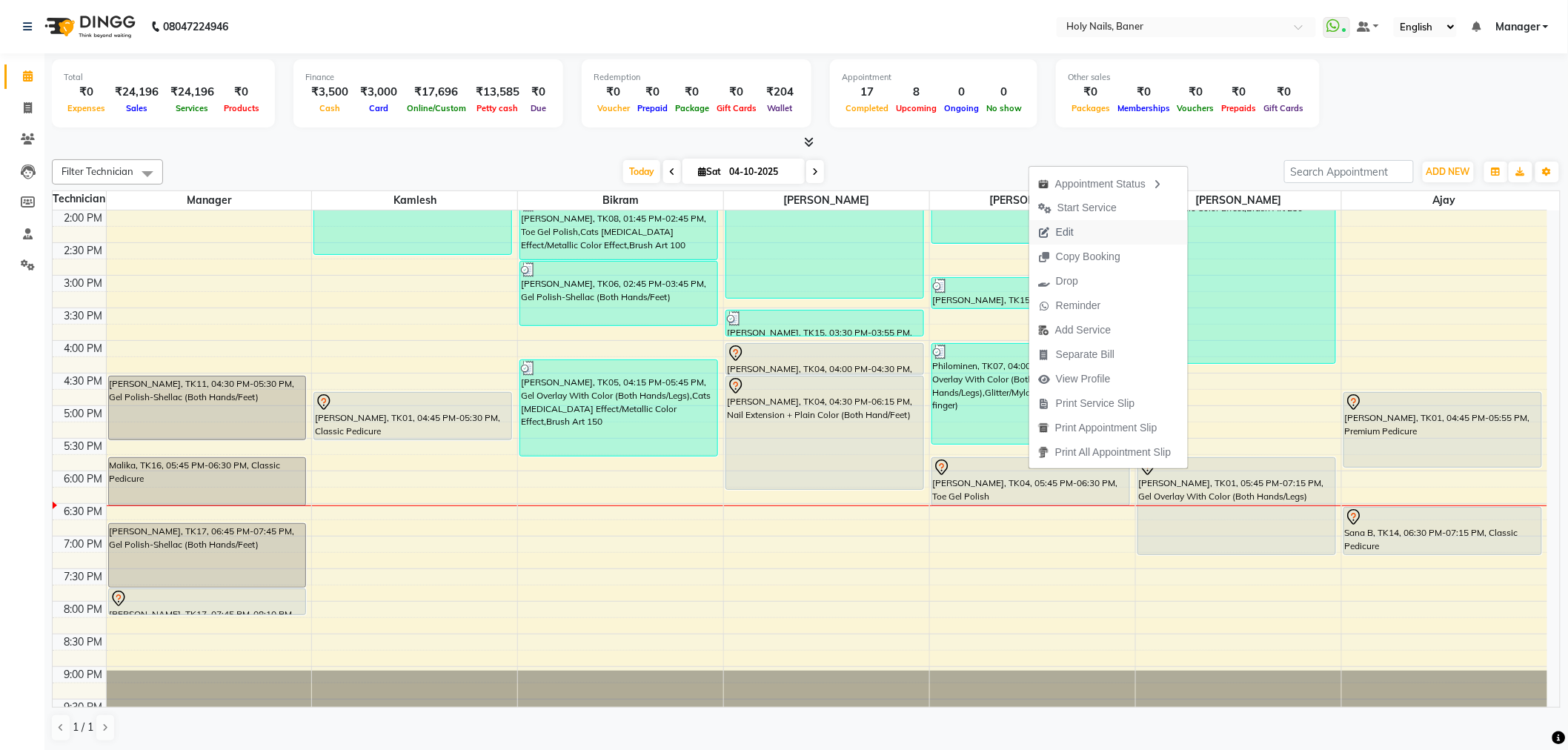
click at [1064, 227] on span "Edit" at bounding box center [1065, 232] width 18 height 16
select select "tentative"
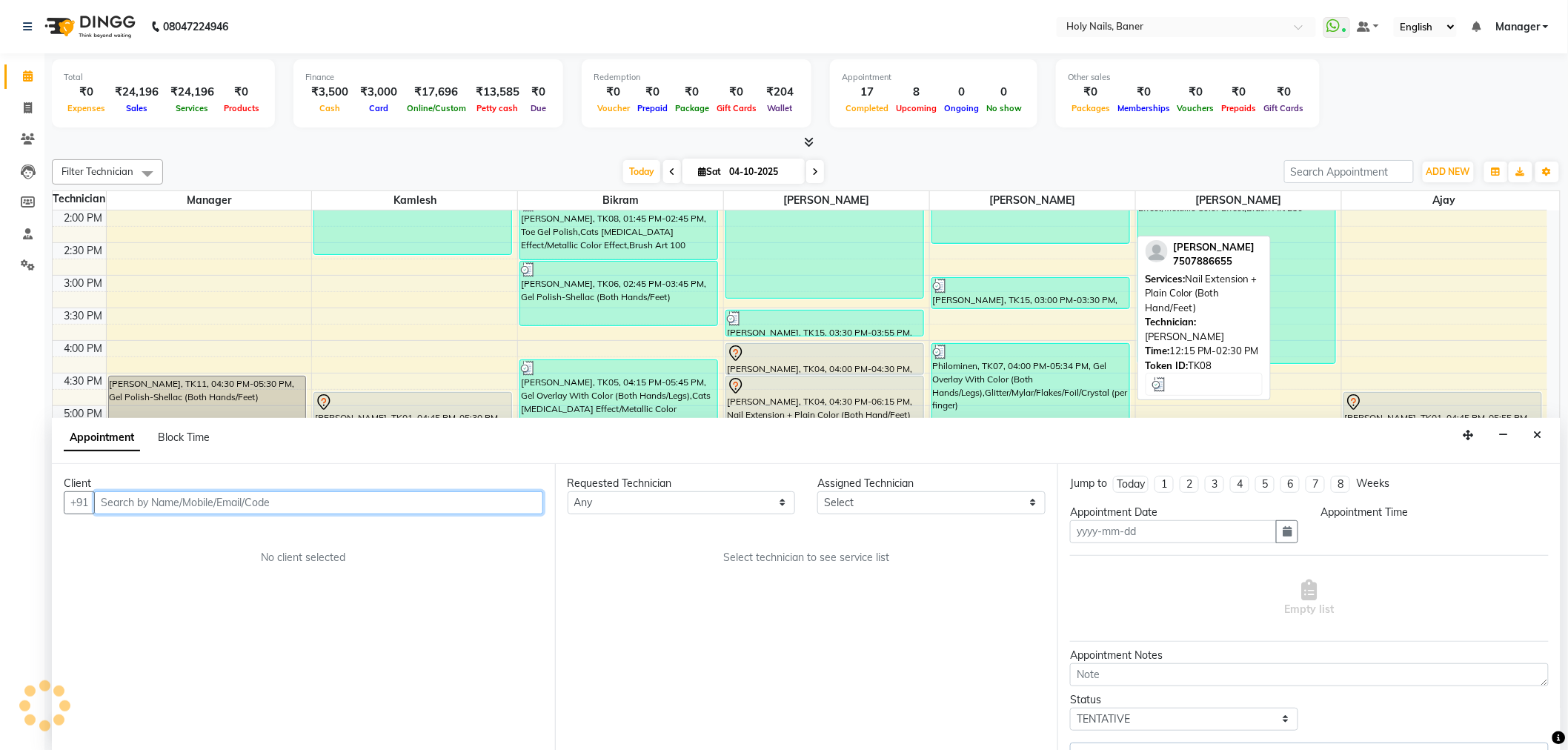
type input "04-10-2025"
select select "66405"
select select "960"
select select "2495"
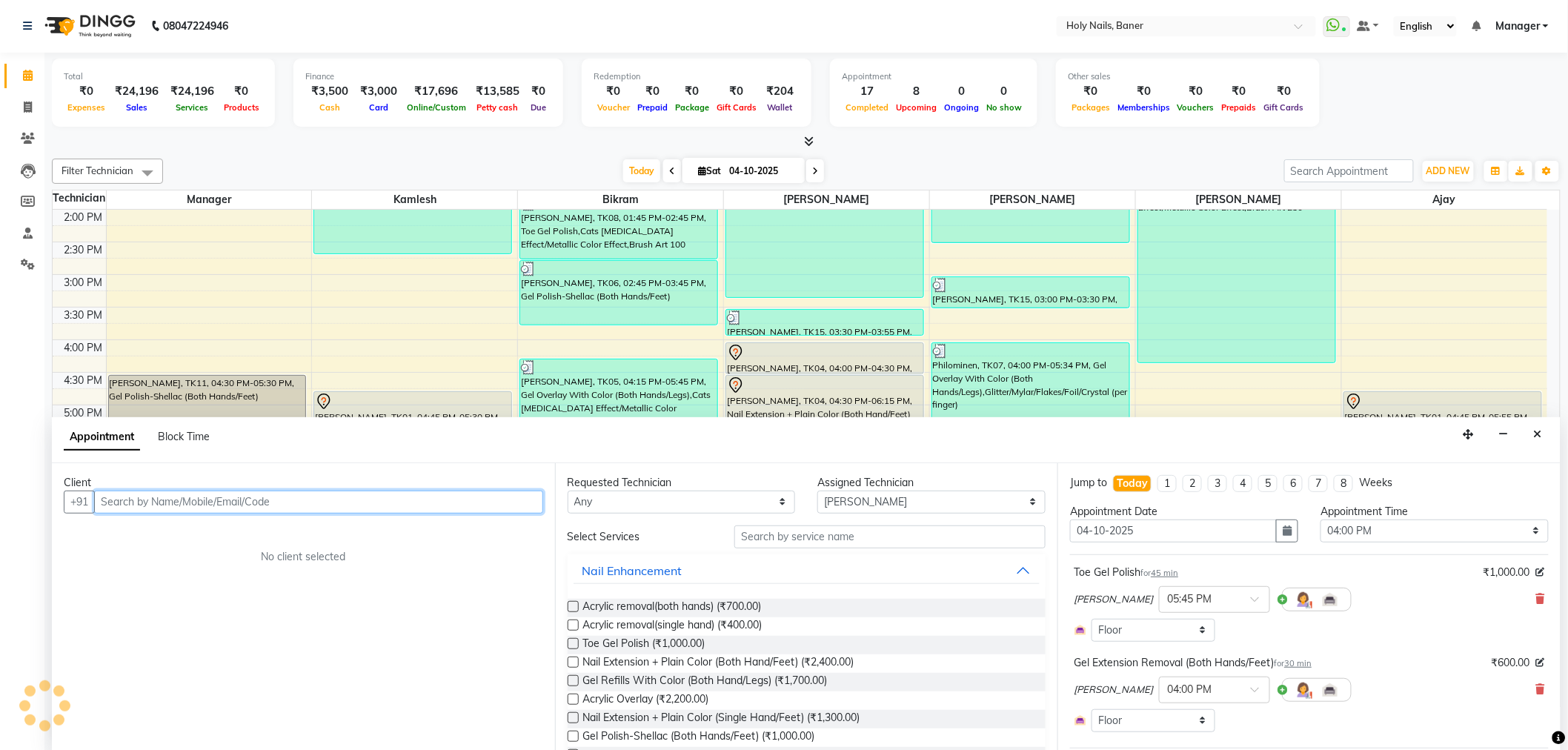
scroll to position [421, 0]
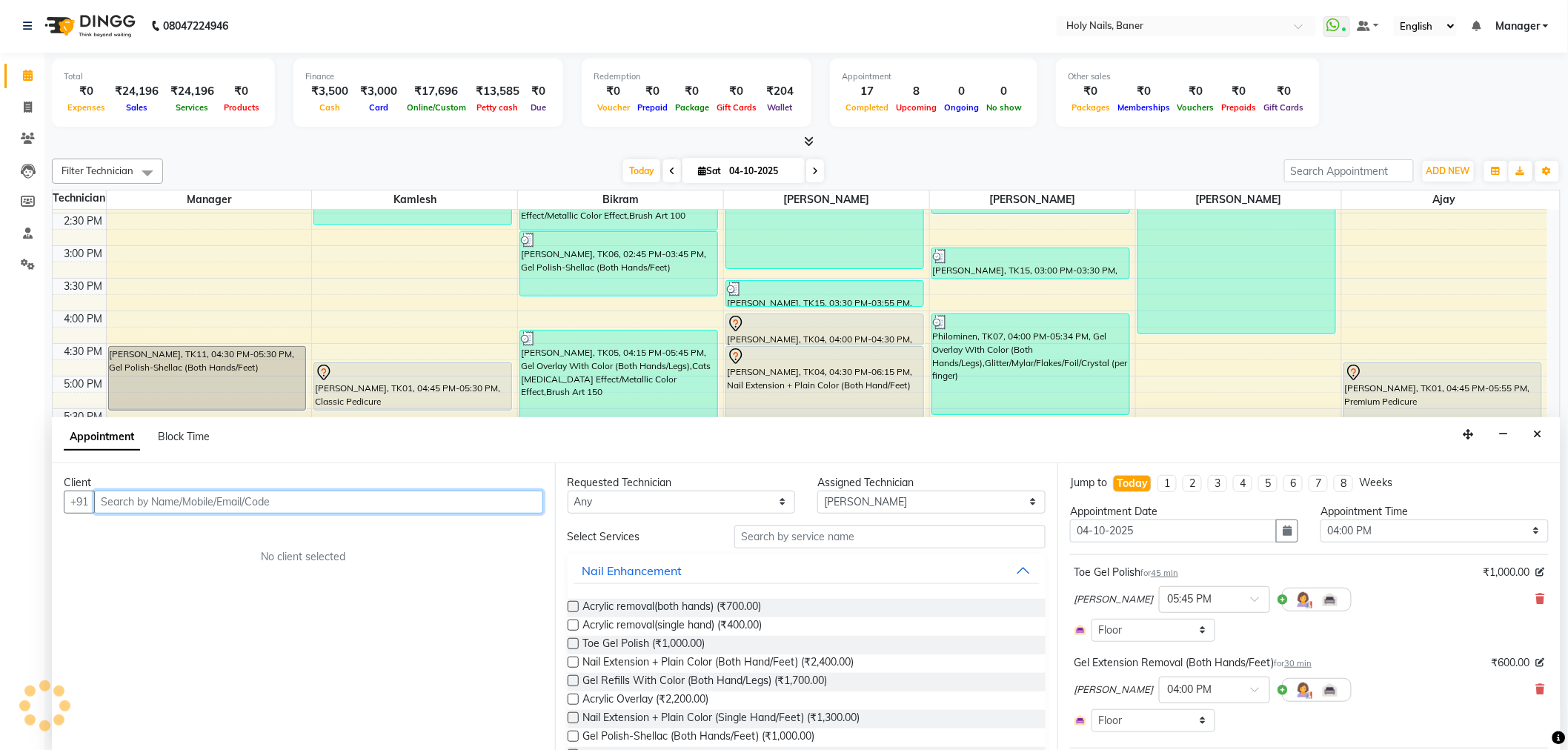
select select "2495"
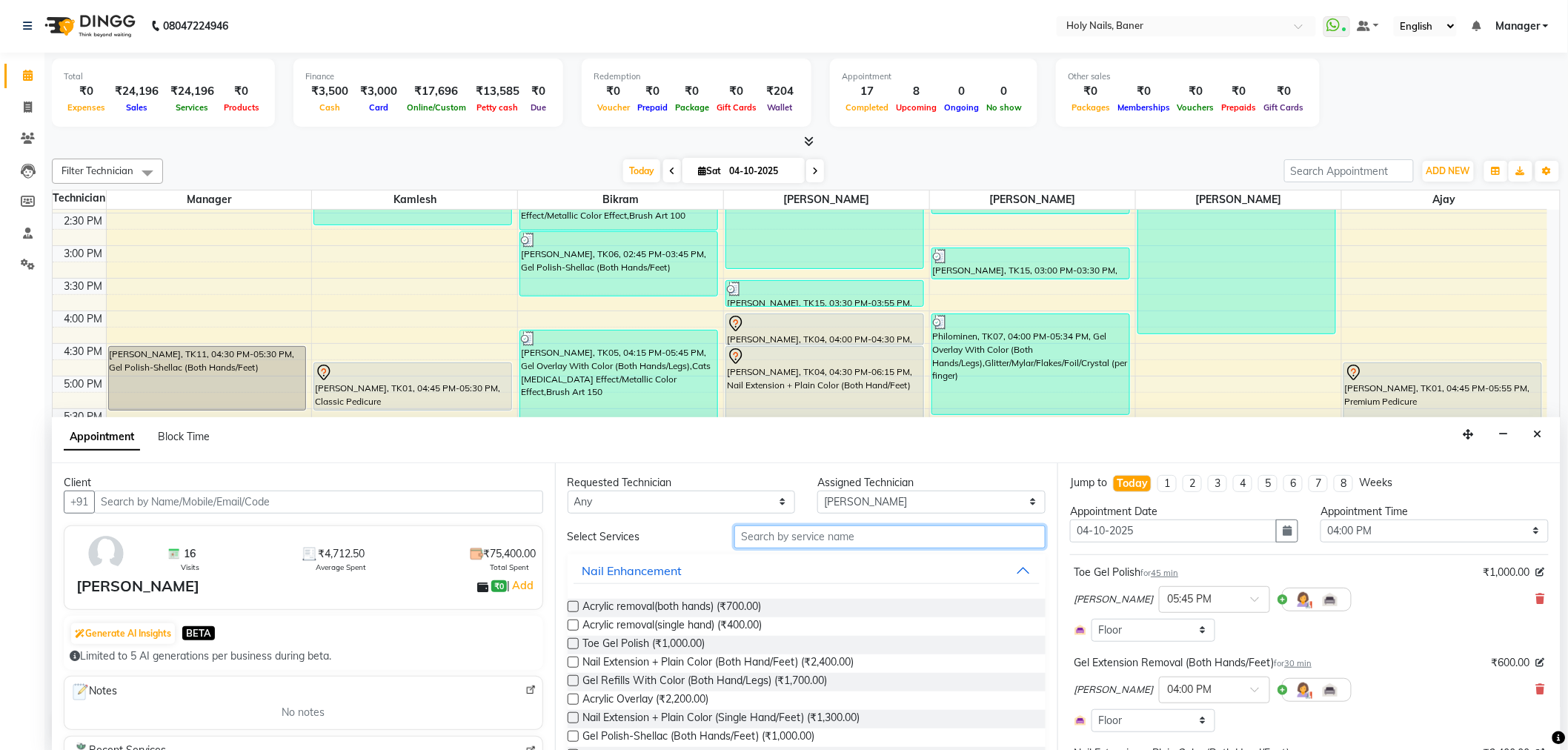
click at [864, 530] on input "text" at bounding box center [890, 537] width 311 height 23
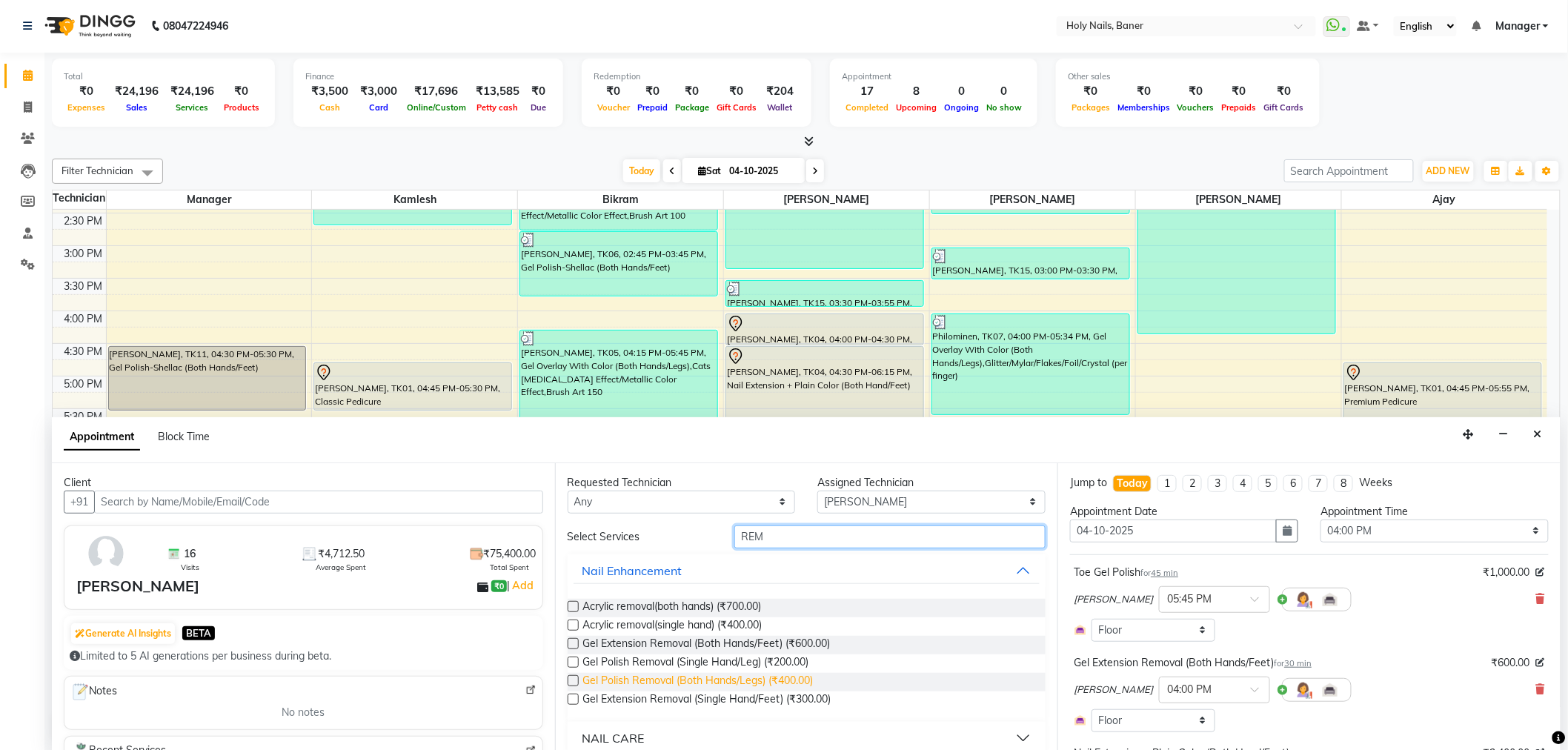
type input "REM"
click at [743, 675] on span "Gel Polish Removal (Both Hands/Legs) (₹400.00)" at bounding box center [698, 682] width 231 height 19
checkbox input "false"
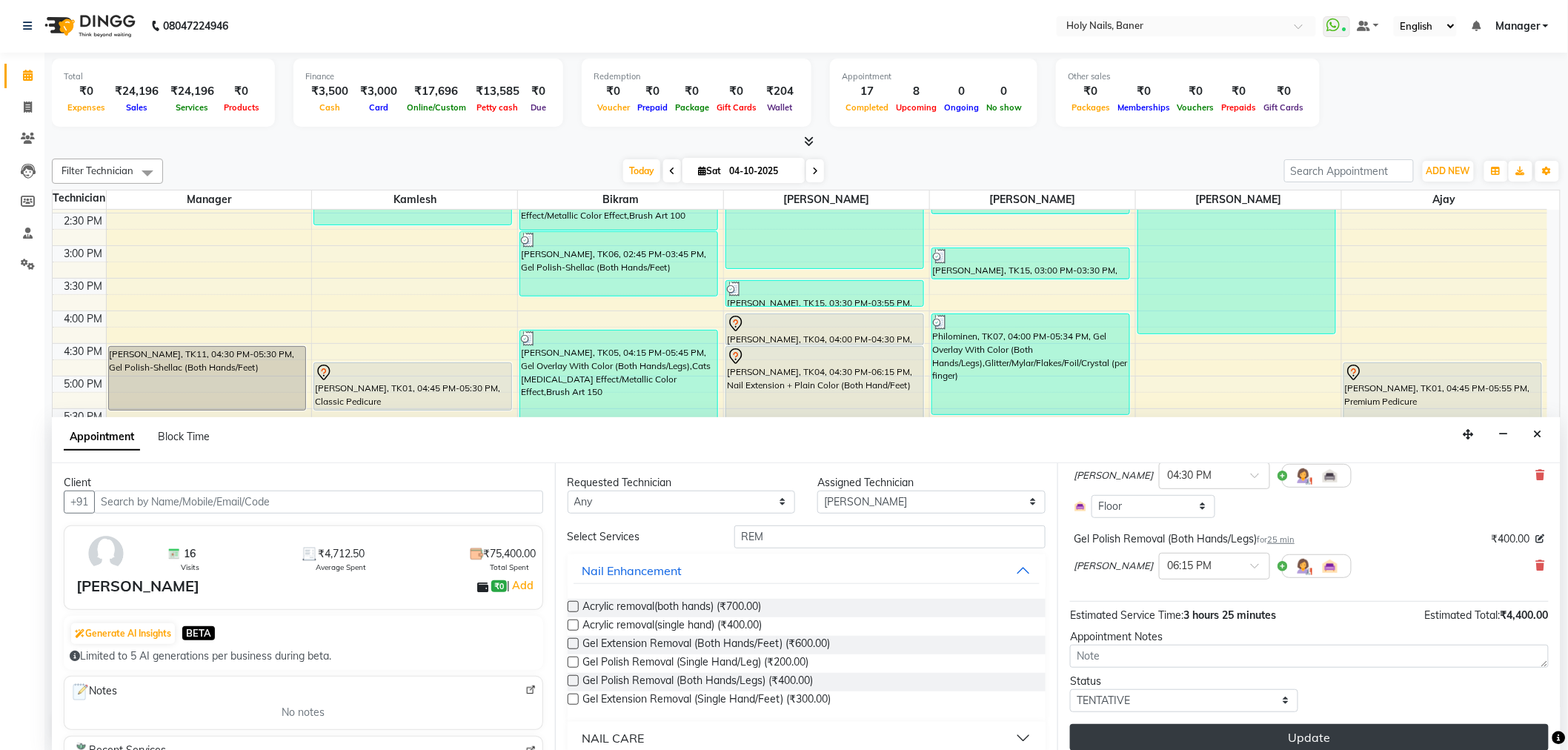
scroll to position [316, 0]
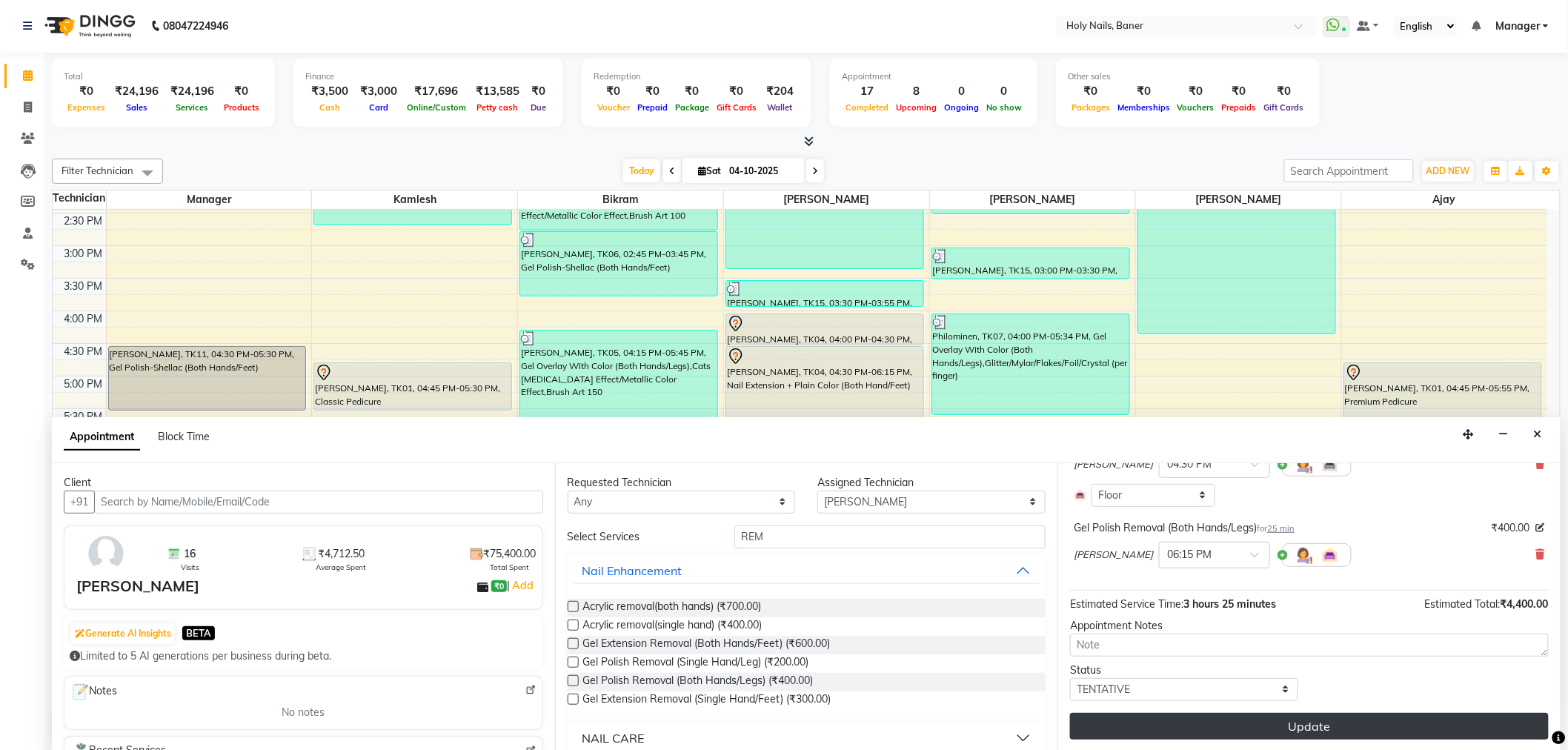
click at [1231, 723] on button "Update" at bounding box center [1309, 726] width 479 height 27
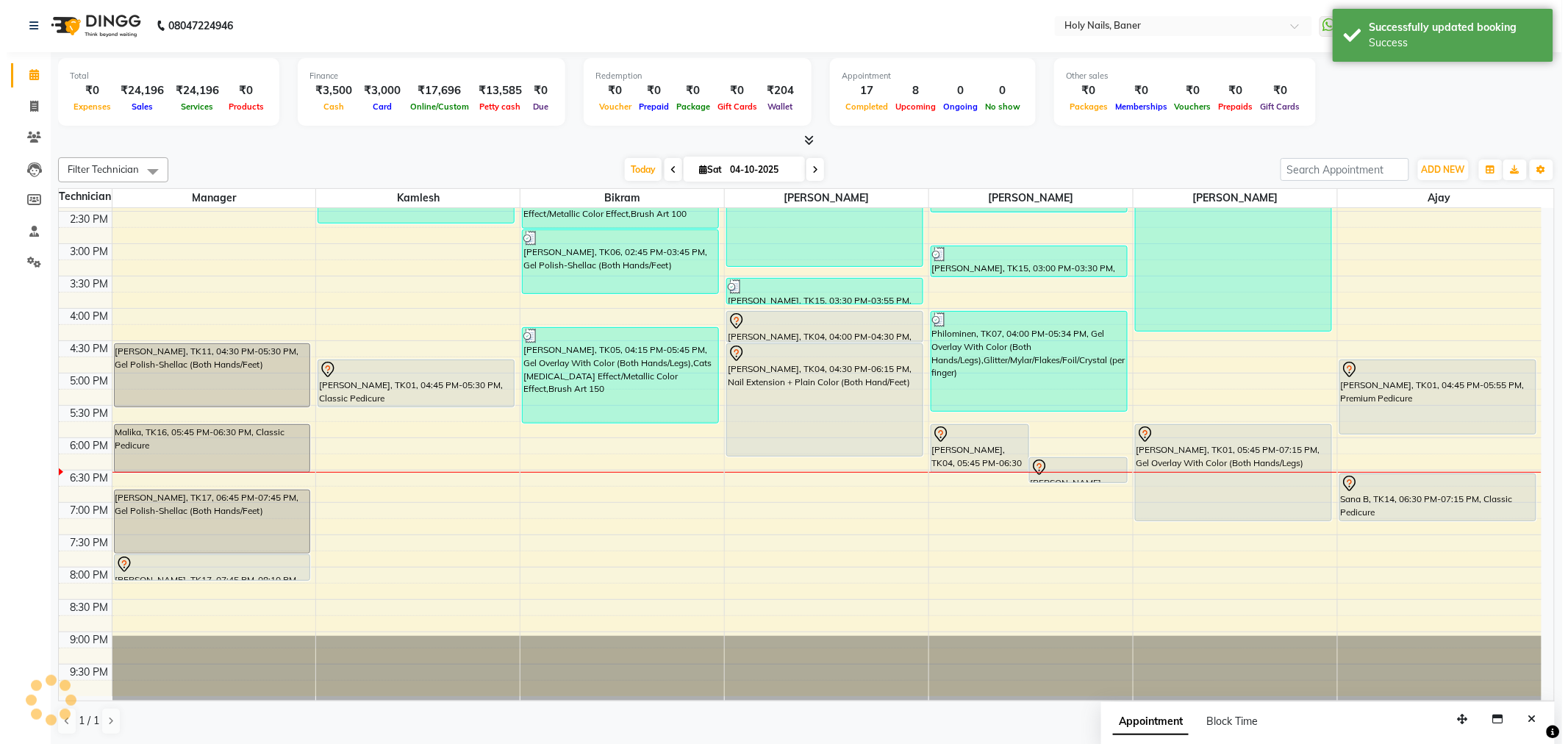
scroll to position [0, 0]
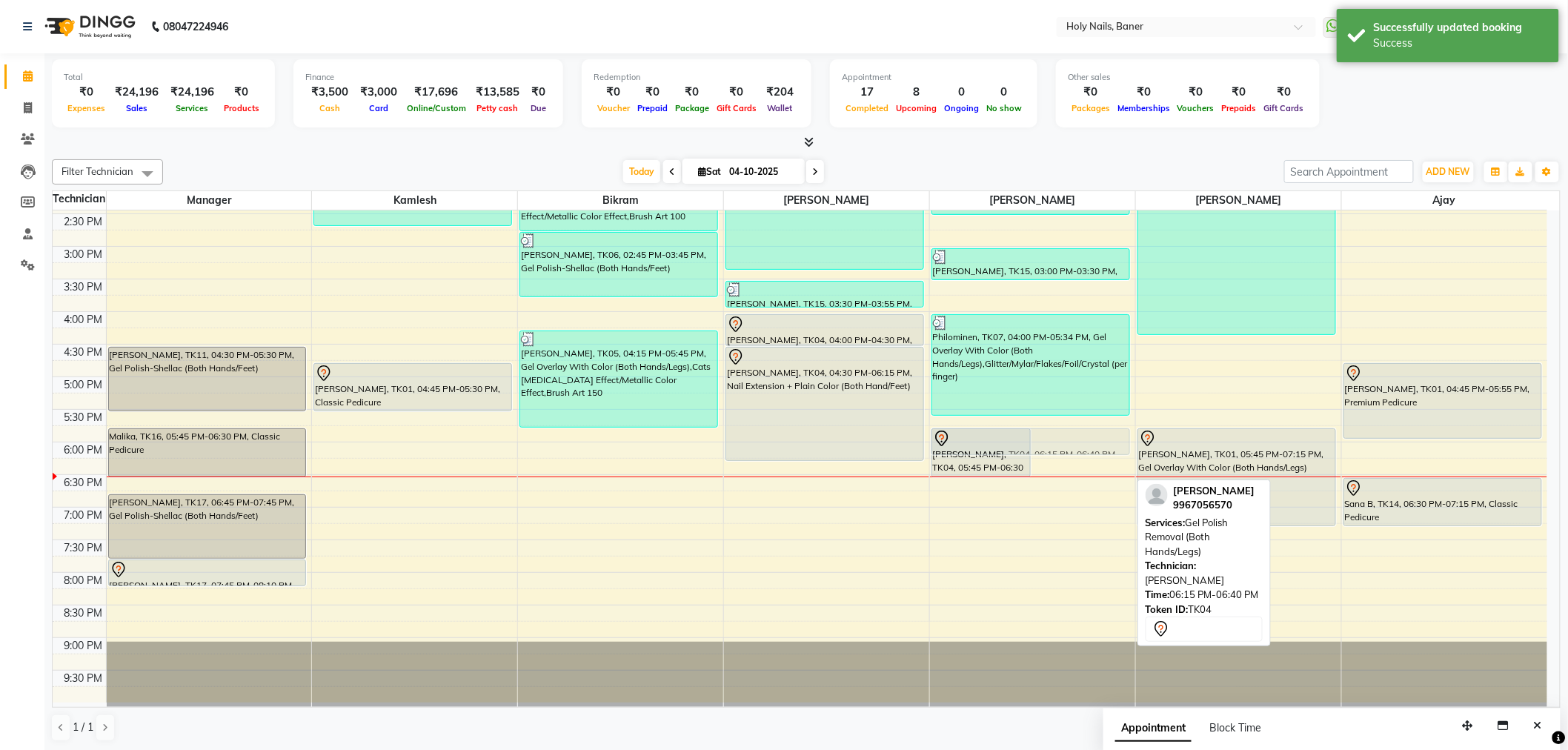
drag, startPoint x: 1061, startPoint y: 478, endPoint x: 1035, endPoint y: 450, distance: 38.2
click at [1035, 450] on div "Priya Berde, TK04, 05:45 PM-06:30 PM, Toe Gel Polish Priya Berde, TK04, 06:15 P…" at bounding box center [1032, 246] width 205 height 912
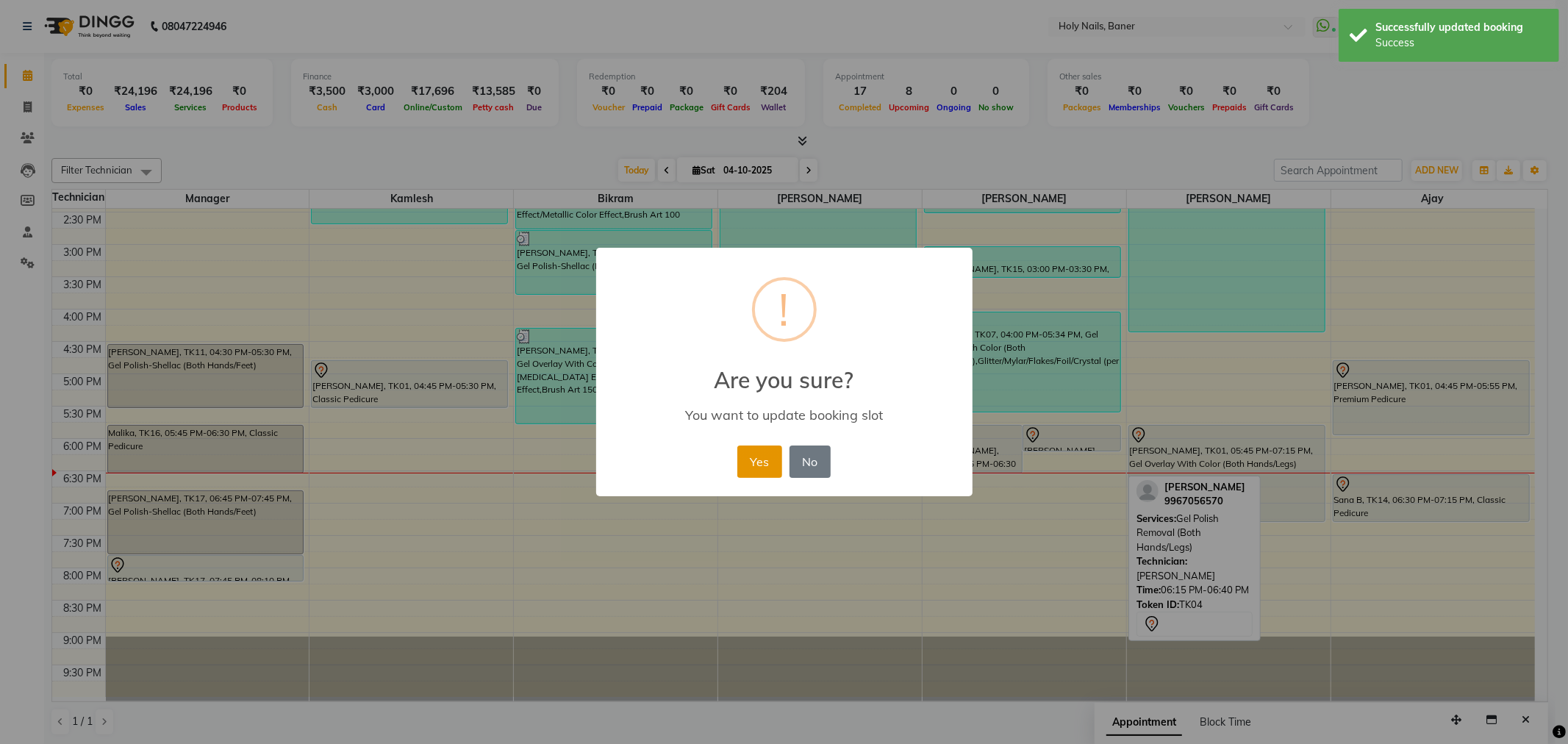
click at [758, 464] on button "Yes" at bounding box center [759, 462] width 45 height 32
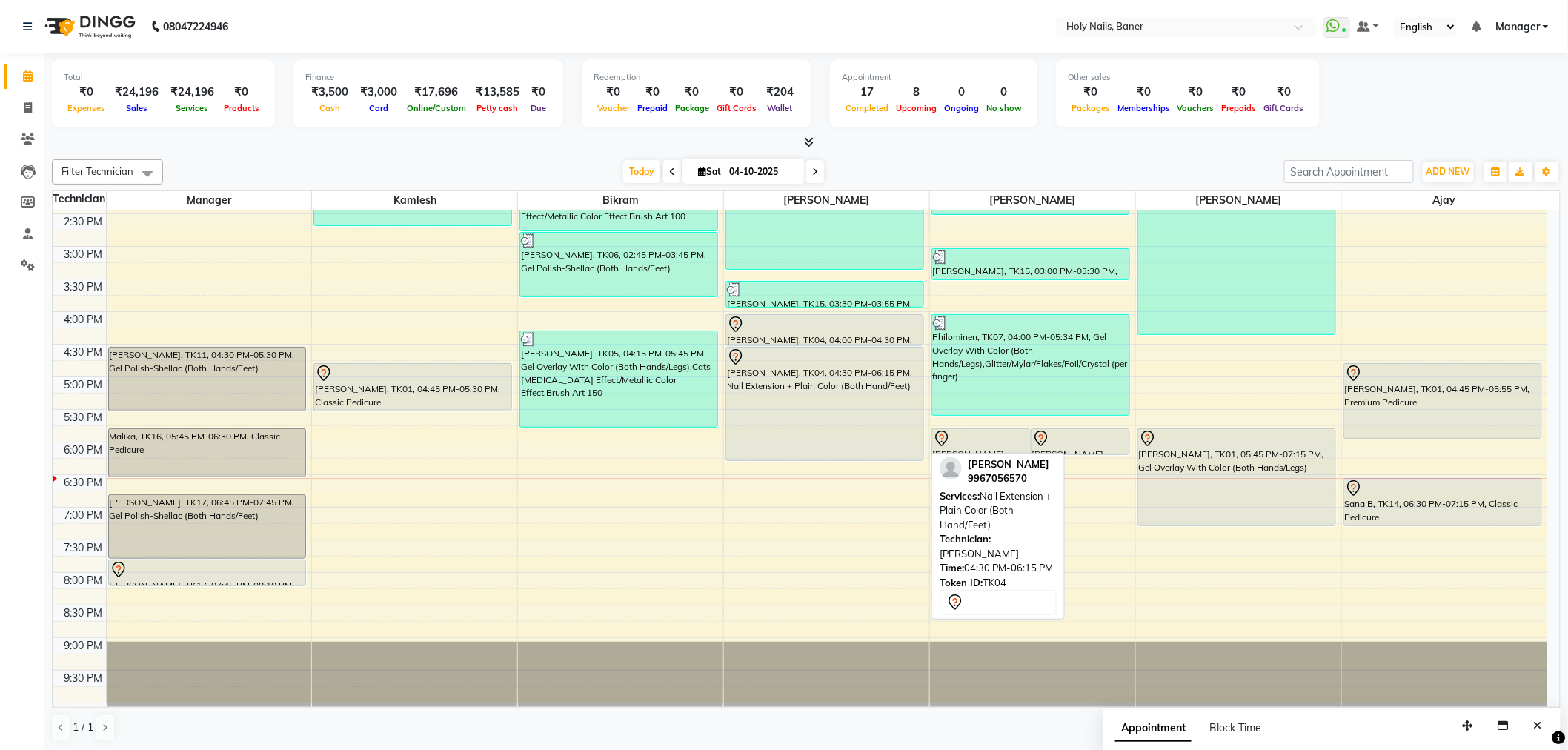
click at [830, 433] on div "[PERSON_NAME], TK04, 04:30 PM-06:15 PM, Nail Extension + Plain Color (Both Hand…" at bounding box center [824, 404] width 197 height 113
click at [833, 398] on div "[PERSON_NAME], TK04, 04:30 PM-06:15 PM, Nail Extension + Plain Color (Both Hand…" at bounding box center [824, 404] width 197 height 113
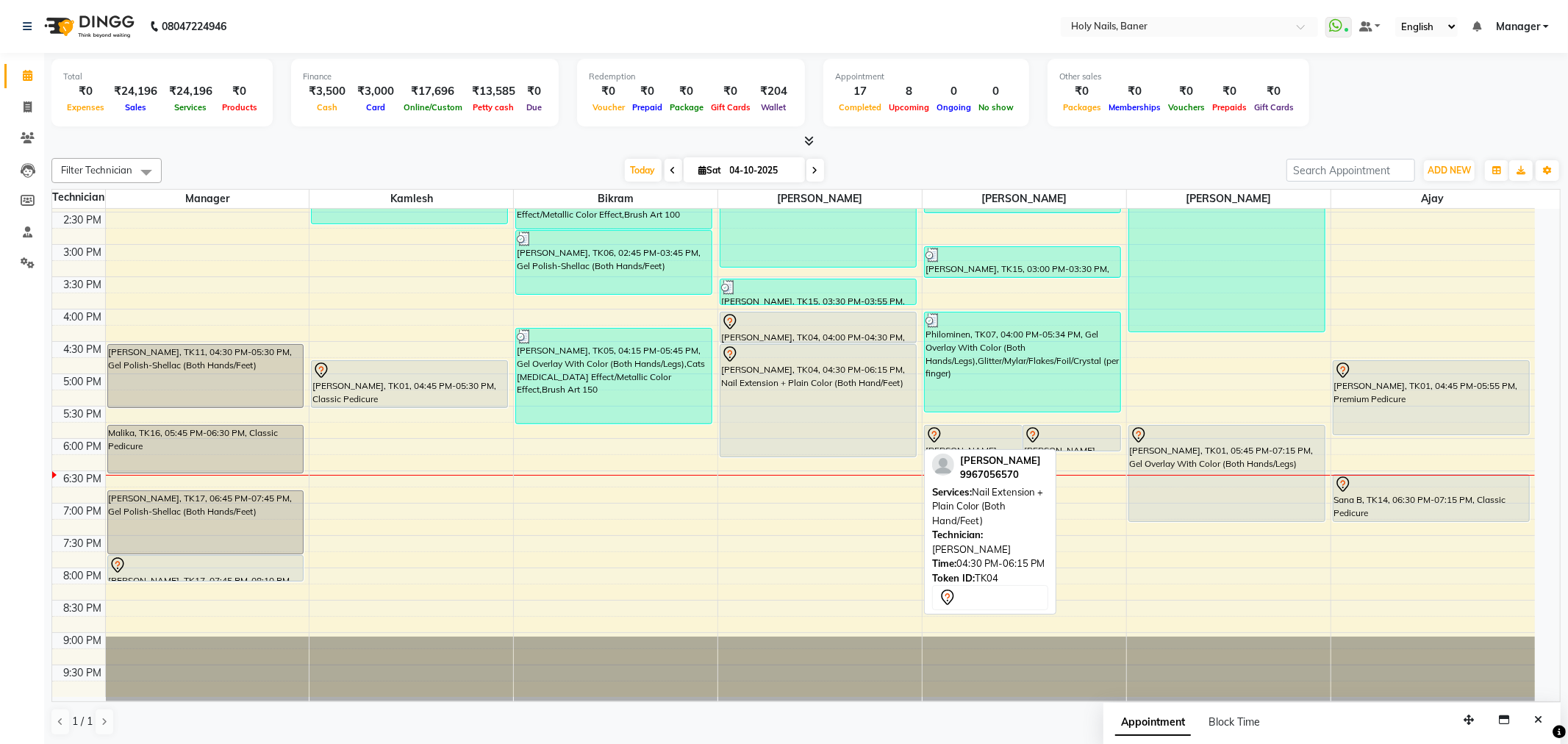
select select "7"
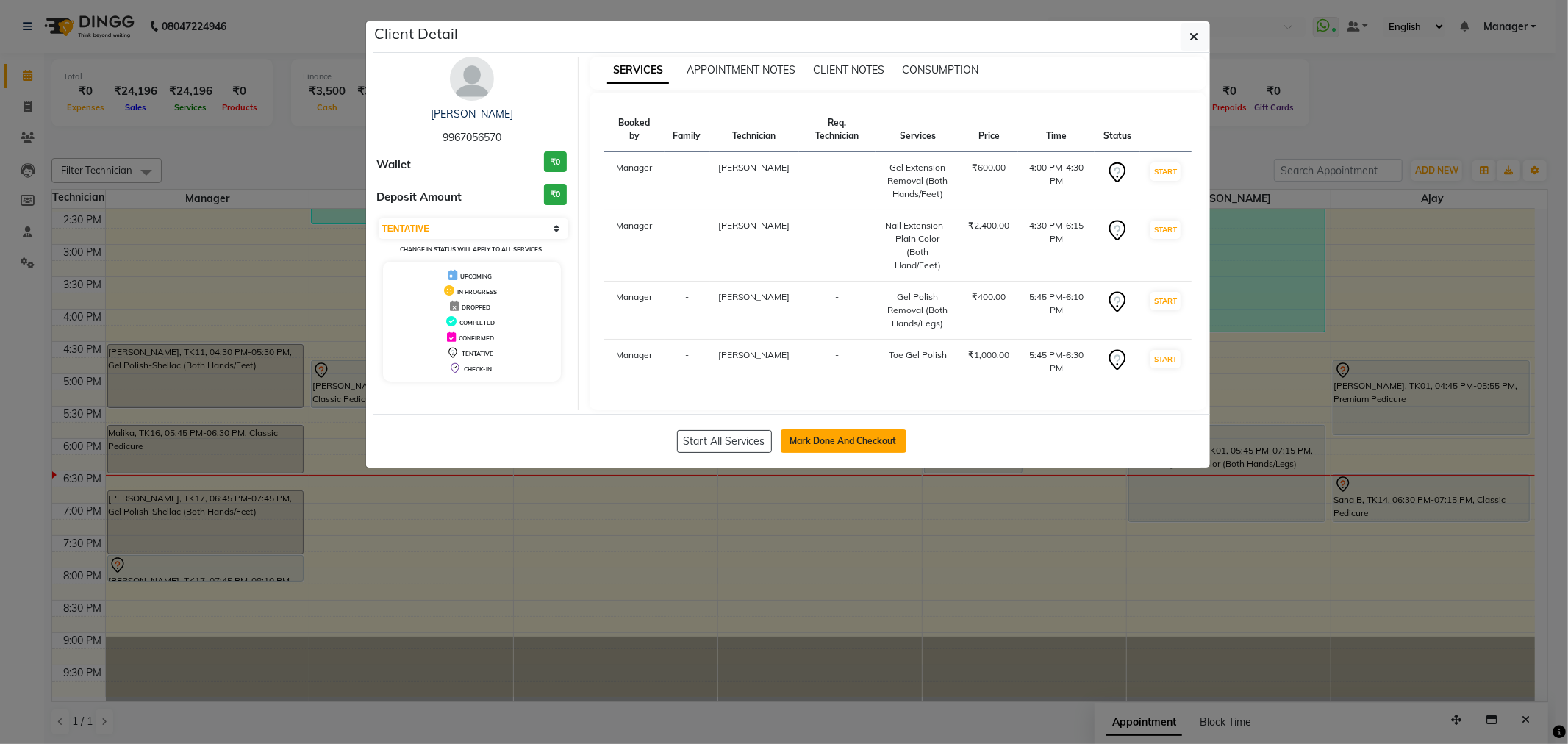
click at [866, 430] on button "Mark Done And Checkout" at bounding box center [843, 442] width 126 height 24
select select "5445"
select select "service"
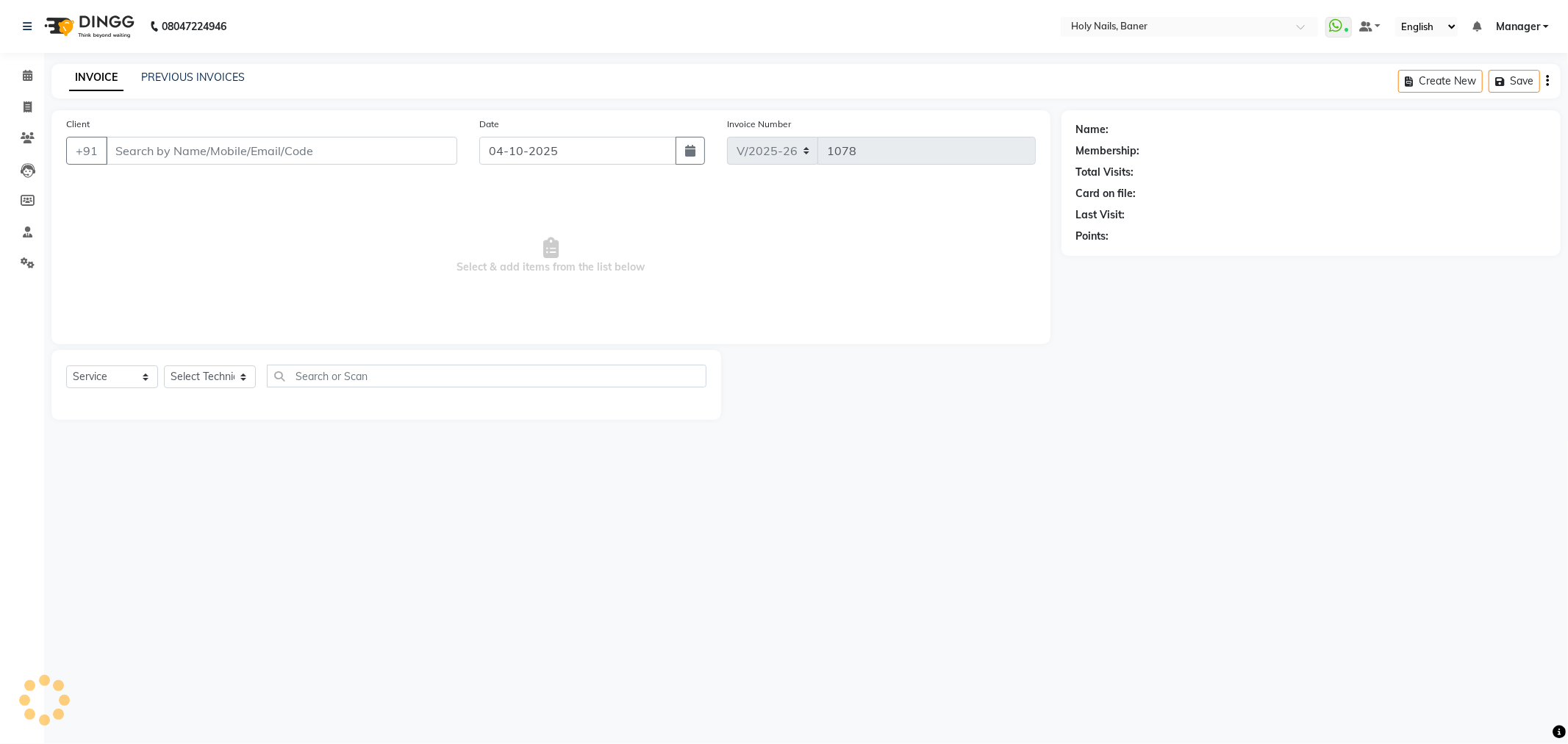
type input "99******70"
select select "36620"
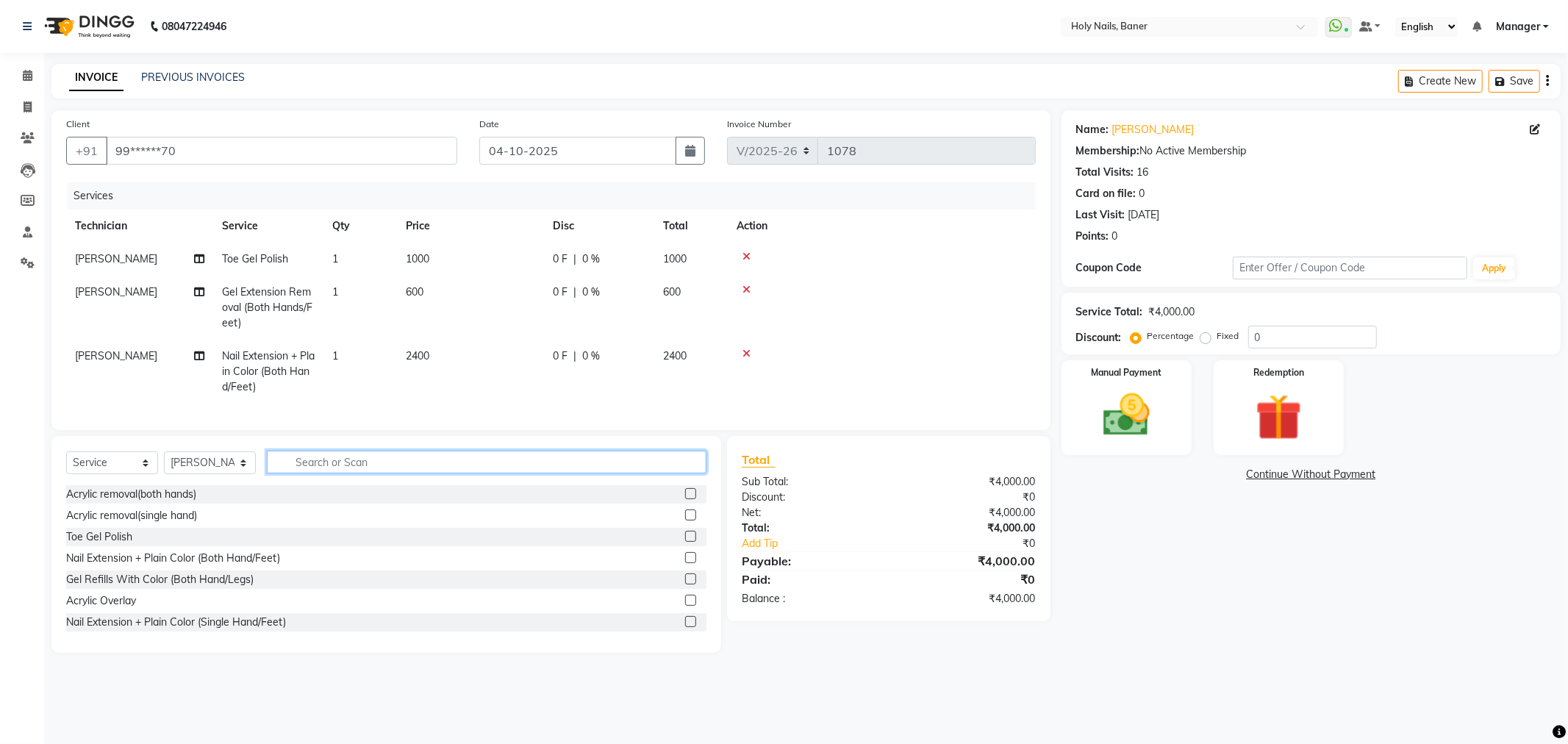
click at [441, 474] on input "text" at bounding box center [487, 462] width 440 height 23
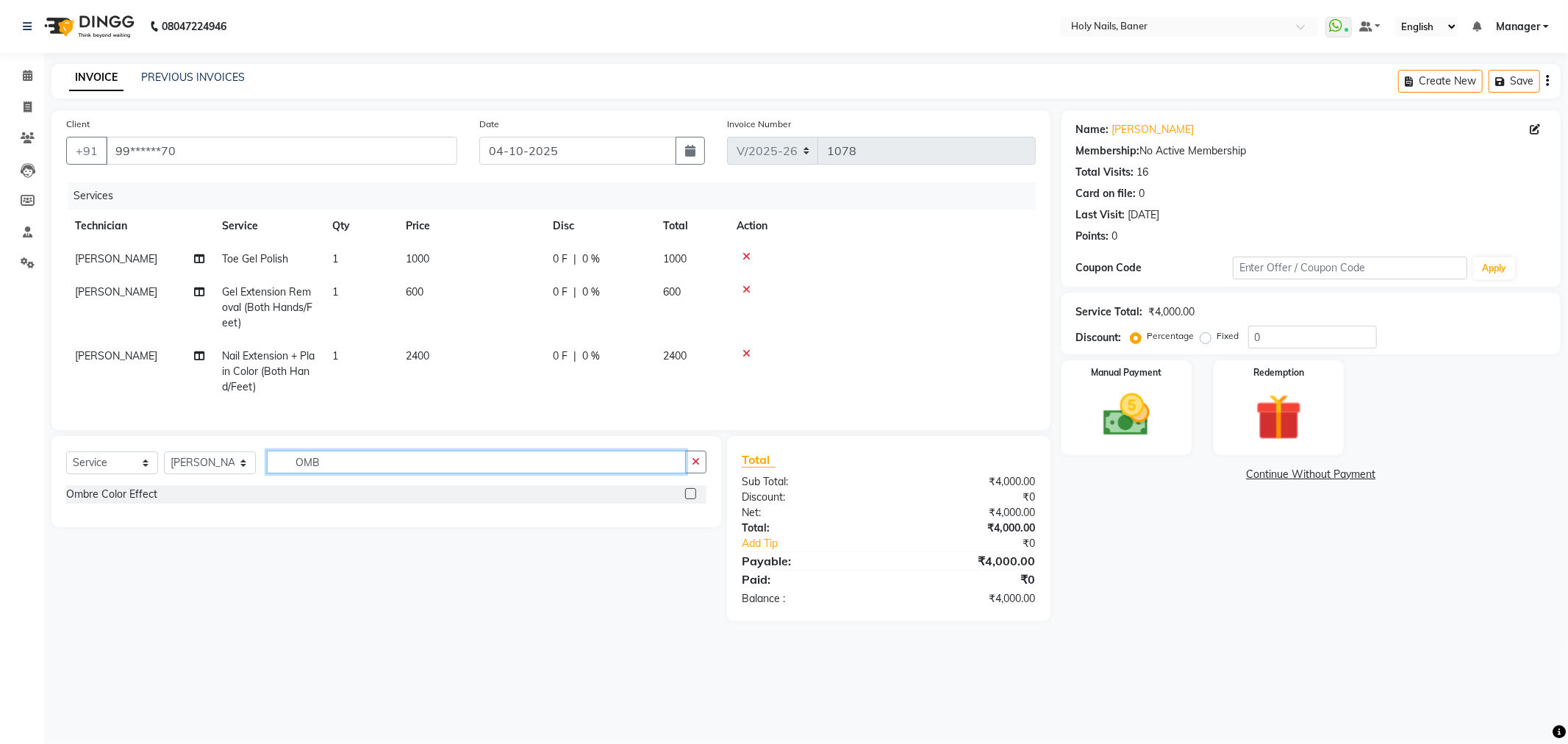
type input "OMB"
click at [689, 500] on label at bounding box center [690, 494] width 11 height 11
click at [689, 500] on input "checkbox" at bounding box center [689, 495] width 10 height 10
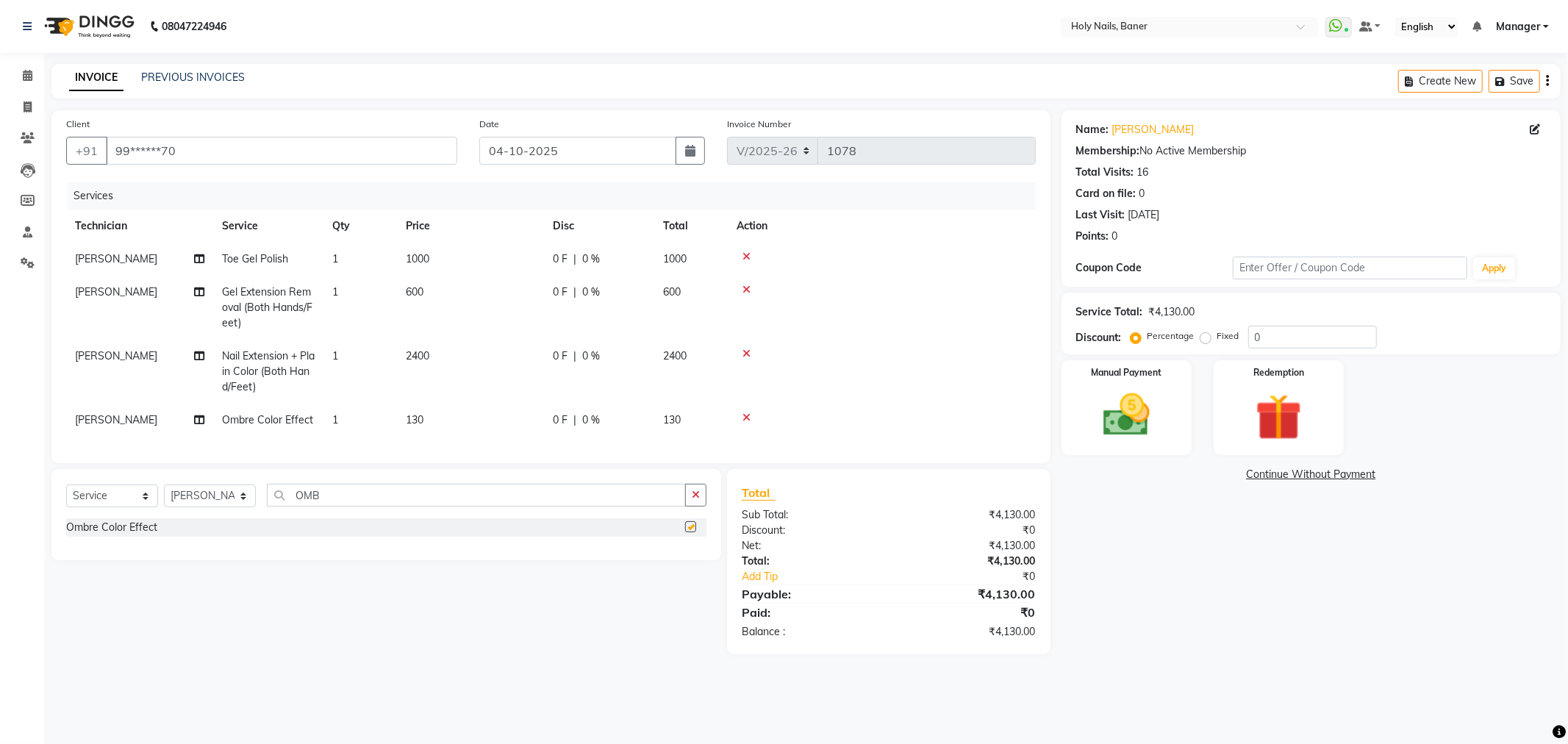
checkbox input "false"
click at [368, 429] on td "1" at bounding box center [360, 420] width 74 height 33
select select "36620"
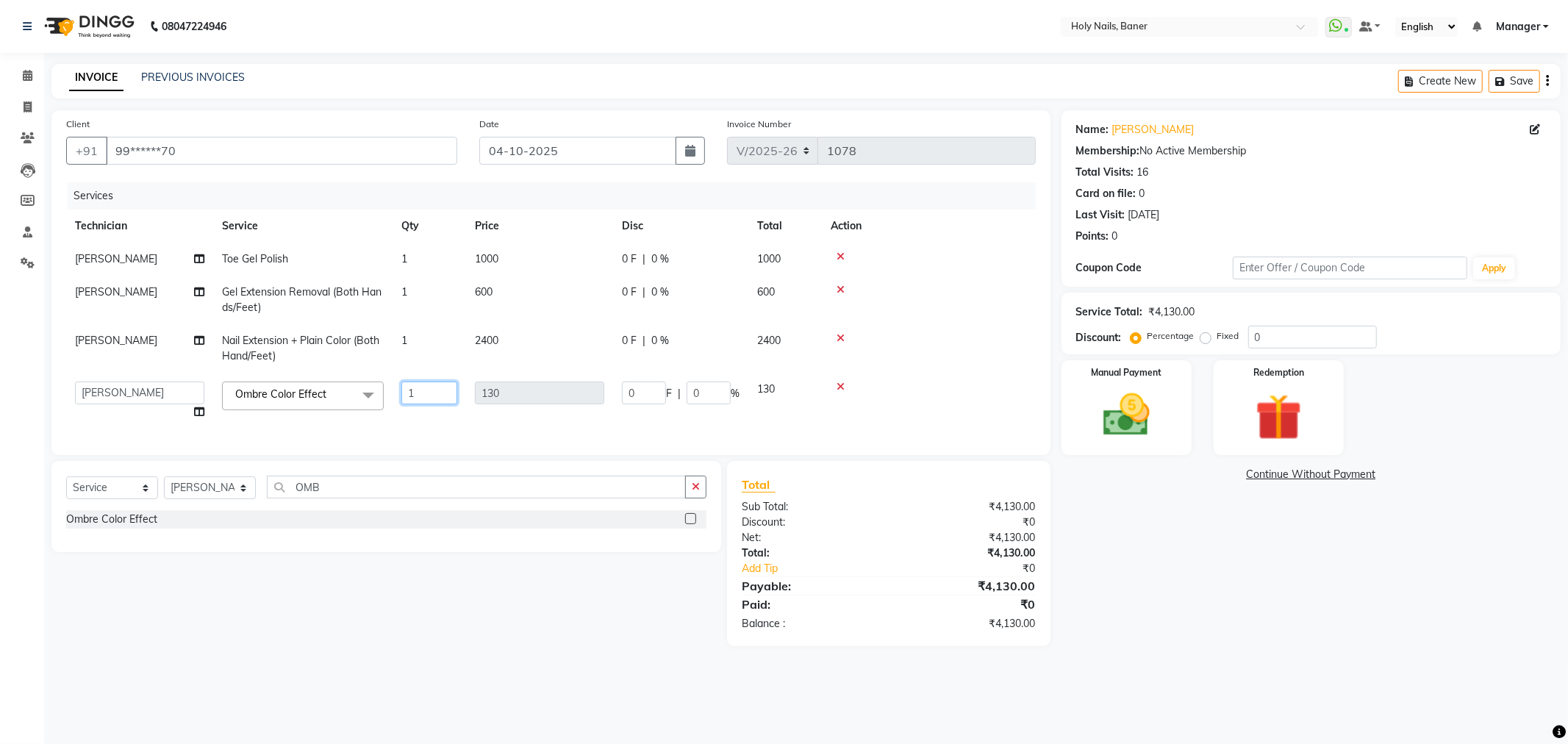
click at [425, 400] on input "1" at bounding box center [430, 393] width 56 height 23
type input "10"
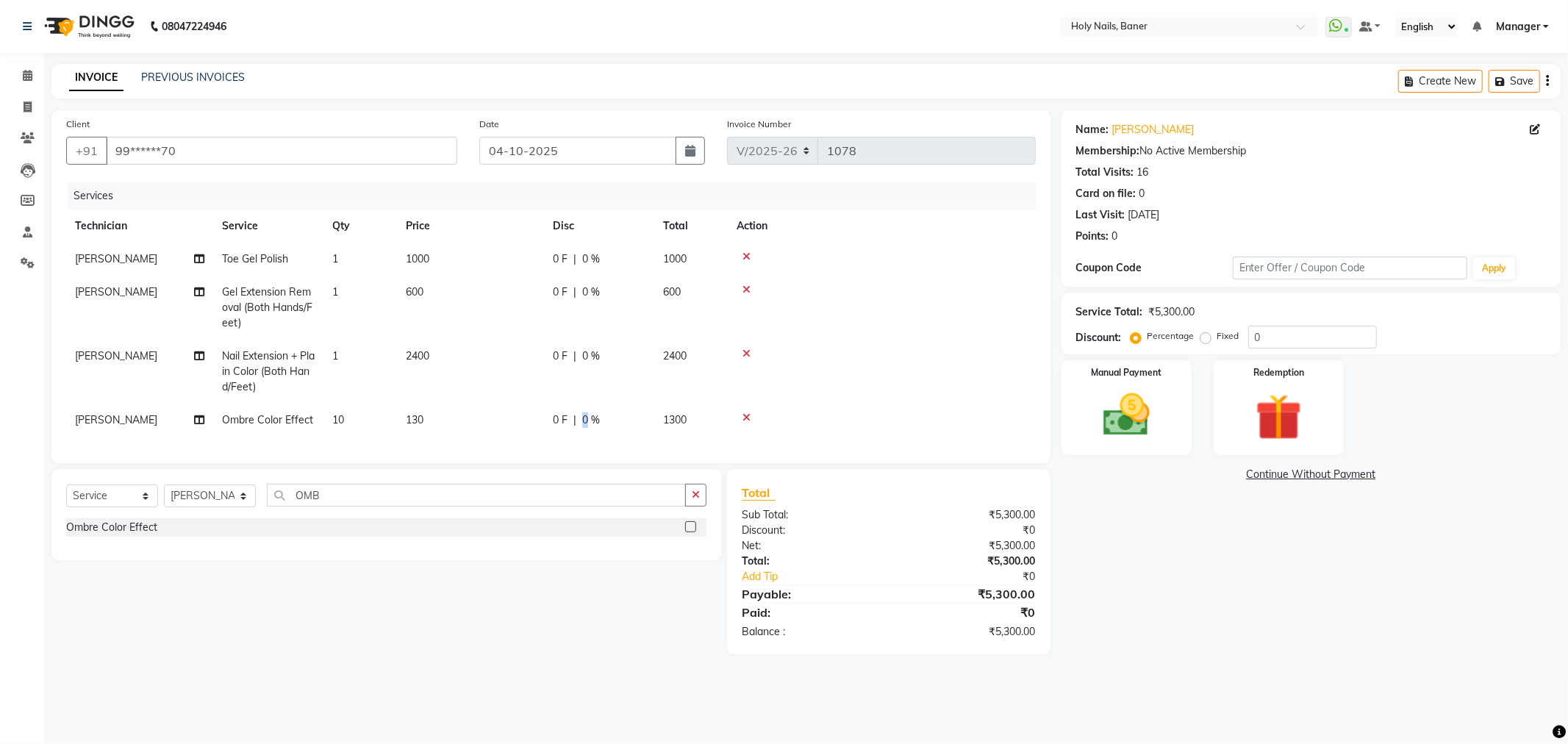
click at [585, 417] on span "0 %" at bounding box center [591, 420] width 18 height 15
select select "36620"
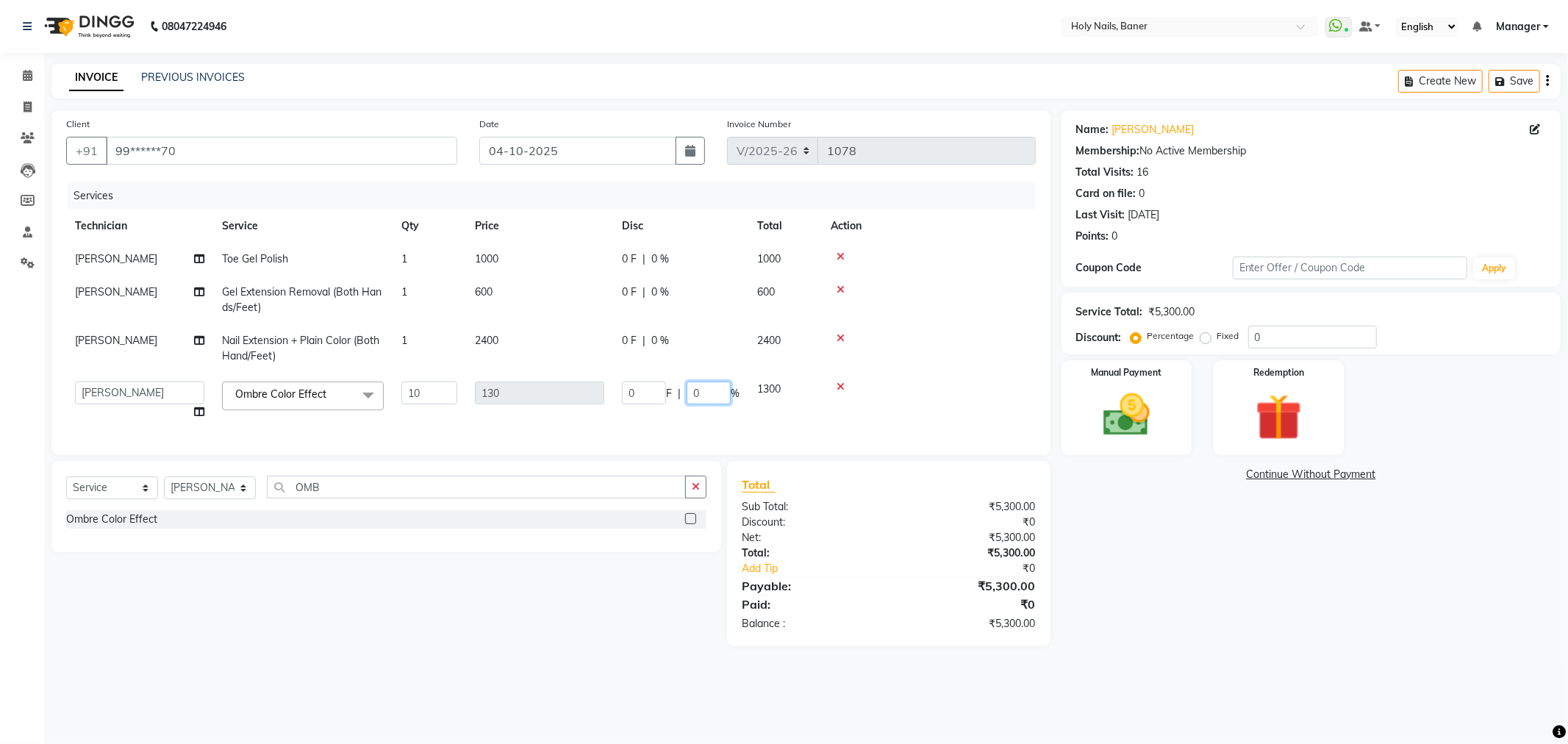
click at [704, 397] on input "0" at bounding box center [708, 393] width 44 height 23
type input "100"
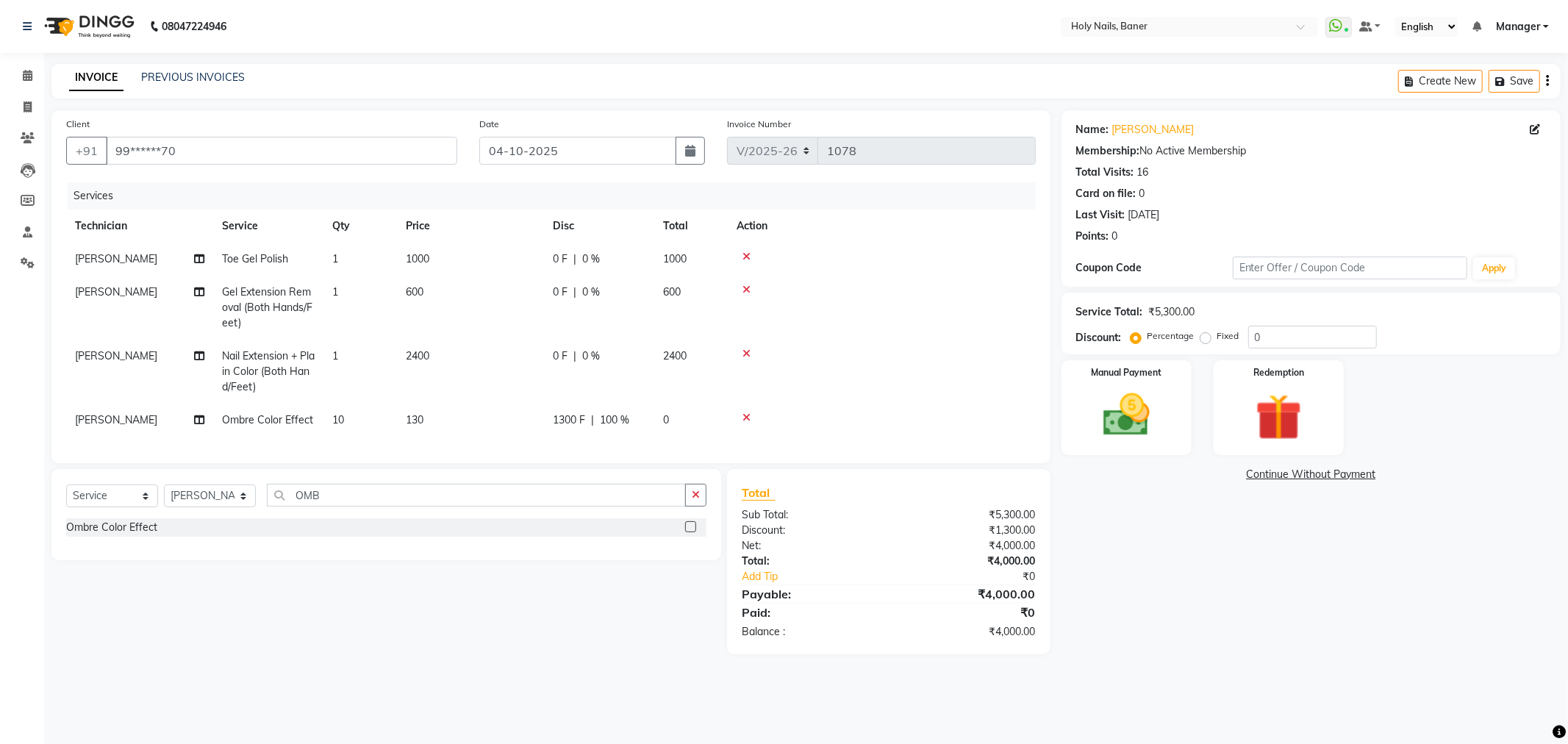
click at [909, 372] on tbody "Bijoy Toe Gel Polish 1 1000 0 F | 0 % 1000 Vishwajeet Gel Extension Removal (Bo…" at bounding box center [551, 340] width 969 height 194
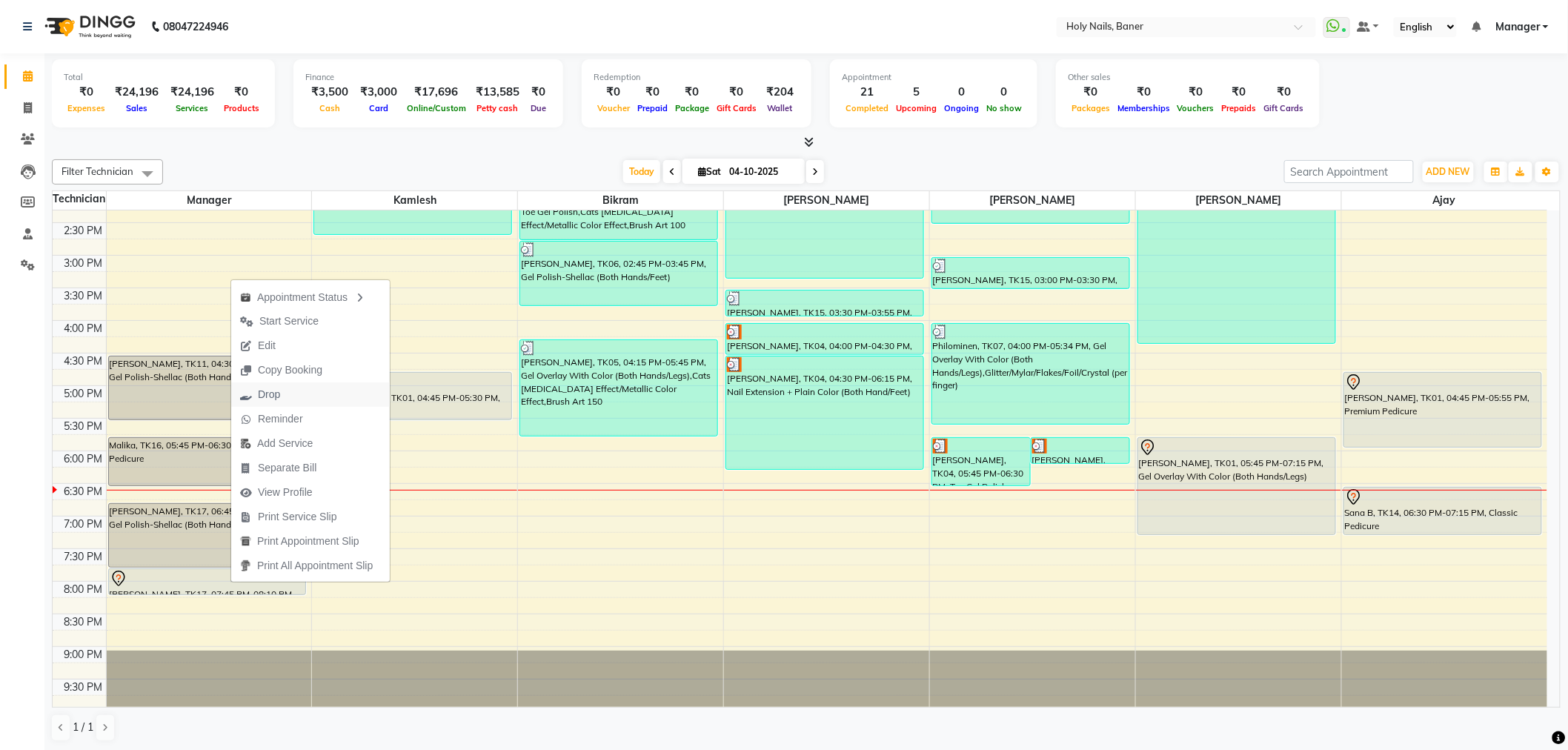
click at [306, 395] on button "Drop" at bounding box center [311, 395] width 159 height 24
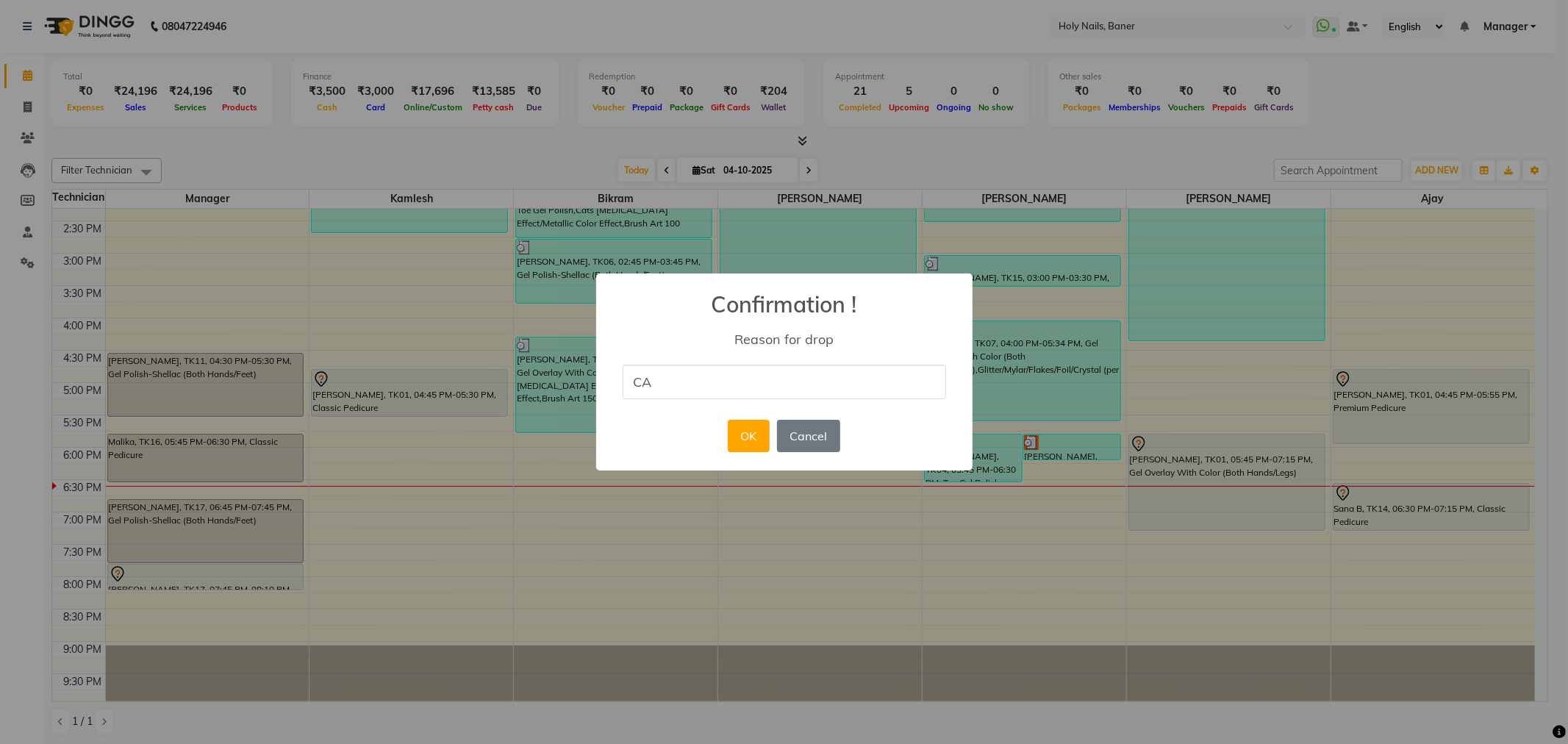
type input "CA"
click at [817, 438] on button "Cancel" at bounding box center [808, 436] width 63 height 32
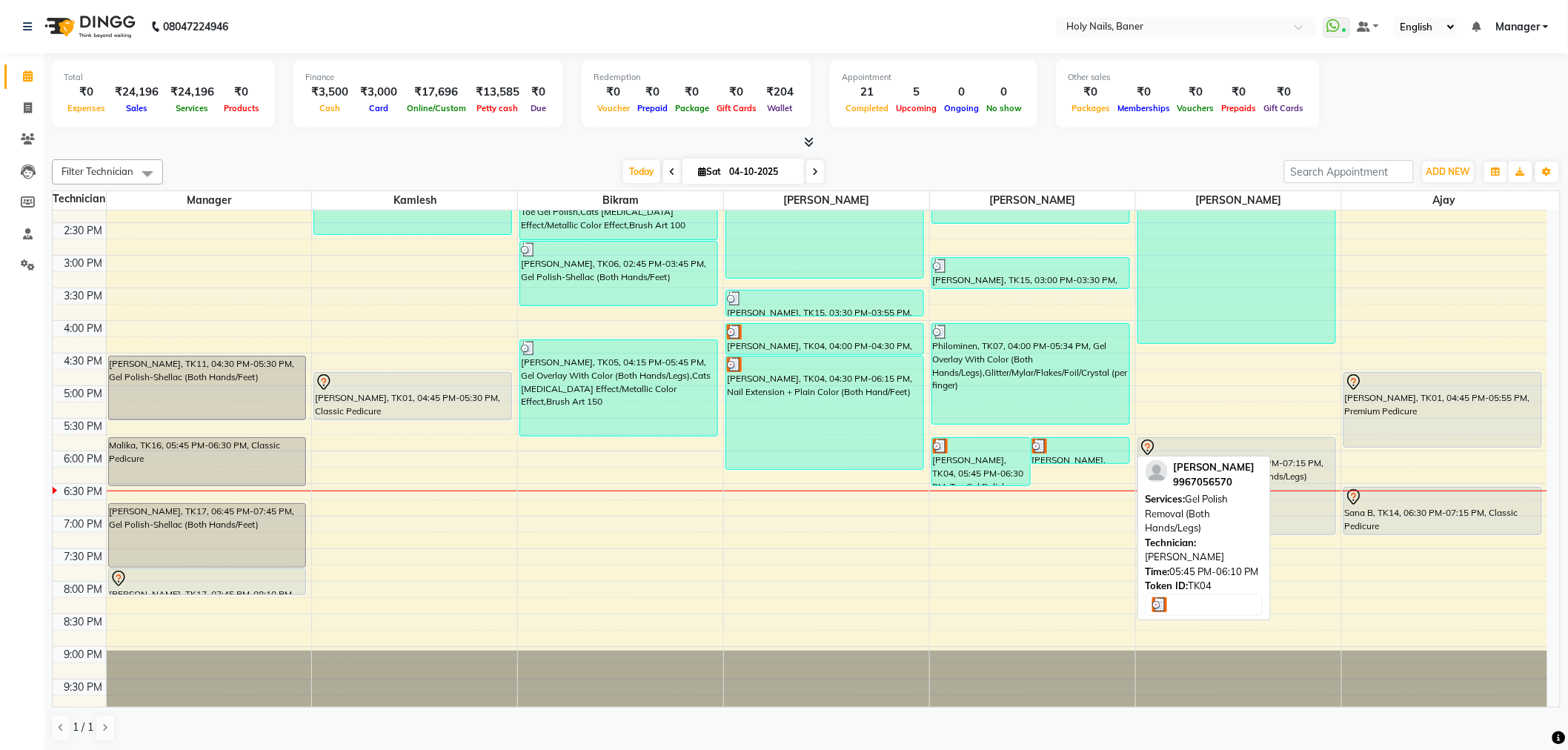
click at [1071, 453] on div "[PERSON_NAME], TK04, 05:45 PM-06:10 PM, Gel Polish Removal (Both Hands/Legs)" at bounding box center [1080, 451] width 98 height 25
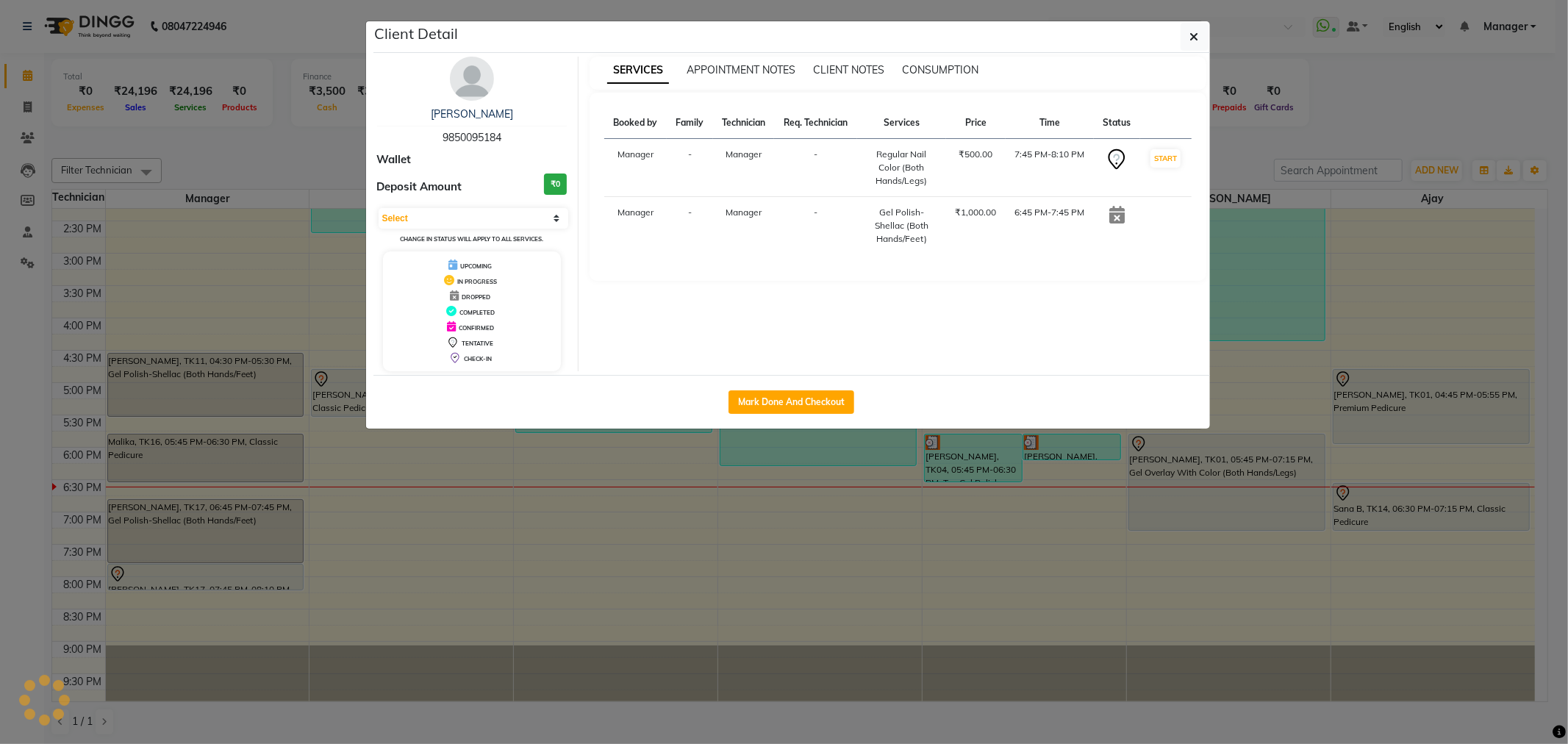
select select "3"
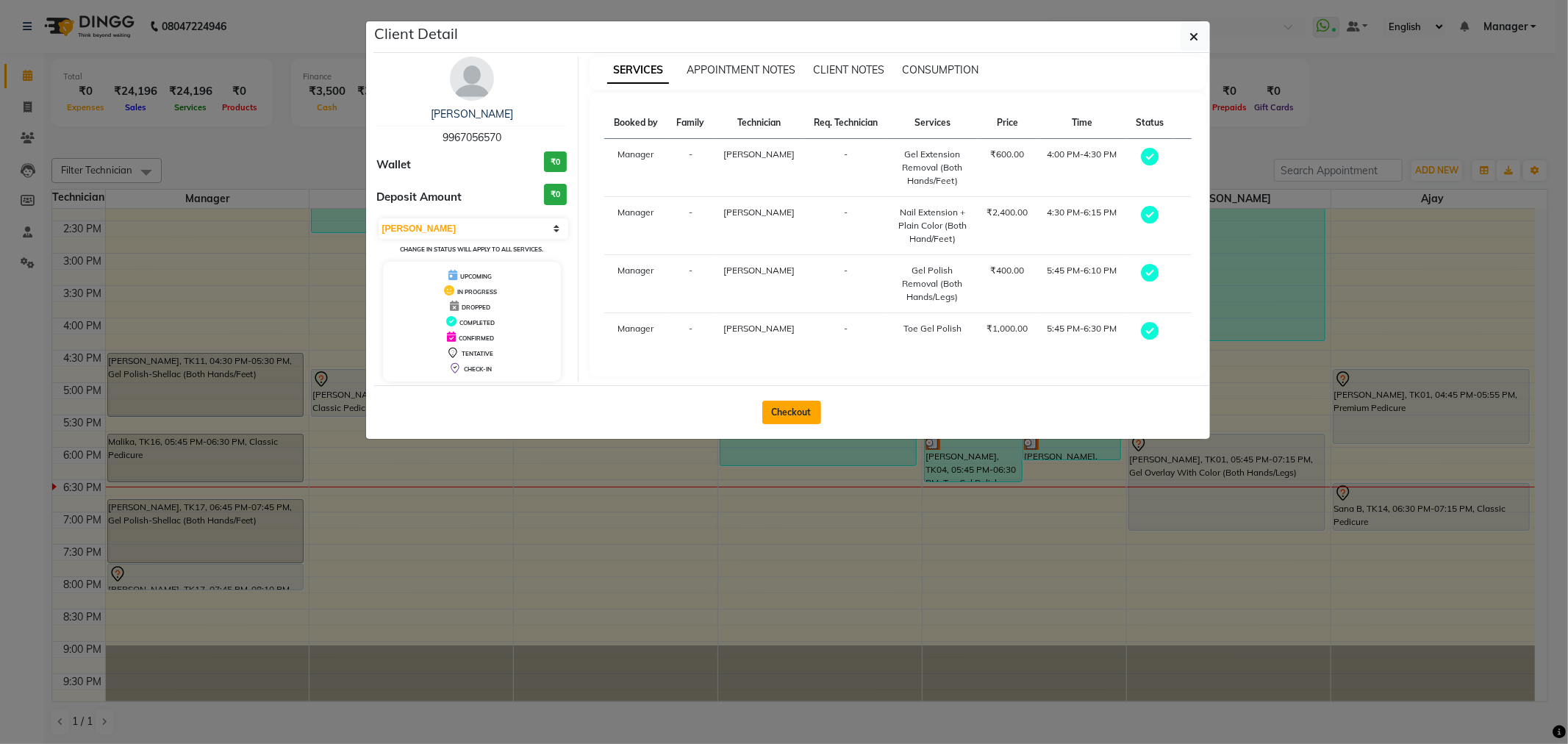
click at [791, 409] on button "Checkout" at bounding box center [791, 413] width 59 height 24
select select "service"
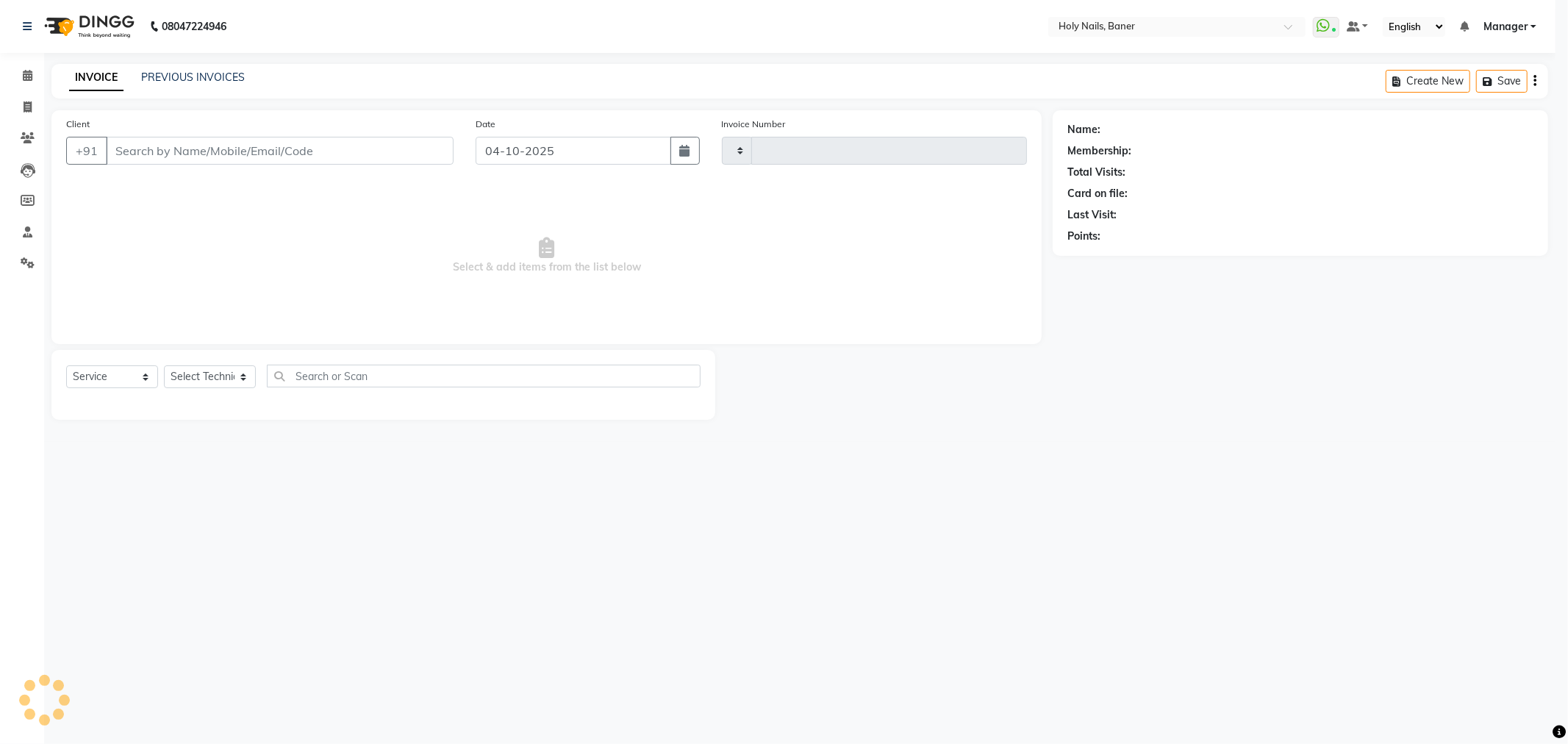
type input "1078"
select select "5445"
type input "99******70"
select select "66405"
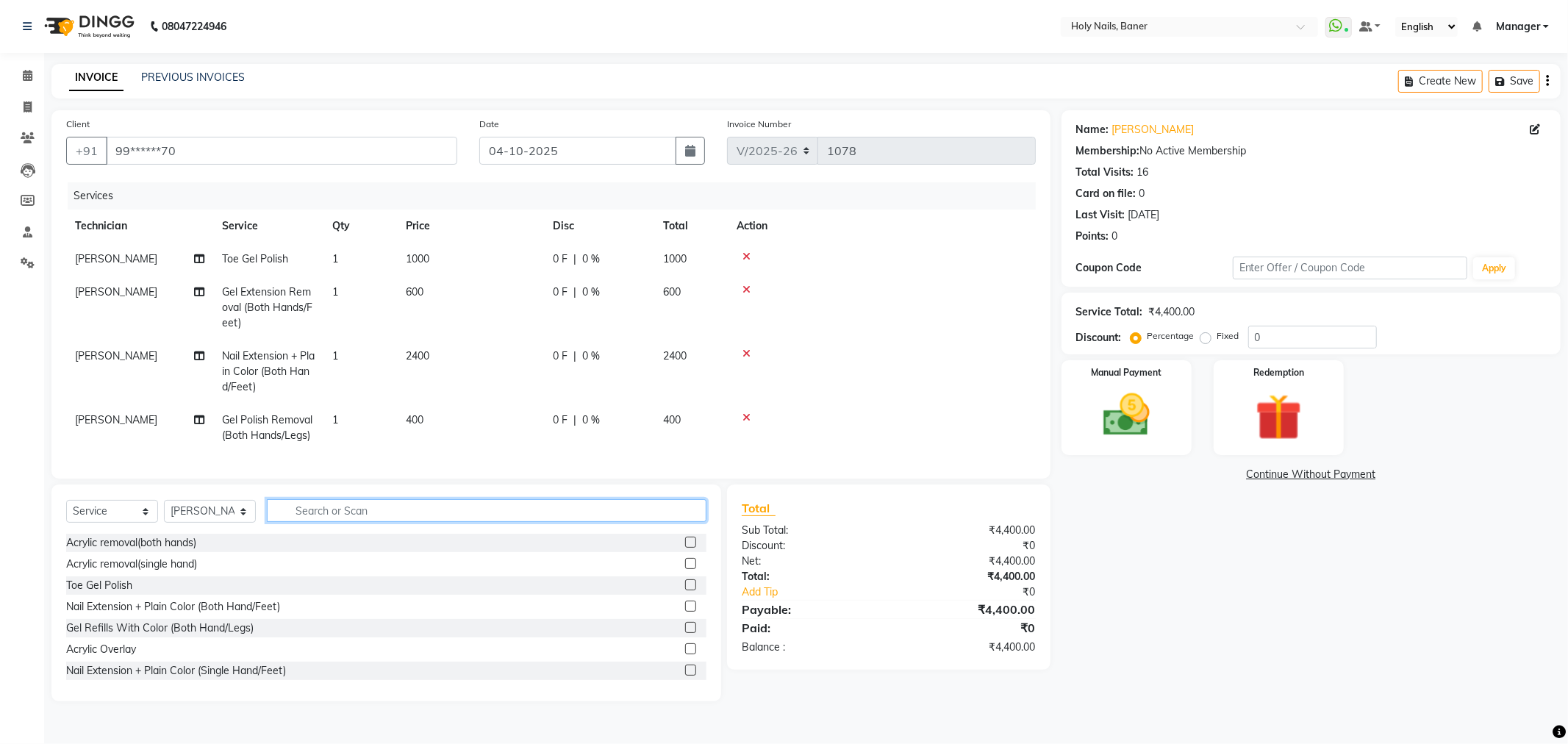
click at [493, 522] on input "text" at bounding box center [487, 511] width 440 height 23
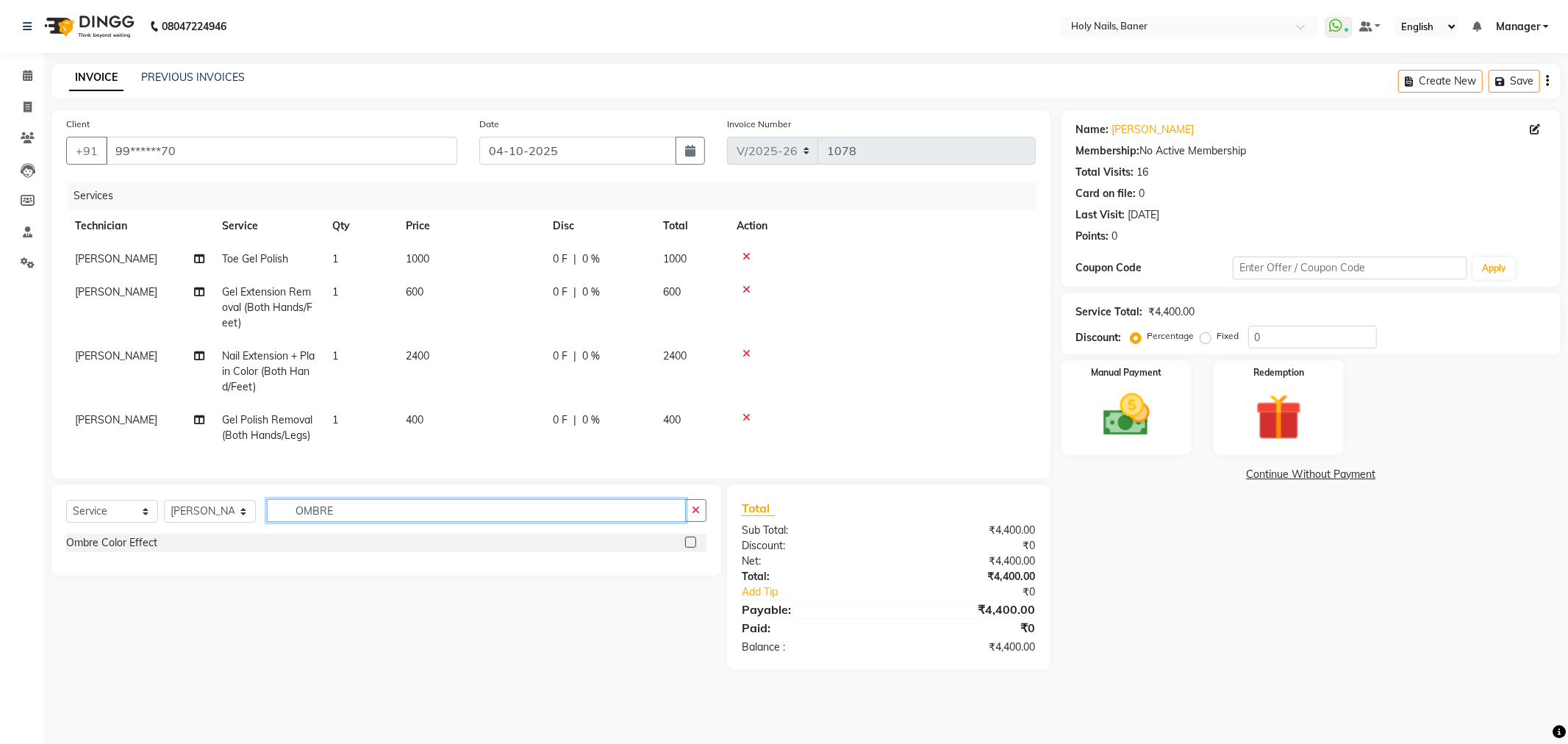
type input "OMBRE"
click at [292, 553] on div "Ombre Color Effect" at bounding box center [386, 543] width 640 height 18
click at [688, 548] on label at bounding box center [690, 542] width 11 height 11
click at [688, 548] on input "checkbox" at bounding box center [689, 543] width 10 height 10
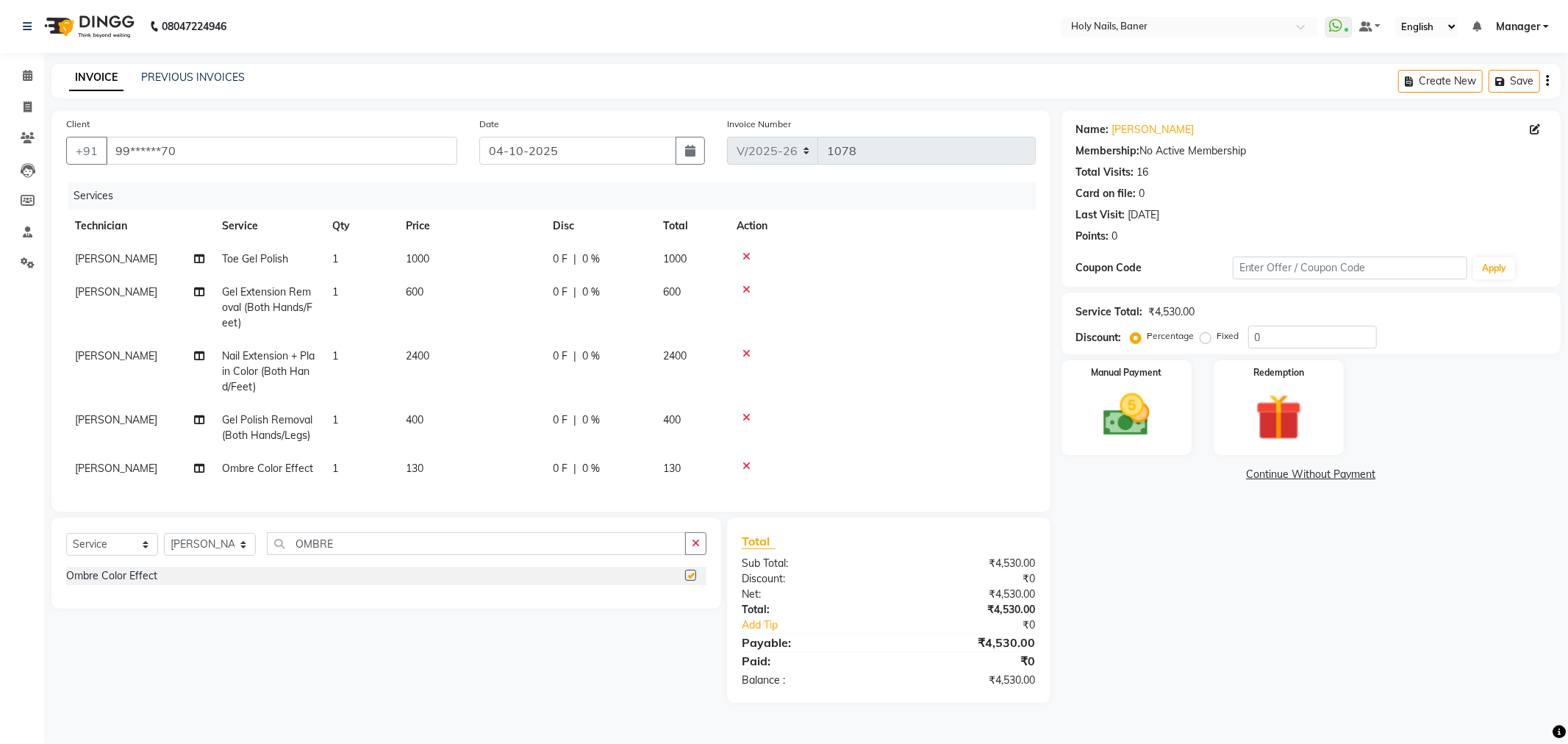
checkbox input "false"
click at [371, 465] on td "1" at bounding box center [360, 469] width 74 height 33
select select "66405"
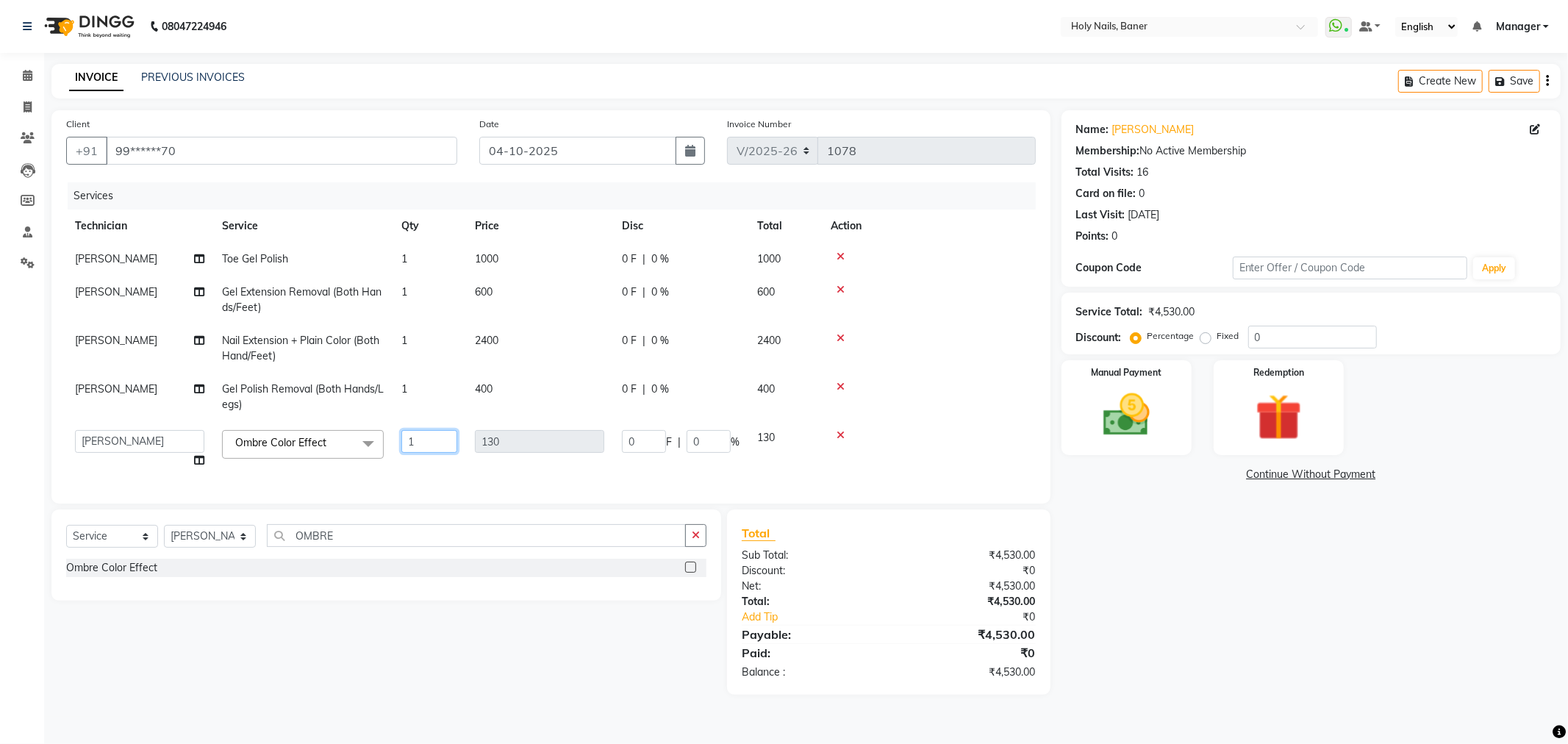
click at [420, 444] on input "1" at bounding box center [430, 442] width 56 height 23
type input "10"
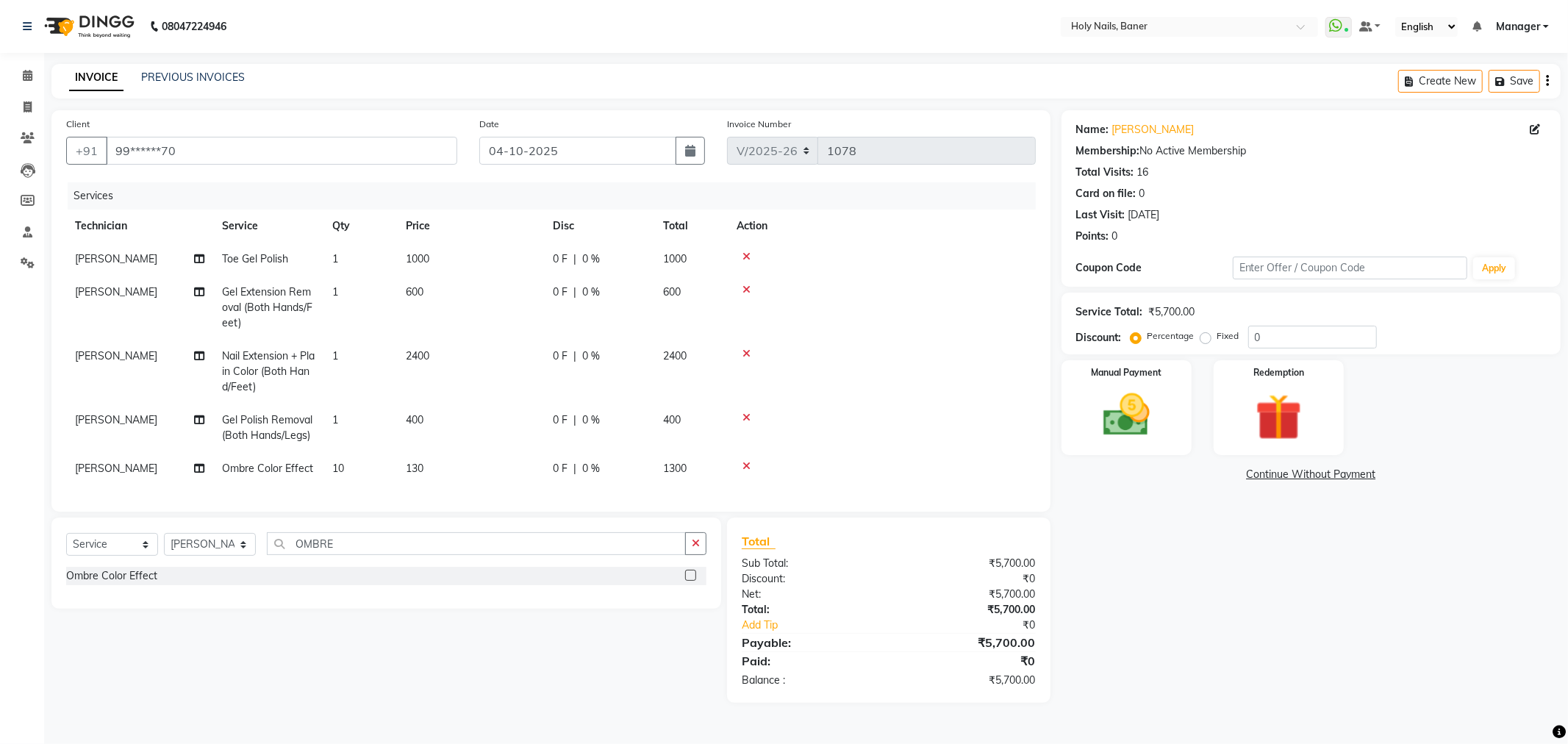
click at [610, 464] on div "0 F | 0 %" at bounding box center [599, 469] width 93 height 15
select select "66405"
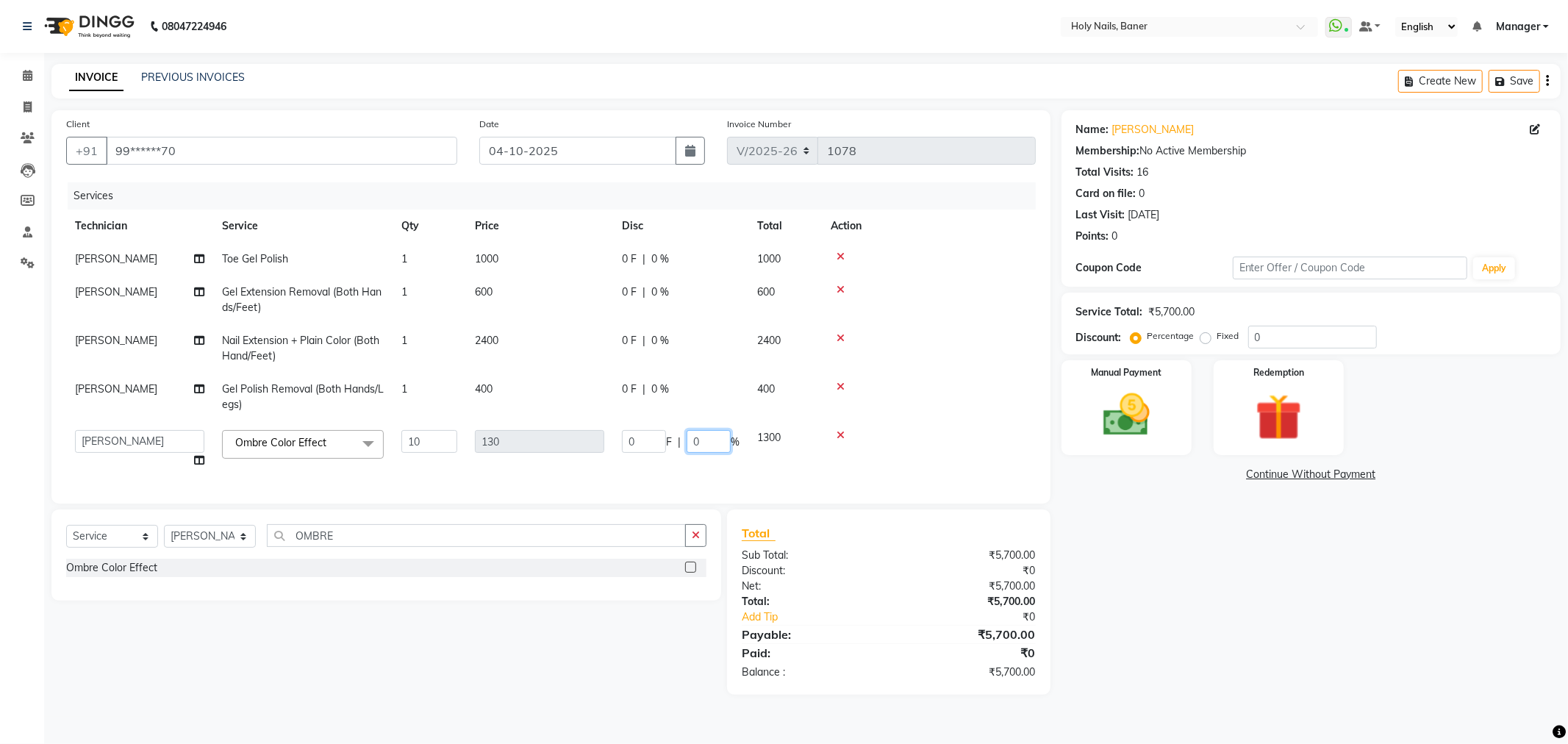
click at [715, 442] on input "0" at bounding box center [708, 442] width 44 height 23
type input "100"
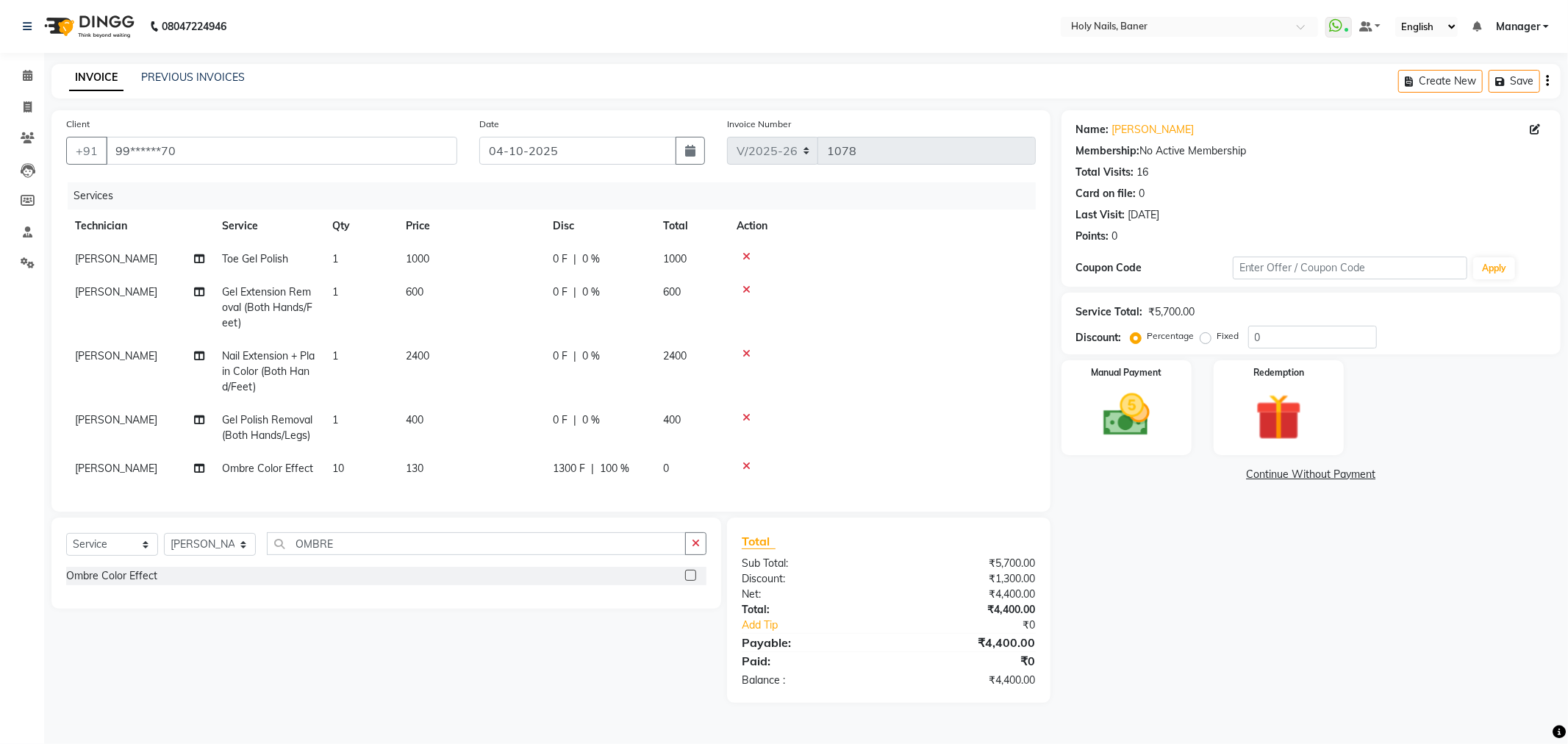
click at [989, 358] on td at bounding box center [881, 372] width 308 height 64
click at [1137, 399] on img at bounding box center [1126, 416] width 79 height 56
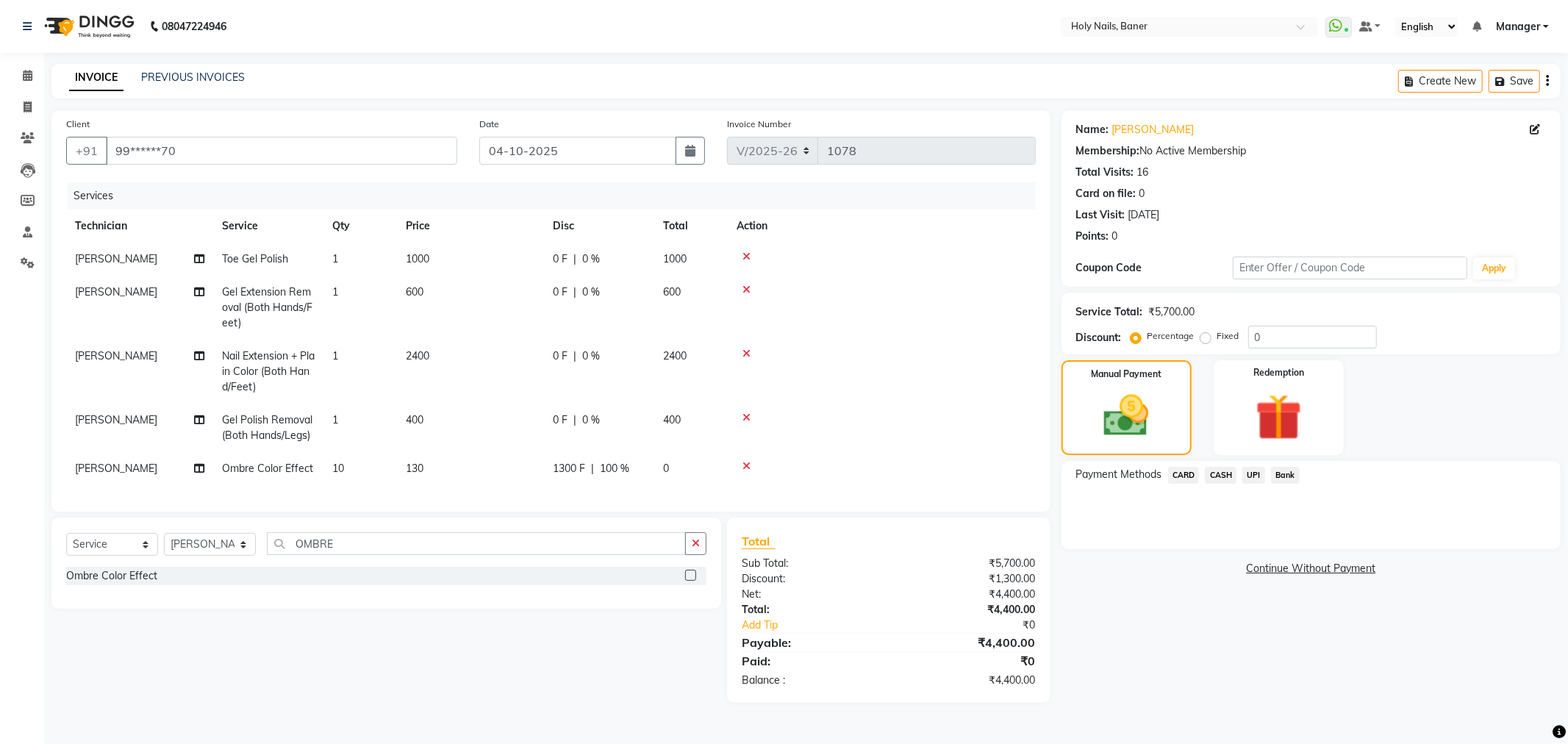
drag, startPoint x: 1182, startPoint y: 472, endPoint x: 1192, endPoint y: 491, distance: 21.5
click at [1183, 472] on span "CARD" at bounding box center [1183, 475] width 32 height 17
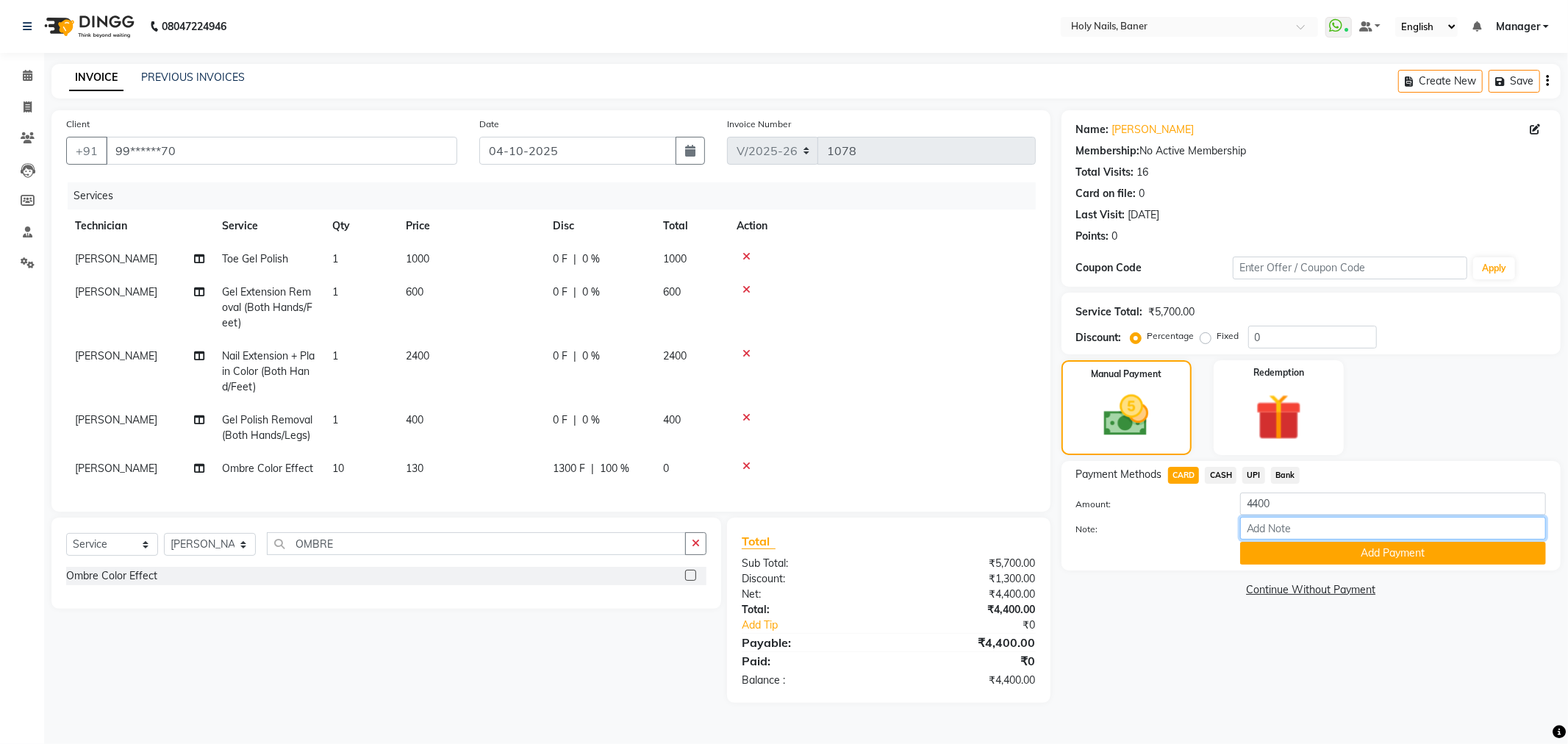
drag, startPoint x: 1266, startPoint y: 532, endPoint x: 1280, endPoint y: 534, distance: 14.1
click at [1267, 532] on input "Note:" at bounding box center [1393, 528] width 306 height 23
type input "FREE NAIL ART OFFER APPLIED"
click at [1346, 554] on button "Add Payment" at bounding box center [1393, 553] width 306 height 23
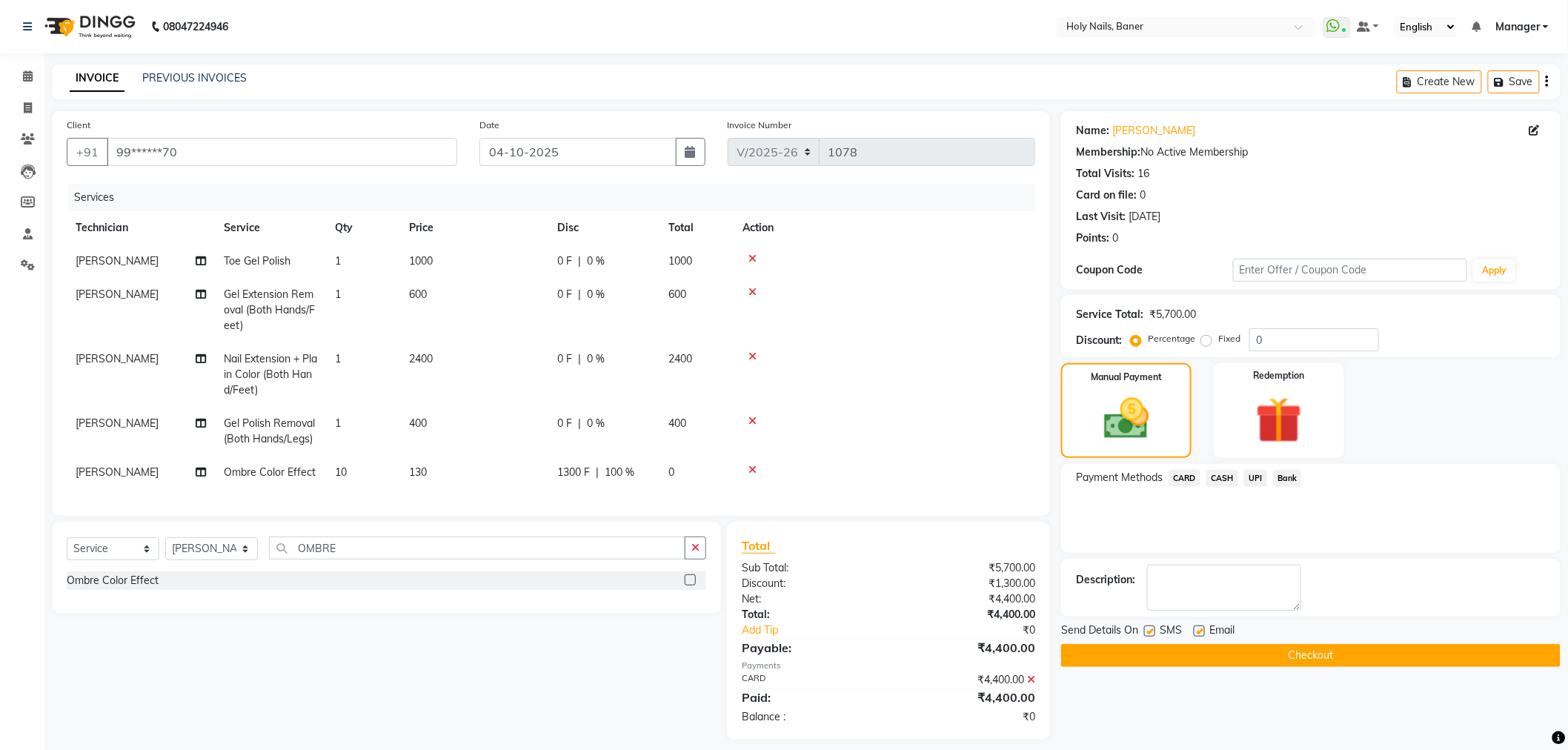
click at [1305, 652] on button "Checkout" at bounding box center [1311, 655] width 500 height 23
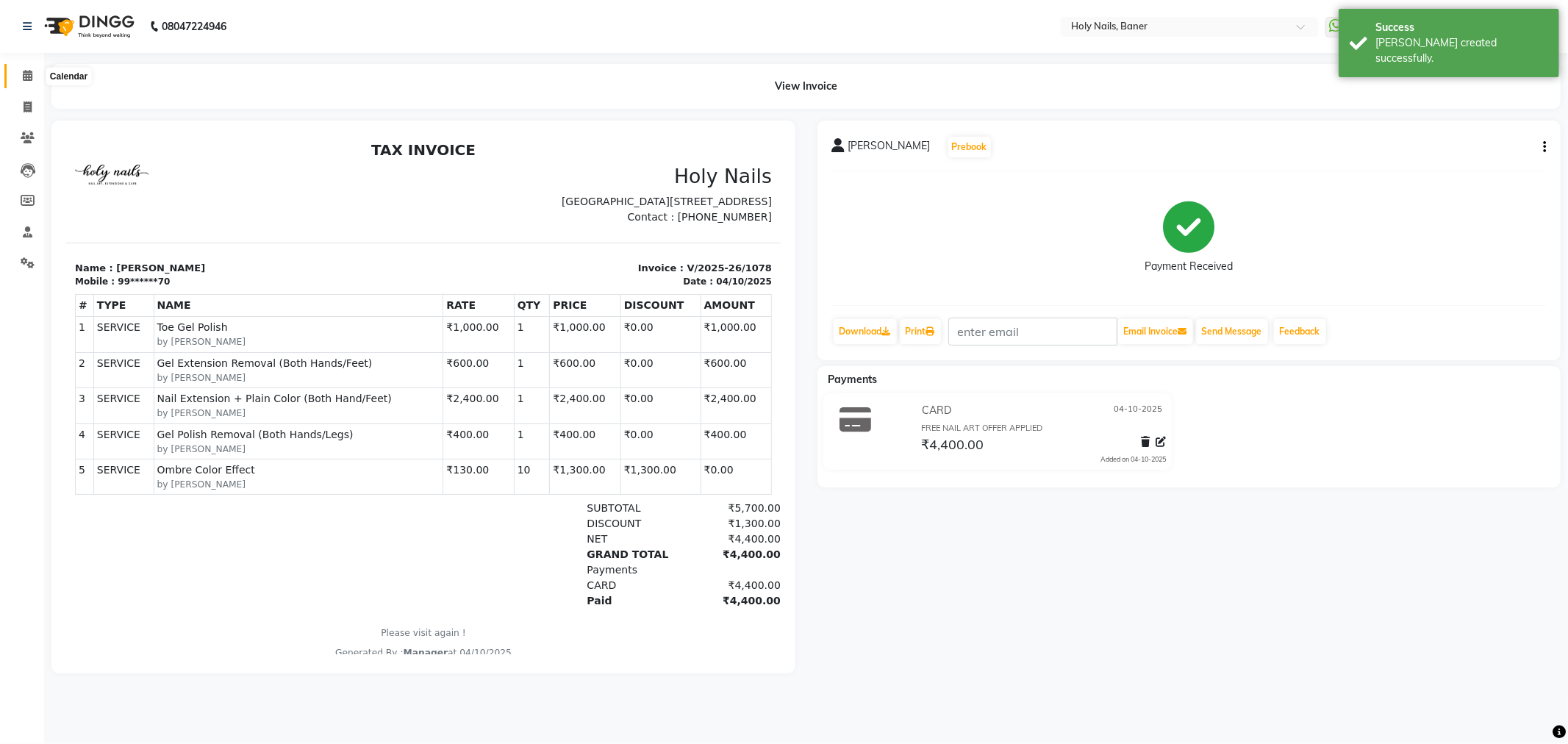
click at [31, 77] on icon at bounding box center [27, 75] width 10 height 11
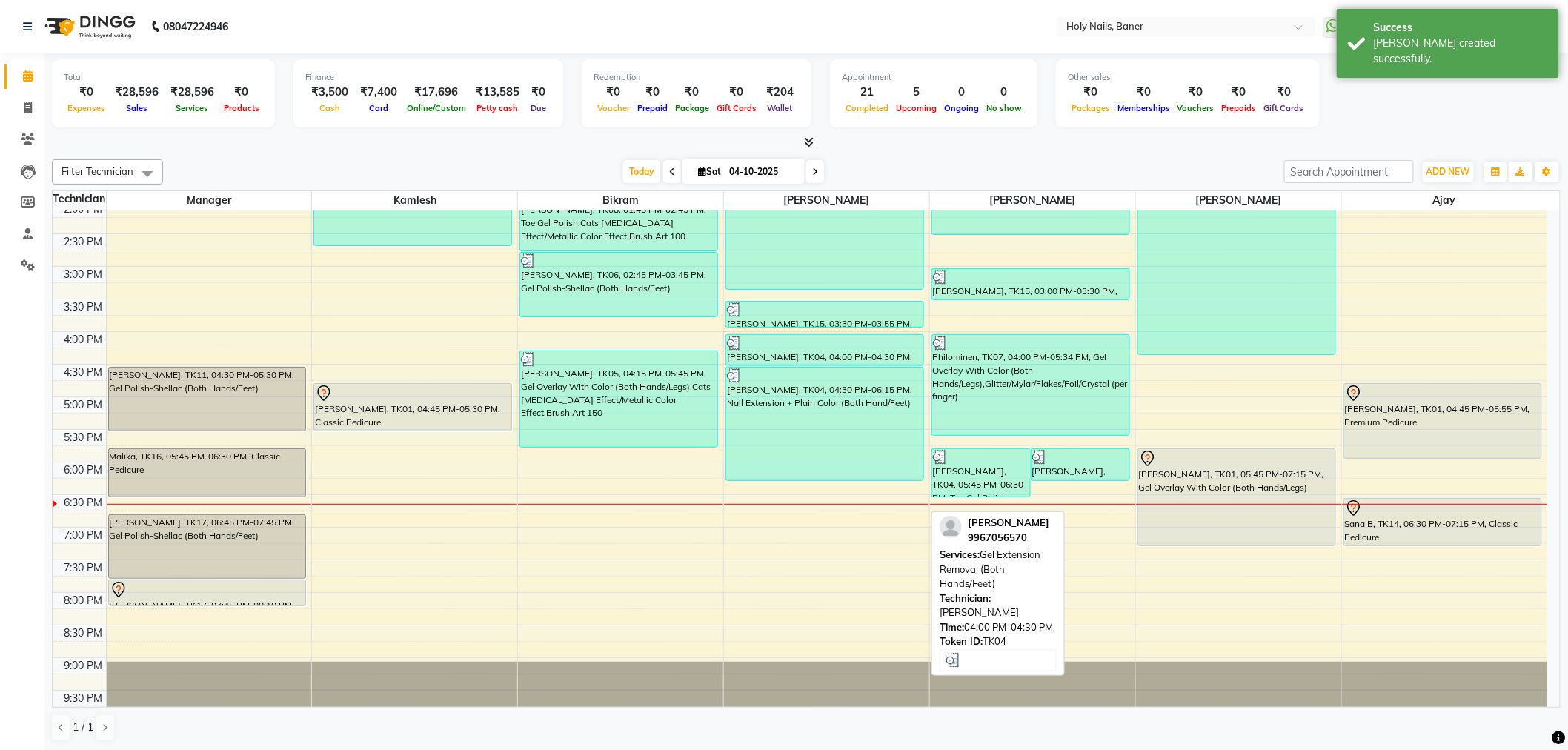
scroll to position [421, 0]
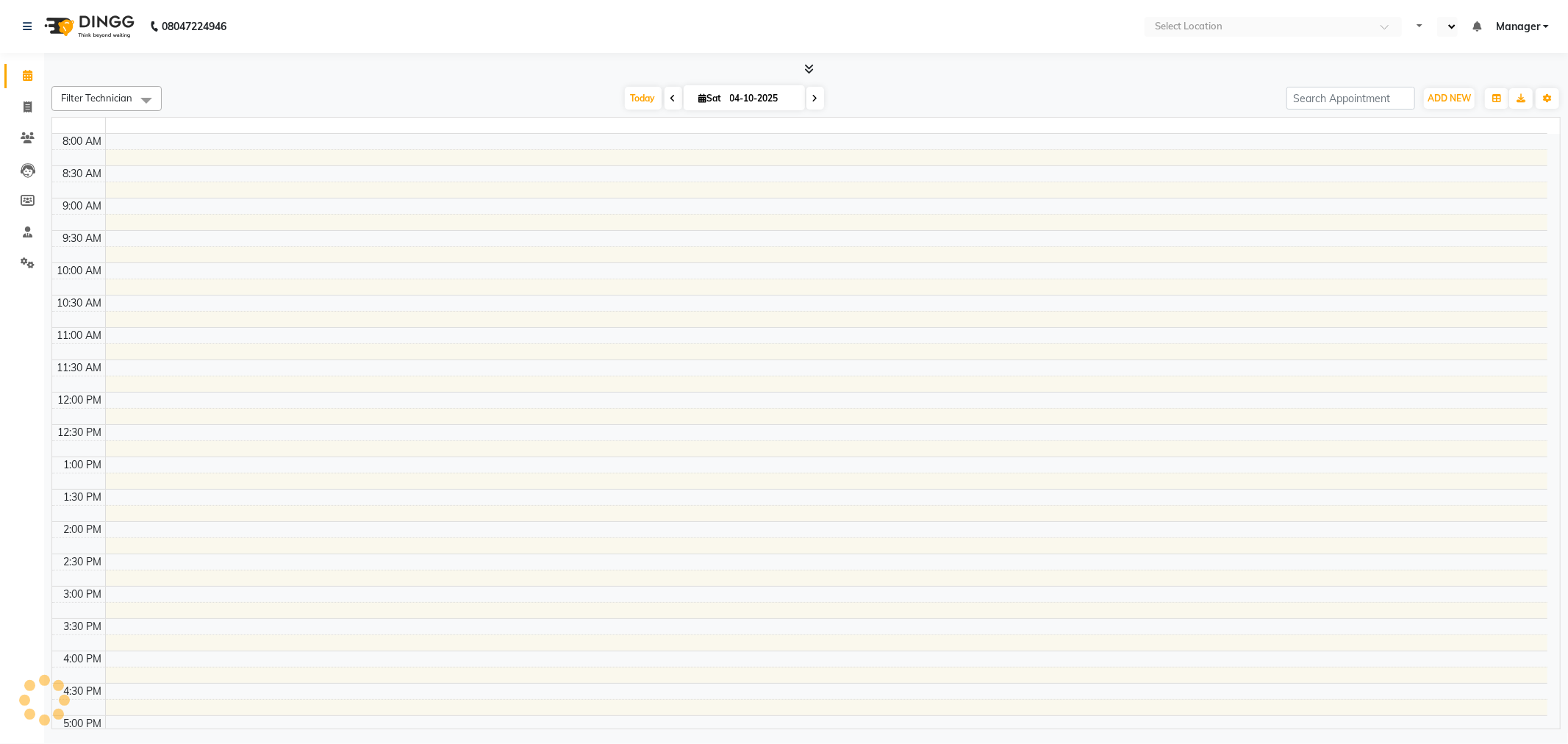
select select "en"
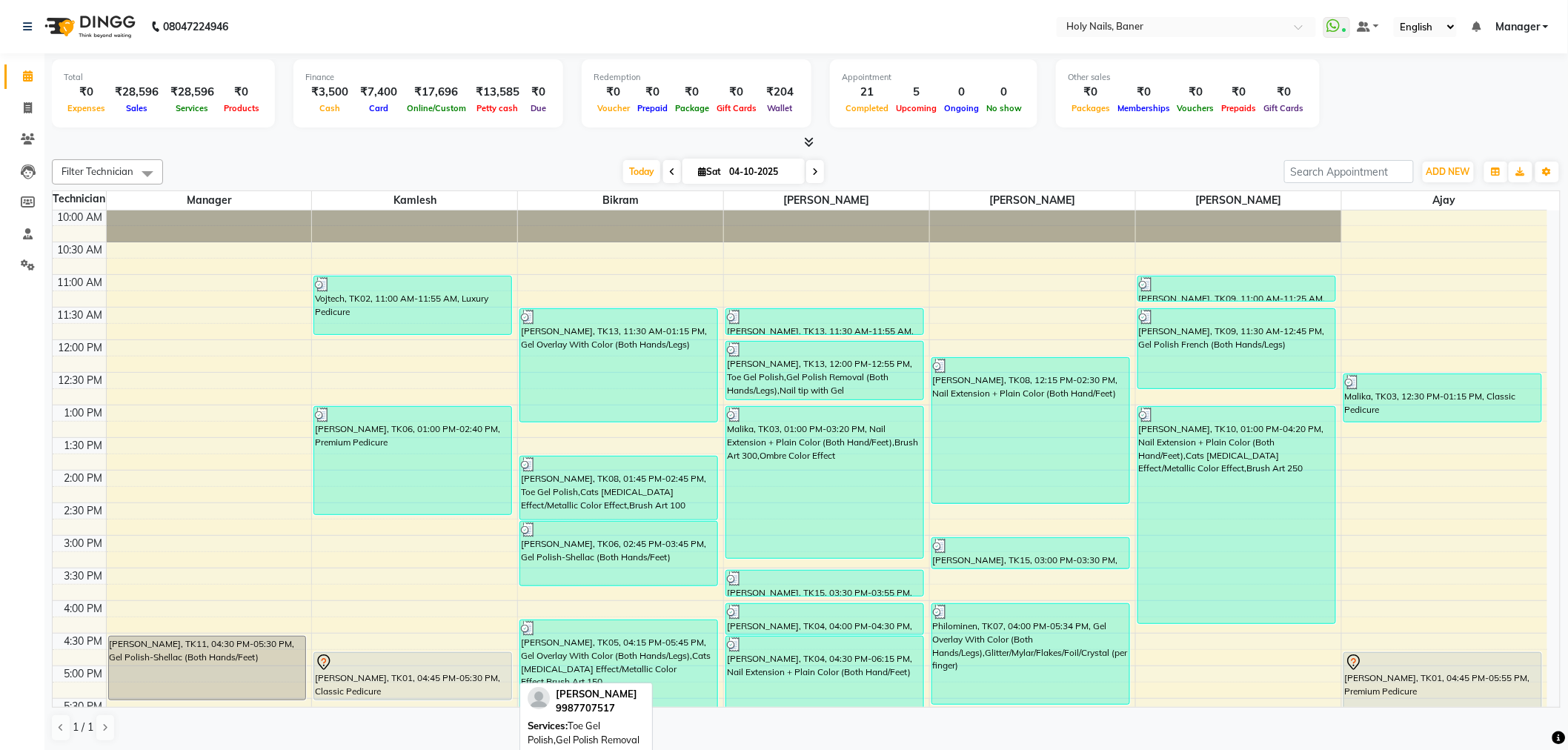
scroll to position [165, 0]
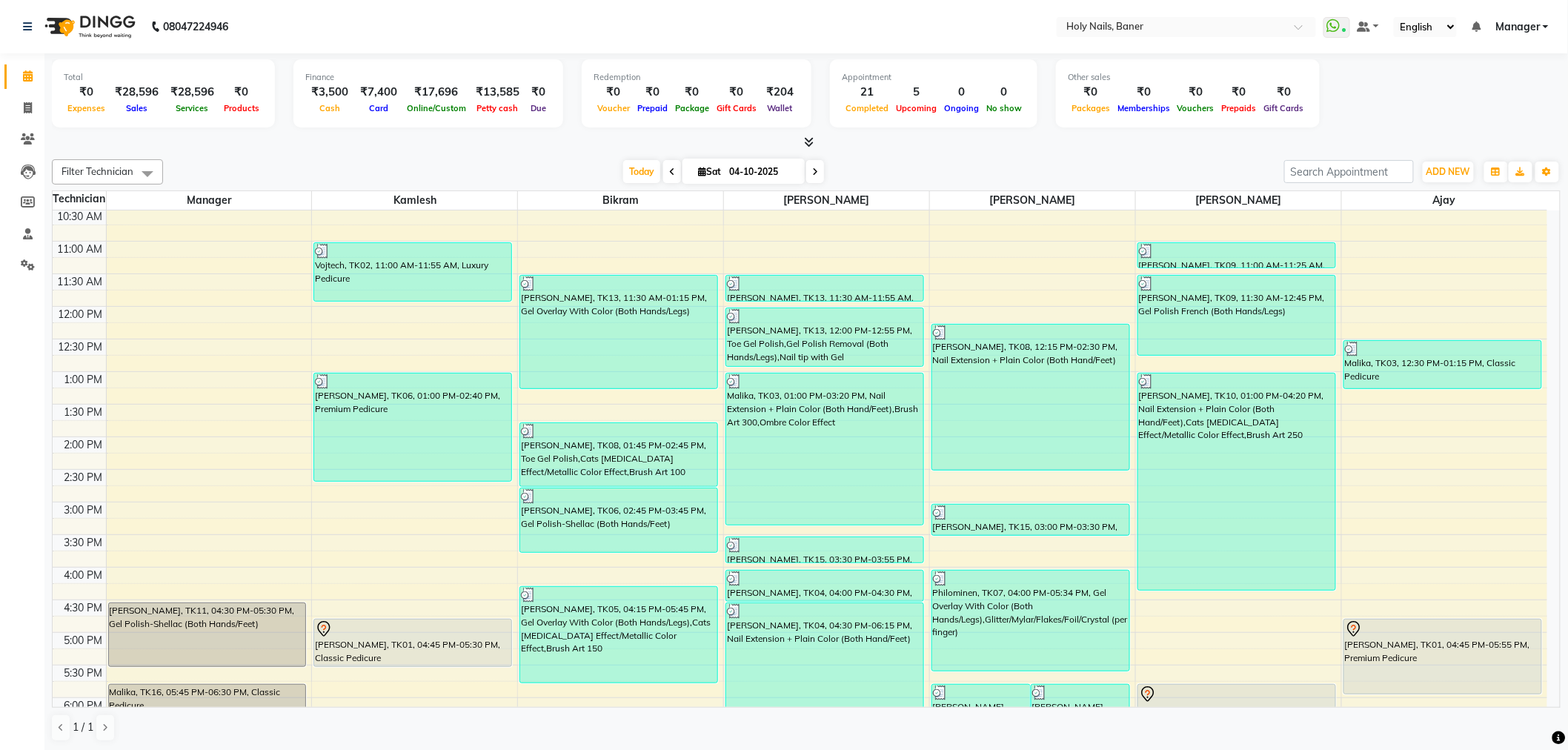
click at [807, 174] on span at bounding box center [815, 171] width 18 height 23
type input "05-10-2025"
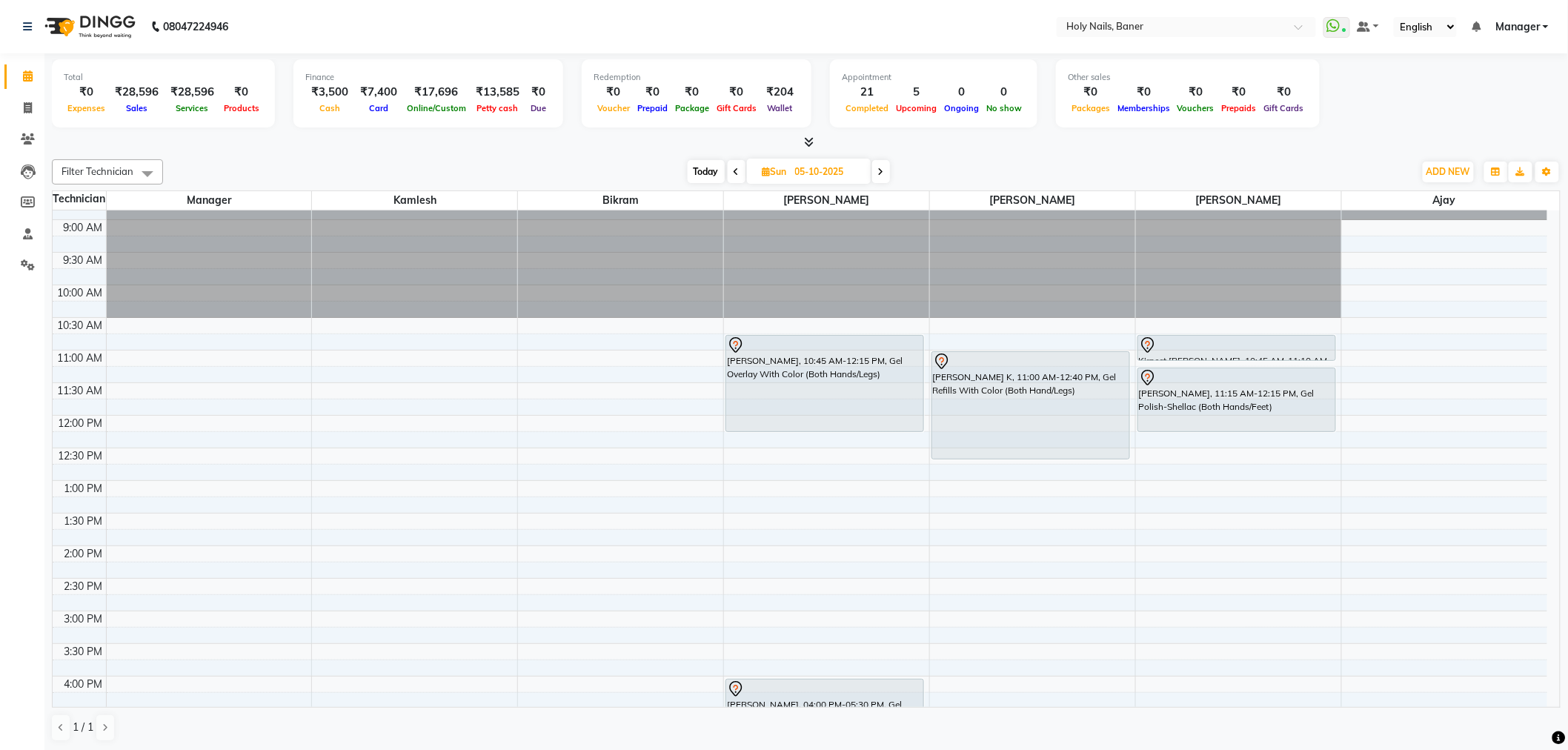
scroll to position [82, 0]
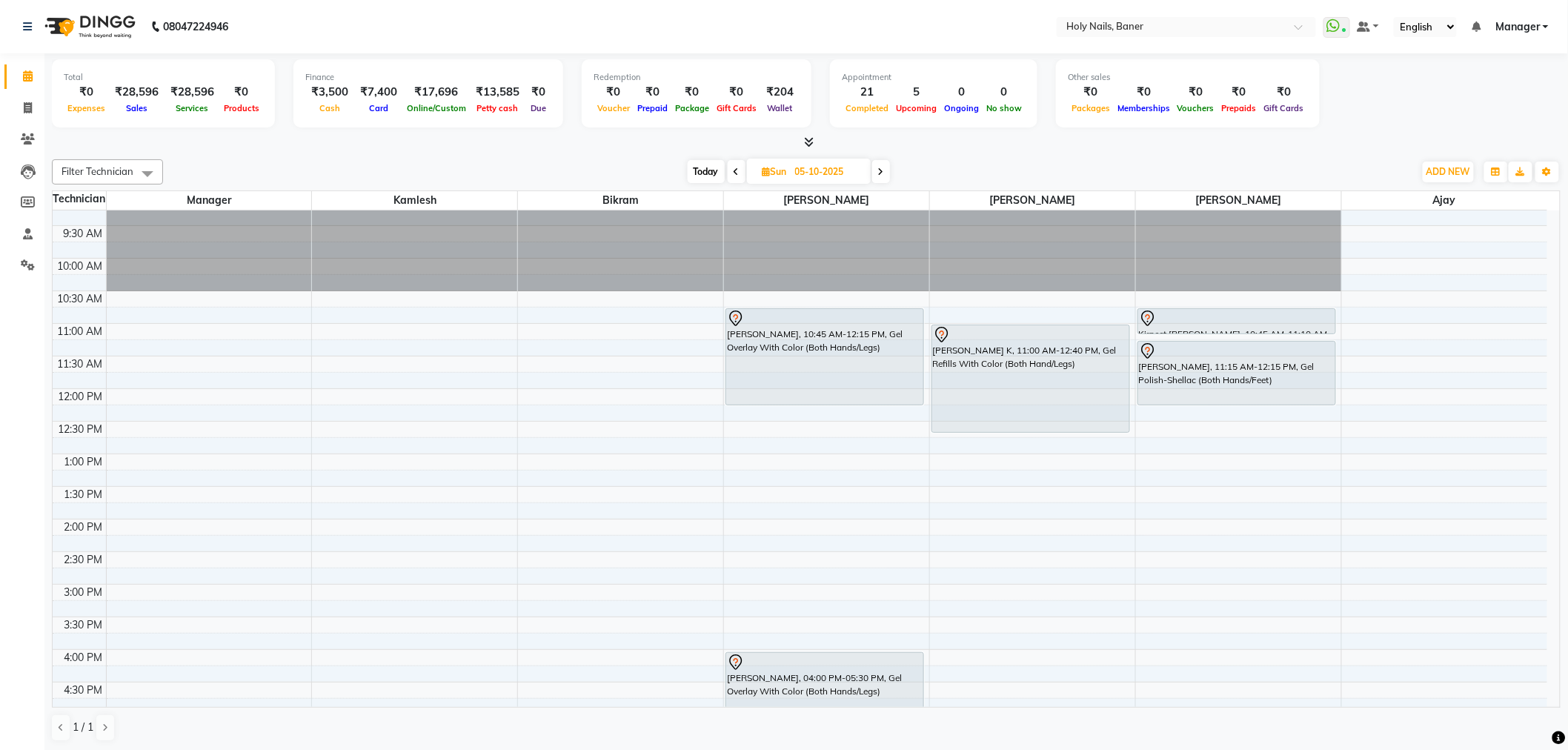
click at [541, 328] on div "8:00 AM 8:30 AM 9:00 AM 9:30 AM 10:00 AM 10:30 AM 11:00 AM 11:30 AM 12:00 PM 12…" at bounding box center [800, 585] width 1495 height 912
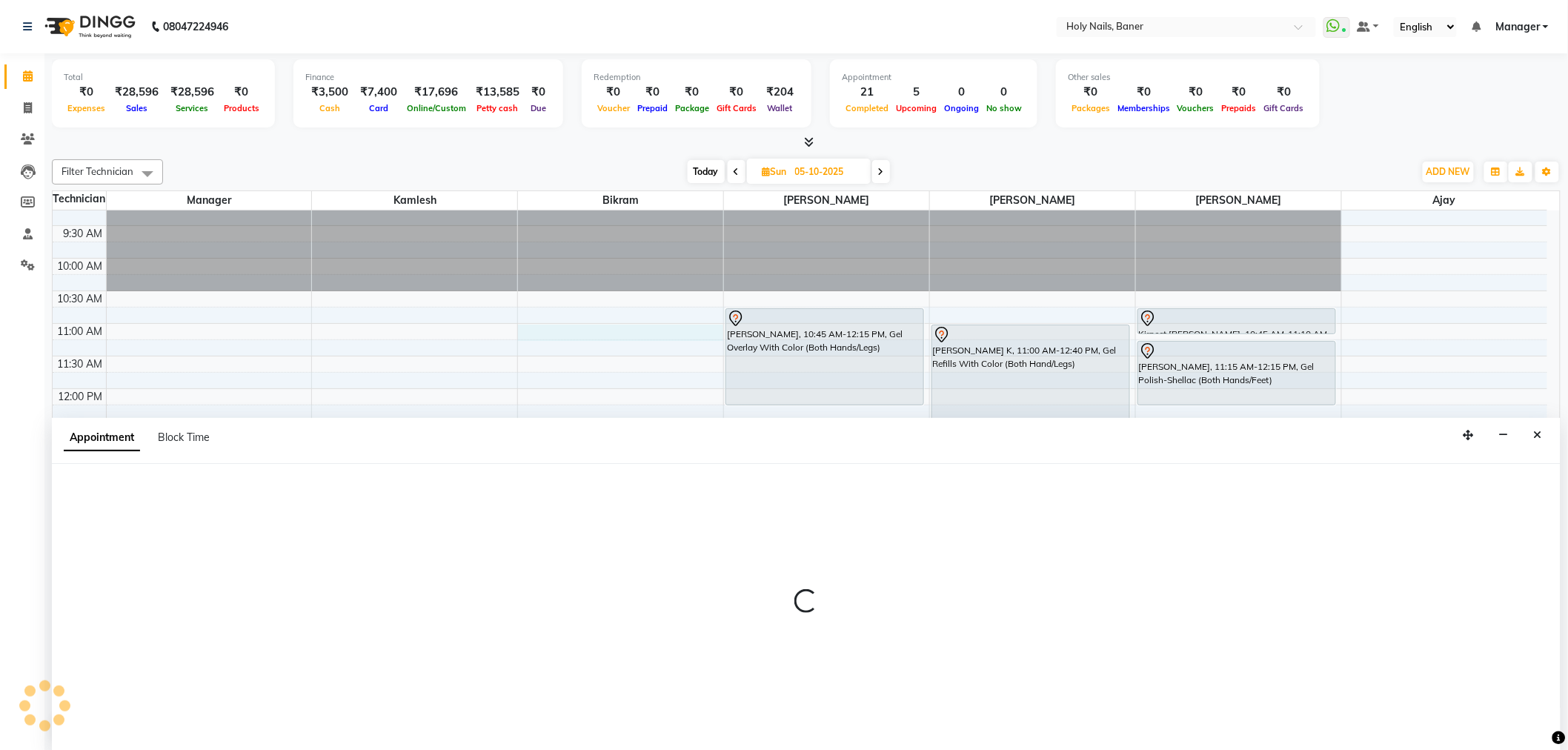
select select "58118"
select select "660"
select select "tentative"
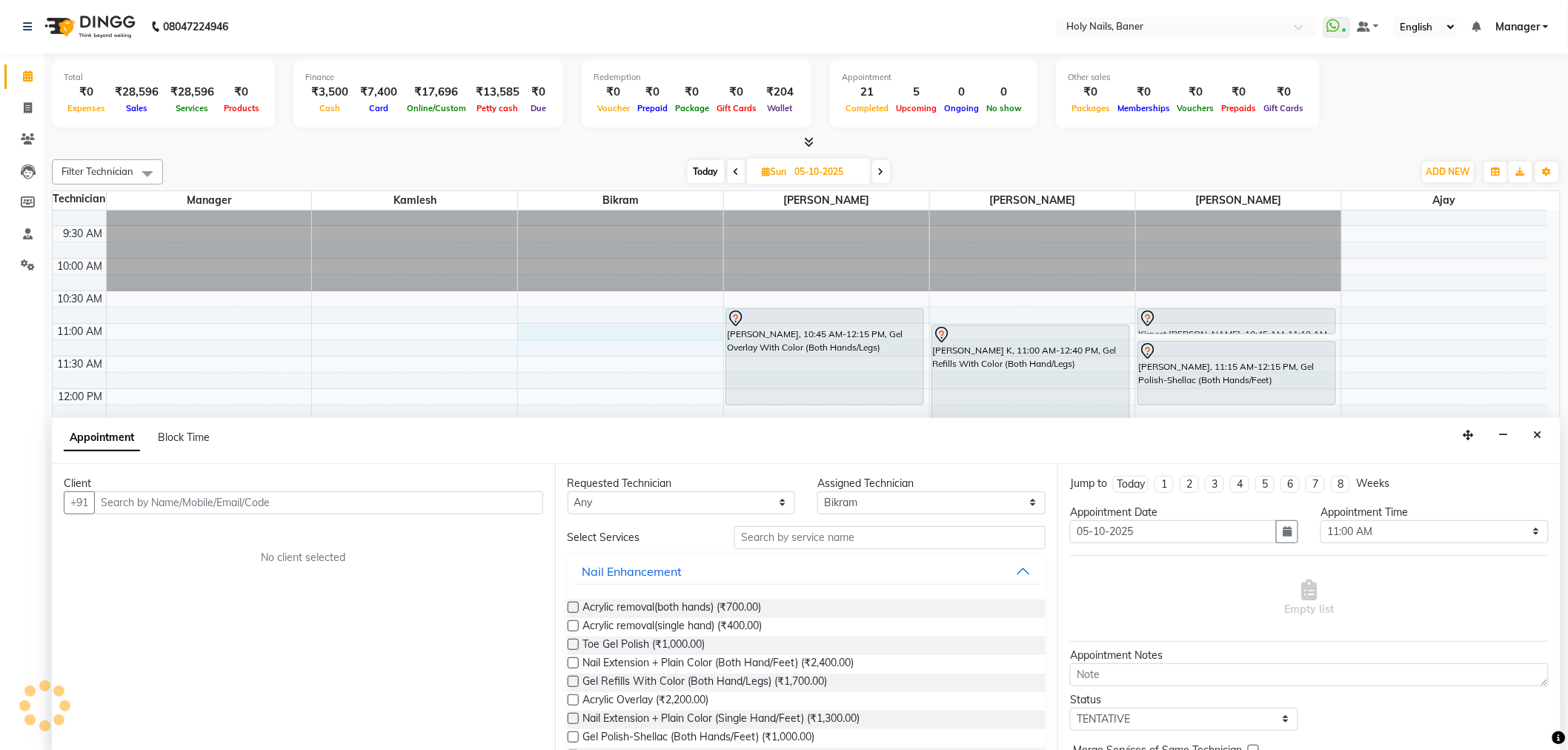
scroll to position [1, 0]
type input "R"
click at [143, 531] on span "[PERSON_NAME]" at bounding box center [162, 534] width 96 height 15
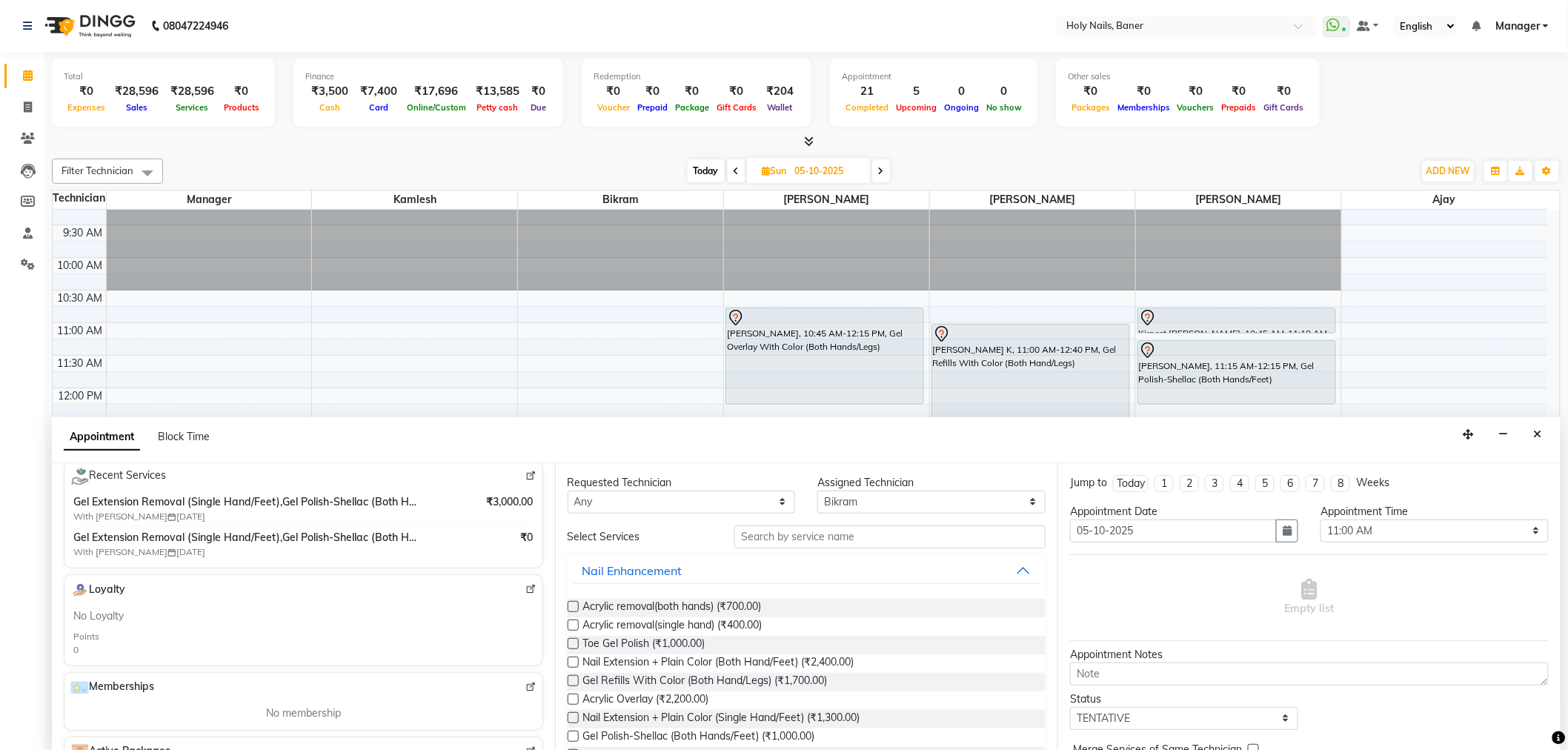
scroll to position [247, 0]
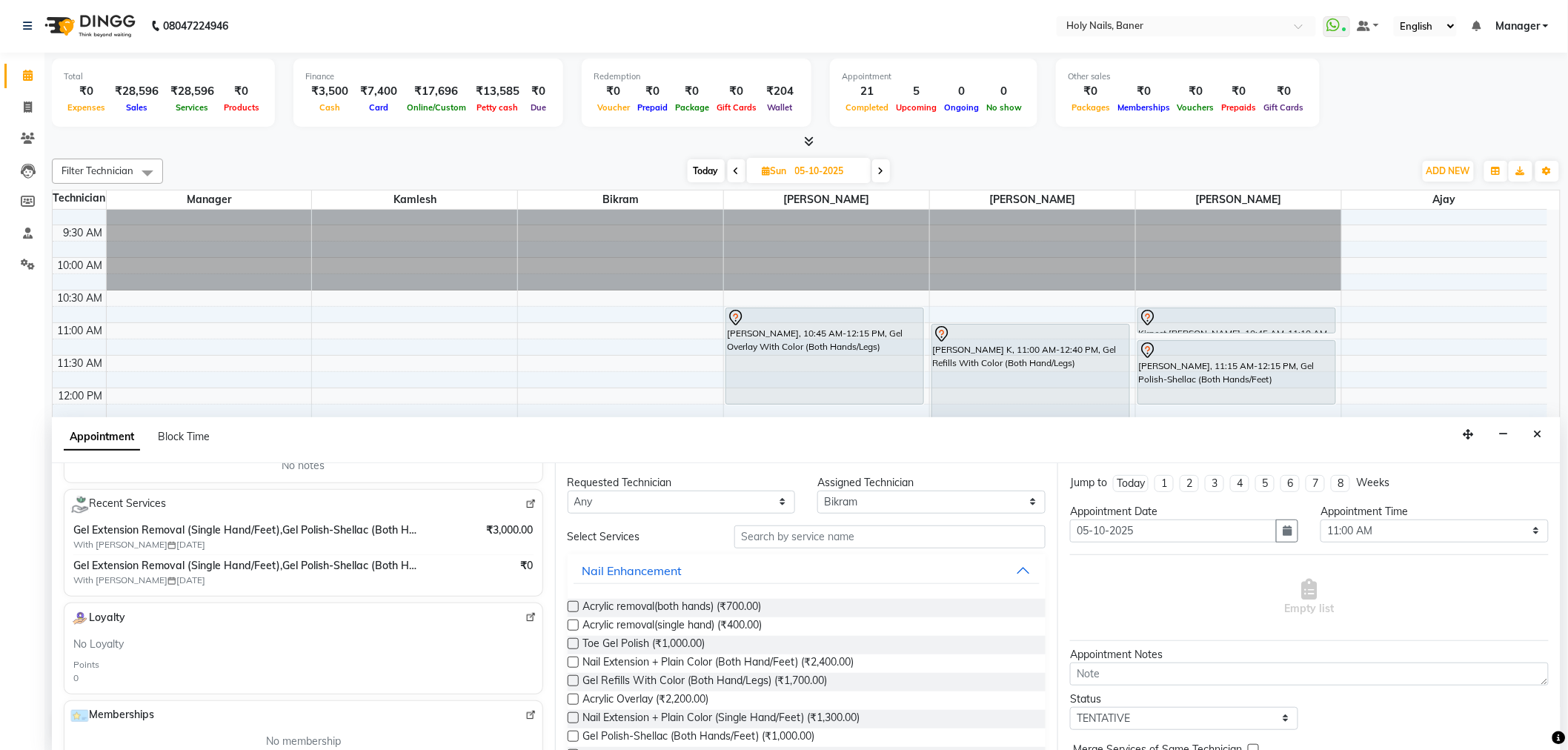
type input "82******58"
click at [879, 530] on input "text" at bounding box center [890, 537] width 311 height 23
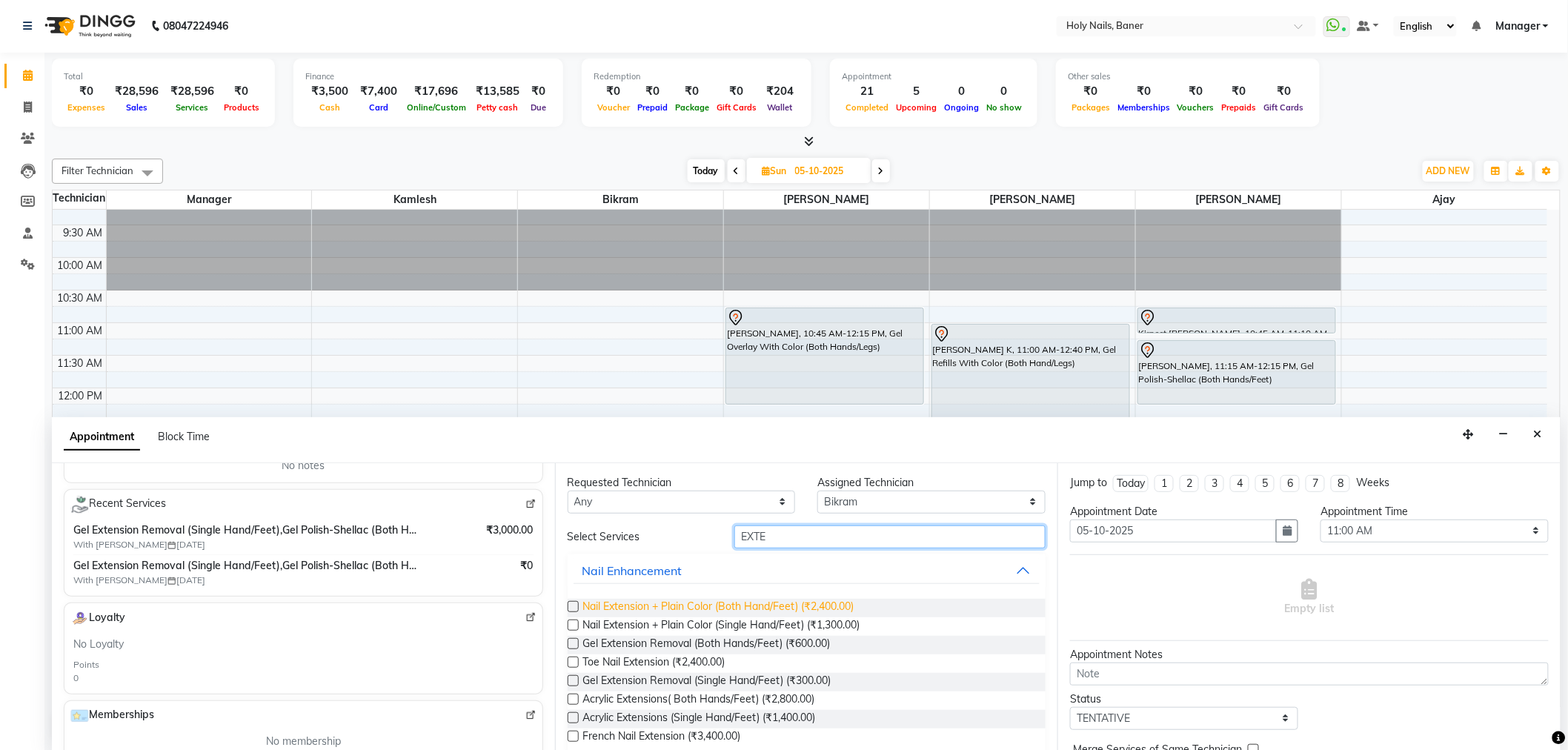
type input "EXTE"
click at [747, 605] on span "Nail Extension + Plain Color (Both Hand/Feet) (₹2,400.00)" at bounding box center [718, 608] width 271 height 19
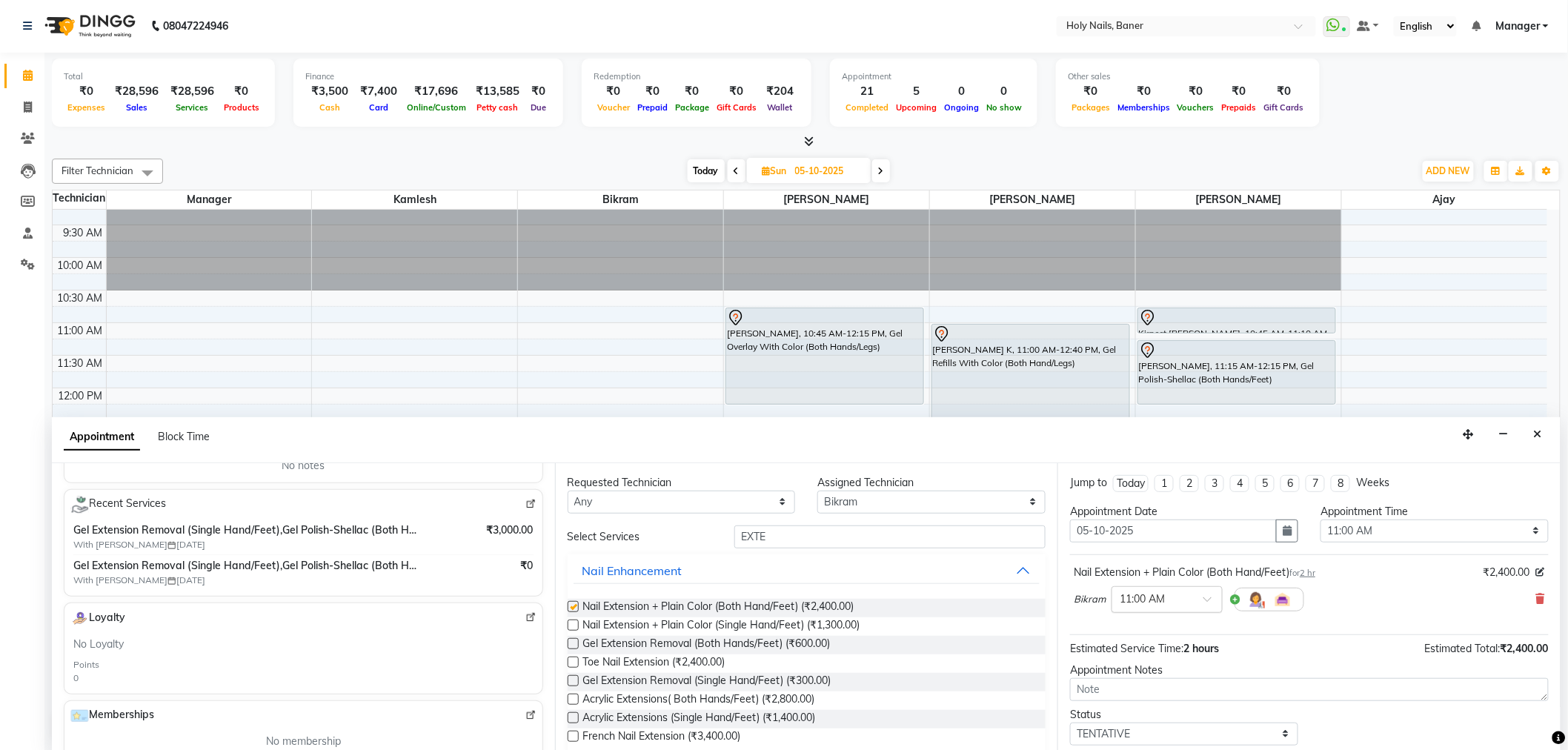
checkbox input "false"
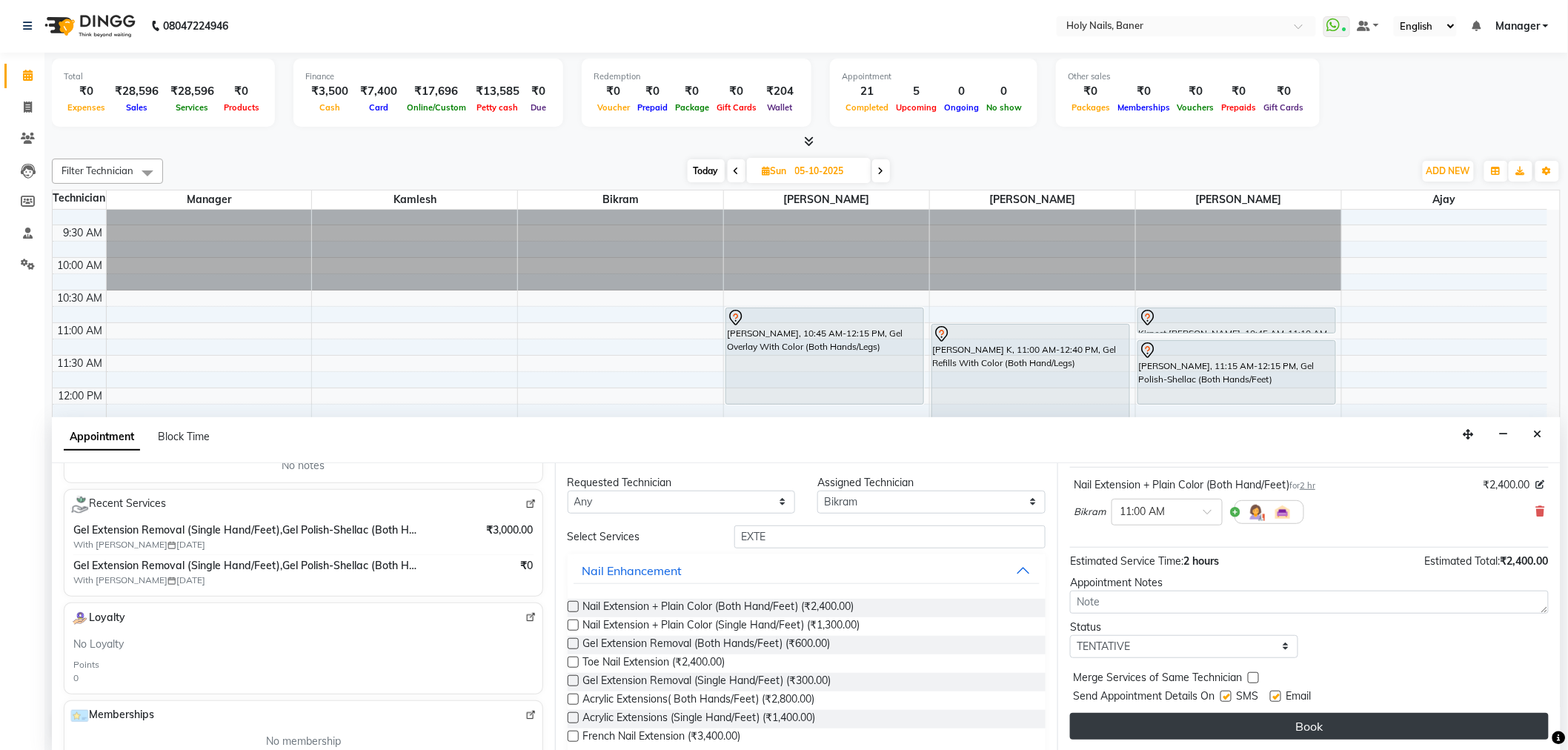
click at [1216, 728] on button "Book" at bounding box center [1309, 726] width 479 height 27
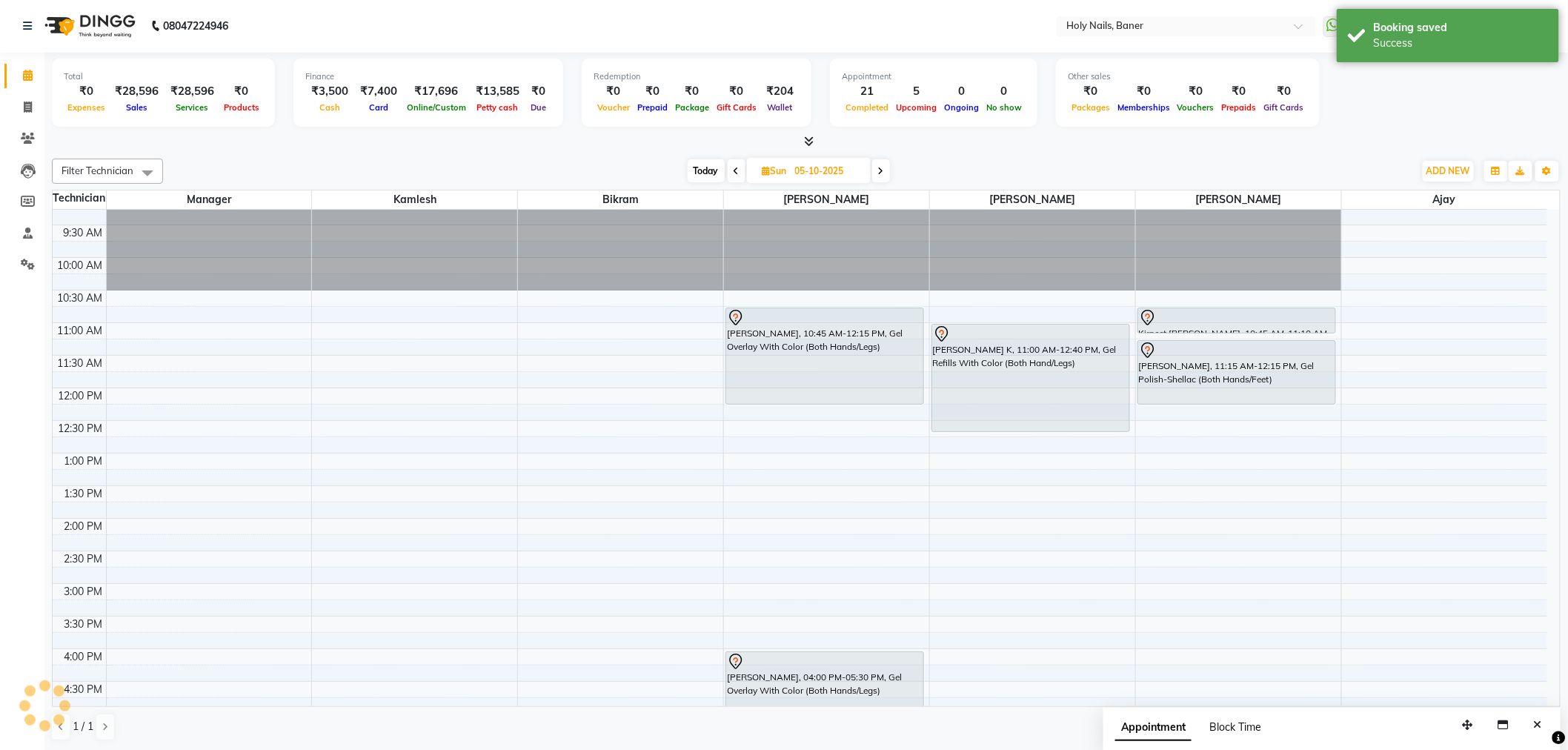
scroll to position [0, 0]
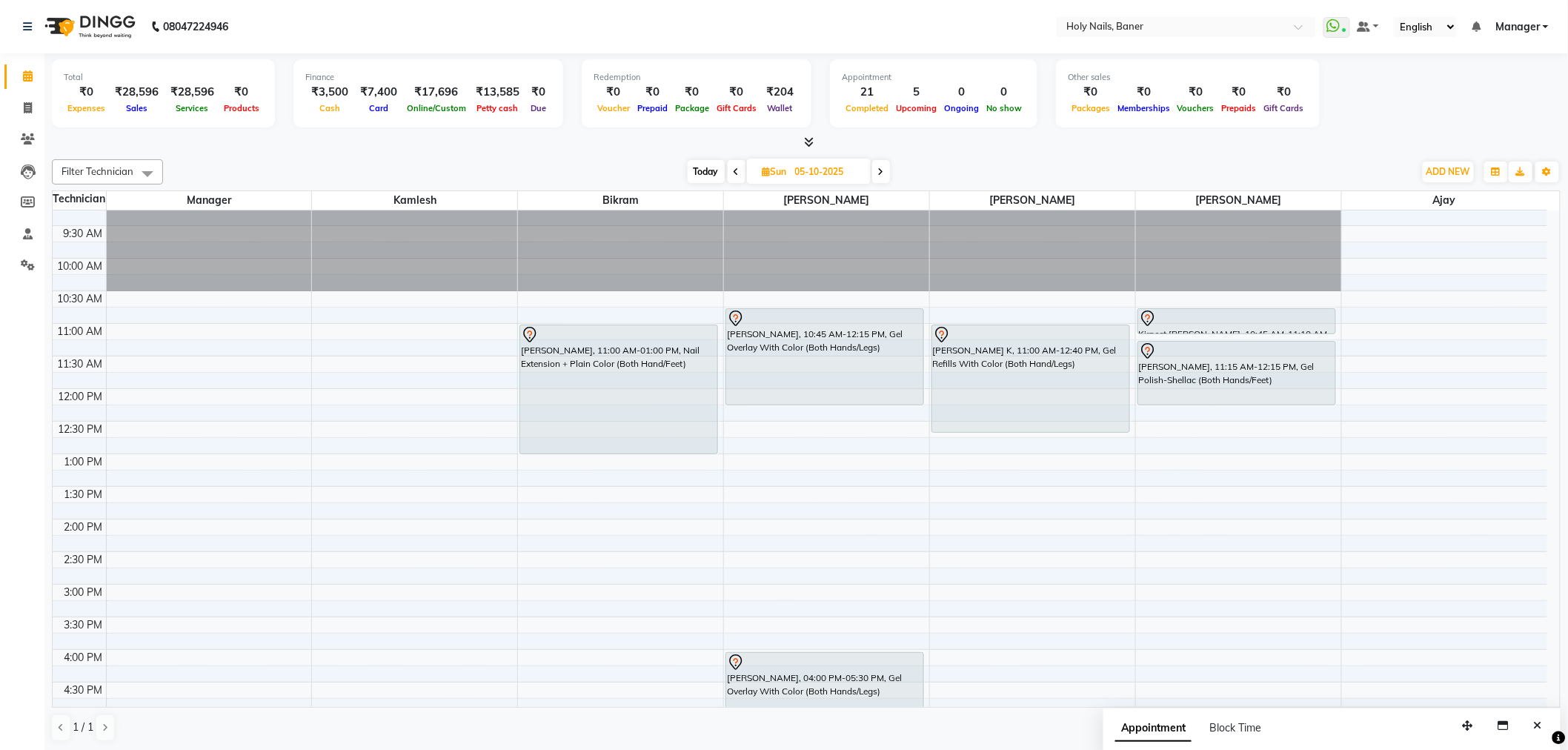
click at [808, 169] on input "05-10-2025" at bounding box center [827, 172] width 74 height 22
select select "10"
select select "2025"
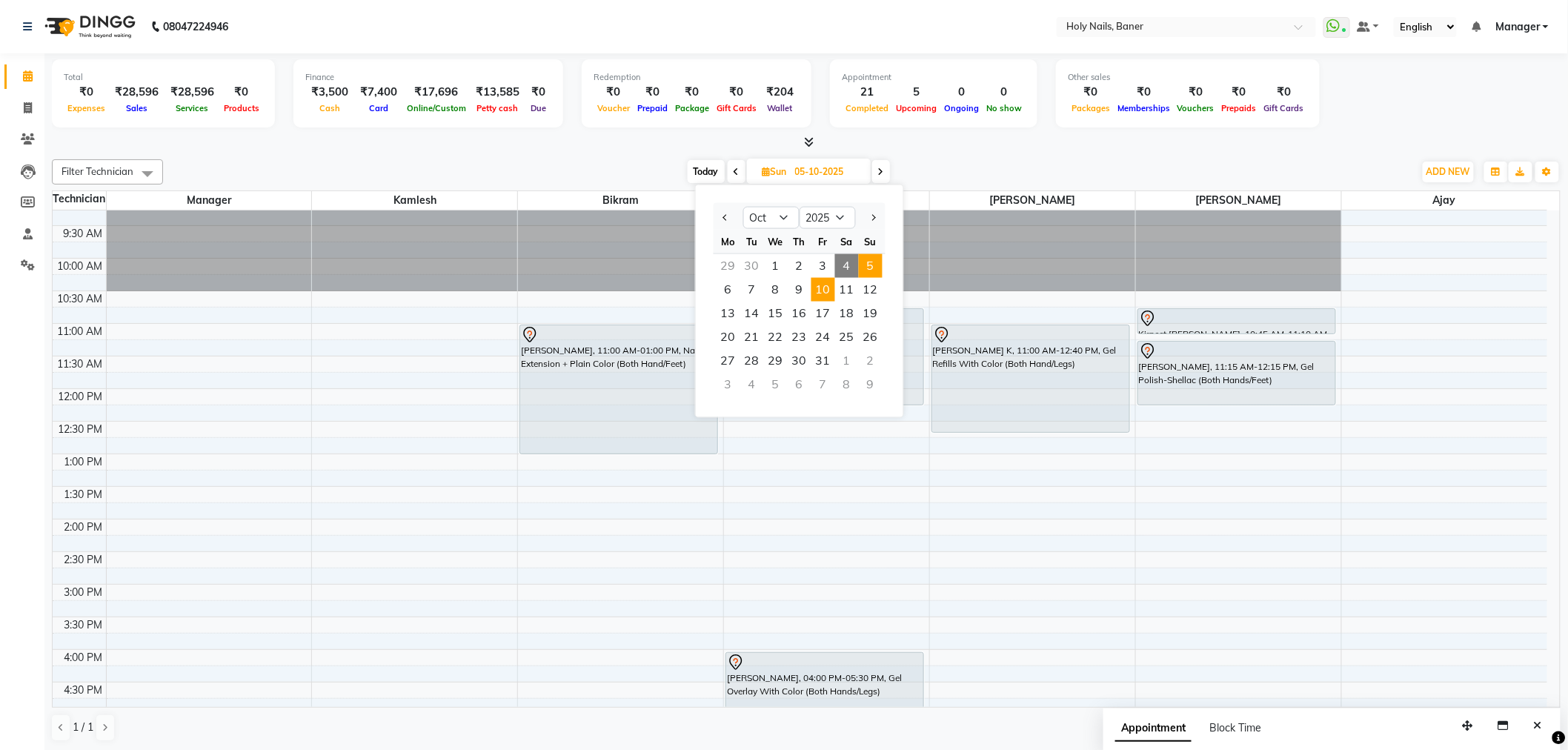
click at [822, 292] on span "10" at bounding box center [823, 290] width 24 height 24
type input "[DATE]"
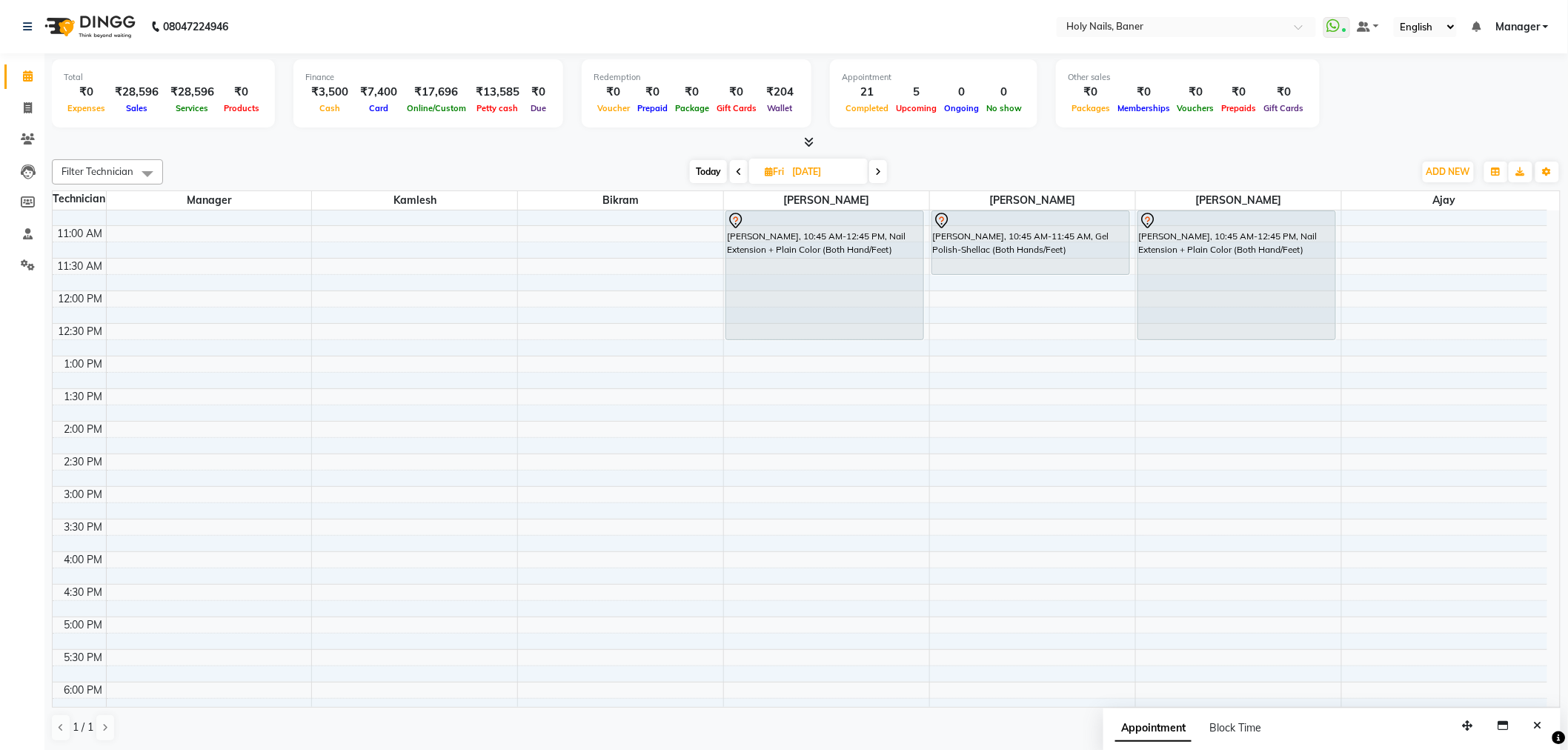
scroll to position [174, 0]
click at [804, 167] on input "[DATE]" at bounding box center [824, 172] width 74 height 22
select select "10"
select select "2025"
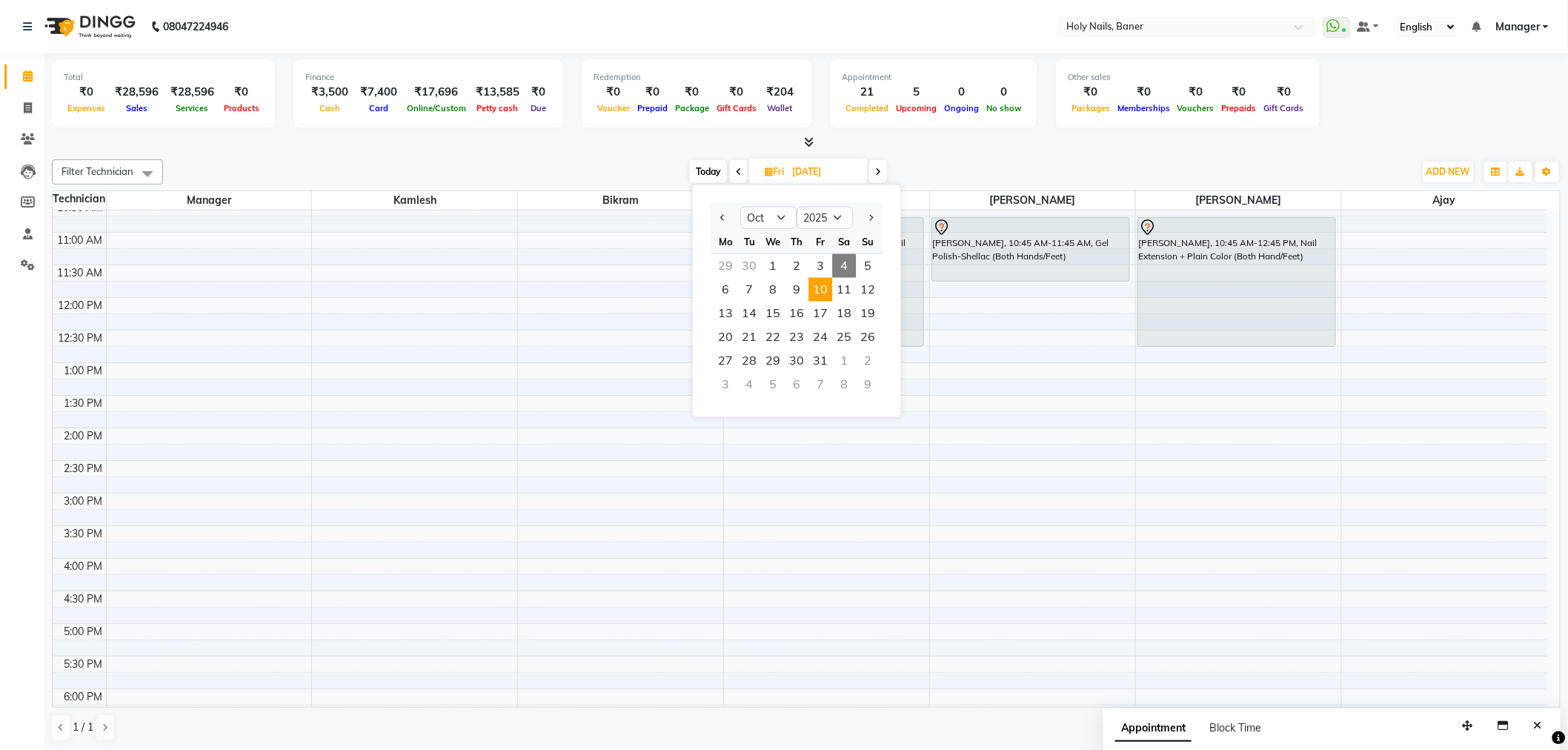
click at [821, 287] on span "10" at bounding box center [820, 290] width 24 height 24
